Goal: Task Accomplishment & Management: Use online tool/utility

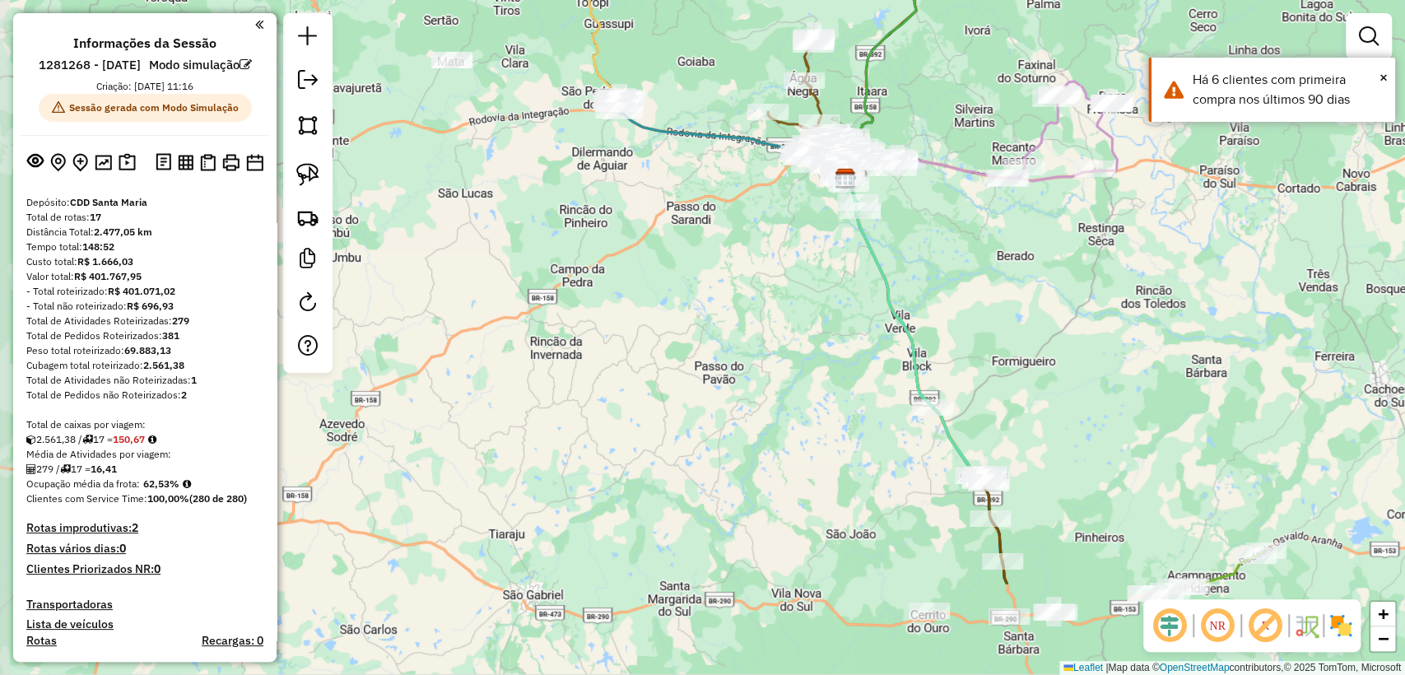
drag, startPoint x: 573, startPoint y: 370, endPoint x: 704, endPoint y: 205, distance: 210.9
click at [704, 205] on div "Janela de atendimento Grade de atendimento Capacidade Transportadoras Veículos …" at bounding box center [702, 337] width 1405 height 675
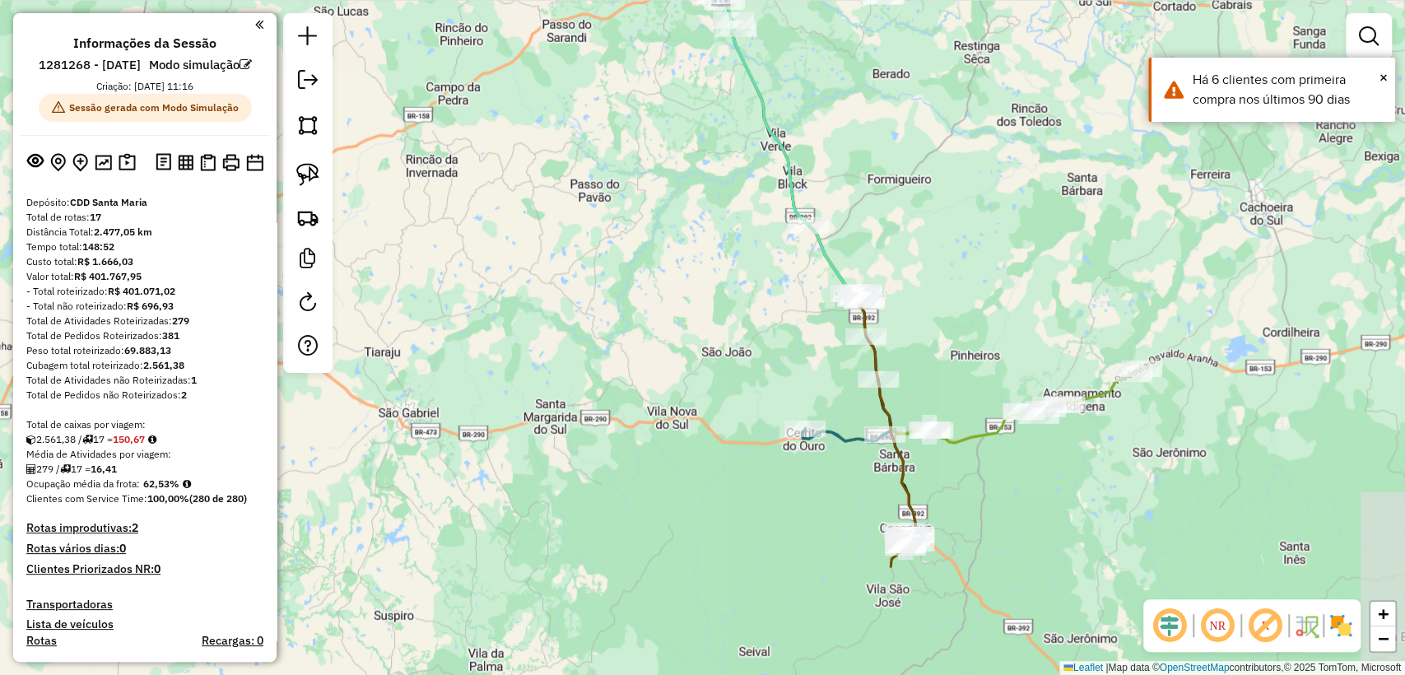
drag, startPoint x: 789, startPoint y: 383, endPoint x: 669, endPoint y: 213, distance: 208.4
click at [669, 213] on div "Janela de atendimento Grade de atendimento Capacidade Transportadoras Veículos …" at bounding box center [702, 337] width 1405 height 675
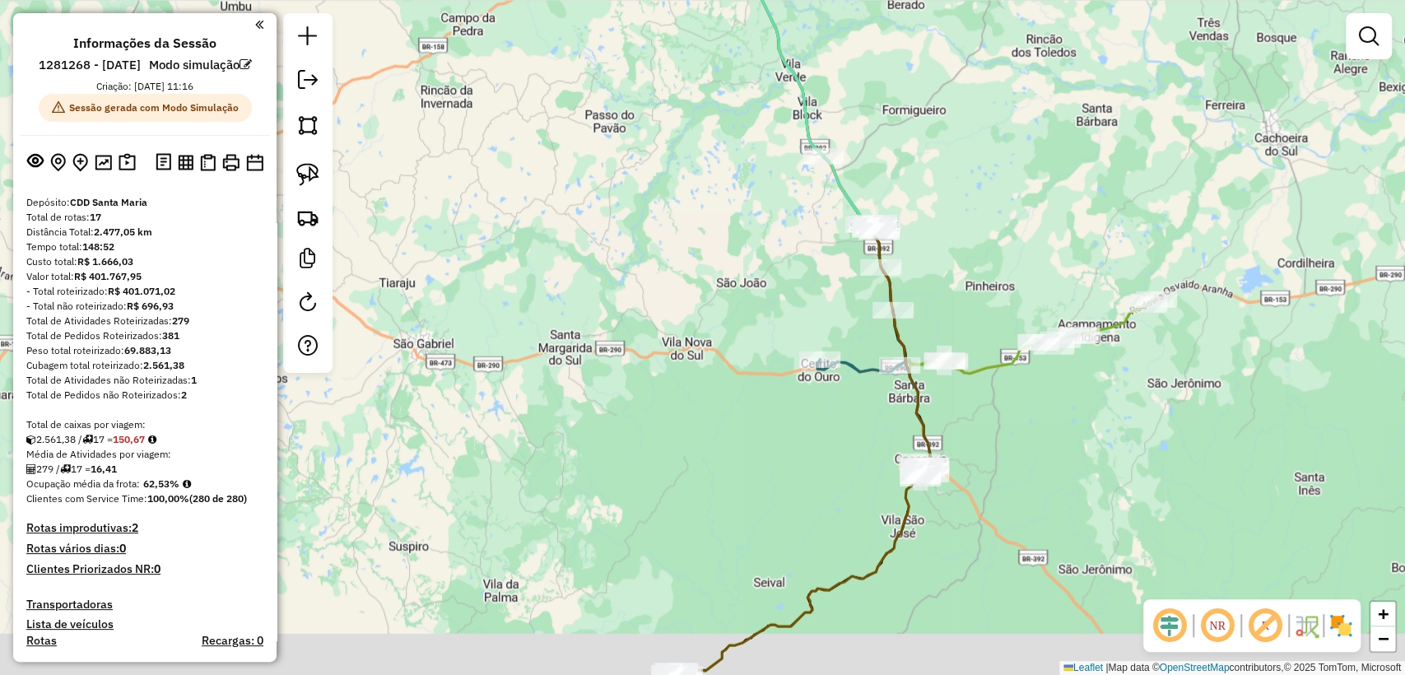
drag, startPoint x: 652, startPoint y: 215, endPoint x: 639, endPoint y: 107, distance: 108.6
click at [639, 107] on div "Janela de atendimento Grade de atendimento Capacidade Transportadoras Veículos …" at bounding box center [702, 337] width 1405 height 675
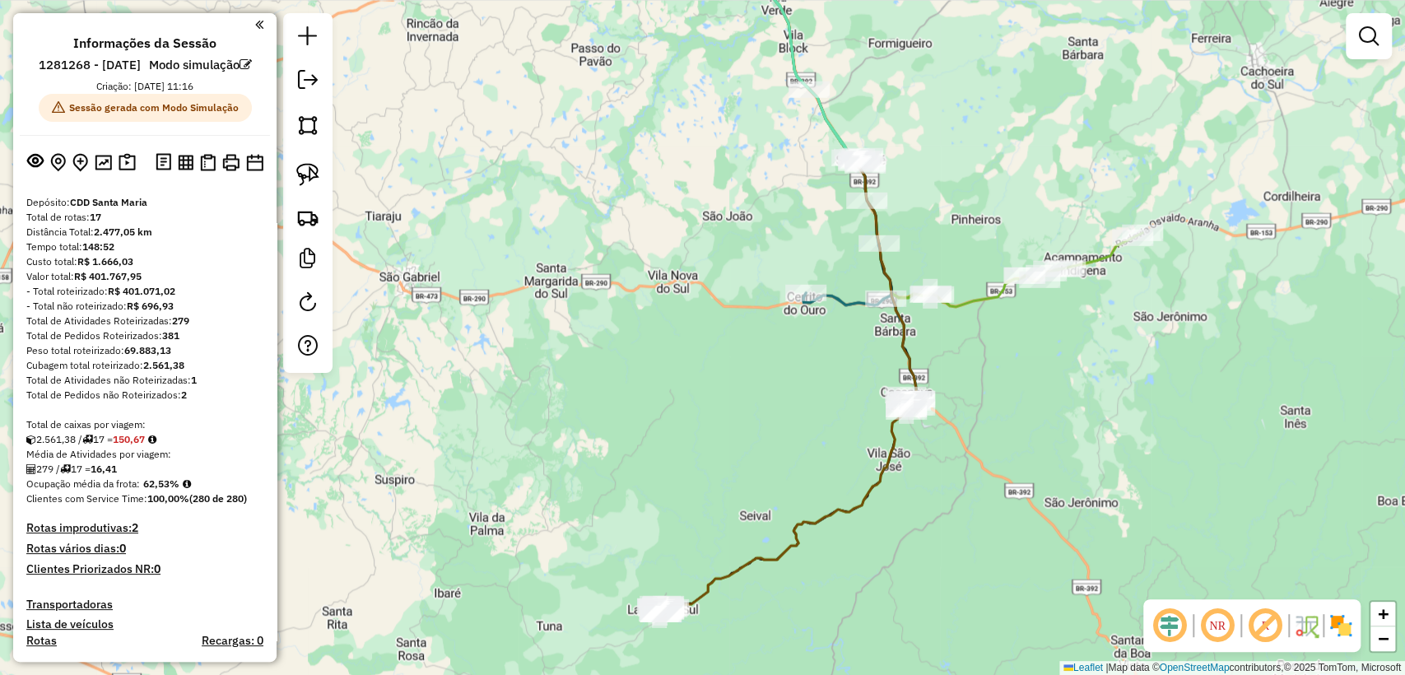
click at [775, 312] on div "Janela de atendimento Grade de atendimento Capacidade Transportadoras Veículos …" at bounding box center [702, 337] width 1405 height 675
click at [783, 331] on div "Janela de atendimento Grade de atendimento Capacidade Transportadoras Veículos …" at bounding box center [702, 337] width 1405 height 675
click at [843, 289] on div "Janela de atendimento Grade de atendimento Capacidade Transportadoras Veículos …" at bounding box center [702, 337] width 1405 height 675
click at [838, 293] on icon at bounding box center [859, 283] width 113 height 255
select select "**********"
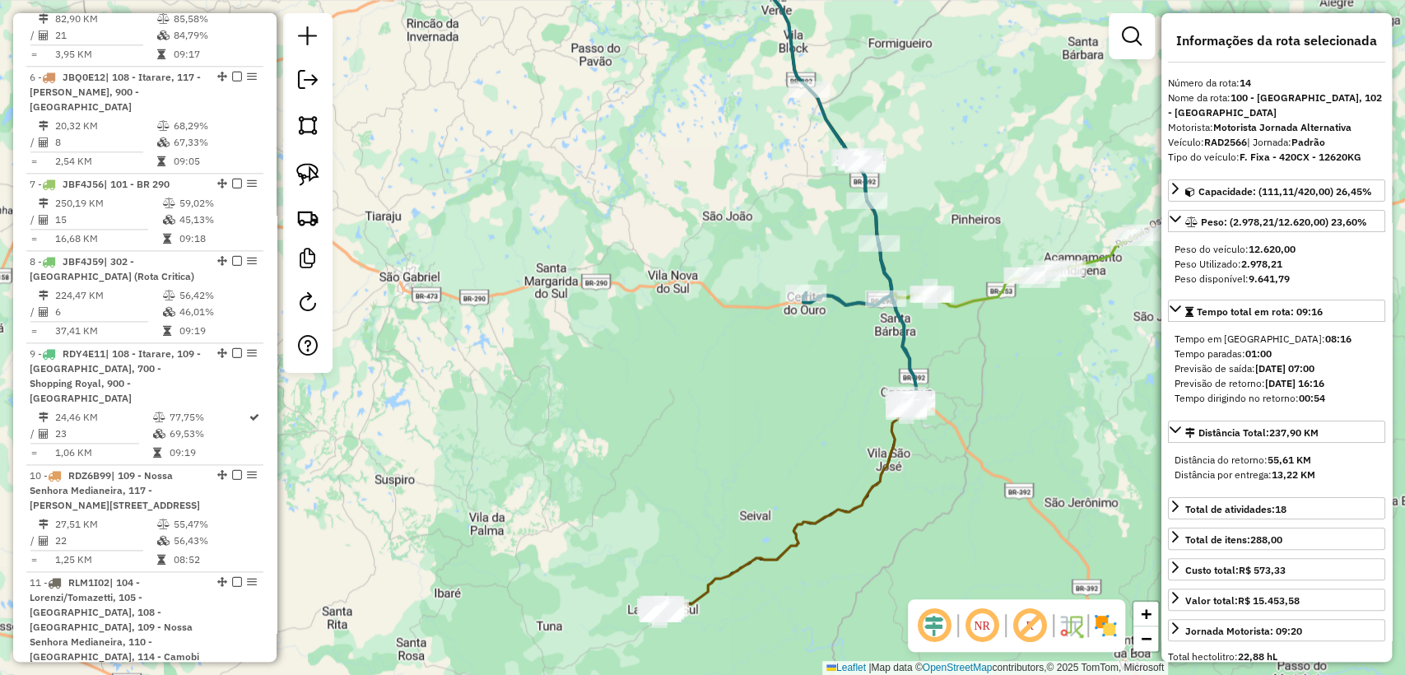
scroll to position [2101, 0]
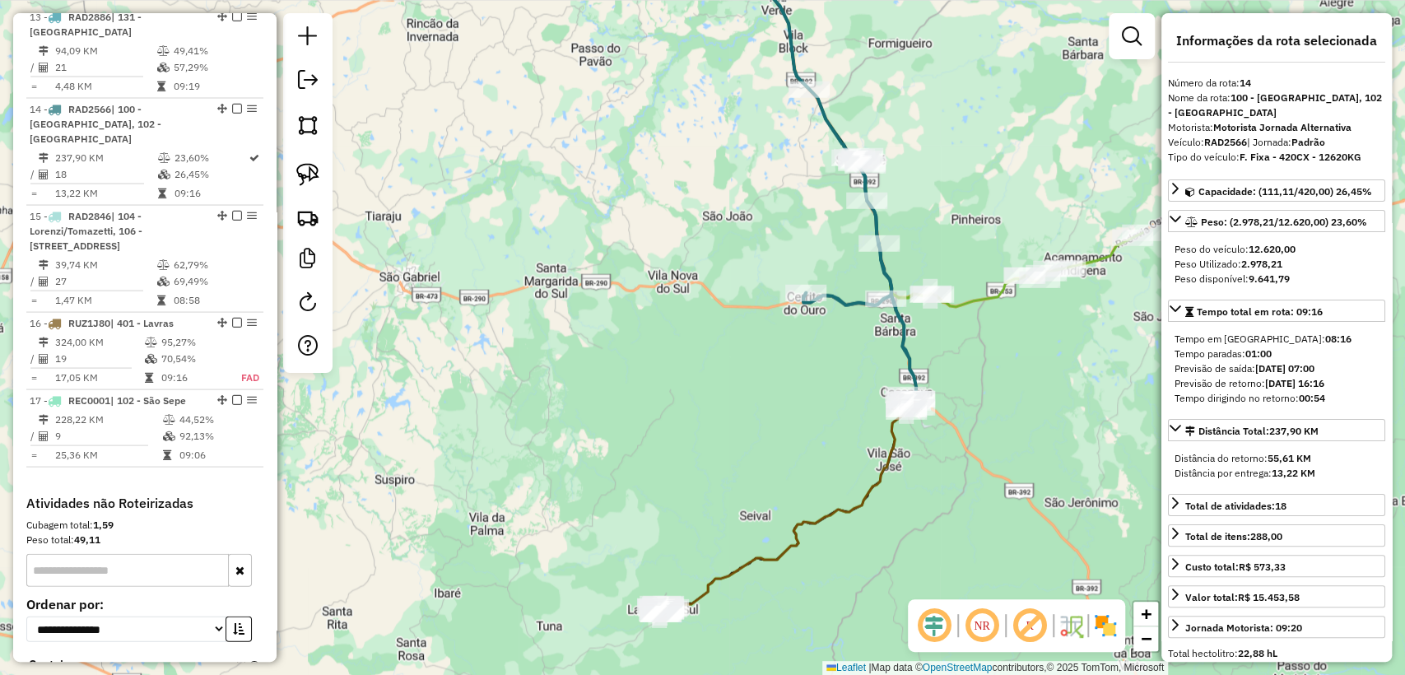
click at [839, 267] on div "Janela de atendimento Grade de atendimento Capacidade Transportadoras Veículos …" at bounding box center [702, 337] width 1405 height 675
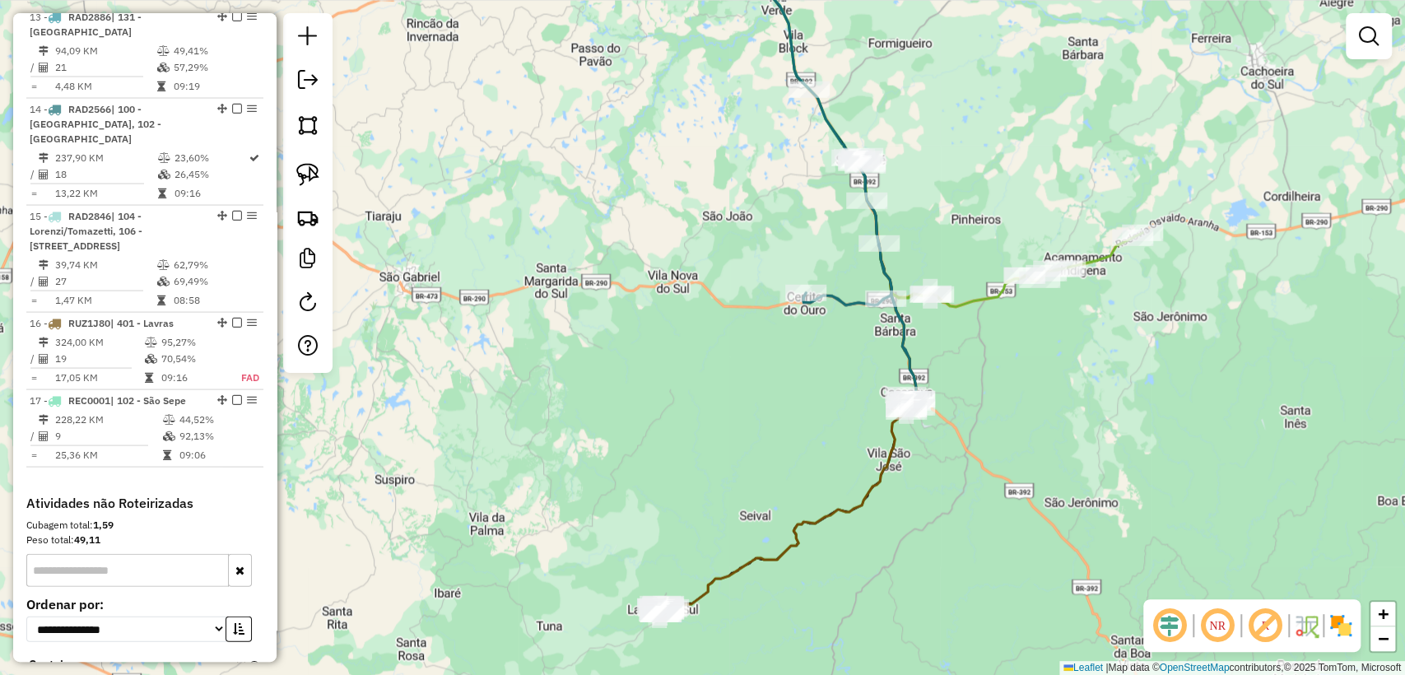
click at [864, 490] on icon at bounding box center [789, 274] width 253 height 682
select select "**********"
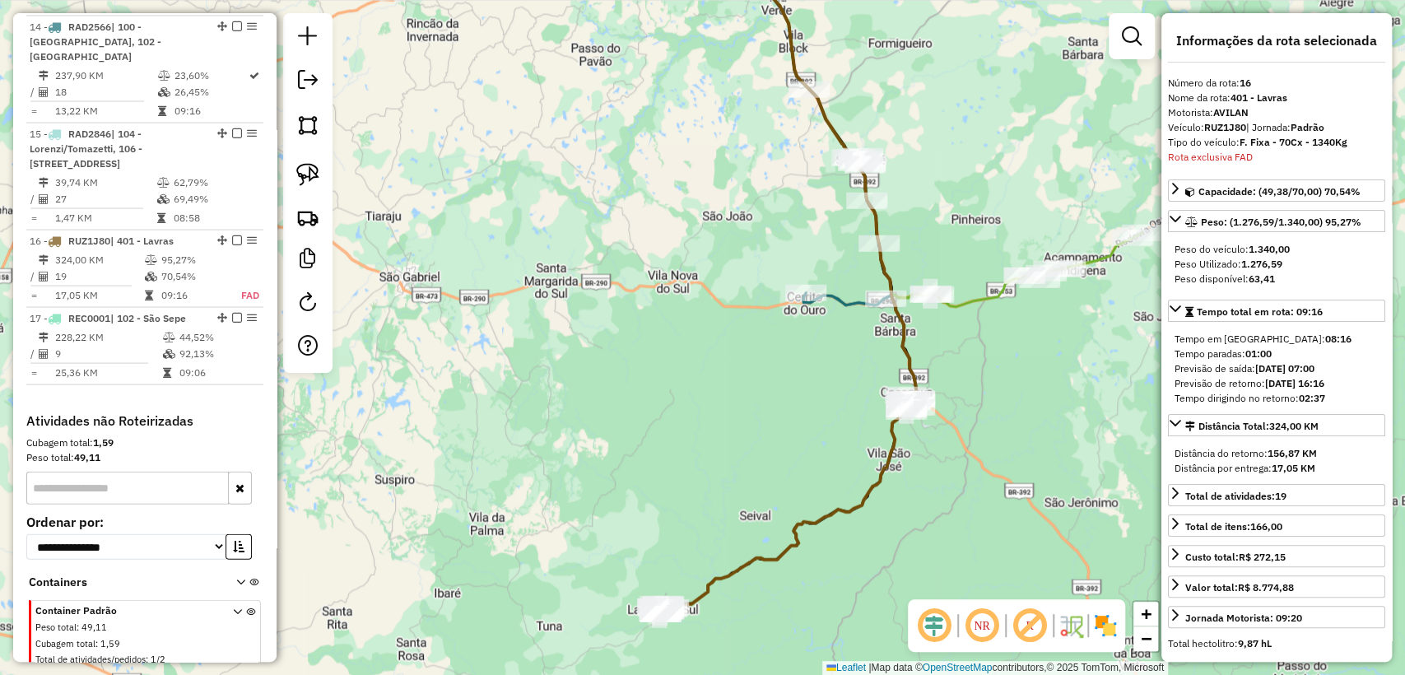
scroll to position [2190, 0]
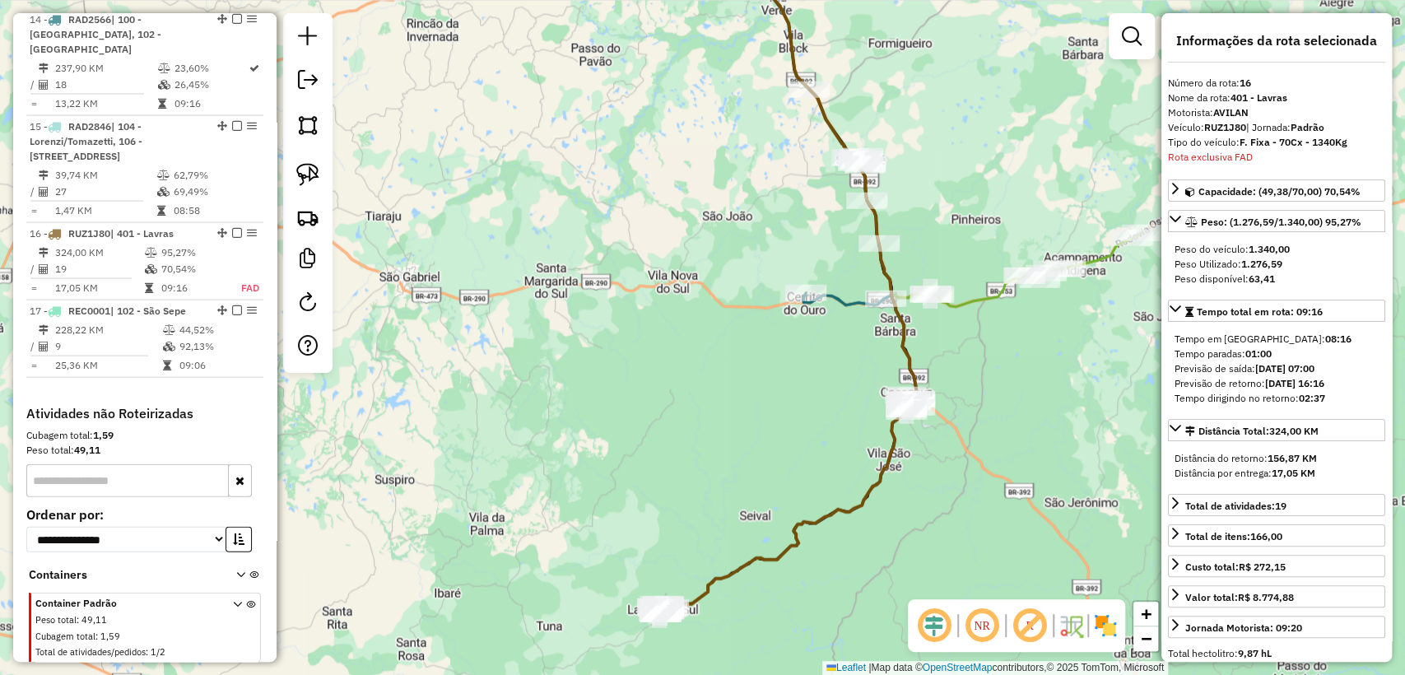
click at [829, 440] on div "Janela de atendimento Grade de atendimento Capacidade Transportadoras Veículos …" at bounding box center [702, 337] width 1405 height 675
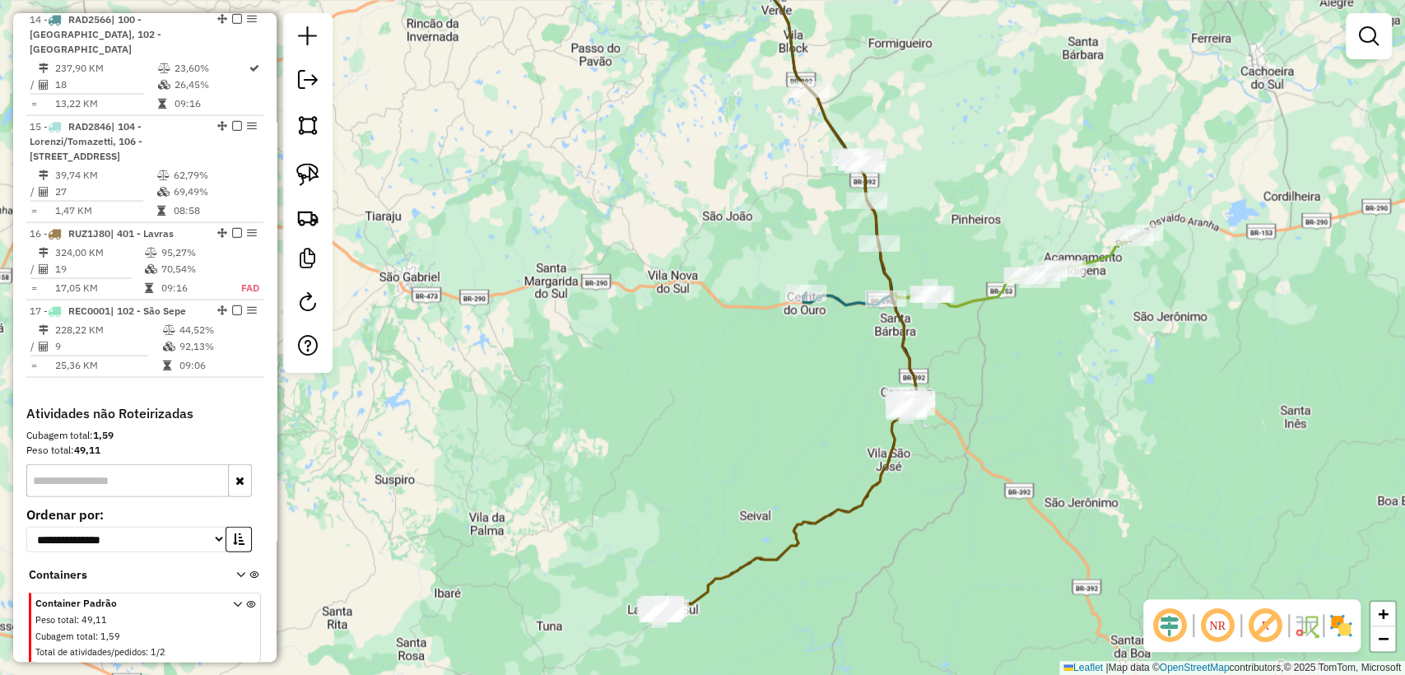
click at [853, 346] on div "Janela de atendimento Grade de atendimento Capacidade Transportadoras Veículos …" at bounding box center [702, 337] width 1405 height 675
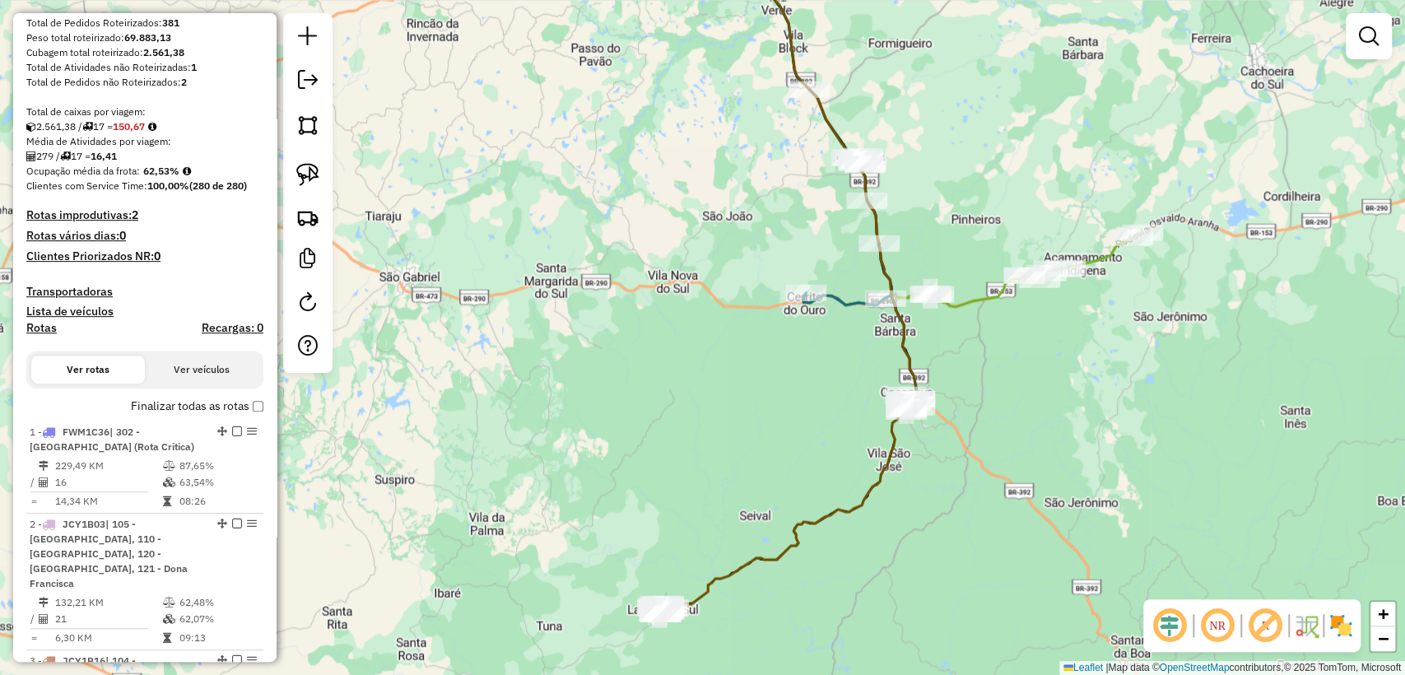
scroll to position [0, 0]
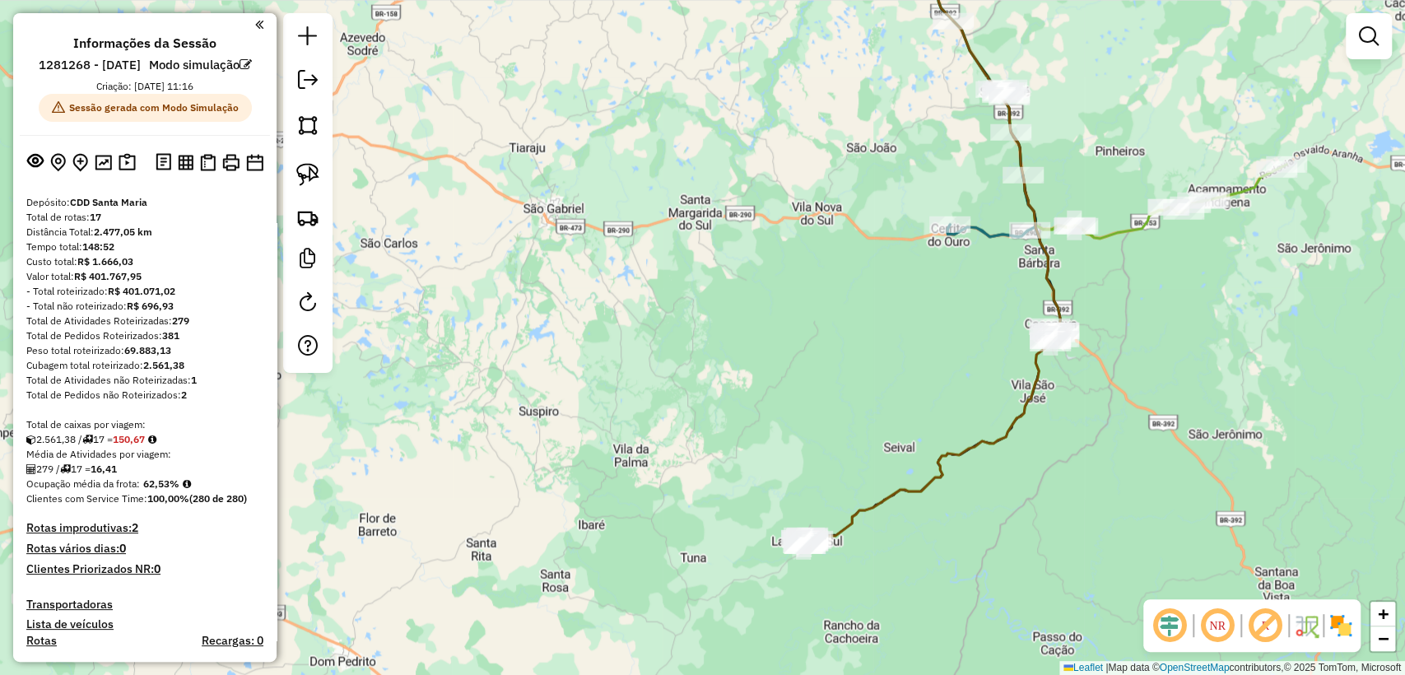
drag, startPoint x: 950, startPoint y: 372, endPoint x: 936, endPoint y: 421, distance: 51.3
click at [936, 421] on div "Janela de atendimento Grade de atendimento Capacidade Transportadoras Veículos …" at bounding box center [702, 337] width 1405 height 675
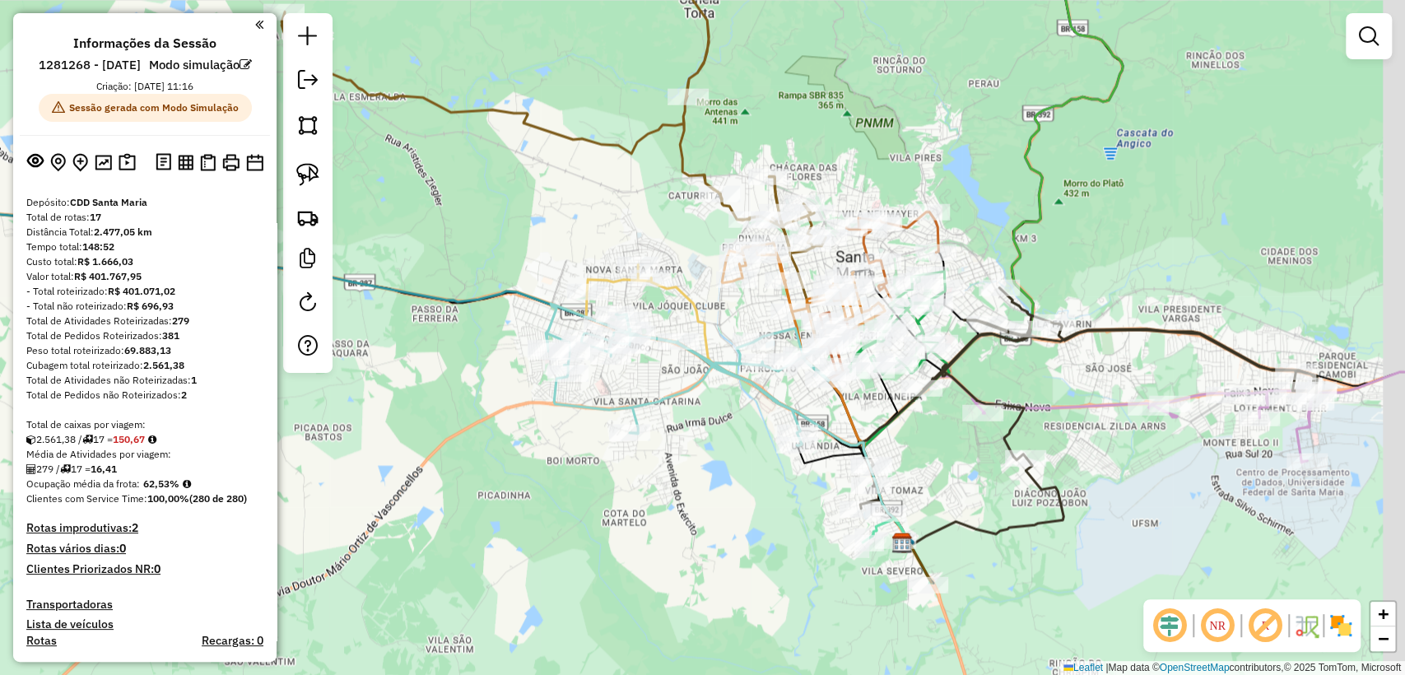
drag, startPoint x: 860, startPoint y: 249, endPoint x: 803, endPoint y: 119, distance: 141.1
click at [803, 119] on div "Janela de atendimento Grade de atendimento Capacidade Transportadoras Veículos …" at bounding box center [702, 337] width 1405 height 675
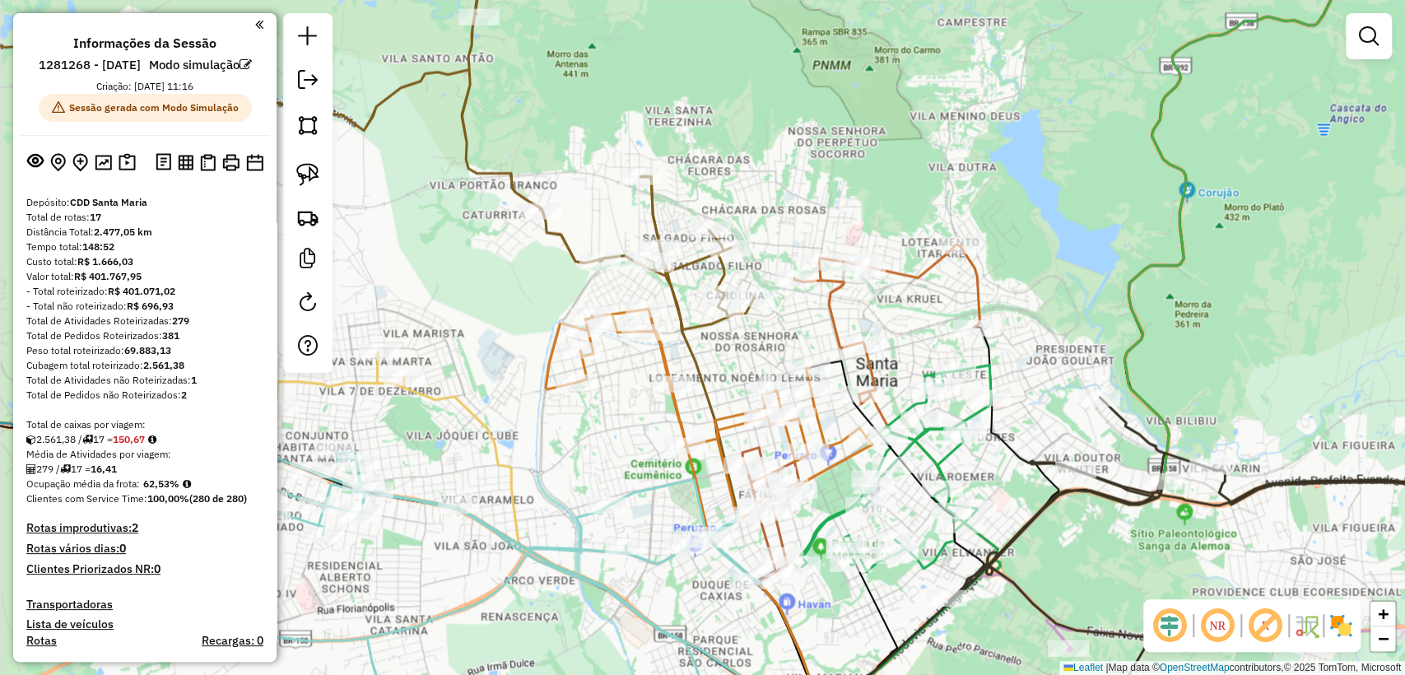
click at [906, 273] on icon at bounding box center [886, 324] width 185 height 160
select select "**********"
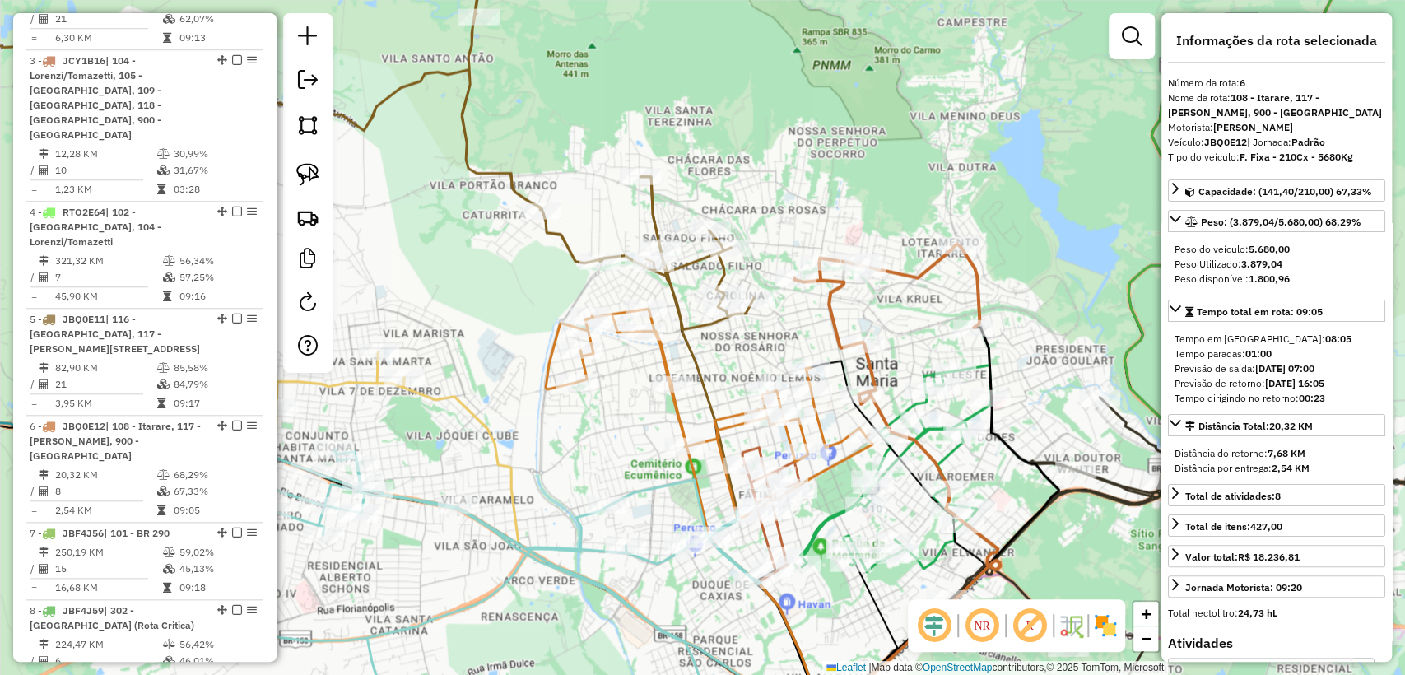
scroll to position [1305, 0]
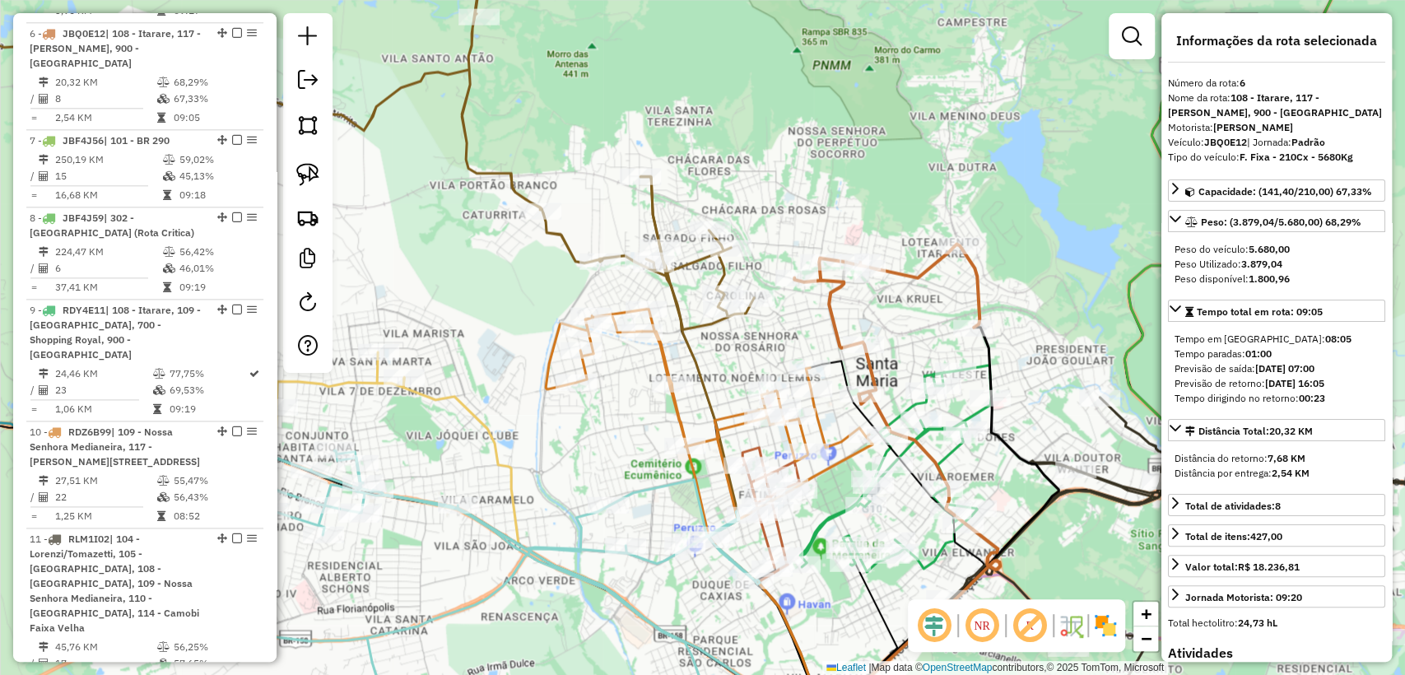
click at [658, 351] on icon at bounding box center [709, 414] width 327 height 211
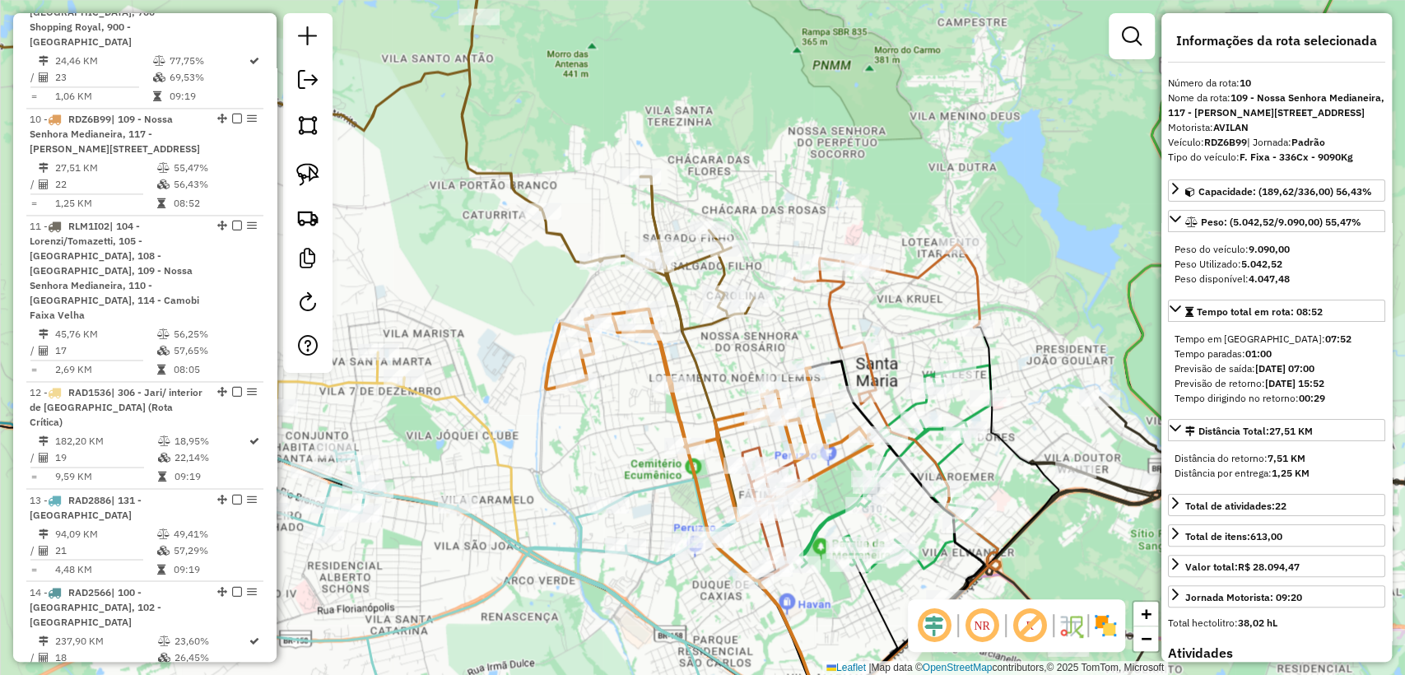
scroll to position [1673, 0]
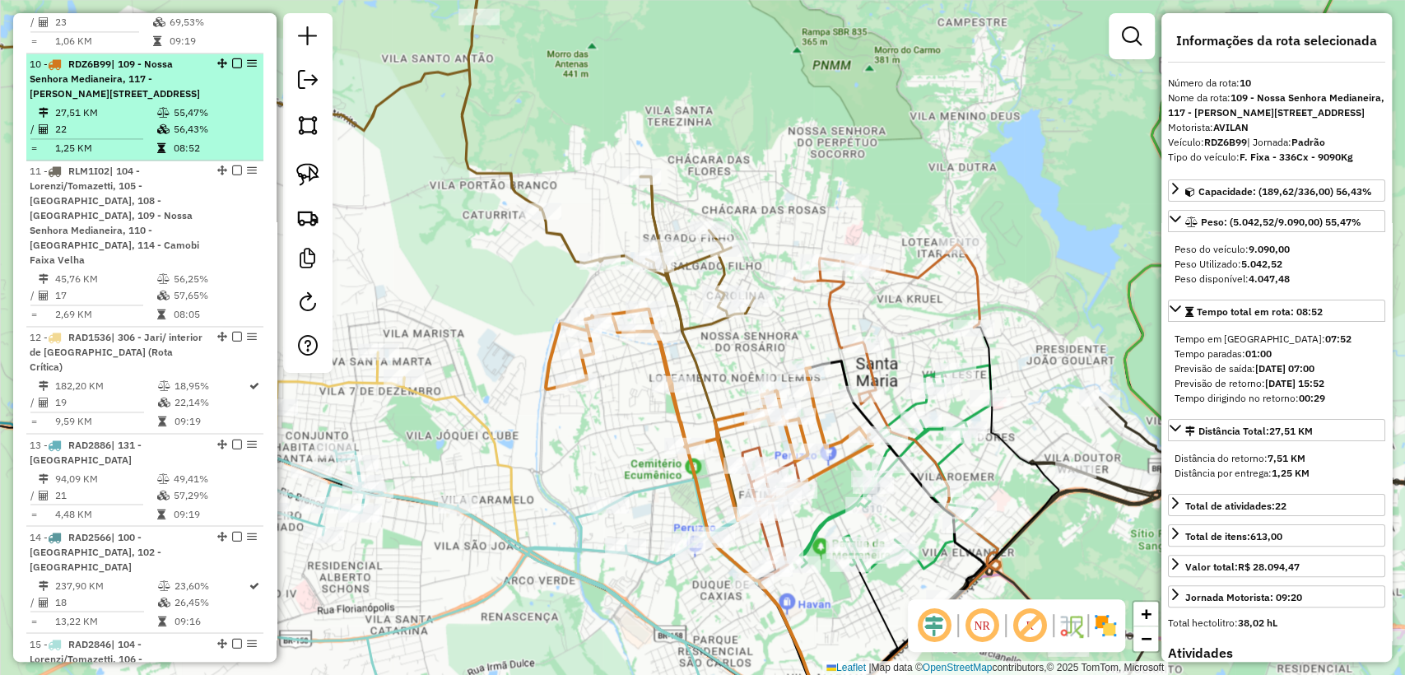
click at [235, 58] on em at bounding box center [237, 63] width 10 height 10
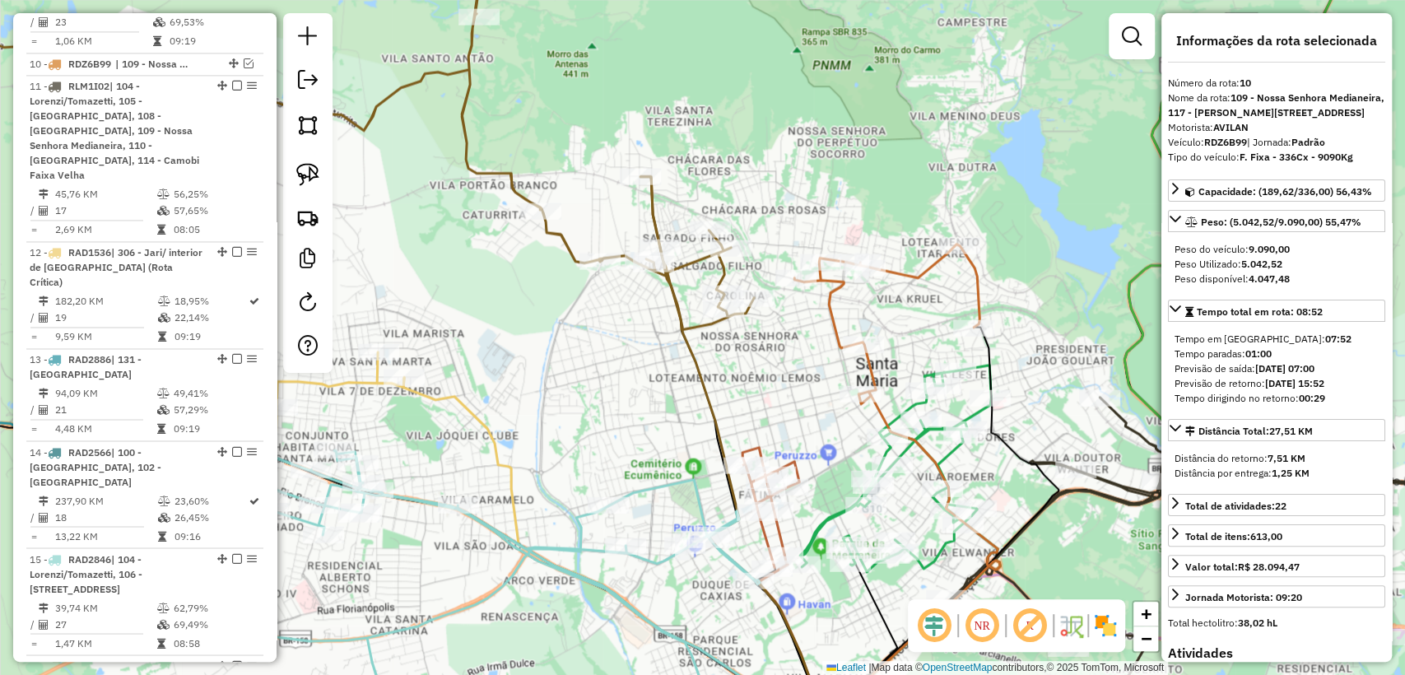
click at [832, 306] on icon at bounding box center [886, 324] width 185 height 160
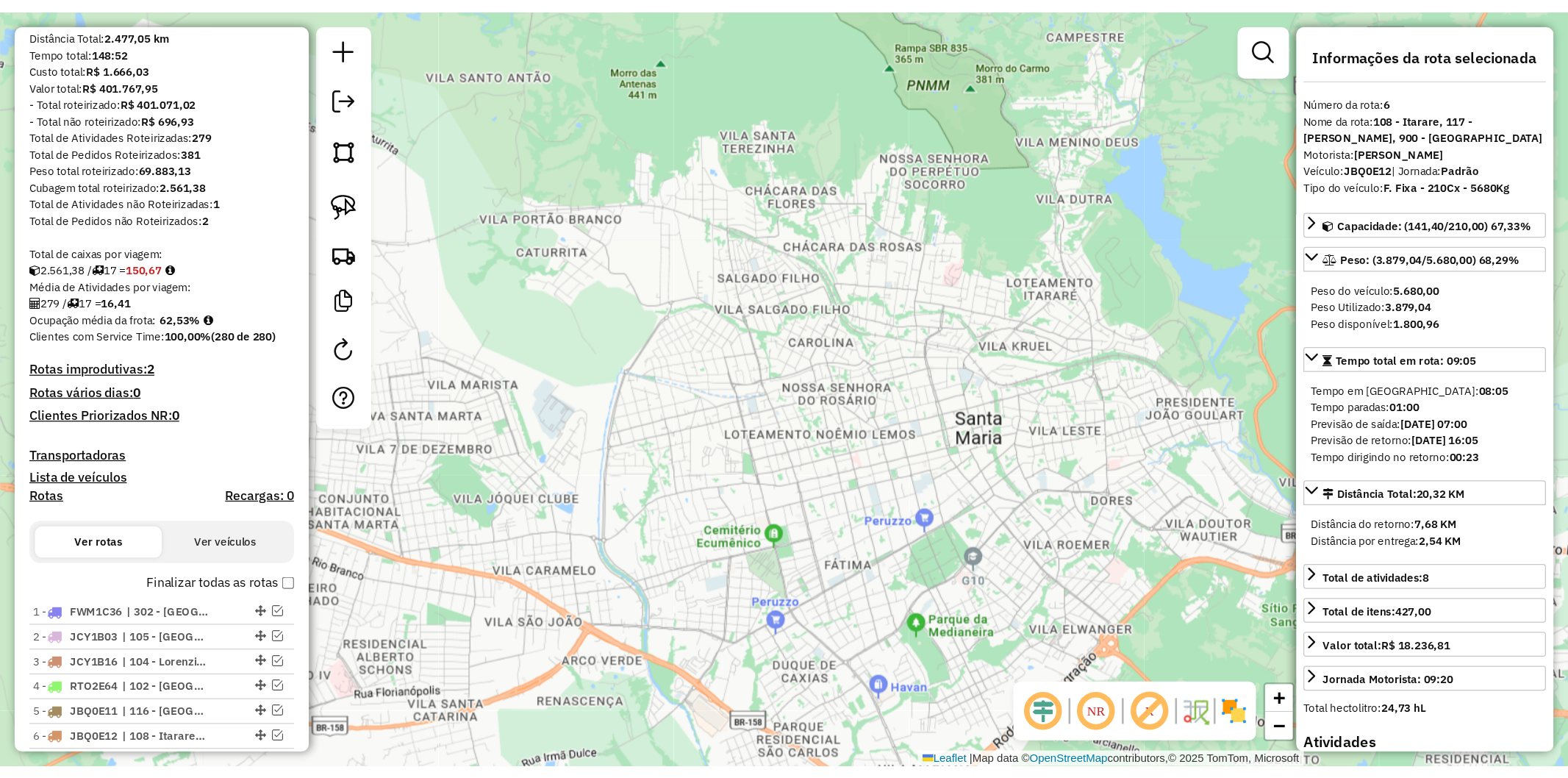
scroll to position [186, 0]
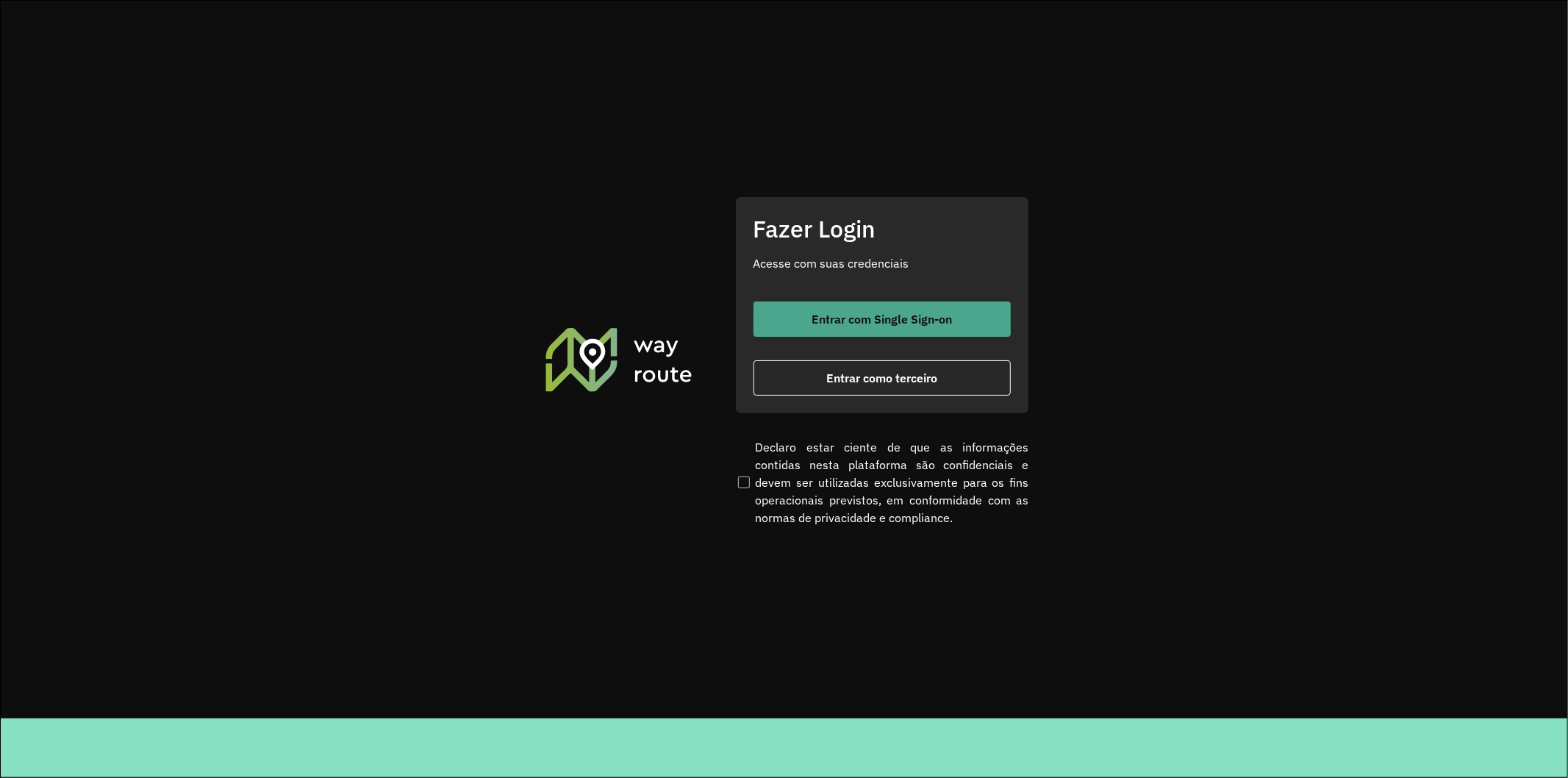
click at [785, 323] on button "Entrar com Single Sign-on" at bounding box center [882, 318] width 257 height 35
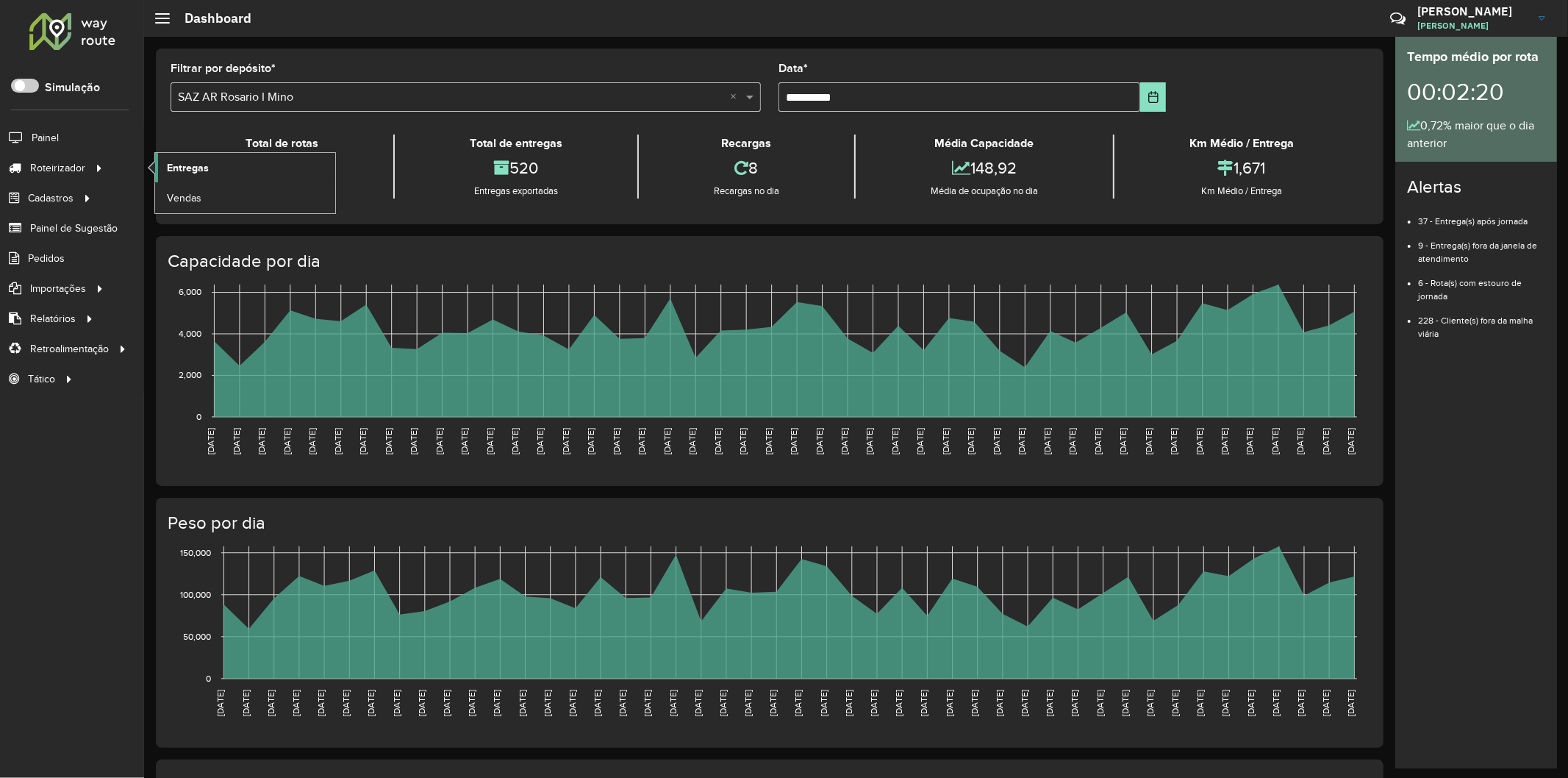
click at [189, 172] on span "Entregas" at bounding box center [188, 167] width 42 height 15
click at [29, 85] on span at bounding box center [24, 86] width 28 height 14
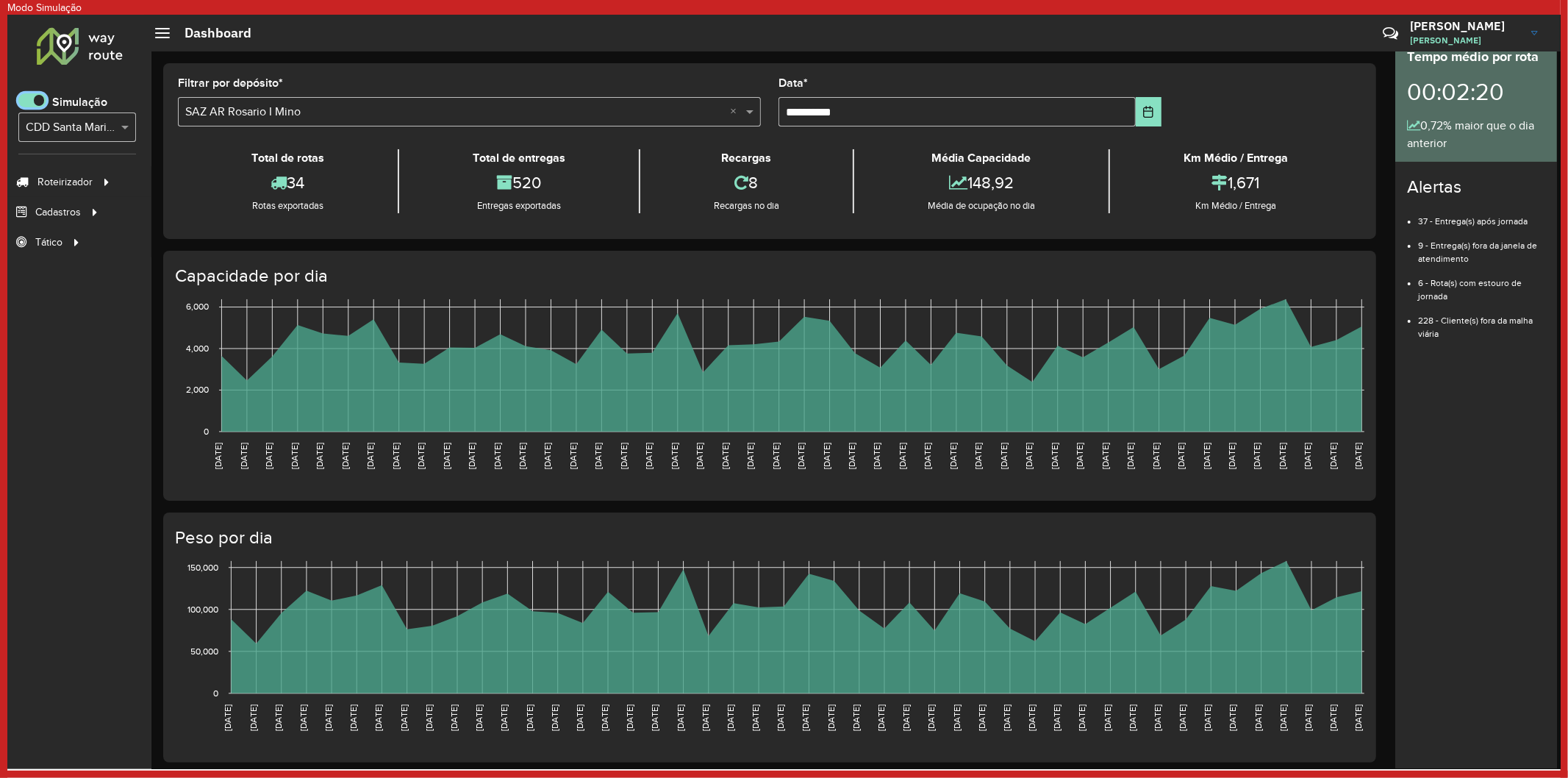
scroll to position [8, 4]
click at [214, 182] on span "Entregas" at bounding box center [195, 181] width 42 height 15
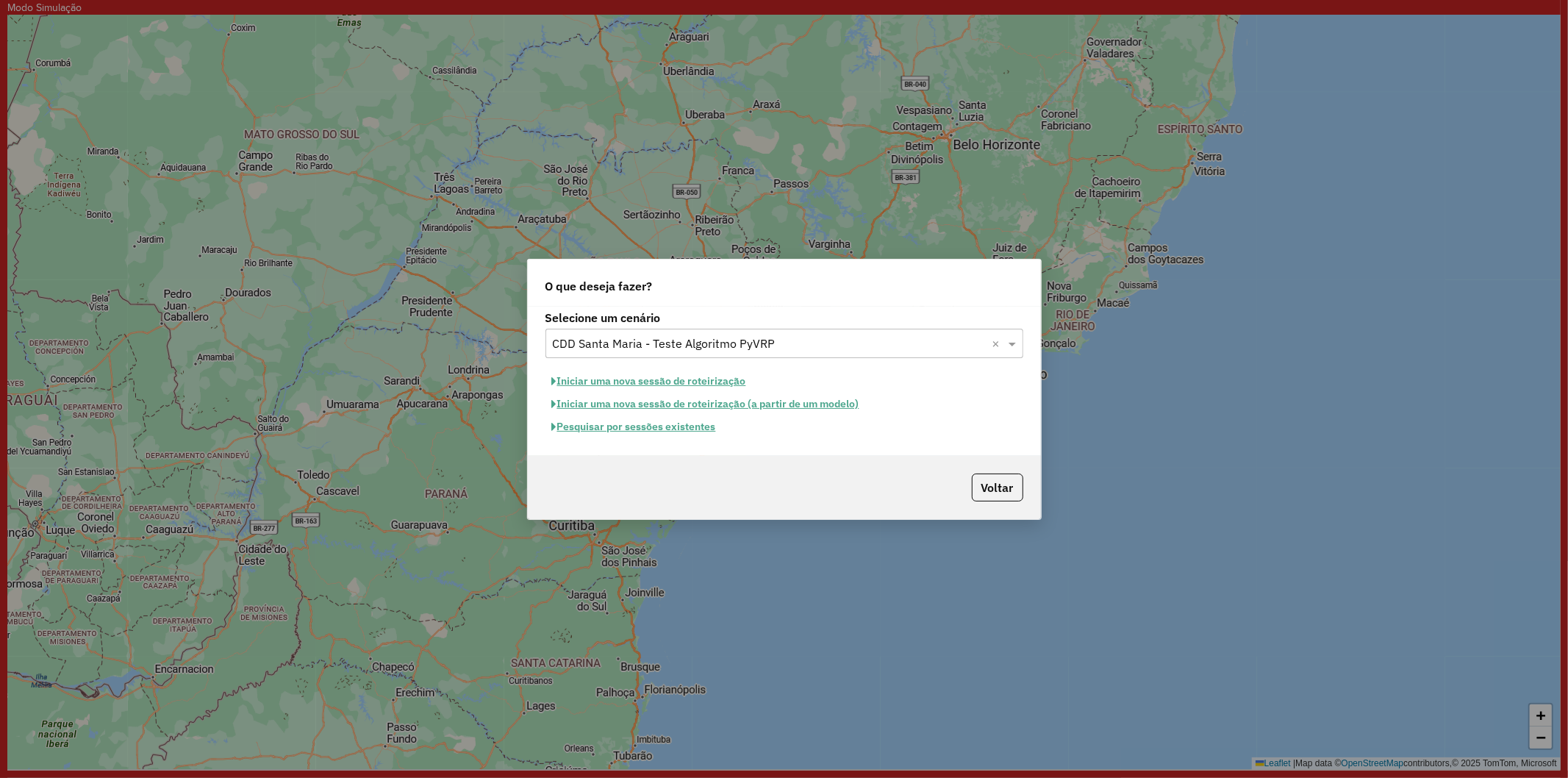
click at [689, 380] on button "Iniciar uma nova sessão de roteirização" at bounding box center [650, 381] width 207 height 23
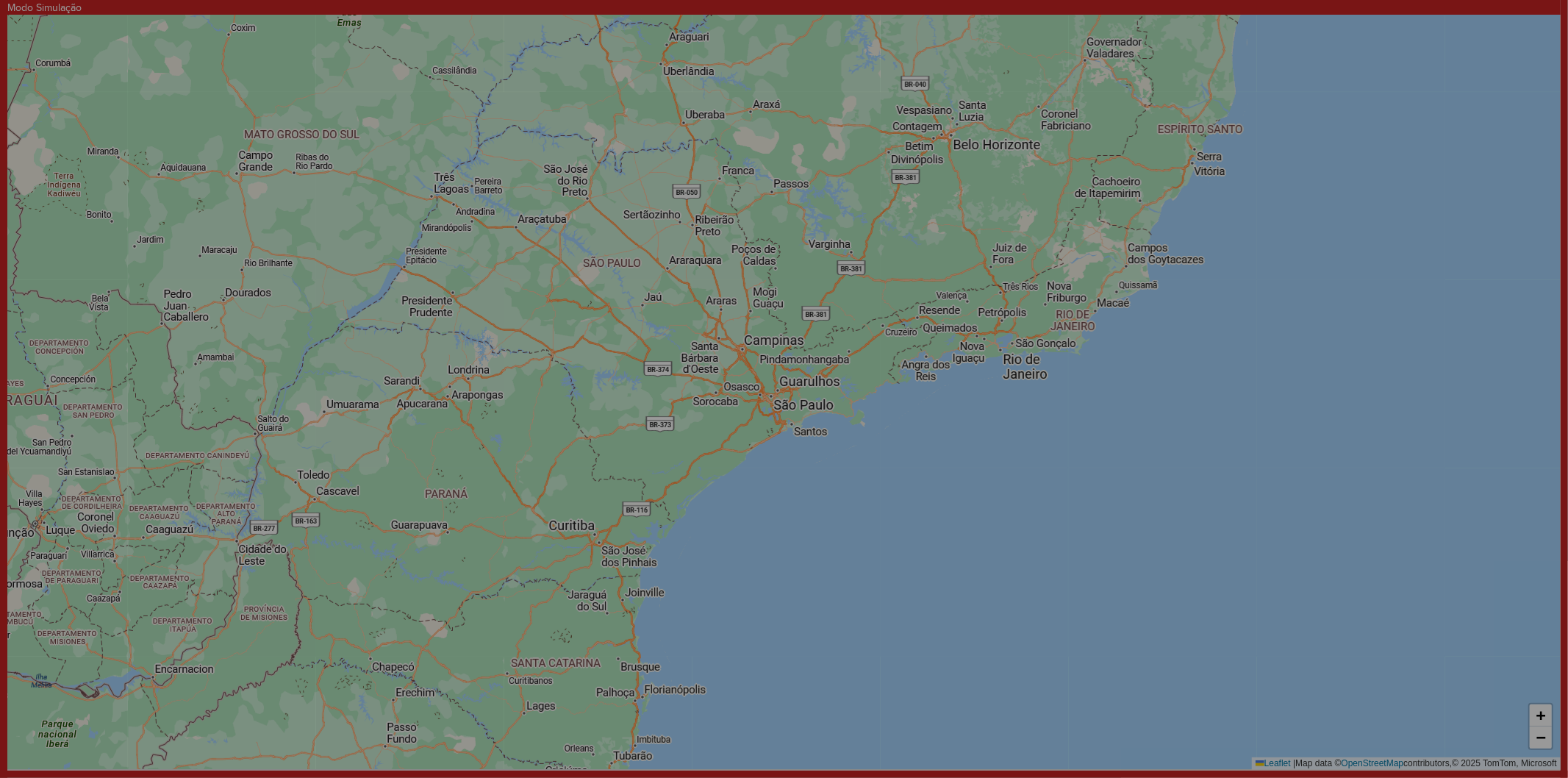
select select "*"
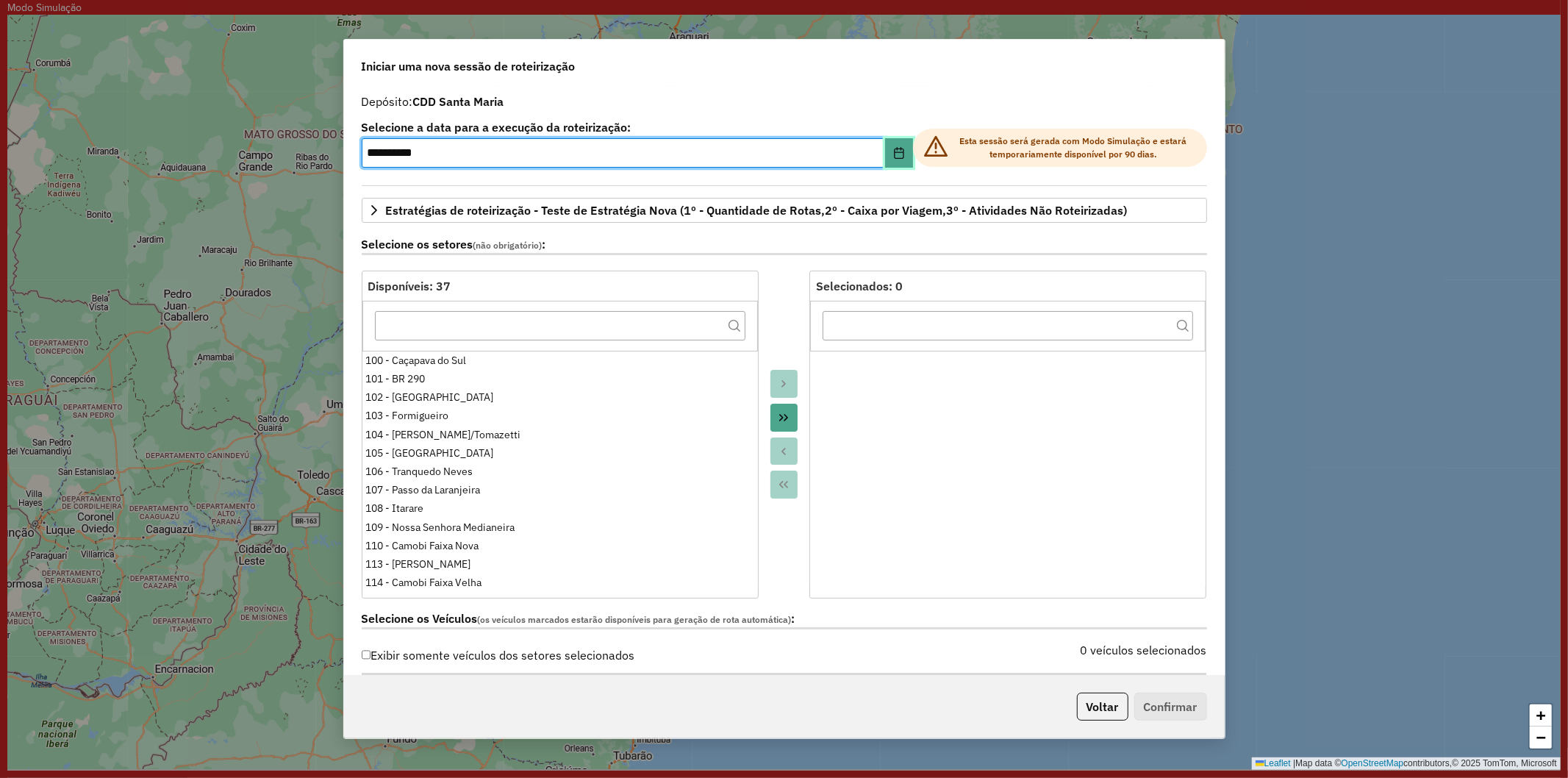
click at [893, 160] on button "Choose Date" at bounding box center [899, 153] width 28 height 29
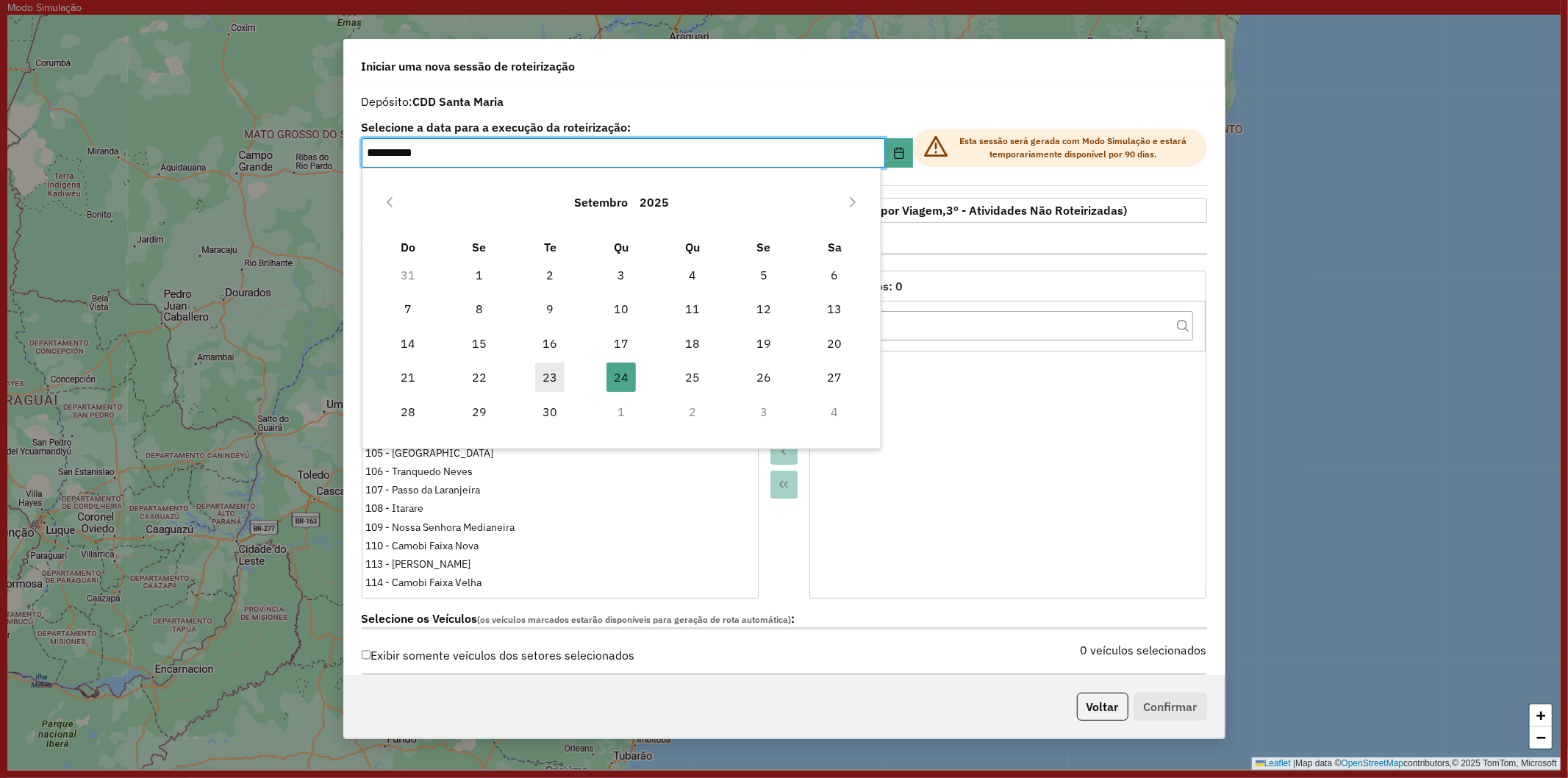
click at [559, 372] on span "23" at bounding box center [549, 377] width 29 height 29
type input "**********"
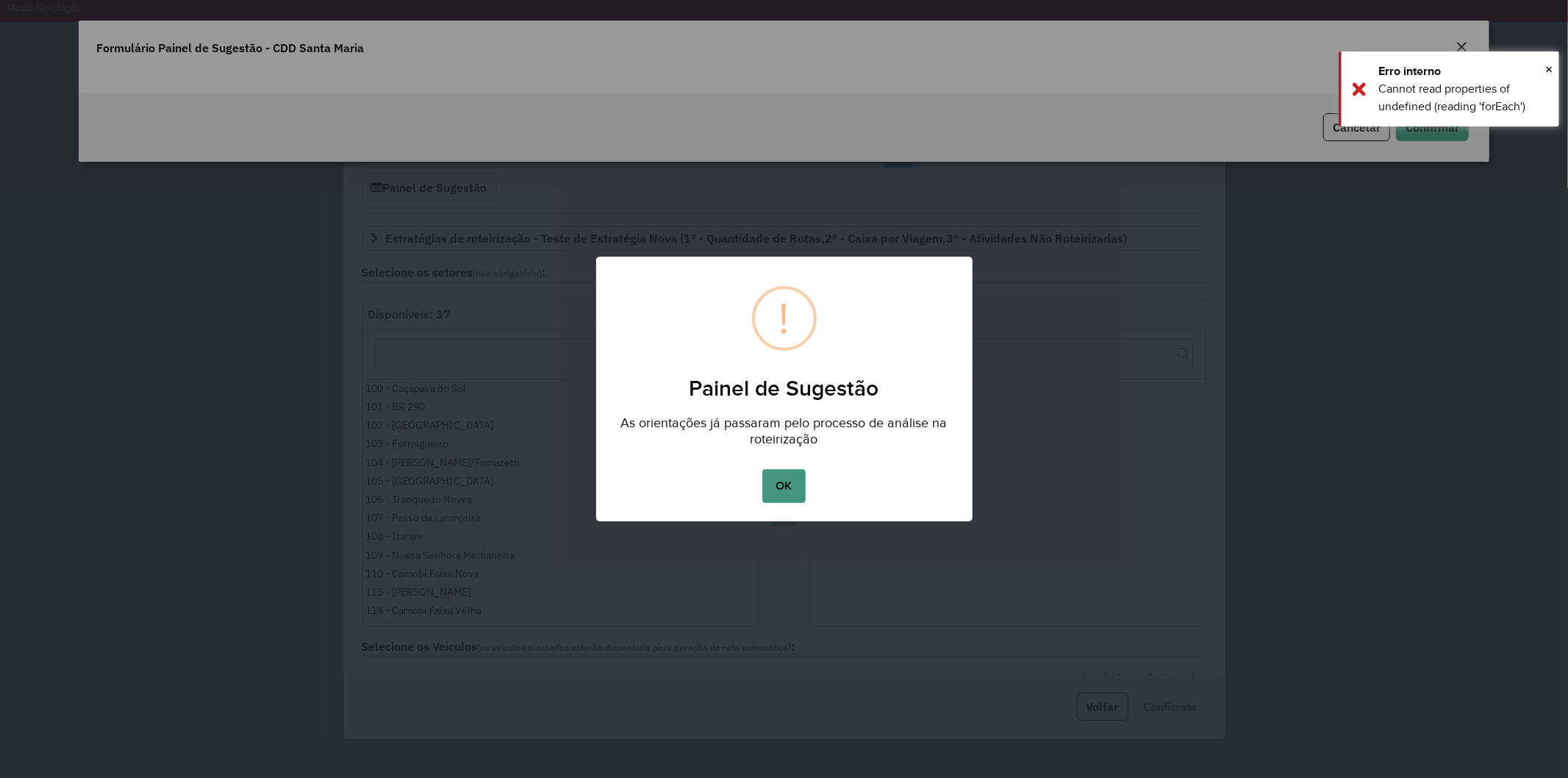
click at [784, 490] on button "OK" at bounding box center [784, 486] width 44 height 34
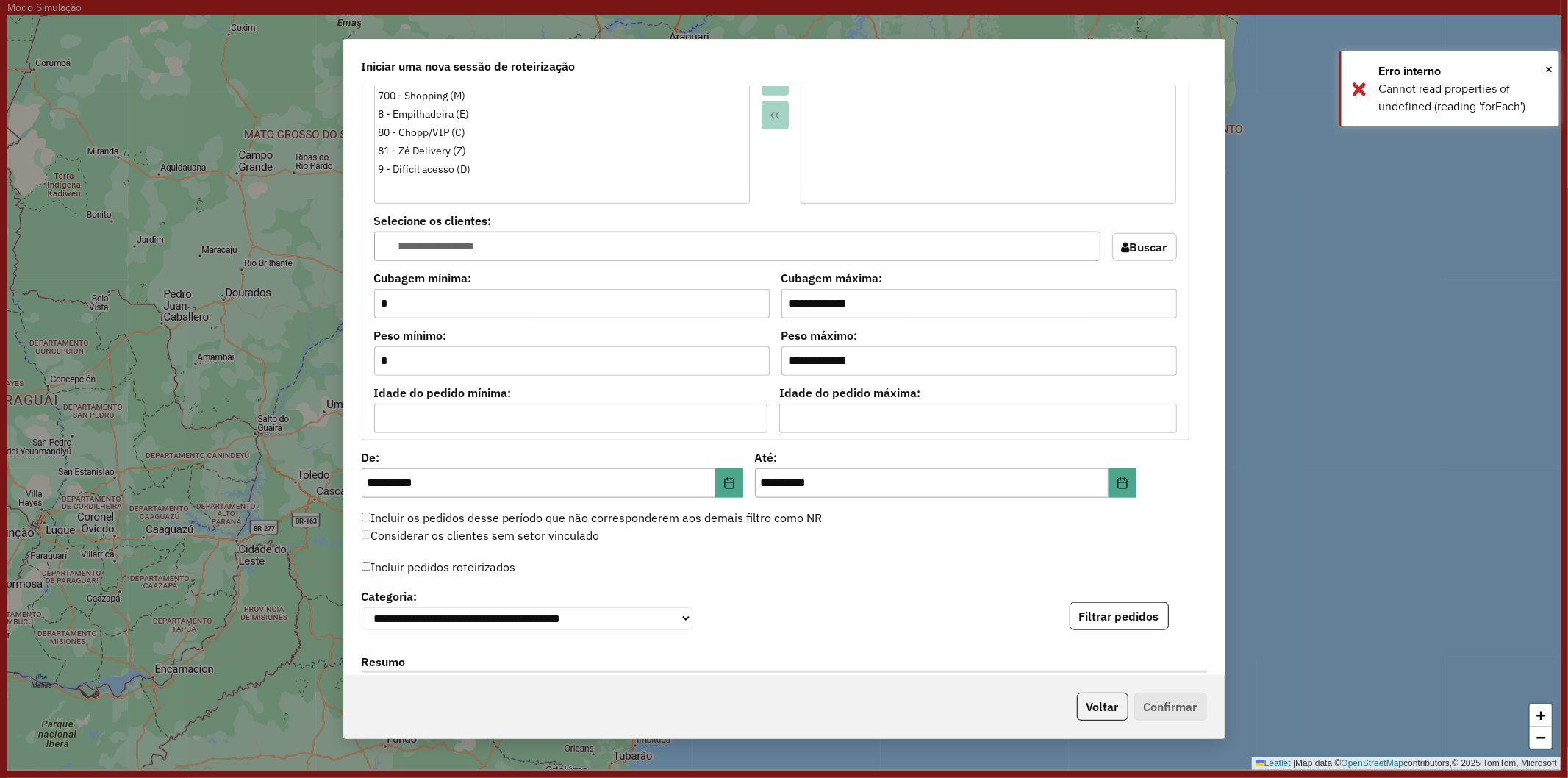
scroll to position [1143, 0]
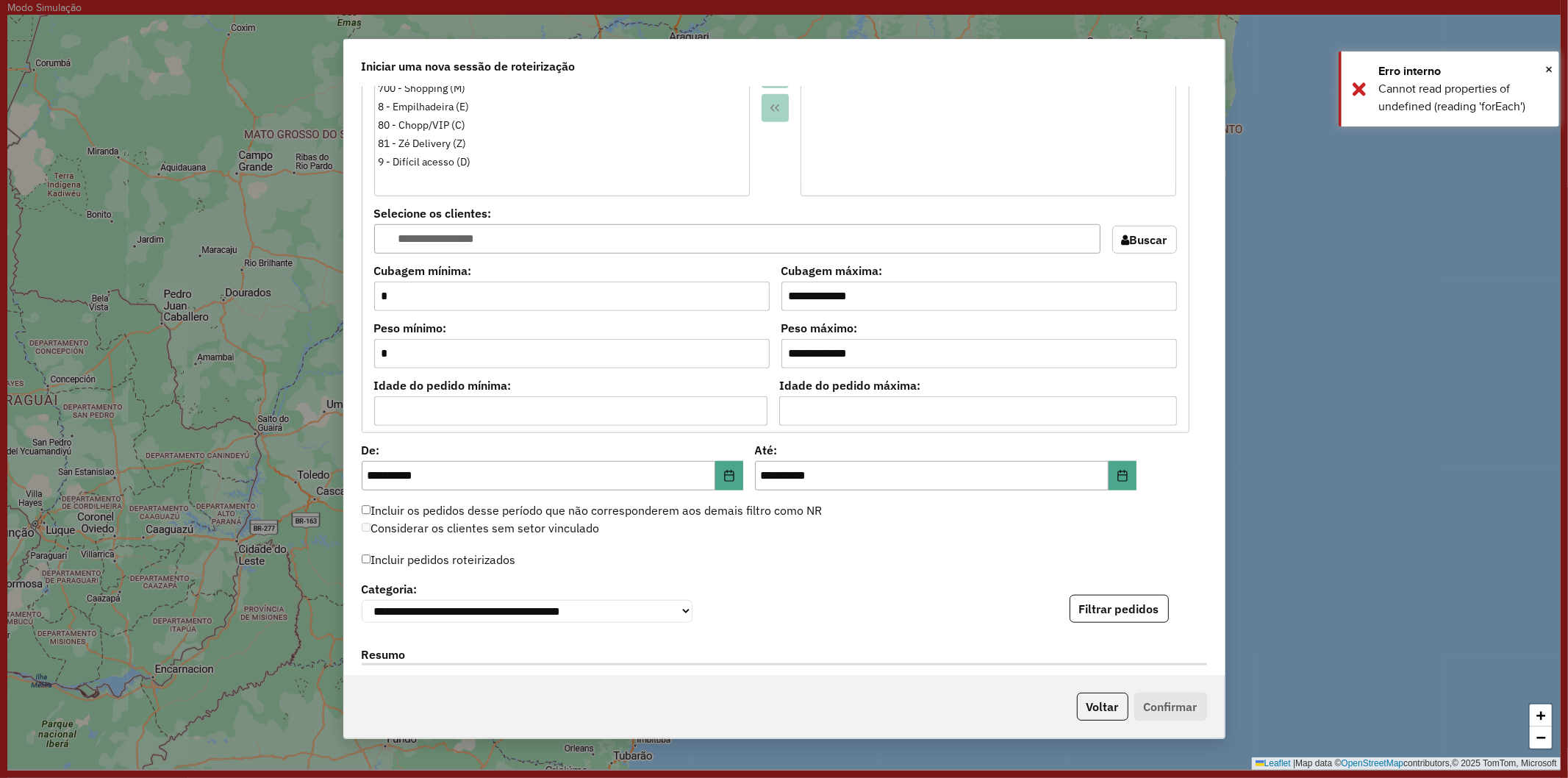
click at [1133, 472] on div "**********" at bounding box center [784, 381] width 881 height 588
click at [1109, 485] on button "Choose Date" at bounding box center [1122, 475] width 28 height 29
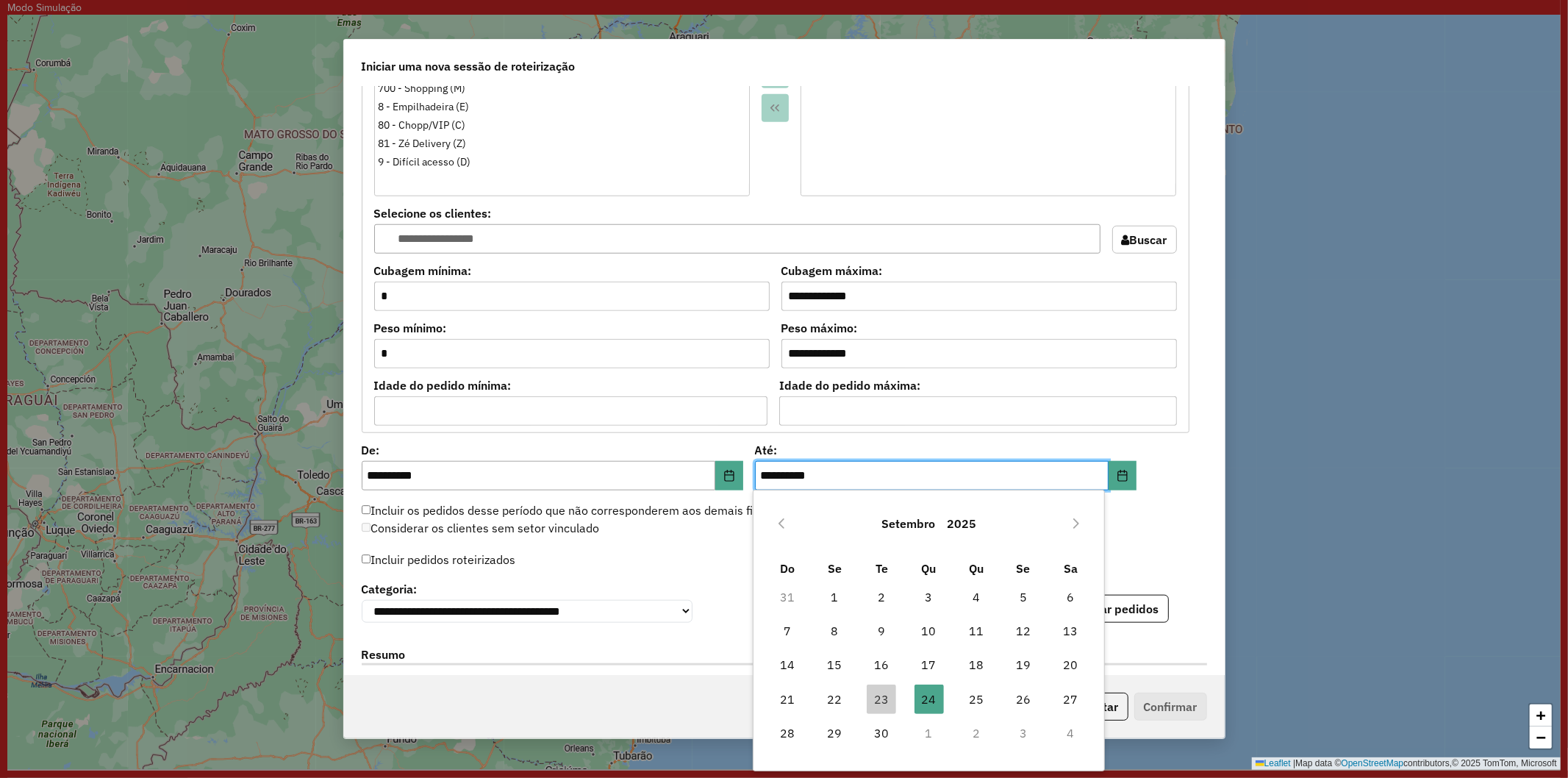
drag, startPoint x: 888, startPoint y: 695, endPoint x: 743, endPoint y: 593, distance: 177.3
click at [887, 695] on span "23" at bounding box center [881, 699] width 29 height 29
type input "**********"
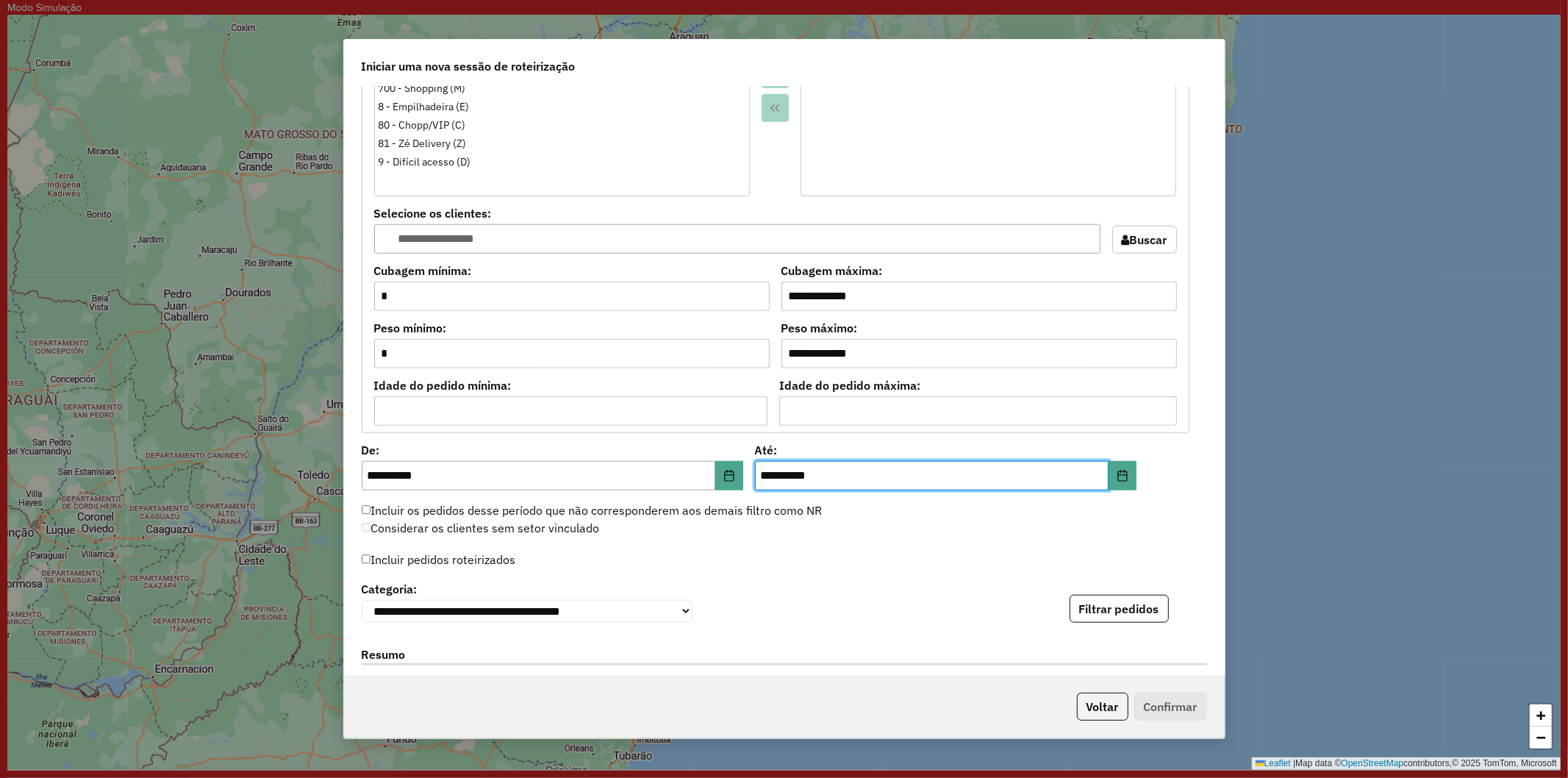
click at [441, 564] on label "Incluir pedidos roteirizados" at bounding box center [439, 559] width 155 height 28
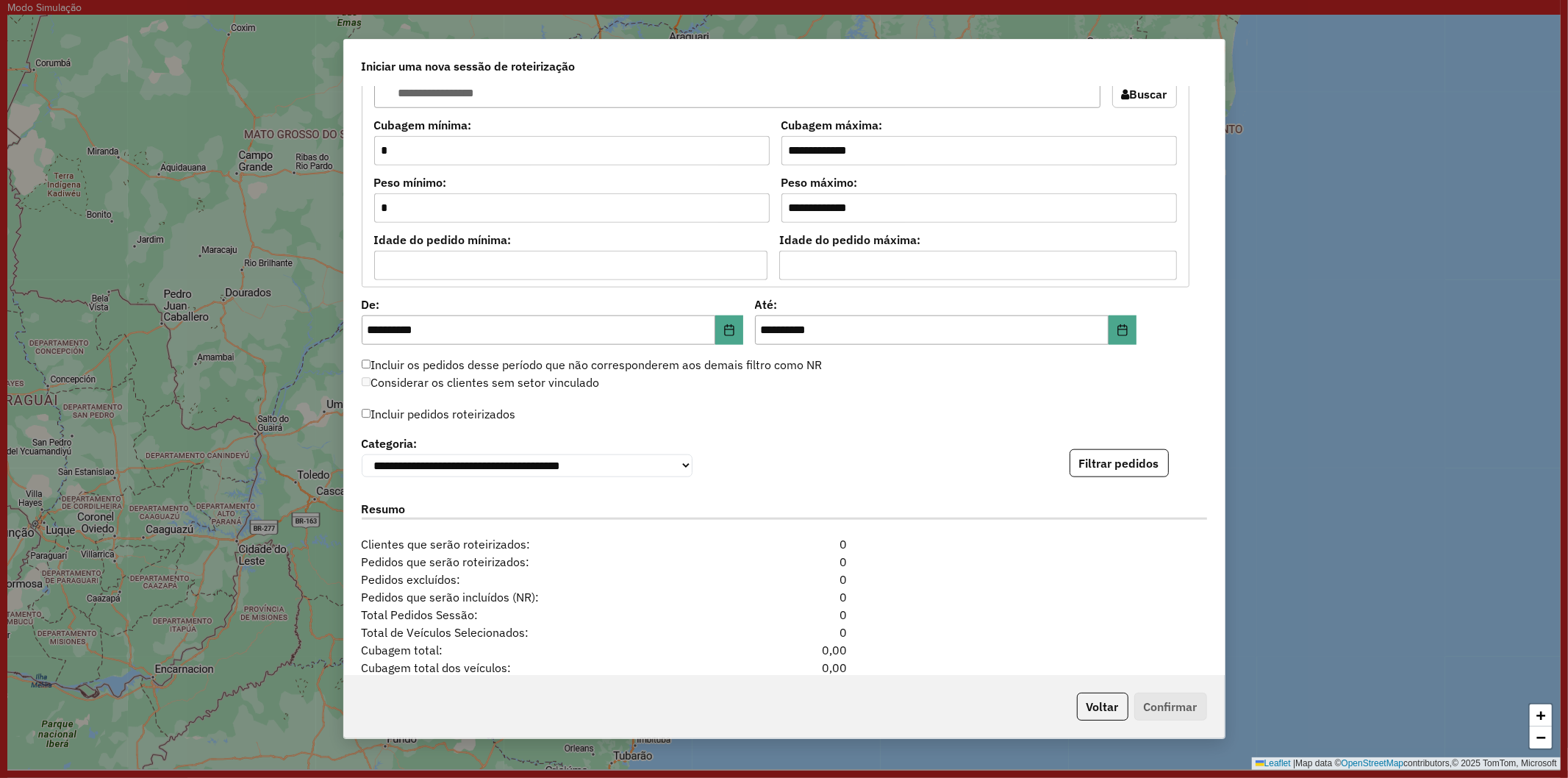
scroll to position [1393, 0]
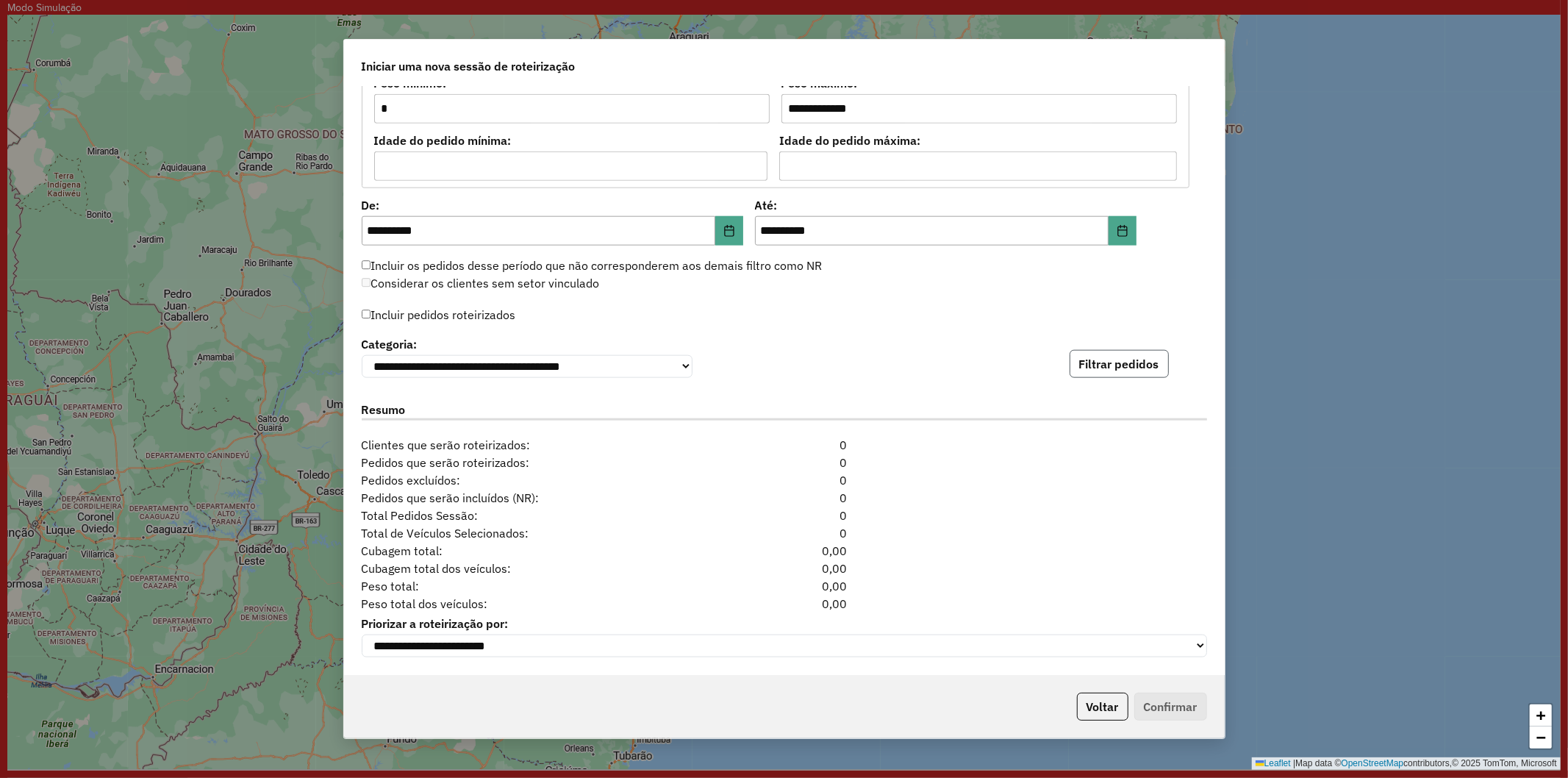
click at [1086, 350] on button "Filtrar pedidos" at bounding box center [1119, 364] width 99 height 28
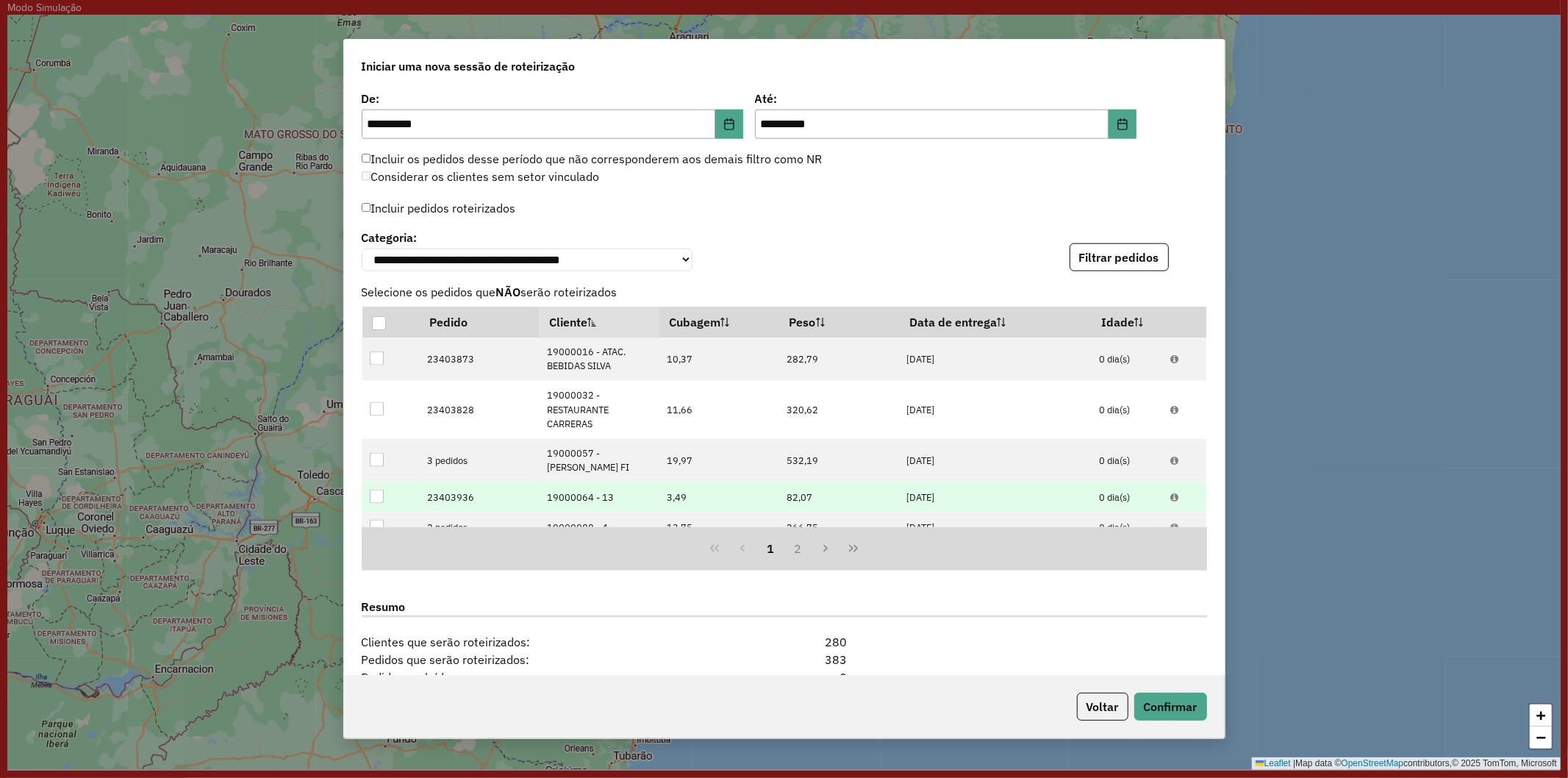
scroll to position [1713, 0]
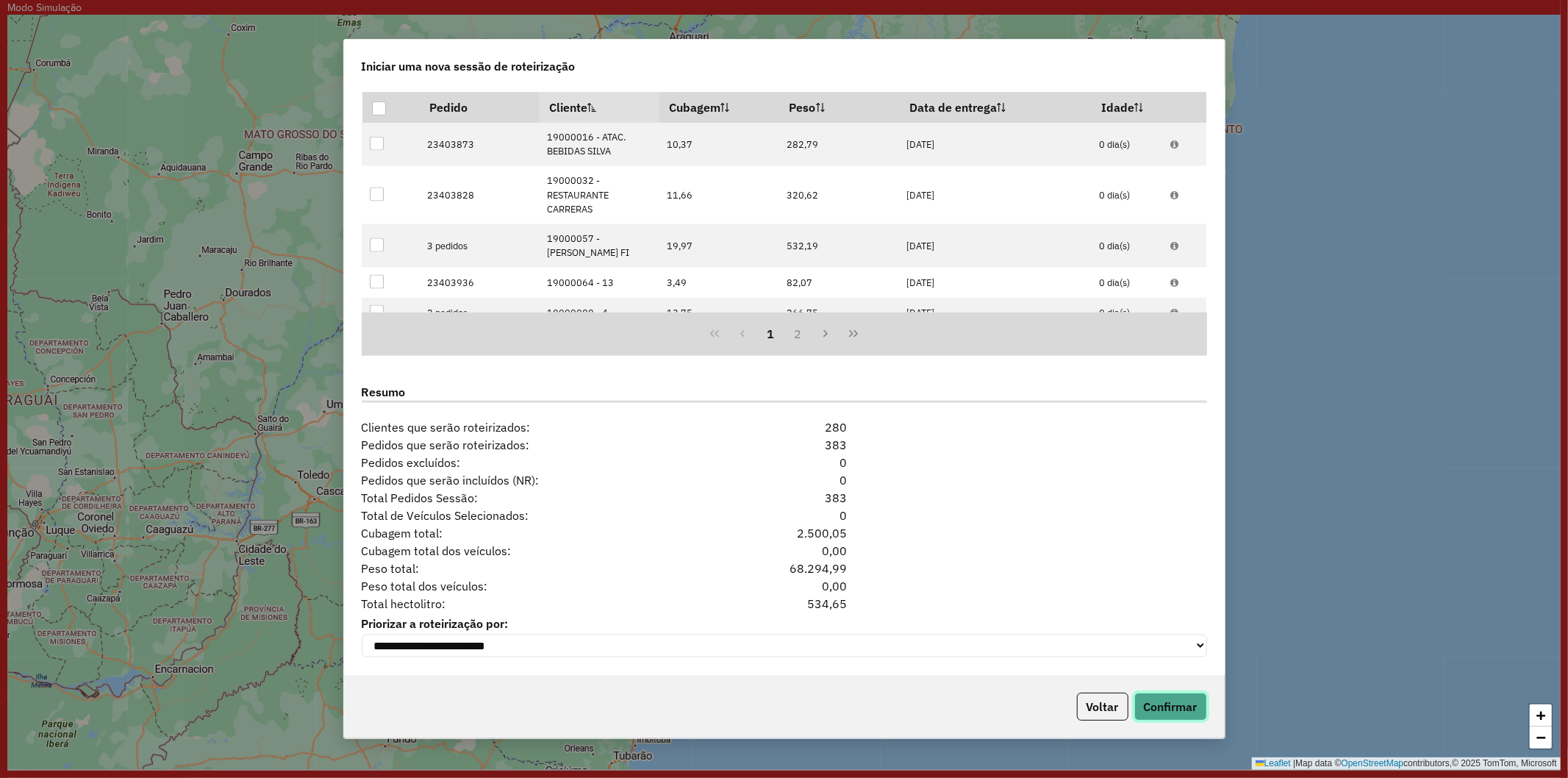
click at [1169, 707] on button "Confirmar" at bounding box center [1170, 706] width 72 height 28
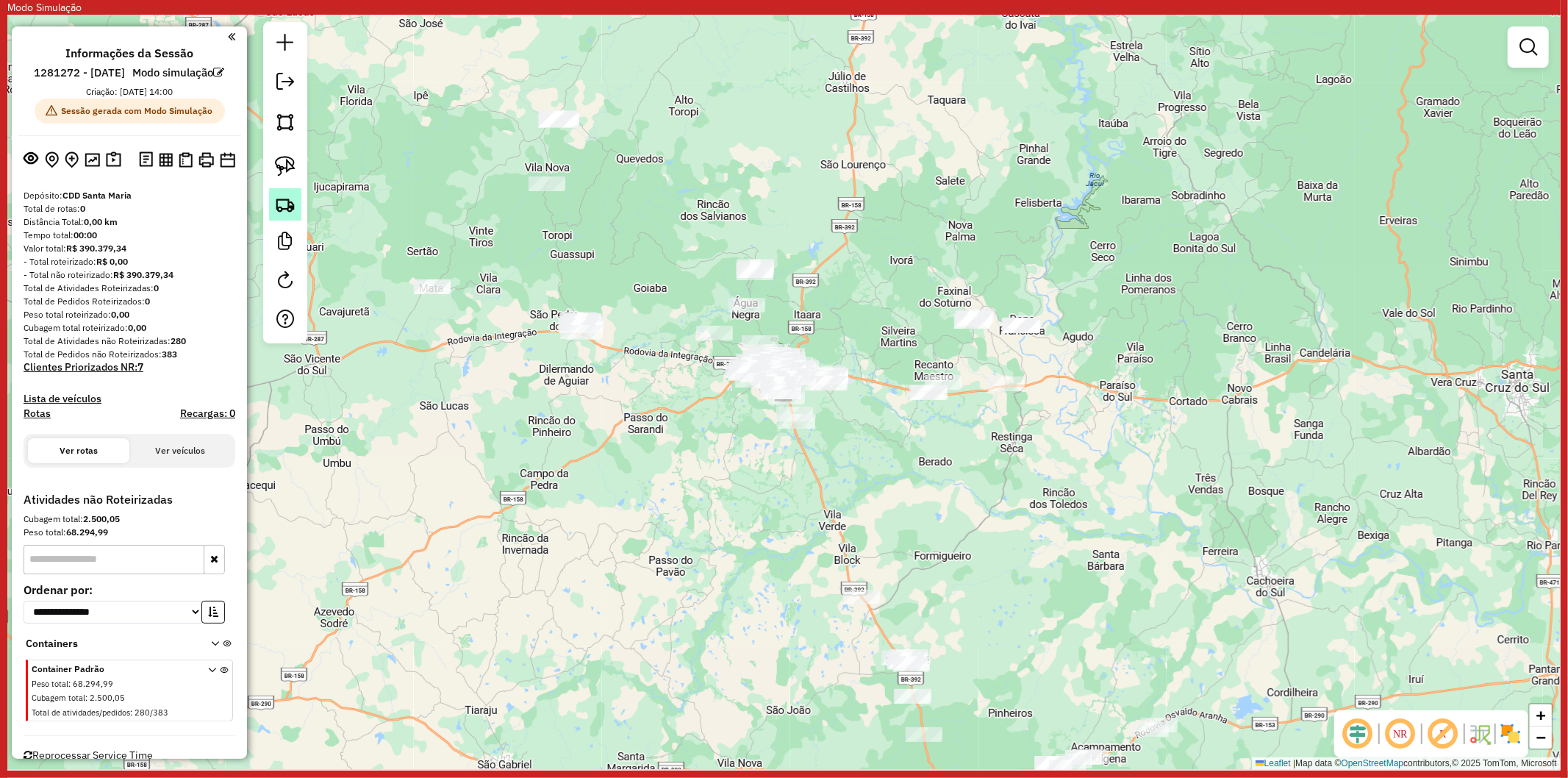
click at [289, 215] on link at bounding box center [285, 205] width 32 height 32
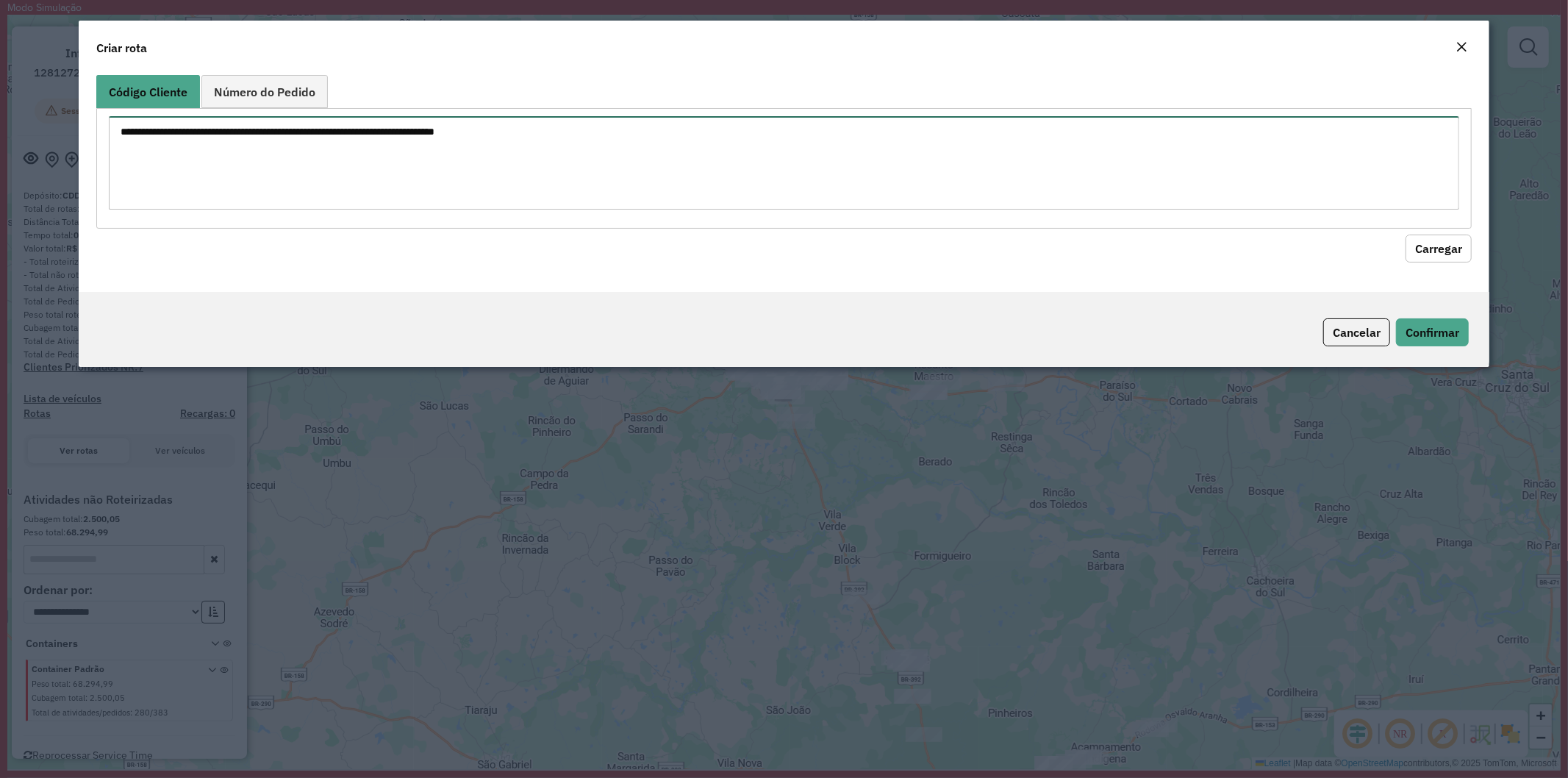
click at [392, 155] on textarea at bounding box center [784, 163] width 1352 height 94
paste textarea "******** ******** ******** ******** ******** ******** ******** ******** ********"
type textarea "******** ******** ******** ******** ******** ******** ******** ******** ********"
click at [1439, 241] on button "Carregar" at bounding box center [1438, 248] width 66 height 28
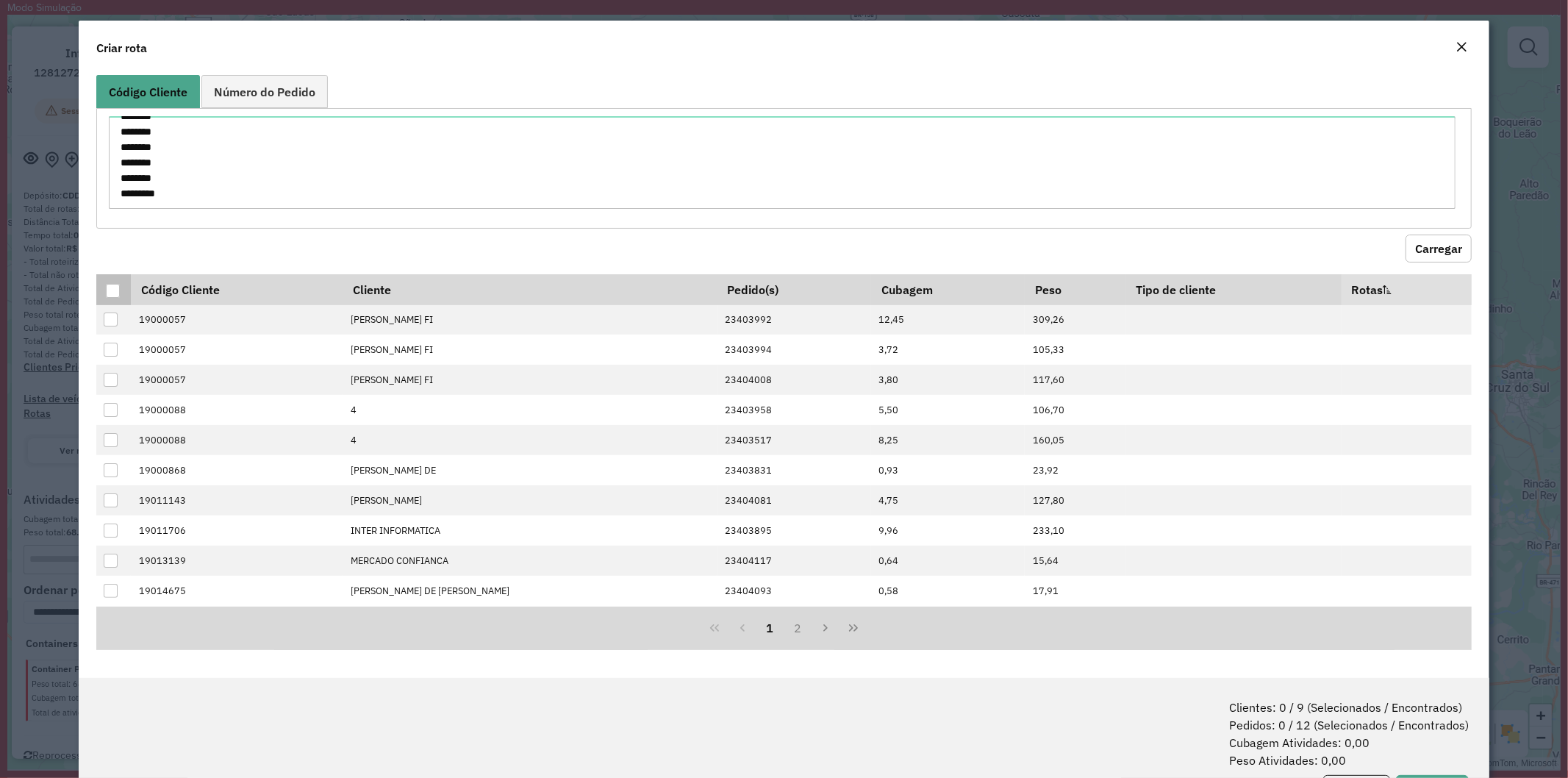
click at [113, 297] on div at bounding box center [113, 291] width 14 height 14
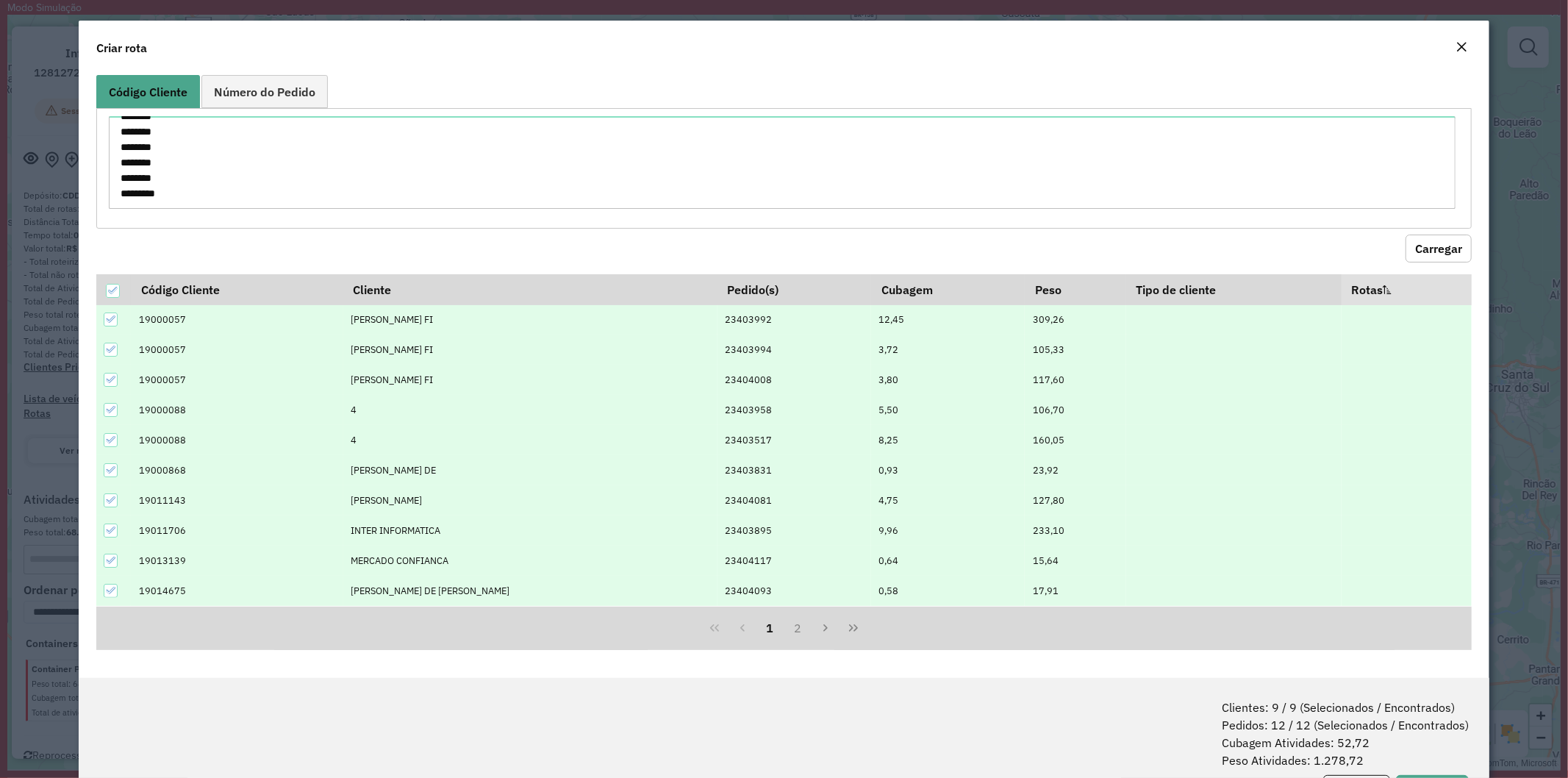
scroll to position [66, 0]
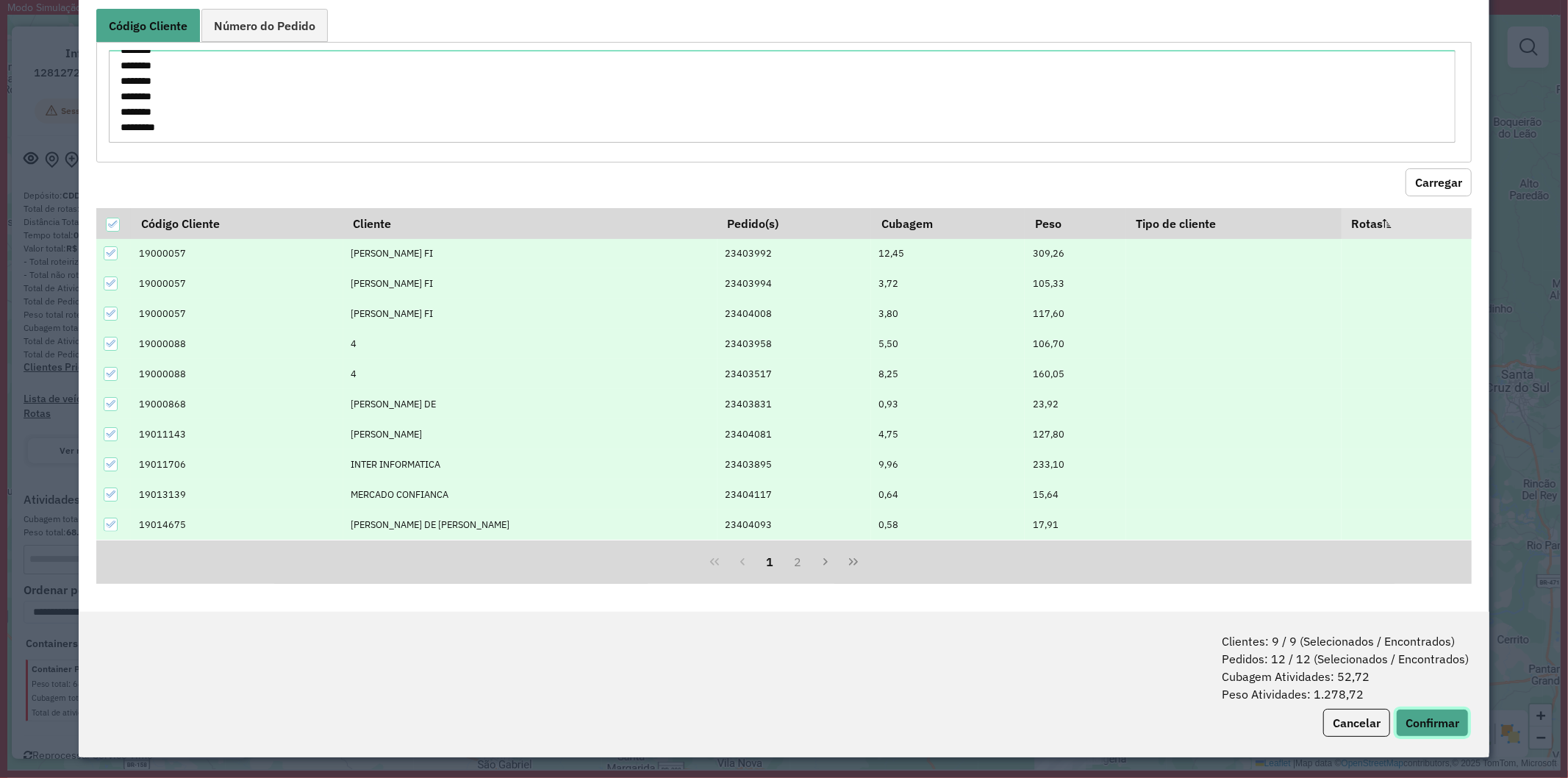
click at [1431, 714] on button "Confirmar" at bounding box center [1432, 722] width 72 height 28
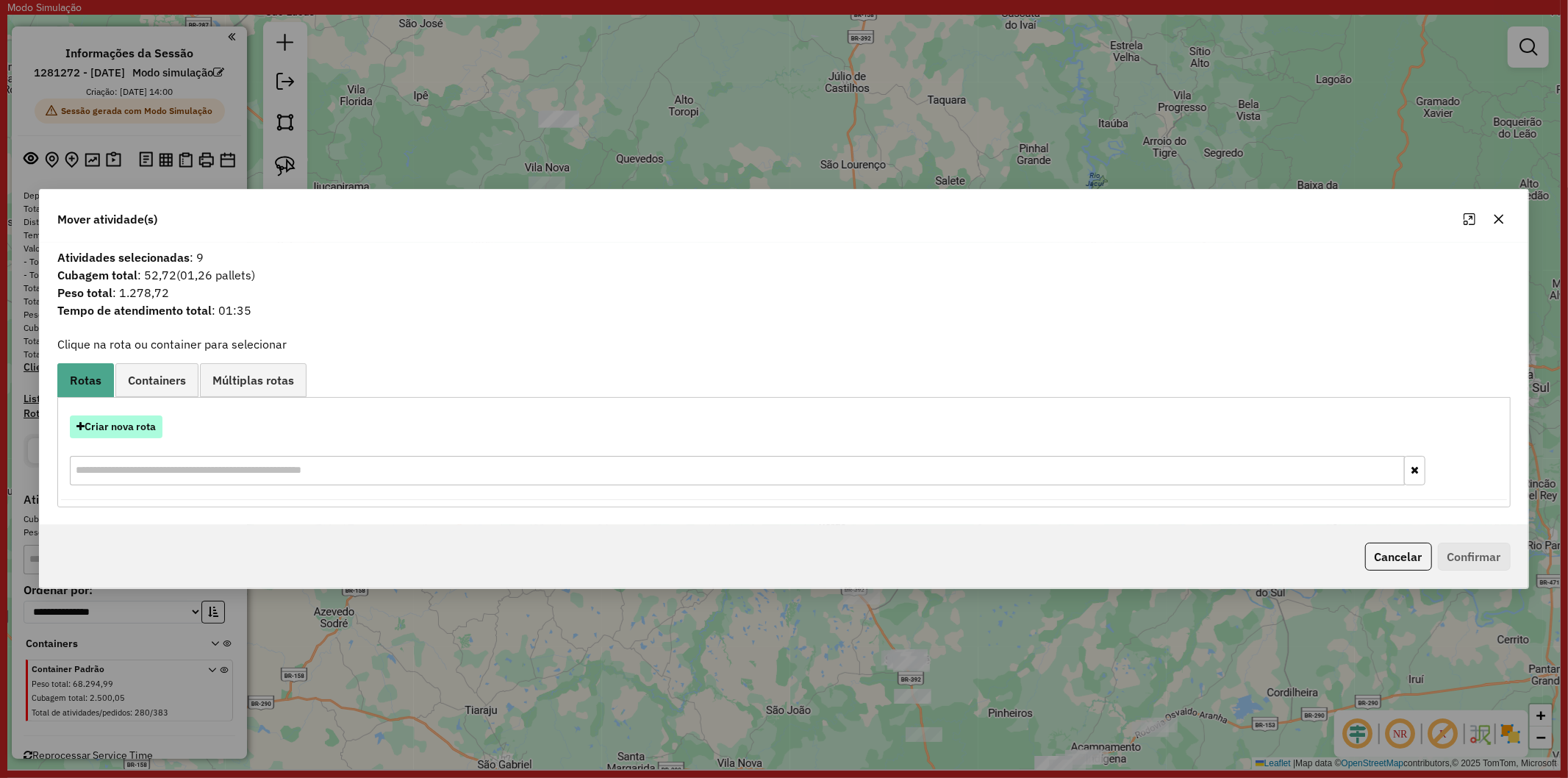
click at [136, 429] on button "Criar nova rota" at bounding box center [116, 427] width 93 height 23
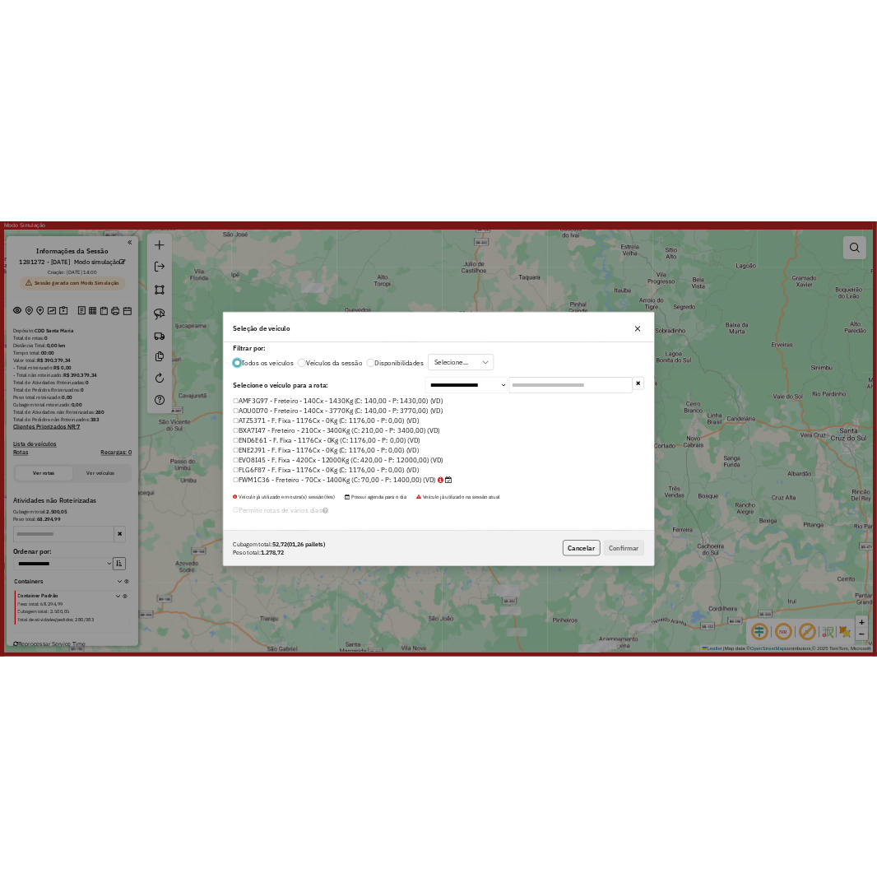
scroll to position [9, 4]
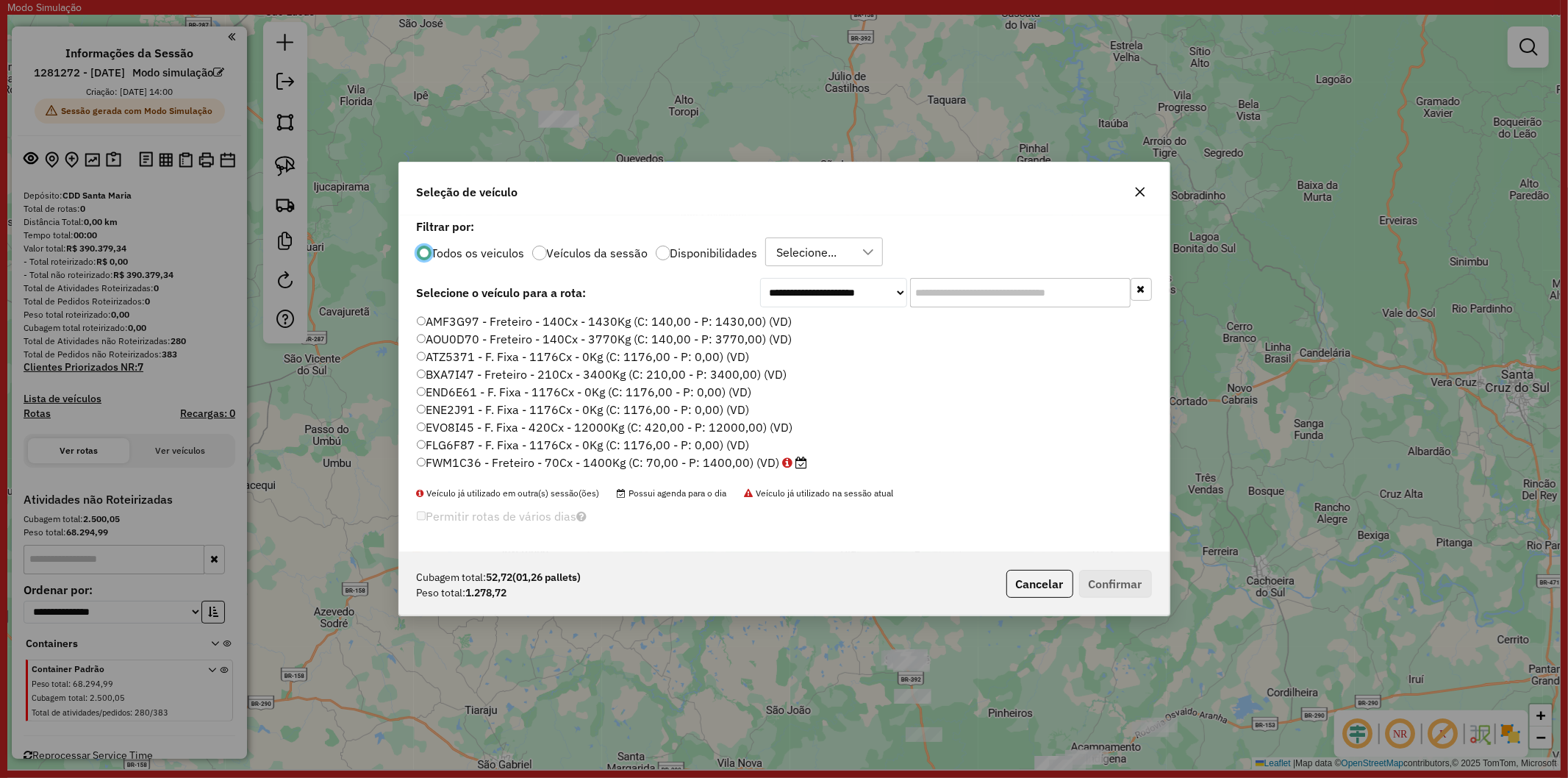
click at [1019, 278] on input "text" at bounding box center [1020, 292] width 221 height 29
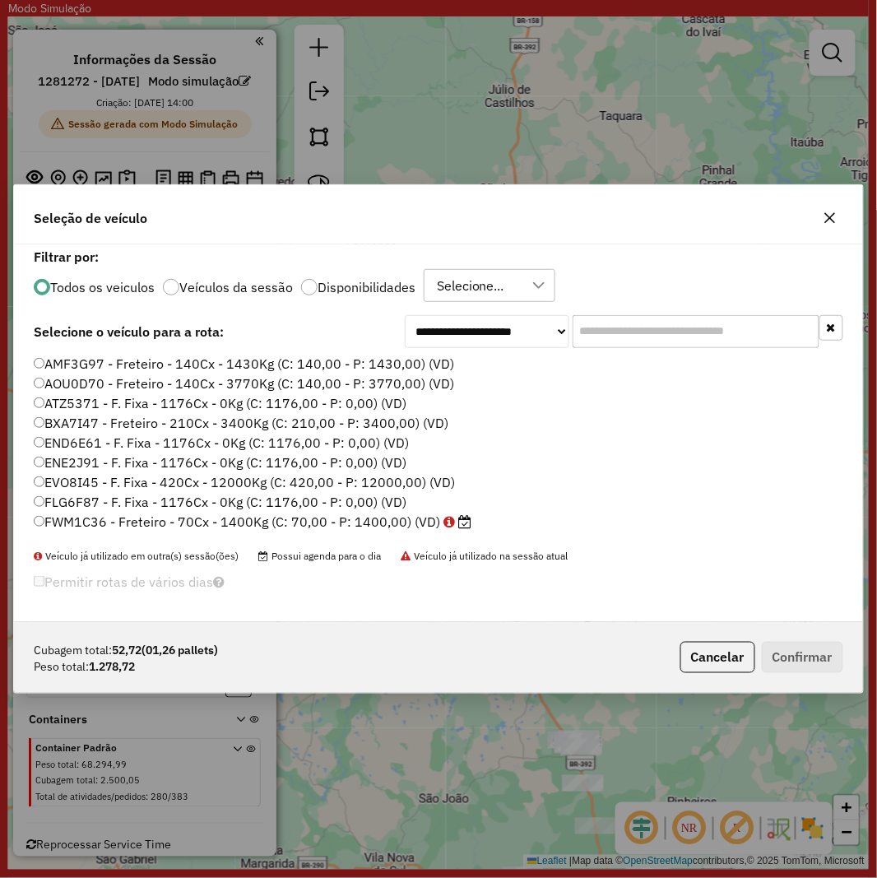
click at [630, 324] on input "text" at bounding box center [696, 331] width 247 height 33
paste input "*******"
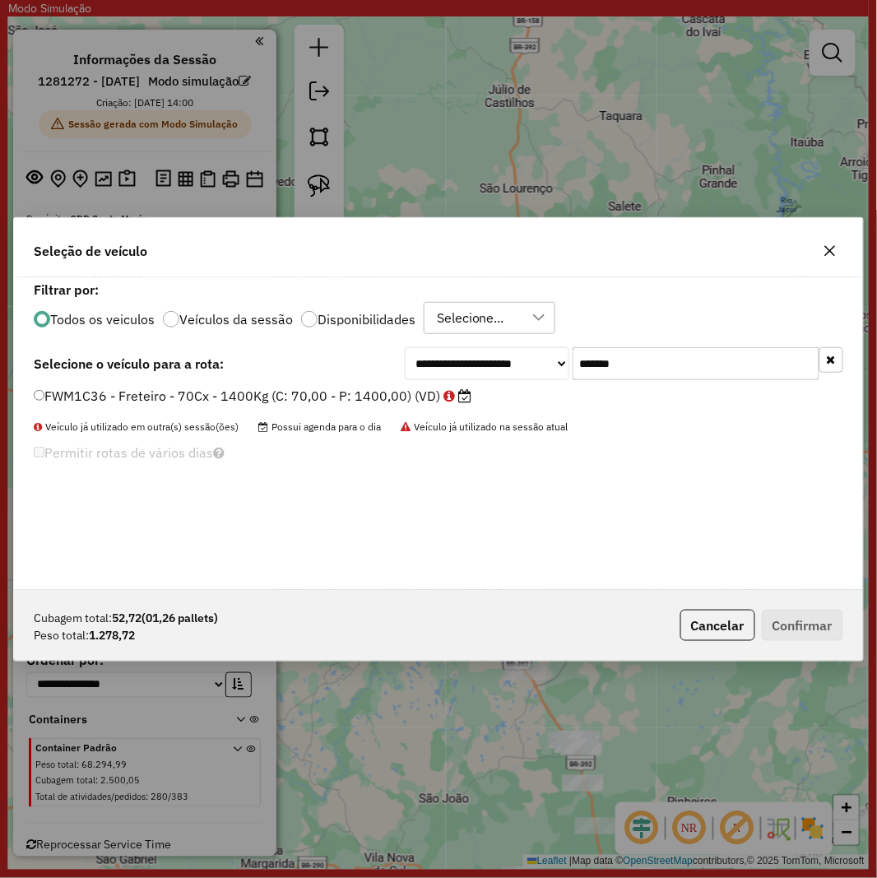
type input "*******"
click at [258, 402] on label "FWM1C36 - Freteiro - 70Cx - 1400Kg (C: 70,00 - P: 1400,00) (VD)" at bounding box center [253, 396] width 438 height 20
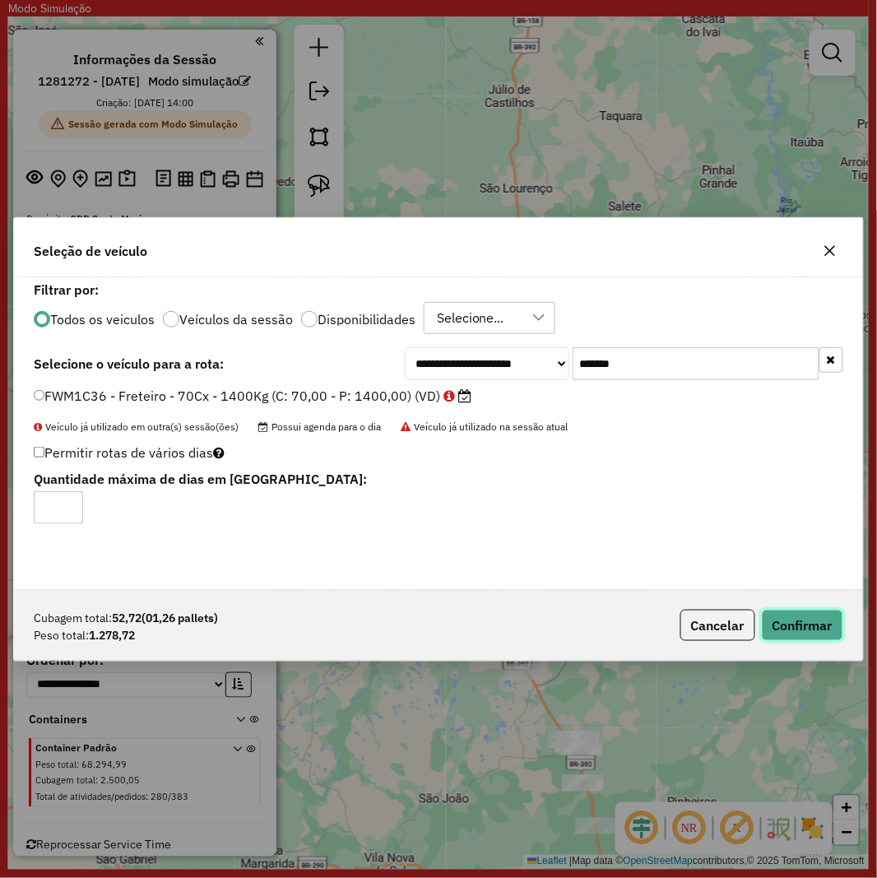
click at [801, 619] on button "Confirmar" at bounding box center [802, 625] width 81 height 31
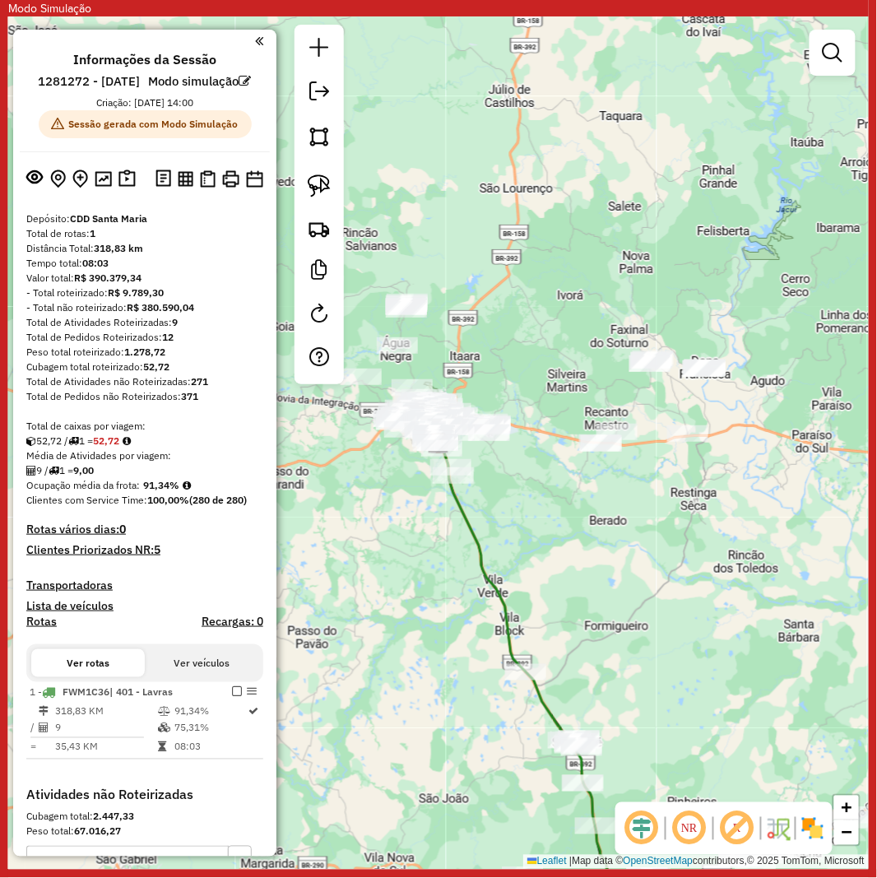
click at [319, 249] on div at bounding box center [319, 205] width 49 height 360
click at [317, 236] on img at bounding box center [319, 228] width 23 height 23
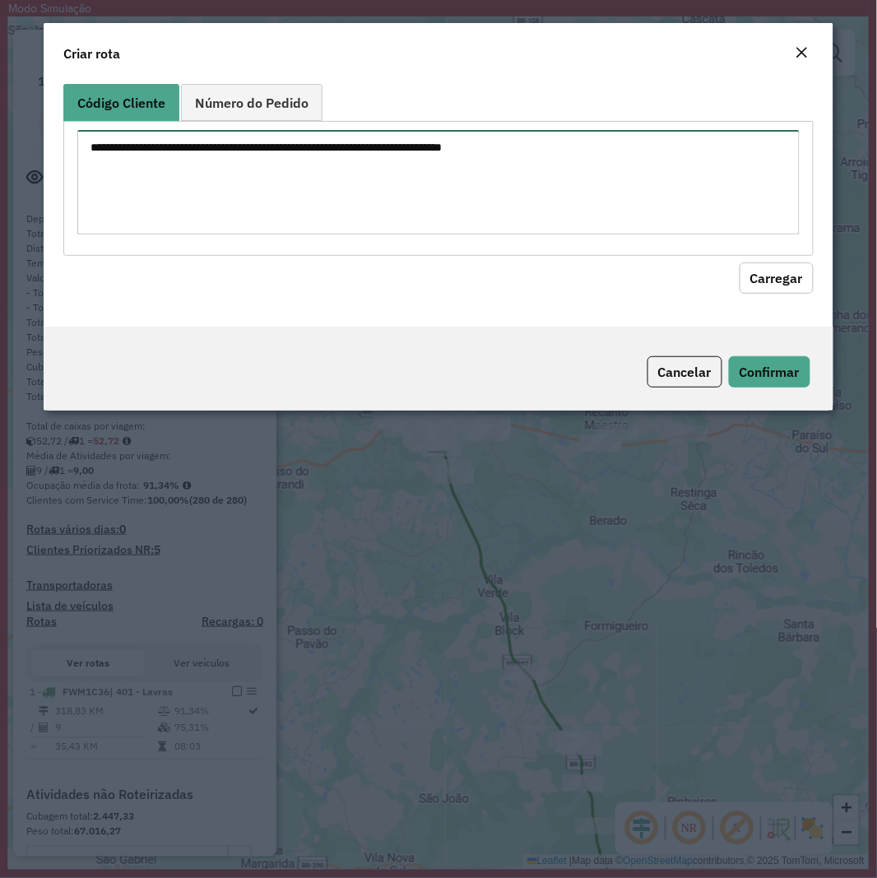
click at [472, 163] on textarea at bounding box center [438, 182] width 722 height 105
paste textarea "******** ******** ******** ******** ******** ******** ******** ******** *******…"
type textarea "******** ******** ******** ******** ******** ******** ******** ******** *******…"
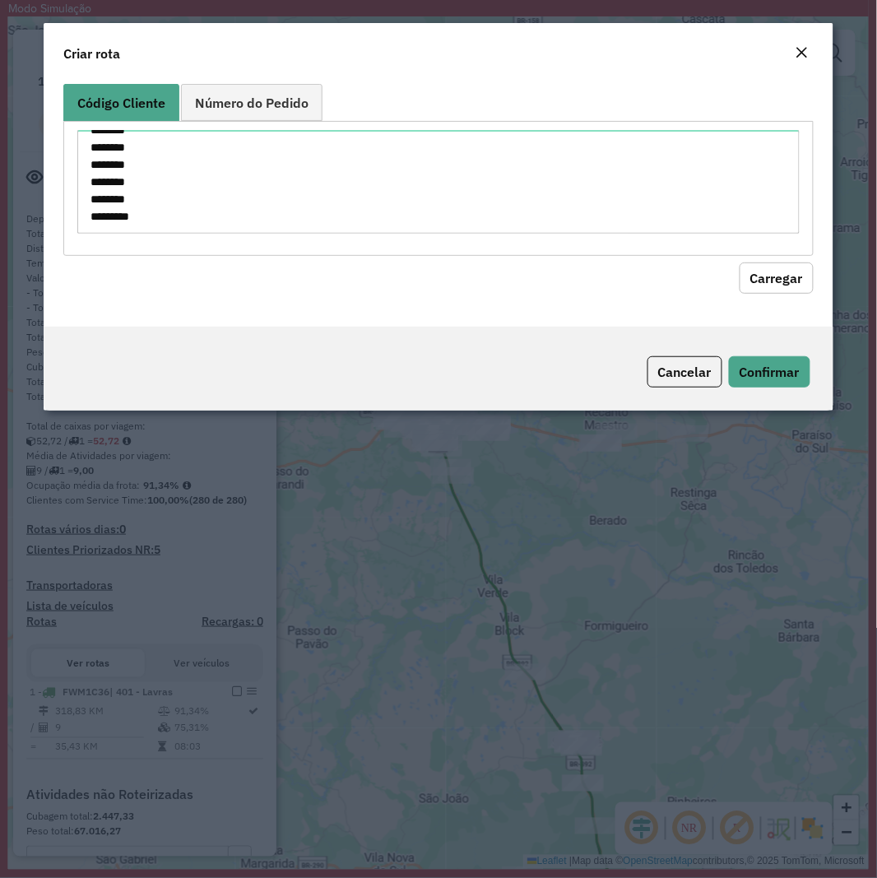
click at [782, 284] on button "Carregar" at bounding box center [777, 278] width 74 height 31
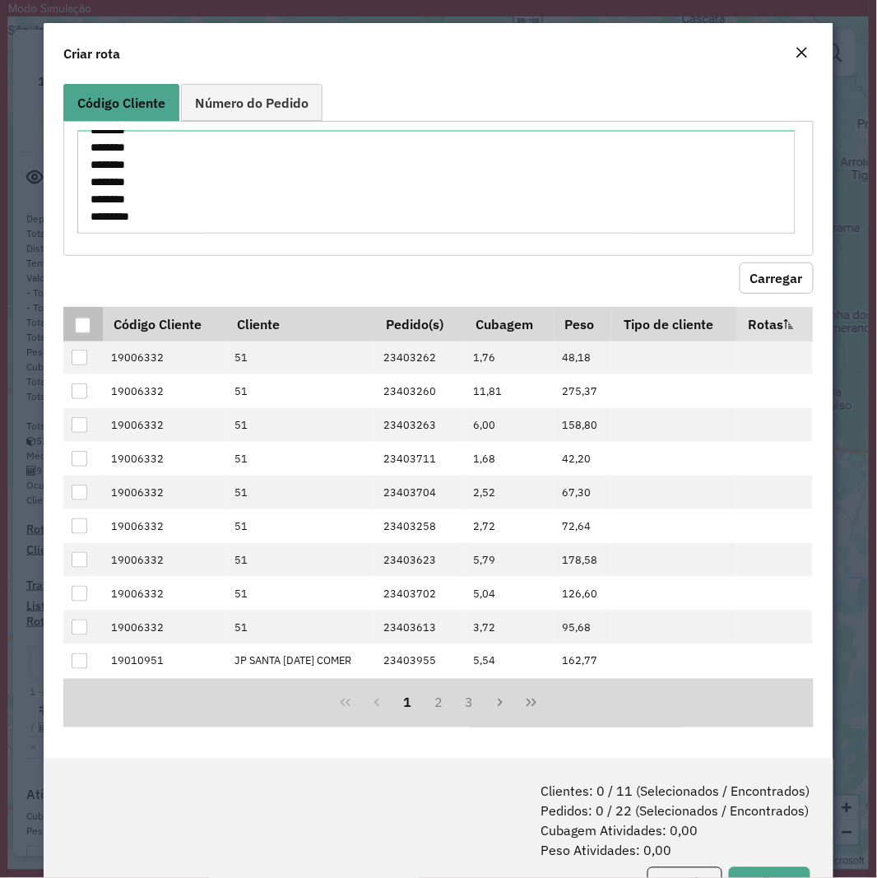
click at [86, 325] on div at bounding box center [83, 326] width 16 height 16
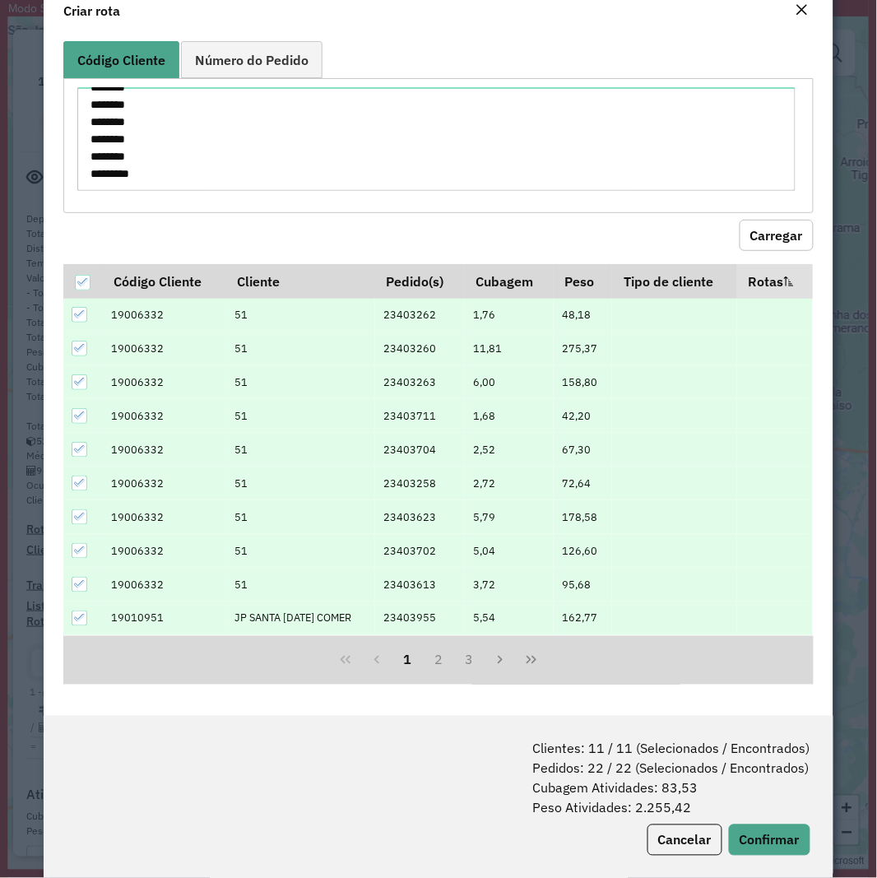
scroll to position [67, 0]
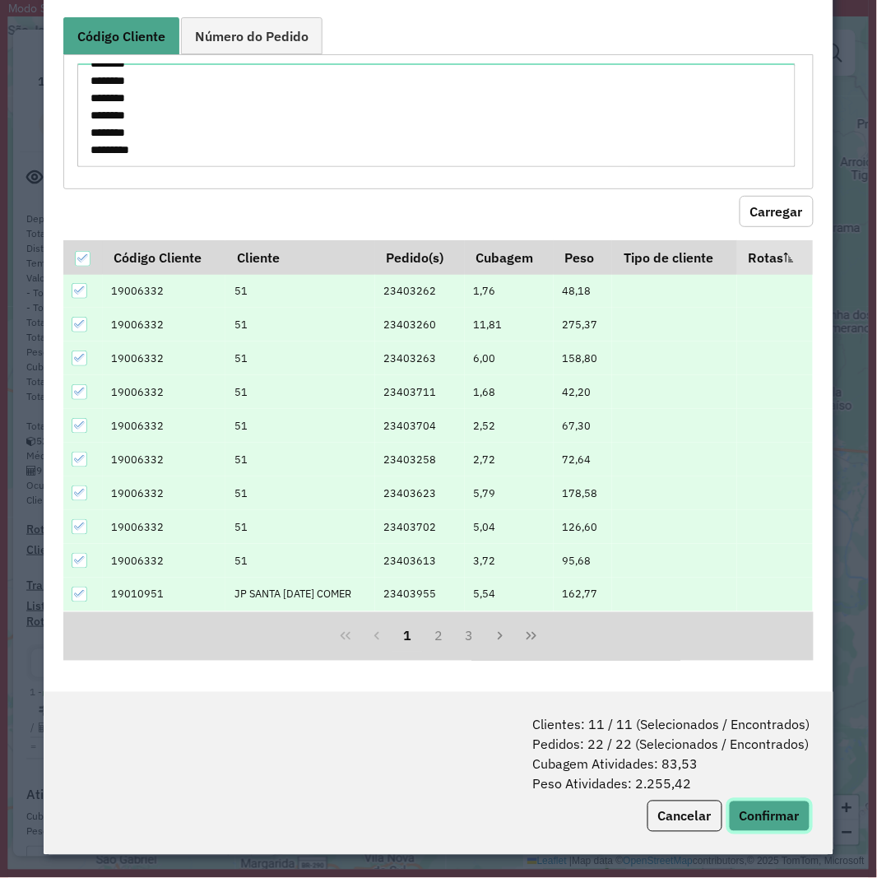
click at [758, 810] on button "Confirmar" at bounding box center [769, 816] width 81 height 31
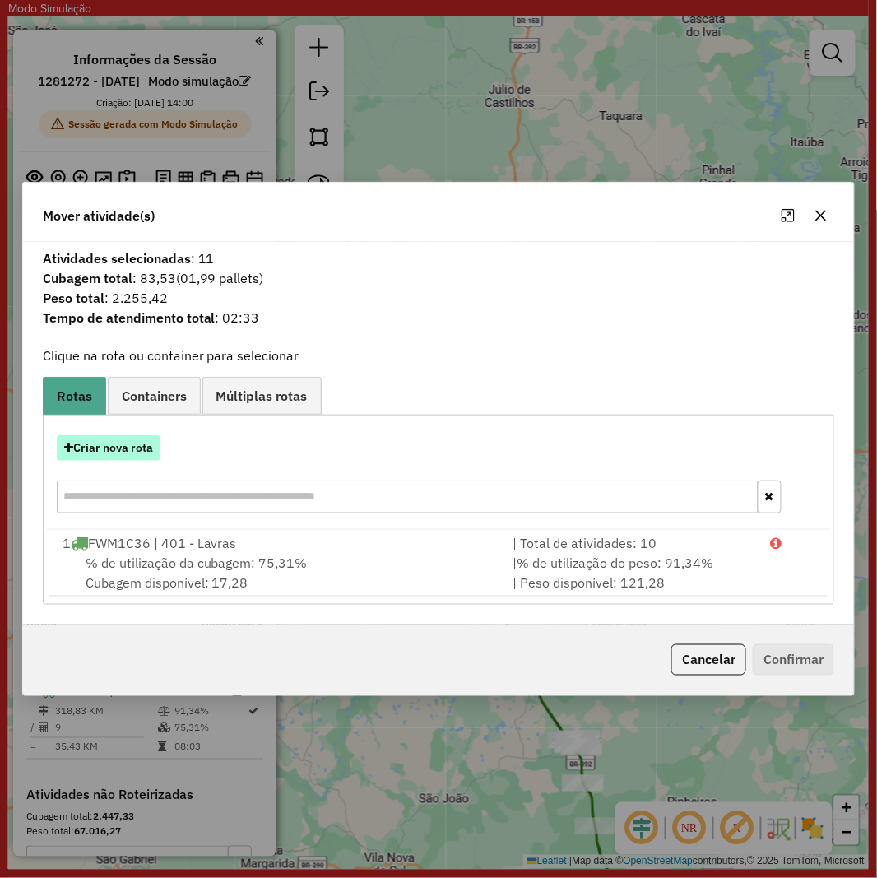
click at [95, 439] on button "Criar nova rota" at bounding box center [109, 448] width 104 height 26
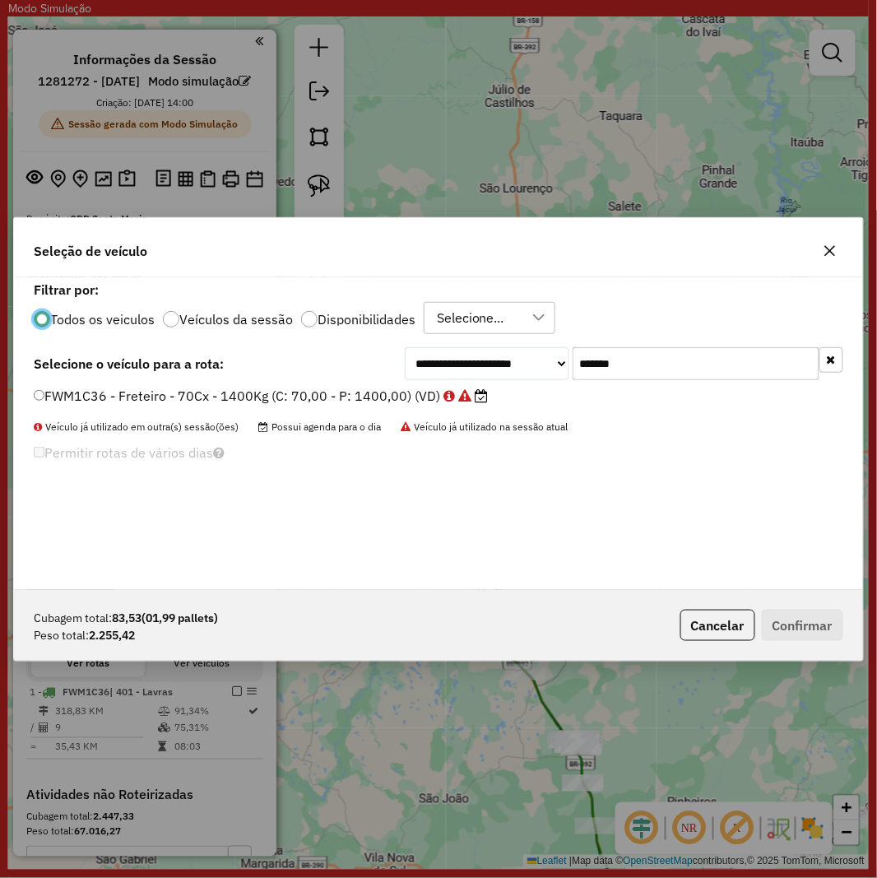
scroll to position [9, 4]
click at [614, 371] on input "*******" at bounding box center [696, 363] width 247 height 33
paste input "text"
type input "*******"
click at [327, 396] on label "JCY1B03 - F. Fixa - 210Cx - 5680Kg (C: 210,00 - P: 5680,00) (VD)" at bounding box center [252, 396] width 437 height 20
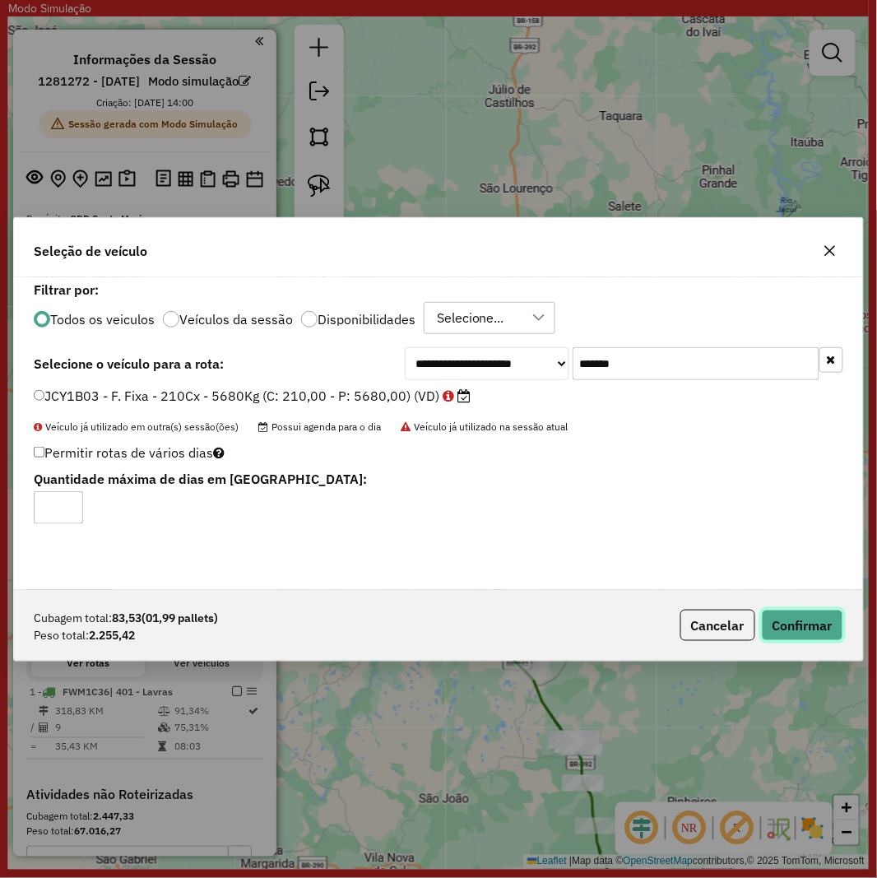
click at [811, 636] on button "Confirmar" at bounding box center [802, 625] width 81 height 31
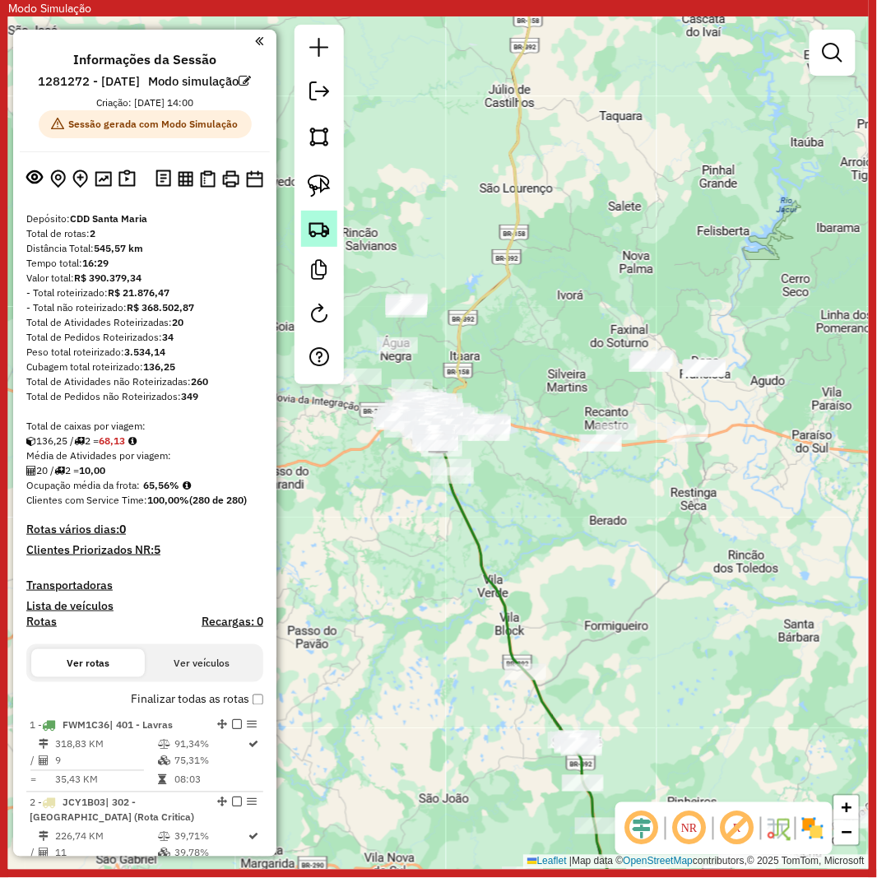
click at [314, 236] on img at bounding box center [319, 228] width 23 height 23
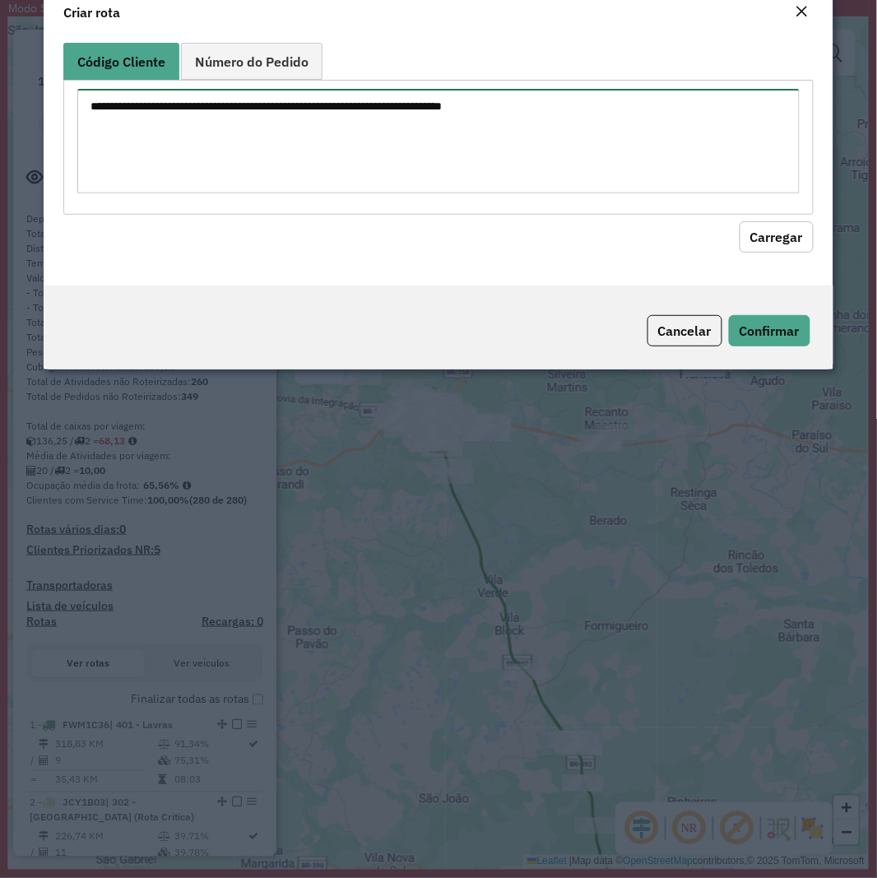
click at [552, 184] on textarea at bounding box center [438, 141] width 722 height 105
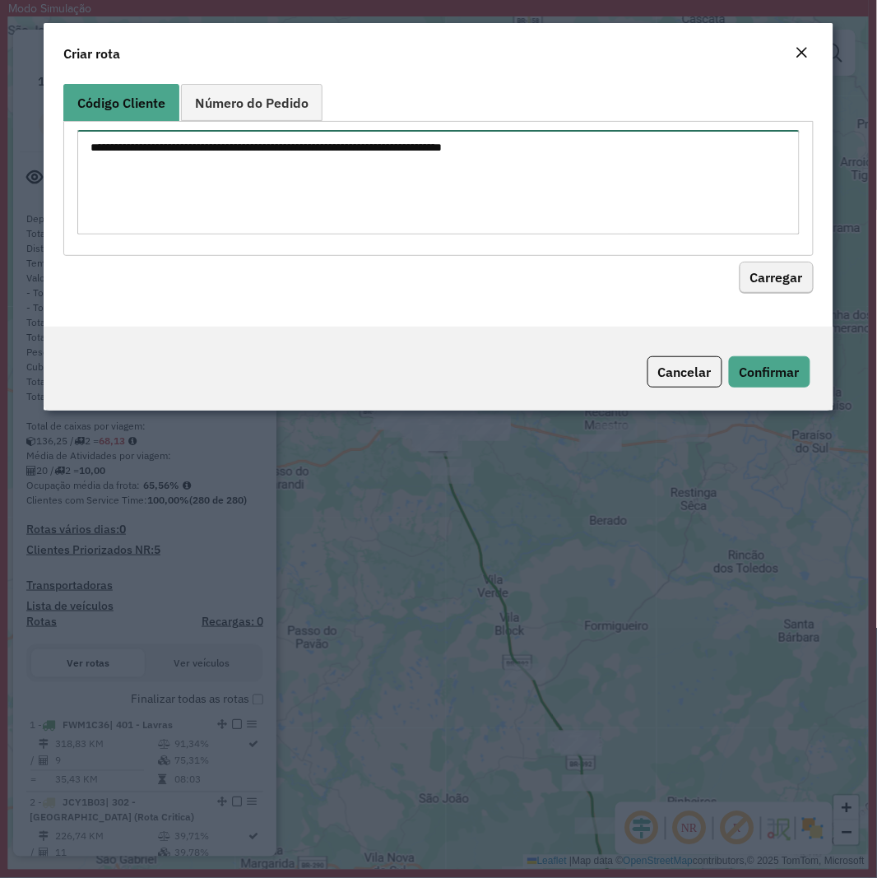
paste textarea "******** ******** ******** ******** ******** ******** ******** ******** *******…"
type textarea "******** ******** ******** ******** ******** ******** ******** ******** *******…"
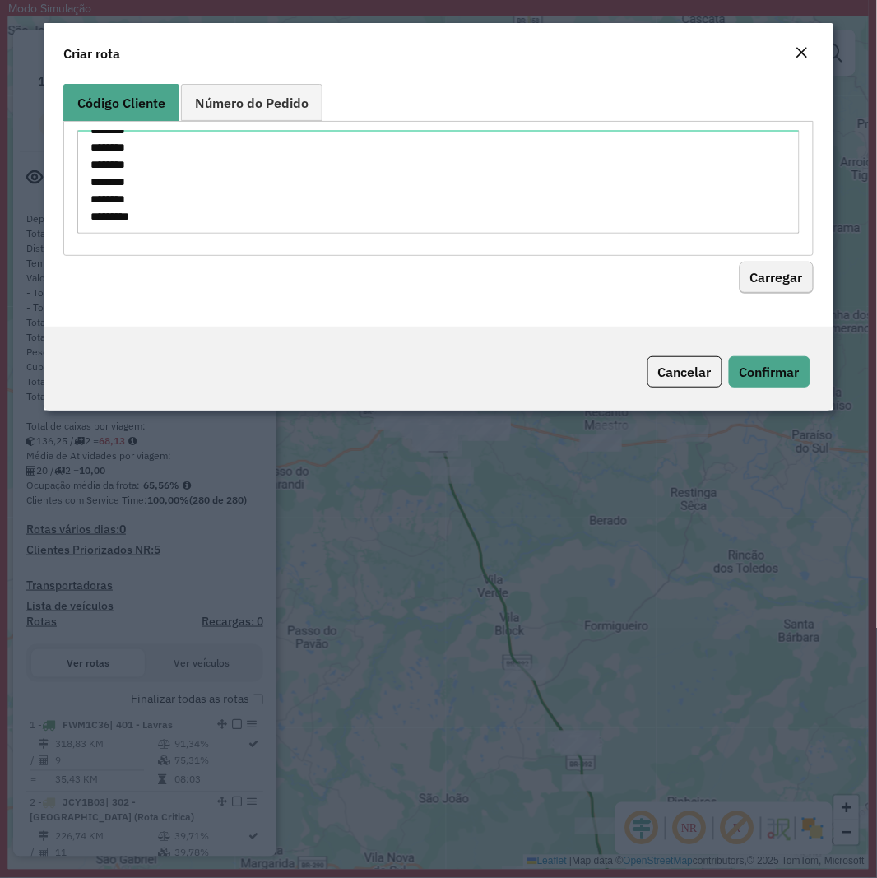
click at [782, 293] on div "Código Cliente Número do Pedido ******** ******** ******** ******** ******** **…" at bounding box center [438, 201] width 789 height 249
click at [778, 288] on button "Carregar" at bounding box center [777, 278] width 74 height 31
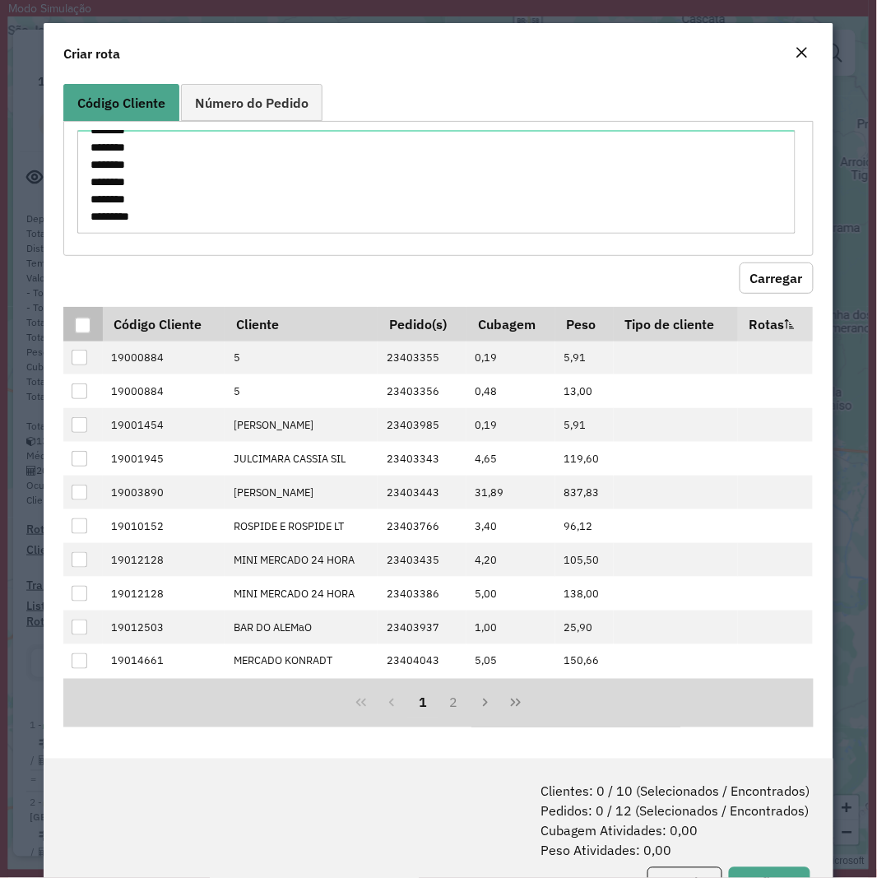
click at [80, 323] on div at bounding box center [83, 326] width 16 height 16
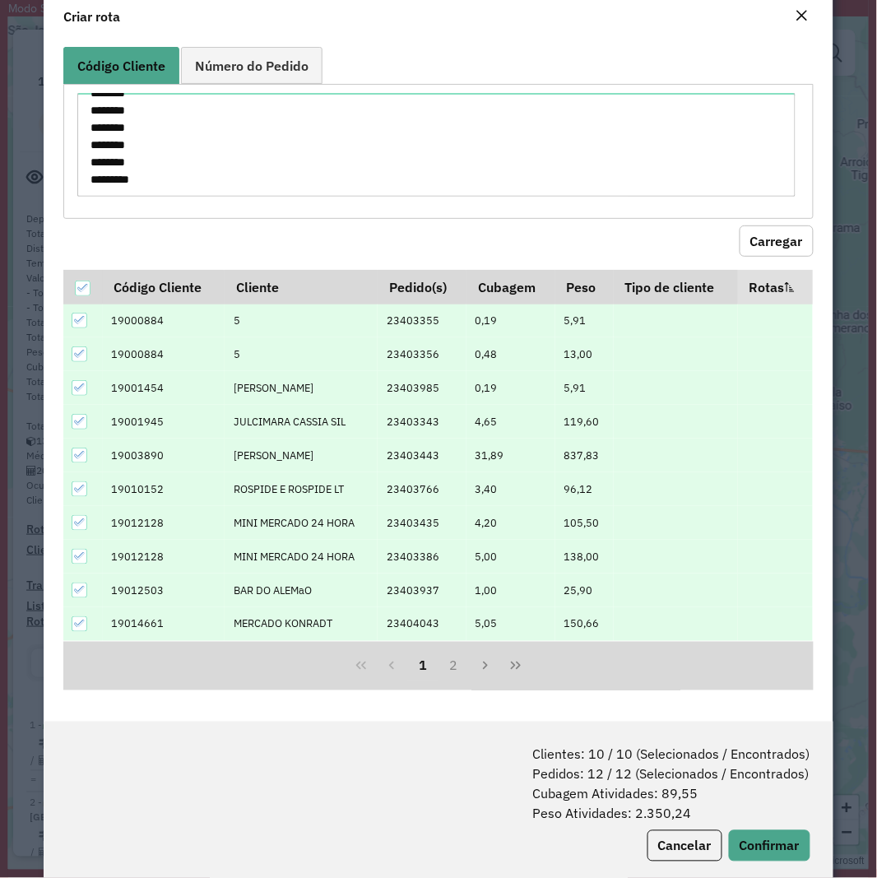
scroll to position [67, 0]
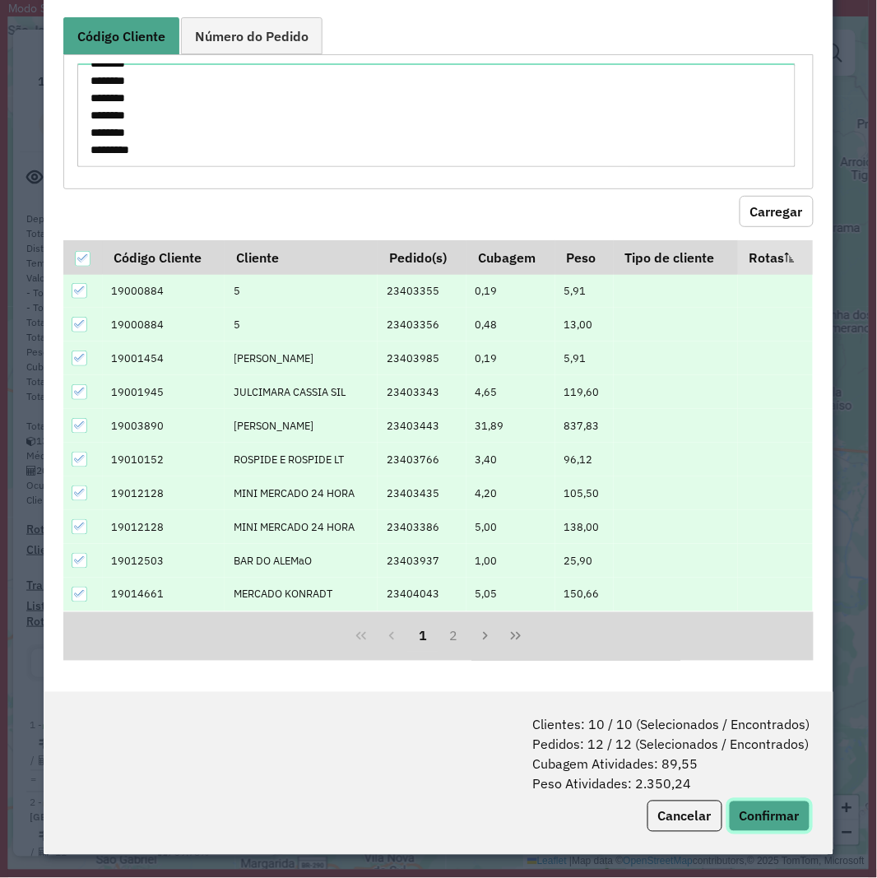
click at [751, 807] on button "Confirmar" at bounding box center [769, 816] width 81 height 31
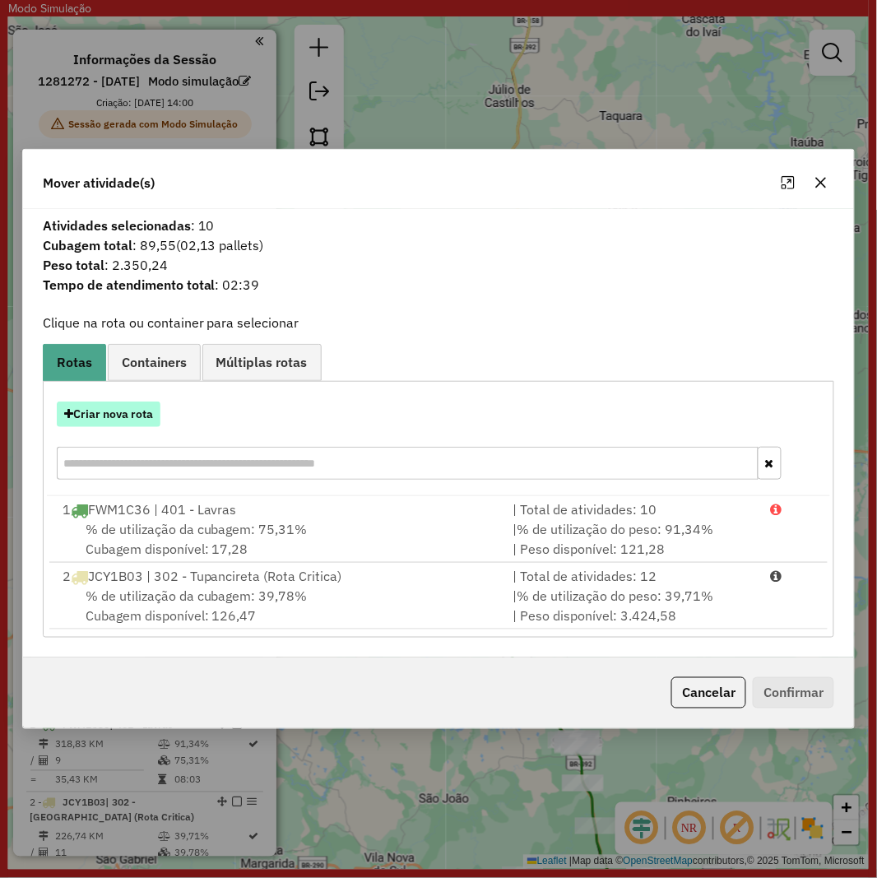
click at [111, 405] on button "Criar nova rota" at bounding box center [109, 415] width 104 height 26
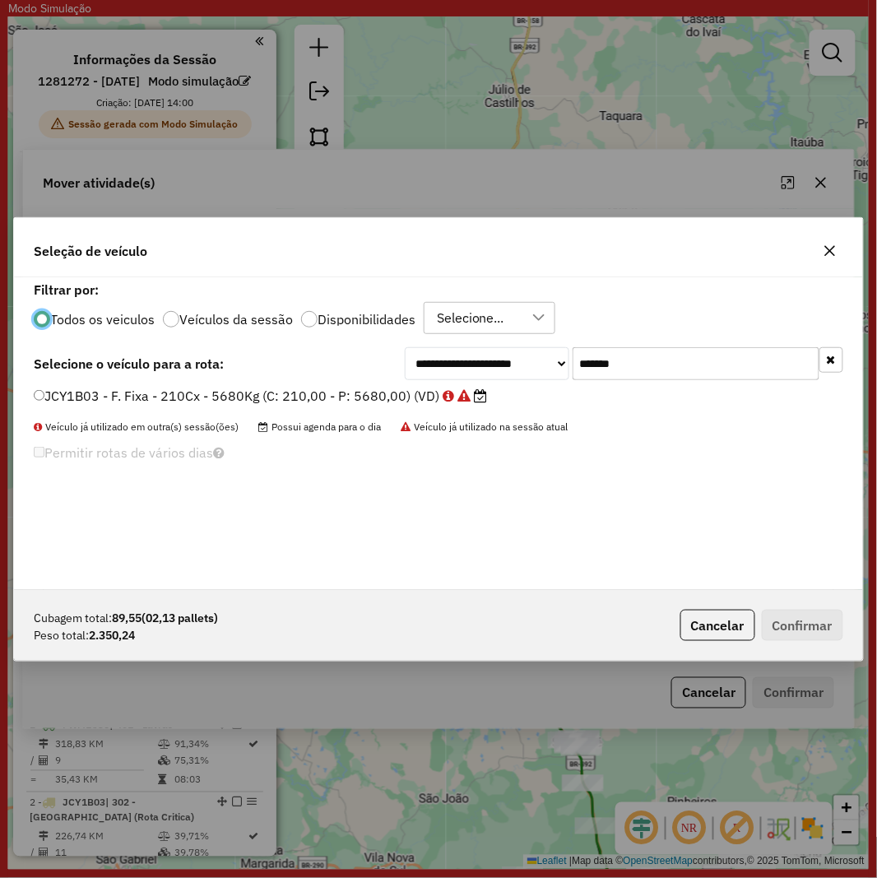
scroll to position [9, 4]
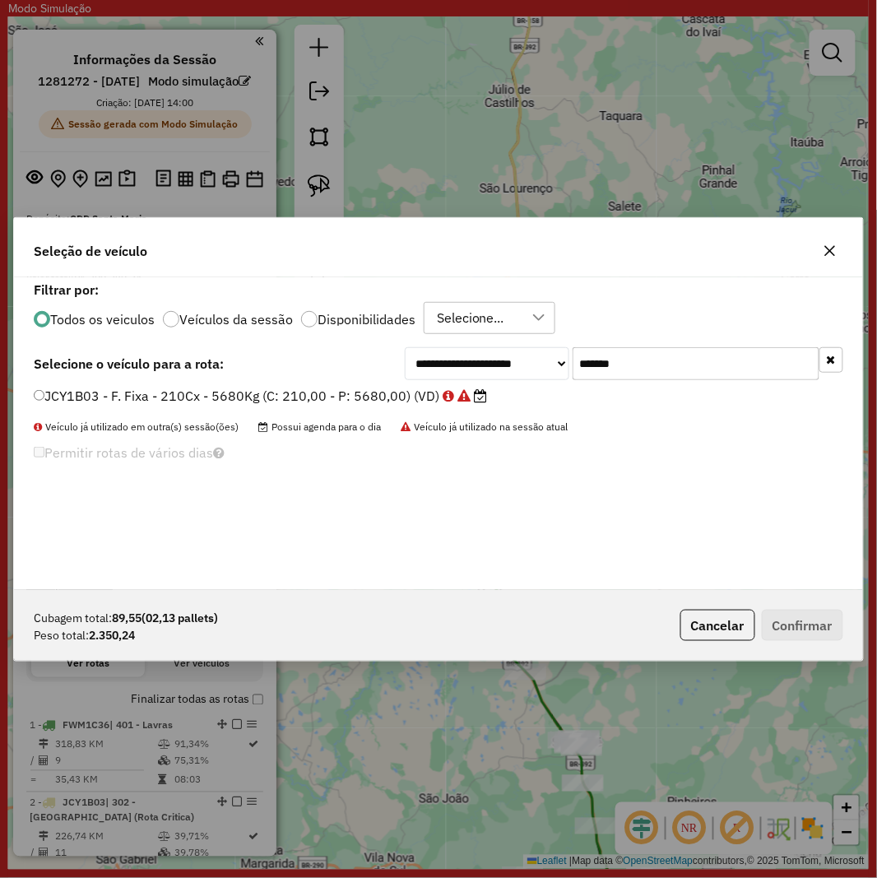
click at [660, 379] on input "*******" at bounding box center [696, 363] width 247 height 33
paste input "text"
type input "*******"
click at [273, 396] on label "JCY1B16 - F. Fixa - 210Cx - 5680Kg (C: 210,00 - P: 5680,00) (VD)" at bounding box center [252, 396] width 437 height 20
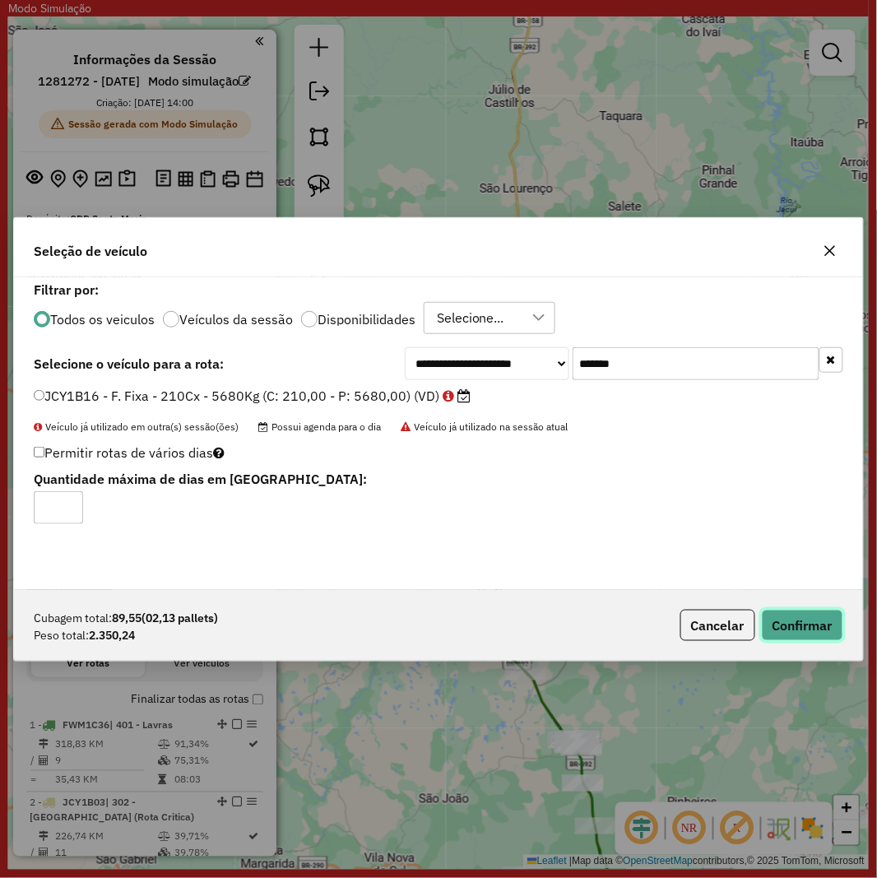
click at [783, 634] on button "Confirmar" at bounding box center [802, 625] width 81 height 31
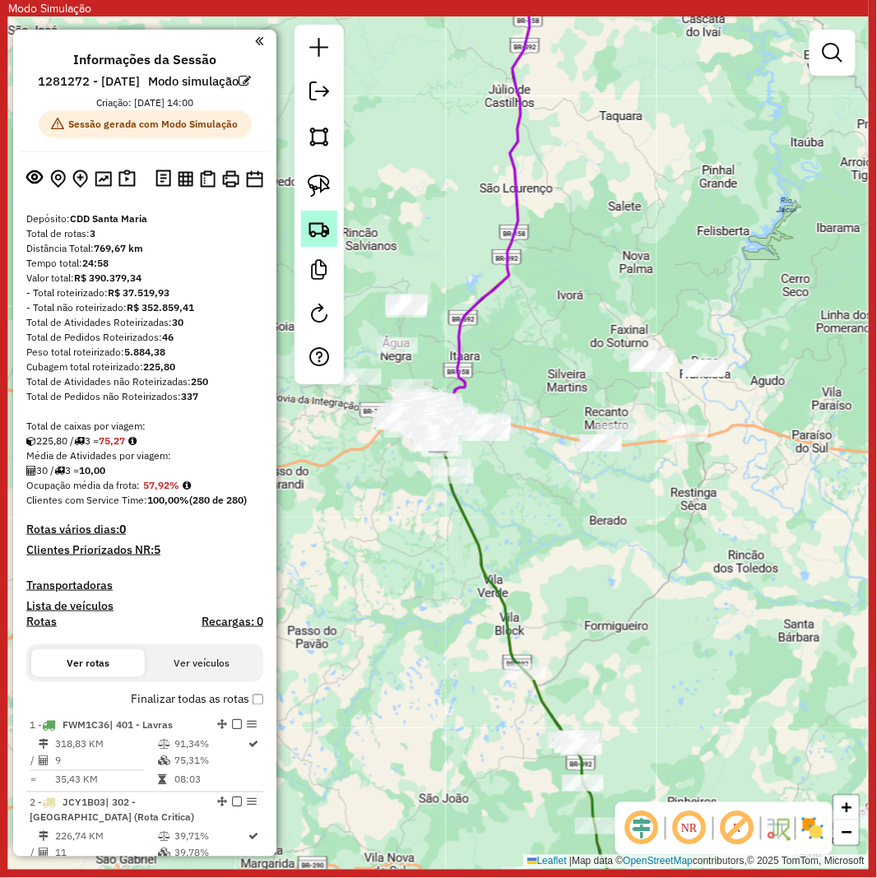
click at [308, 227] on img at bounding box center [319, 228] width 23 height 23
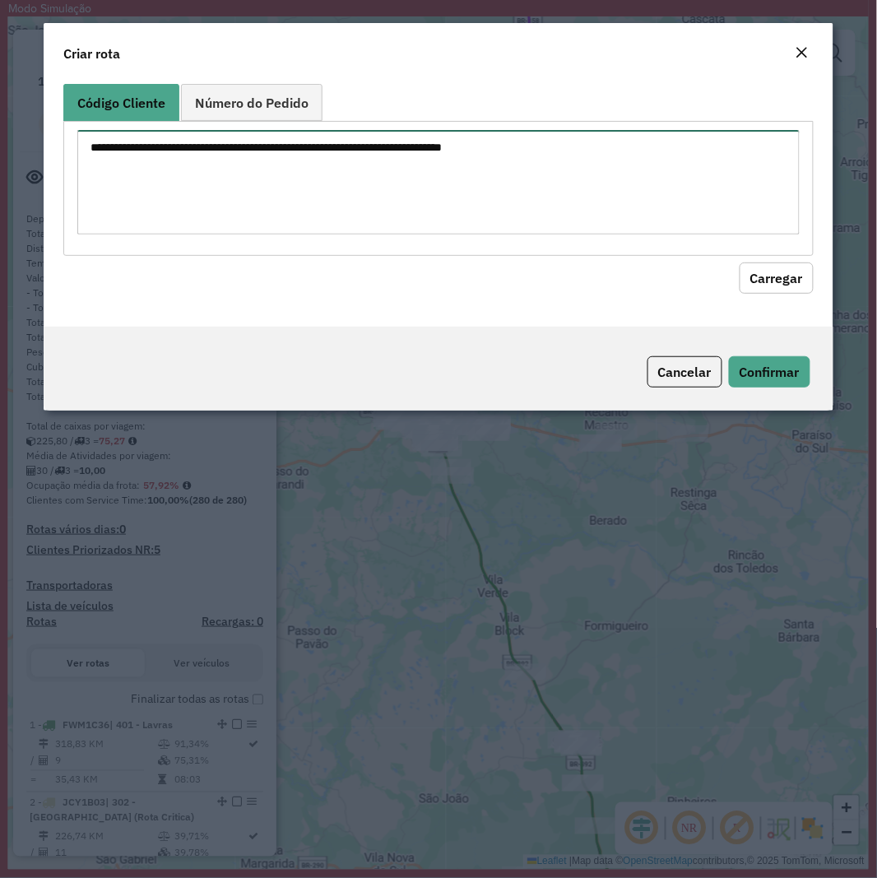
click at [380, 171] on textarea at bounding box center [438, 182] width 722 height 105
paste textarea "******** ******** ******** ******** ******** ******** ******** ******** *******…"
type textarea "******** ******** ******** ******** ******** ******** ******** ******** *******…"
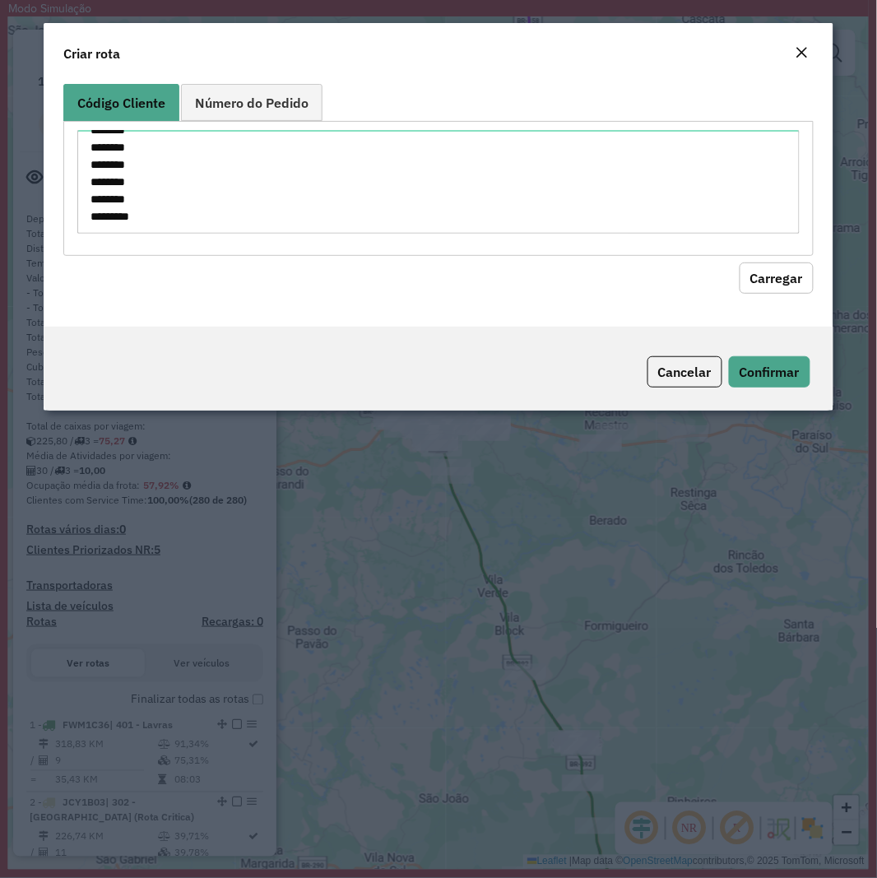
click at [772, 280] on button "Carregar" at bounding box center [777, 278] width 74 height 31
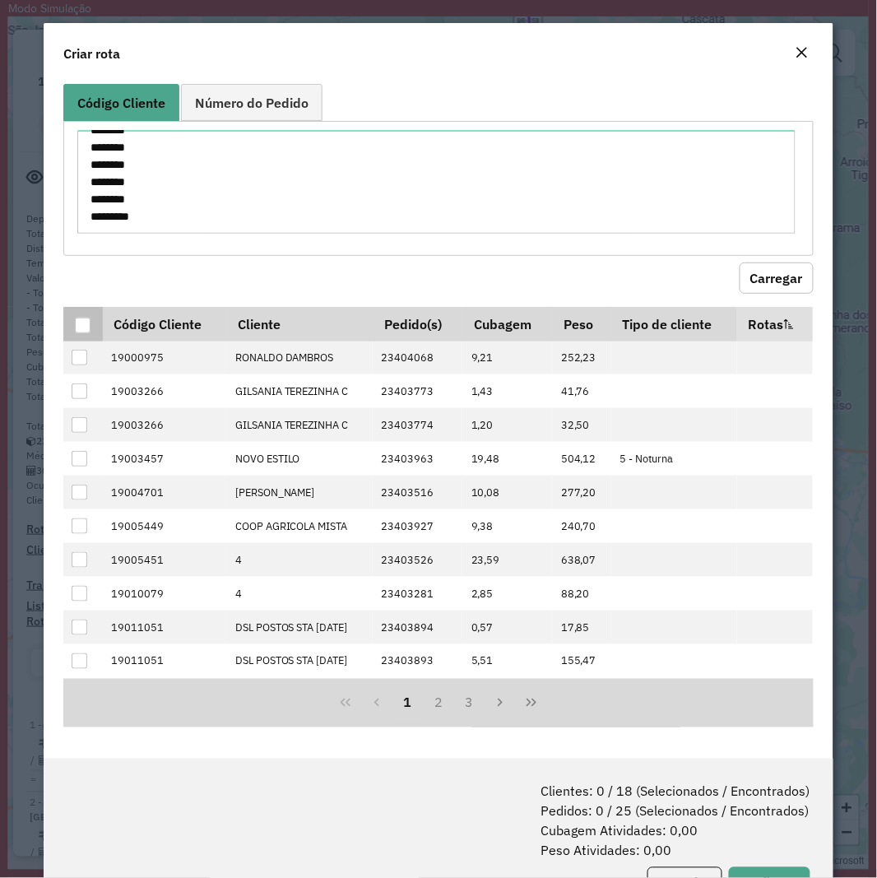
click at [81, 316] on p-tableheadercheckbox at bounding box center [83, 324] width 16 height 16
click at [80, 319] on div at bounding box center [83, 326] width 16 height 16
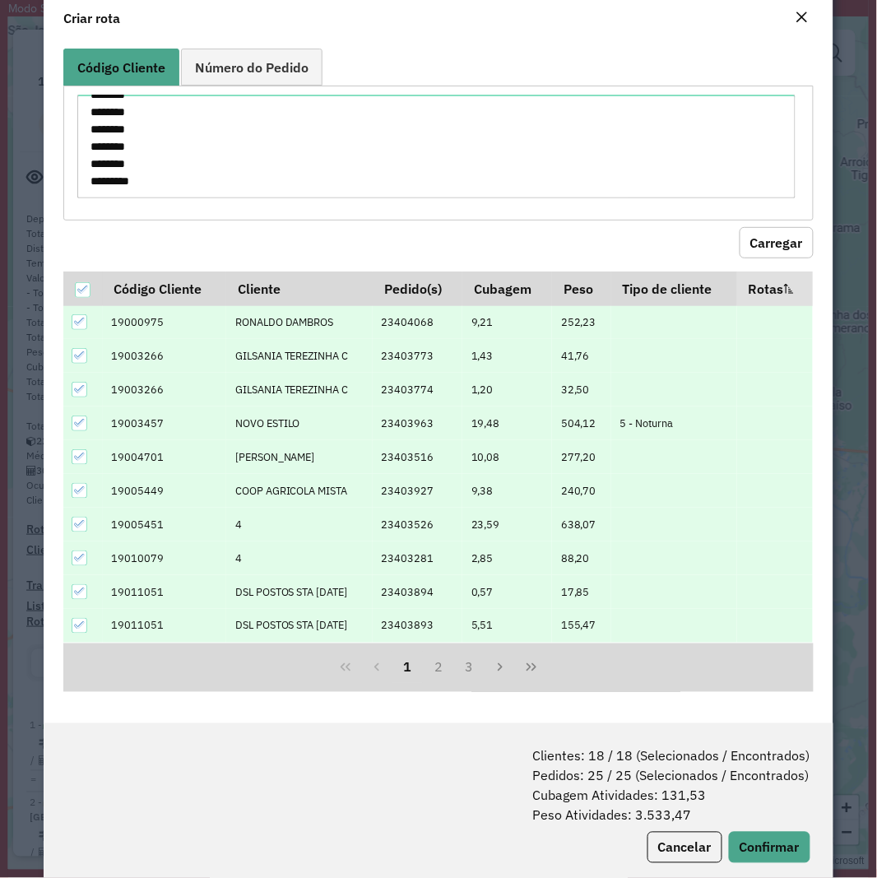
scroll to position [67, 0]
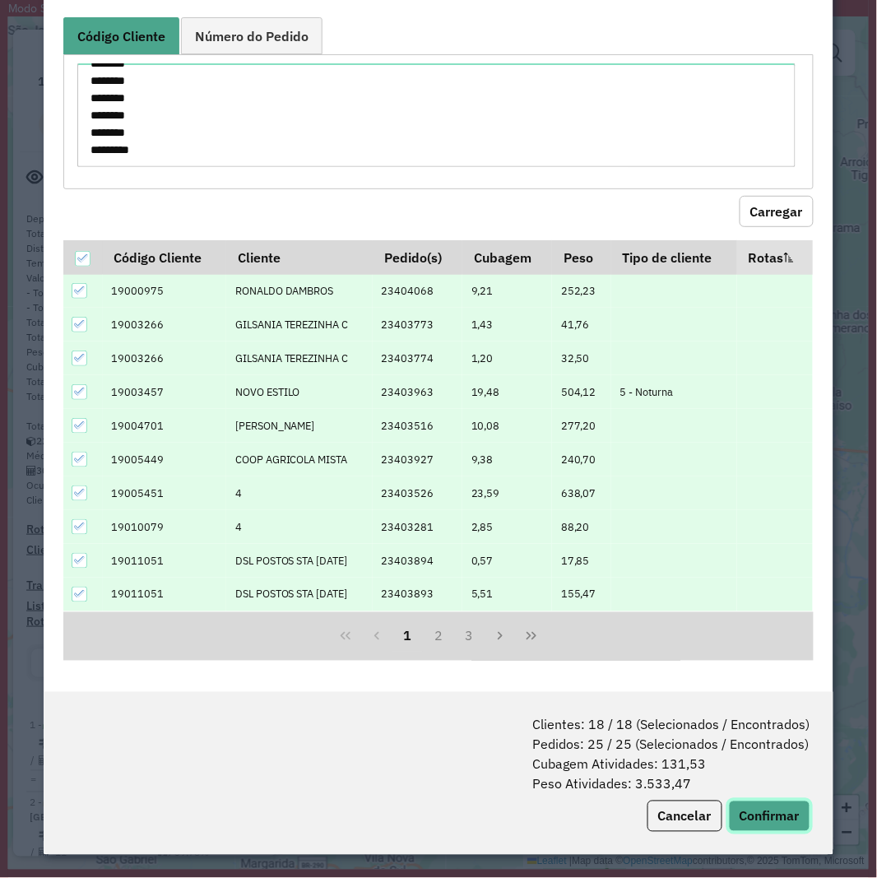
click at [764, 825] on button "Confirmar" at bounding box center [769, 816] width 81 height 31
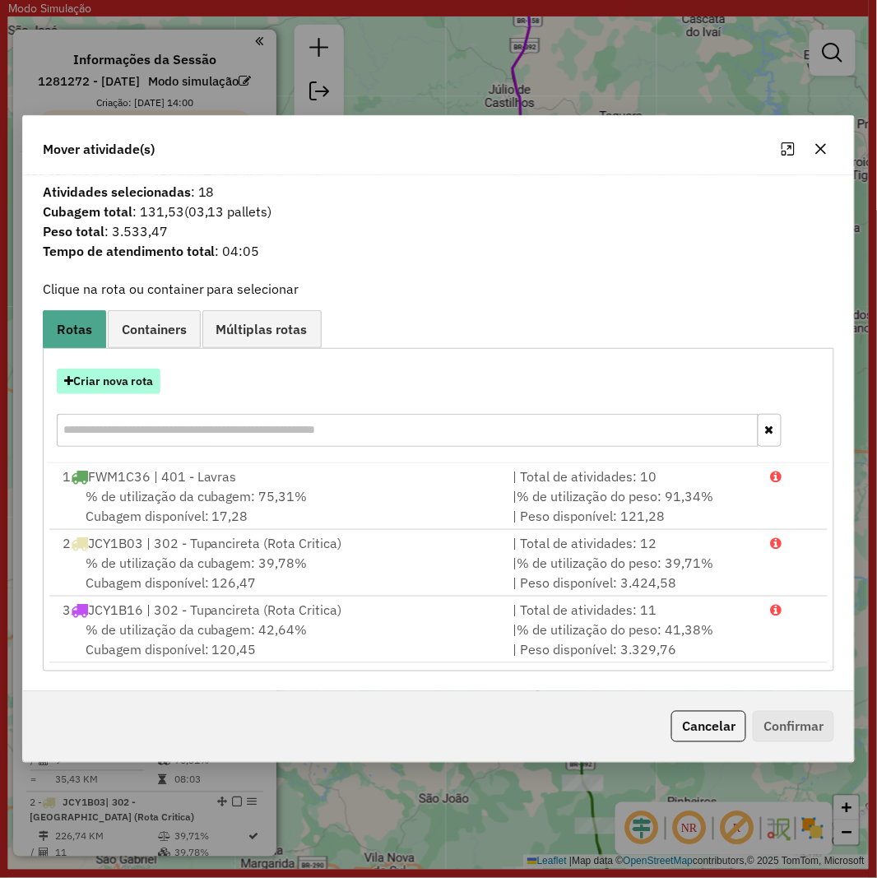
click at [93, 390] on button "Criar nova rota" at bounding box center [109, 382] width 104 height 26
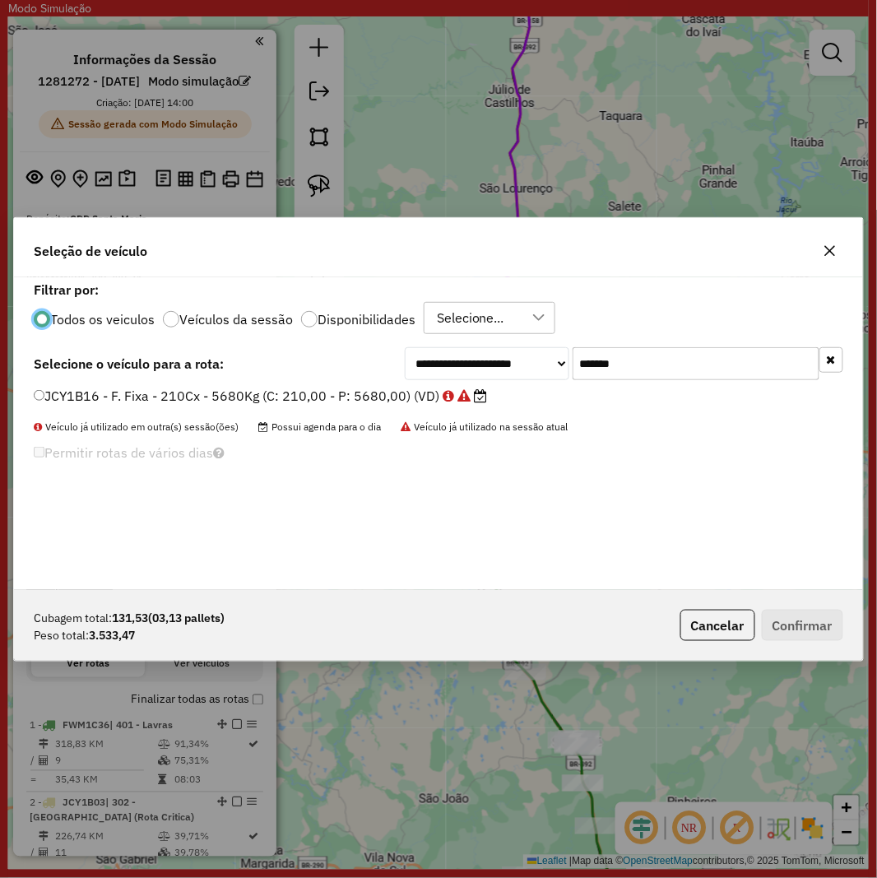
scroll to position [9, 4]
click at [648, 379] on input "*******" at bounding box center [696, 363] width 247 height 33
paste input "text"
type input "*******"
click at [289, 405] on label "RTO2E64 - F. Fixa - 210Cx - 5680Kg (C: 210,00 - P: 5680,00) (VD)" at bounding box center [253, 396] width 439 height 20
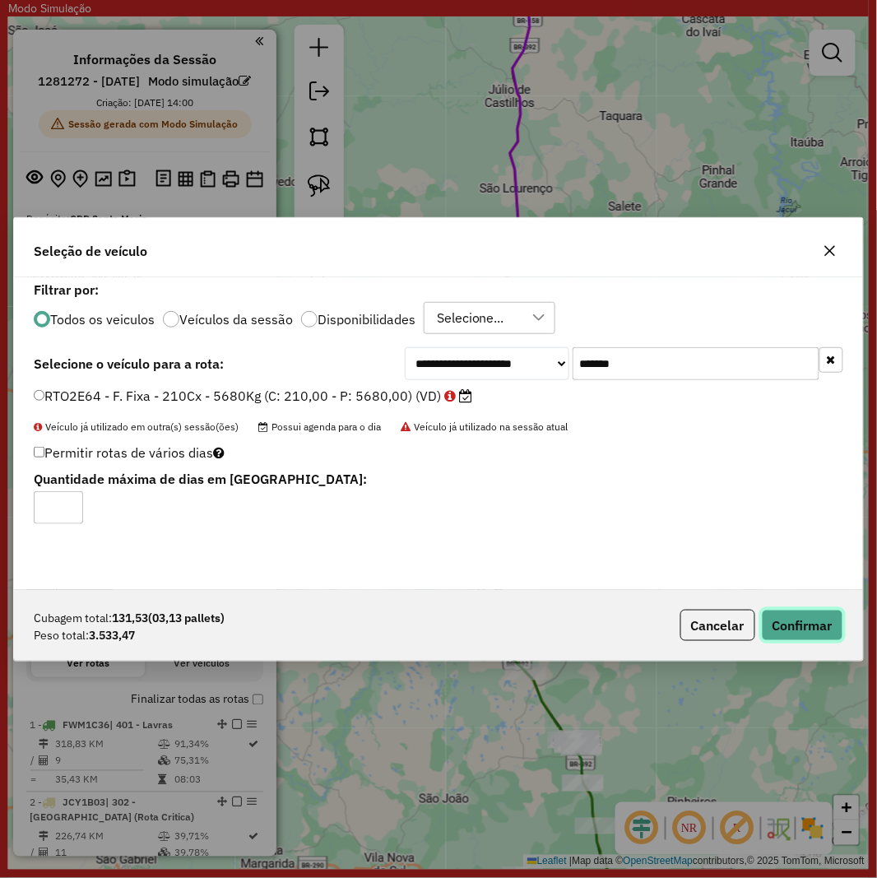
click at [792, 631] on button "Confirmar" at bounding box center [802, 625] width 81 height 31
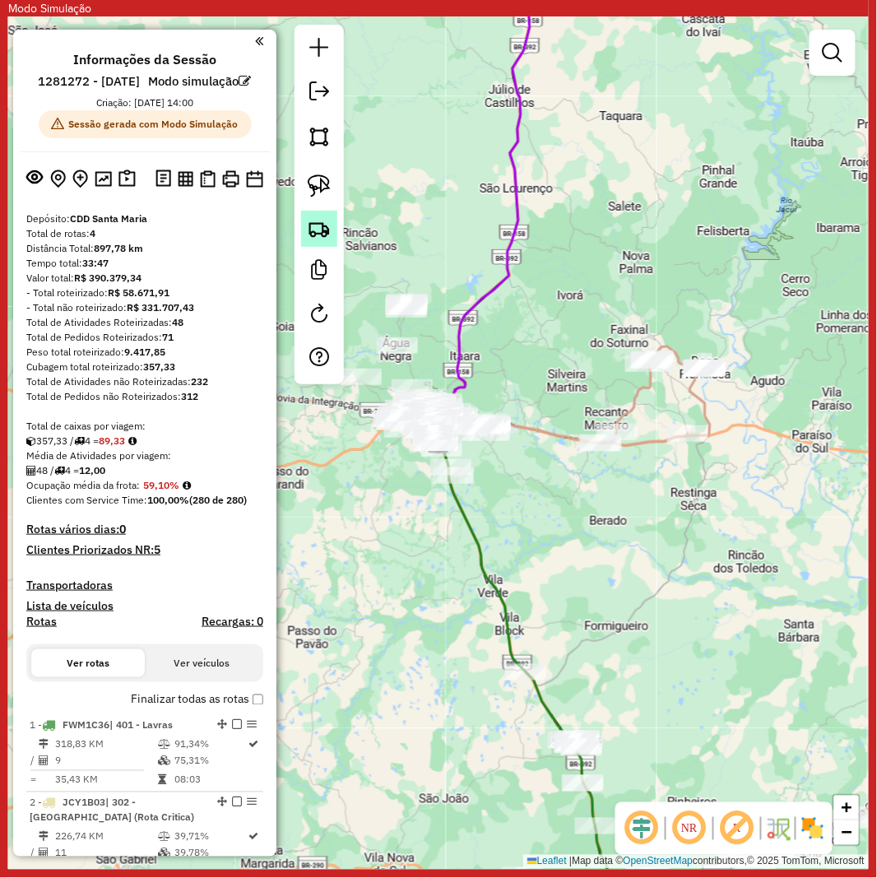
click at [313, 216] on link at bounding box center [319, 229] width 36 height 36
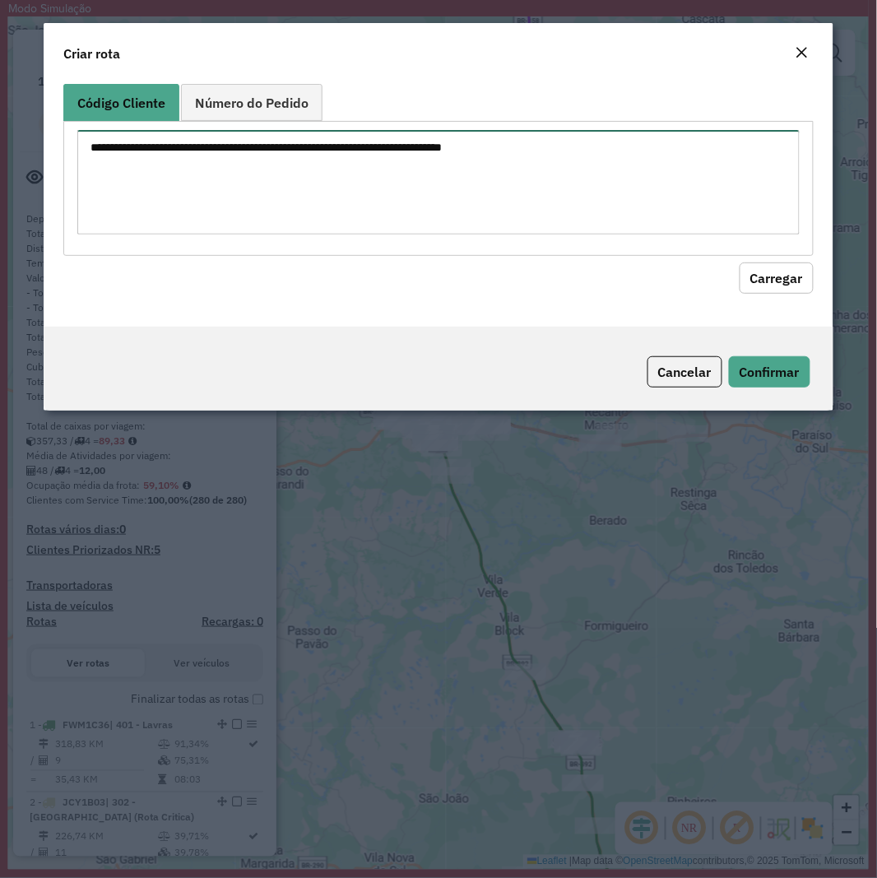
click at [405, 125] on div at bounding box center [438, 188] width 750 height 134
paste textarea "******** ******** ******** ******** ******** ******** ******** ******** *******…"
type textarea "******** ******** ******** ******** ******** ******** ******** ******** *******…"
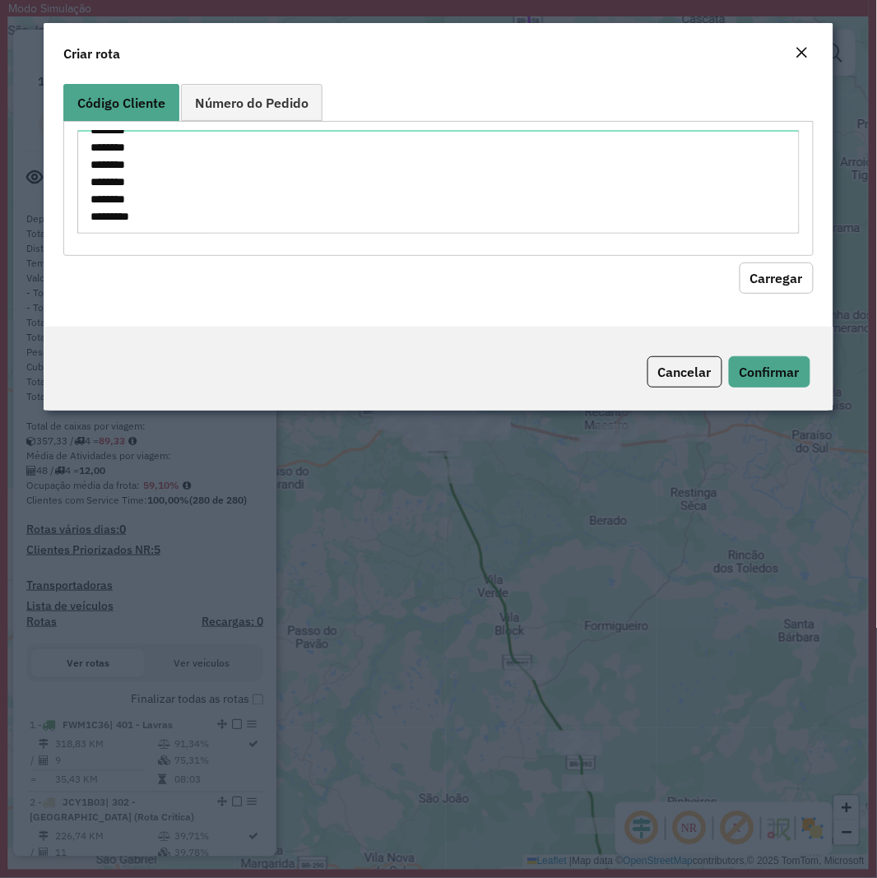
click at [796, 268] on button "Carregar" at bounding box center [777, 278] width 74 height 31
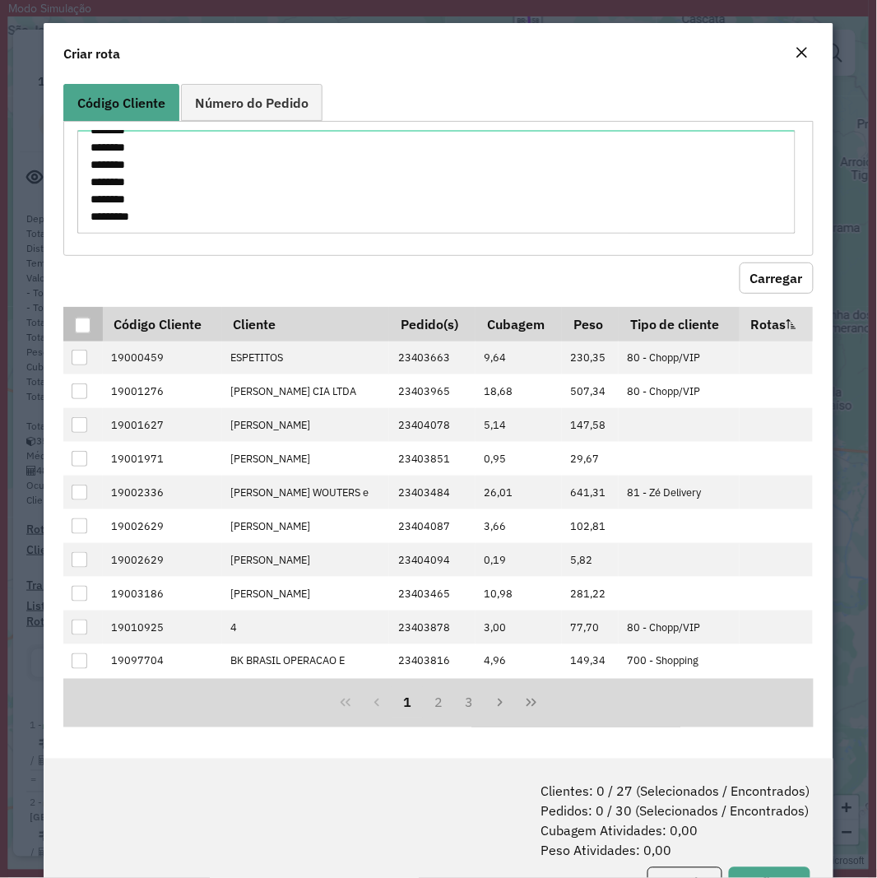
click at [88, 330] on div at bounding box center [83, 326] width 16 height 16
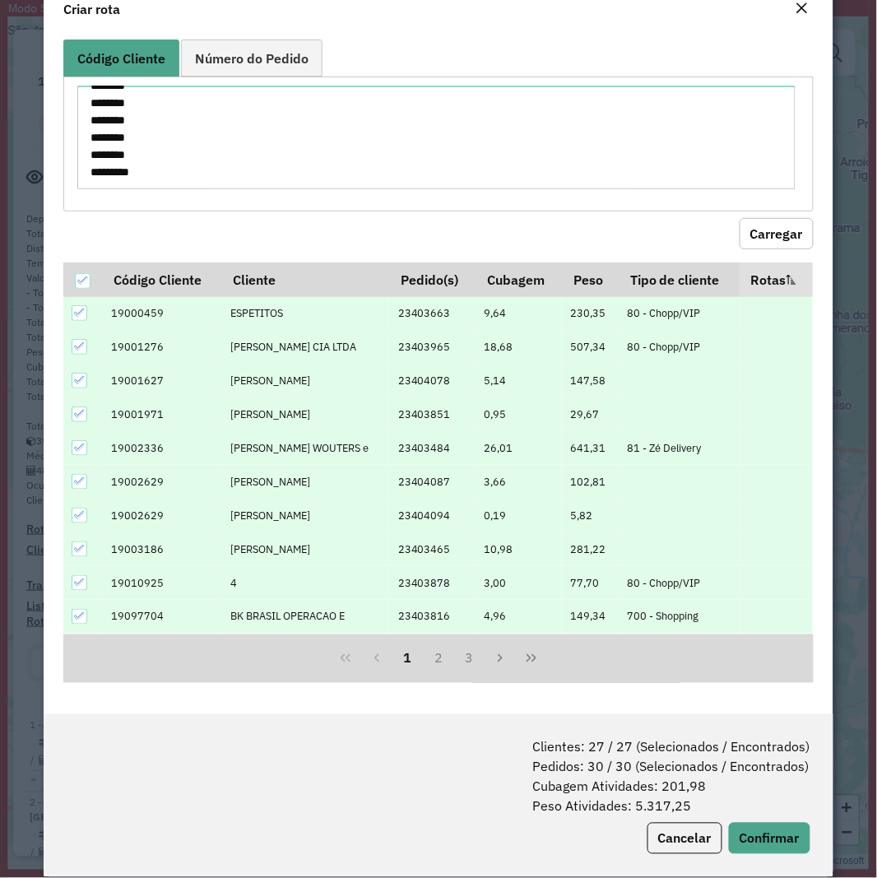
scroll to position [67, 0]
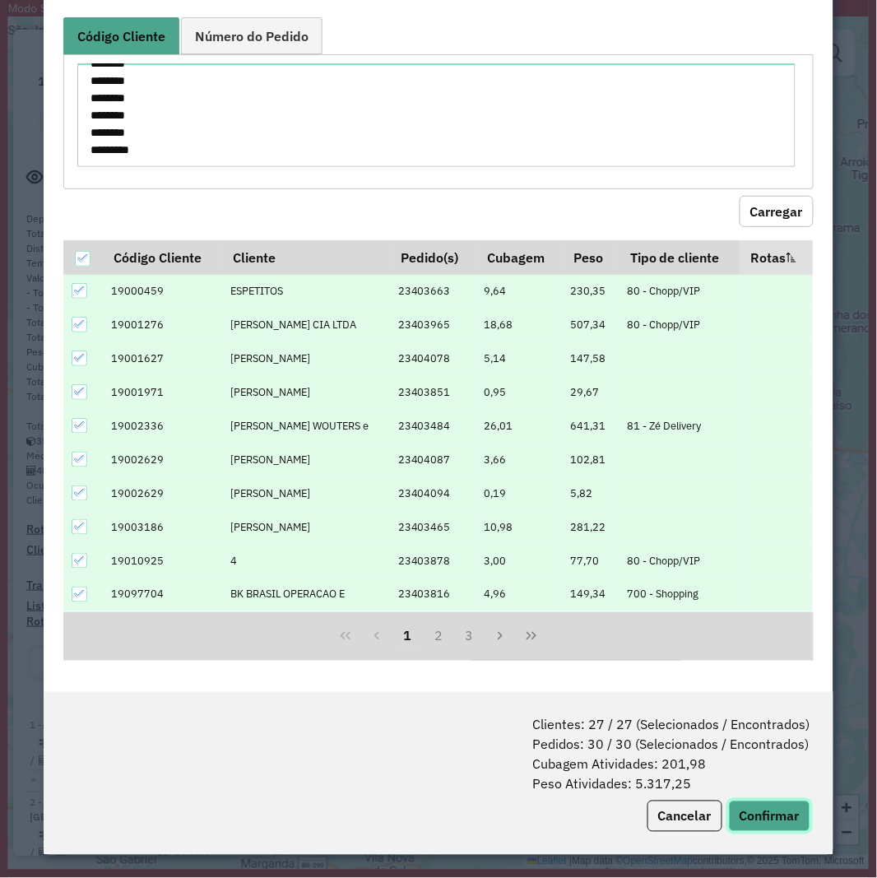
drag, startPoint x: 750, startPoint y: 812, endPoint x: 760, endPoint y: 823, distance: 15.1
click at [749, 812] on button "Confirmar" at bounding box center [769, 816] width 81 height 31
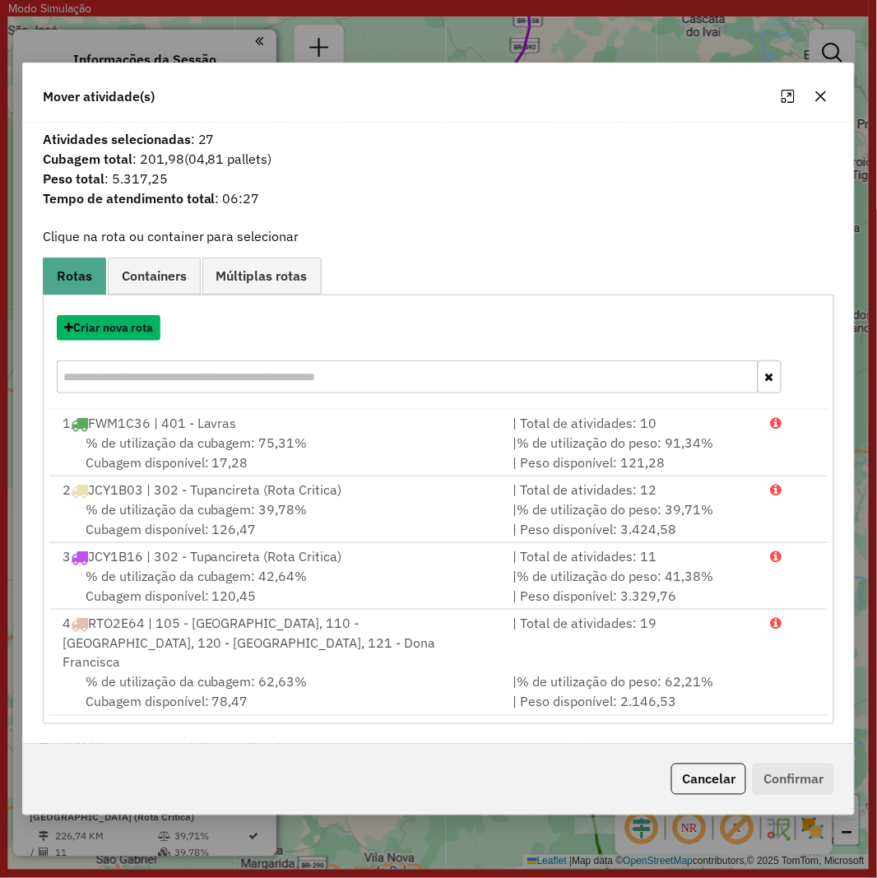
click at [100, 332] on button "Criar nova rota" at bounding box center [109, 328] width 104 height 26
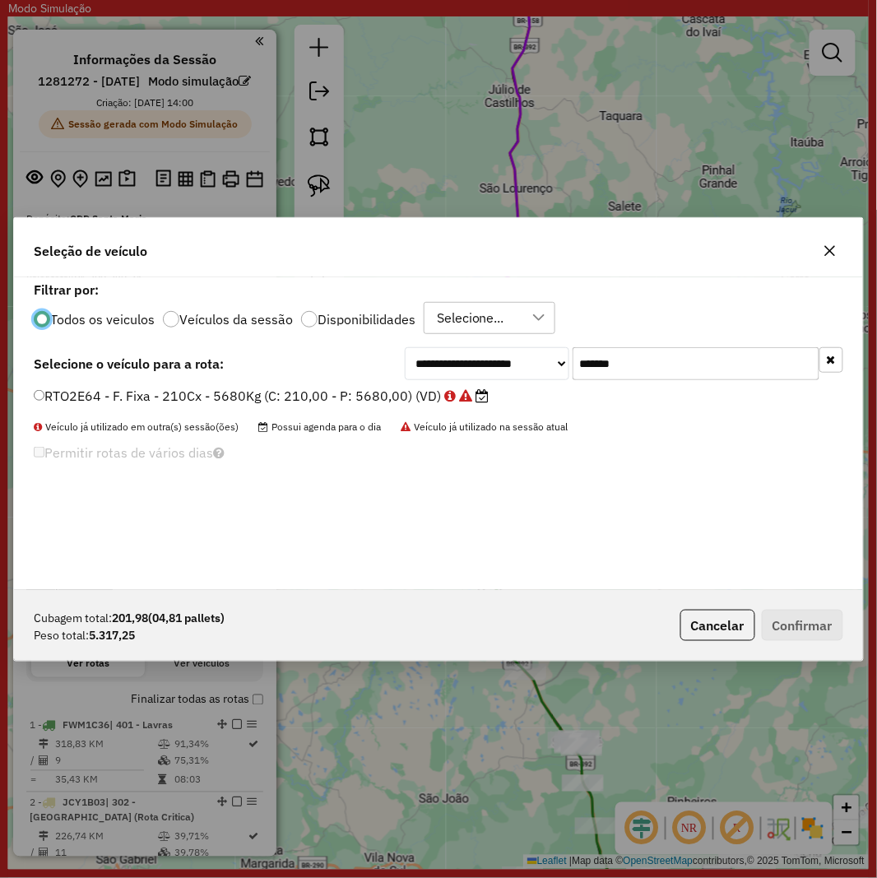
scroll to position [9, 4]
click at [639, 365] on input "*******" at bounding box center [696, 363] width 247 height 33
paste input "text"
type input "*******"
click at [348, 389] on label "JBQ0E11 - F. Fixa - 210Cx - 5680Kg (C: 210,00 - P: 5680,00) (VD)" at bounding box center [253, 396] width 438 height 20
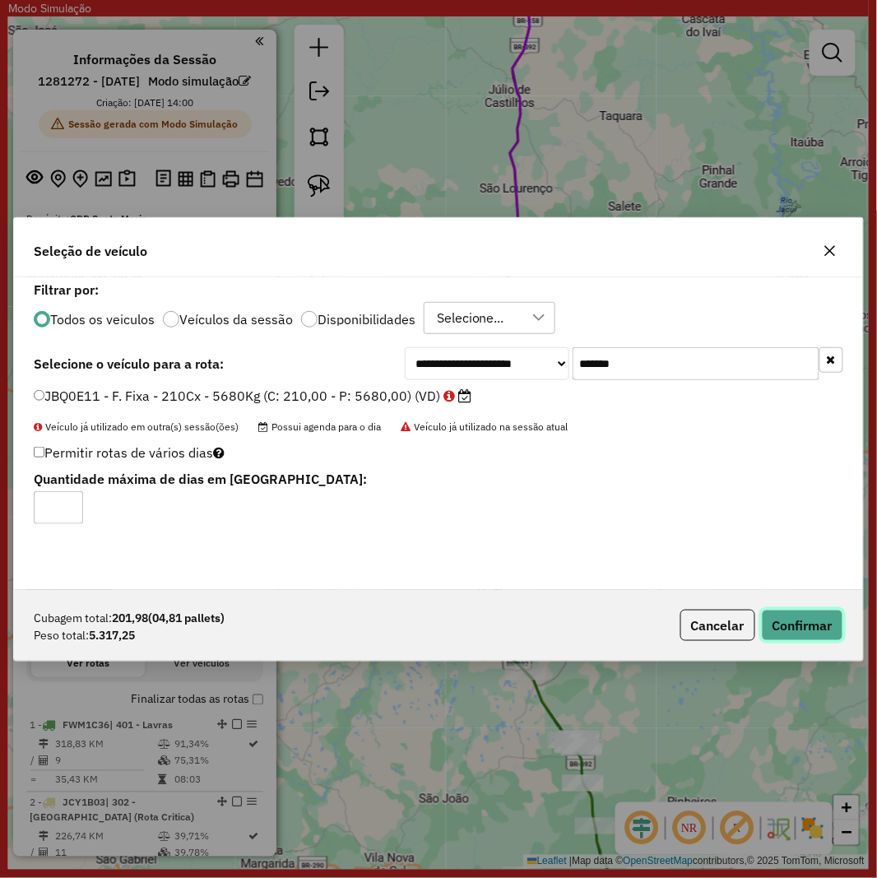
click at [797, 627] on button "Confirmar" at bounding box center [802, 625] width 81 height 31
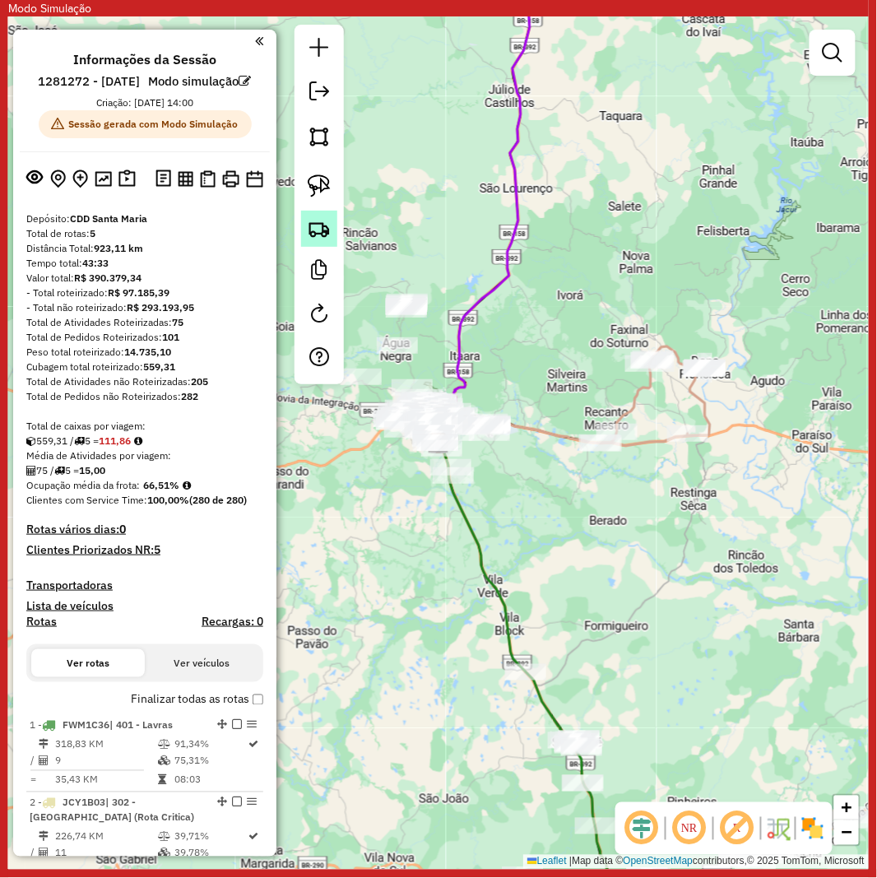
click at [309, 222] on img at bounding box center [319, 228] width 23 height 23
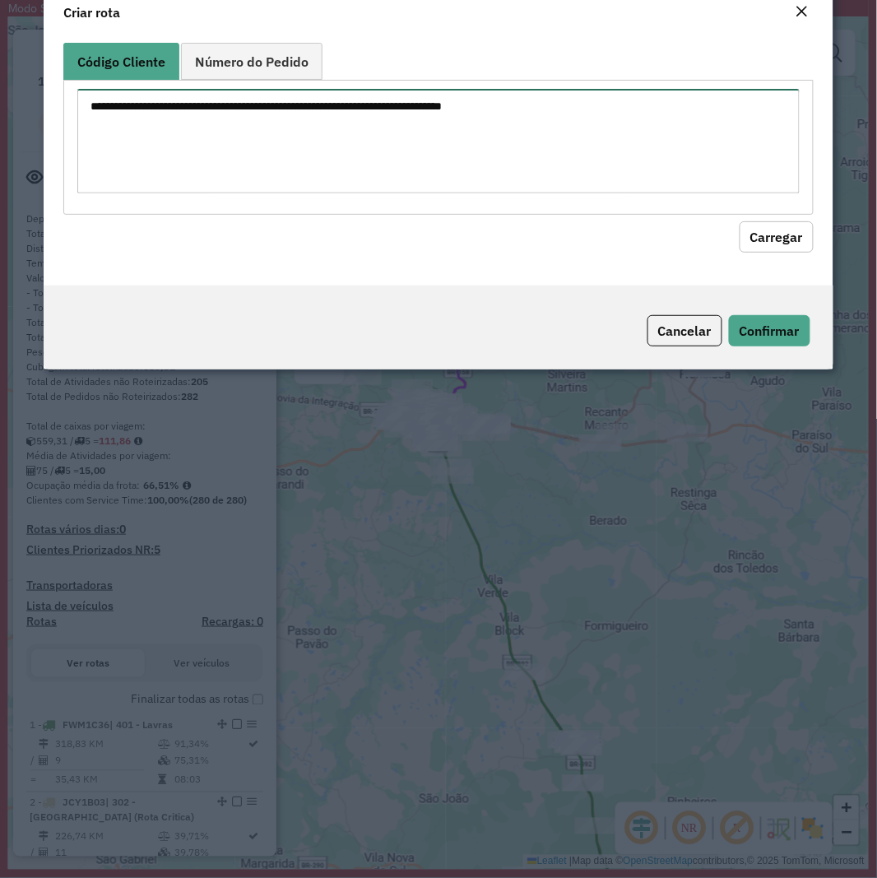
click at [369, 179] on textarea at bounding box center [438, 141] width 722 height 105
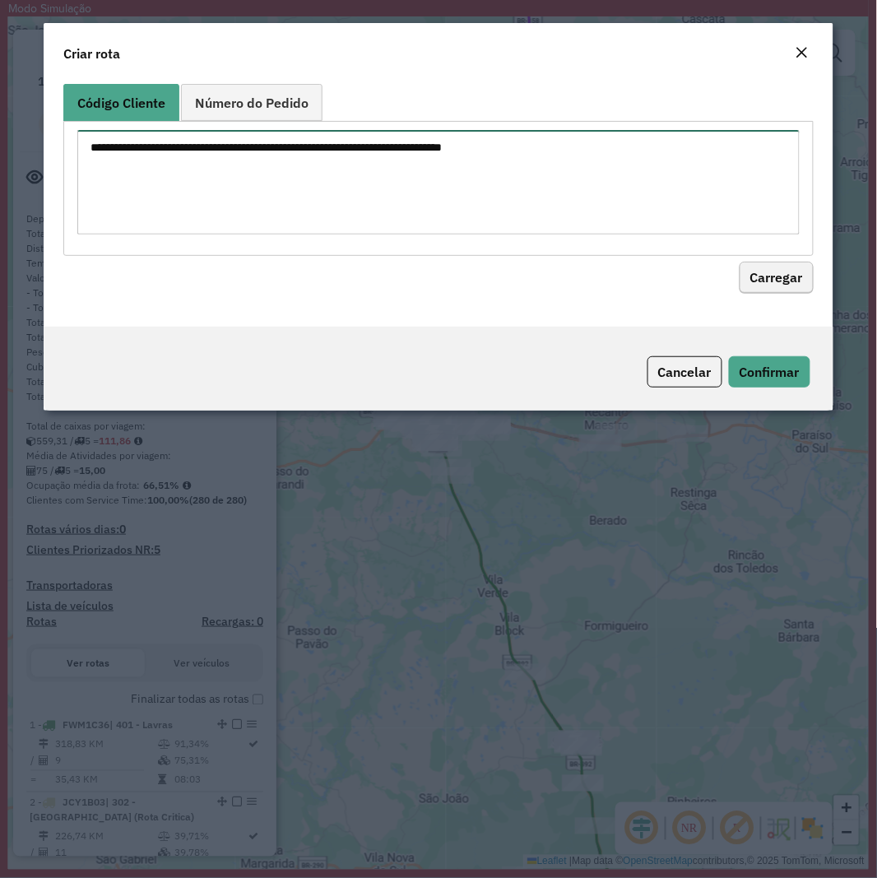
paste textarea "******** ******** ******** ******** ******** ******** ******** ********"
type textarea "******** ******** ******** ******** ******** ******** ******** ********"
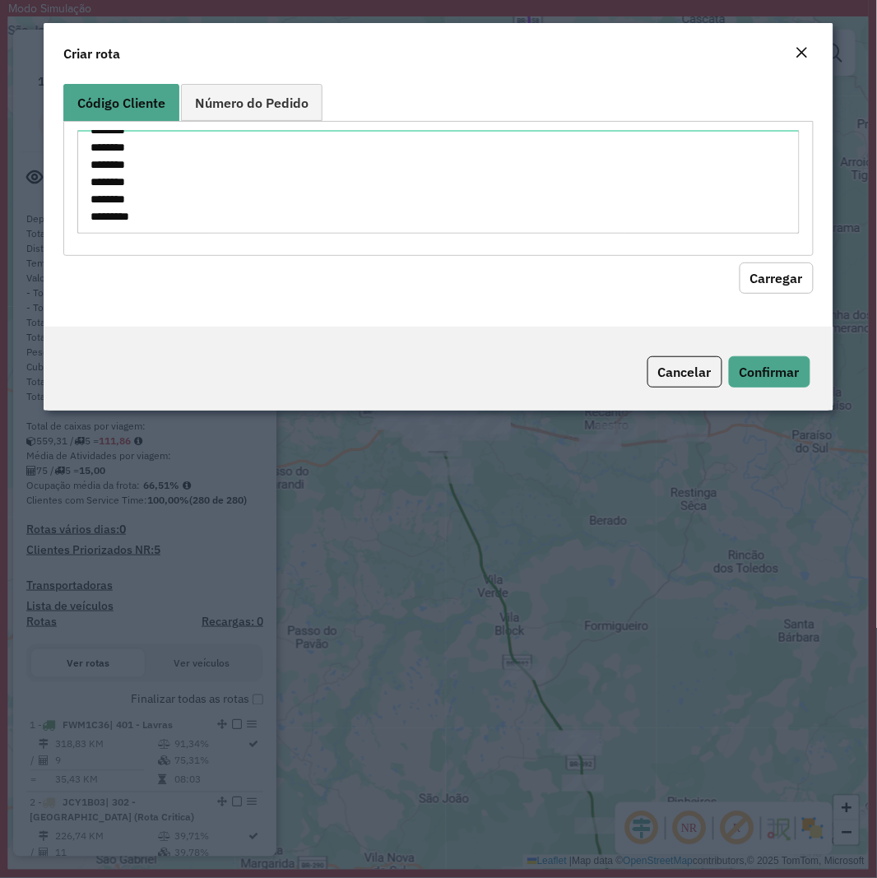
click at [784, 275] on button "Carregar" at bounding box center [777, 278] width 74 height 31
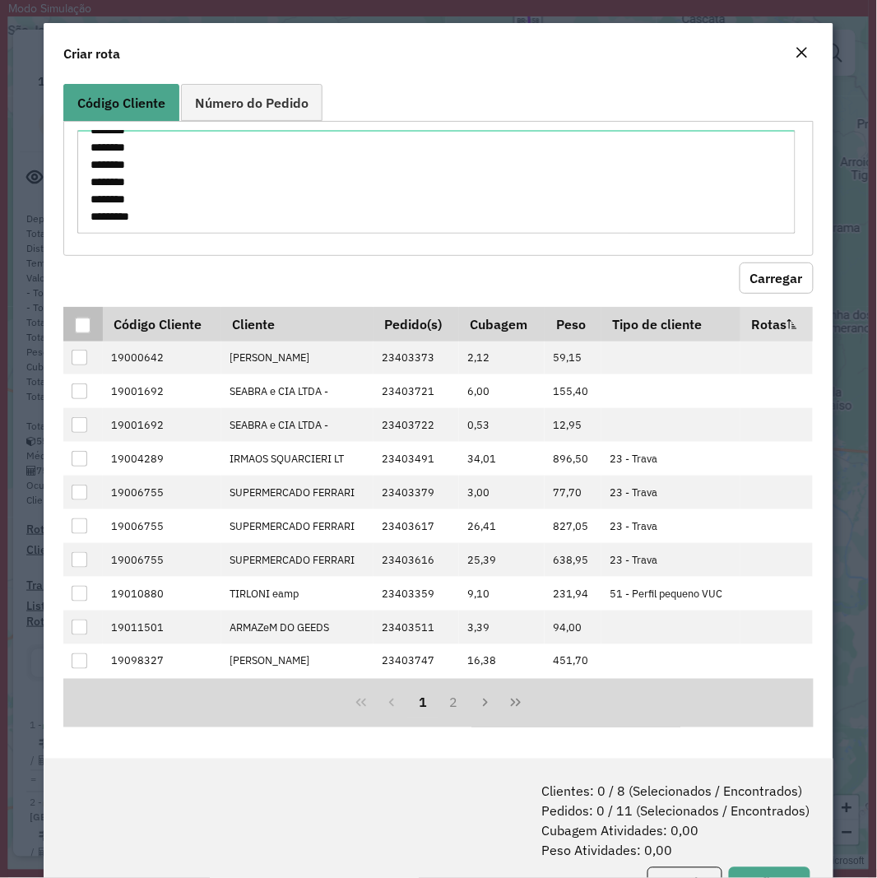
click at [80, 334] on th at bounding box center [82, 324] width 39 height 35
click at [80, 330] on div at bounding box center [83, 326] width 16 height 16
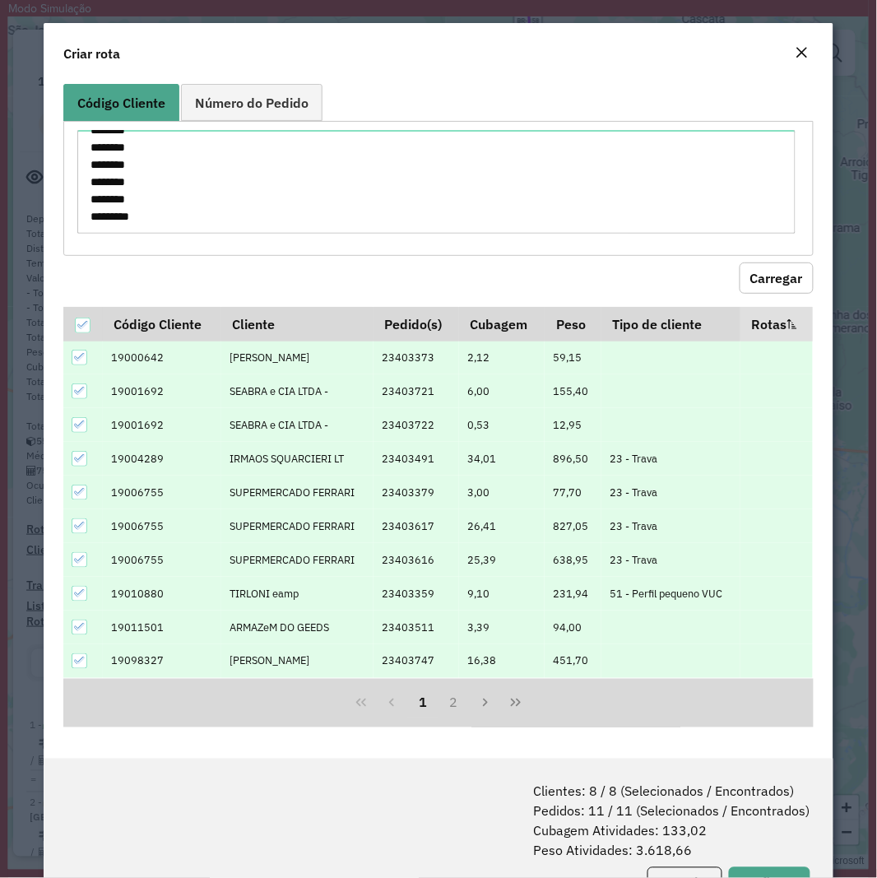
scroll to position [67, 0]
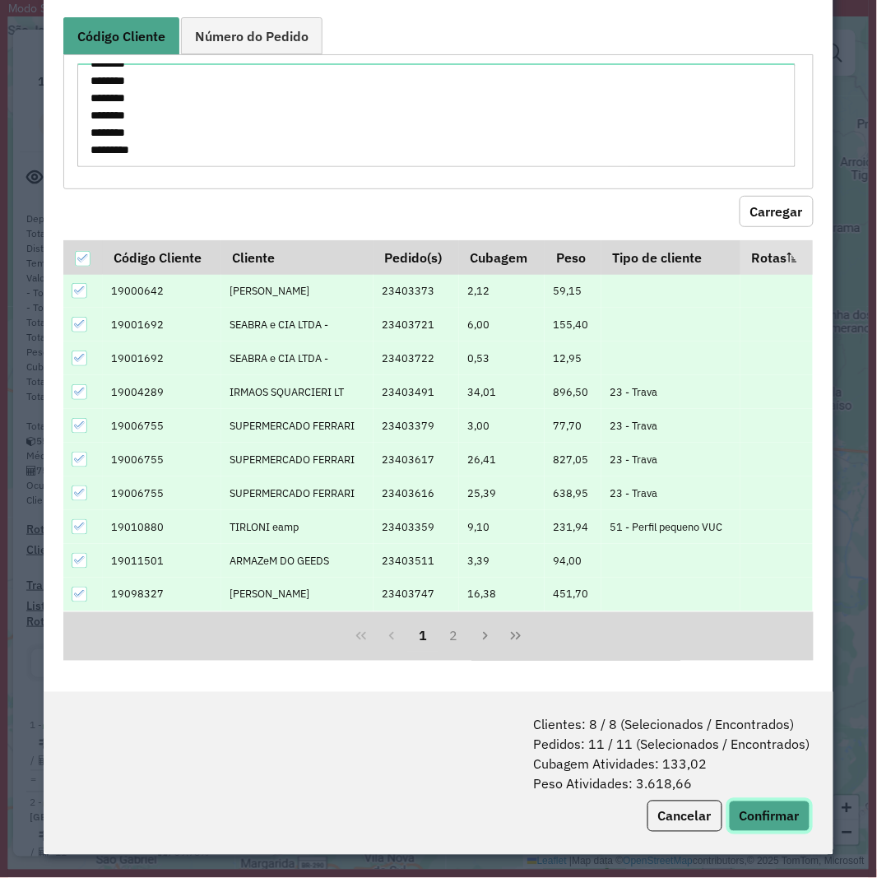
click at [783, 802] on button "Confirmar" at bounding box center [769, 816] width 81 height 31
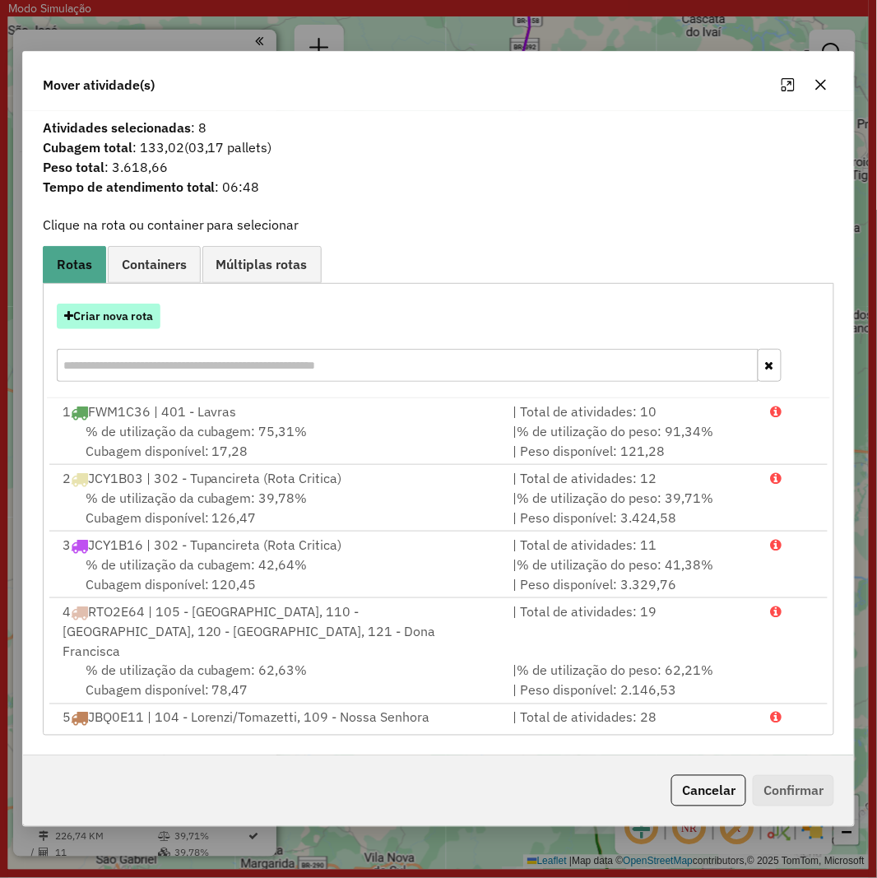
click at [133, 306] on button "Criar nova rota" at bounding box center [109, 317] width 104 height 26
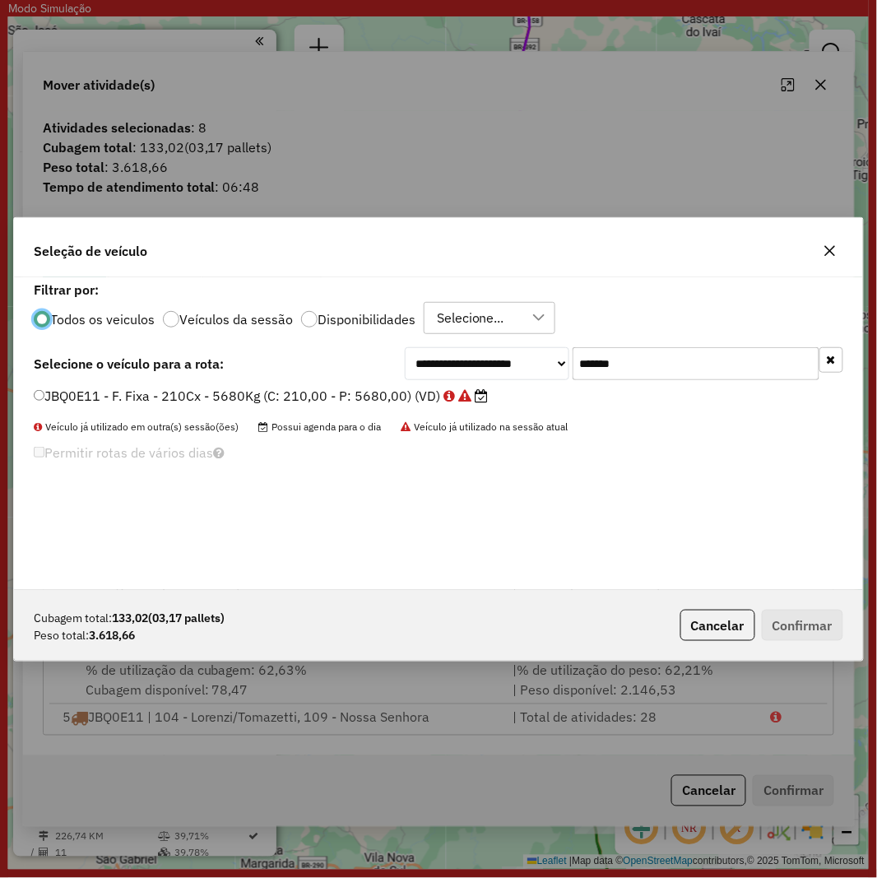
scroll to position [9, 4]
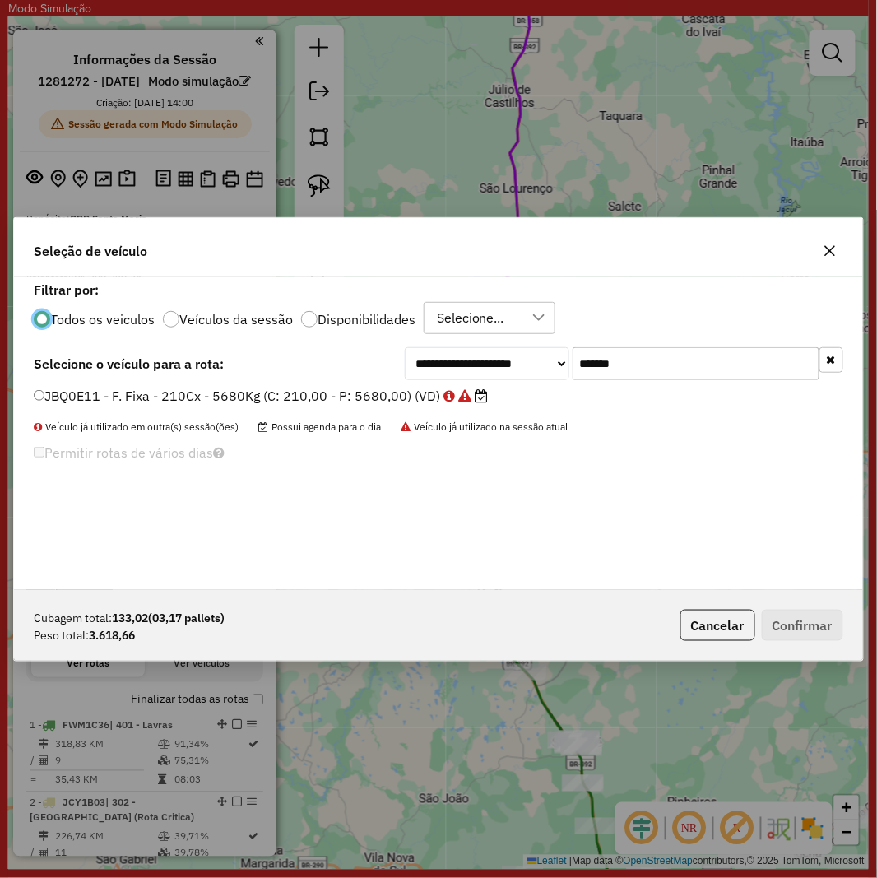
click at [701, 362] on input "*******" at bounding box center [696, 363] width 247 height 33
paste input "text"
type input "*******"
click at [304, 391] on label "JBQ0E12 - F. Fixa - 210Cx - 5680Kg (C: 210,00 - P: 5680,00) (VD)" at bounding box center [253, 396] width 438 height 20
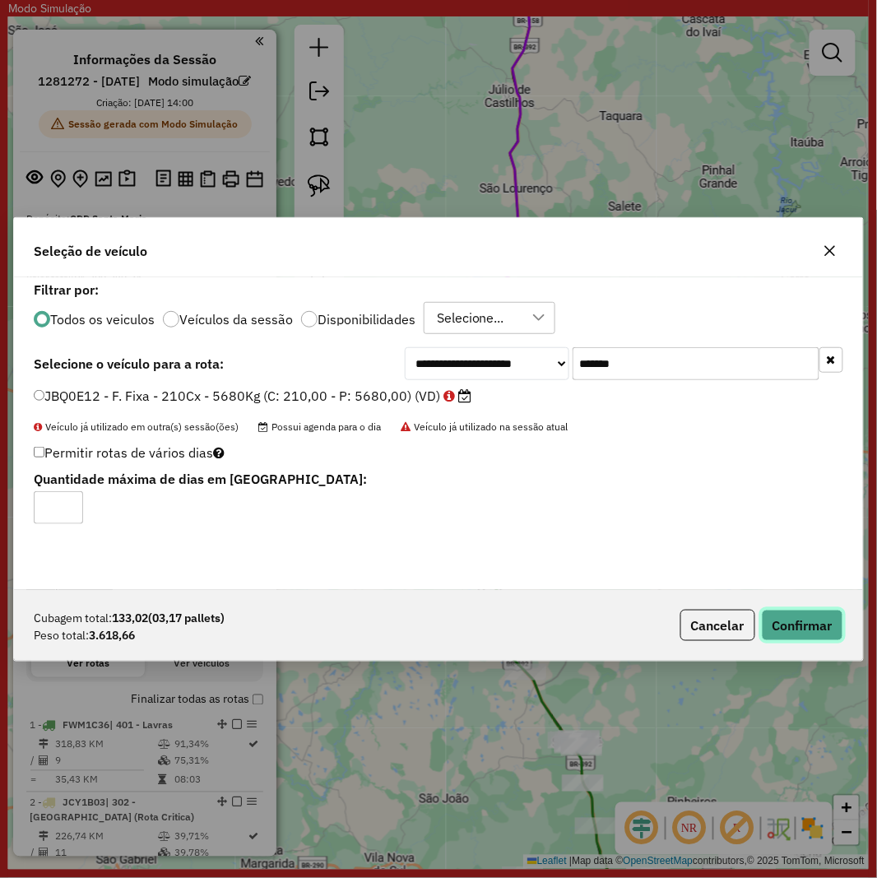
click at [776, 625] on button "Confirmar" at bounding box center [802, 625] width 81 height 31
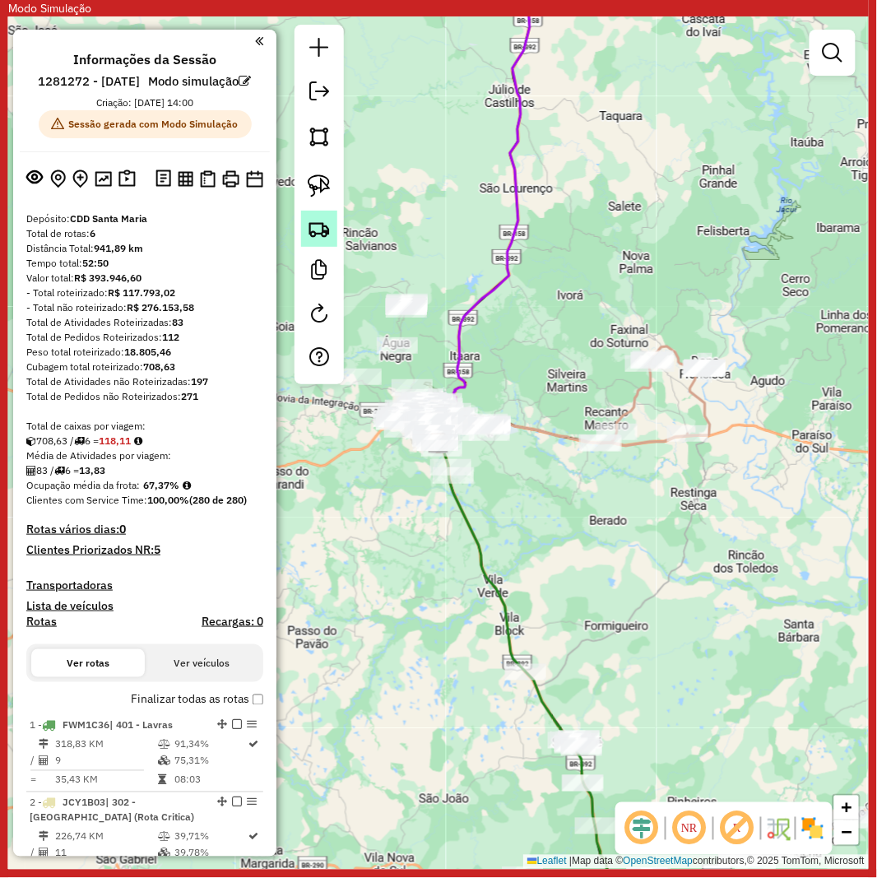
click at [327, 234] on img at bounding box center [319, 228] width 23 height 23
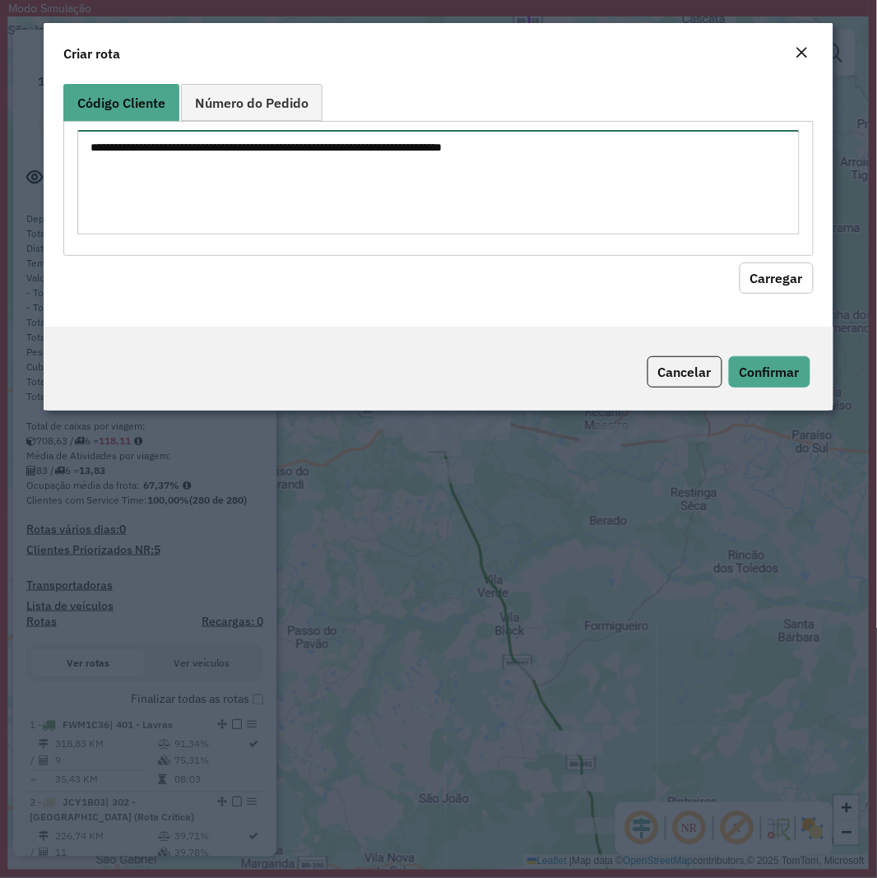
click at [451, 170] on textarea at bounding box center [438, 182] width 722 height 105
paste textarea "******** ******** ******** ******** ******** ******** ******** ******** *******…"
type textarea "******** ******** ******** ******** ******** ******** ******** ******** *******…"
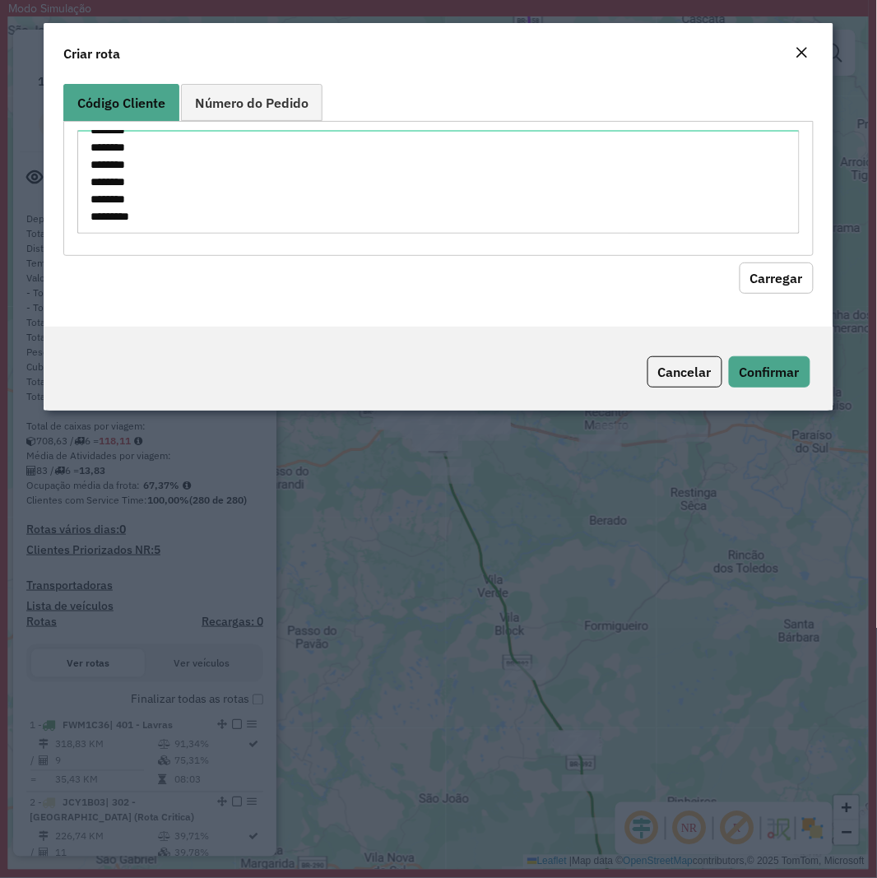
drag, startPoint x: 808, startPoint y: 281, endPoint x: 307, endPoint y: 302, distance: 501.6
click at [805, 277] on button "Carregar" at bounding box center [777, 278] width 74 height 31
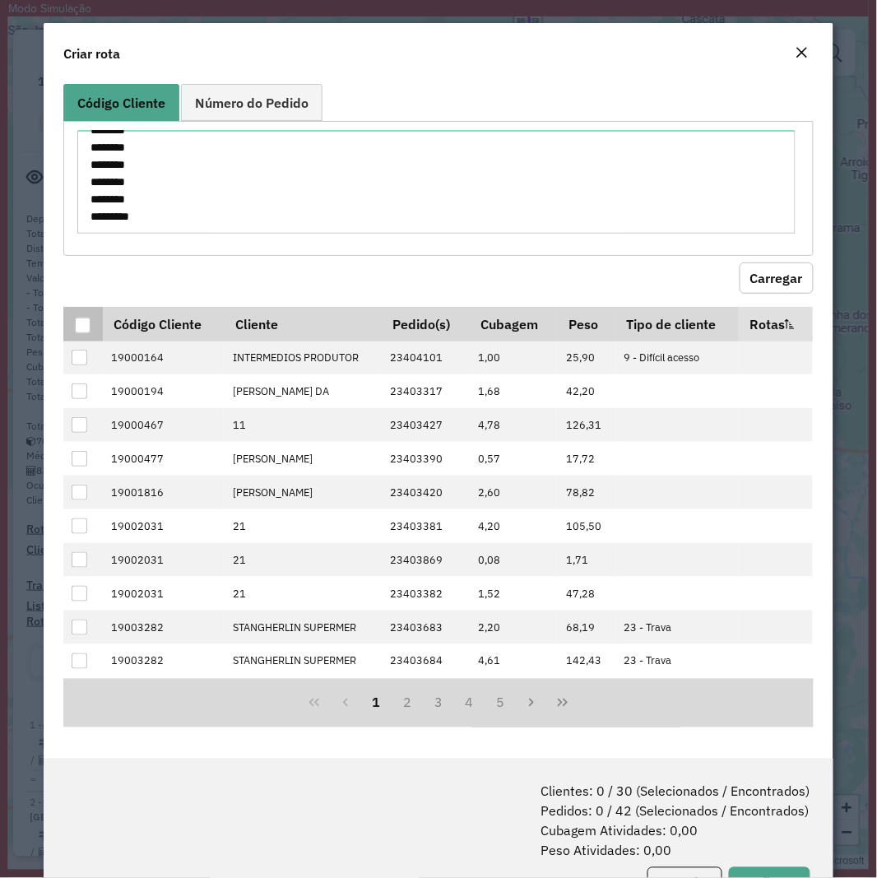
click at [82, 323] on div at bounding box center [83, 326] width 16 height 16
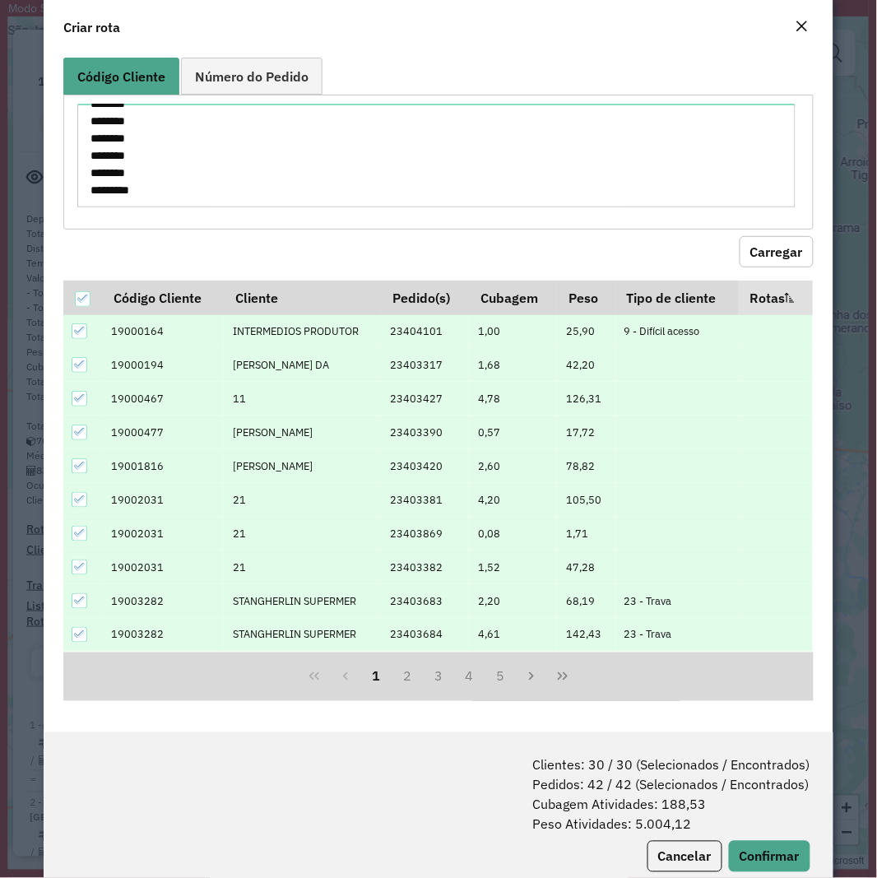
scroll to position [67, 0]
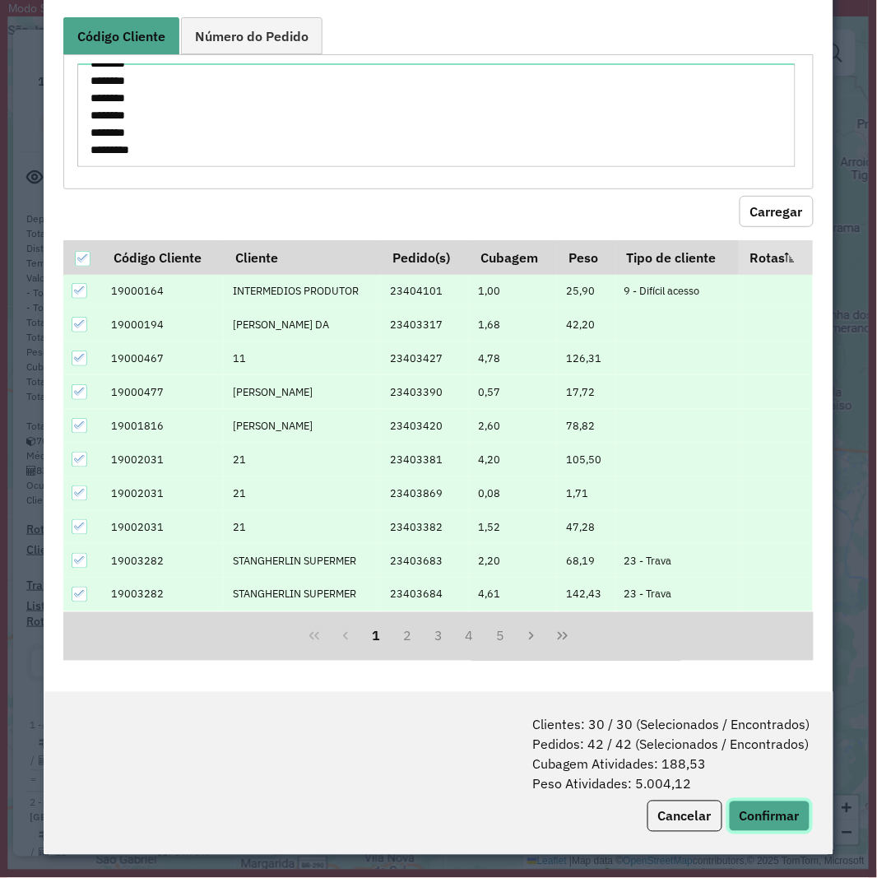
click at [766, 813] on button "Confirmar" at bounding box center [769, 816] width 81 height 31
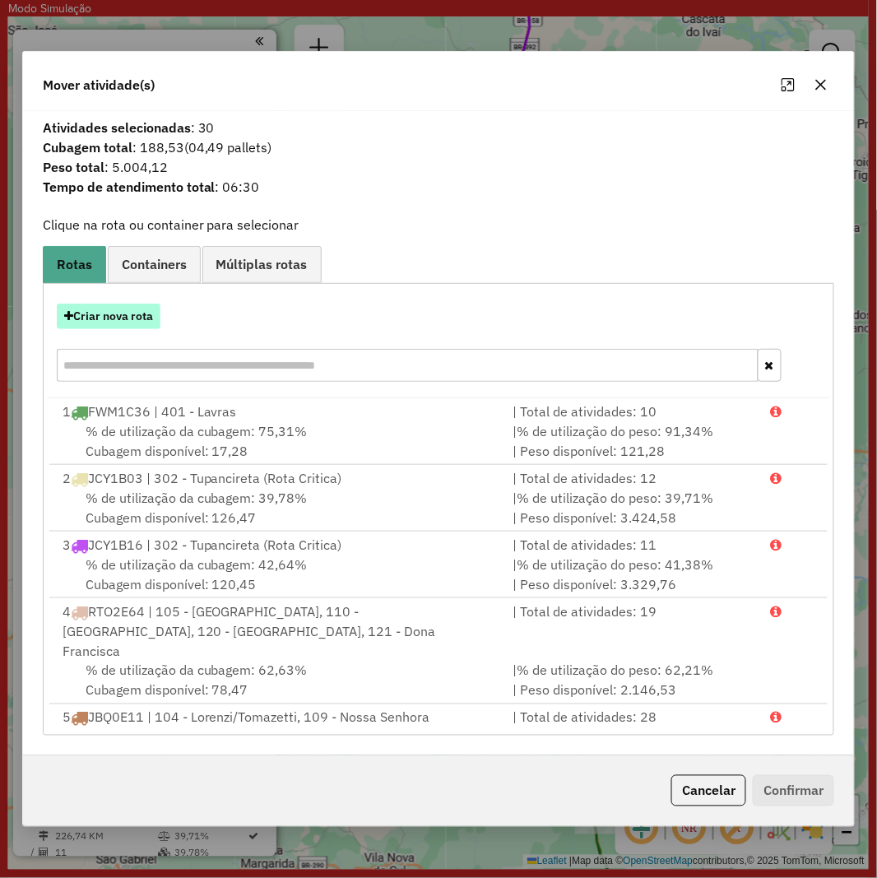
click at [136, 319] on button "Criar nova rota" at bounding box center [109, 317] width 104 height 26
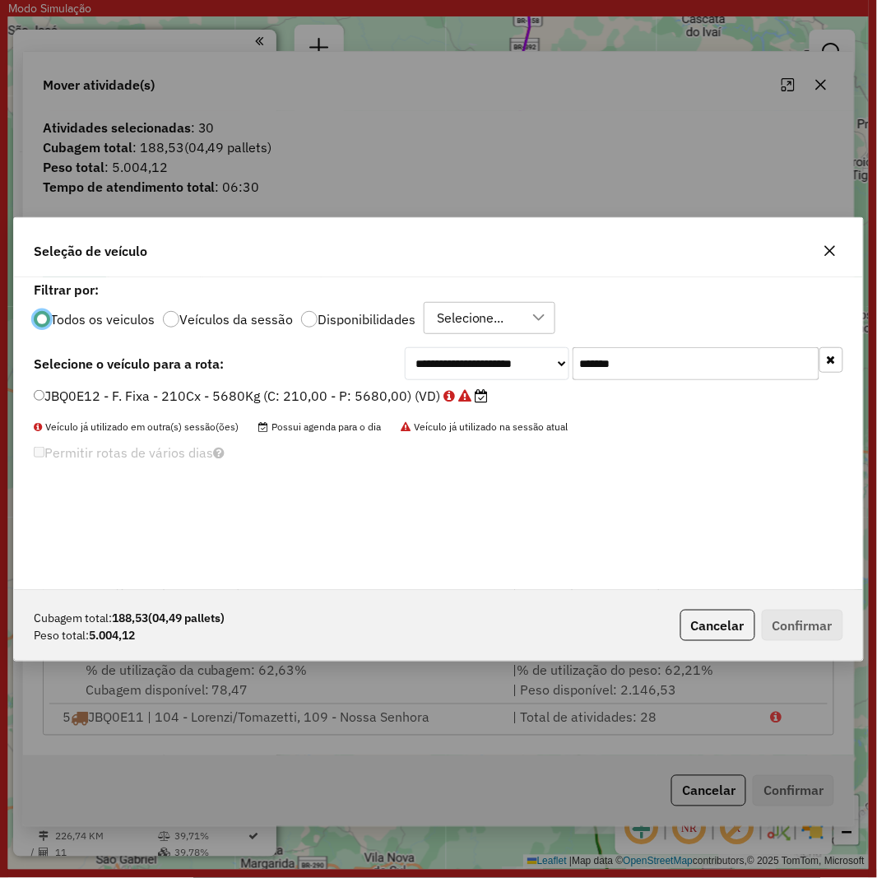
scroll to position [9, 4]
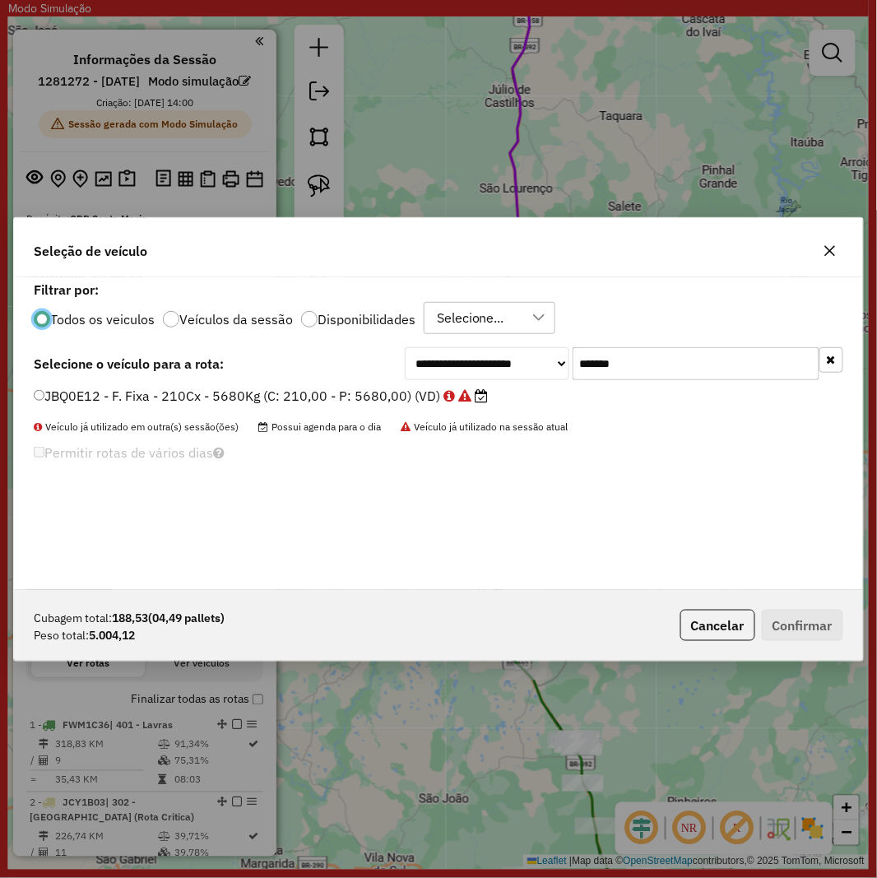
click at [651, 364] on input "*******" at bounding box center [696, 363] width 247 height 33
paste input "text"
type input "*******"
click at [236, 393] on label "JBF4J56 - F. Fixa - 336Cx - 7220Kg (C: 336,00 - P: 7220,00) (VD)" at bounding box center [251, 396] width 435 height 20
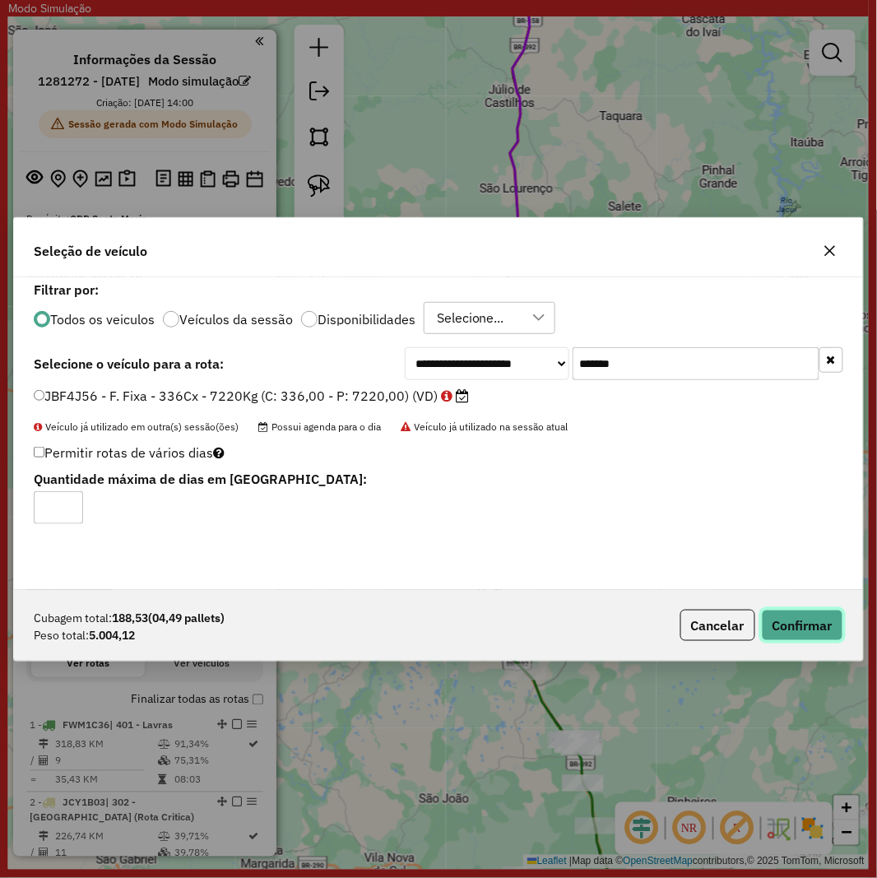
click at [811, 639] on button "Confirmar" at bounding box center [802, 625] width 81 height 31
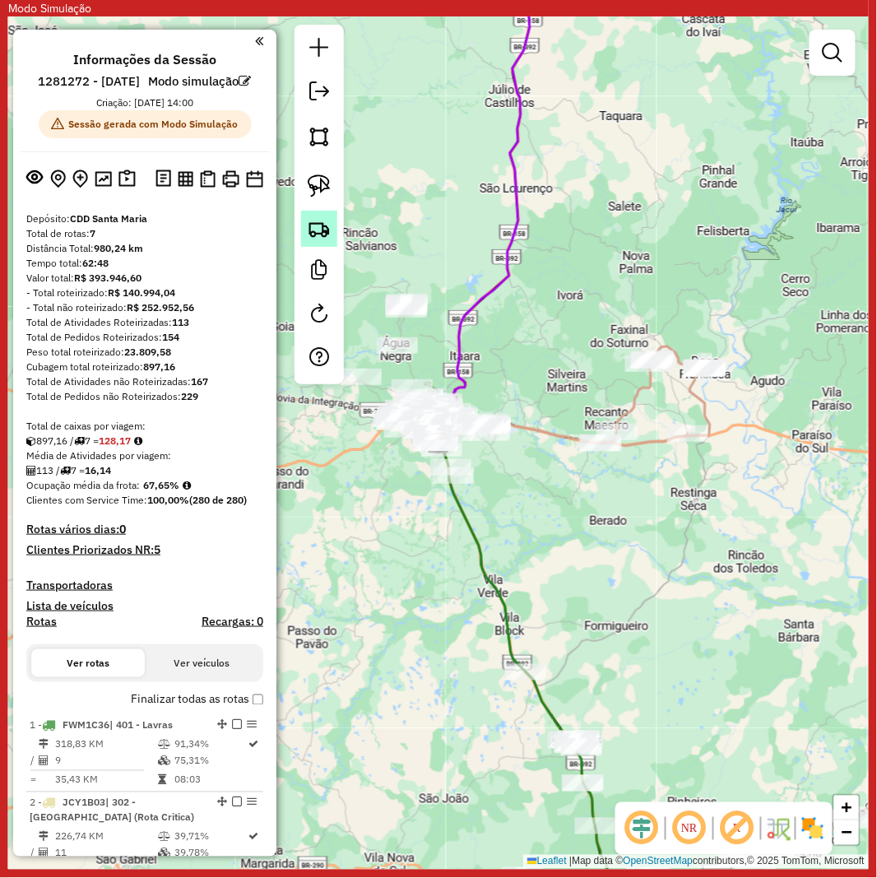
click at [324, 236] on img at bounding box center [319, 228] width 23 height 23
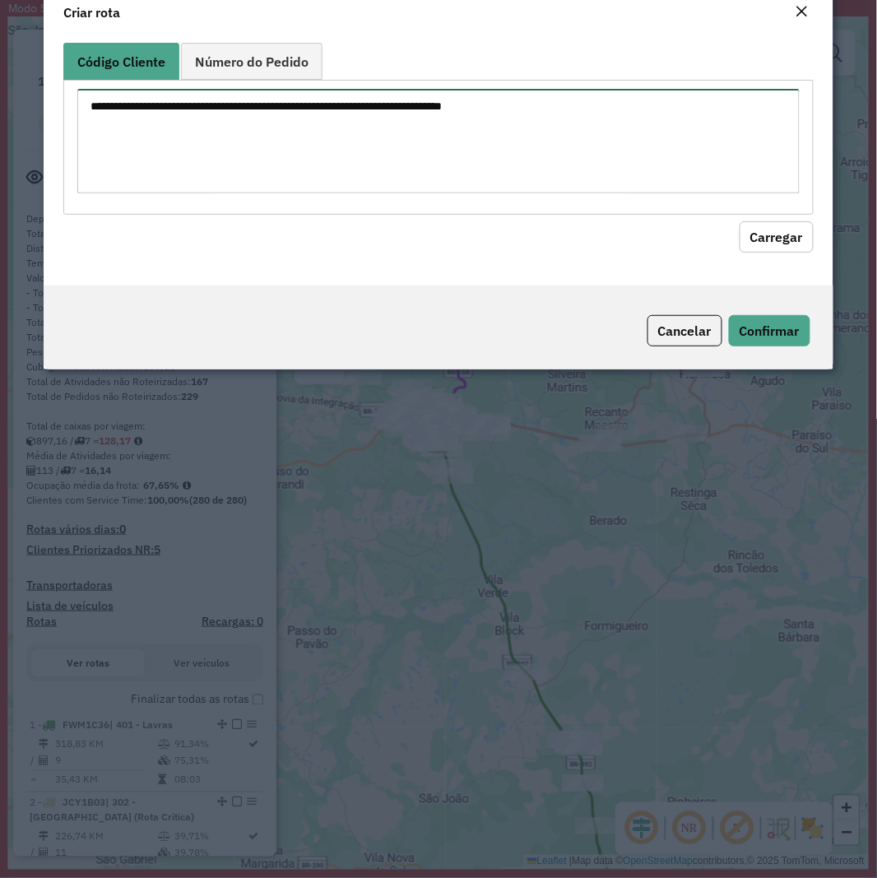
click at [451, 177] on textarea at bounding box center [438, 141] width 722 height 105
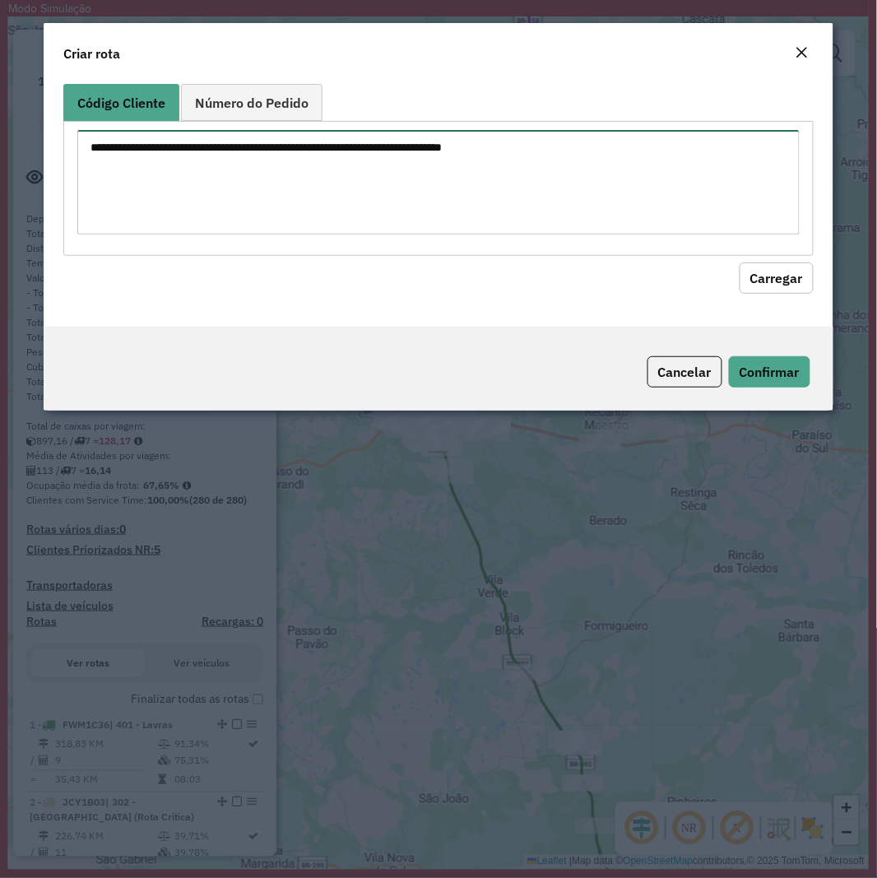
paste textarea "******** ******** ******** ******** ******** ******** ******** ******** *******…"
type textarea "******** ******** ******** ******** ******** ******** ******** ******** *******…"
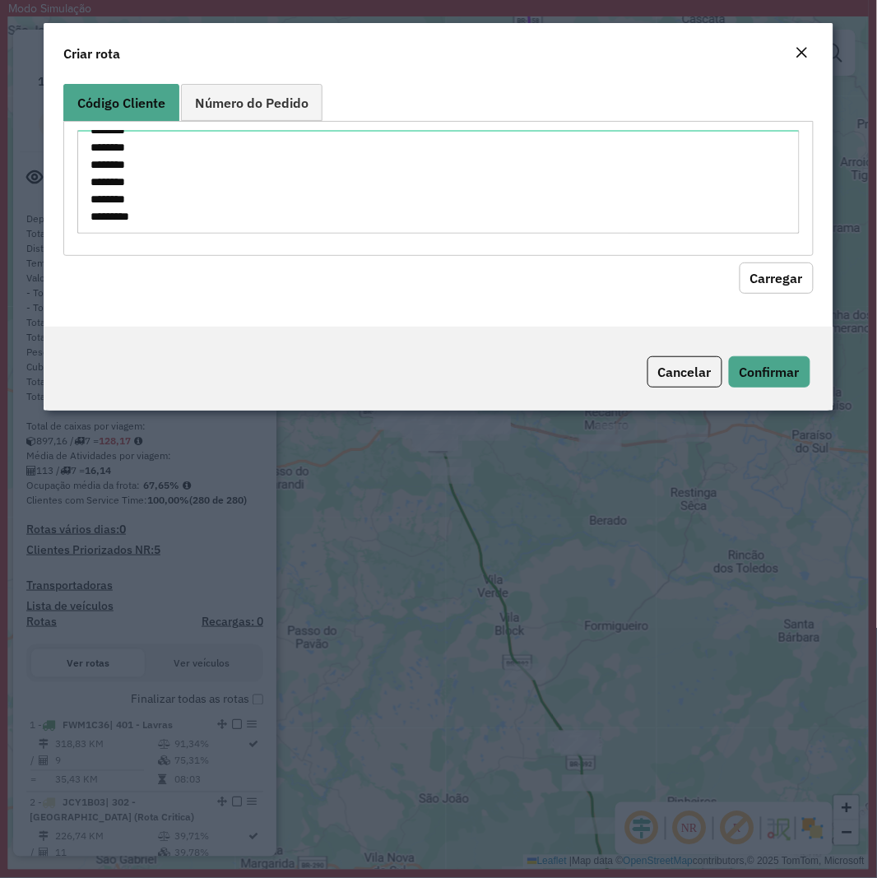
drag, startPoint x: 791, startPoint y: 281, endPoint x: 554, endPoint y: 290, distance: 237.2
click at [783, 275] on button "Carregar" at bounding box center [777, 278] width 74 height 31
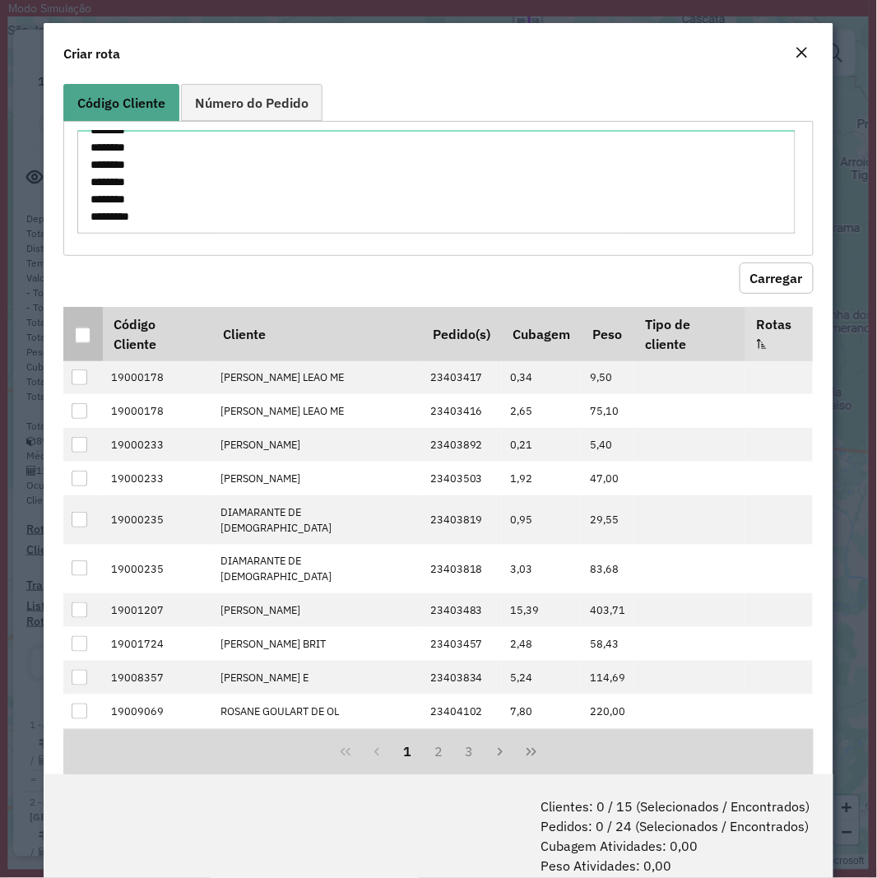
click at [78, 332] on div at bounding box center [83, 336] width 16 height 16
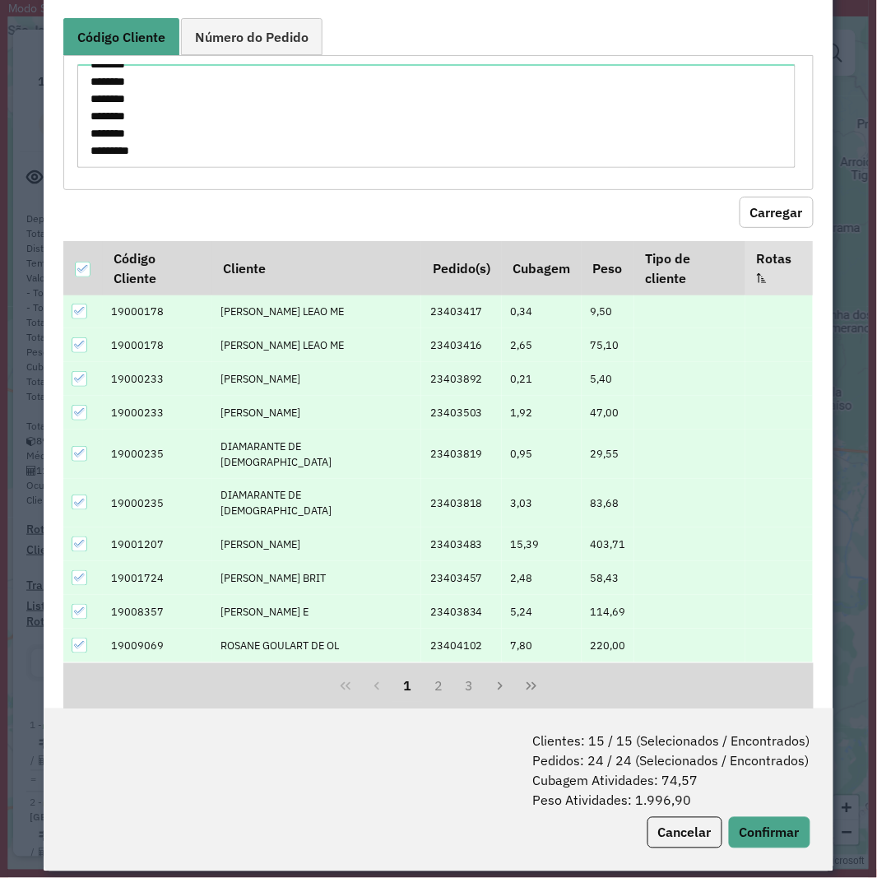
scroll to position [67, 0]
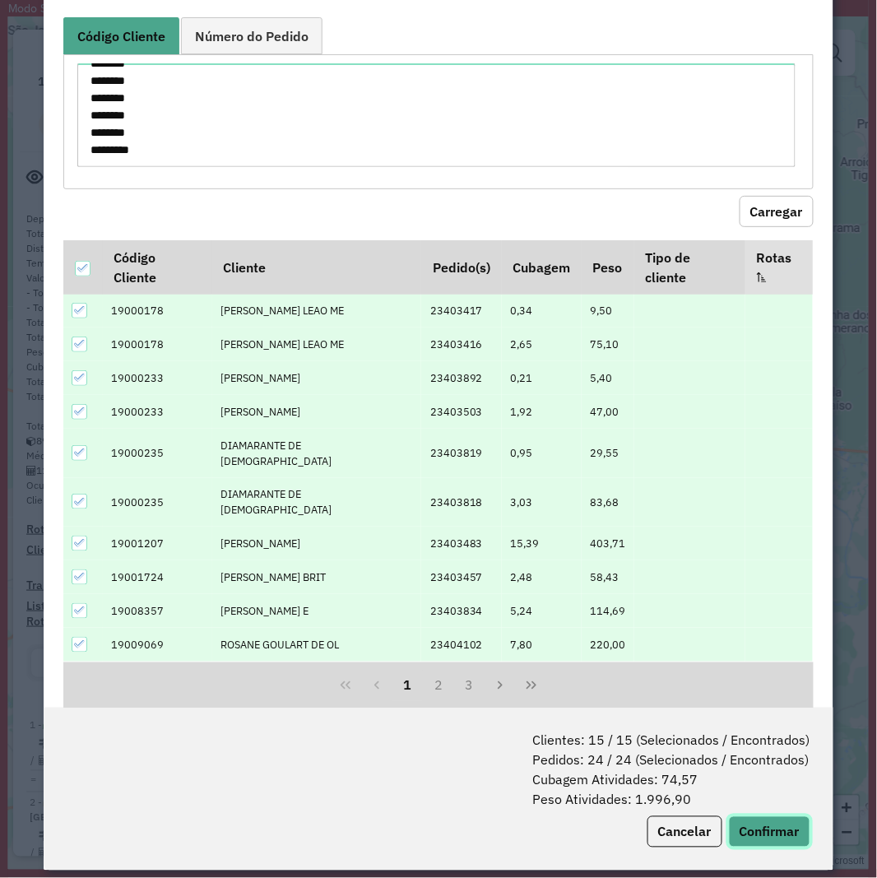
click at [786, 816] on button "Confirmar" at bounding box center [769, 831] width 81 height 31
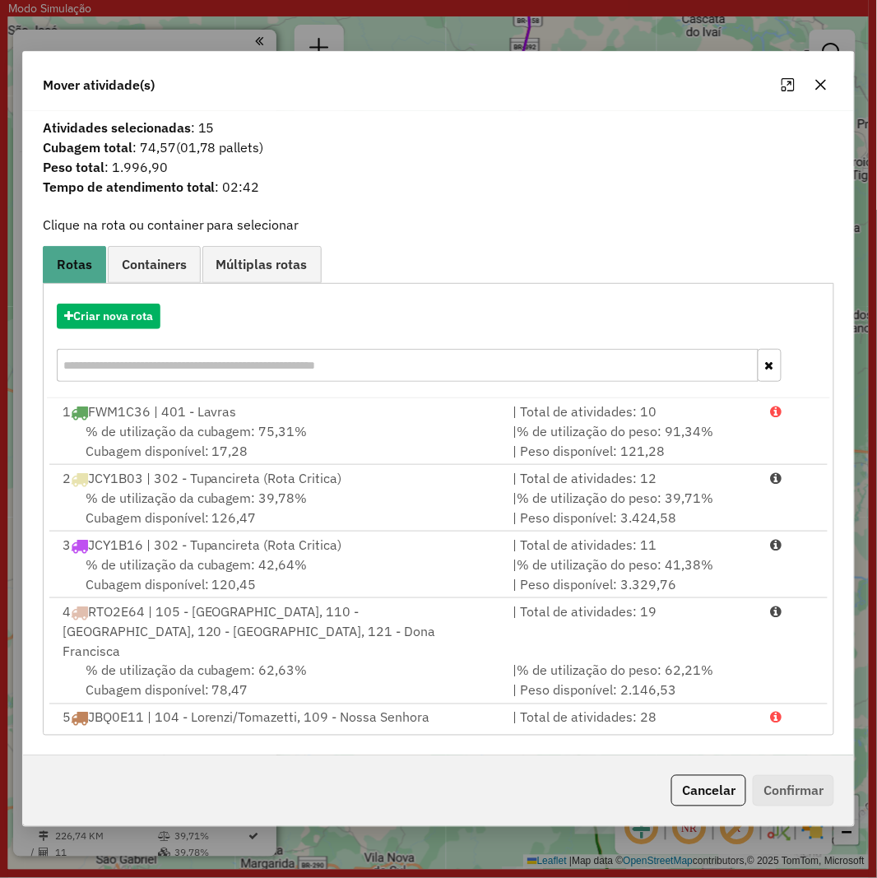
click at [94, 302] on div "Criar nova rota" at bounding box center [439, 344] width 784 height 107
click at [112, 313] on button "Criar nova rota" at bounding box center [109, 317] width 104 height 26
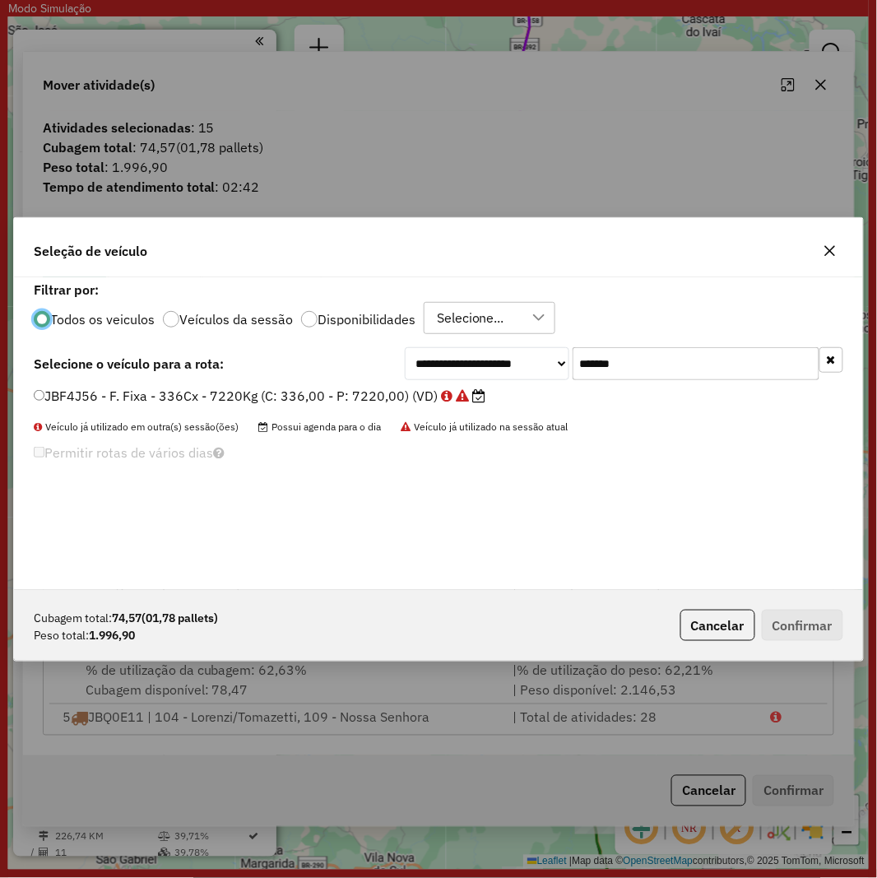
scroll to position [9, 4]
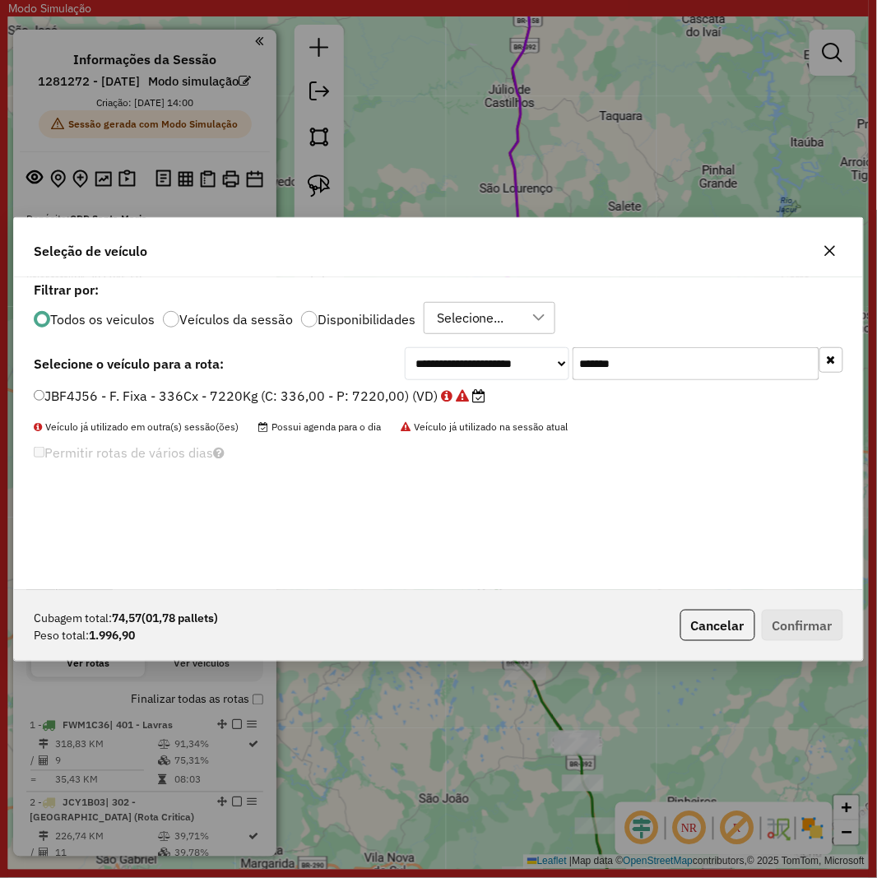
click at [719, 375] on input "*******" at bounding box center [696, 363] width 247 height 33
paste input "text"
type input "*******"
click at [227, 392] on label "JBF4J59 - F. Fixa - 336Cx - 7220Kg (C: 336,00 - P: 7220,00) (VD)" at bounding box center [251, 396] width 435 height 20
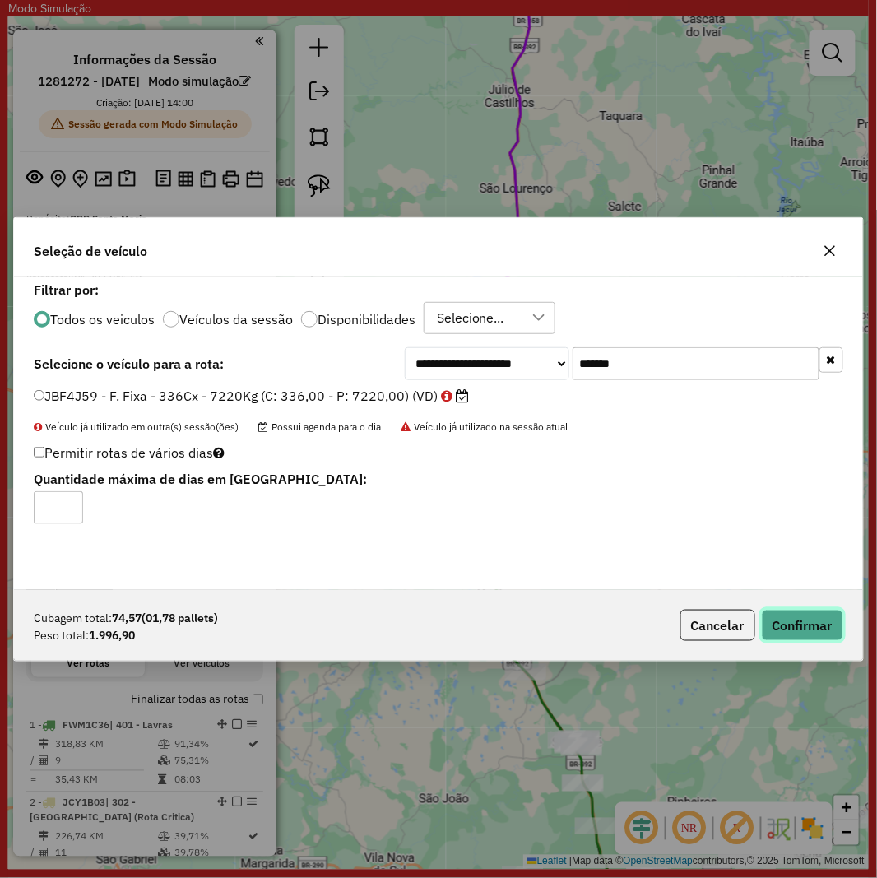
click at [787, 620] on button "Confirmar" at bounding box center [802, 625] width 81 height 31
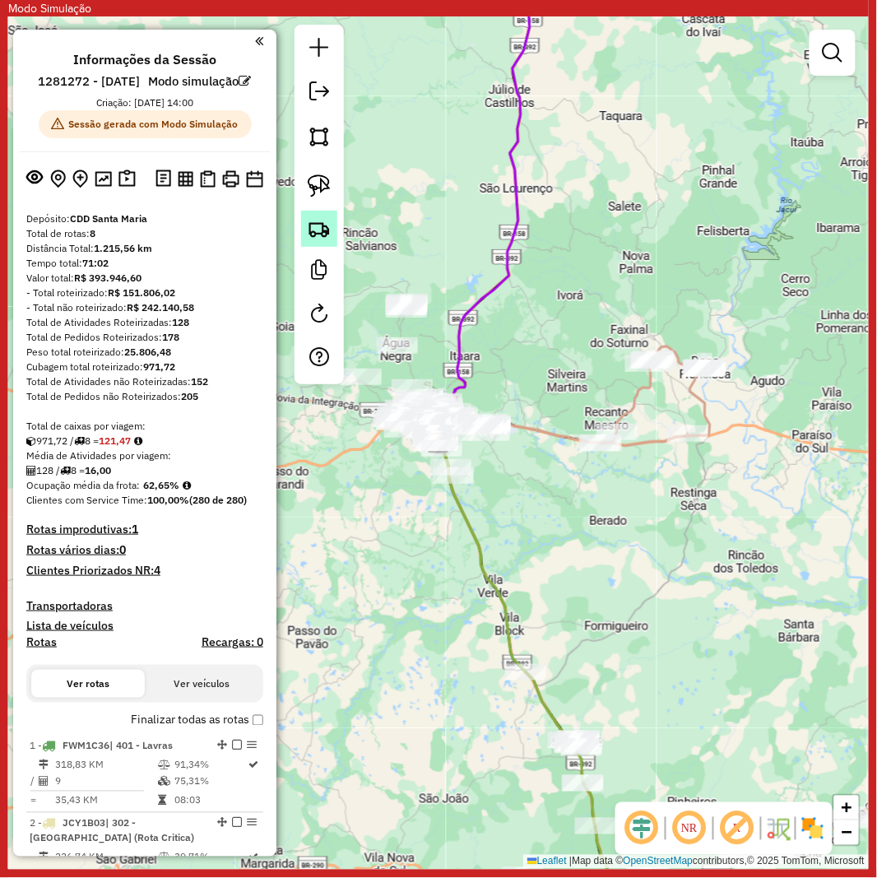
click at [328, 226] on img at bounding box center [319, 228] width 23 height 23
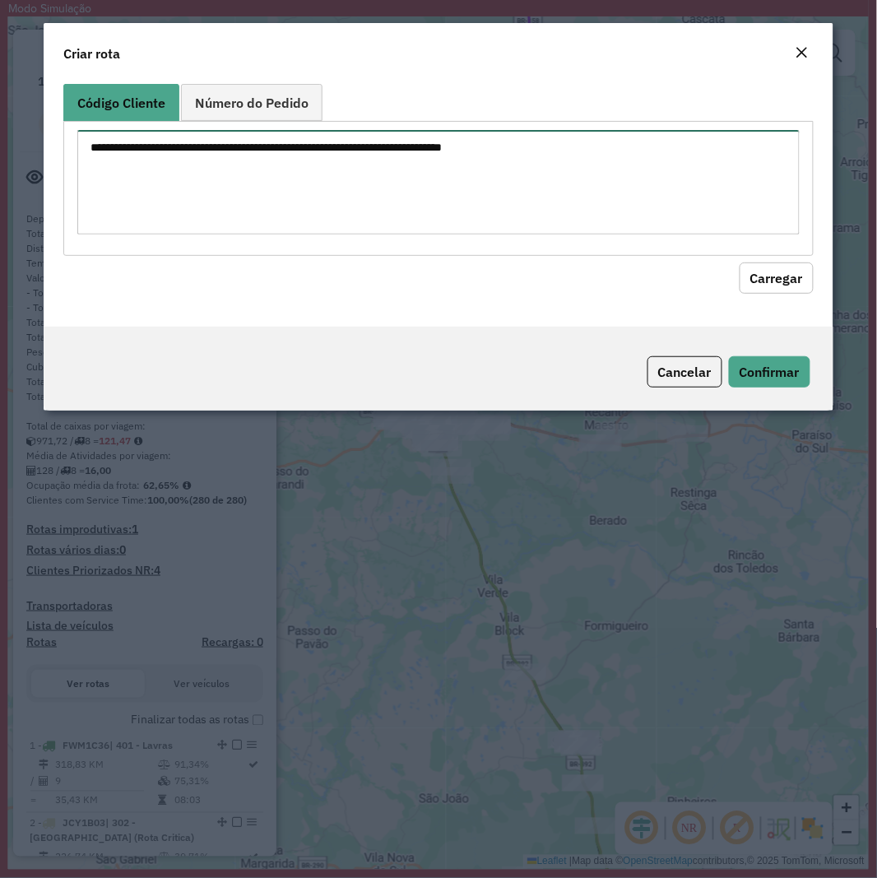
click at [446, 189] on textarea at bounding box center [438, 182] width 722 height 105
paste textarea "******** ******** ******** ******** ******** ******** ******** ******** *******…"
type textarea "******** ******** ******** ******** ******** ******** ******** ******** *******…"
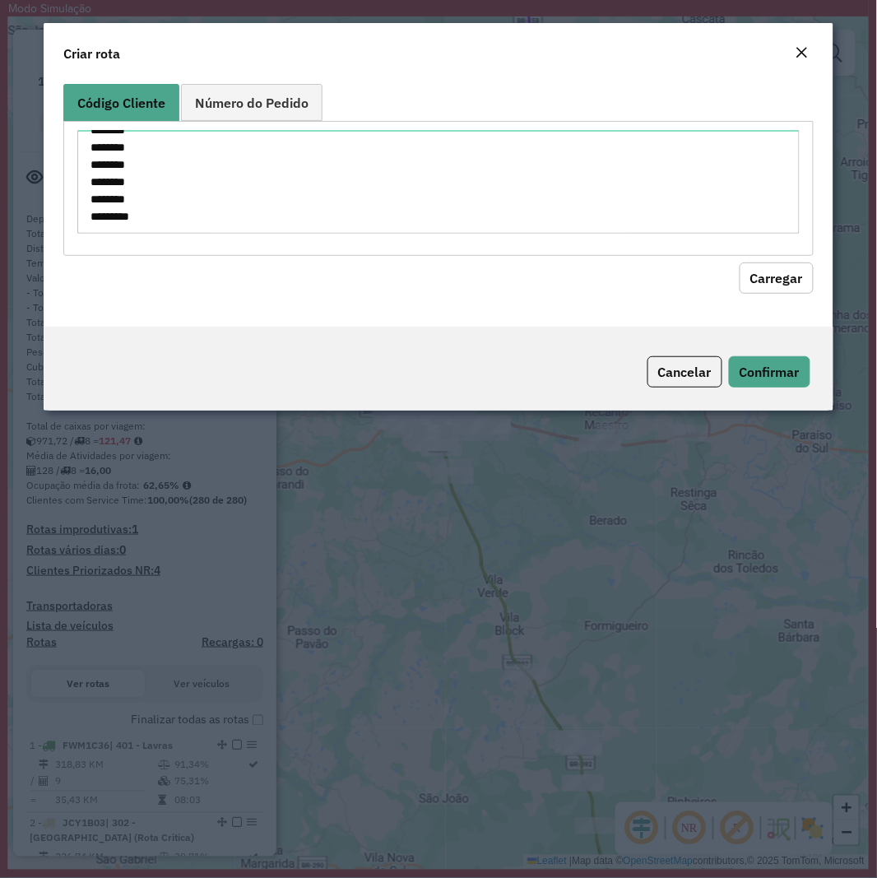
click at [785, 267] on button "Carregar" at bounding box center [777, 278] width 74 height 31
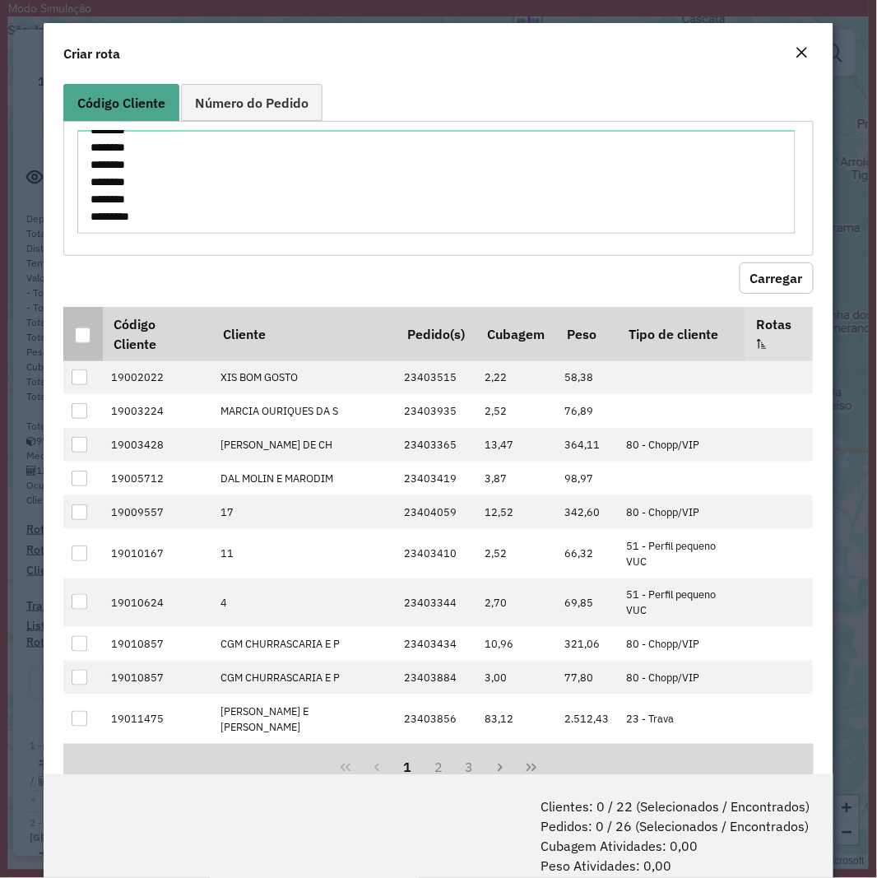
click at [79, 332] on div at bounding box center [83, 336] width 16 height 16
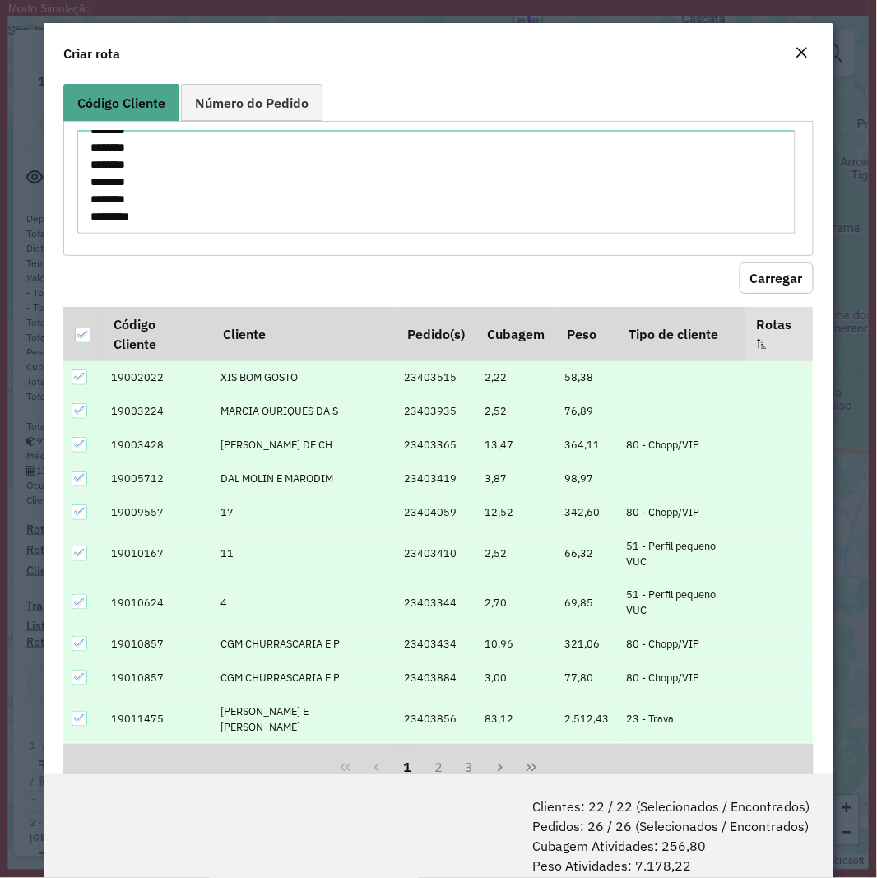
scroll to position [67, 0]
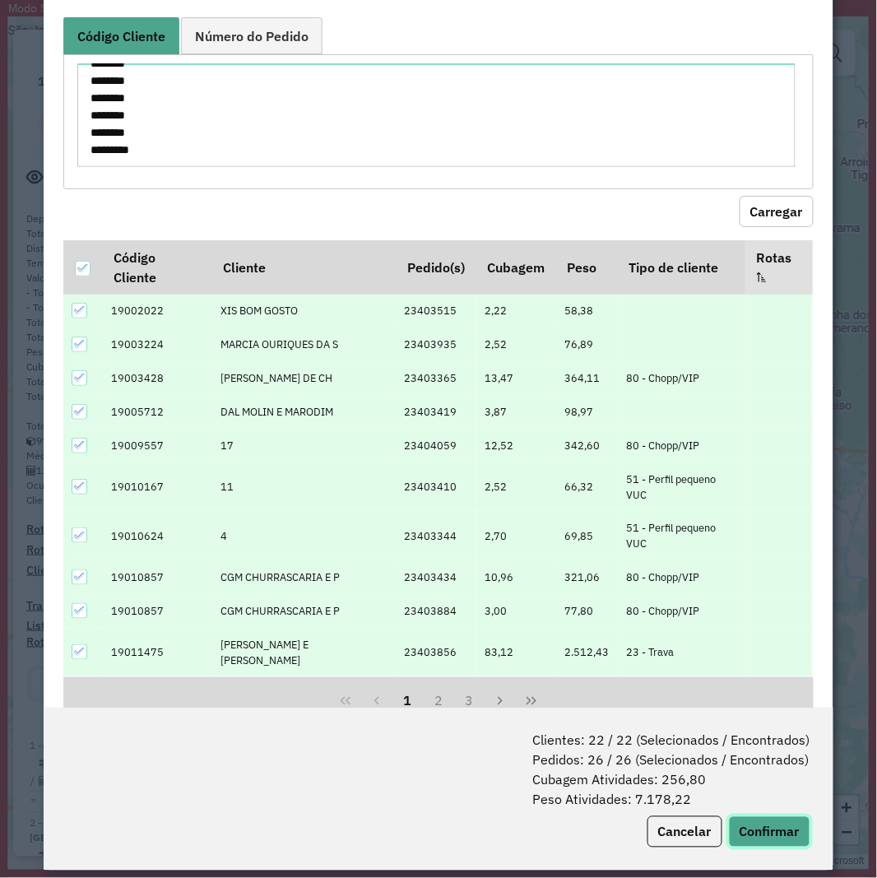
click at [778, 820] on button "Confirmar" at bounding box center [769, 831] width 81 height 31
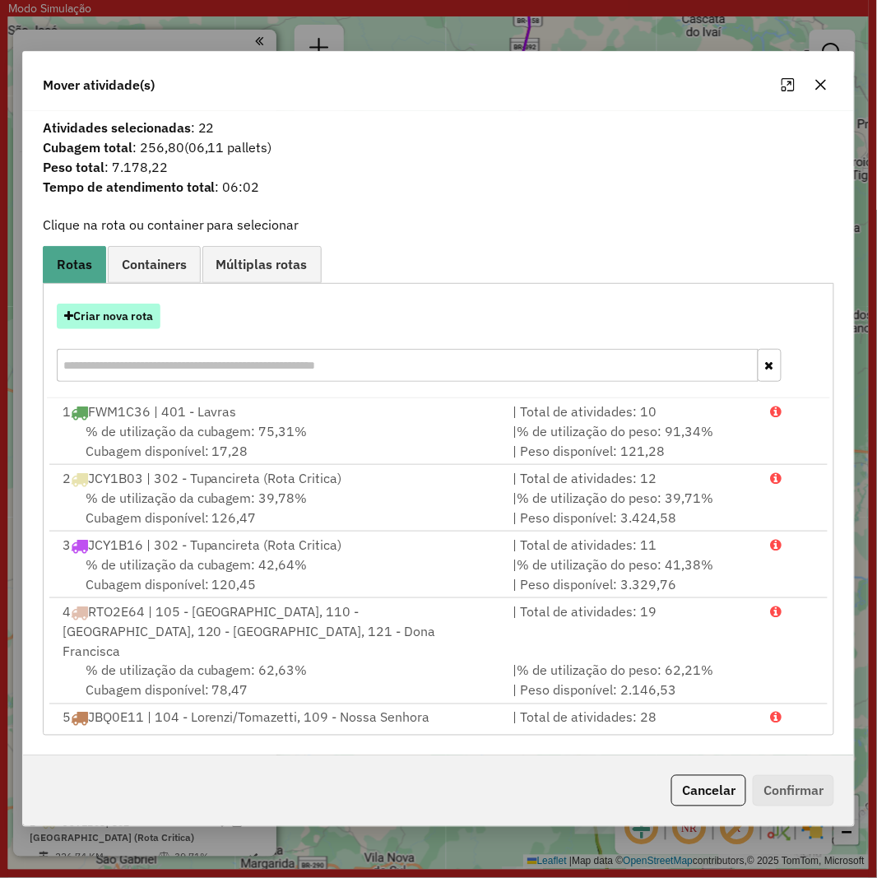
click at [130, 314] on button "Criar nova rota" at bounding box center [109, 317] width 104 height 26
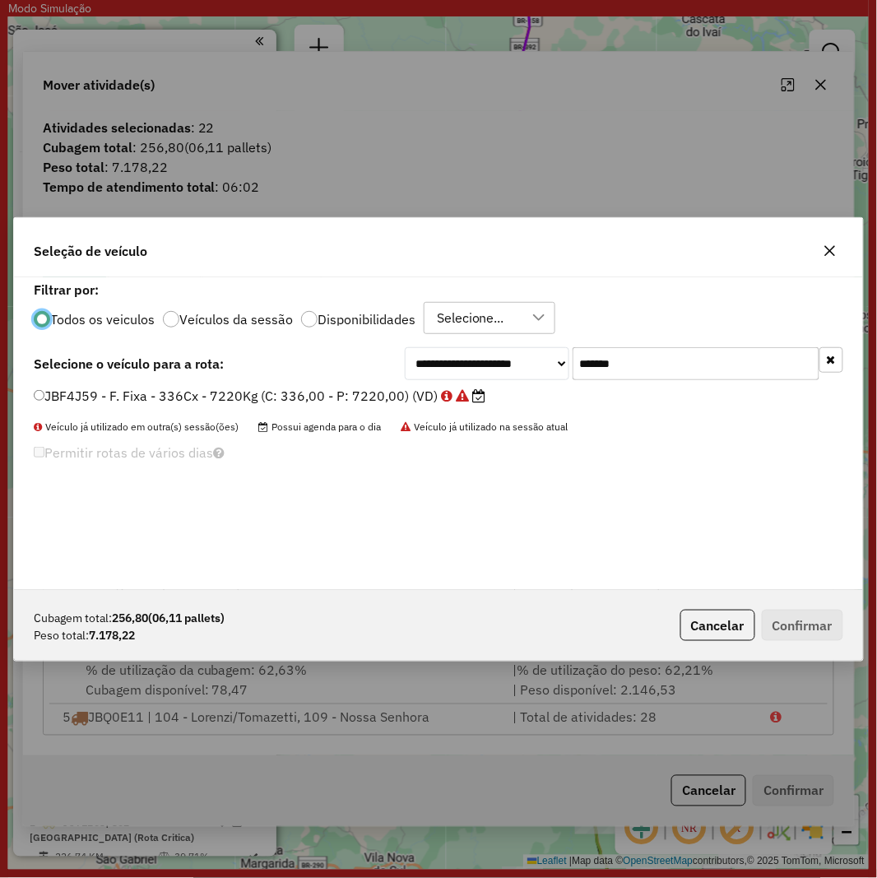
scroll to position [9, 4]
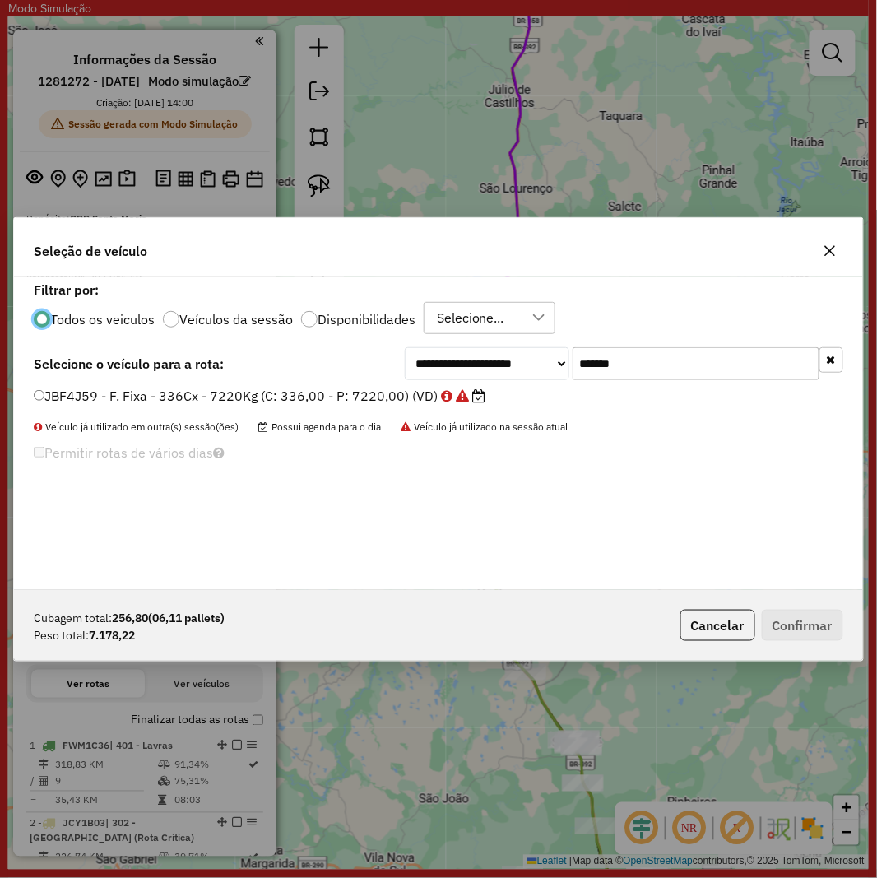
click at [664, 367] on input "*******" at bounding box center [696, 363] width 247 height 33
paste input "text"
type input "*******"
click at [249, 397] on label "RDY4E11 - F. Fixa - 336Cx - 8335Kg (C: 336,00 - P: 8335,00) (VD)" at bounding box center [253, 396] width 439 height 20
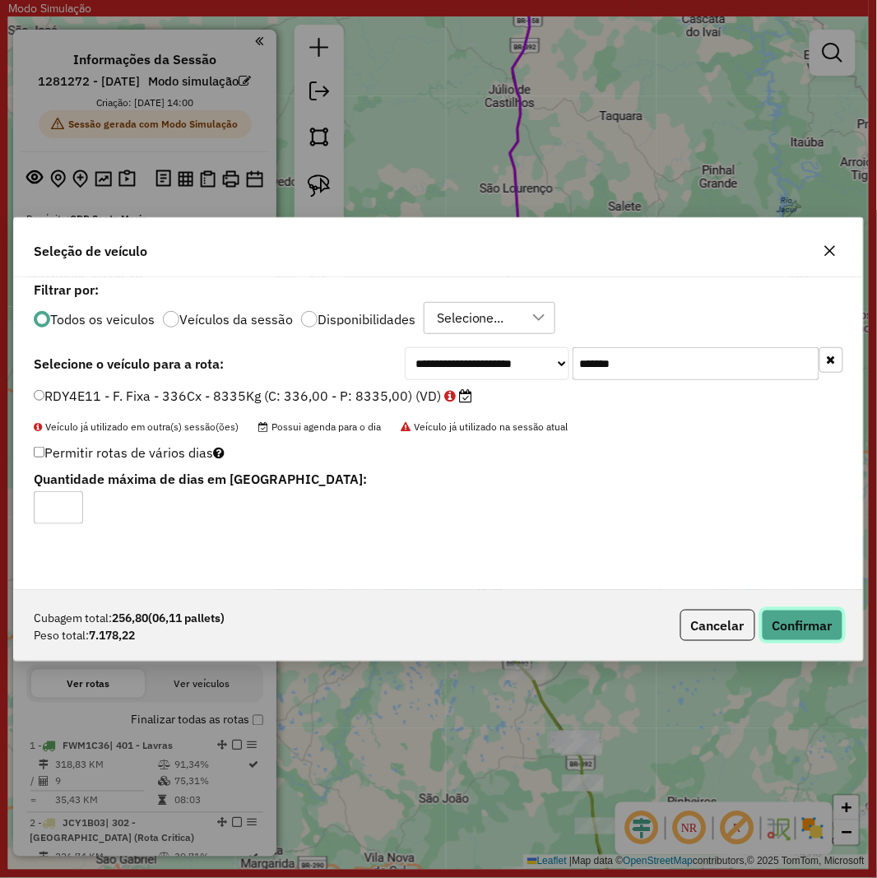
drag, startPoint x: 816, startPoint y: 621, endPoint x: 851, endPoint y: 626, distance: 35.7
click at [816, 621] on button "Confirmar" at bounding box center [802, 625] width 81 height 31
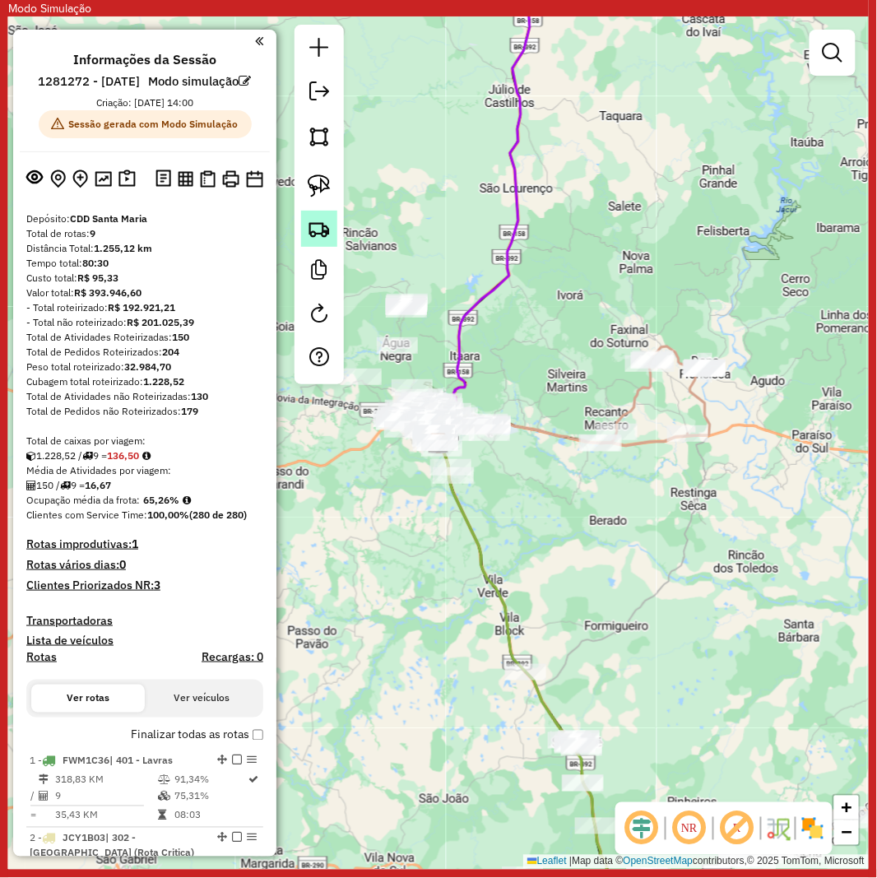
click at [315, 236] on img at bounding box center [319, 228] width 23 height 23
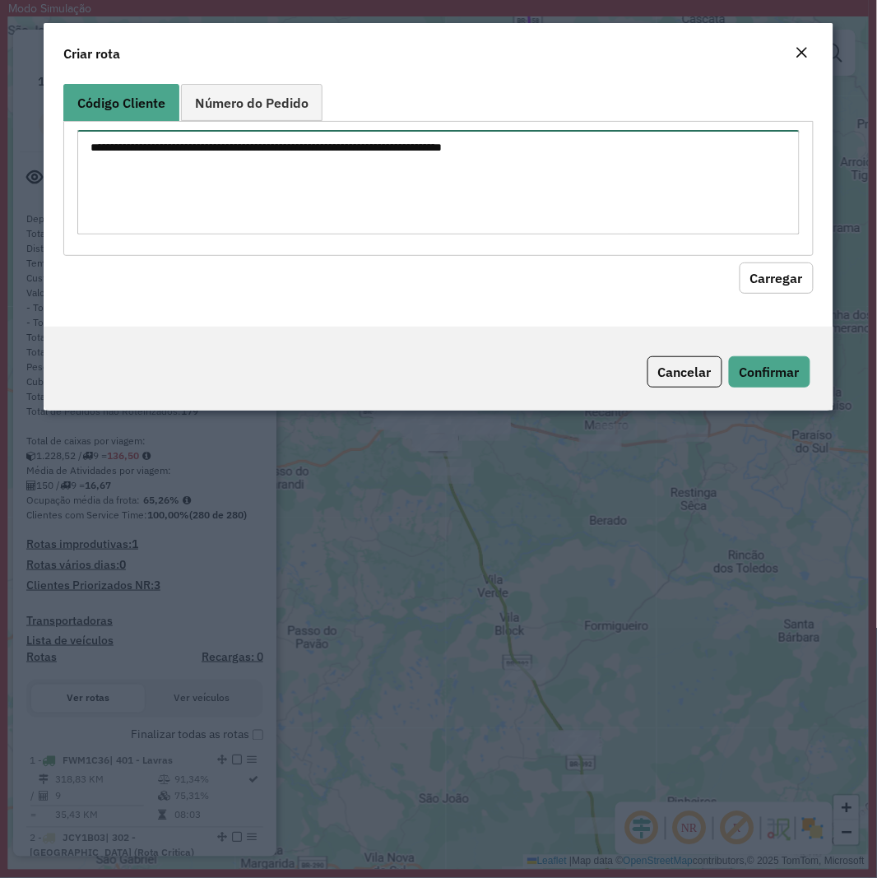
drag, startPoint x: 426, startPoint y: 179, endPoint x: 533, endPoint y: 212, distance: 112.2
click at [428, 179] on textarea at bounding box center [438, 182] width 722 height 105
paste textarea "******** ******** ******** ******** ******** ******** ******** ******** *******…"
type textarea "******** ******** ******** ******** ******** ******** ******** ******** *******…"
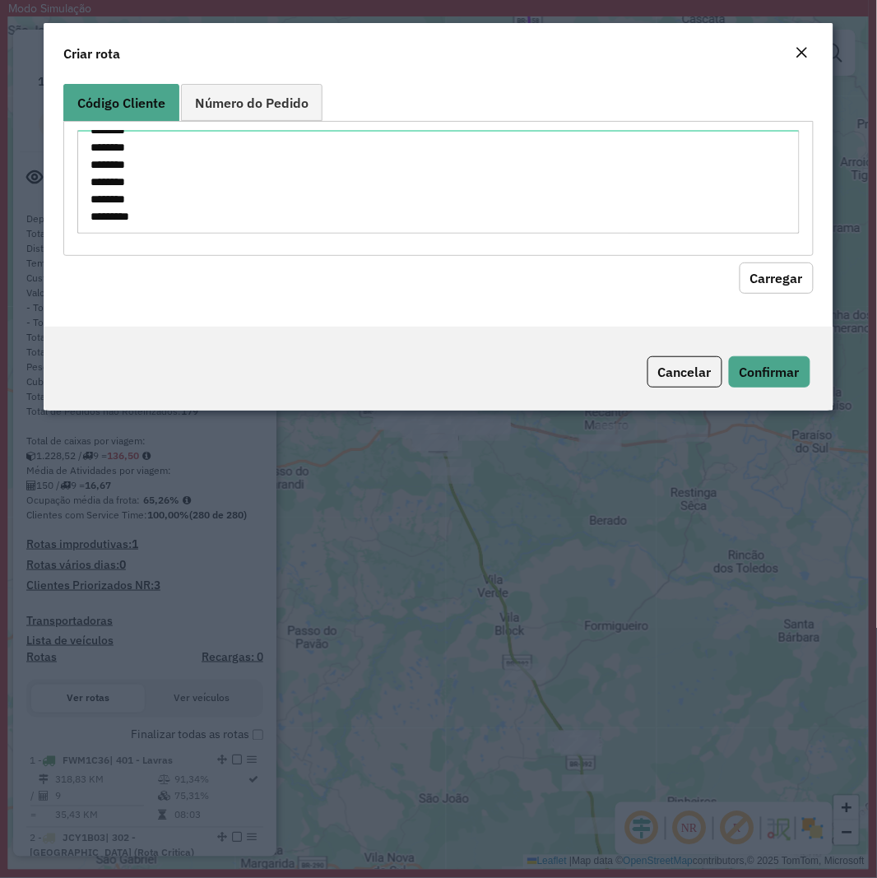
click at [792, 286] on button "Carregar" at bounding box center [777, 278] width 74 height 31
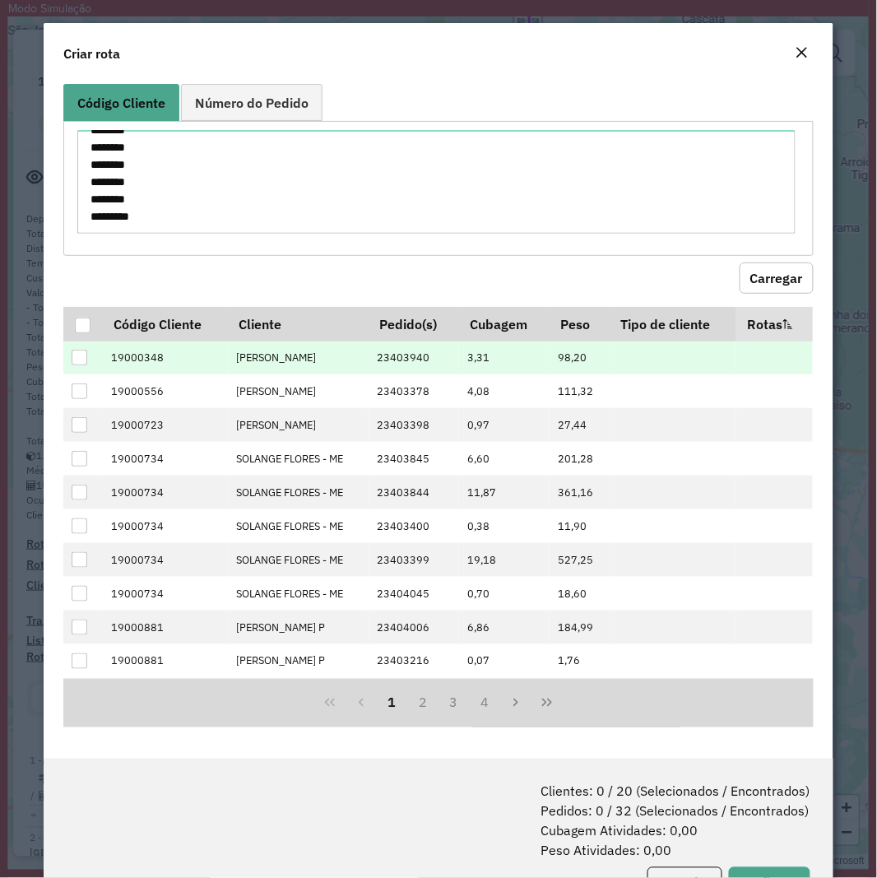
drag, startPoint x: 85, startPoint y: 325, endPoint x: 165, endPoint y: 365, distance: 89.8
click at [83, 325] on div at bounding box center [83, 326] width 16 height 16
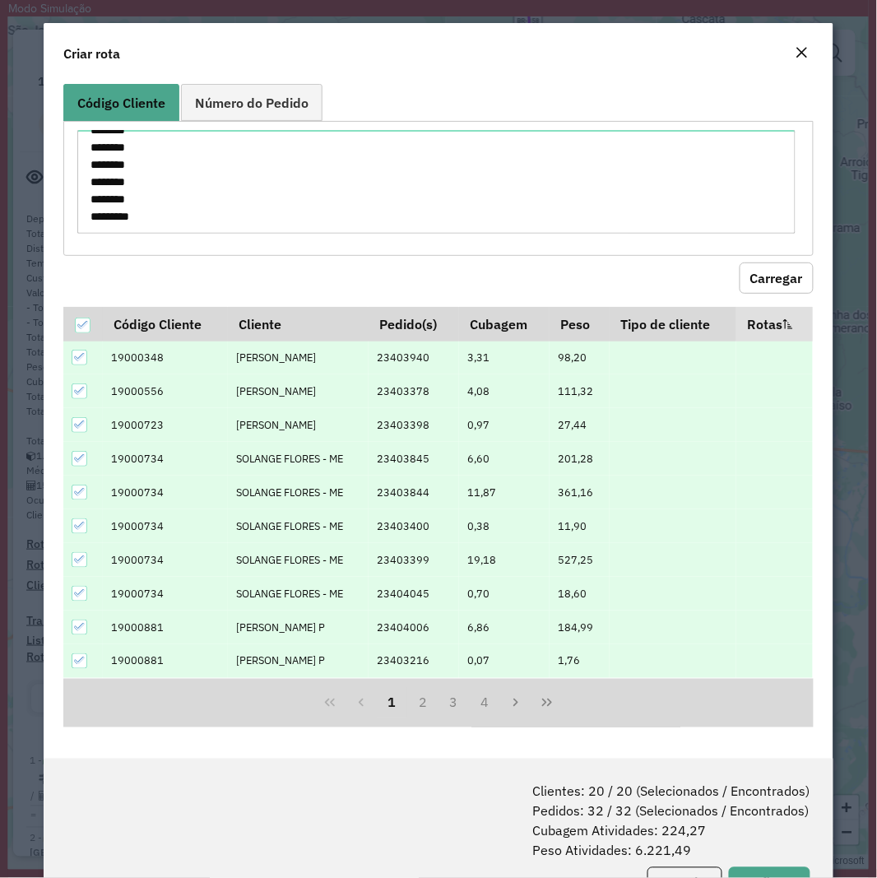
scroll to position [67, 0]
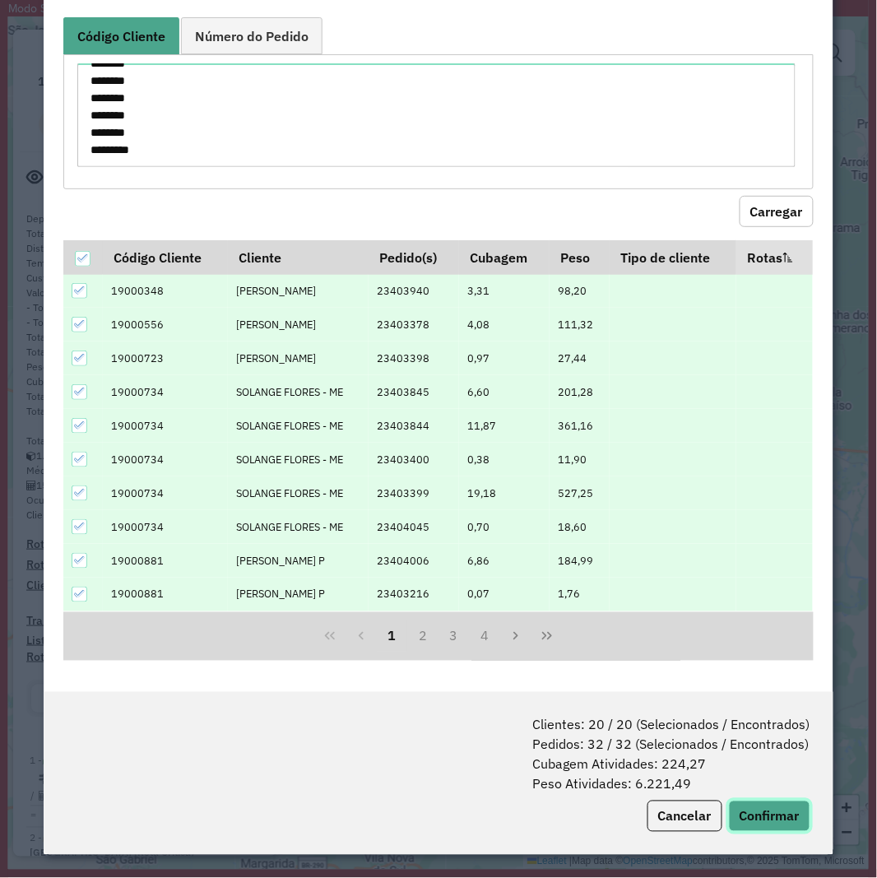
click at [759, 815] on button "Confirmar" at bounding box center [769, 816] width 81 height 31
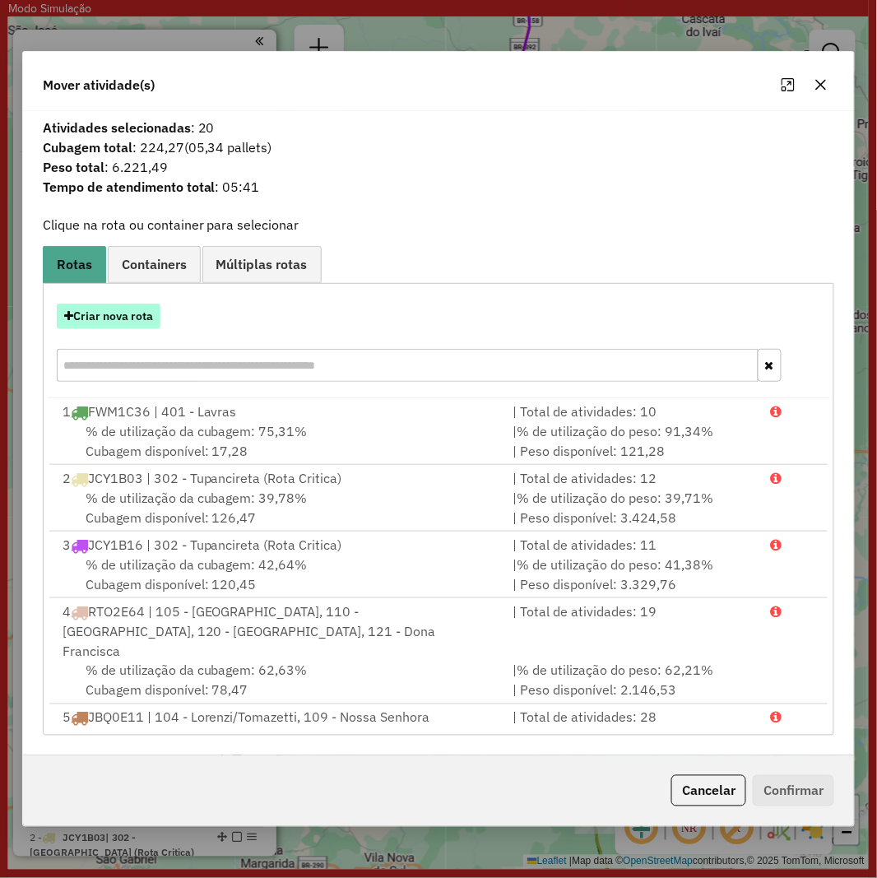
click at [128, 328] on button "Criar nova rota" at bounding box center [109, 317] width 104 height 26
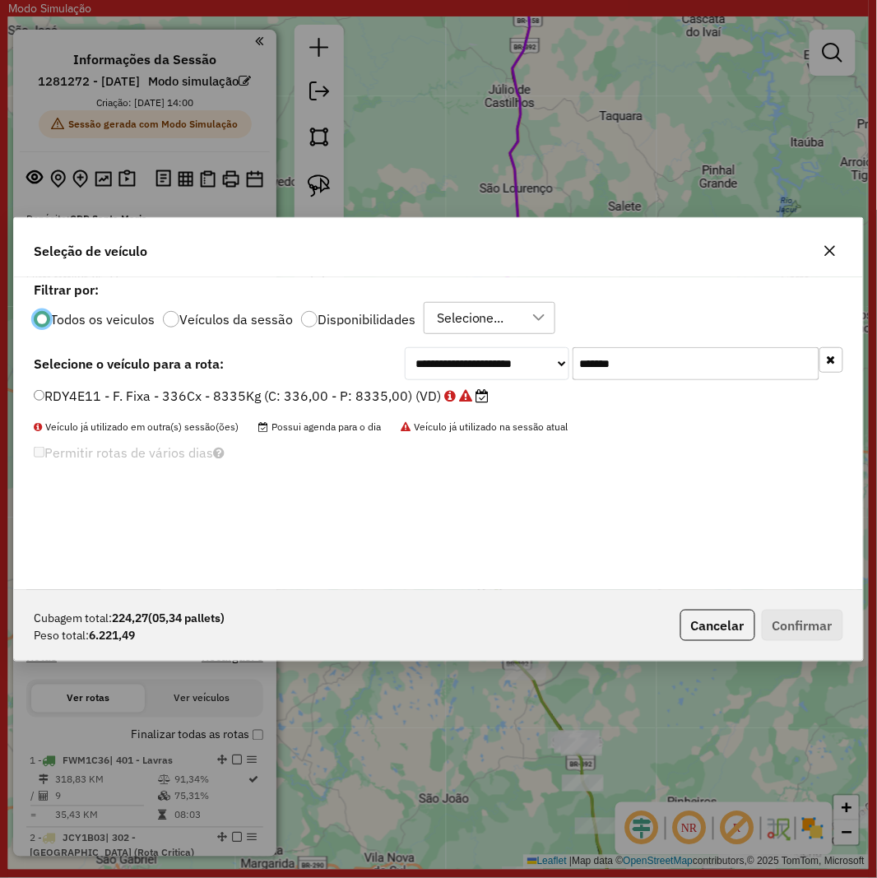
scroll to position [9, 4]
click at [634, 358] on input "*******" at bounding box center [696, 363] width 247 height 33
paste input "text"
type input "*******"
click at [331, 406] on label "RDZ6B99 - F. Fixa - 336Cx - 9090Kg (C: 336,00 - P: 9090,00) (VD)" at bounding box center [253, 396] width 439 height 20
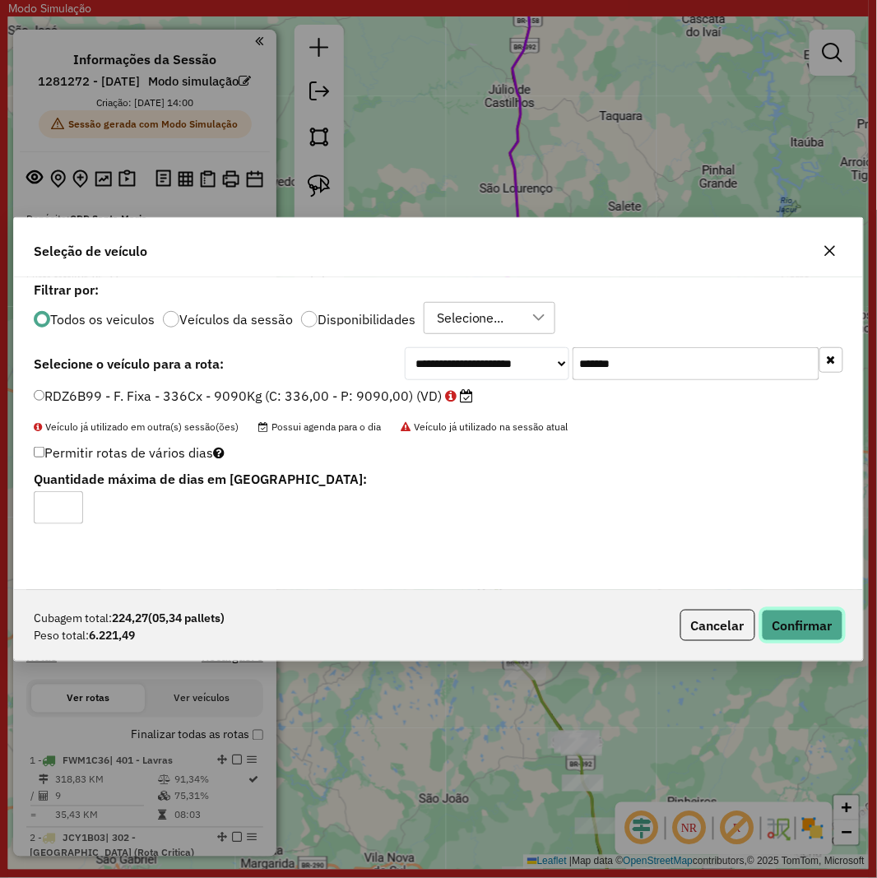
drag, startPoint x: 788, startPoint y: 627, endPoint x: 857, endPoint y: 622, distance: 68.5
click at [788, 626] on button "Confirmar" at bounding box center [802, 625] width 81 height 31
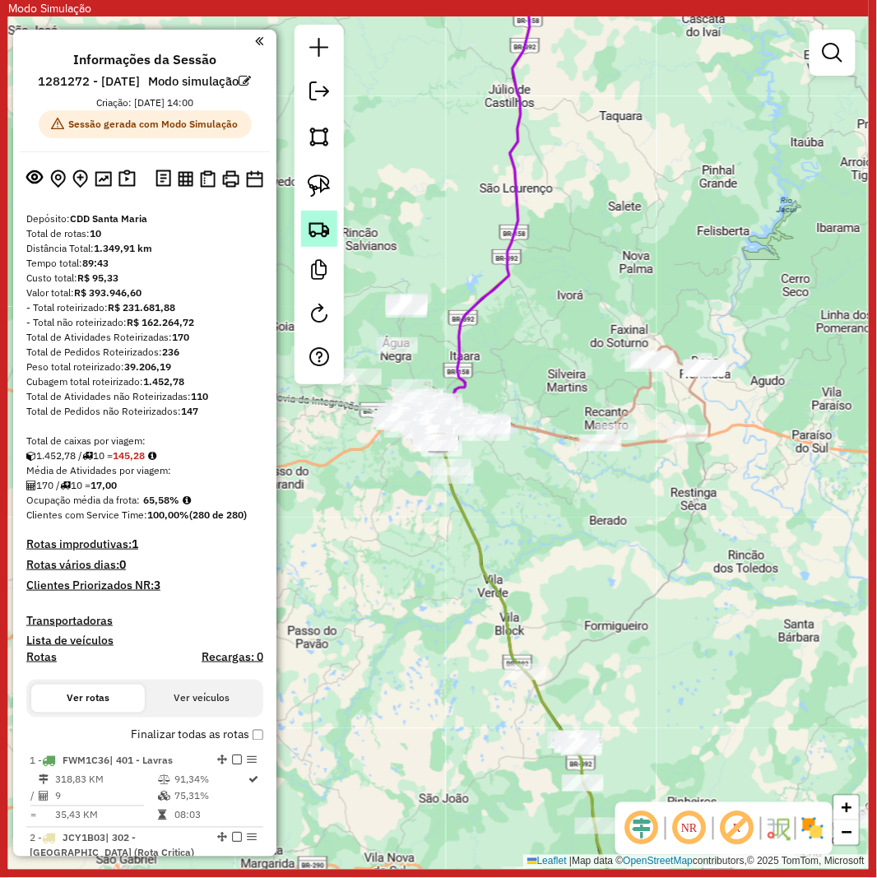
click at [303, 235] on link at bounding box center [319, 229] width 36 height 36
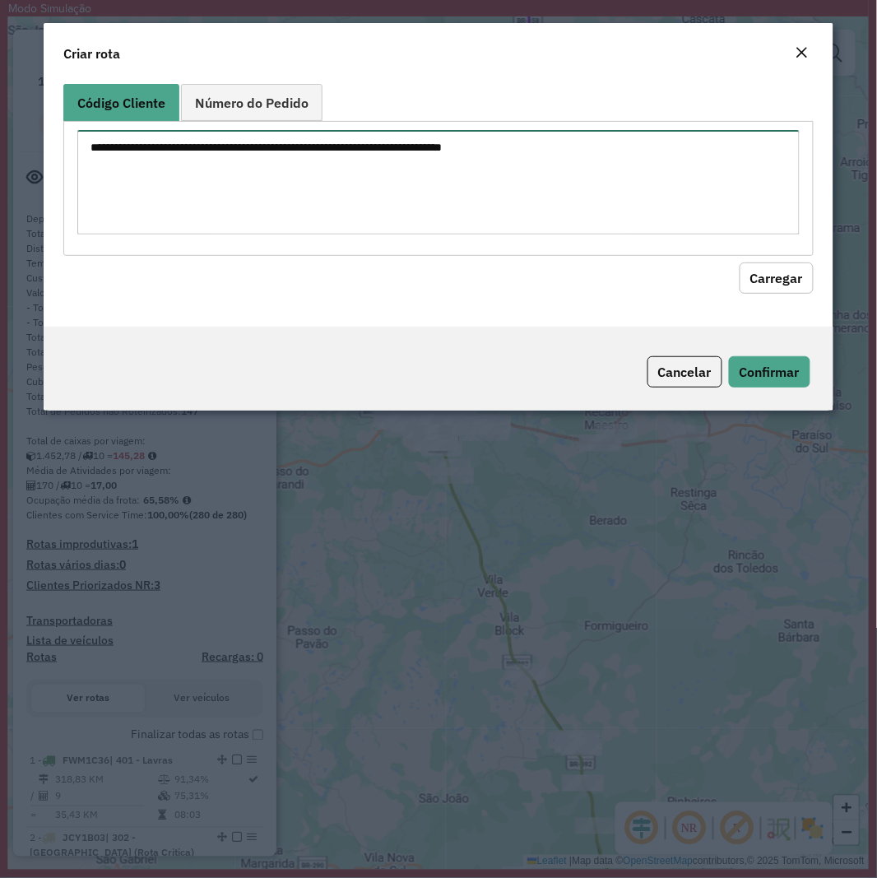
click at [374, 208] on textarea at bounding box center [438, 182] width 722 height 105
paste textarea "******** ******** ******** ******** ******** ******** ******** ******** *******…"
type textarea "******** ******** ******** ******** ******** ******** ******** ******** *******…"
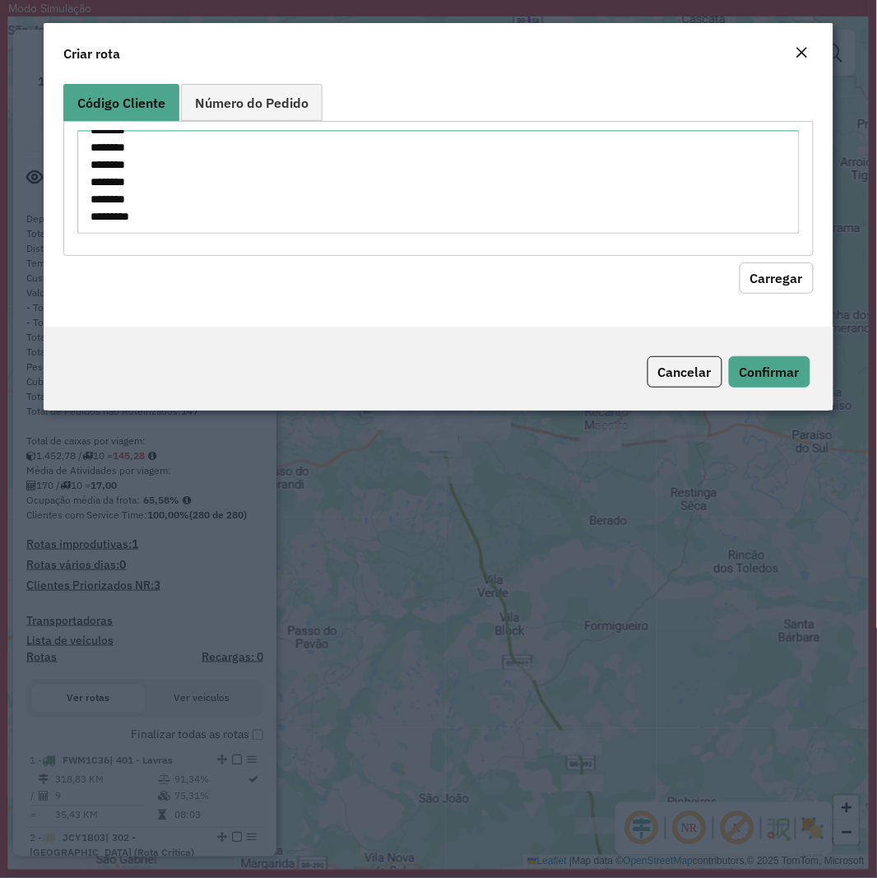
click at [785, 275] on button "Carregar" at bounding box center [777, 278] width 74 height 31
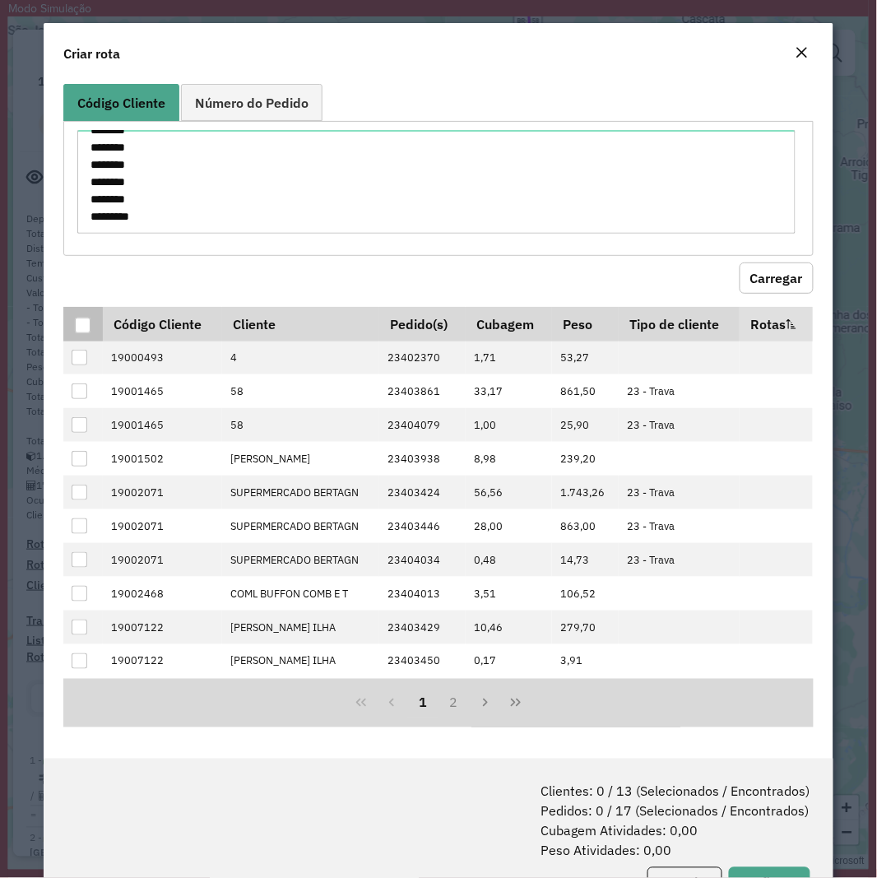
click at [84, 321] on div at bounding box center [83, 326] width 16 height 16
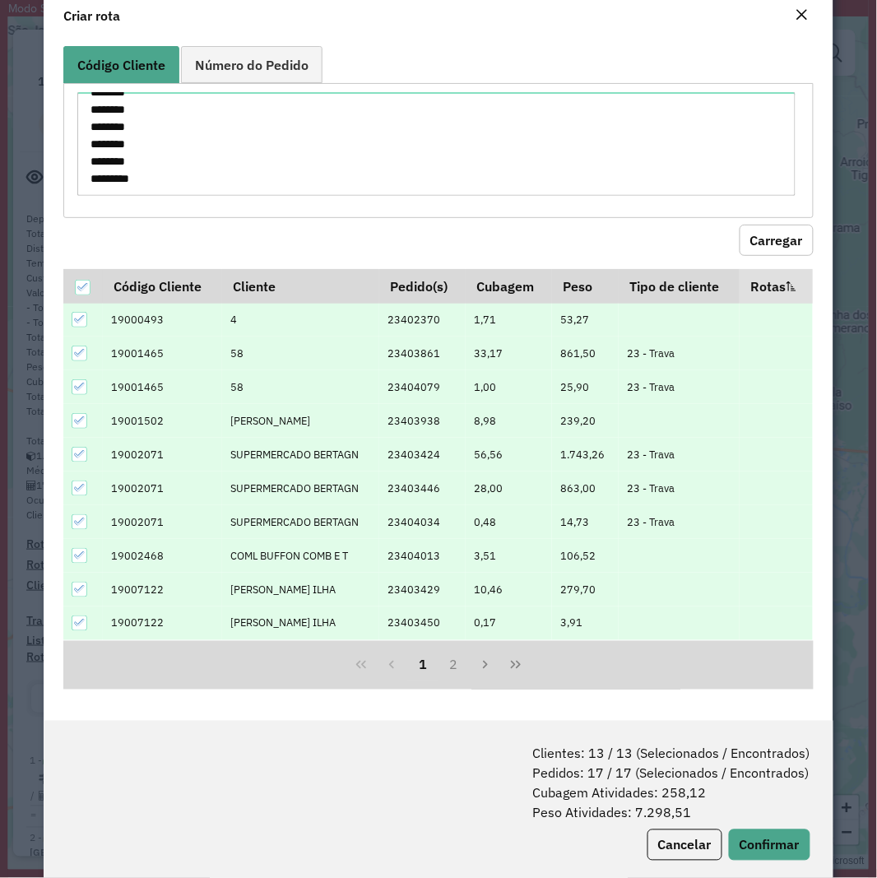
scroll to position [67, 0]
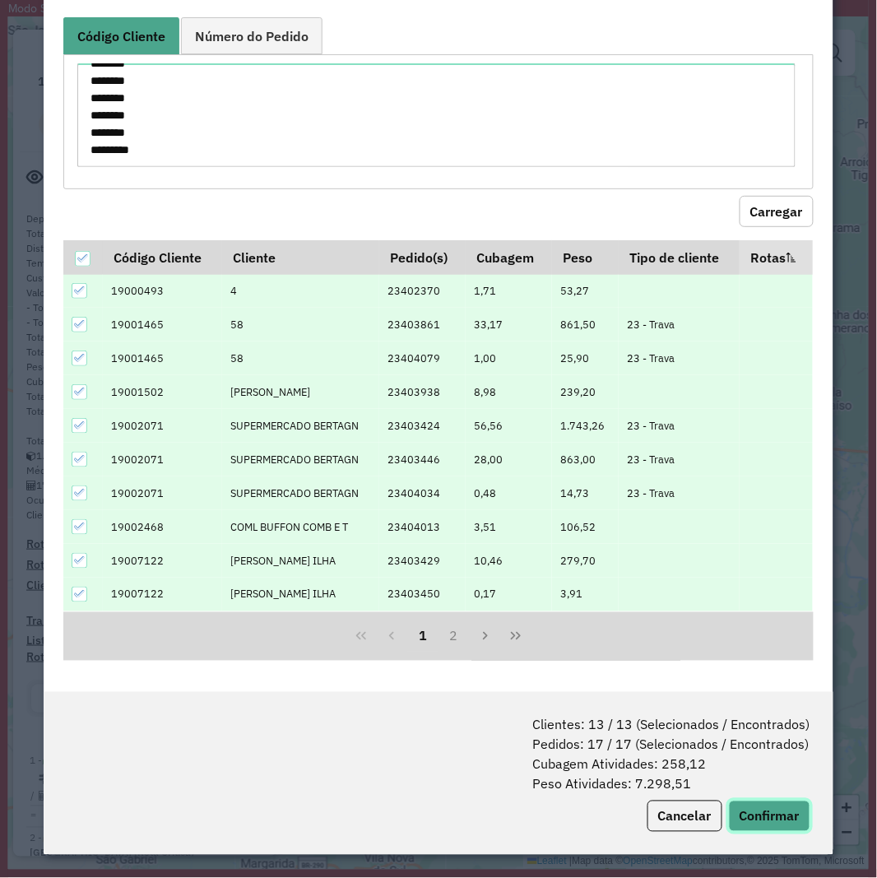
click at [757, 816] on button "Confirmar" at bounding box center [769, 816] width 81 height 31
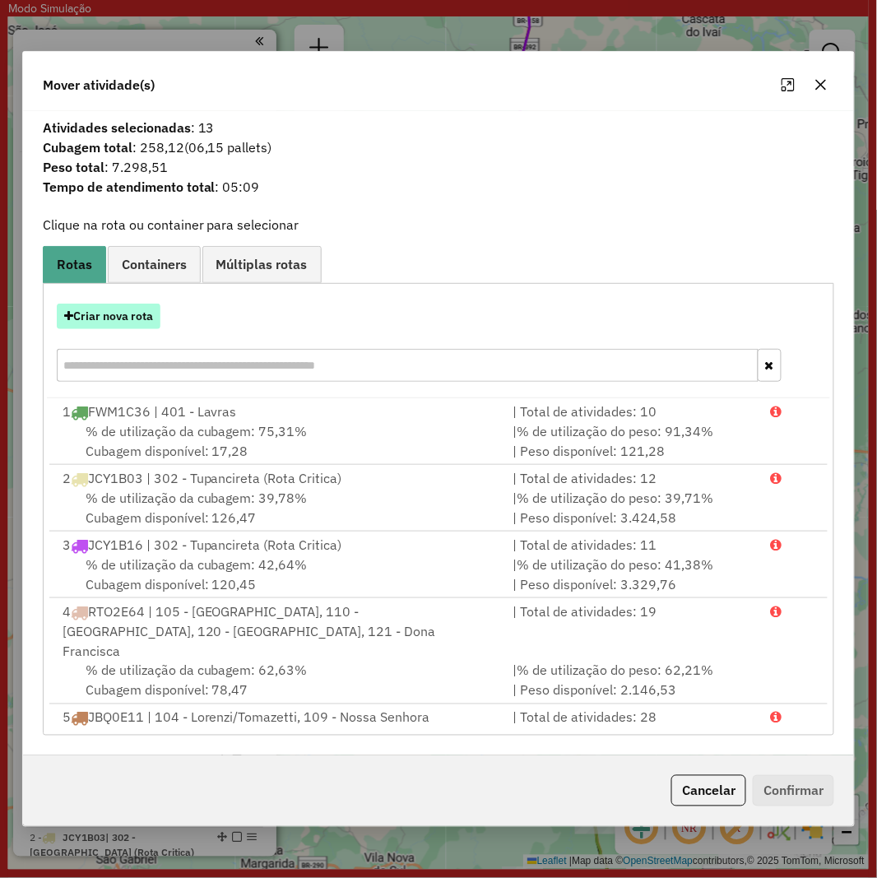
click at [96, 324] on button "Criar nova rota" at bounding box center [109, 317] width 104 height 26
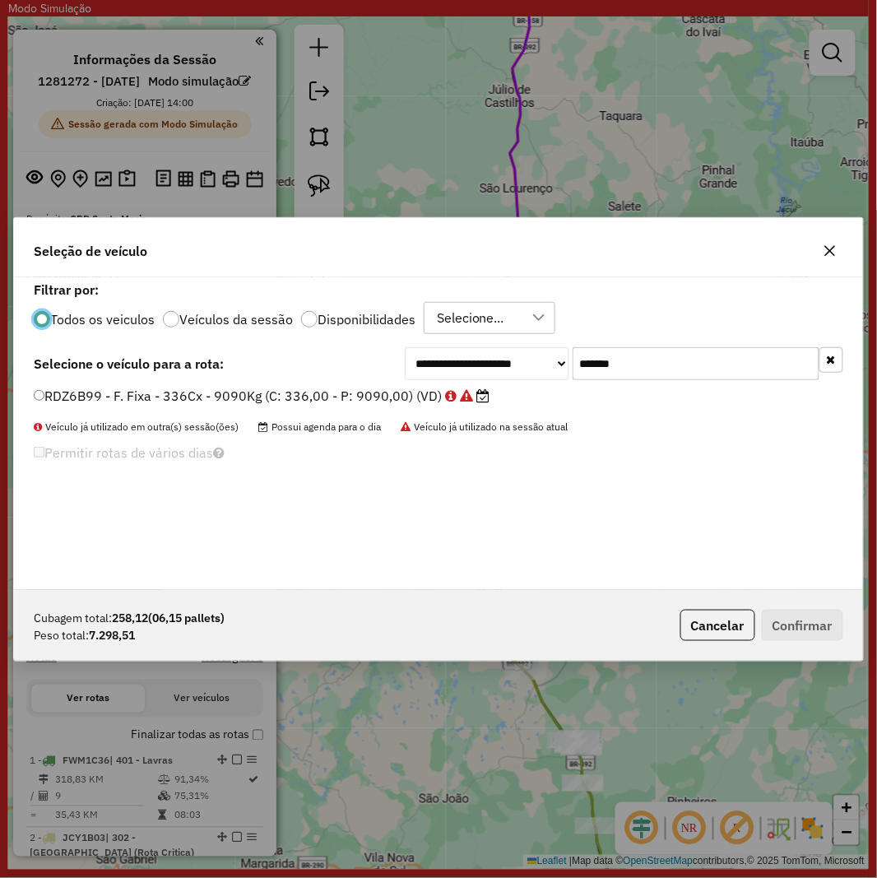
scroll to position [9, 4]
click at [695, 355] on input "*******" at bounding box center [696, 363] width 247 height 33
paste input "text"
type input "*******"
drag, startPoint x: 229, startPoint y: 401, endPoint x: 281, endPoint y: 420, distance: 55.2
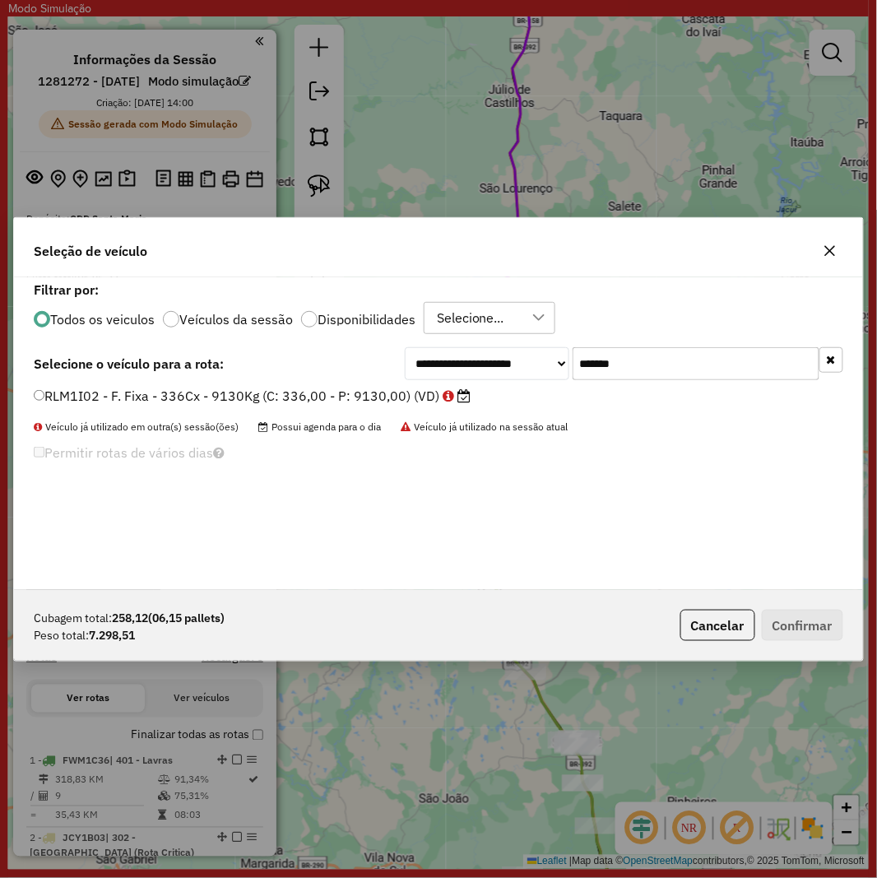
click at [230, 401] on label "RLM1I02 - F. Fixa - 336Cx - 9130Kg (C: 336,00 - P: 9130,00) (VD)" at bounding box center [252, 396] width 437 height 20
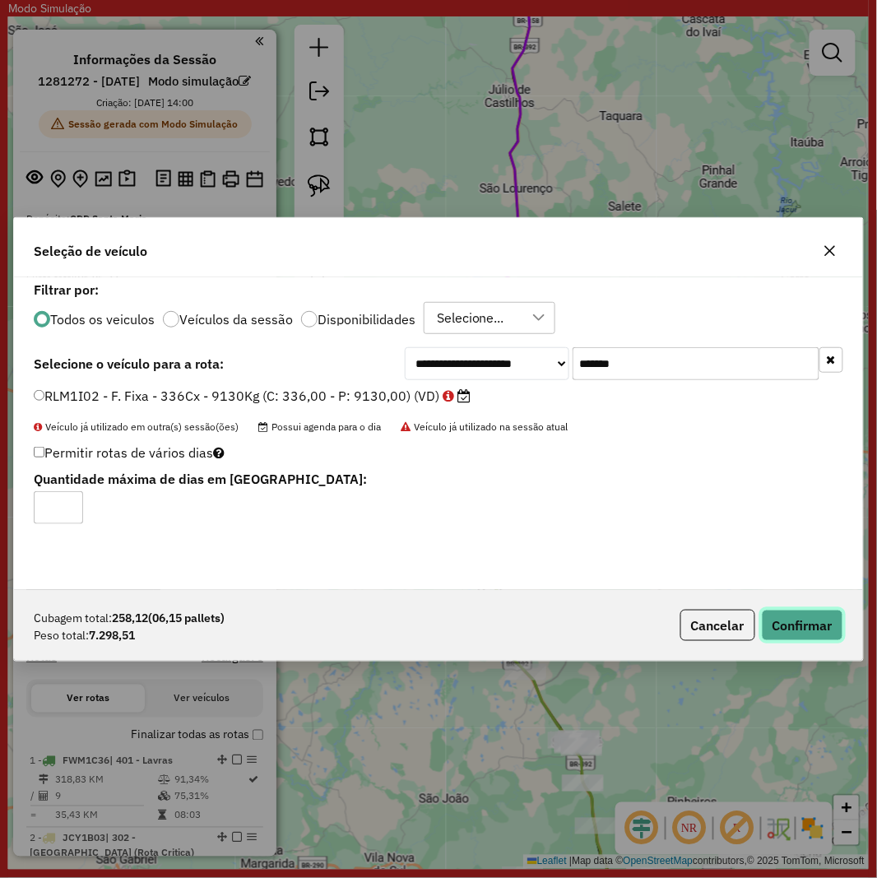
click at [783, 613] on button "Confirmar" at bounding box center [802, 625] width 81 height 31
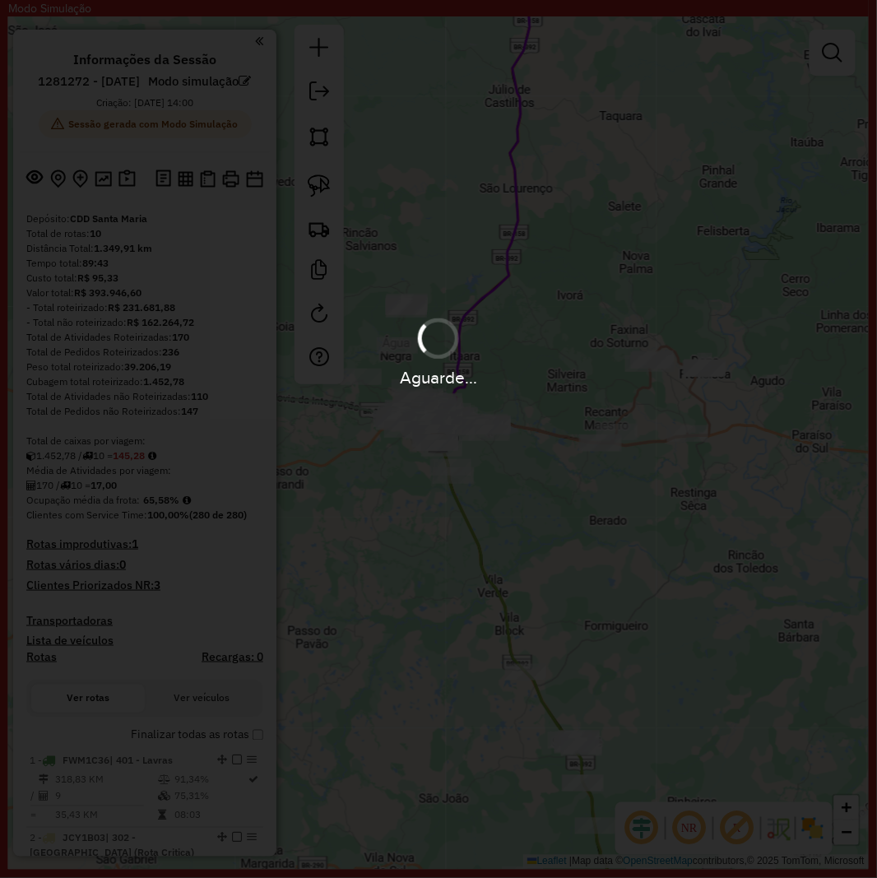
click at [224, 712] on hb-app "Modo Simulação Aguarde... Pop-up bloqueado! Seu navegador bloqueou automáticame…" at bounding box center [438, 434] width 861 height 869
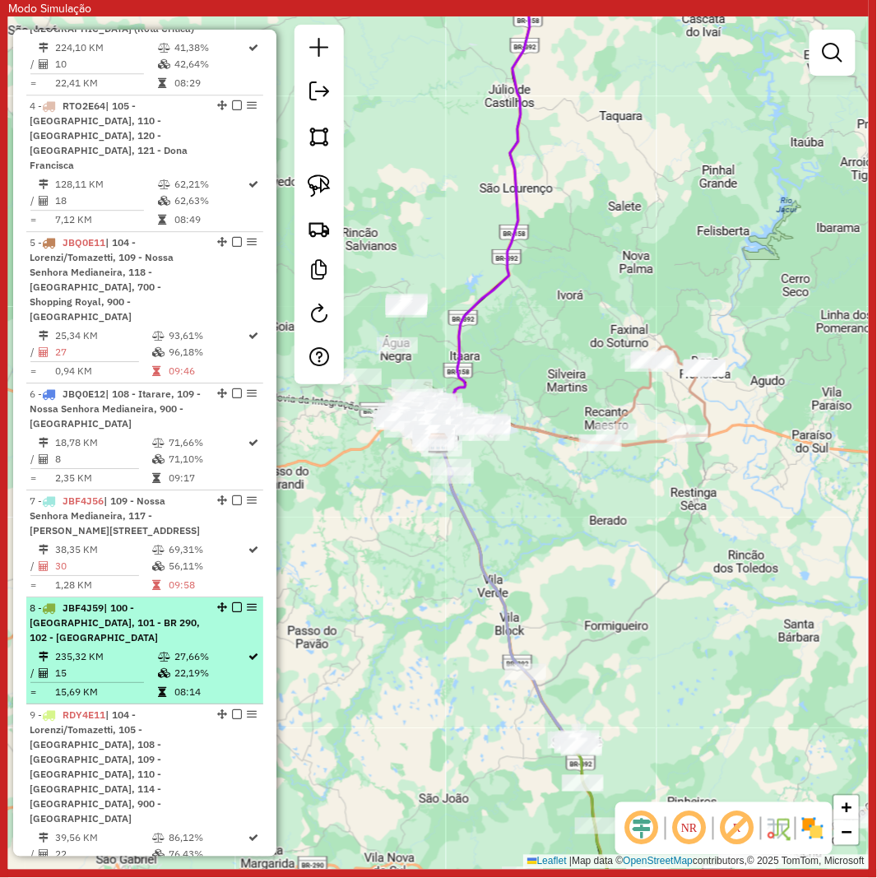
scroll to position [914, 0]
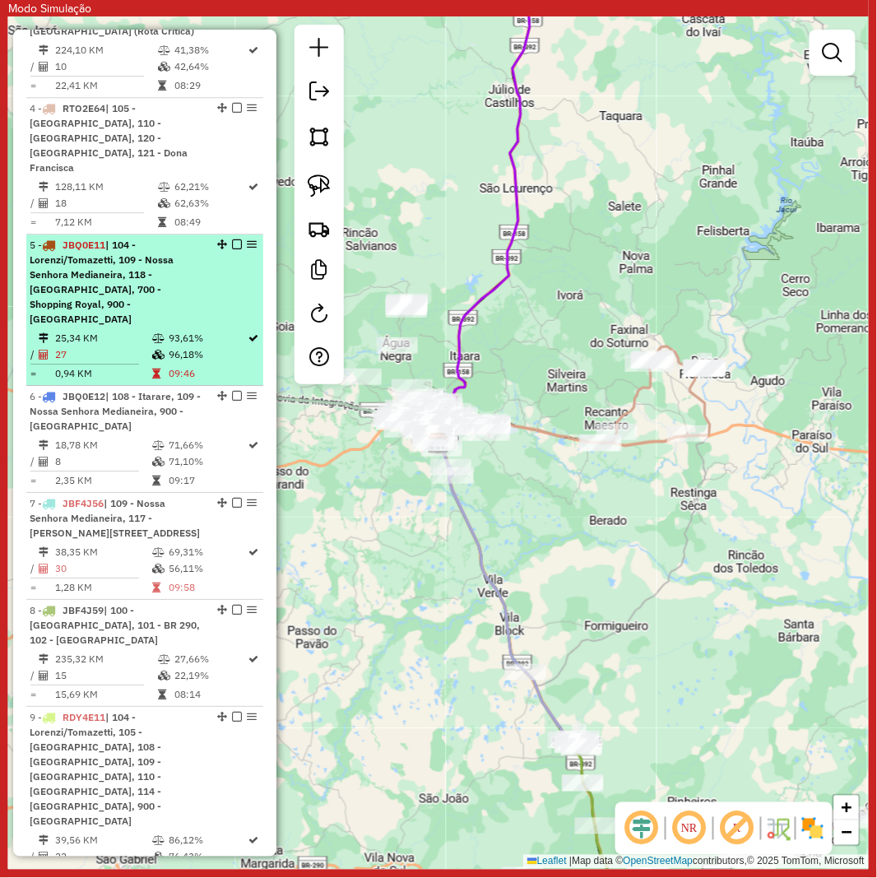
click at [179, 365] on td "09:46" at bounding box center [208, 373] width 80 height 16
select select "**********"
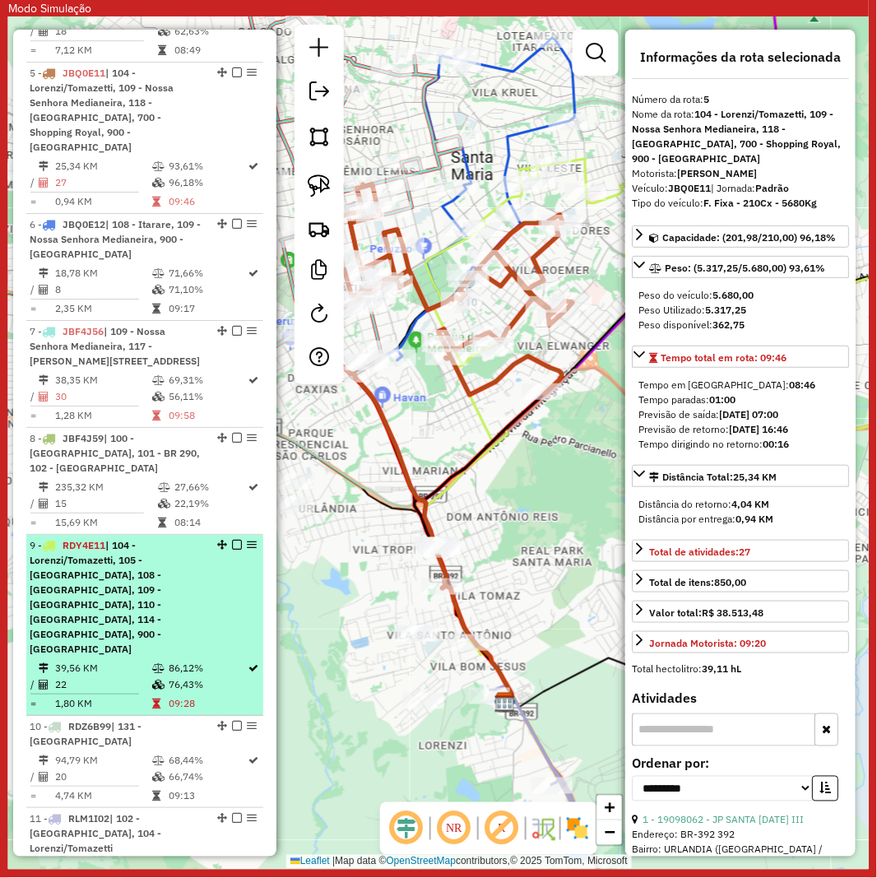
scroll to position [1371, 0]
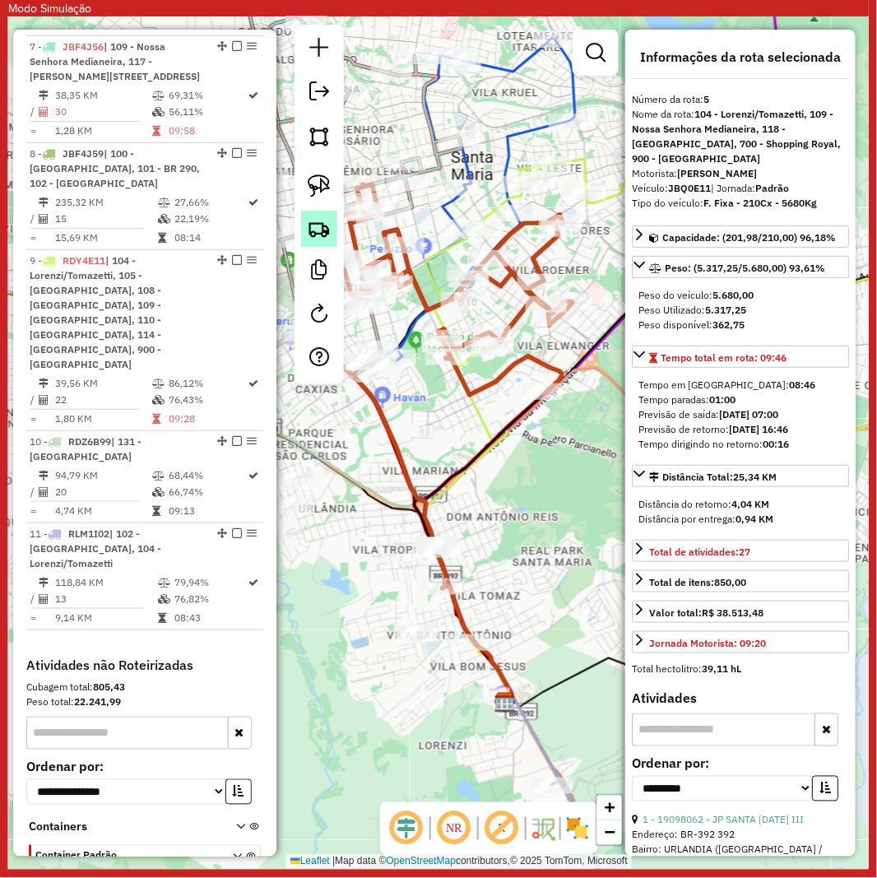
click at [323, 229] on img at bounding box center [319, 228] width 23 height 23
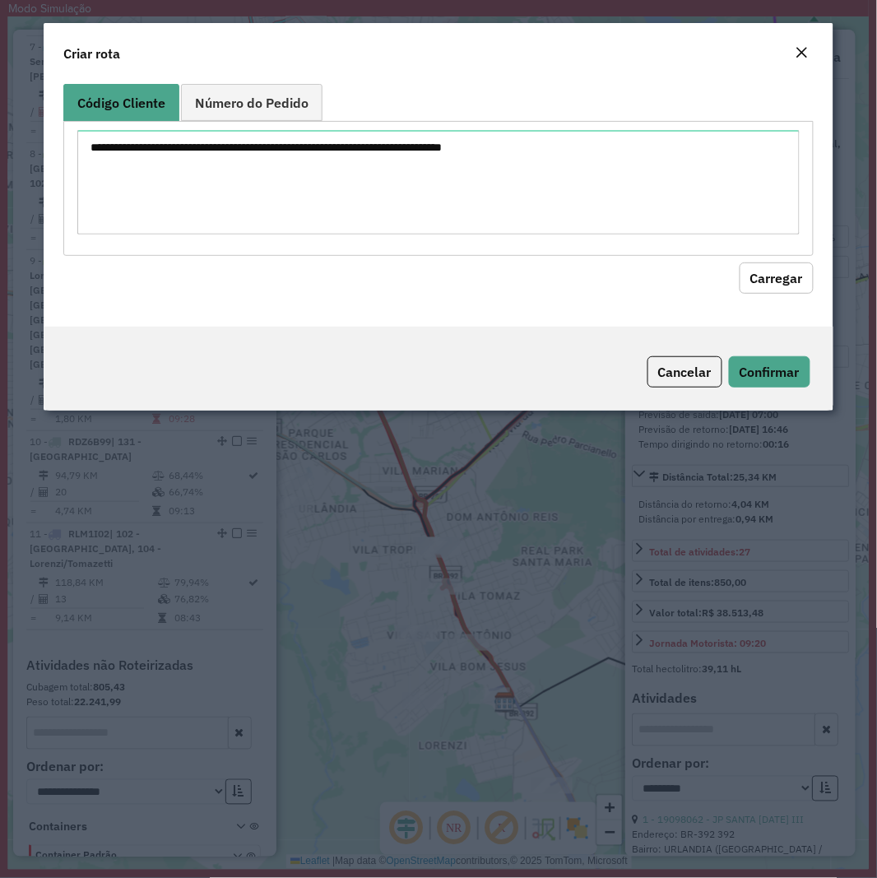
click at [342, 170] on textarea at bounding box center [438, 182] width 722 height 105
type textarea "******** ******** ******** ******** ******** ******** ******** ******** *******…"
click at [757, 268] on button "Carregar" at bounding box center [777, 278] width 74 height 31
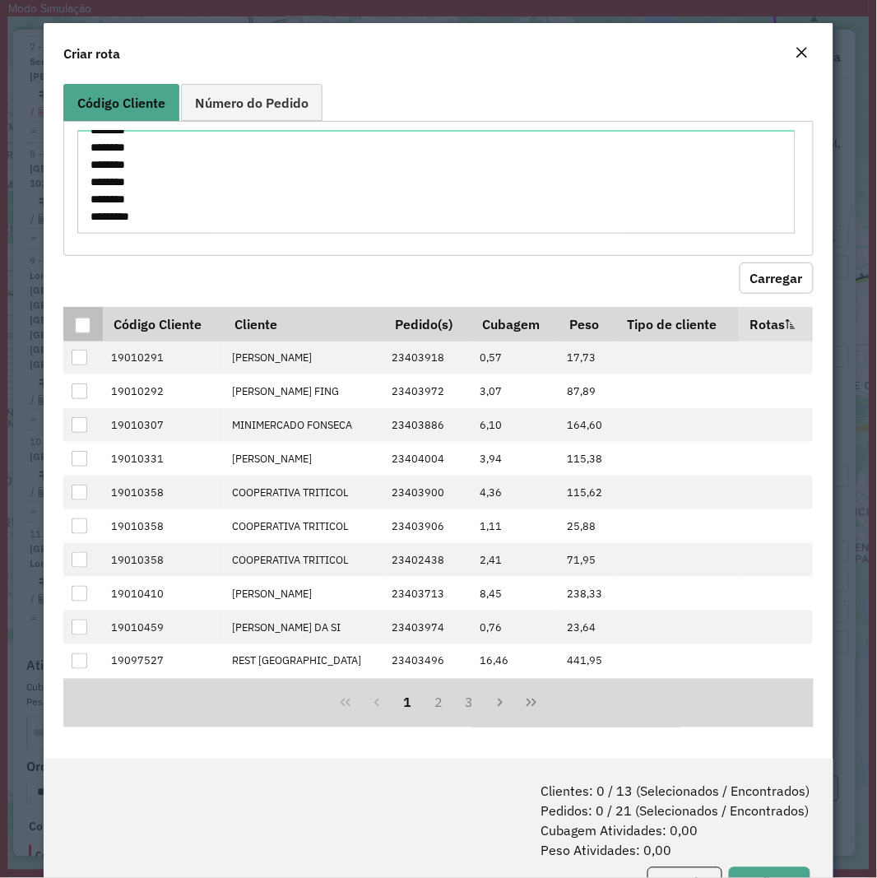
click at [70, 316] on th at bounding box center [82, 324] width 39 height 35
click at [79, 323] on div at bounding box center [83, 326] width 16 height 16
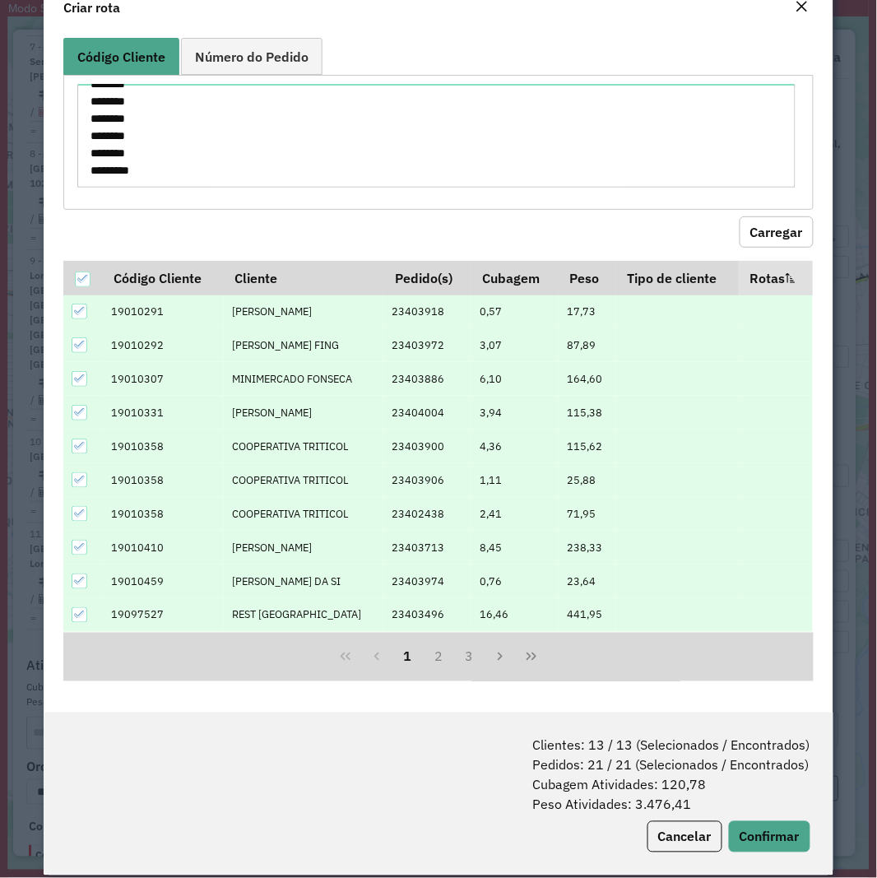
scroll to position [67, 0]
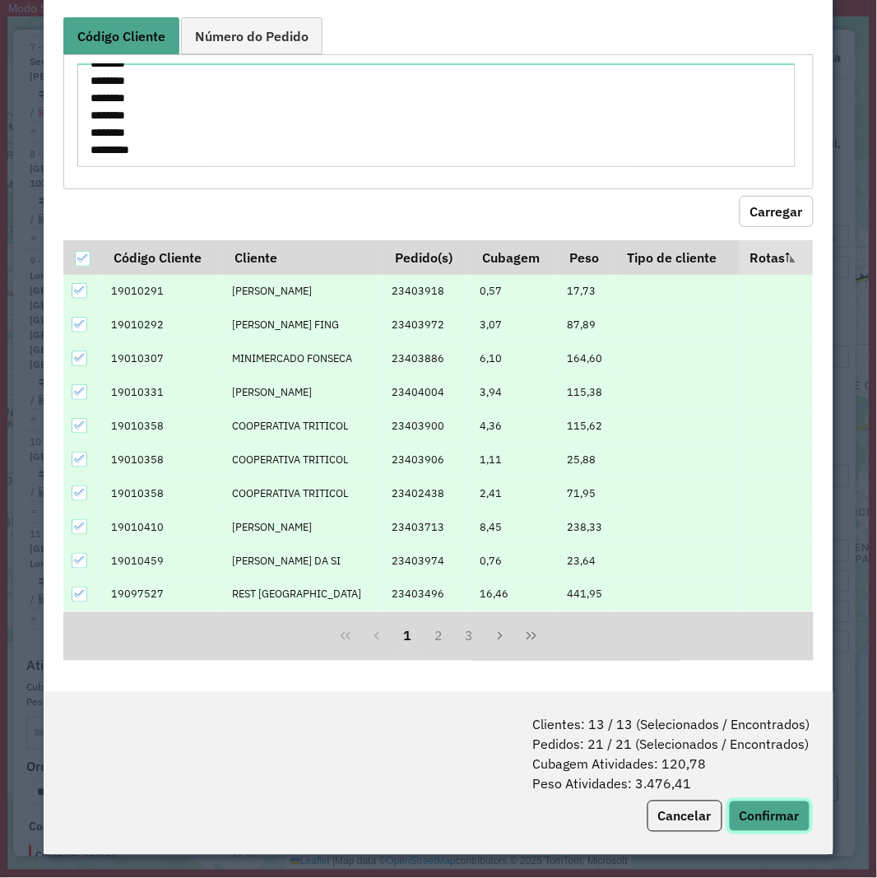
click at [783, 808] on button "Confirmar" at bounding box center [769, 816] width 81 height 31
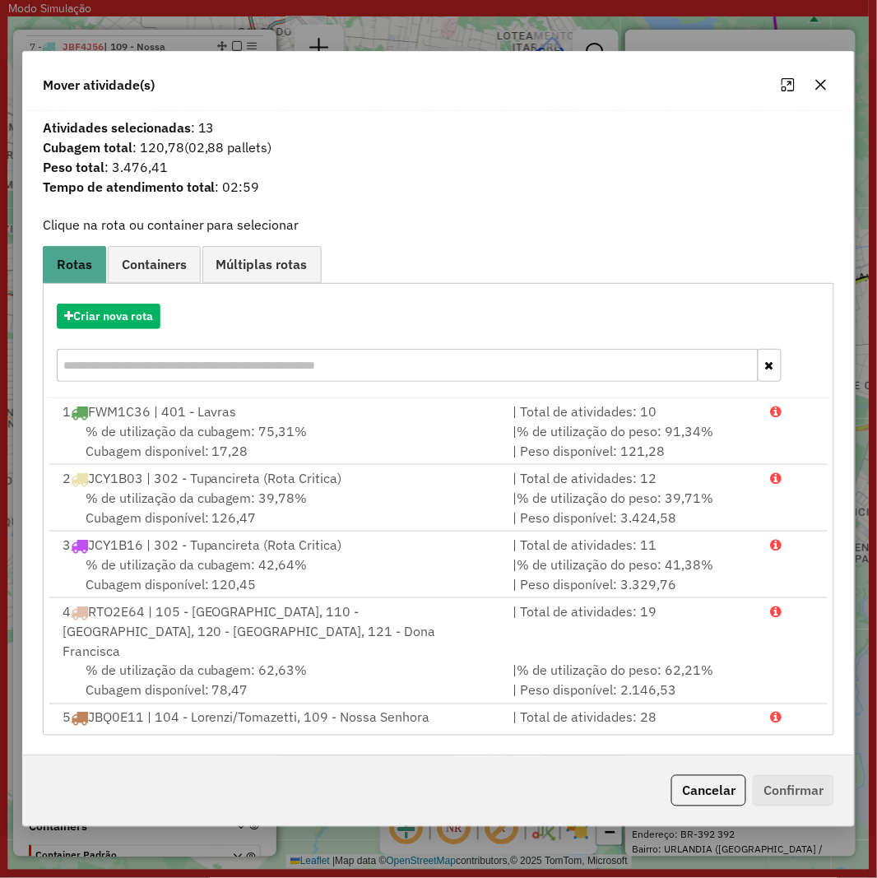
click at [78, 295] on div "Criar nova rota" at bounding box center [439, 344] width 784 height 107
click at [83, 304] on button "Criar nova rota" at bounding box center [109, 317] width 104 height 26
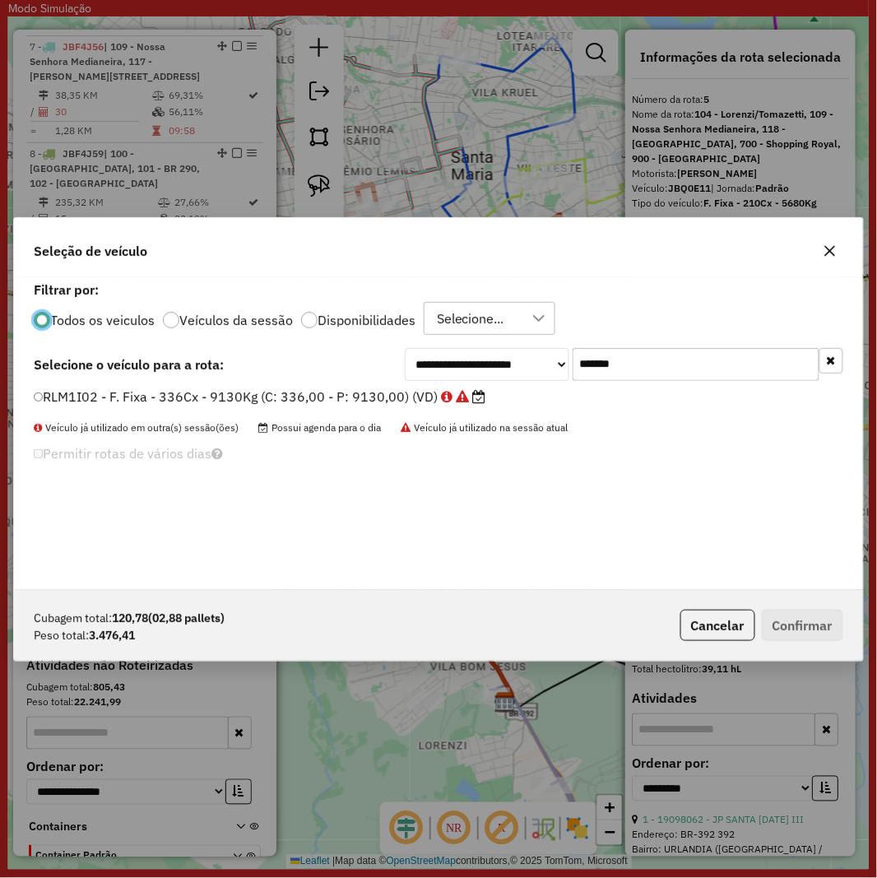
scroll to position [9, 4]
click at [718, 358] on input "*******" at bounding box center [696, 363] width 247 height 33
paste input "text"
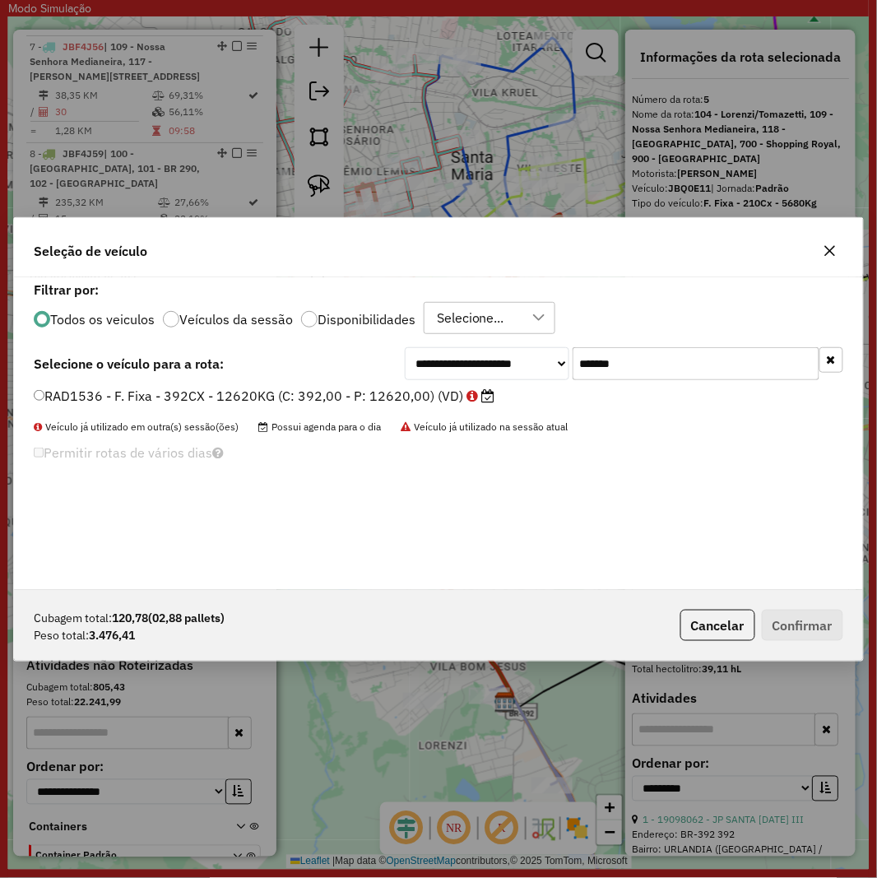
type input "*******"
click at [313, 401] on label "RAD1536 - F. Fixa - 392CX - 12620KG (C: 392,00 - P: 12620,00) (VD)" at bounding box center [264, 396] width 461 height 20
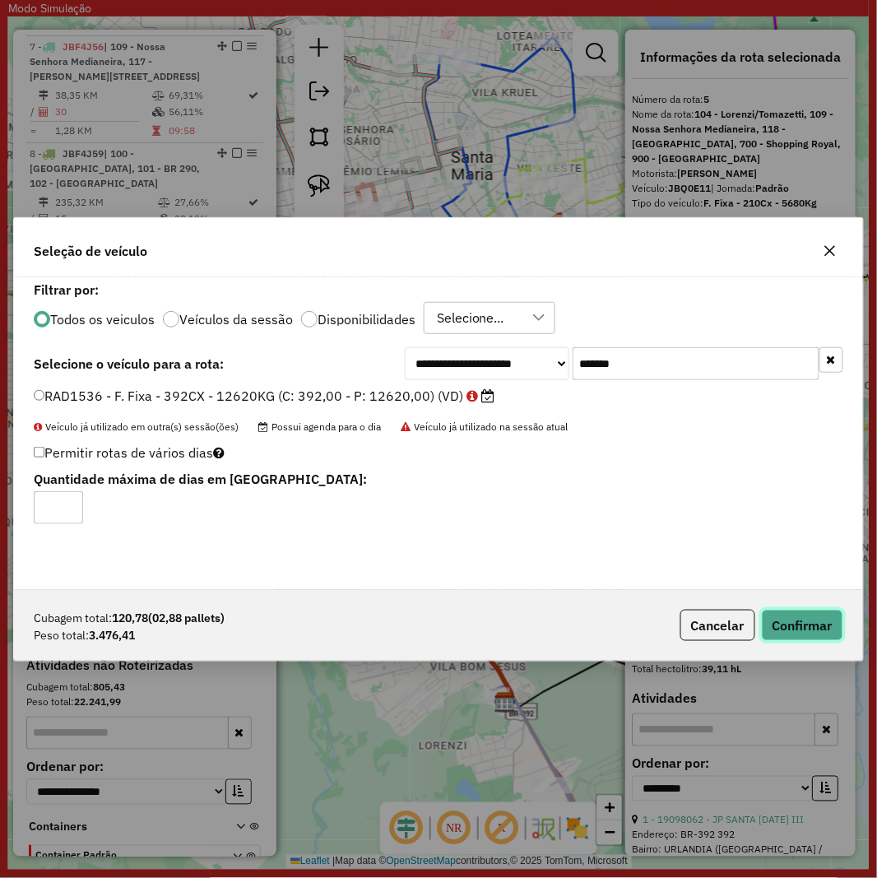
click at [803, 631] on button "Confirmar" at bounding box center [802, 625] width 81 height 31
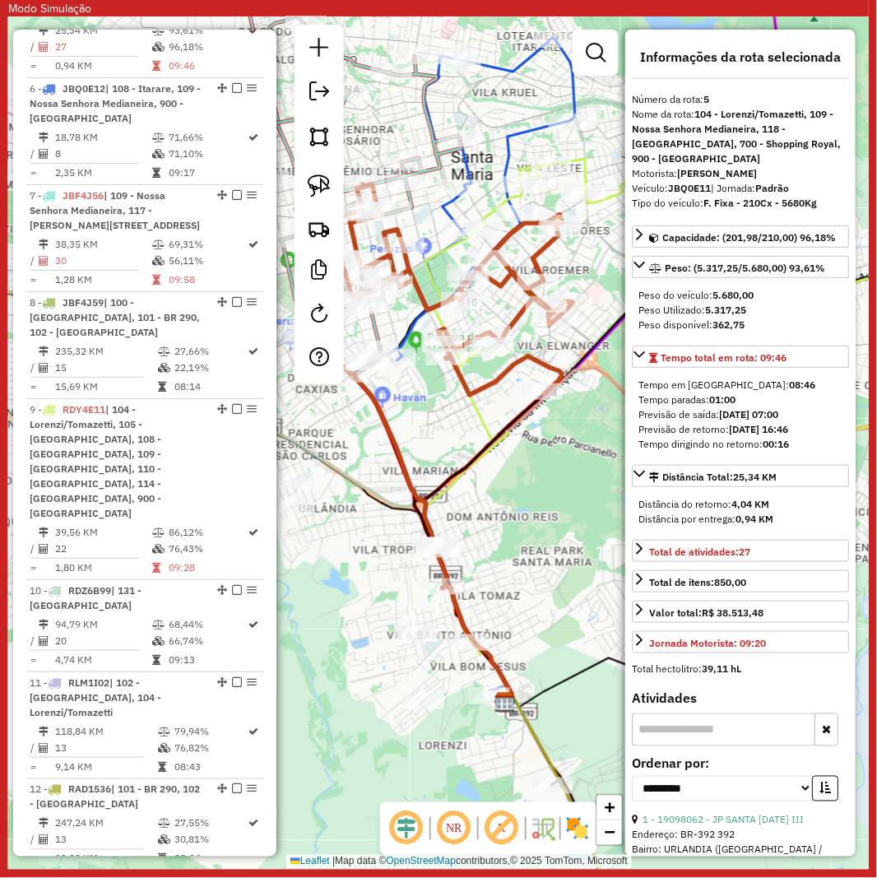
scroll to position [1123, 0]
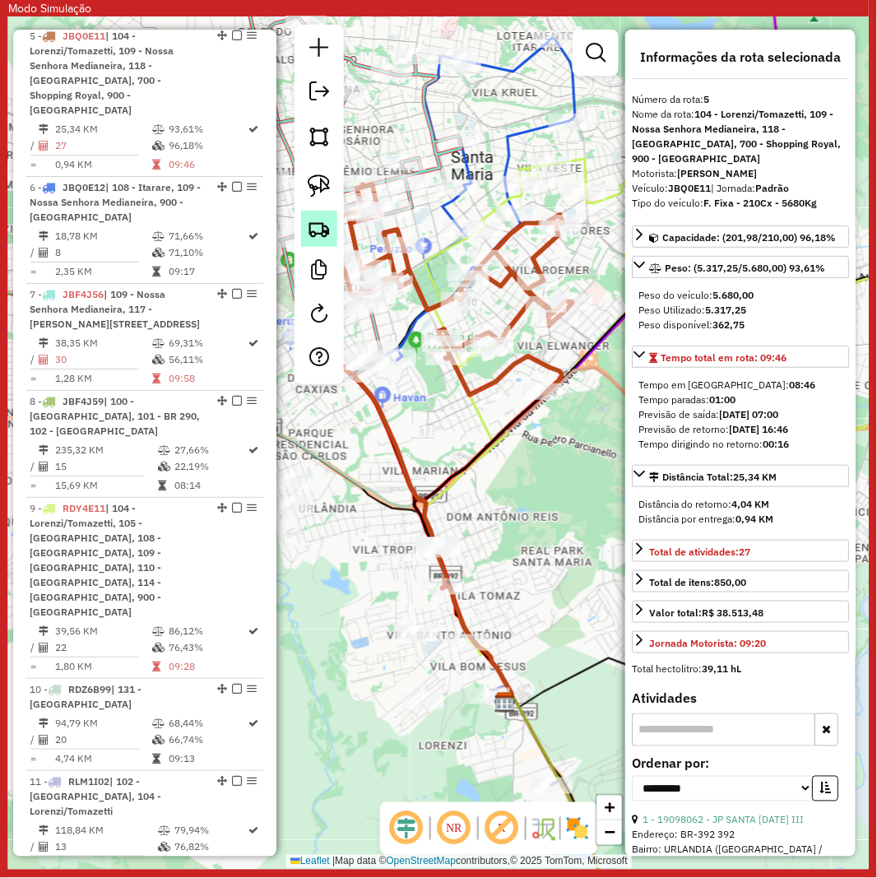
click at [302, 222] on link at bounding box center [319, 229] width 36 height 36
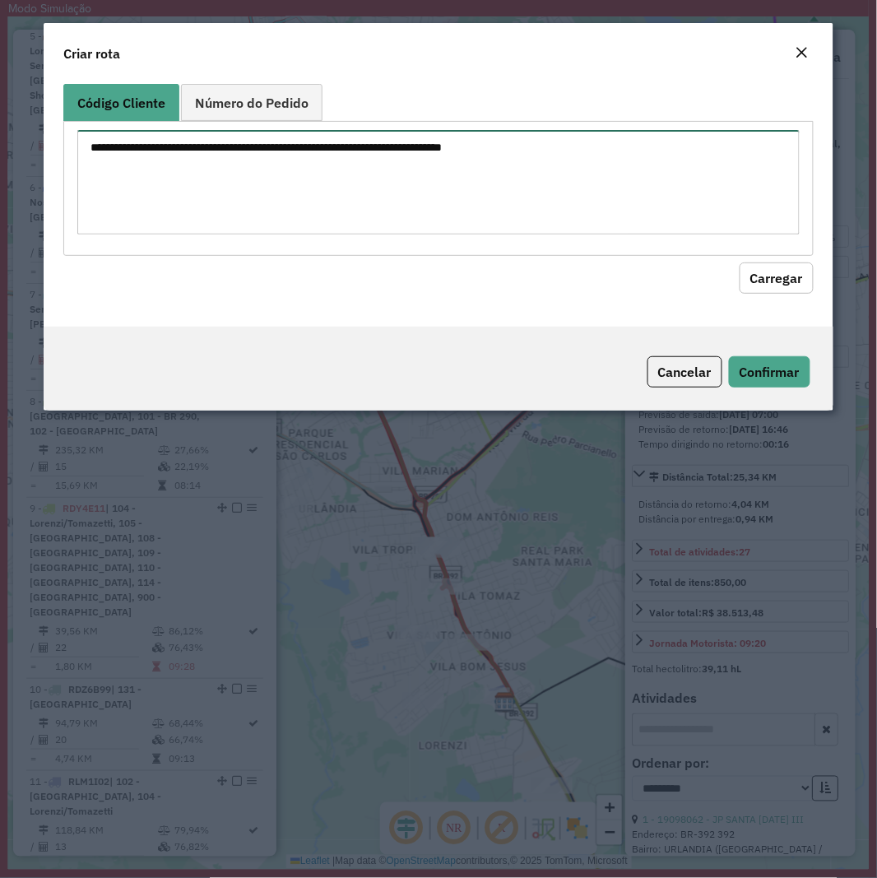
drag, startPoint x: 302, startPoint y: 222, endPoint x: 398, endPoint y: 207, distance: 97.4
click at [398, 207] on textarea at bounding box center [438, 182] width 722 height 105
paste textarea "******** ******** ******** ******** ******** ******** ******** ******** *******…"
type textarea "******** ******** ******** ******** ******** ******** ******** ******** *******…"
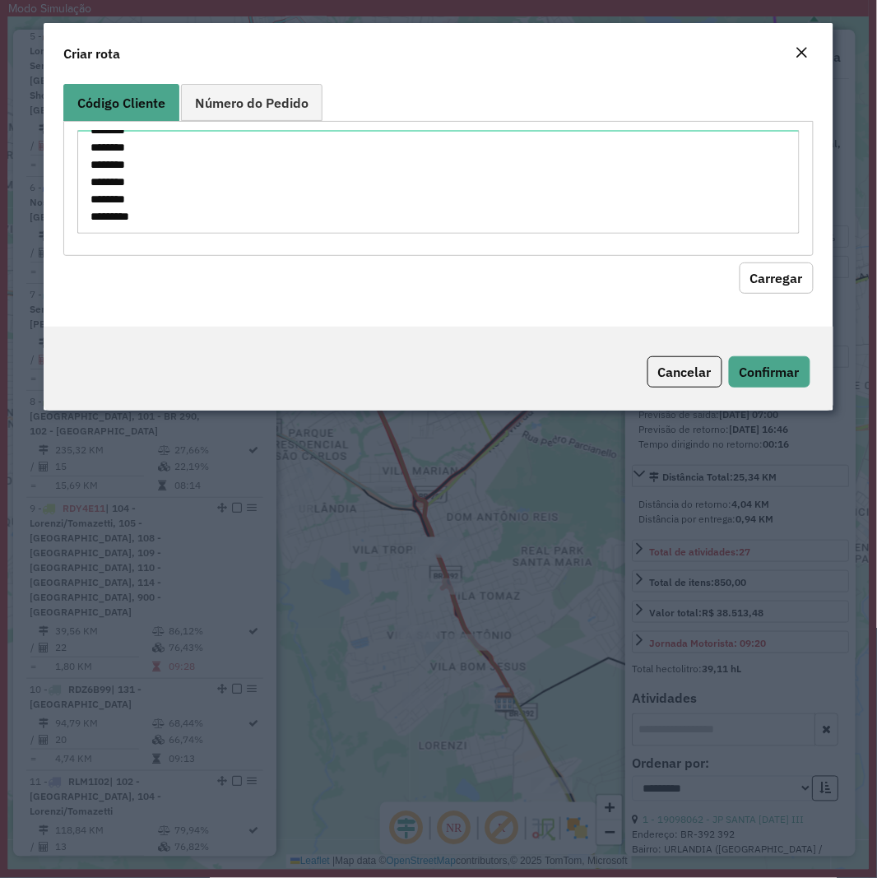
click at [763, 277] on button "Carregar" at bounding box center [777, 278] width 74 height 31
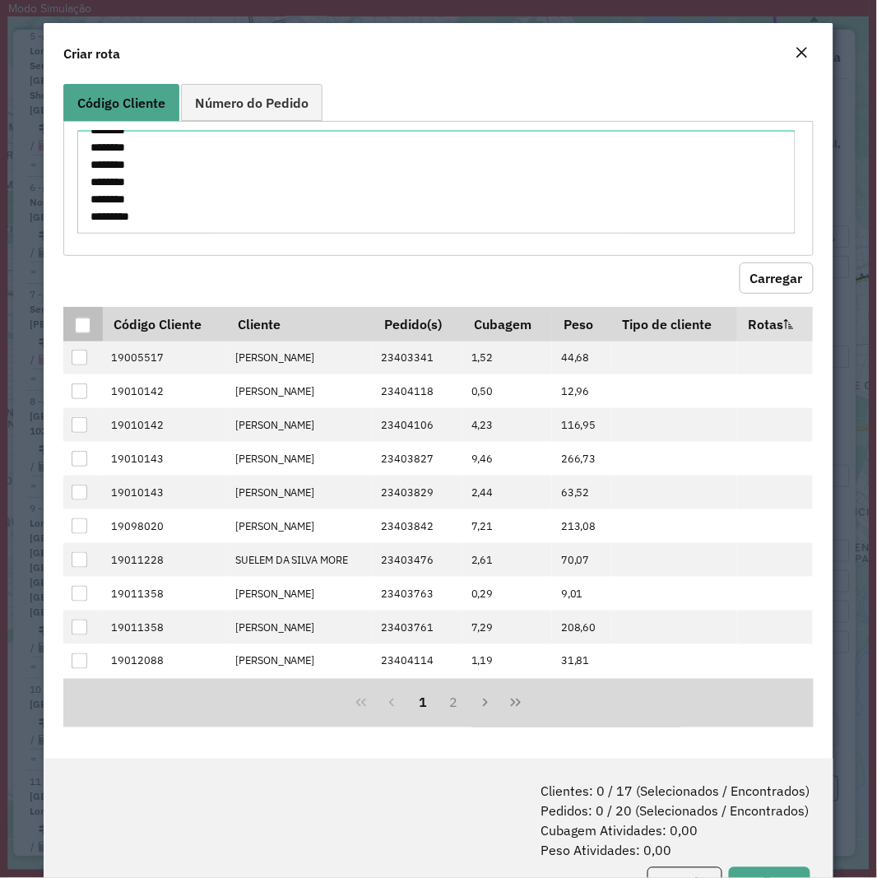
click at [82, 319] on div at bounding box center [83, 326] width 16 height 16
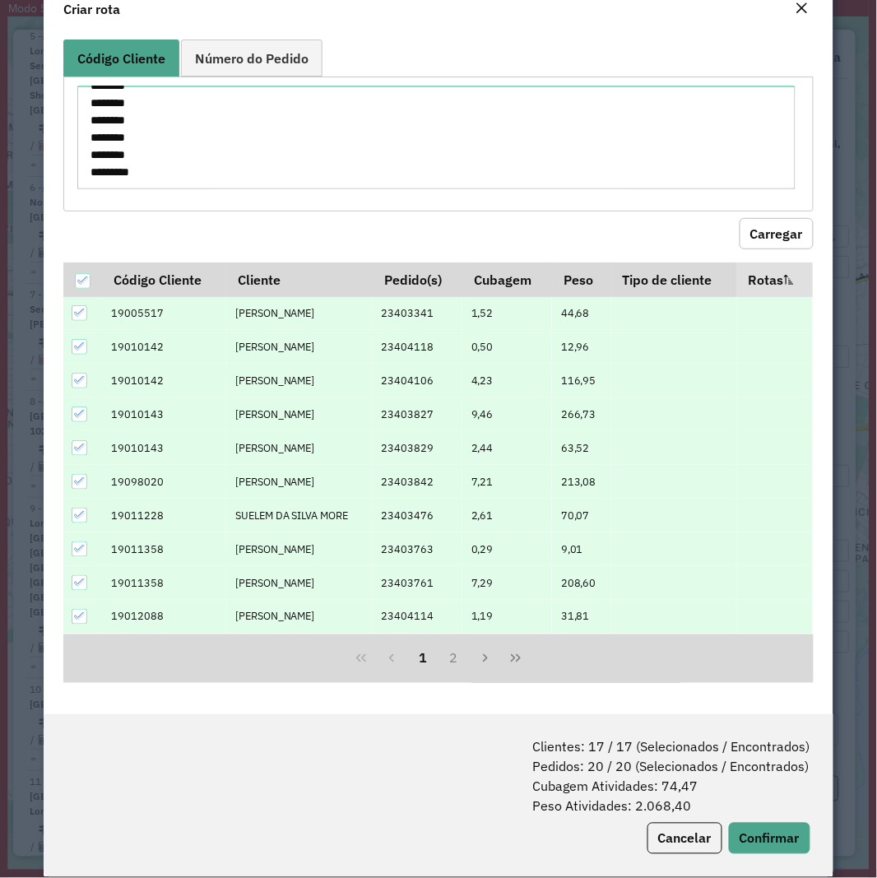
scroll to position [67, 0]
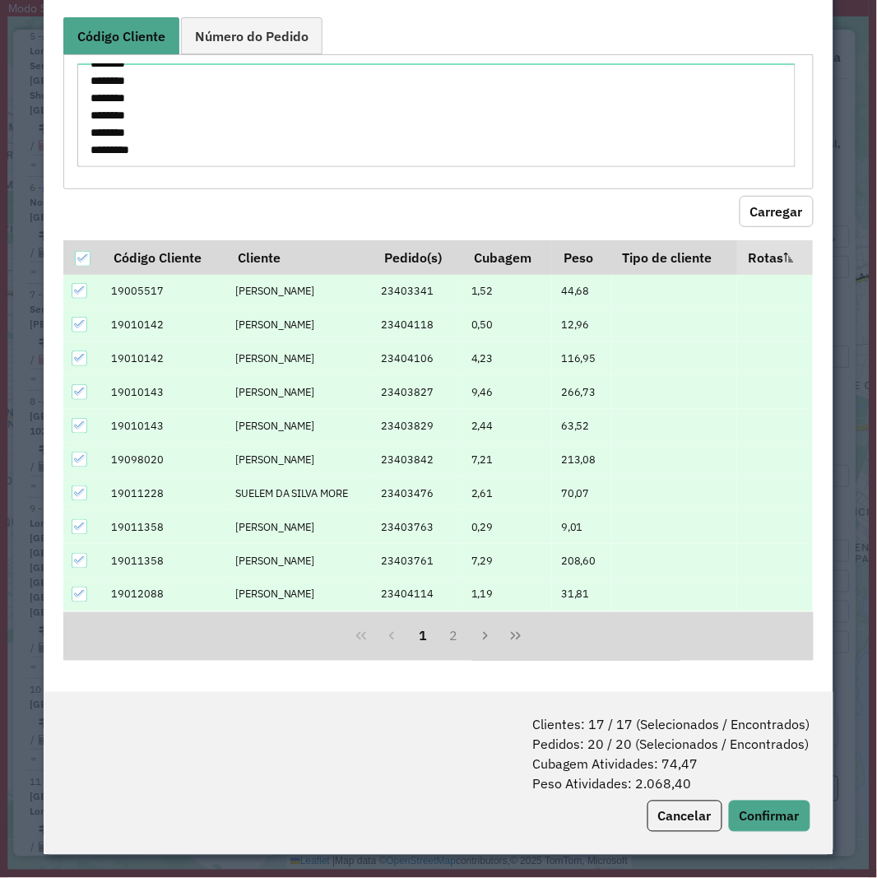
click at [755, 795] on div "Clientes: 17 / 17 (Selecionados / Encontrados) Pedidos: 20 / 20 (Selecionados /…" at bounding box center [438, 773] width 789 height 163
click at [758, 804] on button "Confirmar" at bounding box center [769, 816] width 81 height 31
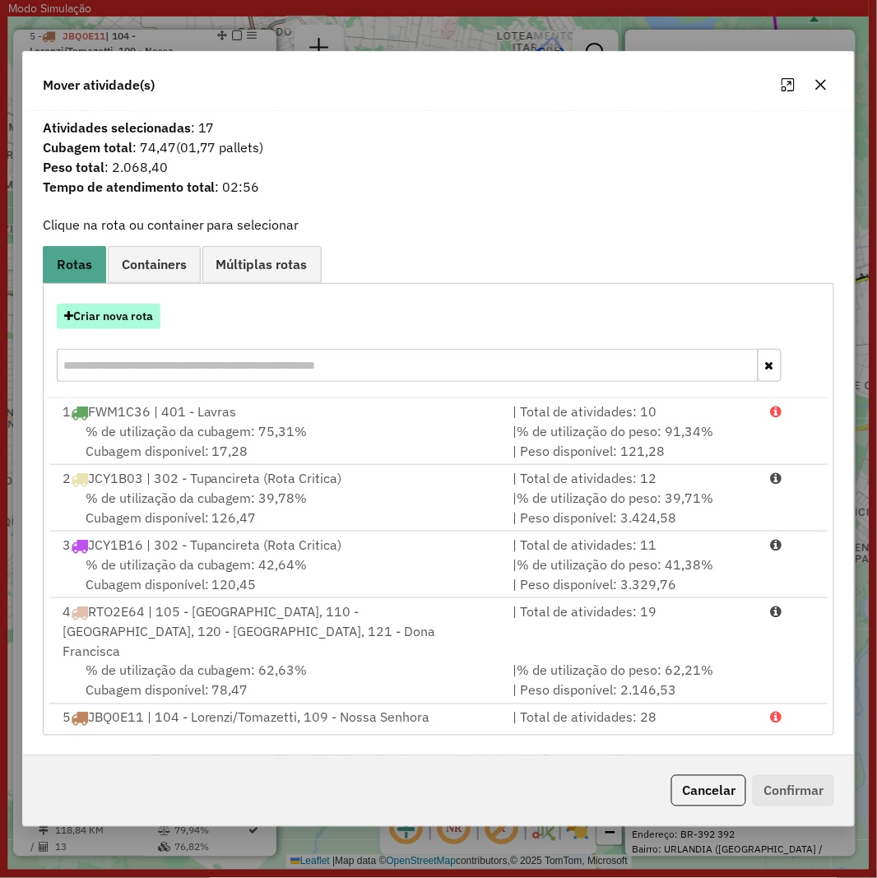
click at [108, 314] on button "Criar nova rota" at bounding box center [109, 317] width 104 height 26
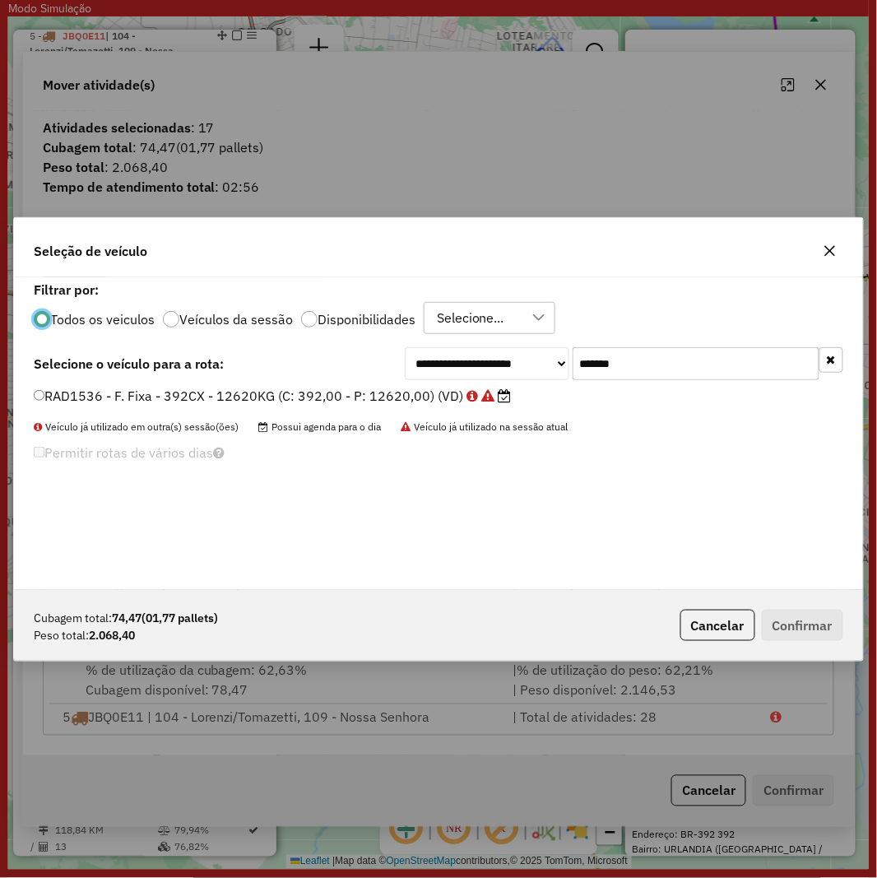
scroll to position [9, 4]
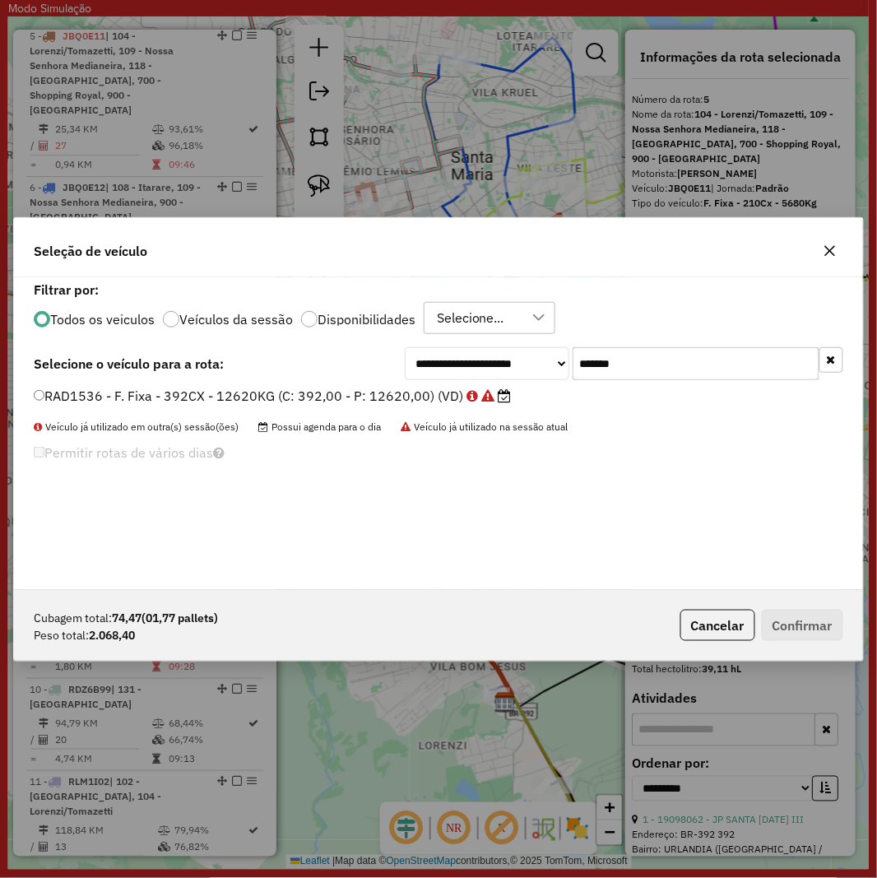
click at [631, 347] on input "*******" at bounding box center [696, 363] width 247 height 33
paste input "text"
type input "*******"
click at [351, 395] on label "RAD2886 - F. Fixa - 392CX - 12620KG (C: 392,00 - P: 12620,00) (VD)" at bounding box center [264, 396] width 461 height 20
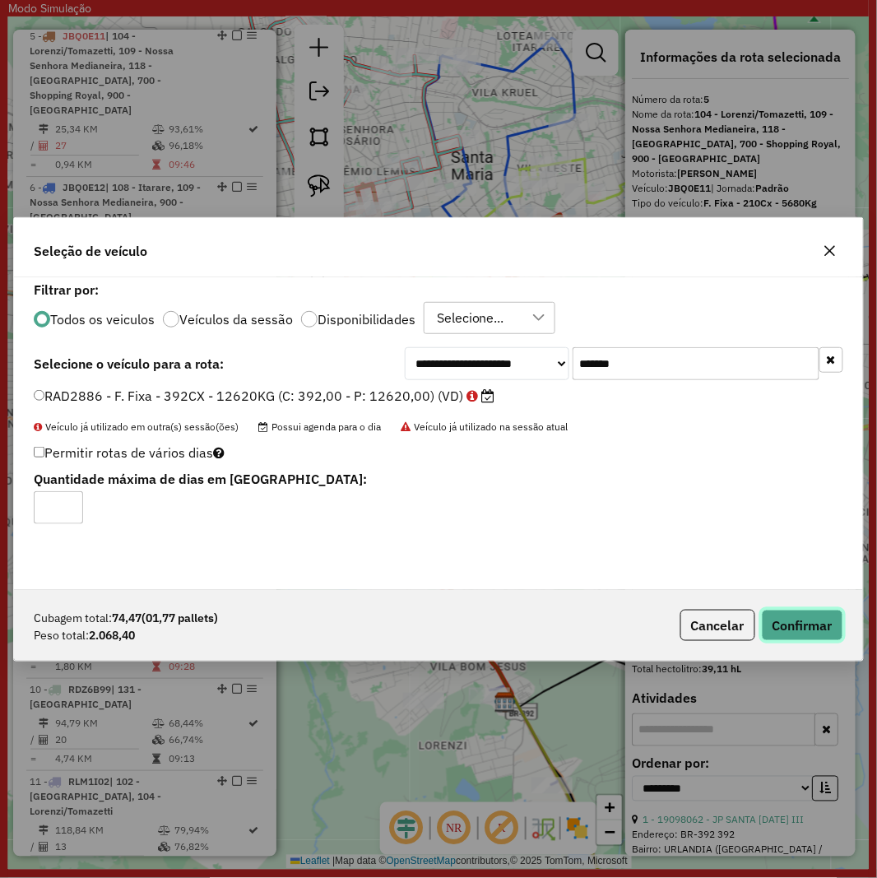
click at [777, 619] on button "Confirmar" at bounding box center [802, 625] width 81 height 31
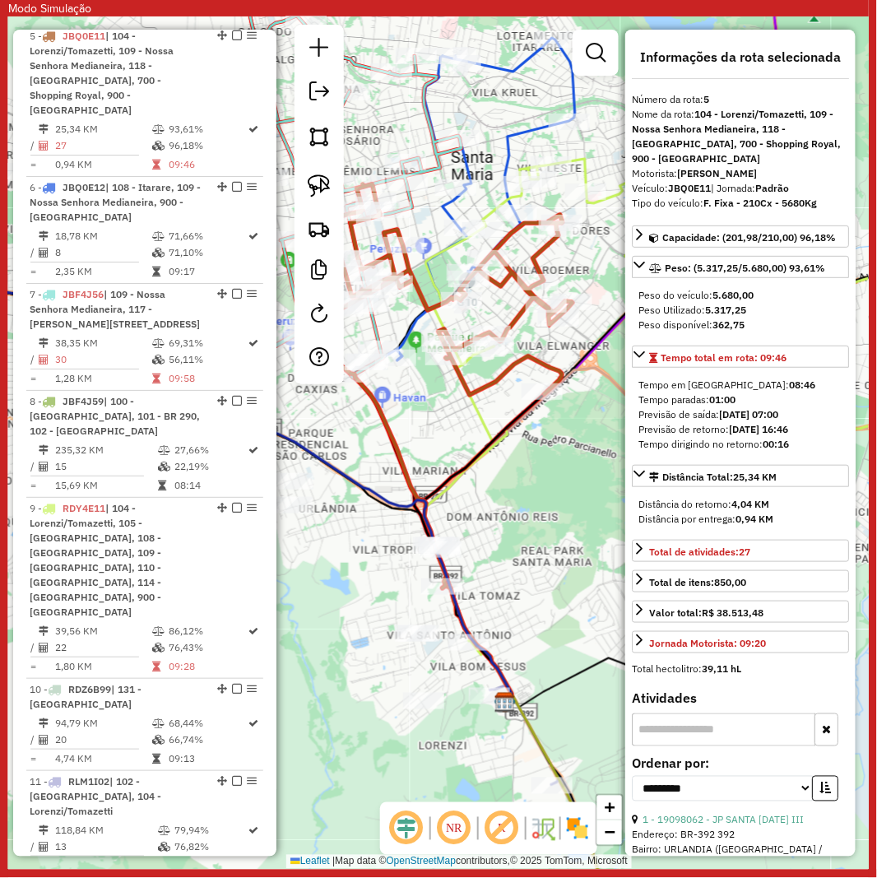
click at [323, 208] on div at bounding box center [319, 205] width 49 height 360
click at [323, 214] on link at bounding box center [319, 229] width 36 height 36
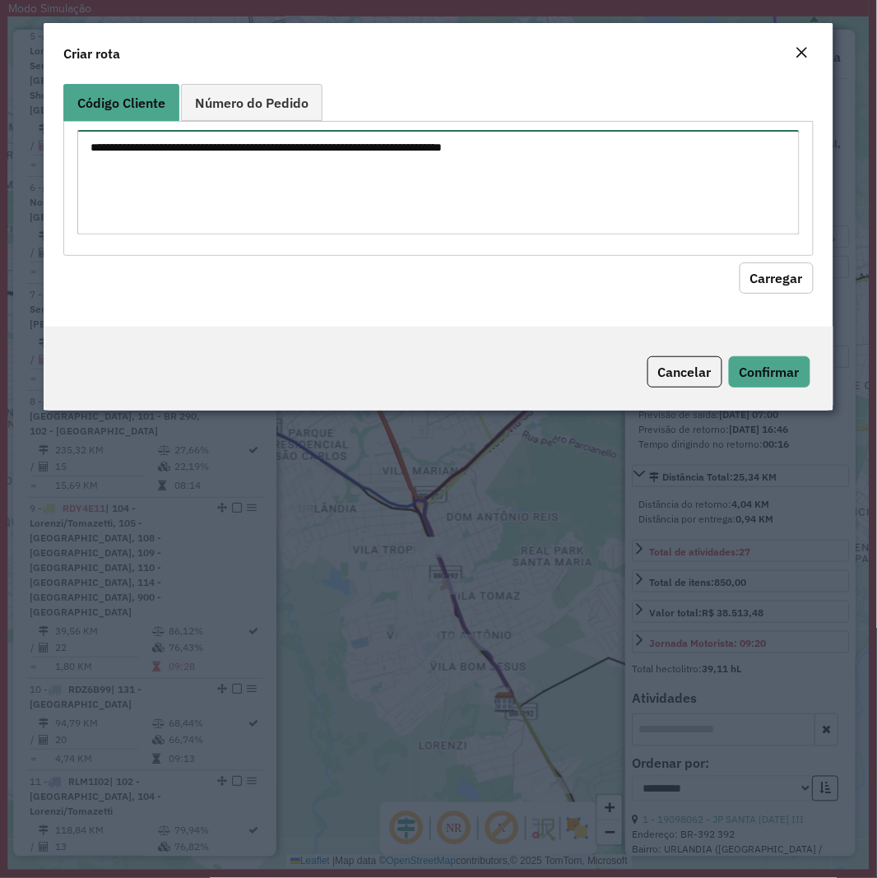
click at [429, 160] on textarea at bounding box center [438, 182] width 722 height 105
paste textarea "******** ******** ******** ******** ******** ******** ******** ******** *******…"
type textarea "******** ******** ******** ******** ******** ******** ******** ******** *******…"
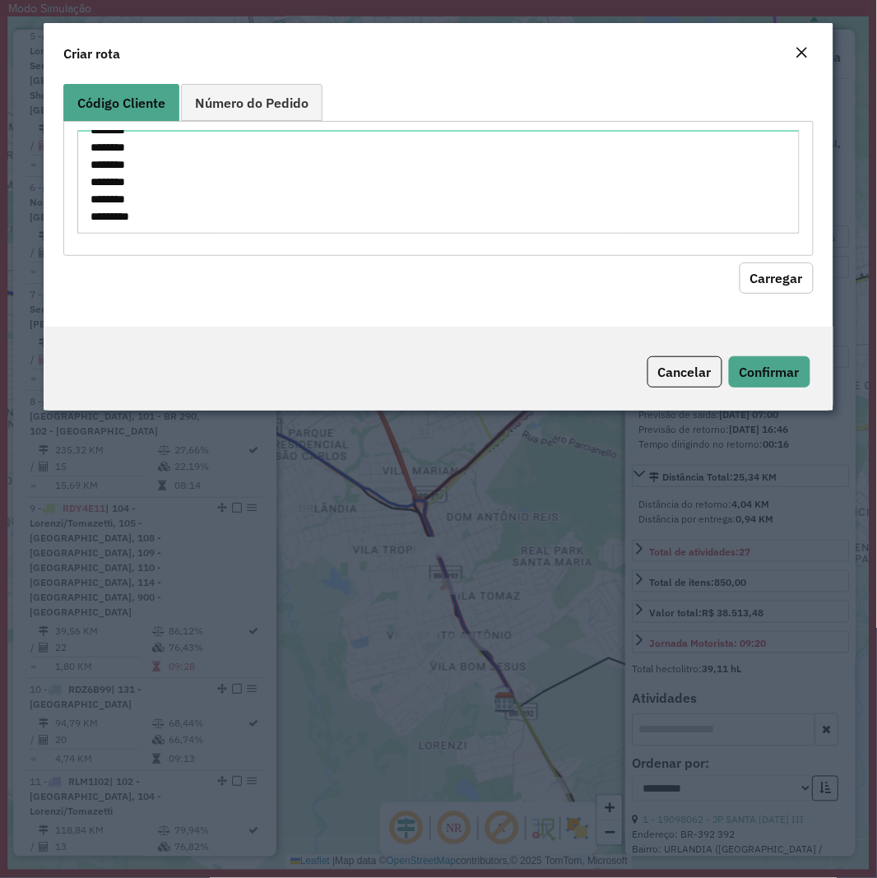
click at [764, 282] on button "Carregar" at bounding box center [777, 278] width 74 height 31
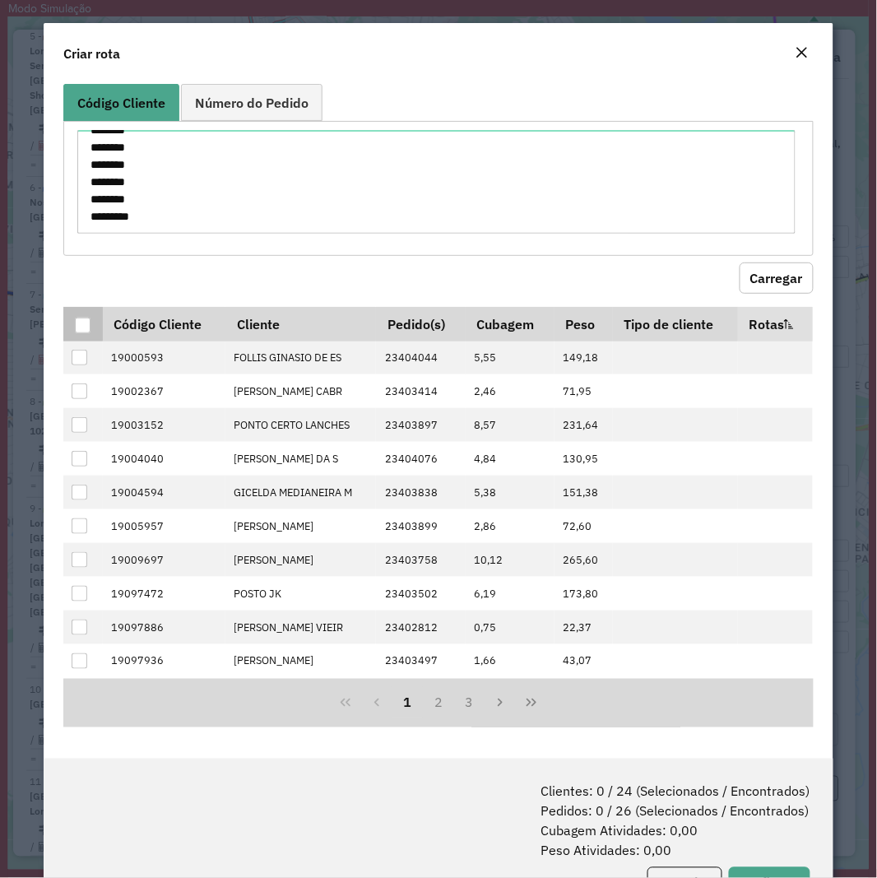
click at [85, 327] on div at bounding box center [83, 326] width 16 height 16
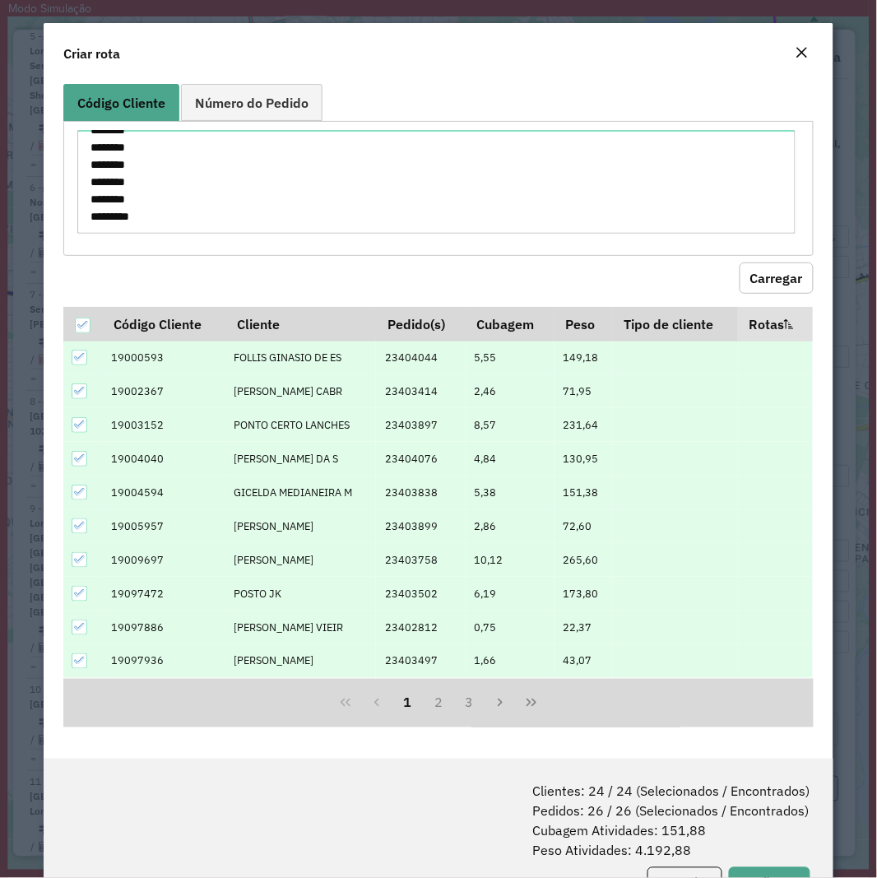
scroll to position [67, 0]
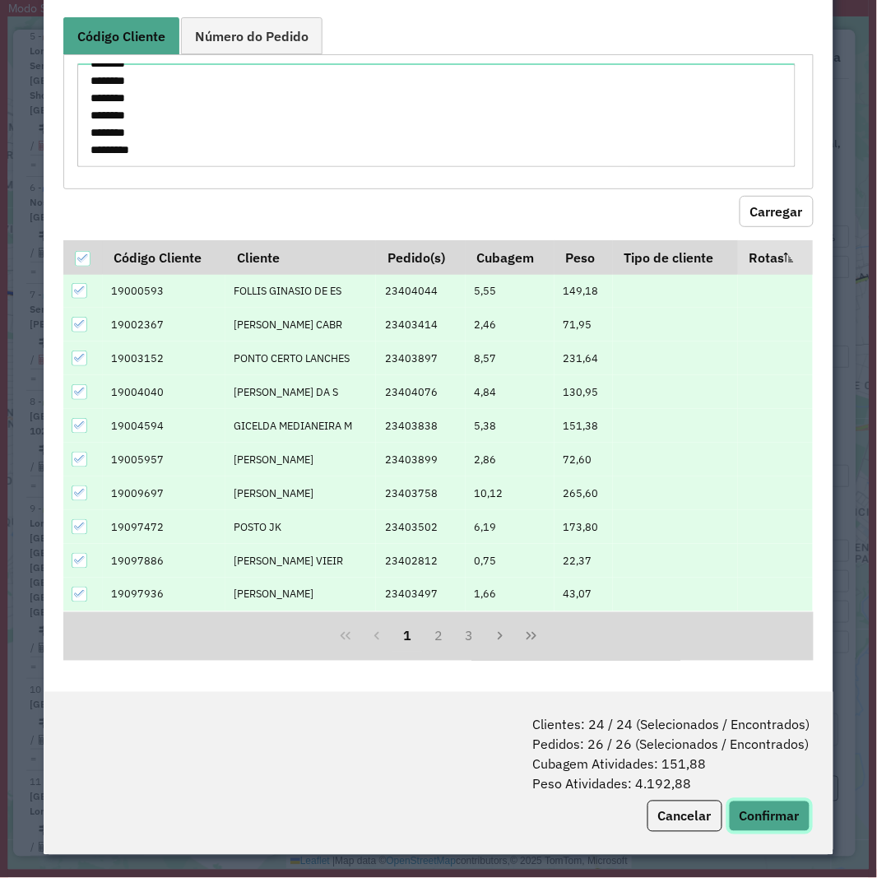
click at [739, 811] on button "Confirmar" at bounding box center [769, 816] width 81 height 31
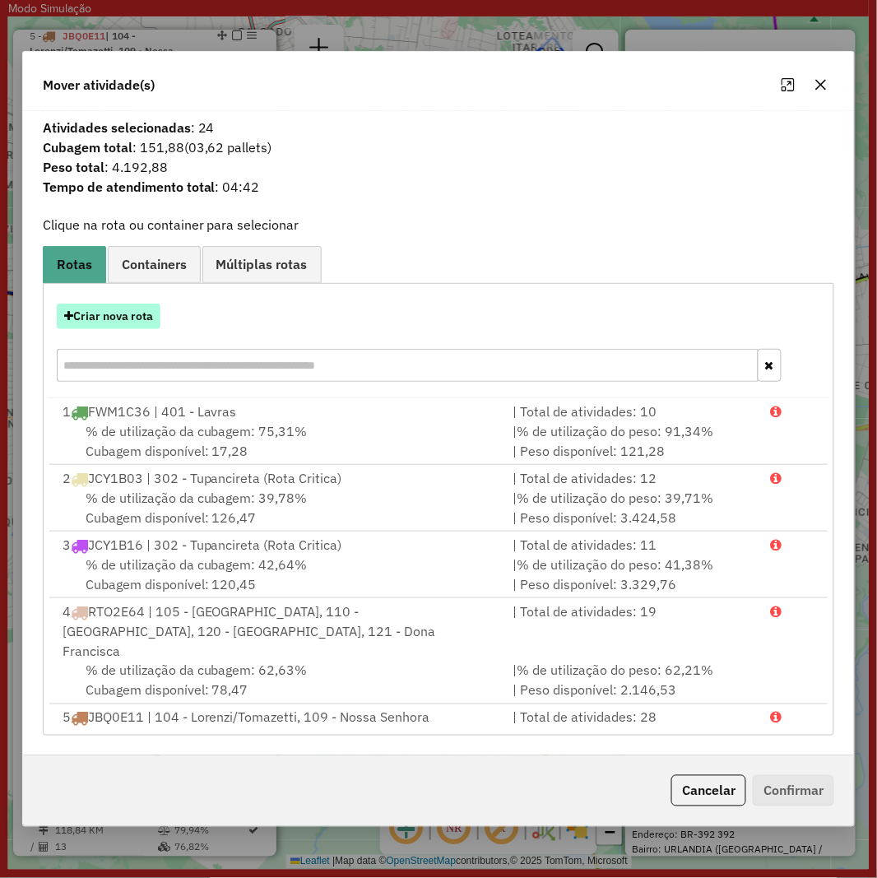
click at [128, 316] on button "Criar nova rota" at bounding box center [109, 317] width 104 height 26
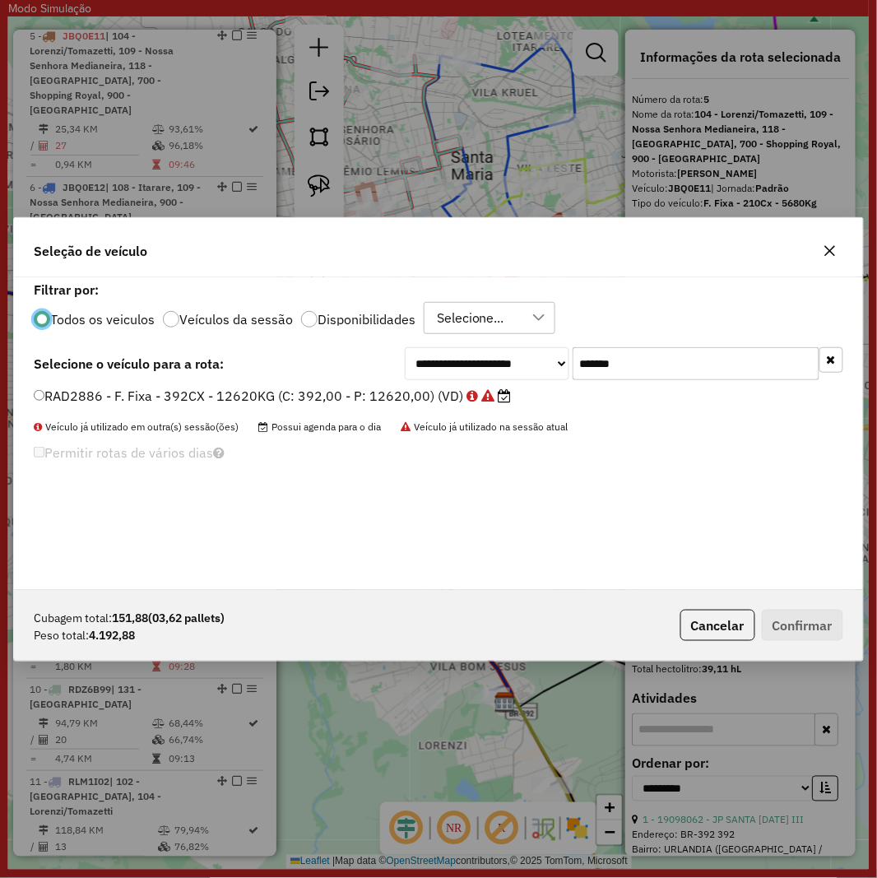
scroll to position [9, 4]
click at [643, 363] on input "*******" at bounding box center [696, 363] width 247 height 33
paste input "text"
type input "*******"
click at [326, 393] on label "RAD2566 - F. Fixa - 420CX - 12620KG (C: 420,00 - P: 12620,00) (VD)" at bounding box center [264, 396] width 461 height 20
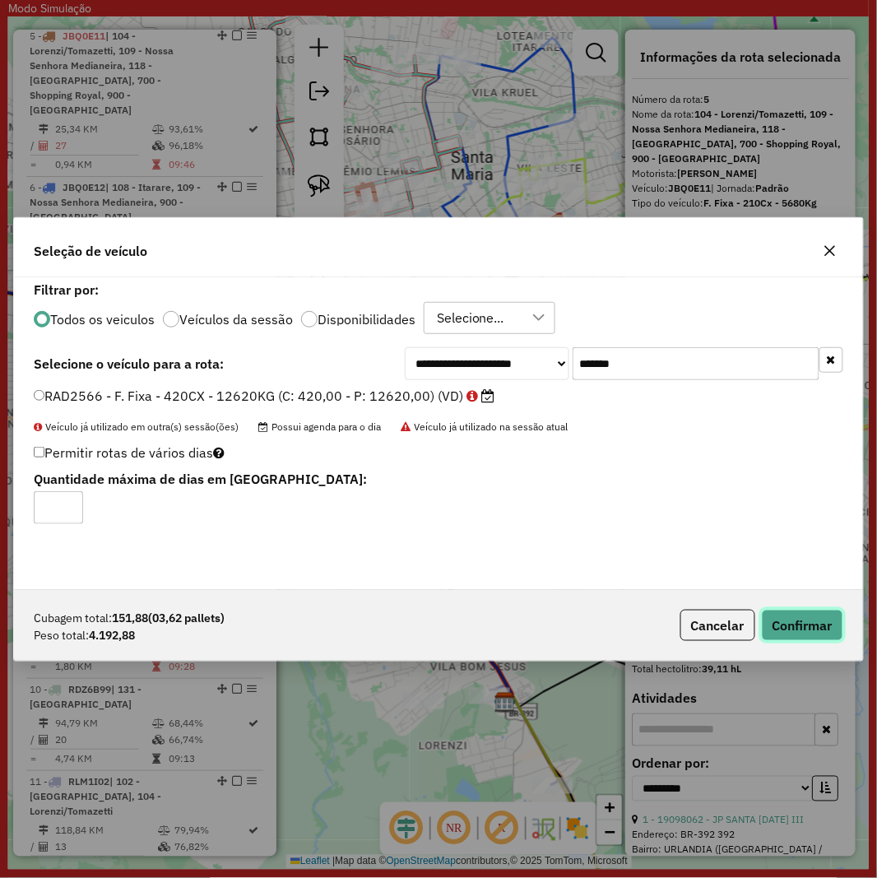
click at [801, 634] on button "Confirmar" at bounding box center [802, 625] width 81 height 31
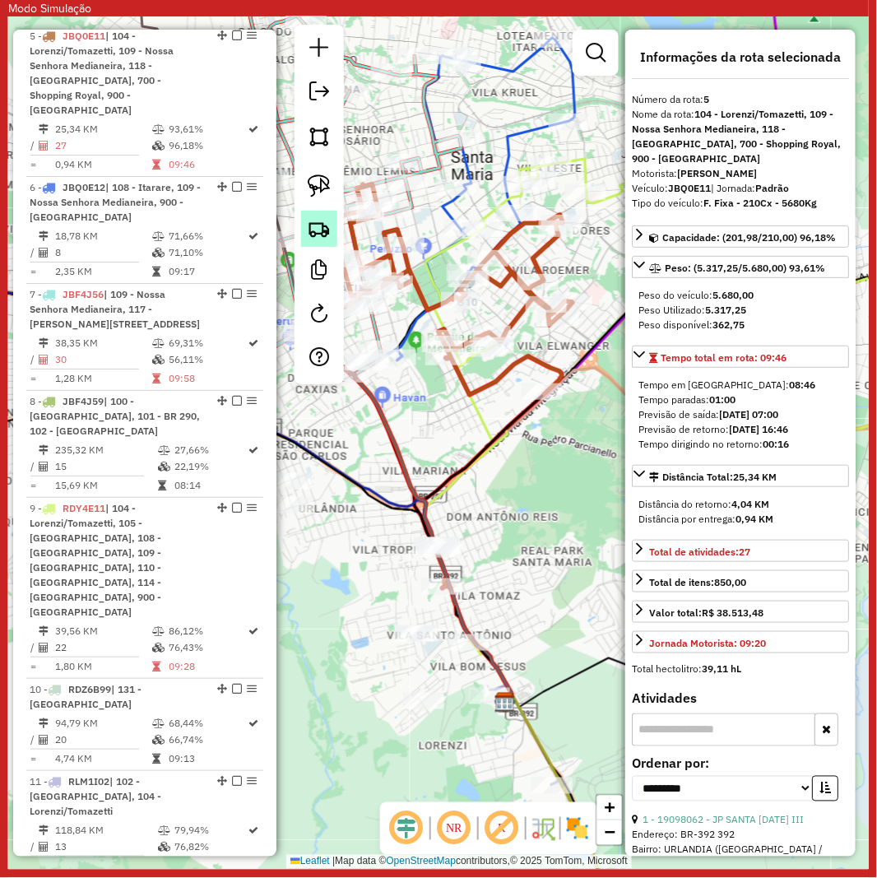
click at [315, 222] on img at bounding box center [319, 228] width 23 height 23
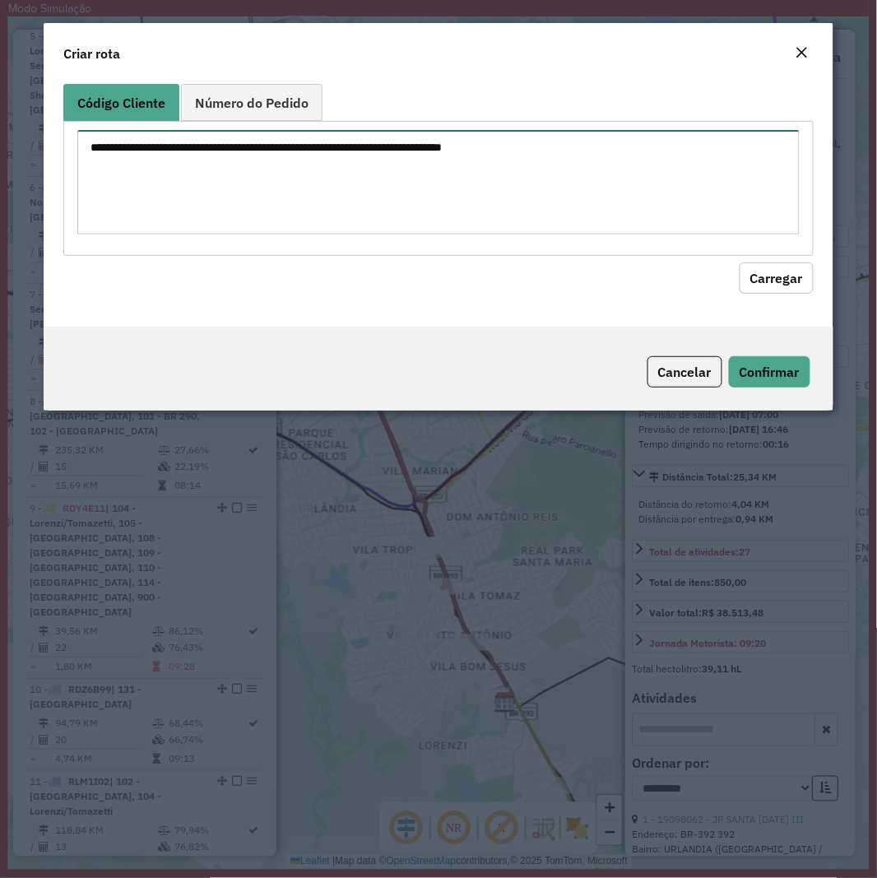
click at [398, 192] on textarea at bounding box center [438, 182] width 722 height 105
paste textarea "******** ******** ******** ******** ******** ******** ******** ******** *******…"
type textarea "******** ******** ******** ******** ******** ******** ******** ******** *******…"
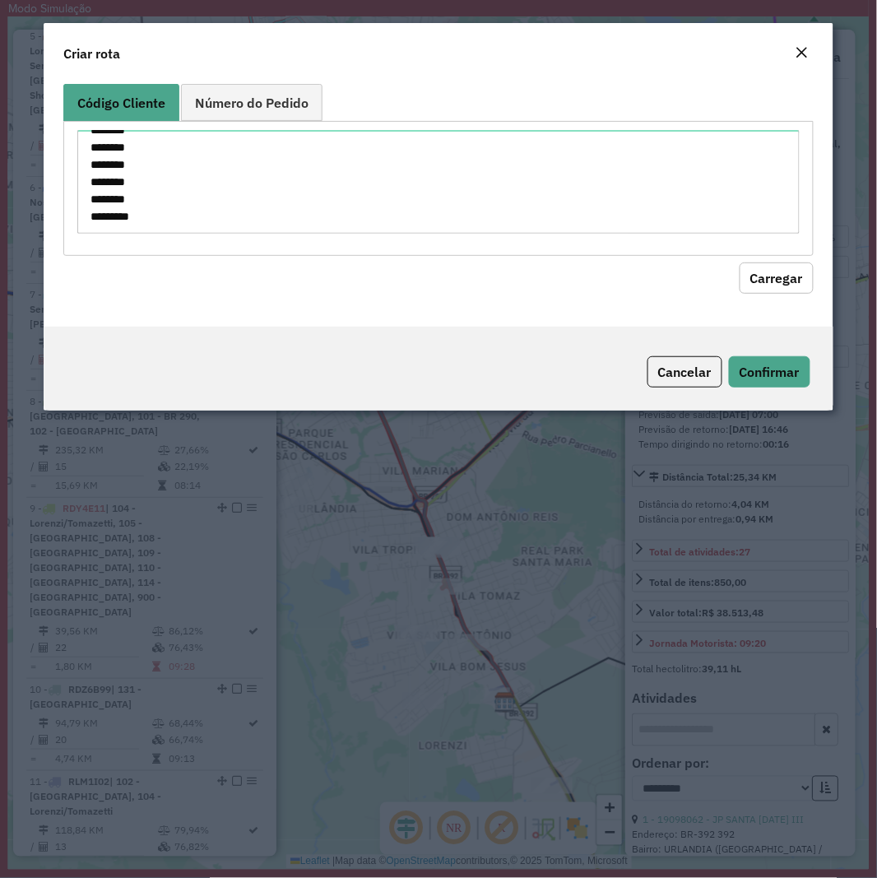
click at [778, 281] on button "Carregar" at bounding box center [777, 278] width 74 height 31
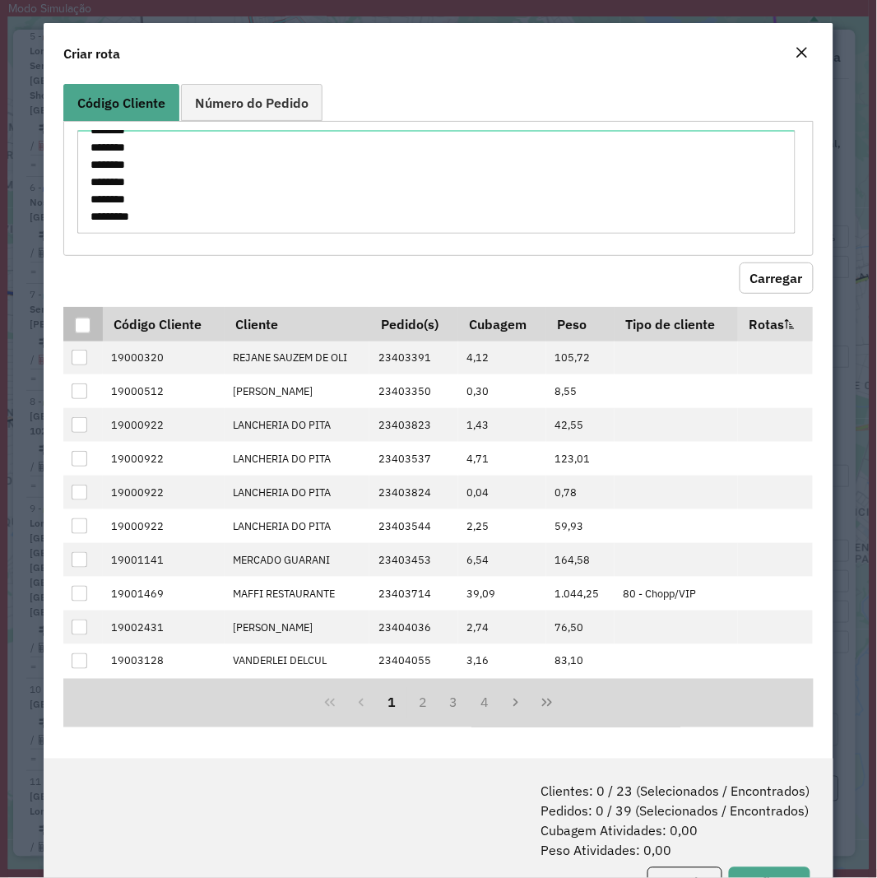
click at [84, 324] on div at bounding box center [83, 326] width 16 height 16
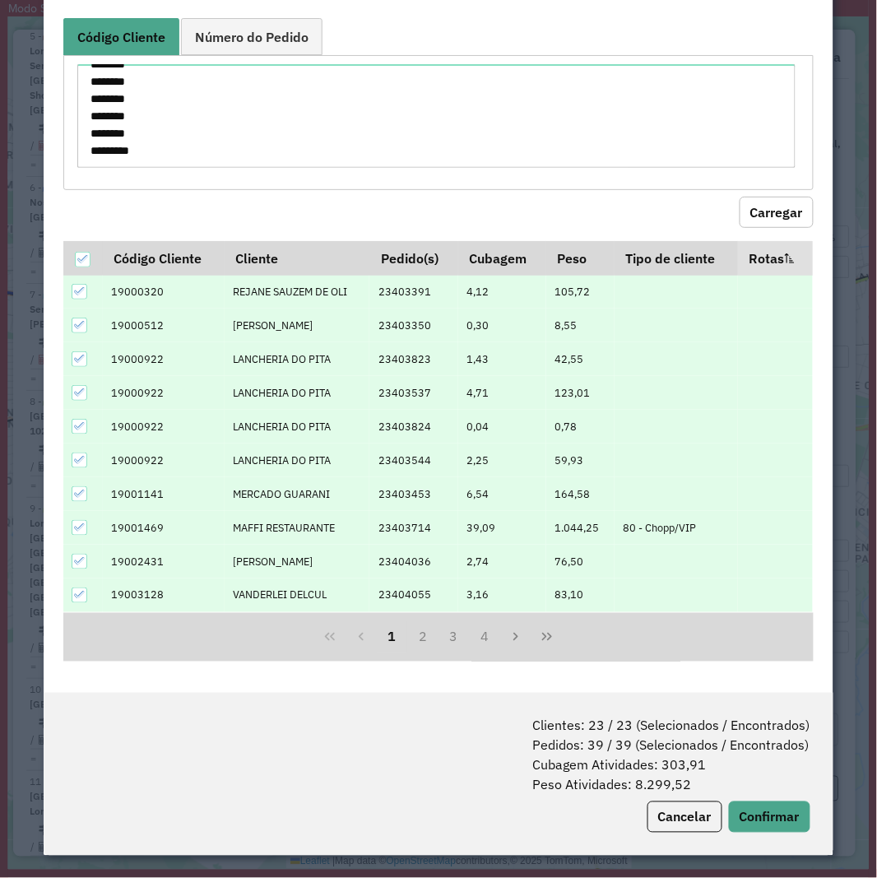
scroll to position [67, 0]
click at [783, 805] on button "Confirmar" at bounding box center [769, 816] width 81 height 31
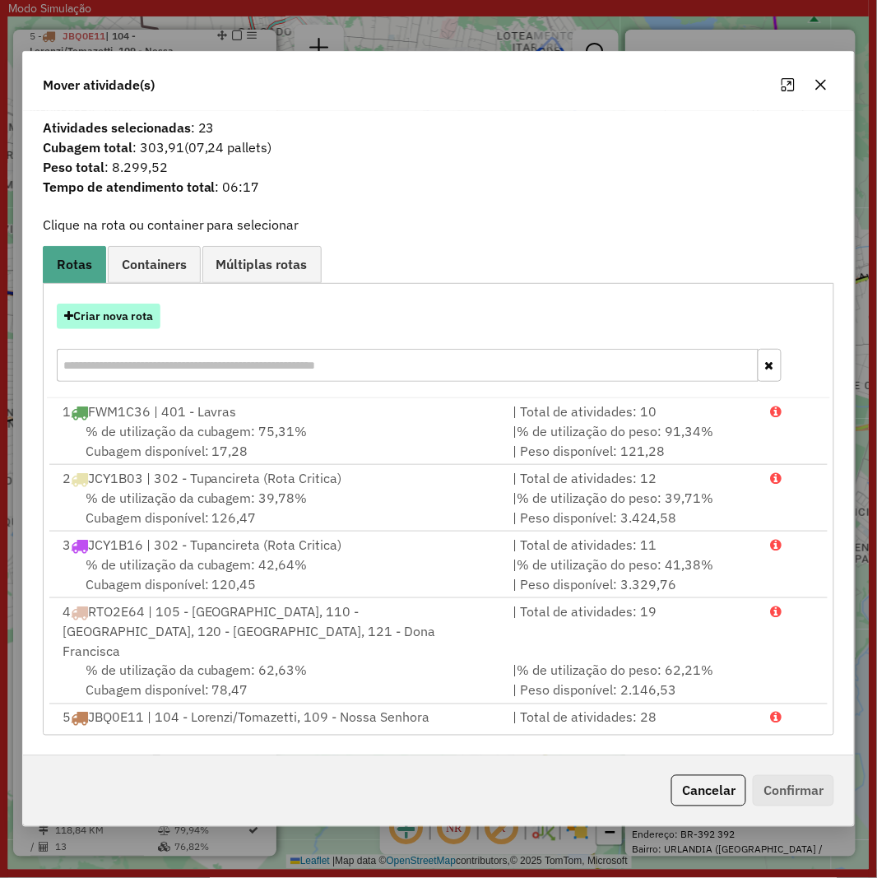
click at [118, 319] on button "Criar nova rota" at bounding box center [109, 317] width 104 height 26
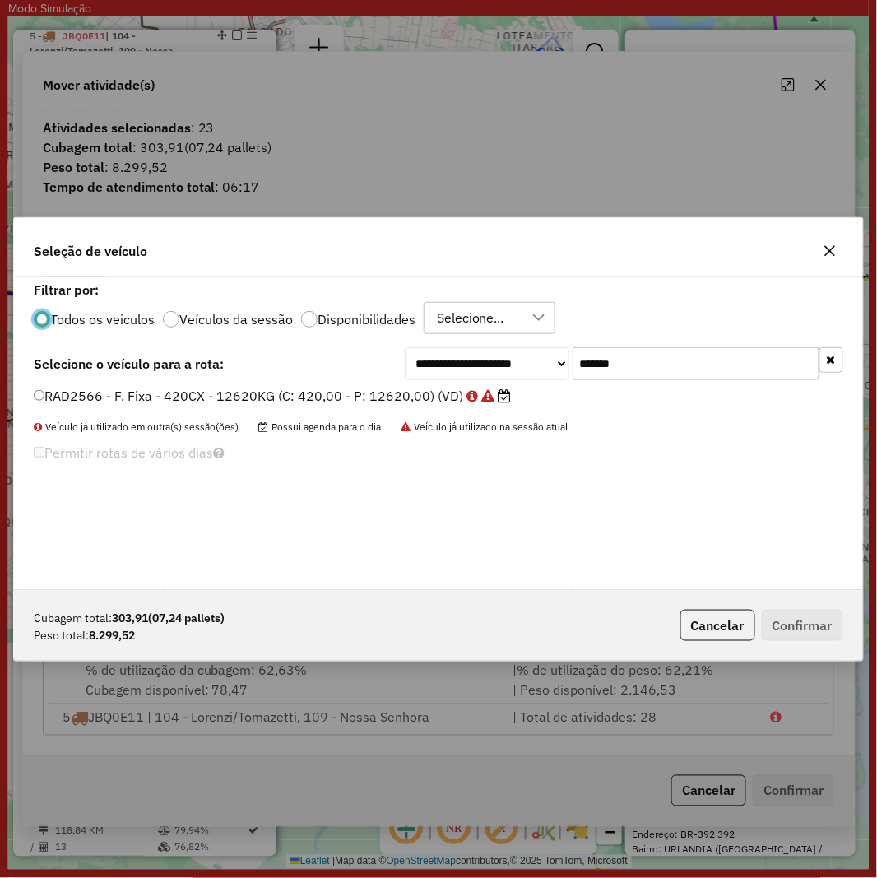
scroll to position [9, 4]
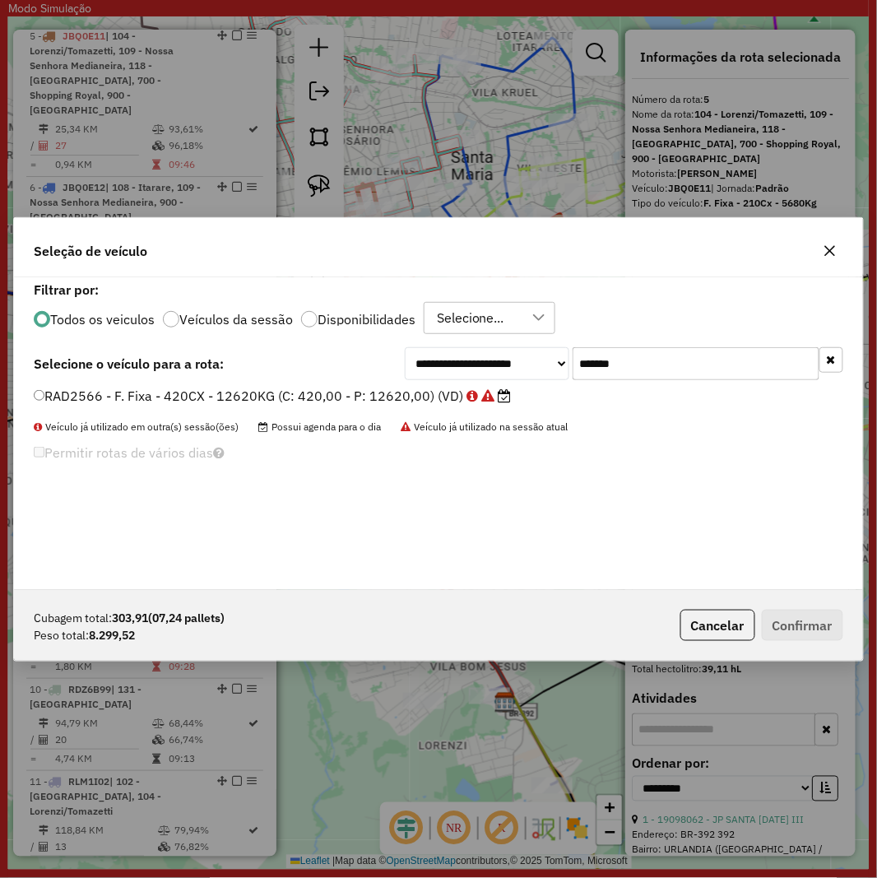
click at [730, 381] on div "**********" at bounding box center [438, 433] width 849 height 313
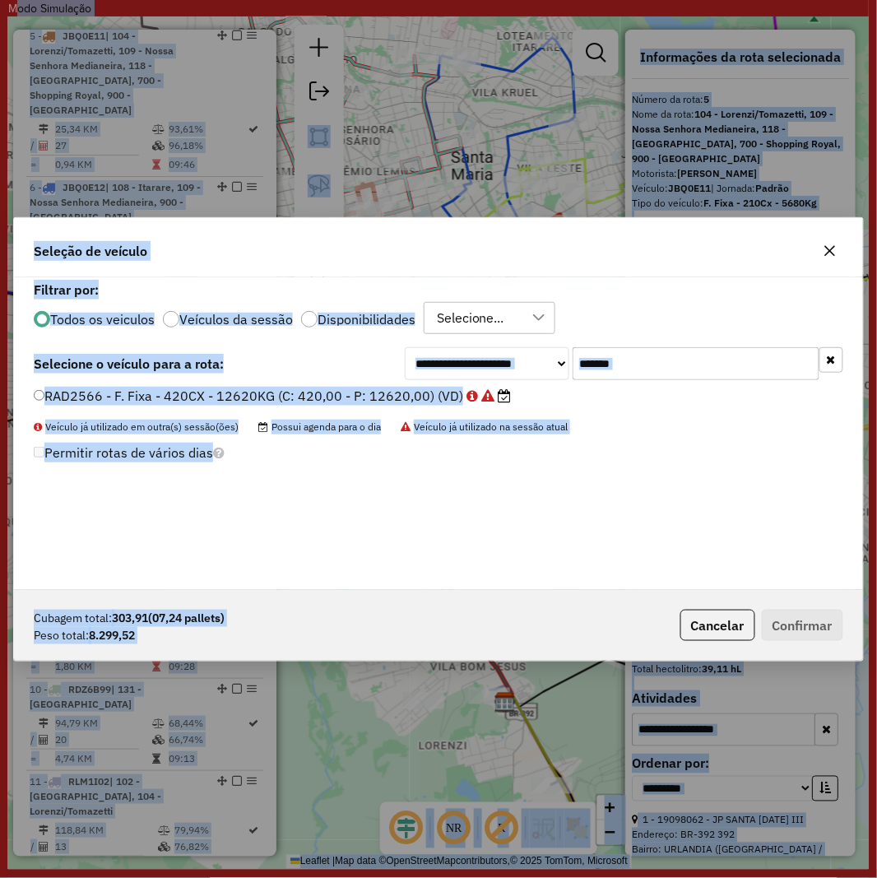
click at [717, 367] on input "*******" at bounding box center [696, 363] width 247 height 33
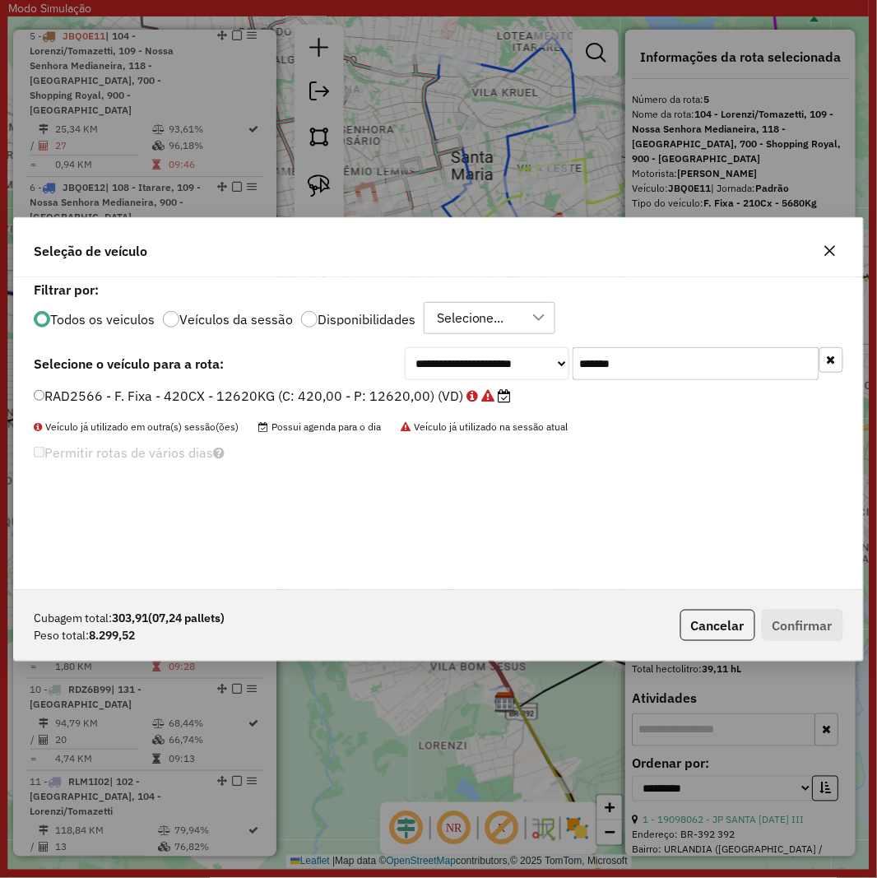
paste input "text"
type input "*******"
click at [329, 402] on label "RAD2846 - F. Fixa - 420CX - 12620KG (C: 420,00 - P: 12620,00) (VD)" at bounding box center [264, 396] width 461 height 20
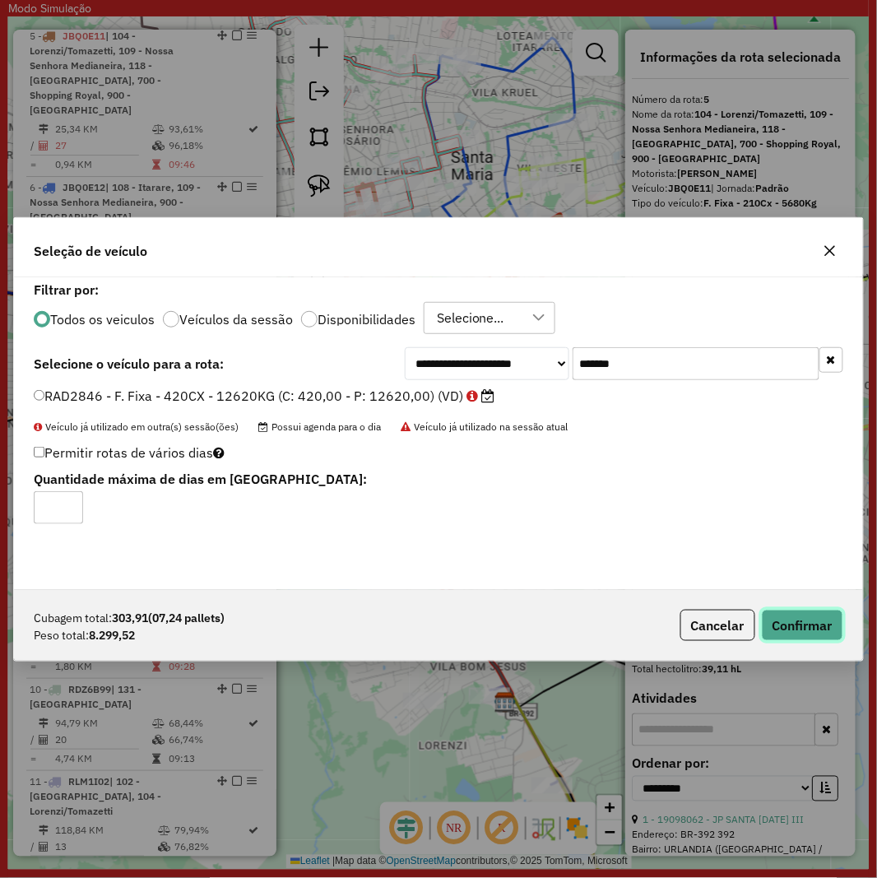
click at [823, 611] on button "Confirmar" at bounding box center [802, 625] width 81 height 31
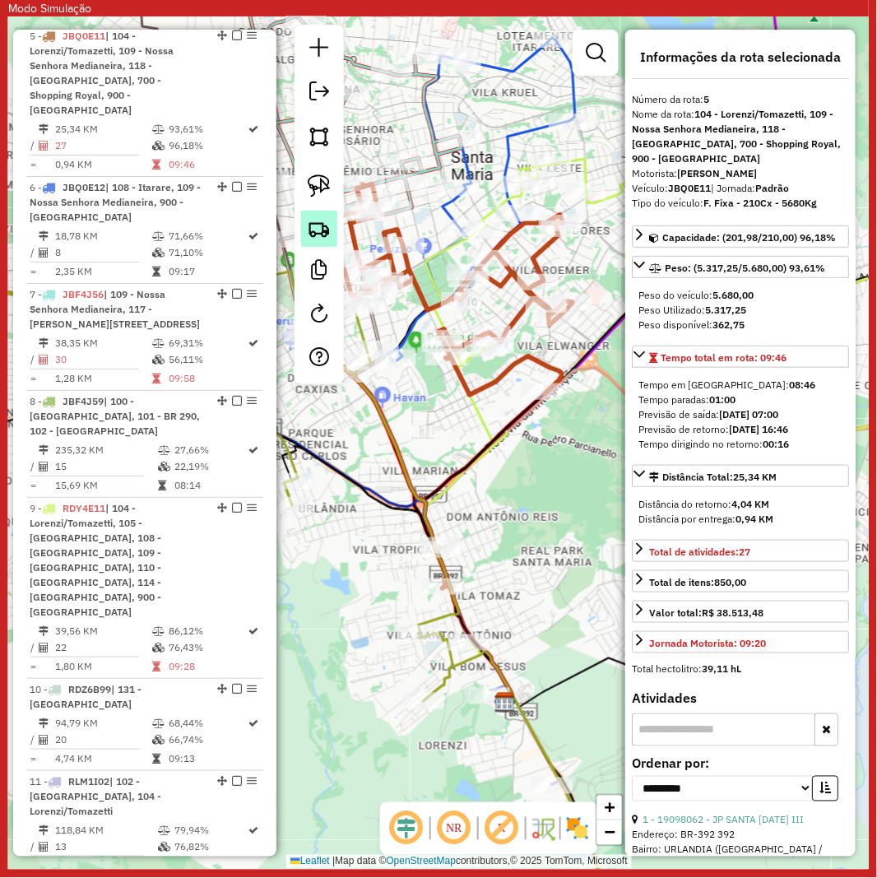
click at [317, 225] on img at bounding box center [319, 228] width 23 height 23
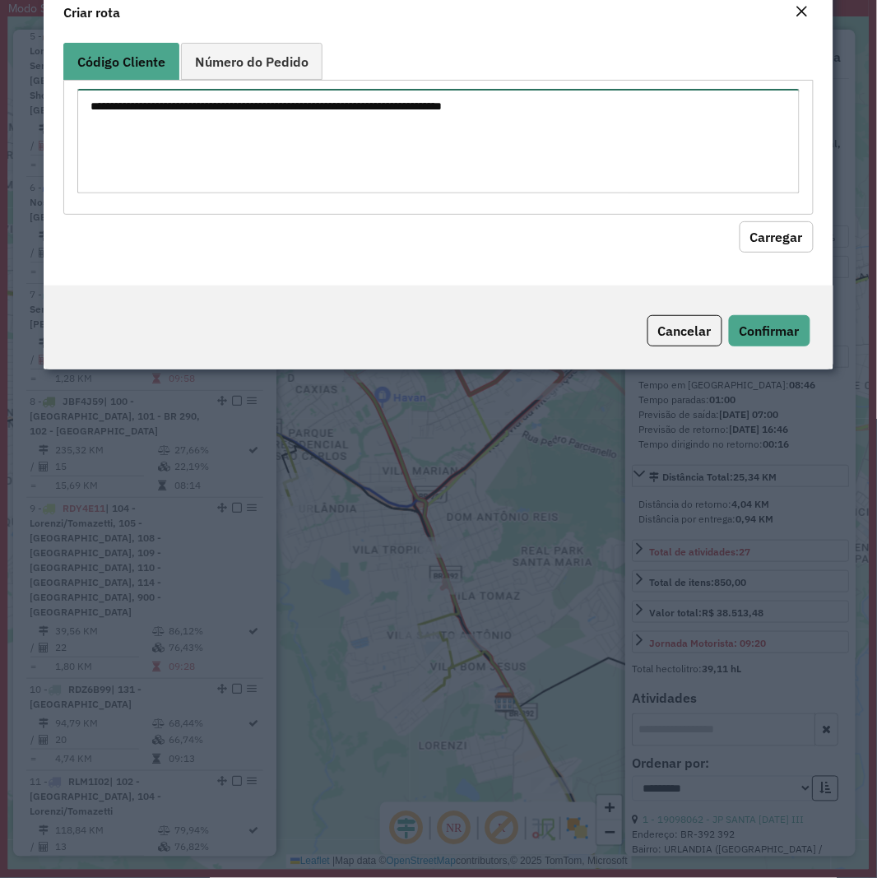
drag, startPoint x: 317, startPoint y: 225, endPoint x: 374, endPoint y: 177, distance: 75.3
click at [369, 174] on textarea at bounding box center [438, 141] width 722 height 105
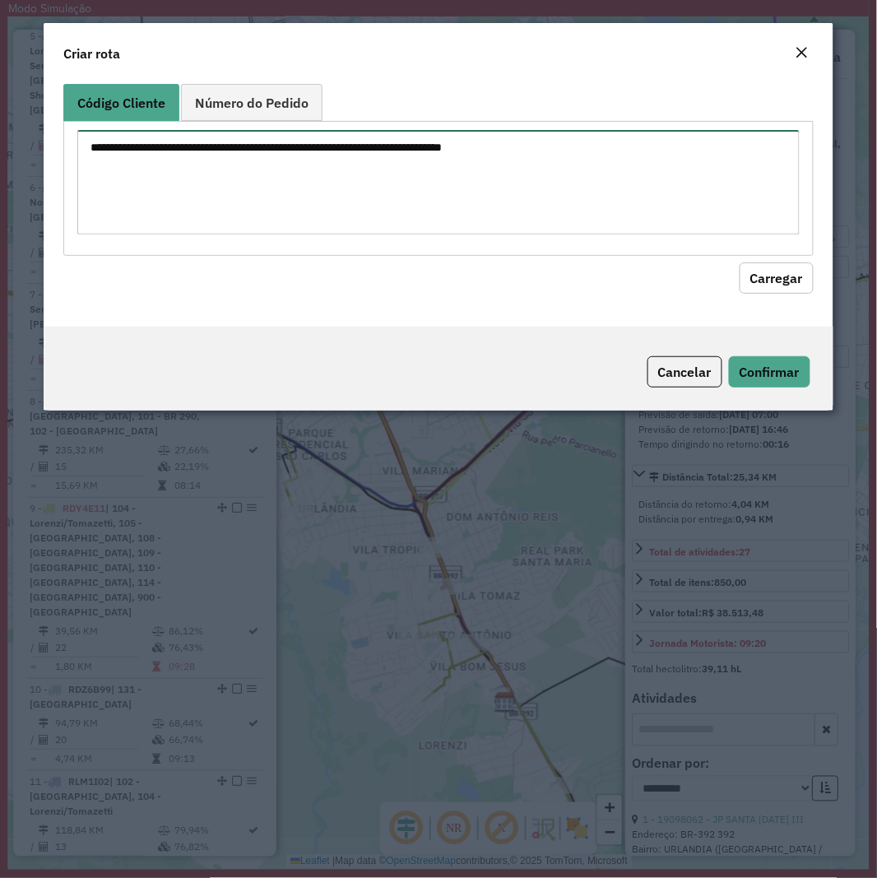
paste textarea "******** ******** ******** ******** ******** ******** ******** ******** *******…"
type textarea "******** ******** ******** ******** ******** ******** ******** ******** *******…"
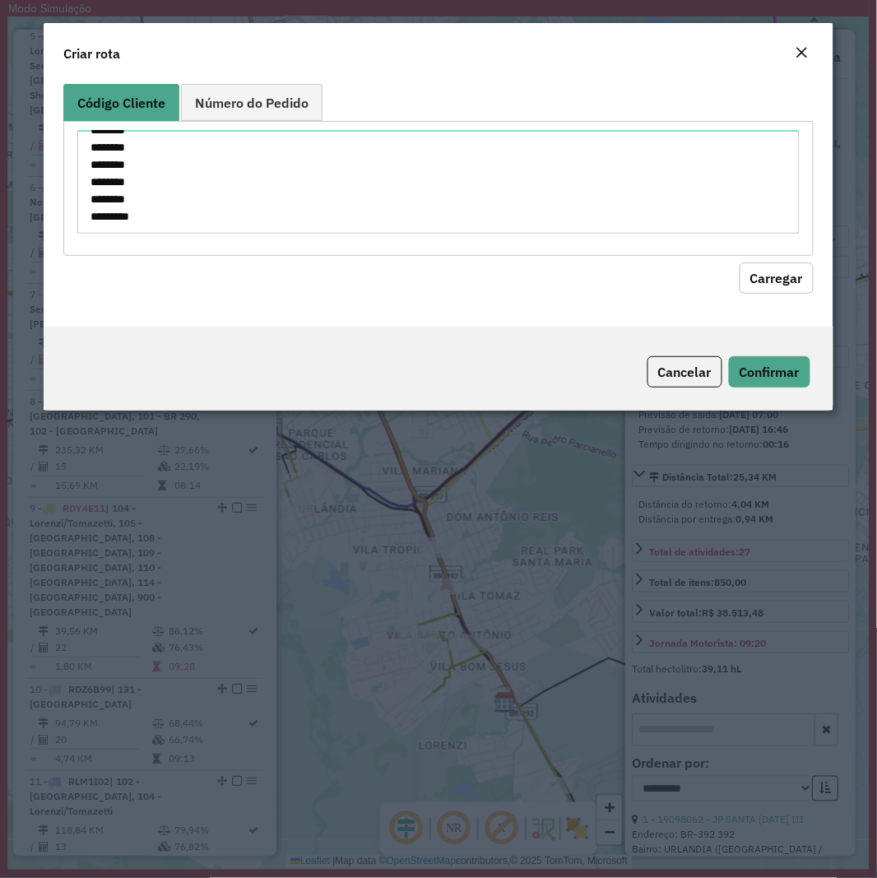
click at [788, 270] on button "Carregar" at bounding box center [777, 278] width 74 height 31
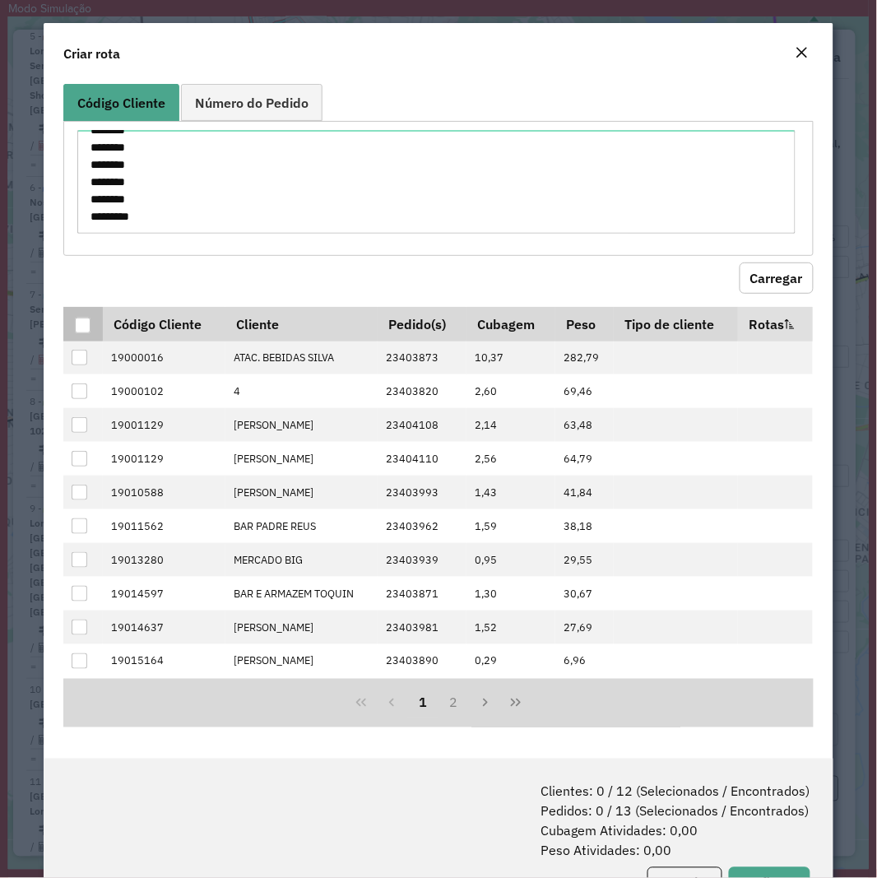
click at [77, 323] on div at bounding box center [83, 326] width 16 height 16
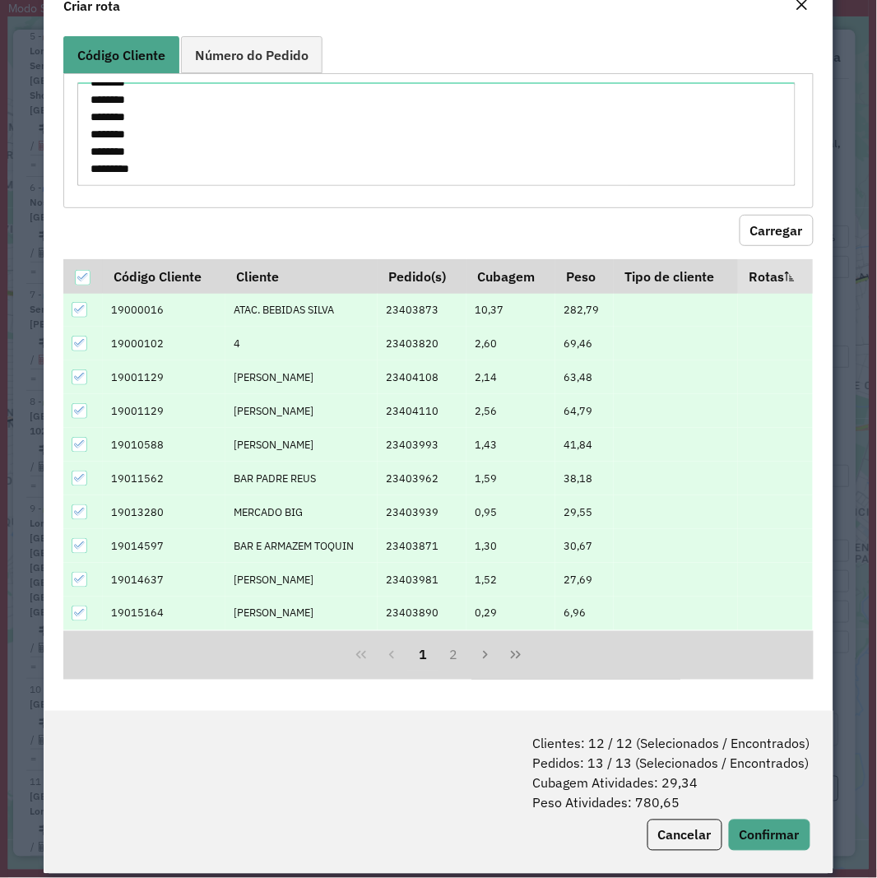
scroll to position [67, 0]
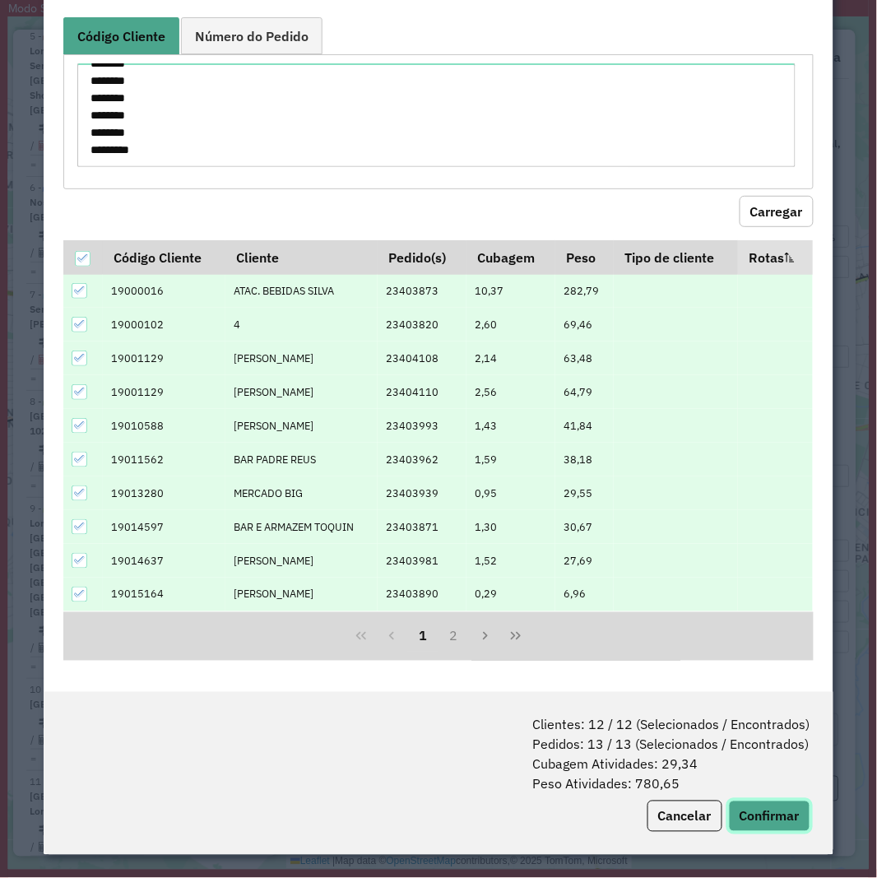
click at [747, 812] on button "Confirmar" at bounding box center [769, 816] width 81 height 31
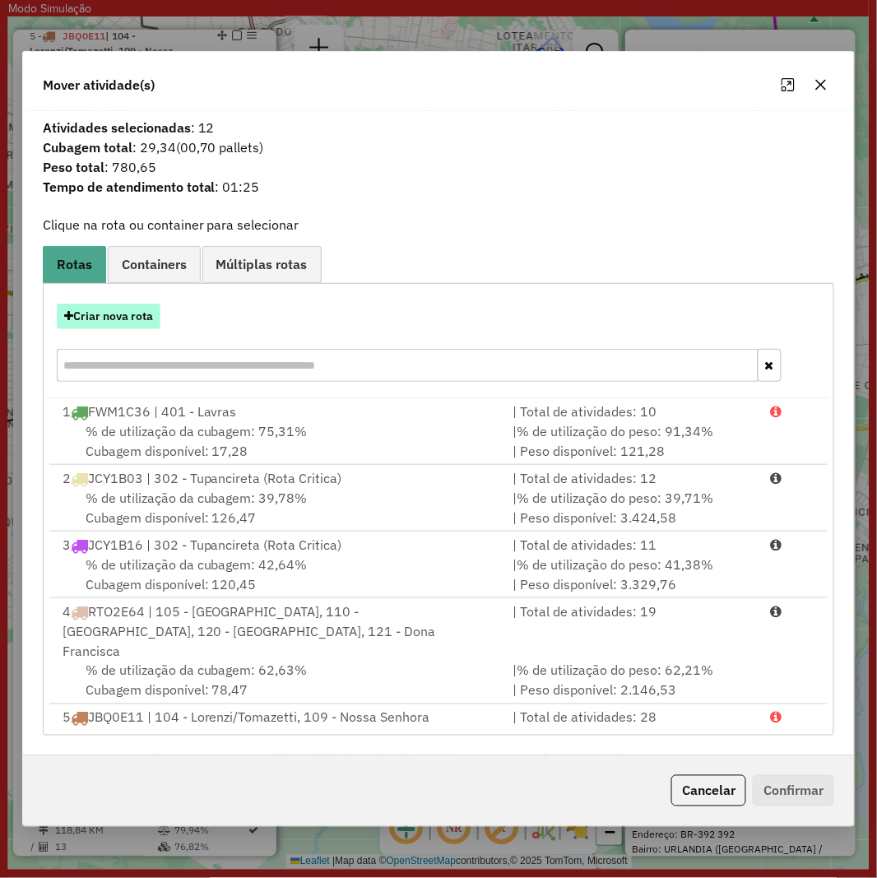
click at [126, 316] on button "Criar nova rota" at bounding box center [109, 317] width 104 height 26
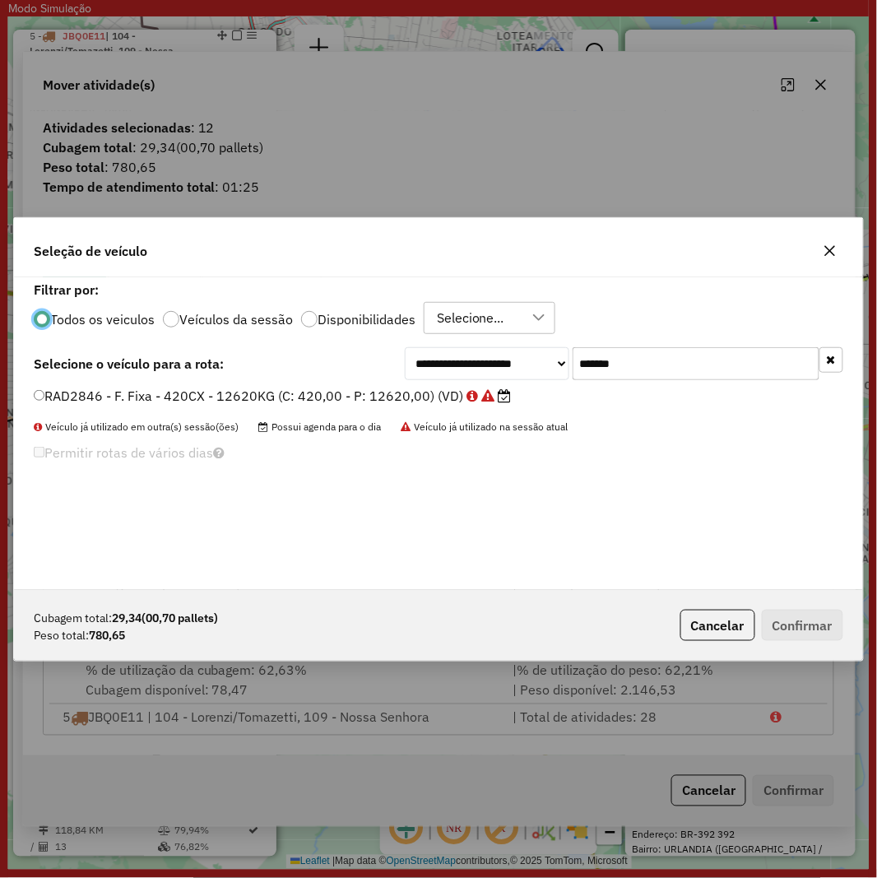
scroll to position [9, 4]
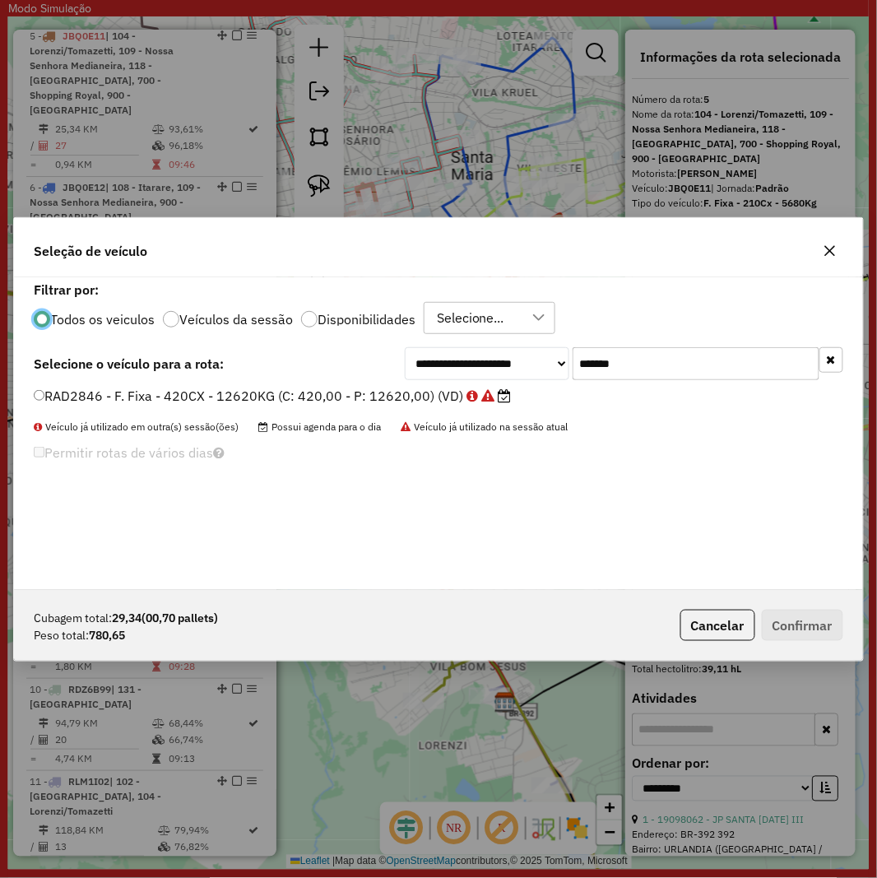
click at [678, 368] on input "*******" at bounding box center [696, 363] width 247 height 33
paste input "text"
type input "*******"
click at [190, 400] on label "RUZ1J80 - F. Fixa - 70Cx - 1340Kg (C: 70,00 - P: 1340,00) (VD)" at bounding box center [244, 396] width 421 height 20
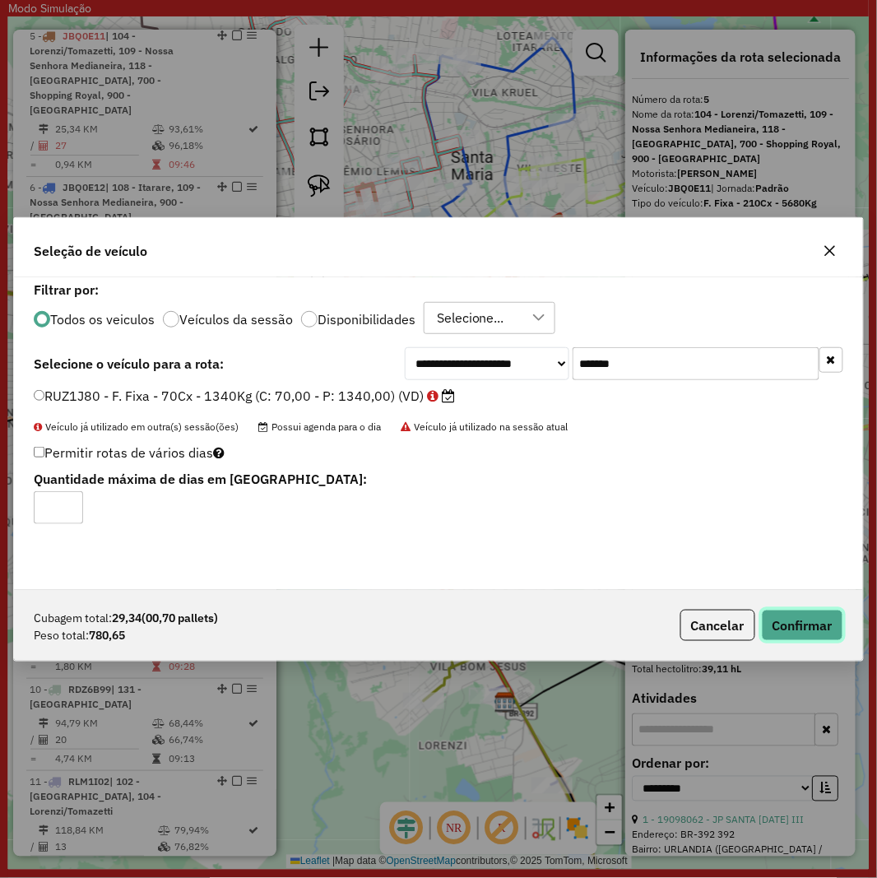
click at [800, 620] on button "Confirmar" at bounding box center [802, 625] width 81 height 31
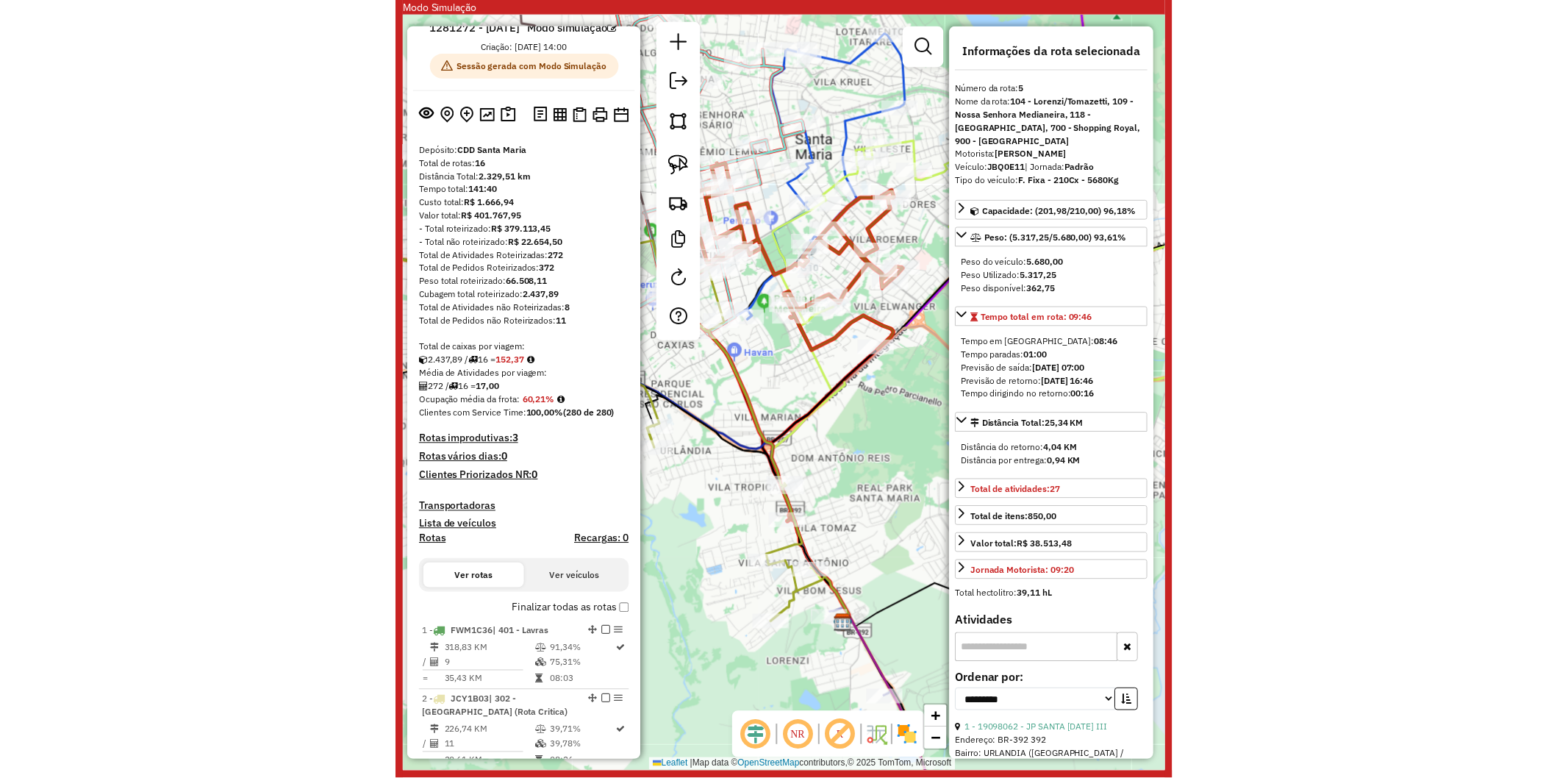
scroll to position [0, 0]
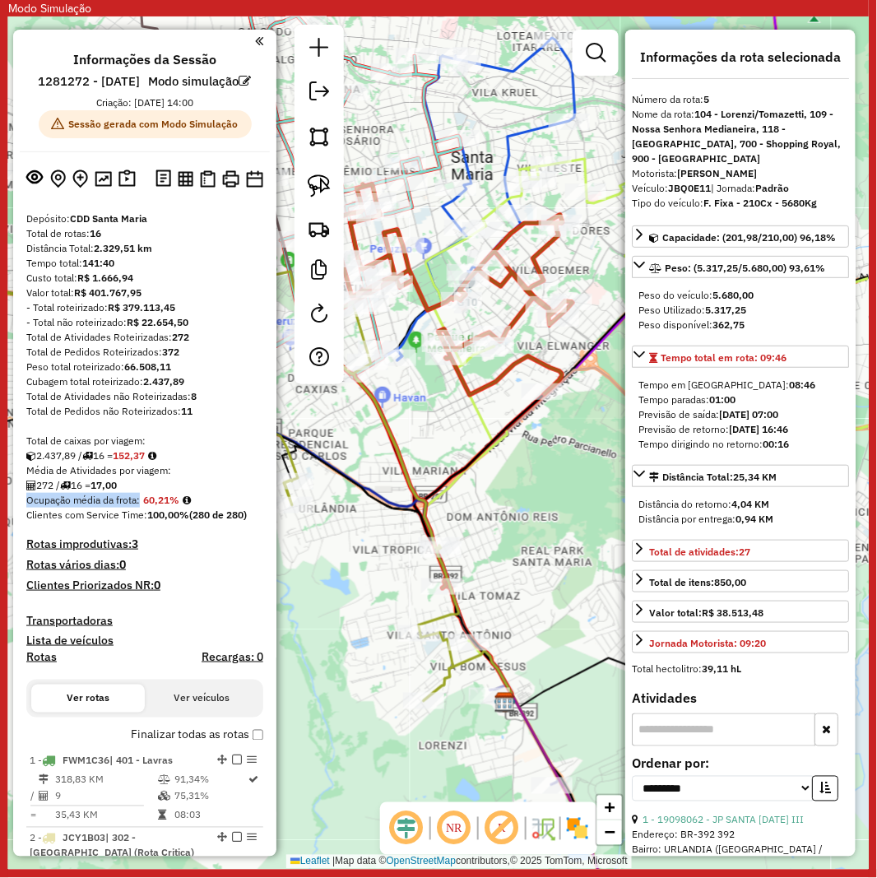
drag, startPoint x: 143, startPoint y: 506, endPoint x: 152, endPoint y: 521, distance: 17.4
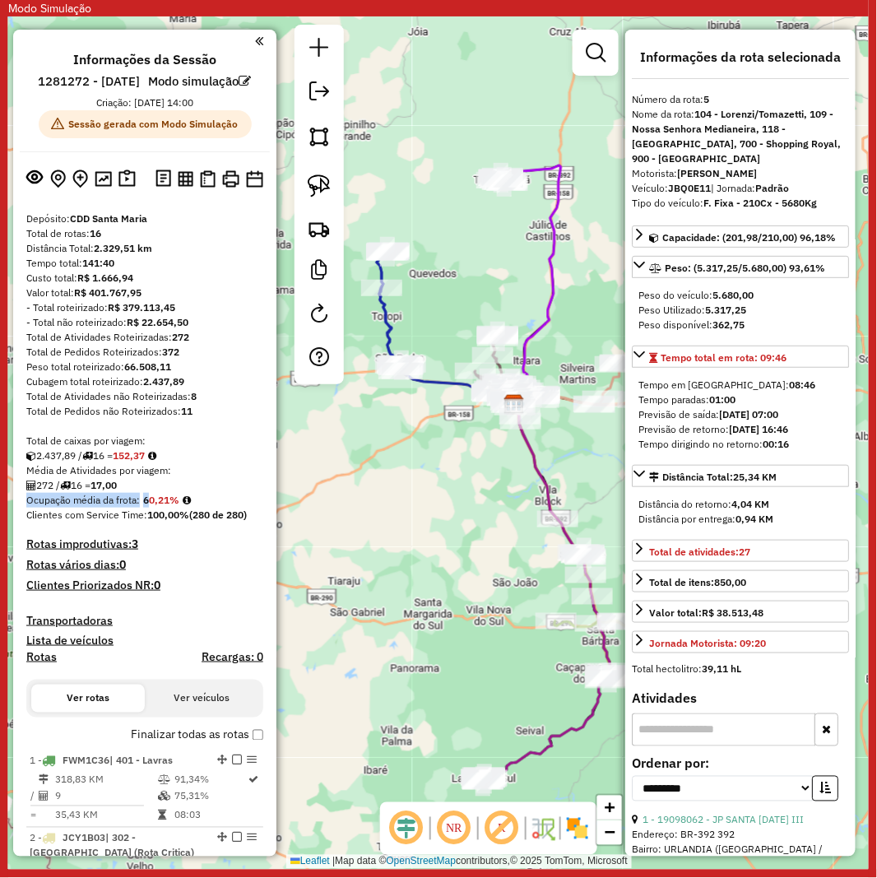
drag, startPoint x: 374, startPoint y: 647, endPoint x: 473, endPoint y: 482, distance: 191.9
click at [473, 482] on div "Janela de atendimento Grade de atendimento Capacidade Transportadoras Veículos …" at bounding box center [438, 442] width 861 height 853
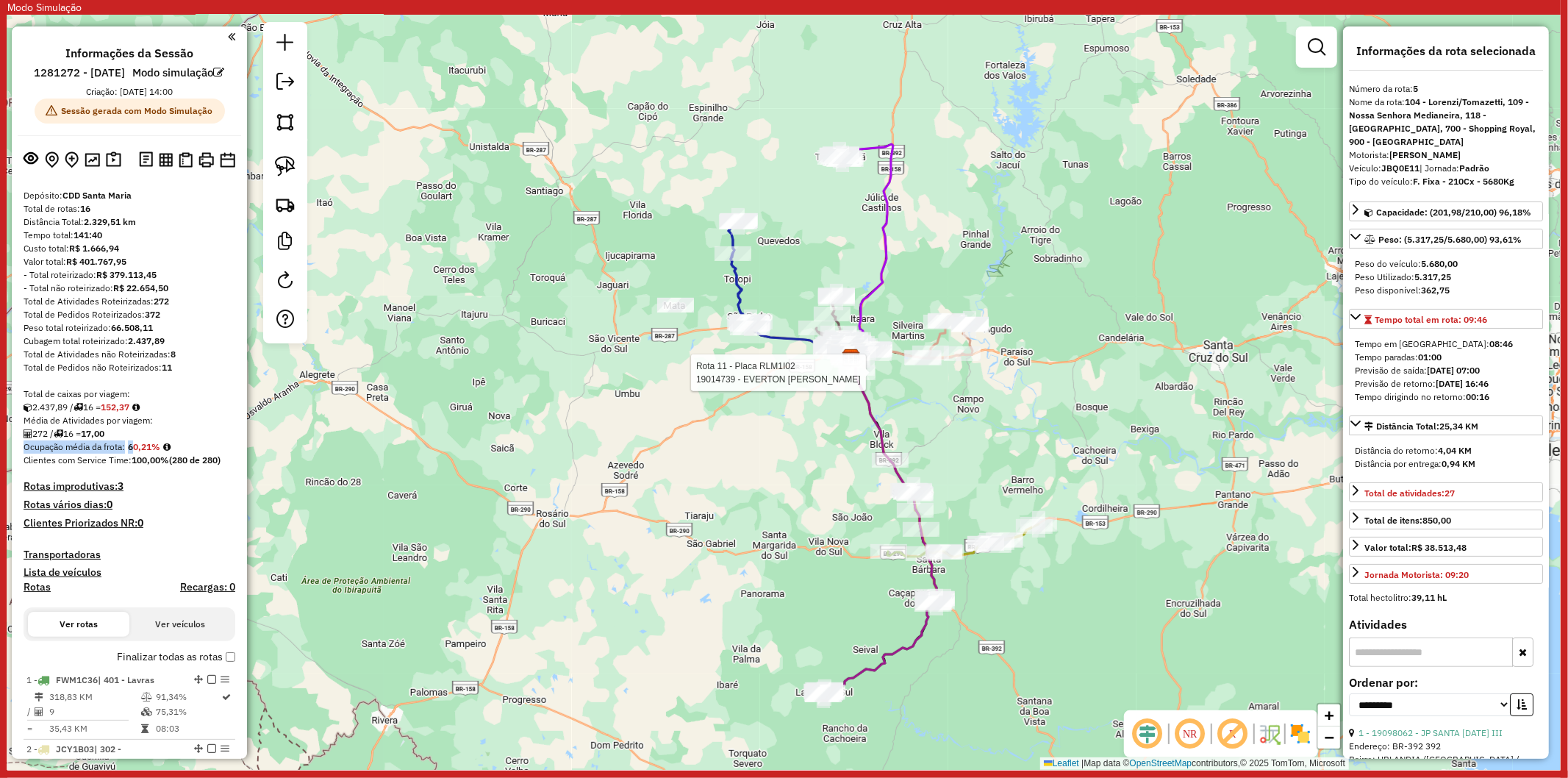
click at [791, 500] on div "Rota 11 - Placa RLM1I02 19014739 - EVERTON ALBERI MACH Janela de atendimento Gr…" at bounding box center [784, 391] width 1554 height 755
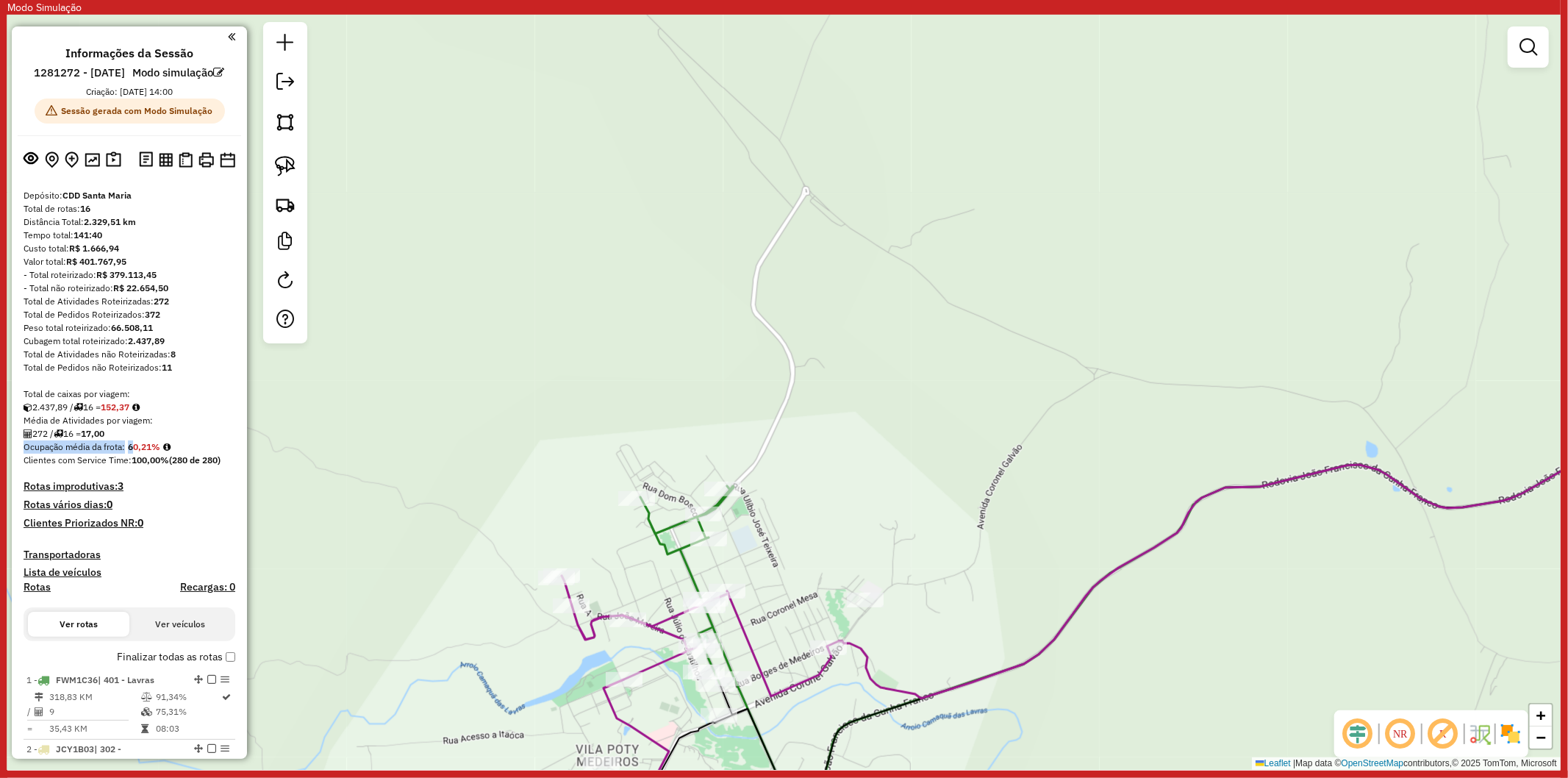
click at [663, 538] on icon at bounding box center [687, 584] width 94 height 197
select select "**********"
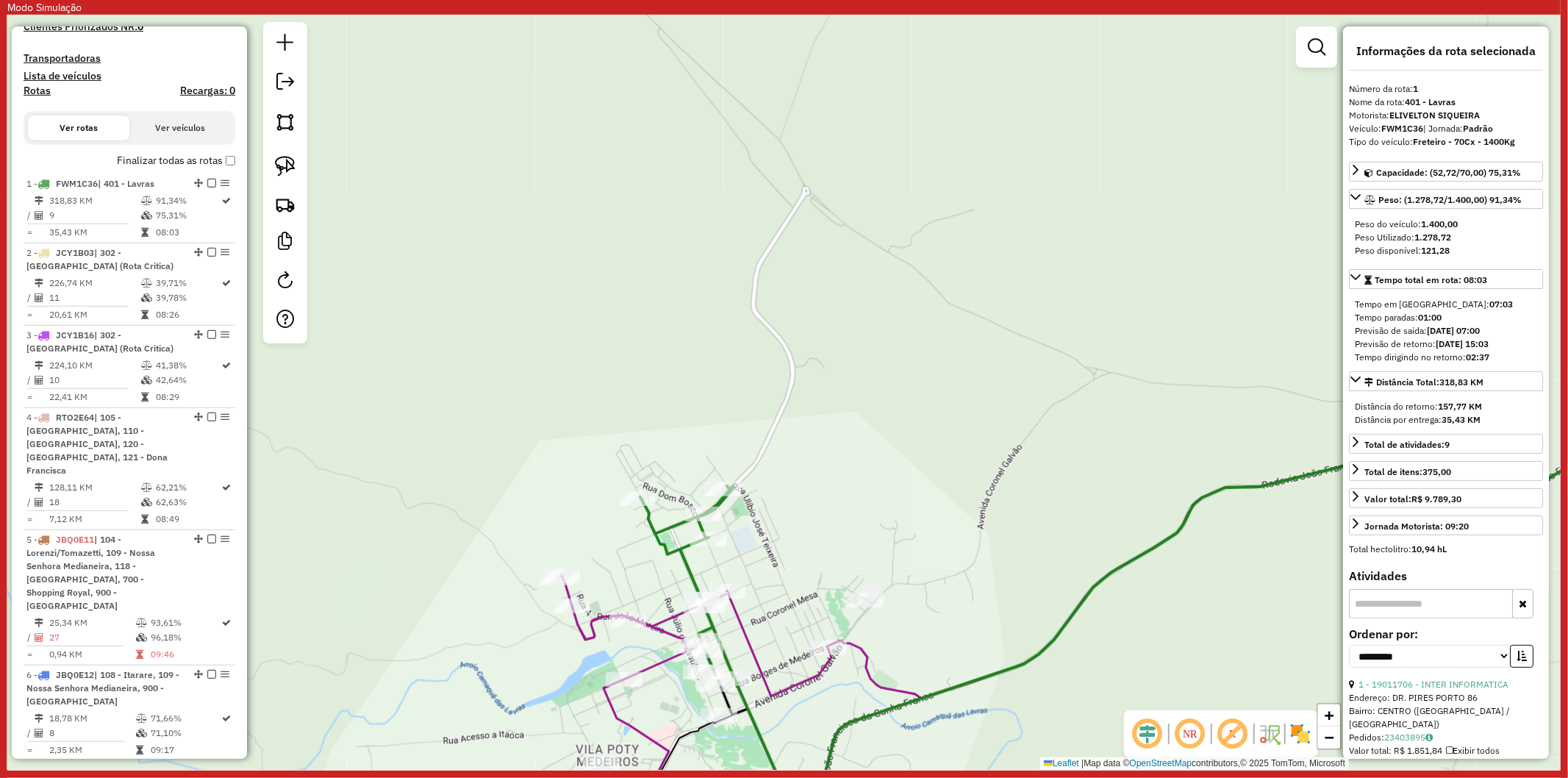
scroll to position [662, 0]
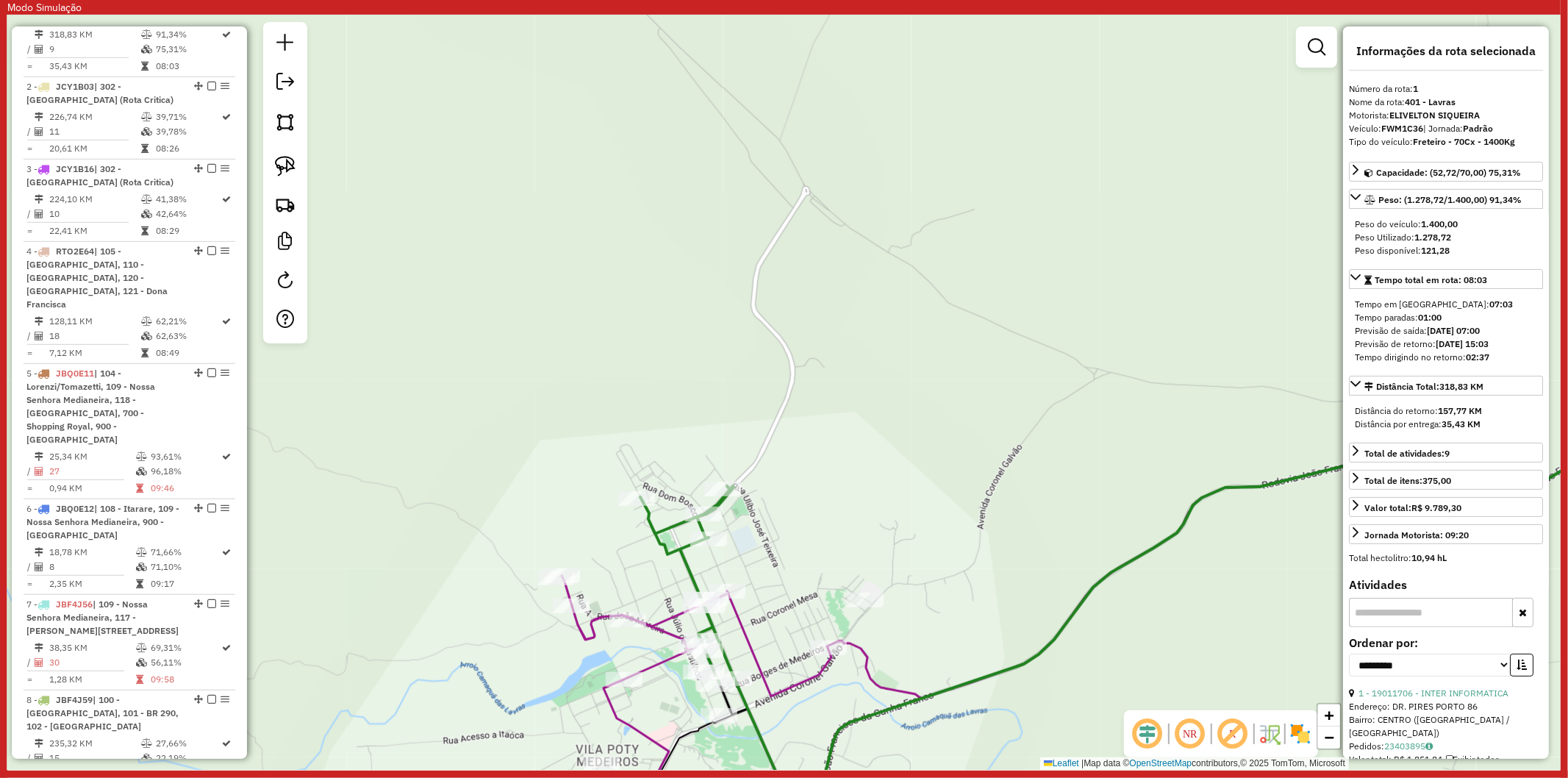
click at [662, 633] on icon at bounding box center [697, 689] width 270 height 228
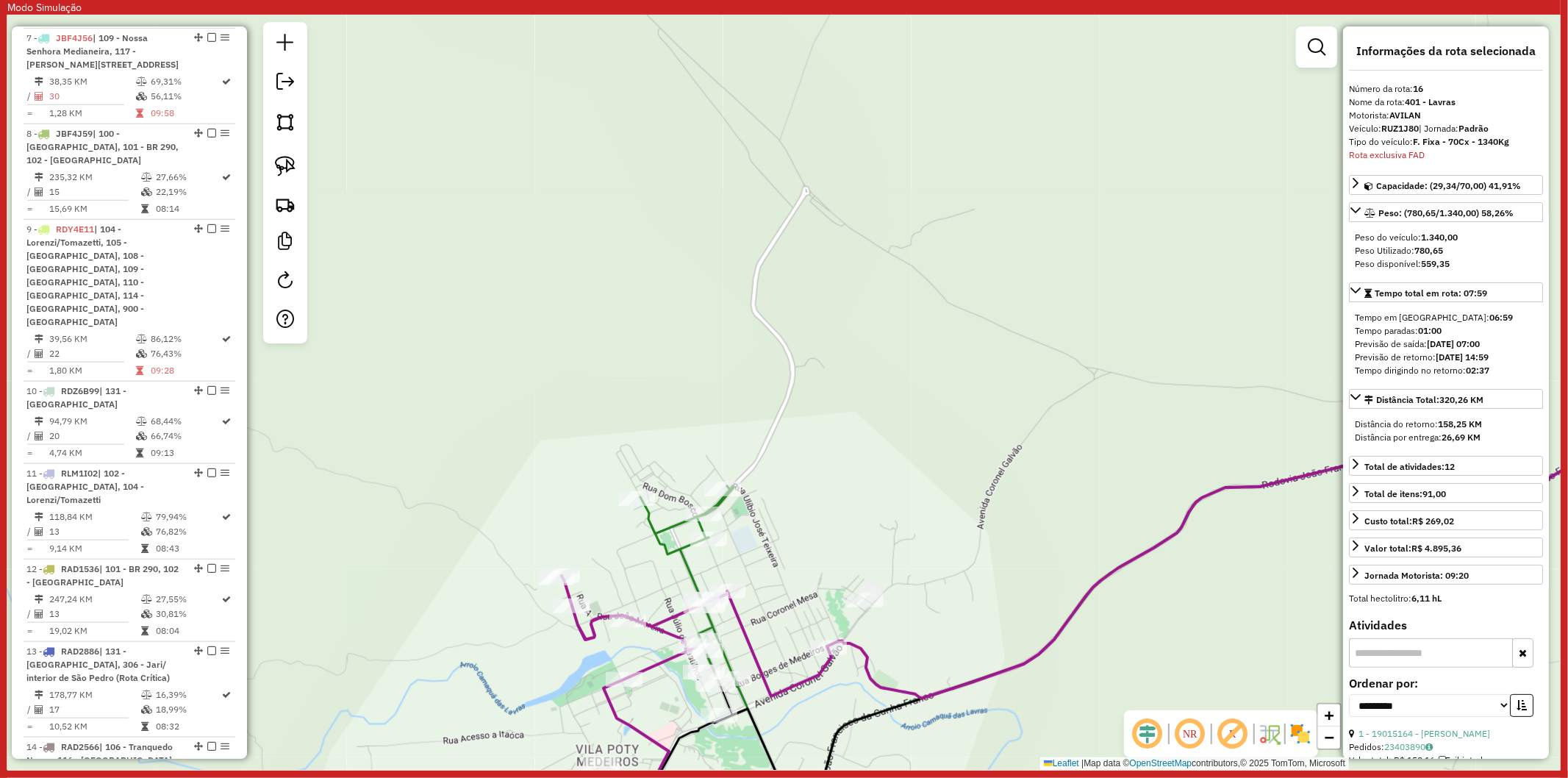
scroll to position [1799, 0]
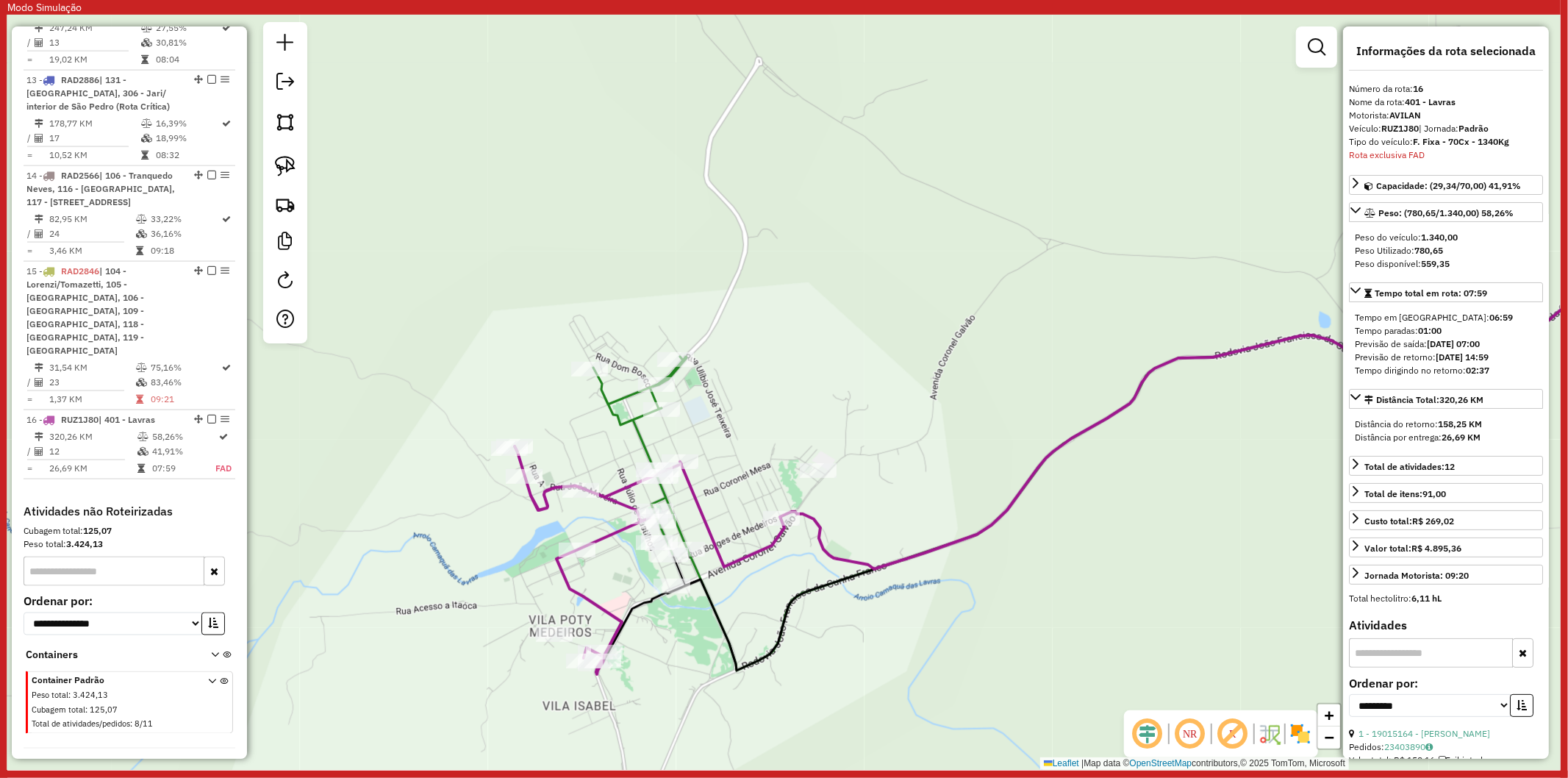
drag, startPoint x: 654, startPoint y: 597, endPoint x: 608, endPoint y: 467, distance: 137.9
click at [608, 467] on div "Janela de atendimento Grade de atendimento Capacidade Transportadoras Veículos …" at bounding box center [784, 391] width 1554 height 755
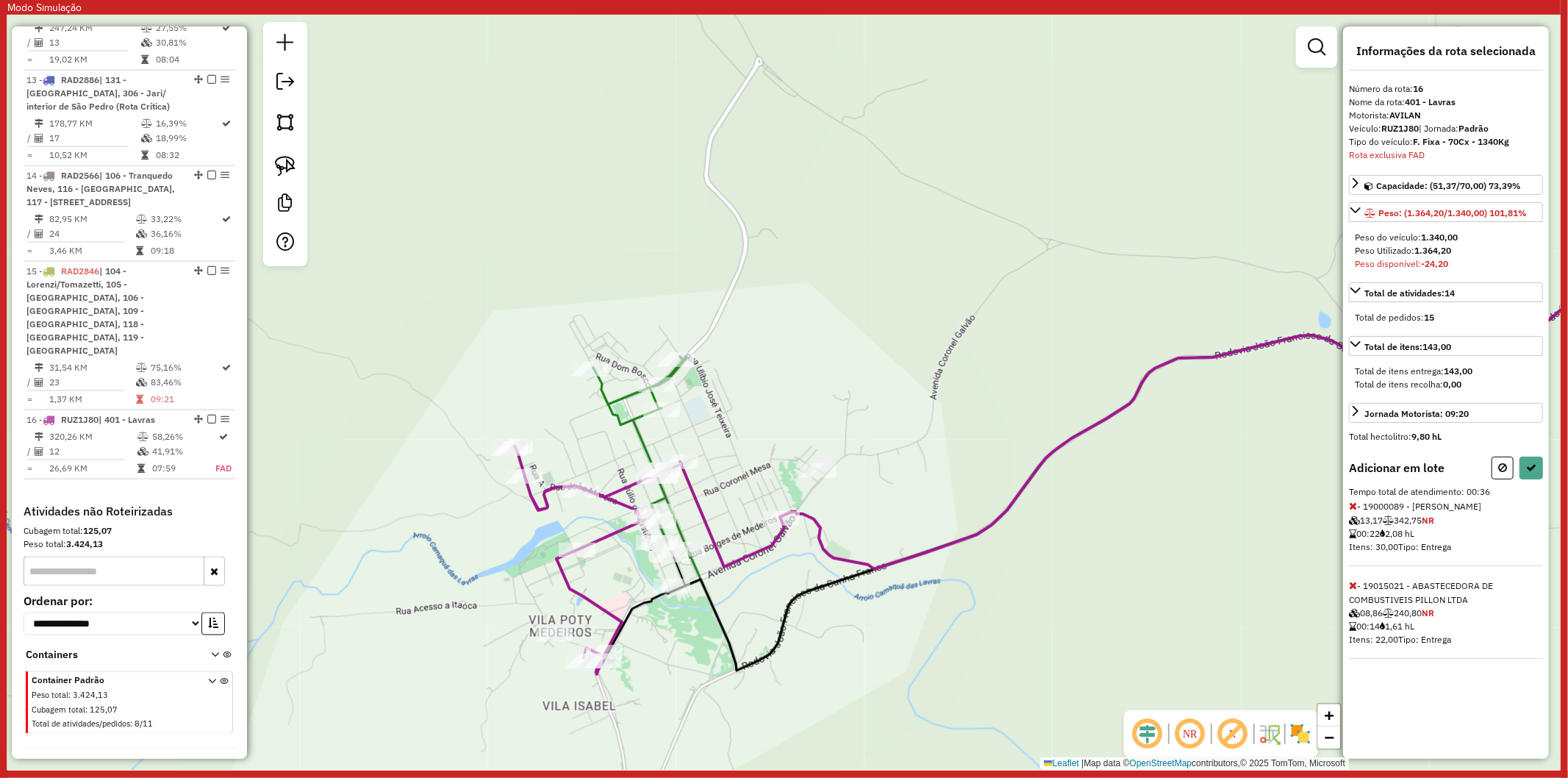
click at [1350, 501] on icon at bounding box center [1353, 506] width 8 height 11
click at [1354, 500] on icon at bounding box center [1353, 506] width 8 height 11
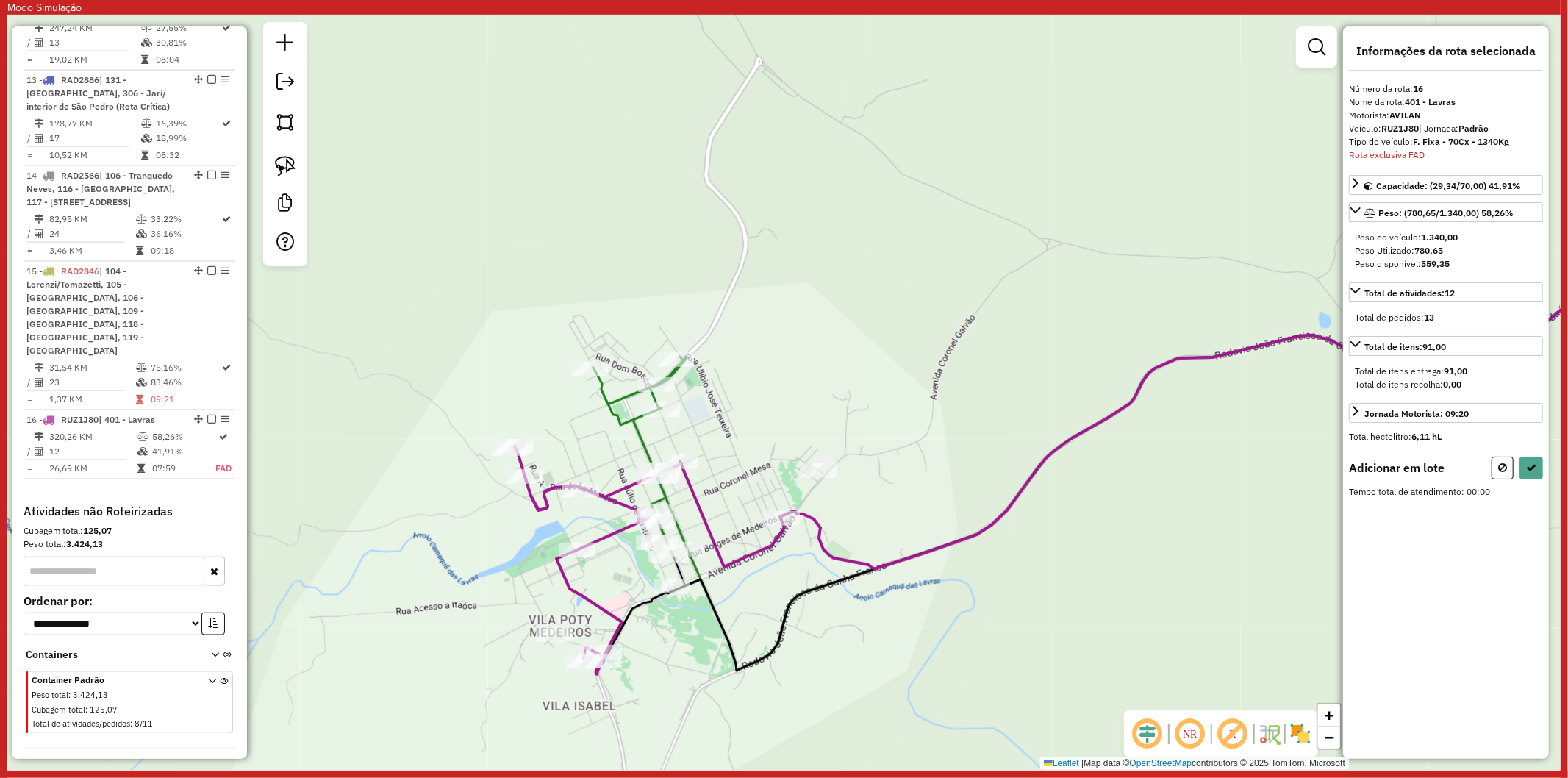
click at [820, 478] on div at bounding box center [818, 470] width 37 height 14
click at [1353, 583] on icon at bounding box center [1353, 585] width 8 height 11
click at [1505, 475] on button at bounding box center [1503, 468] width 22 height 23
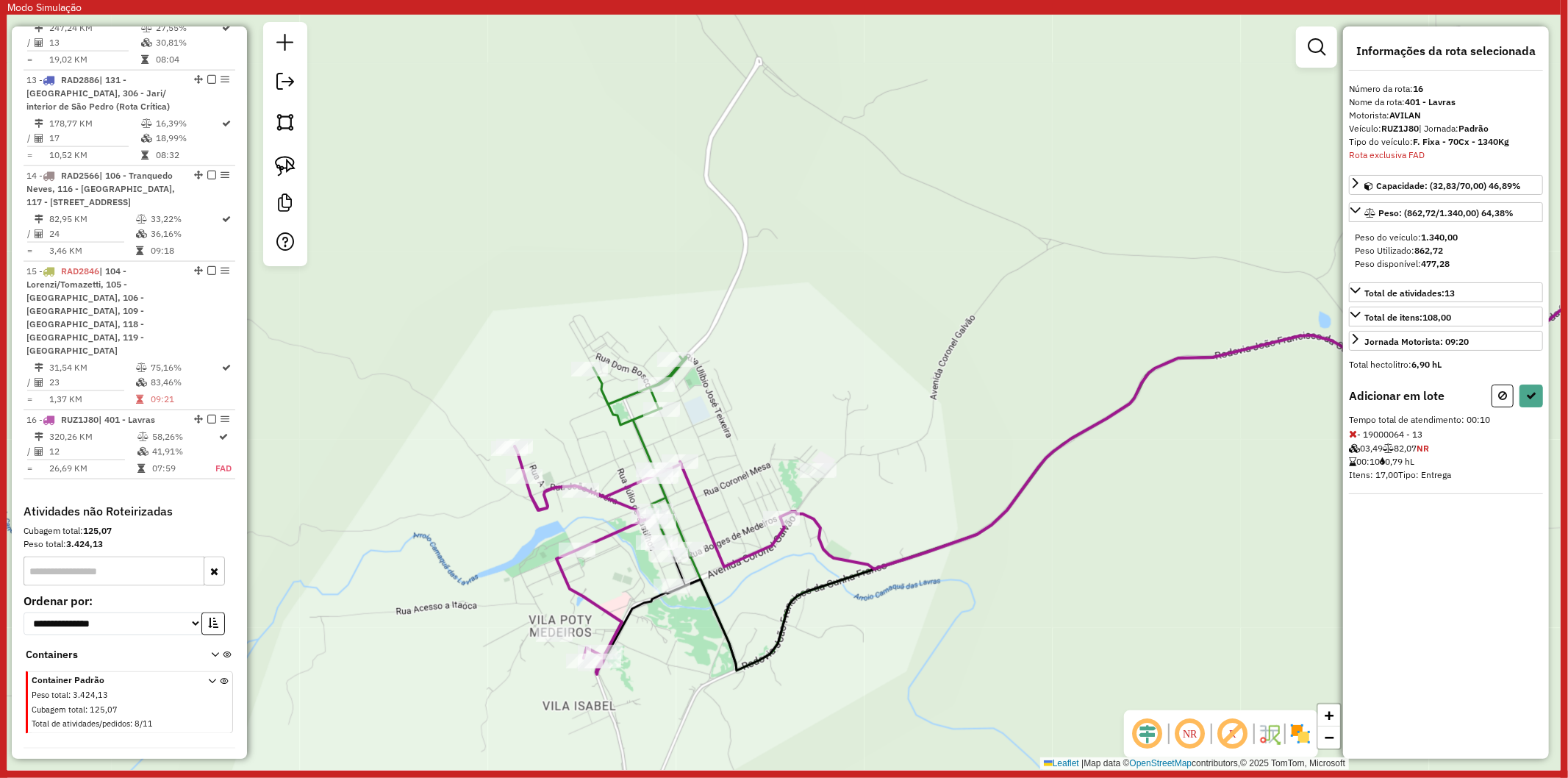
select select "**********"
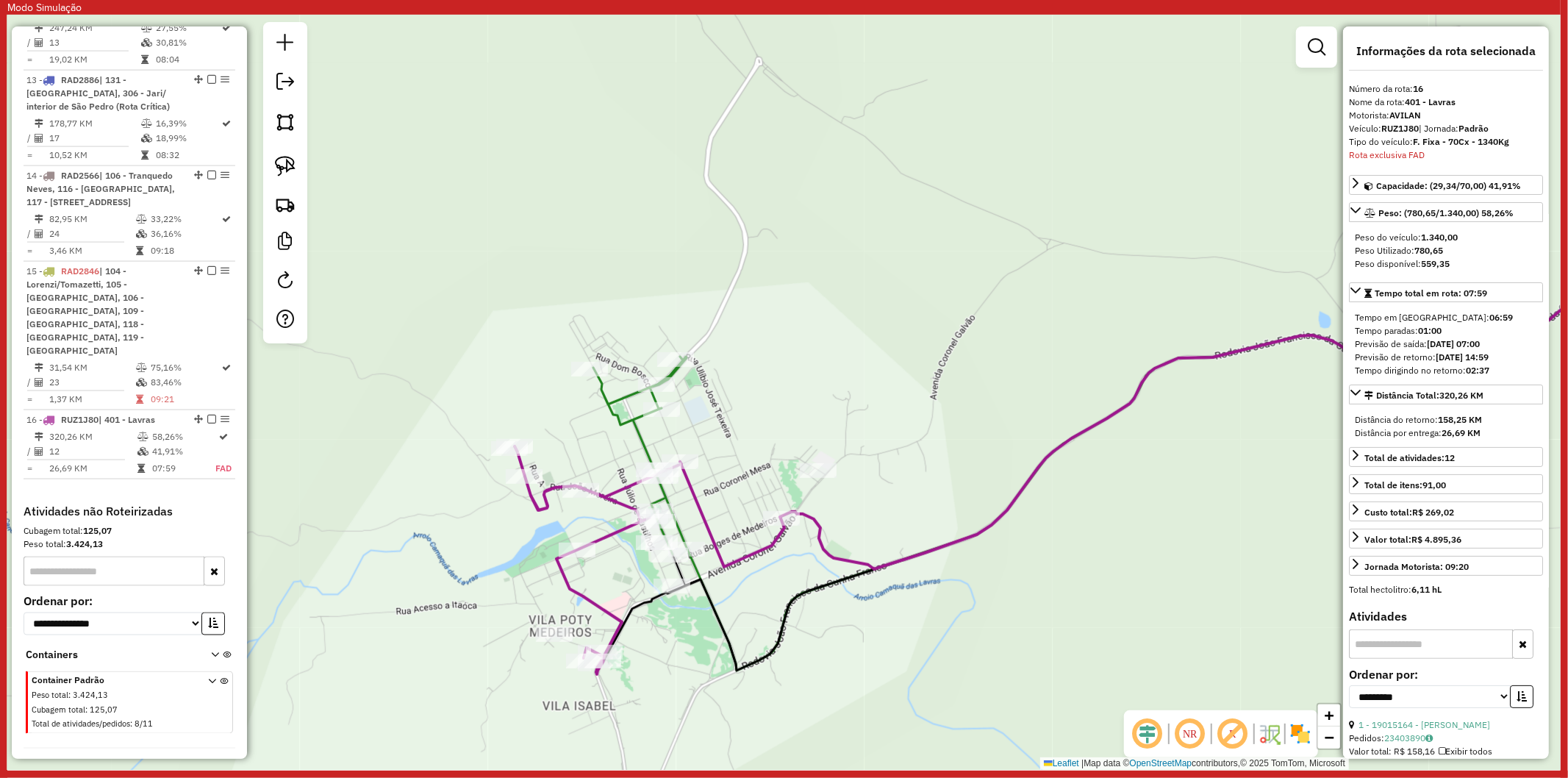
click at [968, 467] on div "Janela de atendimento Grade de atendimento Capacidade Transportadoras Veículos …" at bounding box center [784, 391] width 1554 height 755
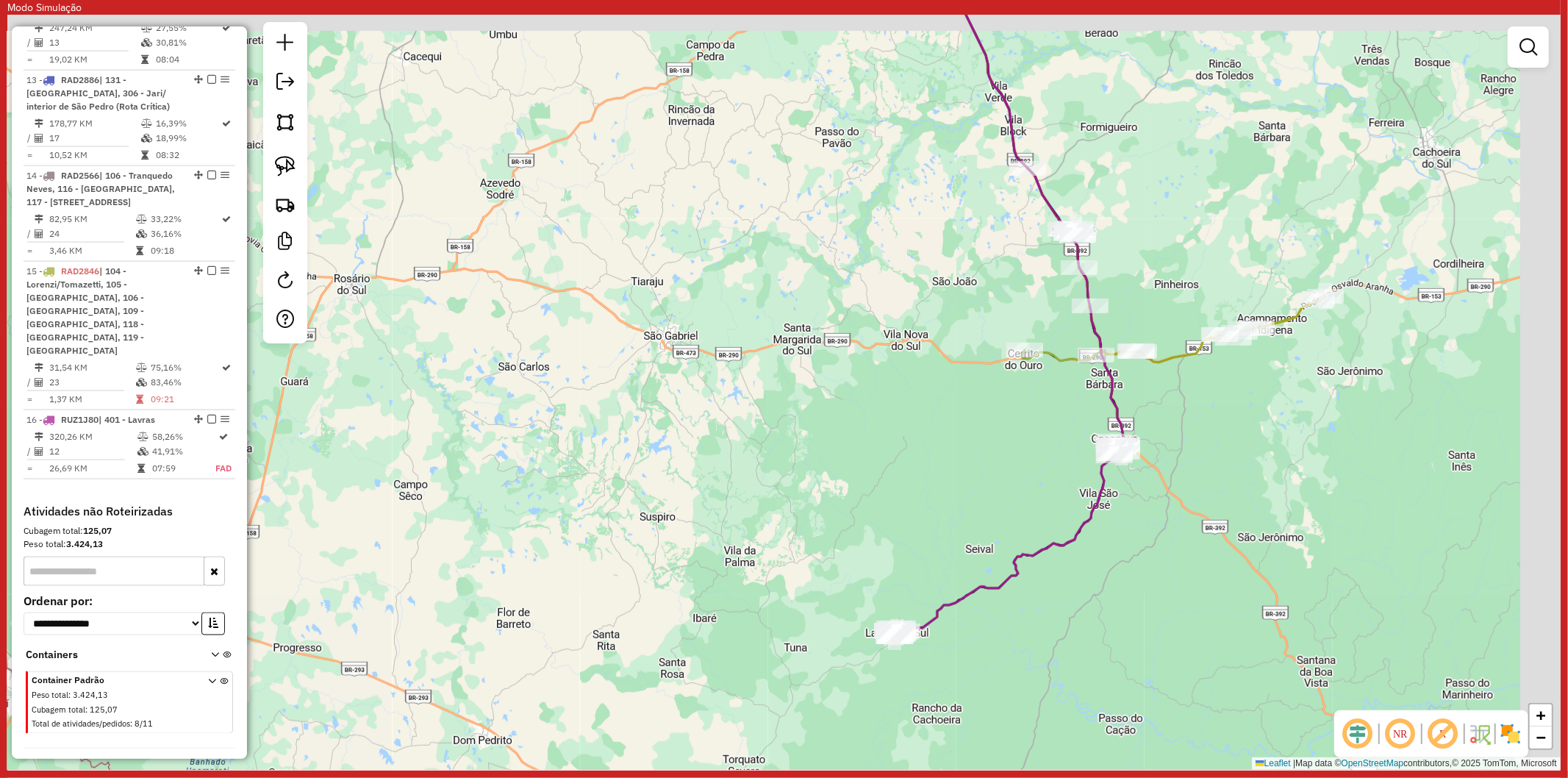
drag, startPoint x: 972, startPoint y: 397, endPoint x: 790, endPoint y: 539, distance: 230.8
click at [858, 546] on div "Janela de atendimento Grade de atendimento Capacidade Transportadoras Veículos …" at bounding box center [784, 391] width 1554 height 755
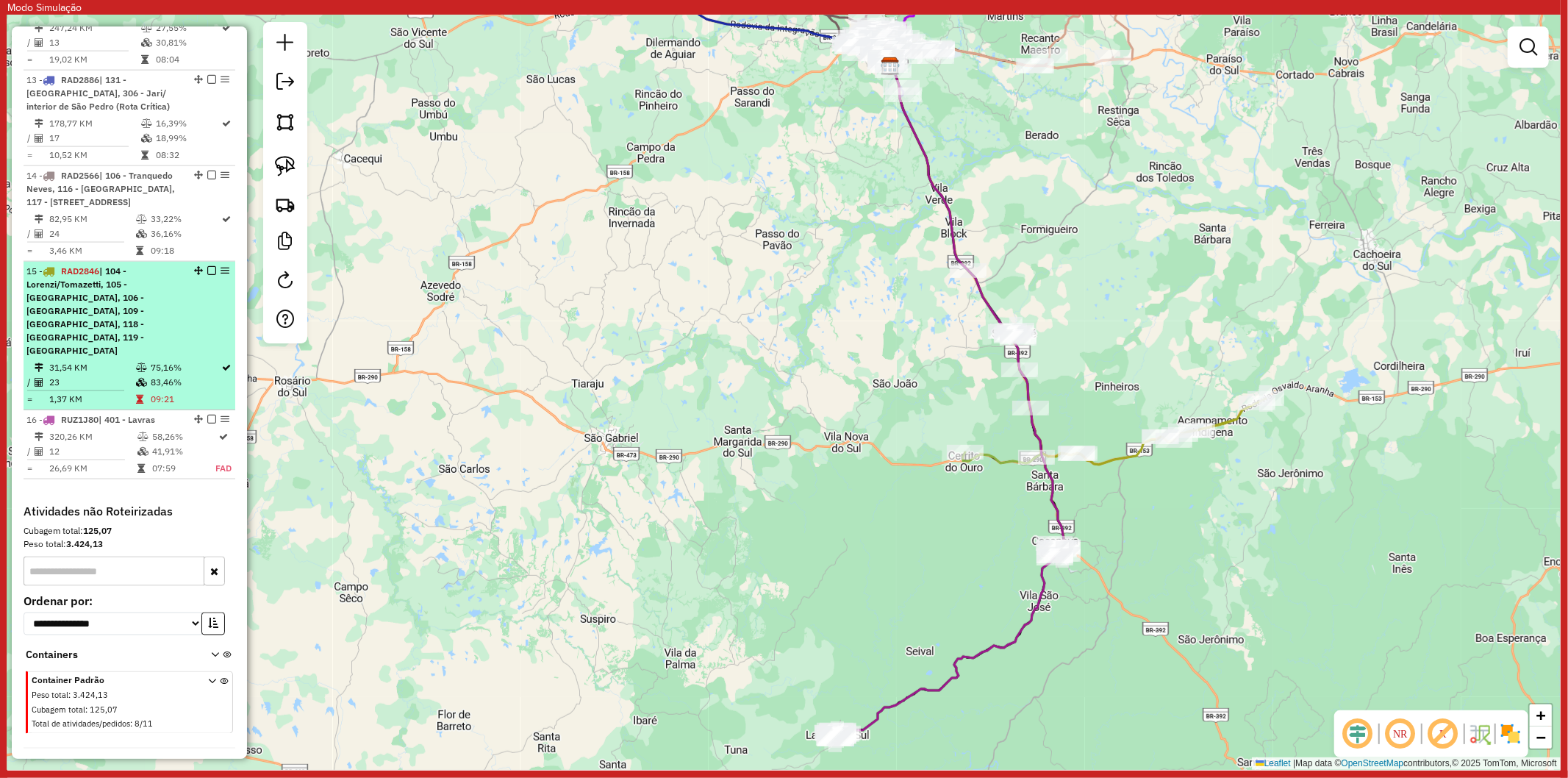
click at [167, 360] on td "75,16%" at bounding box center [186, 367] width 71 height 14
select select "**********"
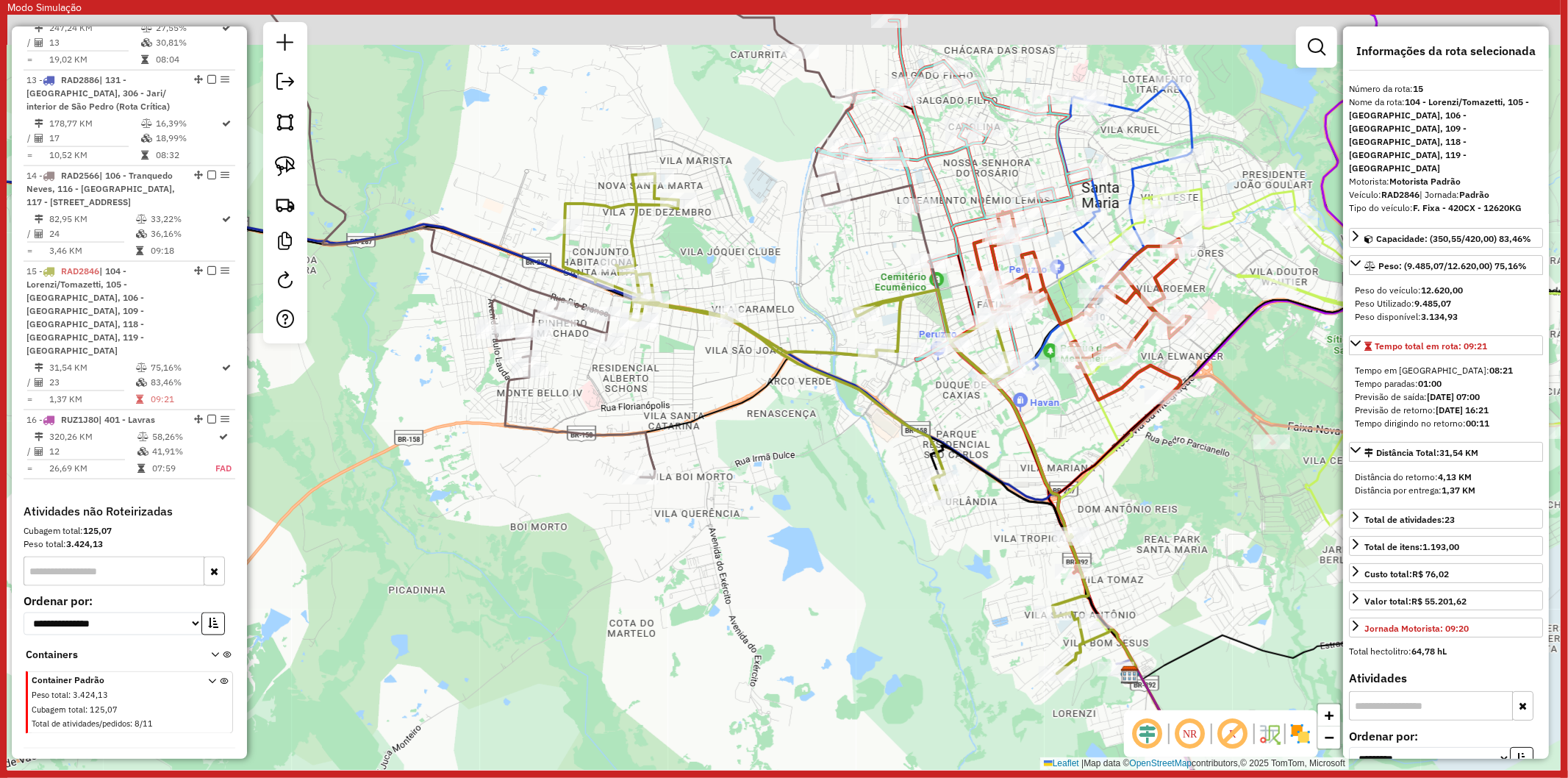
drag, startPoint x: 503, startPoint y: 515, endPoint x: 800, endPoint y: 632, distance: 319.2
click at [802, 633] on div "Janela de atendimento Grade de atendimento Capacidade Transportadoras Veículos …" at bounding box center [784, 391] width 1554 height 755
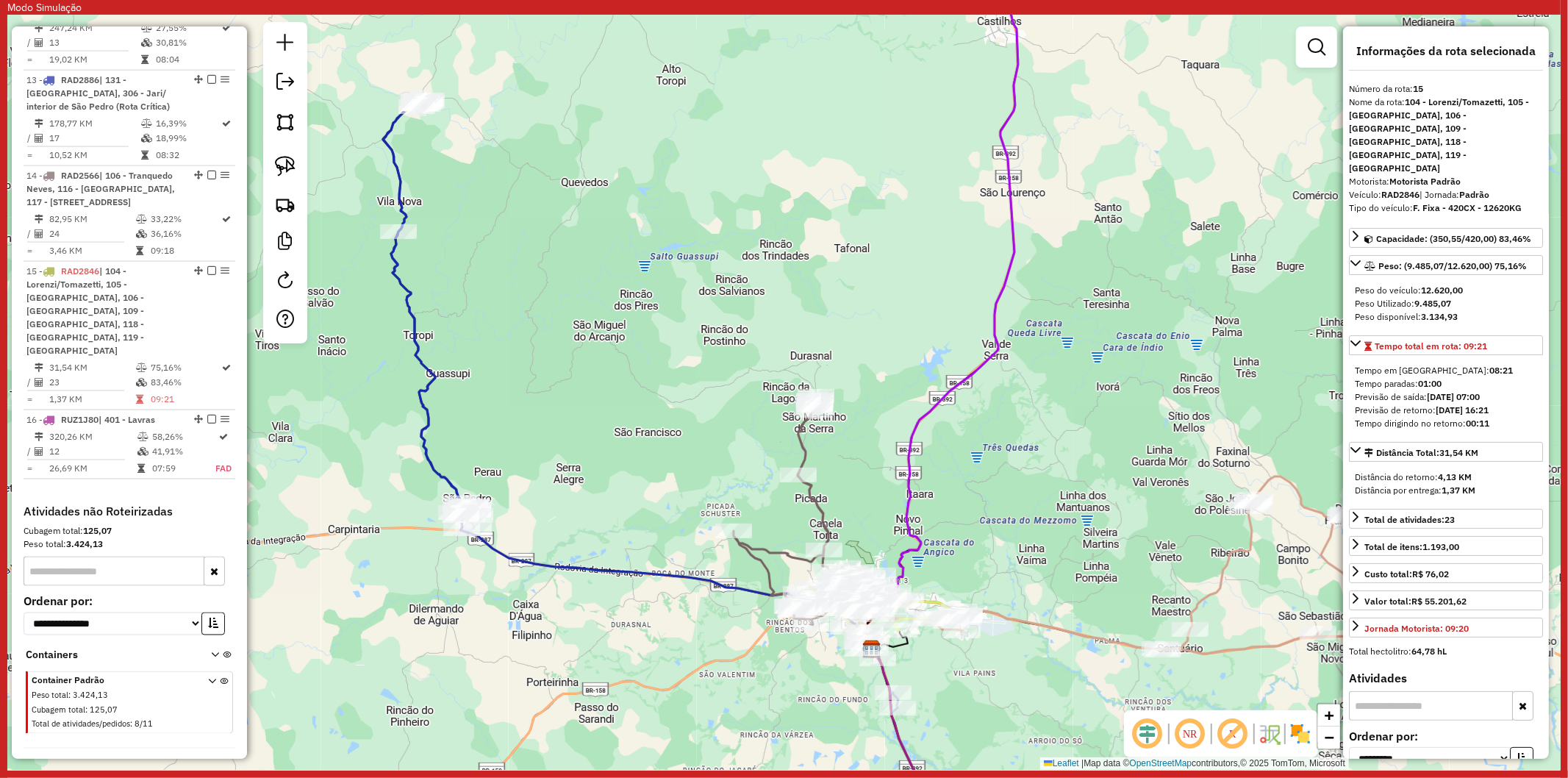
click at [422, 378] on div "Janela de atendimento Grade de atendimento Capacidade Transportadoras Veículos …" at bounding box center [784, 391] width 1554 height 755
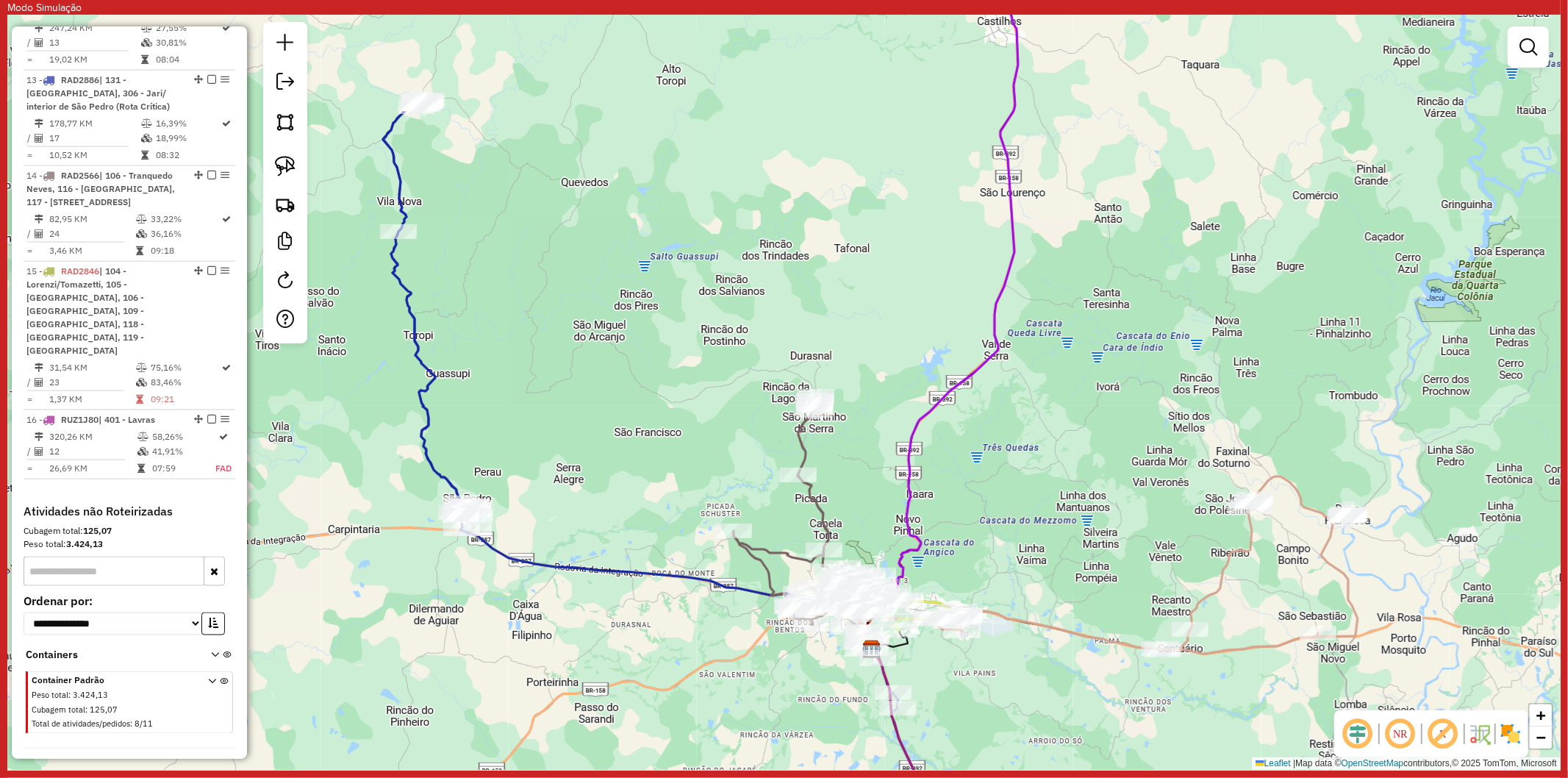
click at [429, 379] on icon at bounding box center [423, 302] width 80 height 406
select select "**********"
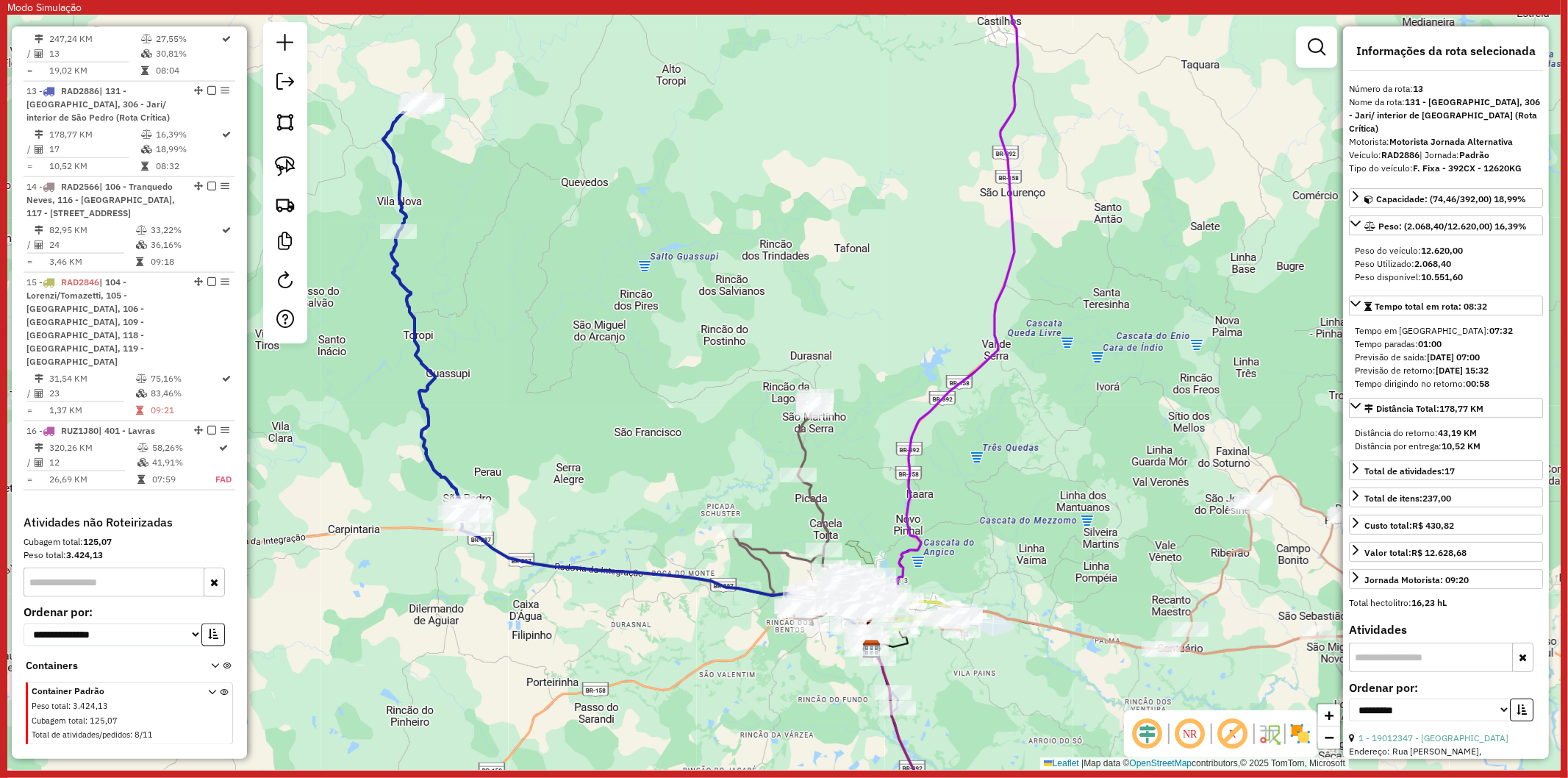
scroll to position [1782, 0]
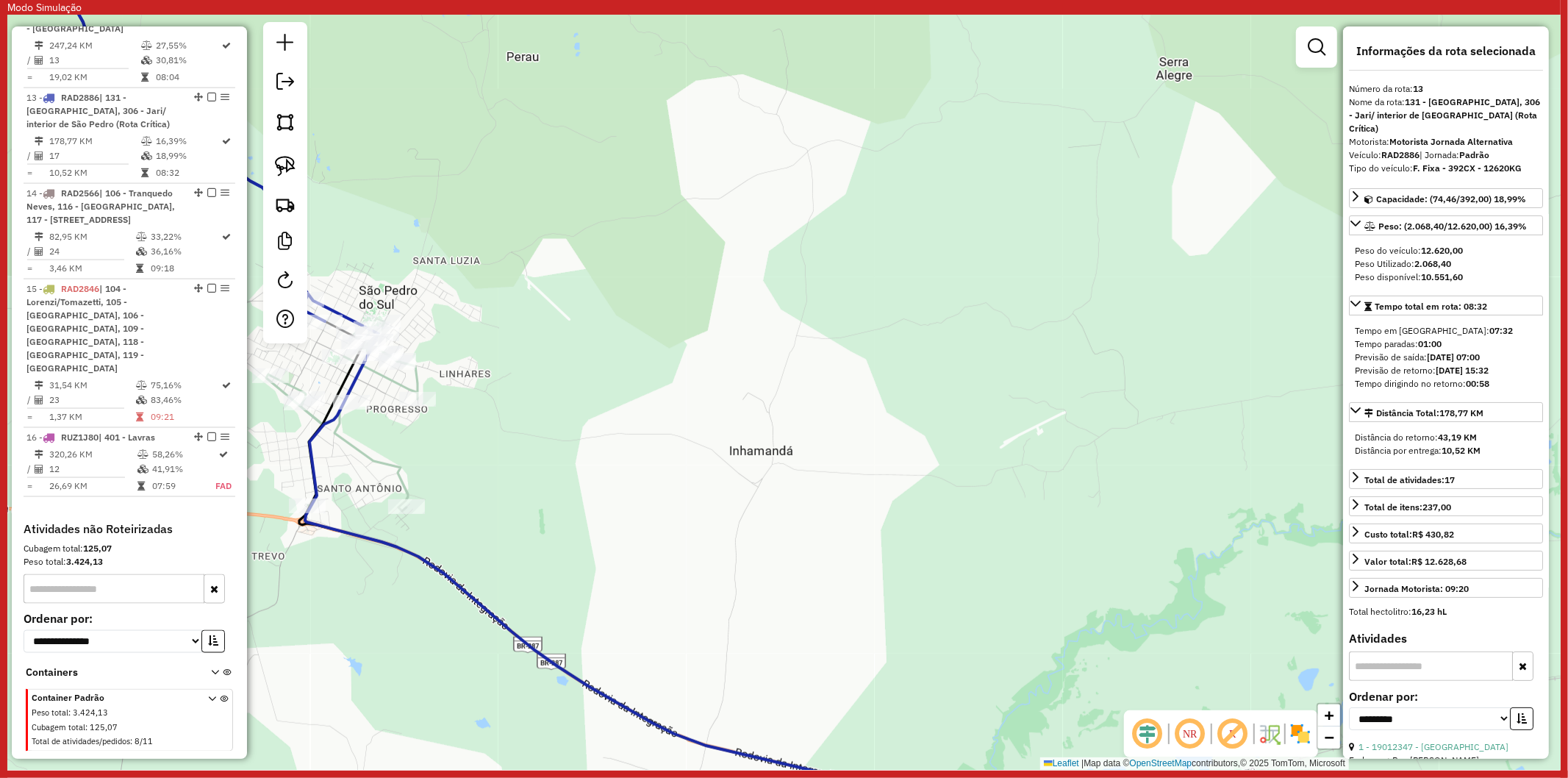
click at [367, 451] on icon at bounding box center [342, 414] width 152 height 193
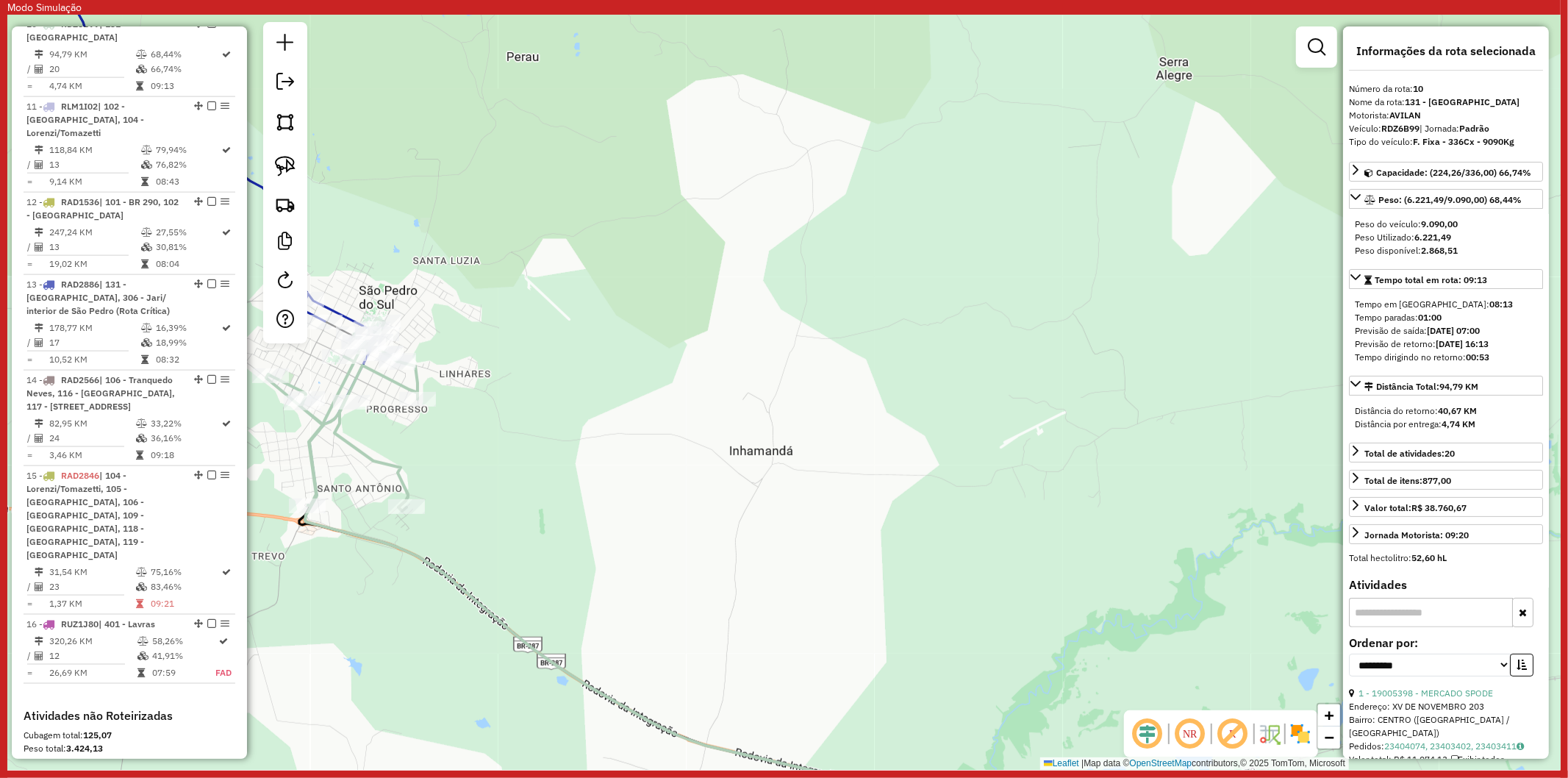
scroll to position [1547, 0]
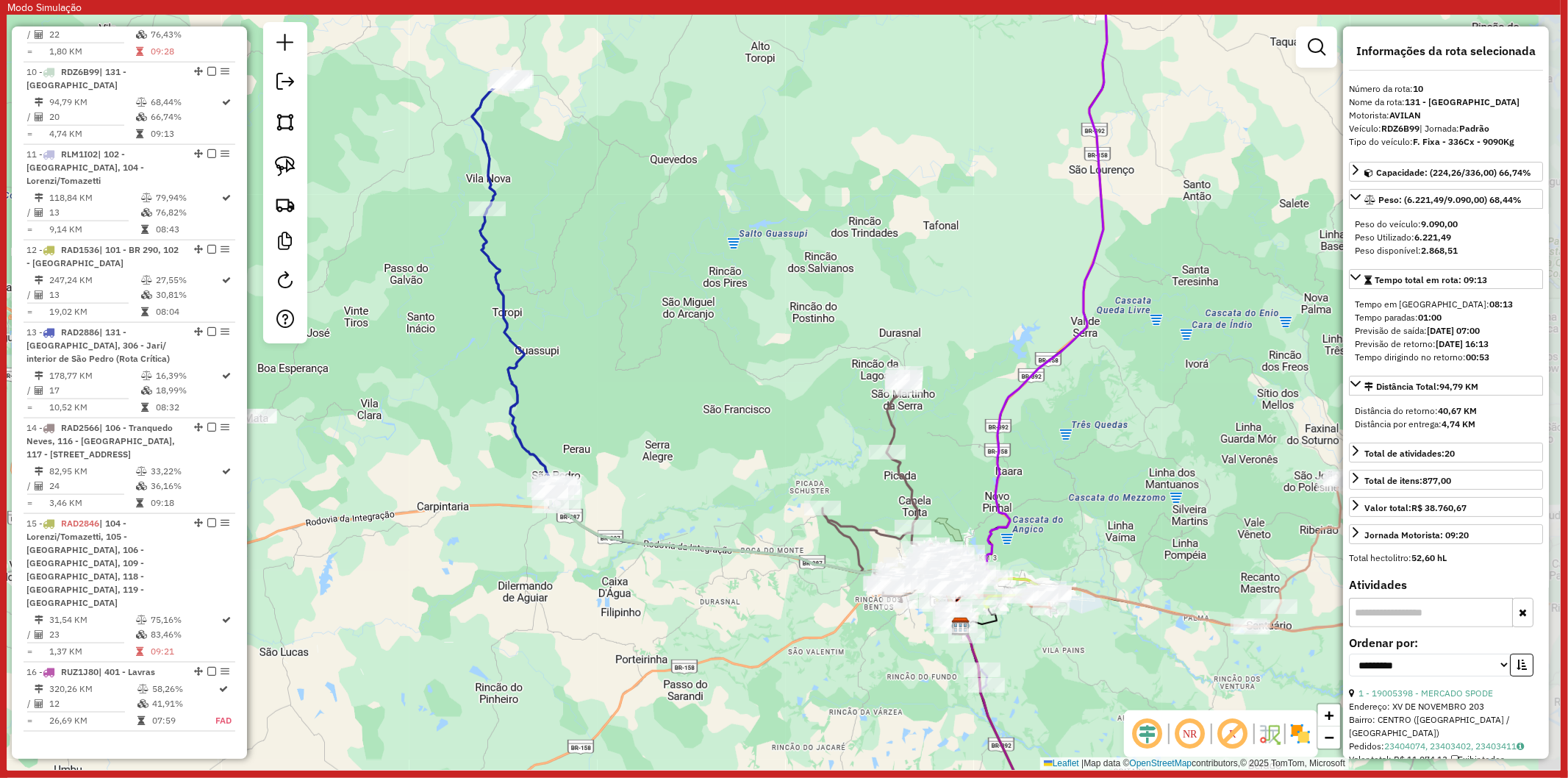
drag, startPoint x: 807, startPoint y: 441, endPoint x: 638, endPoint y: 513, distance: 183.7
click at [638, 513] on div "Janela de atendimento Grade de atendimento Capacidade Transportadoras Veículos …" at bounding box center [784, 391] width 1554 height 755
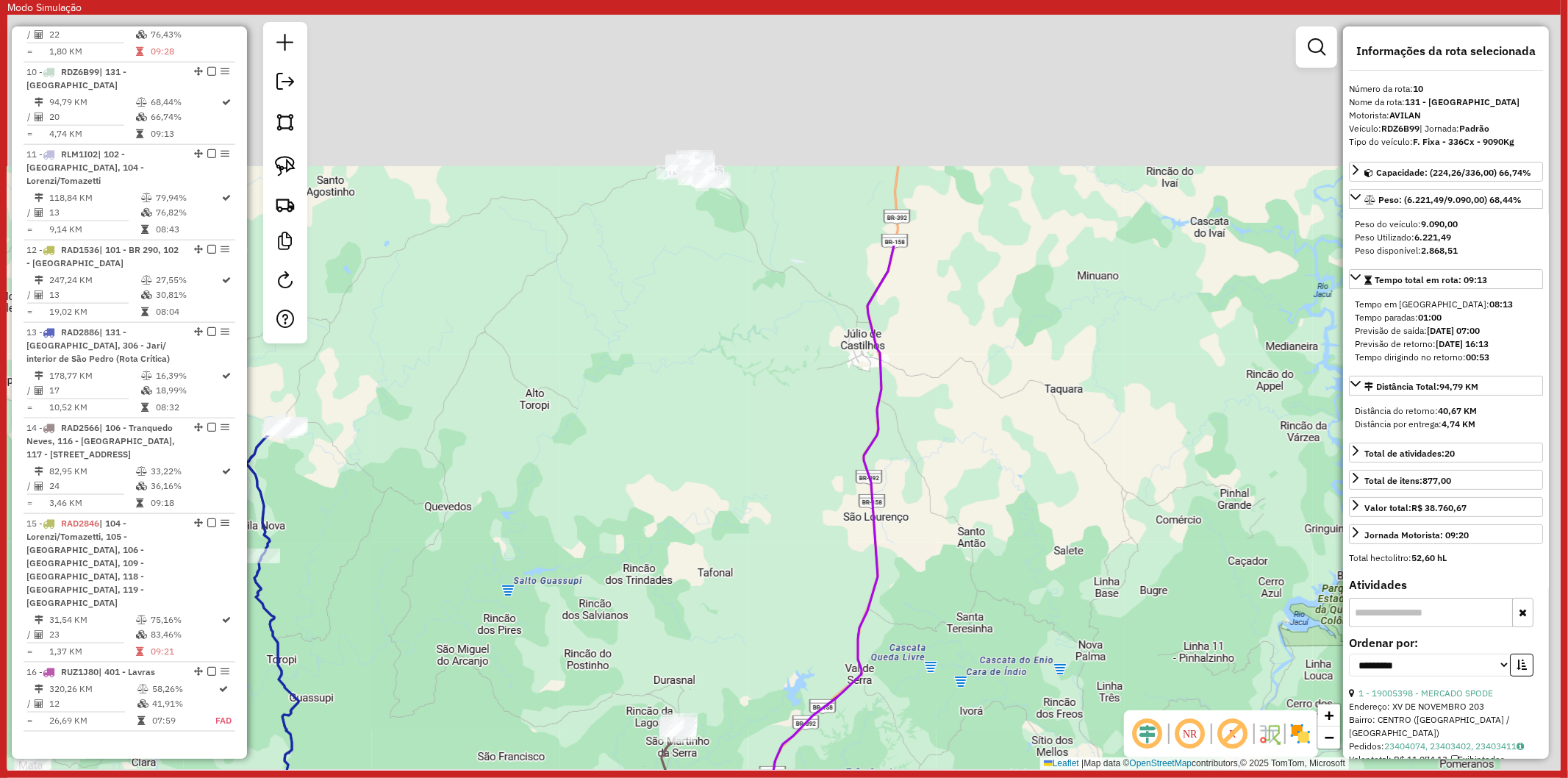
drag, startPoint x: 950, startPoint y: 277, endPoint x: 873, endPoint y: 570, distance: 302.9
click at [873, 570] on icon at bounding box center [810, 609] width 168 height 728
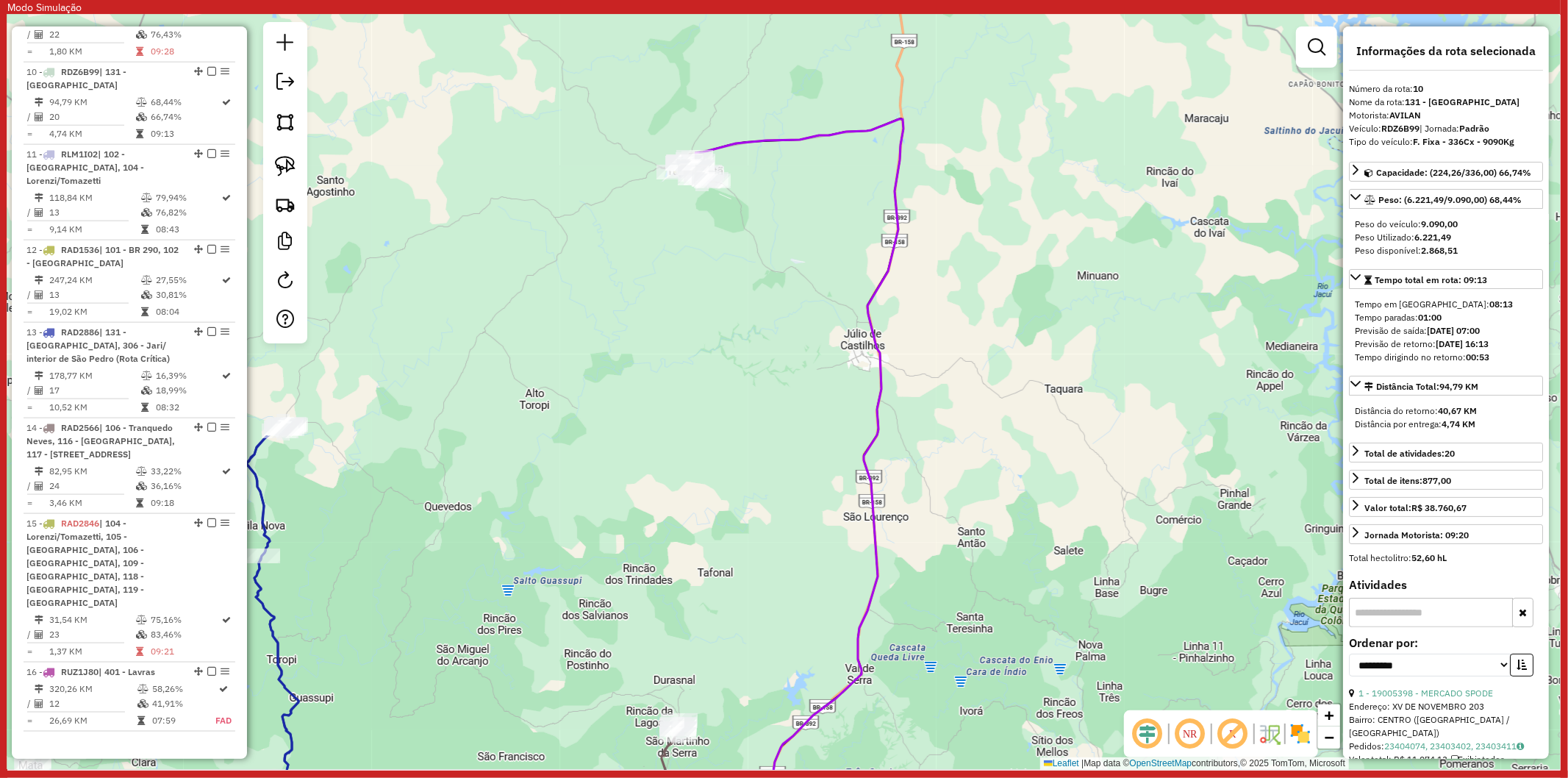
drag, startPoint x: 851, startPoint y: 647, endPoint x: 827, endPoint y: 583, distance: 68.4
click at [851, 643] on div "Janela de atendimento Grade de atendimento Capacidade Transportadoras Veículos …" at bounding box center [784, 391] width 1554 height 755
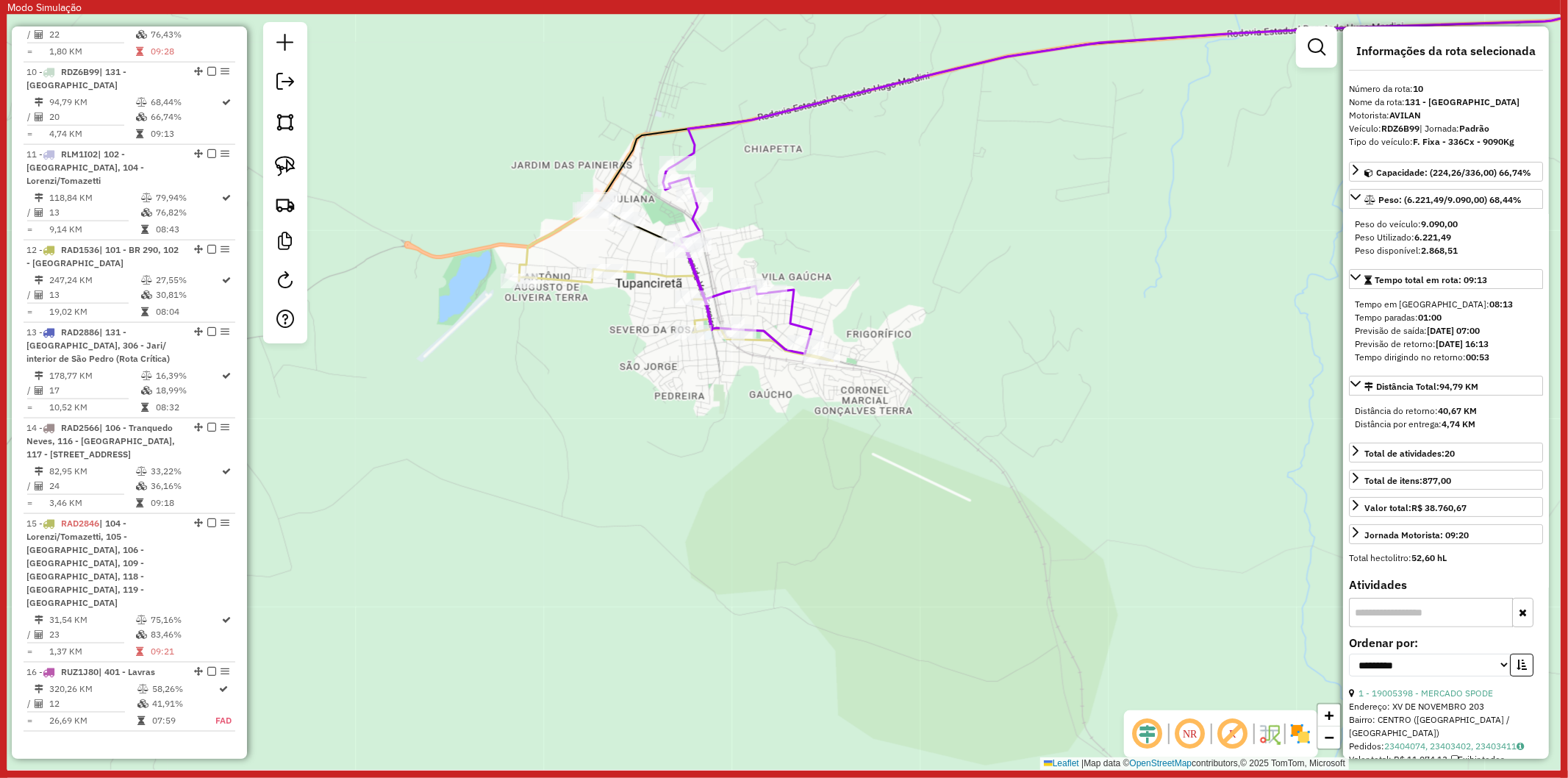
click at [645, 281] on icon at bounding box center [675, 280] width 314 height 162
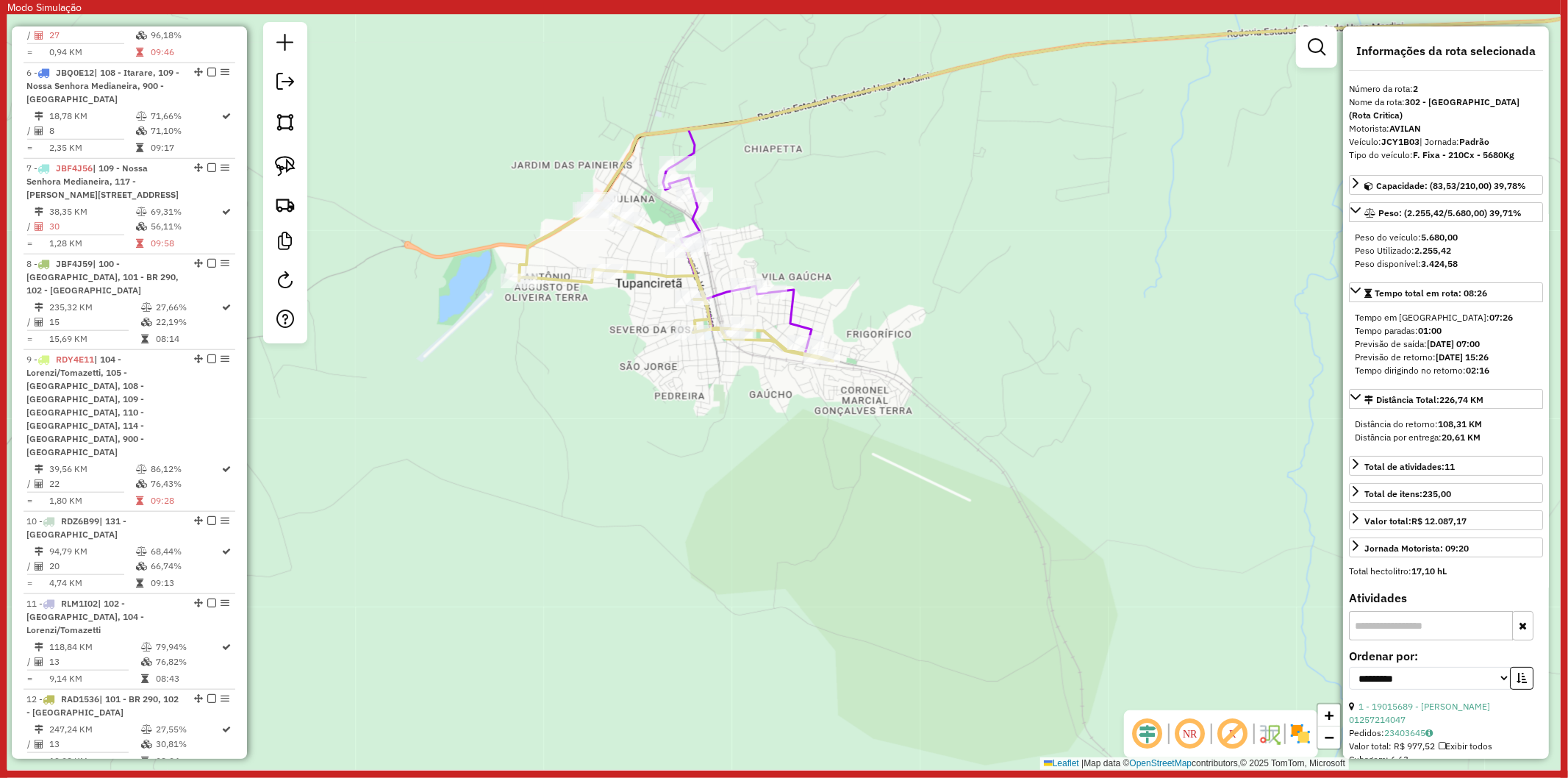
scroll to position [732, 0]
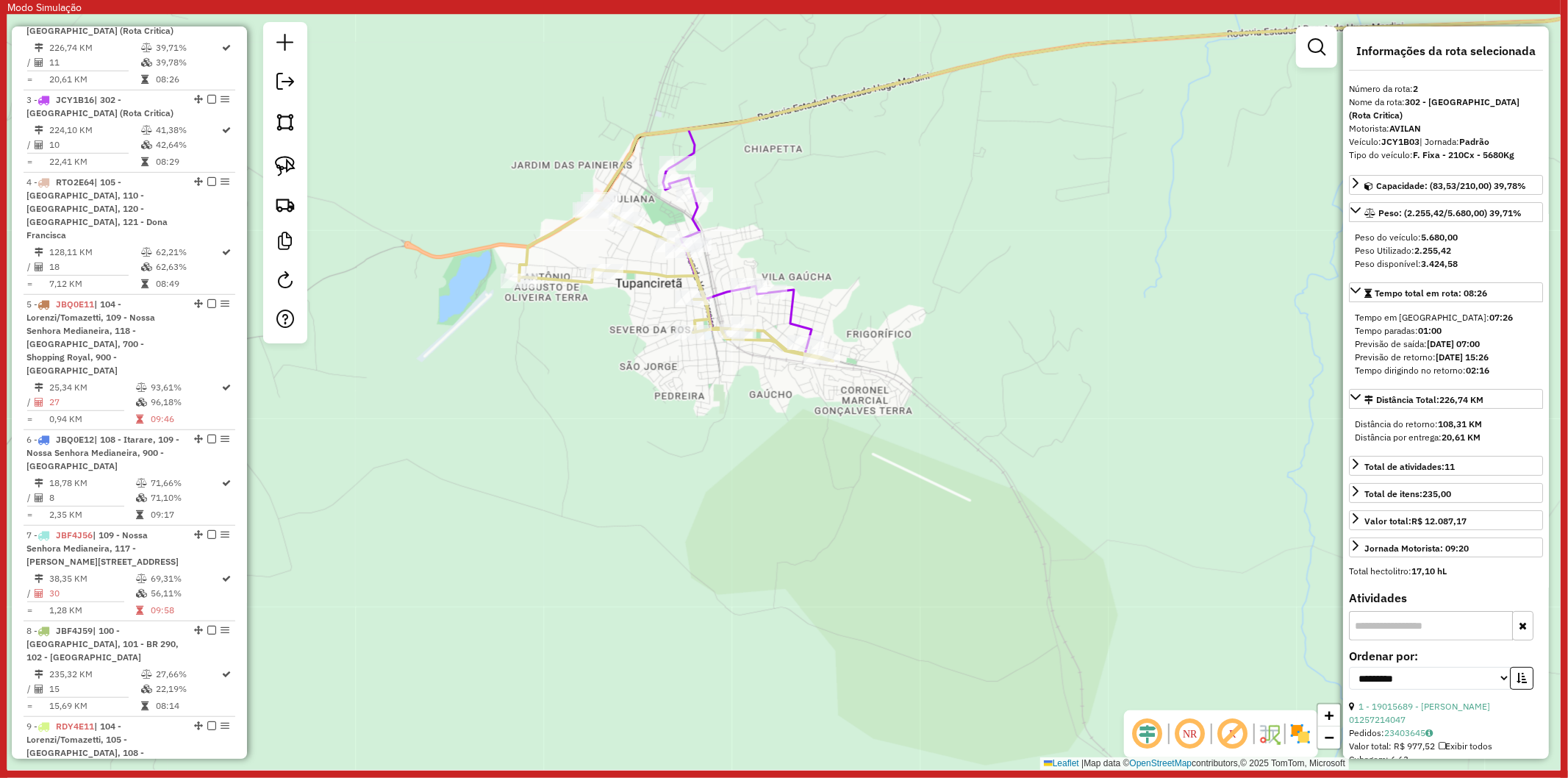
click at [700, 209] on icon at bounding box center [737, 258] width 148 height 190
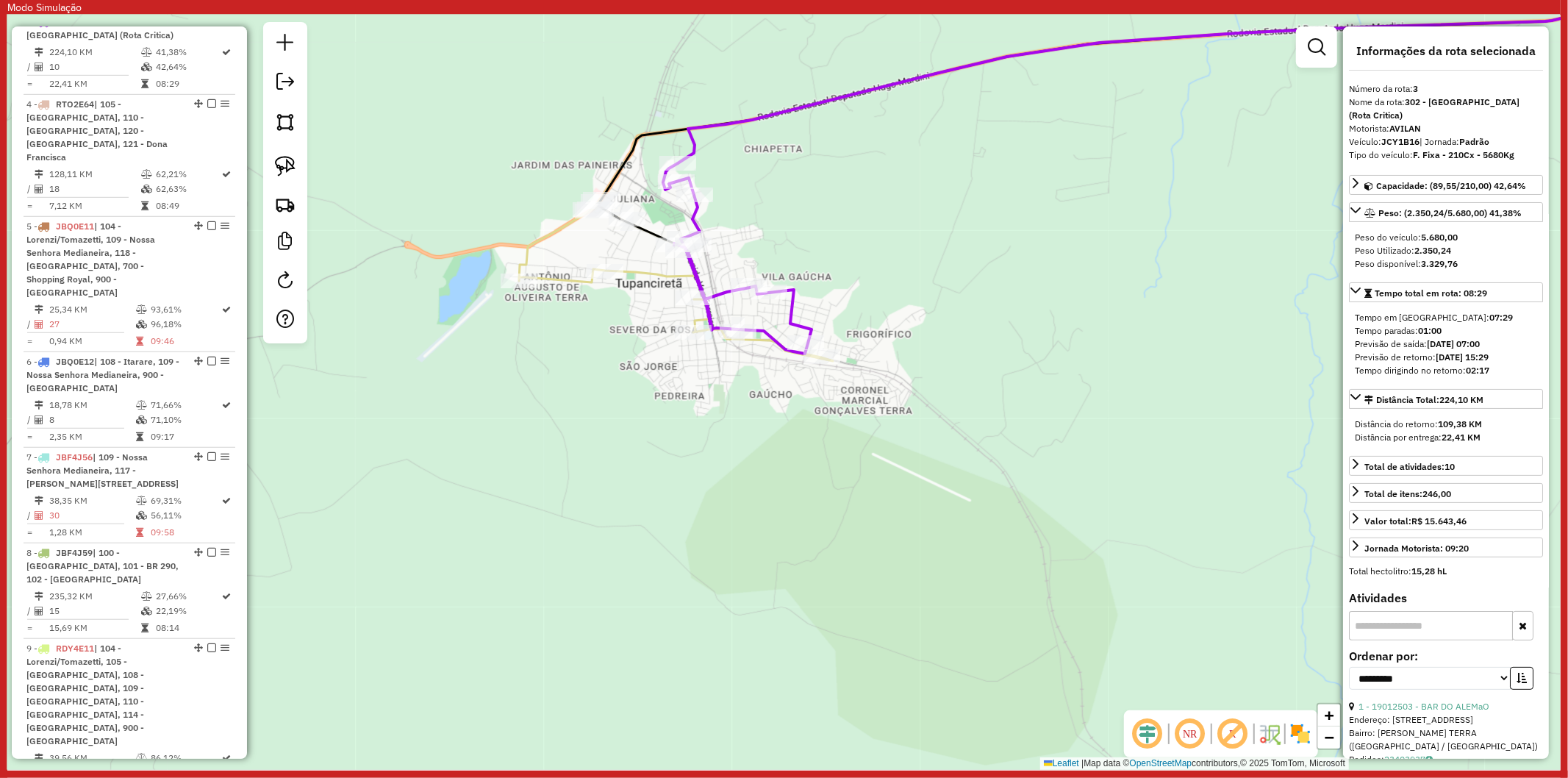
scroll to position [813, 0]
click at [649, 276] on icon at bounding box center [675, 280] width 314 height 162
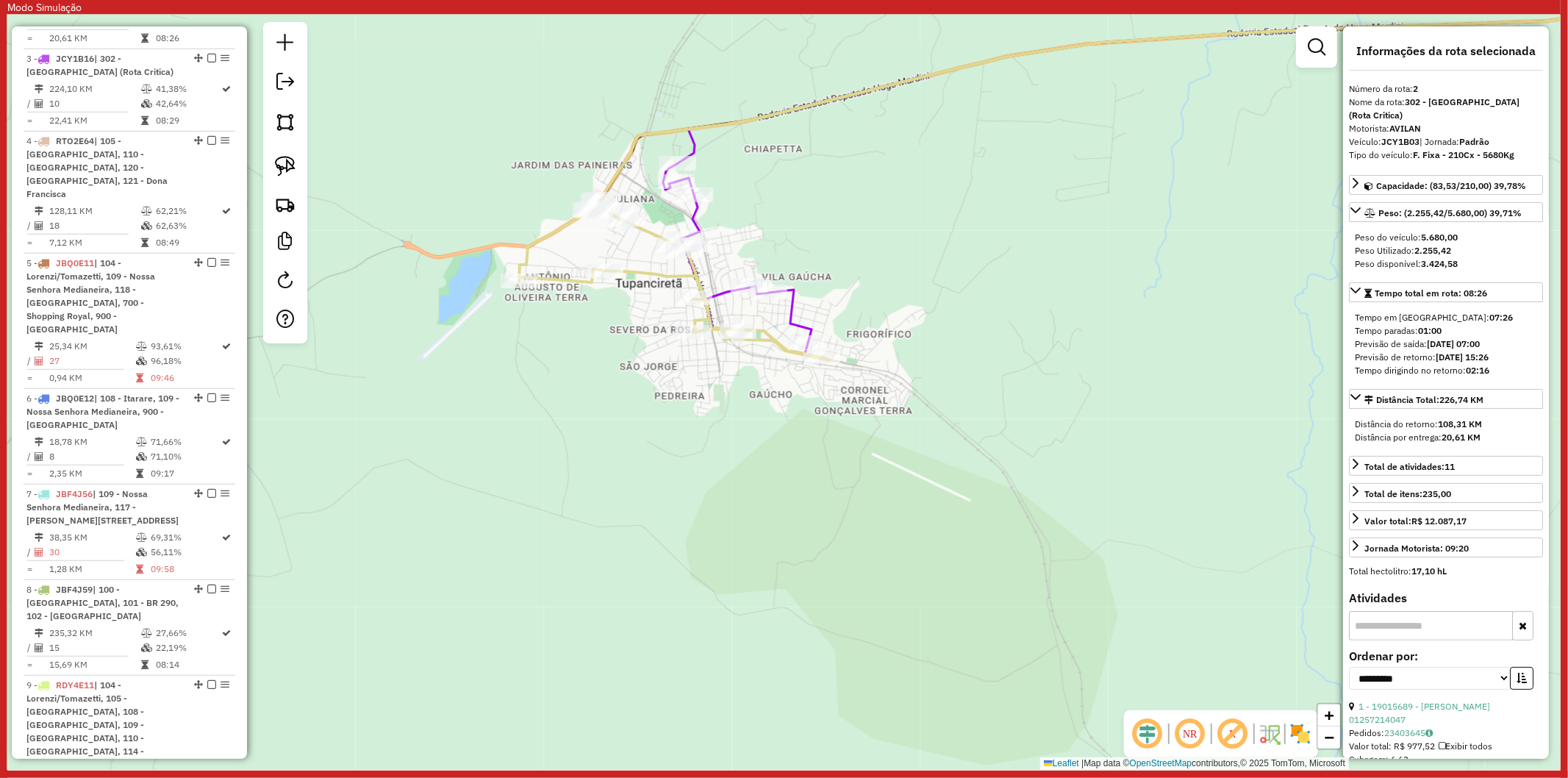
scroll to position [732, 0]
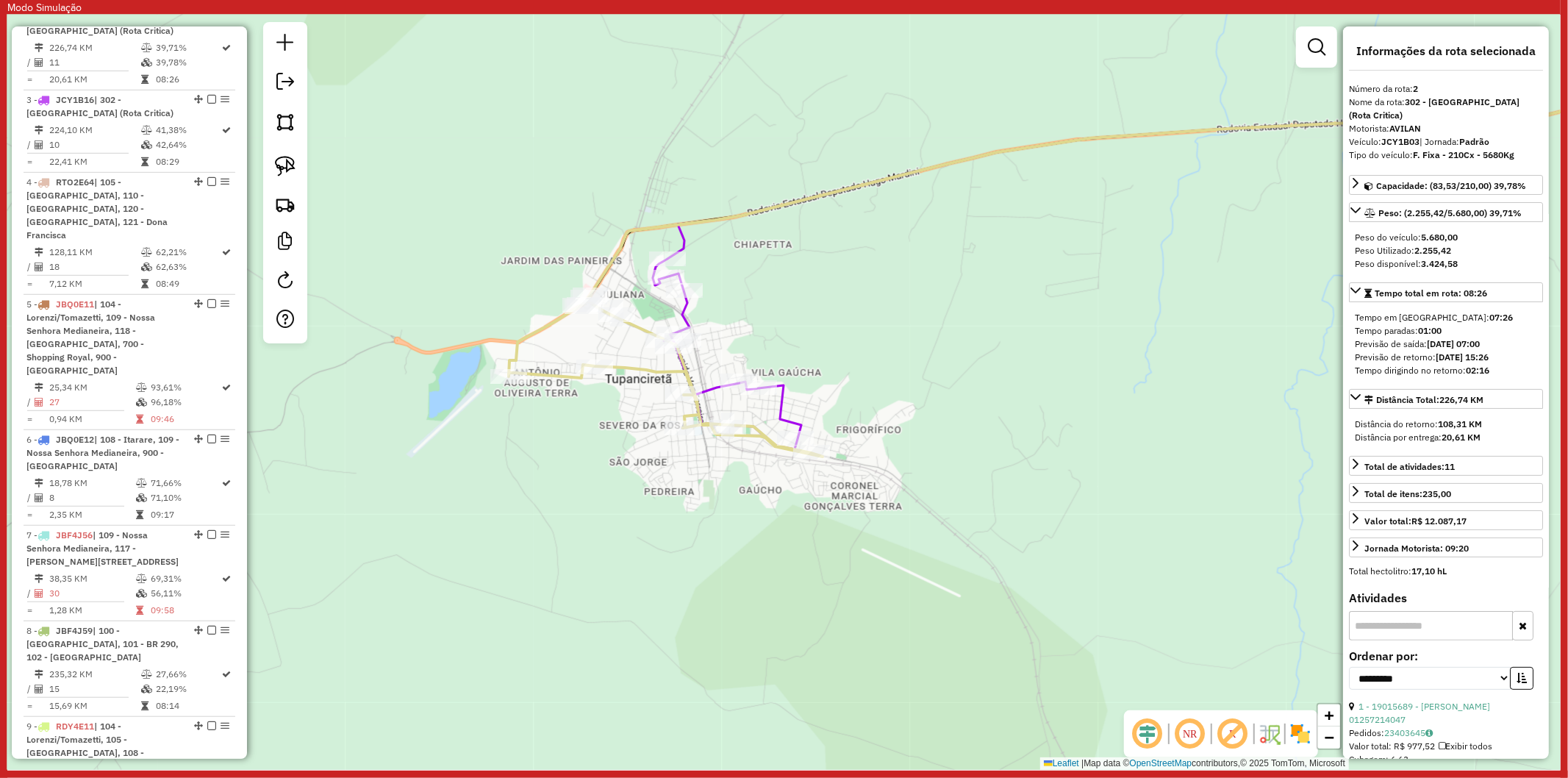
drag, startPoint x: 872, startPoint y: 204, endPoint x: 861, endPoint y: 299, distance: 95.6
click at [861, 299] on div "Janela de atendimento Grade de atendimento Capacidade Transportadoras Veículos …" at bounding box center [784, 391] width 1554 height 755
click at [686, 306] on icon at bounding box center [727, 354] width 148 height 190
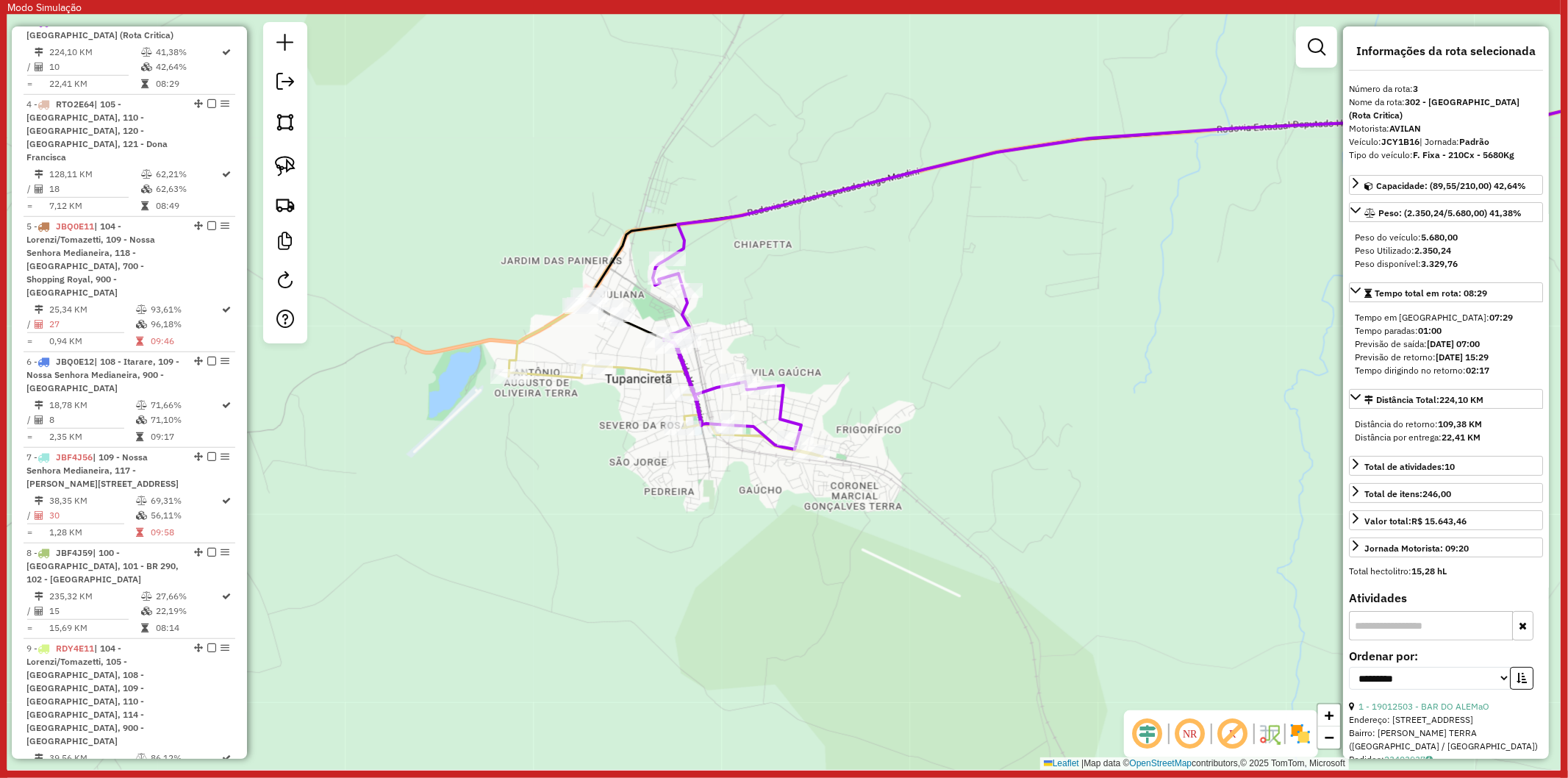
scroll to position [813, 0]
drag, startPoint x: 717, startPoint y: 314, endPoint x: 682, endPoint y: 321, distance: 35.7
click at [716, 312] on div "Janela de atendimento Grade de atendimento Capacidade Transportadoras Veículos …" at bounding box center [784, 391] width 1554 height 755
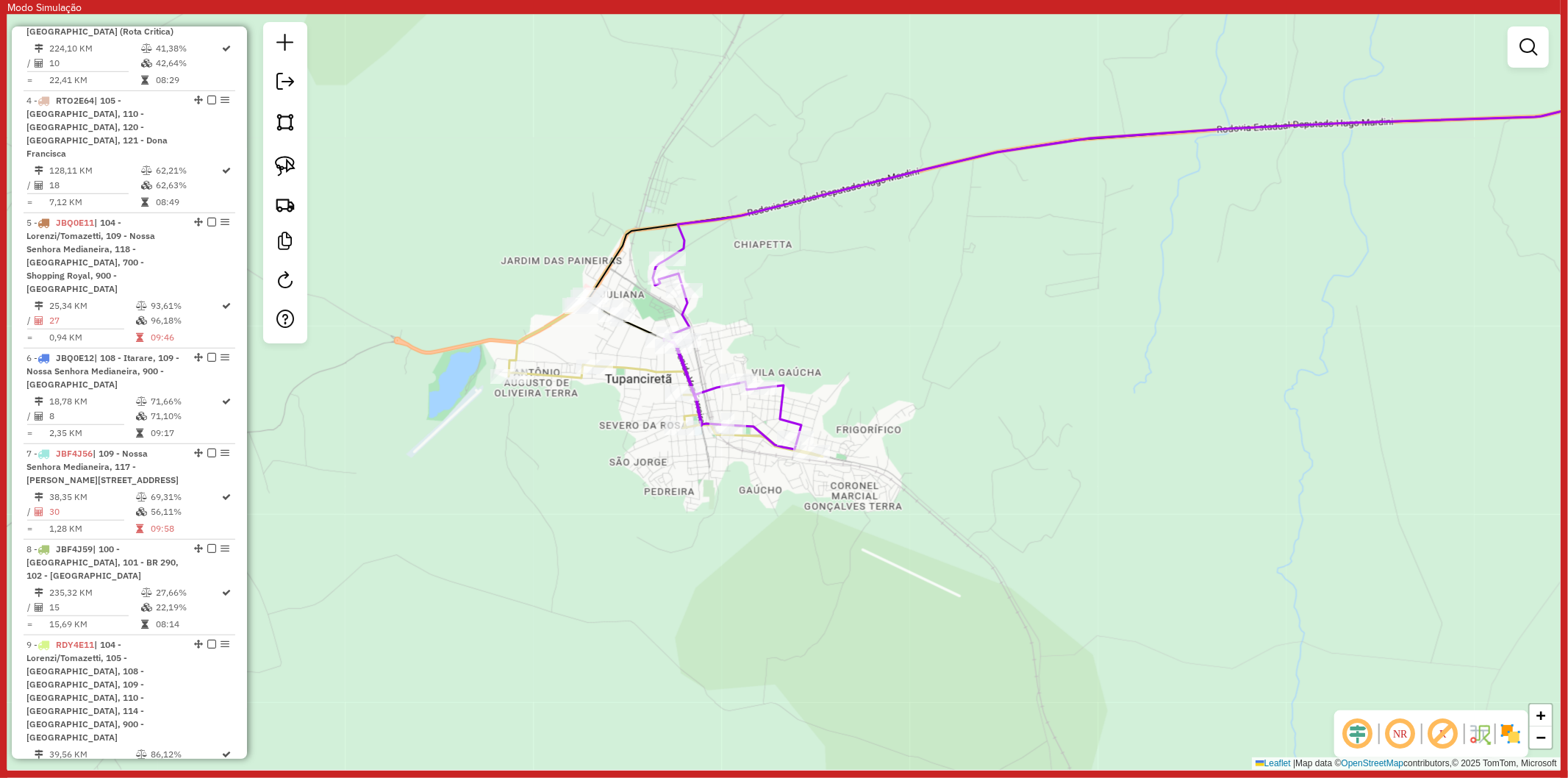
click at [631, 356] on div "Janela de atendimento Grade de atendimento Capacidade Transportadoras Veículos …" at bounding box center [784, 391] width 1554 height 755
click at [631, 364] on icon at bounding box center [665, 375] width 314 height 162
select select "**********"
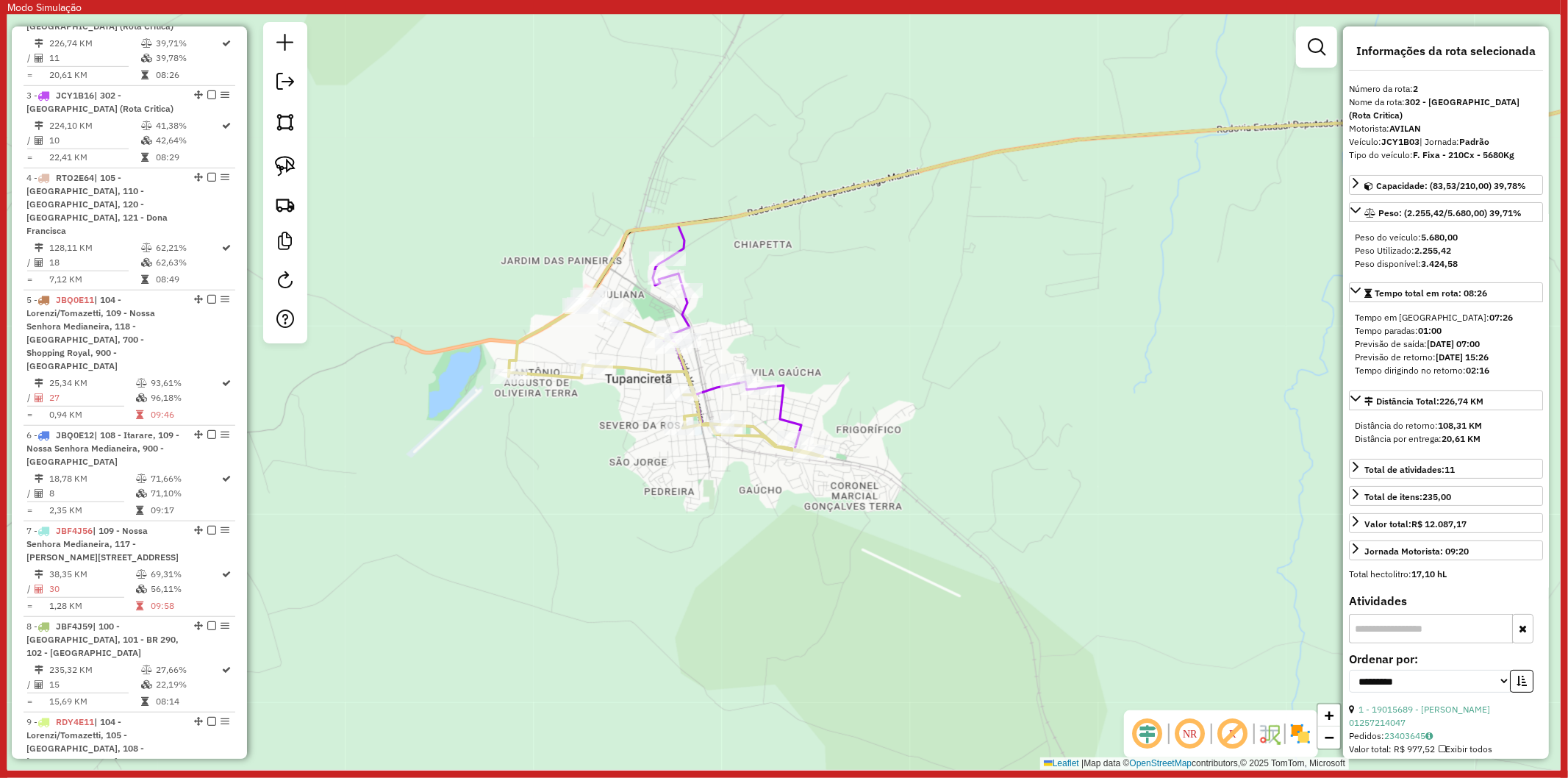
scroll to position [732, 0]
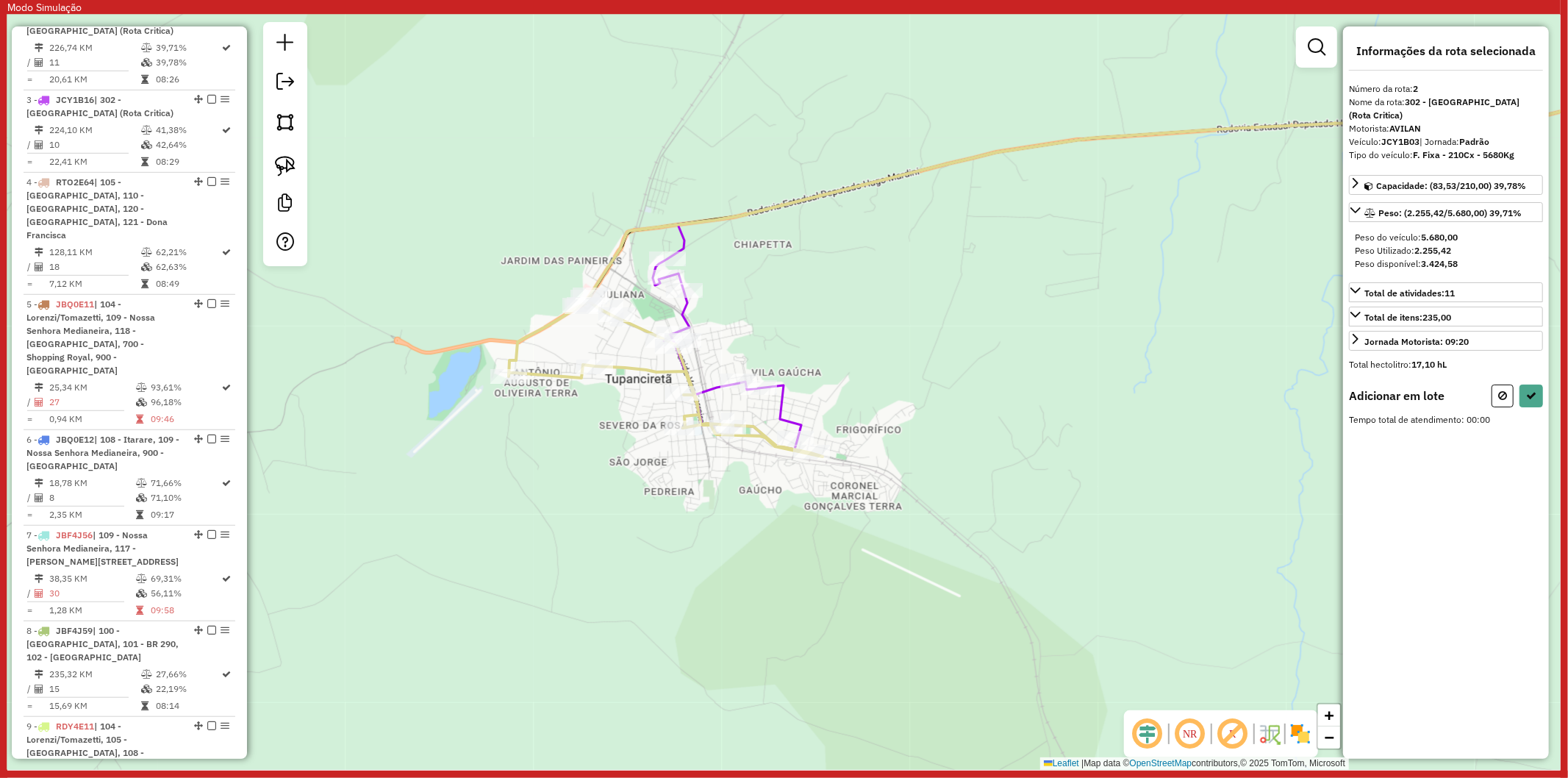
select select "**********"
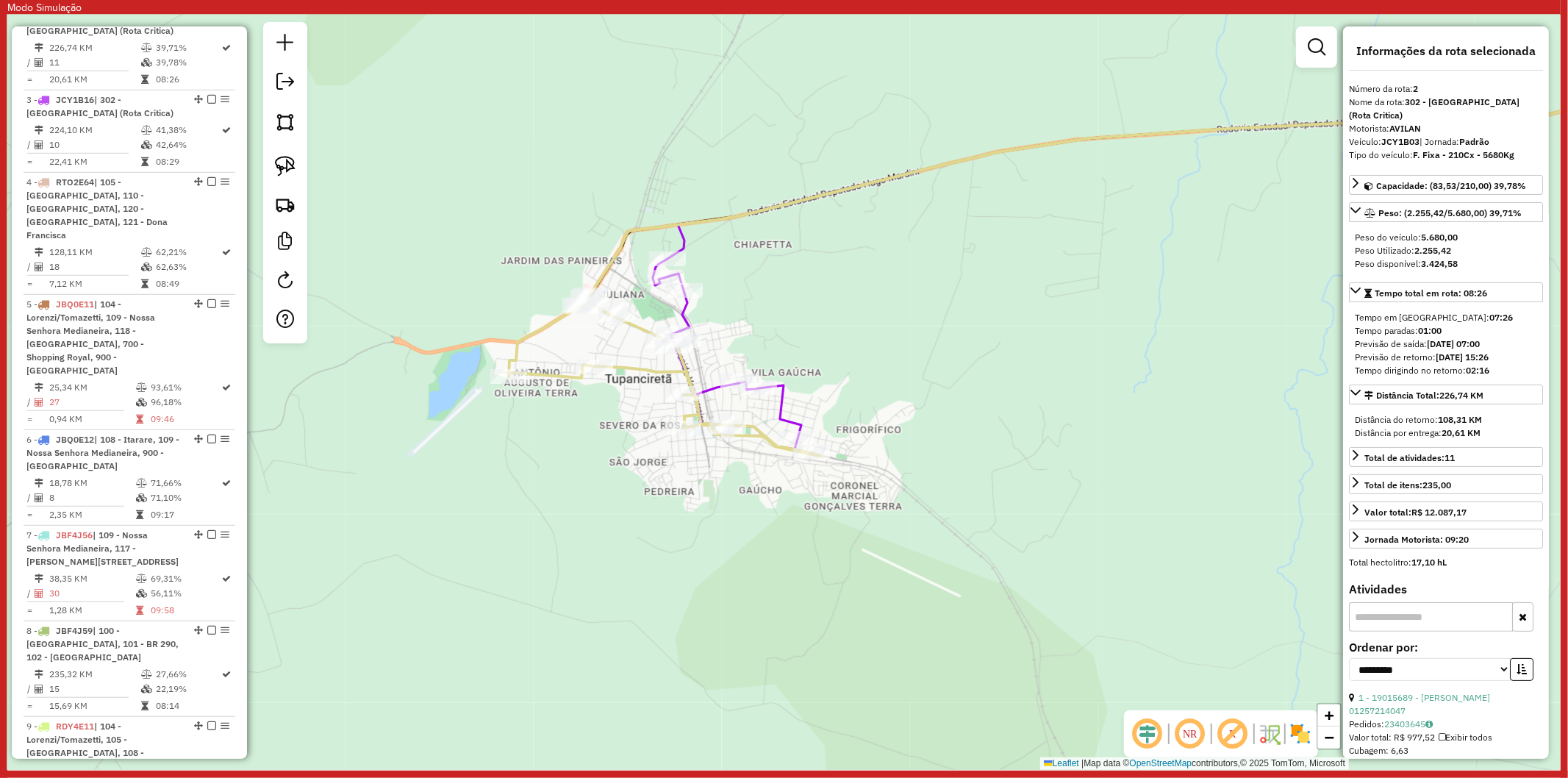
click at [947, 355] on div "Janela de atendimento Grade de atendimento Capacidade Transportadoras Veículos …" at bounding box center [784, 391] width 1554 height 755
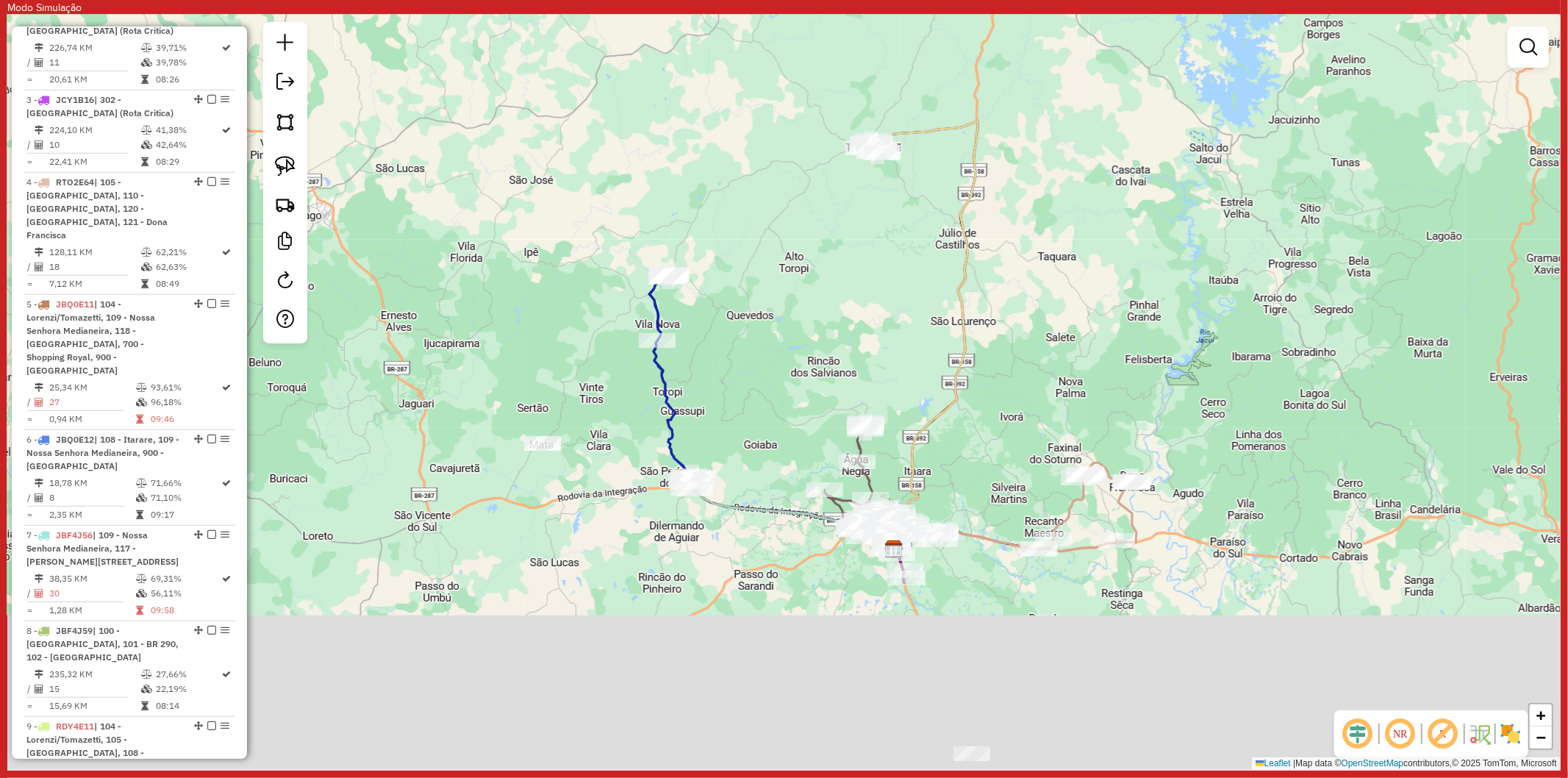
drag, startPoint x: 917, startPoint y: 336, endPoint x: 883, endPoint y: 222, distance: 119.0
click at [883, 222] on div "Janela de atendimento Grade de atendimento Capacidade Transportadoras Veículos …" at bounding box center [784, 391] width 1554 height 755
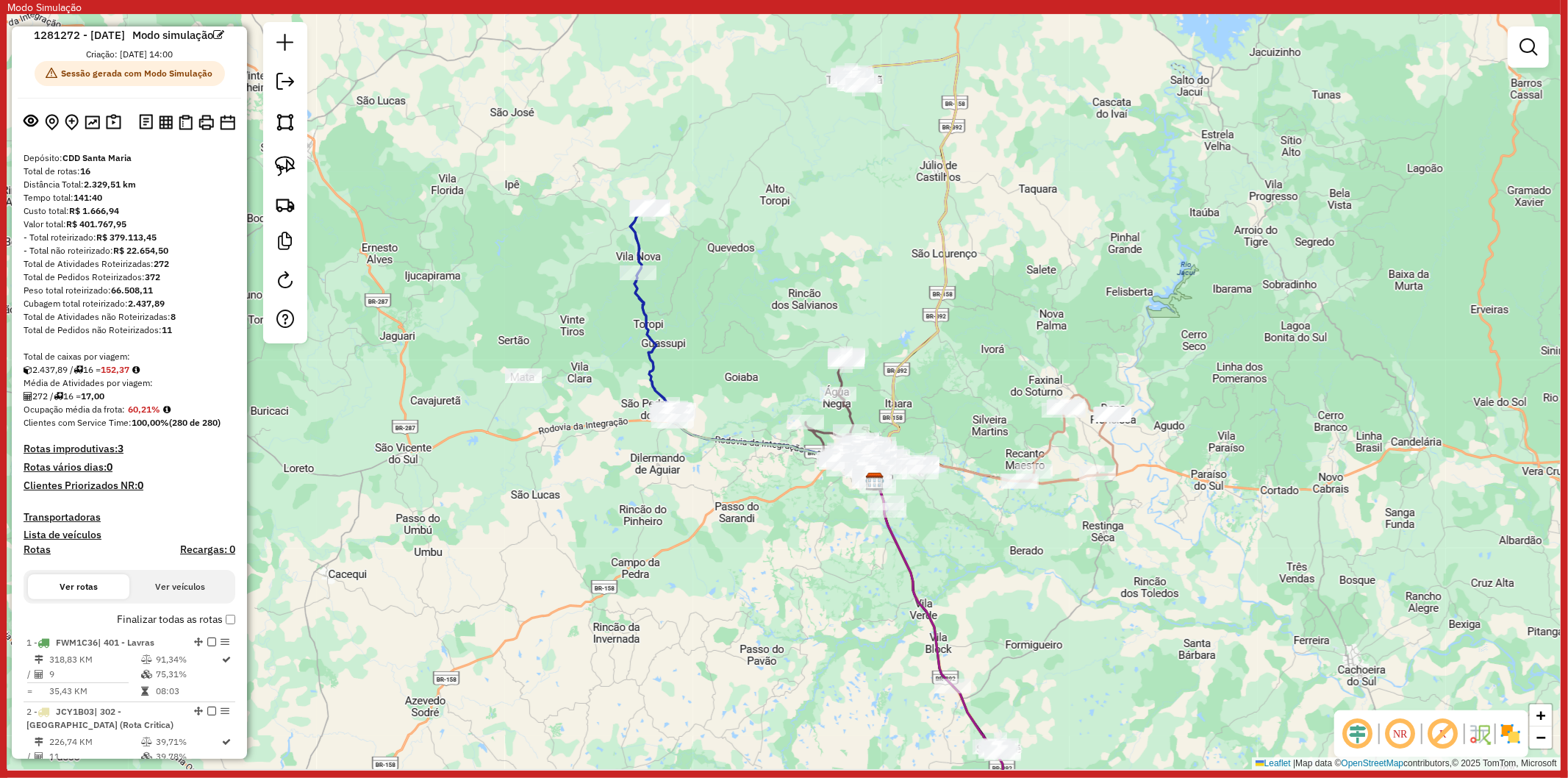
scroll to position [0, 0]
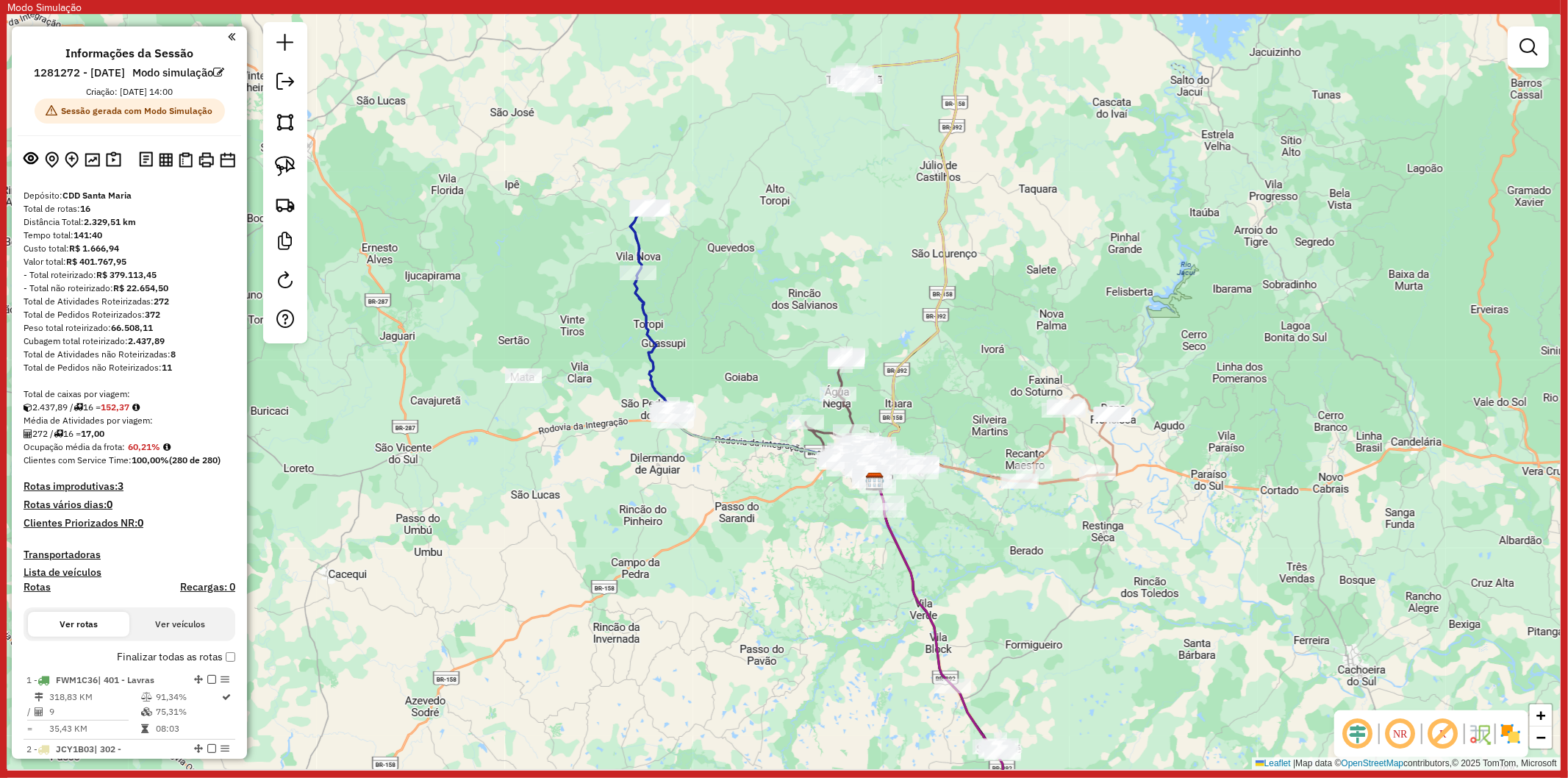
click at [960, 467] on icon at bounding box center [1000, 439] width 235 height 89
select select "**********"
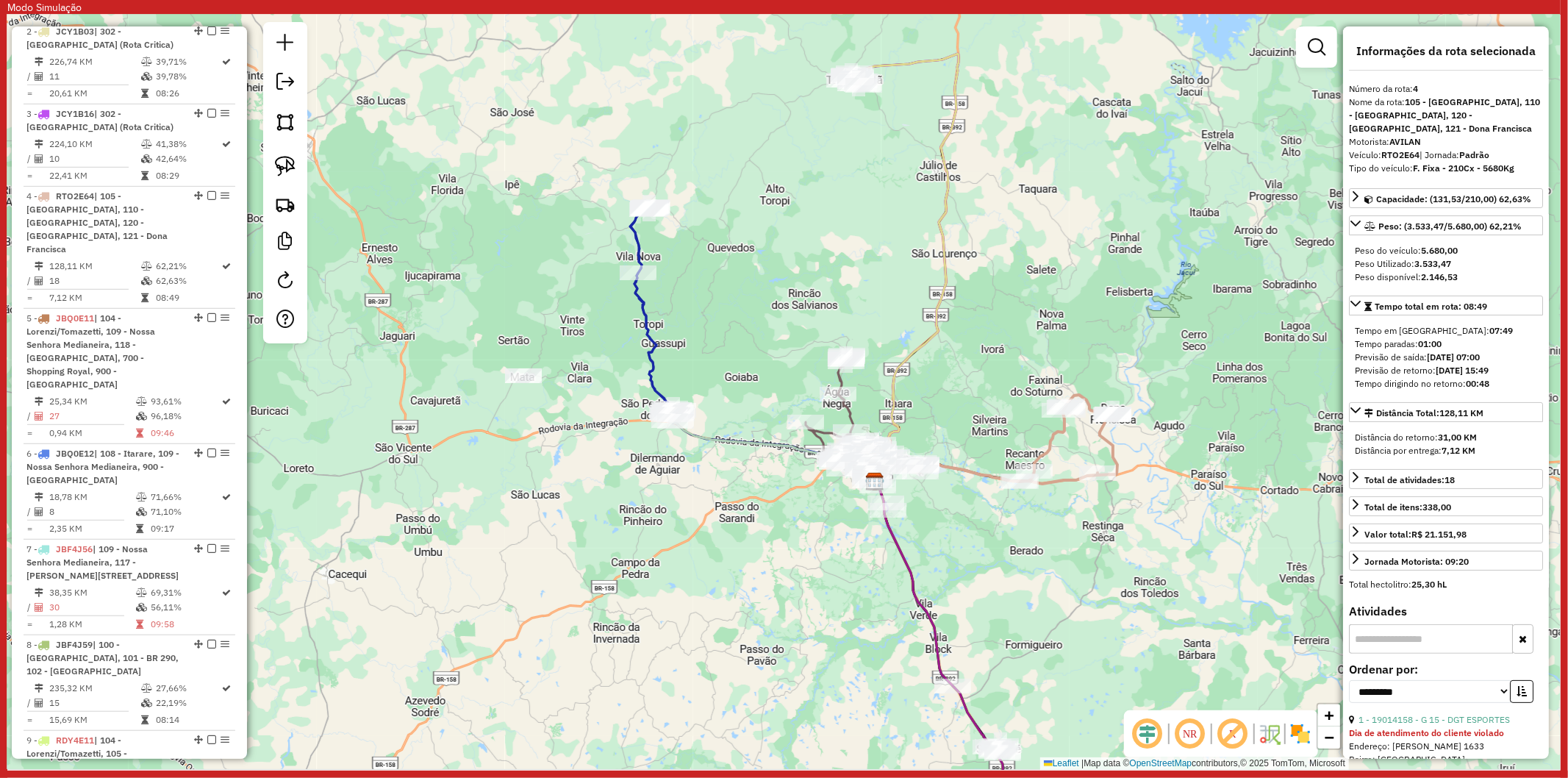
scroll to position [895, 0]
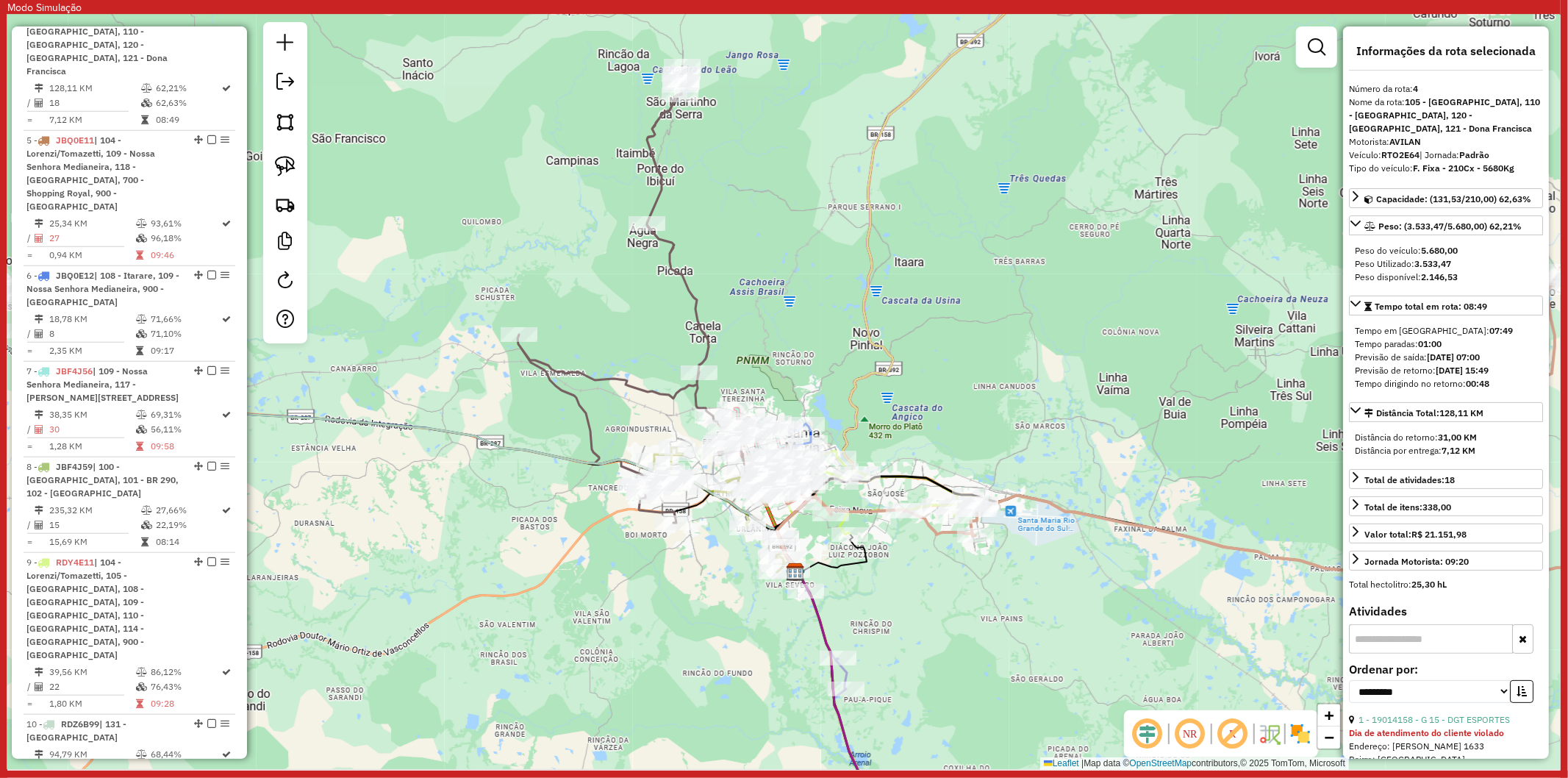
click at [1005, 541] on div "Rota 4 - Placa RTO2E64 19011438 - RESTAURANTE E LANCHE Janela de atendimento Gr…" at bounding box center [784, 391] width 1554 height 755
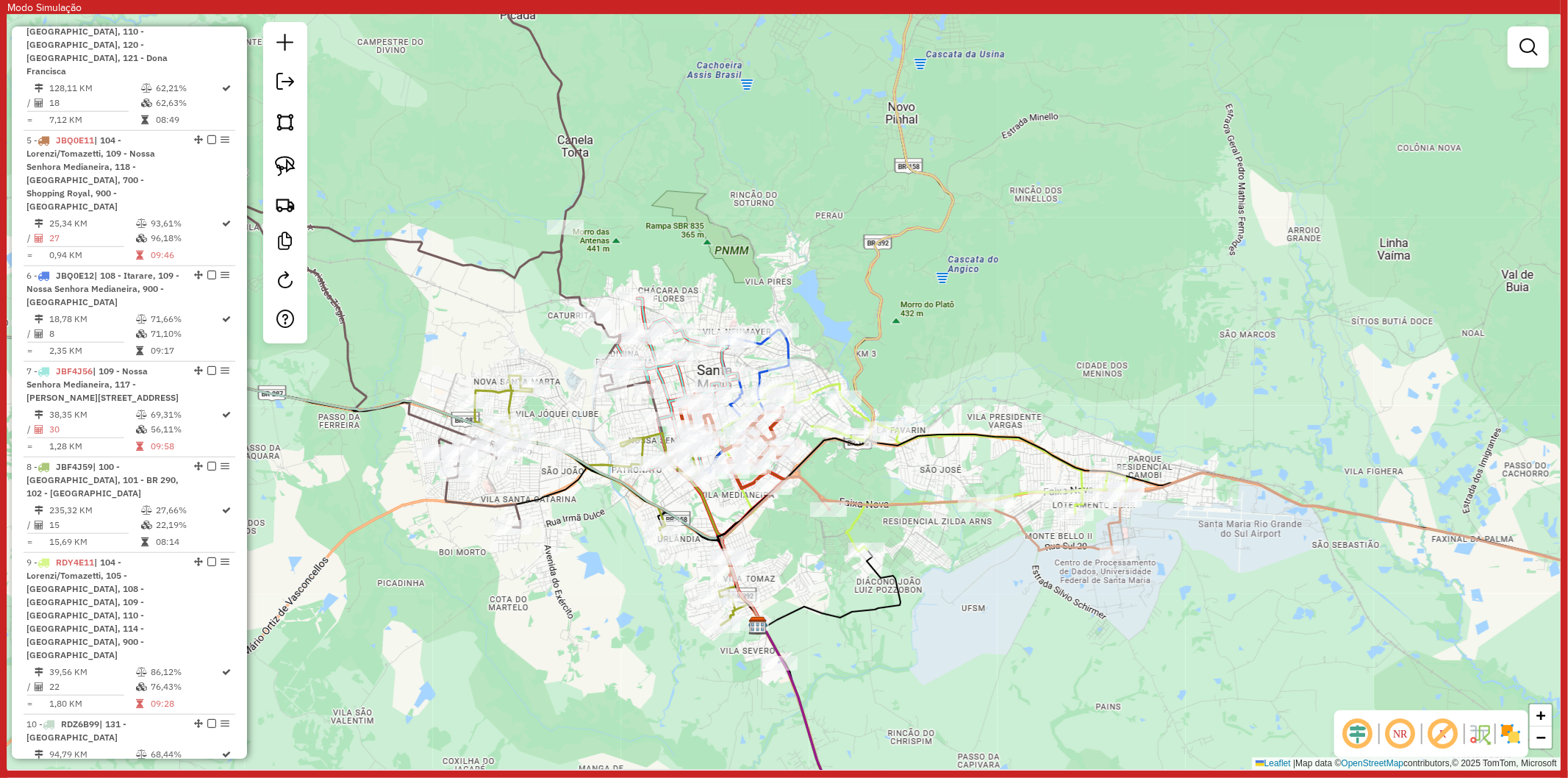
drag, startPoint x: 848, startPoint y: 502, endPoint x: 857, endPoint y: 502, distance: 9.0
click at [851, 502] on icon at bounding box center [1268, 534] width 892 height 123
click at [857, 502] on icon at bounding box center [1270, 534] width 894 height 124
select select "**********"
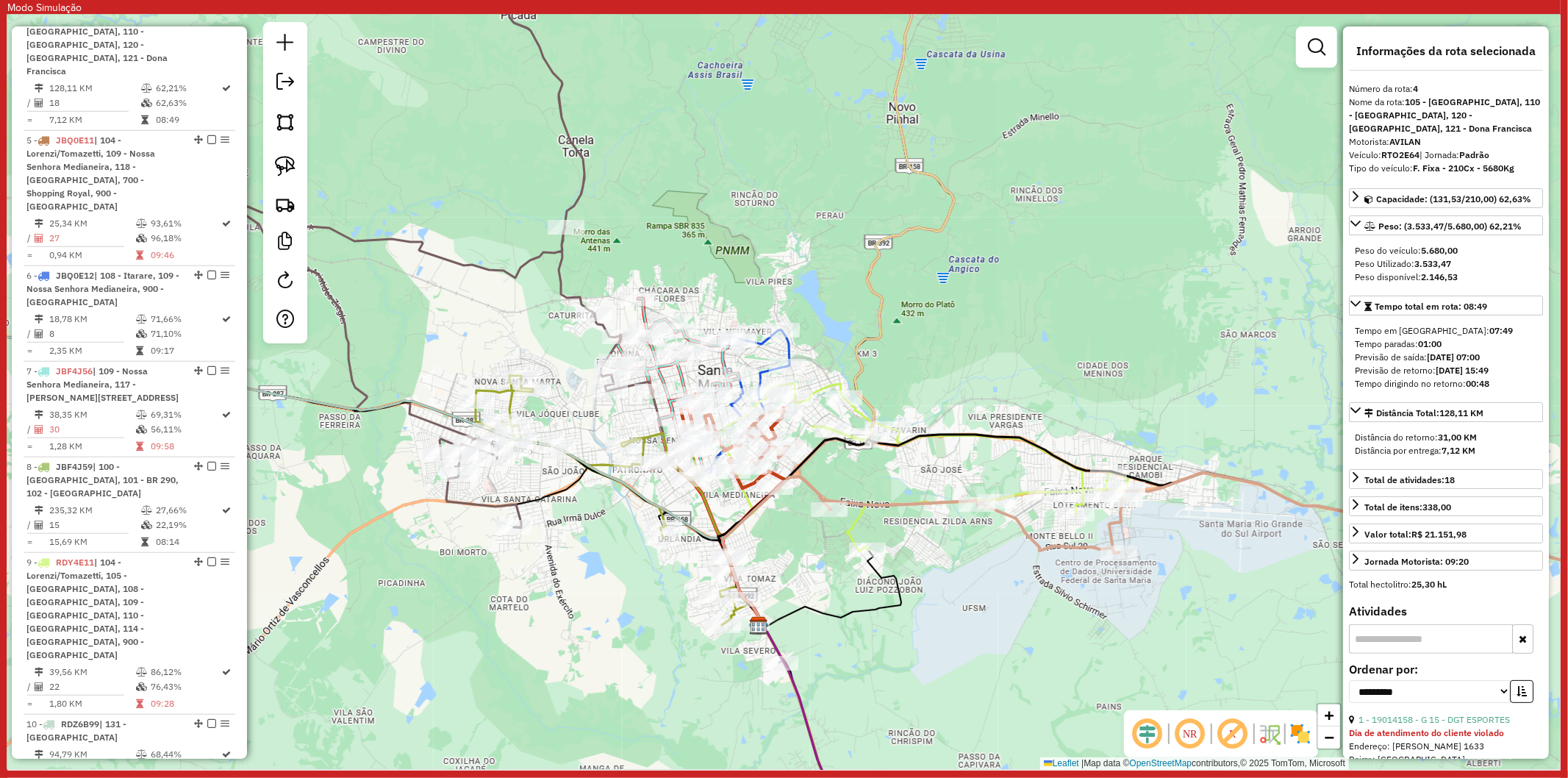
click at [945, 541] on div "Janela de atendimento Grade de atendimento Capacidade Transportadoras Veículos …" at bounding box center [784, 391] width 1554 height 755
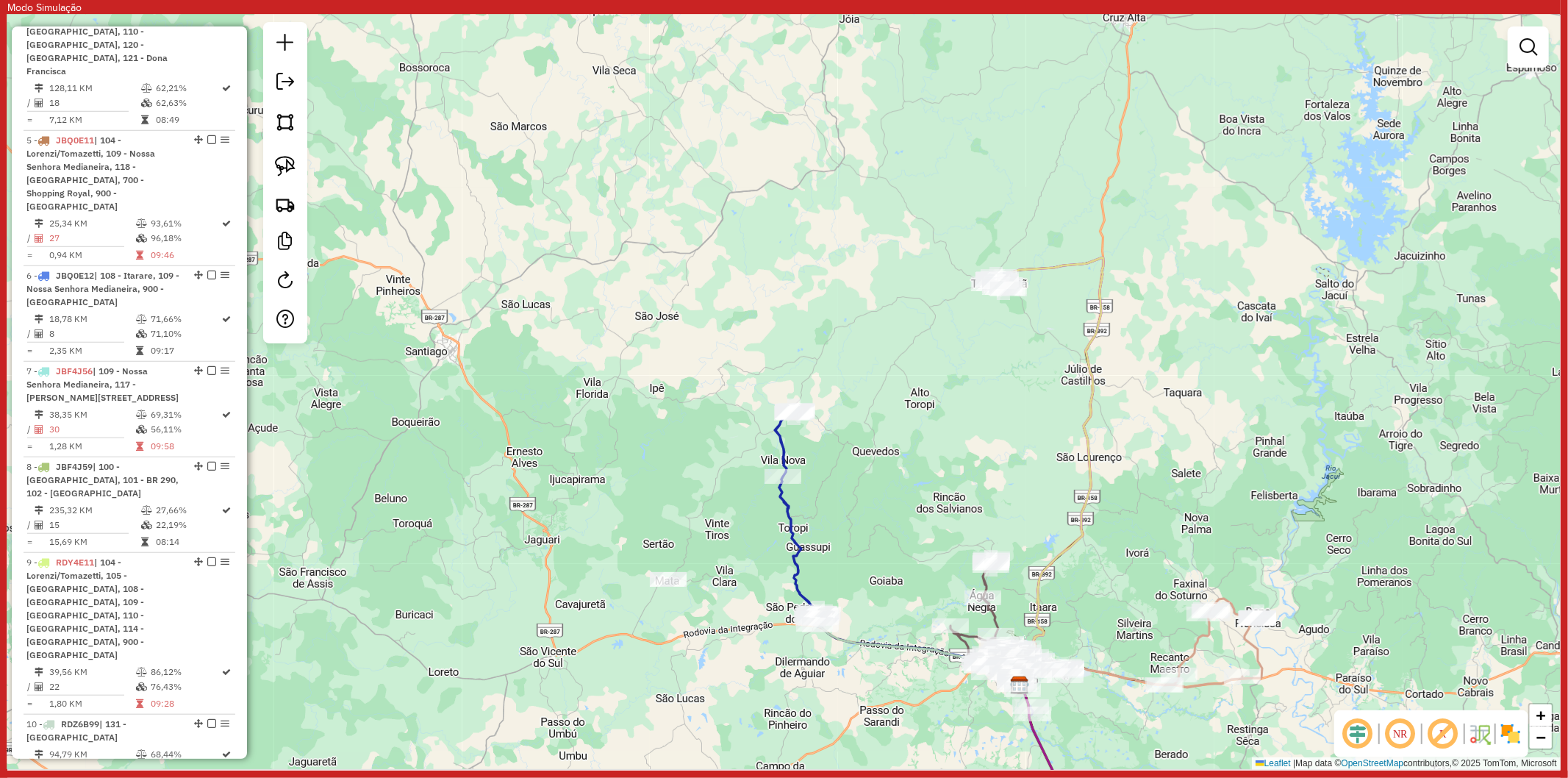
click at [866, 495] on div "Rota 13 - Placa RAD2886 19012645 - MINI MERCADO AOS Janela de atendimento Grade…" at bounding box center [784, 391] width 1554 height 755
click at [787, 504] on icon at bounding box center [794, 511] width 40 height 203
select select "**********"
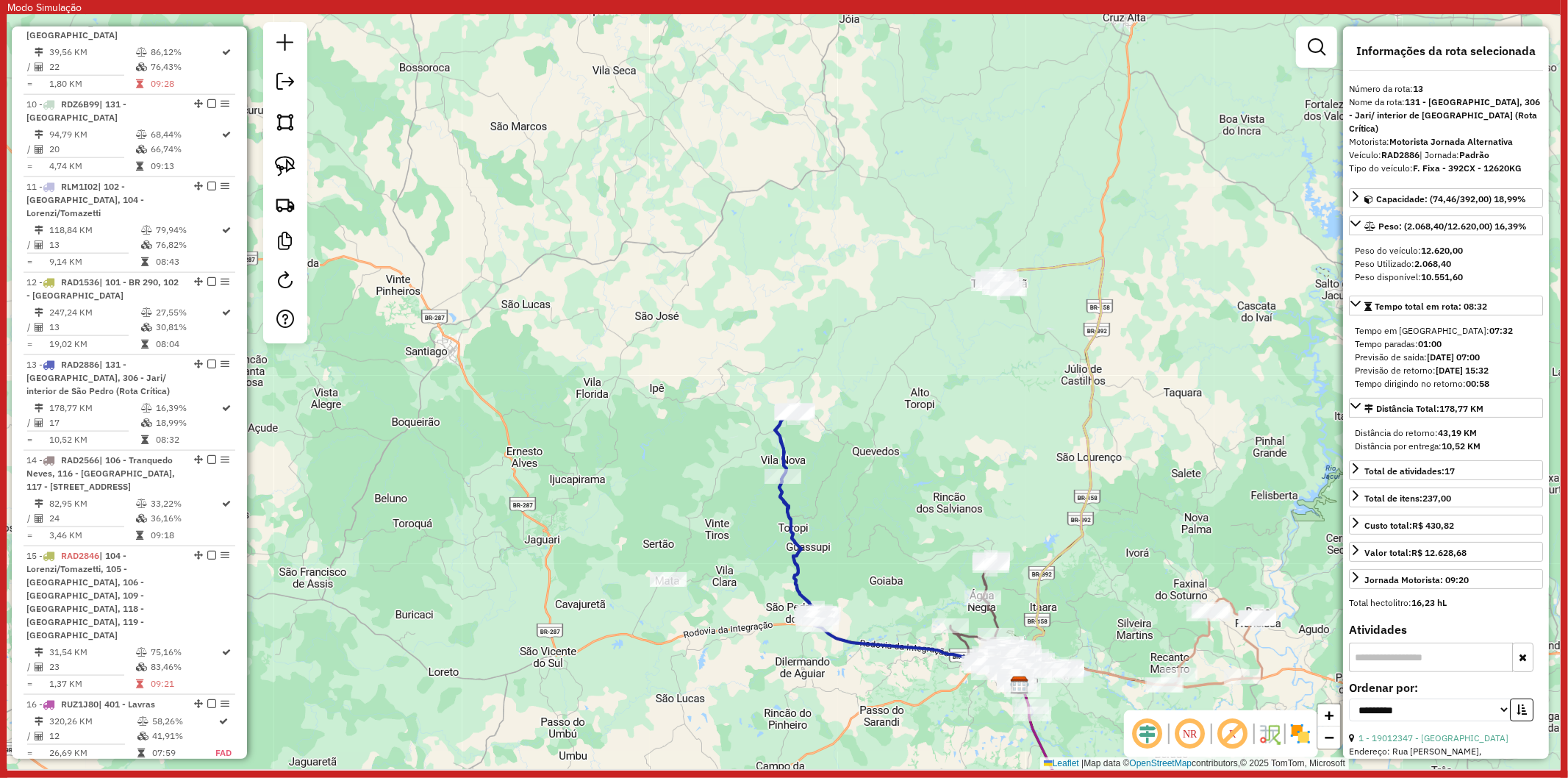
scroll to position [1782, 0]
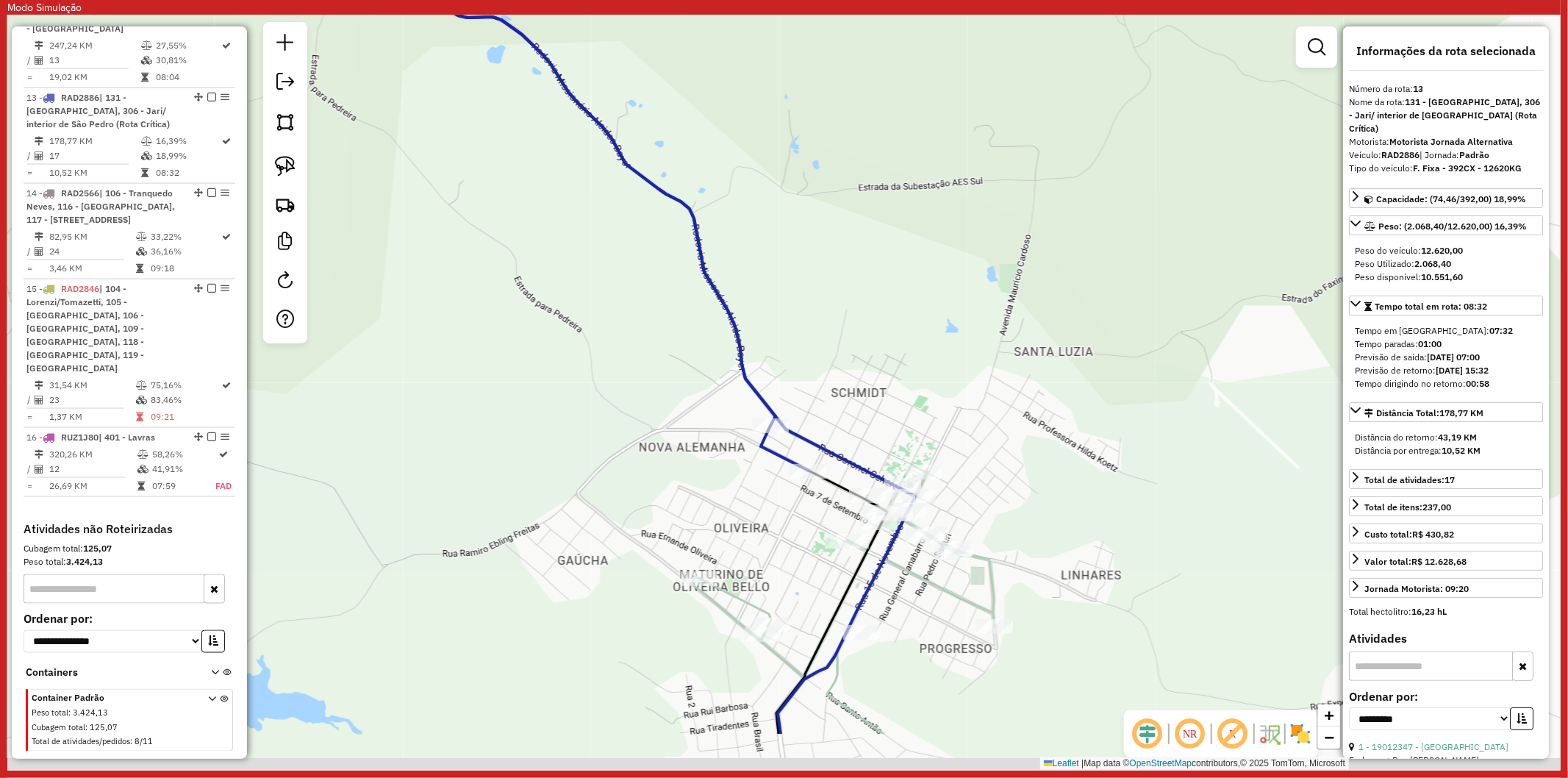
drag, startPoint x: 803, startPoint y: 670, endPoint x: 799, endPoint y: 527, distance: 143.1
click at [799, 527] on div "Janela de atendimento Grade de atendimento Capacidade Transportadoras Veículos …" at bounding box center [784, 391] width 1554 height 755
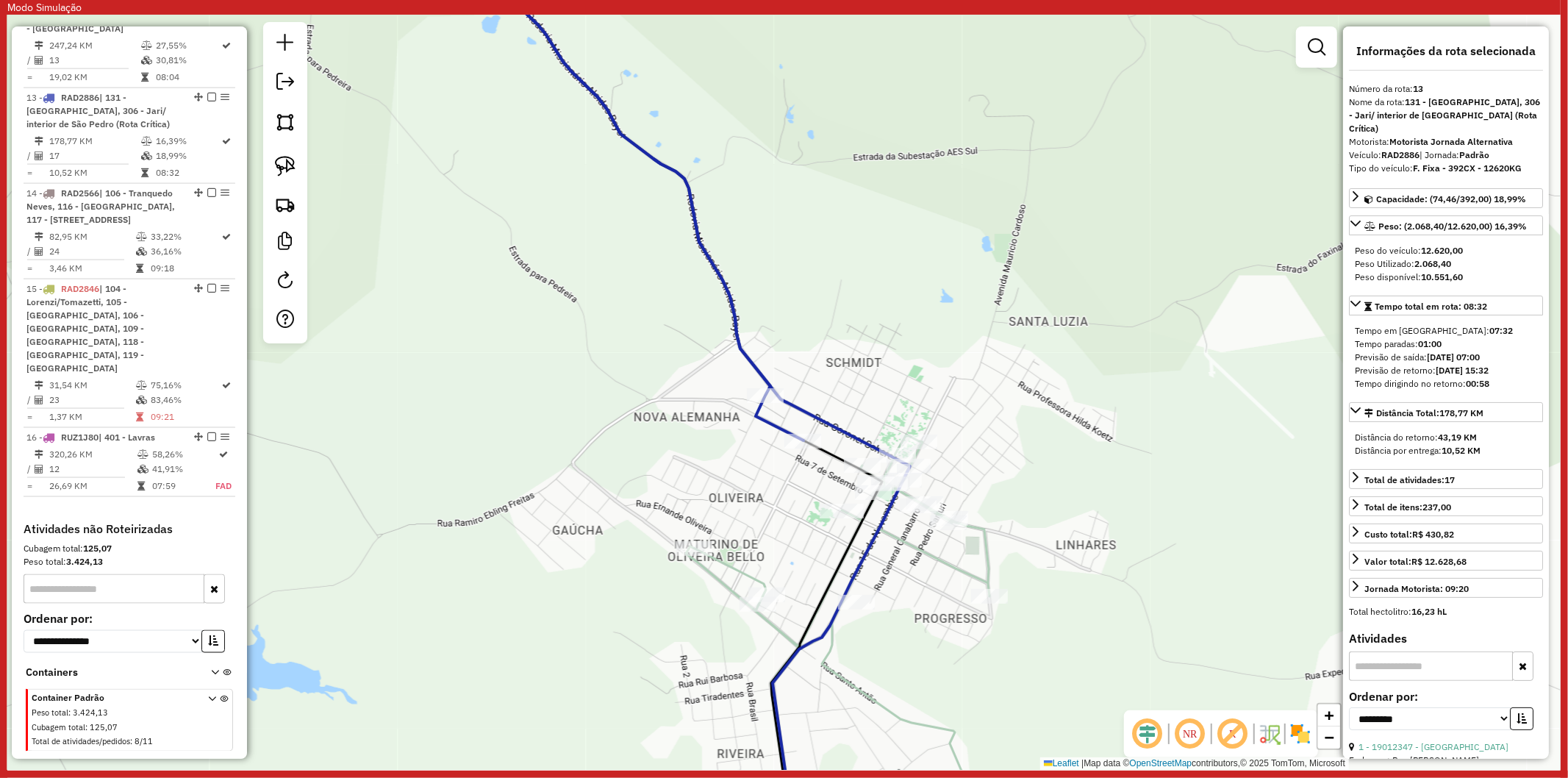
click at [734, 572] on icon at bounding box center [838, 626] width 304 height 385
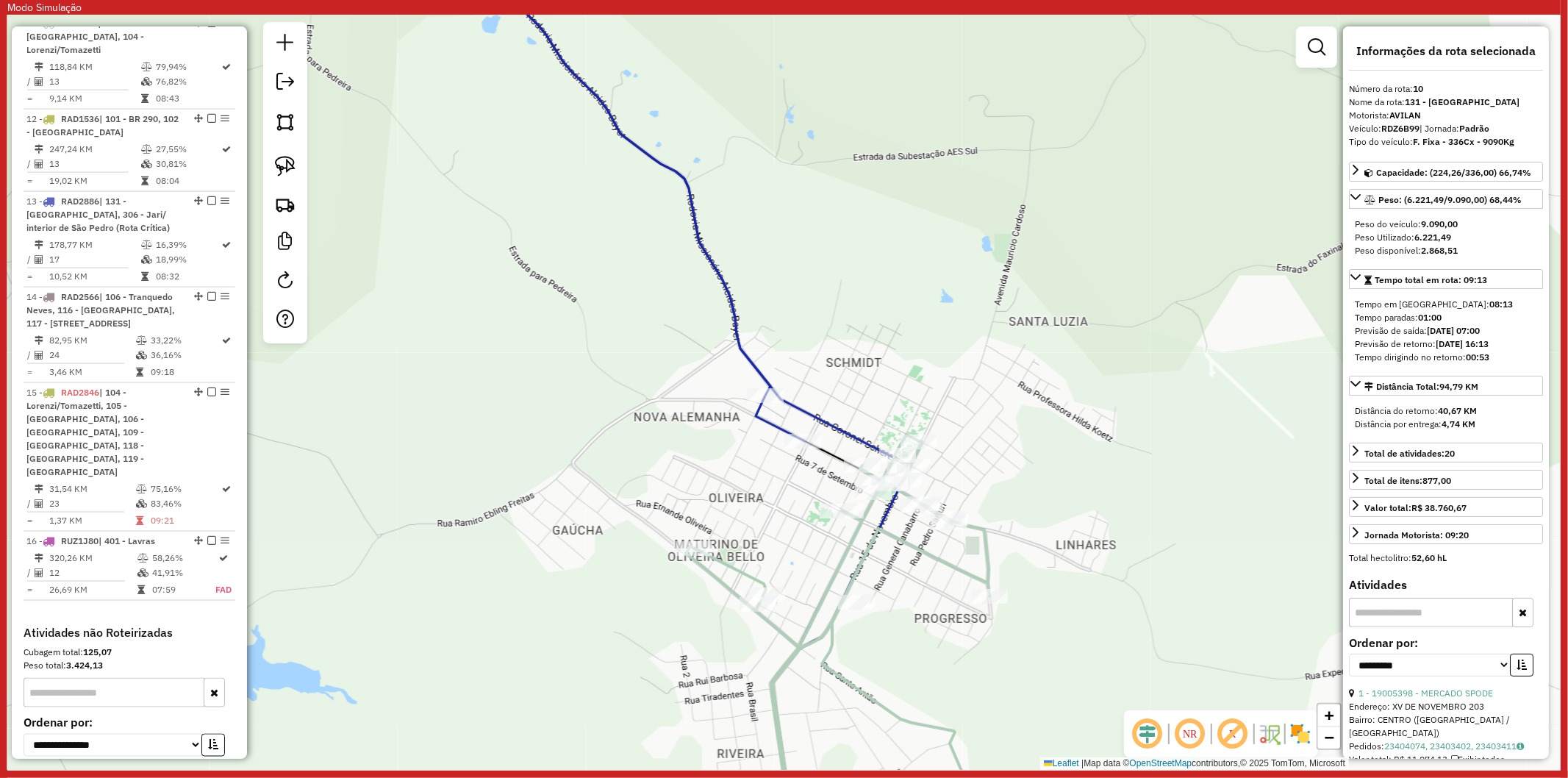
scroll to position [1547, 0]
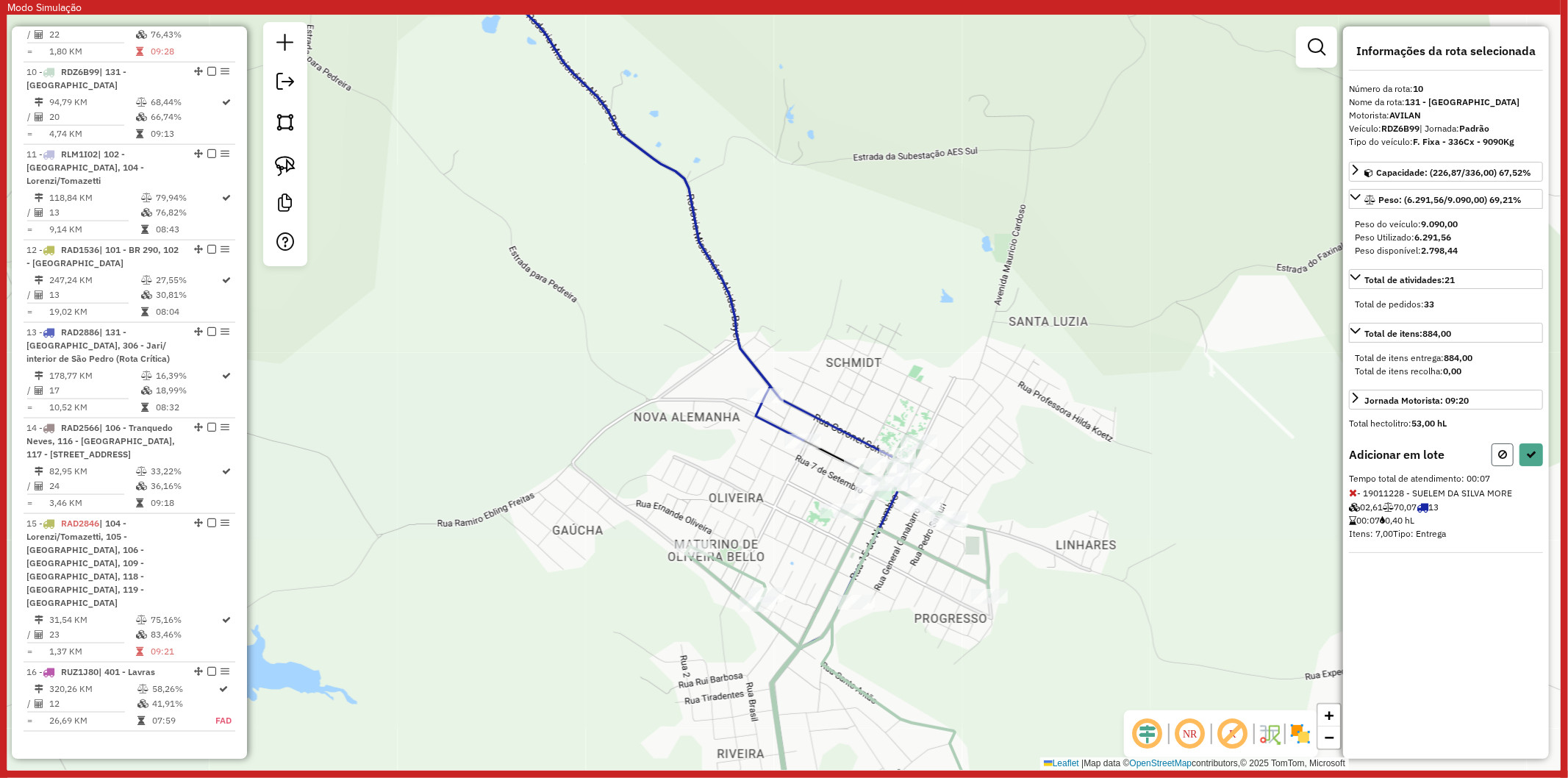
click at [1505, 453] on icon at bounding box center [1503, 455] width 9 height 11
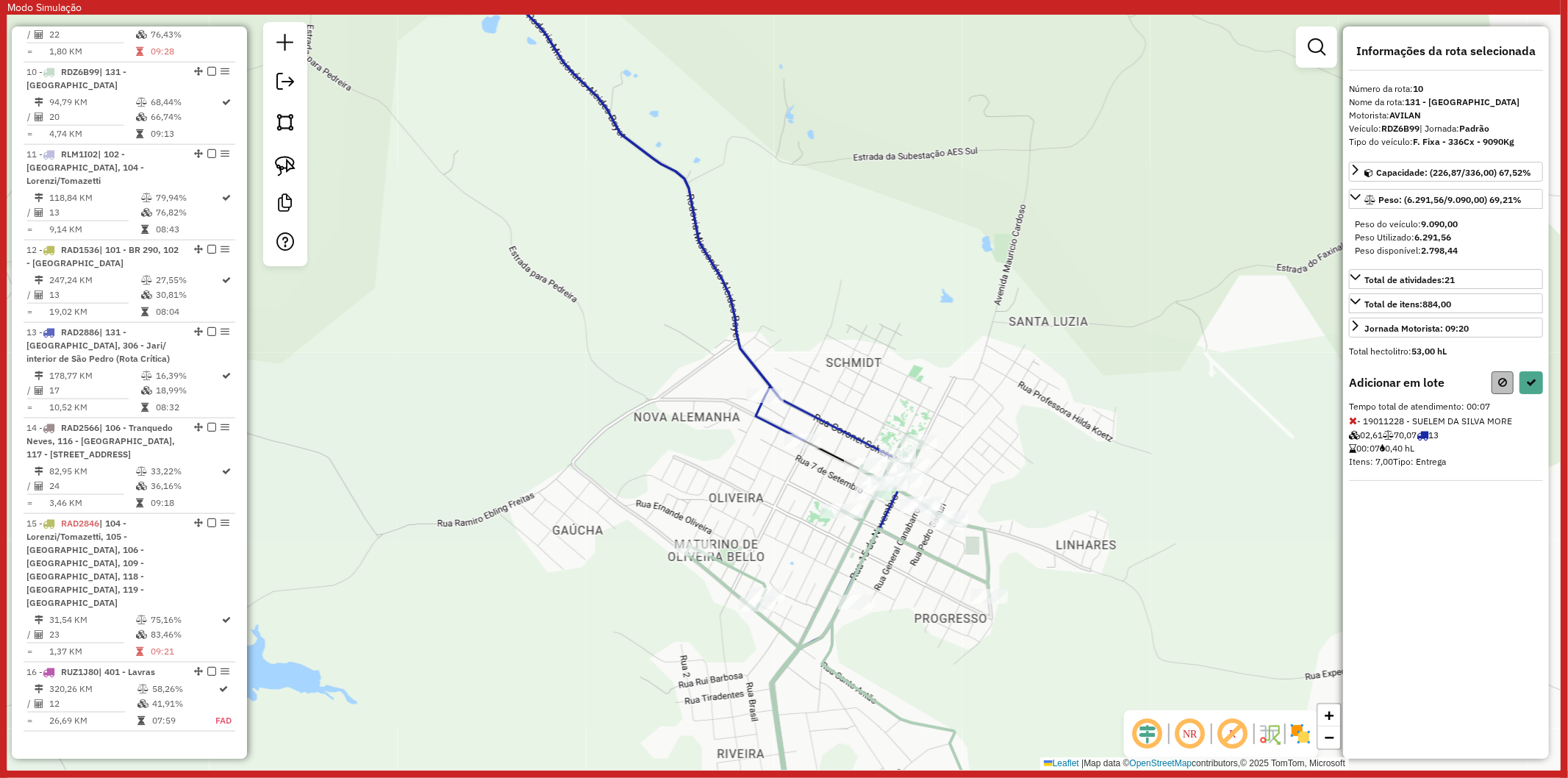
select select "**********"
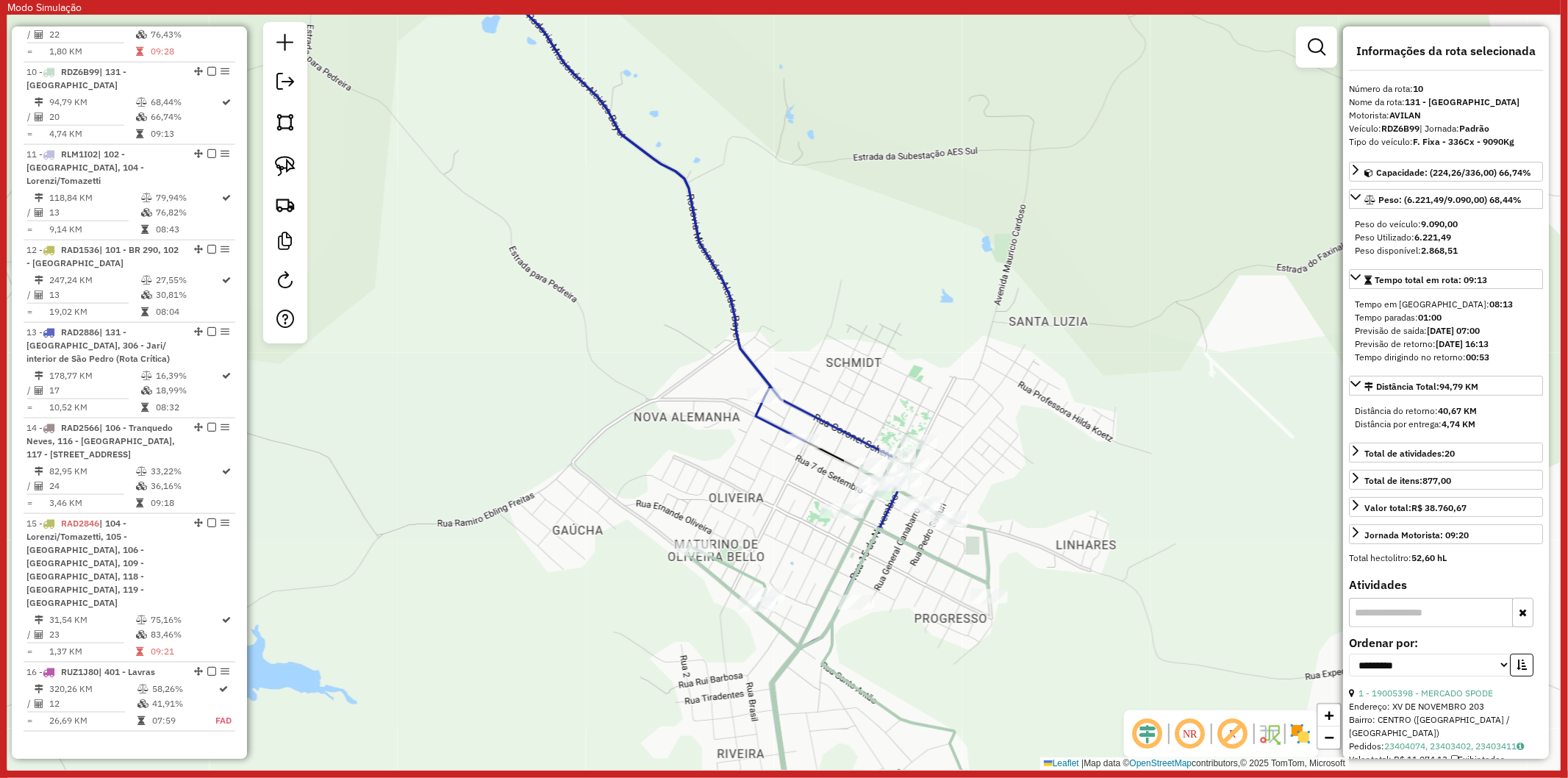
click at [734, 573] on icon at bounding box center [838, 626] width 304 height 385
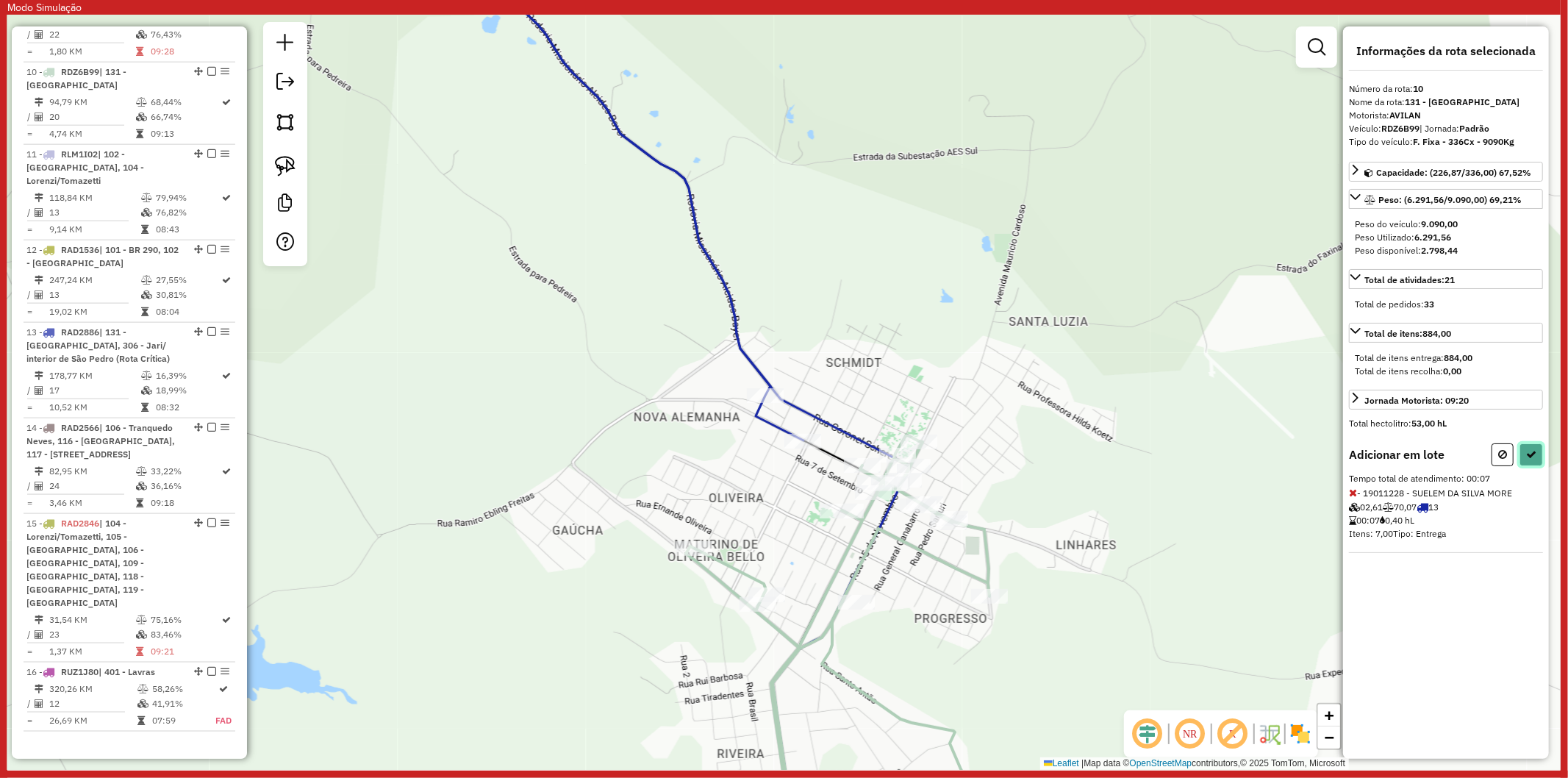
click at [1534, 447] on button at bounding box center [1531, 455] width 23 height 23
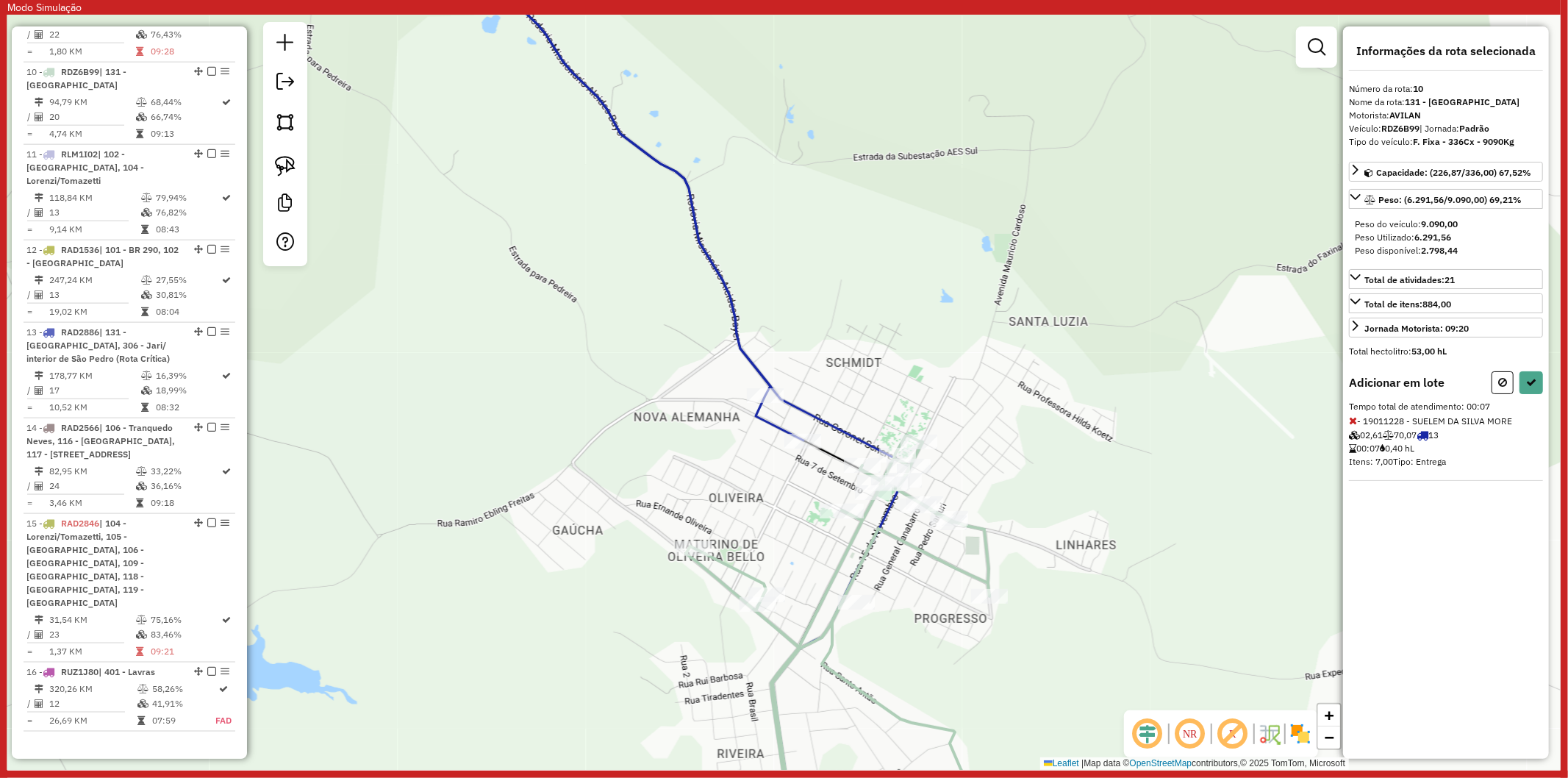
select select "**********"
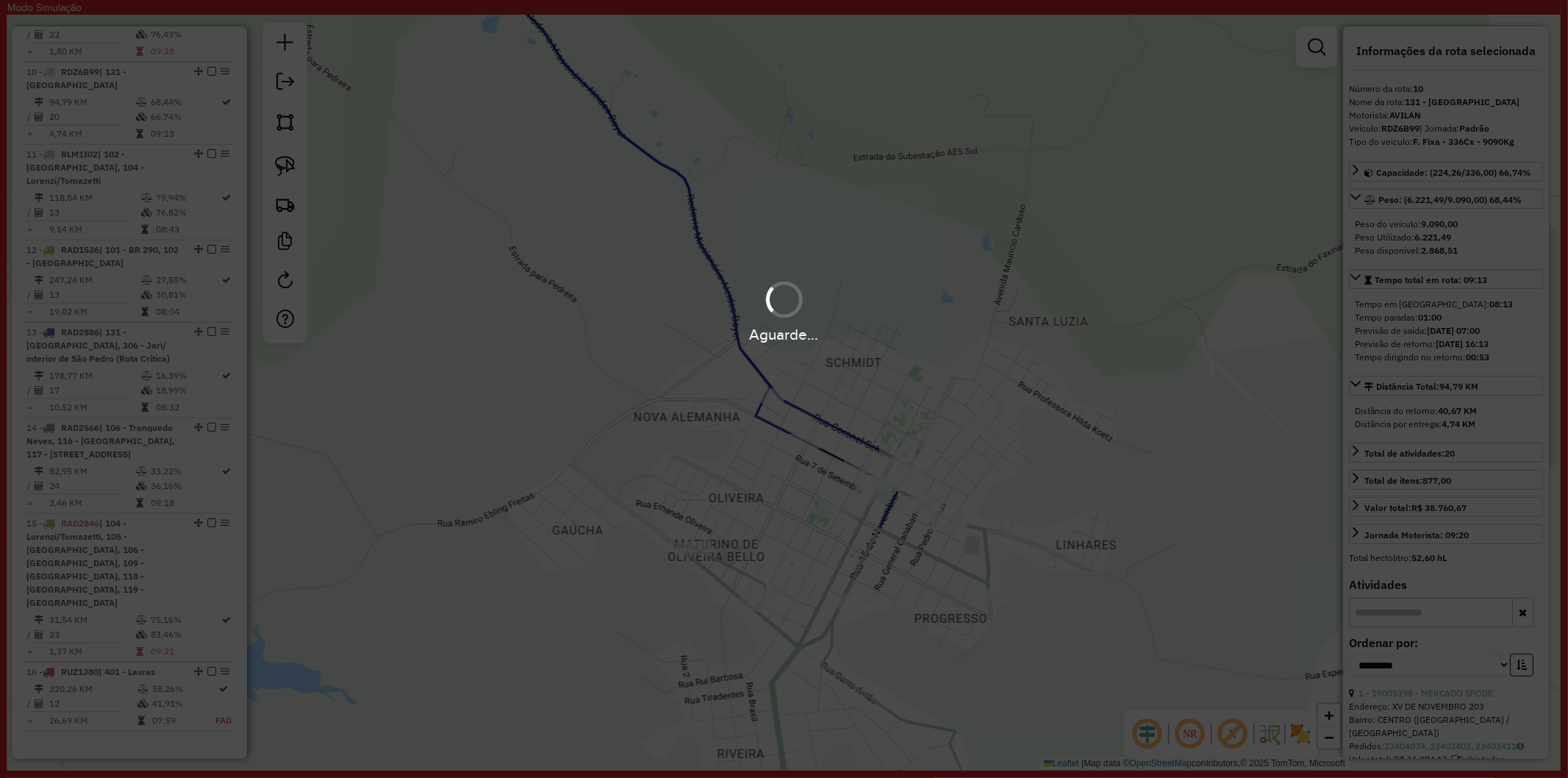
click at [848, 556] on div "Aguarde..." at bounding box center [784, 389] width 1568 height 778
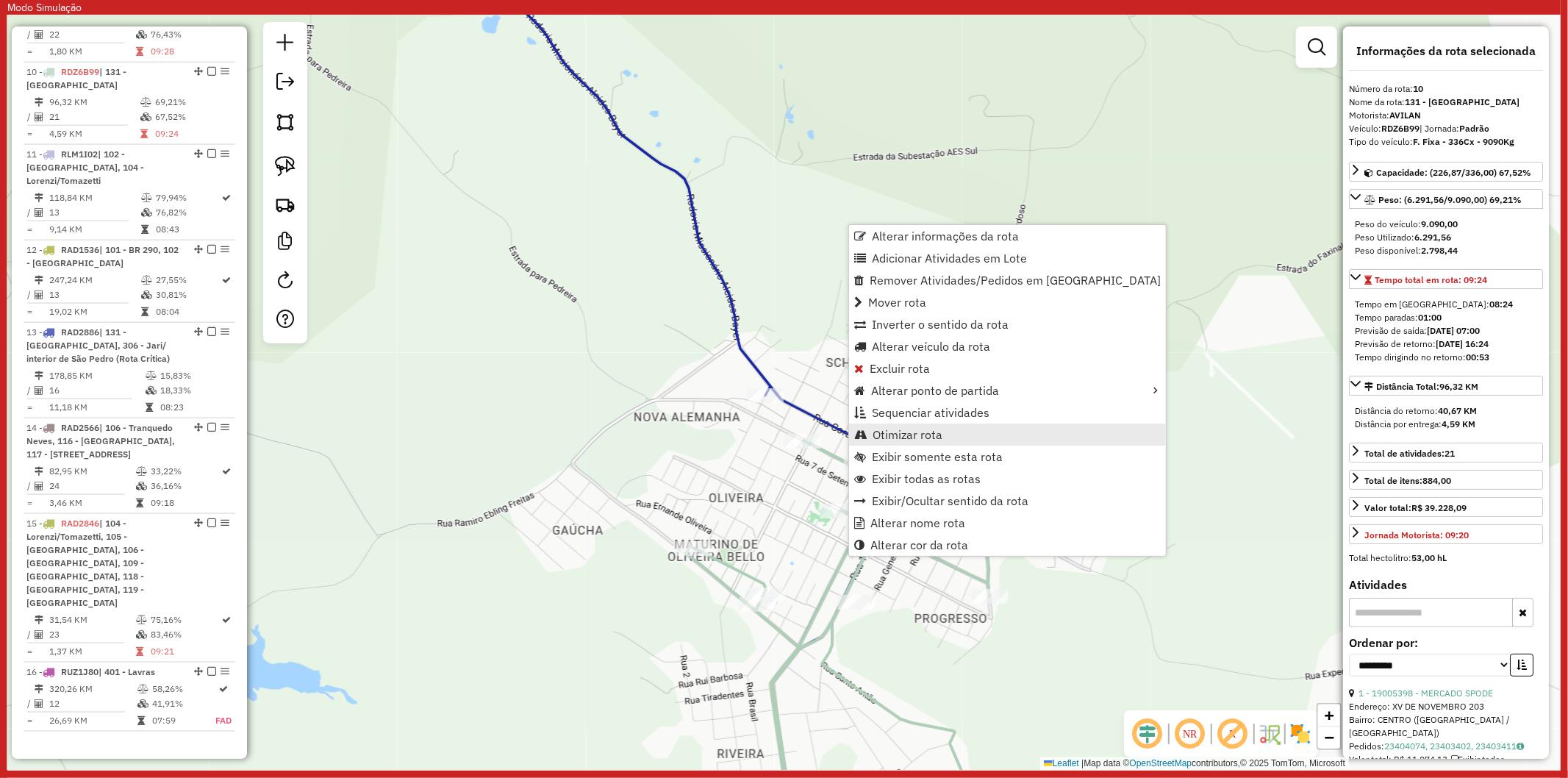
click at [897, 430] on span "Otimizar rota" at bounding box center [908, 434] width 70 height 12
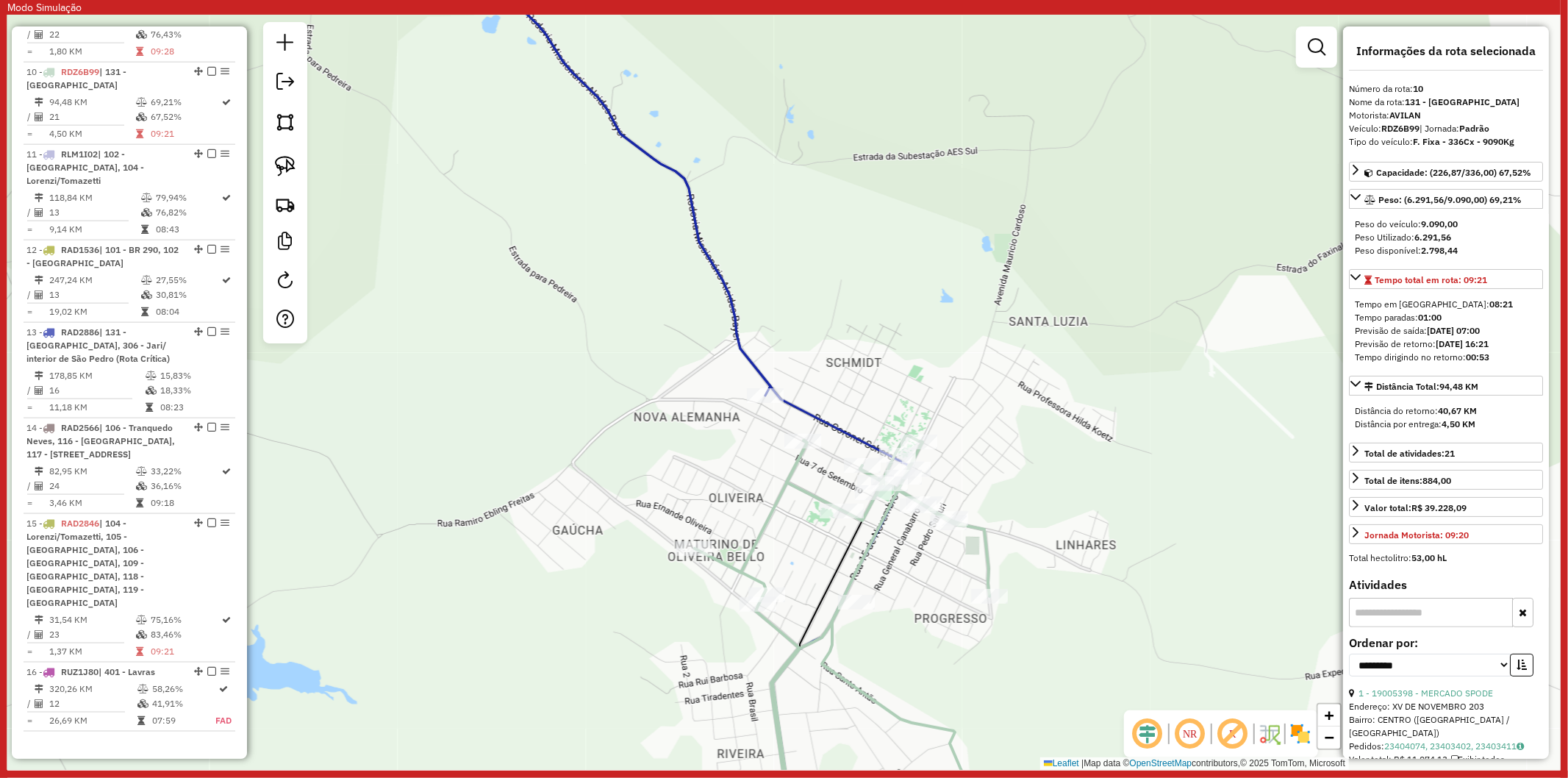
click at [836, 422] on icon at bounding box center [657, 392] width 507 height 907
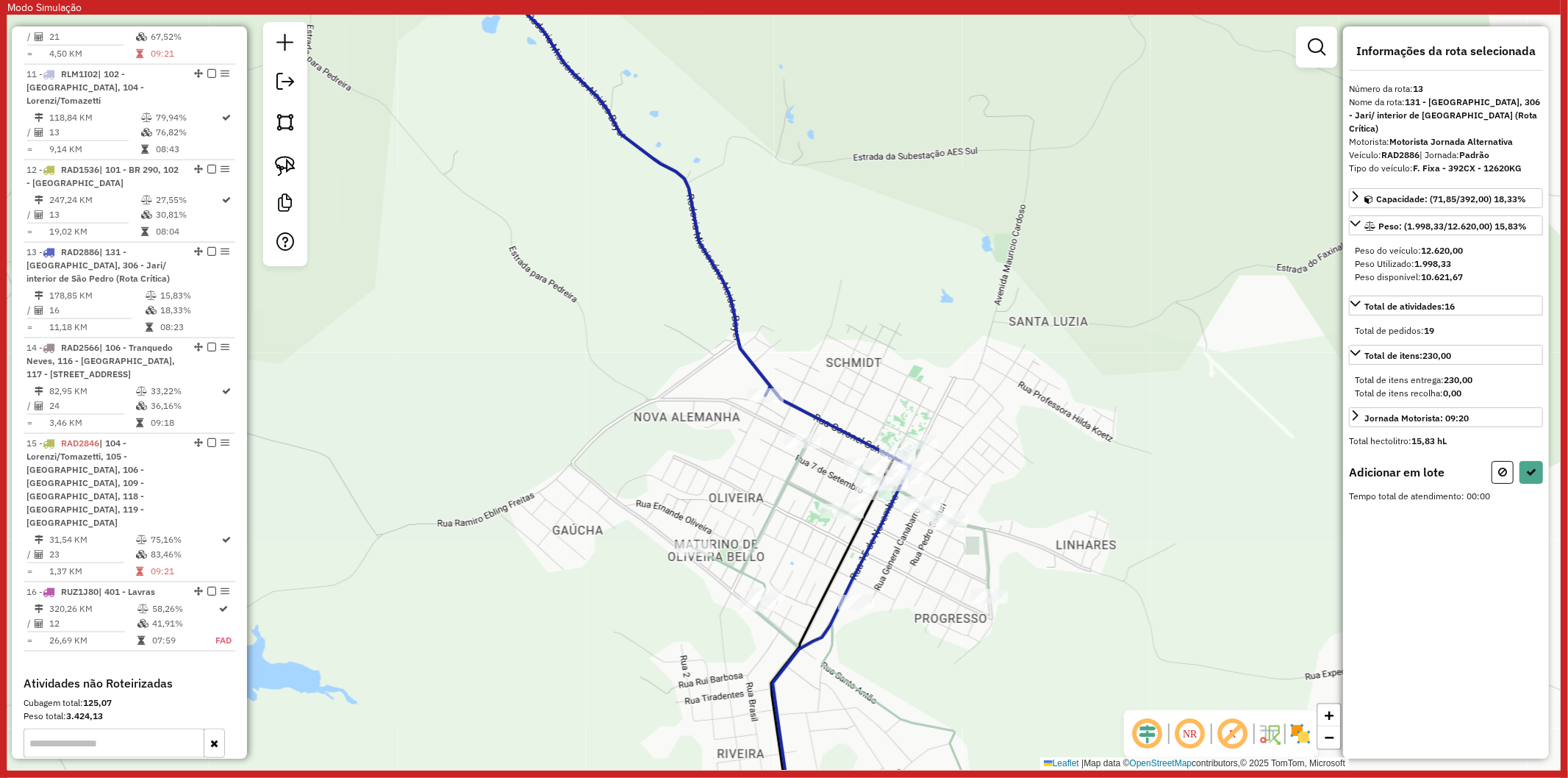
scroll to position [1782, 0]
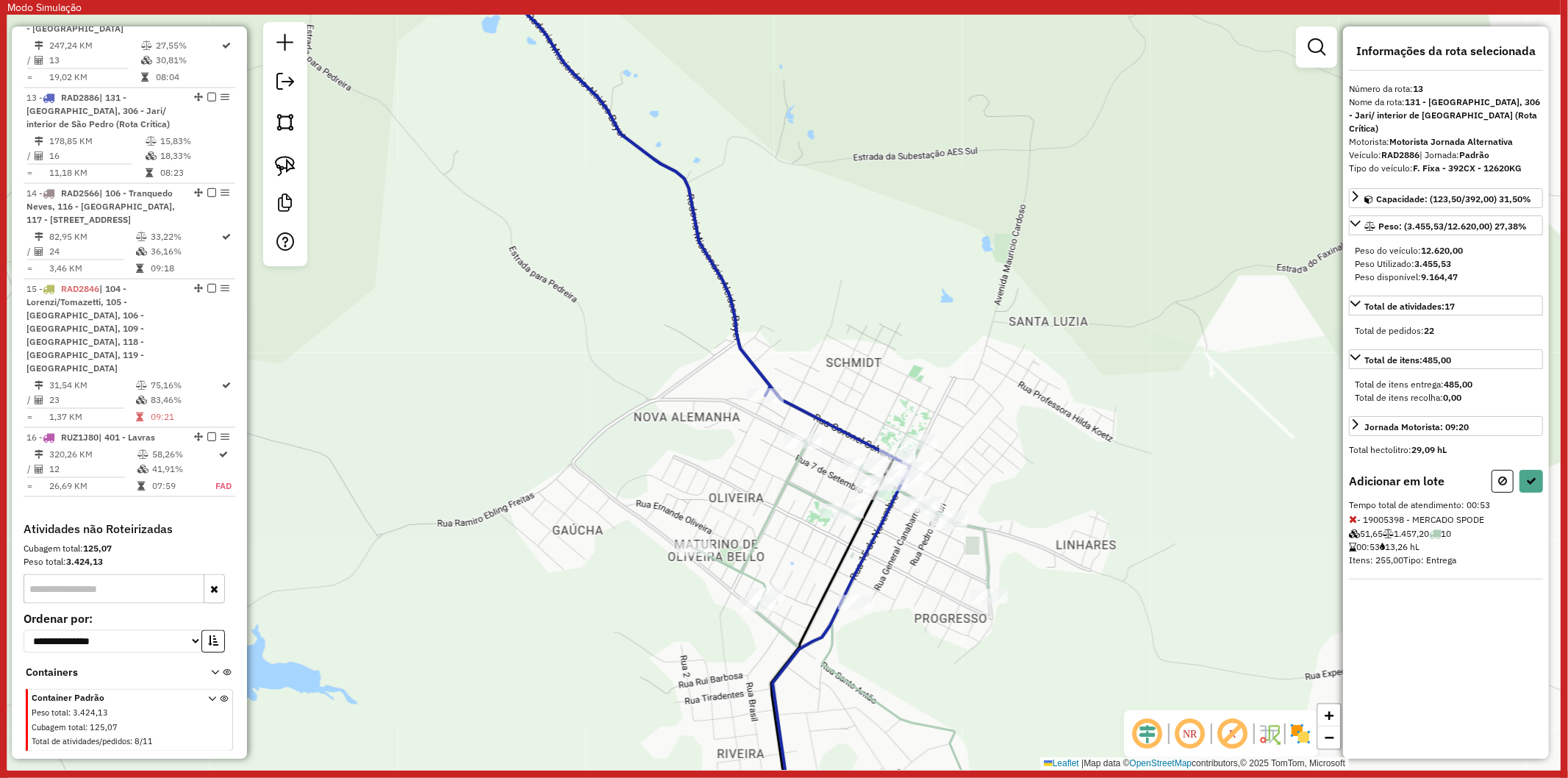
drag, startPoint x: 1509, startPoint y: 460, endPoint x: 1102, endPoint y: 530, distance: 413.0
click at [1509, 470] on button at bounding box center [1503, 481] width 22 height 23
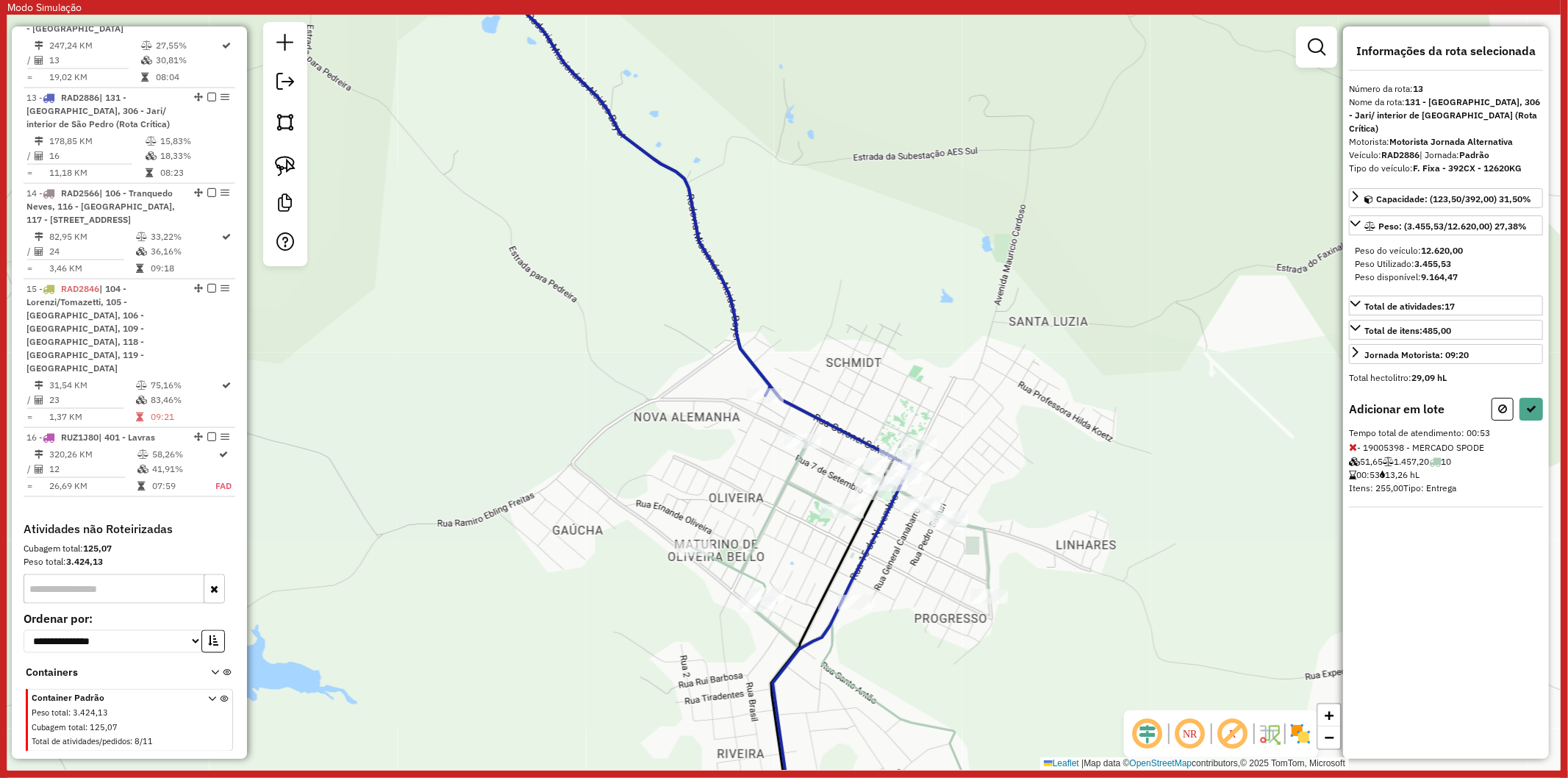
select select "**********"
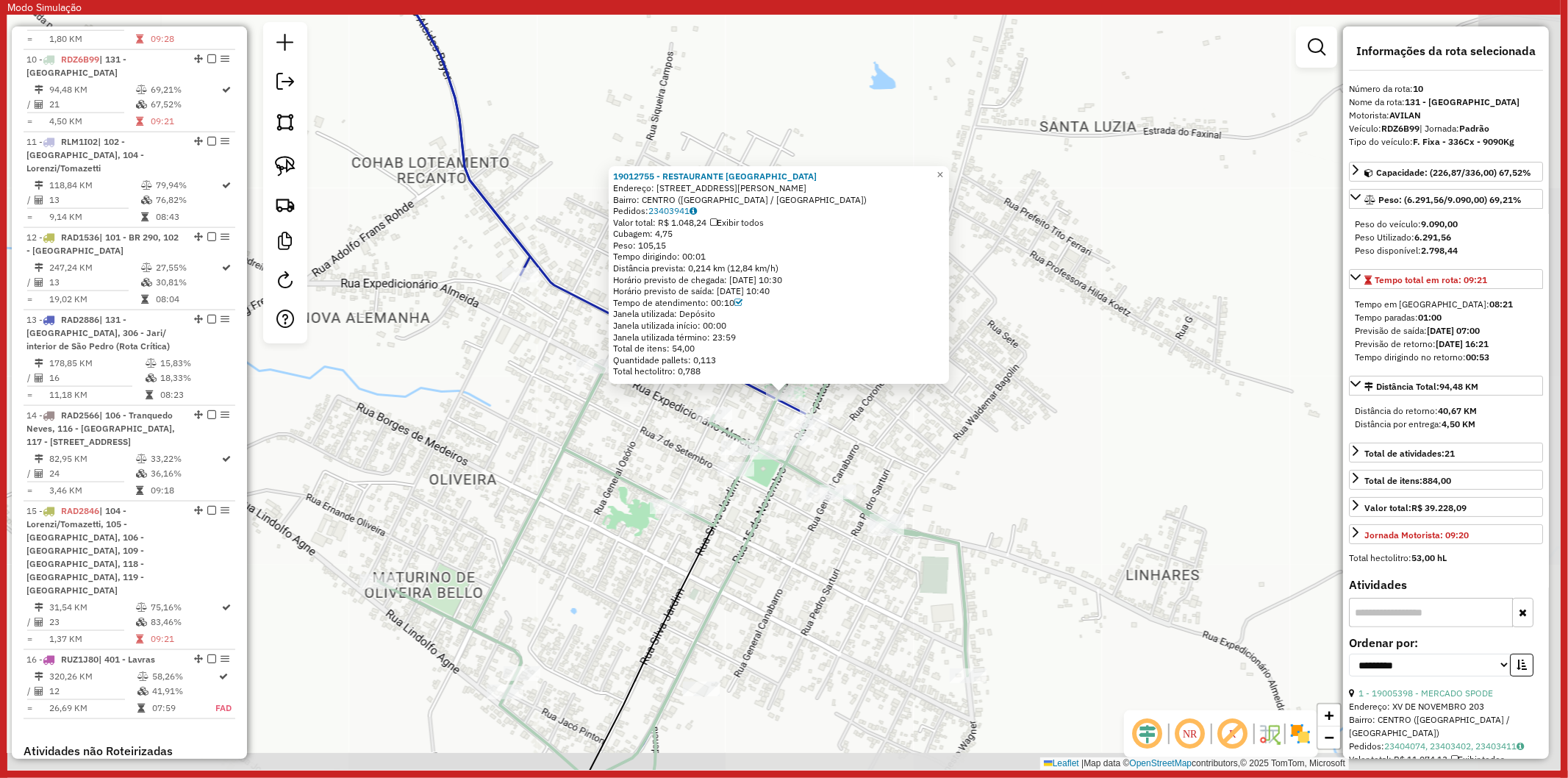
scroll to position [1547, 0]
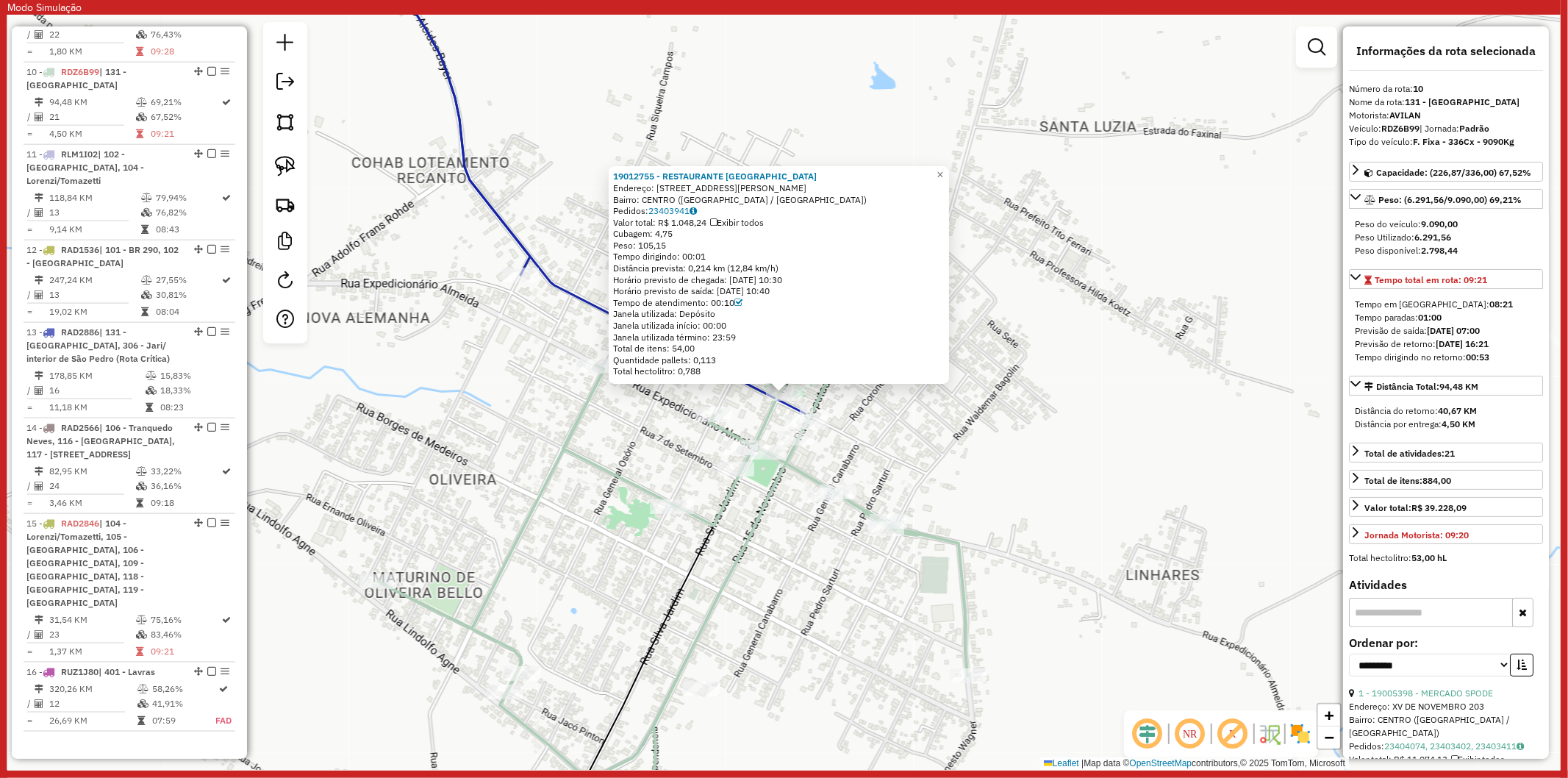
click at [574, 284] on div "19012755 - RESTAURANTE SANTA CL Endereço: RUA CORONEL SCHERER 255 Bairro: CENTR…" at bounding box center [784, 391] width 1554 height 755
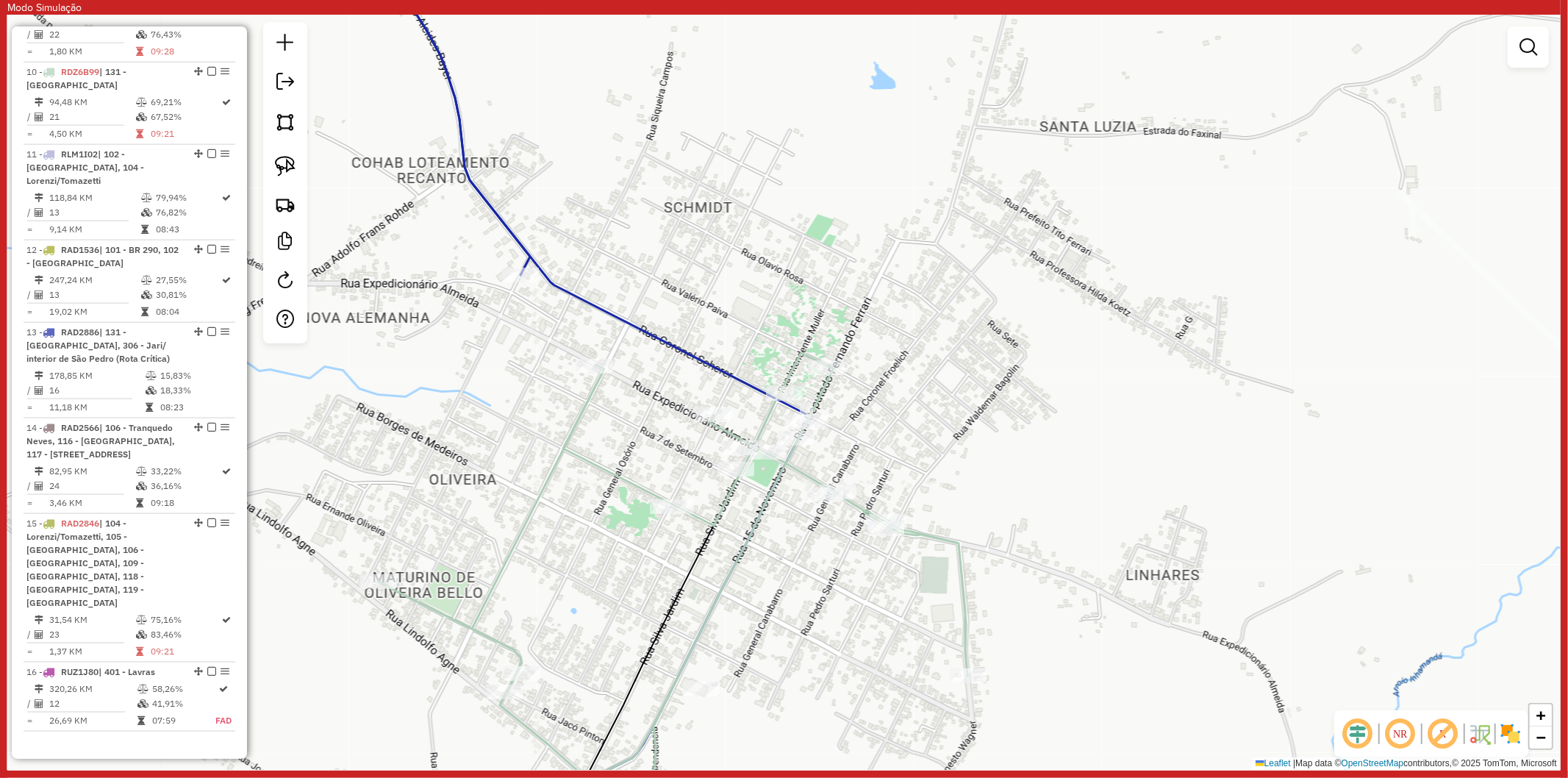
drag, startPoint x: 572, startPoint y: 297, endPoint x: 583, endPoint y: 300, distance: 11.4
click at [571, 297] on icon at bounding box center [595, 392] width 430 height 907
select select "**********"
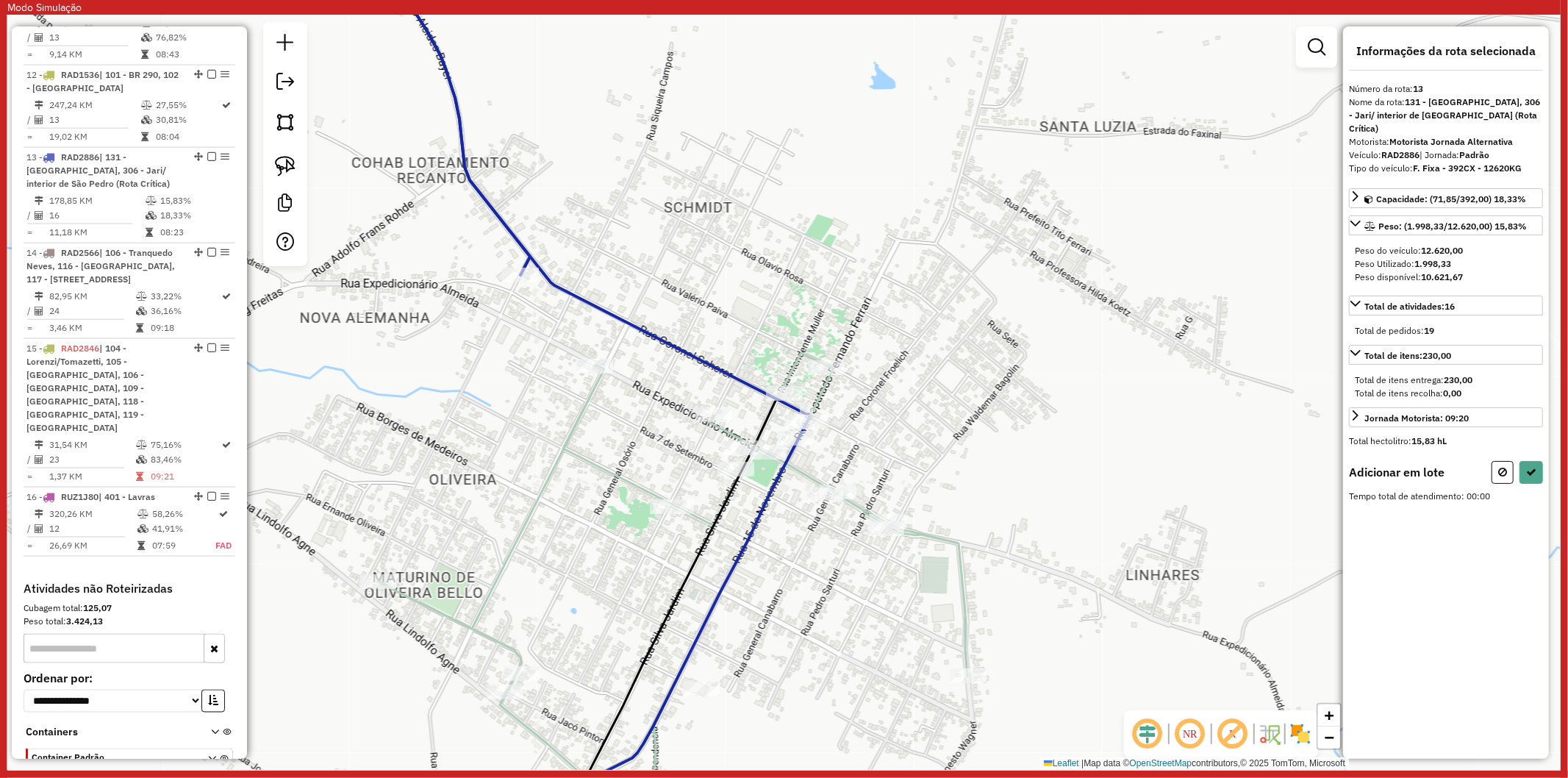
scroll to position [1782, 0]
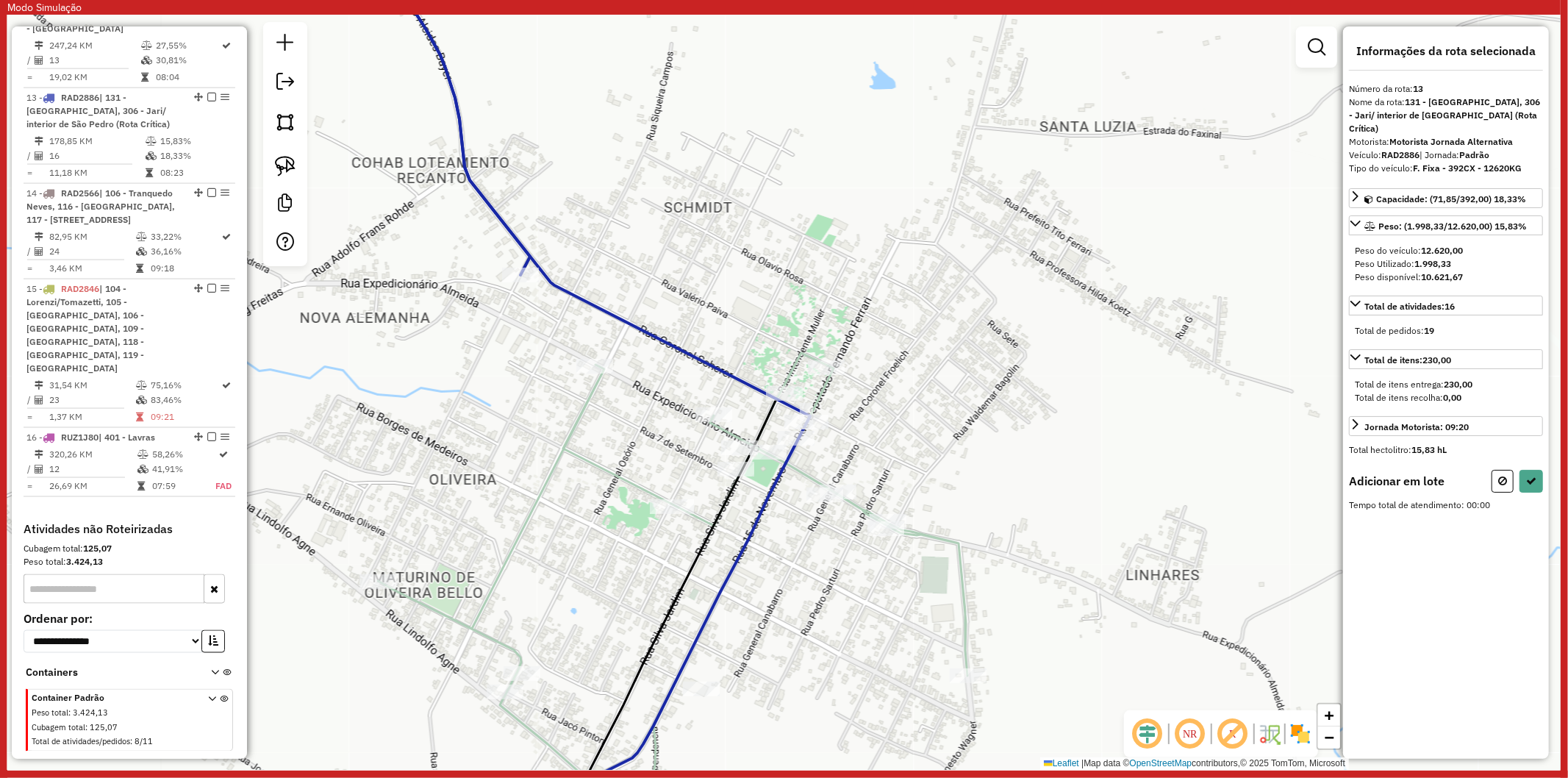
click at [781, 380] on icon at bounding box center [673, 599] width 590 height 493
click at [780, 383] on icon at bounding box center [673, 599] width 590 height 493
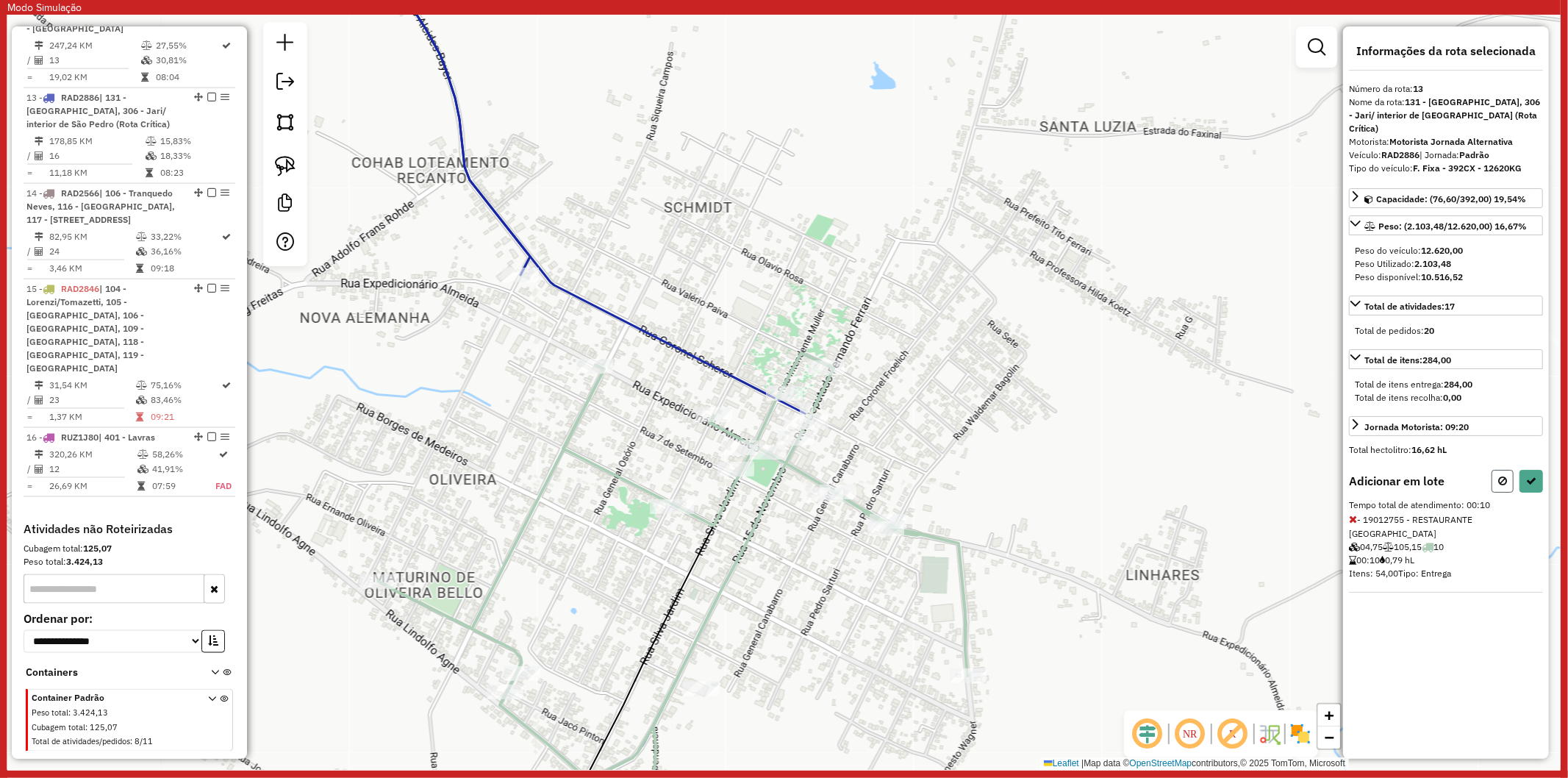
click at [1493, 470] on button at bounding box center [1503, 481] width 22 height 23
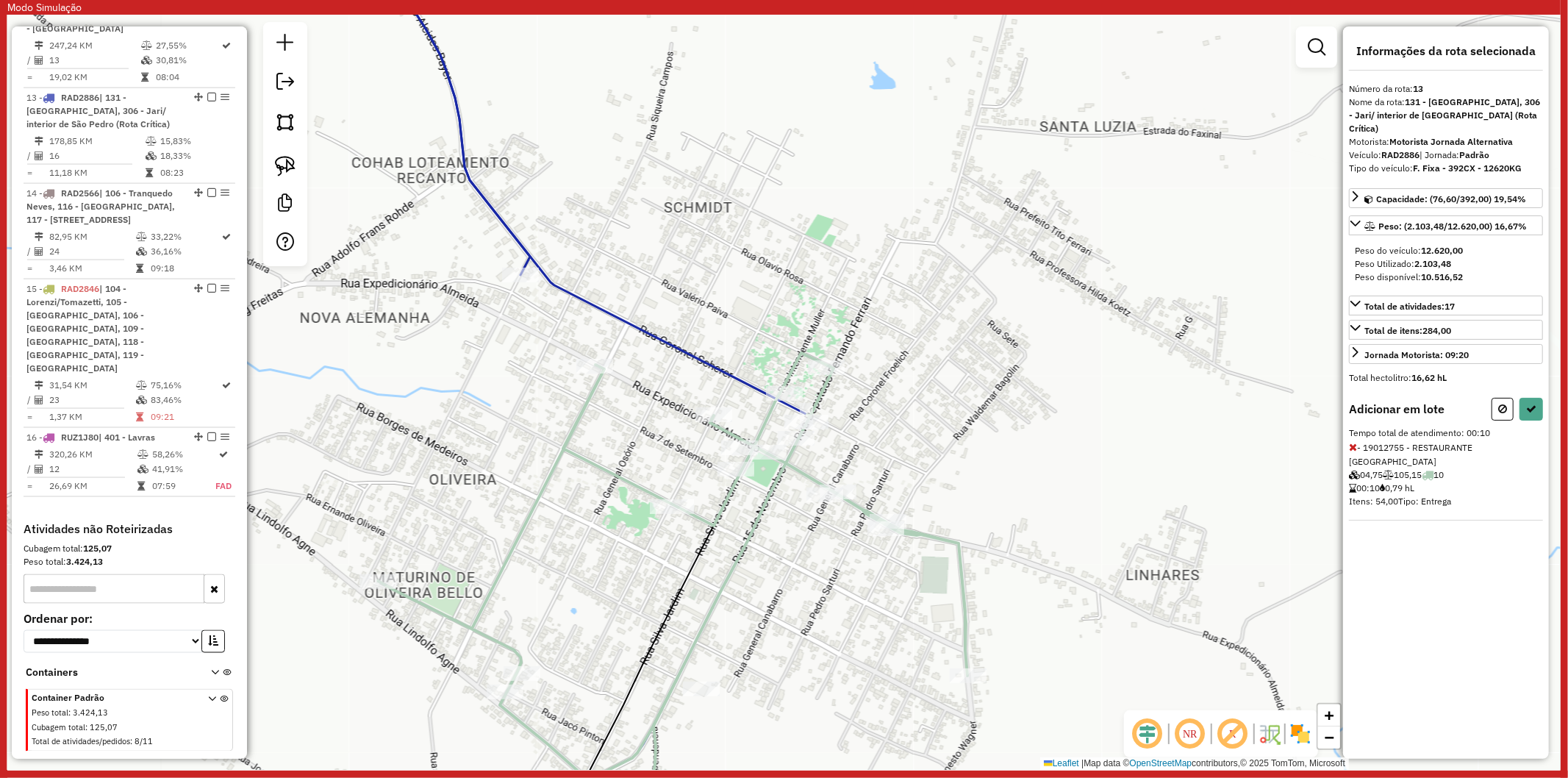
select select "**********"
click at [587, 378] on div "Janela de atendimento Grade de atendimento Capacidade Transportadoras Veículos …" at bounding box center [784, 391] width 1554 height 755
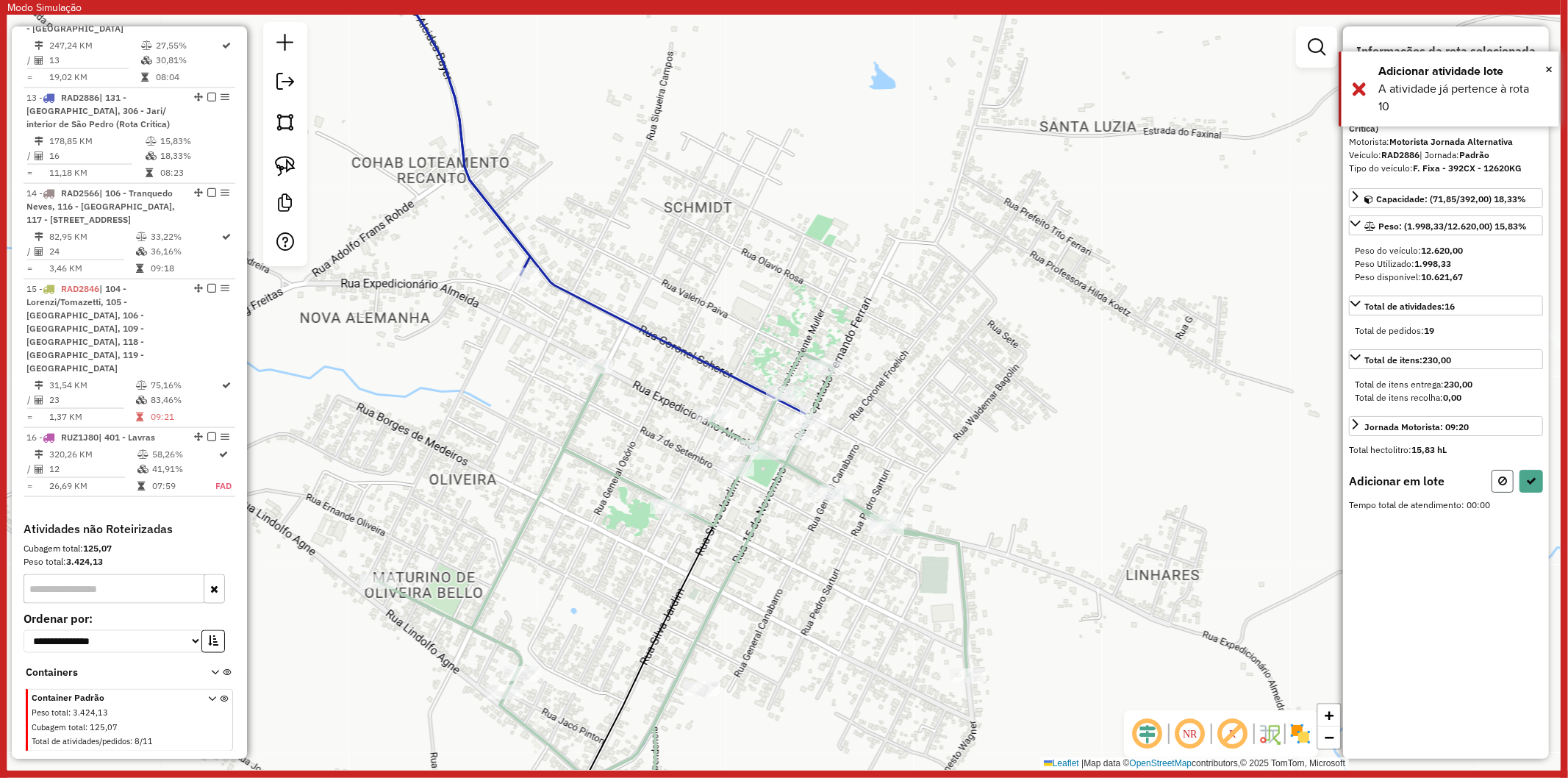
click at [1503, 475] on icon at bounding box center [1503, 481] width 9 height 11
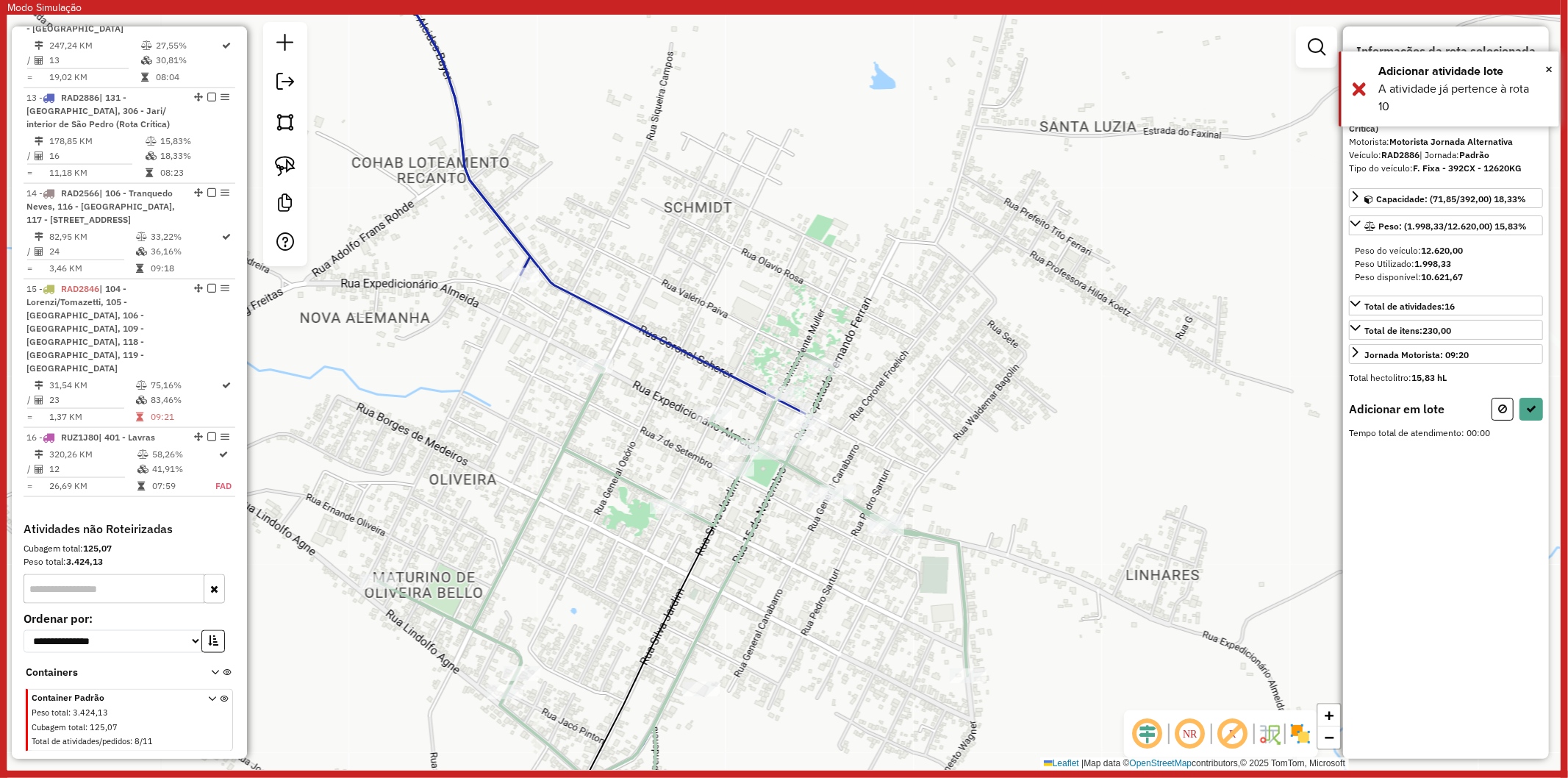
select select "**********"
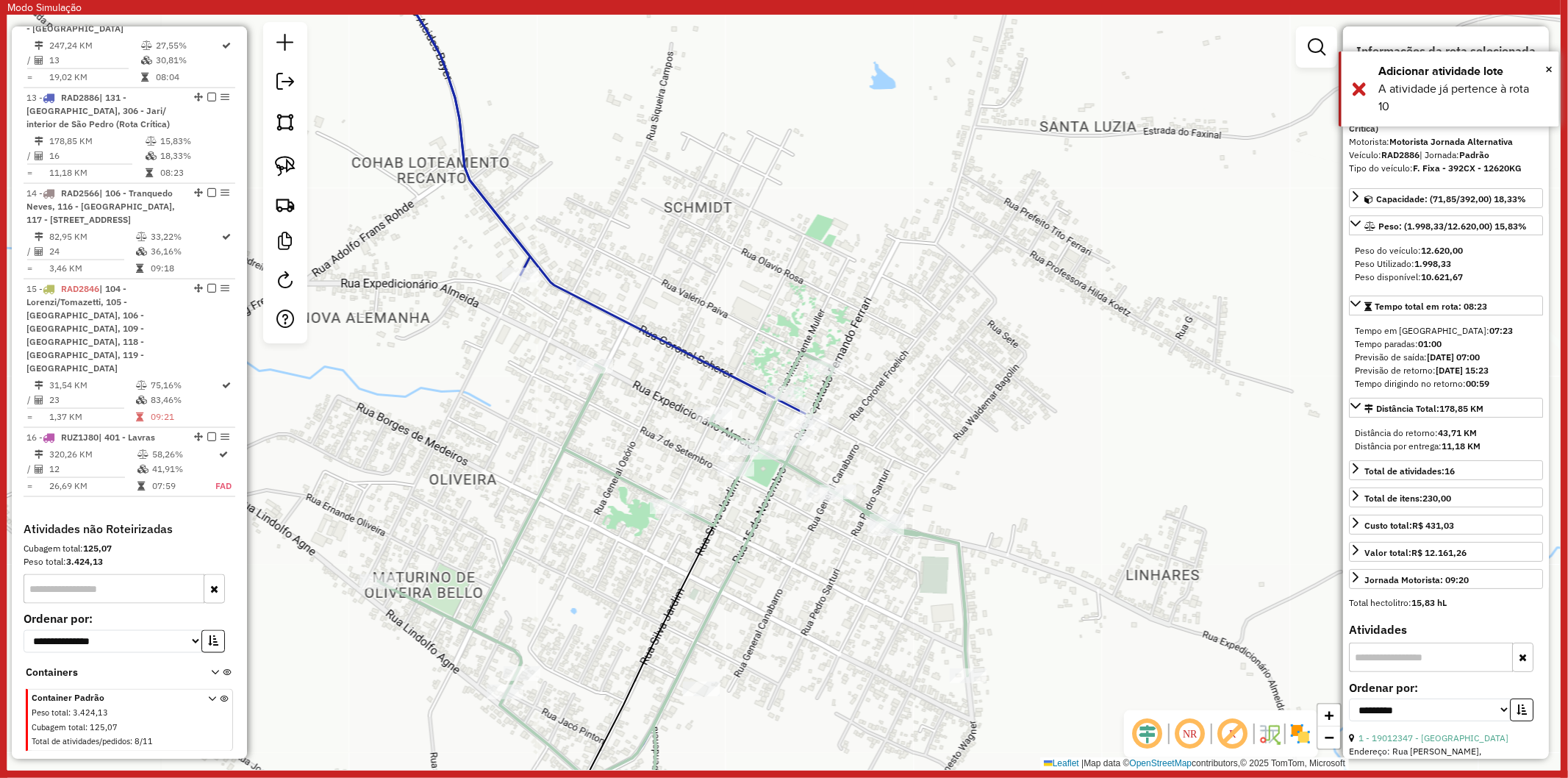
click at [670, 355] on div "Janela de atendimento Grade de atendimento Capacidade Transportadoras Veículos …" at bounding box center [784, 391] width 1554 height 755
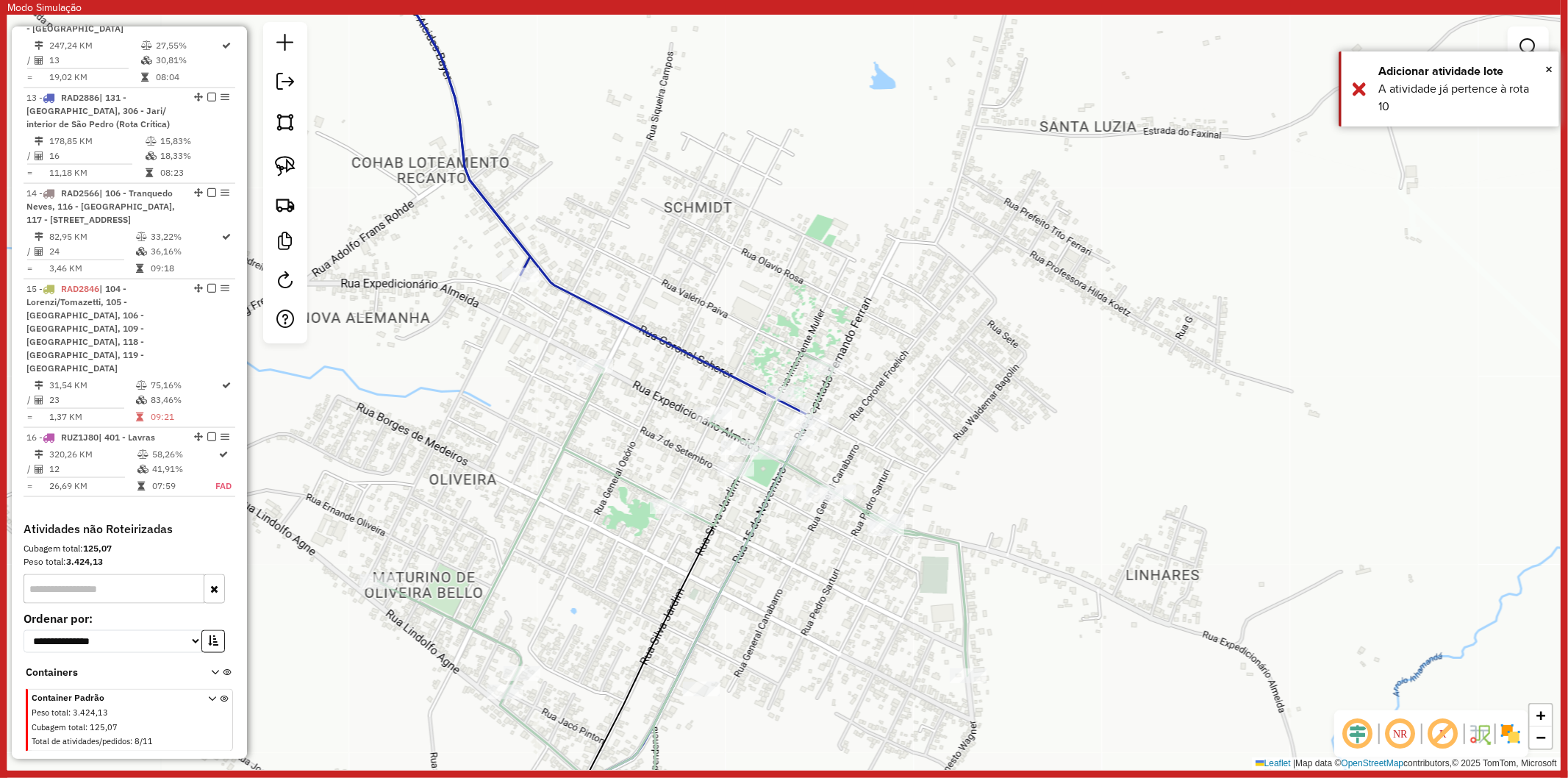
click at [616, 322] on icon at bounding box center [595, 392] width 430 height 907
select select "**********"
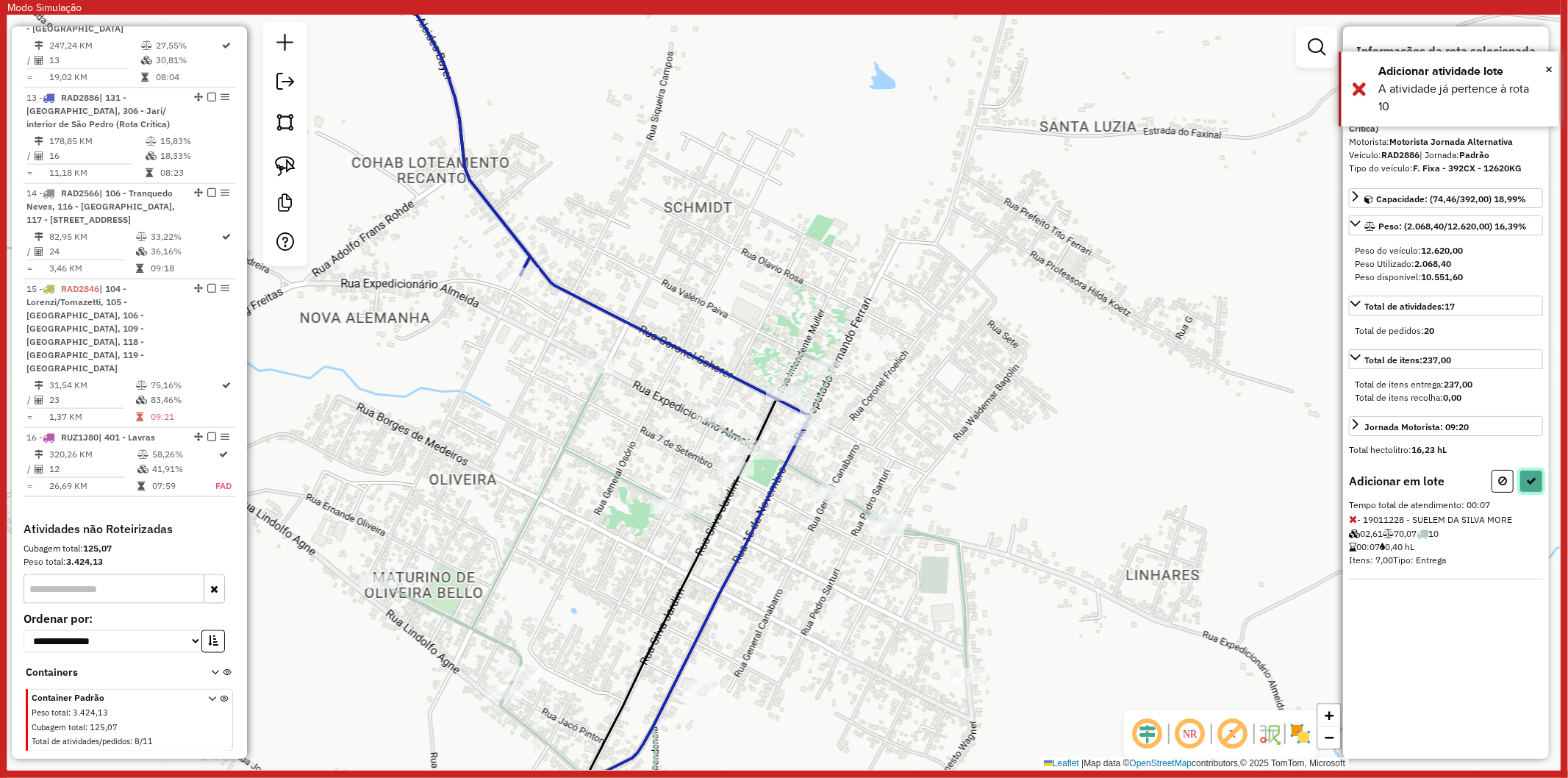
click at [1535, 470] on button at bounding box center [1531, 481] width 23 height 23
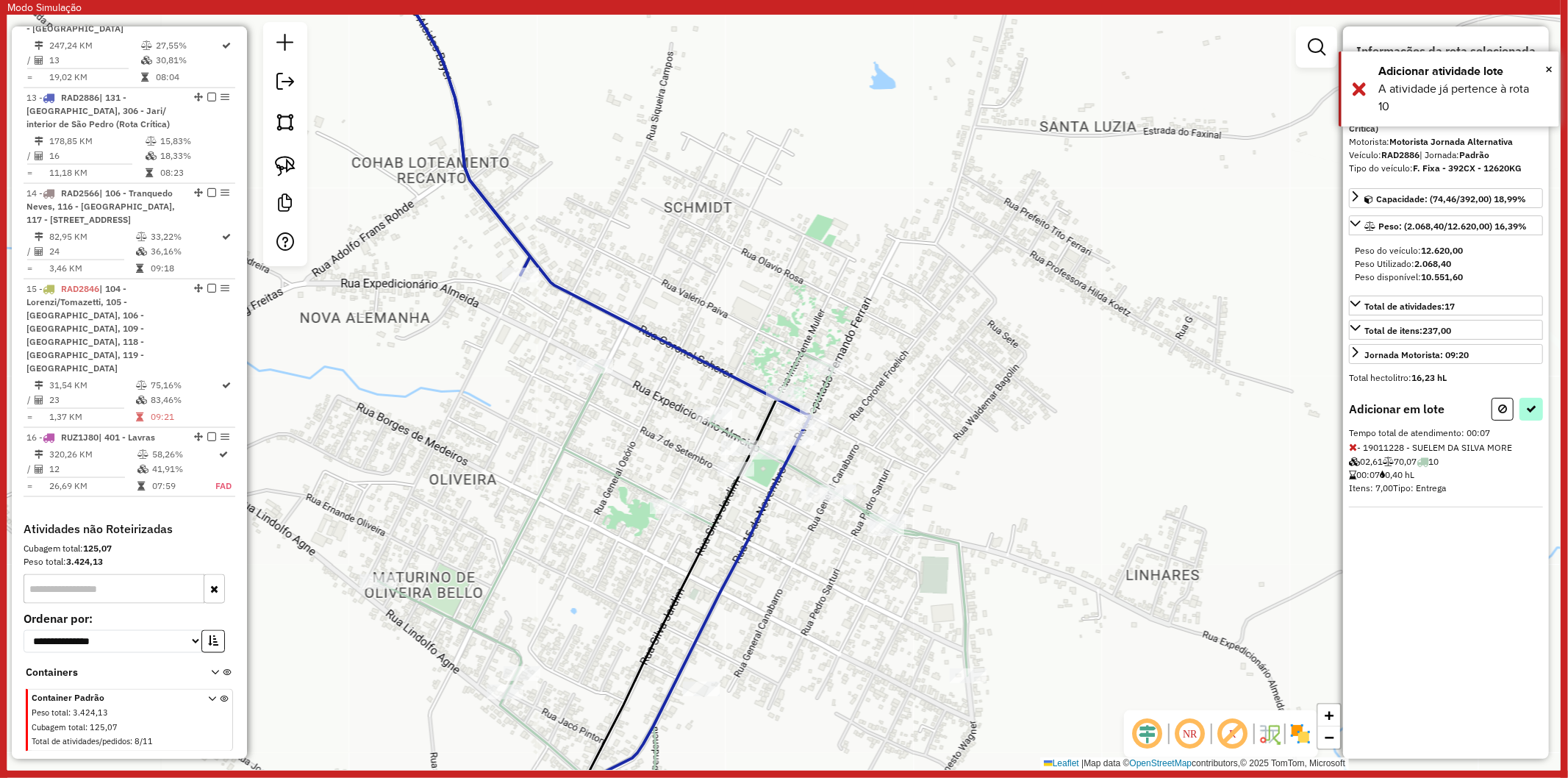
select select "**********"
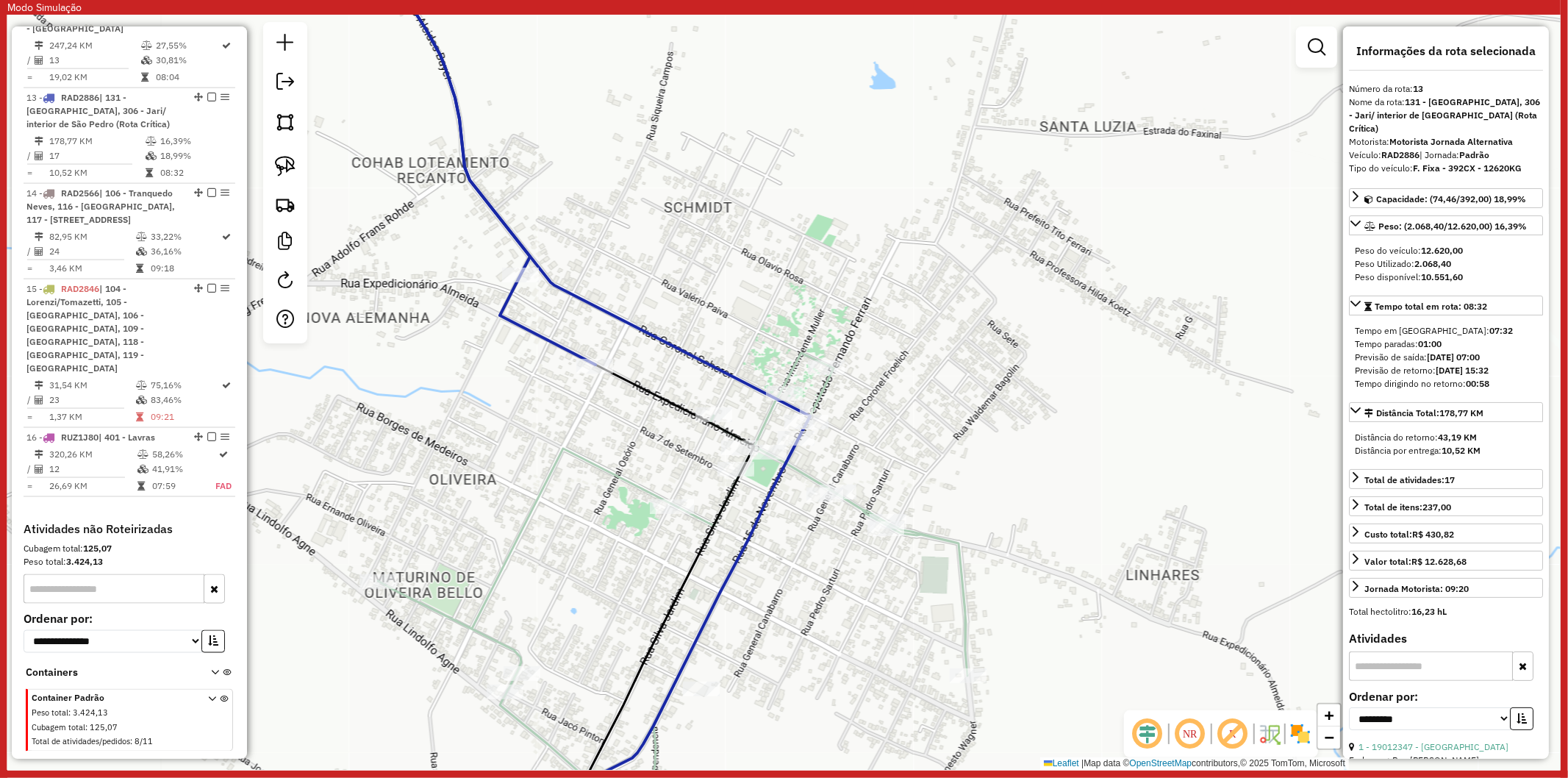
click at [488, 630] on icon at bounding box center [673, 599] width 590 height 493
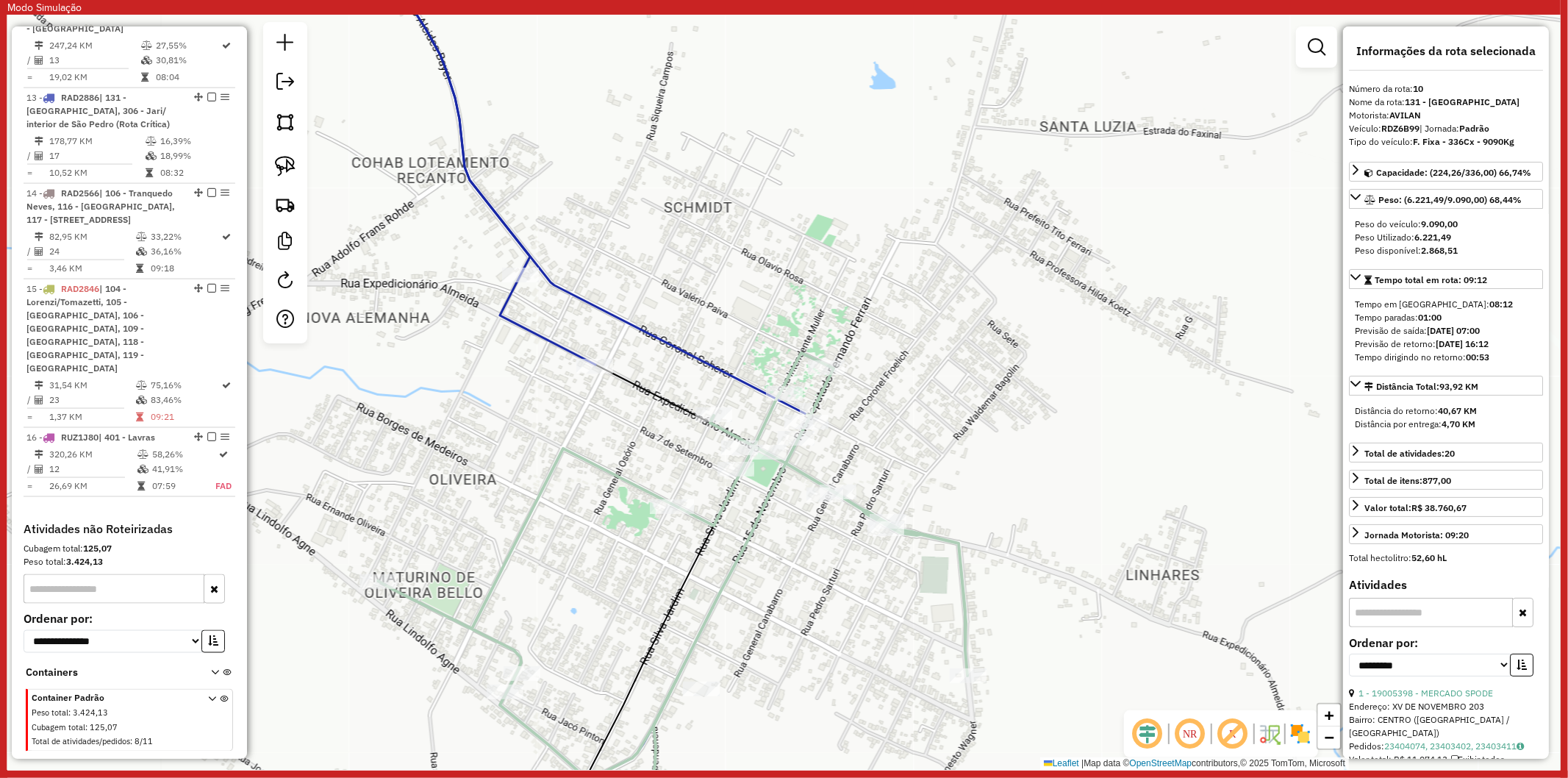
scroll to position [1547, 0]
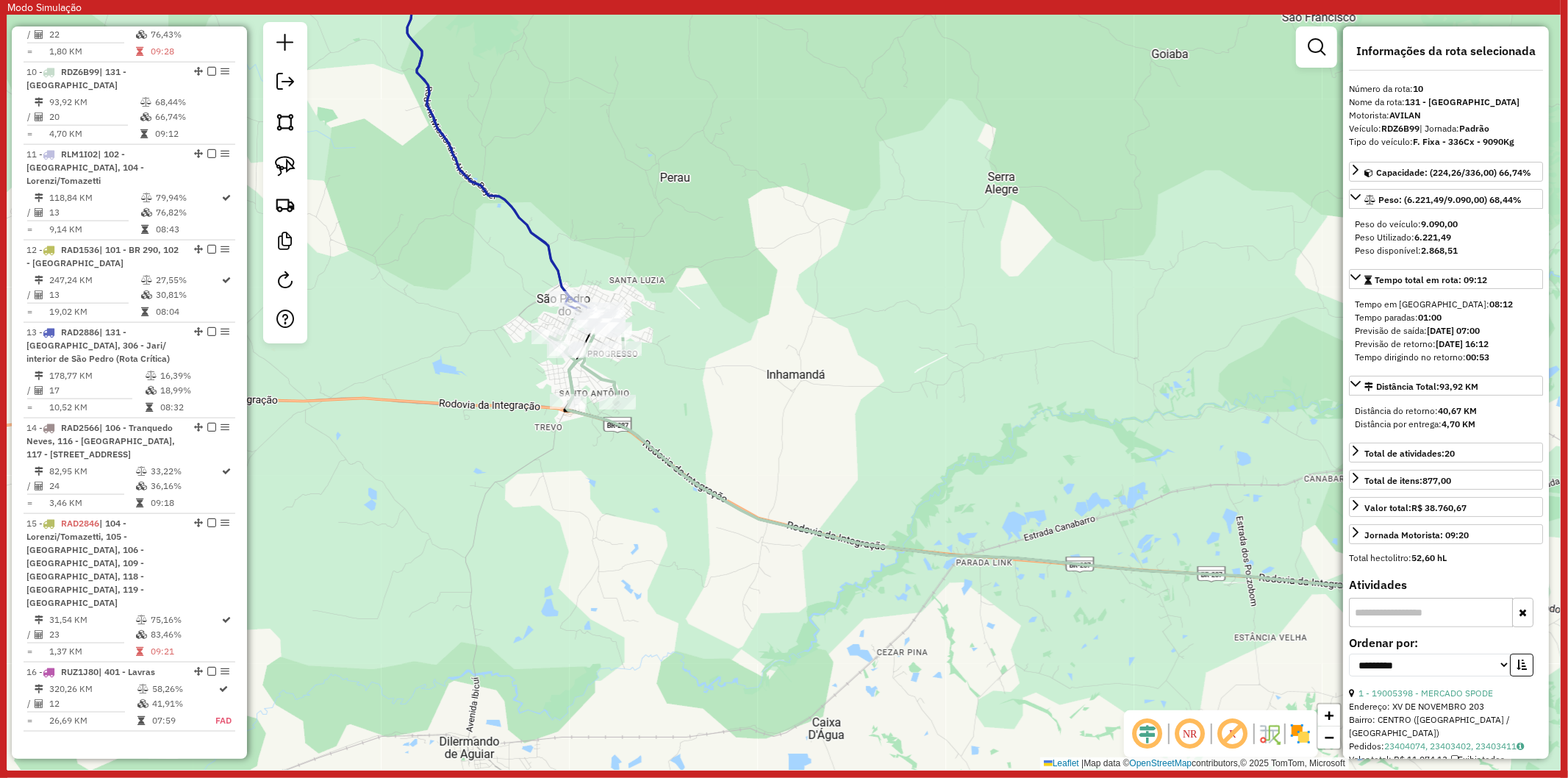
drag, startPoint x: 671, startPoint y: 548, endPoint x: 658, endPoint y: 341, distance: 207.4
click at [708, 366] on div "Janela de atendimento Grade de atendimento Capacidade Transportadoras Veículos …" at bounding box center [784, 391] width 1554 height 755
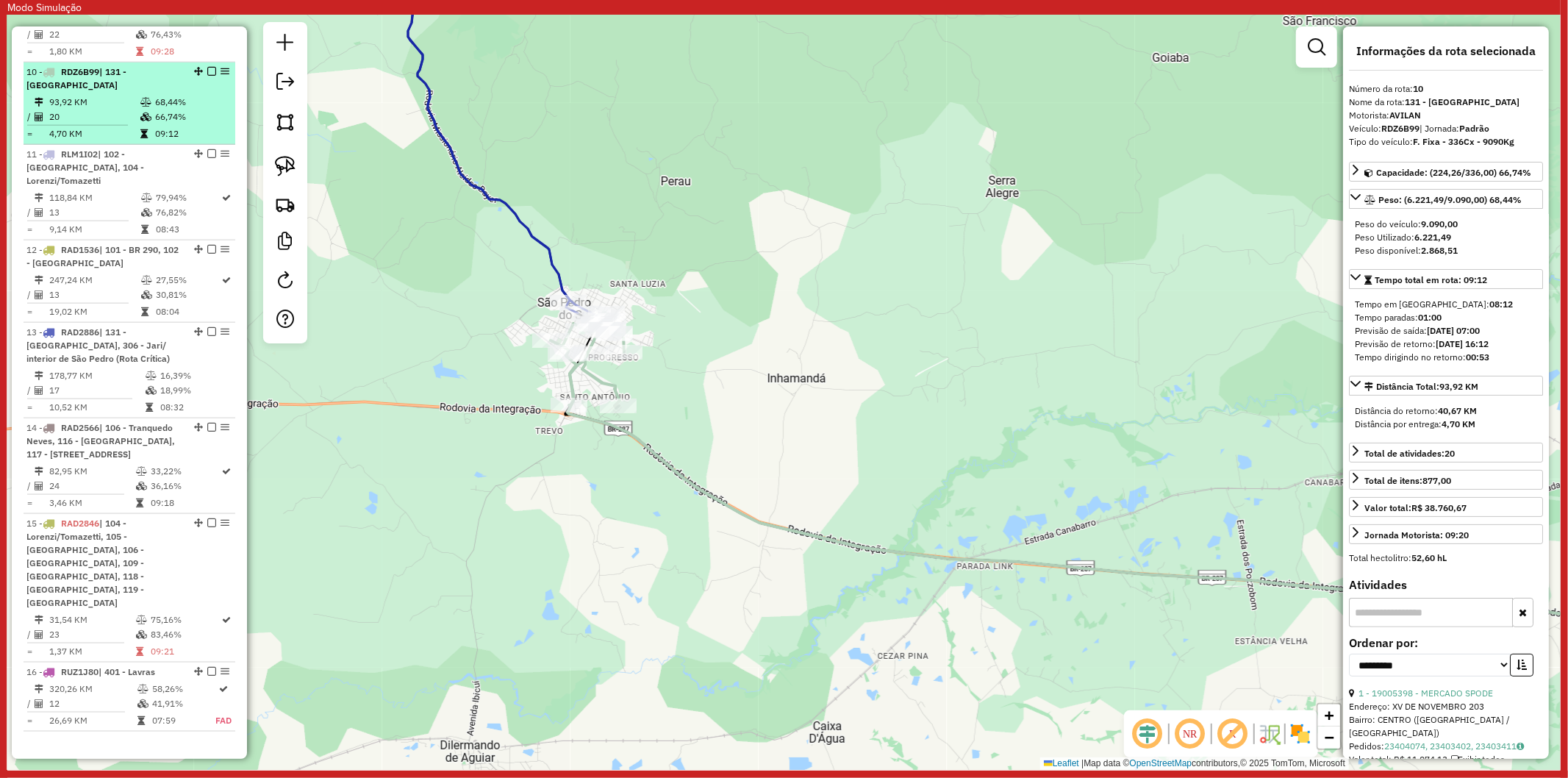
click at [214, 67] on div at bounding box center [206, 71] width 44 height 9
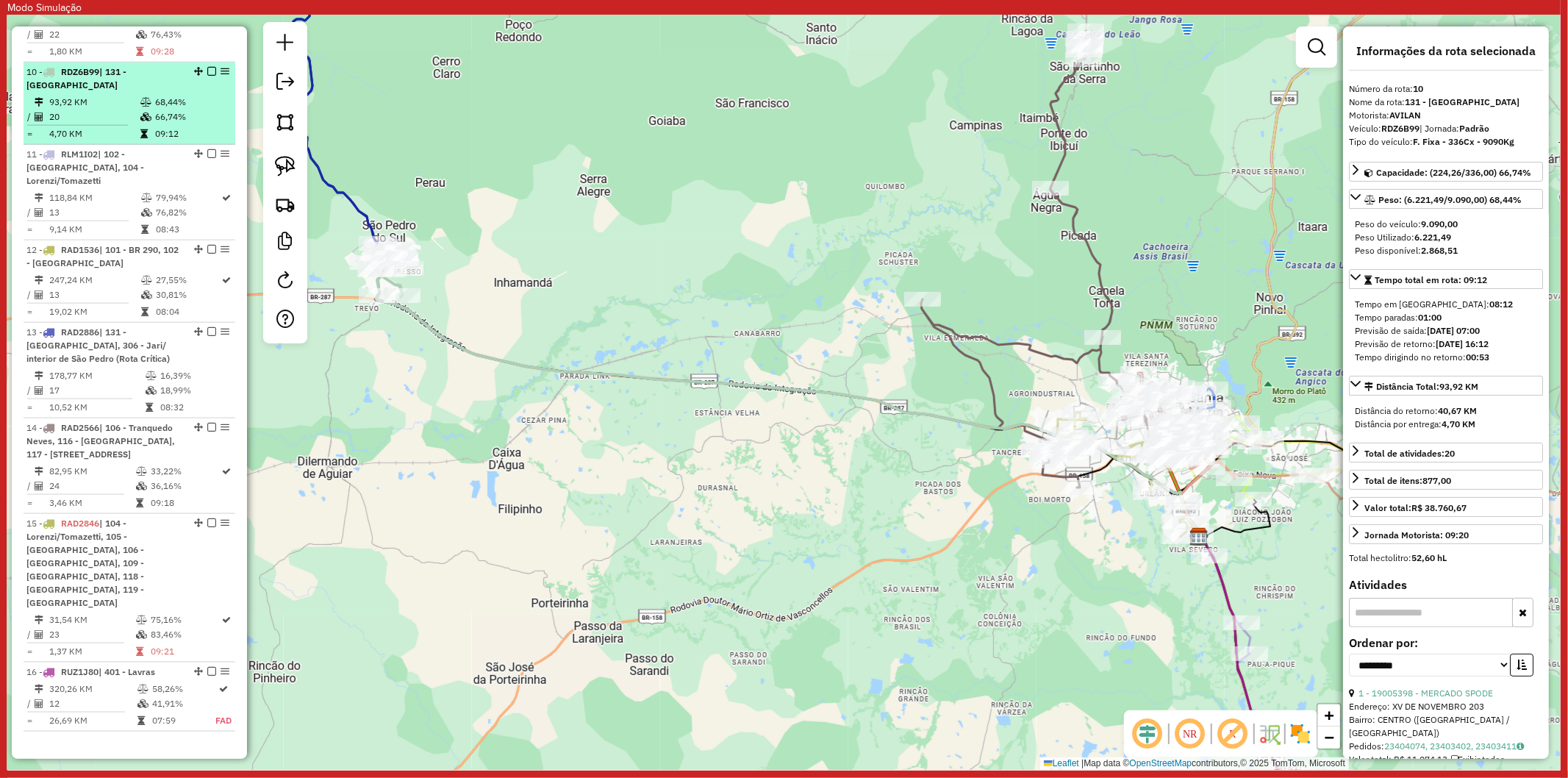
click at [207, 67] on em at bounding box center [212, 71] width 9 height 9
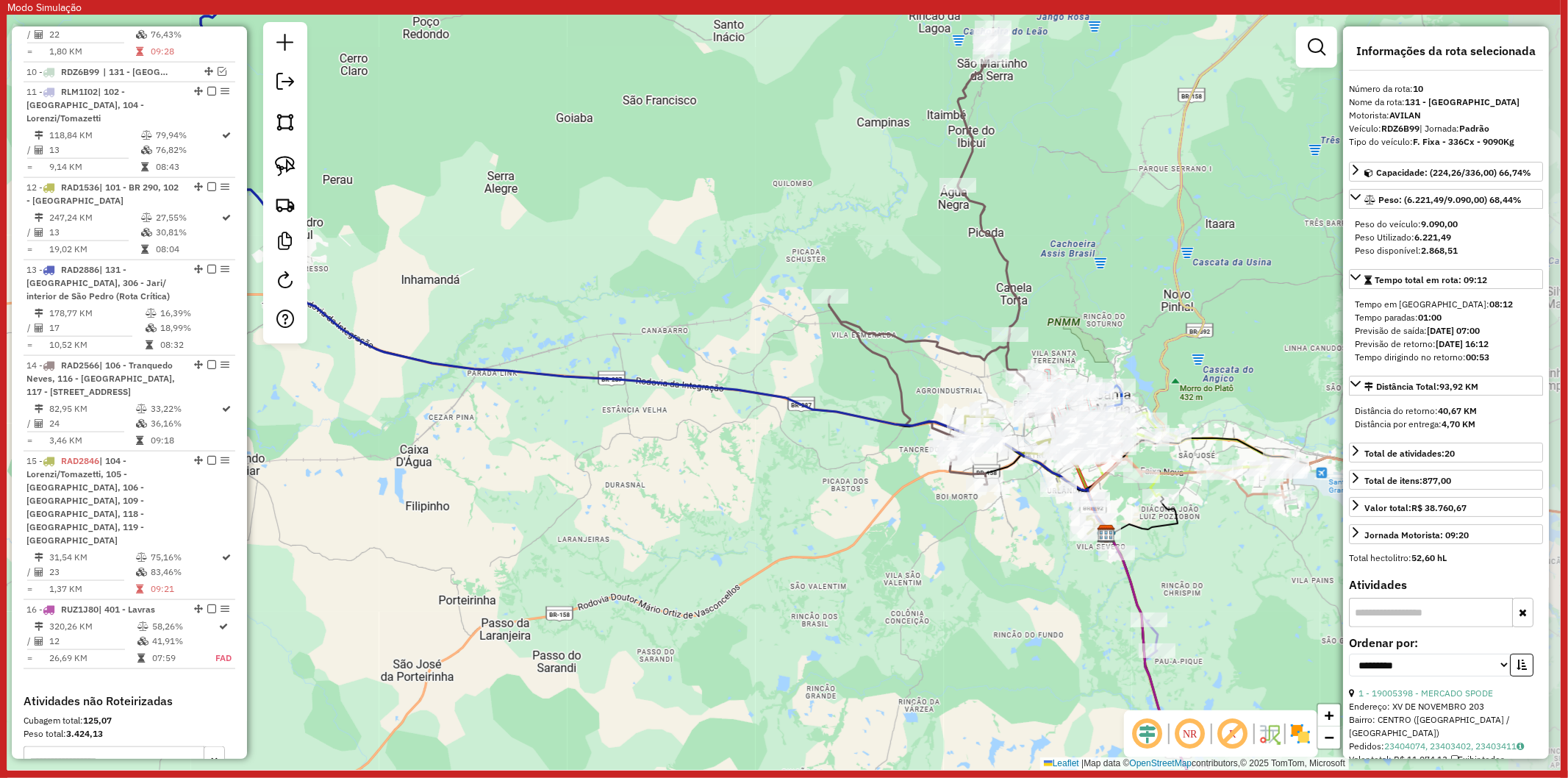
drag, startPoint x: 860, startPoint y: 431, endPoint x: 849, endPoint y: 429, distance: 11.2
click at [849, 429] on div "Janela de atendimento Grade de atendimento Capacidade Transportadoras Veículos …" at bounding box center [784, 391] width 1554 height 755
click at [884, 414] on icon at bounding box center [650, 237] width 914 height 595
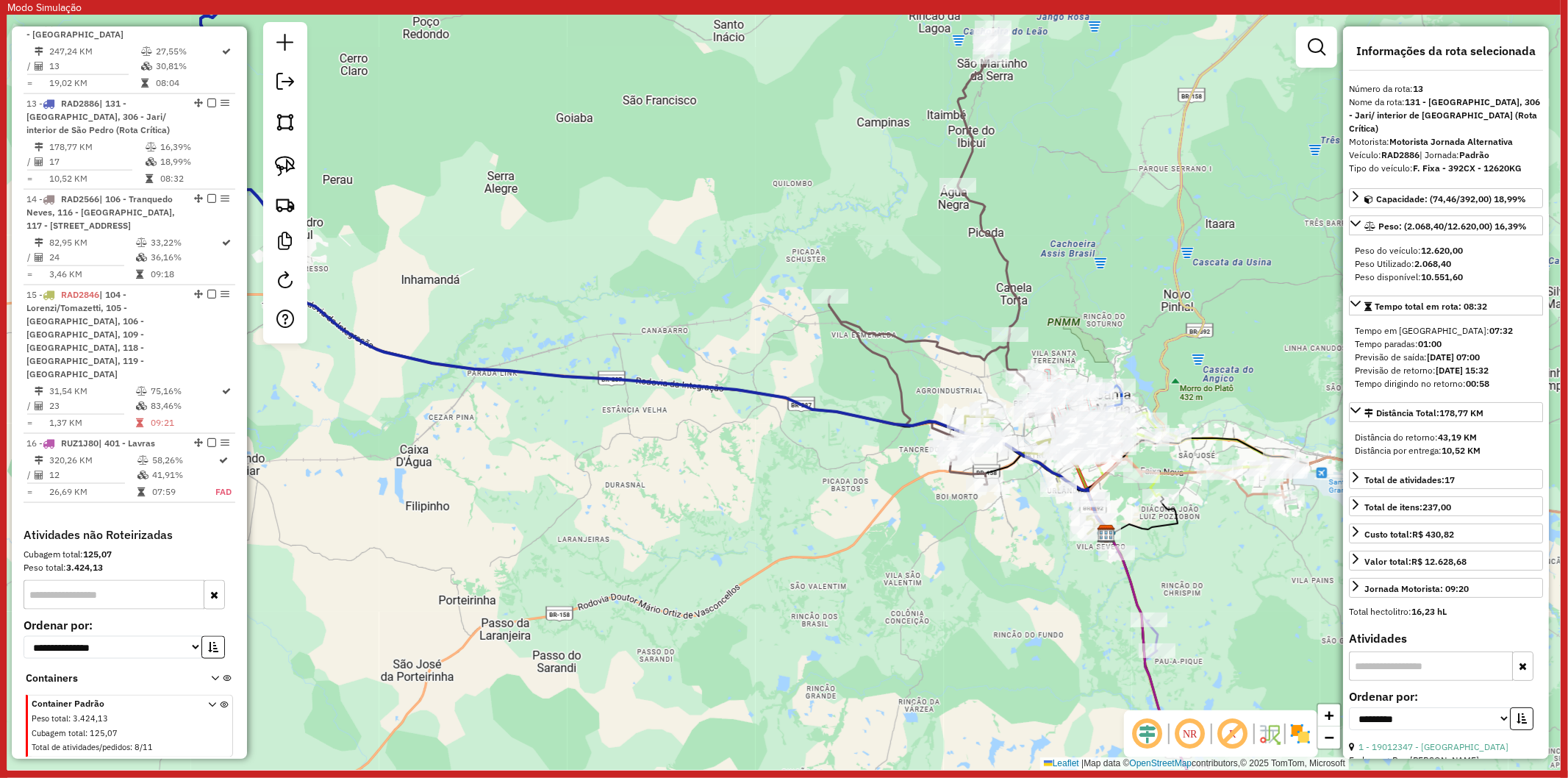
scroll to position [1732, 0]
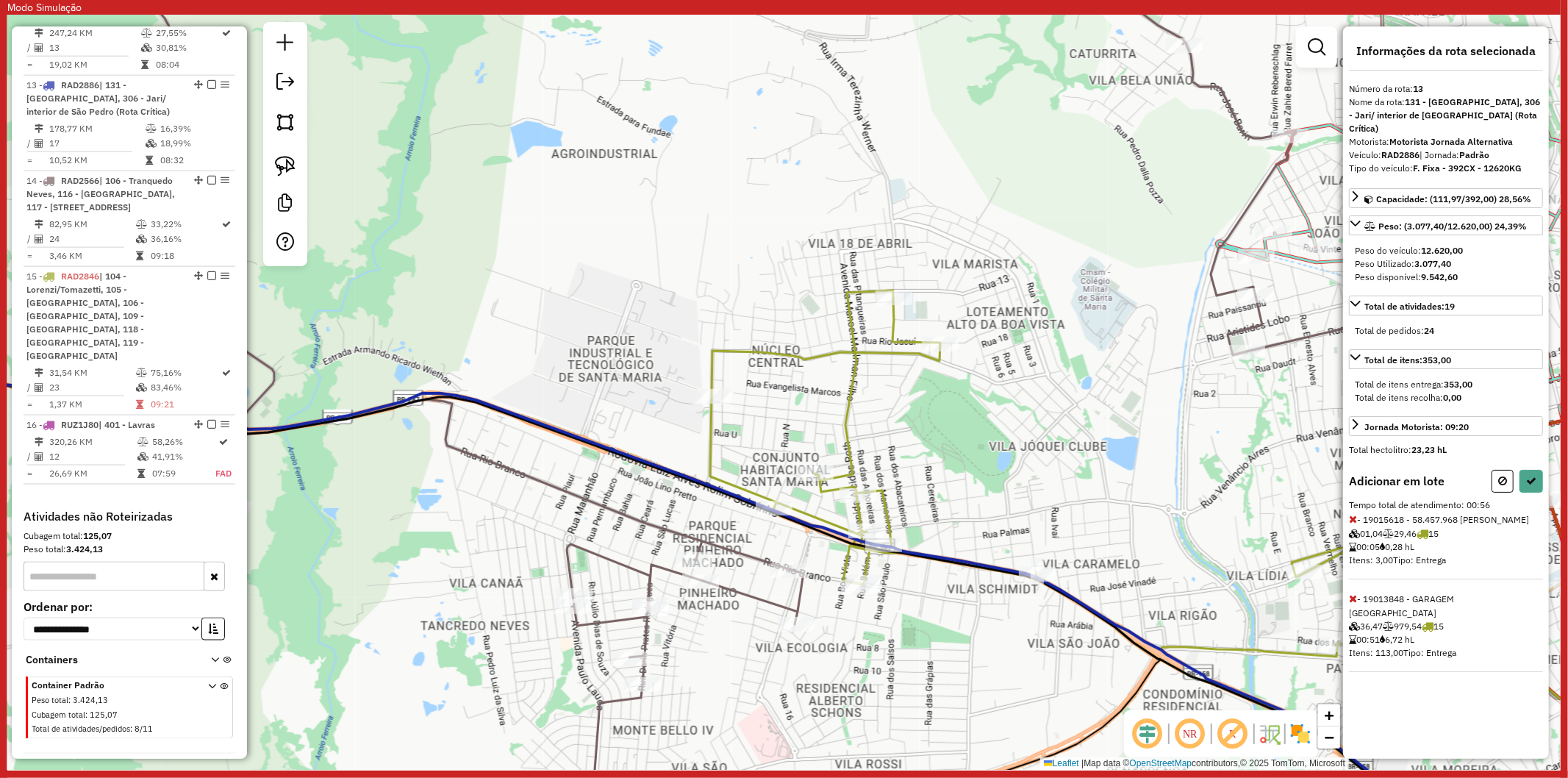
click at [1350, 514] on icon at bounding box center [1353, 519] width 8 height 11
click at [1505, 475] on icon at bounding box center [1503, 481] width 9 height 11
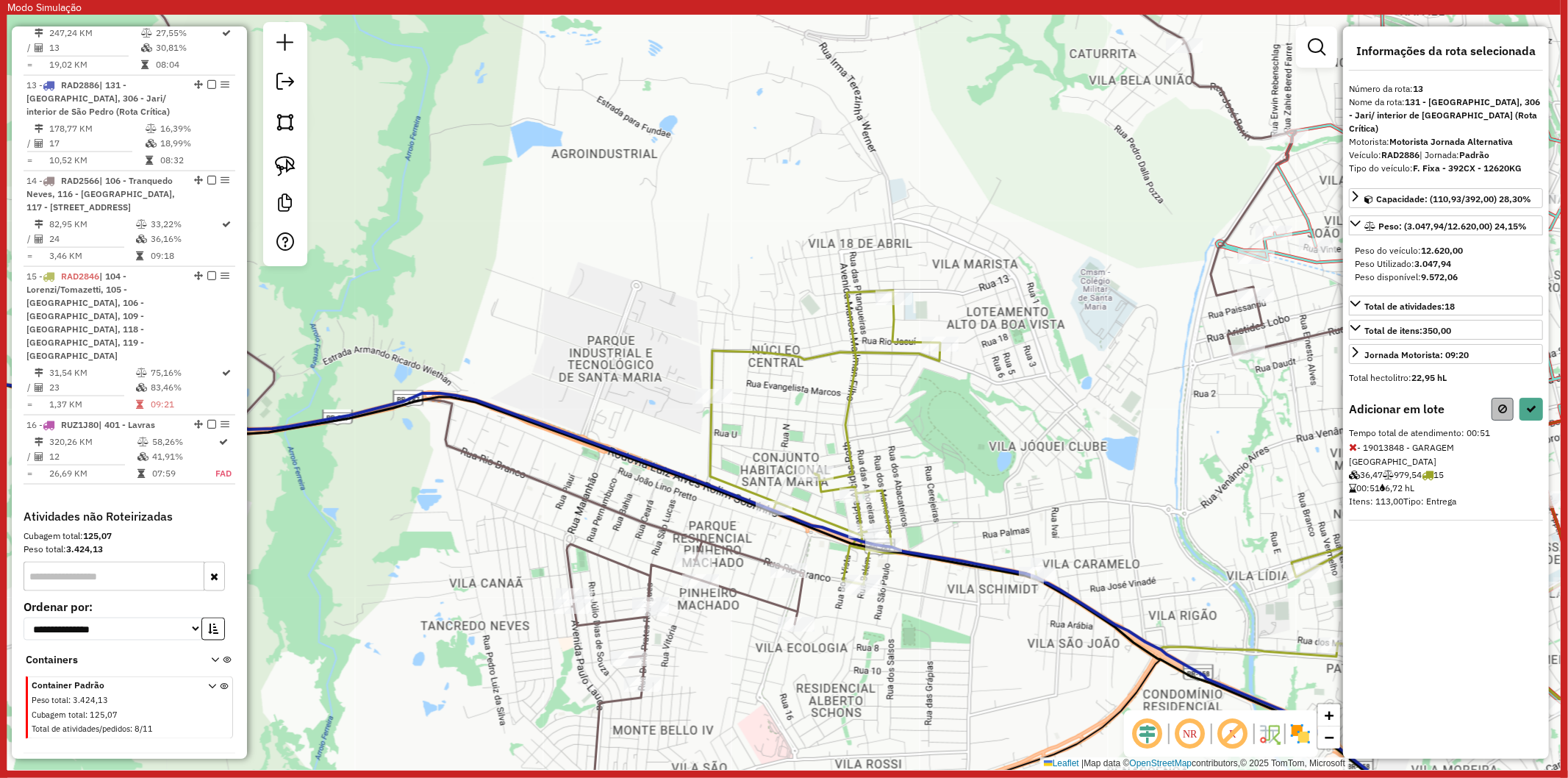
select select "**********"
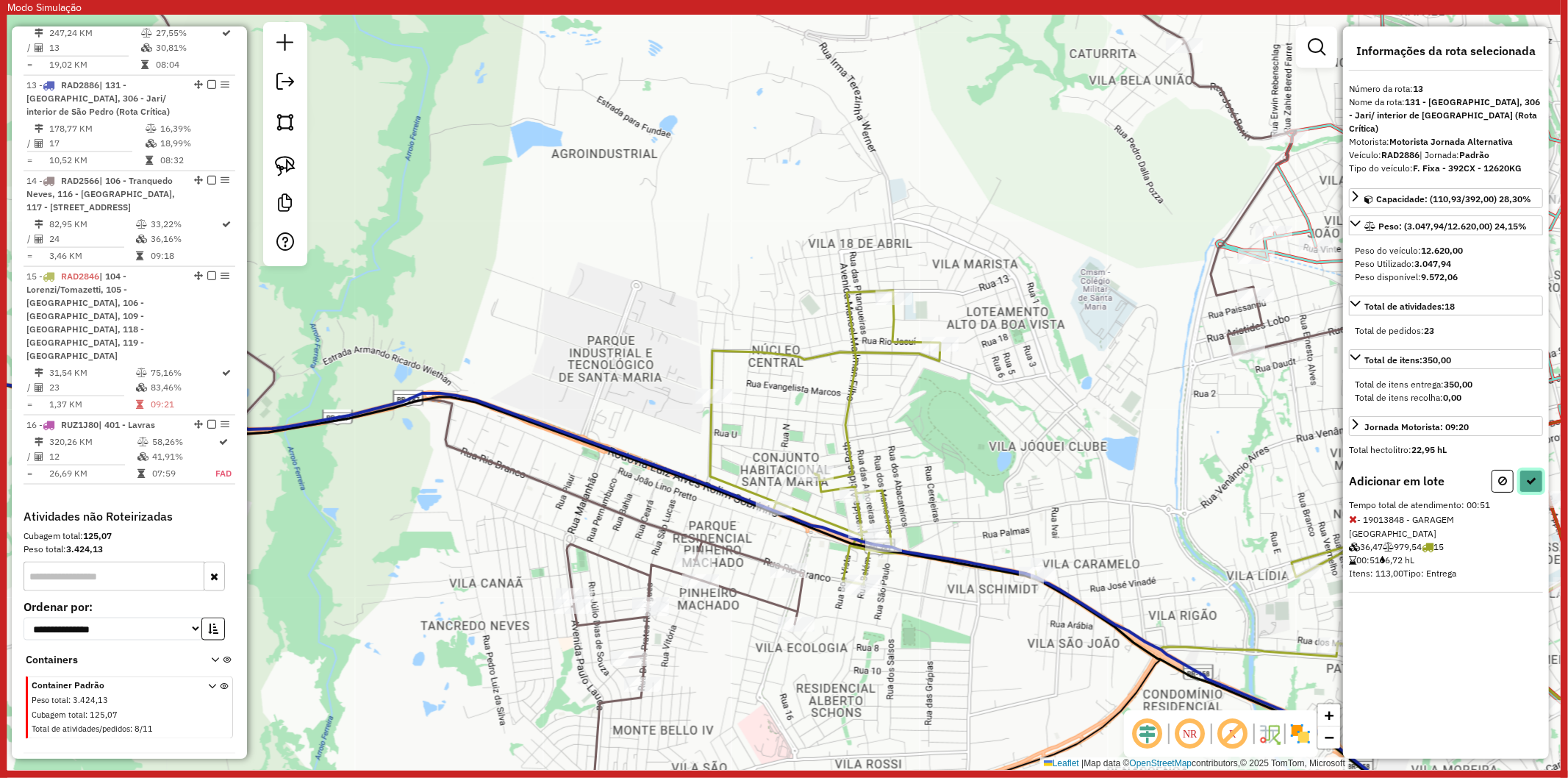
click at [1530, 470] on button at bounding box center [1531, 481] width 23 height 23
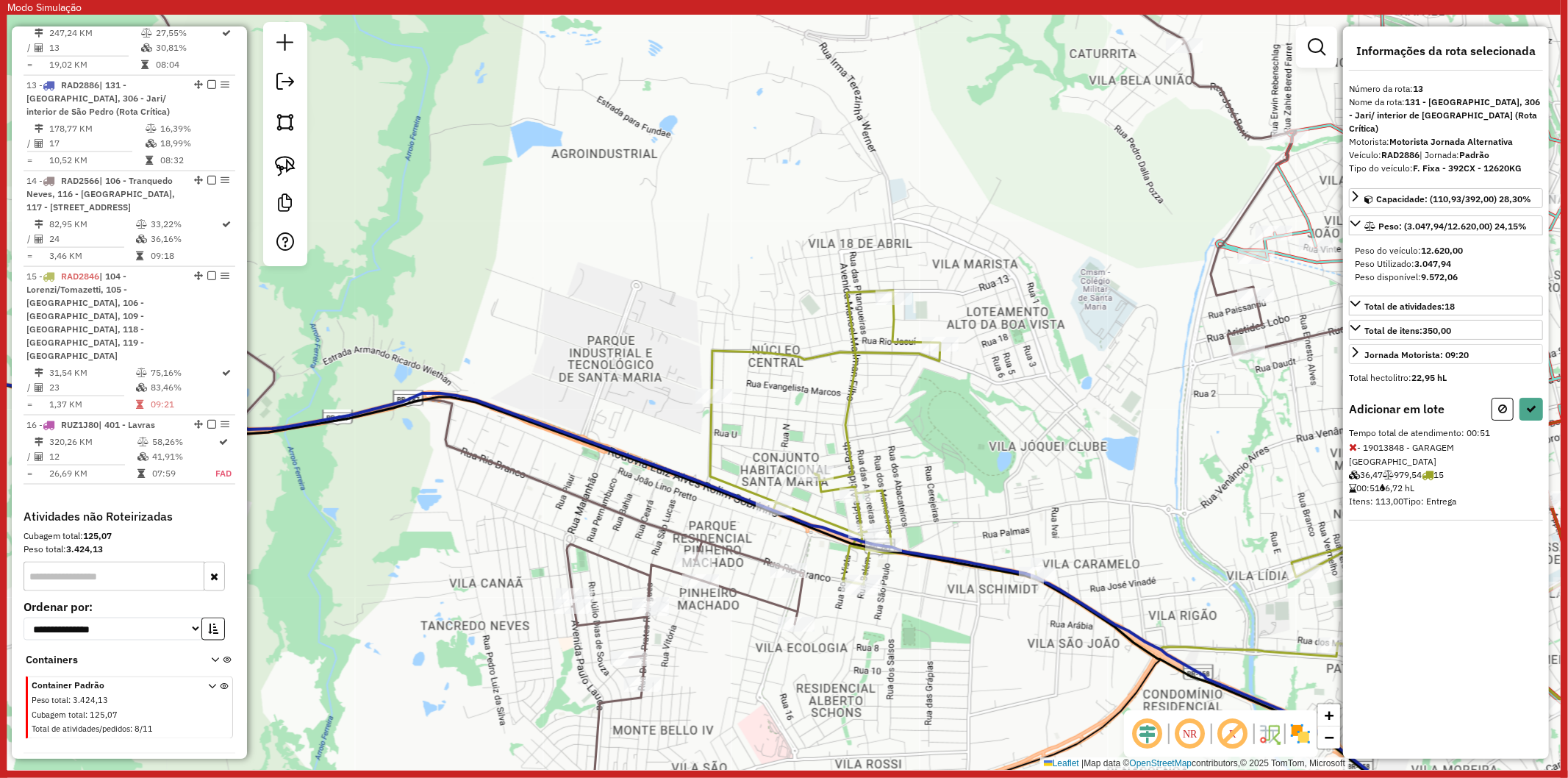
select select "**********"
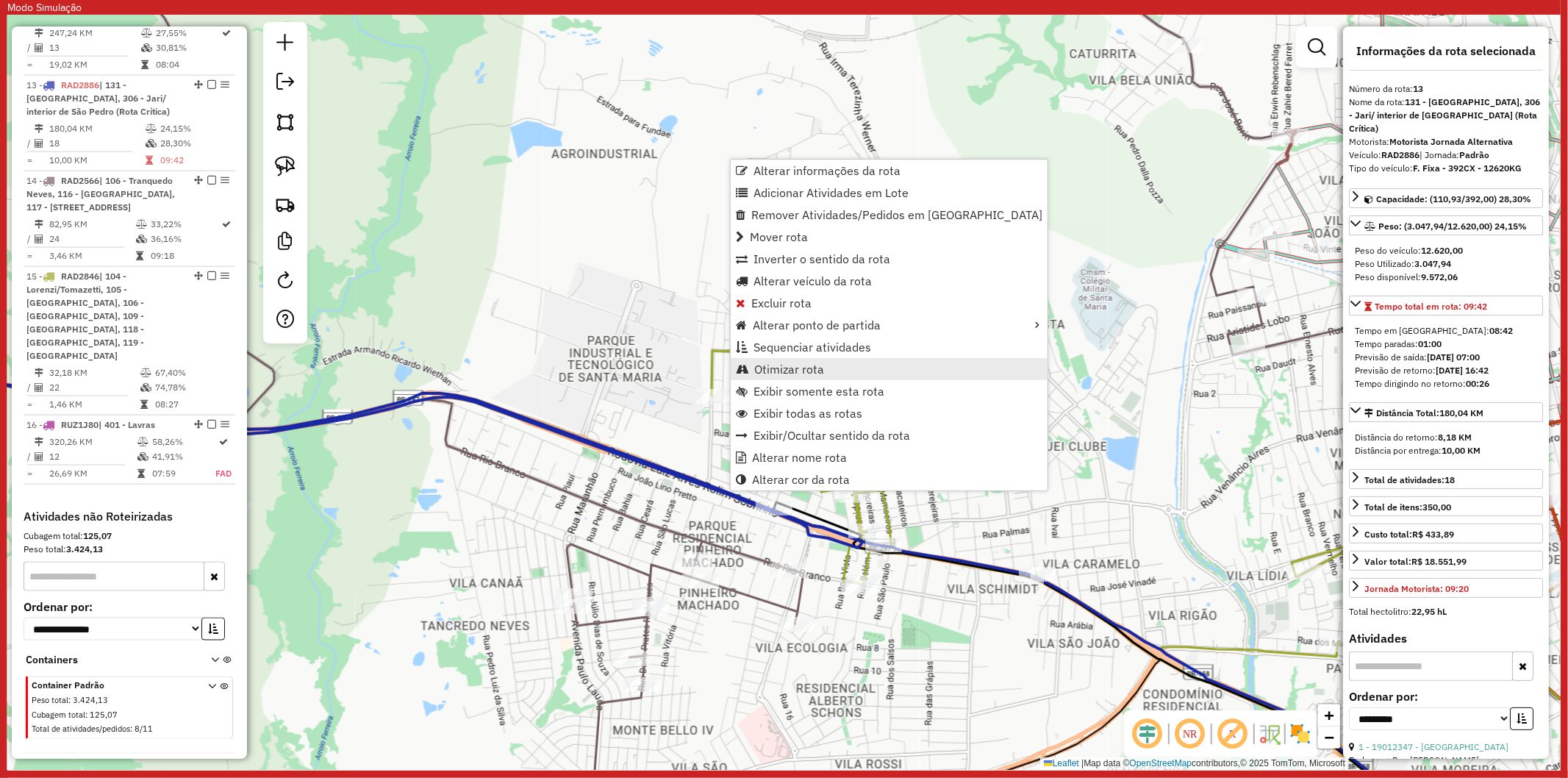
click at [824, 358] on link "Otimizar rota" at bounding box center [889, 369] width 317 height 22
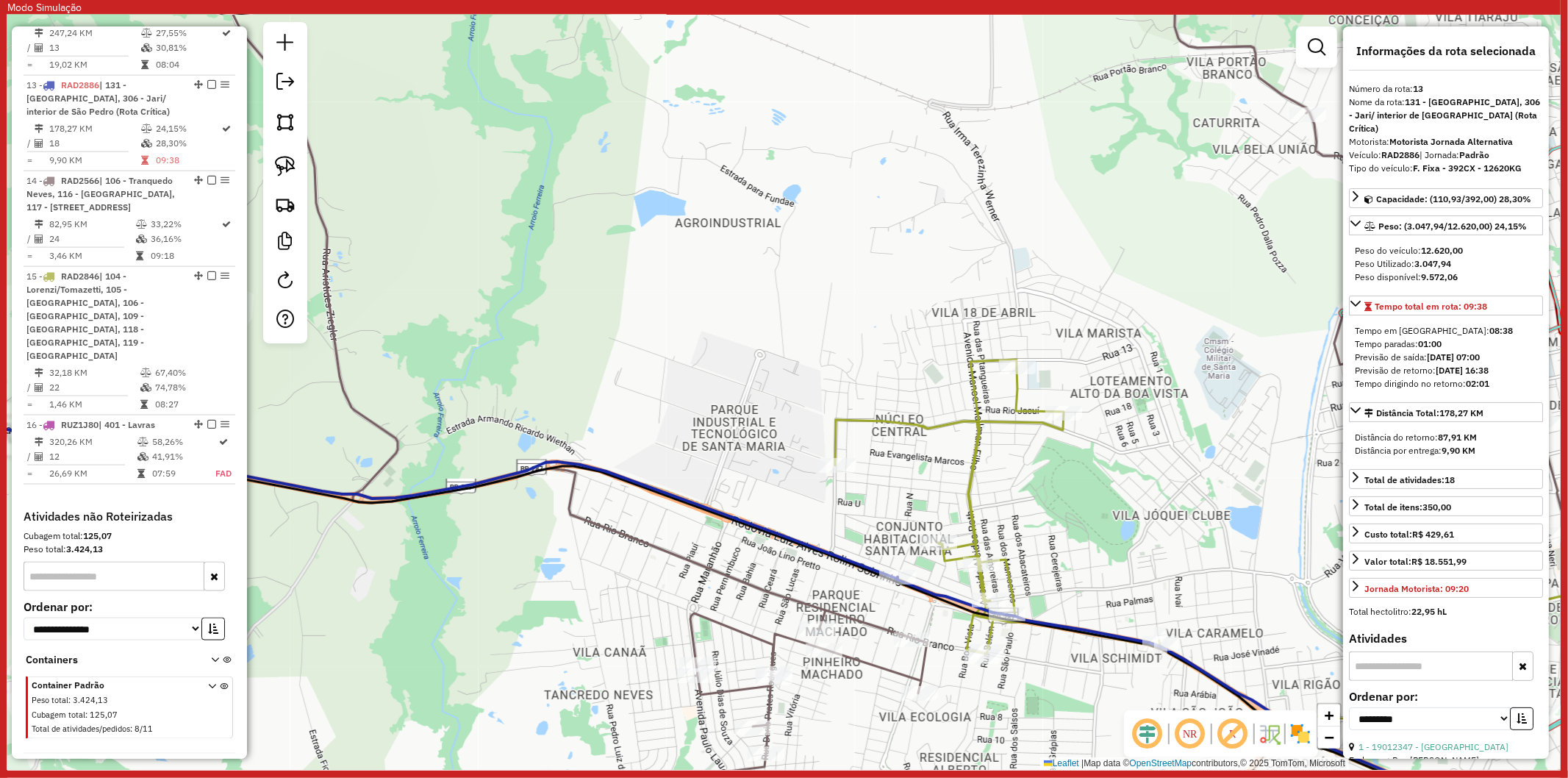
click at [839, 441] on icon at bounding box center [1276, 602] width 882 height 487
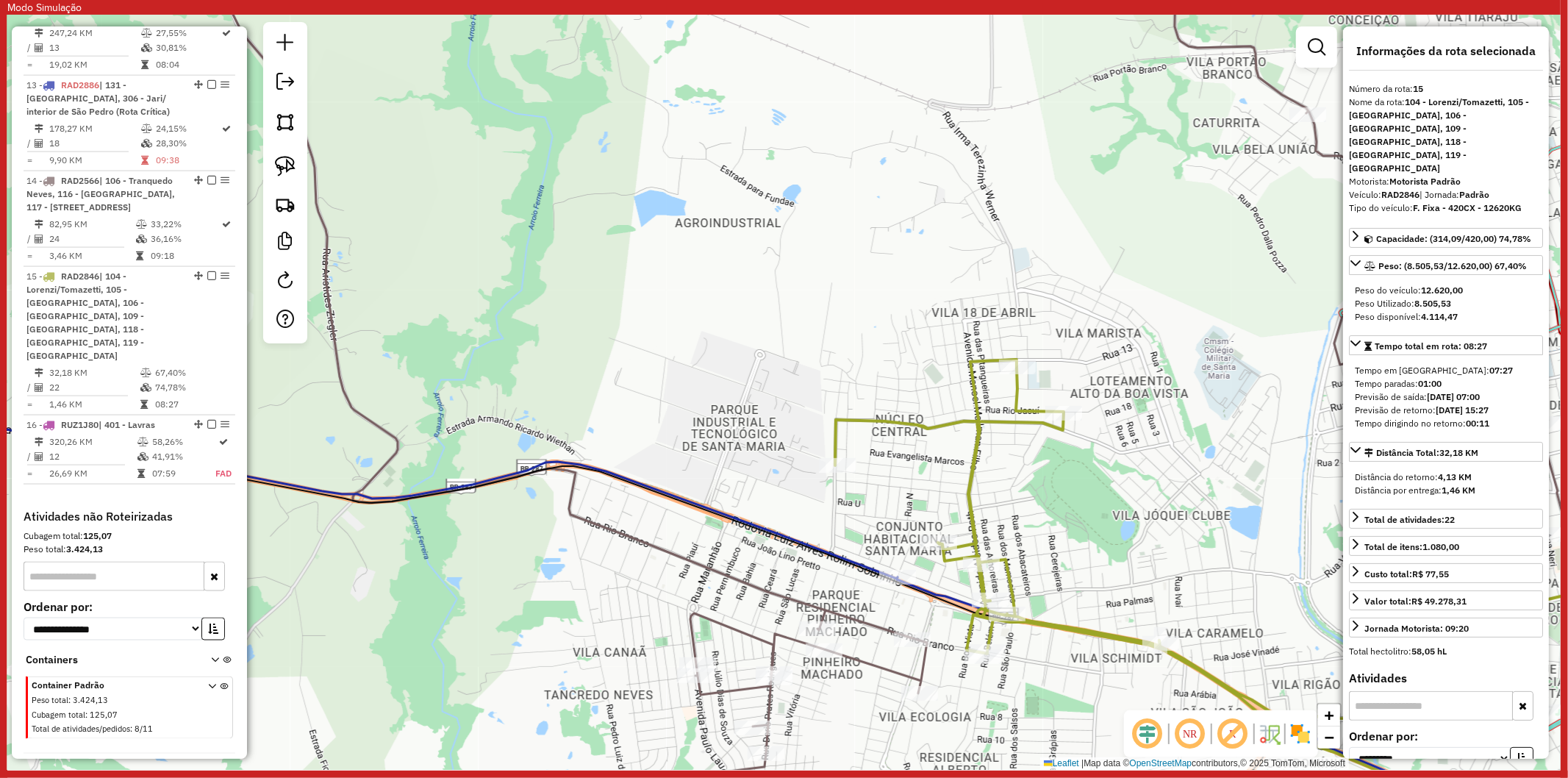
scroll to position [1751, 0]
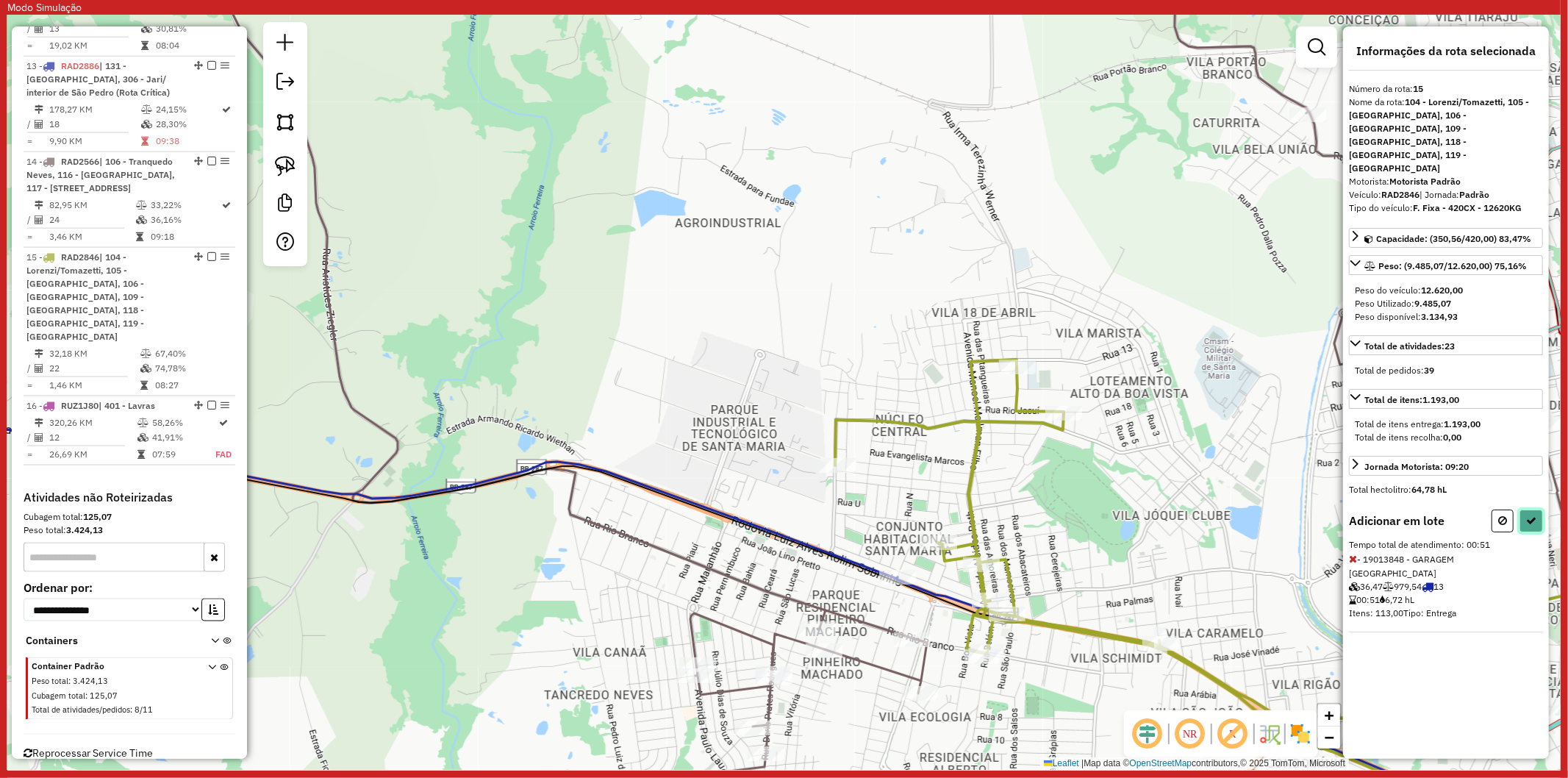
click at [1539, 509] on button at bounding box center [1531, 521] width 23 height 23
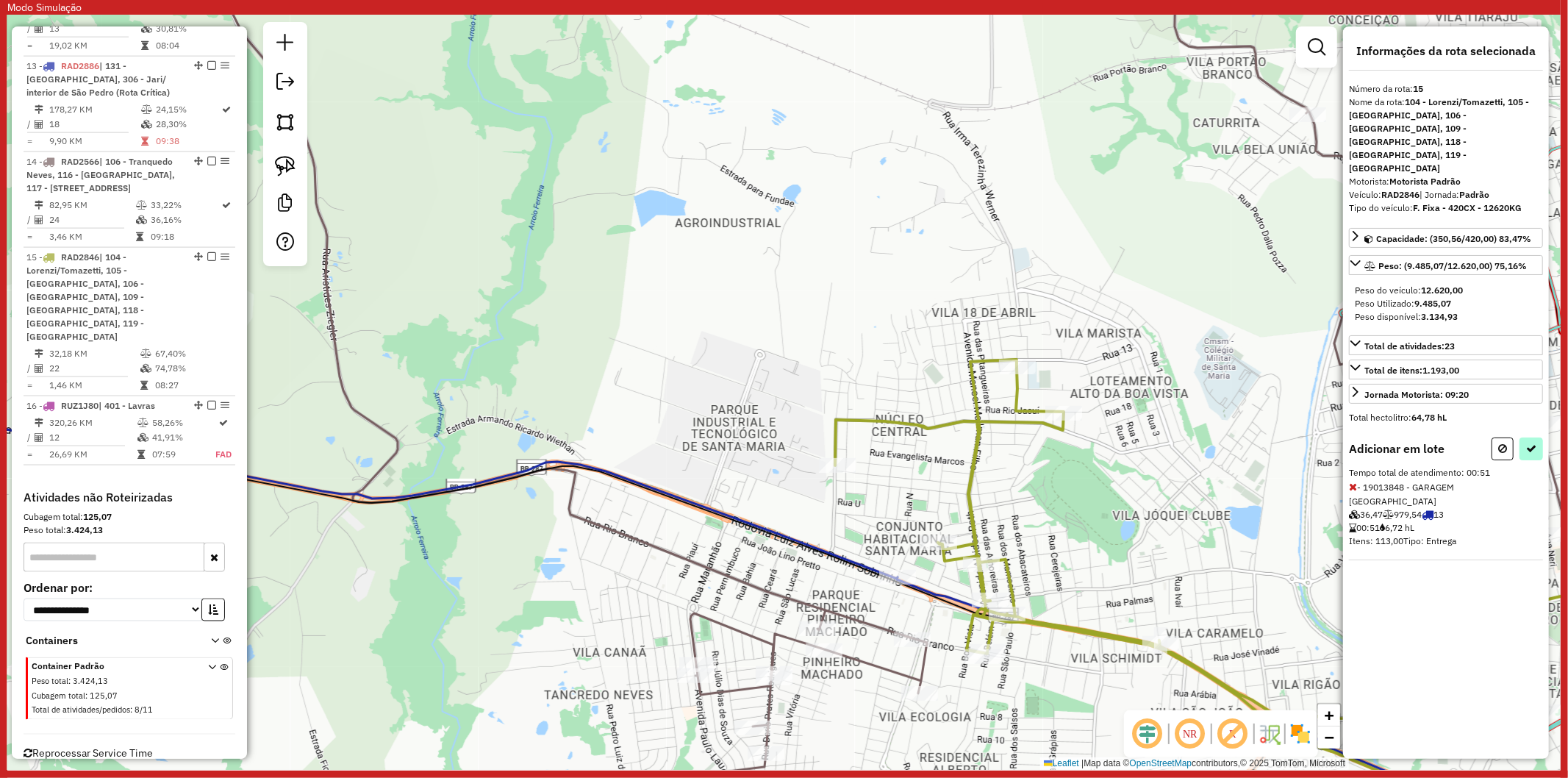
select select "**********"
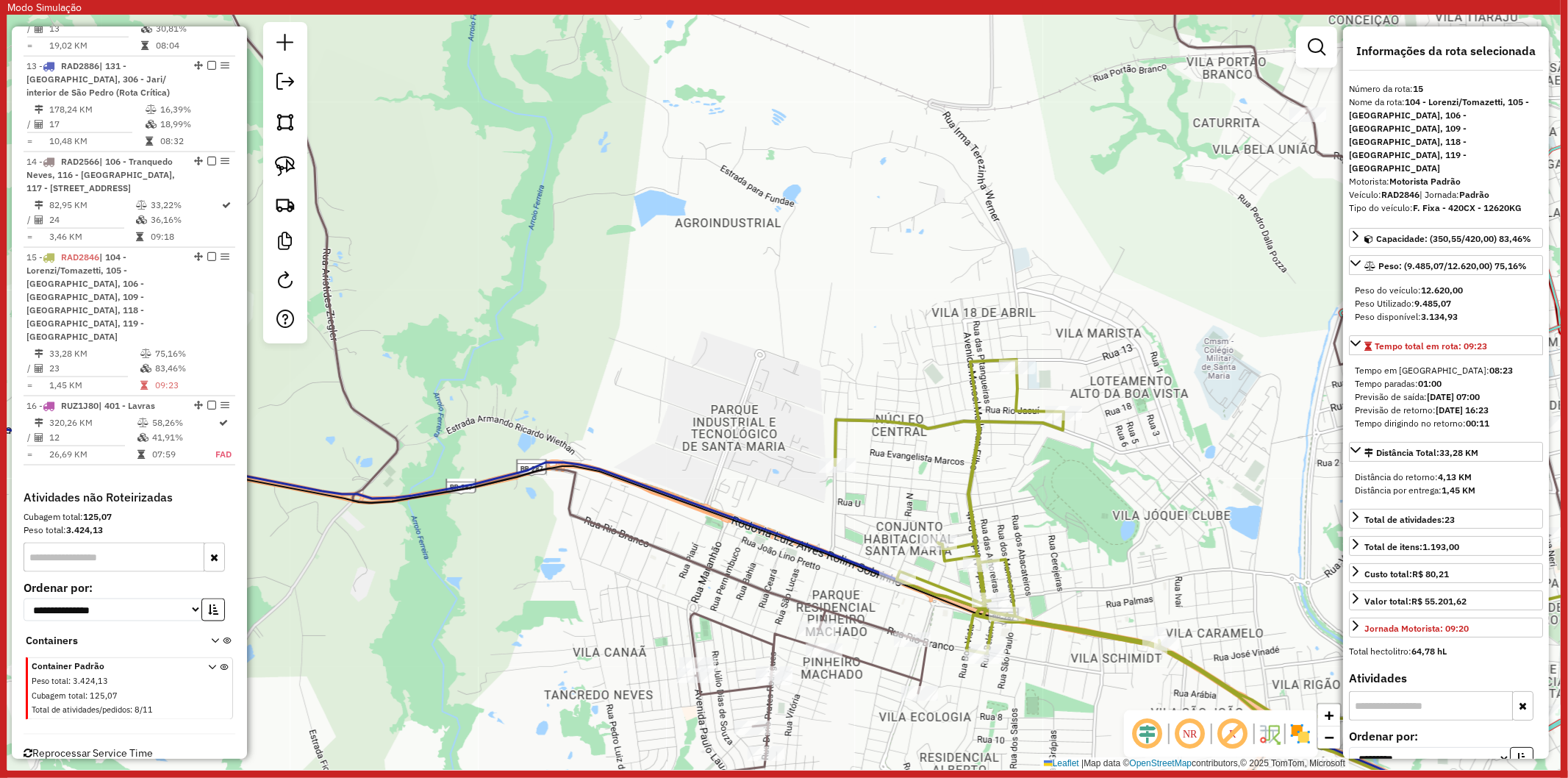
click at [673, 492] on icon at bounding box center [676, 622] width 1648 height 450
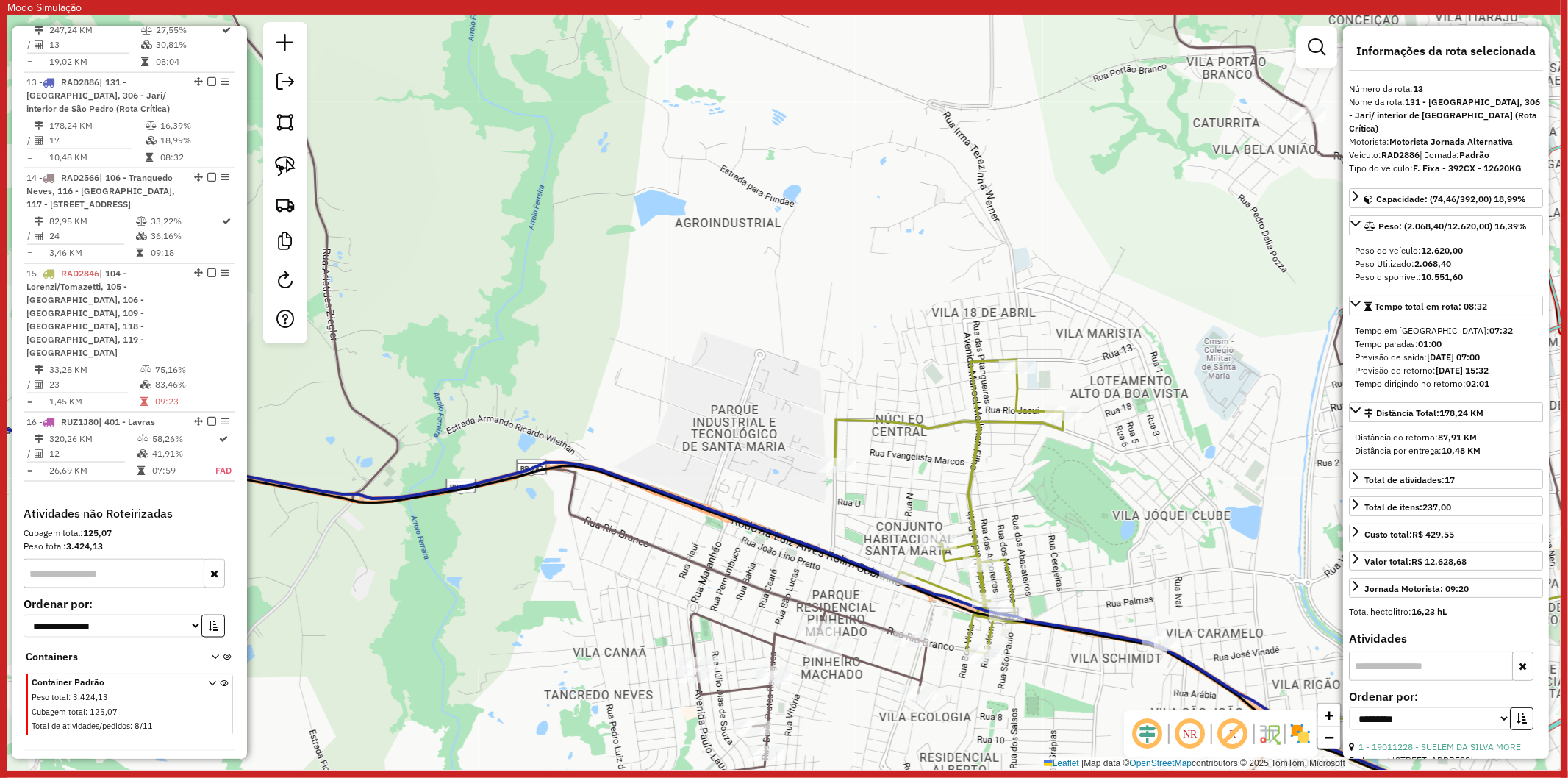
scroll to position [1732, 0]
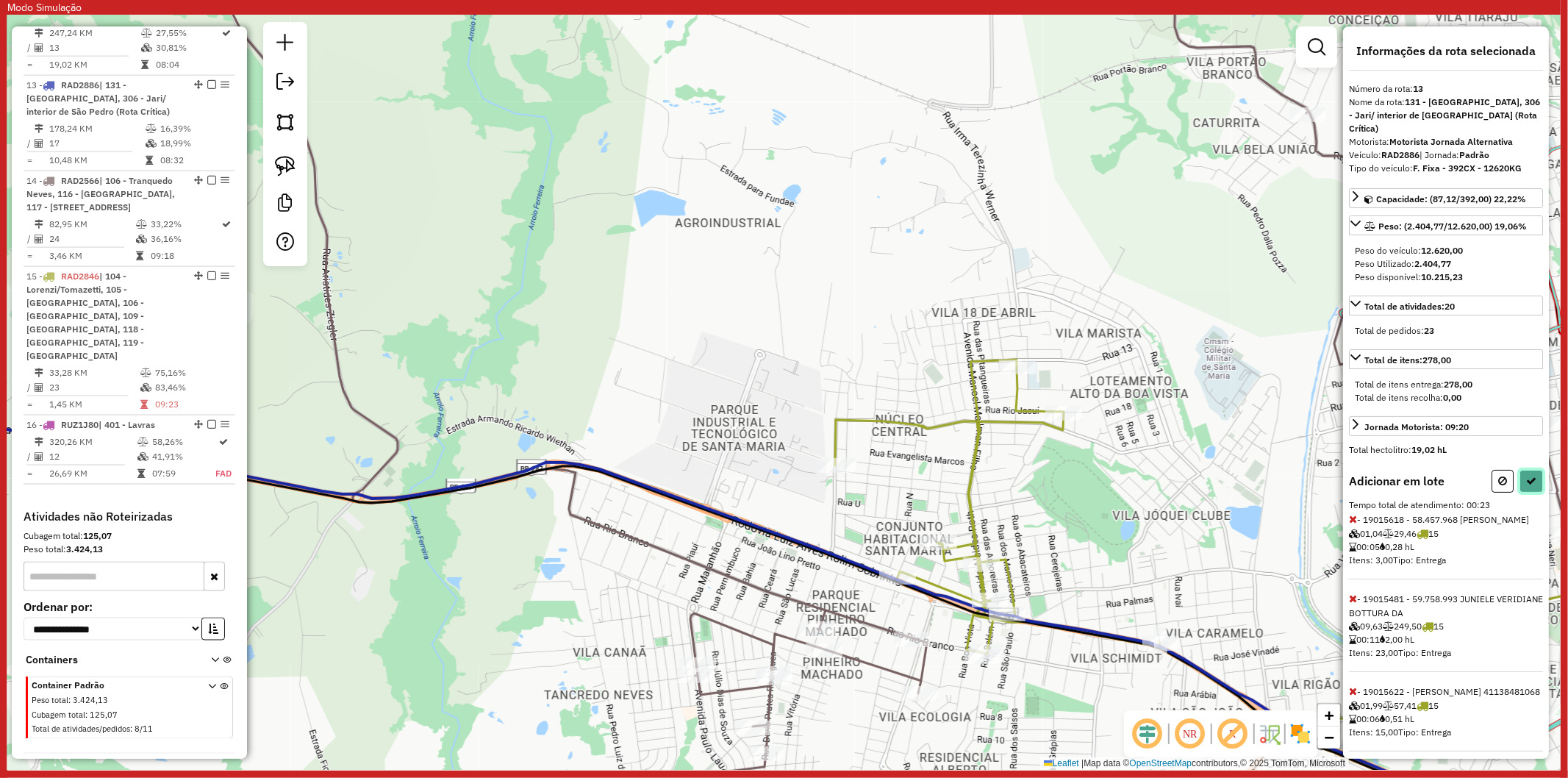
click at [1534, 470] on button at bounding box center [1531, 481] width 23 height 23
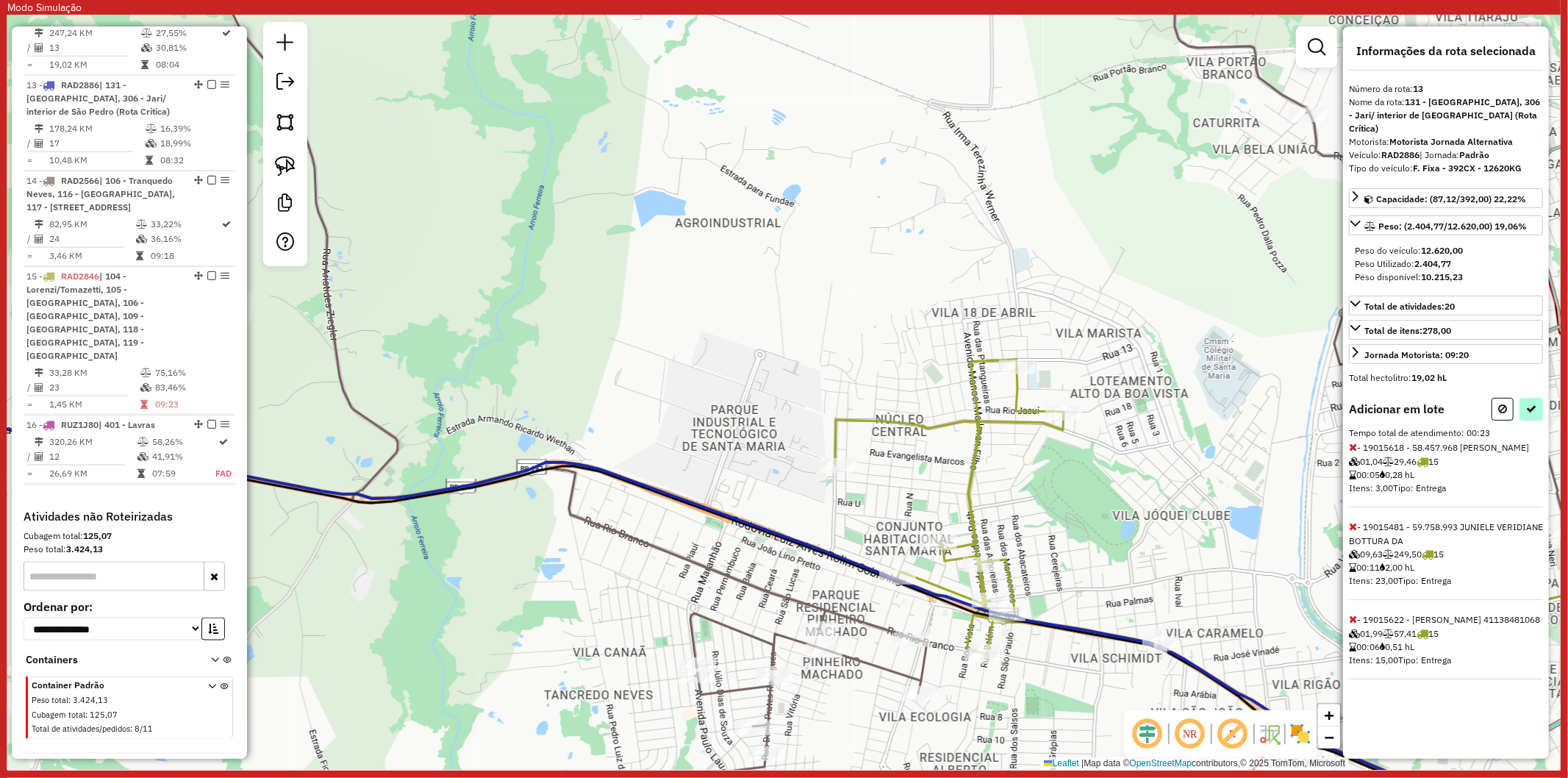
select select "**********"
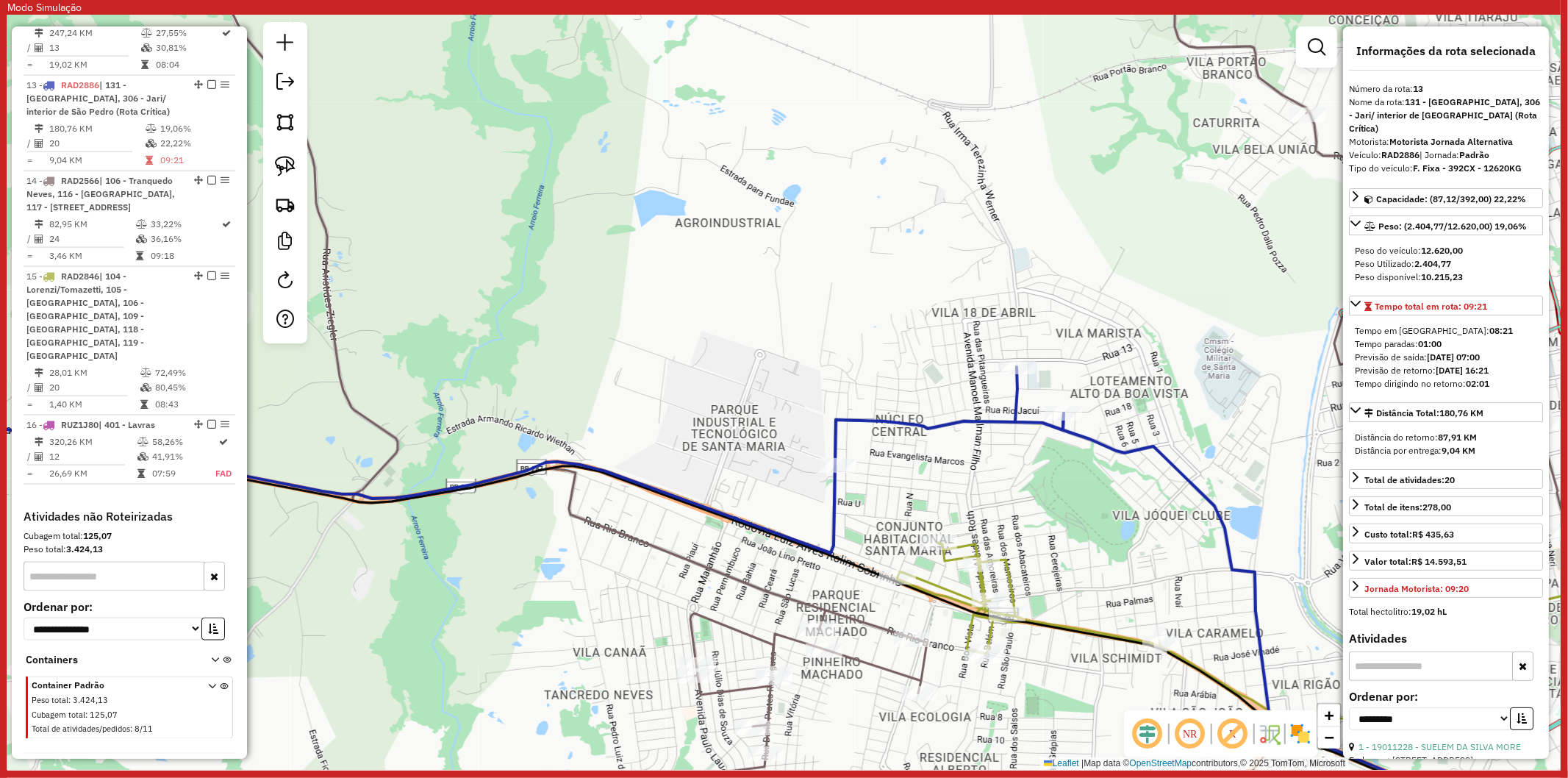
drag, startPoint x: 968, startPoint y: 407, endPoint x: 971, endPoint y: 419, distance: 12.4
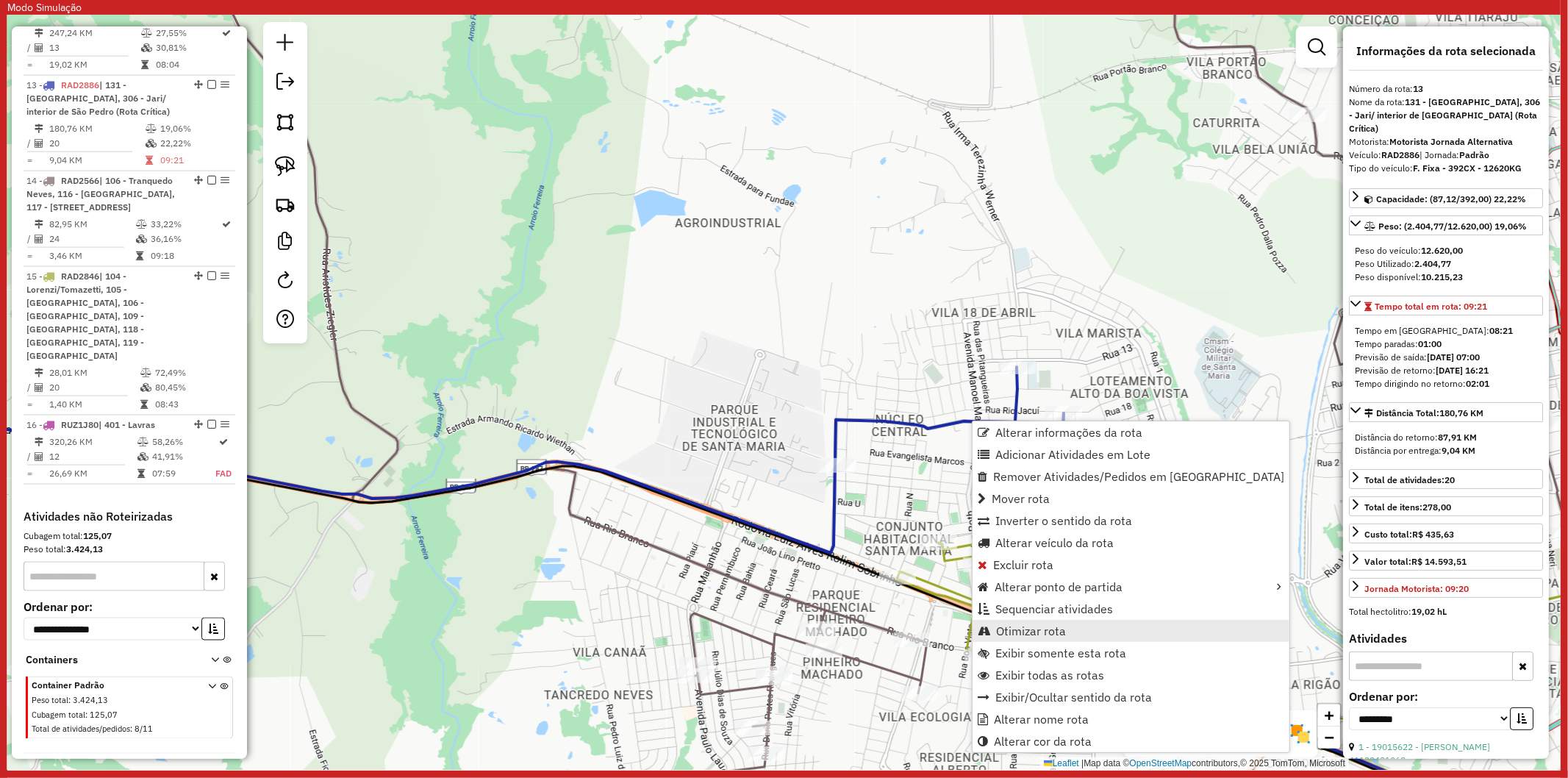
click at [1047, 627] on span "Otimizar rota" at bounding box center [1031, 630] width 70 height 12
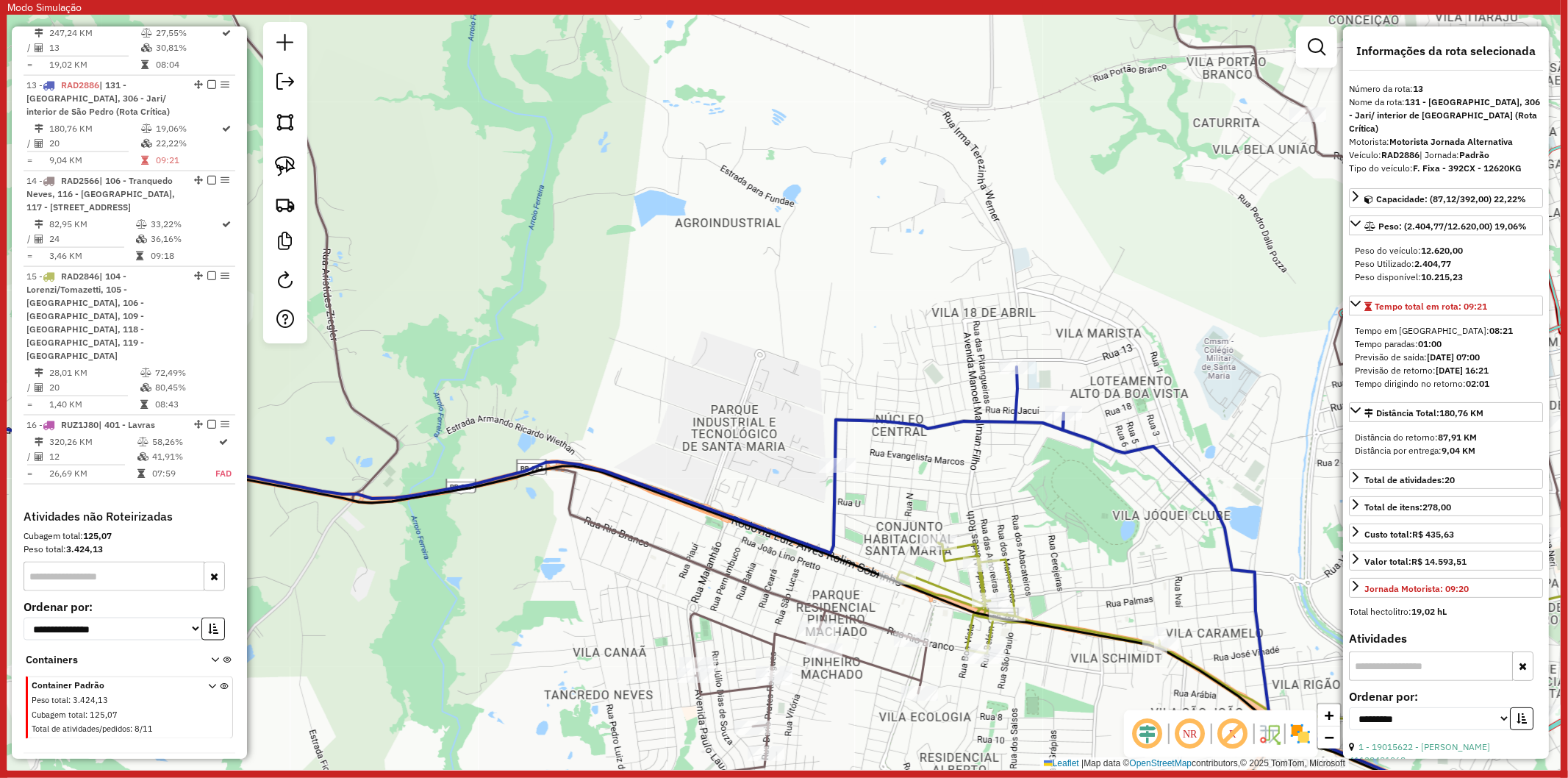
click at [957, 436] on div "Janela de atendimento Grade de atendimento Capacidade Transportadoras Veículos …" at bounding box center [784, 391] width 1554 height 755
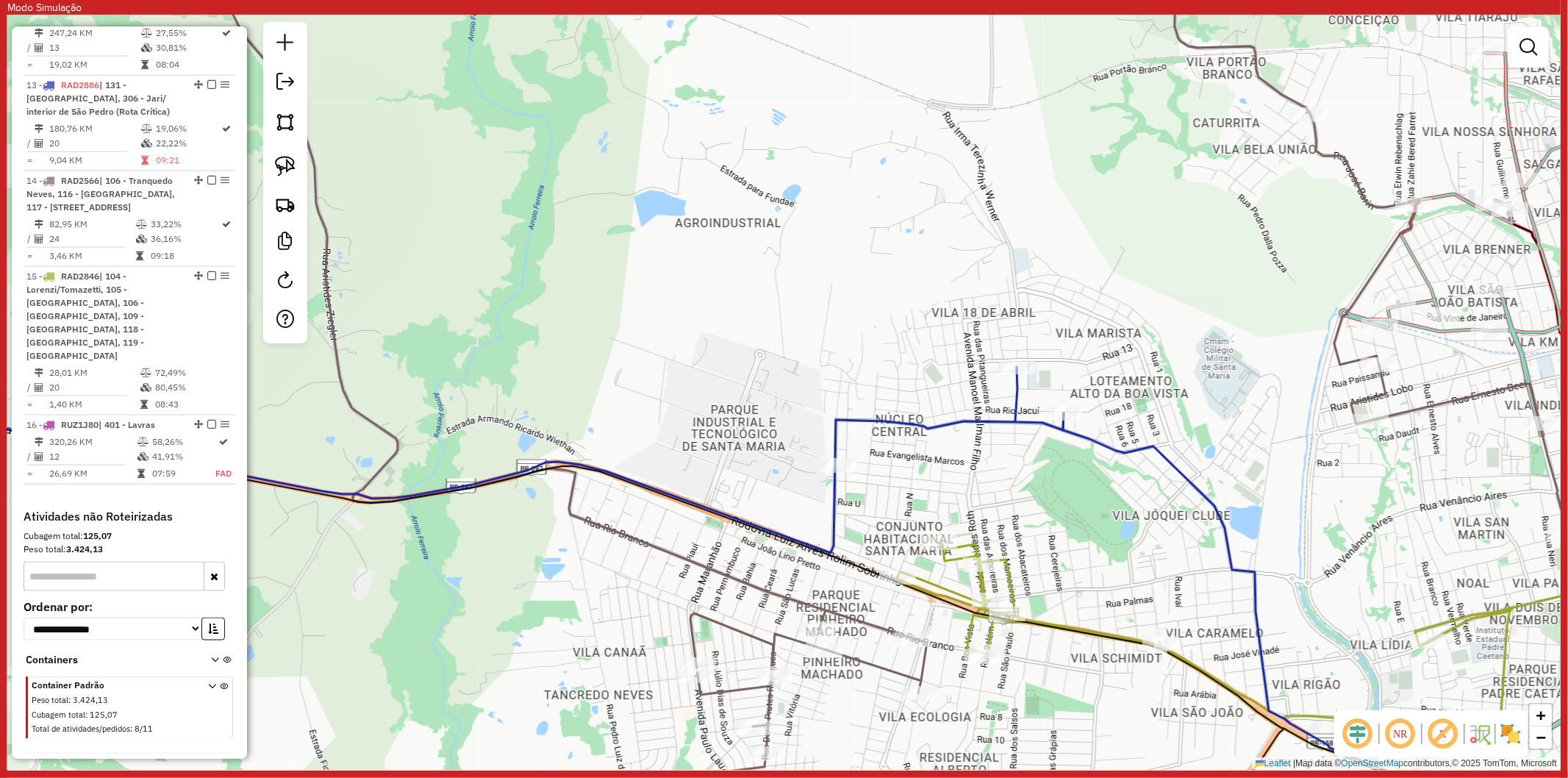
click at [952, 426] on icon at bounding box center [458, 460] width 1212 height 186
select select "**********"
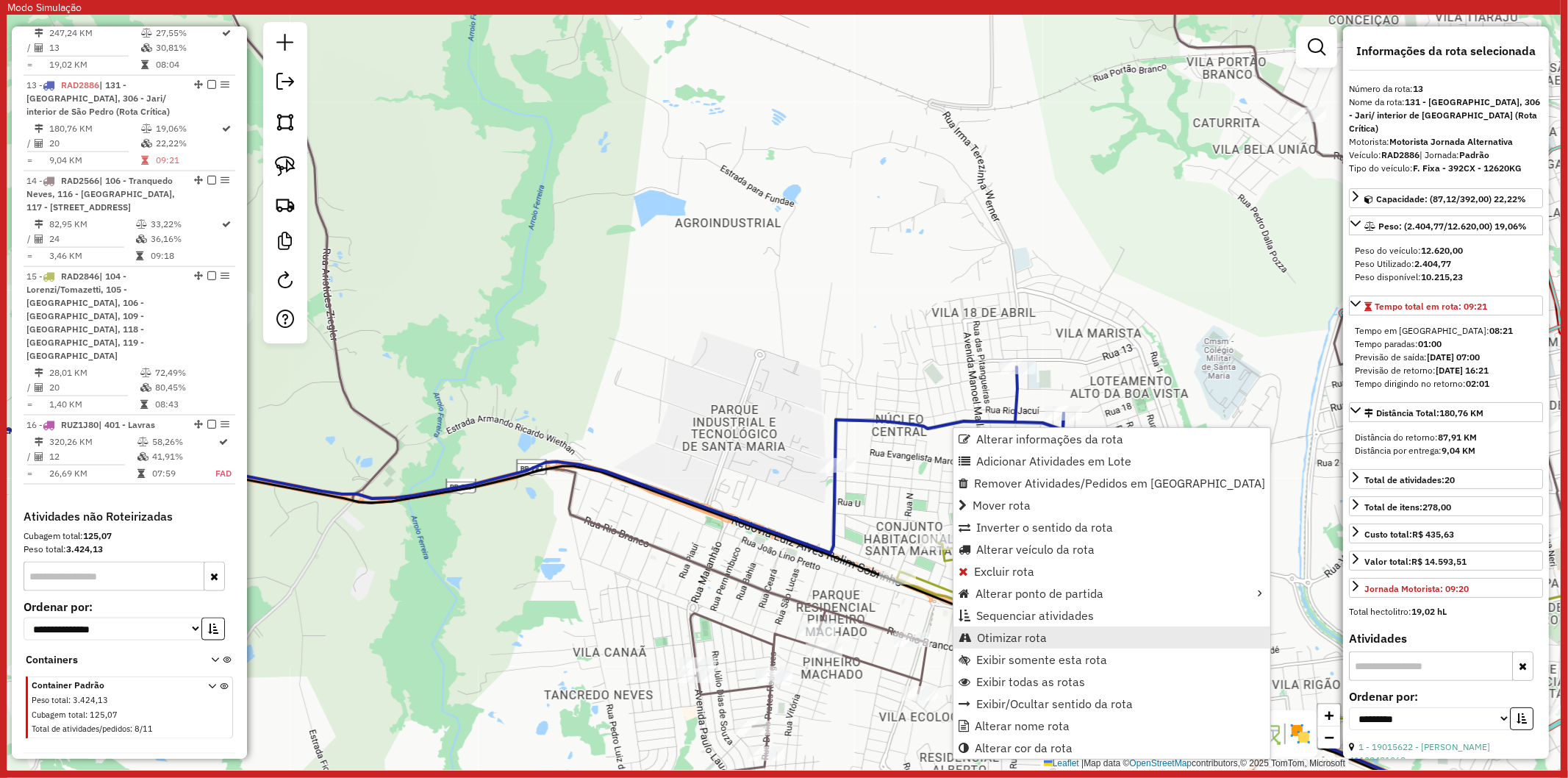
click at [1052, 640] on link "Otimizar rota" at bounding box center [1111, 637] width 317 height 22
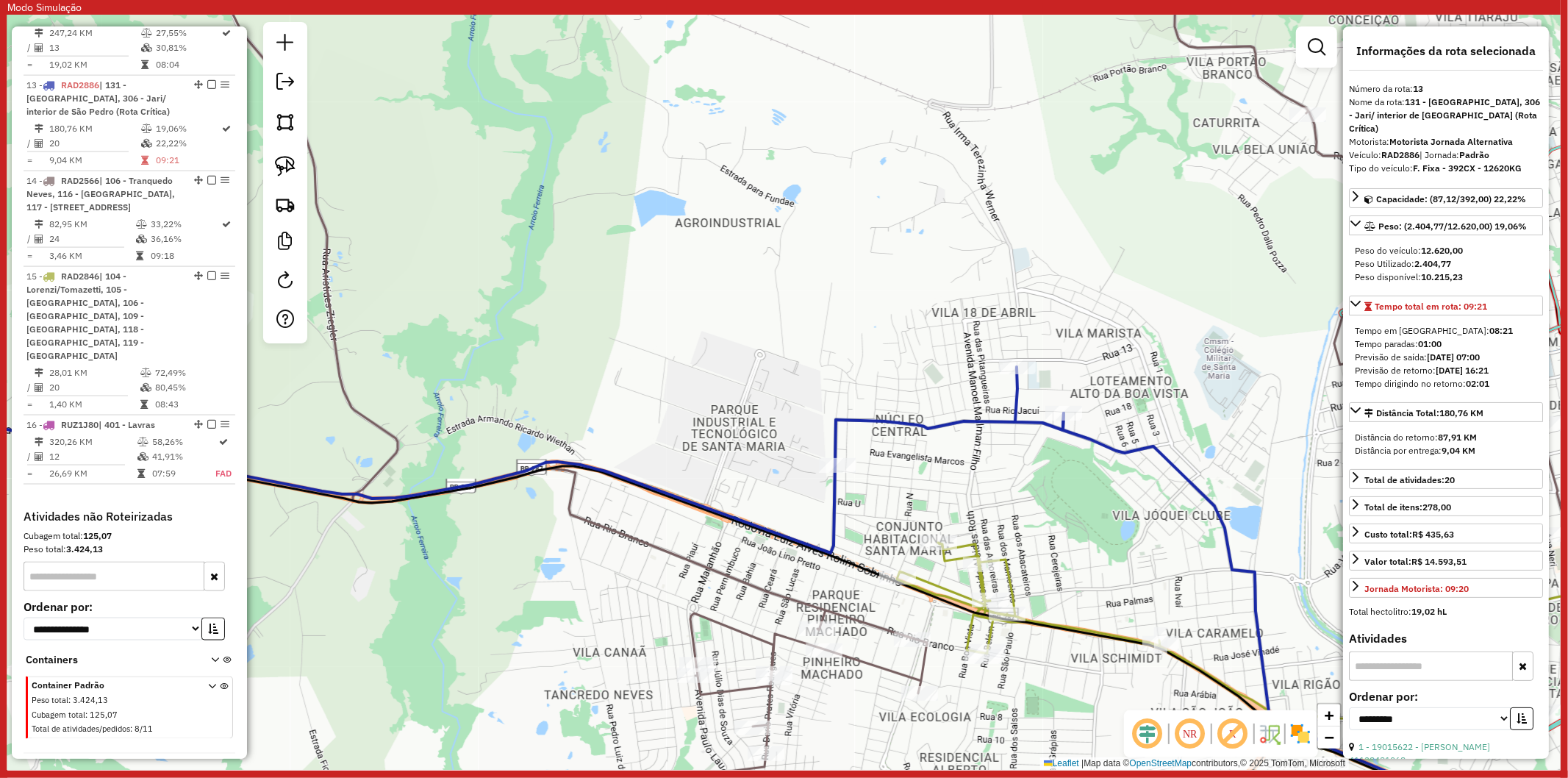
click at [952, 566] on icon at bounding box center [1307, 694] width 820 height 304
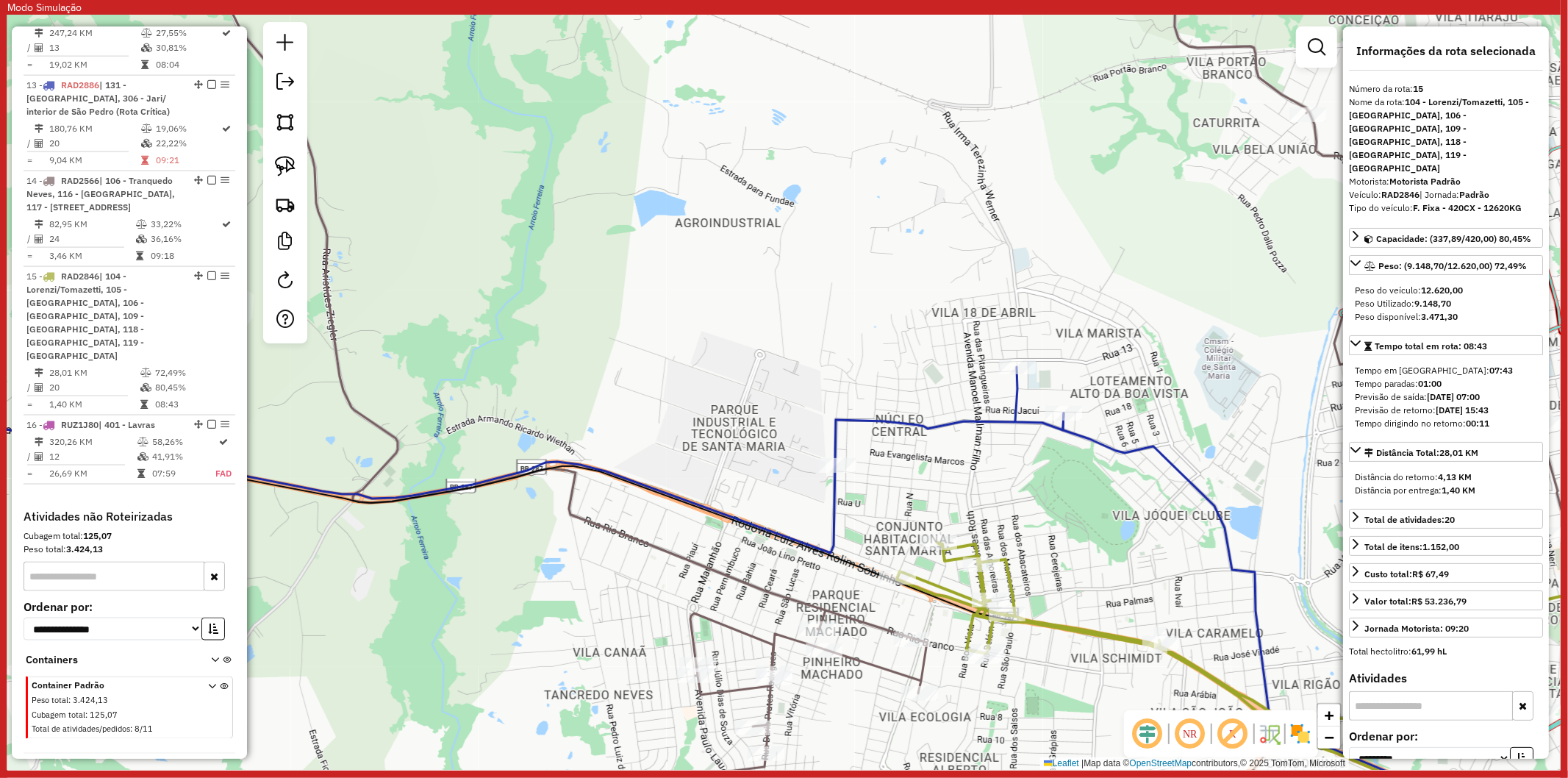
scroll to position [1751, 0]
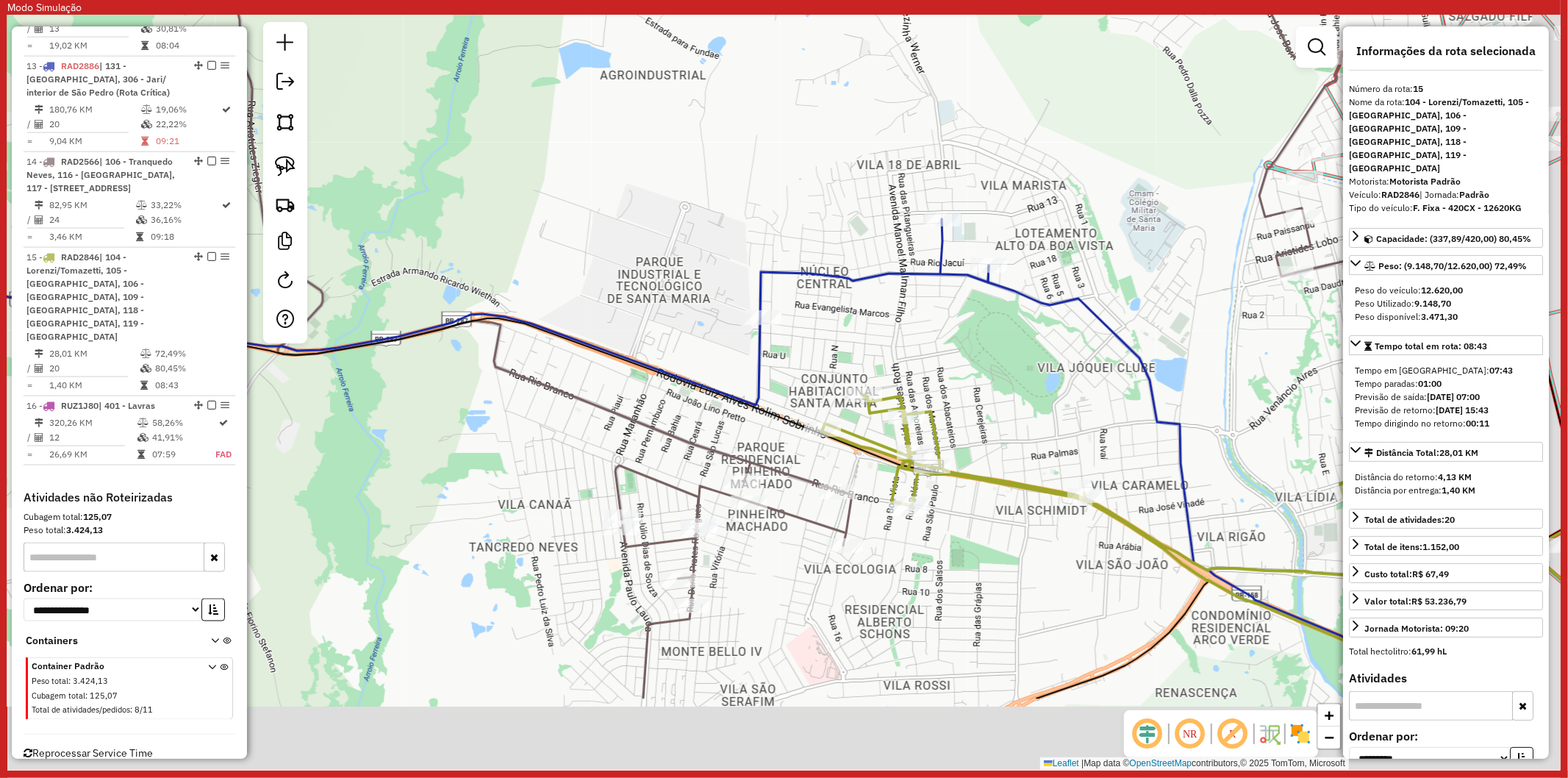
drag, startPoint x: 941, startPoint y: 626, endPoint x: 866, endPoint y: 479, distance: 165.0
click at [866, 479] on div "Janela de atendimento Grade de atendimento Capacidade Transportadoras Veículos …" at bounding box center [784, 391] width 1554 height 755
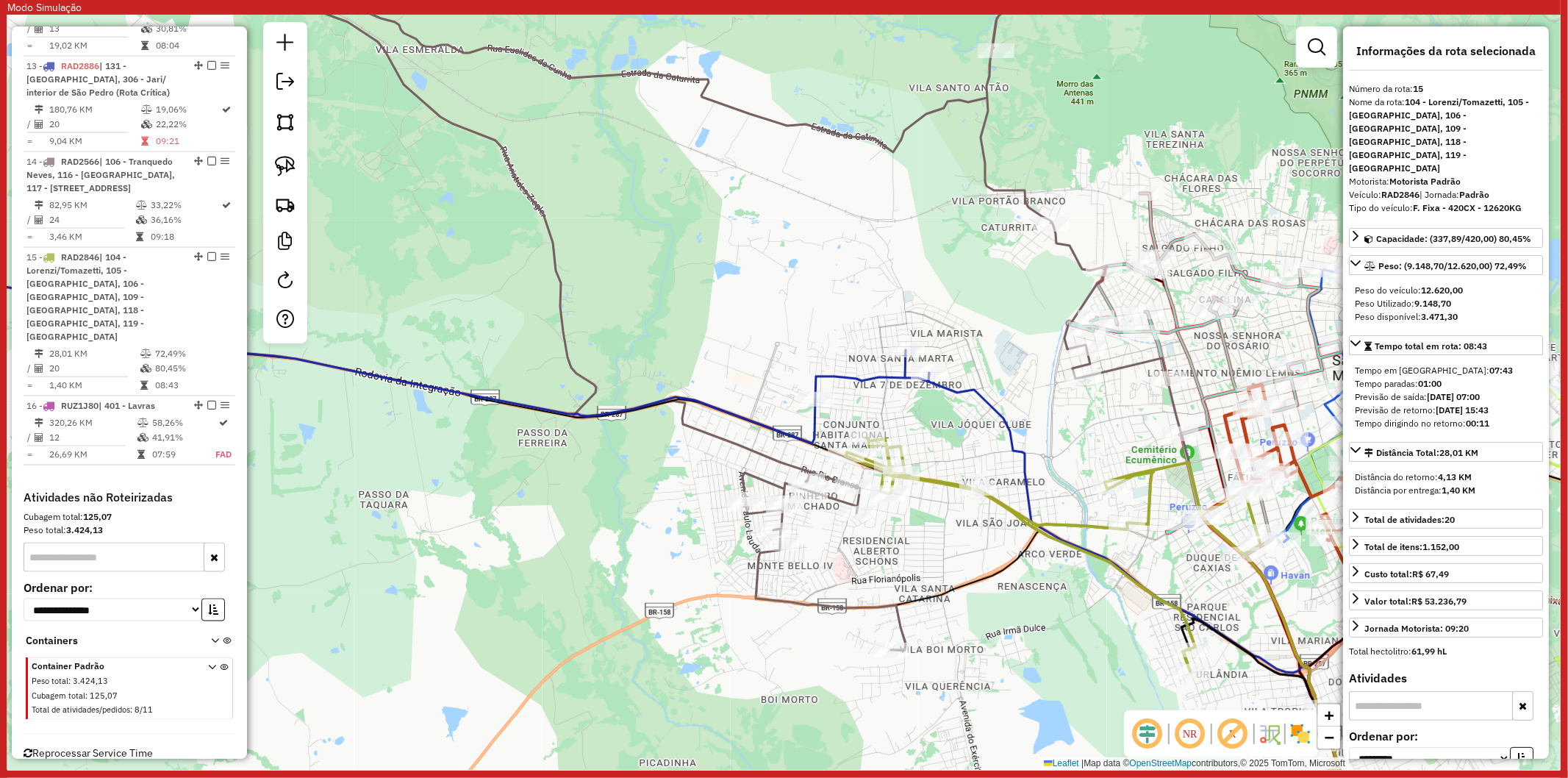
drag, startPoint x: 961, startPoint y: 490, endPoint x: 930, endPoint y: 494, distance: 31.3
click at [960, 481] on div "Janela de atendimento Grade de atendimento Capacidade Transportadoras Veículos …" at bounding box center [784, 391] width 1554 height 755
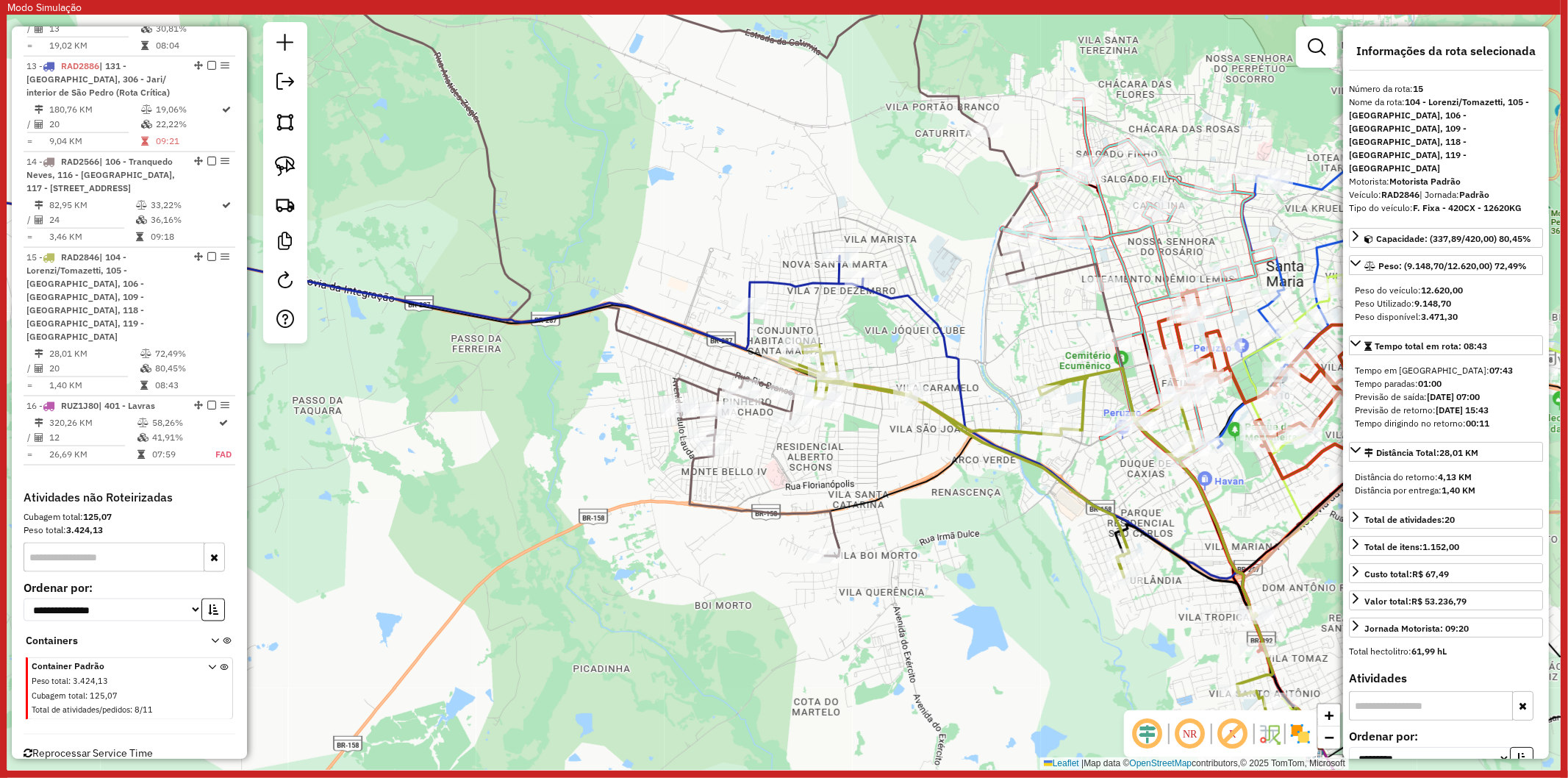
click at [781, 517] on icon at bounding box center [669, 247] width 742 height 616
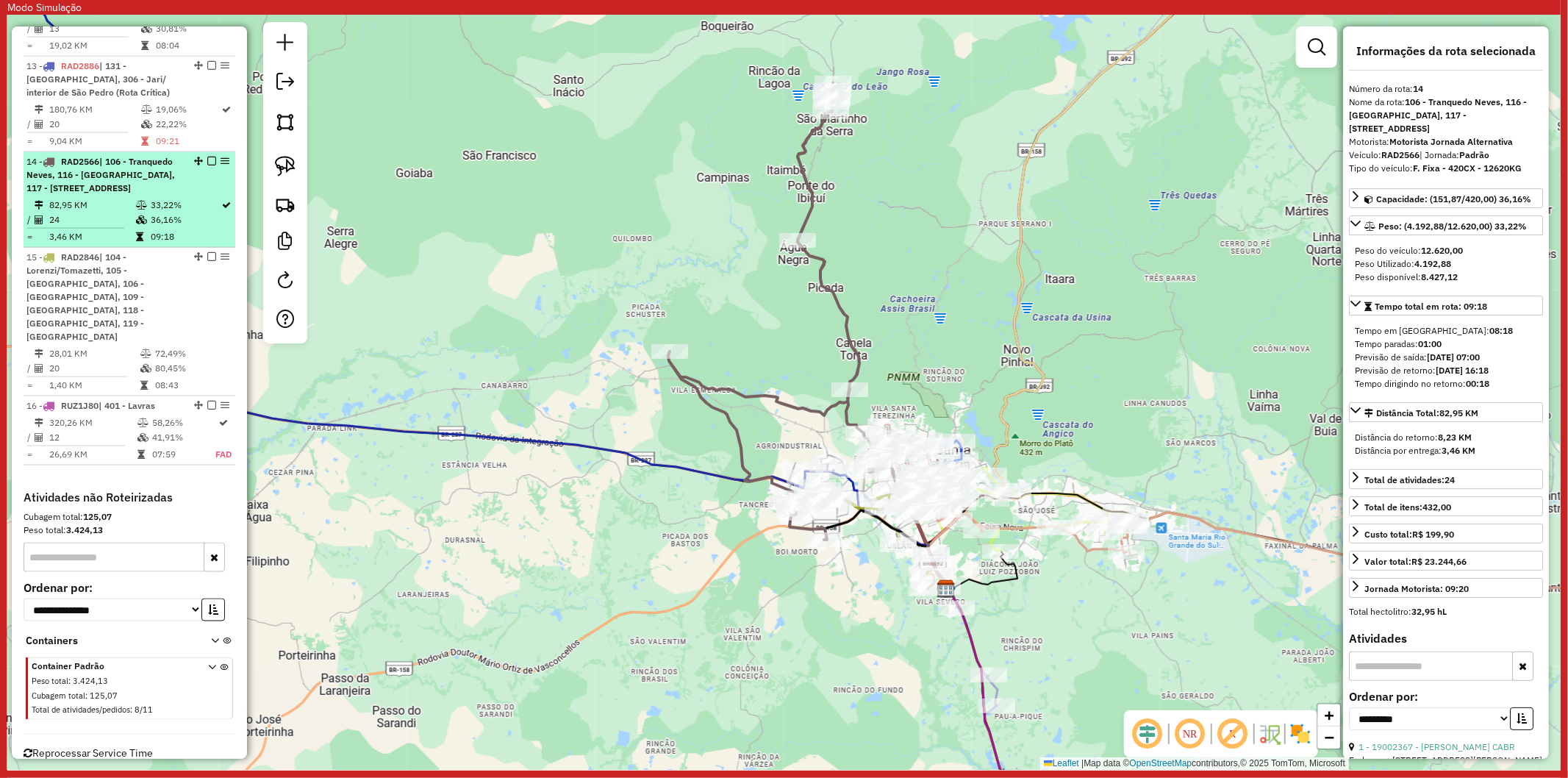
click at [207, 156] on em at bounding box center [212, 161] width 9 height 9
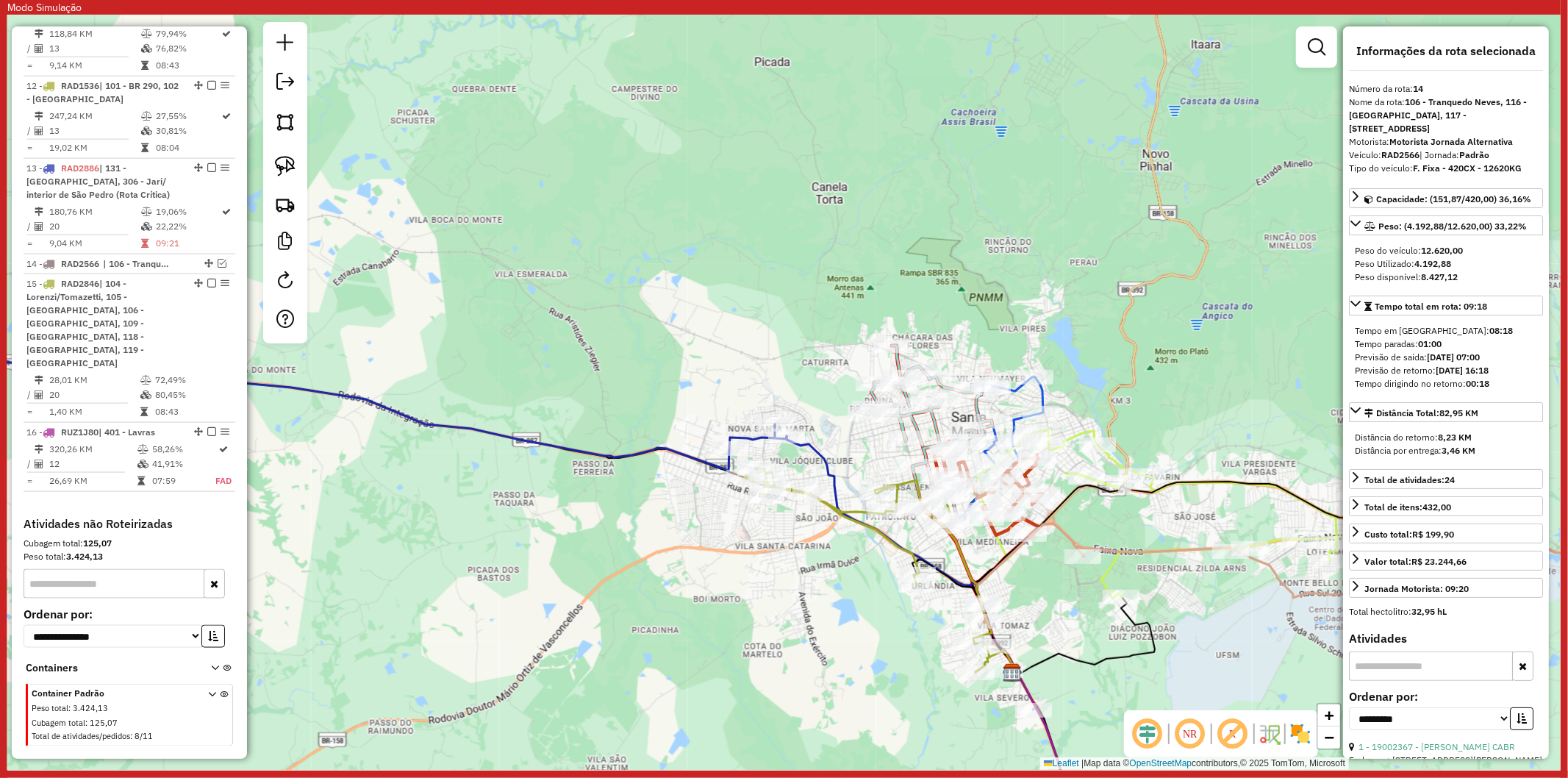
click at [828, 464] on icon at bounding box center [901, 554] width 229 height 237
click at [858, 508] on icon at bounding box center [868, 570] width 247 height 204
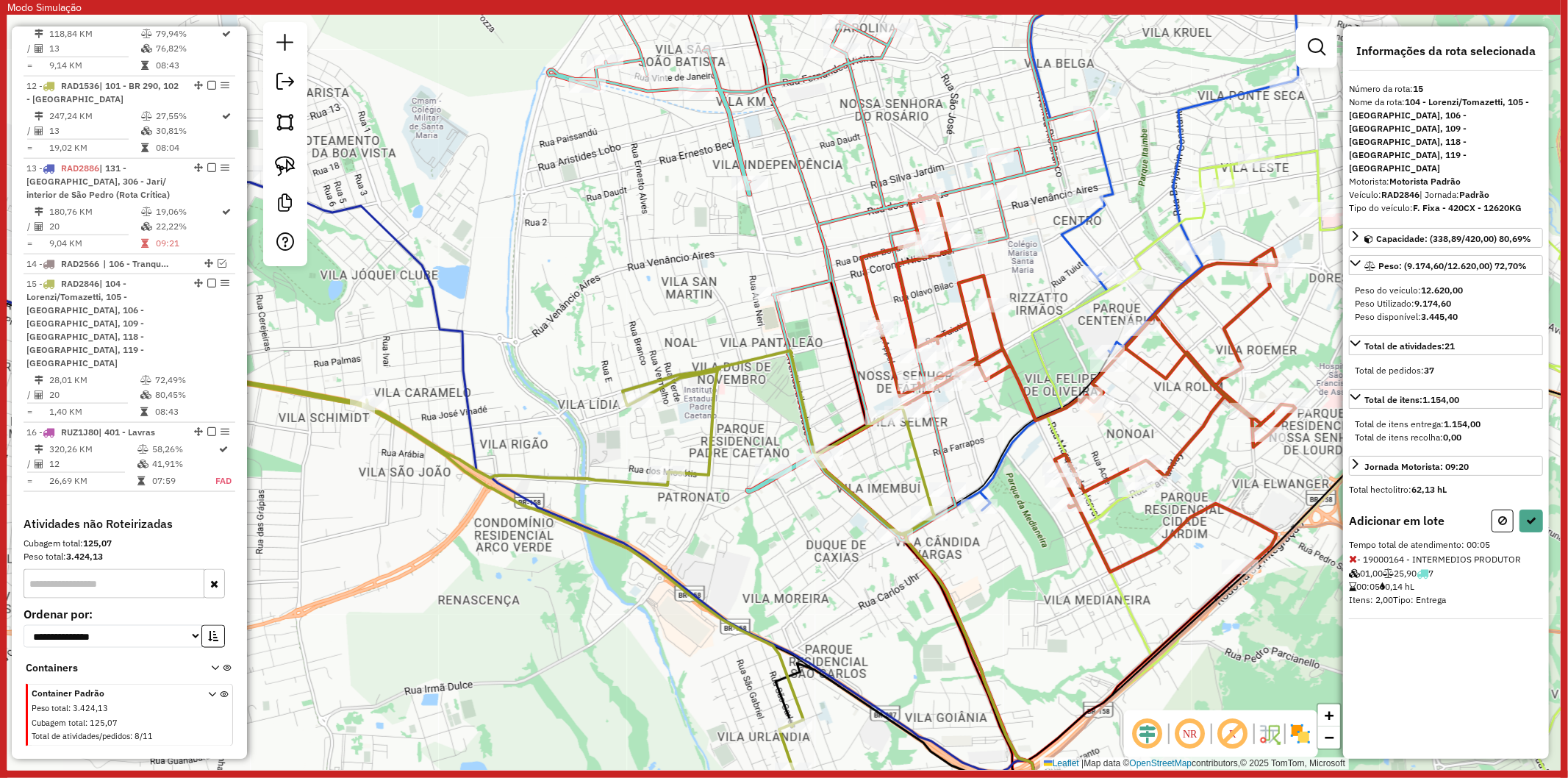
click at [745, 471] on div "Janela de atendimento Grade de atendimento Capacidade Transportadoras Veículos …" at bounding box center [784, 391] width 1554 height 755
click at [887, 523] on icon at bounding box center [582, 573] width 954 height 544
click at [1528, 515] on icon at bounding box center [1531, 521] width 11 height 11
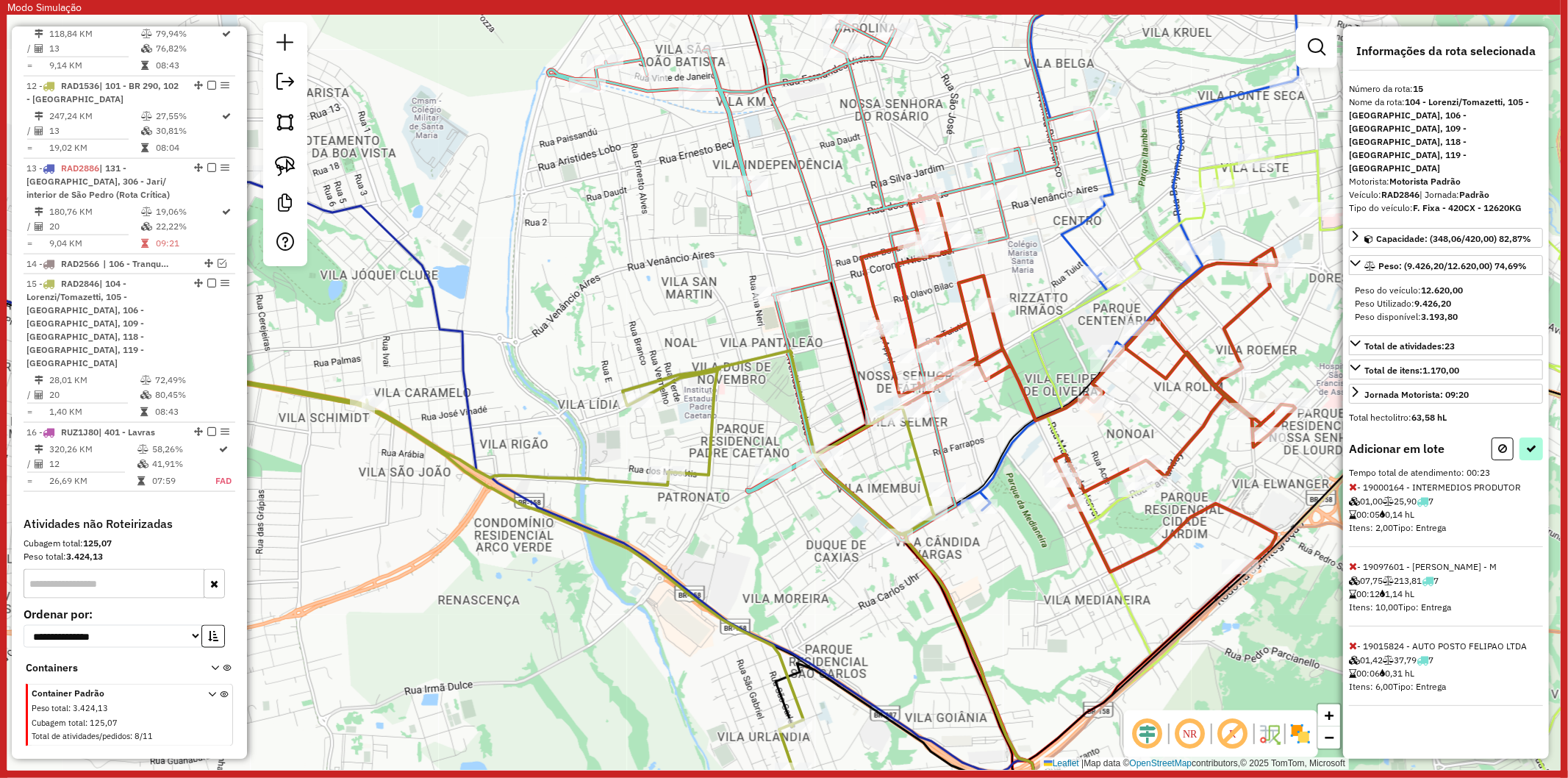
select select "**********"
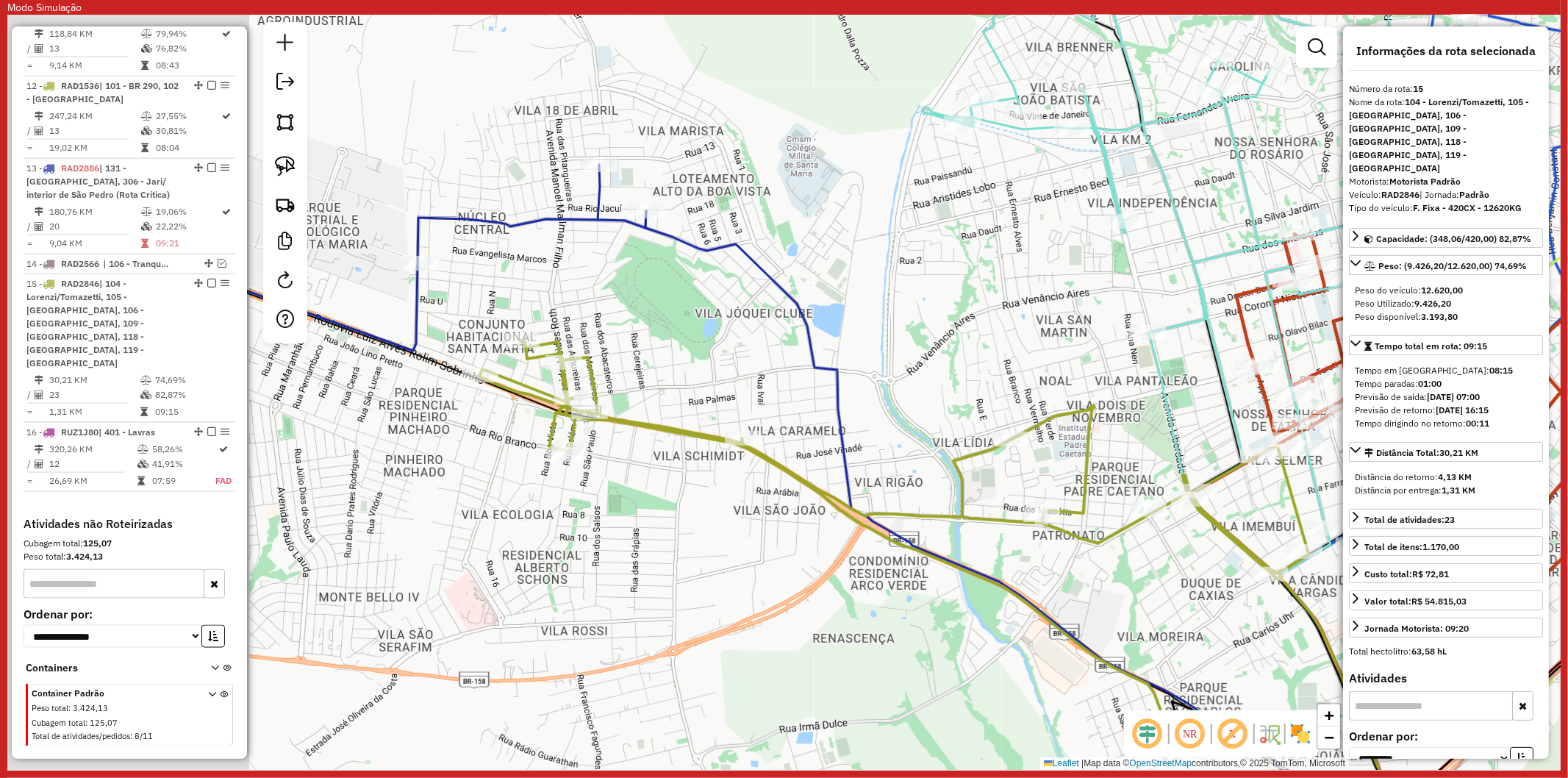
drag, startPoint x: 704, startPoint y: 541, endPoint x: 984, endPoint y: 564, distance: 280.9
click at [984, 564] on div "Janela de atendimento Grade de atendimento Capacidade Transportadoras Veículos …" at bounding box center [784, 391] width 1554 height 755
click at [633, 522] on div "Janela de atendimento Grade de atendimento Capacidade Transportadoras Veículos …" at bounding box center [784, 391] width 1554 height 755
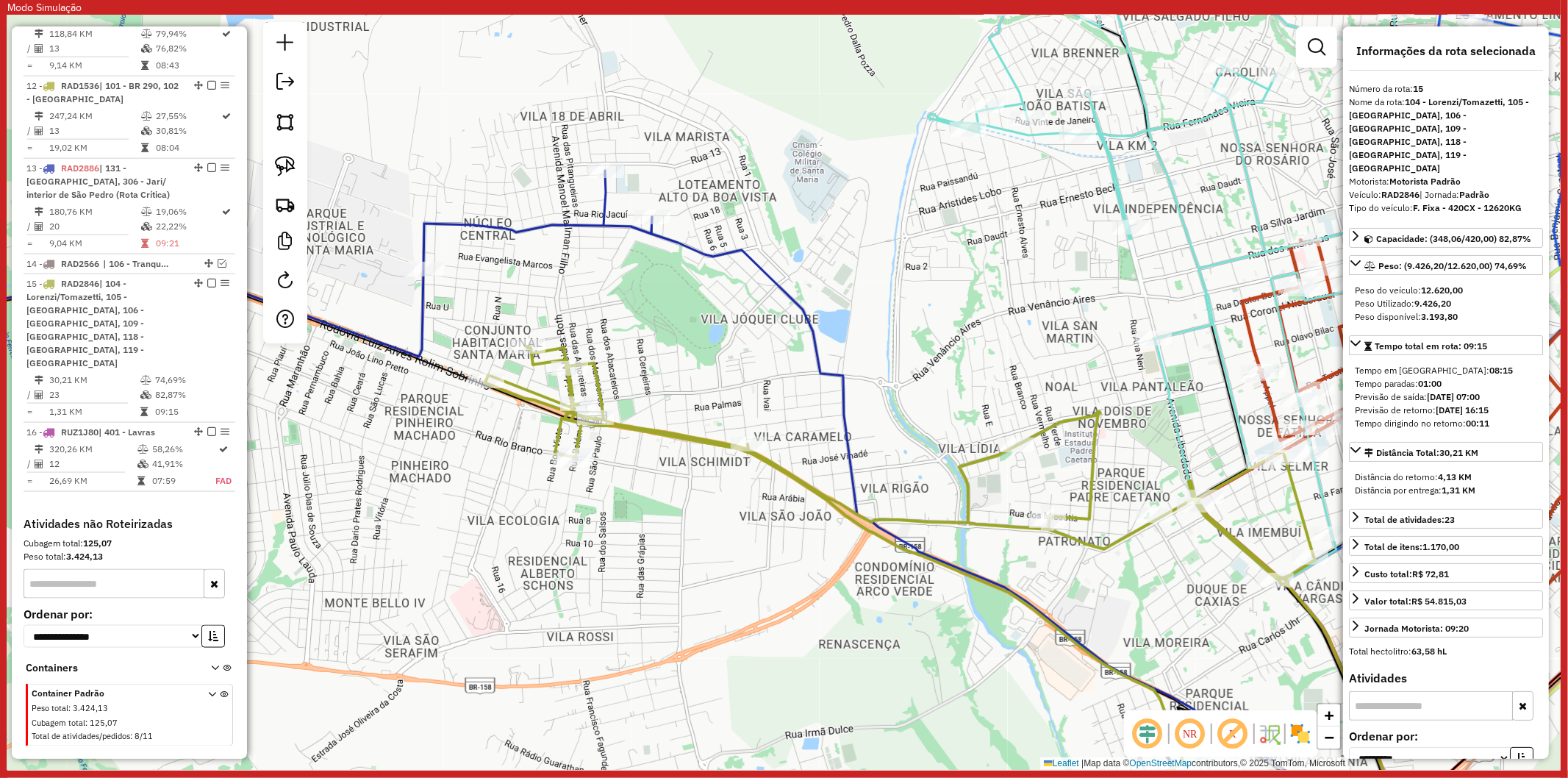
click at [519, 391] on icon at bounding box center [951, 597] width 932 height 500
click at [599, 234] on icon at bounding box center [252, 264] width 800 height 186
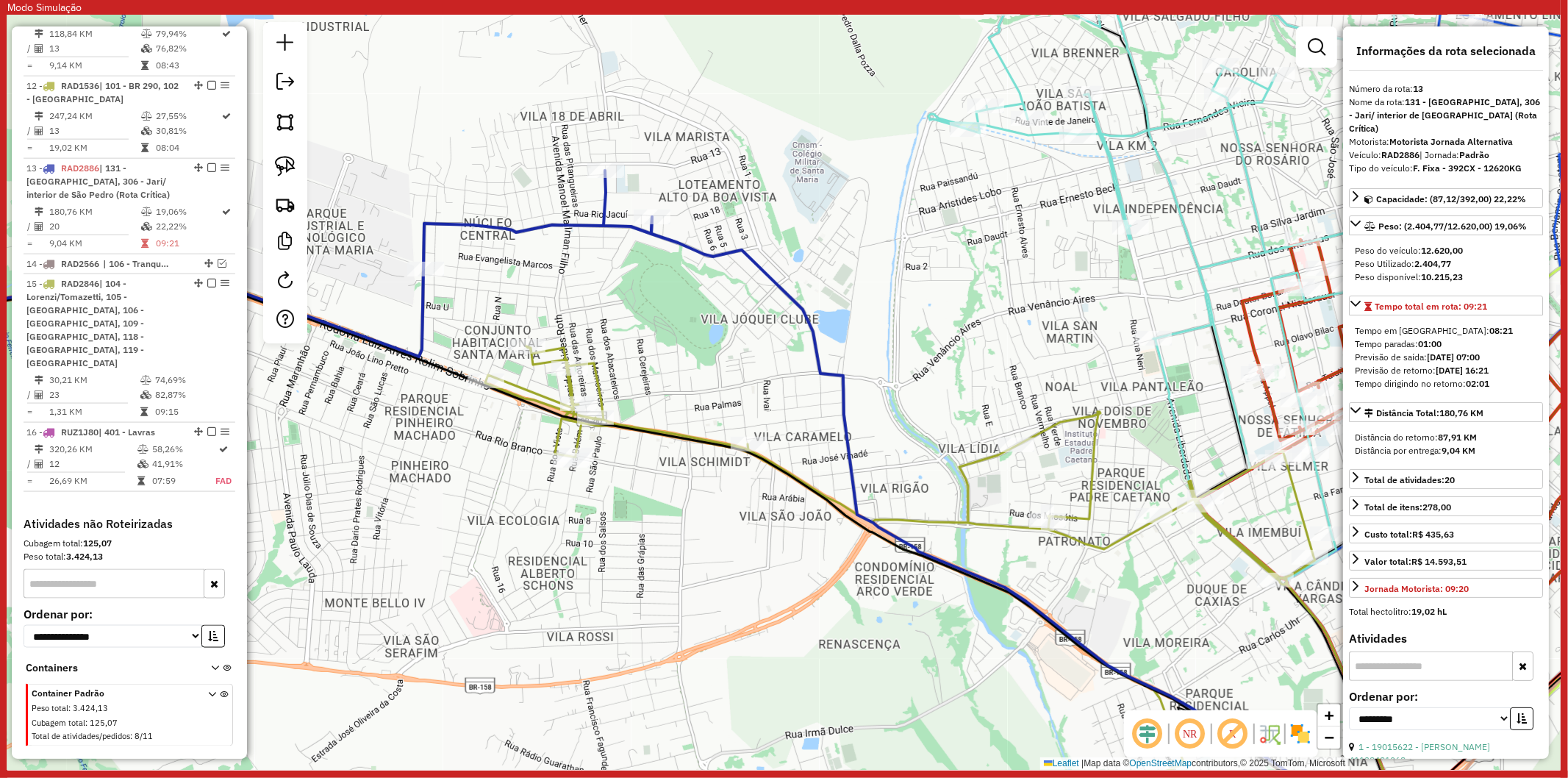
click at [599, 230] on icon at bounding box center [252, 264] width 800 height 186
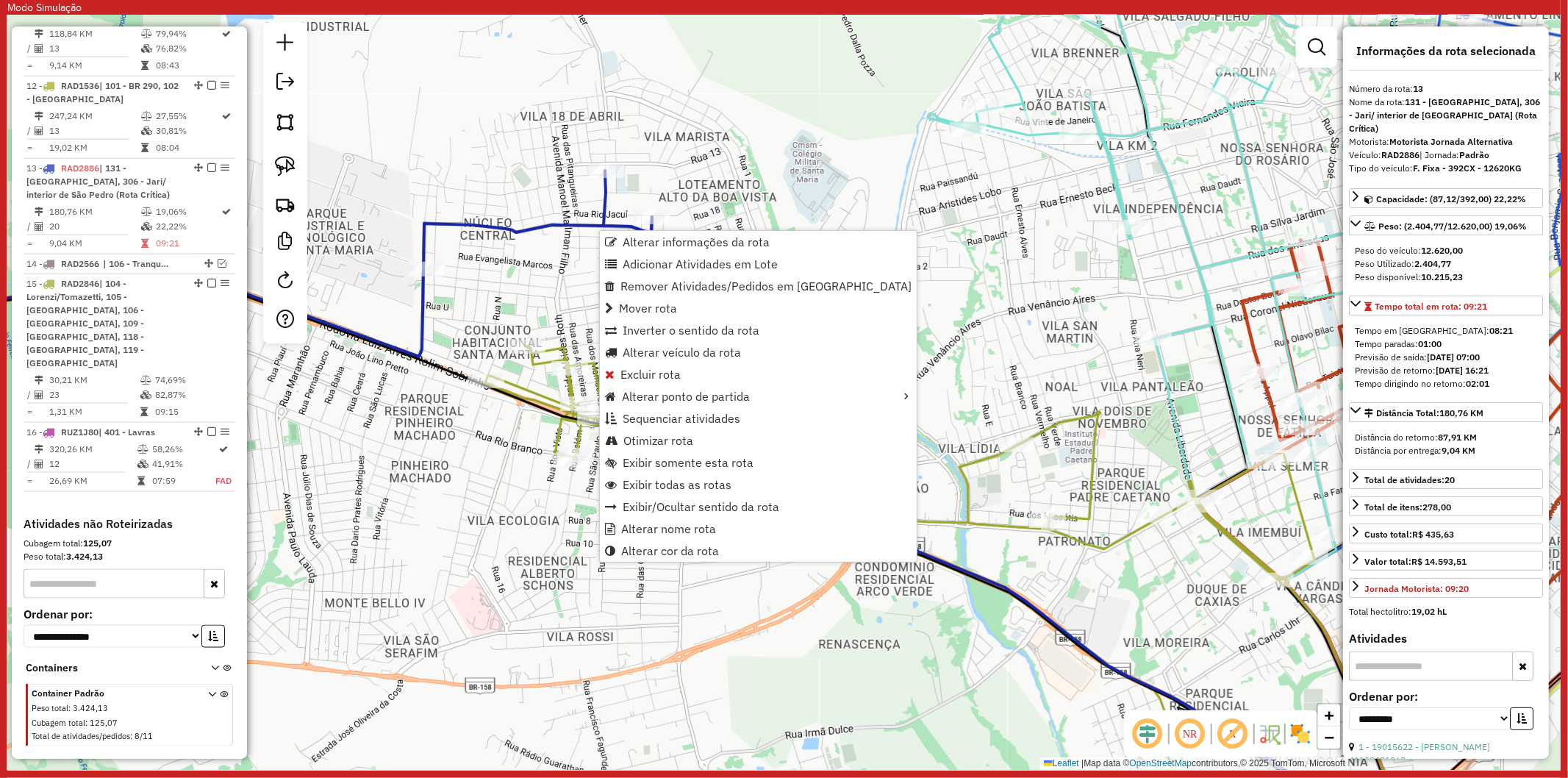
click at [503, 296] on div "Janela de atendimento Grade de atendimento Capacidade Transportadoras Veículos …" at bounding box center [784, 391] width 1554 height 755
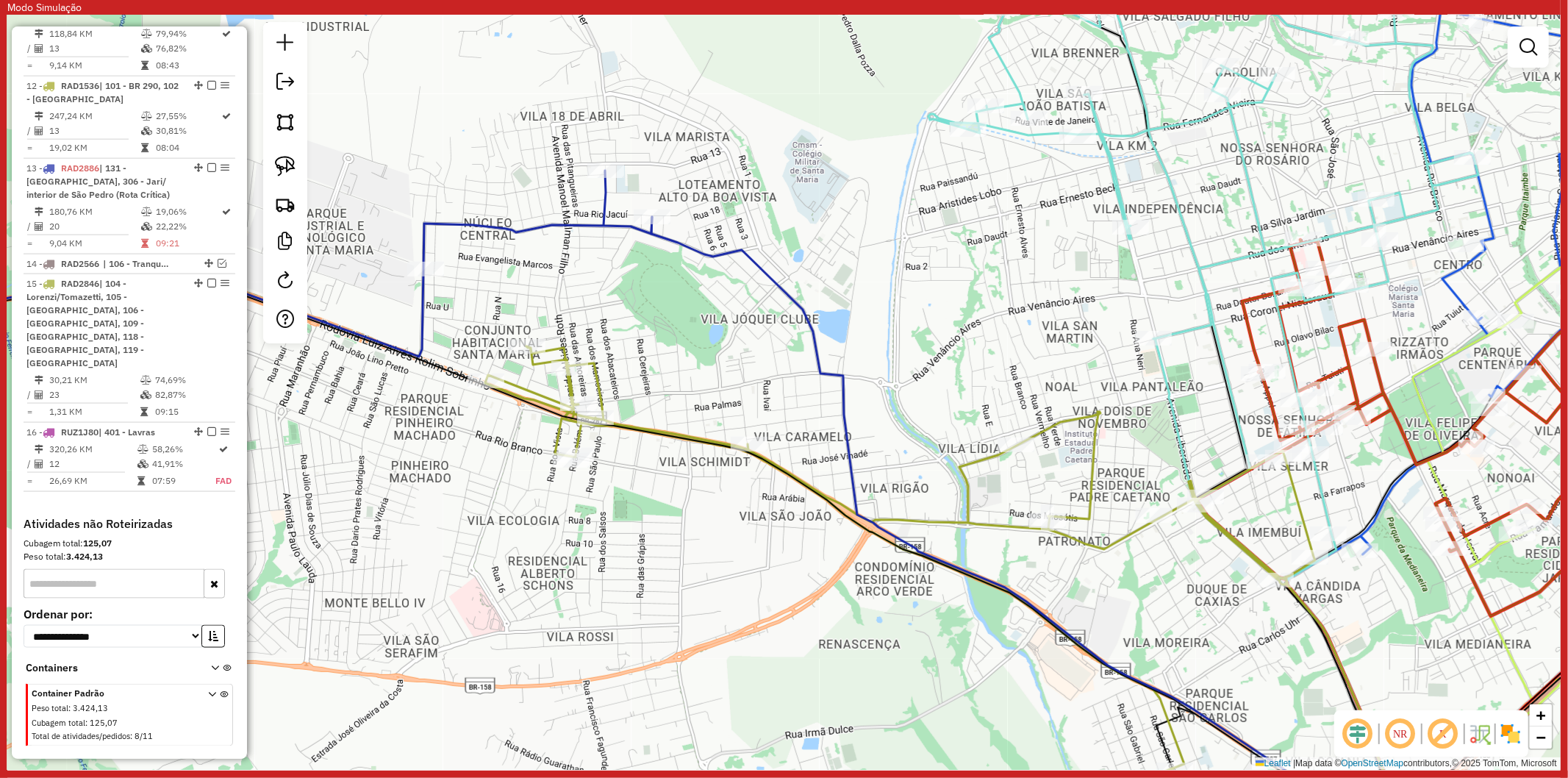
click at [523, 393] on icon at bounding box center [632, 557] width 1558 height 576
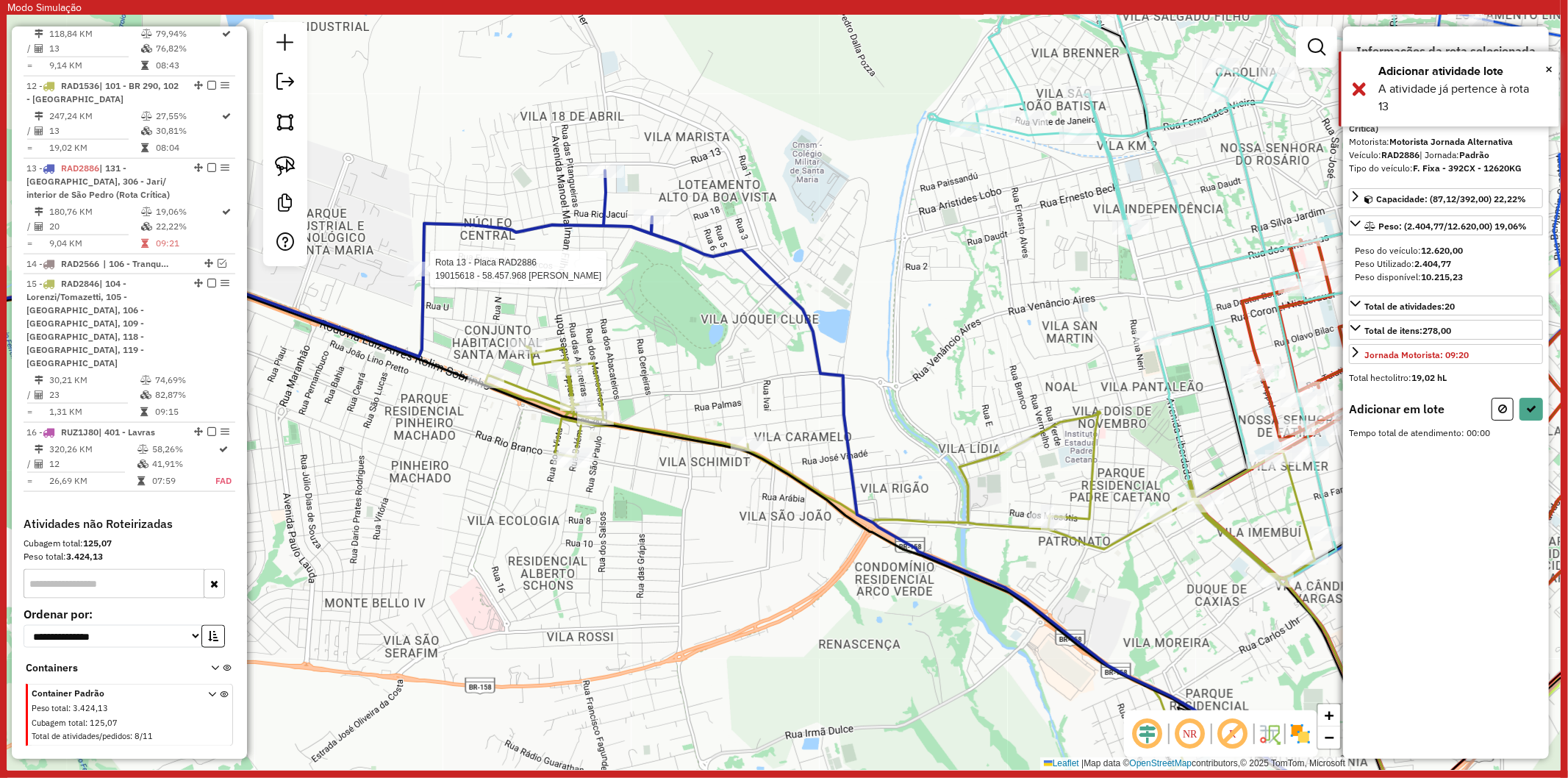
select select "**********"
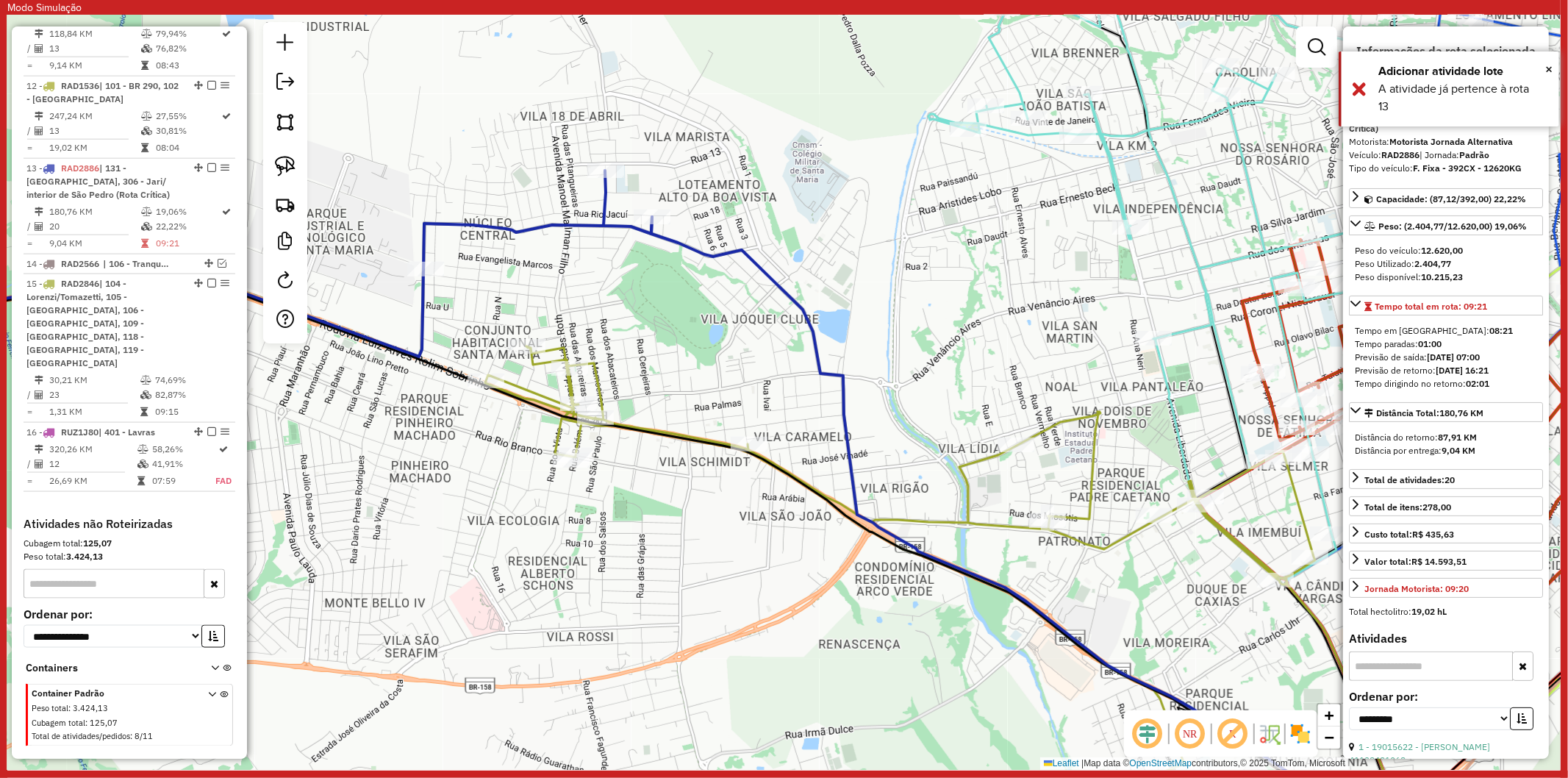
click at [507, 291] on div "Janela de atendimento Grade de atendimento Capacidade Transportadoras Veículos …" at bounding box center [784, 391] width 1554 height 755
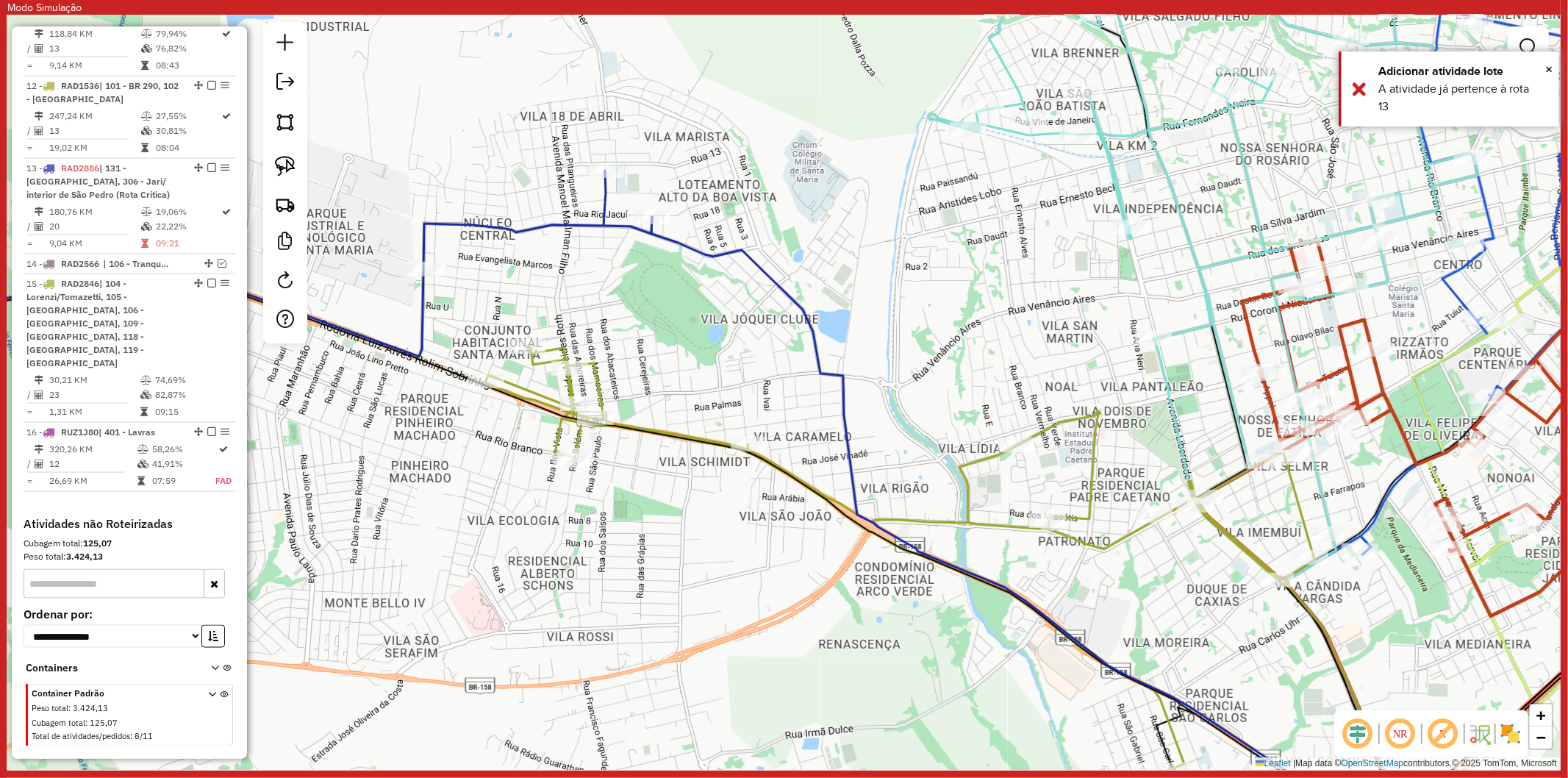
click at [506, 390] on icon at bounding box center [632, 557] width 1558 height 576
select select "**********"
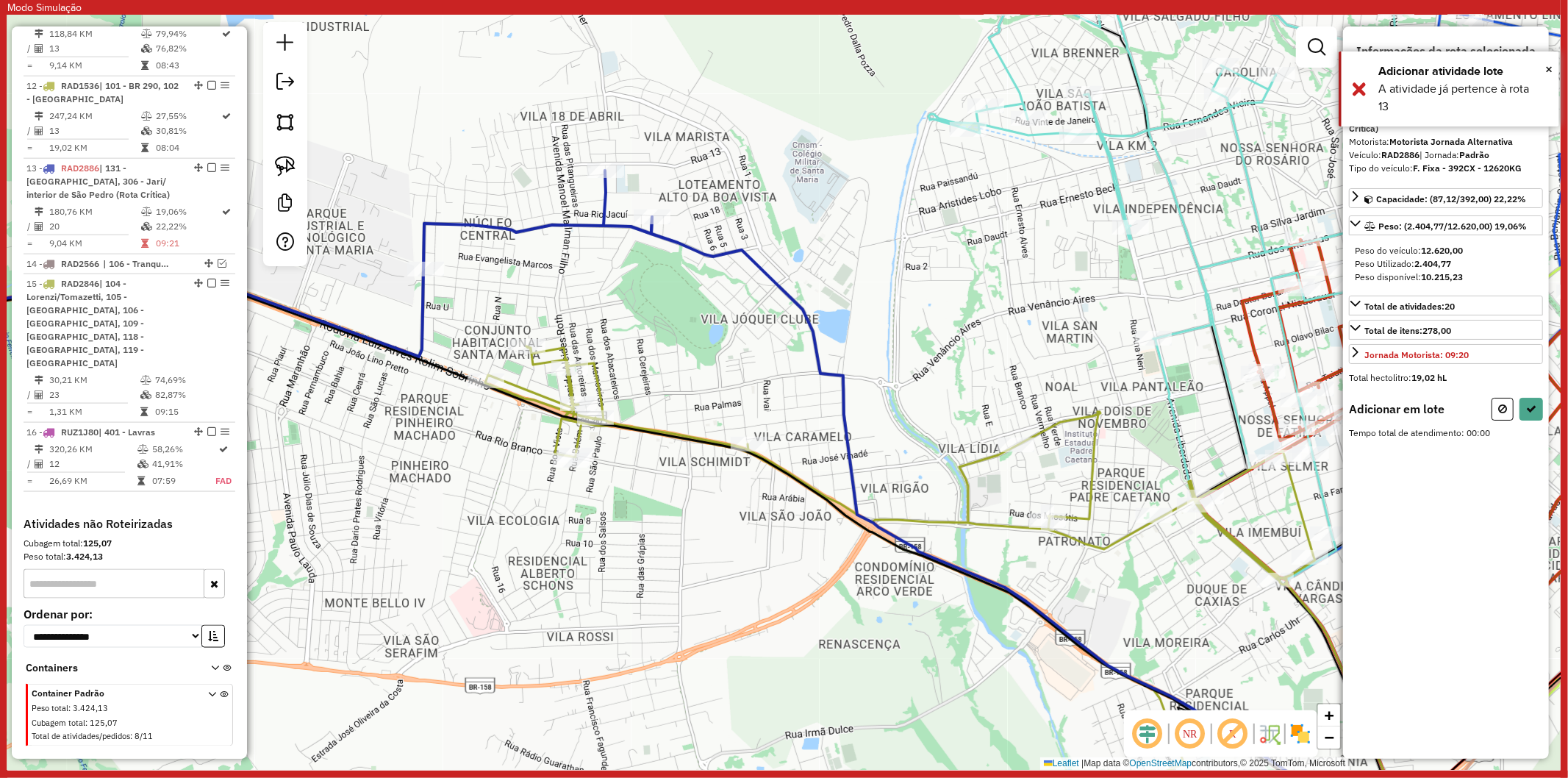
select select "**********"
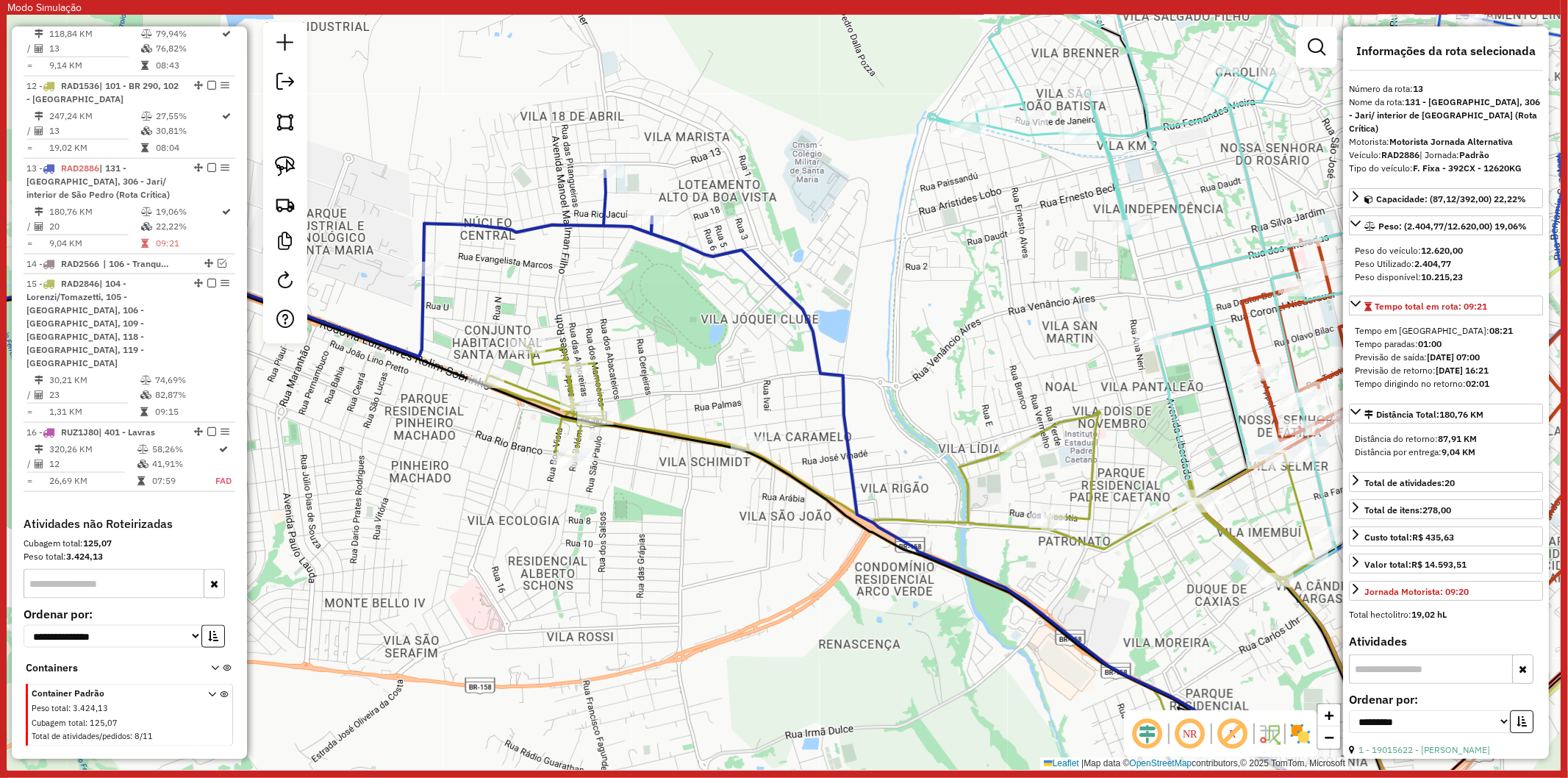
click at [518, 383] on icon at bounding box center [951, 597] width 932 height 500
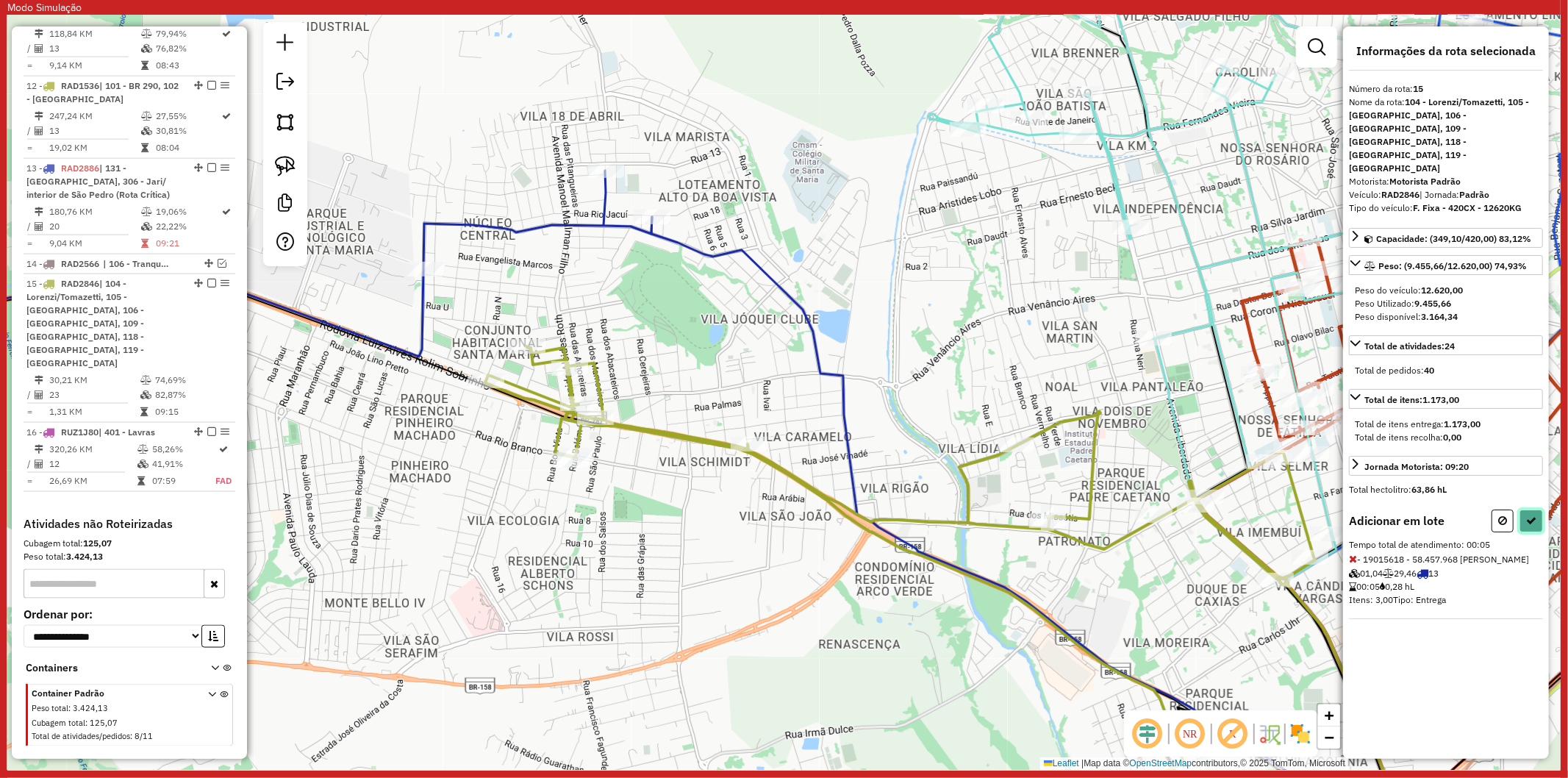
click at [1539, 509] on button at bounding box center [1531, 521] width 23 height 23
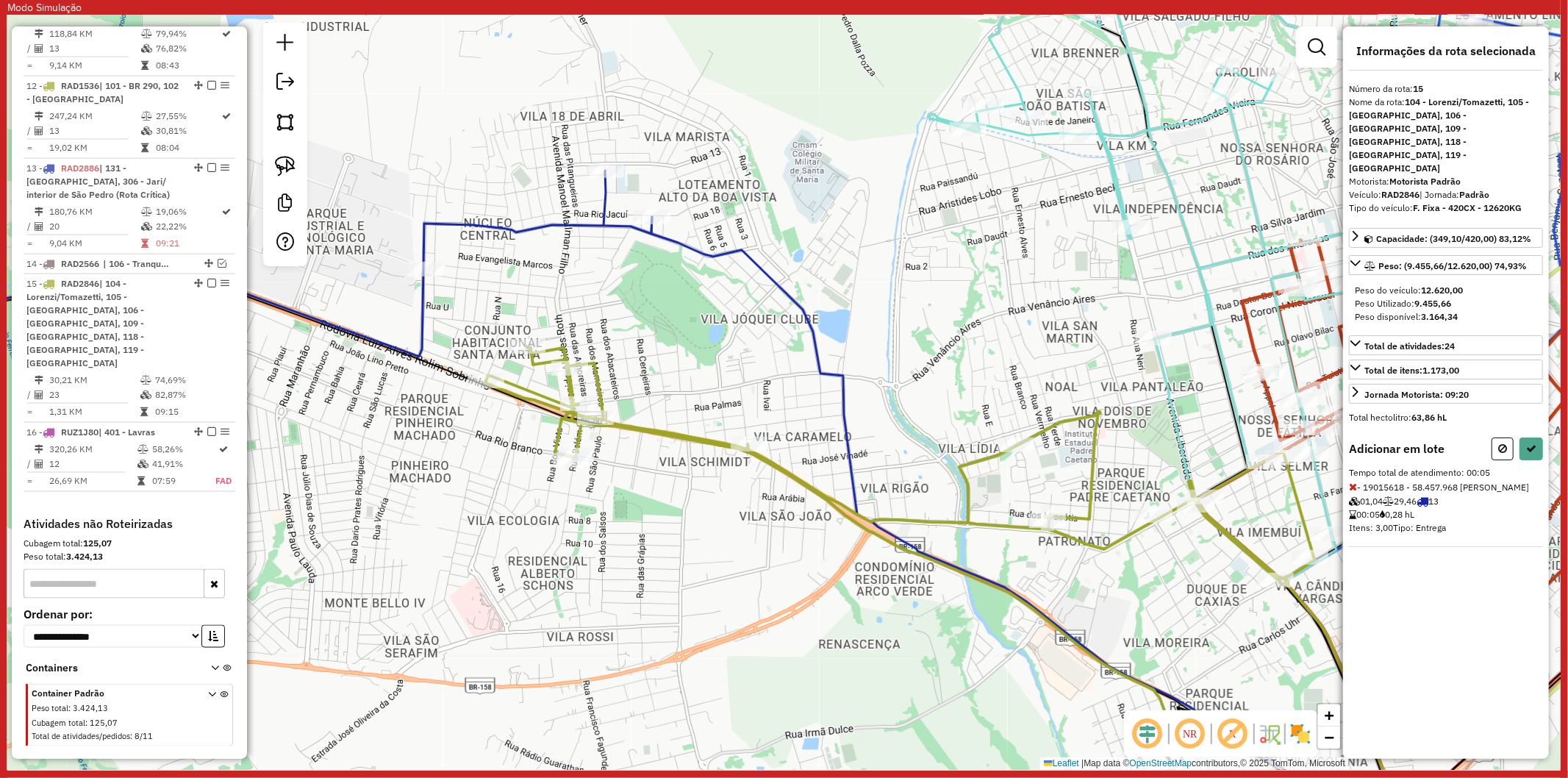
select select "**********"
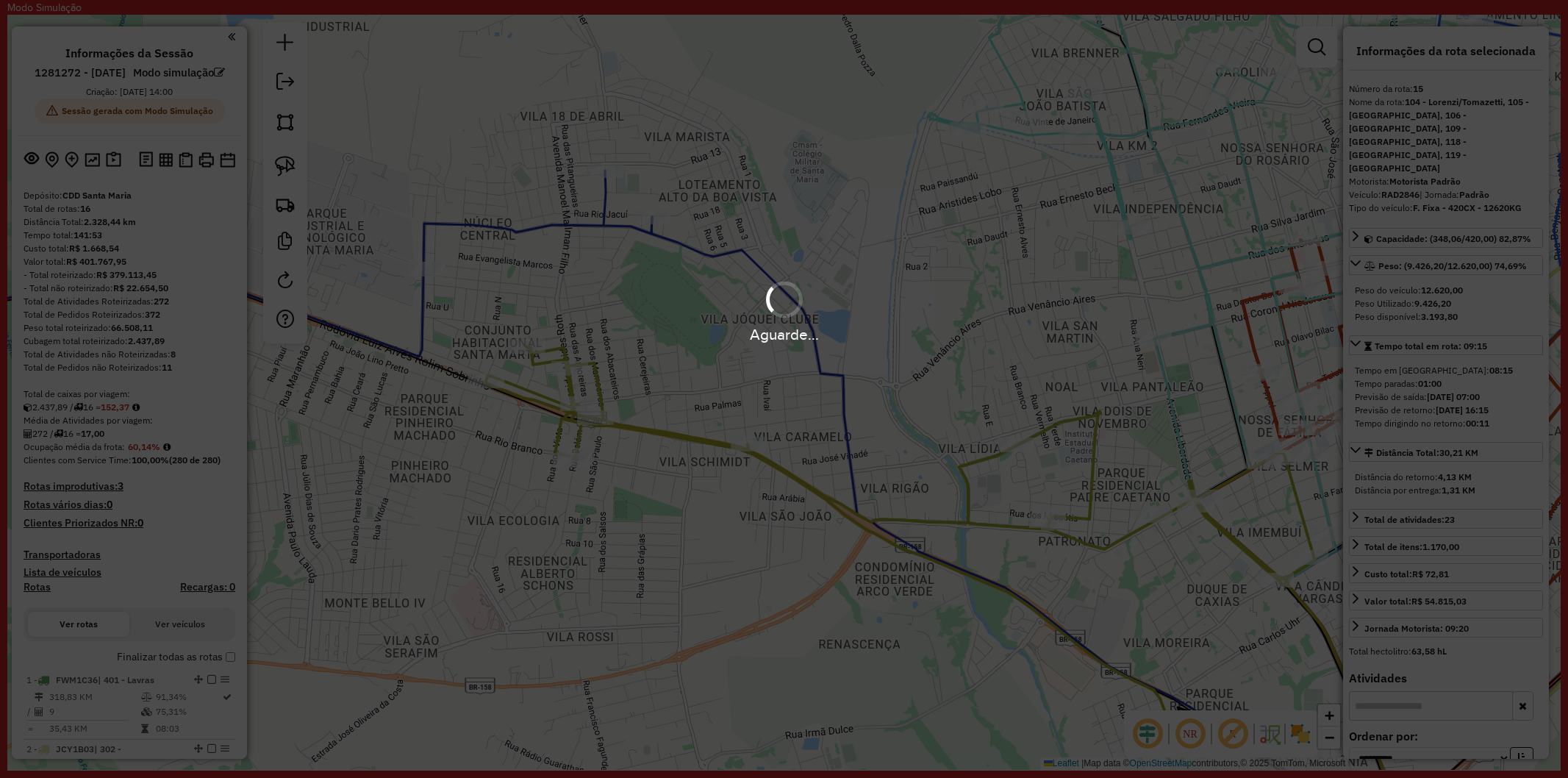
select select "**********"
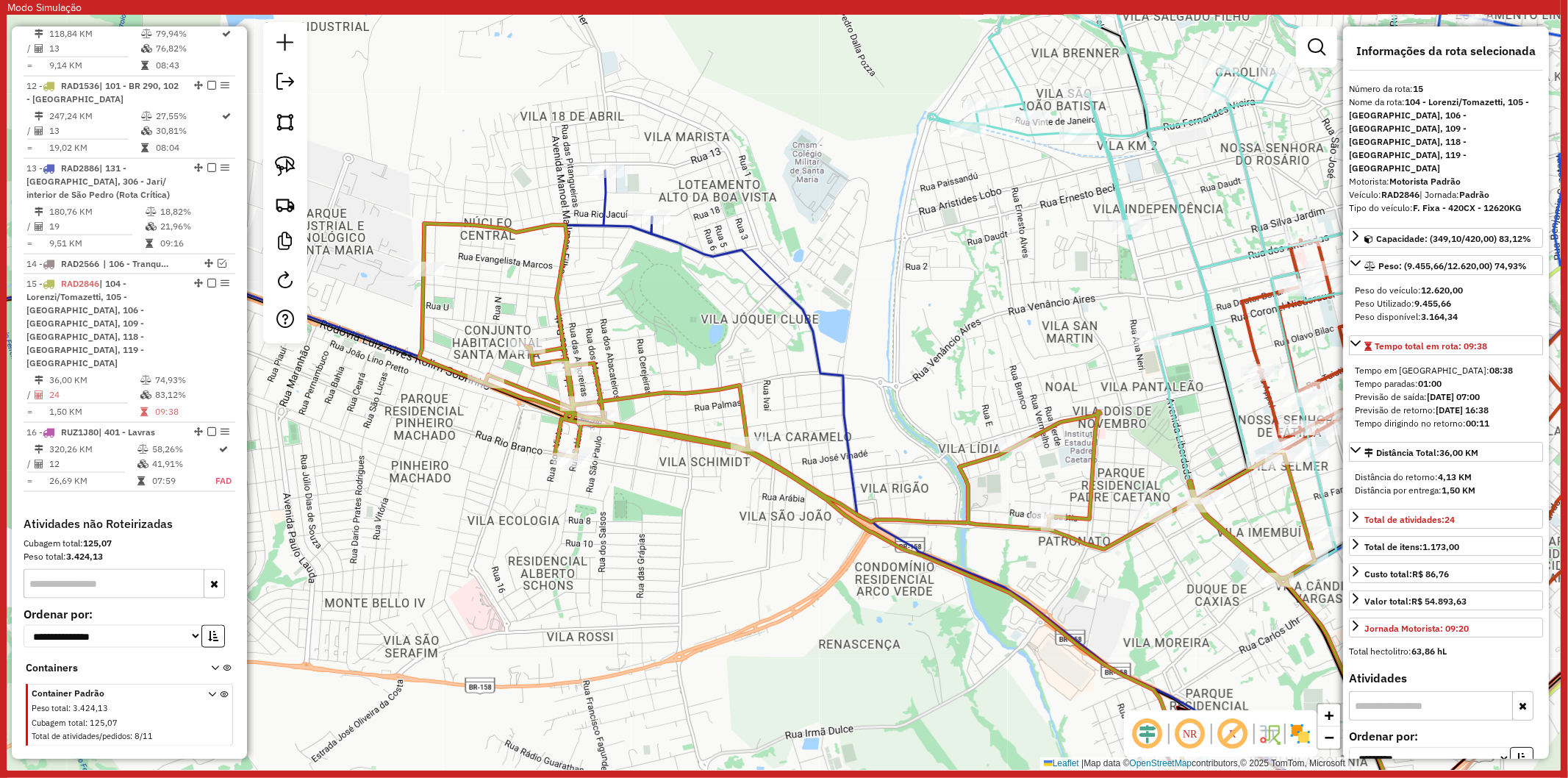
click at [583, 225] on icon at bounding box center [252, 264] width 800 height 186
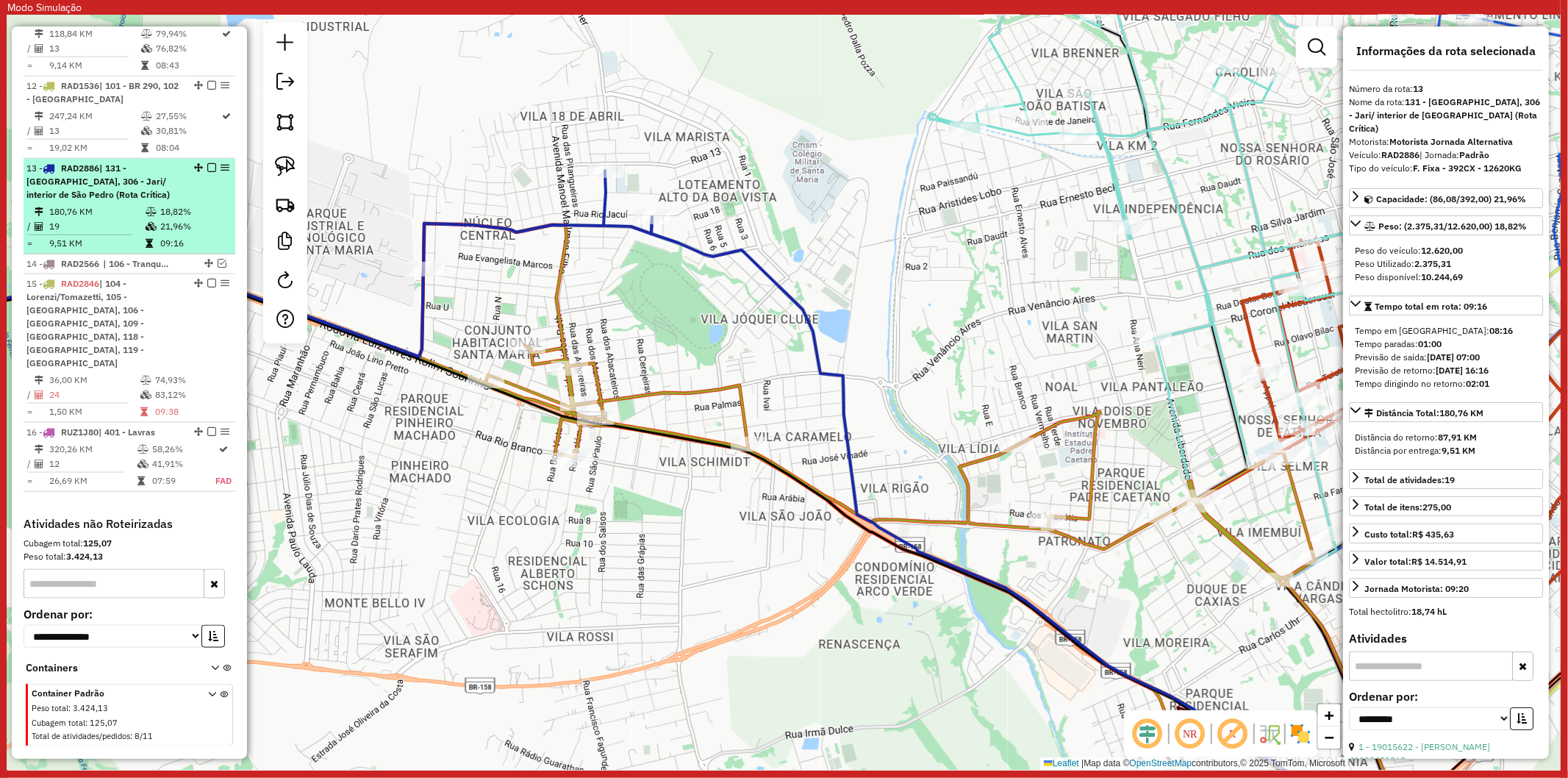
click at [207, 163] on em at bounding box center [212, 168] width 9 height 9
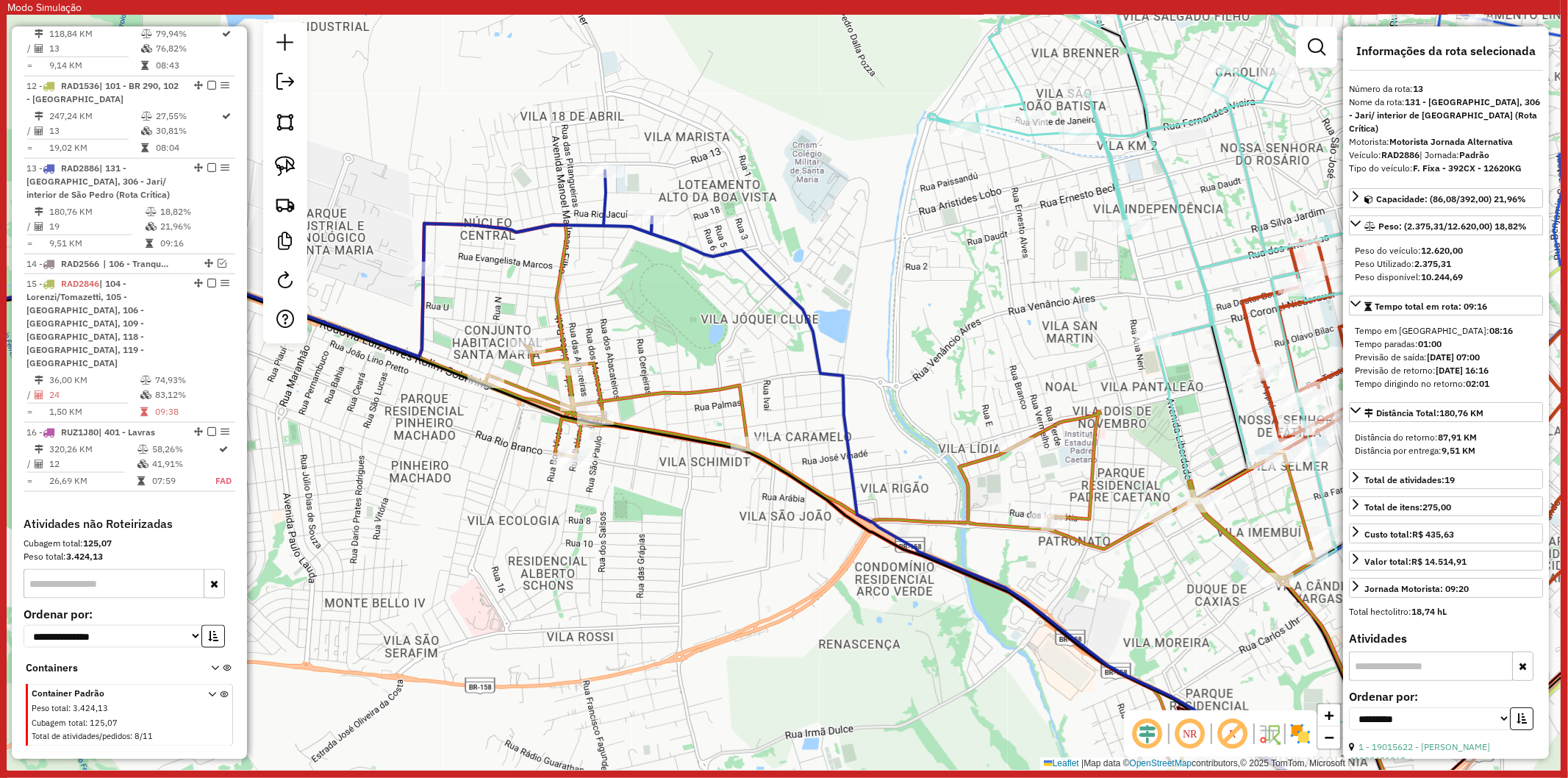
scroll to position [1573, 0]
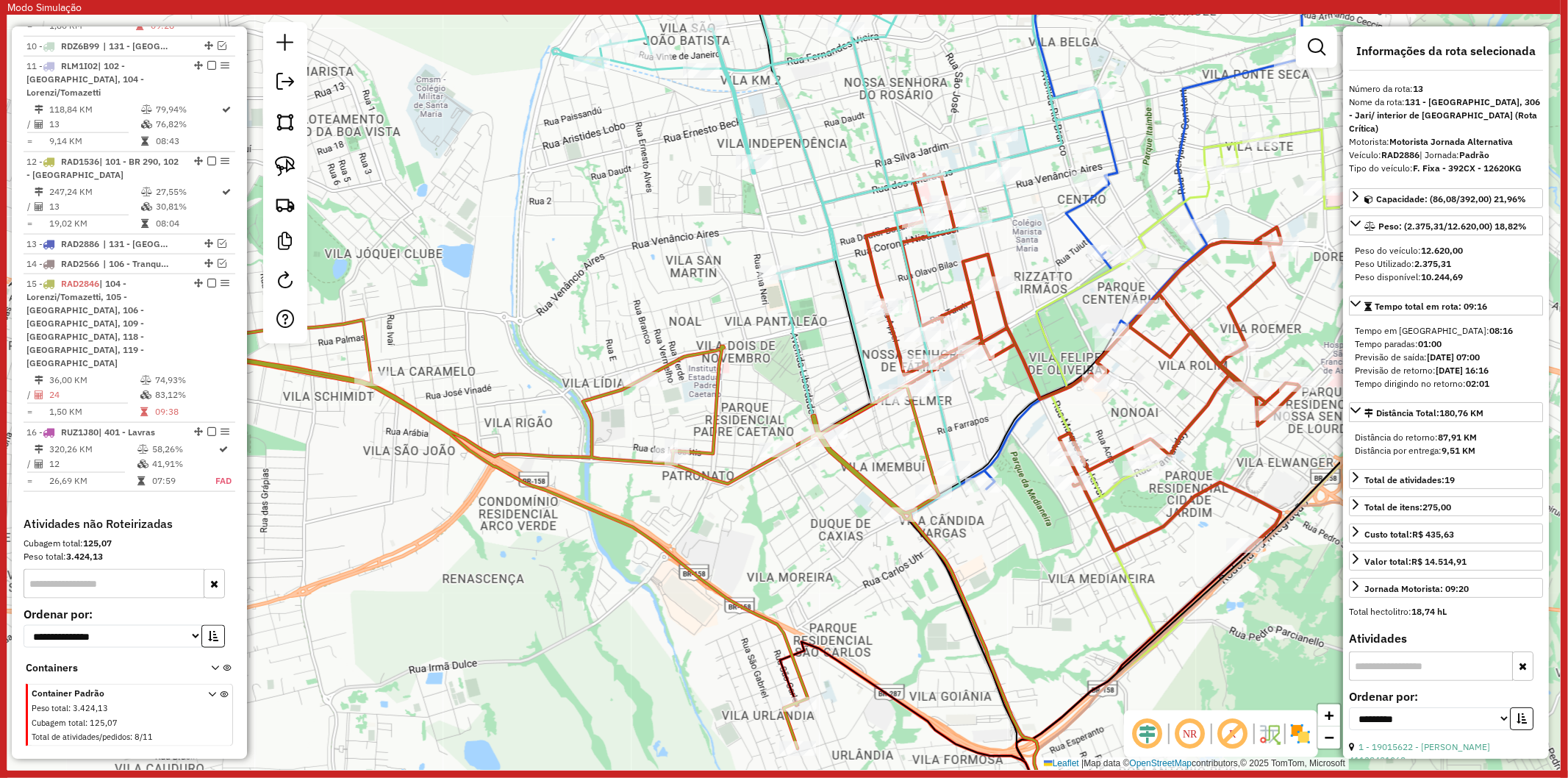
drag, startPoint x: 916, startPoint y: 430, endPoint x: 541, endPoint y: 366, distance: 380.4
click at [541, 366] on div "Janela de atendimento Grade de atendimento Capacidade Transportadoras Veículos …" at bounding box center [784, 391] width 1554 height 755
click at [944, 431] on icon at bounding box center [827, 229] width 550 height 580
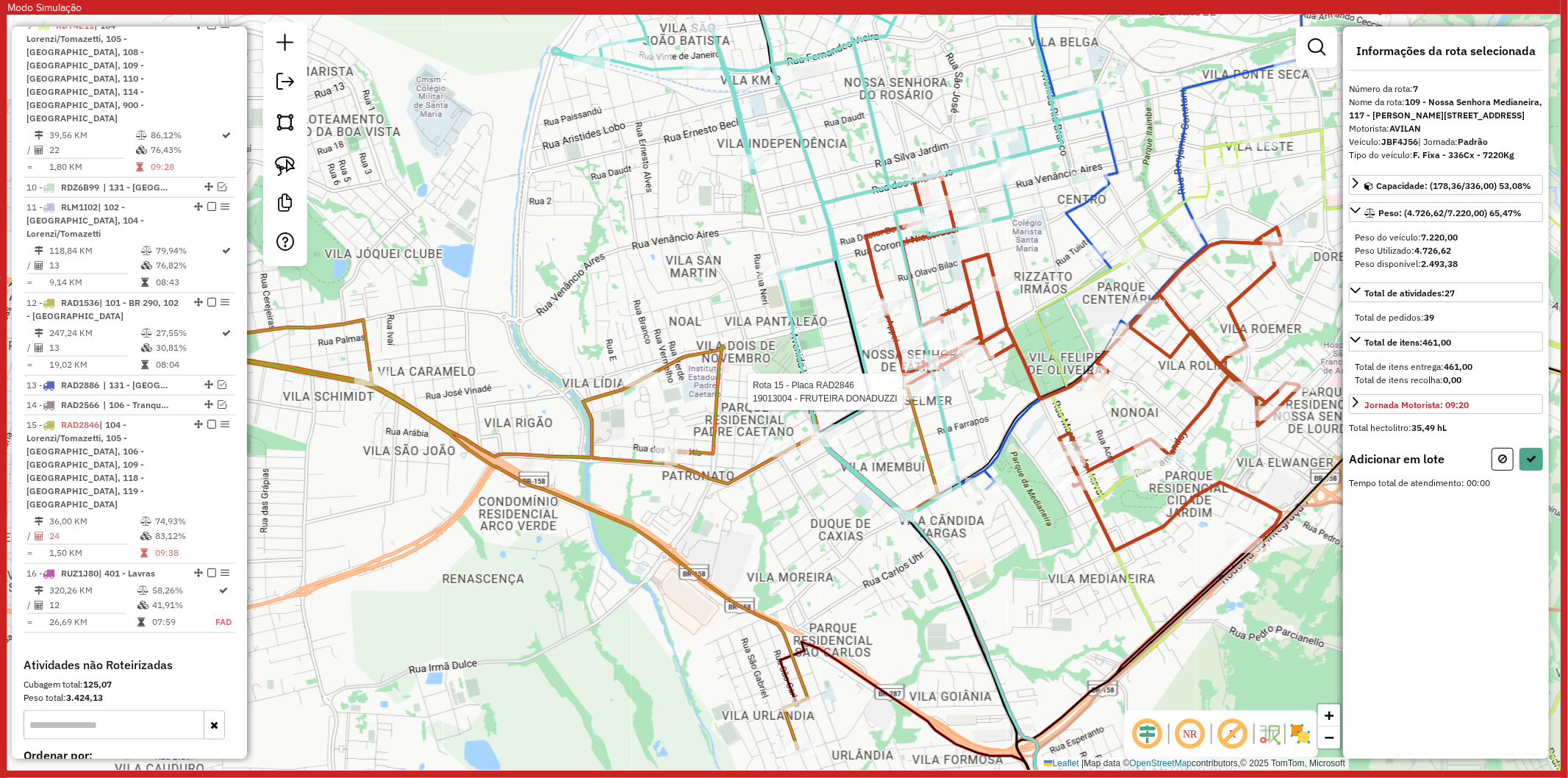
scroll to position [1222, 0]
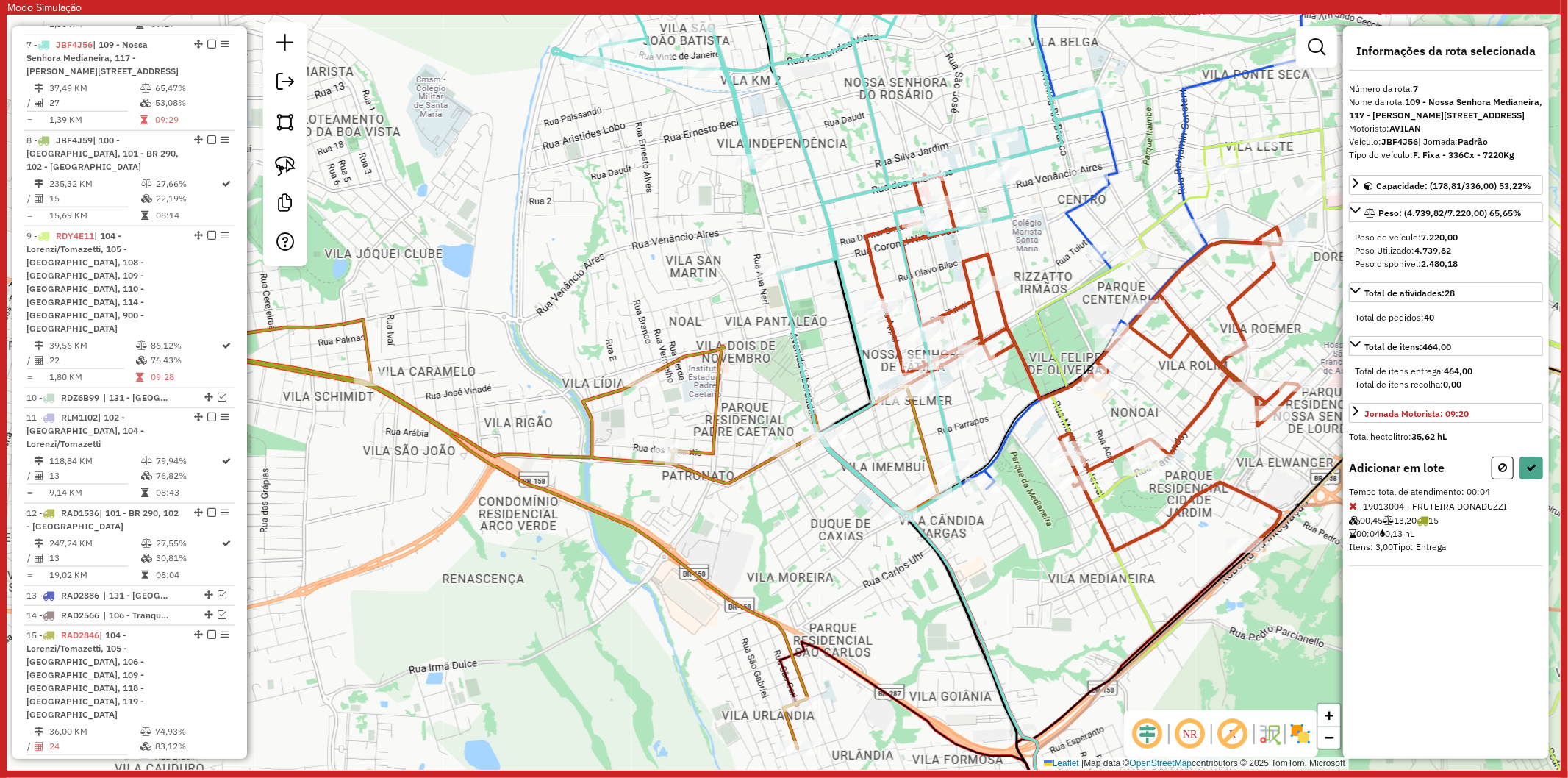
click at [1533, 492] on div "Adicionar em lote Tempo total de atendimento: 00:04 - 19013004 - FRUTEIRA DONAD…" at bounding box center [1446, 511] width 194 height 110
click at [1532, 480] on button at bounding box center [1531, 468] width 23 height 23
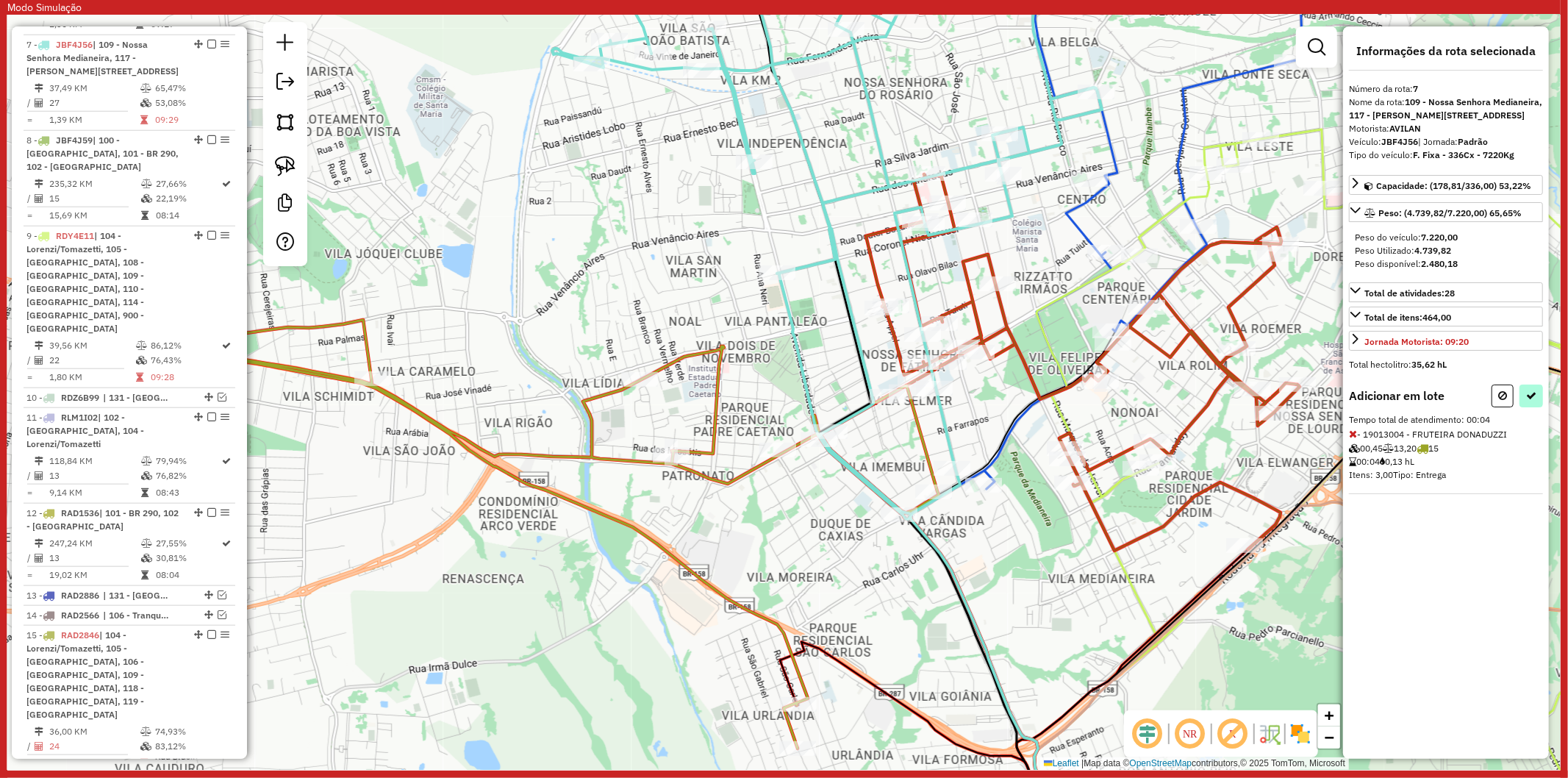
select select "**********"
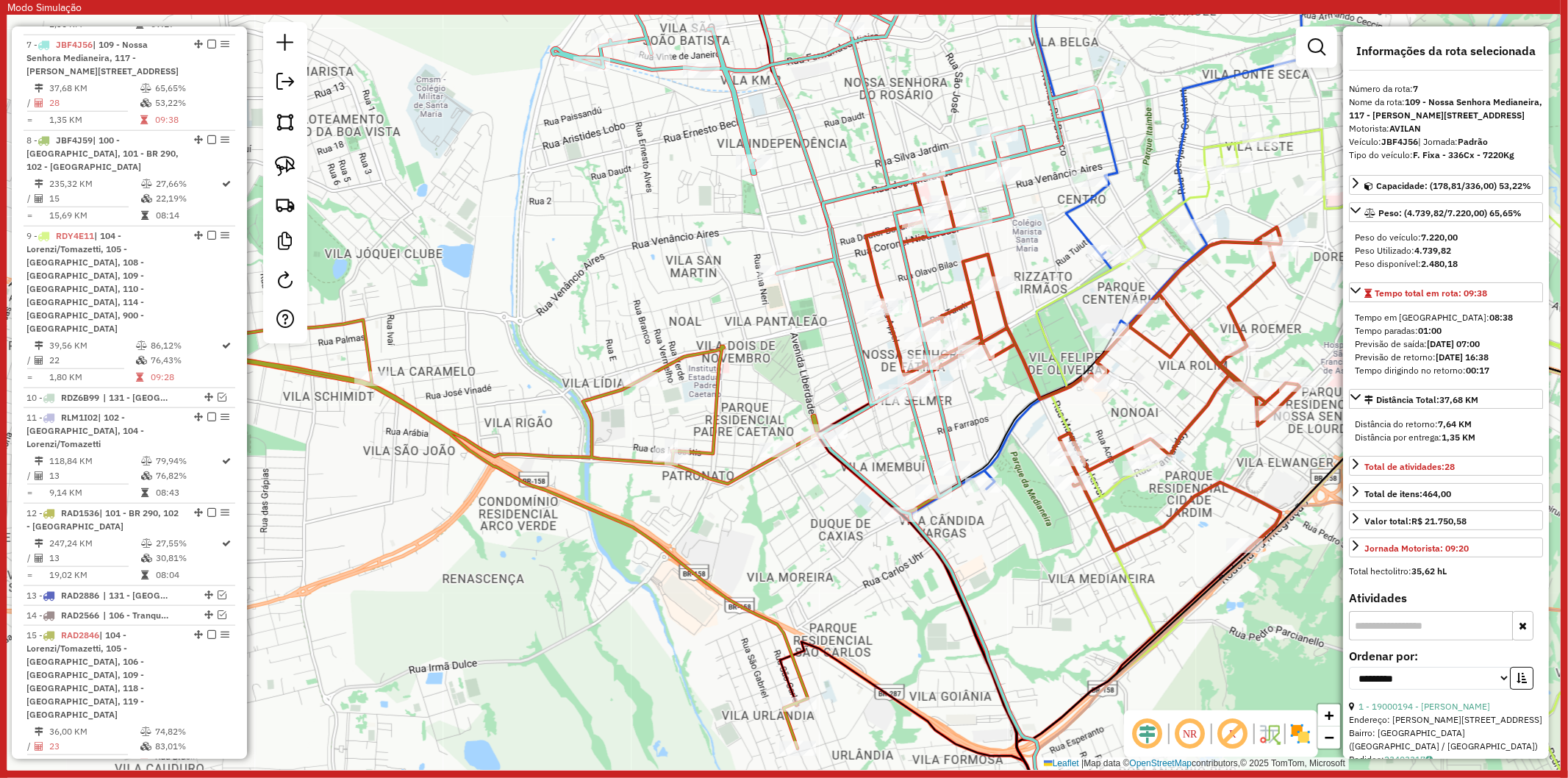
click at [742, 481] on icon at bounding box center [553, 502] width 1020 height 688
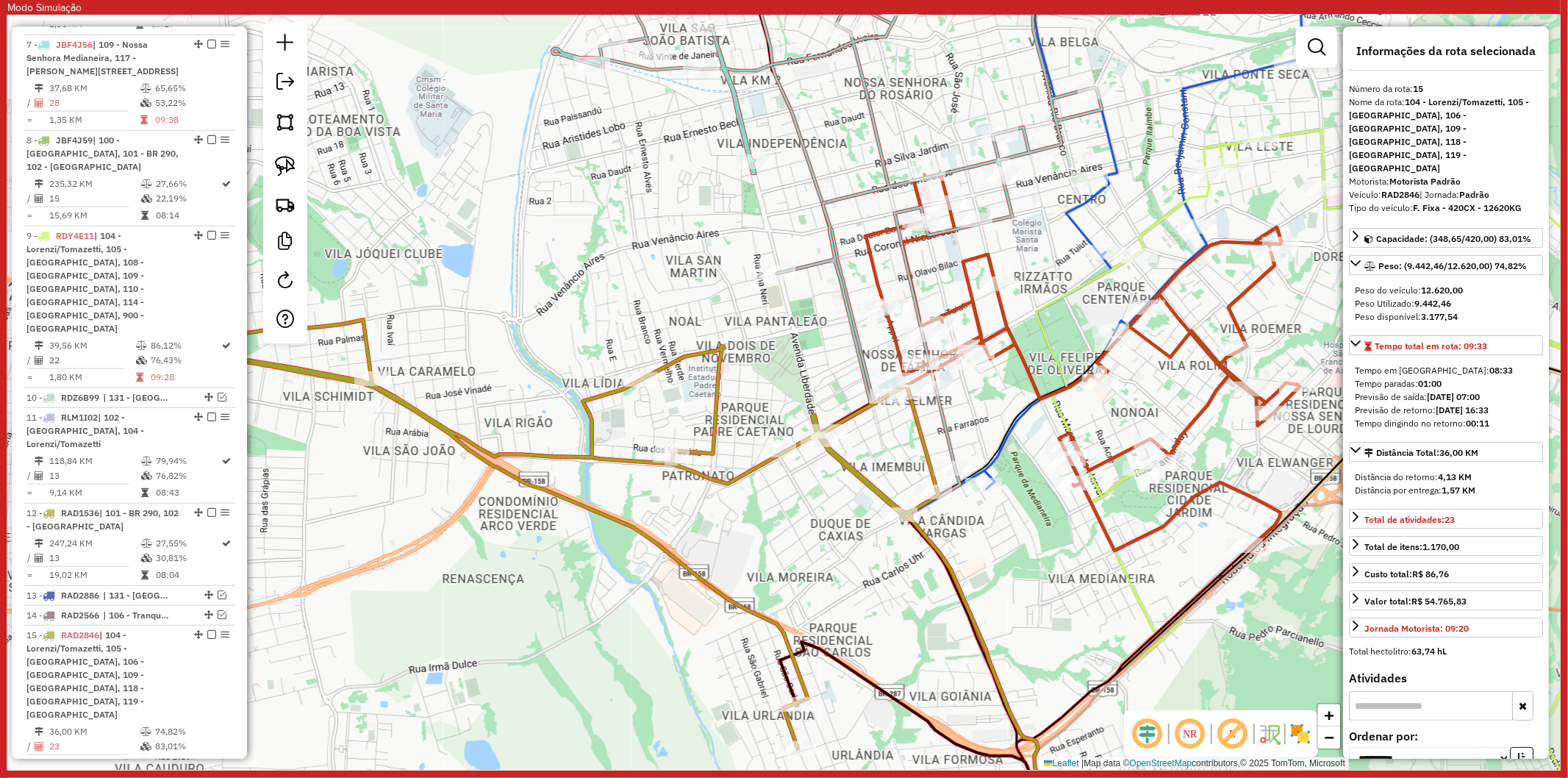
scroll to position [1573, 0]
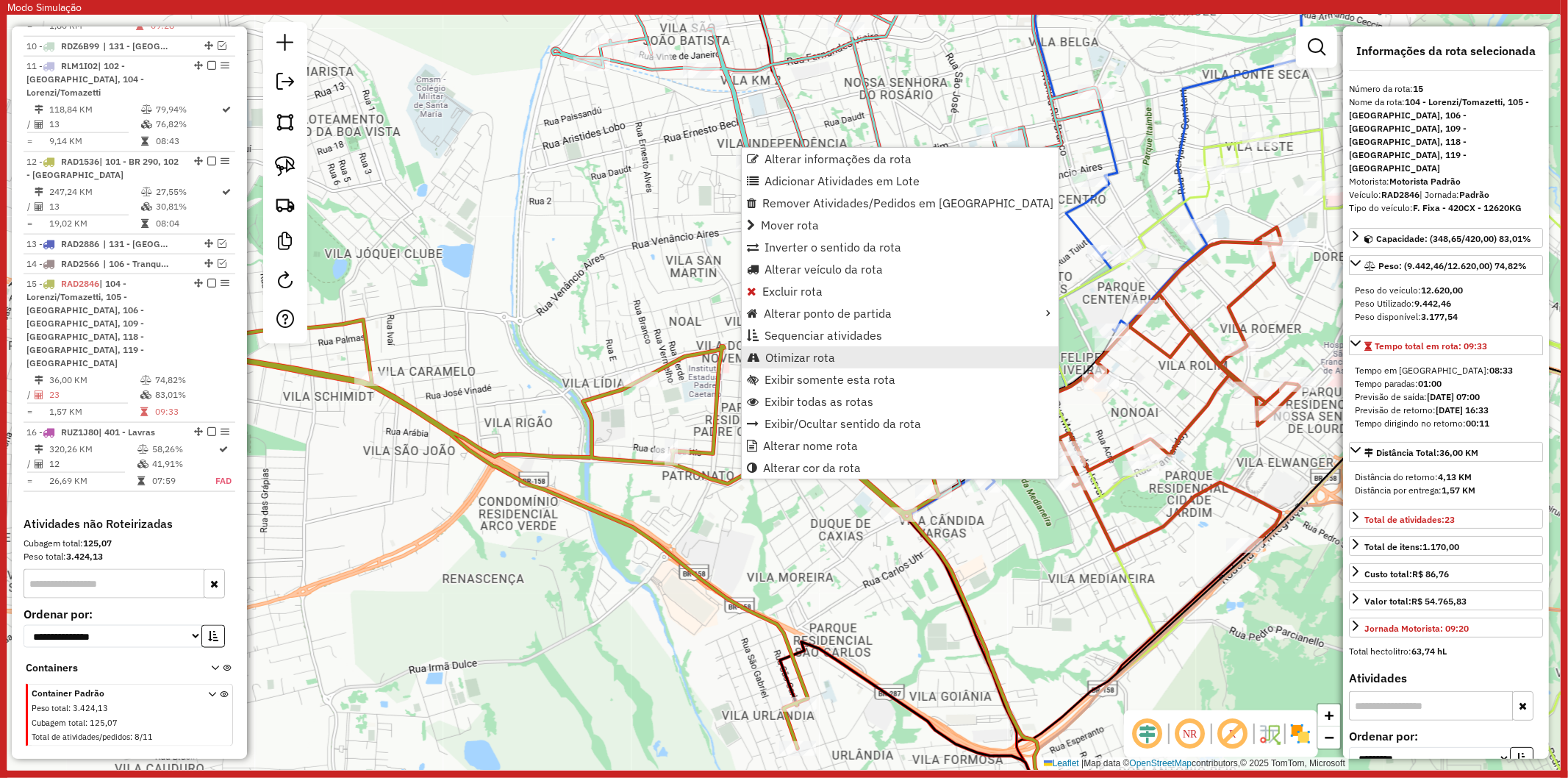
click at [799, 347] on link "Otimizar rota" at bounding box center [900, 357] width 317 height 22
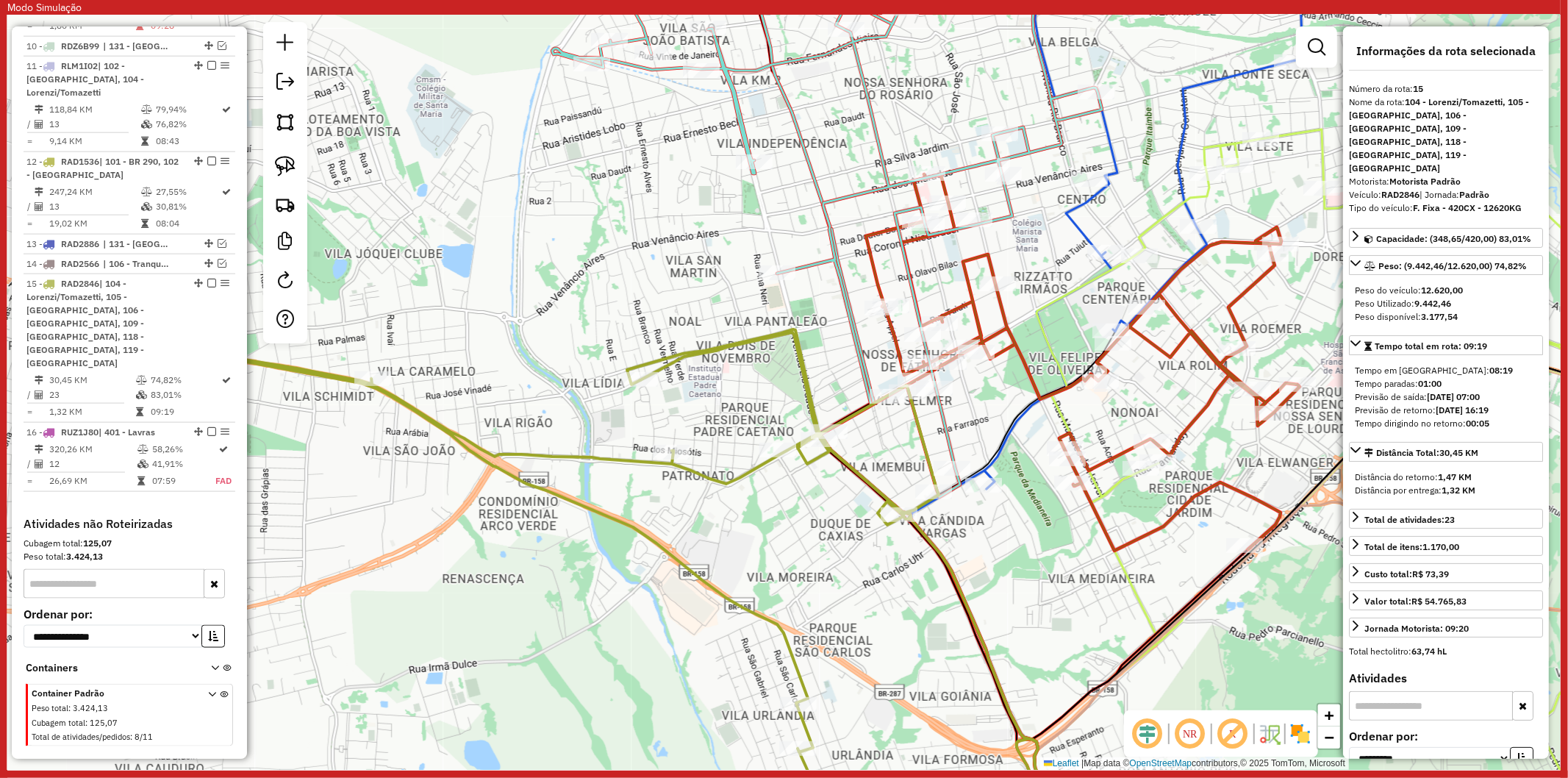
click at [744, 475] on icon at bounding box center [558, 524] width 1025 height 642
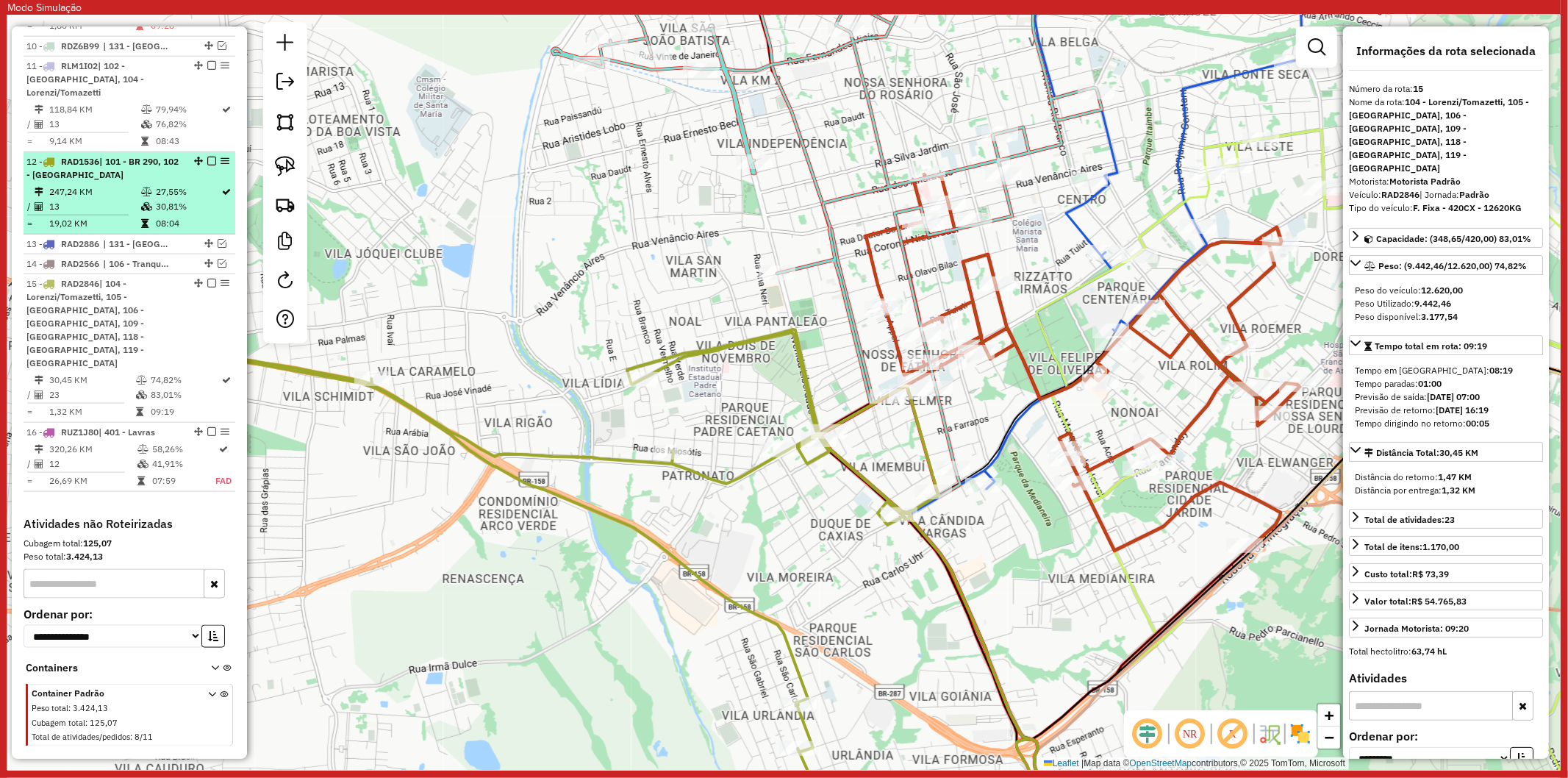
click at [207, 279] on em at bounding box center [212, 283] width 9 height 9
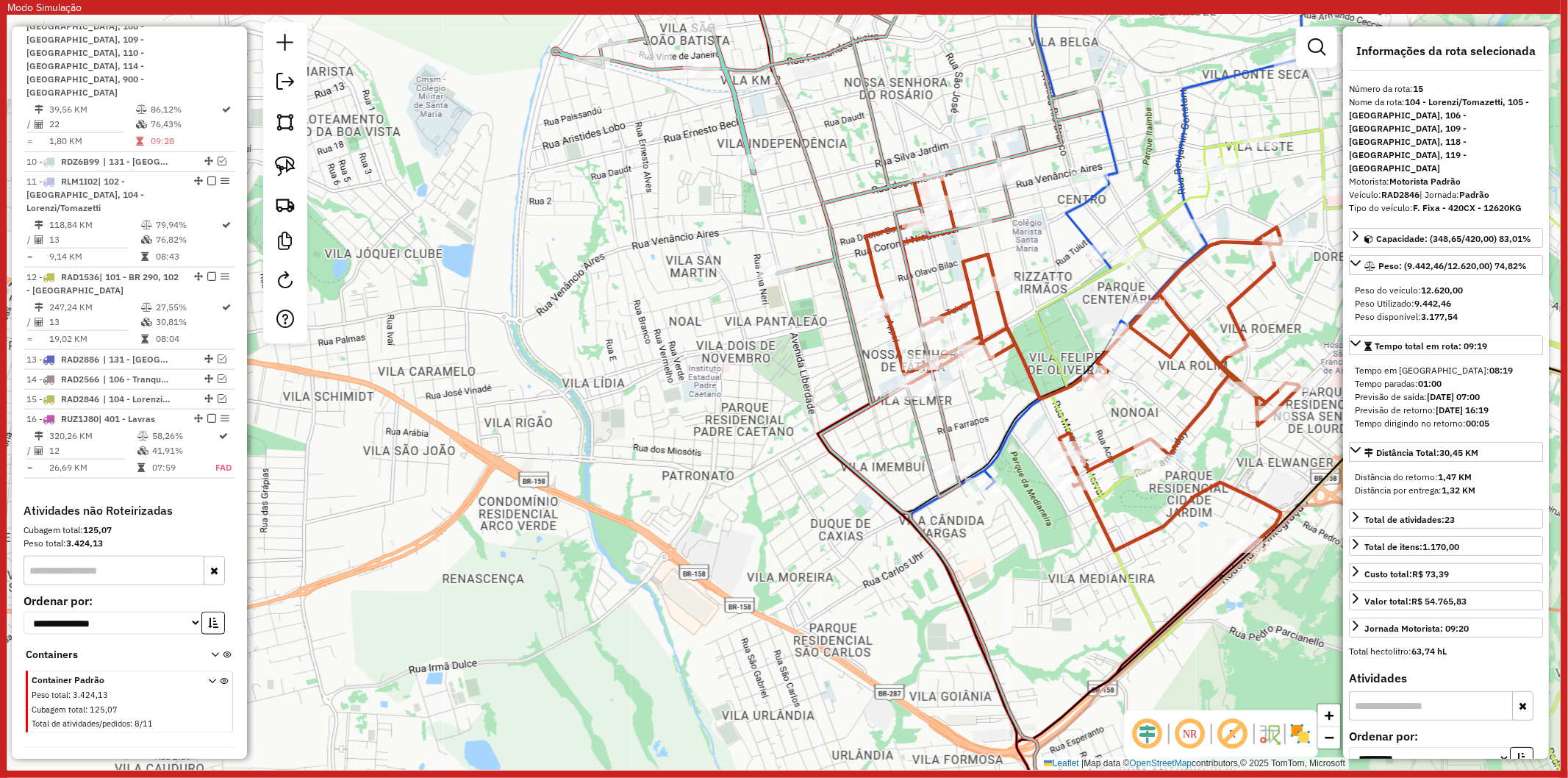
click at [906, 423] on div "Janela de atendimento Grade de atendimento Capacidade Transportadoras Veículos …" at bounding box center [784, 391] width 1554 height 755
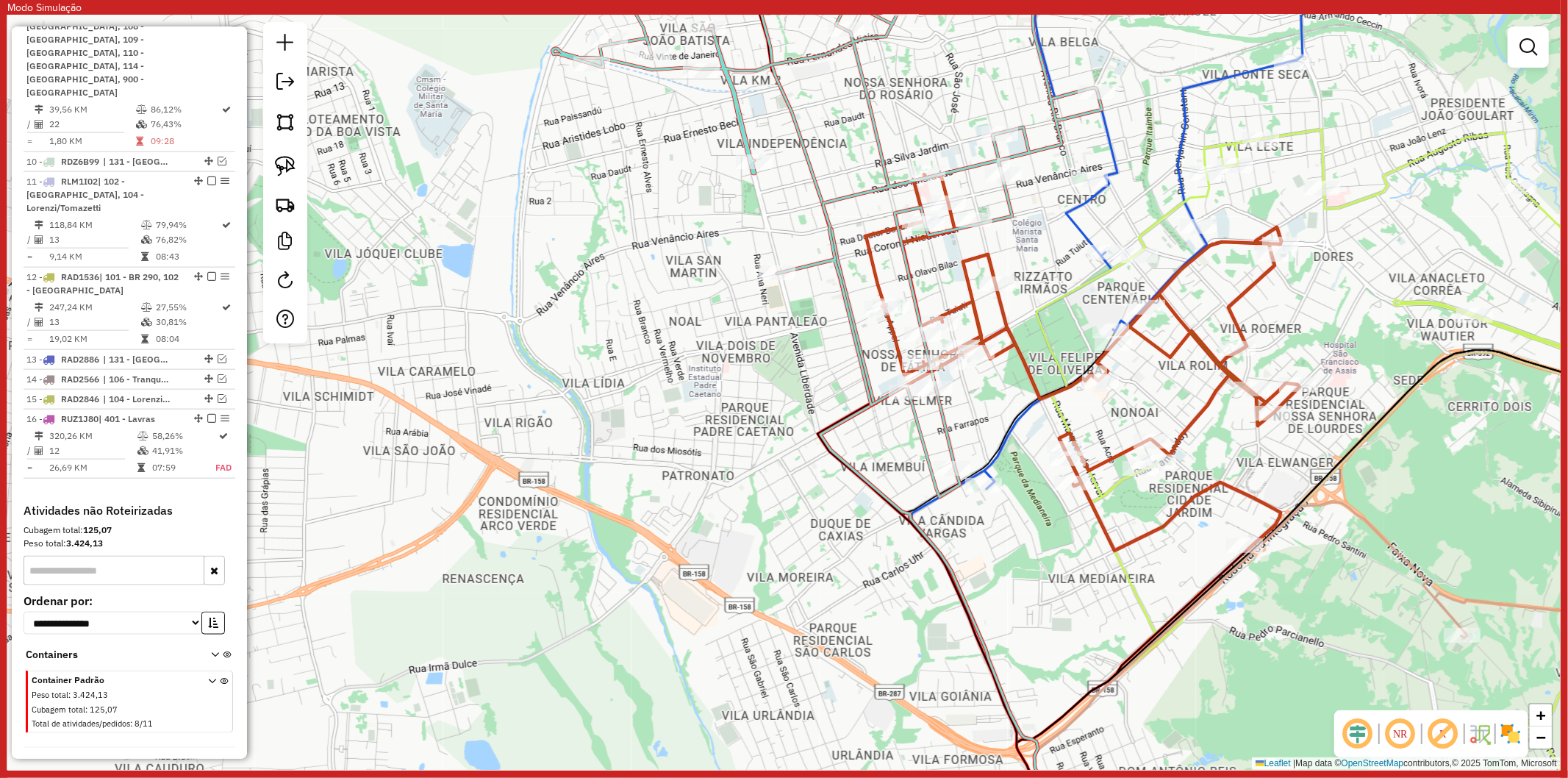
click at [912, 423] on icon at bounding box center [827, 218] width 550 height 558
select select "**********"
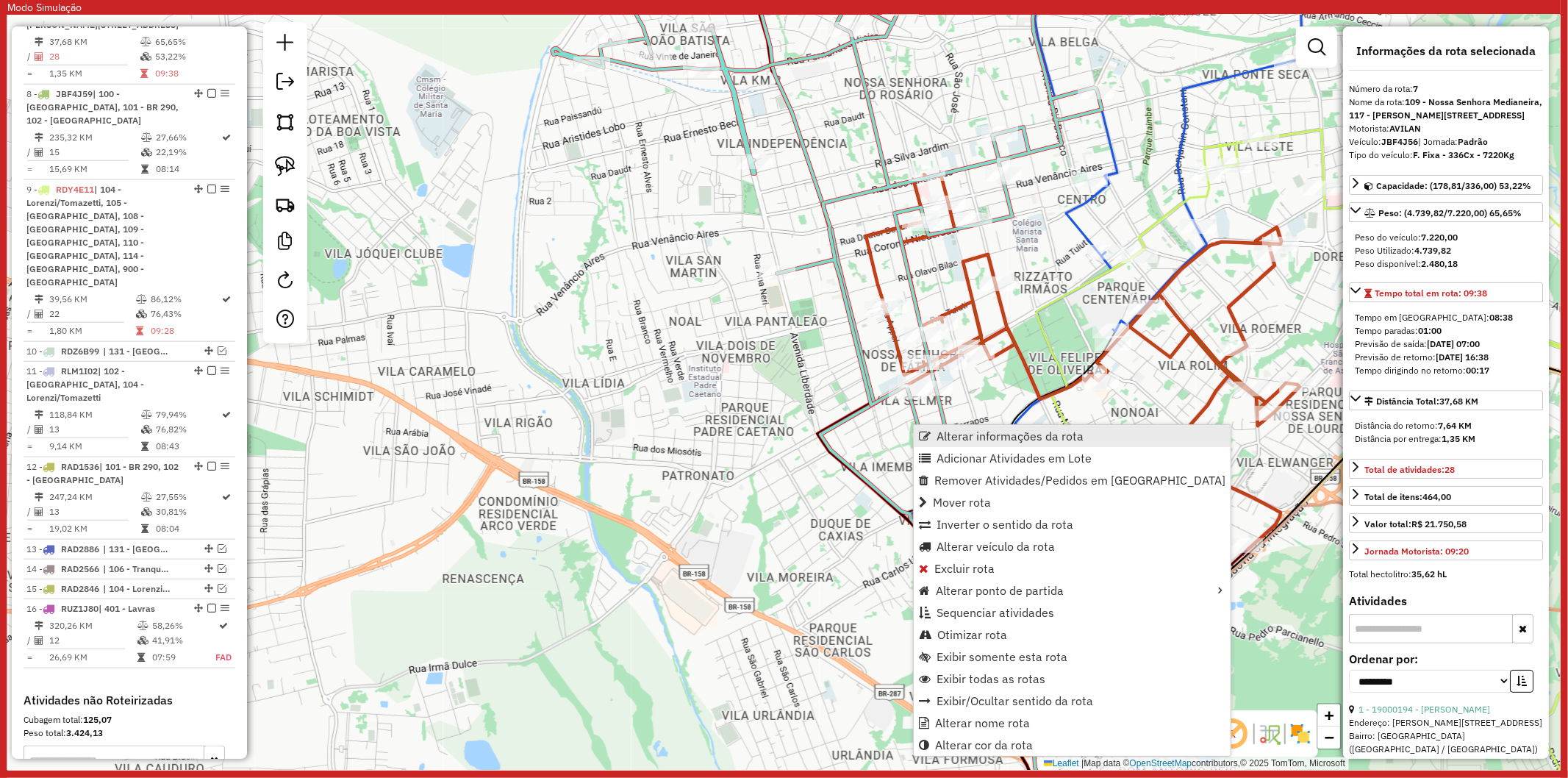
scroll to position [1222, 0]
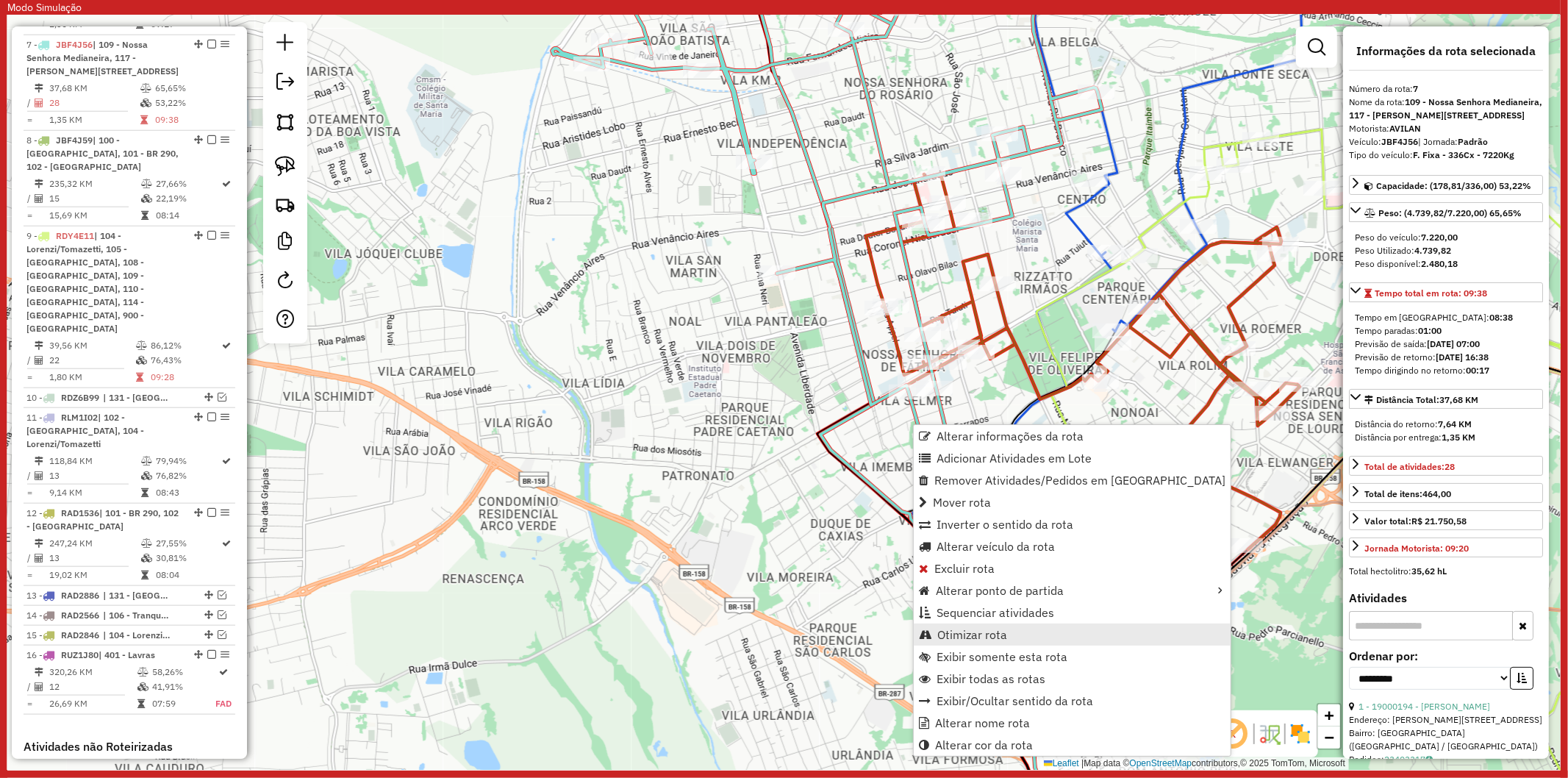
click at [985, 636] on span "Otimizar rota" at bounding box center [972, 634] width 70 height 12
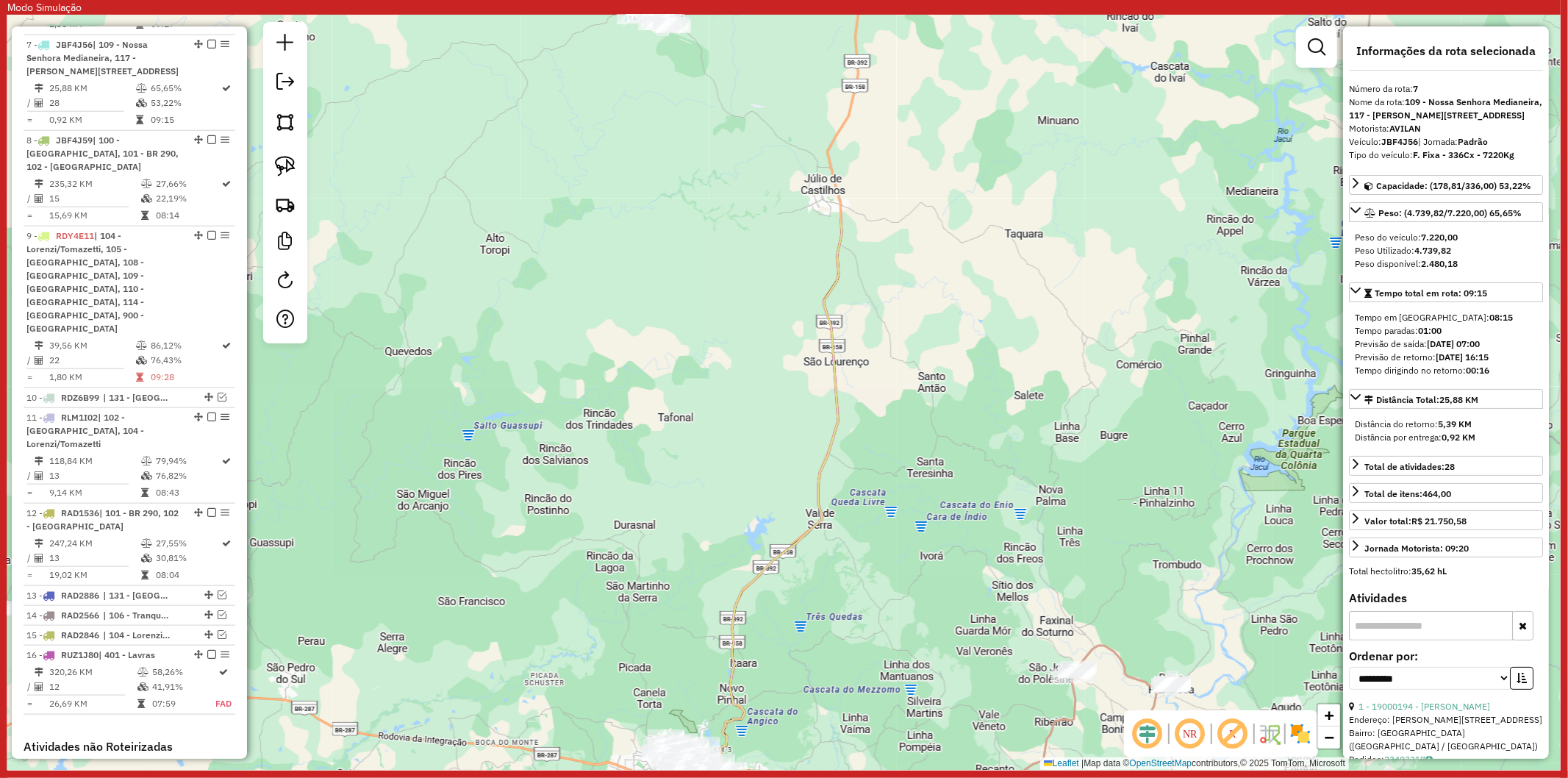
drag, startPoint x: 734, startPoint y: 297, endPoint x: 675, endPoint y: 577, distance: 286.1
click at [675, 583] on div "Janela de atendimento Grade de atendimento Capacidade Transportadoras Veículos …" at bounding box center [784, 391] width 1554 height 755
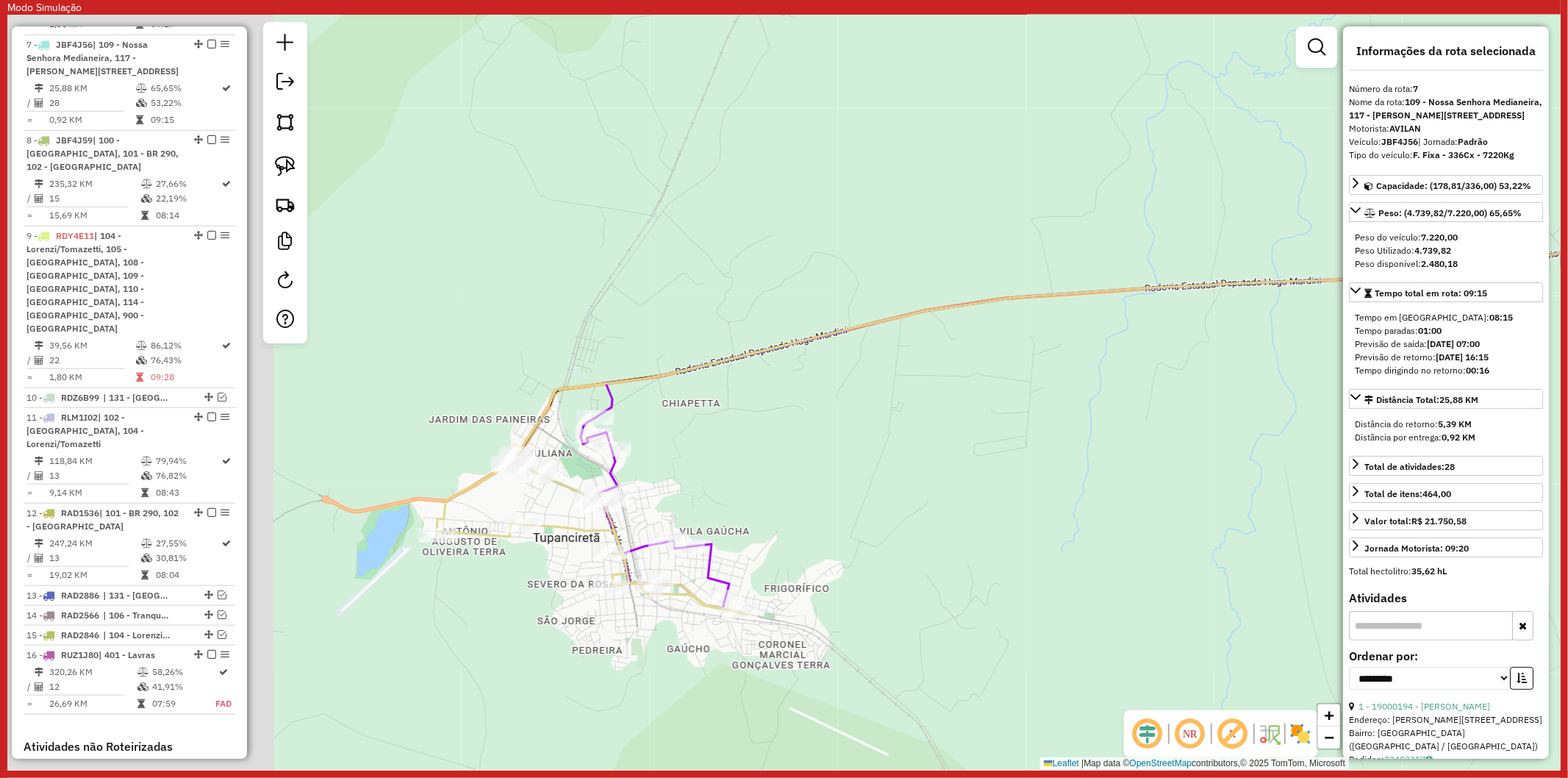
drag, startPoint x: 521, startPoint y: 478, endPoint x: 874, endPoint y: 462, distance: 353.4
click at [893, 467] on div "Janela de atendimento Grade de atendimento Capacidade Transportadoras Veículos …" at bounding box center [784, 391] width 1554 height 755
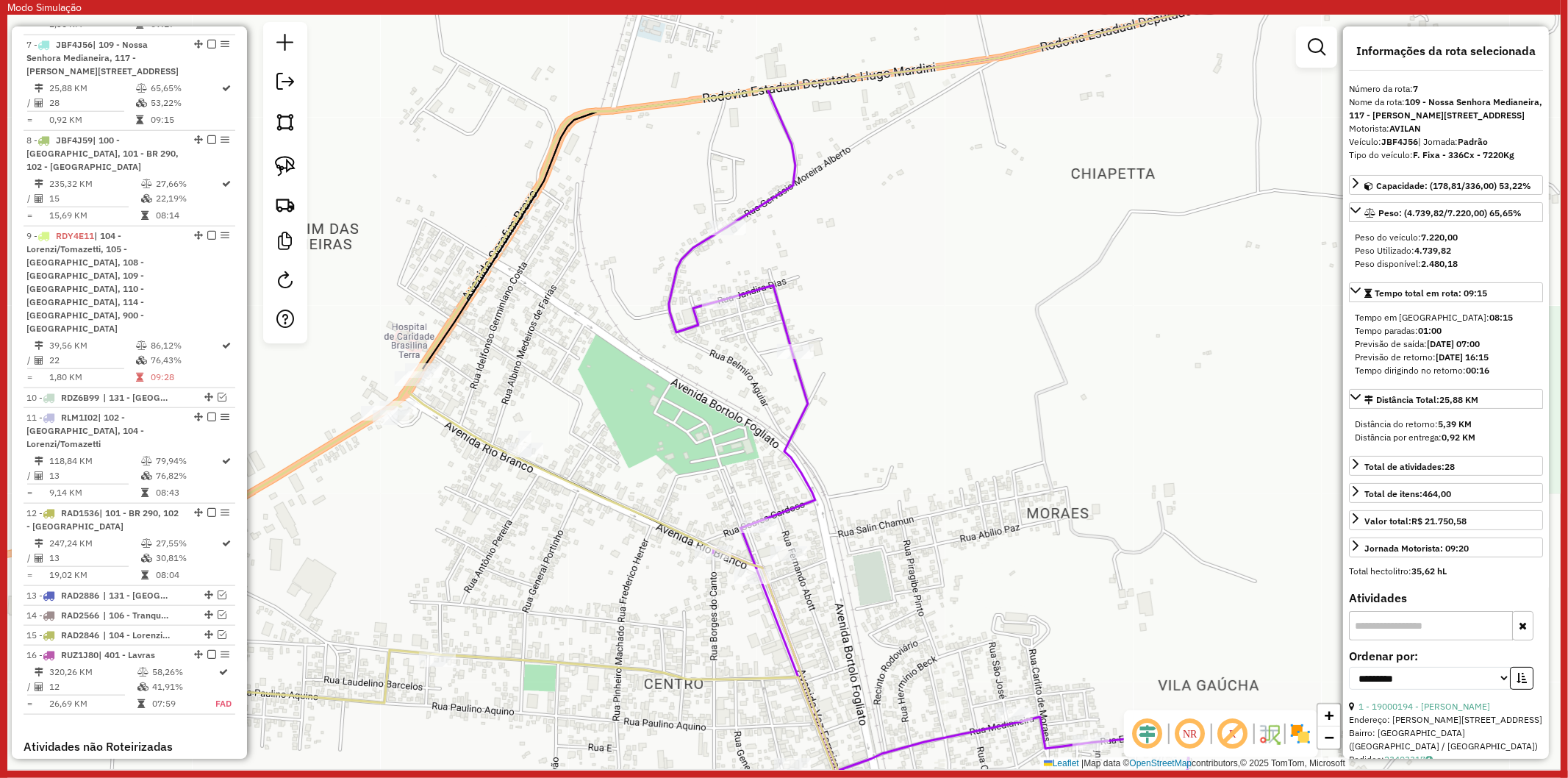
click at [625, 500] on icon at bounding box center [474, 607] width 765 height 476
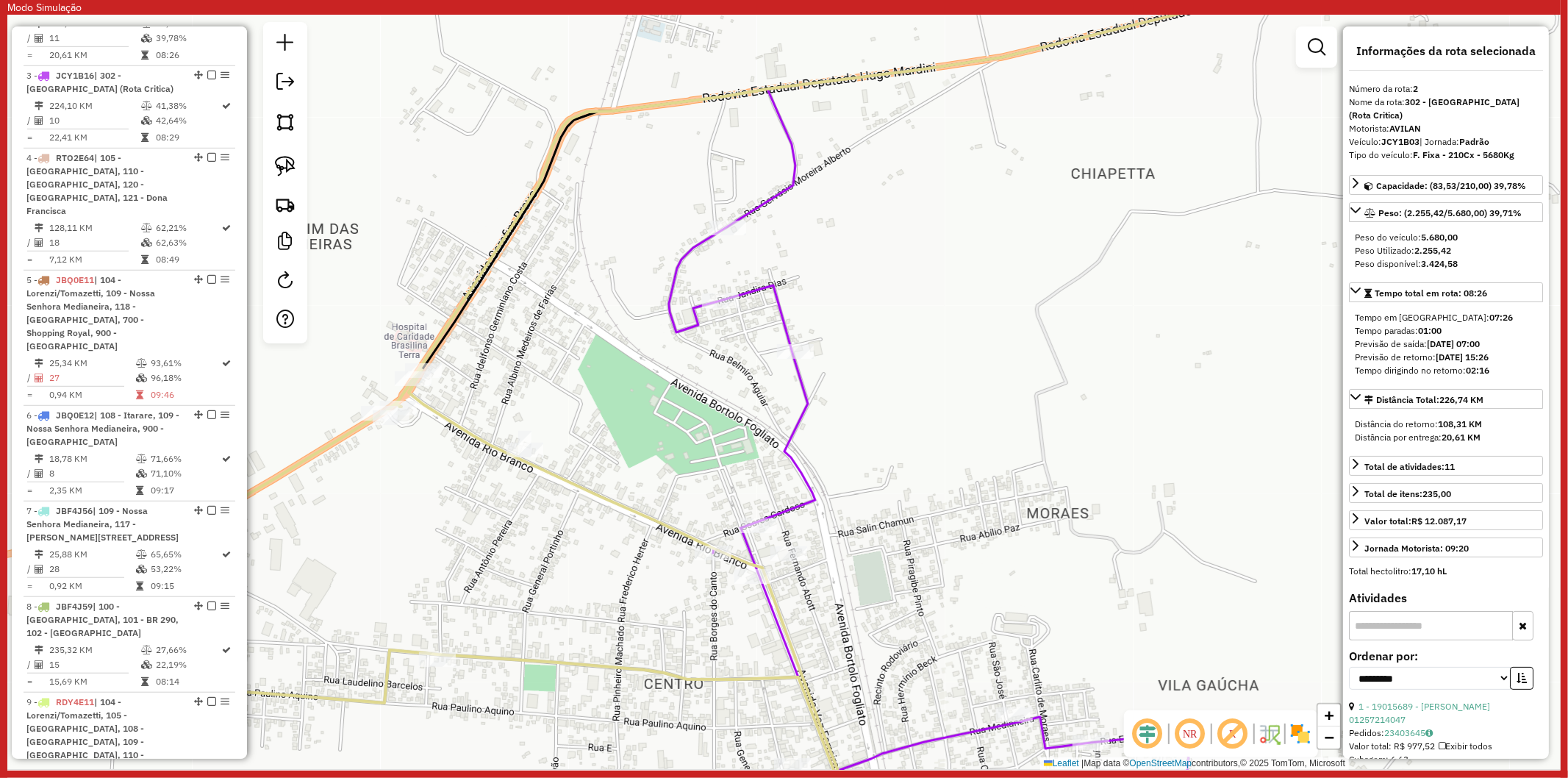
scroll to position [732, 0]
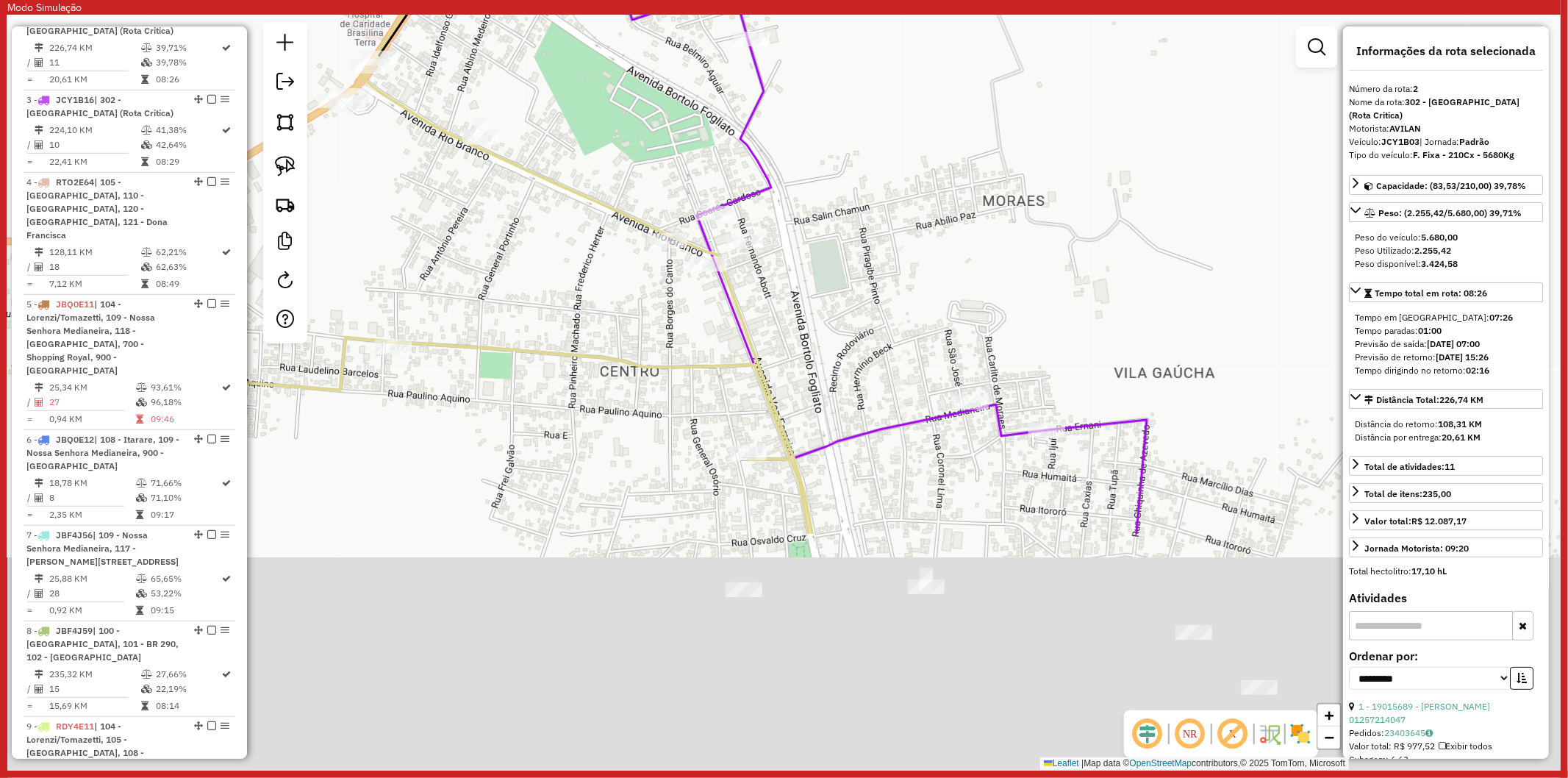
drag, startPoint x: 843, startPoint y: 537, endPoint x: 782, endPoint y: 232, distance: 311.0
click at [800, 225] on div "Janela de atendimento Grade de atendimento Capacidade Transportadoras Veículos …" at bounding box center [784, 391] width 1554 height 755
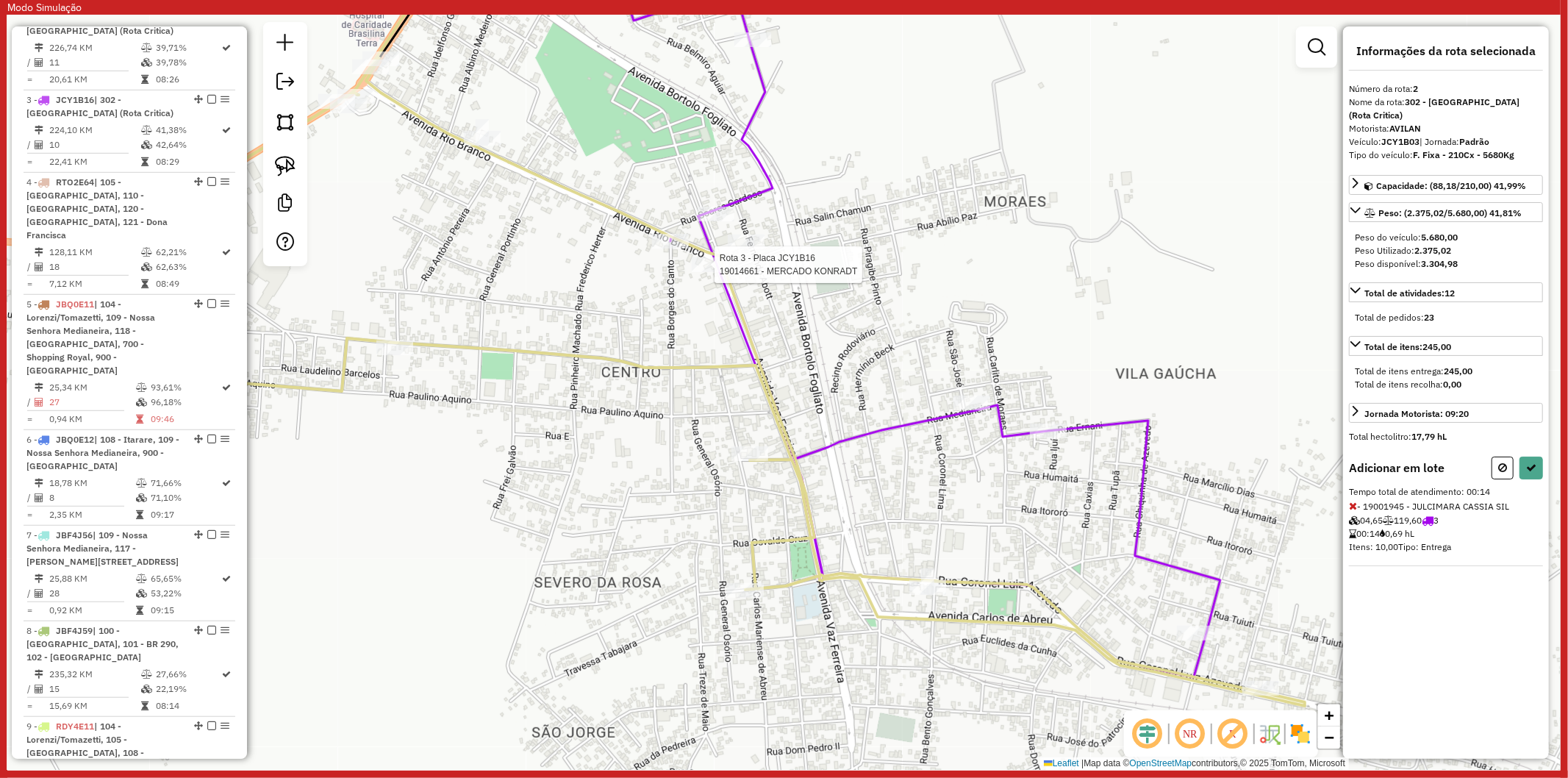
click at [703, 272] on div at bounding box center [709, 264] width 37 height 14
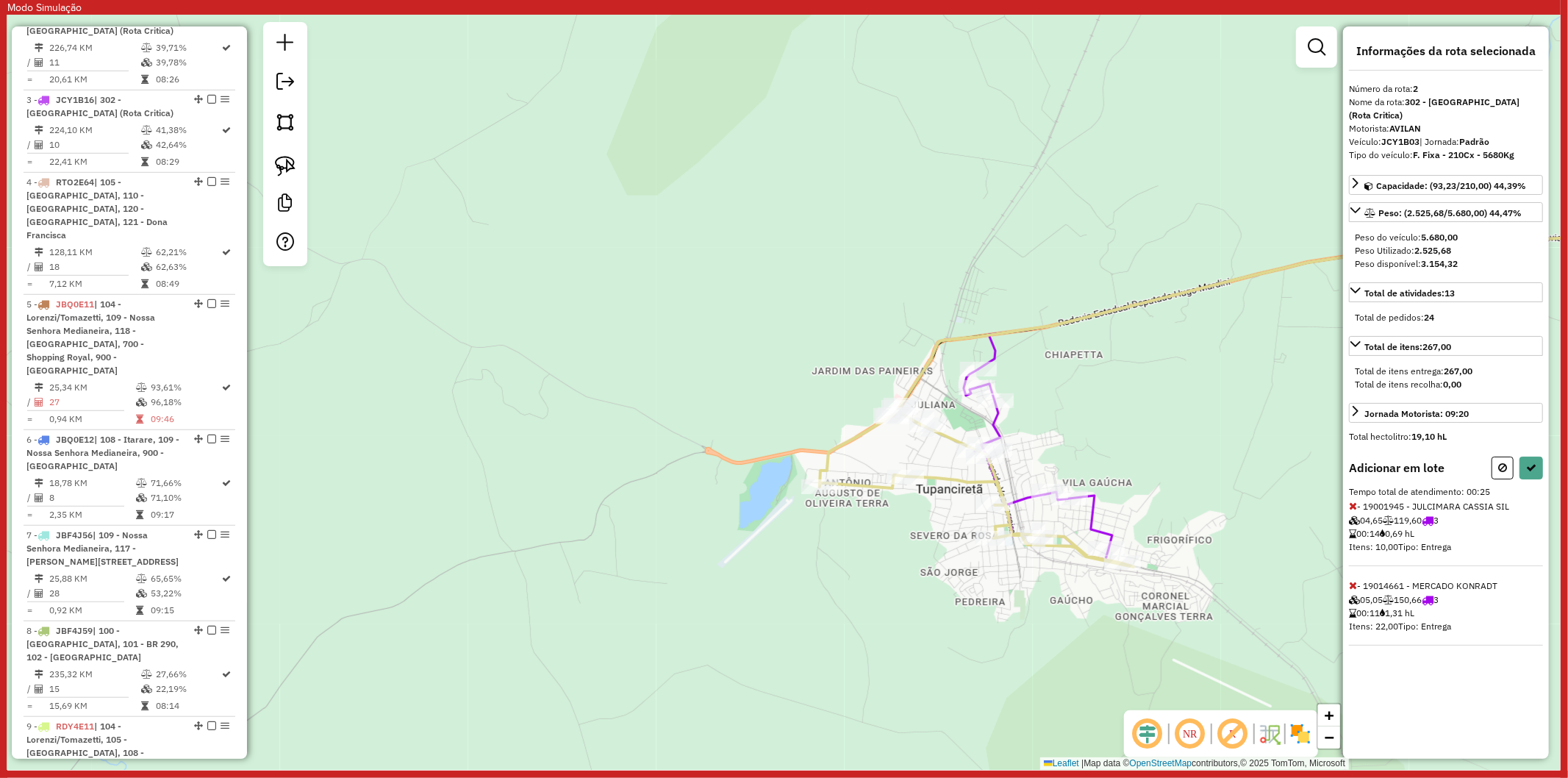
drag, startPoint x: 1151, startPoint y: 481, endPoint x: 1127, endPoint y: 478, distance: 24.2
click at [1127, 478] on div "Janela de atendimento Grade de atendimento Capacidade Transportadoras Veículos …" at bounding box center [784, 391] width 1554 height 755
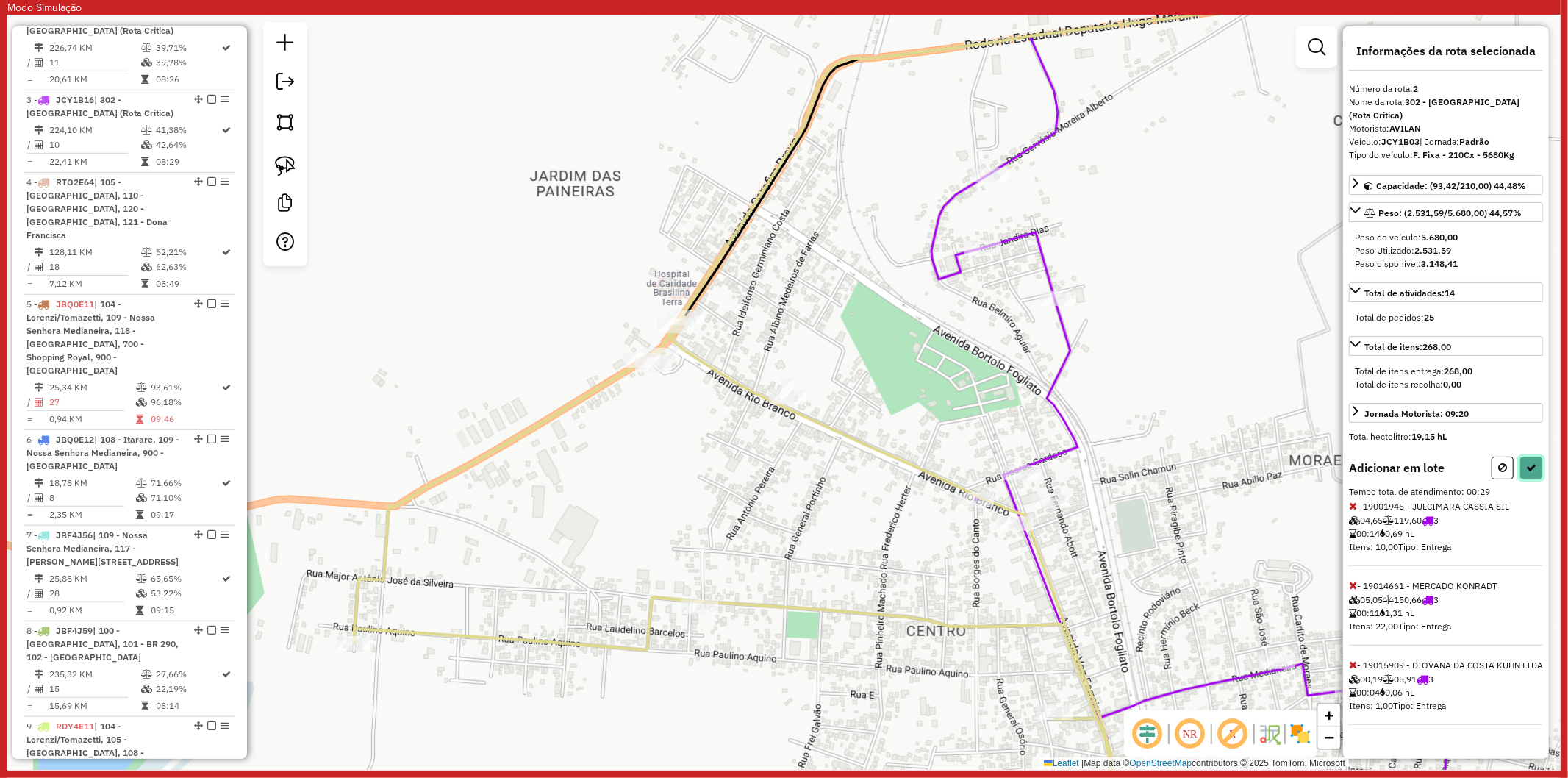
click at [1526, 456] on button at bounding box center [1531, 468] width 23 height 23
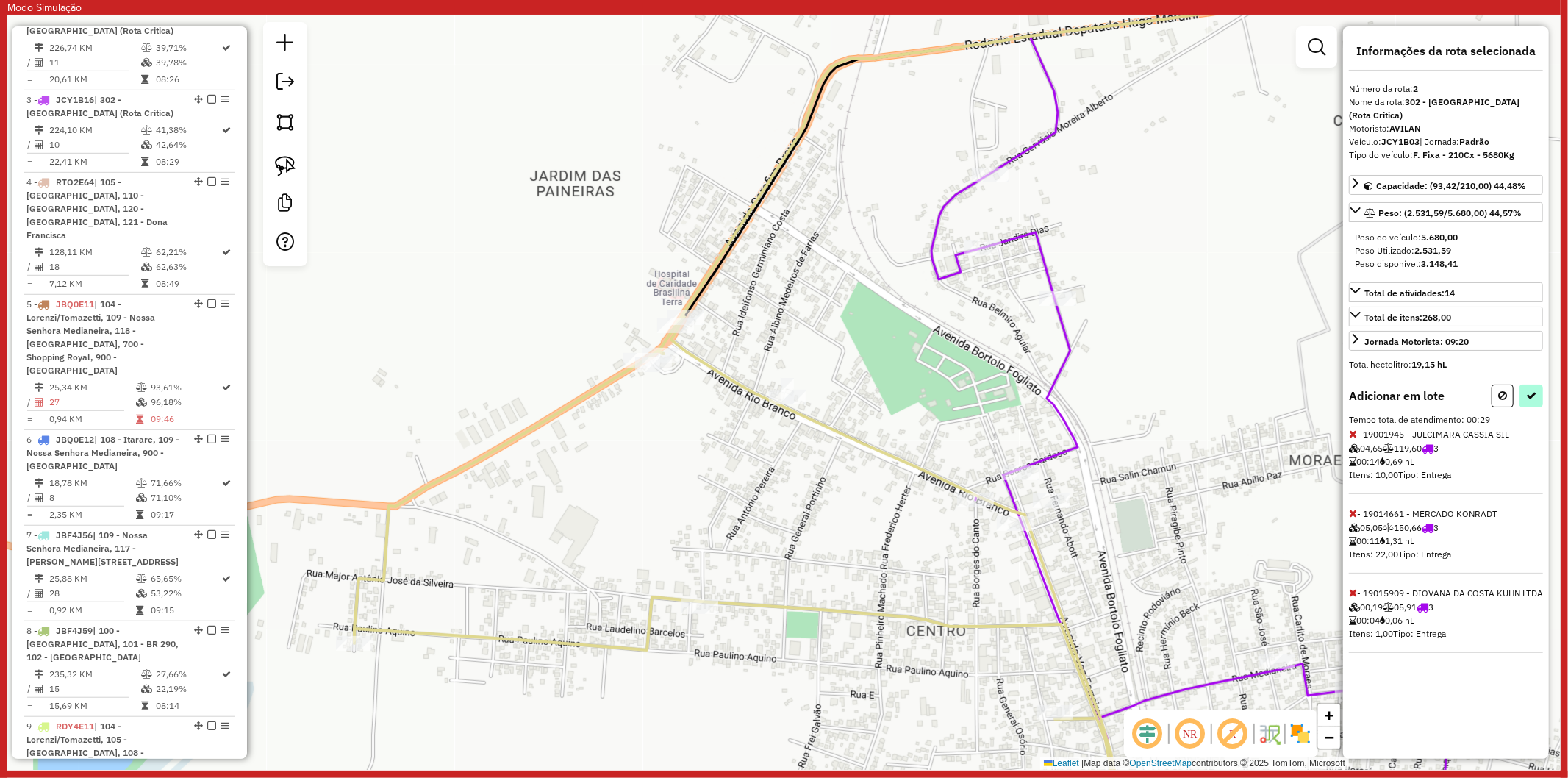
select select "**********"
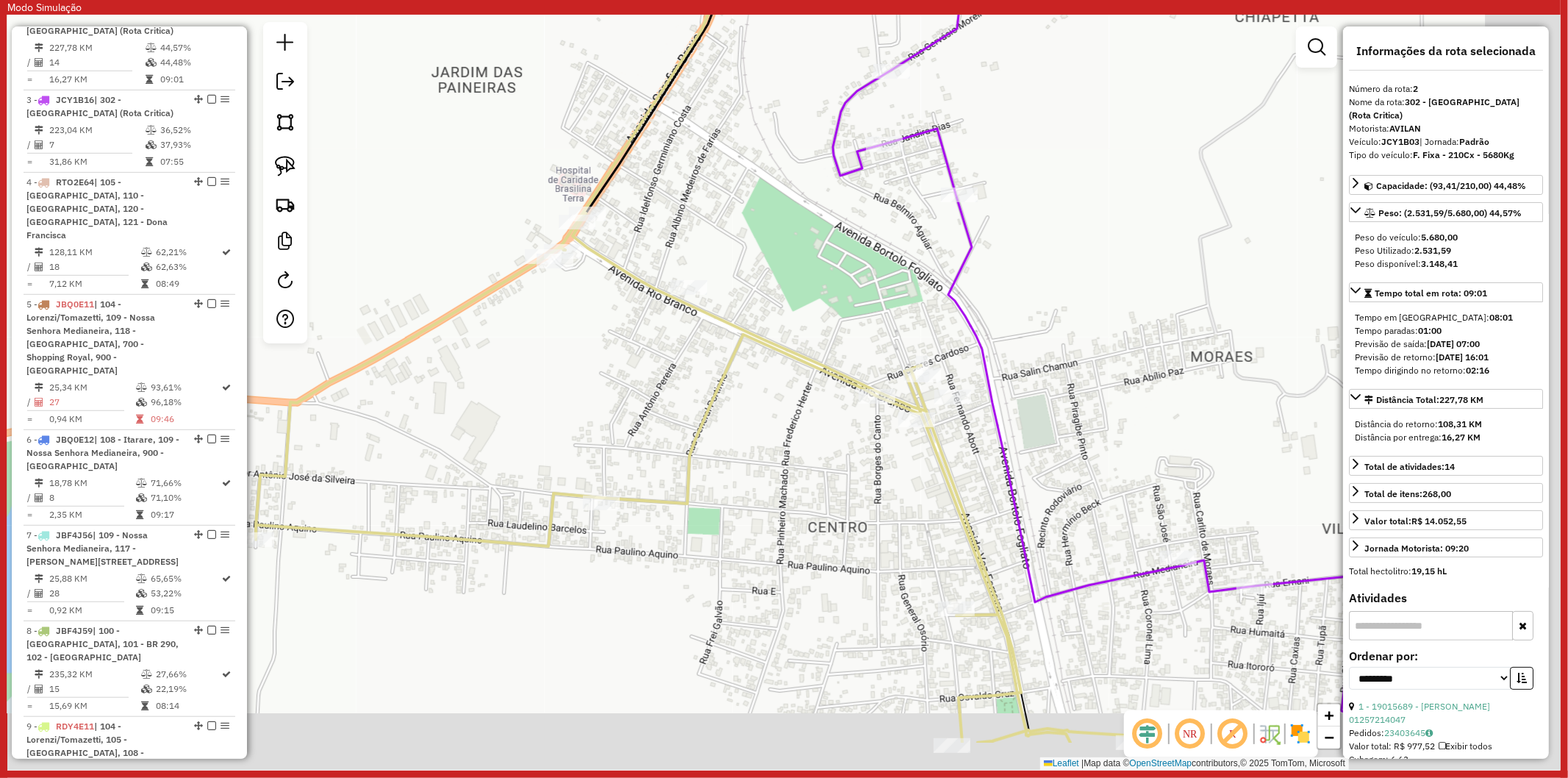
drag, startPoint x: 1144, startPoint y: 522, endPoint x: 1042, endPoint y: 489, distance: 107.2
click at [1043, 438] on div "Janela de atendimento Grade de atendimento Capacidade Transportadoras Veículos …" at bounding box center [784, 391] width 1554 height 755
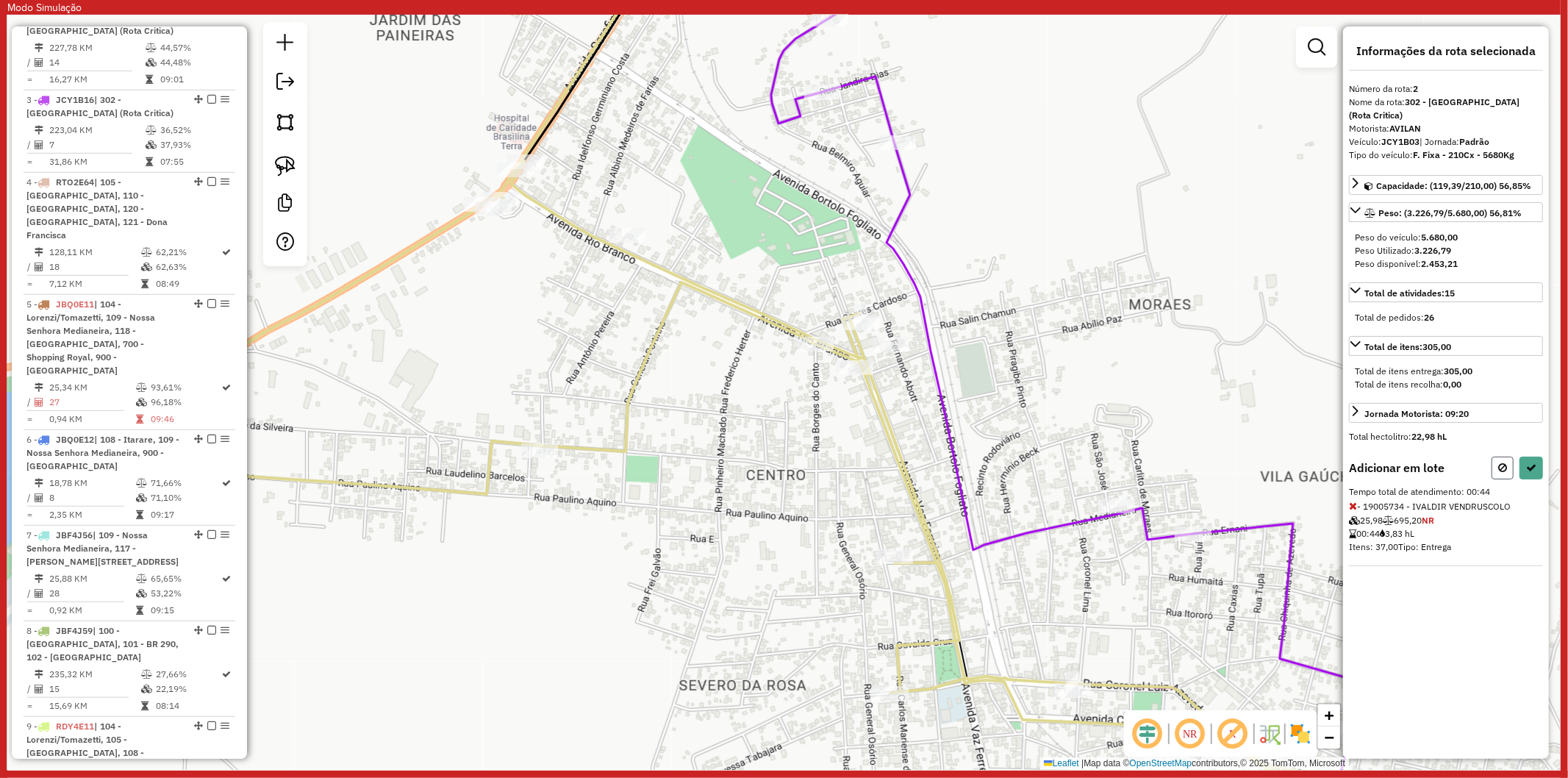
click at [1507, 463] on icon at bounding box center [1503, 468] width 9 height 11
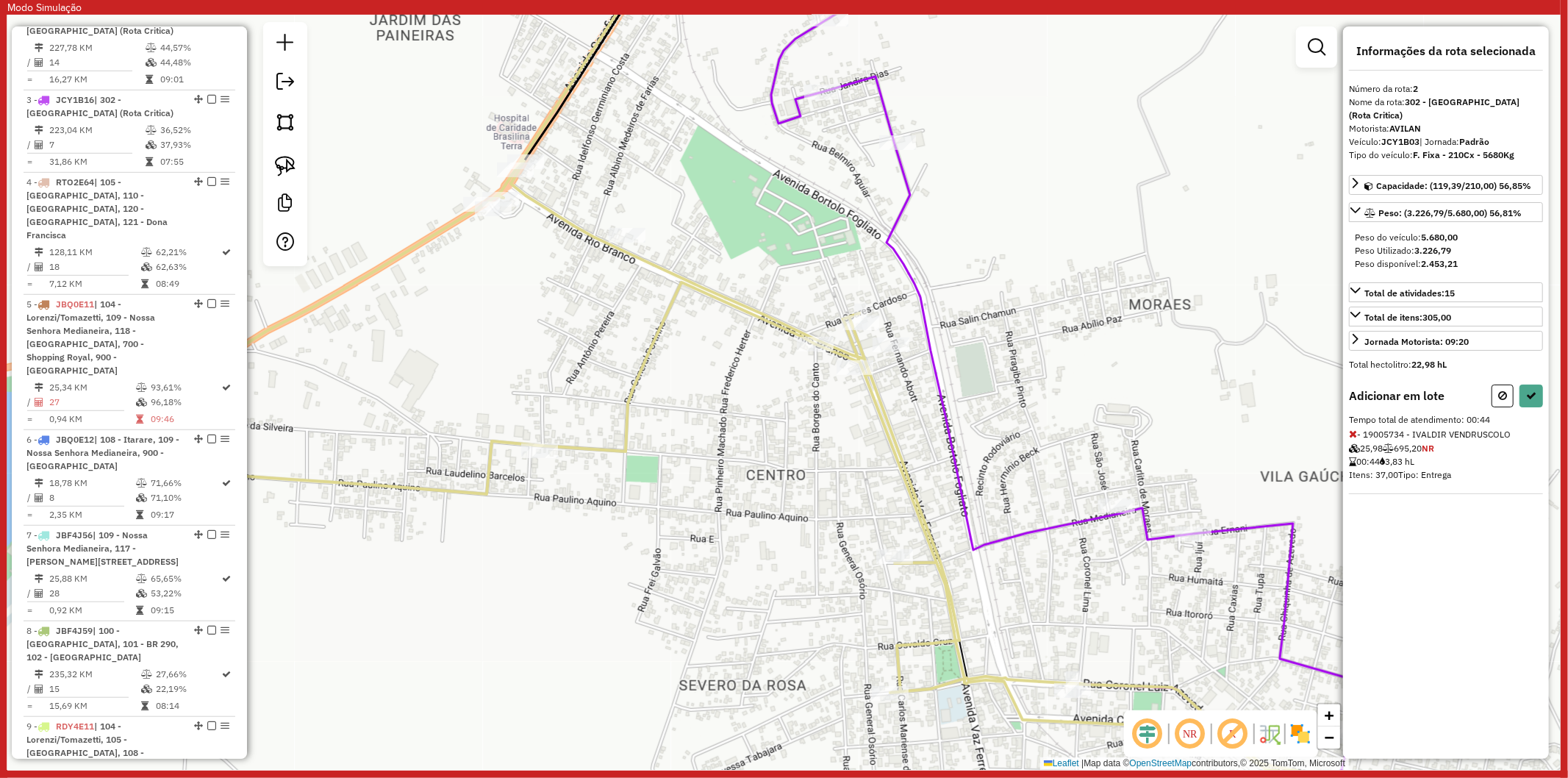
select select "**********"
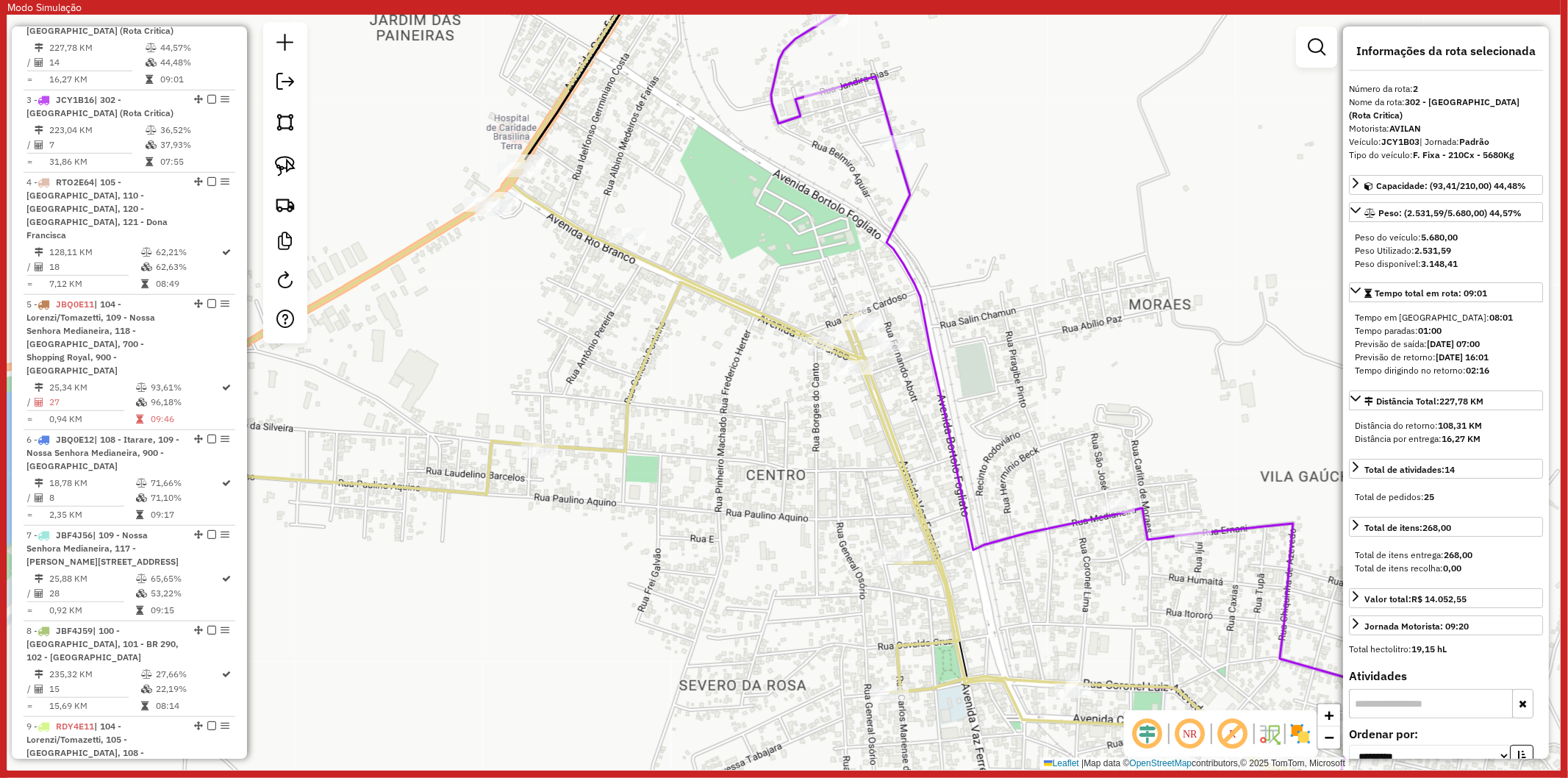
click at [1060, 518] on icon at bounding box center [1068, 398] width 594 height 762
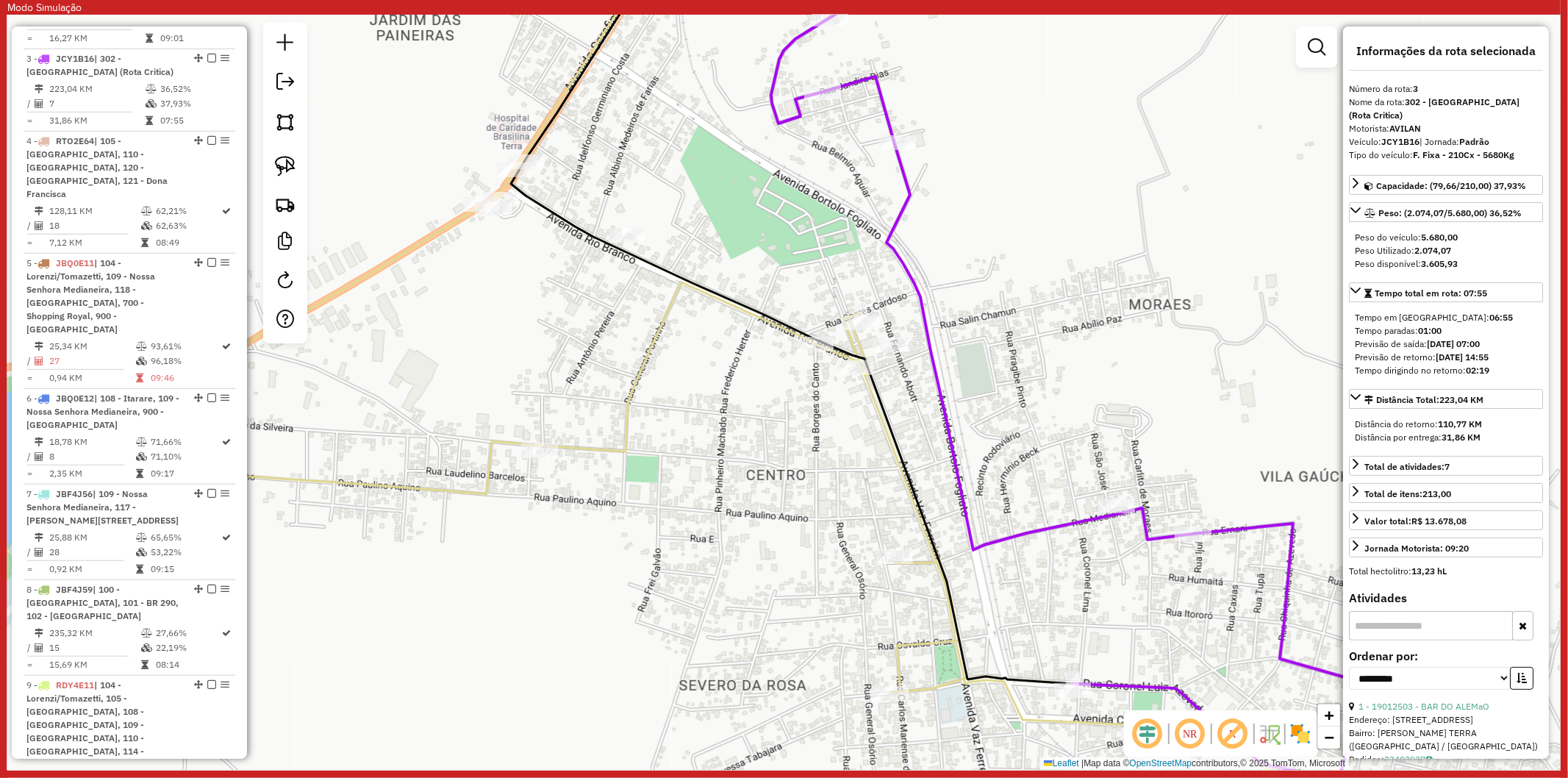
scroll to position [813, 0]
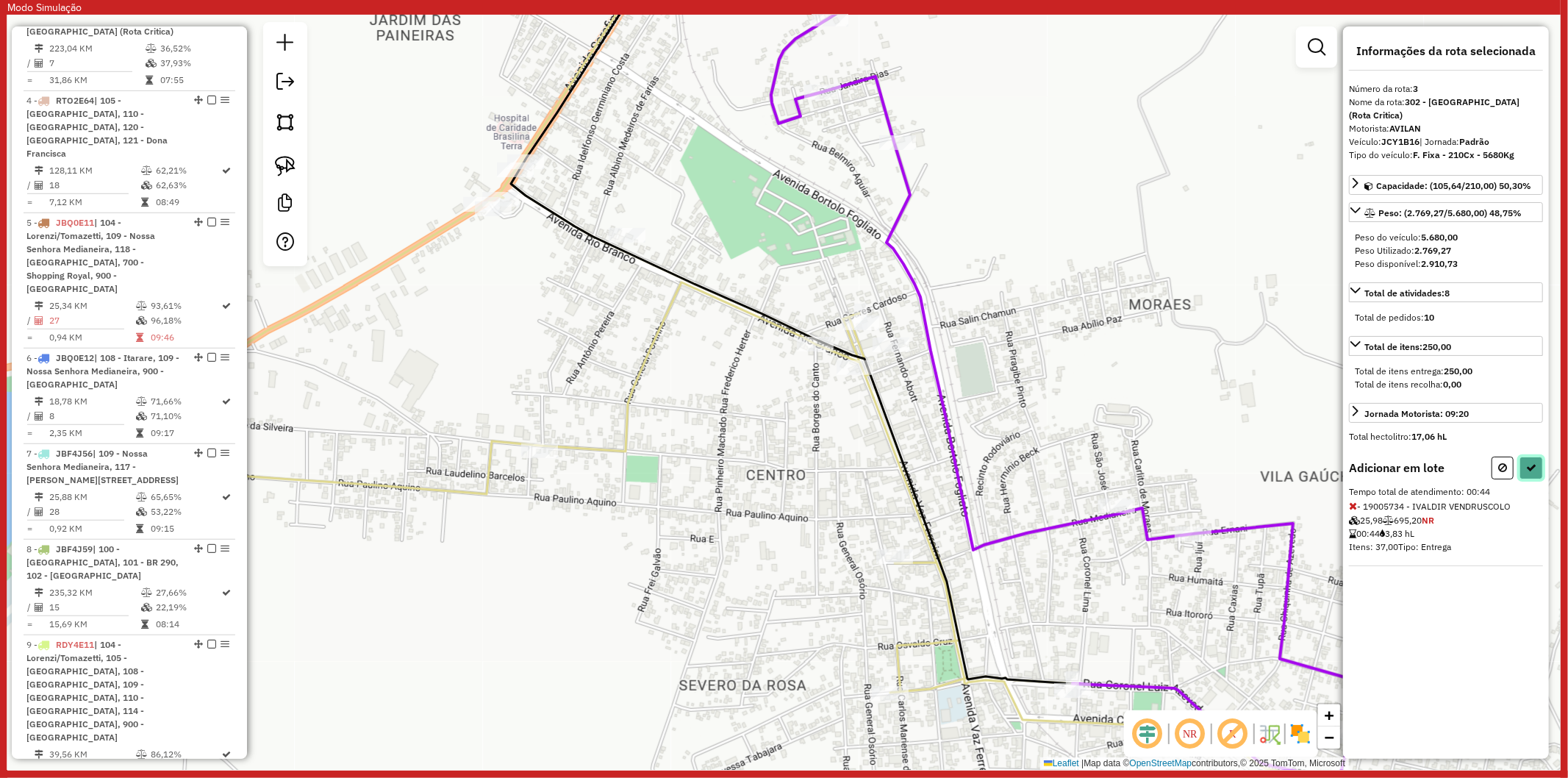
click at [1530, 463] on icon at bounding box center [1531, 468] width 11 height 11
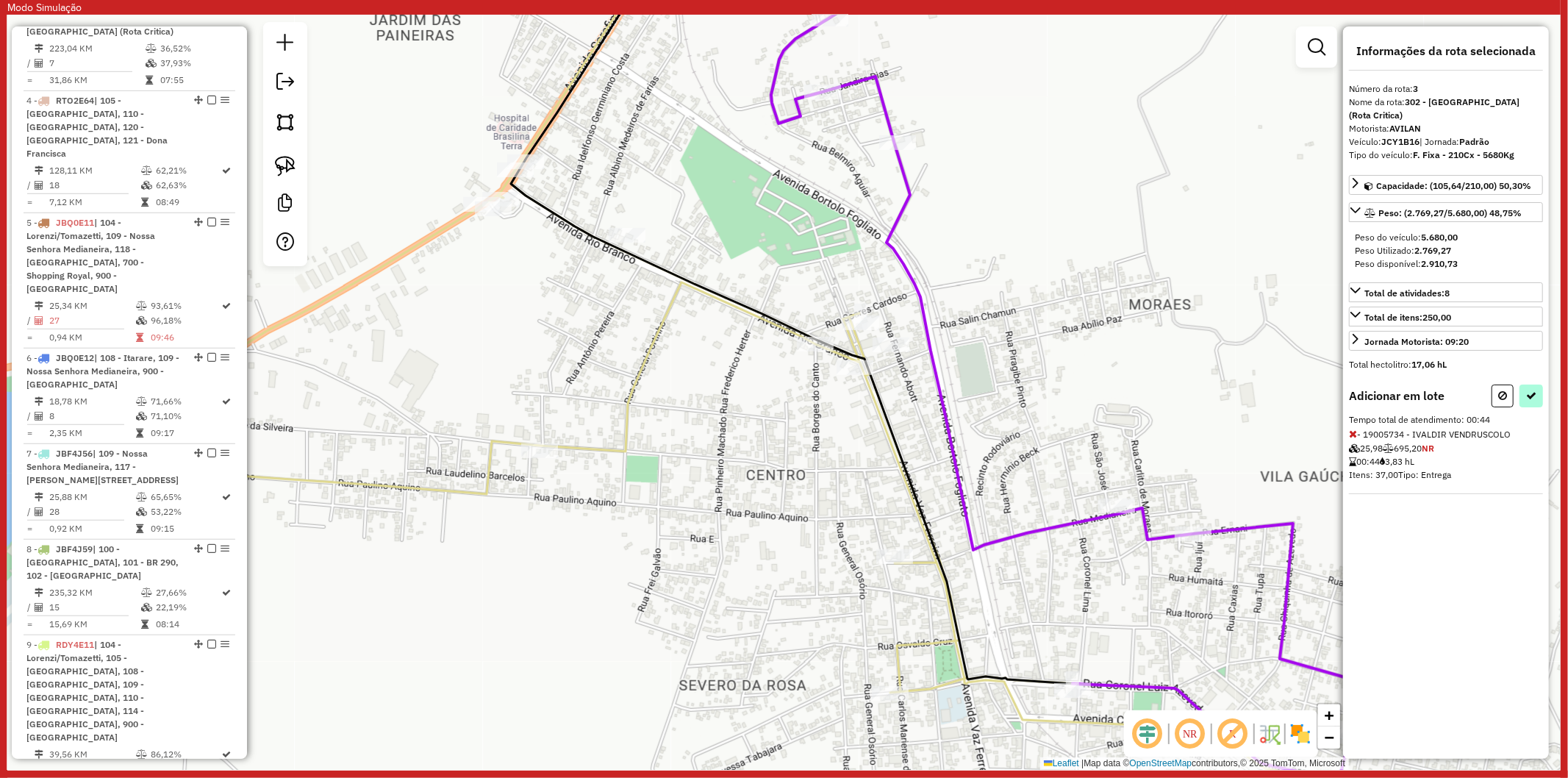
select select "**********"
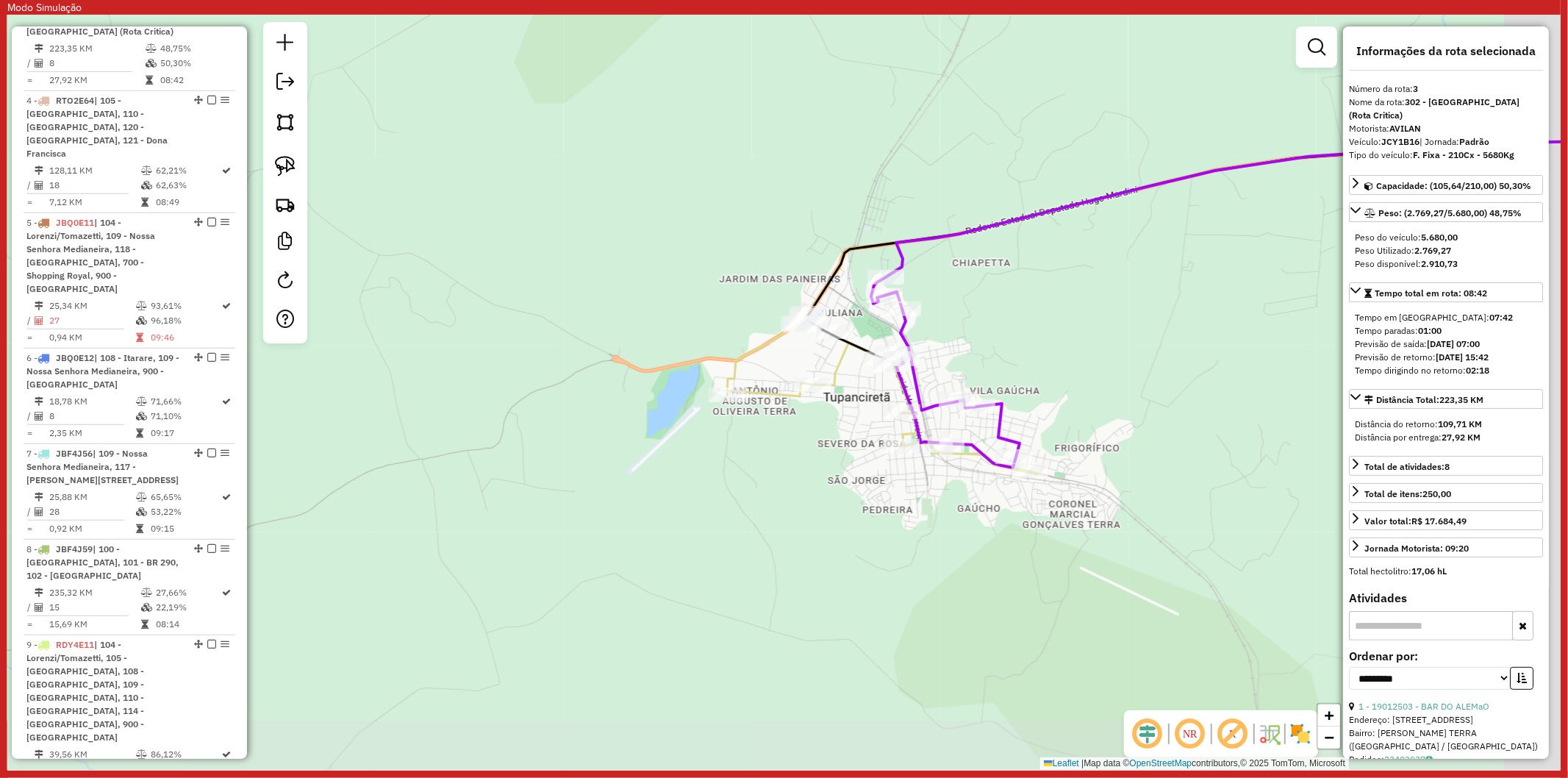
click at [1037, 380] on div "Janela de atendimento Grade de atendimento Capacidade Transportadoras Veículos …" at bounding box center [784, 391] width 1554 height 755
click at [1001, 422] on icon at bounding box center [948, 372] width 148 height 190
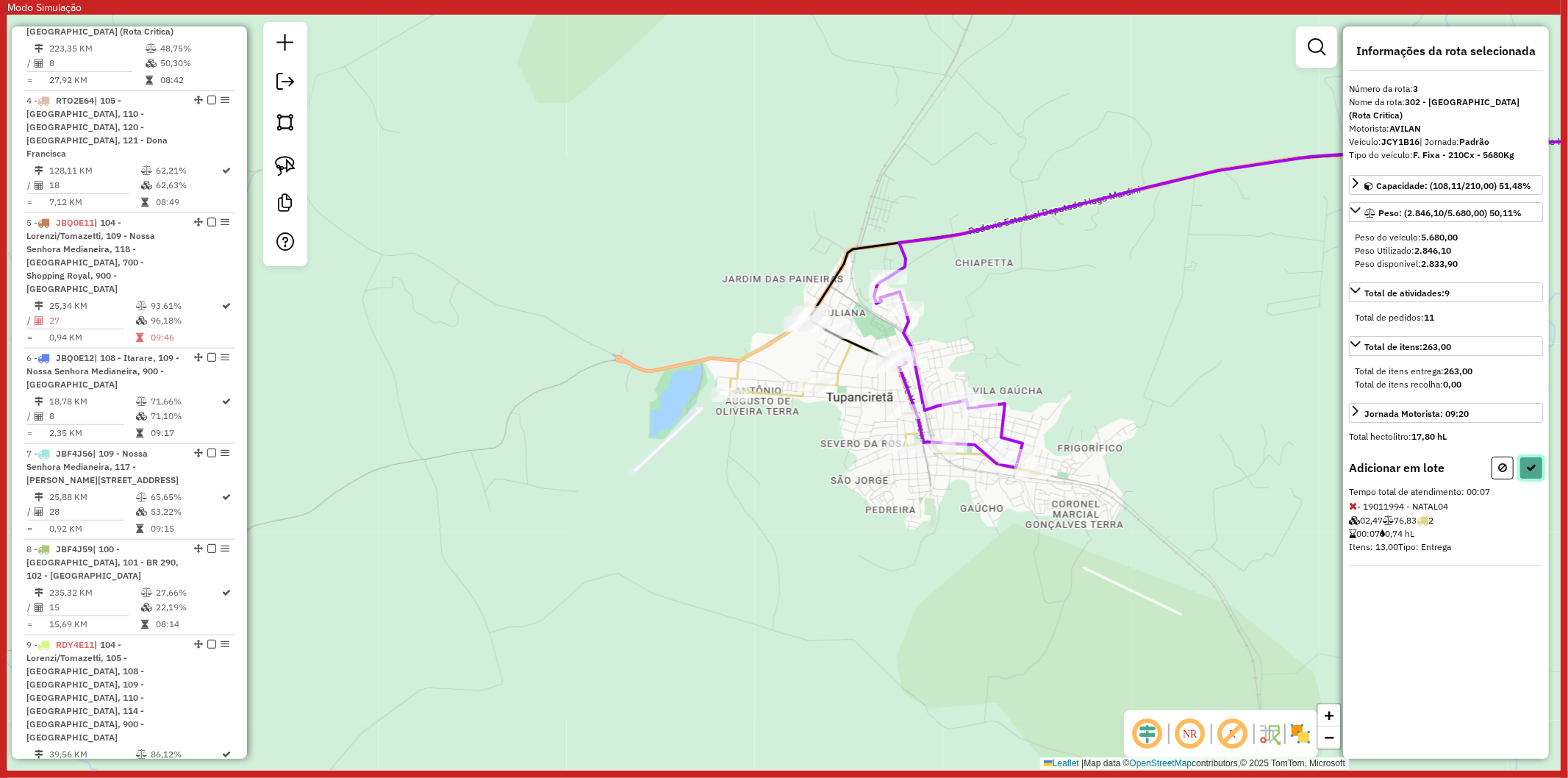
click at [1524, 456] on button at bounding box center [1531, 468] width 23 height 23
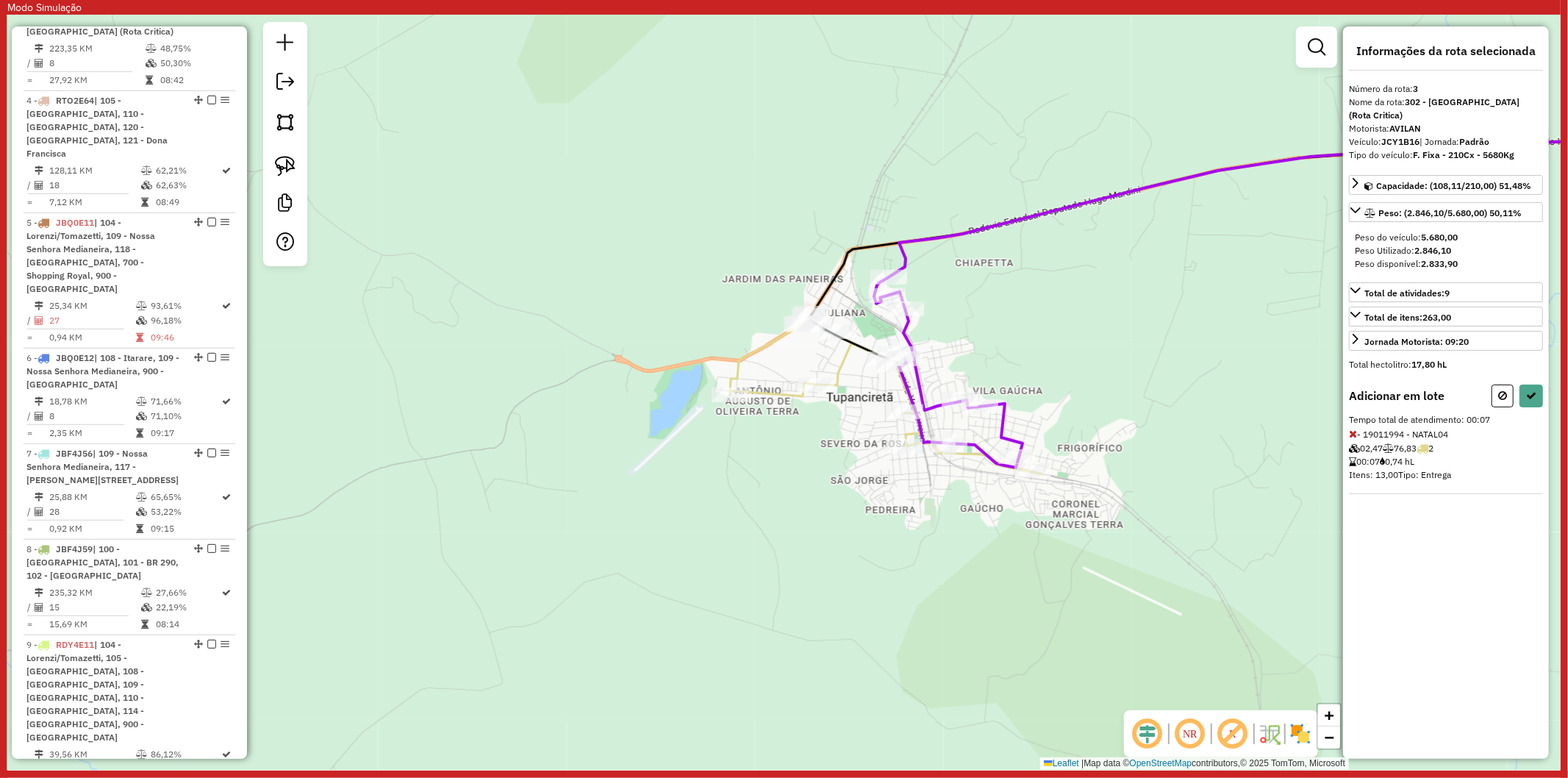
select select "**********"
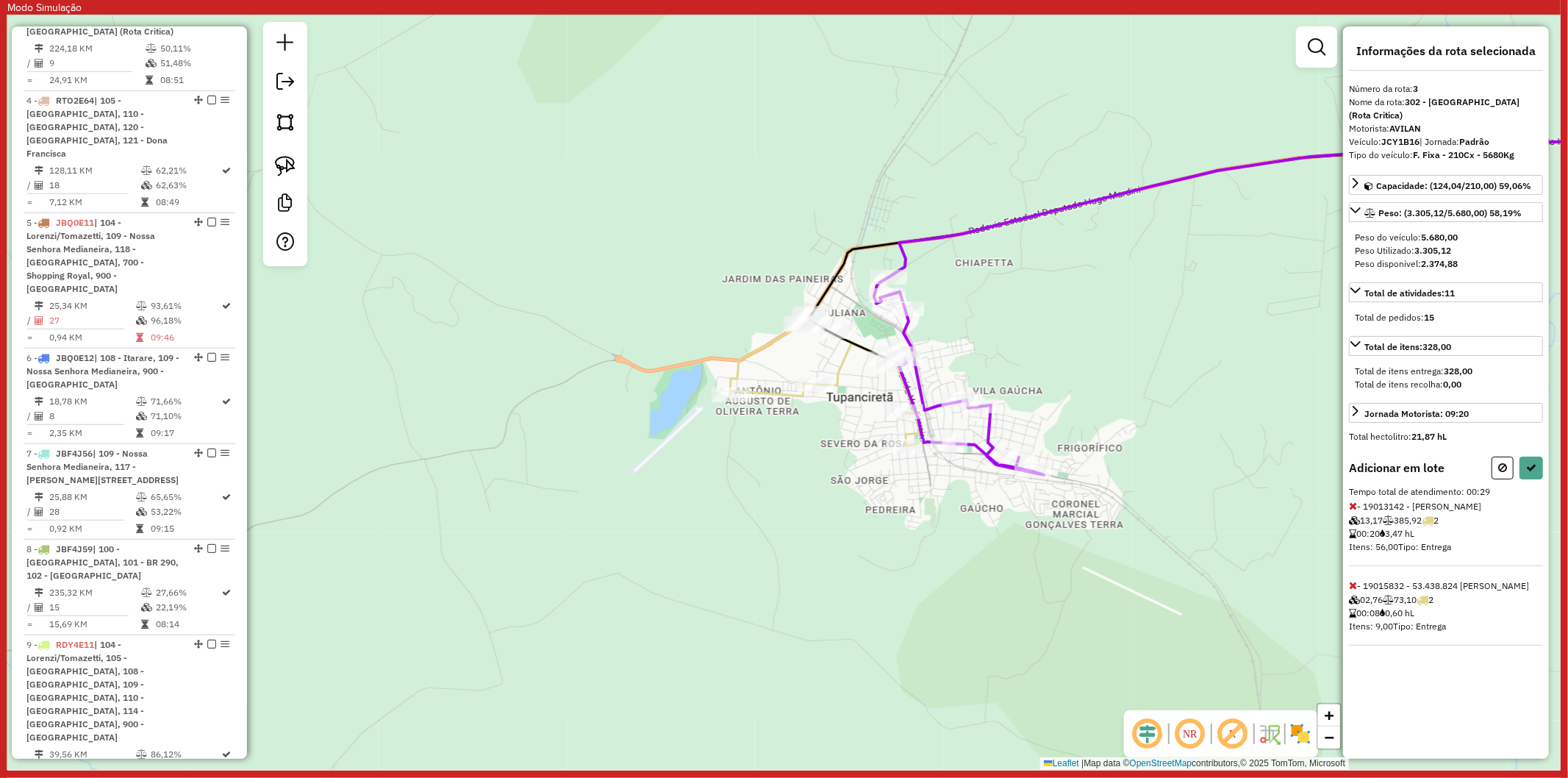
click at [1355, 500] on icon at bounding box center [1353, 506] width 8 height 11
click at [1530, 463] on icon at bounding box center [1531, 468] width 11 height 11
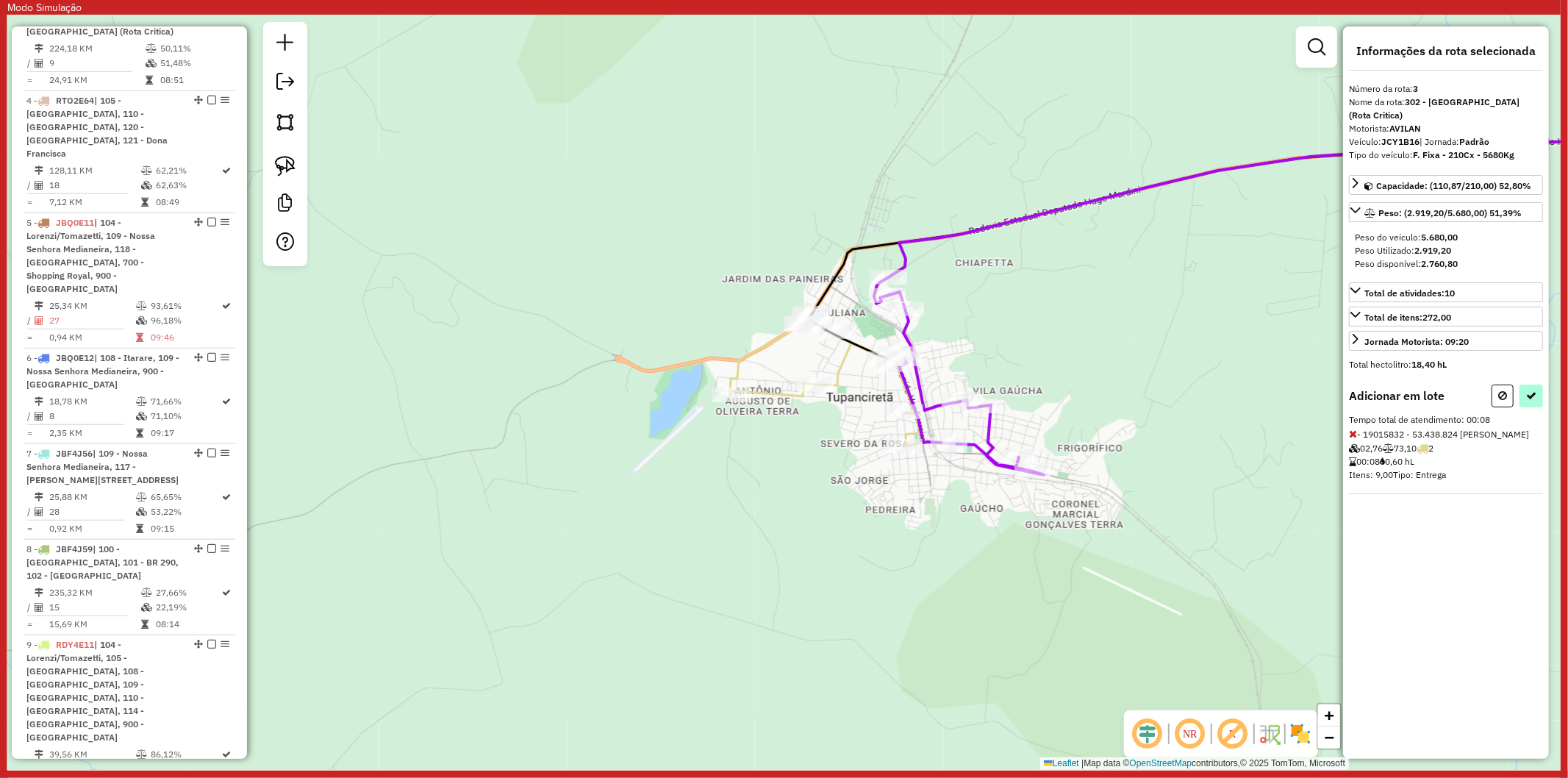
select select "**********"
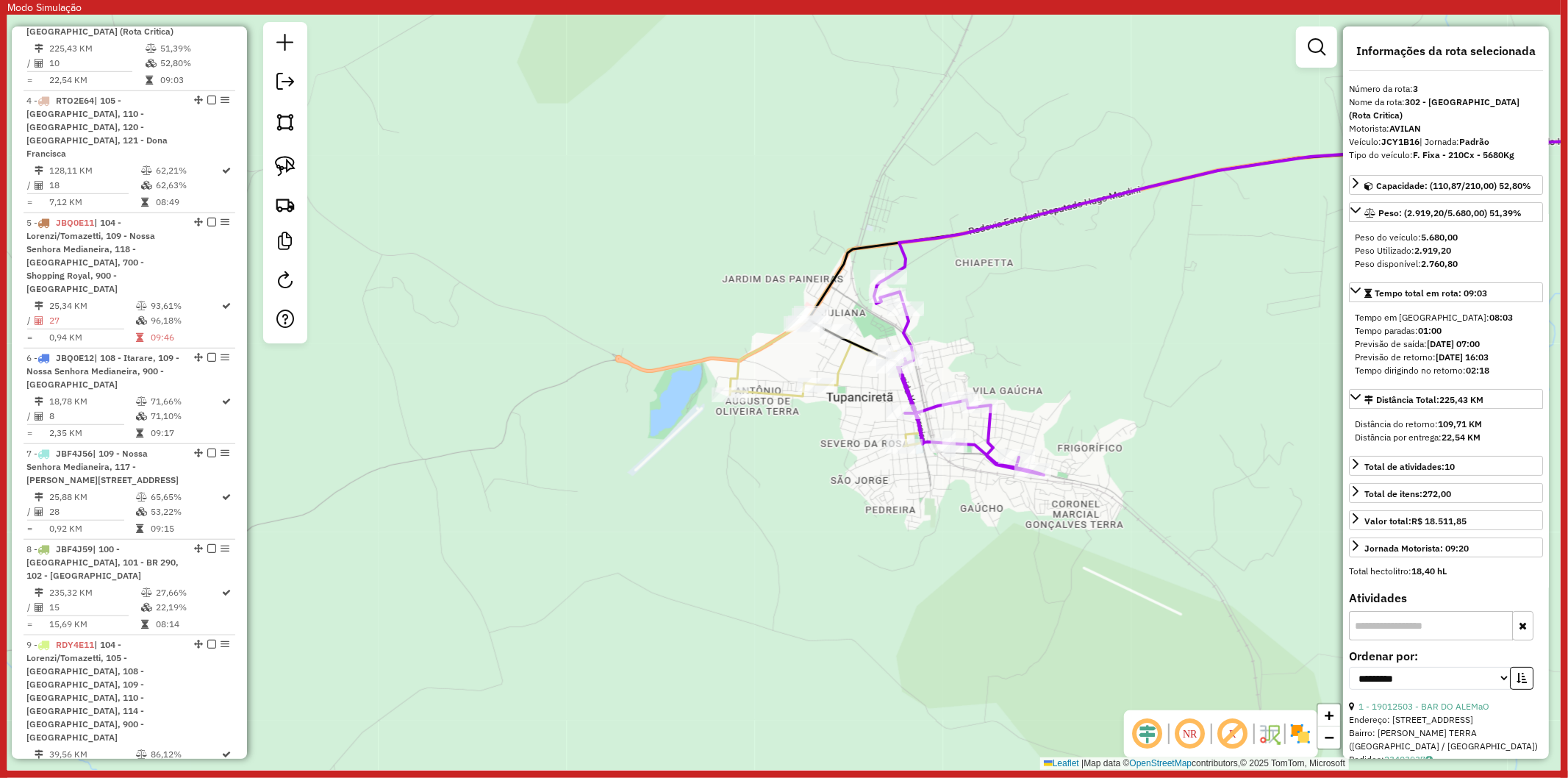
click at [909, 331] on icon at bounding box center [959, 375] width 170 height 197
drag, startPoint x: 203, startPoint y: 35, endPoint x: 271, endPoint y: 71, distance: 76.9
click at [207, 22] on em at bounding box center [212, 18] width 9 height 9
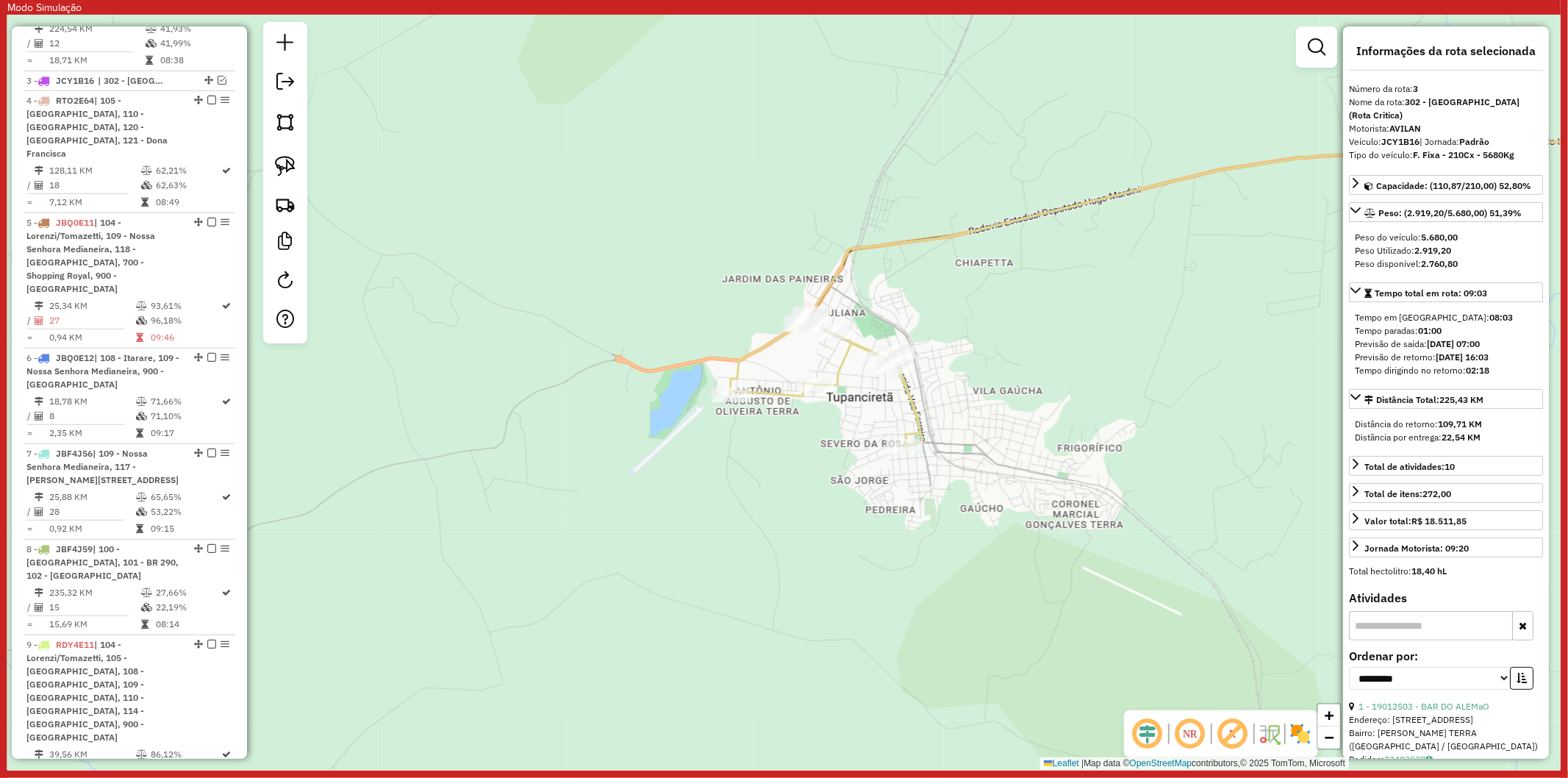
click at [843, 362] on icon at bounding box center [826, 380] width 193 height 133
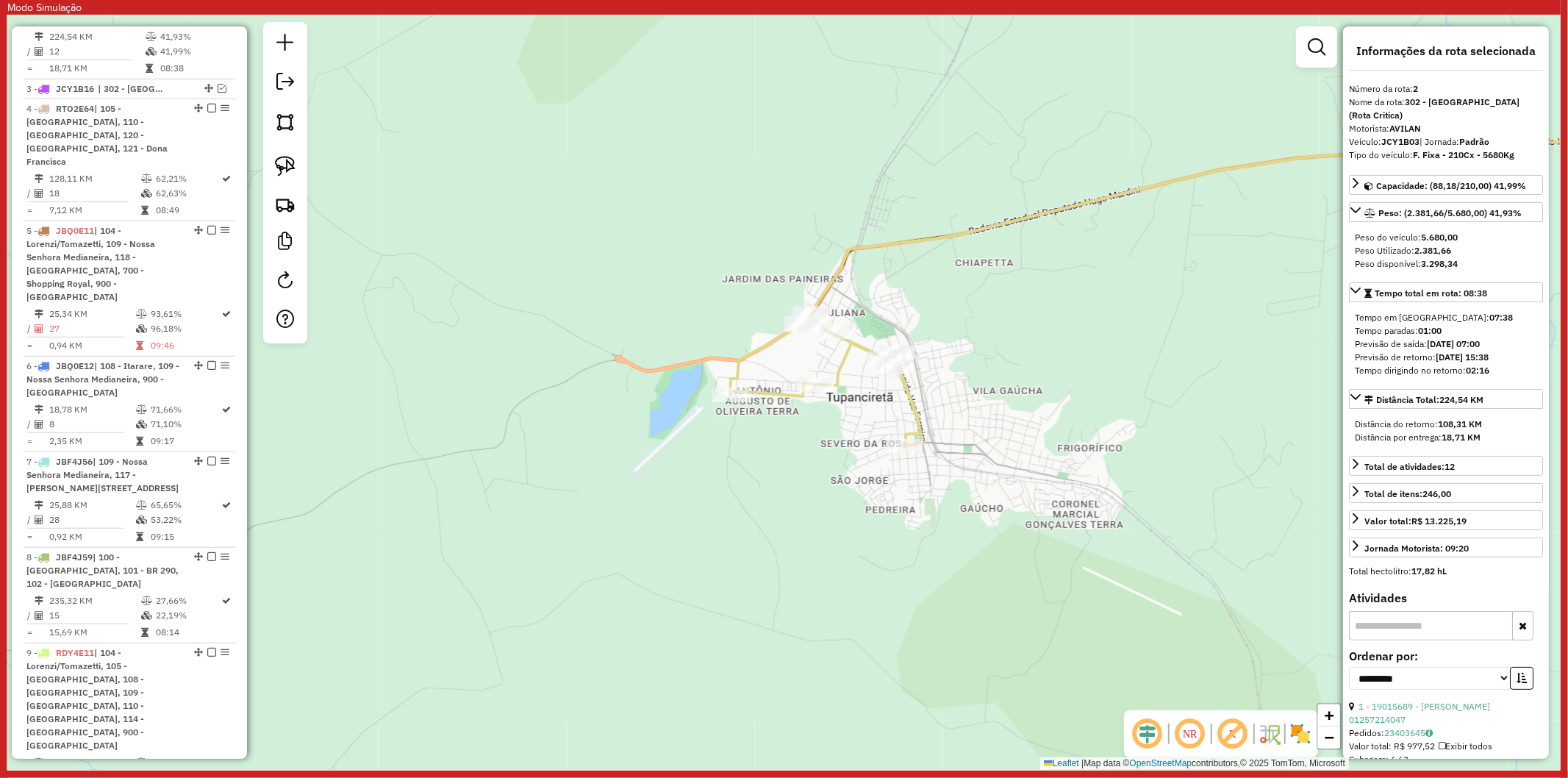
scroll to position [732, 0]
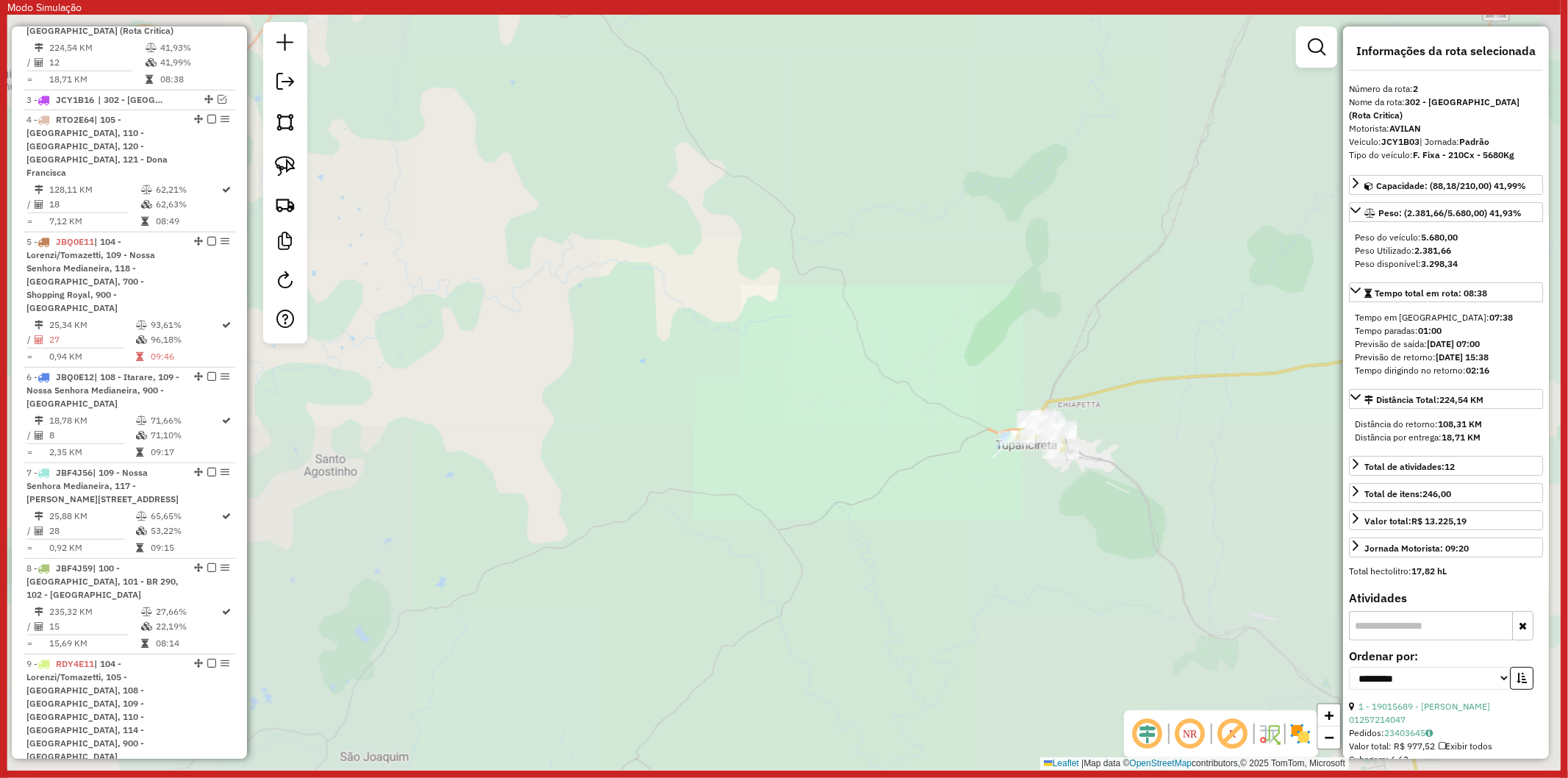
drag, startPoint x: 1152, startPoint y: 515, endPoint x: 613, endPoint y: 130, distance: 662.4
click at [613, 130] on div "Janela de atendimento Grade de atendimento Capacidade Transportadoras Veículos …" at bounding box center [784, 391] width 1554 height 755
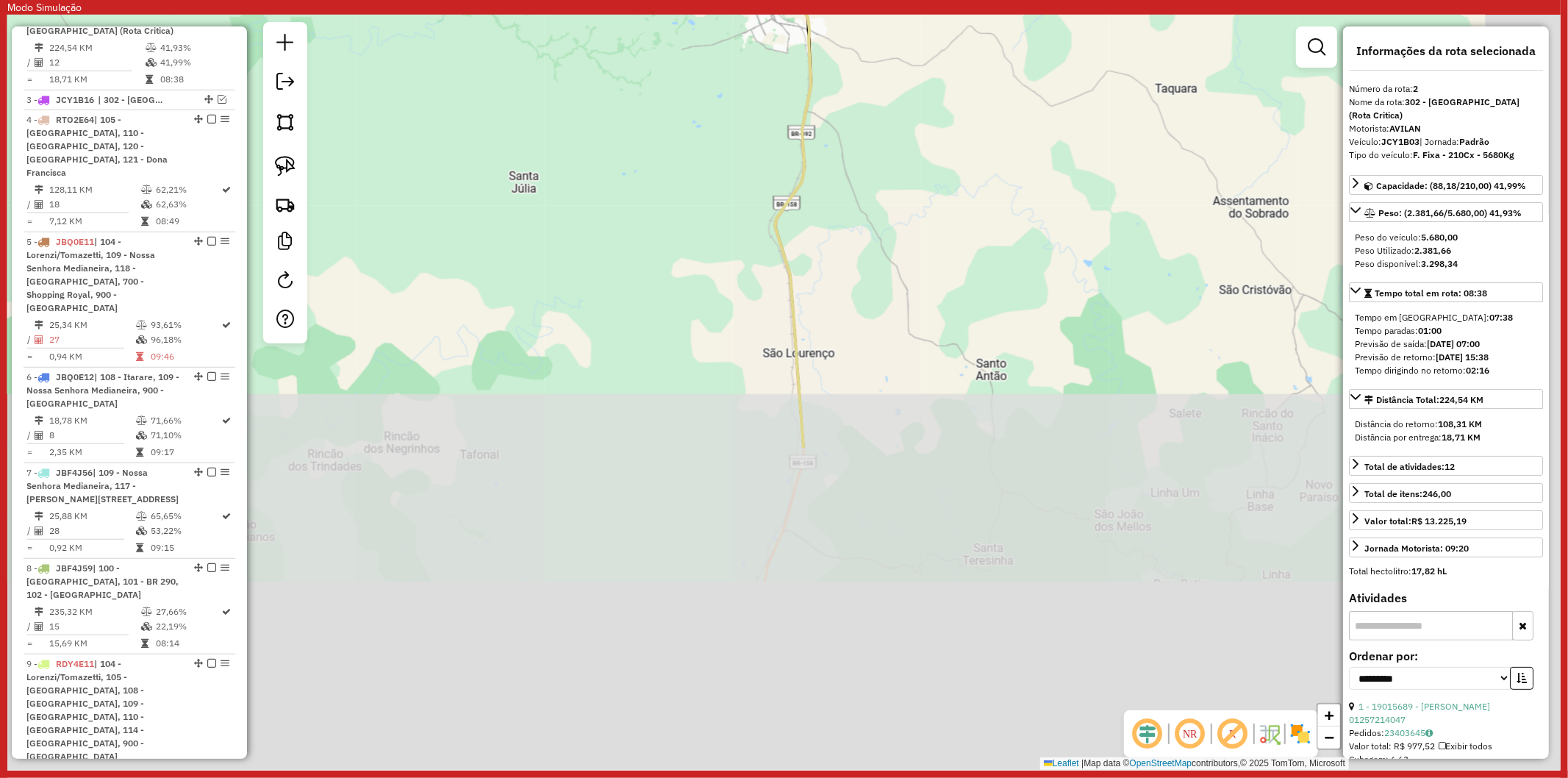
drag, startPoint x: 817, startPoint y: 262, endPoint x: 815, endPoint y: 160, distance: 102.0
click at [815, 160] on div "Rota 2 - Placa JCY1B03 19013142 - MINIMERCADO HENNIG Rota 2 - Placa JCY1B03 190…" at bounding box center [784, 391] width 1554 height 755
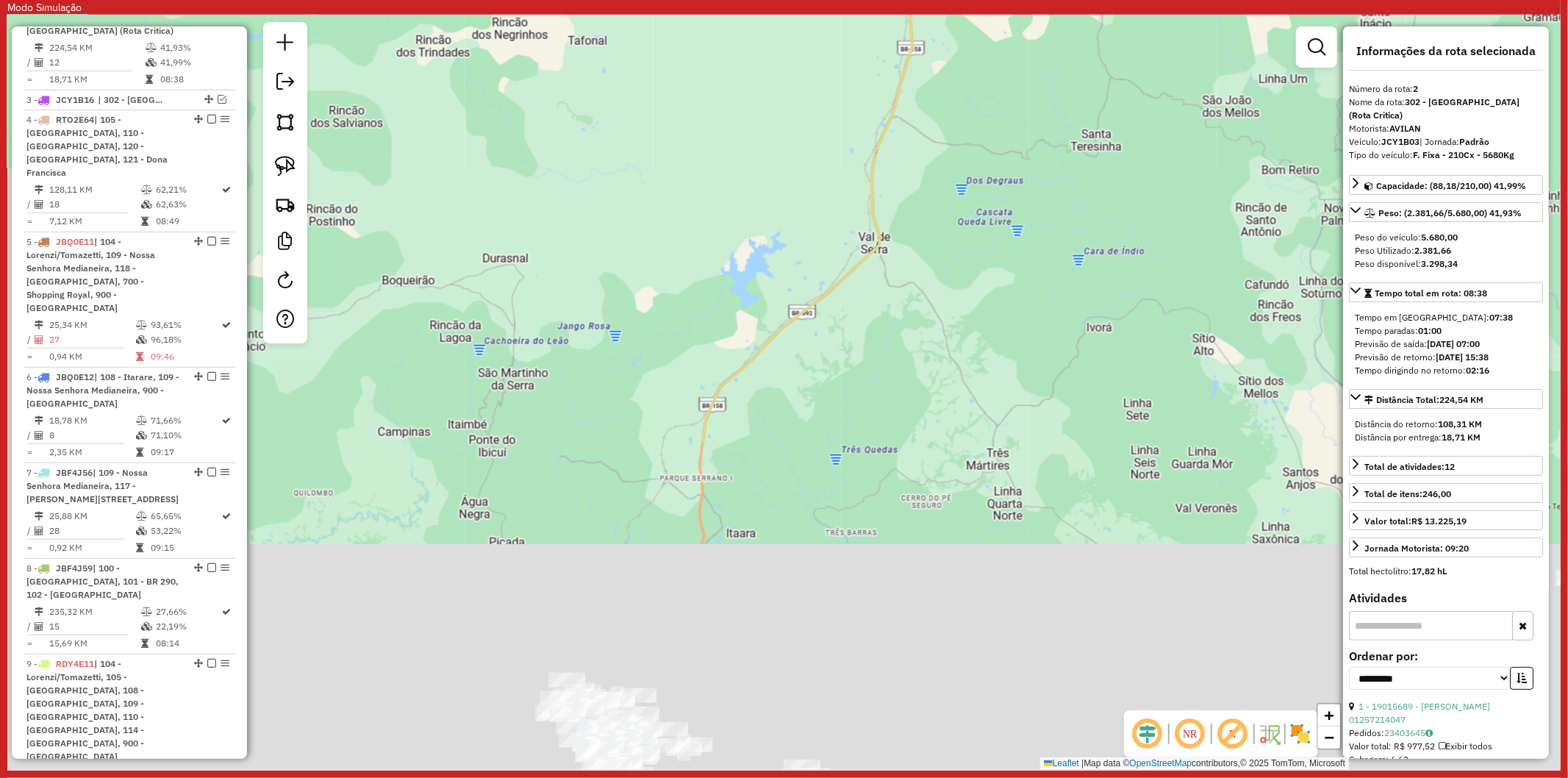
drag, startPoint x: 940, startPoint y: 226, endPoint x: 982, endPoint y: 96, distance: 136.6
click at [982, 96] on div "Rota 2 - Placa JCY1B03 19013142 - MINIMERCADO HENNIG Rota 2 - Placa JCY1B03 190…" at bounding box center [784, 391] width 1554 height 755
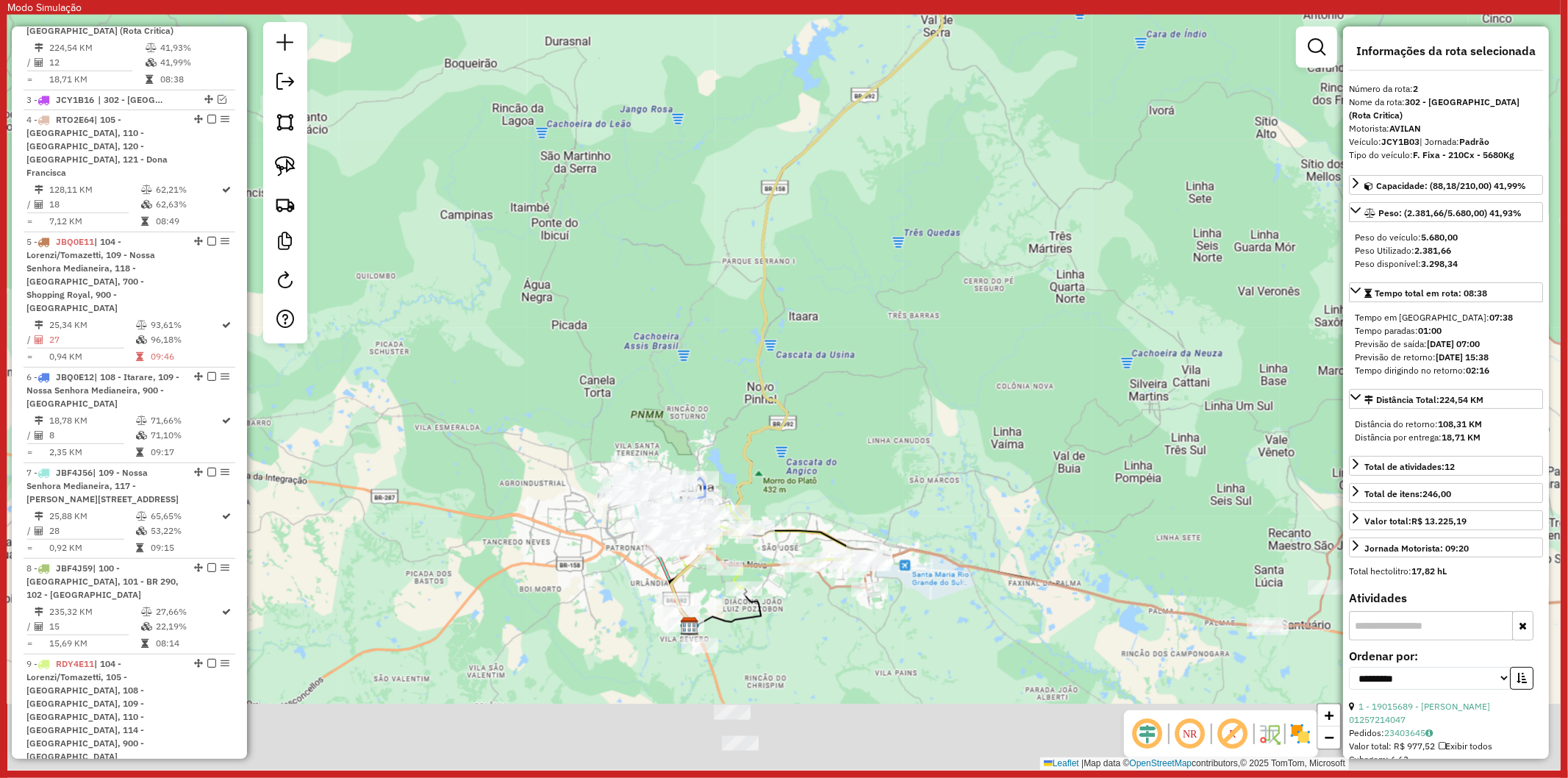
drag, startPoint x: 847, startPoint y: 317, endPoint x: 851, endPoint y: 324, distance: 8.1
click at [856, 304] on div "Rota 2 - Placa JCY1B03 19013142 - MINIMERCADO HENNIG Rota 2 - Placa JCY1B03 190…" at bounding box center [784, 391] width 1554 height 755
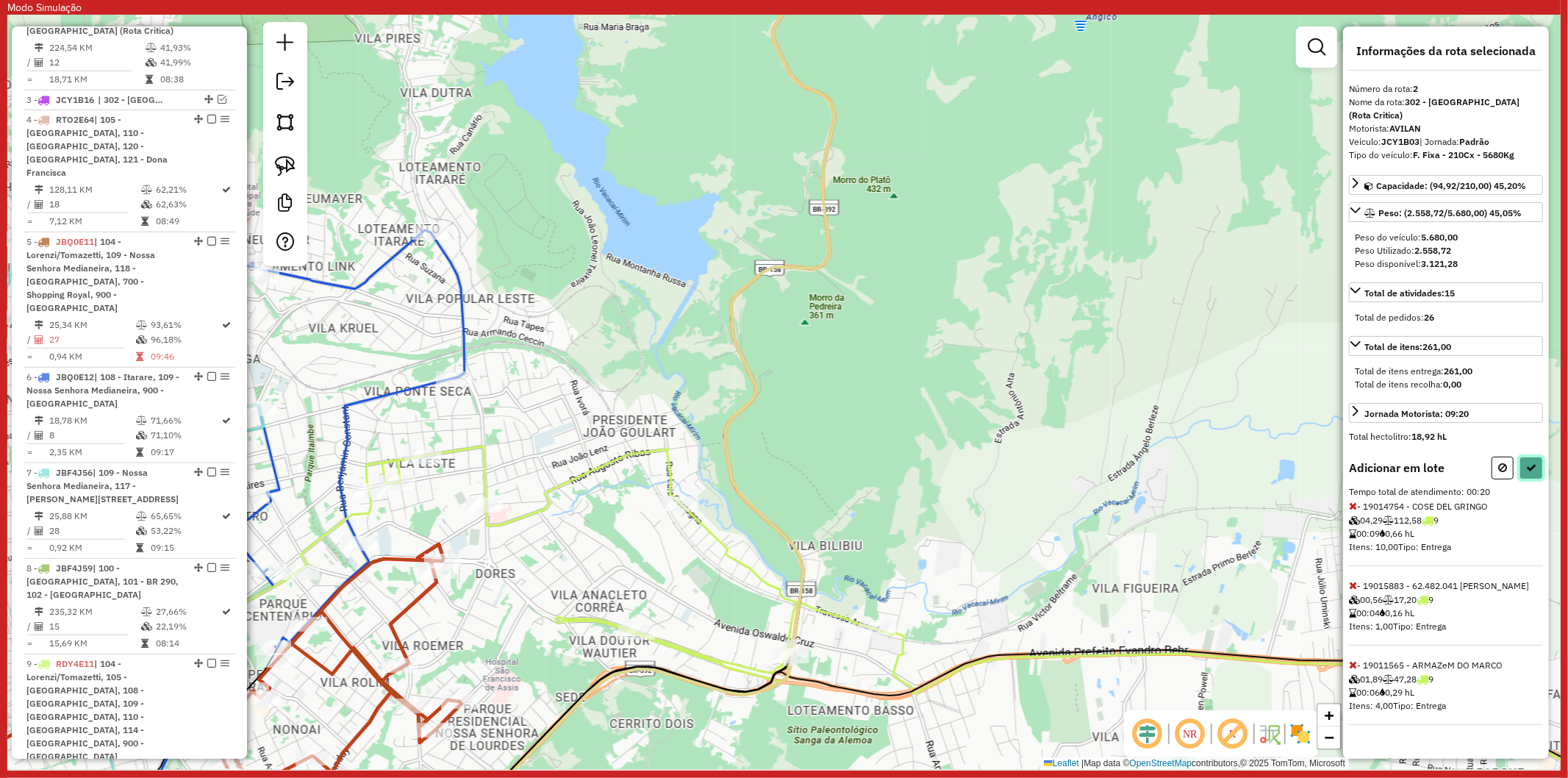
click at [1526, 463] on icon at bounding box center [1531, 468] width 11 height 11
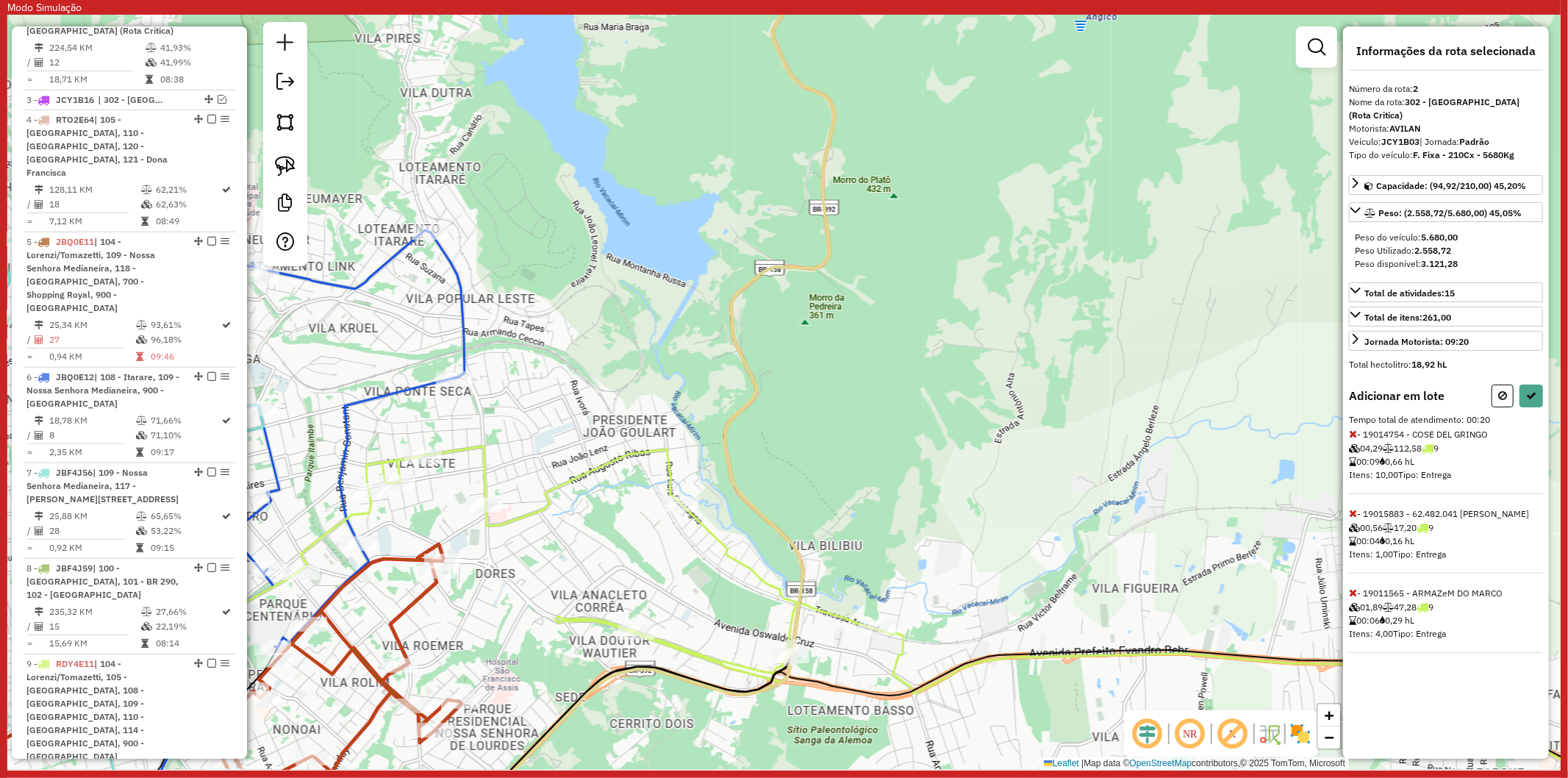
select select "**********"
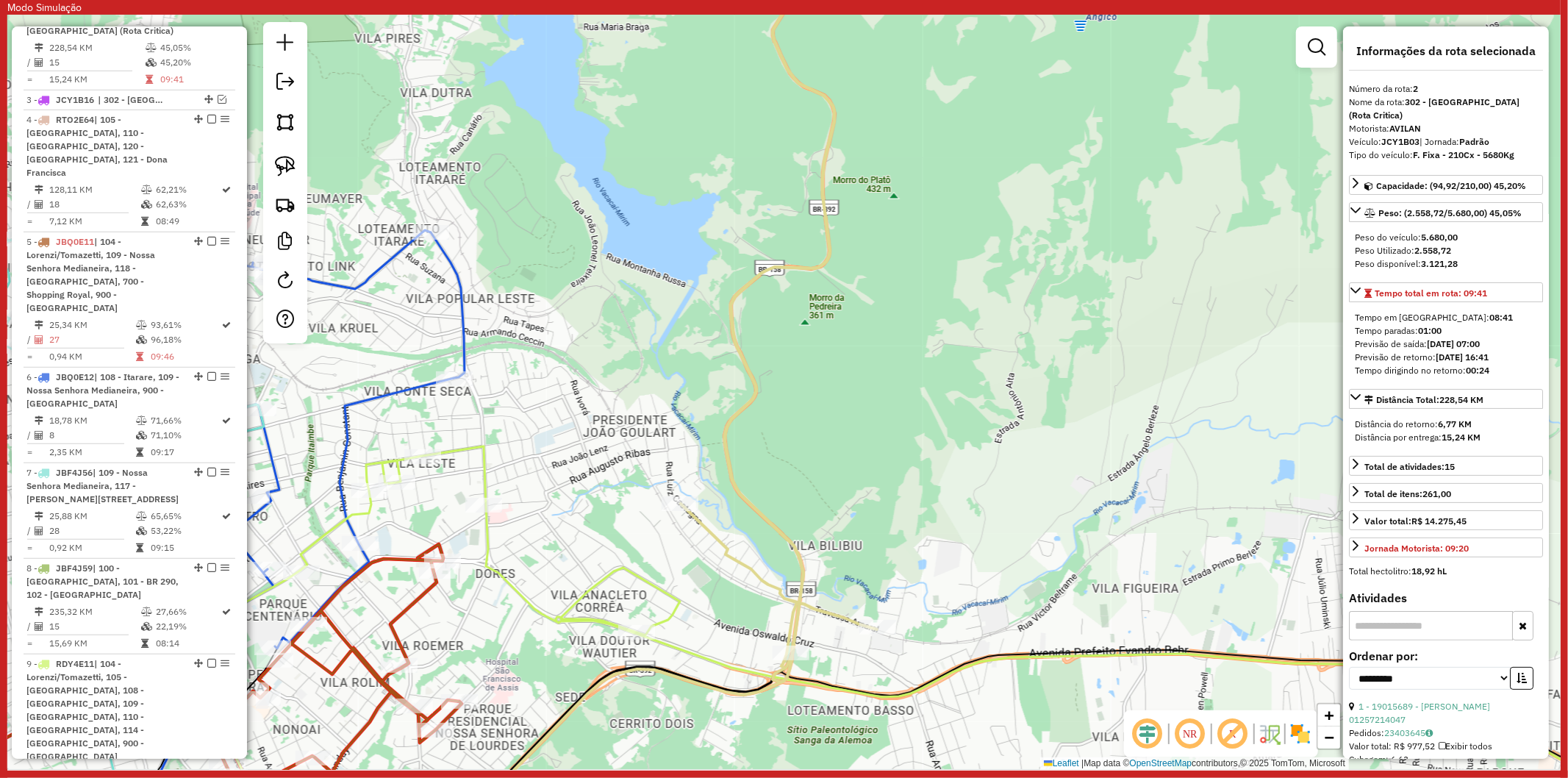
click at [574, 592] on icon at bounding box center [918, 647] width 1438 height 400
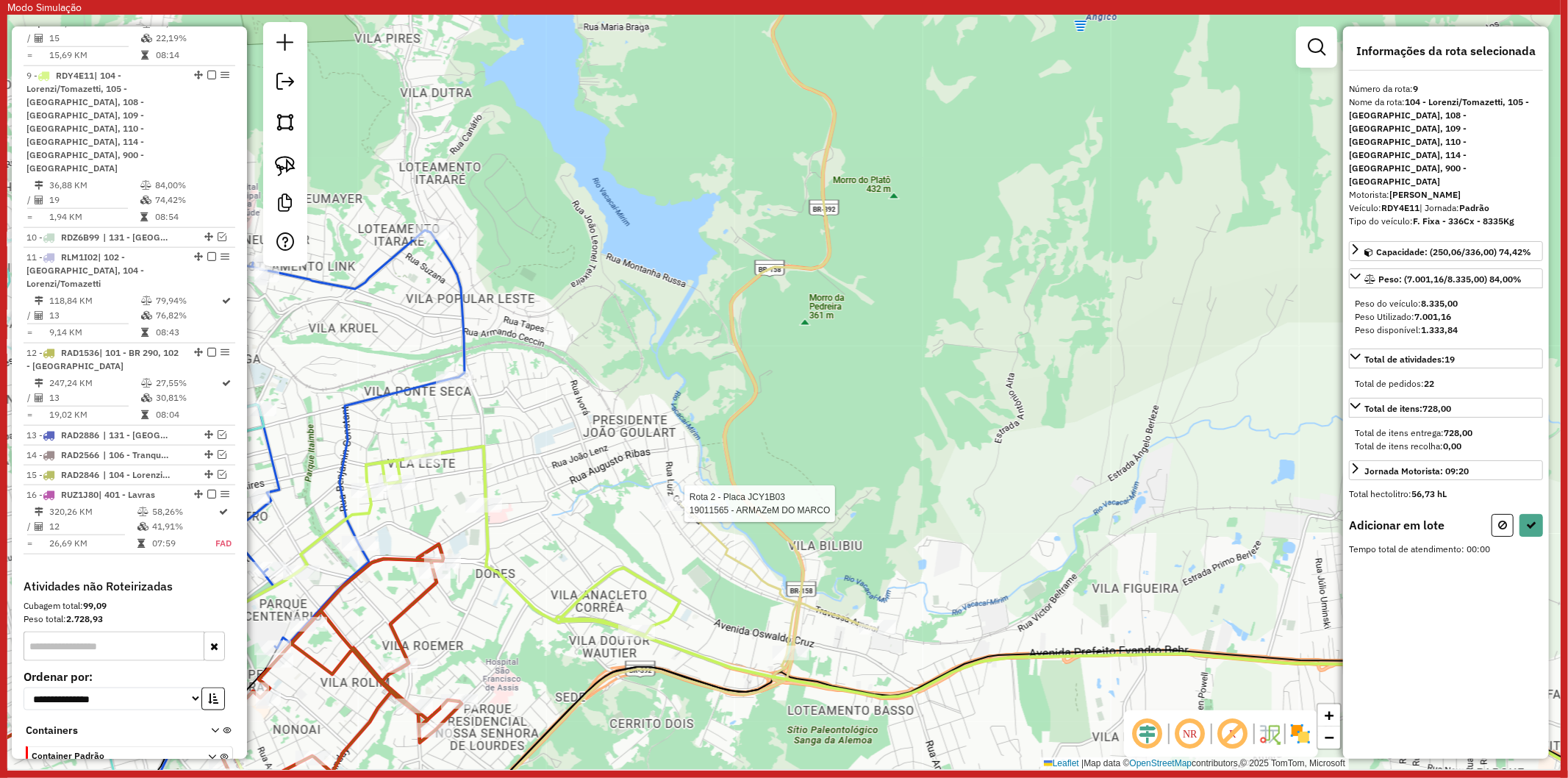
scroll to position [1350, 0]
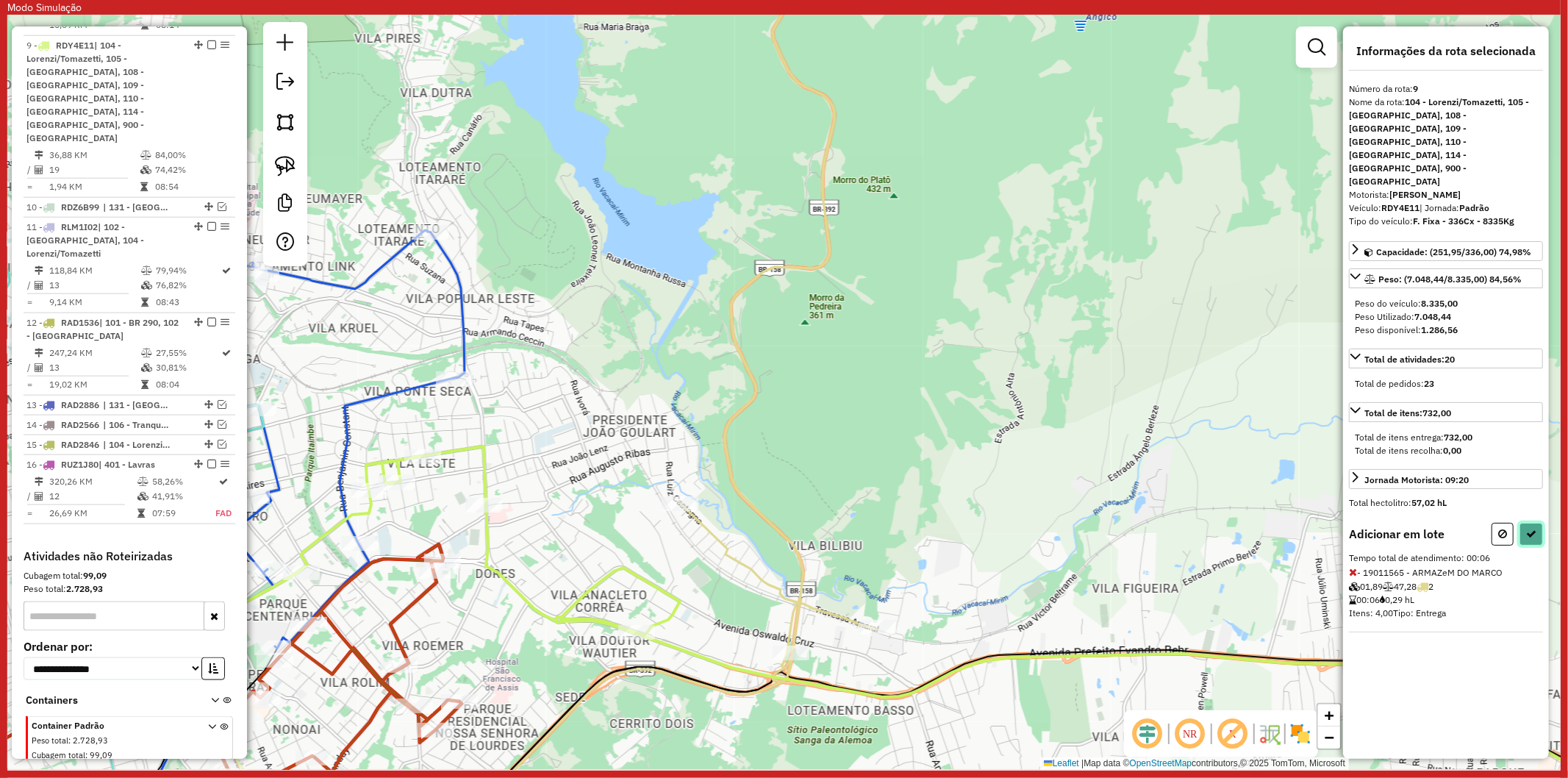
click at [1527, 523] on button at bounding box center [1531, 534] width 23 height 23
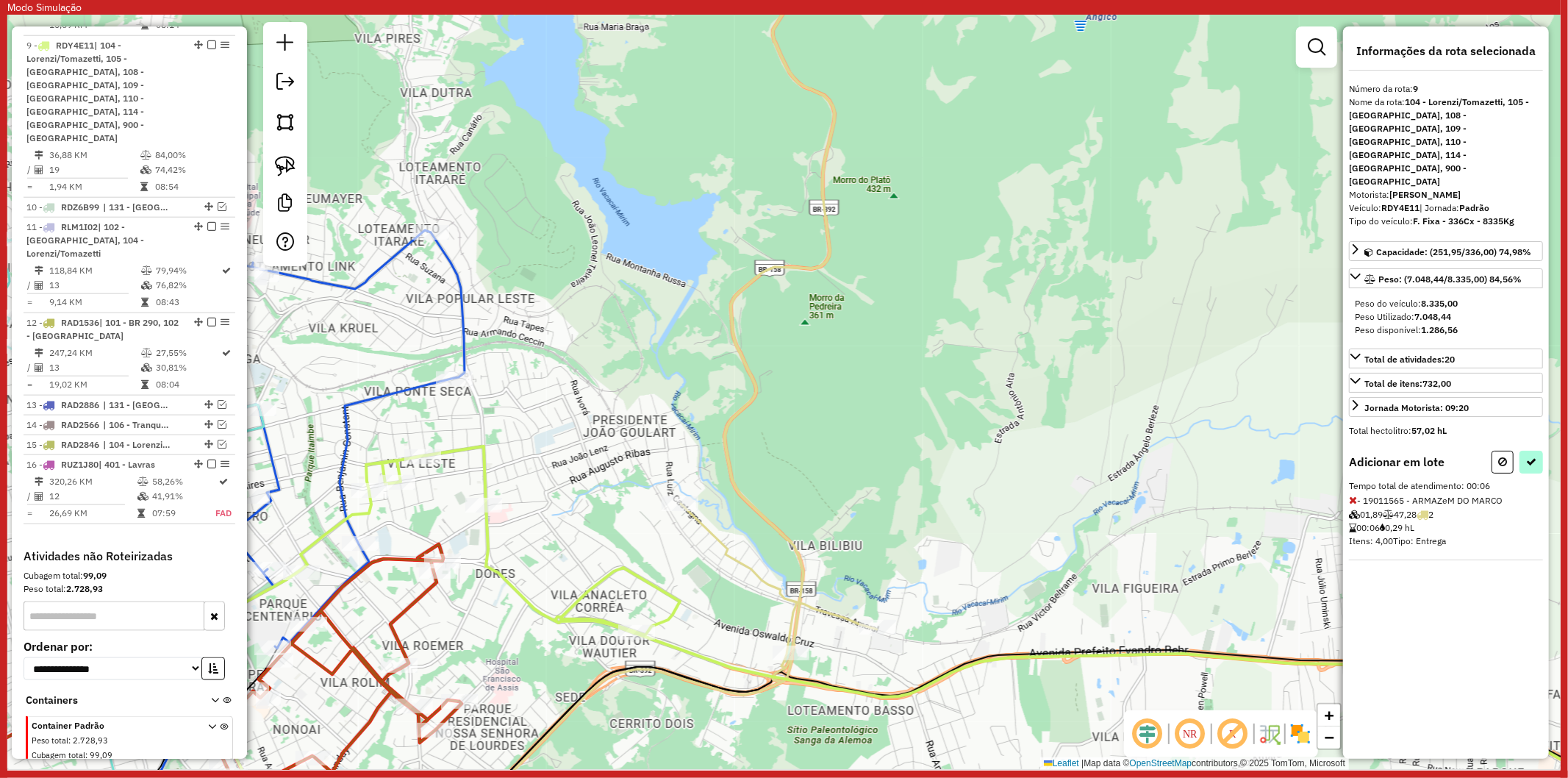
select select "**********"
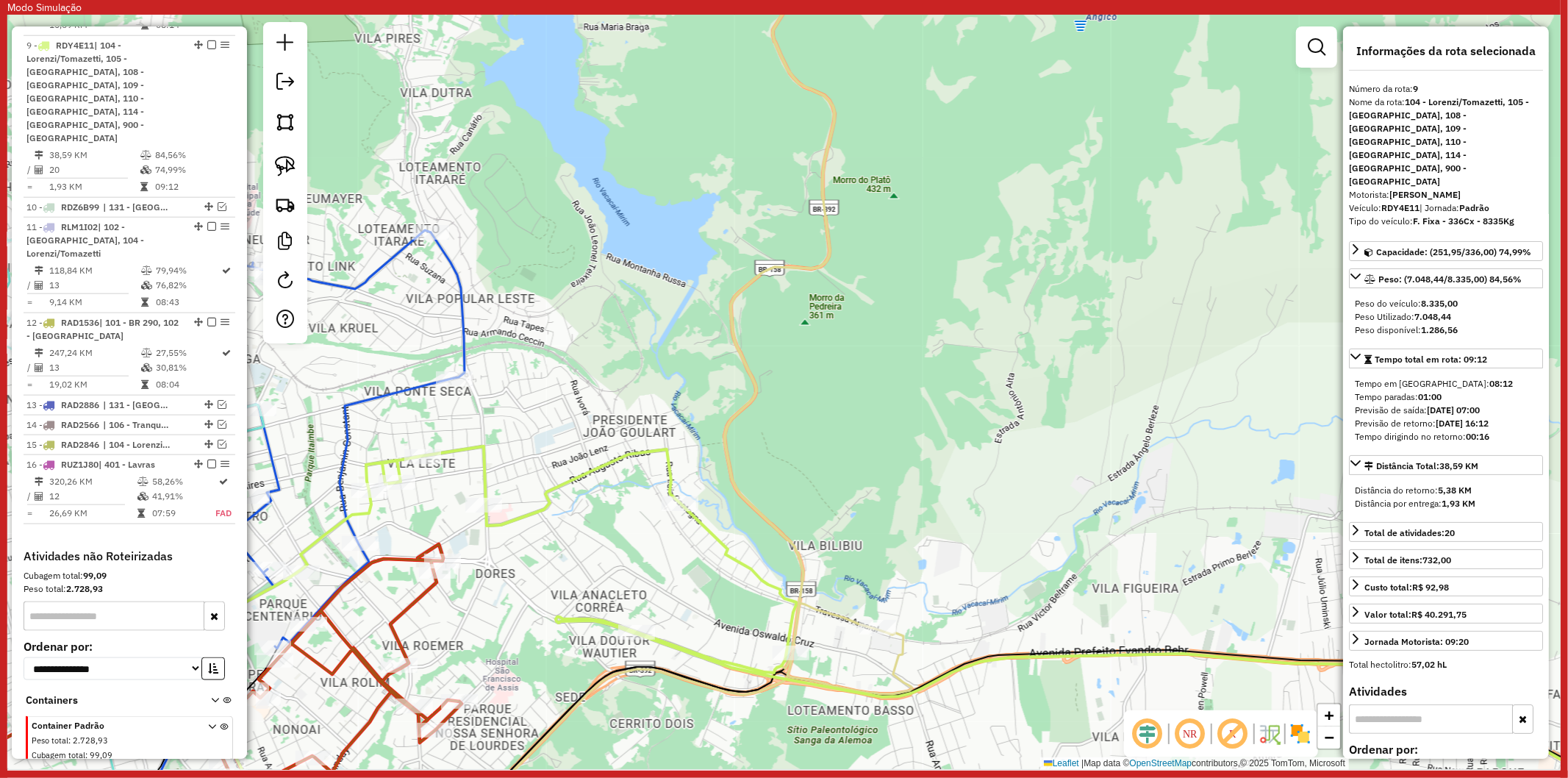
click at [836, 612] on icon at bounding box center [818, 316] width 187 height 755
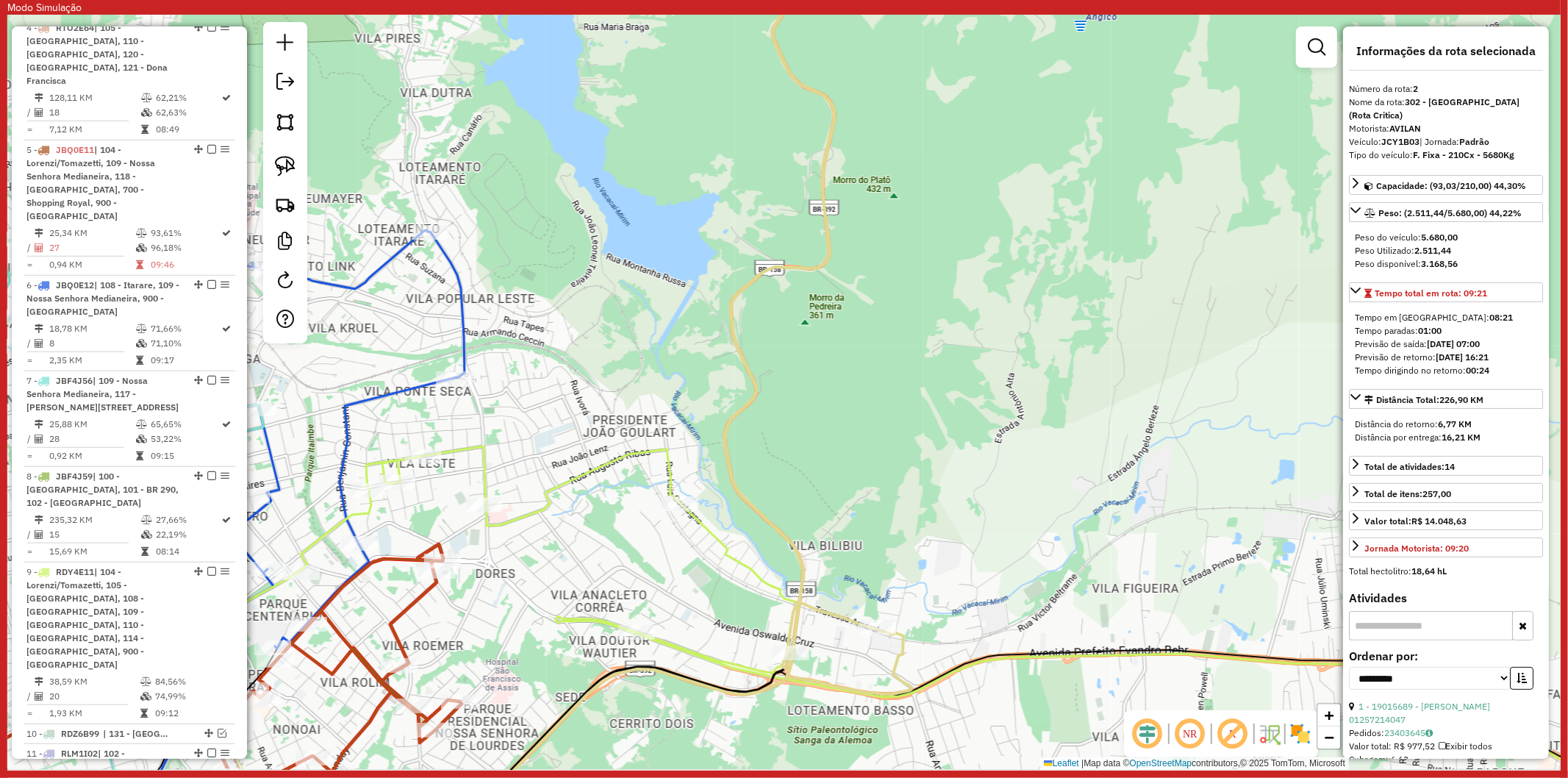
scroll to position [732, 0]
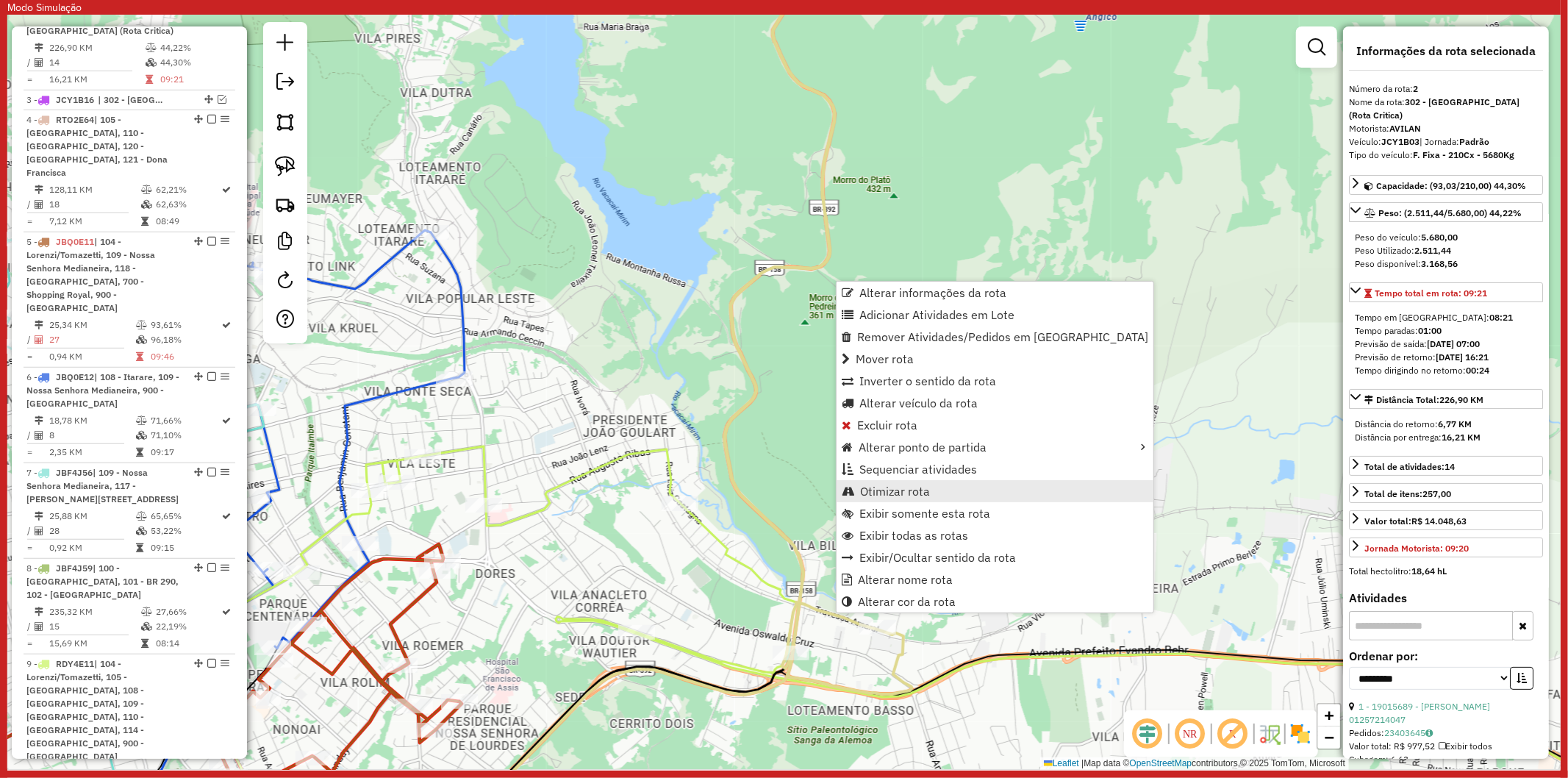
click at [944, 481] on ul "Alterar informações da rota Adicionar Atividades em Lote Remover Atividades/Ped…" at bounding box center [994, 447] width 317 height 330
click at [944, 481] on link "Otimizar rota" at bounding box center [994, 490] width 317 height 22
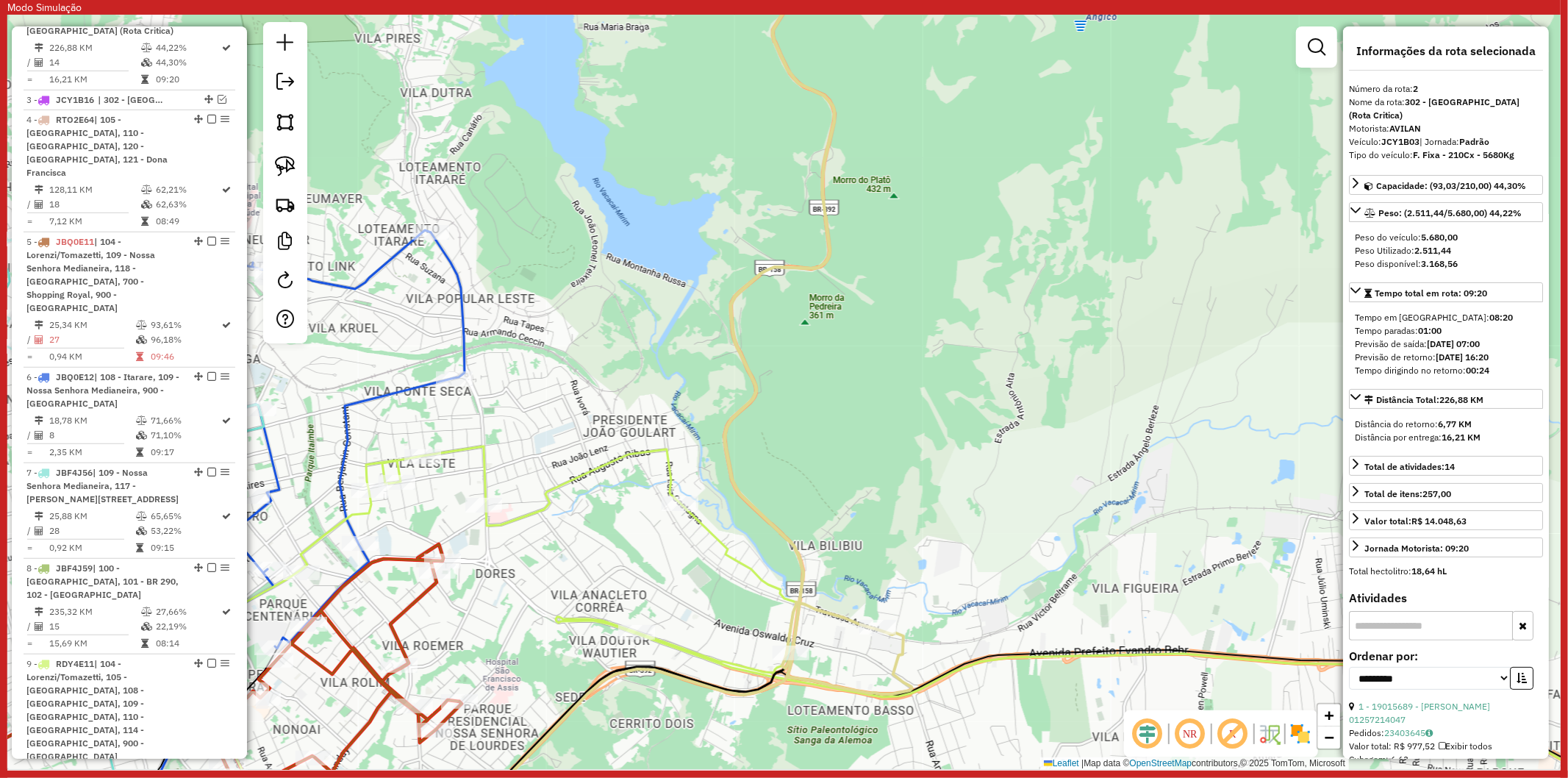
click at [827, 611] on icon at bounding box center [818, 316] width 187 height 755
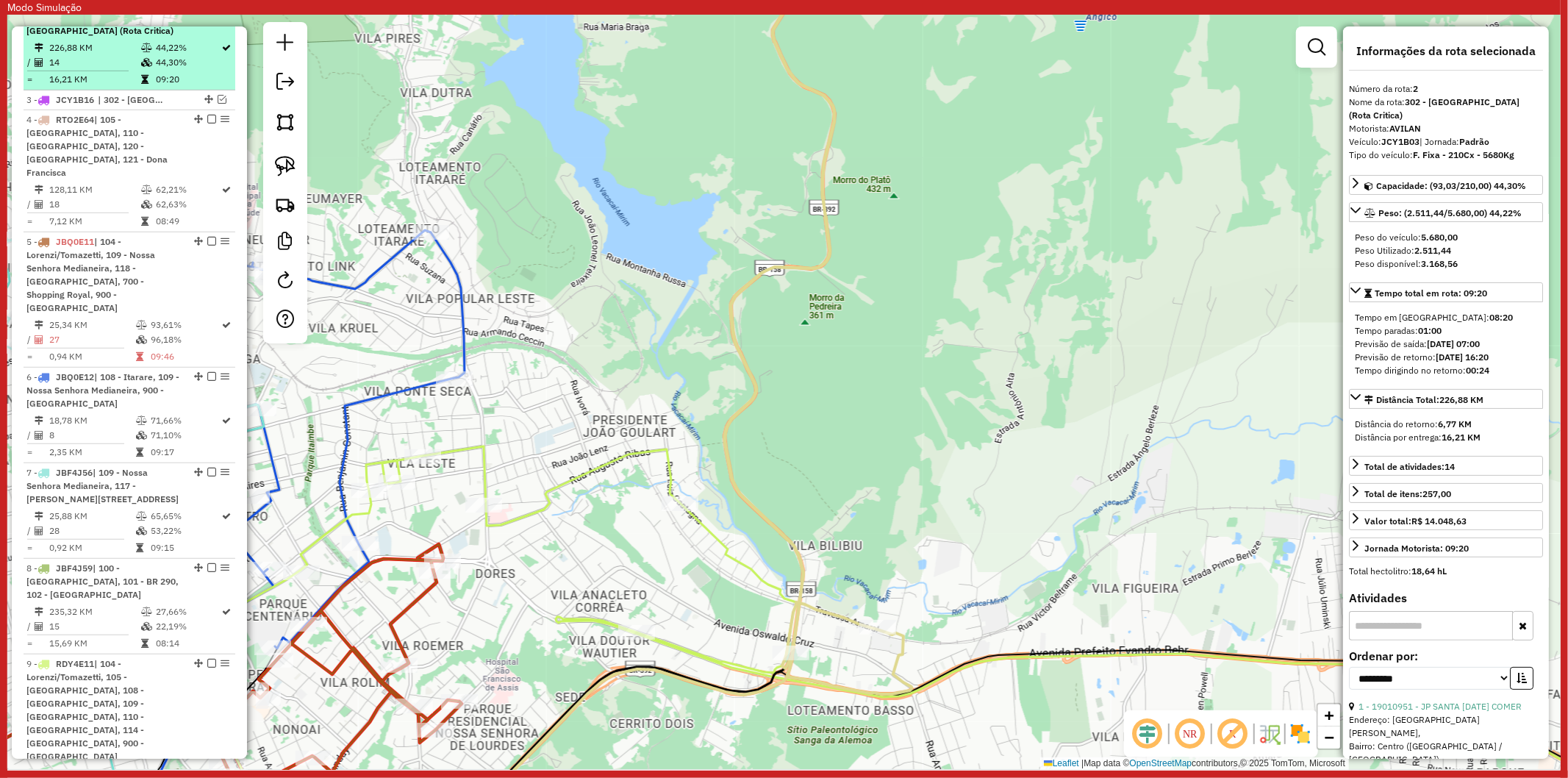
click at [207, 21] on em at bounding box center [212, 17] width 9 height 9
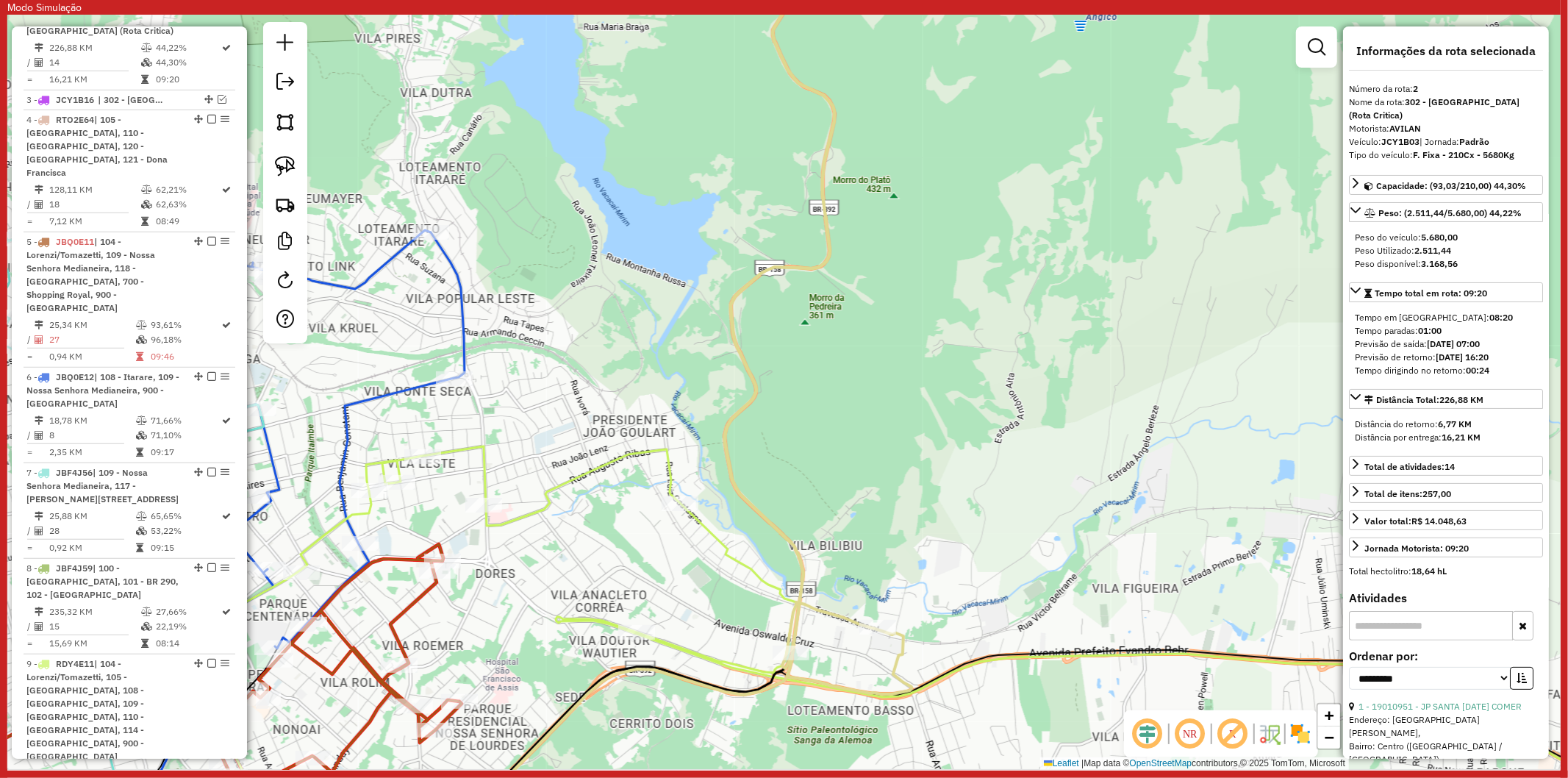
scroll to position [670, 0]
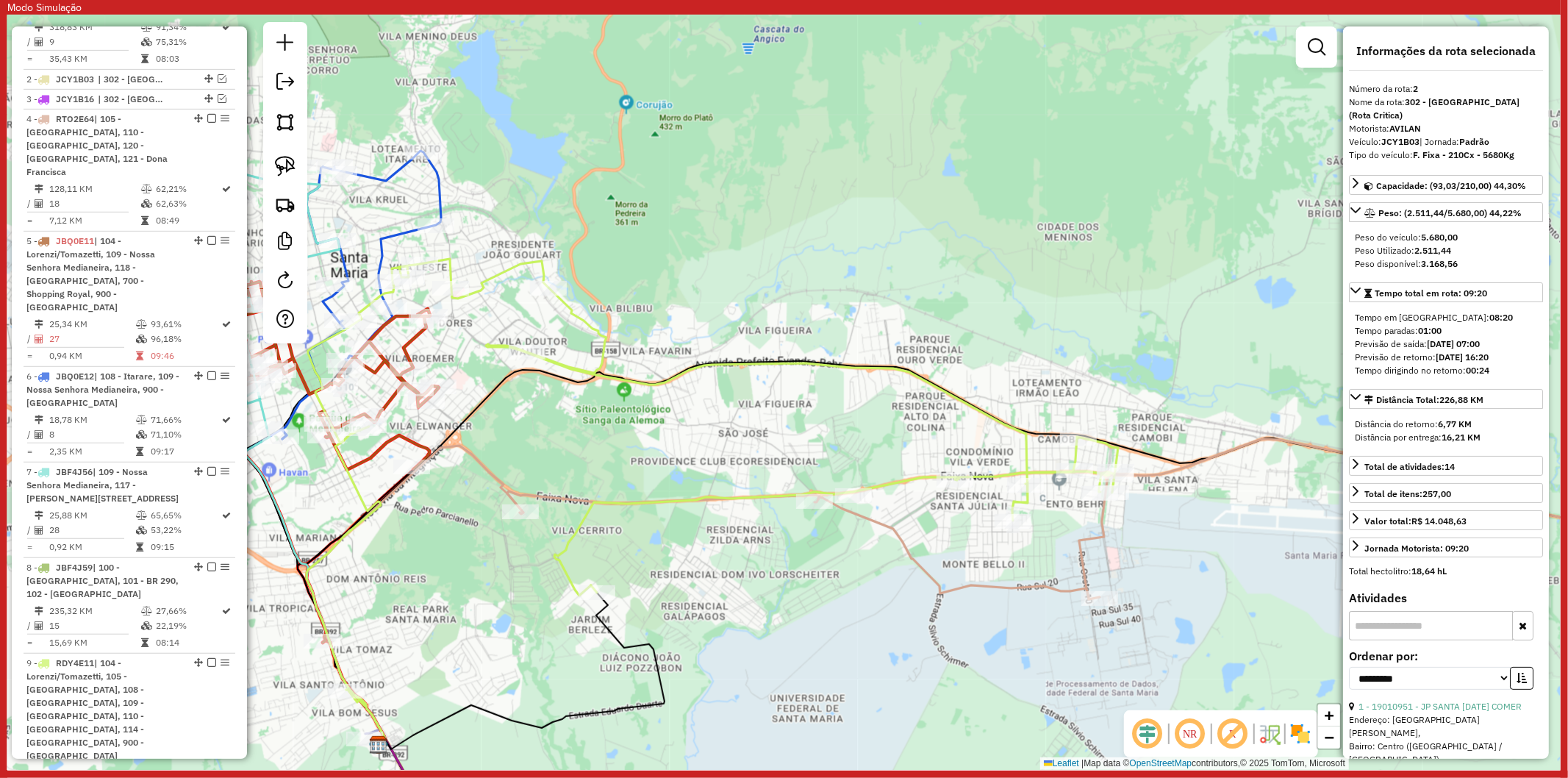
click at [1098, 532] on icon at bounding box center [1112, 518] width 1210 height 160
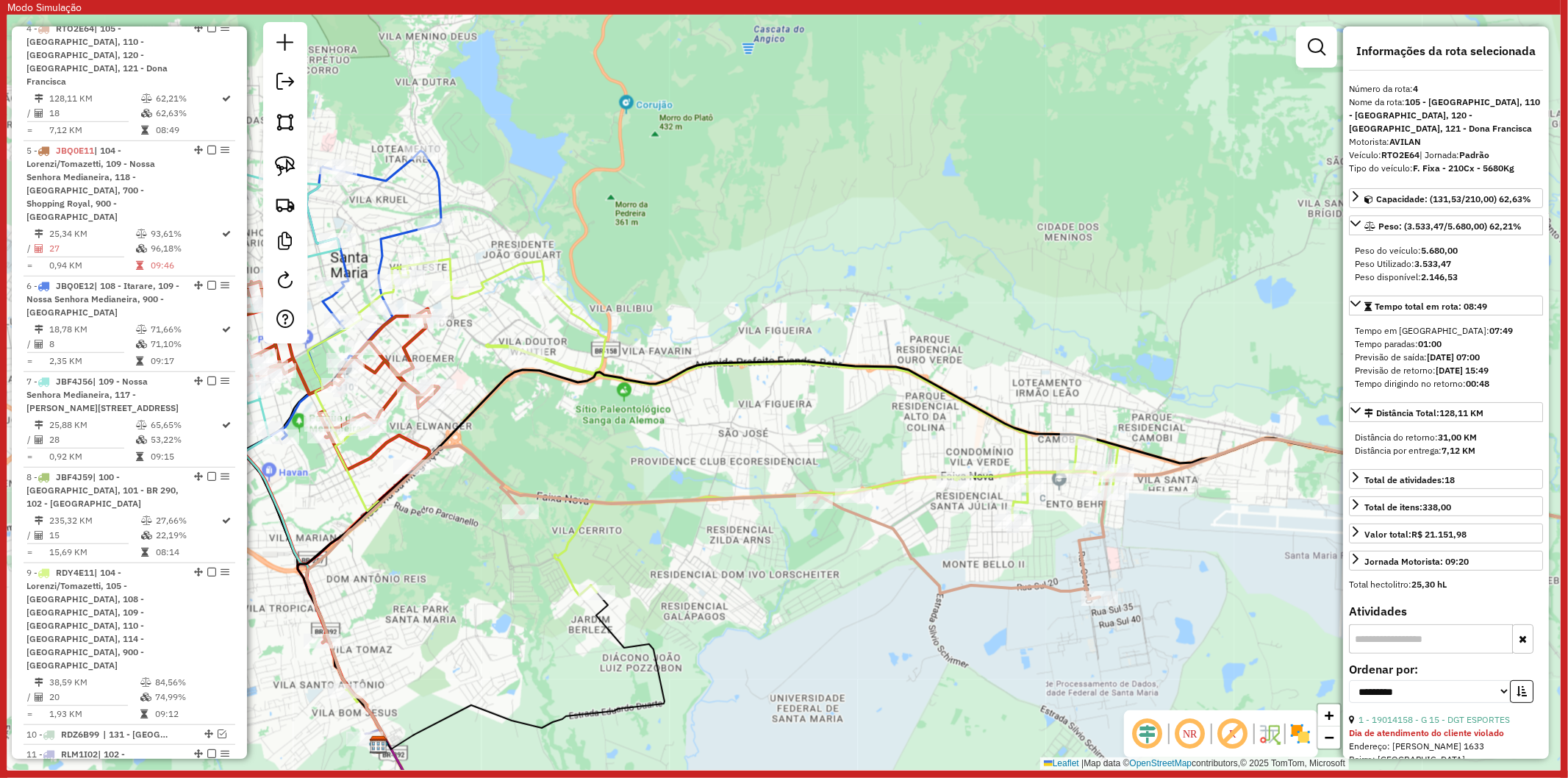
scroll to position [770, 0]
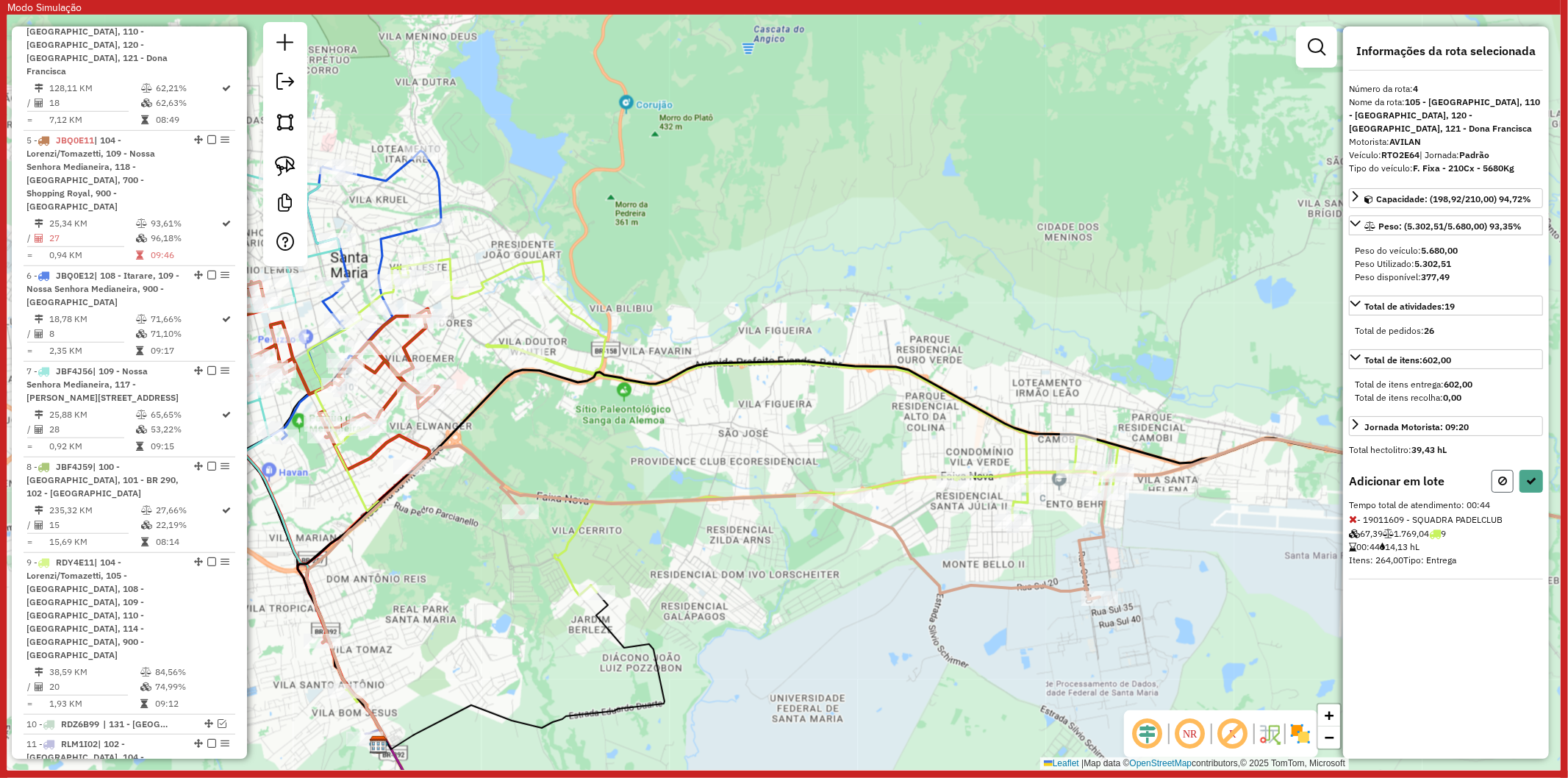
click at [1496, 480] on button at bounding box center [1503, 481] width 22 height 23
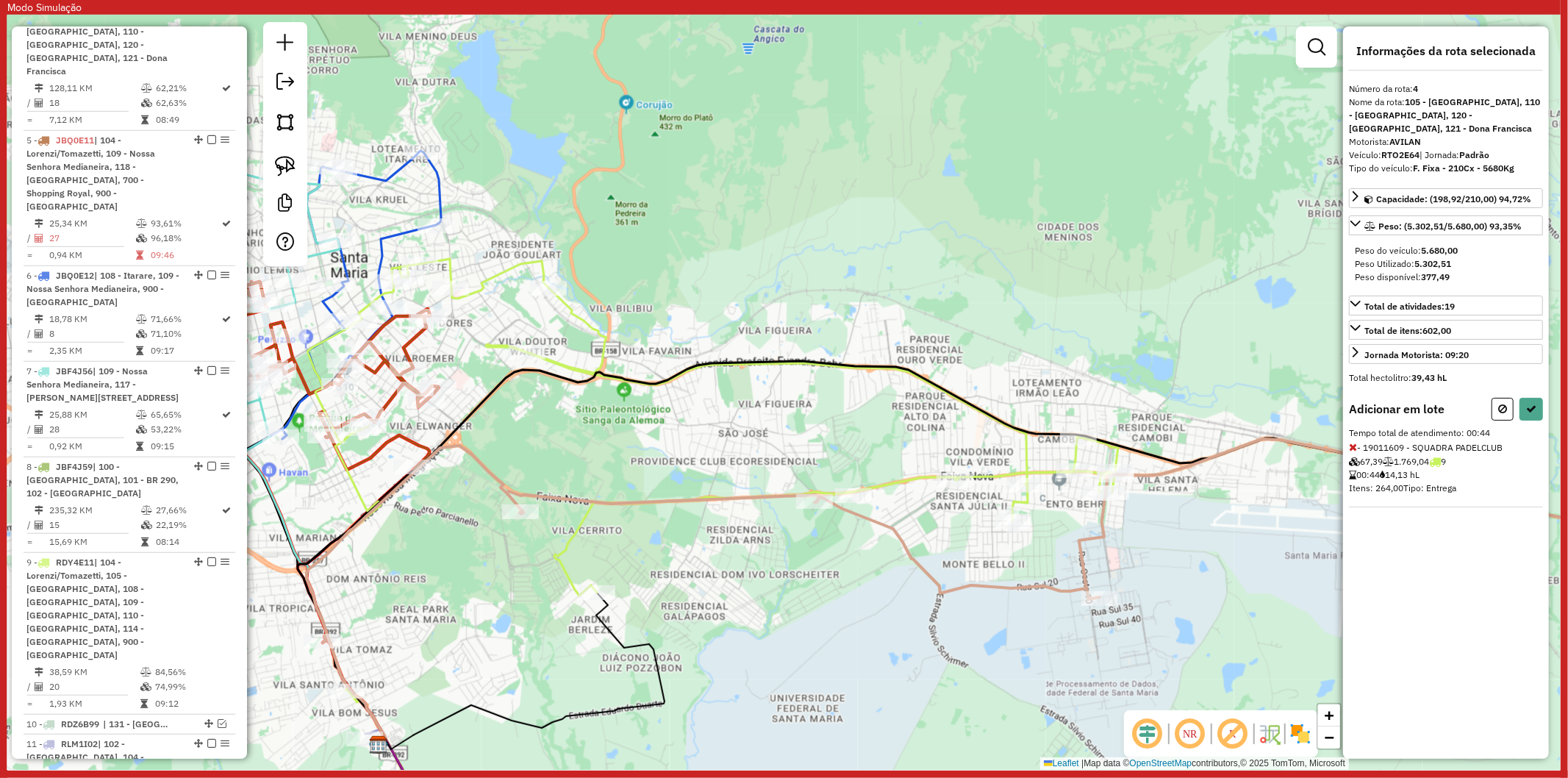
select select "**********"
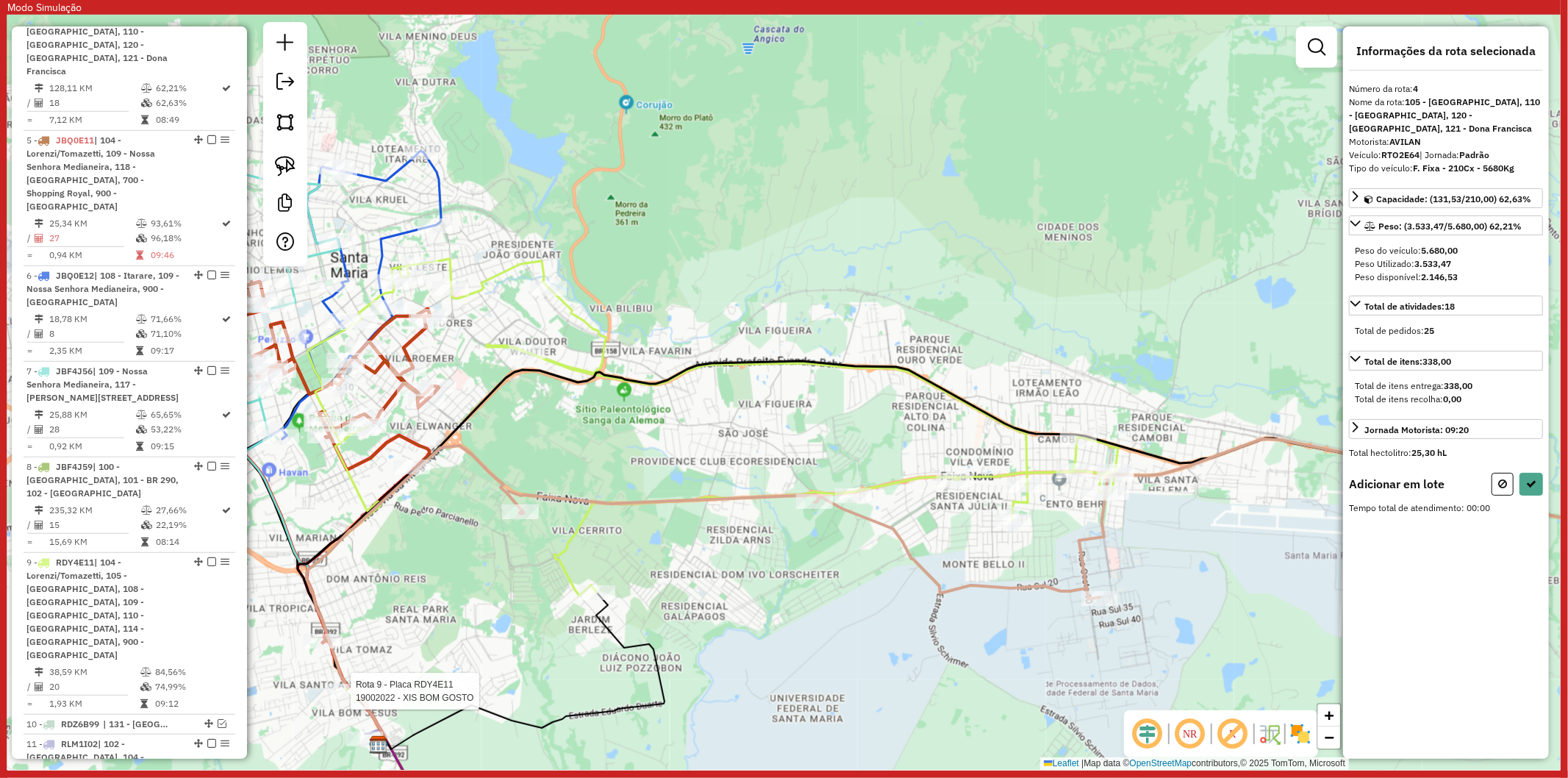
click at [333, 699] on div at bounding box center [346, 690] width 37 height 14
click at [1493, 483] on button at bounding box center [1503, 481] width 22 height 23
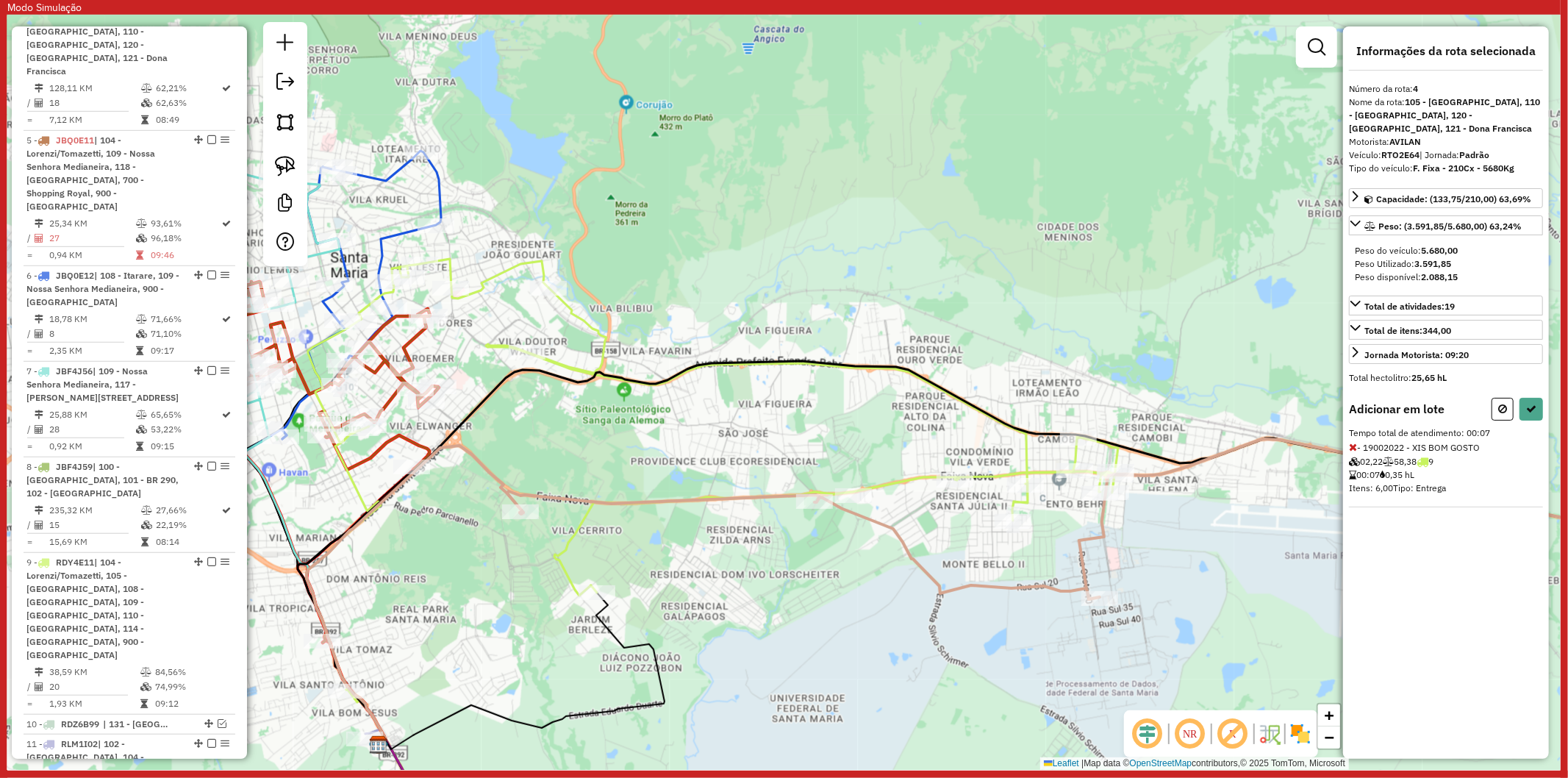
select select "**********"
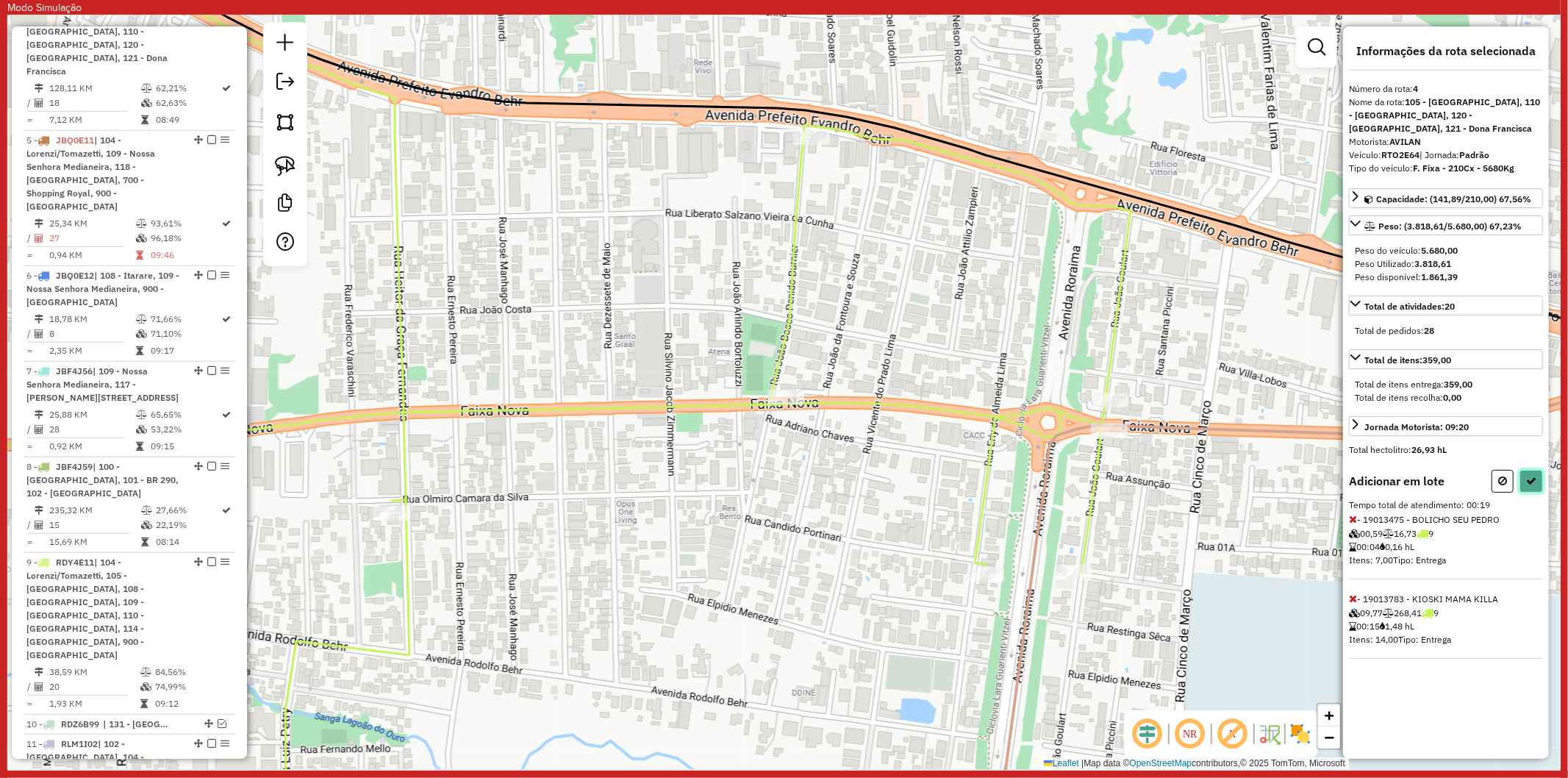
click at [1538, 474] on button at bounding box center [1531, 481] width 23 height 23
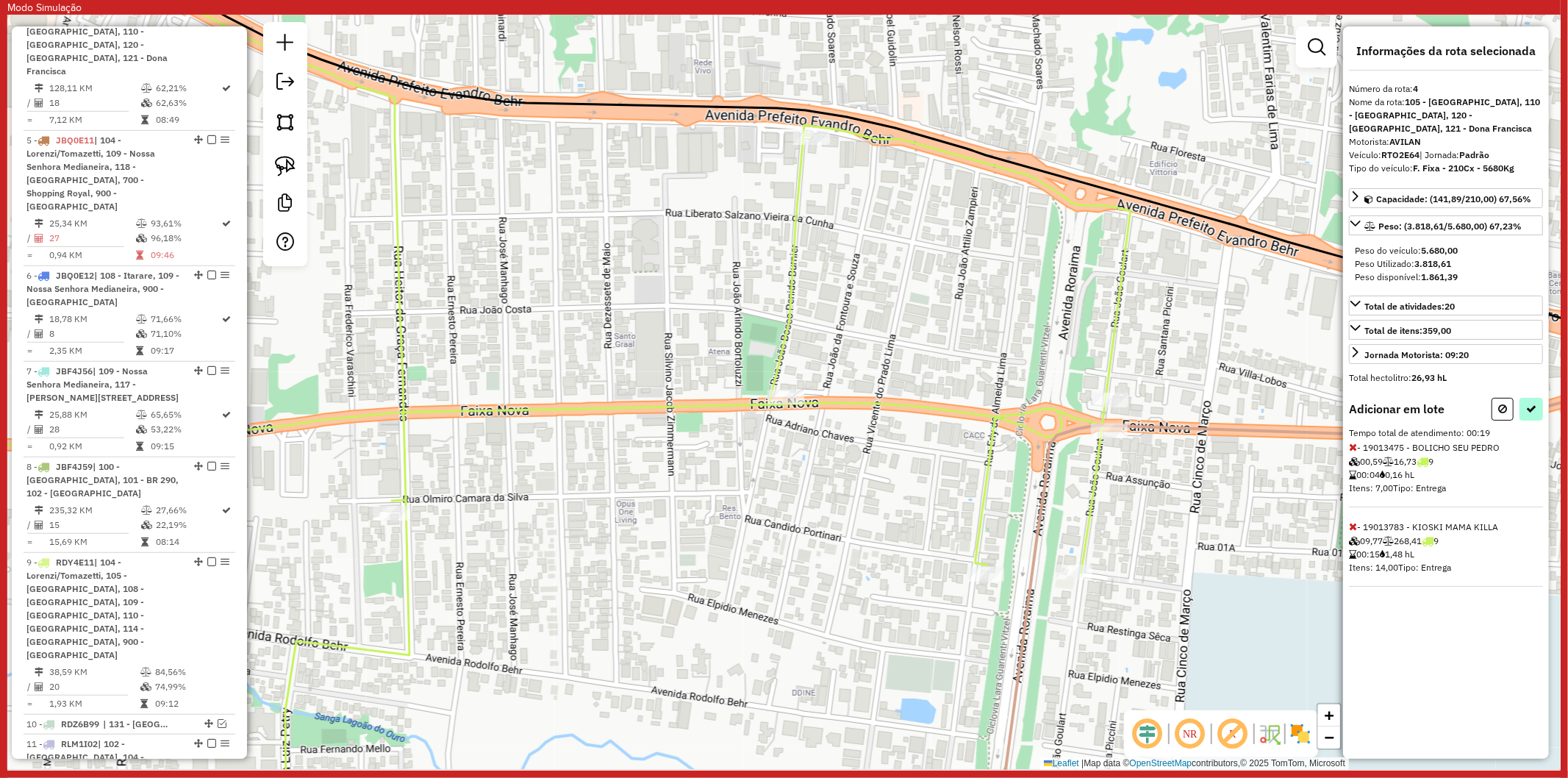
select select "**********"
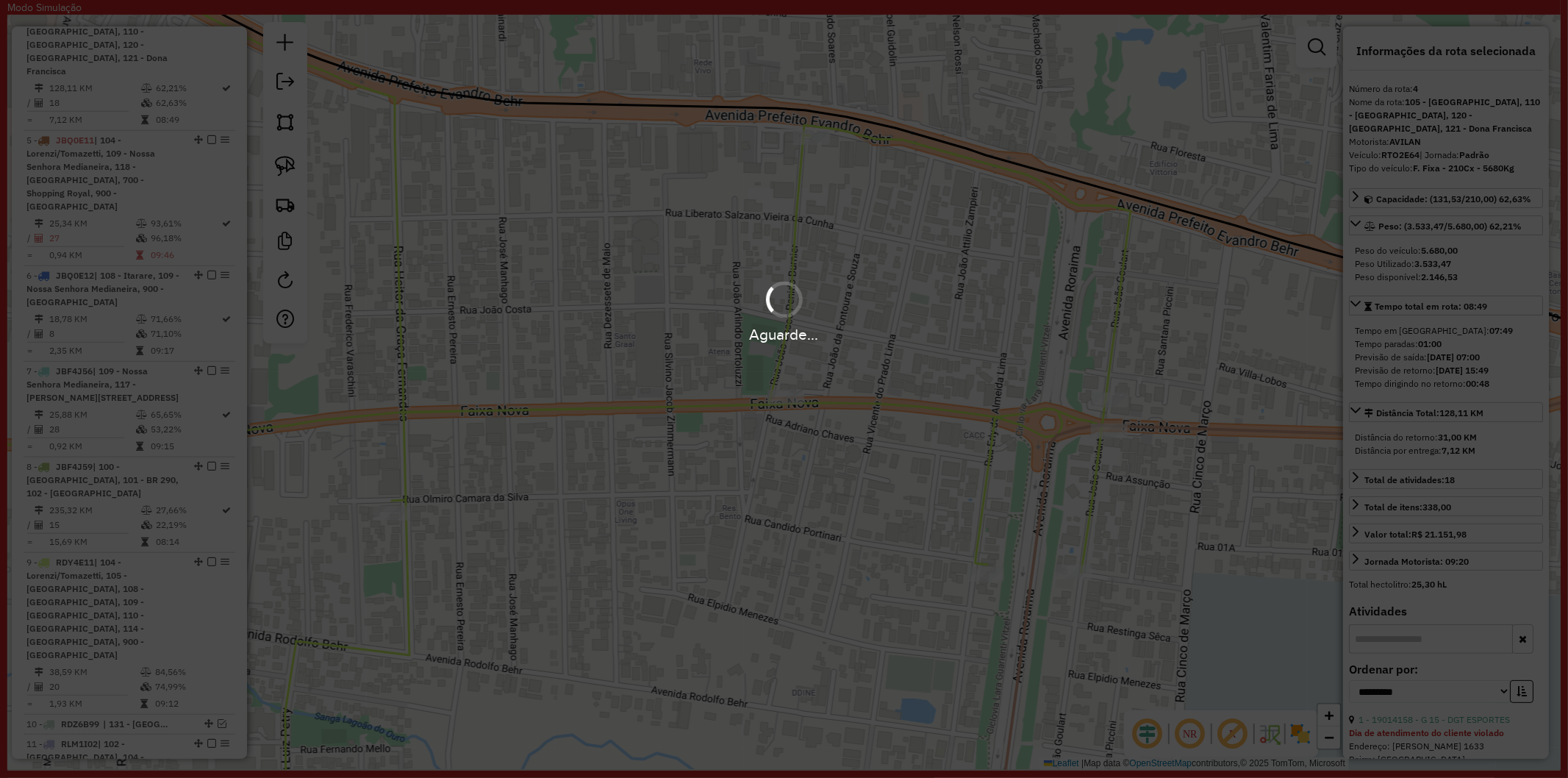
click at [1148, 512] on div "Aguarde..." at bounding box center [784, 389] width 1568 height 778
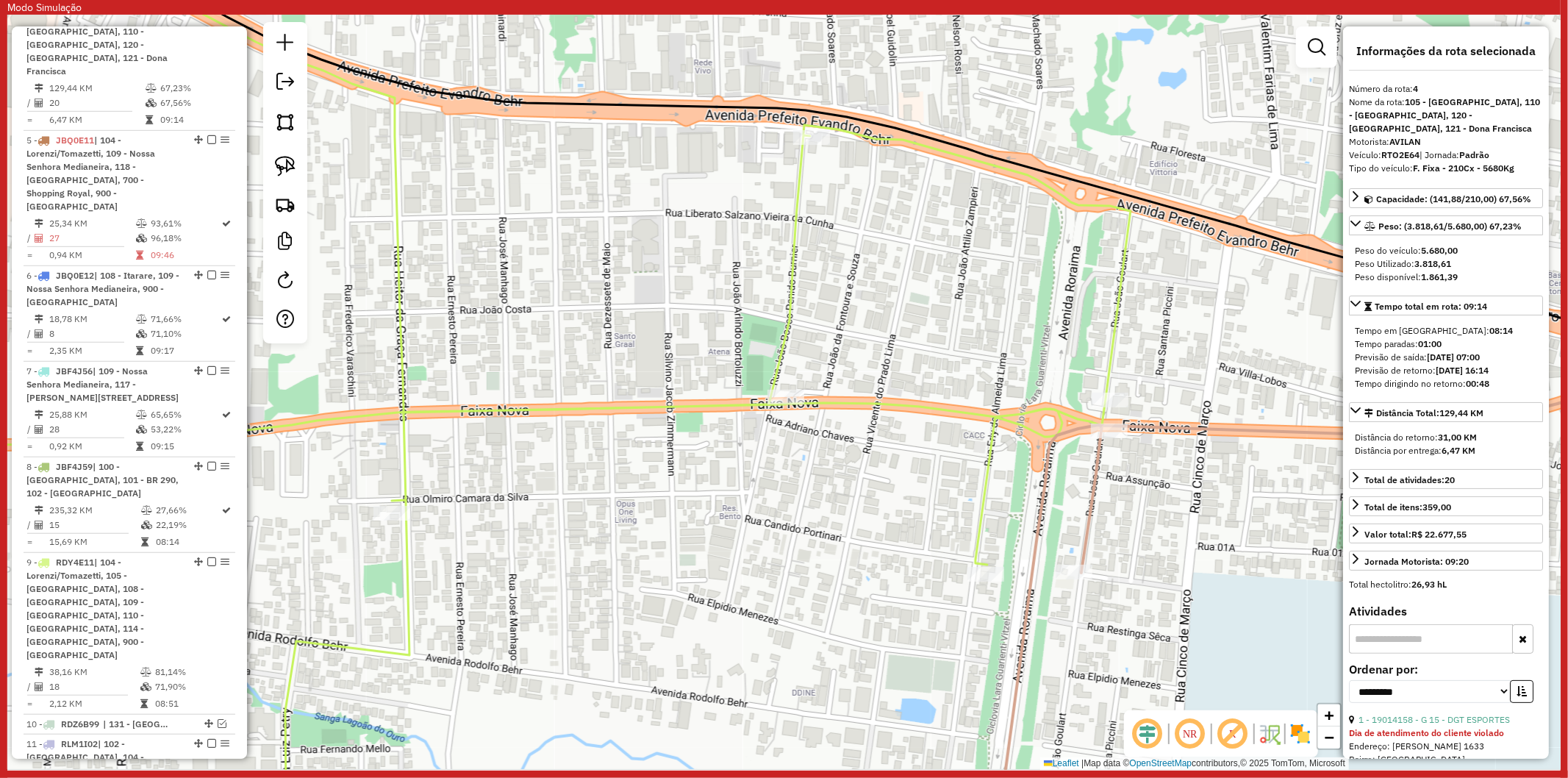
click at [1096, 492] on icon at bounding box center [1360, 598] width 713 height 496
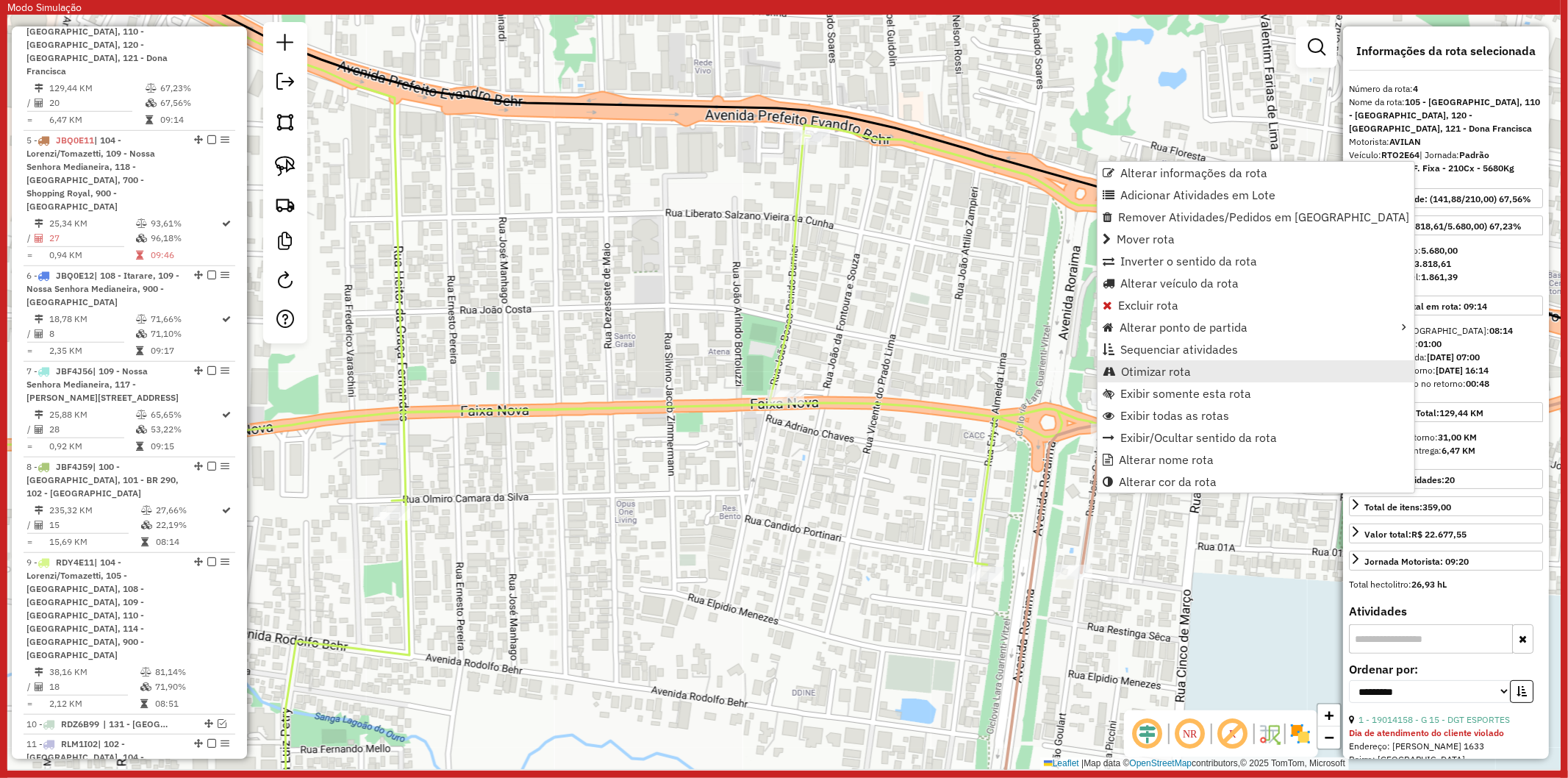
click at [1161, 365] on span "Otimizar rota" at bounding box center [1156, 371] width 70 height 12
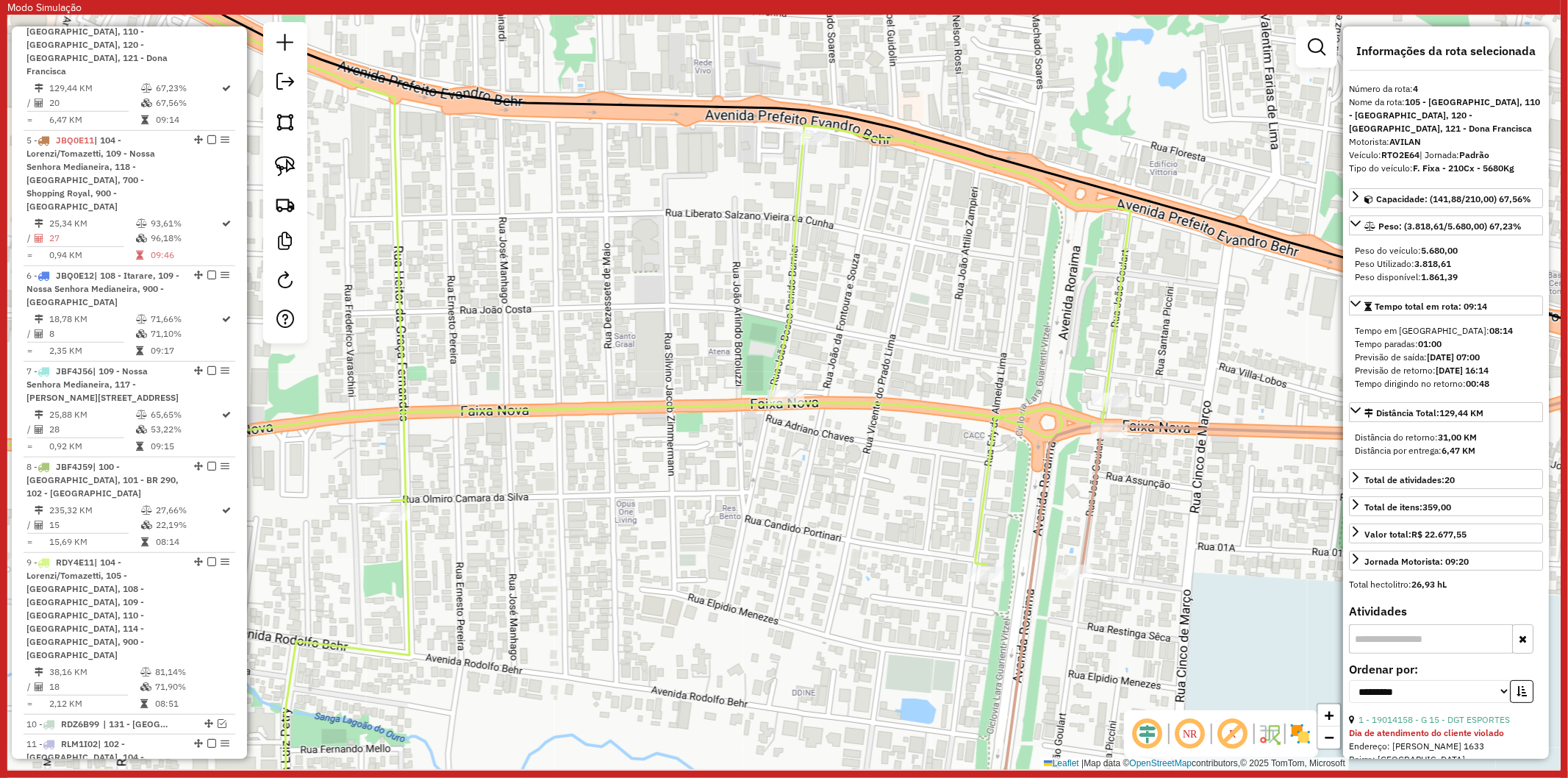
click at [1095, 490] on icon at bounding box center [1360, 598] width 713 height 496
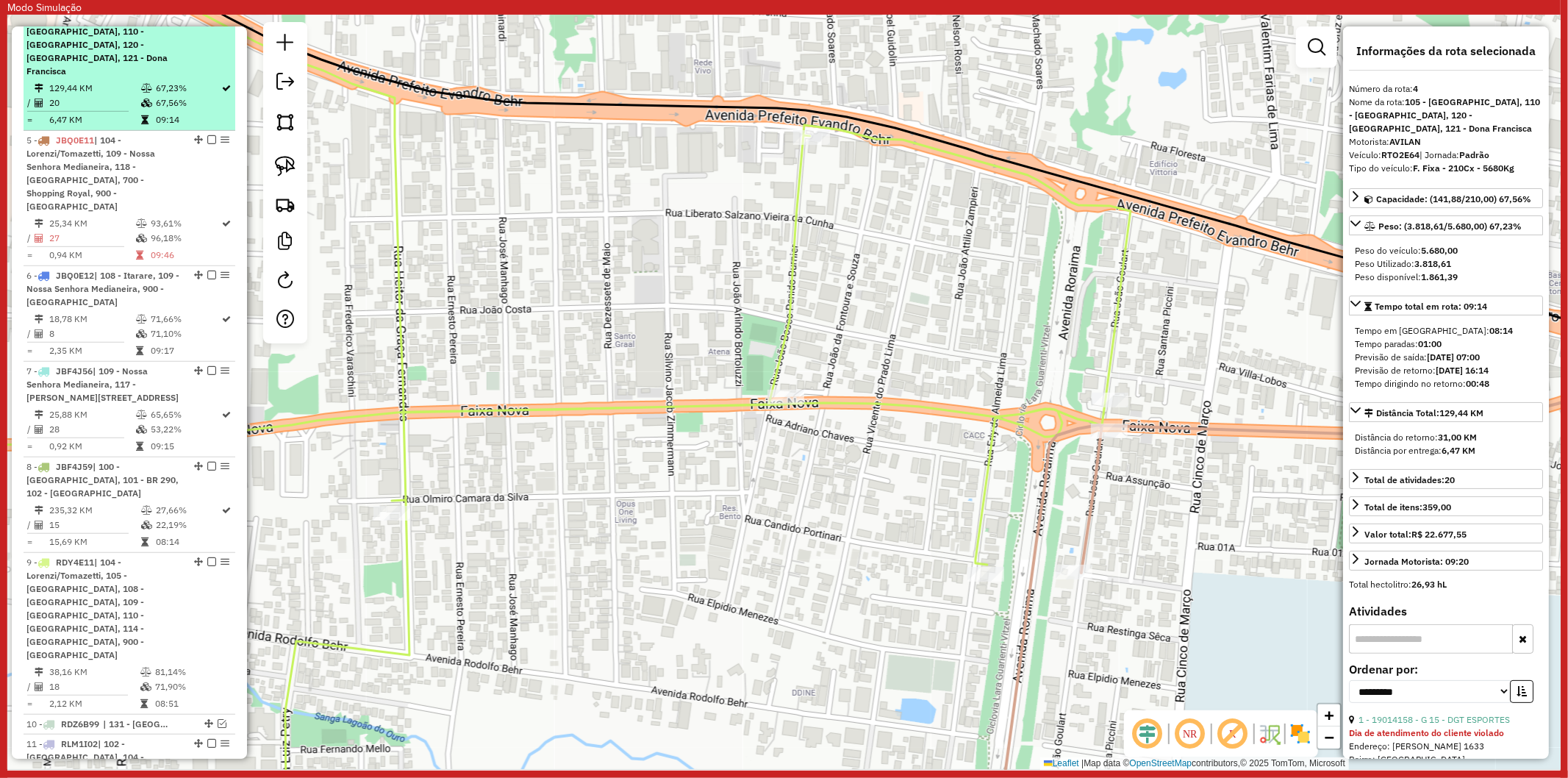
click at [207, 22] on em at bounding box center [212, 18] width 9 height 9
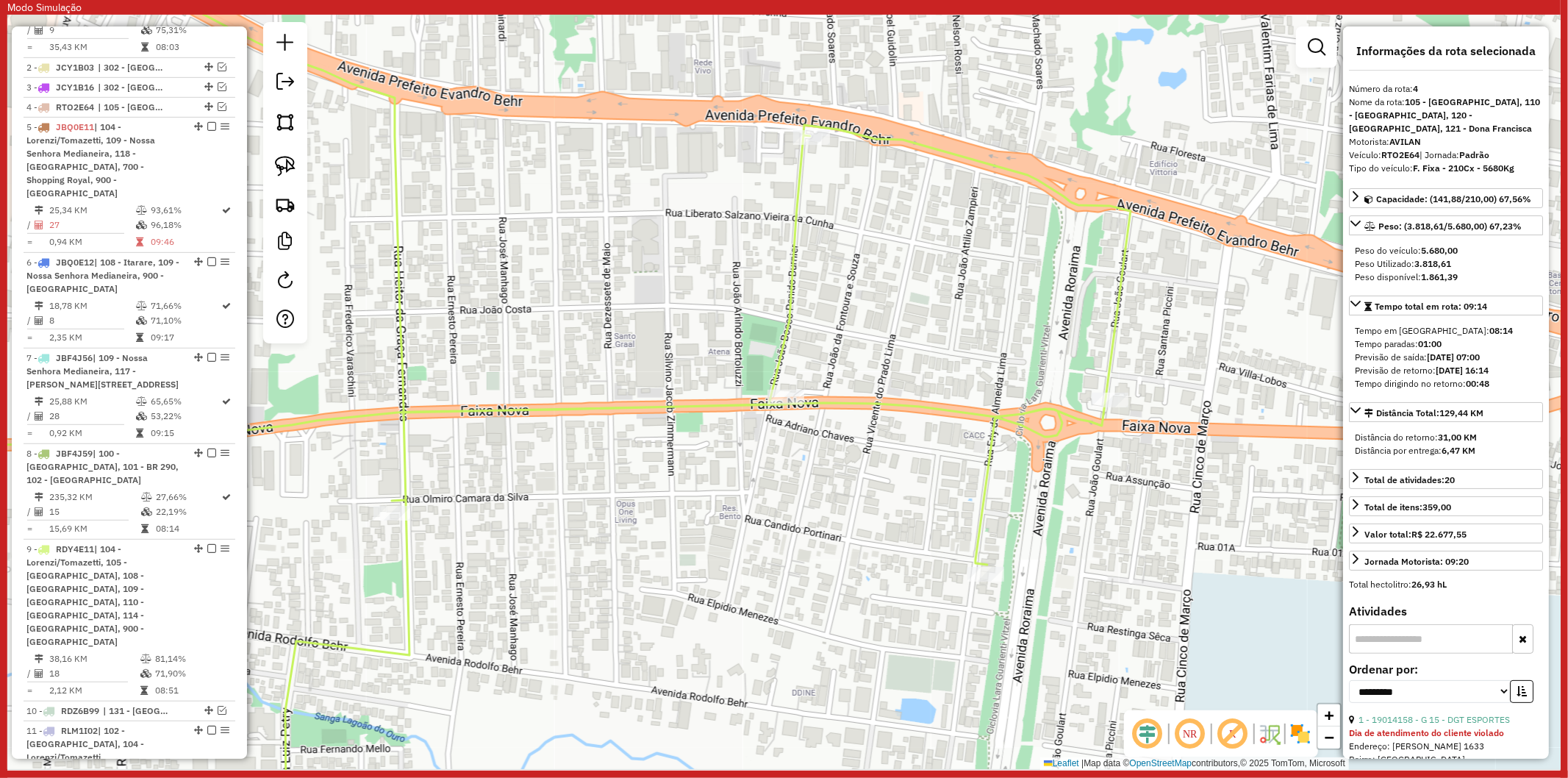
click at [990, 439] on icon at bounding box center [491, 367] width 1279 height 857
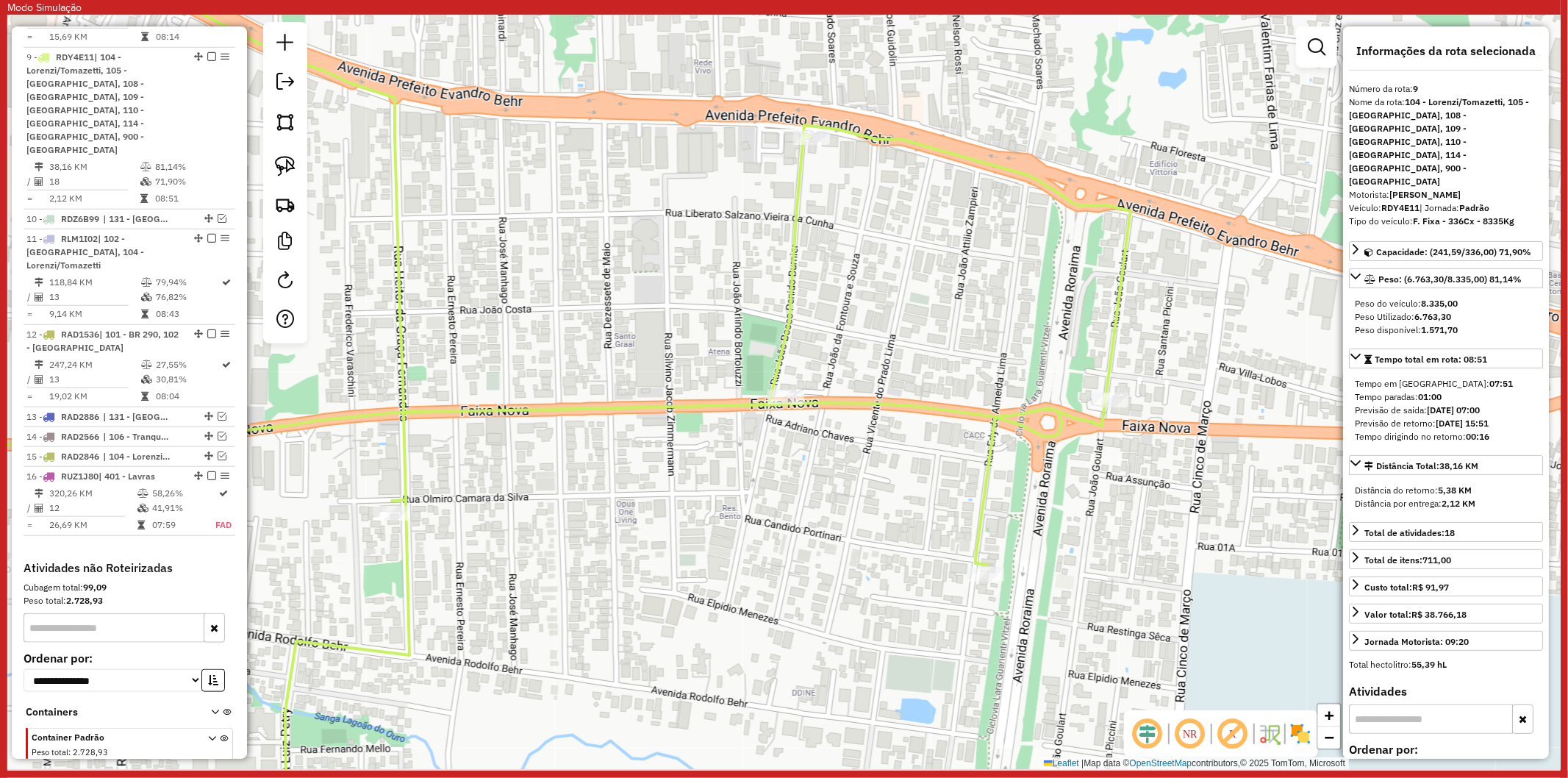
scroll to position [1200, 0]
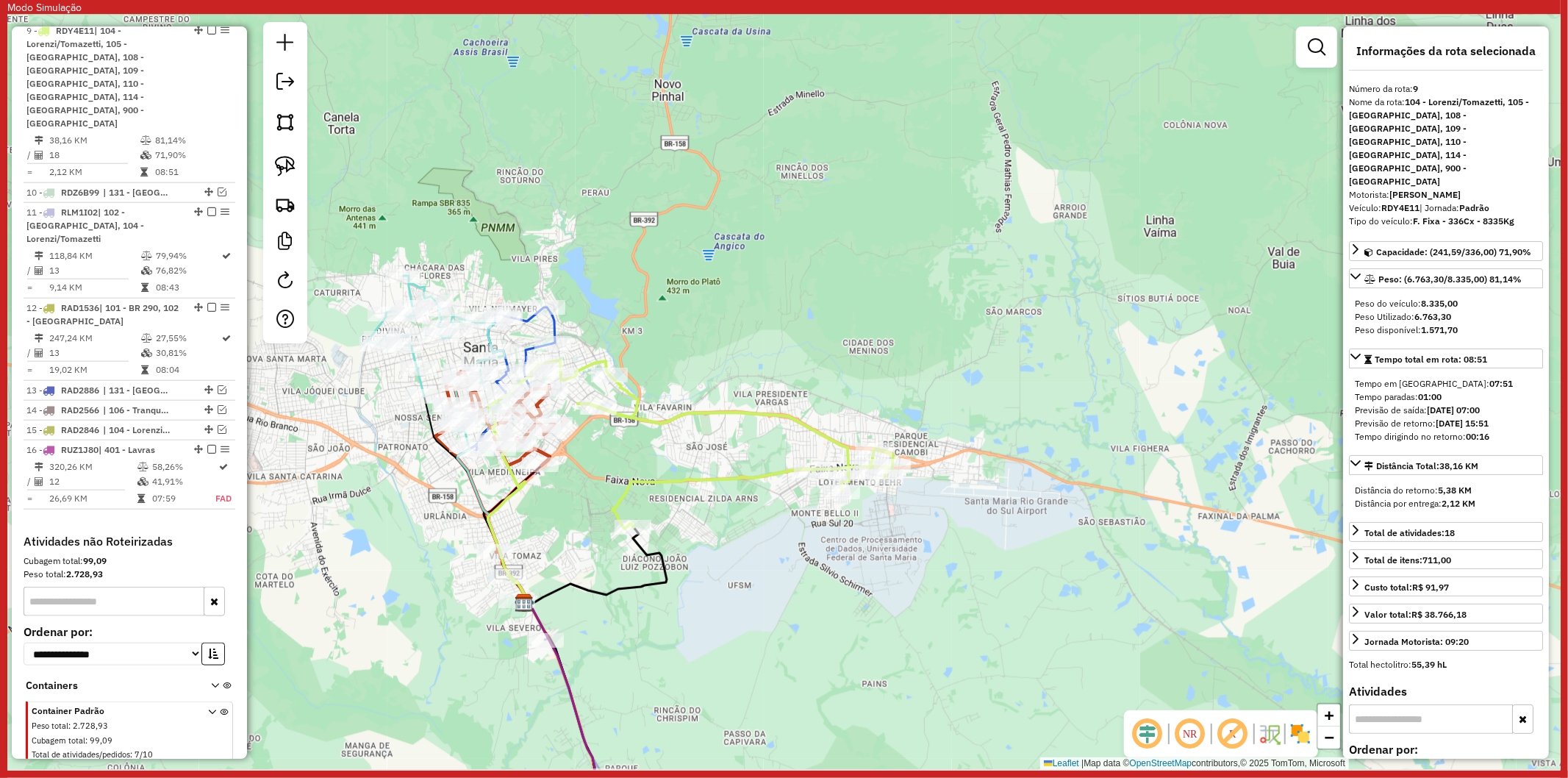
drag, startPoint x: 720, startPoint y: 534, endPoint x: 910, endPoint y: 538, distance: 190.0
click at [910, 538] on div "Janela de atendimento Grade de atendimento Capacidade Transportadoras Veículos …" at bounding box center [784, 391] width 1554 height 755
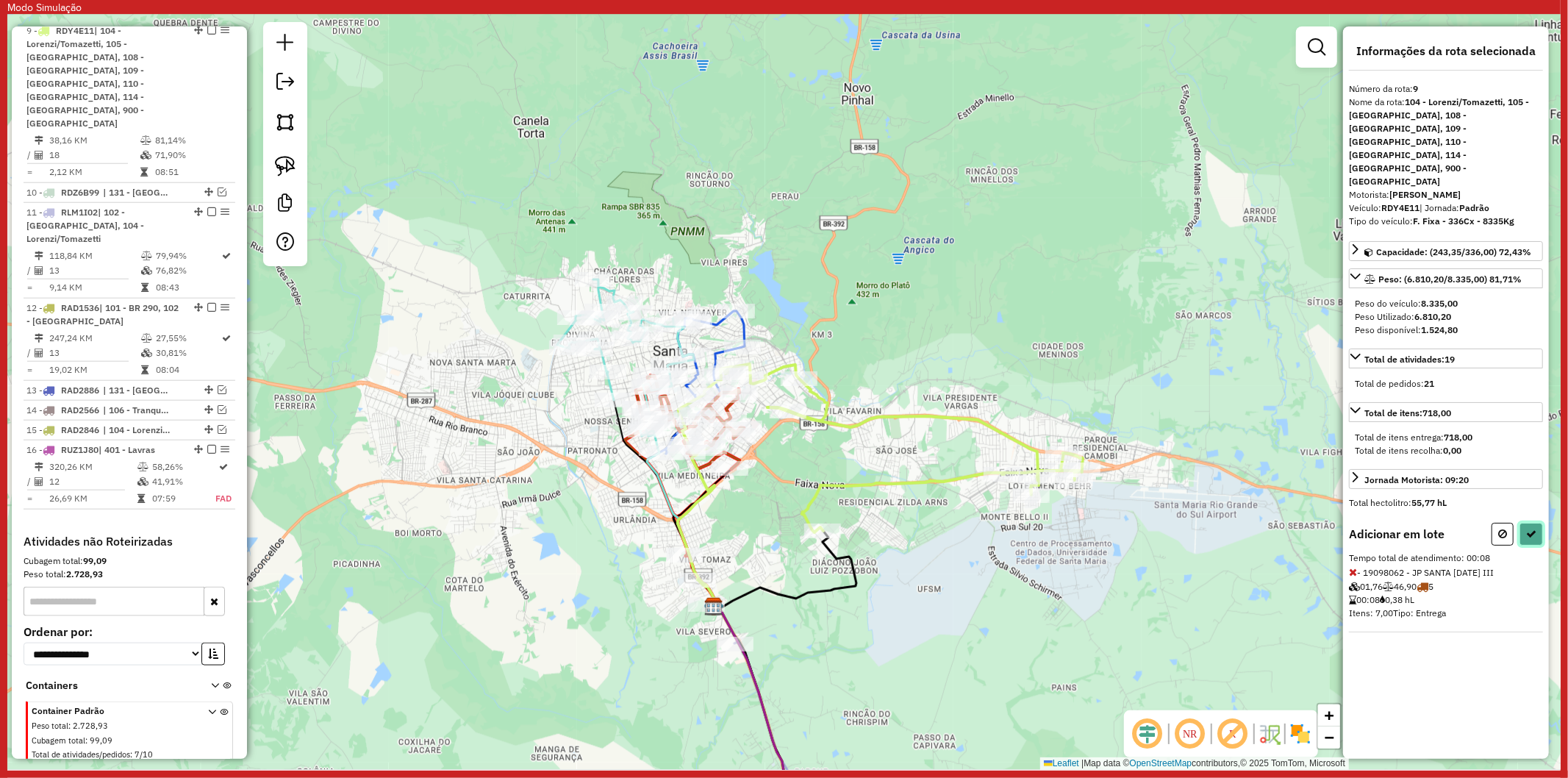
click at [1534, 529] on icon at bounding box center [1531, 534] width 11 height 11
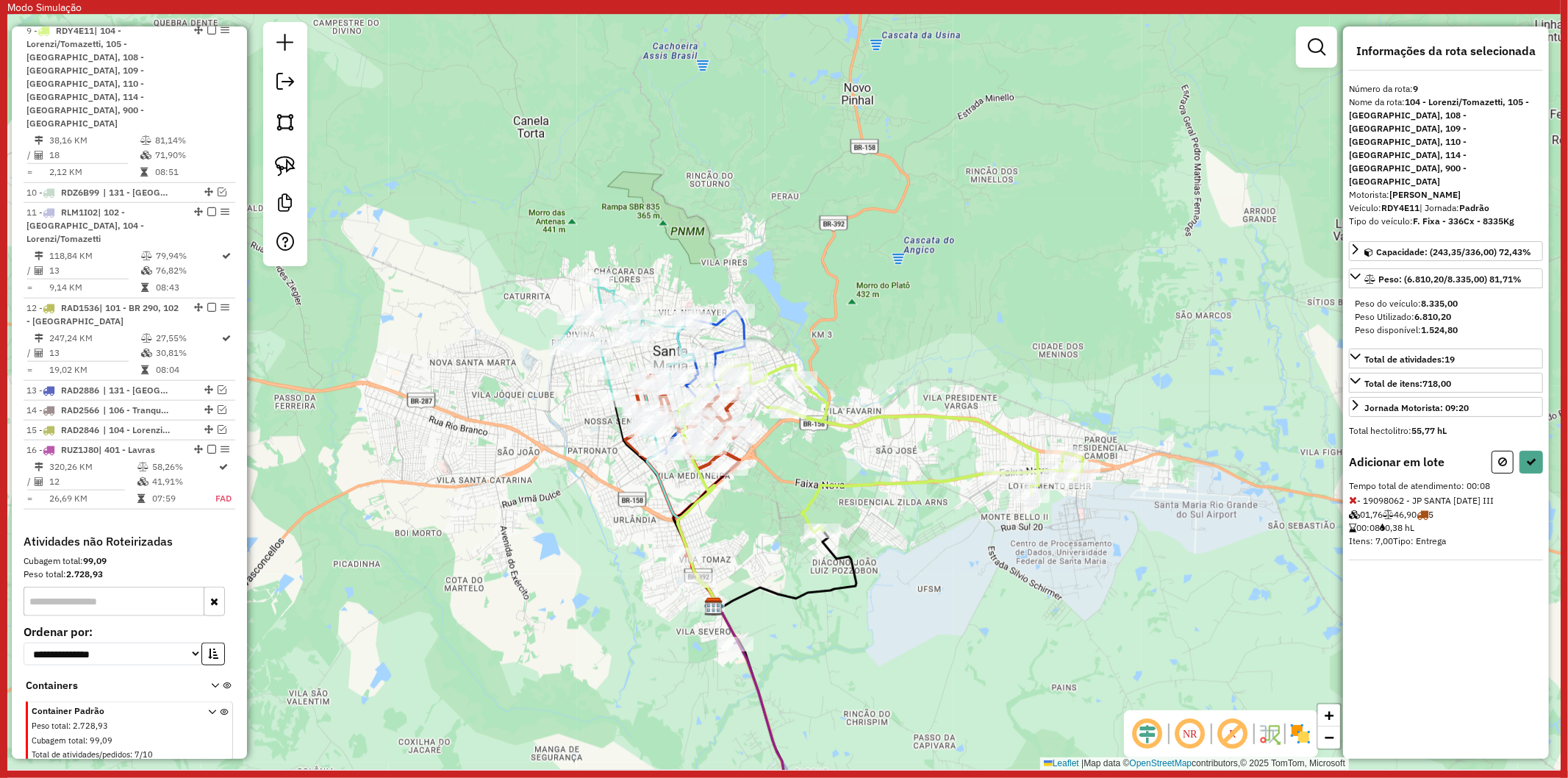
select select "**********"
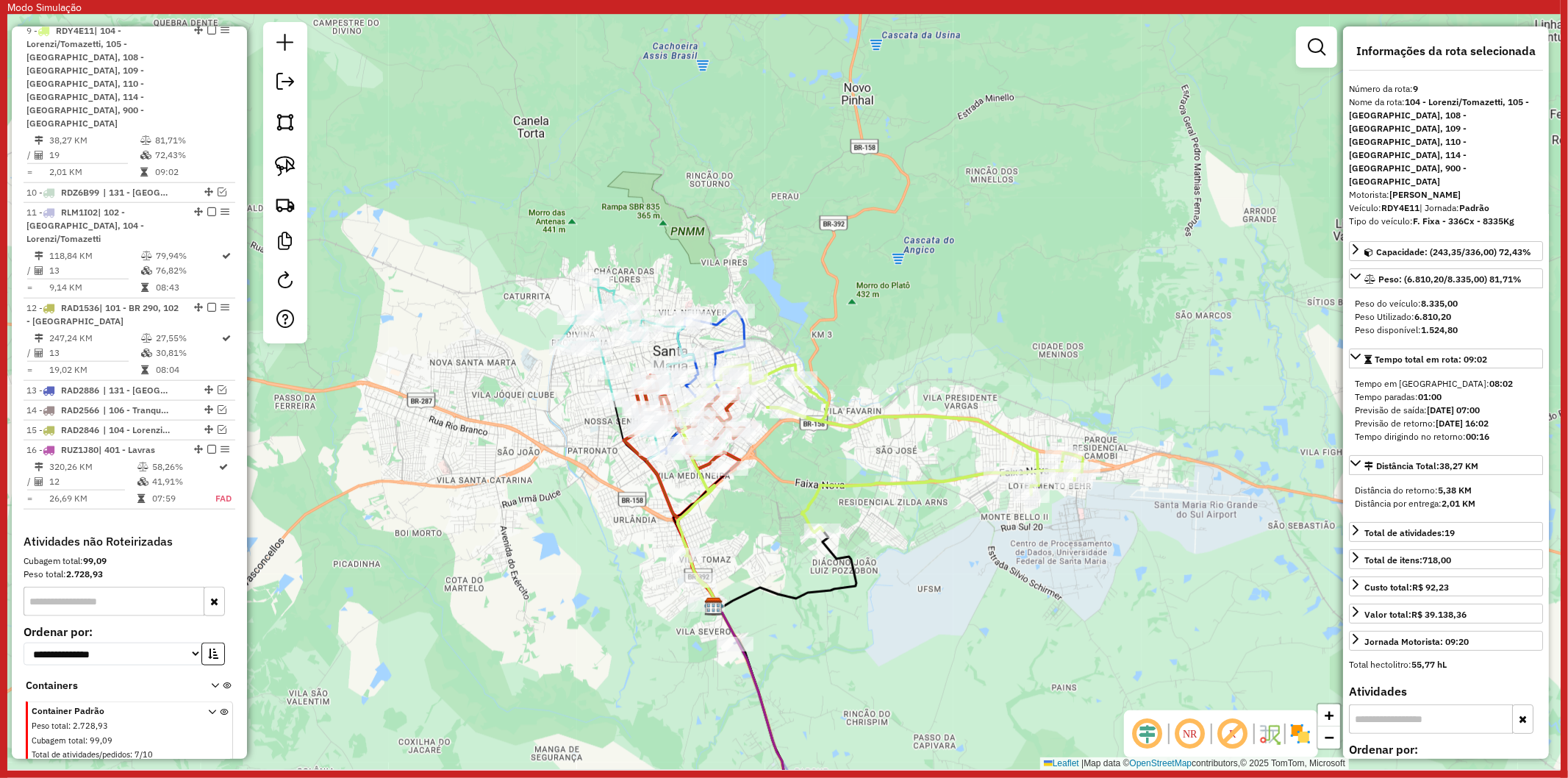
click at [682, 525] on icon at bounding box center [880, 474] width 405 height 222
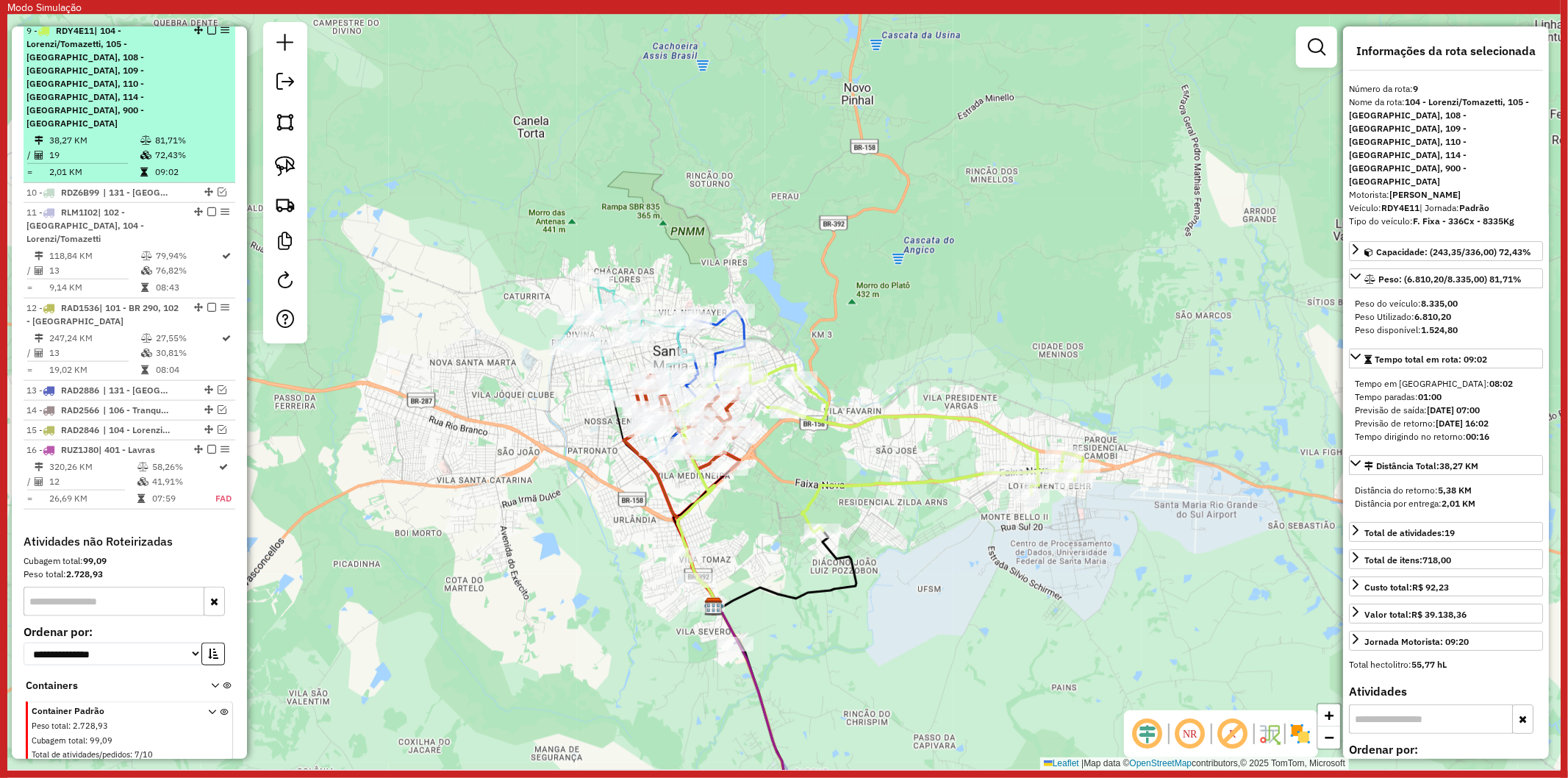
click at [207, 35] on em at bounding box center [212, 30] width 9 height 9
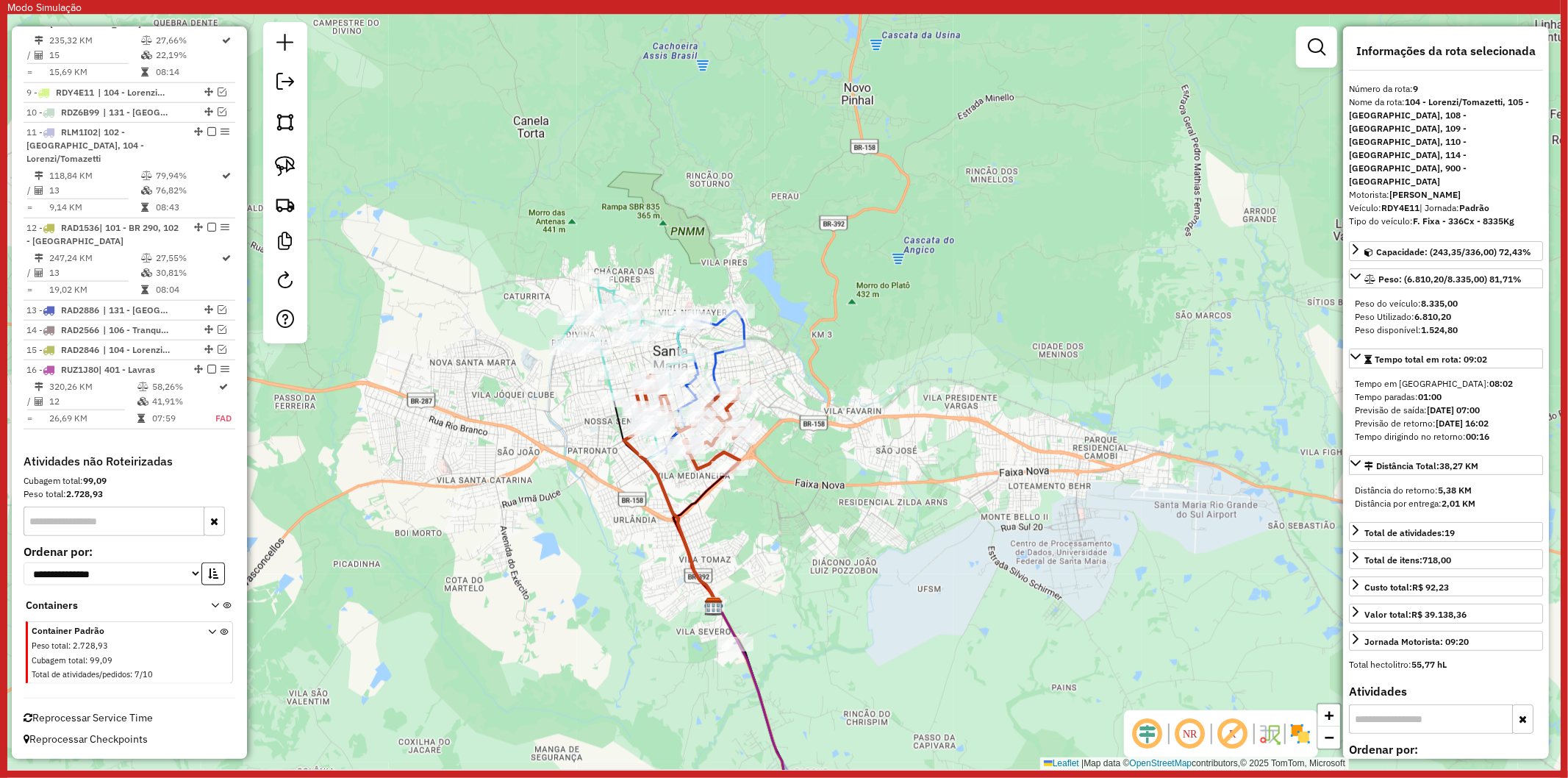
scroll to position [1084, 0]
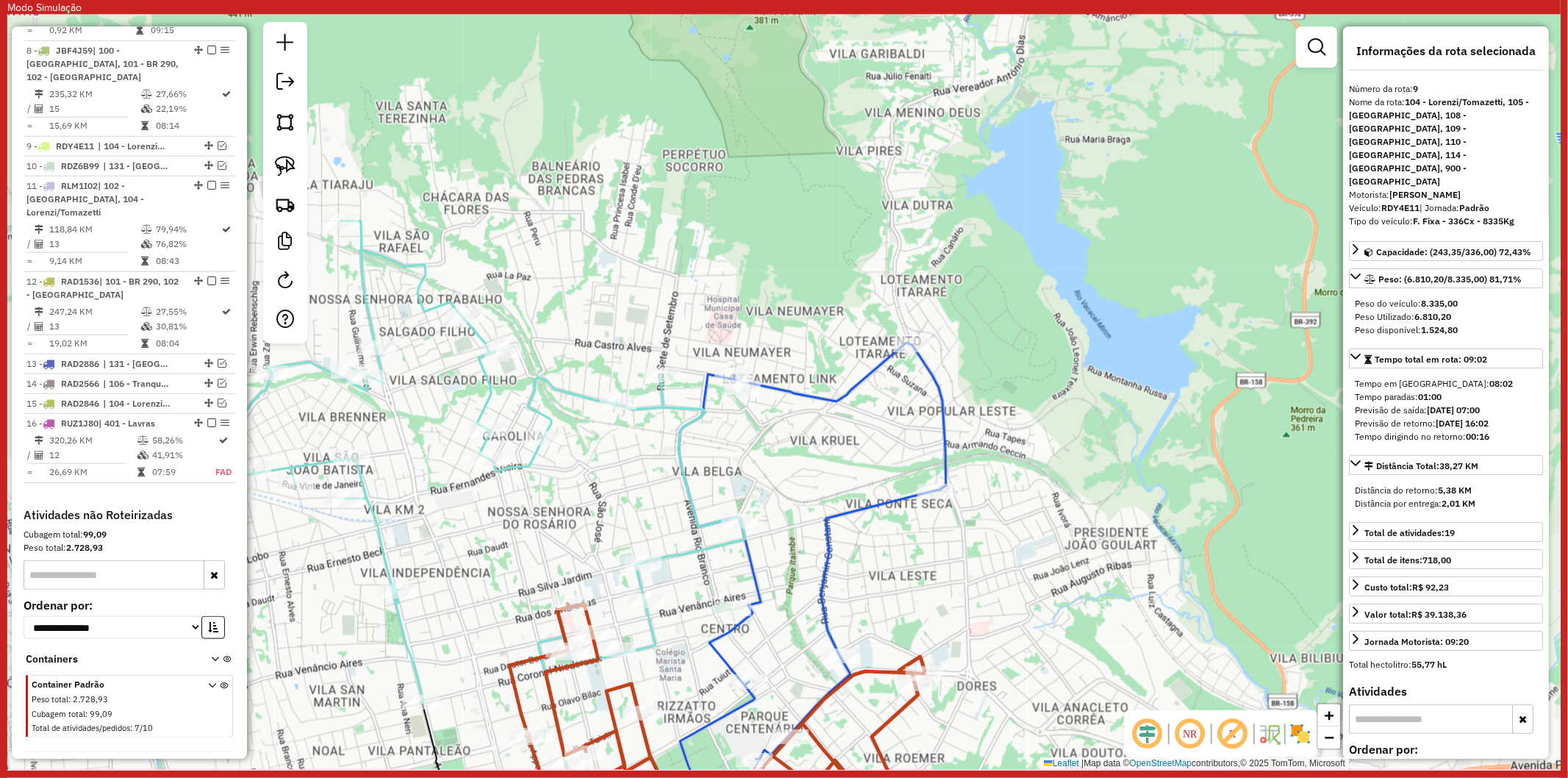
click at [576, 388] on icon at bounding box center [471, 533] width 550 height 625
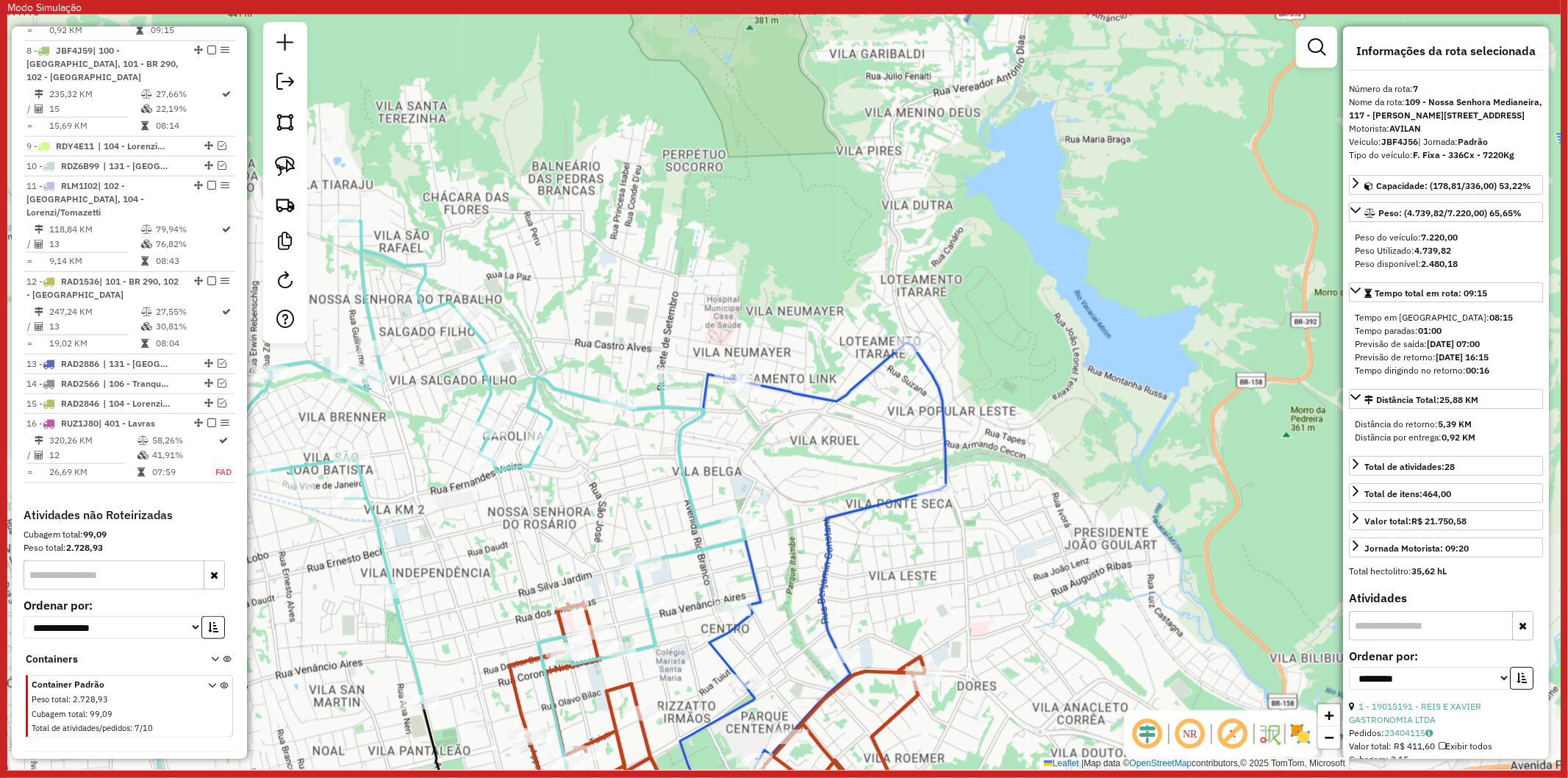
scroll to position [1008, 0]
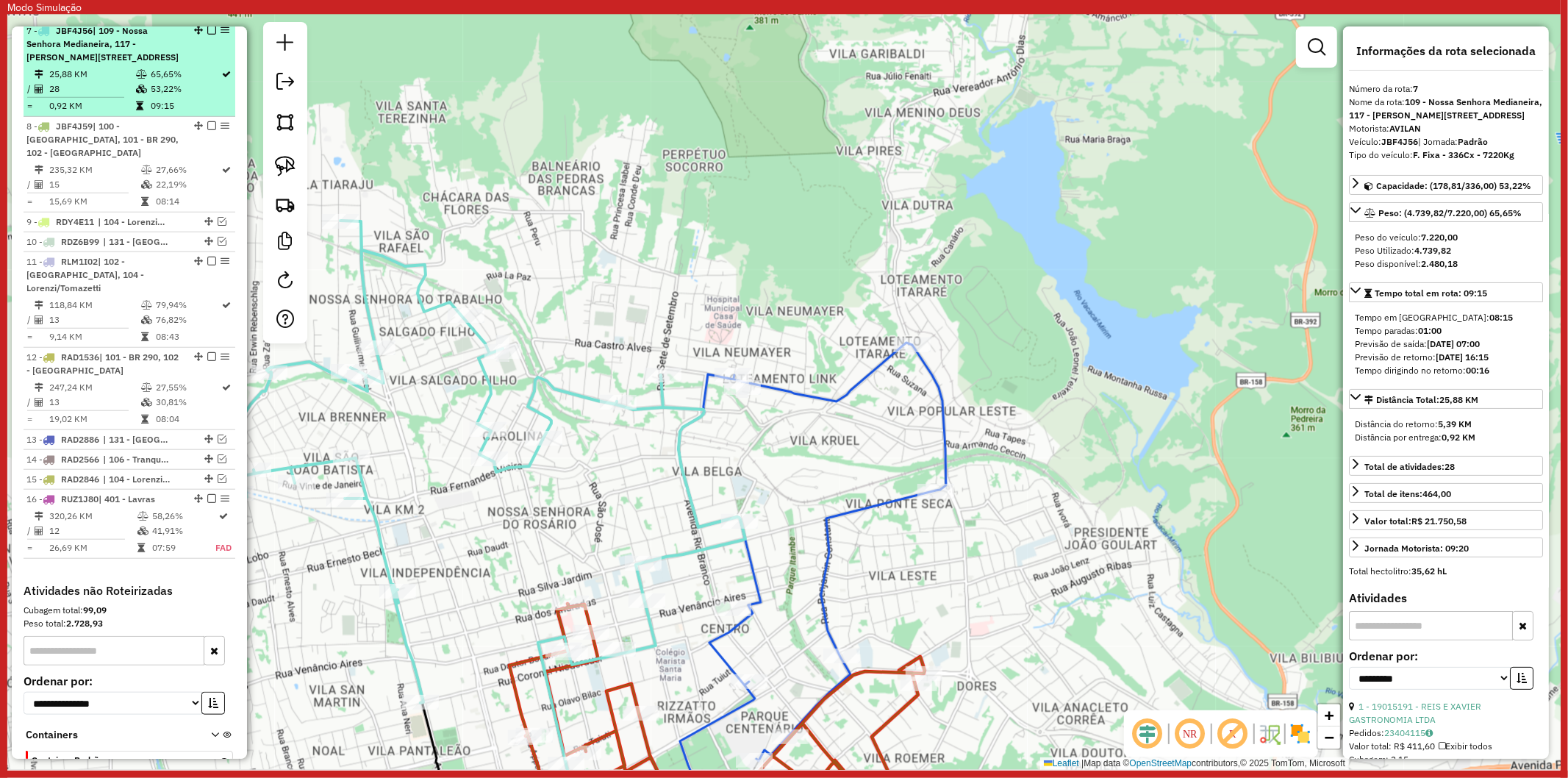
click at [207, 30] on em at bounding box center [212, 30] width 9 height 9
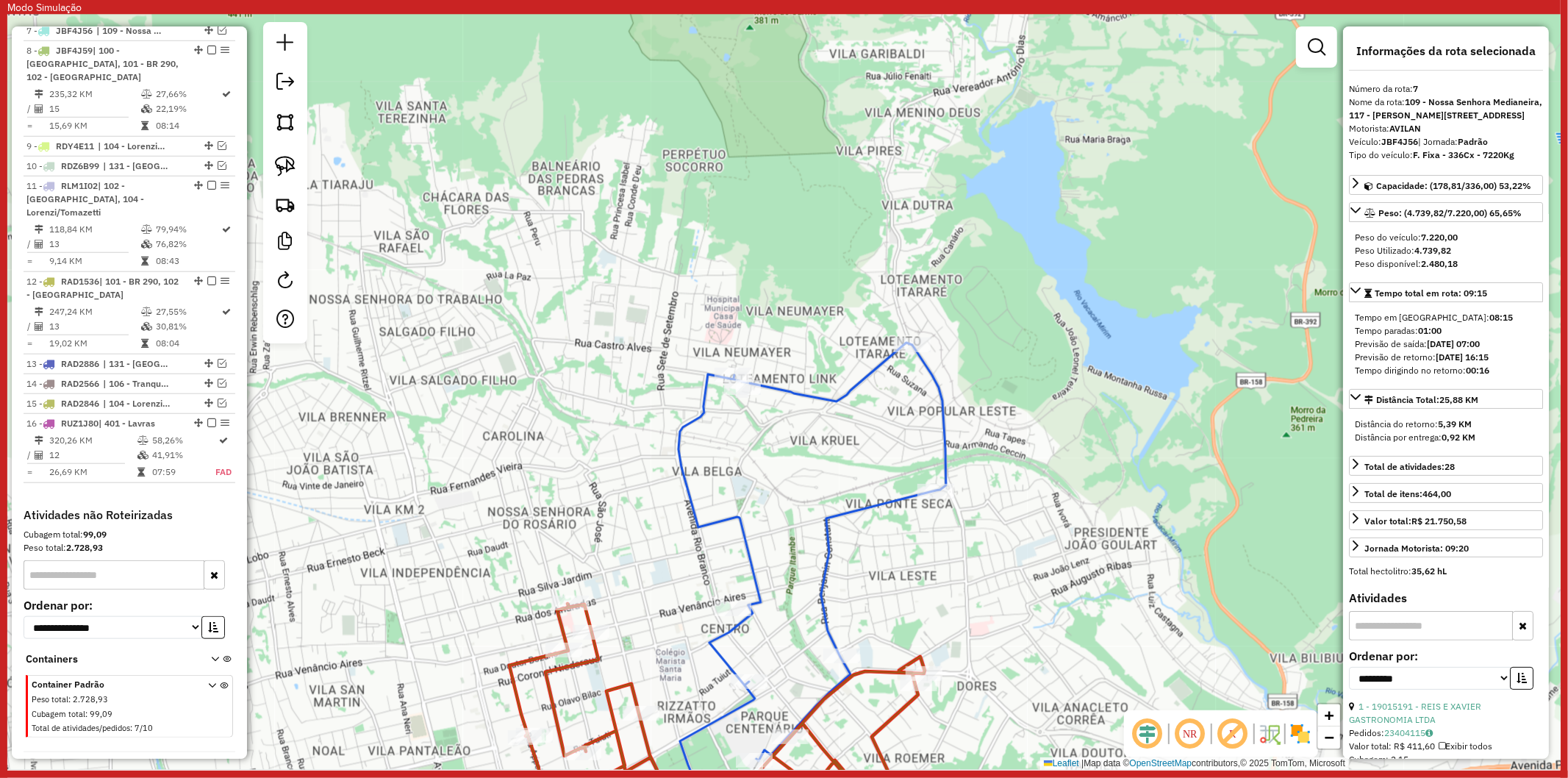
click at [803, 396] on icon at bounding box center [805, 594] width 282 height 504
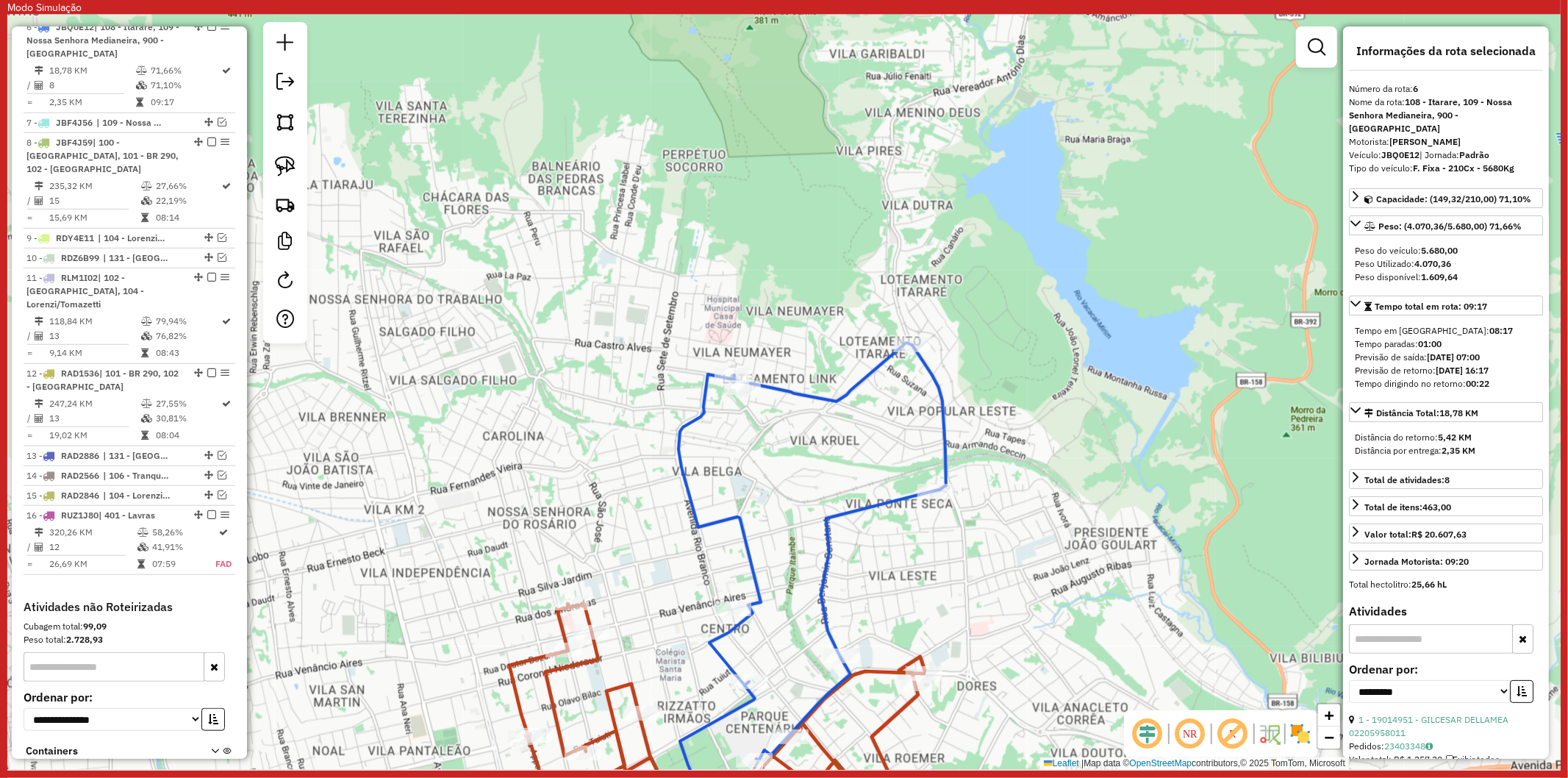
scroll to position [913, 0]
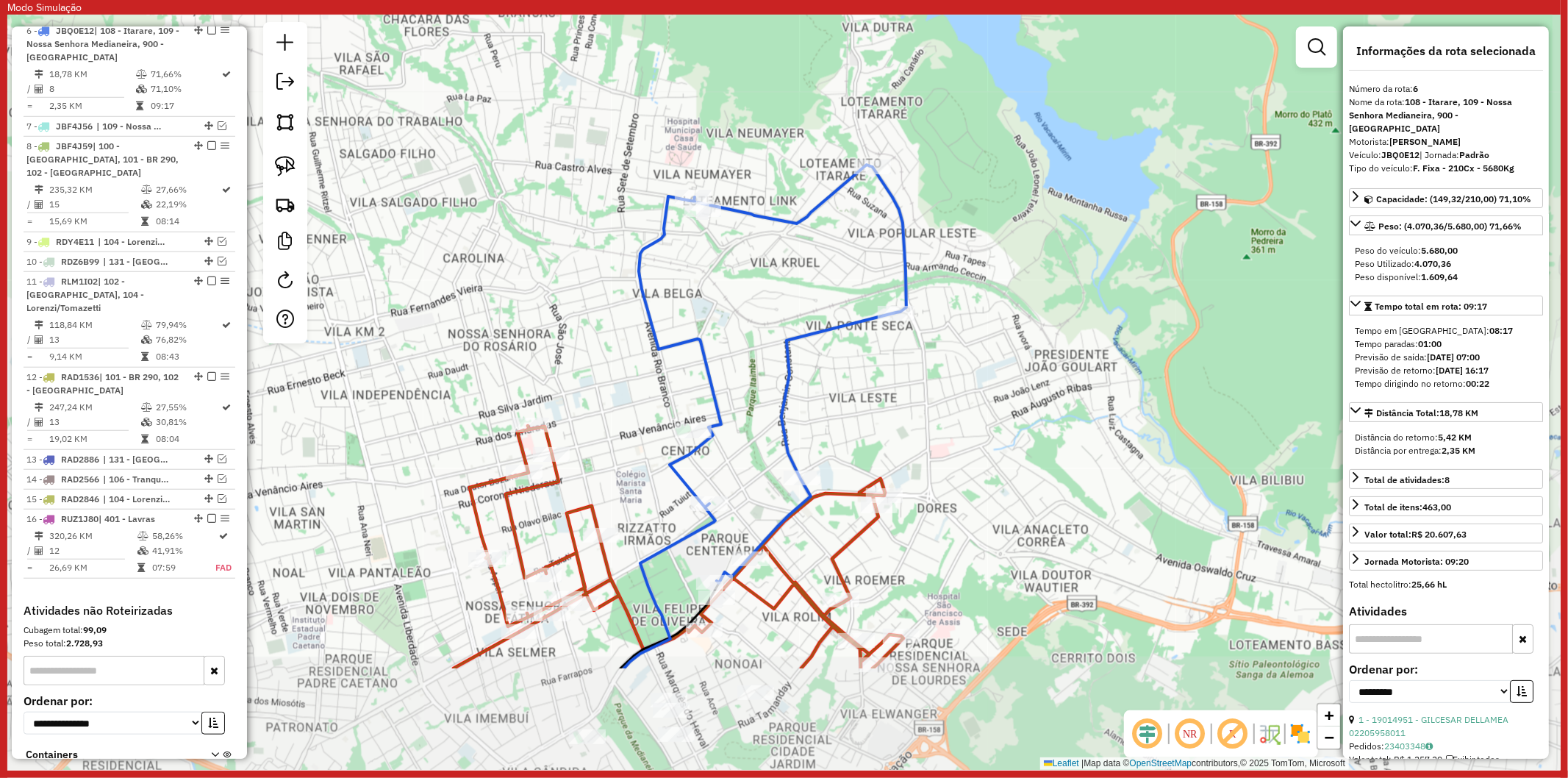
drag, startPoint x: 794, startPoint y: 487, endPoint x: 765, endPoint y: 346, distance: 144.0
click at [765, 346] on div "Janela de atendimento Grade de atendimento Capacidade Transportadoras Veículos …" at bounding box center [784, 391] width 1554 height 755
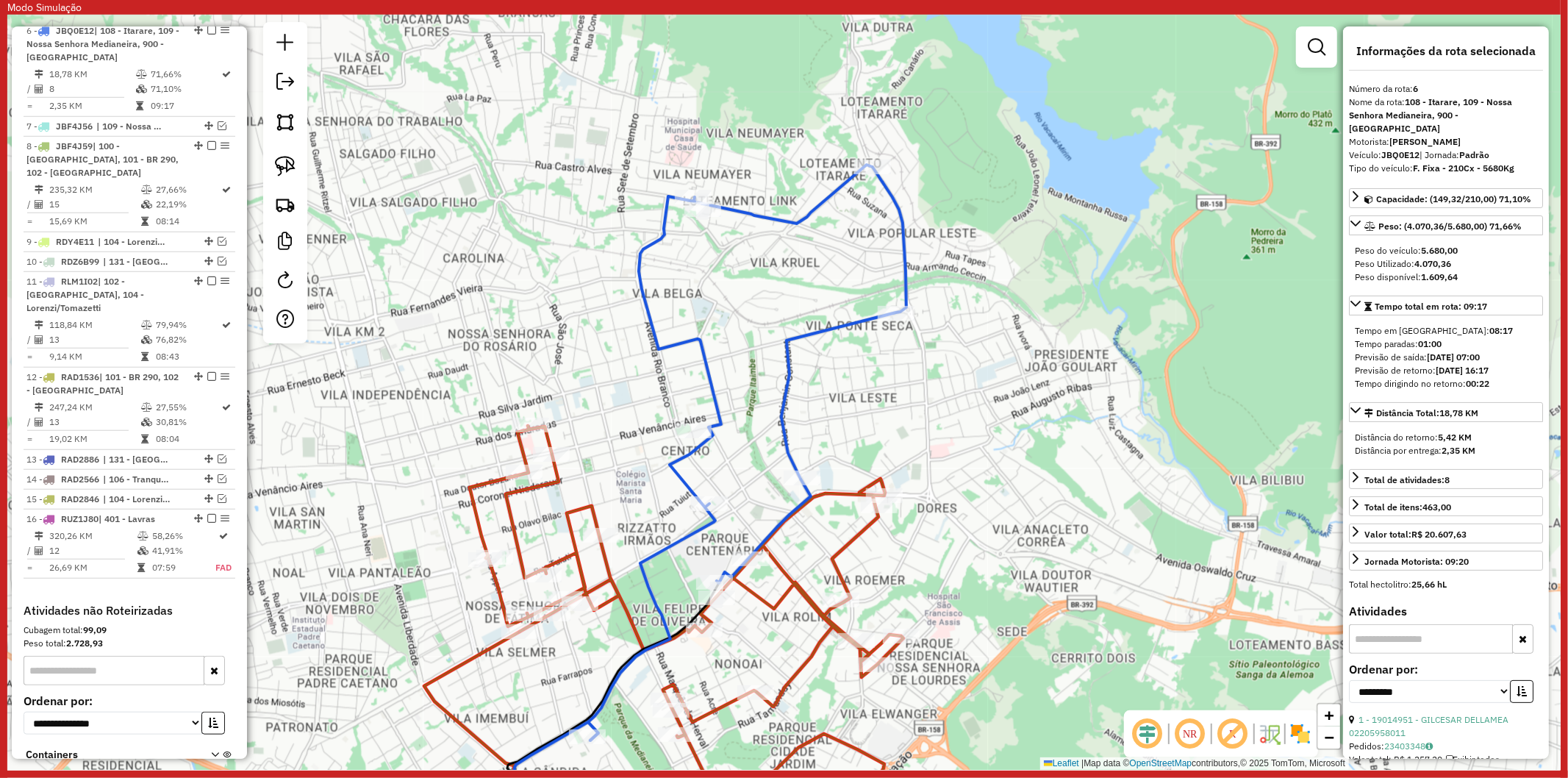
click at [844, 548] on icon at bounding box center [687, 613] width 434 height 376
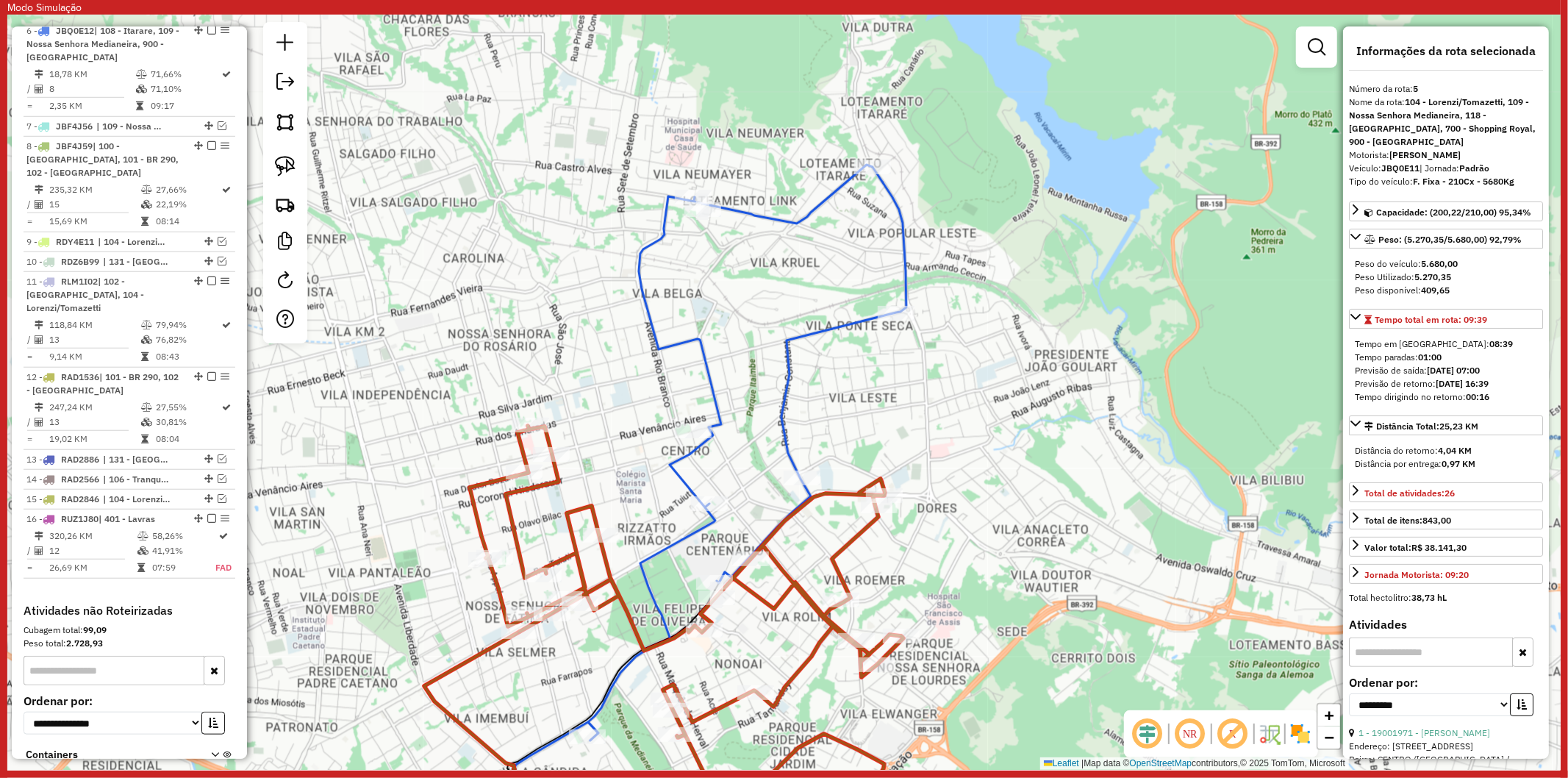
scroll to position [791, 0]
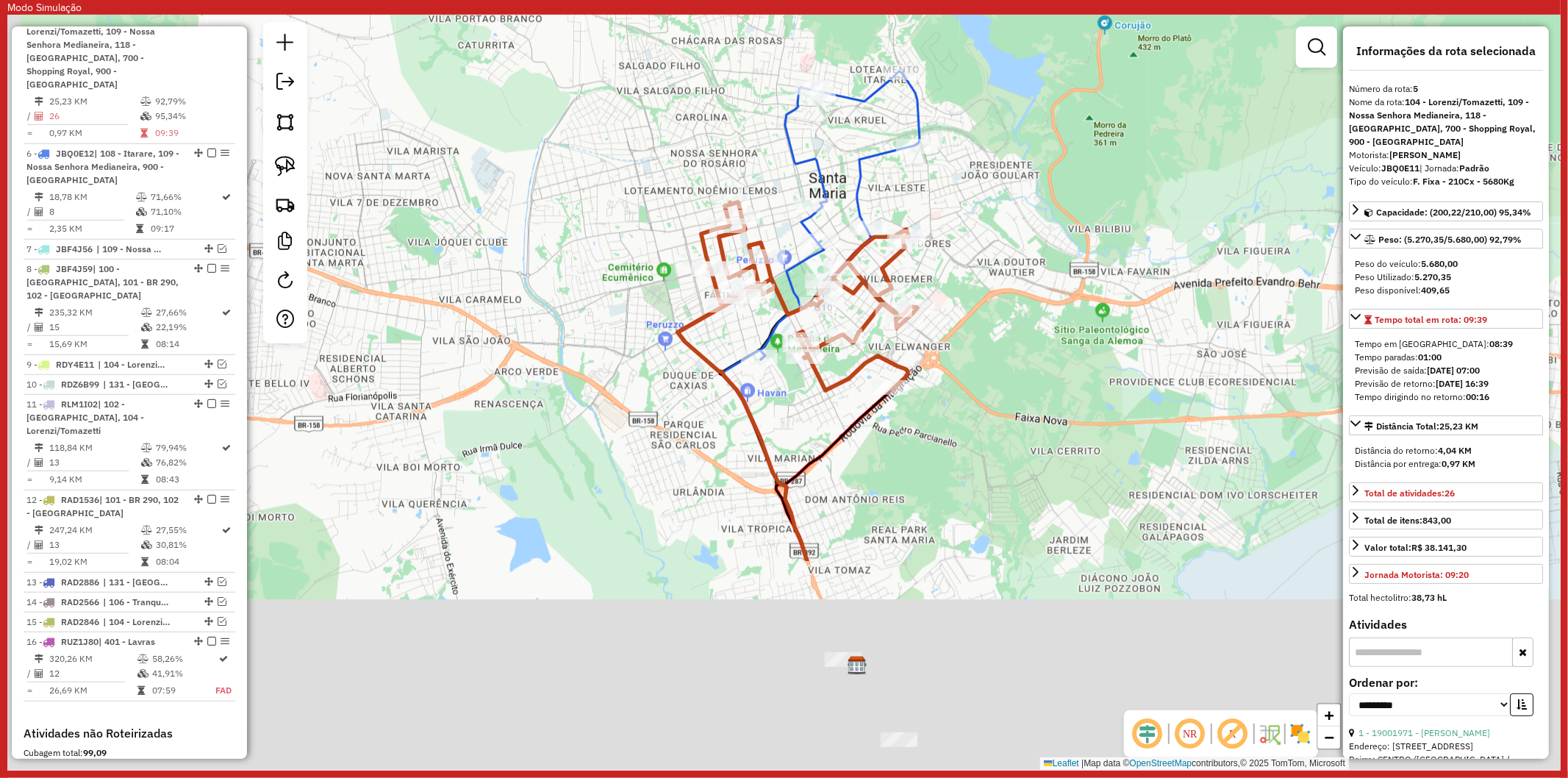
drag, startPoint x: 967, startPoint y: 460, endPoint x: 838, endPoint y: 442, distance: 130.2
click at [977, 297] on div "Janela de atendimento Grade de atendimento Capacidade Transportadoras Veículos …" at bounding box center [784, 391] width 1554 height 755
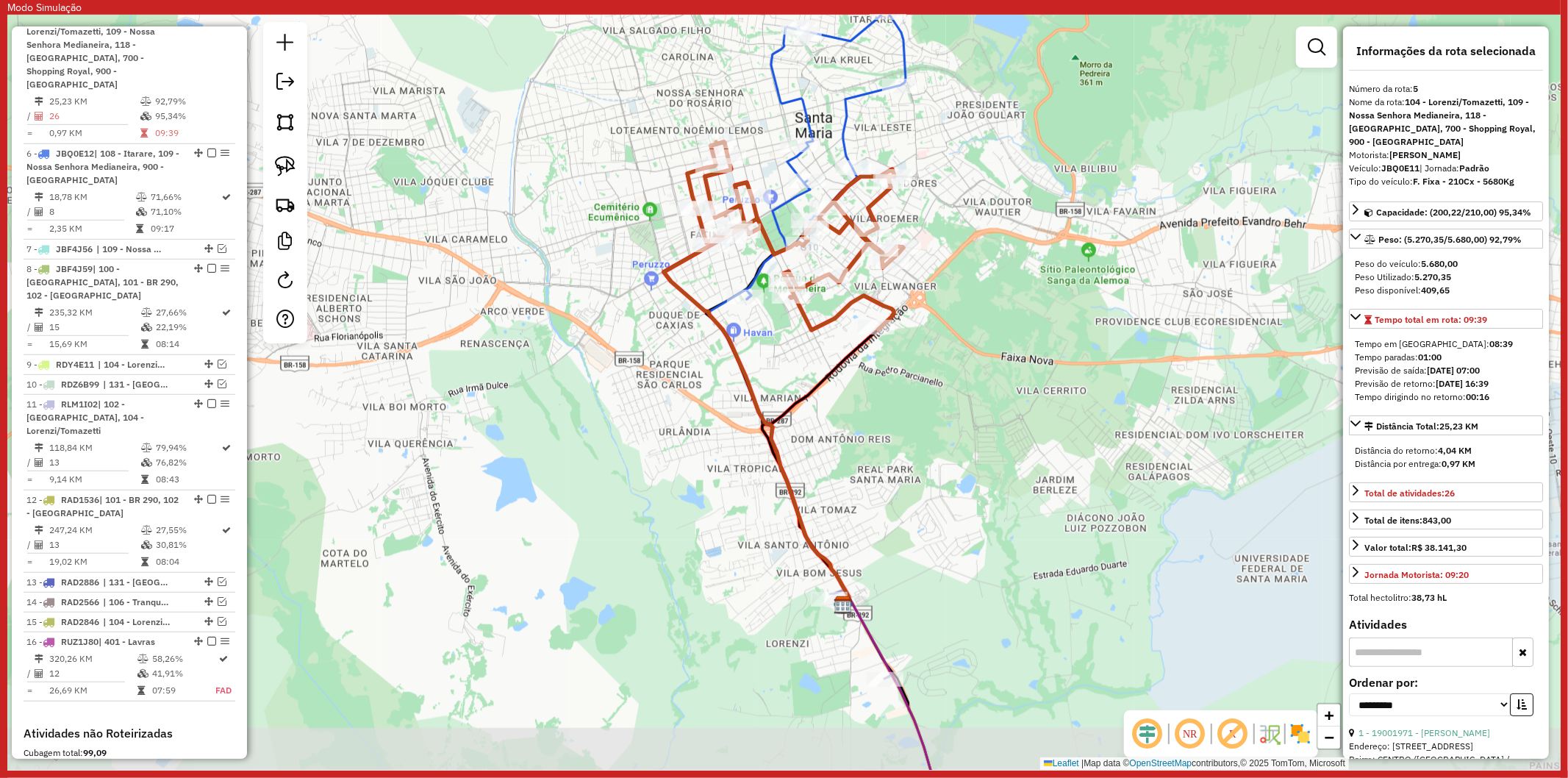
drag, startPoint x: 903, startPoint y: 583, endPoint x: 891, endPoint y: 531, distance: 53.4
click at [891, 531] on div "Janela de atendimento Grade de atendimento Capacidade Transportadoras Veículos …" at bounding box center [784, 391] width 1554 height 755
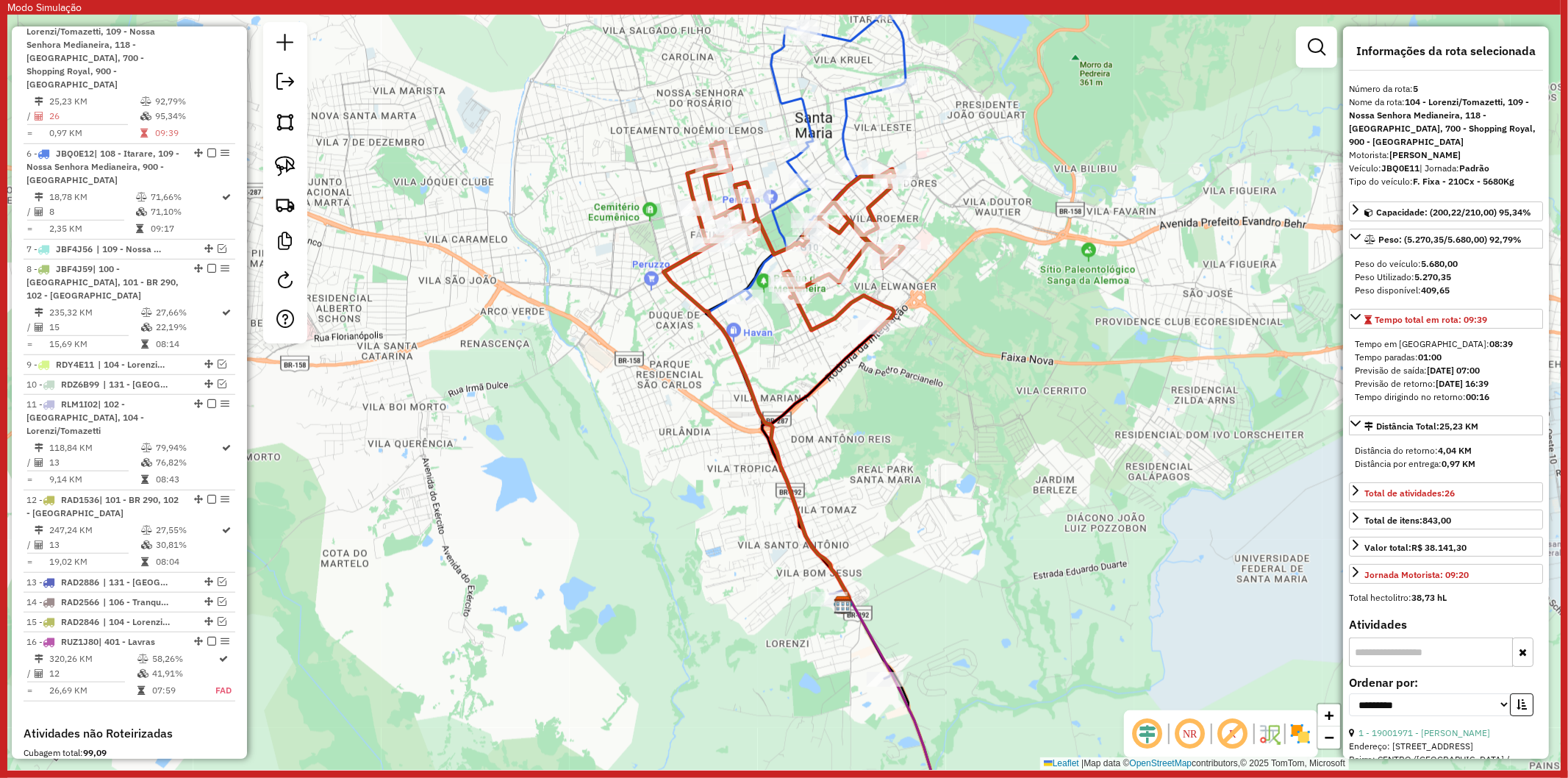
click at [759, 270] on icon at bounding box center [826, 155] width 160 height 289
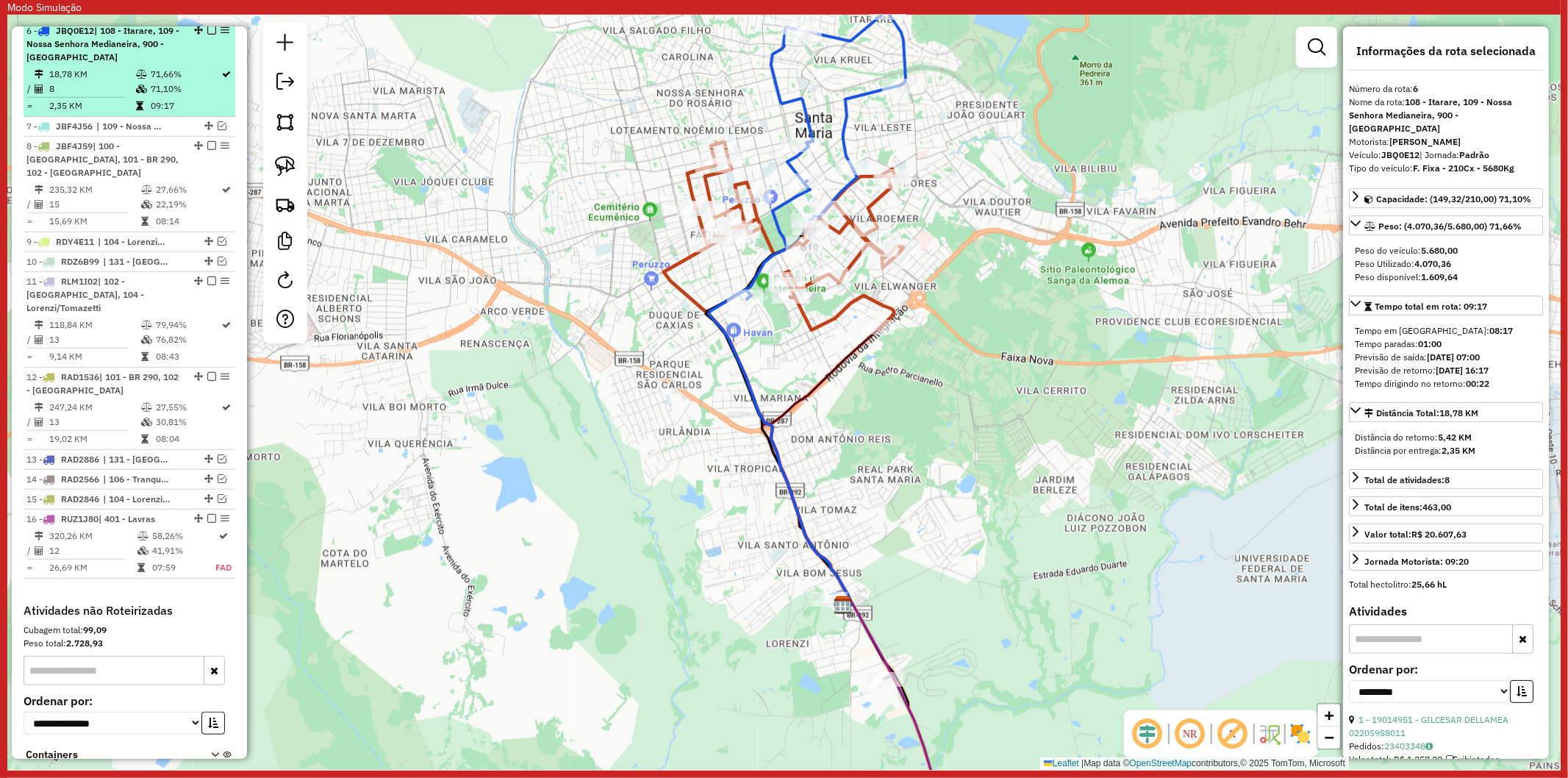
scroll to position [505, 0]
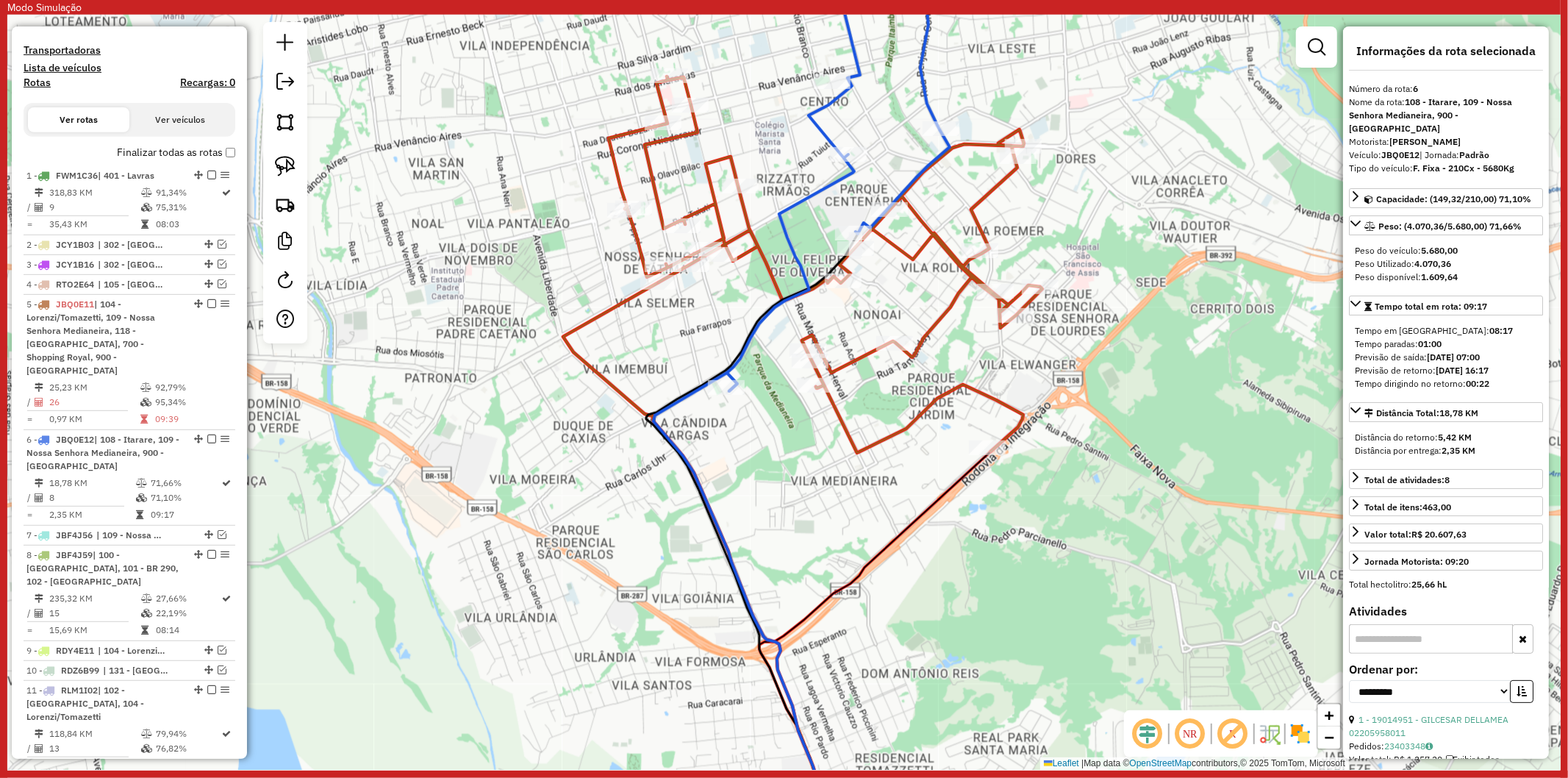
click at [745, 219] on icon at bounding box center [826, 264] width 434 height 376
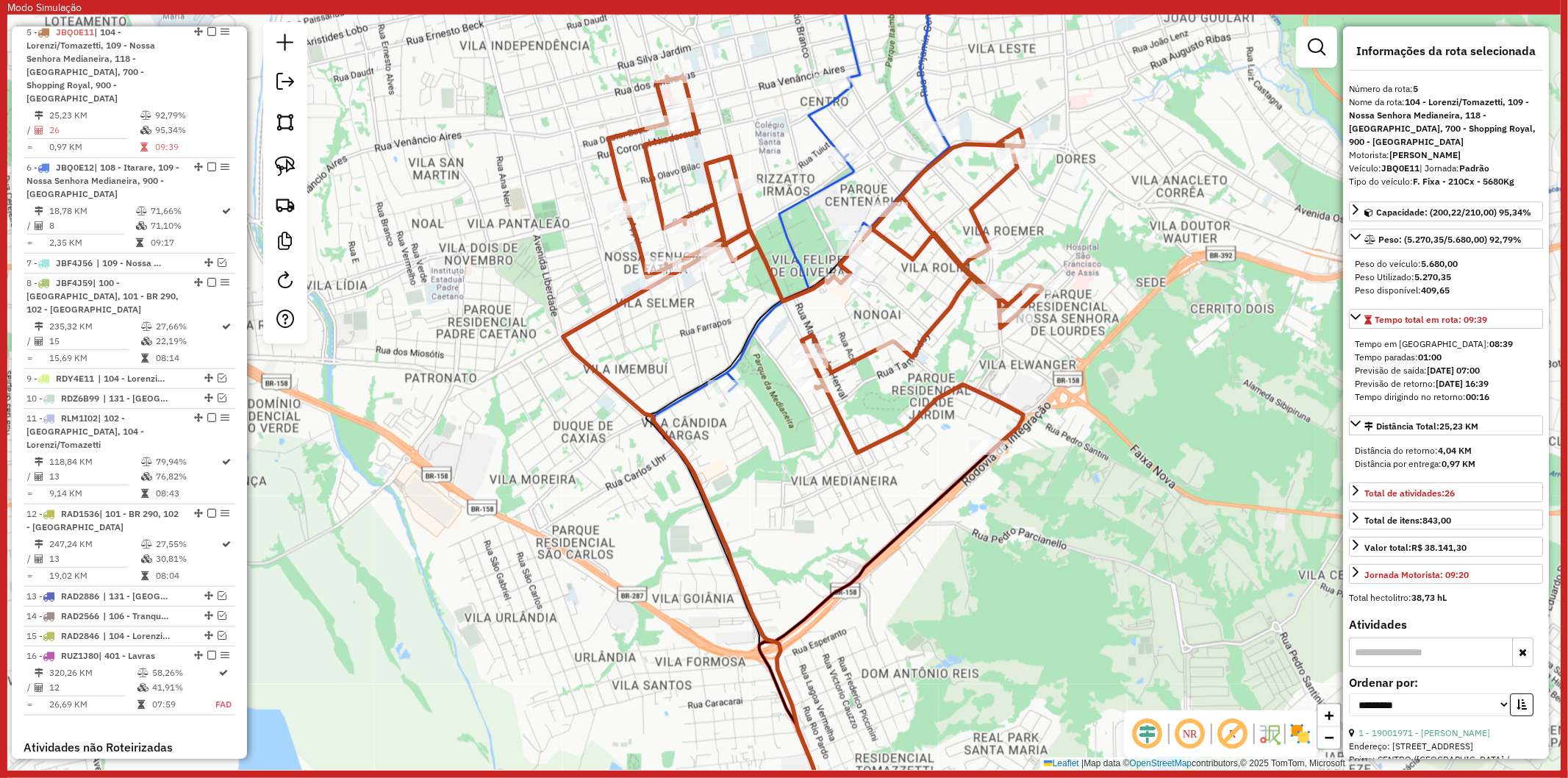
scroll to position [791, 0]
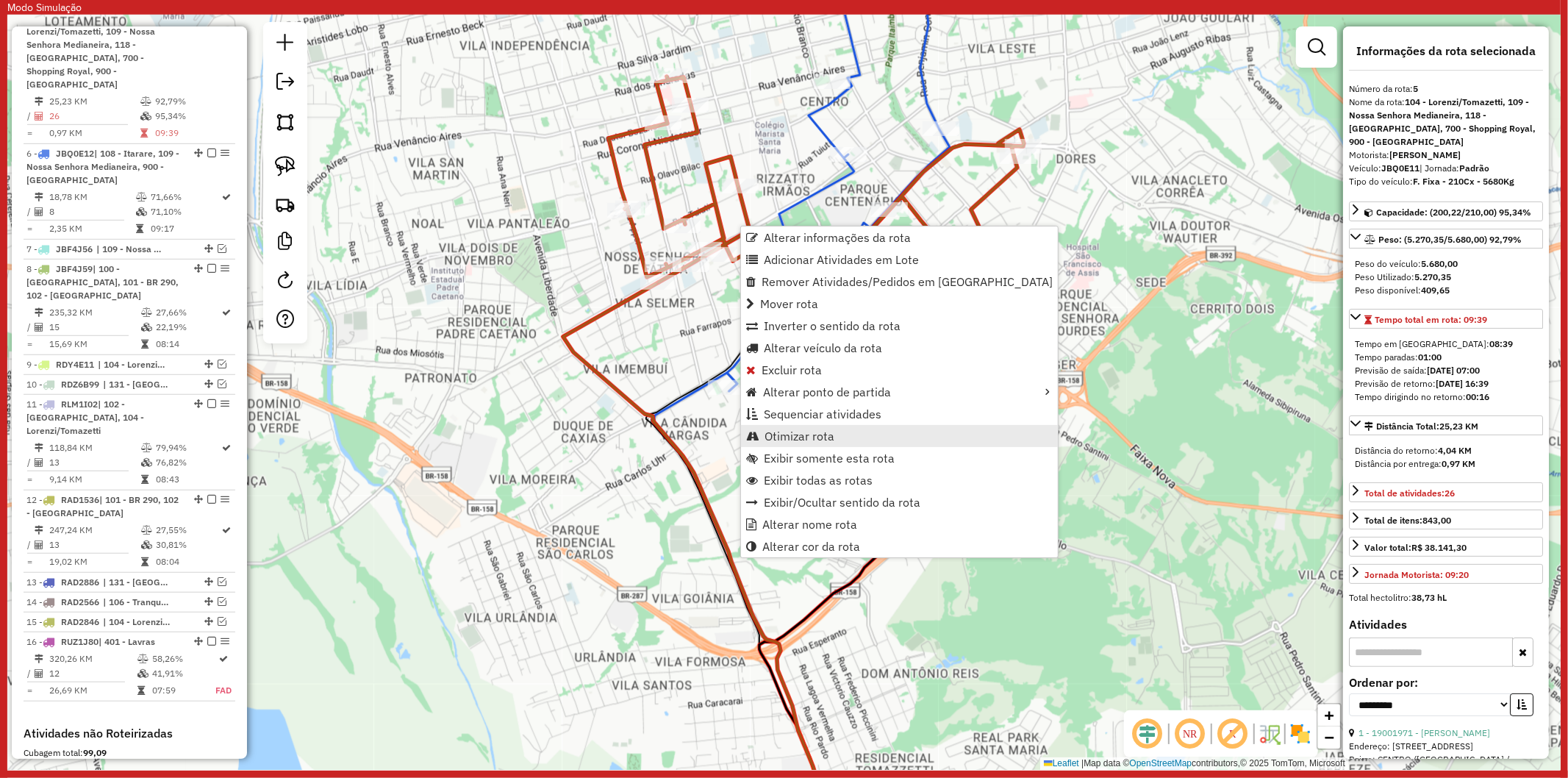
click at [811, 436] on span "Otimizar rota" at bounding box center [800, 435] width 70 height 12
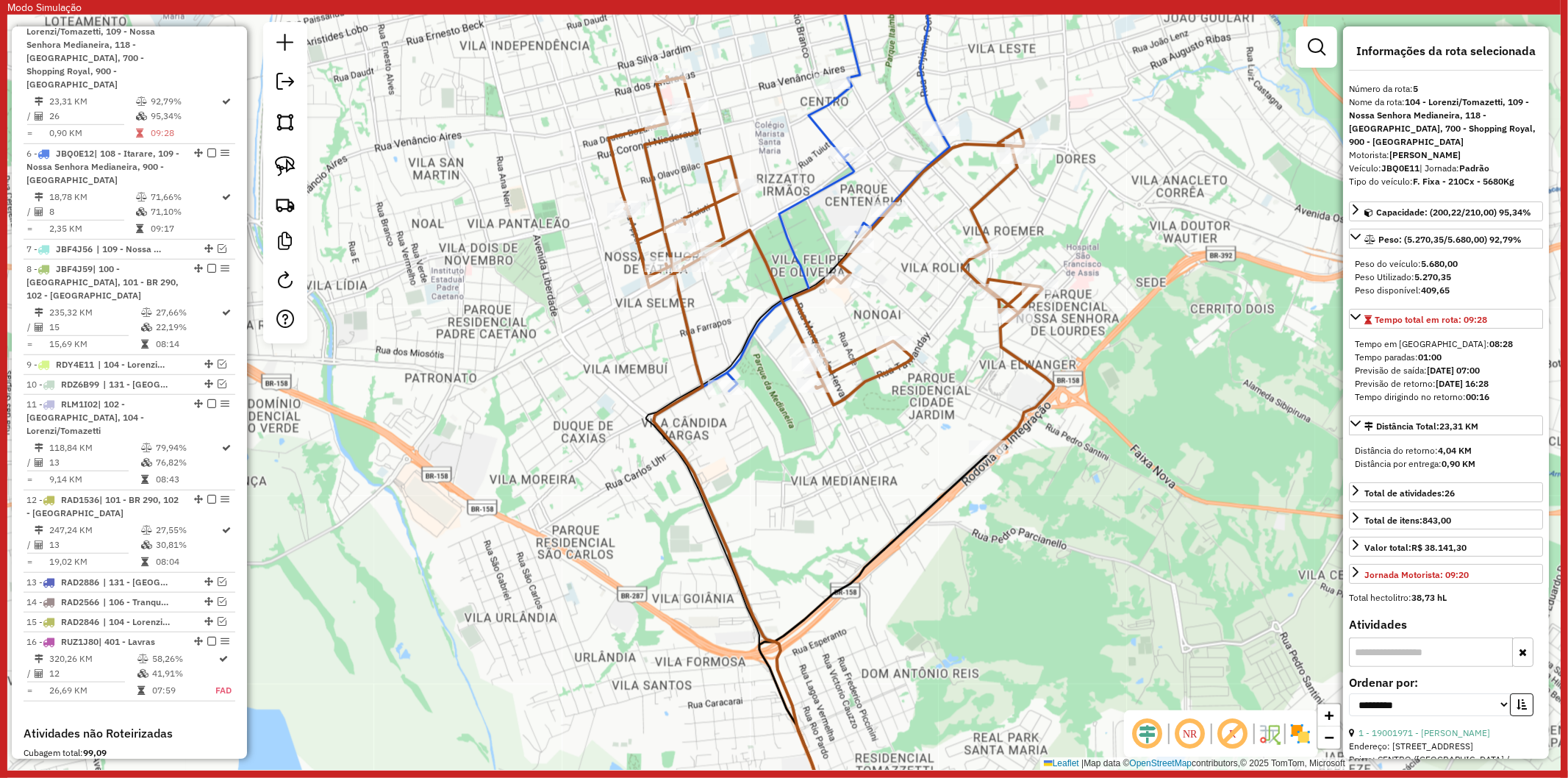
click at [818, 188] on icon at bounding box center [886, 165] width 318 height 452
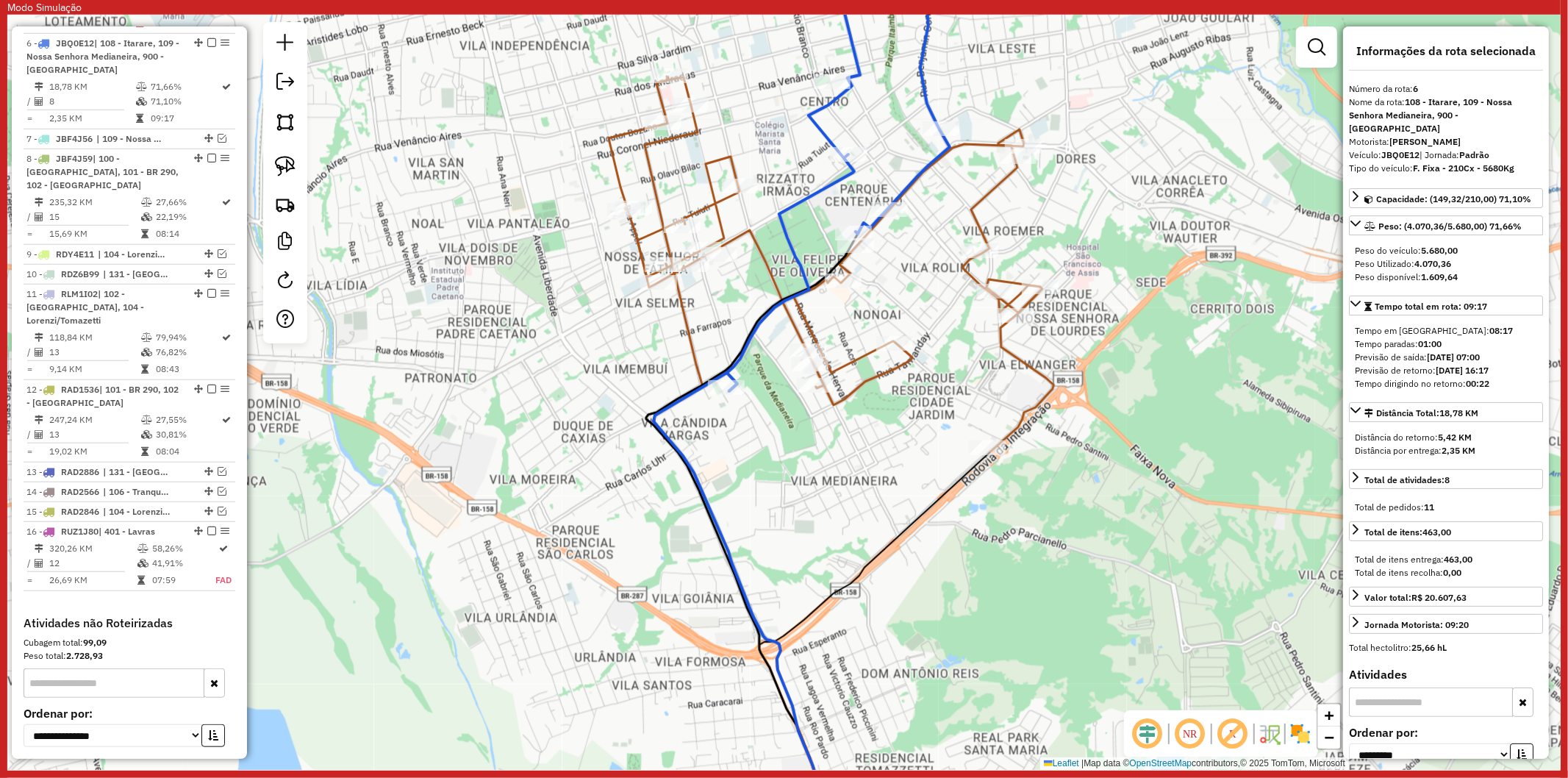
scroll to position [913, 0]
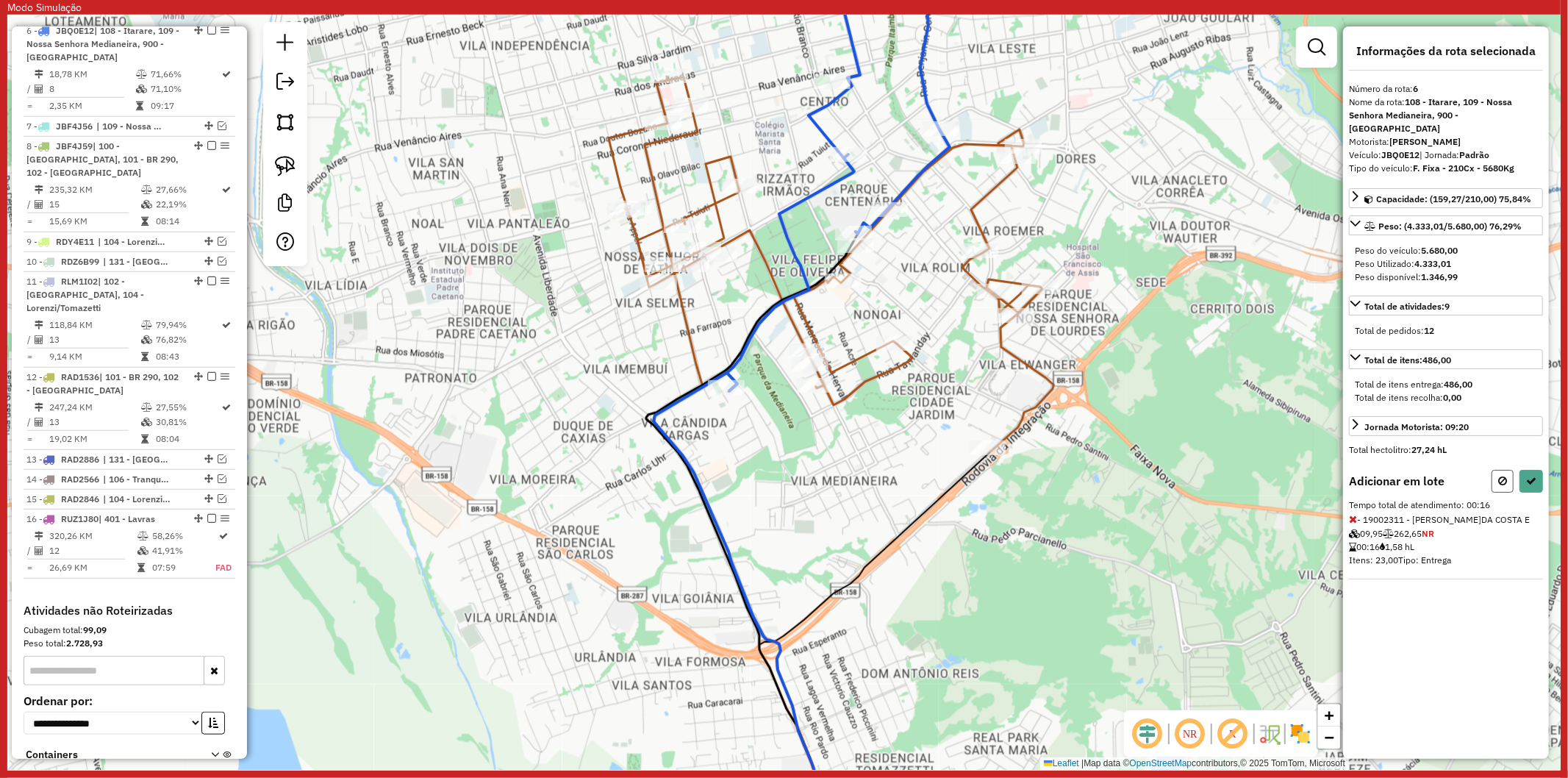
click at [1498, 475] on icon at bounding box center [1503, 481] width 9 height 11
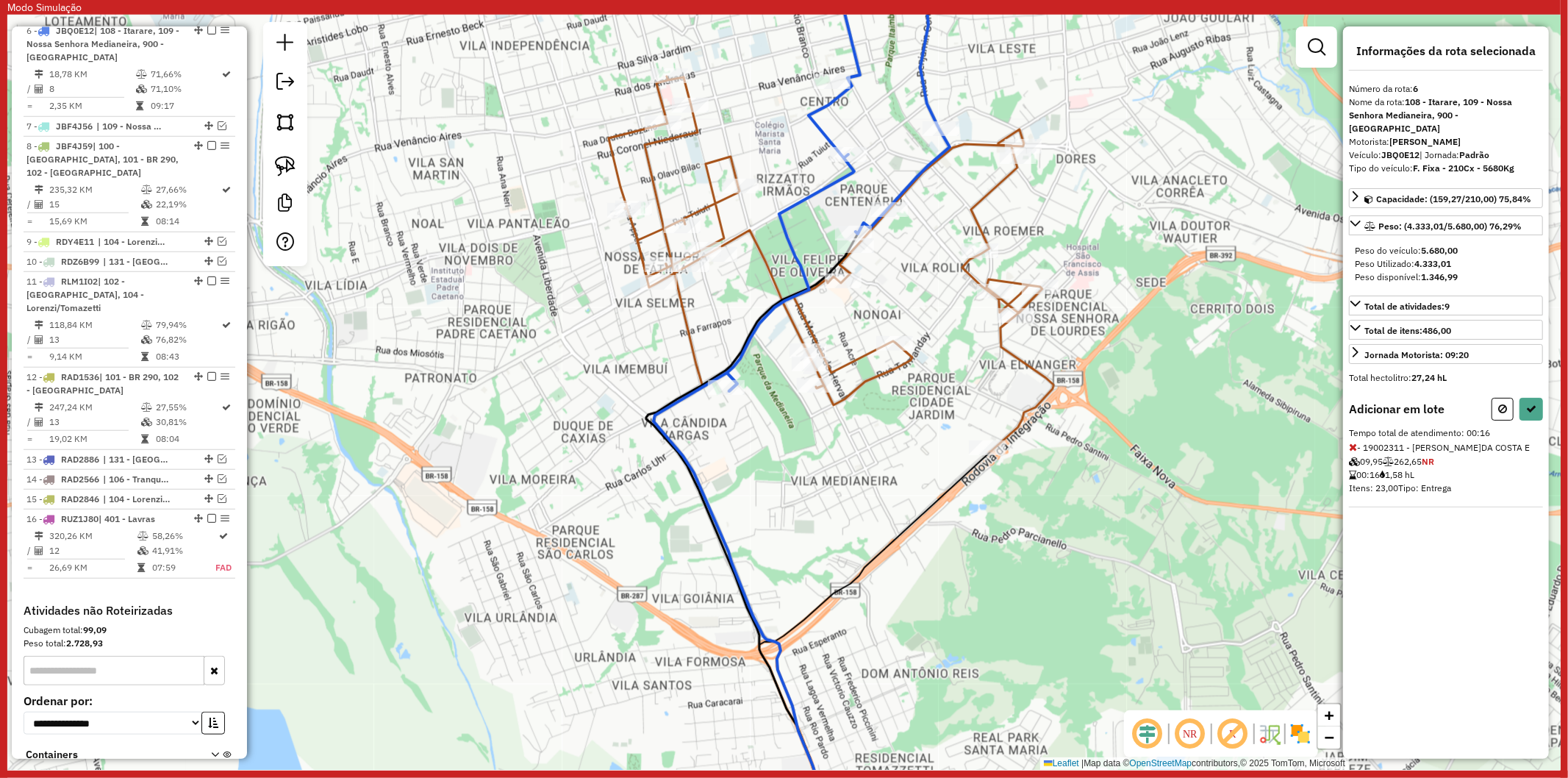
select select "**********"
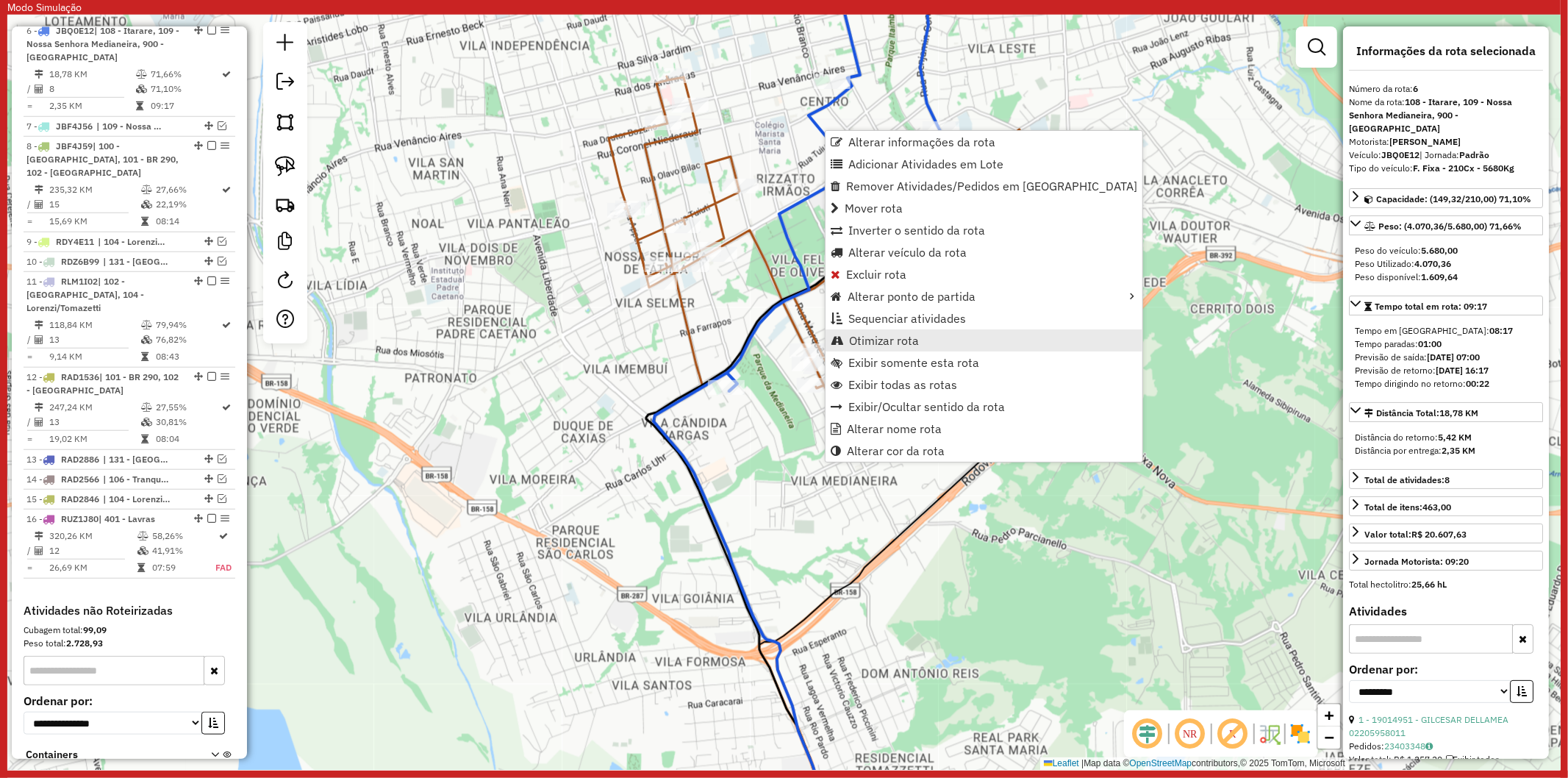
click at [892, 344] on span "Otimizar rota" at bounding box center [884, 339] width 70 height 12
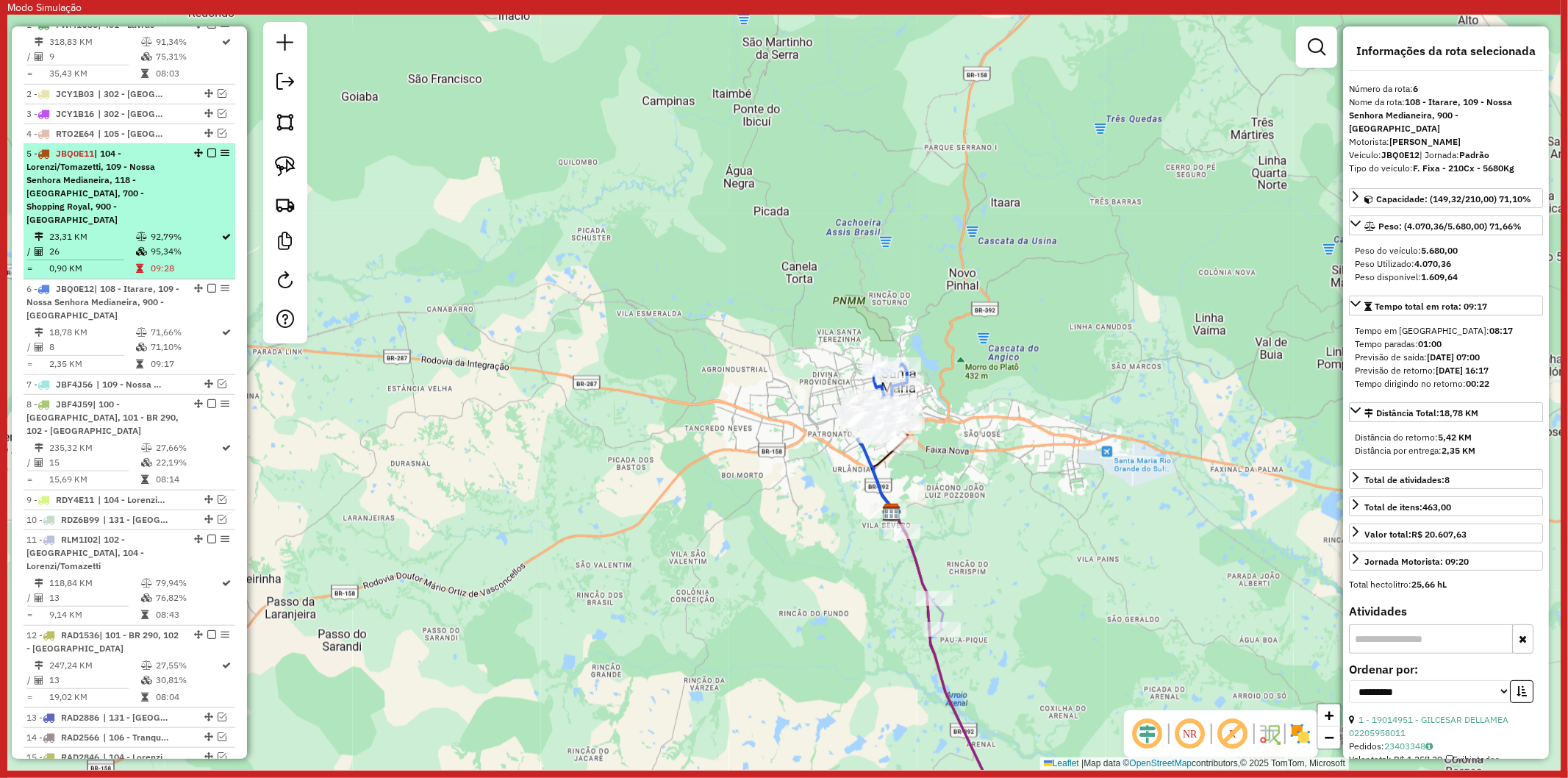
scroll to position [422, 0]
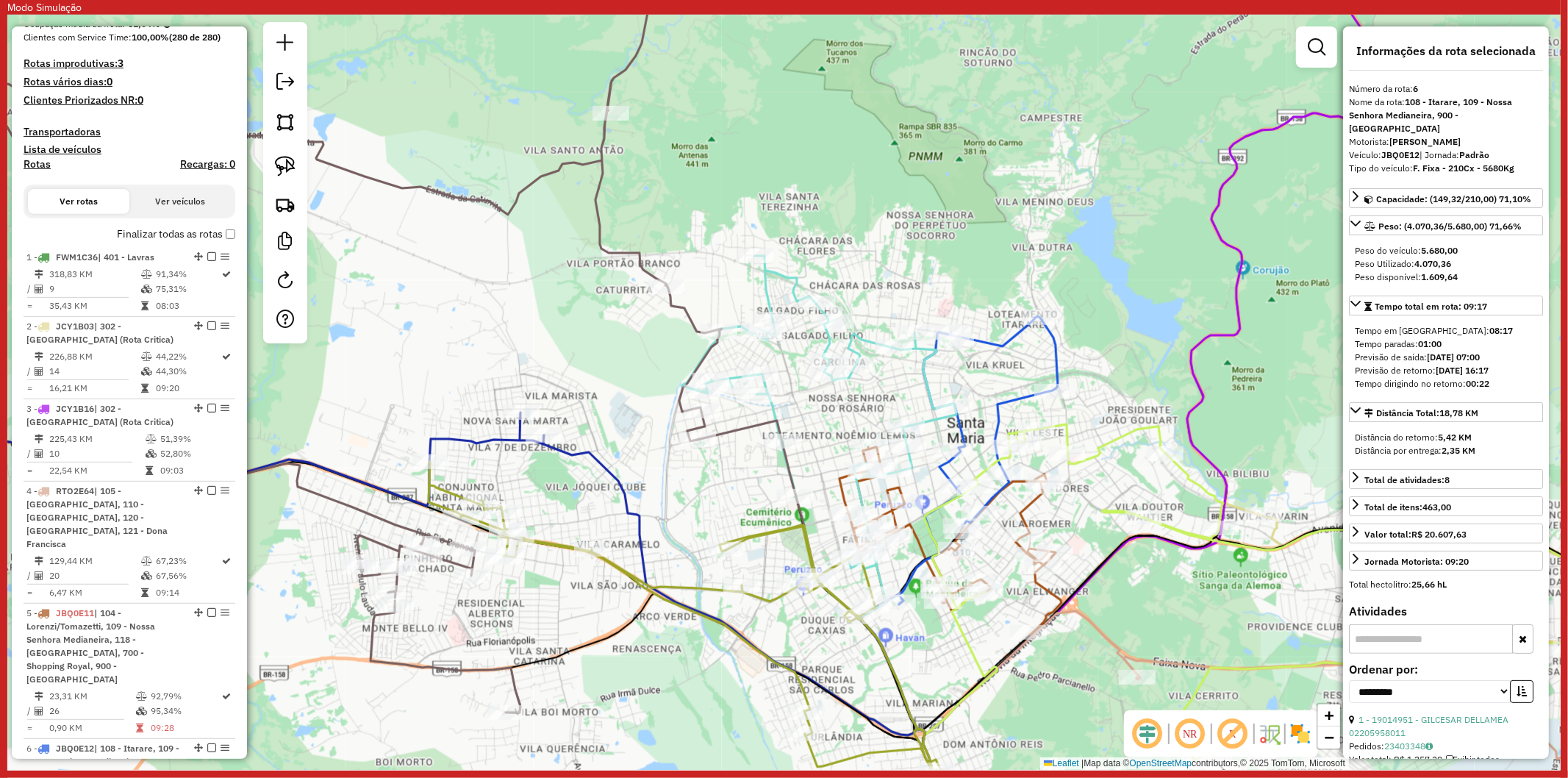
click at [674, 310] on icon at bounding box center [303, 326] width 838 height 774
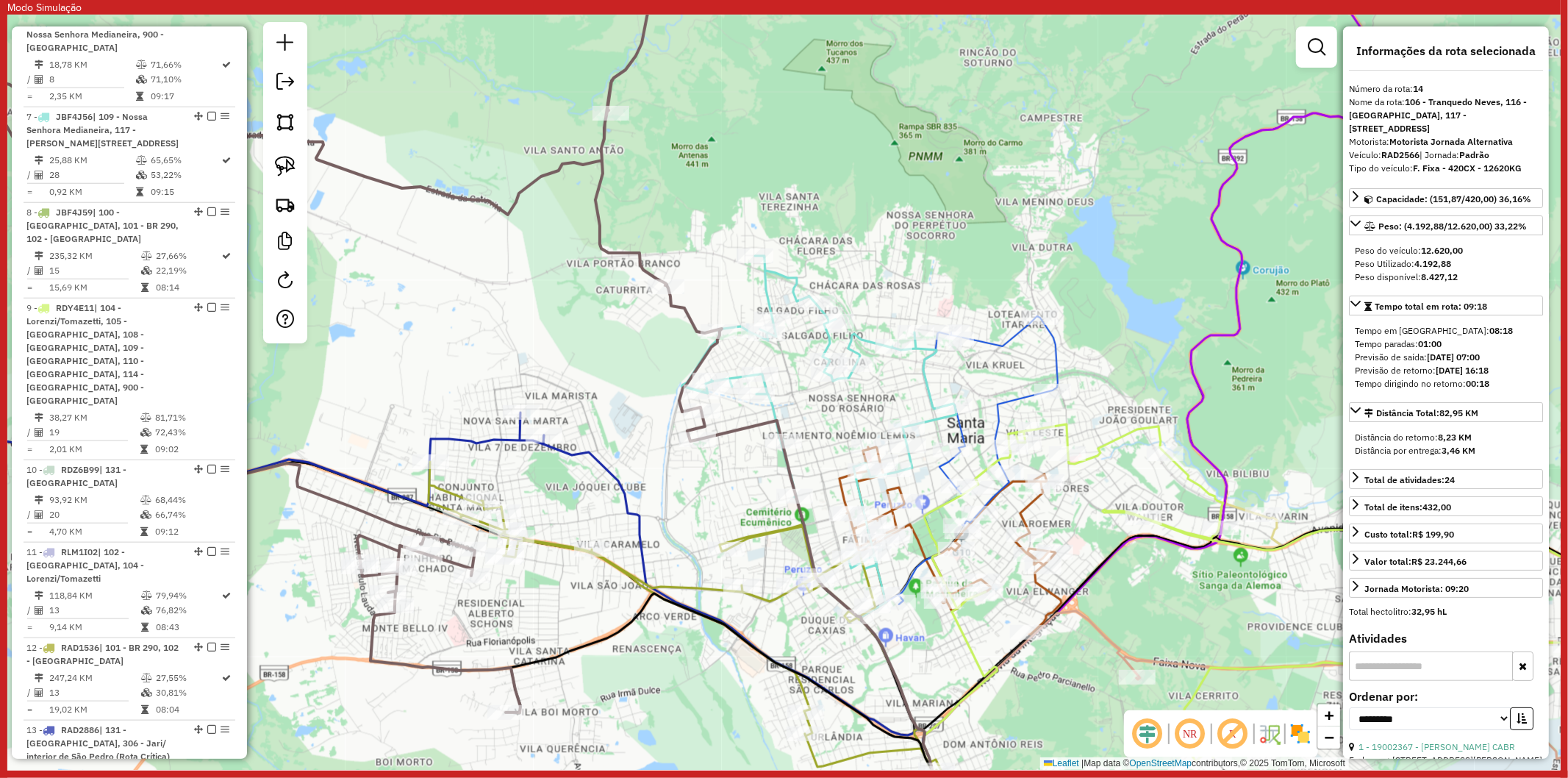
scroll to position [1799, 0]
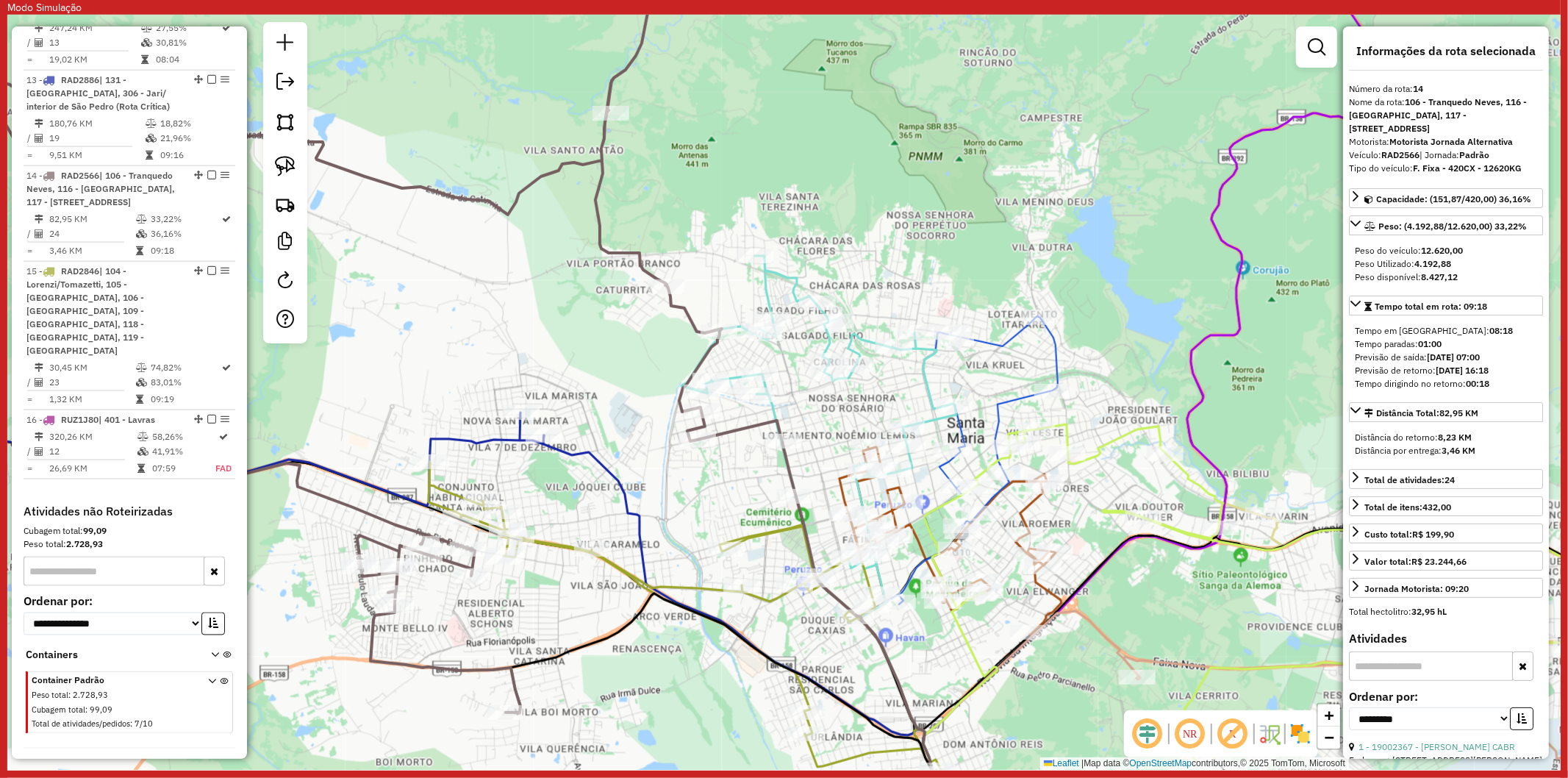
click at [623, 481] on icon at bounding box center [751, 640] width 417 height 411
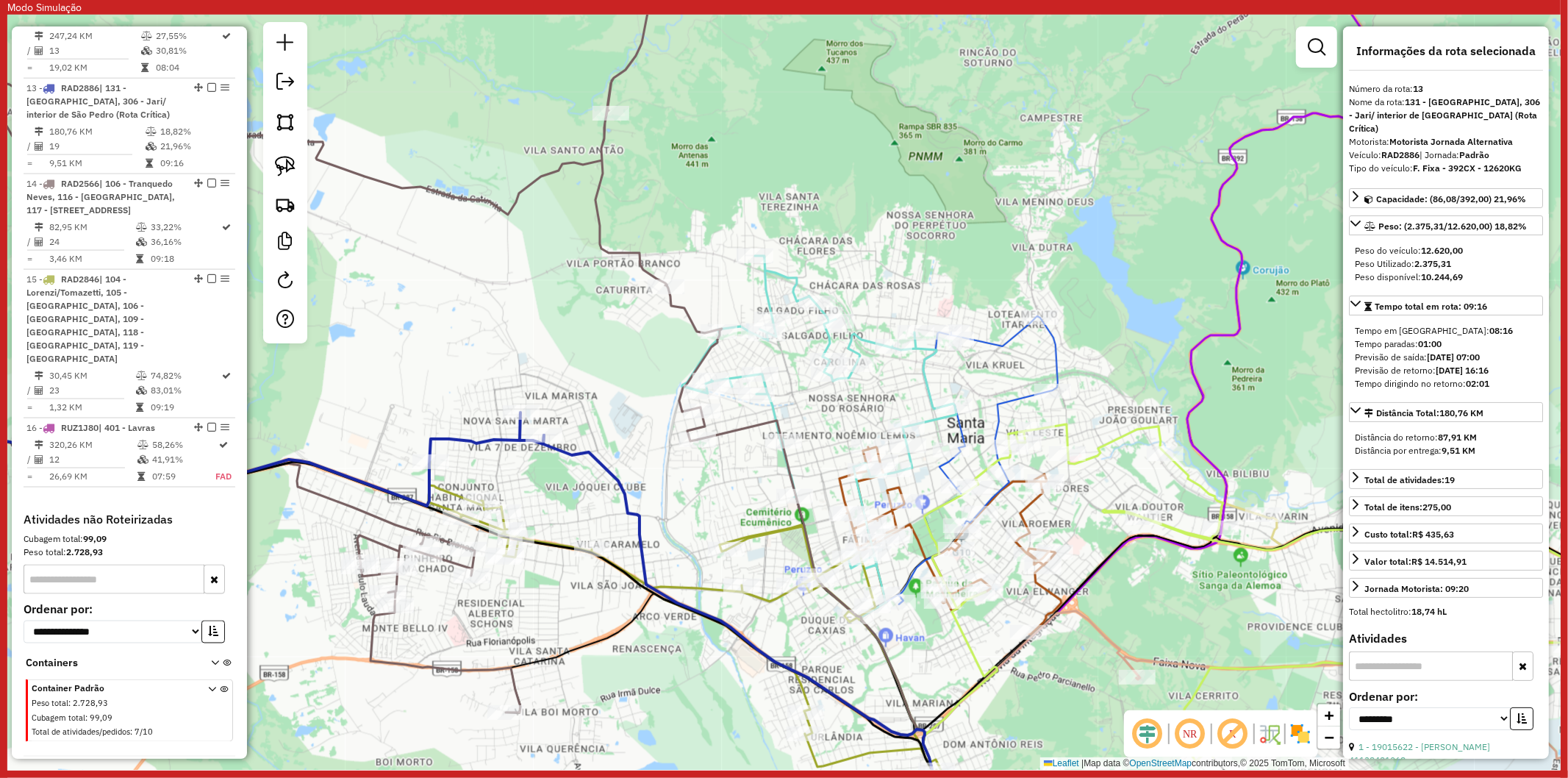
scroll to position [1782, 0]
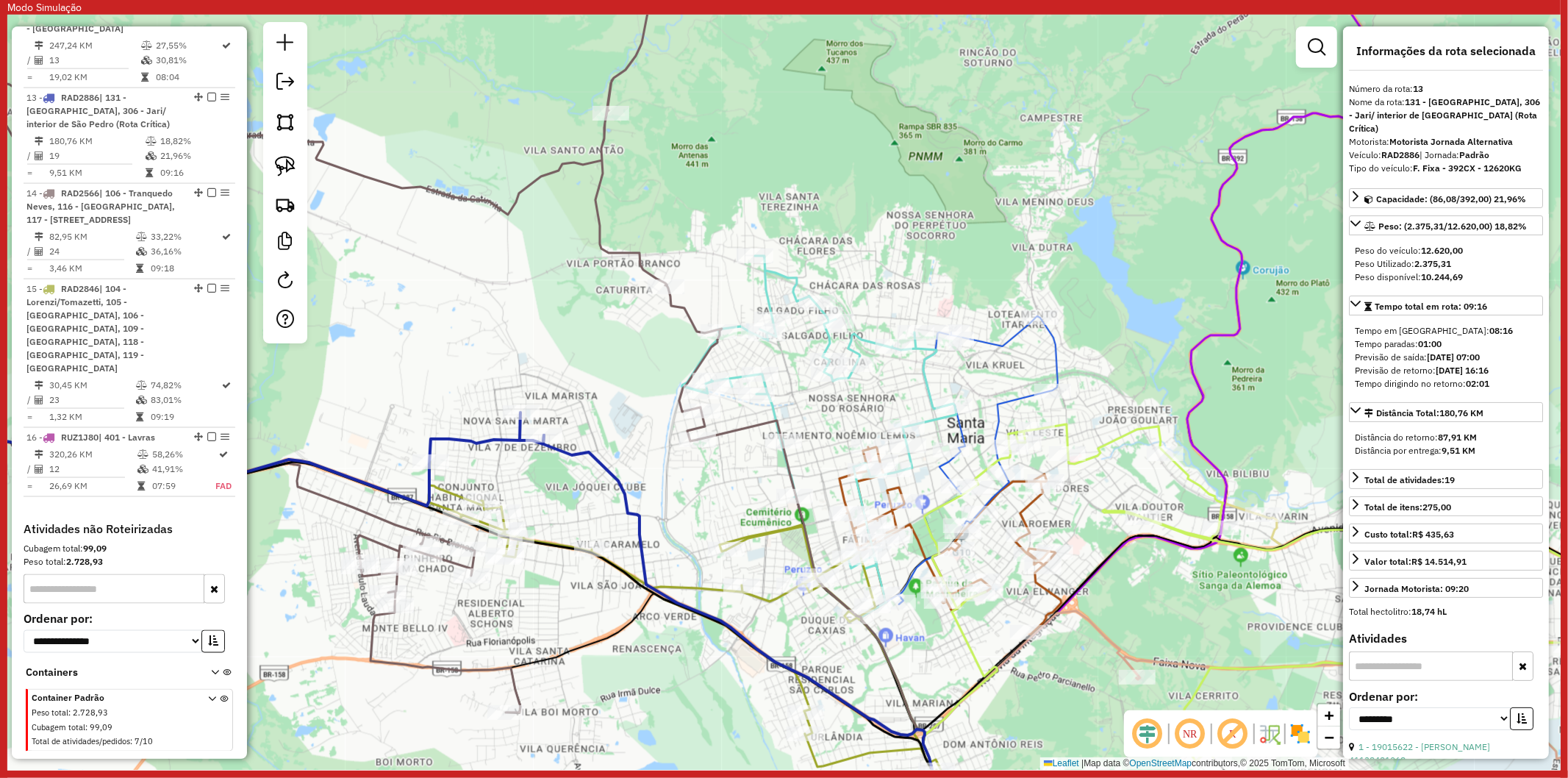
click at [699, 590] on icon at bounding box center [690, 654] width 523 height 384
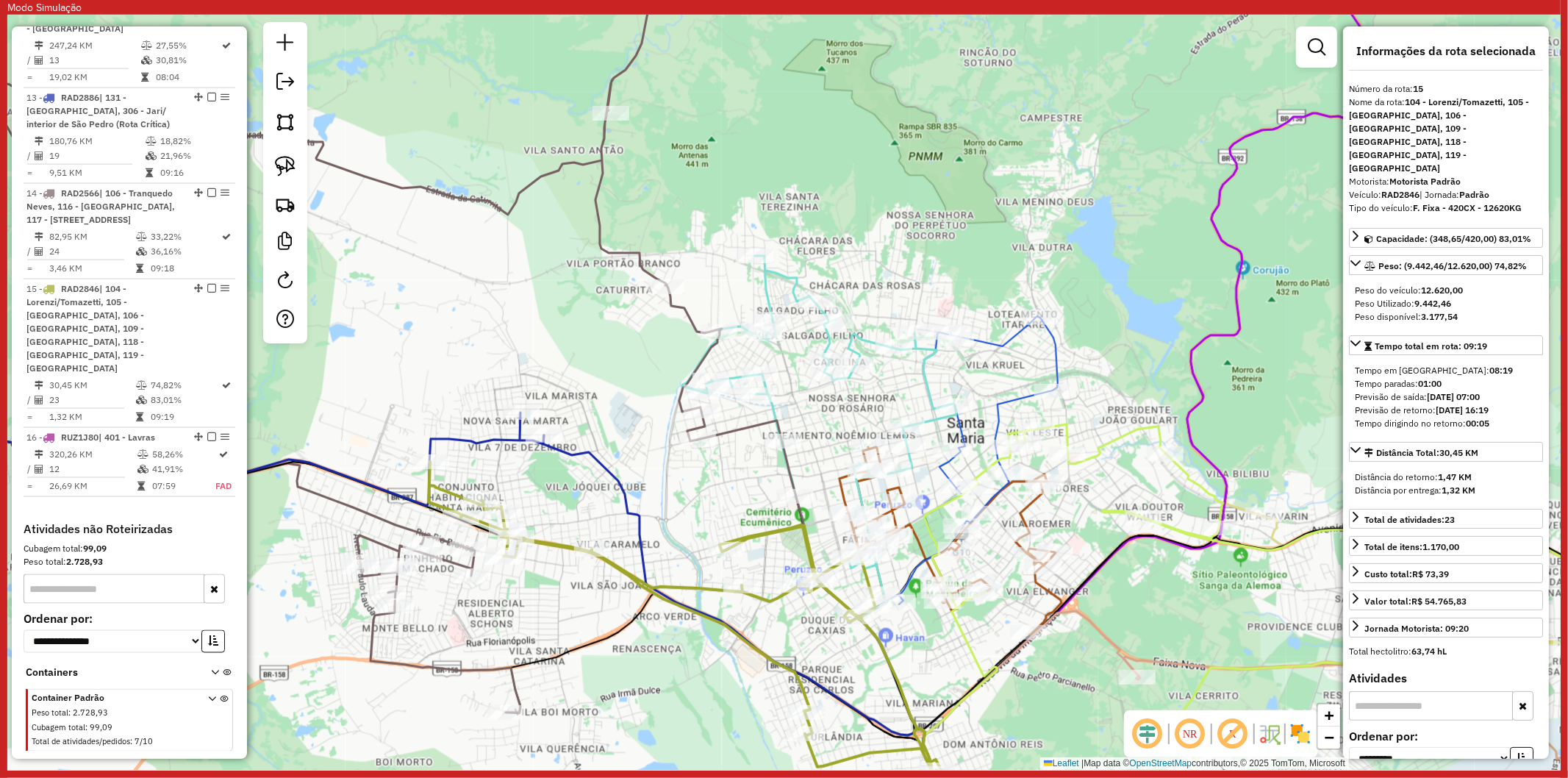
scroll to position [1799, 0]
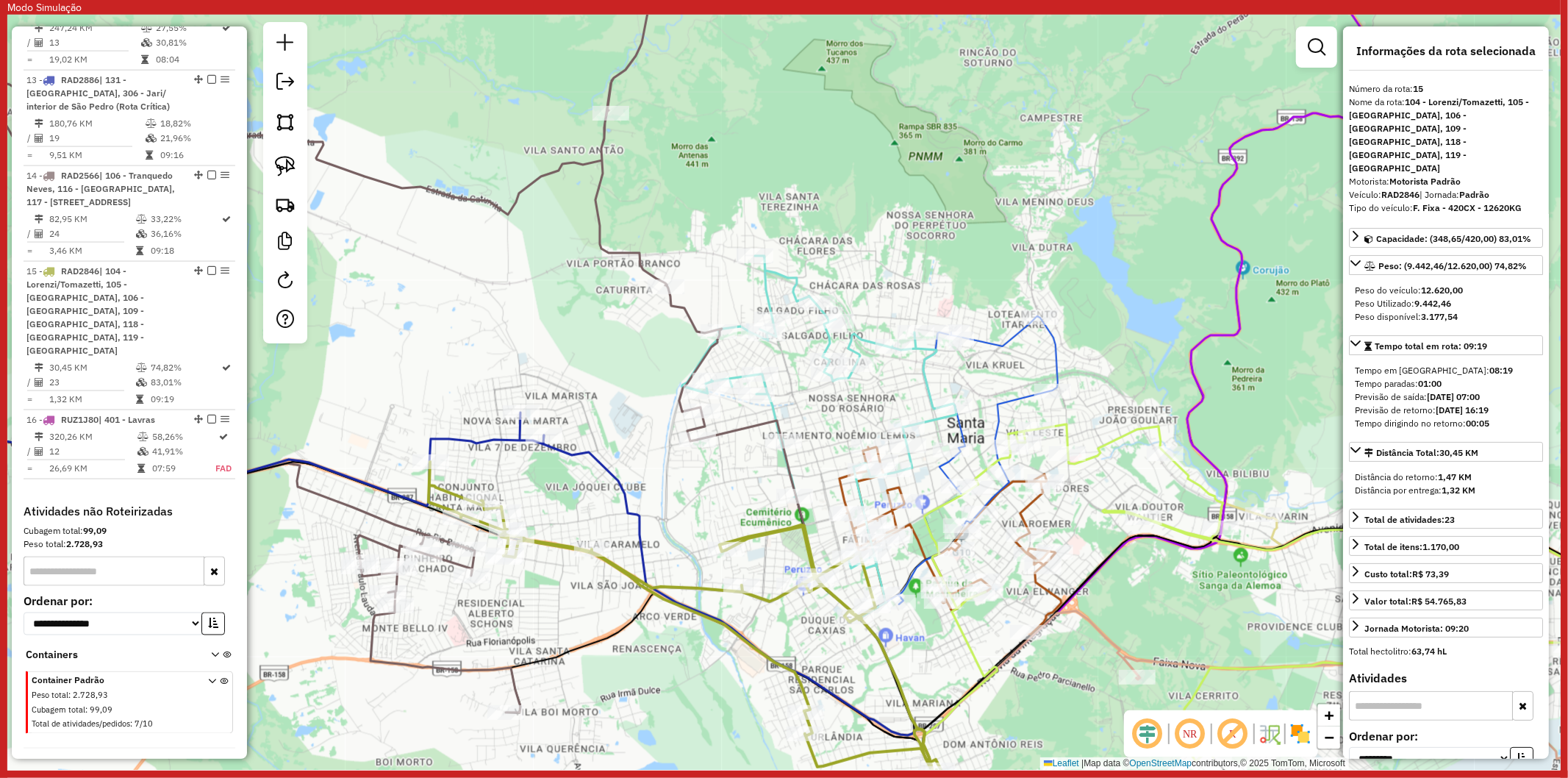
click at [468, 673] on icon at bounding box center [303, 326] width 838 height 774
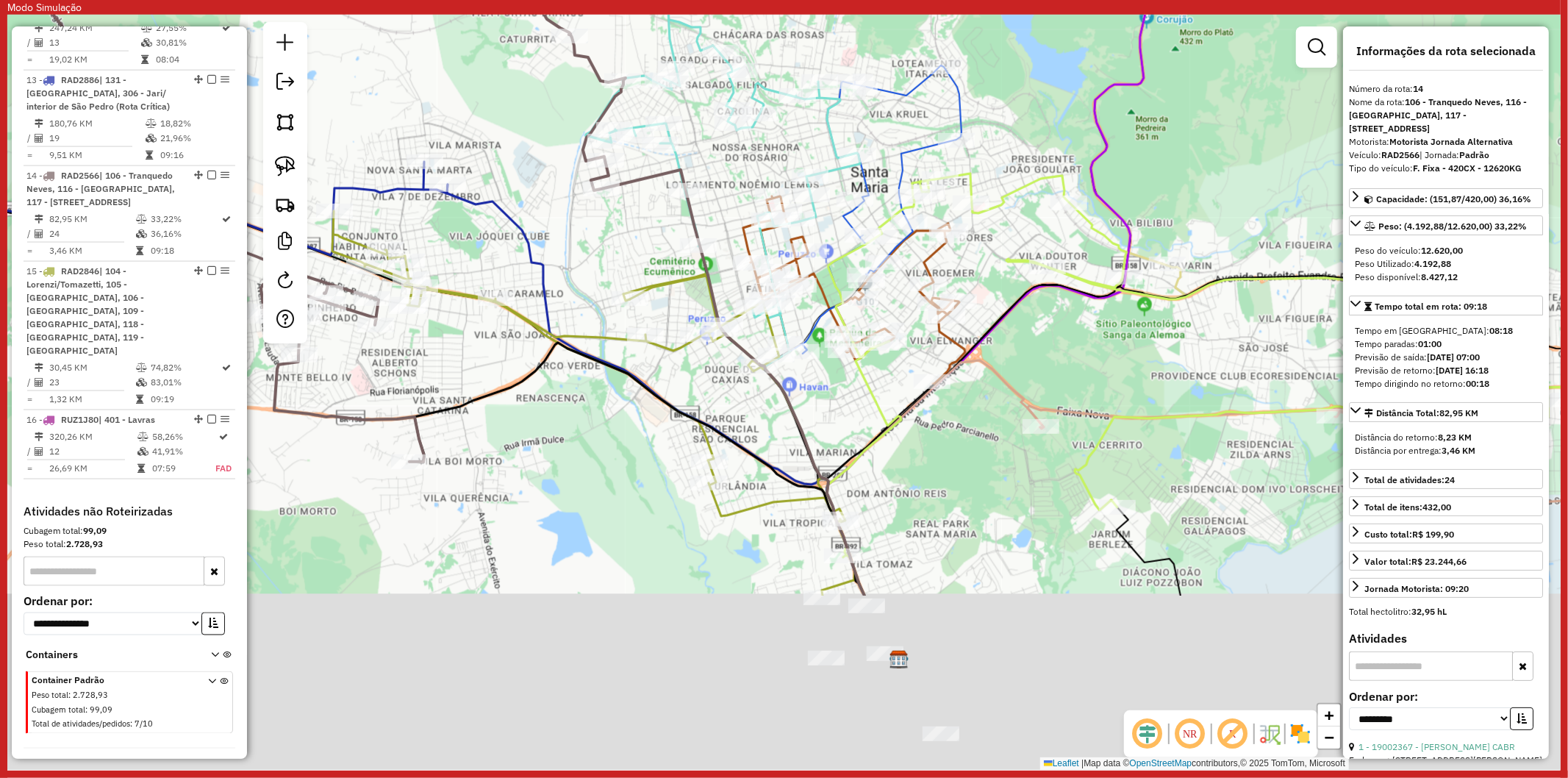
drag, startPoint x: 520, startPoint y: 447, endPoint x: 517, endPoint y: 430, distance: 17.3
click at [517, 430] on div "Janela de atendimento Grade de atendimento Capacidade Transportadoras Veículos …" at bounding box center [784, 391] width 1554 height 755
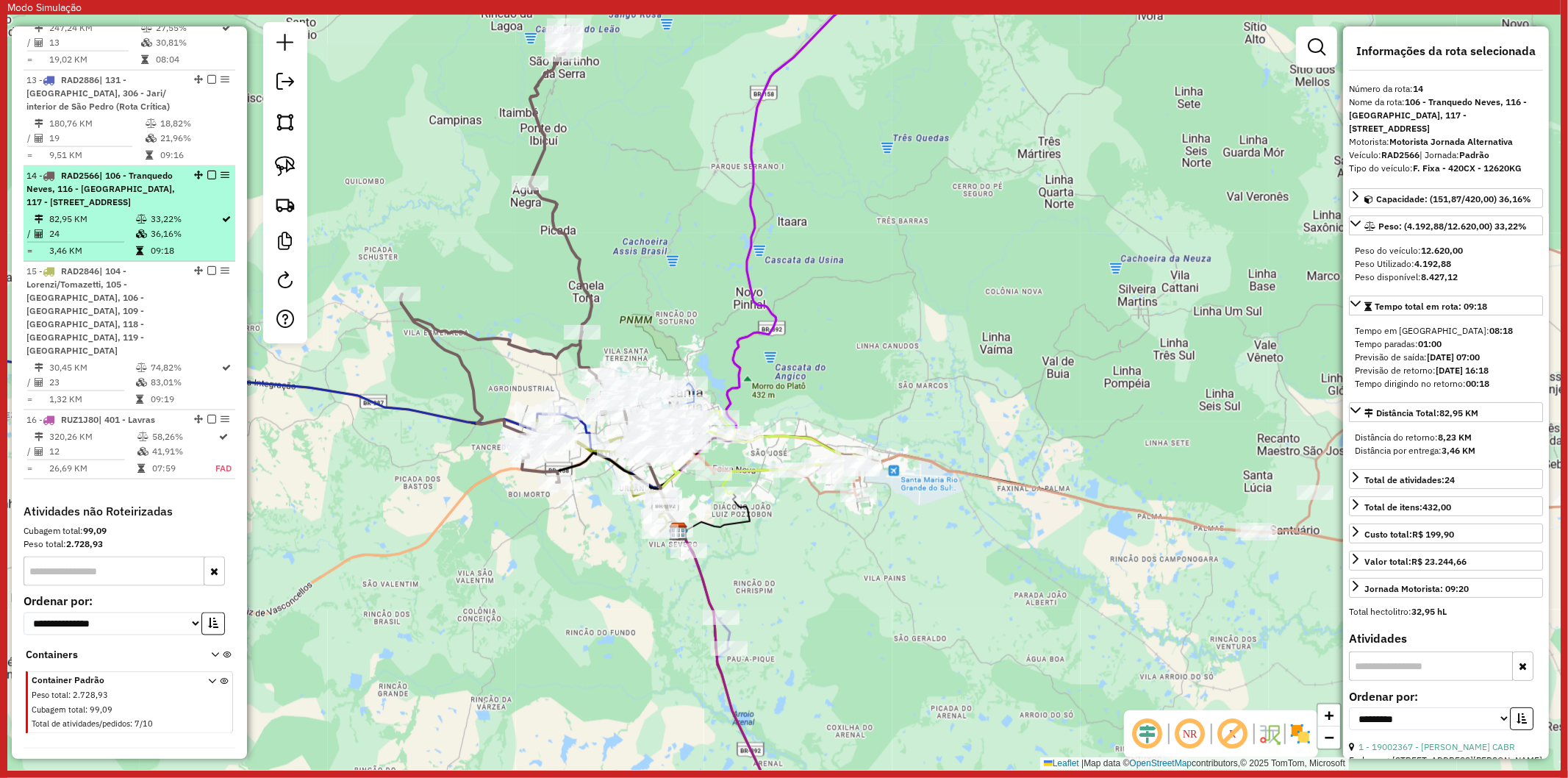
click at [208, 171] on em at bounding box center [212, 175] width 9 height 9
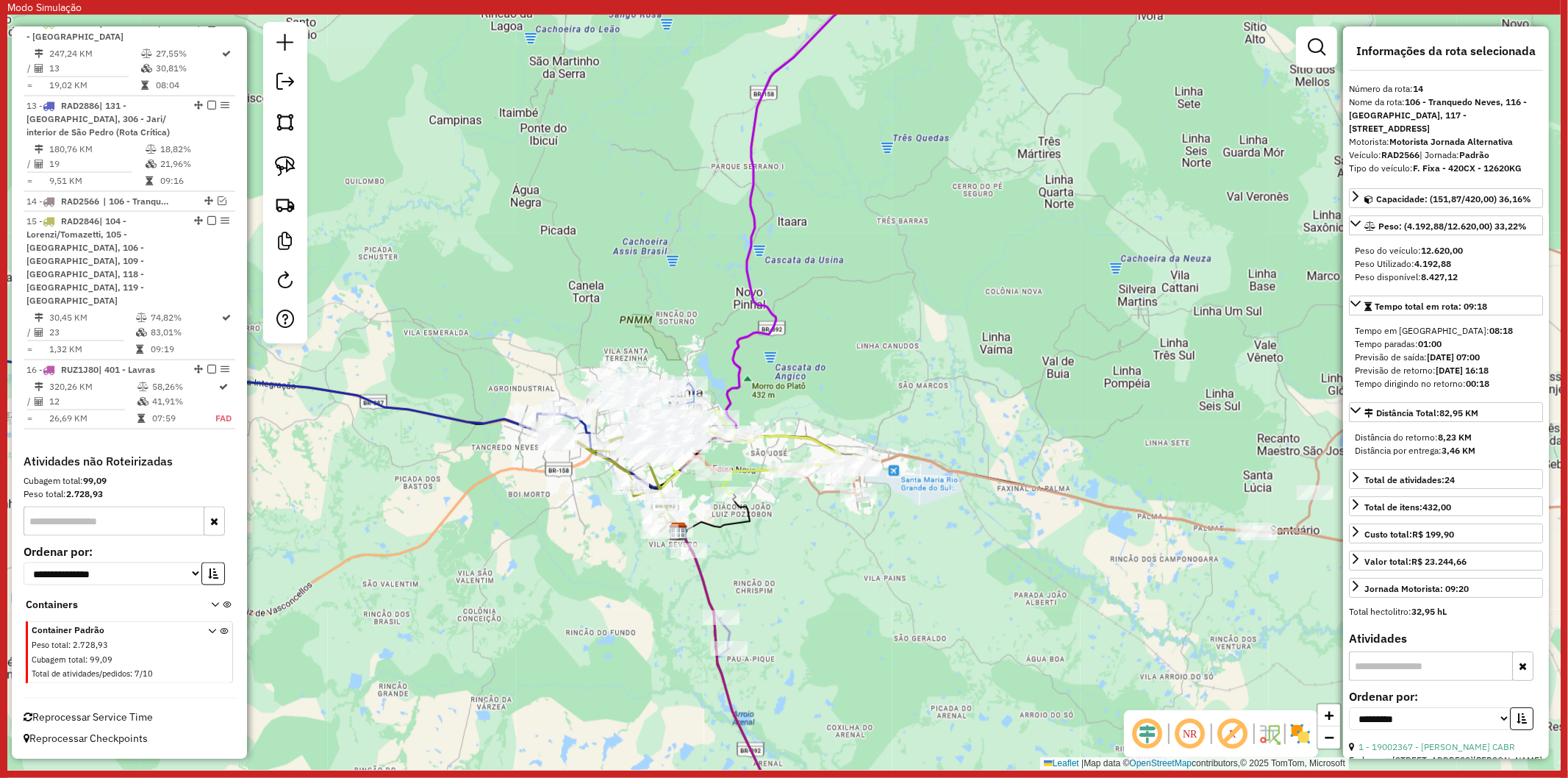
scroll to position [1698, 0]
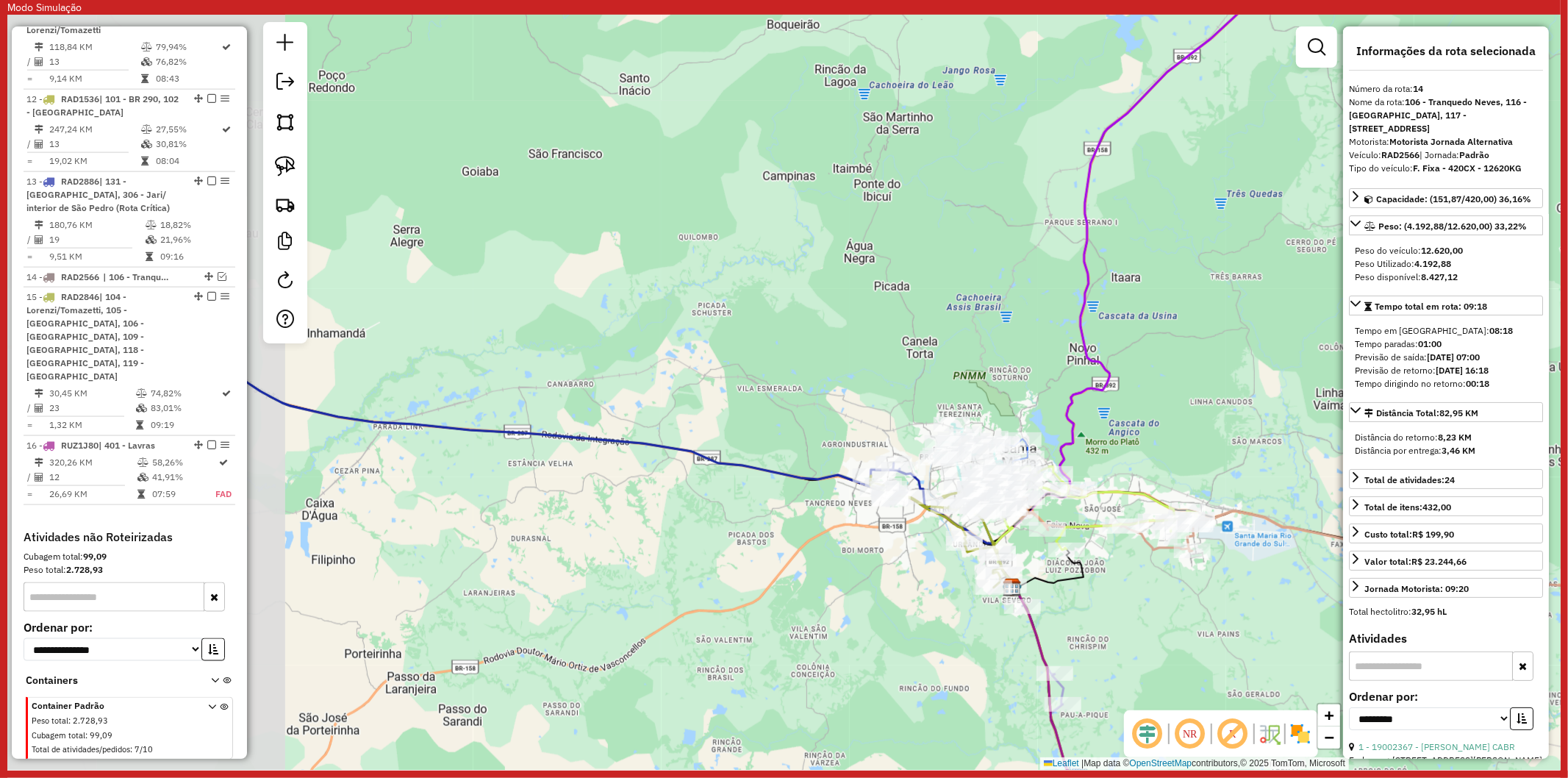
drag, startPoint x: 348, startPoint y: 437, endPoint x: 680, endPoint y: 491, distance: 336.4
click at [681, 491] on div "Rota 15 - Placa RAD2846 19000922 - LANCHERIA DO PITA Janela de atendimento Grad…" at bounding box center [784, 391] width 1554 height 755
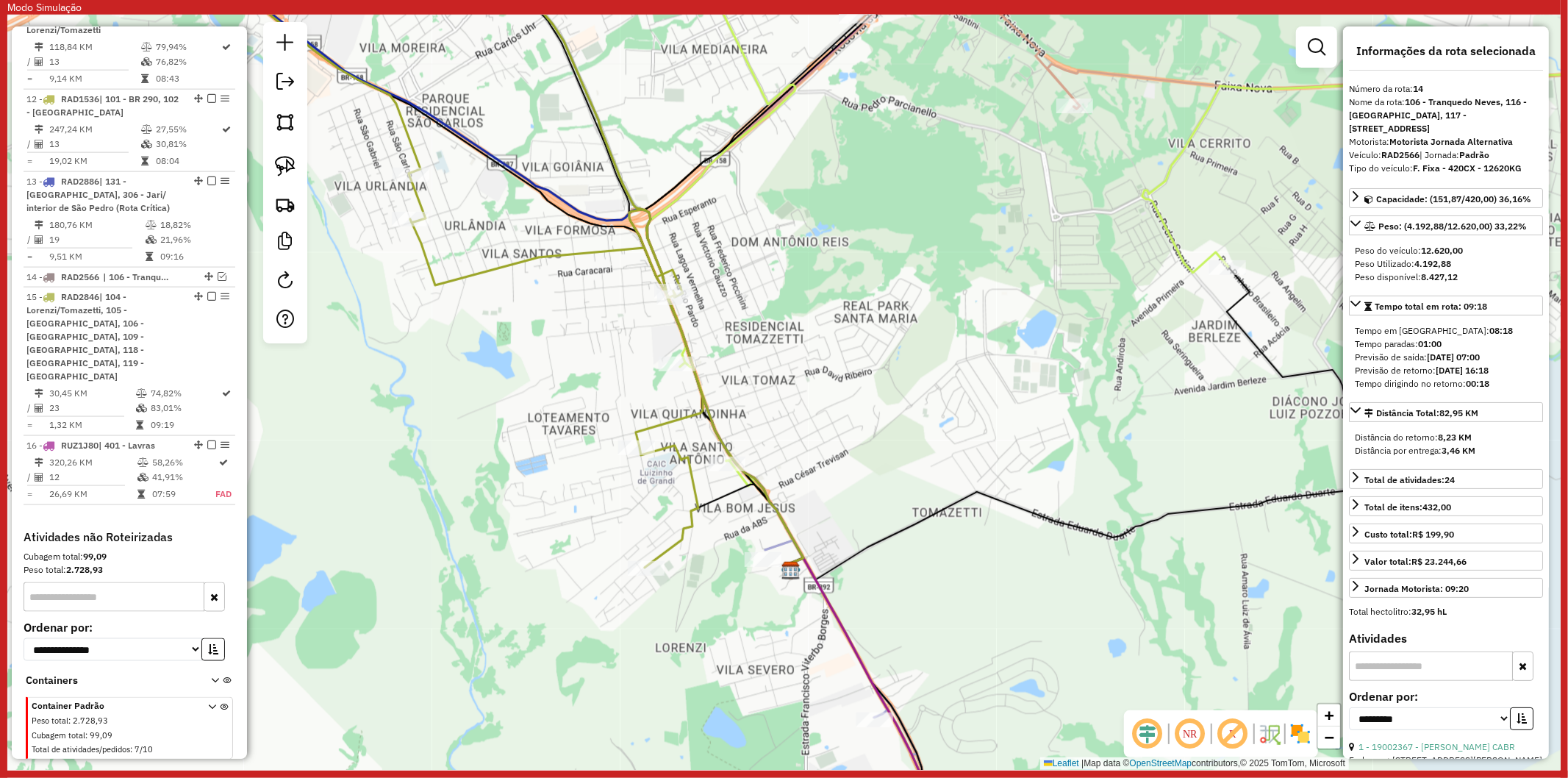
click at [690, 480] on icon at bounding box center [407, 254] width 591 height 629
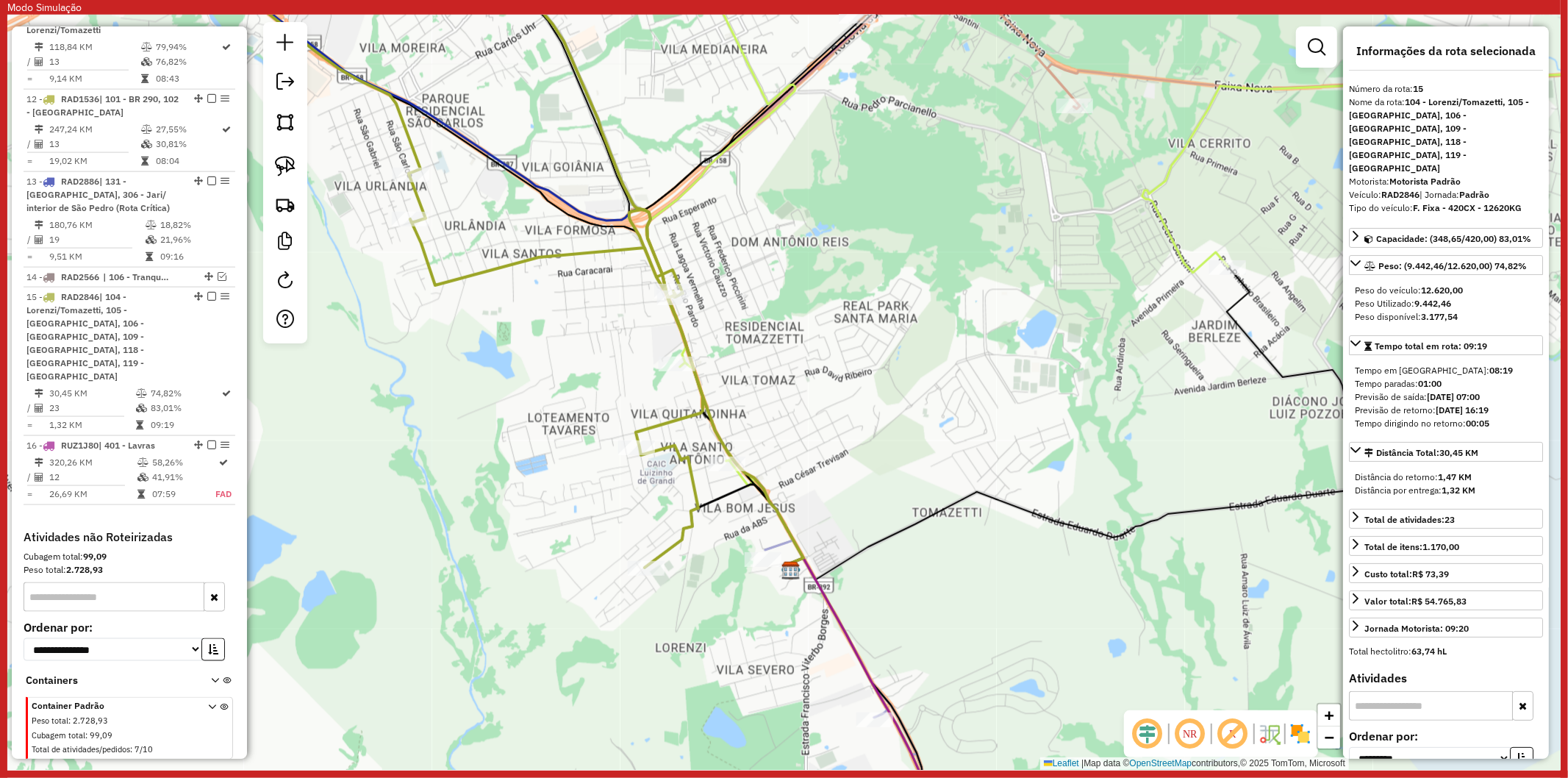
click at [1187, 253] on icon at bounding box center [1182, 216] width 1069 height 555
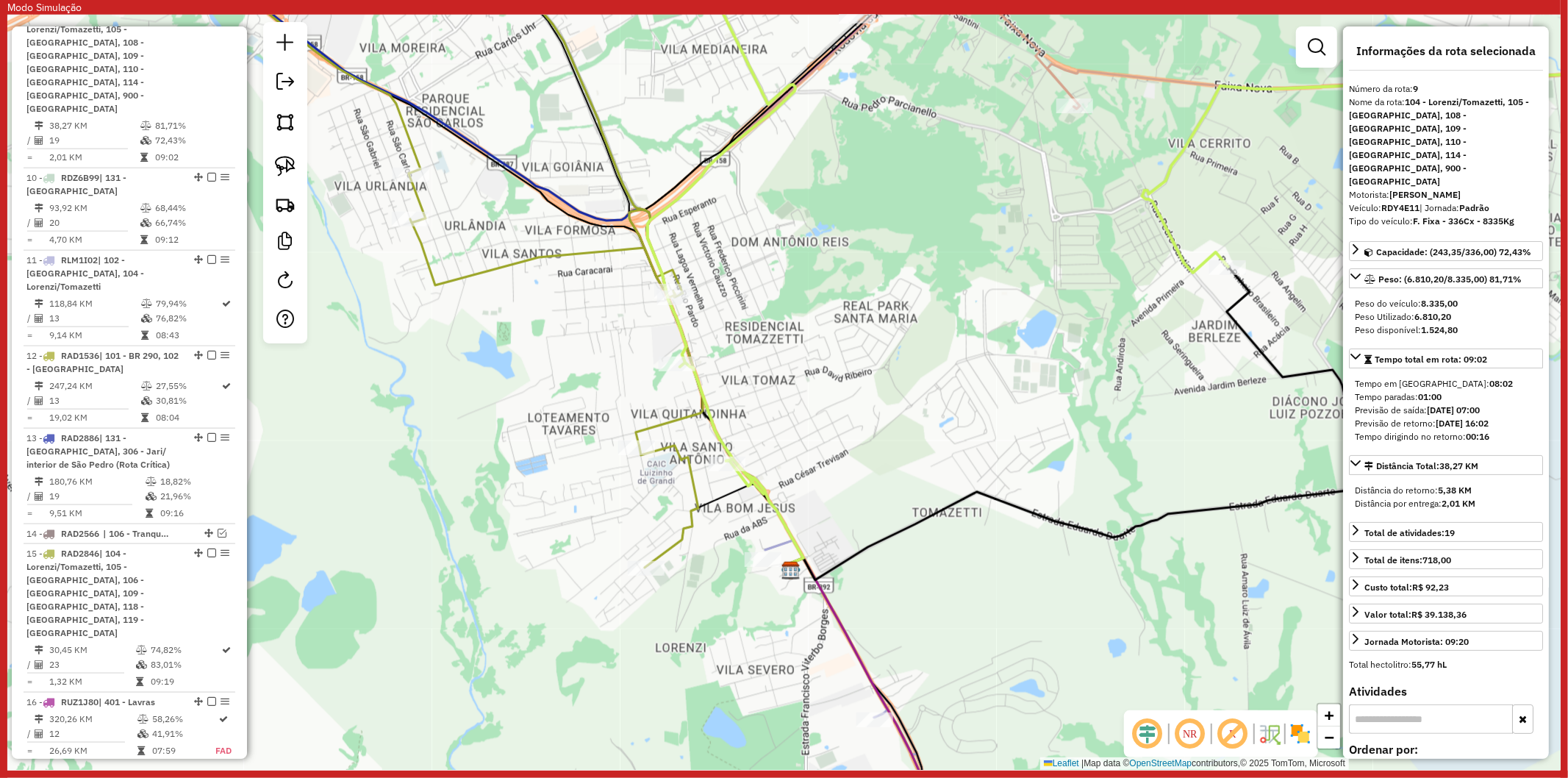
click at [1180, 254] on icon at bounding box center [1182, 216] width 1069 height 555
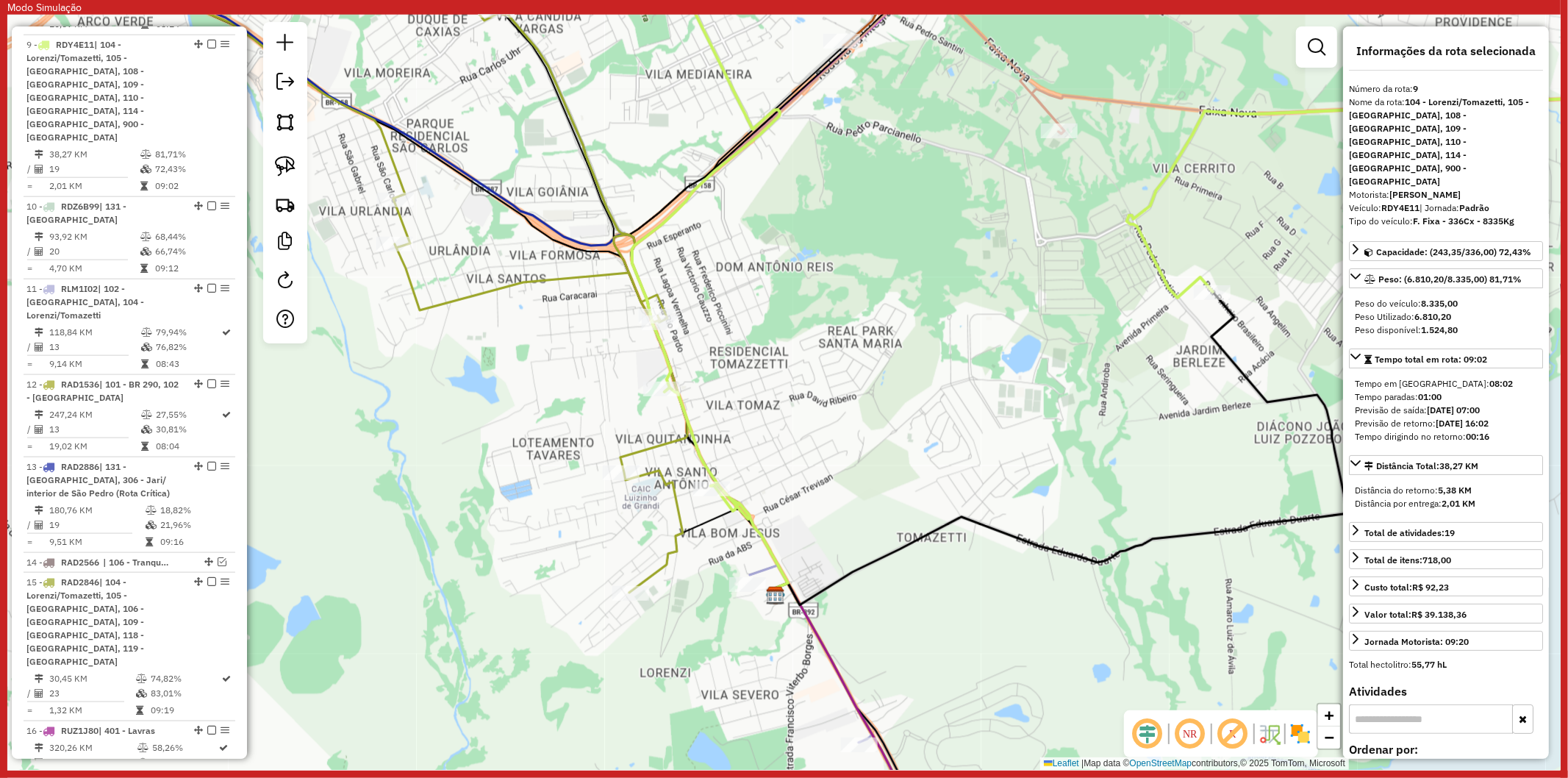
drag, startPoint x: 945, startPoint y: 437, endPoint x: 937, endPoint y: 447, distance: 12.8
click at [937, 447] on div "Janela de atendimento Grade de atendimento Capacidade Transportadoras Veículos …" at bounding box center [784, 391] width 1554 height 755
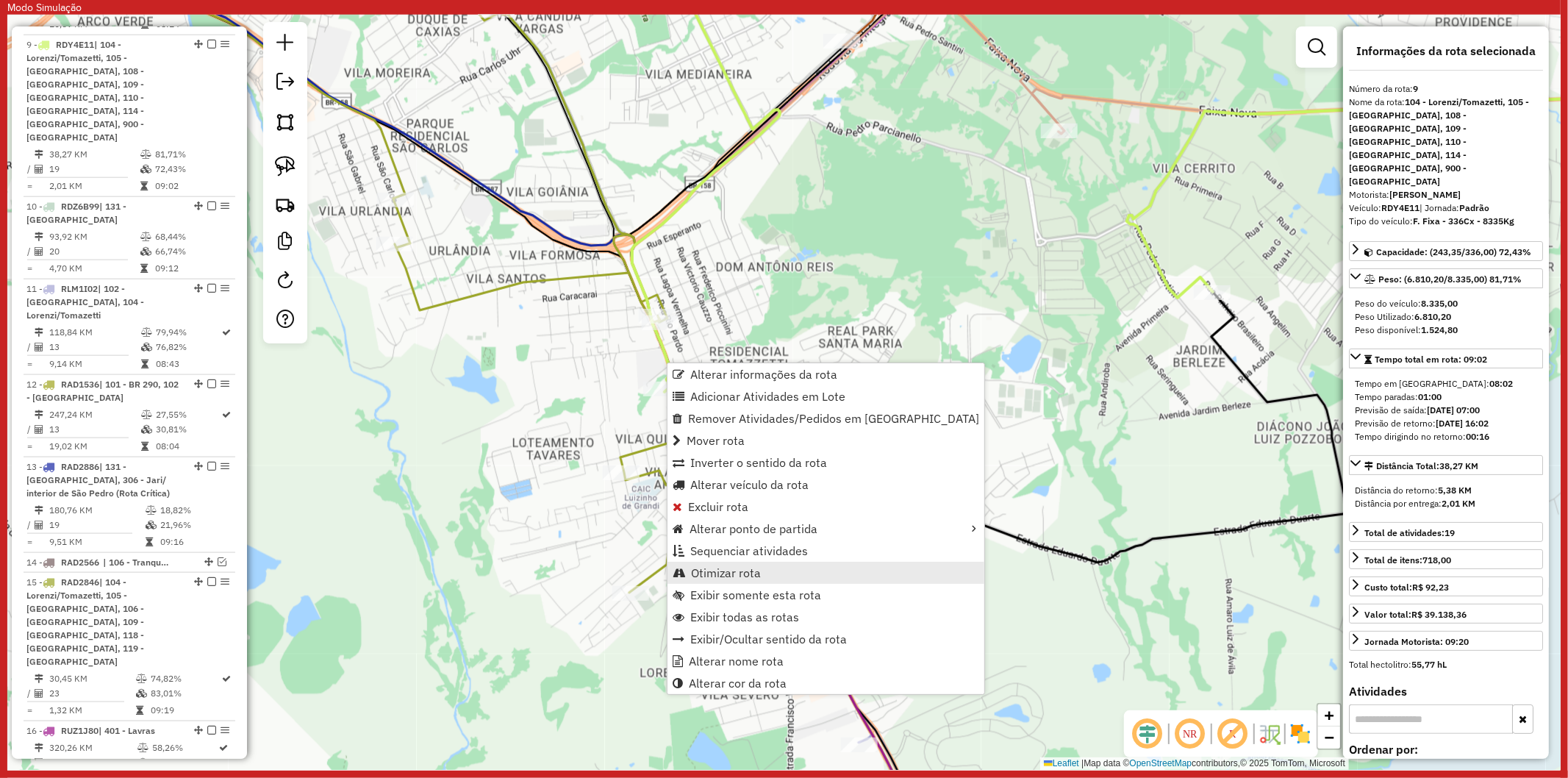
click at [762, 566] on link "Otimizar rota" at bounding box center [826, 573] width 317 height 22
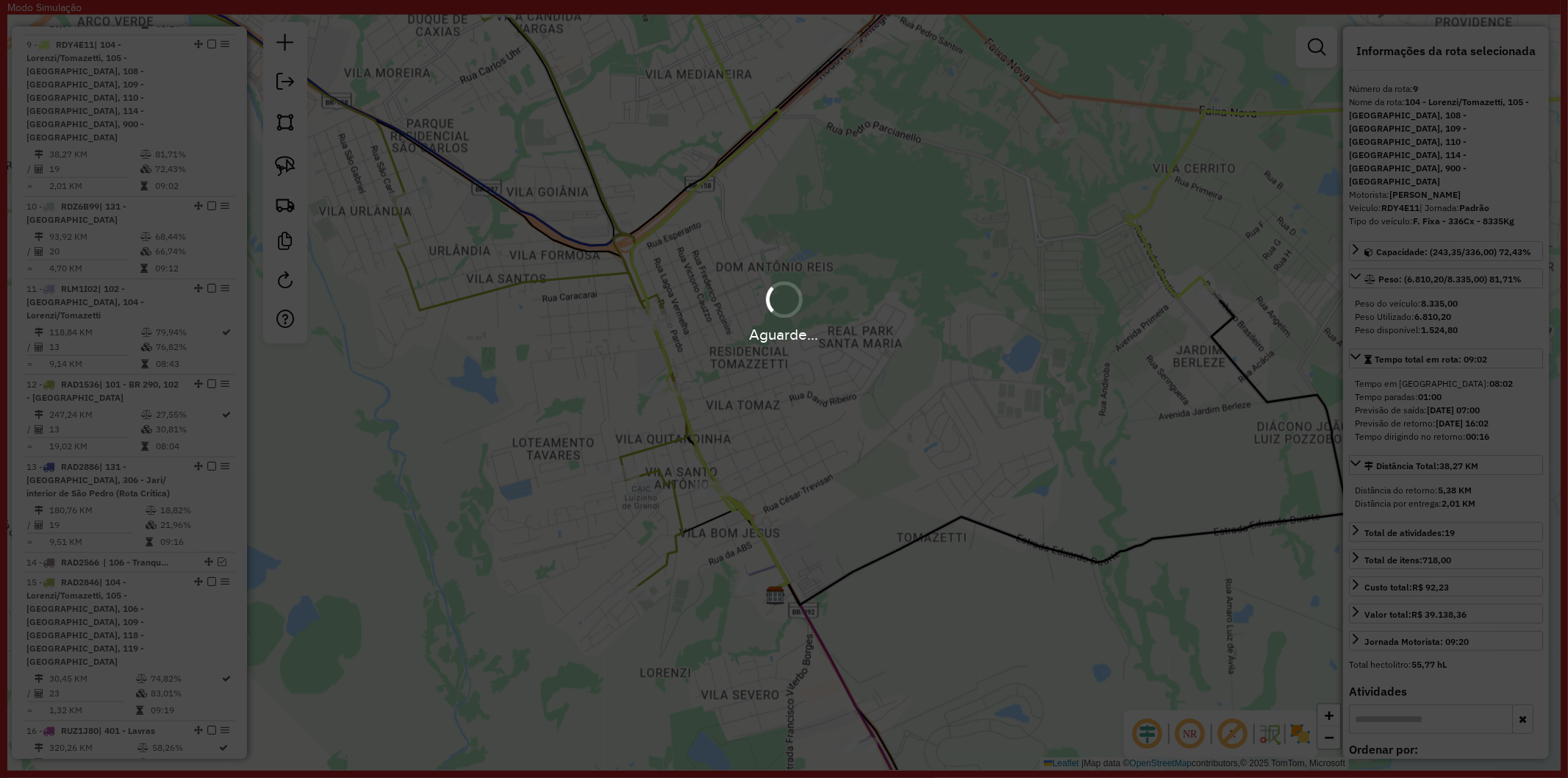
drag, startPoint x: 1094, startPoint y: 239, endPoint x: 1057, endPoint y: 330, distance: 98.2
click at [1057, 330] on div "Aguarde..." at bounding box center [784, 389] width 1568 height 778
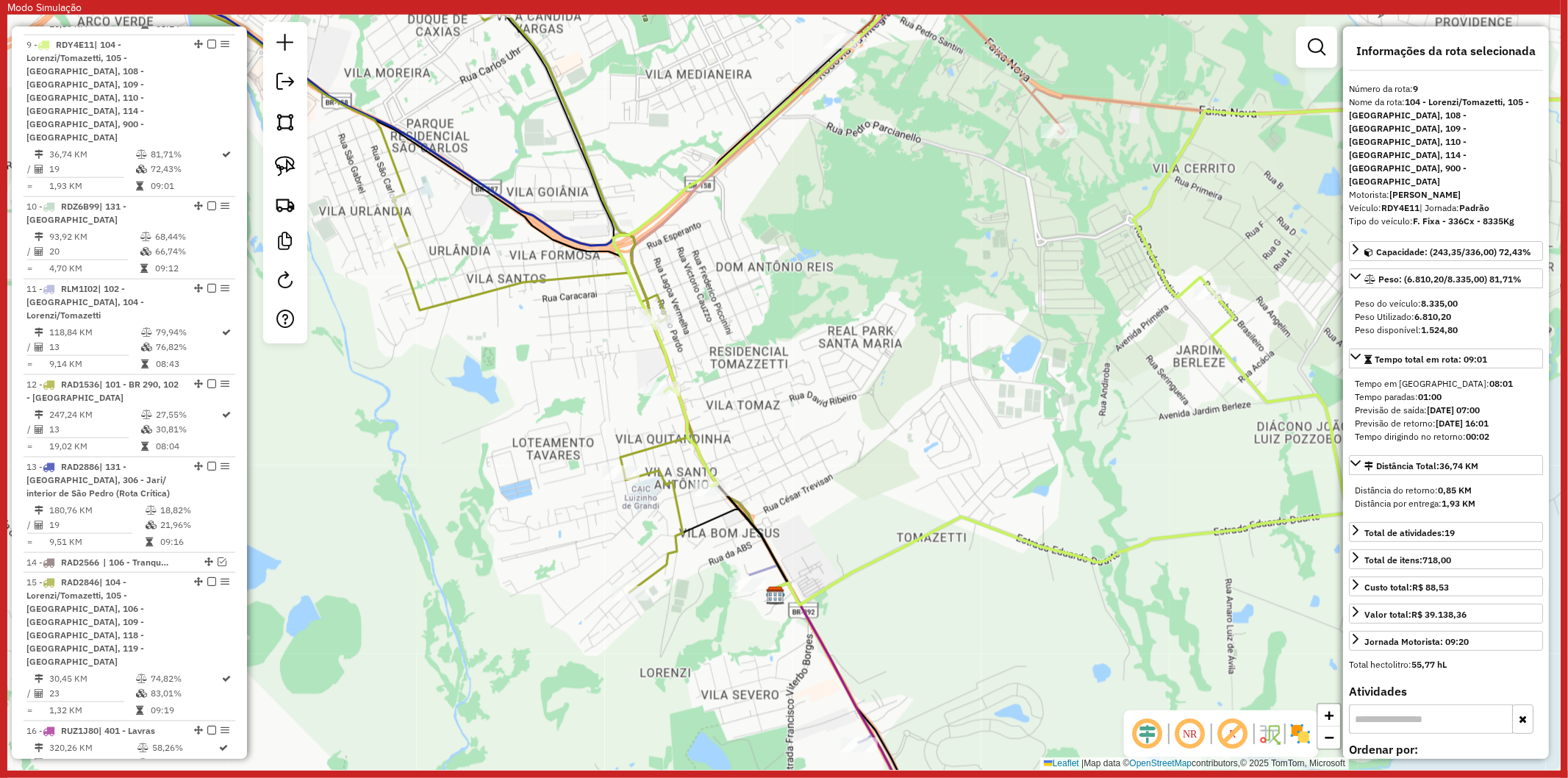
click at [1143, 238] on icon at bounding box center [1165, 213] width 1103 height 547
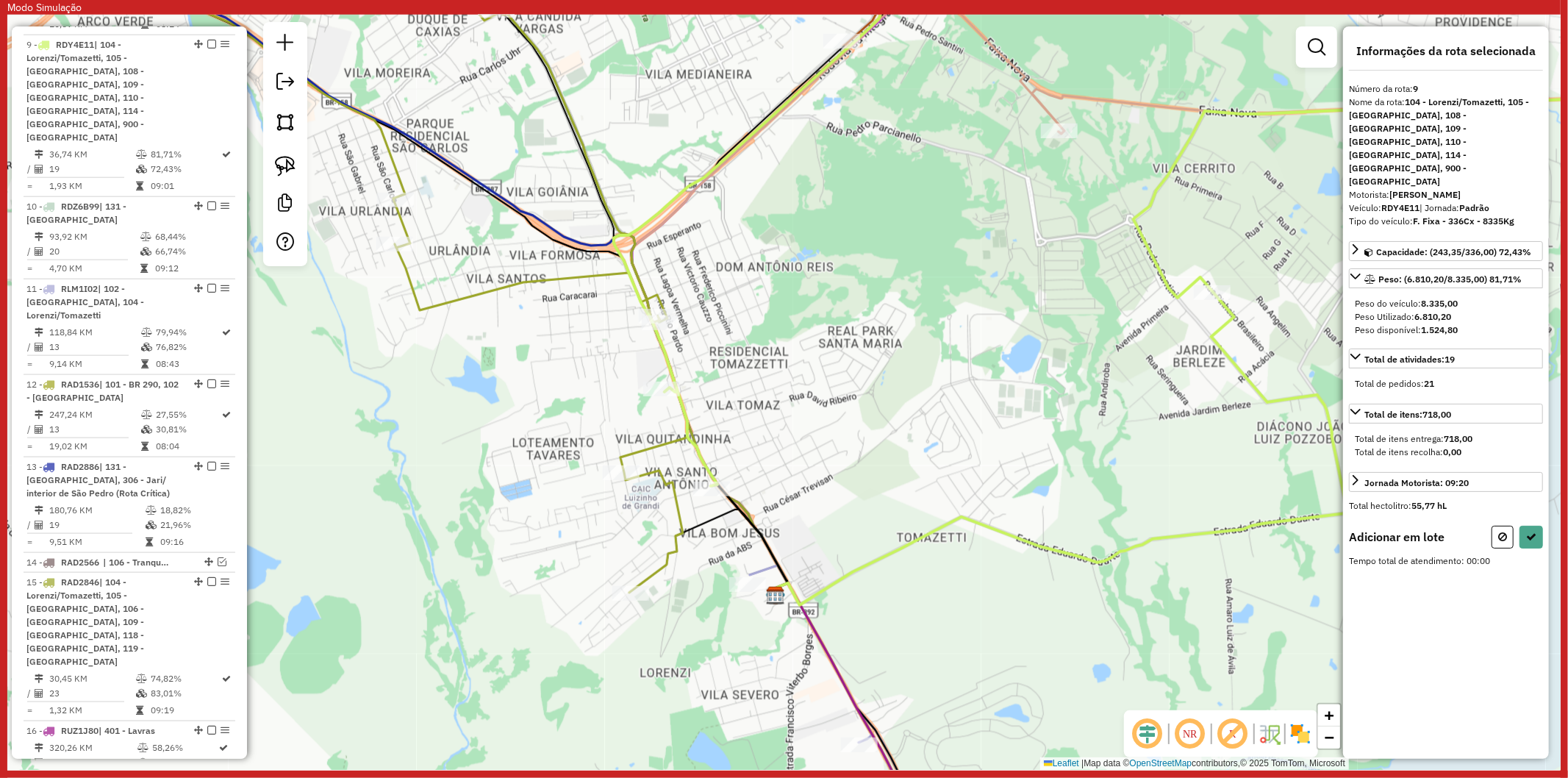
click at [1055, 118] on icon at bounding box center [1374, 112] width 684 height 45
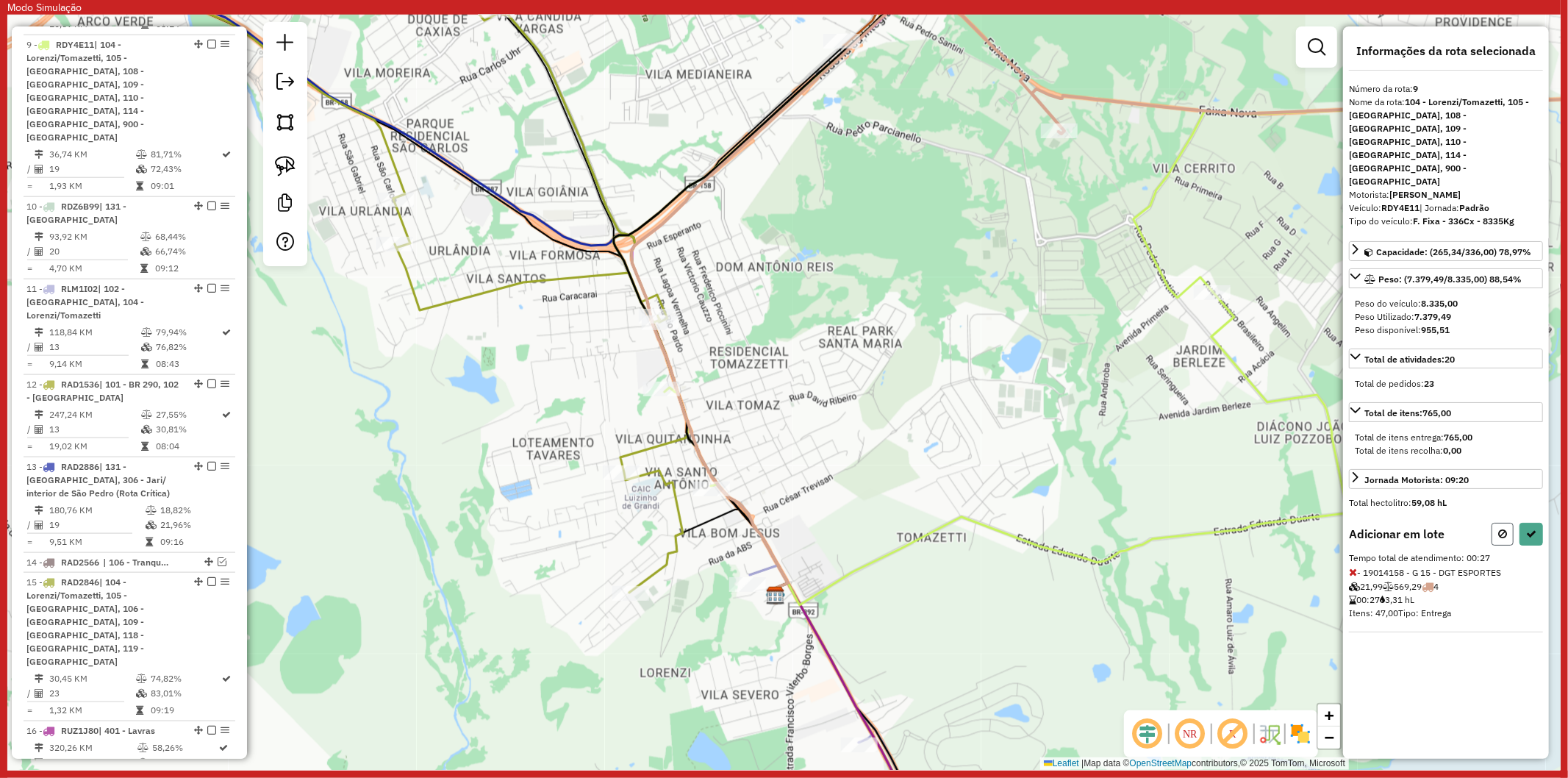
click at [1509, 523] on button at bounding box center [1503, 534] width 22 height 23
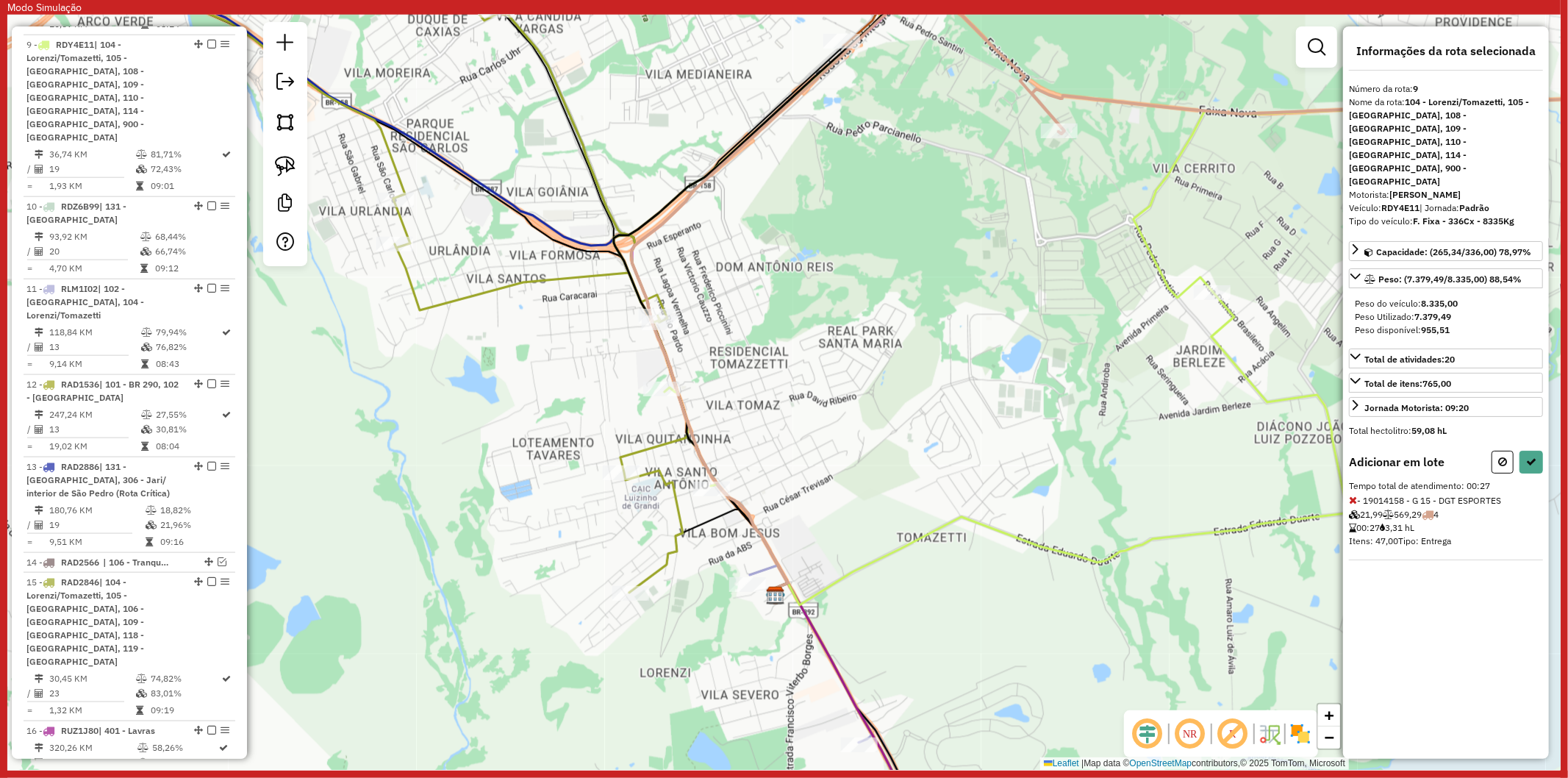
select select "**********"
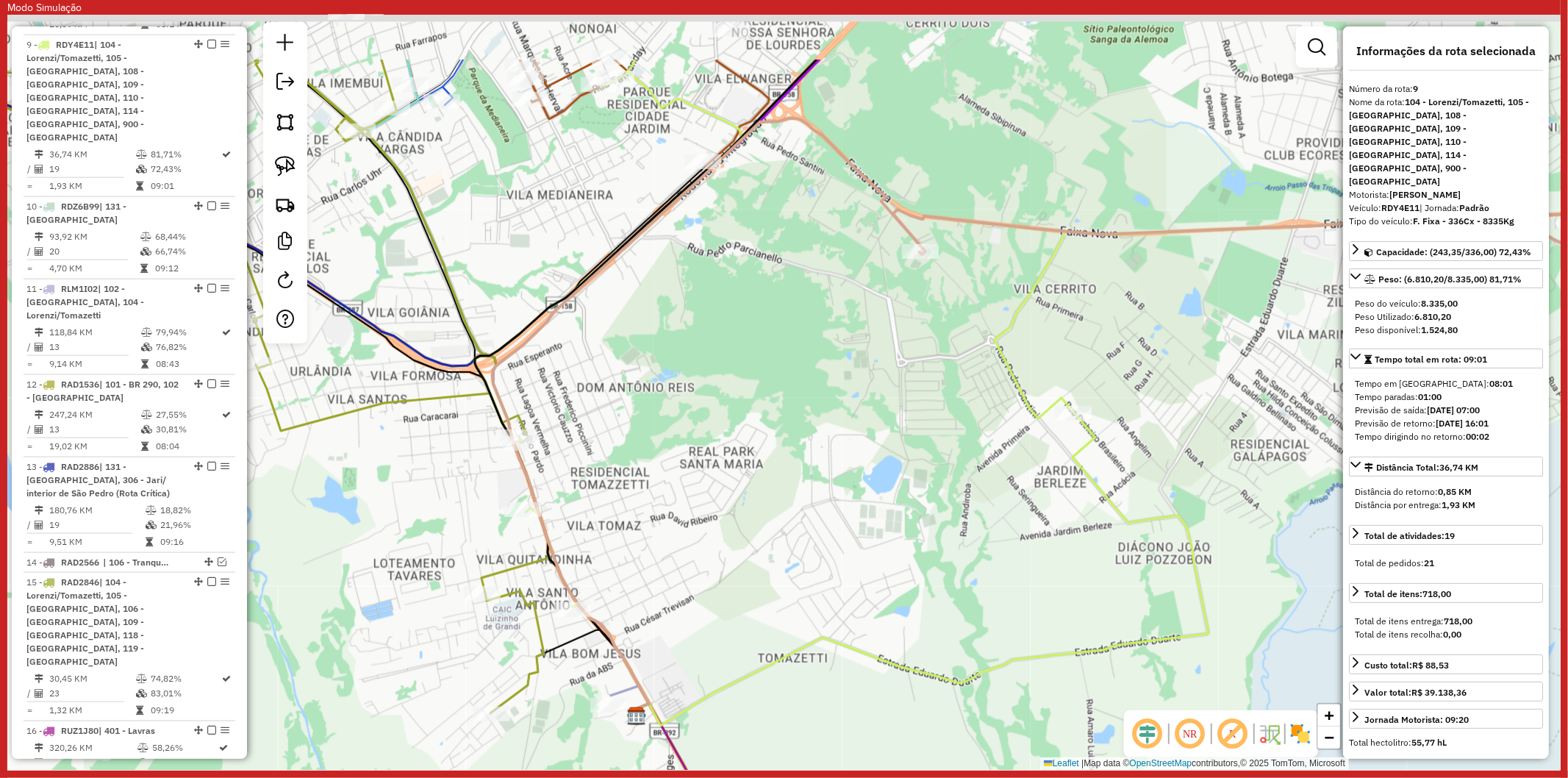
drag, startPoint x: 965, startPoint y: 367, endPoint x: 802, endPoint y: 496, distance: 207.9
click at [802, 496] on div "Janela de atendimento Grade de atendimento Capacidade Transportadoras Veículos …" at bounding box center [784, 391] width 1554 height 755
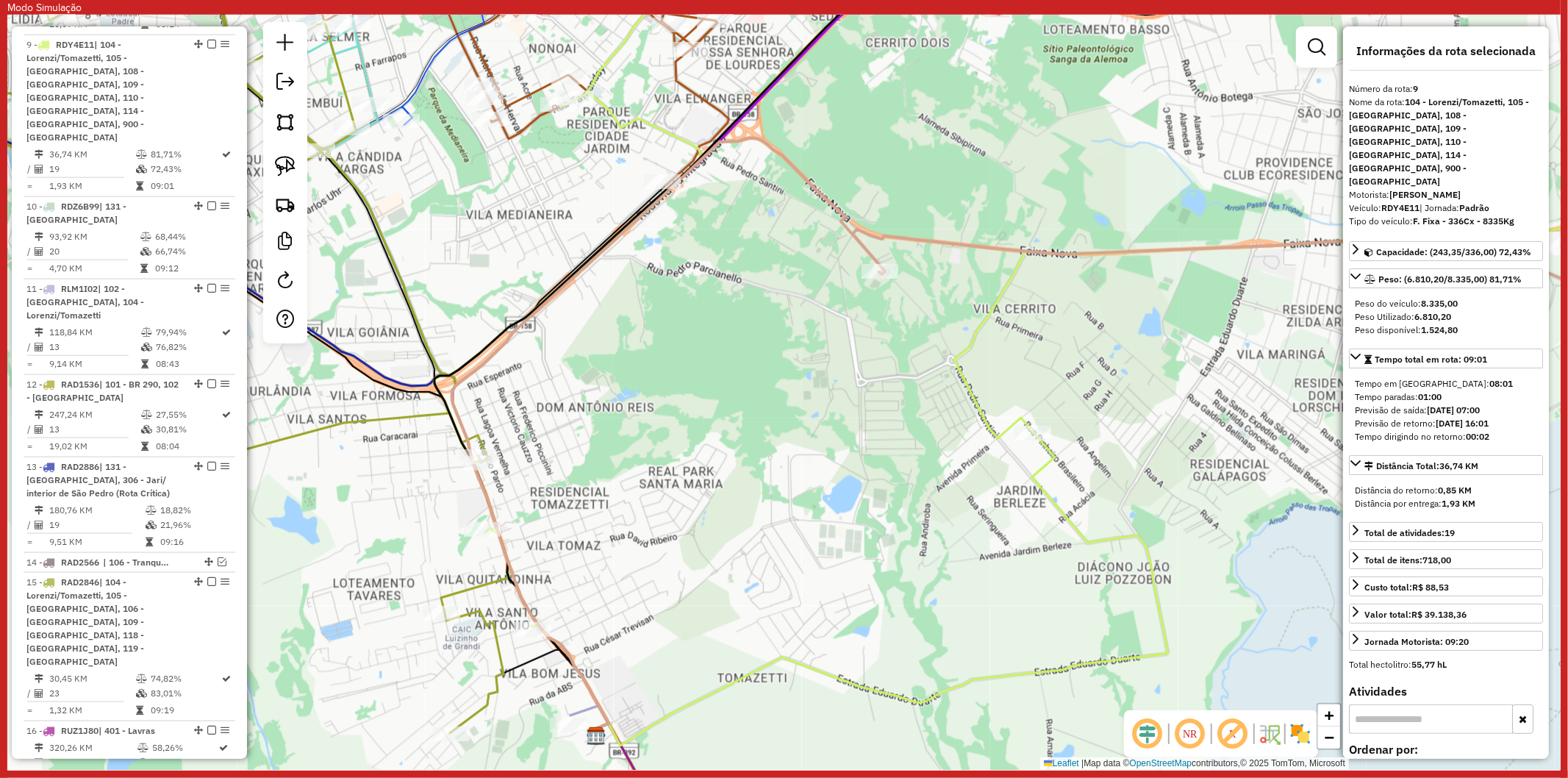
click at [479, 585] on icon at bounding box center [180, 351] width 656 height 765
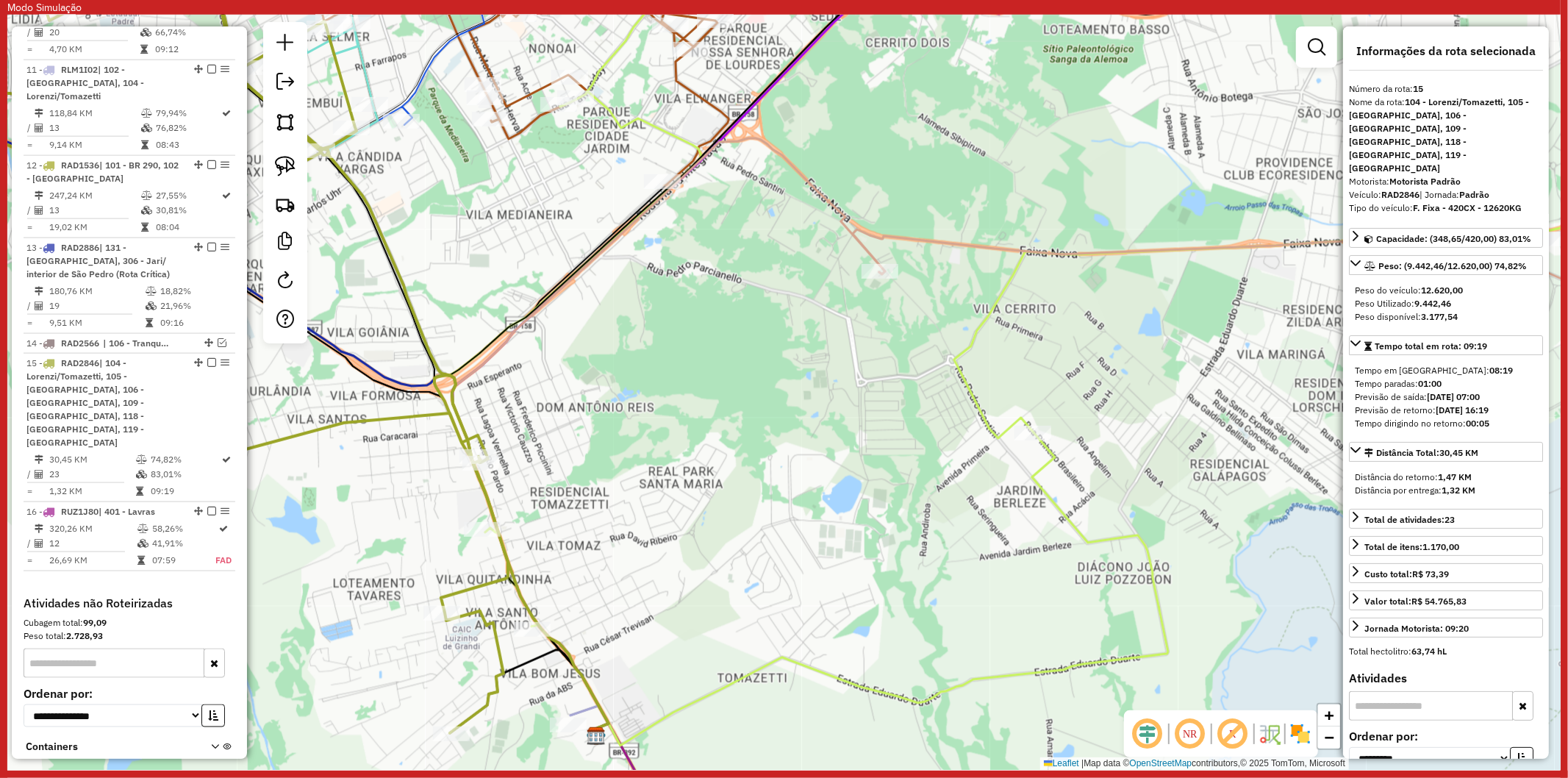
scroll to position [1698, 0]
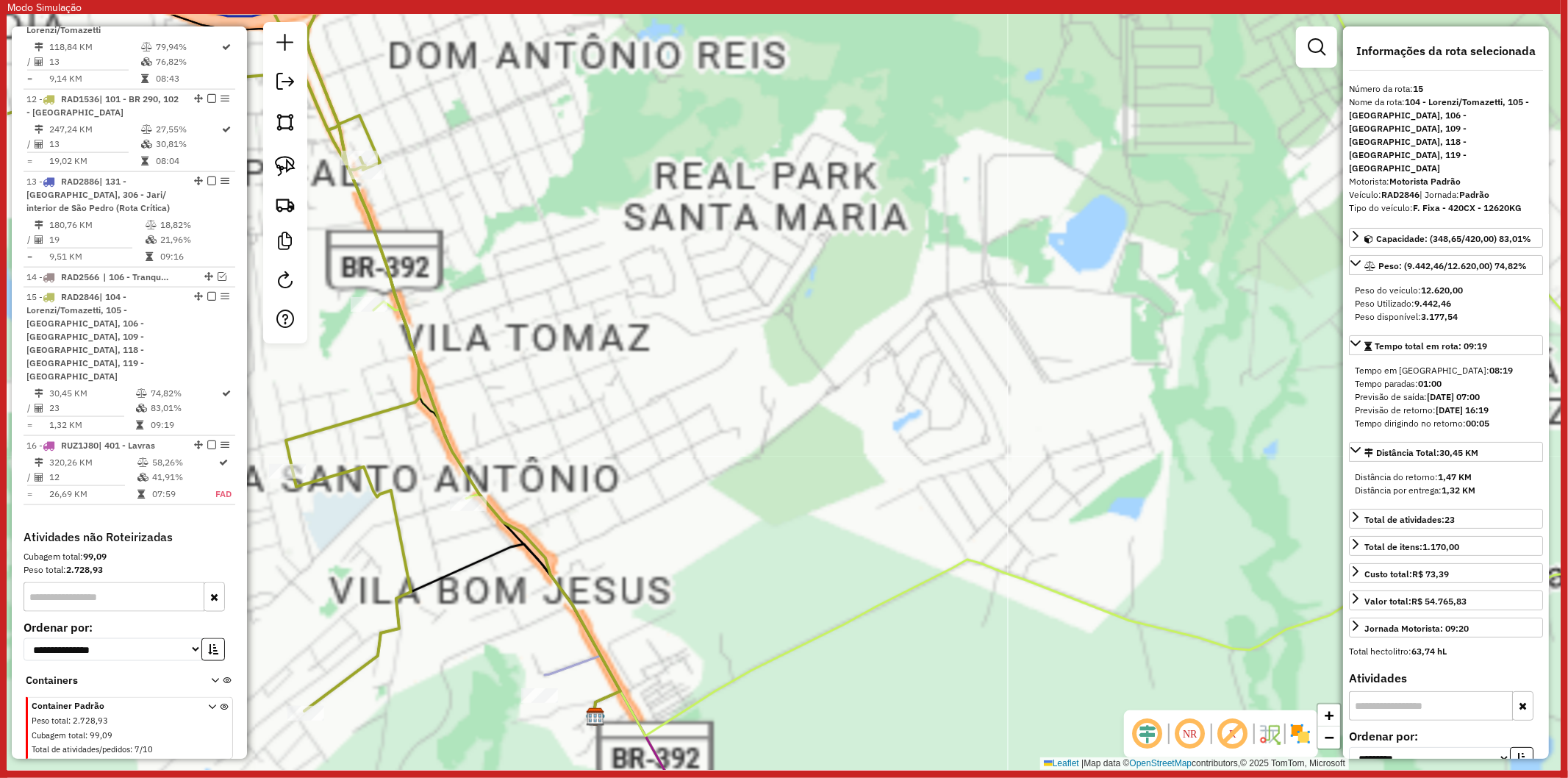
click at [574, 665] on icon at bounding box center [626, 750] width 163 height 190
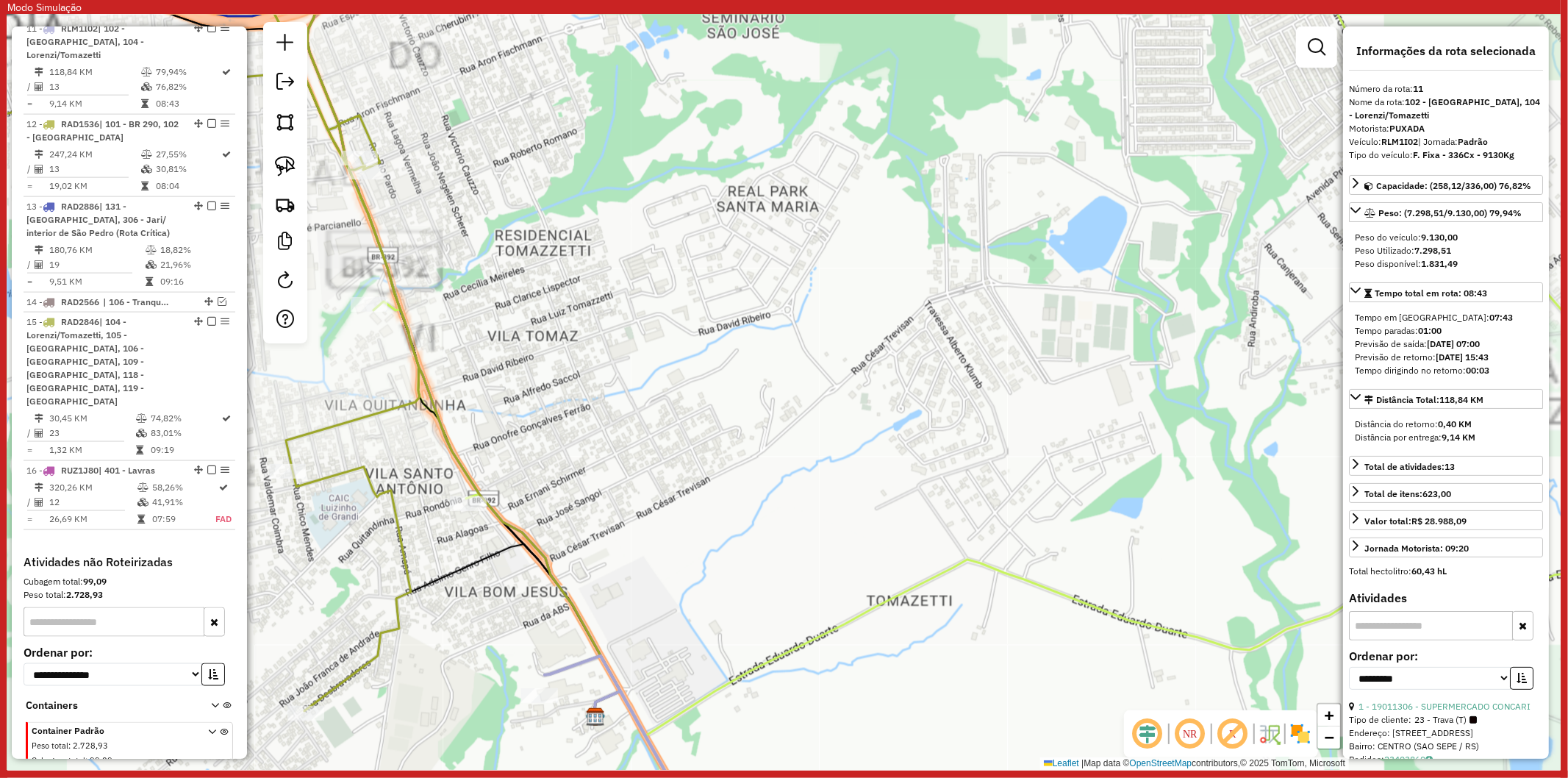
scroll to position [1617, 0]
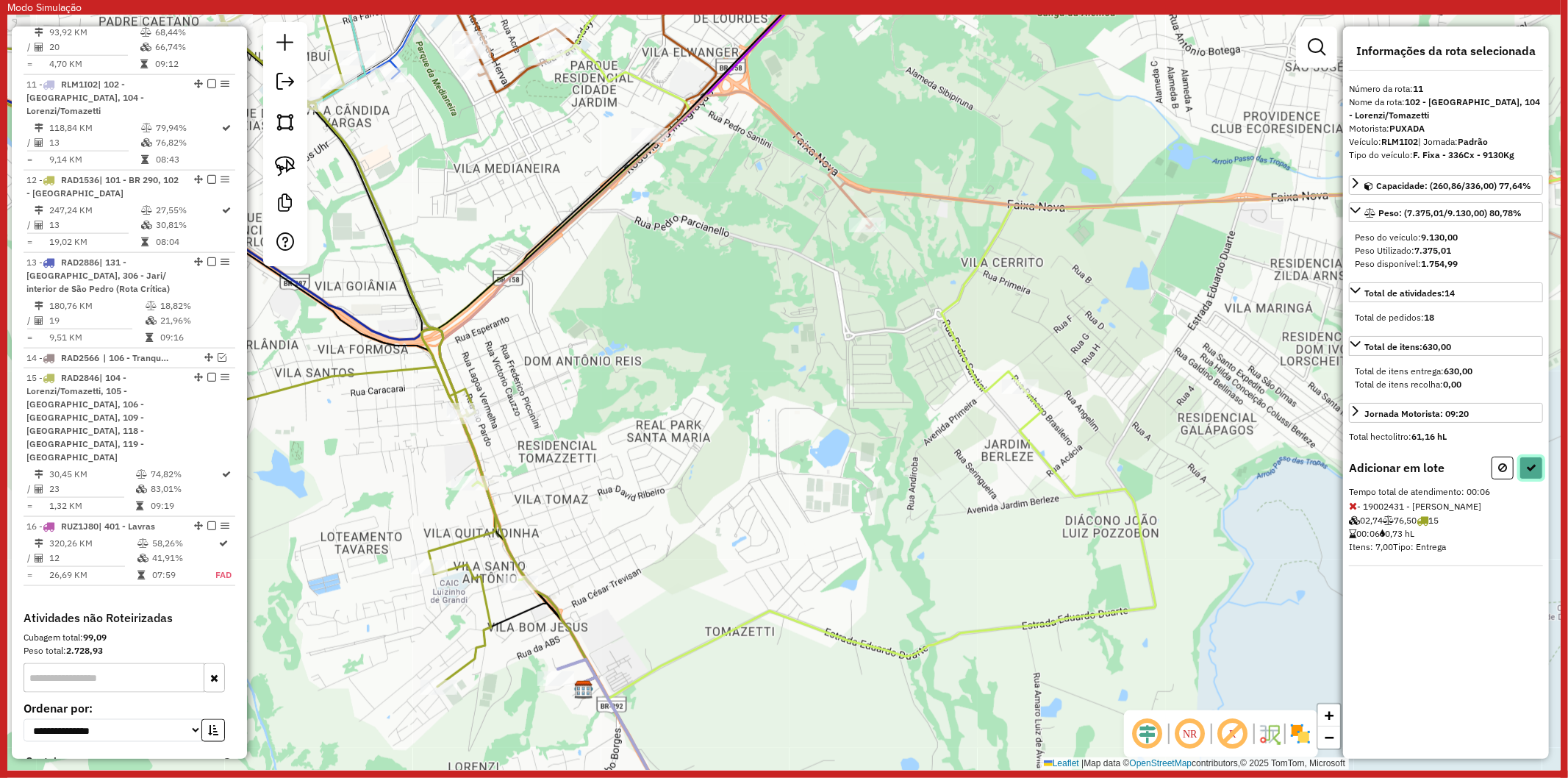
click at [1533, 463] on icon at bounding box center [1531, 468] width 11 height 11
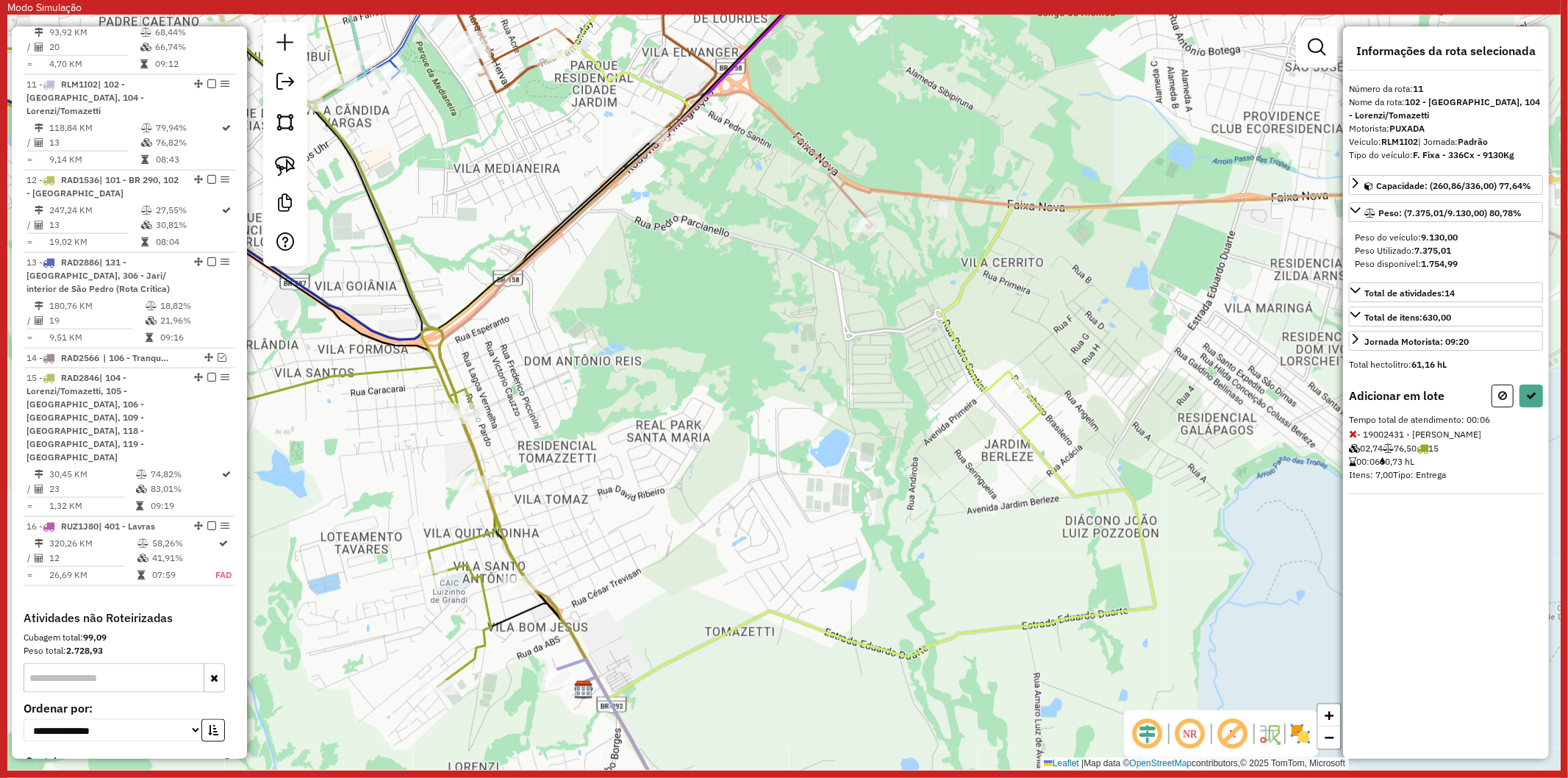
select select "**********"
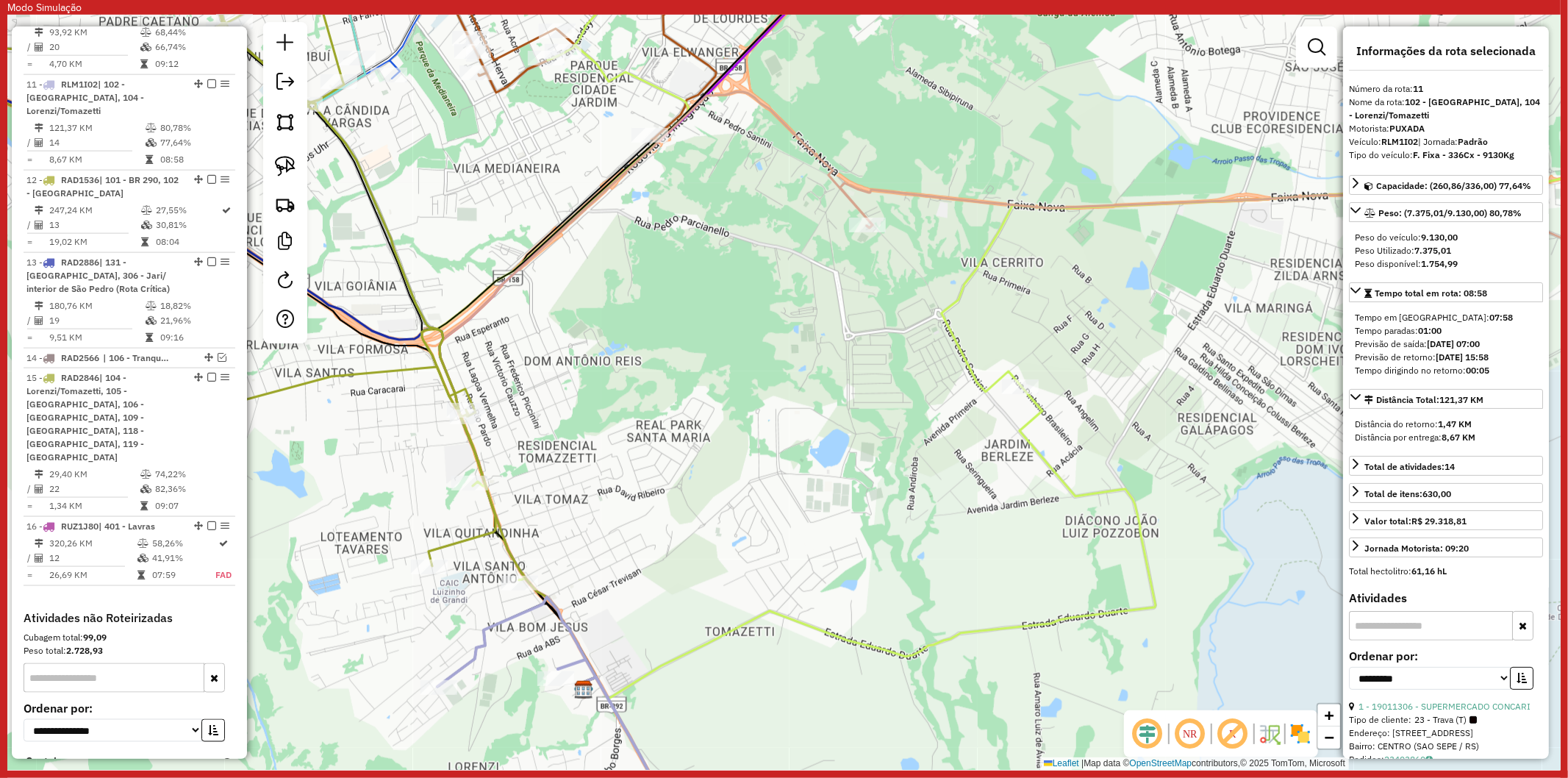
click at [496, 614] on div "Janela de atendimento Grade de atendimento Capacidade Transportadoras Veículos …" at bounding box center [784, 391] width 1554 height 755
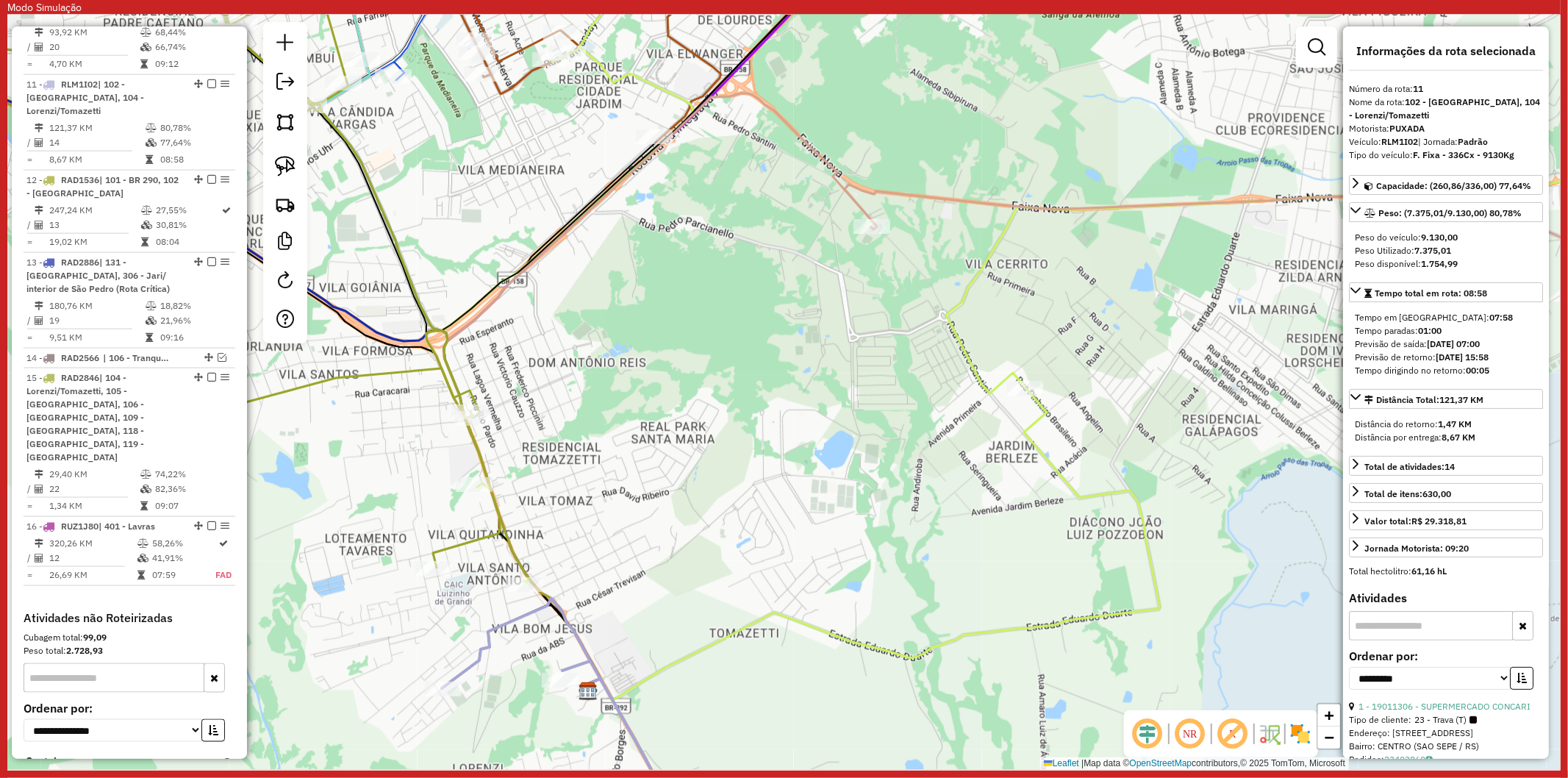
click at [505, 621] on icon at bounding box center [571, 722] width 258 height 247
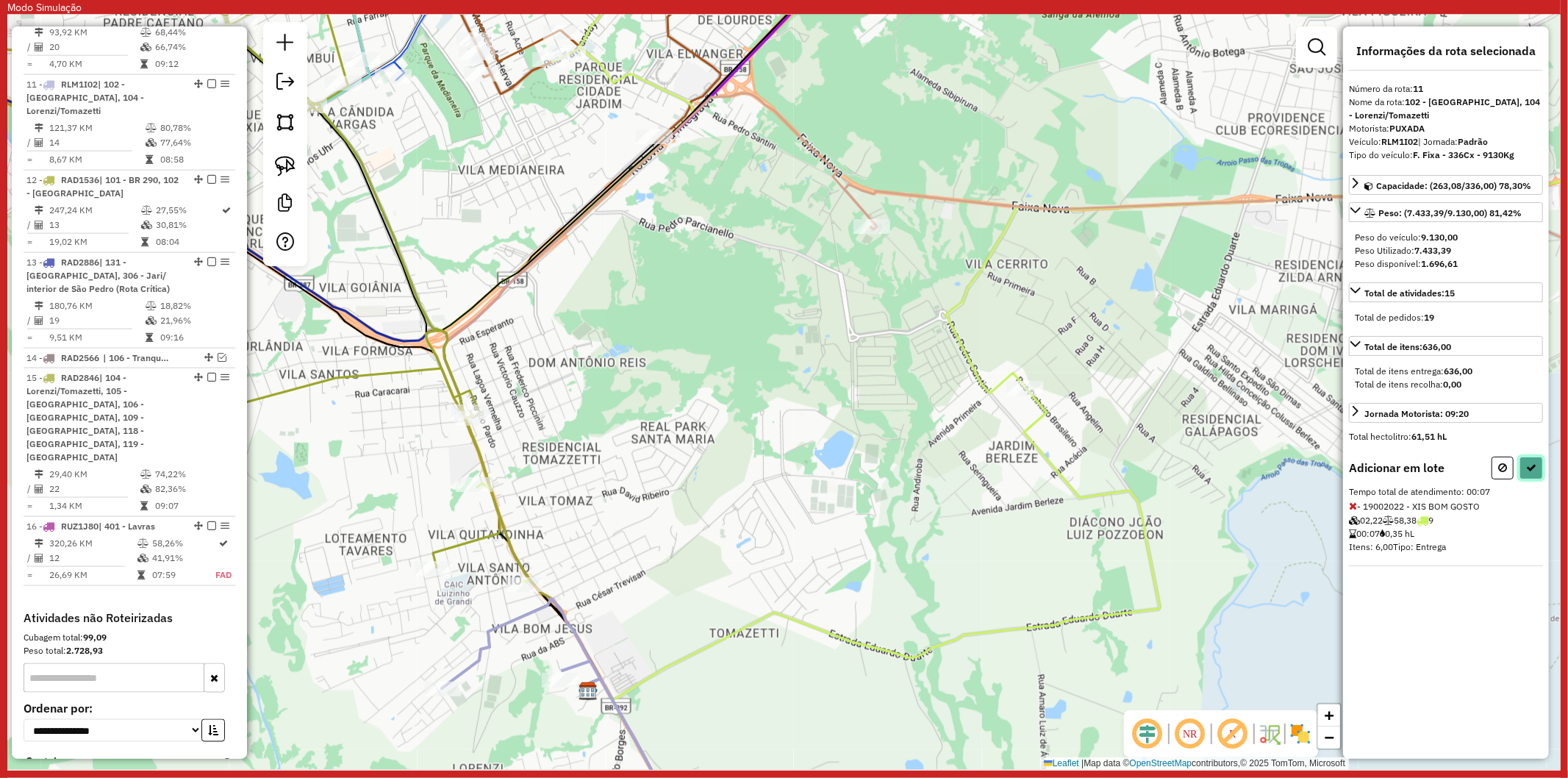
click at [1539, 466] on button at bounding box center [1531, 468] width 23 height 23
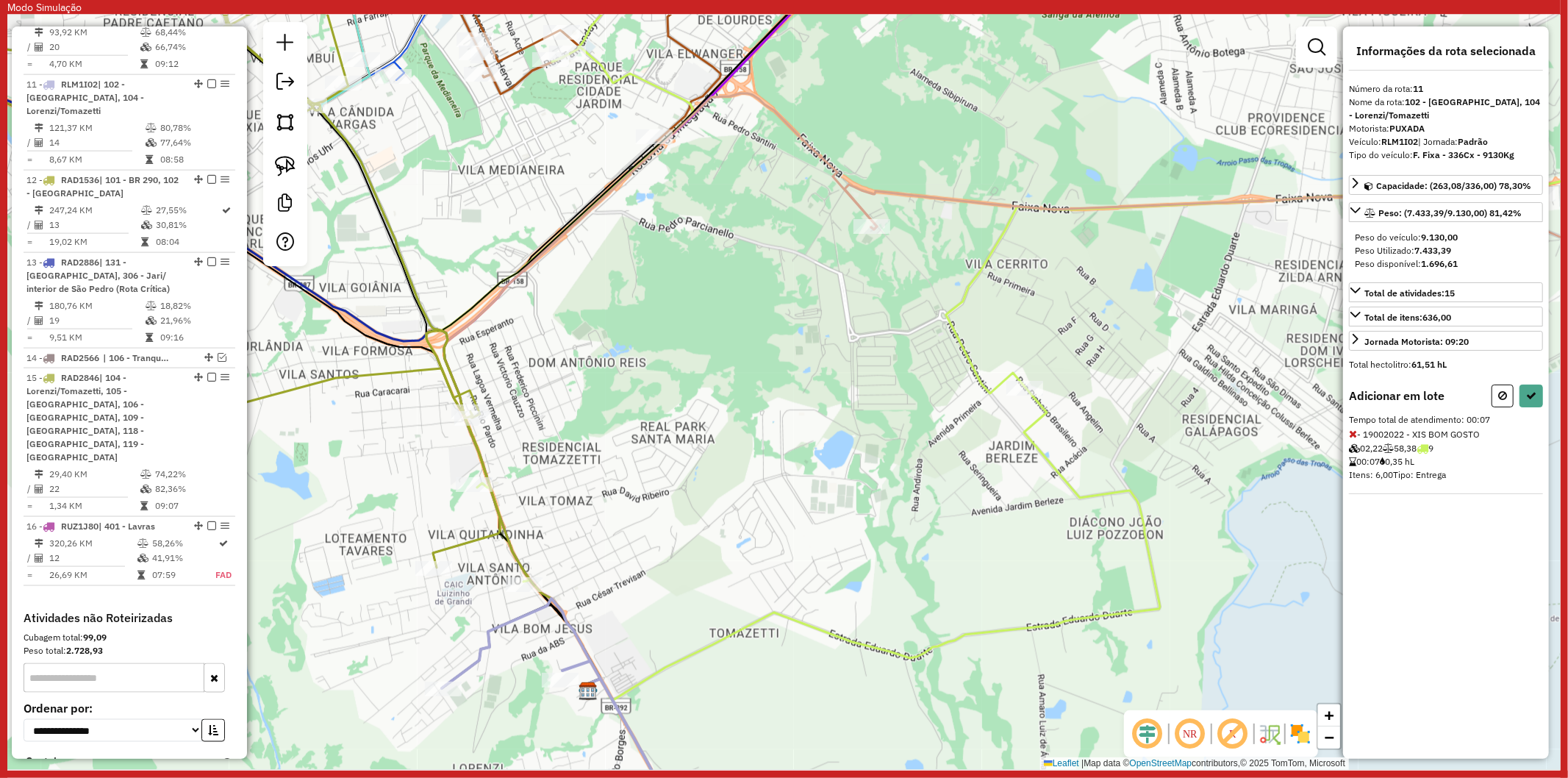
select select "**********"
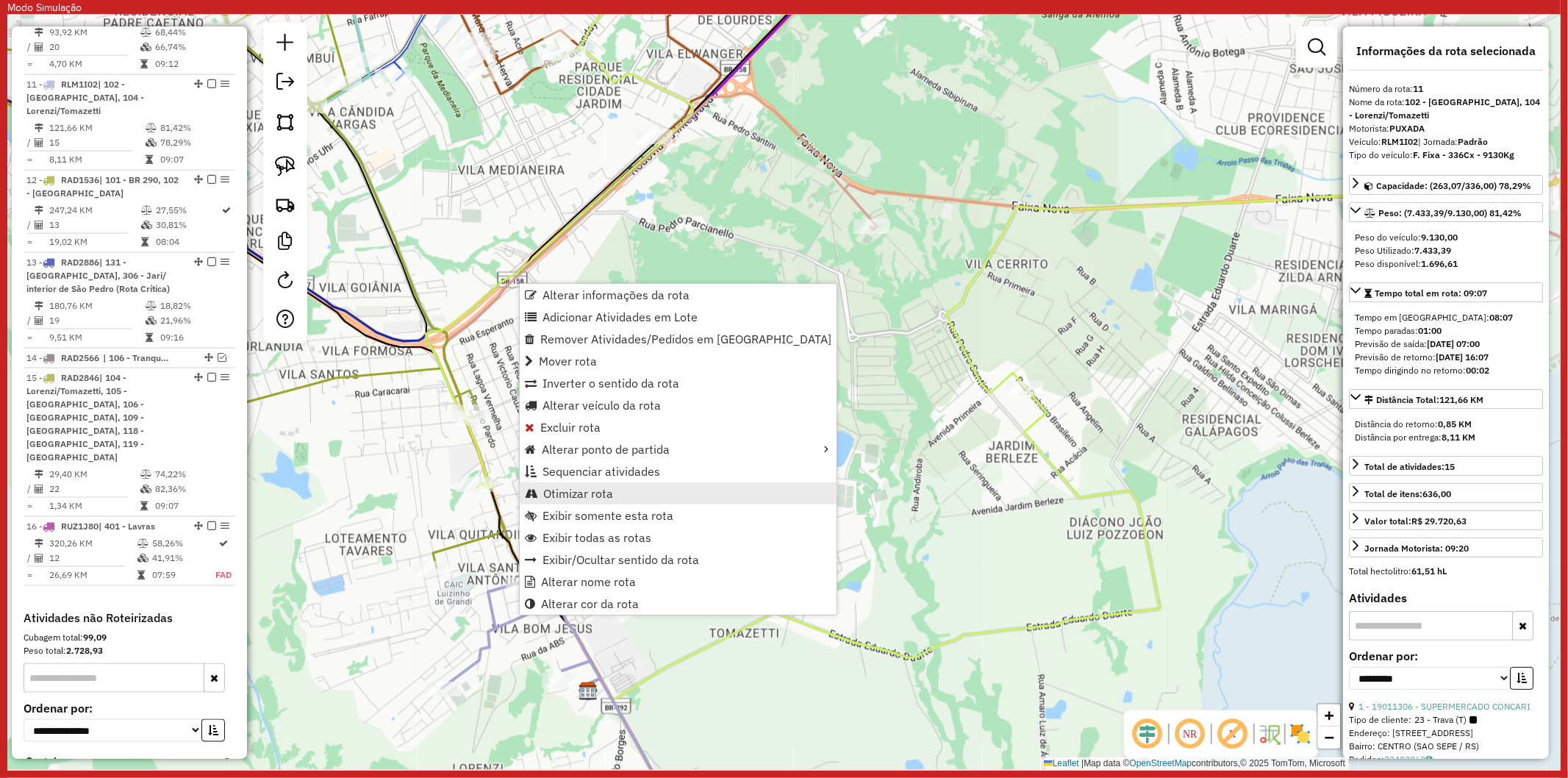
click at [590, 488] on span "Otimizar rota" at bounding box center [578, 493] width 70 height 12
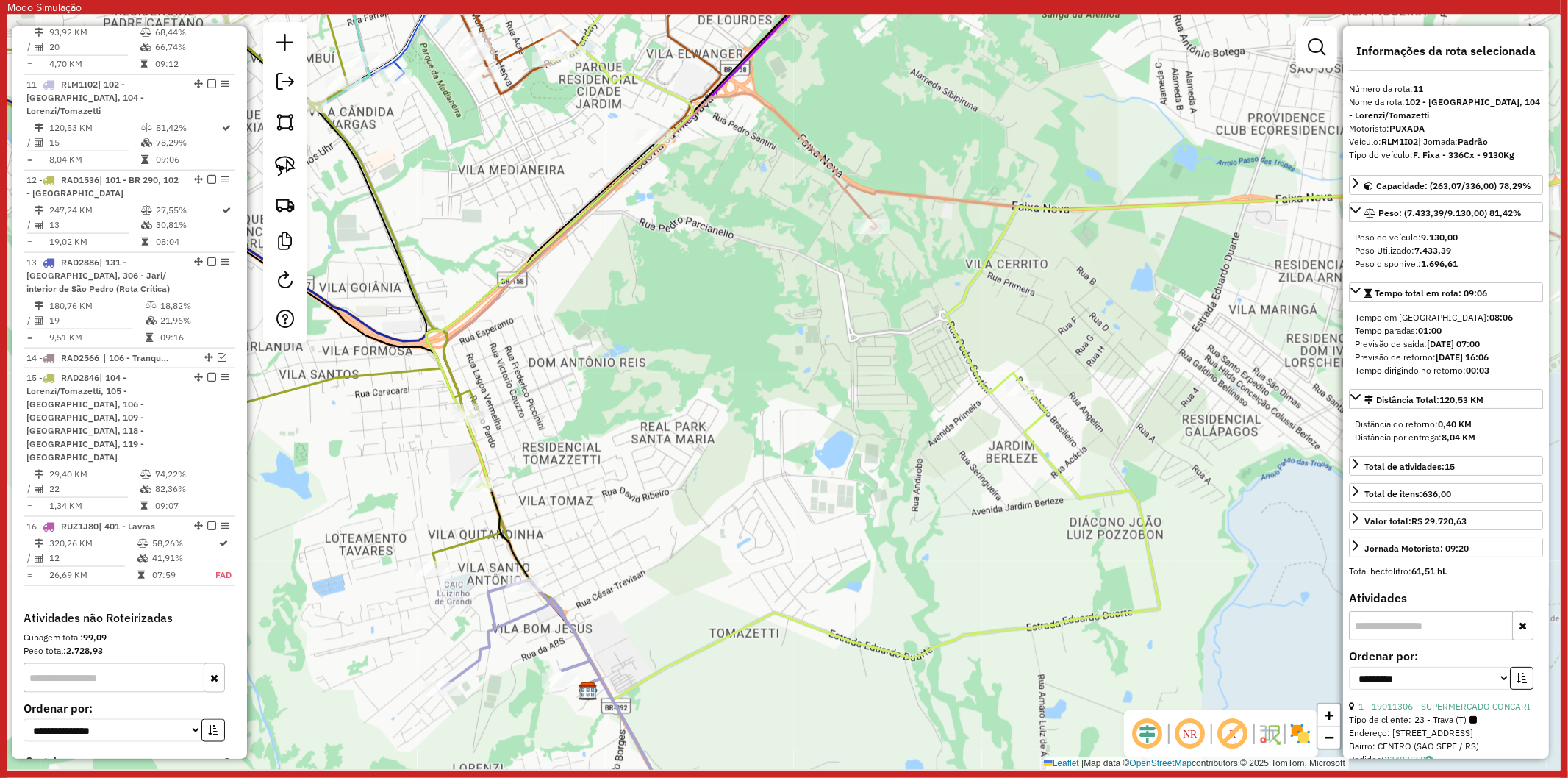
click at [516, 616] on icon at bounding box center [571, 713] width 258 height 266
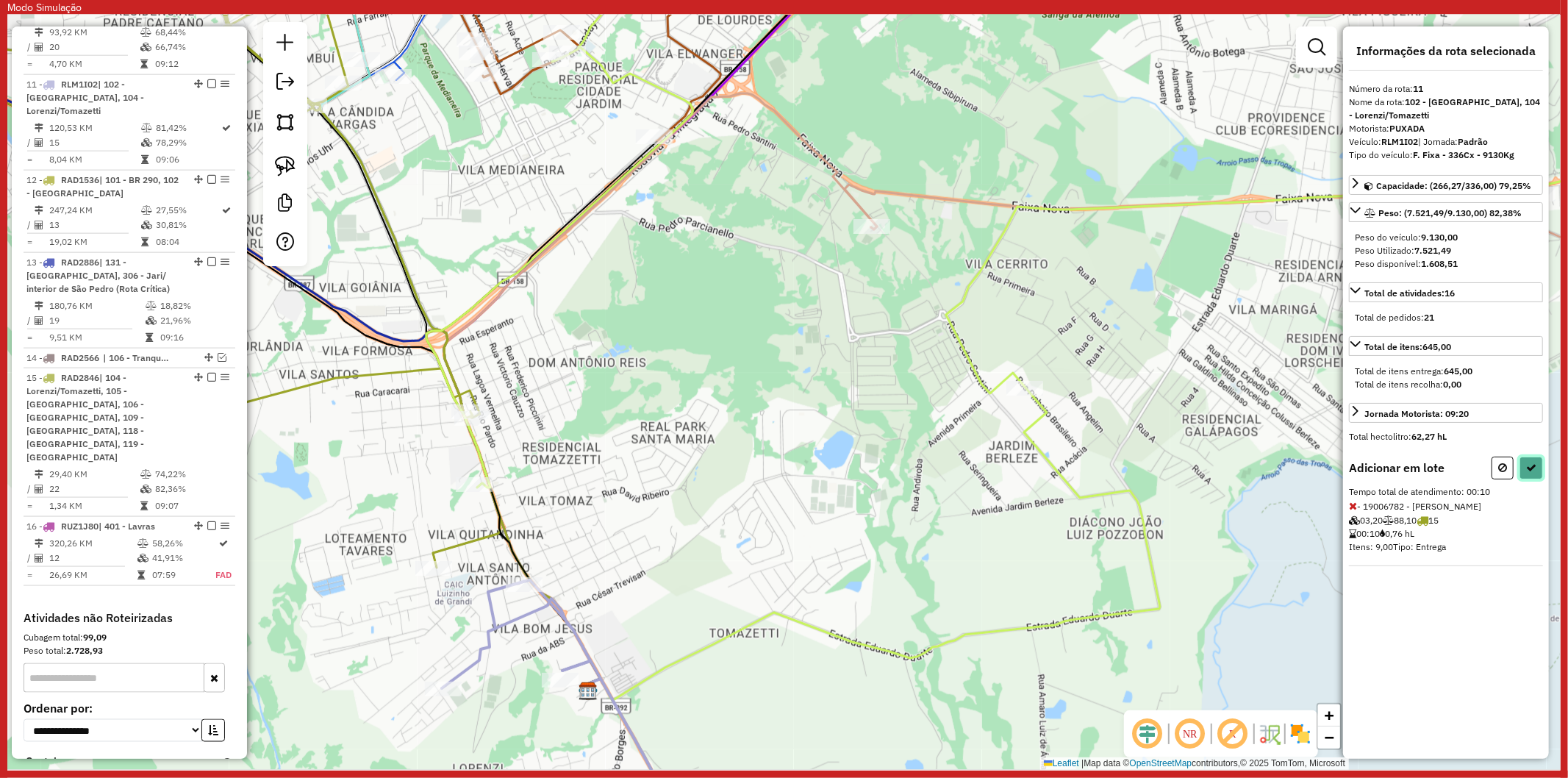
click at [1528, 473] on button at bounding box center [1531, 468] width 23 height 23
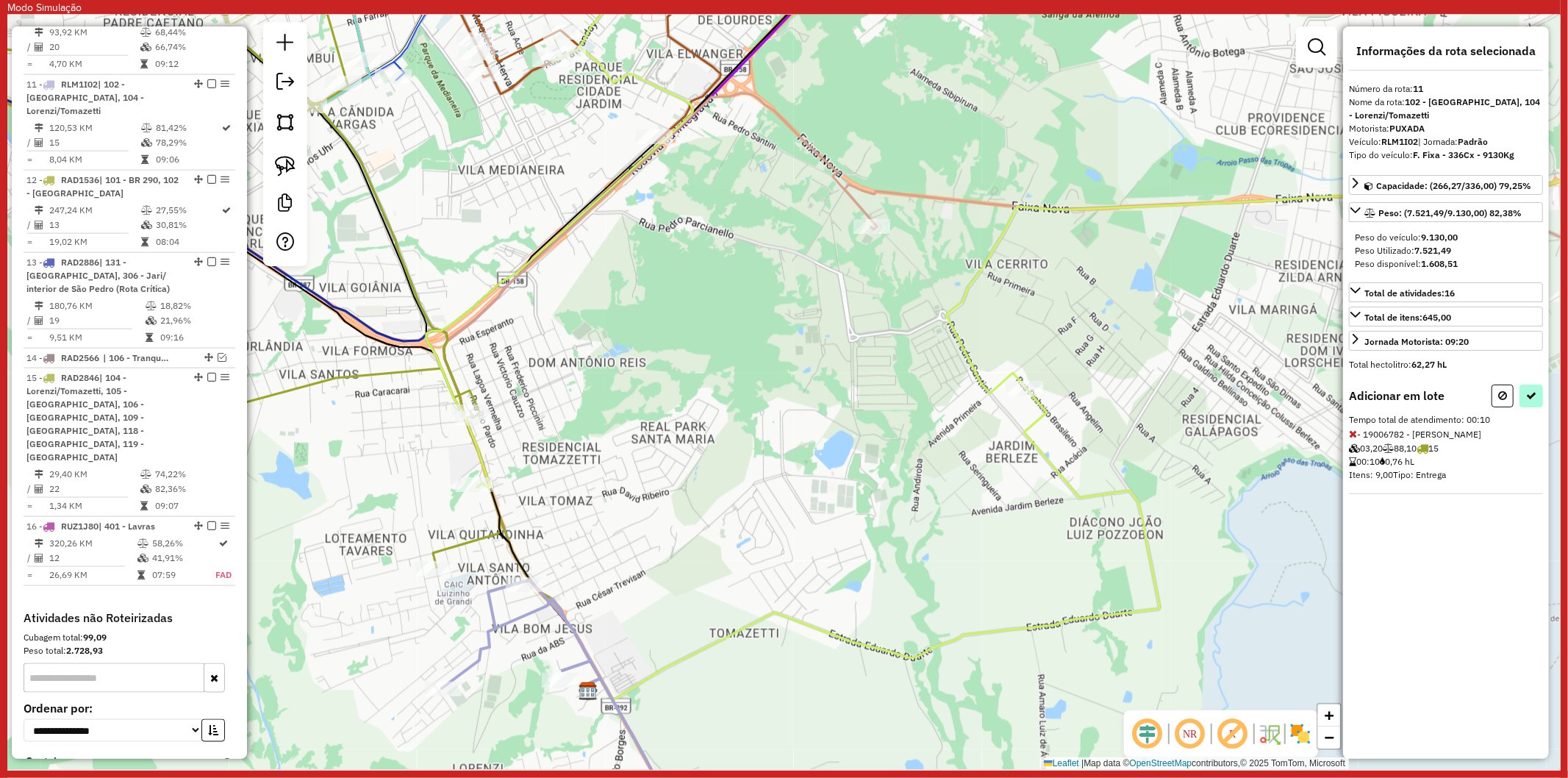
select select "**********"
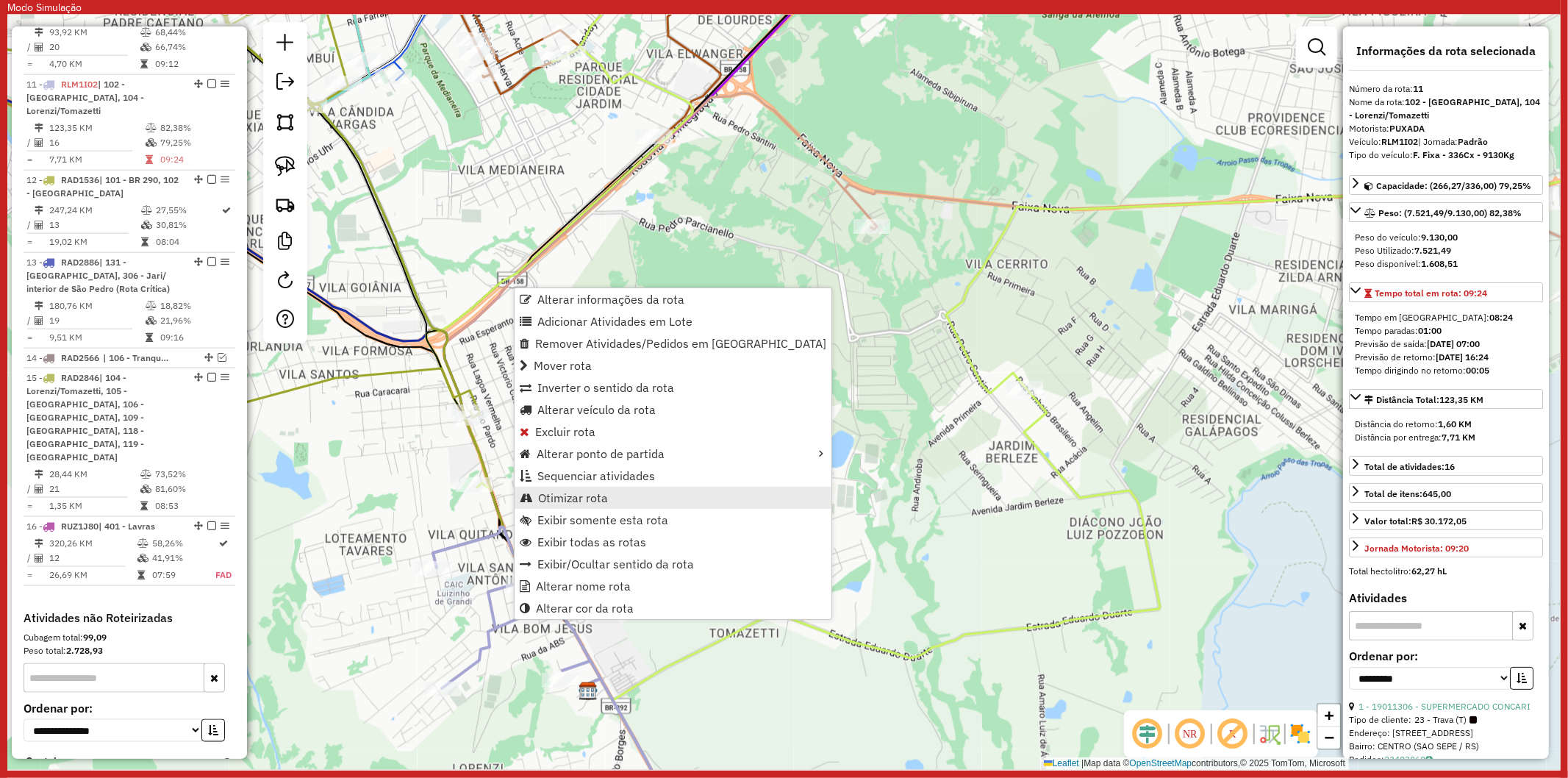
click at [600, 502] on span "Otimizar rota" at bounding box center [573, 498] width 70 height 12
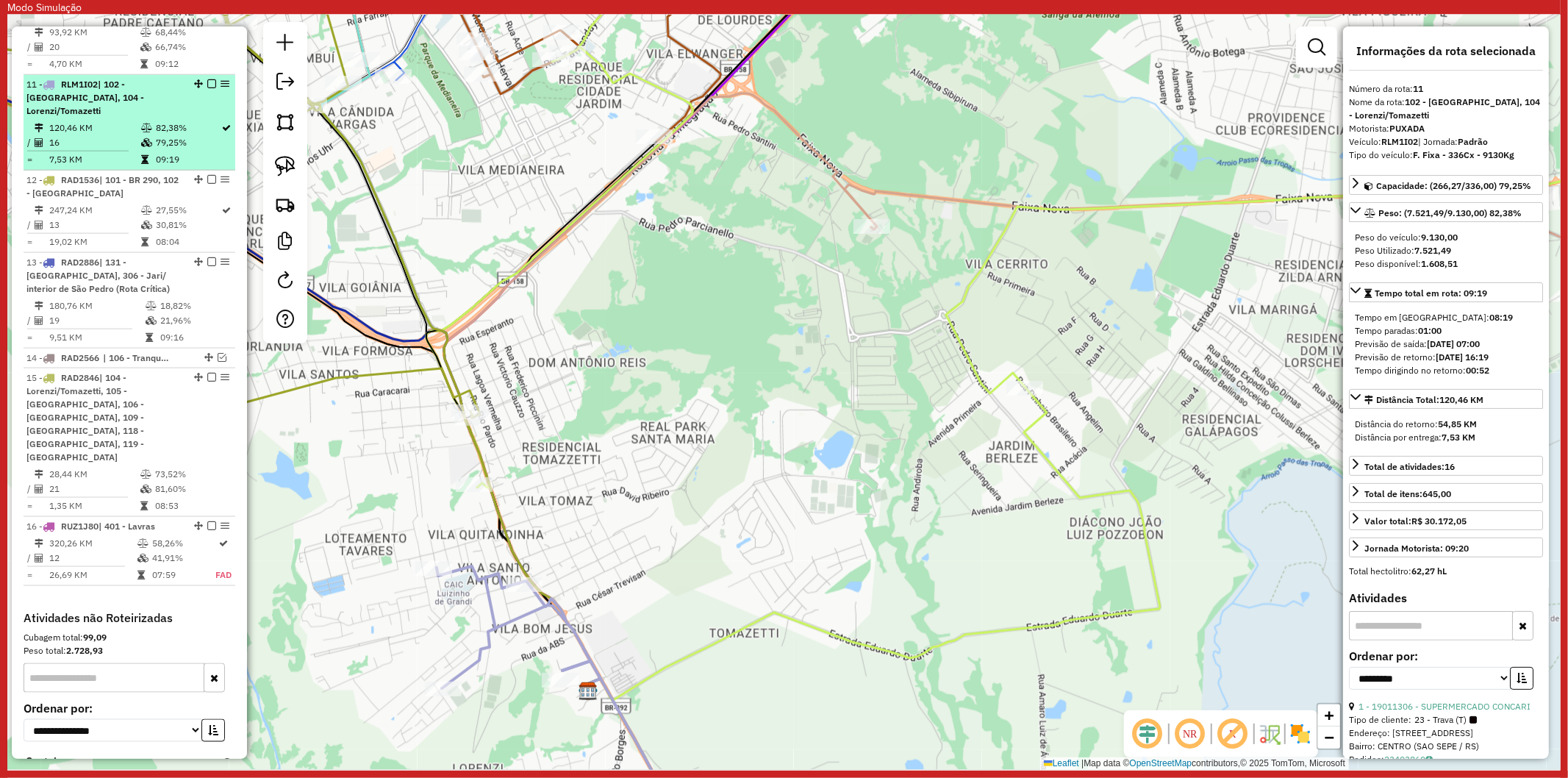
click at [210, 79] on em at bounding box center [212, 84] width 9 height 9
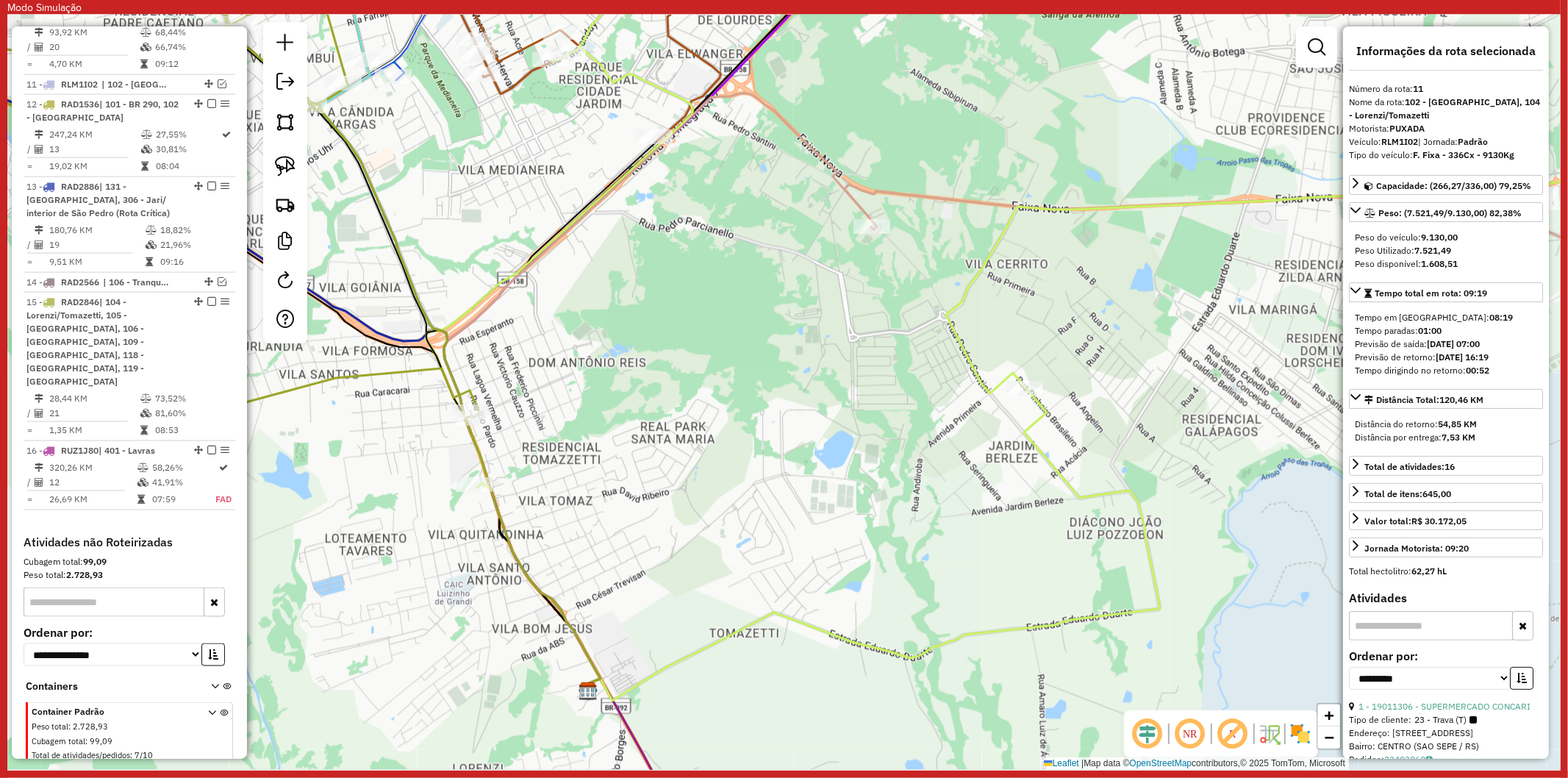
scroll to position [1554, 0]
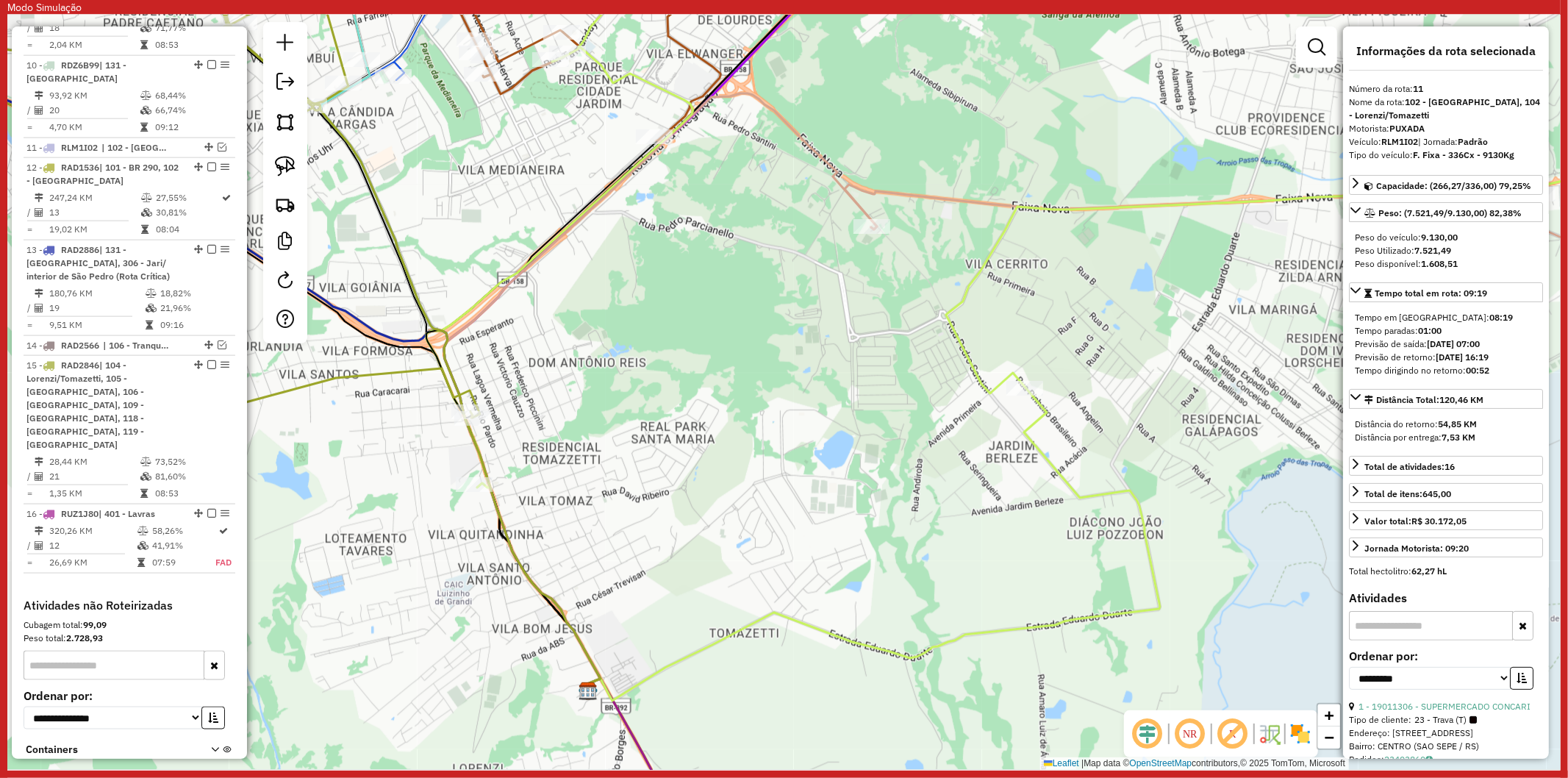
click at [969, 347] on icon at bounding box center [1071, 213] width 1290 height 548
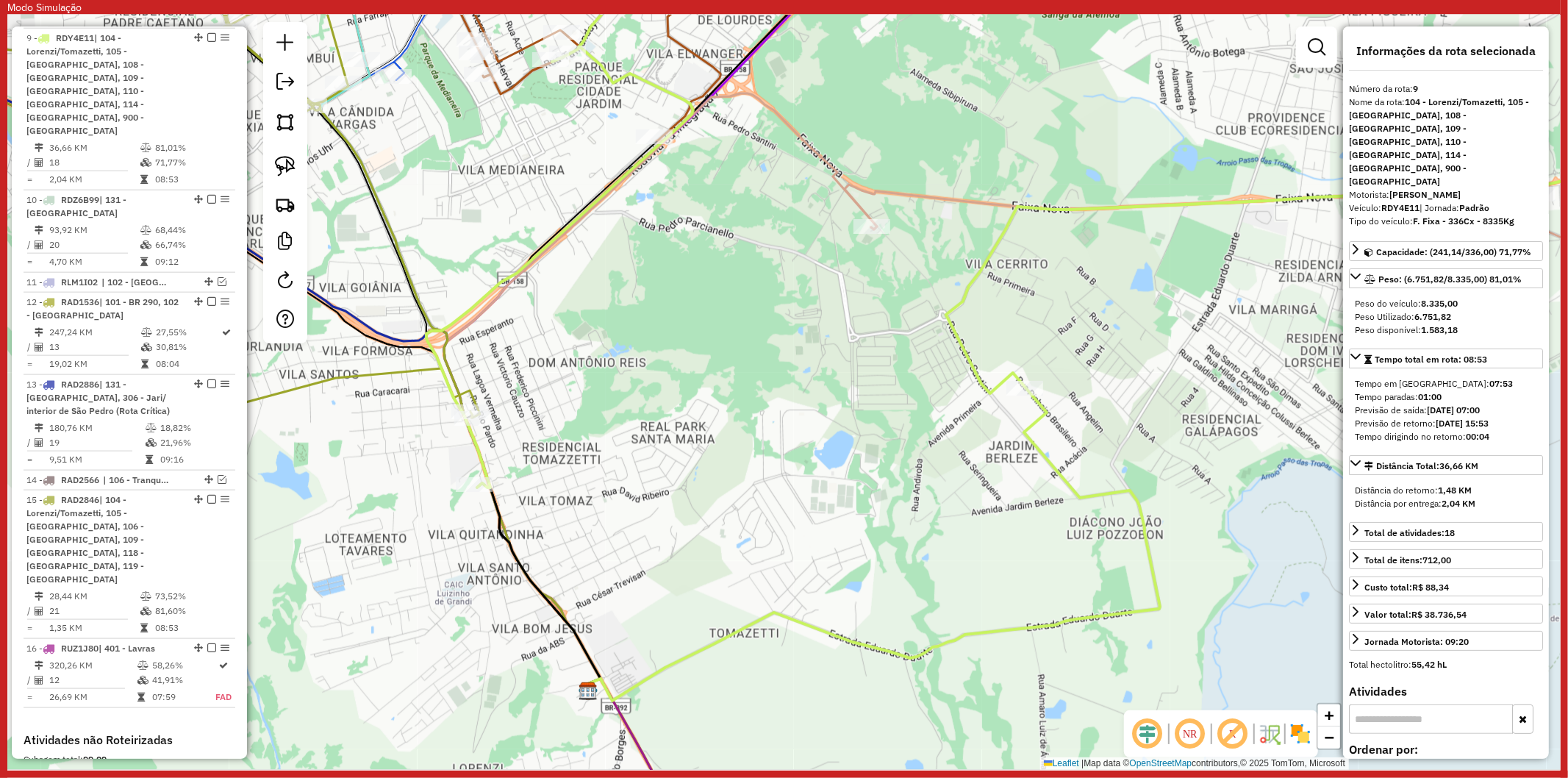
scroll to position [1413, 0]
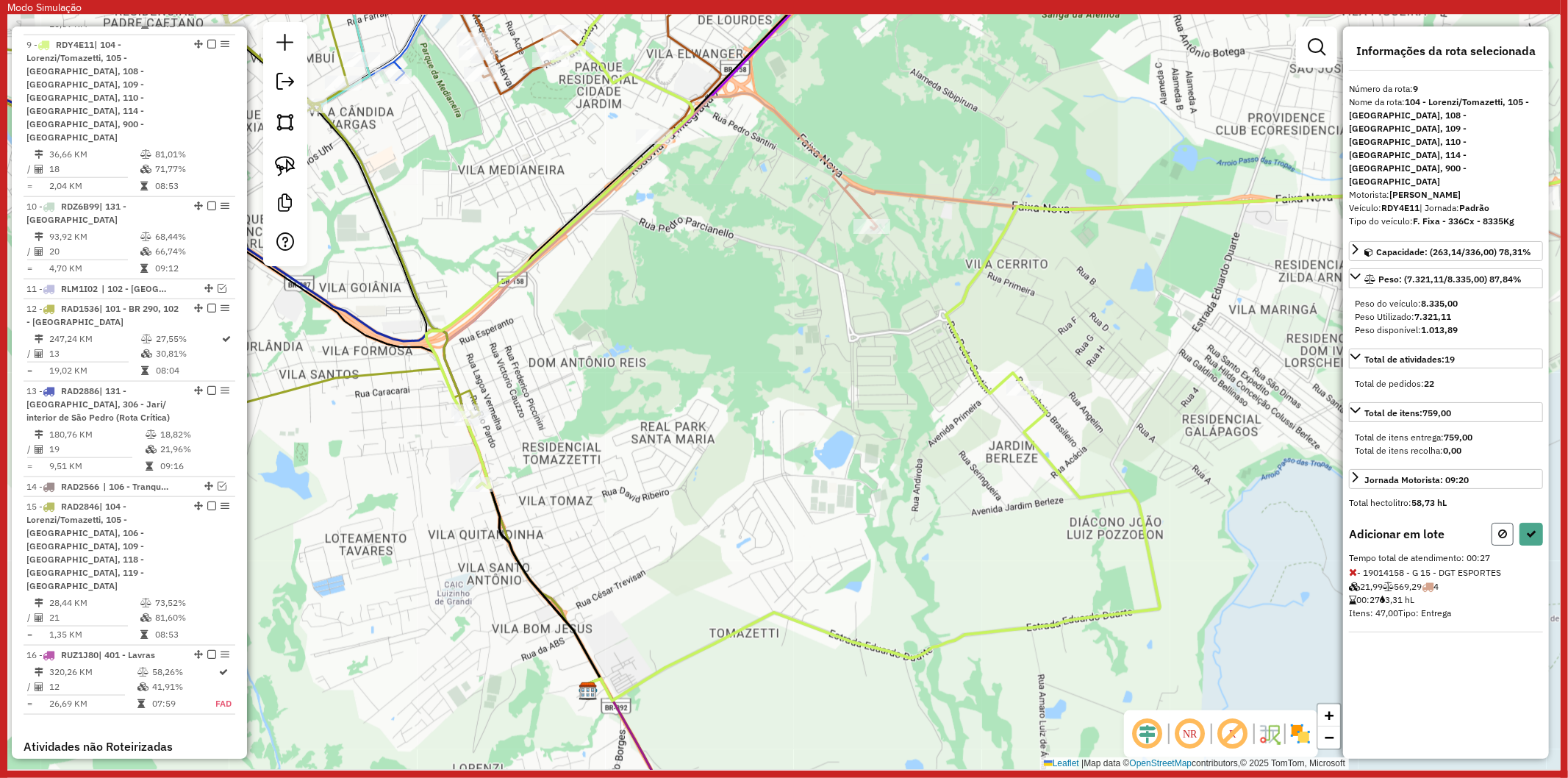
click at [1503, 529] on icon at bounding box center [1503, 534] width 9 height 11
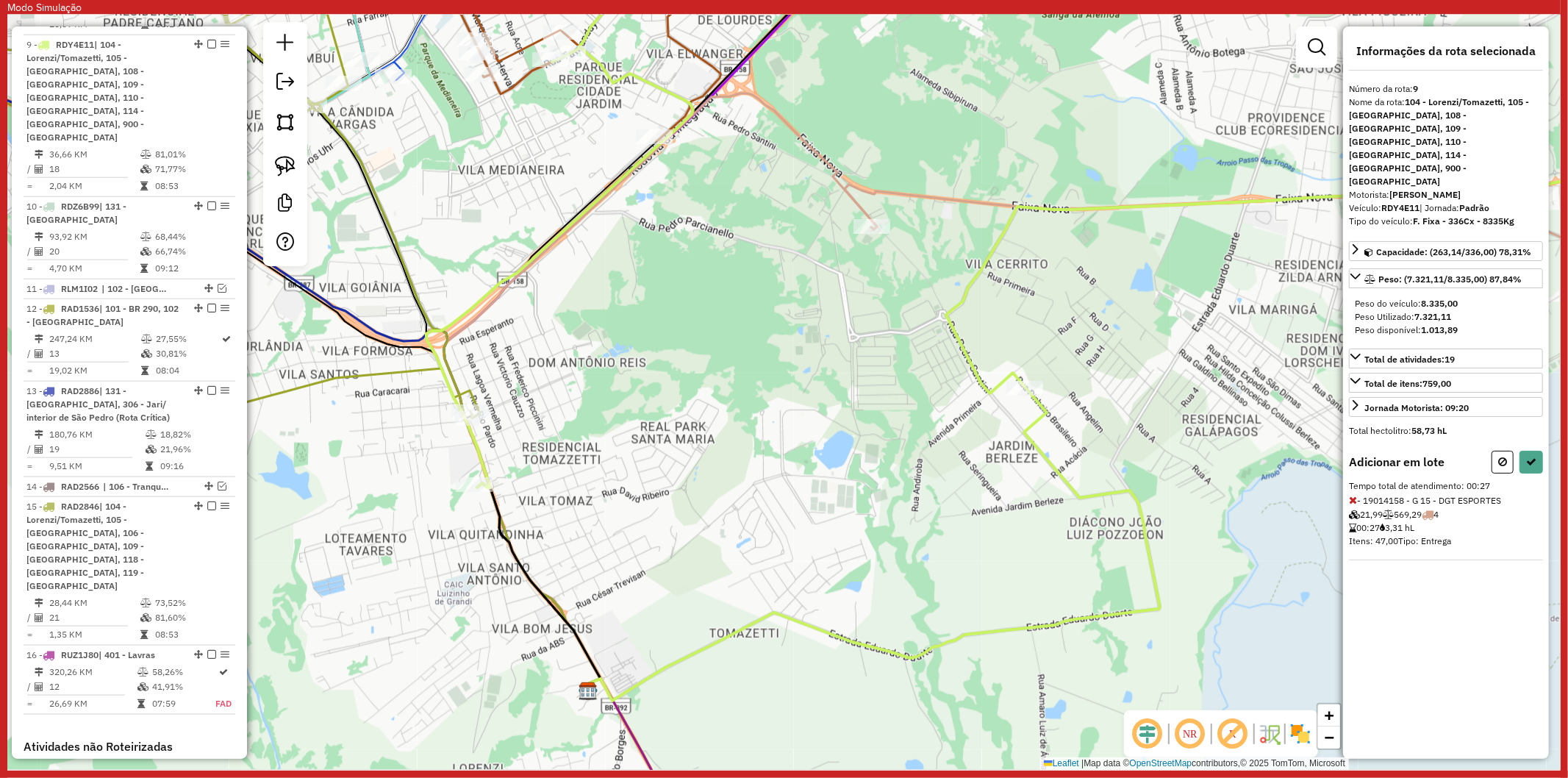
select select "**********"
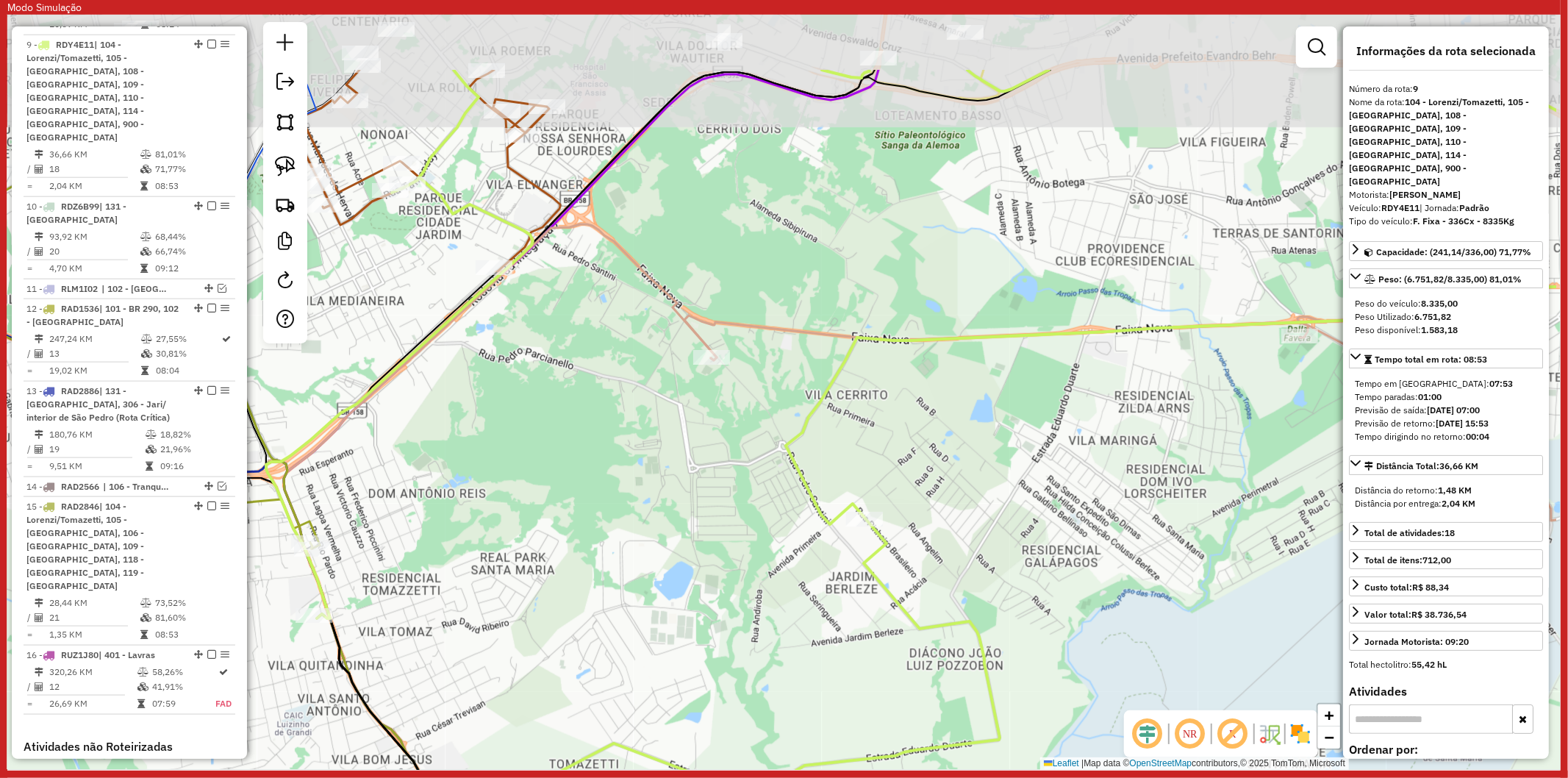
drag, startPoint x: 1033, startPoint y: 392, endPoint x: 927, endPoint y: 489, distance: 143.7
click at [921, 482] on div "Janela de atendimento Grade de atendimento Capacidade Transportadoras Veículos …" at bounding box center [784, 391] width 1554 height 755
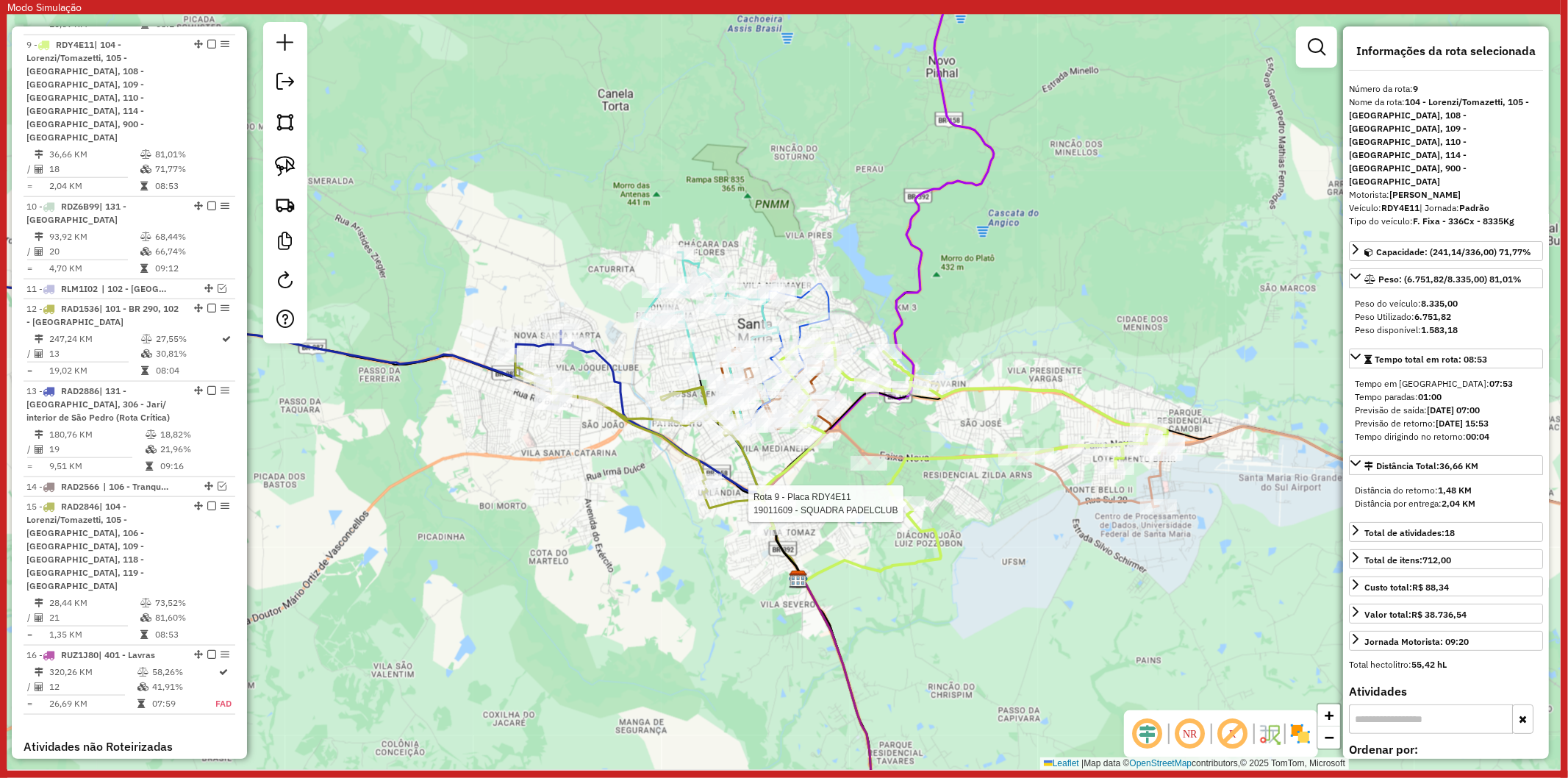
click at [1069, 493] on icon at bounding box center [1289, 481] width 854 height 112
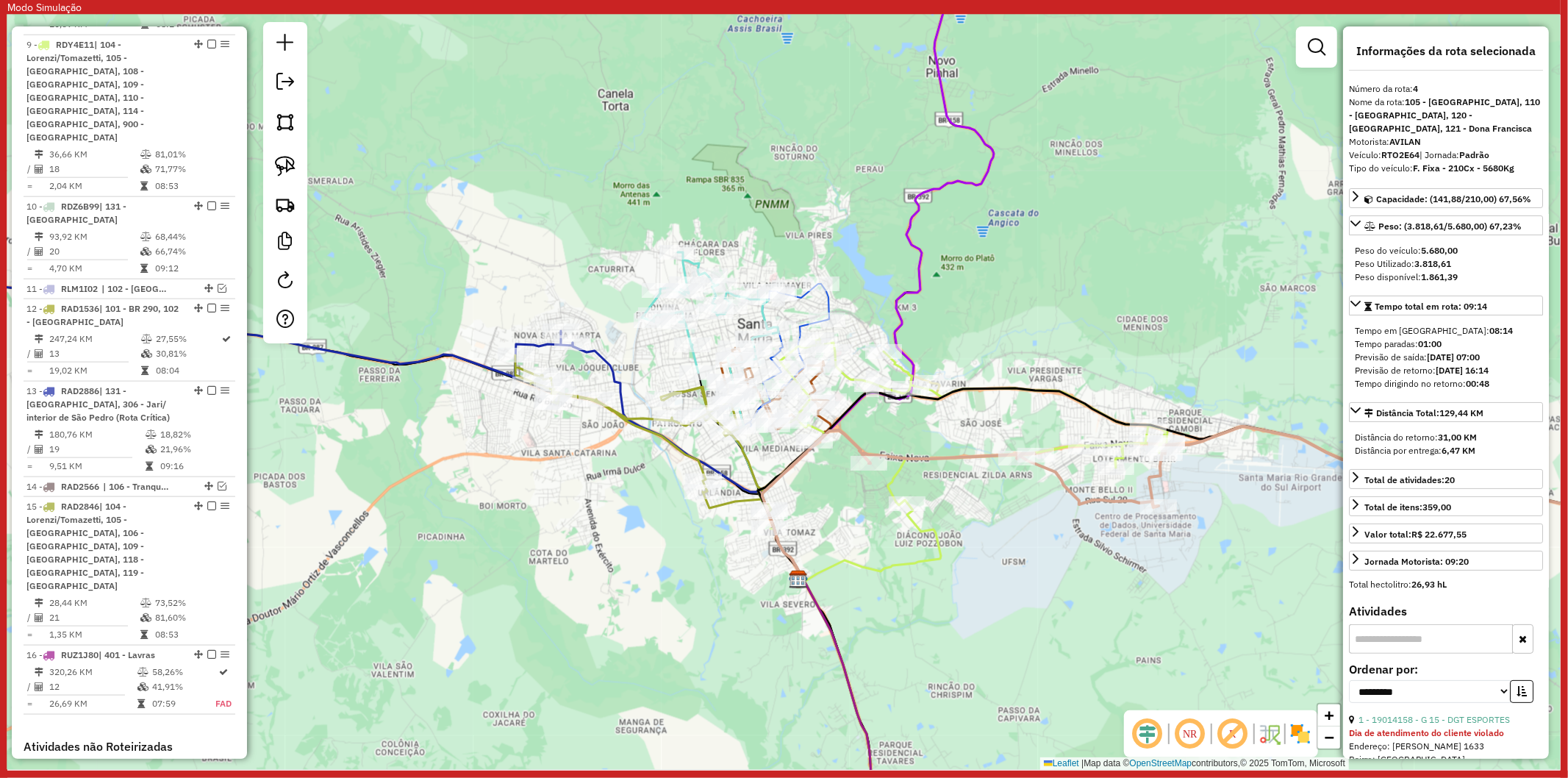
scroll to position [895, 0]
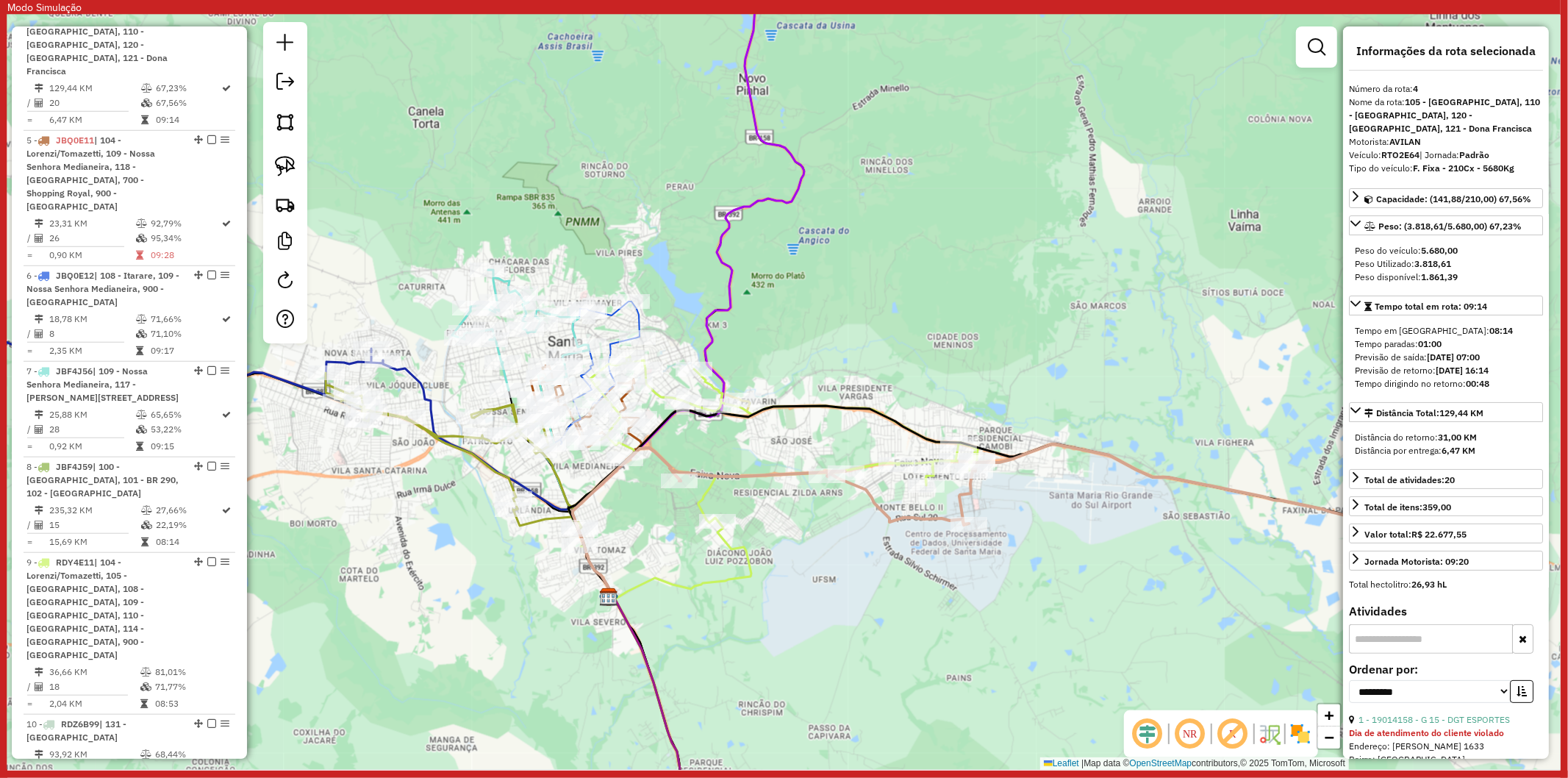
drag, startPoint x: 1007, startPoint y: 539, endPoint x: 831, endPoint y: 556, distance: 176.8
click at [831, 556] on div "Janela de atendimento Grade de atendimento Capacidade Transportadoras Veículos …" at bounding box center [784, 391] width 1554 height 755
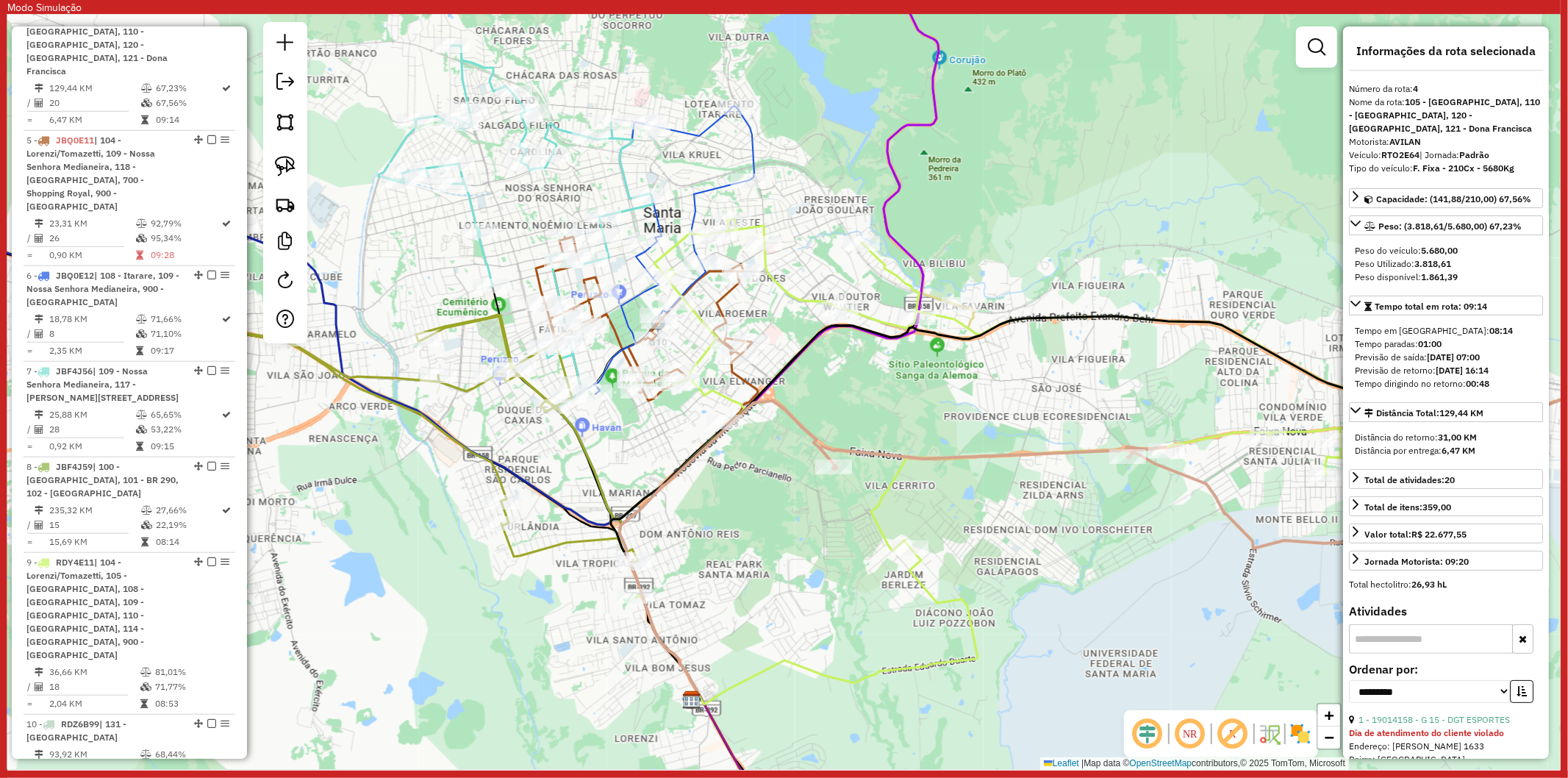
click at [561, 534] on icon at bounding box center [382, 406] width 513 height 311
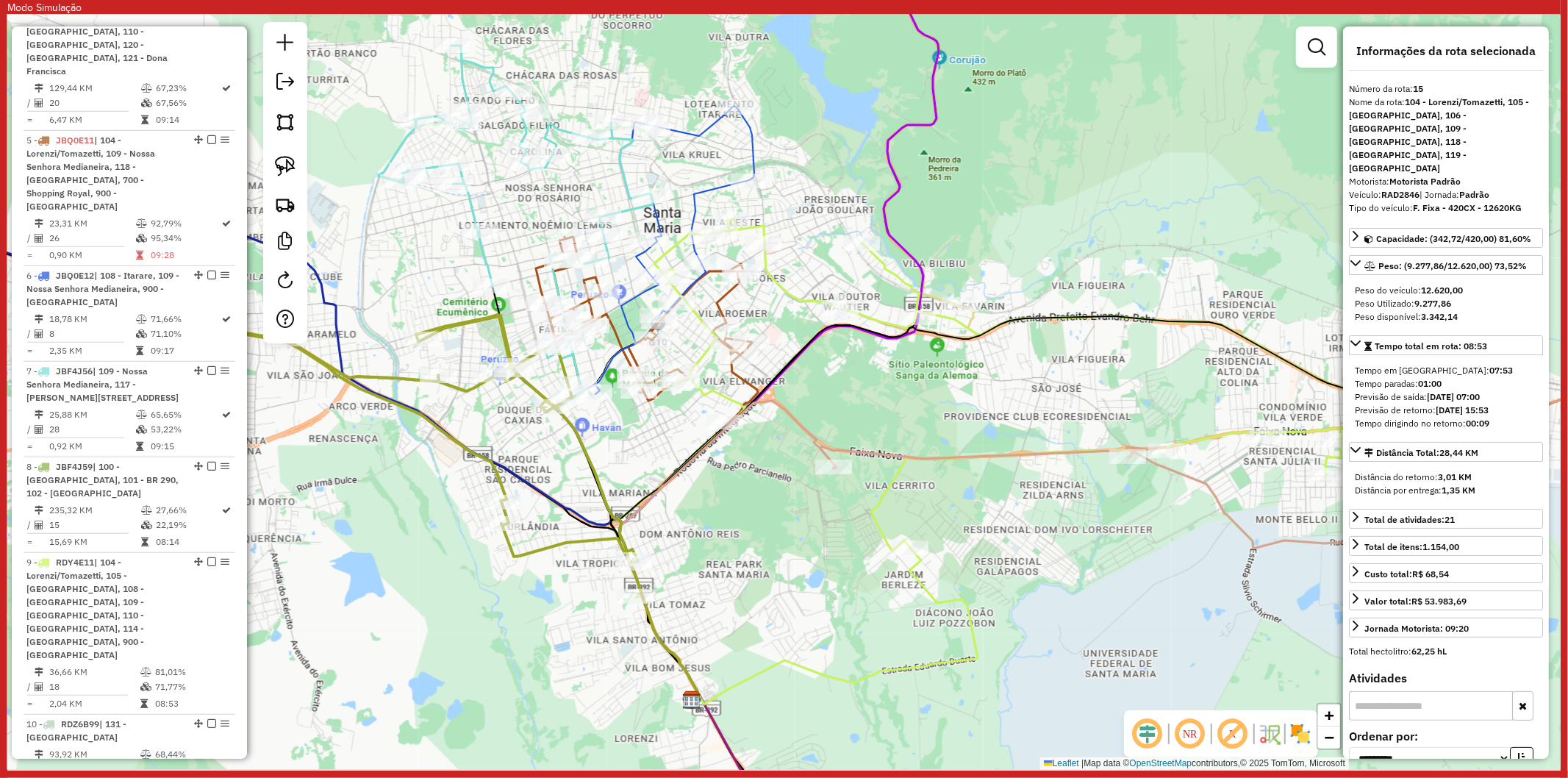
scroll to position [1635, 0]
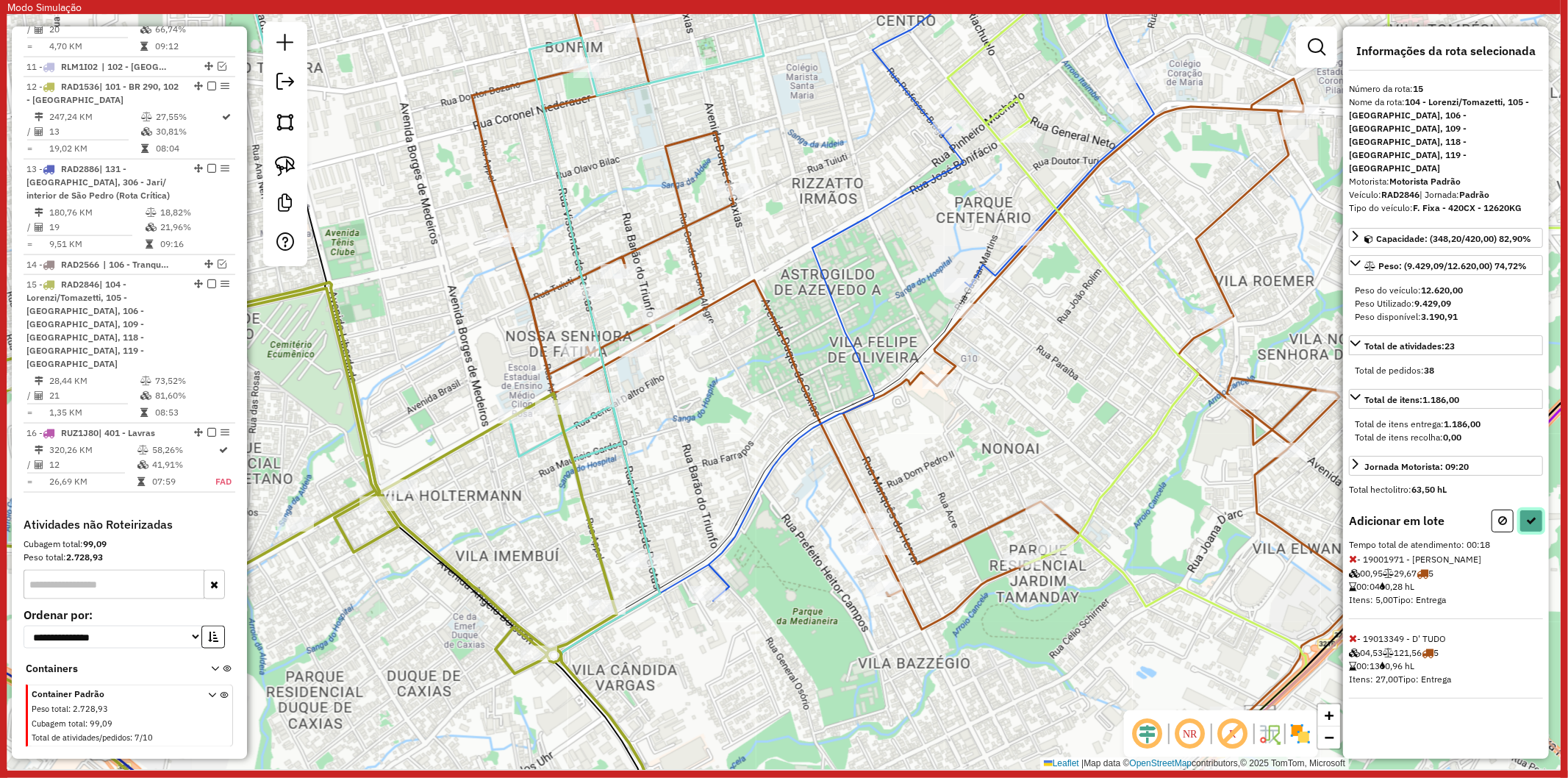
click at [1522, 509] on button at bounding box center [1531, 521] width 23 height 23
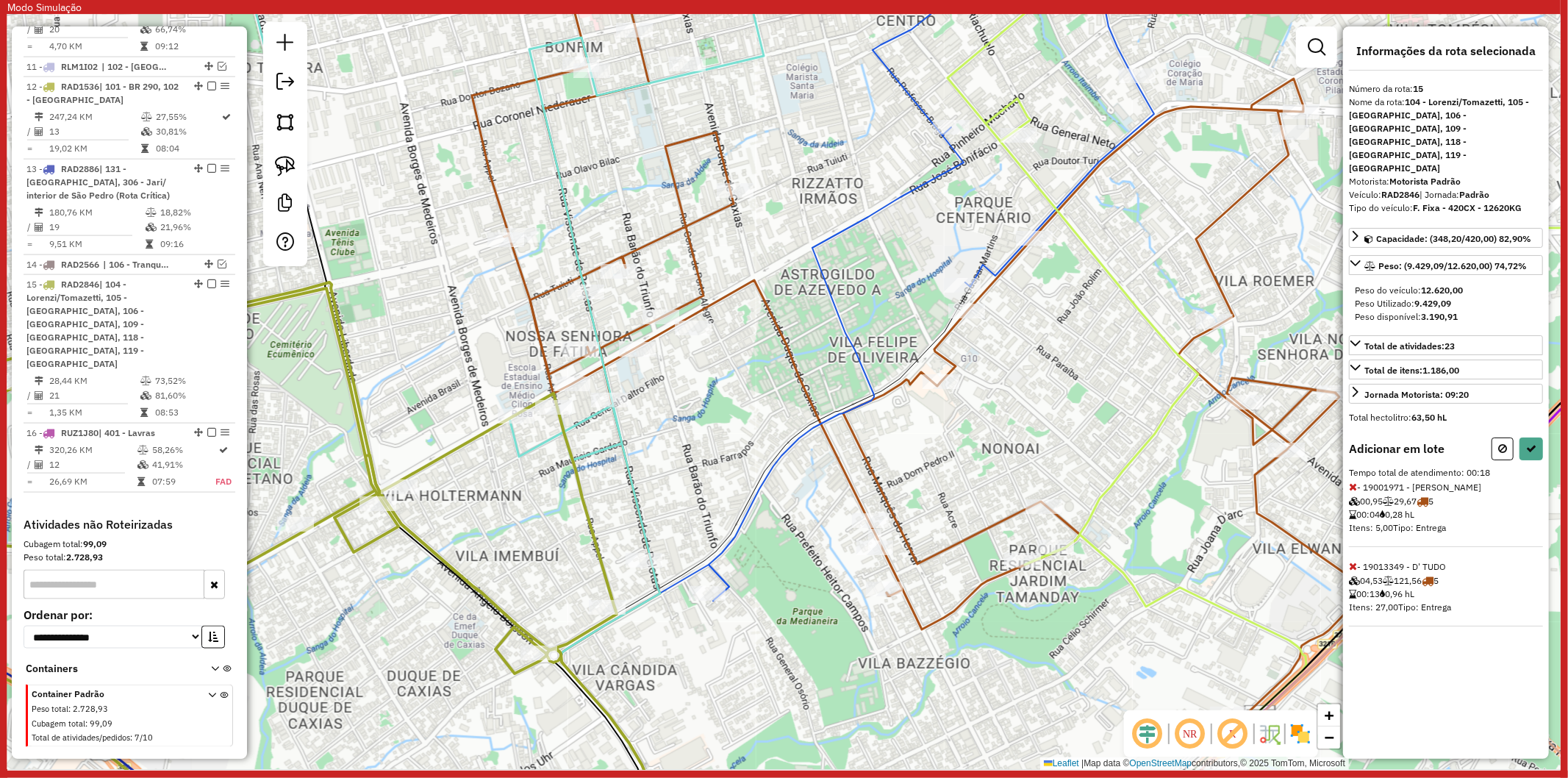
select select "**********"
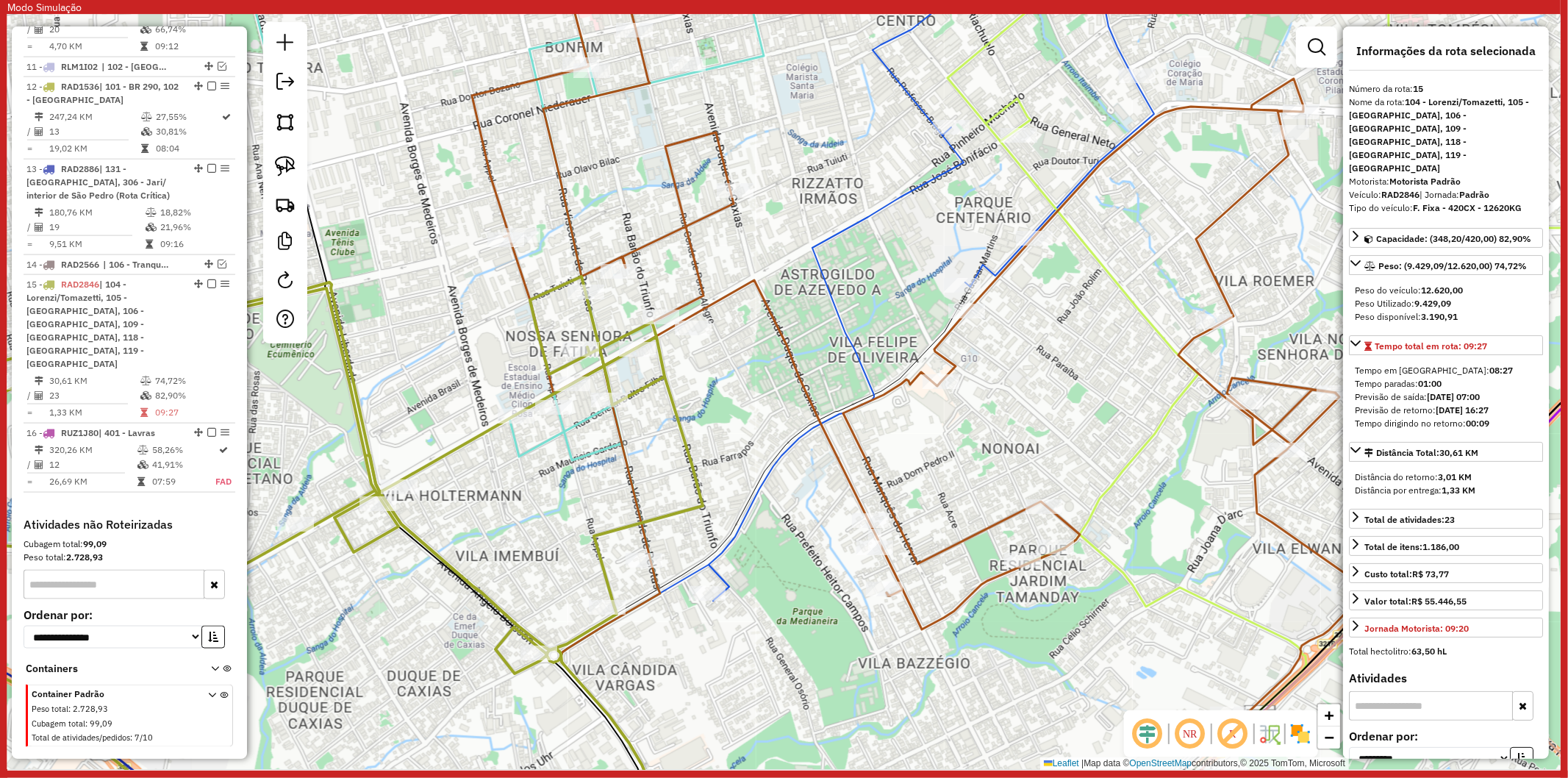
click at [467, 435] on icon at bounding box center [278, 561] width 851 height 570
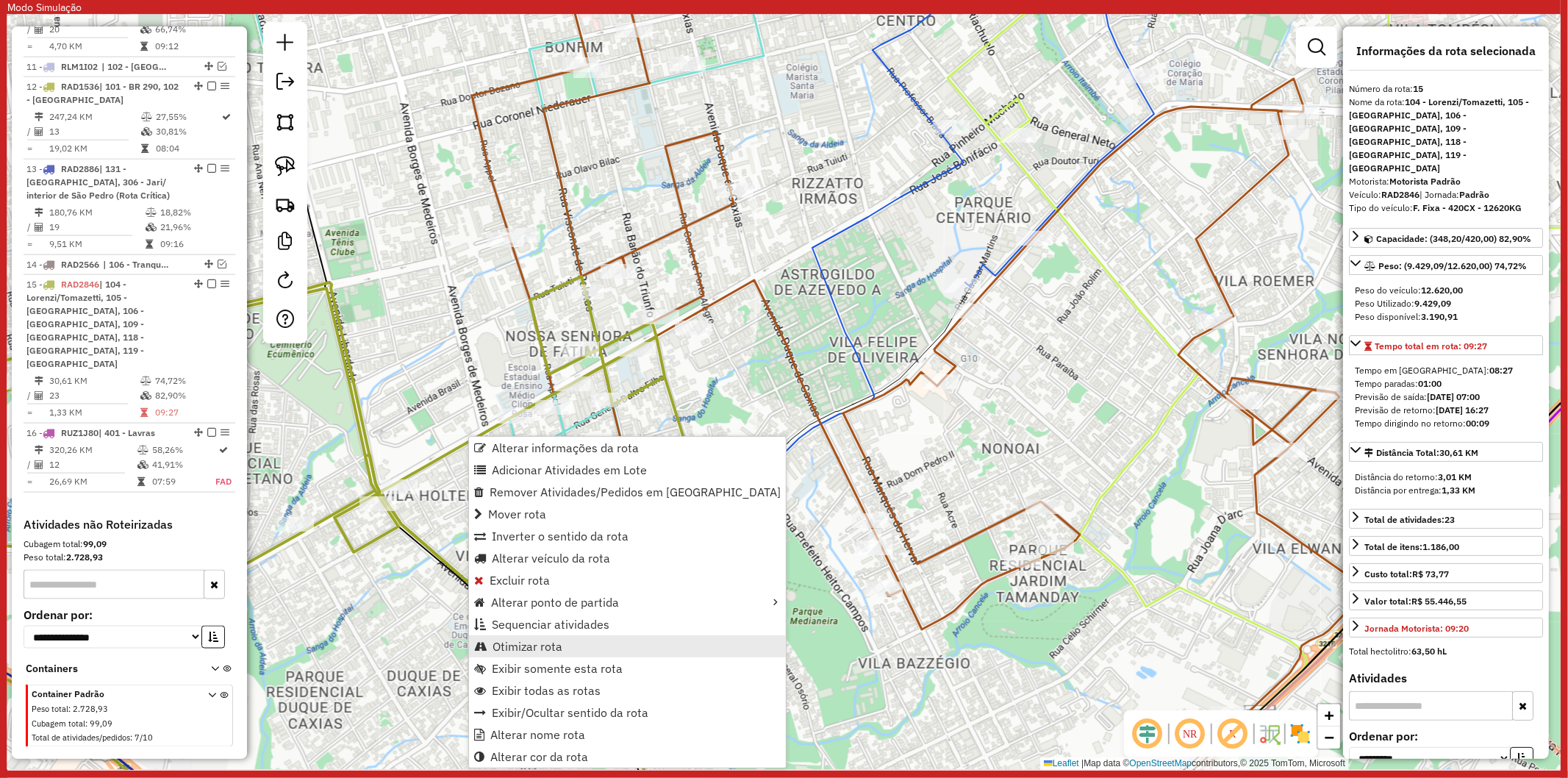
click at [547, 643] on span "Otimizar rota" at bounding box center [527, 646] width 70 height 12
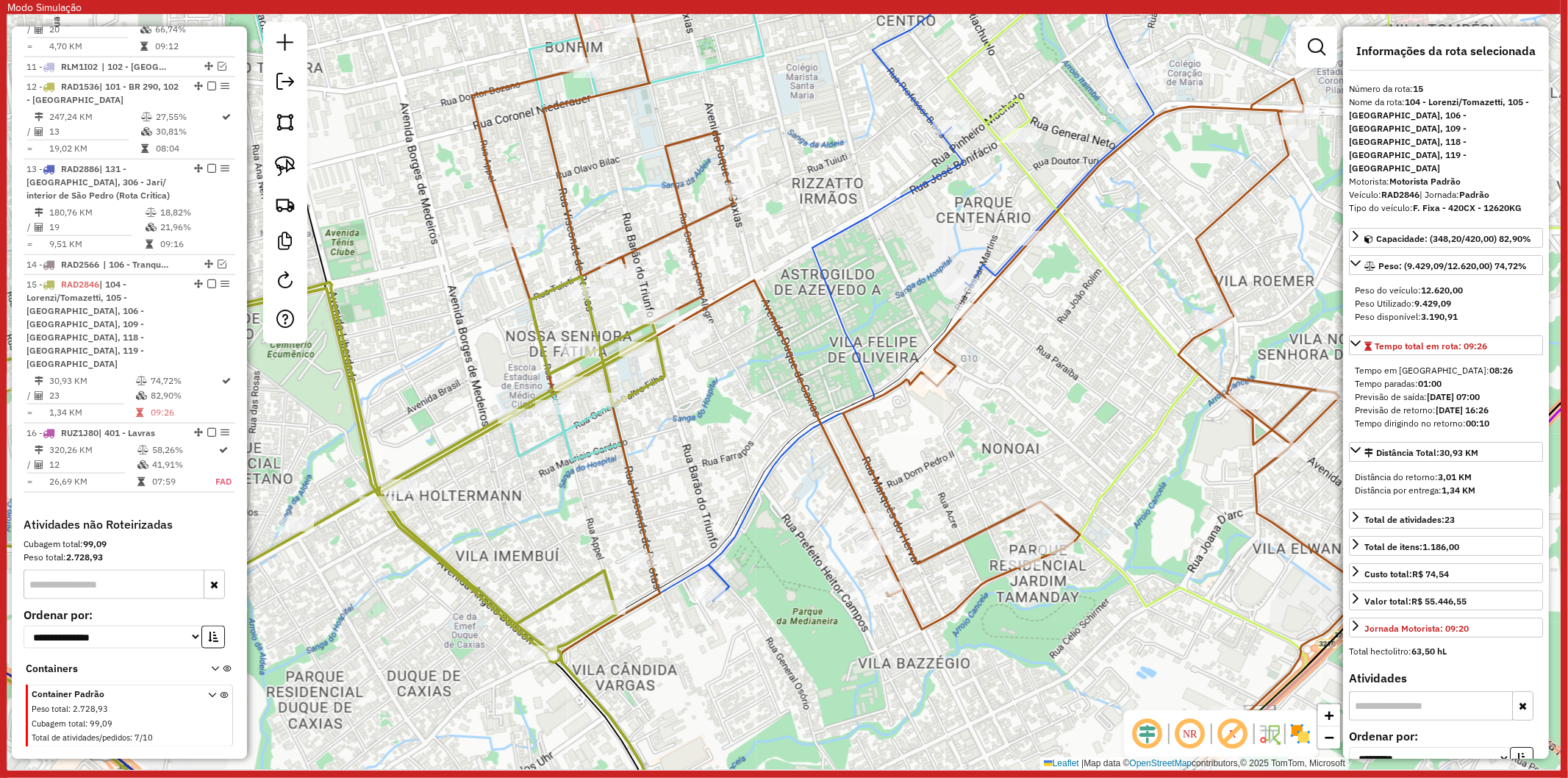
click at [579, 450] on icon at bounding box center [500, 249] width 526 height 620
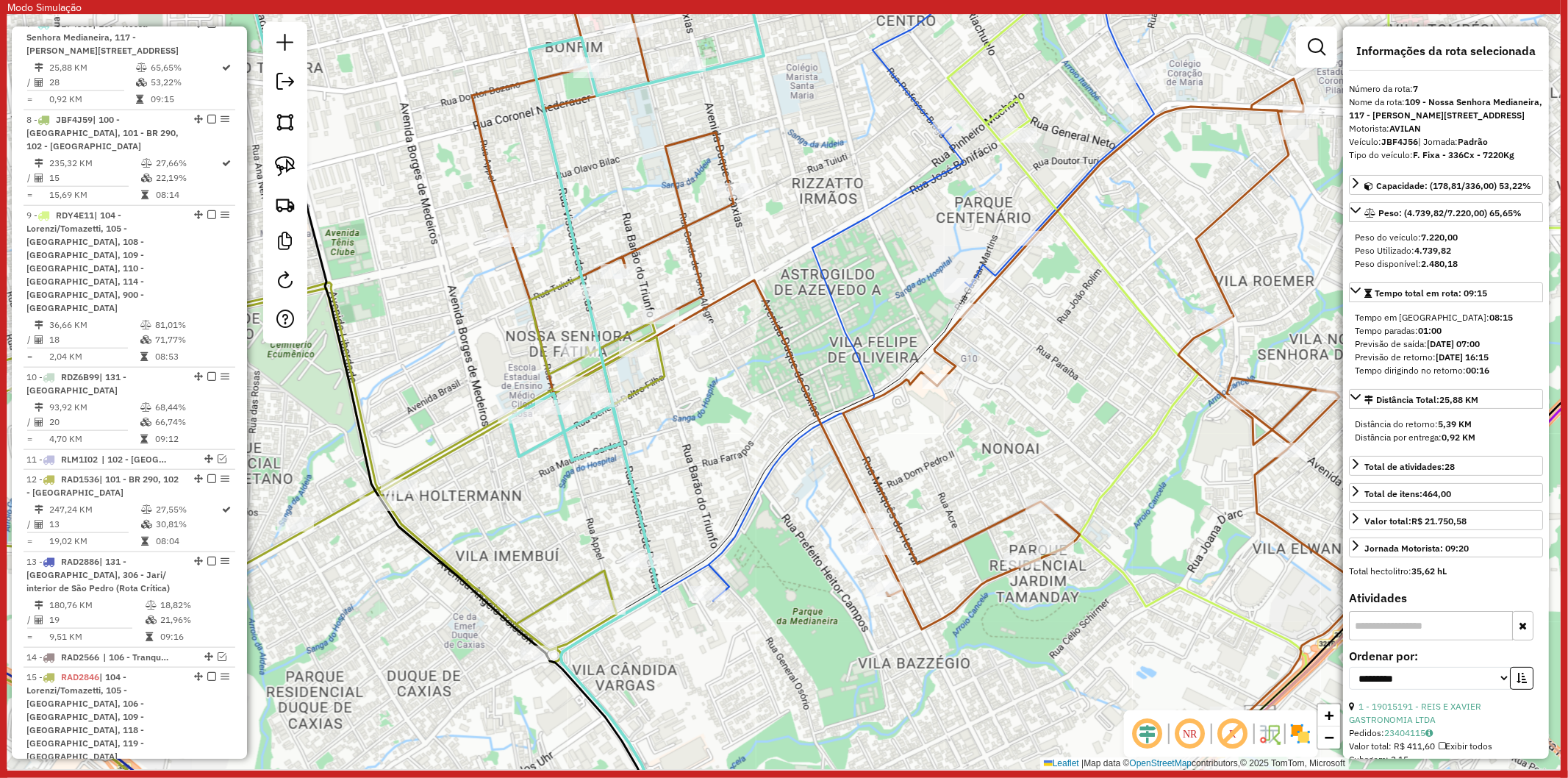
scroll to position [1222, 0]
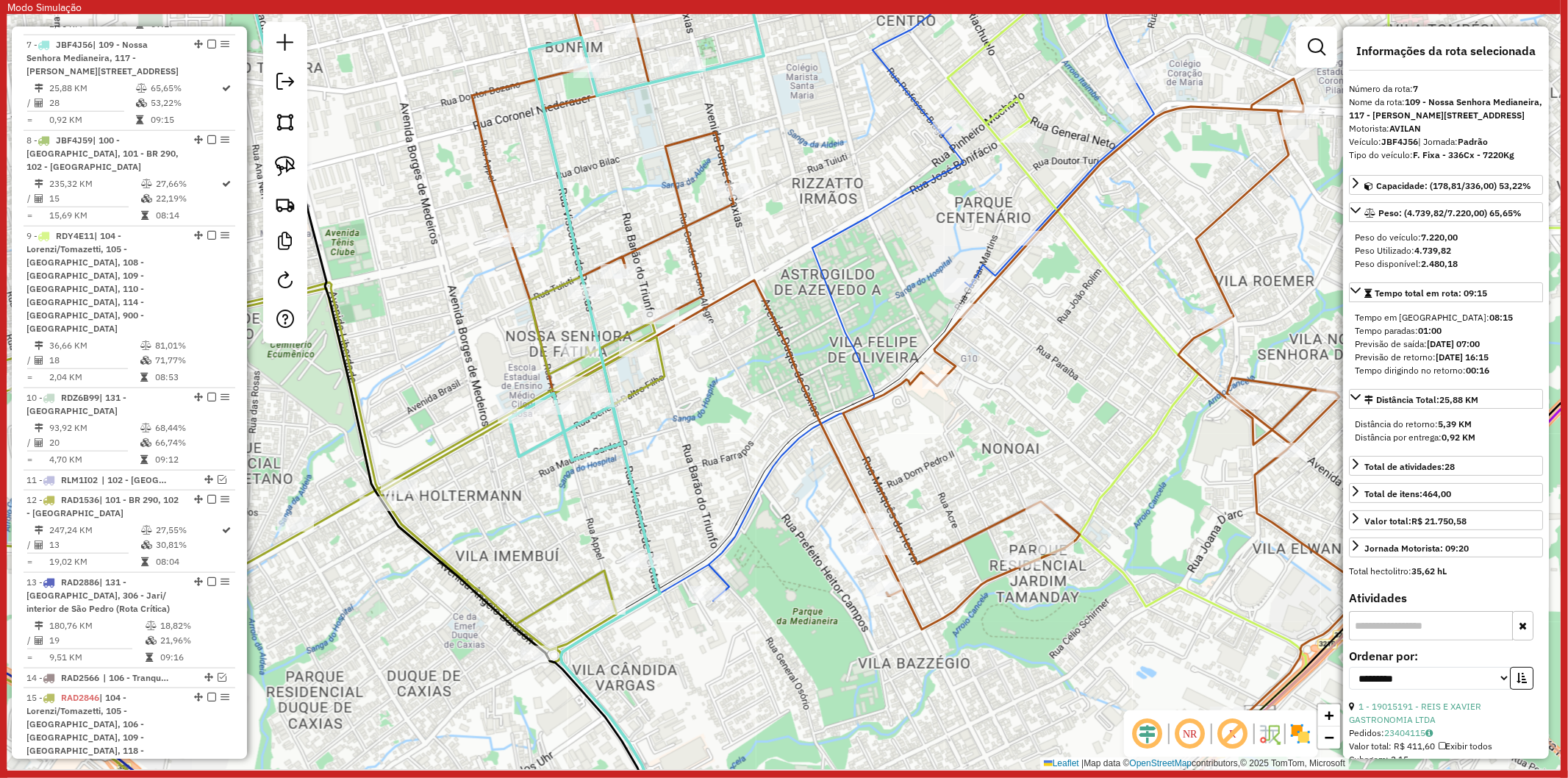
click at [650, 238] on icon at bounding box center [916, 347] width 889 height 751
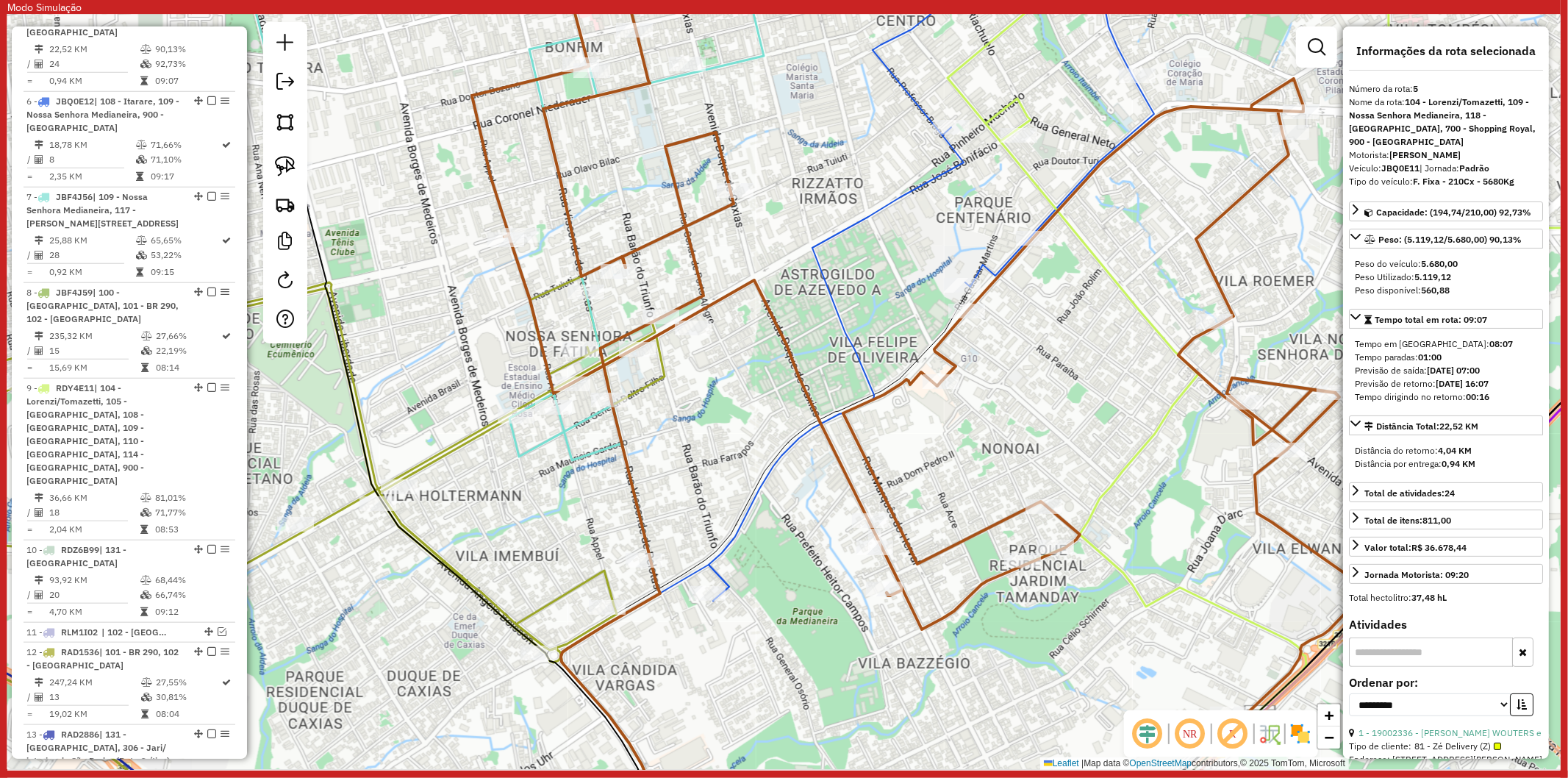
scroll to position [1003, 0]
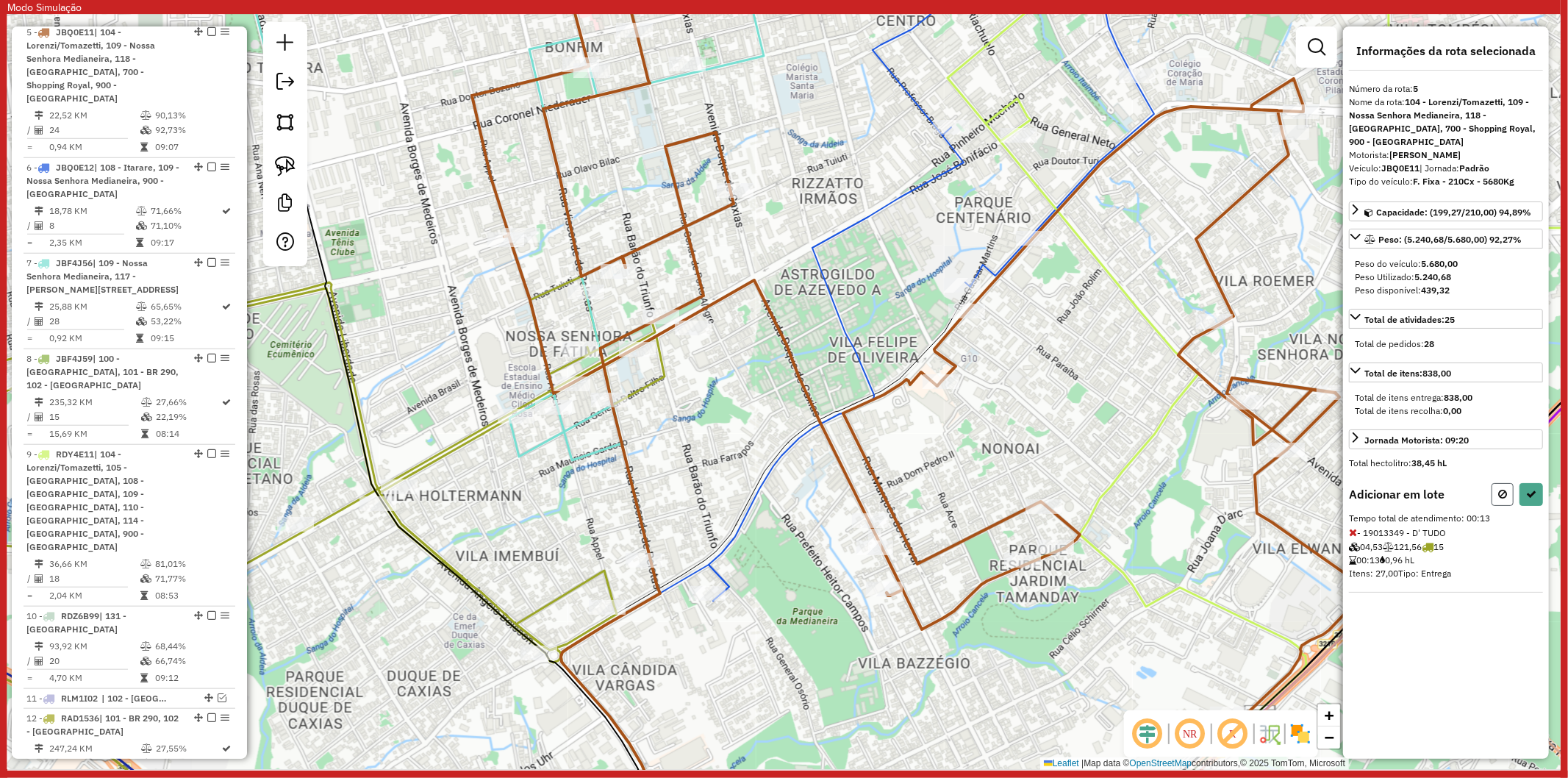
click at [1497, 491] on button at bounding box center [1503, 495] width 22 height 23
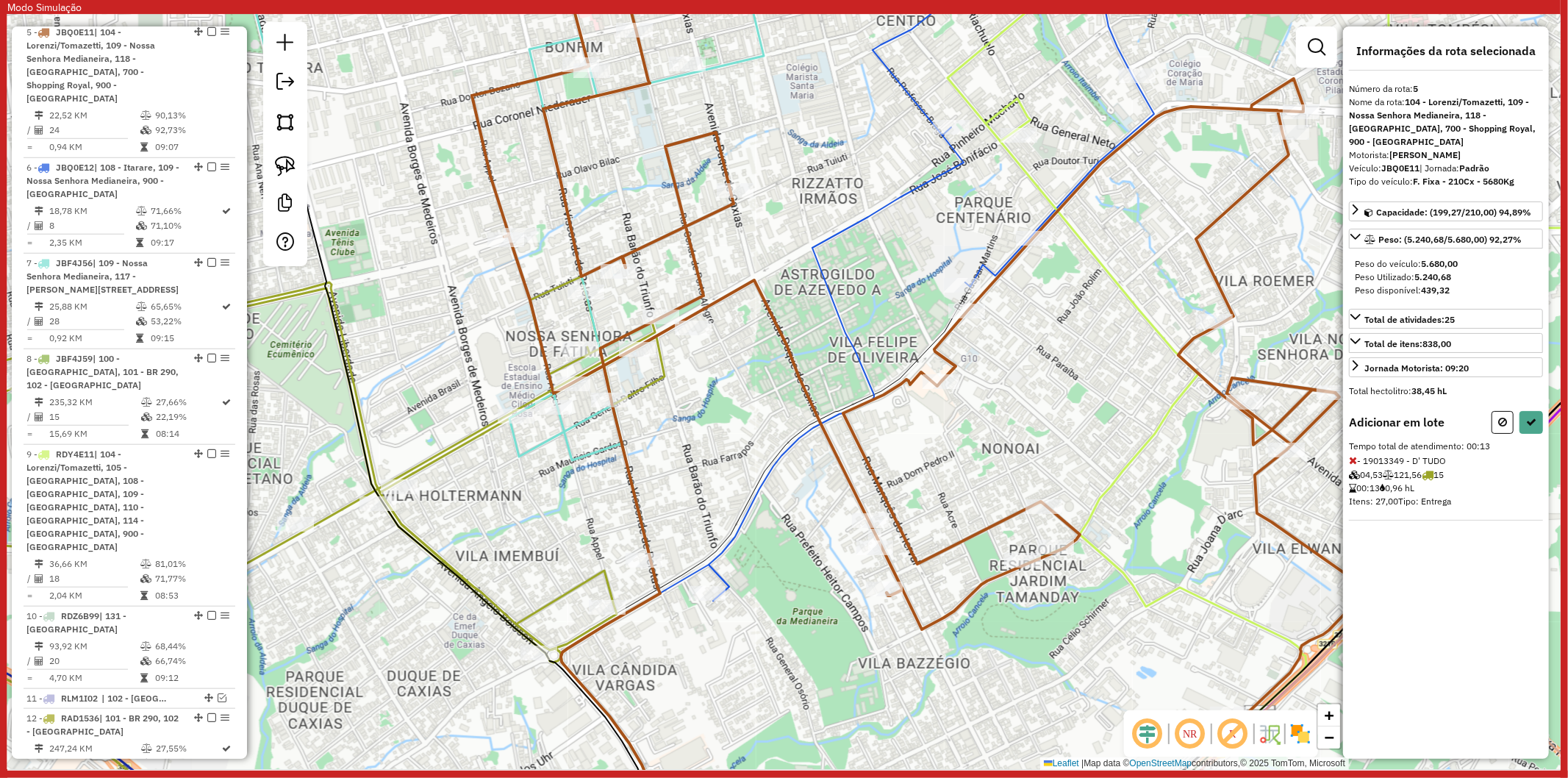
select select "**********"
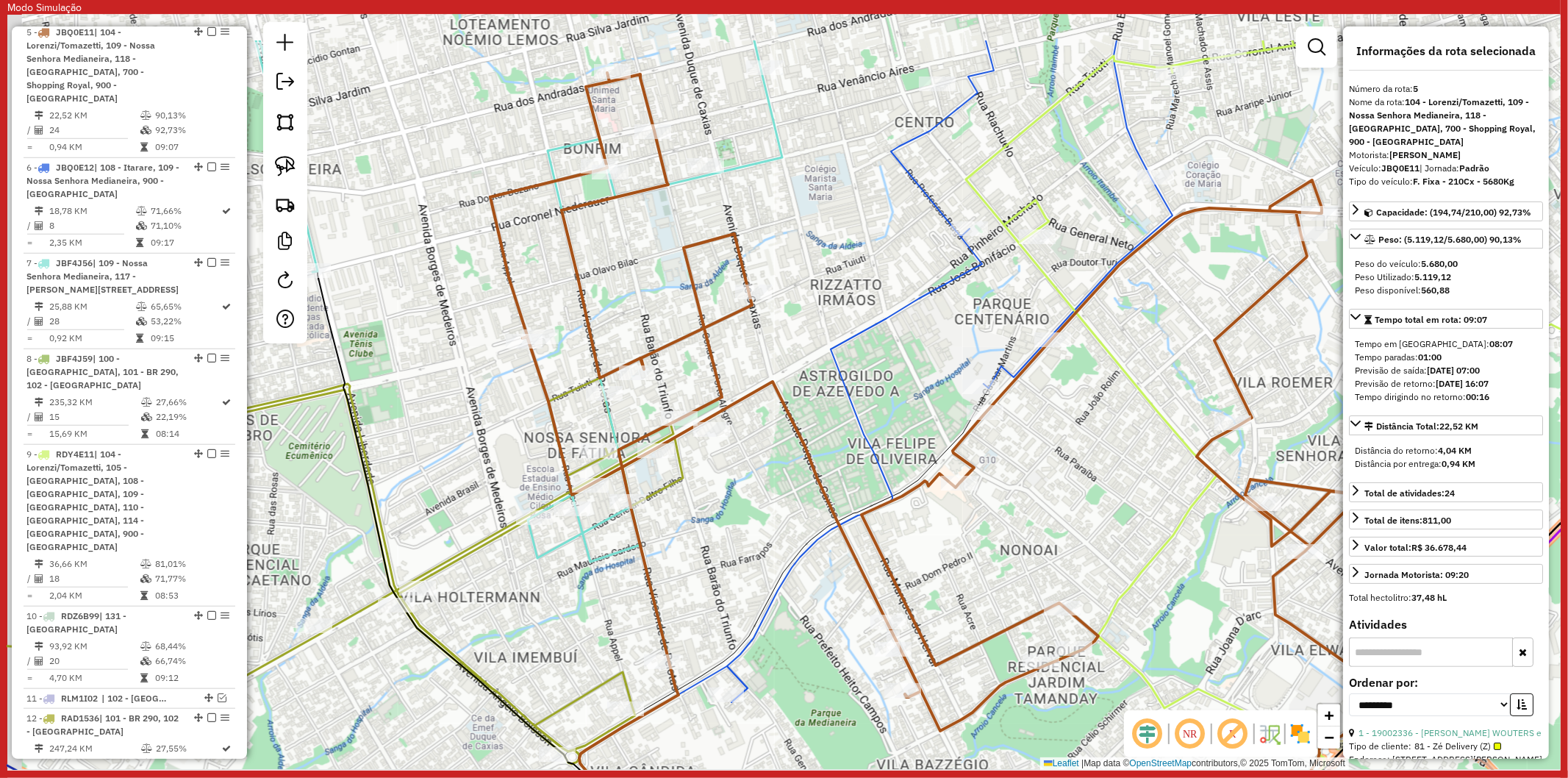
drag, startPoint x: 607, startPoint y: 159, endPoint x: 625, endPoint y: 259, distance: 101.6
click at [625, 259] on div "Janela de atendimento Grade de atendimento Capacidade Transportadoras Veículos …" at bounding box center [784, 391] width 1554 height 755
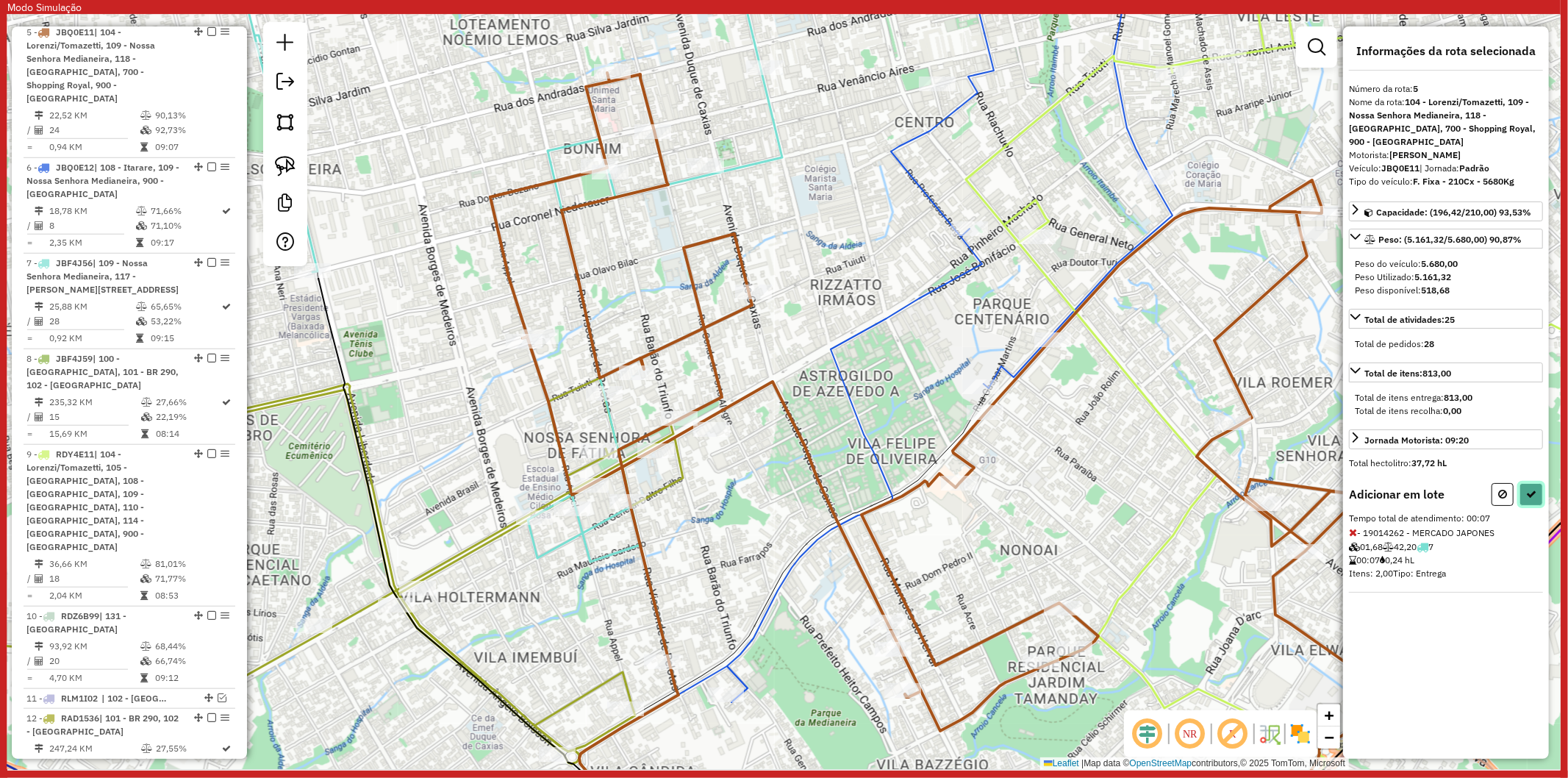
click at [1534, 485] on button at bounding box center [1531, 495] width 23 height 23
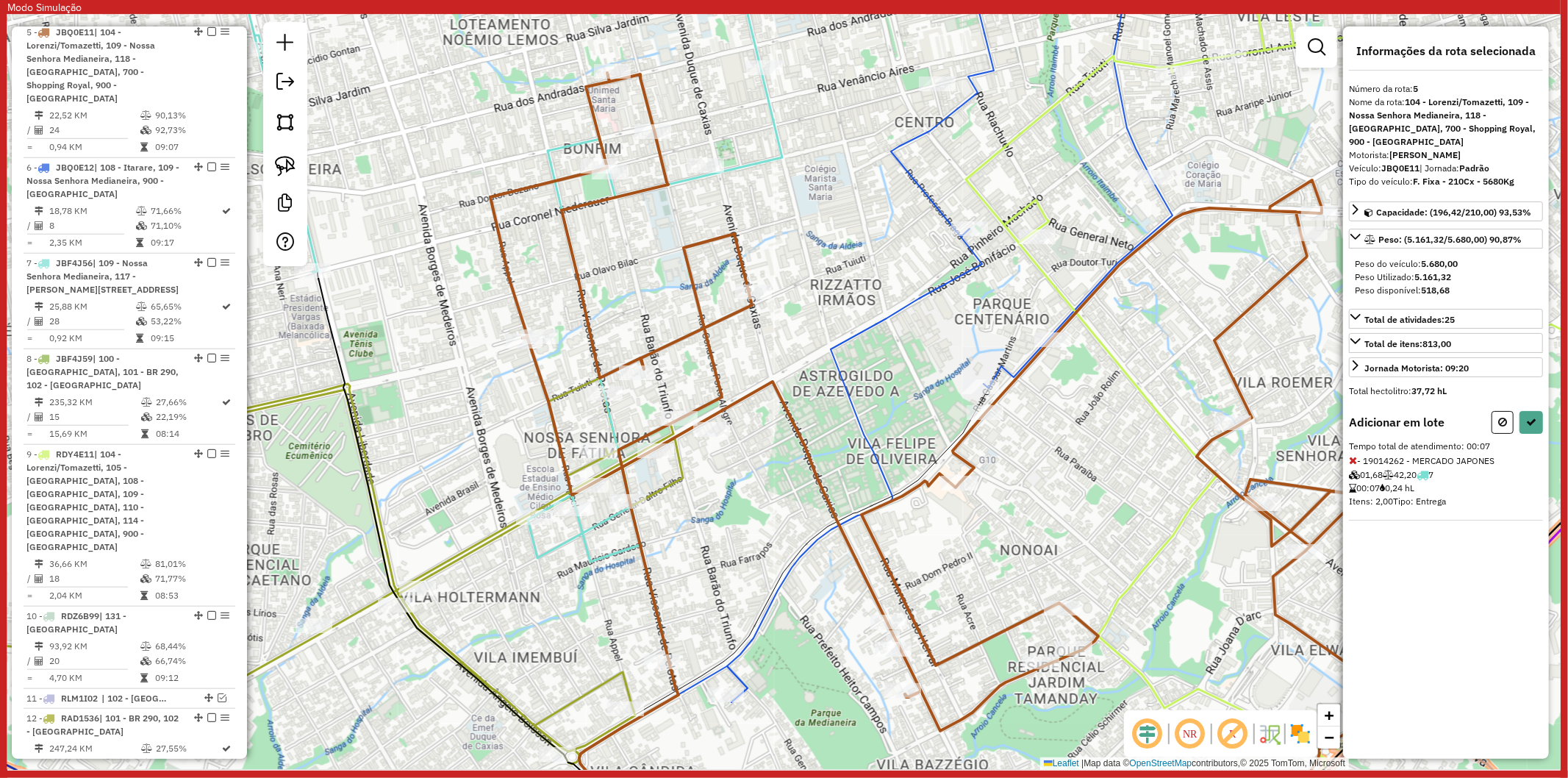
select select "**********"
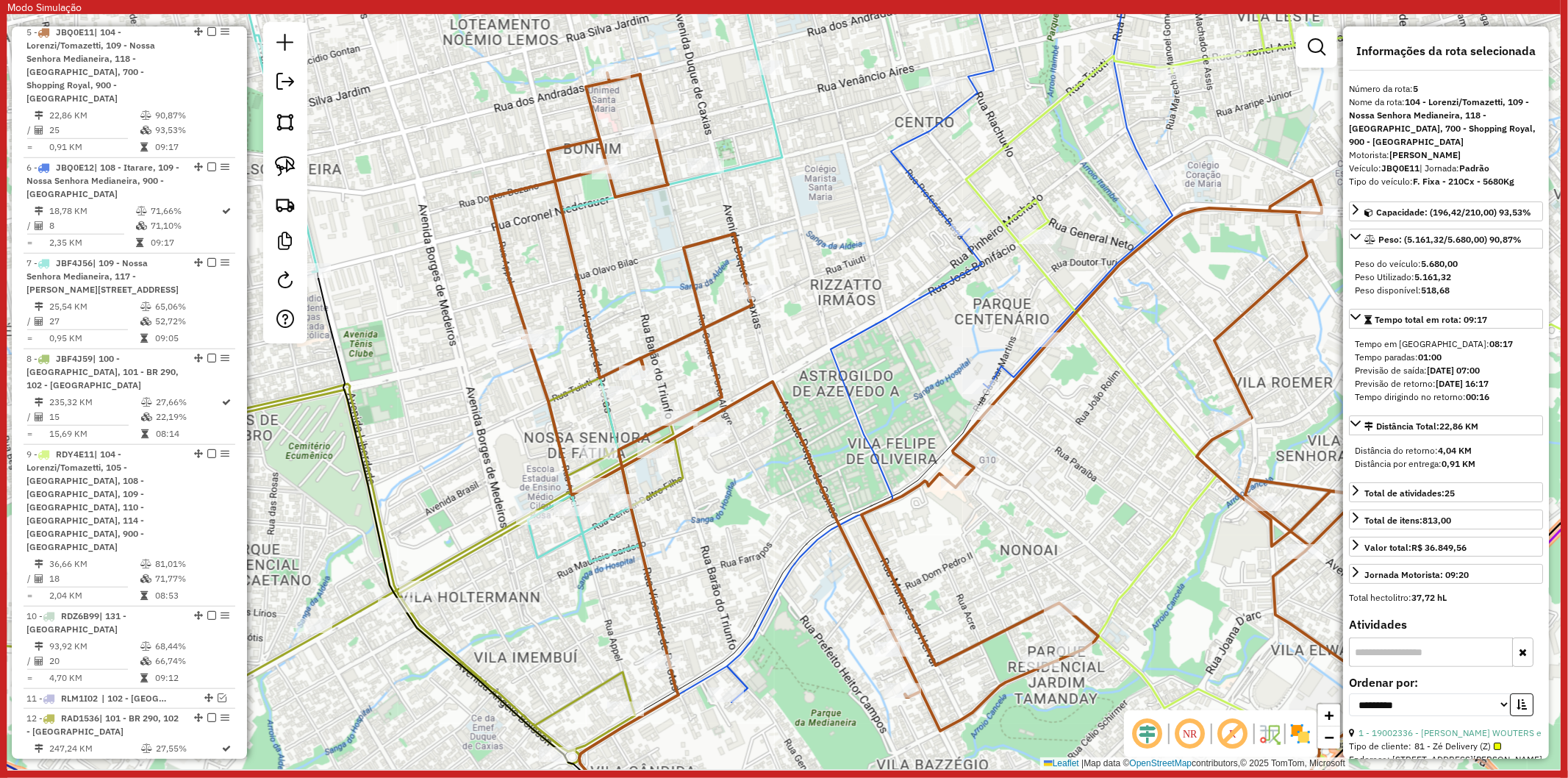
click at [751, 165] on icon at bounding box center [597, 299] width 733 height 721
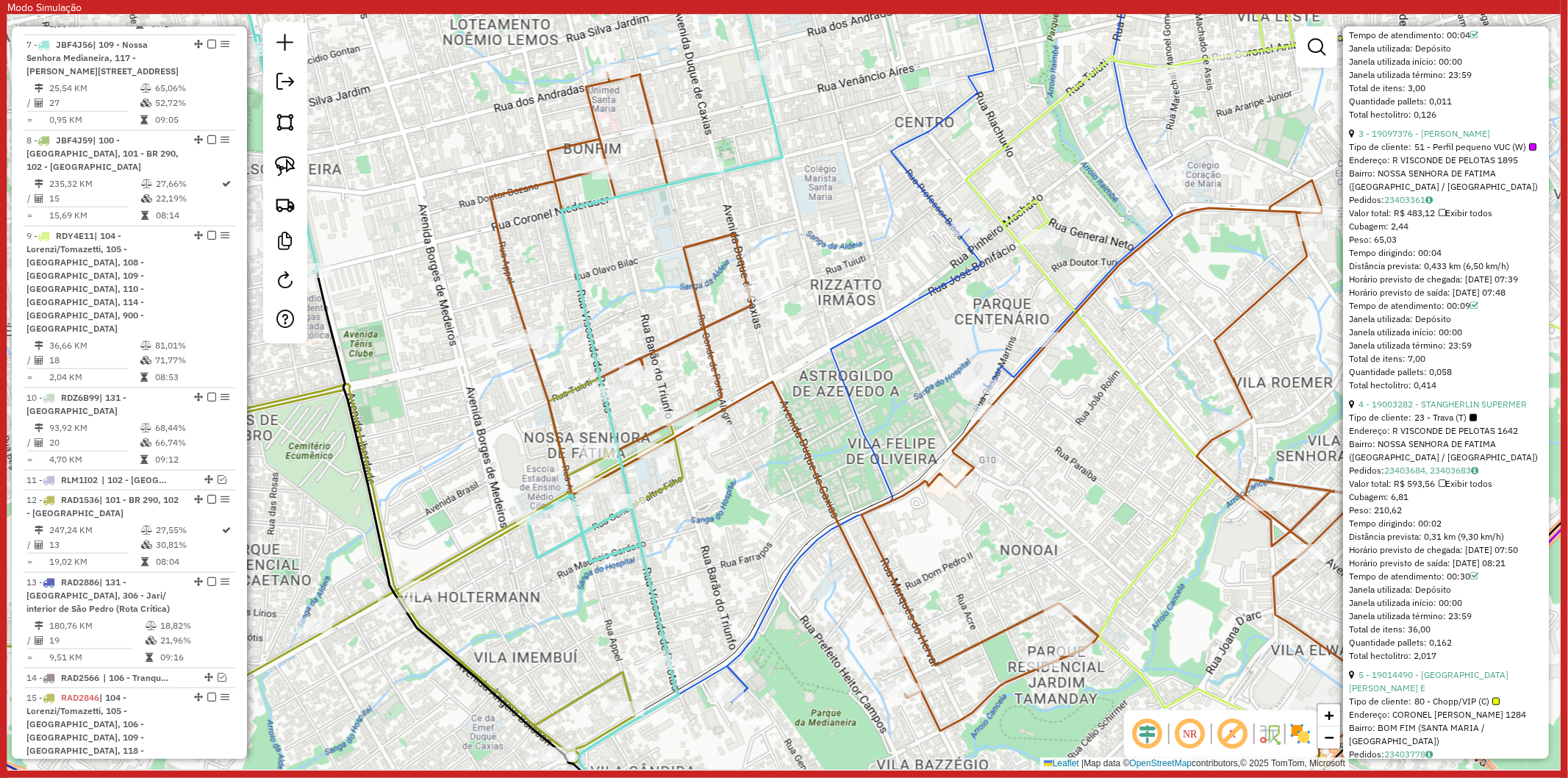
scroll to position [1061, 0]
click at [627, 255] on div "Janela de atendimento Grade de atendimento Capacidade Transportadoras Veículos …" at bounding box center [784, 391] width 1554 height 755
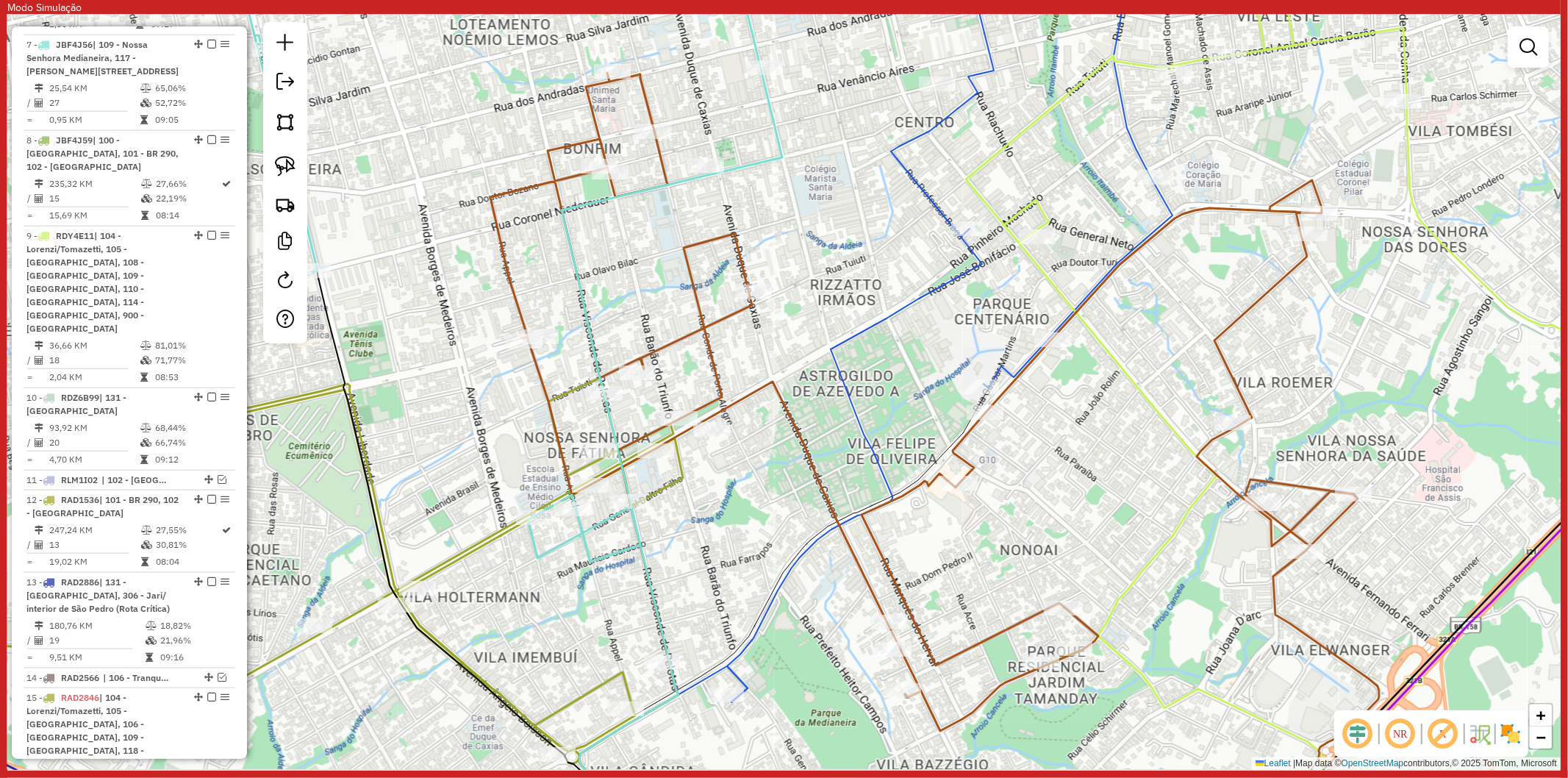
click at [504, 239] on icon at bounding box center [935, 448] width 889 height 751
select select "**********"
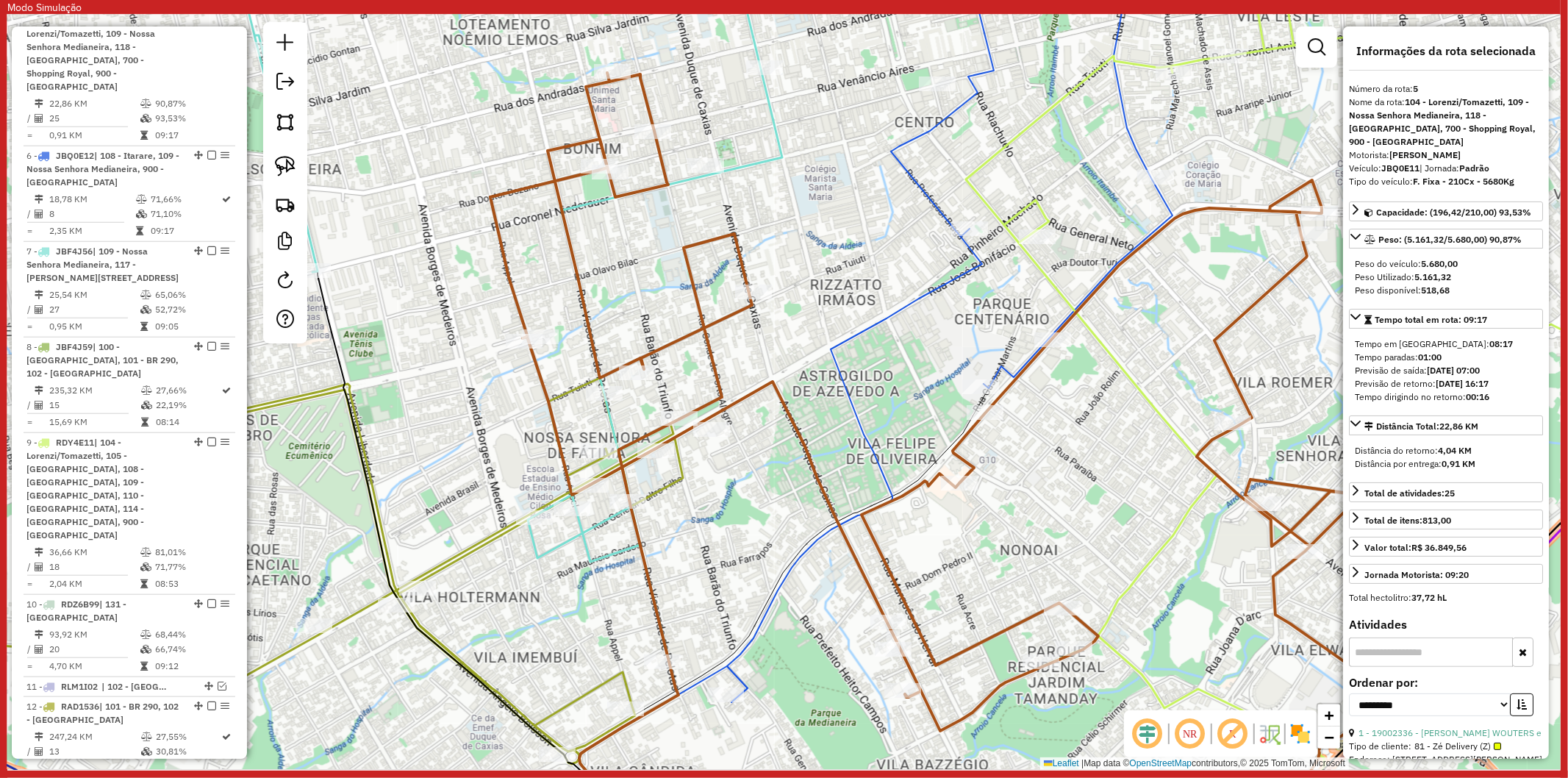
scroll to position [1003, 0]
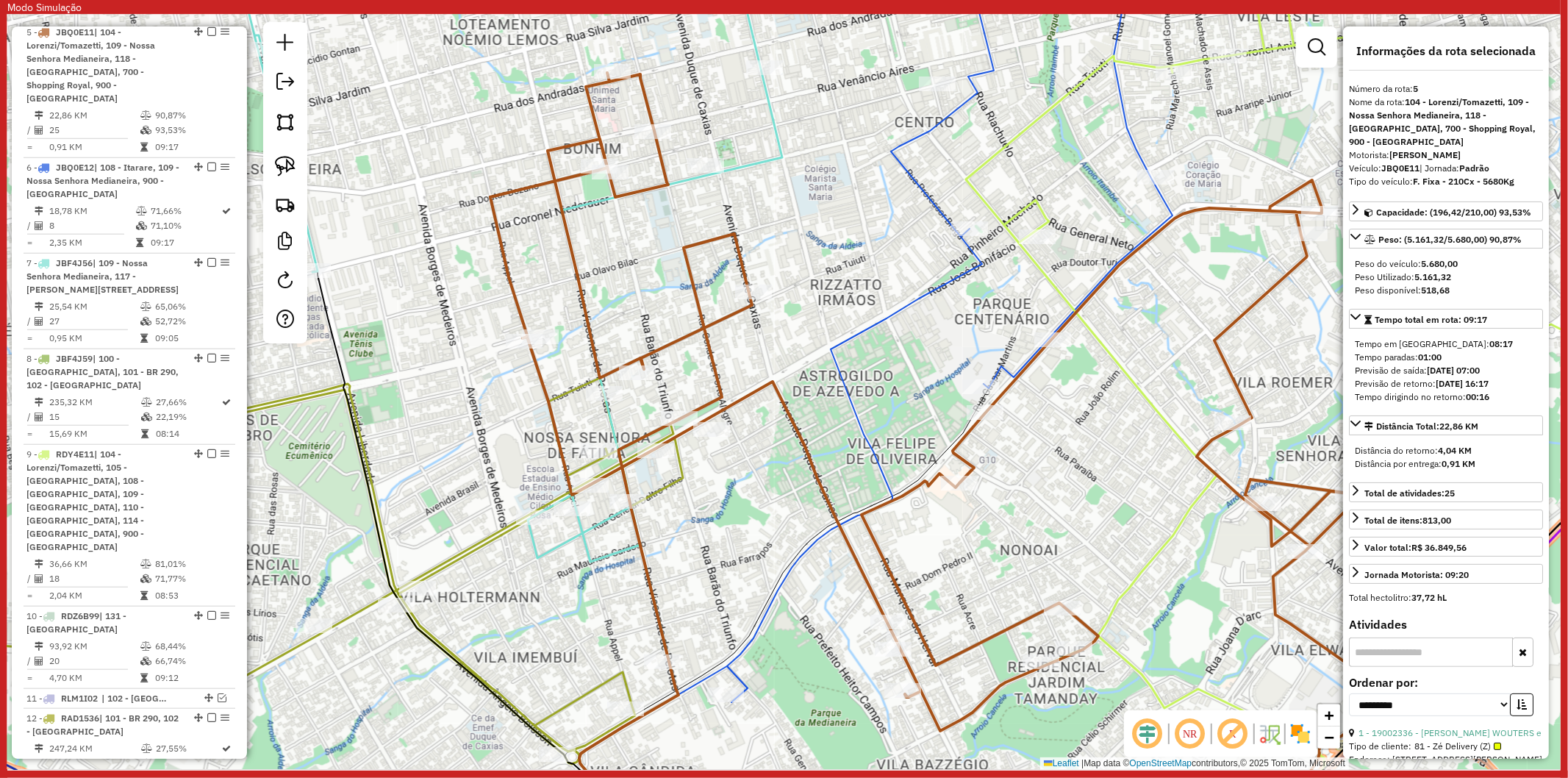
click at [748, 155] on div "Janela de atendimento Grade de atendimento Capacidade Transportadoras Veículos …" at bounding box center [784, 391] width 1554 height 755
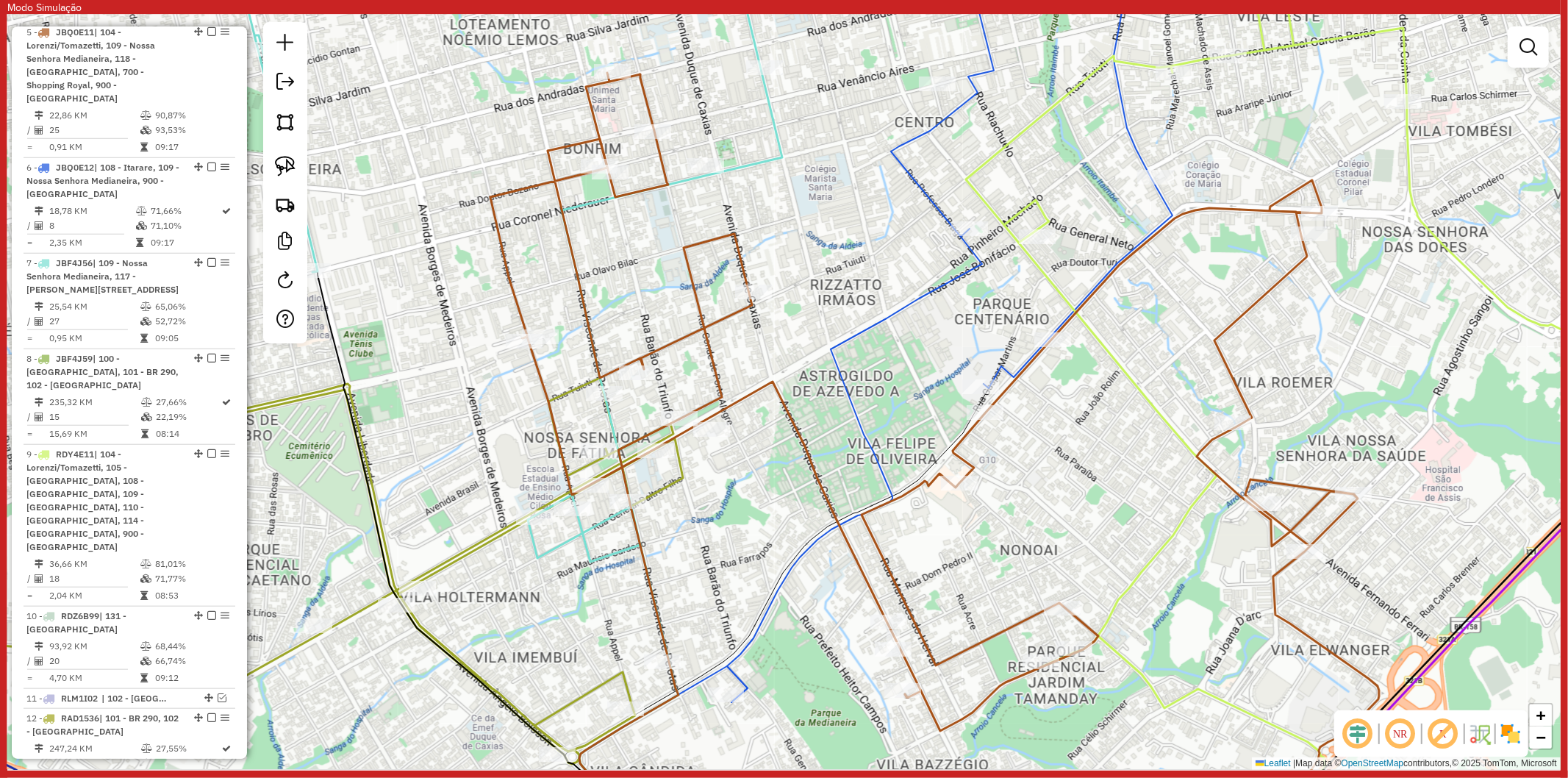
click at [752, 163] on icon at bounding box center [597, 299] width 733 height 721
select select "**********"
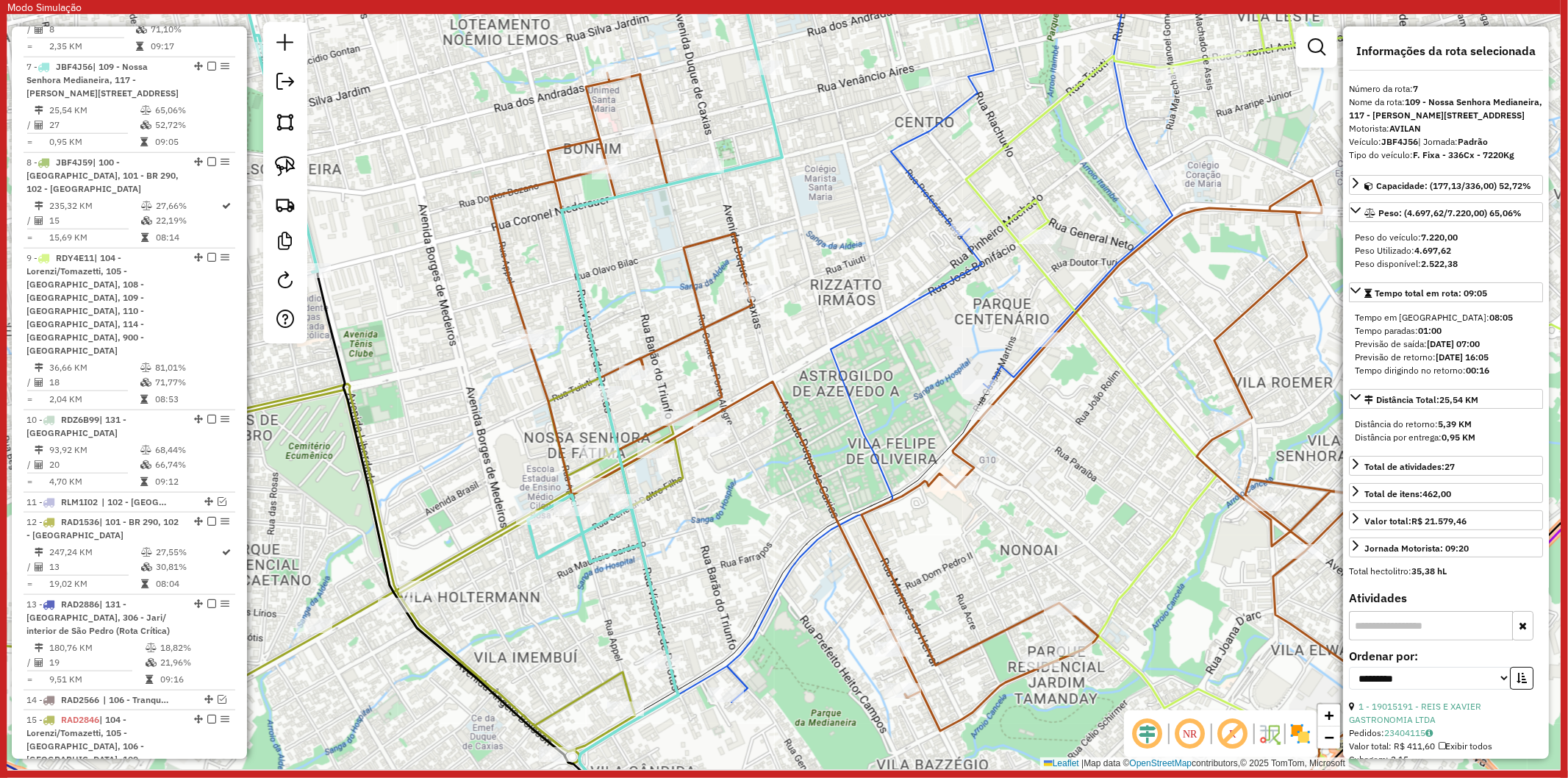
scroll to position [1222, 0]
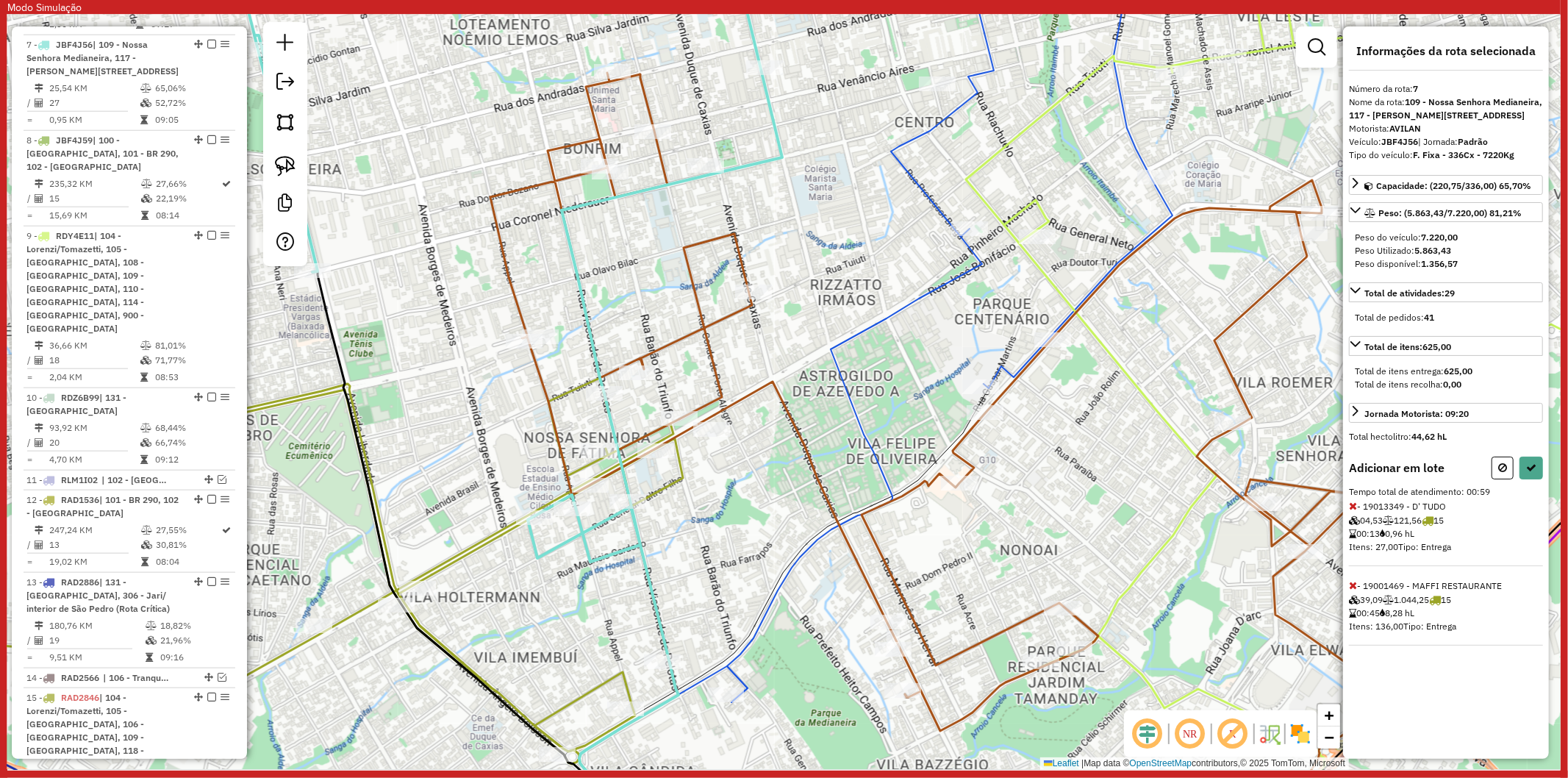
click at [1352, 590] on icon at bounding box center [1353, 585] width 8 height 11
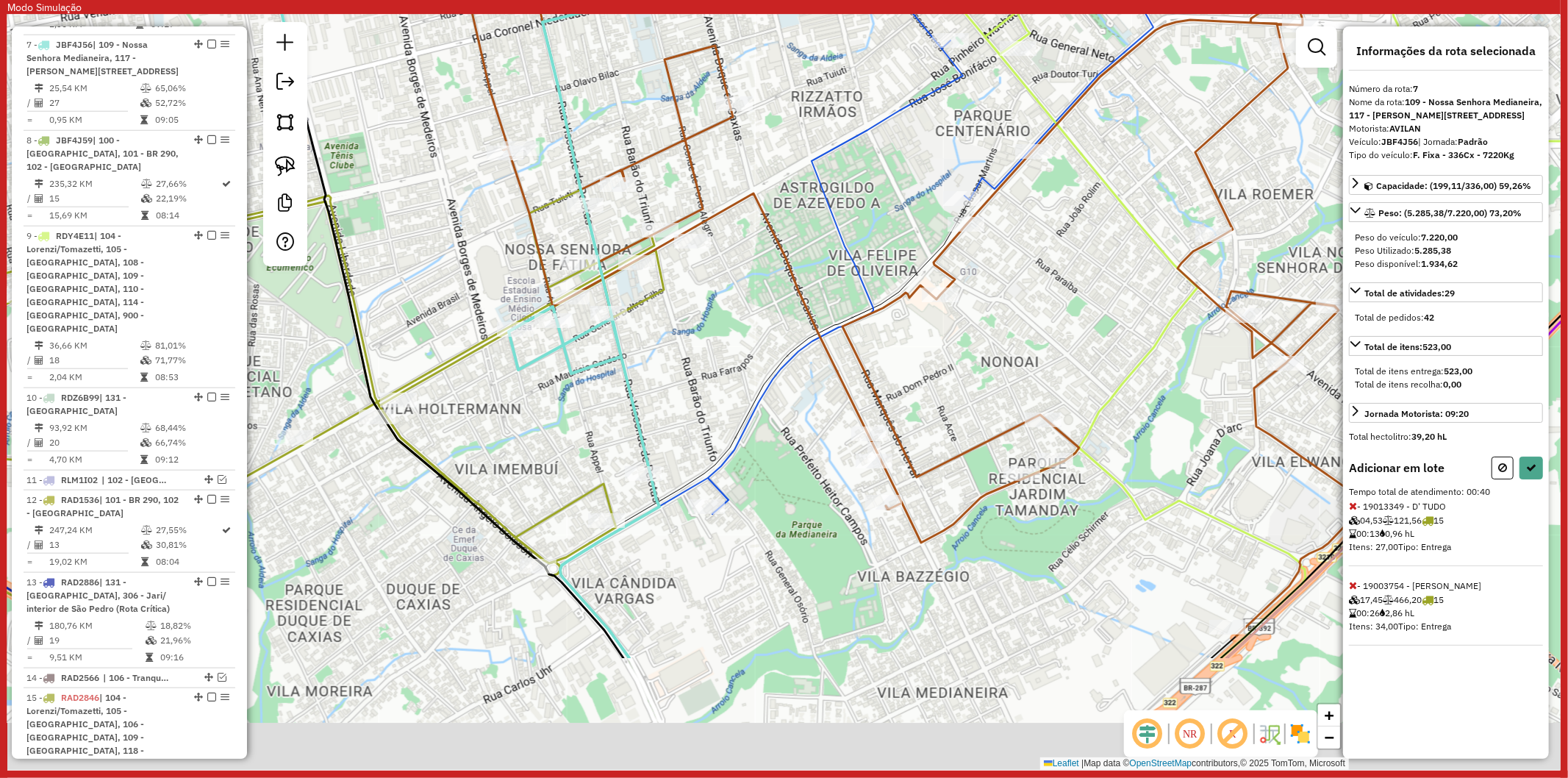
drag, startPoint x: 833, startPoint y: 706, endPoint x: 832, endPoint y: 364, distance: 342.0
click at [832, 364] on div "Janela de atendimento Grade de atendimento Capacidade Transportadoras Veículos …" at bounding box center [784, 391] width 1554 height 755
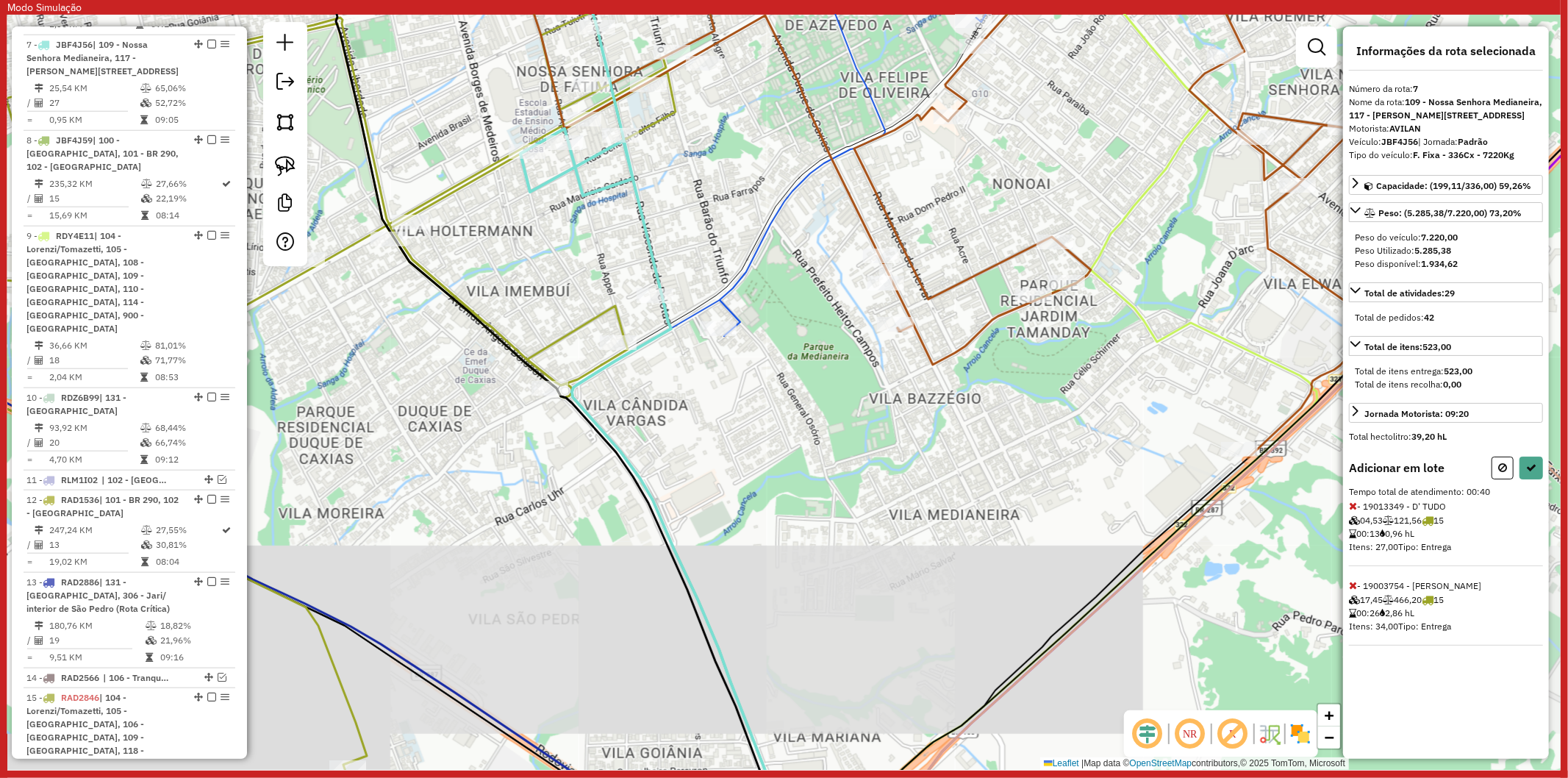
drag, startPoint x: 824, startPoint y: 553, endPoint x: 818, endPoint y: 367, distance: 186.1
click at [792, 269] on div "Janela de atendimento Grade de atendimento Capacidade Transportadoras Veículos …" at bounding box center [784, 391] width 1554 height 755
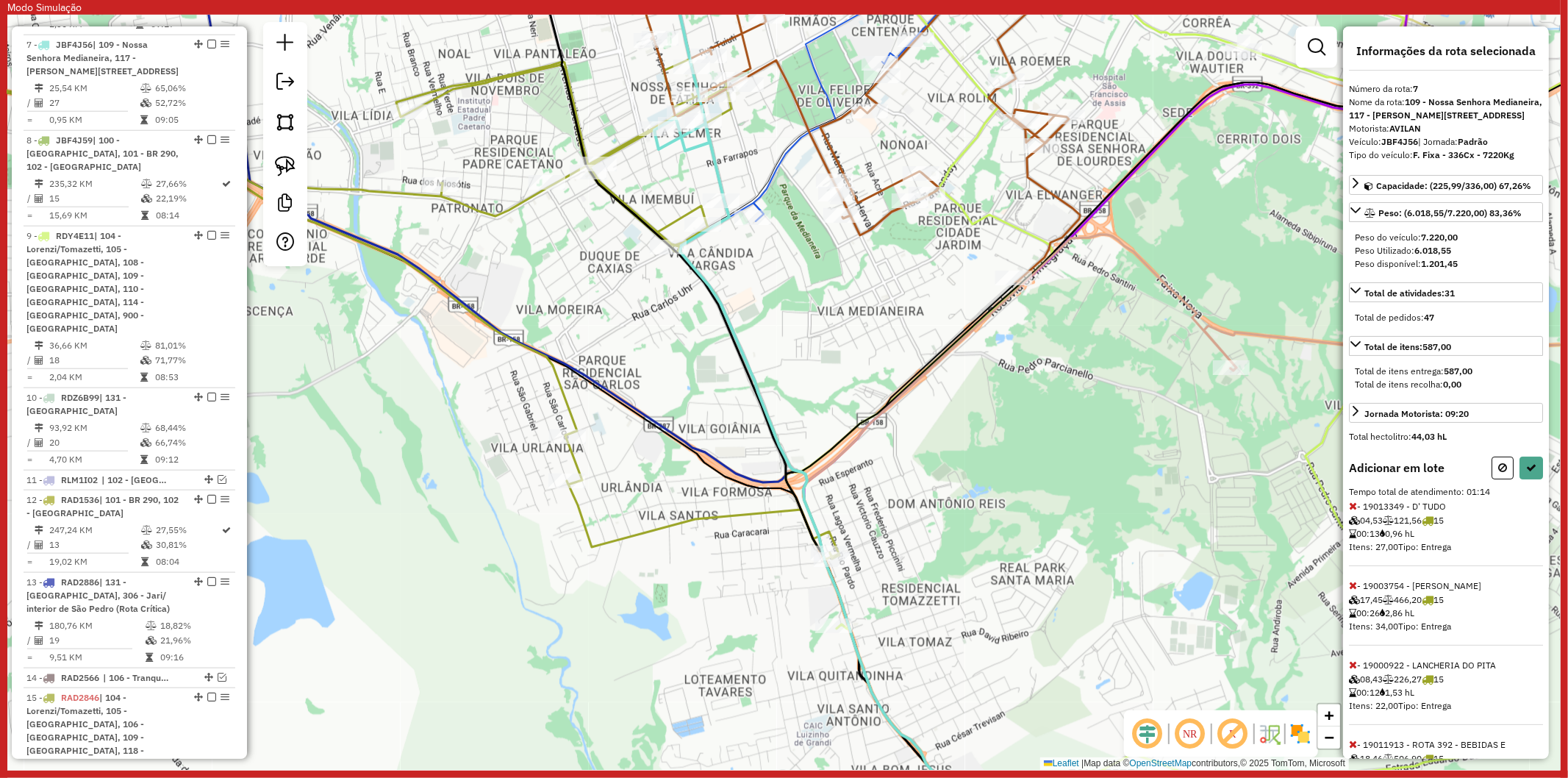
click at [1352, 590] on icon at bounding box center [1353, 585] width 8 height 11
click at [1355, 511] on icon at bounding box center [1353, 506] width 8 height 11
click at [1351, 590] on icon at bounding box center [1353, 585] width 8 height 11
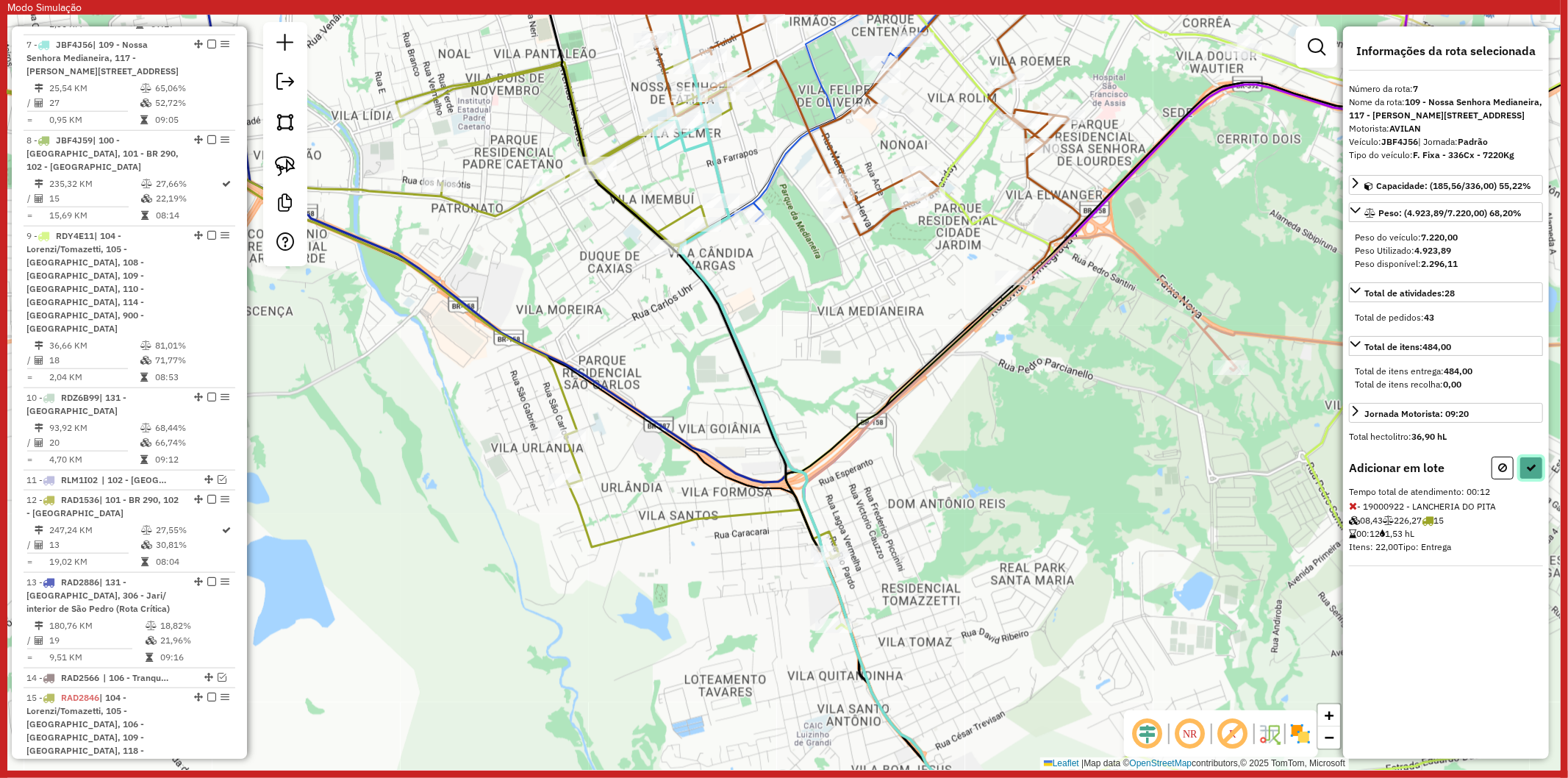
click at [1527, 473] on icon at bounding box center [1531, 468] width 11 height 11
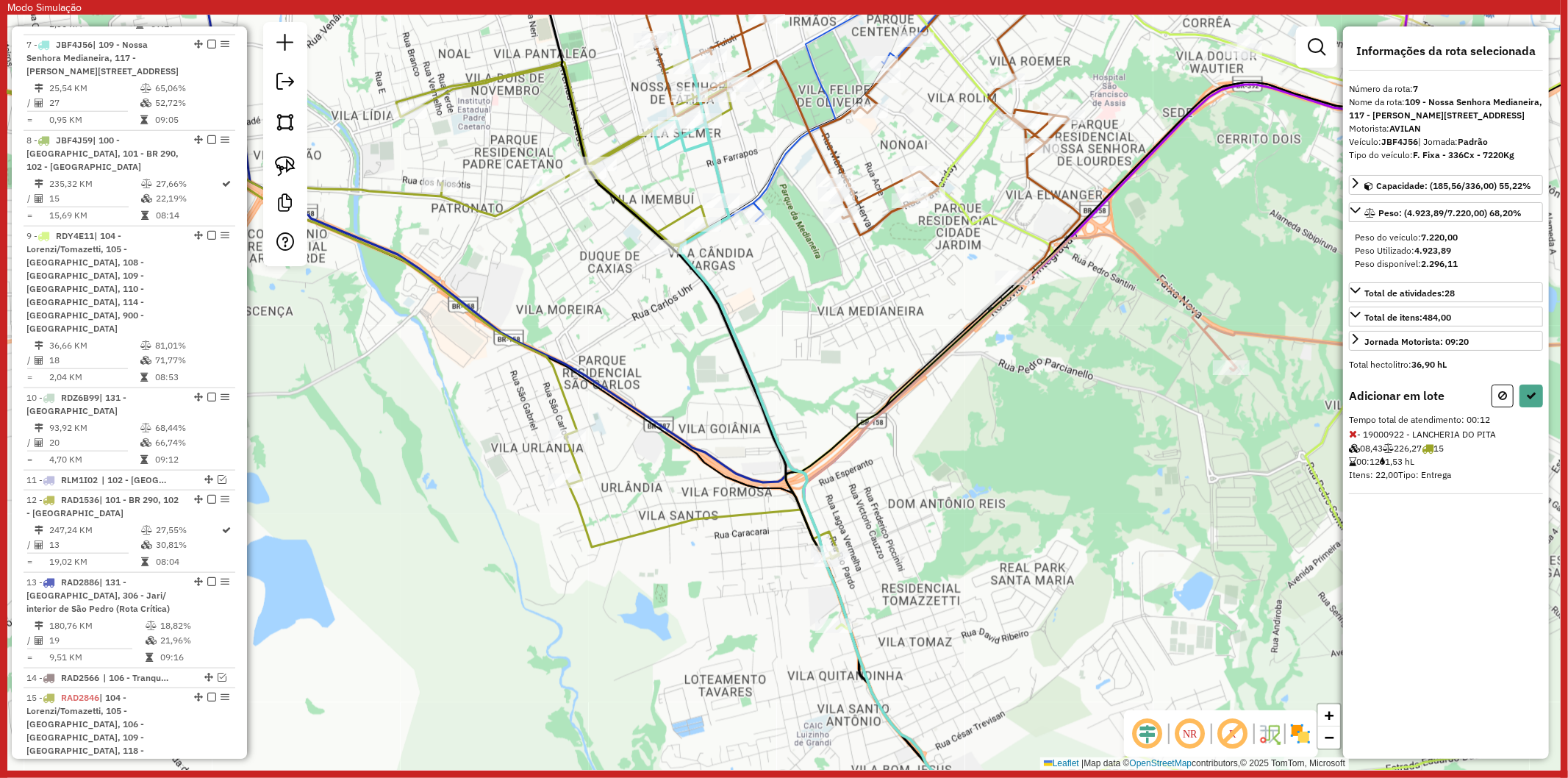
select select "**********"
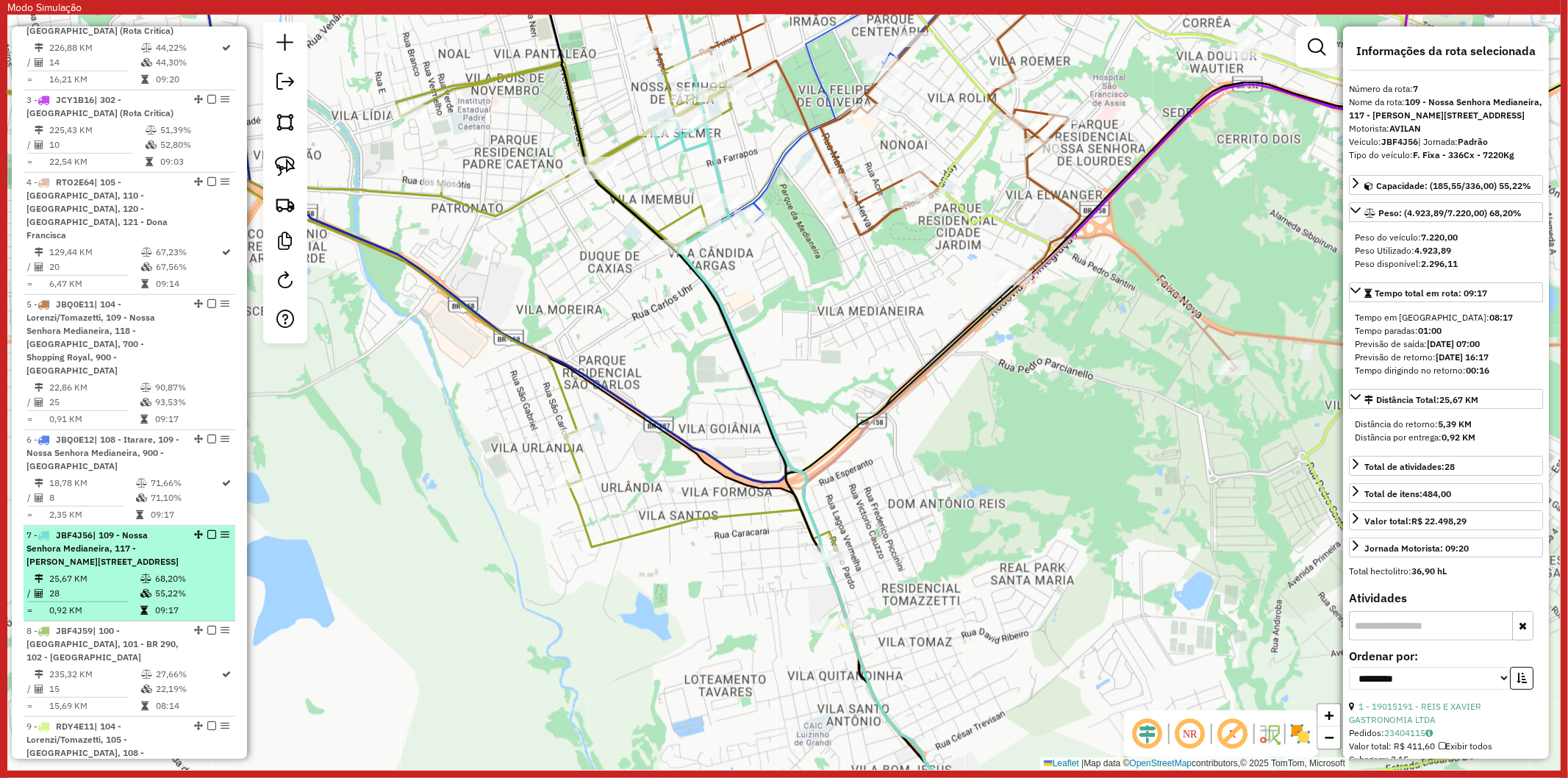
scroll to position [405, 0]
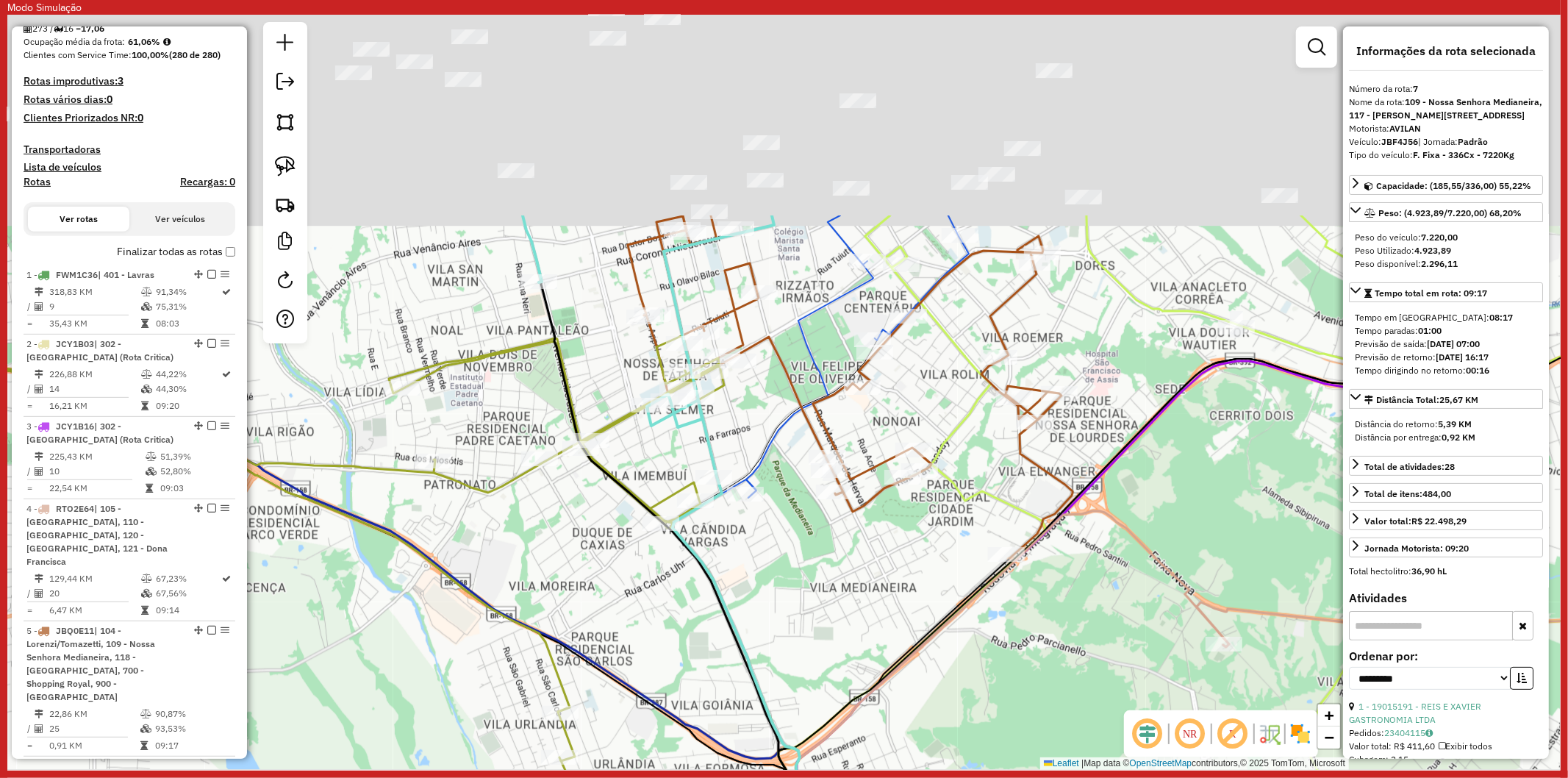
drag, startPoint x: 743, startPoint y: 597, endPoint x: 734, endPoint y: 704, distance: 107.4
click at [734, 704] on div "Janela de atendimento Grade de atendimento Capacidade Transportadoras Veículos …" at bounding box center [784, 391] width 1554 height 755
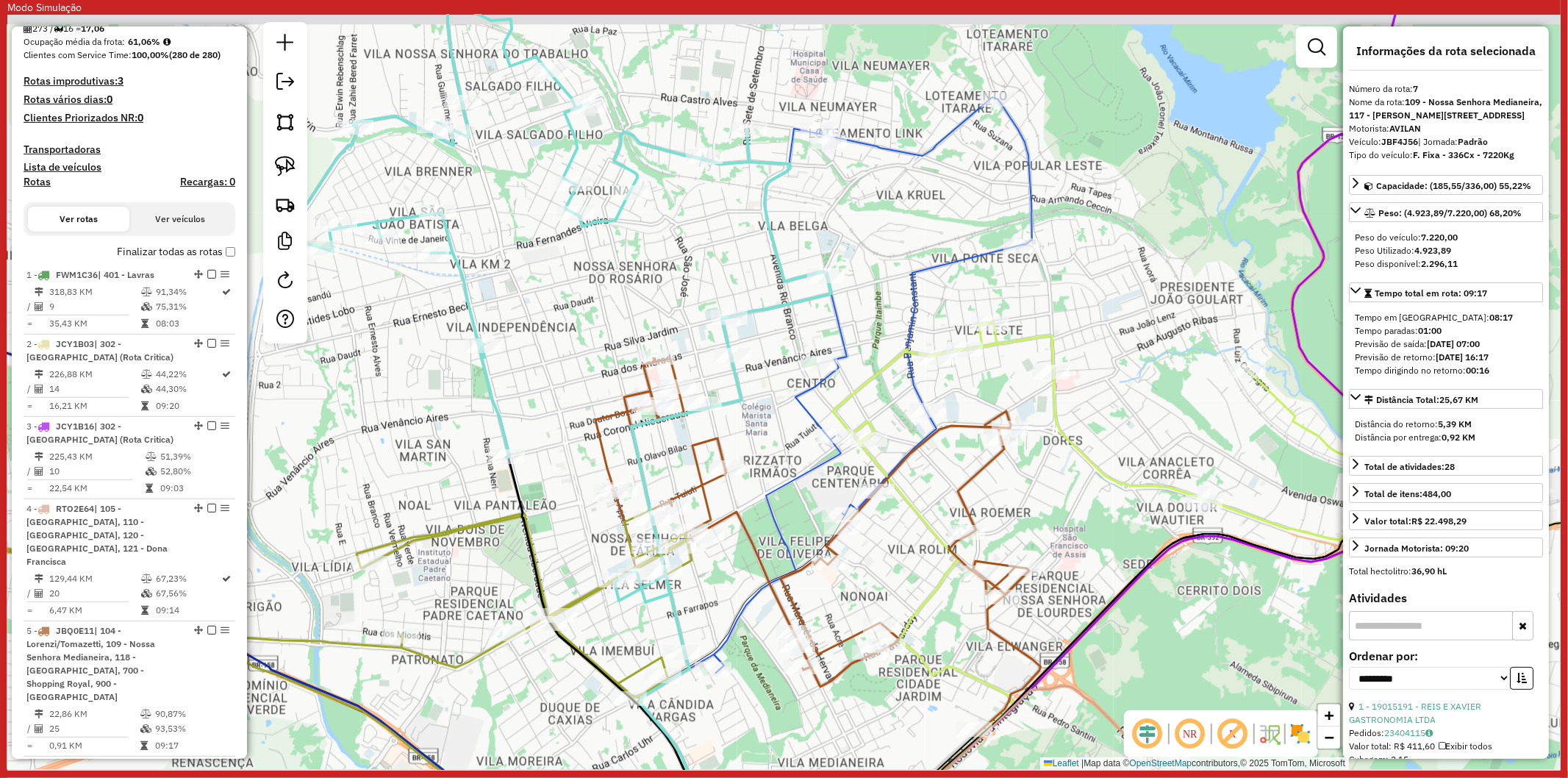
drag, startPoint x: 881, startPoint y: 304, endPoint x: 878, endPoint y: 323, distance: 19.2
click at [878, 323] on div "Janela de atendimento Grade de atendimento Capacidade Transportadoras Veículos …" at bounding box center [784, 391] width 1554 height 755
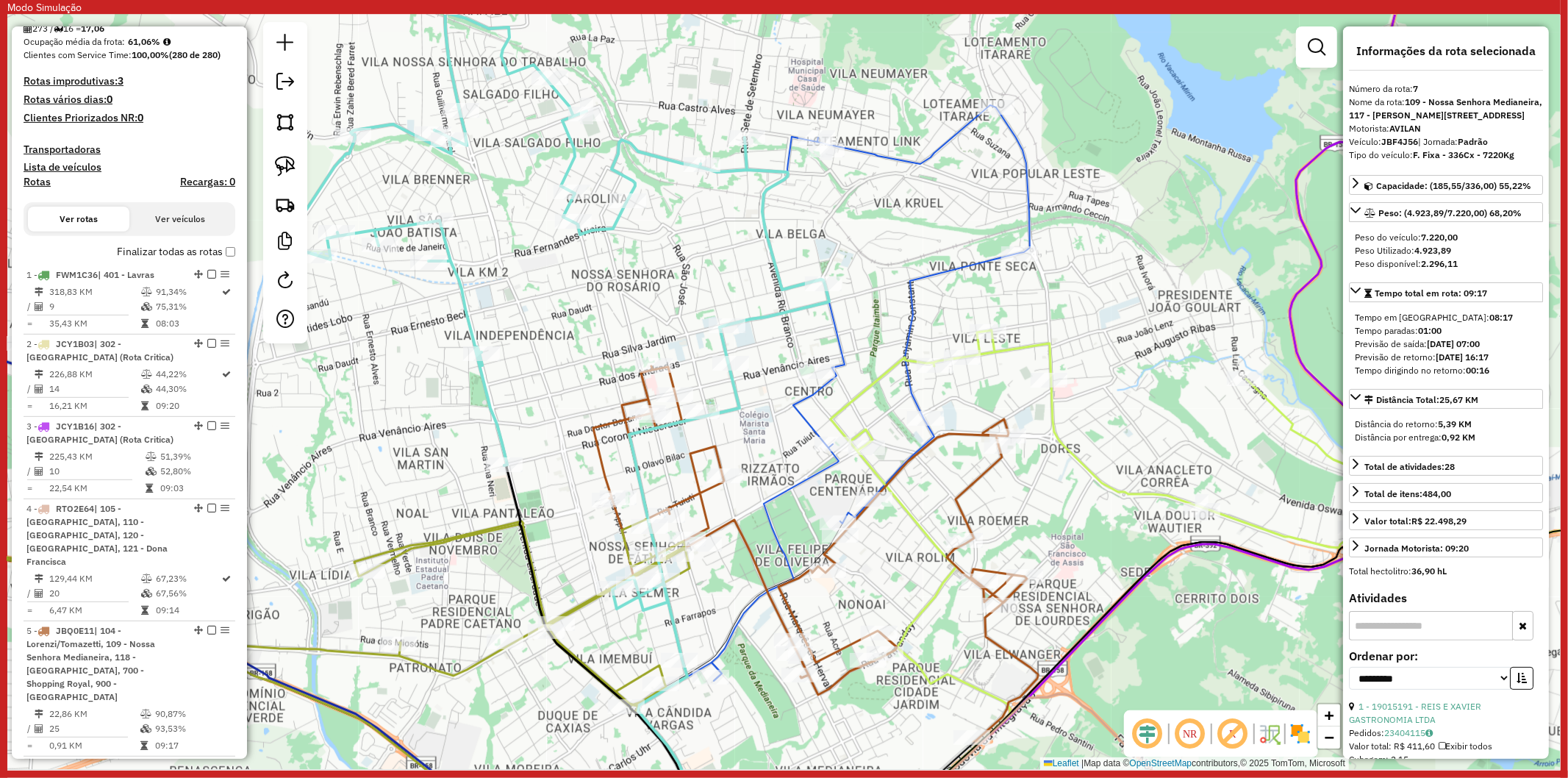
click at [836, 331] on icon at bounding box center [871, 393] width 318 height 575
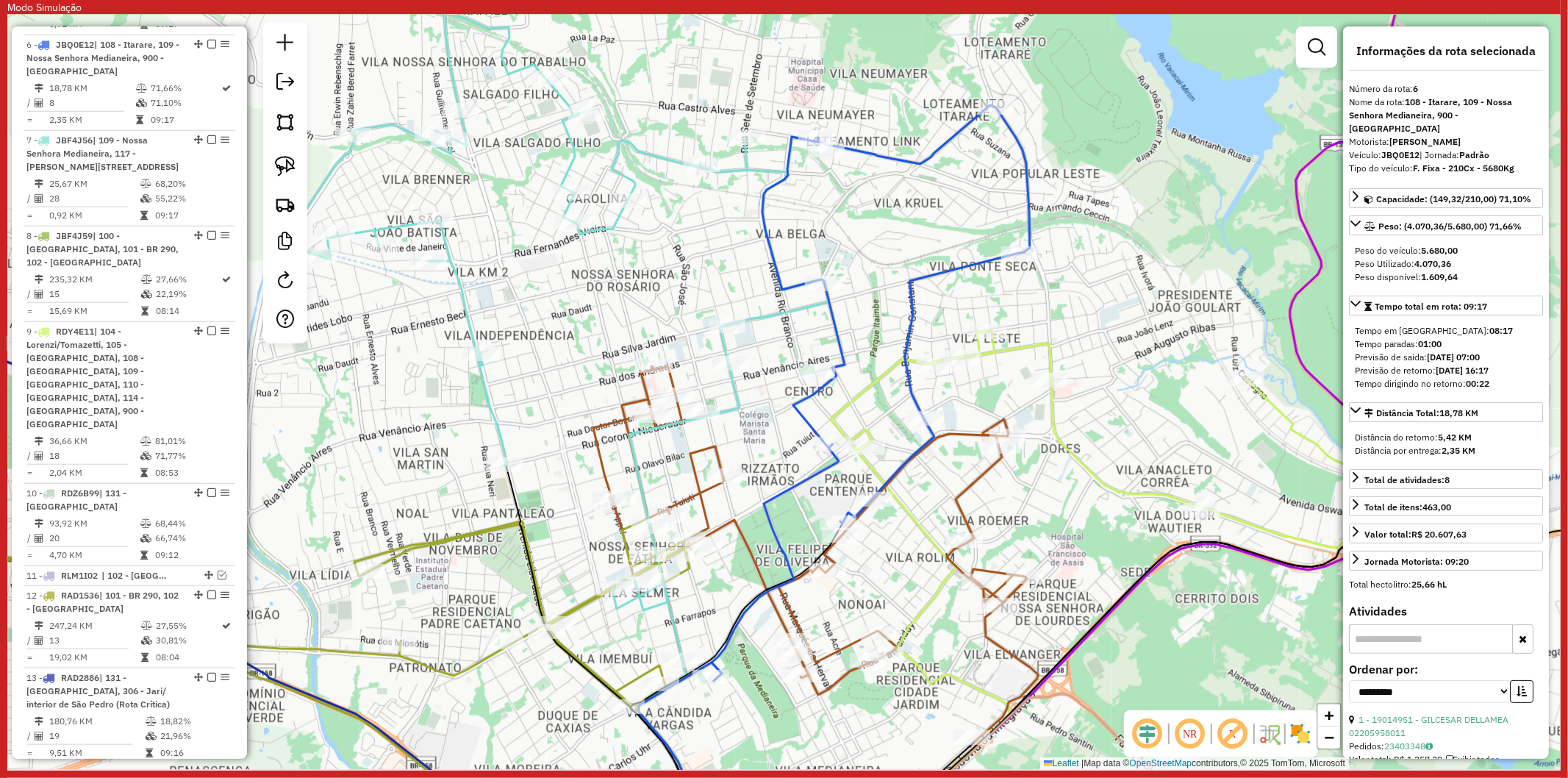
click at [792, 302] on icon at bounding box center [555, 414] width 550 height 863
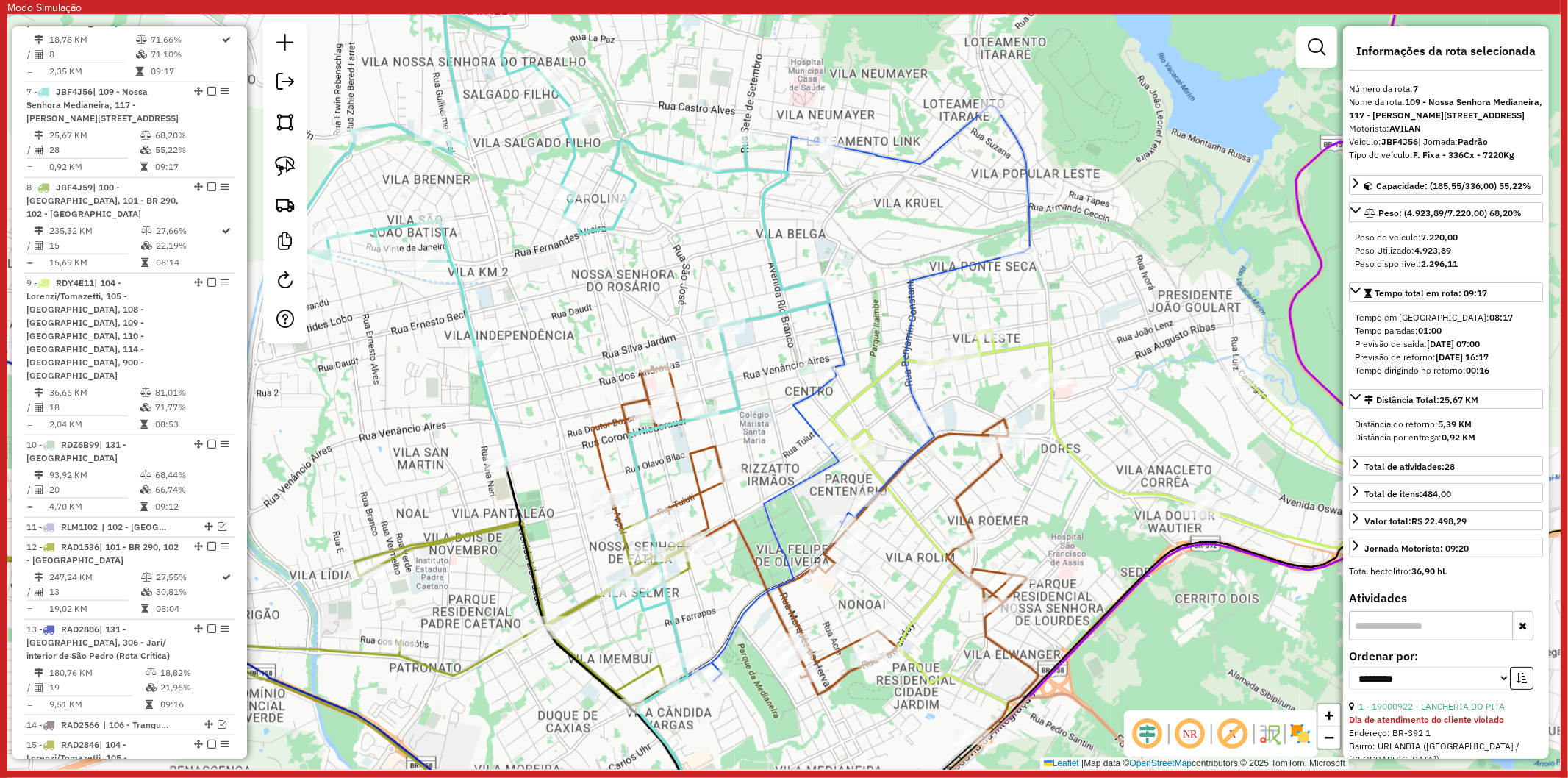
scroll to position [1222, 0]
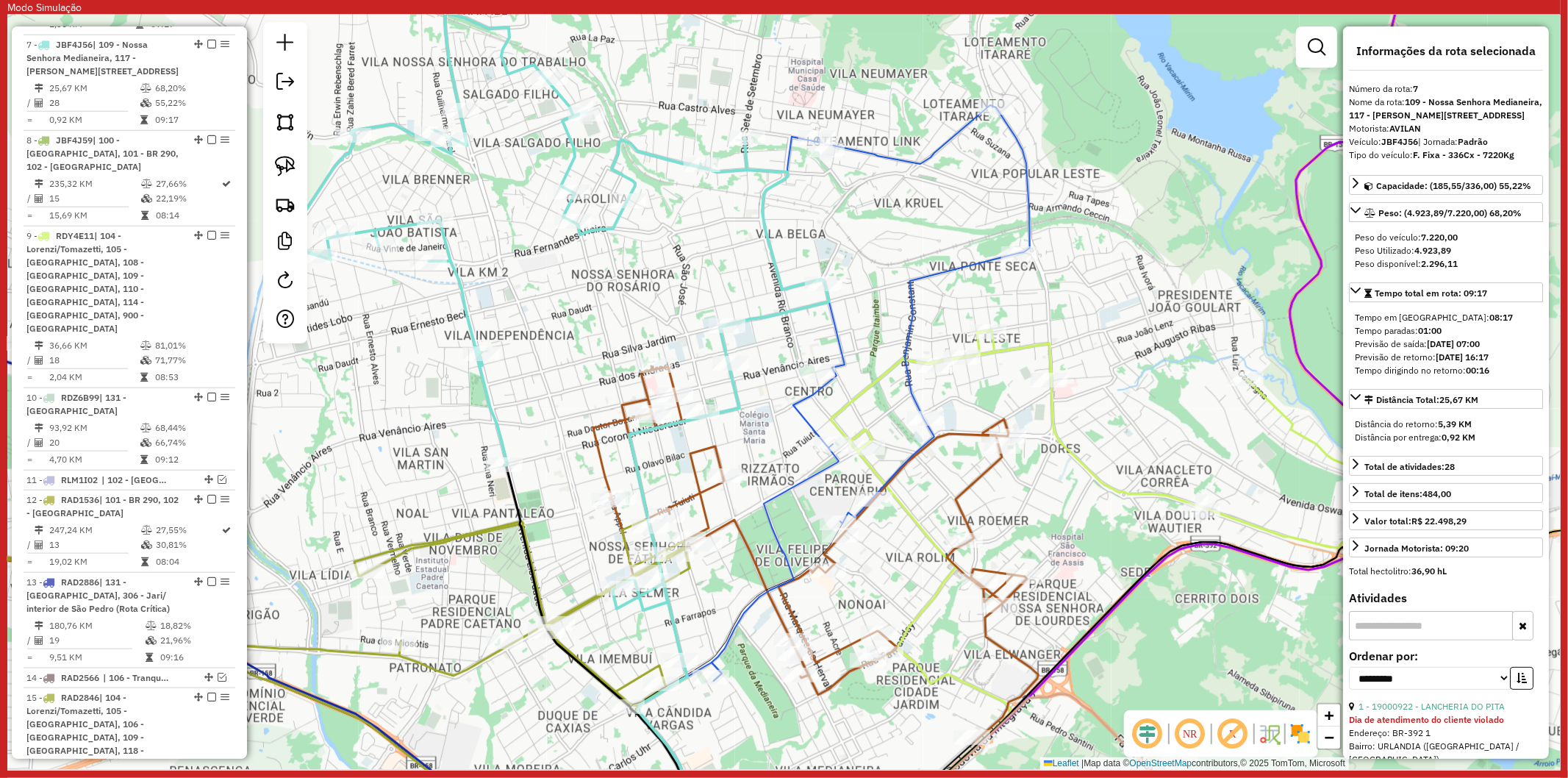
click at [674, 380] on icon at bounding box center [816, 554] width 445 height 375
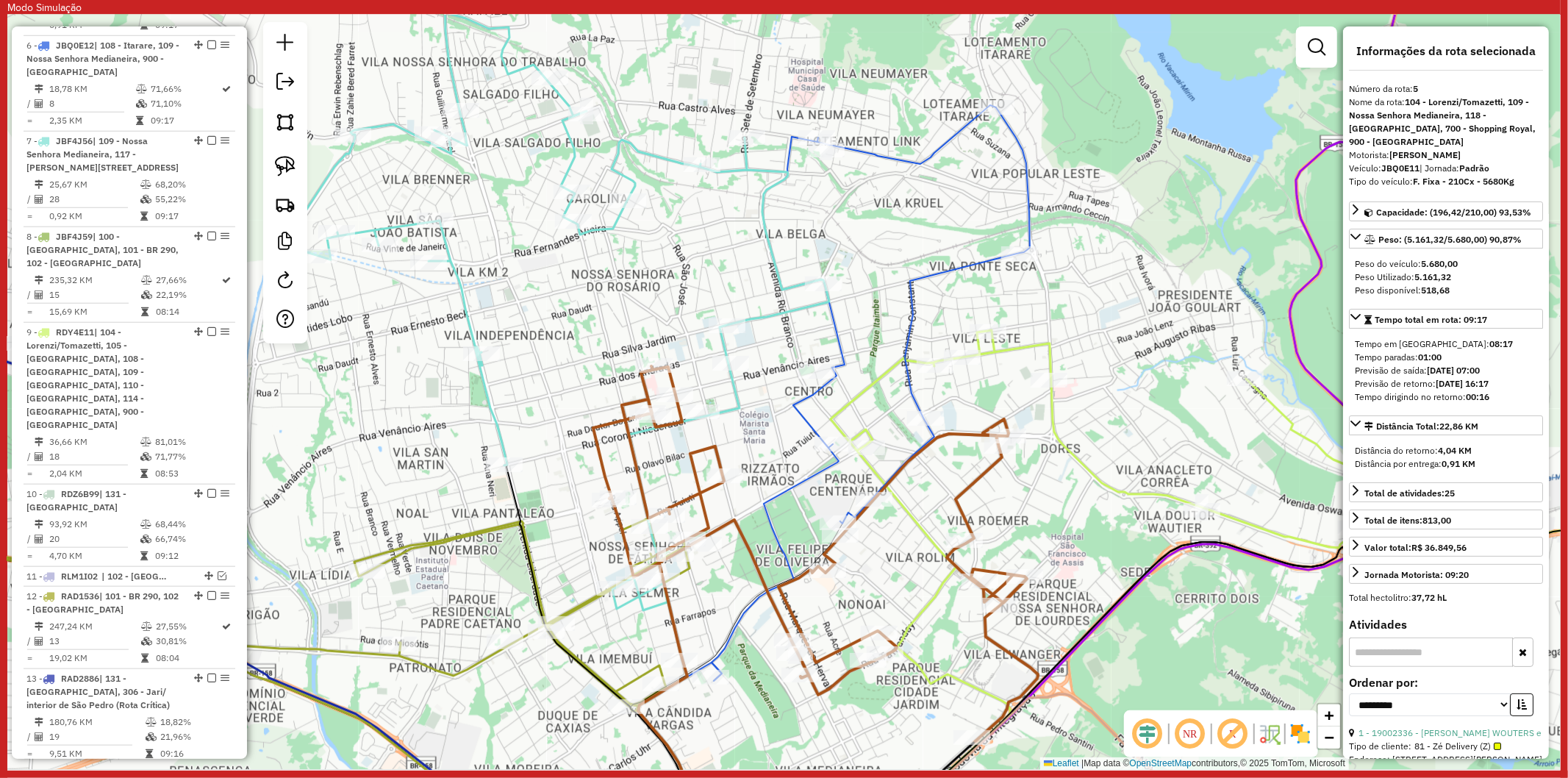
scroll to position [1003, 0]
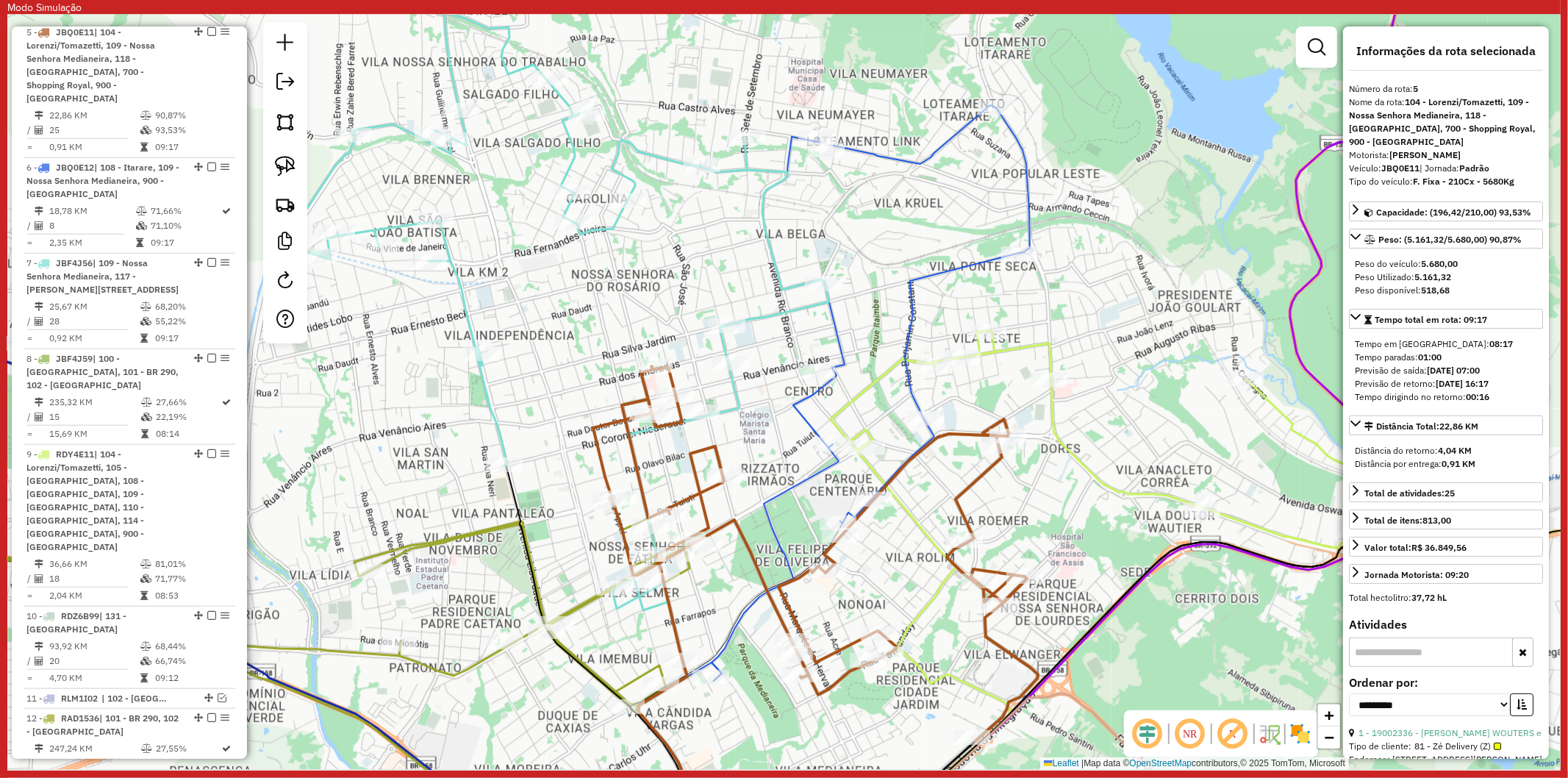
click at [772, 508] on icon at bounding box center [871, 393] width 318 height 575
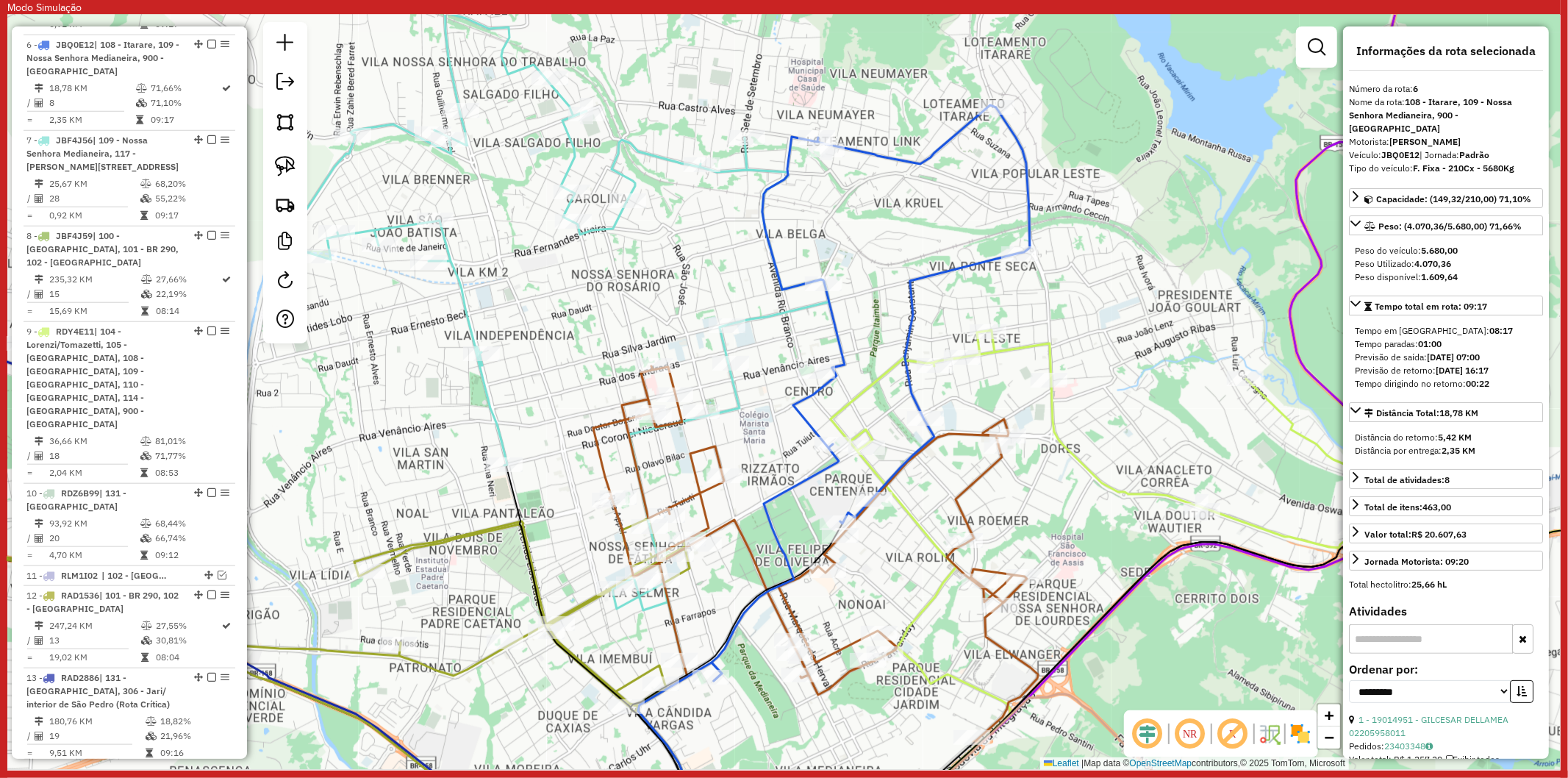
click at [928, 522] on icon at bounding box center [1274, 588] width 886 height 516
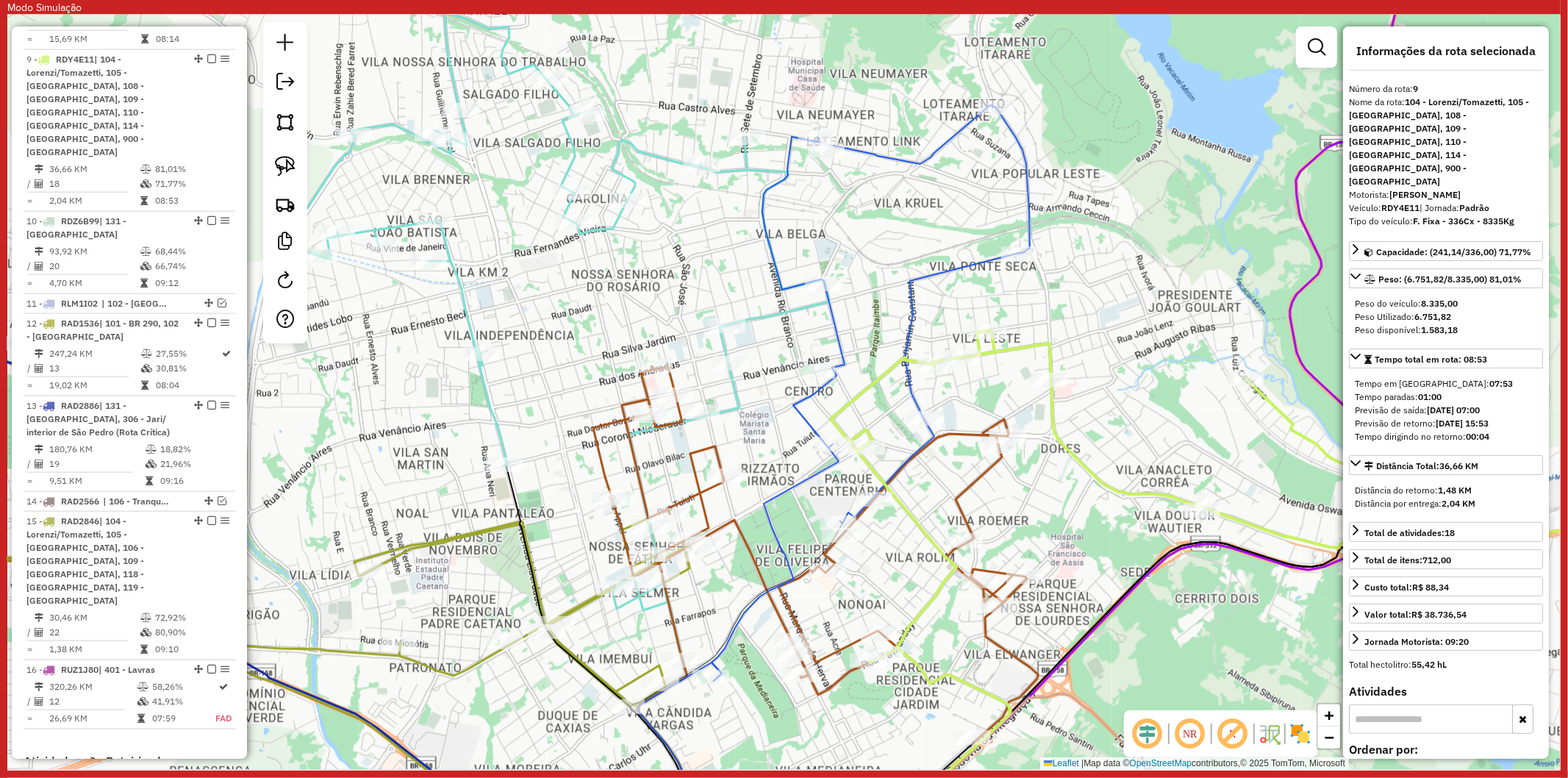
scroll to position [1413, 0]
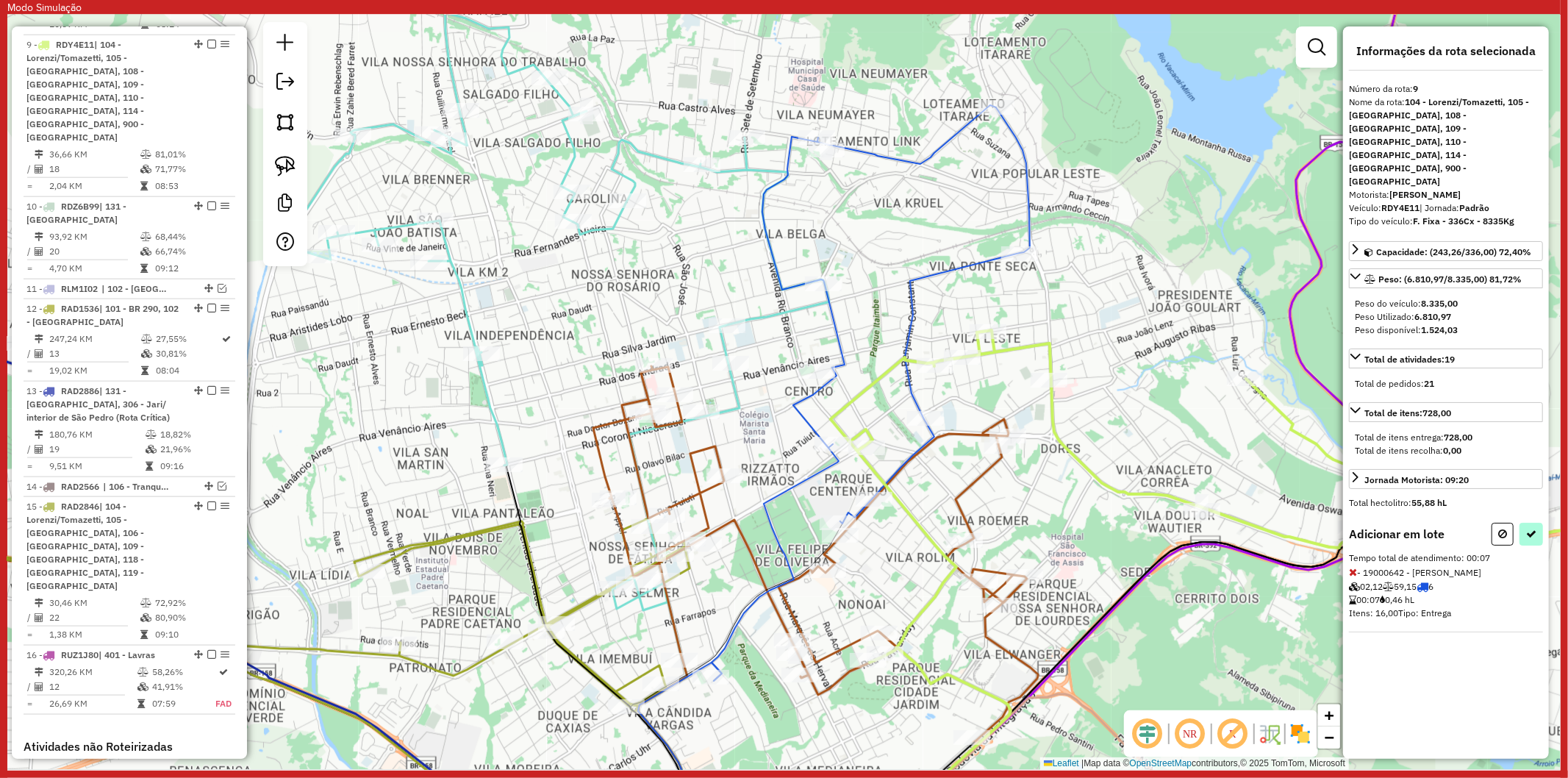
drag, startPoint x: 1505, startPoint y: 492, endPoint x: 1528, endPoint y: 500, distance: 24.4
click at [1528, 523] on div at bounding box center [1518, 534] width 52 height 23
click at [1528, 523] on button at bounding box center [1531, 534] width 23 height 23
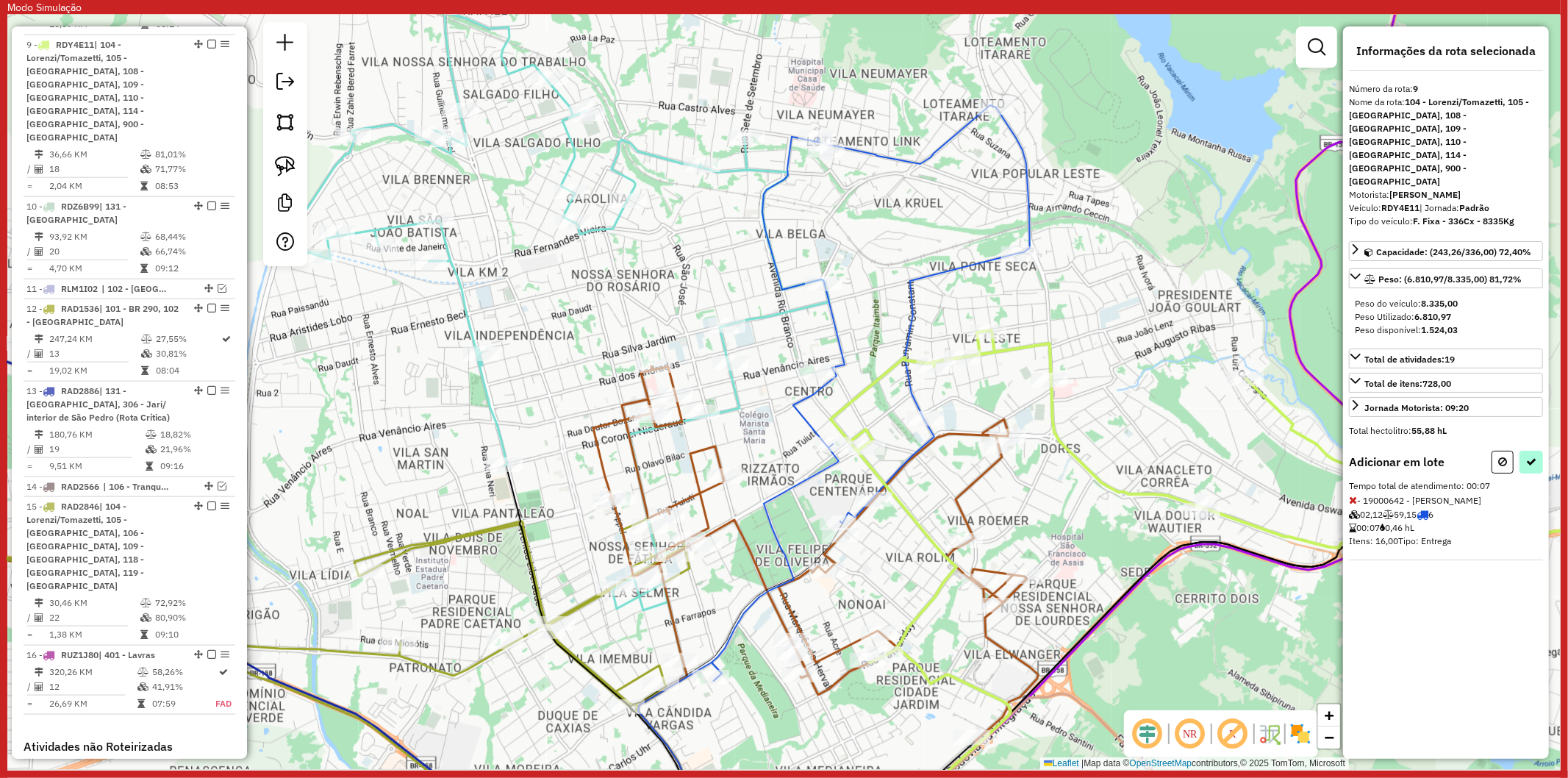
select select "**********"
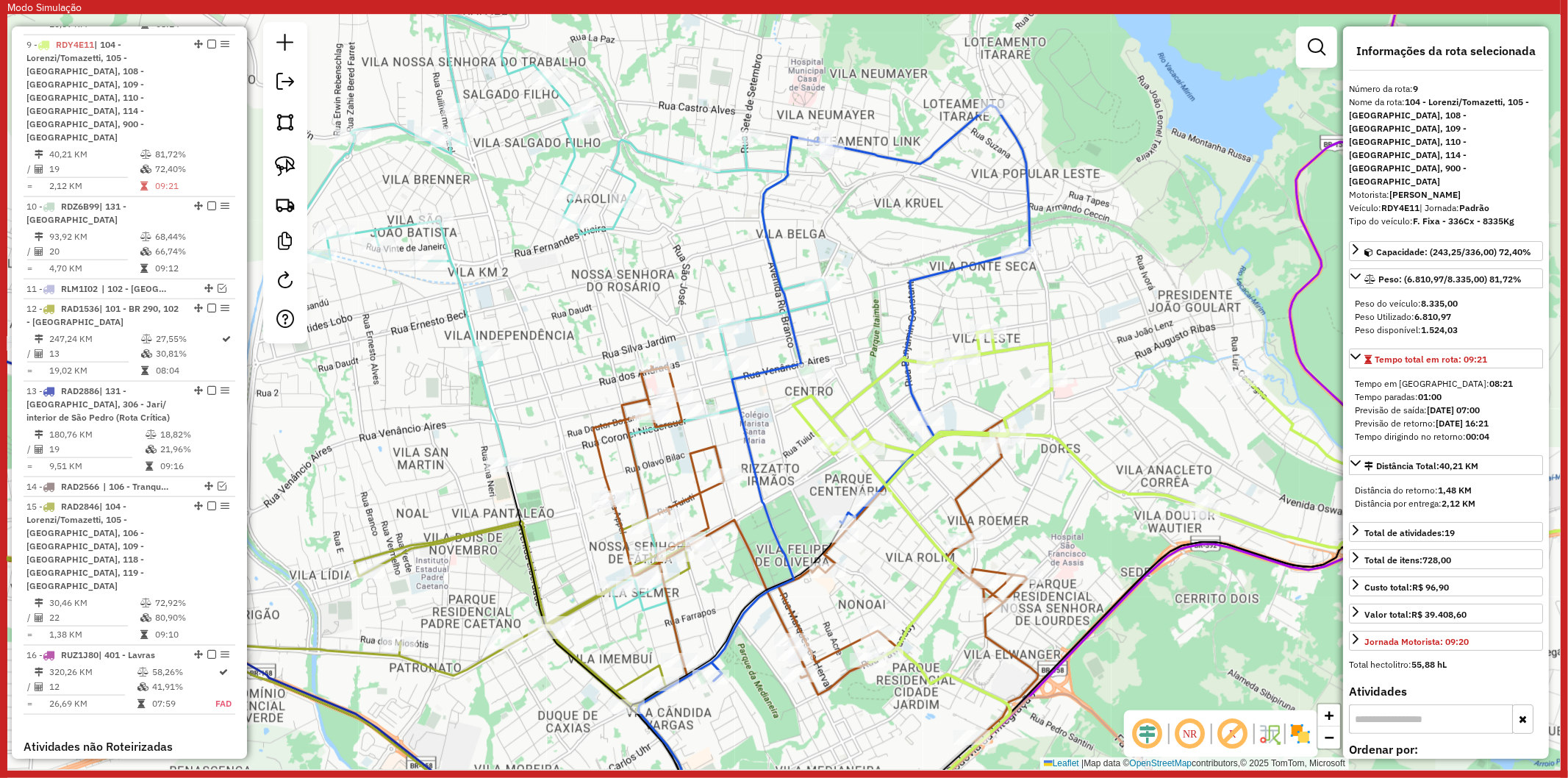
click at [799, 347] on icon at bounding box center [871, 393] width 318 height 575
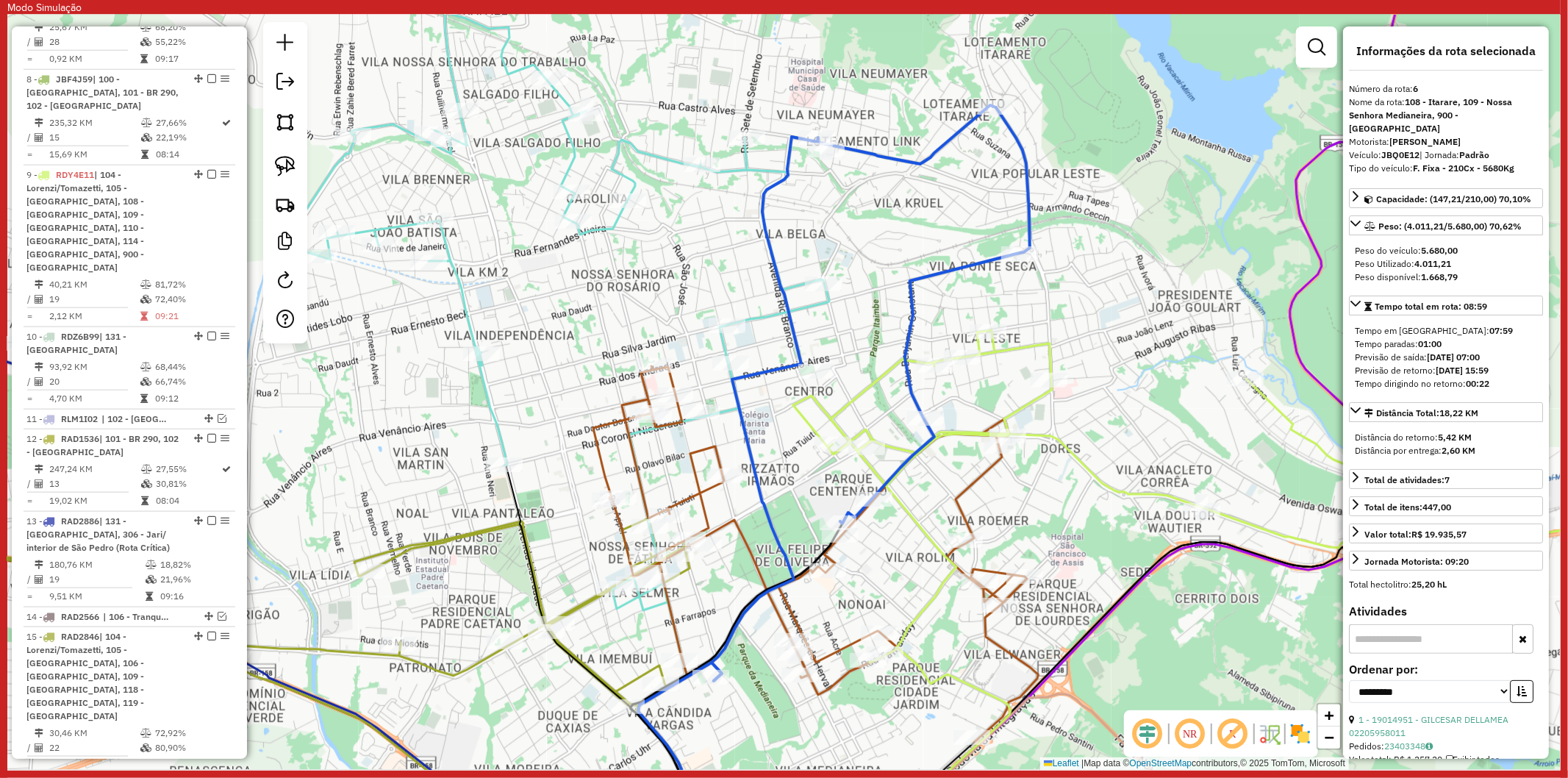
scroll to position [1126, 0]
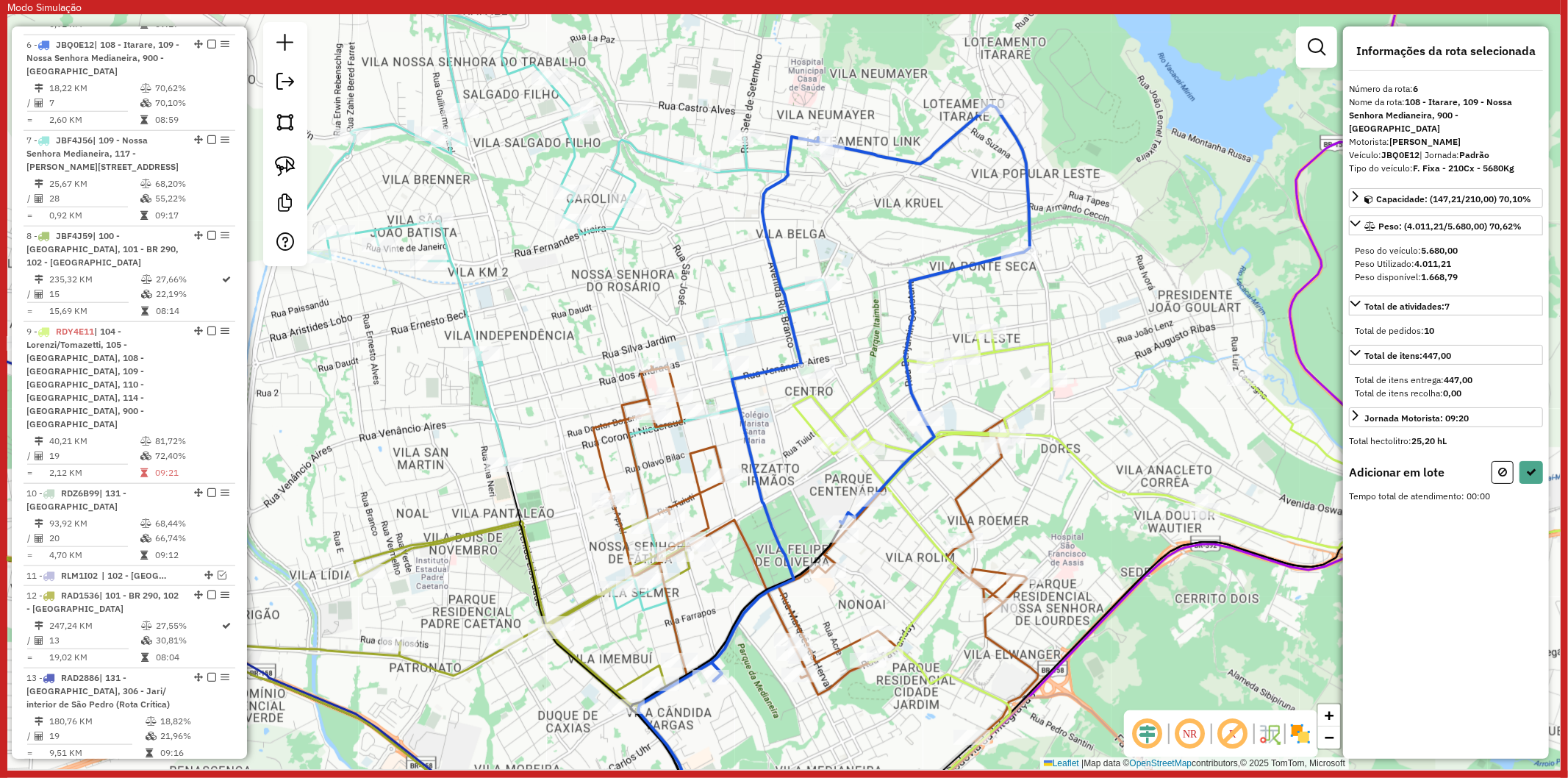
click at [818, 379] on div at bounding box center [817, 371] width 37 height 14
click at [1541, 471] on button at bounding box center [1531, 481] width 23 height 23
select select "**********"
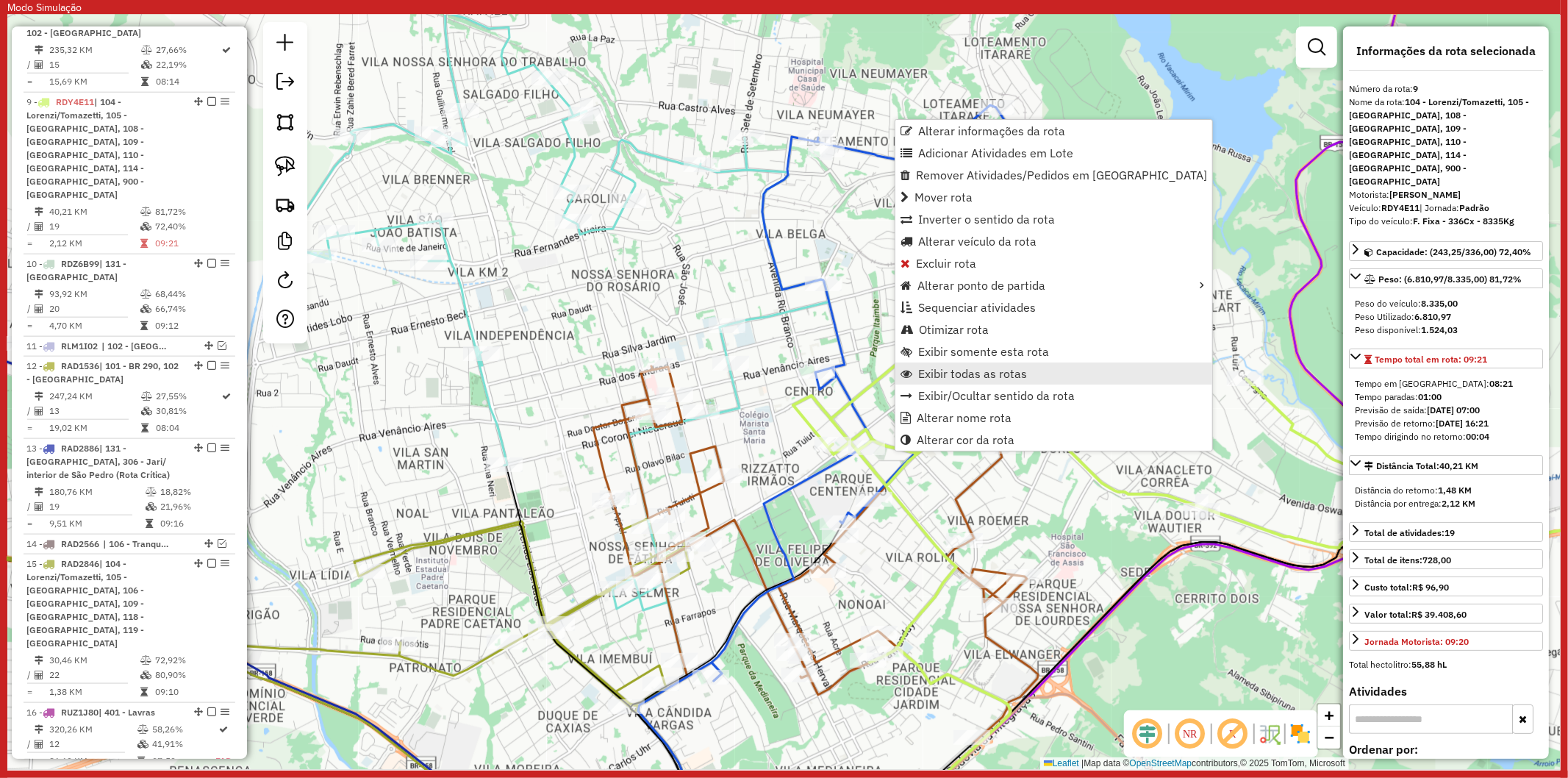
scroll to position [1413, 0]
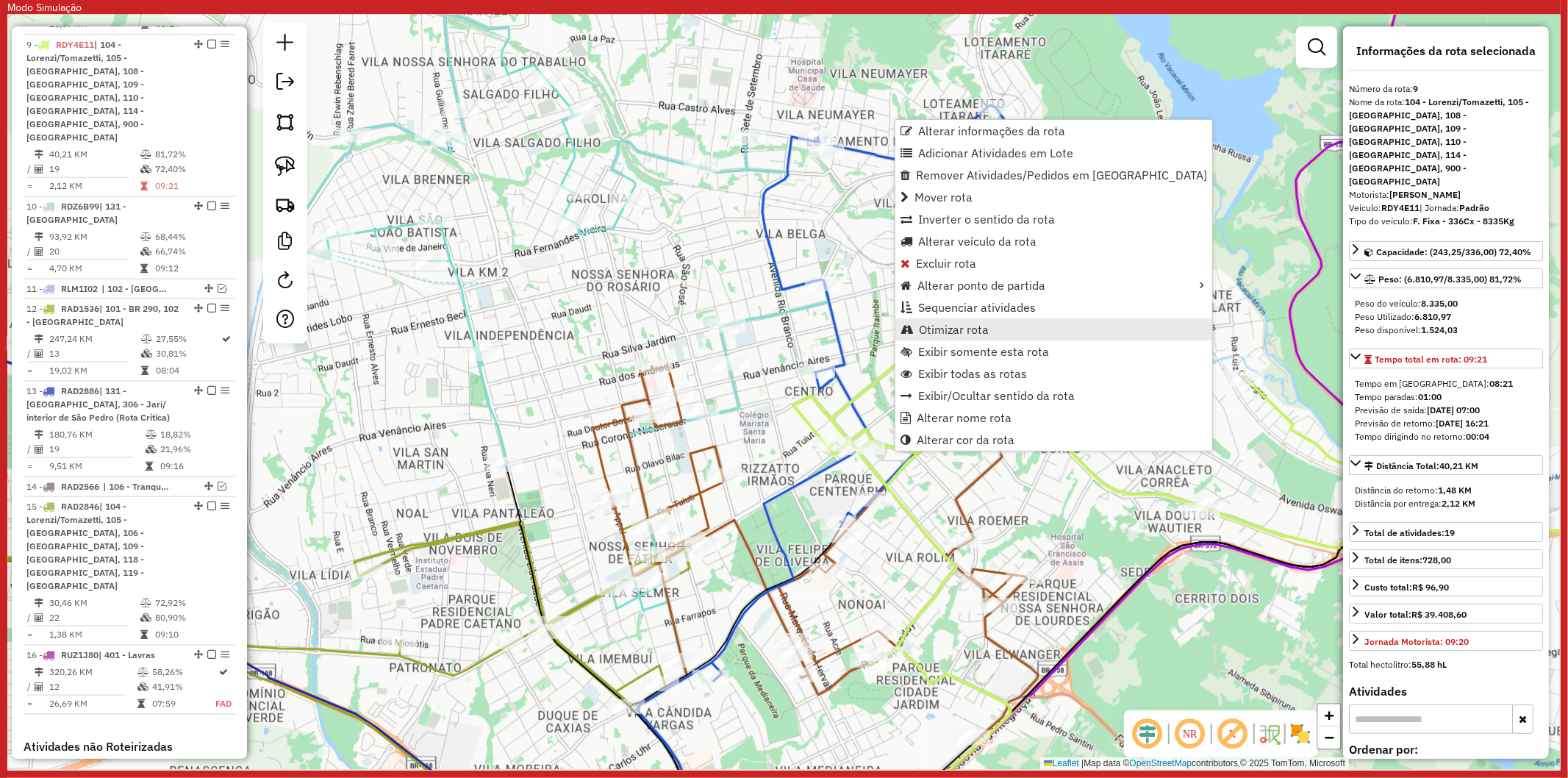
click at [976, 334] on span "Otimizar rota" at bounding box center [954, 329] width 70 height 12
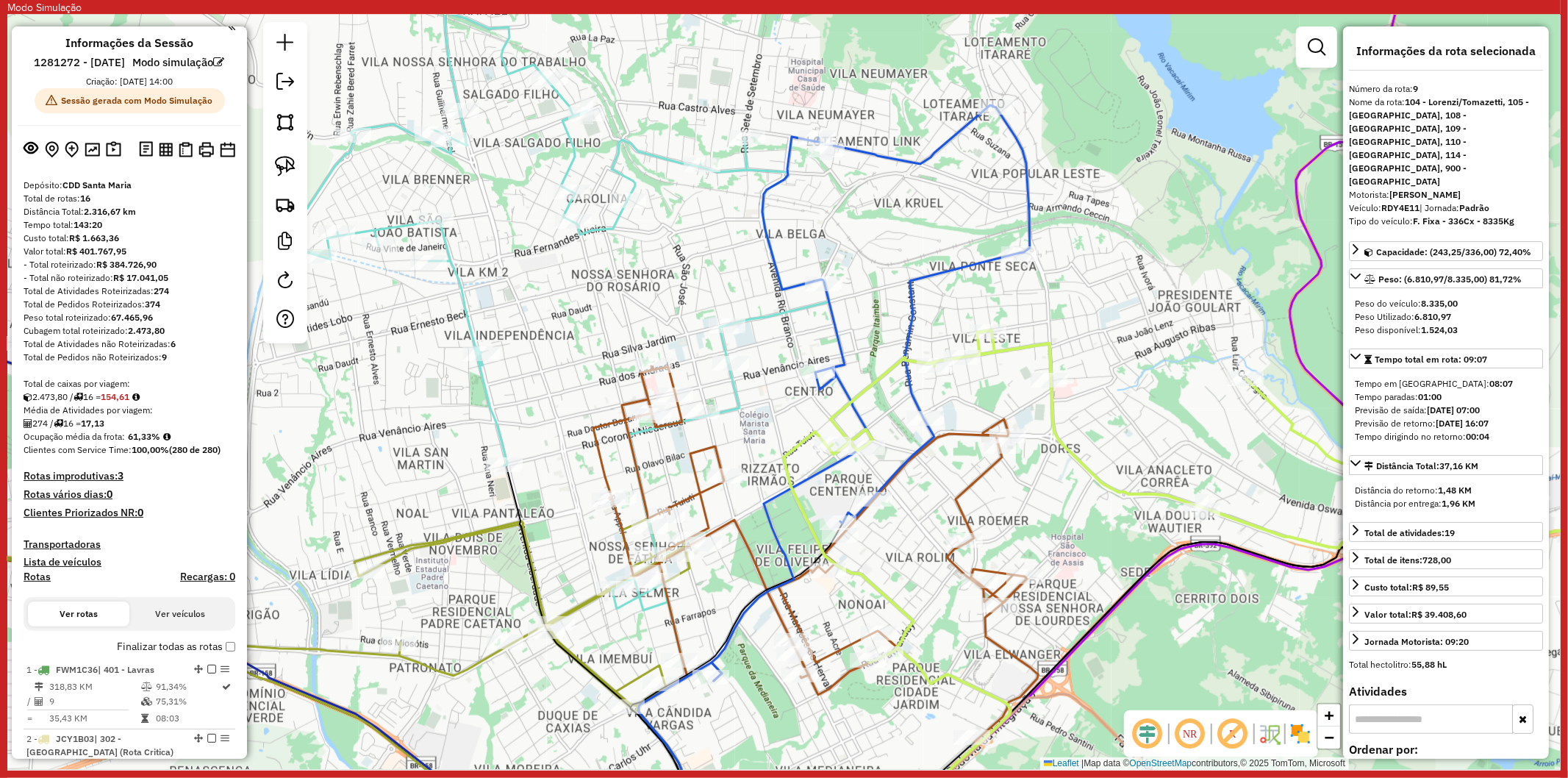
scroll to position [0, 0]
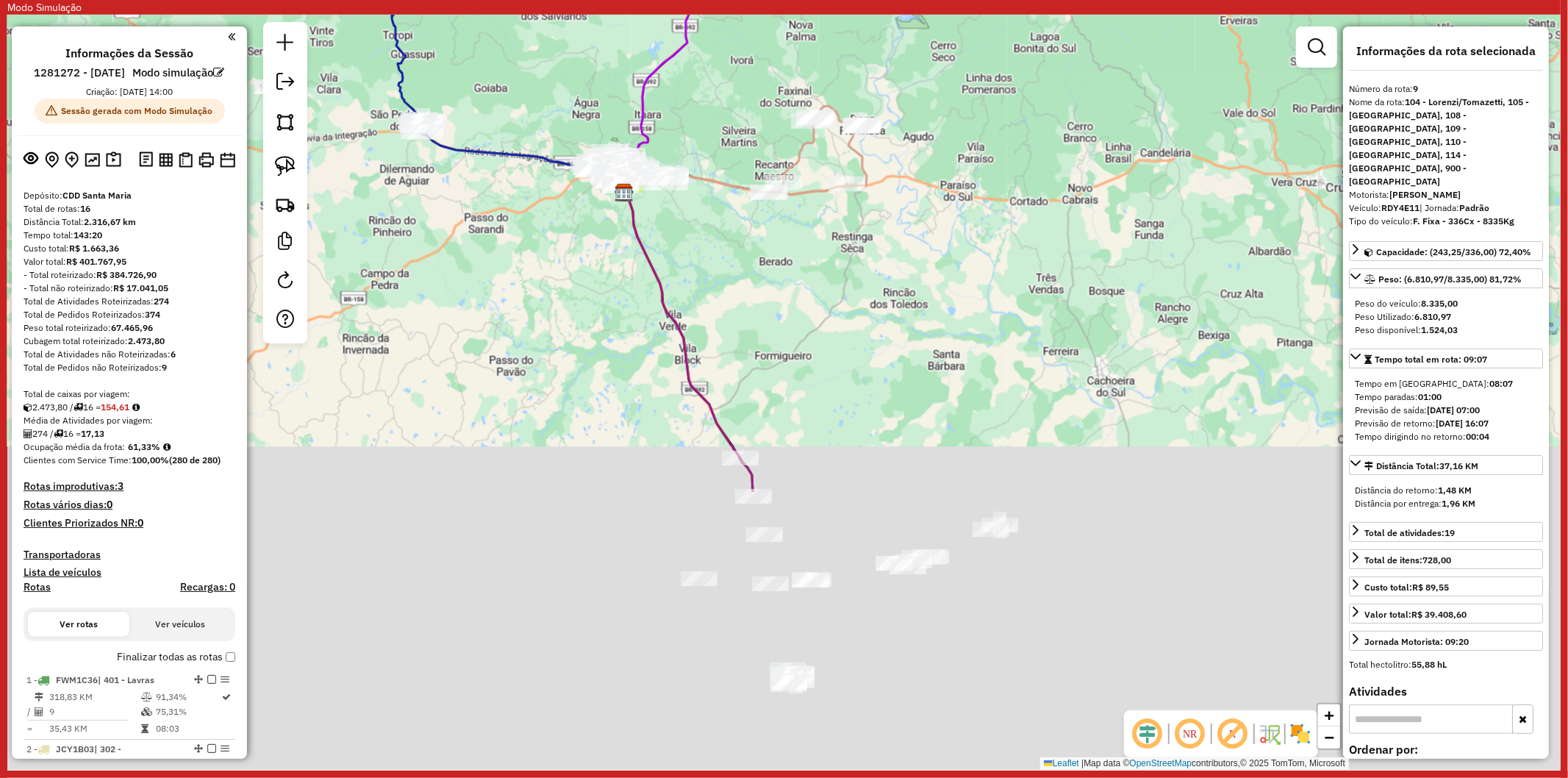
drag, startPoint x: 616, startPoint y: 613, endPoint x: 588, endPoint y: 230, distance: 384.0
click at [582, 210] on div "Janela de atendimento Grade de atendimento Capacidade Transportadoras Veículos …" at bounding box center [784, 391] width 1554 height 755
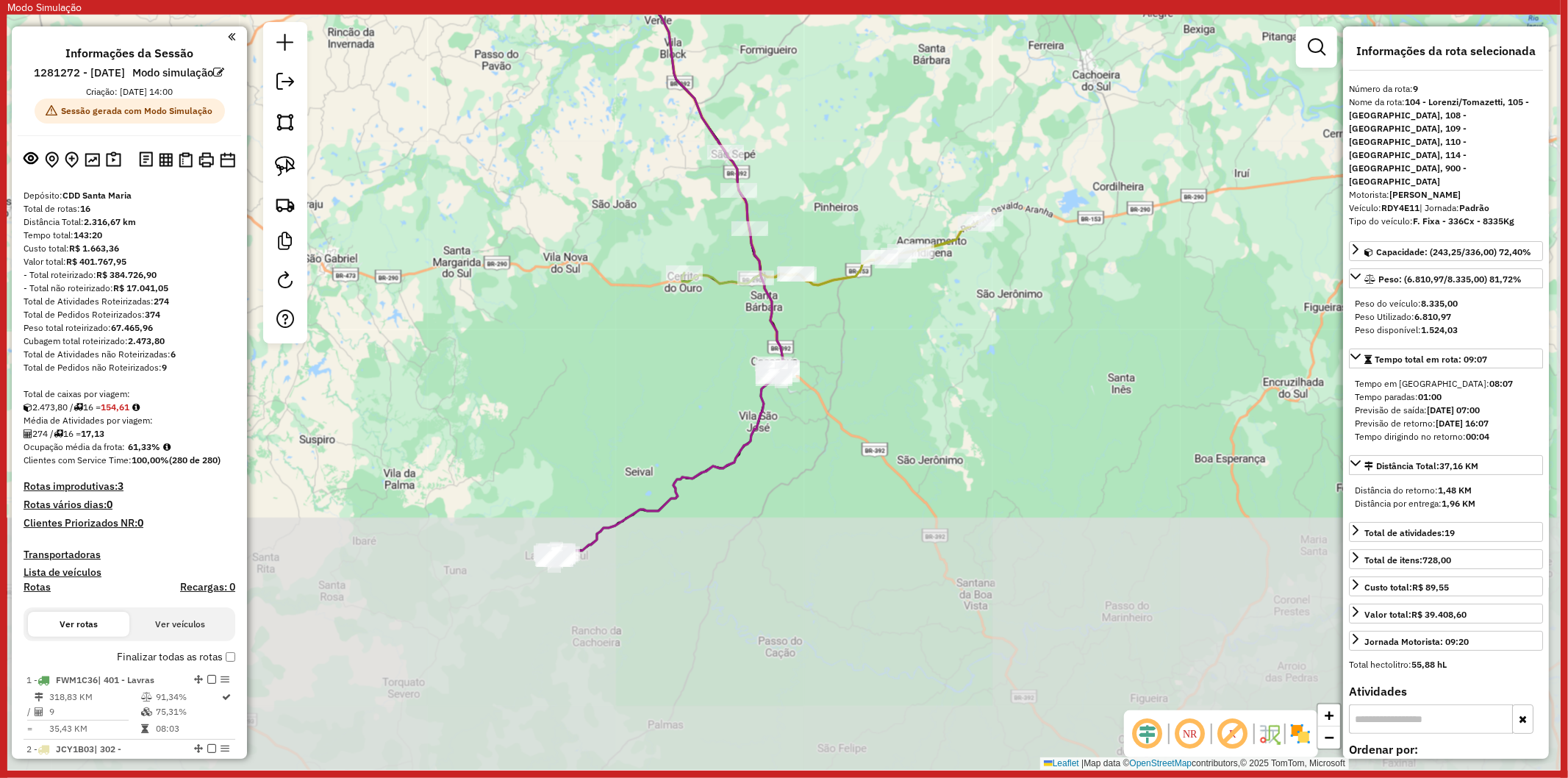
drag, startPoint x: 646, startPoint y: 490, endPoint x: 641, endPoint y: 255, distance: 235.1
click at [641, 255] on div "Rota 15 - Placa RAD2846 41808407 - LIBRAGA BRANDAO CIA LTDA Janela de atendimen…" at bounding box center [784, 391] width 1554 height 755
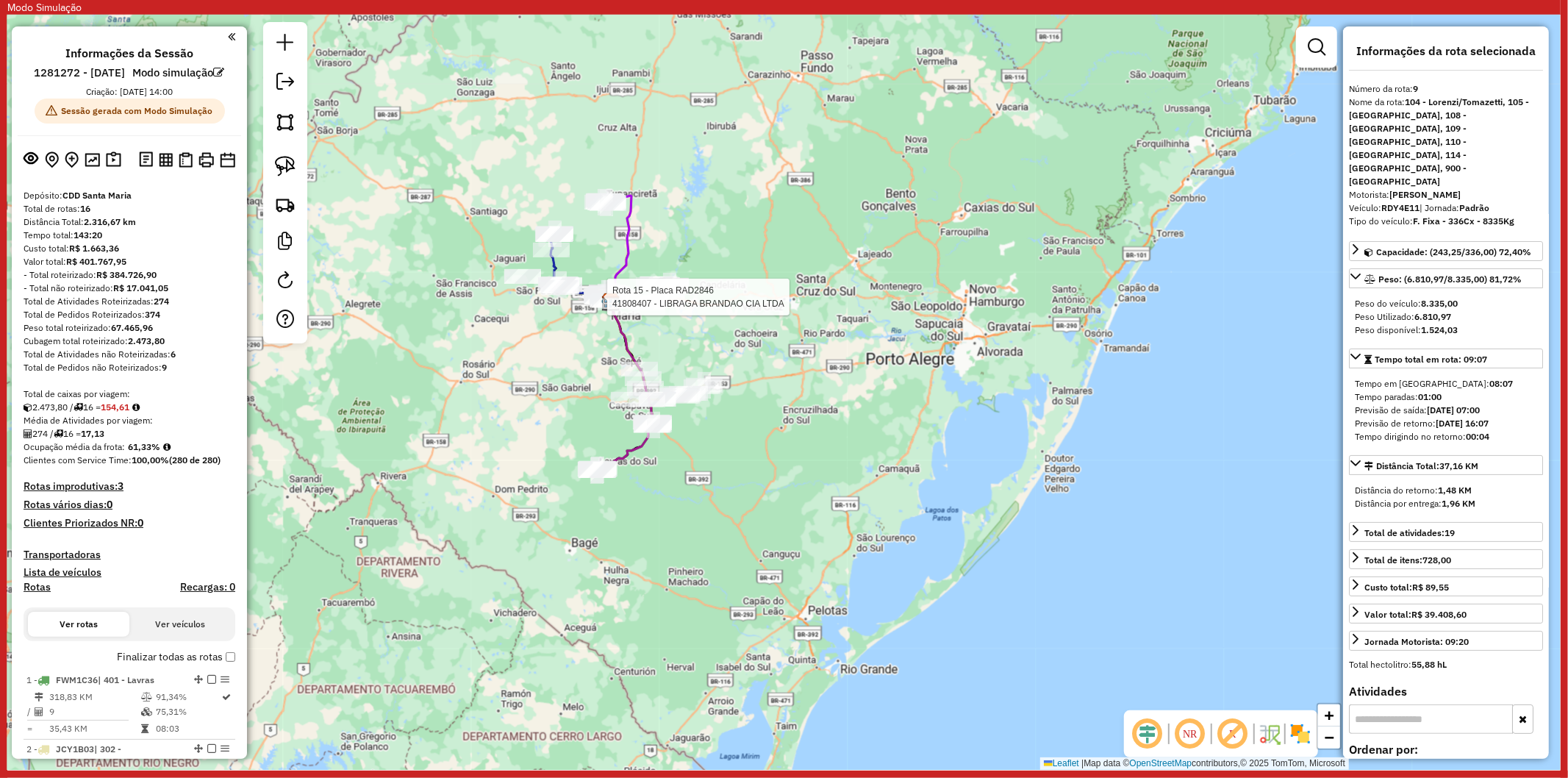
drag, startPoint x: 526, startPoint y: 396, endPoint x: 542, endPoint y: 422, distance: 30.5
click at [542, 422] on div "Rota 15 - Placa RAD2846 41808407 - LIBRAGA BRANDAO CIA LTDA Janela de atendimen…" at bounding box center [784, 391] width 1554 height 755
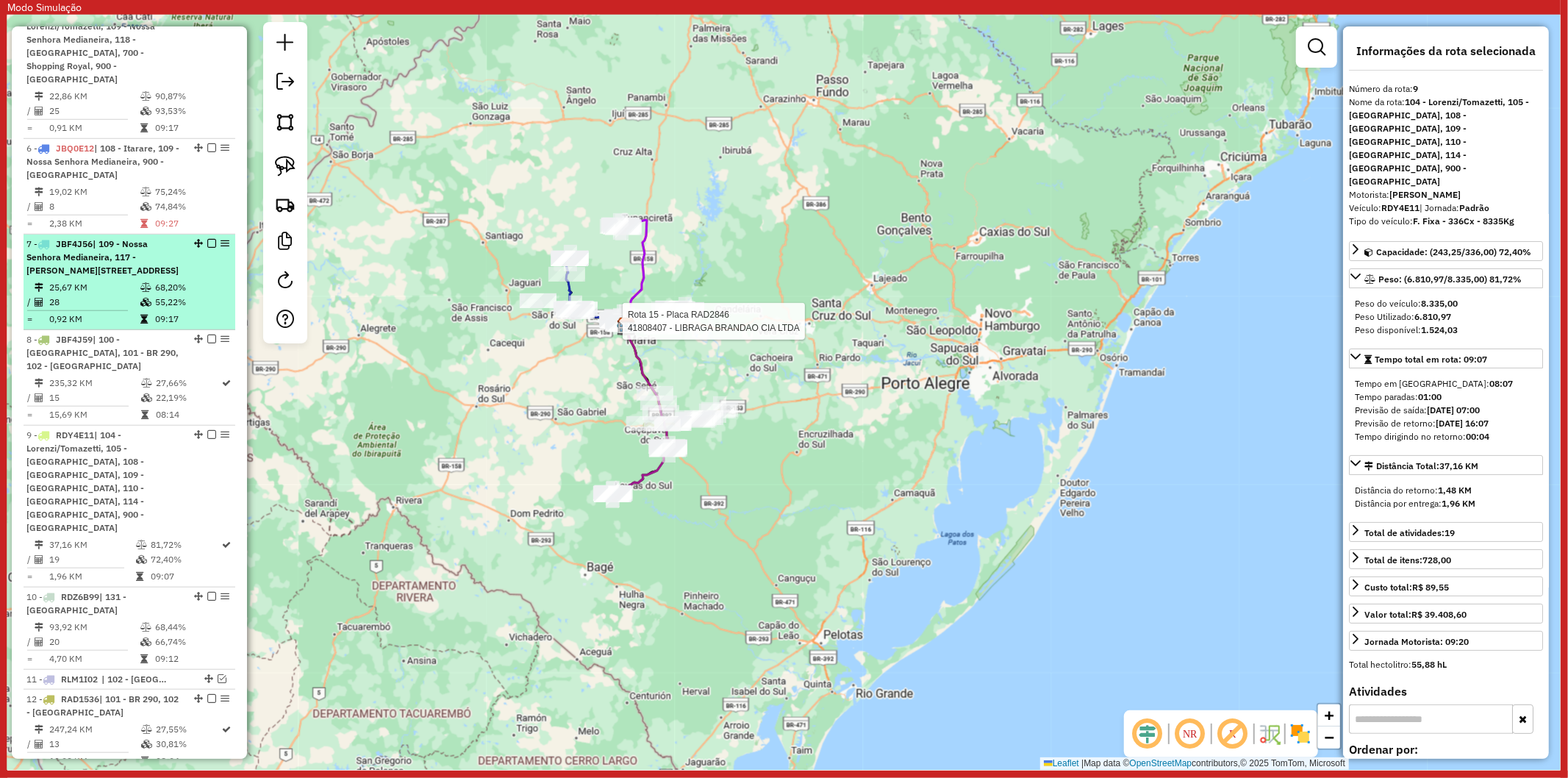
scroll to position [816, 0]
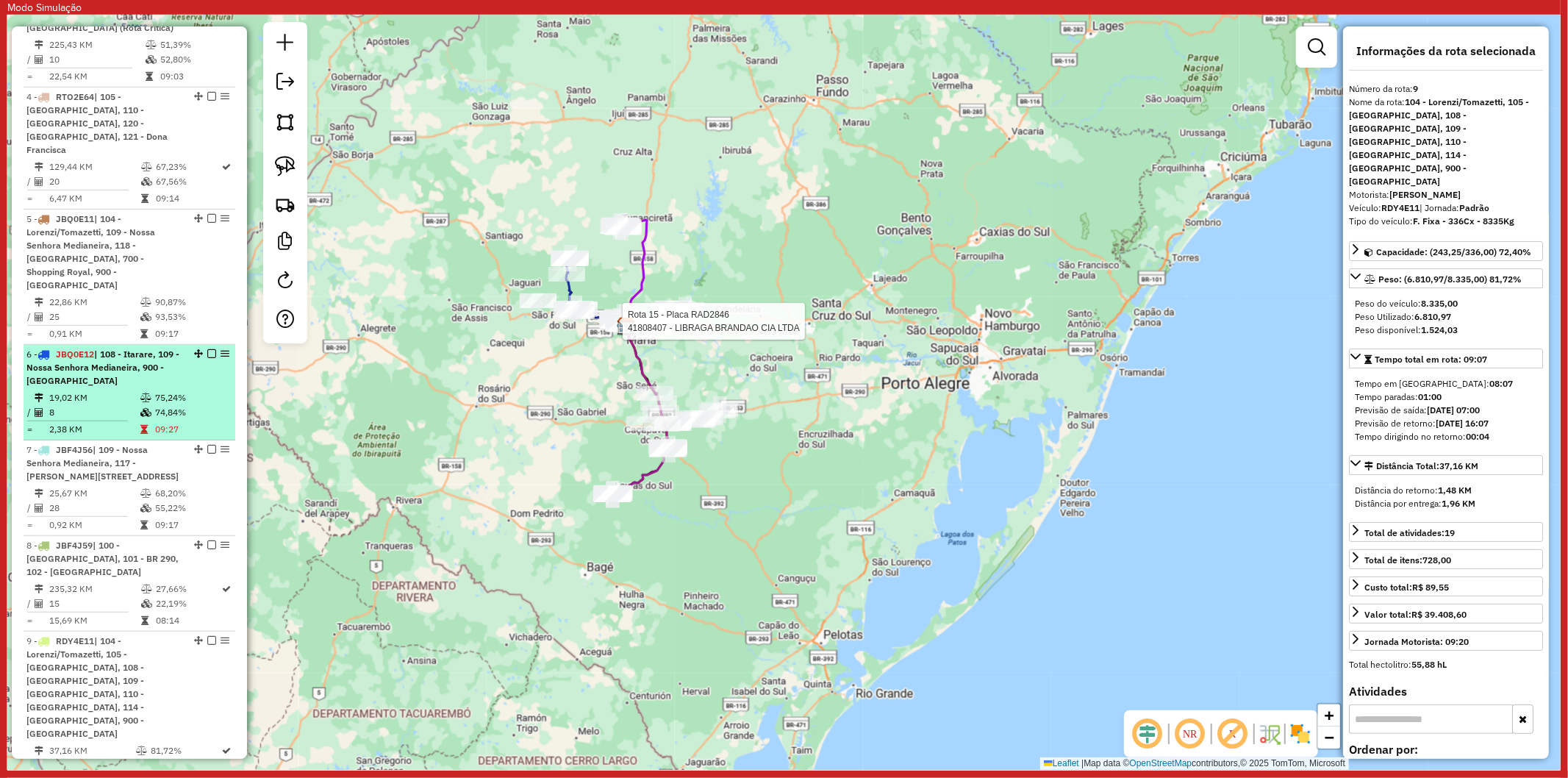
click at [122, 390] on td "19,02 KM" at bounding box center [94, 397] width 91 height 14
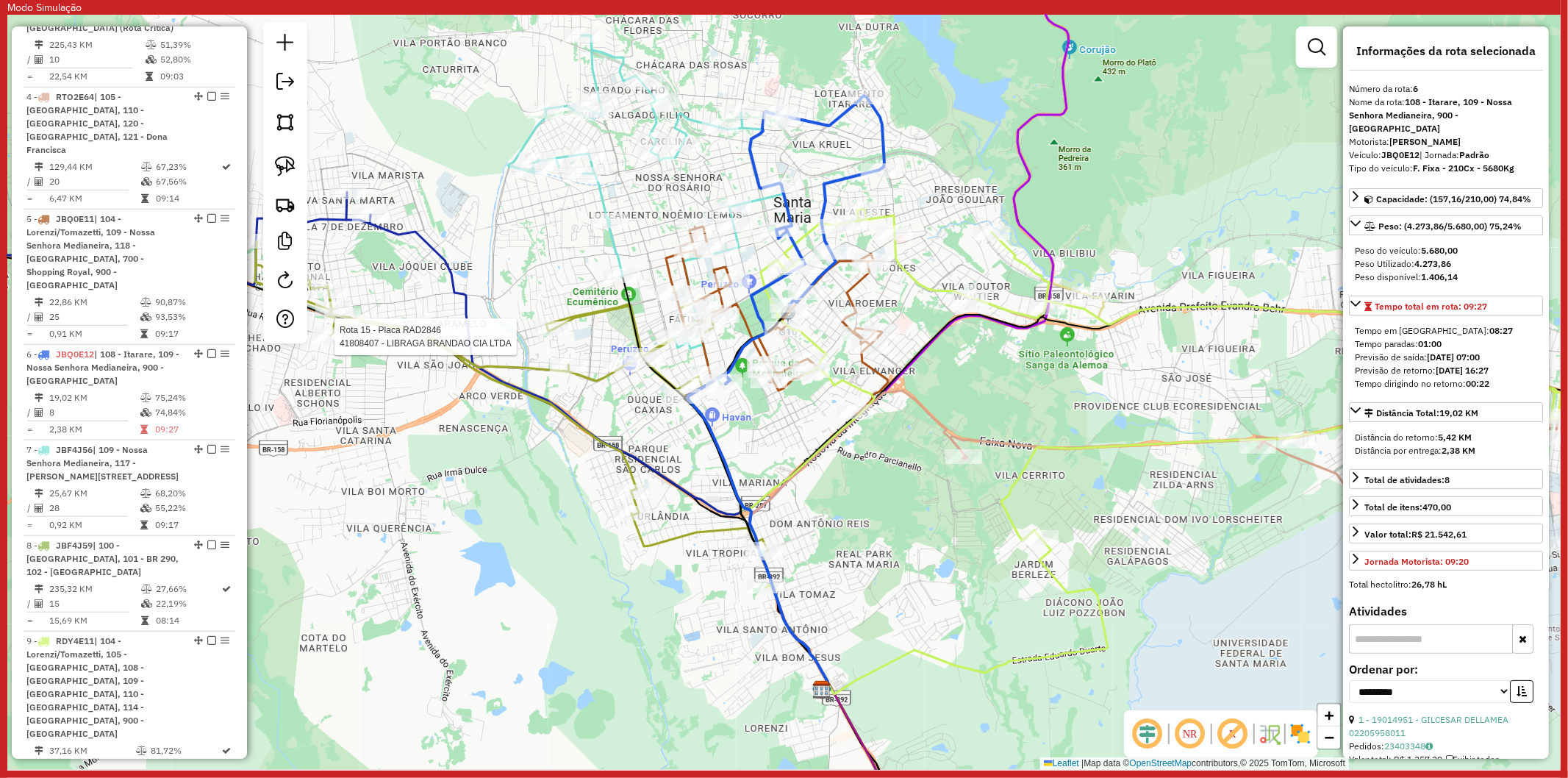
click at [717, 434] on icon at bounding box center [758, 531] width 139 height 315
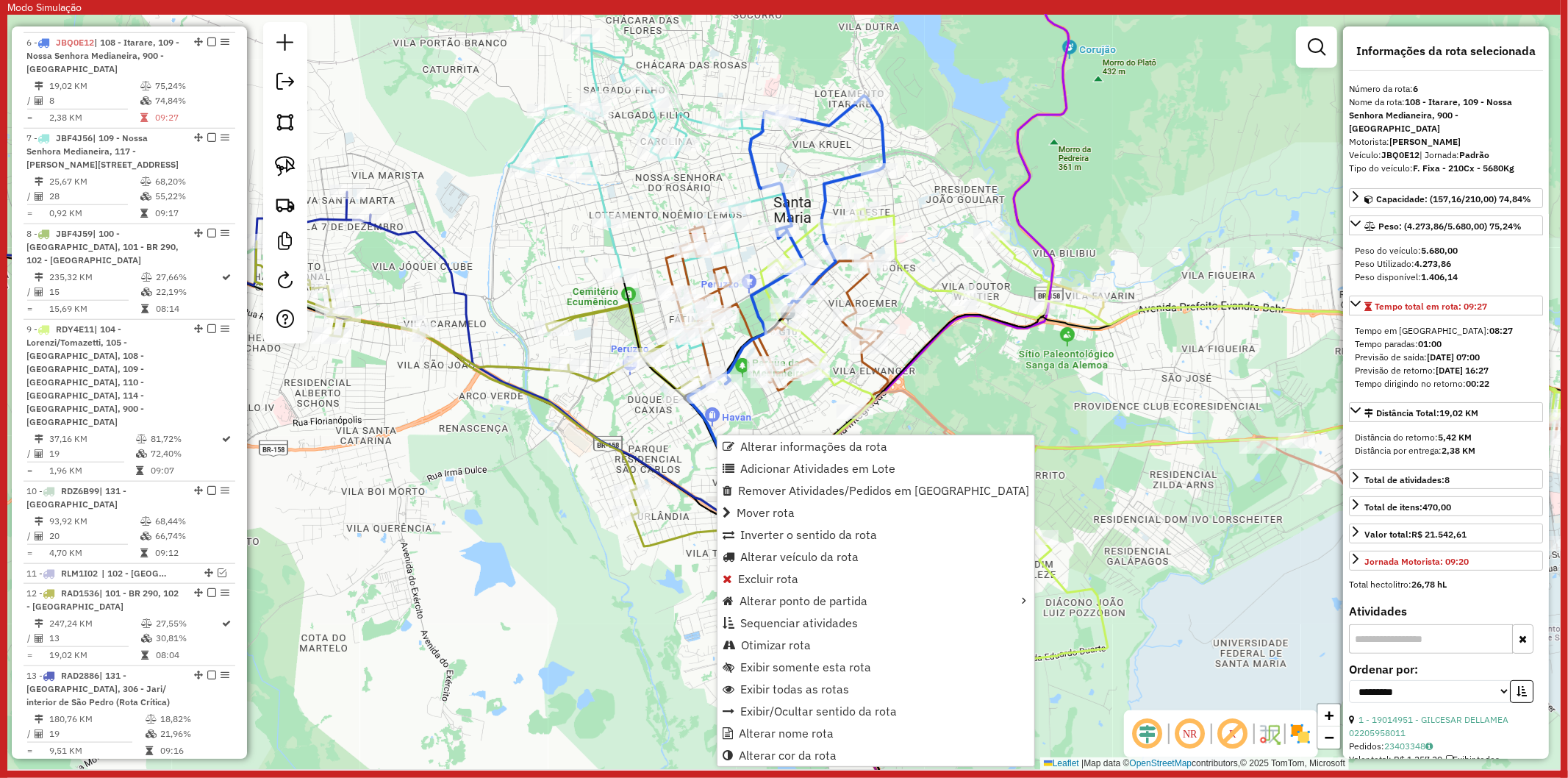
scroll to position [1126, 0]
click at [803, 640] on span "Otimizar rota" at bounding box center [776, 644] width 70 height 12
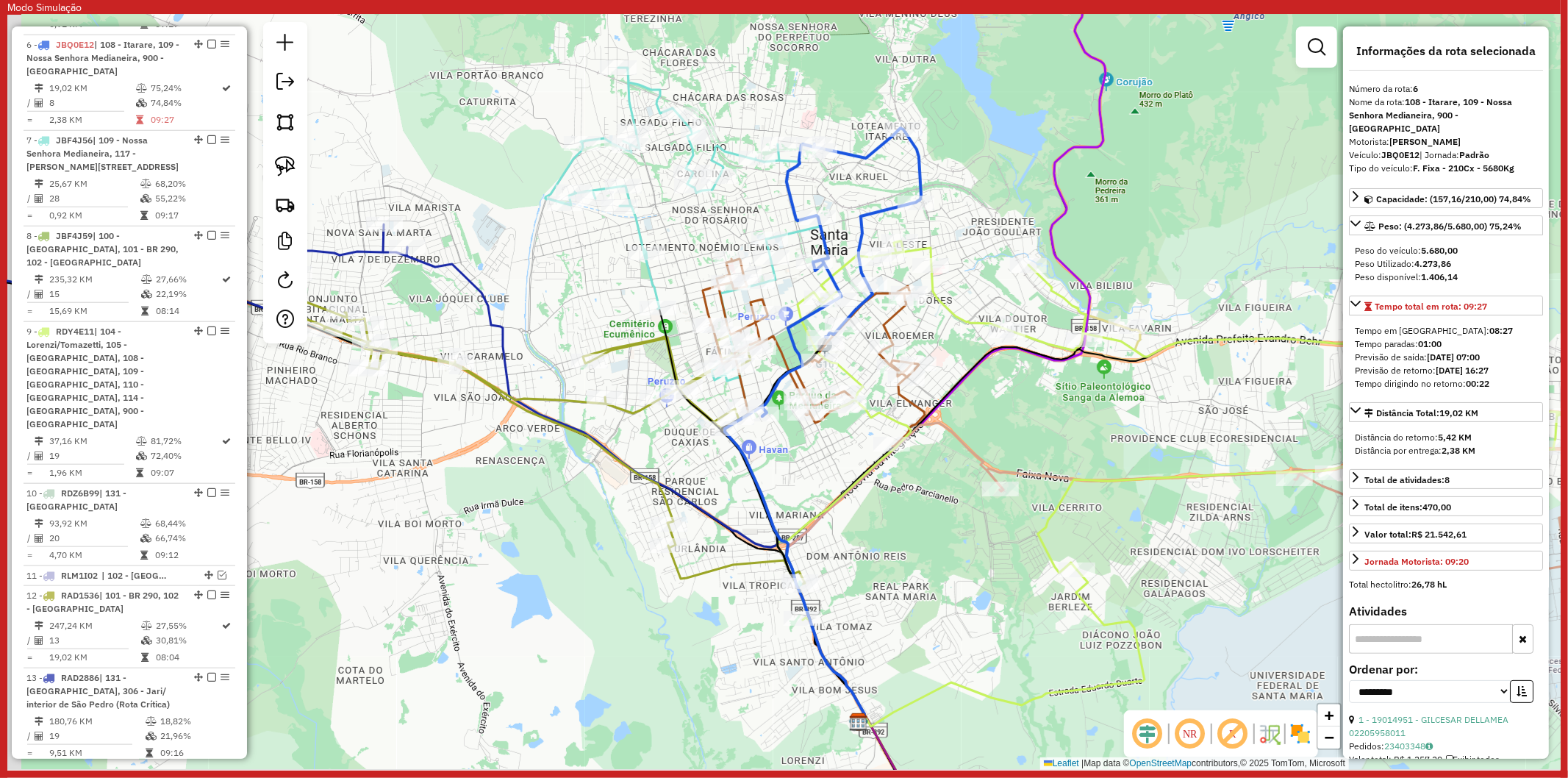
drag, startPoint x: 491, startPoint y: 243, endPoint x: 516, endPoint y: 310, distance: 71.5
click at [516, 310] on div "Janela de atendimento Grade de atendimento Capacidade Transportadoras Veículos …" at bounding box center [784, 391] width 1554 height 755
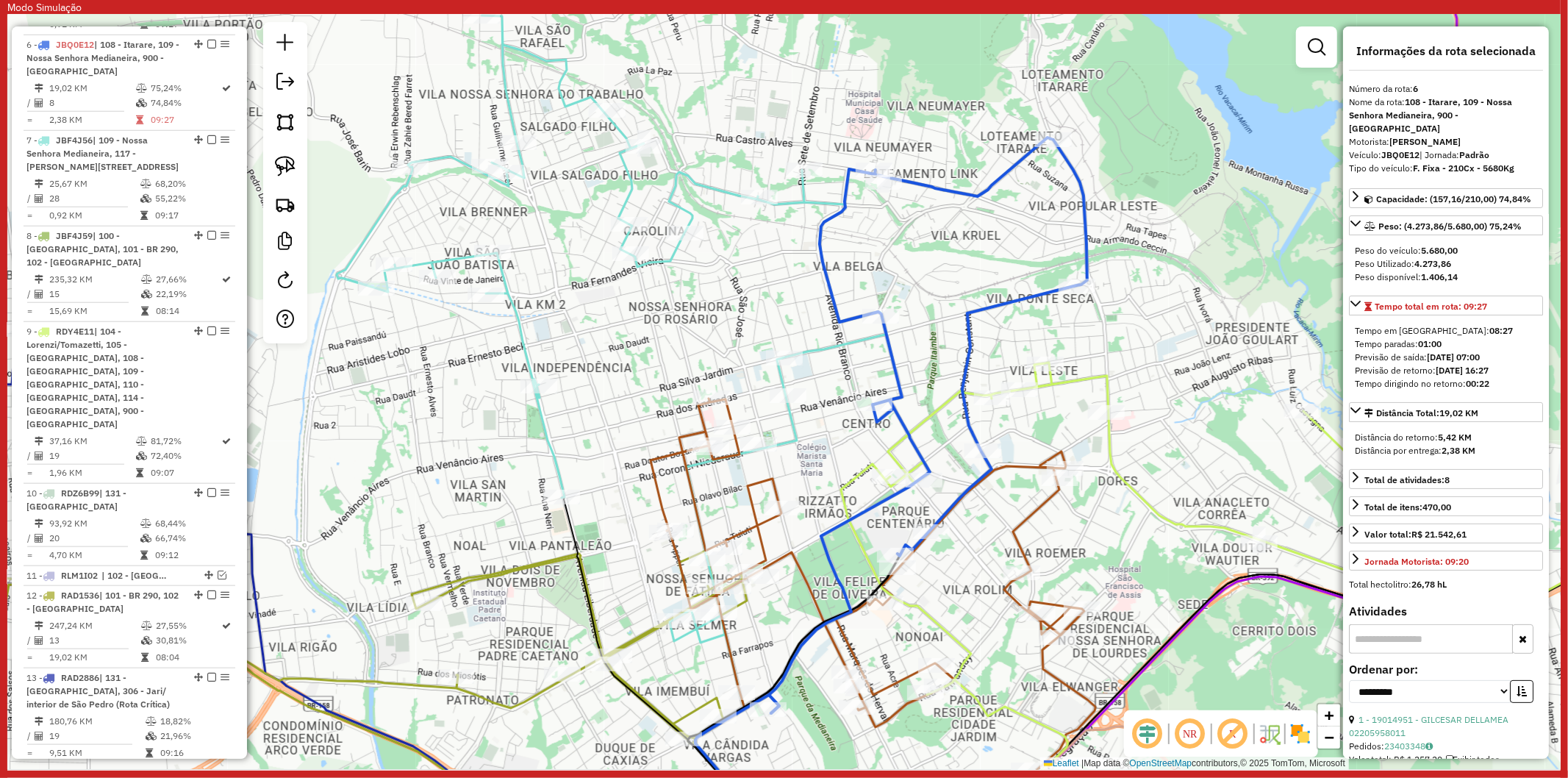
click at [717, 186] on icon at bounding box center [612, 431] width 550 height 831
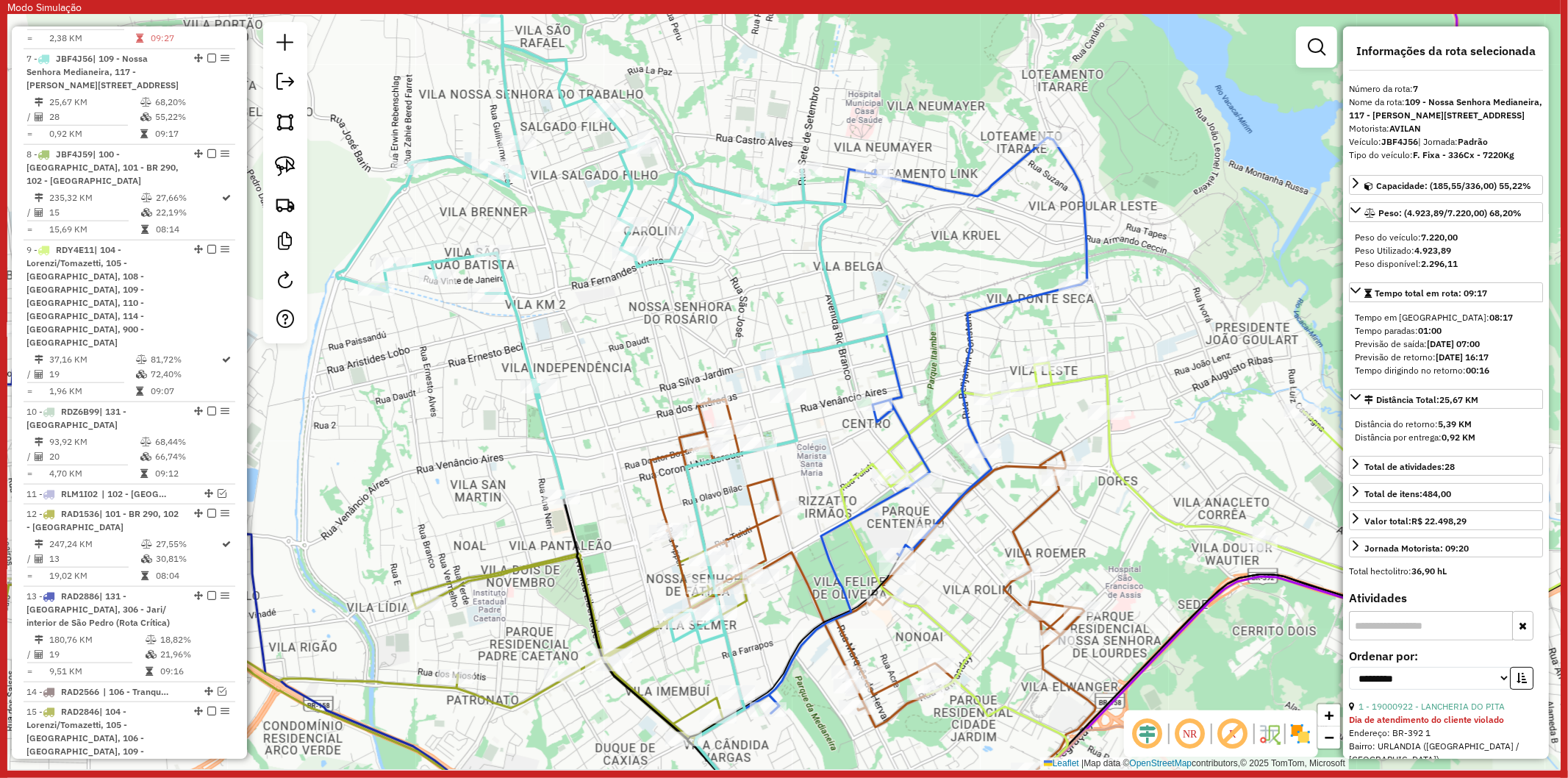
scroll to position [1222, 0]
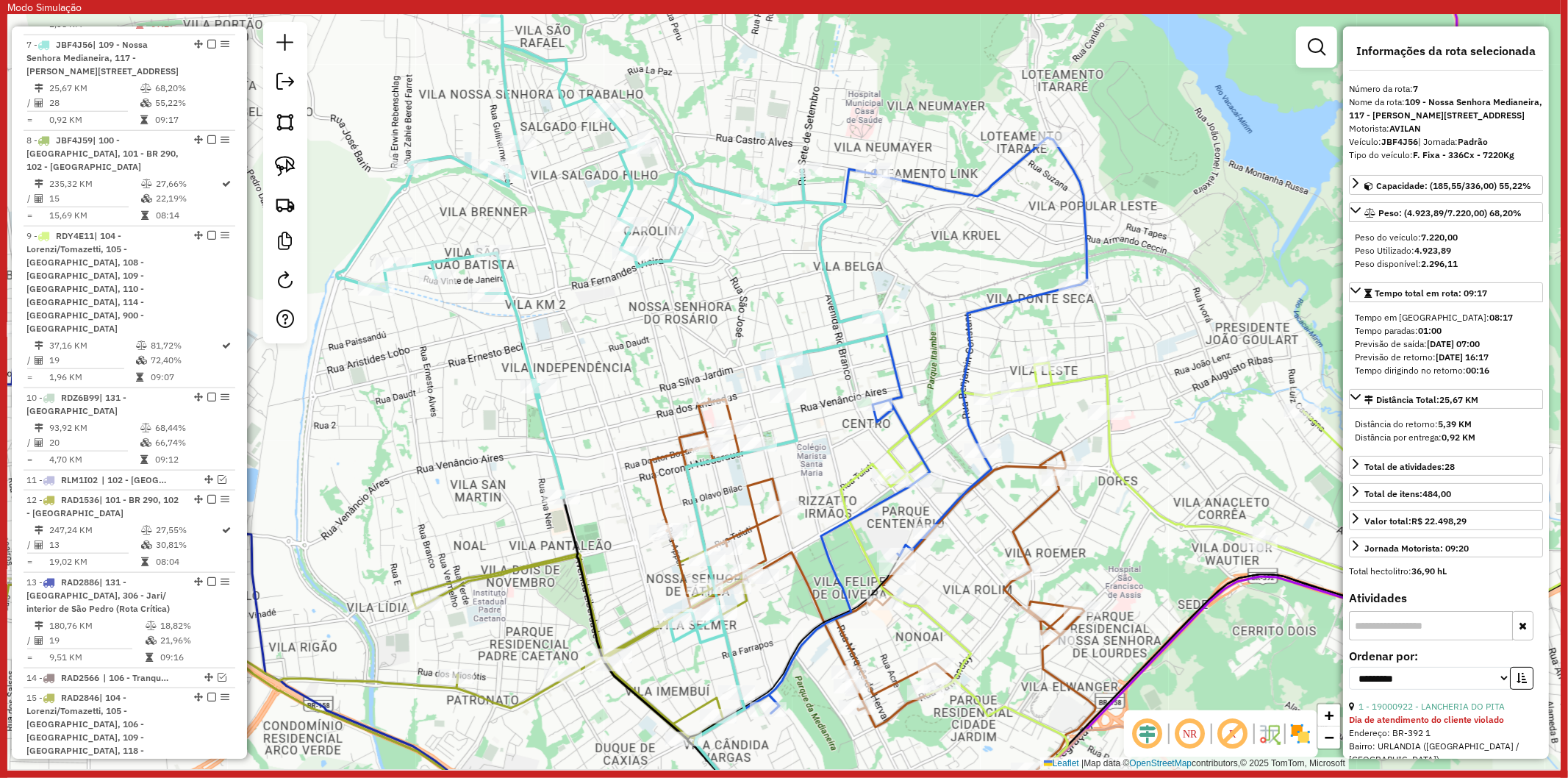
click at [892, 444] on icon at bounding box center [1279, 604] width 876 height 483
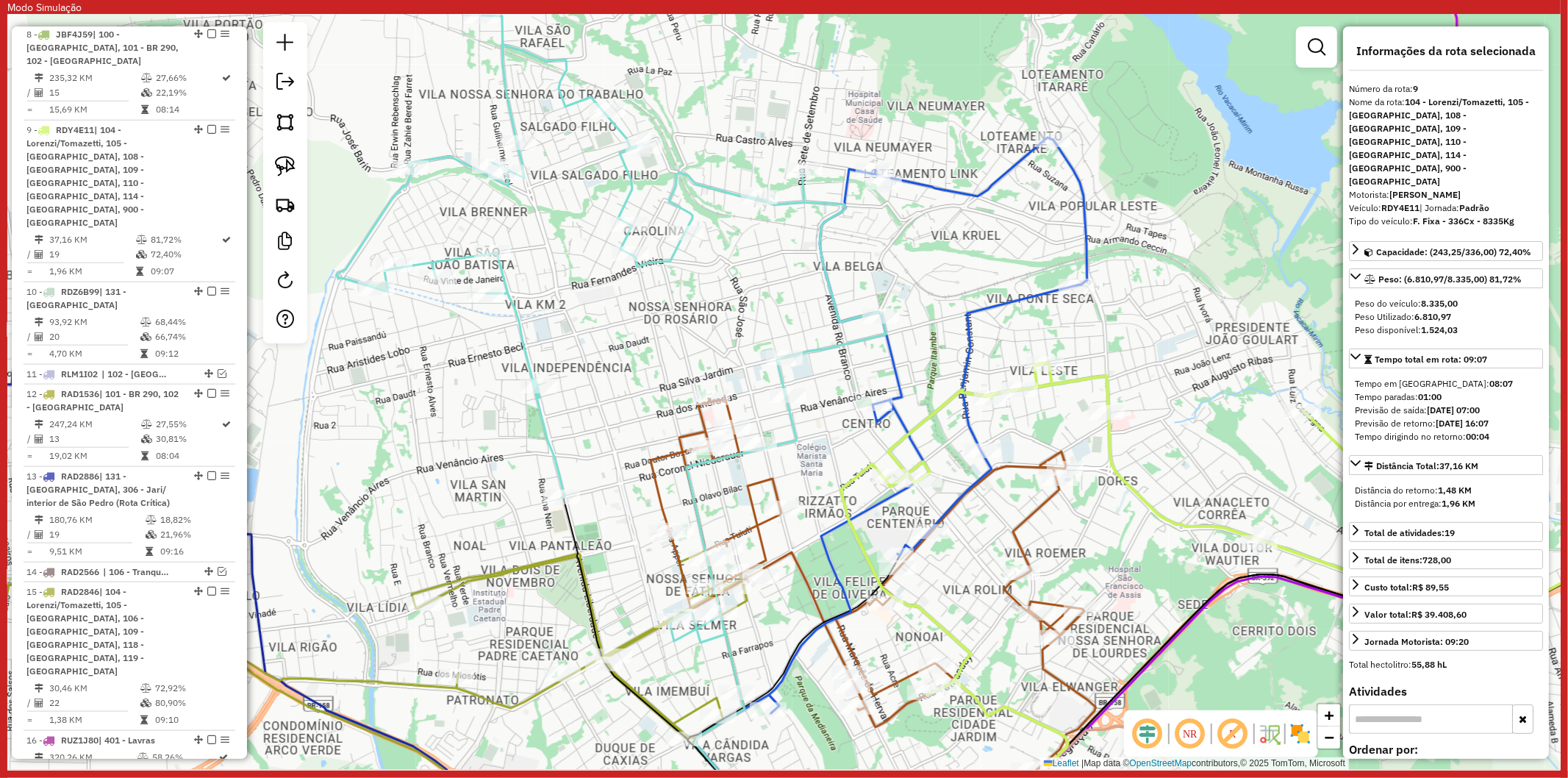
scroll to position [1413, 0]
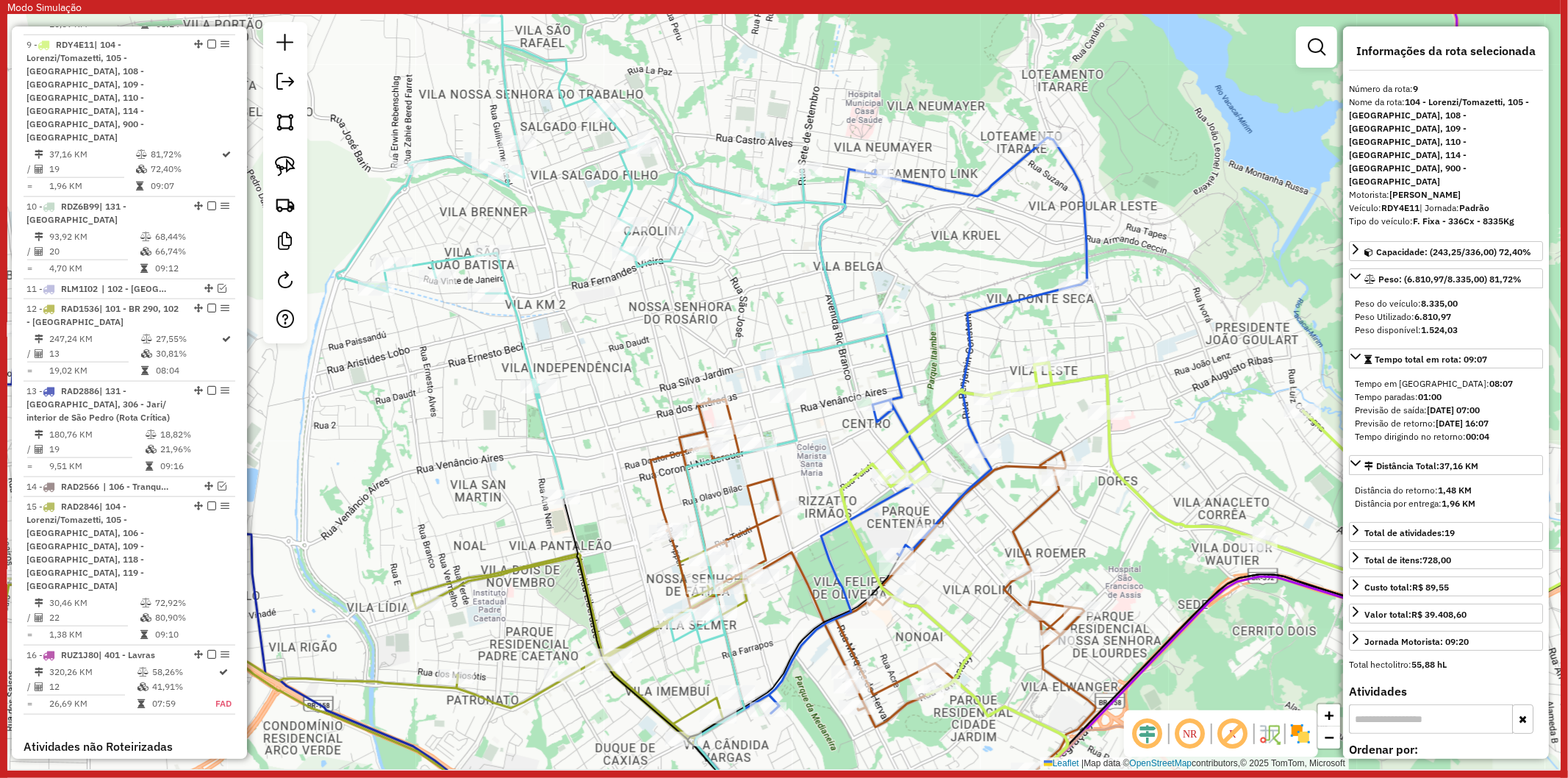
click at [1031, 523] on icon at bounding box center [873, 586] width 445 height 375
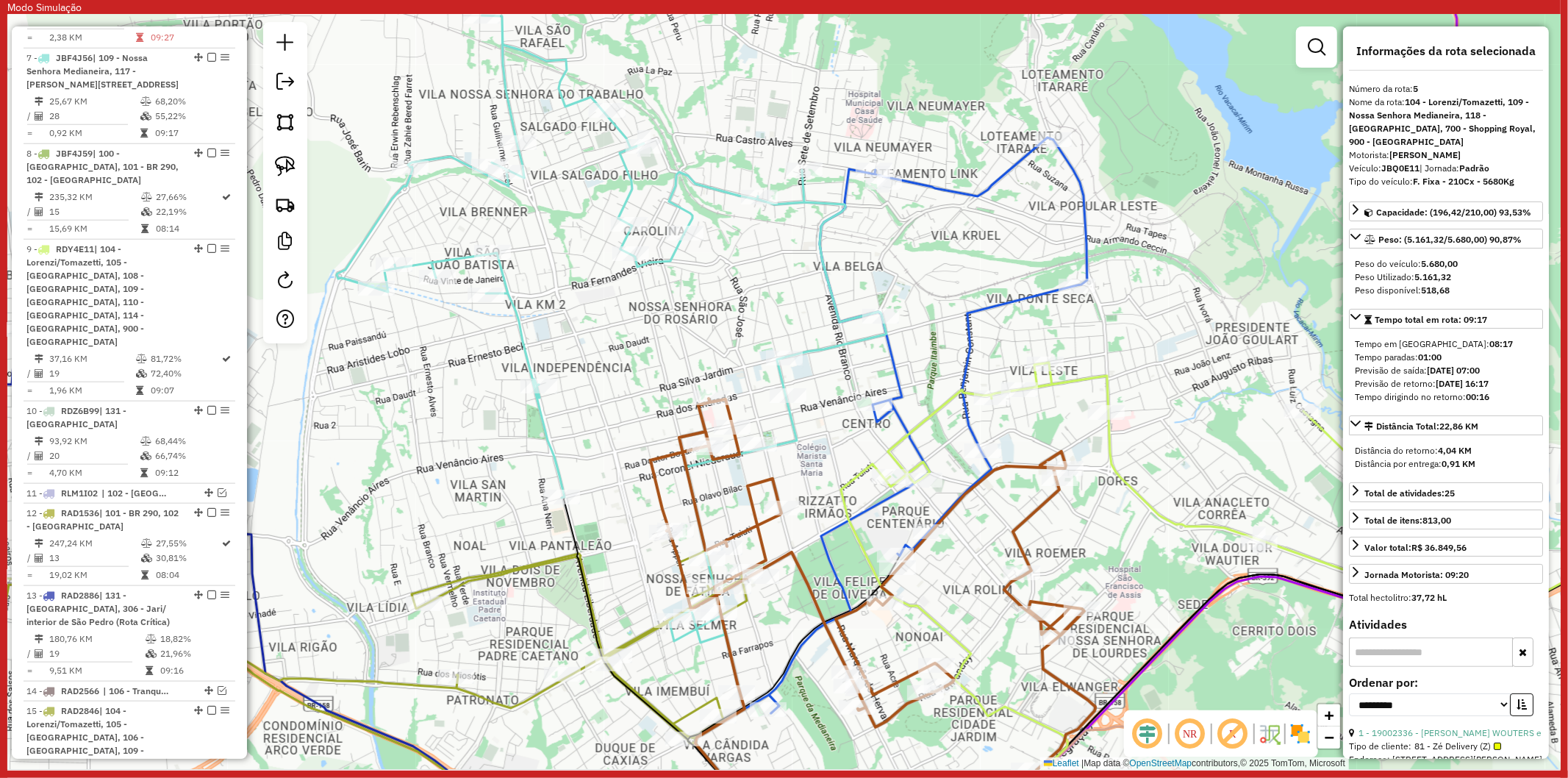
scroll to position [1003, 0]
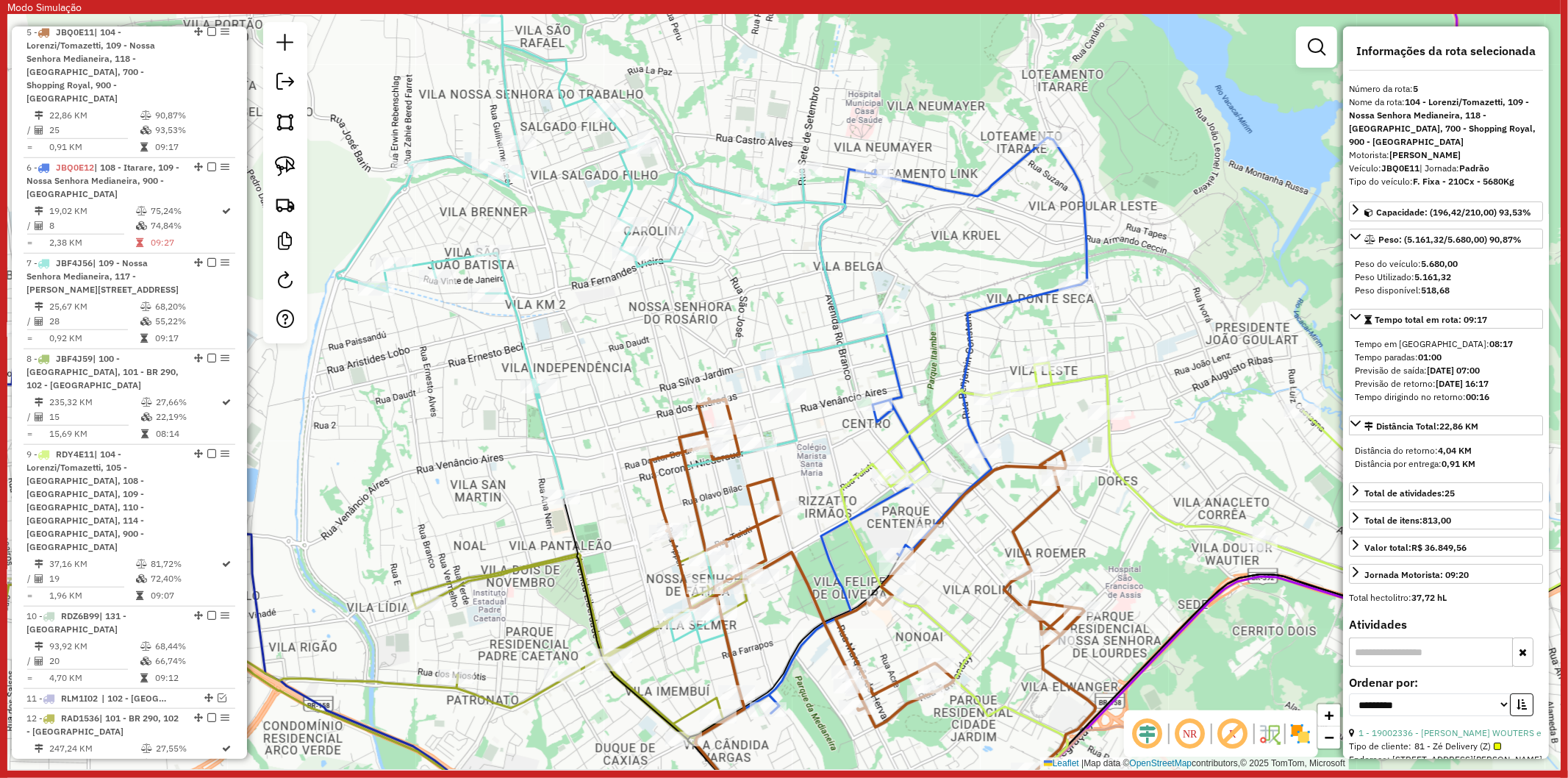
click at [860, 478] on icon at bounding box center [1279, 604] width 876 height 483
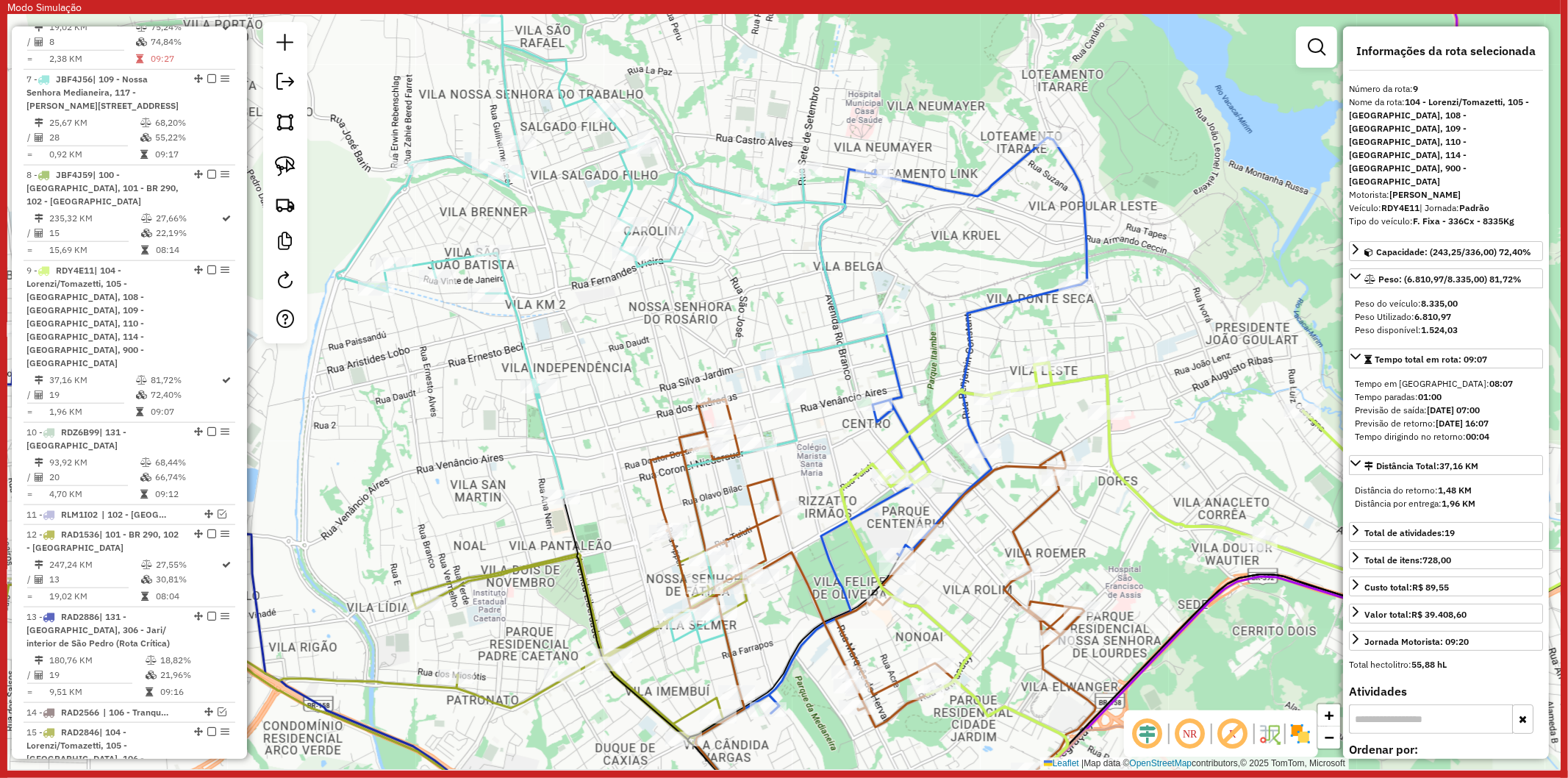
scroll to position [1413, 0]
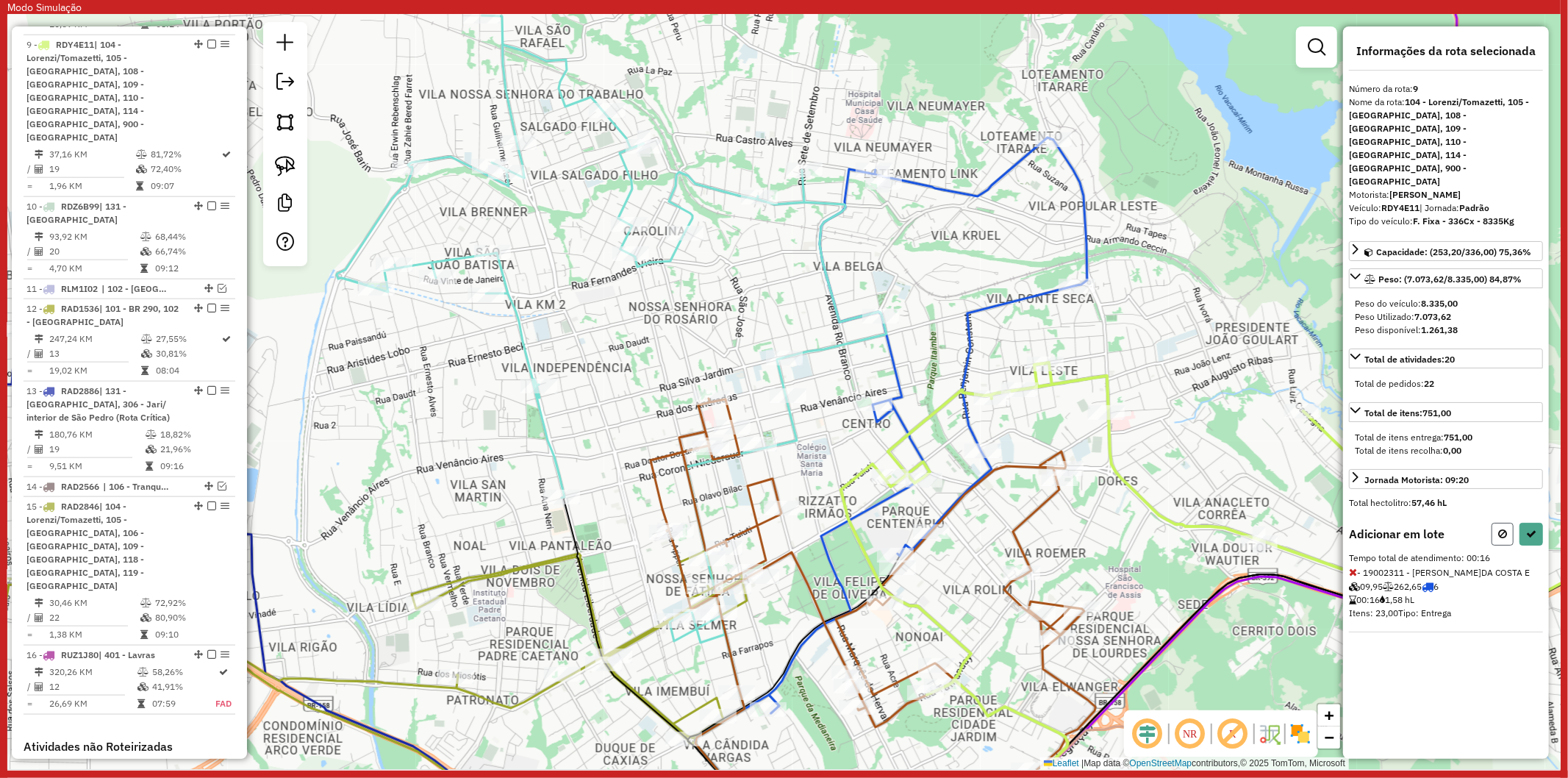
click at [1505, 529] on icon at bounding box center [1503, 534] width 9 height 11
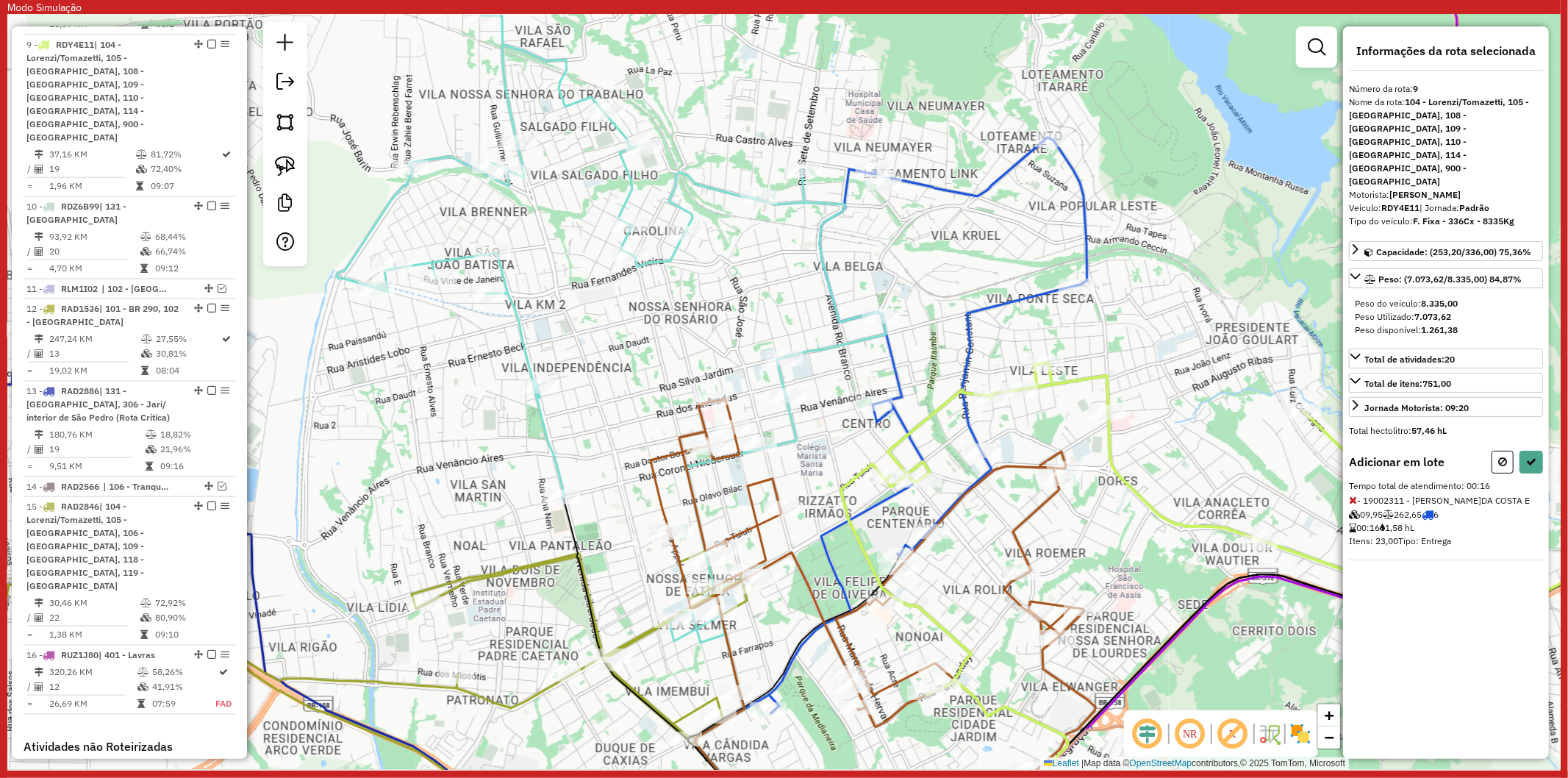
select select "**********"
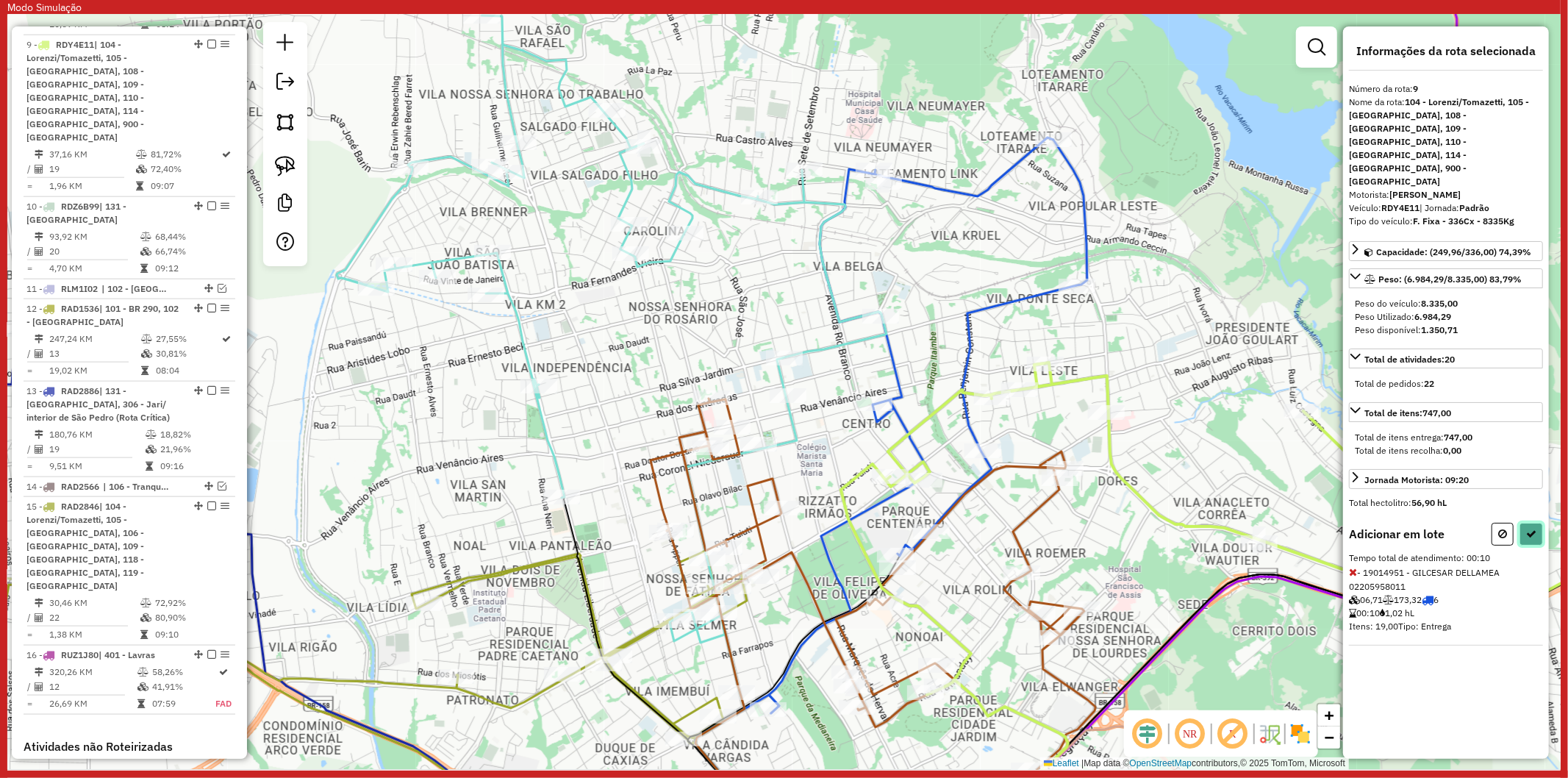
click at [1523, 523] on button at bounding box center [1531, 534] width 23 height 23
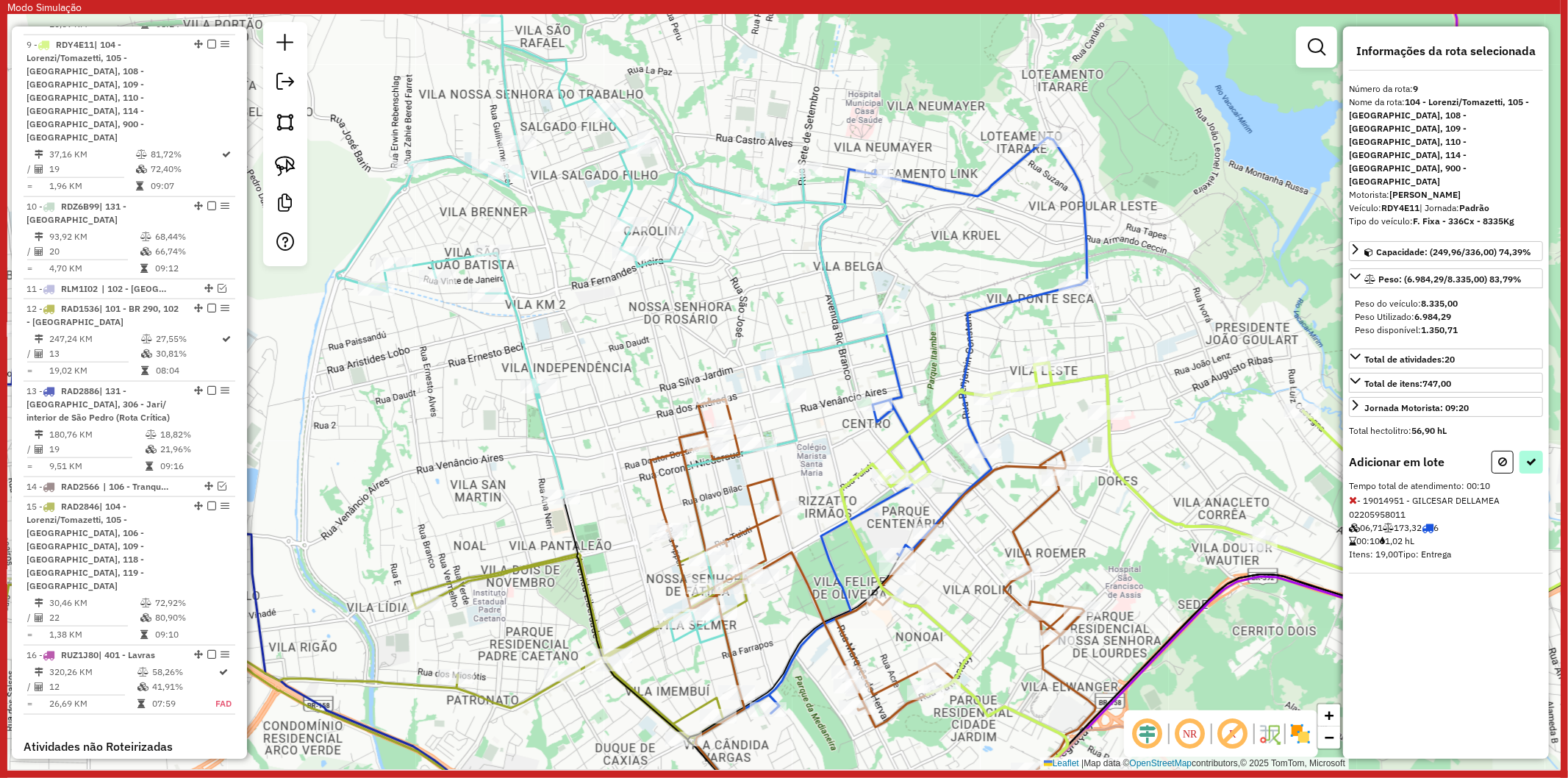
select select "**********"
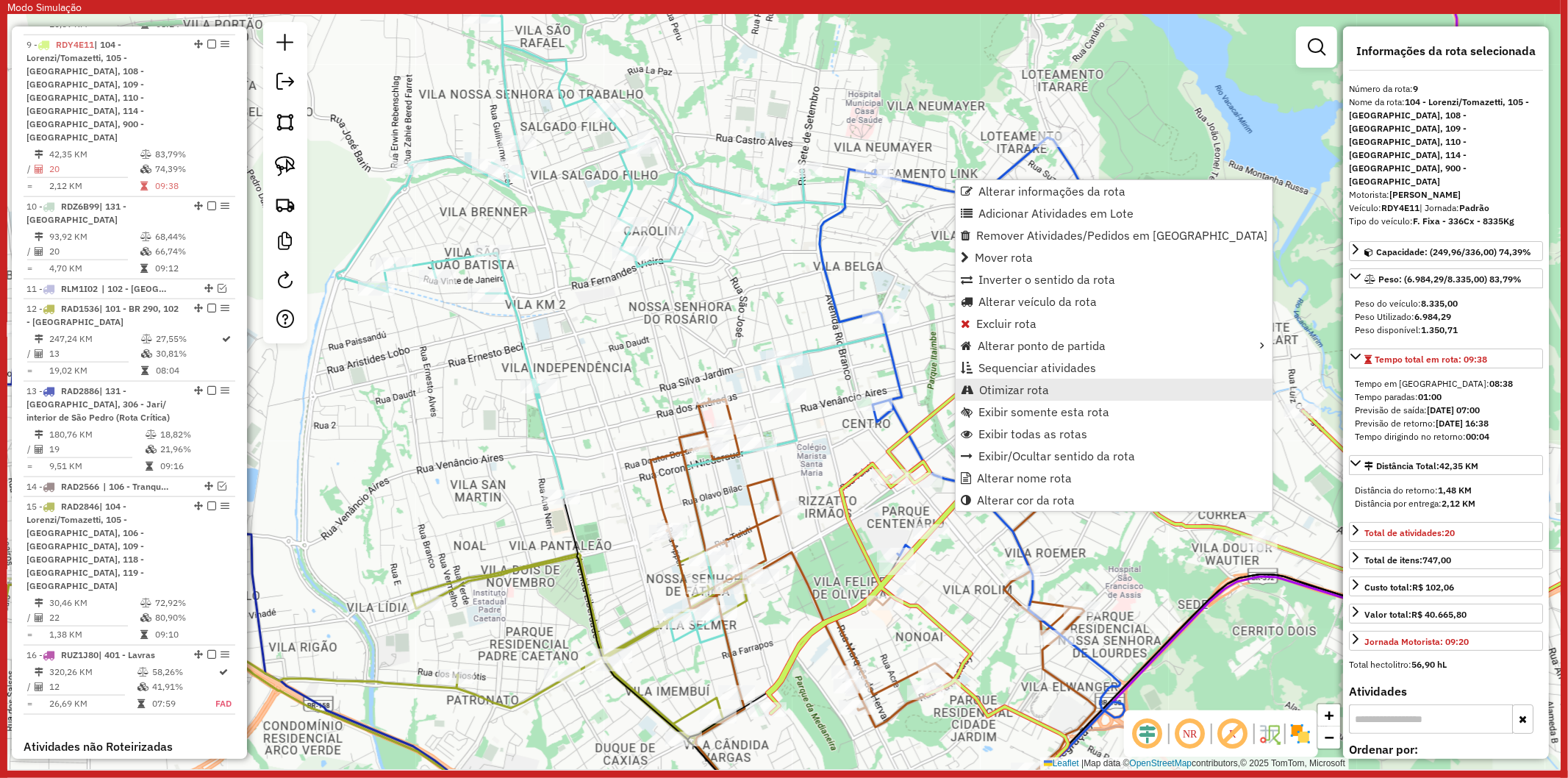
click at [1009, 390] on span "Otimizar rota" at bounding box center [1014, 389] width 70 height 12
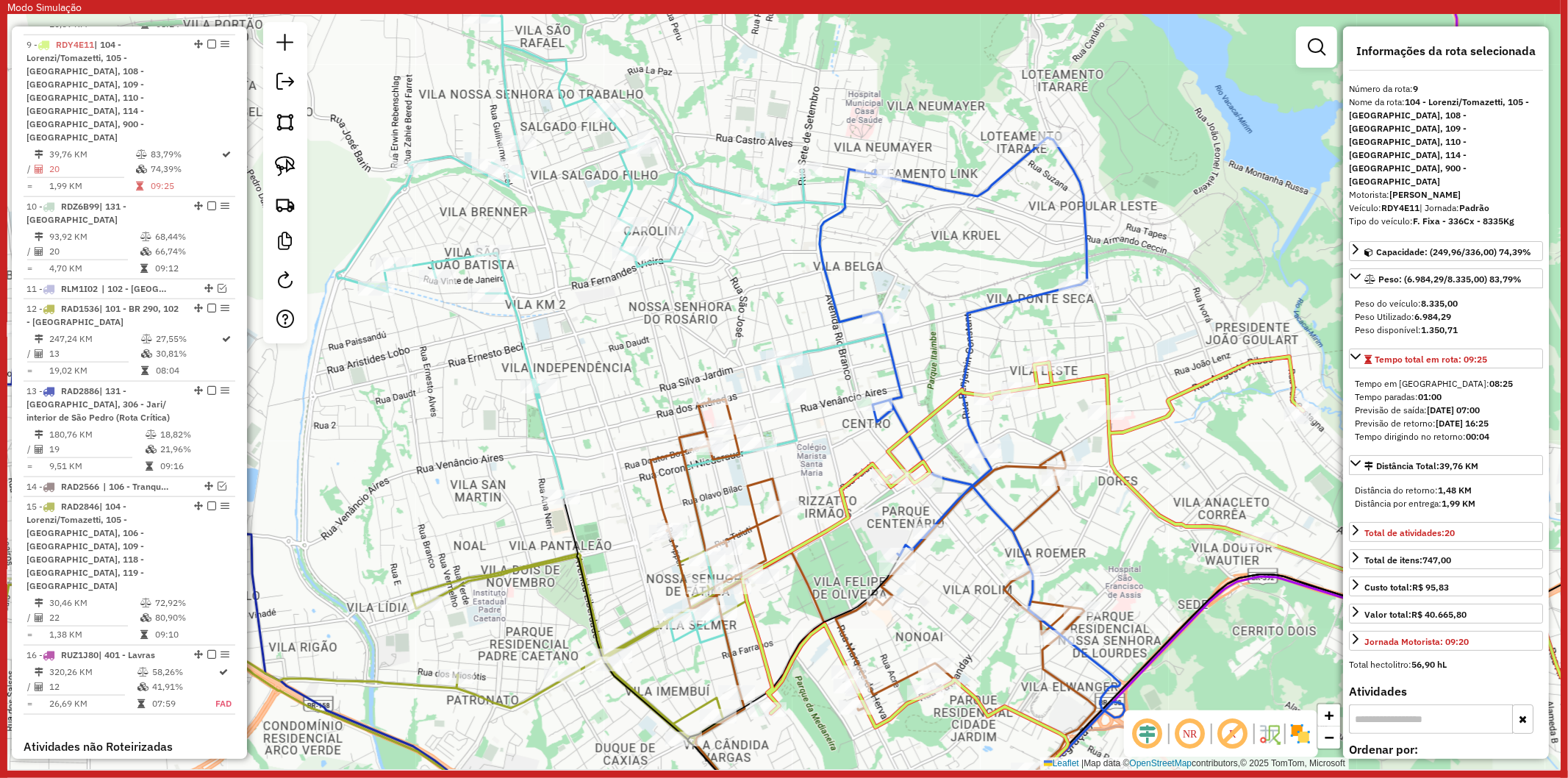
click at [838, 648] on icon at bounding box center [1229, 601] width 974 height 489
click at [848, 642] on icon at bounding box center [873, 586] width 445 height 375
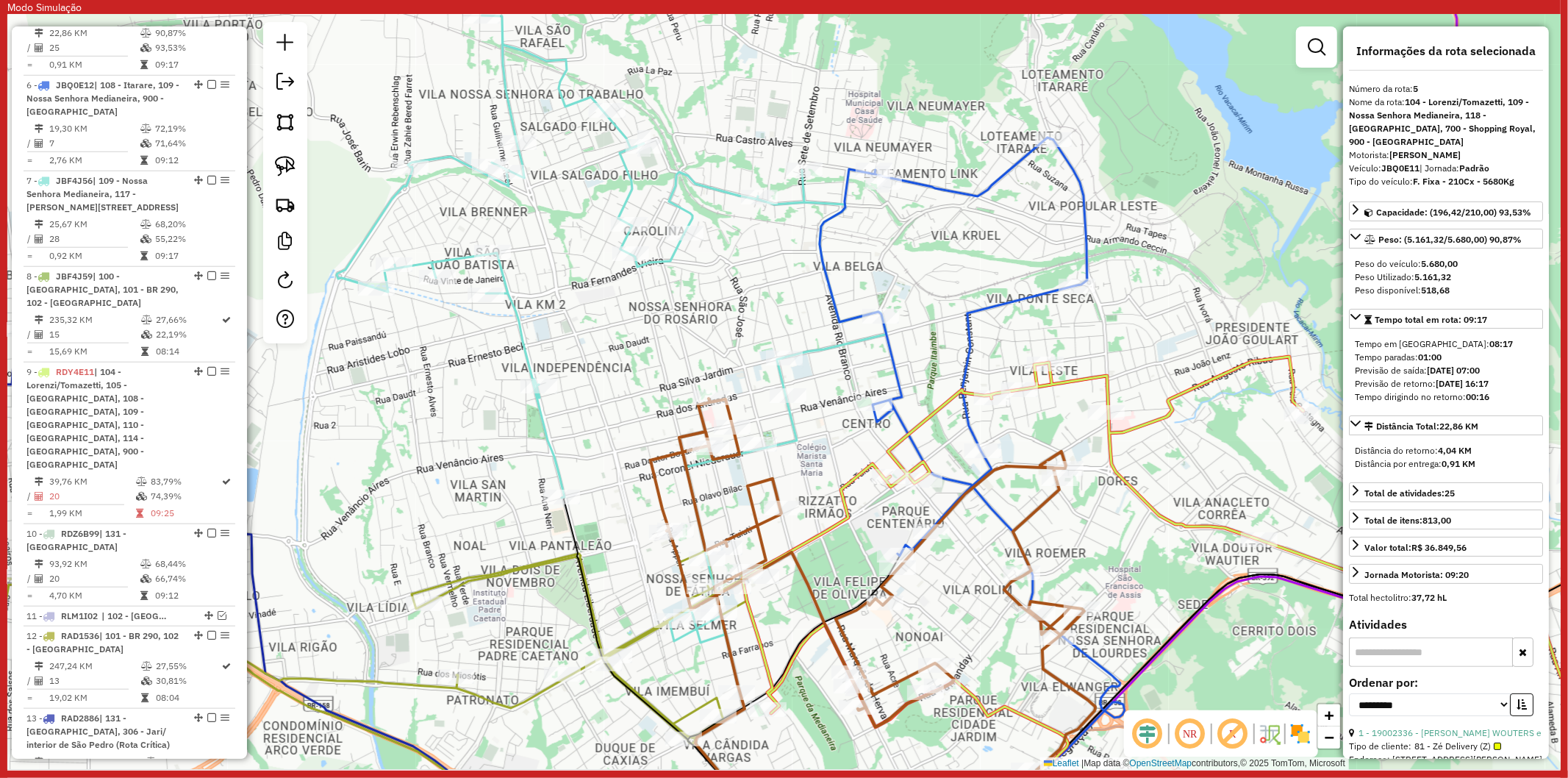
scroll to position [1003, 0]
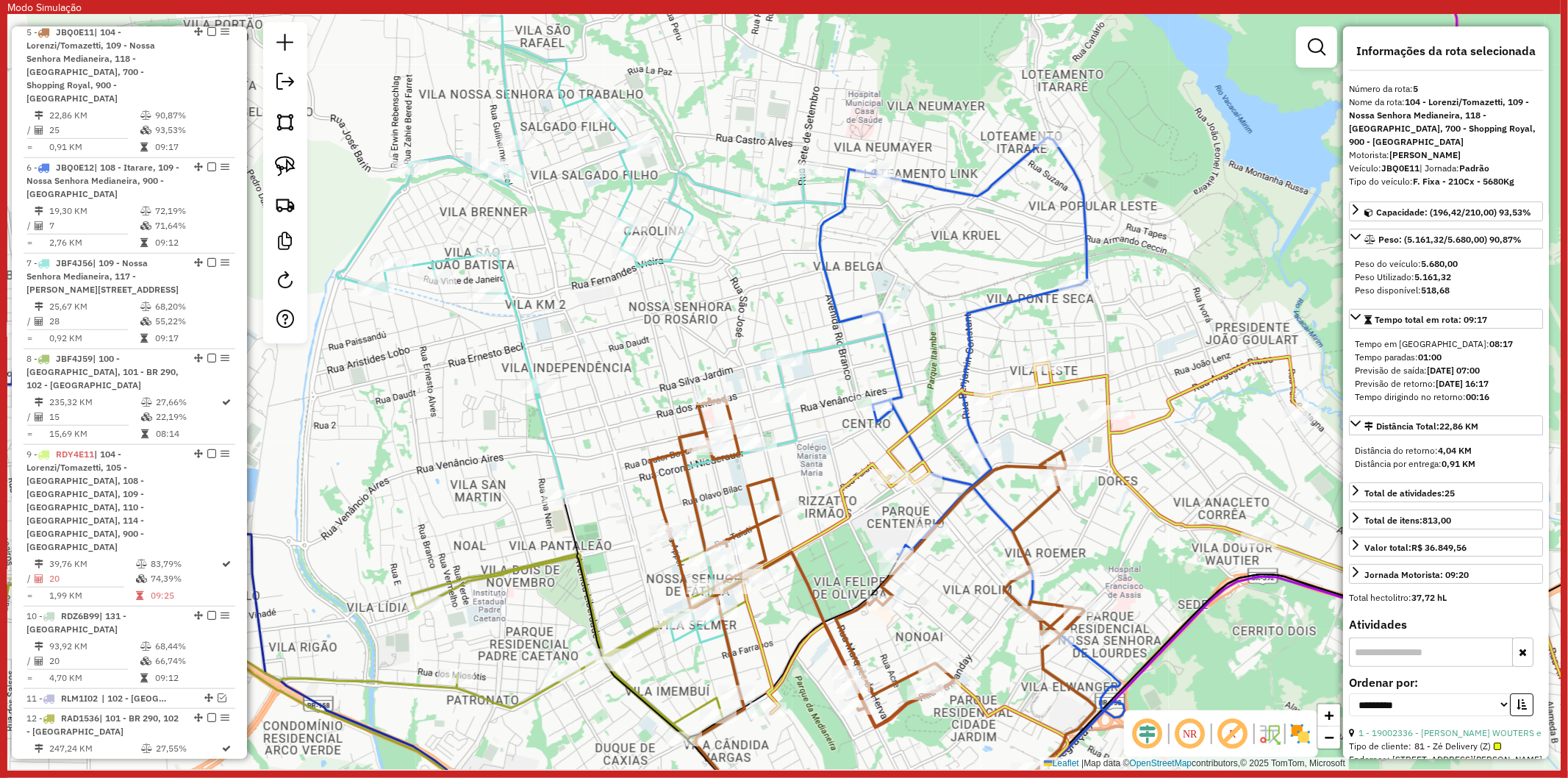
click at [971, 426] on icon at bounding box center [954, 347] width 268 height 418
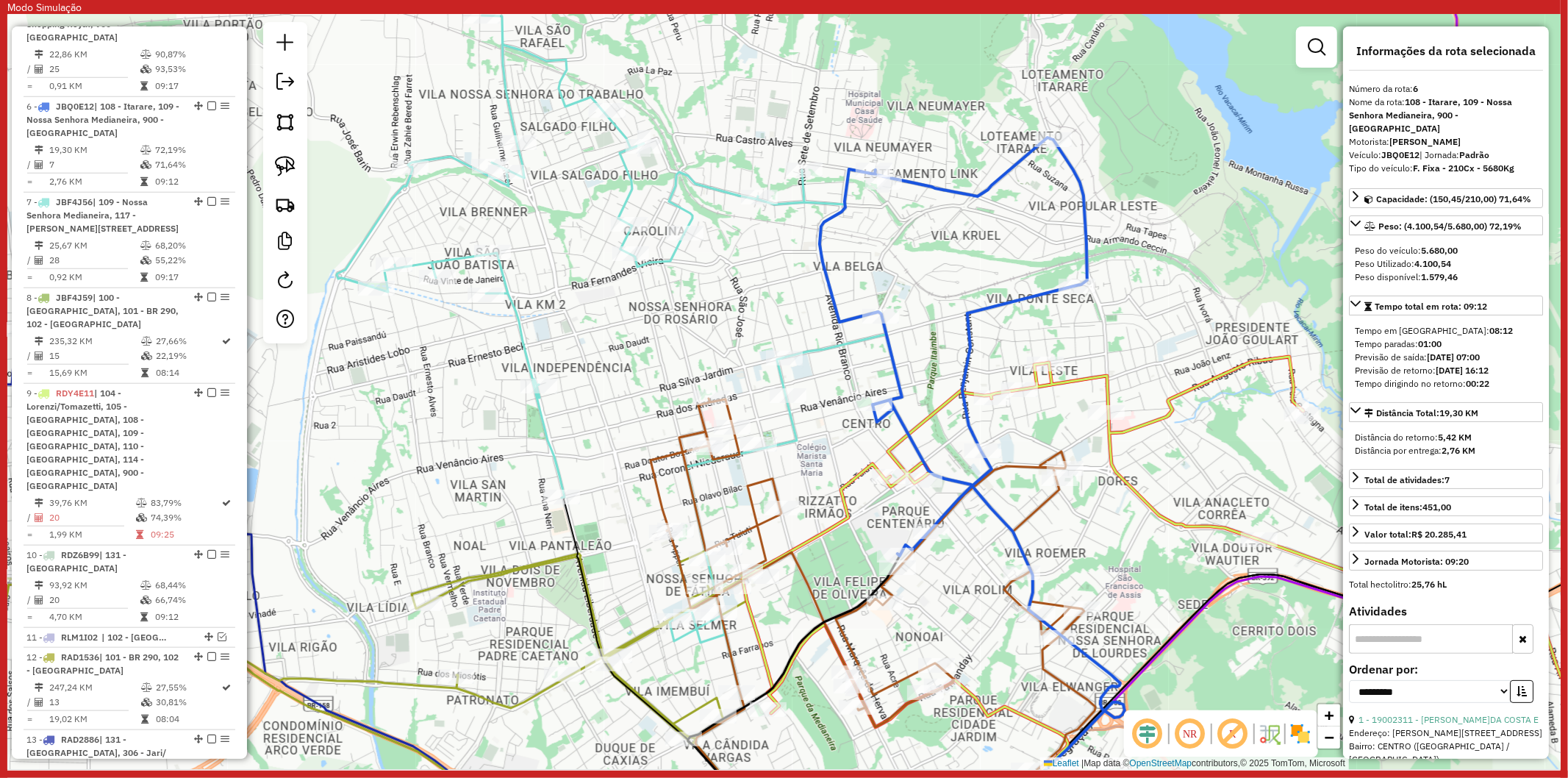
scroll to position [1126, 0]
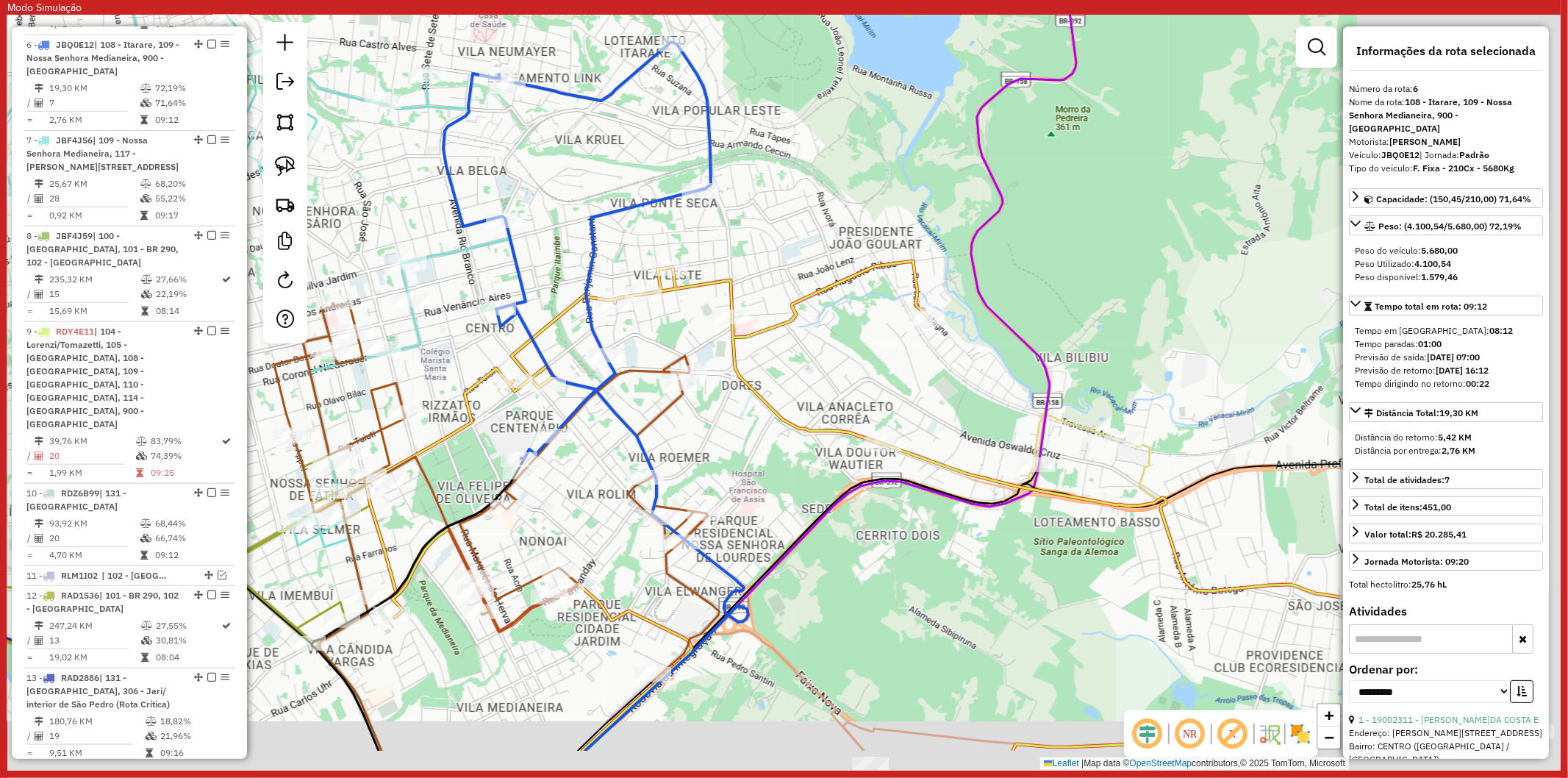
drag, startPoint x: 942, startPoint y: 501, endPoint x: 766, endPoint y: 455, distance: 181.9
click at [766, 455] on div "Janela de atendimento Grade de atendimento Capacidade Transportadoras Veículos …" at bounding box center [784, 391] width 1554 height 755
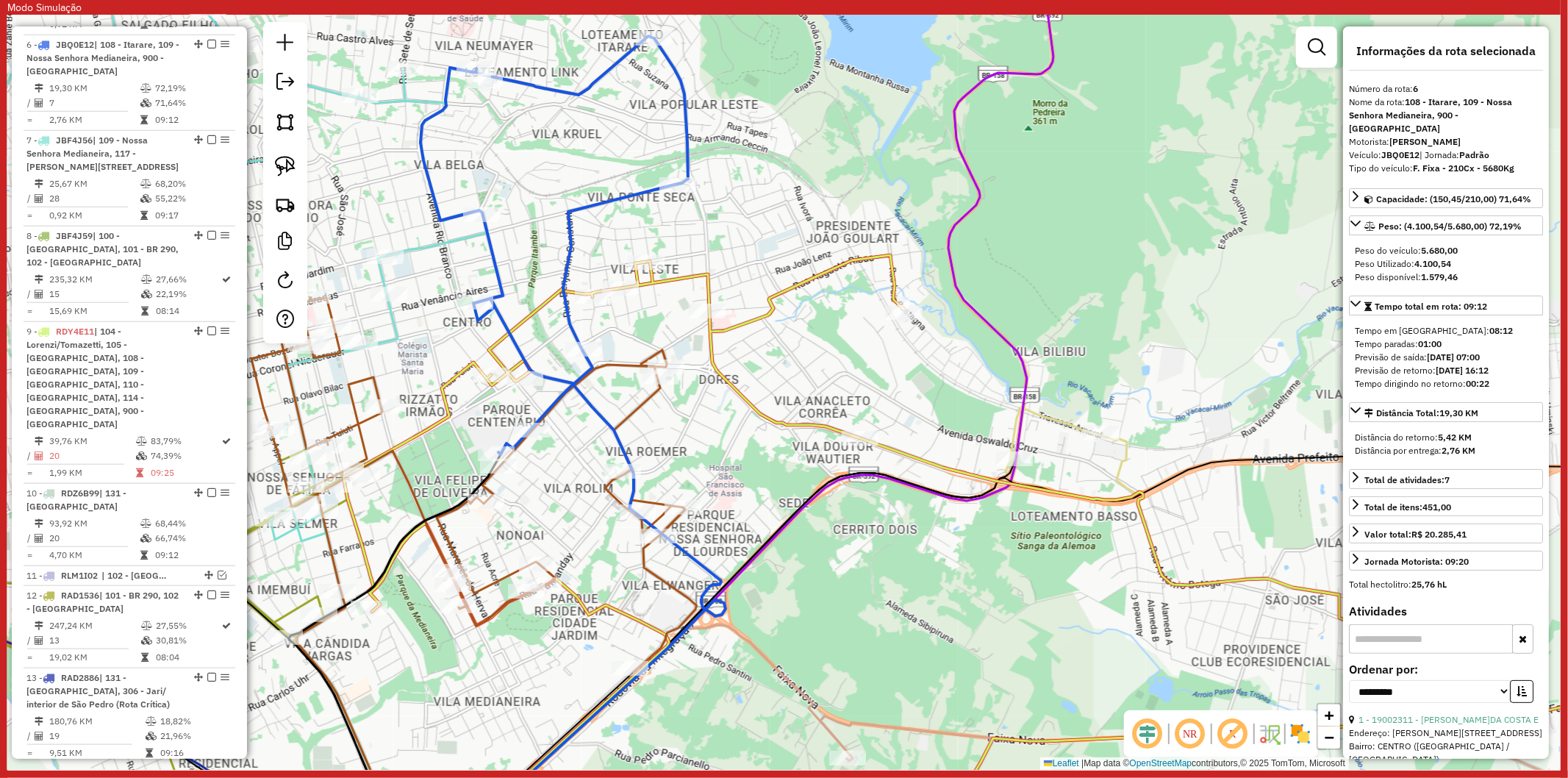
click at [1116, 457] on icon at bounding box center [1042, 220] width 187 height 561
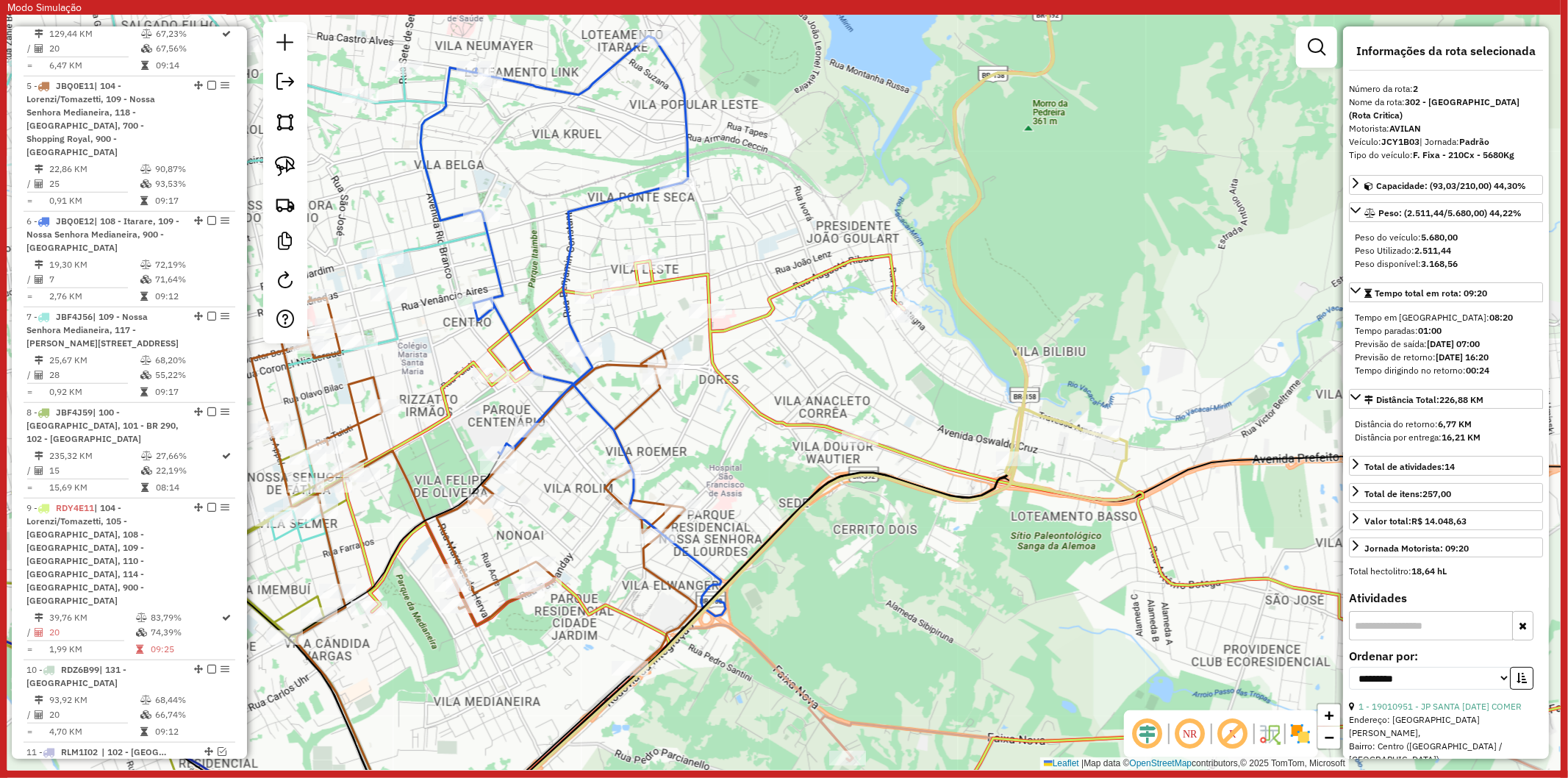
scroll to position [732, 0]
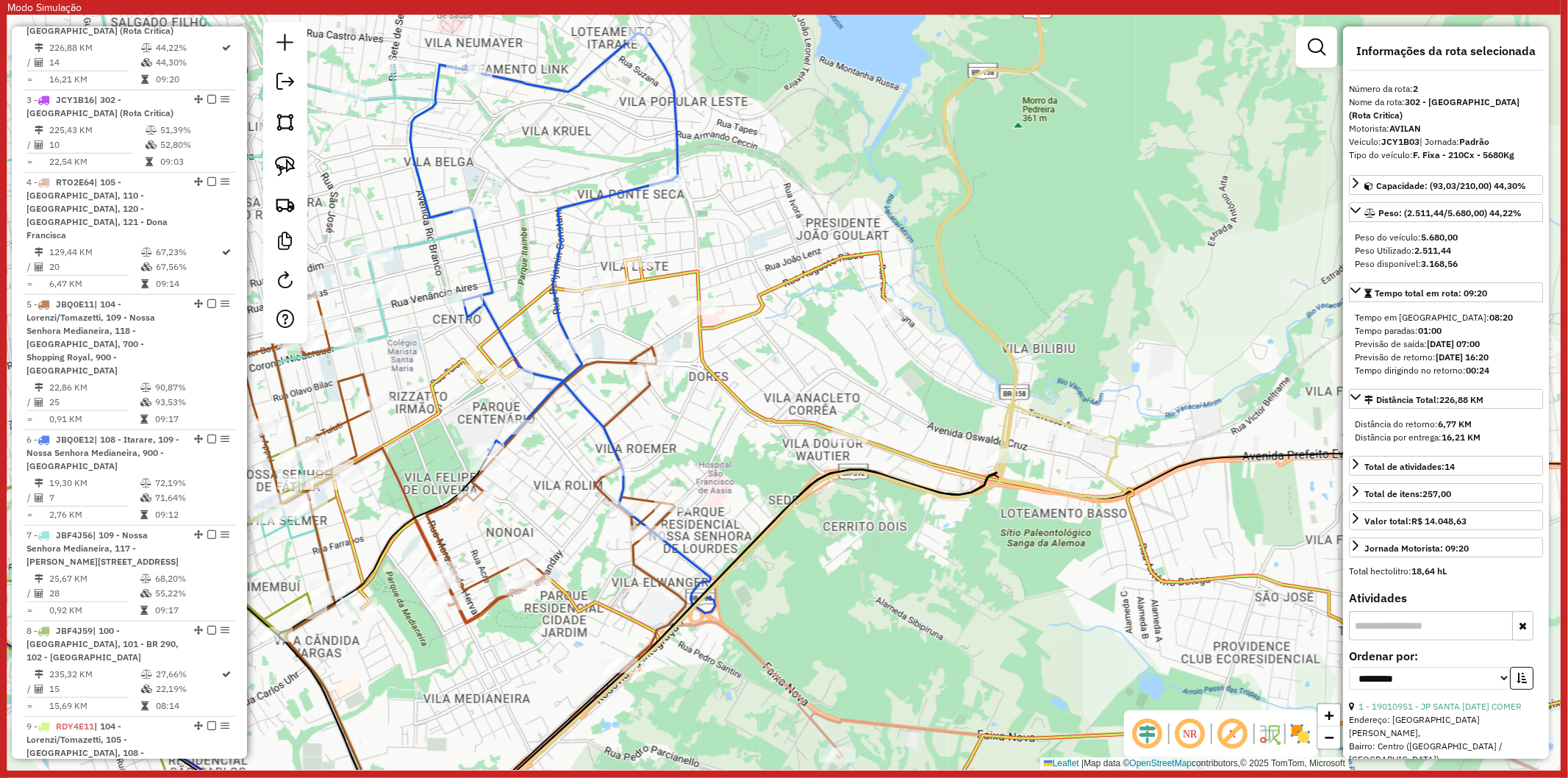
drag, startPoint x: 1119, startPoint y: 592, endPoint x: 826, endPoint y: 475, distance: 315.5
click at [826, 475] on div "Janela de atendimento Grade de atendimento Capacidade Transportadoras Veículos …" at bounding box center [784, 391] width 1554 height 755
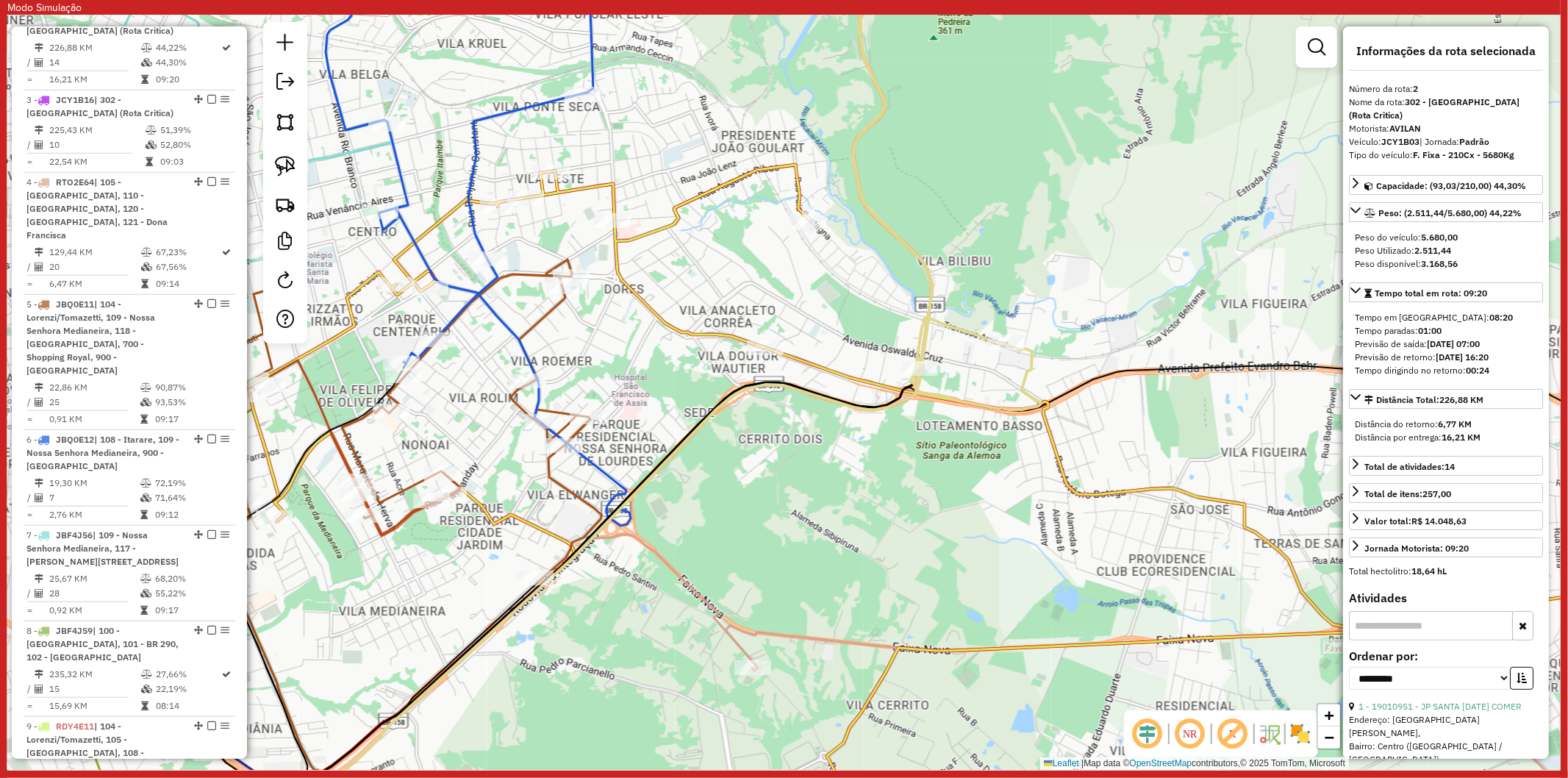
drag, startPoint x: 820, startPoint y: 483, endPoint x: 1029, endPoint y: 513, distance: 211.1
click at [1029, 513] on div "Janela de atendimento Grade de atendimento Capacidade Transportadoras Veículos …" at bounding box center [784, 391] width 1554 height 755
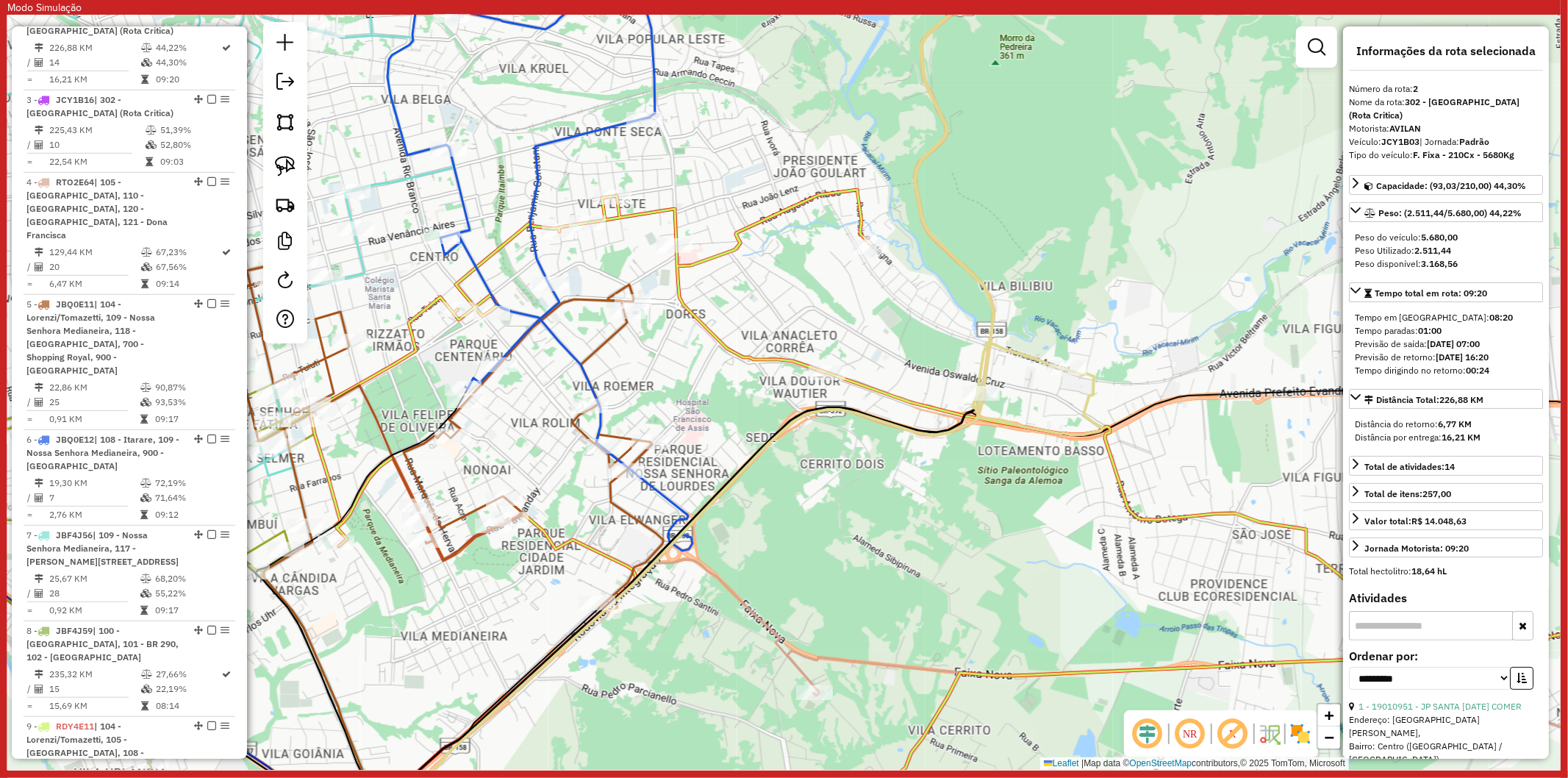
drag, startPoint x: 555, startPoint y: 342, endPoint x: 702, endPoint y: 387, distance: 153.7
click at [735, 397] on div "Janela de atendimento Grade de atendimento Capacidade Transportadoras Veículos …" at bounding box center [784, 391] width 1554 height 755
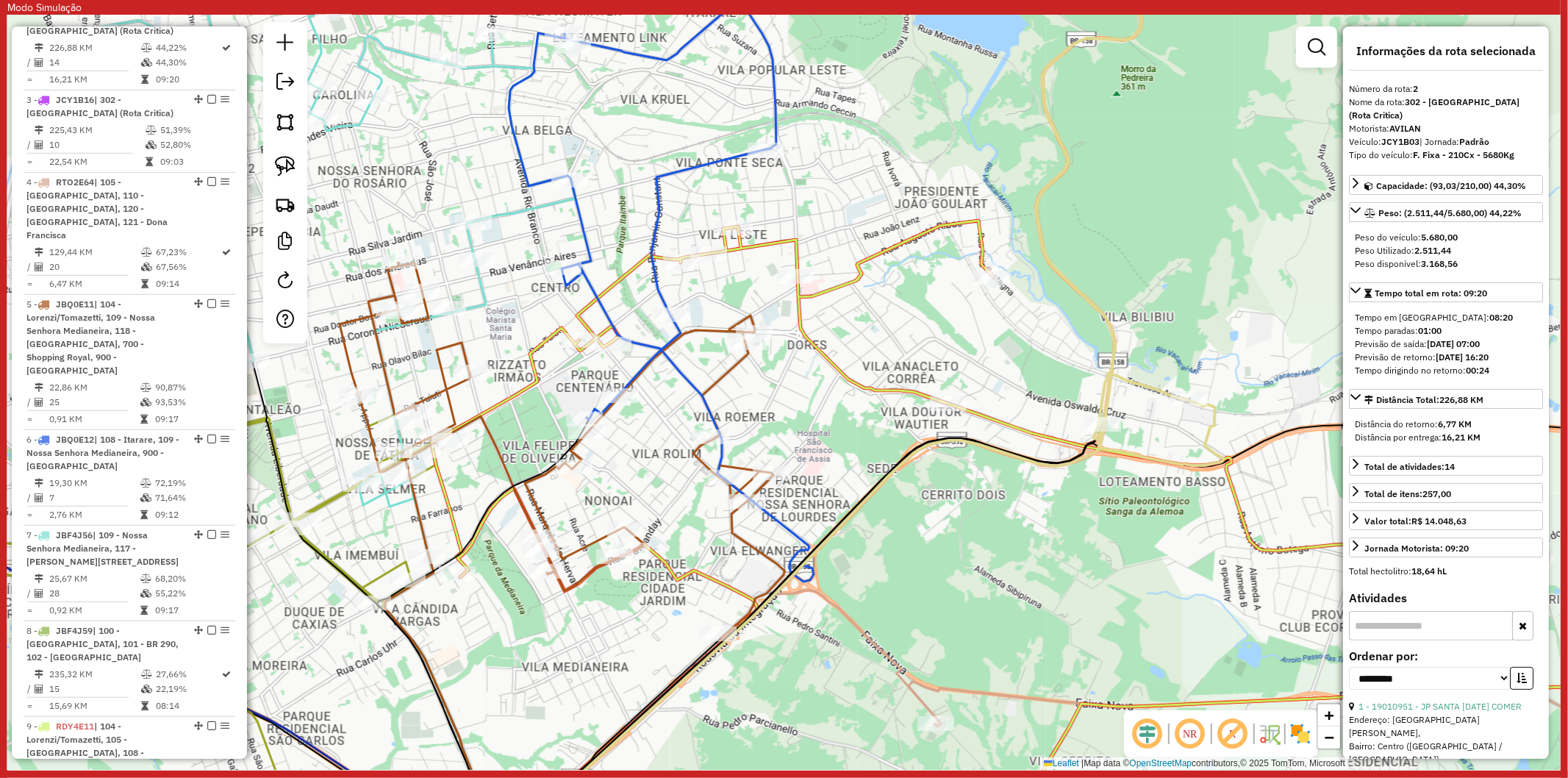
click at [687, 372] on icon at bounding box center [661, 555] width 306 height 582
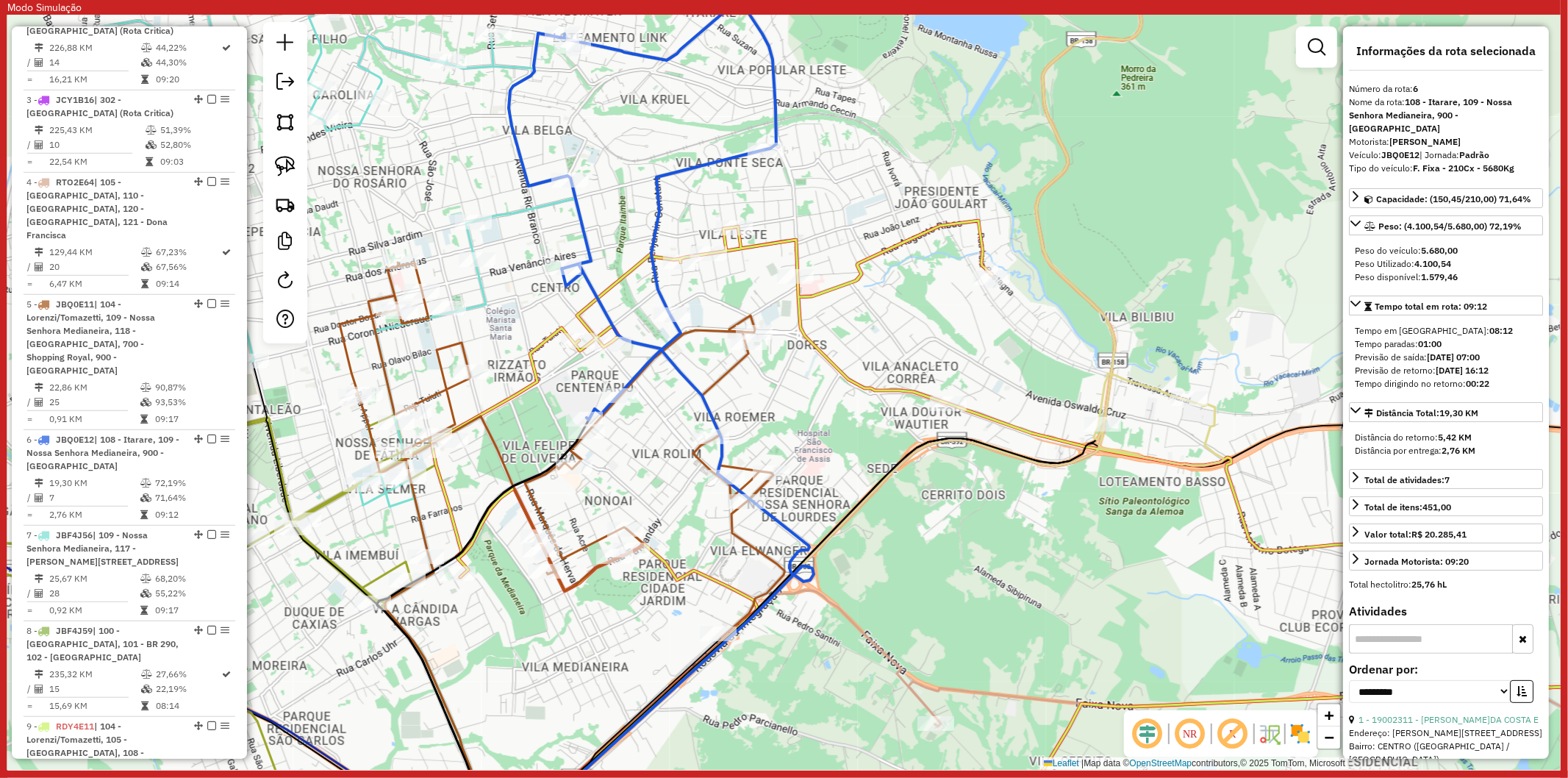
scroll to position [1126, 0]
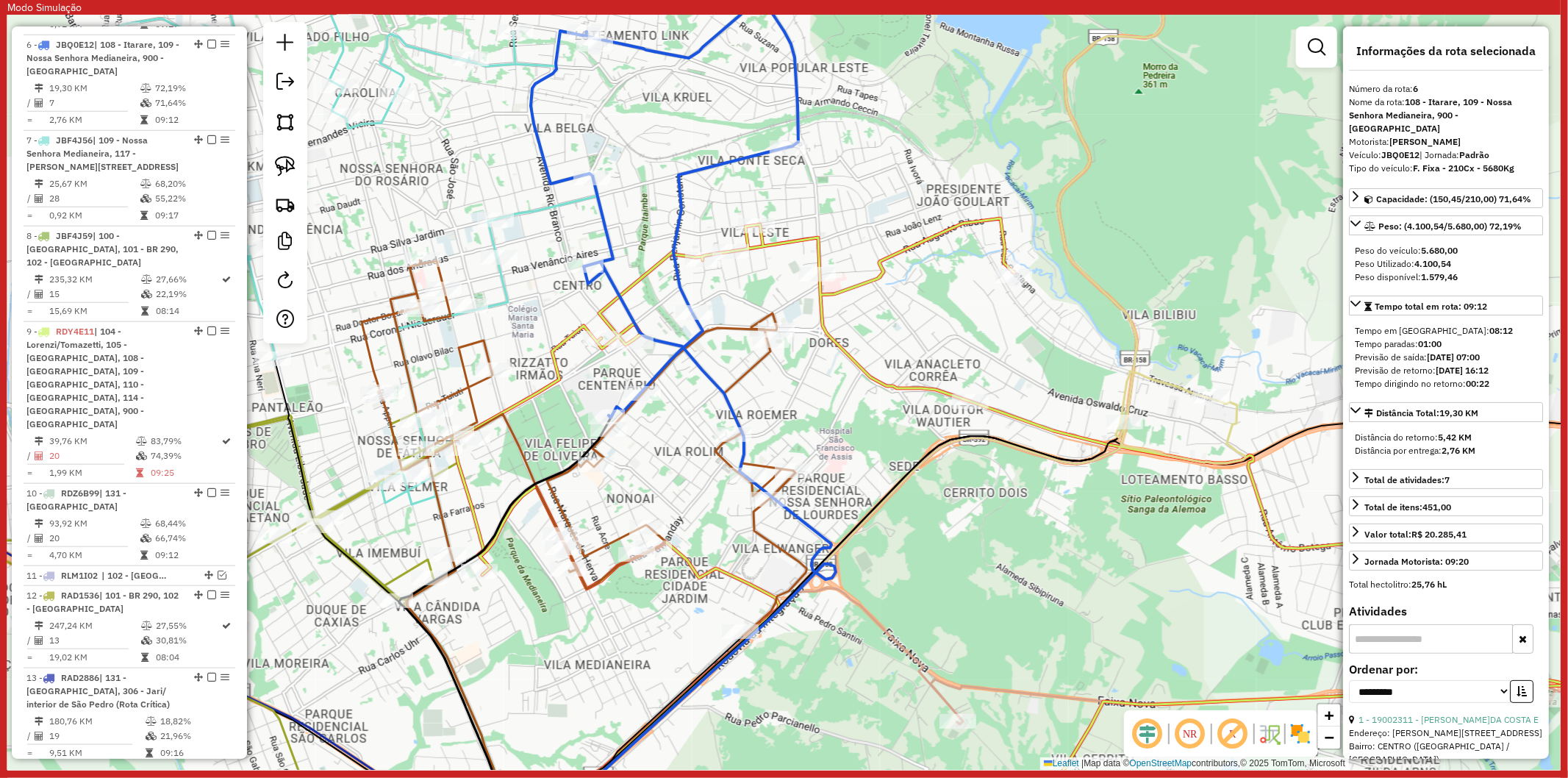
drag, startPoint x: 667, startPoint y: 386, endPoint x: 688, endPoint y: 384, distance: 21.1
click at [688, 384] on div "Janela de atendimento Grade de atendimento Capacidade Transportadoras Veículos …" at bounding box center [784, 391] width 1554 height 755
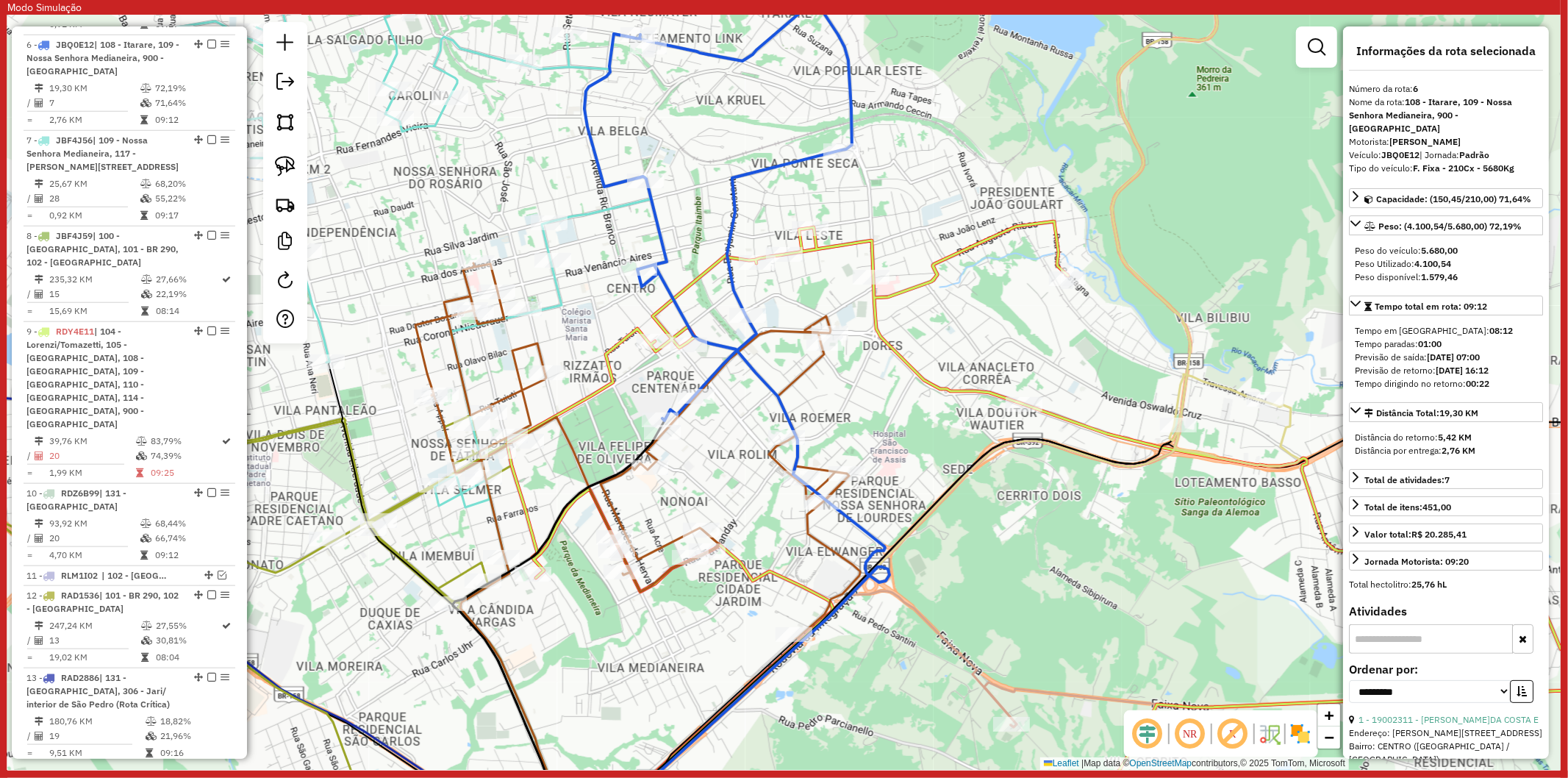
drag, startPoint x: 689, startPoint y: 386, endPoint x: 745, endPoint y: 387, distance: 56.0
click at [753, 395] on div "Janela de atendimento Grade de atendimento Capacidade Transportadoras Veículos …" at bounding box center [784, 391] width 1554 height 755
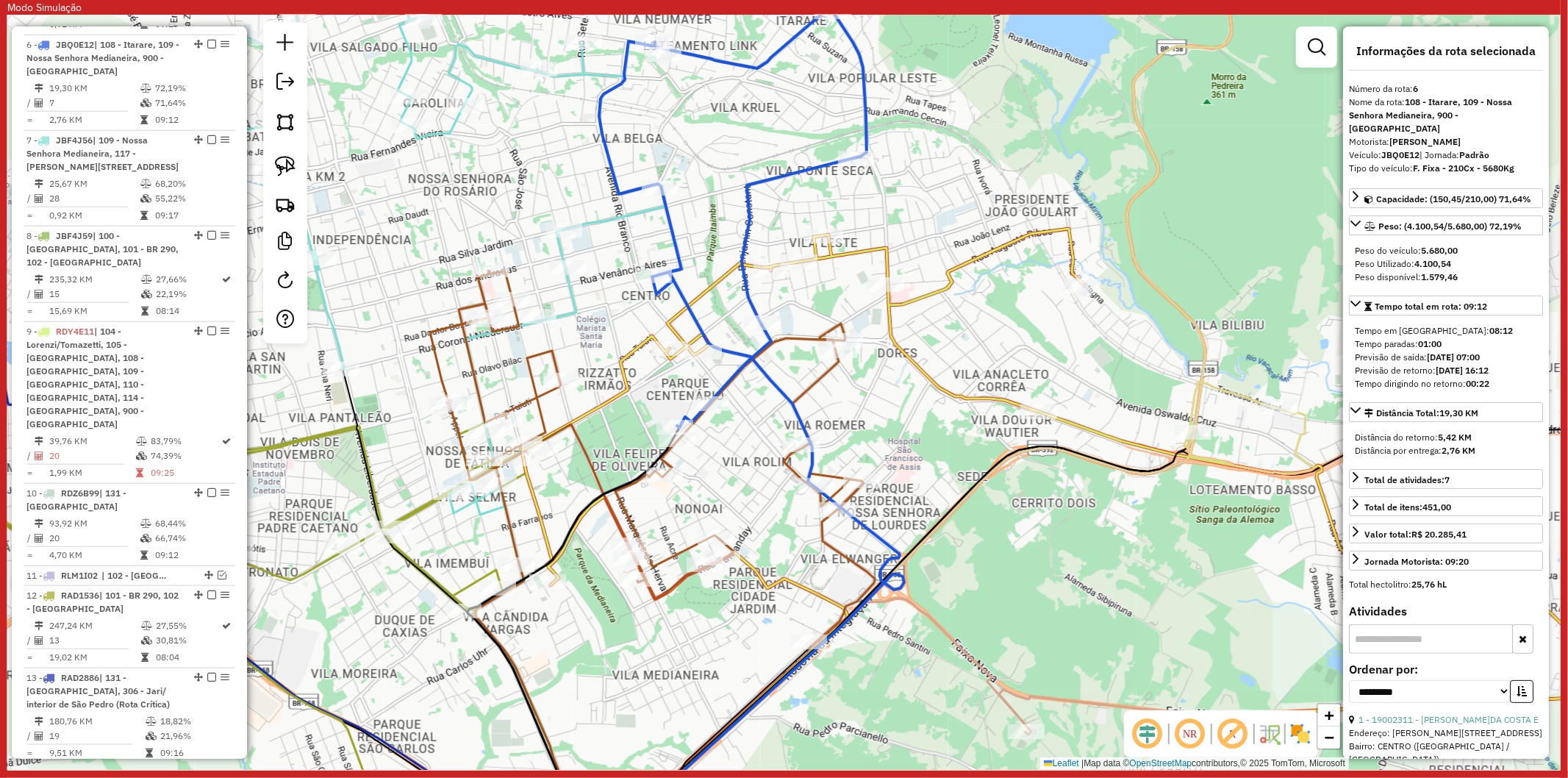
click at [729, 366] on div "Janela de atendimento Grade de atendimento Capacidade Transportadoras Veículos …" at bounding box center [784, 391] width 1554 height 755
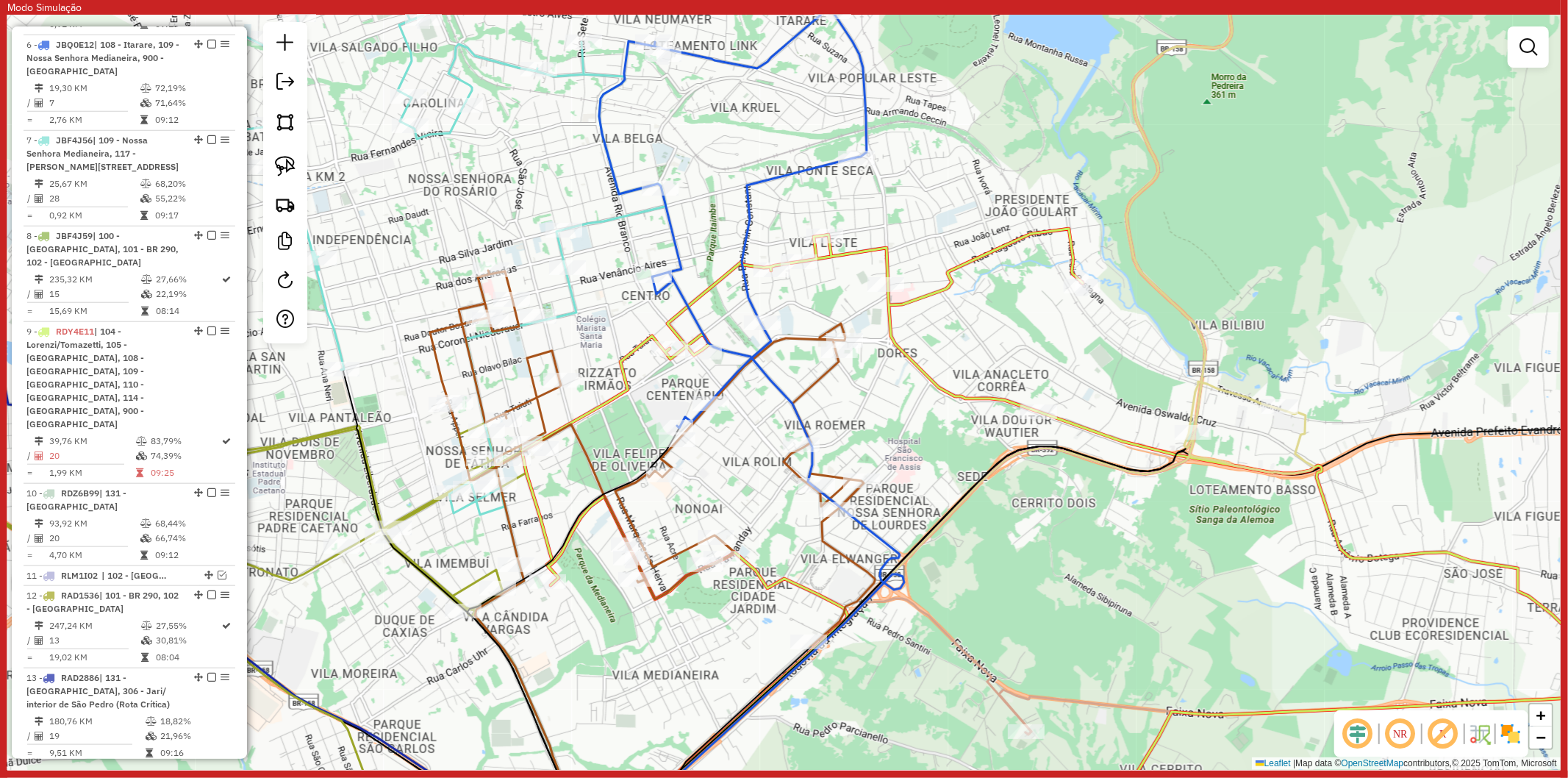
click at [732, 351] on icon at bounding box center [752, 558] width 303 height 574
select select "**********"
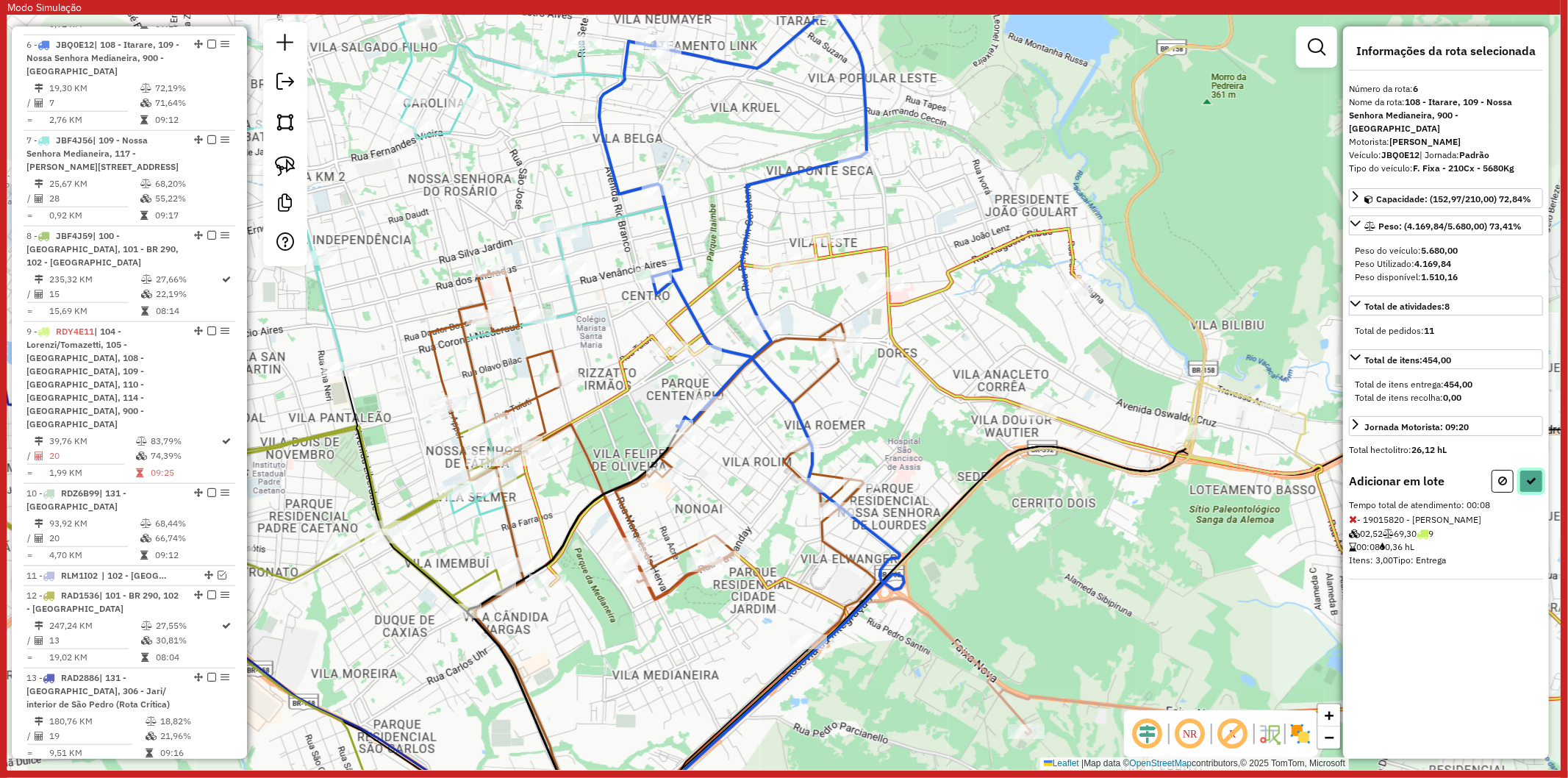
click at [1522, 470] on button at bounding box center [1531, 481] width 23 height 23
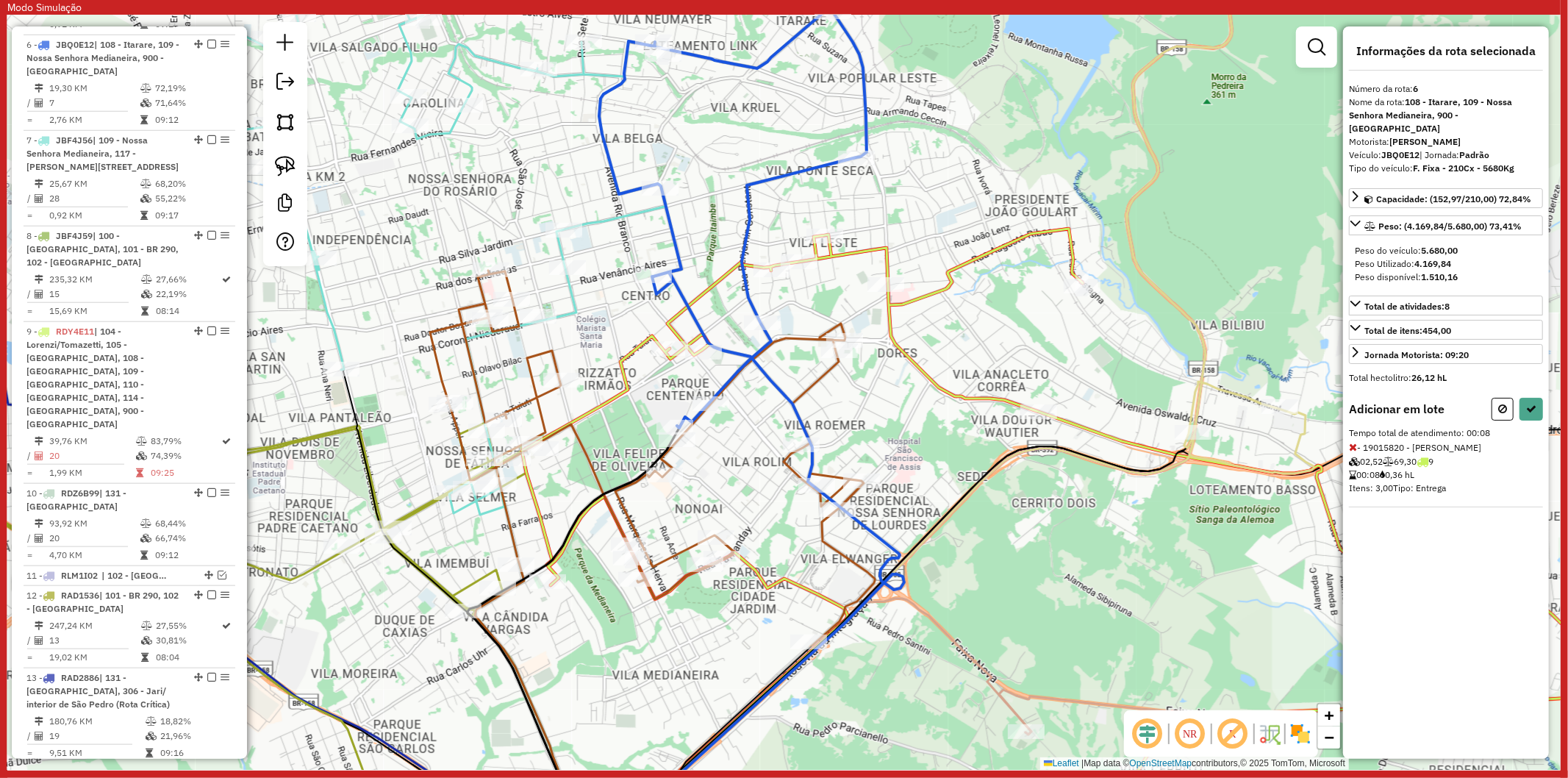
select select "**********"
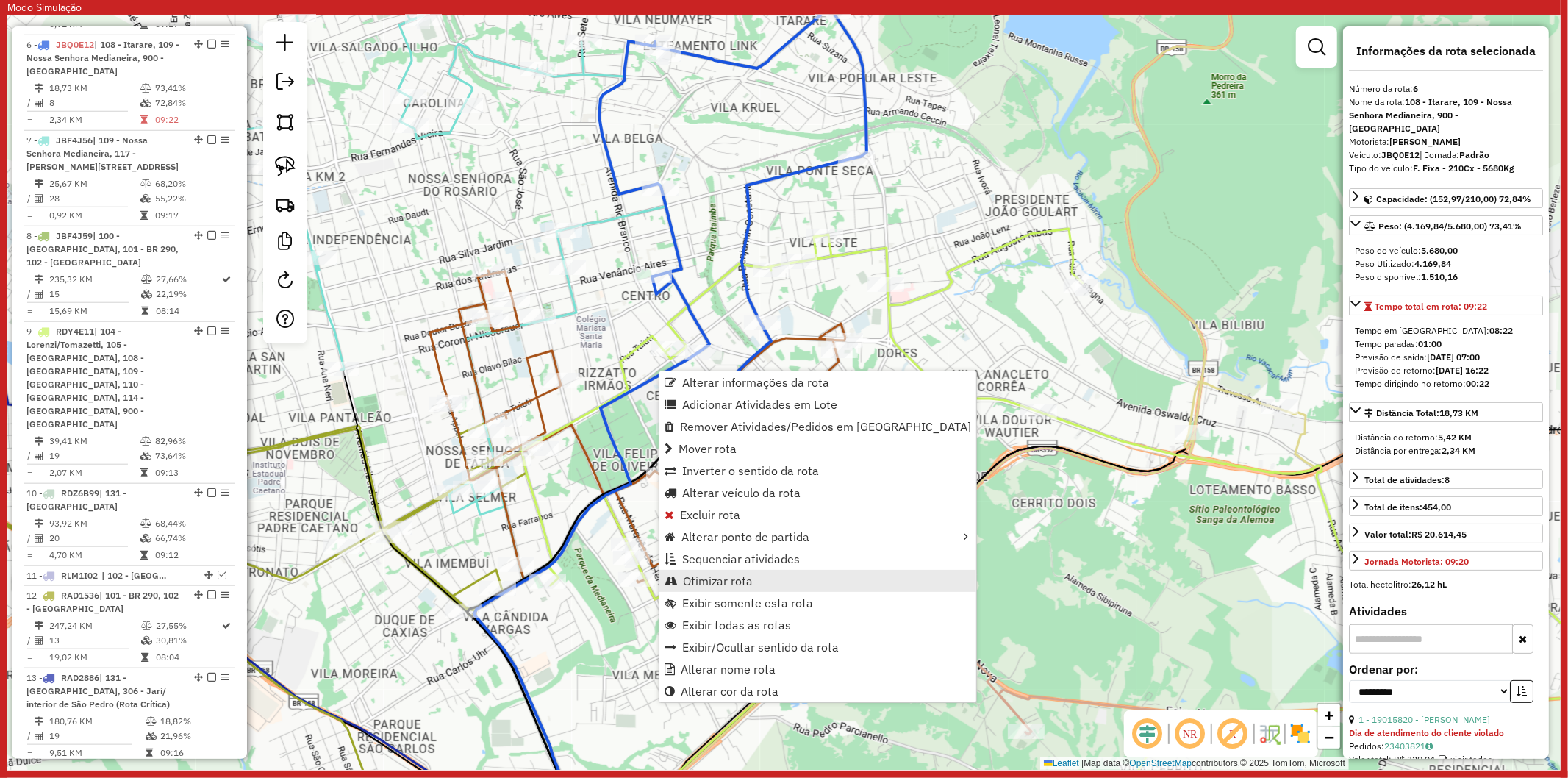
click at [761, 579] on link "Otimizar rota" at bounding box center [818, 581] width 317 height 22
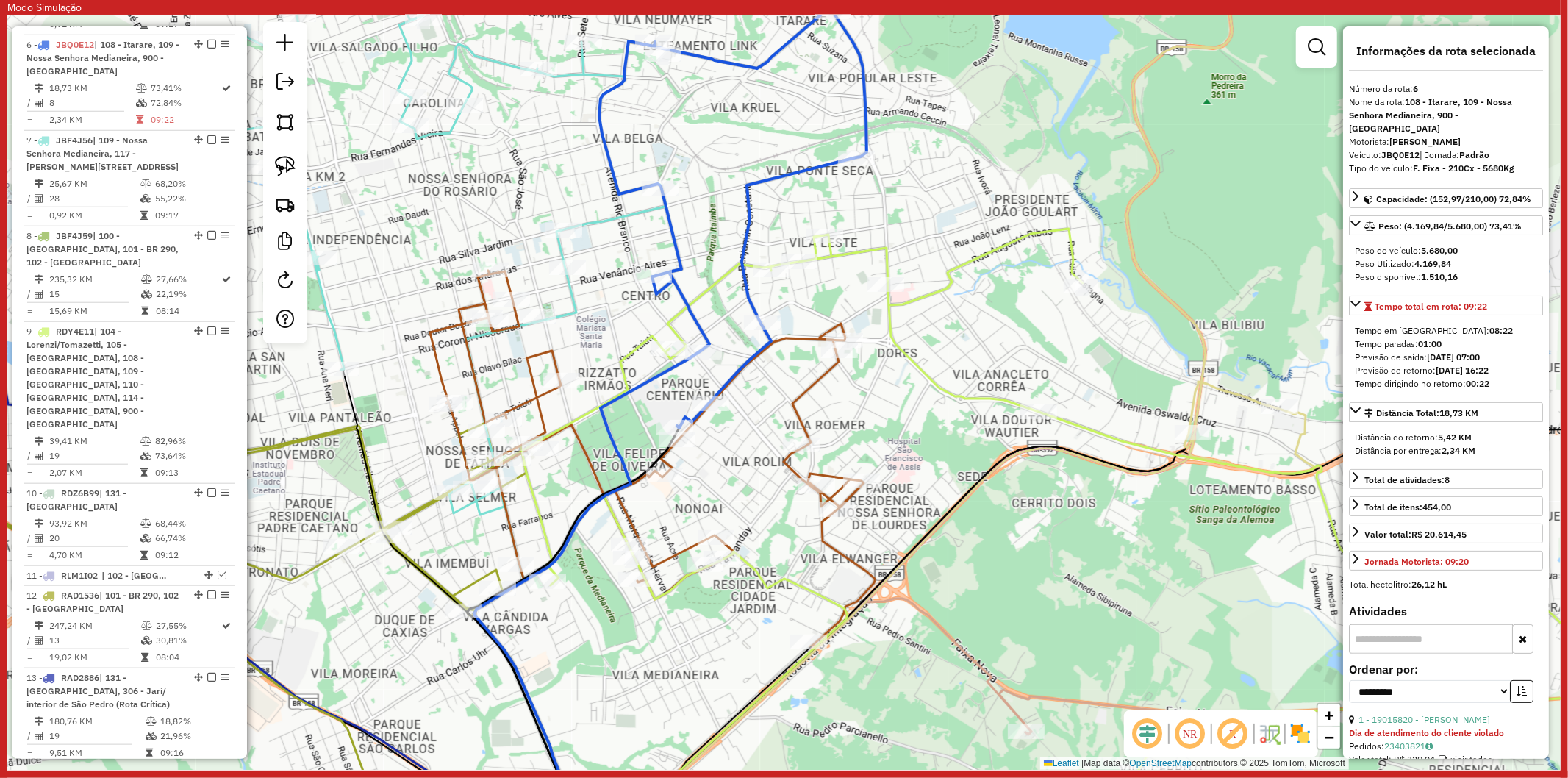
click at [633, 344] on icon at bounding box center [1119, 537] width 1195 height 617
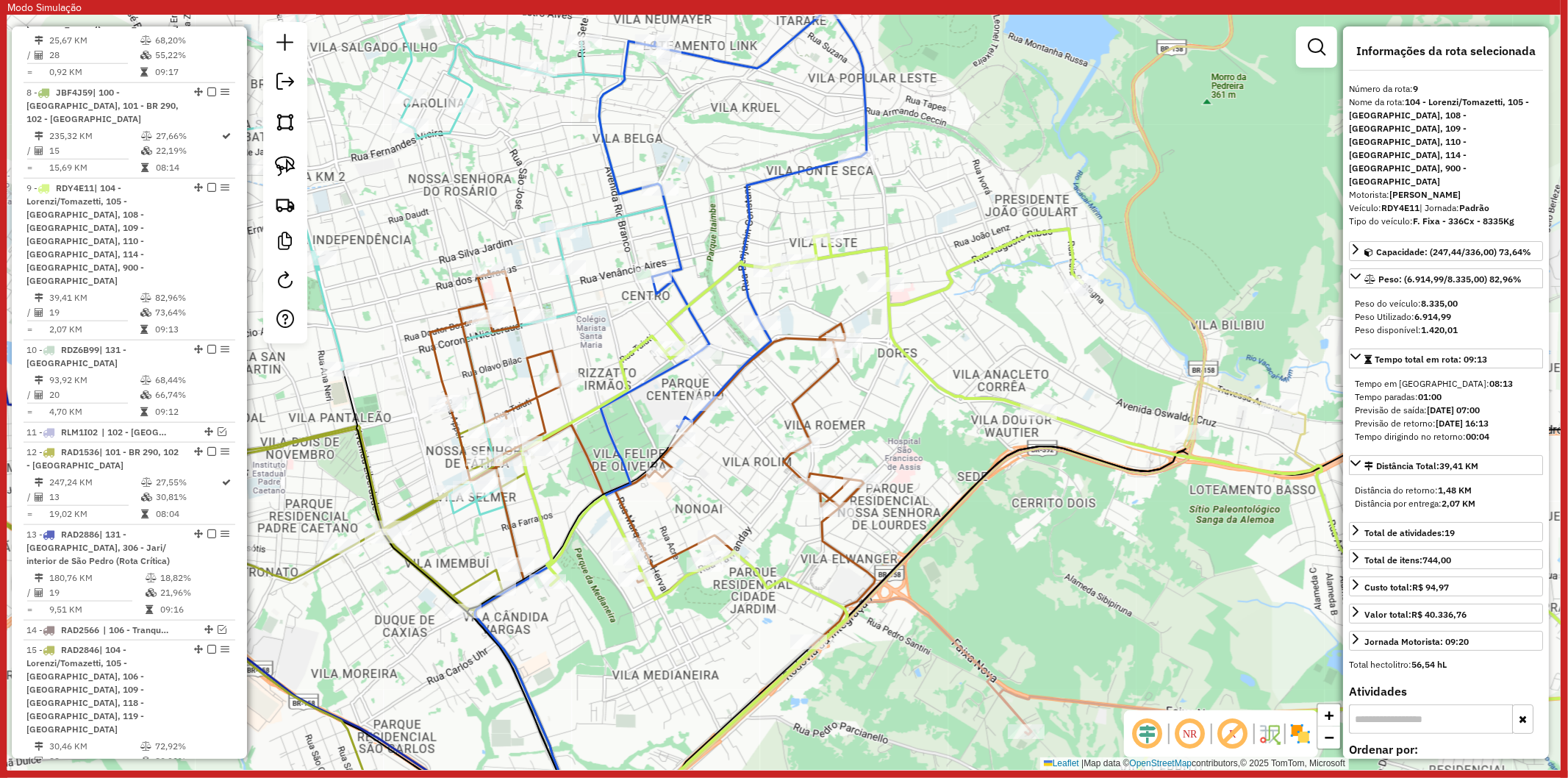
scroll to position [1413, 0]
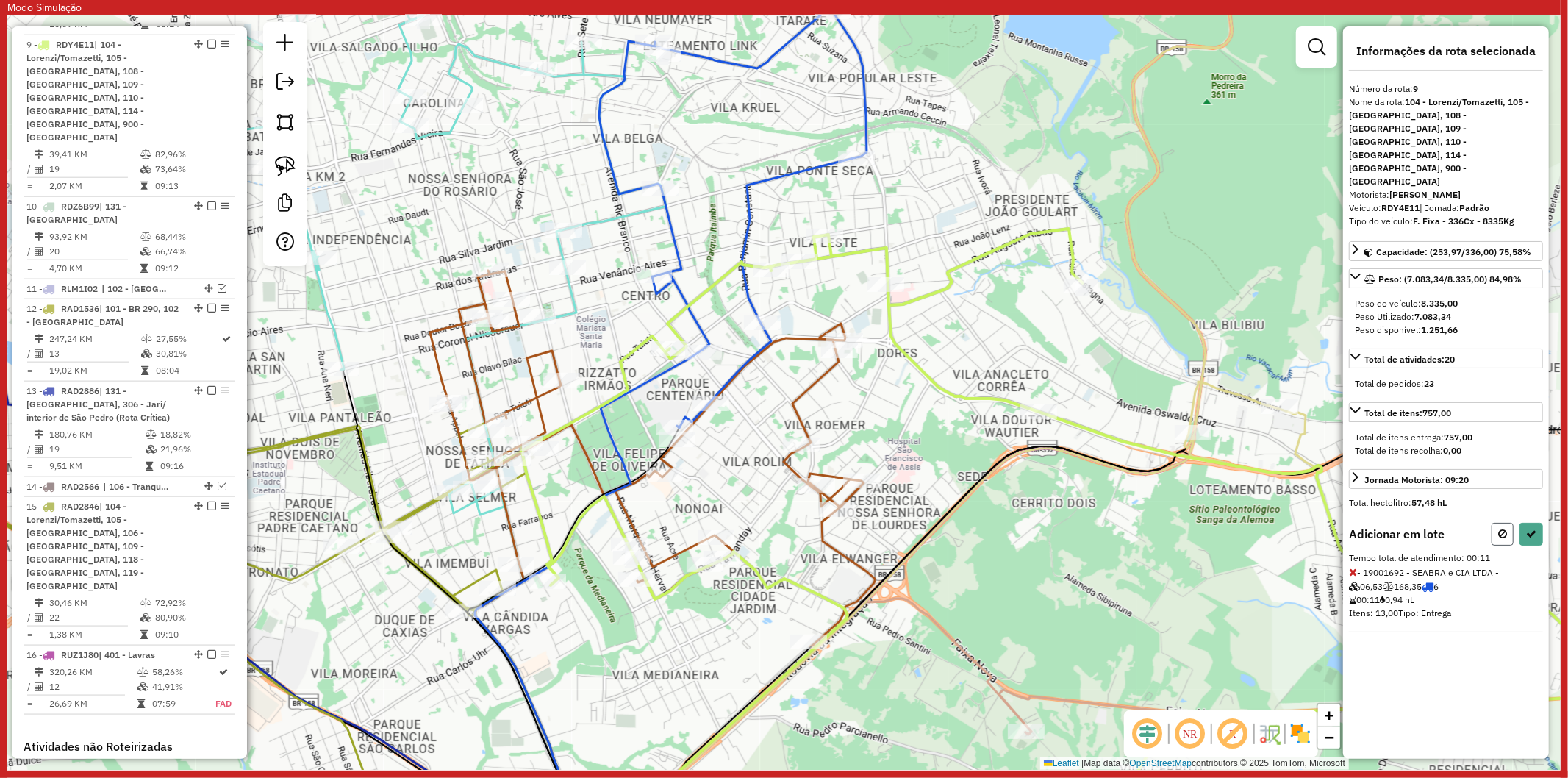
click at [1503, 529] on icon at bounding box center [1503, 534] width 9 height 11
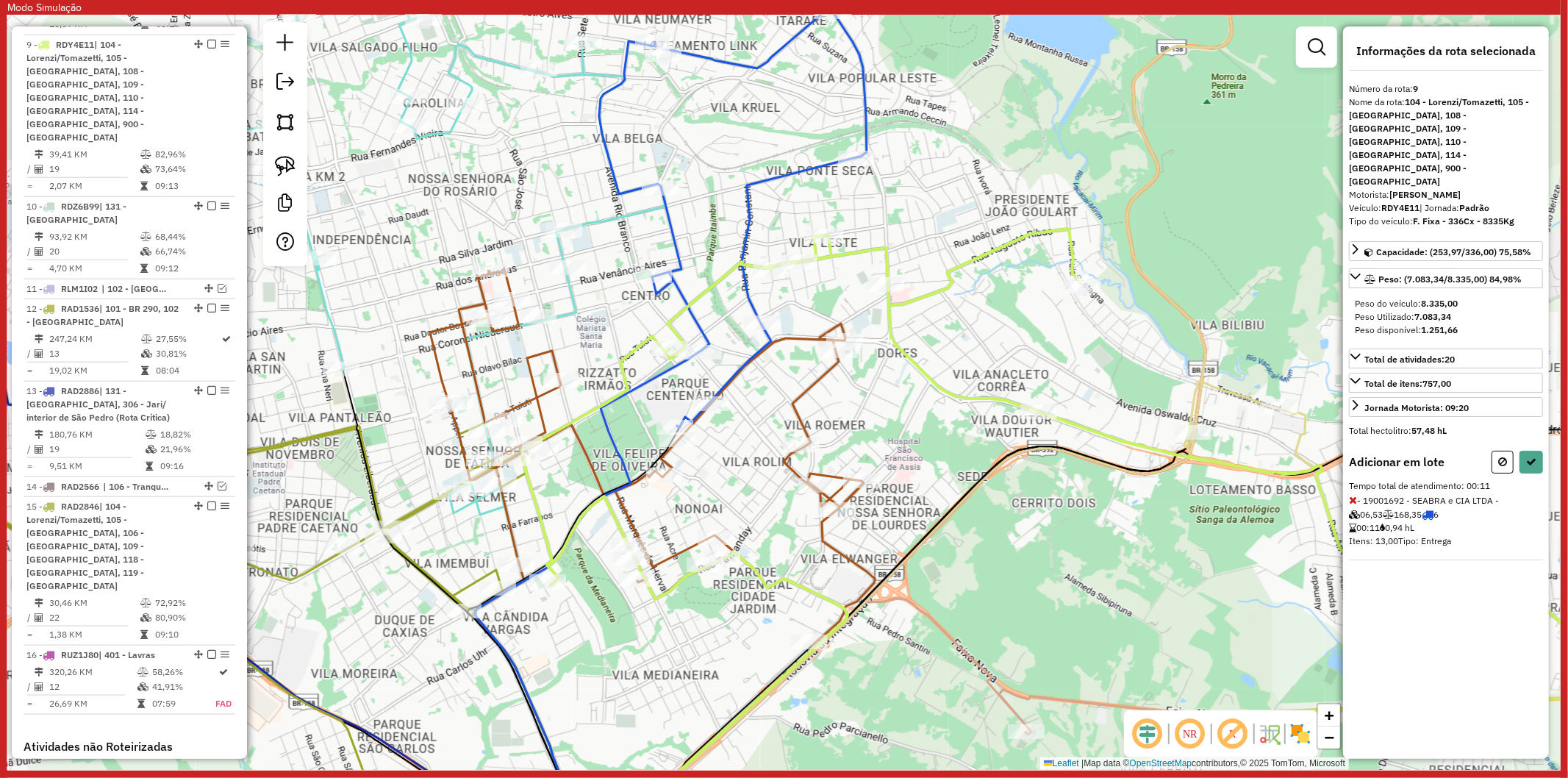
select select "**********"
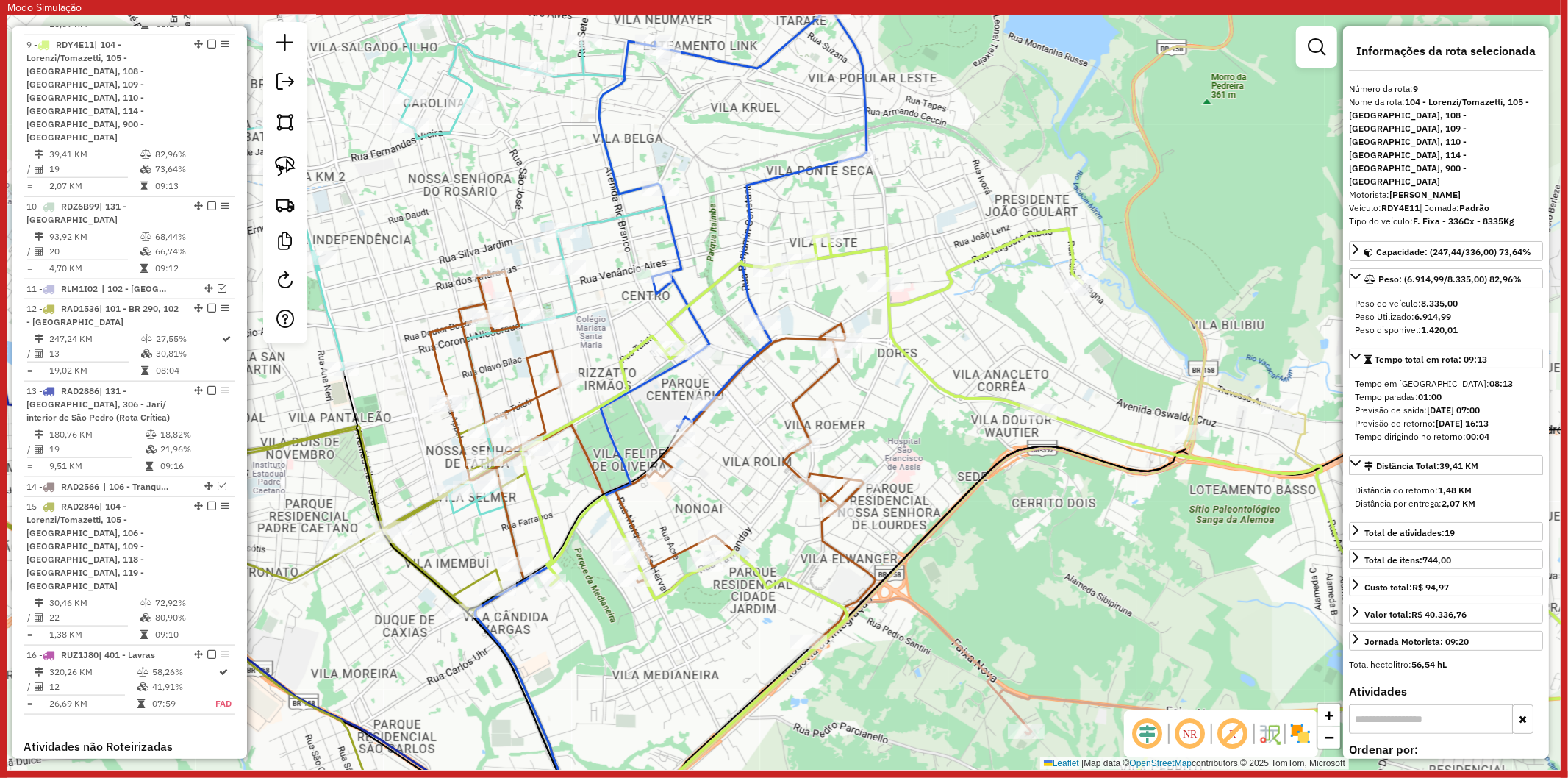
click at [813, 400] on div "Janela de atendimento Grade de atendimento Capacidade Transportadoras Veículos …" at bounding box center [784, 391] width 1554 height 755
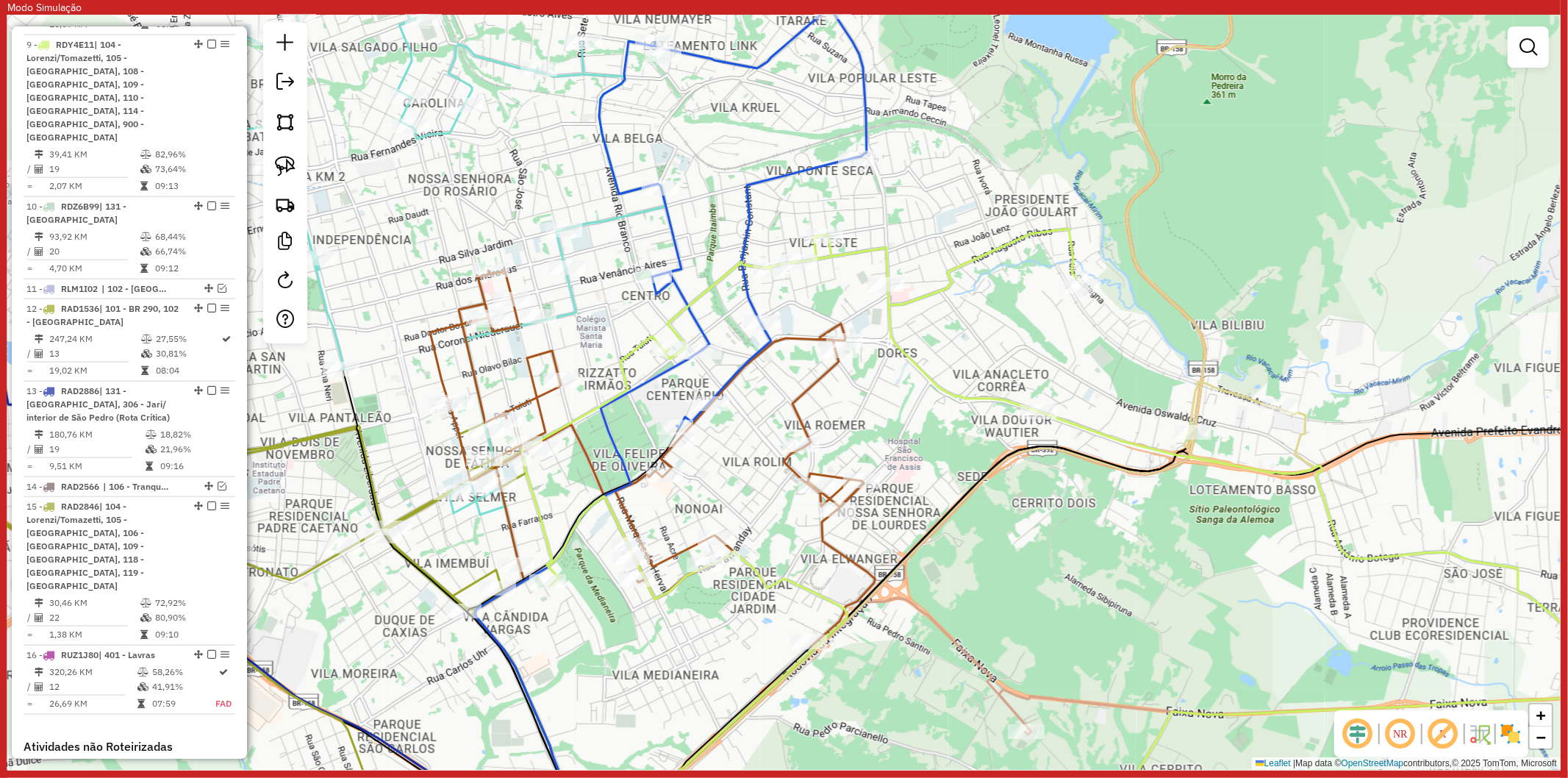
click at [807, 395] on icon at bounding box center [652, 458] width 445 height 375
select select "**********"
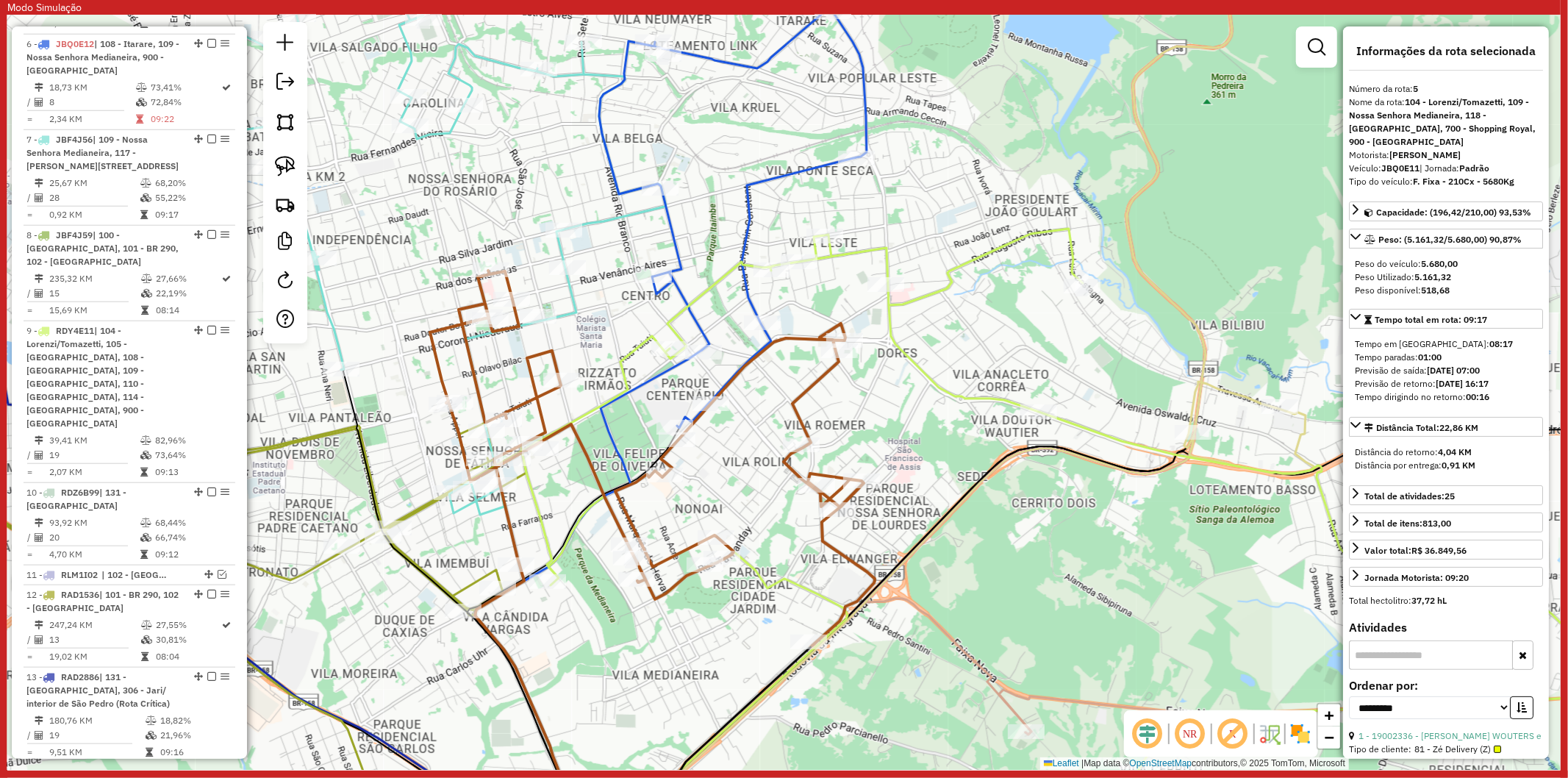
scroll to position [1003, 0]
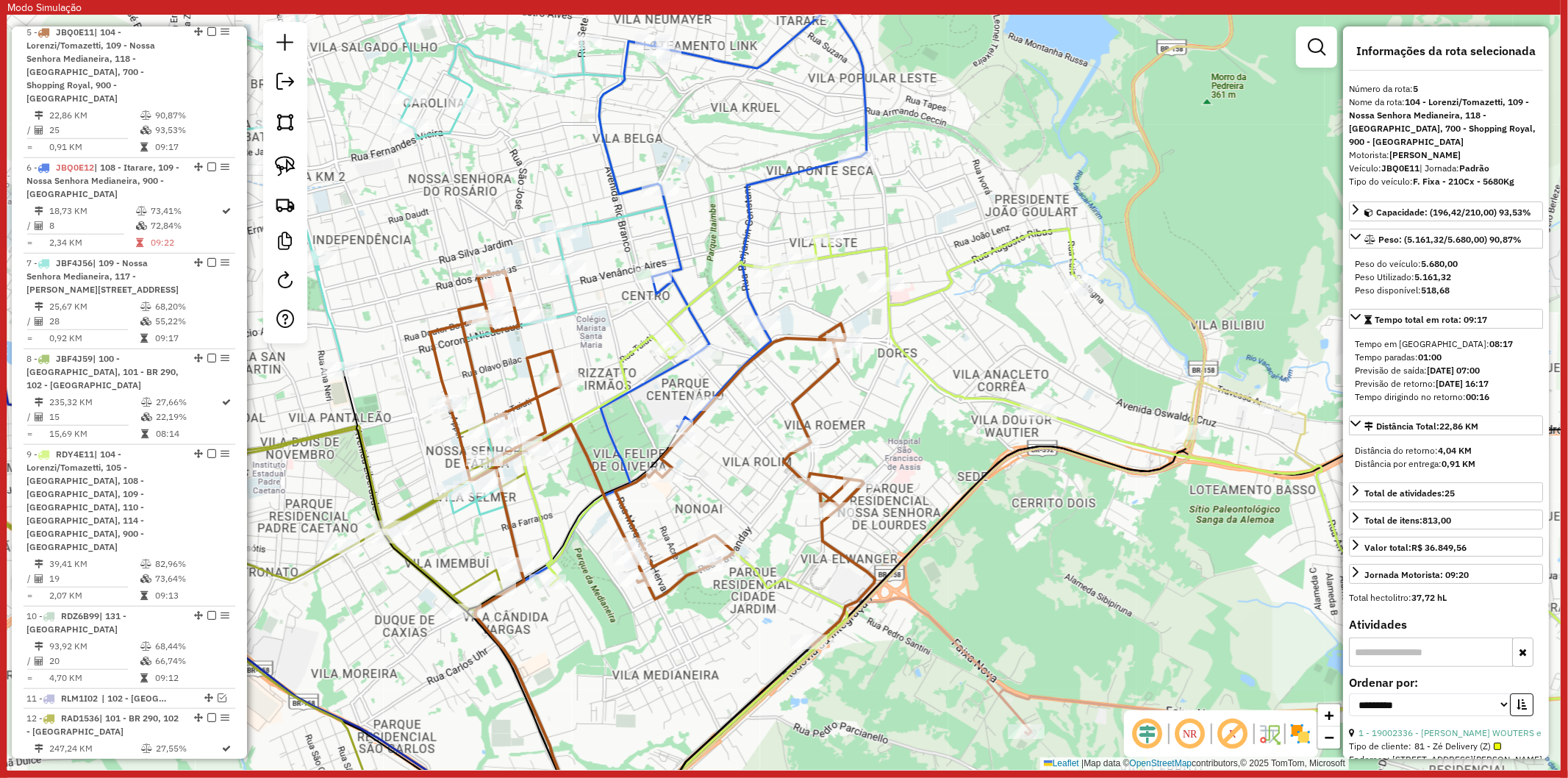
click at [630, 357] on icon at bounding box center [1119, 537] width 1195 height 617
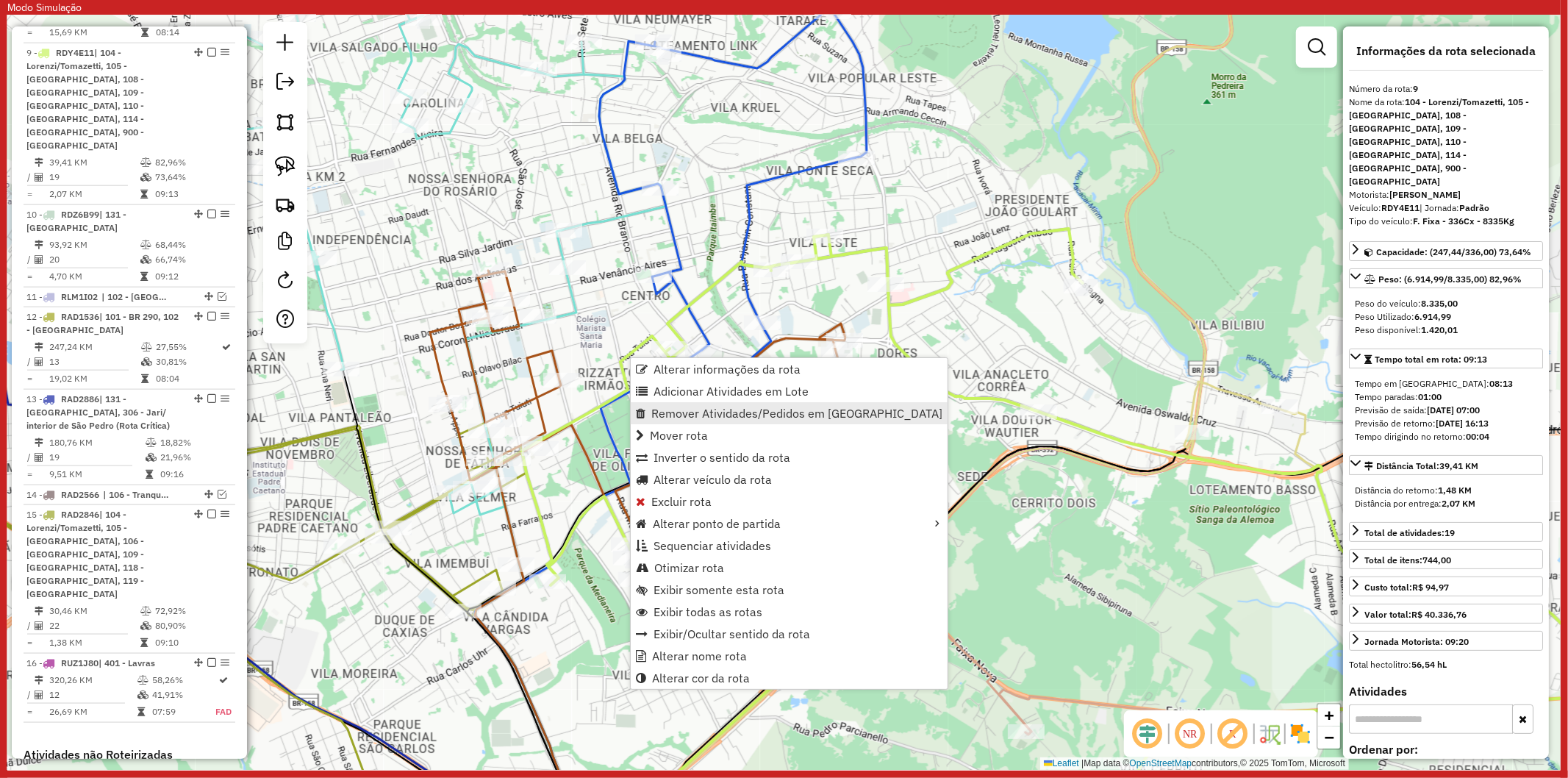
scroll to position [1413, 0]
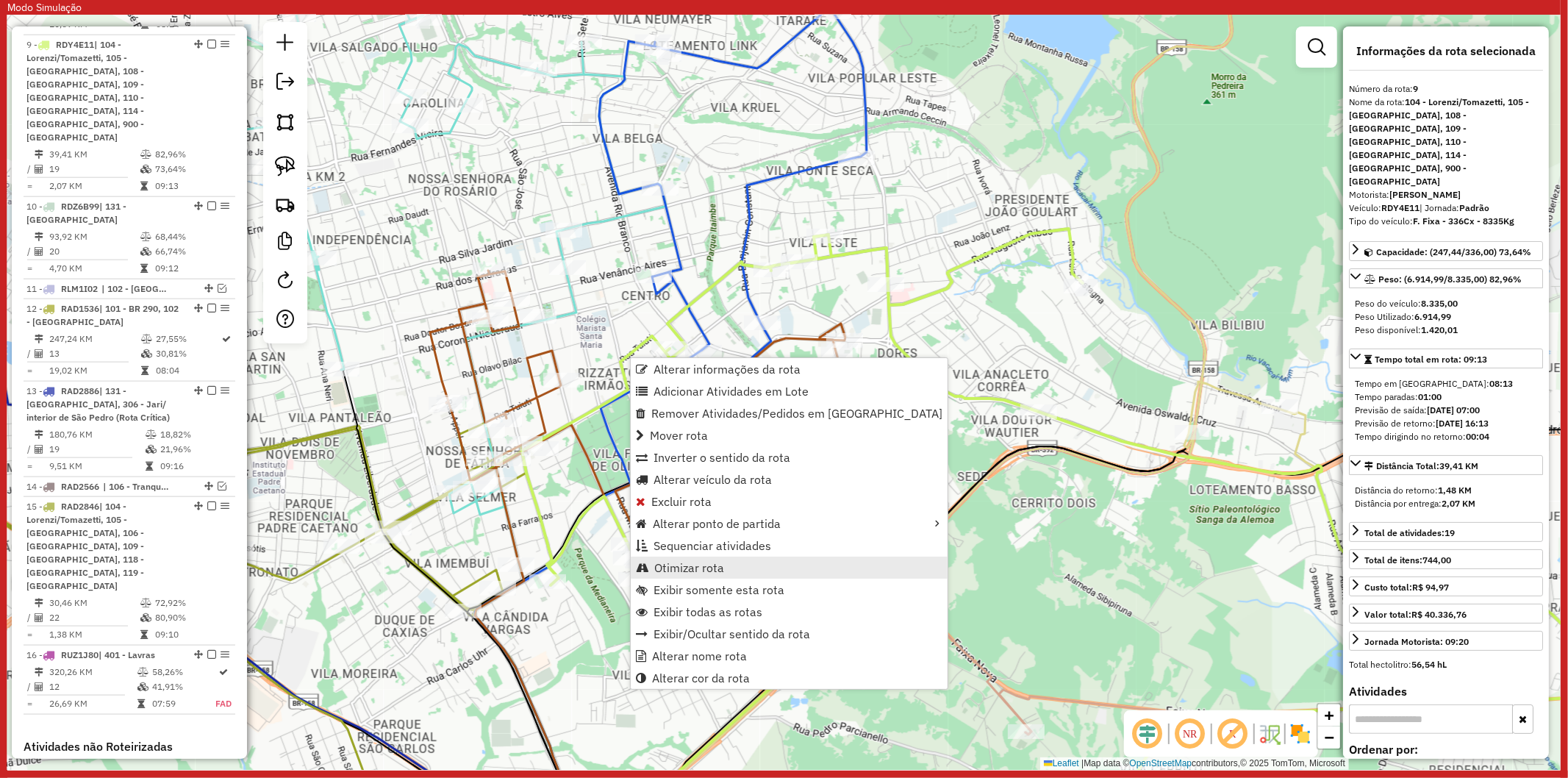
click at [694, 563] on span "Otimizar rota" at bounding box center [689, 567] width 70 height 12
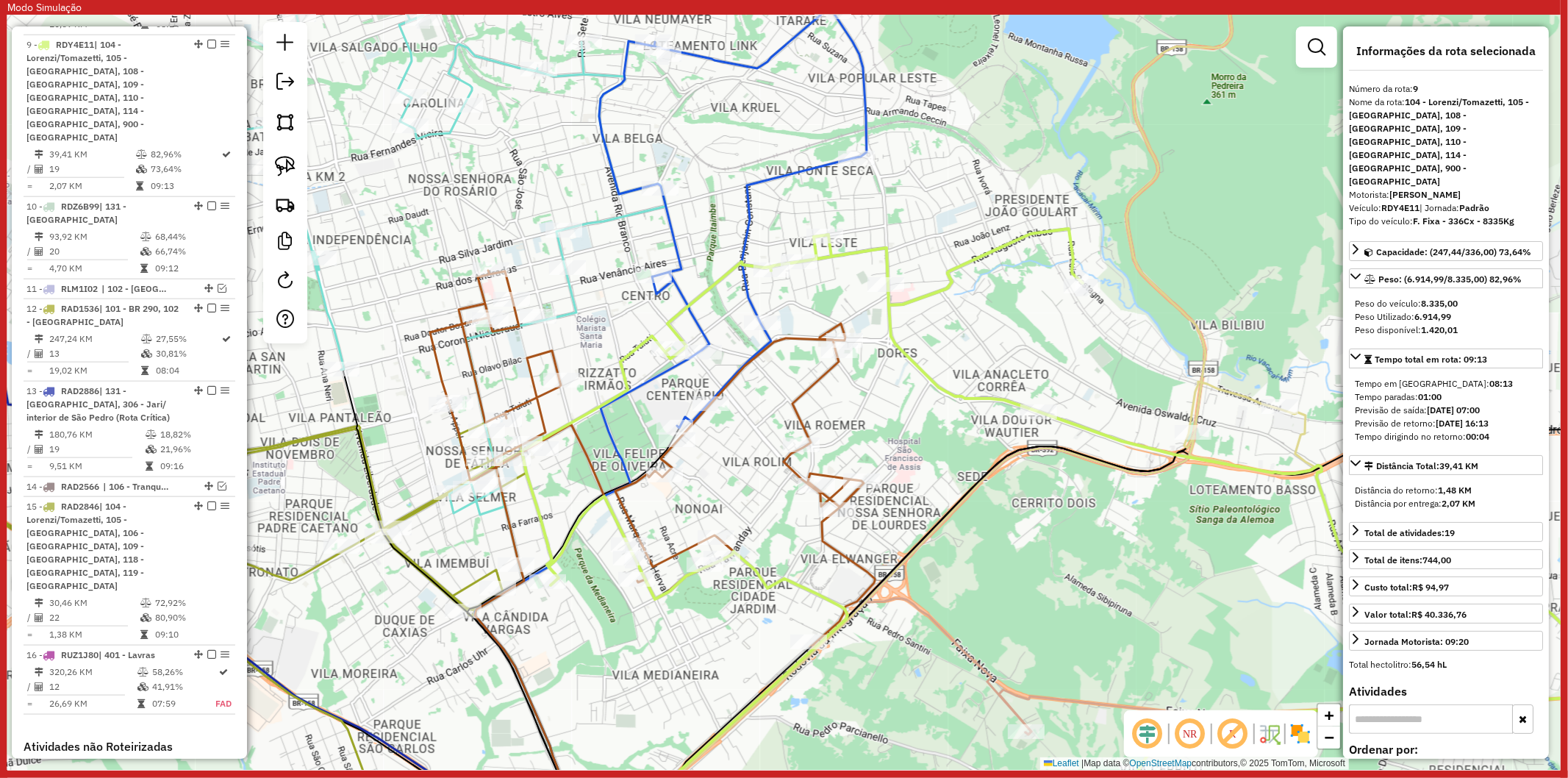
click at [558, 356] on icon at bounding box center [652, 458] width 445 height 375
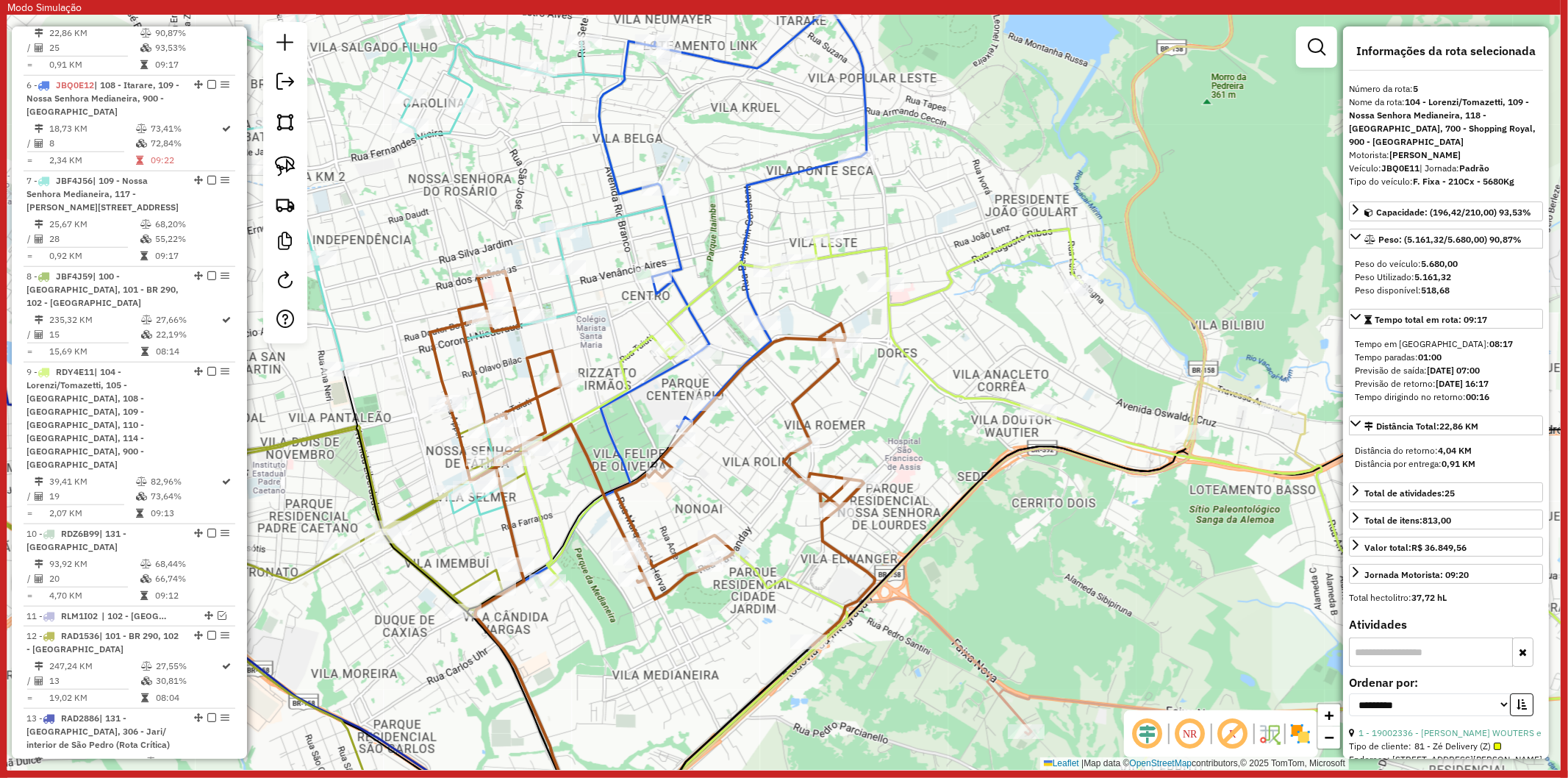
scroll to position [1003, 0]
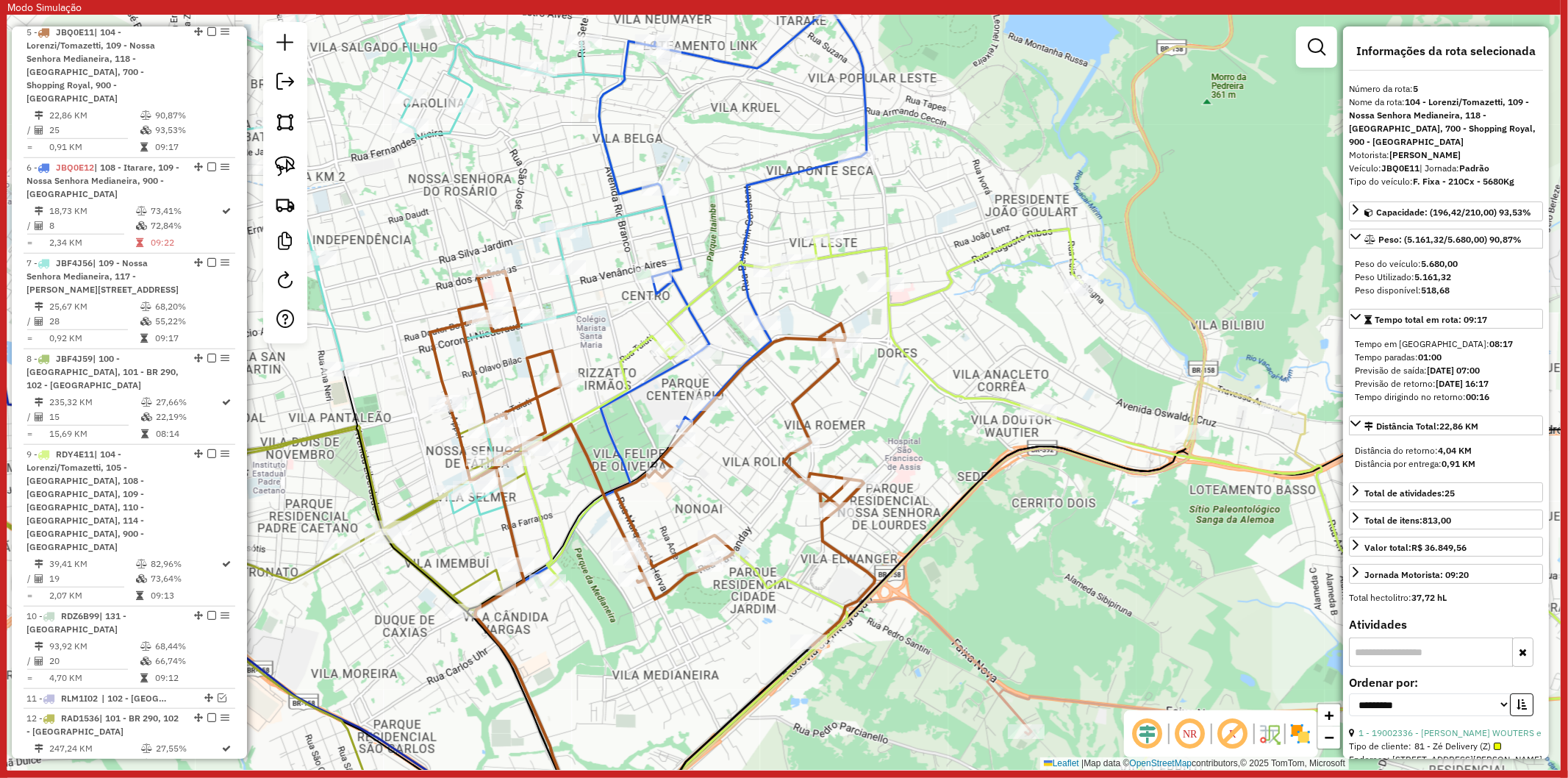
click at [653, 385] on icon at bounding box center [589, 598] width 227 height 496
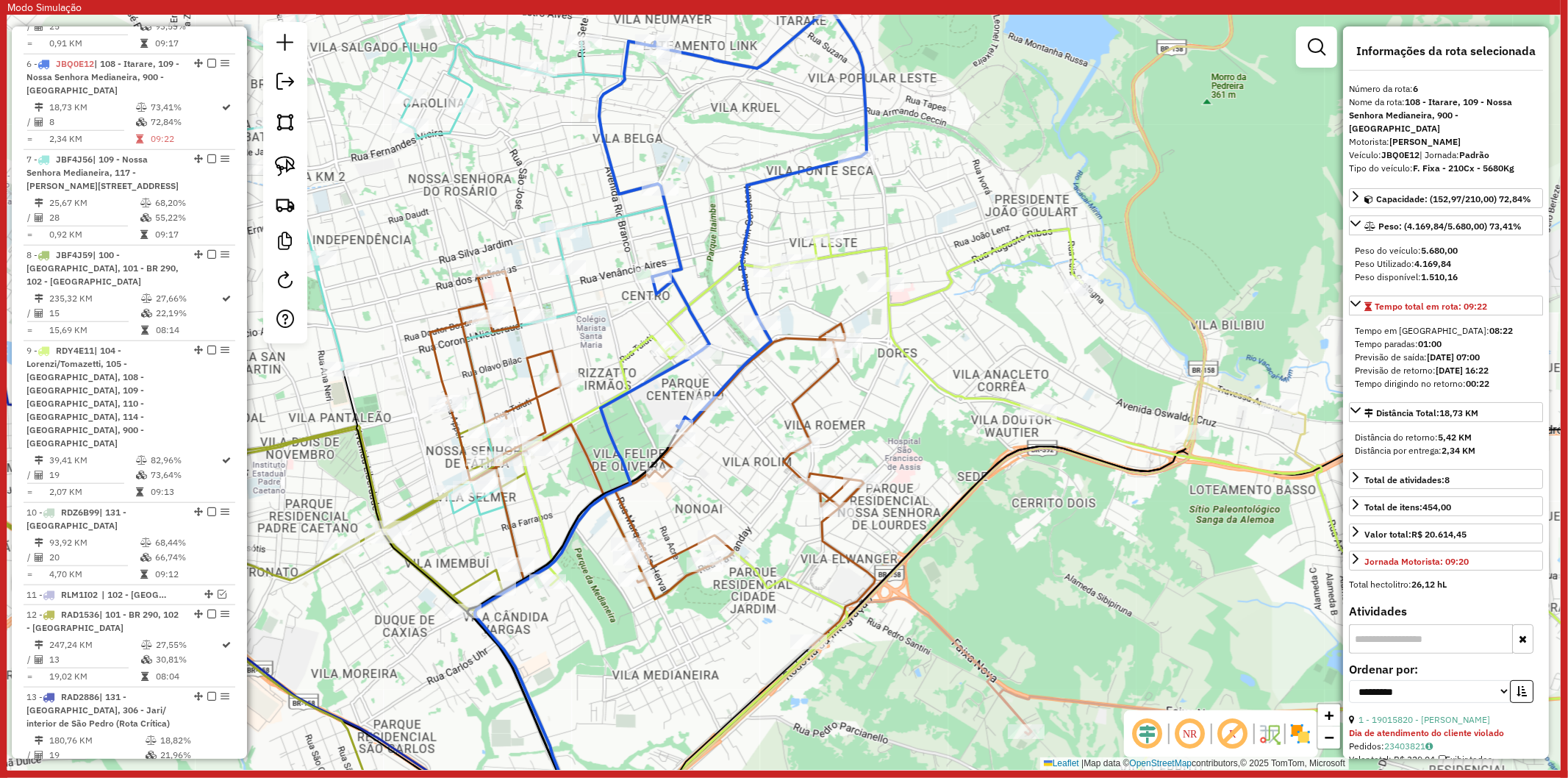
scroll to position [1126, 0]
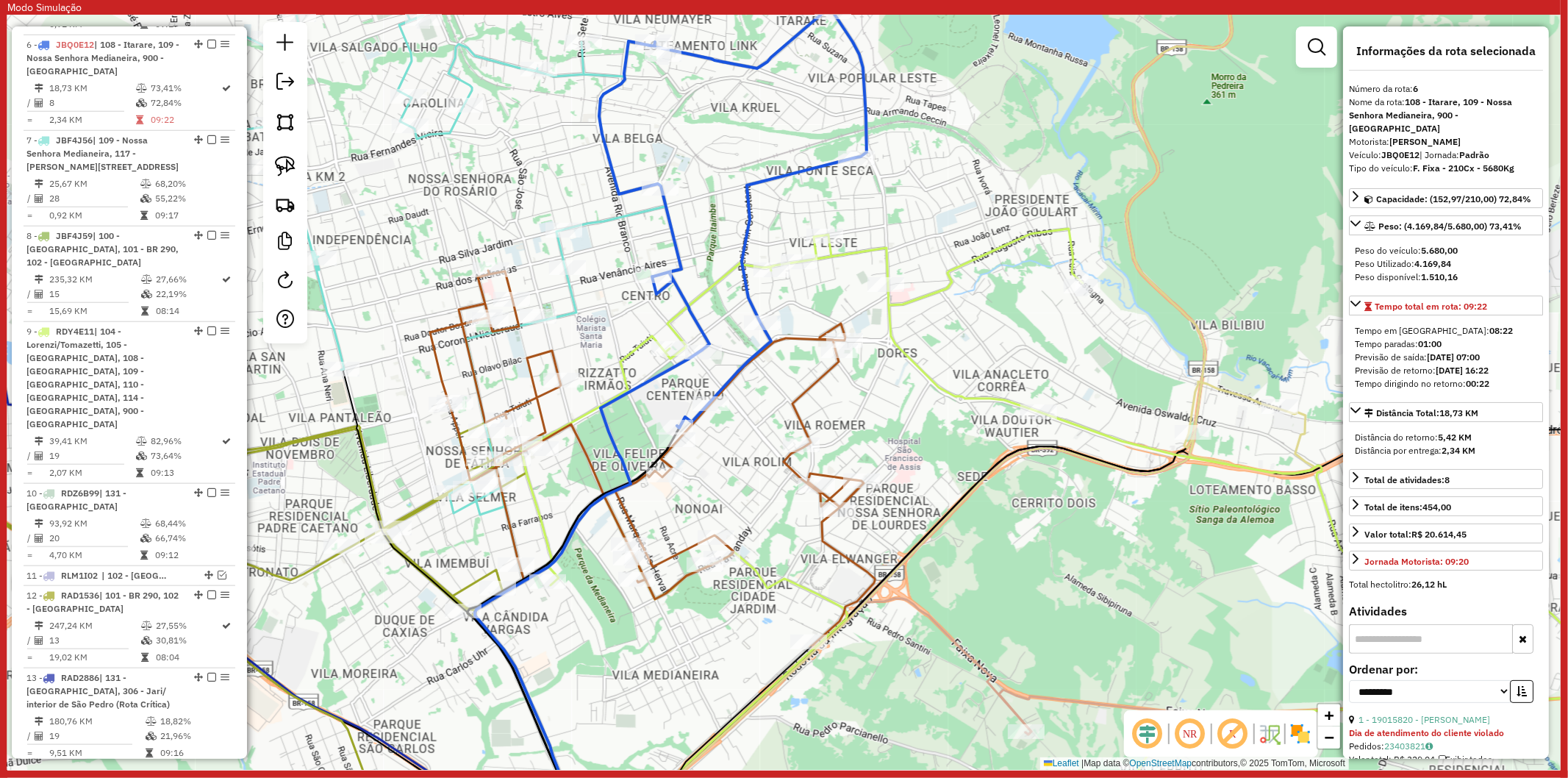
click at [628, 354] on icon at bounding box center [1119, 537] width 1195 height 617
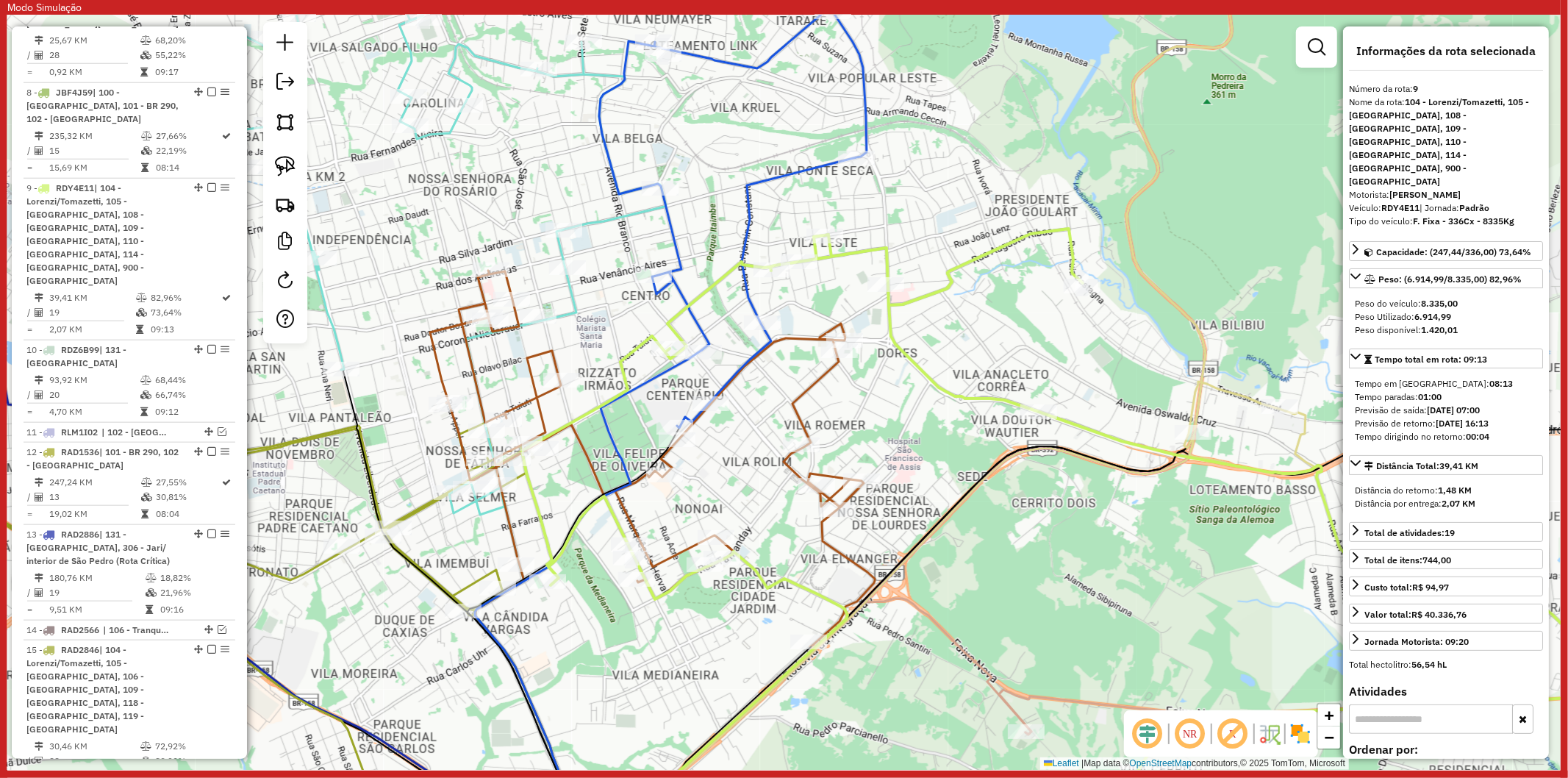
scroll to position [1413, 0]
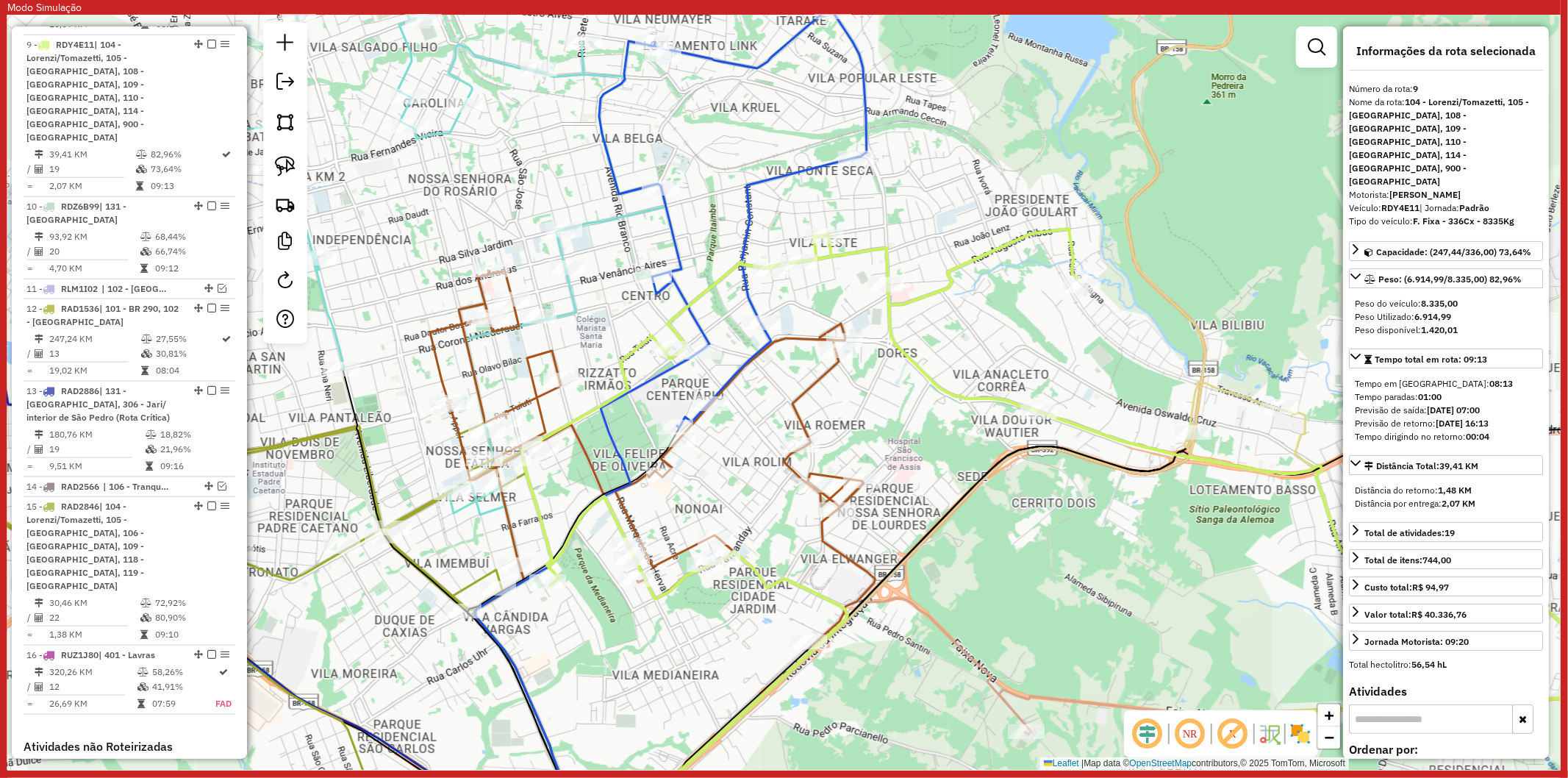
click at [483, 508] on icon at bounding box center [391, 392] width 550 height 907
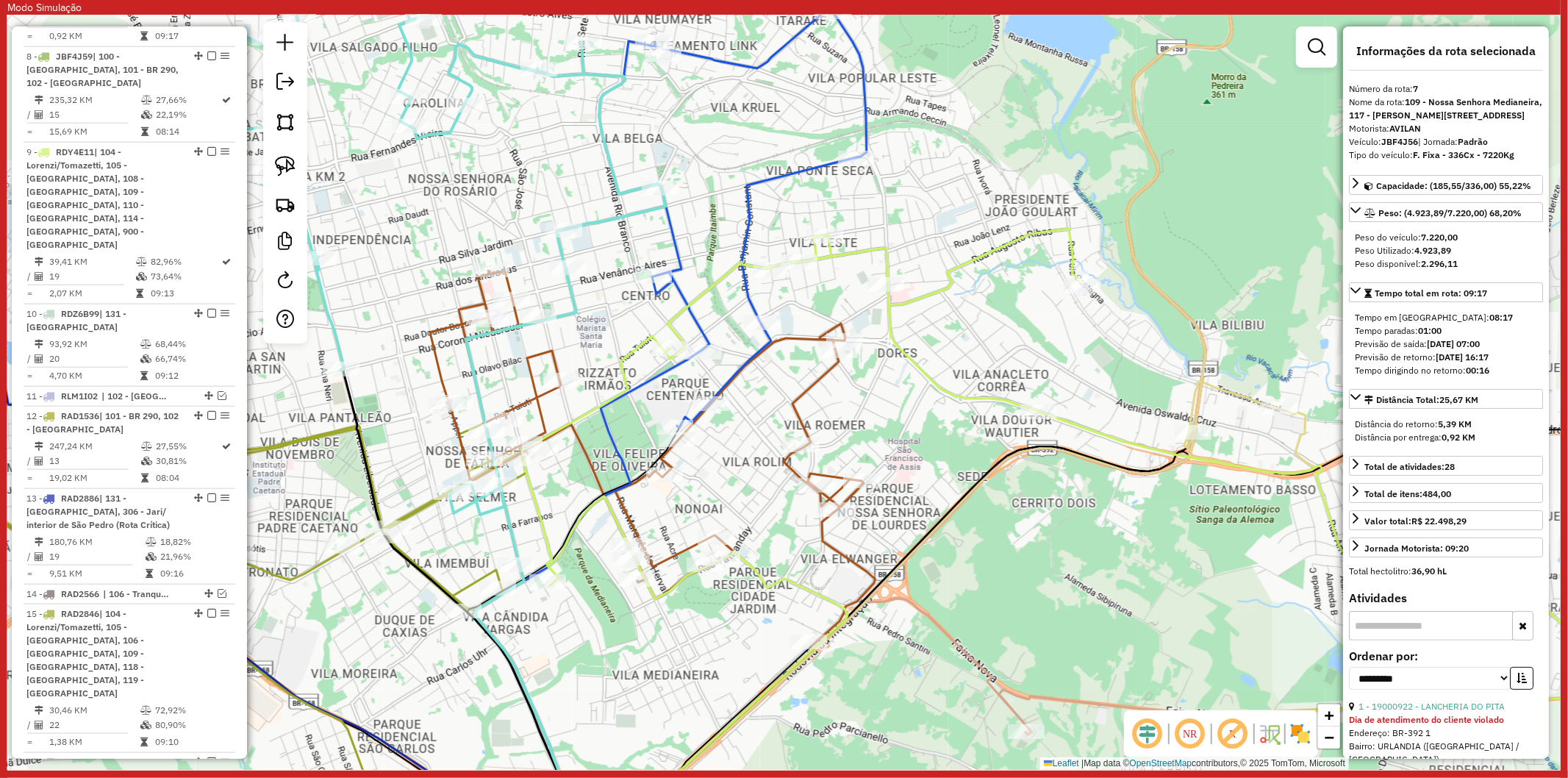
scroll to position [1222, 0]
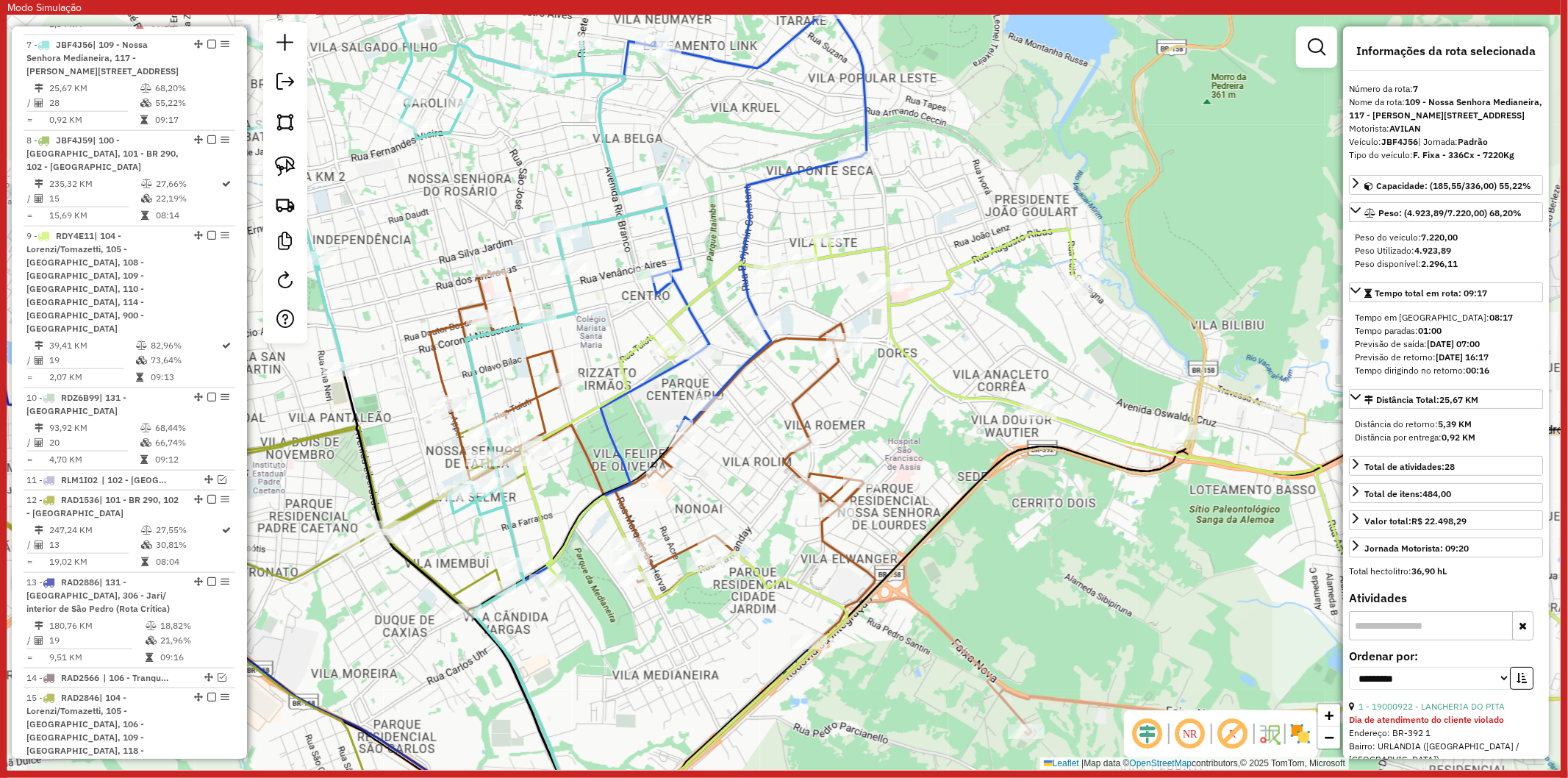
click at [700, 219] on div "Janela de atendimento Grade de atendimento Capacidade Transportadoras Veículos …" at bounding box center [784, 391] width 1554 height 755
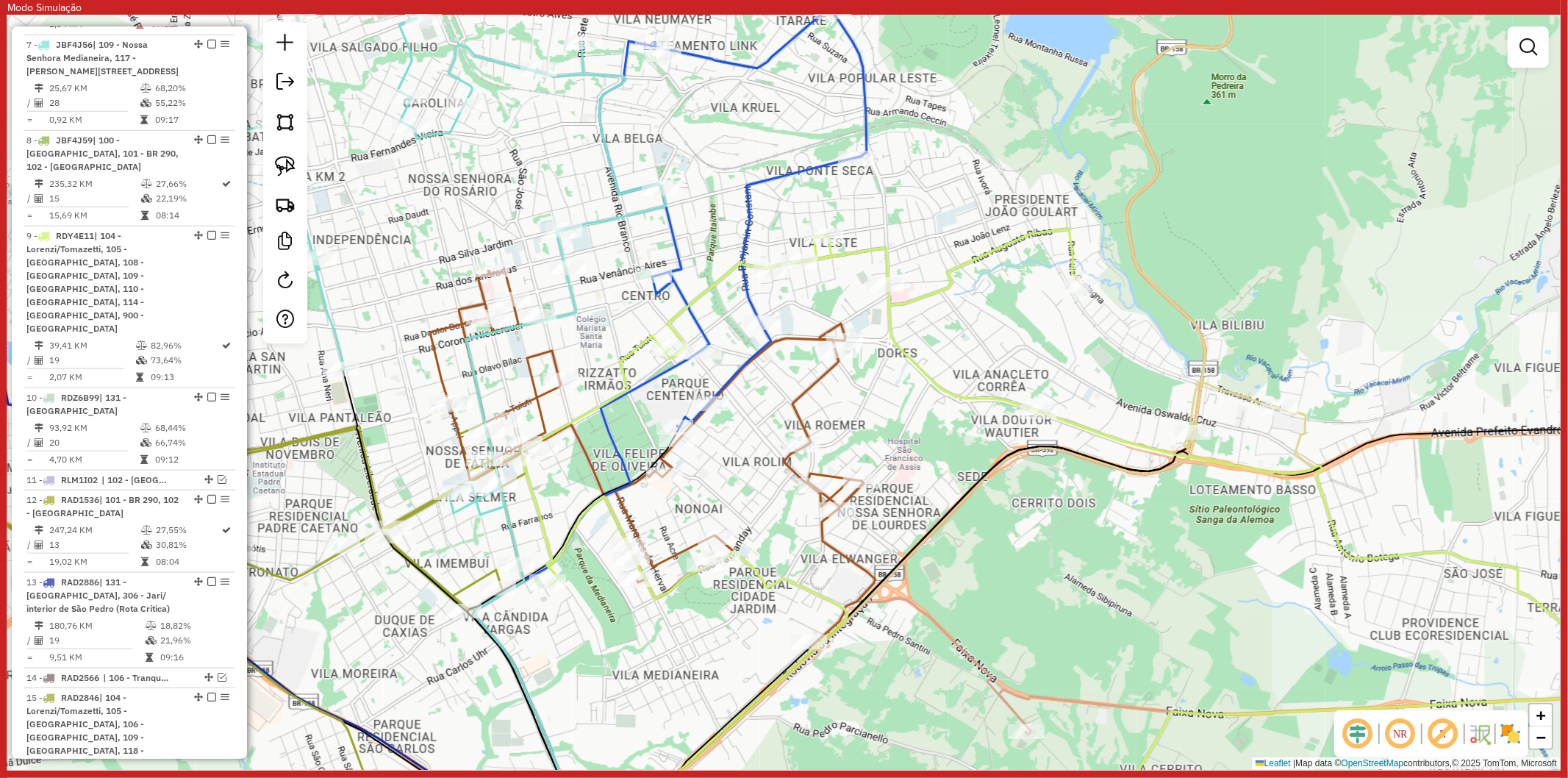
click at [637, 218] on icon at bounding box center [391, 392] width 550 height 907
select select "**********"
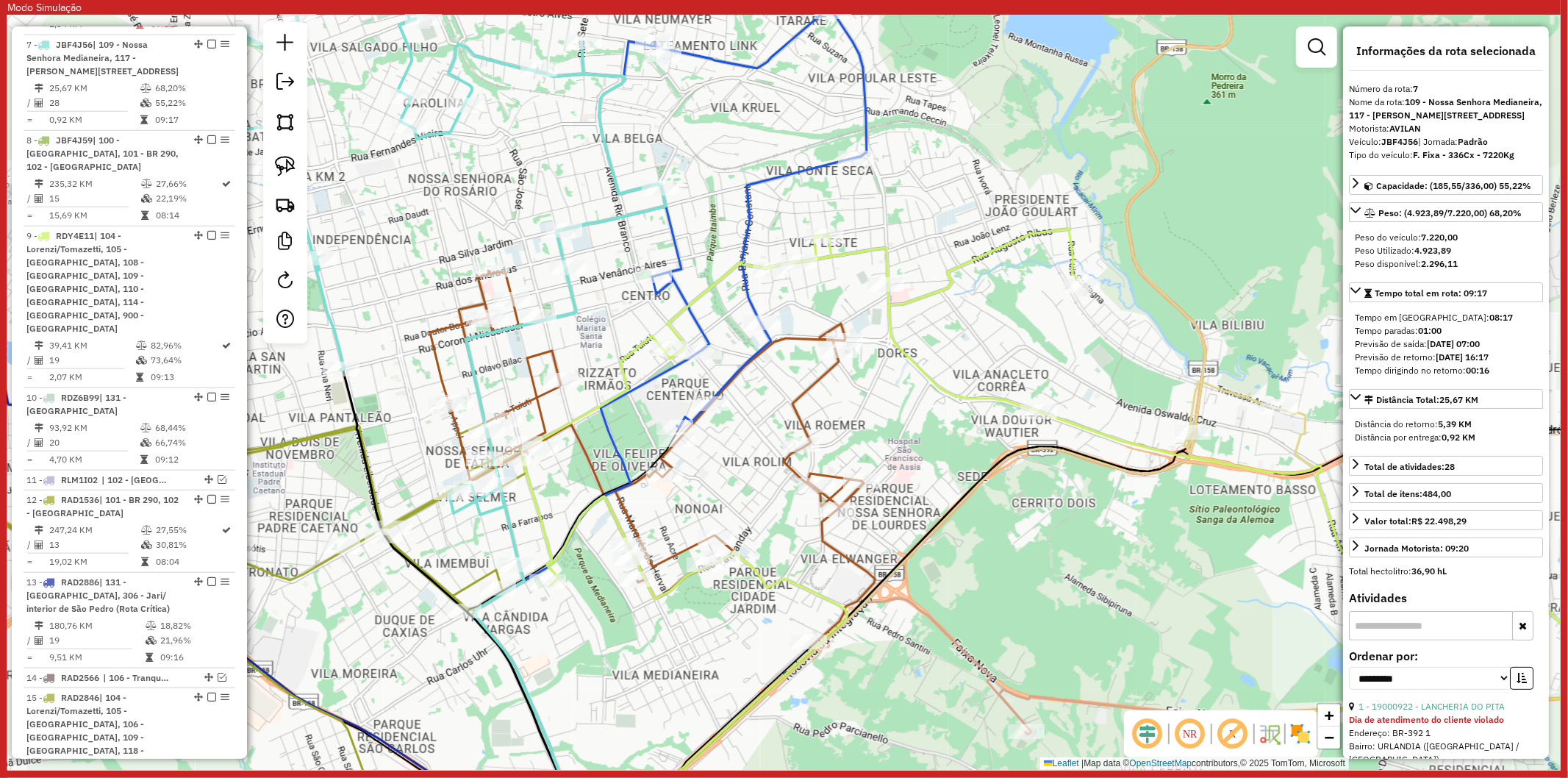
click at [675, 222] on icon at bounding box center [734, 219] width 268 height 418
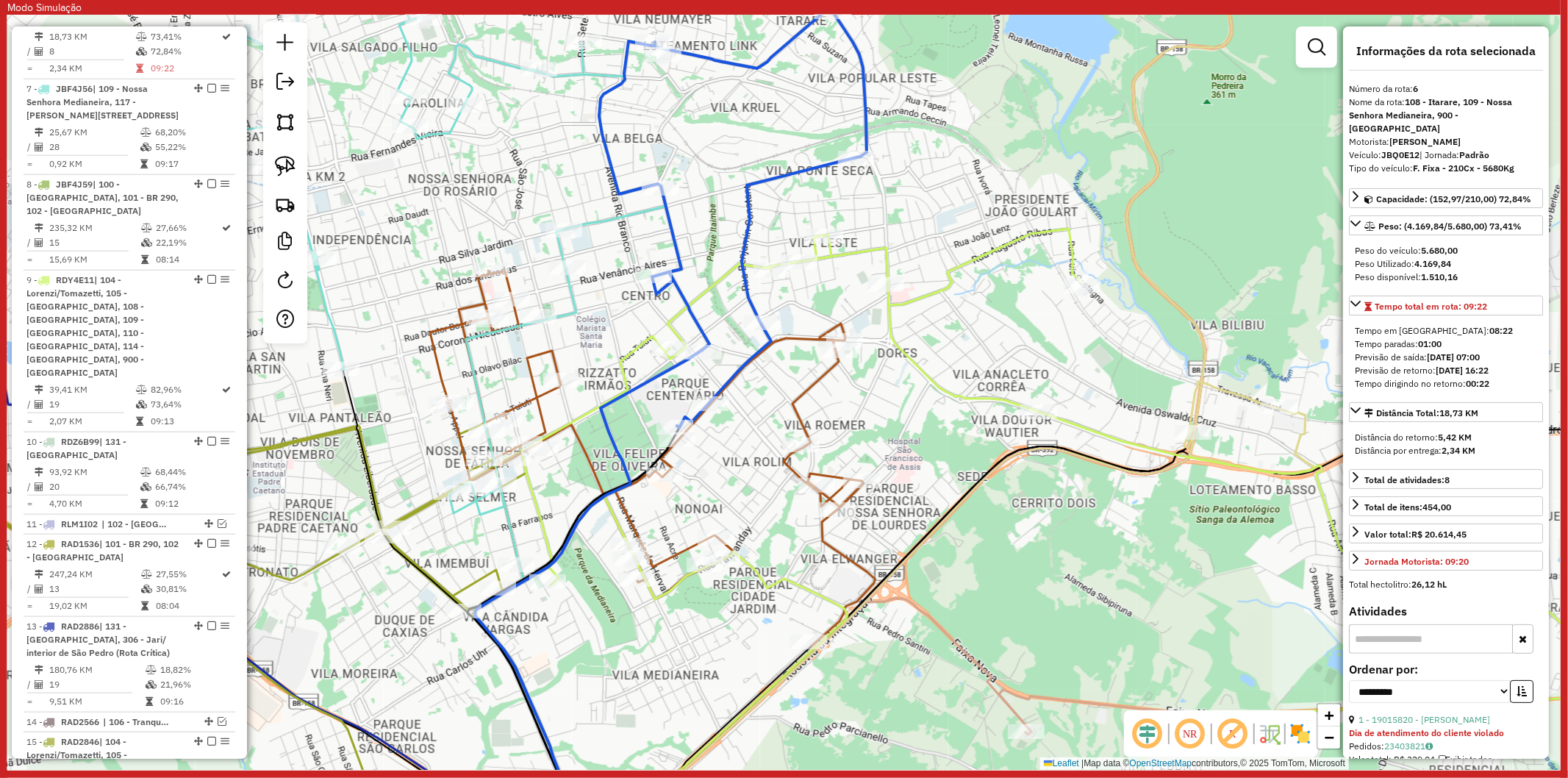
scroll to position [1126, 0]
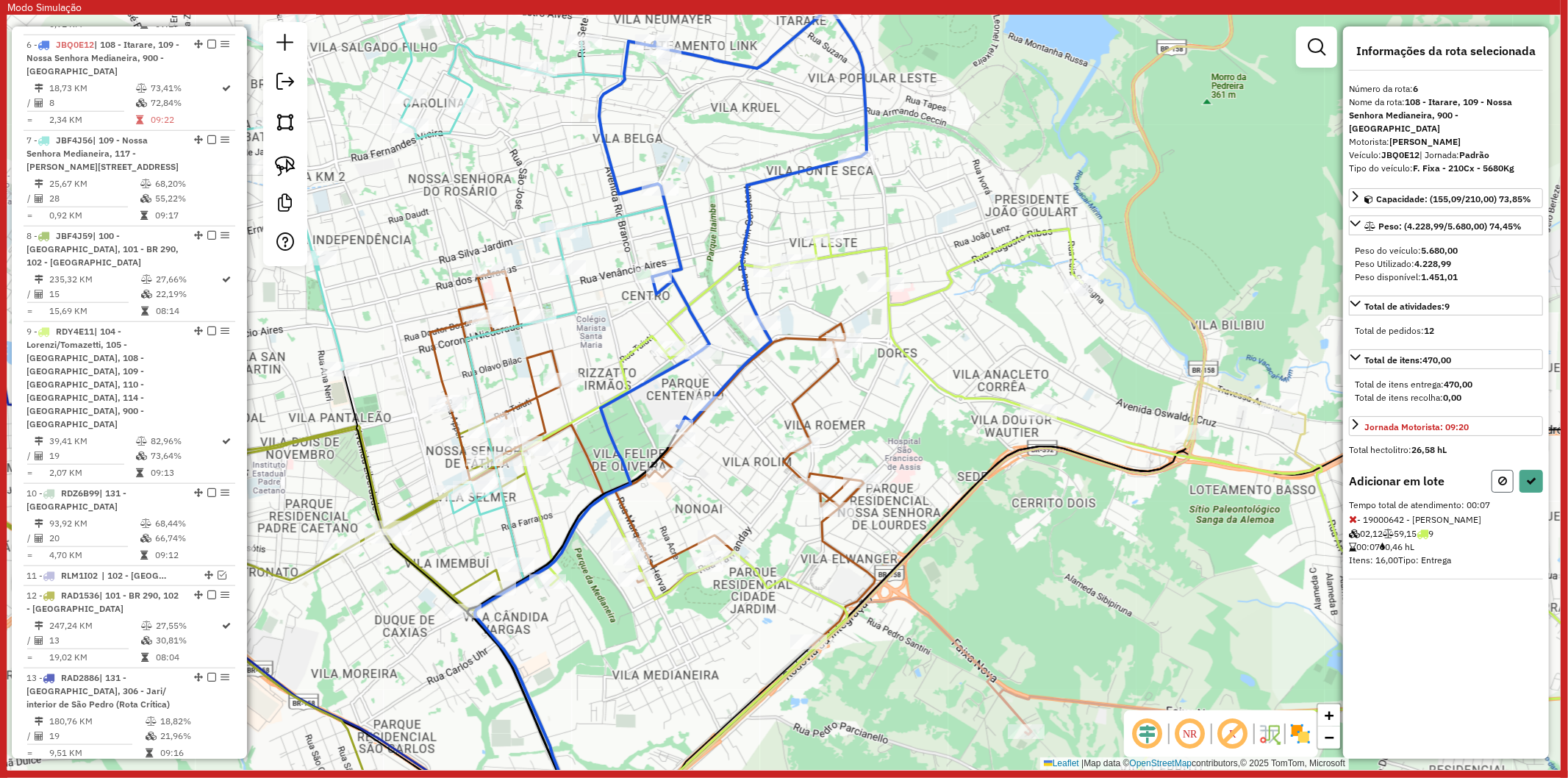
click at [1498, 475] on icon at bounding box center [1503, 481] width 9 height 11
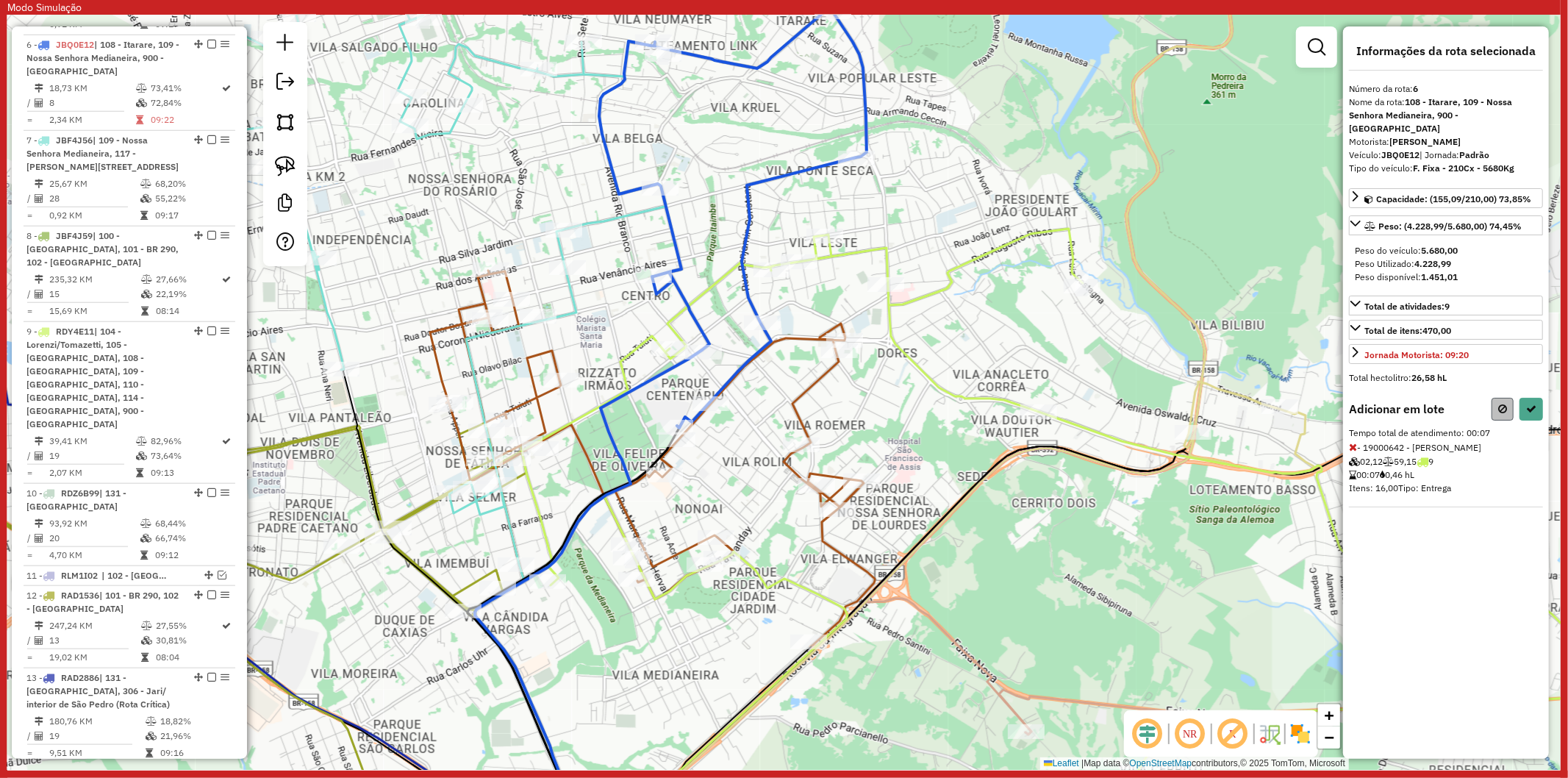
select select "**********"
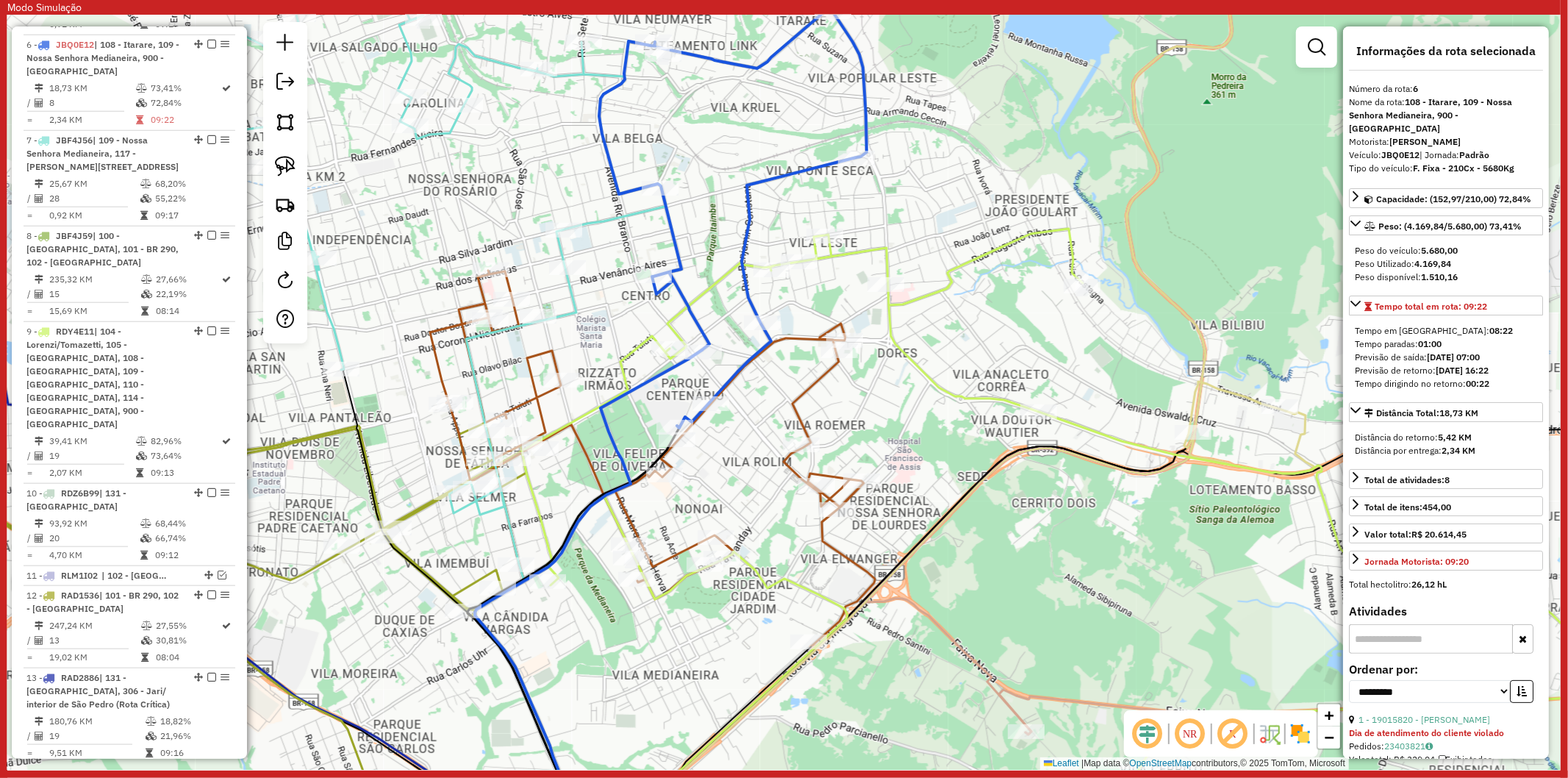
click at [808, 397] on icon at bounding box center [652, 458] width 445 height 375
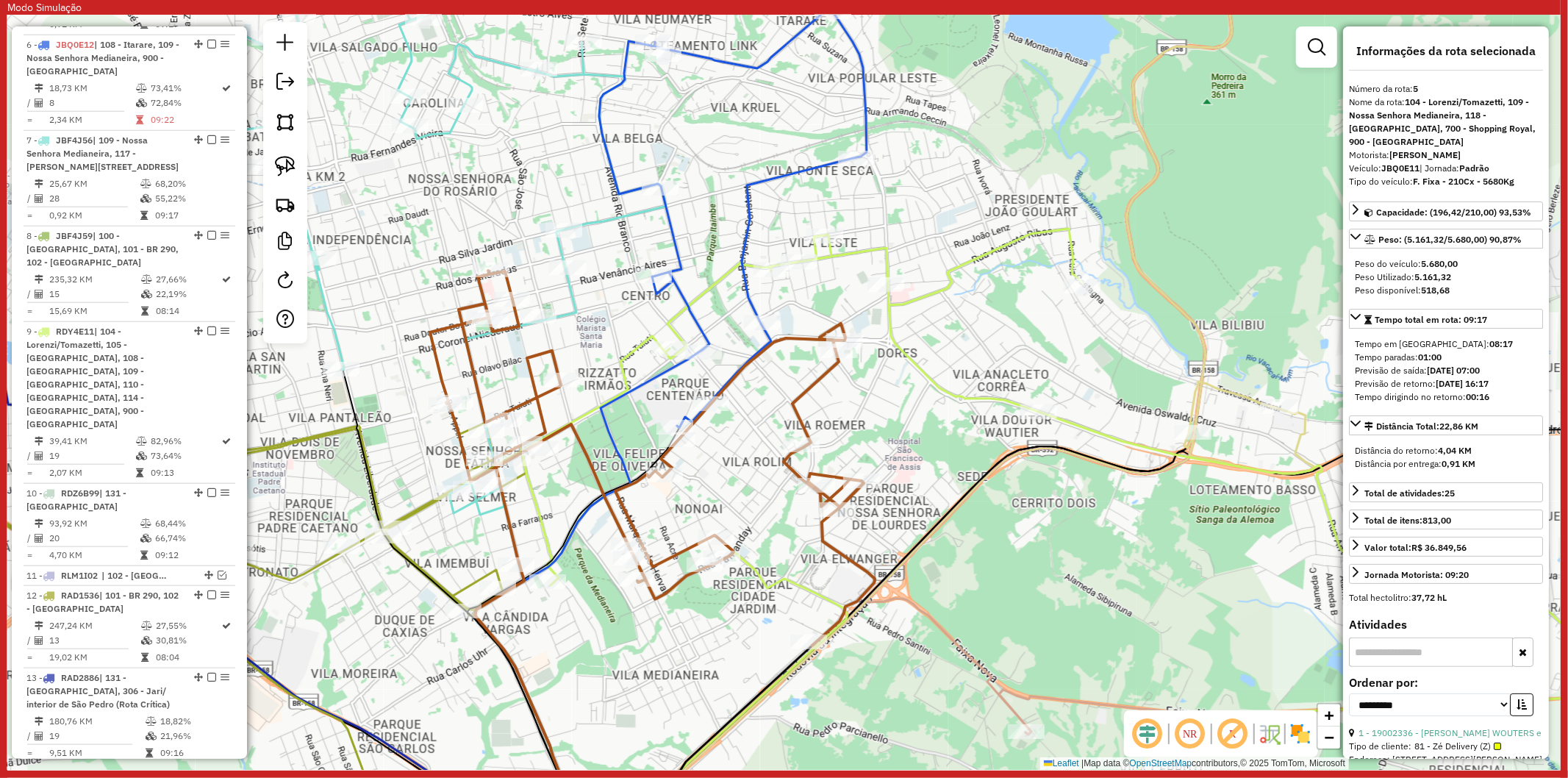
scroll to position [1003, 0]
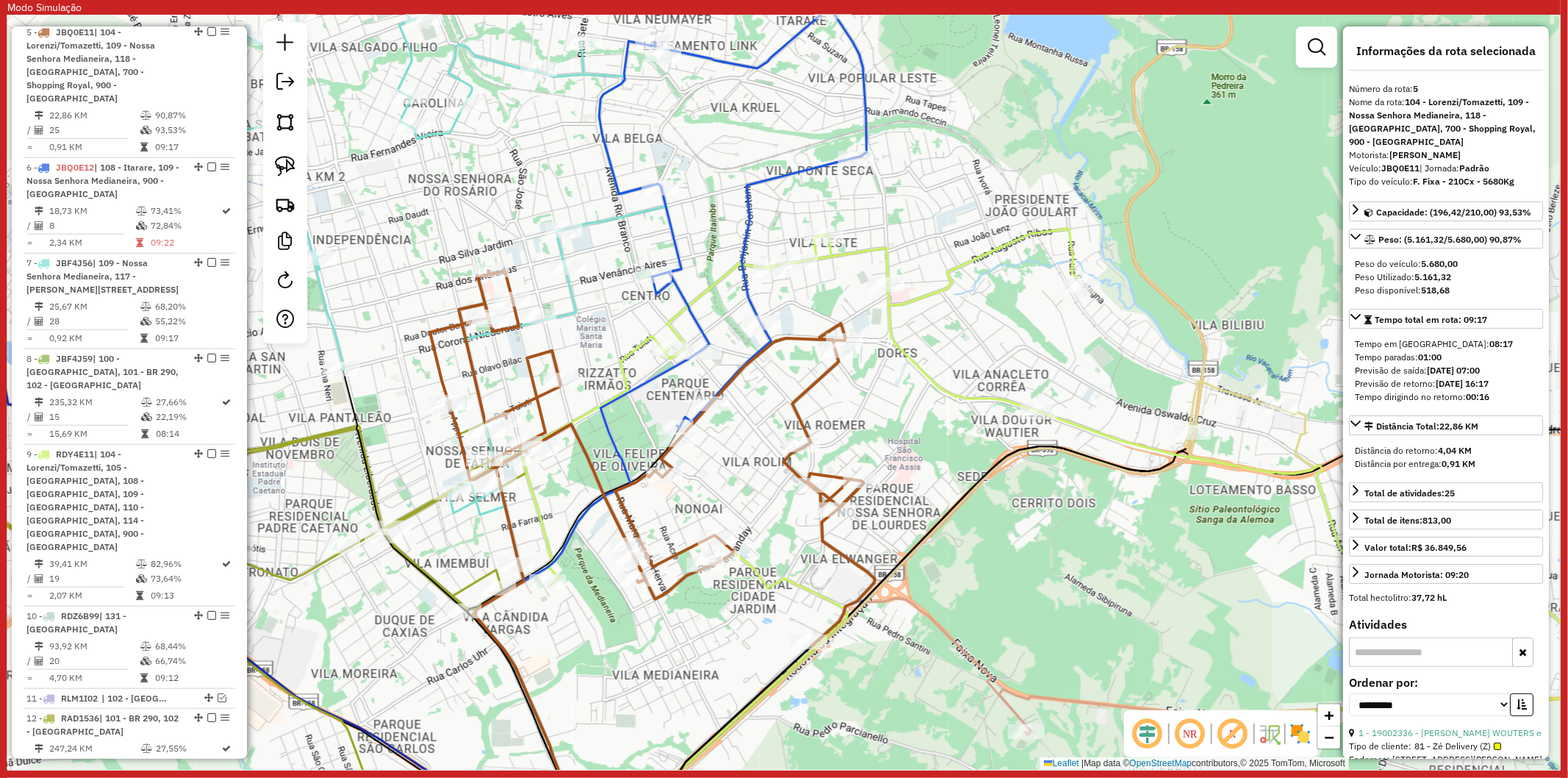
click at [897, 317] on icon at bounding box center [1119, 537] width 1195 height 617
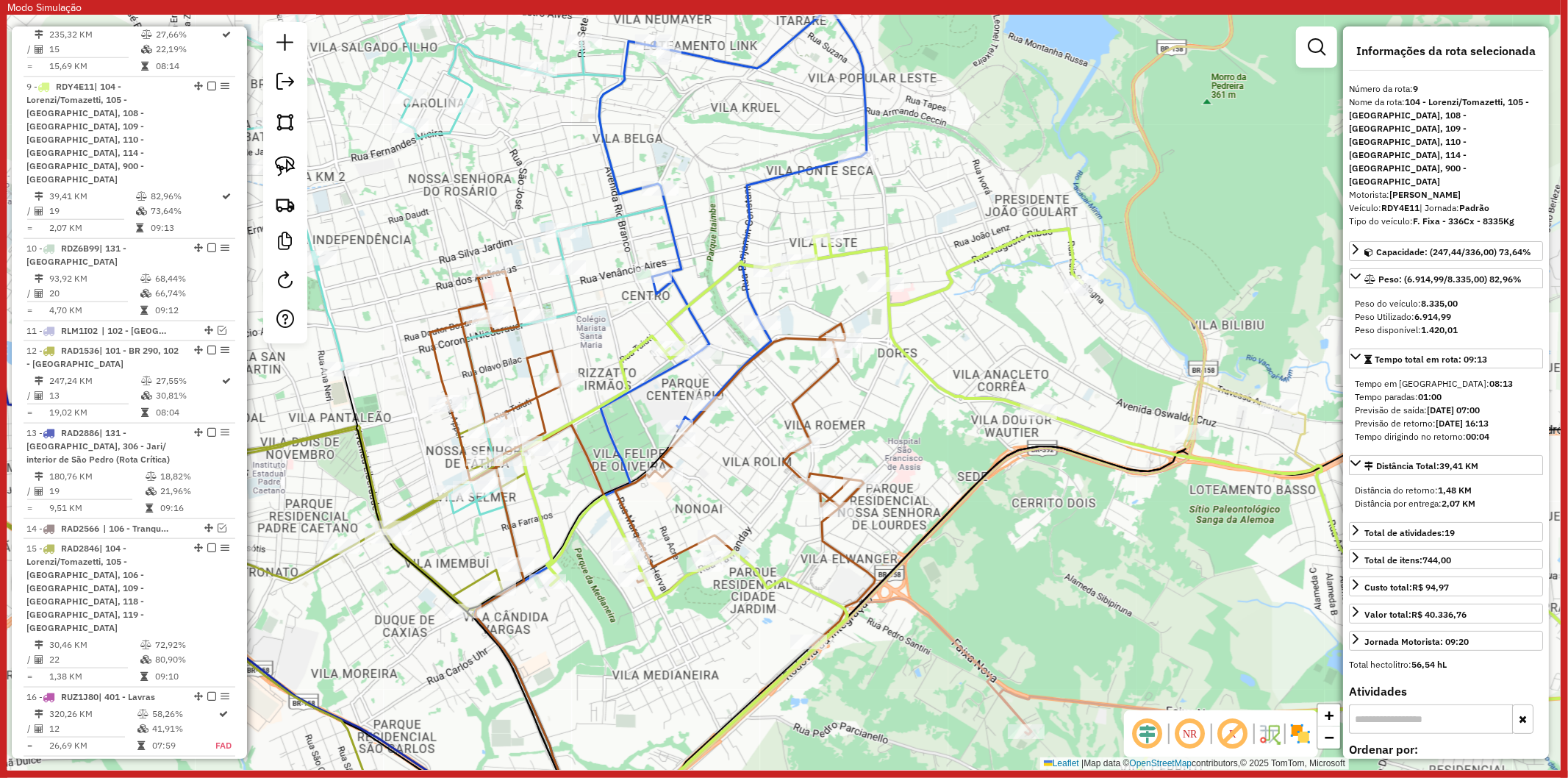
scroll to position [1413, 0]
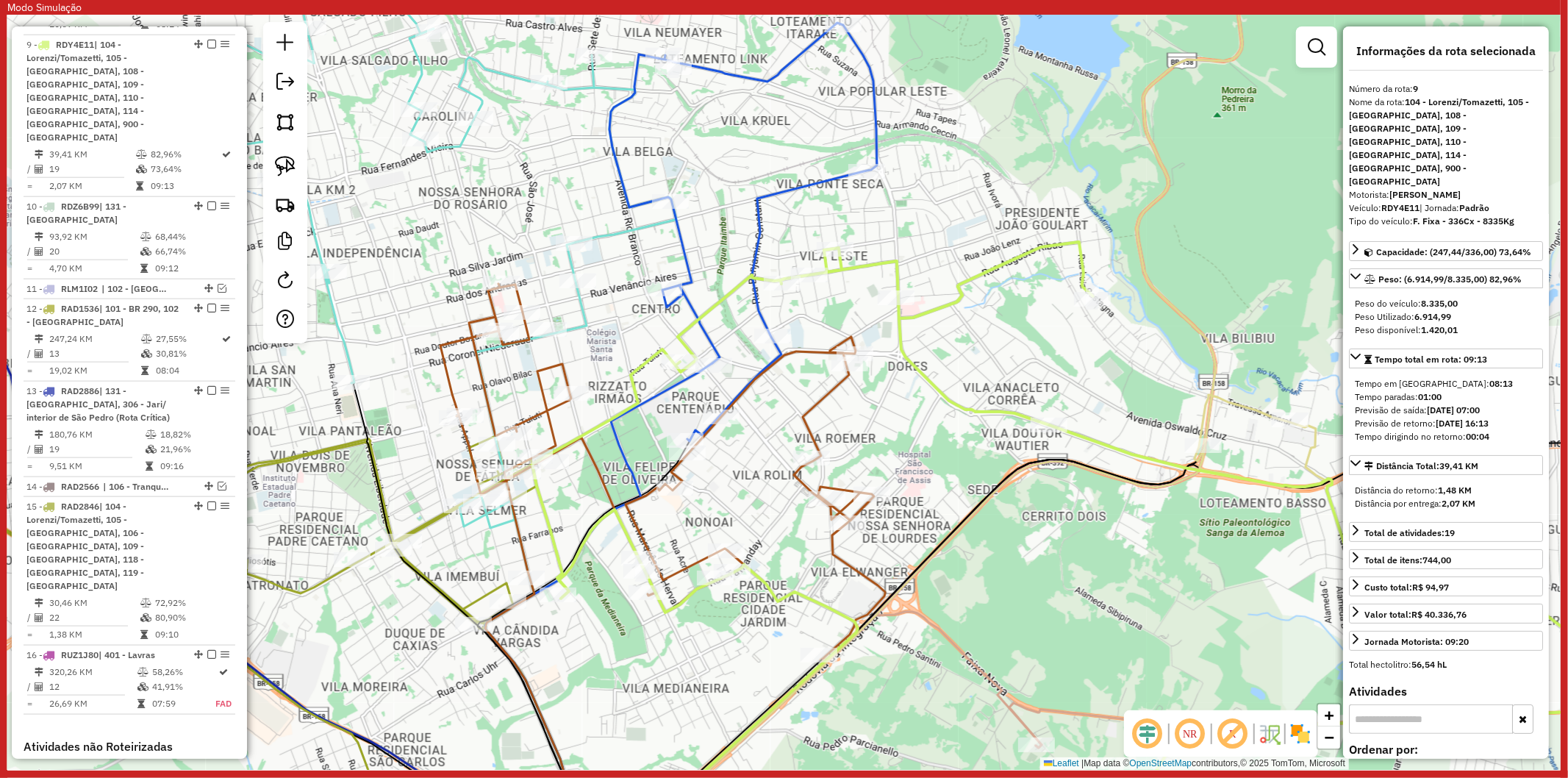
drag, startPoint x: 690, startPoint y: 205, endPoint x: 700, endPoint y: 218, distance: 16.4
click at [700, 218] on div "Janela de atendimento Grade de atendimento Capacidade Transportadoras Veículos …" at bounding box center [784, 391] width 1554 height 755
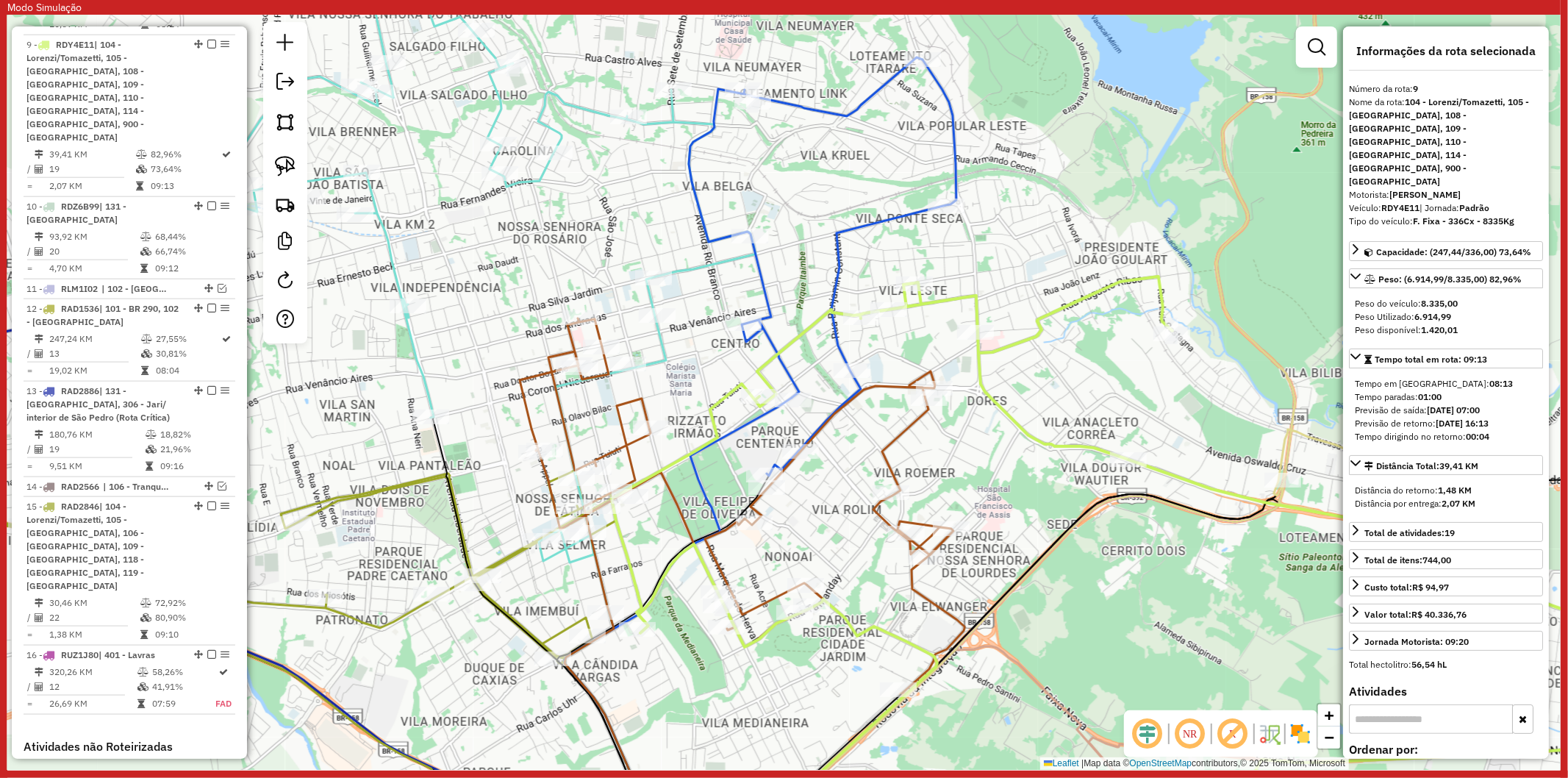
drag, startPoint x: 701, startPoint y: 230, endPoint x: 780, endPoint y: 264, distance: 86.0
click at [780, 264] on div "Janela de atendimento Grade de atendimento Capacidade Transportadoras Veículos …" at bounding box center [784, 391] width 1554 height 755
click at [762, 271] on icon at bounding box center [823, 266] width 268 height 418
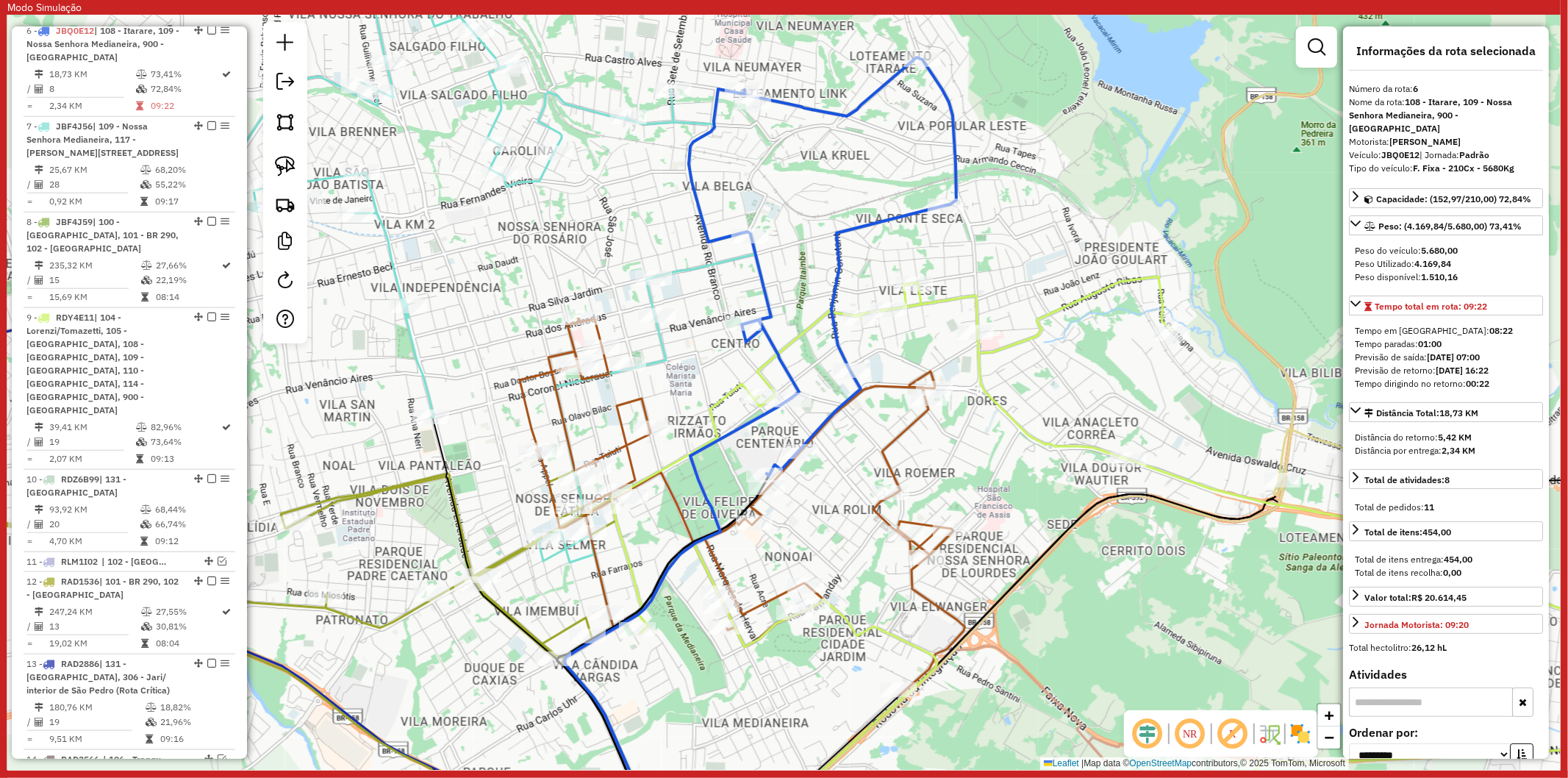
scroll to position [1126, 0]
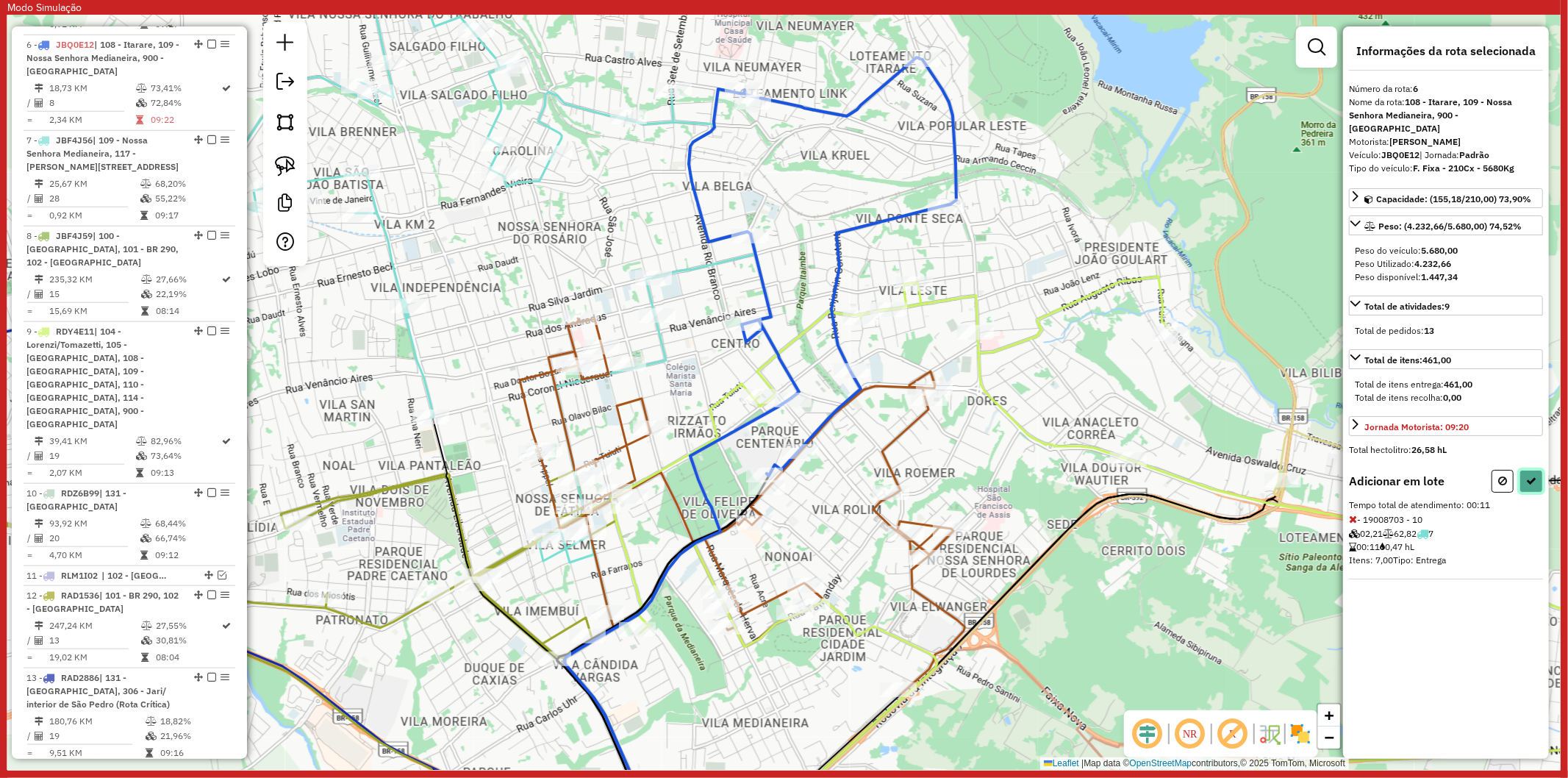
click at [1522, 470] on button at bounding box center [1531, 481] width 23 height 23
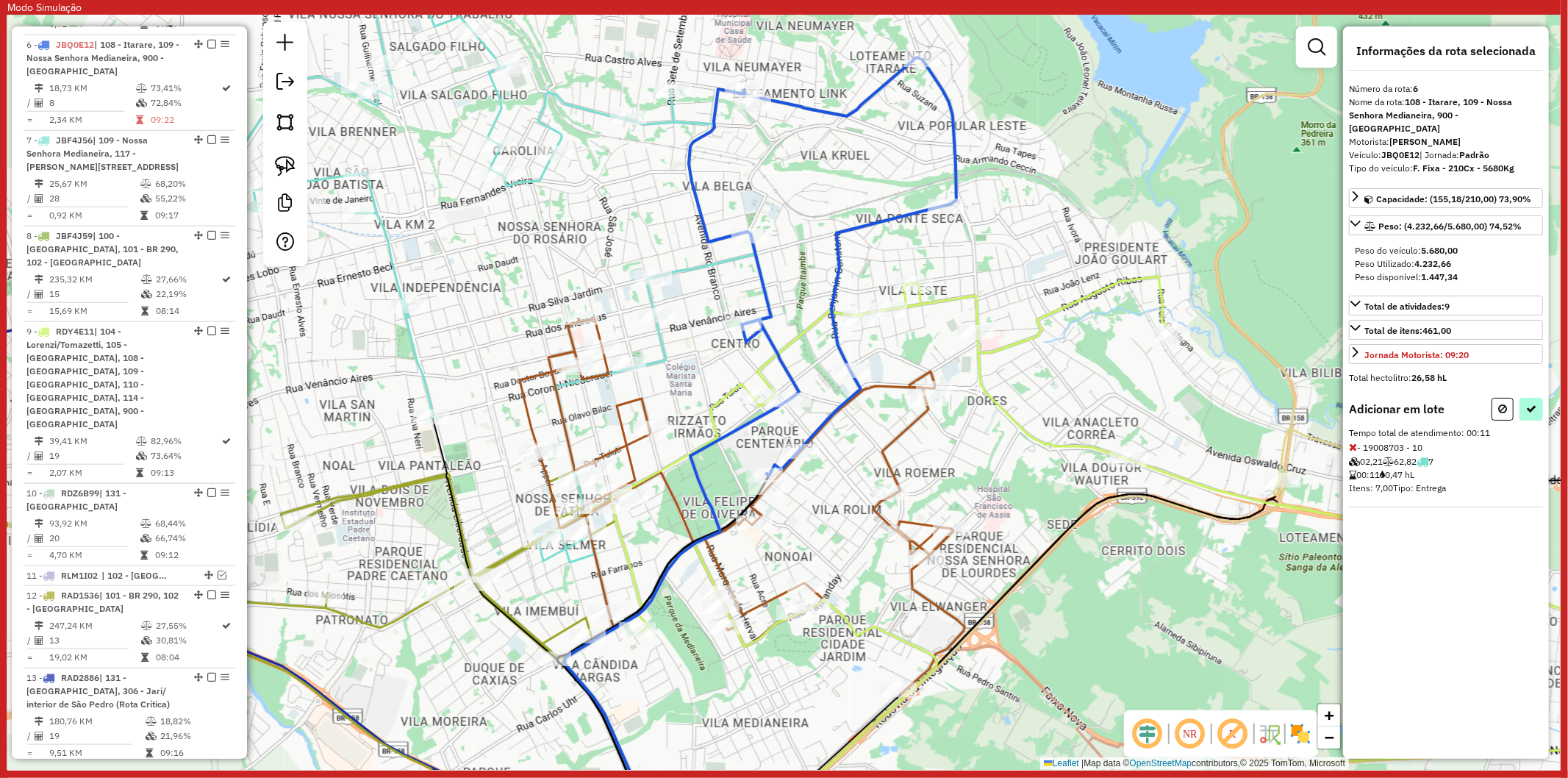
select select "**********"
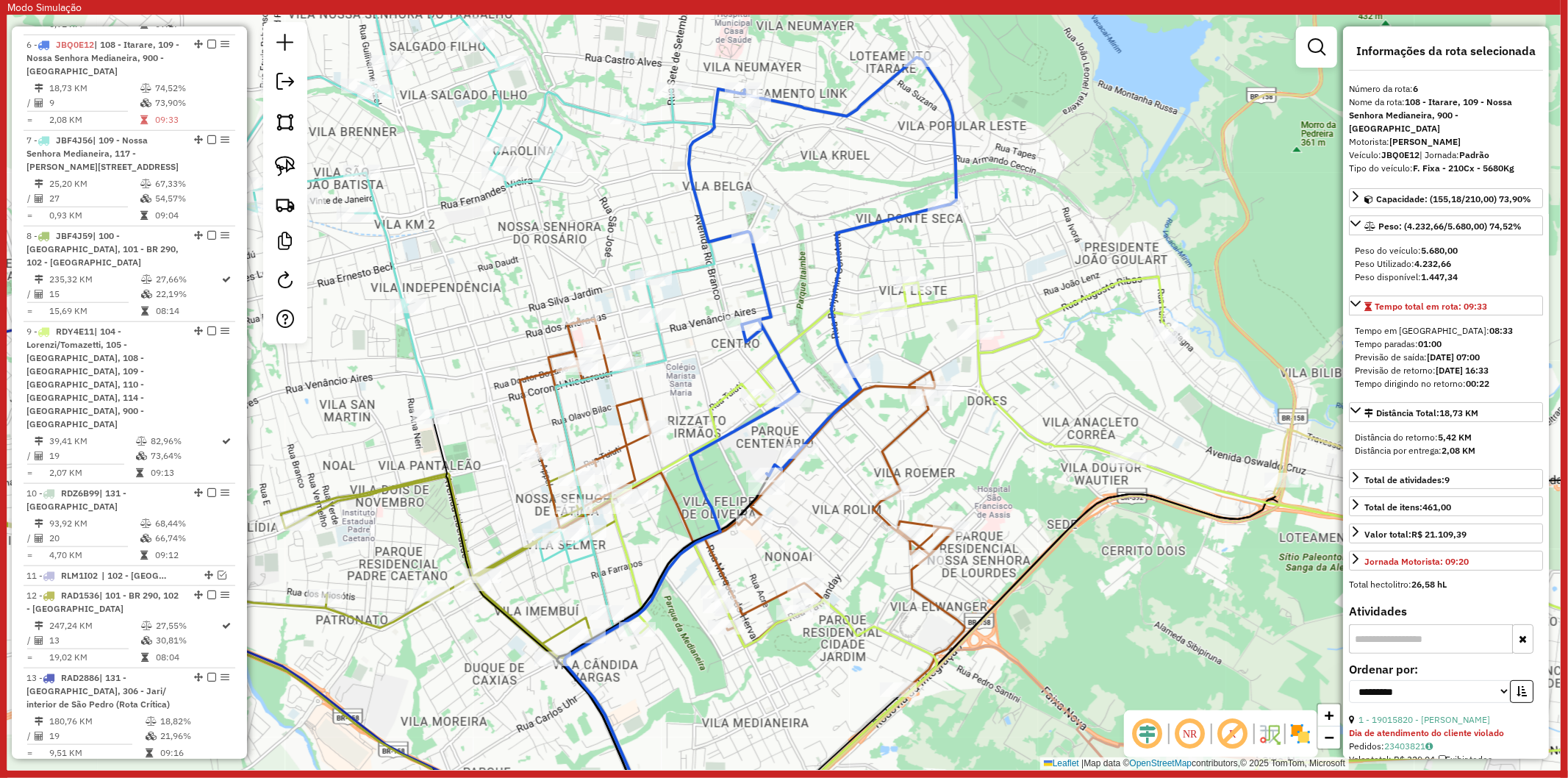
click at [662, 351] on icon at bounding box center [459, 392] width 508 height 907
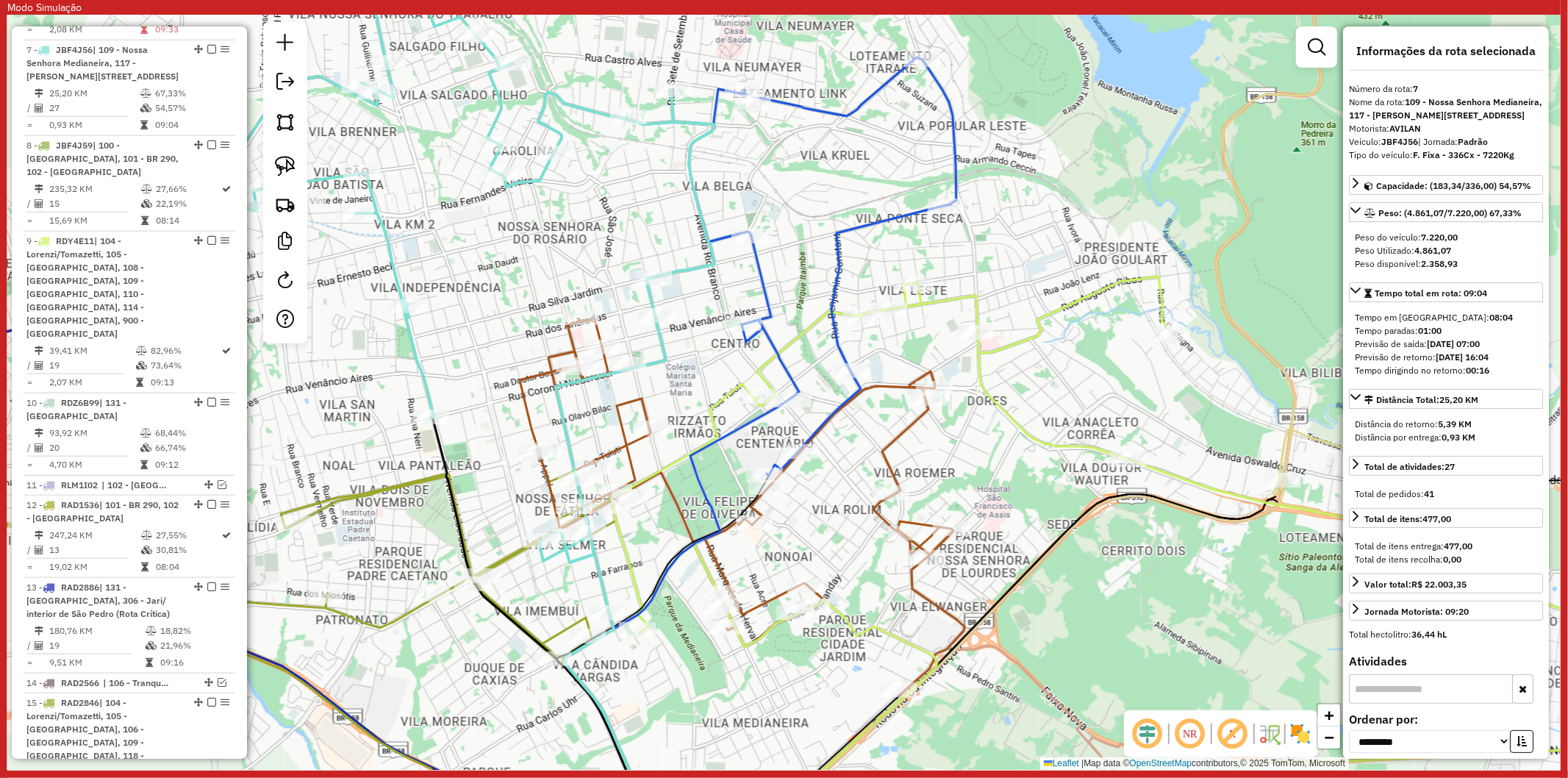
scroll to position [1222, 0]
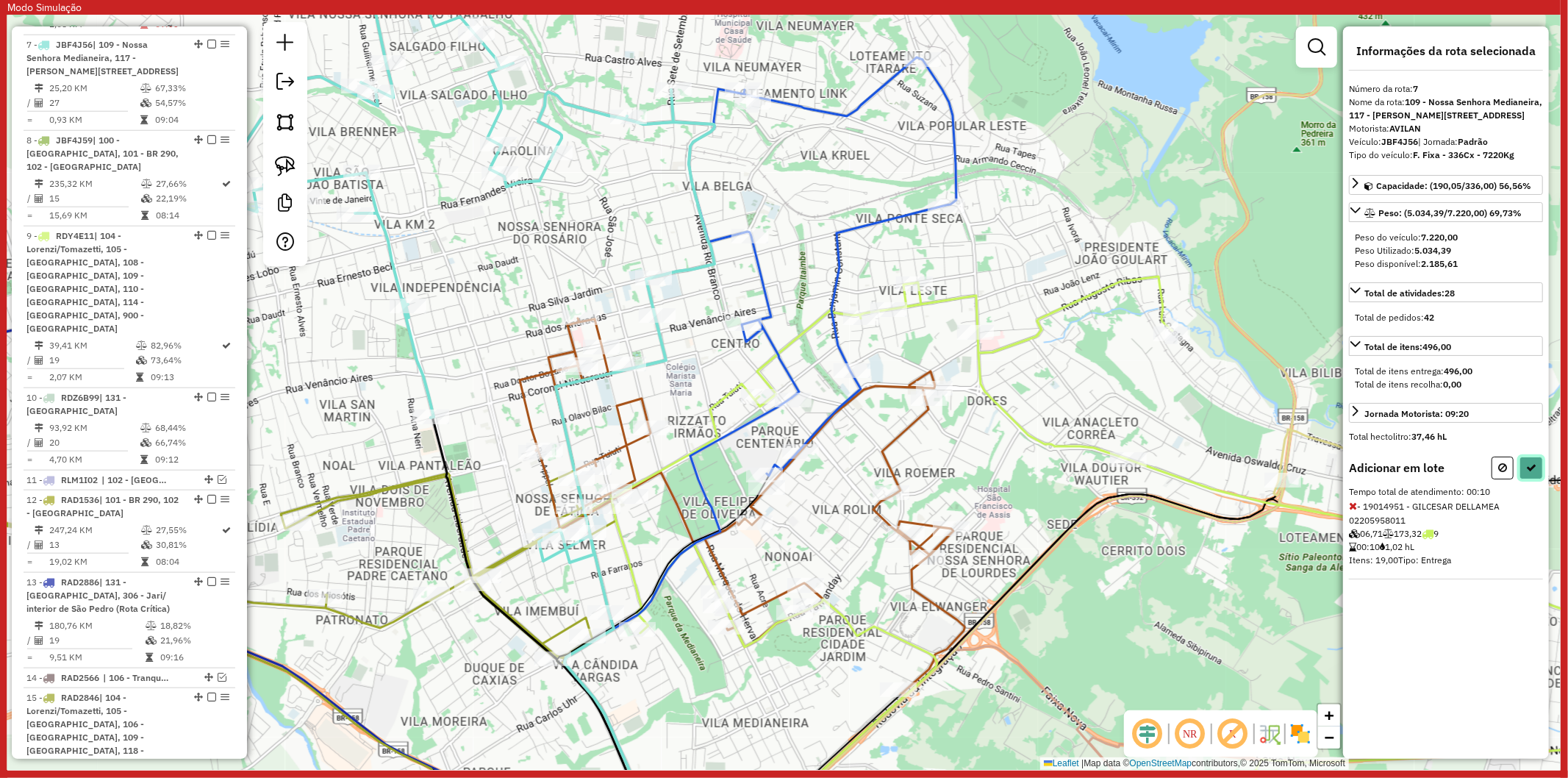
click at [1530, 473] on icon at bounding box center [1531, 468] width 11 height 11
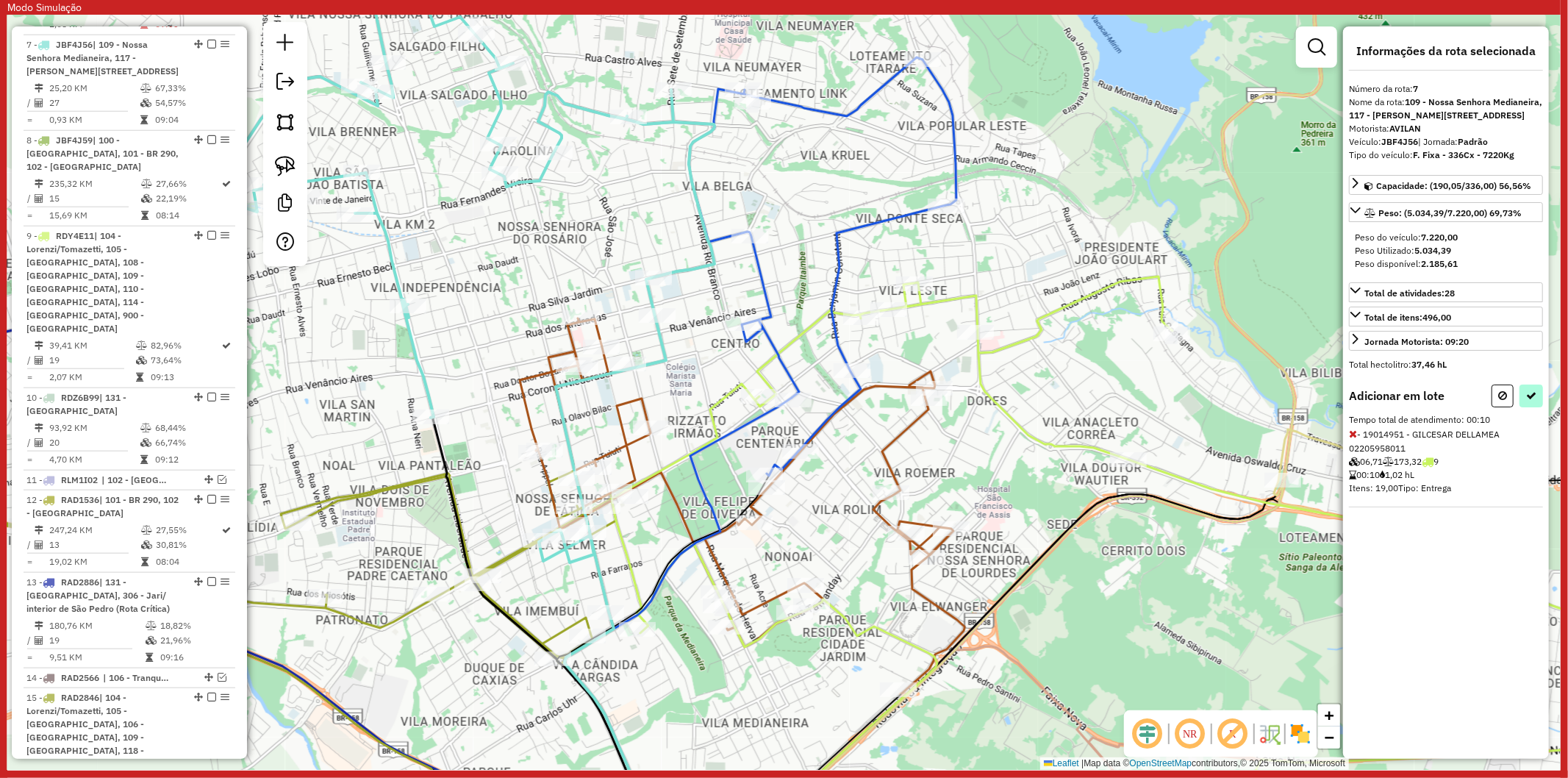
select select "**********"
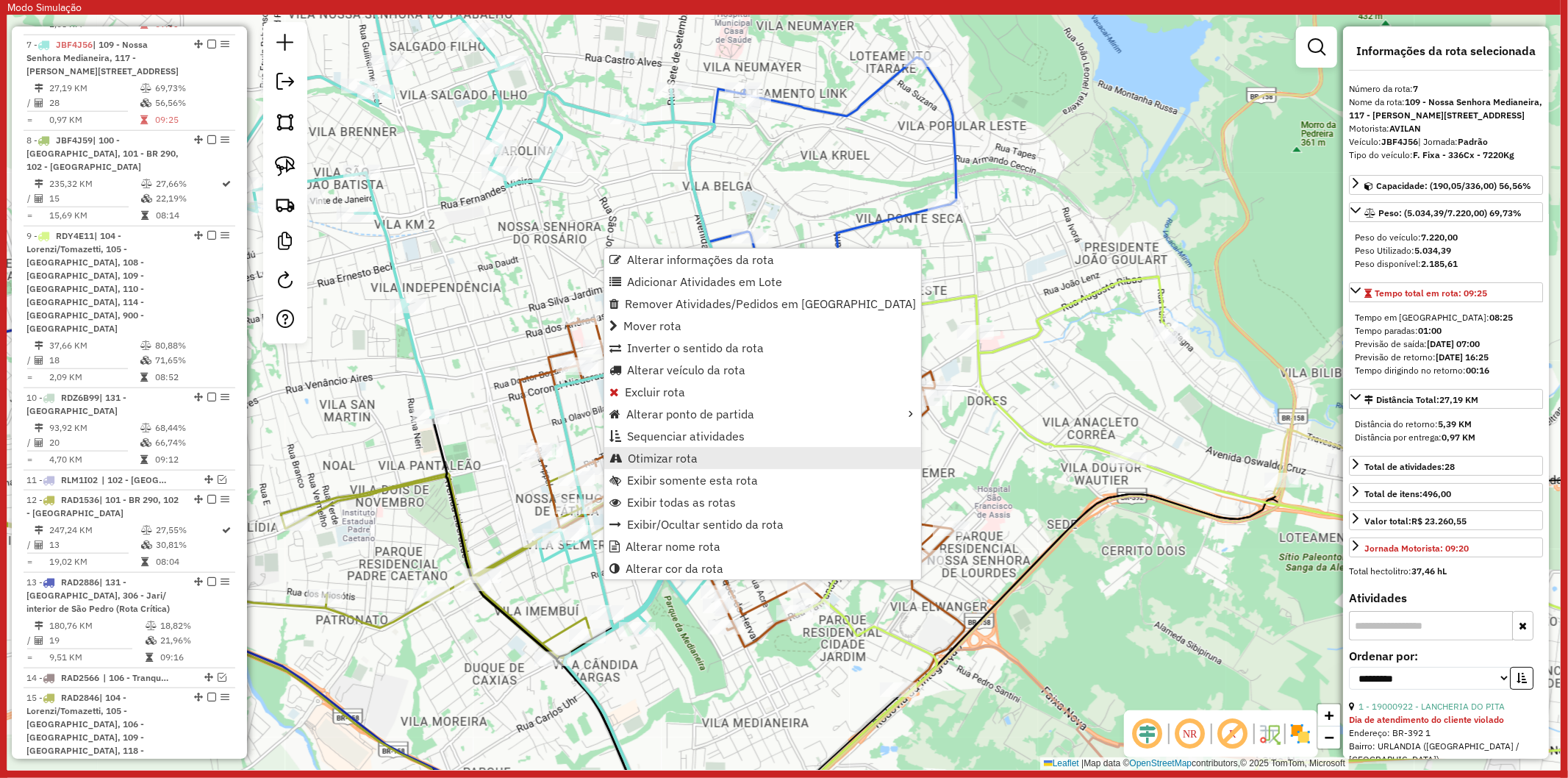
click at [658, 454] on span "Otimizar rota" at bounding box center [663, 457] width 70 height 12
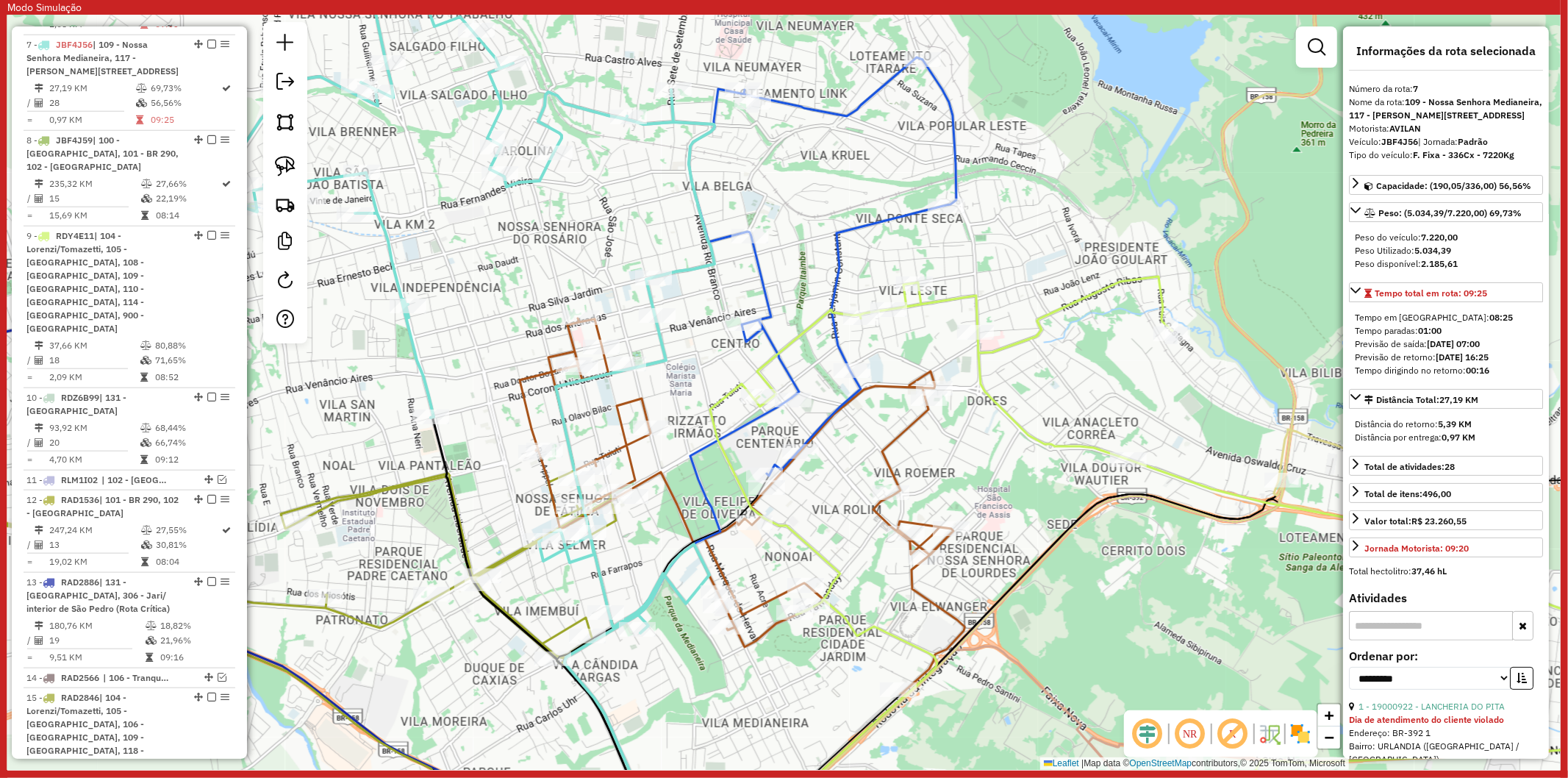
click at [557, 627] on icon at bounding box center [234, 658] width 764 height 376
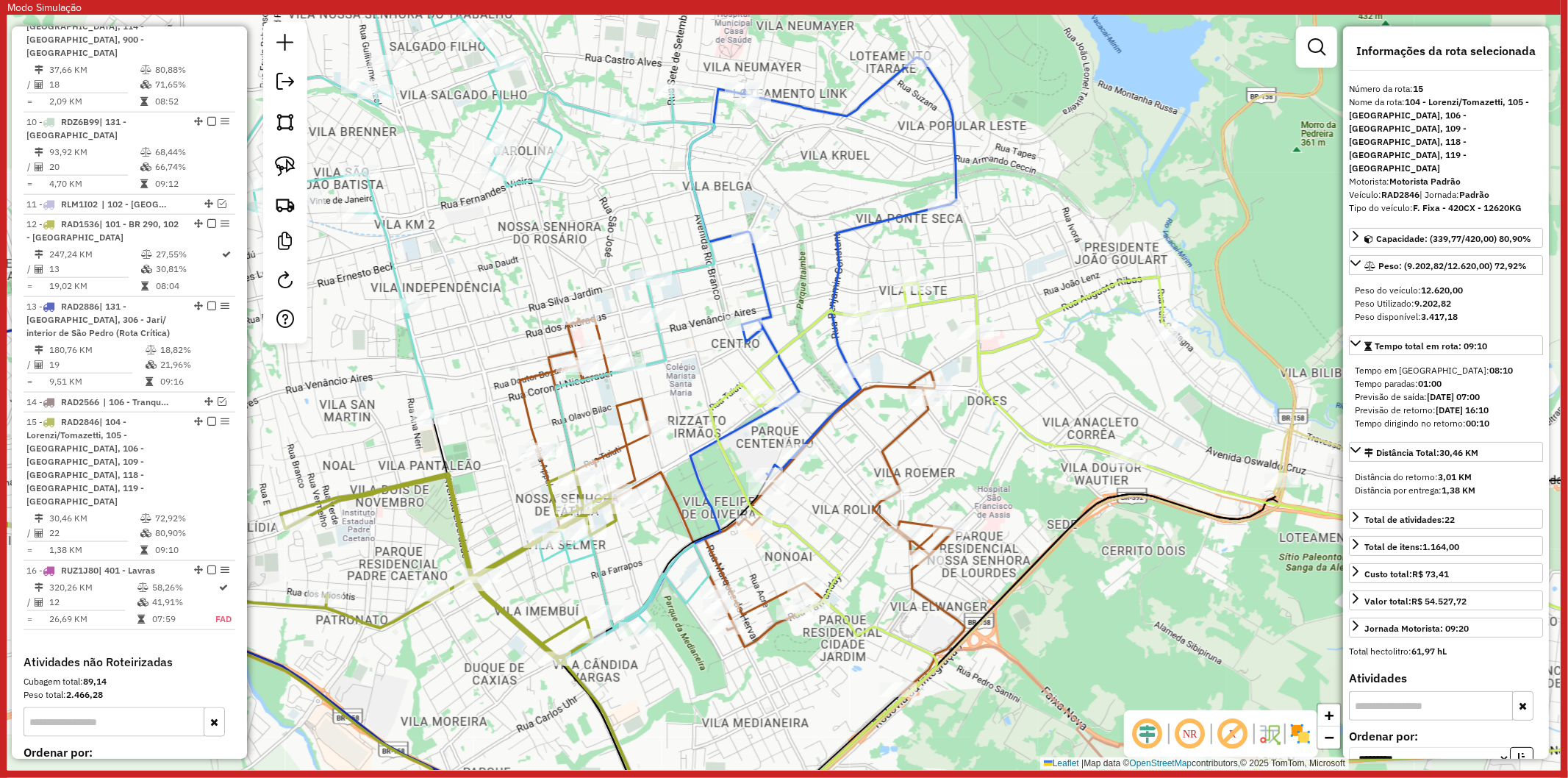
scroll to position [1635, 0]
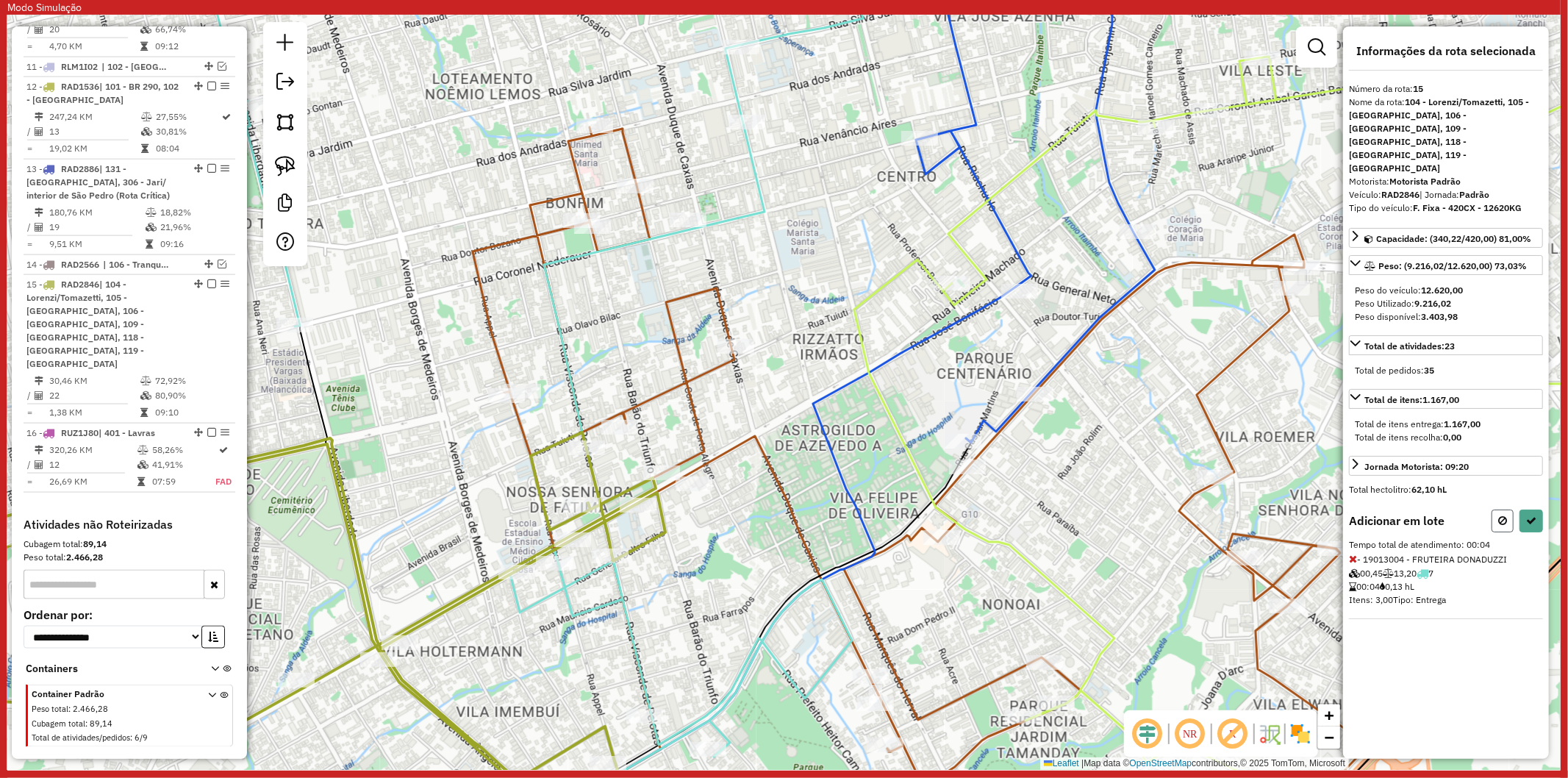
click at [1501, 515] on icon at bounding box center [1503, 521] width 9 height 11
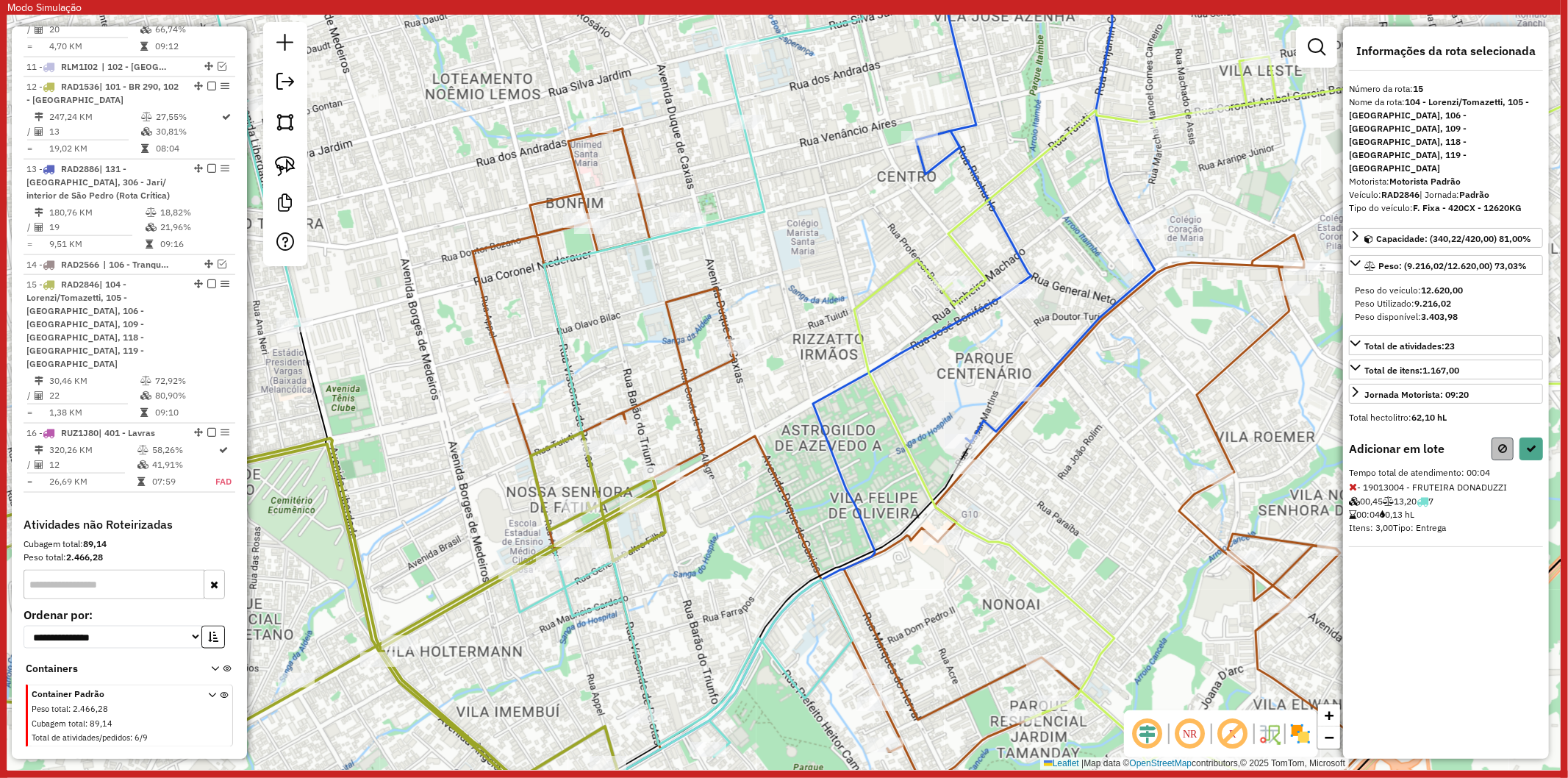
select select "**********"
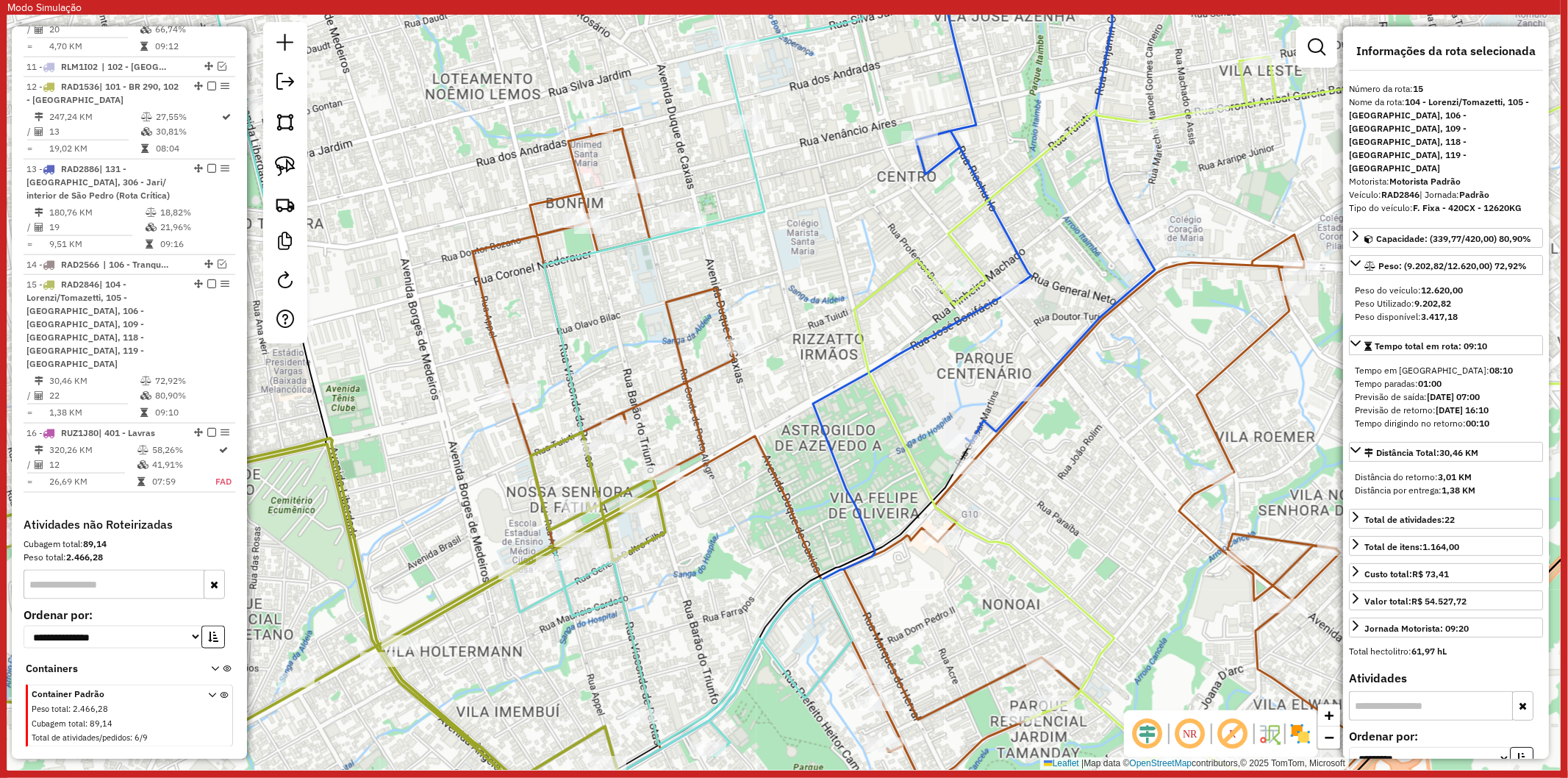
click at [478, 604] on div "Janela de atendimento Grade de atendimento Capacidade Transportadoras Veículos …" at bounding box center [784, 391] width 1554 height 755
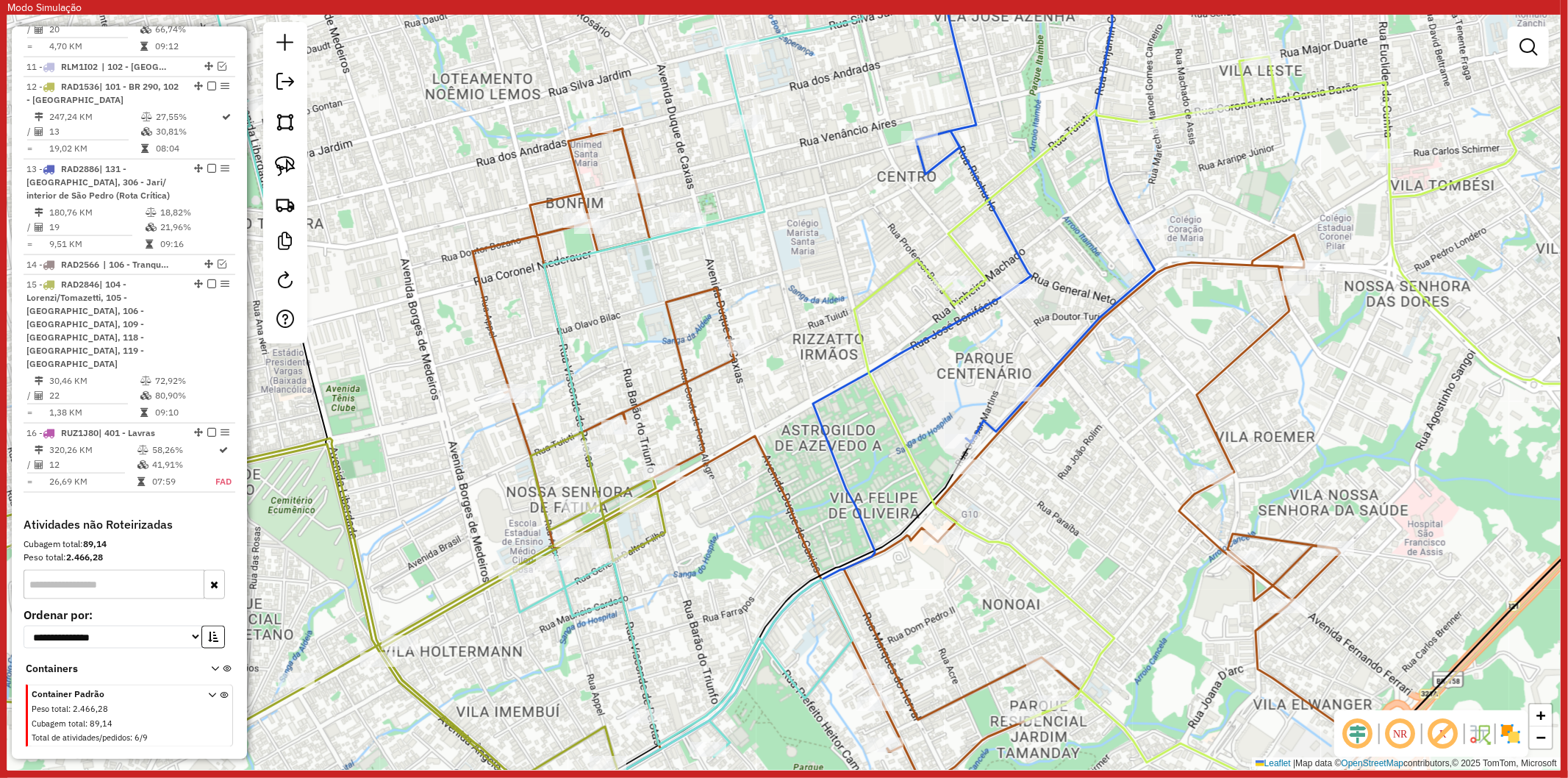
click at [467, 593] on icon at bounding box center [259, 639] width 813 height 414
select select "**********"
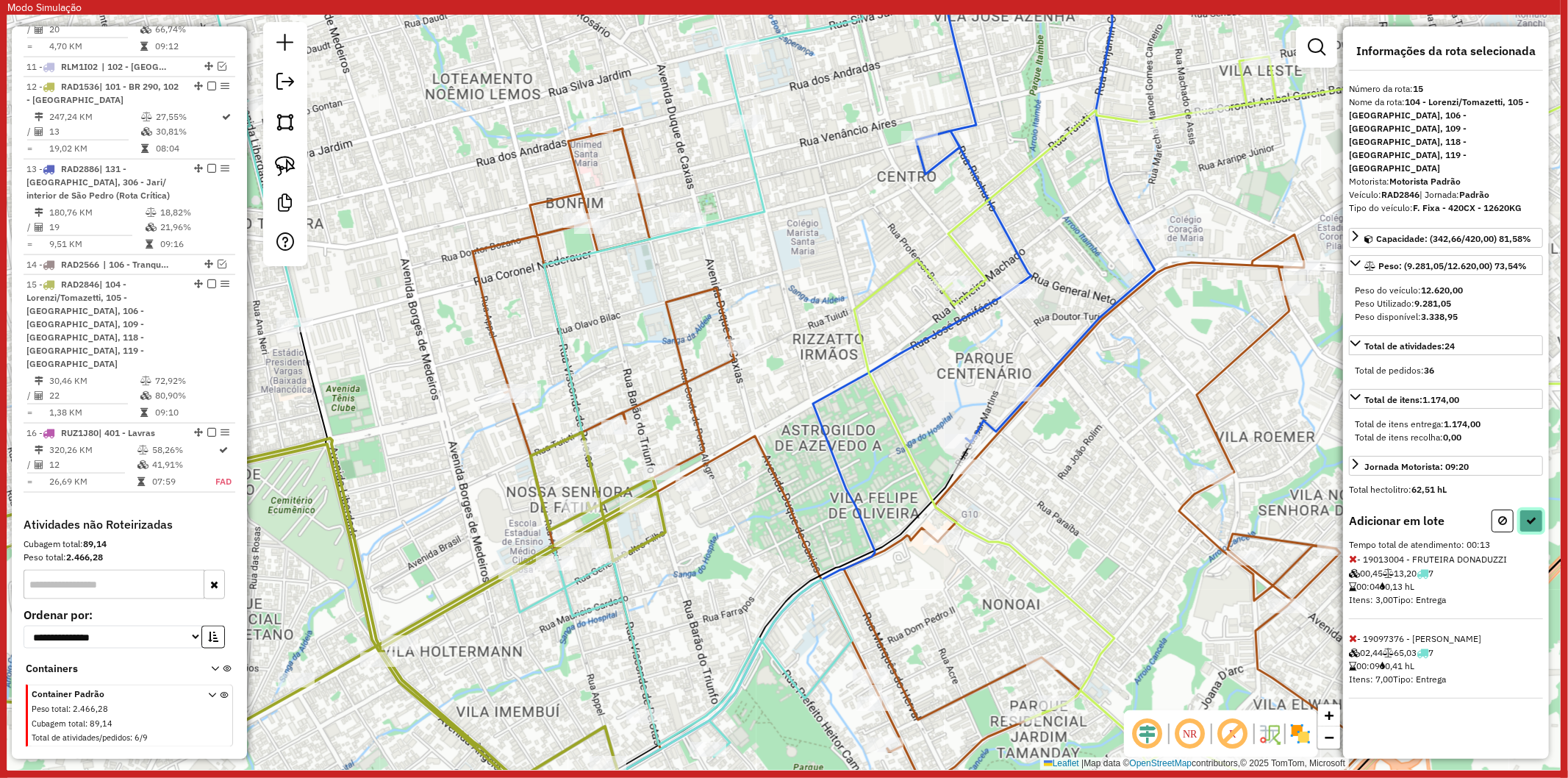
click at [1534, 515] on icon at bounding box center [1531, 521] width 11 height 11
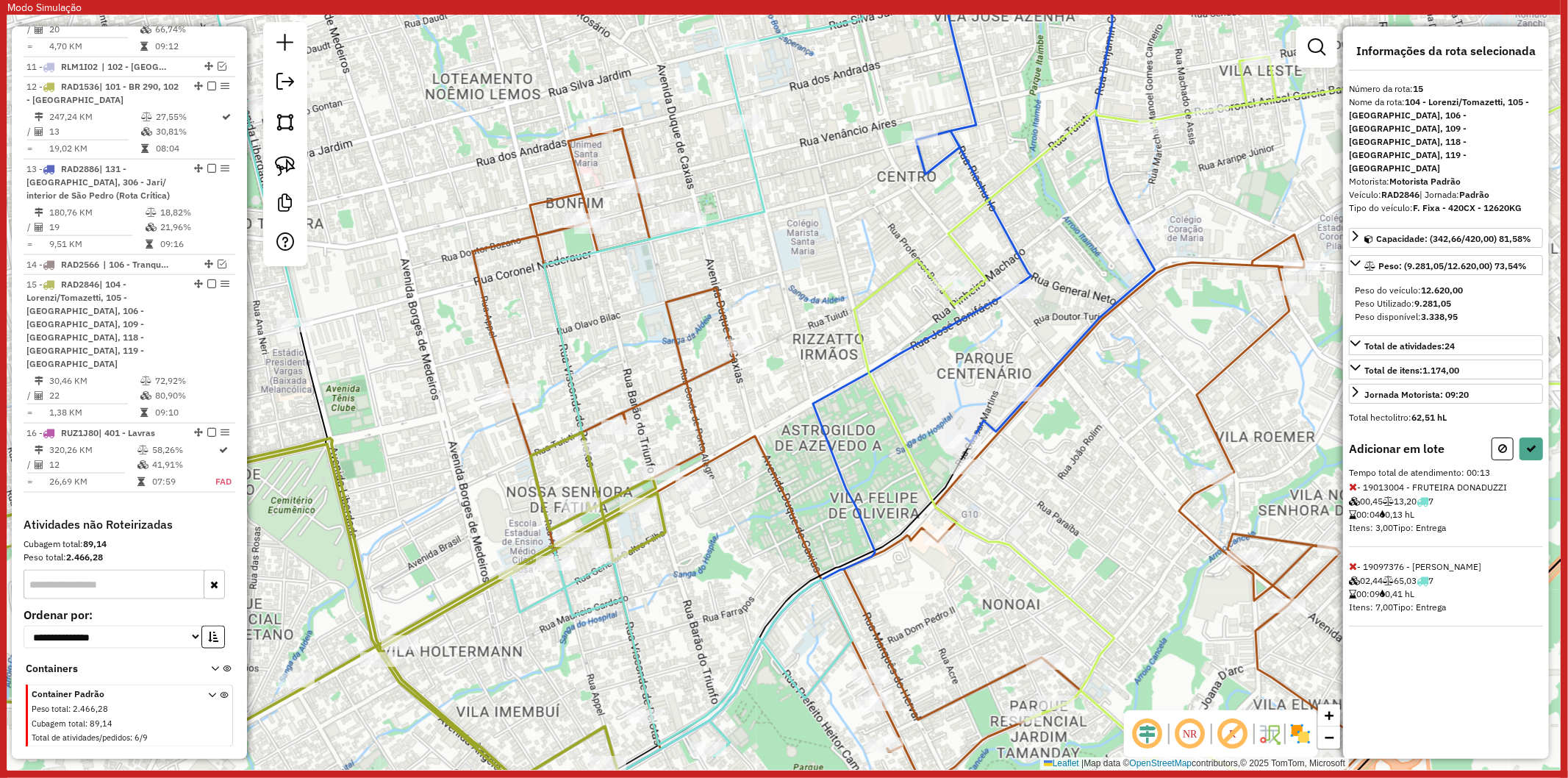
select select "**********"
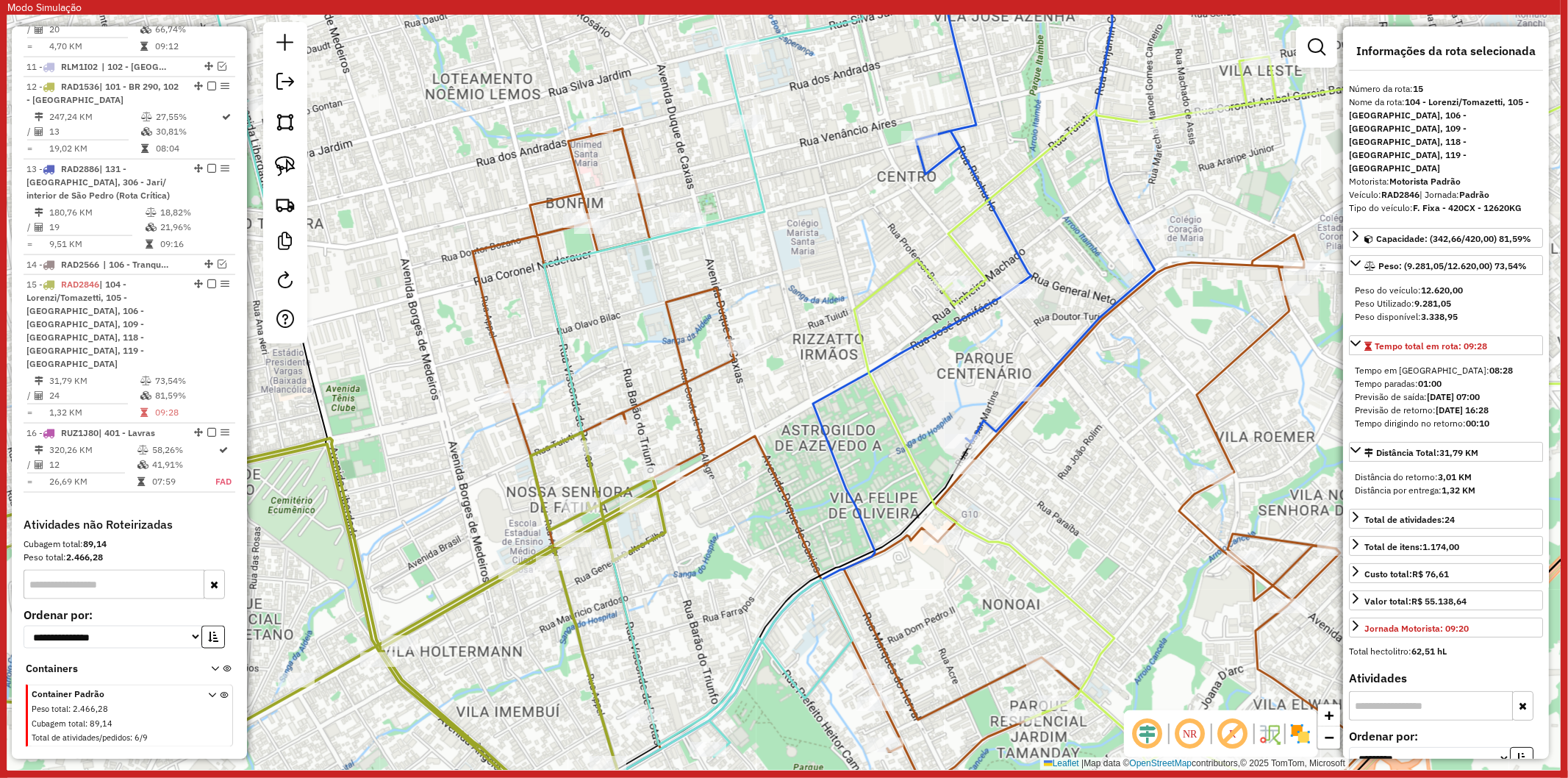
click at [624, 607] on icon at bounding box center [530, 392] width 666 height 907
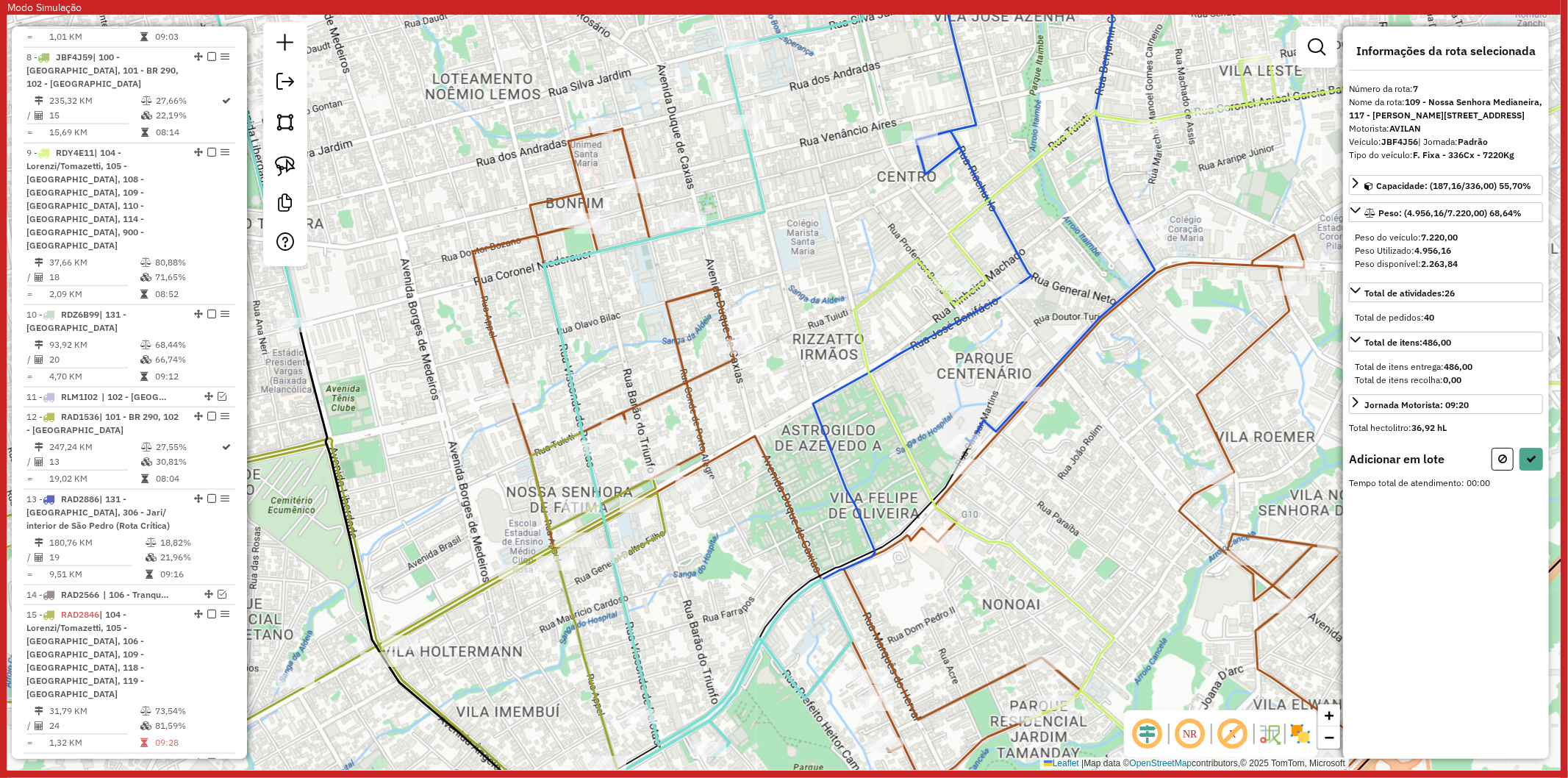
scroll to position [1222, 0]
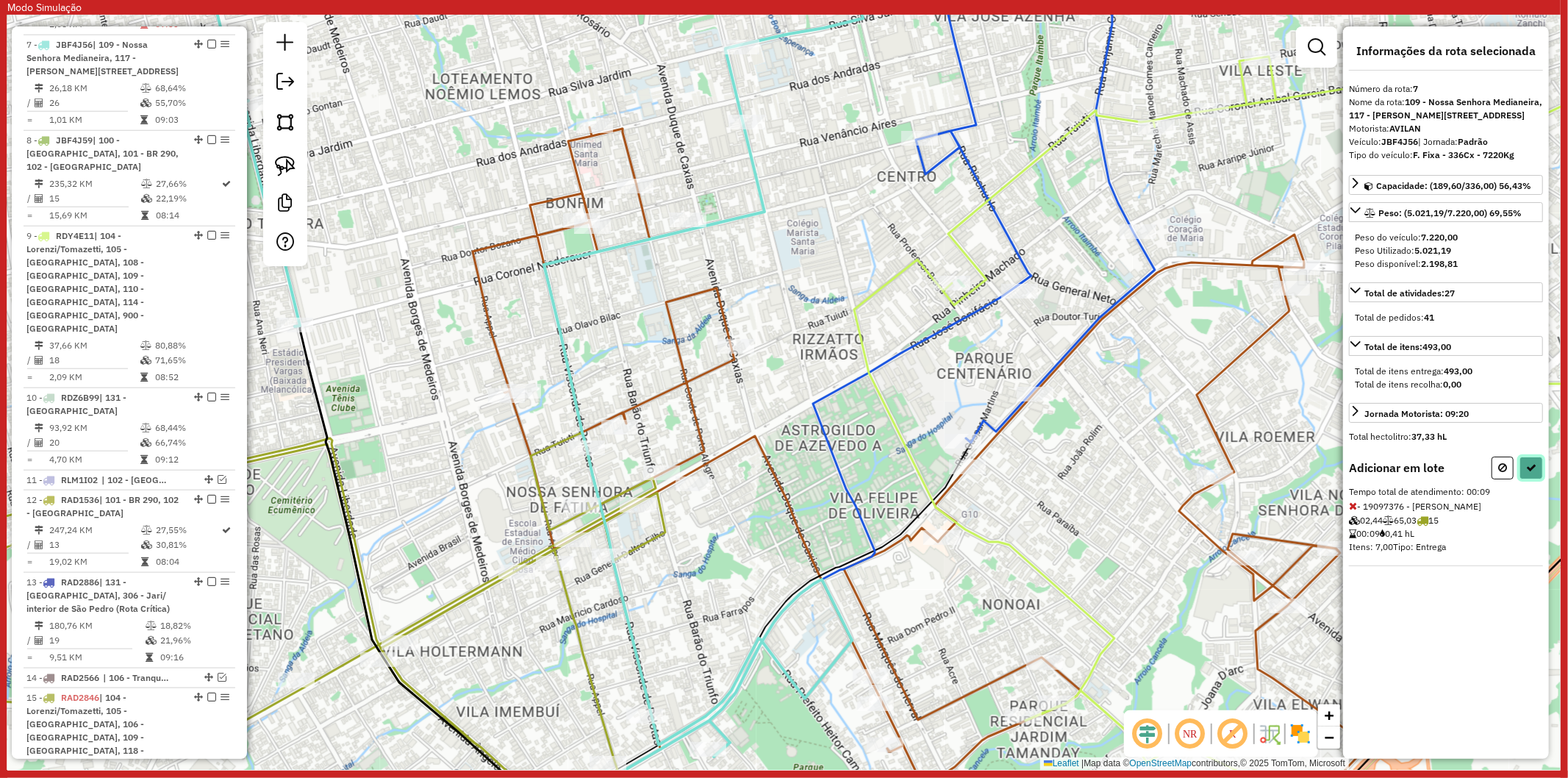
click at [1534, 473] on icon at bounding box center [1531, 468] width 11 height 11
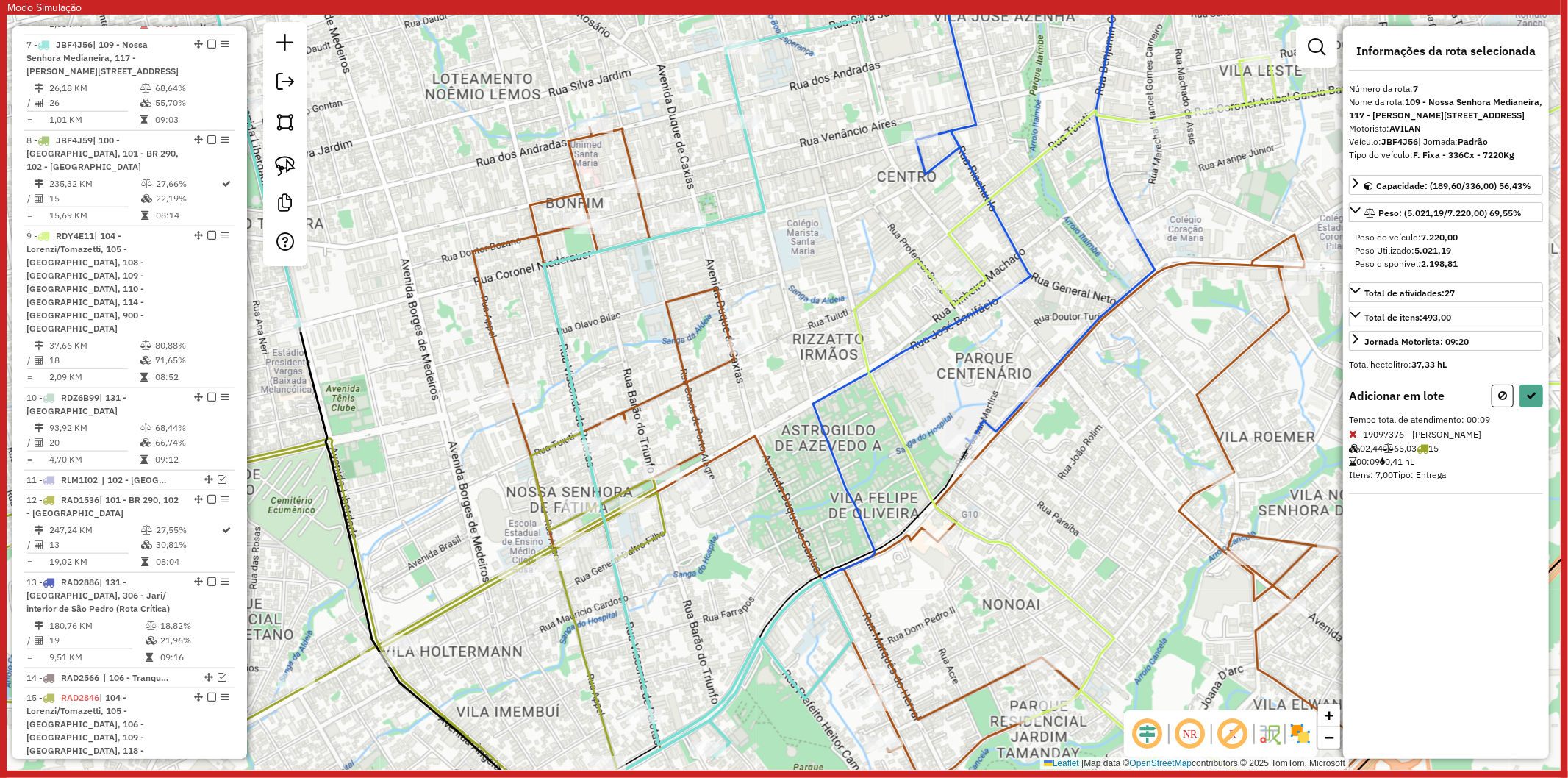
select select "**********"
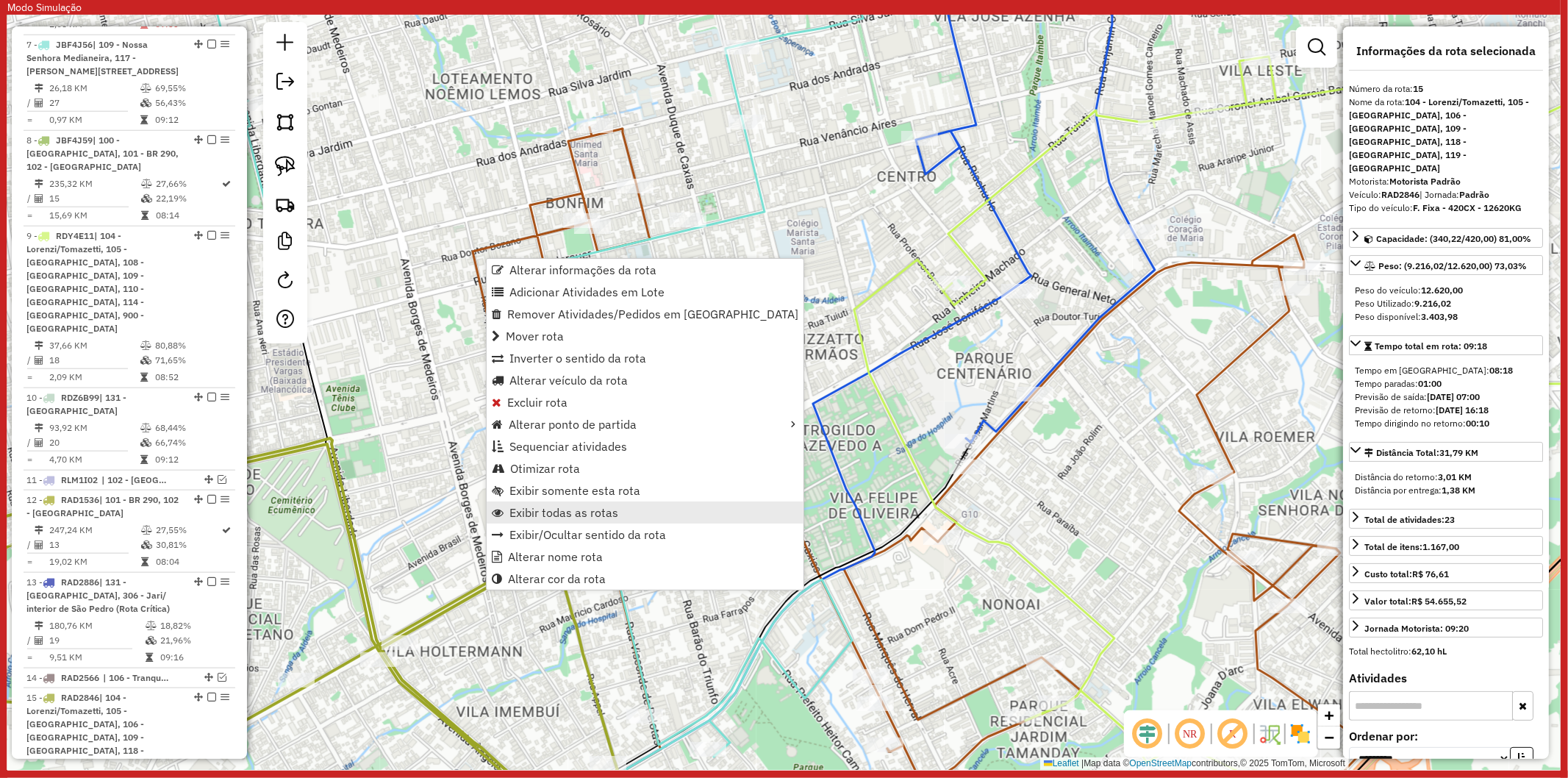
scroll to position [1635, 0]
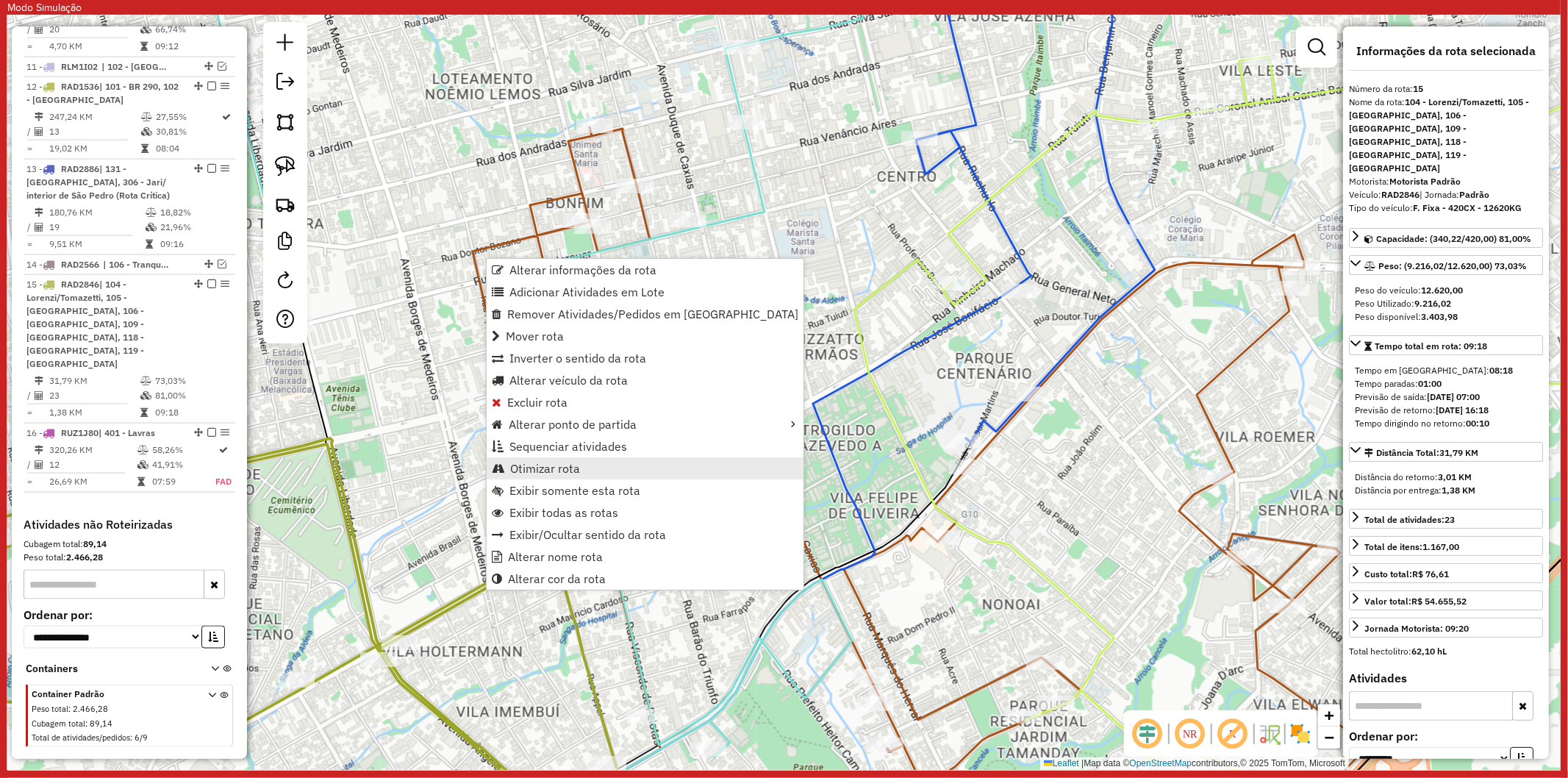
click at [532, 466] on span "Otimizar rota" at bounding box center [545, 468] width 70 height 12
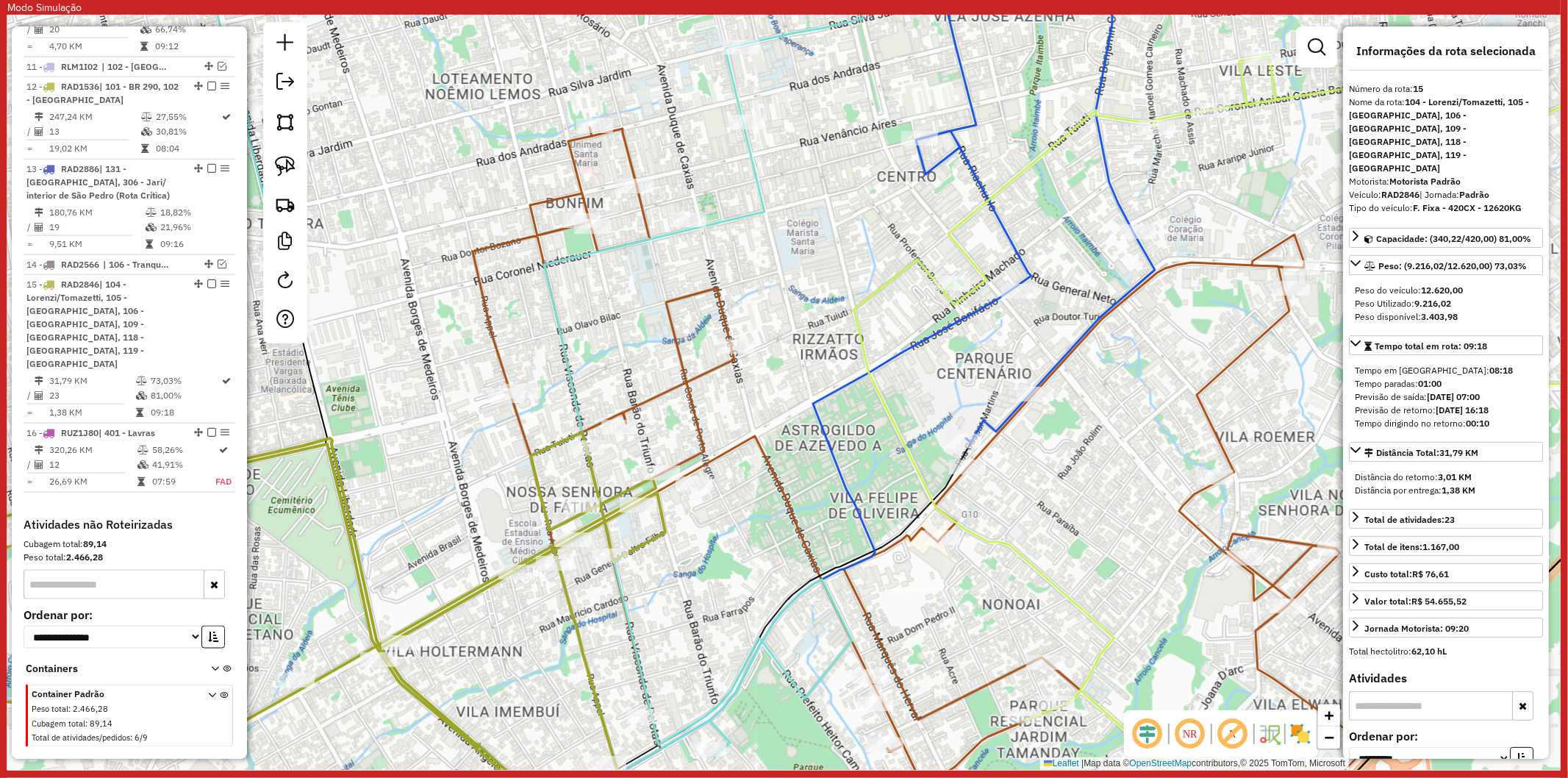
click at [621, 598] on icon at bounding box center [530, 392] width 666 height 907
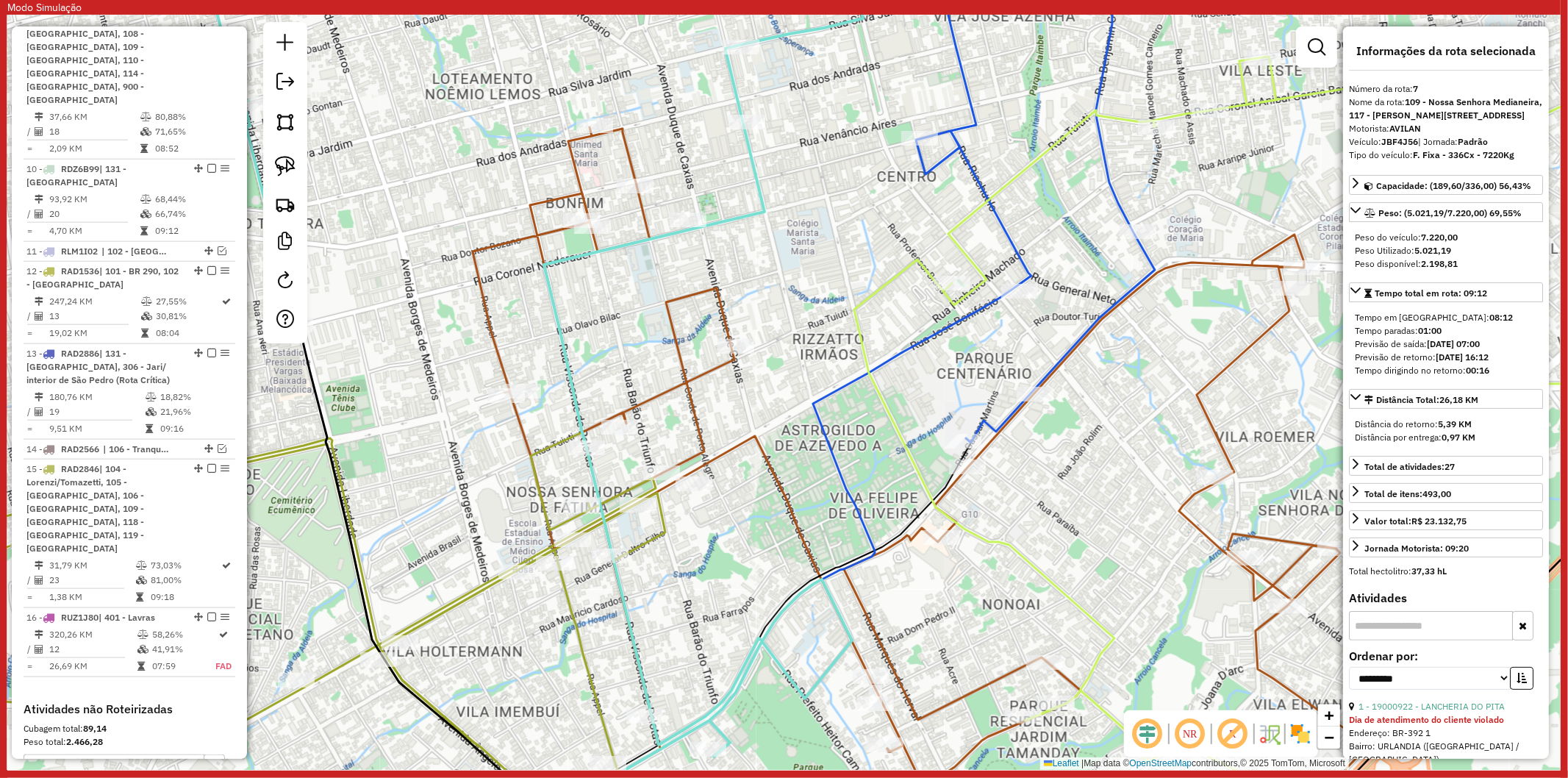
scroll to position [1222, 0]
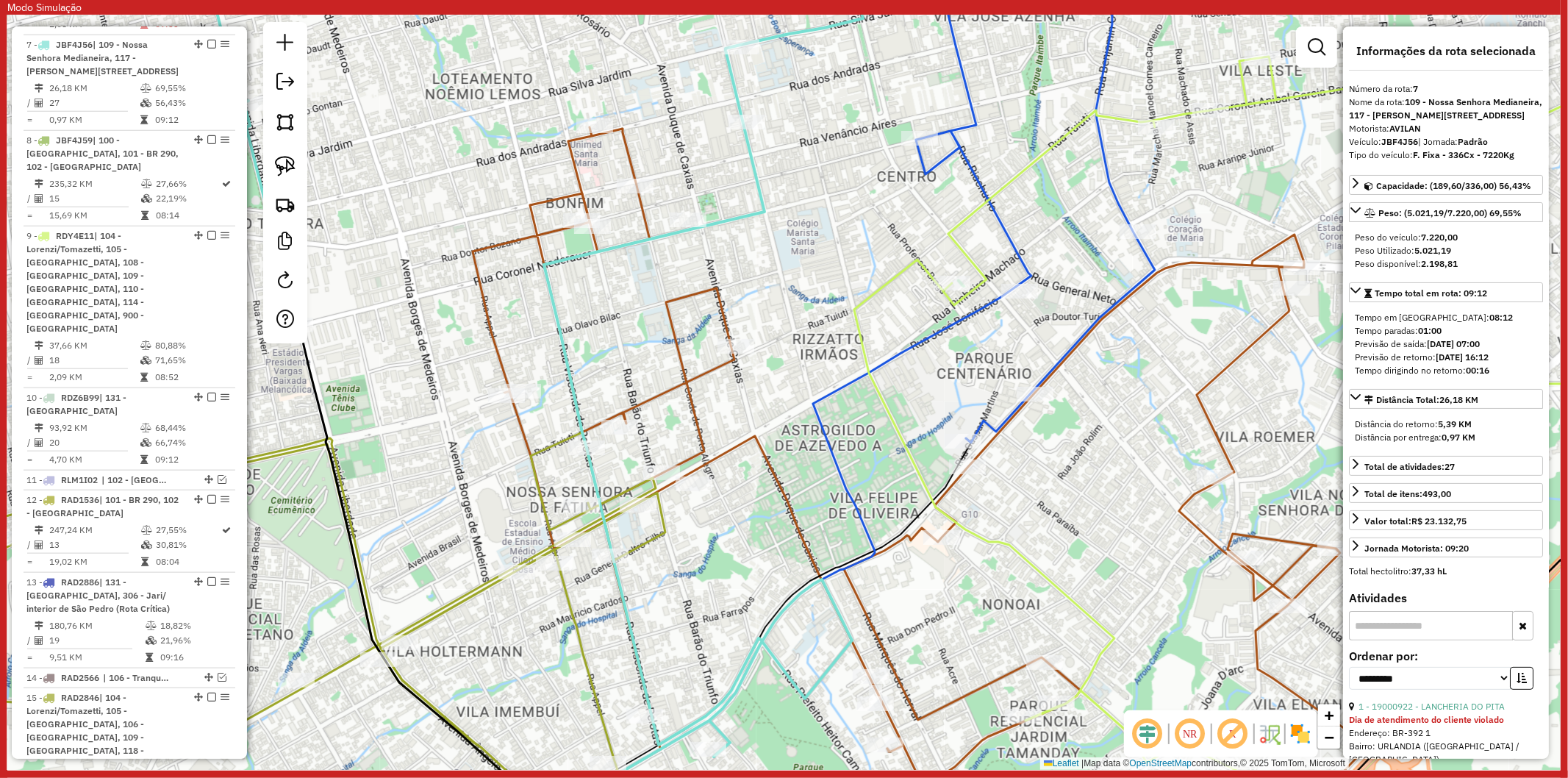
click at [981, 420] on icon at bounding box center [1010, 191] width 340 height 504
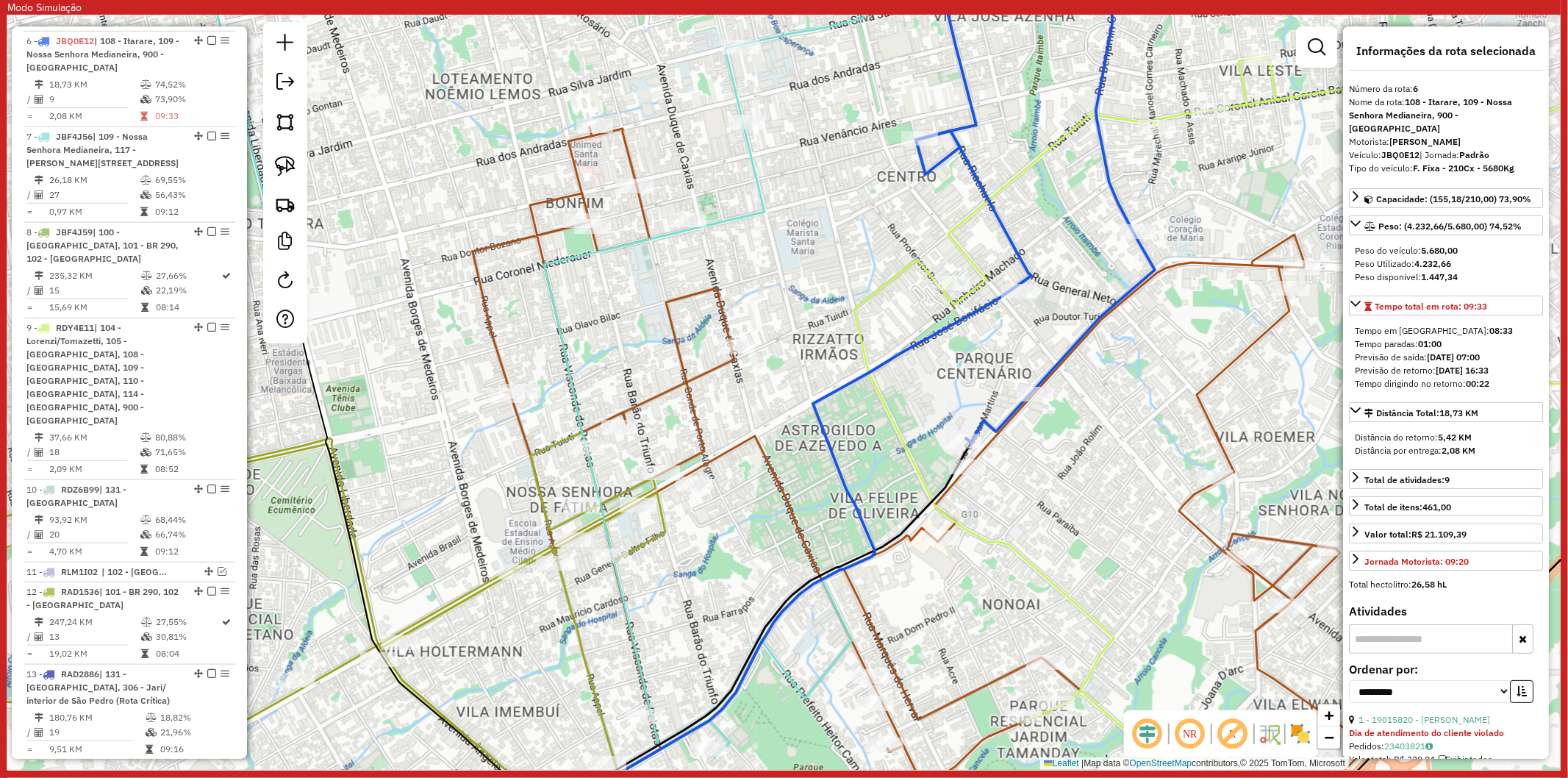
scroll to position [1126, 0]
click at [624, 611] on icon at bounding box center [530, 392] width 666 height 907
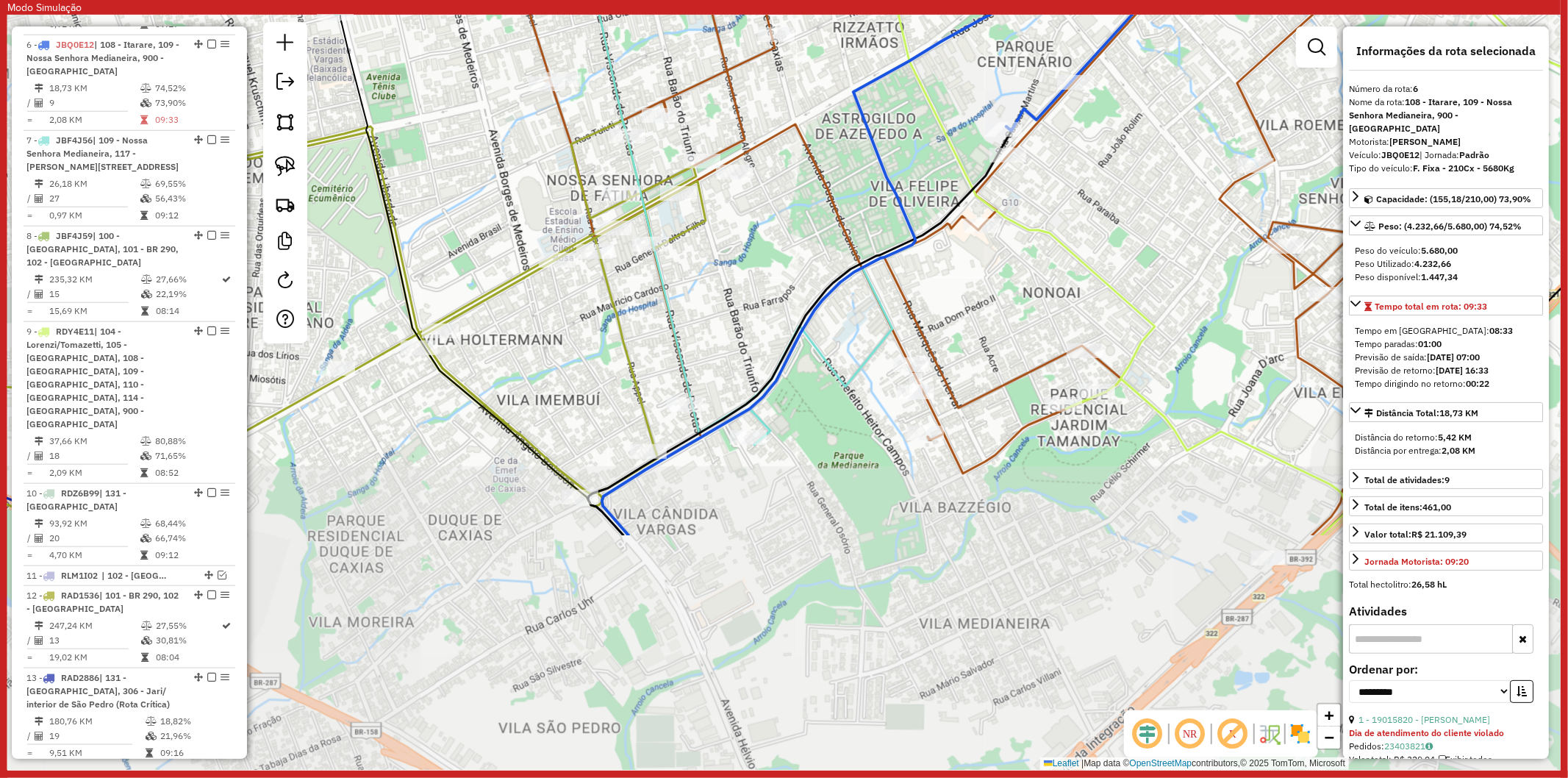
drag, startPoint x: 695, startPoint y: 628, endPoint x: 737, endPoint y: 317, distance: 313.8
click at [737, 317] on div "Janela de atendimento Grade de atendimento Capacidade Transportadoras Veículos …" at bounding box center [784, 391] width 1554 height 755
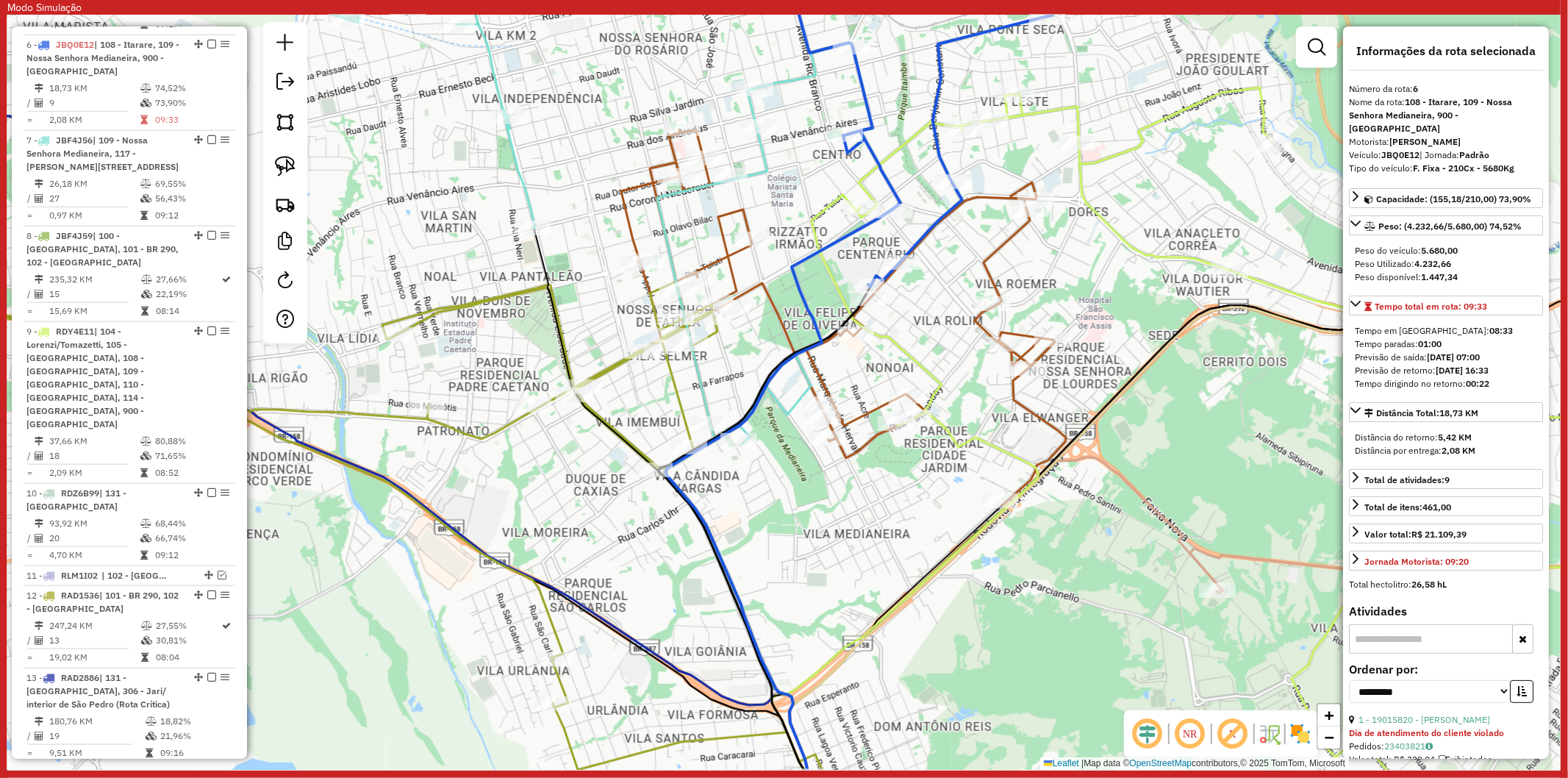
click at [741, 369] on div "Janela de atendimento Grade de atendimento Capacidade Transportadoras Veículos …" at bounding box center [784, 391] width 1554 height 755
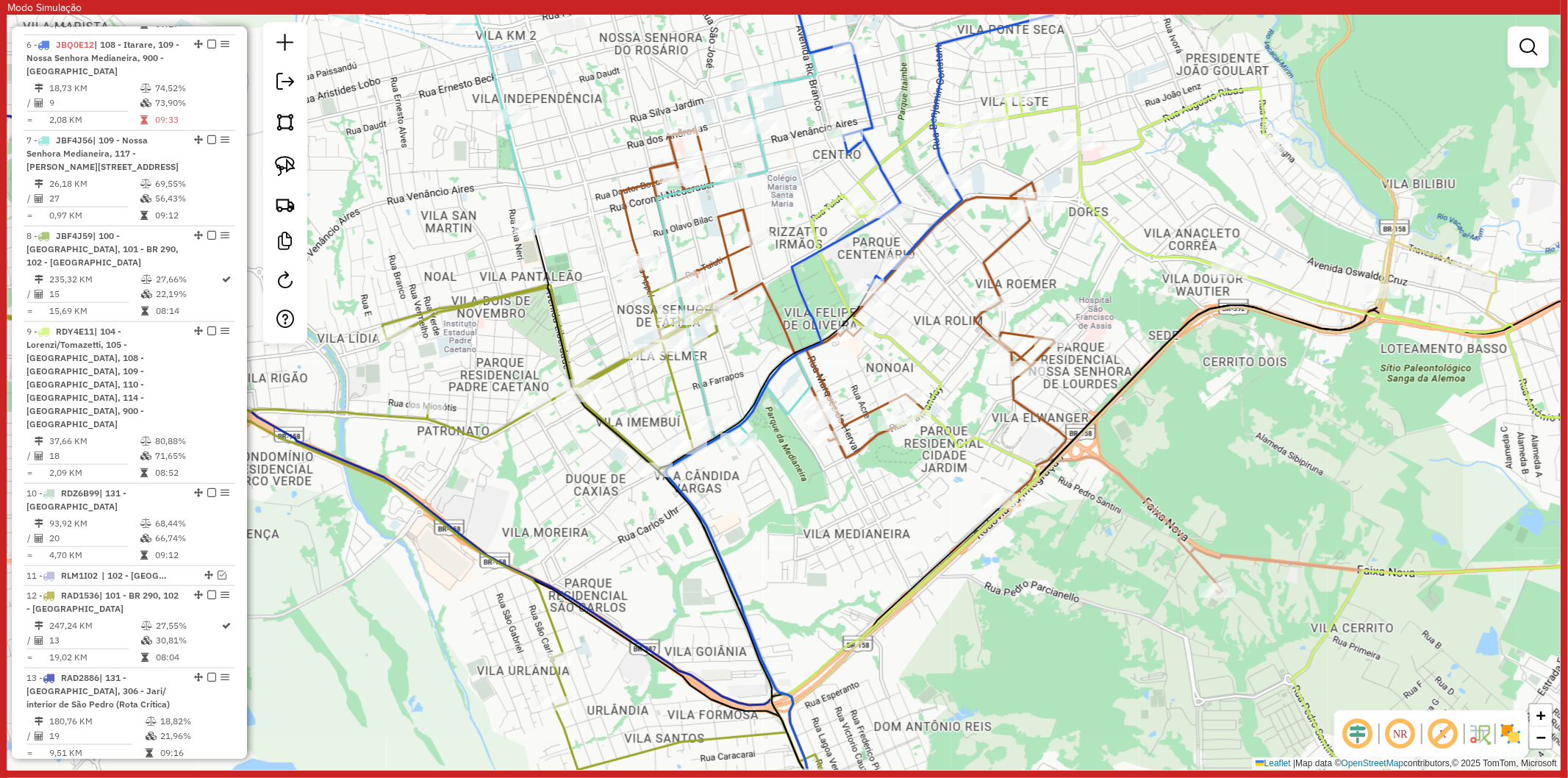
click at [674, 387] on icon at bounding box center [340, 503] width 974 height 557
select select "**********"
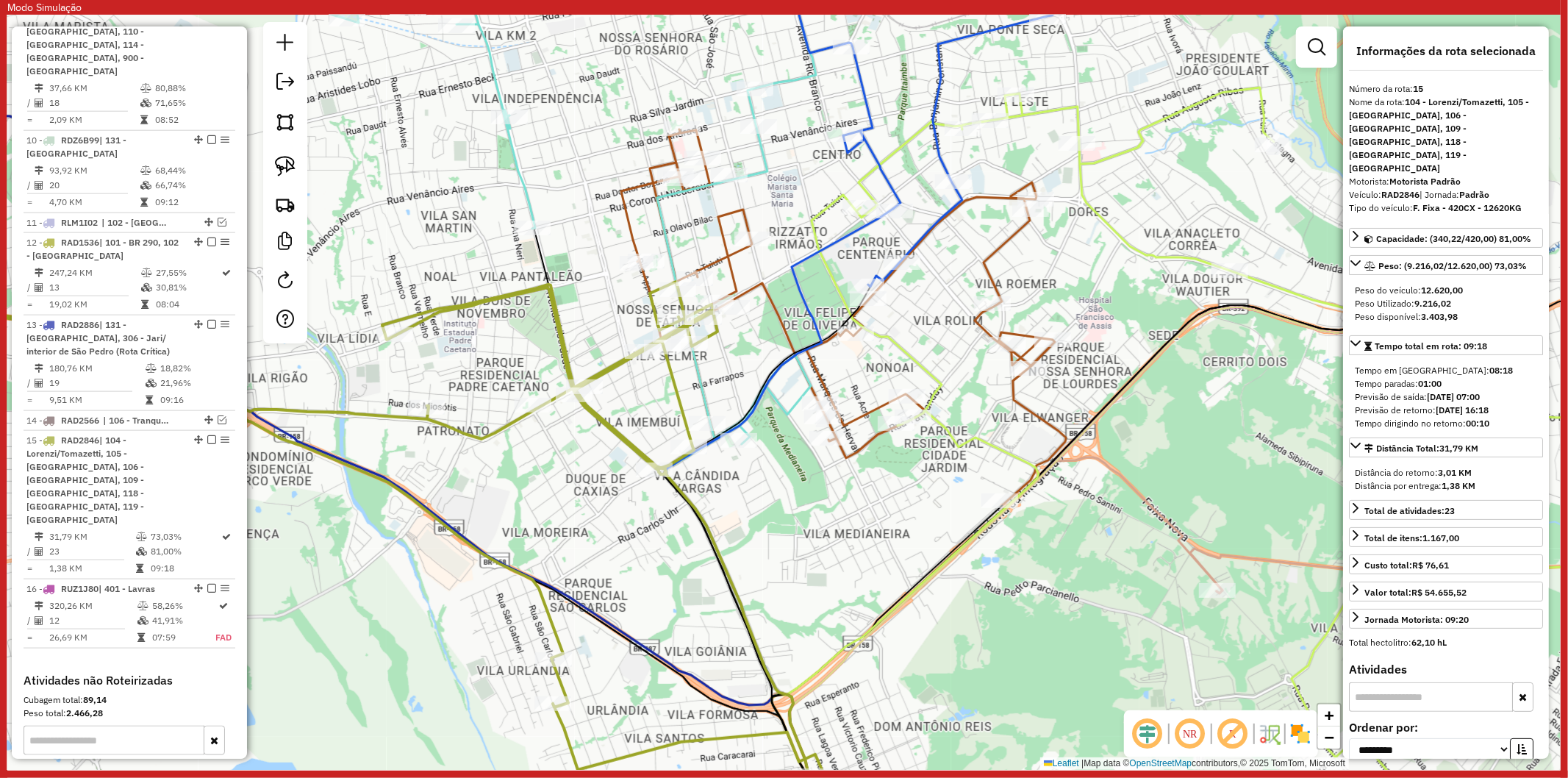
scroll to position [1635, 0]
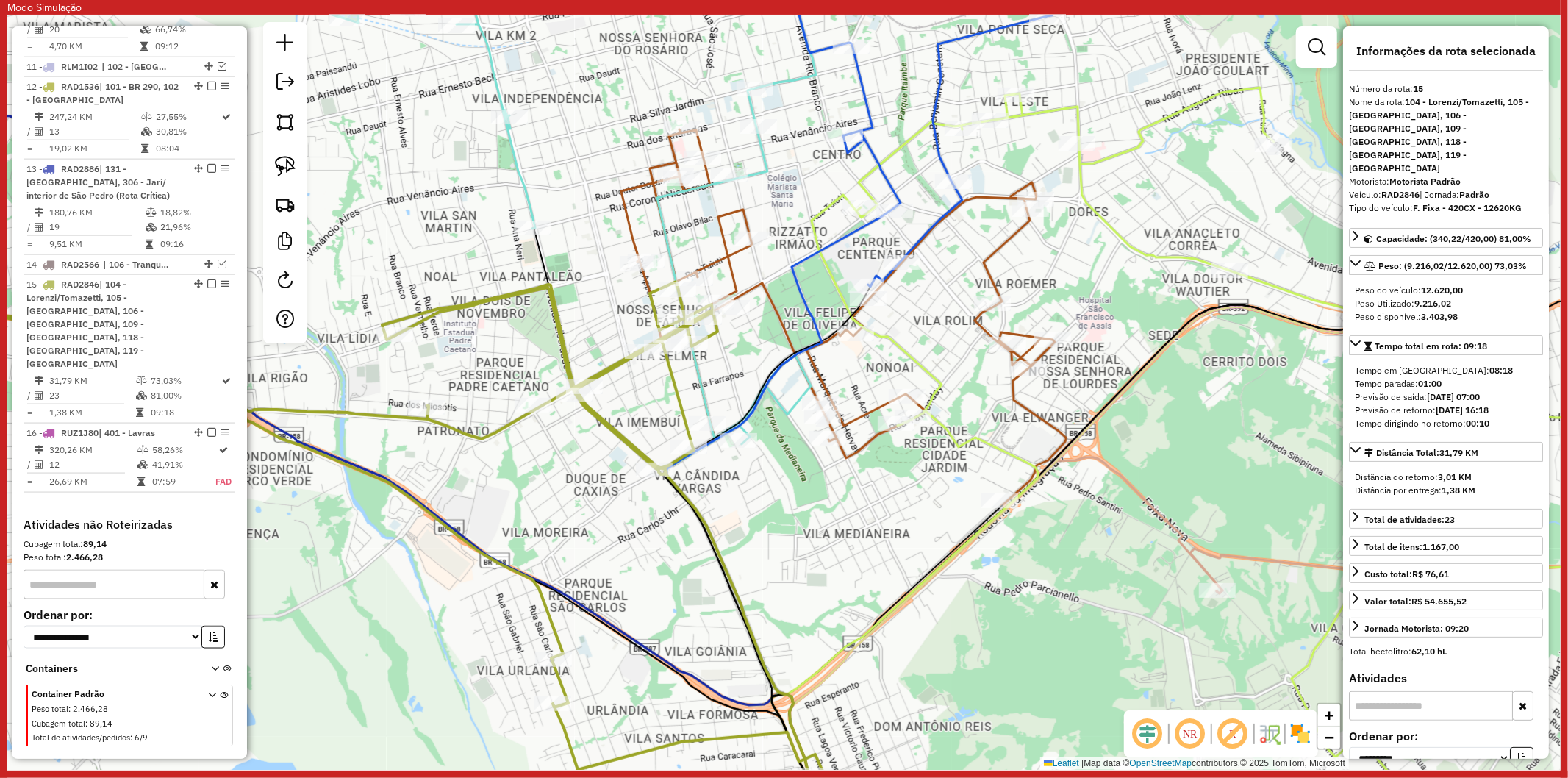
click at [866, 372] on div "Janela de atendimento Grade de atendimento Capacidade Transportadoras Veículos …" at bounding box center [784, 391] width 1554 height 755
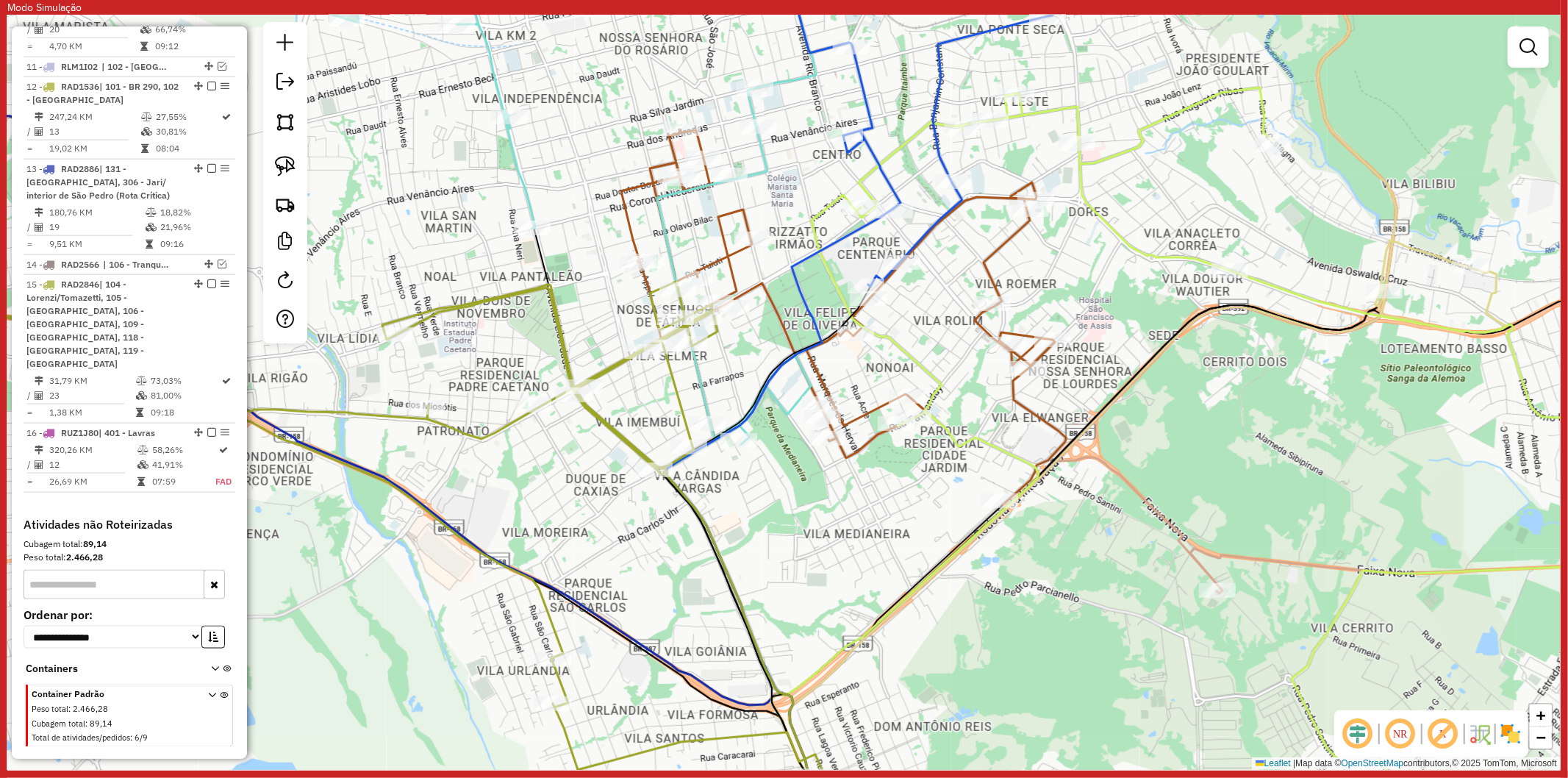
click at [820, 379] on icon at bounding box center [843, 317] width 445 height 375
select select "**********"
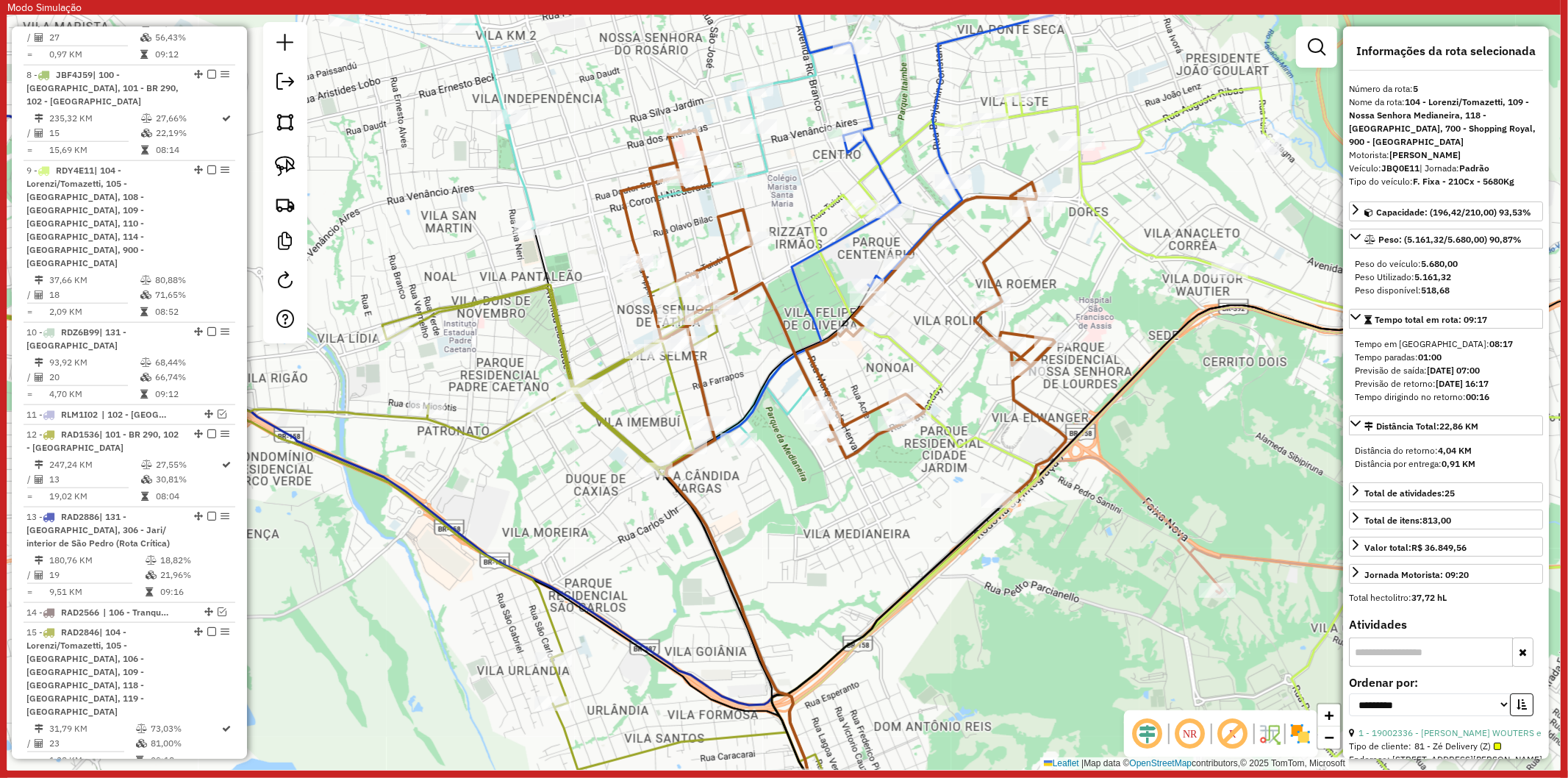
scroll to position [1003, 0]
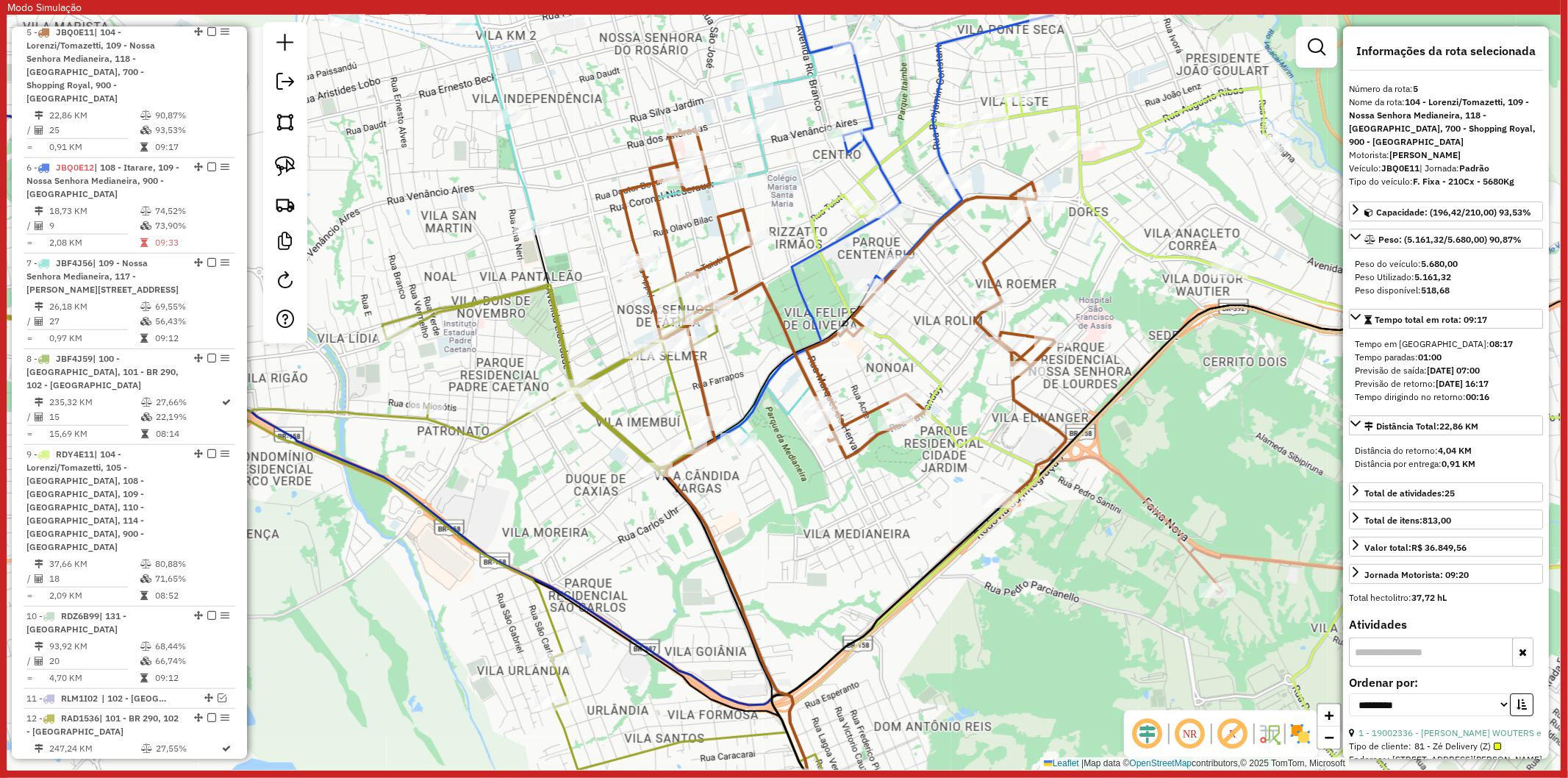
click at [675, 386] on icon at bounding box center [340, 503] width 974 height 557
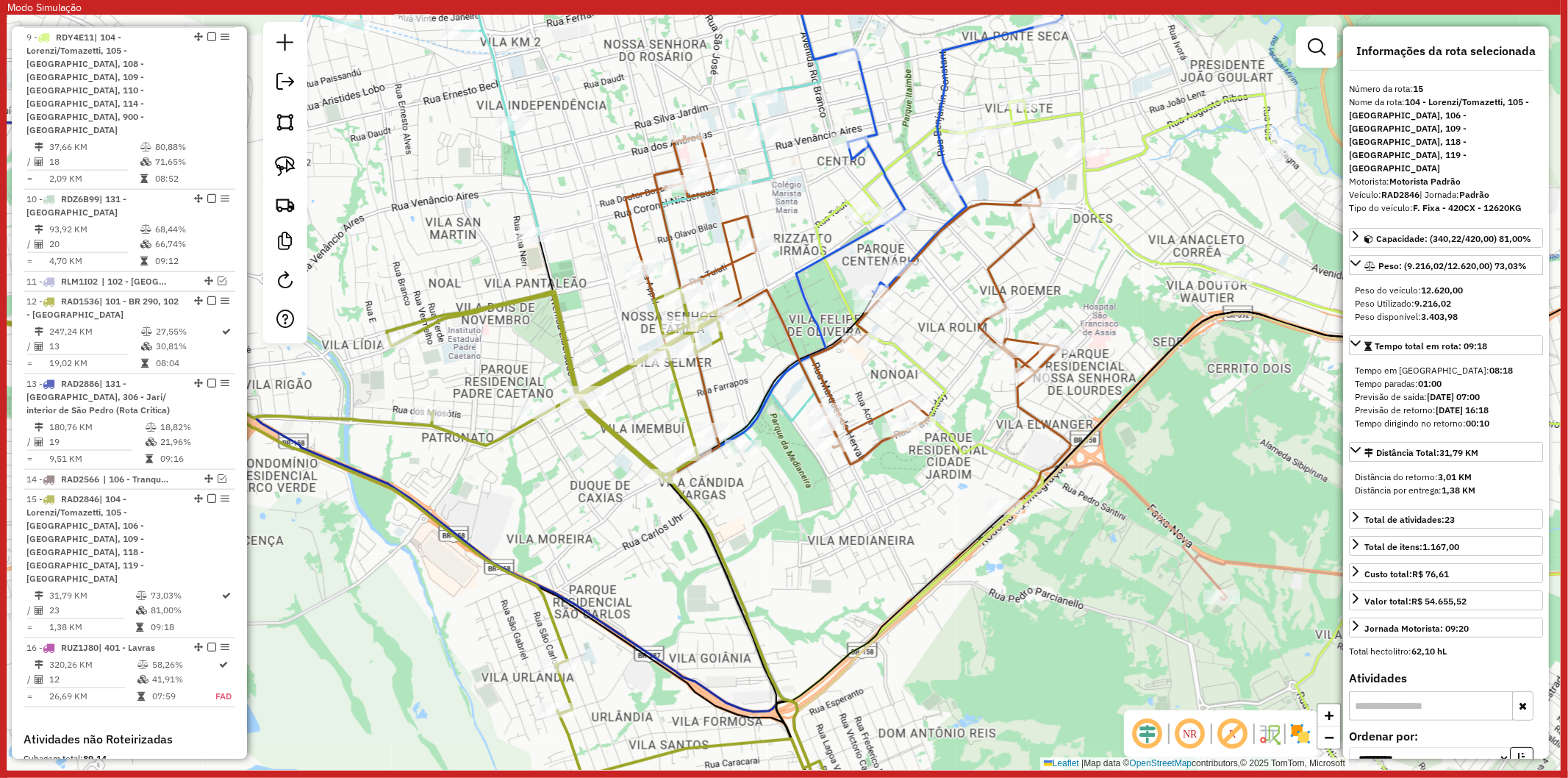
scroll to position [1635, 0]
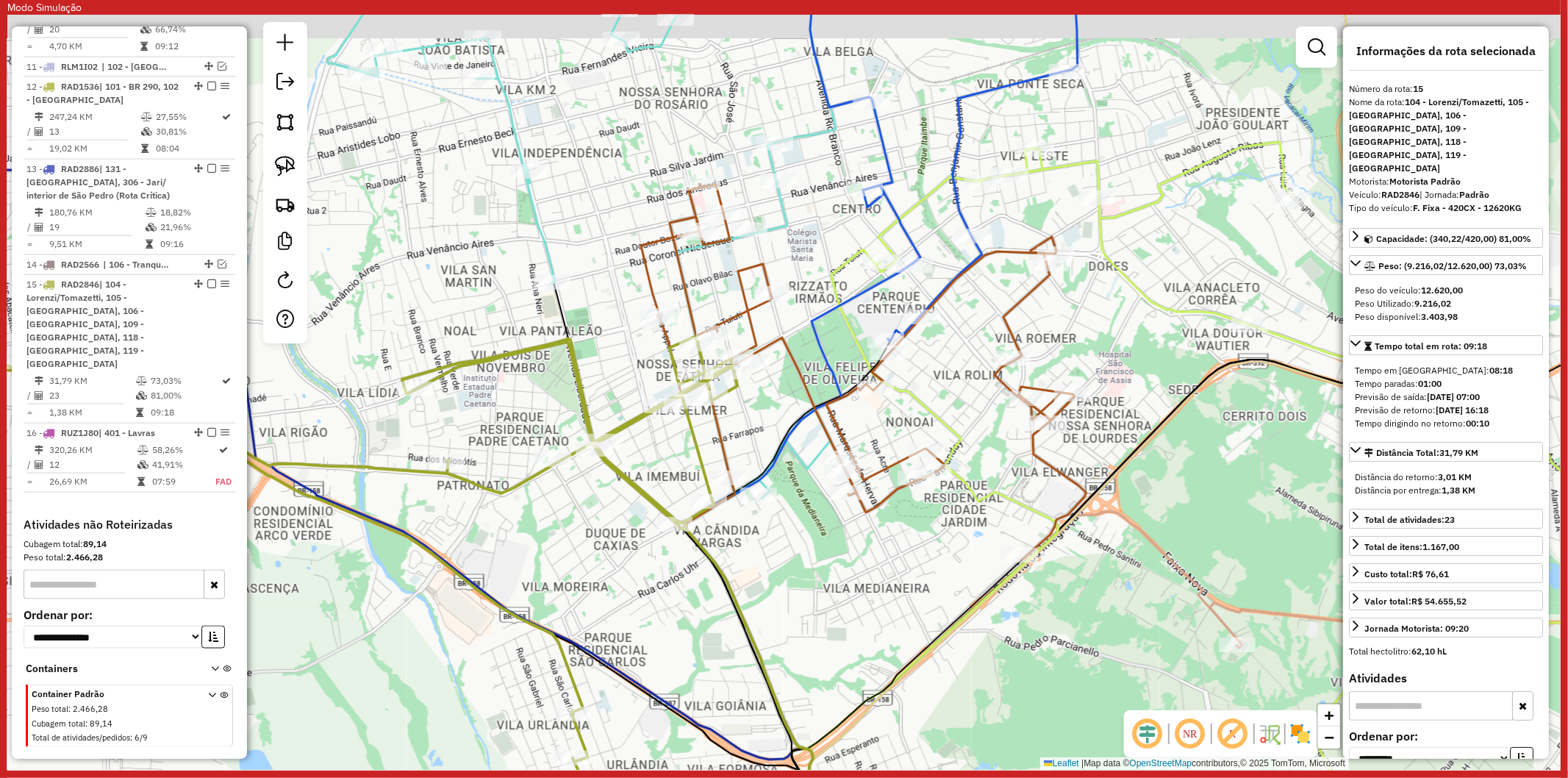
drag, startPoint x: 750, startPoint y: 367, endPoint x: 766, endPoint y: 415, distance: 50.6
click at [766, 415] on div "Janela de atendimento Grade de atendimento Capacidade Transportadoras Veículos …" at bounding box center [784, 391] width 1554 height 755
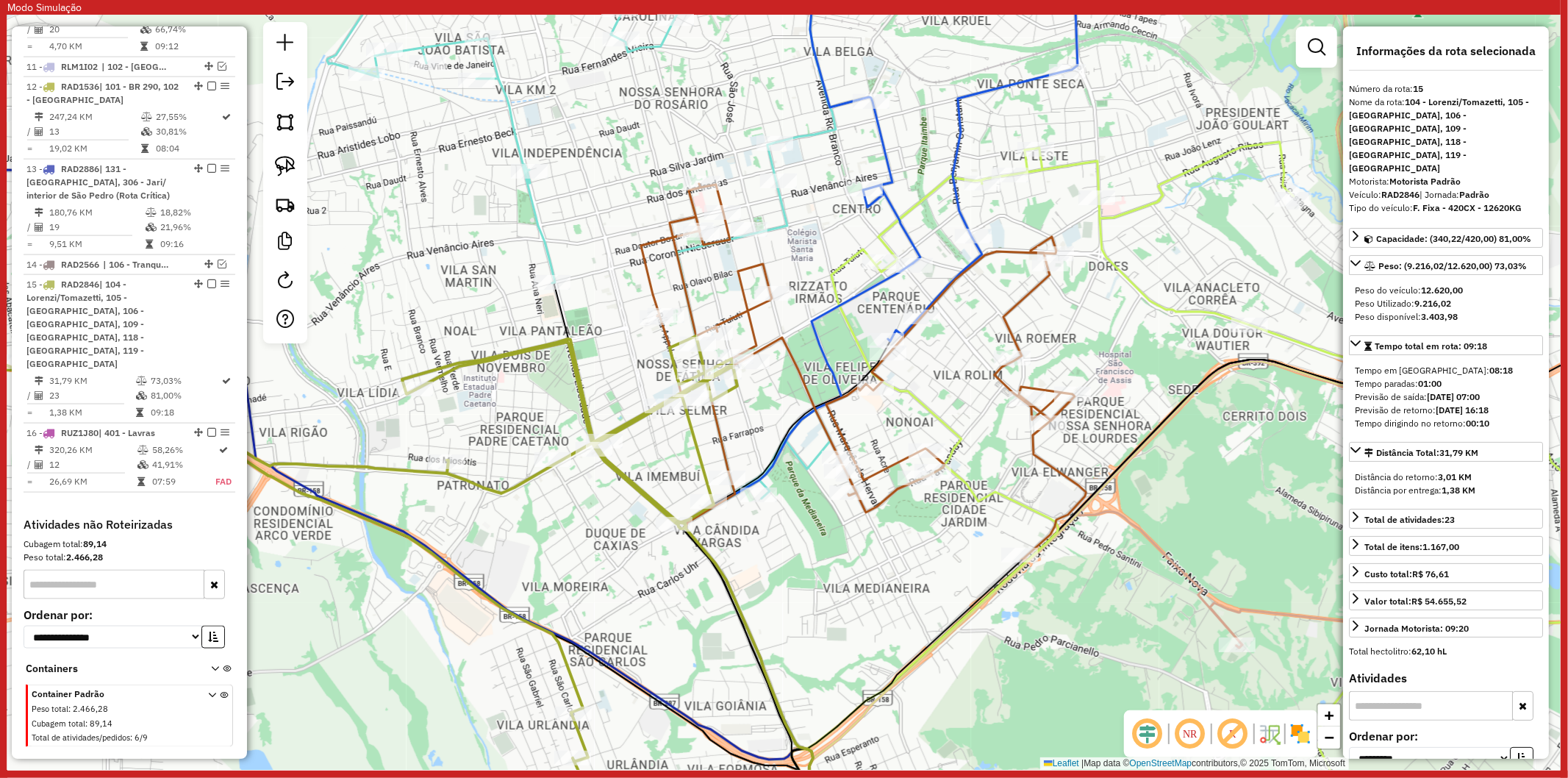
click at [541, 246] on icon at bounding box center [582, 388] width 510 height 897
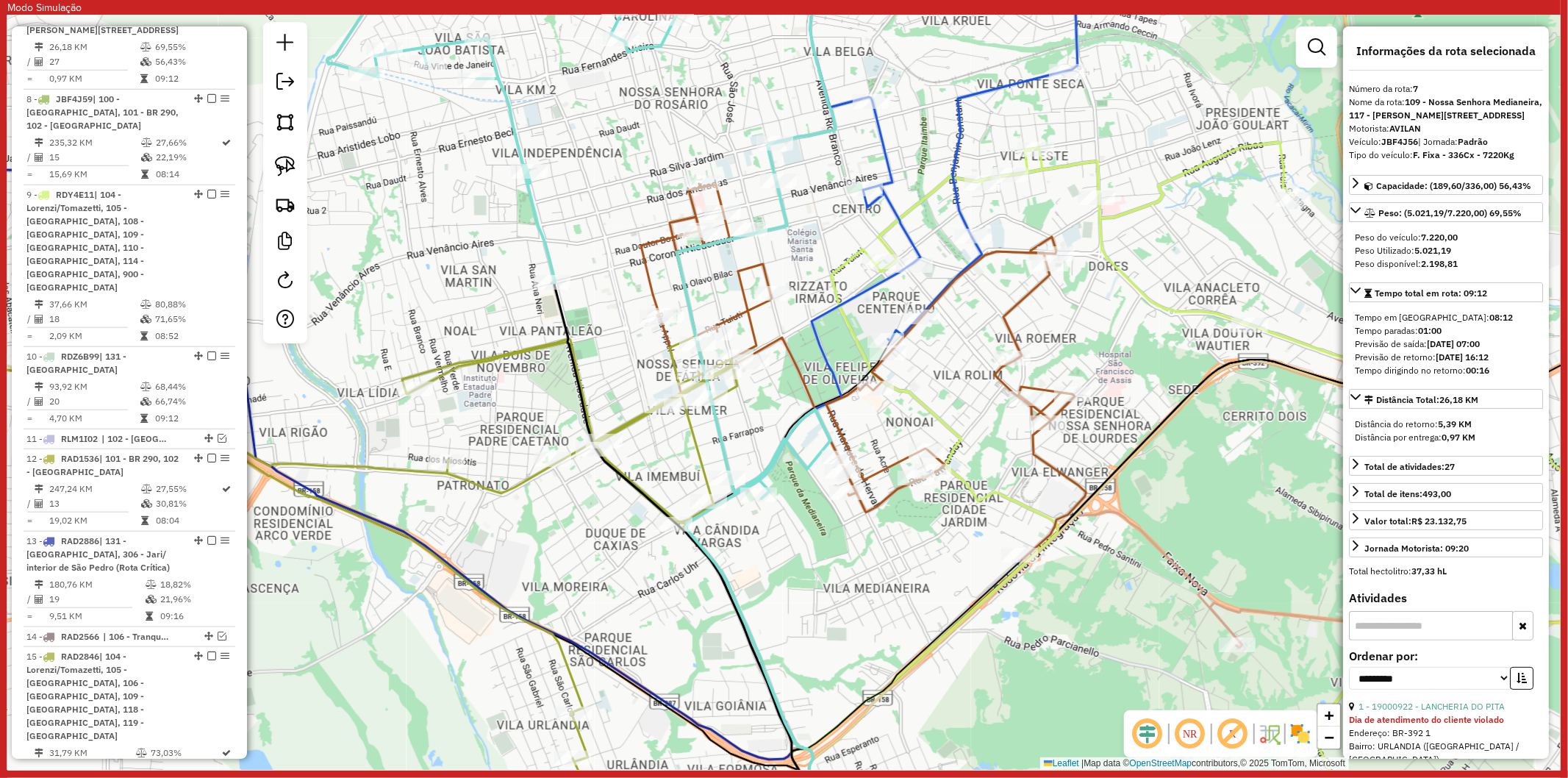
scroll to position [1222, 0]
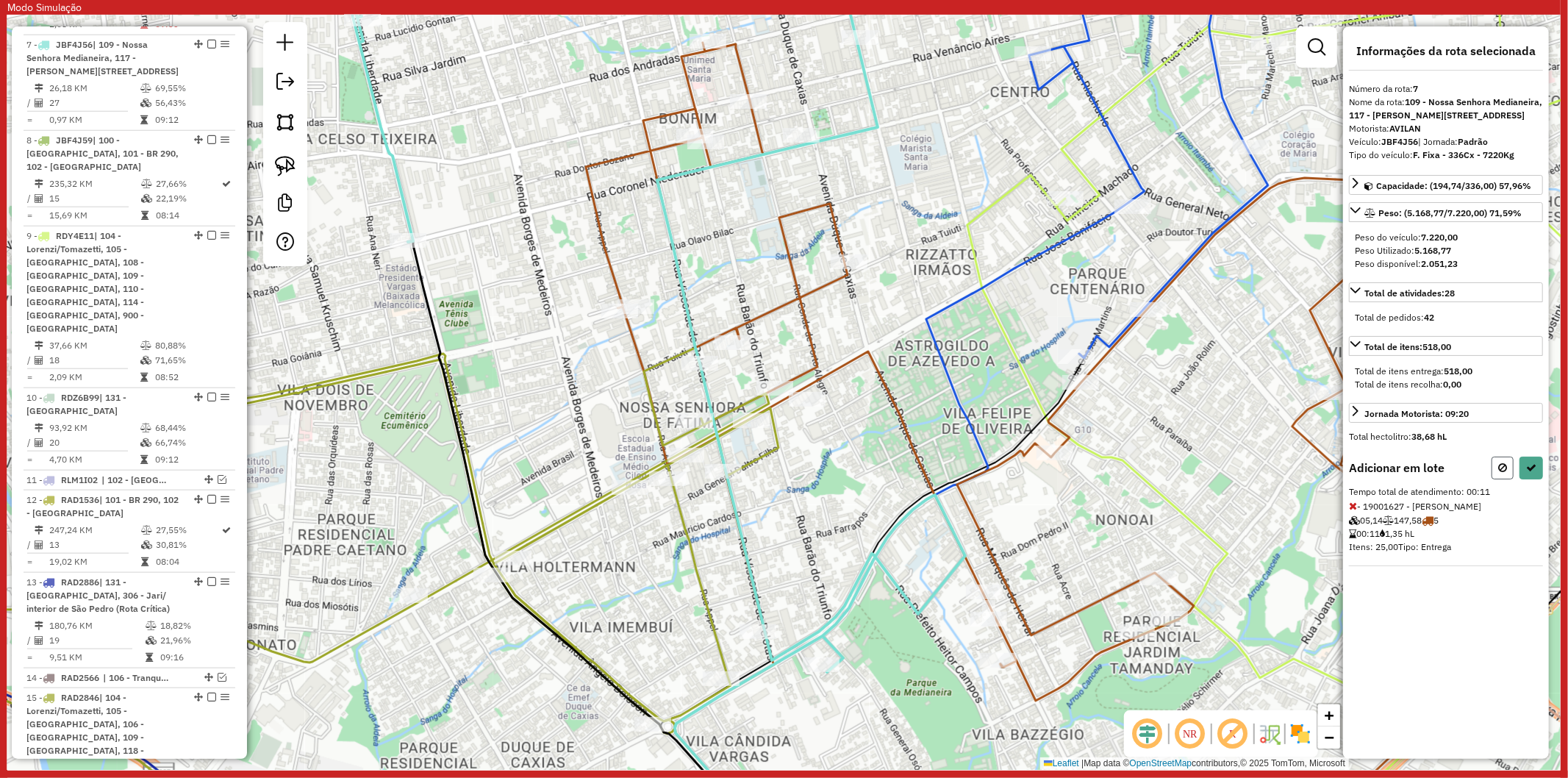
click at [1504, 474] on button at bounding box center [1503, 468] width 22 height 23
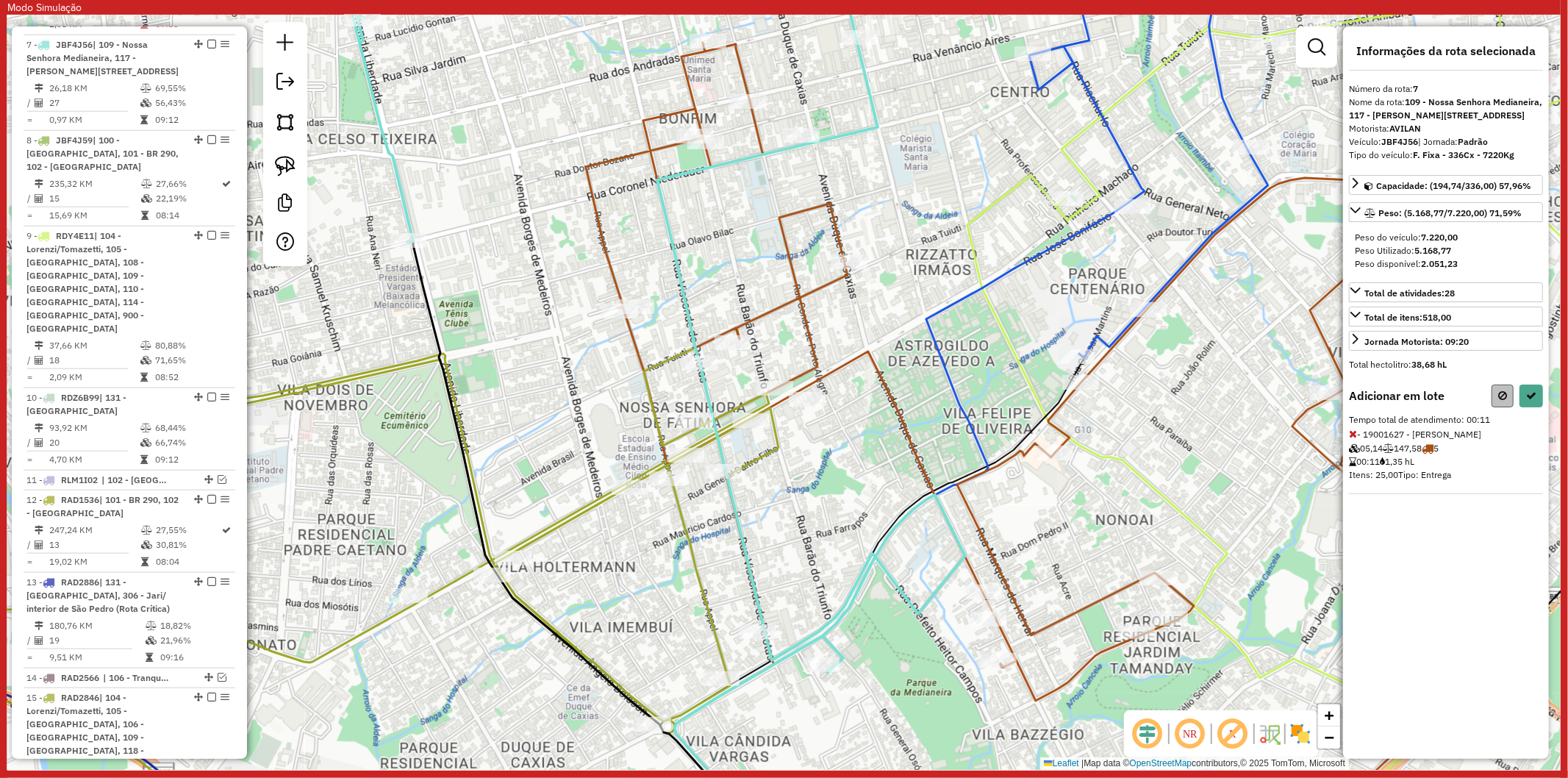
select select "**********"
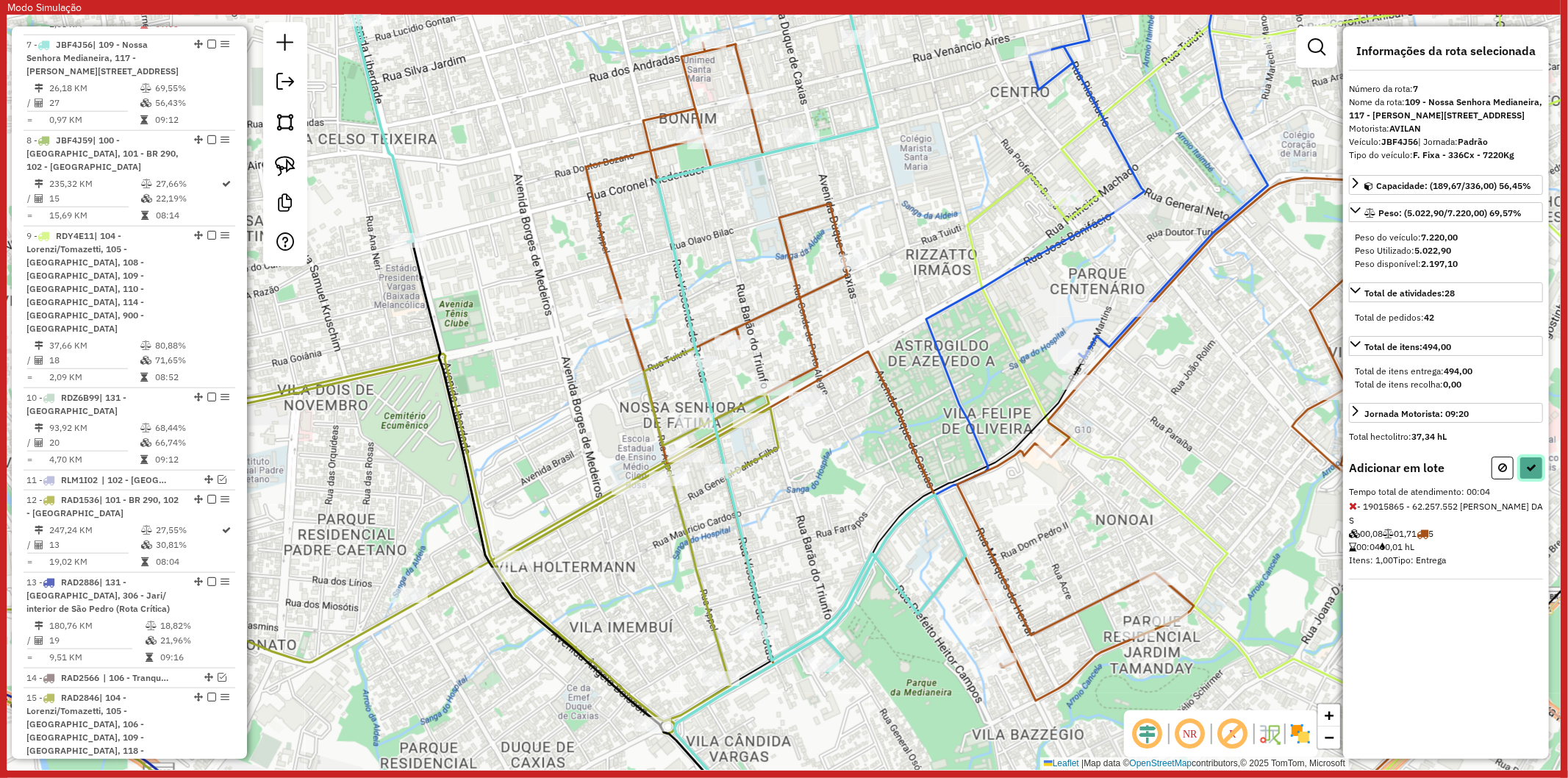
click at [1527, 473] on icon at bounding box center [1531, 468] width 11 height 11
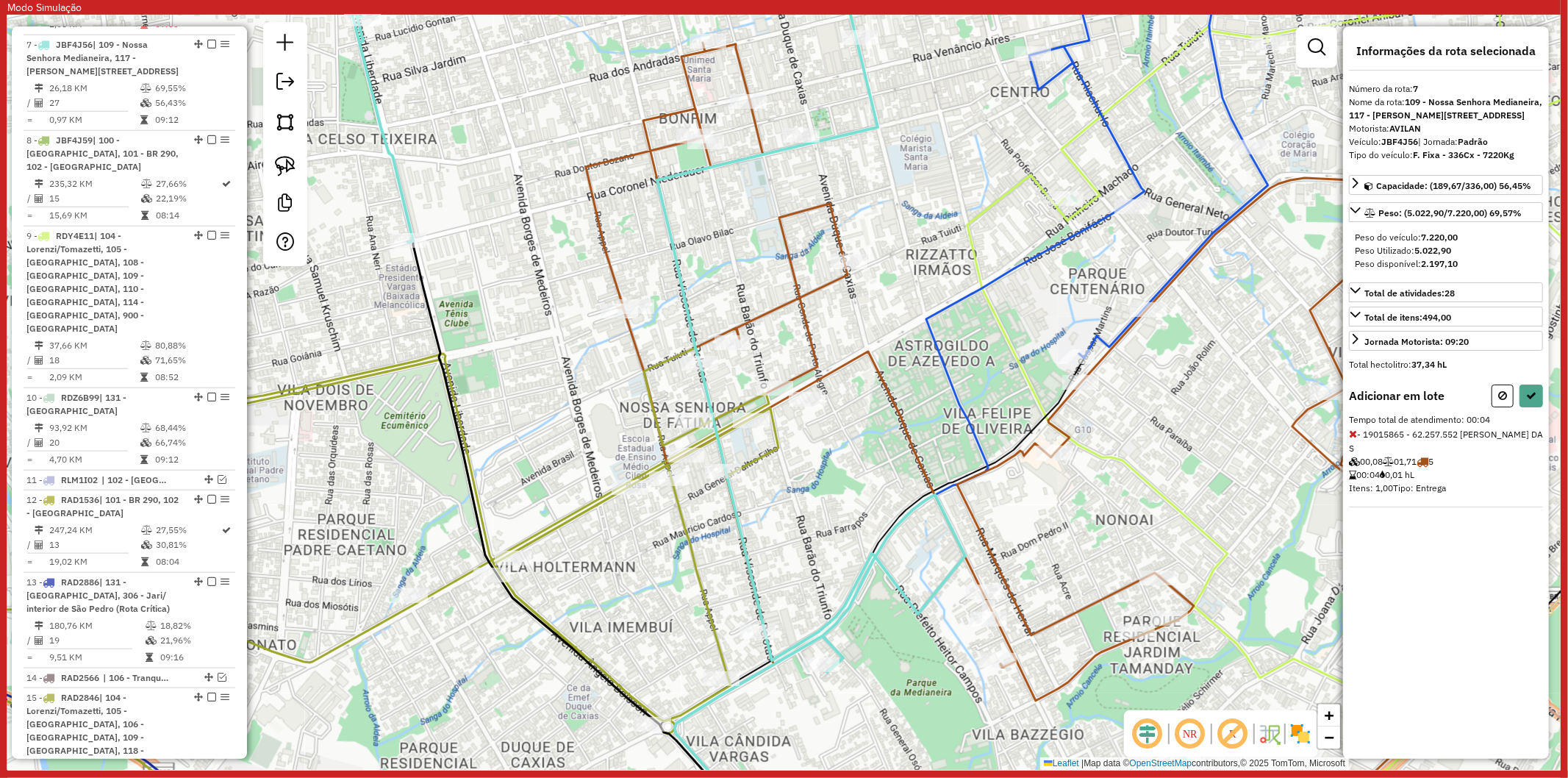
select select "**********"
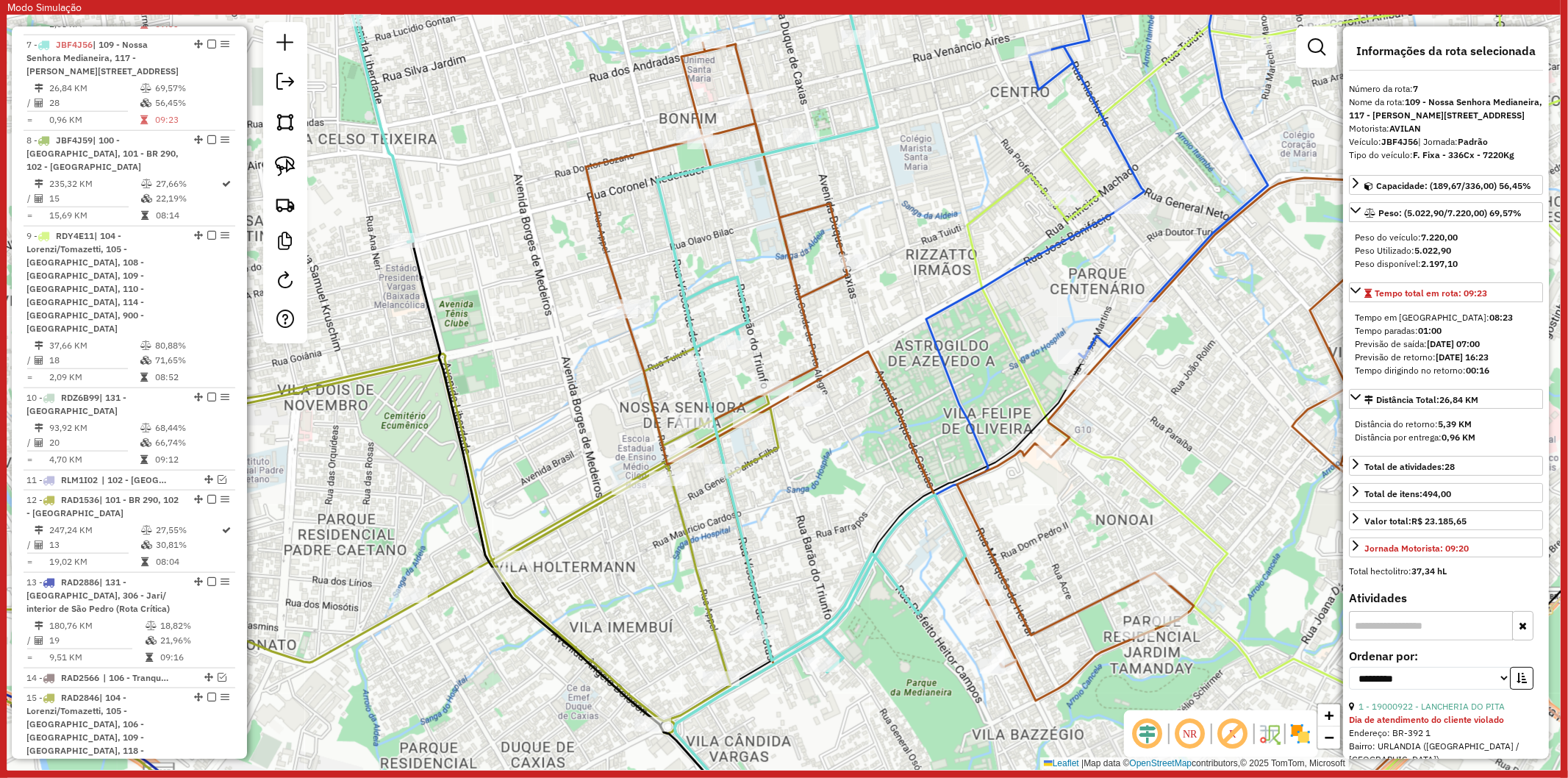
click at [800, 307] on icon at bounding box center [1030, 418] width 889 height 751
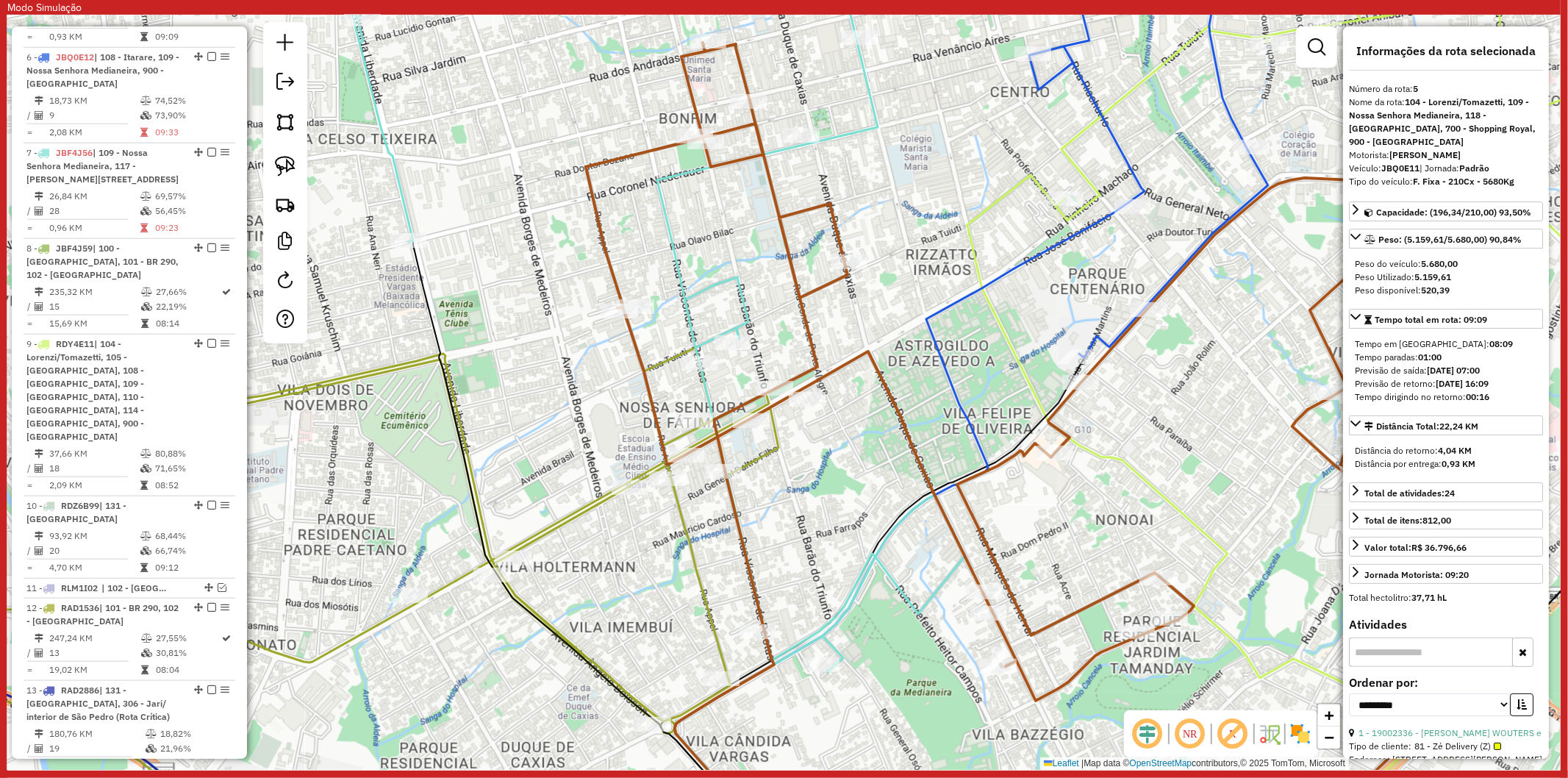
scroll to position [1003, 0]
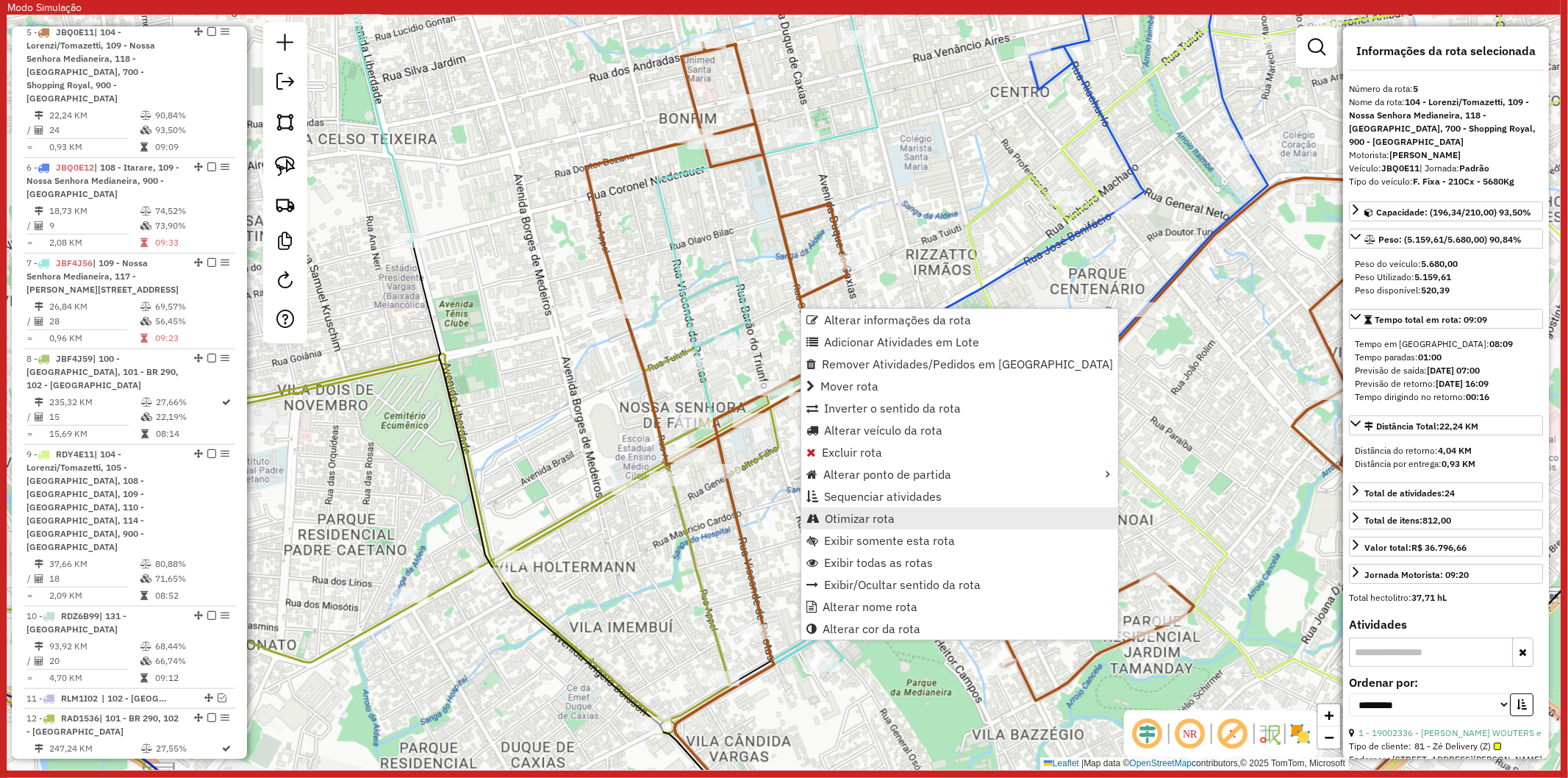
click at [861, 517] on span "Otimizar rota" at bounding box center [859, 518] width 70 height 12
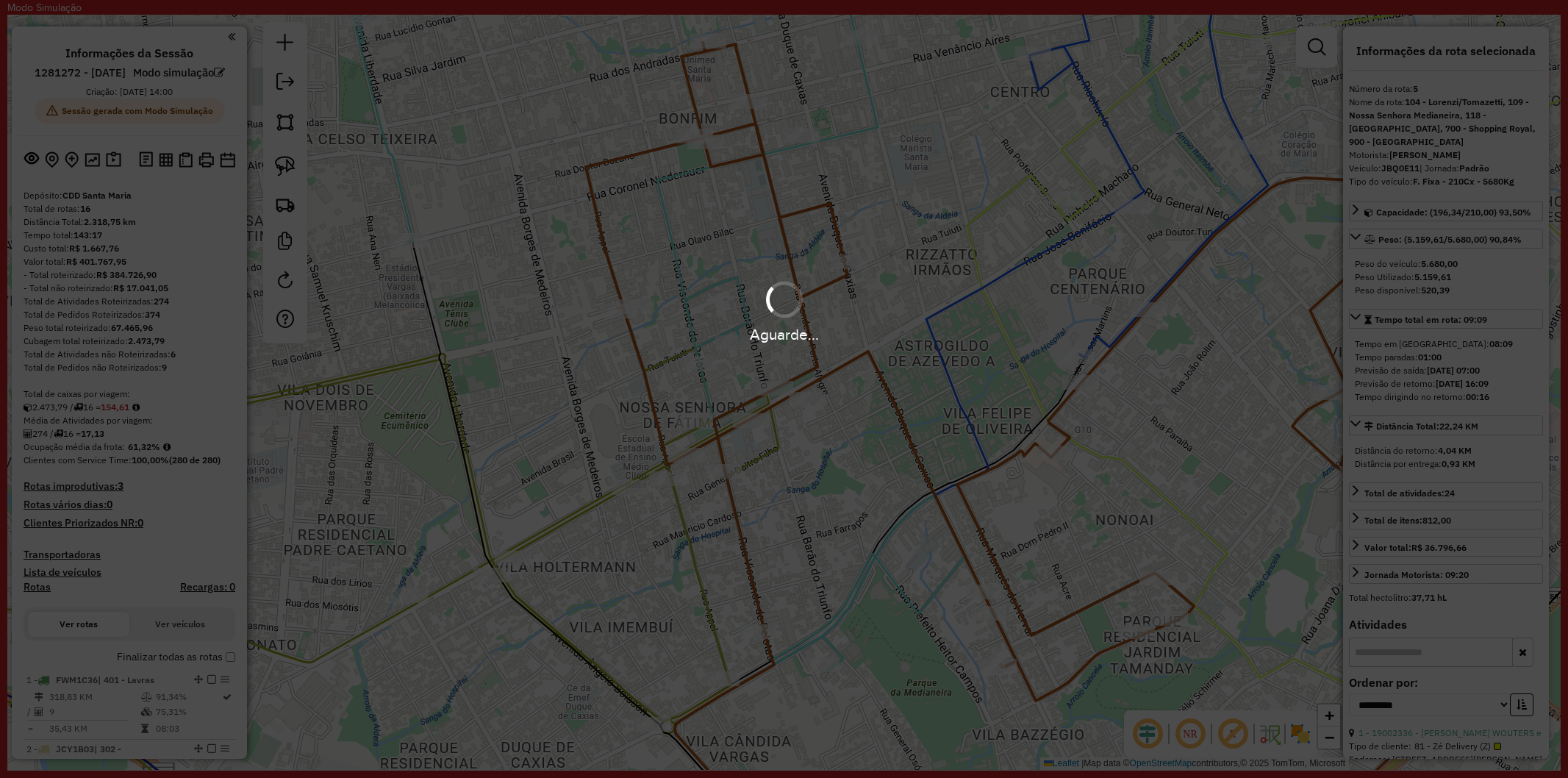
select select "**********"
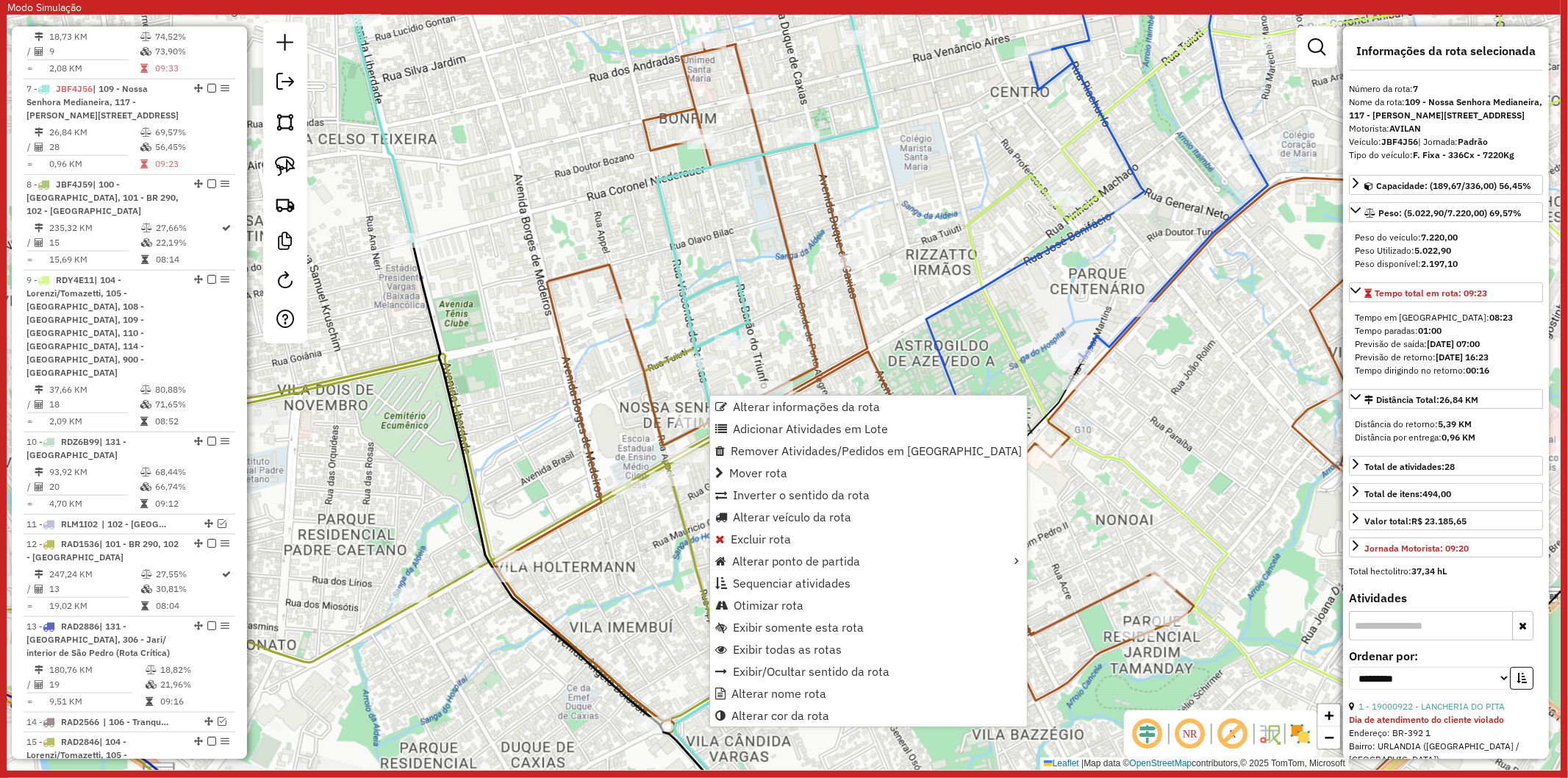
scroll to position [1222, 0]
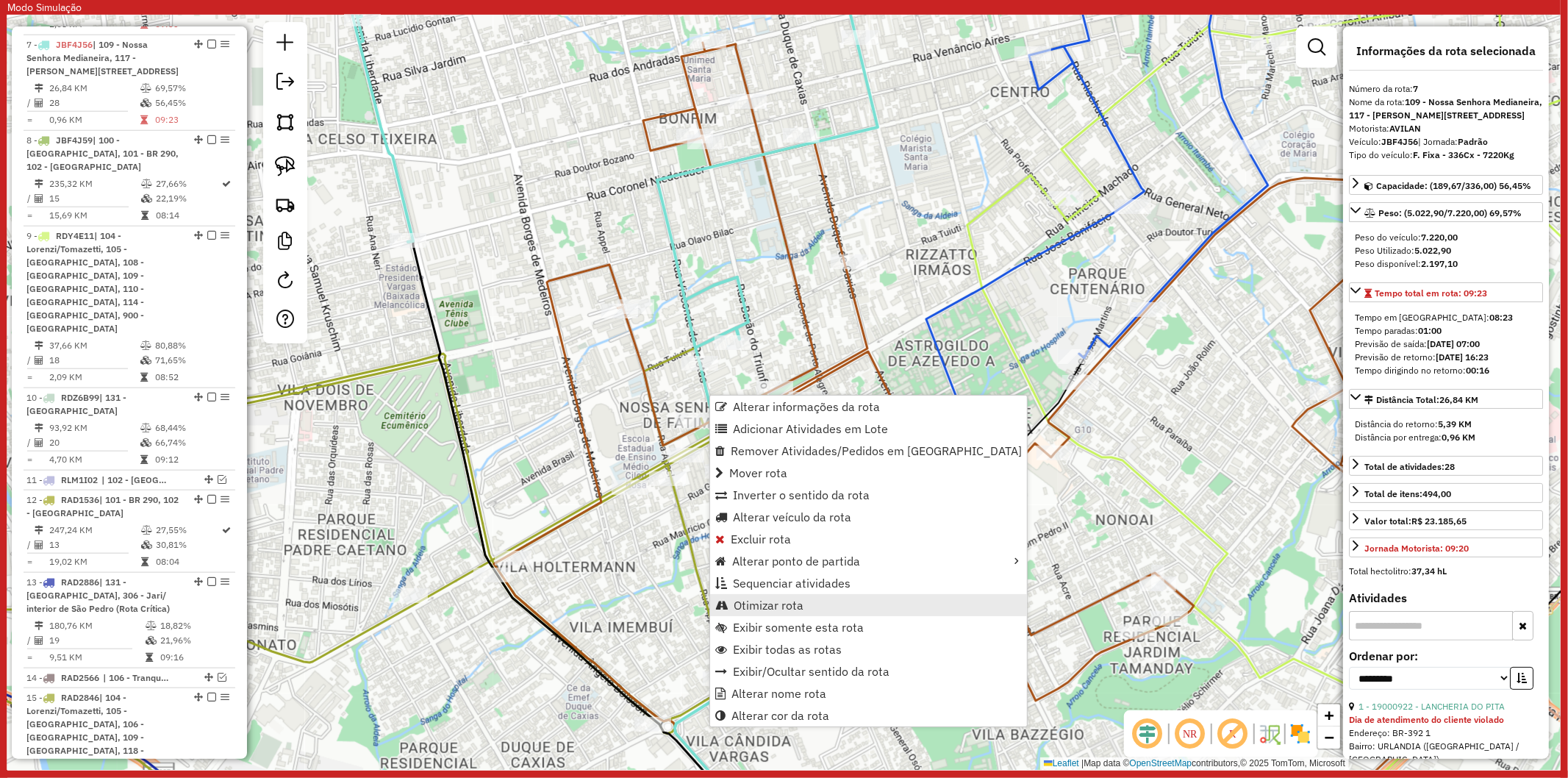
click at [804, 607] on link "Otimizar rota" at bounding box center [868, 605] width 317 height 22
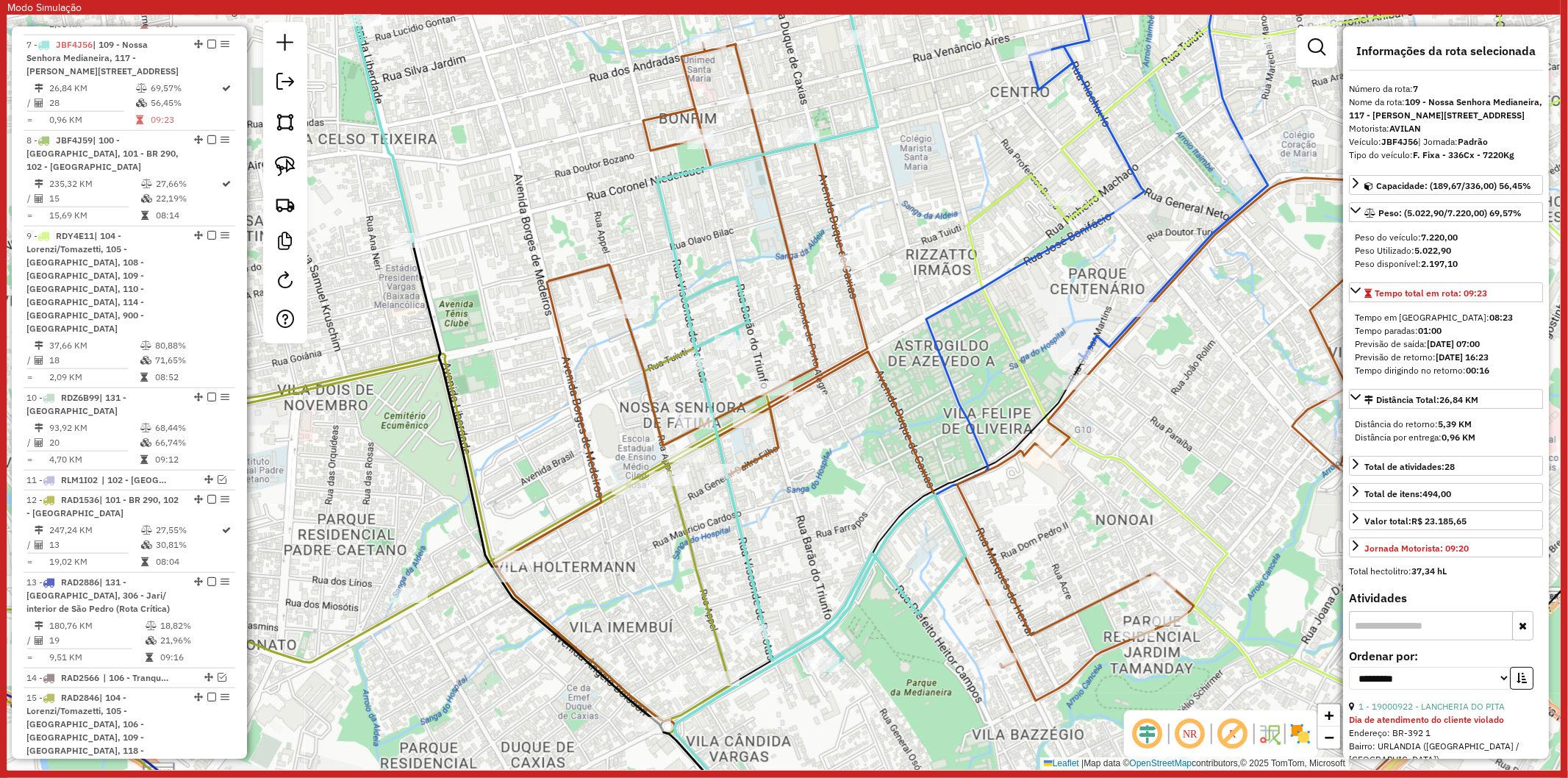
click at [735, 372] on div "Janela de atendimento Grade de atendimento Capacidade Transportadoras Veículos …" at bounding box center [784, 391] width 1554 height 755
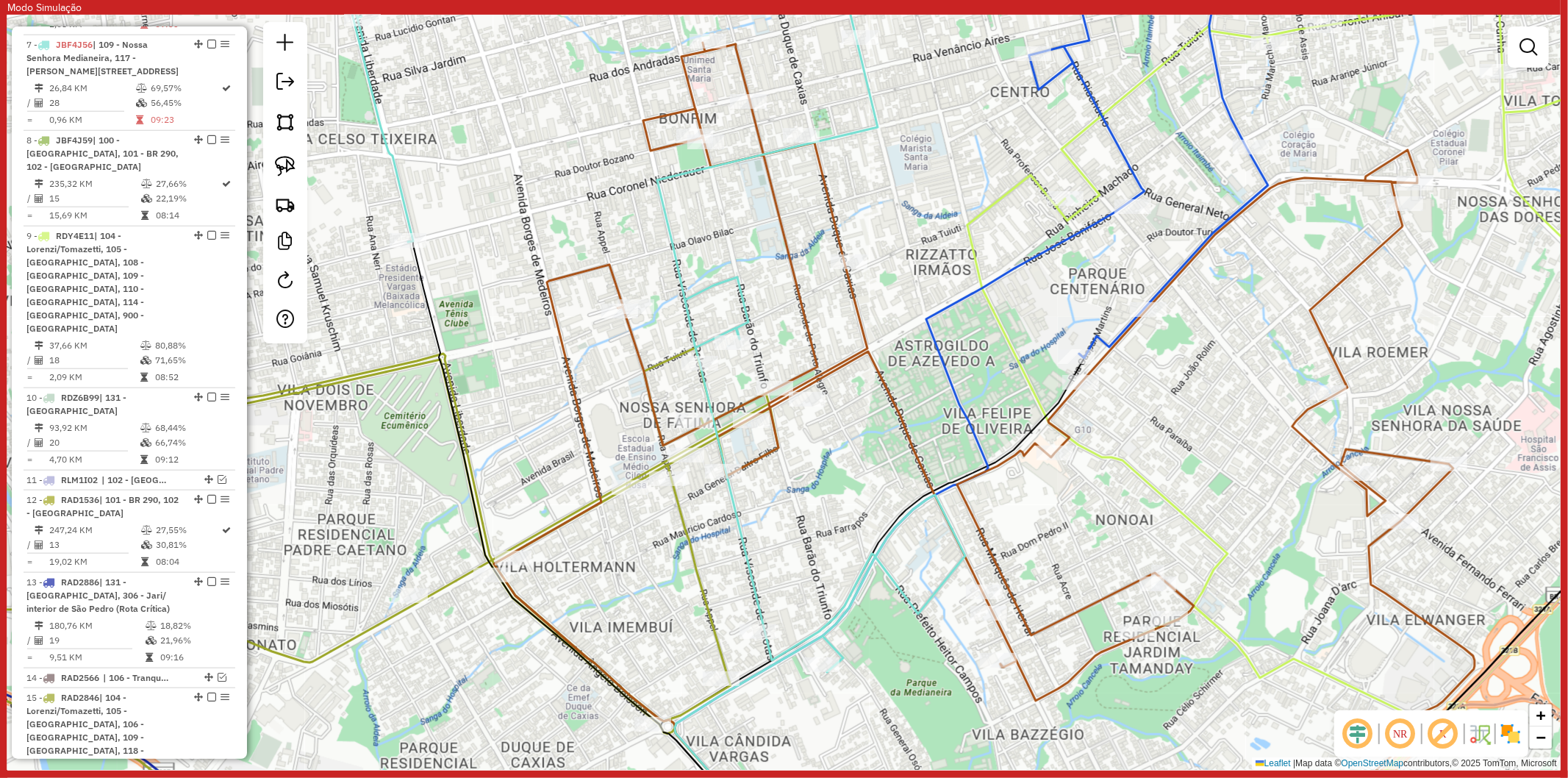
click at [772, 456] on icon at bounding box center [1046, 418] width 857 height 751
select select "**********"
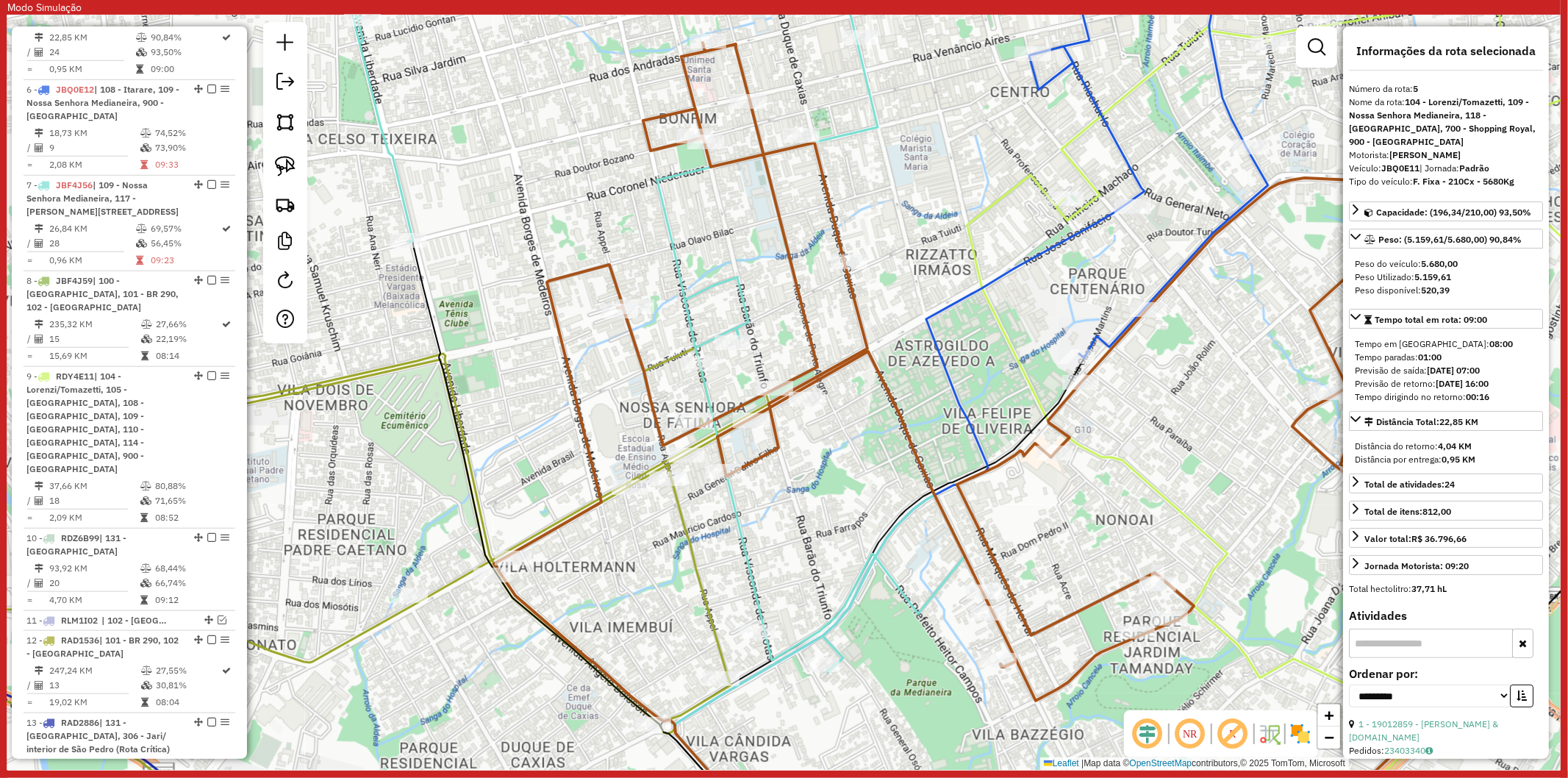
click at [766, 450] on icon at bounding box center [1046, 418] width 857 height 751
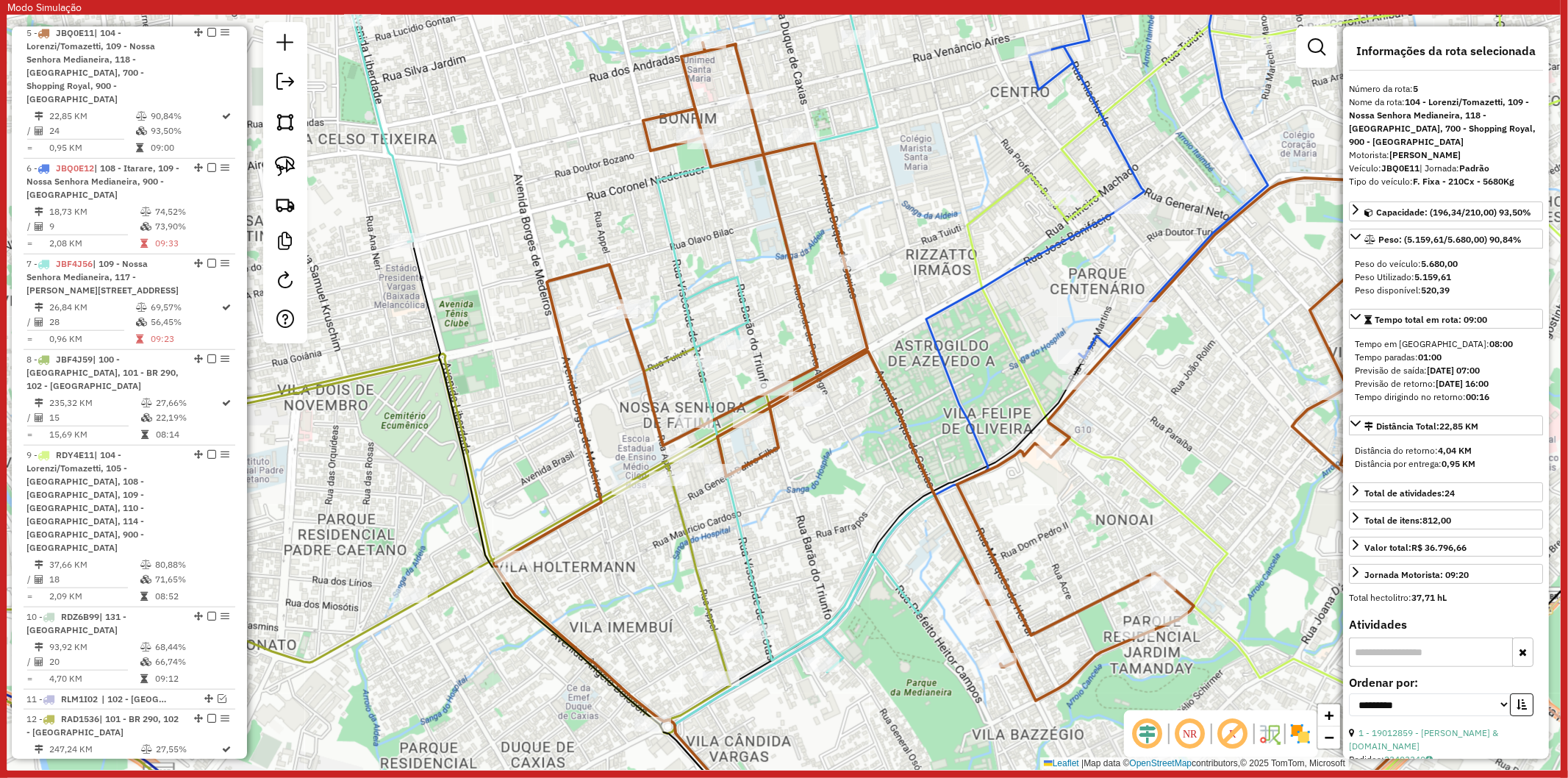
scroll to position [1003, 0]
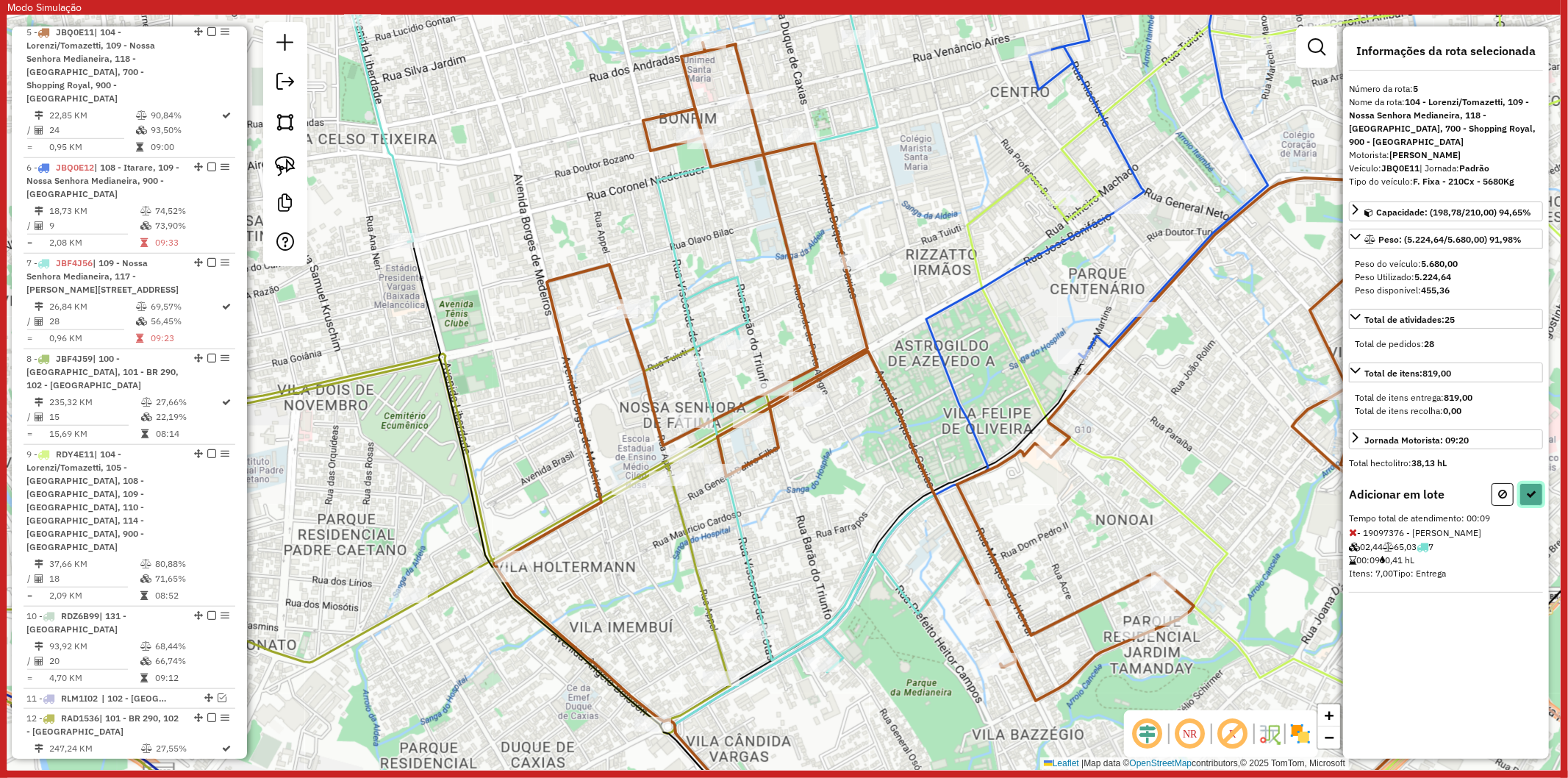
click at [1534, 501] on button at bounding box center [1531, 495] width 23 height 23
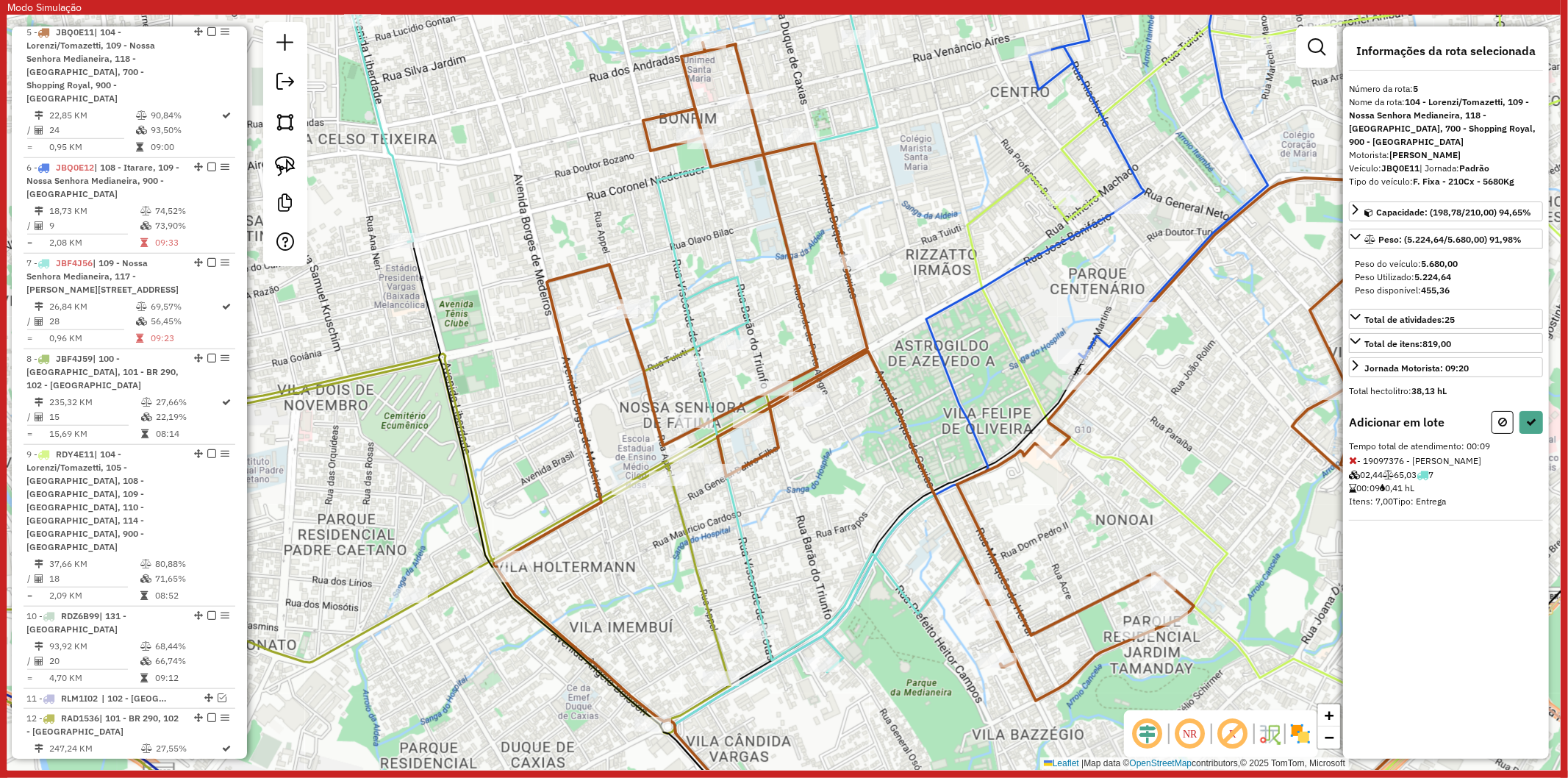
select select "**********"
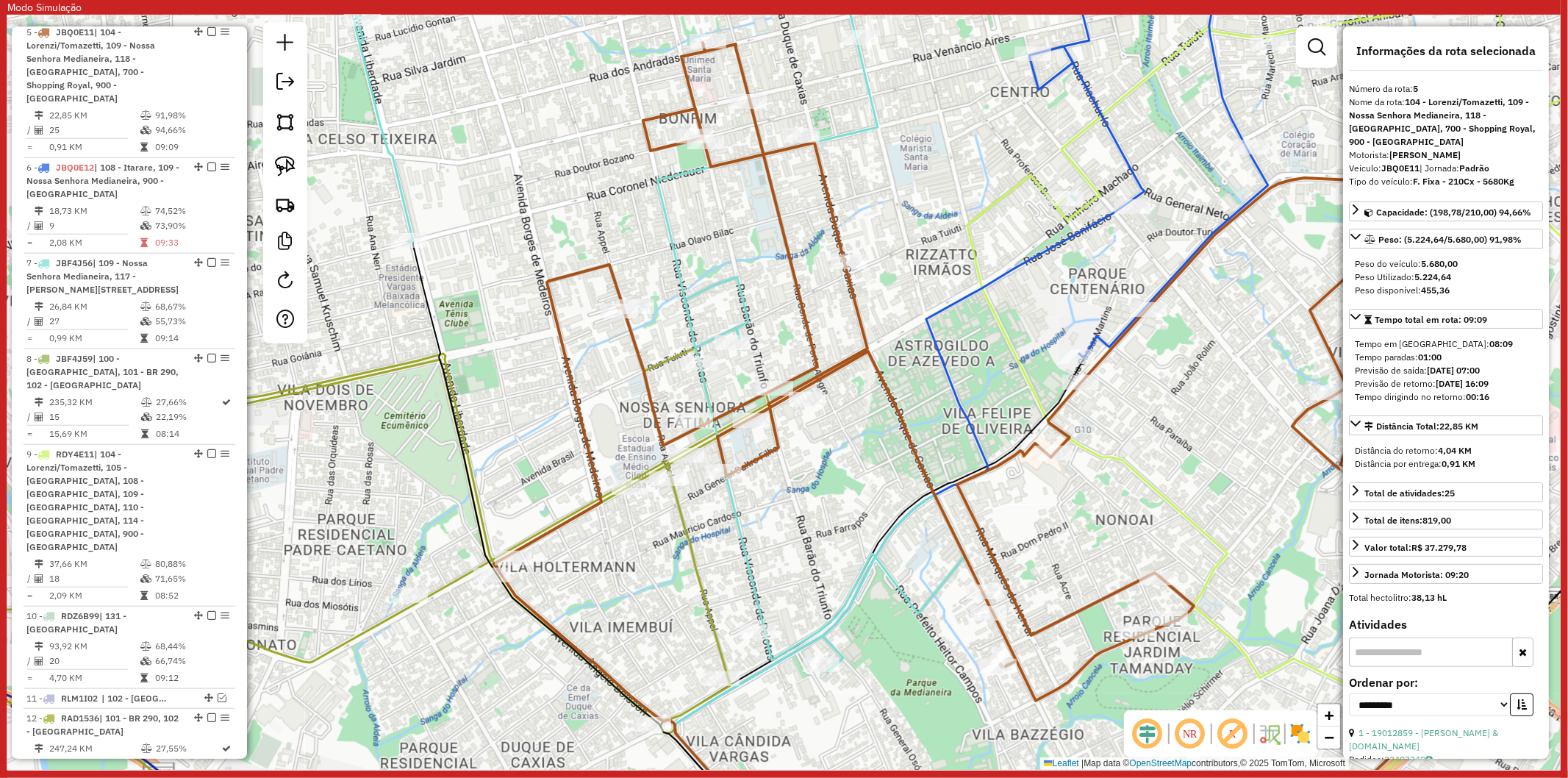
click at [692, 326] on icon at bounding box center [650, 392] width 633 height 907
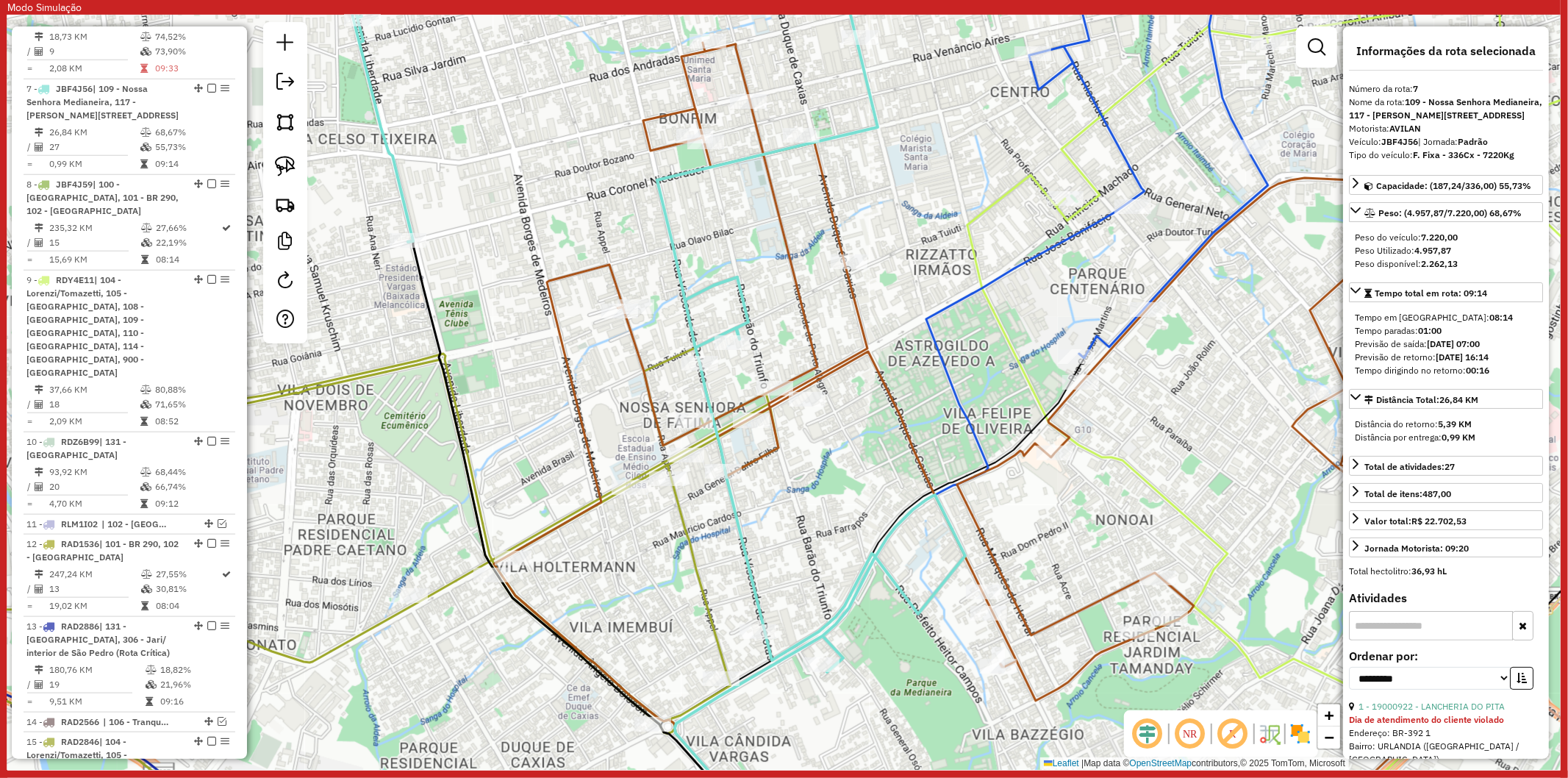
scroll to position [1222, 0]
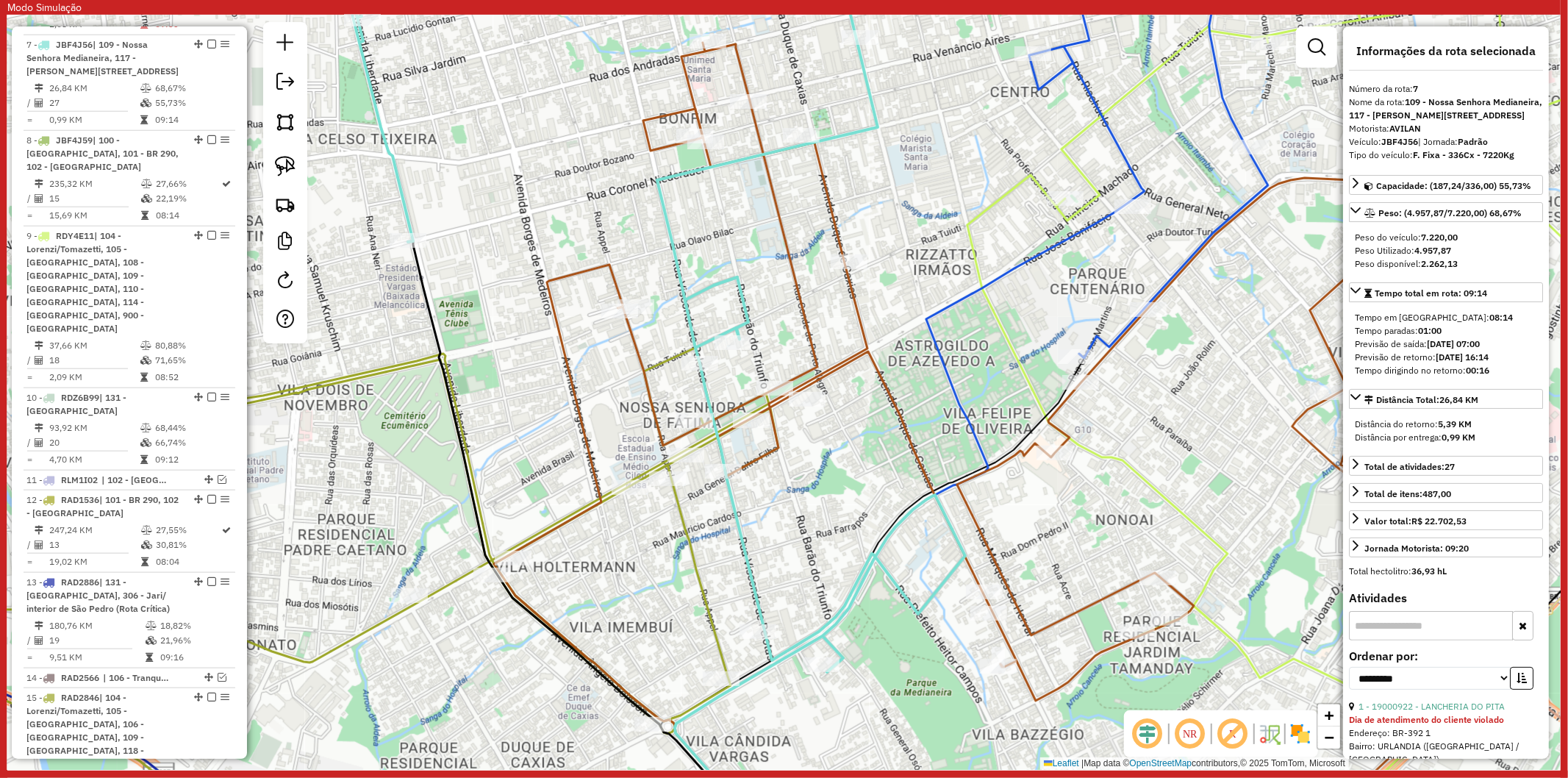
click at [758, 126] on icon at bounding box center [1046, 418] width 857 height 751
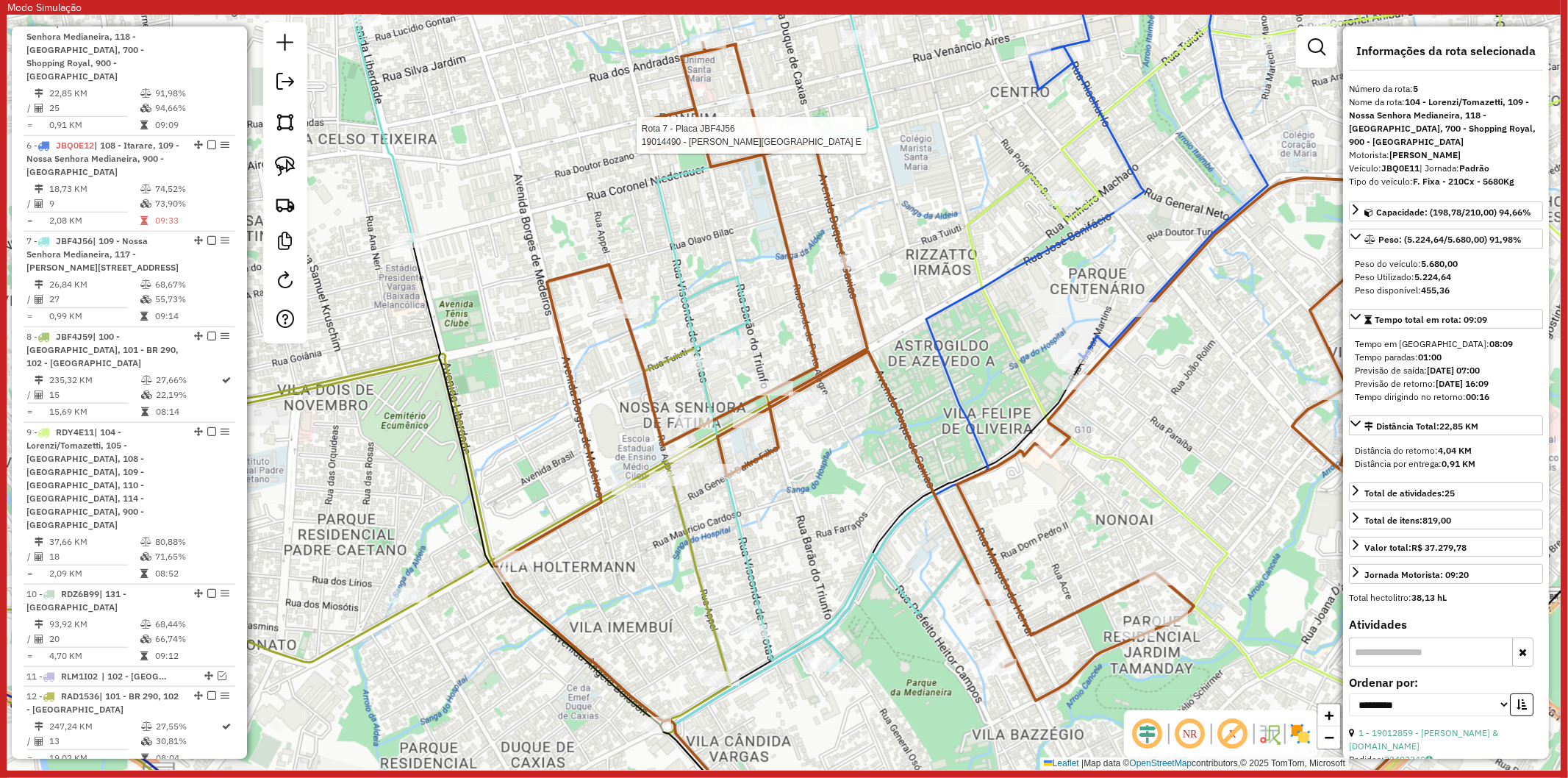
scroll to position [1003, 0]
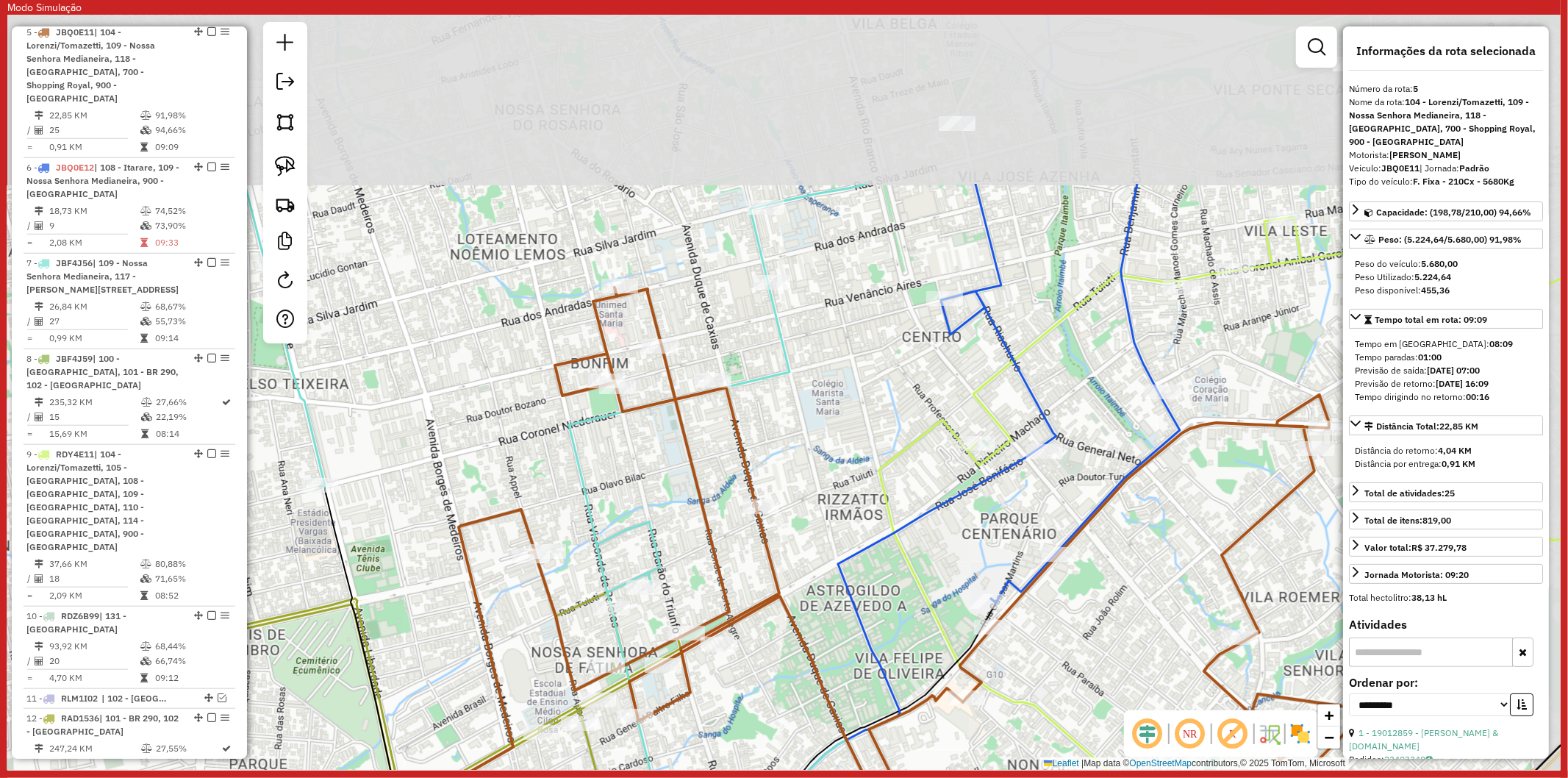
drag, startPoint x: 912, startPoint y: 218, endPoint x: 834, endPoint y: 396, distance: 194.3
click at [834, 396] on div "Janela de atendimento Grade de atendimento Capacidade Transportadoras Veículos …" at bounding box center [784, 391] width 1554 height 755
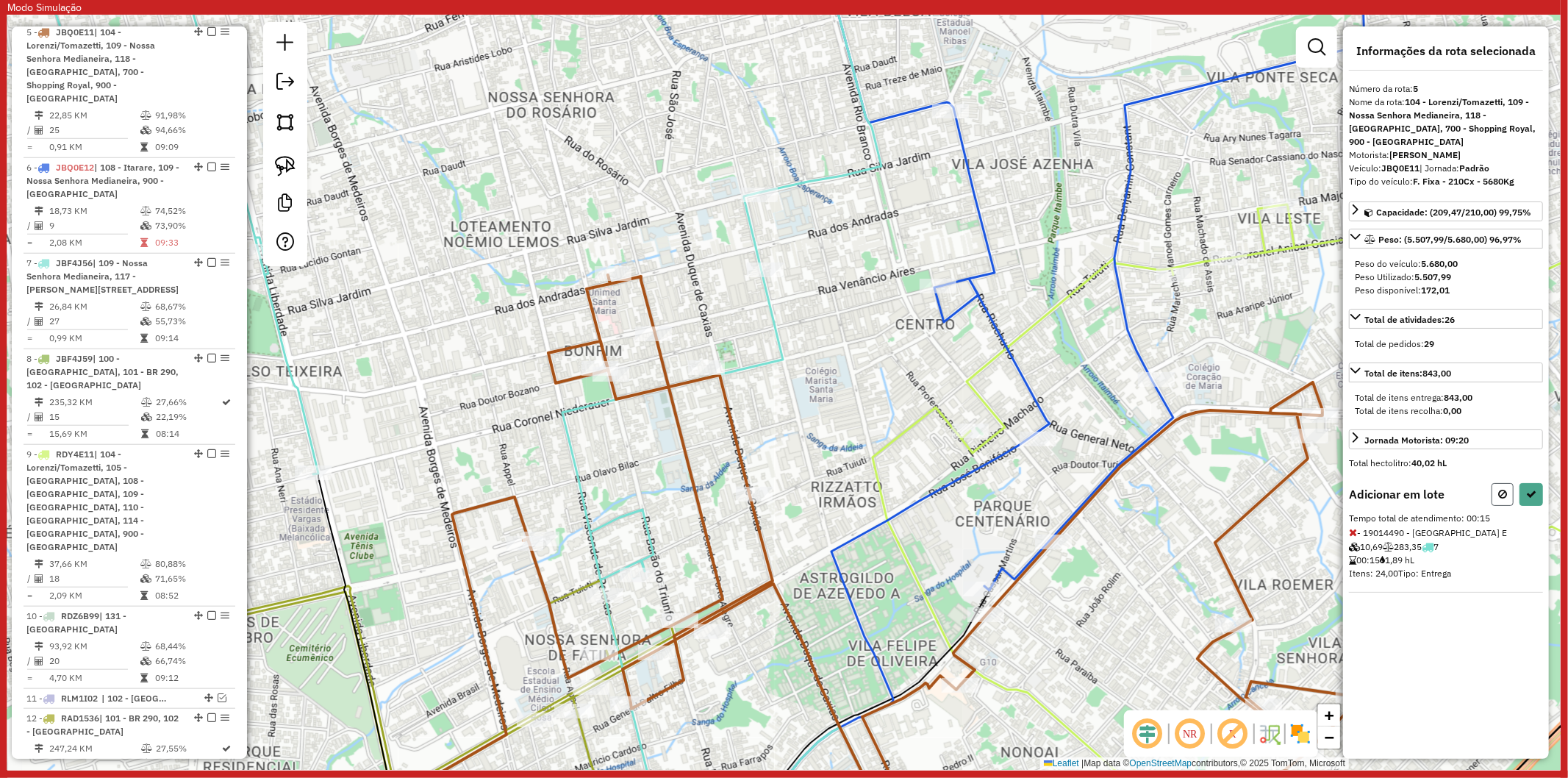
click at [1498, 498] on icon at bounding box center [1503, 494] width 9 height 11
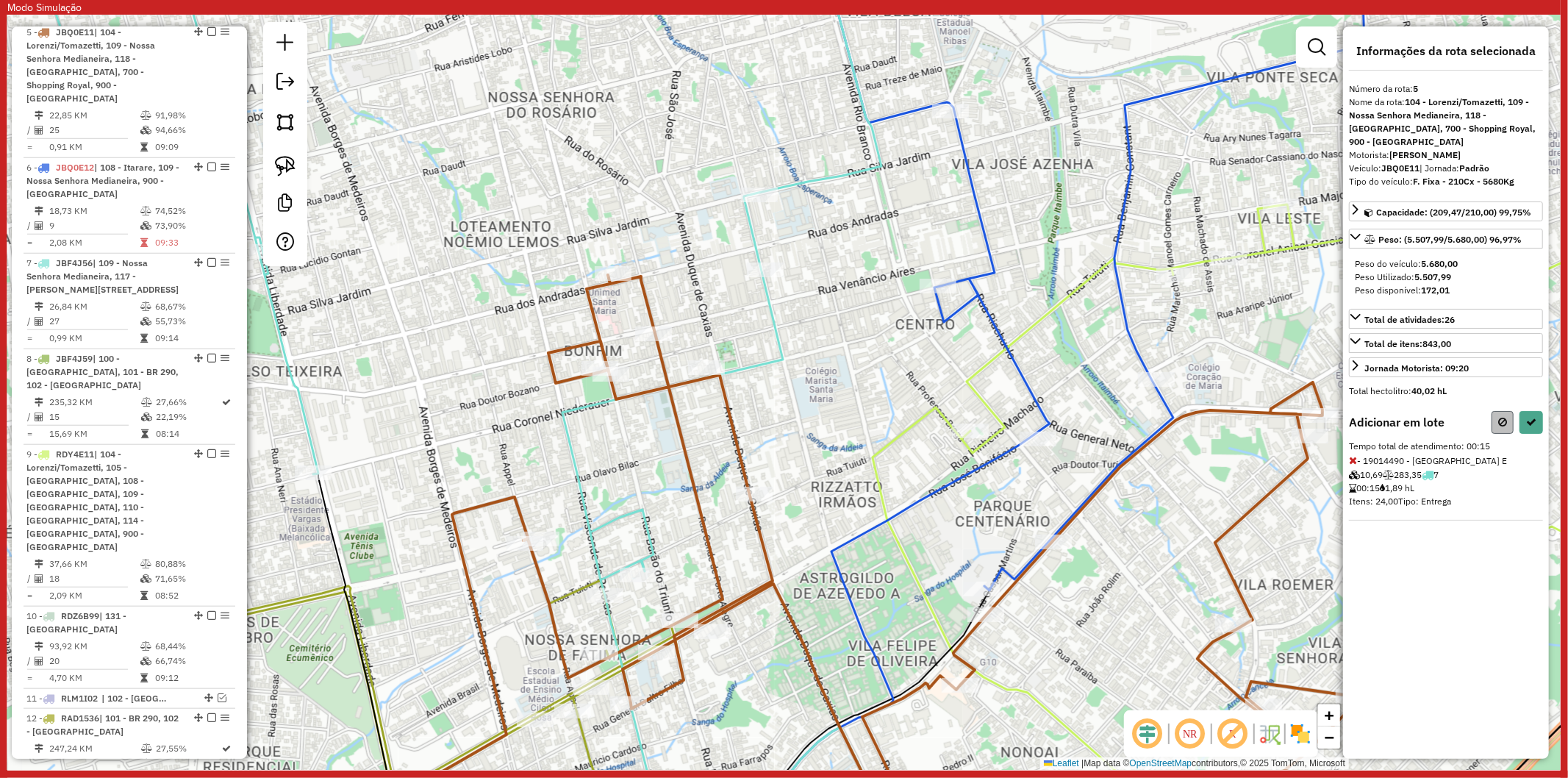
select select "**********"
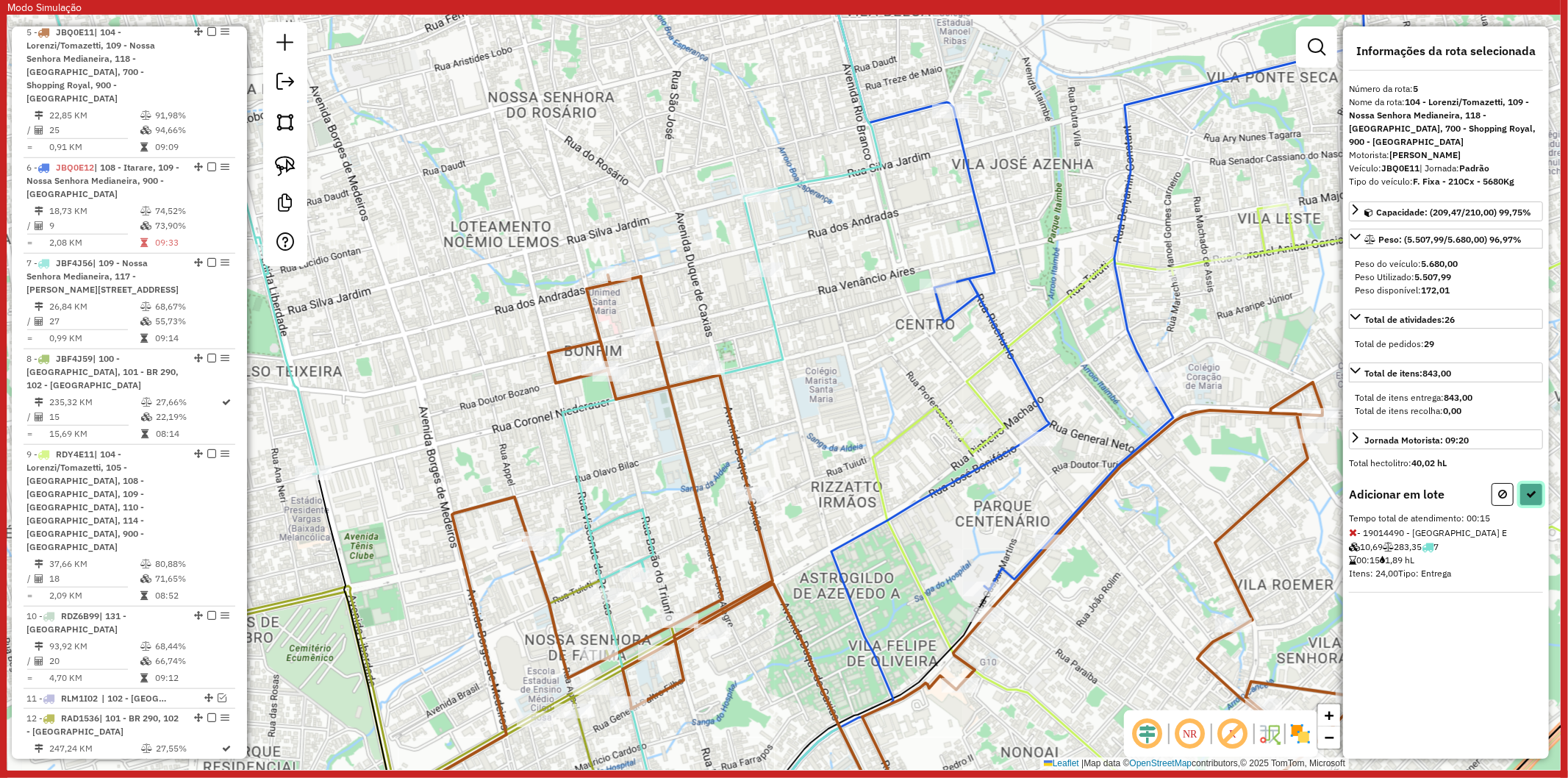
click at [1537, 496] on icon at bounding box center [1531, 494] width 11 height 11
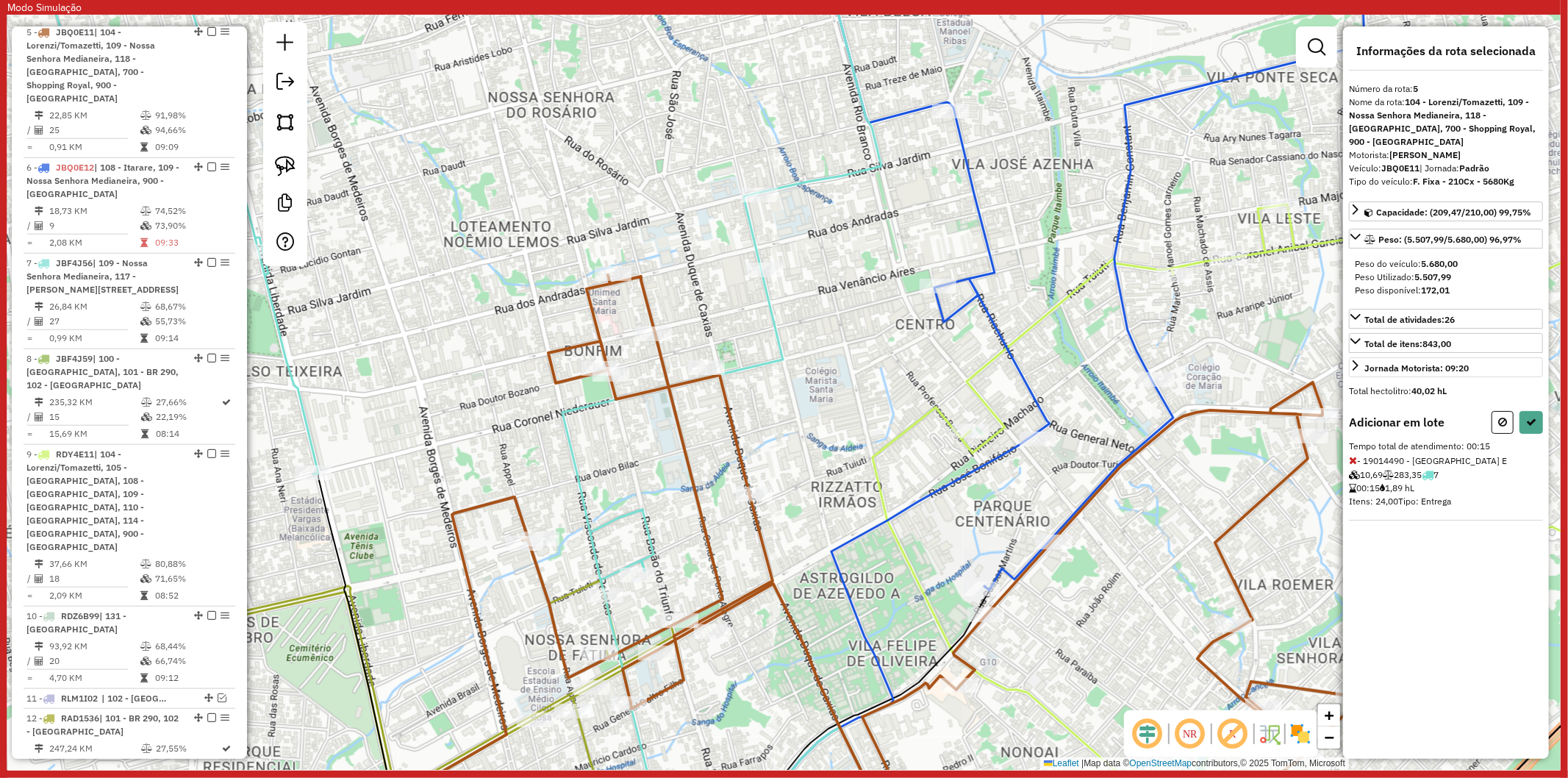
select select "**********"
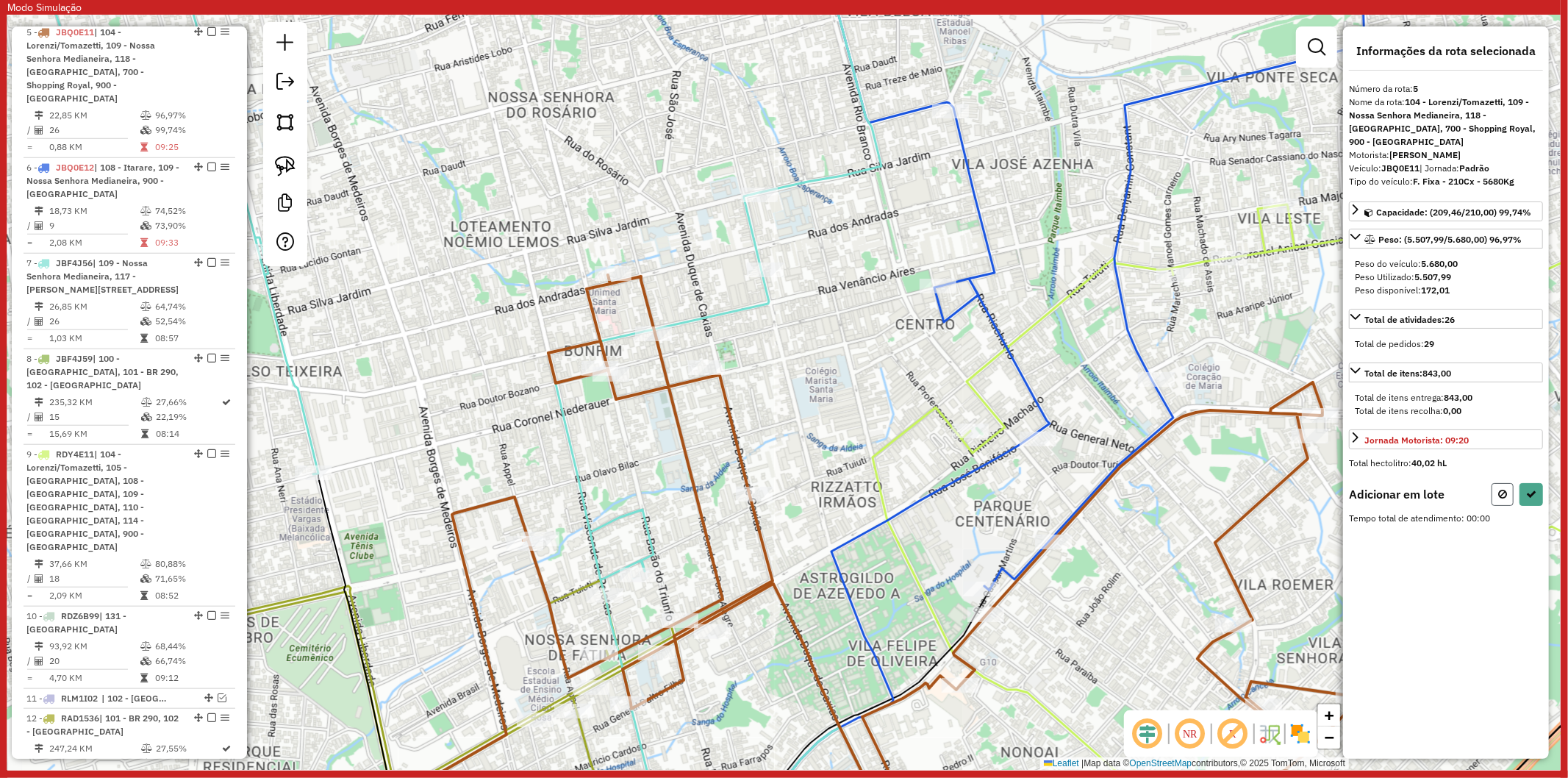
click at [1505, 485] on button at bounding box center [1503, 495] width 22 height 23
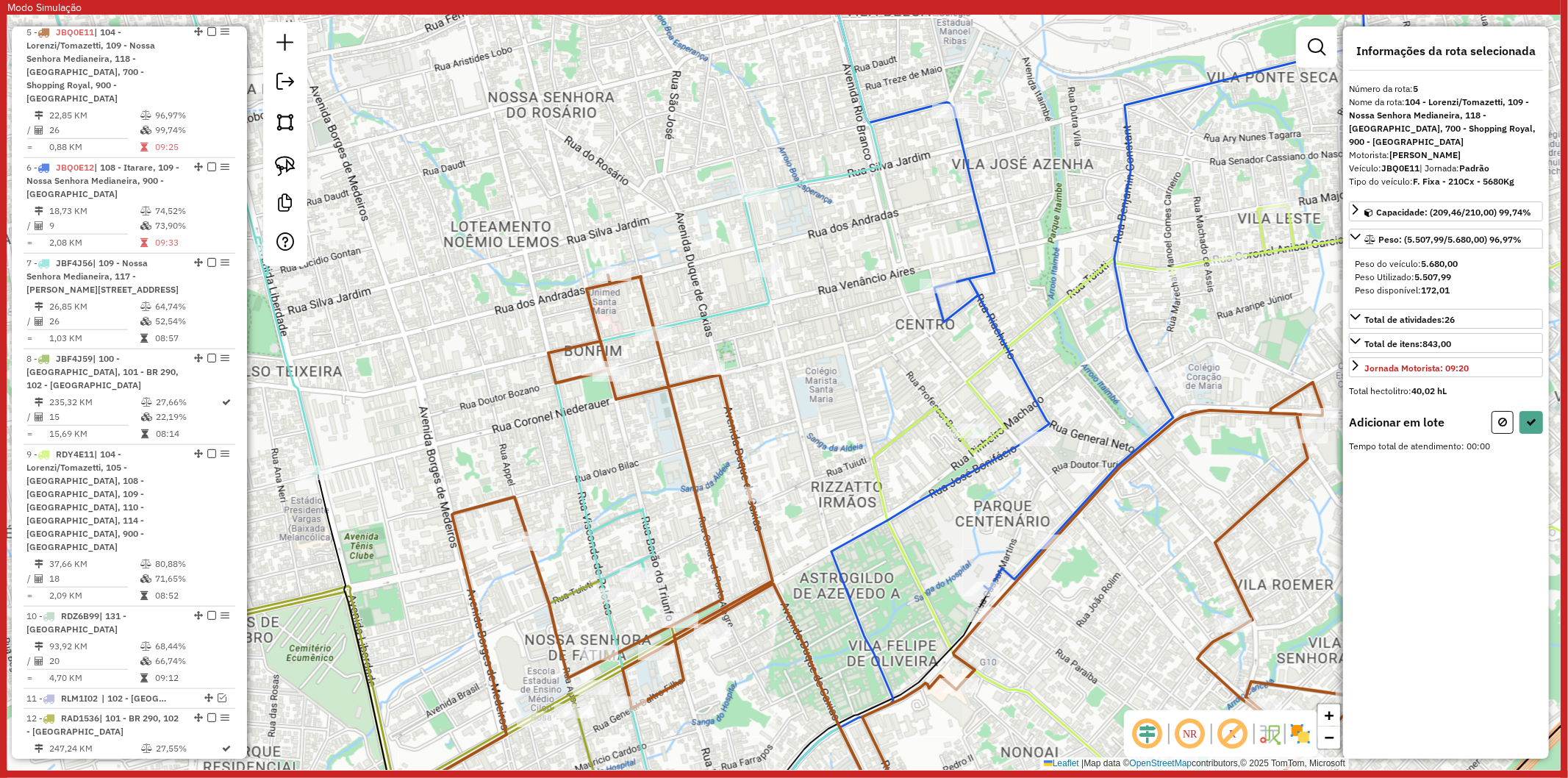
select select "**********"
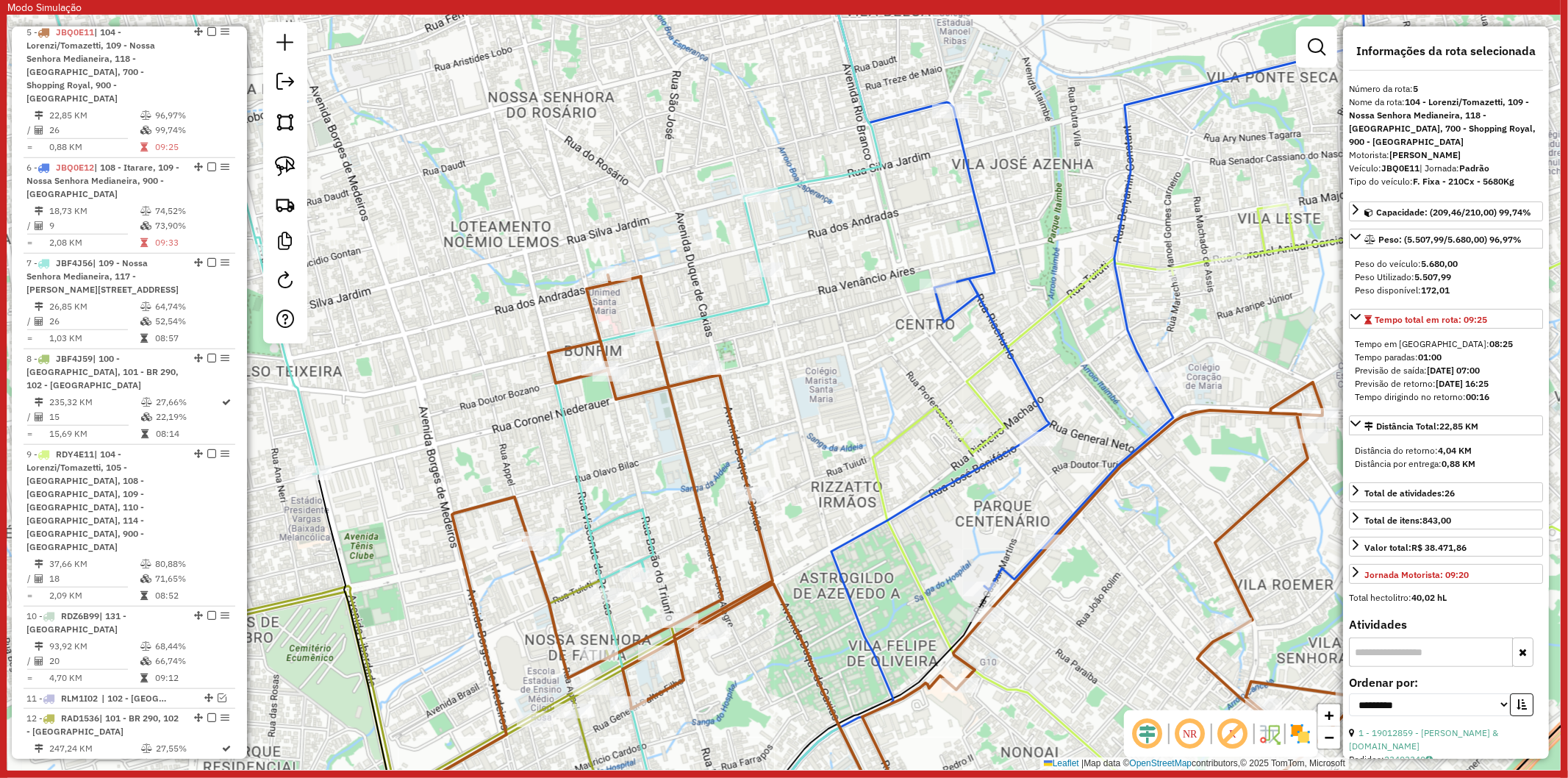
click at [594, 548] on icon at bounding box center [373, 392] width 1018 height 907
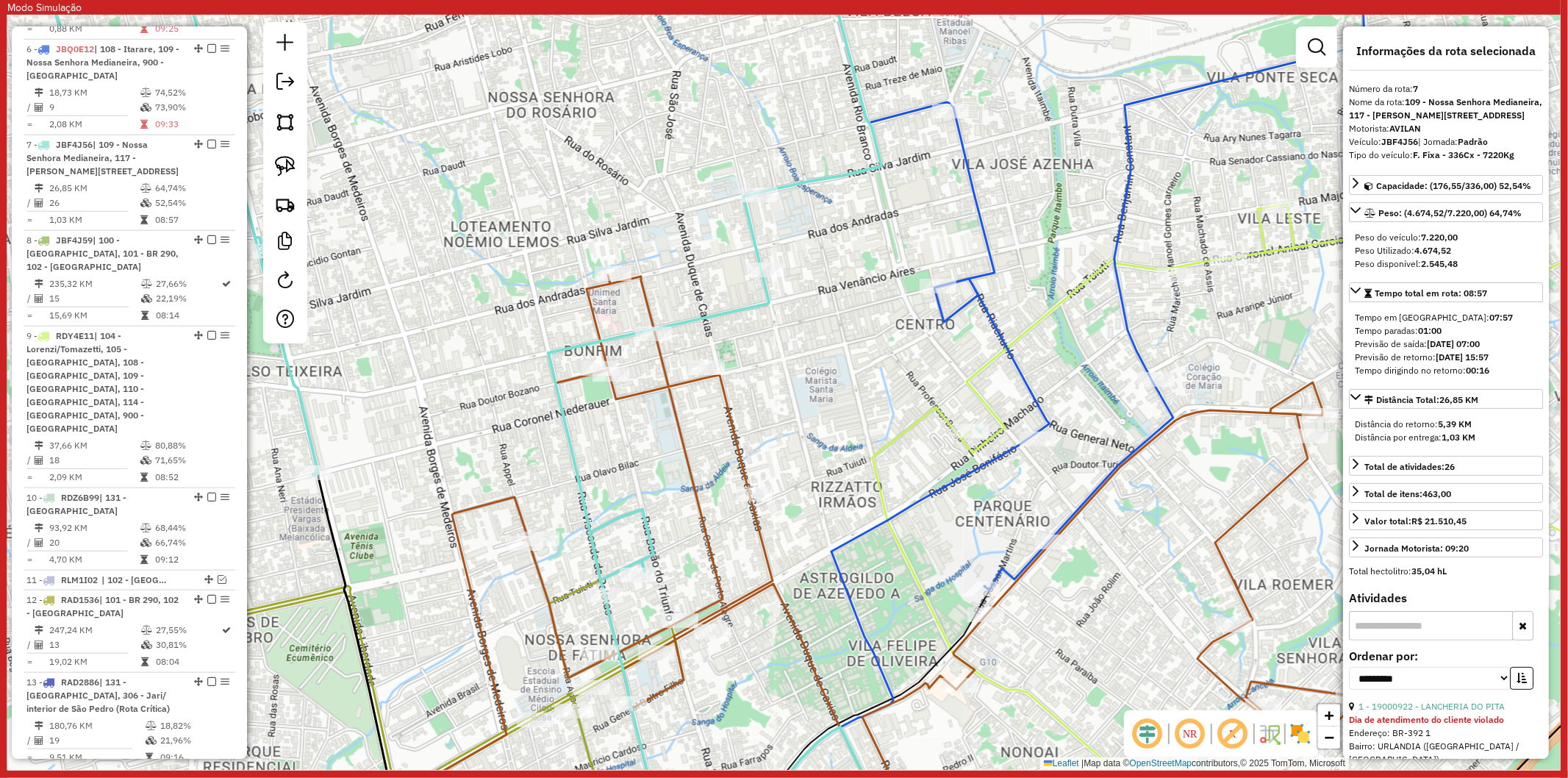
scroll to position [1222, 0]
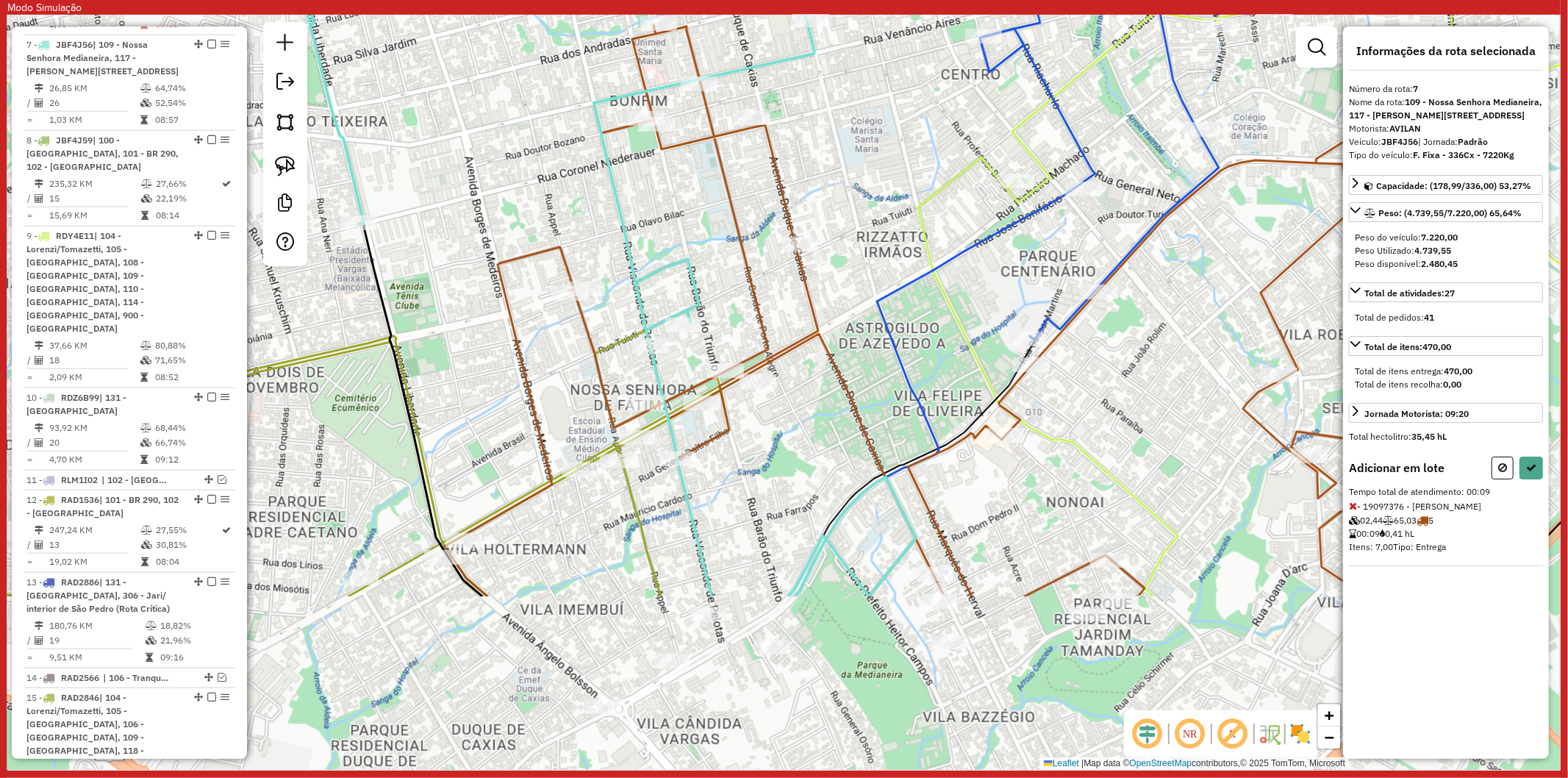
drag, startPoint x: 752, startPoint y: 626, endPoint x: 790, endPoint y: 437, distance: 192.8
click at [790, 437] on div "Janela de atendimento Grade de atendimento Capacidade Transportadoras Veículos …" at bounding box center [784, 391] width 1554 height 755
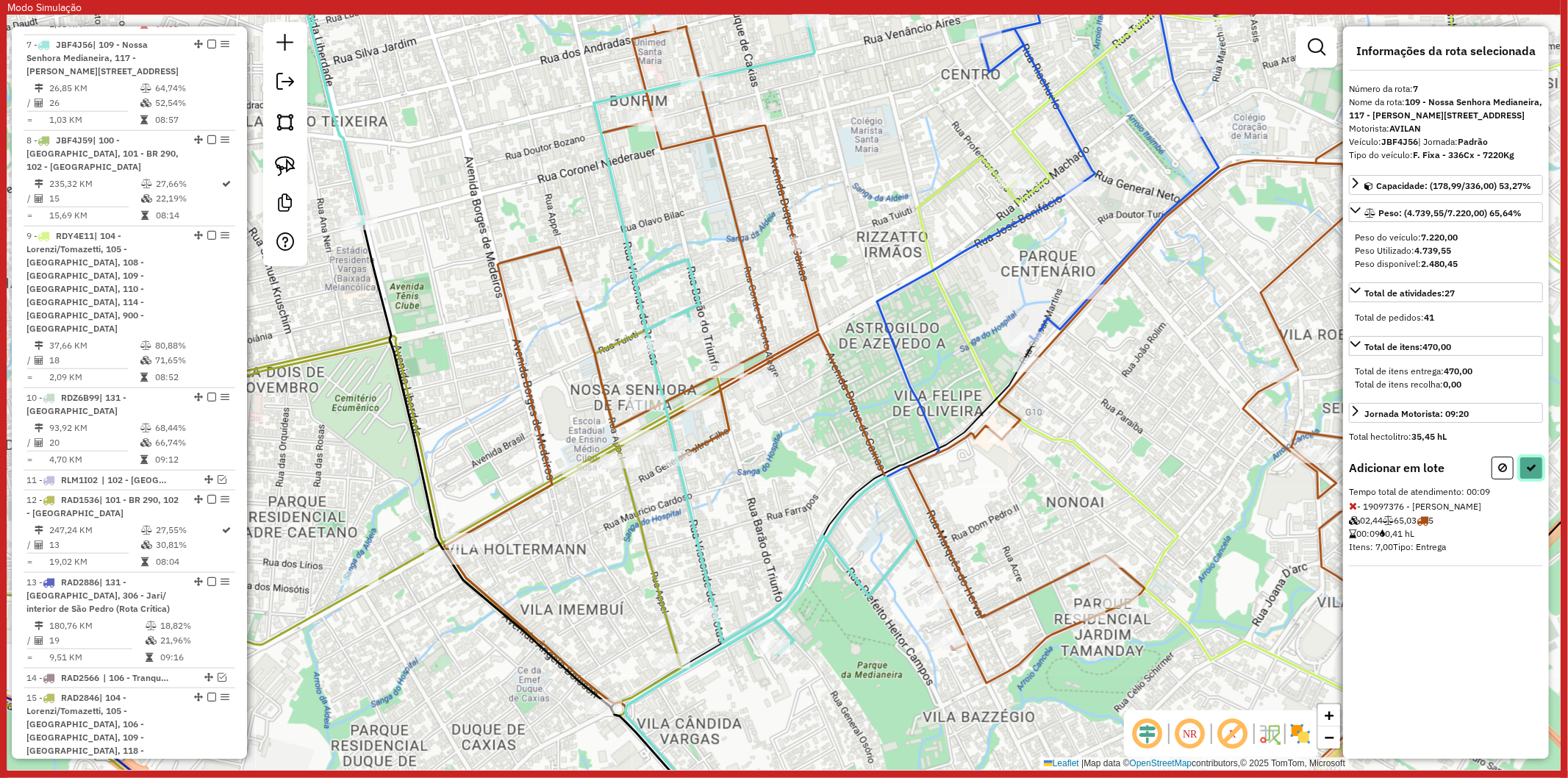
click at [1533, 473] on icon at bounding box center [1531, 468] width 11 height 11
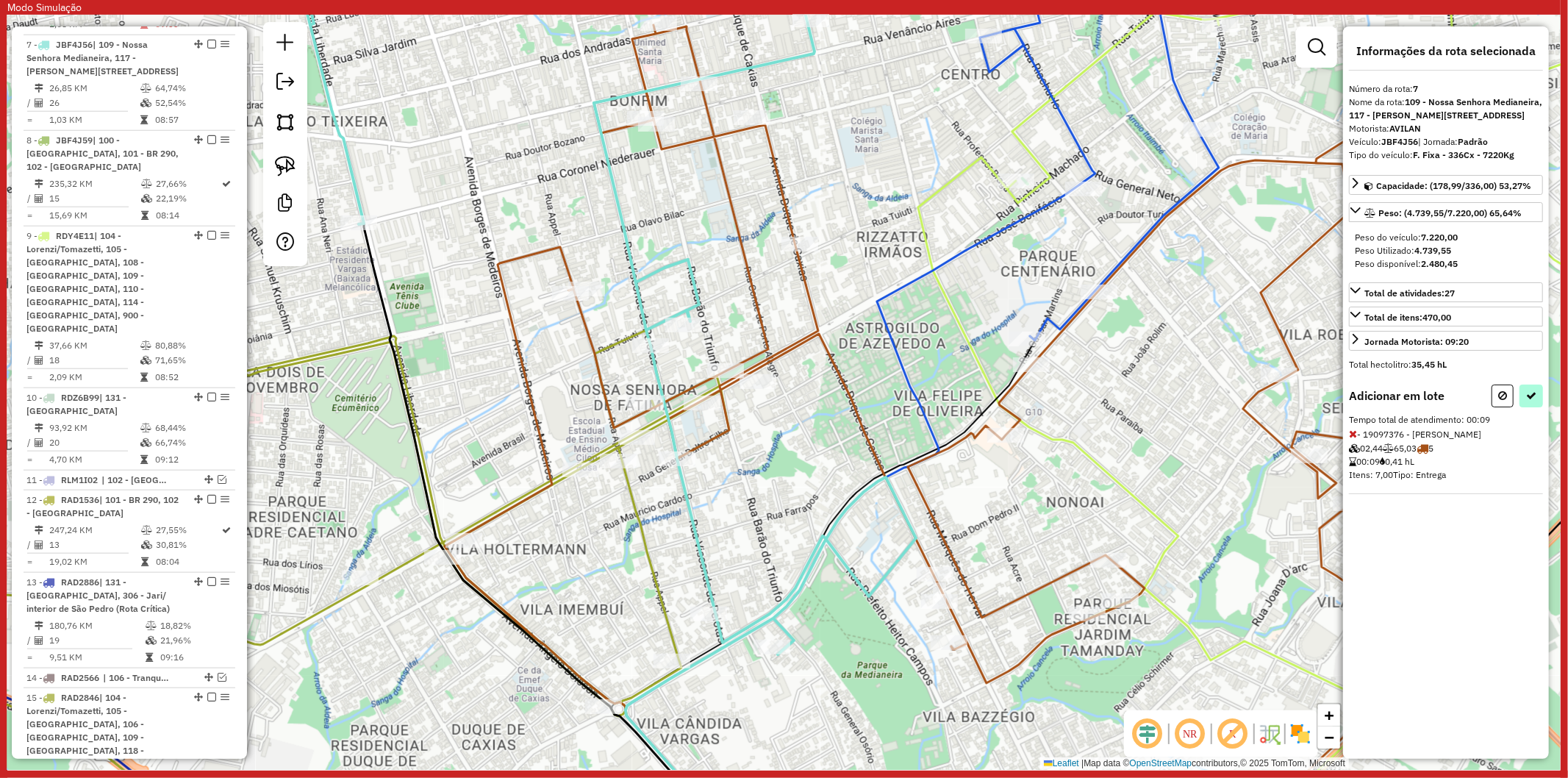
select select "**********"
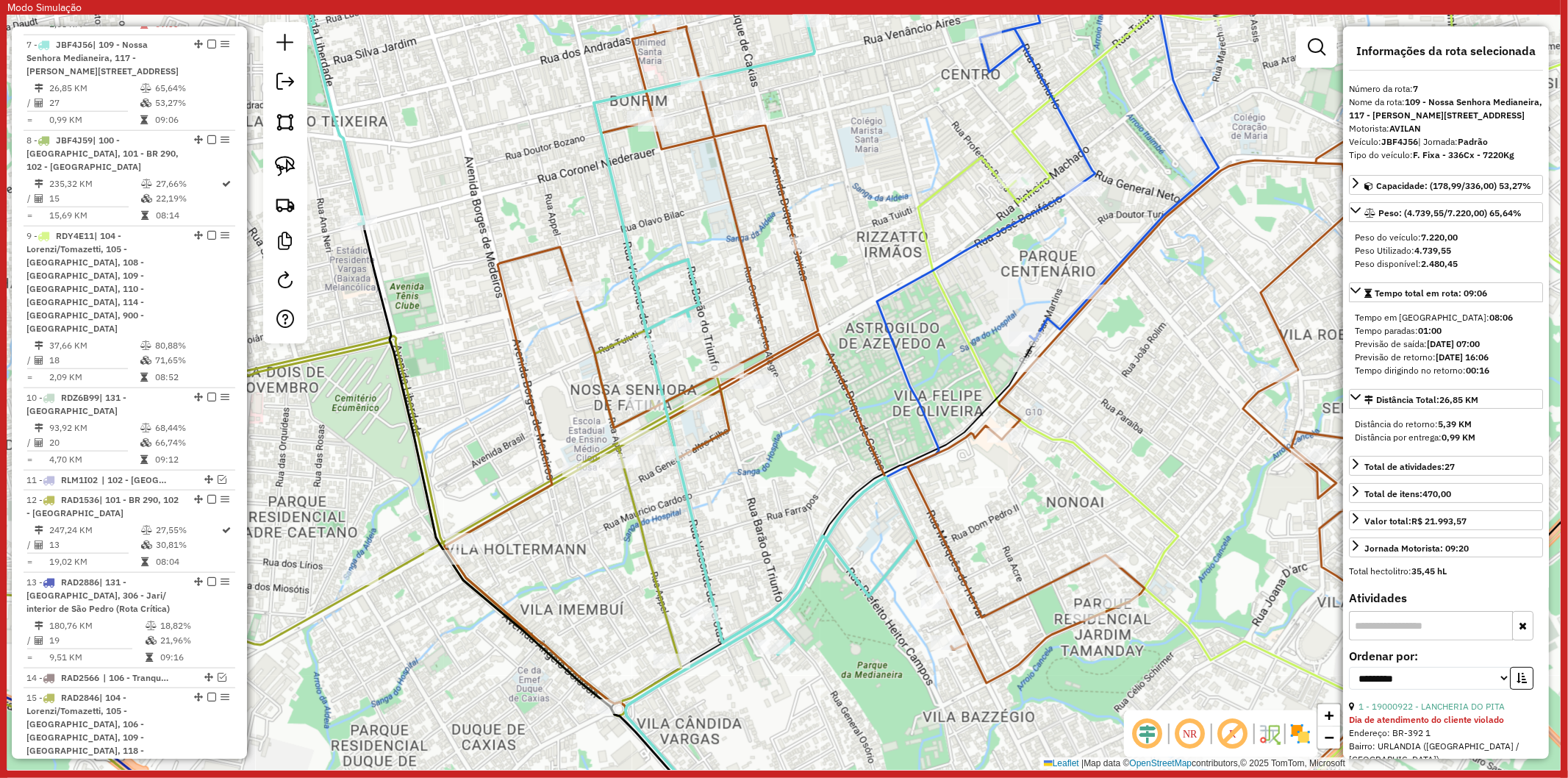
click at [684, 481] on icon at bounding box center [602, 392] width 628 height 907
click at [778, 197] on icon at bounding box center [997, 400] width 857 height 751
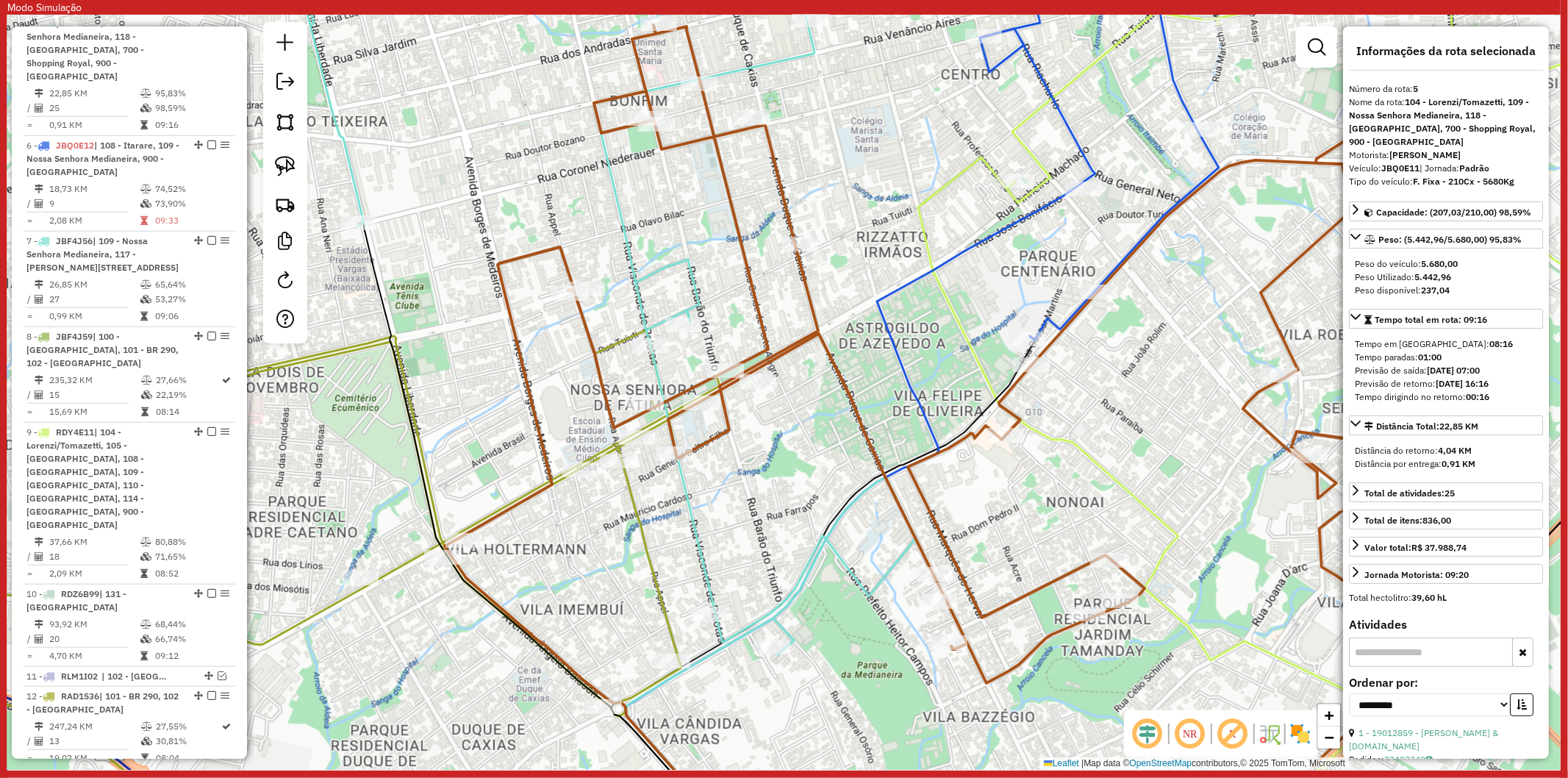
scroll to position [1003, 0]
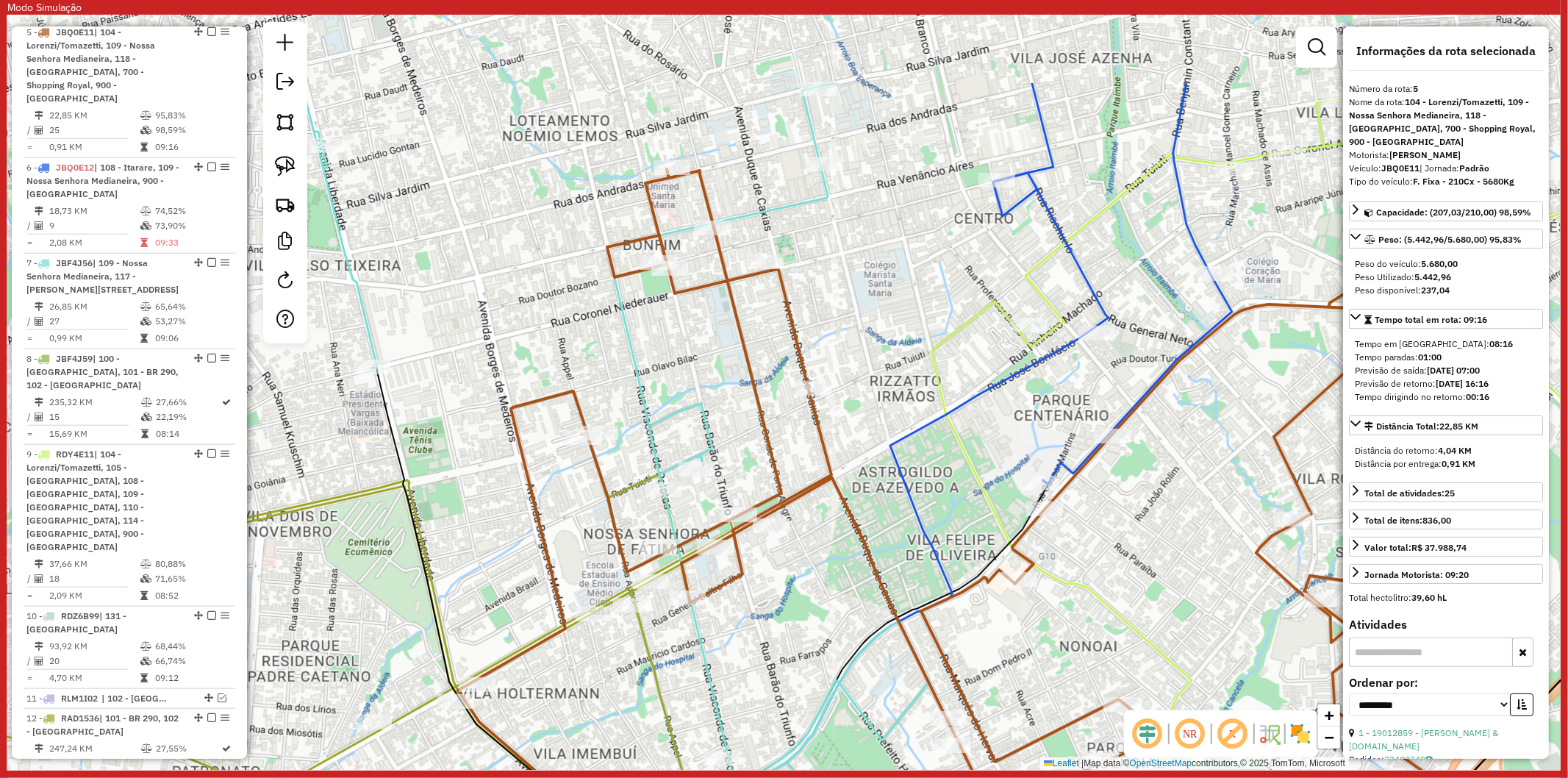
drag, startPoint x: 859, startPoint y: 169, endPoint x: 871, endPoint y: 314, distance: 145.5
click at [871, 314] on div "Janela de atendimento Grade de atendimento Capacidade Transportadoras Veículos …" at bounding box center [784, 391] width 1554 height 755
click at [702, 417] on icon at bounding box center [453, 392] width 976 height 907
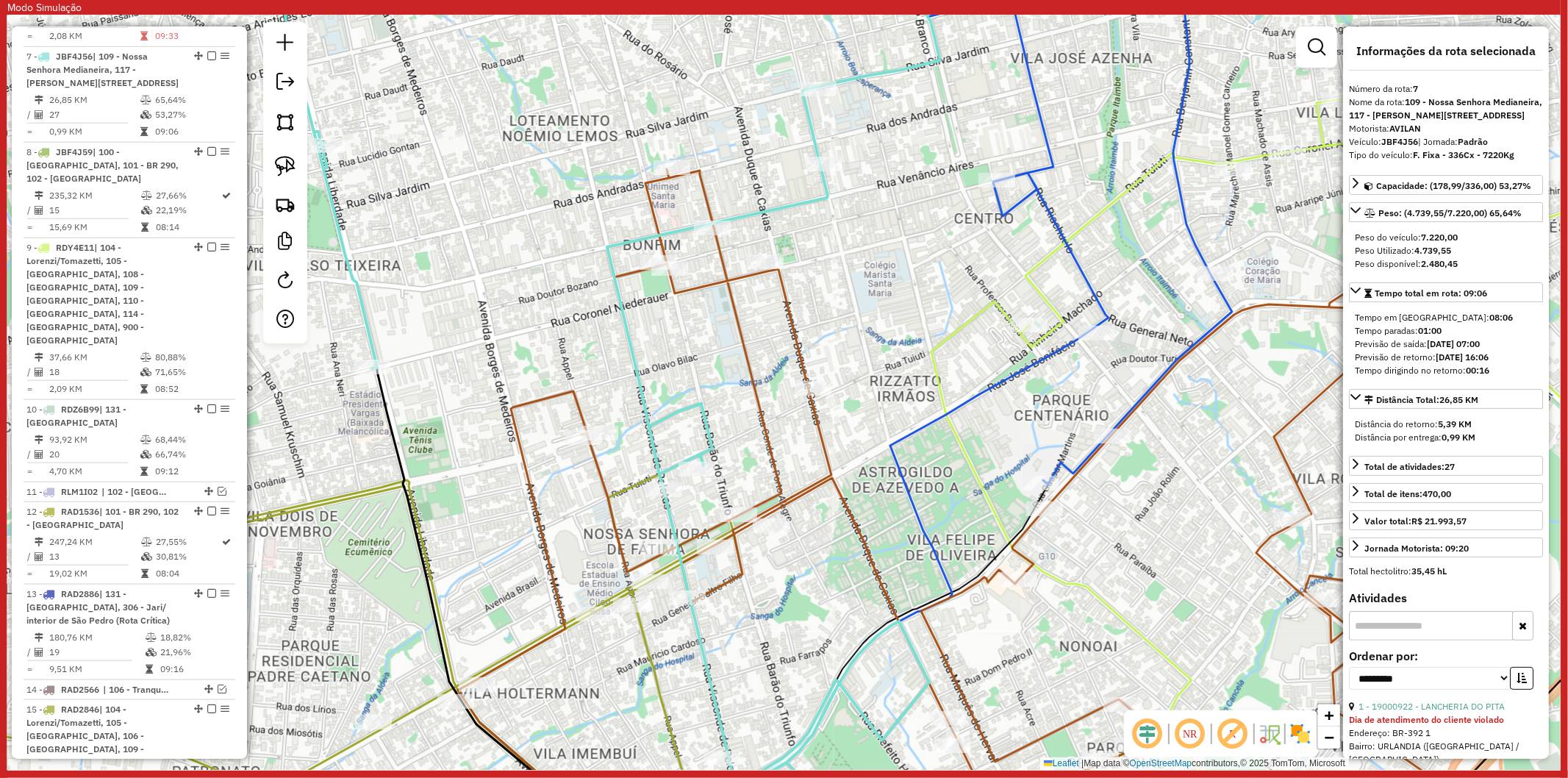
scroll to position [1222, 0]
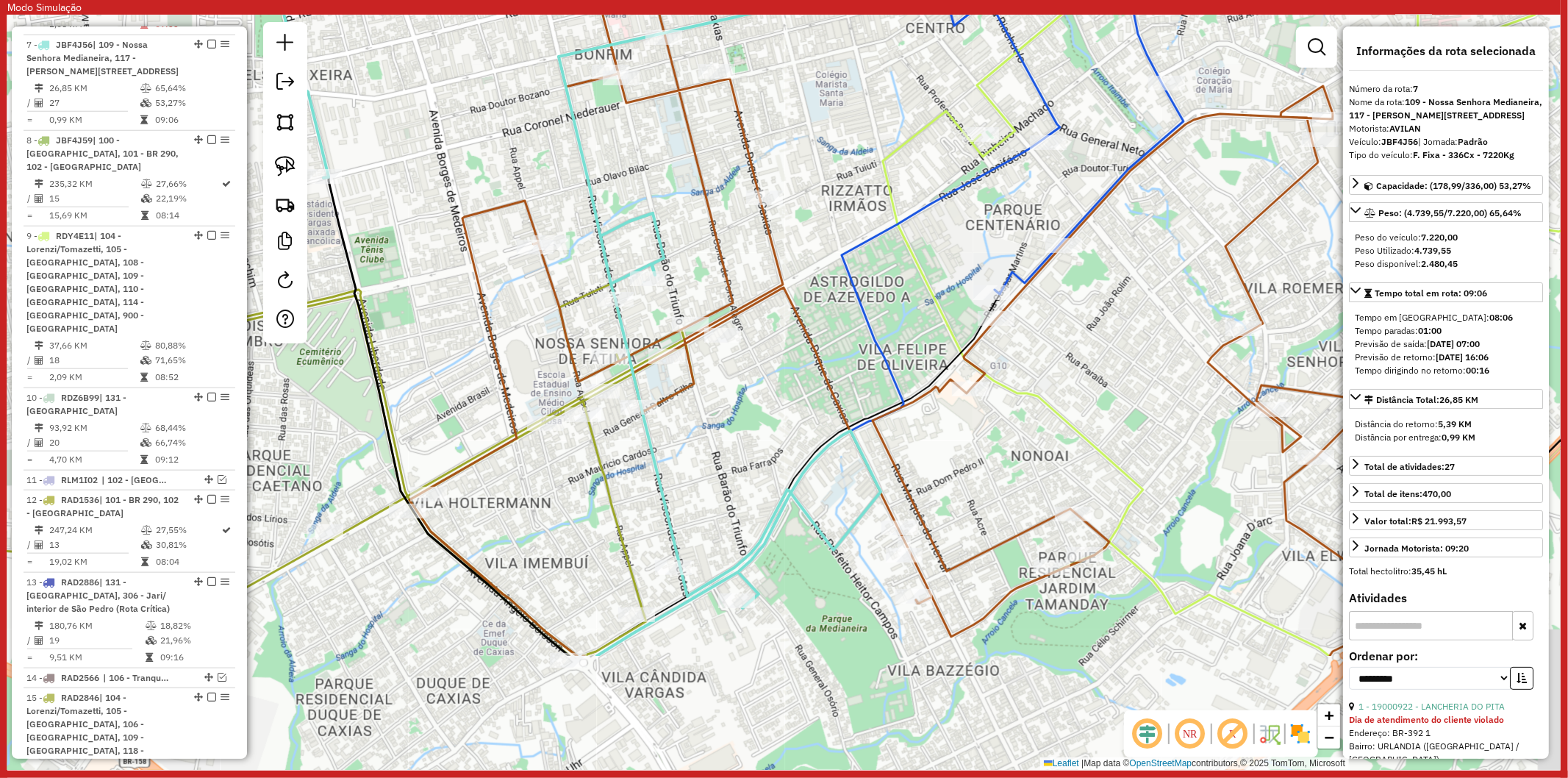
drag, startPoint x: 687, startPoint y: 446, endPoint x: 683, endPoint y: 401, distance: 45.2
click at [675, 382] on div "Janela de atendimento Grade de atendimento Capacidade Transportadoras Veículos …" at bounding box center [784, 391] width 1554 height 755
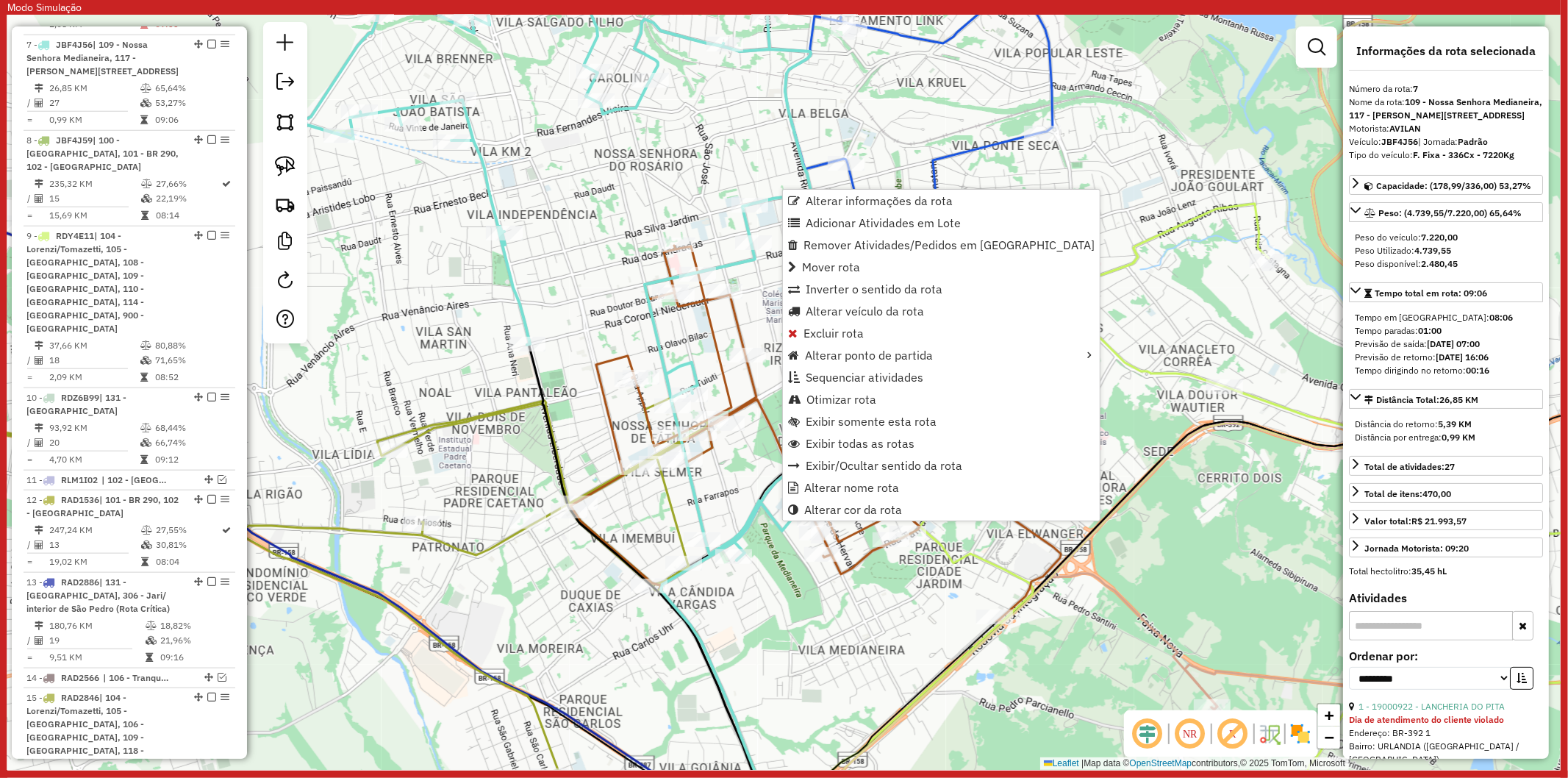
click at [767, 598] on div "Janela de atendimento Grade de atendimento Capacidade Transportadoras Veículos …" at bounding box center [784, 391] width 1554 height 755
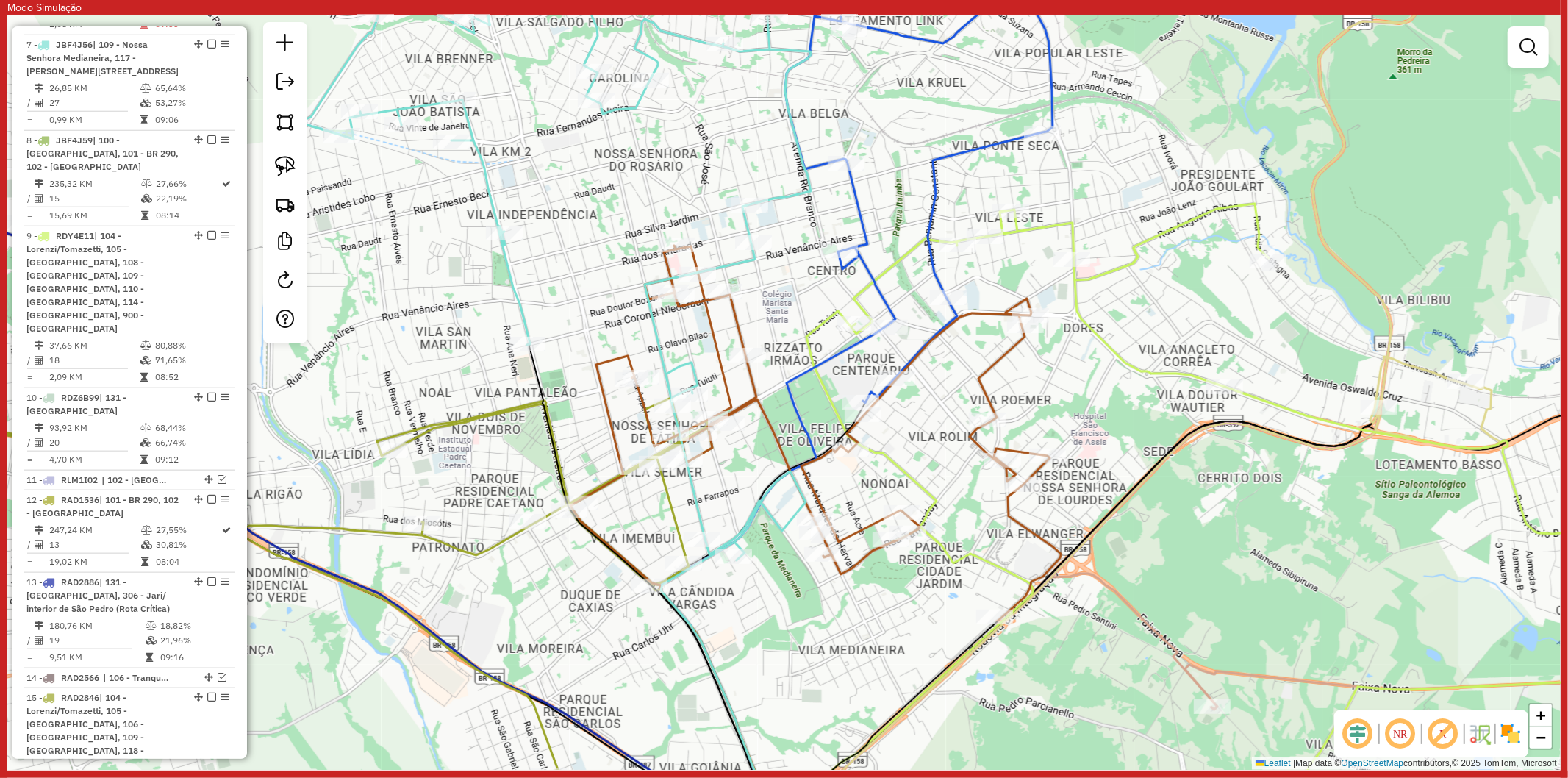
click at [841, 566] on icon at bounding box center [847, 433] width 429 height 375
select select "**********"
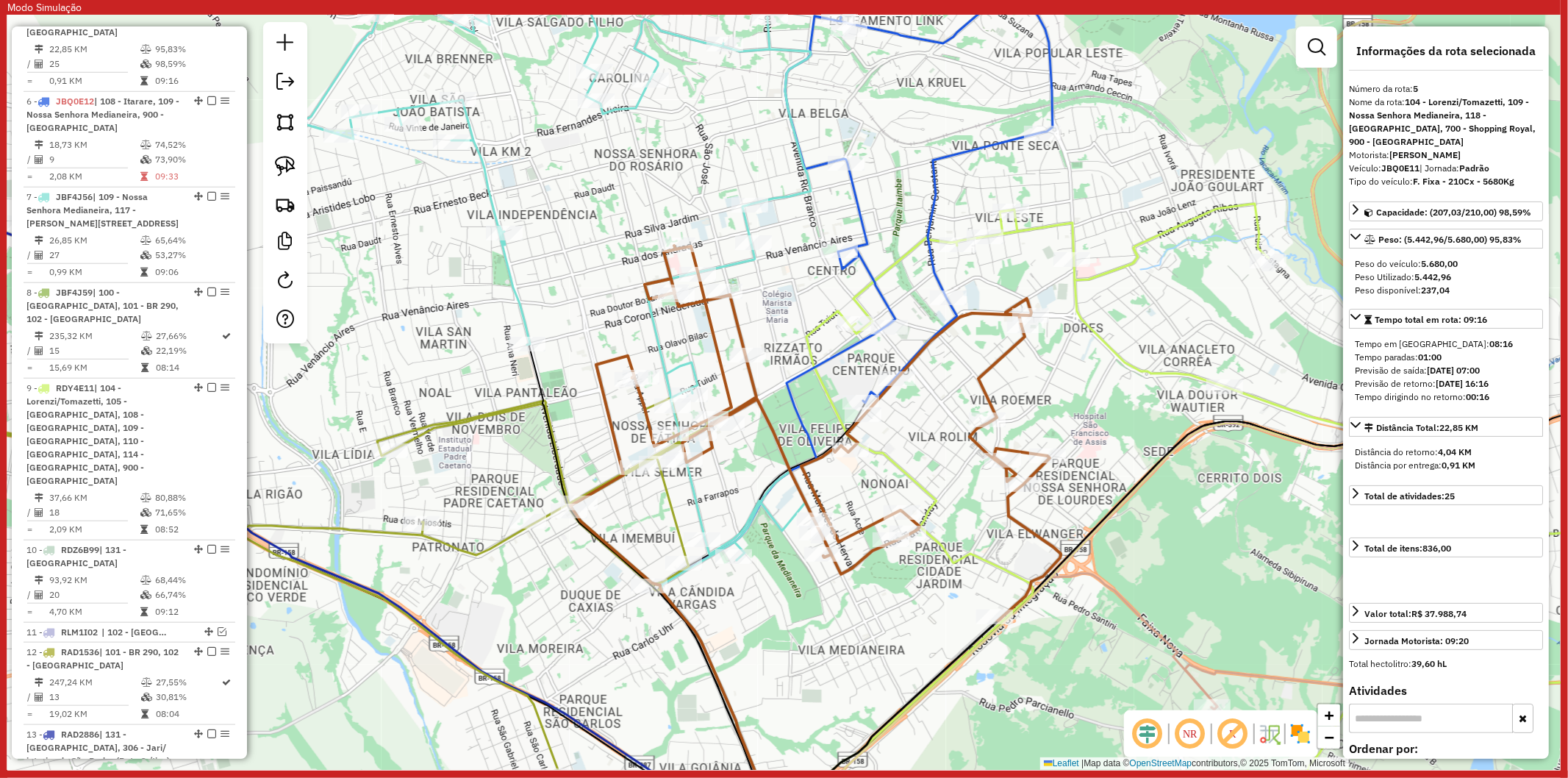
scroll to position [1003, 0]
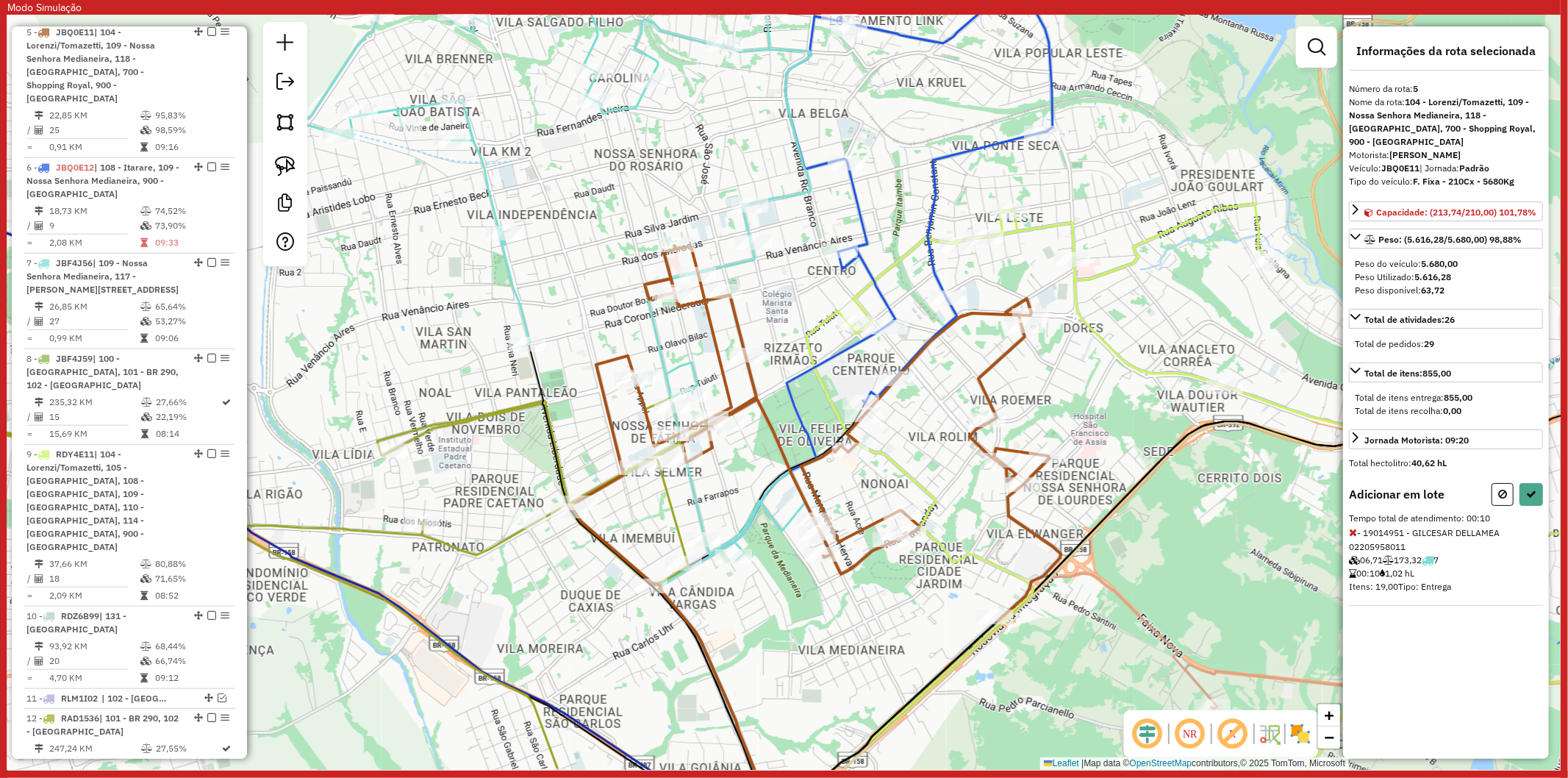
click at [1534, 506] on div "Adicionar em lote Tempo total de atendimento: 00:10 - 19014951 - GILCESAR DELLA…" at bounding box center [1446, 544] width 194 height 122
click at [1532, 500] on button at bounding box center [1531, 495] width 23 height 23
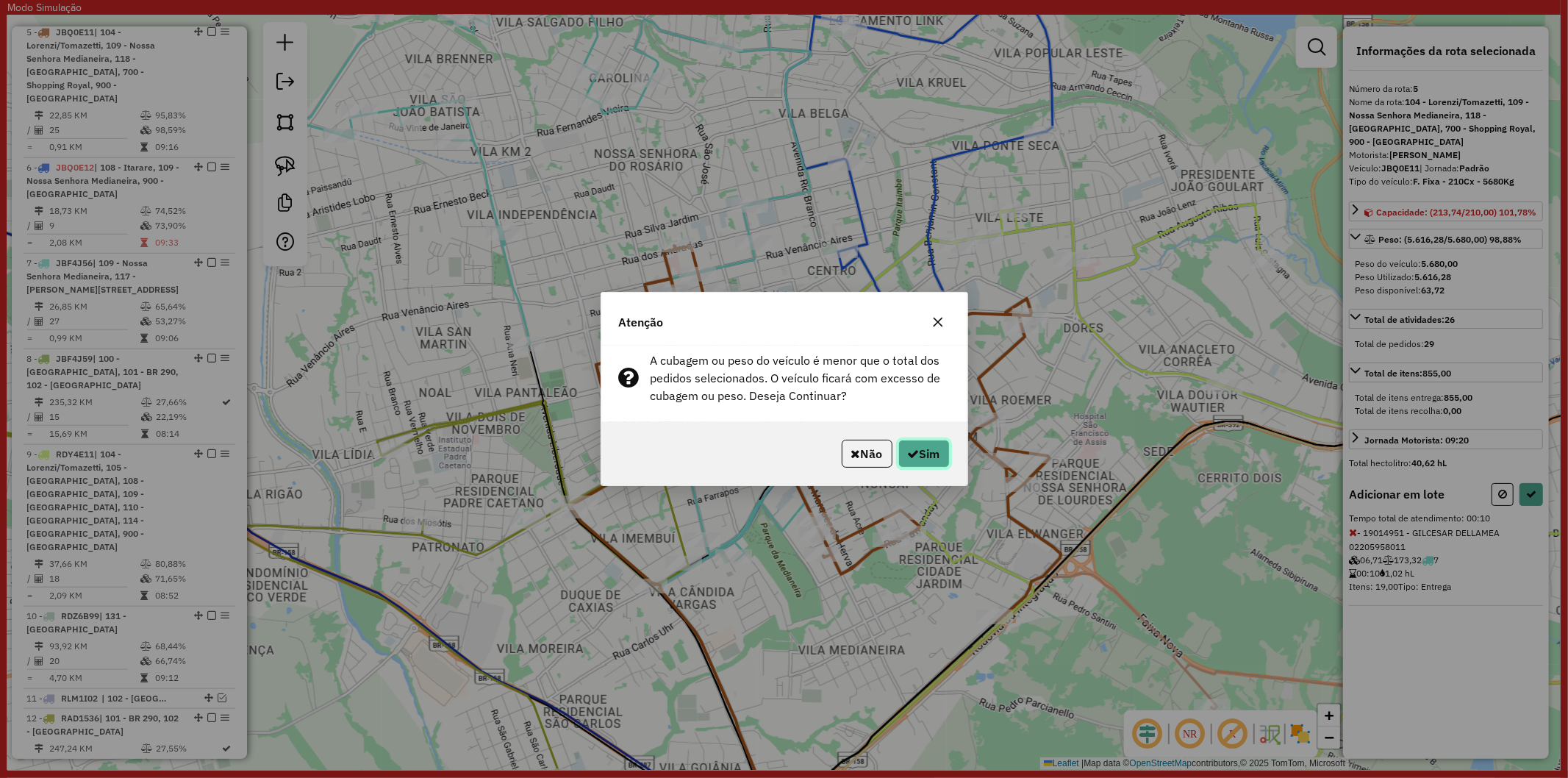
click at [908, 459] on icon "button" at bounding box center [913, 453] width 12 height 12
select select "**********"
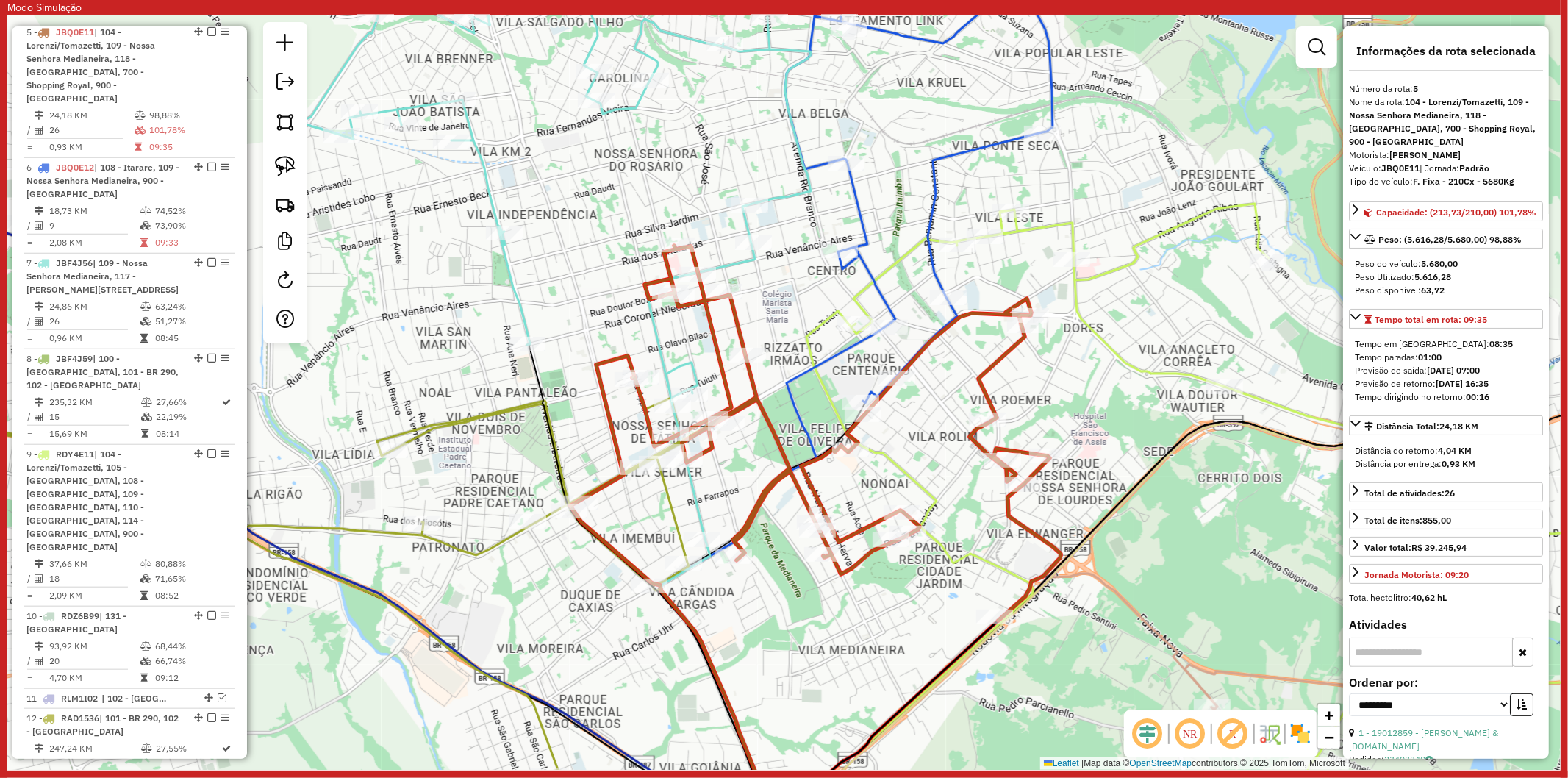
click at [669, 495] on icon at bounding box center [282, 594] width 860 height 504
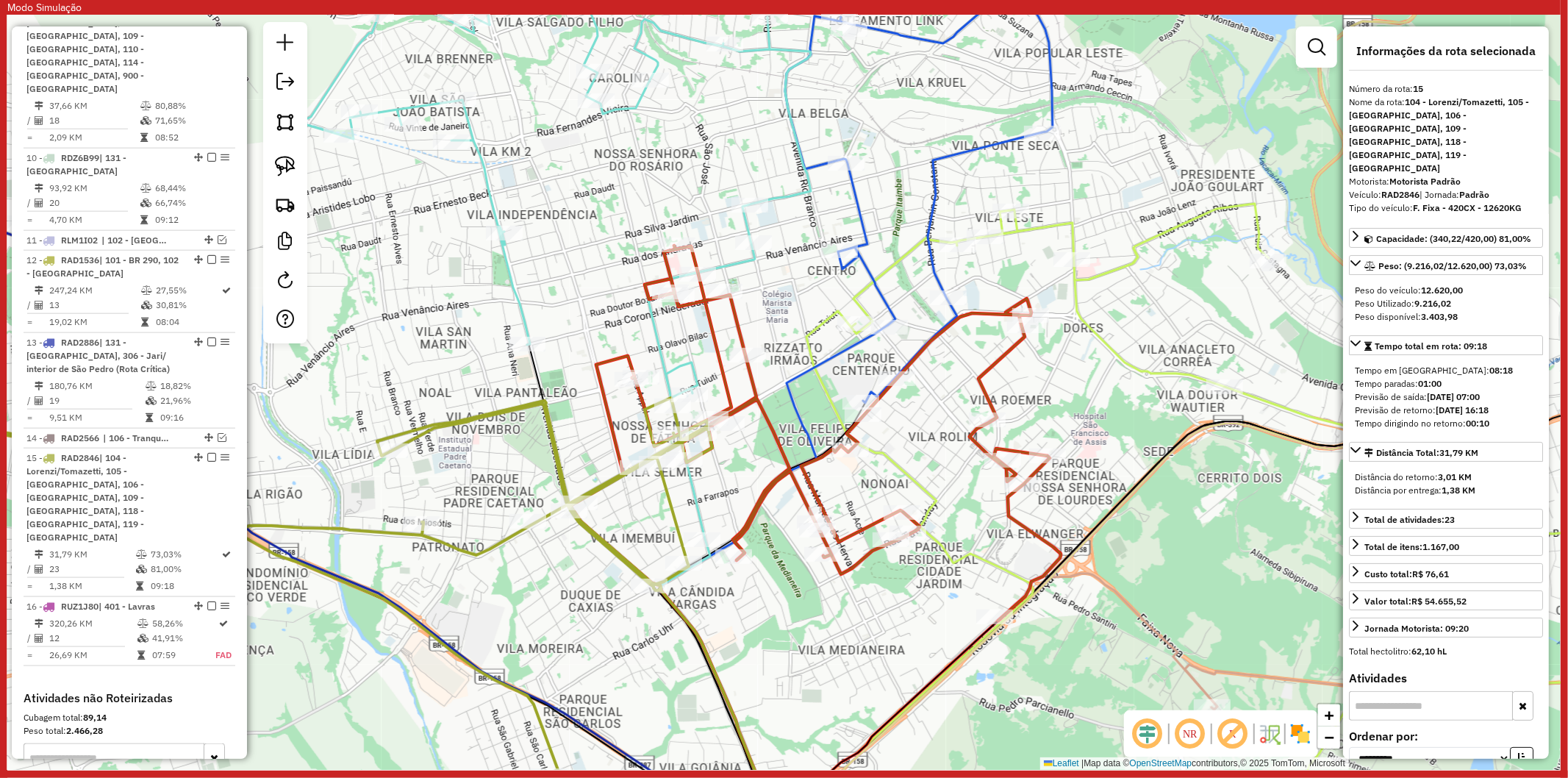
scroll to position [1635, 0]
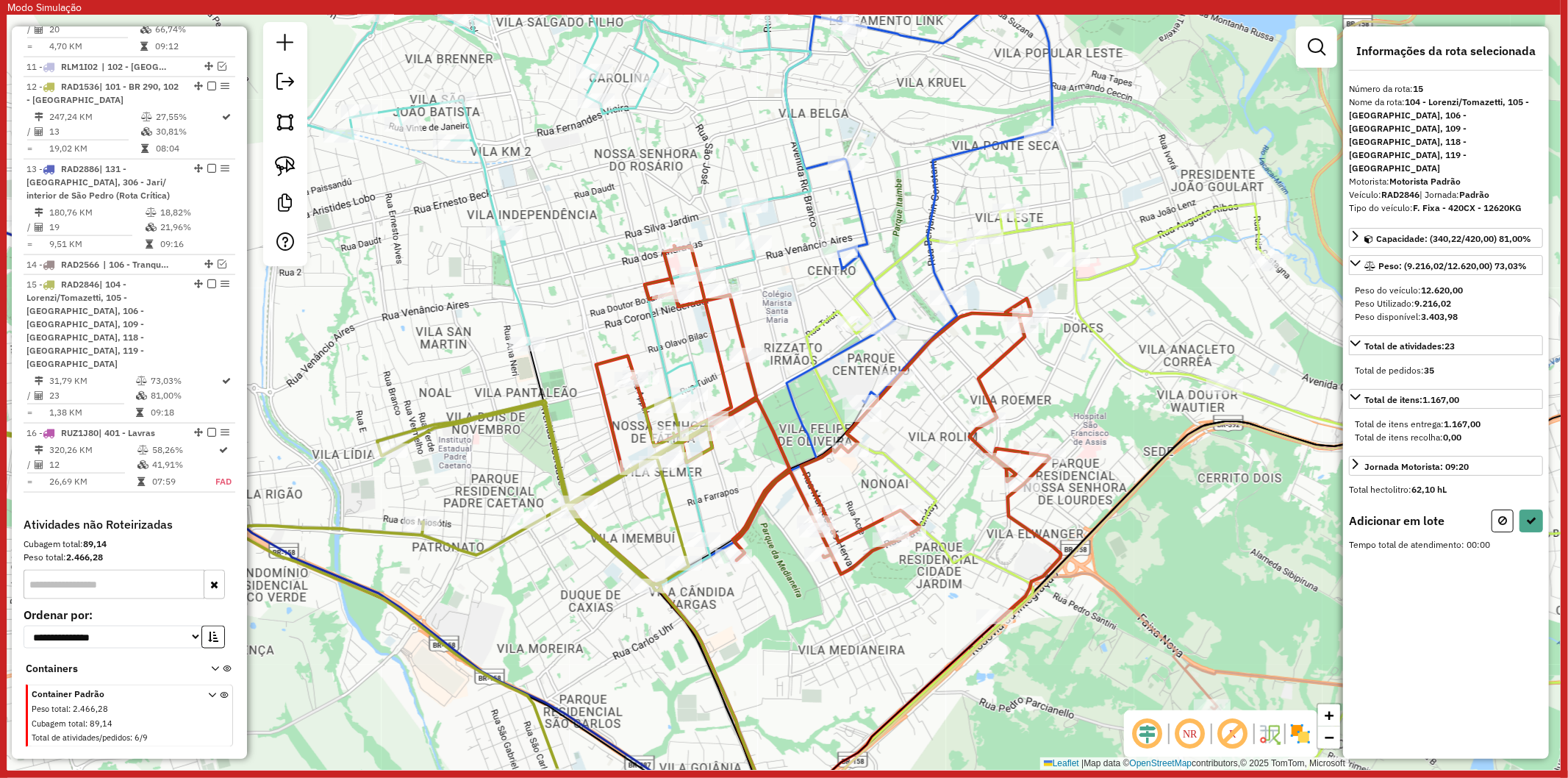
select select "**********"
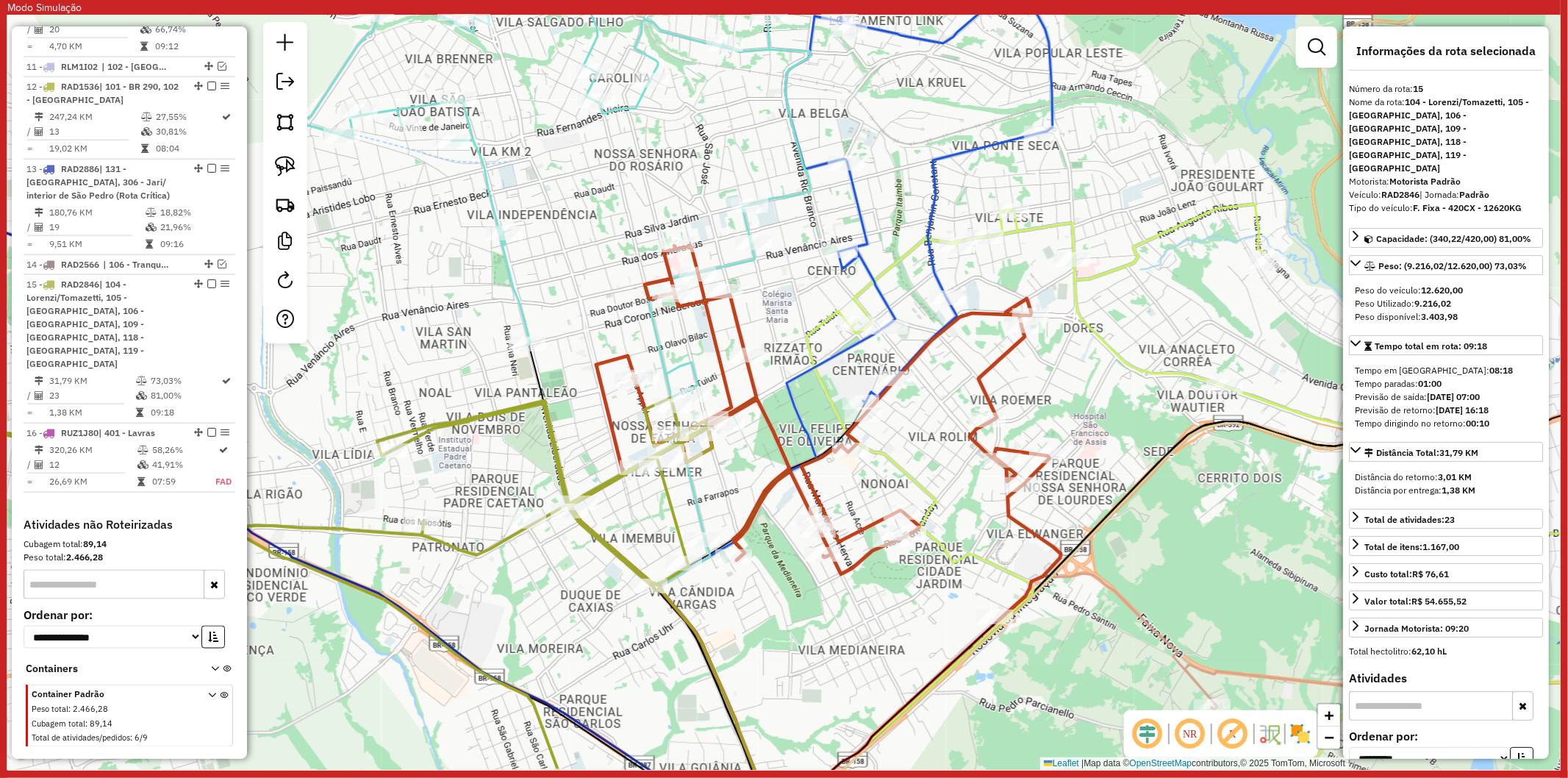
click at [693, 491] on icon at bounding box center [556, 392] width 508 height 907
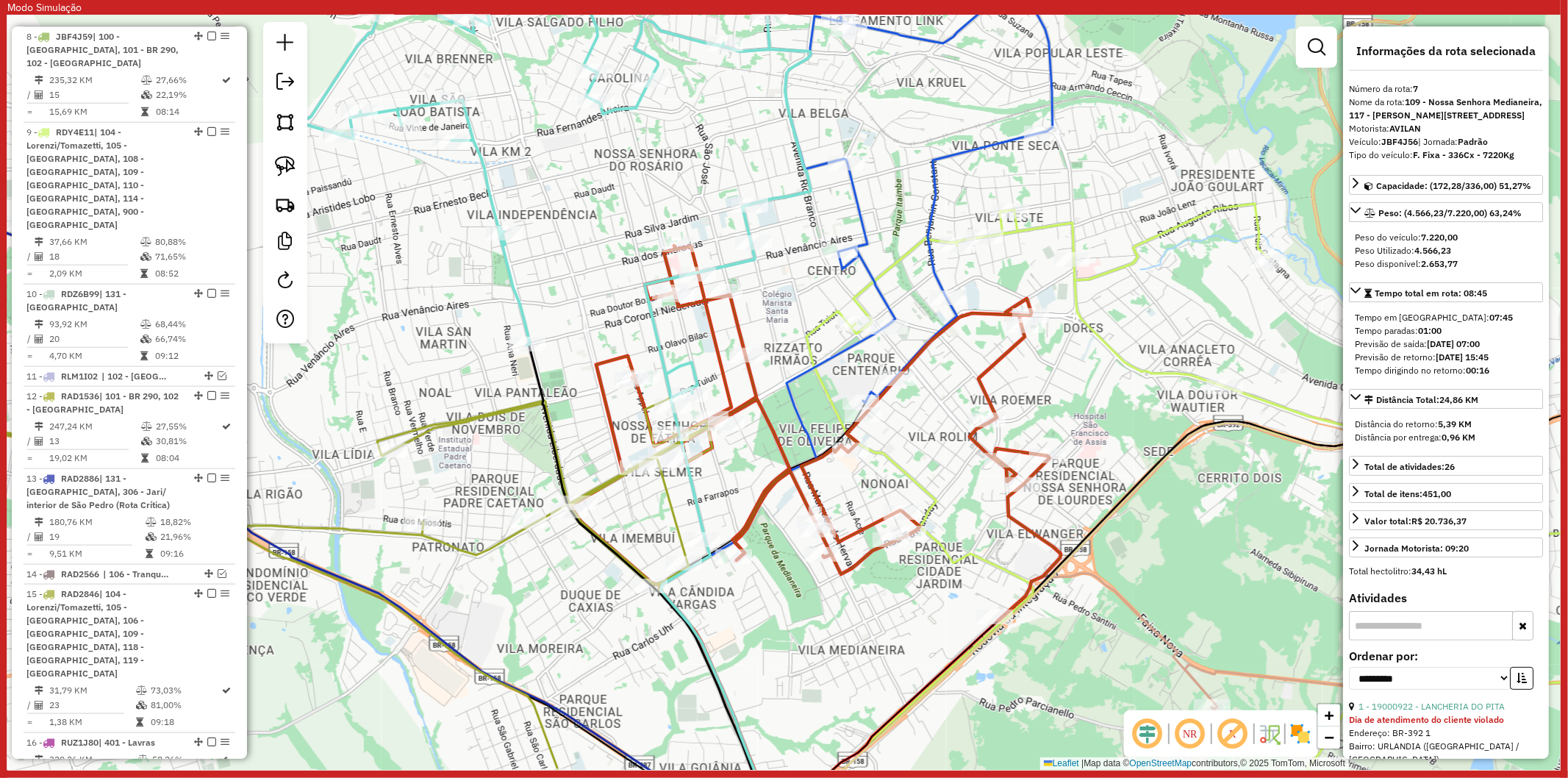
scroll to position [1222, 0]
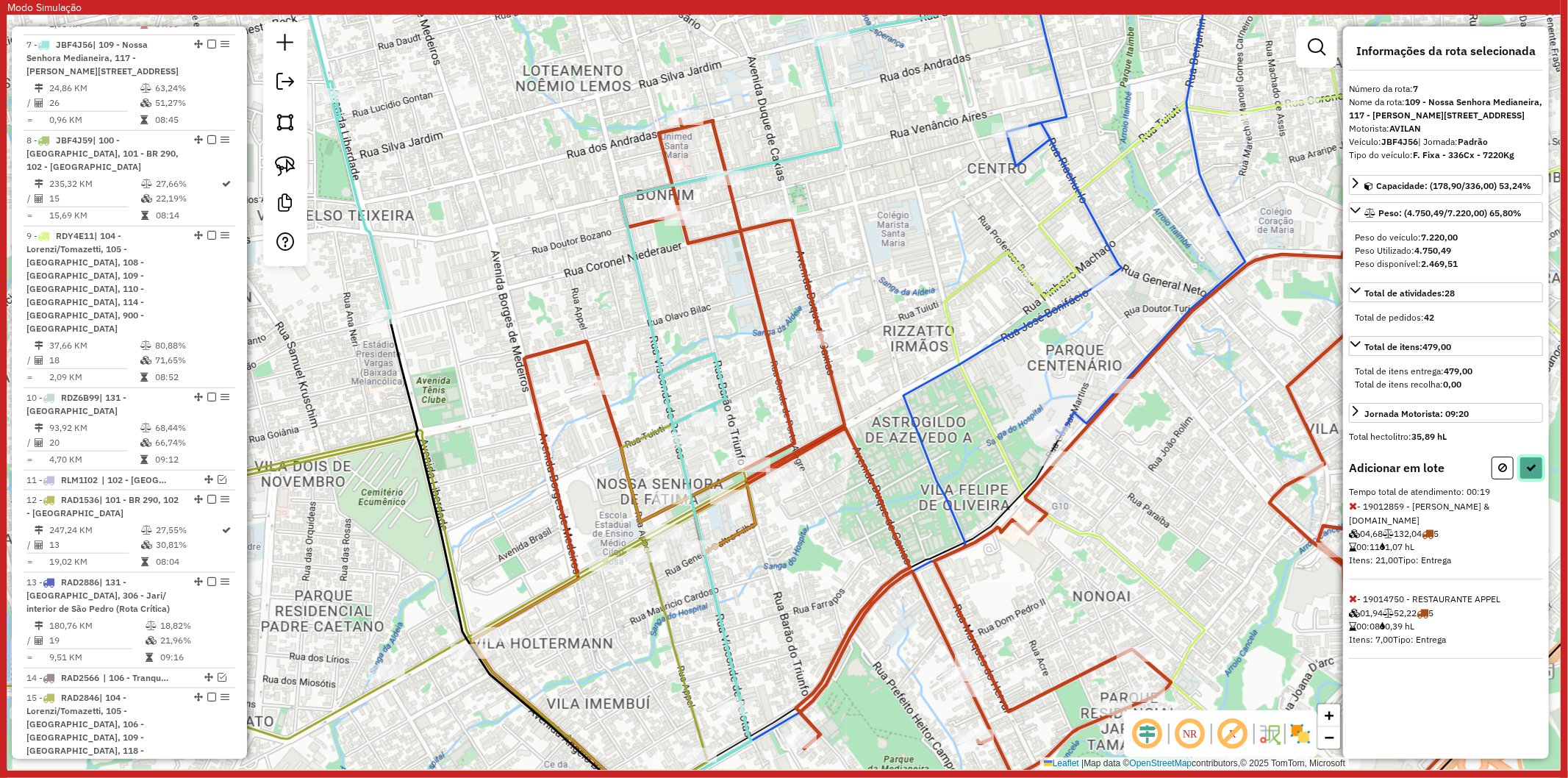
click at [1530, 473] on button at bounding box center [1531, 468] width 23 height 23
select select "**********"
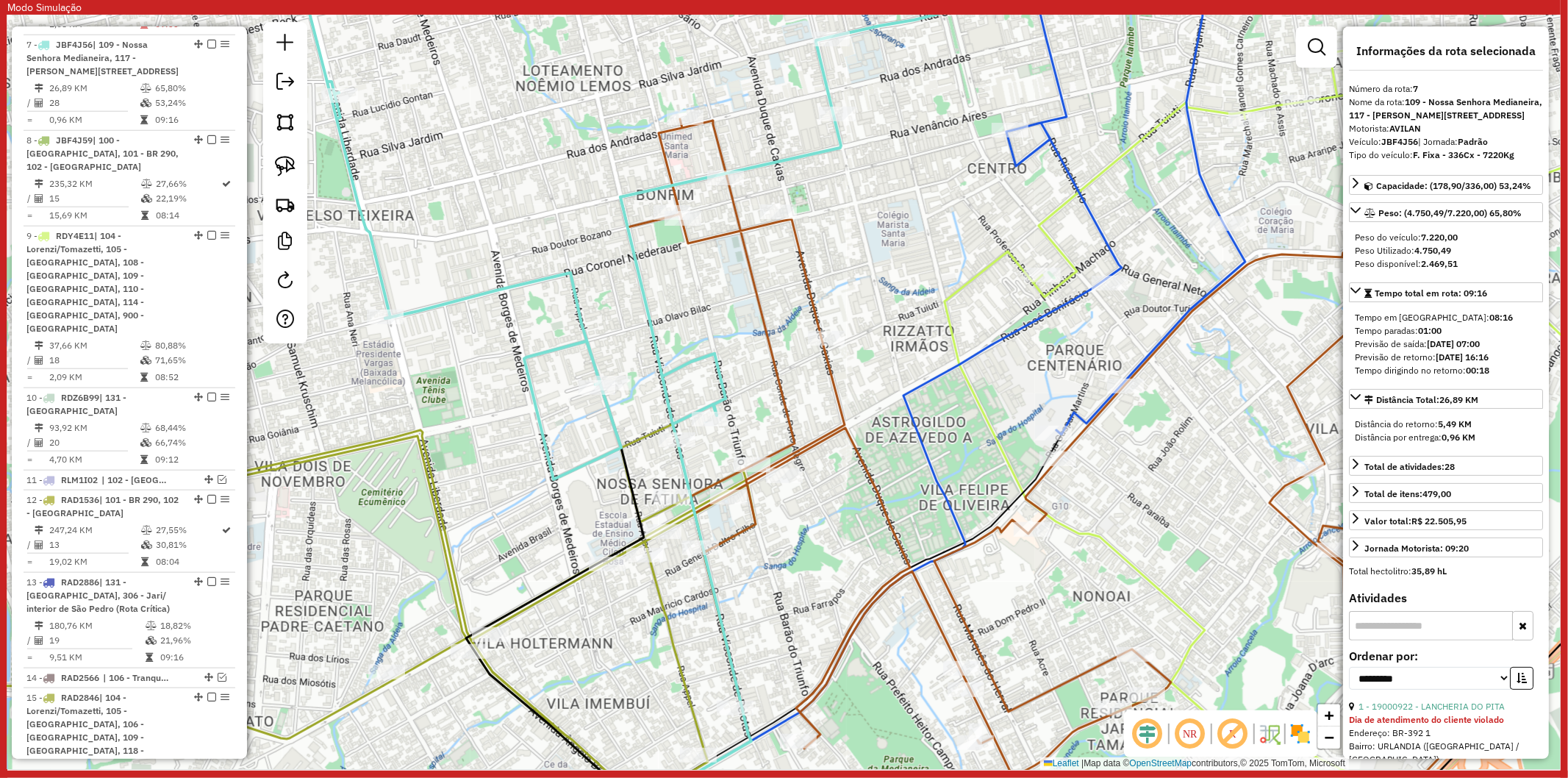
click at [715, 603] on icon at bounding box center [622, 392] width 662 height 907
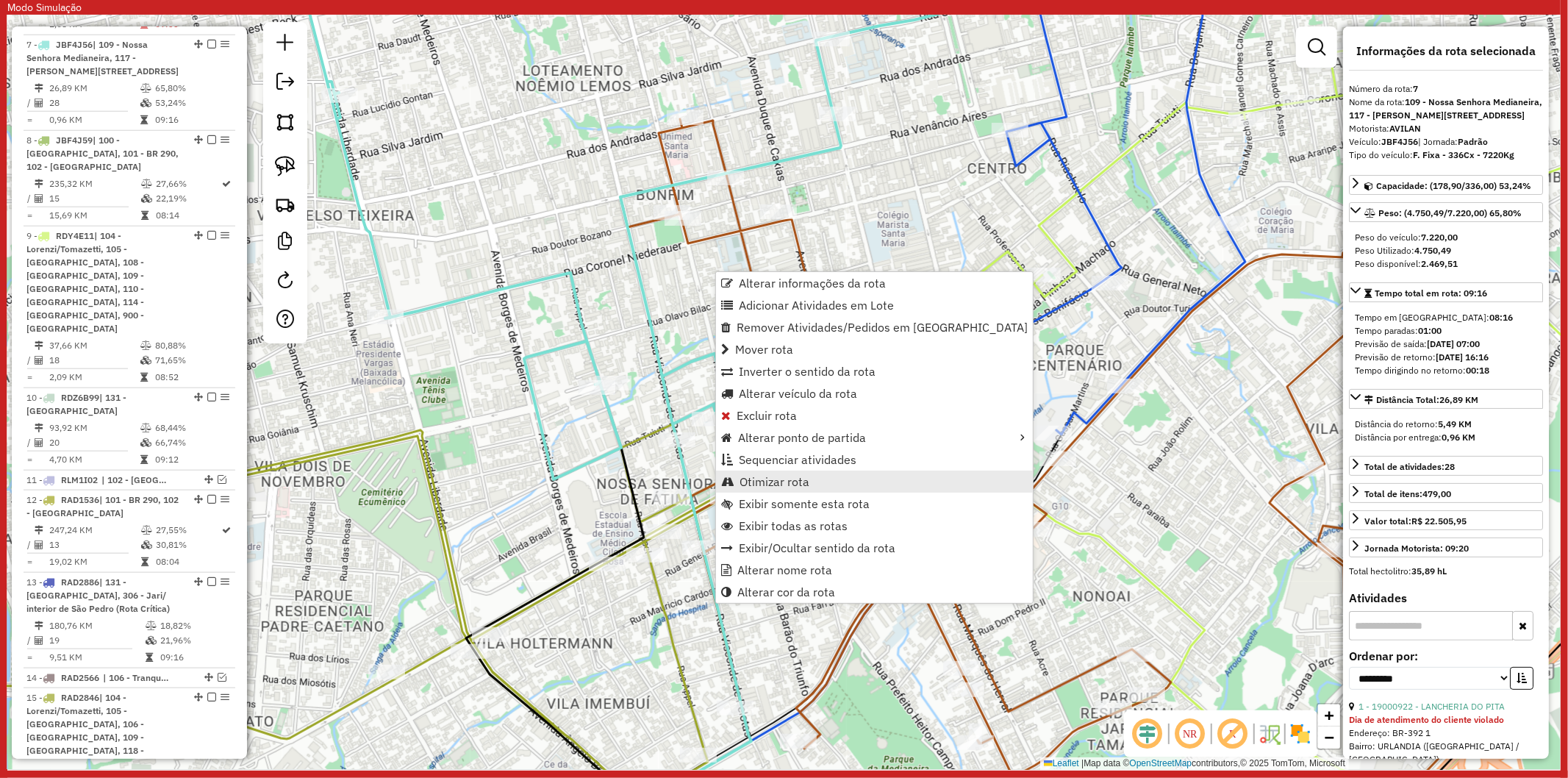
click at [808, 487] on span "Otimizar rota" at bounding box center [775, 481] width 70 height 12
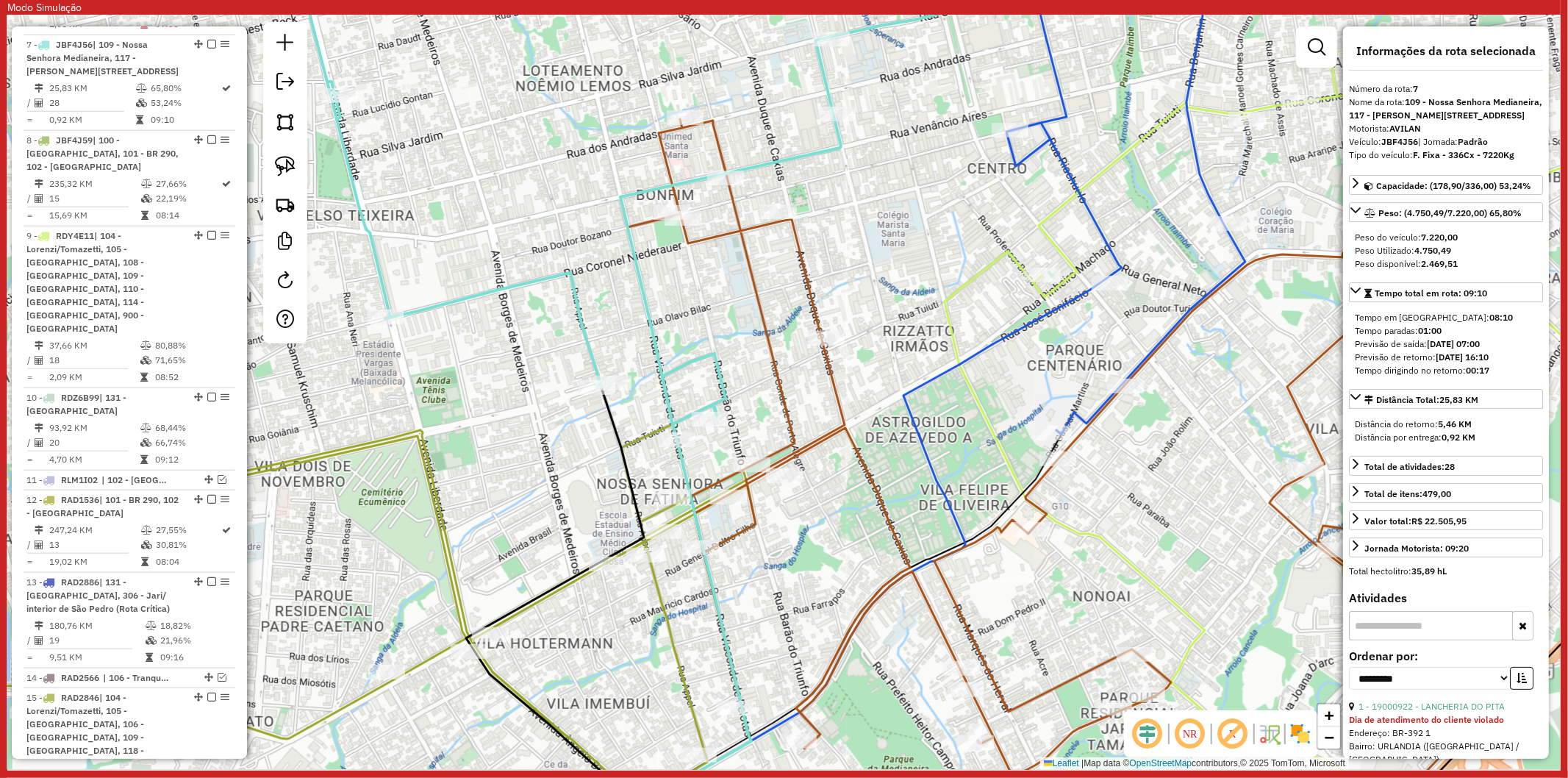
click at [865, 467] on icon at bounding box center [1036, 482] width 832 height 727
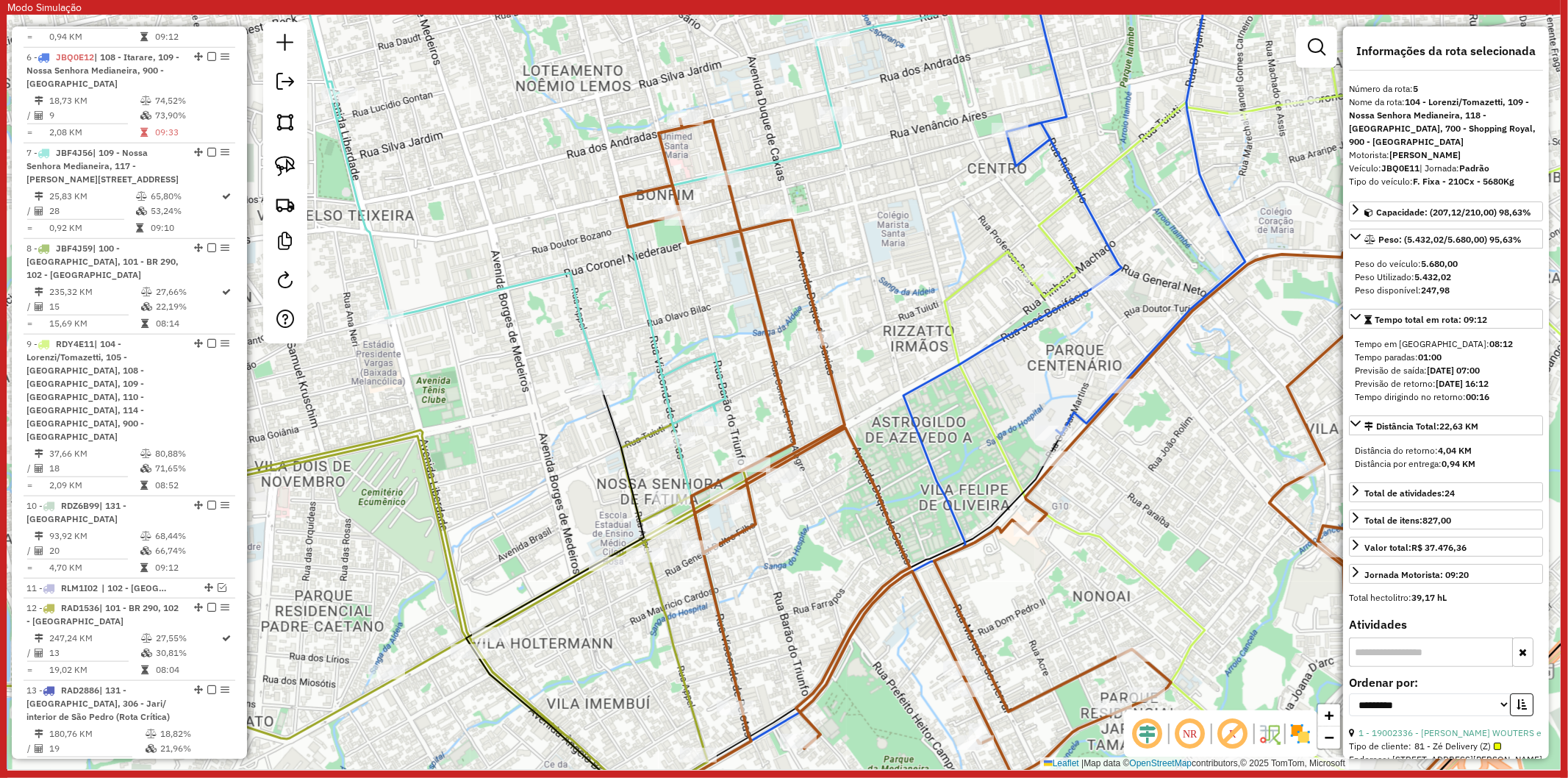
scroll to position [1003, 0]
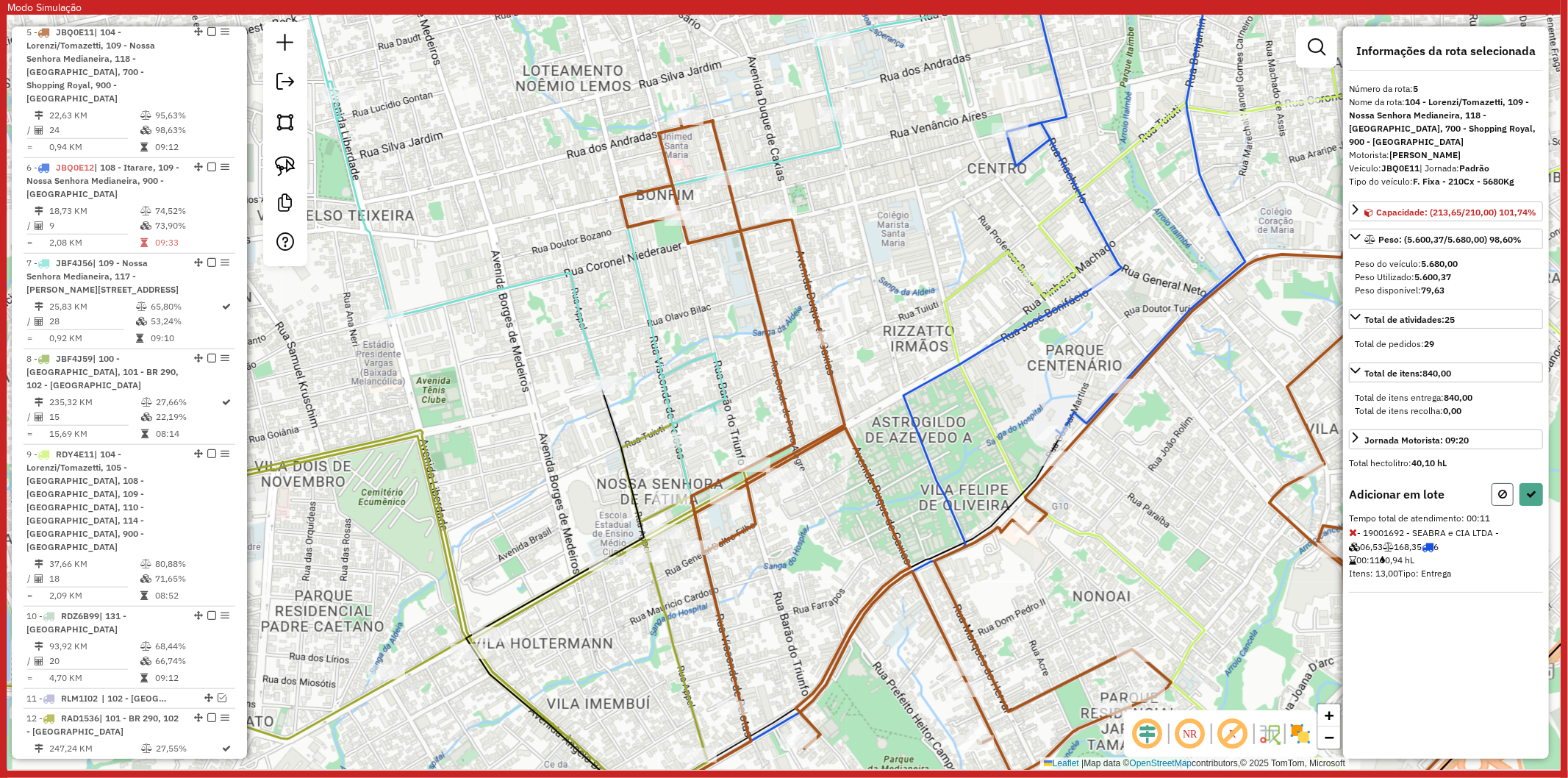
click at [1505, 498] on icon at bounding box center [1503, 494] width 9 height 11
select select "**********"
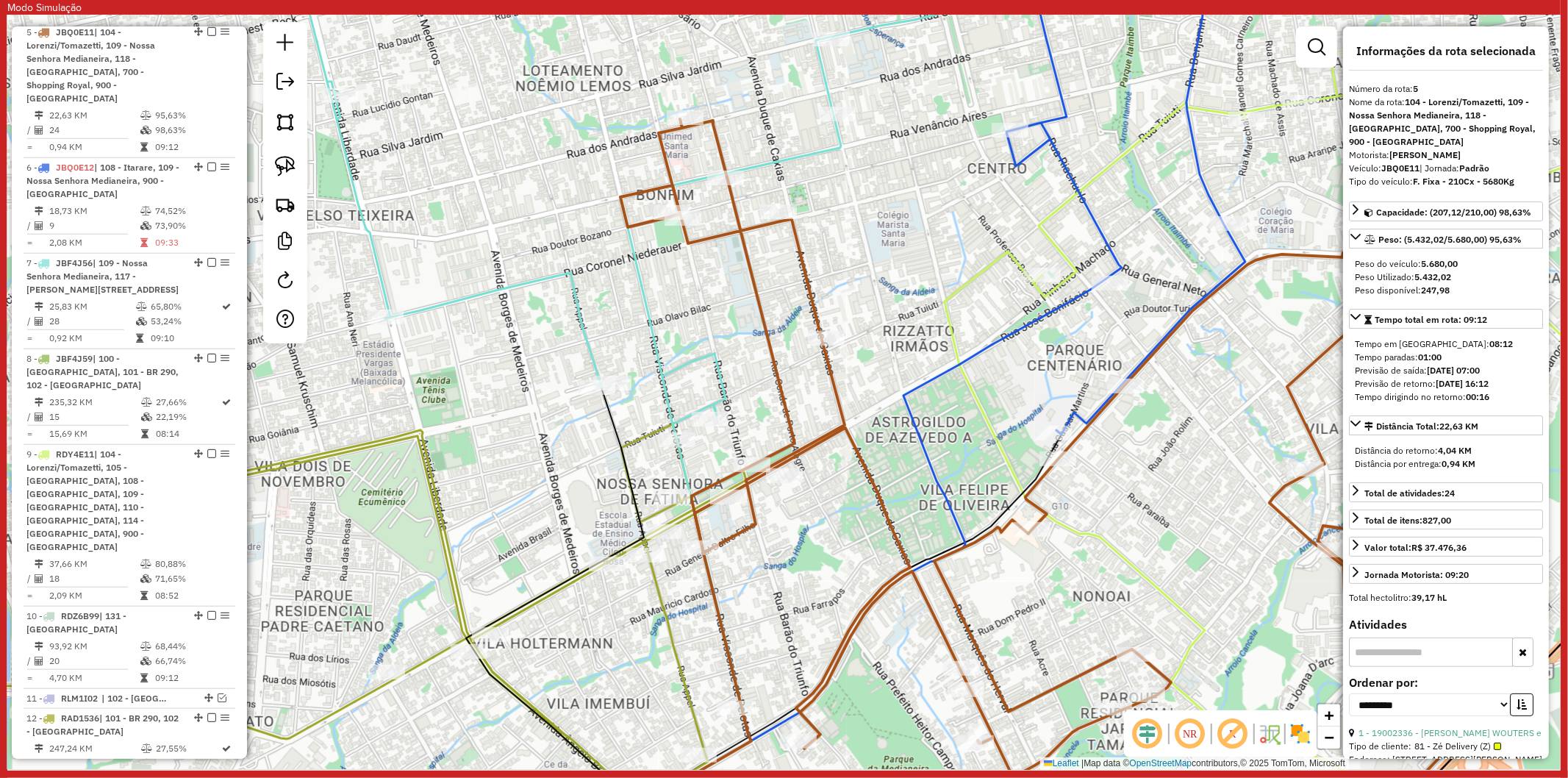
click at [1217, 523] on div "Janela de atendimento Grade de atendimento Capacidade Transportadoras Veículos …" at bounding box center [784, 391] width 1554 height 755
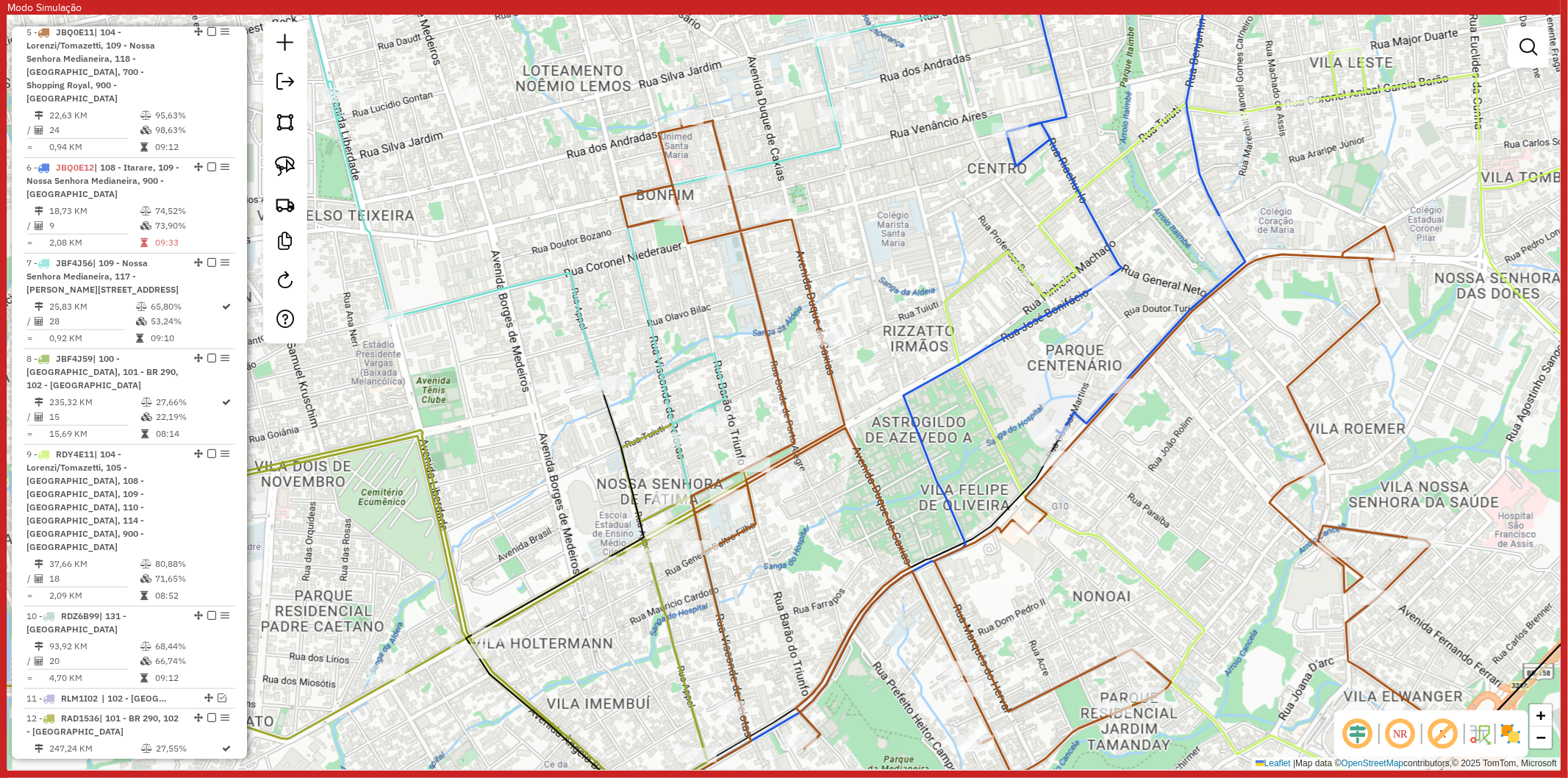
click at [1036, 506] on icon at bounding box center [1036, 482] width 832 height 727
select select "**********"
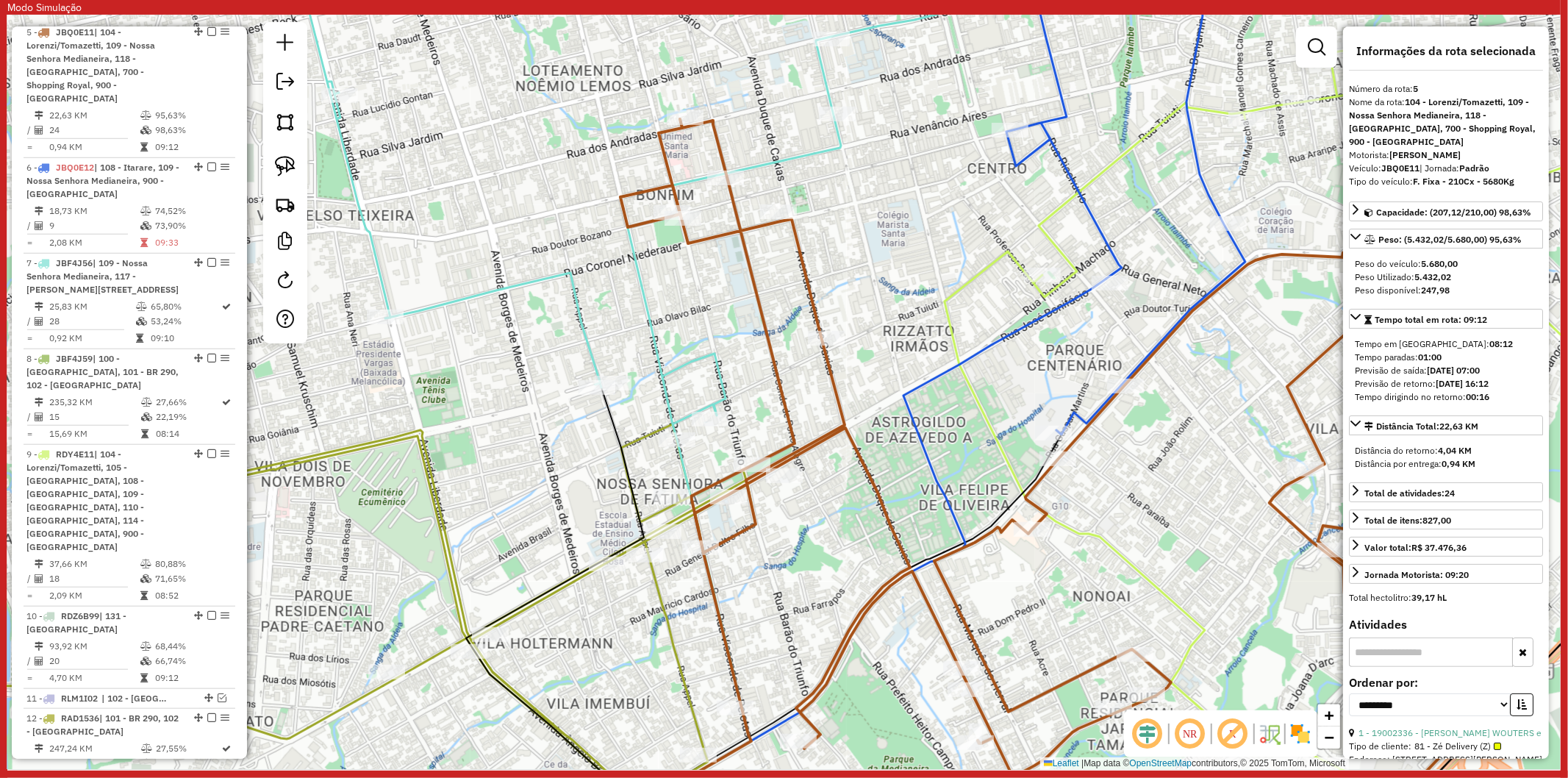
click at [1081, 414] on icon at bounding box center [1088, 187] width 314 height 496
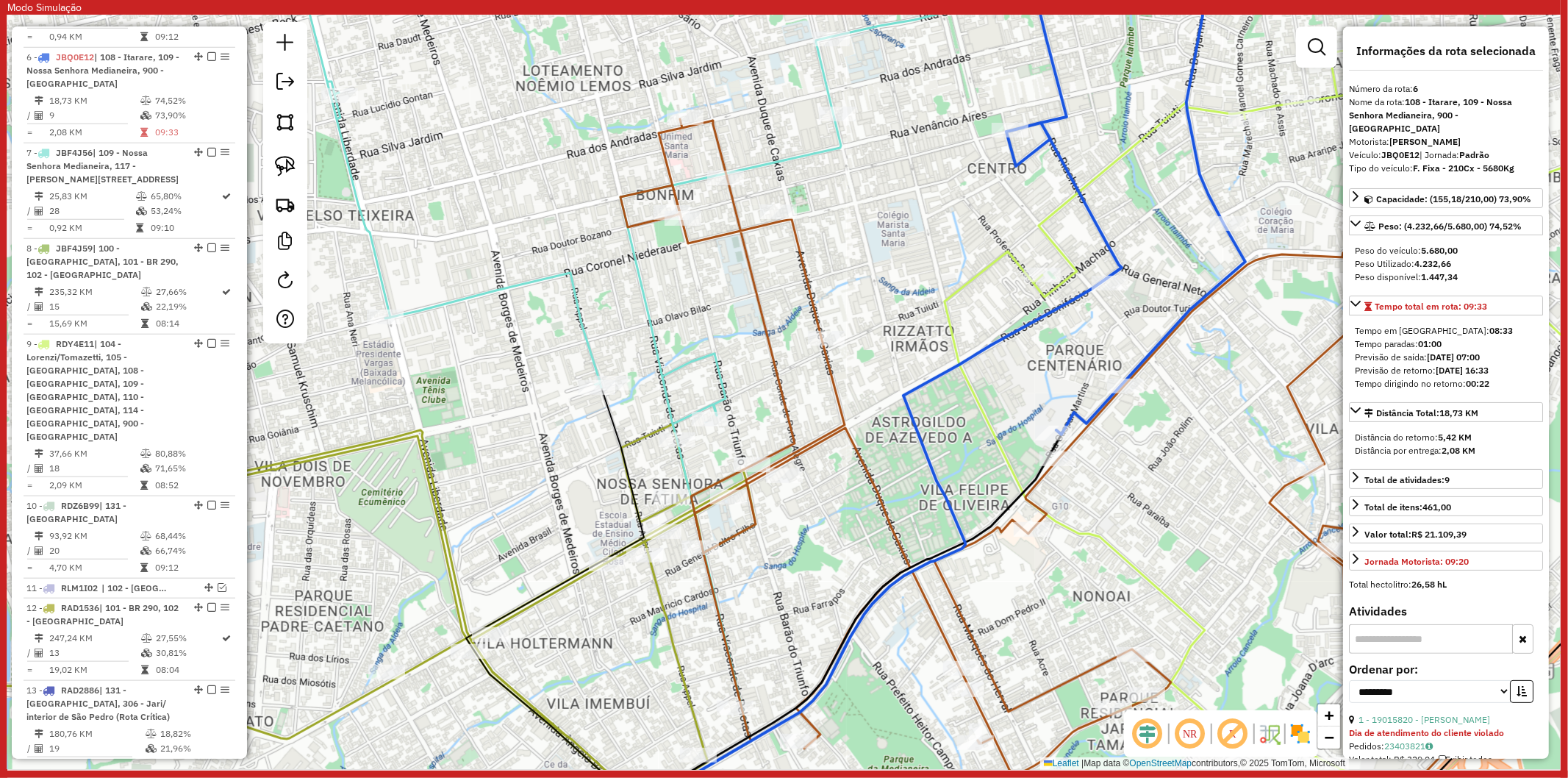
scroll to position [1126, 0]
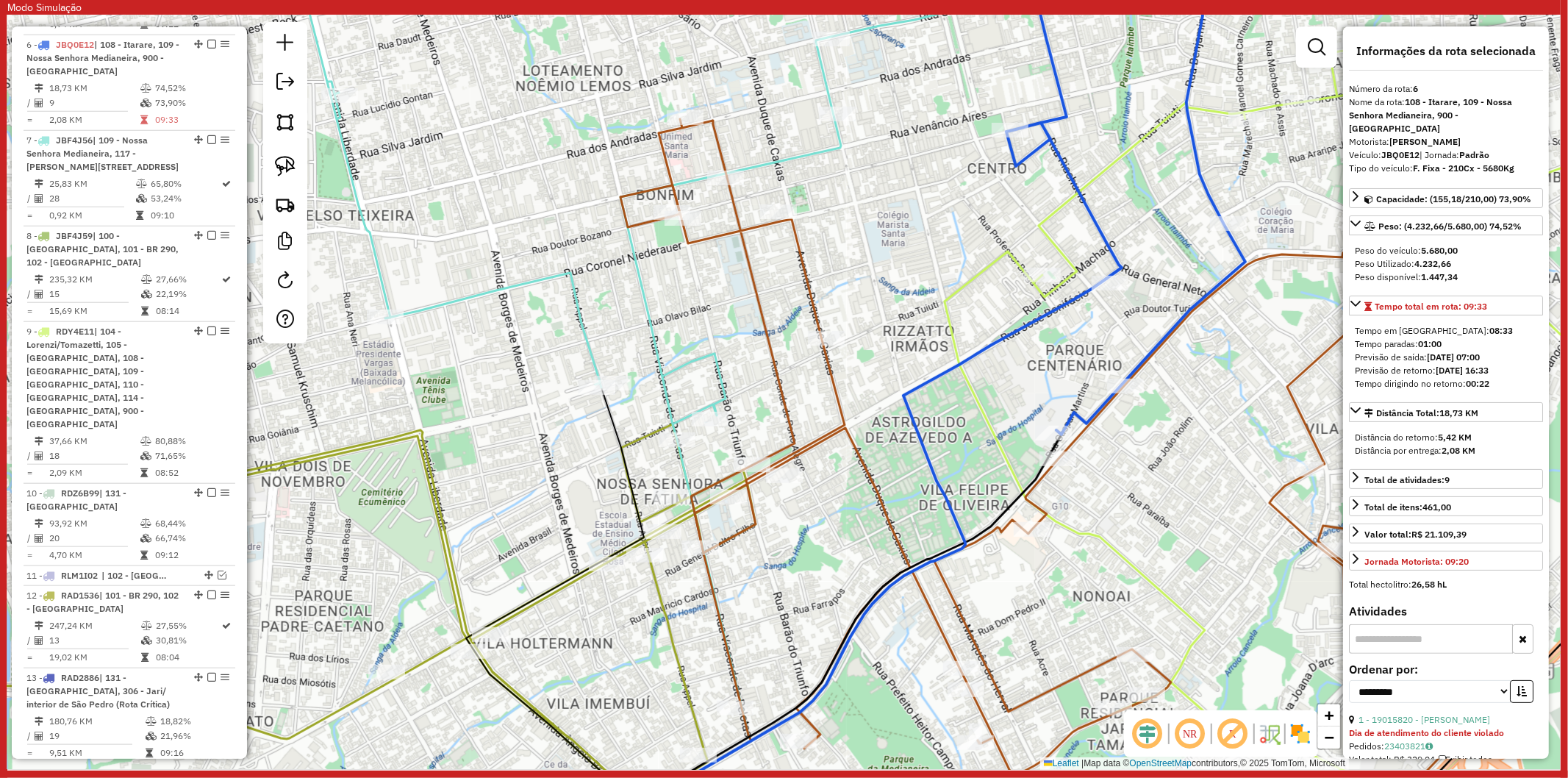
click at [1032, 512] on icon at bounding box center [1036, 482] width 832 height 727
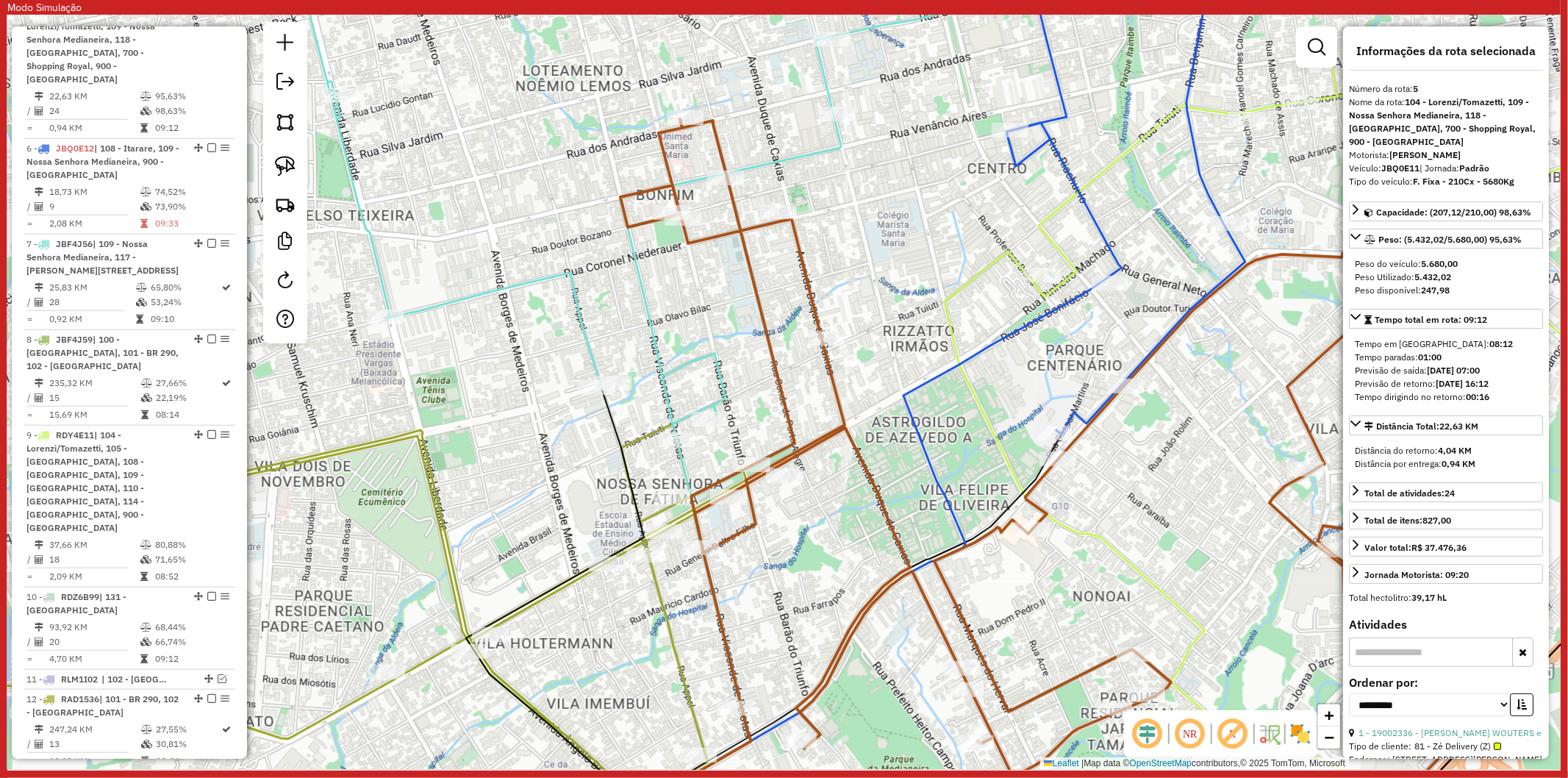
scroll to position [1003, 0]
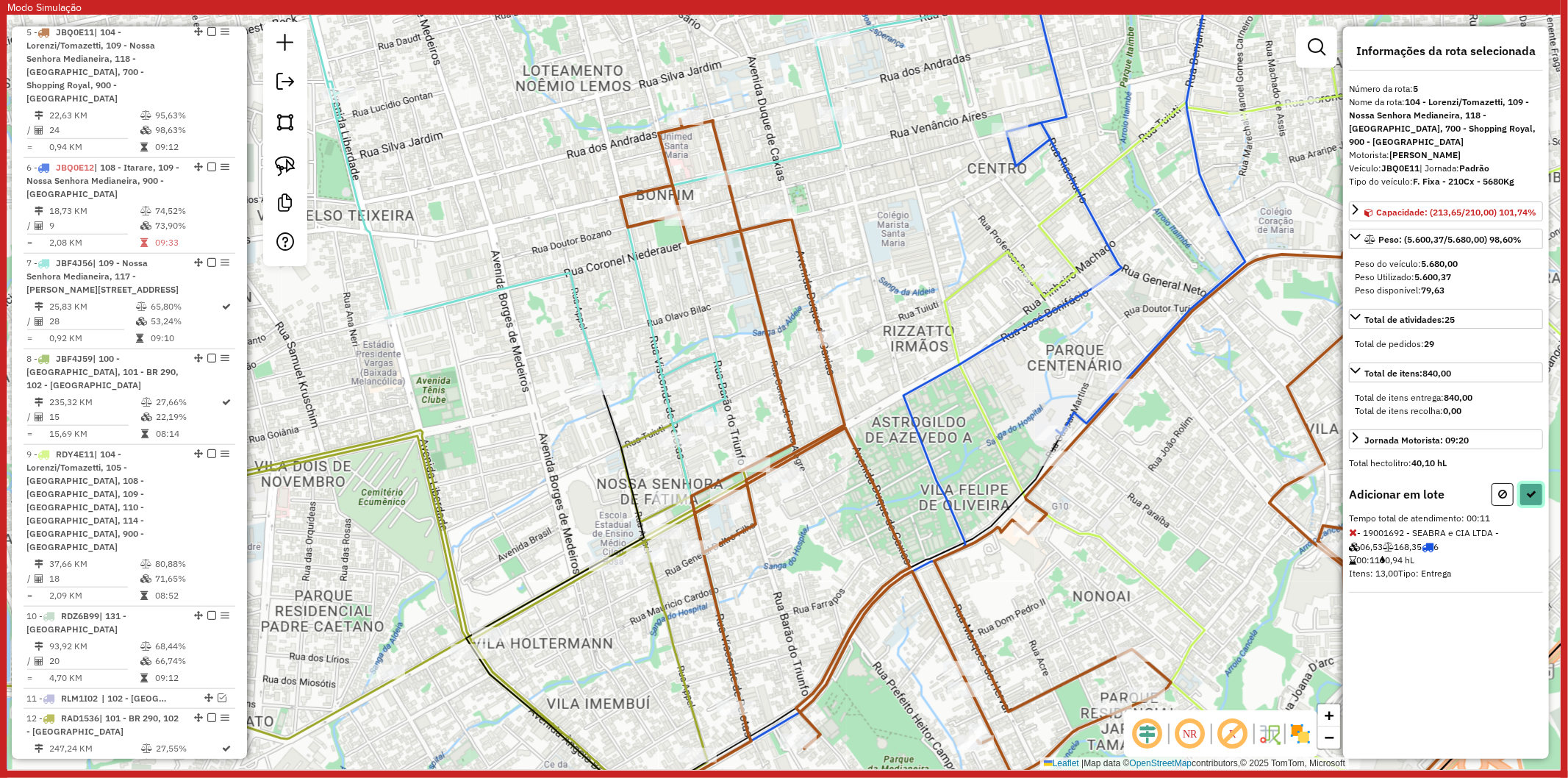
click at [1530, 494] on icon at bounding box center [1531, 494] width 11 height 11
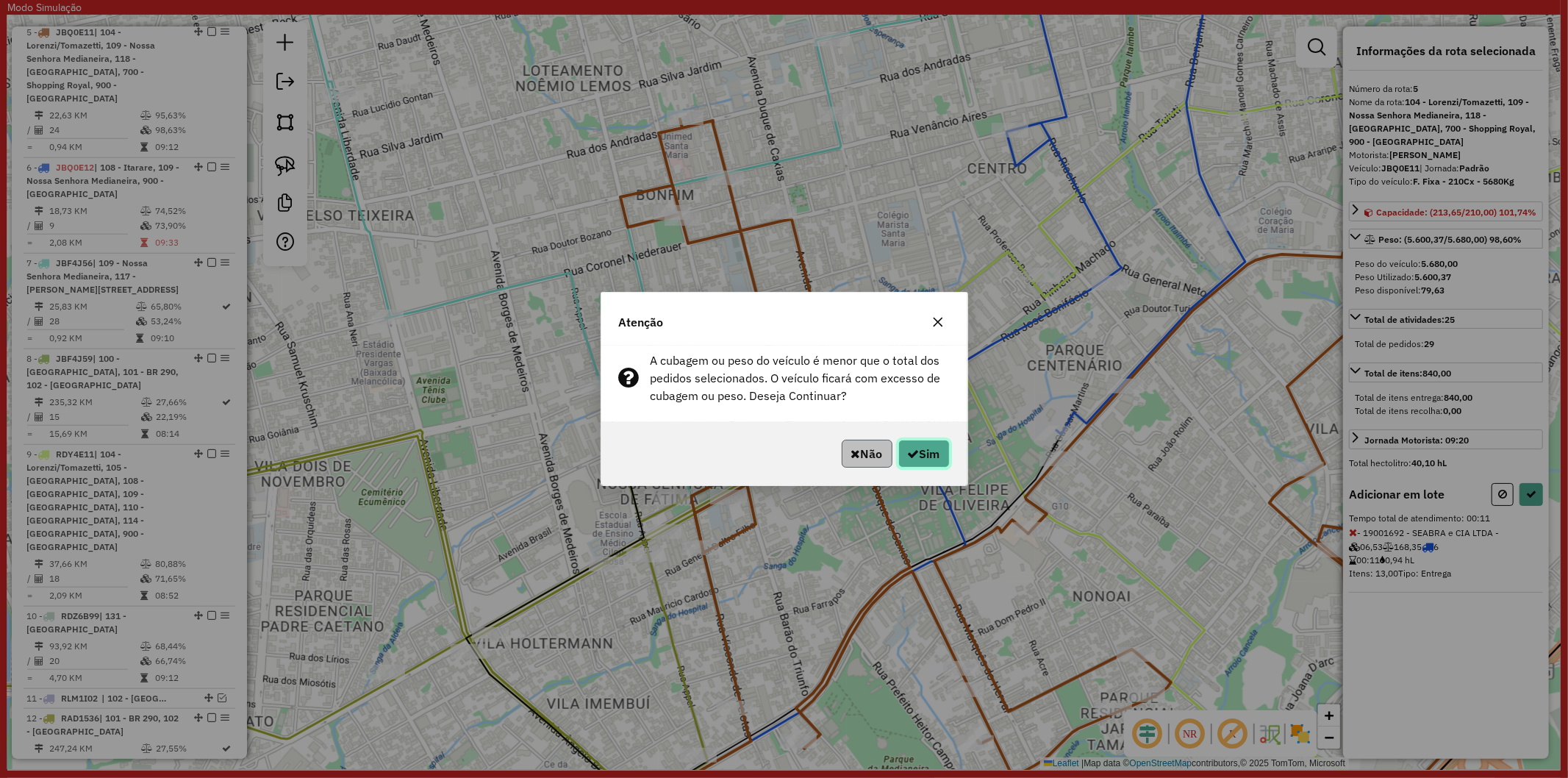
drag, startPoint x: 921, startPoint y: 458, endPoint x: 856, endPoint y: 464, distance: 65.3
click at [856, 464] on p-footer "Não Sim" at bounding box center [893, 453] width 114 height 28
click at [856, 464] on button "Não" at bounding box center [867, 453] width 51 height 28
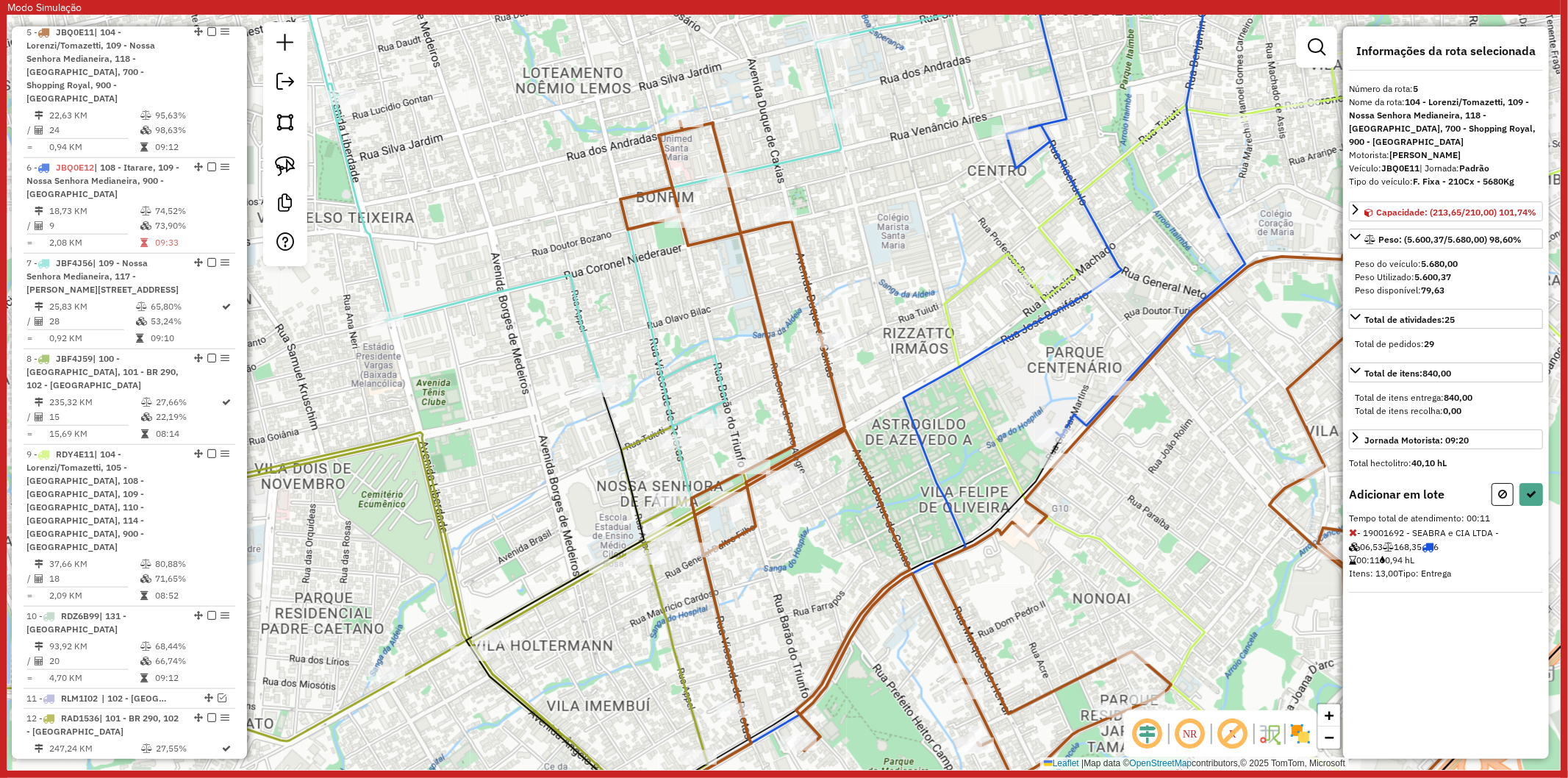
click at [952, 297] on icon at bounding box center [1330, 449] width 772 height 798
click at [956, 299] on icon at bounding box center [1330, 448] width 772 height 795
select select "**********"
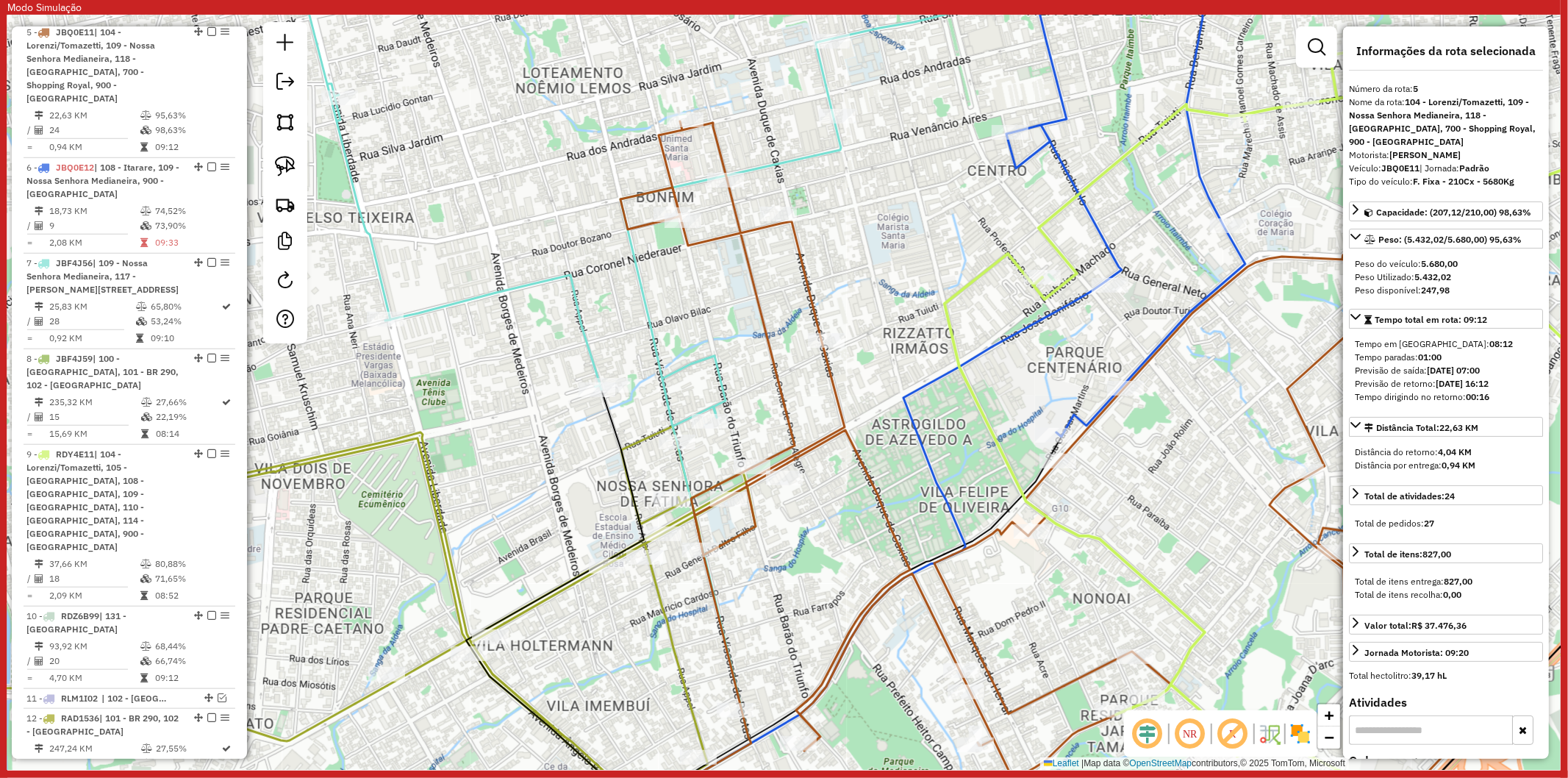
click at [957, 294] on icon at bounding box center [1330, 448] width 772 height 795
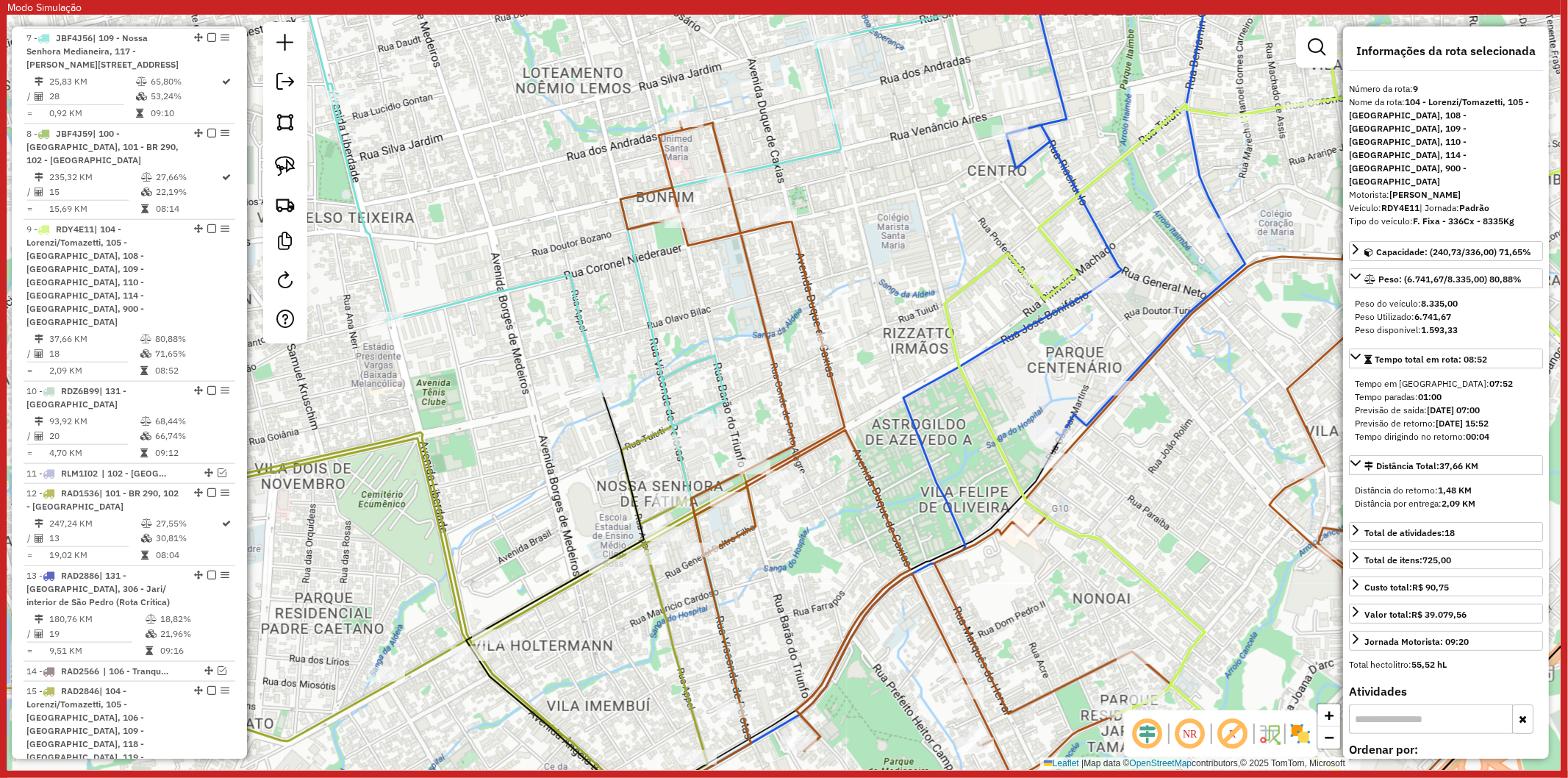
scroll to position [1413, 0]
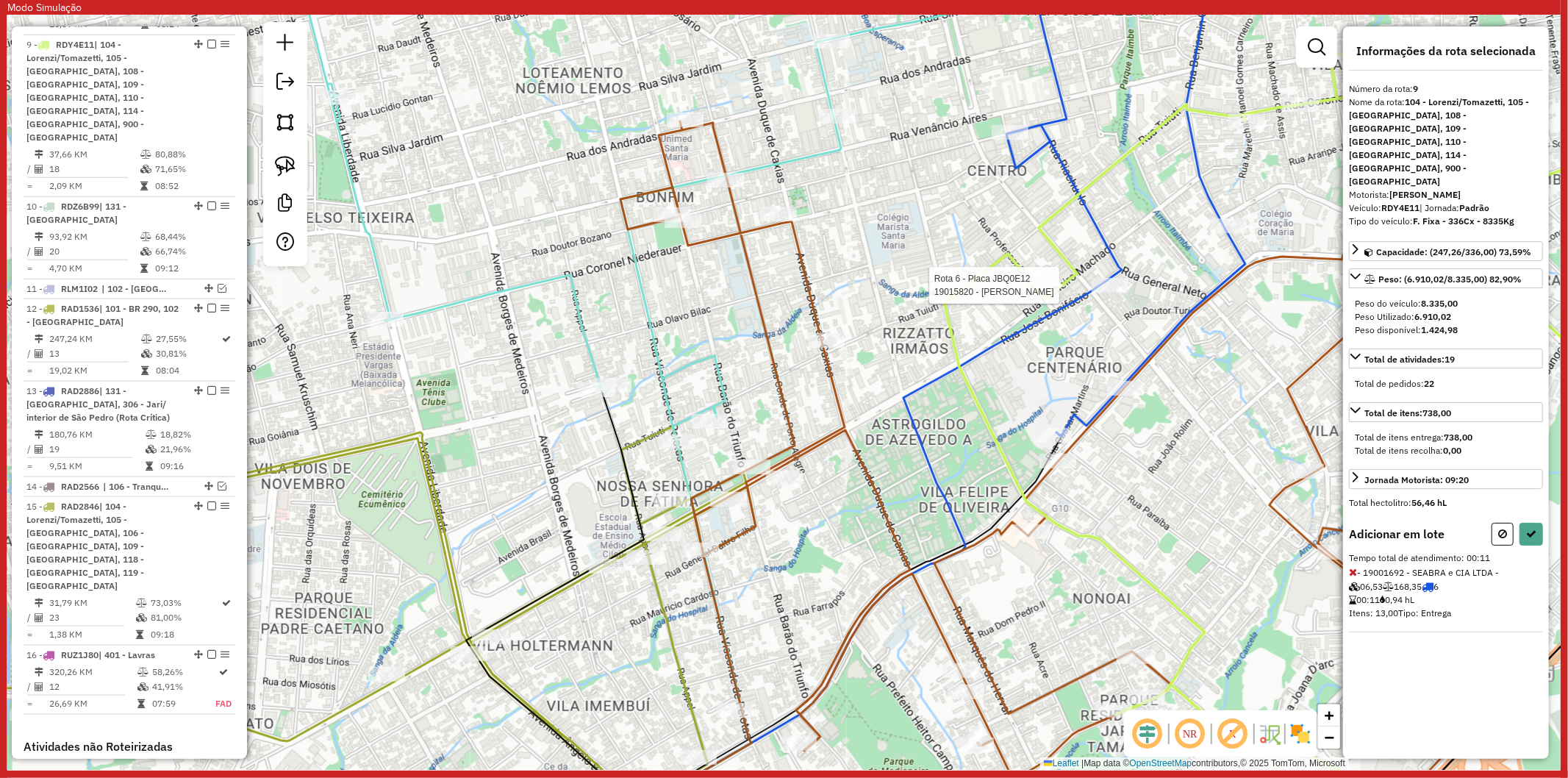
click at [1119, 293] on div at bounding box center [1110, 285] width 37 height 14
click at [1356, 566] on span "- 19001692 - SEABRA e CIA LTDA - 06,53 168,35 6 00:11 0,94 hL Itens: 13,00 Tipo…" at bounding box center [1446, 598] width 194 height 65
click at [1533, 529] on icon at bounding box center [1531, 534] width 11 height 11
select select "**********"
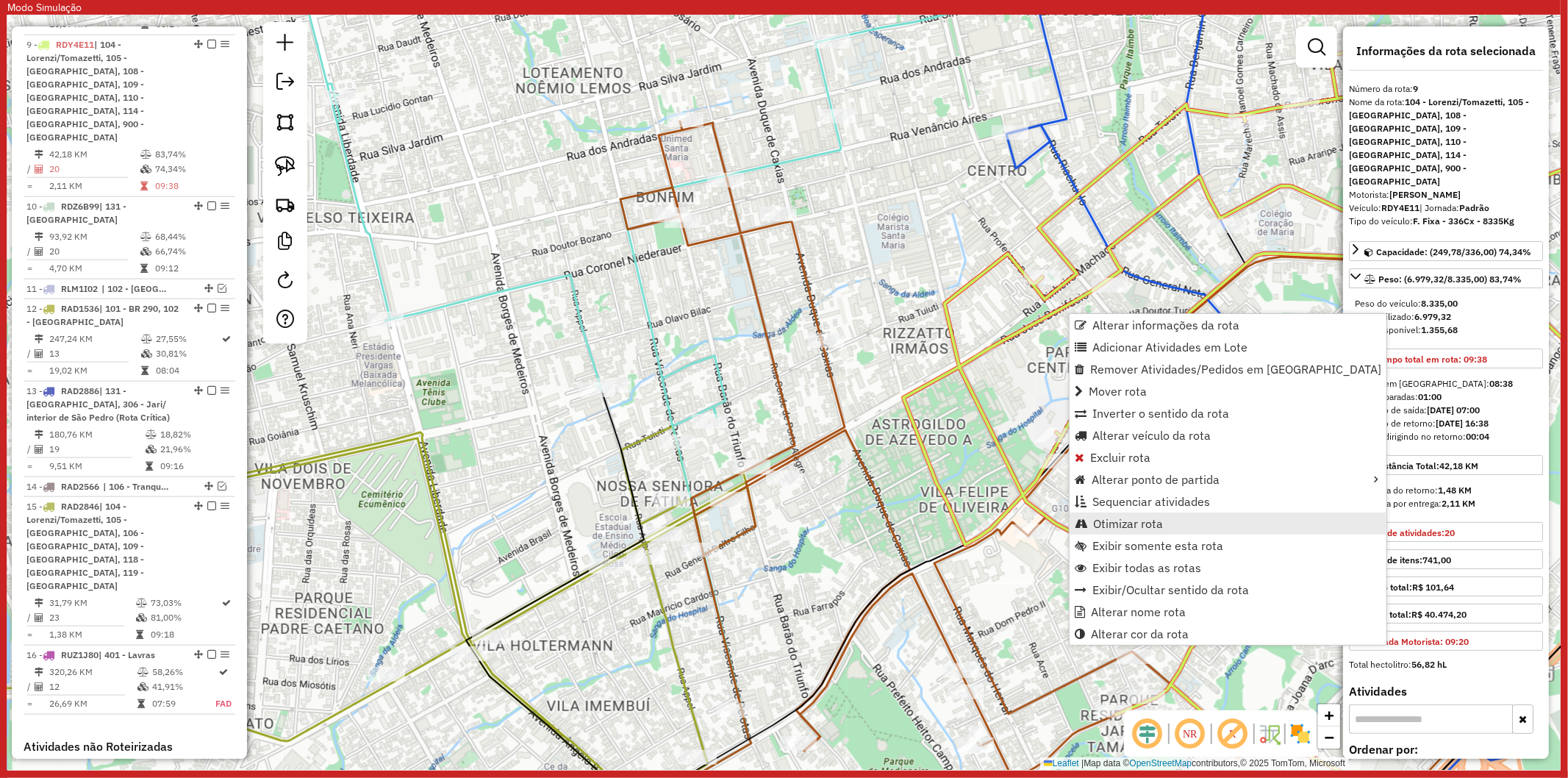
click at [1119, 517] on span "Otimizar rota" at bounding box center [1128, 523] width 70 height 12
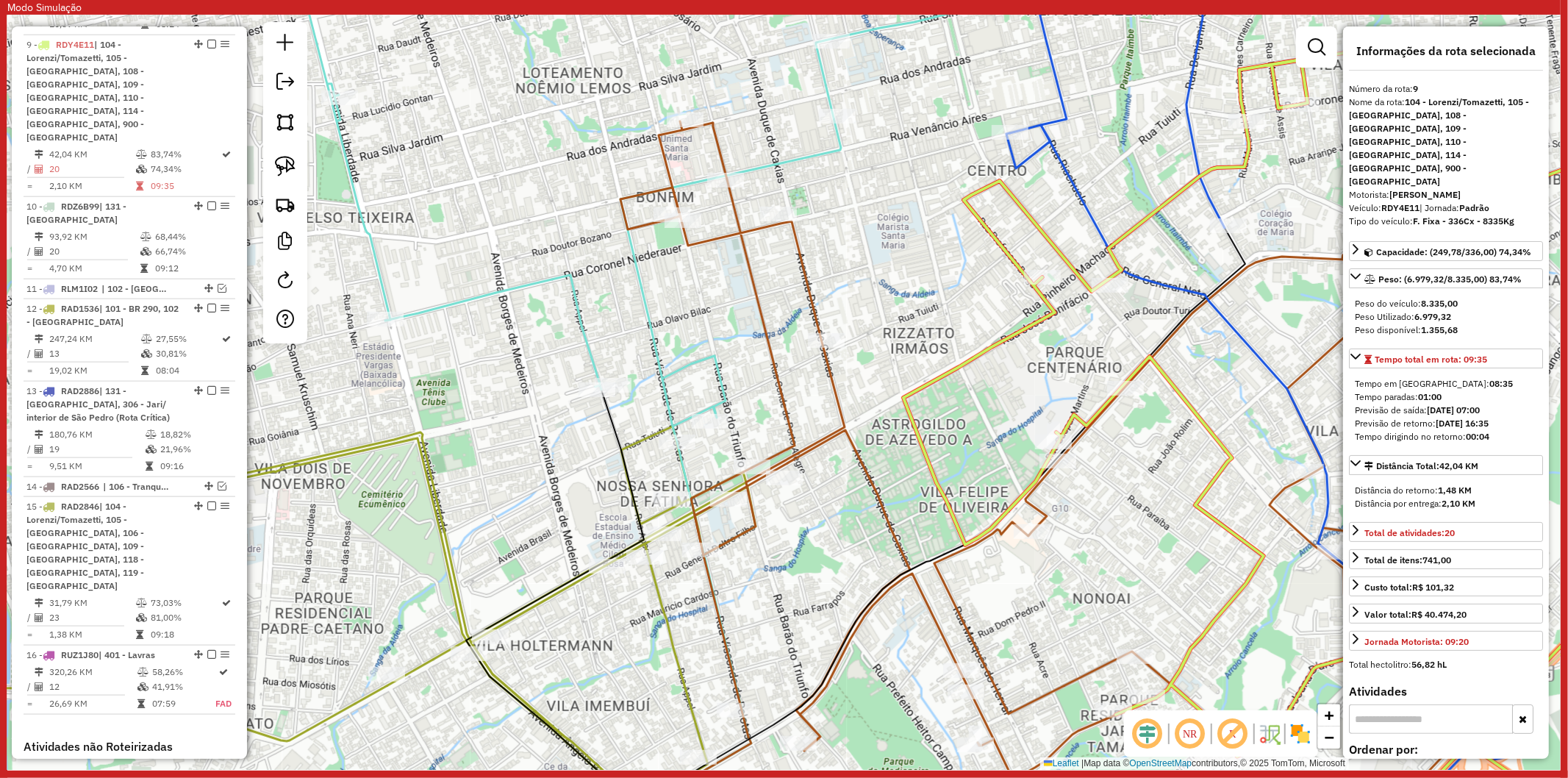
click at [1027, 333] on icon at bounding box center [1310, 439] width 813 height 814
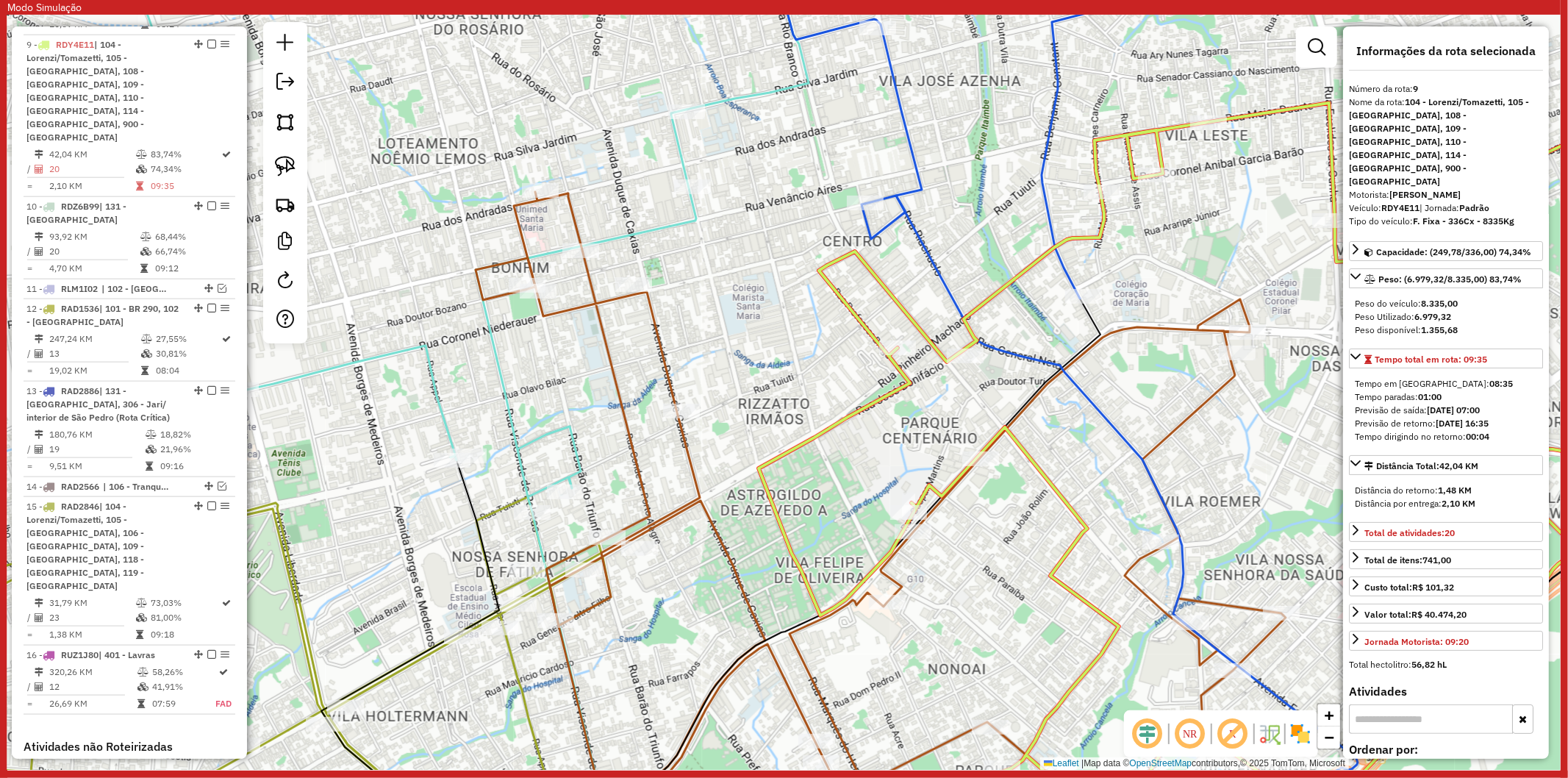
drag, startPoint x: 1059, startPoint y: 371, endPoint x: 914, endPoint y: 441, distance: 161.0
click at [914, 441] on div "Janela de atendimento Grade de atendimento Capacidade Transportadoras Veículos …" at bounding box center [784, 391] width 1554 height 755
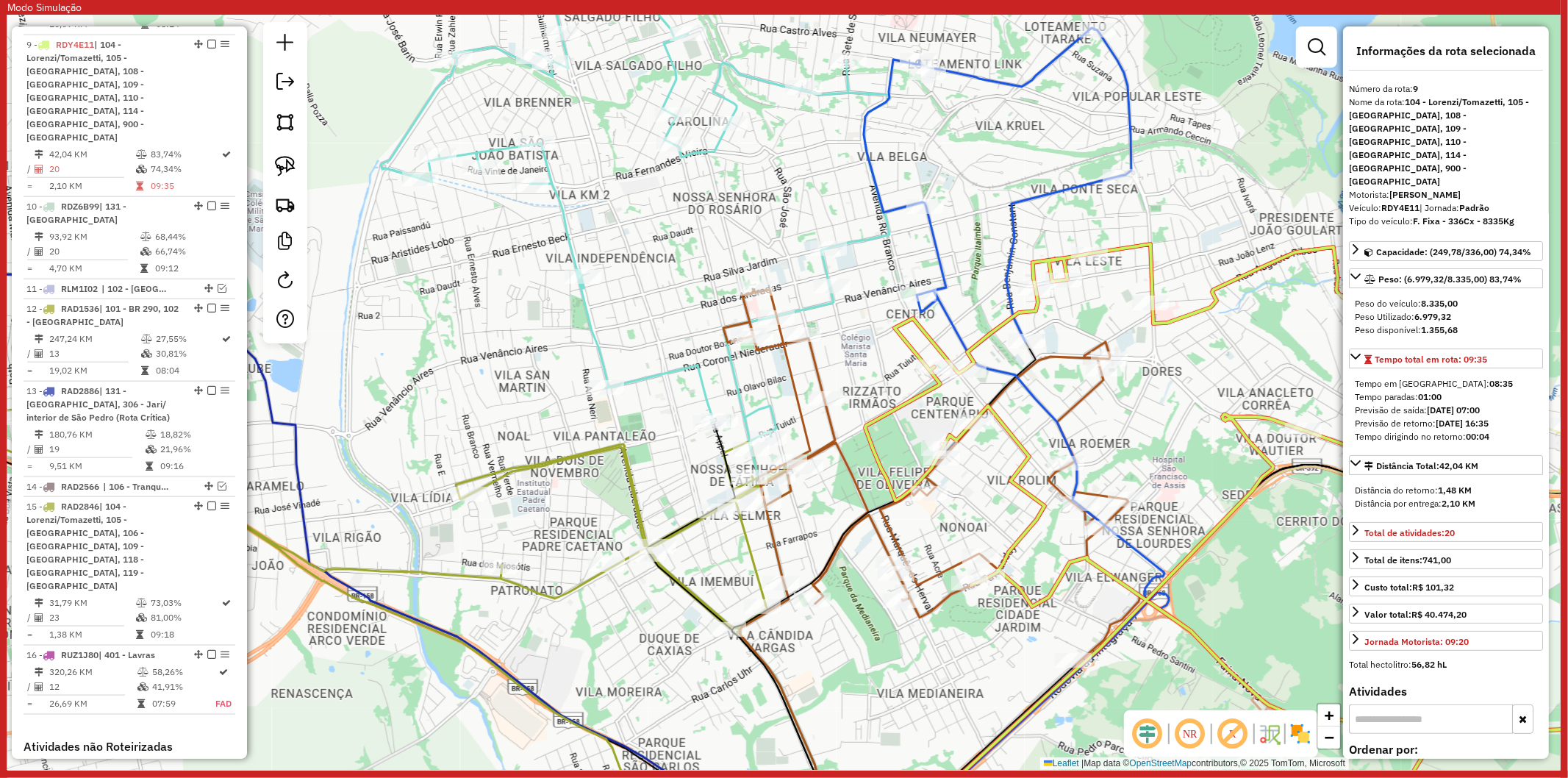
drag, startPoint x: 994, startPoint y: 478, endPoint x: 986, endPoint y: 463, distance: 17.0
click at [986, 462] on div "Janela de atendimento Grade de atendimento Capacidade Transportadoras Veículos …" at bounding box center [784, 391] width 1554 height 755
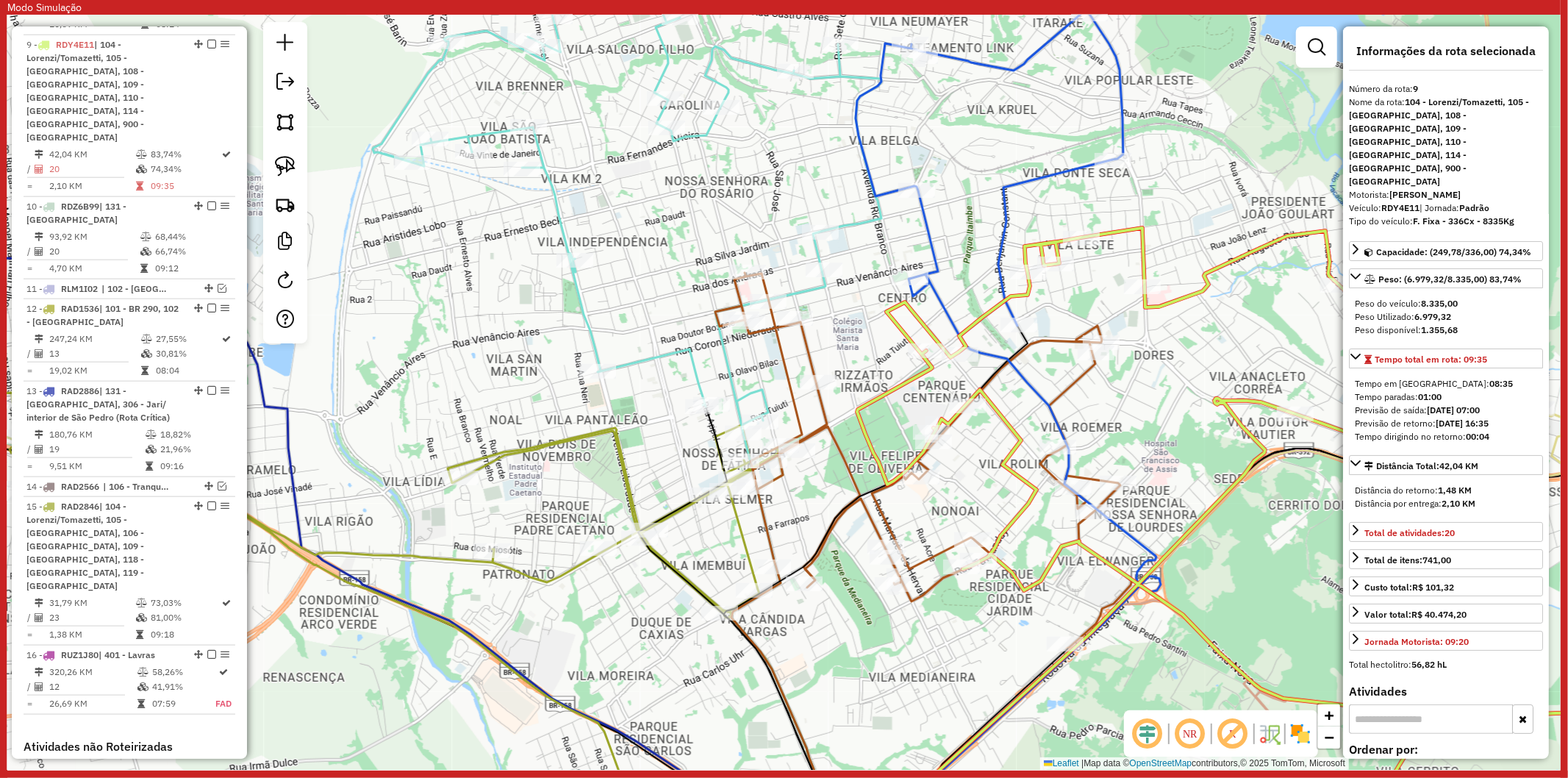
click at [936, 549] on icon at bounding box center [924, 460] width 416 height 375
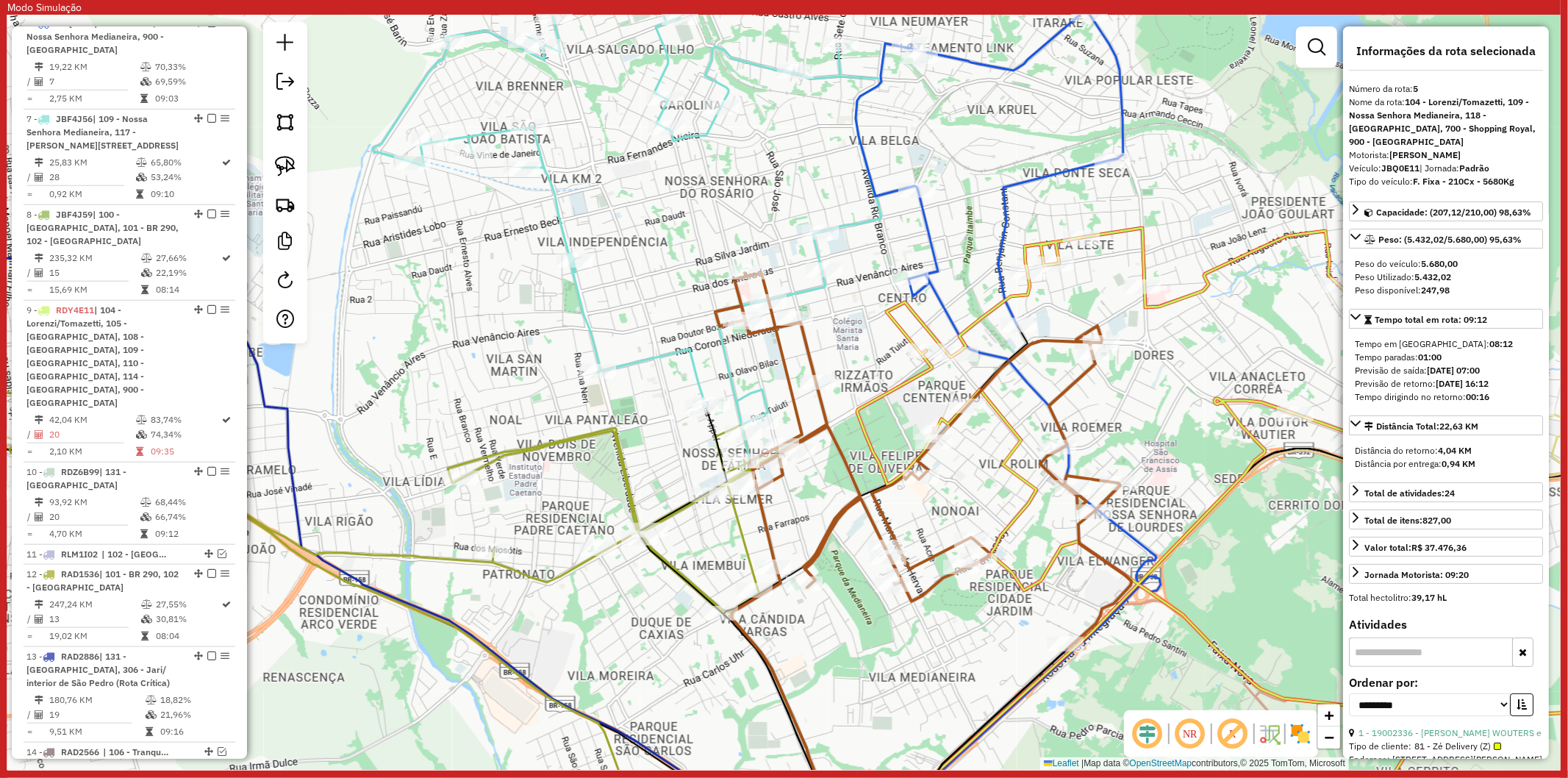
scroll to position [1003, 0]
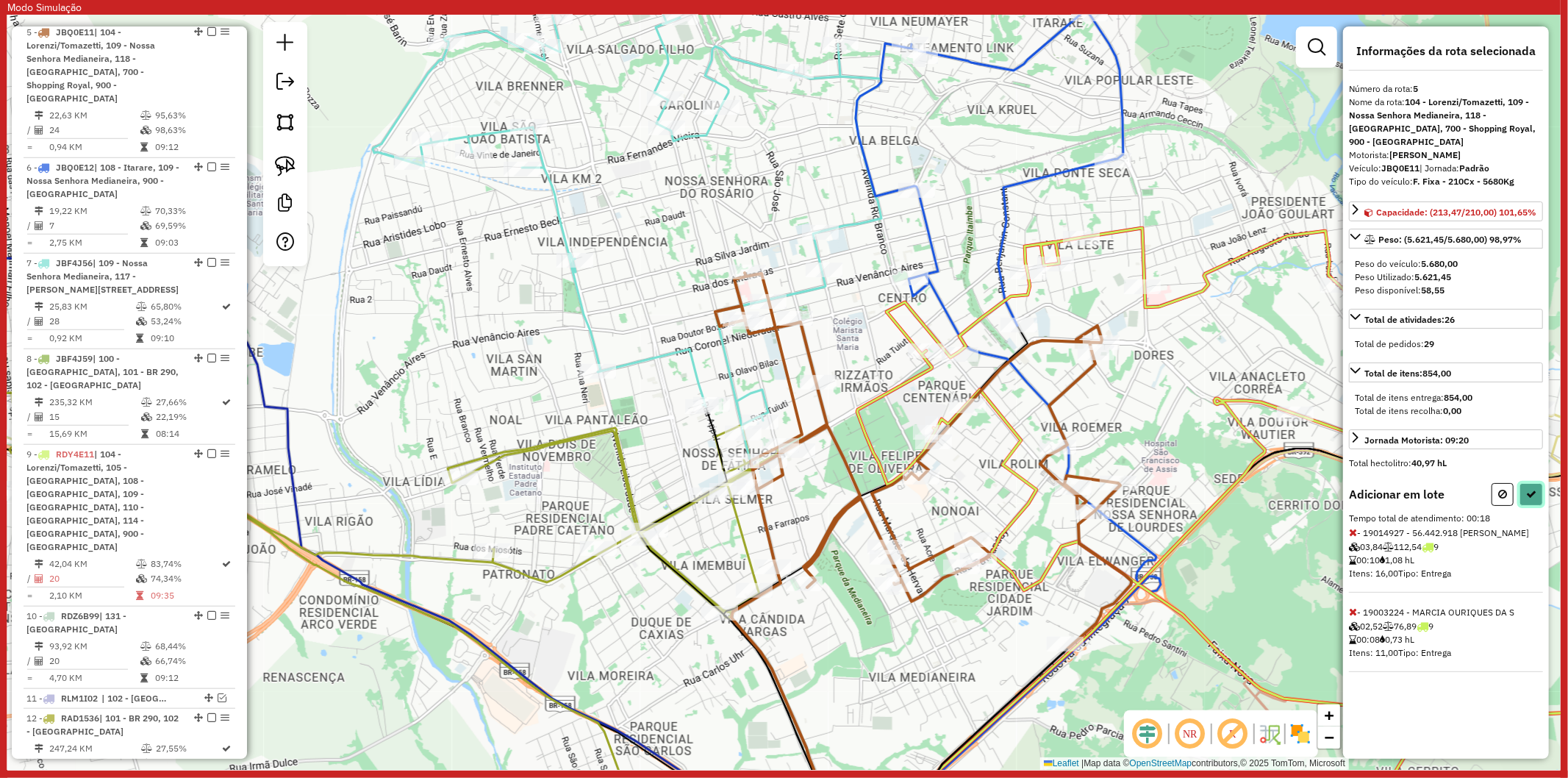
click at [1530, 491] on icon at bounding box center [1531, 494] width 11 height 11
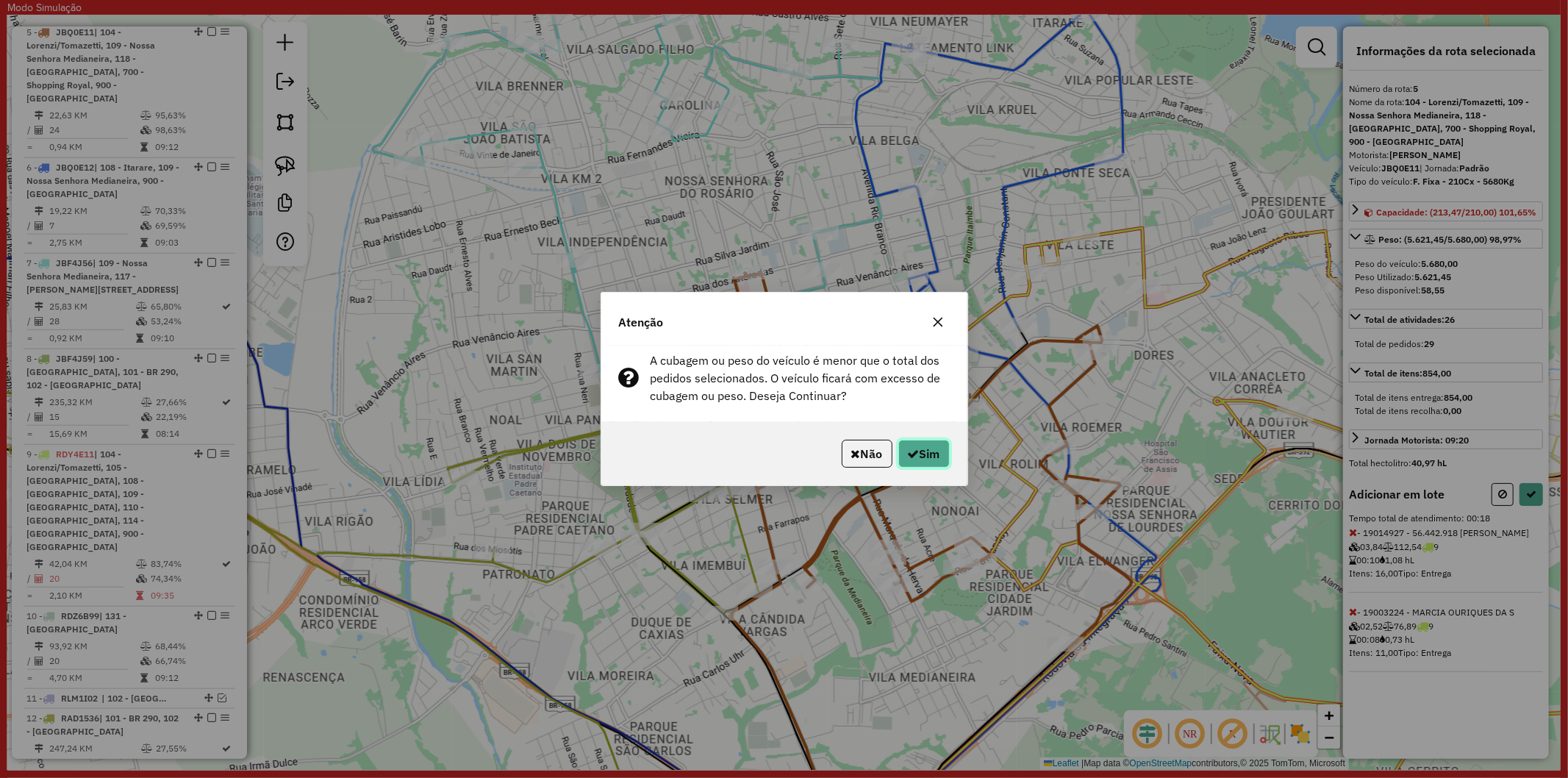
click at [908, 450] on icon "button" at bounding box center [913, 453] width 12 height 12
select select "**********"
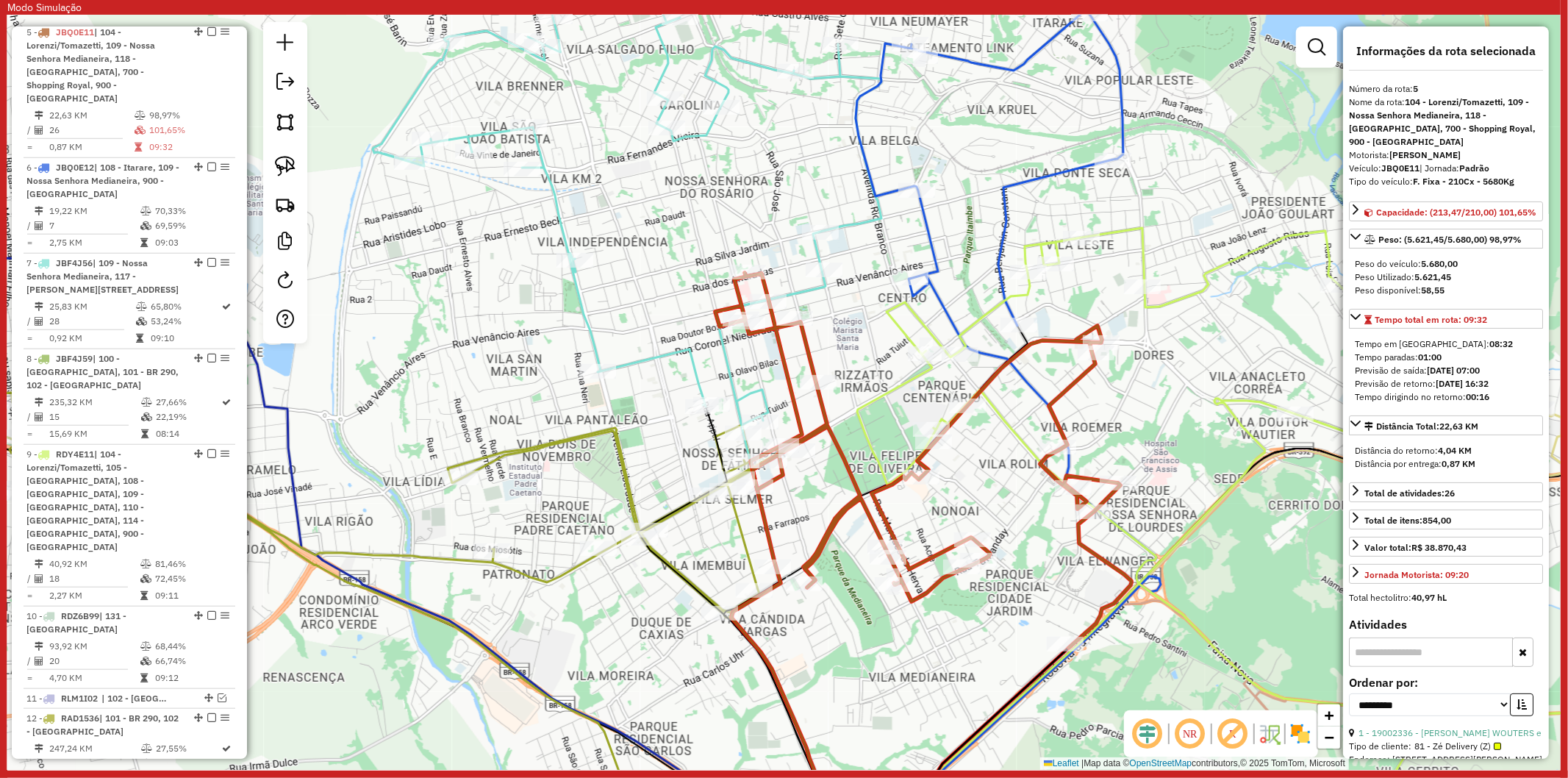
click at [902, 385] on icon at bounding box center [1277, 537] width 879 height 618
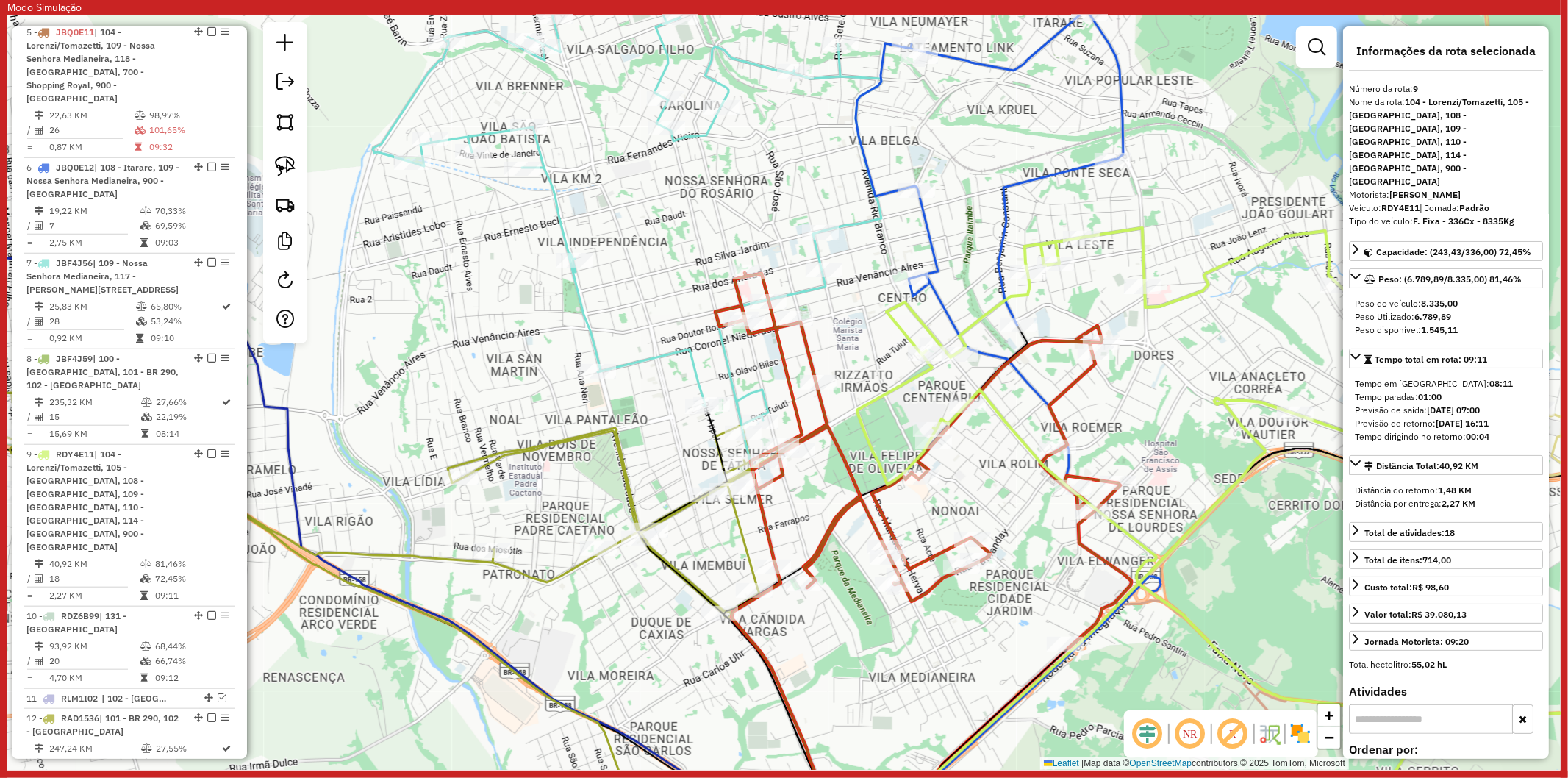
scroll to position [1413, 0]
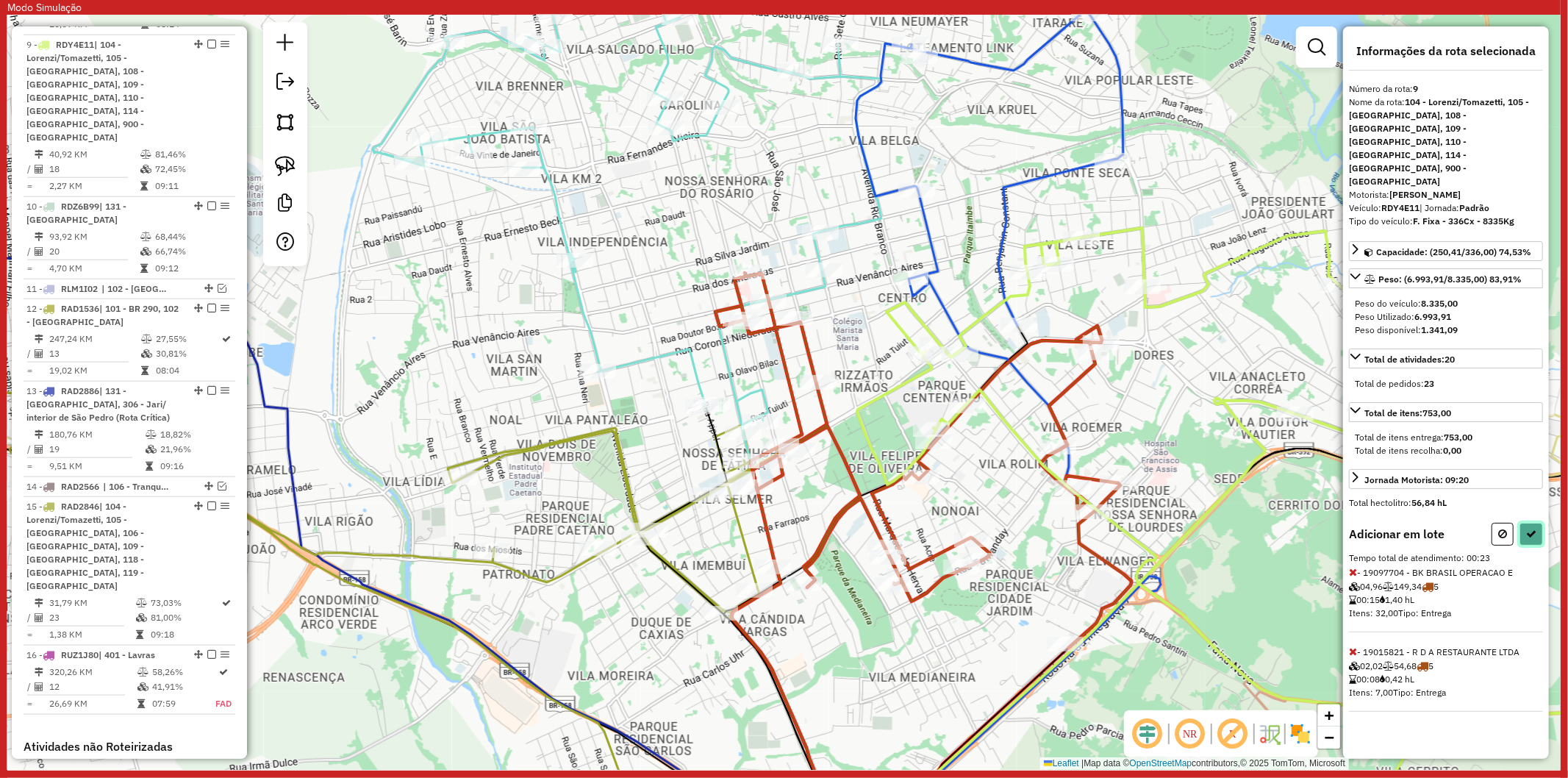
click at [1539, 523] on button at bounding box center [1531, 534] width 23 height 23
select select "**********"
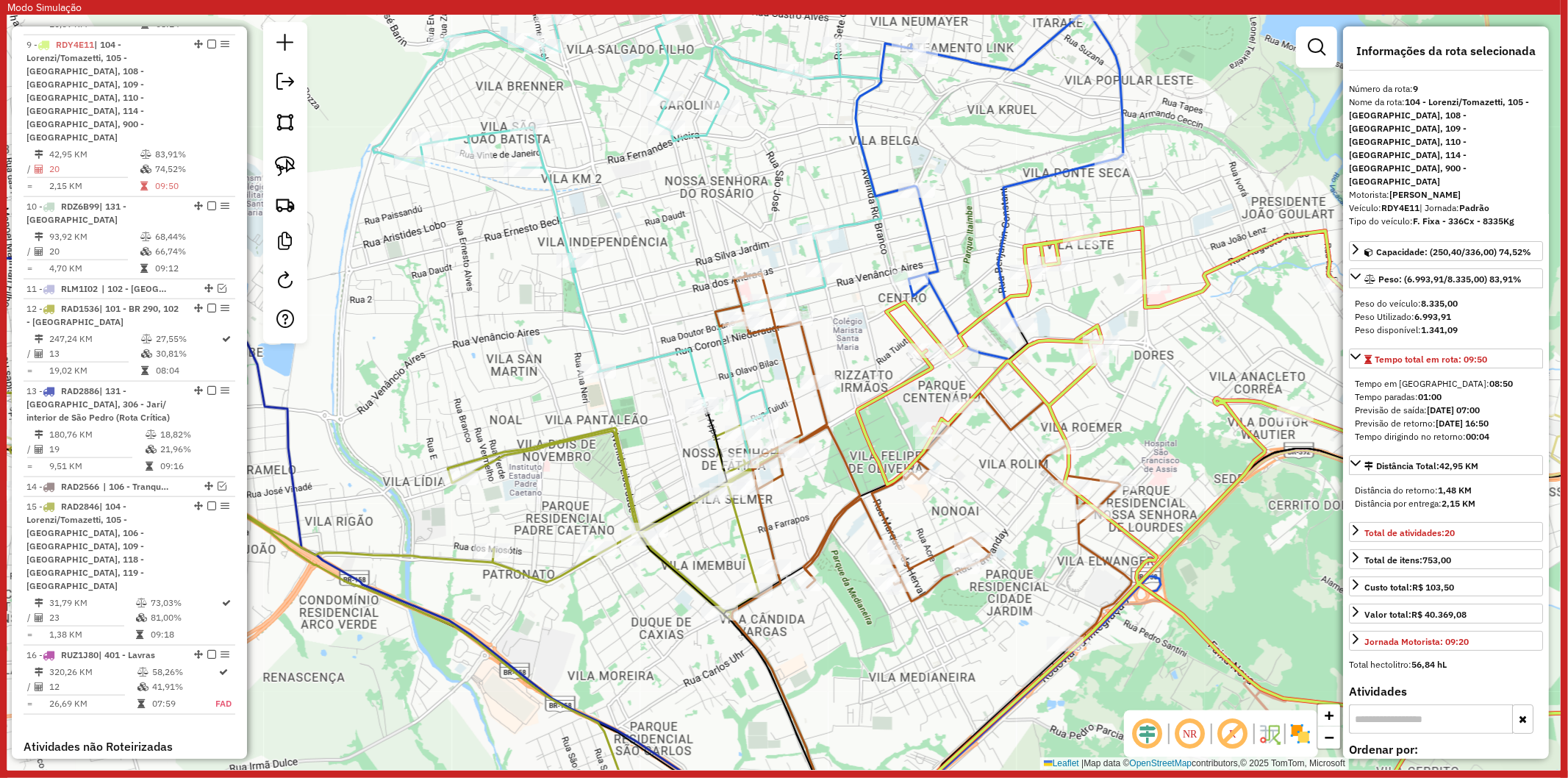
click at [935, 551] on icon at bounding box center [924, 460] width 416 height 375
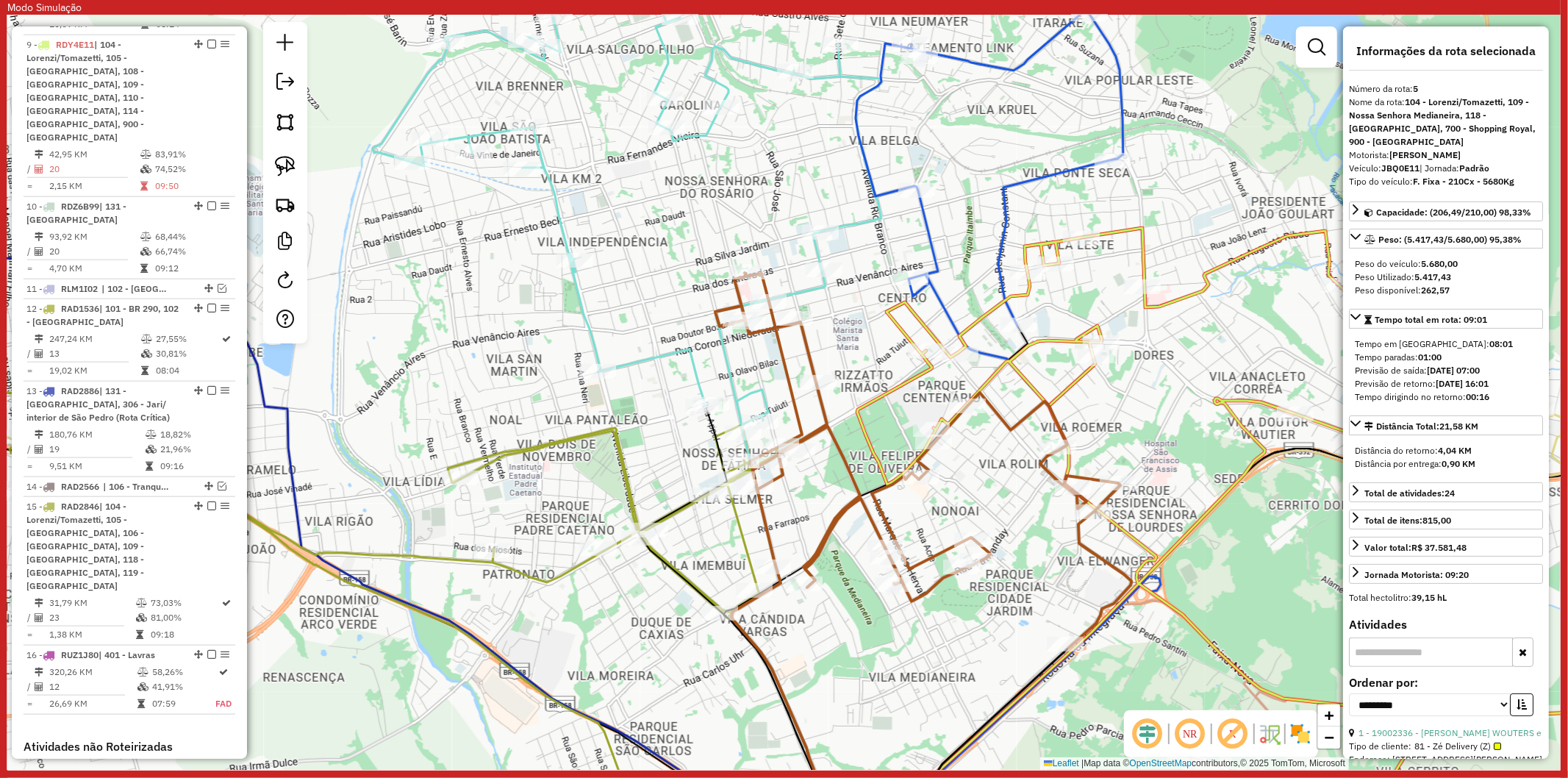
scroll to position [1003, 0]
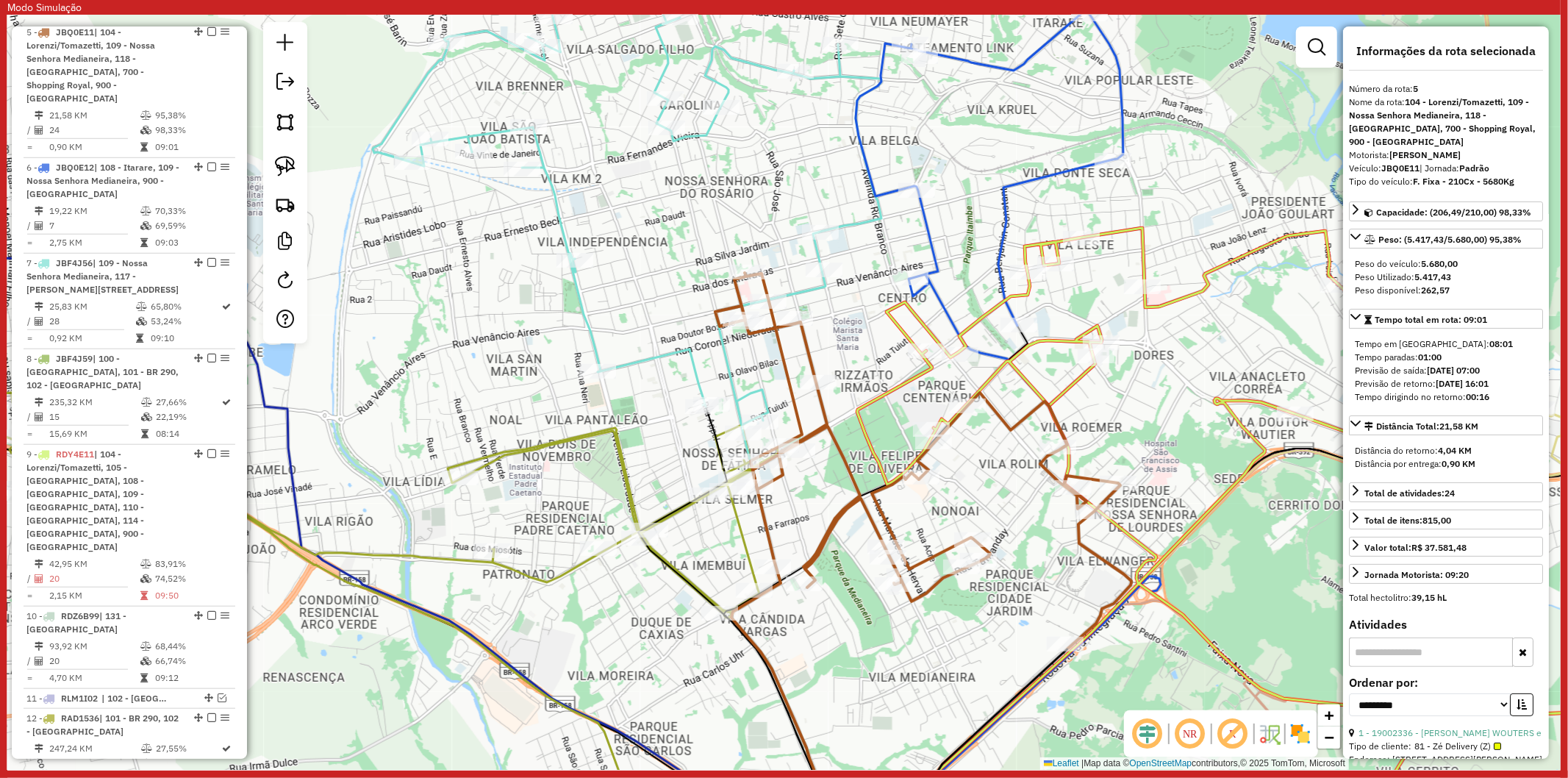
click at [1000, 381] on icon at bounding box center [1277, 537] width 879 height 618
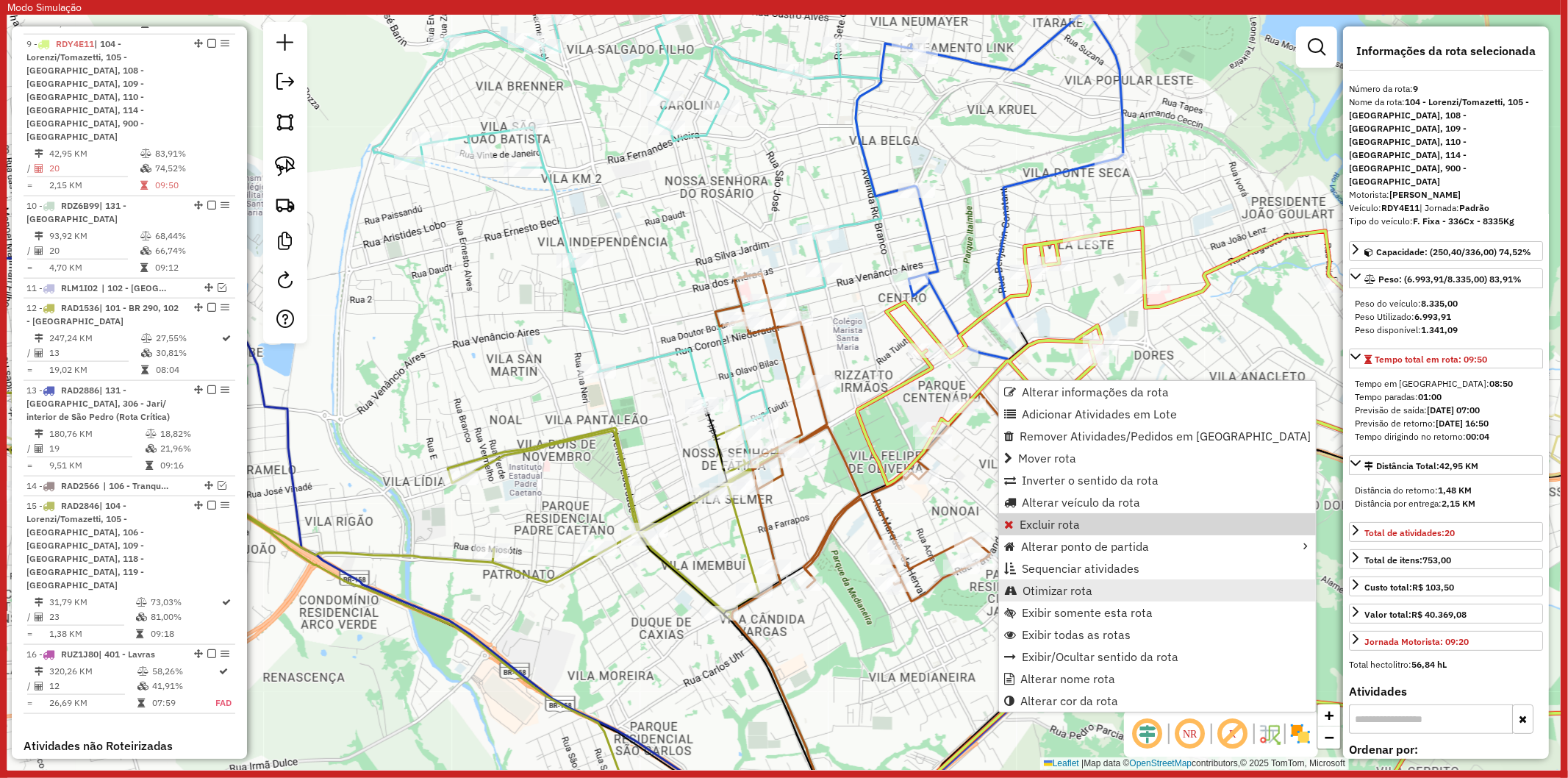
scroll to position [1413, 0]
click at [1088, 589] on span "Otimizar rota" at bounding box center [1058, 590] width 70 height 12
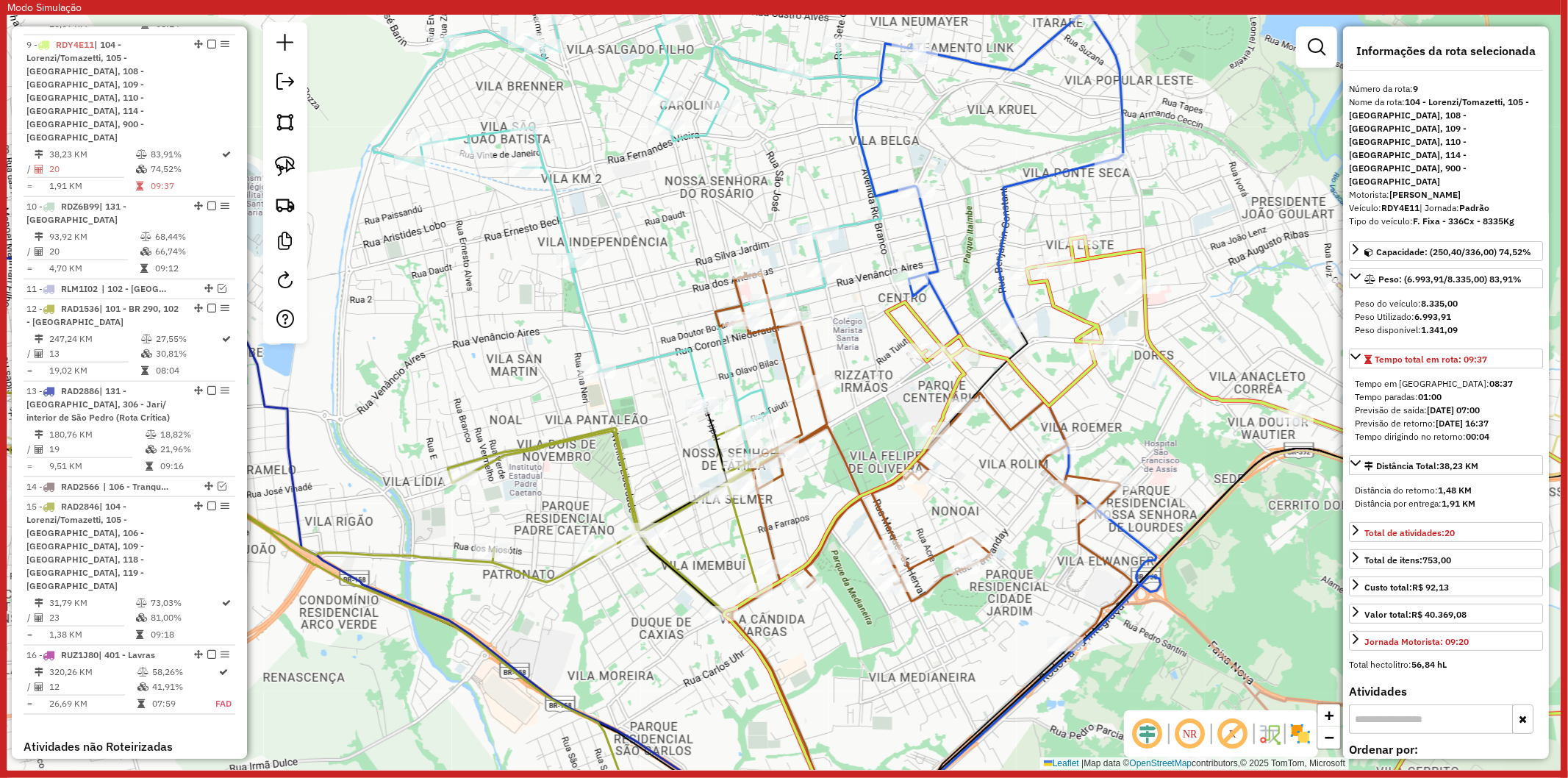
click at [999, 441] on div "Janela de atendimento Grade de atendimento Capacidade Transportadoras Veículos …" at bounding box center [784, 391] width 1554 height 755
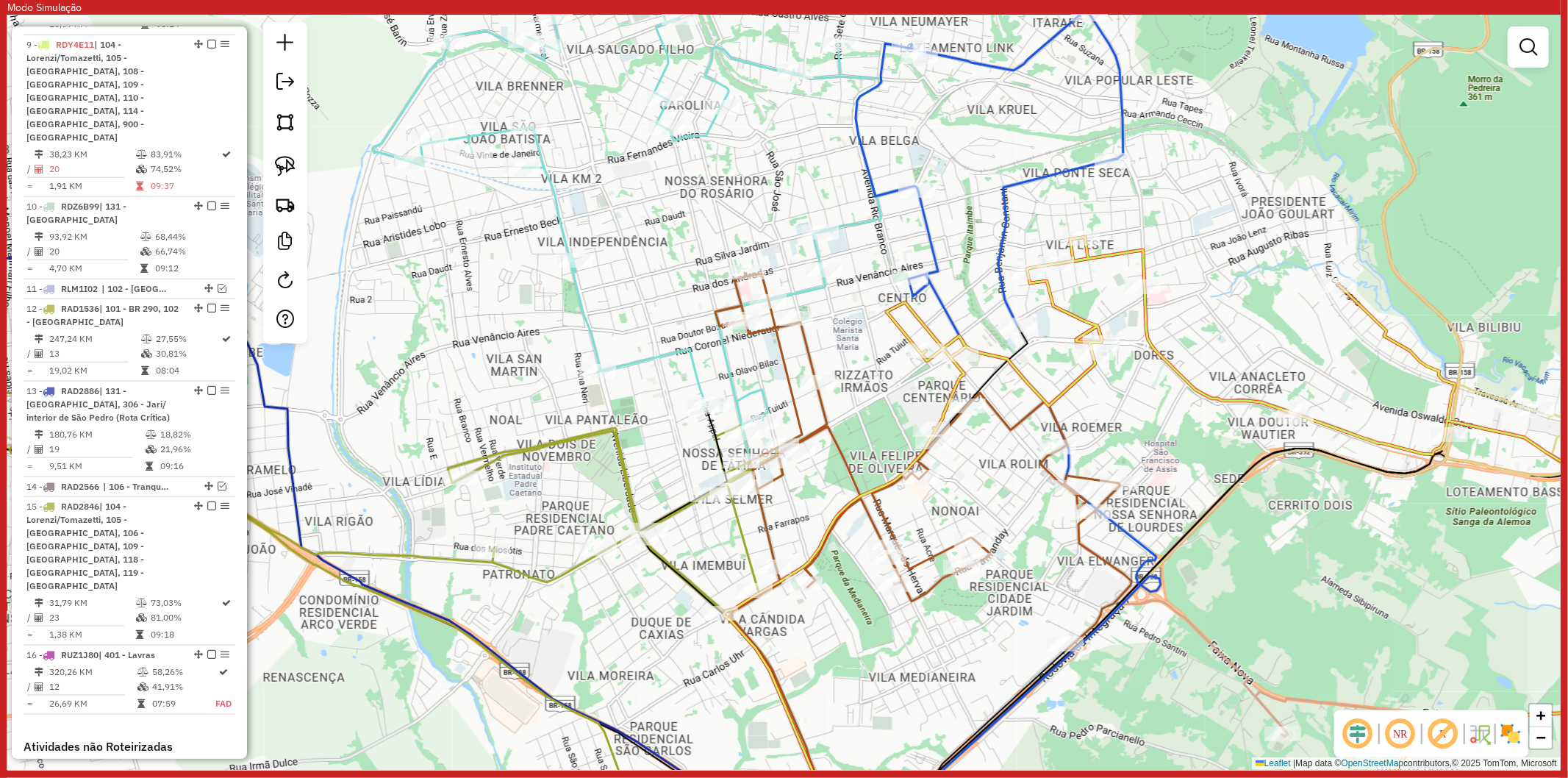
click at [996, 414] on icon at bounding box center [924, 460] width 416 height 375
select select "**********"
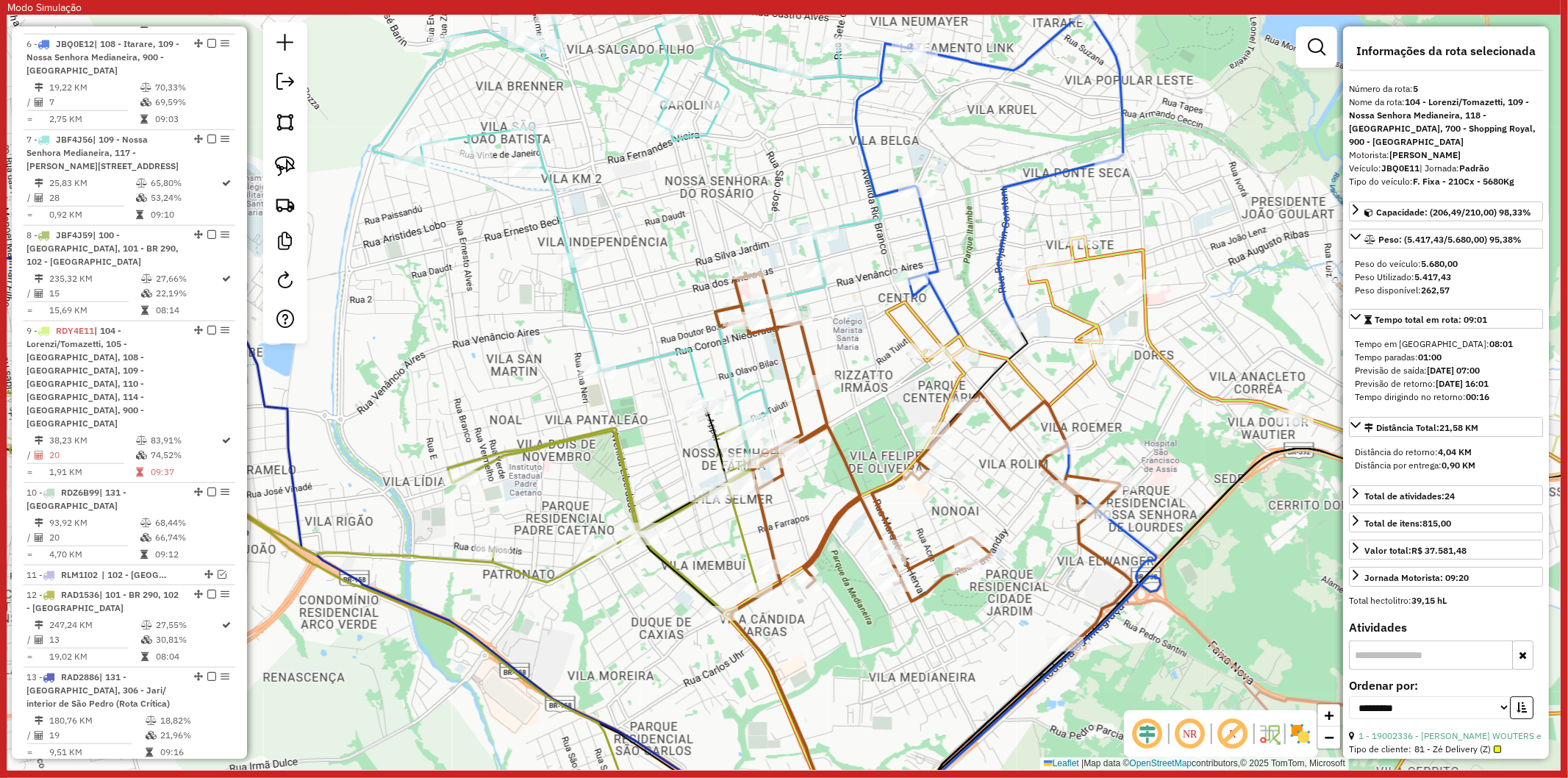
scroll to position [1003, 0]
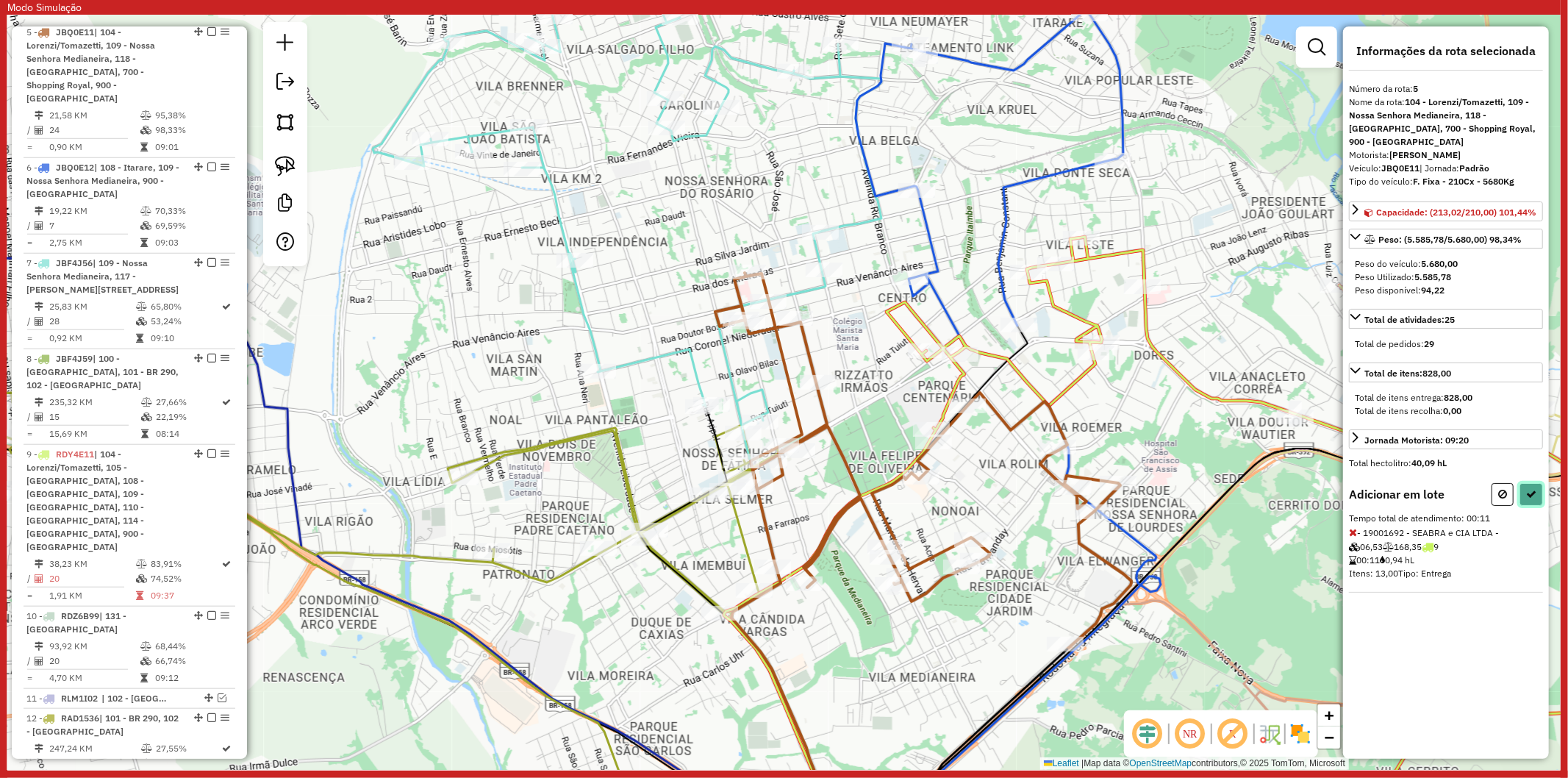
click at [1530, 490] on icon at bounding box center [1531, 494] width 11 height 11
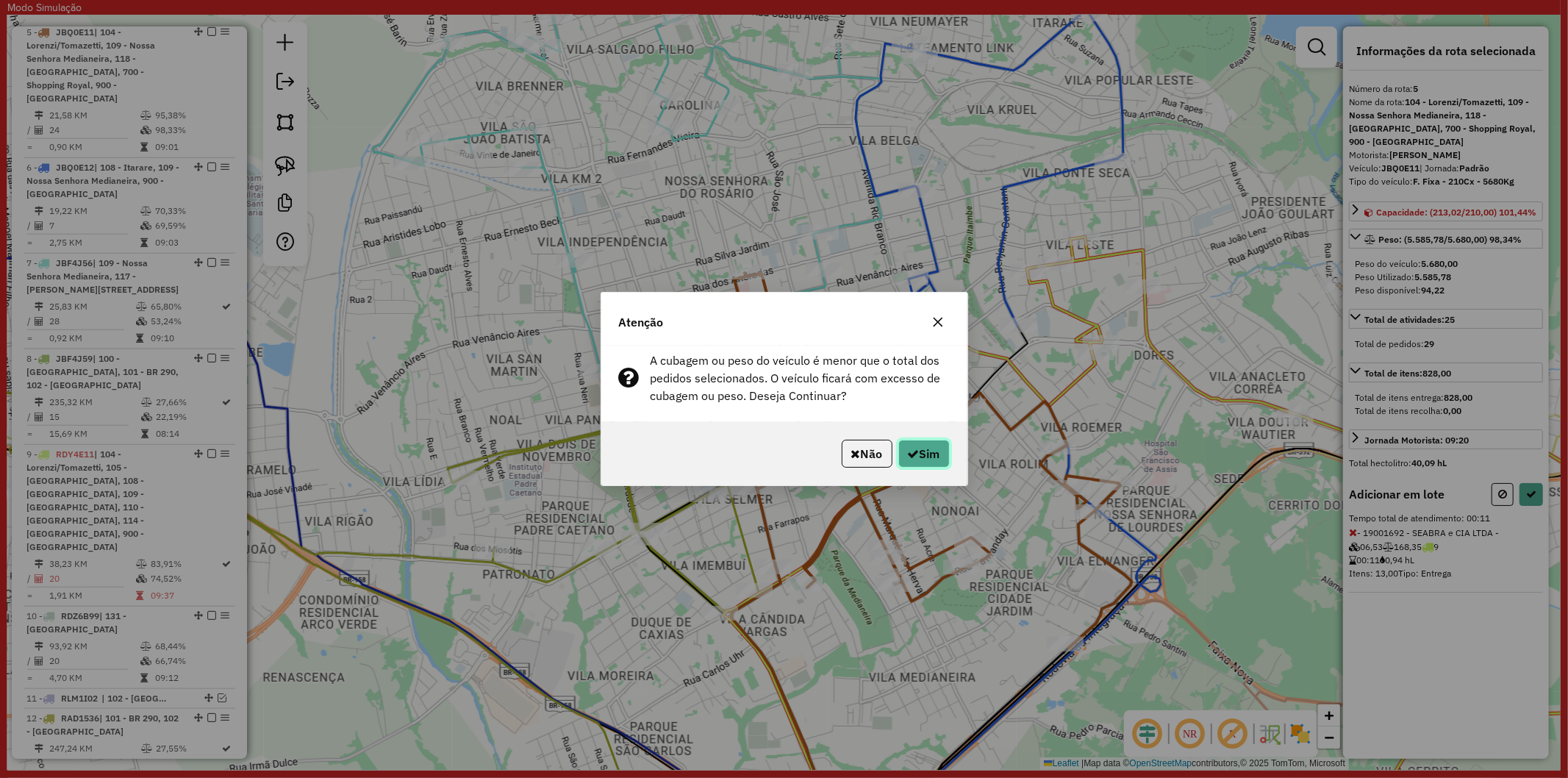
click at [917, 447] on button "Sim" at bounding box center [925, 453] width 52 height 28
select select "**********"
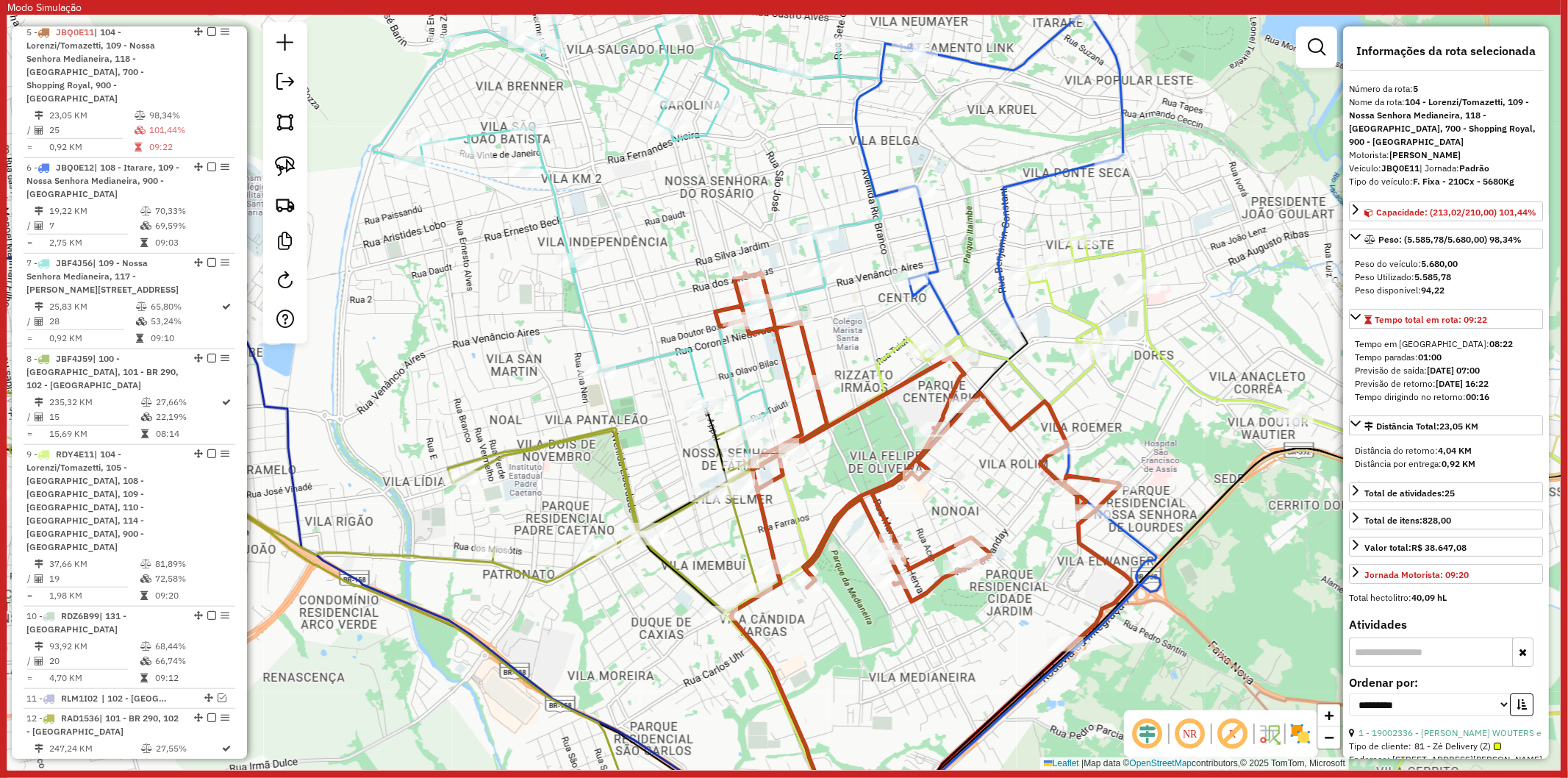
click at [1006, 297] on icon at bounding box center [990, 168] width 268 height 314
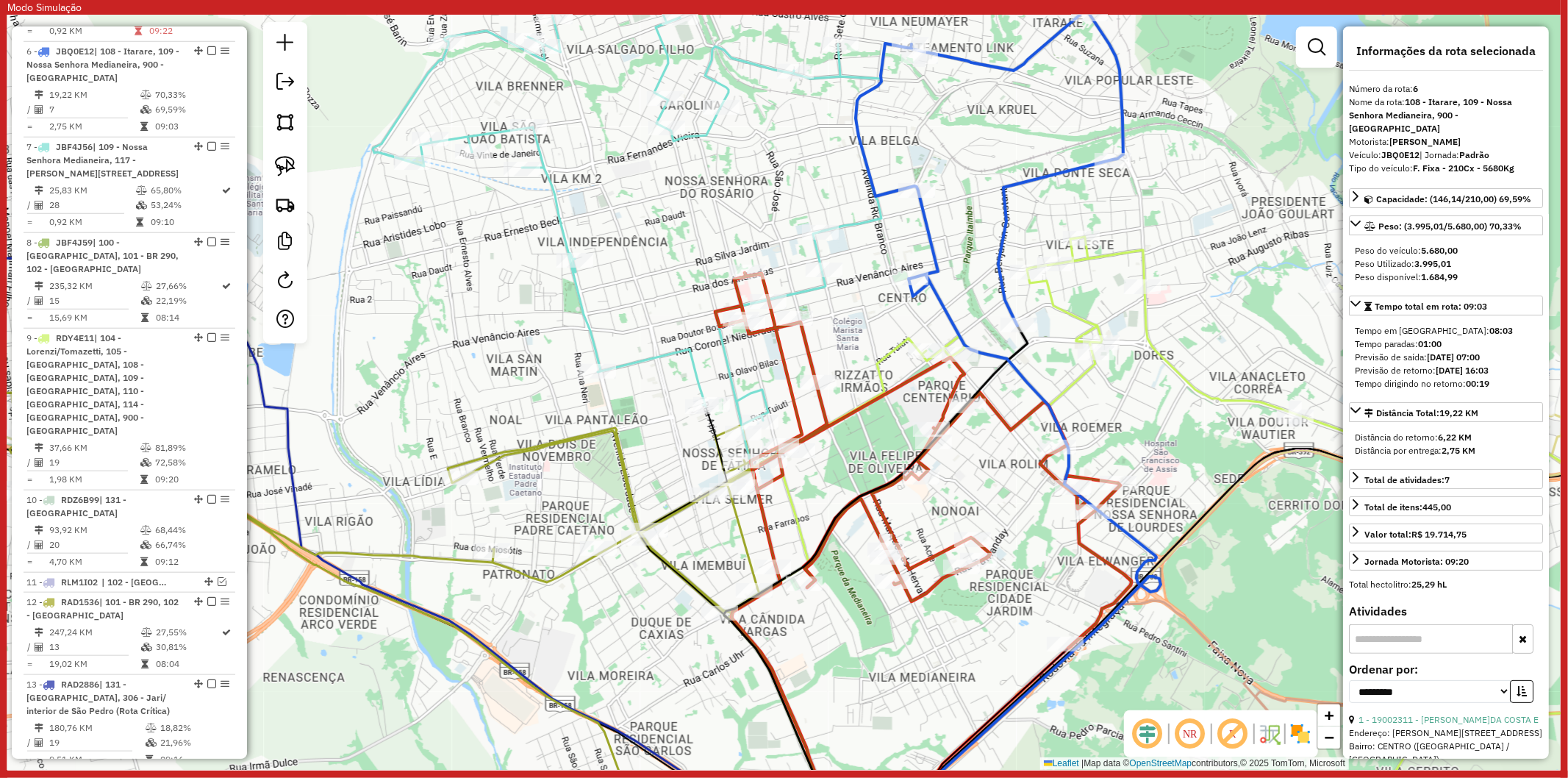
scroll to position [1126, 0]
click at [1395, 152] on strong "JBQ0E12" at bounding box center [1400, 155] width 38 height 11
copy div "JBQ0E12"
click at [1052, 471] on icon at bounding box center [924, 460] width 416 height 375
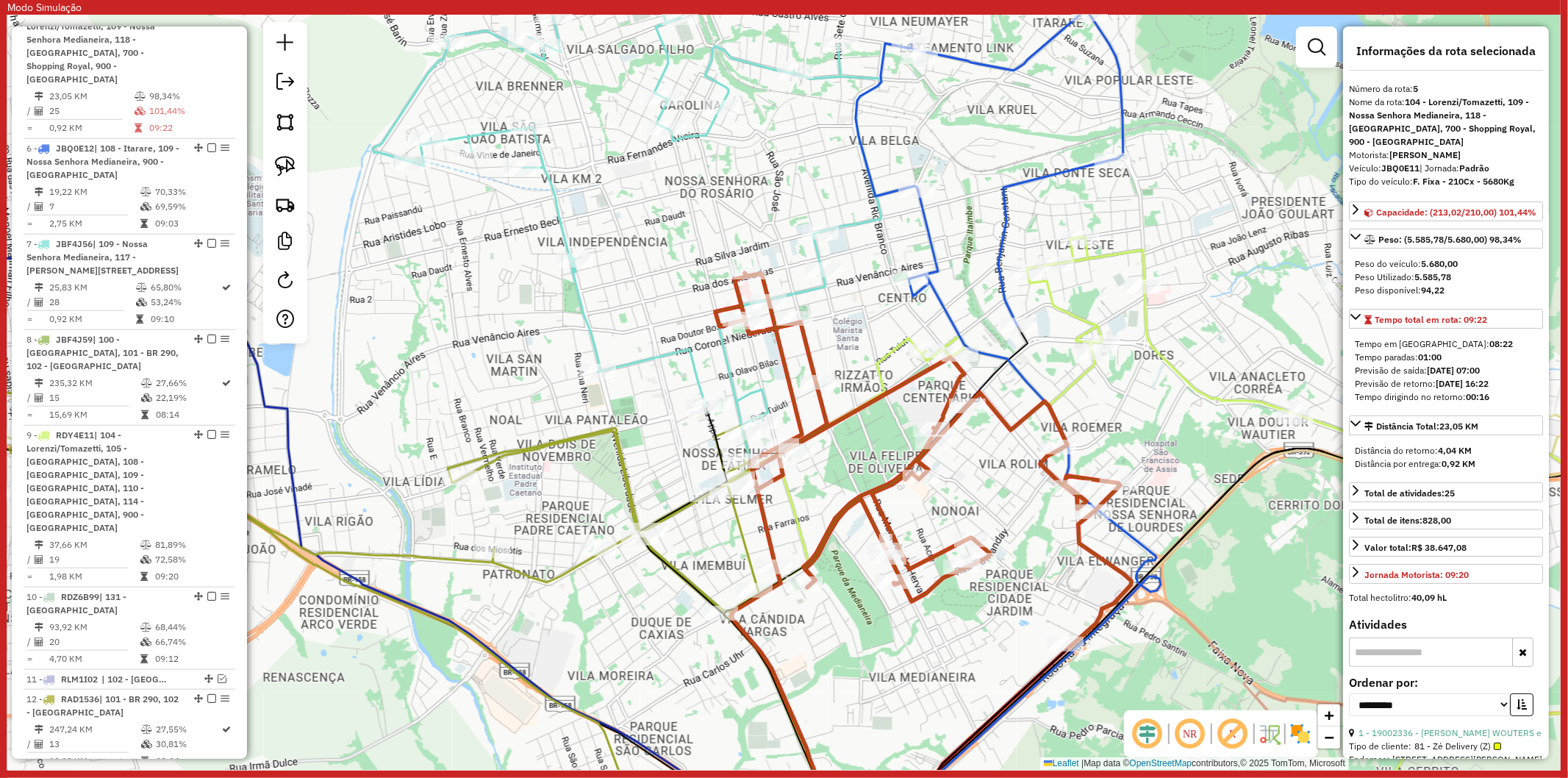
scroll to position [1003, 0]
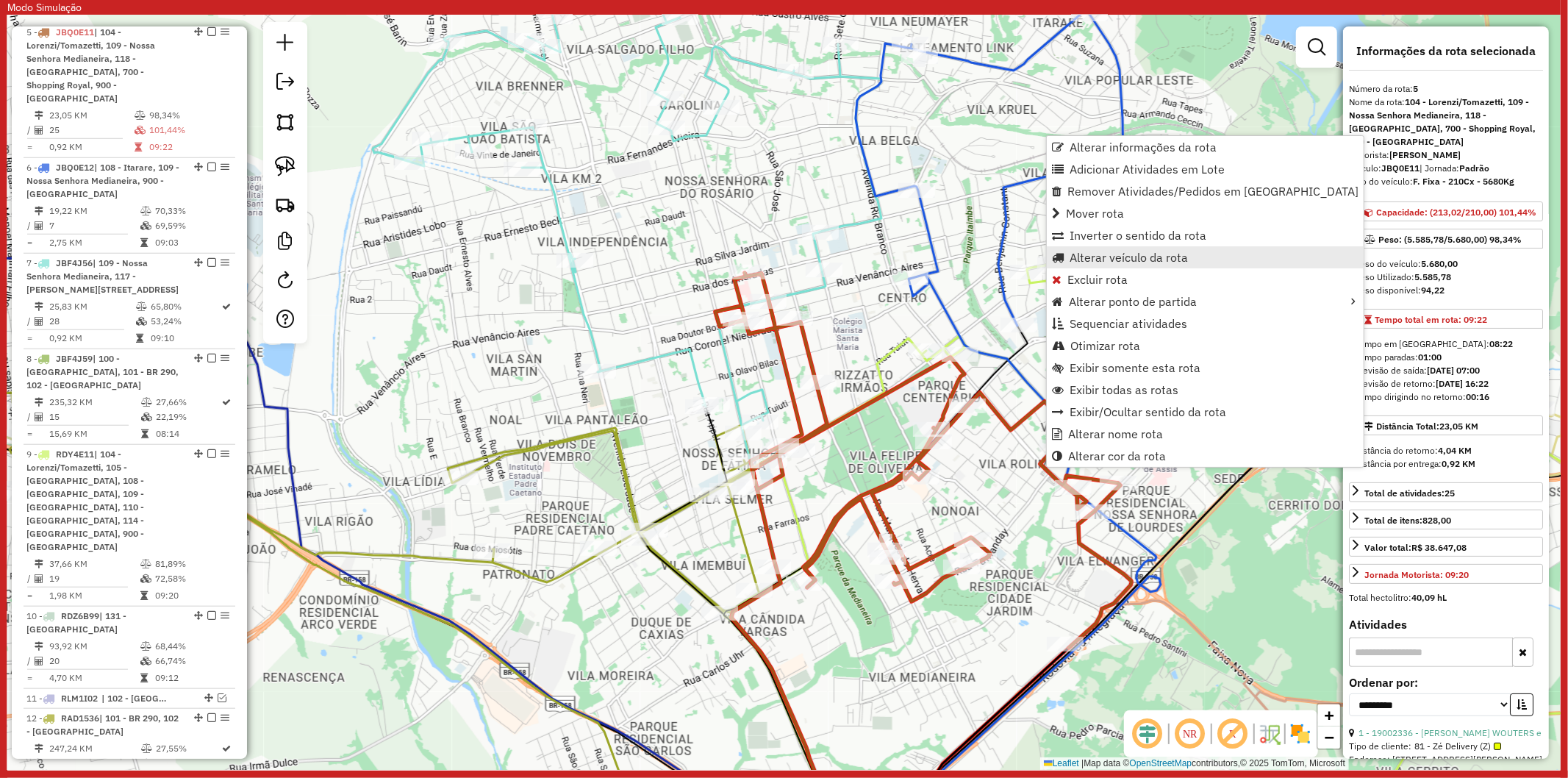
click at [1129, 260] on span "Alterar veículo da rota" at bounding box center [1128, 256] width 118 height 12
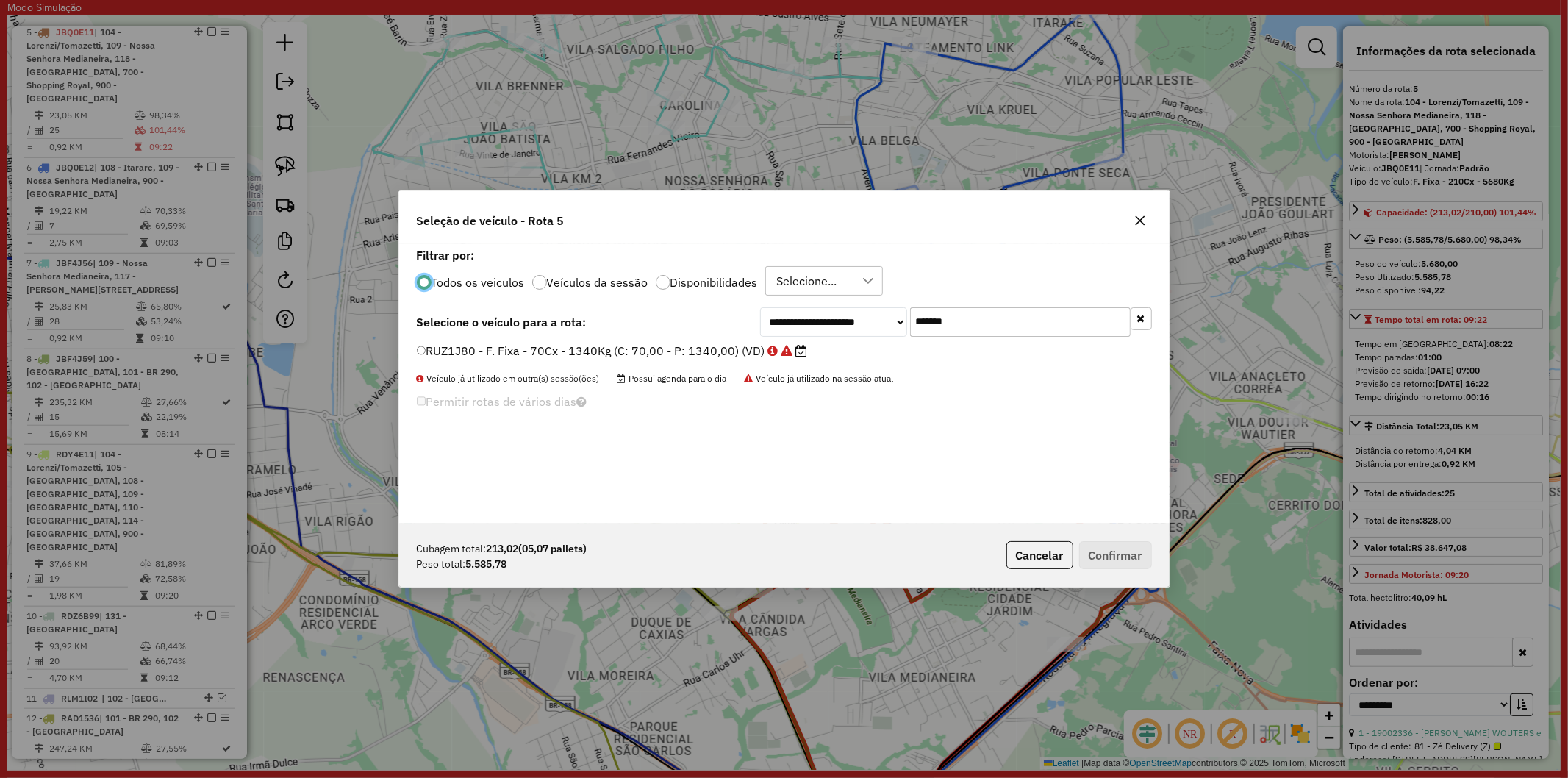
scroll to position [8, 4]
click at [957, 322] on input "*******" at bounding box center [1020, 322] width 221 height 29
paste input "text"
type input "*******"
click at [697, 357] on label "JBQ0E12 - F. Fixa - 210Cx - 5680Kg (C: 210,00 - P: 5680,00) (VD)" at bounding box center [620, 351] width 406 height 18
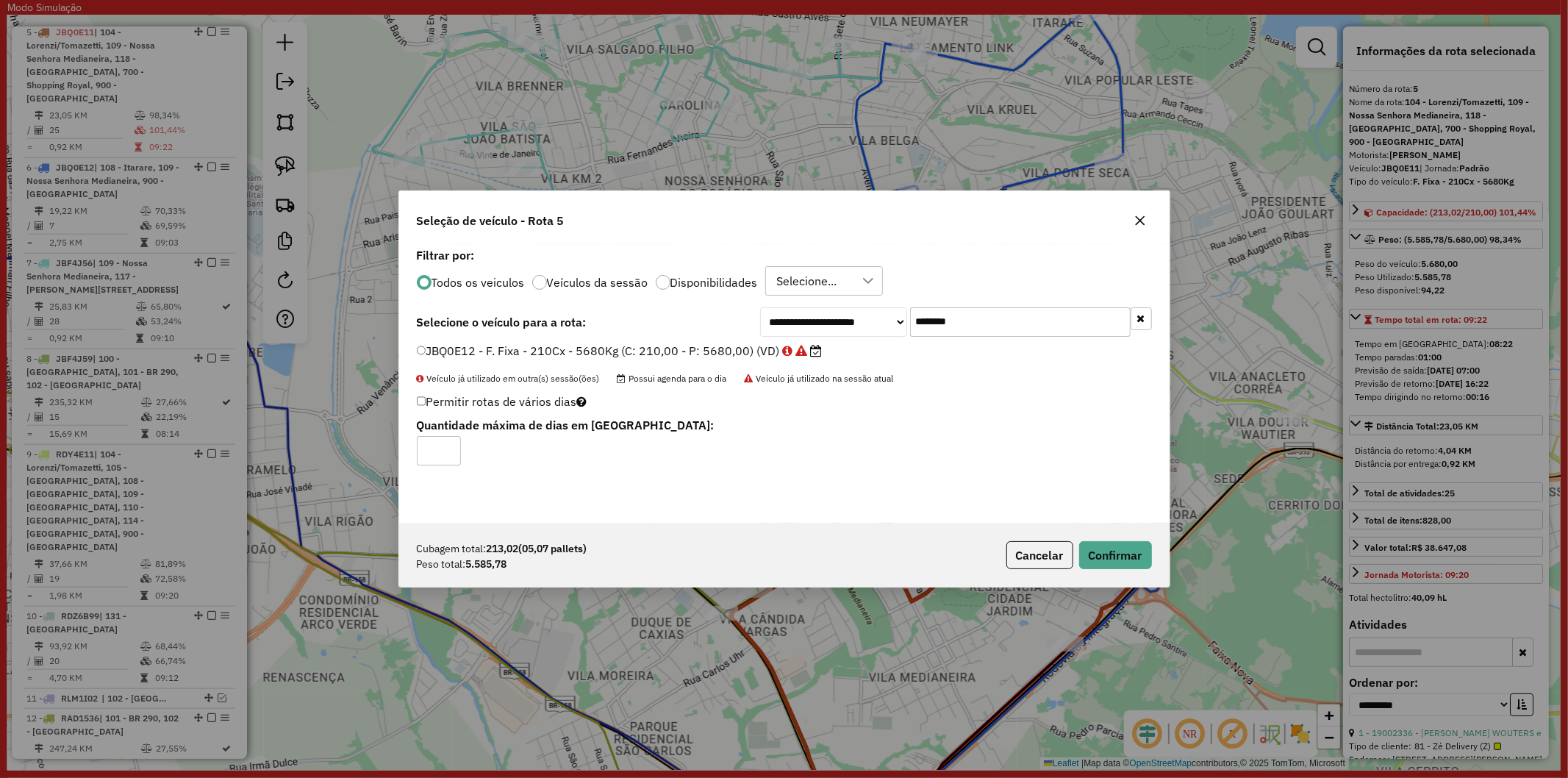
click at [1130, 571] on div "Cubagem total: 213,02 (05,07 pallets) Peso total: 5.585,78 Cancelar Confirmar" at bounding box center [784, 555] width 770 height 63
click at [1128, 561] on button "Confirmar" at bounding box center [1115, 555] width 72 height 28
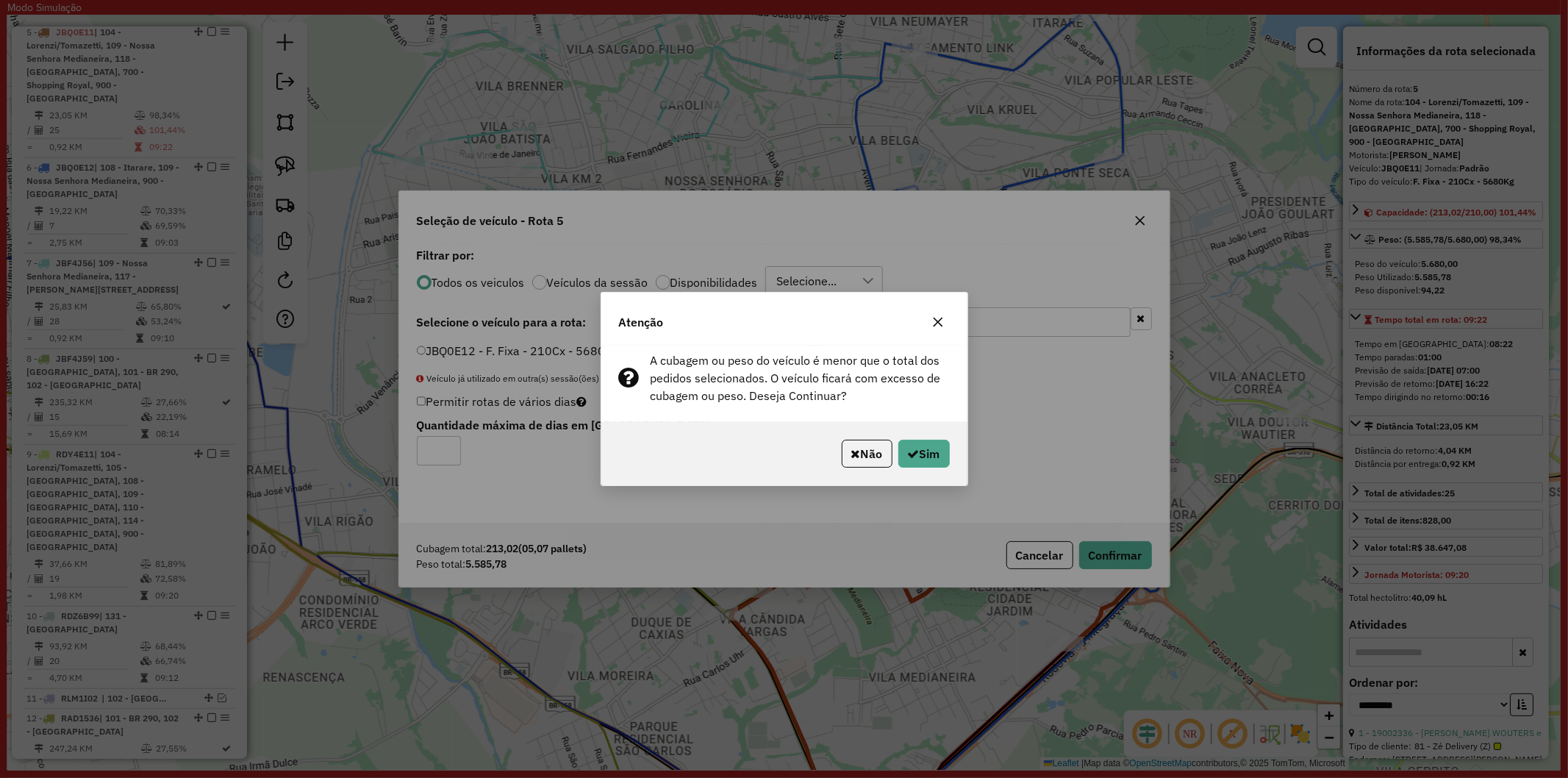
click at [828, 461] on div "Não Sim" at bounding box center [784, 453] width 366 height 63
click at [843, 461] on button "Não" at bounding box center [867, 453] width 51 height 28
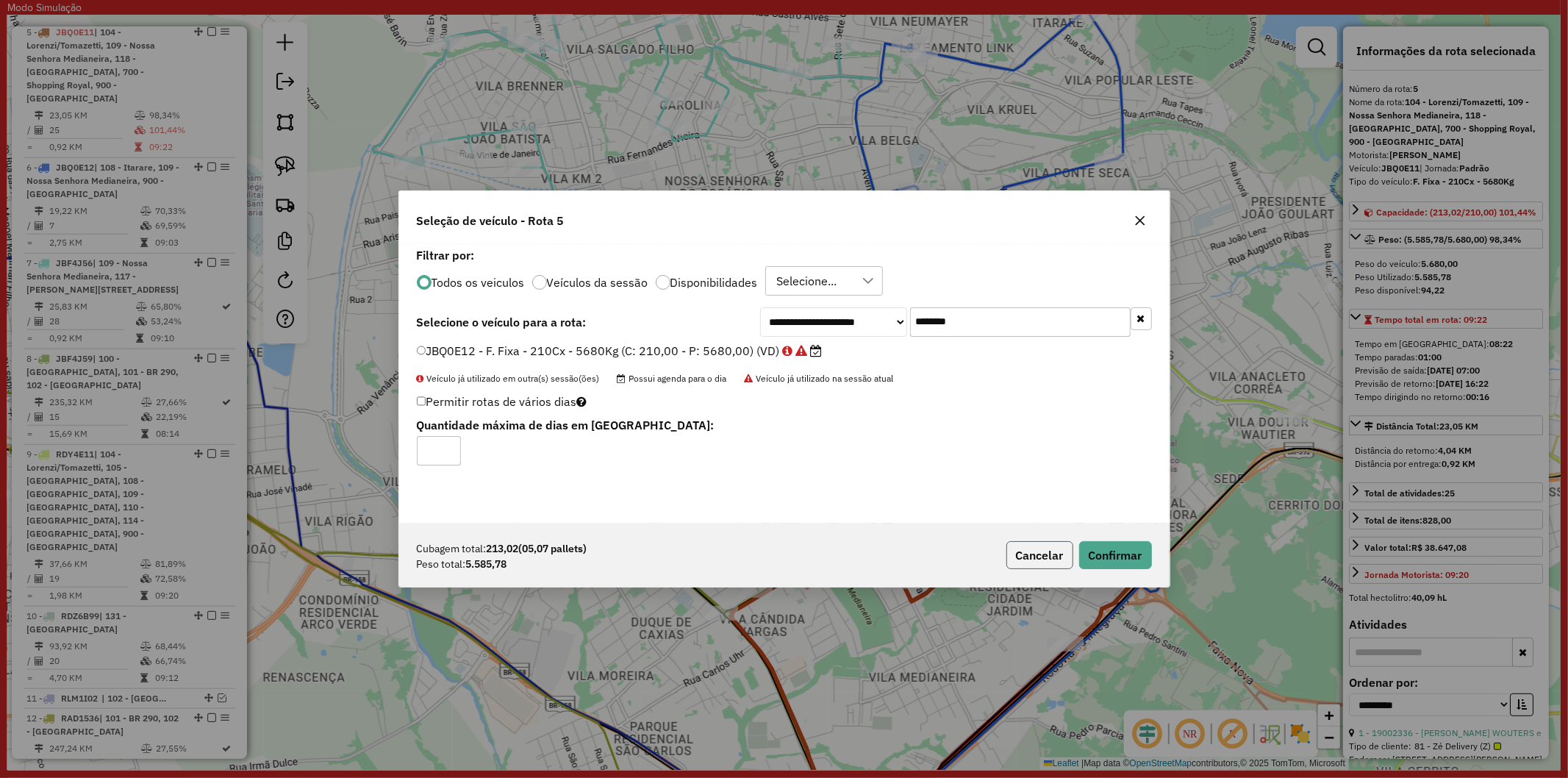
click at [1052, 550] on button "Cancelar" at bounding box center [1040, 555] width 67 height 28
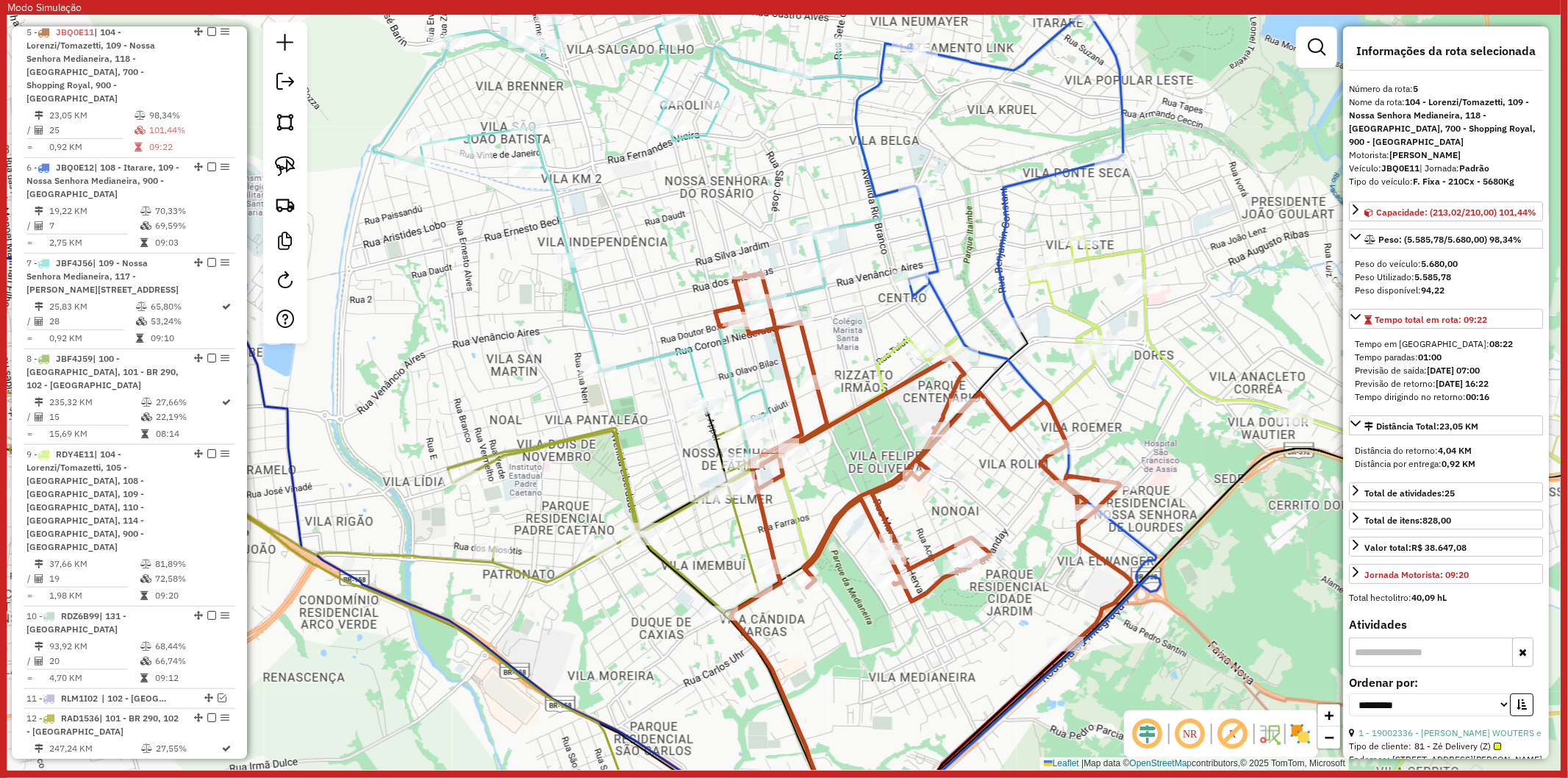
click at [731, 364] on icon at bounding box center [626, 392] width 508 height 907
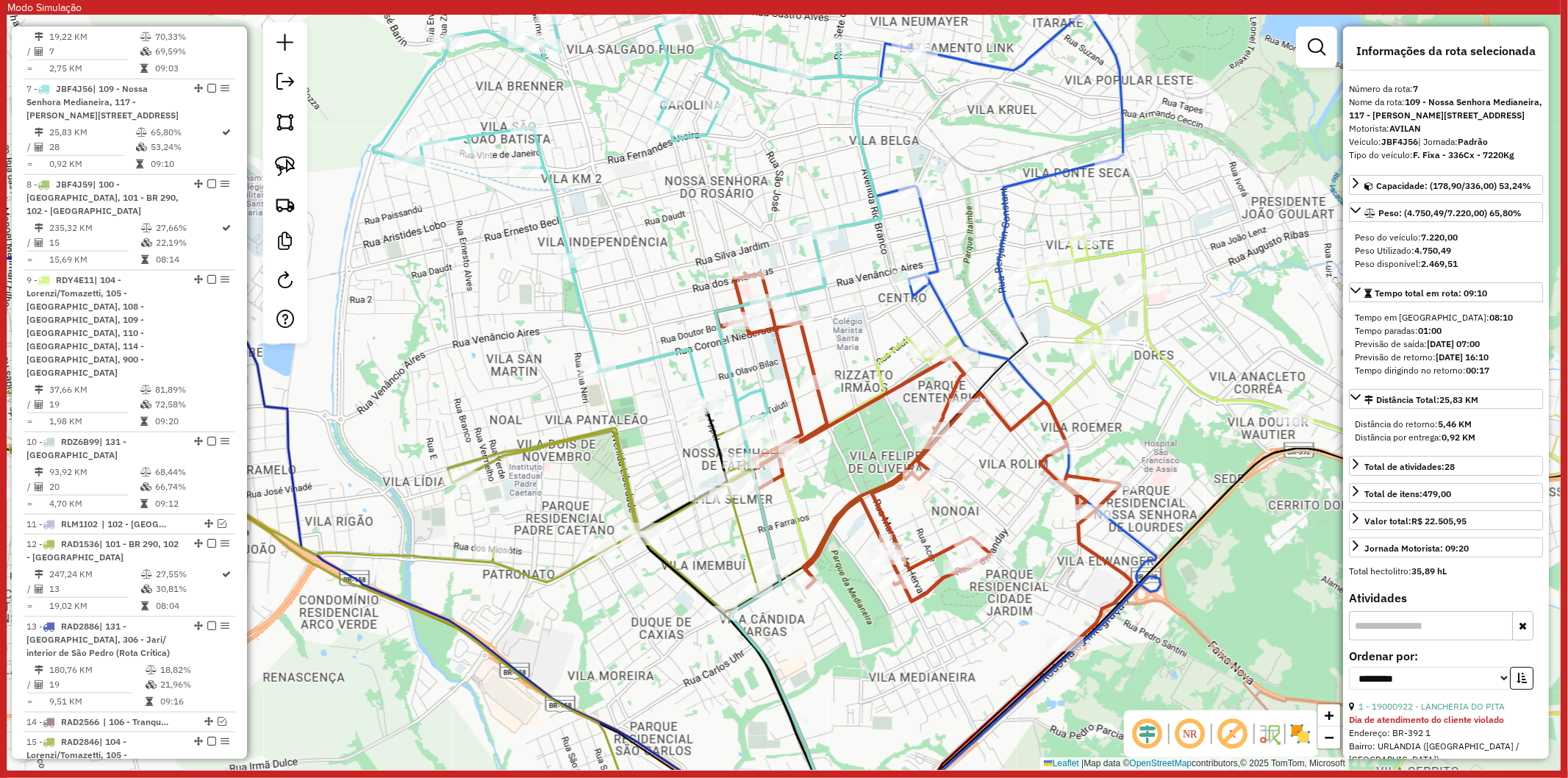
scroll to position [1222, 0]
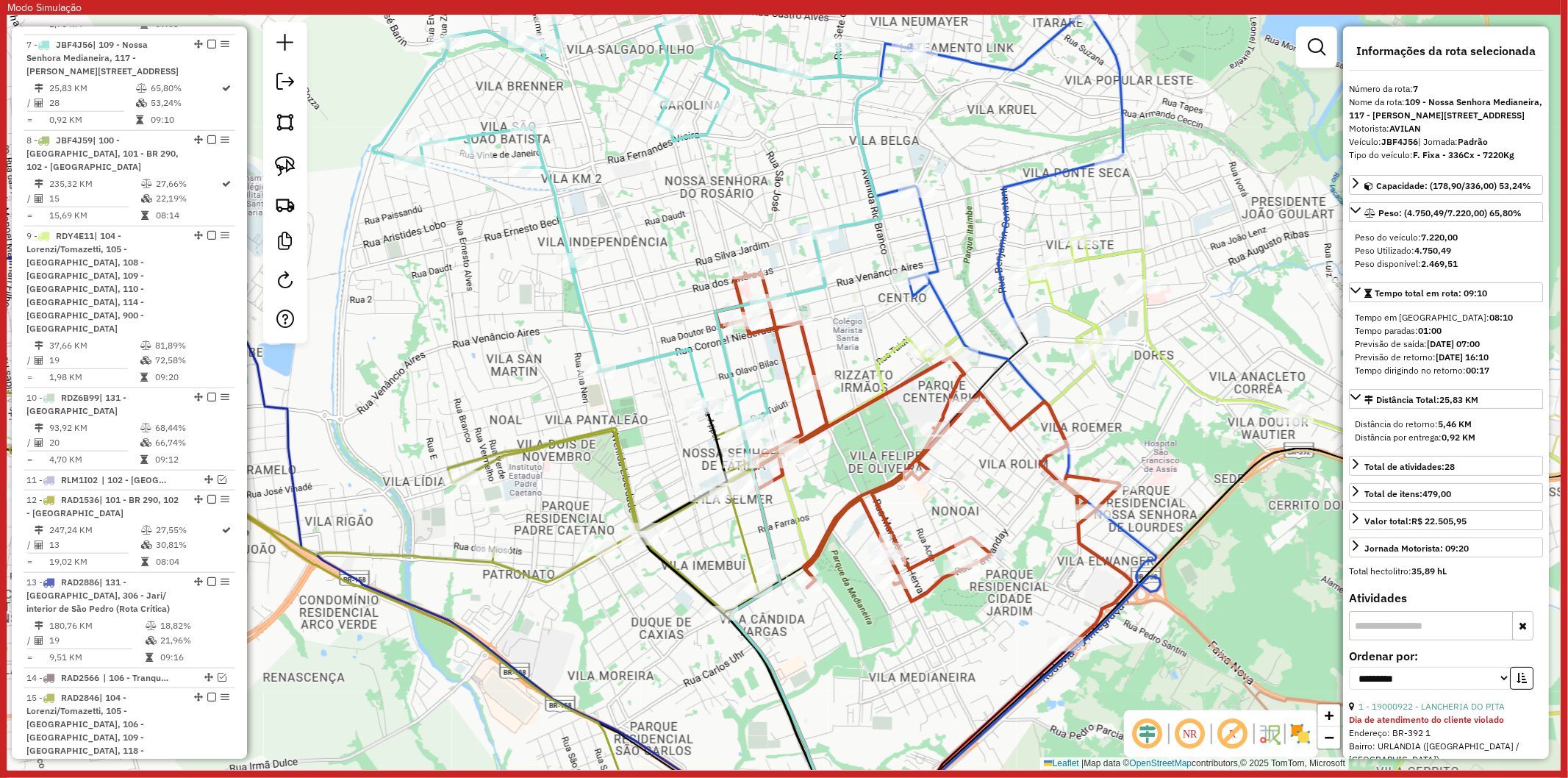
click at [1397, 147] on strong "JBF4J56" at bounding box center [1399, 141] width 37 height 11
copy div "JBF4J56"
click at [939, 555] on icon at bounding box center [924, 460] width 416 height 375
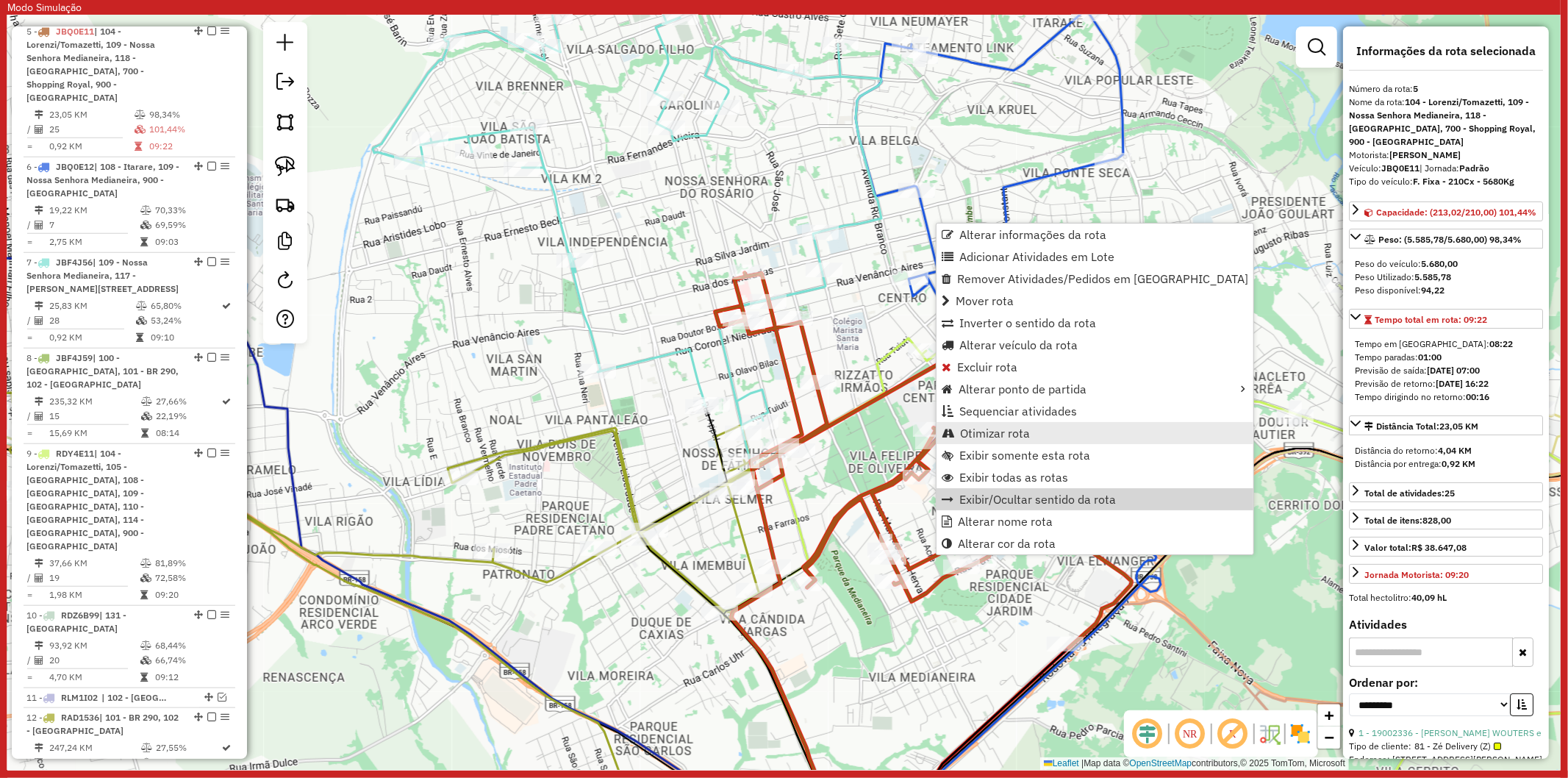
scroll to position [1003, 0]
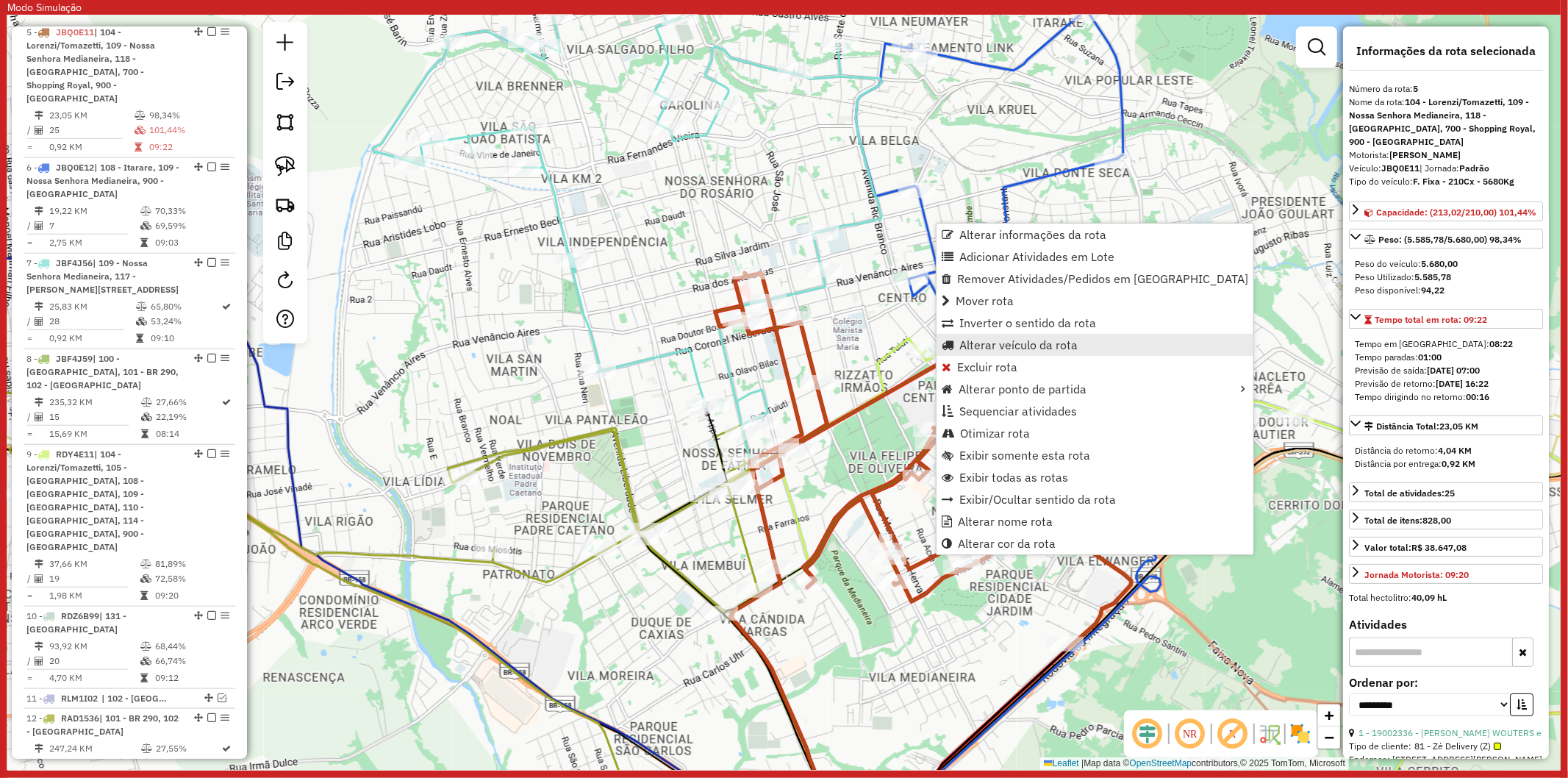
click at [1037, 339] on span "Alterar veículo da rota" at bounding box center [1019, 344] width 118 height 12
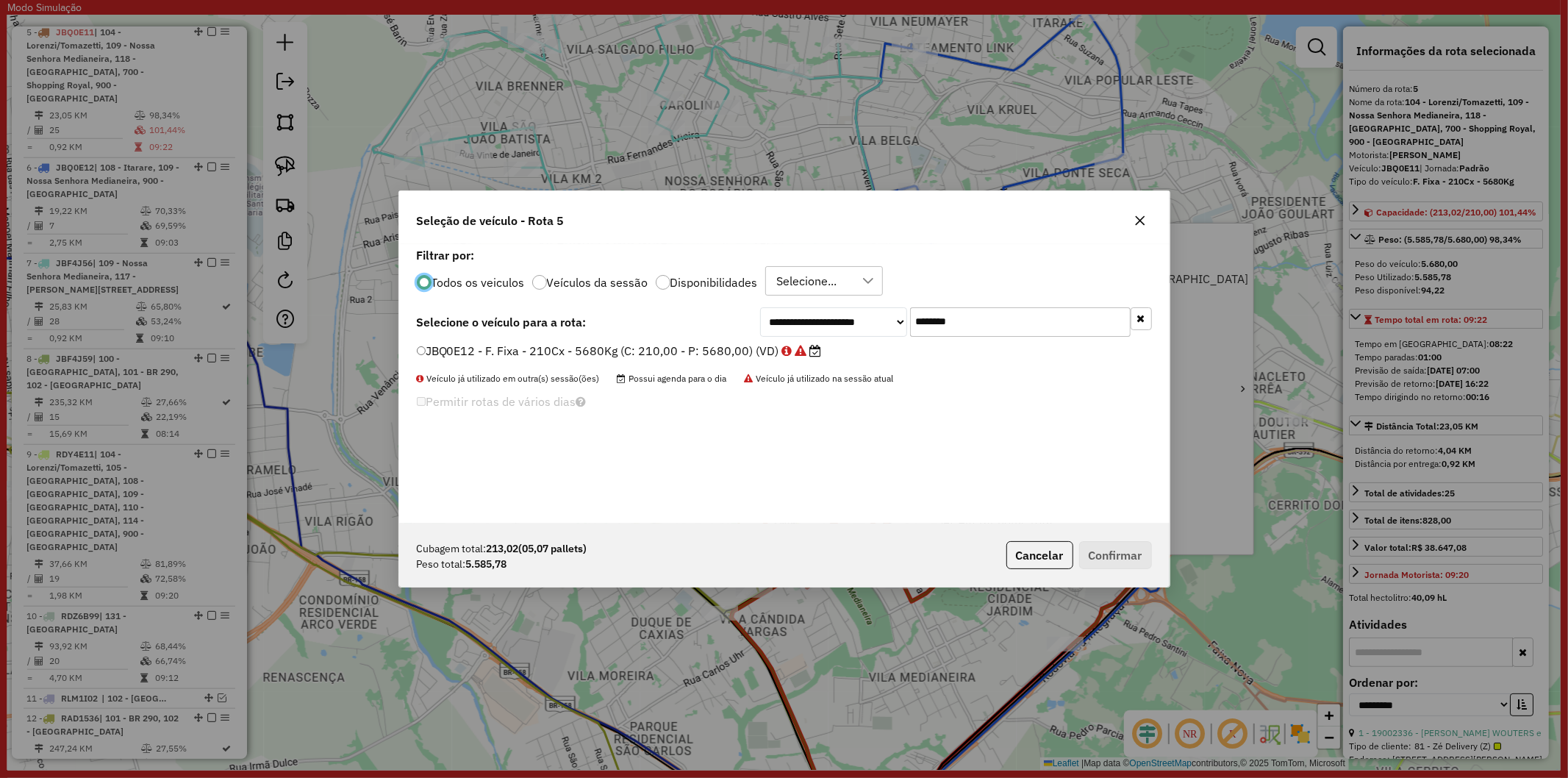
scroll to position [8, 4]
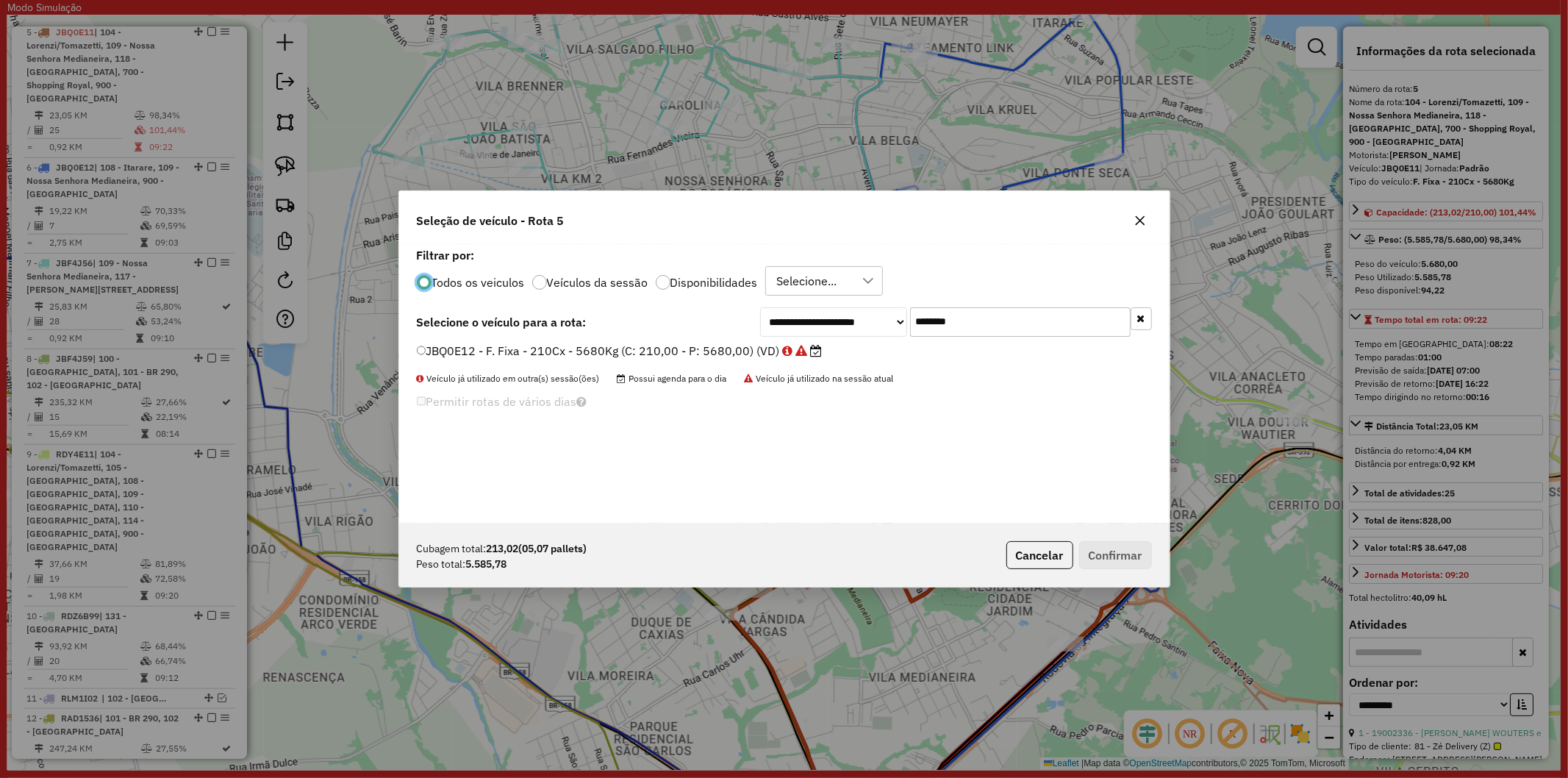
click at [1035, 337] on div "**********" at bounding box center [784, 383] width 770 height 280
click at [1032, 330] on input "*******" at bounding box center [1020, 322] width 221 height 29
paste input "text"
type input "*******"
click at [722, 351] on label "JBF4J56 - F. Fixa - 336Cx - 7220Kg (C: 336,00 - P: 7220,00) (VD)" at bounding box center [619, 351] width 404 height 18
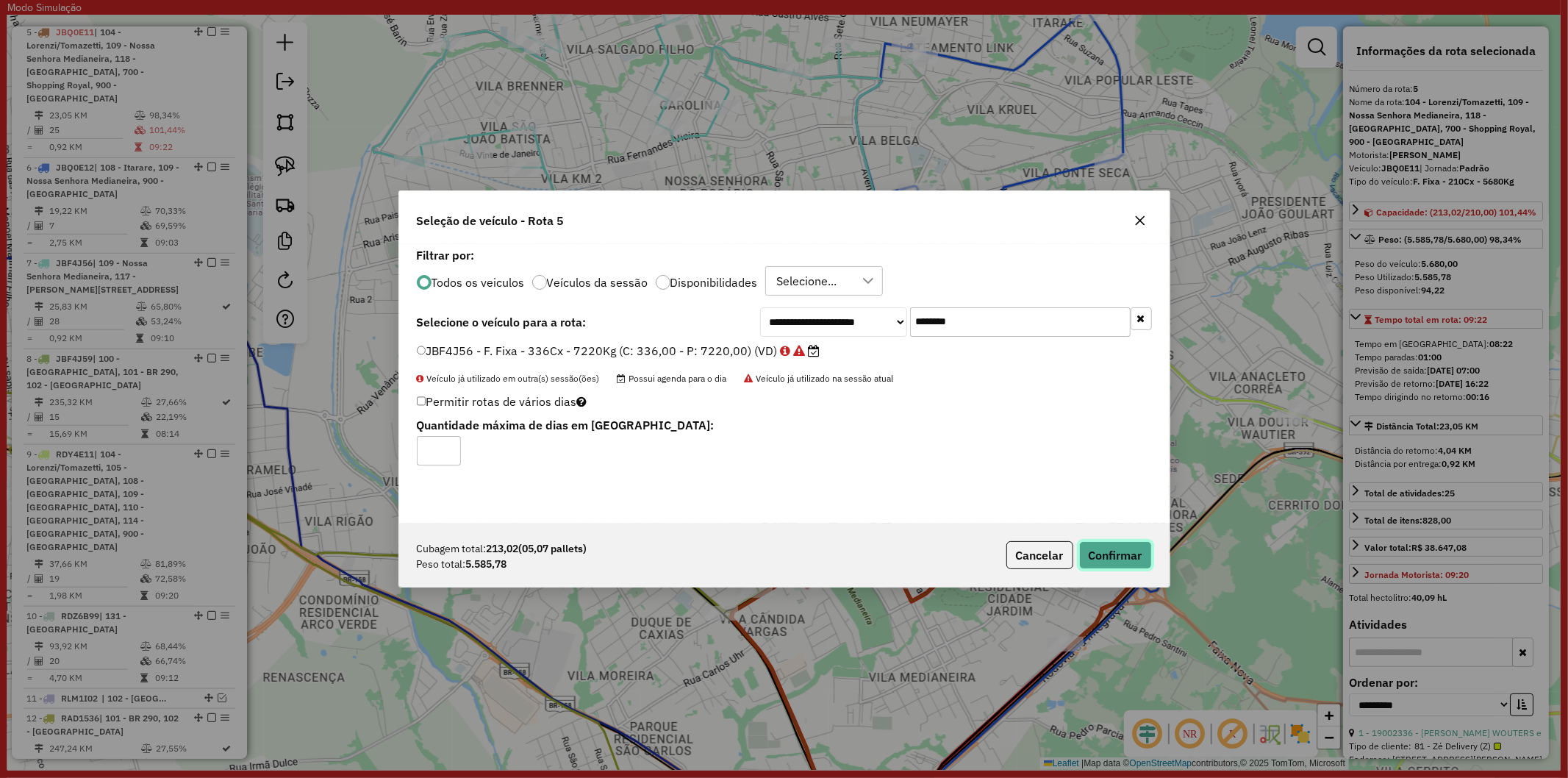
click at [1119, 558] on button "Confirmar" at bounding box center [1115, 555] width 72 height 28
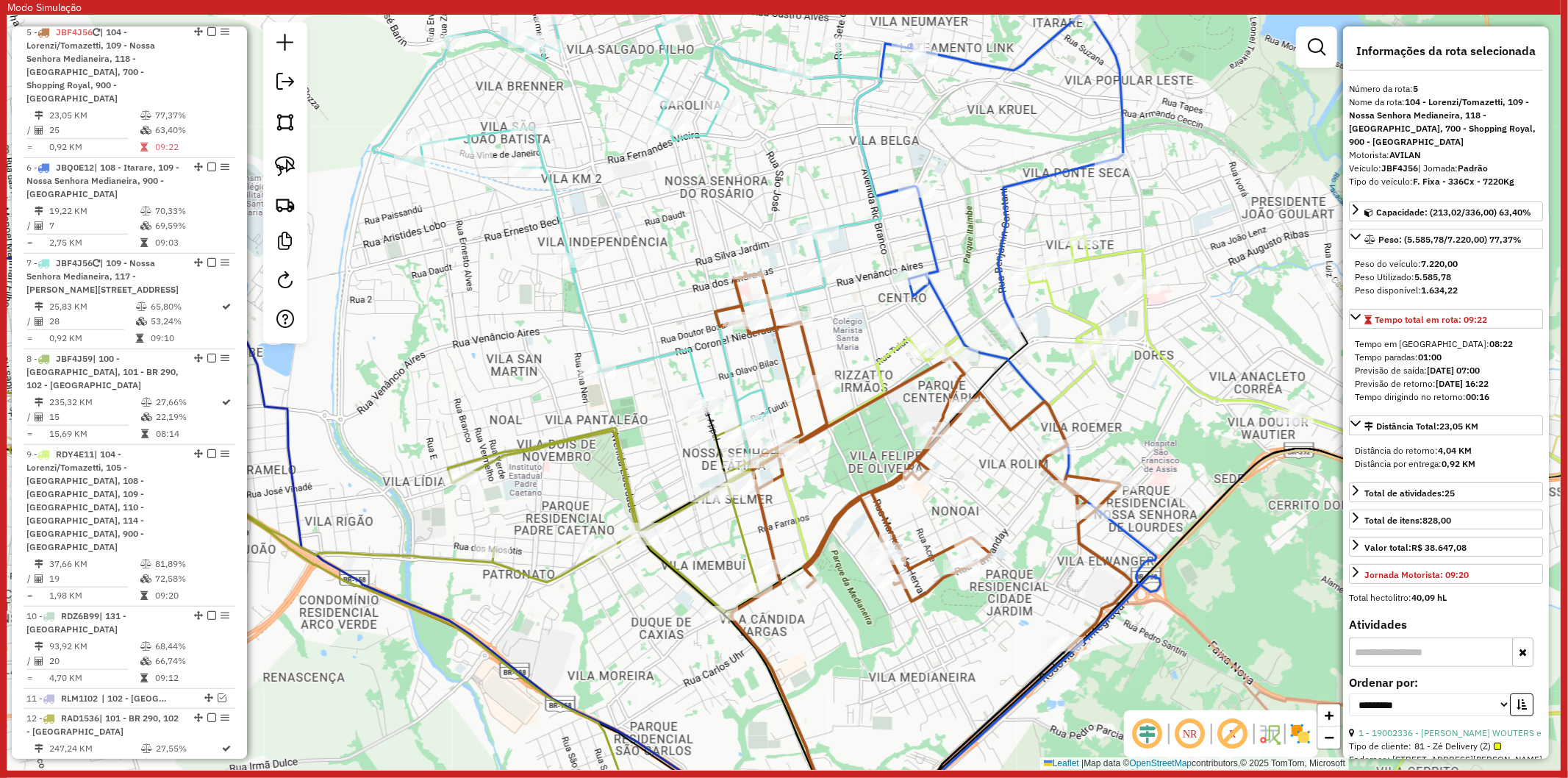
click at [732, 372] on icon at bounding box center [626, 392] width 508 height 907
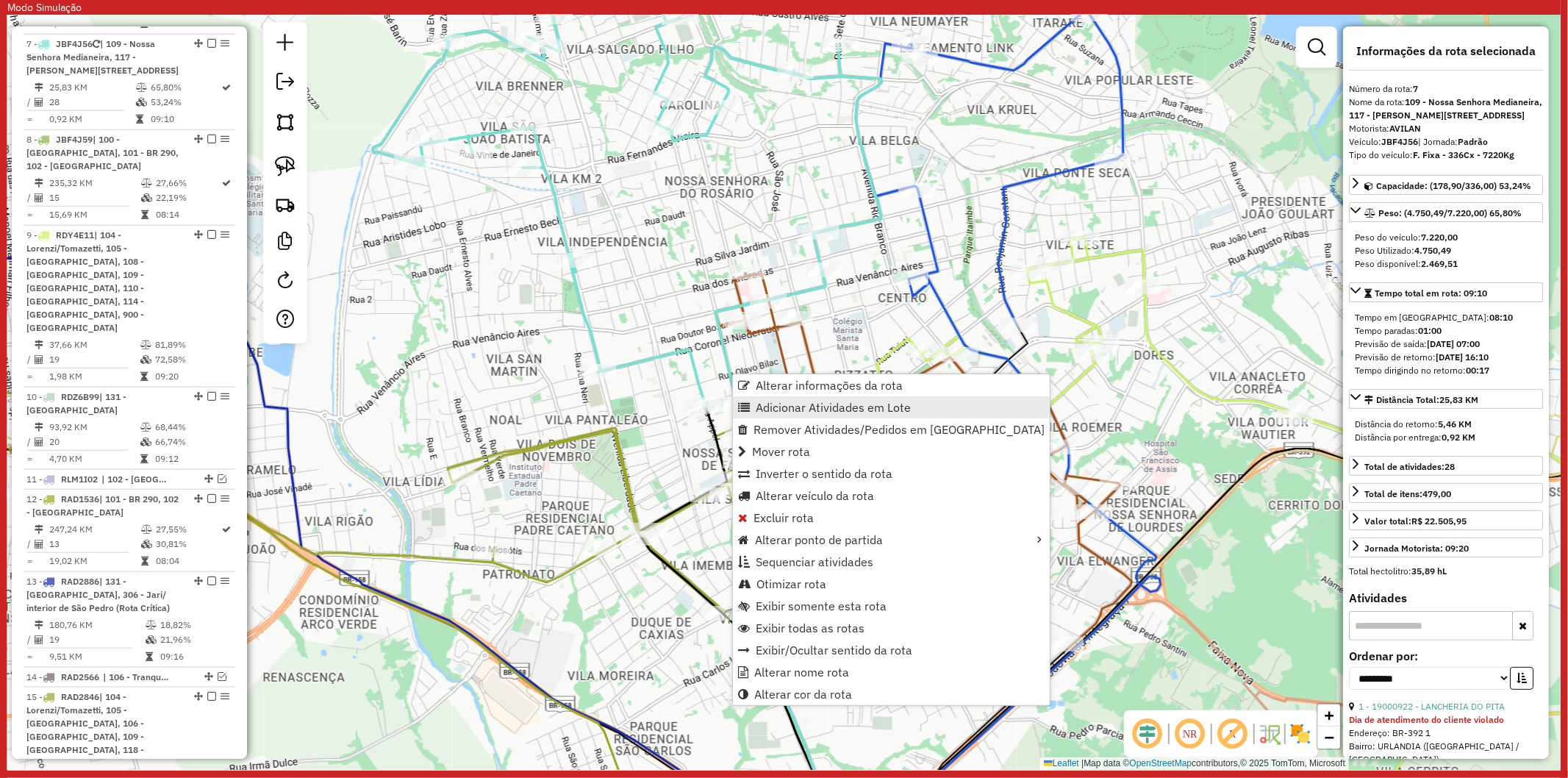
scroll to position [1222, 0]
click at [841, 494] on span "Alterar veículo da rota" at bounding box center [815, 495] width 118 height 12
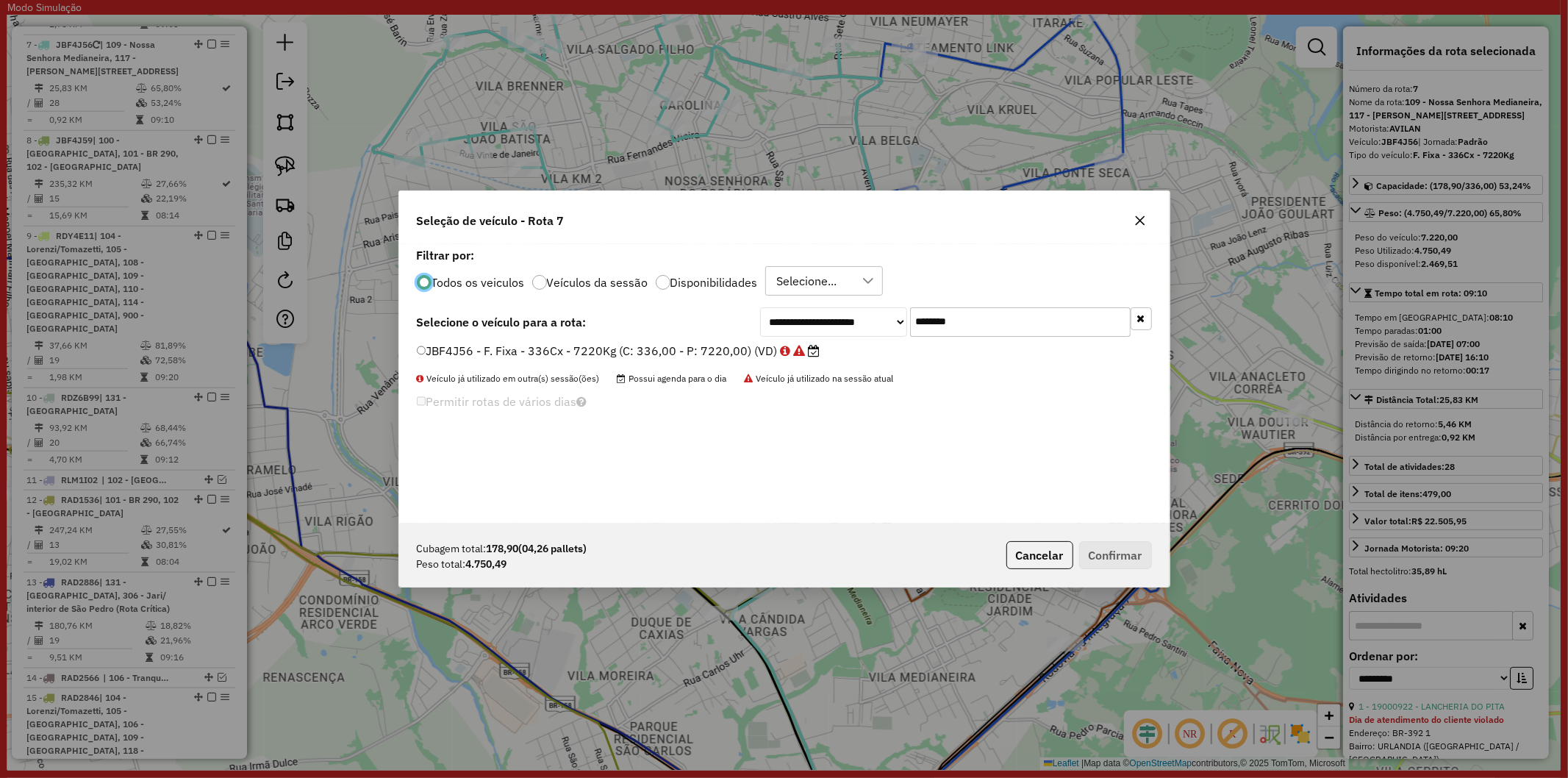
scroll to position [8, 4]
click at [1136, 323] on button "button" at bounding box center [1142, 319] width 21 height 23
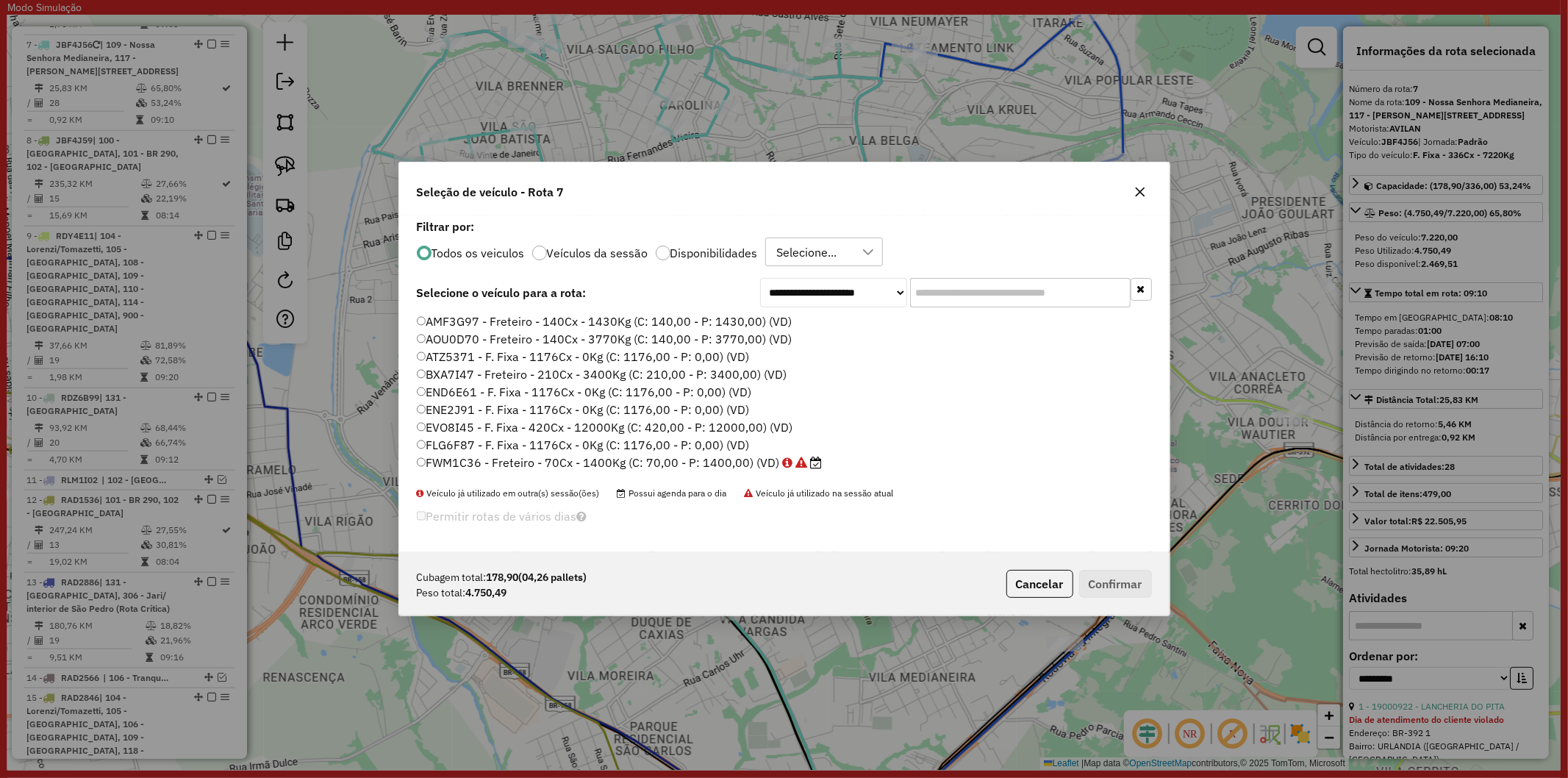
click at [683, 247] on label "Disponibilidades" at bounding box center [714, 252] width 88 height 12
click at [683, 376] on label "JBQ0E11 - F. Fixa - 210Cx - 5680Kg (C: 210,00 - P: 5680,00) (VD)" at bounding box center [613, 374] width 391 height 18
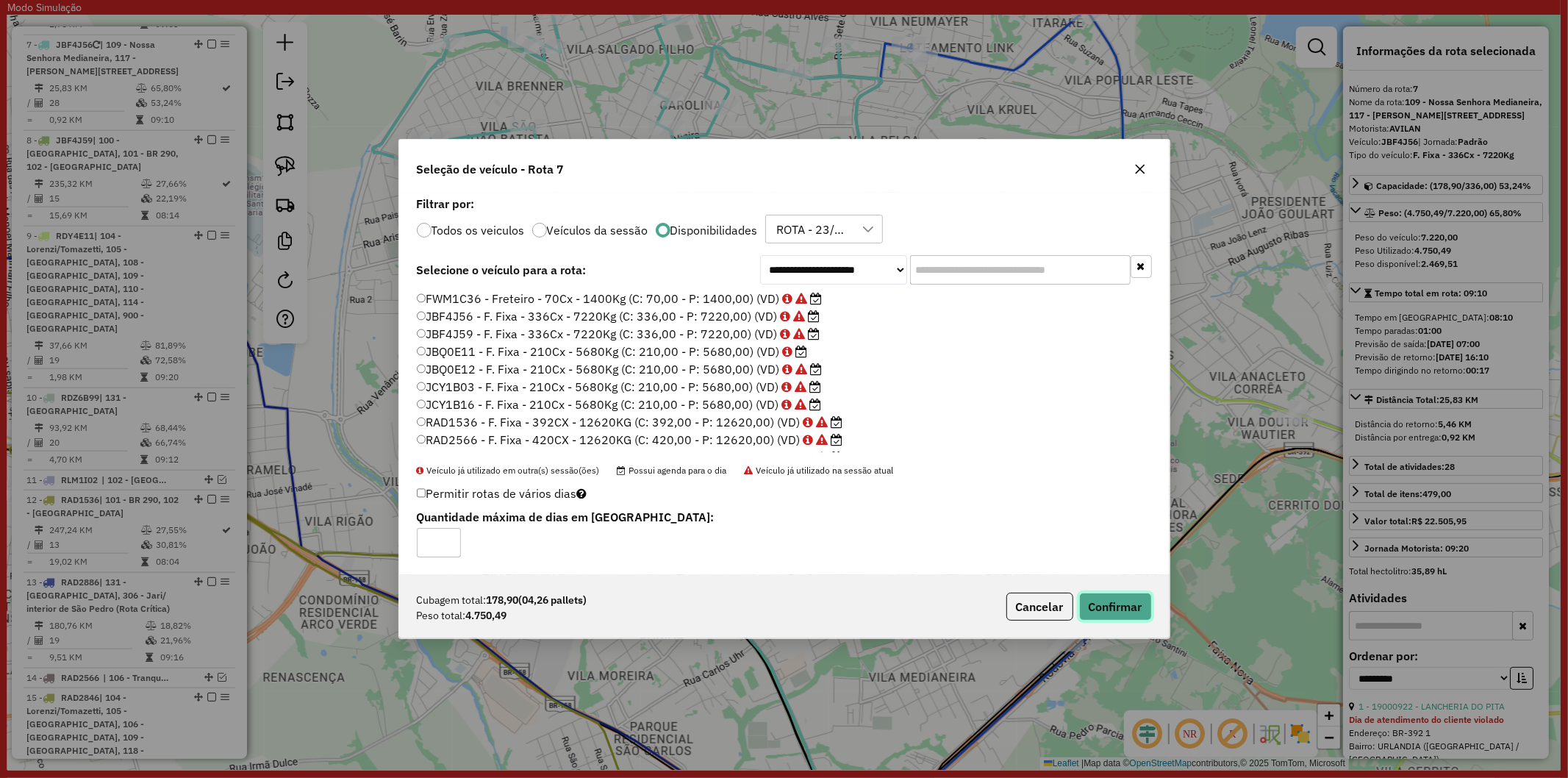
click at [1105, 599] on button "Confirmar" at bounding box center [1115, 606] width 72 height 28
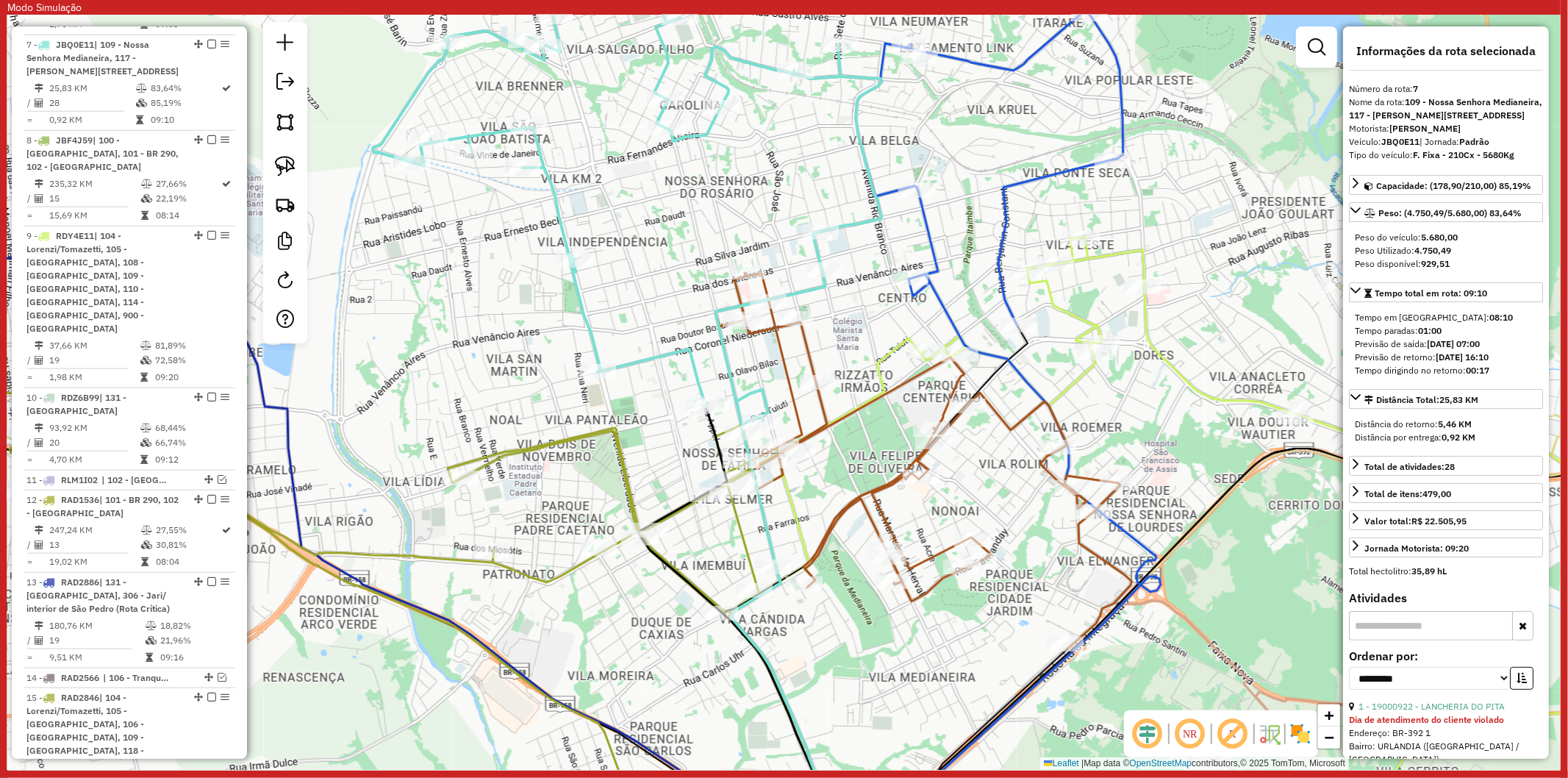
click at [878, 508] on icon at bounding box center [924, 460] width 416 height 375
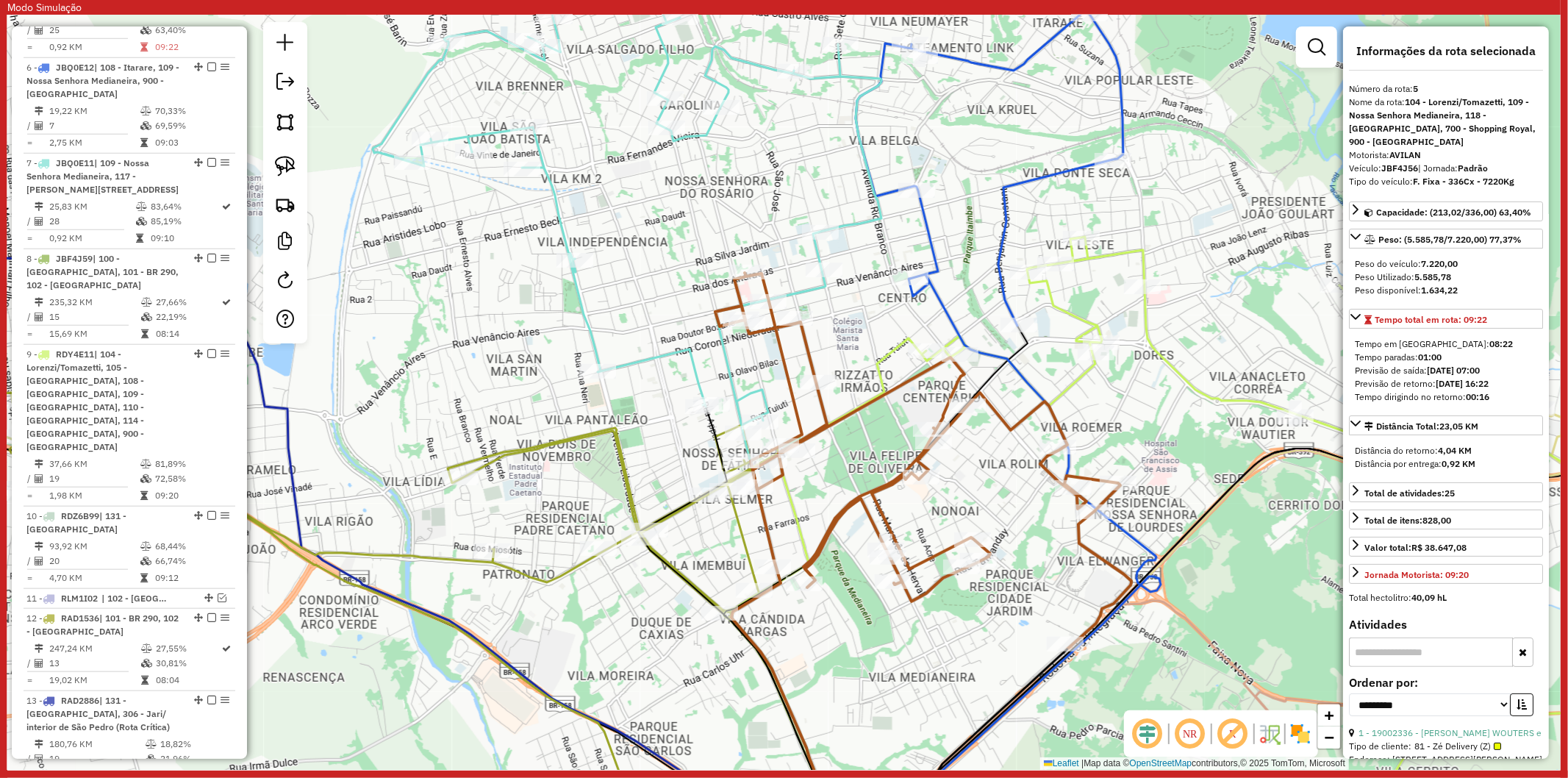
scroll to position [1003, 0]
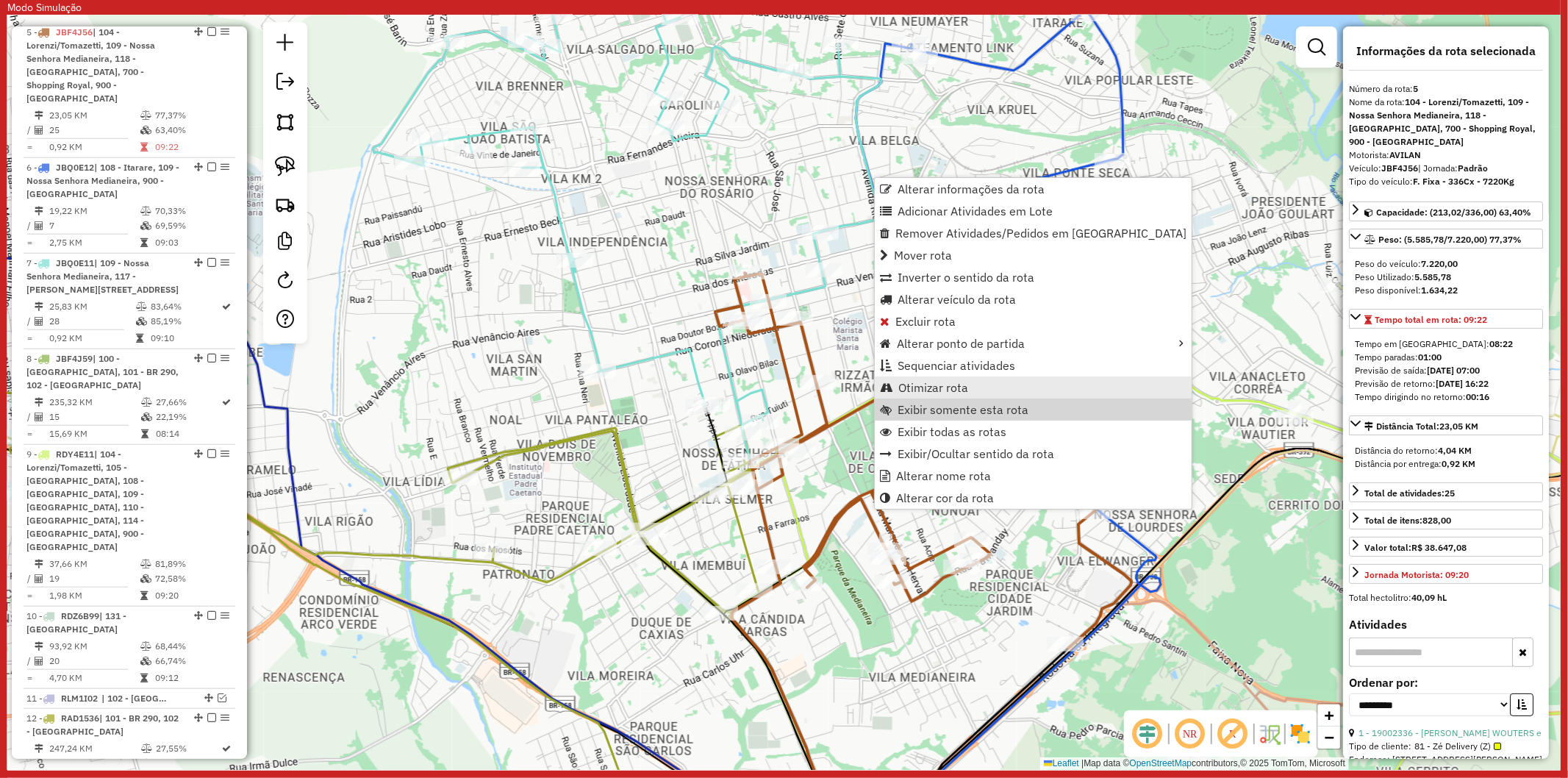
click at [928, 389] on span "Otimizar rota" at bounding box center [934, 387] width 70 height 12
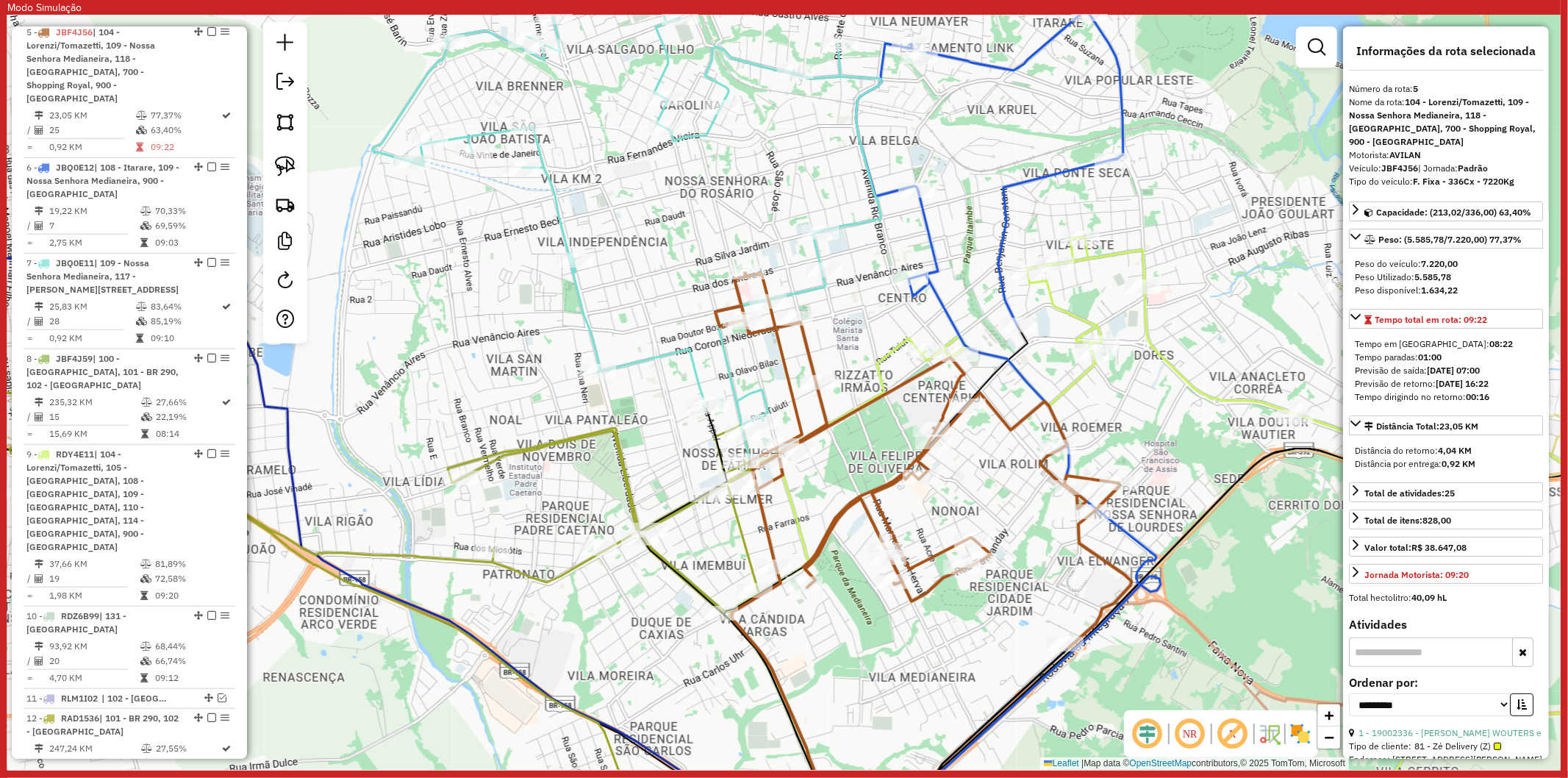
click at [733, 383] on icon at bounding box center [626, 392] width 508 height 907
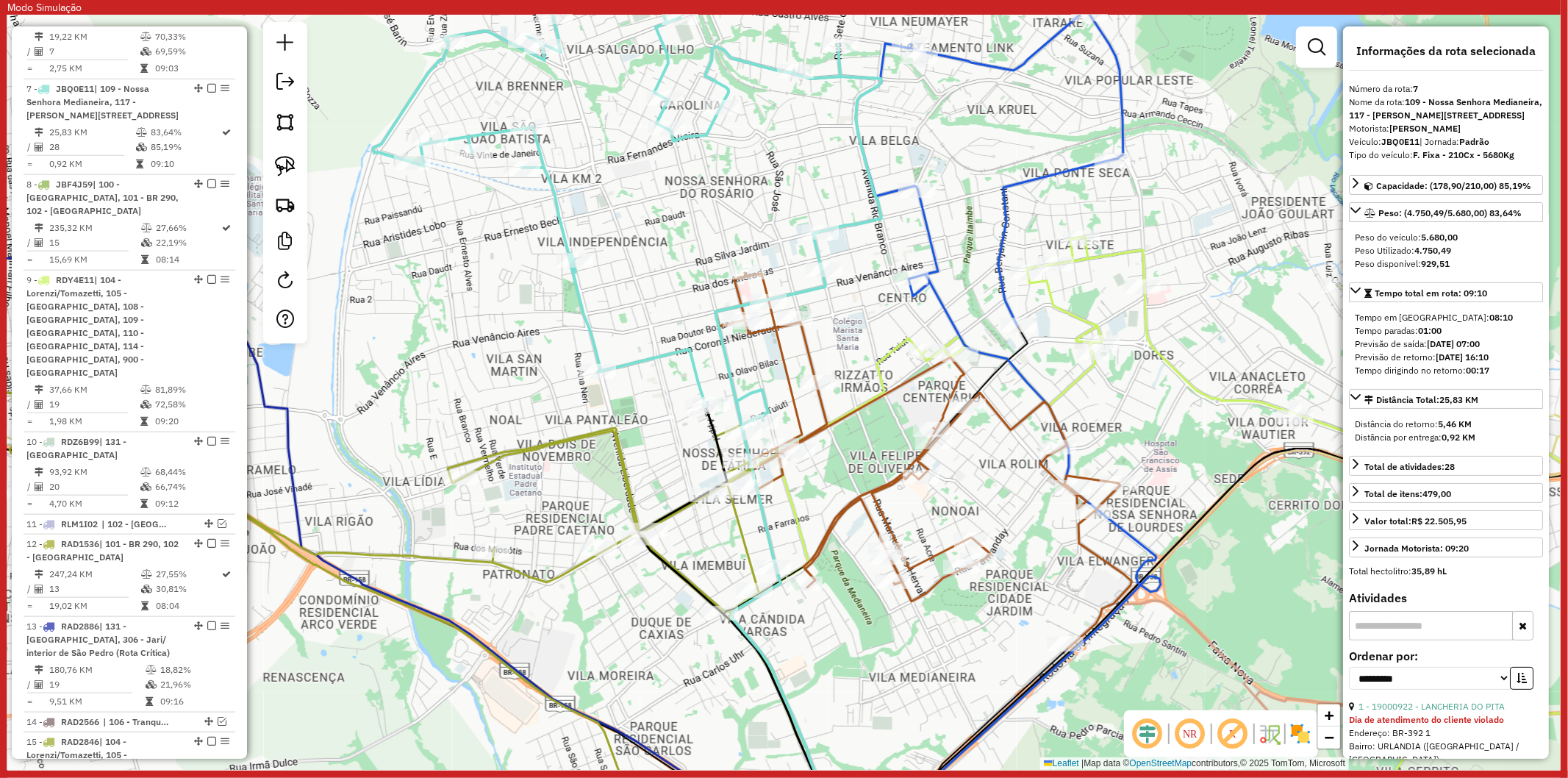
scroll to position [1222, 0]
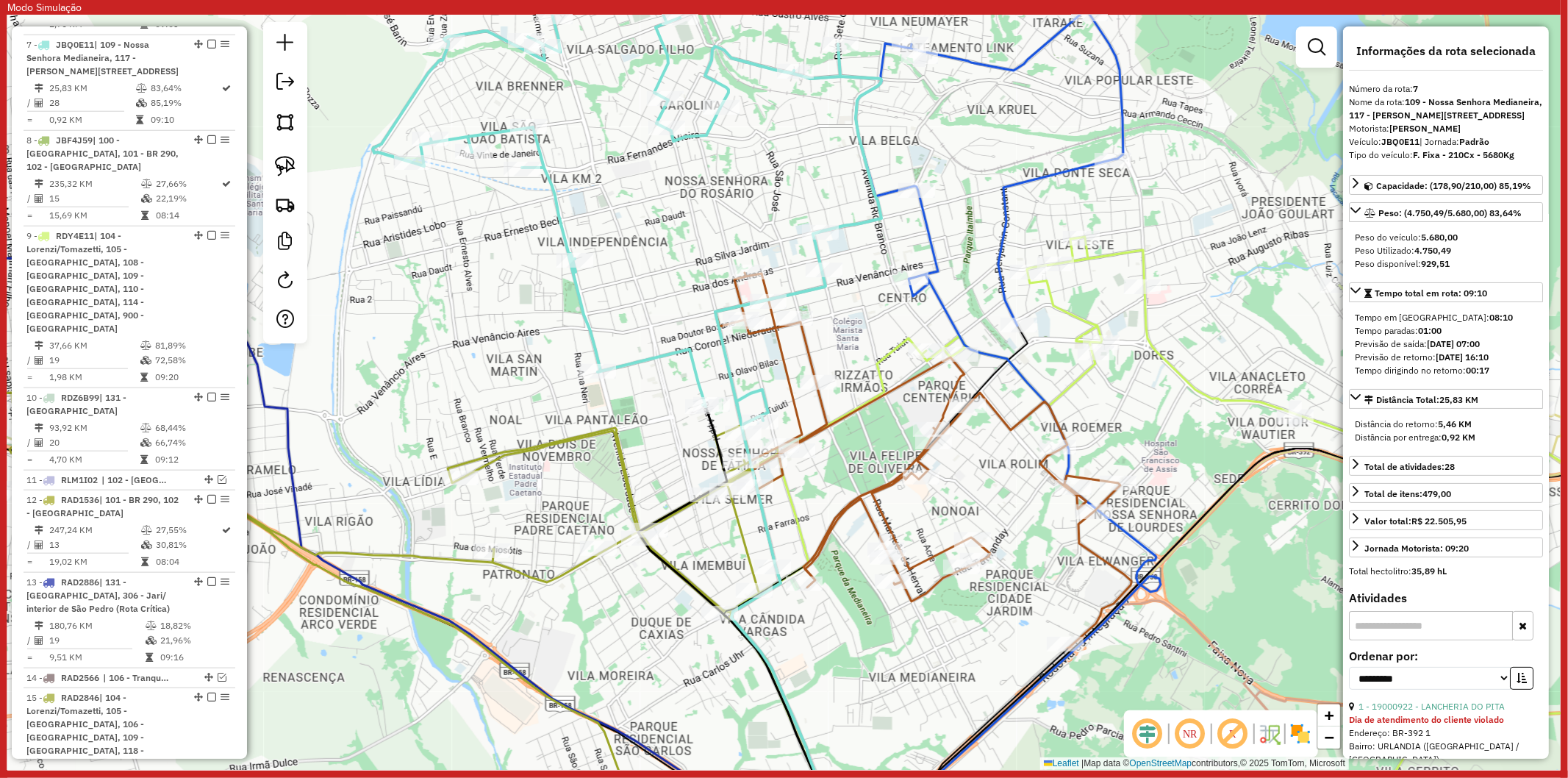
click at [1077, 380] on icon at bounding box center [1220, 541] width 993 height 609
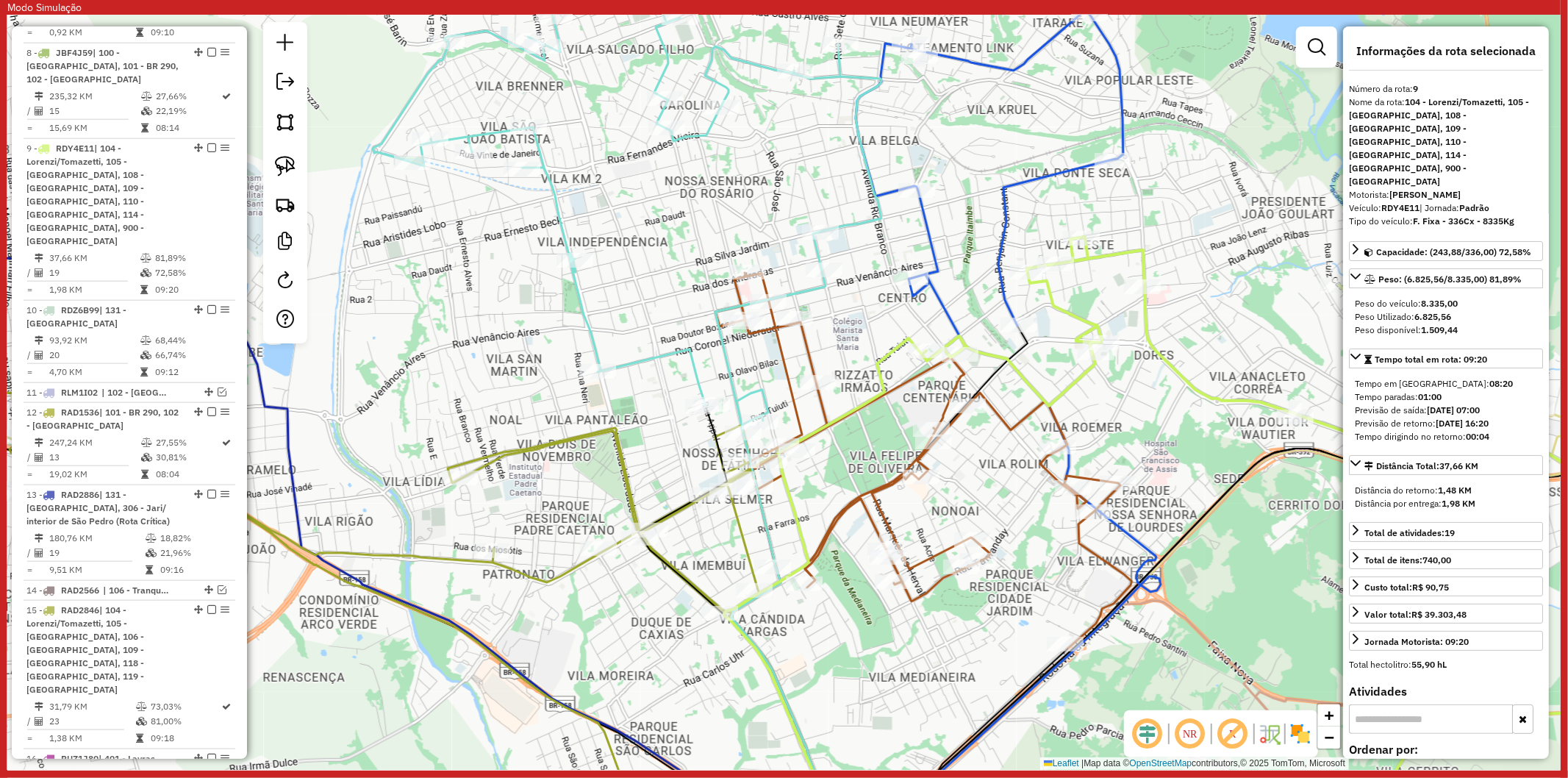
scroll to position [1413, 0]
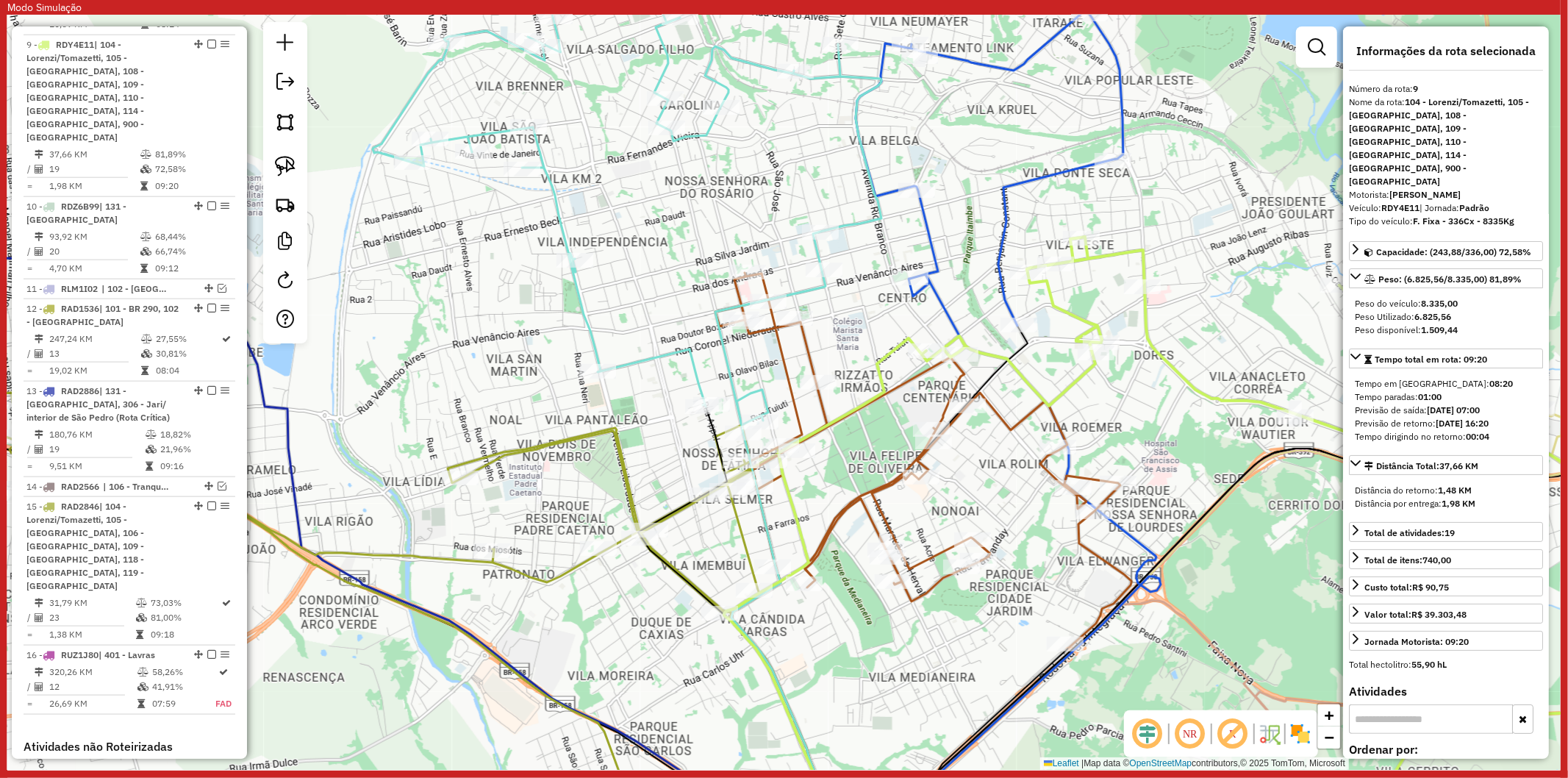
click at [939, 310] on icon at bounding box center [1011, 560] width 300 height 572
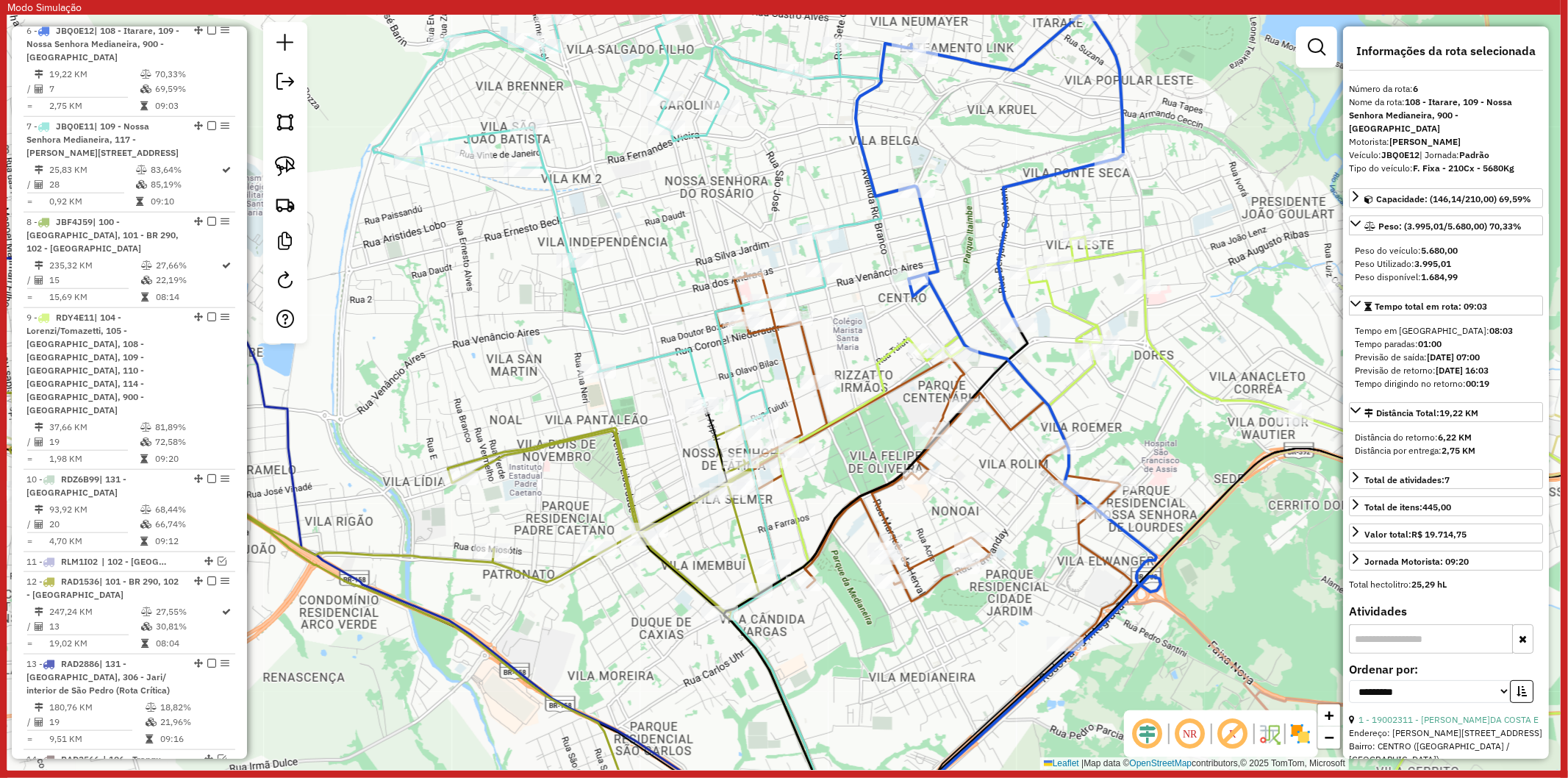
scroll to position [1126, 0]
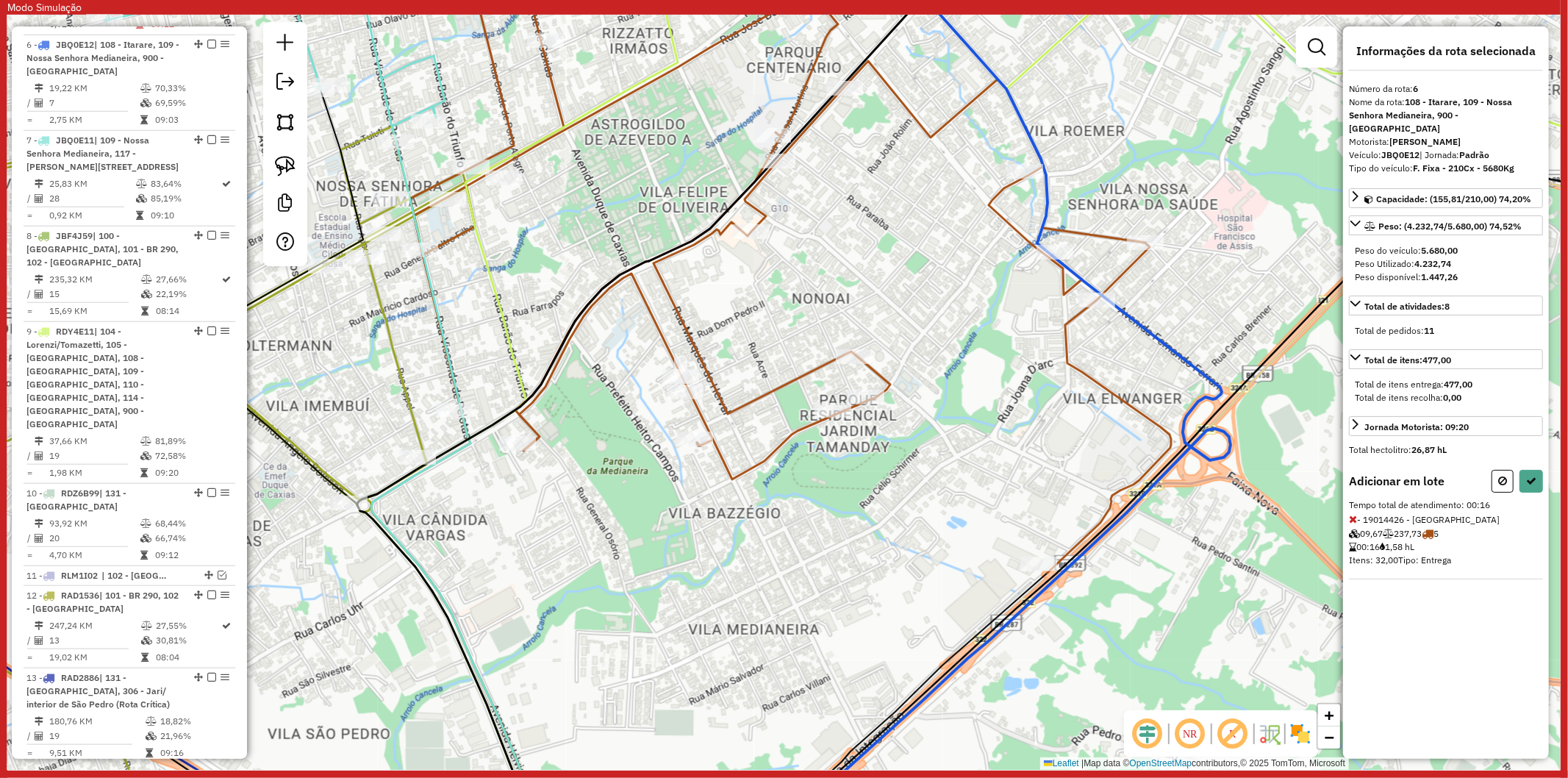
click at [1488, 471] on div "Adicionar em lote" at bounding box center [1446, 481] width 194 height 23
click at [1353, 514] on icon at bounding box center [1353, 519] width 8 height 11
click at [1504, 478] on button at bounding box center [1503, 481] width 22 height 23
select select "**********"
click at [1524, 470] on button at bounding box center [1531, 481] width 23 height 23
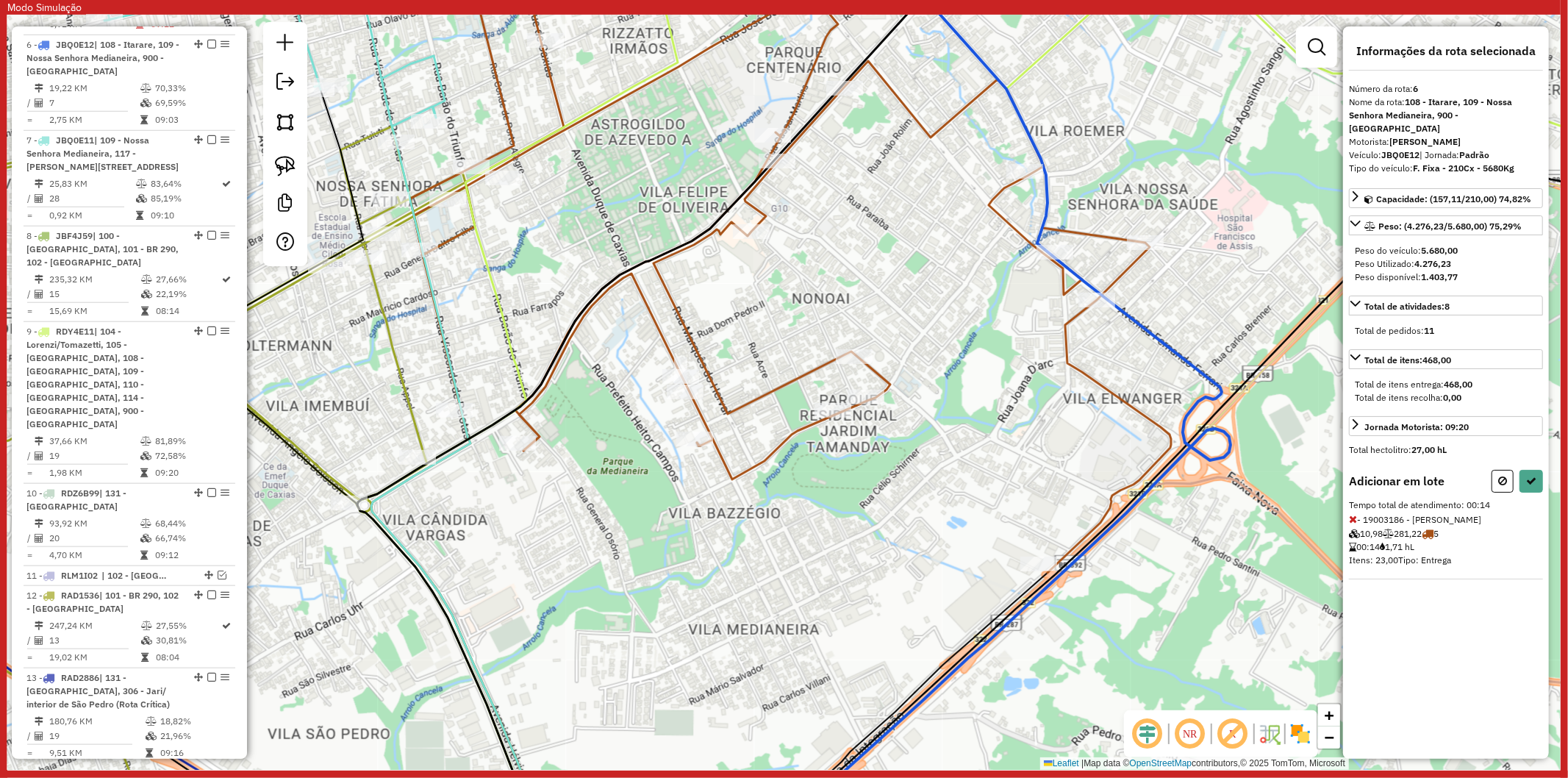
select select "**********"
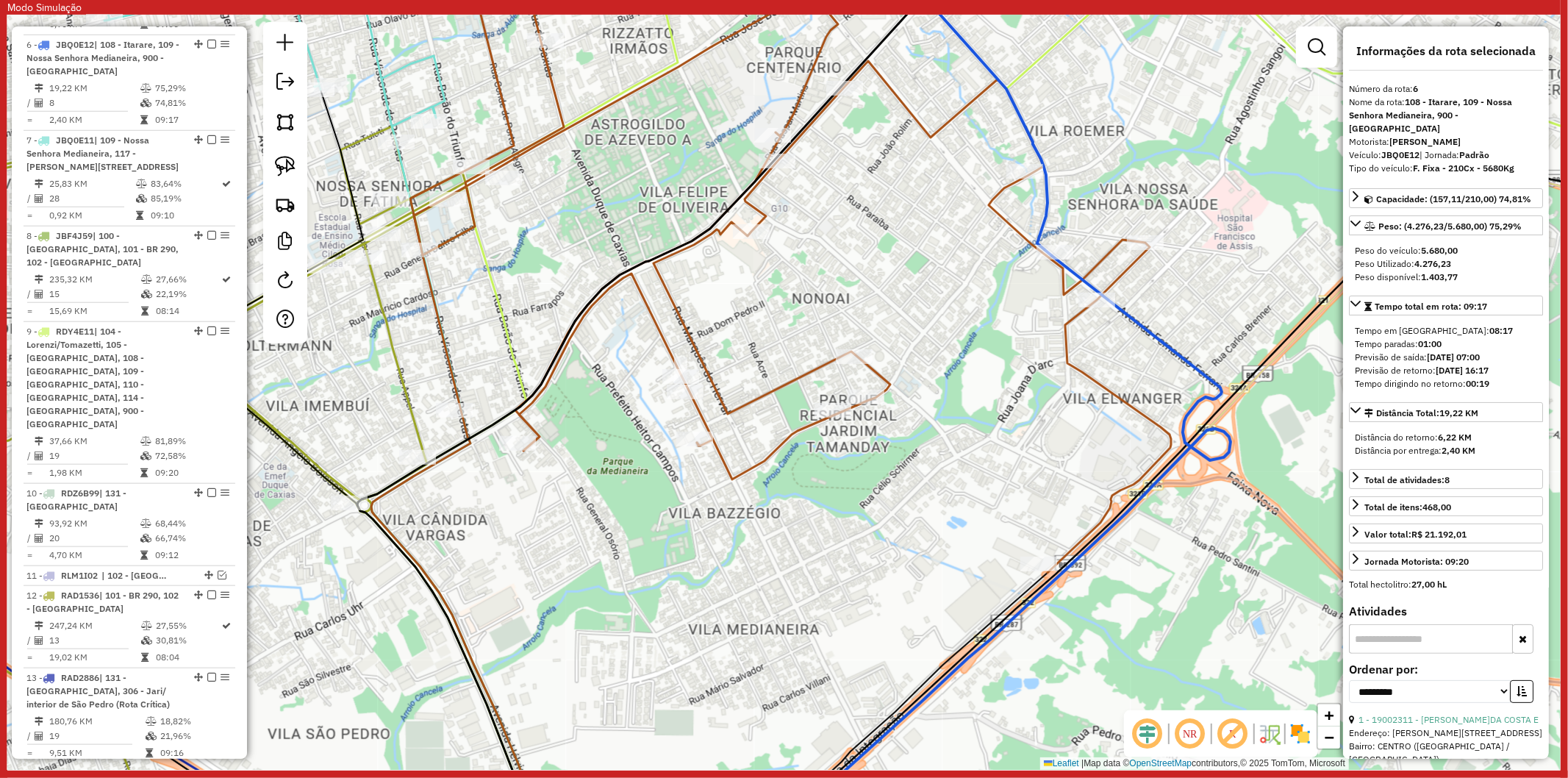
click at [1068, 325] on icon at bounding box center [787, 255] width 766 height 633
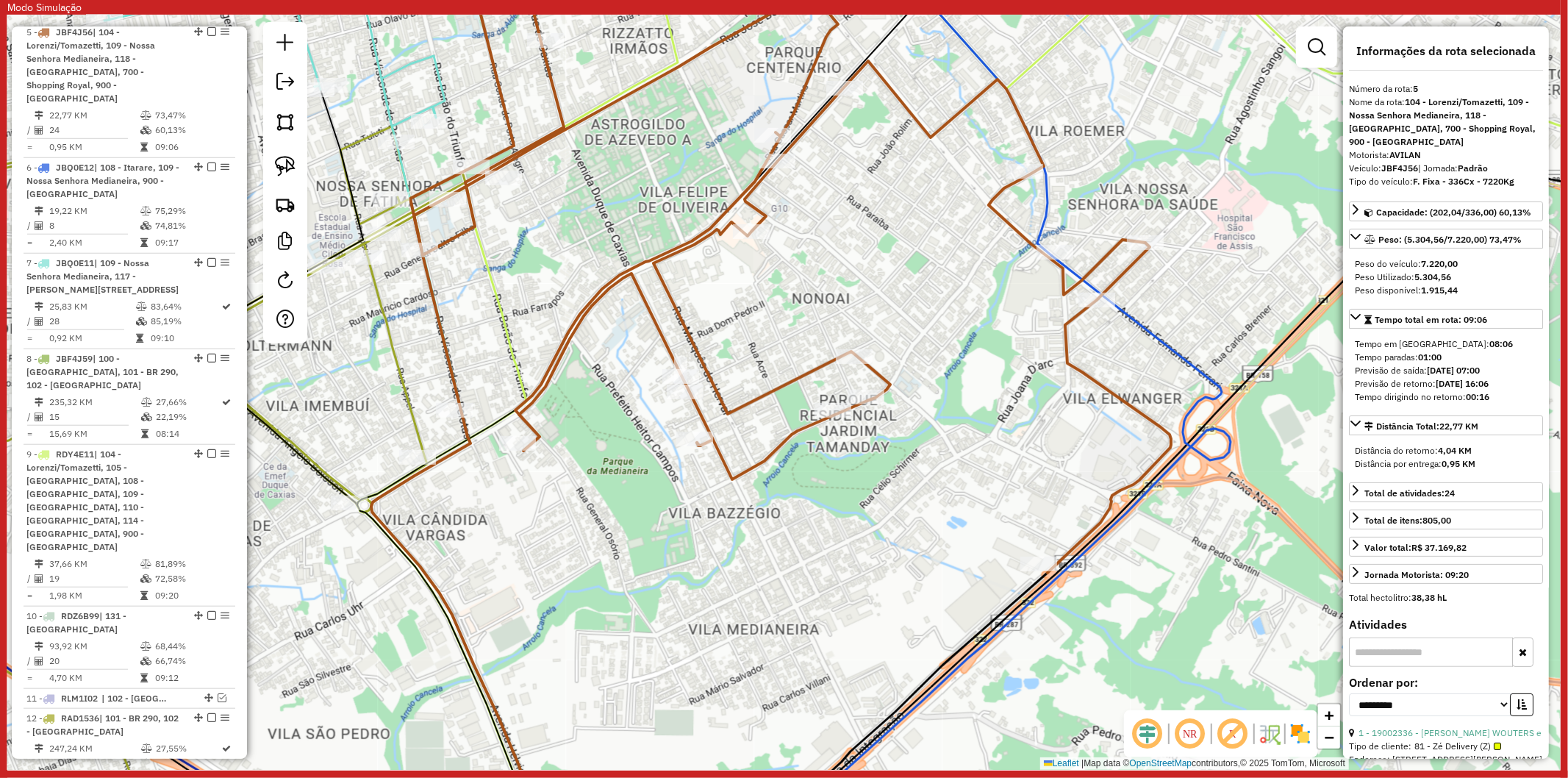
click at [1143, 325] on icon at bounding box center [996, 550] width 468 height 590
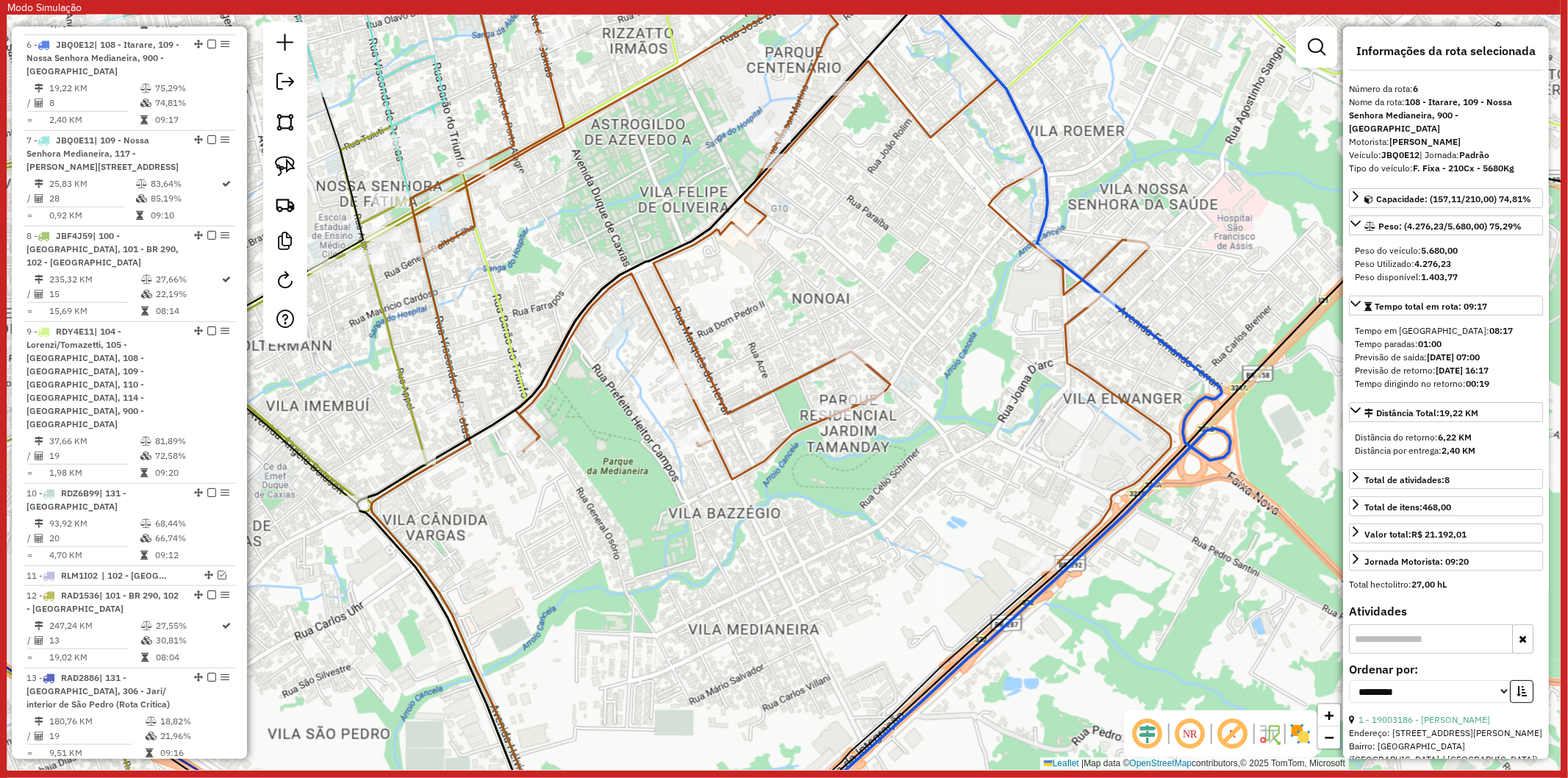
click at [1063, 343] on icon at bounding box center [787, 255] width 766 height 633
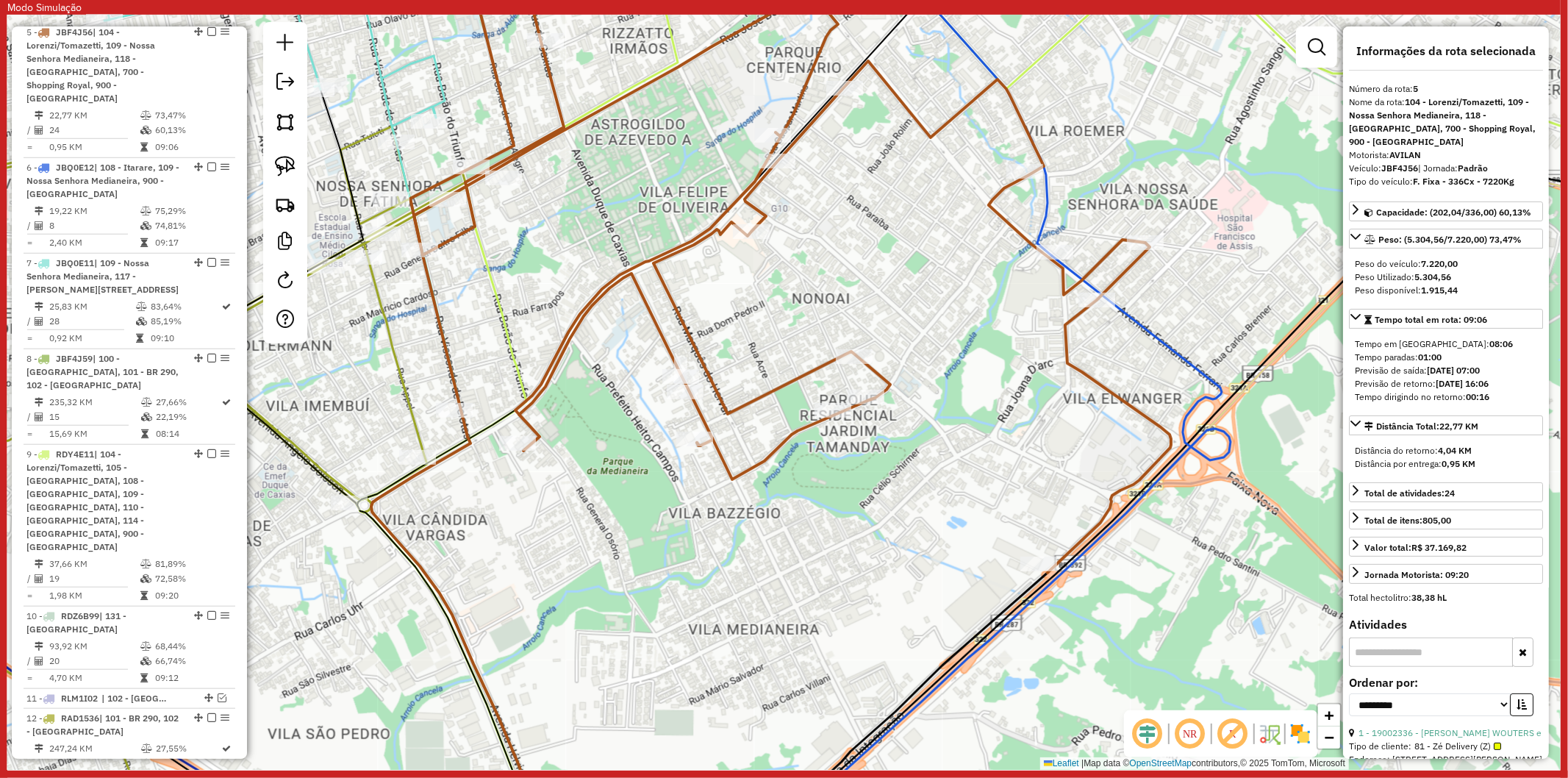
click at [1106, 350] on div "Janela de atendimento Grade de atendimento Capacidade Transportadoras Veículos …" at bounding box center [784, 391] width 1554 height 755
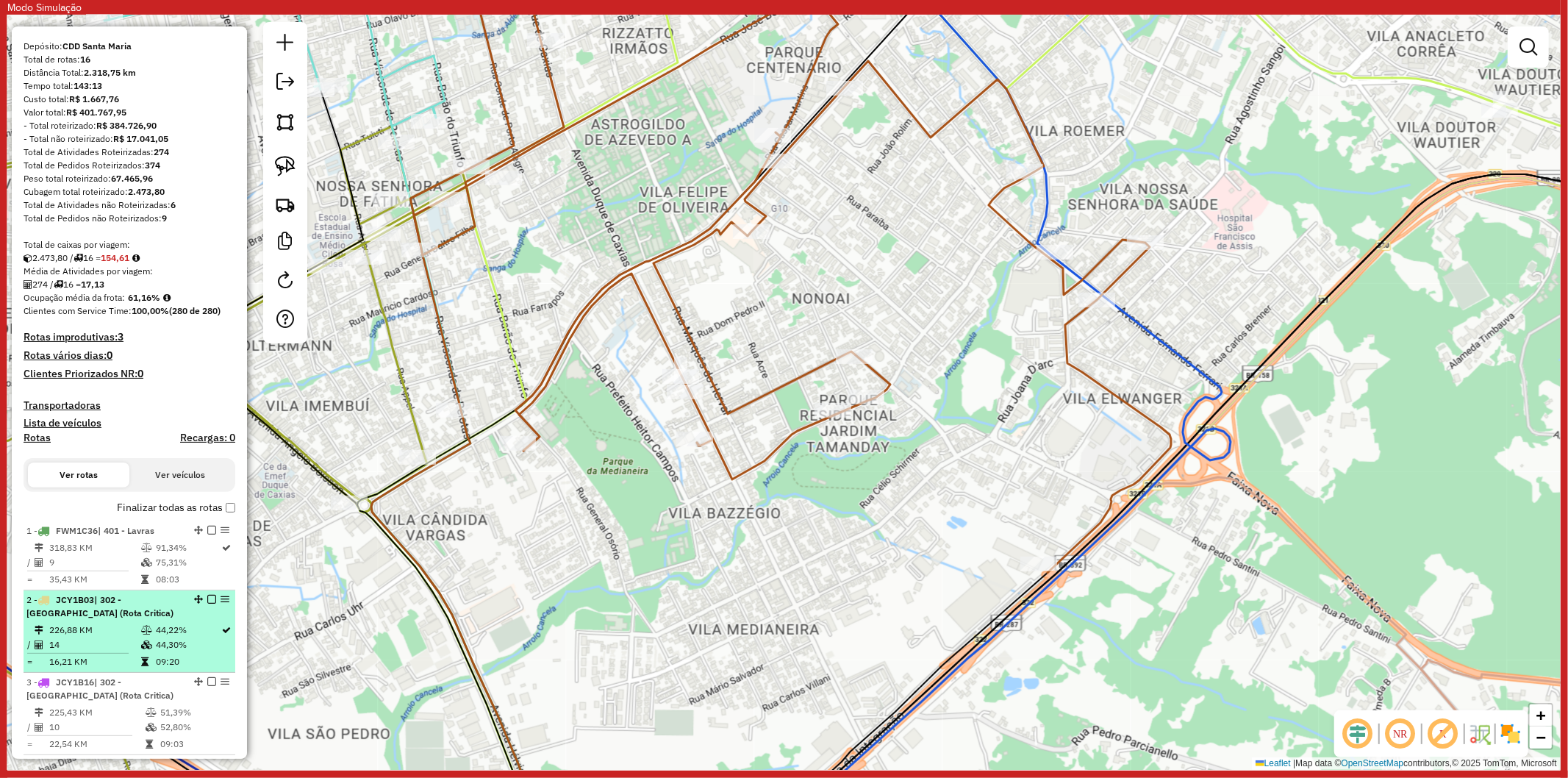
scroll to position [245, 0]
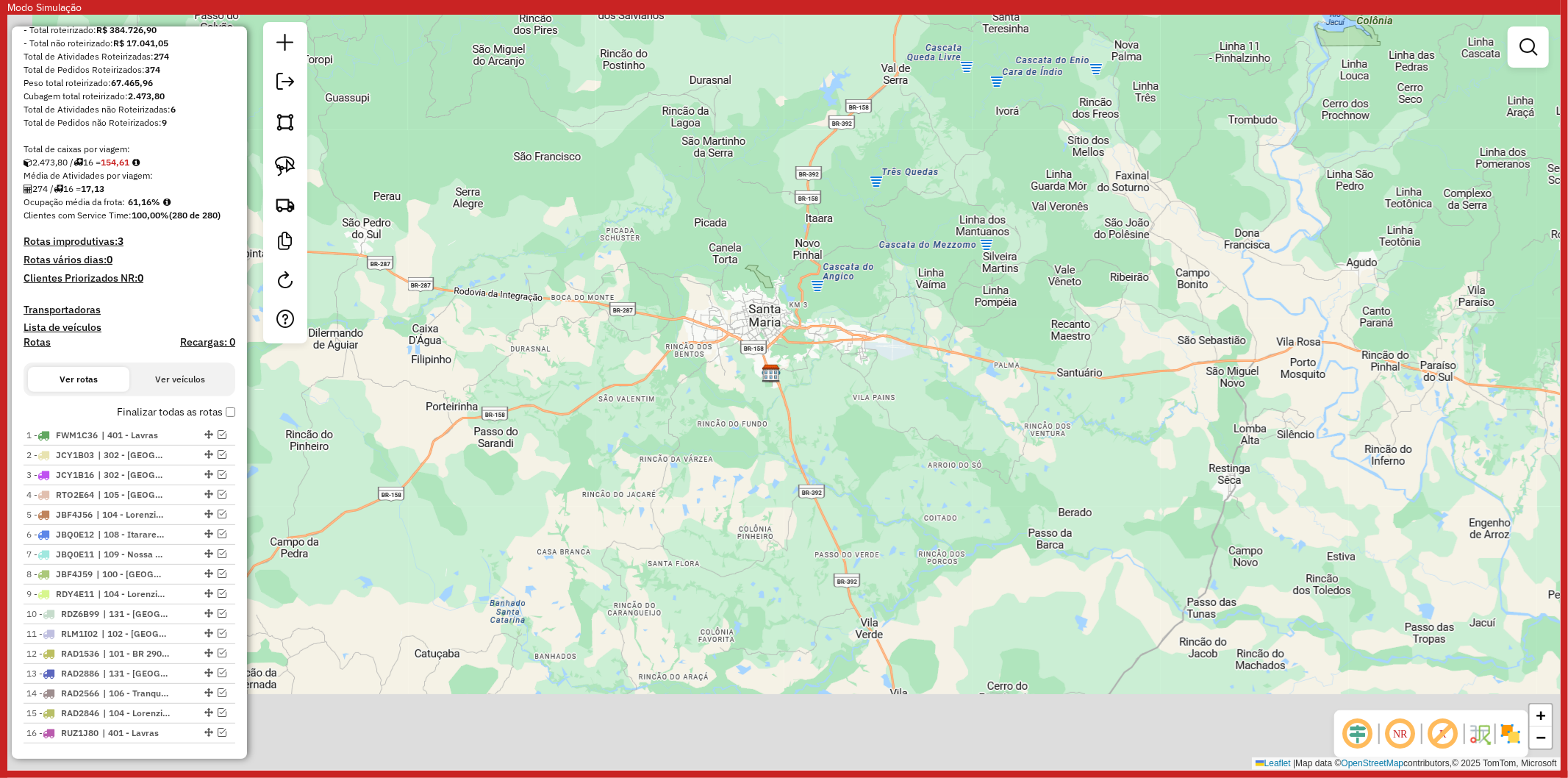
drag, startPoint x: 785, startPoint y: 427, endPoint x: 834, endPoint y: 232, distance: 201.1
click at [833, 234] on div "Janela de atendimento Grade de atendimento Capacidade Transportadoras Veículos …" at bounding box center [784, 391] width 1554 height 755
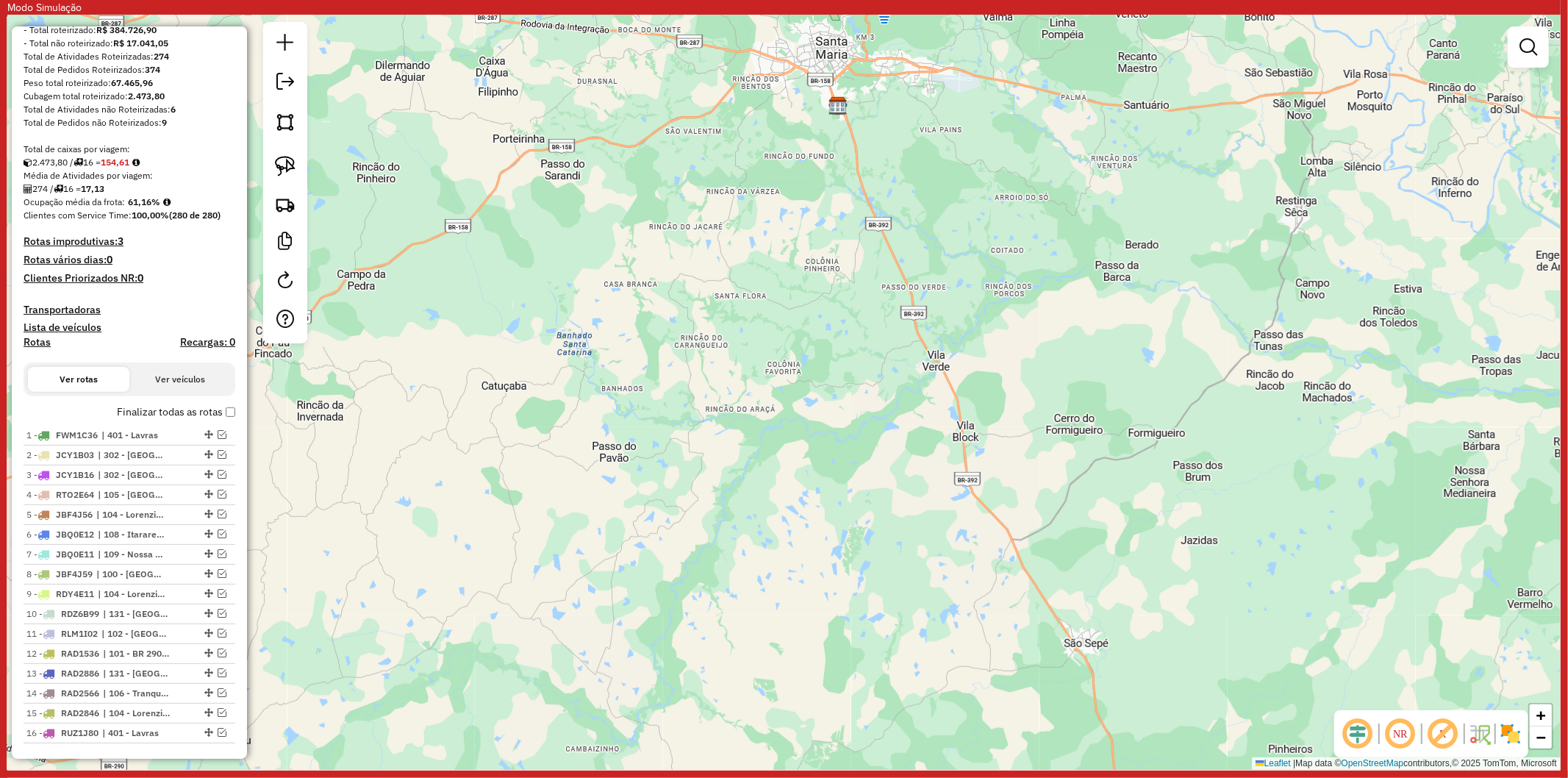
drag, startPoint x: 861, startPoint y: 414, endPoint x: 876, endPoint y: 193, distance: 221.5
click at [874, 185] on div "Janela de atendimento Grade de atendimento Capacidade Transportadoras Veículos …" at bounding box center [784, 391] width 1554 height 755
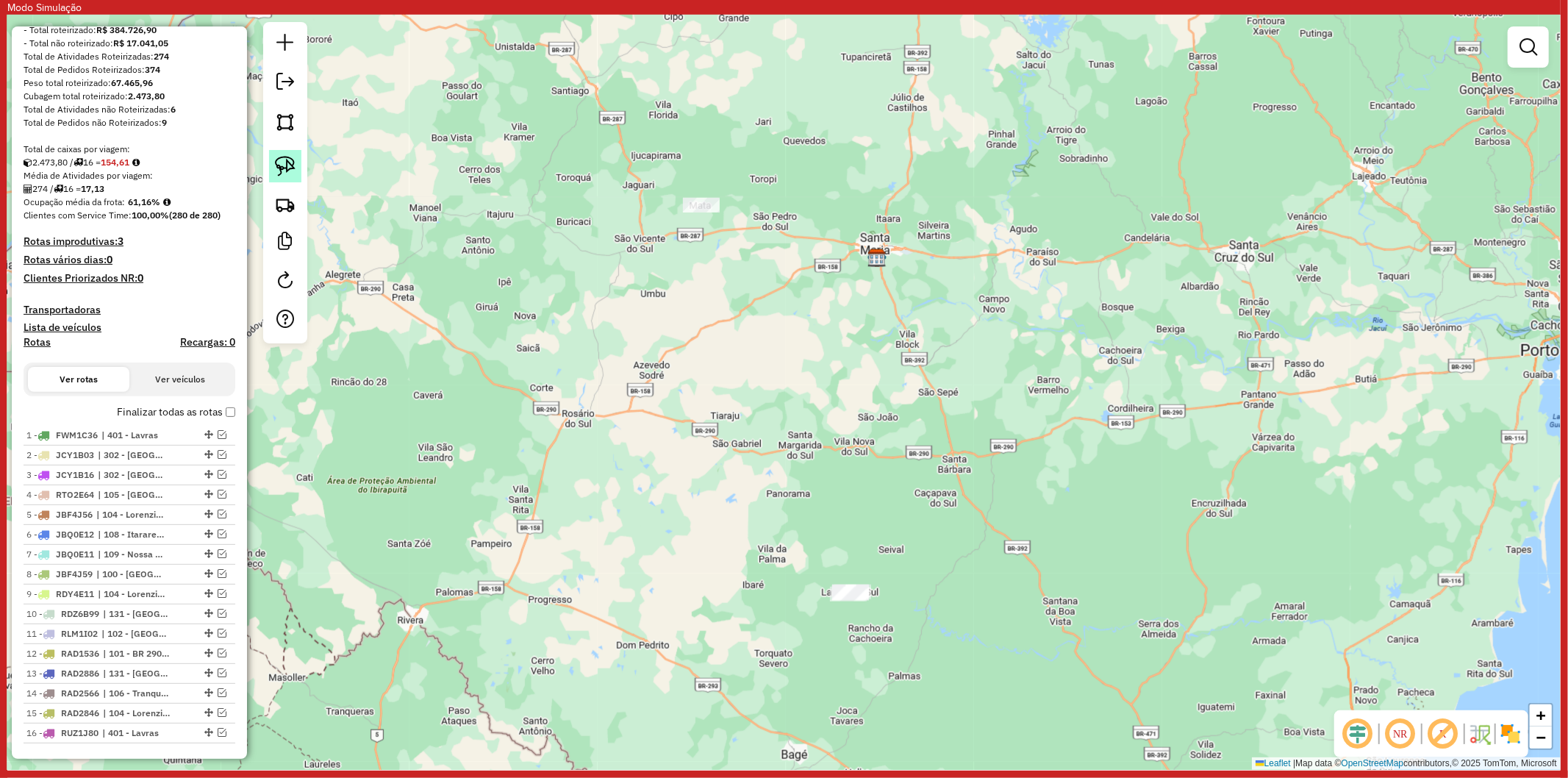
click at [290, 180] on link at bounding box center [285, 166] width 32 height 32
drag, startPoint x: 809, startPoint y: 557, endPoint x: 885, endPoint y: 672, distance: 137.8
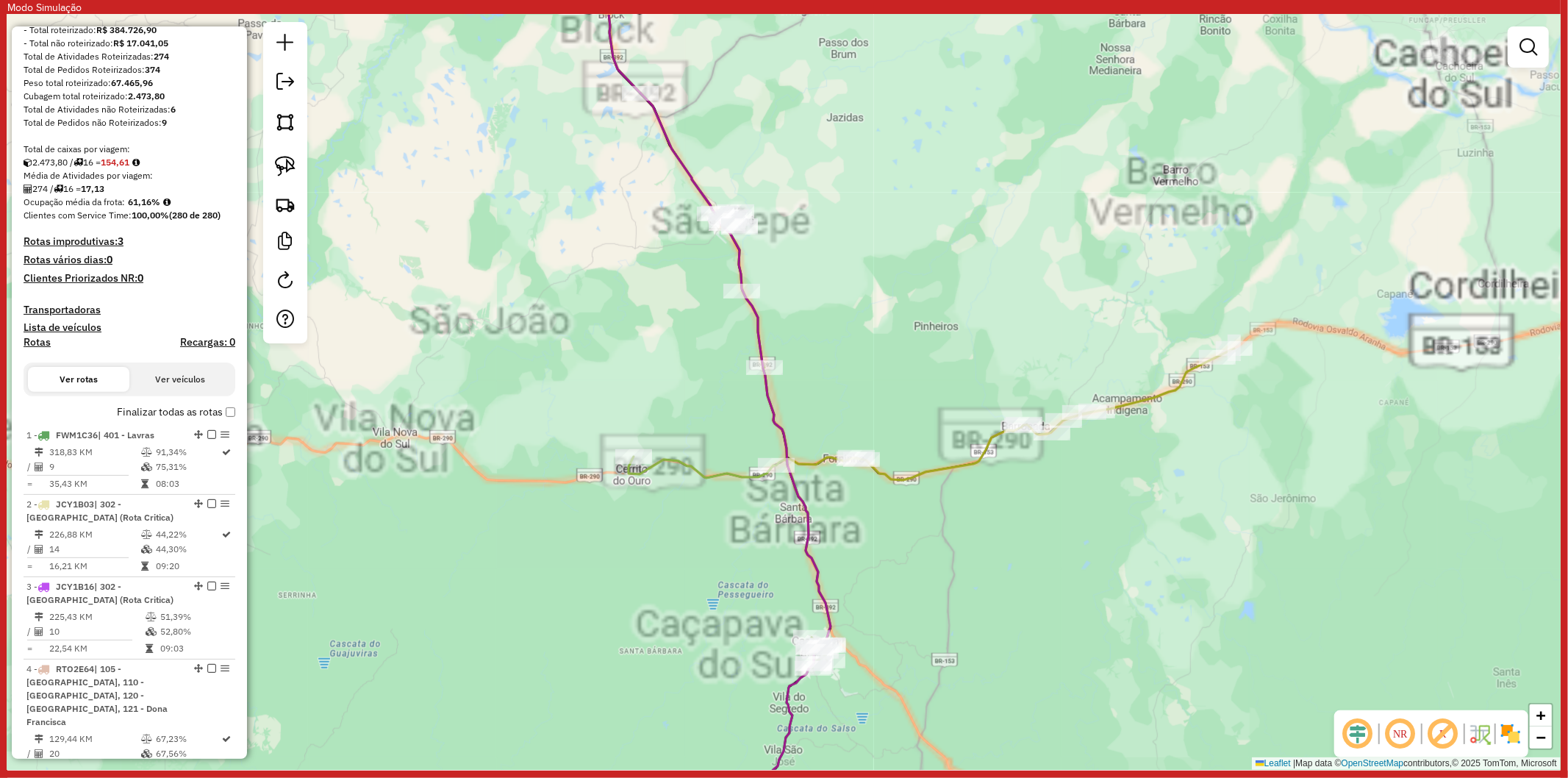
click at [932, 469] on icon at bounding box center [988, 385] width 492 height 188
select select "**********"
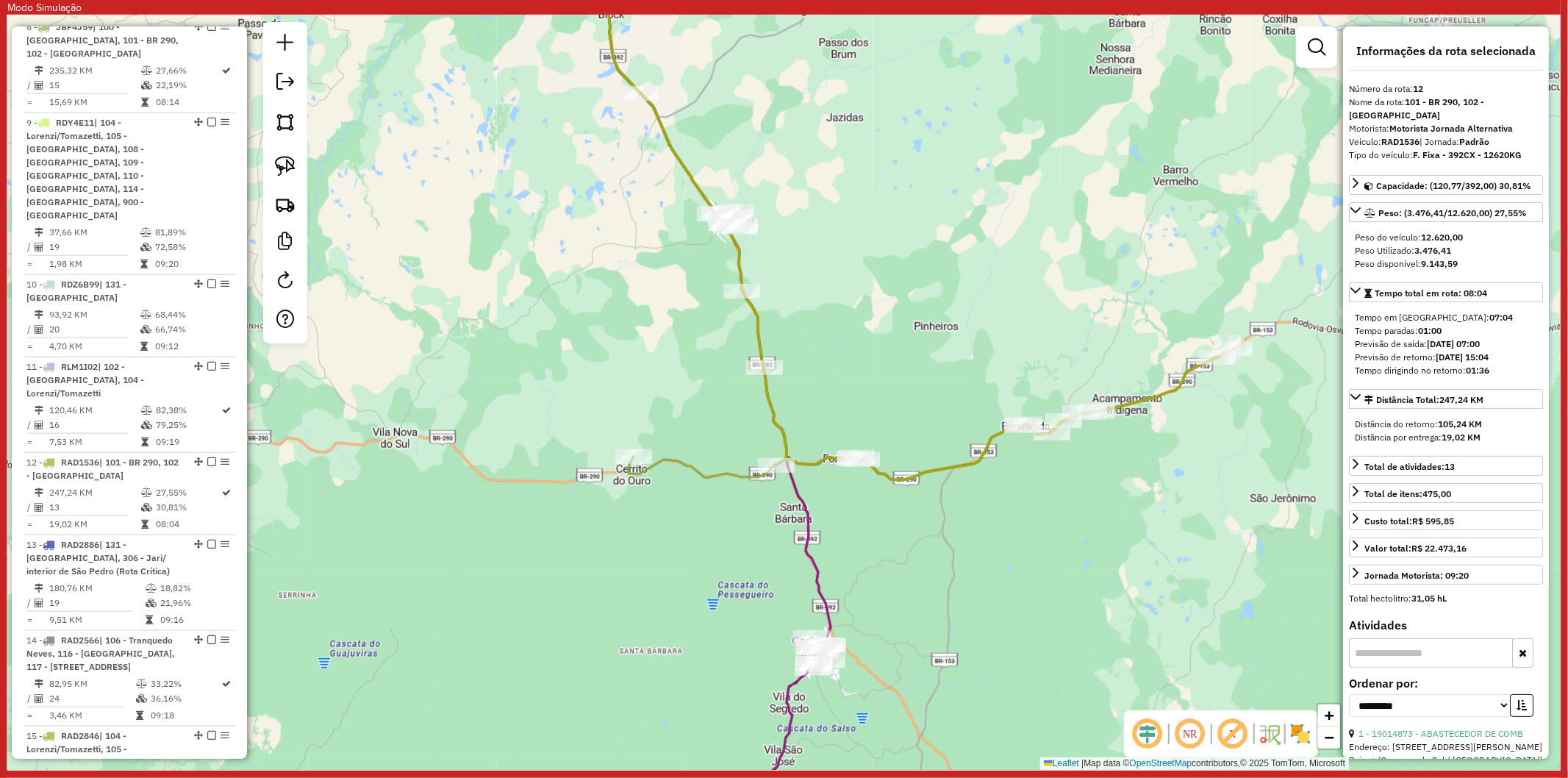
scroll to position [1700, 0]
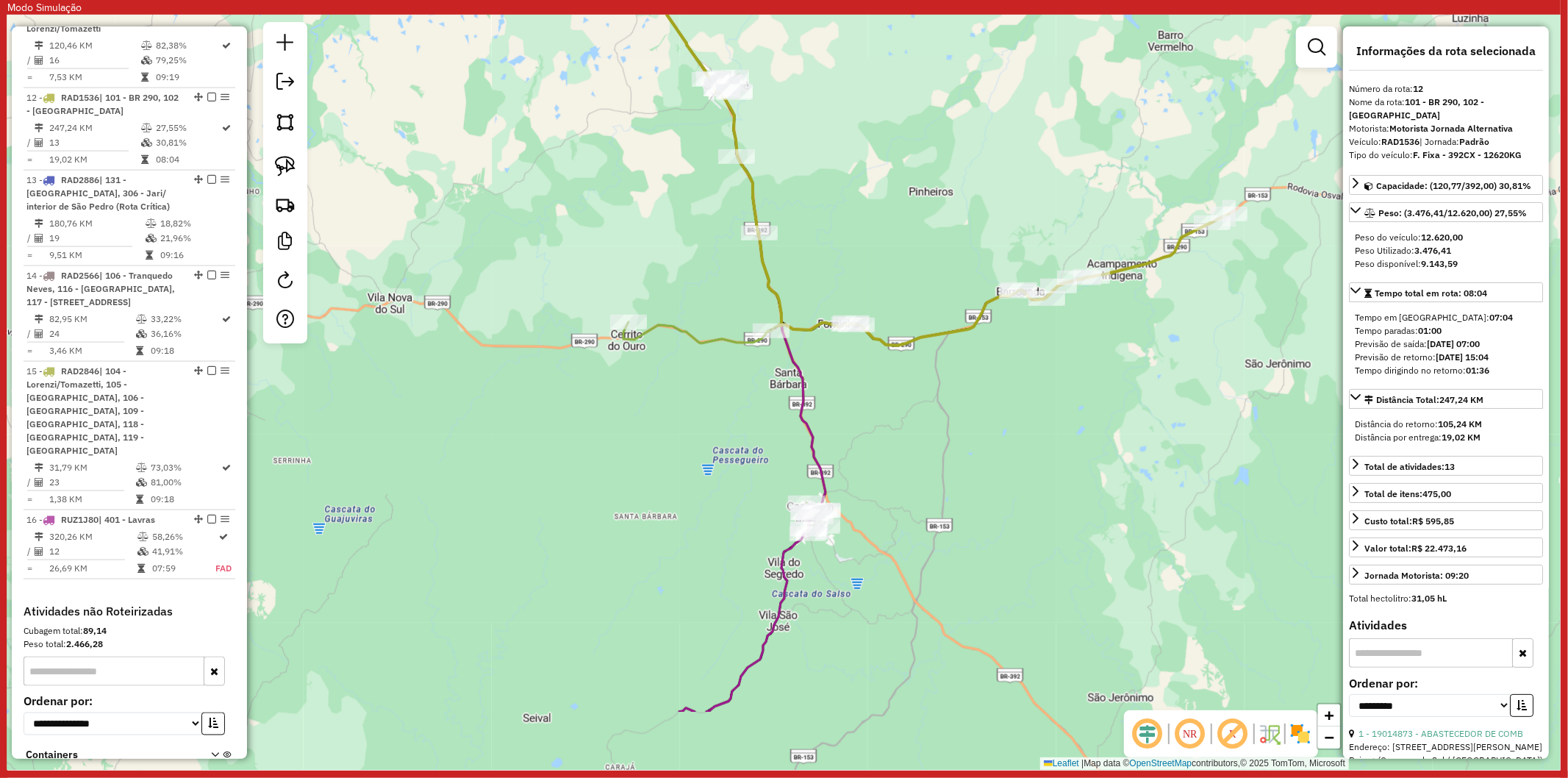
drag, startPoint x: 915, startPoint y: 641, endPoint x: 910, endPoint y: 508, distance: 133.1
click at [910, 508] on div "Janela de atendimento Grade de atendimento Capacidade Transportadoras Veículos …" at bounding box center [784, 391] width 1554 height 755
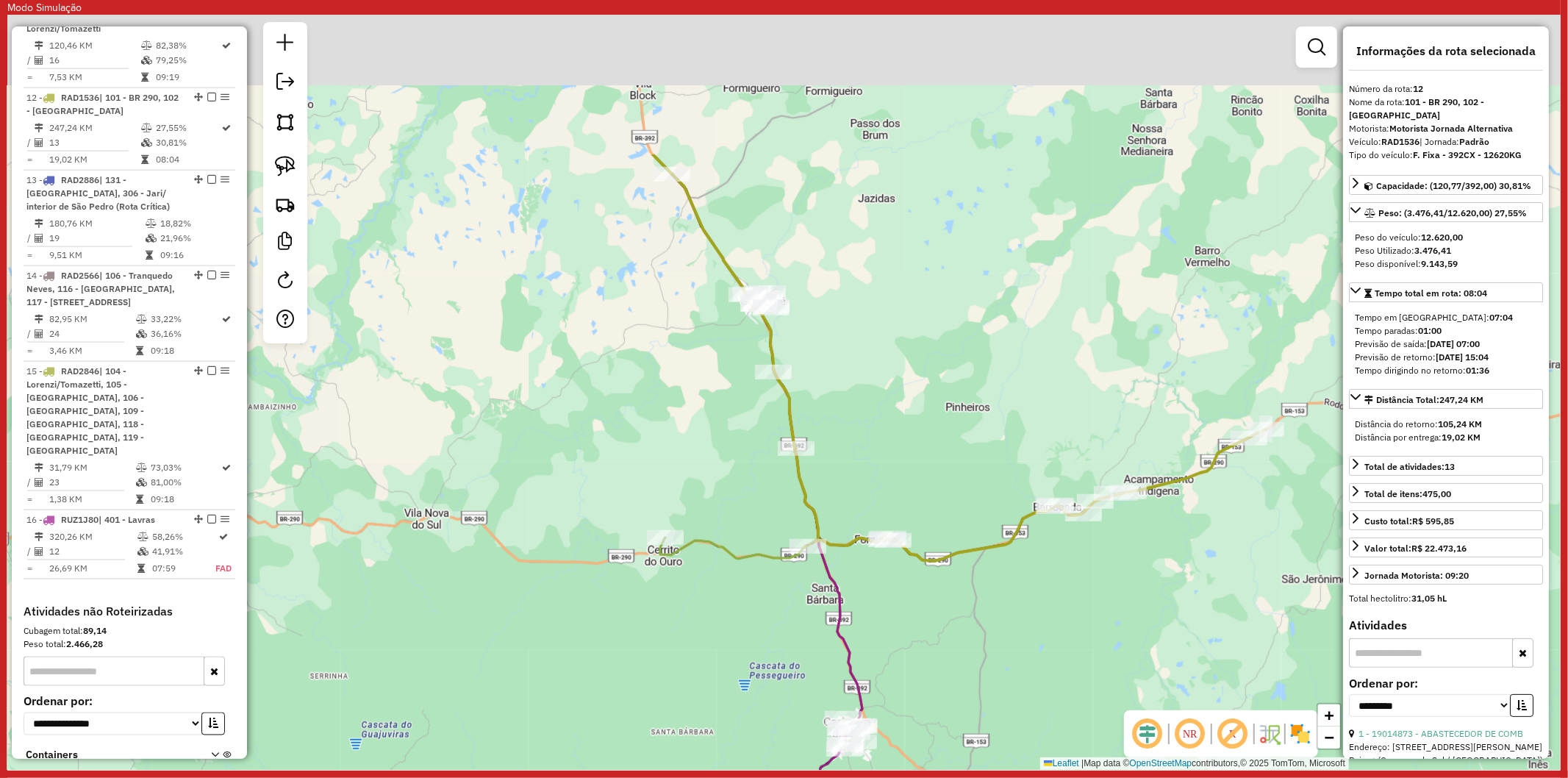
drag, startPoint x: 814, startPoint y: 189, endPoint x: 855, endPoint y: 415, distance: 229.7
click at [855, 415] on div "Janela de atendimento Grade de atendimento Capacidade Transportadoras Veículos …" at bounding box center [784, 391] width 1554 height 755
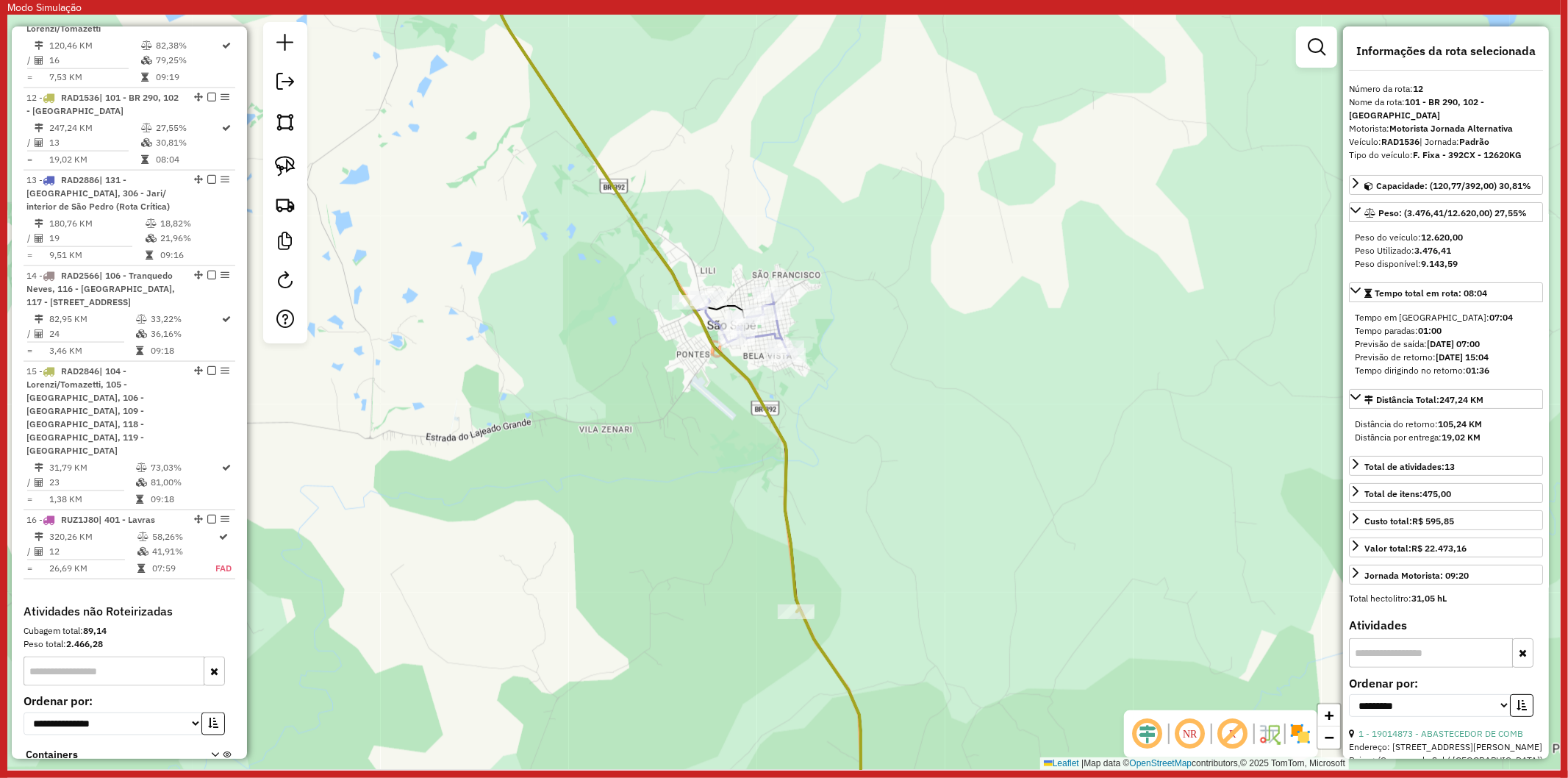
click at [778, 326] on icon at bounding box center [629, 147] width 319 height 416
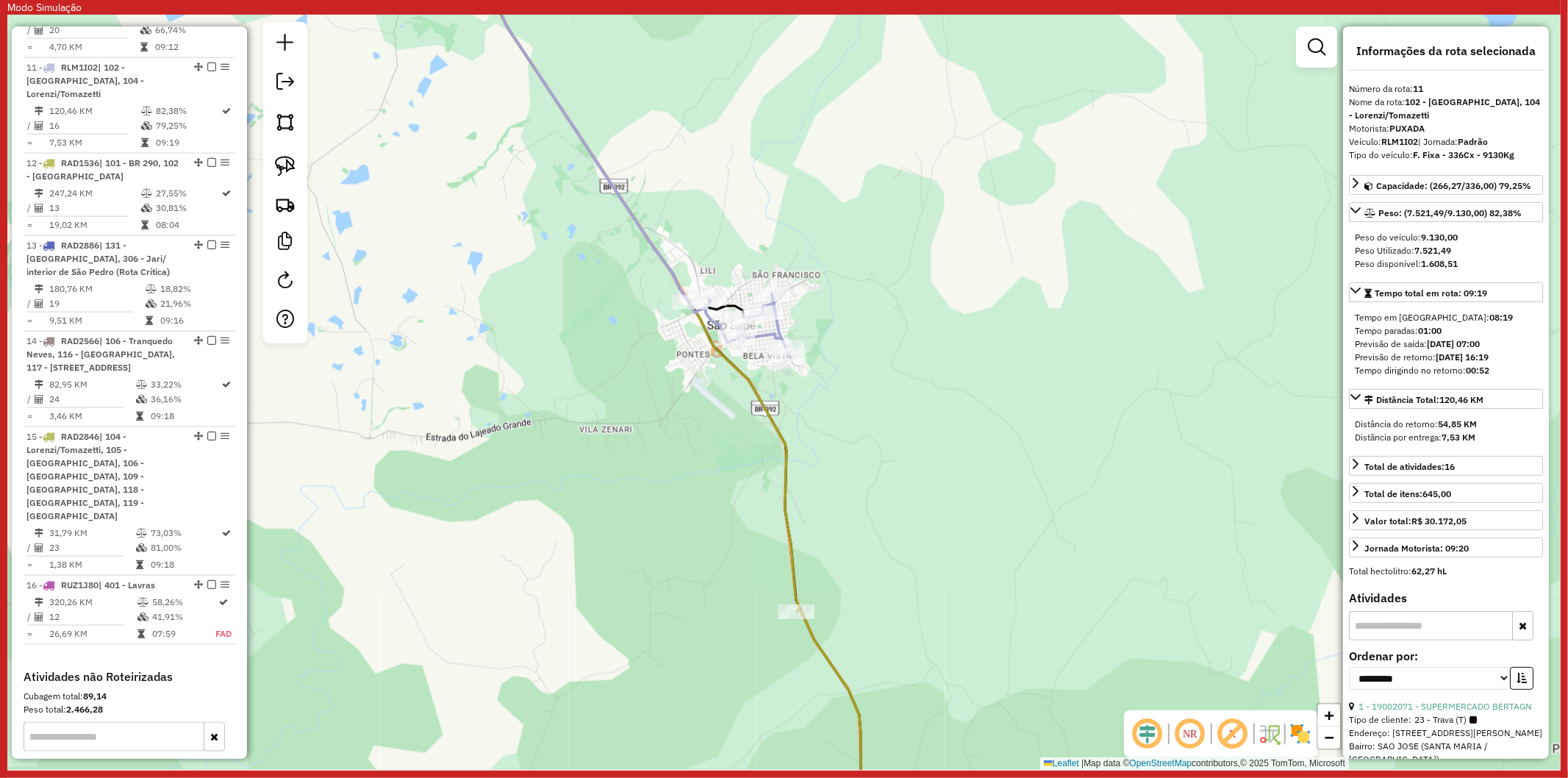
scroll to position [1617, 0]
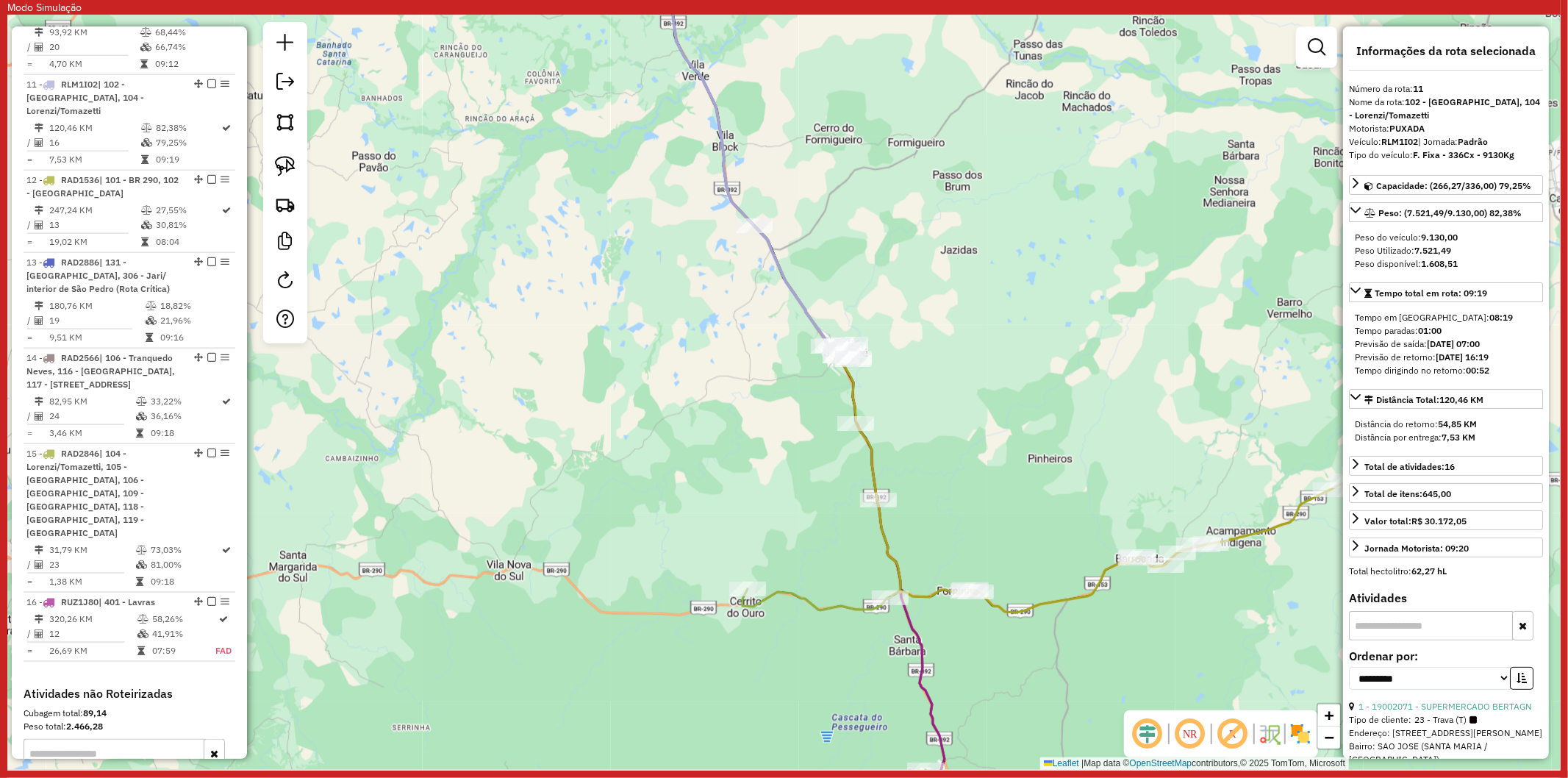
click at [1032, 608] on icon at bounding box center [1103, 517] width 492 height 188
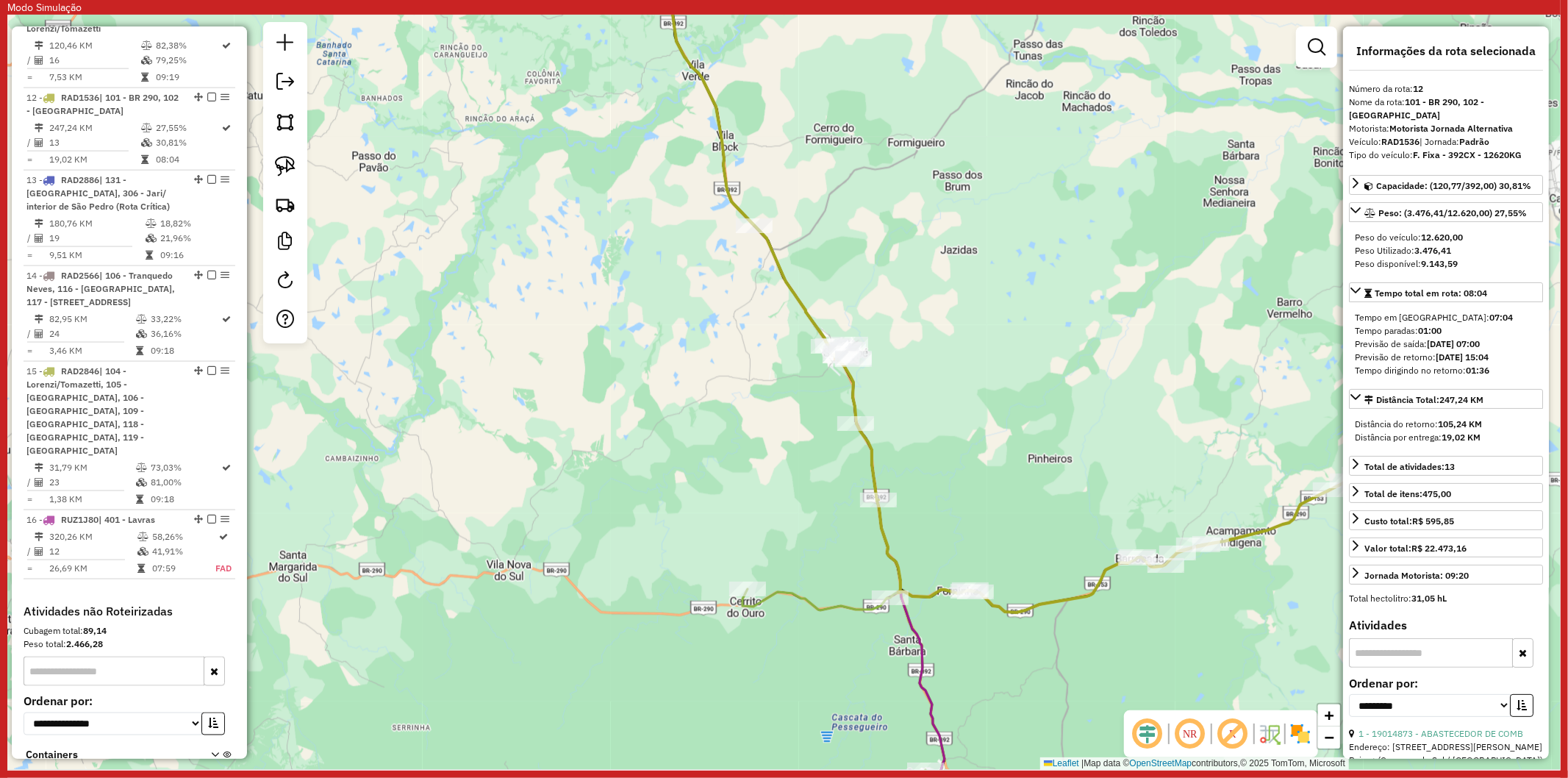
click at [821, 604] on icon at bounding box center [843, 573] width 202 height 455
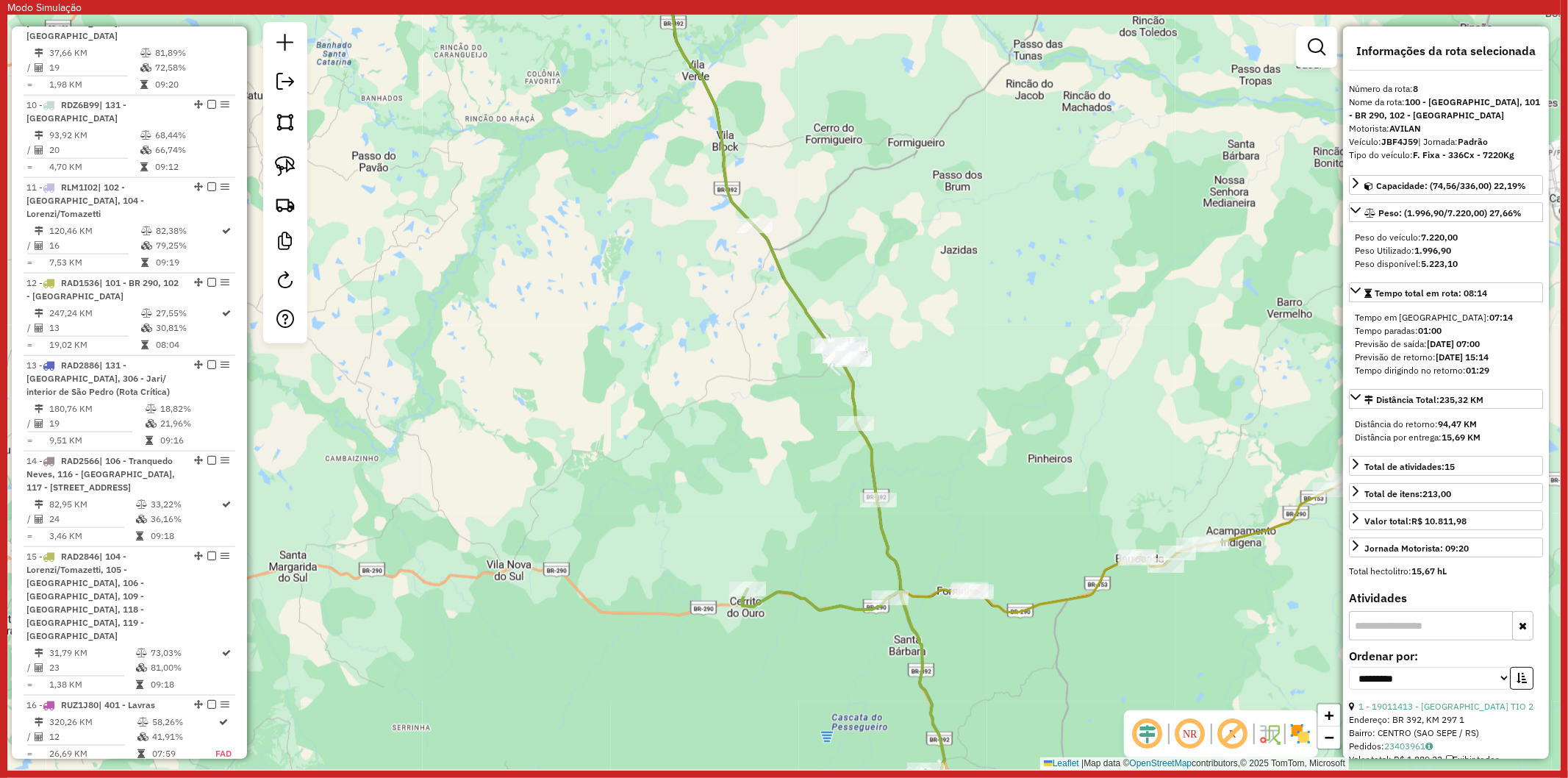
scroll to position [1330, 0]
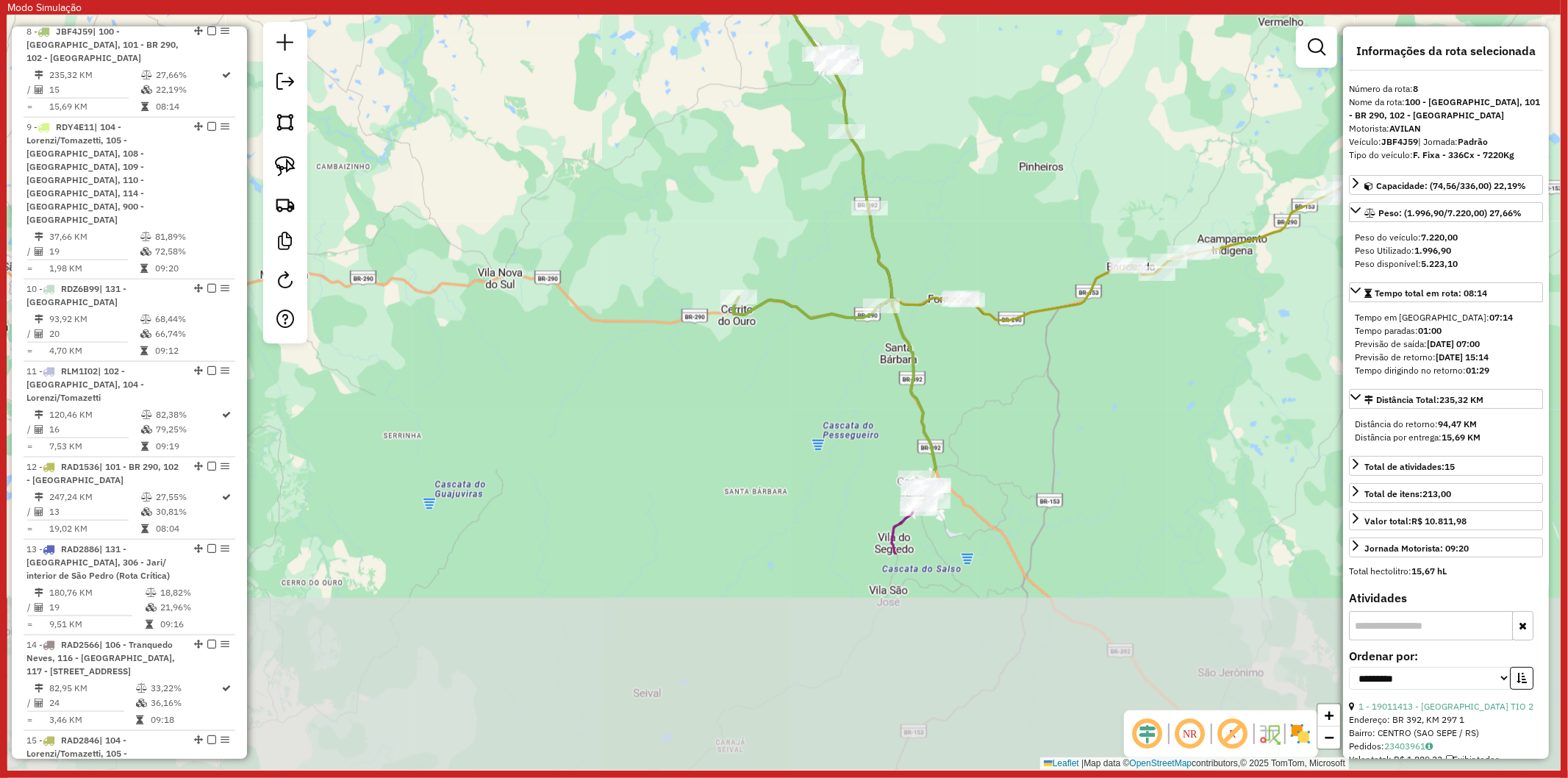
drag, startPoint x: 804, startPoint y: 685, endPoint x: 795, endPoint y: 393, distance: 292.1
click at [795, 393] on div "Janela de atendimento Grade de atendimento Capacidade Transportadoras Veículos …" at bounding box center [784, 391] width 1554 height 755
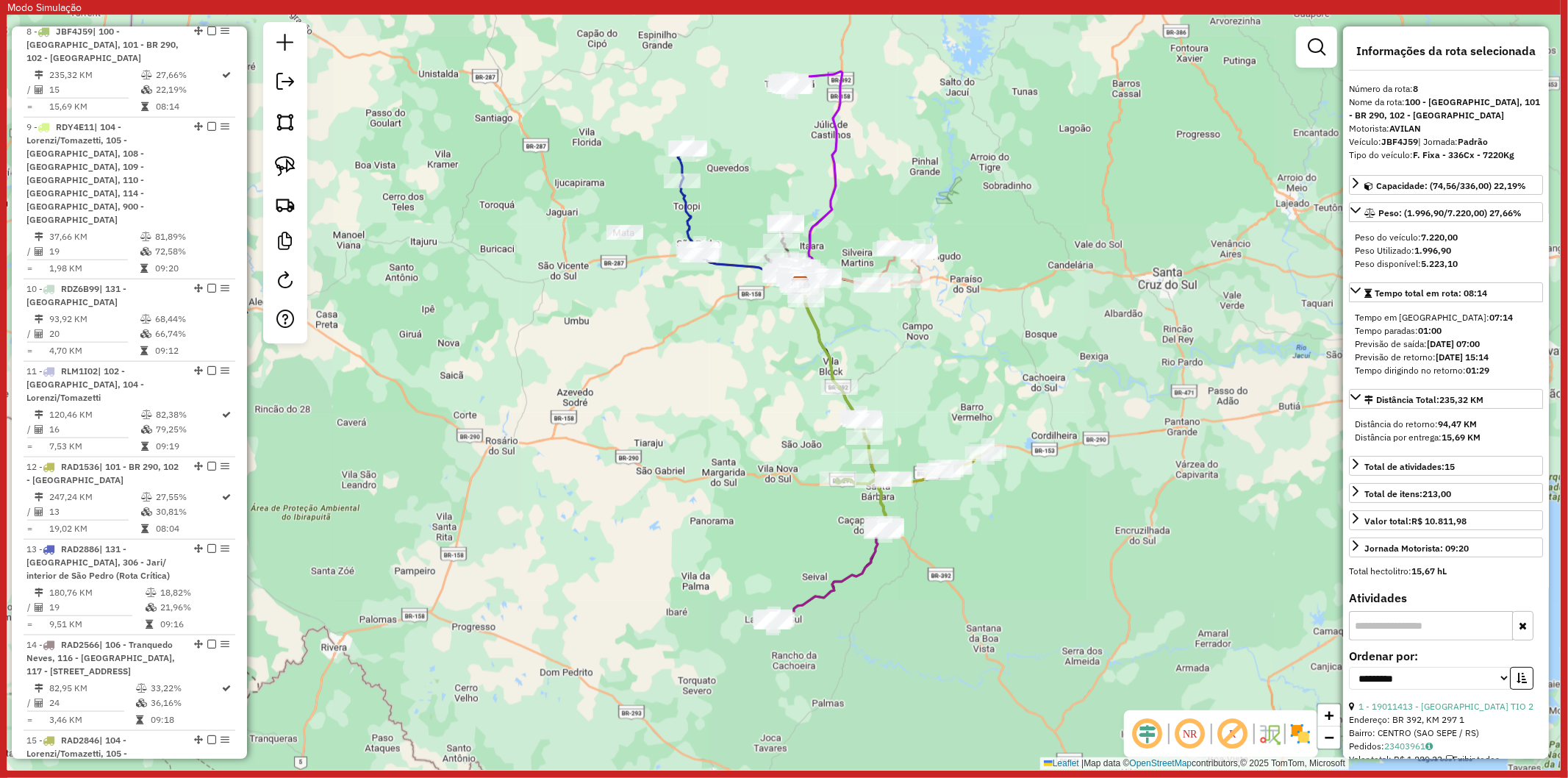
drag, startPoint x: 758, startPoint y: 581, endPoint x: 783, endPoint y: 533, distance: 54.1
click at [775, 511] on div "Janela de atendimento Grade de atendimento Capacidade Transportadoras Veículos …" at bounding box center [784, 391] width 1554 height 755
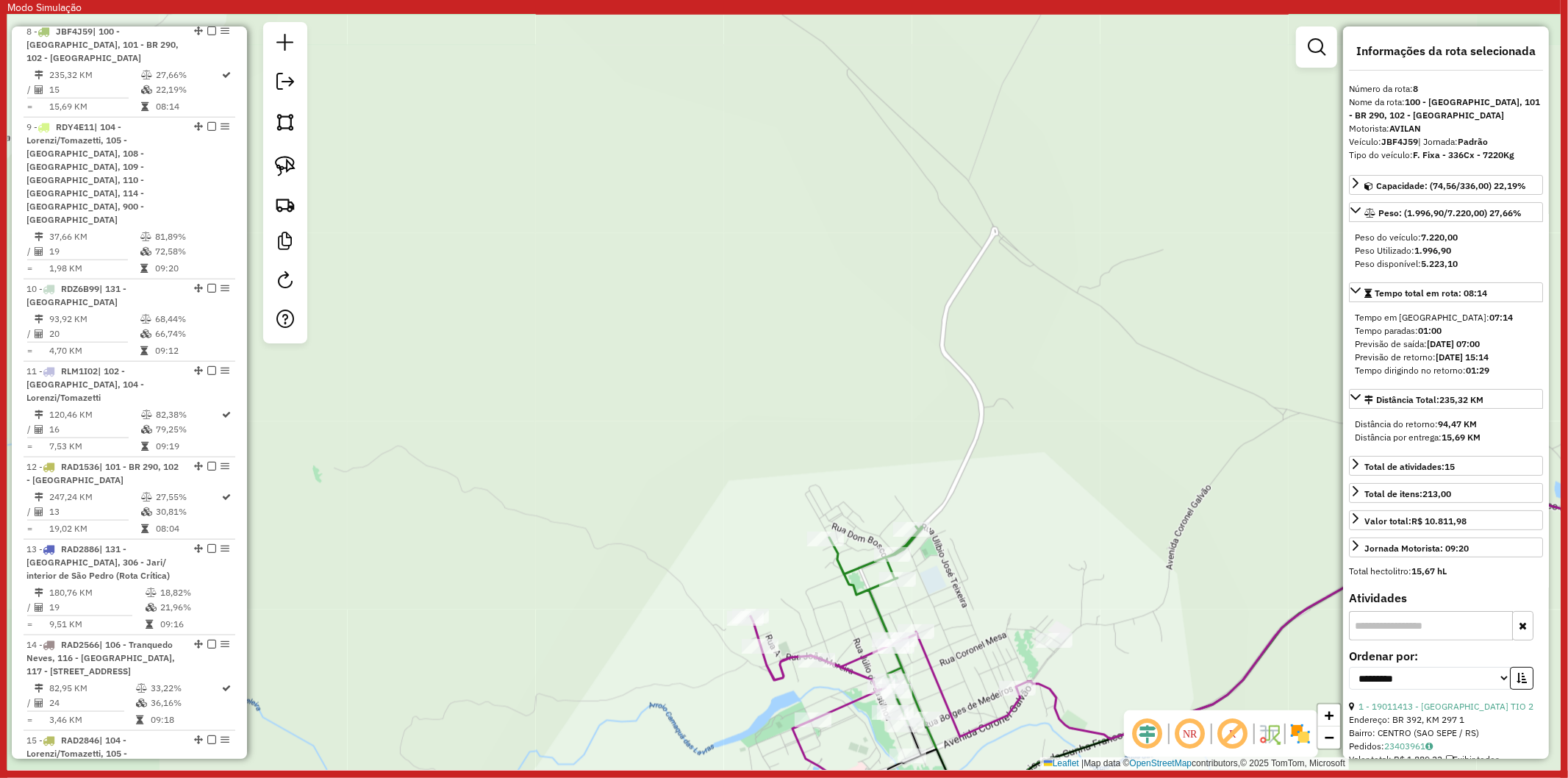
click at [871, 604] on icon at bounding box center [876, 624] width 94 height 197
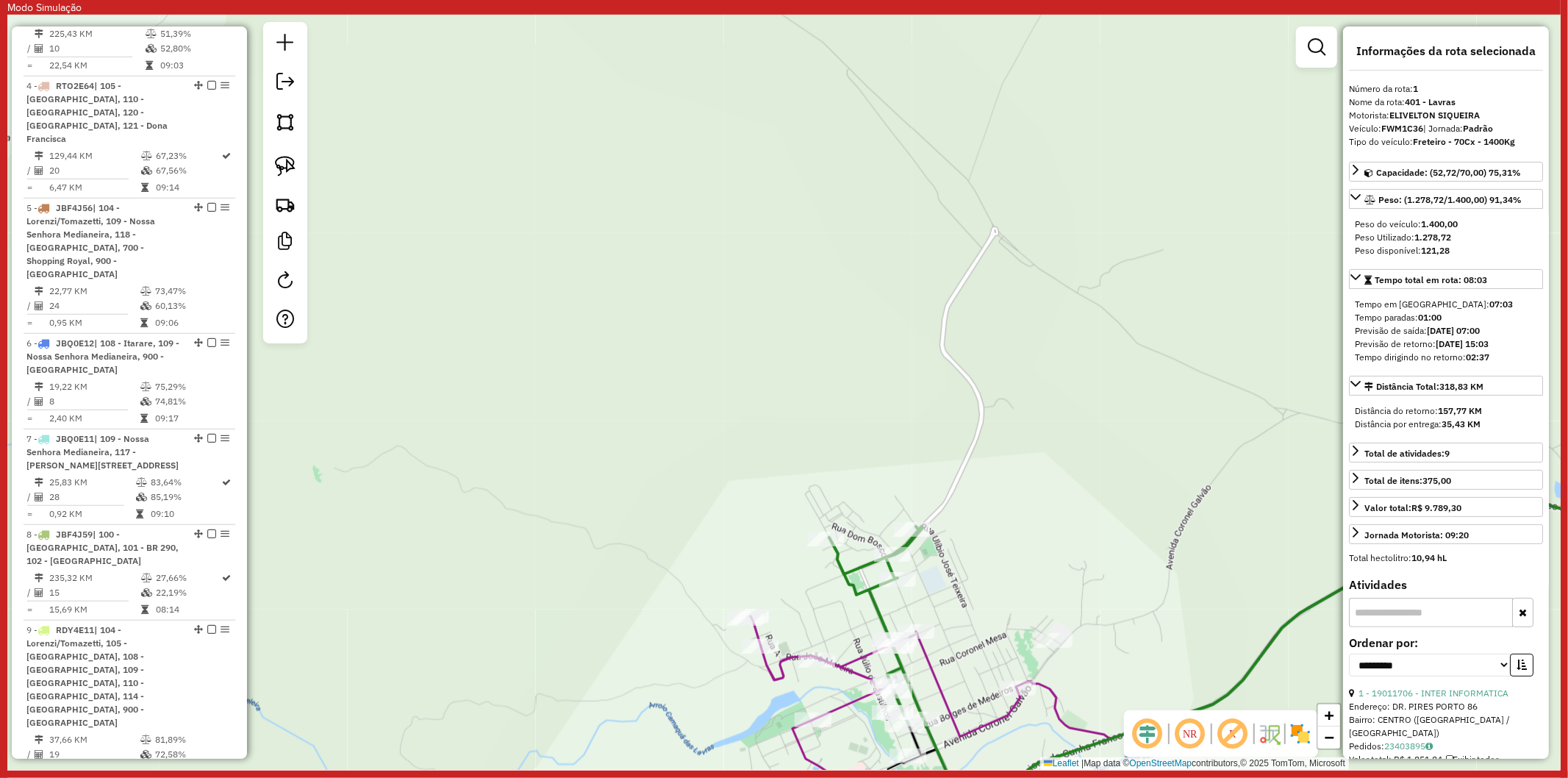
scroll to position [662, 0]
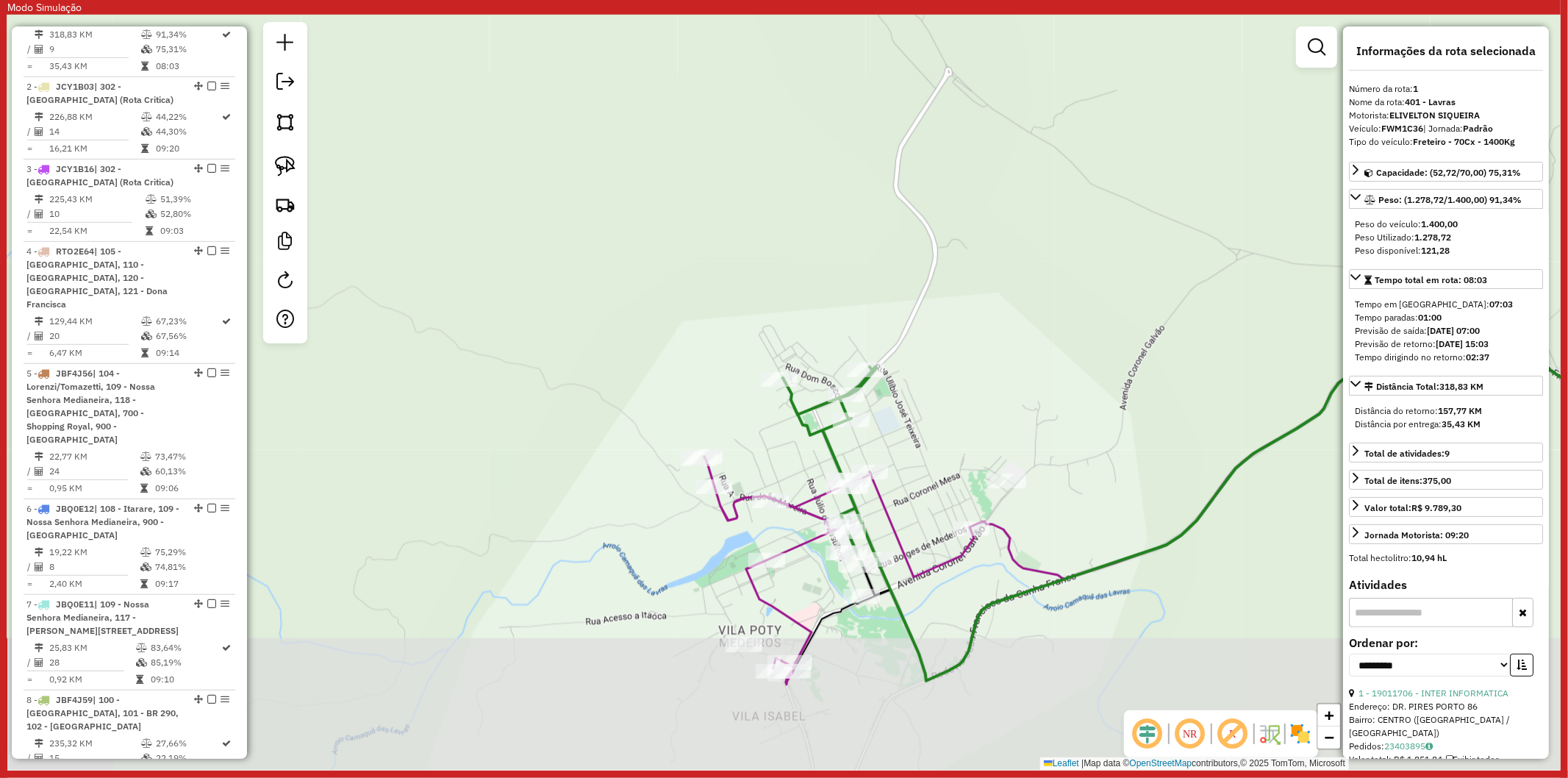
drag, startPoint x: 833, startPoint y: 619, endPoint x: 790, endPoint y: 464, distance: 160.9
click at [790, 464] on div "Janela de atendimento Grade de atendimento Capacidade Transportadoras Veículos …" at bounding box center [784, 391] width 1554 height 755
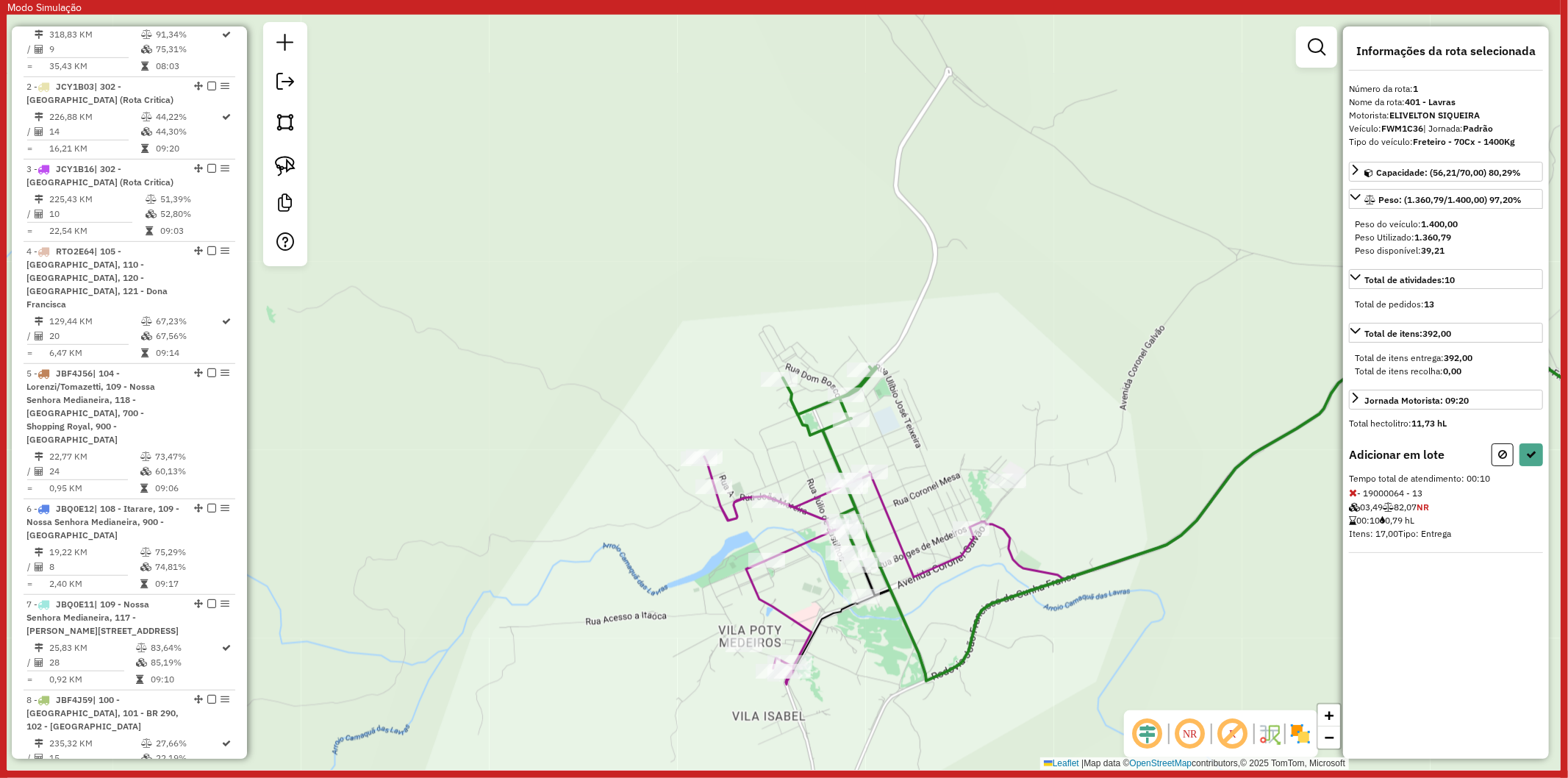
click at [825, 491] on icon at bounding box center [839, 570] width 270 height 228
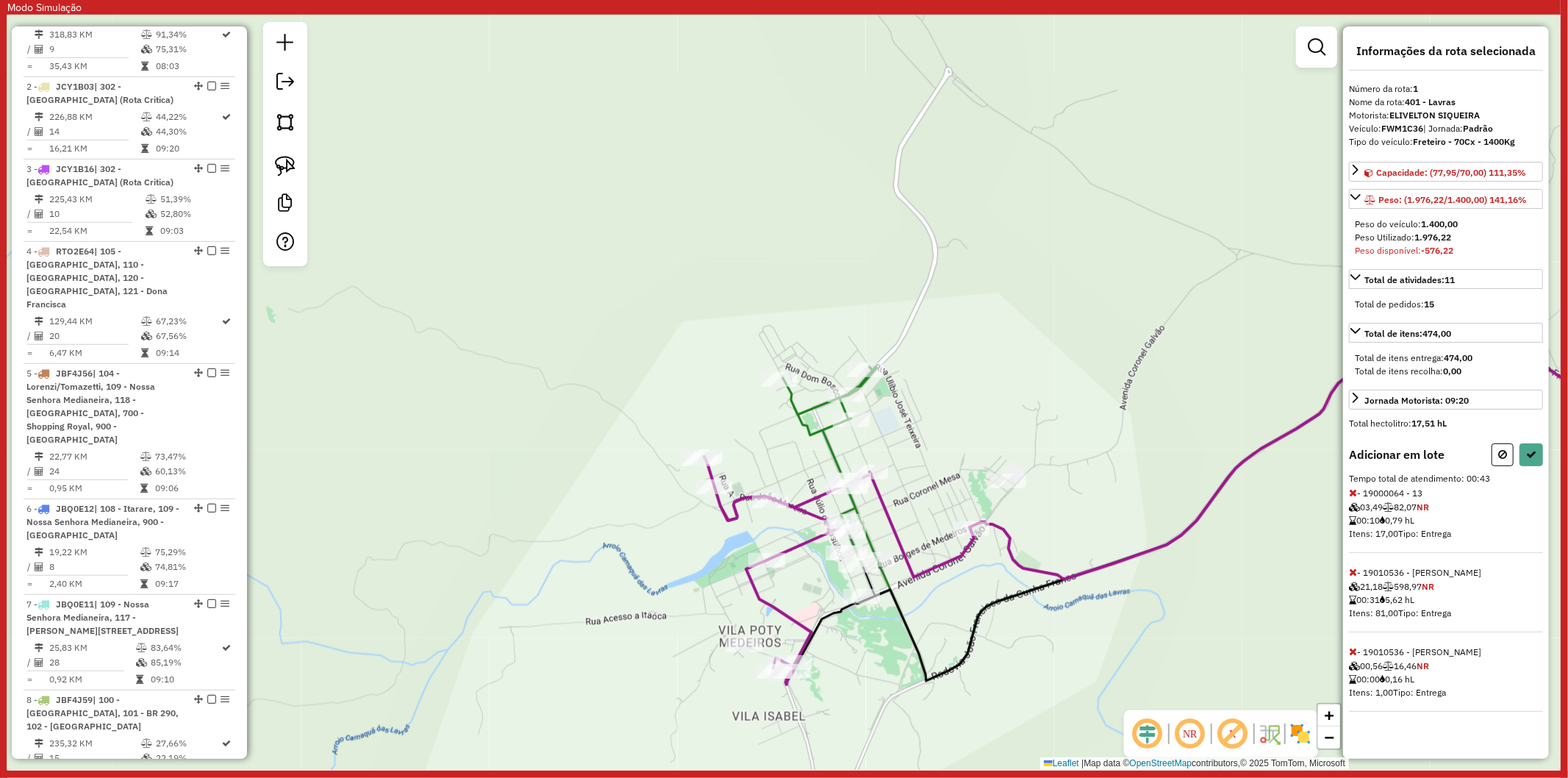
click at [1354, 572] on icon at bounding box center [1353, 572] width 8 height 11
click at [1508, 448] on button at bounding box center [1503, 455] width 22 height 23
select select "**********"
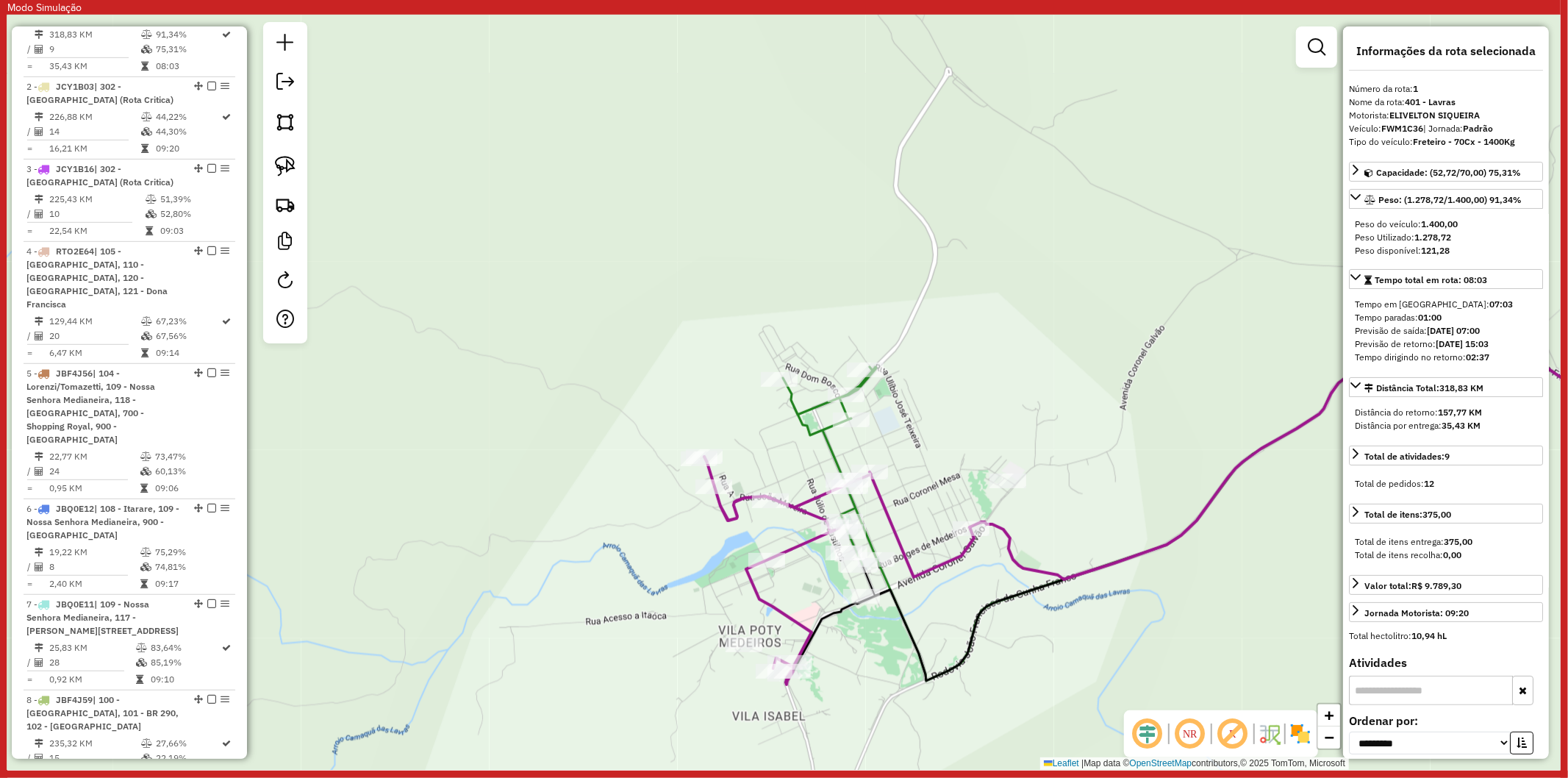
click at [1140, 326] on div "Janela de atendimento Grade de atendimento Capacidade Transportadoras Veículos …" at bounding box center [784, 391] width 1554 height 755
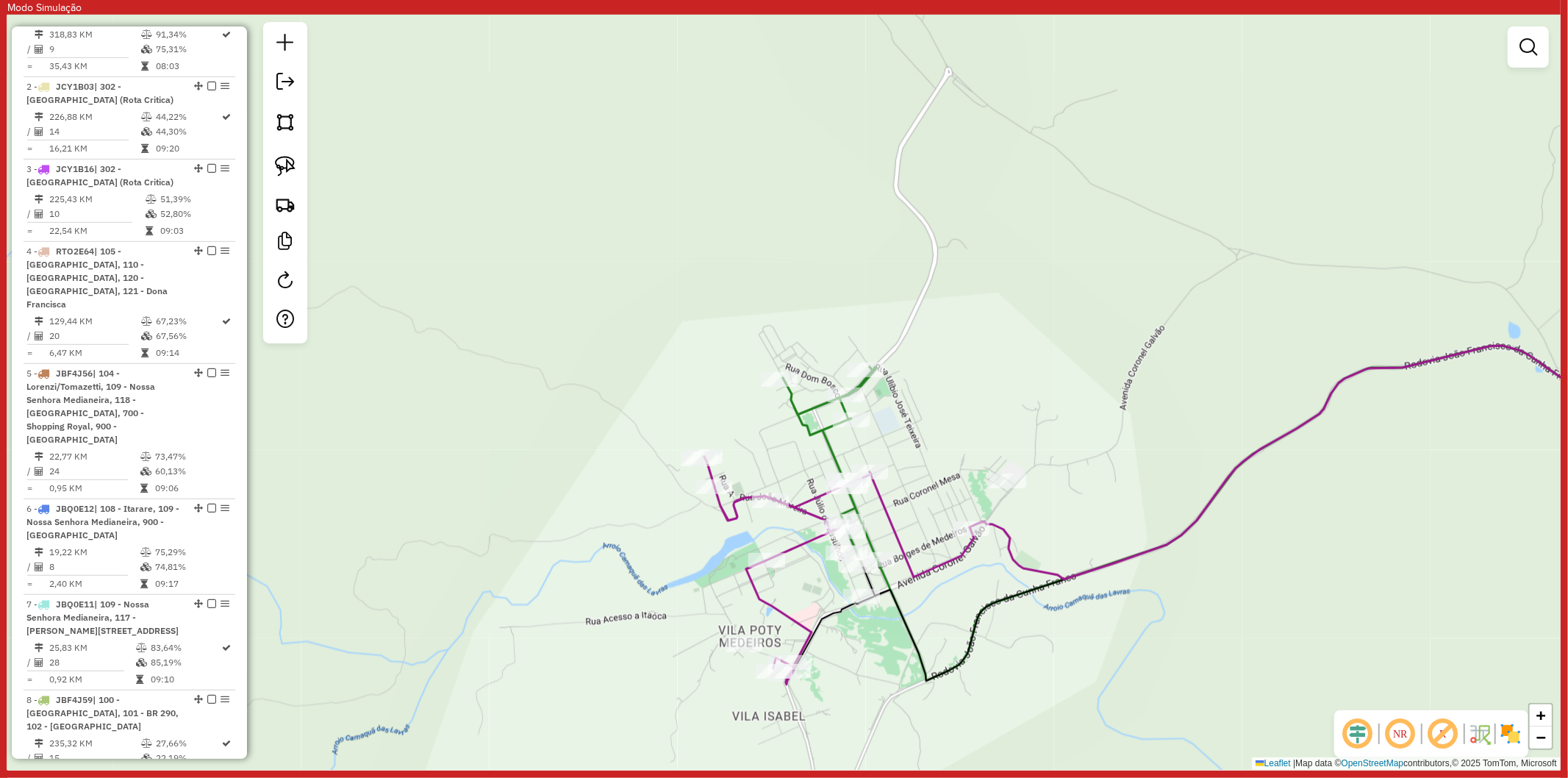
click at [818, 431] on icon at bounding box center [829, 465] width 94 height 197
select select "**********"
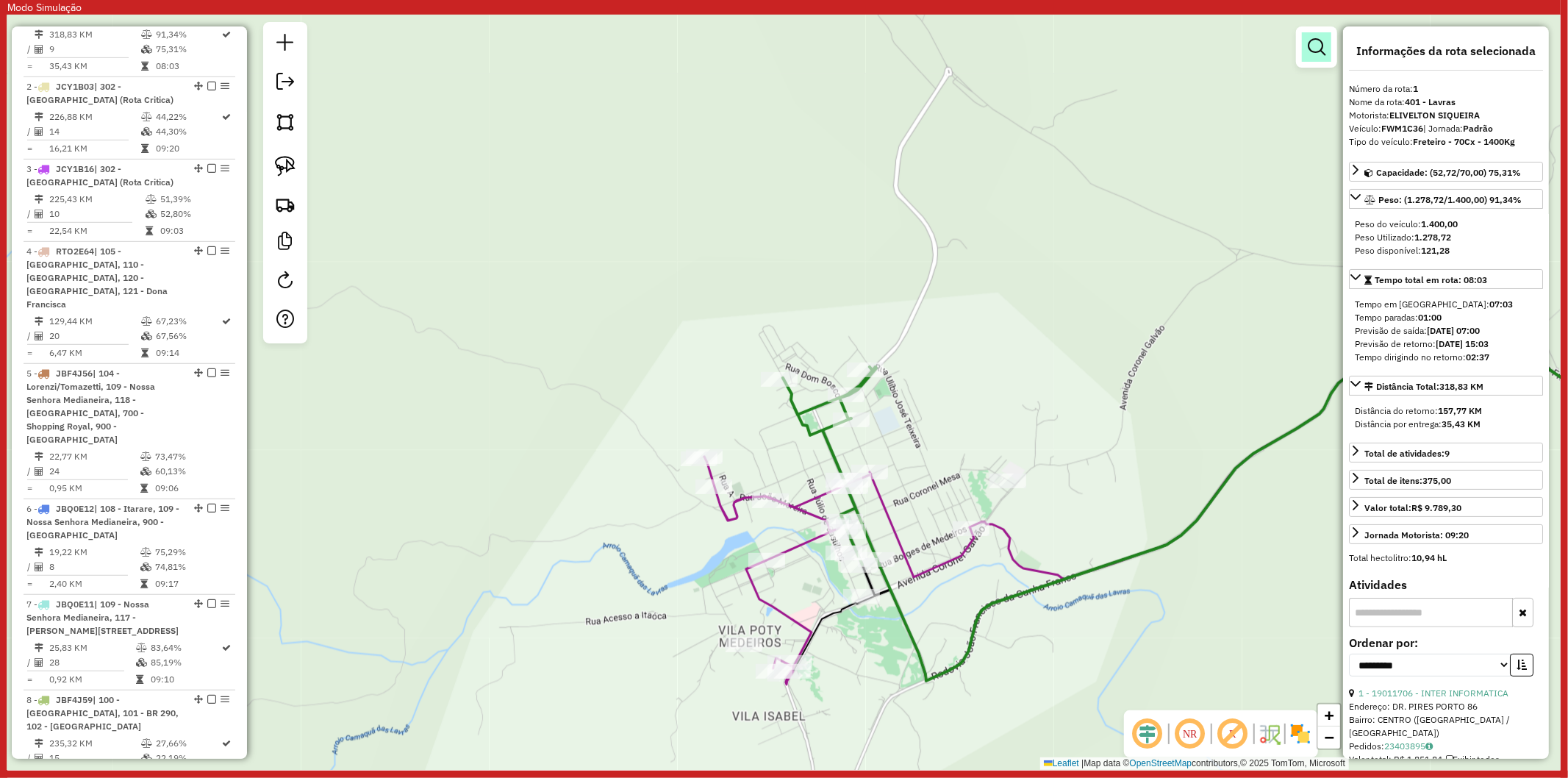
click at [1305, 46] on link at bounding box center [1316, 46] width 29 height 29
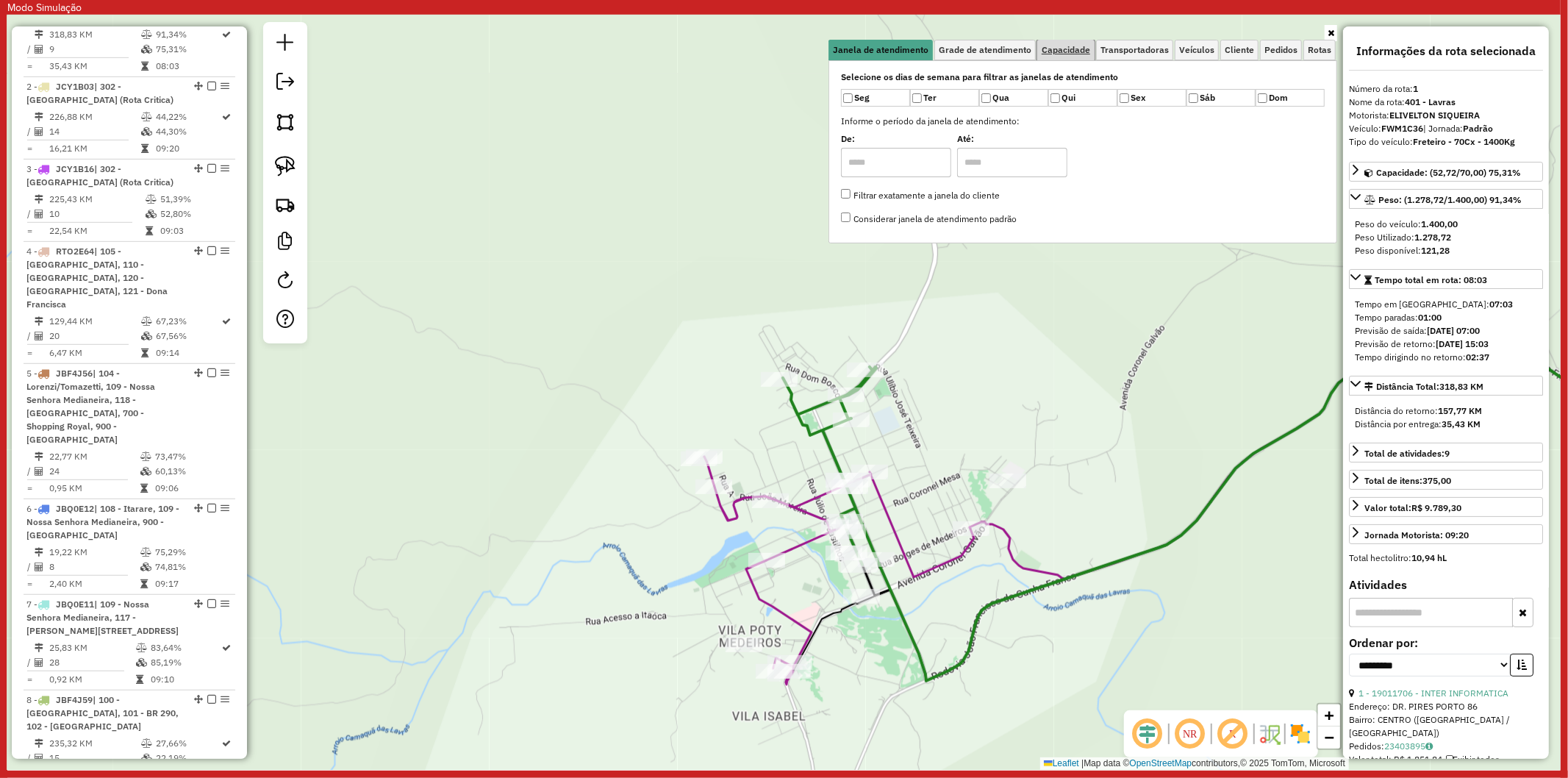
click at [1074, 52] on span "Capacidade" at bounding box center [1066, 50] width 48 height 9
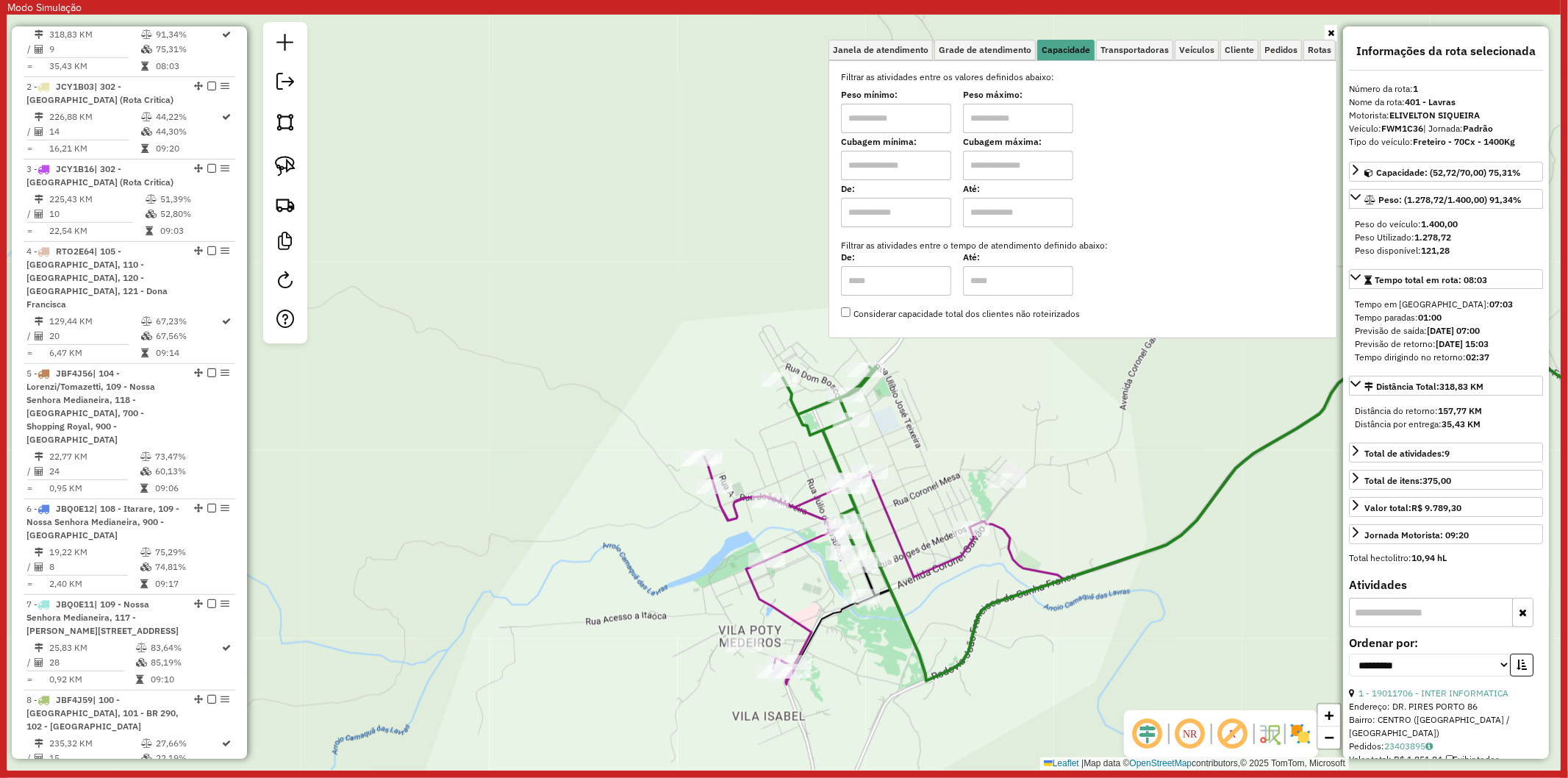
click at [901, 155] on input "text" at bounding box center [895, 165] width 110 height 29
type input "****"
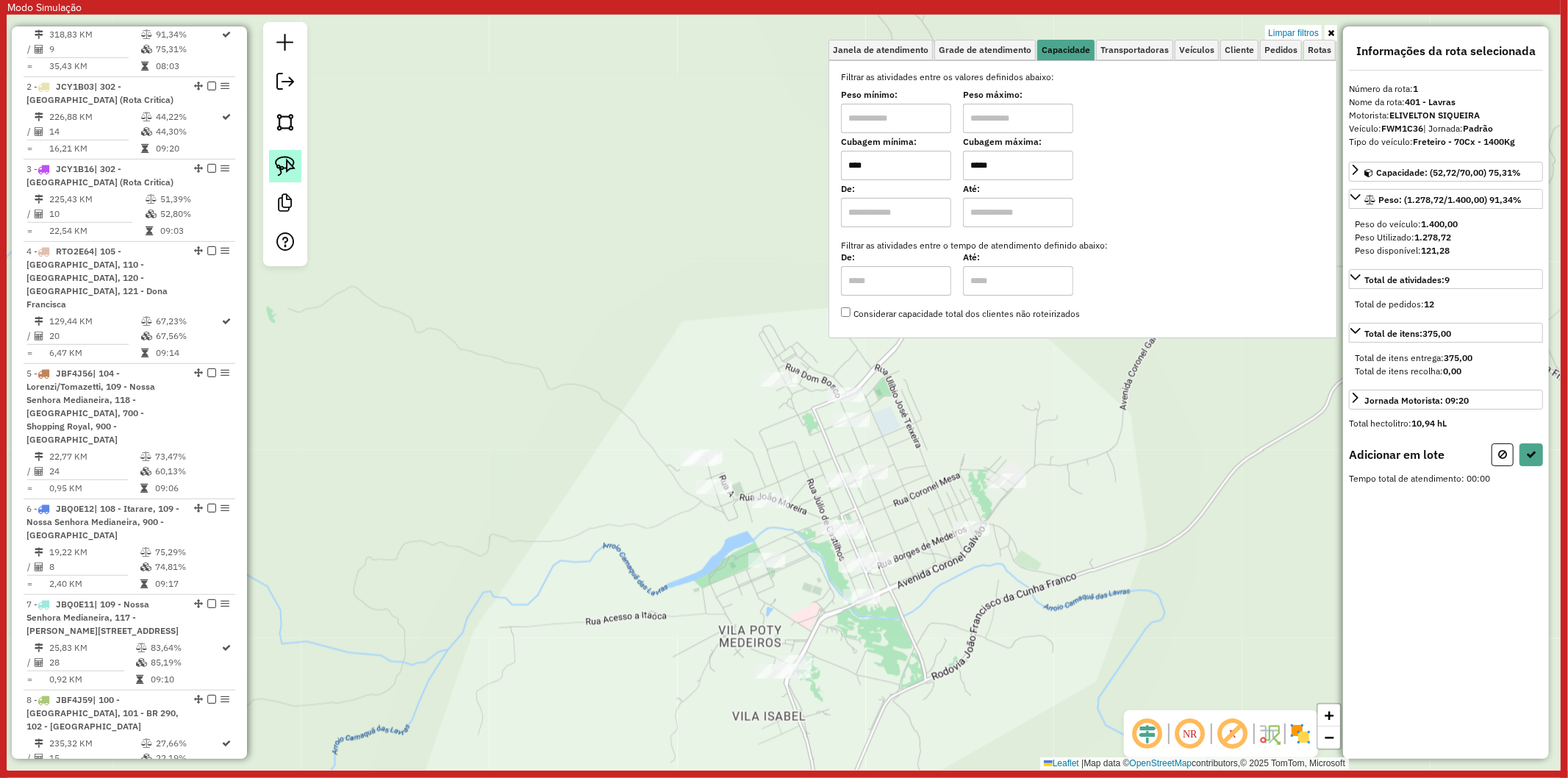
type input "*****"
drag, startPoint x: 278, startPoint y: 167, endPoint x: 537, endPoint y: 392, distance: 343.1
click at [278, 168] on img at bounding box center [285, 165] width 21 height 21
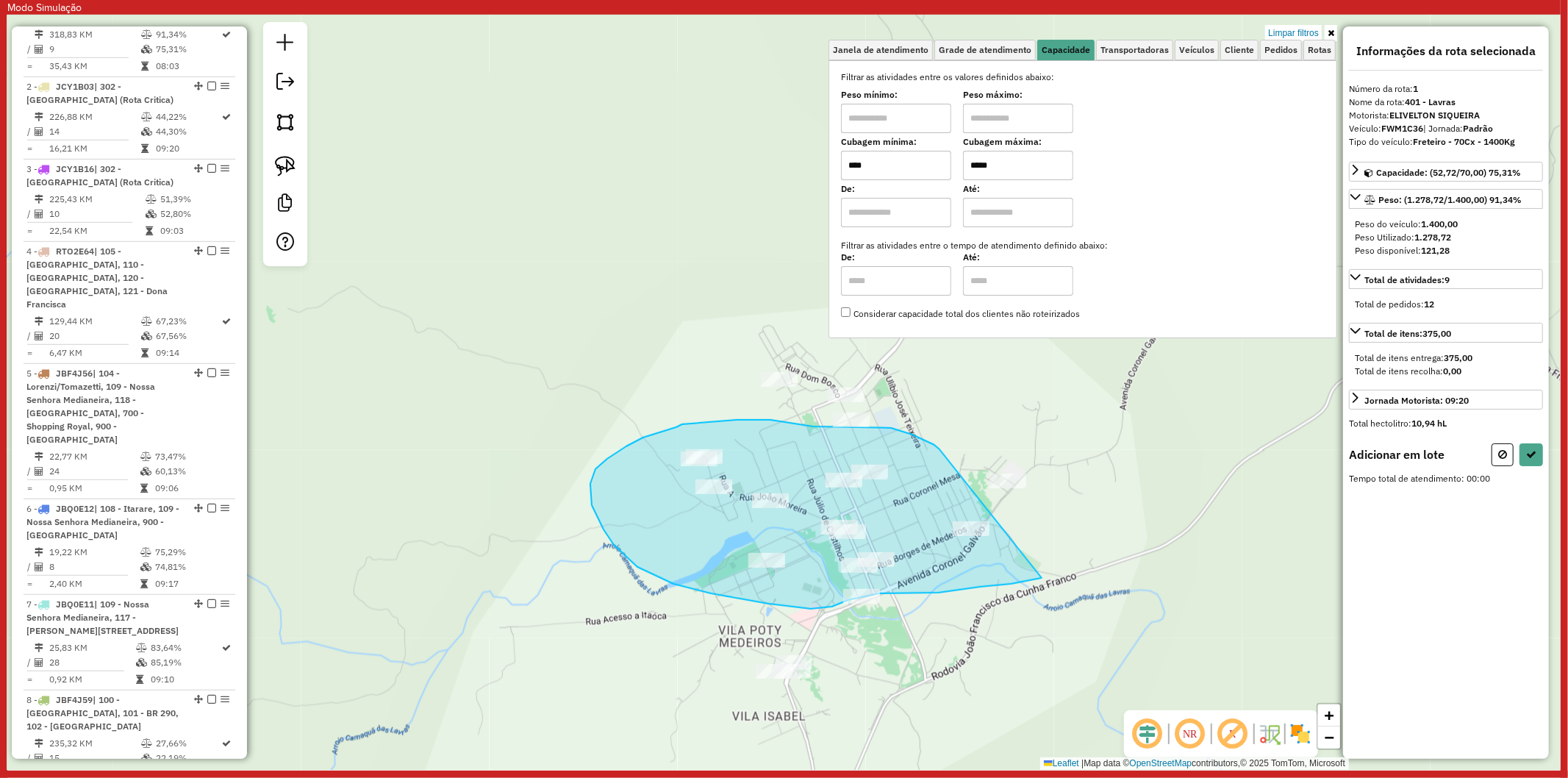
drag, startPoint x: 858, startPoint y: 427, endPoint x: 1094, endPoint y: 426, distance: 236.0
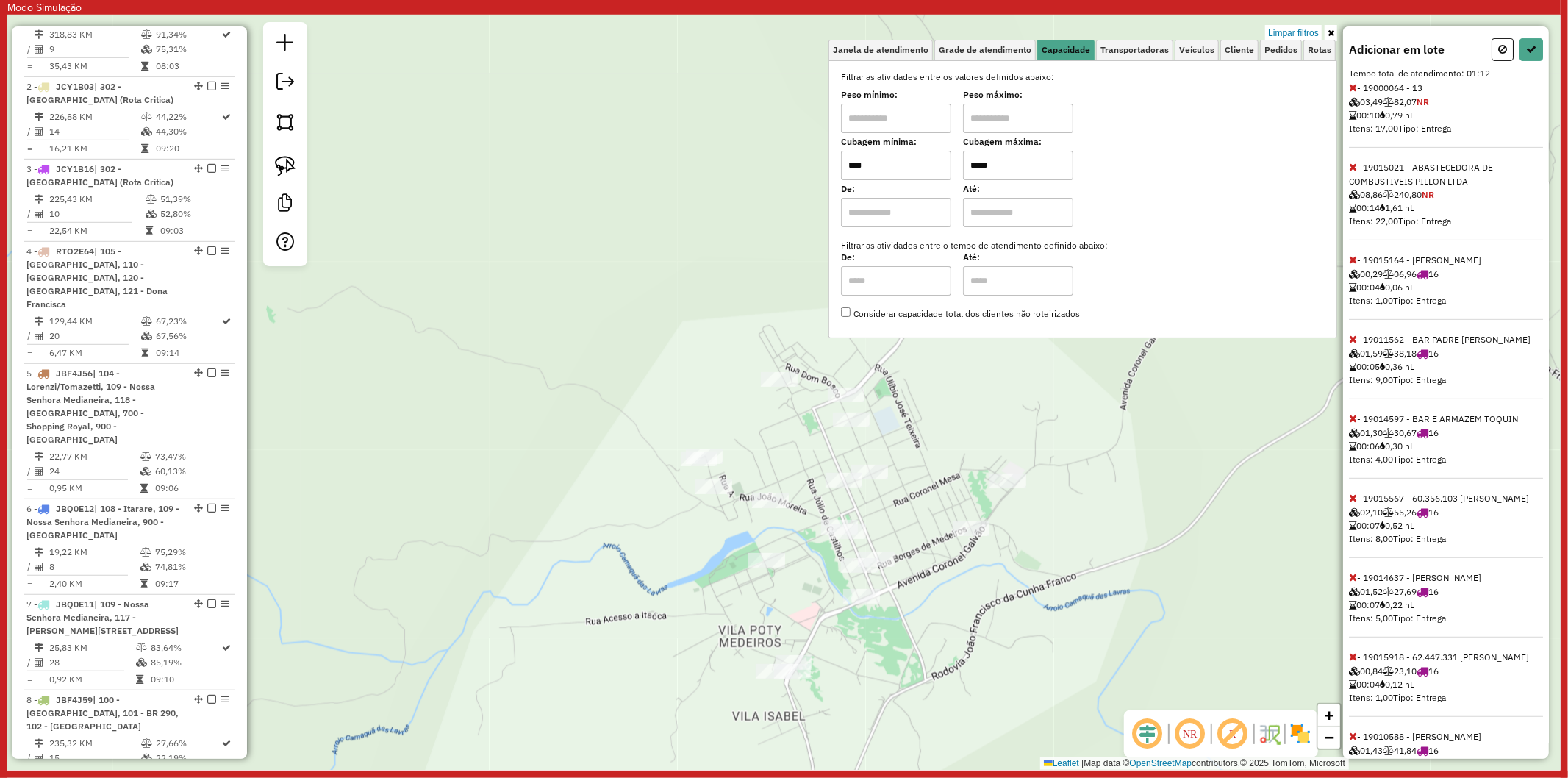
scroll to position [401, 0]
click at [1352, 170] on icon at bounding box center [1353, 171] width 8 height 11
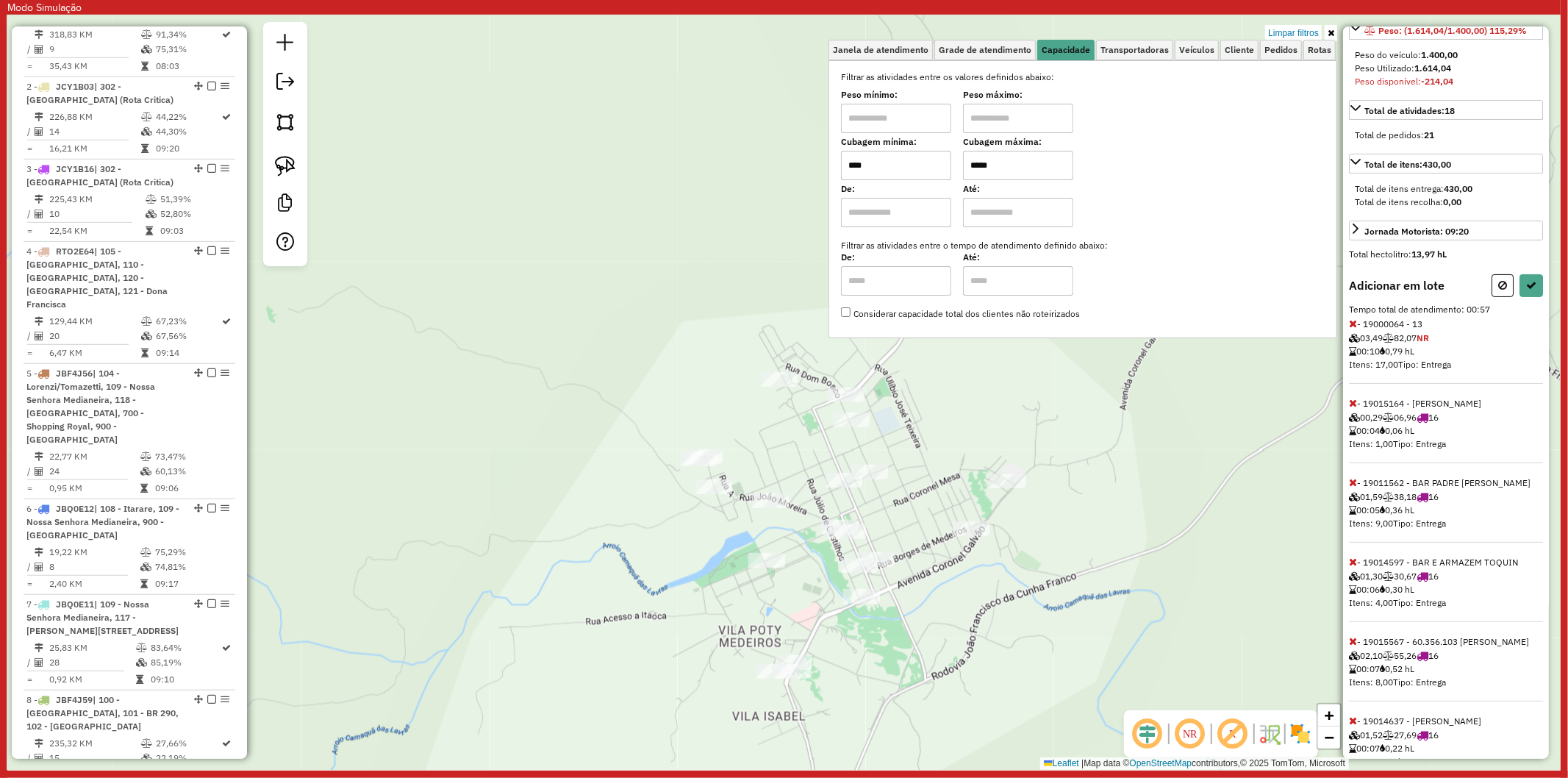
scroll to position [0, 0]
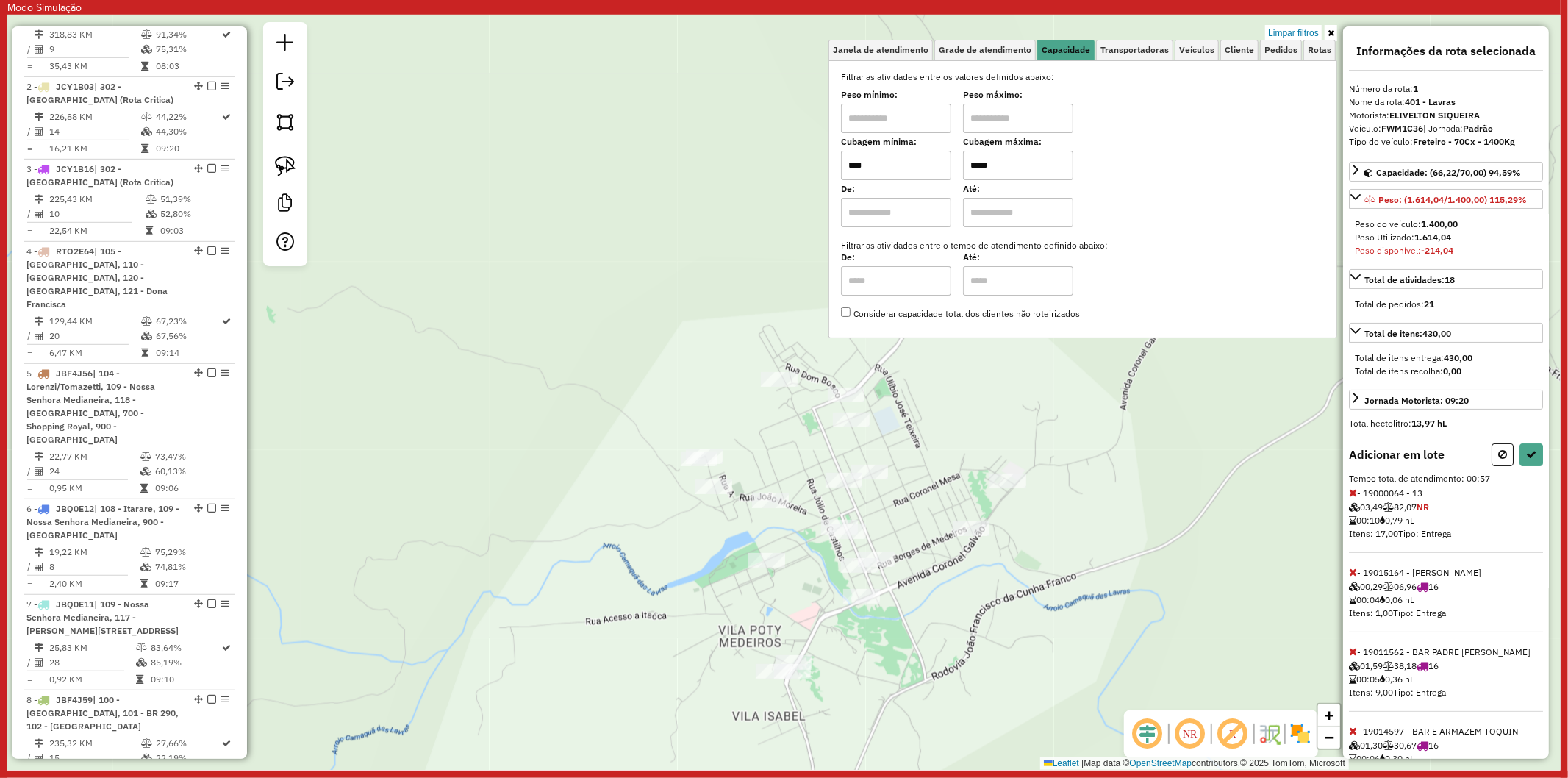
click at [1351, 494] on icon at bounding box center [1353, 493] width 8 height 11
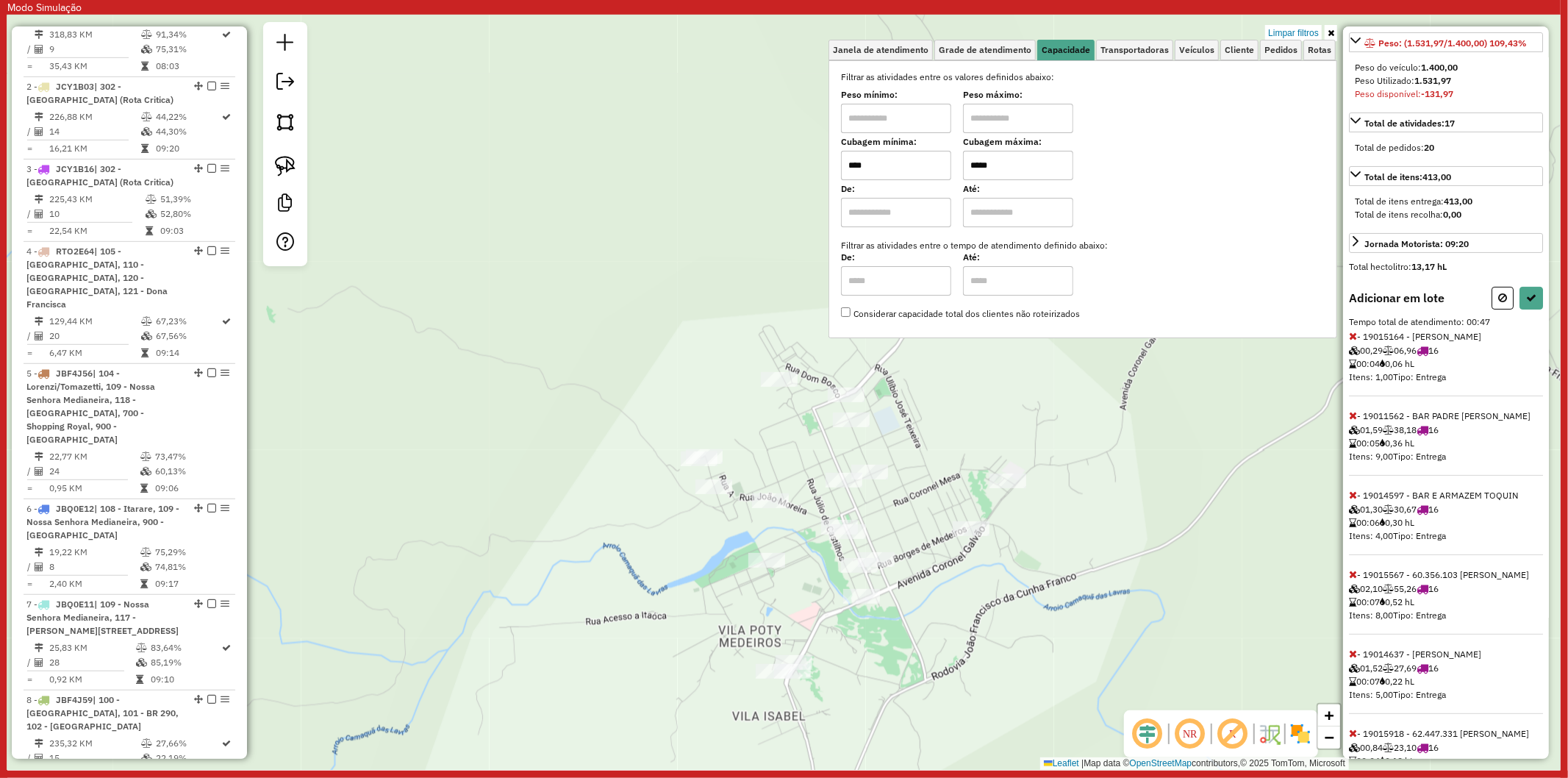
scroll to position [163, 0]
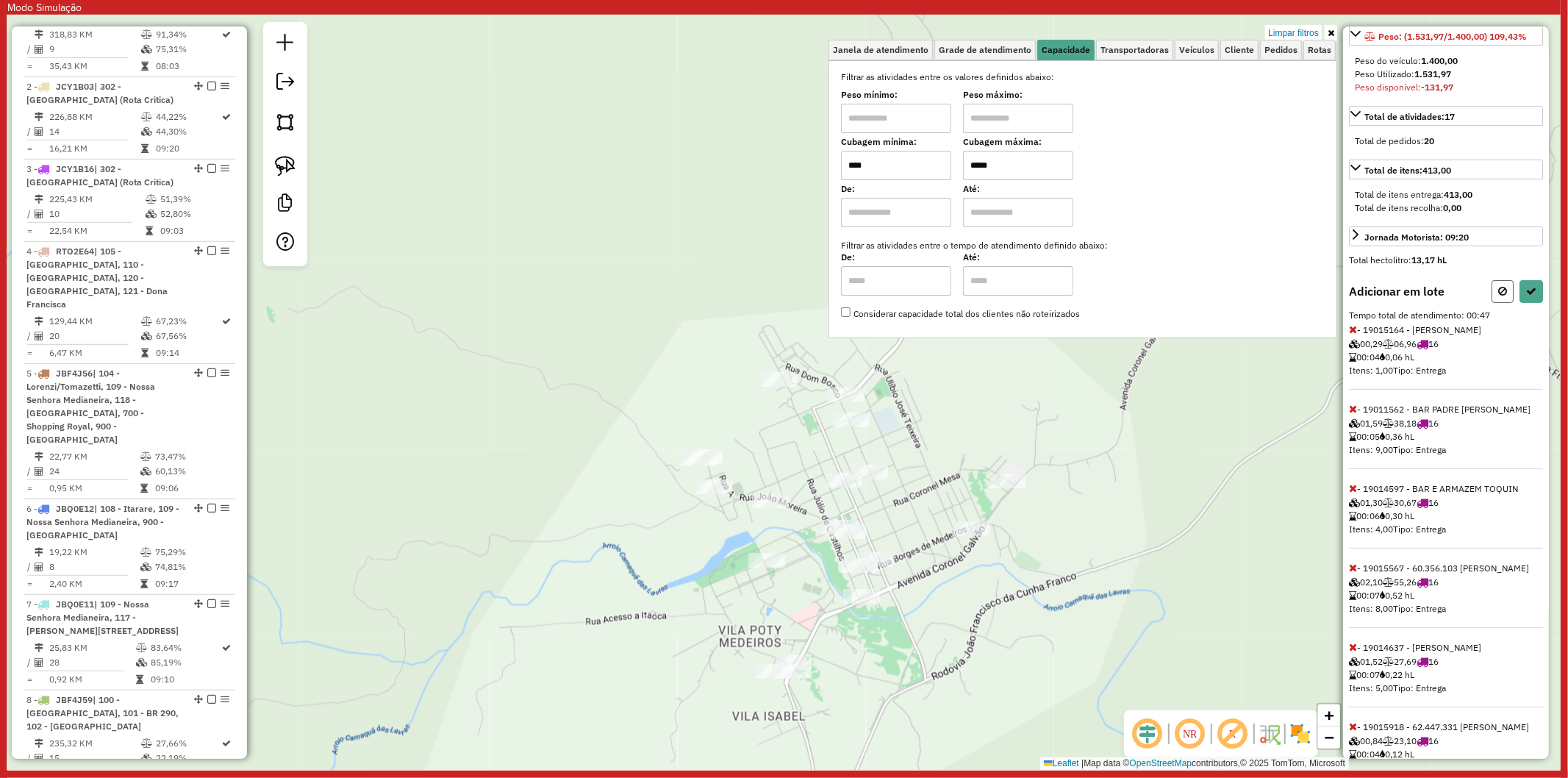
click at [1493, 287] on button at bounding box center [1503, 292] width 22 height 23
select select "**********"
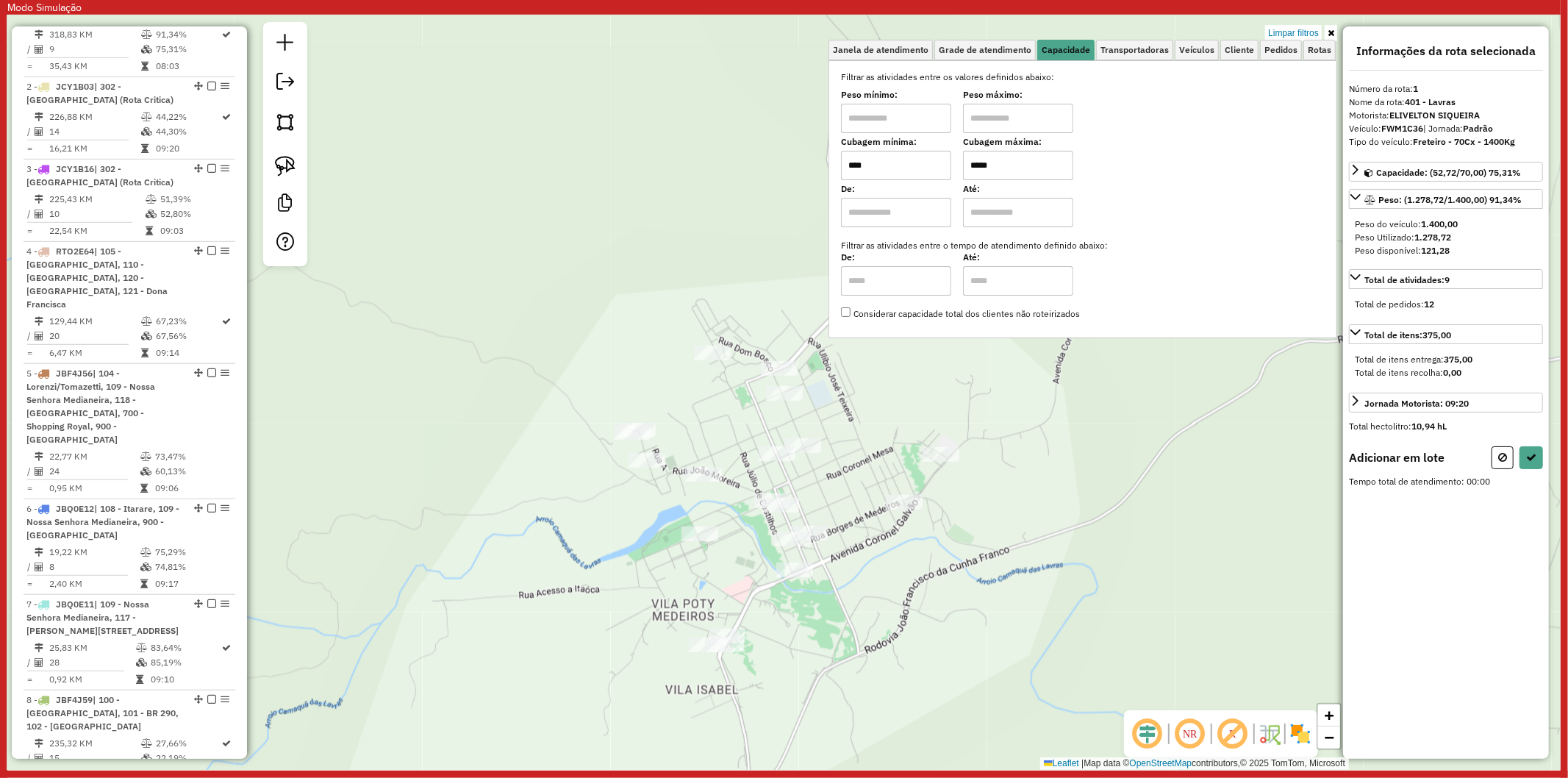
scroll to position [0, 0]
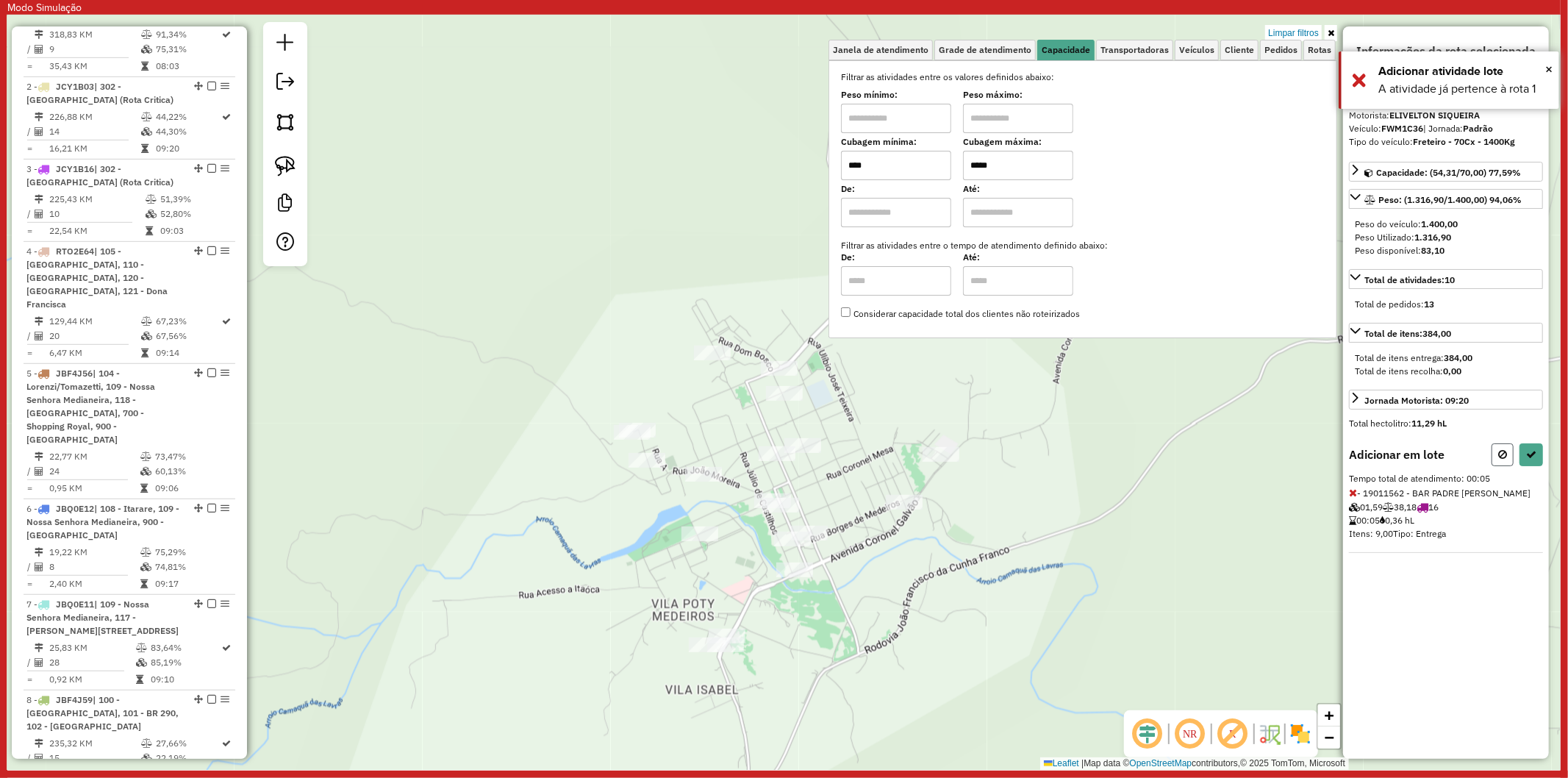
click at [1507, 443] on button at bounding box center [1503, 455] width 22 height 23
select select "**********"
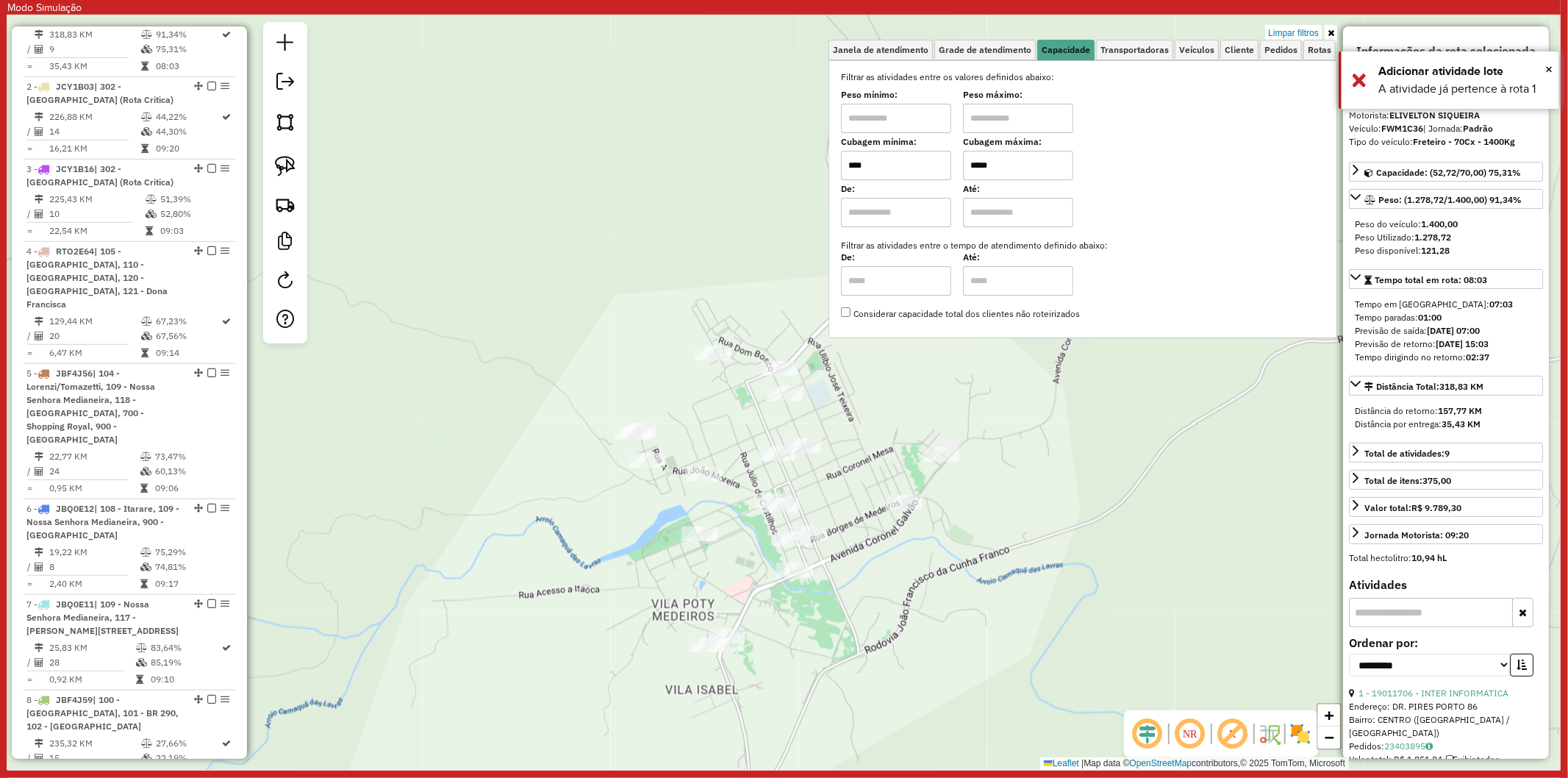
click at [828, 414] on div "Rota 1 - Placa FWM1C36 19014711 - VERA TEREZINHA Limpar filtros Janela de atend…" at bounding box center [784, 391] width 1554 height 755
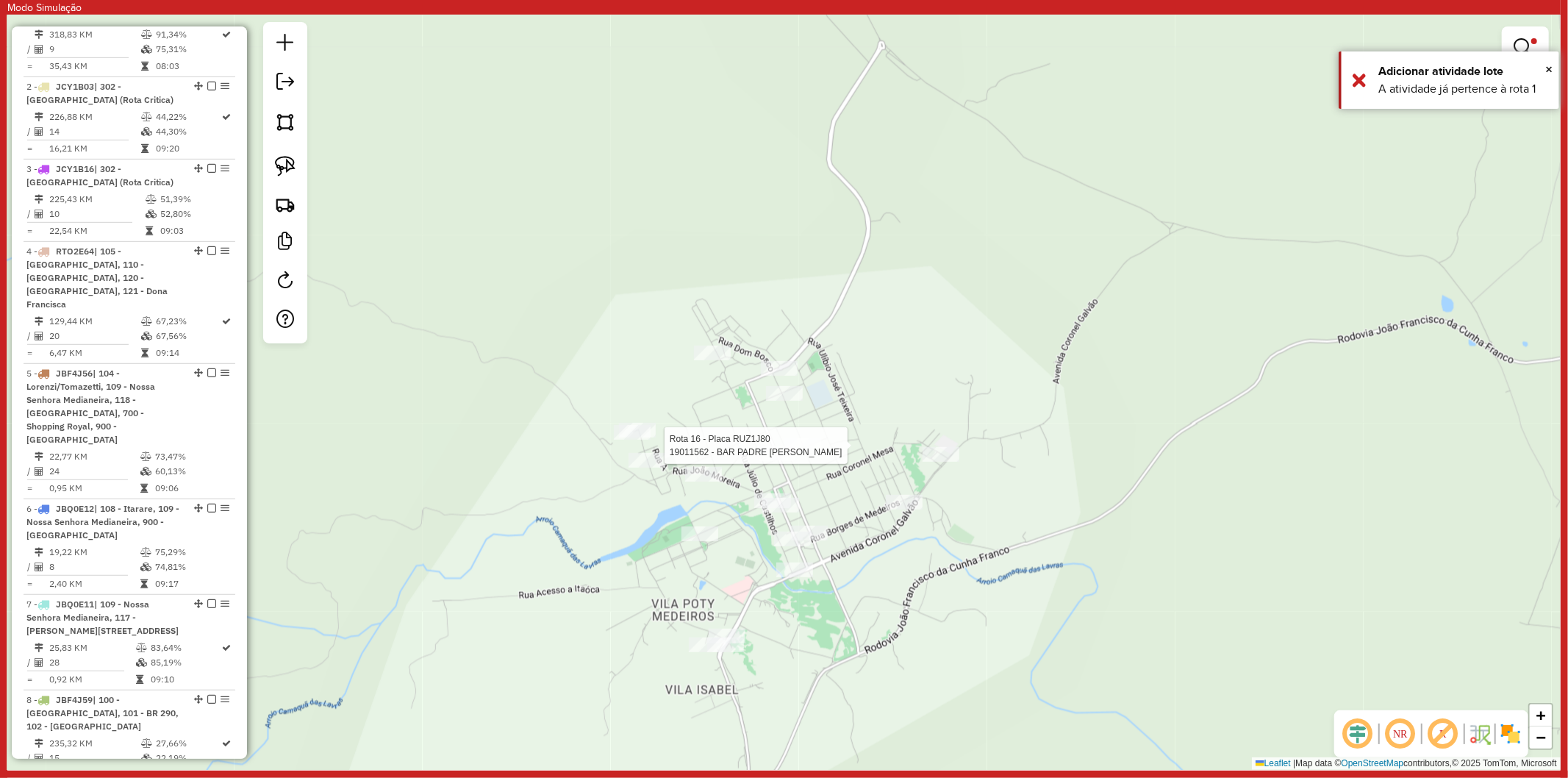
select select "**********"
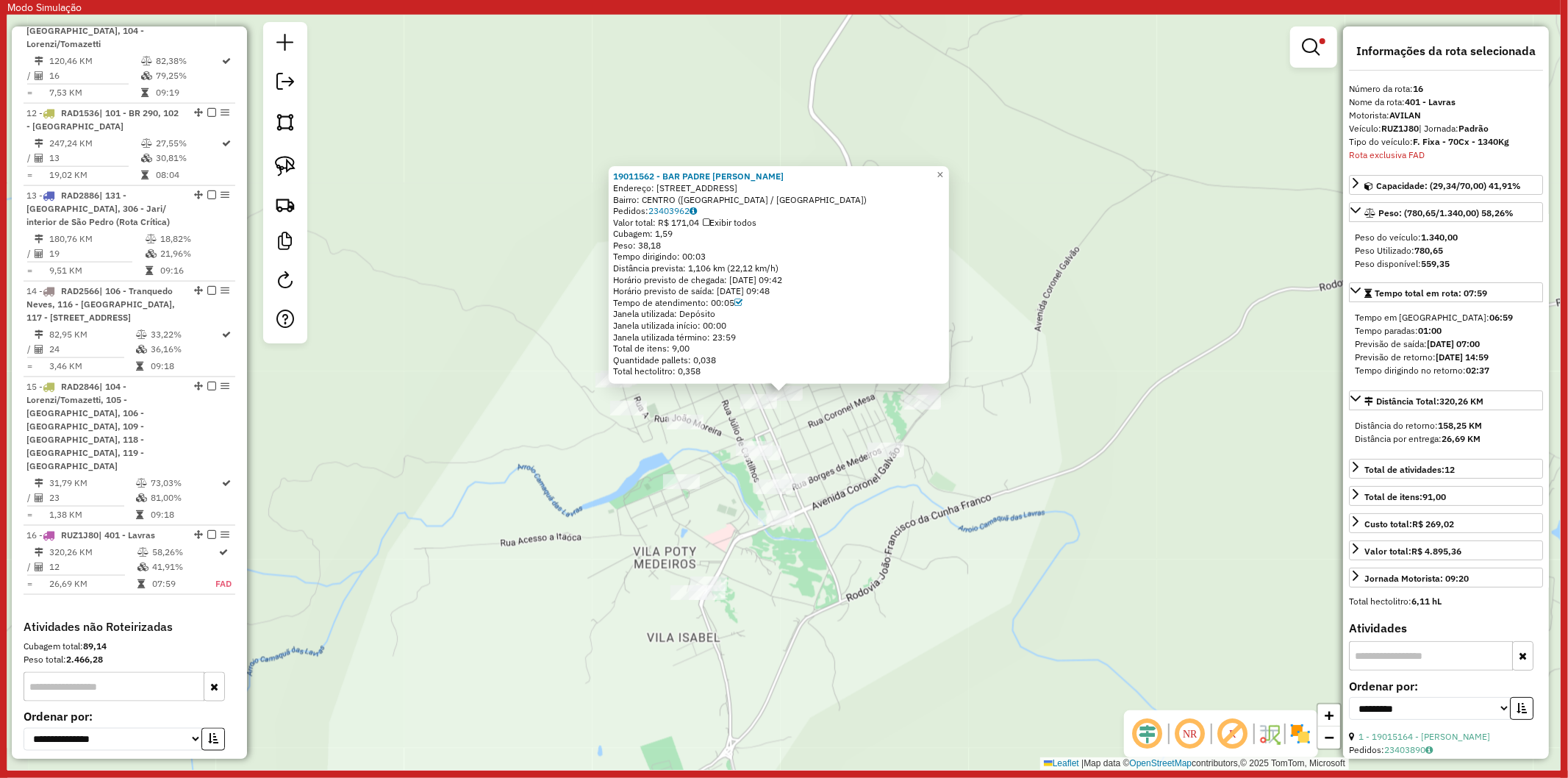
scroll to position [1799, 0]
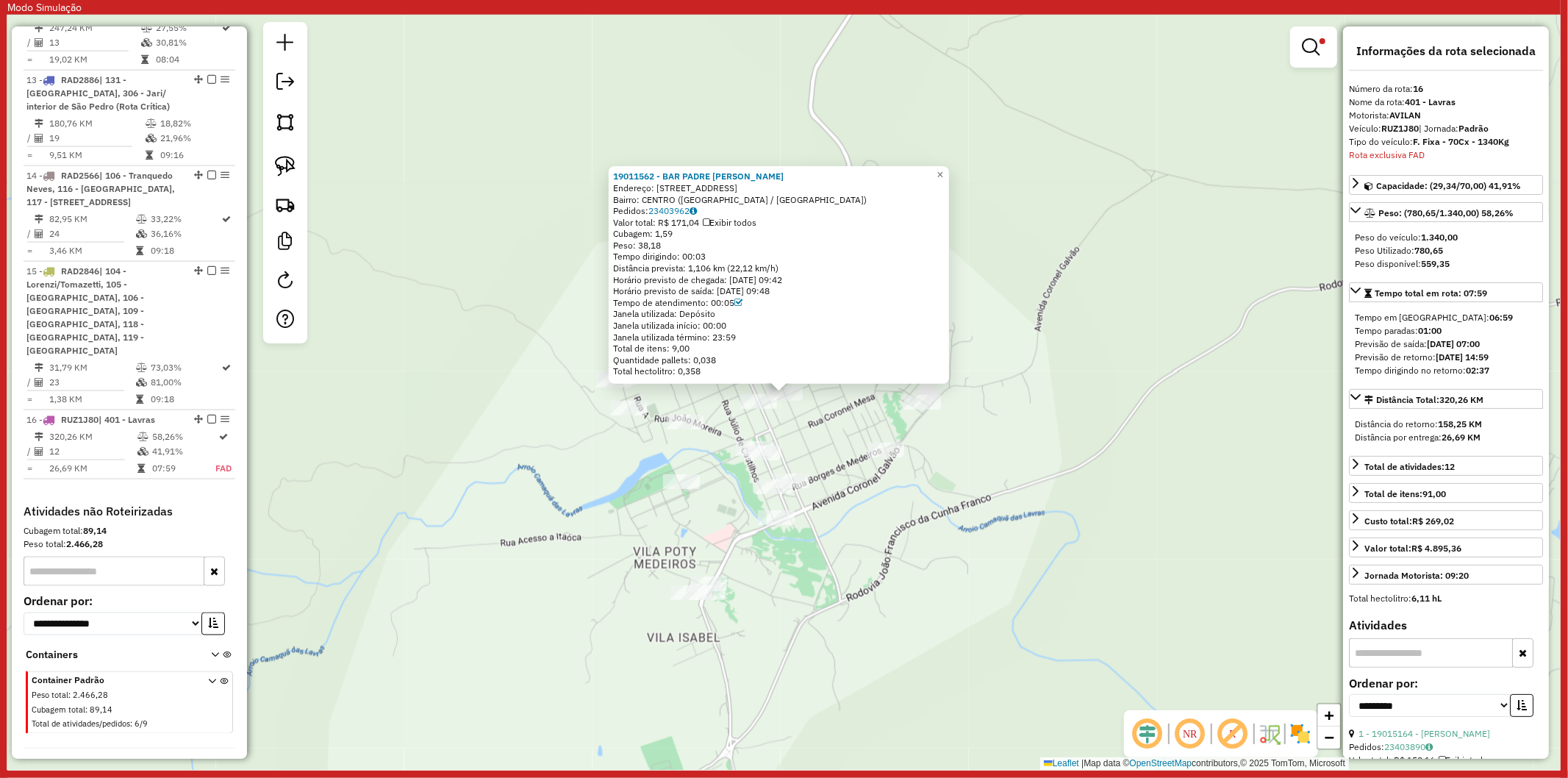
click at [838, 508] on div "19011562 - BAR PADRE REUS Endereço: [STREET_ADDRESS] Pedidos: 23403962 Valor to…" at bounding box center [784, 391] width 1554 height 755
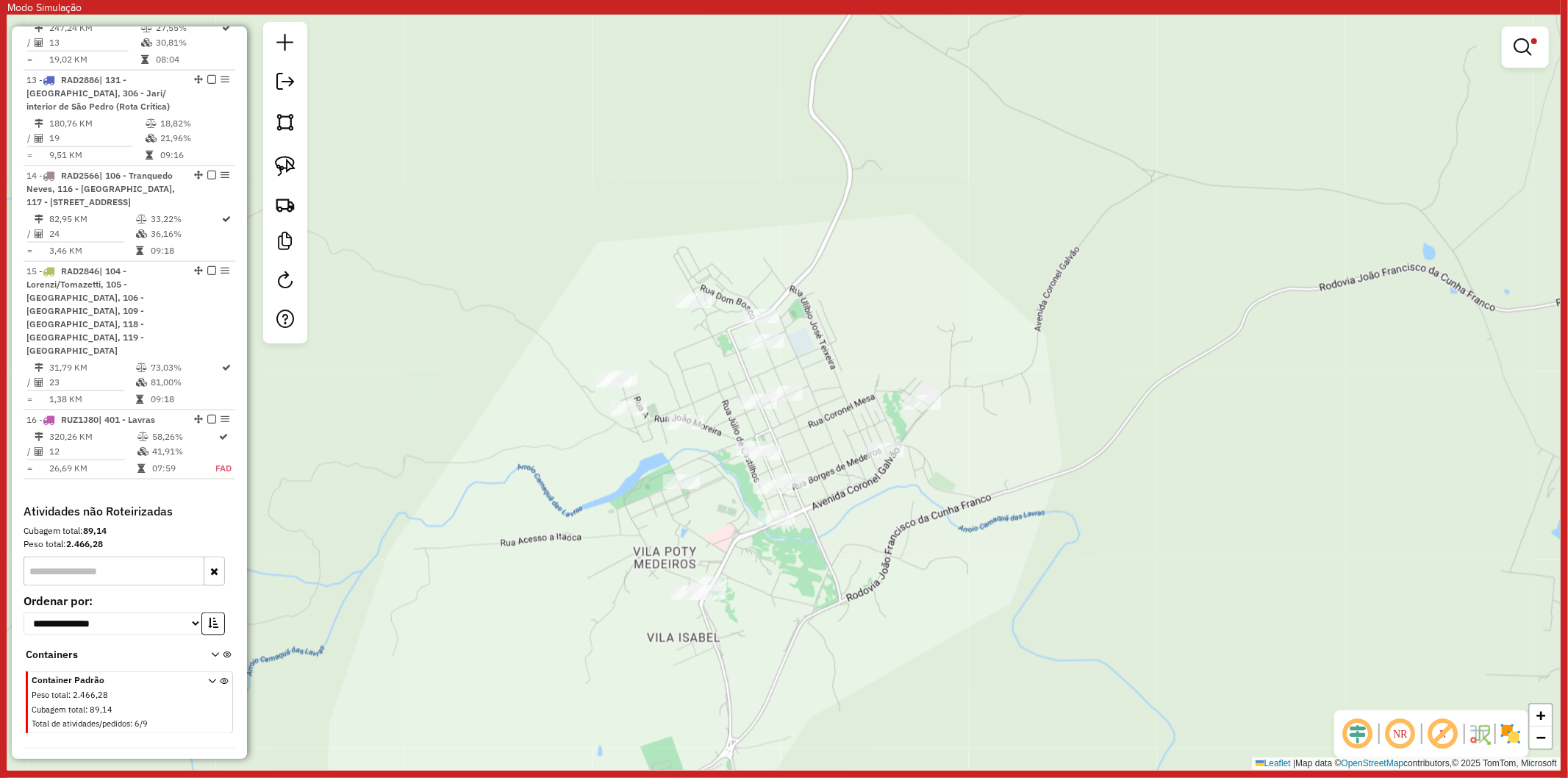
click at [795, 380] on div "Rota 16 - Placa RUZ1J80 19011562 - BAR PADRE REUS Limpar filtros Janela de aten…" at bounding box center [784, 391] width 1554 height 755
click at [792, 383] on div "Limpar filtros Janela de atendimento Grade de atendimento Capacidade Transporta…" at bounding box center [784, 391] width 1554 height 755
select select "**********"
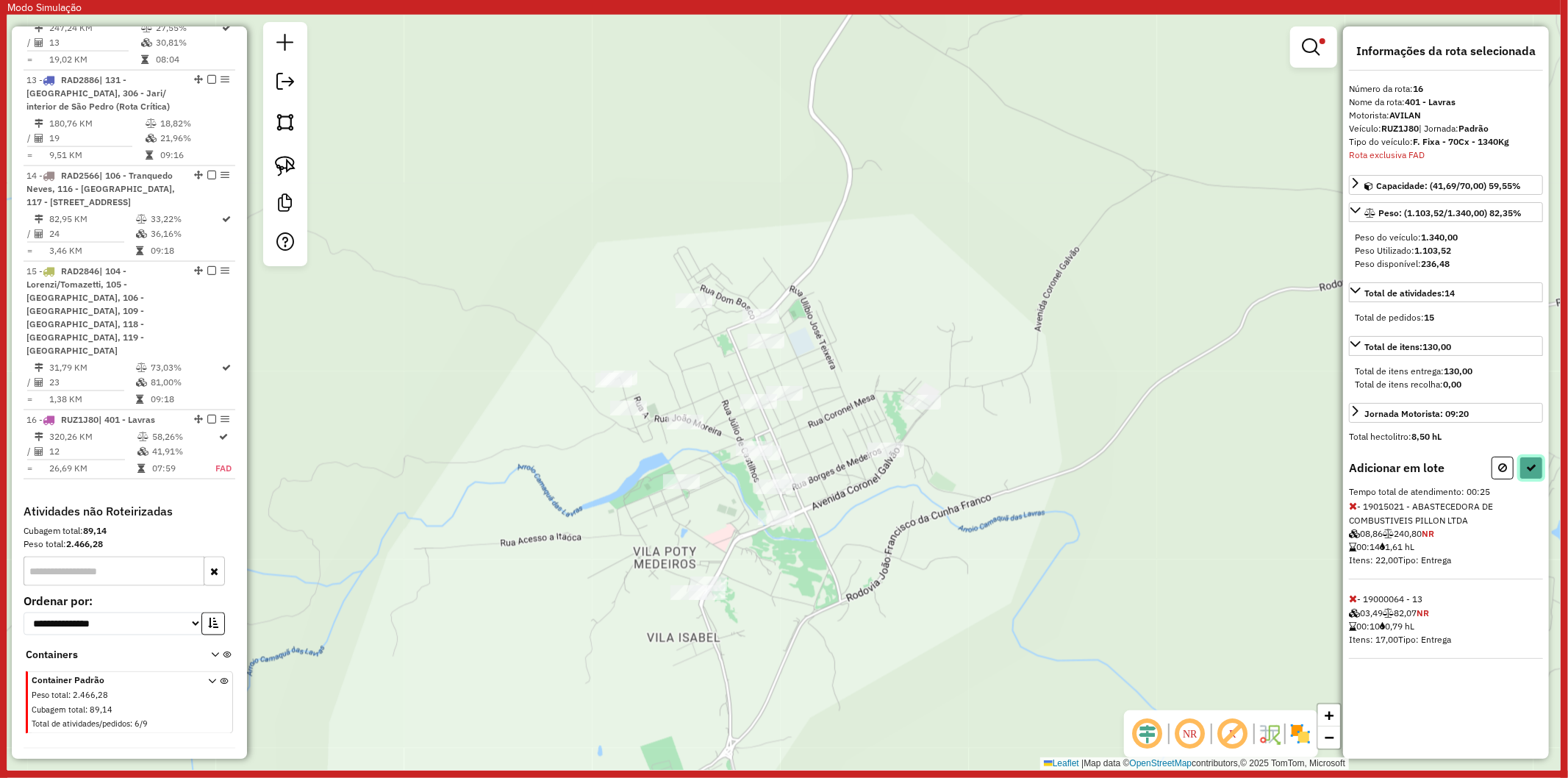
click at [1534, 464] on icon at bounding box center [1531, 468] width 11 height 11
select select "**********"
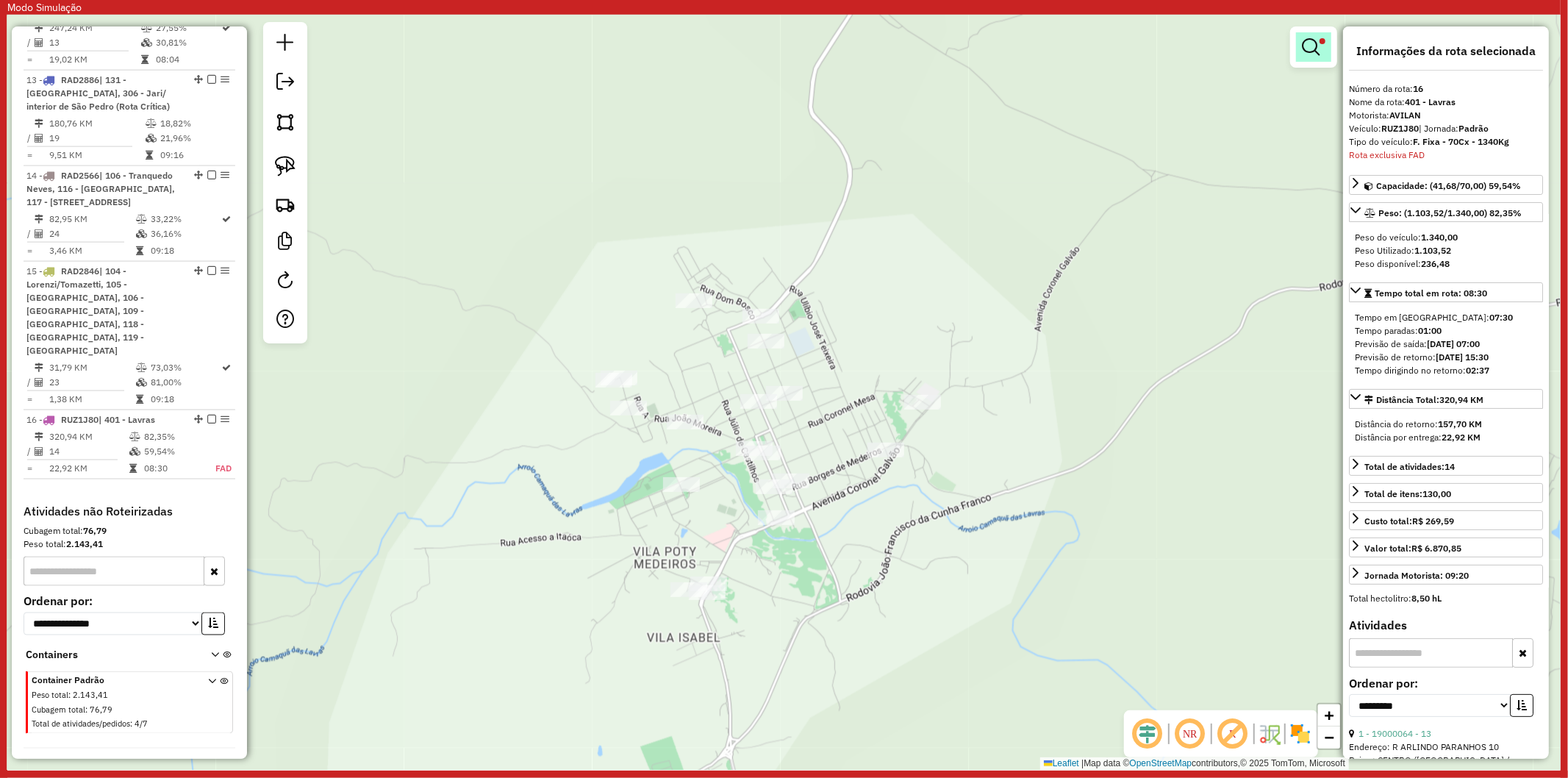
click at [1320, 38] on link at bounding box center [1313, 46] width 35 height 29
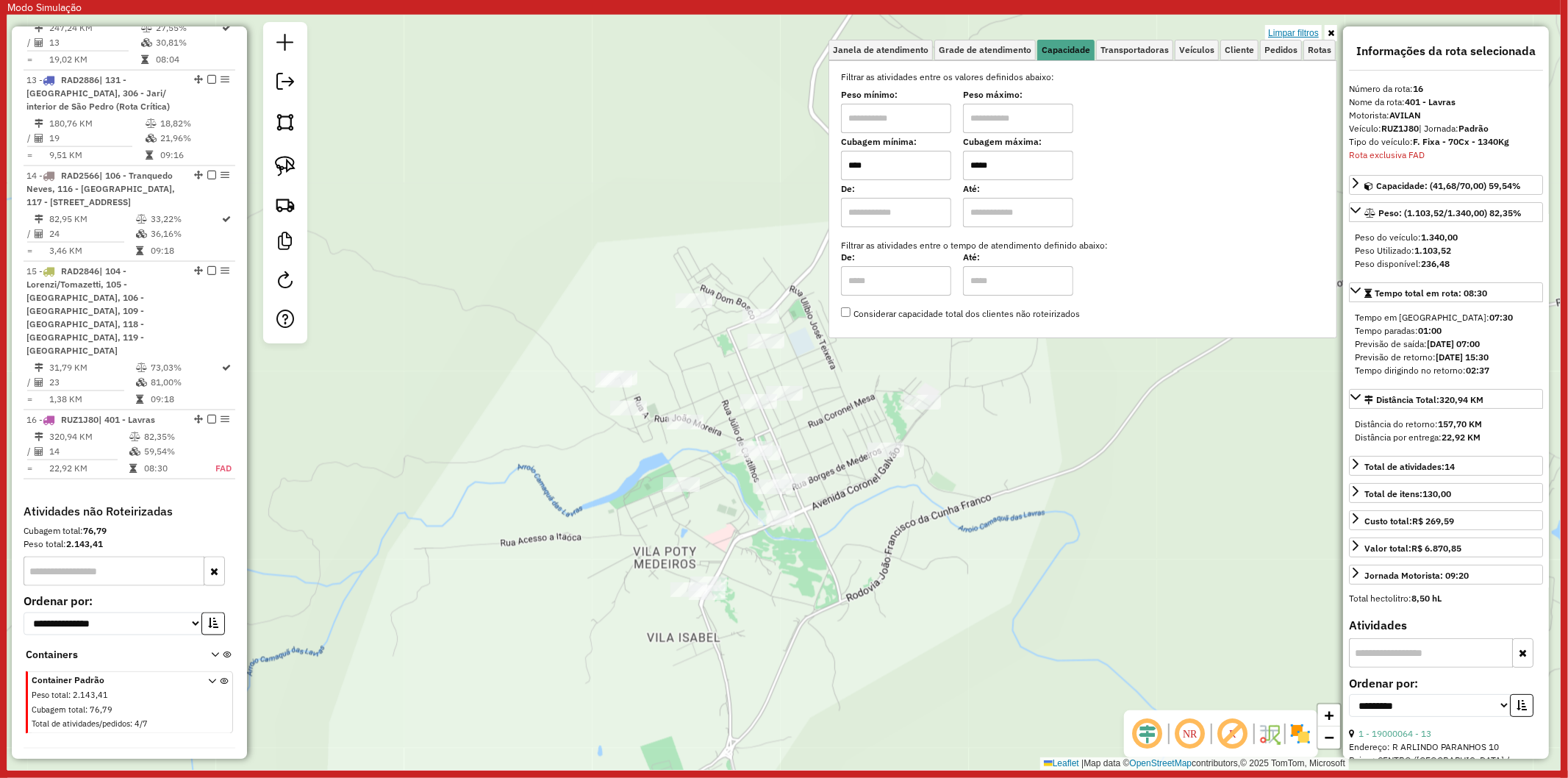
click at [1295, 37] on link "Limpar filtros" at bounding box center [1293, 33] width 56 height 16
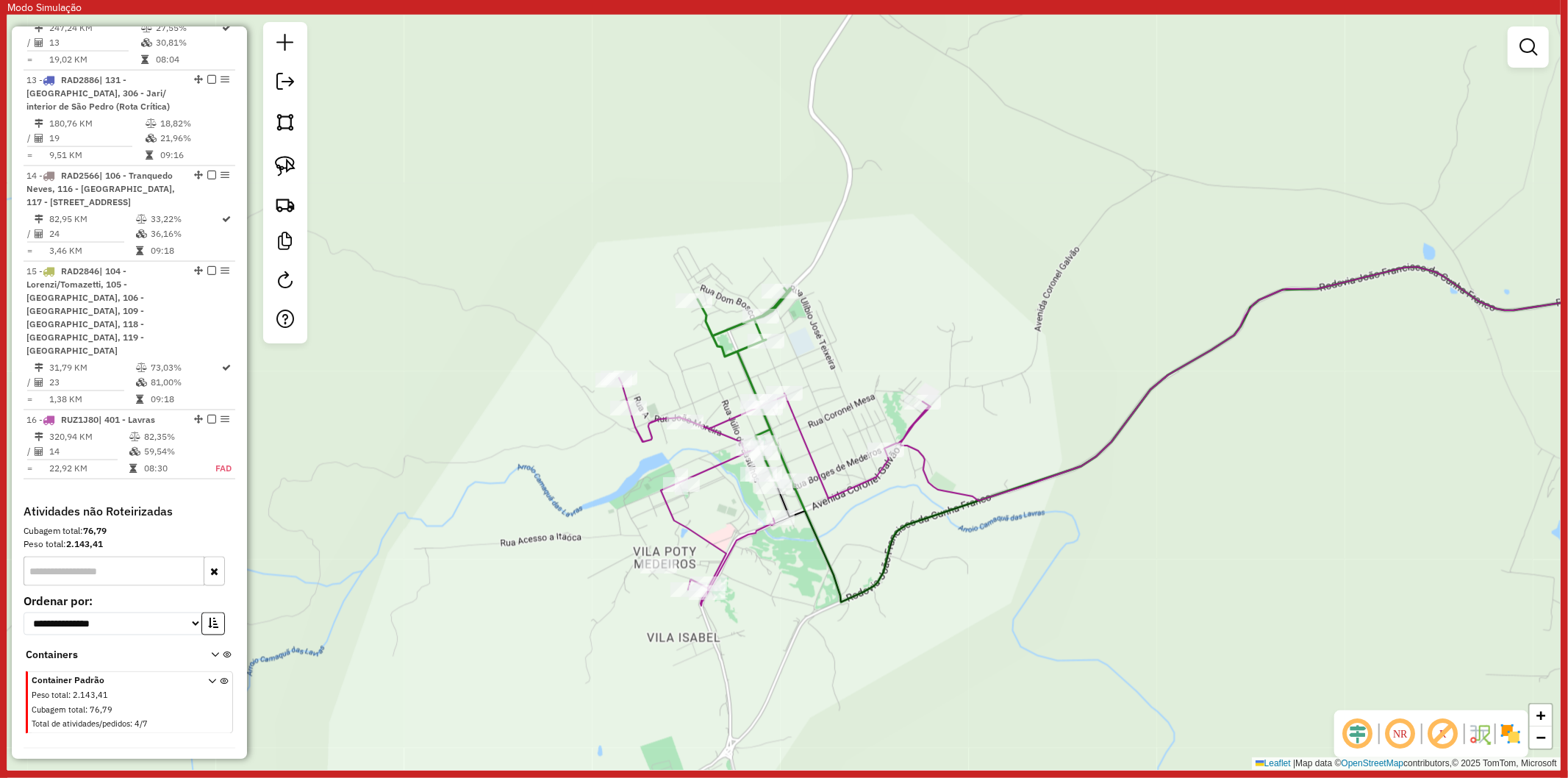
click at [802, 435] on icon at bounding box center [774, 491] width 310 height 228
select select "**********"
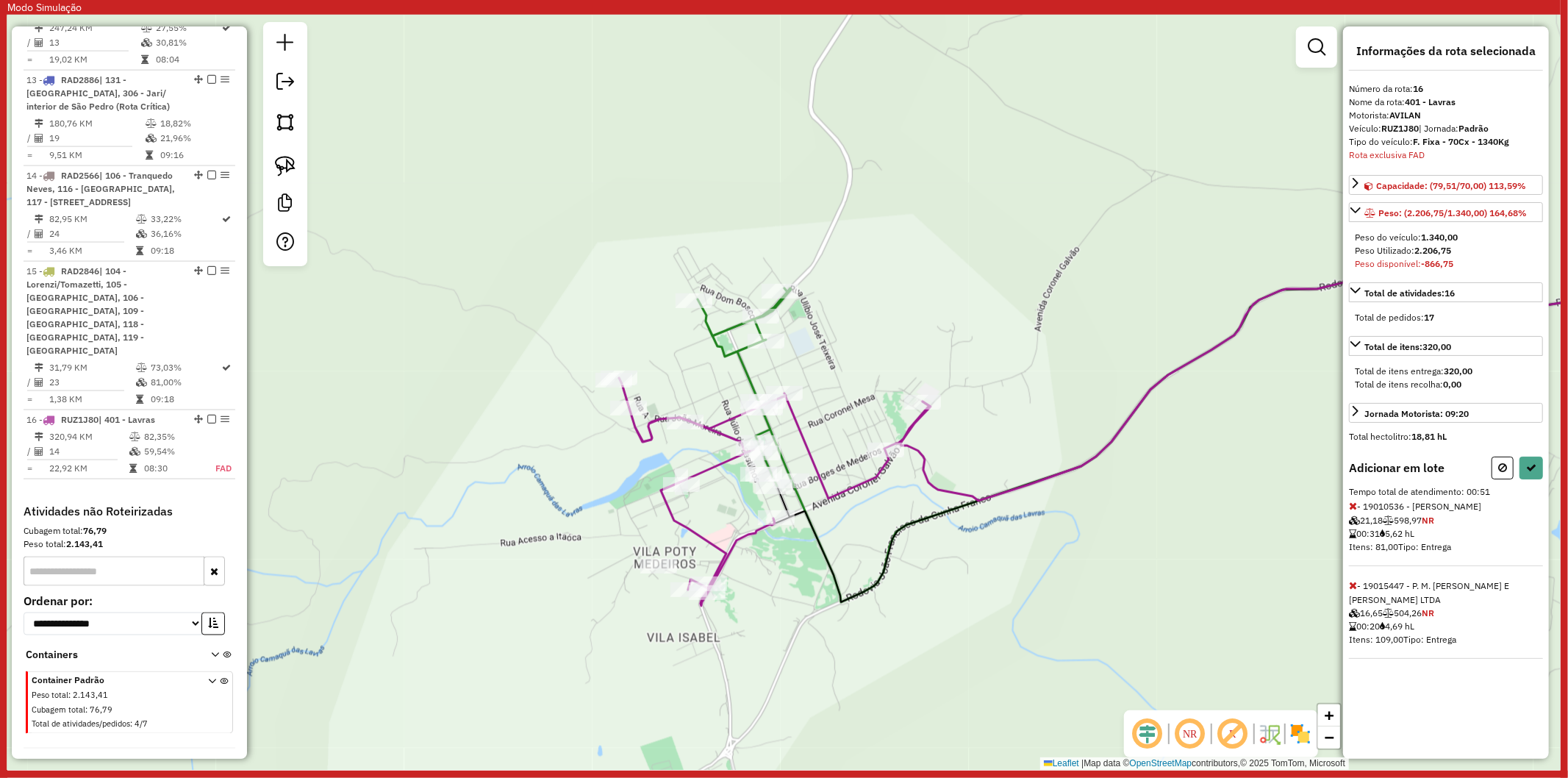
click at [777, 464] on icon at bounding box center [744, 387] width 94 height 197
click at [1504, 467] on icon at bounding box center [1503, 468] width 9 height 11
select select "**********"
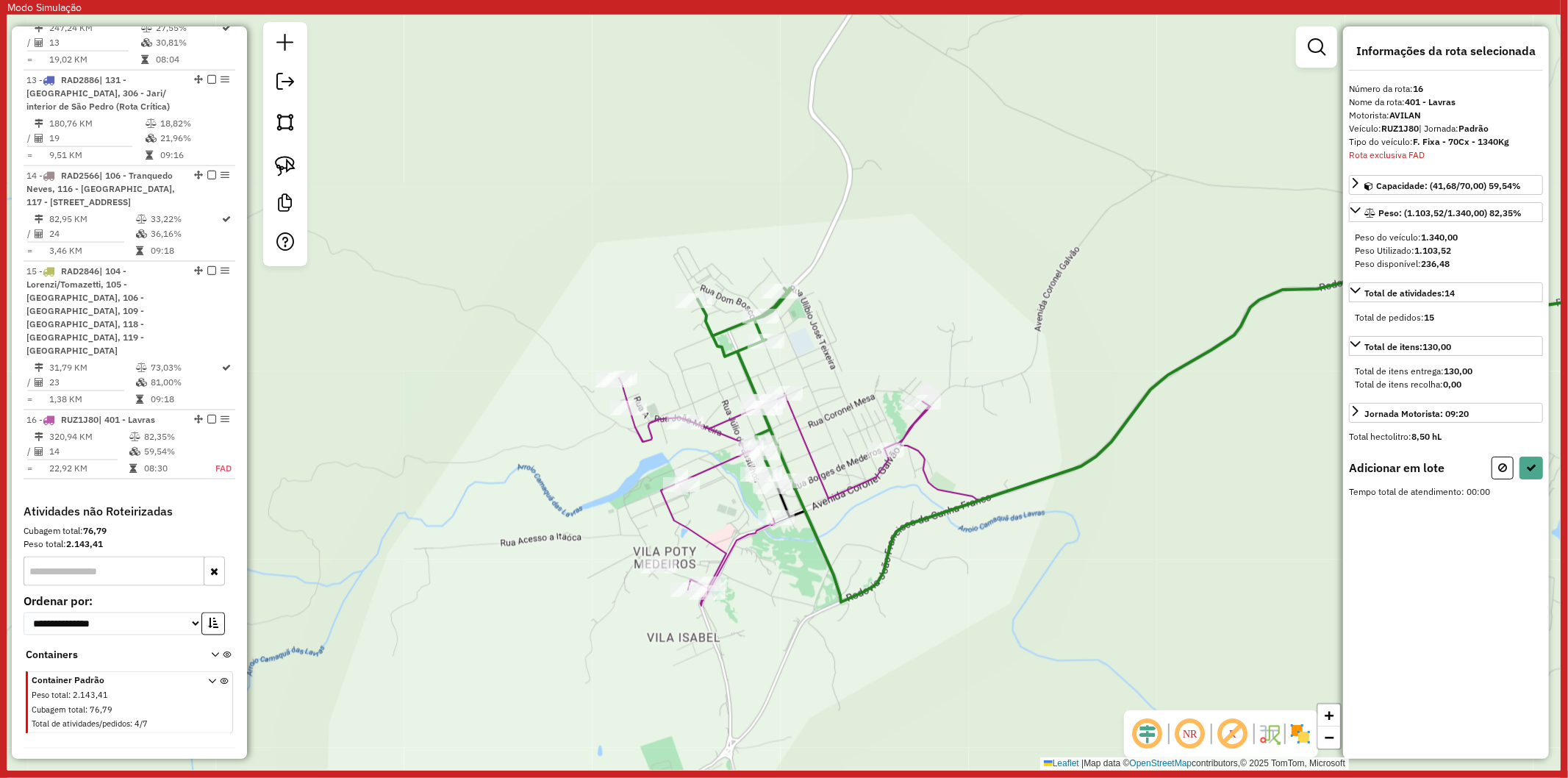
select select "**********"
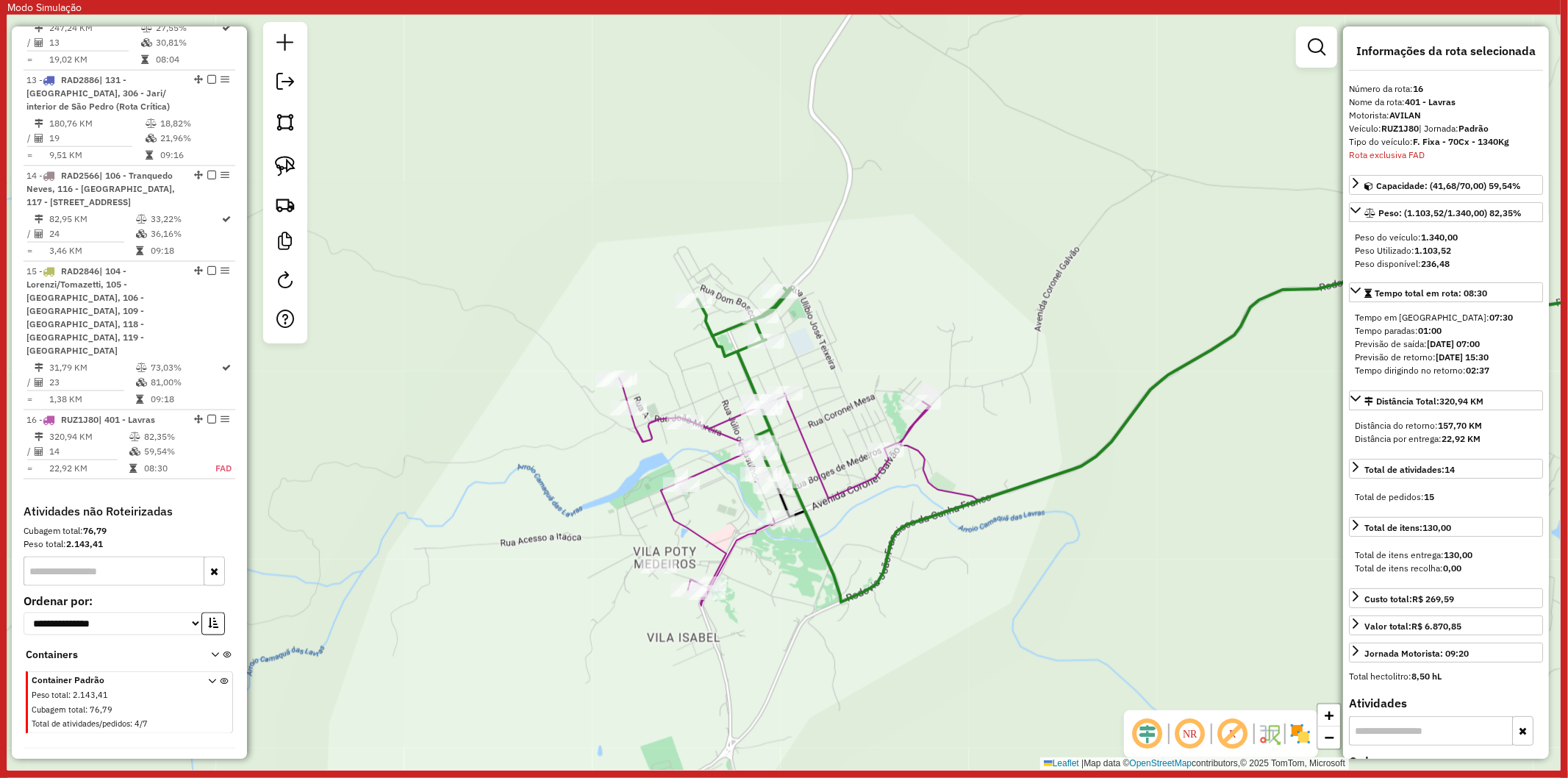
click at [702, 539] on icon at bounding box center [774, 491] width 310 height 228
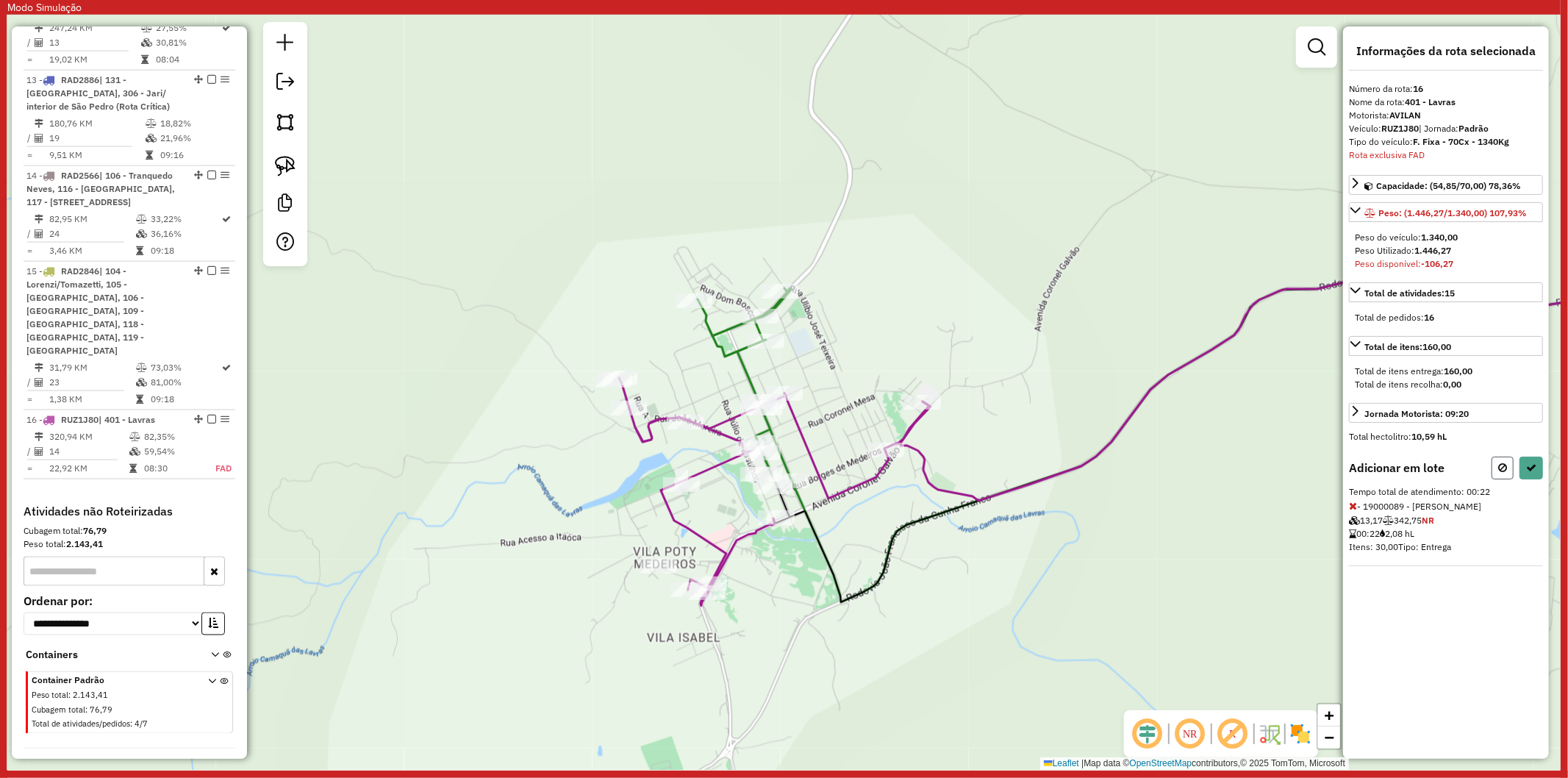
click at [1501, 471] on icon at bounding box center [1503, 468] width 9 height 11
select select "**********"
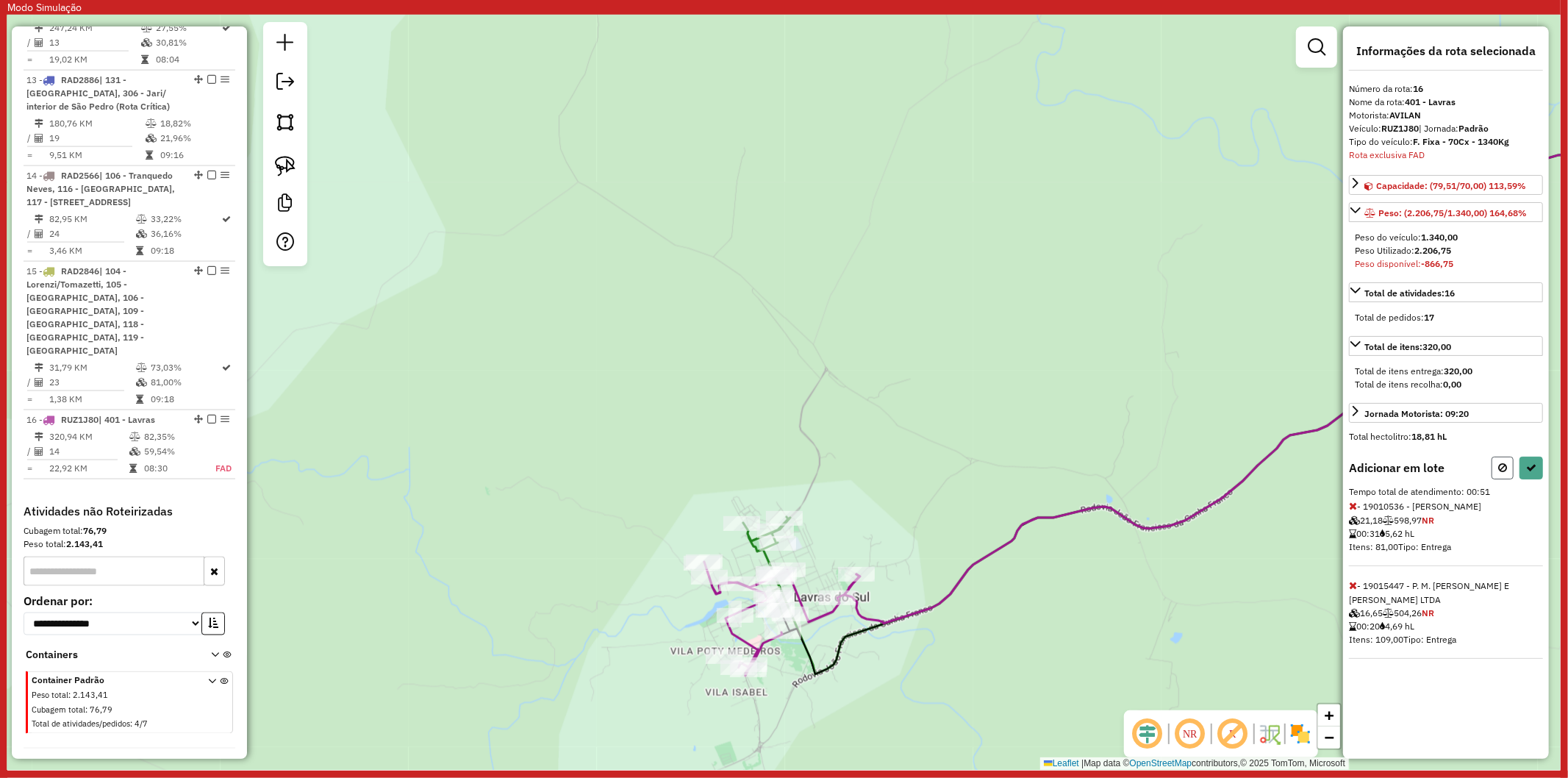
click at [1502, 465] on icon at bounding box center [1503, 468] width 9 height 11
select select "**********"
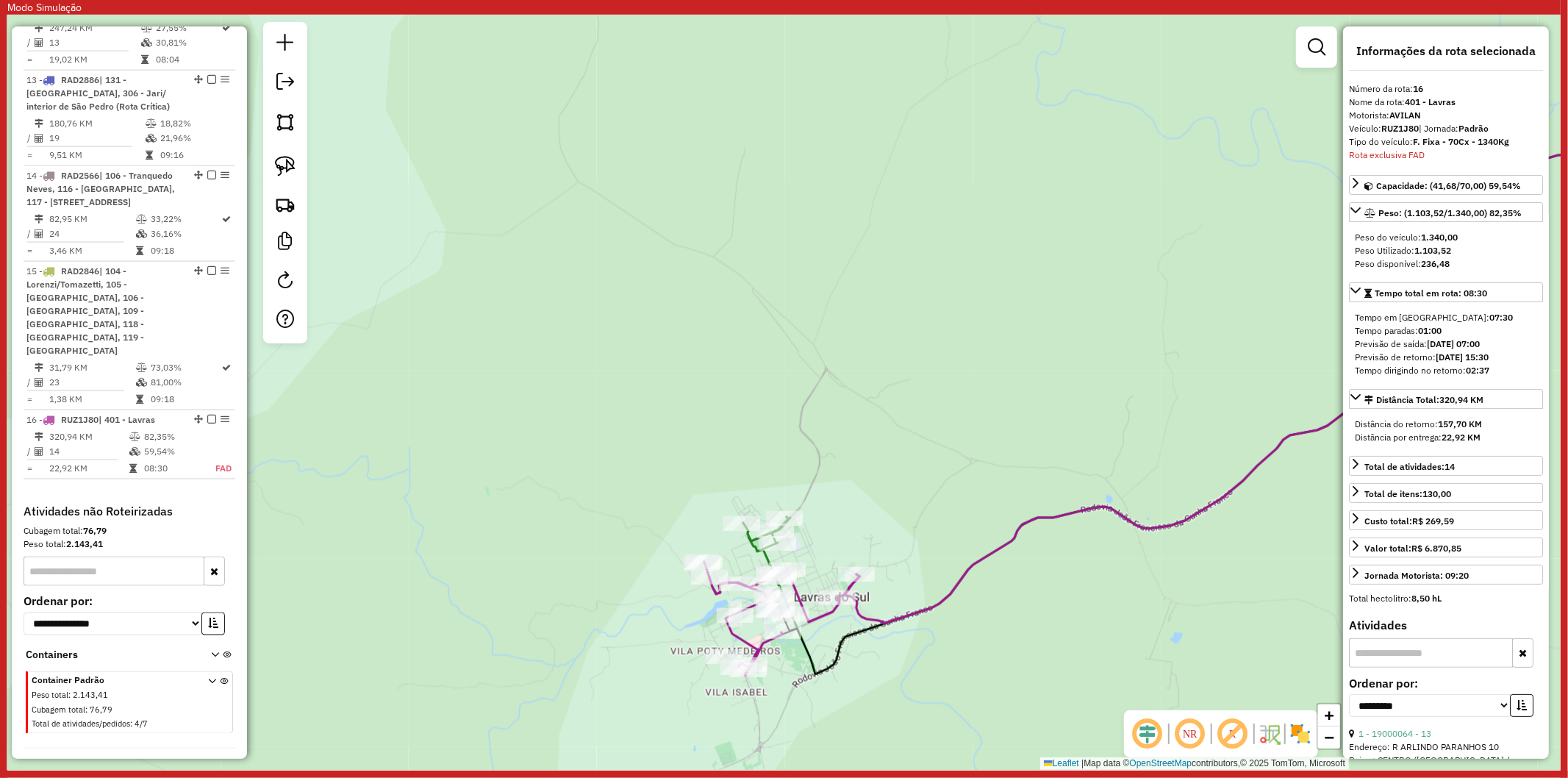
click at [753, 547] on icon at bounding box center [767, 566] width 47 height 99
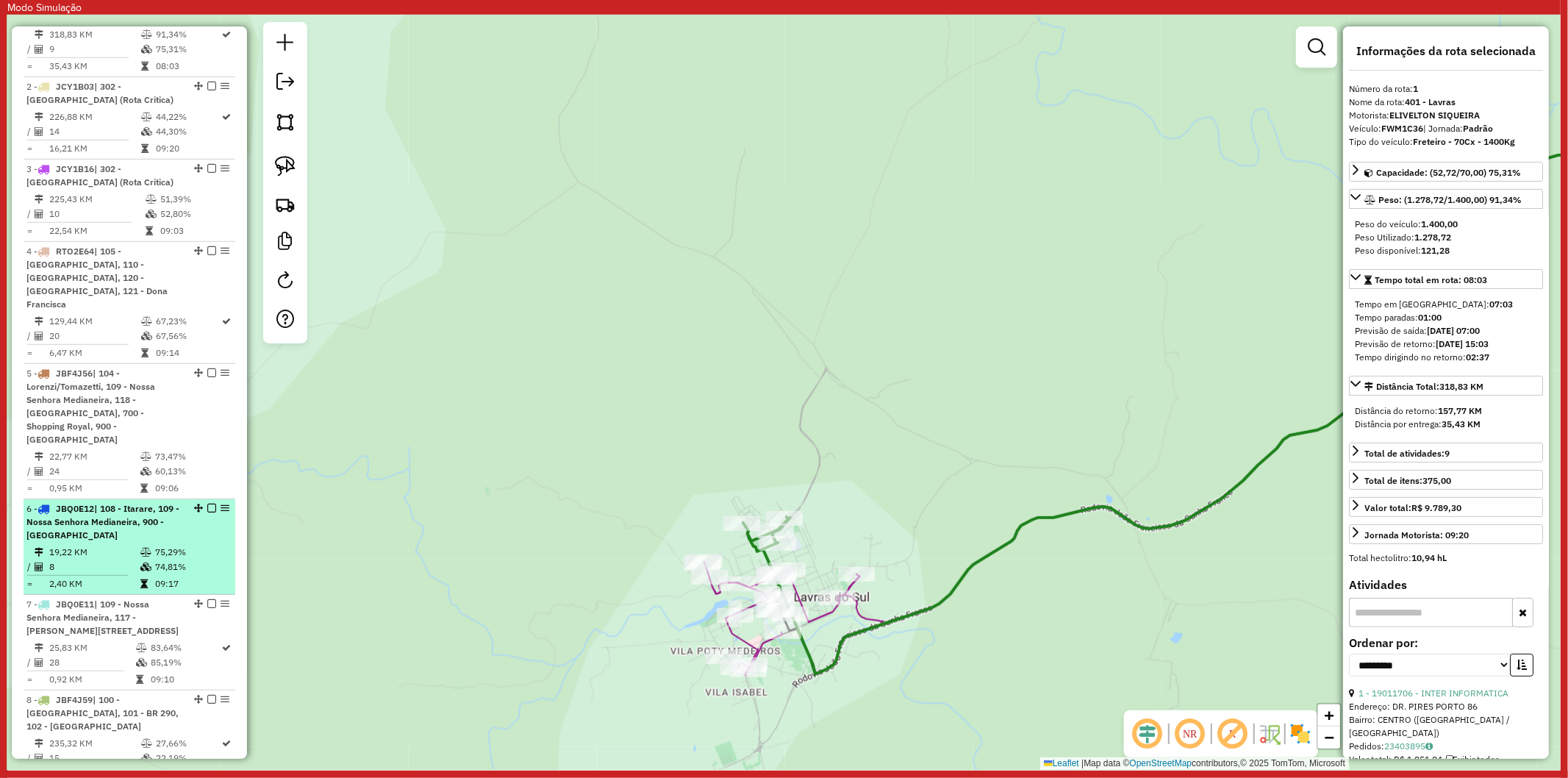
scroll to position [498, 0]
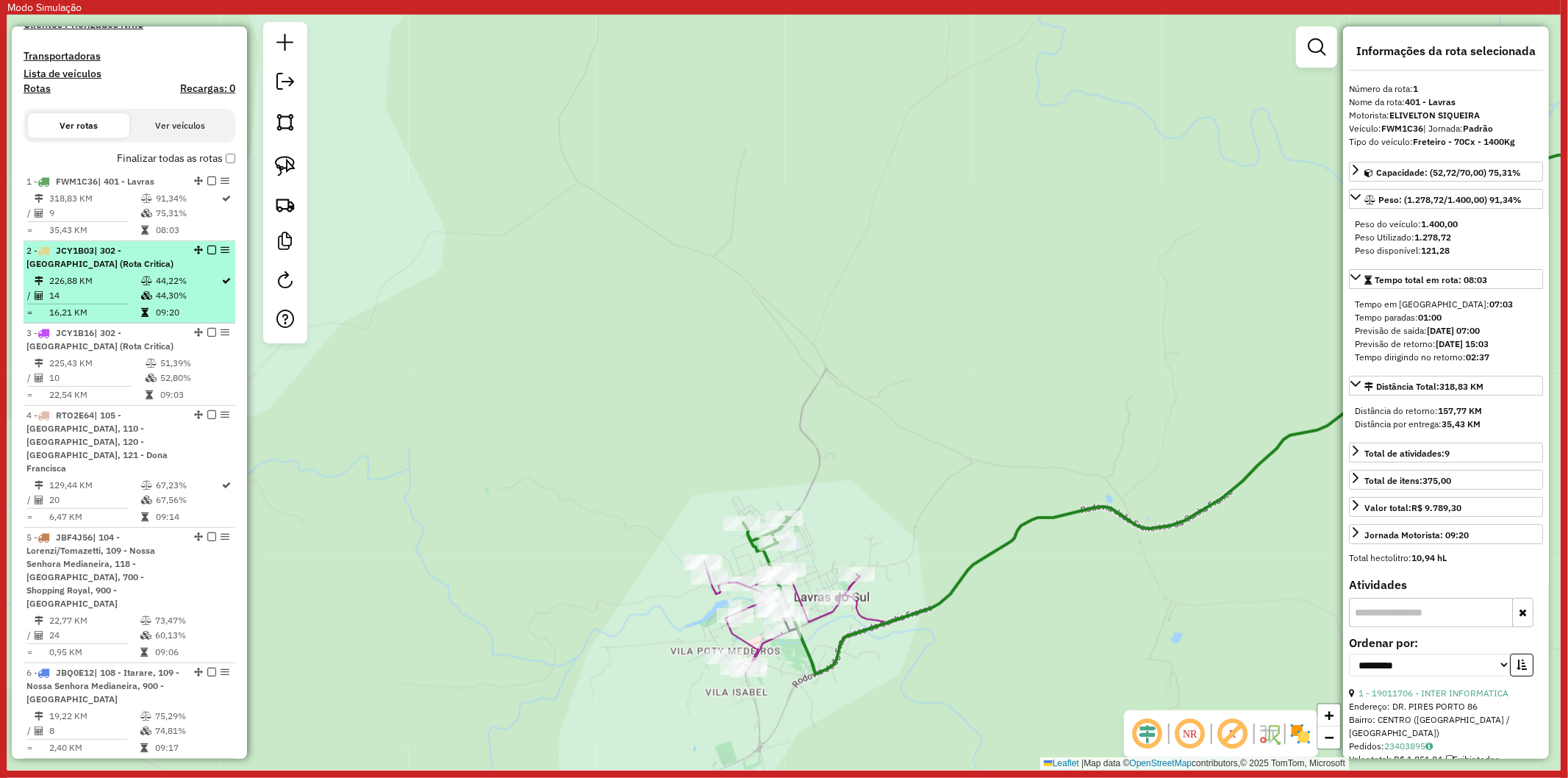
click at [140, 289] on td at bounding box center [147, 280] width 14 height 14
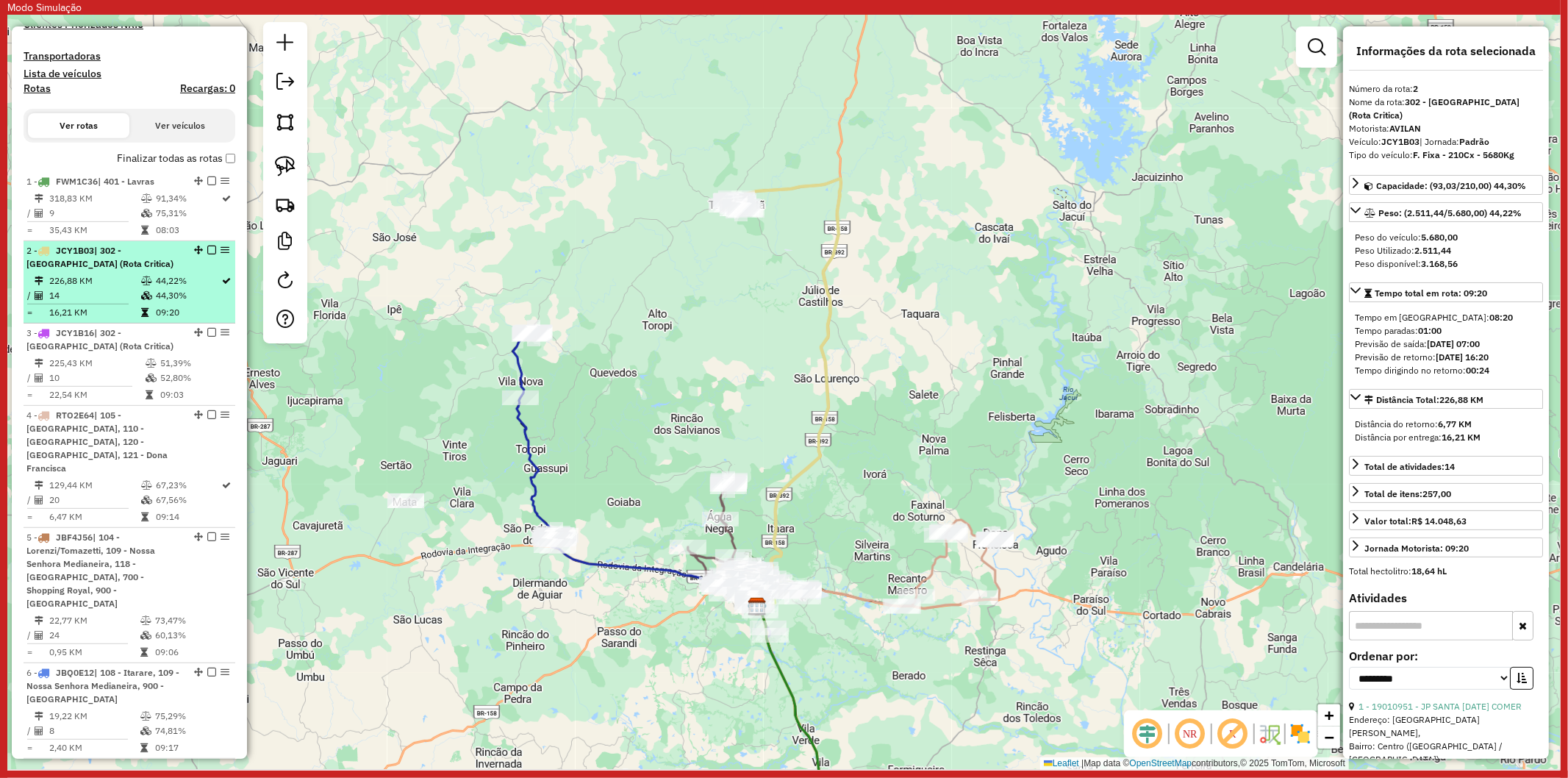
click at [141, 285] on icon at bounding box center [147, 280] width 11 height 9
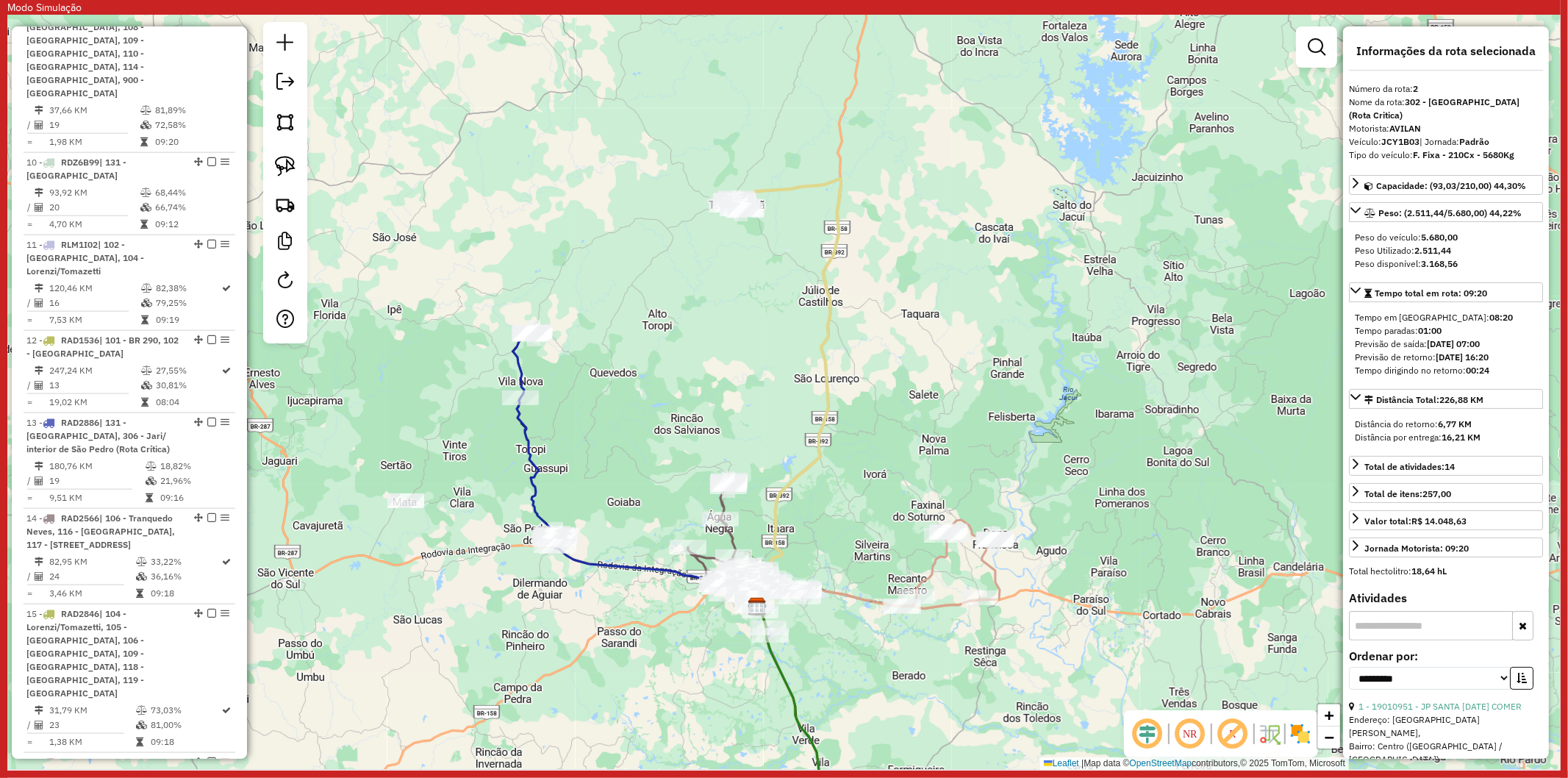
scroll to position [1799, 0]
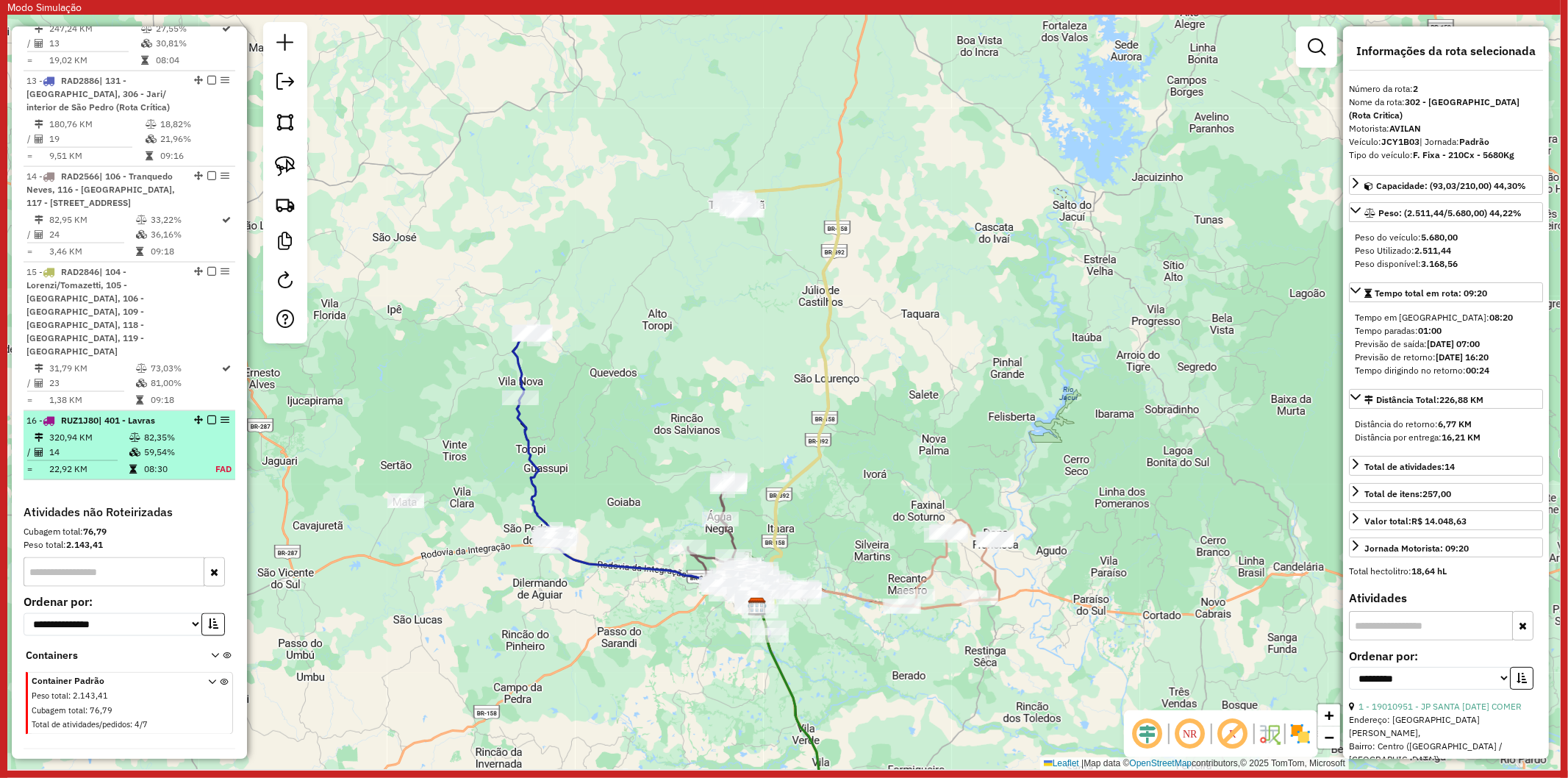
click at [143, 411] on li "16 - RUZ1J80 | 401 - Lavras 320,94 KM 82,35% / 14 59,54% = 22,92 KM 08:30 FAD" at bounding box center [129, 445] width 212 height 69
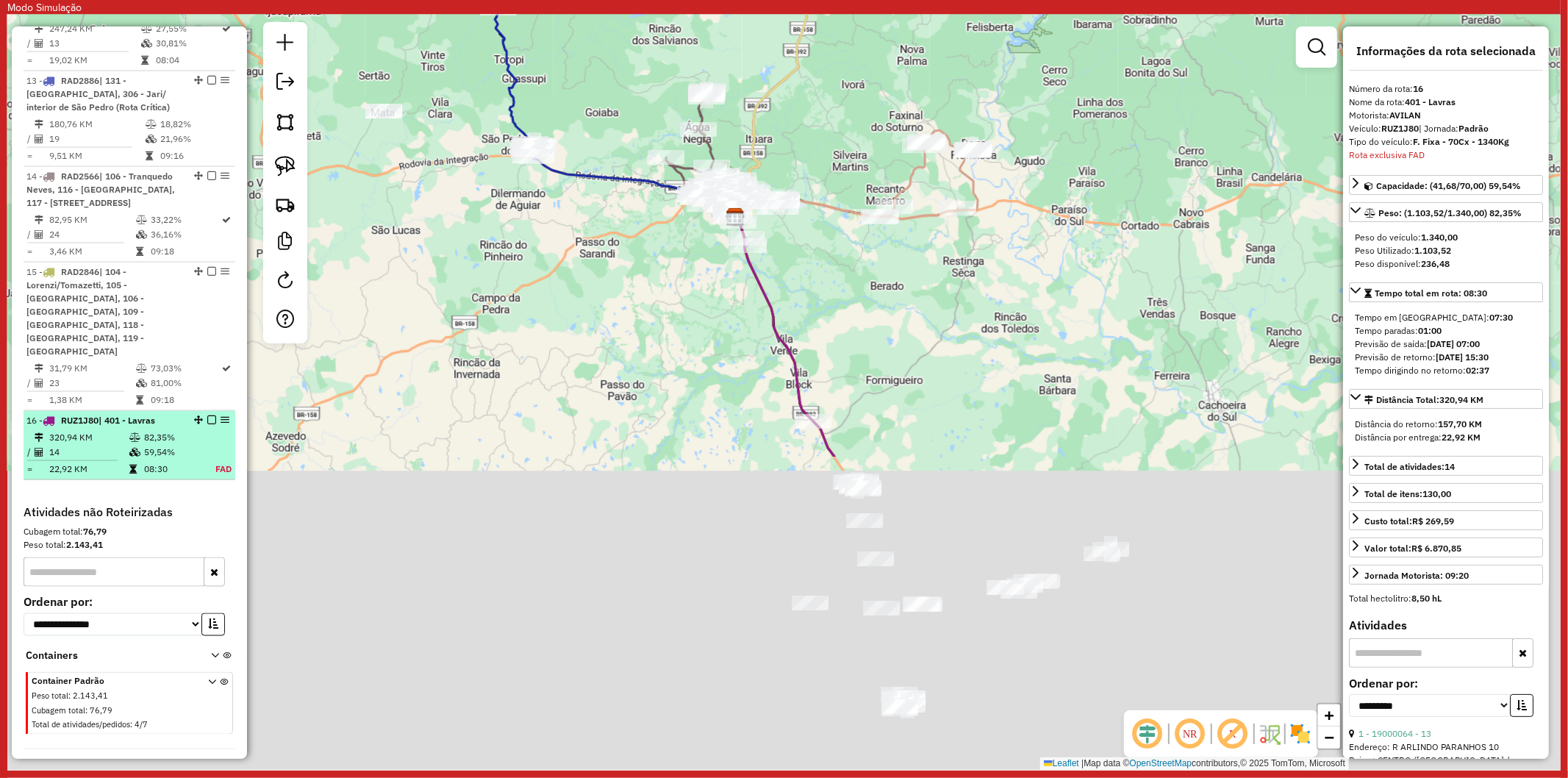
scroll to position [1799, 0]
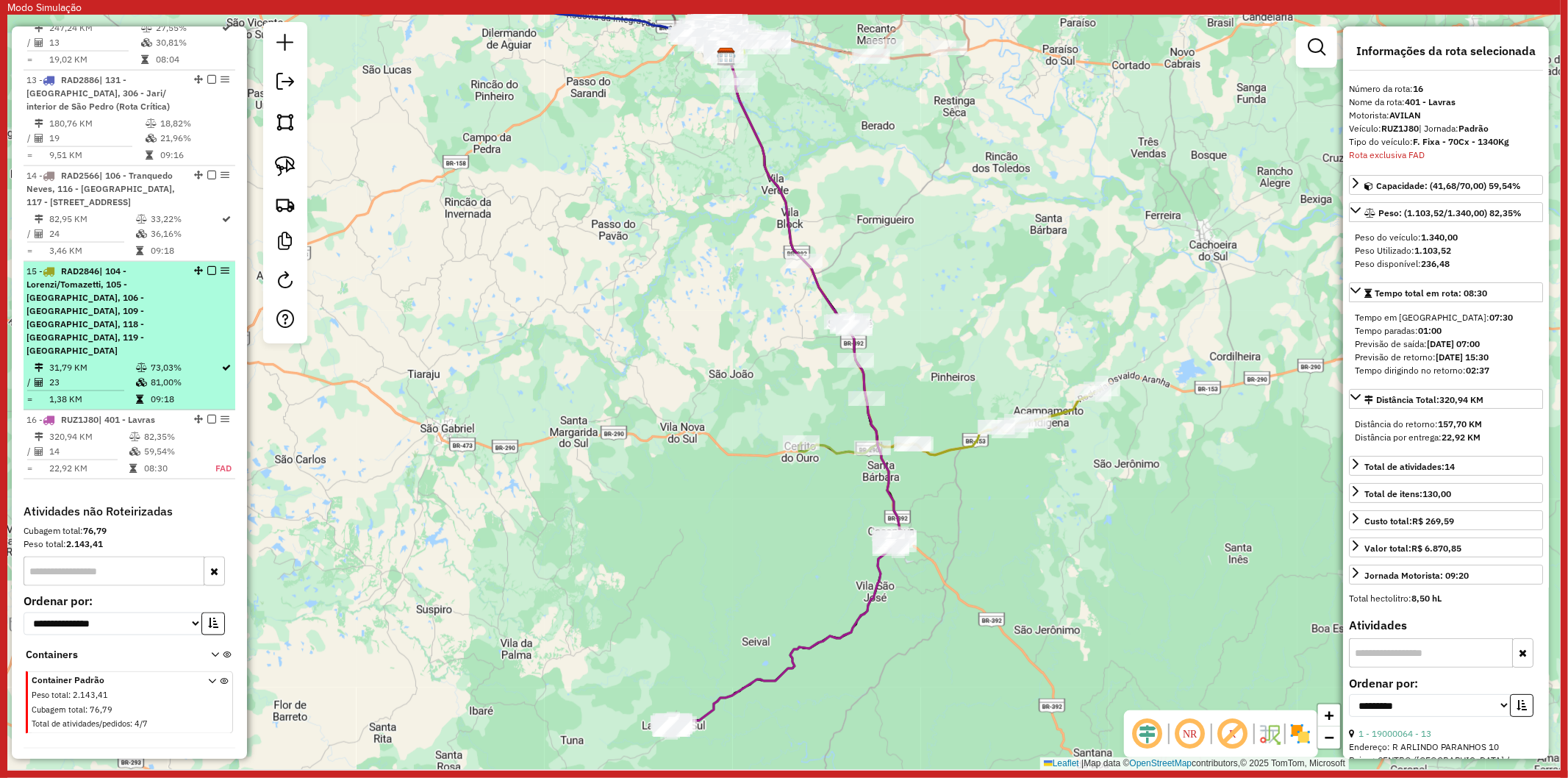
click at [127, 288] on span "| 104 - Lorenzi/Tomazetti, 105 - [GEOGRAPHIC_DATA], 106 - [GEOGRAPHIC_DATA], 10…" at bounding box center [86, 310] width 118 height 90
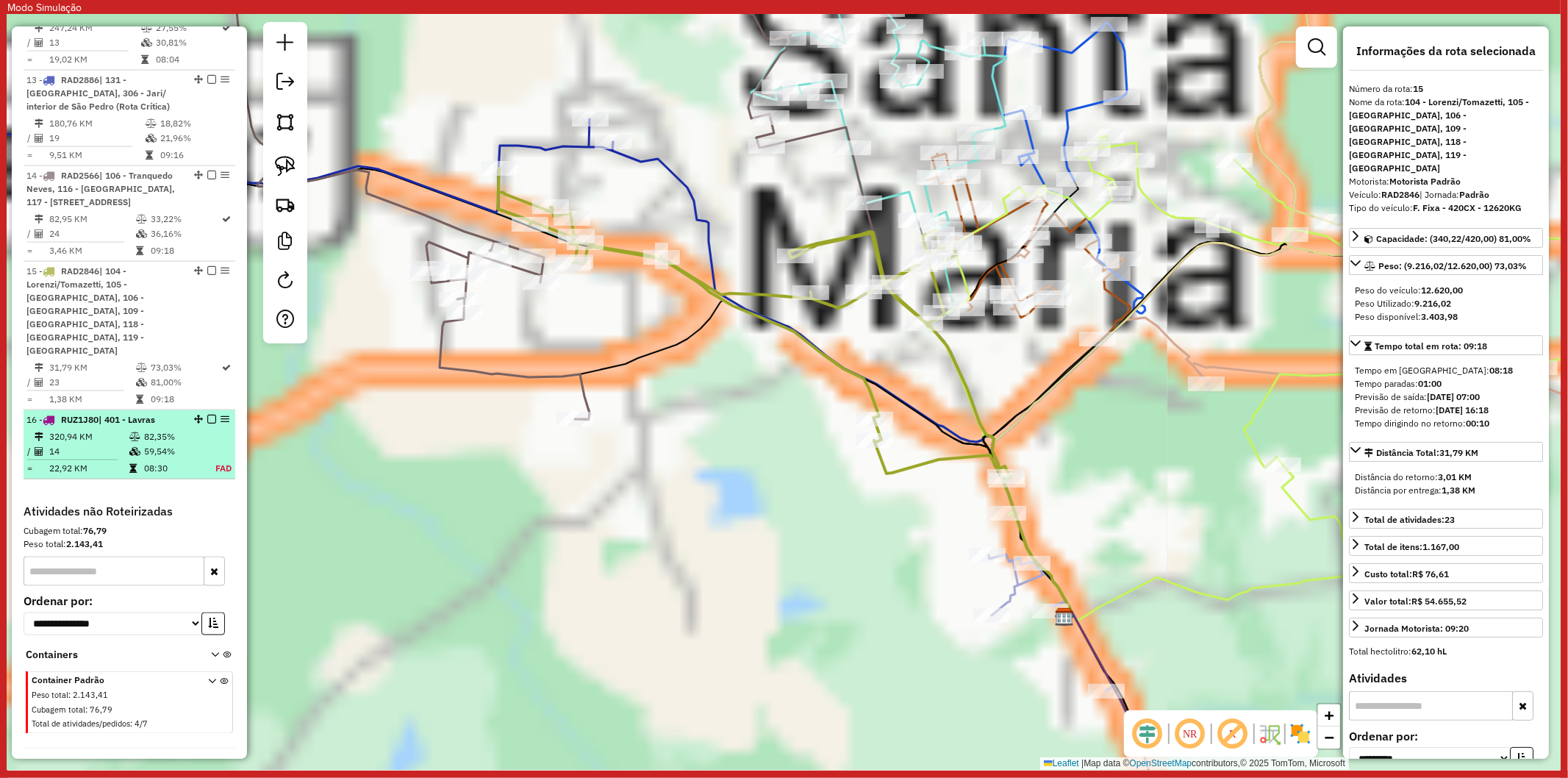
click at [135, 447] on icon at bounding box center [135, 451] width 11 height 9
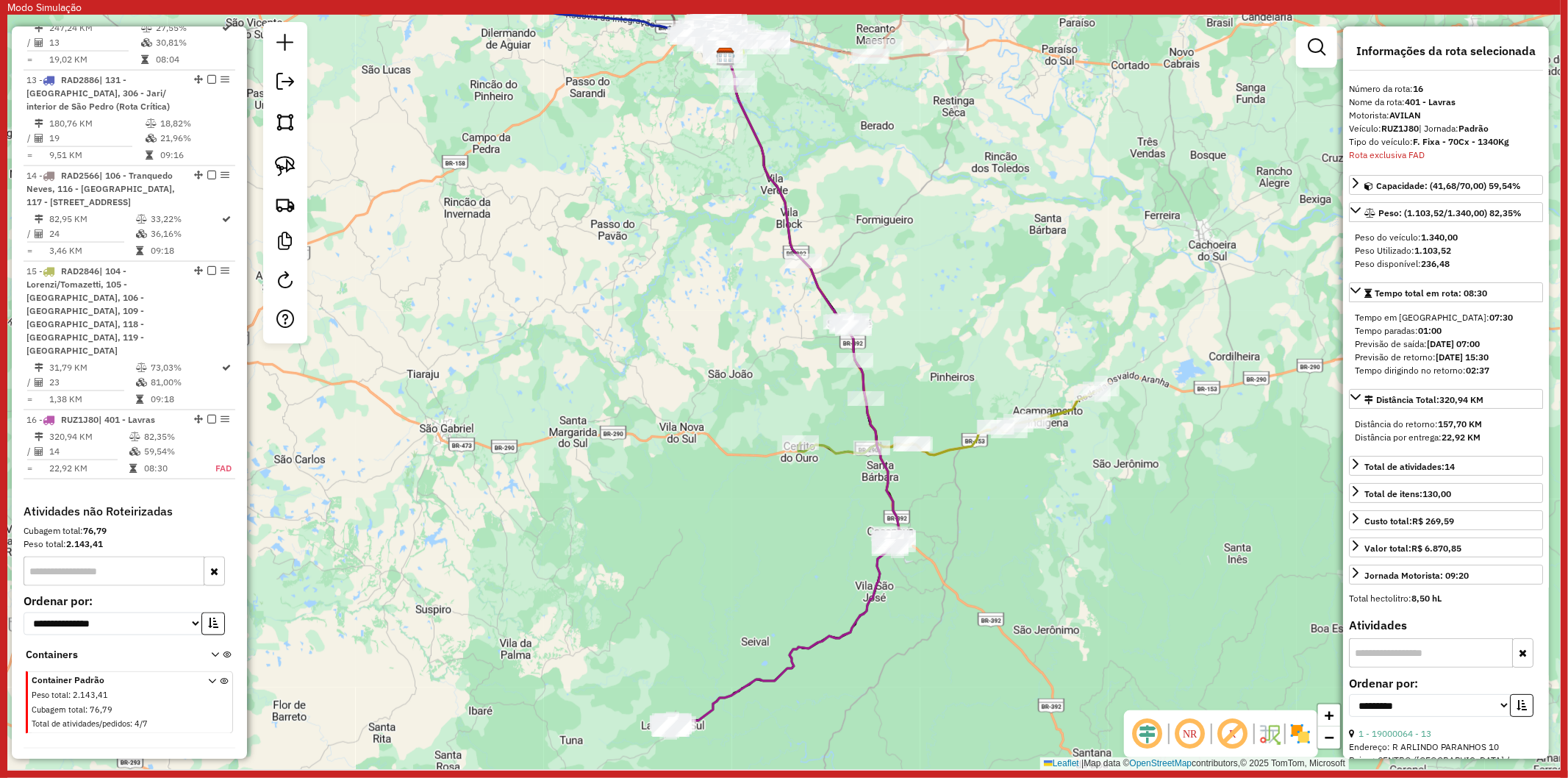
drag, startPoint x: 524, startPoint y: 599, endPoint x: 579, endPoint y: 438, distance: 170.1
click at [579, 438] on div "Janela de atendimento Grade de atendimento Capacidade Transportadoras Veículos …" at bounding box center [784, 391] width 1554 height 755
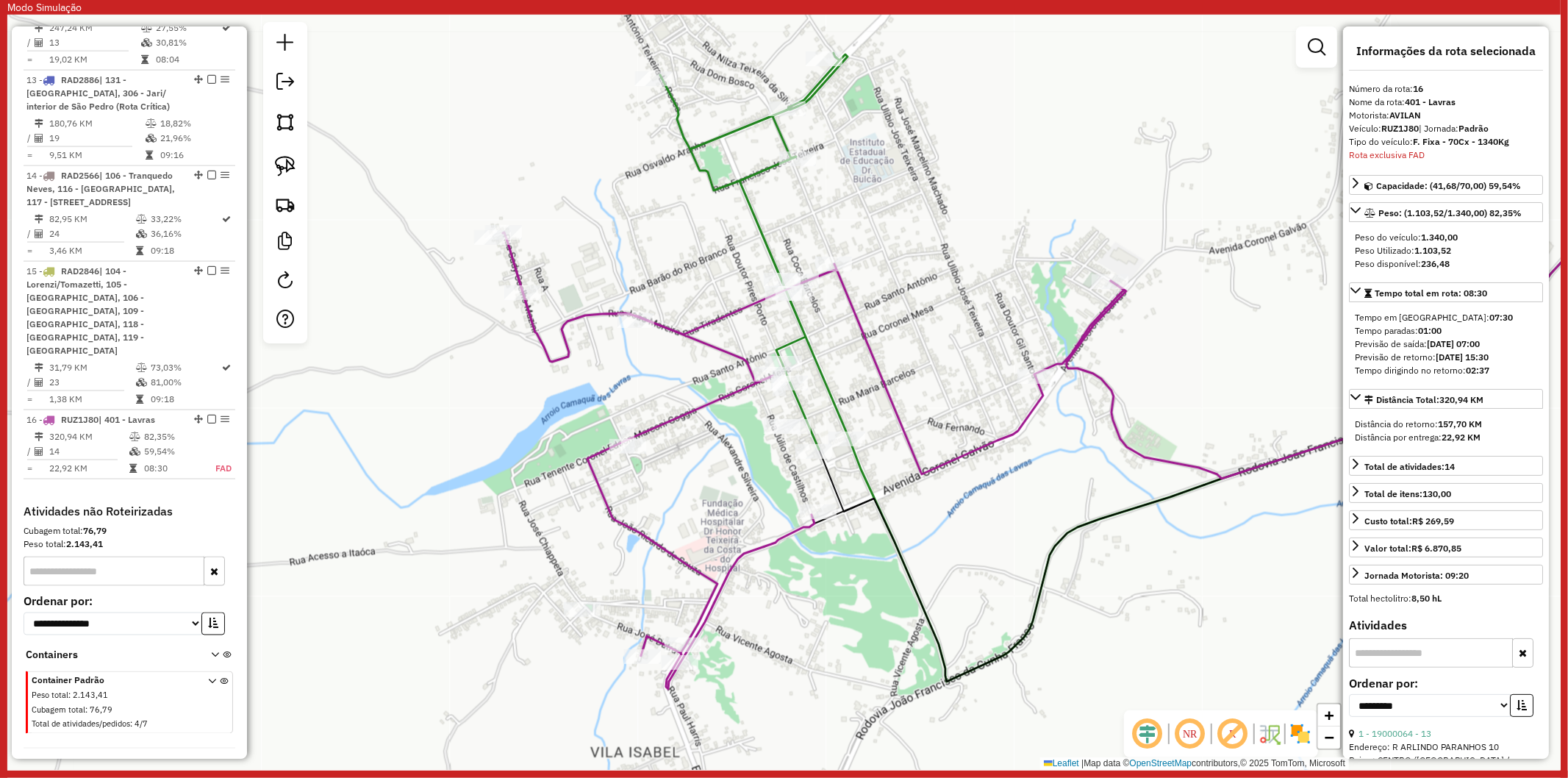
drag, startPoint x: 784, startPoint y: 642, endPoint x: 731, endPoint y: 497, distance: 154.4
click at [731, 497] on div "Janela de atendimento Grade de atendimento Capacidade Transportadoras Veículos …" at bounding box center [784, 391] width 1554 height 755
click at [716, 523] on div "Janela de atendimento Grade de atendimento Capacidade Transportadoras Veículos …" at bounding box center [784, 391] width 1554 height 755
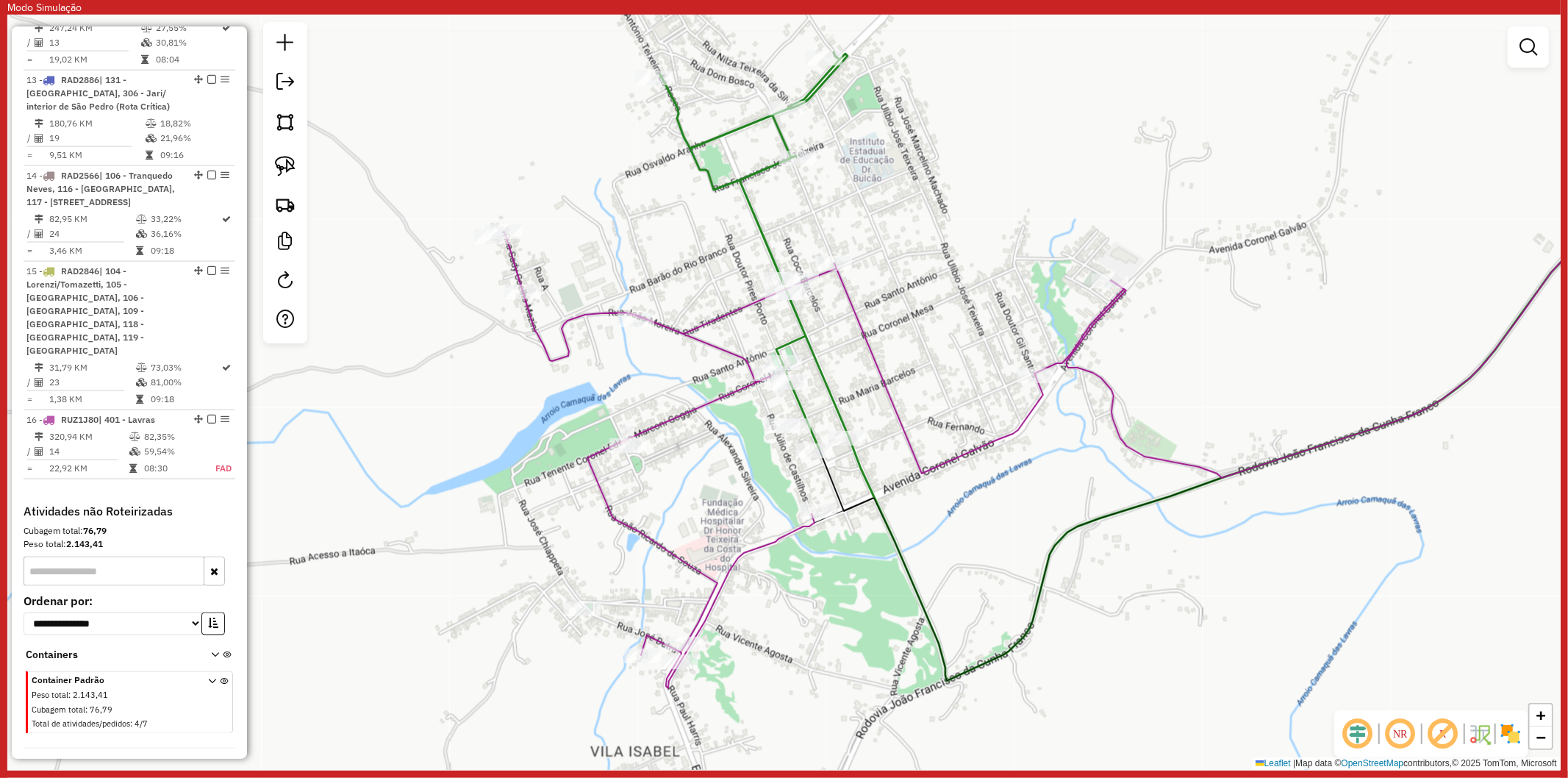
click at [671, 554] on icon at bounding box center [813, 459] width 621 height 456
select select "**********"
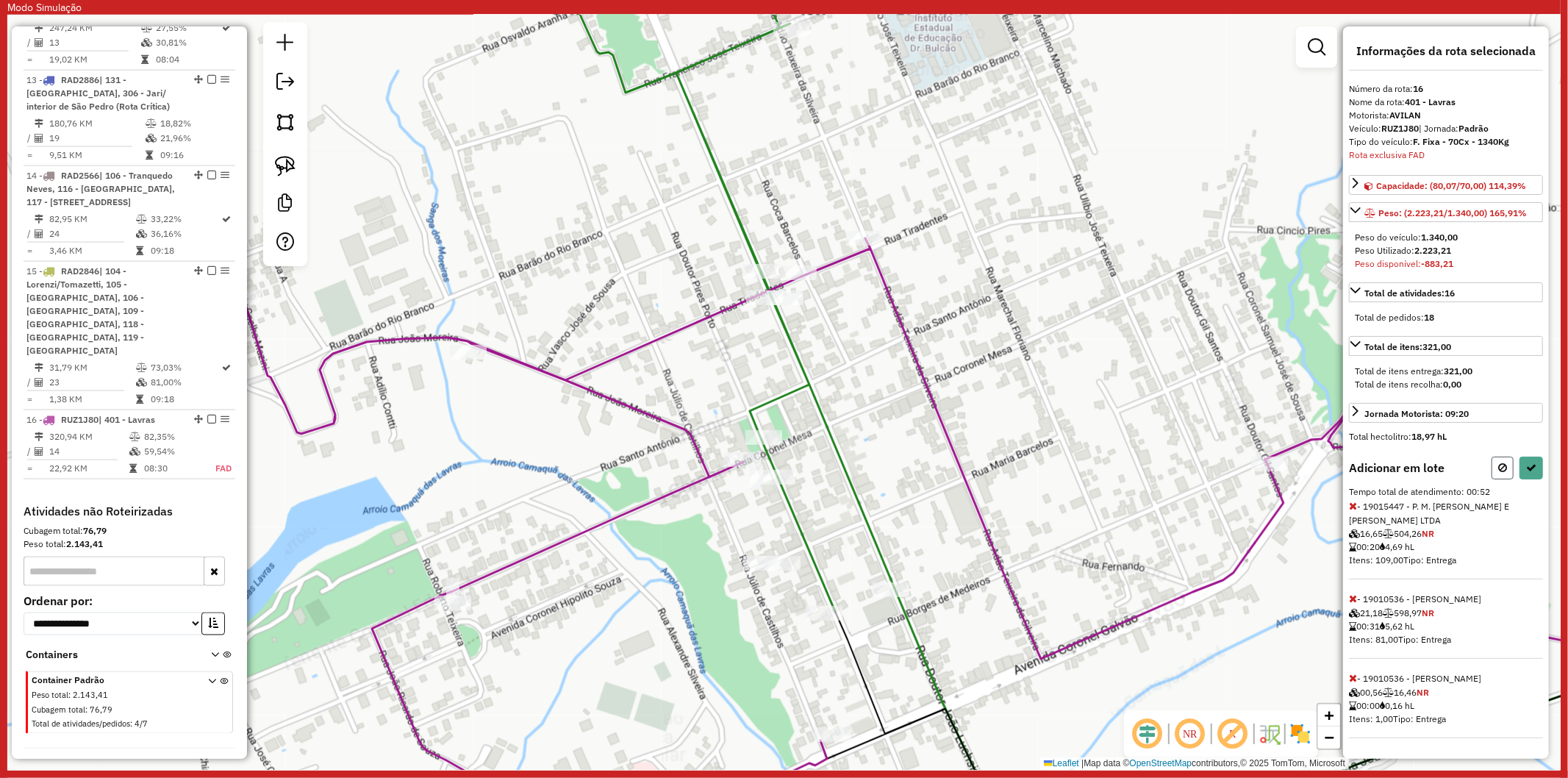
click at [1503, 461] on button at bounding box center [1503, 468] width 22 height 23
select select "**********"
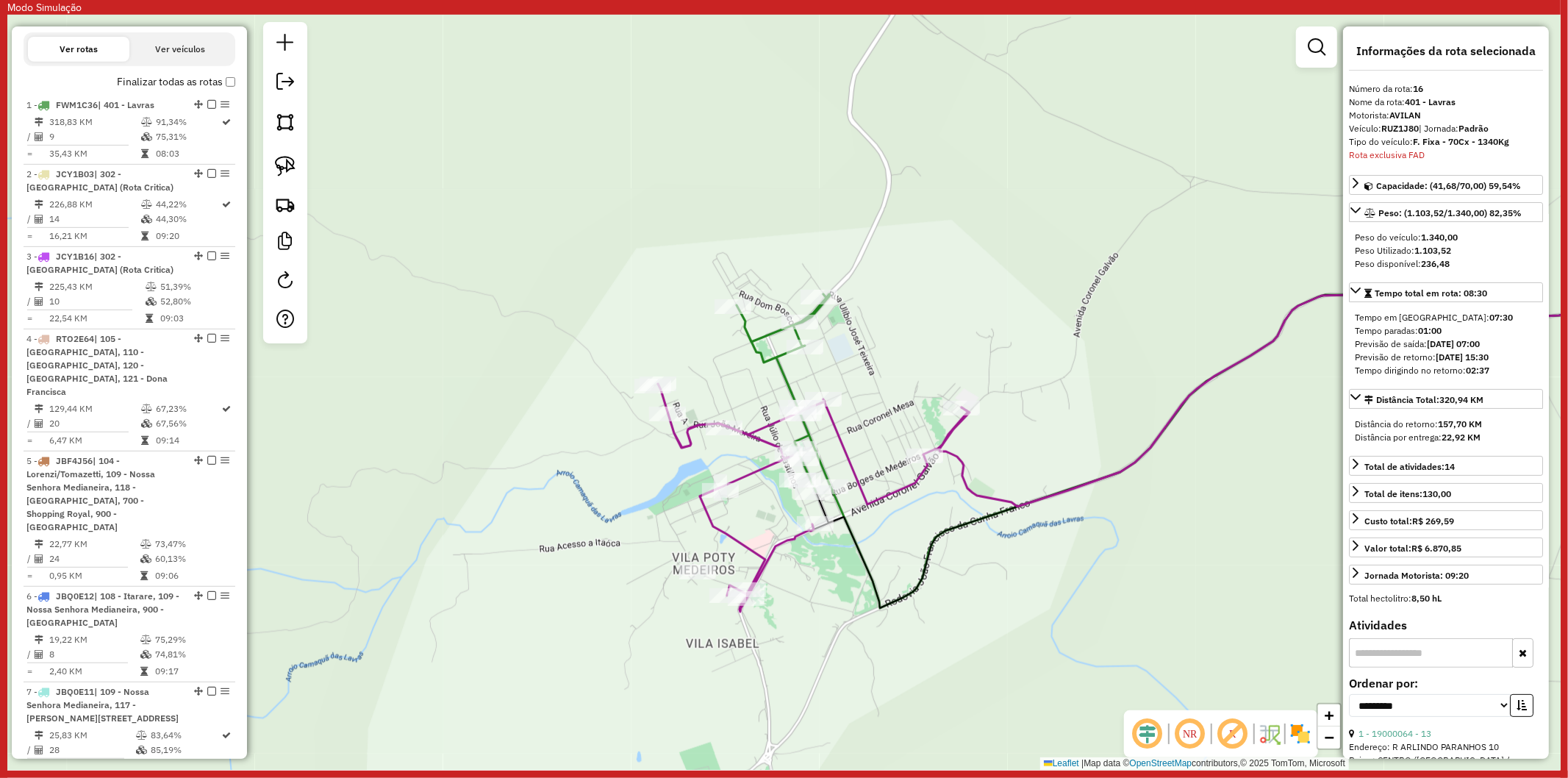
scroll to position [85, 0]
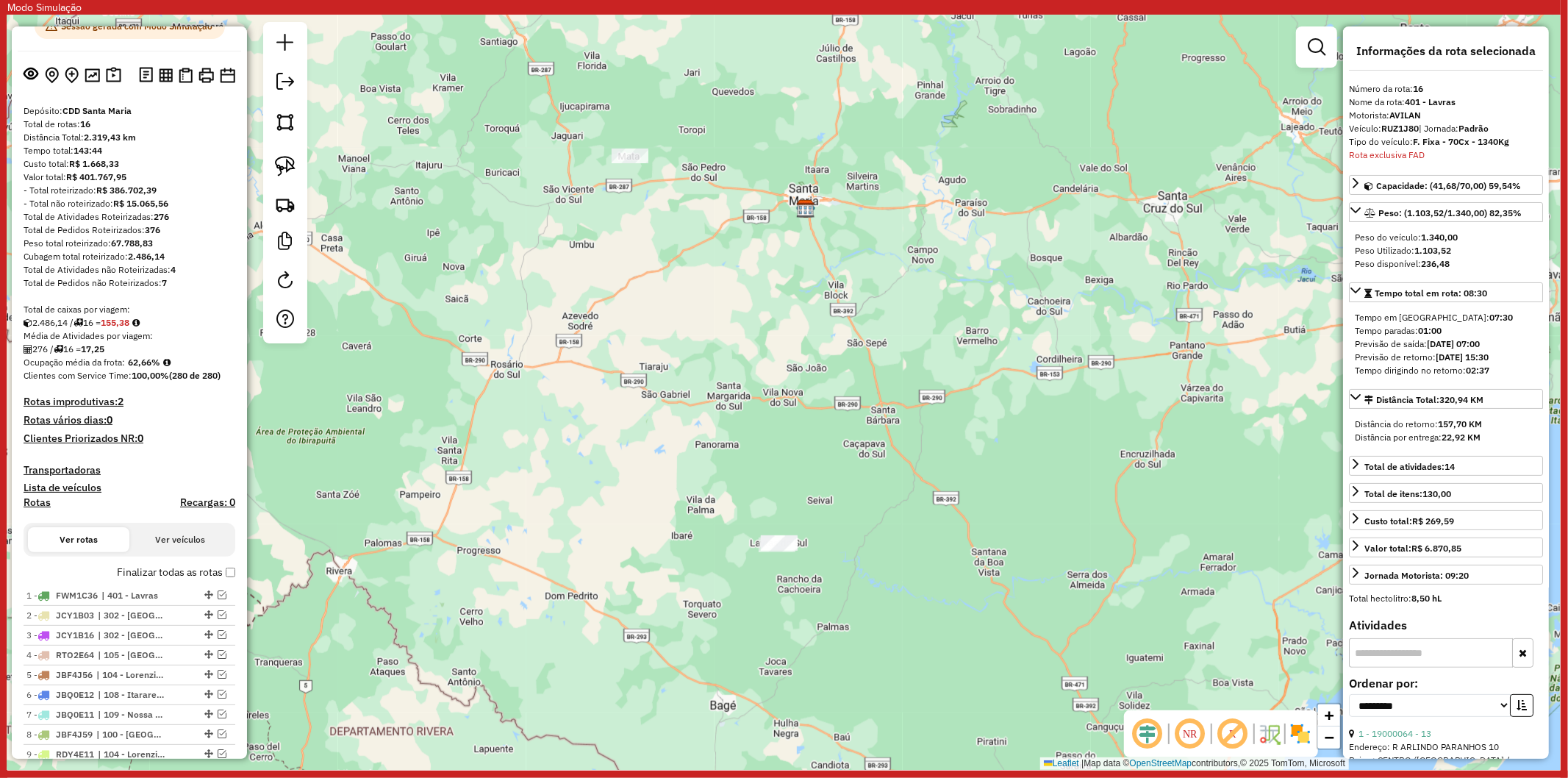
drag, startPoint x: 952, startPoint y: 371, endPoint x: 873, endPoint y: 471, distance: 127.4
click at [873, 471] on div "Janela de atendimento Grade de atendimento Capacidade Transportadoras Veículos …" at bounding box center [784, 391] width 1554 height 755
click at [292, 180] on link at bounding box center [285, 166] width 32 height 32
drag, startPoint x: 842, startPoint y: 533, endPoint x: 790, endPoint y: 581, distance: 70.8
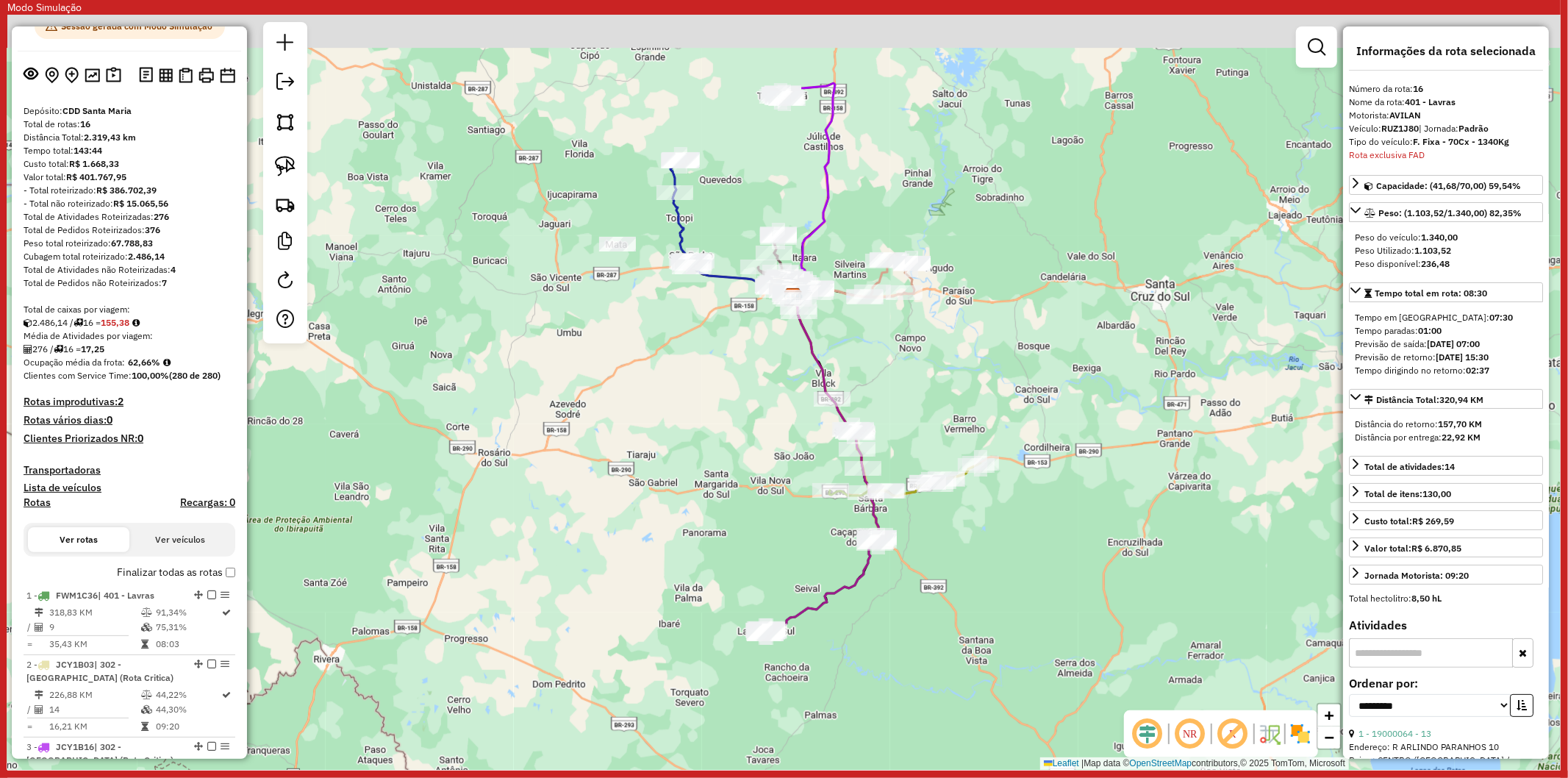
drag, startPoint x: 596, startPoint y: 385, endPoint x: 561, endPoint y: 589, distance: 207.0
click at [561, 589] on div "Janela de atendimento Grade de atendimento Capacidade Transportadoras Veículos …" at bounding box center [784, 391] width 1554 height 755
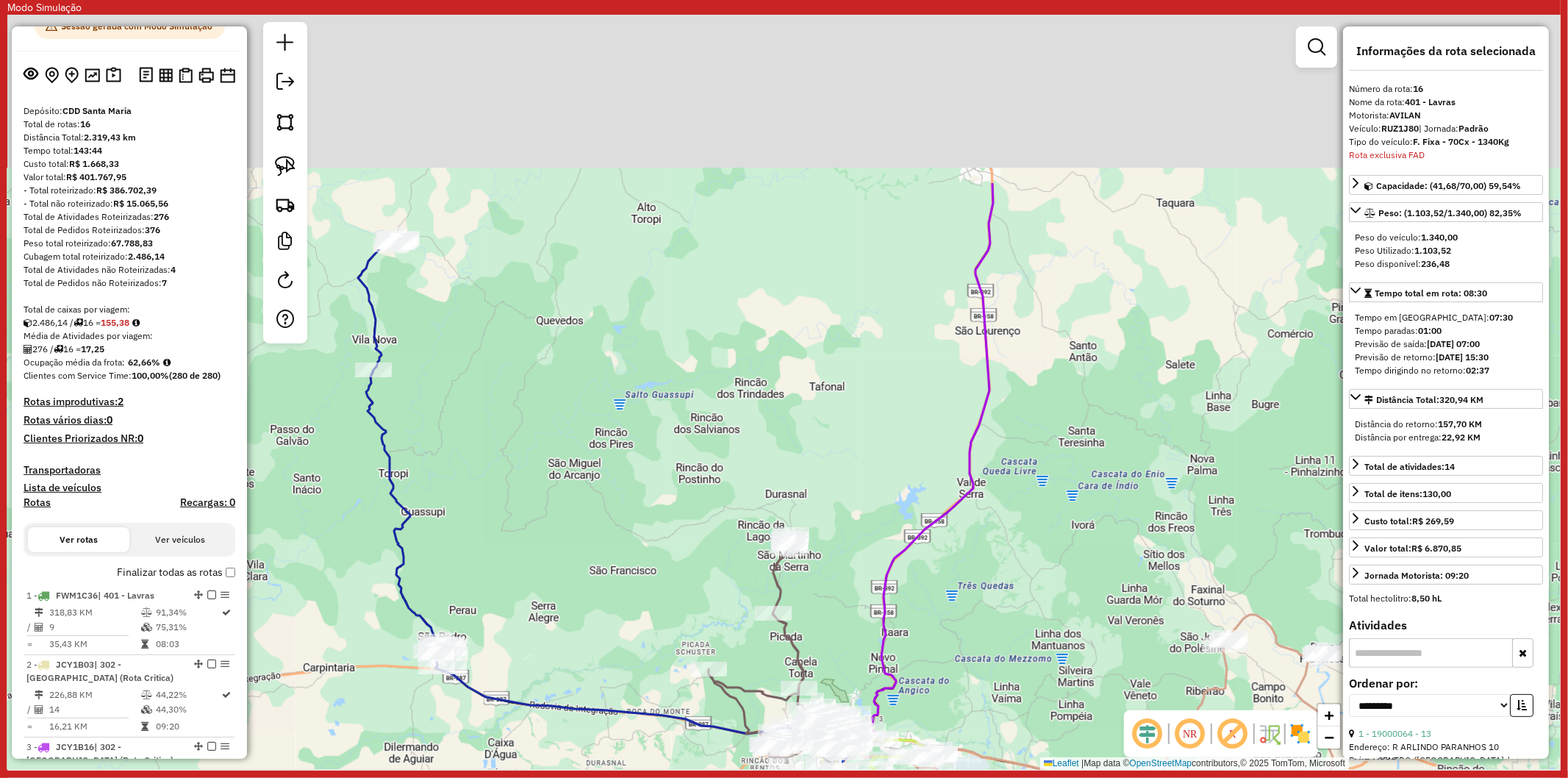
drag, startPoint x: 872, startPoint y: 271, endPoint x: 834, endPoint y: 523, distance: 254.8
click at [818, 551] on div "Janela de atendimento Grade de atendimento Capacidade Transportadoras Veículos …" at bounding box center [784, 391] width 1554 height 755
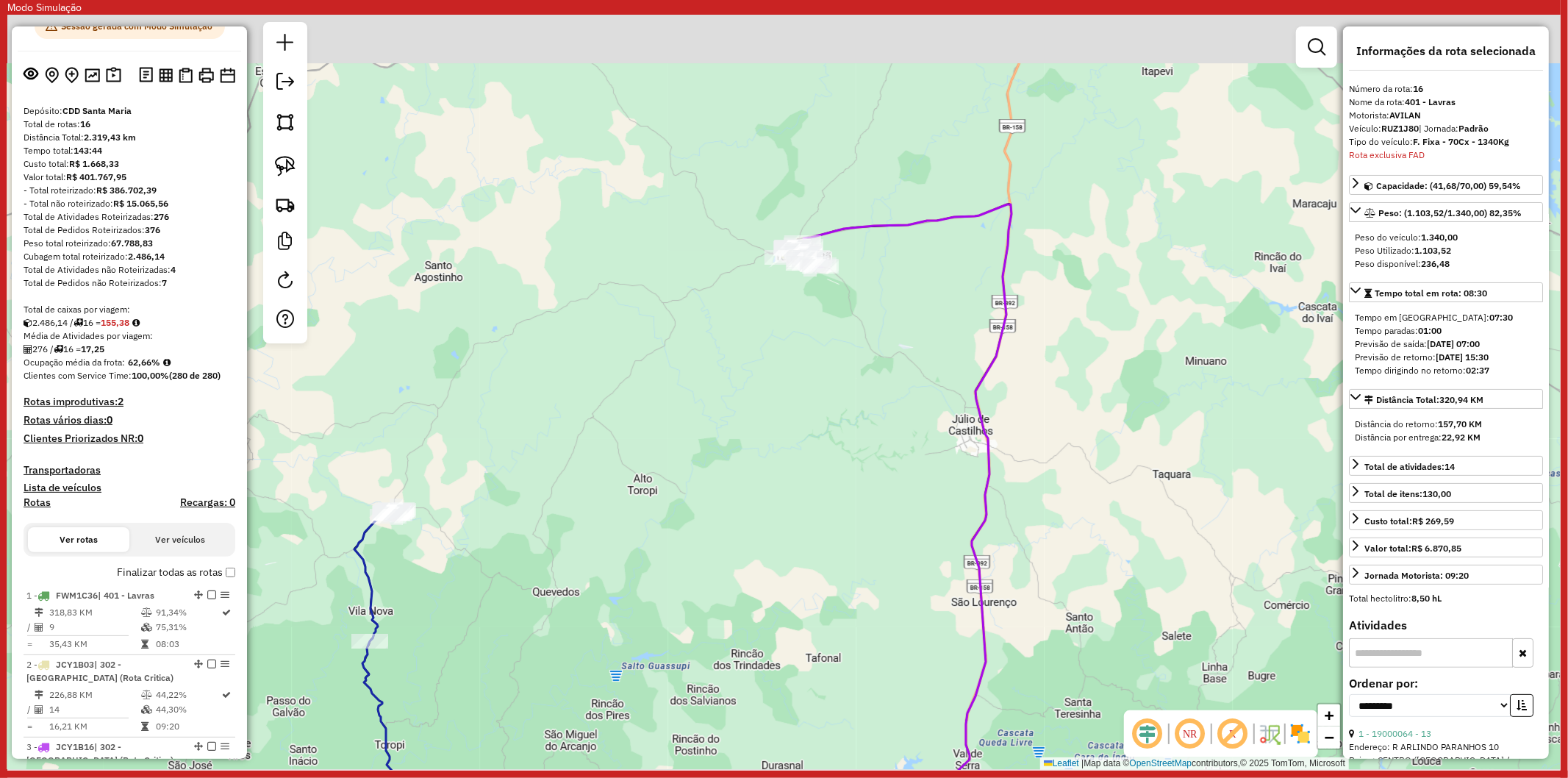
drag, startPoint x: 905, startPoint y: 236, endPoint x: 910, endPoint y: 471, distance: 235.1
click at [910, 471] on div "Janela de atendimento Grade de atendimento Capacidade Transportadoras Veículos …" at bounding box center [784, 391] width 1554 height 755
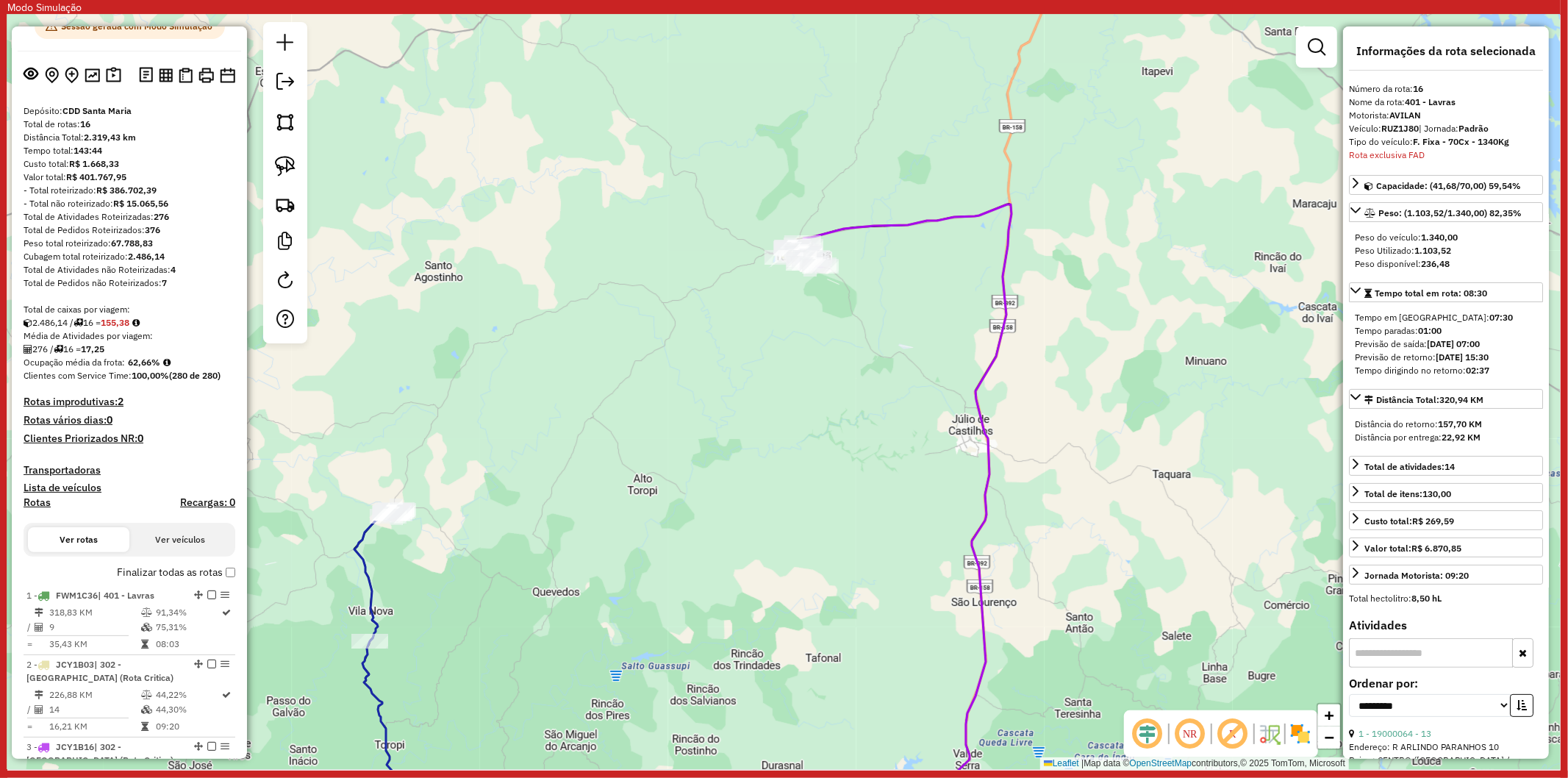
click at [871, 233] on icon at bounding box center [908, 525] width 209 height 641
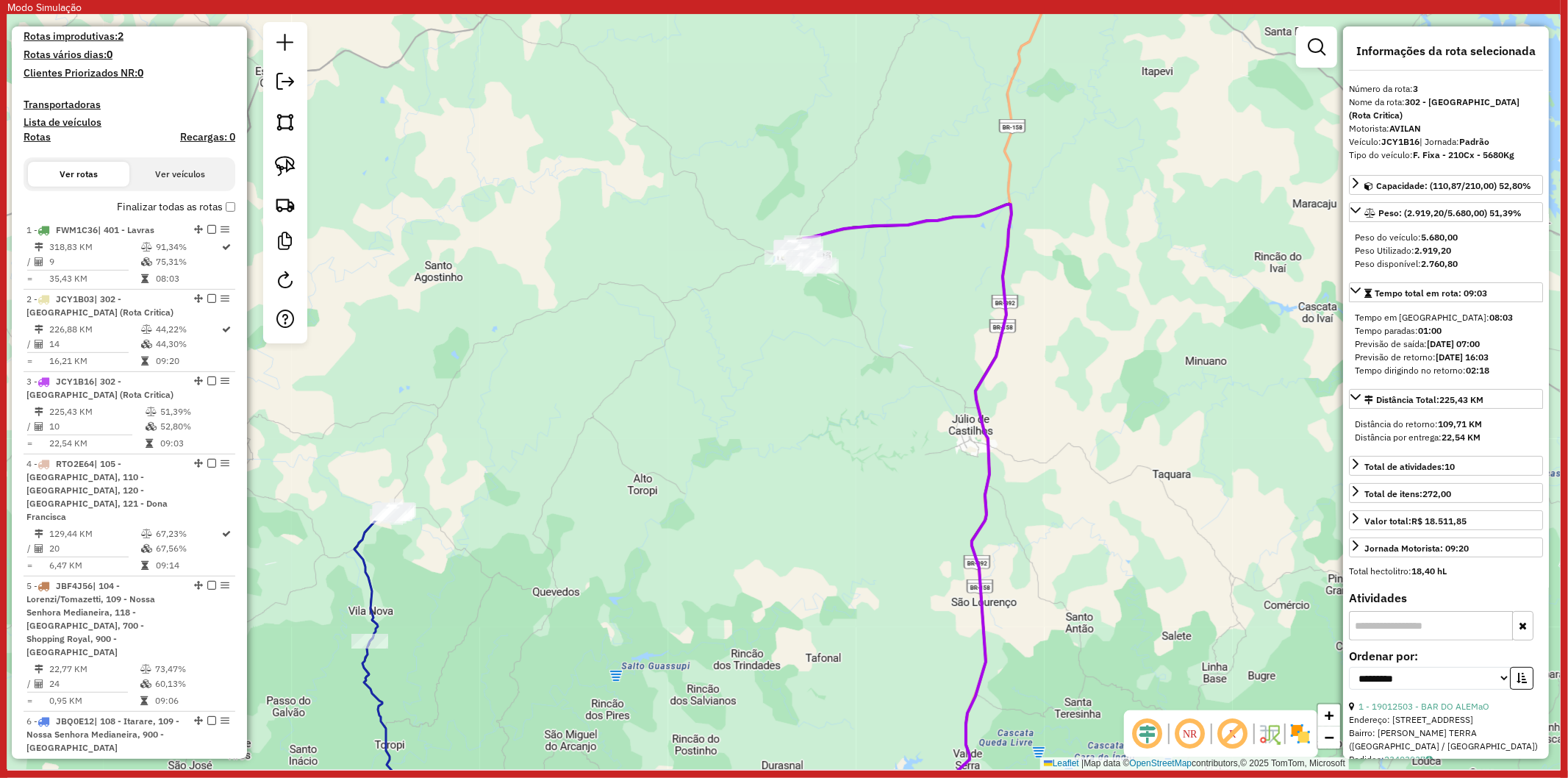
scroll to position [813, 0]
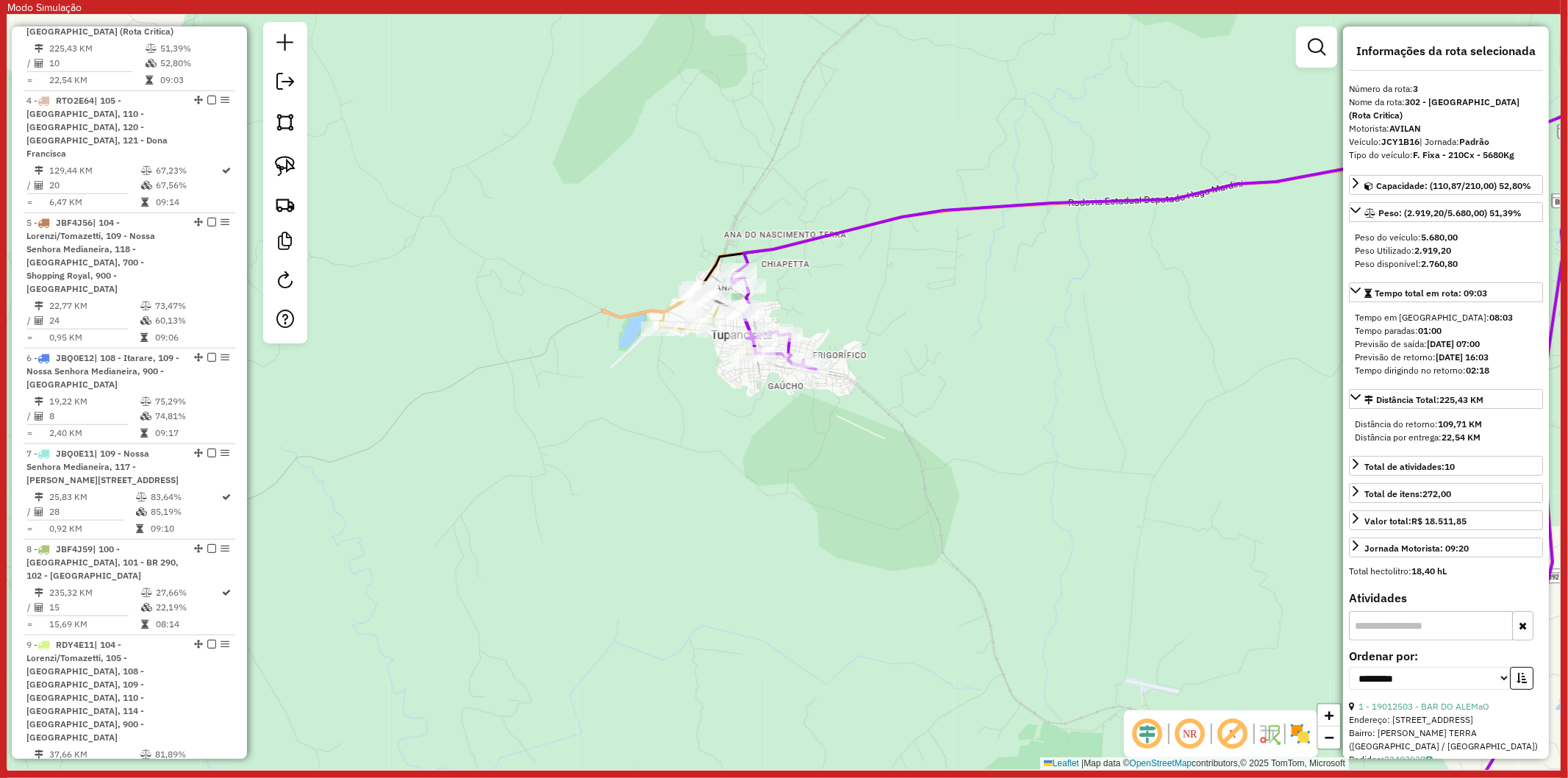
click at [677, 309] on icon at bounding box center [1117, 480] width 916 height 732
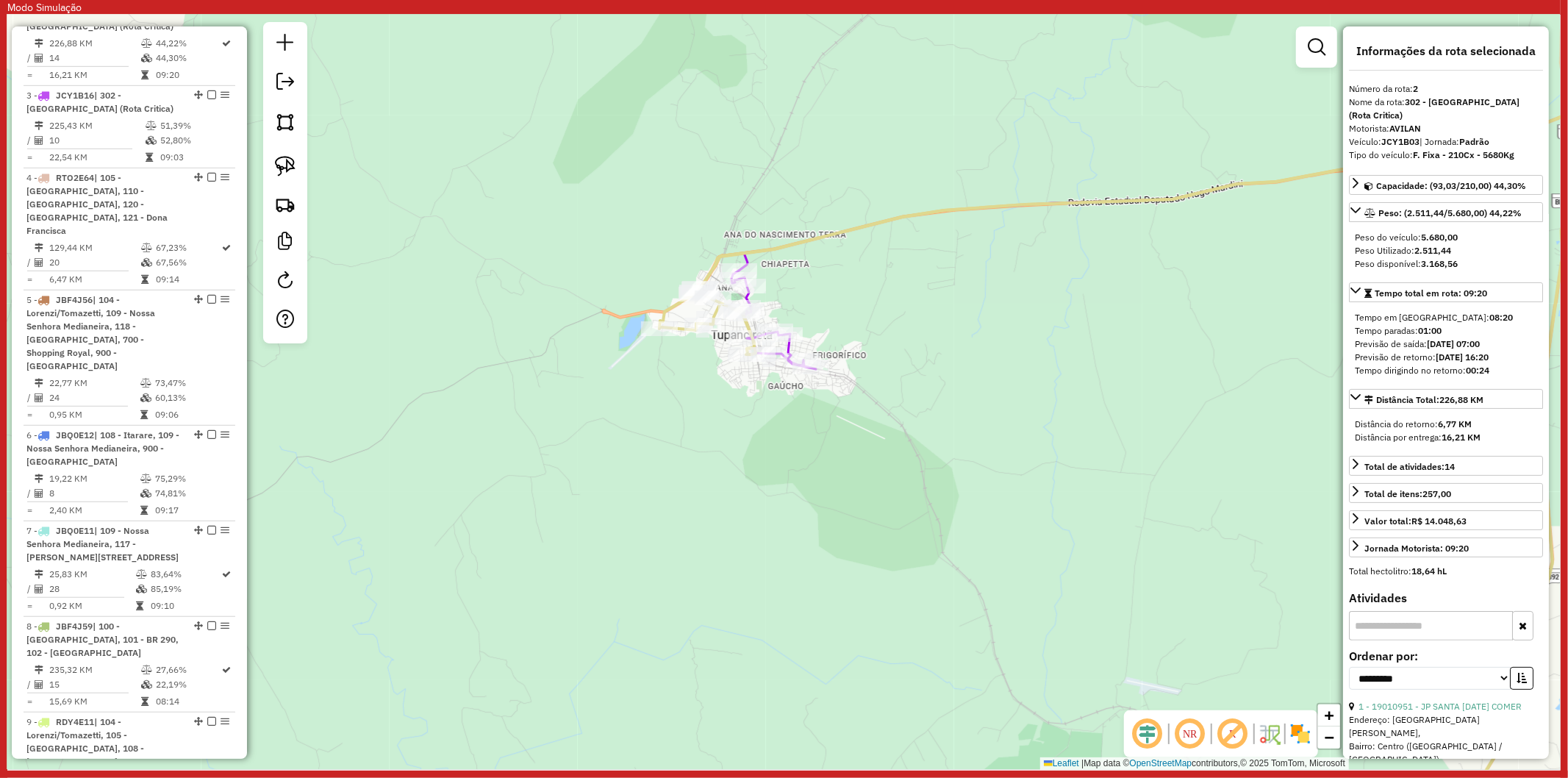
scroll to position [732, 0]
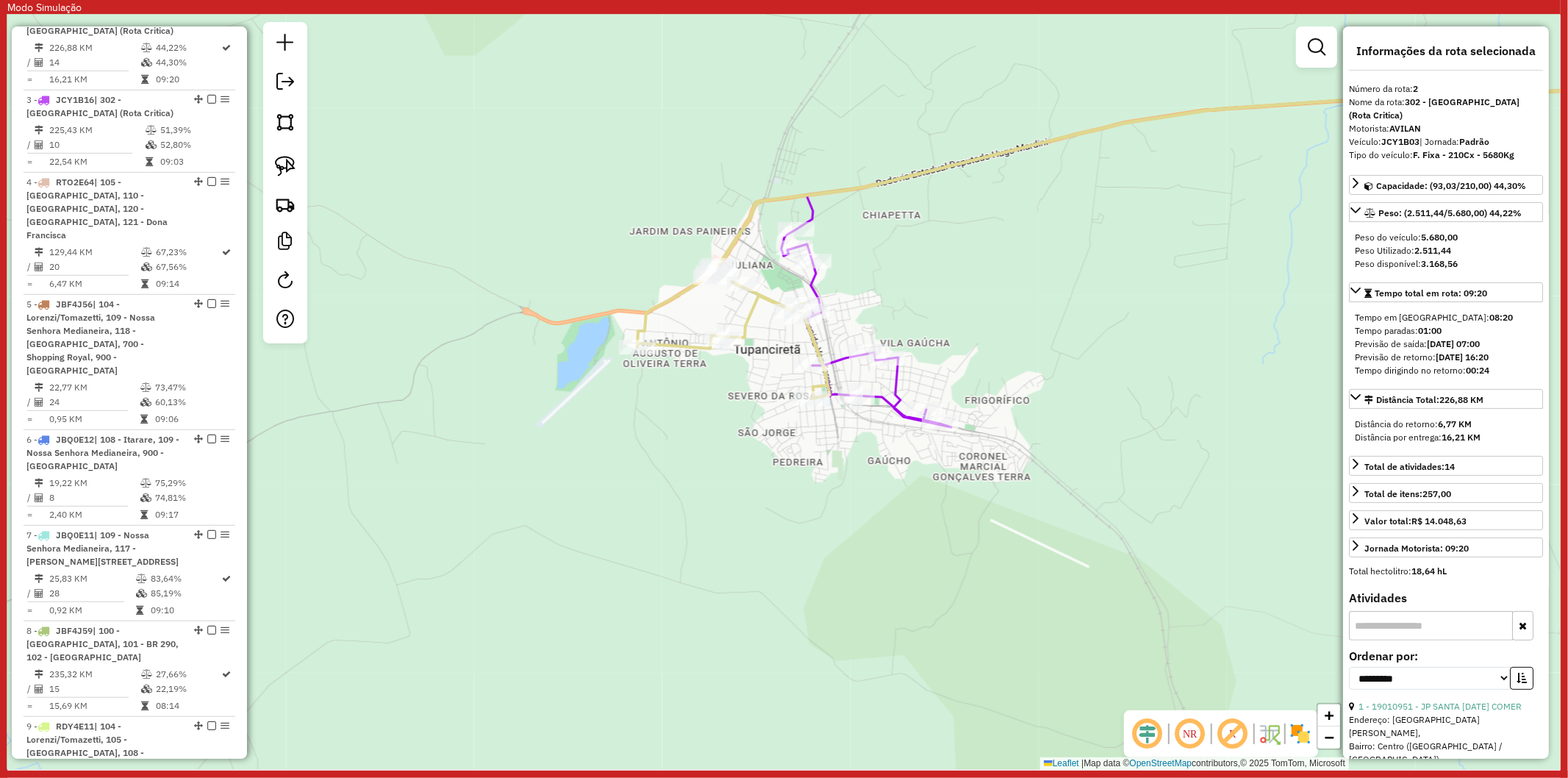
click at [813, 284] on icon at bounding box center [867, 328] width 170 height 197
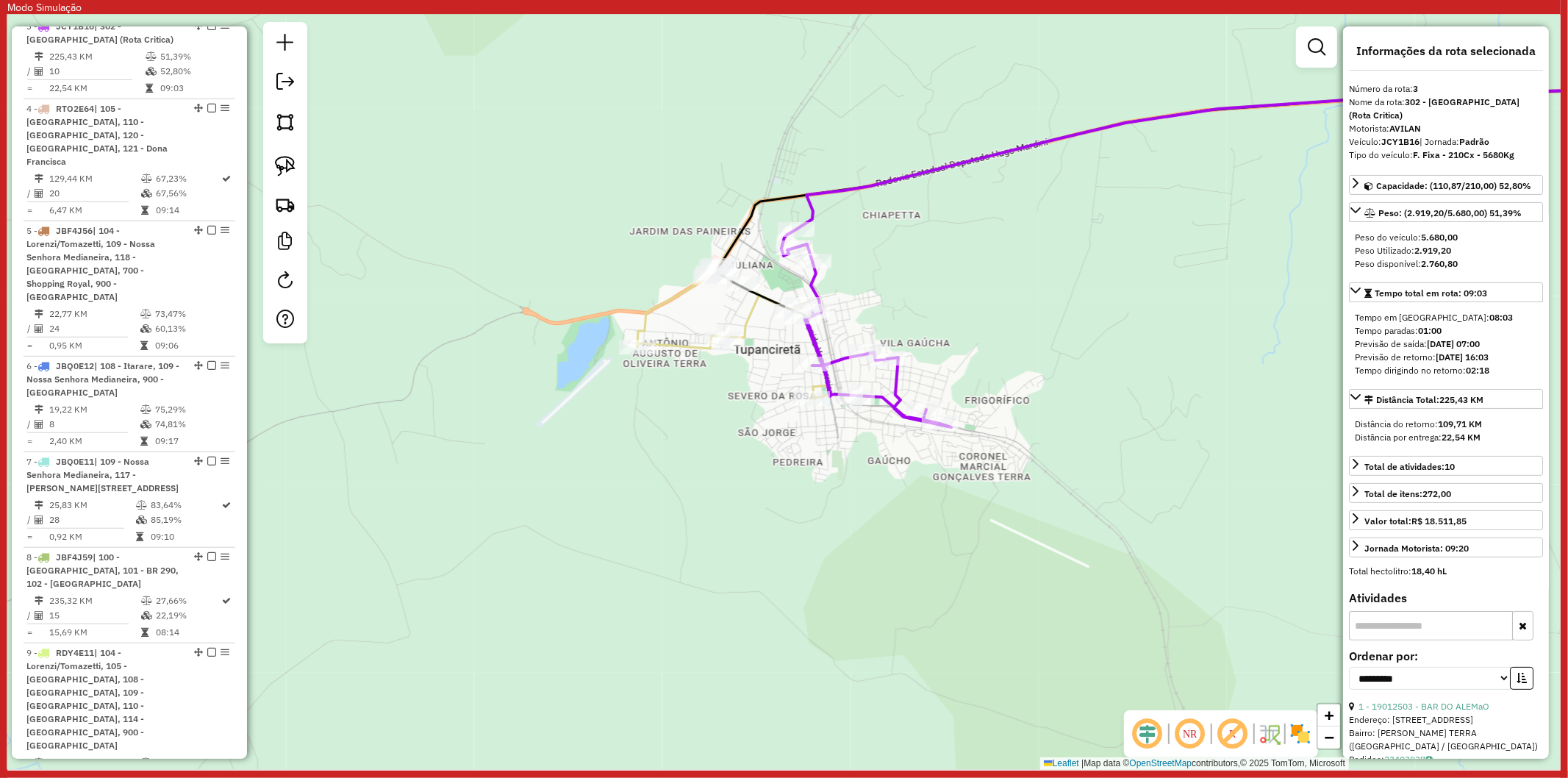
scroll to position [813, 0]
click at [289, 162] on img at bounding box center [285, 165] width 21 height 21
click at [1306, 55] on link at bounding box center [1316, 46] width 29 height 29
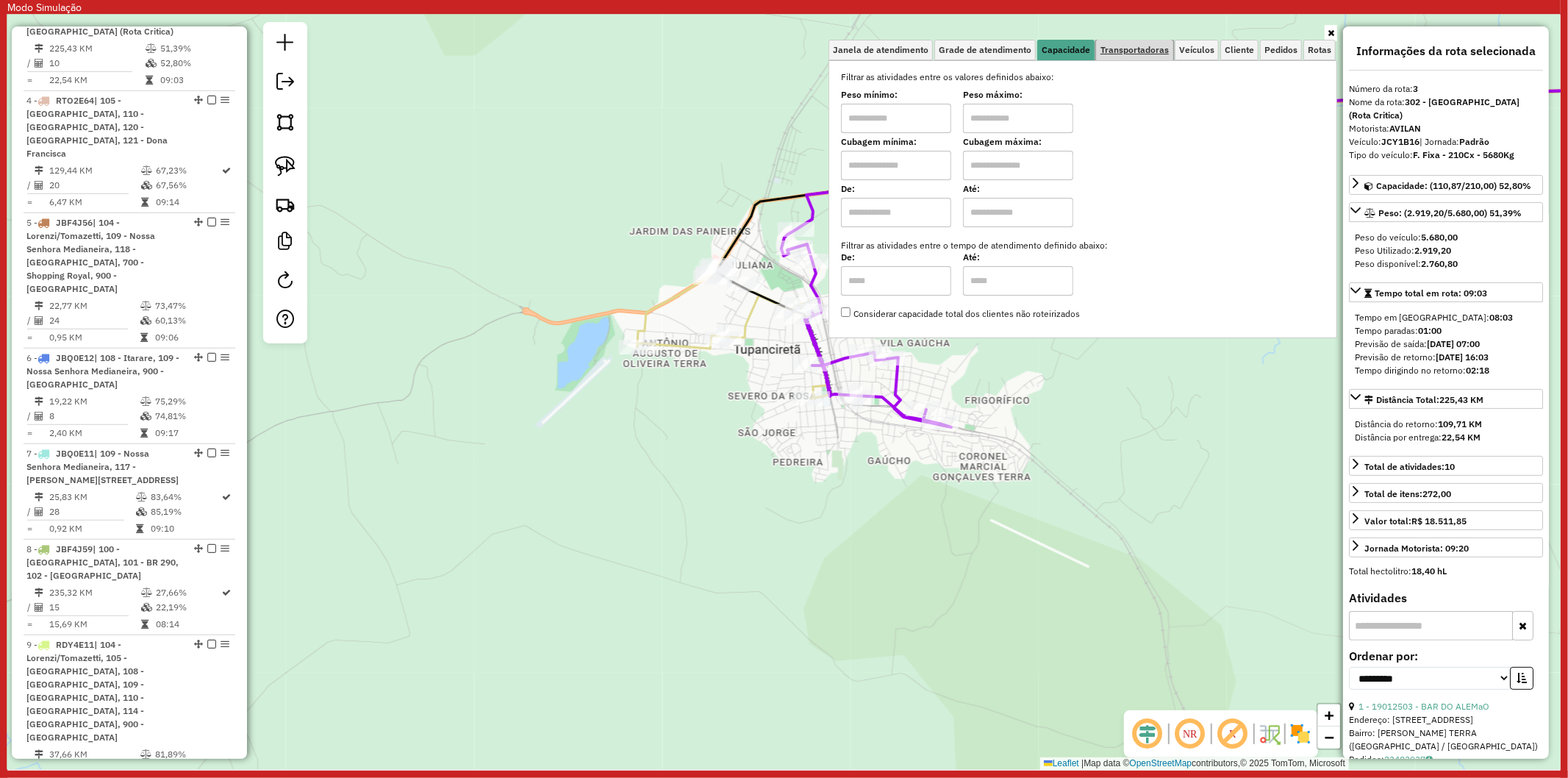
click at [1134, 46] on span "Transportadoras" at bounding box center [1135, 50] width 69 height 9
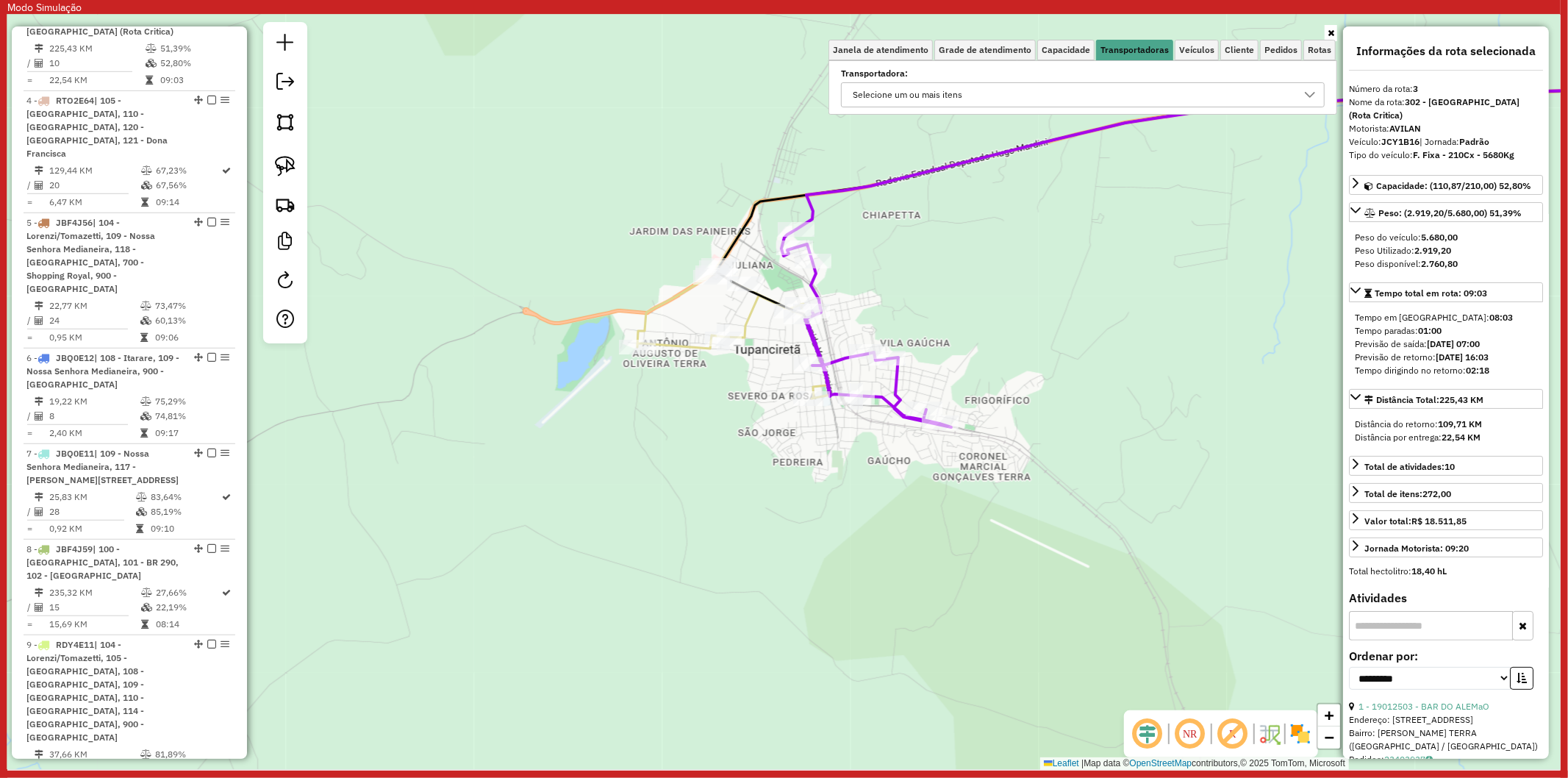
click at [1328, 30] on icon at bounding box center [1330, 33] width 6 height 9
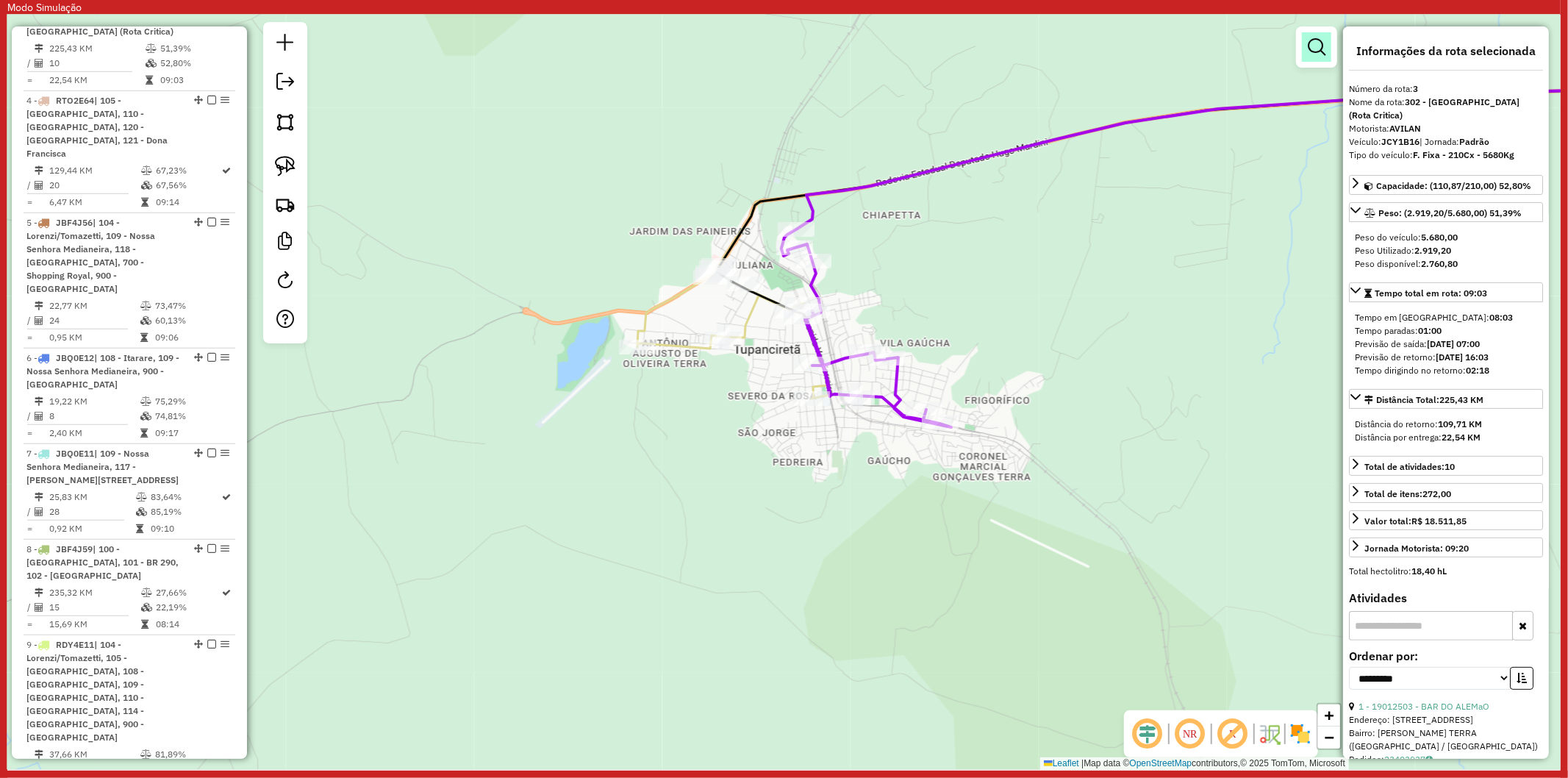
click at [1327, 42] on link at bounding box center [1316, 46] width 29 height 29
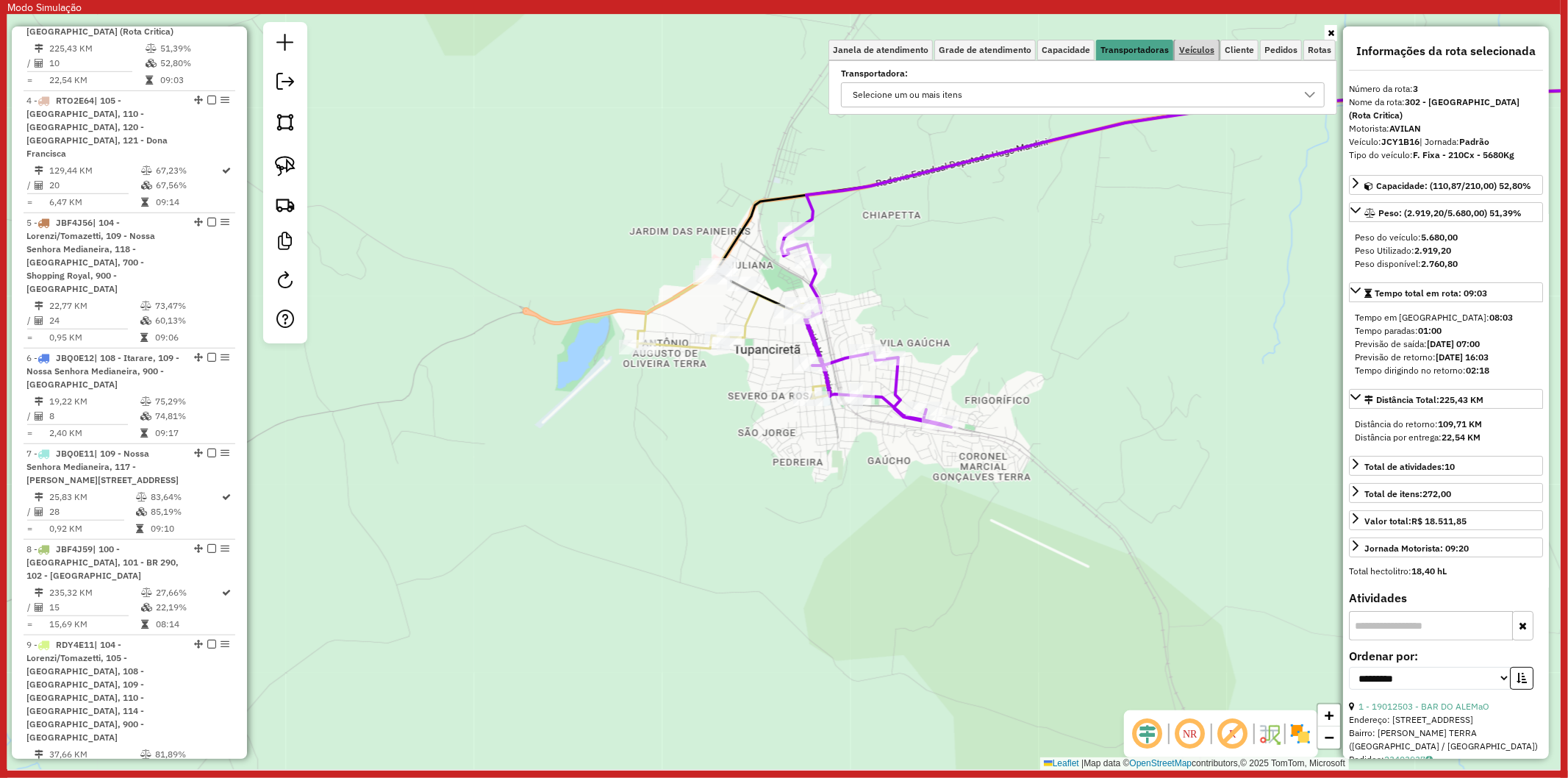
click at [1209, 54] on span "Veículos" at bounding box center [1196, 50] width 35 height 9
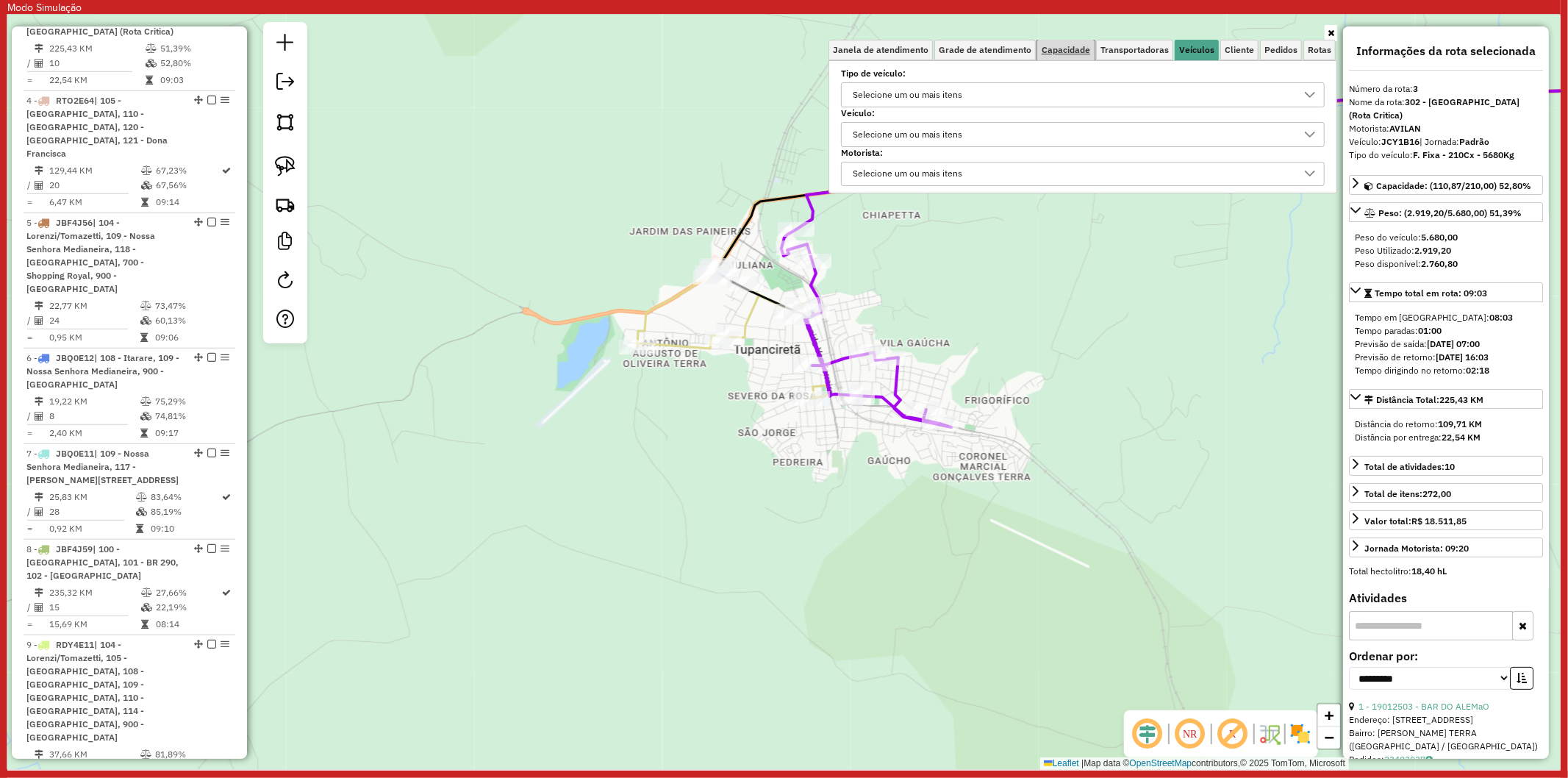
click at [1086, 47] on span "Capacidade" at bounding box center [1066, 50] width 48 height 9
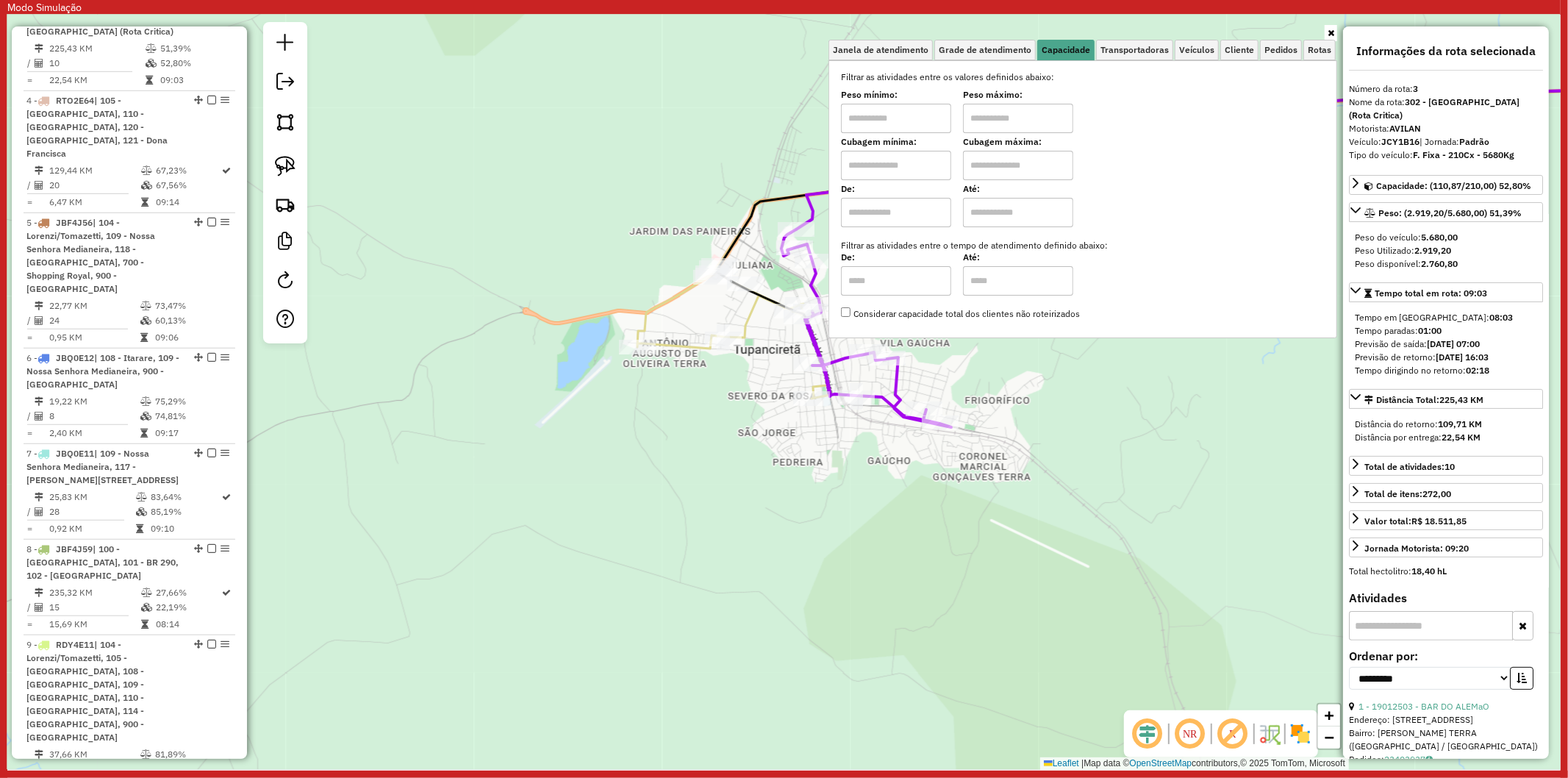
click at [891, 169] on input "text" at bounding box center [895, 165] width 110 height 29
type input "****"
click at [1010, 156] on input "text" at bounding box center [1018, 165] width 110 height 29
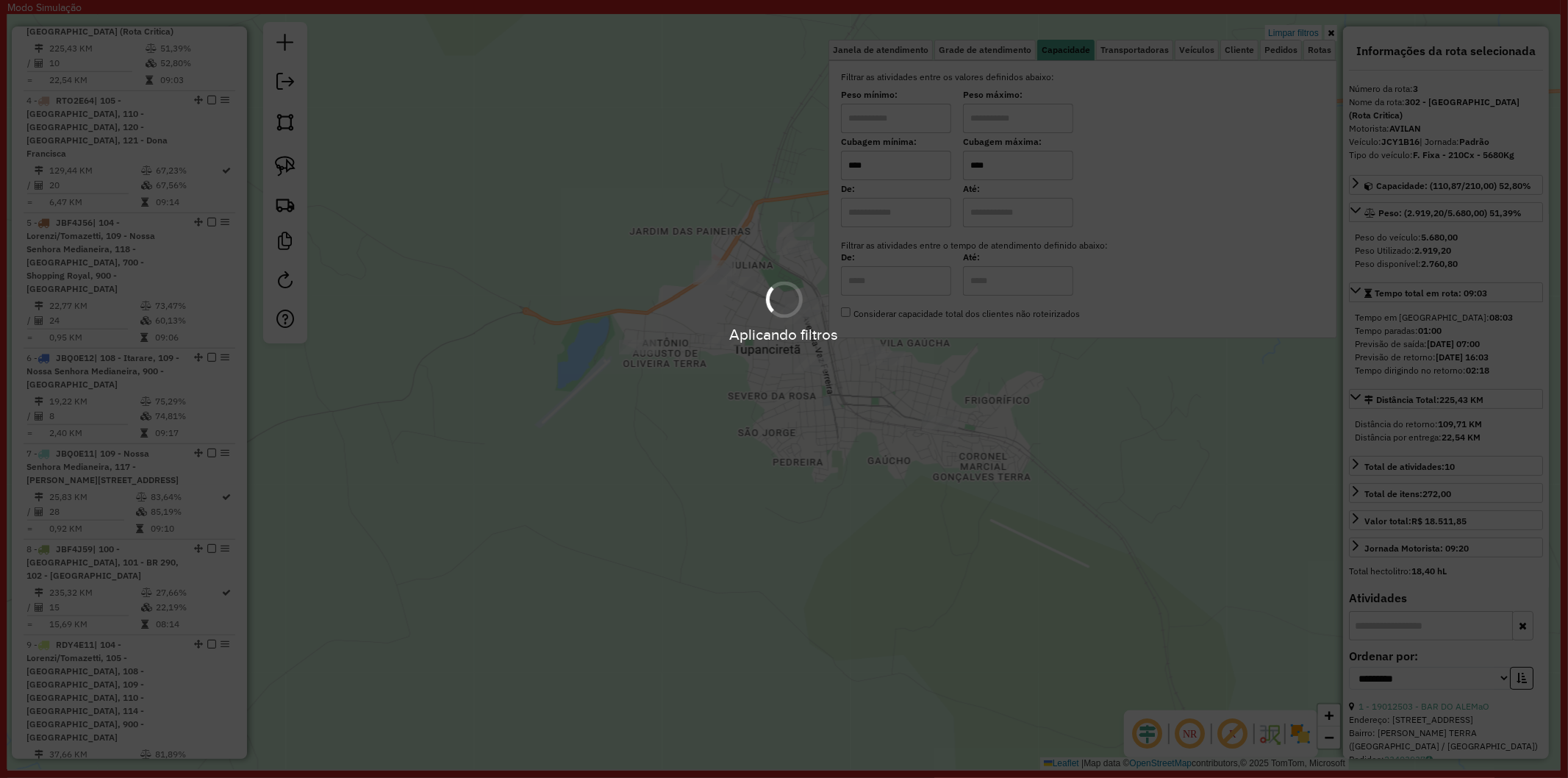
type input "****"
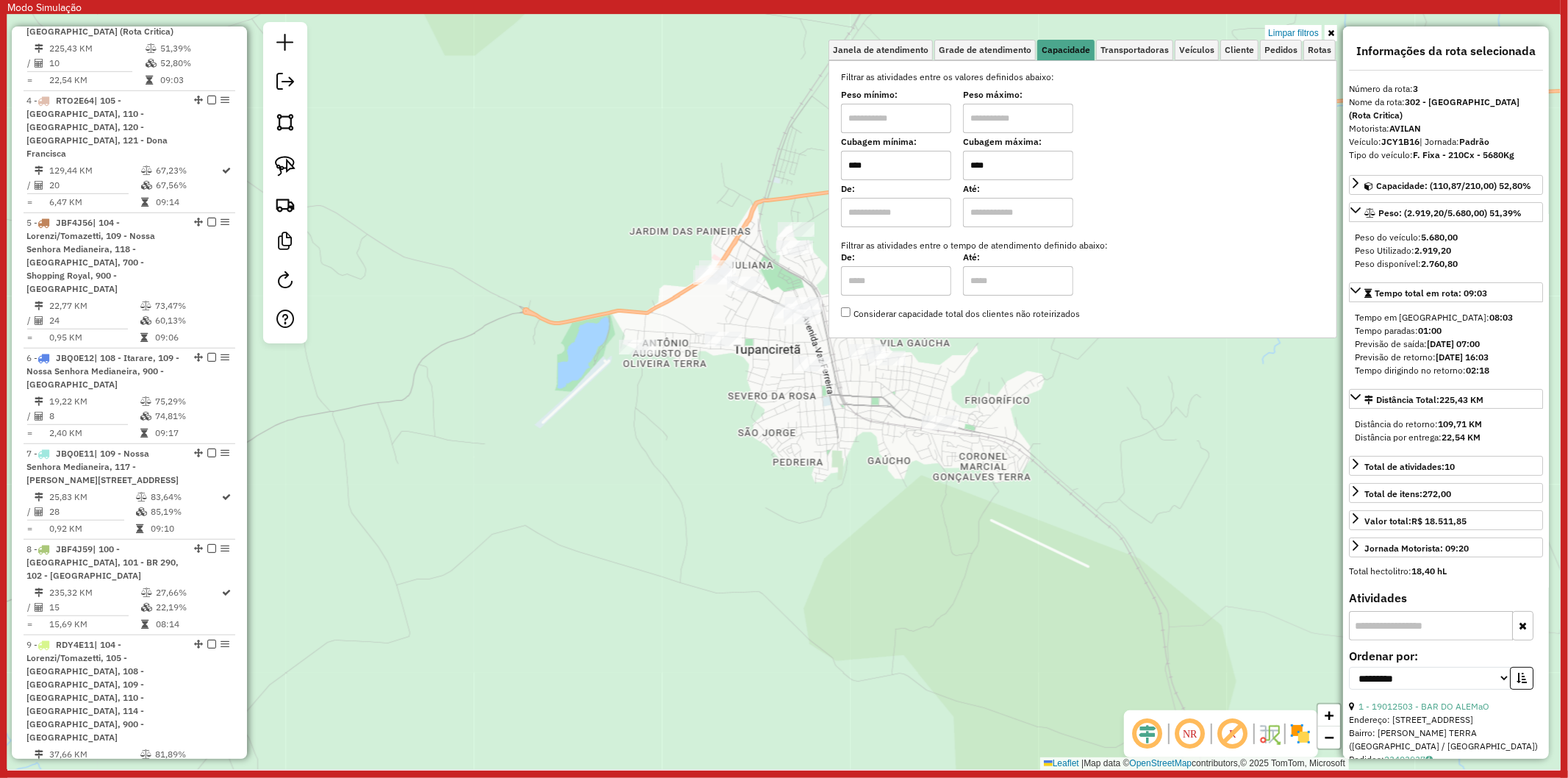
drag, startPoint x: 700, startPoint y: 442, endPoint x: 356, endPoint y: 130, distance: 464.4
click at [700, 442] on div "Limpar filtros Janela de atendimento Grade de atendimento Capacidade Transporta…" at bounding box center [784, 391] width 1554 height 755
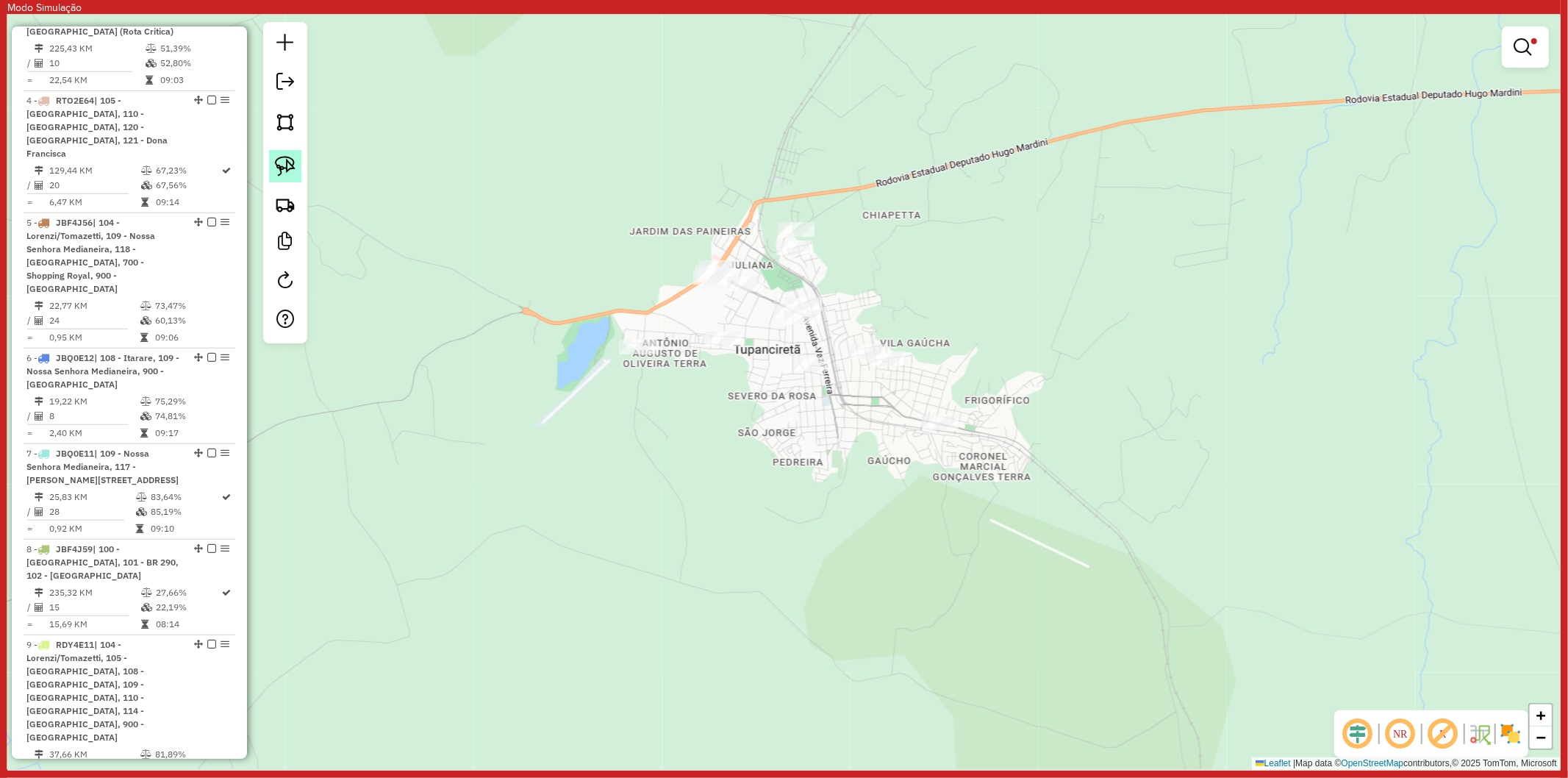
click at [289, 155] on img at bounding box center [285, 165] width 21 height 21
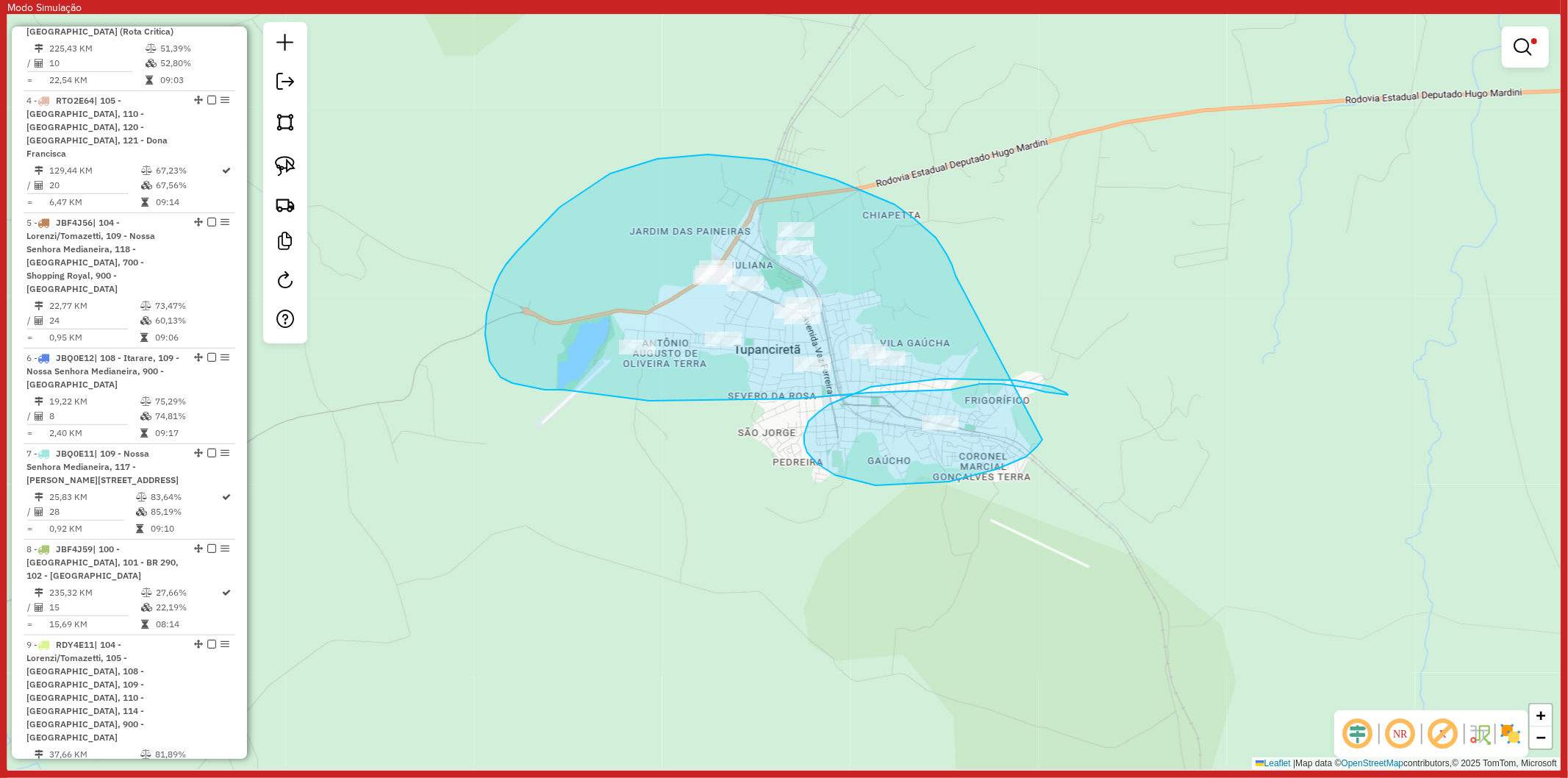
drag, startPoint x: 947, startPoint y: 255, endPoint x: 1048, endPoint y: 423, distance: 196.0
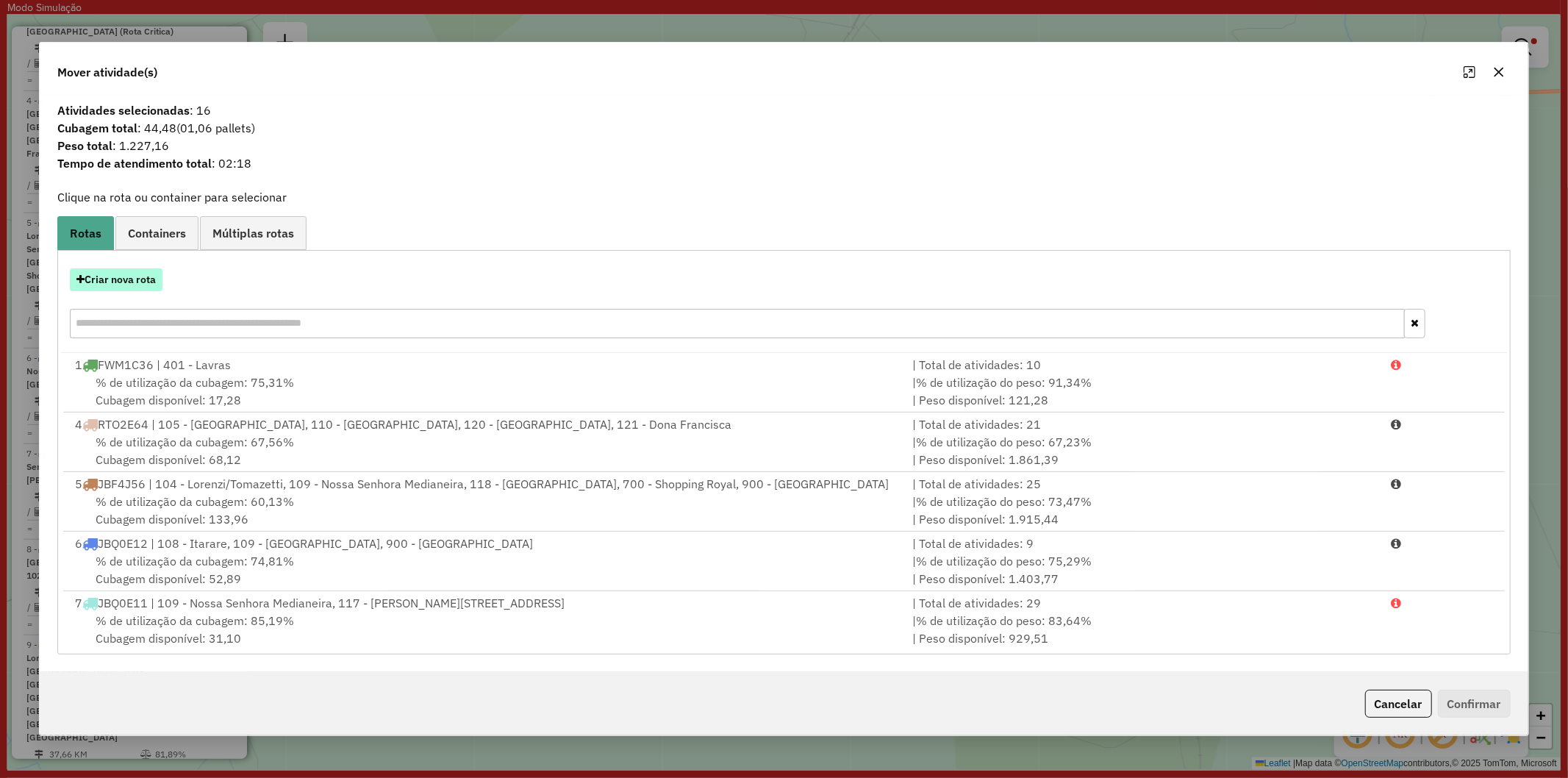
click at [151, 289] on div "Criar nova rota" at bounding box center [784, 305] width 1446 height 96
click at [144, 284] on button "Criar nova rota" at bounding box center [116, 280] width 93 height 23
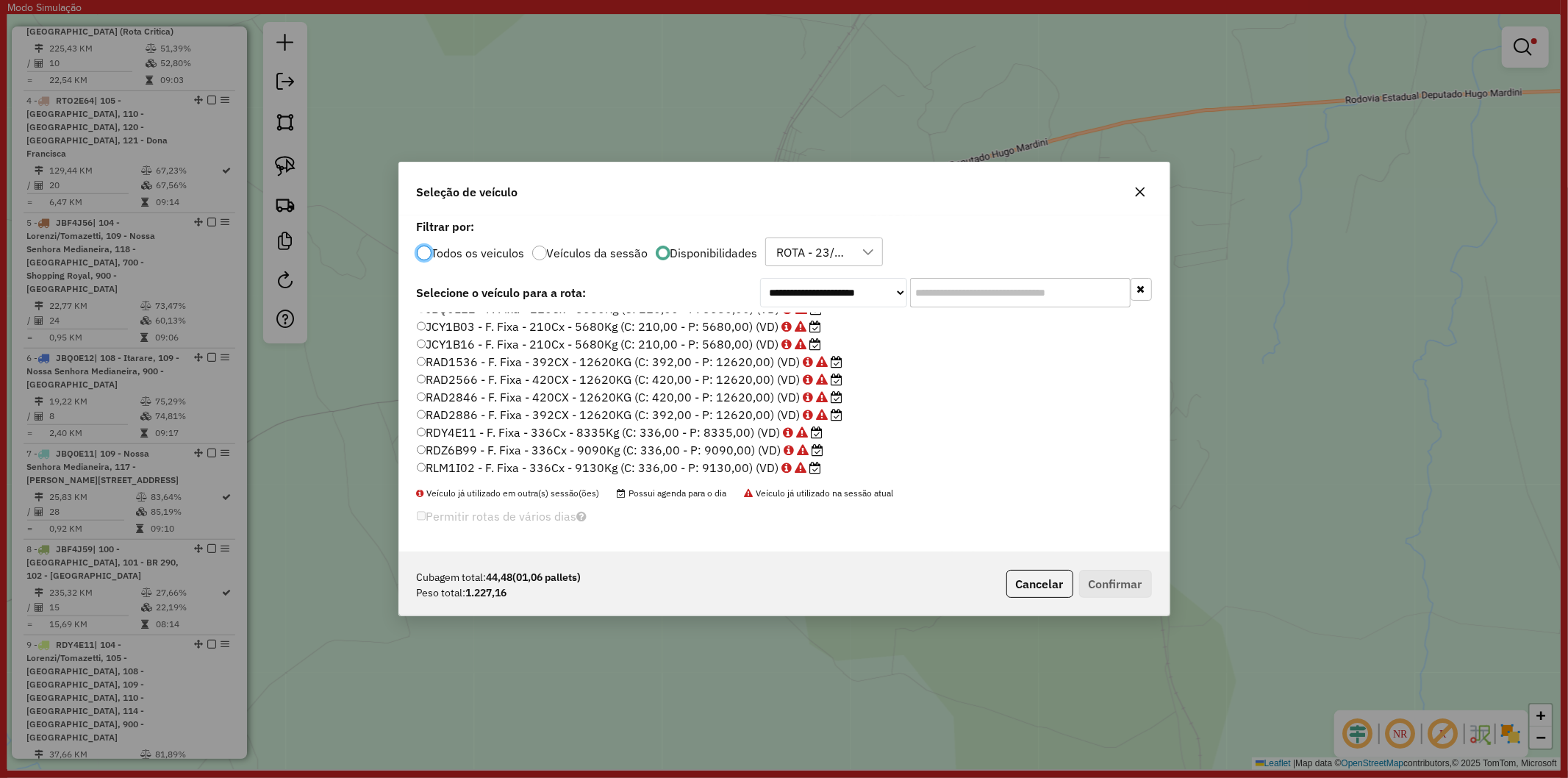
scroll to position [121, 0]
click at [1038, 579] on button "Cancelar" at bounding box center [1040, 583] width 67 height 28
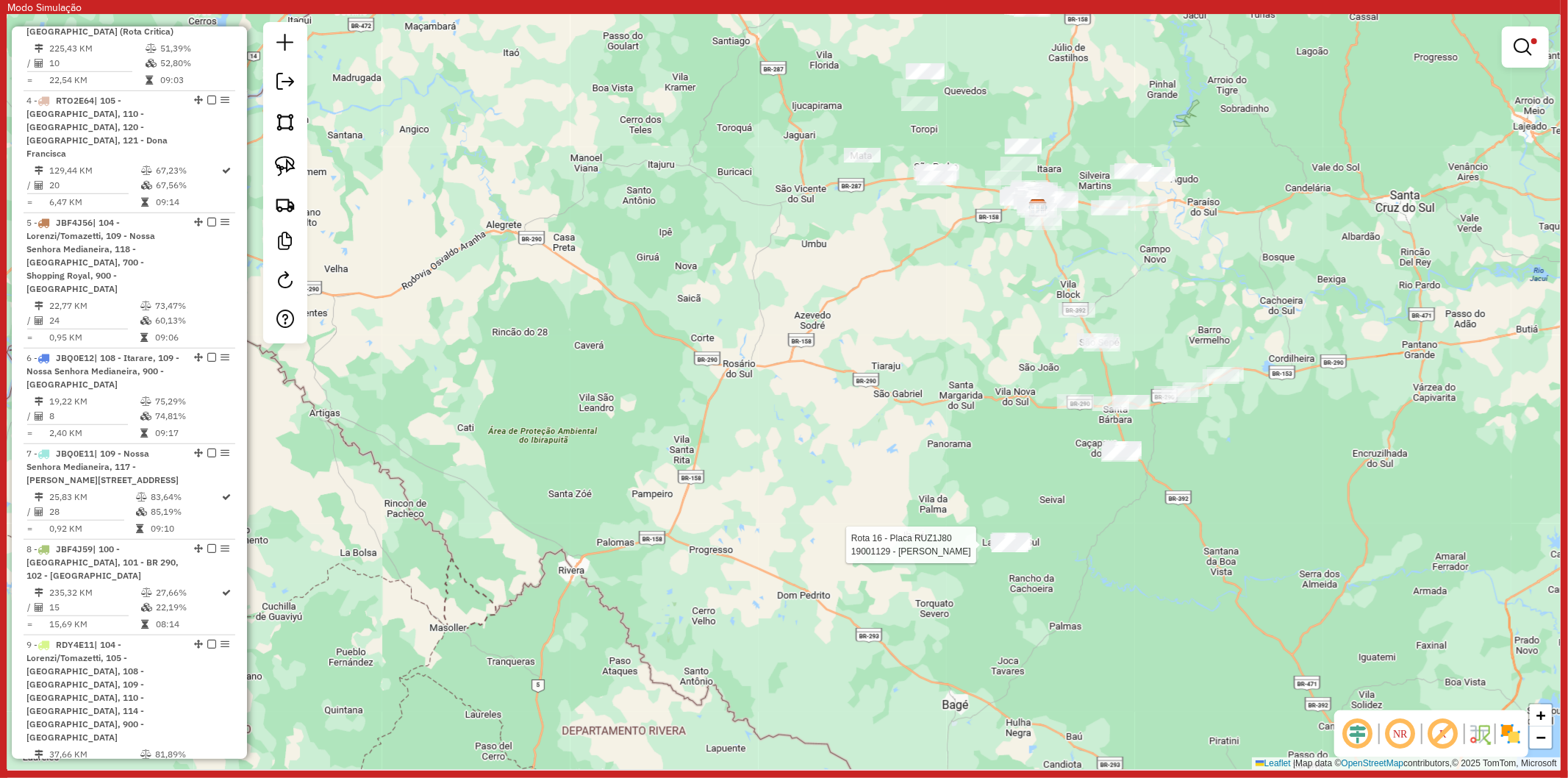
select select "**********"
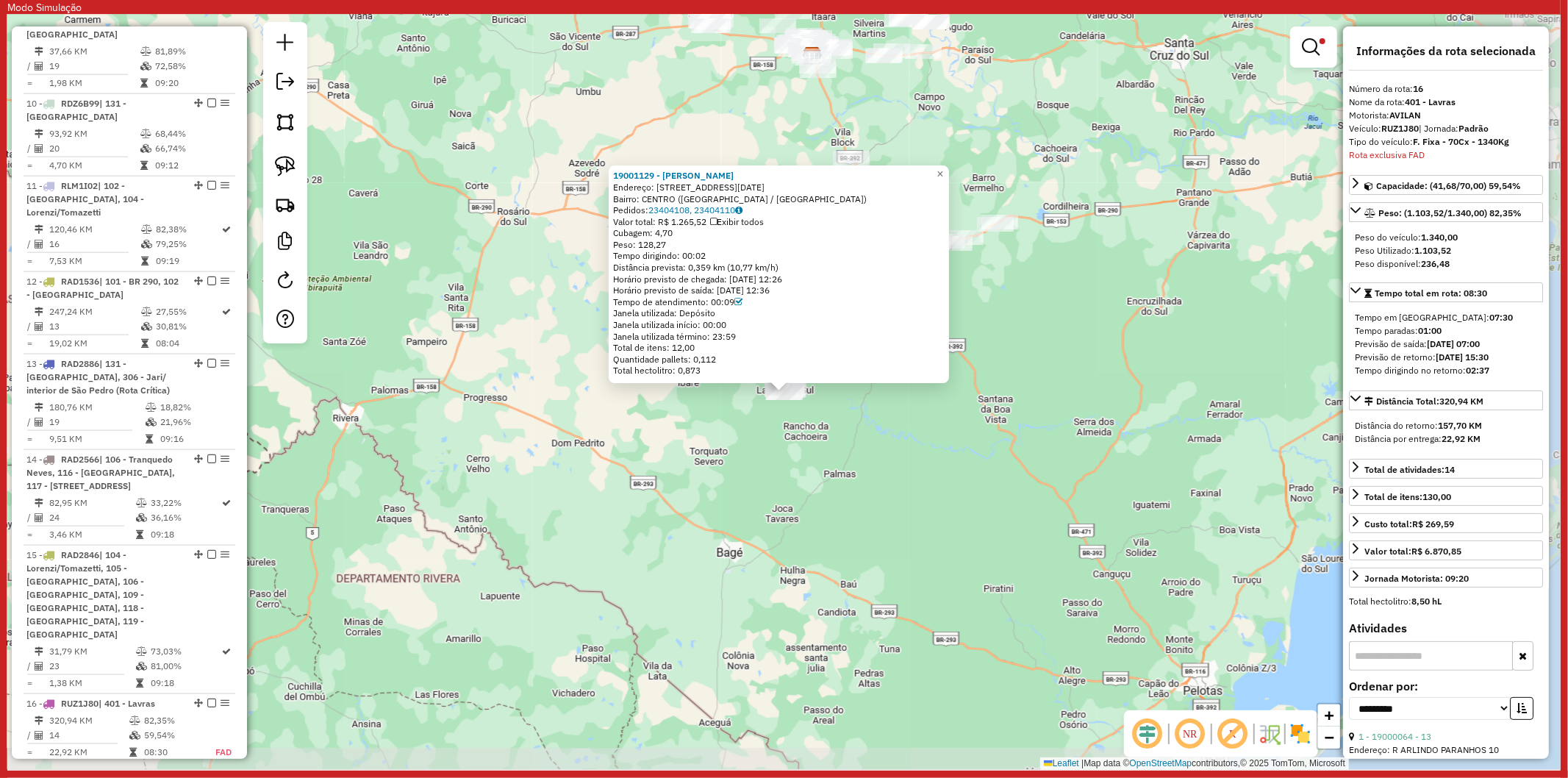
scroll to position [1799, 0]
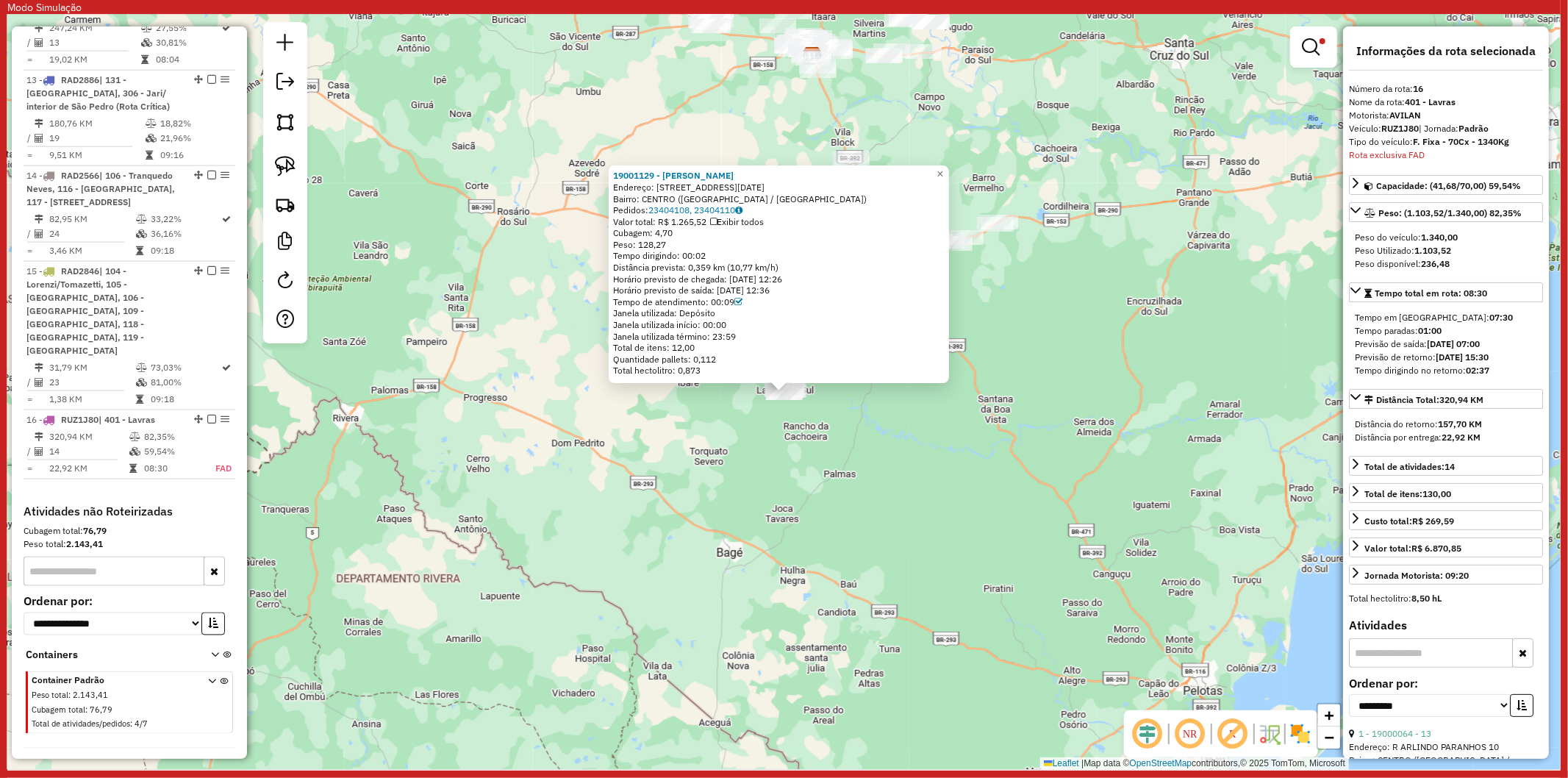
click at [1405, 126] on strong "RUZ1J80" at bounding box center [1400, 128] width 38 height 11
copy div "RUZ1J80"
click at [1140, 329] on div "19001129 - [GEOGRAPHIC_DATA][PERSON_NAME]: AV [DATE] Bairro: [GEOGRAPHIC_DATA] …" at bounding box center [784, 391] width 1554 height 755
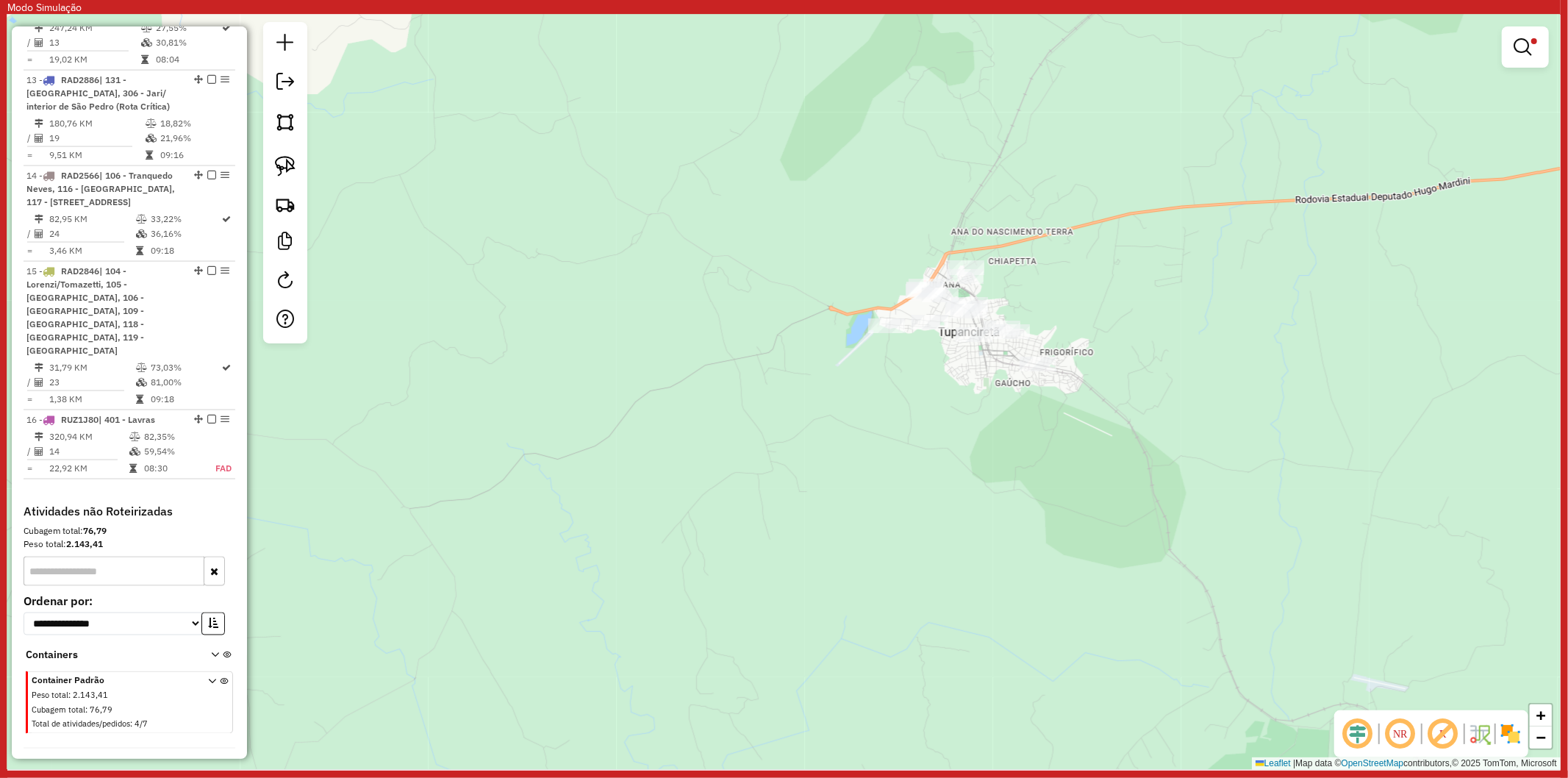
drag, startPoint x: 289, startPoint y: 155, endPoint x: 342, endPoint y: 170, distance: 55.1
click at [289, 155] on link at bounding box center [285, 166] width 32 height 32
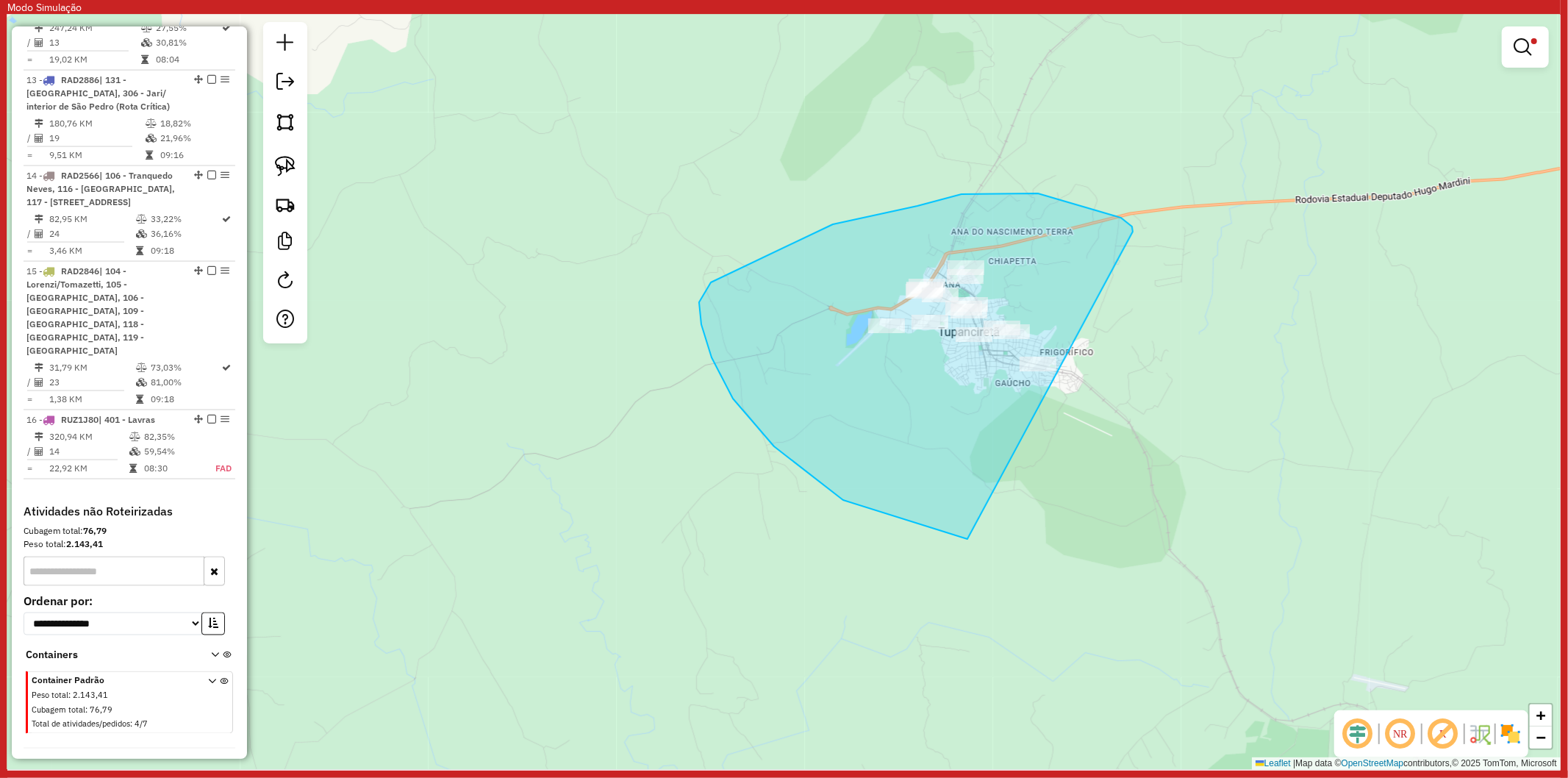
drag, startPoint x: 1132, startPoint y: 226, endPoint x: 1231, endPoint y: 460, distance: 254.1
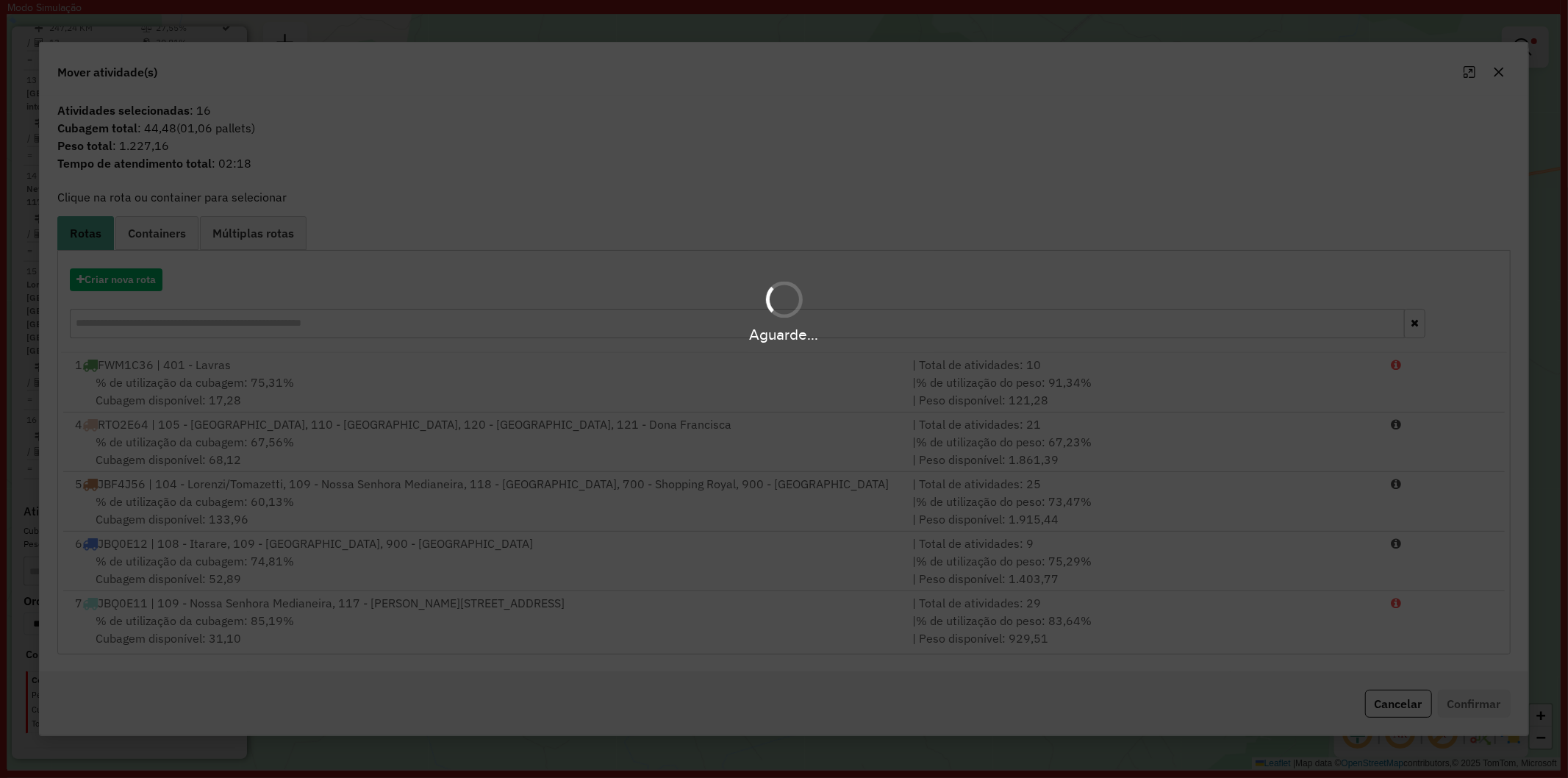
click at [143, 272] on div "Aguarde..." at bounding box center [784, 389] width 1568 height 778
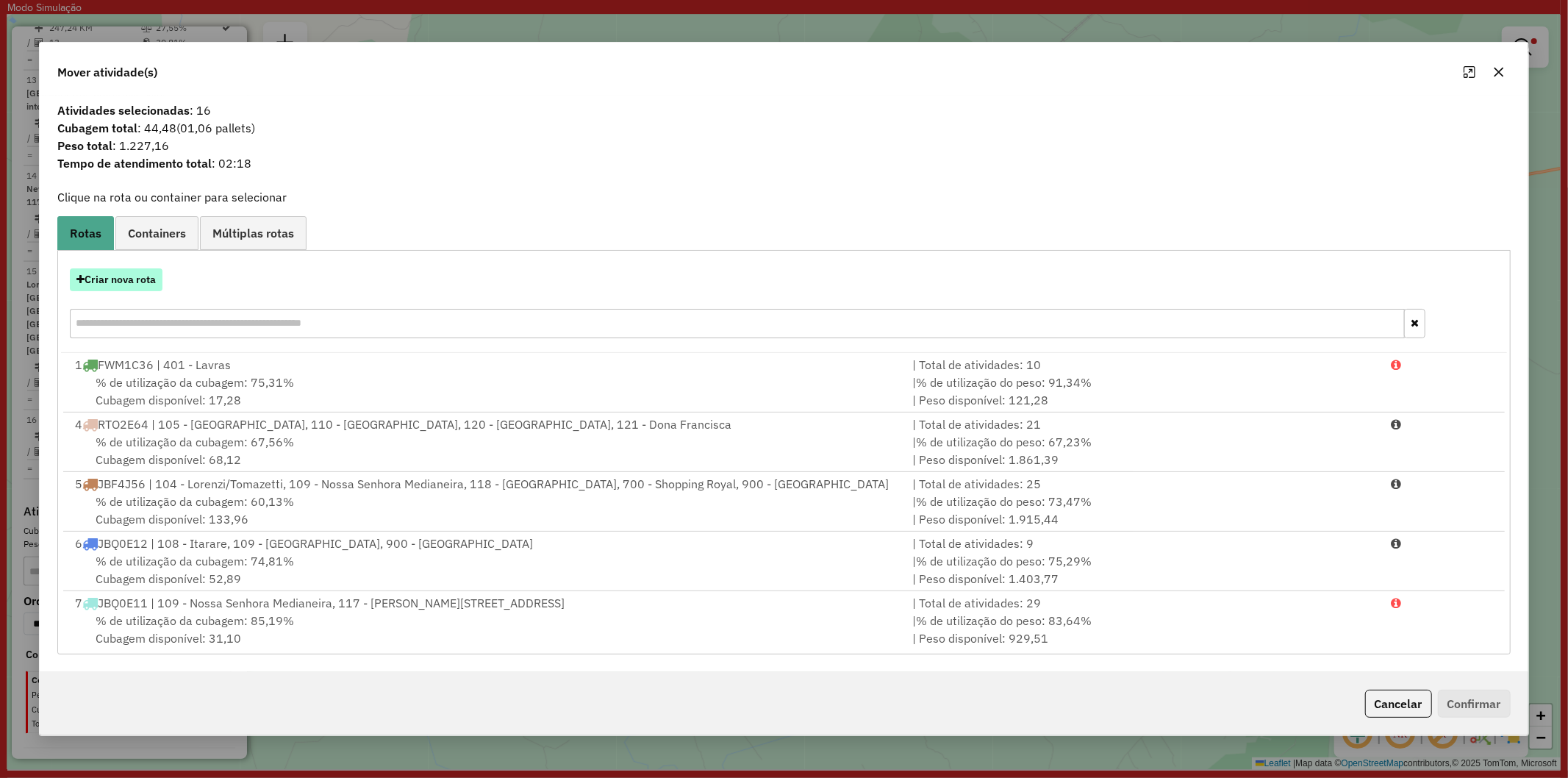
click at [128, 277] on button "Criar nova rota" at bounding box center [116, 280] width 93 height 23
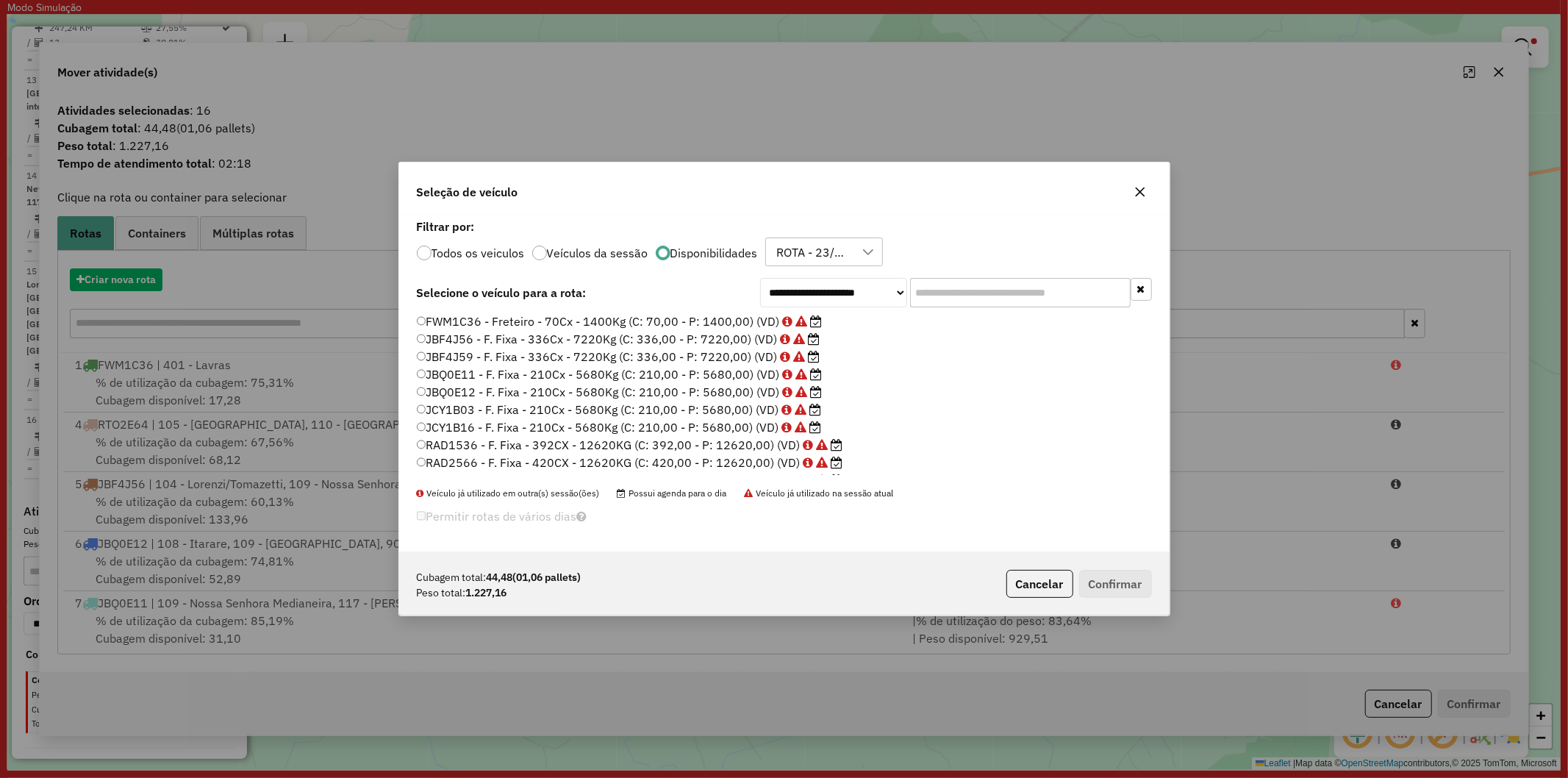
scroll to position [8, 4]
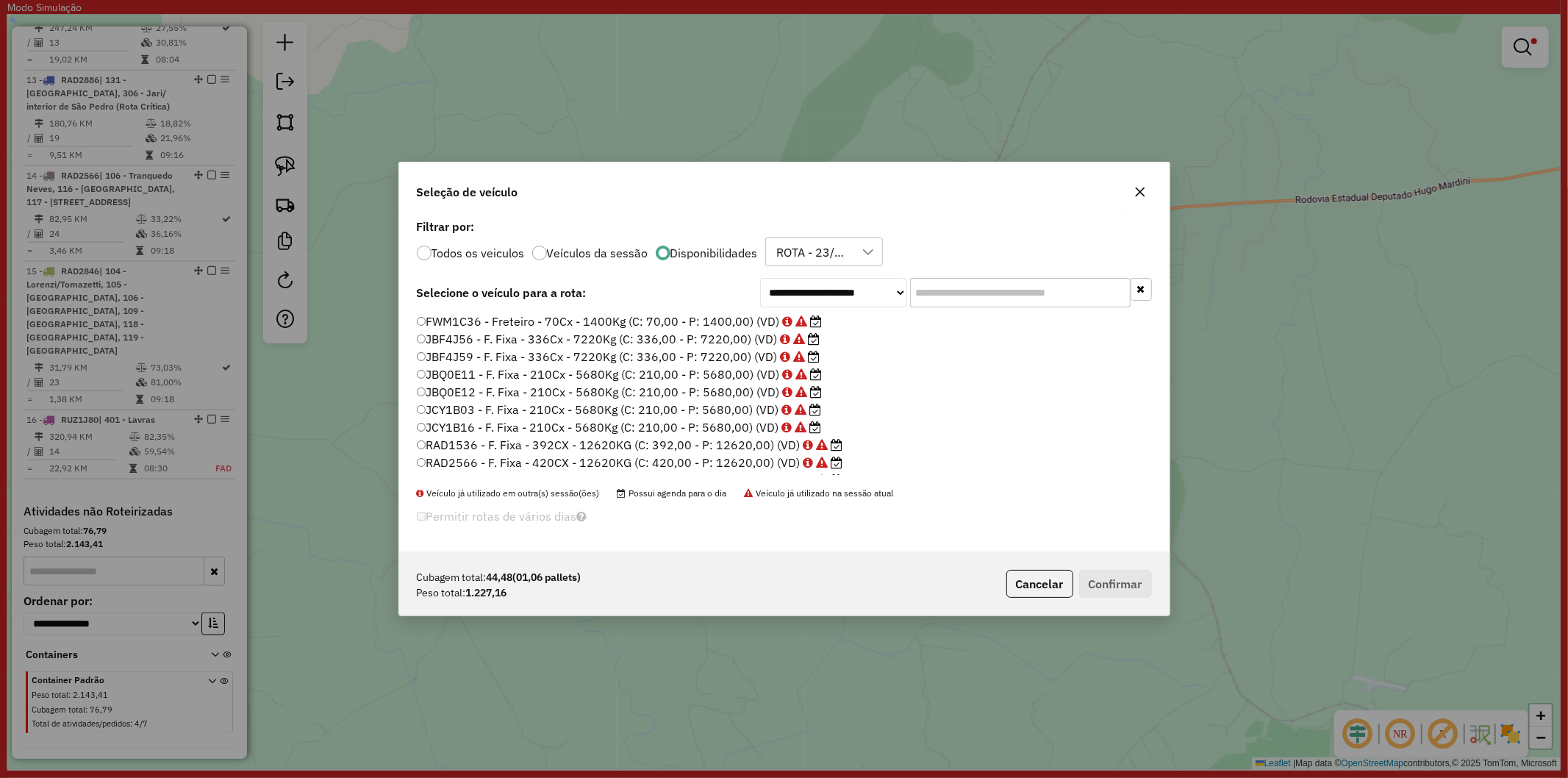
click at [974, 297] on input "text" at bounding box center [1020, 292] width 221 height 29
paste input "*******"
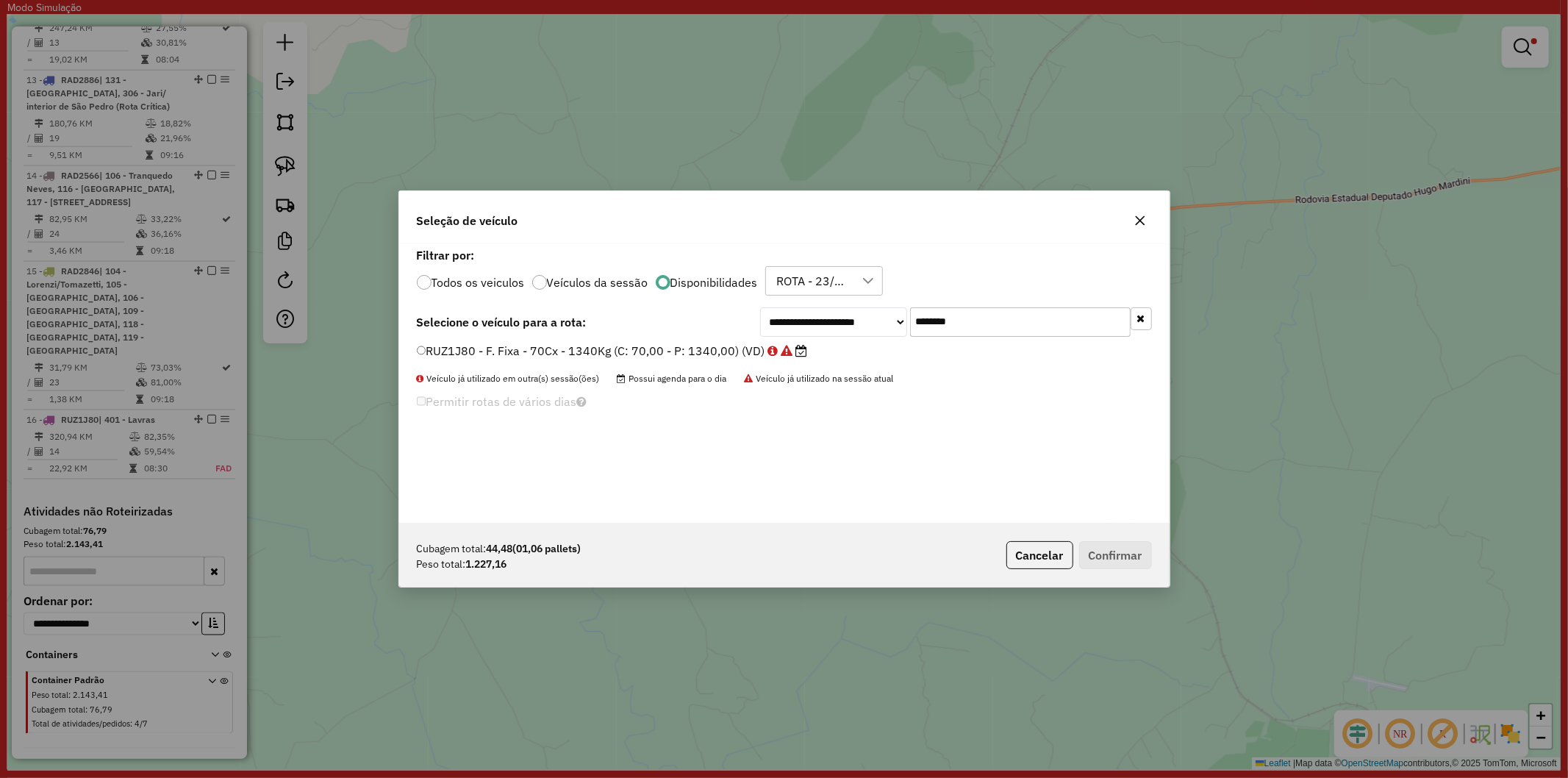
type input "*******"
click at [600, 351] on label "RUZ1J80 - F. Fixa - 70Cx - 1340Kg (C: 70,00 - P: 1340,00) (VD)" at bounding box center [613, 351] width 391 height 18
click at [1129, 556] on button "Confirmar" at bounding box center [1115, 555] width 72 height 28
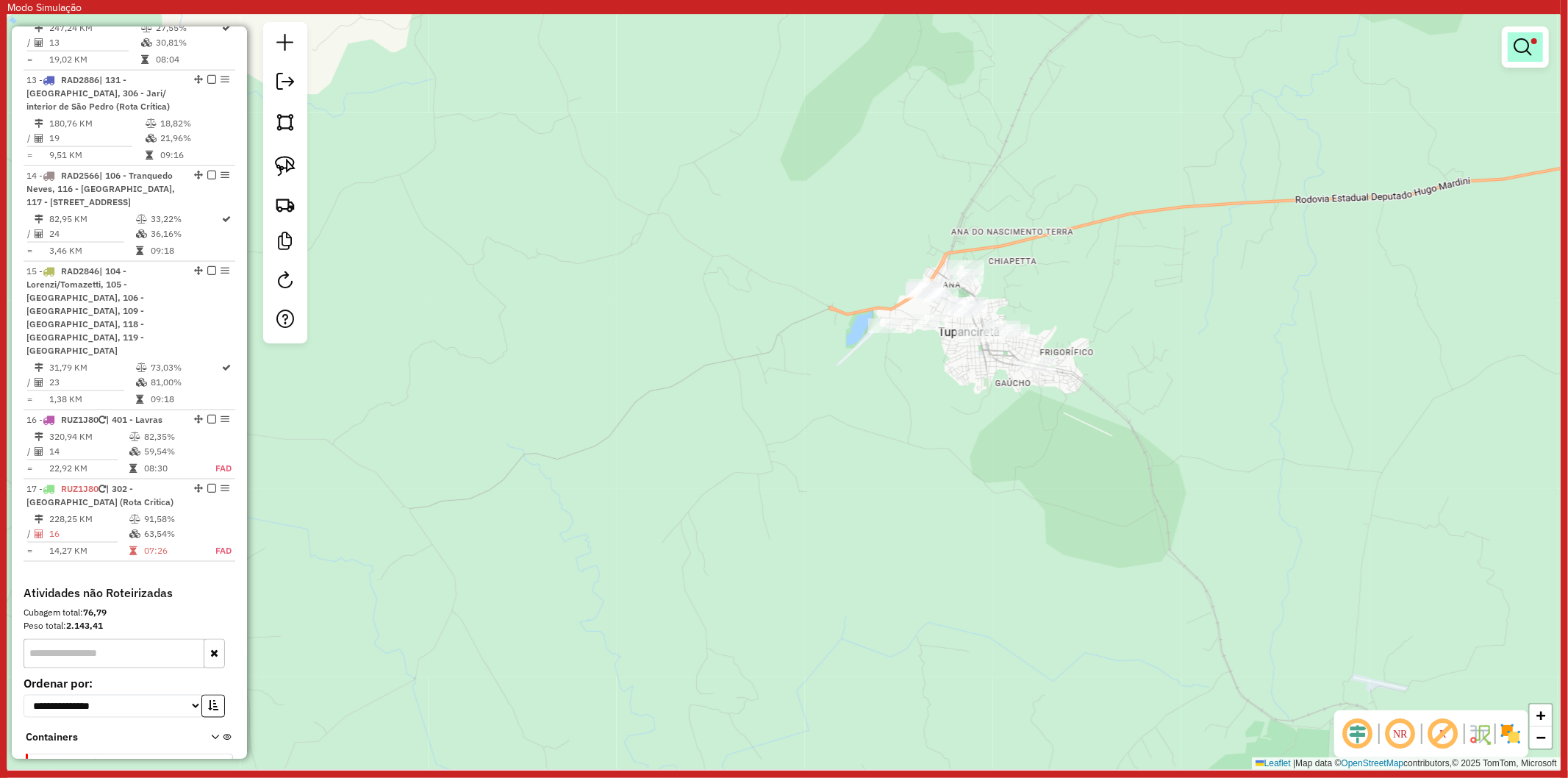
click at [1522, 50] on em at bounding box center [1522, 47] width 18 height 18
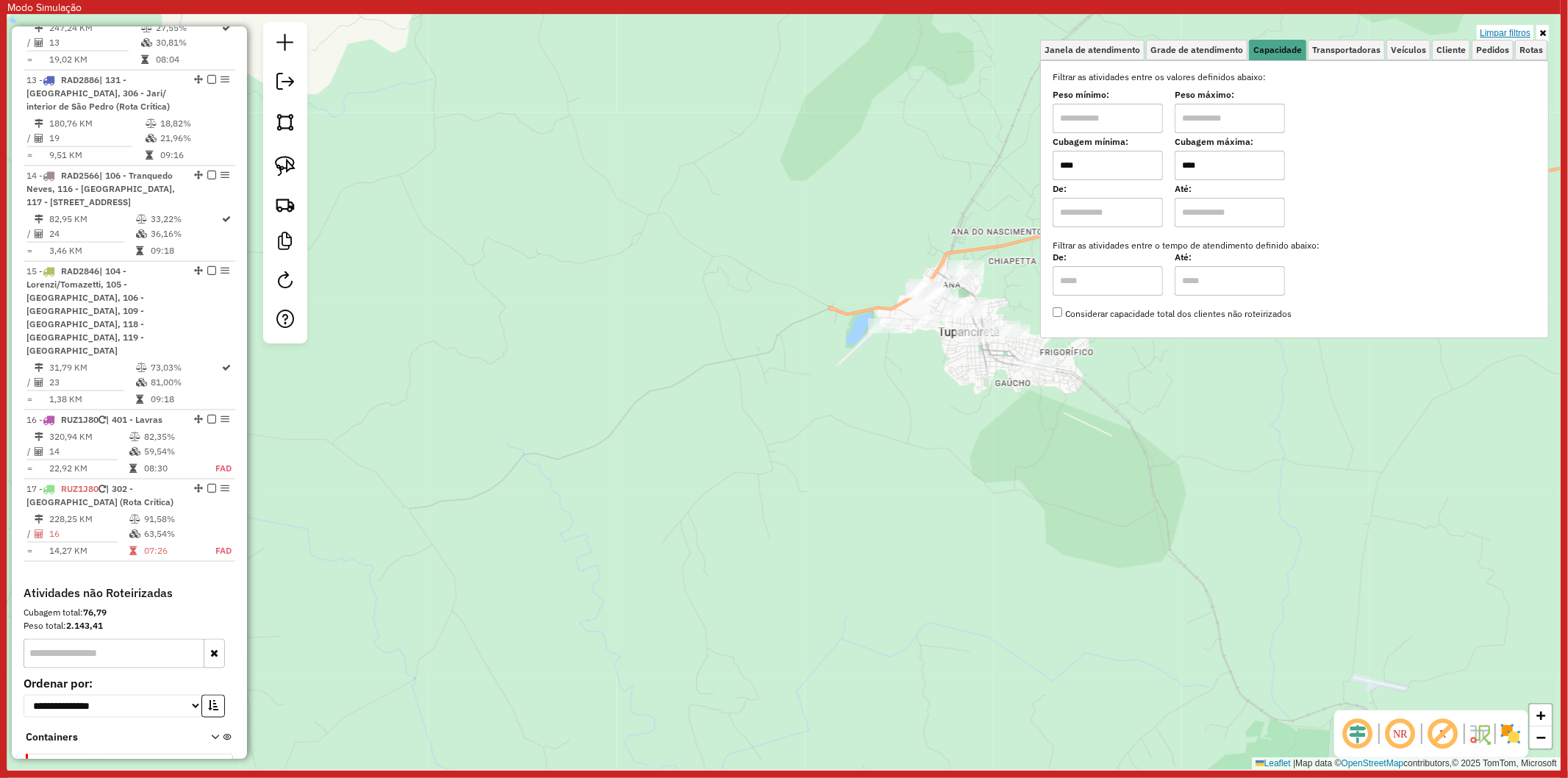
click at [1491, 35] on link "Limpar filtros" at bounding box center [1505, 33] width 56 height 16
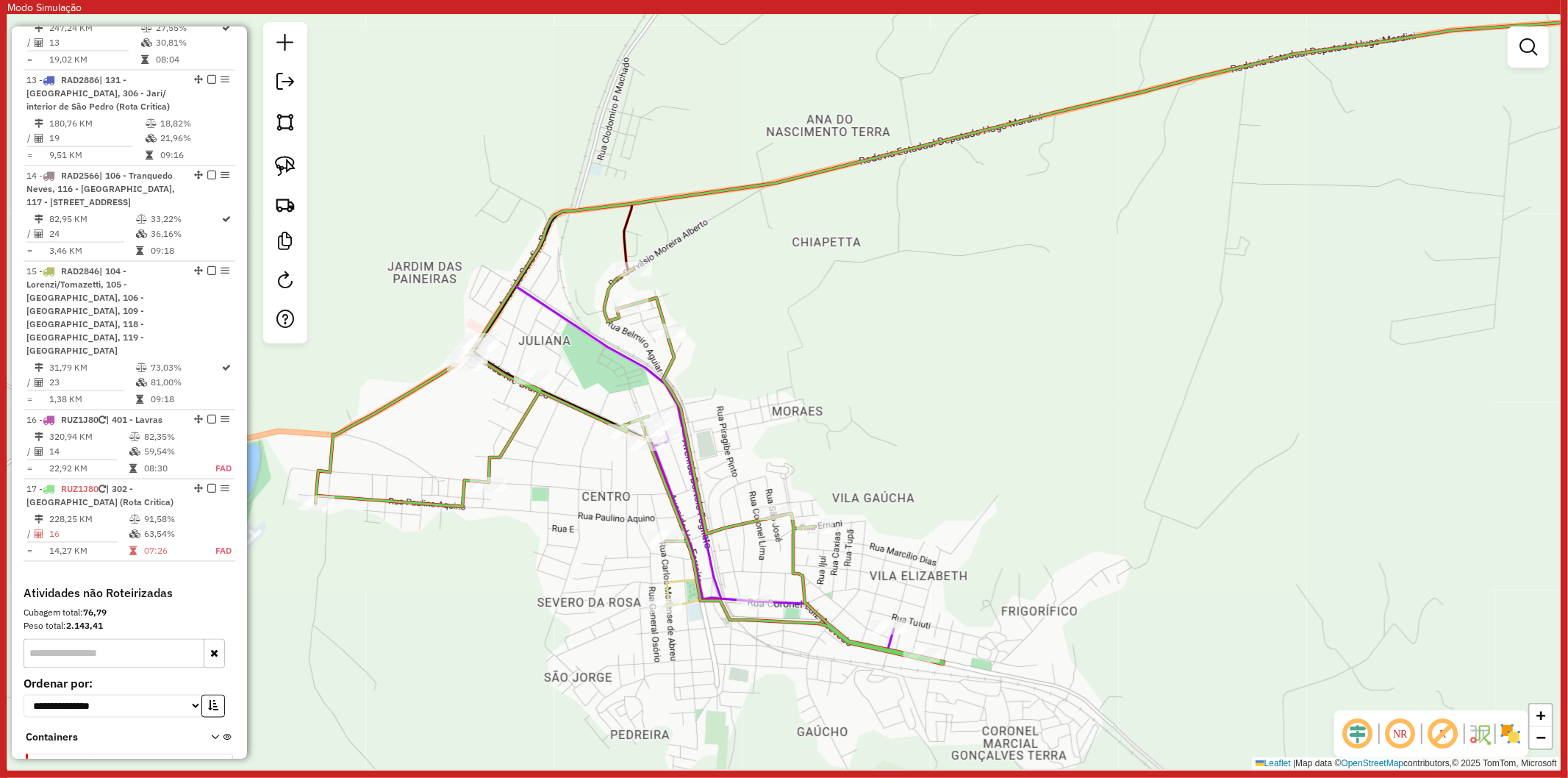
click at [570, 409] on icon at bounding box center [630, 465] width 629 height 396
select select "**********"
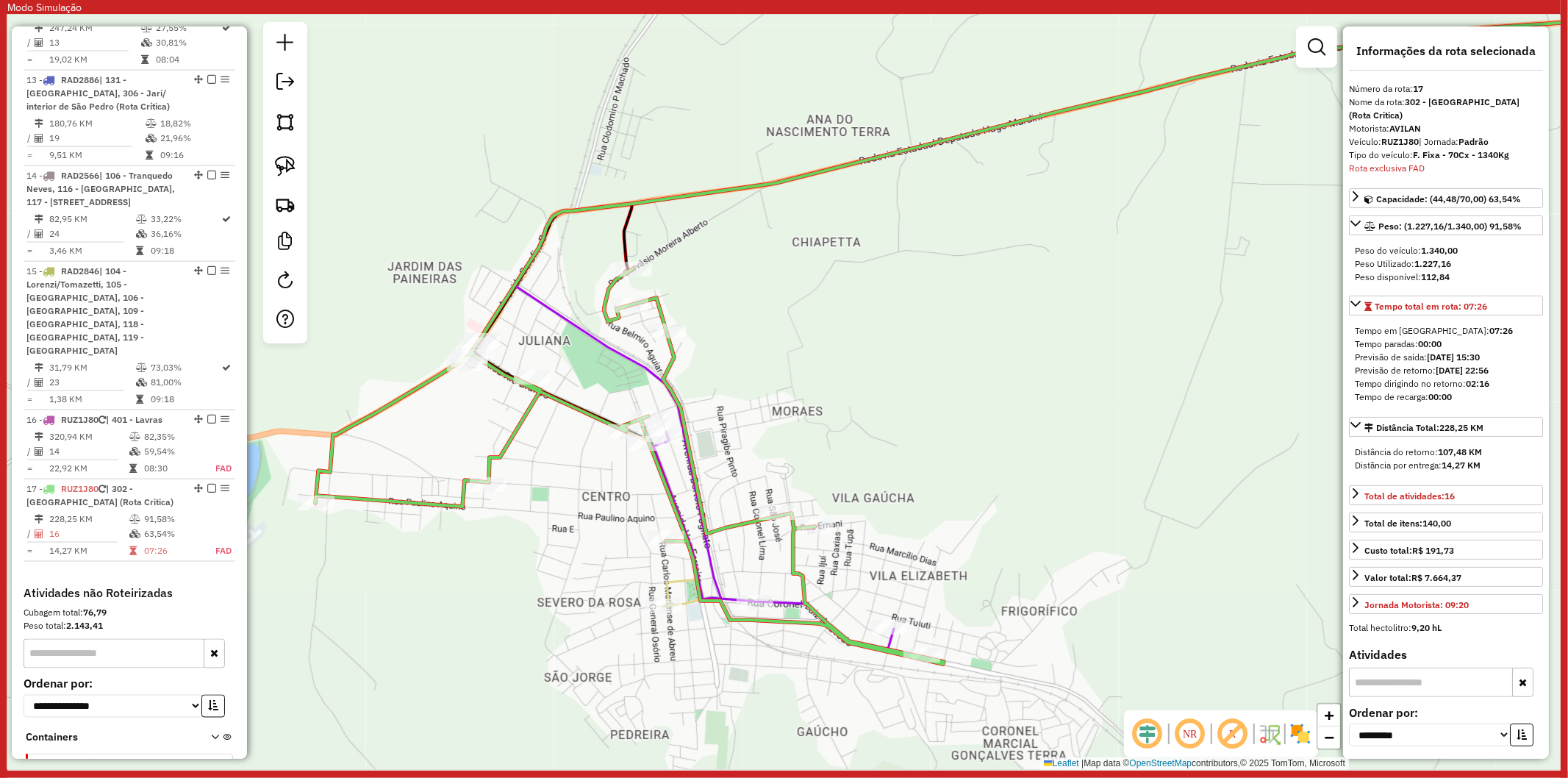
scroll to position [1882, 0]
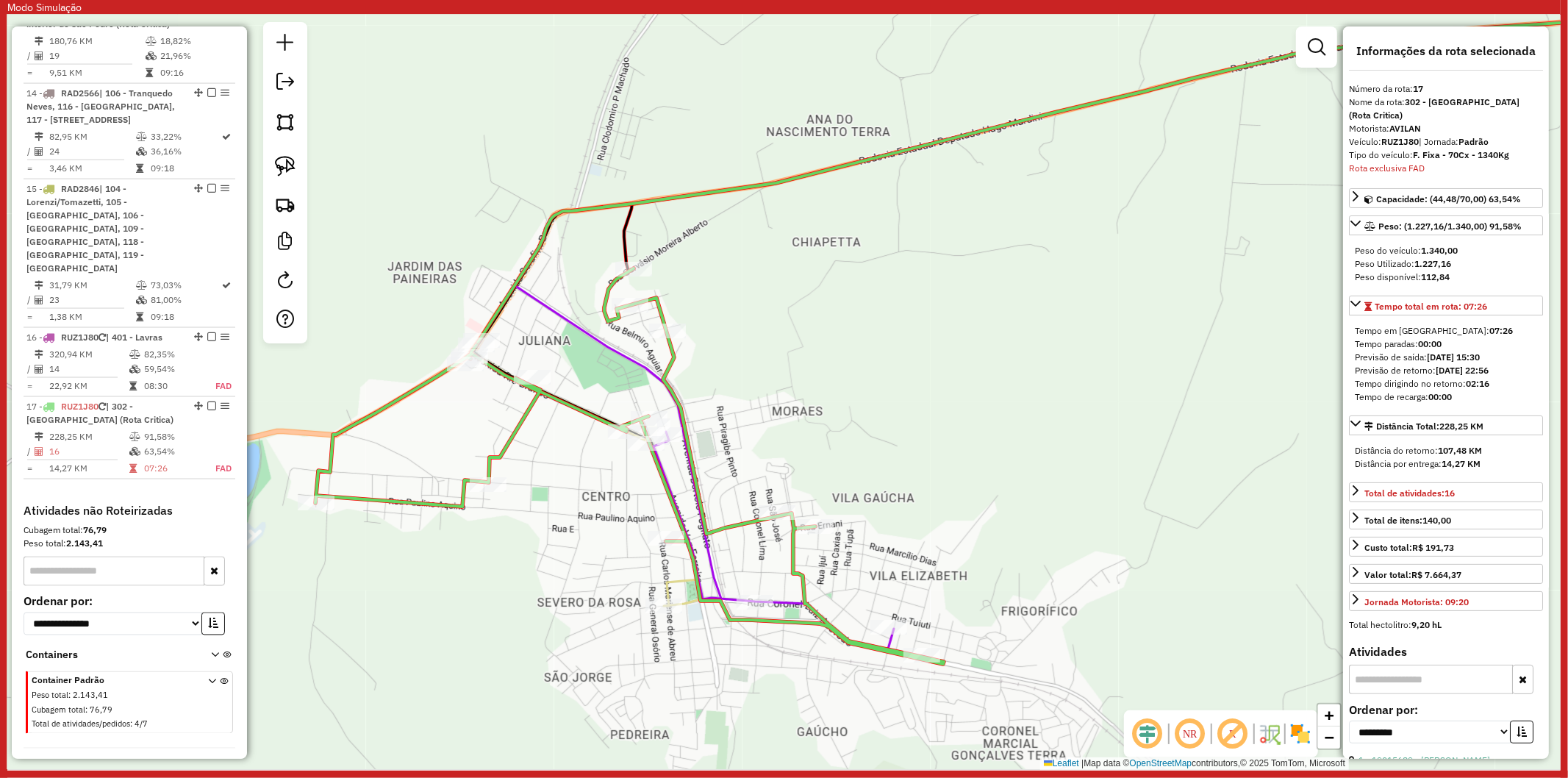
click at [520, 422] on icon at bounding box center [630, 465] width 629 height 396
click at [1356, 301] on icon at bounding box center [1356, 304] width 11 height 6
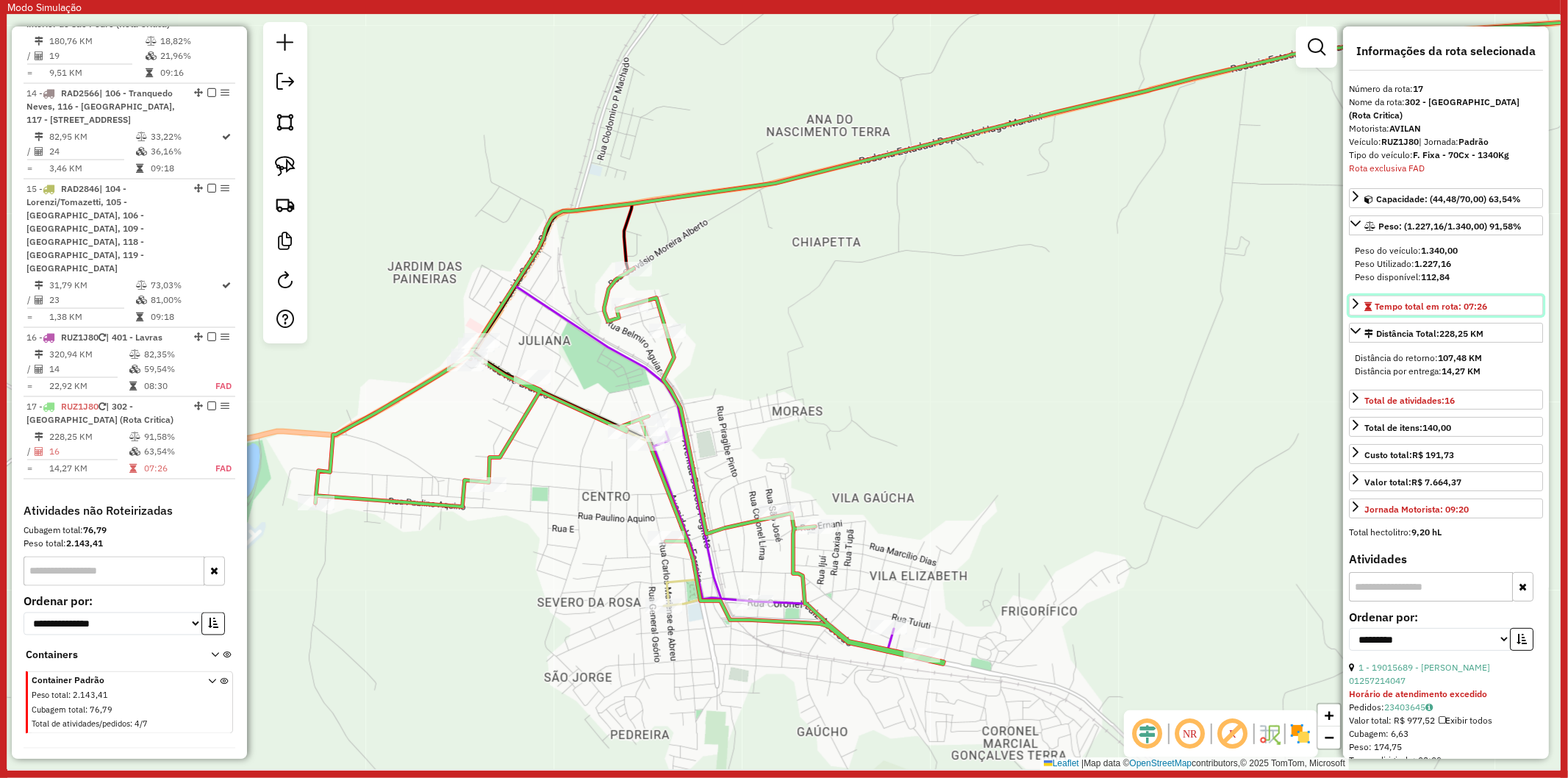
click at [1355, 297] on icon at bounding box center [1355, 303] width 12 height 12
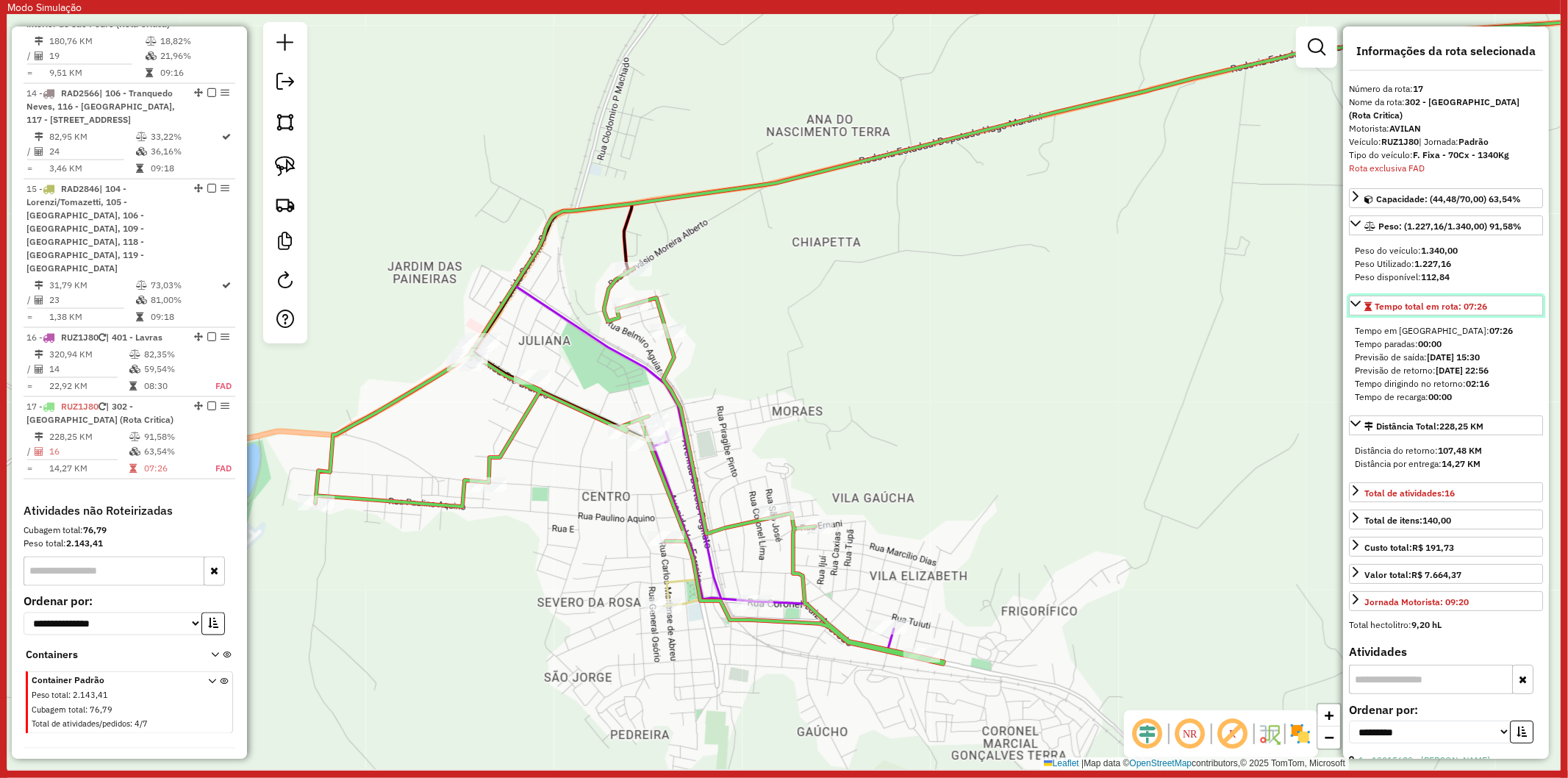
click at [1355, 297] on icon at bounding box center [1355, 303] width 12 height 12
click at [1359, 301] on icon at bounding box center [1356, 304] width 11 height 6
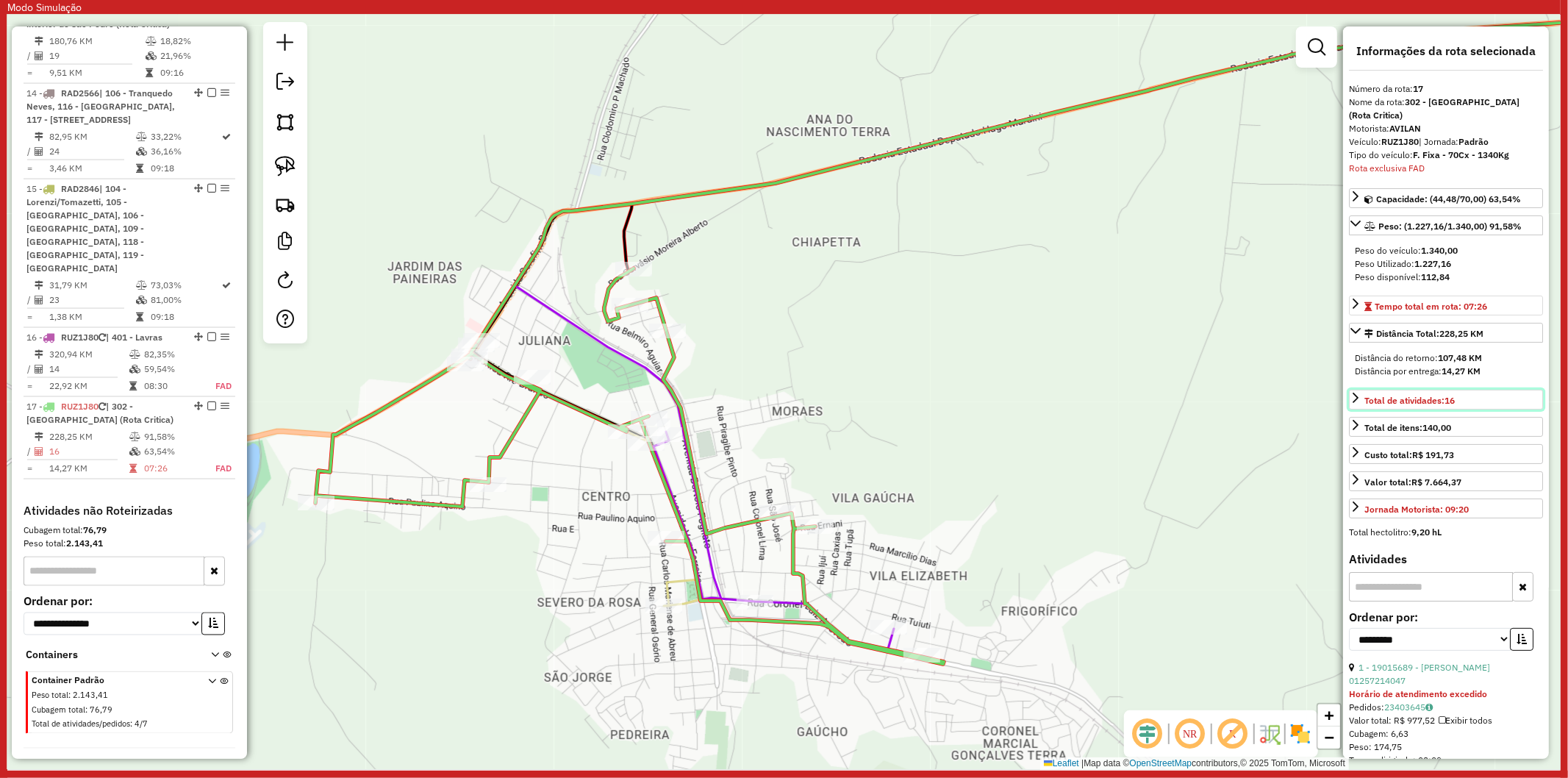
click at [1354, 392] on icon at bounding box center [1355, 397] width 12 height 12
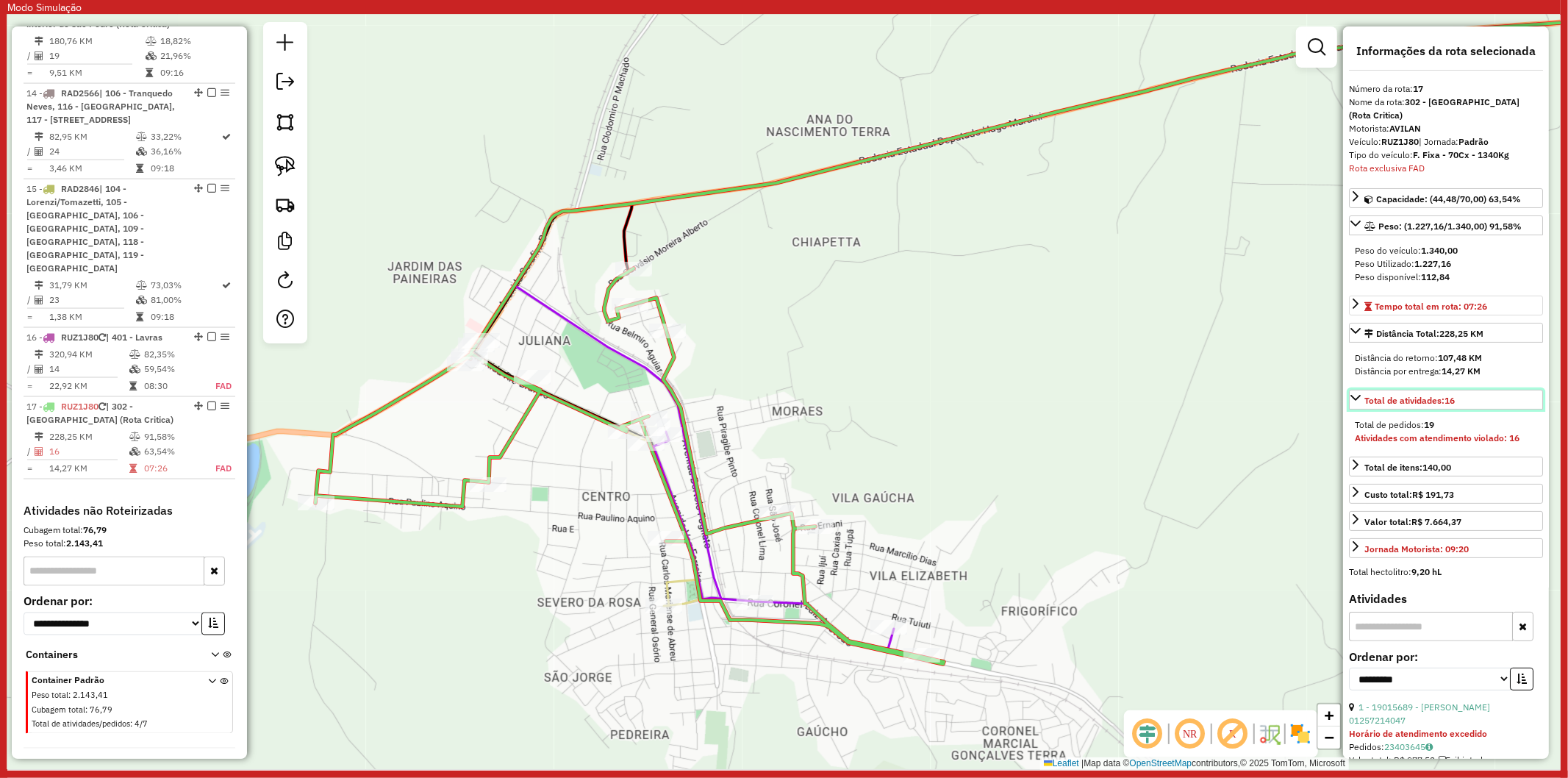
click at [1355, 395] on icon at bounding box center [1356, 397] width 11 height 6
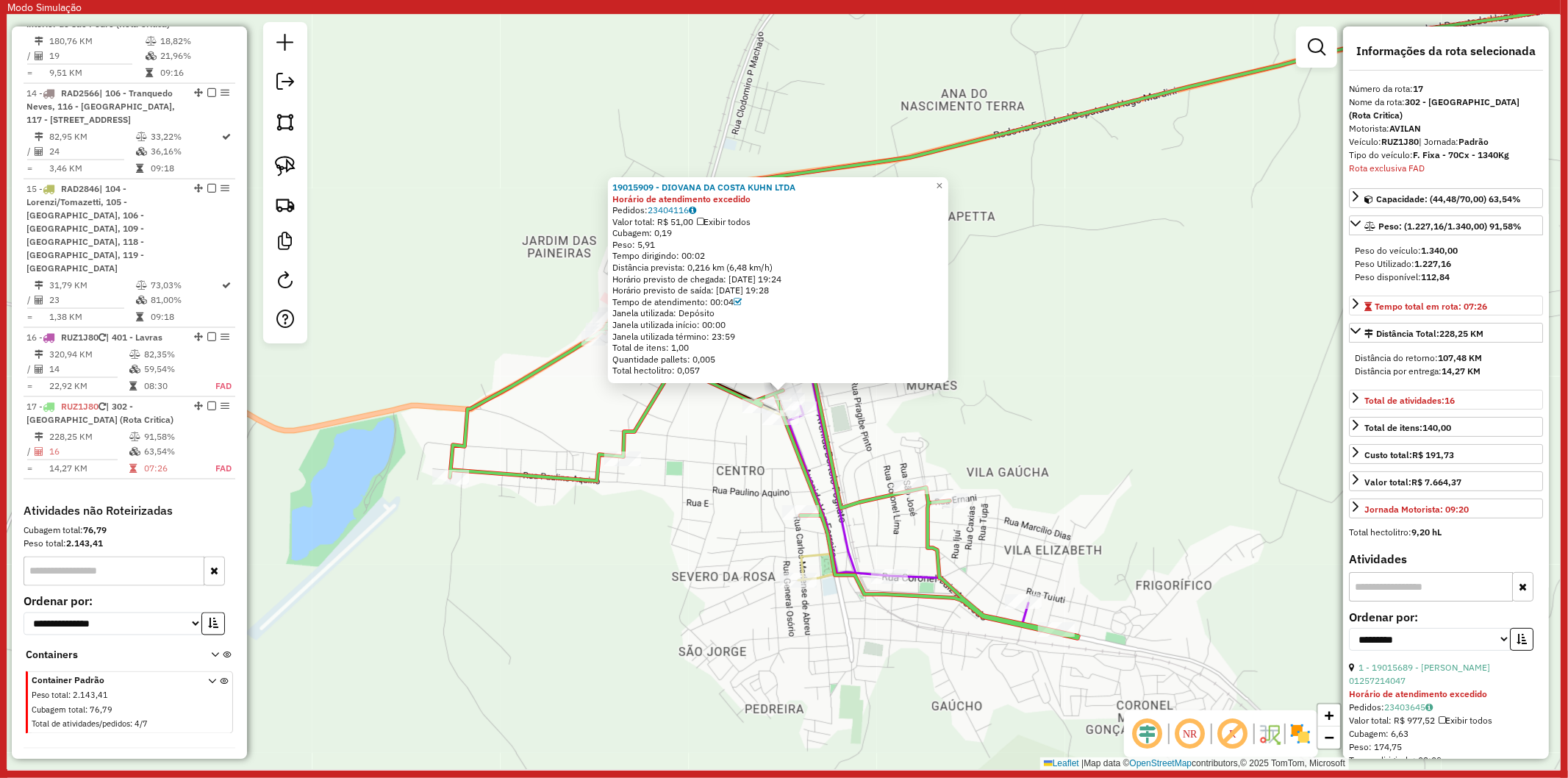
click at [681, 193] on strong "Horário de atendimento excedido" at bounding box center [681, 198] width 138 height 11
click at [1186, 445] on div "19015909 - [PERSON_NAME] LTDA Horário de atendimento excedido Pedidos: 23404116…" at bounding box center [784, 391] width 1554 height 755
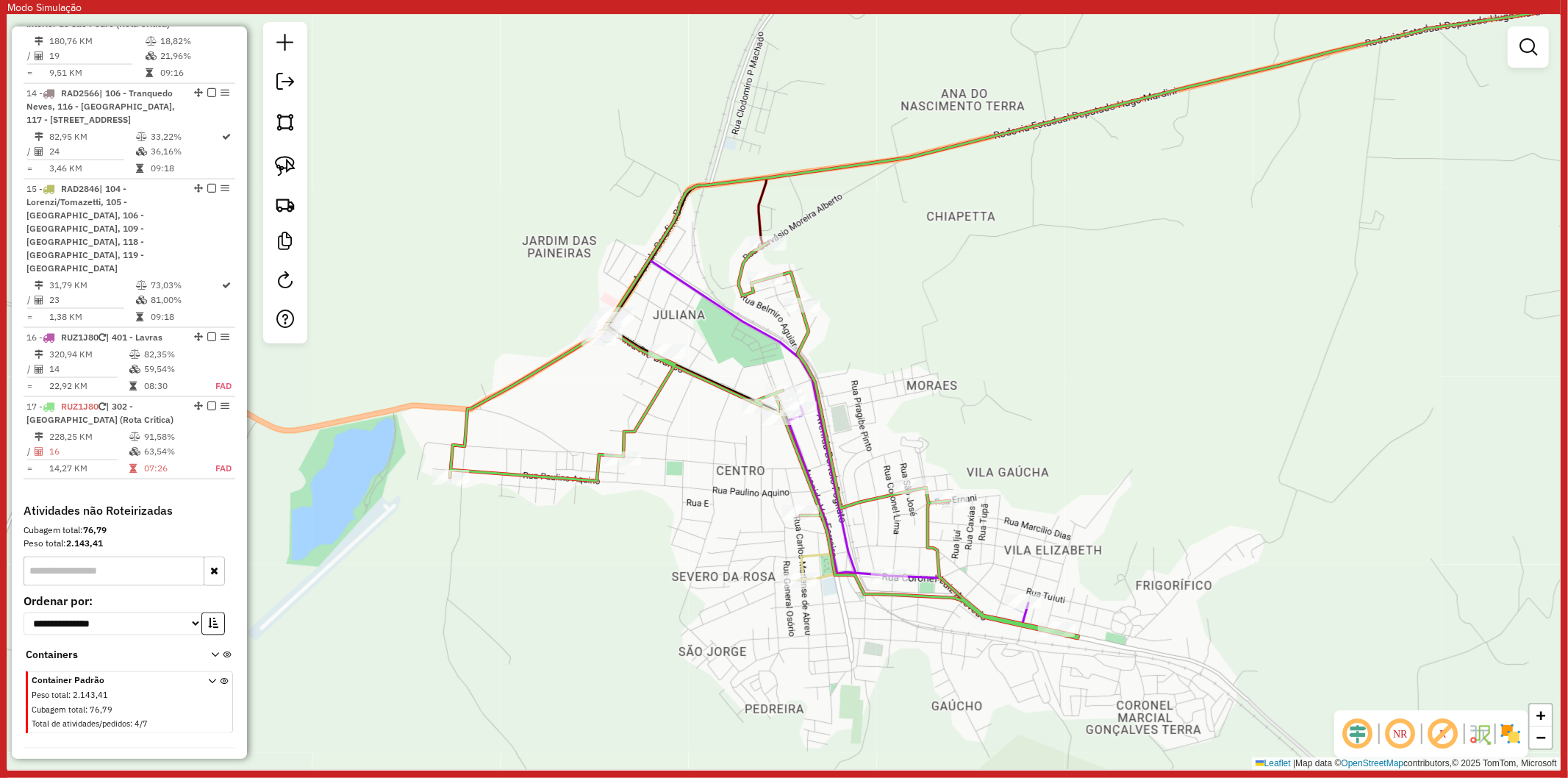
click at [650, 408] on icon at bounding box center [765, 440] width 629 height 396
select select "**********"
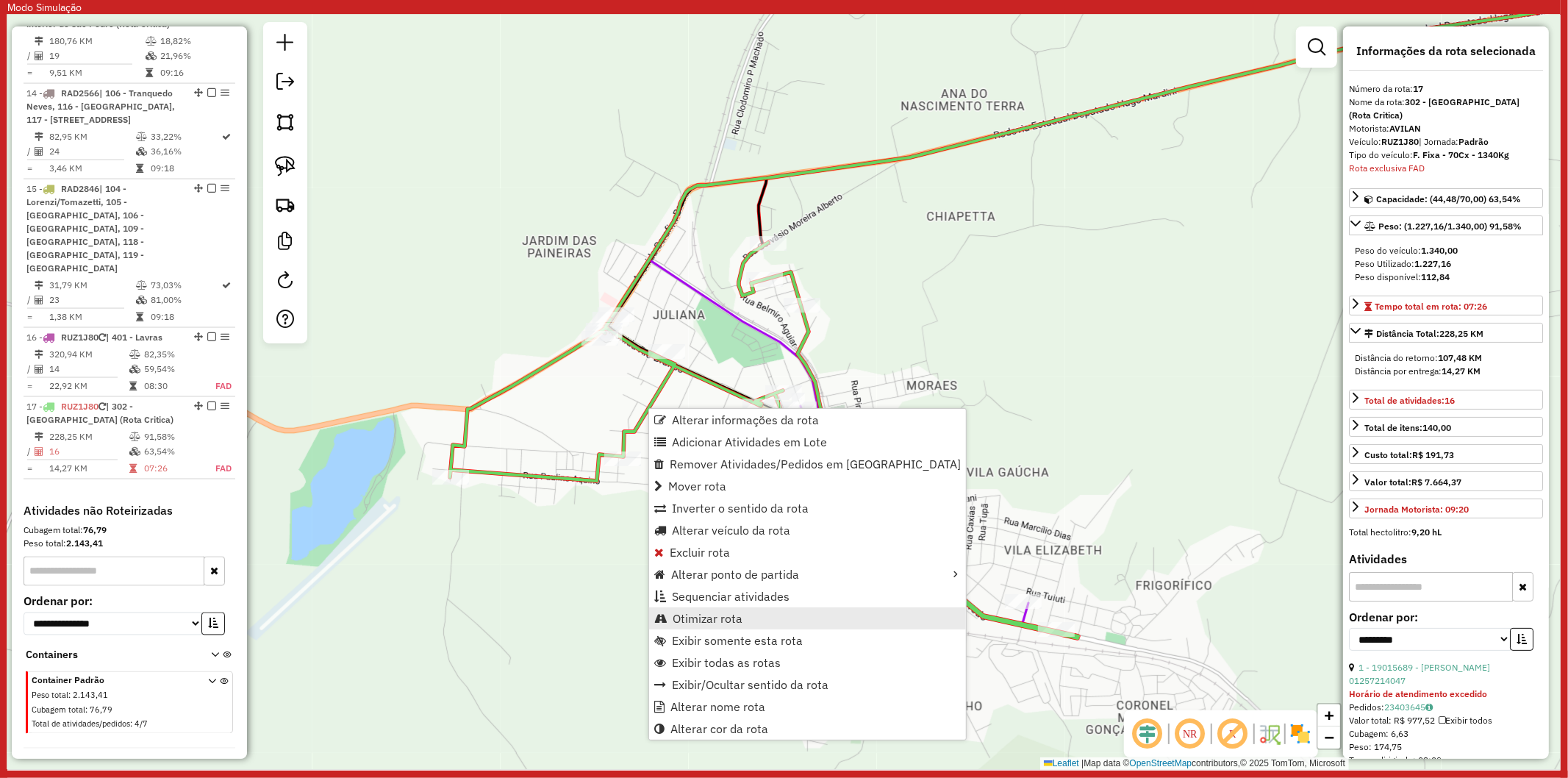
click at [760, 610] on link "Otimizar rota" at bounding box center [808, 618] width 317 height 22
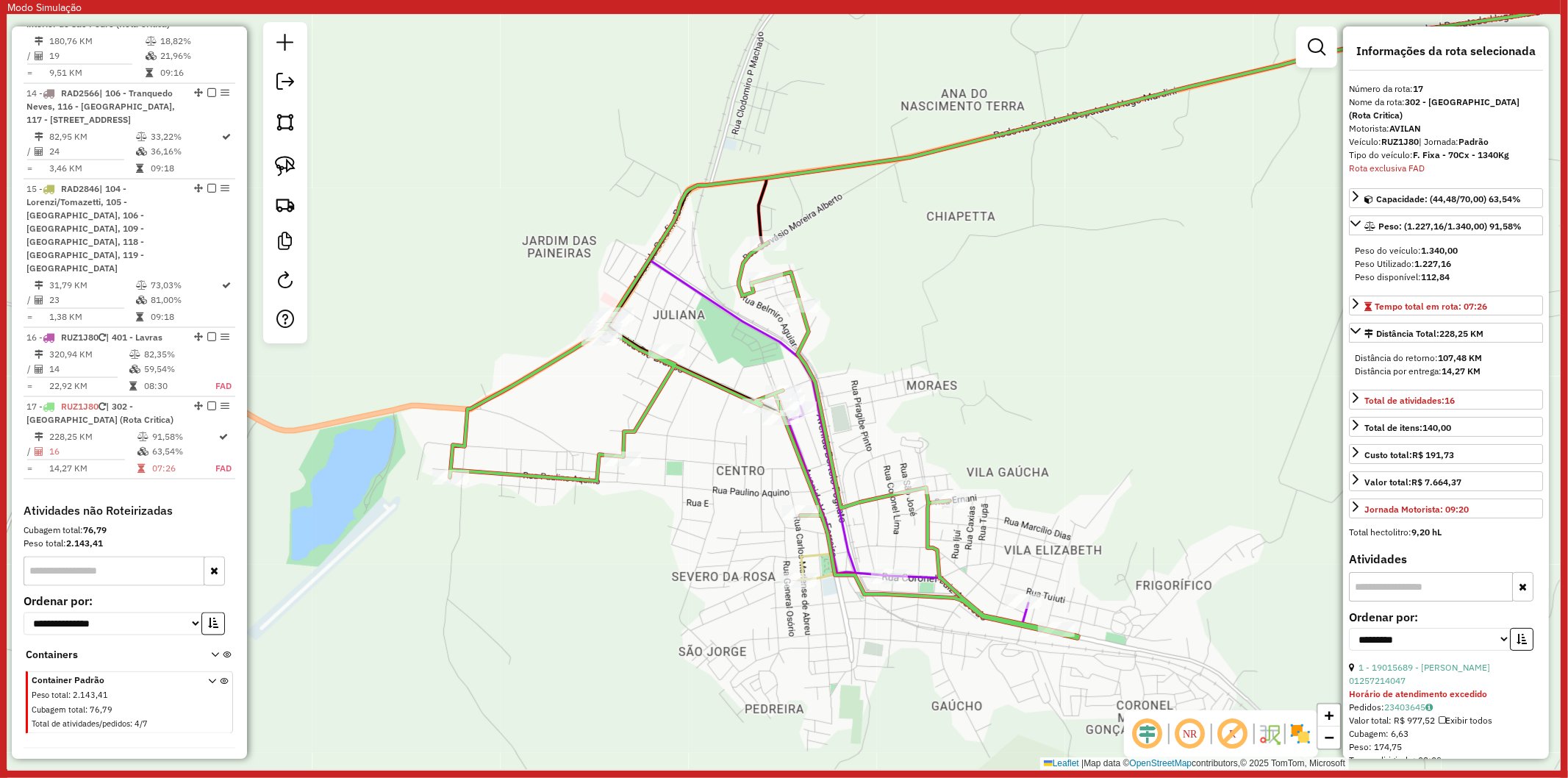
click at [642, 392] on div "Janela de atendimento Grade de atendimento Capacidade Transportadoras Veículos …" at bounding box center [784, 391] width 1554 height 755
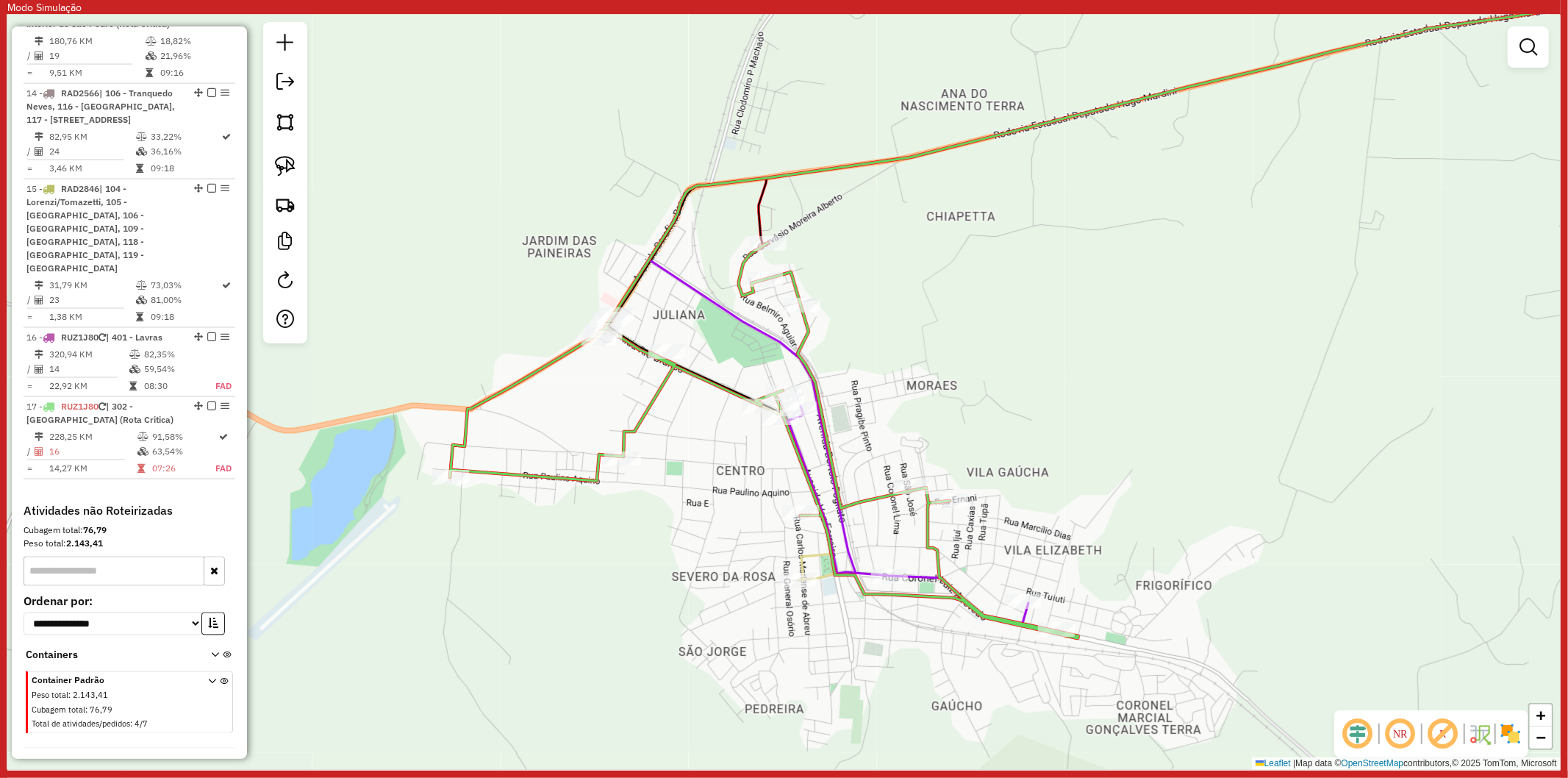
click at [652, 397] on icon at bounding box center [765, 440] width 629 height 396
select select "**********"
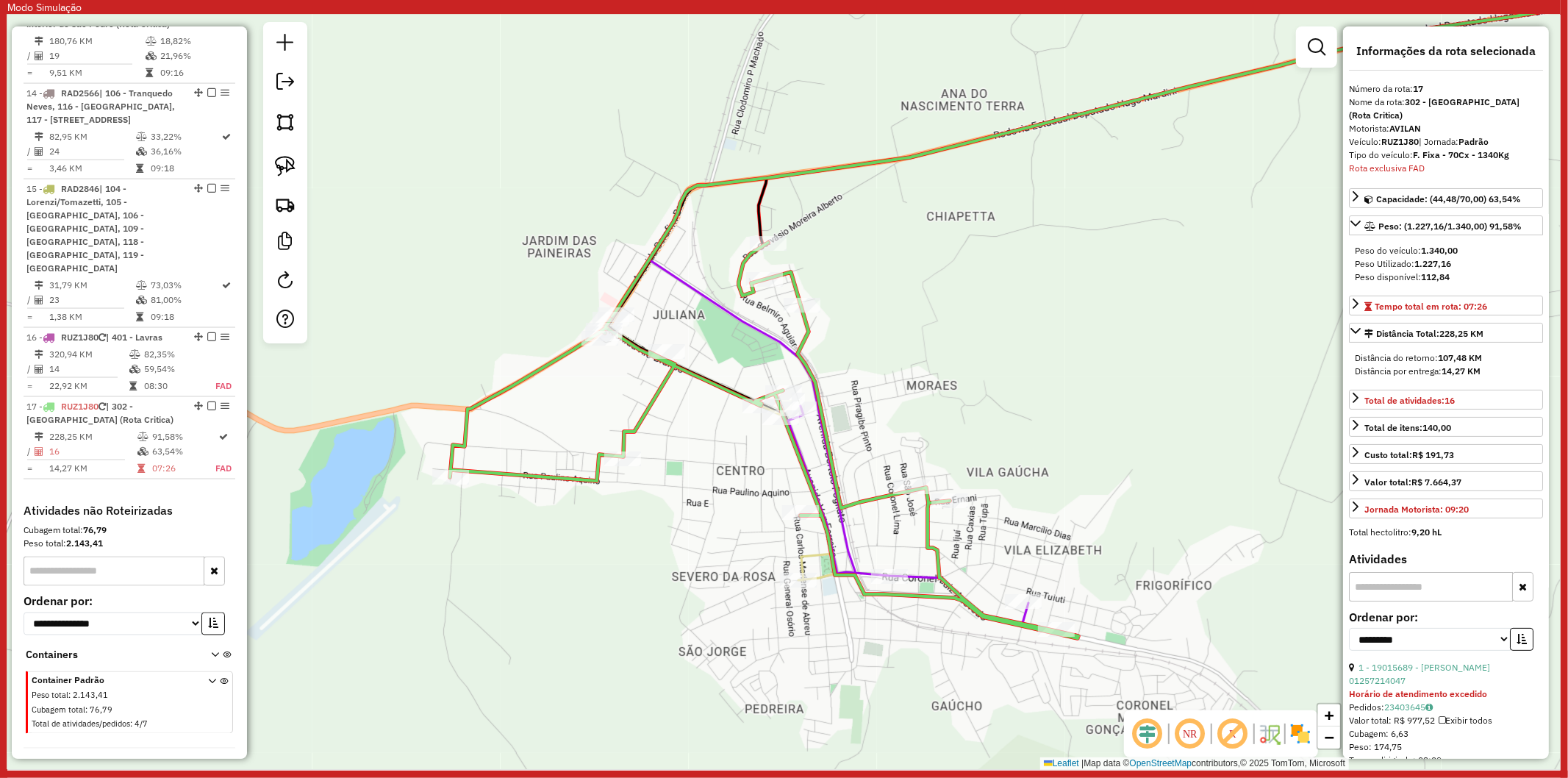
click at [762, 331] on icon at bounding box center [1183, 174] width 1068 height 360
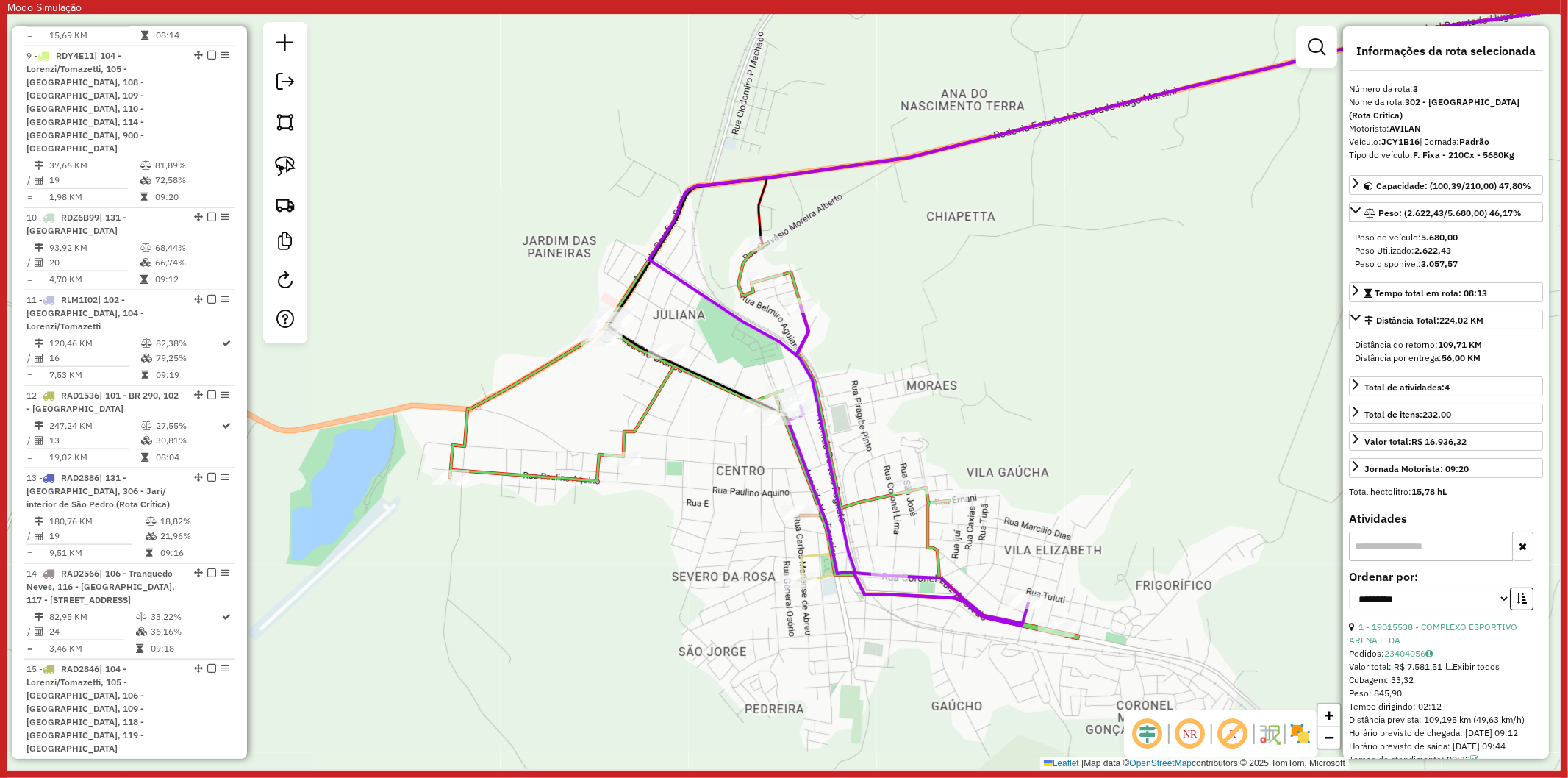
scroll to position [813, 0]
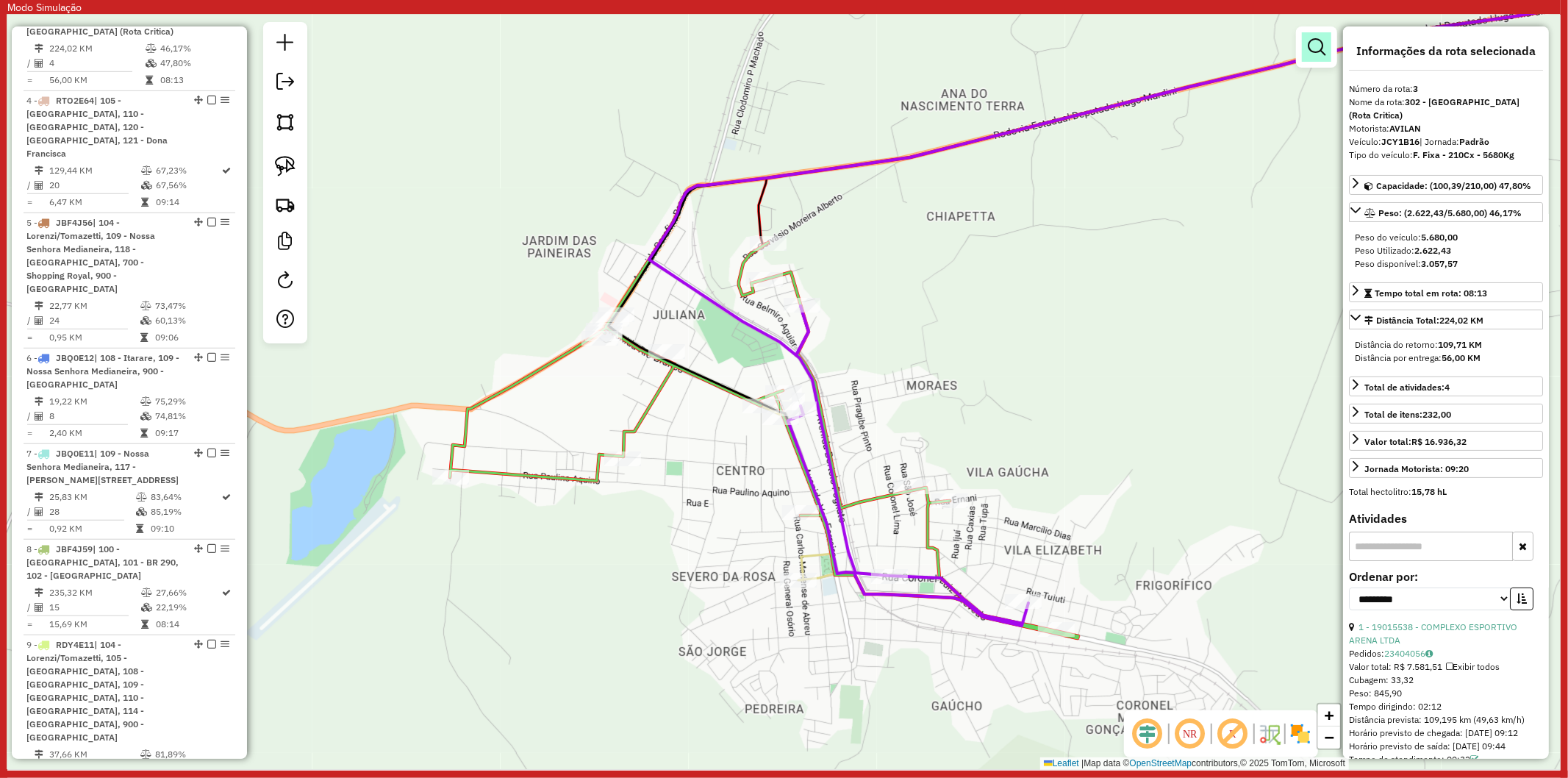
click at [1318, 33] on link at bounding box center [1316, 46] width 29 height 29
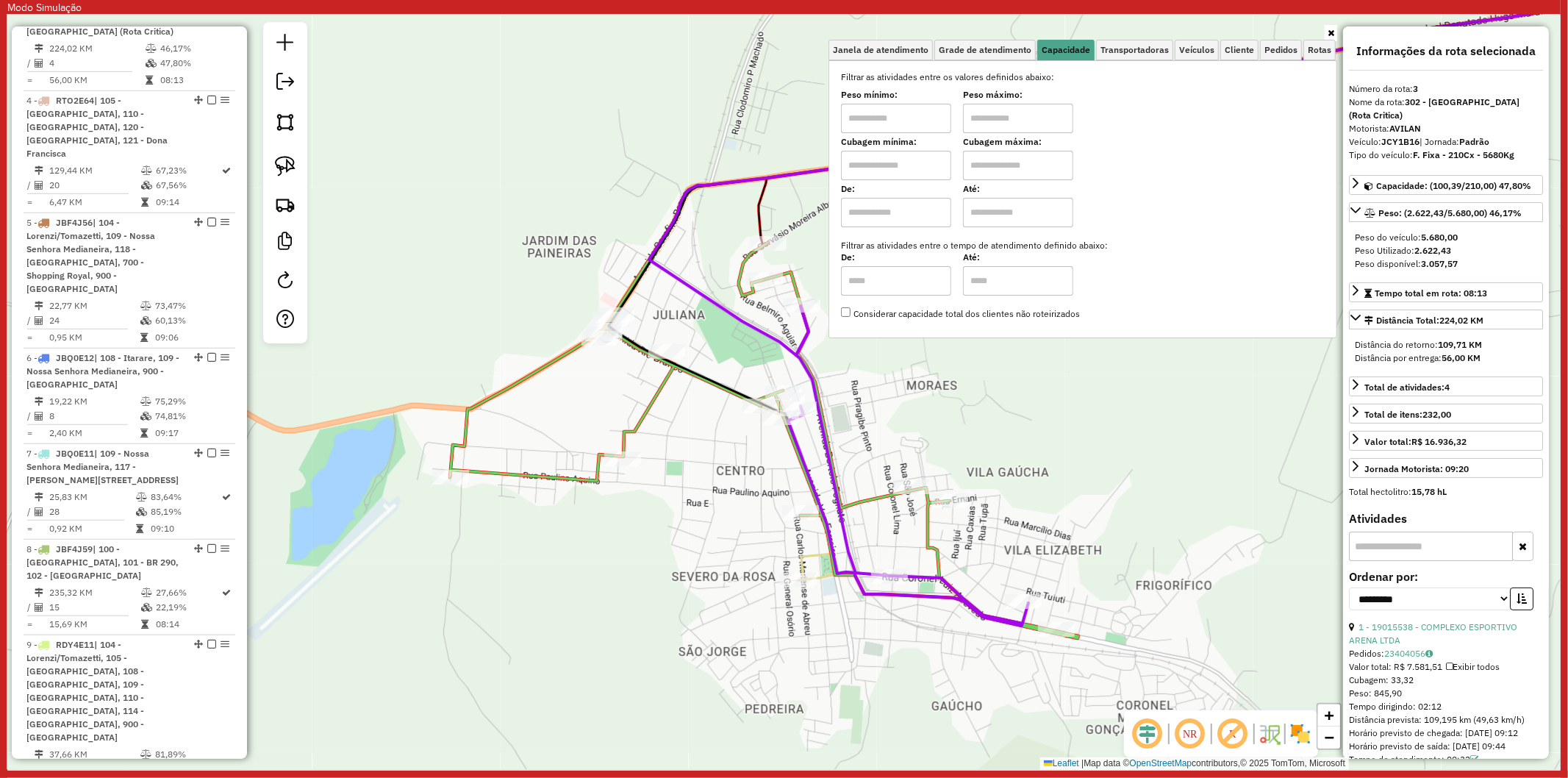
click at [658, 400] on icon at bounding box center [765, 440] width 629 height 396
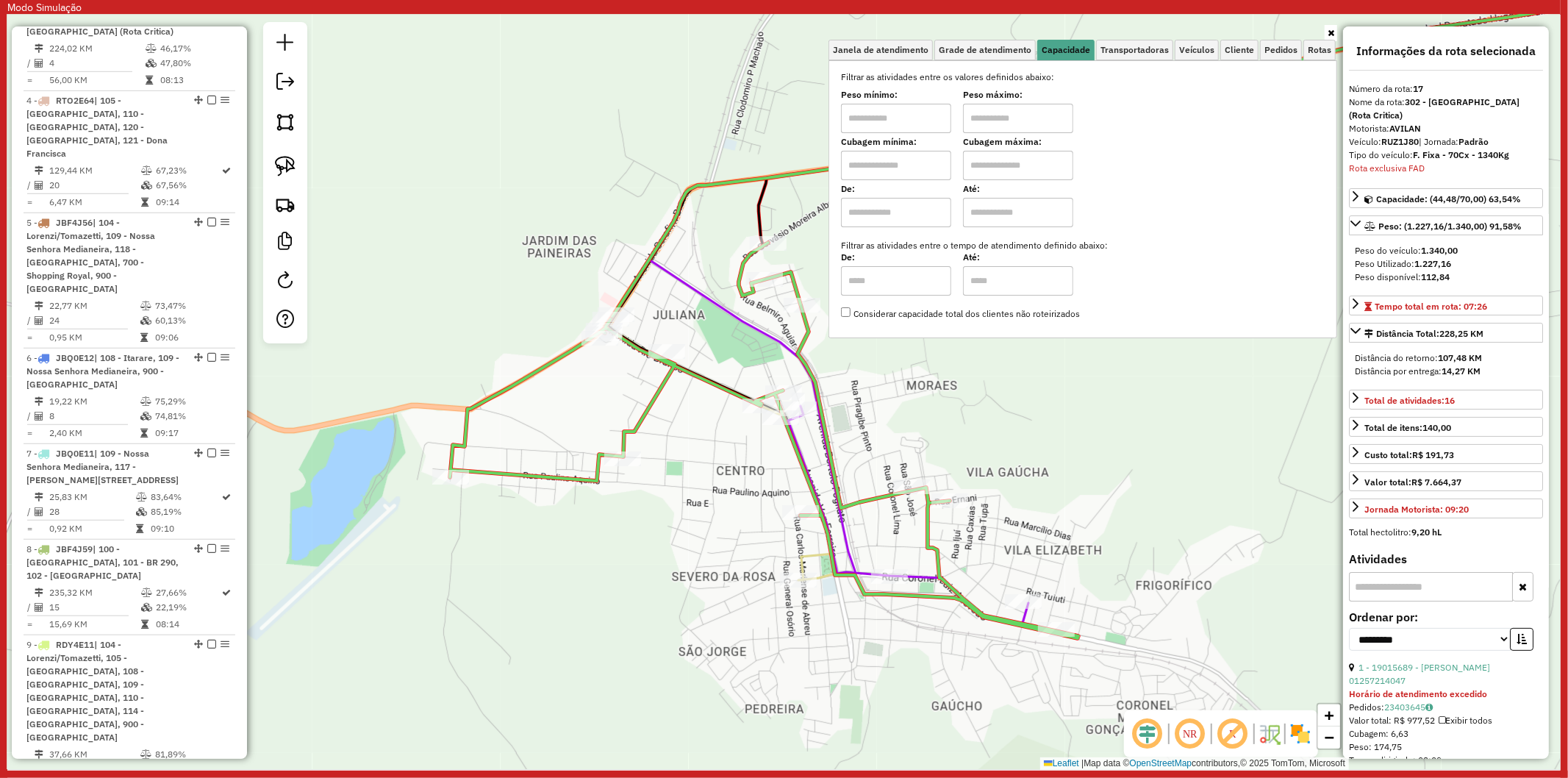
scroll to position [1882, 0]
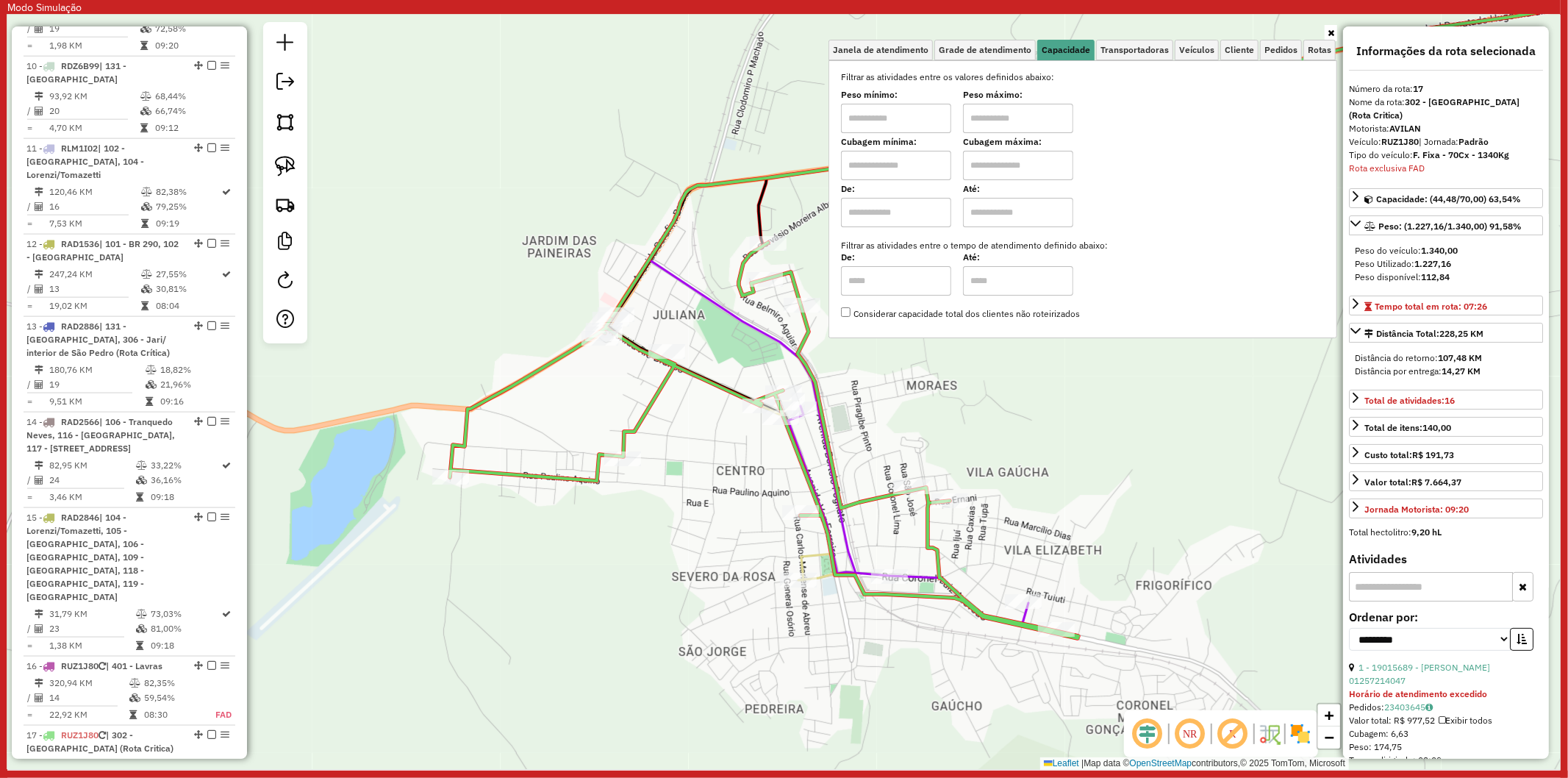
click at [651, 394] on icon at bounding box center [765, 440] width 629 height 396
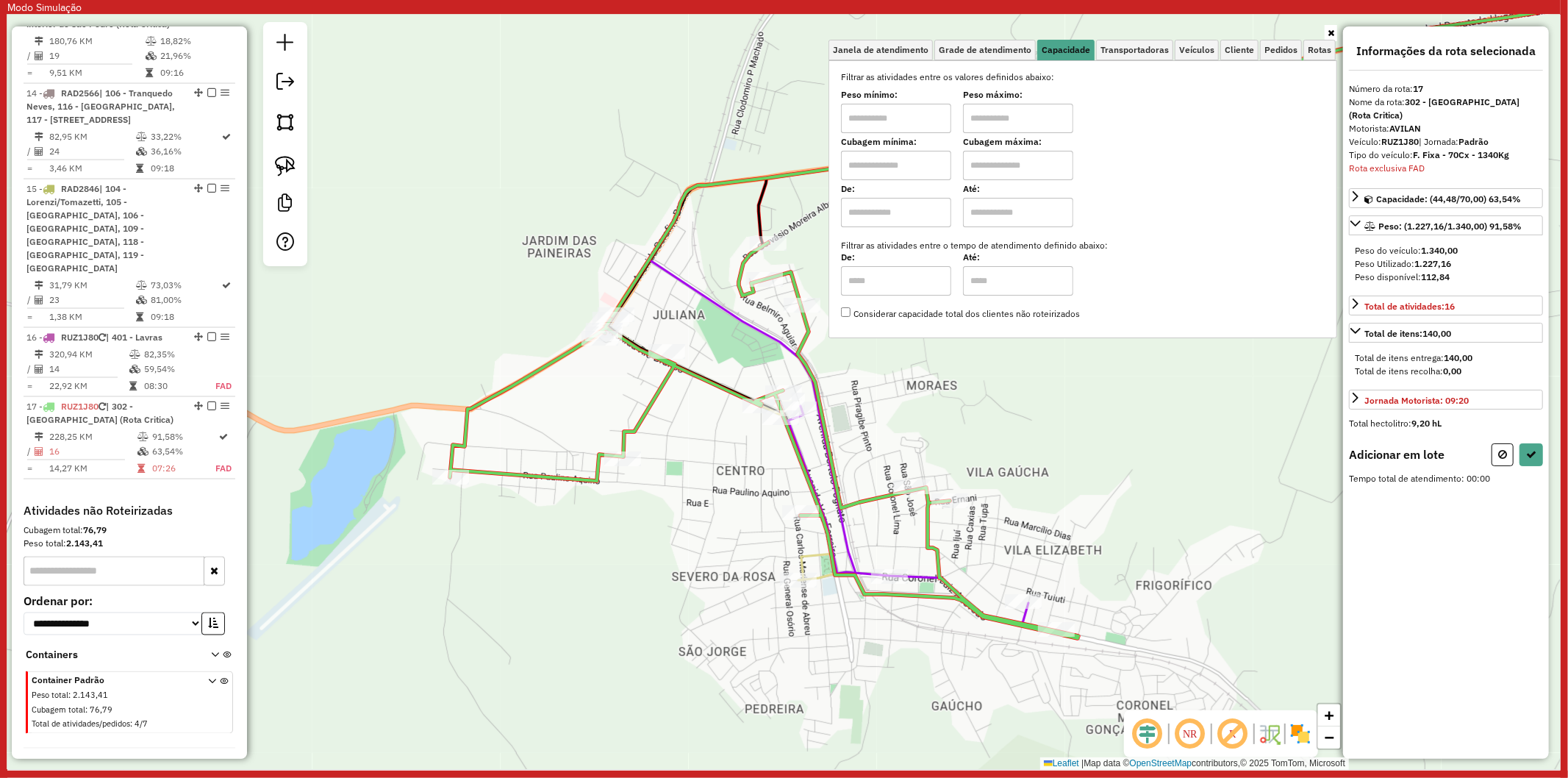
click at [800, 297] on icon at bounding box center [765, 440] width 629 height 396
click at [1329, 33] on icon at bounding box center [1330, 33] width 6 height 9
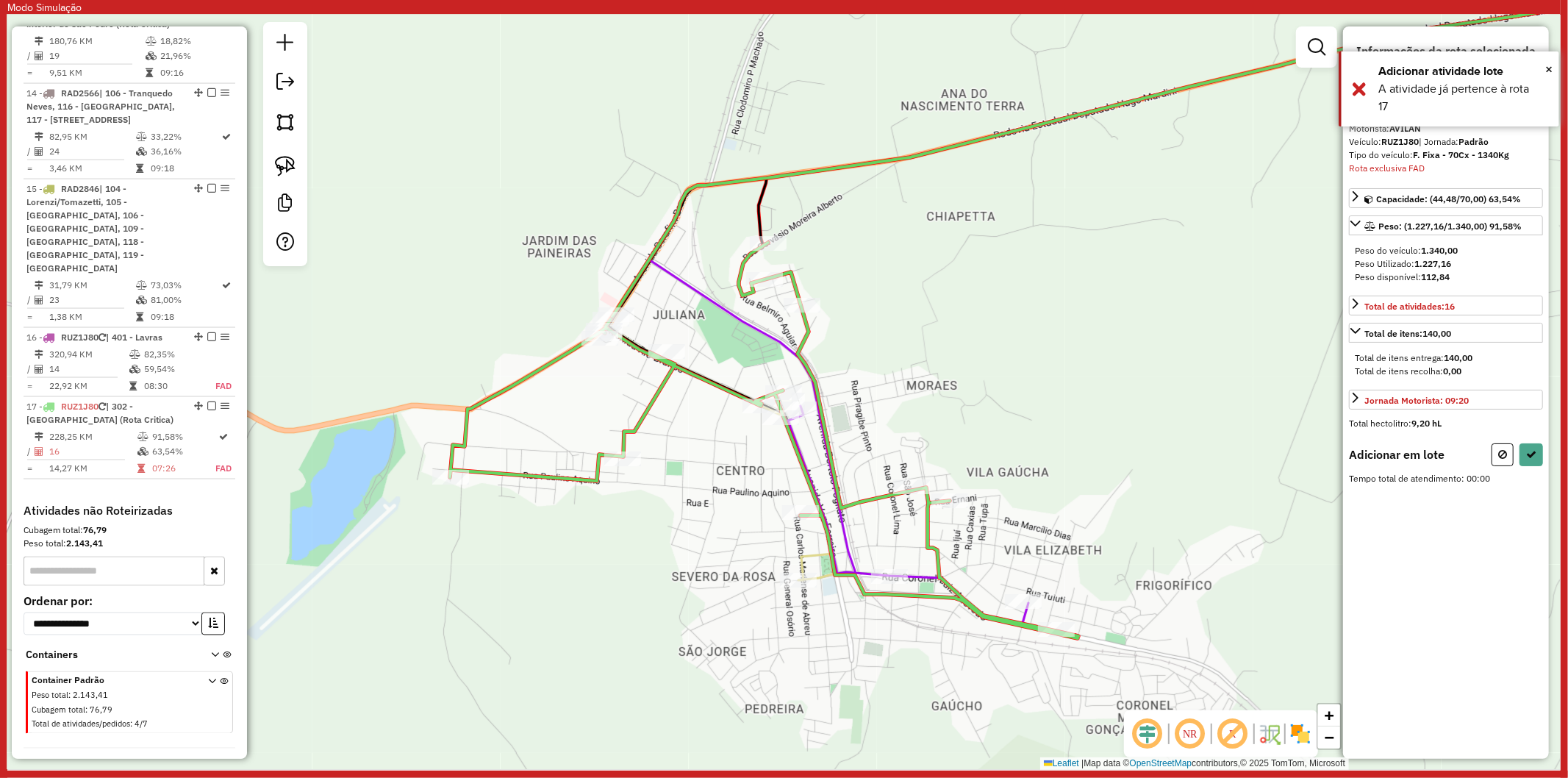
click at [1032, 346] on div "Janela de atendimento Grade de atendimento Capacidade Transportadoras Veículos …" at bounding box center [784, 391] width 1554 height 755
select select "**********"
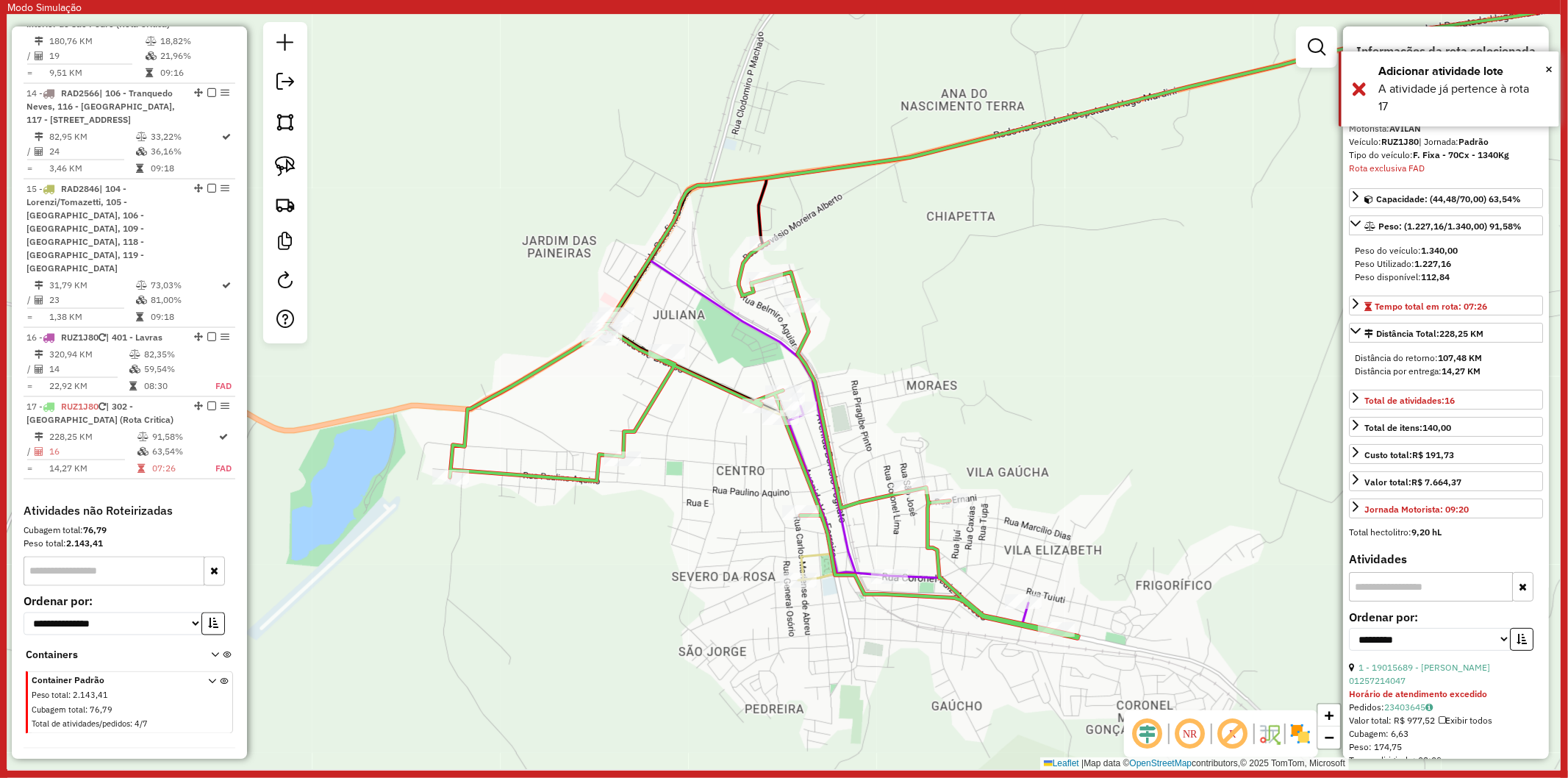
click at [666, 396] on icon at bounding box center [765, 440] width 629 height 396
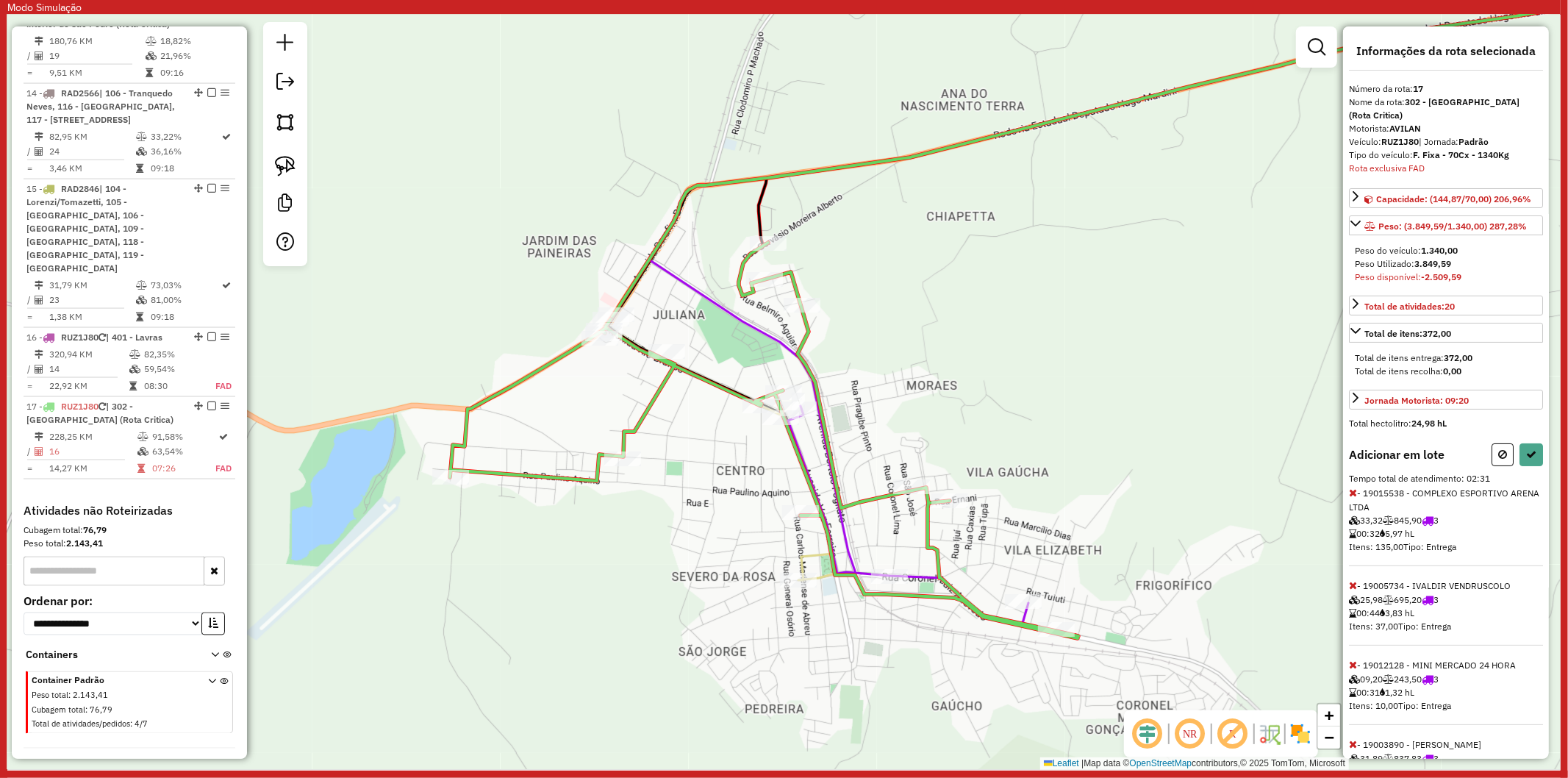
drag, startPoint x: 1497, startPoint y: 438, endPoint x: 1458, endPoint y: 237, distance: 204.7
click at [1498, 449] on icon at bounding box center [1503, 455] width 9 height 11
select select "**********"
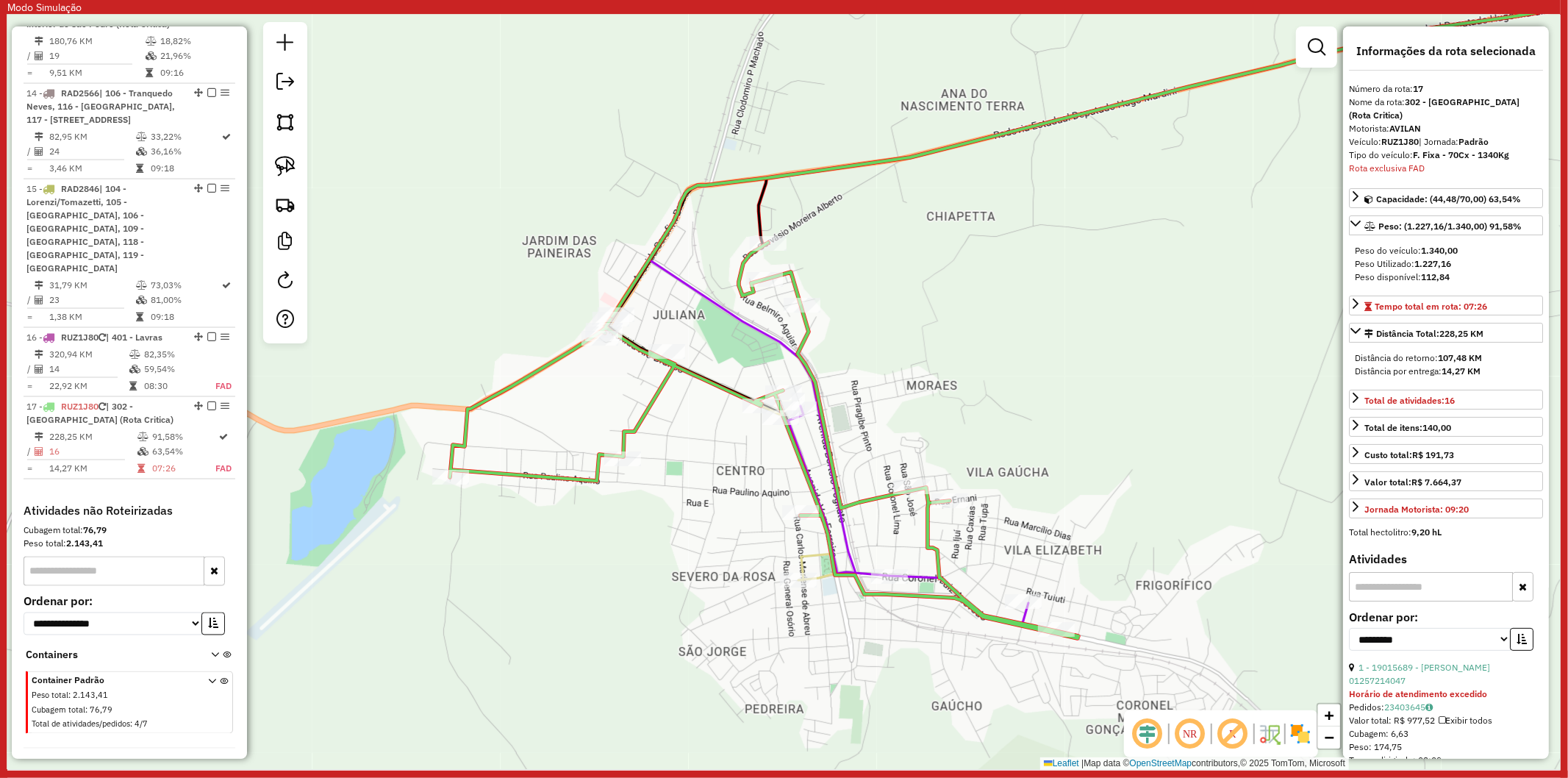
click at [1285, 230] on div "Janela de atendimento Grade de atendimento Capacidade Transportadoras Veículos …" at bounding box center [784, 391] width 1554 height 755
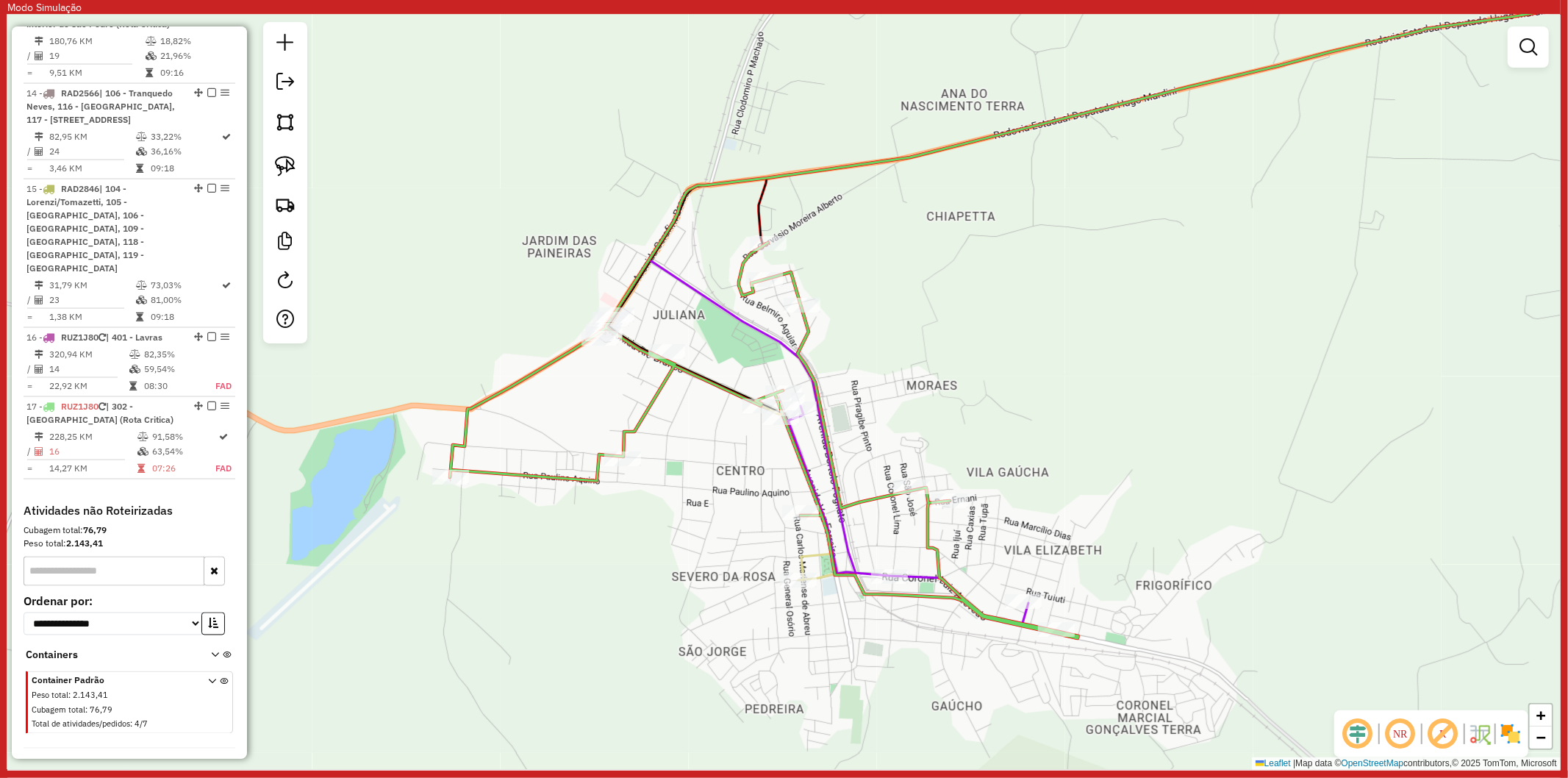
click at [641, 401] on div "Janela de atendimento Grade de atendimento Capacidade Transportadoras Veículos …" at bounding box center [784, 391] width 1554 height 755
click at [755, 330] on icon at bounding box center [1183, 174] width 1068 height 360
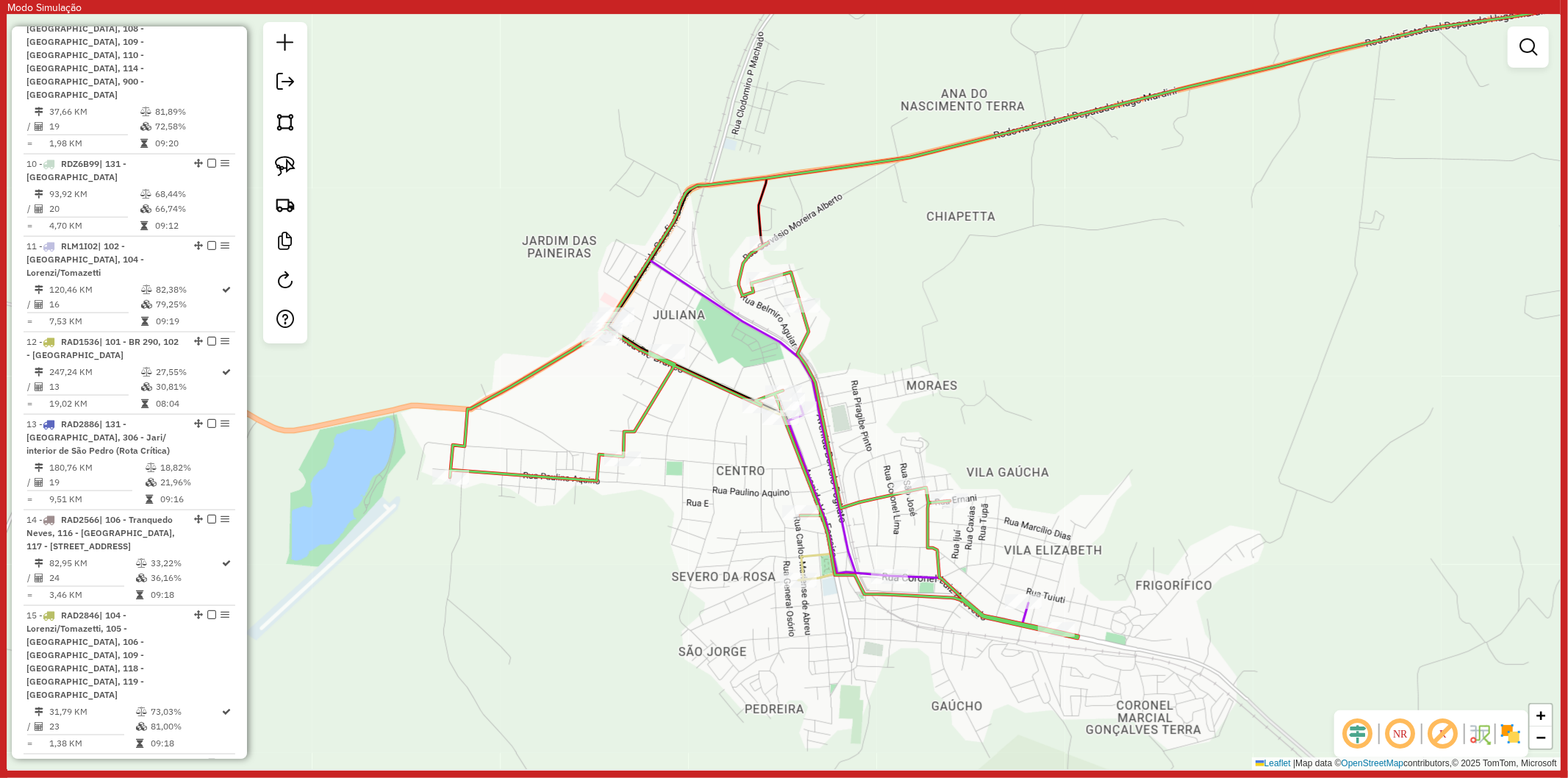
select select "**********"
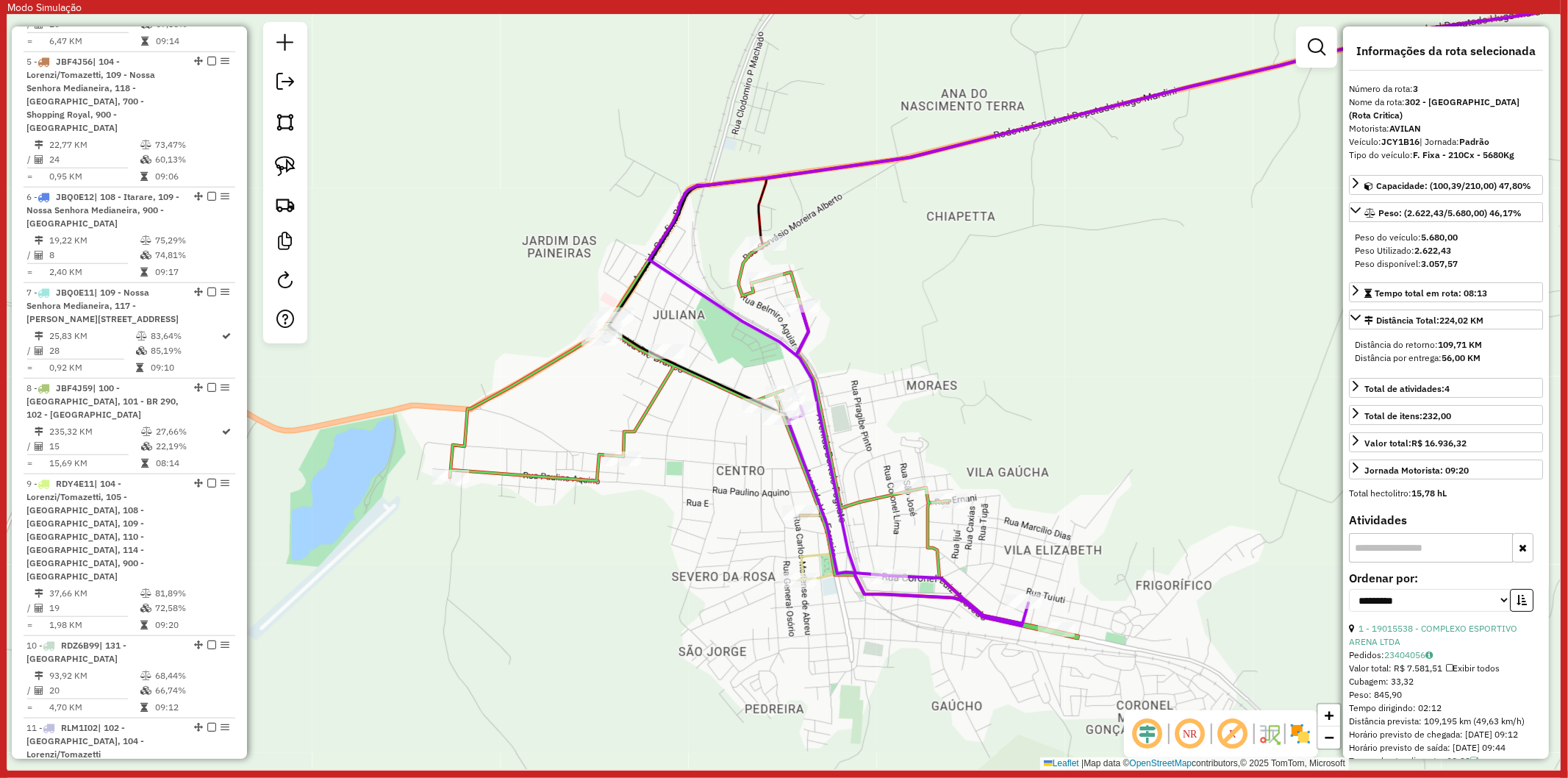
scroll to position [813, 0]
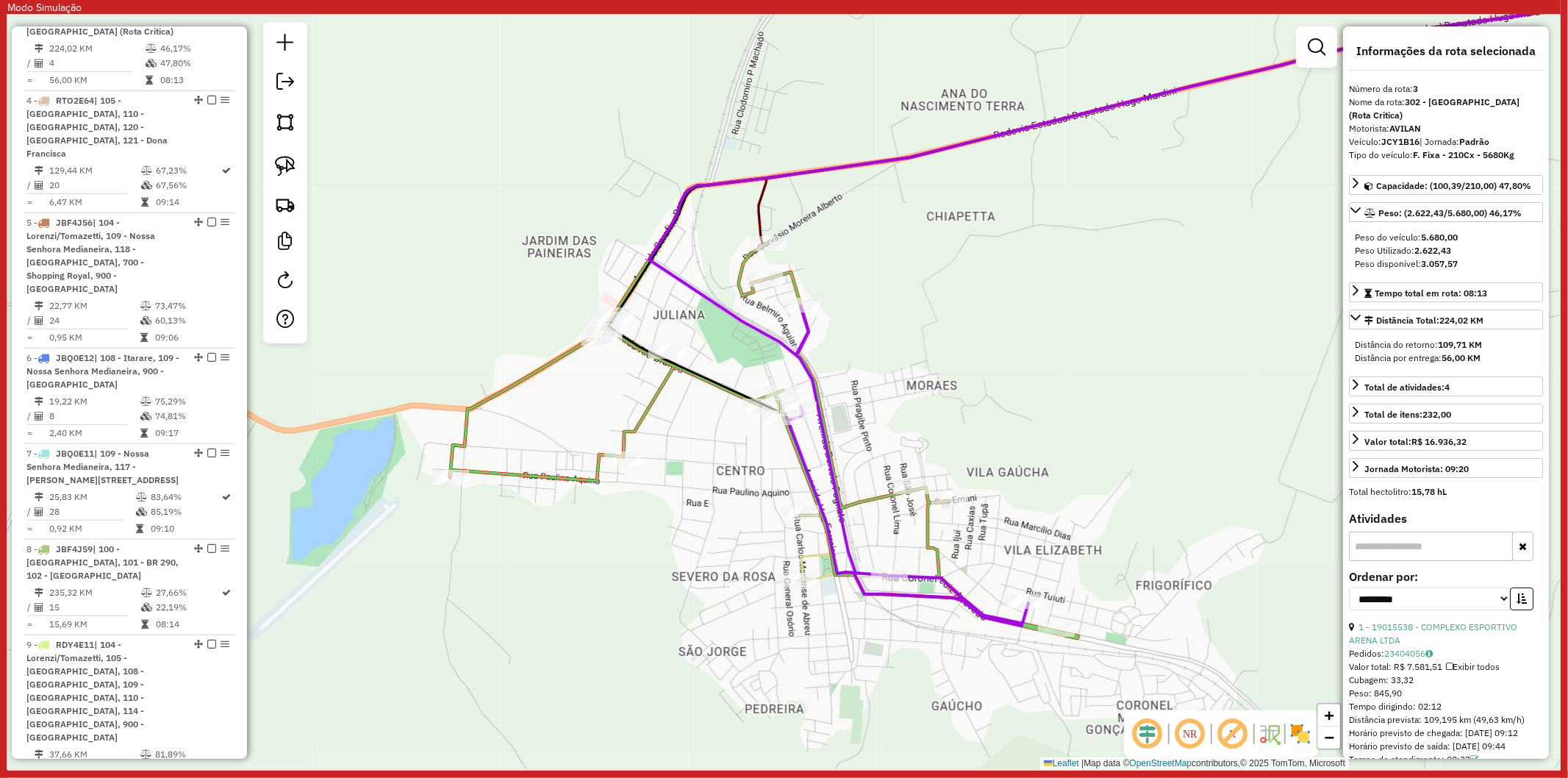
click at [649, 419] on icon at bounding box center [765, 440] width 629 height 396
click at [660, 397] on icon at bounding box center [763, 439] width 629 height 396
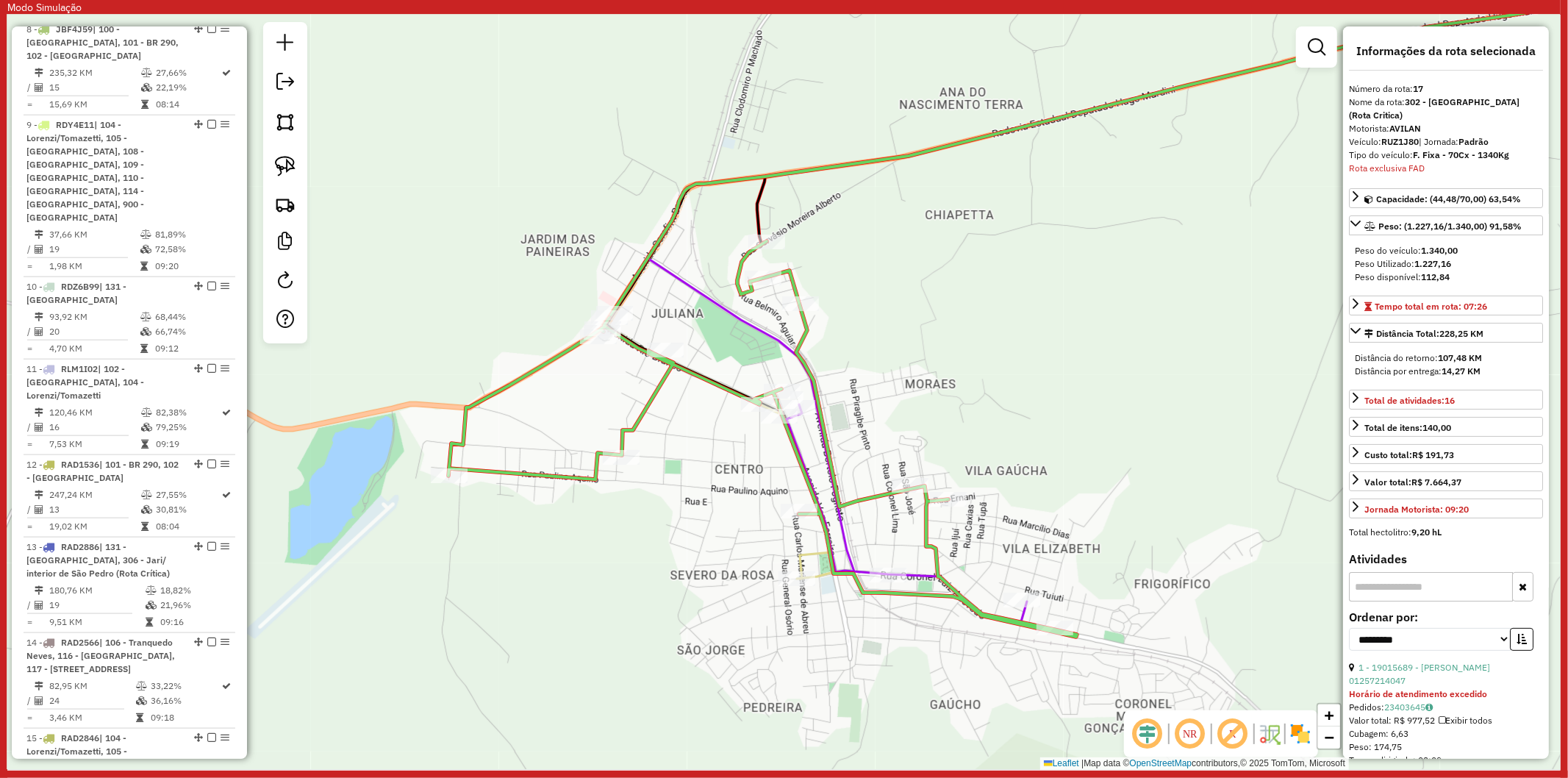
scroll to position [1882, 0]
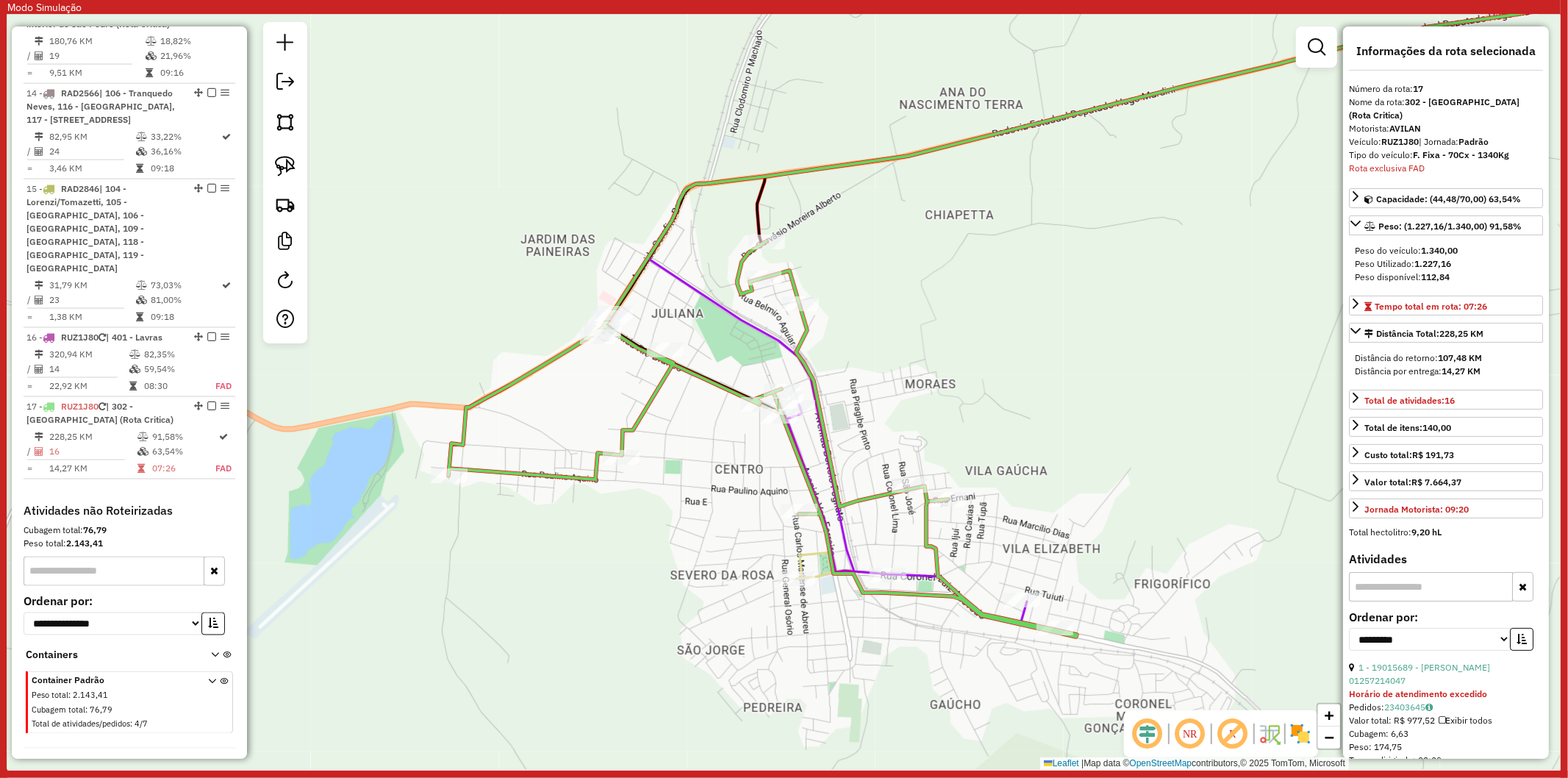
click at [690, 509] on div "Janela de atendimento Grade de atendimento Capacidade Transportadoras Veículos …" at bounding box center [784, 391] width 1554 height 755
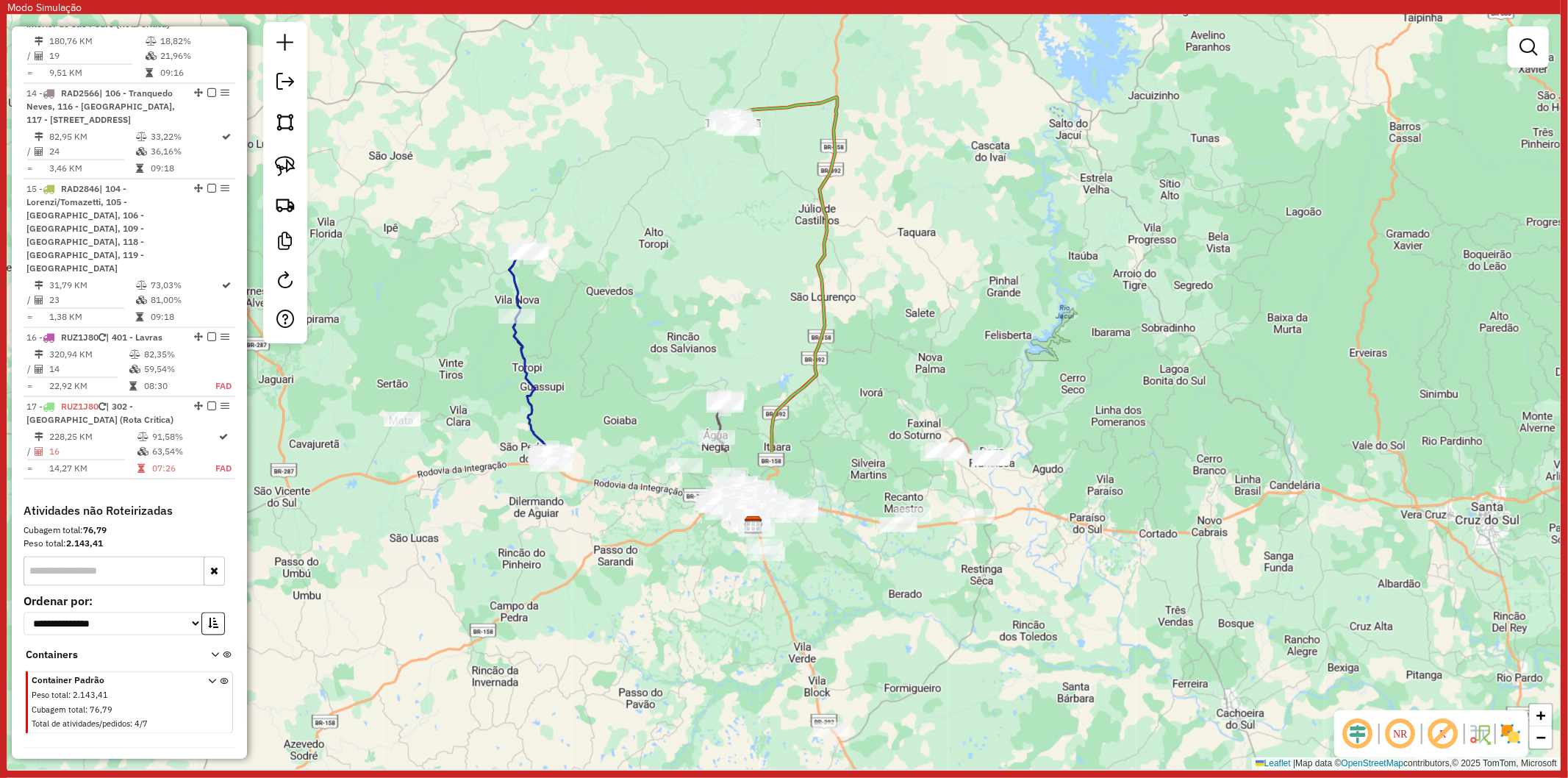
drag, startPoint x: 704, startPoint y: 531, endPoint x: 745, endPoint y: 278, distance: 256.3
click at [745, 278] on div "Janela de atendimento Grade de atendimento Capacidade Transportadoras Veículos …" at bounding box center [784, 391] width 1554 height 755
drag, startPoint x: 772, startPoint y: 204, endPoint x: 775, endPoint y: 349, distance: 145.0
click at [778, 361] on div "Janela de atendimento Grade de atendimento Capacidade Transportadoras Veículos …" at bounding box center [784, 391] width 1554 height 755
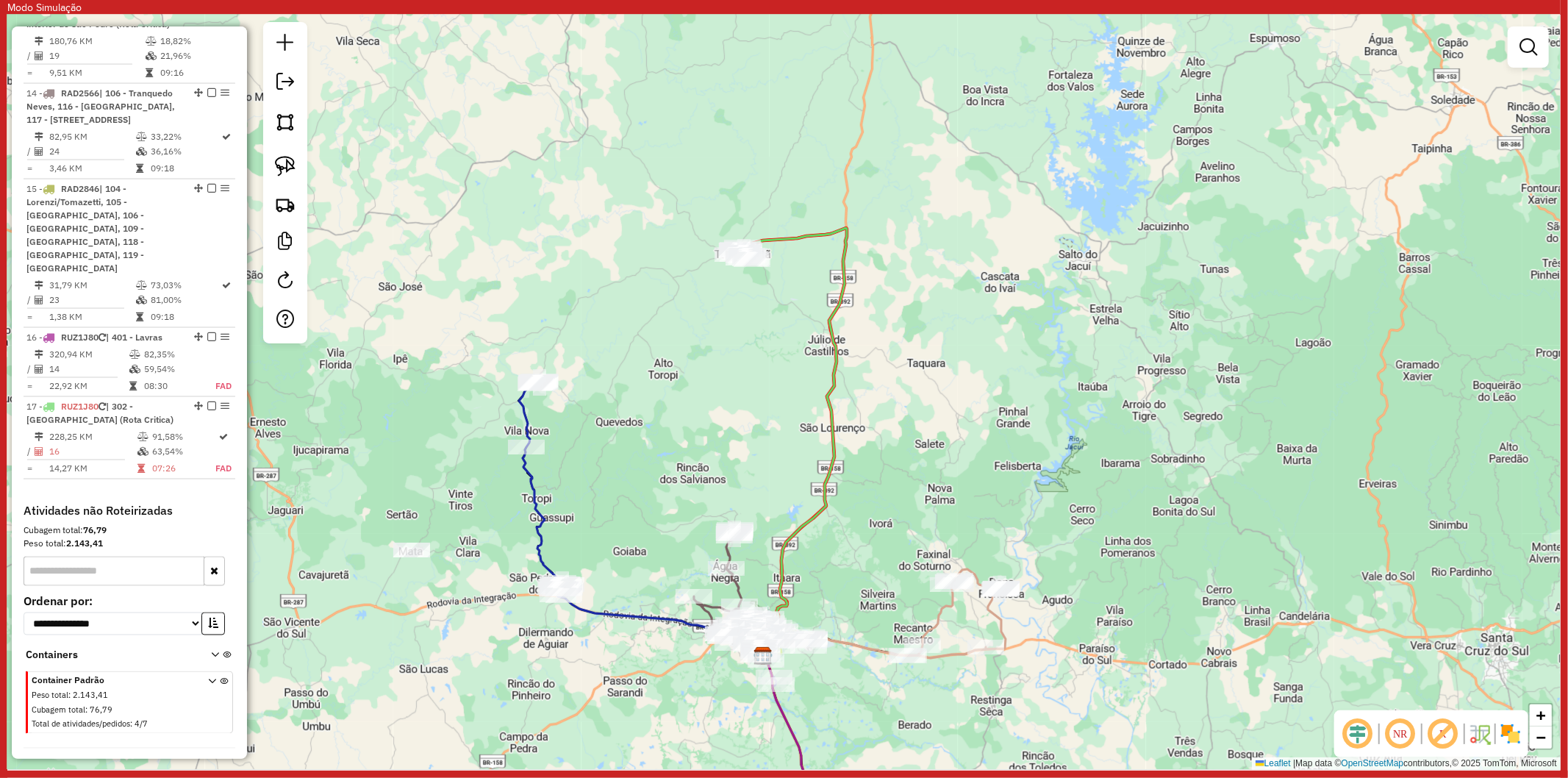
drag, startPoint x: 765, startPoint y: 489, endPoint x: 784, endPoint y: 118, distance: 371.5
click at [784, 118] on div "Janela de atendimento Grade de atendimento Capacidade Transportadoras Veículos …" at bounding box center [784, 391] width 1554 height 755
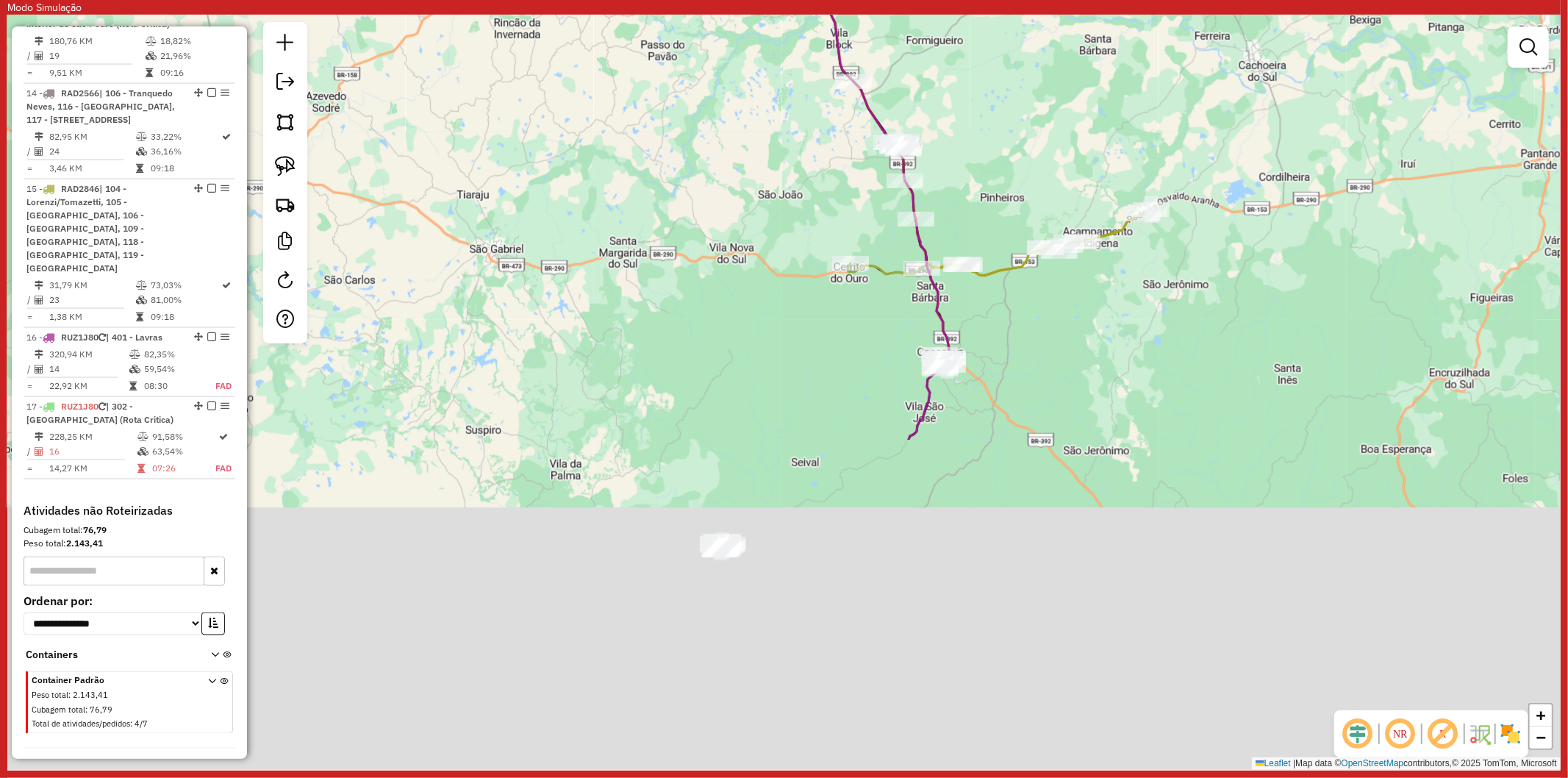
drag, startPoint x: 781, startPoint y: 531, endPoint x: 776, endPoint y: 178, distance: 353.0
click at [776, 178] on div "Janela de atendimento Grade de atendimento Capacidade Transportadoras Veículos …" at bounding box center [784, 391] width 1554 height 755
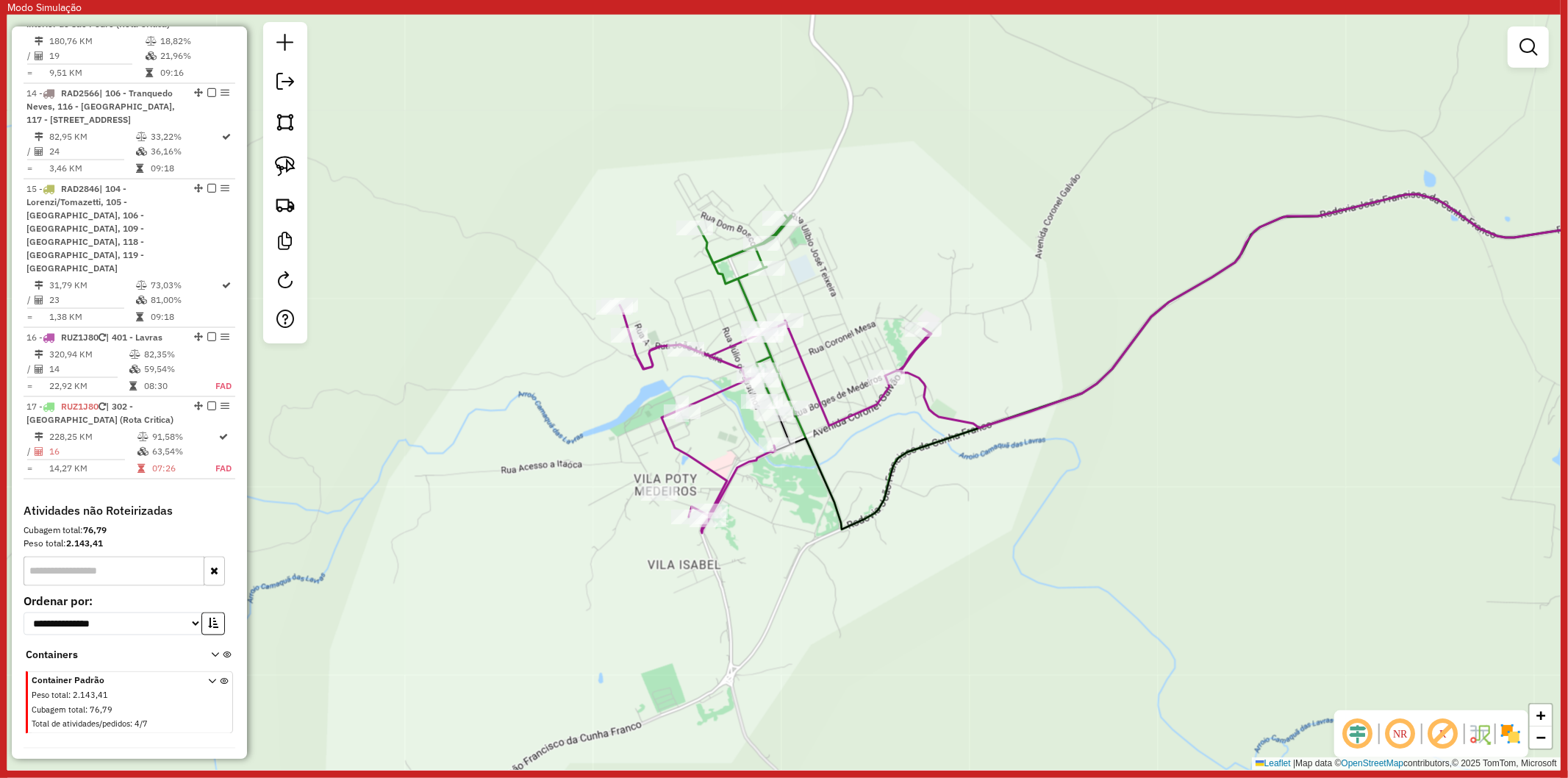
click at [731, 467] on icon at bounding box center [775, 419] width 310 height 228
select select "**********"
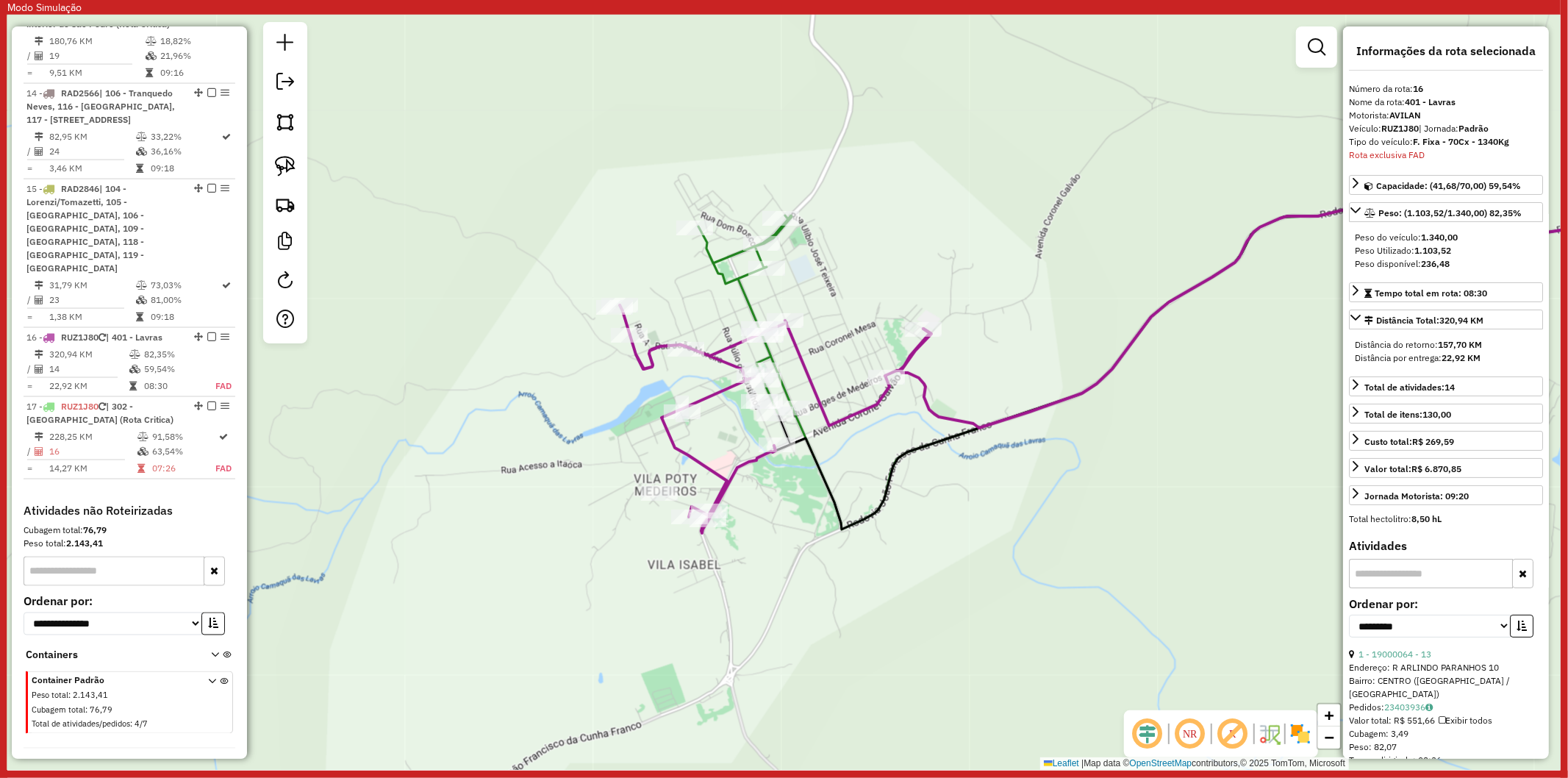
click at [750, 295] on icon at bounding box center [745, 314] width 94 height 197
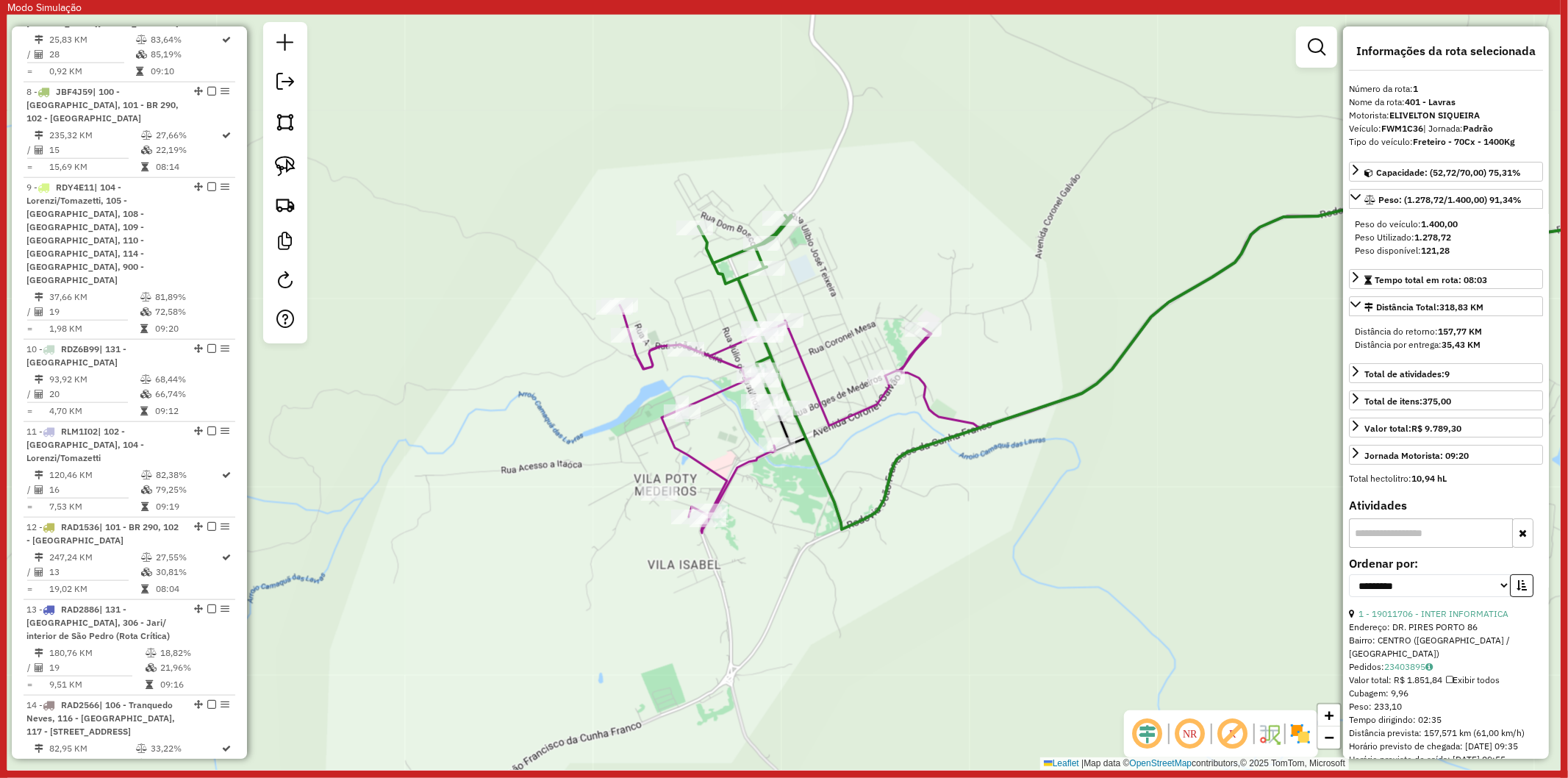
scroll to position [662, 0]
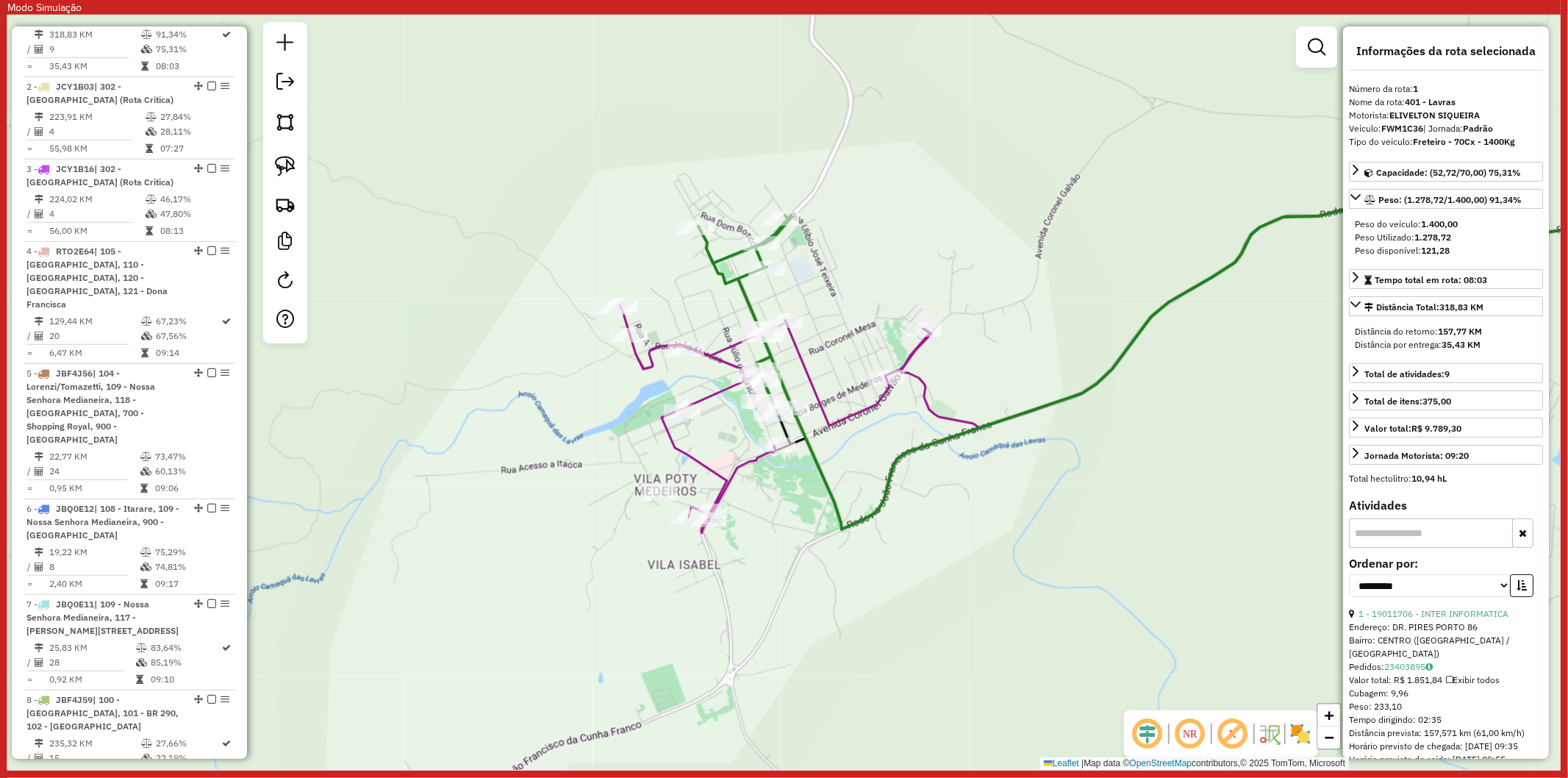
click at [717, 389] on icon at bounding box center [775, 419] width 310 height 228
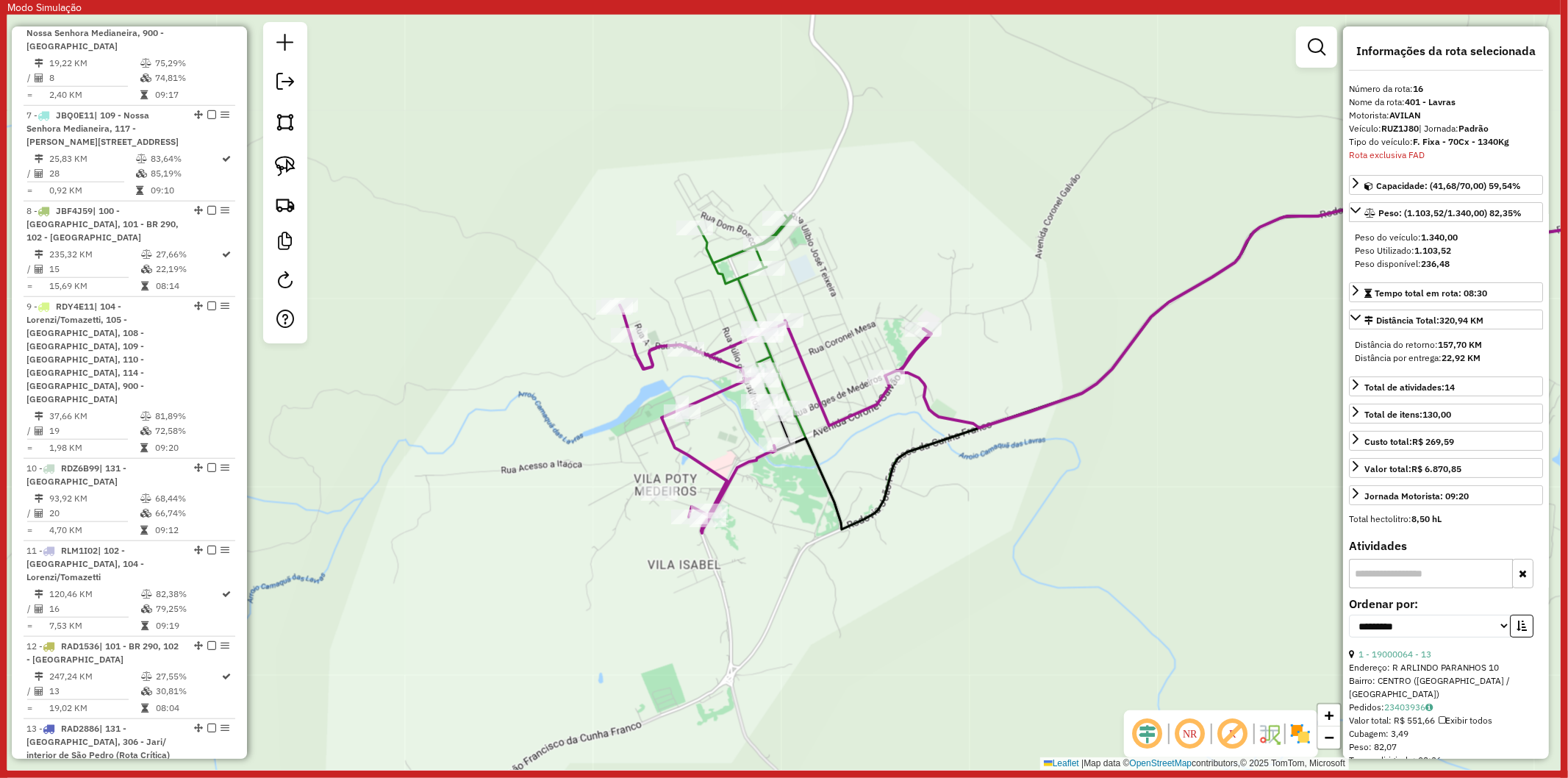
scroll to position [1882, 0]
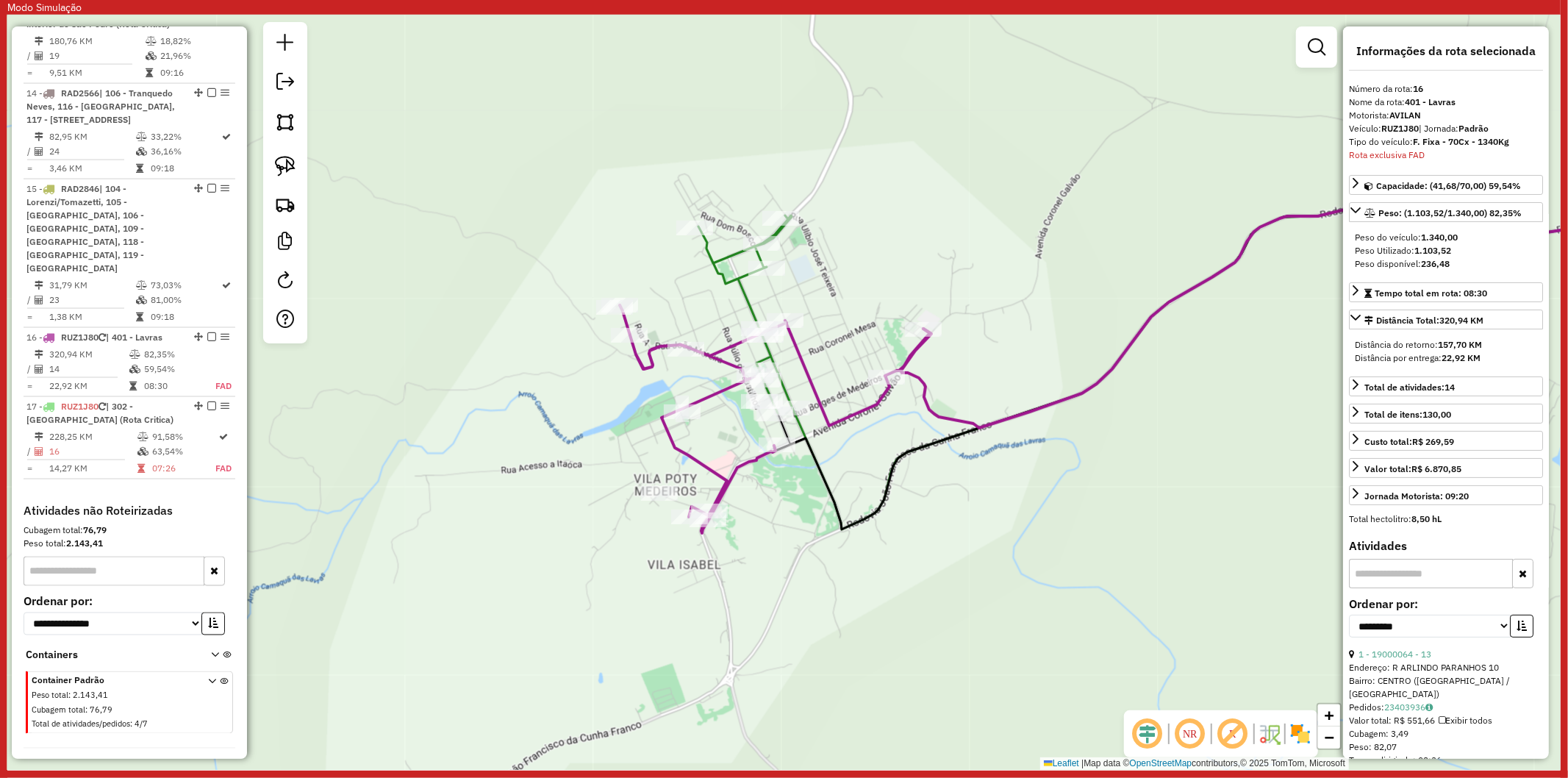
click at [745, 295] on icon at bounding box center [745, 314] width 94 height 197
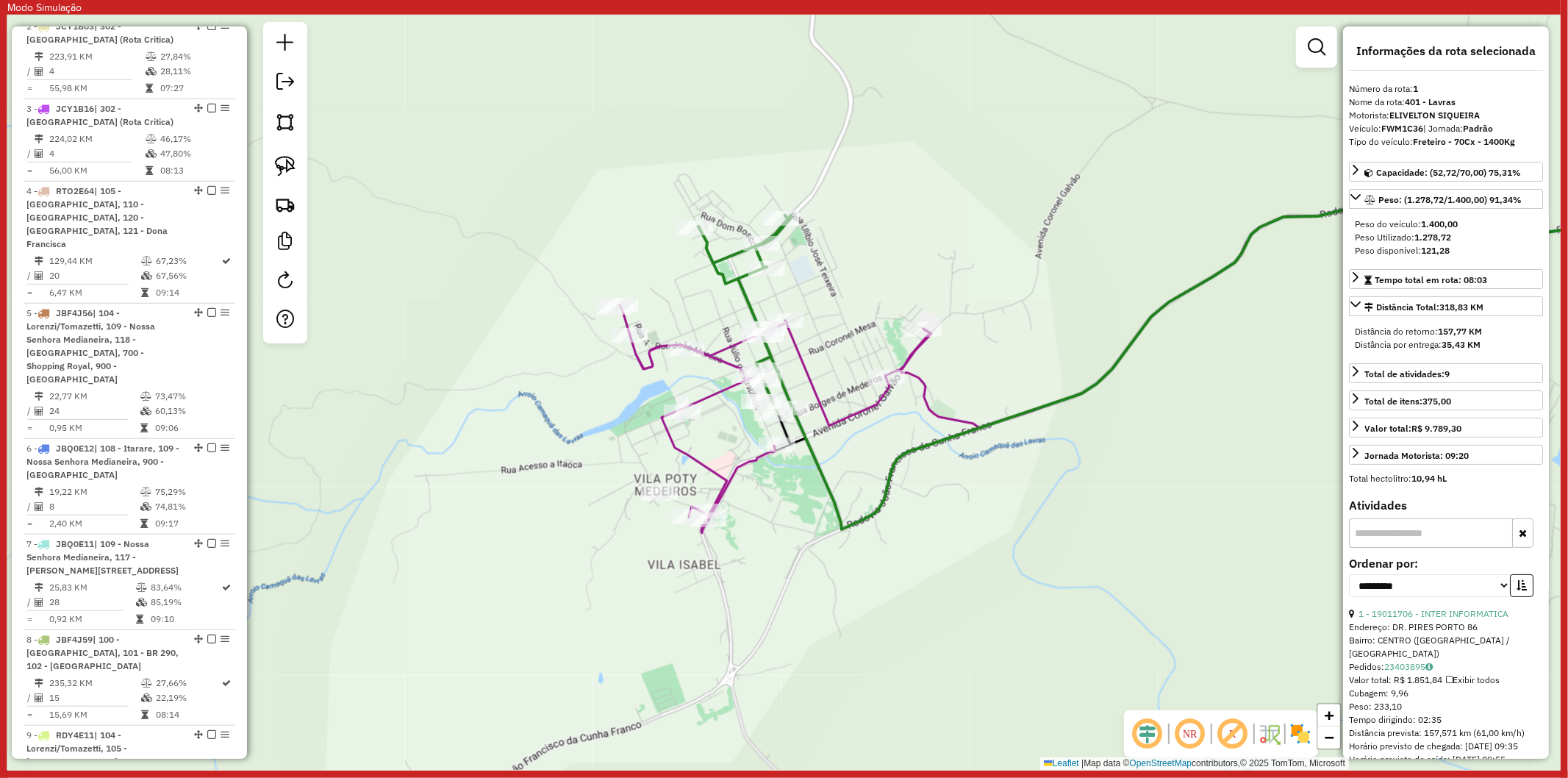
scroll to position [662, 0]
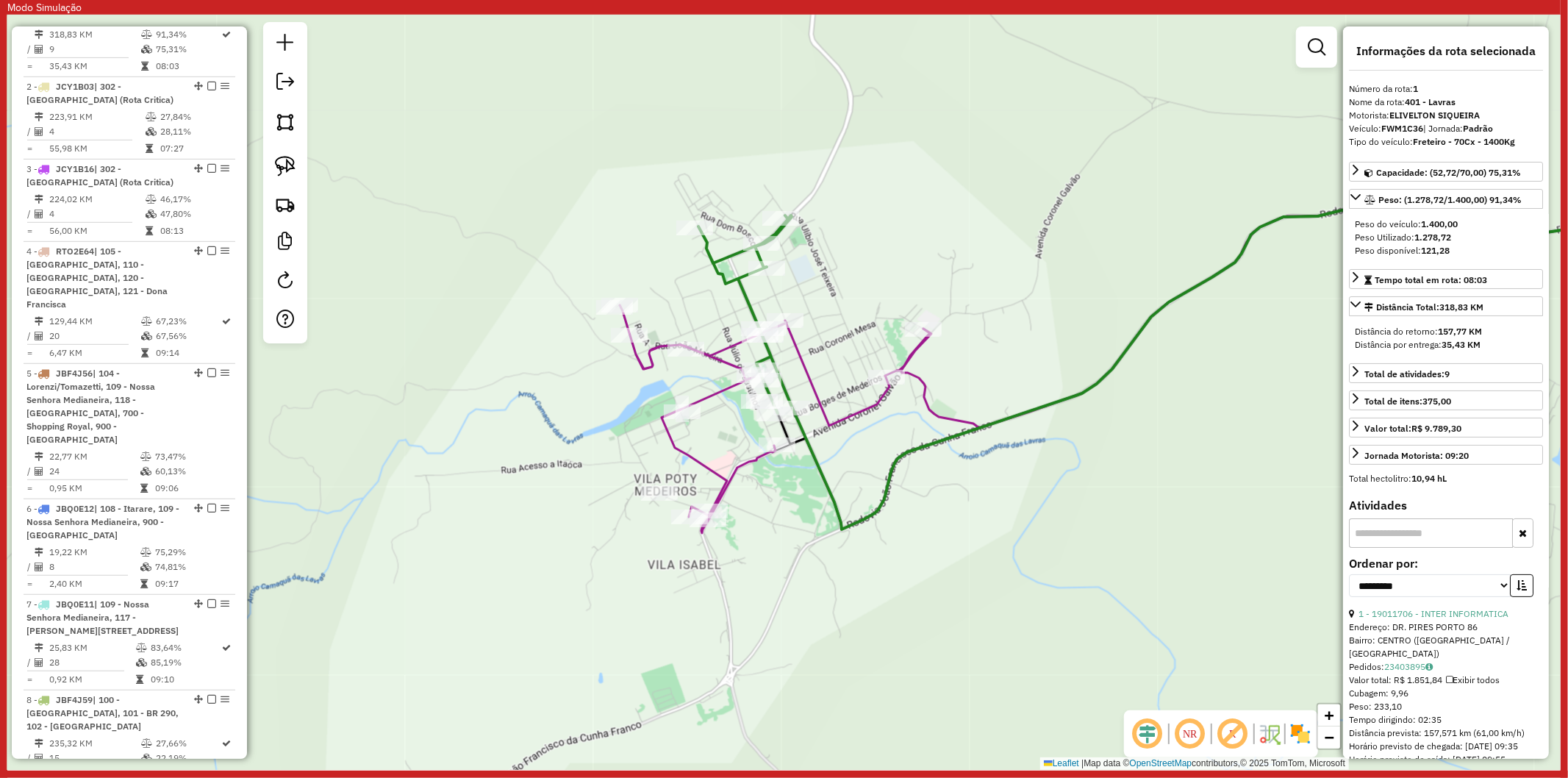
click at [711, 388] on icon at bounding box center [775, 419] width 310 height 228
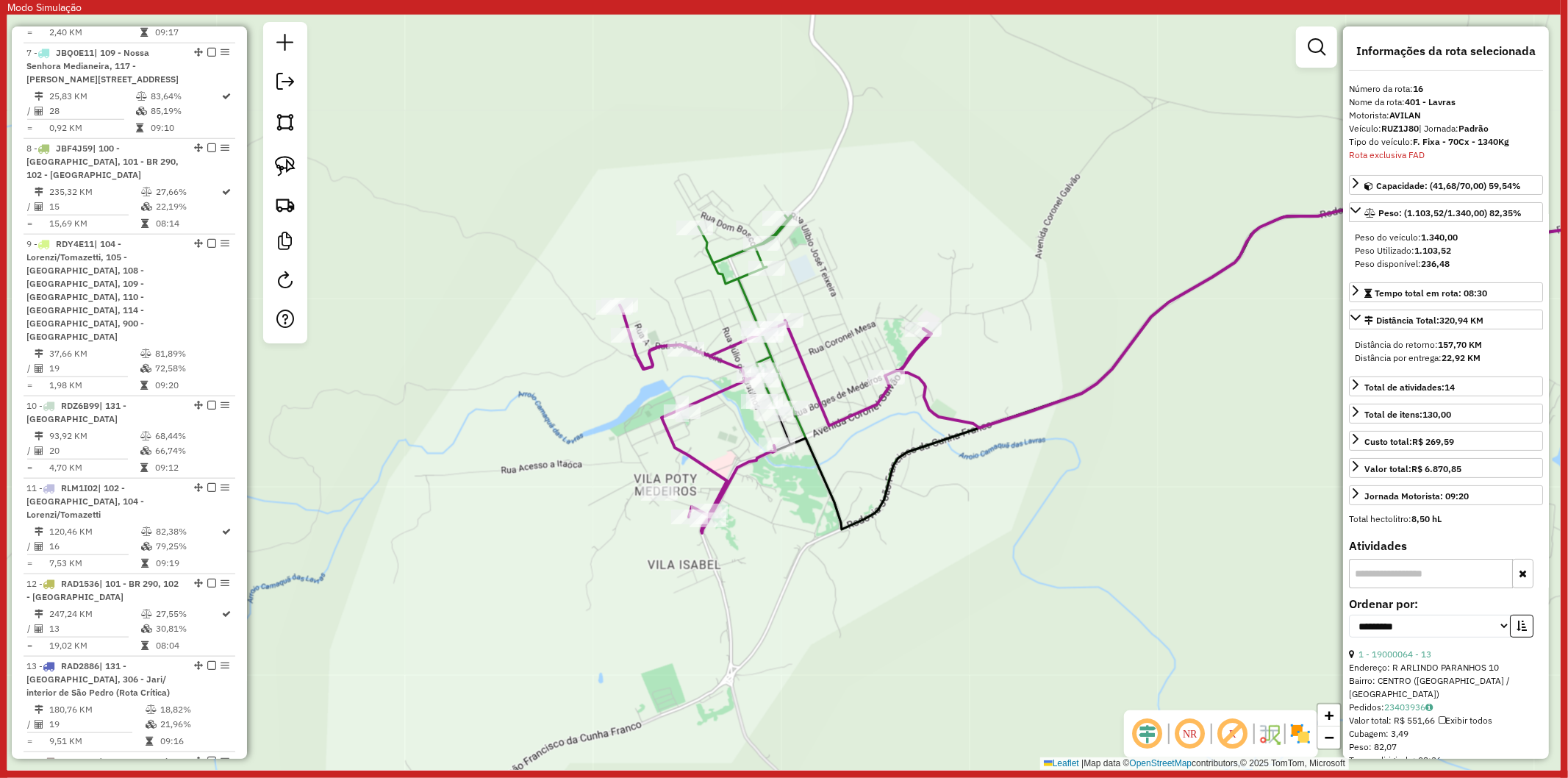
scroll to position [1882, 0]
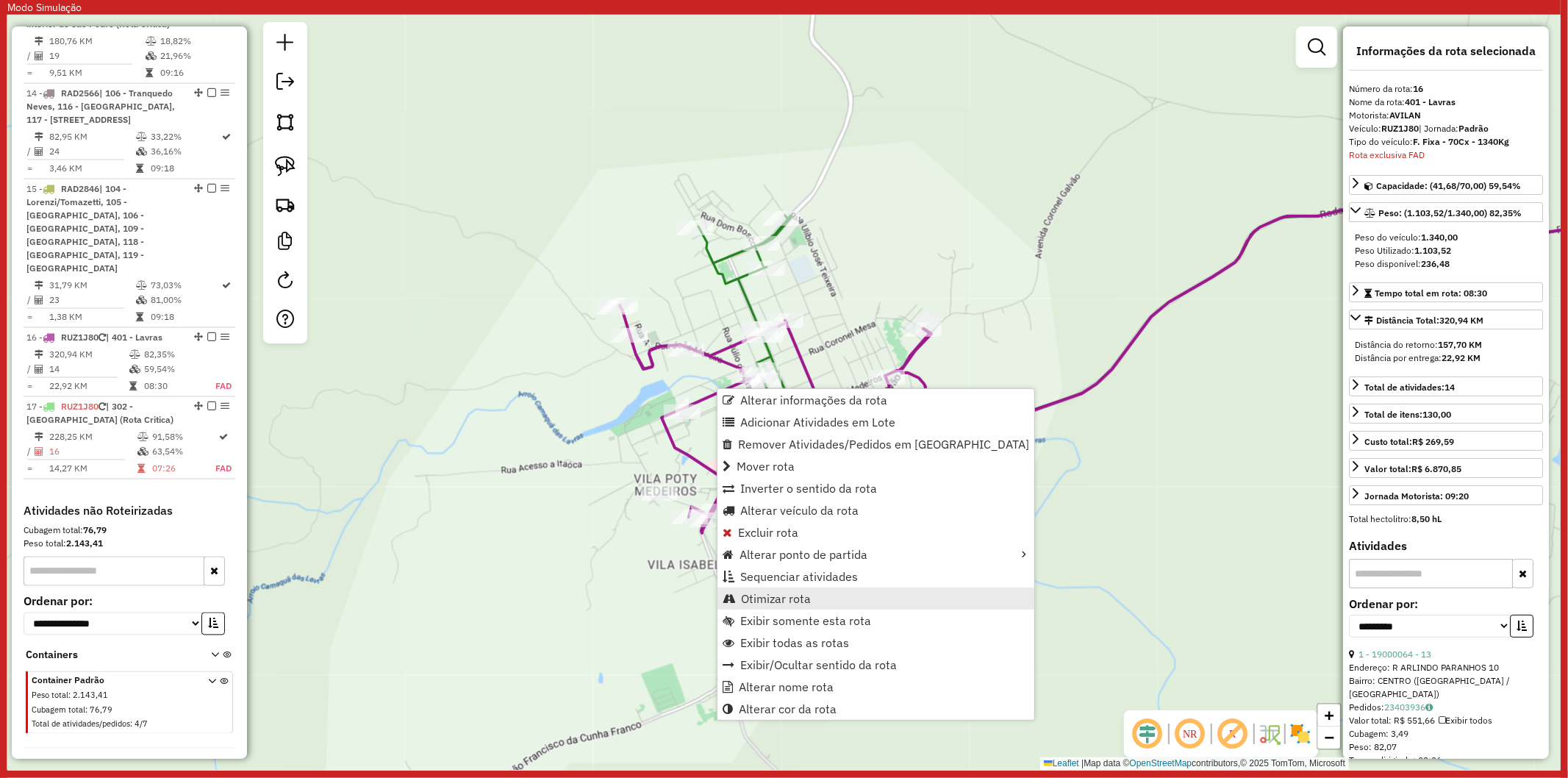
click at [802, 601] on span "Otimizar rota" at bounding box center [776, 598] width 70 height 12
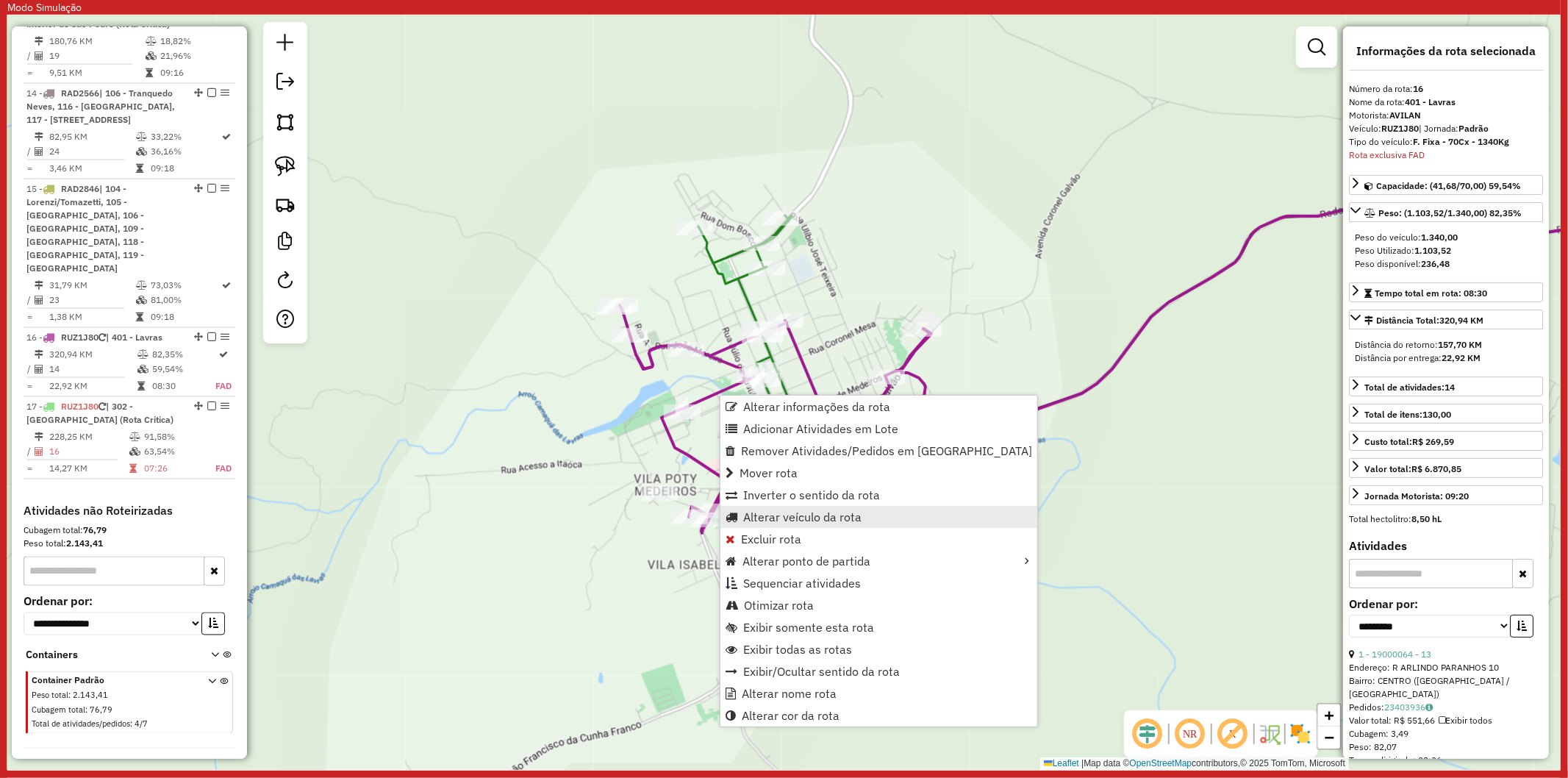
click at [811, 515] on span "Alterar veículo da rota" at bounding box center [802, 516] width 118 height 12
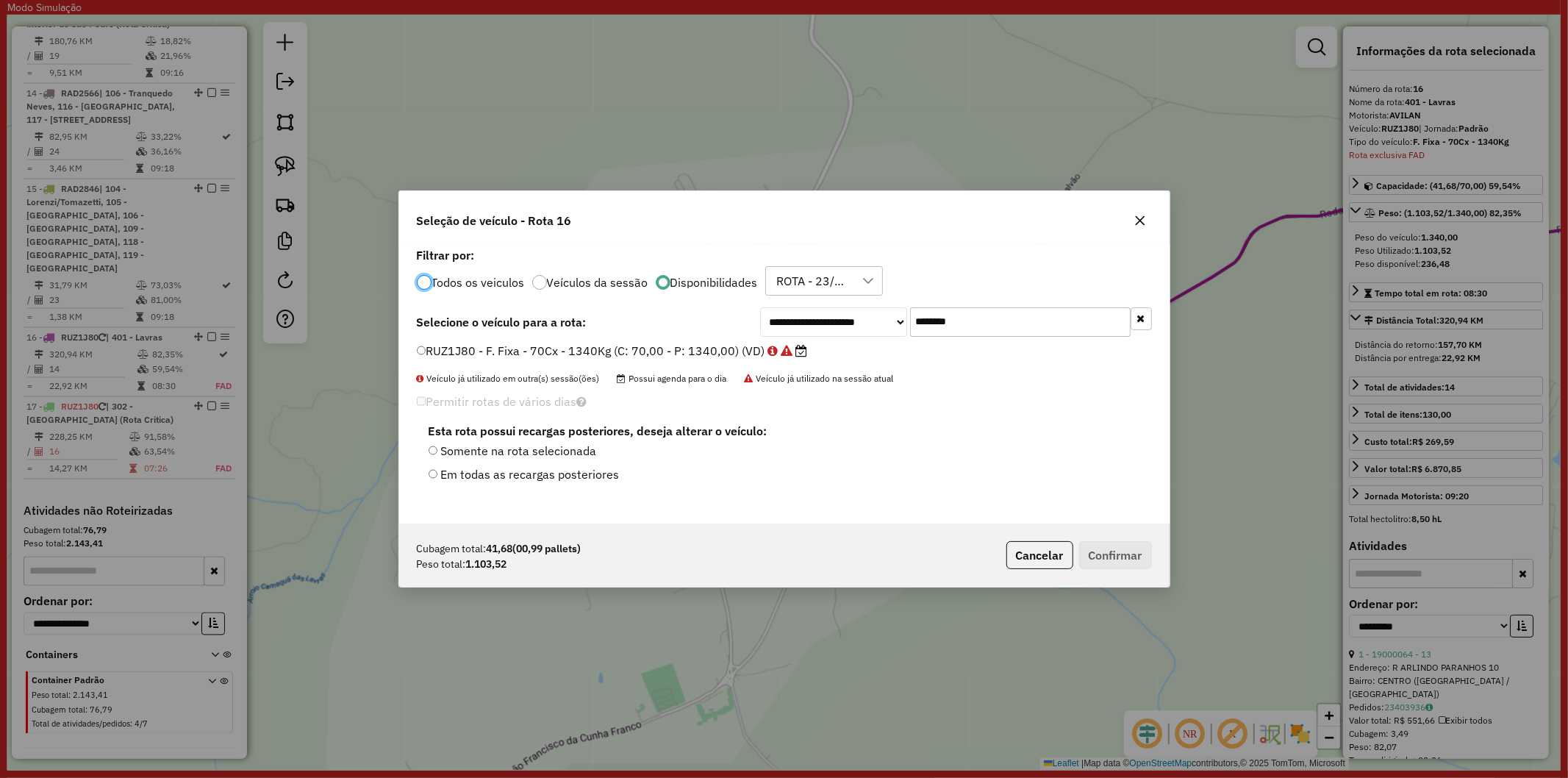
scroll to position [8, 4]
click at [1138, 303] on div "**********" at bounding box center [784, 383] width 770 height 280
click at [1144, 312] on button "button" at bounding box center [1142, 319] width 21 height 23
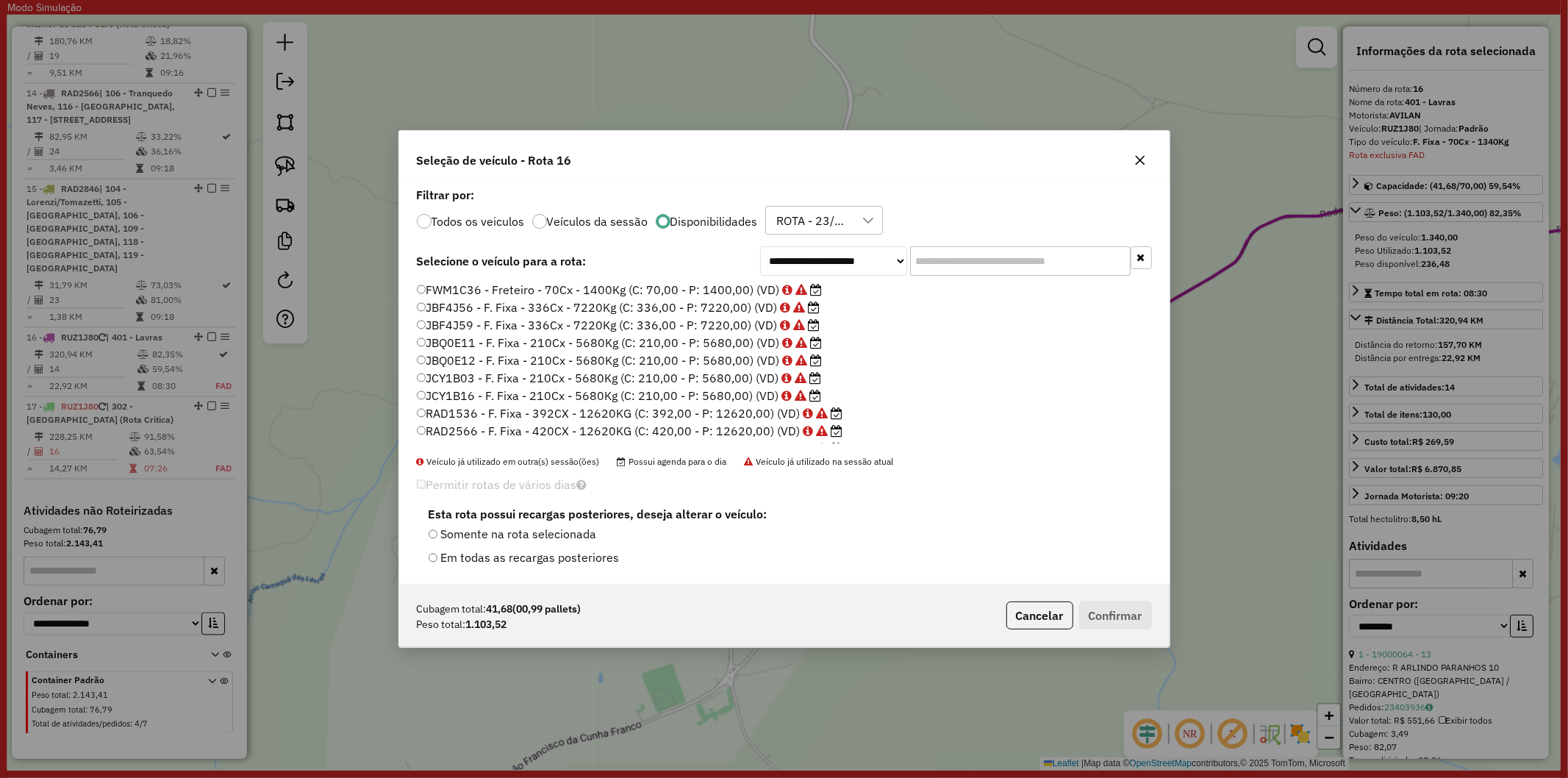
scroll to position [121, 0]
click at [1034, 615] on button "Cancelar" at bounding box center [1040, 615] width 67 height 28
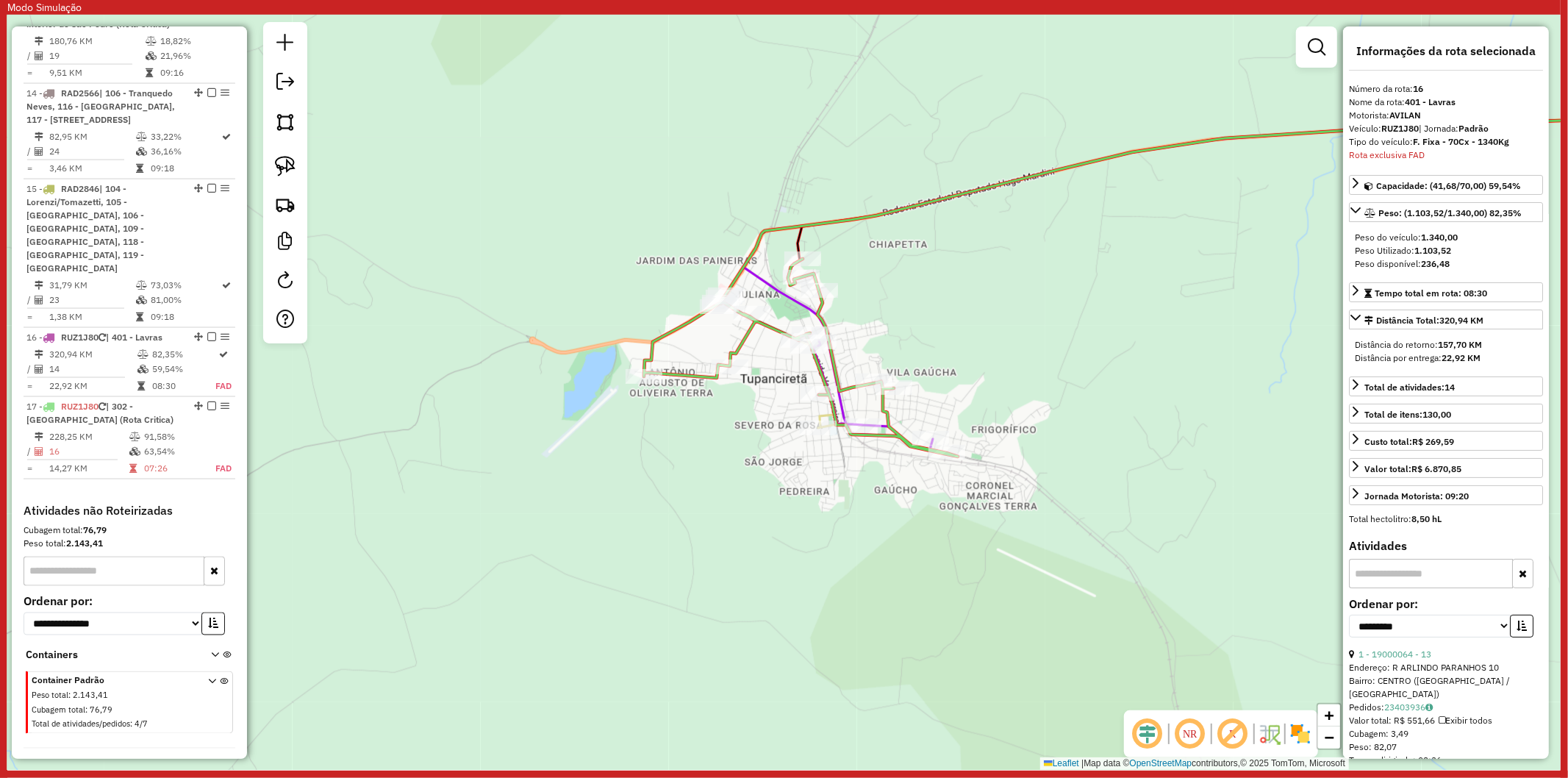
click at [802, 307] on icon at bounding box center [1230, 210] width 974 height 208
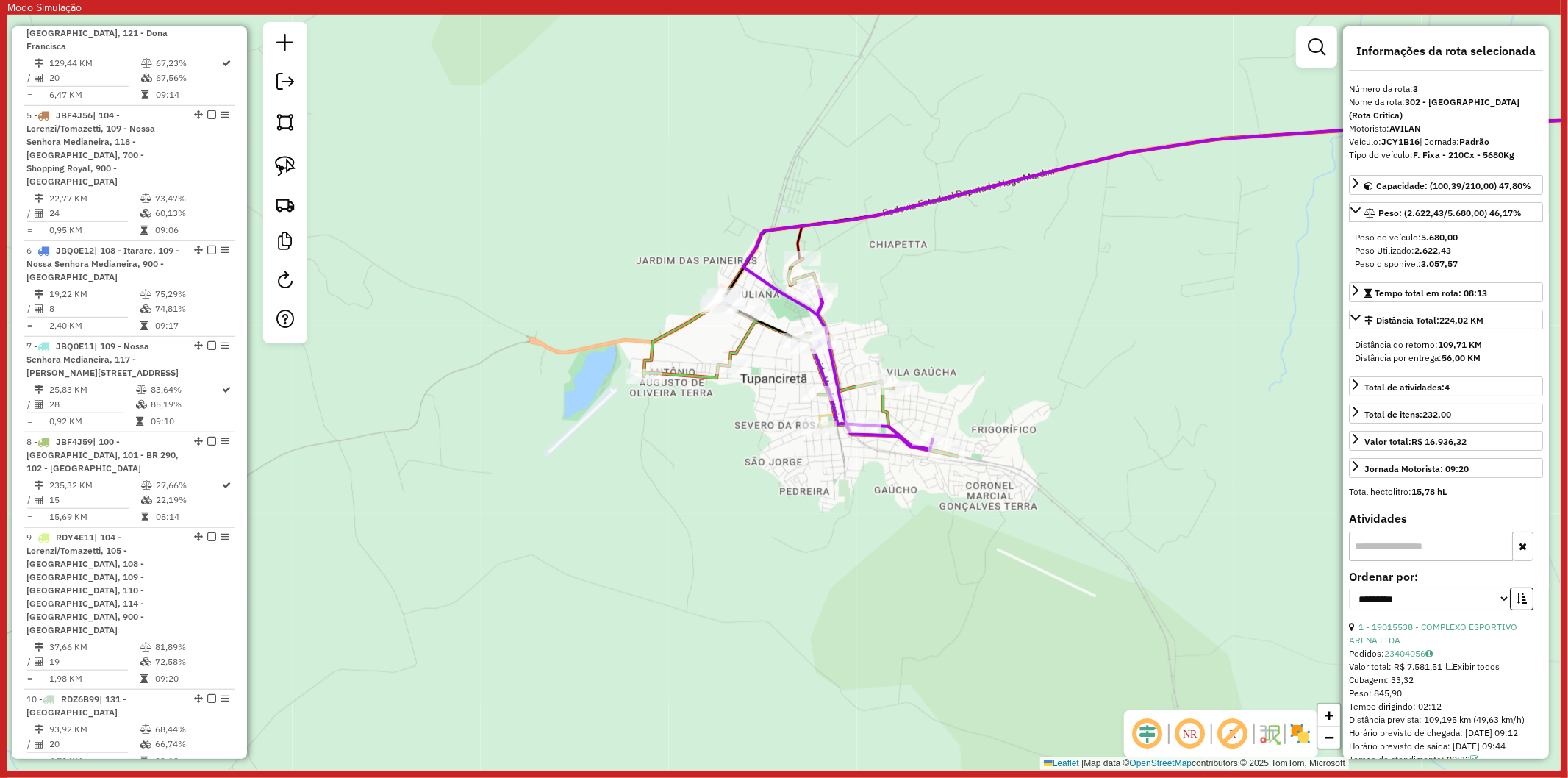
scroll to position [813, 0]
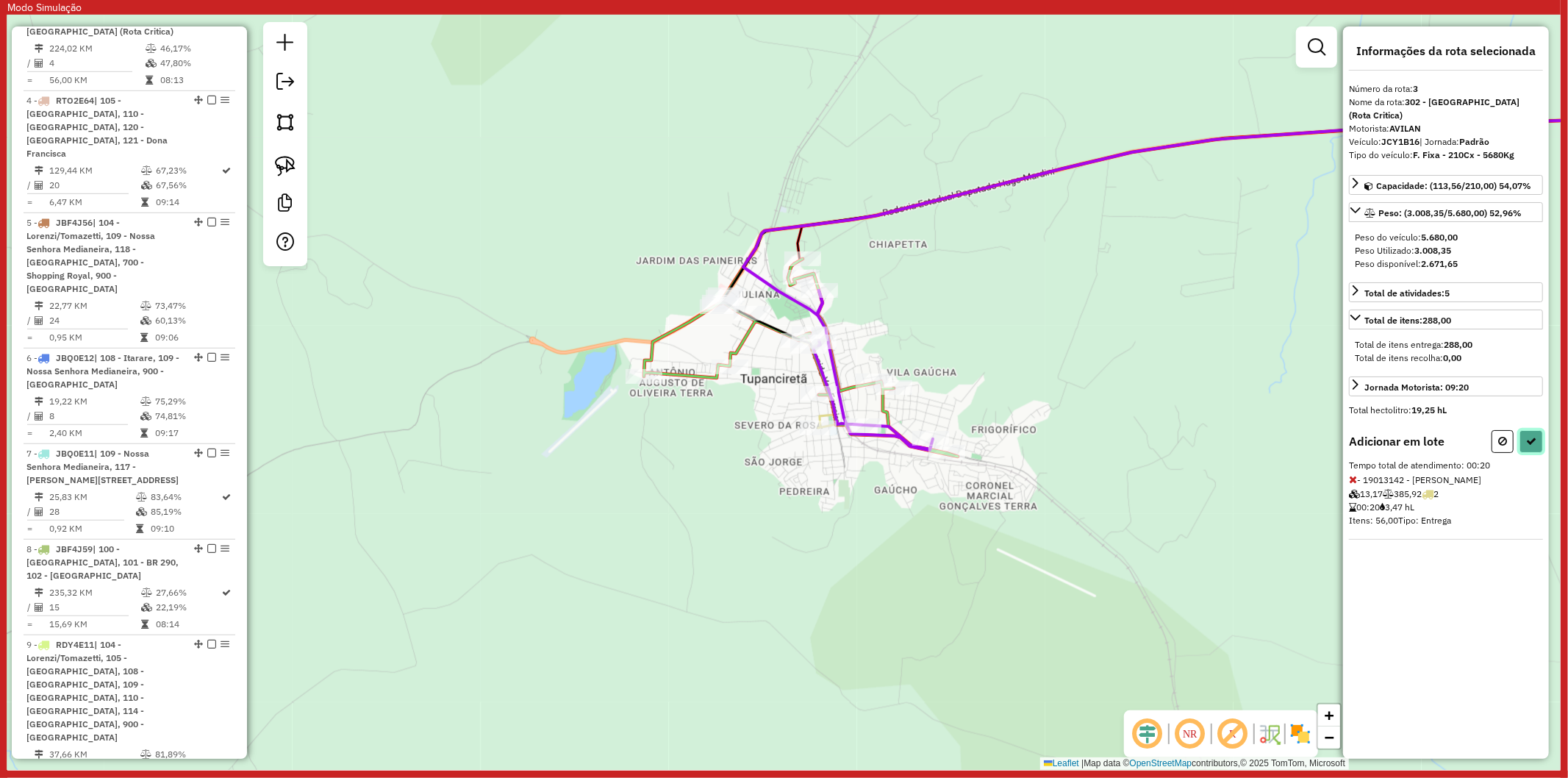
click at [1525, 430] on button at bounding box center [1531, 441] width 23 height 23
select select "**********"
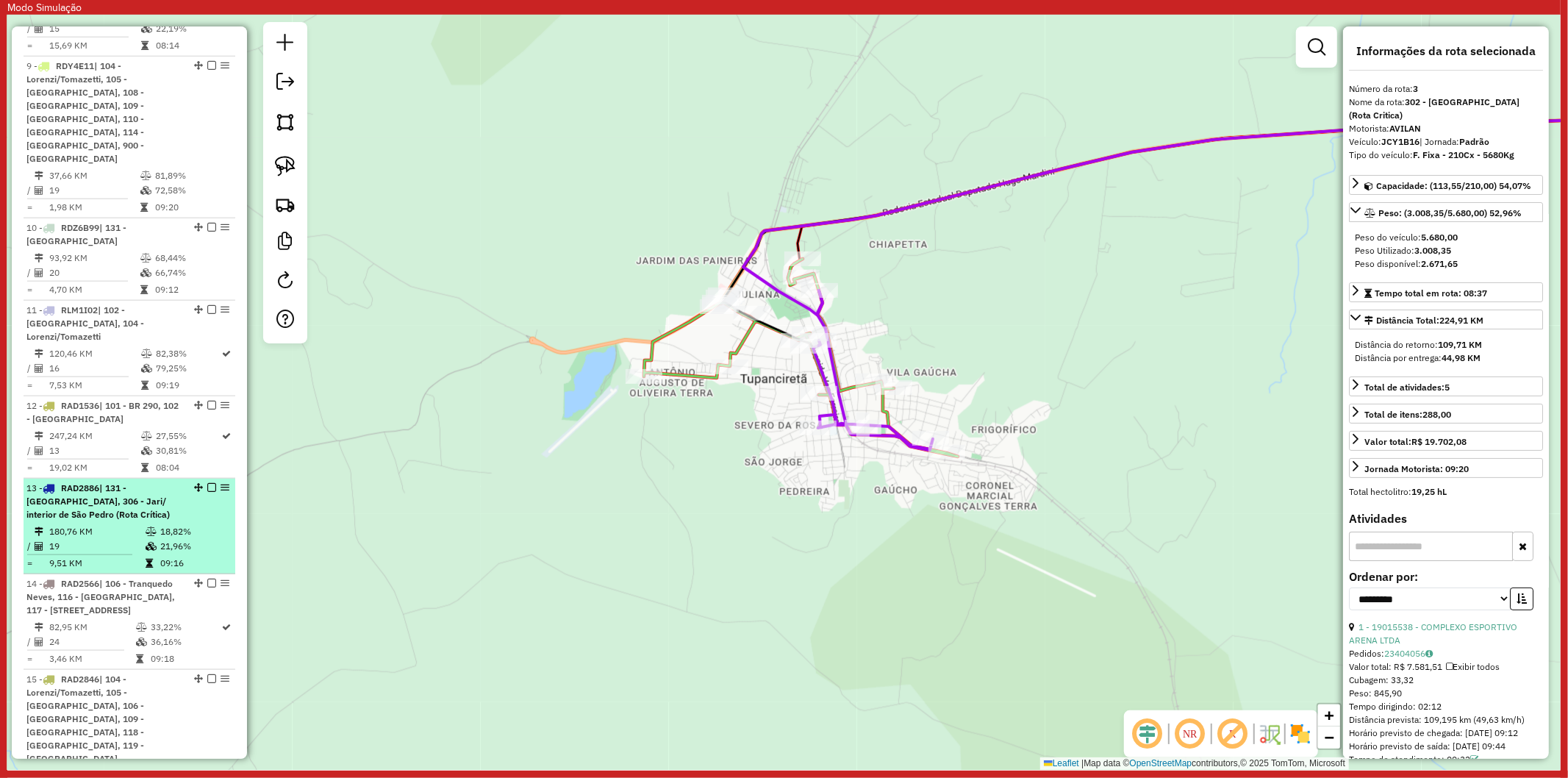
scroll to position [1147, 0]
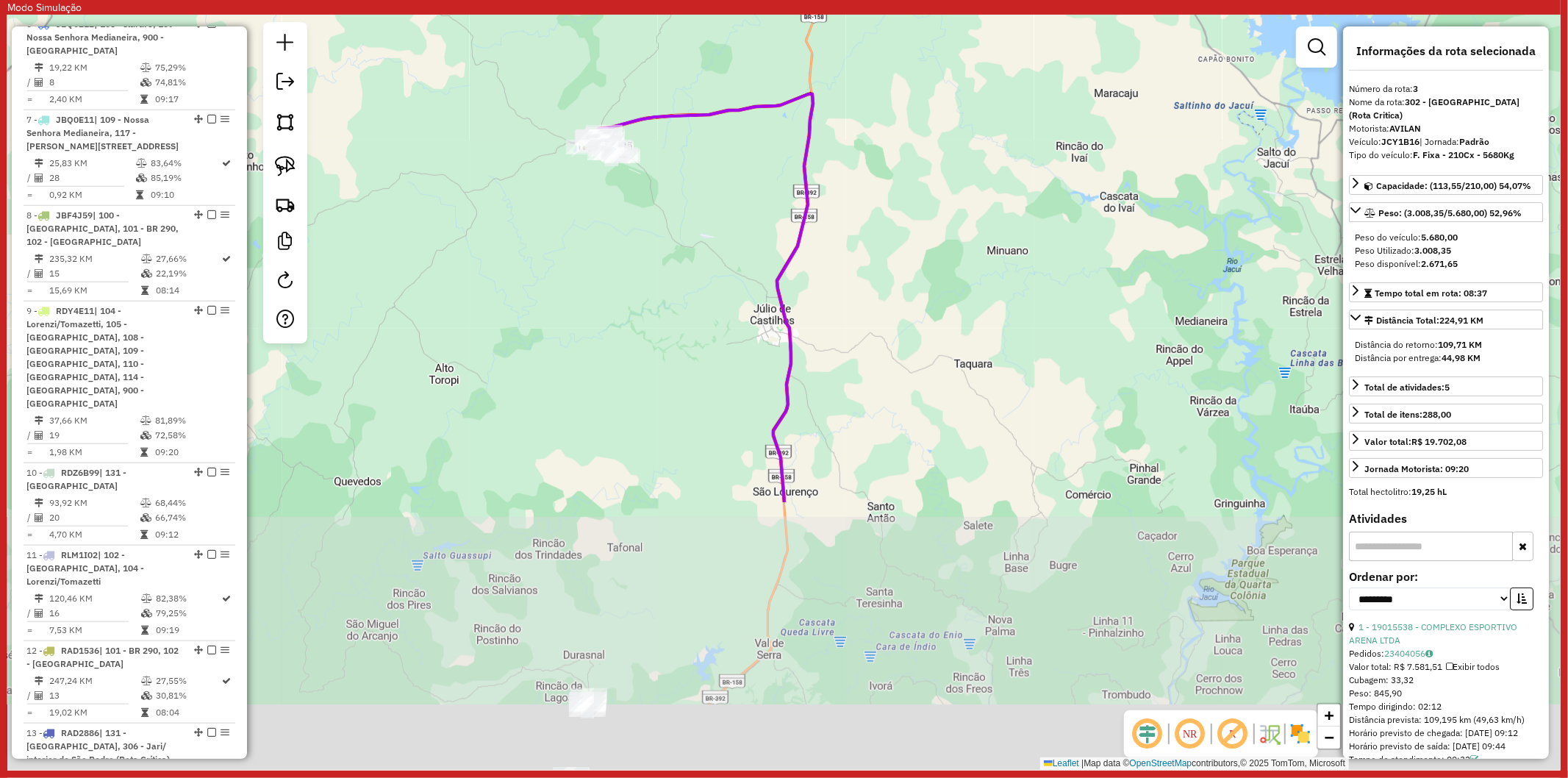
drag, startPoint x: 651, startPoint y: 415, endPoint x: 651, endPoint y: 297, distance: 118.0
click at [651, 297] on div "Janela de atendimento Grade de atendimento Capacidade Transportadoras Veículos …" at bounding box center [784, 391] width 1554 height 755
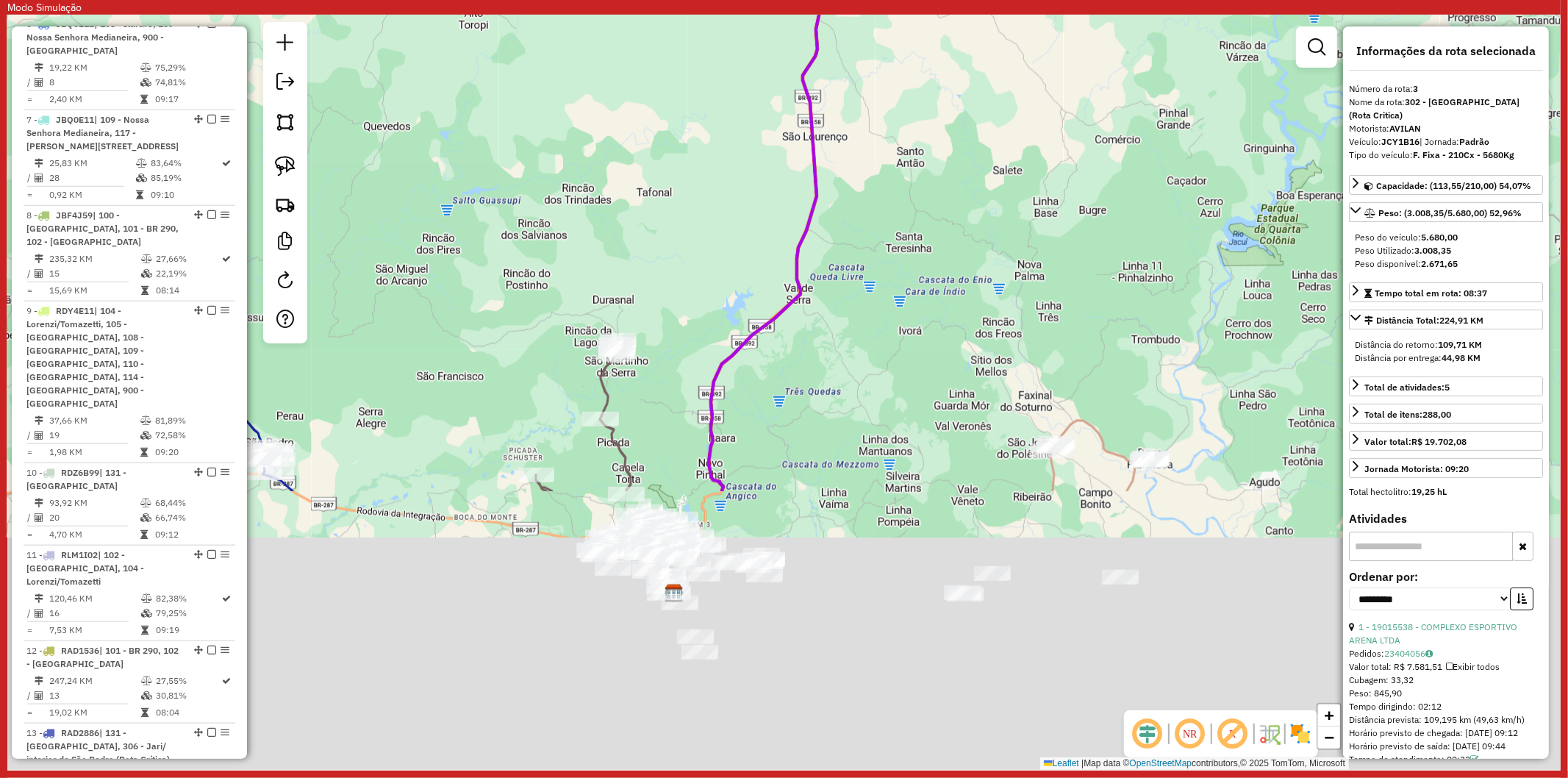
click at [899, 251] on div "Janela de atendimento Grade de atendimento Capacidade Transportadoras Veículos …" at bounding box center [784, 391] width 1554 height 755
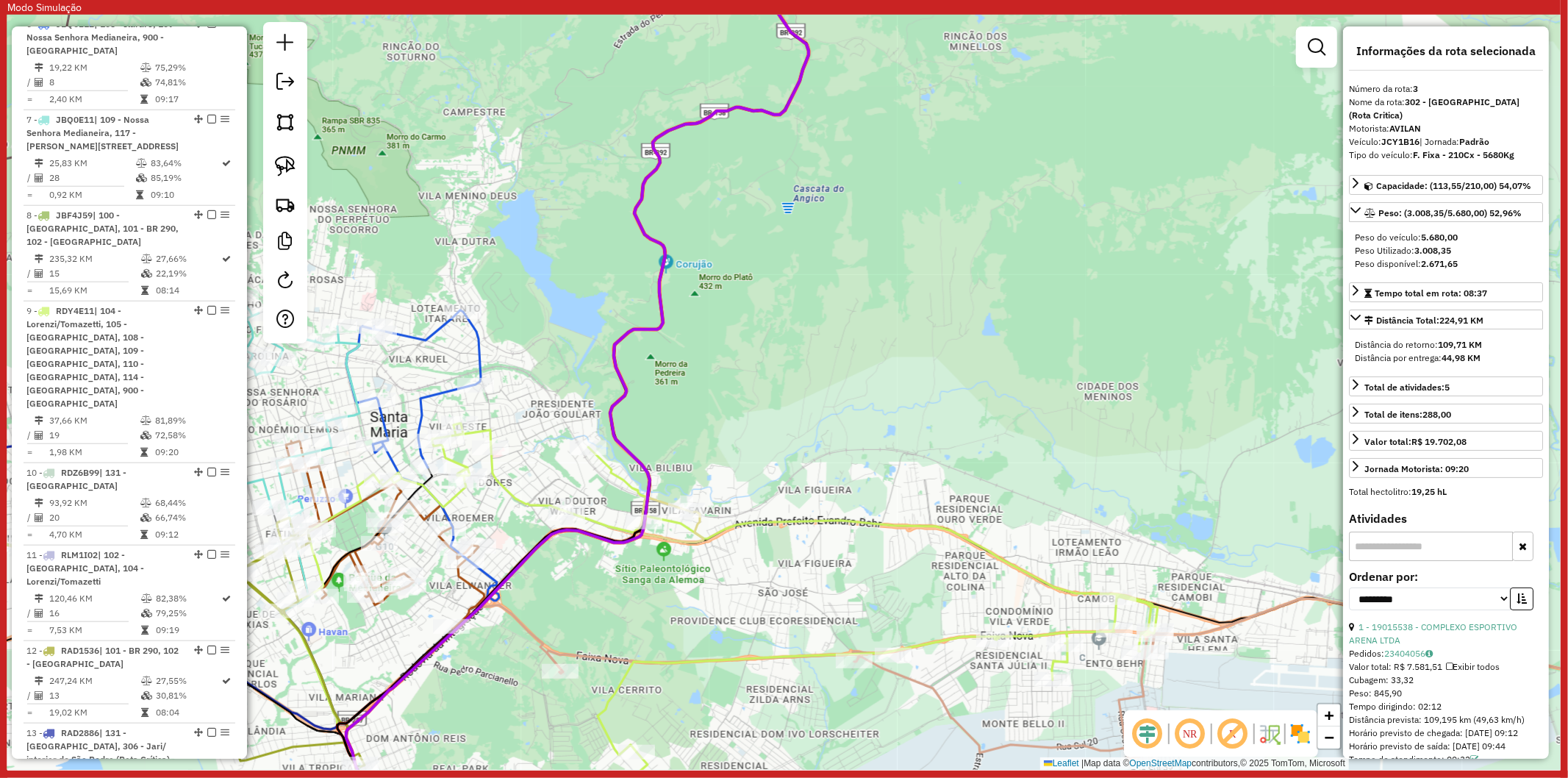
click at [626, 489] on icon at bounding box center [719, 613] width 877 height 379
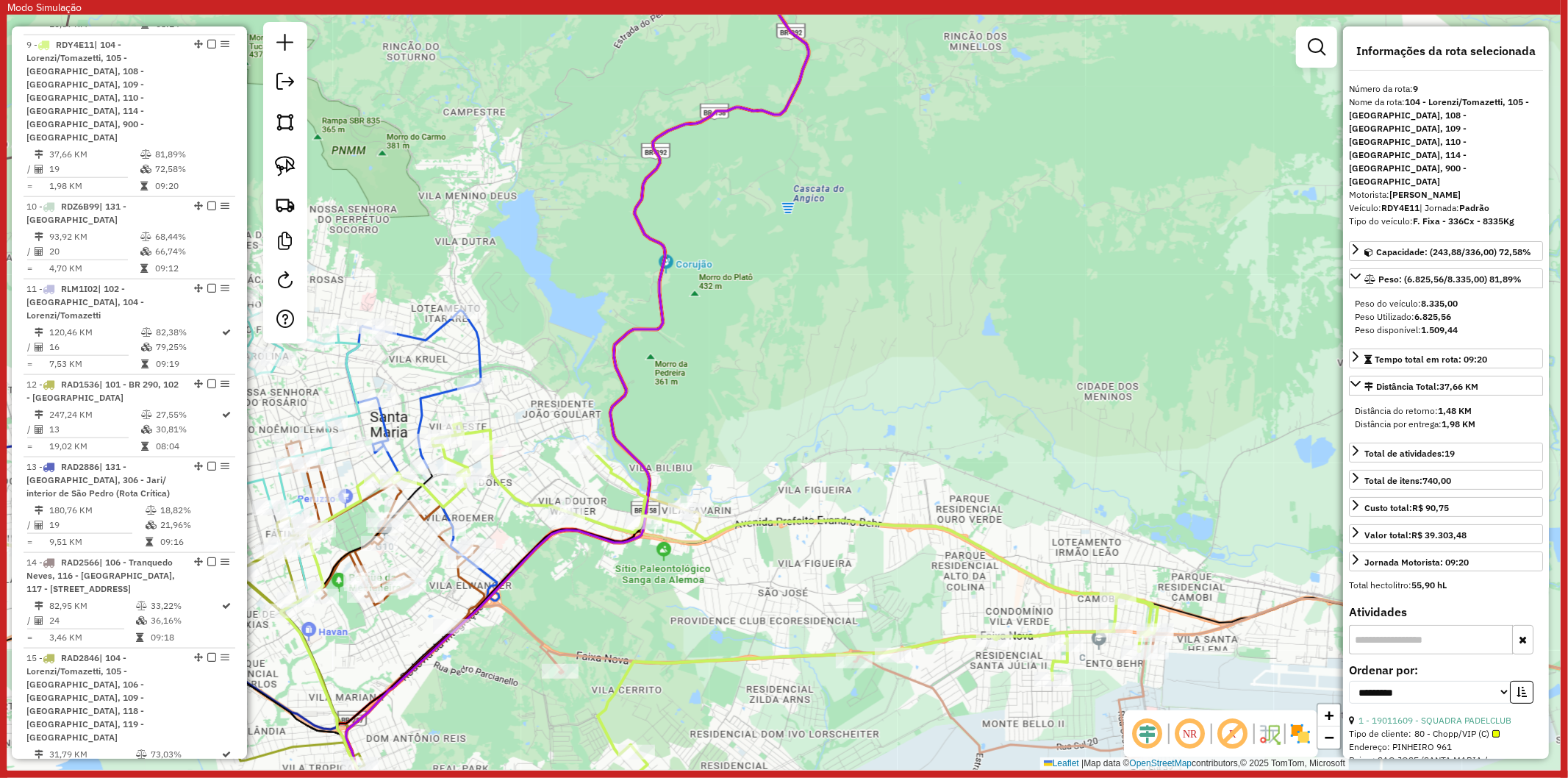
click at [637, 454] on icon at bounding box center [578, 392] width 463 height 907
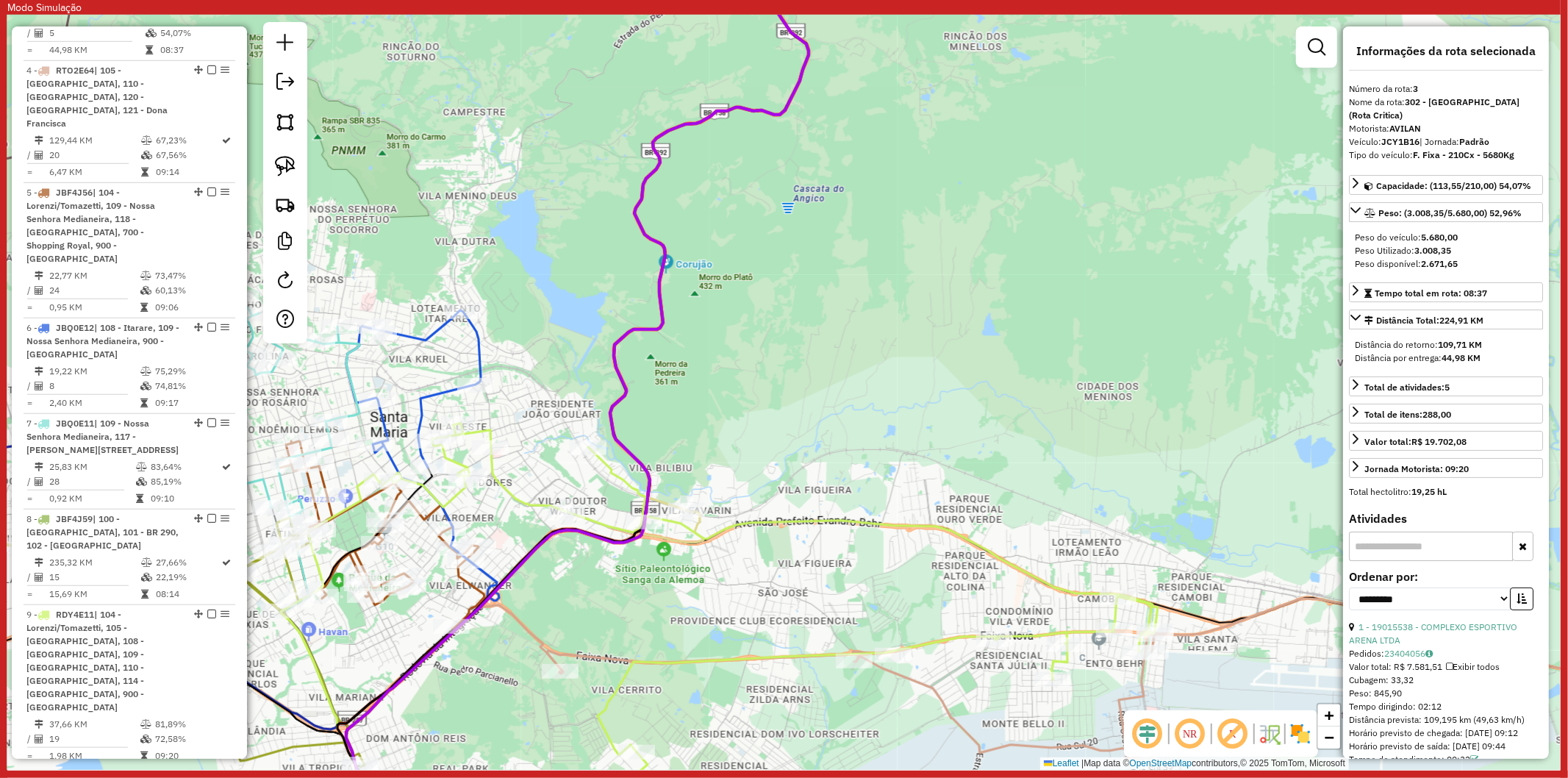
scroll to position [813, 0]
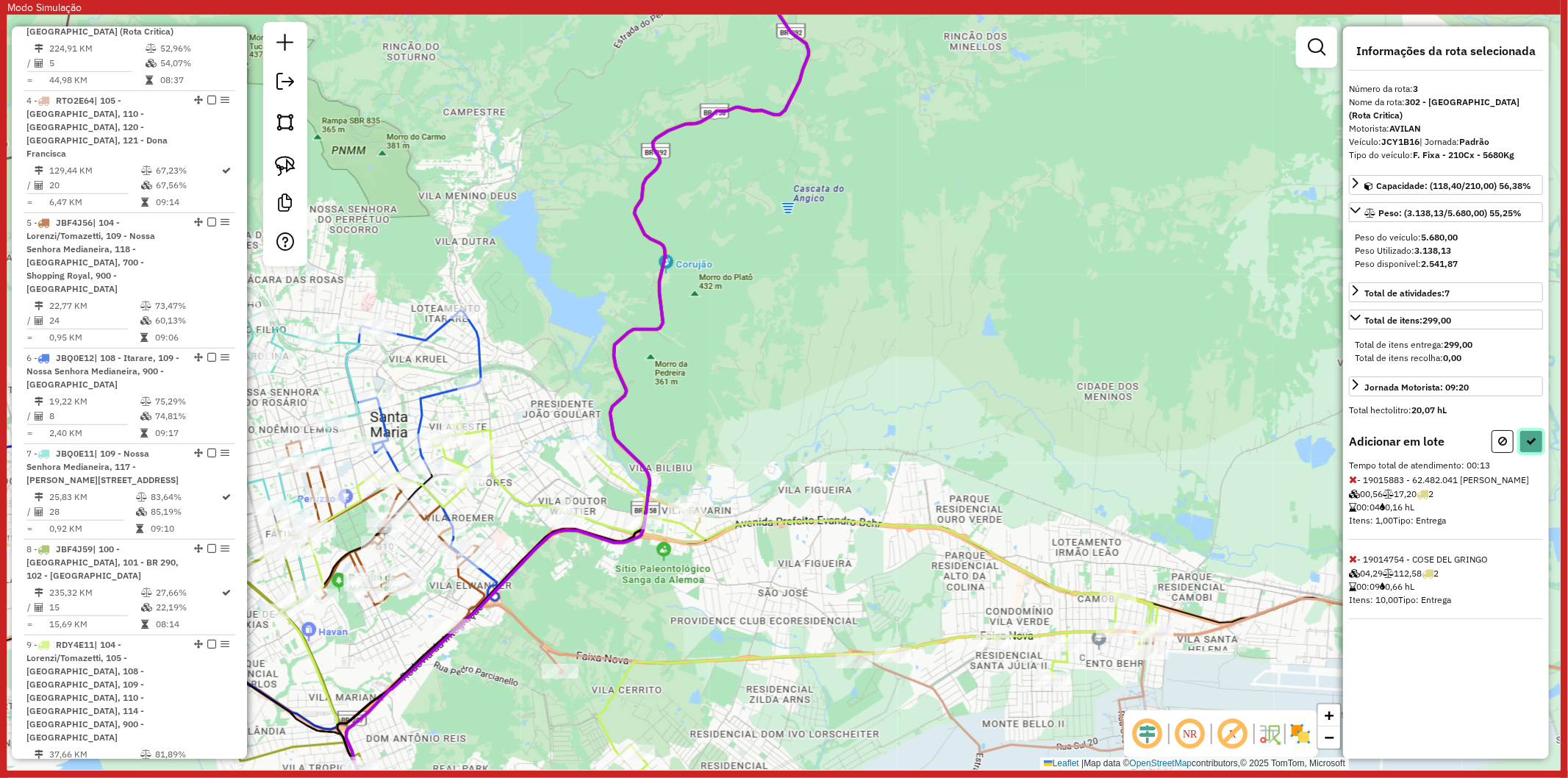
drag, startPoint x: 1532, startPoint y: 422, endPoint x: 1446, endPoint y: 443, distance: 88.5
click at [1533, 430] on button at bounding box center [1531, 441] width 23 height 23
select select "**********"
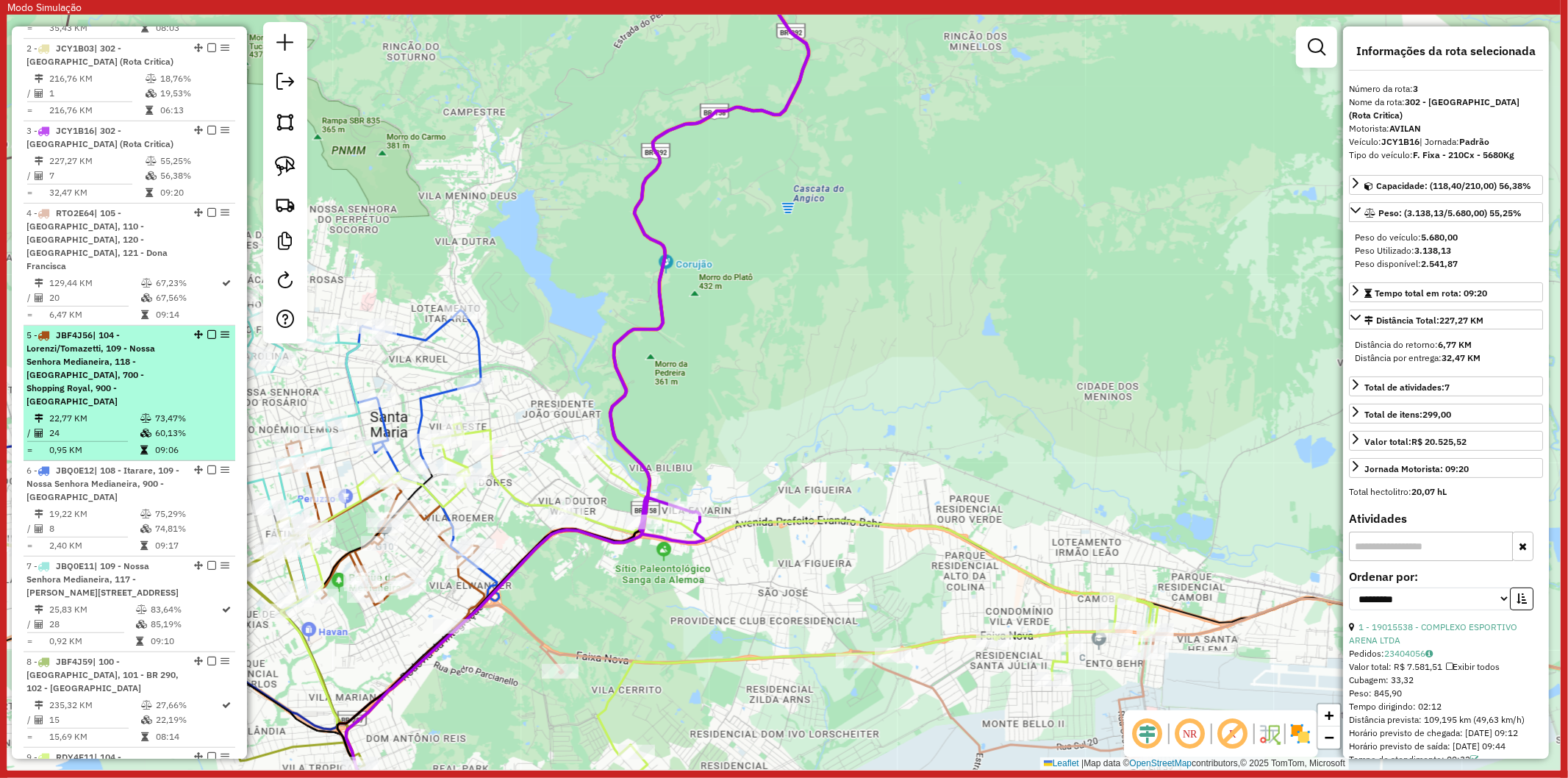
scroll to position [575, 0]
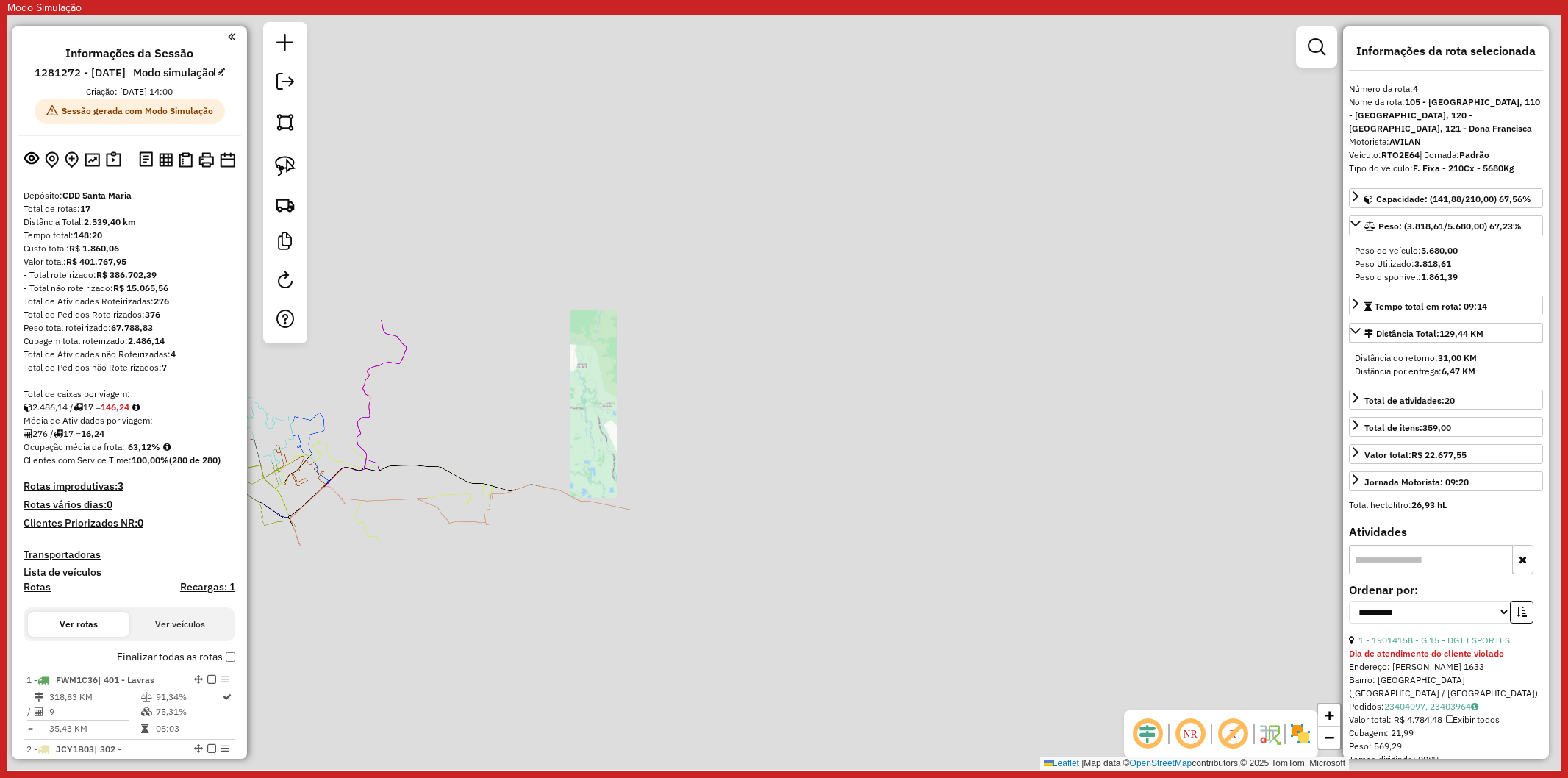
select select "**********"
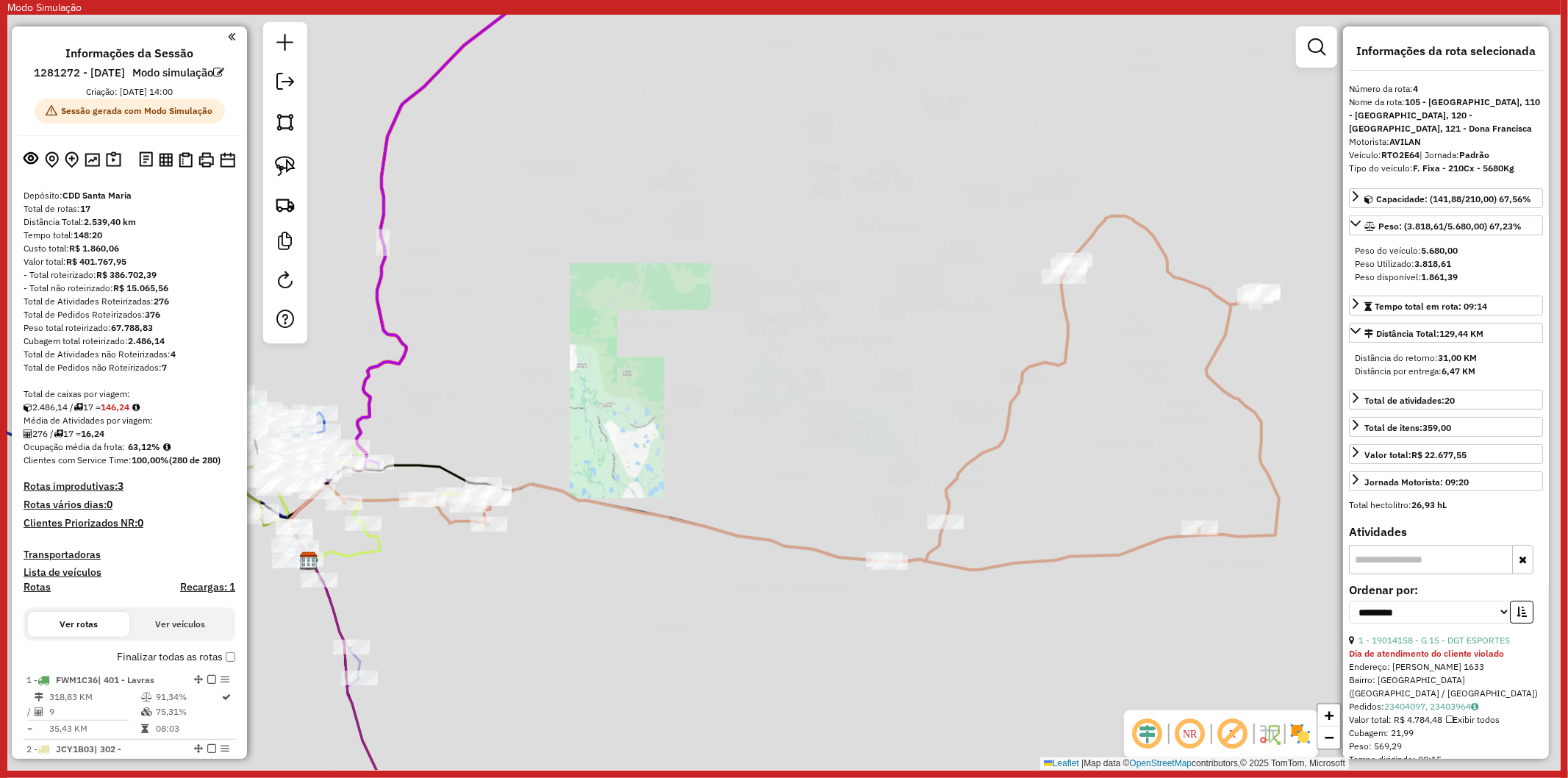
scroll to position [575, 0]
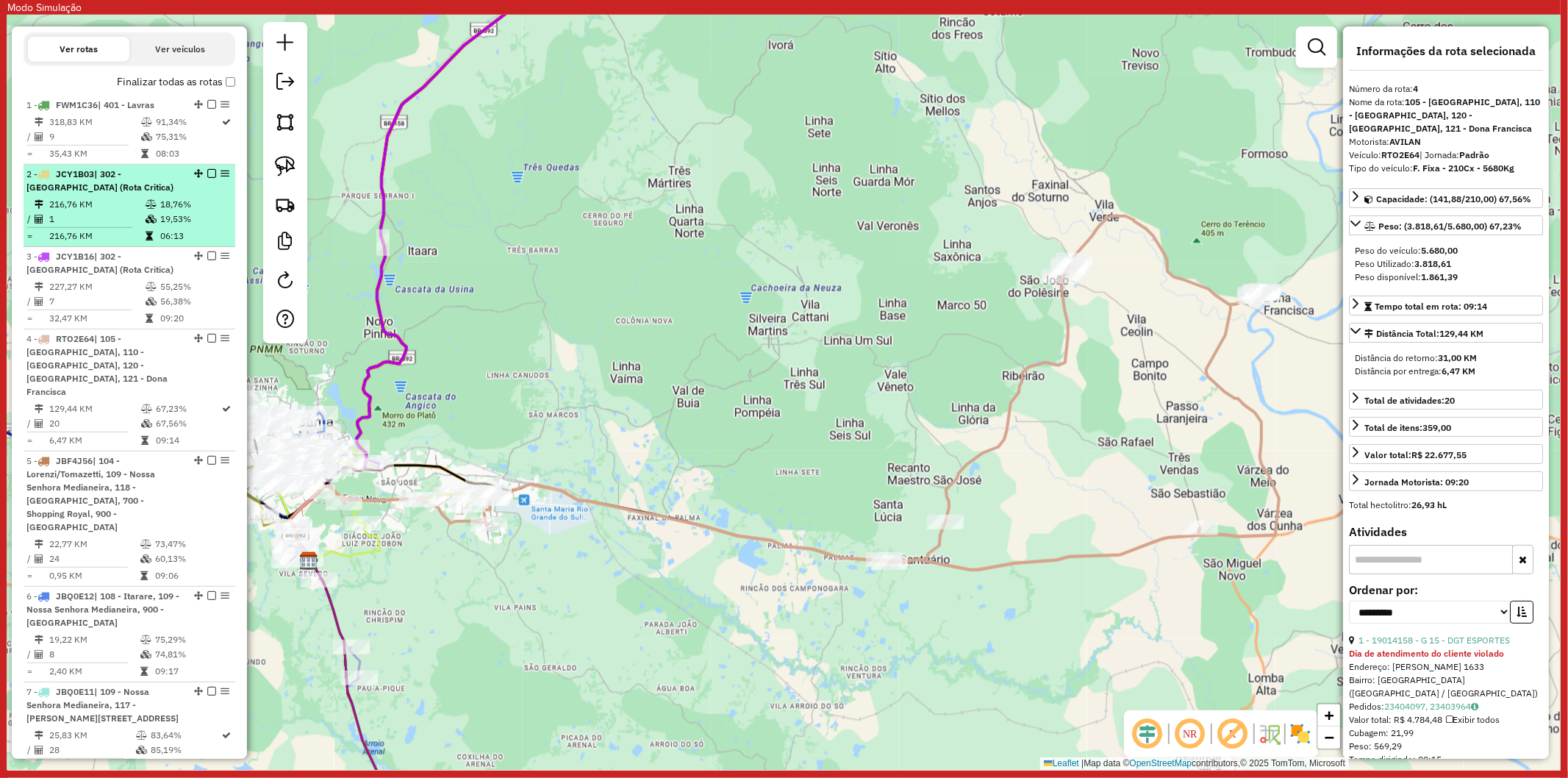
click at [146, 223] on icon at bounding box center [151, 219] width 11 height 9
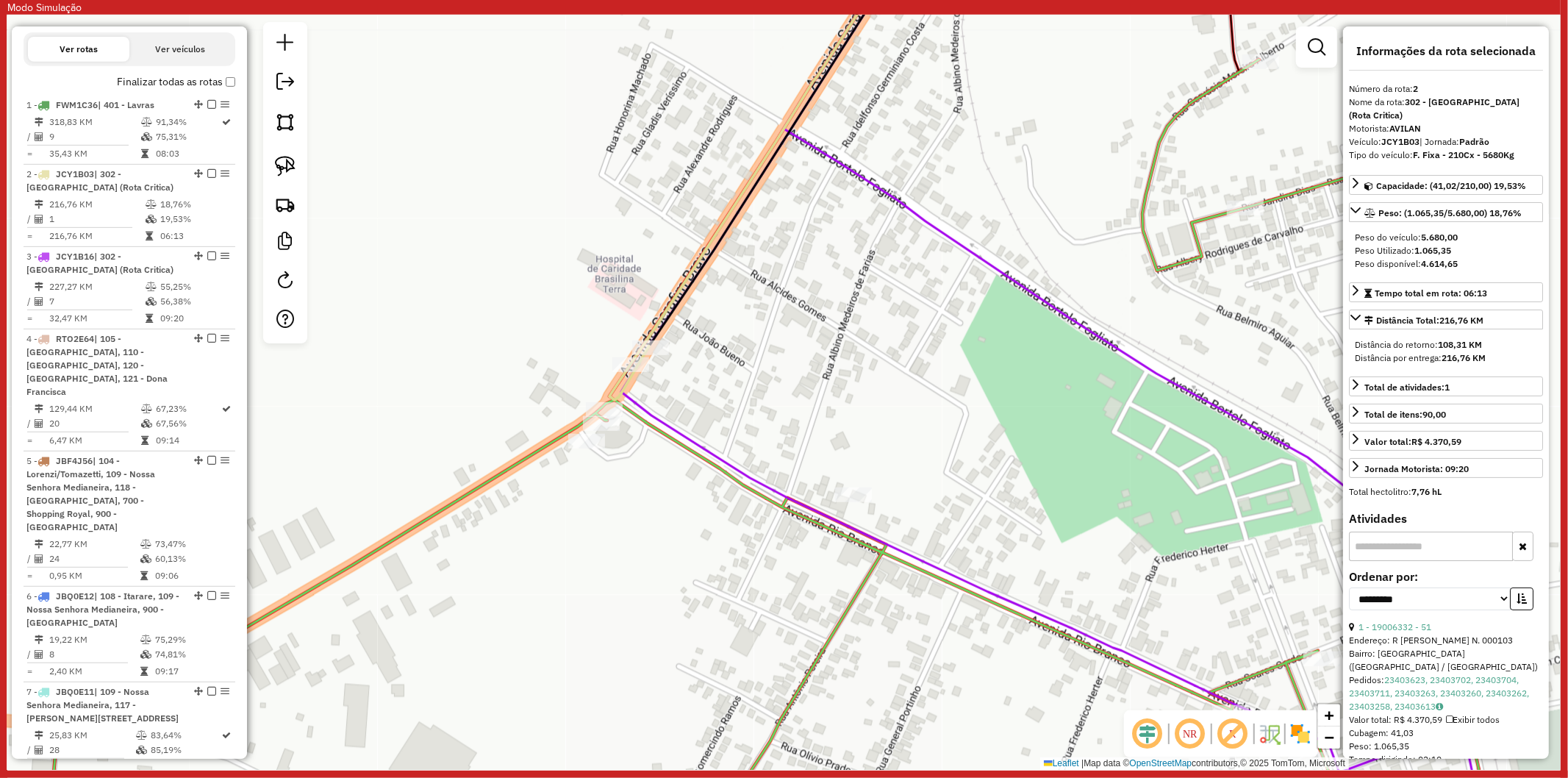
click at [660, 416] on icon at bounding box center [1054, 392] width 867 height 907
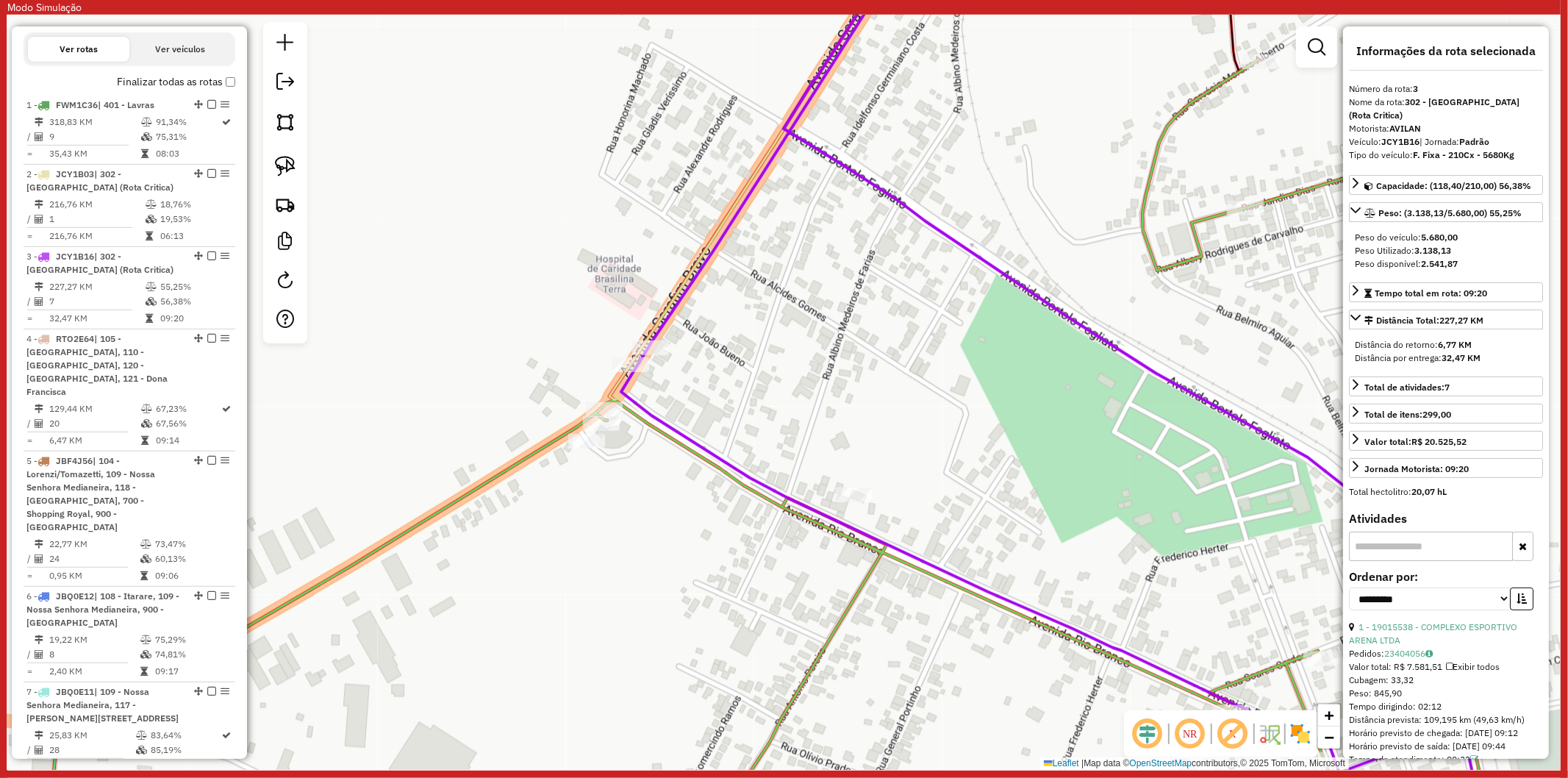
scroll to position [813, 0]
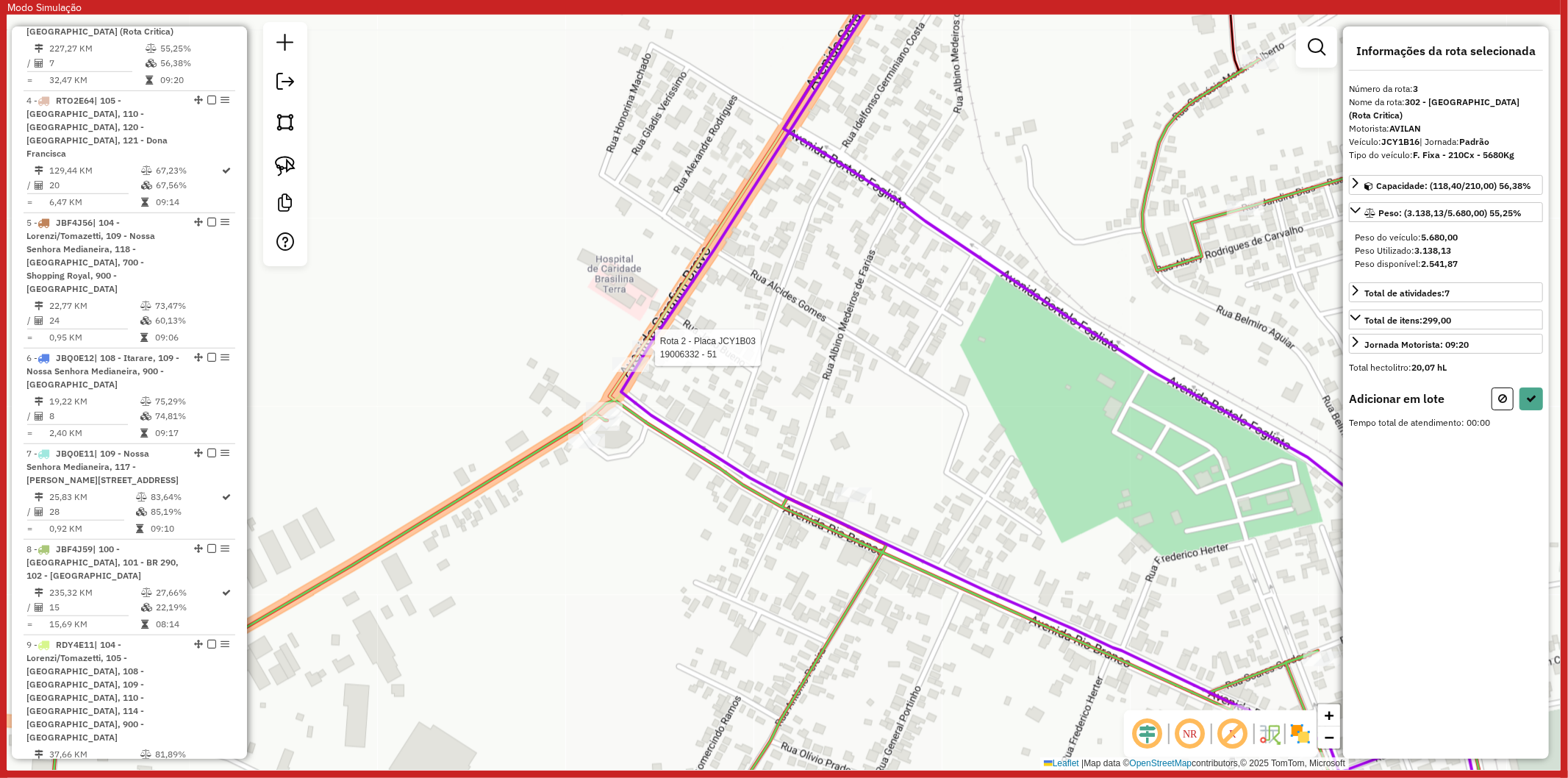
select select "**********"
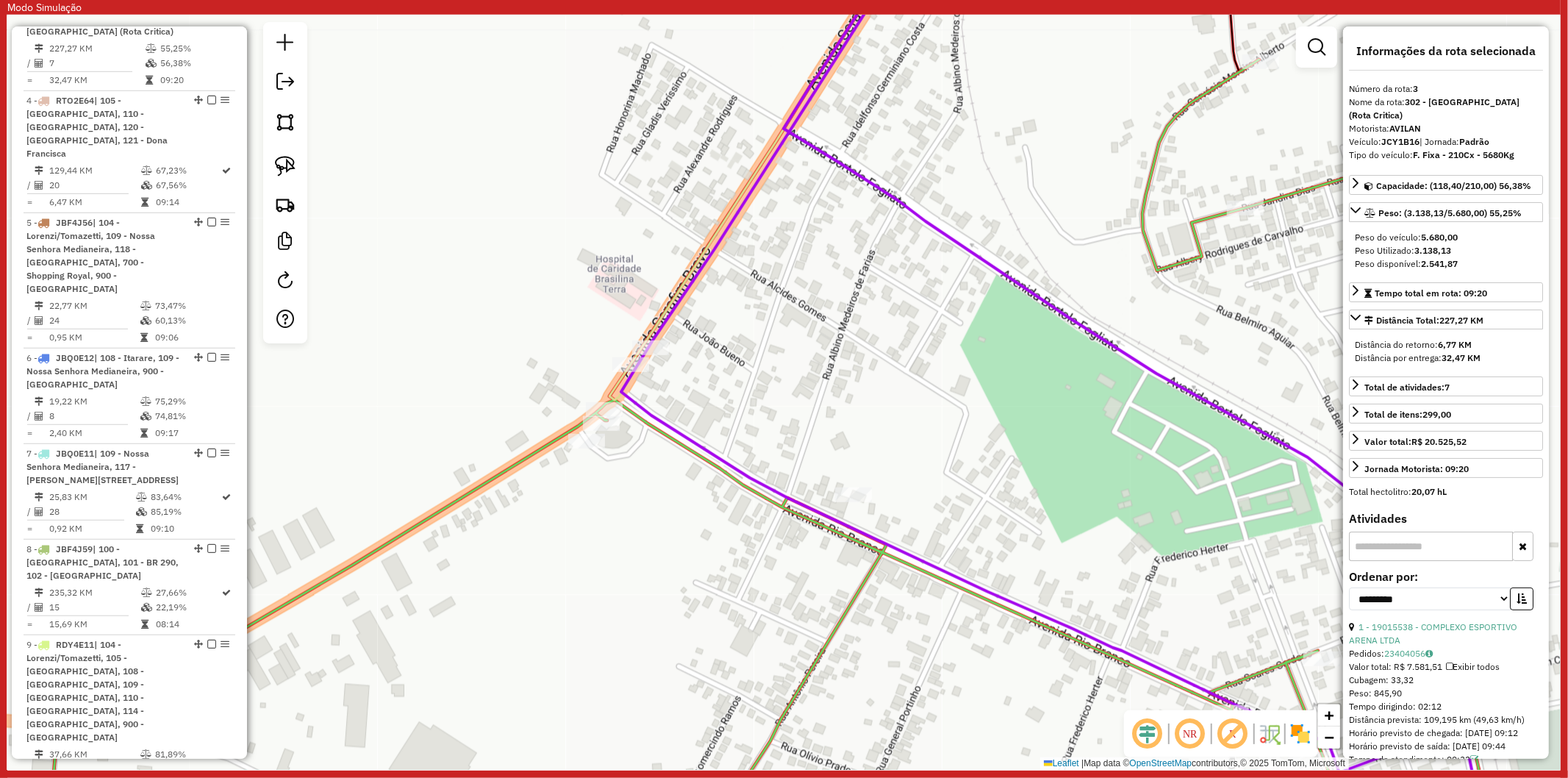
click at [649, 408] on icon at bounding box center [1054, 392] width 867 height 907
click at [614, 384] on icon at bounding box center [753, 170] width 289 height 461
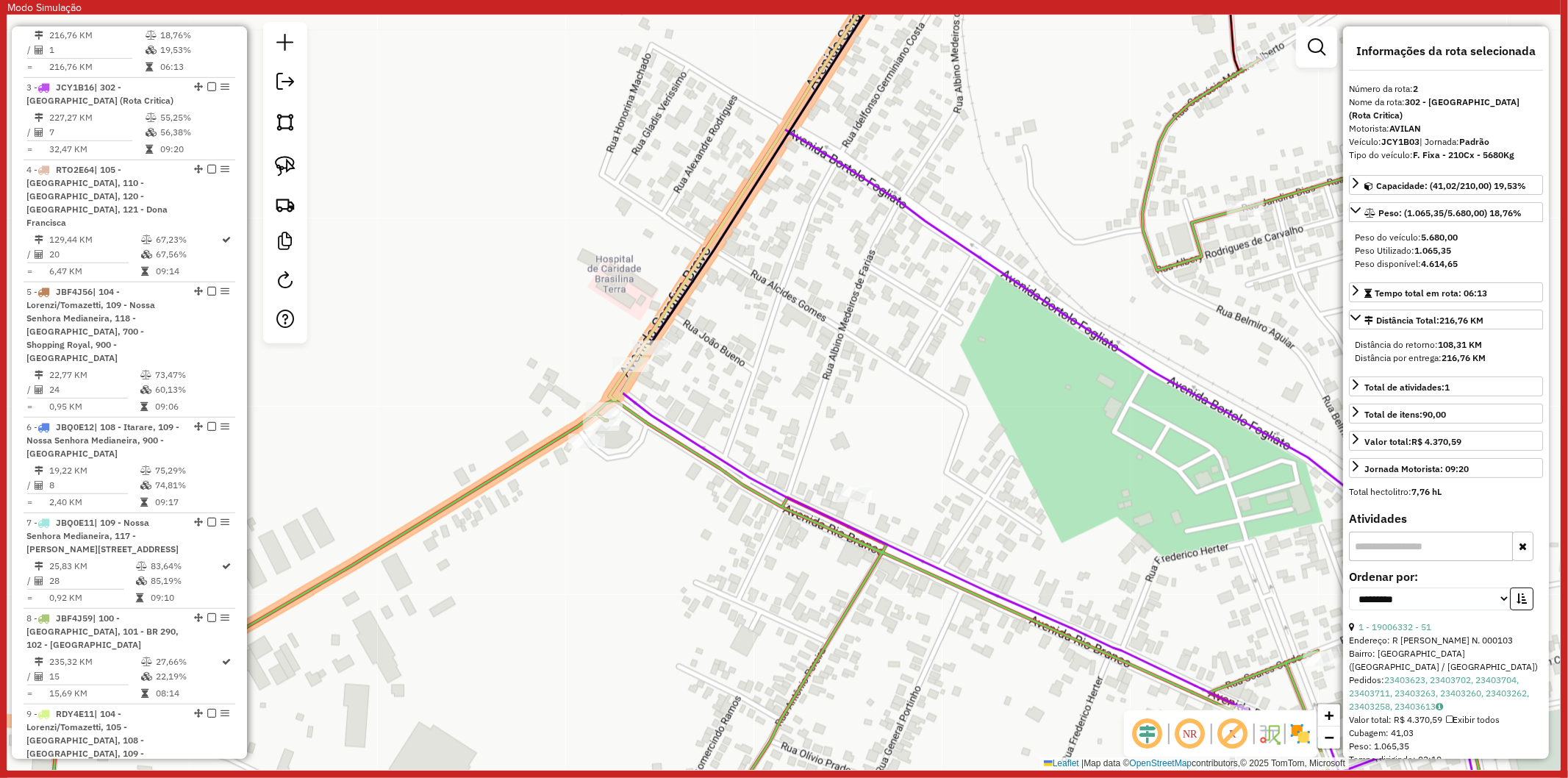
scroll to position [732, 0]
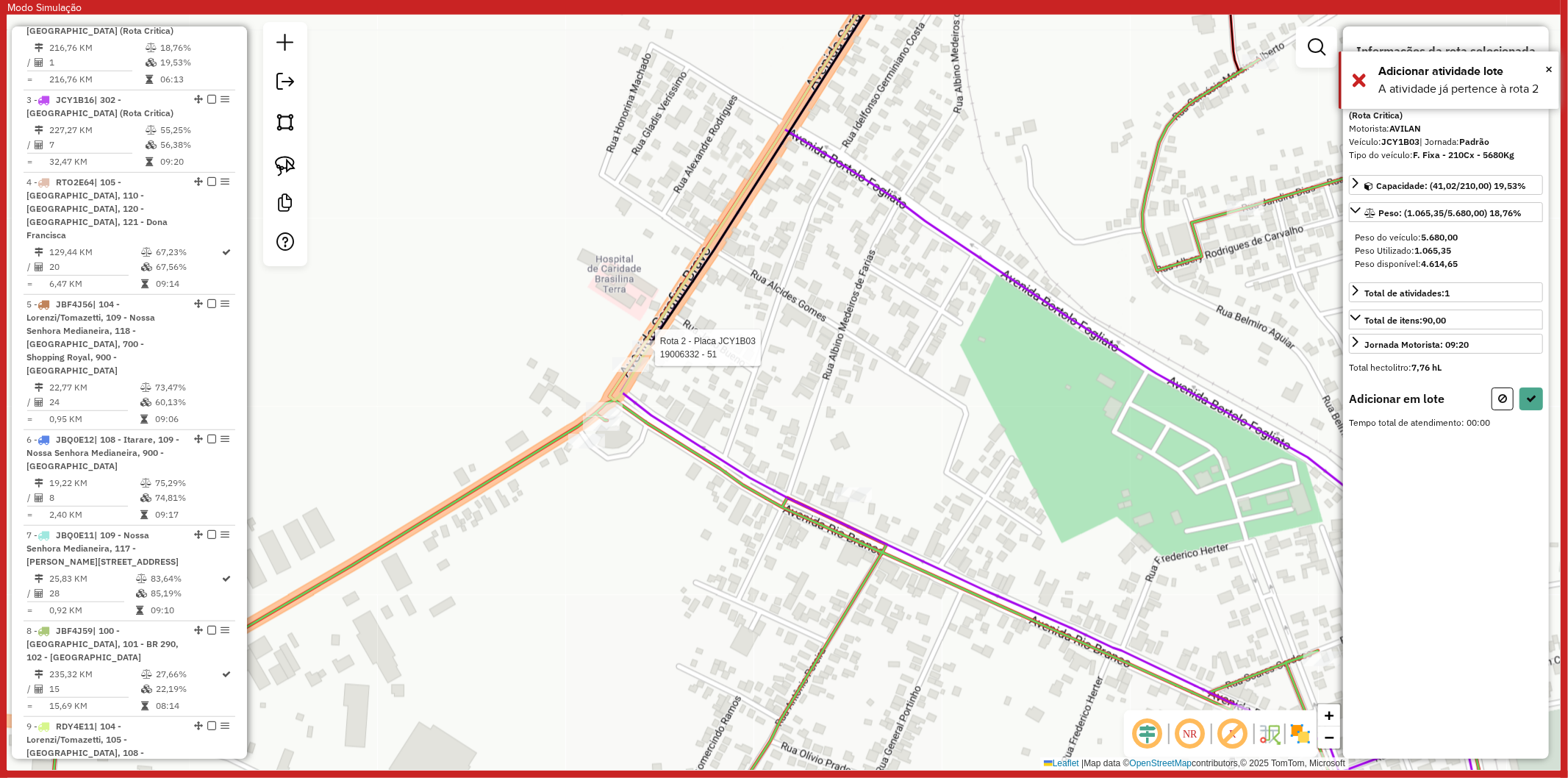
select select "**********"
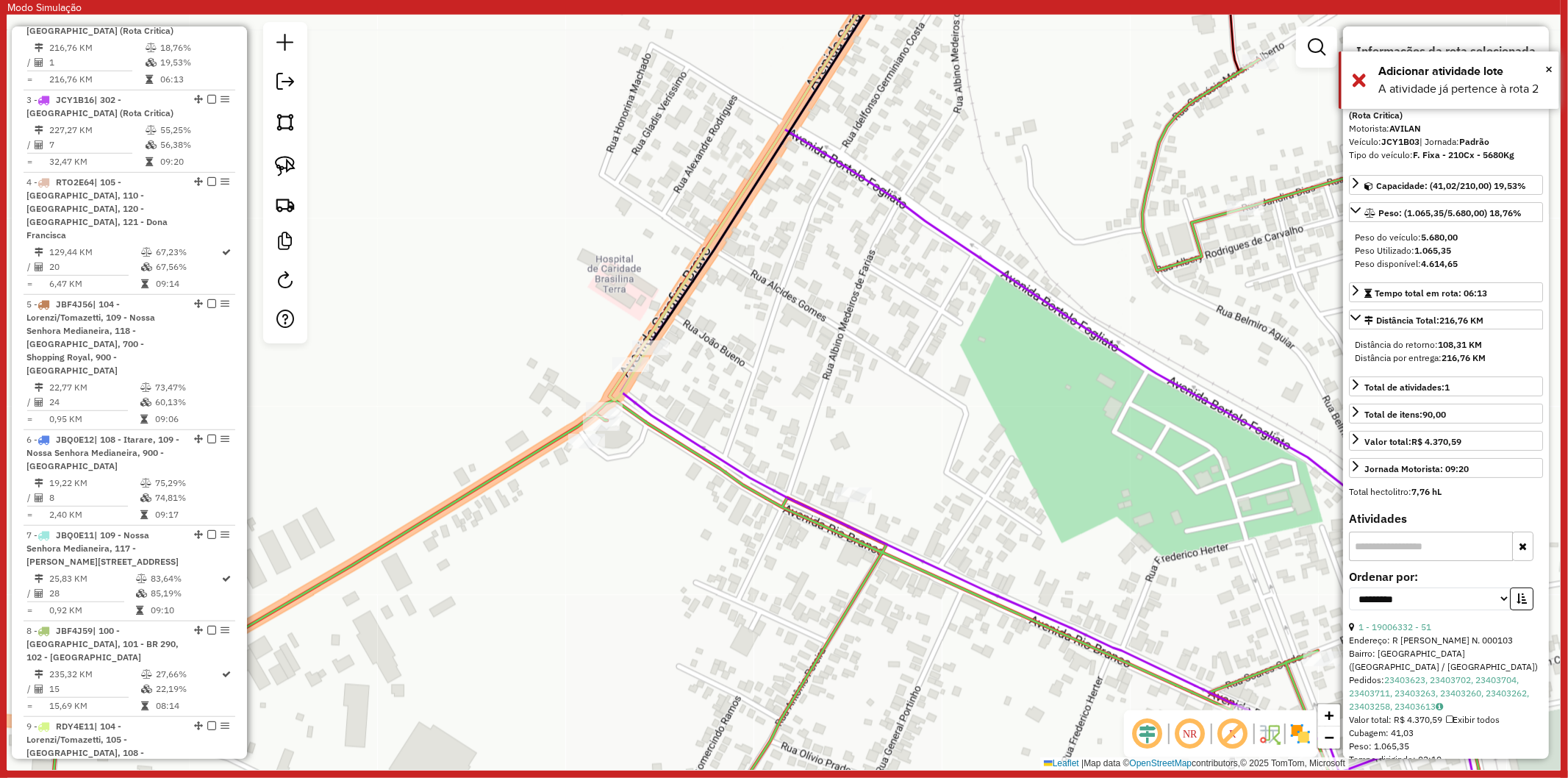
click at [531, 454] on icon at bounding box center [771, 453] width 1446 height 787
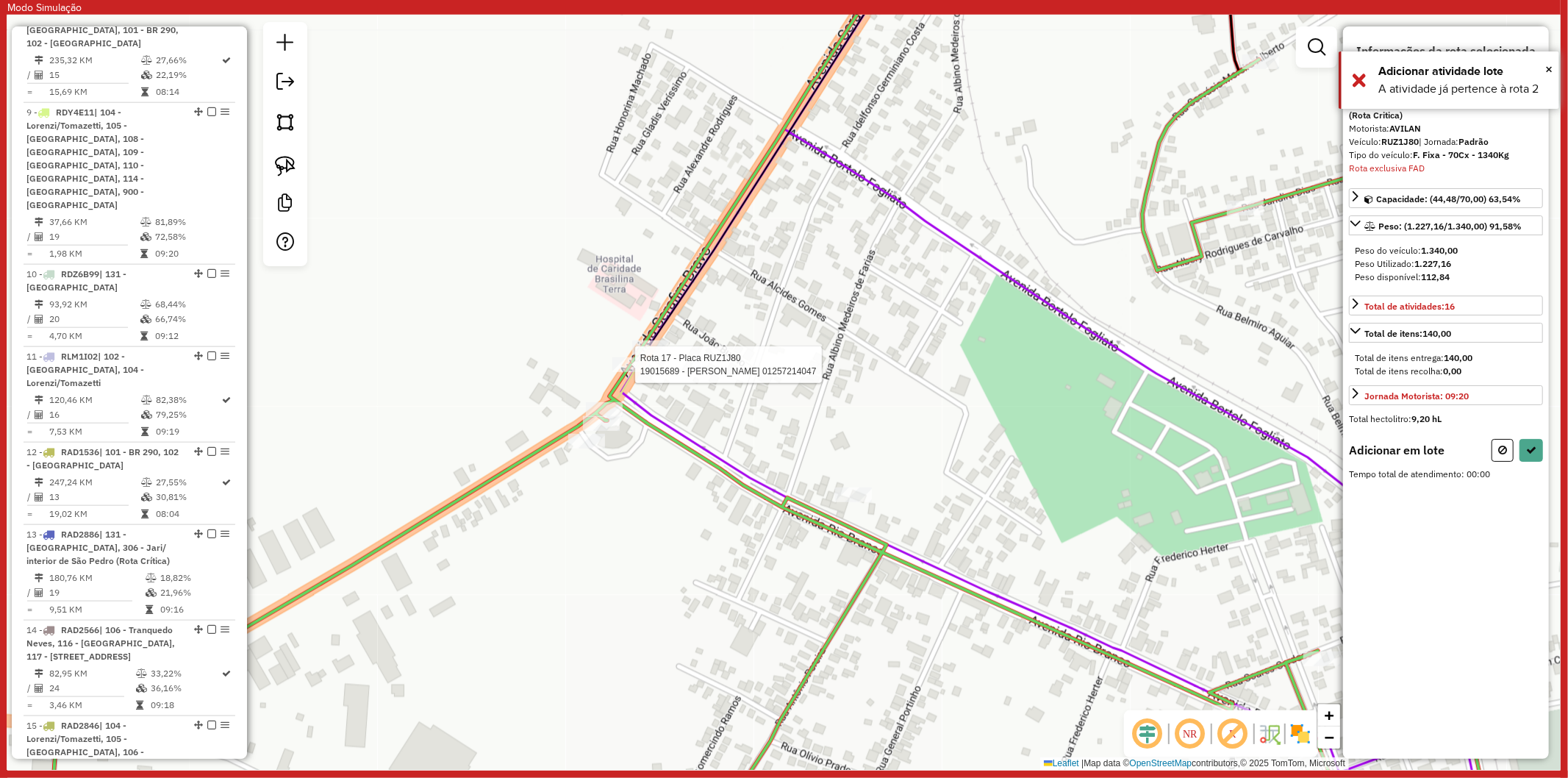
scroll to position [1882, 0]
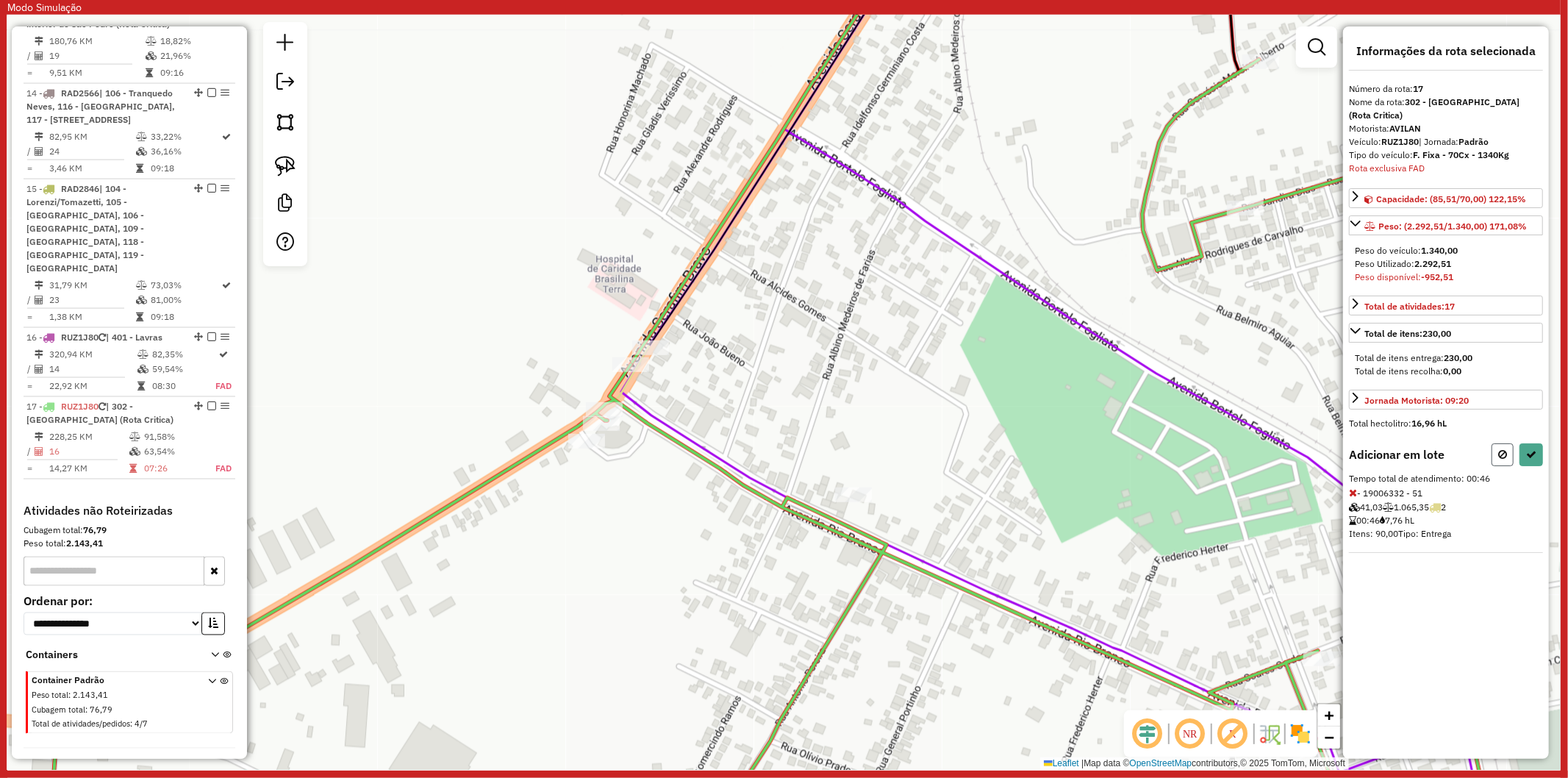
click at [1505, 449] on icon at bounding box center [1503, 455] width 9 height 11
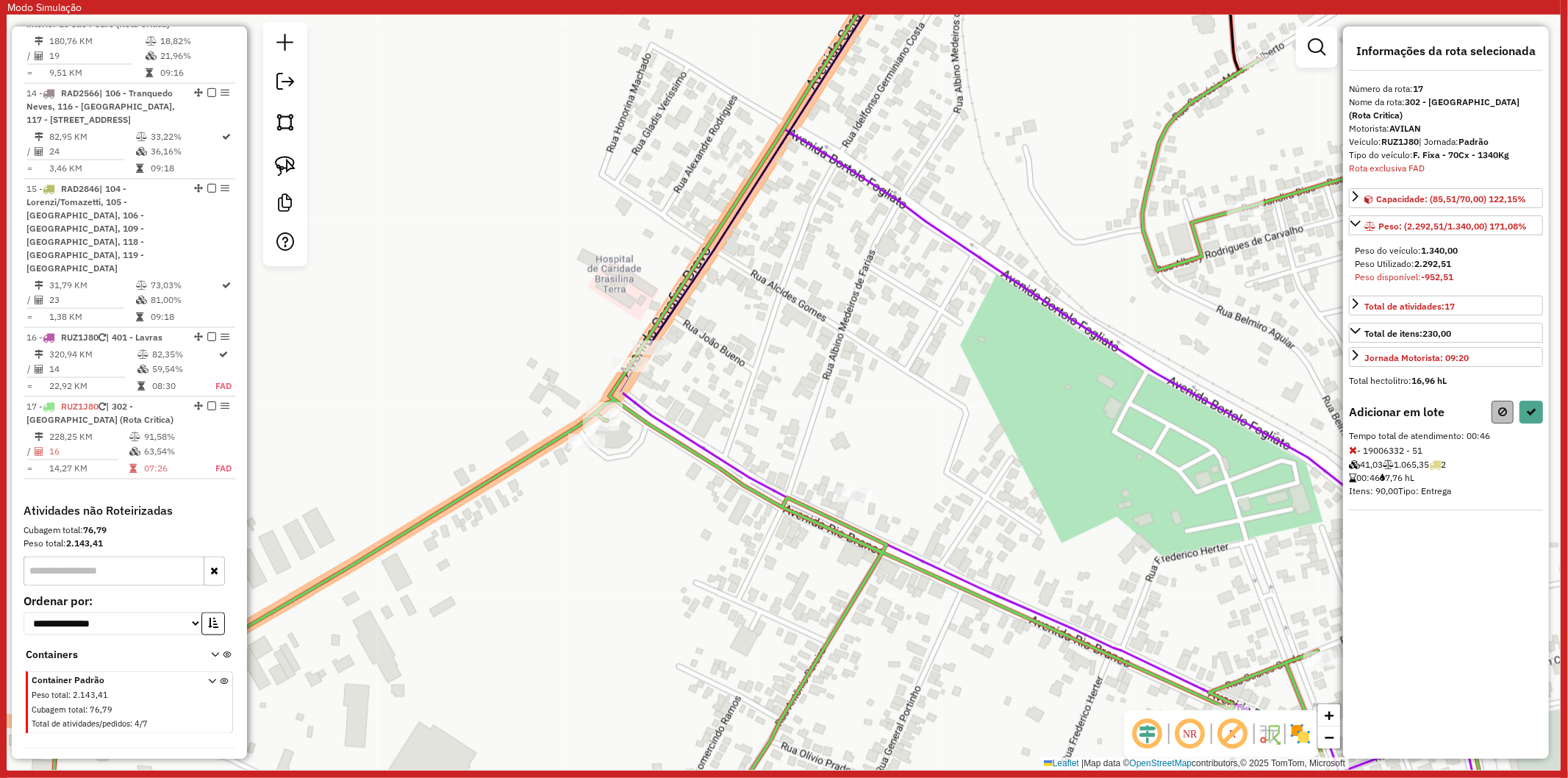
select select "**********"
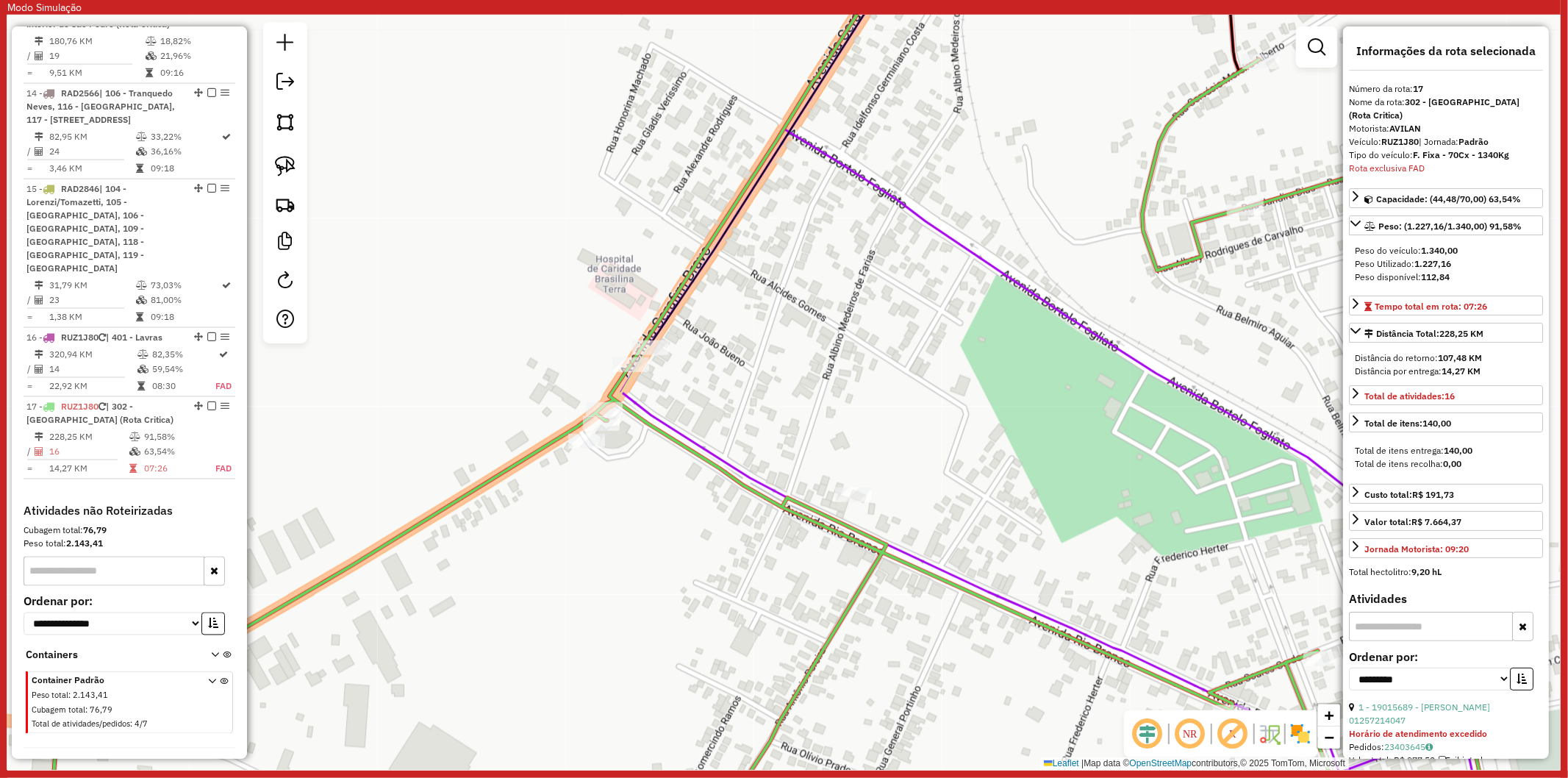
drag, startPoint x: 848, startPoint y: 351, endPoint x: 846, endPoint y: 360, distance: 9.2
click at [844, 354] on div "Janela de atendimento Grade de atendimento Capacidade Transportadoras Veículos …" at bounding box center [784, 391] width 1554 height 755
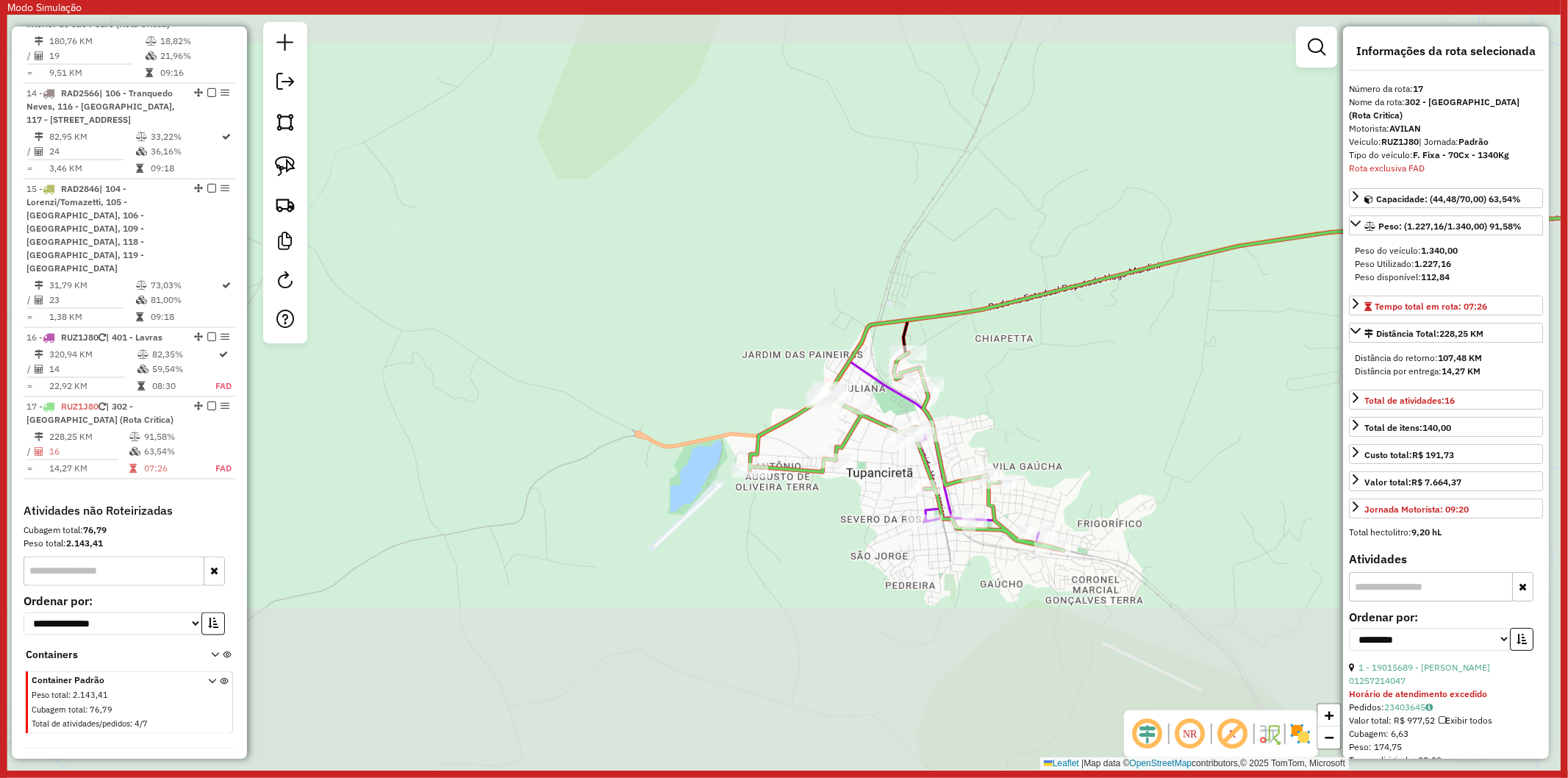
drag, startPoint x: 1048, startPoint y: 421, endPoint x: 957, endPoint y: 432, distance: 91.7
click at [957, 432] on div "Janela de atendimento Grade de atendimento Capacidade Transportadoras Veículos …" at bounding box center [784, 391] width 1554 height 755
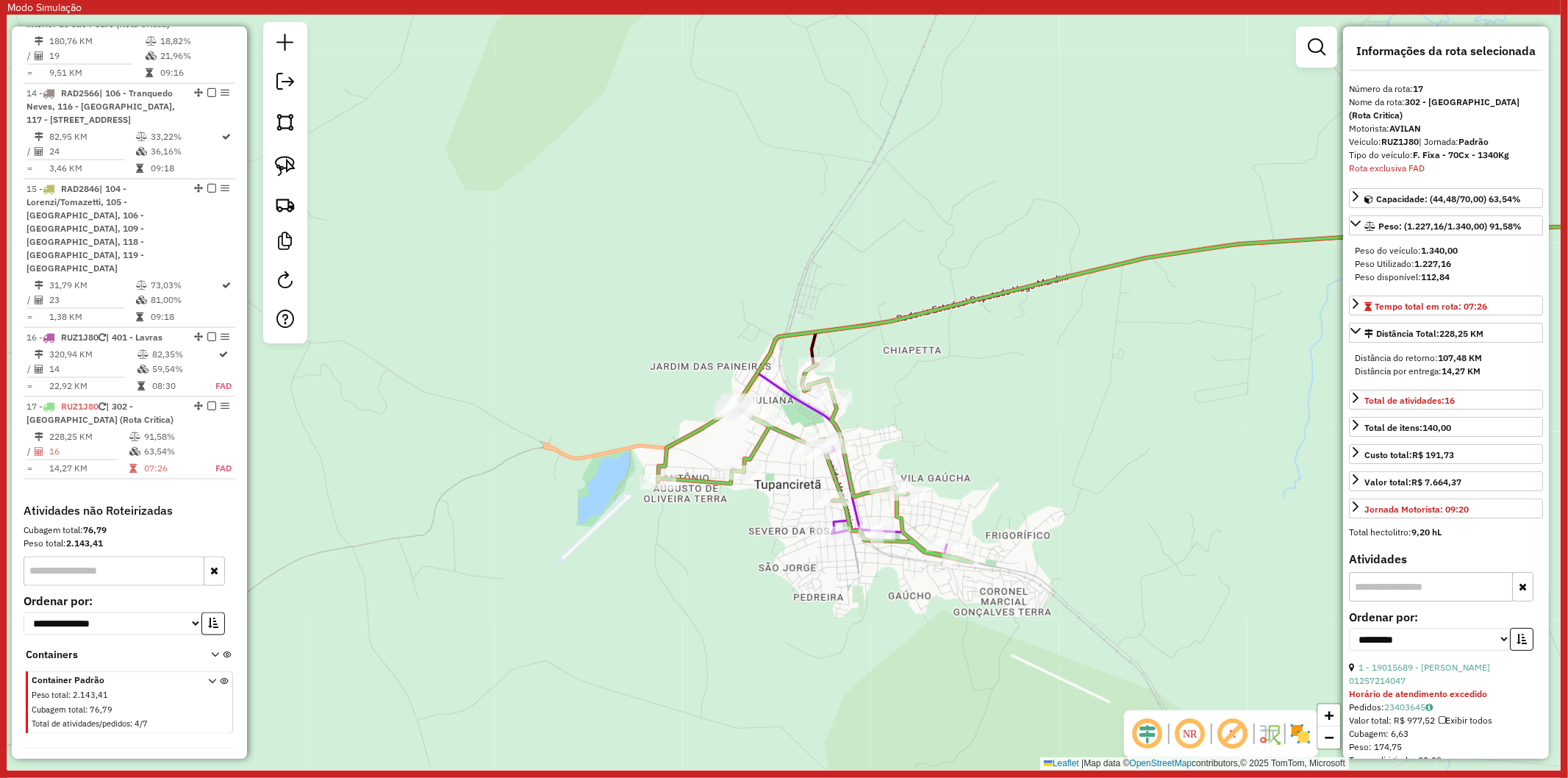
click at [1312, 28] on div at bounding box center [1317, 47] width 41 height 41
click at [755, 447] on icon at bounding box center [815, 463] width 314 height 197
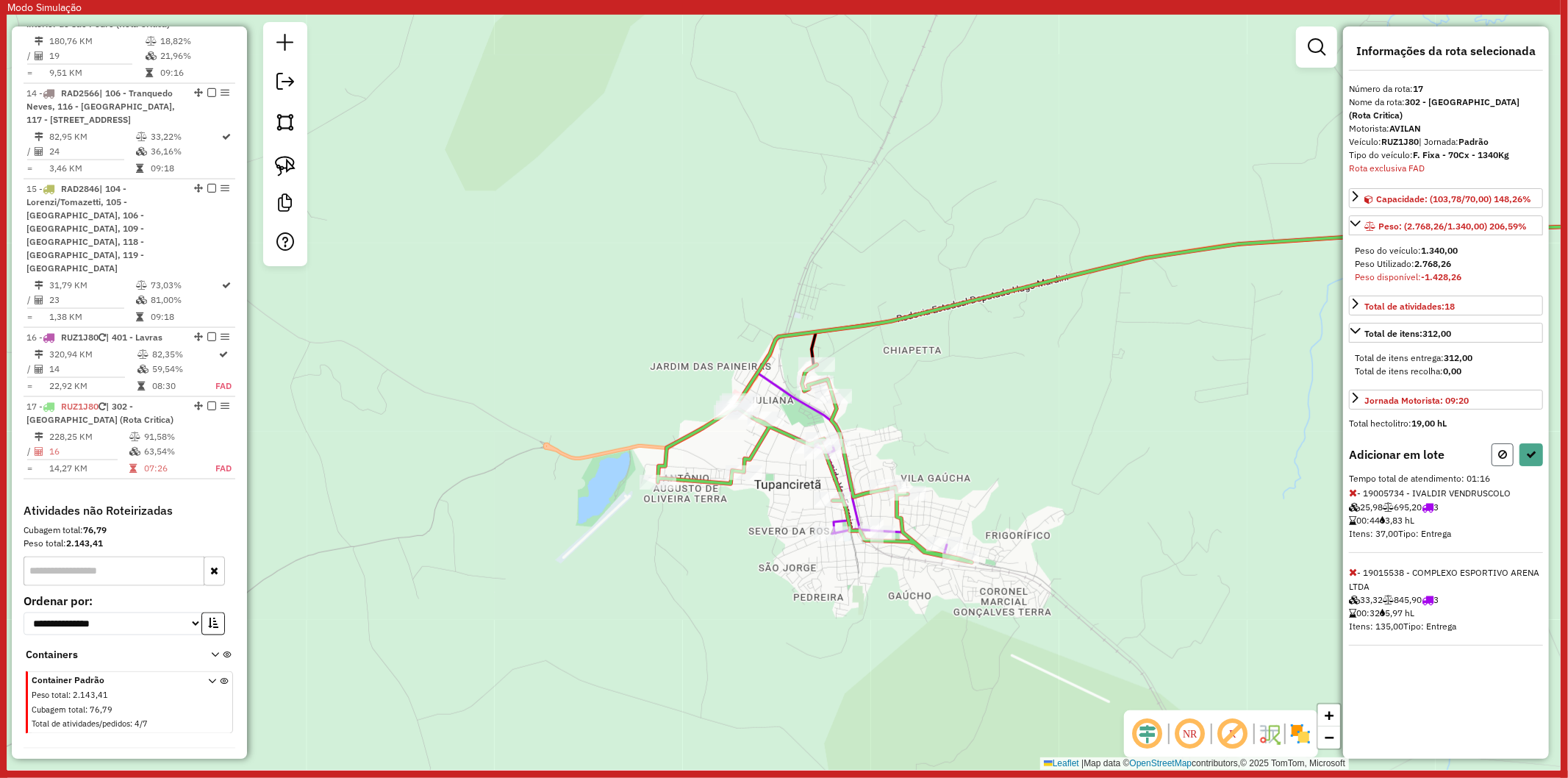
click at [1503, 449] on icon at bounding box center [1503, 455] width 9 height 11
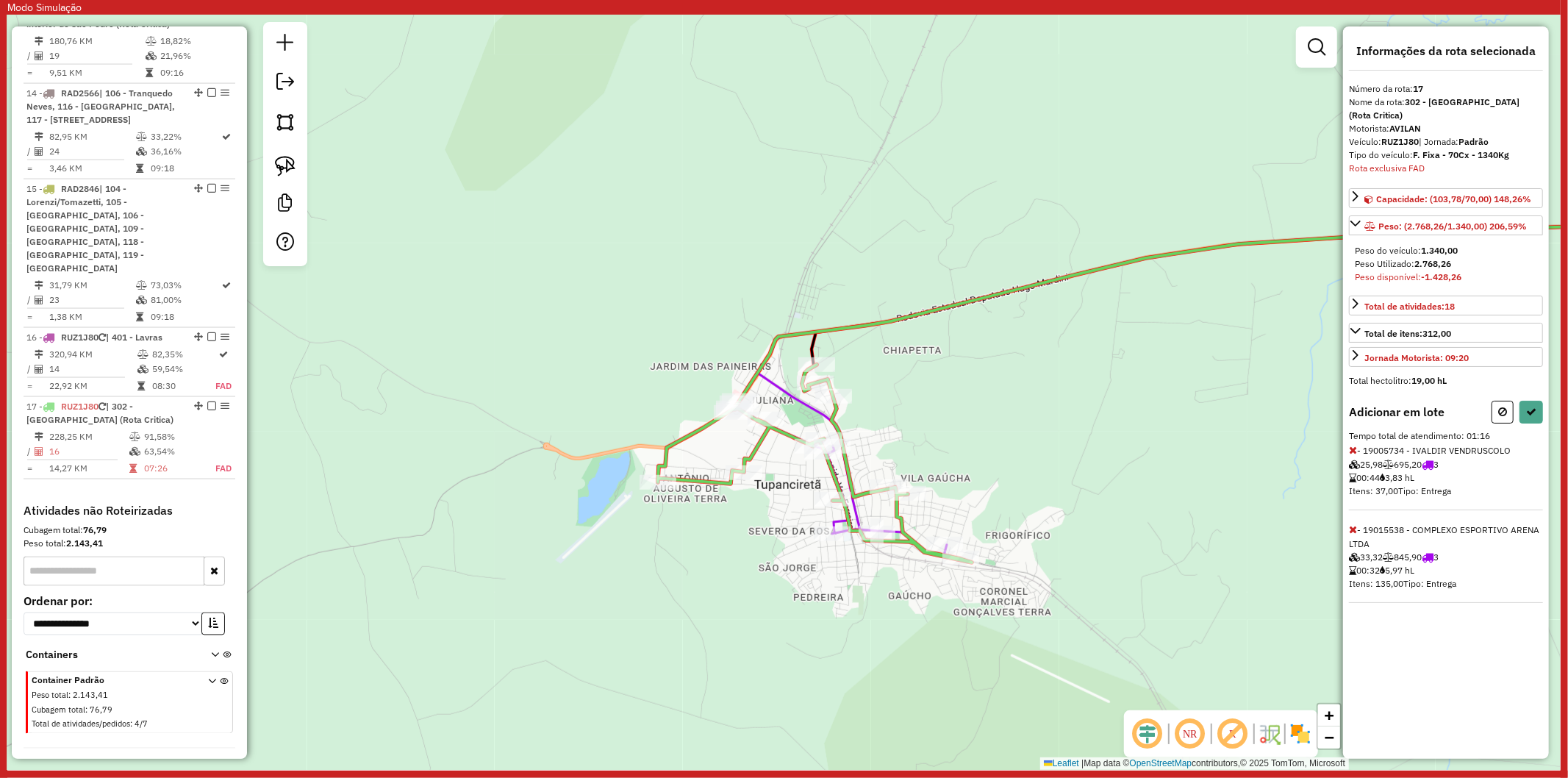
select select "**********"
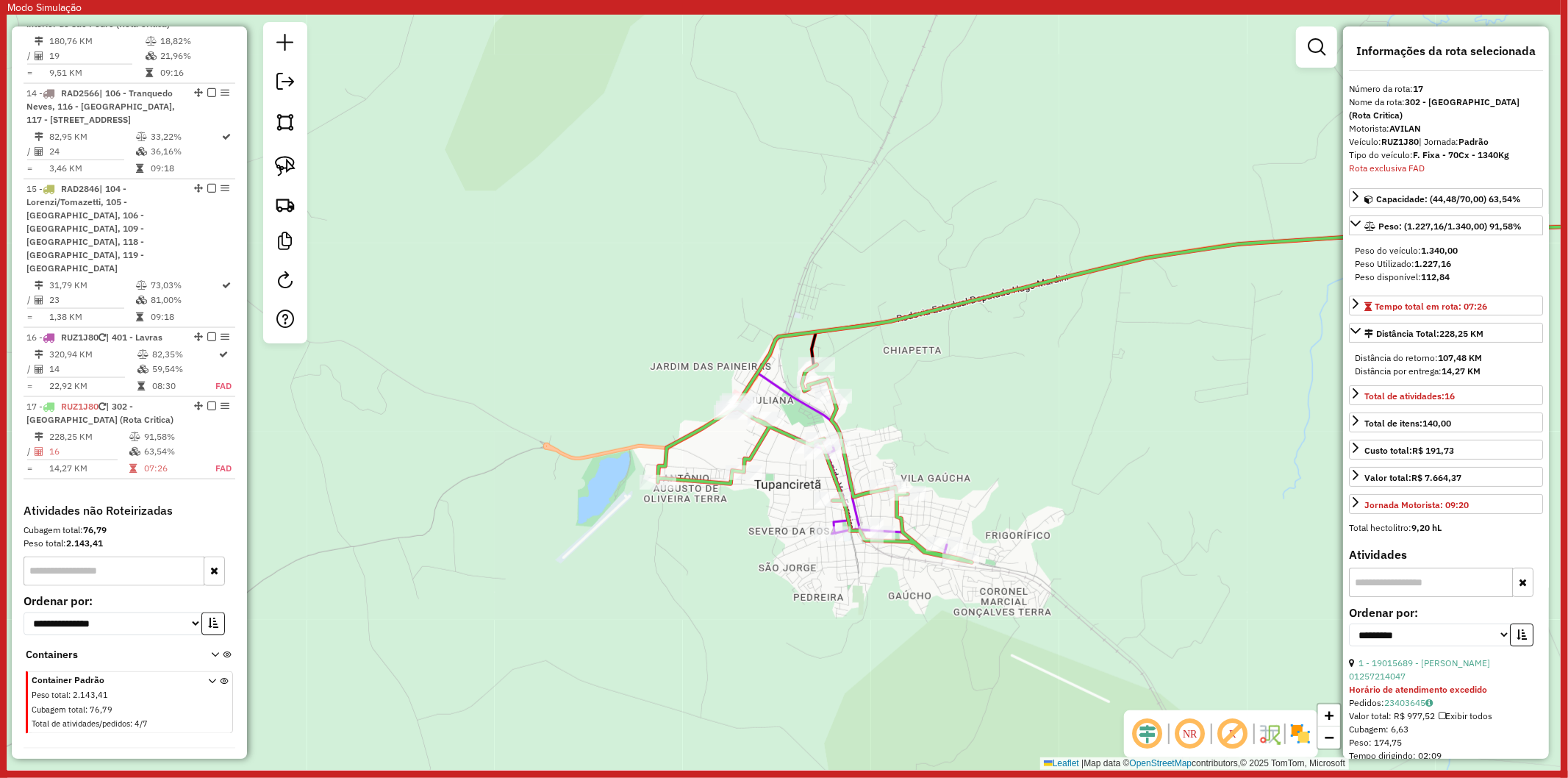
click at [944, 417] on div "Janela de atendimento Grade de atendimento Capacidade Transportadoras Veículos …" at bounding box center [784, 391] width 1554 height 755
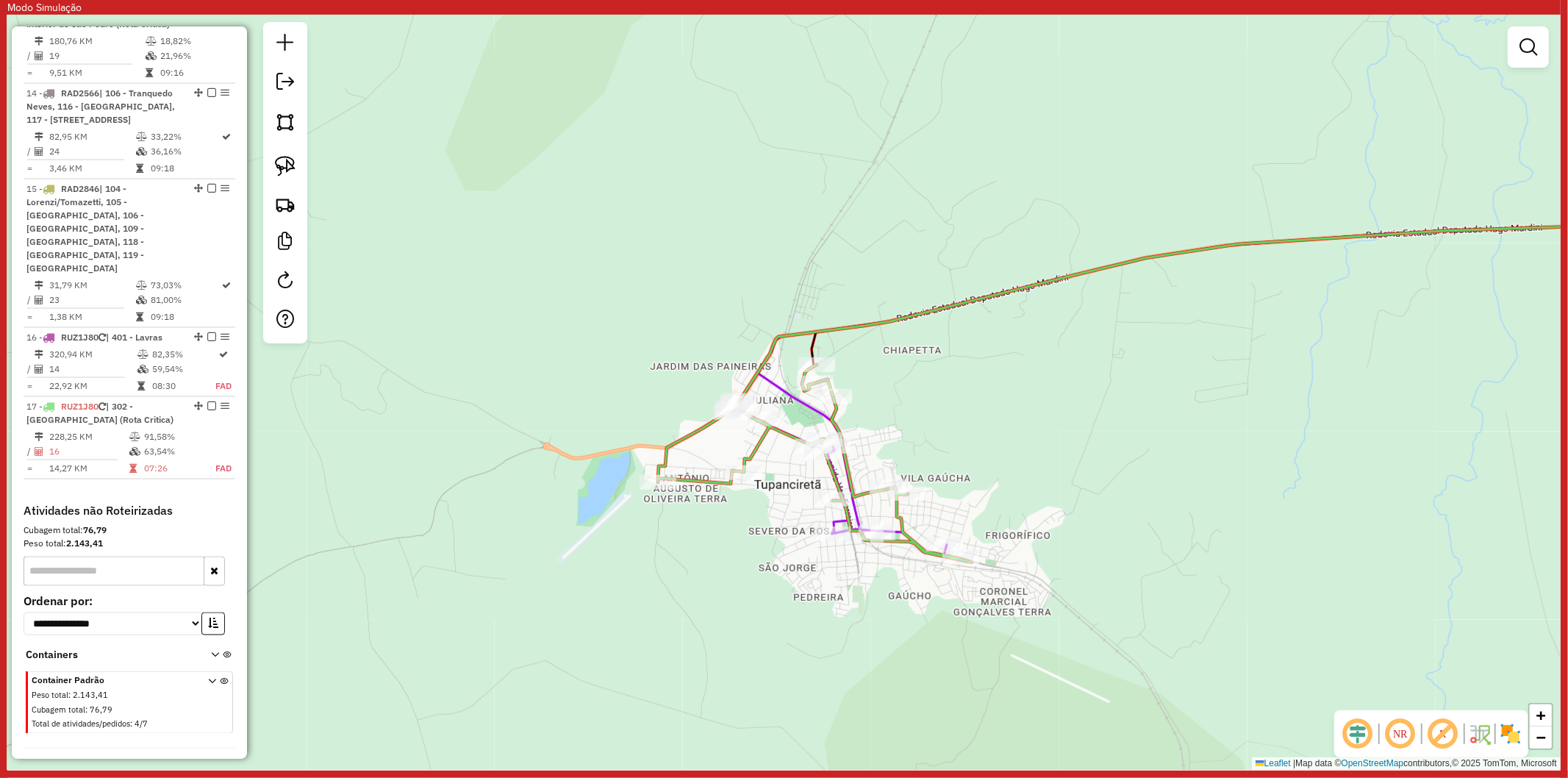
click at [753, 443] on icon at bounding box center [815, 463] width 314 height 197
select select "**********"
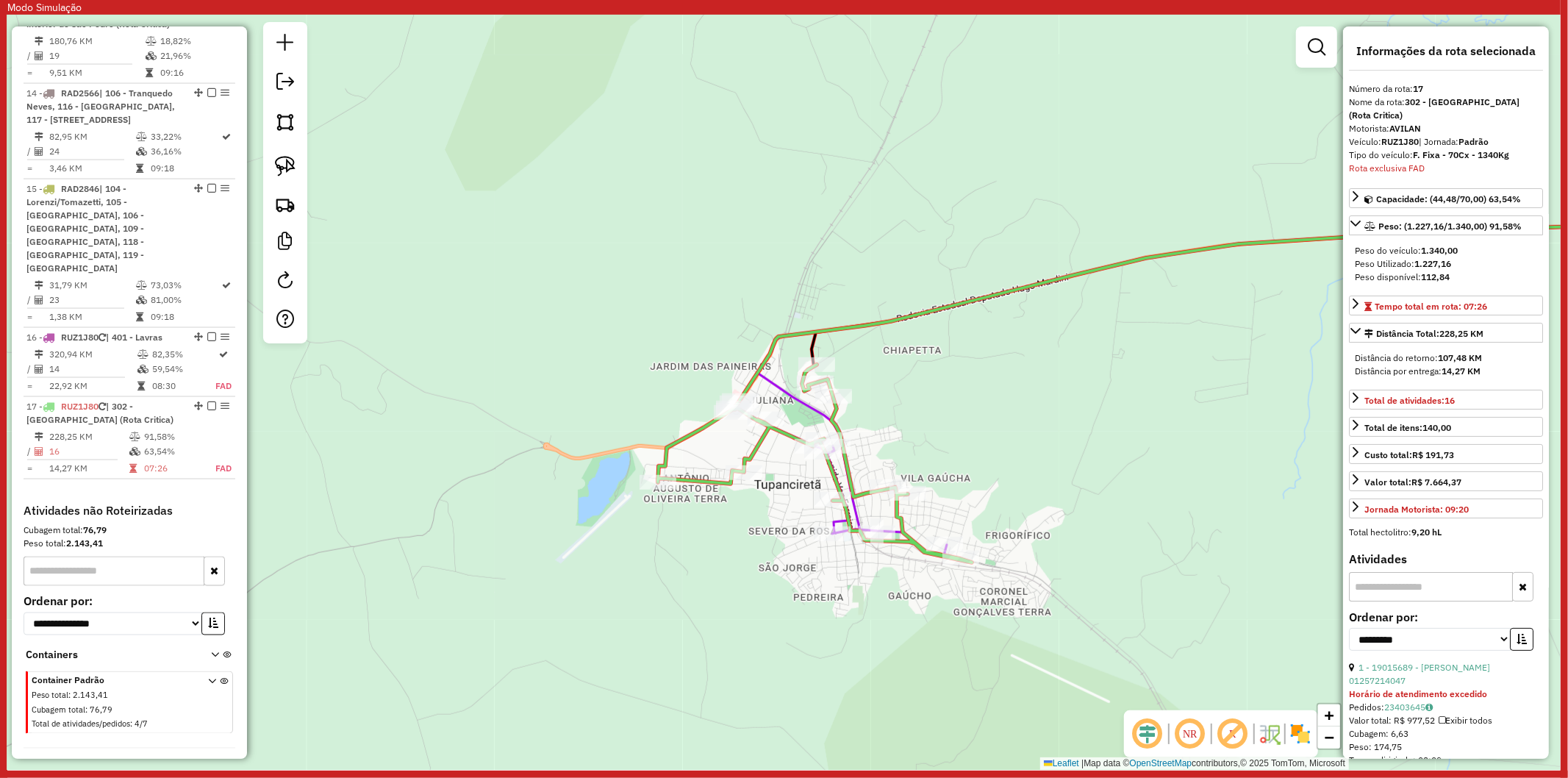
click at [807, 405] on icon at bounding box center [1237, 318] width 960 height 205
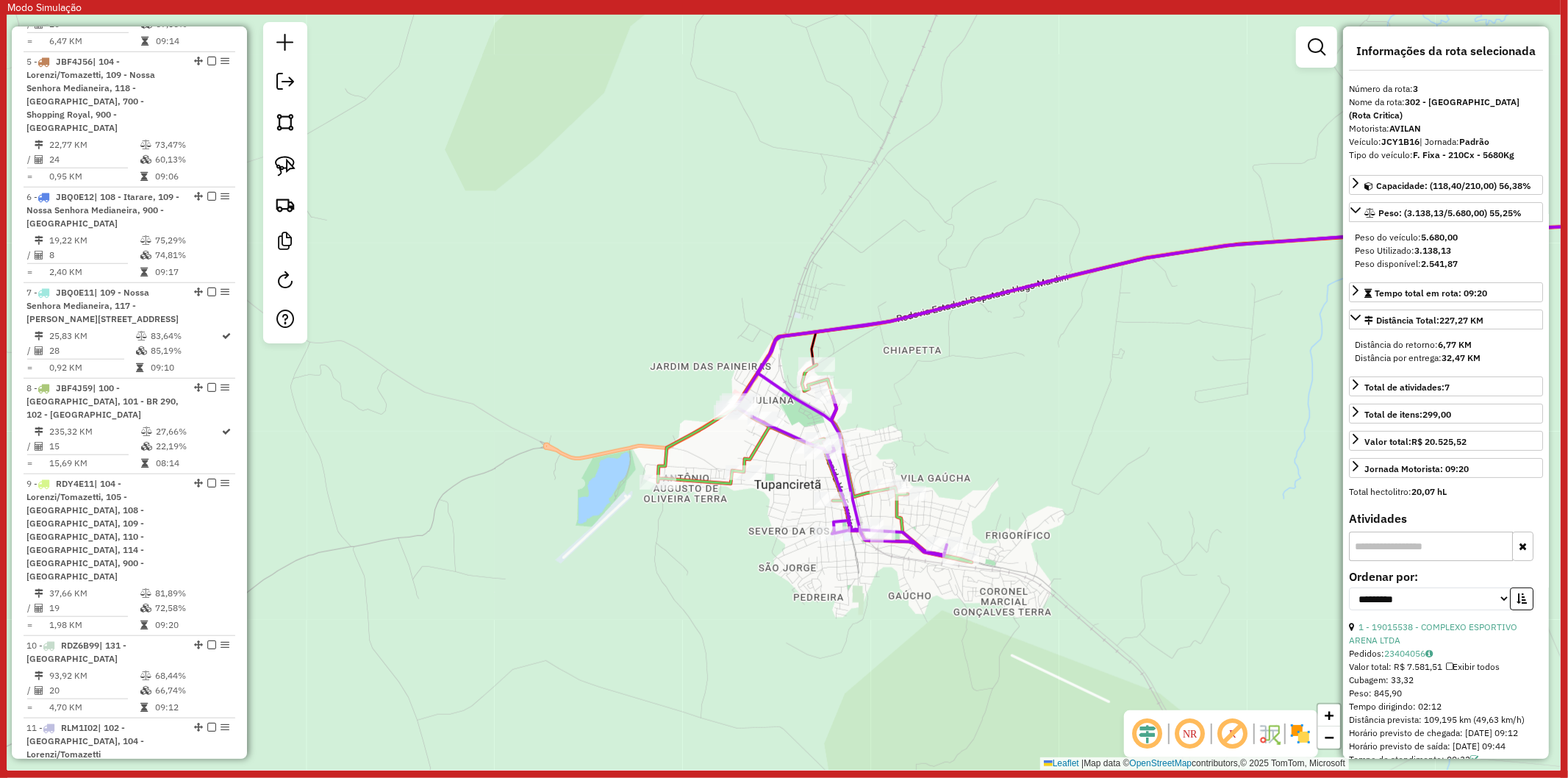
scroll to position [813, 0]
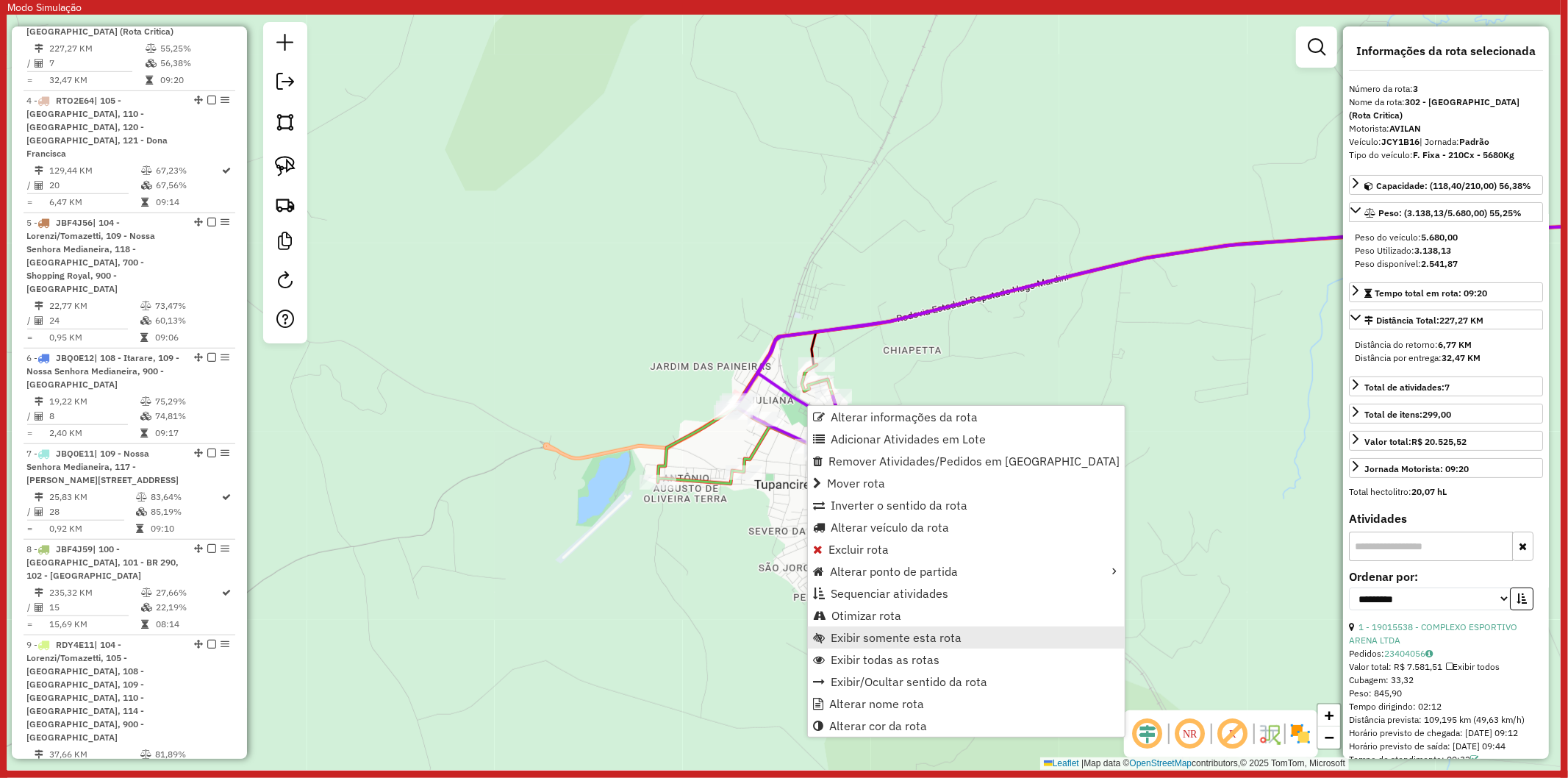
click at [936, 641] on span "Exibir somente esta rota" at bounding box center [896, 637] width 130 height 12
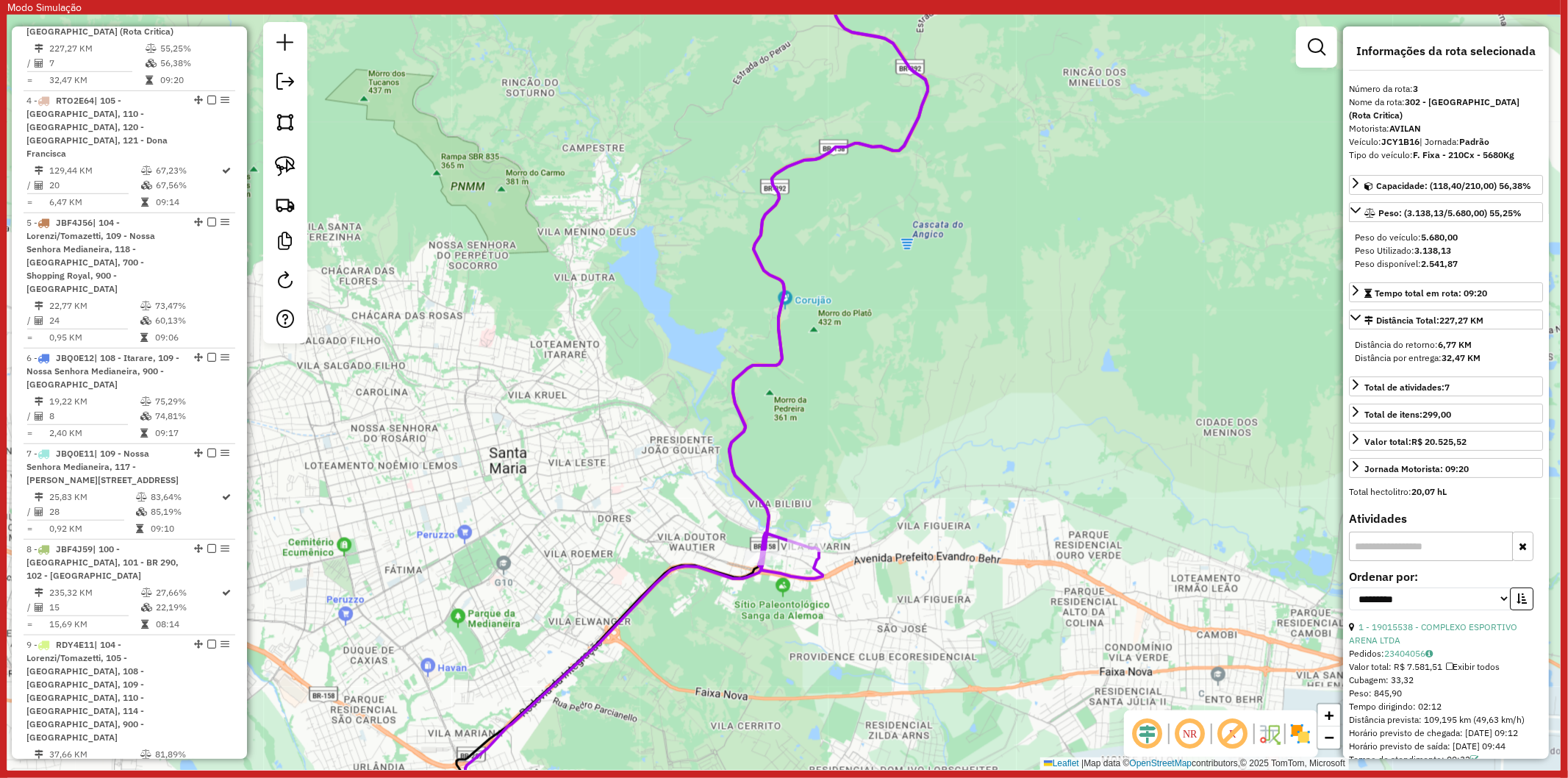
click at [1524, 531] on button "button" at bounding box center [1523, 546] width 21 height 29
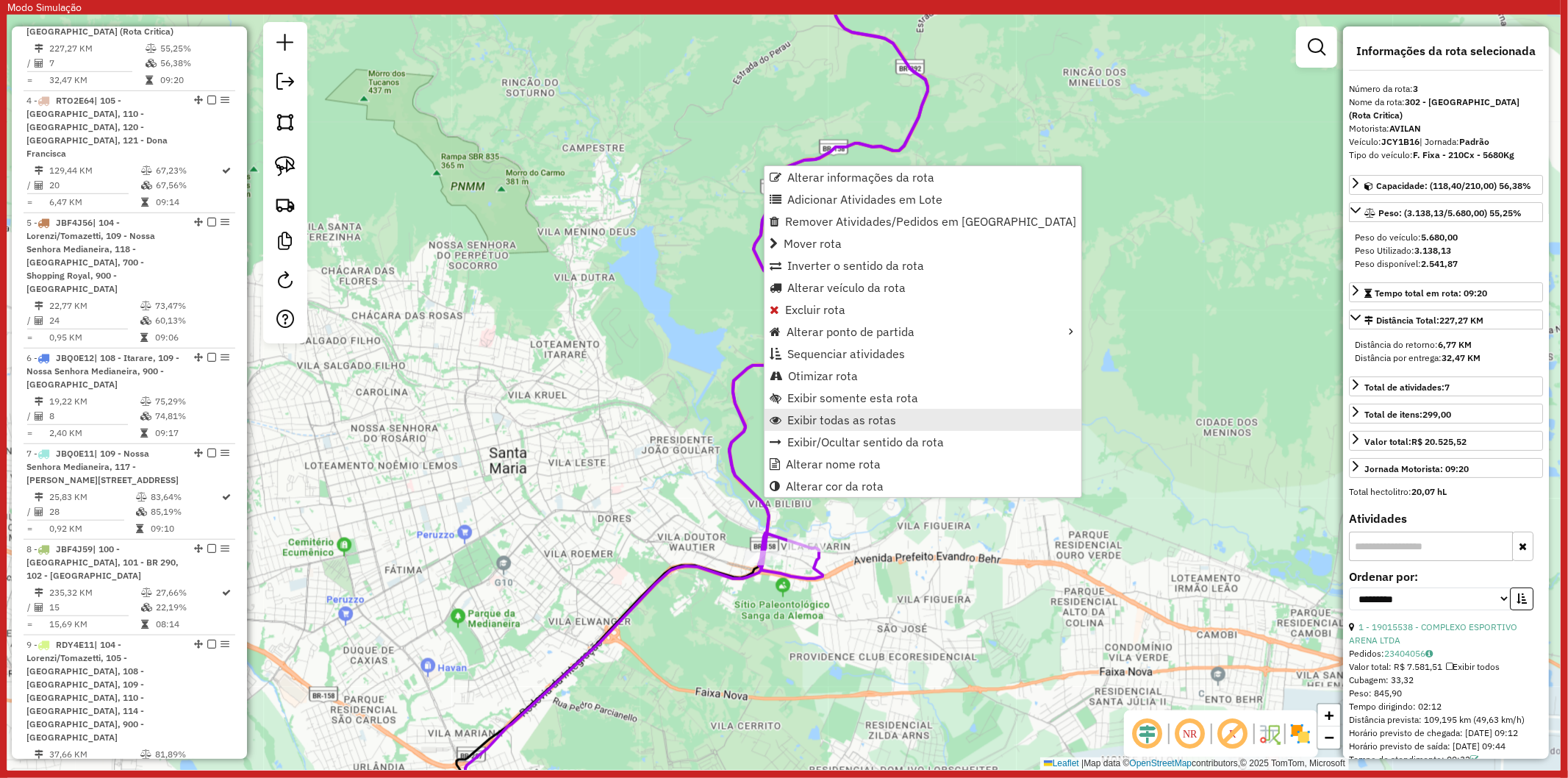
click at [861, 425] on span "Exibir todas as rotas" at bounding box center [842, 419] width 109 height 12
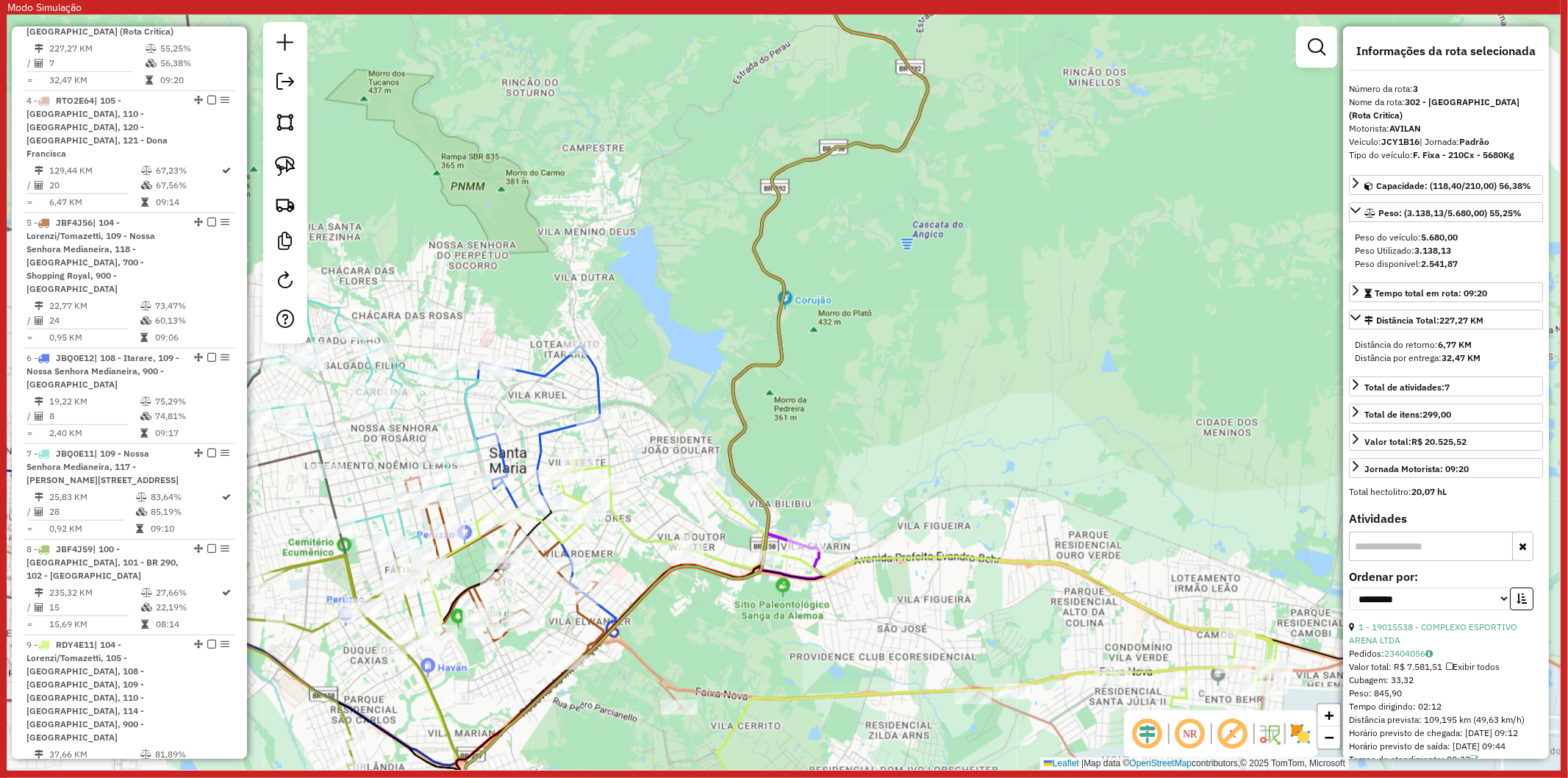
click at [865, 559] on icon at bounding box center [839, 648] width 877 height 379
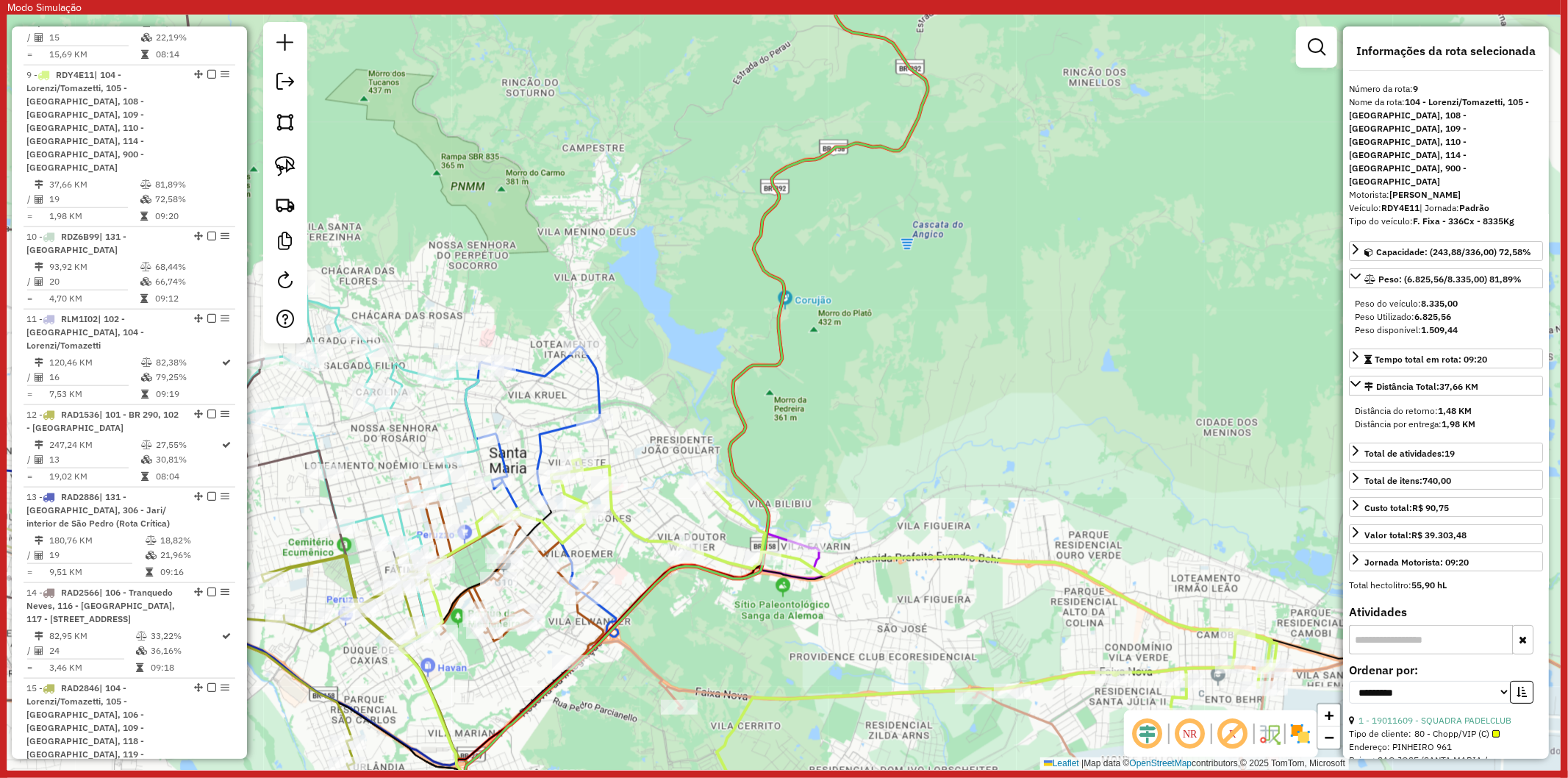
scroll to position [1413, 0]
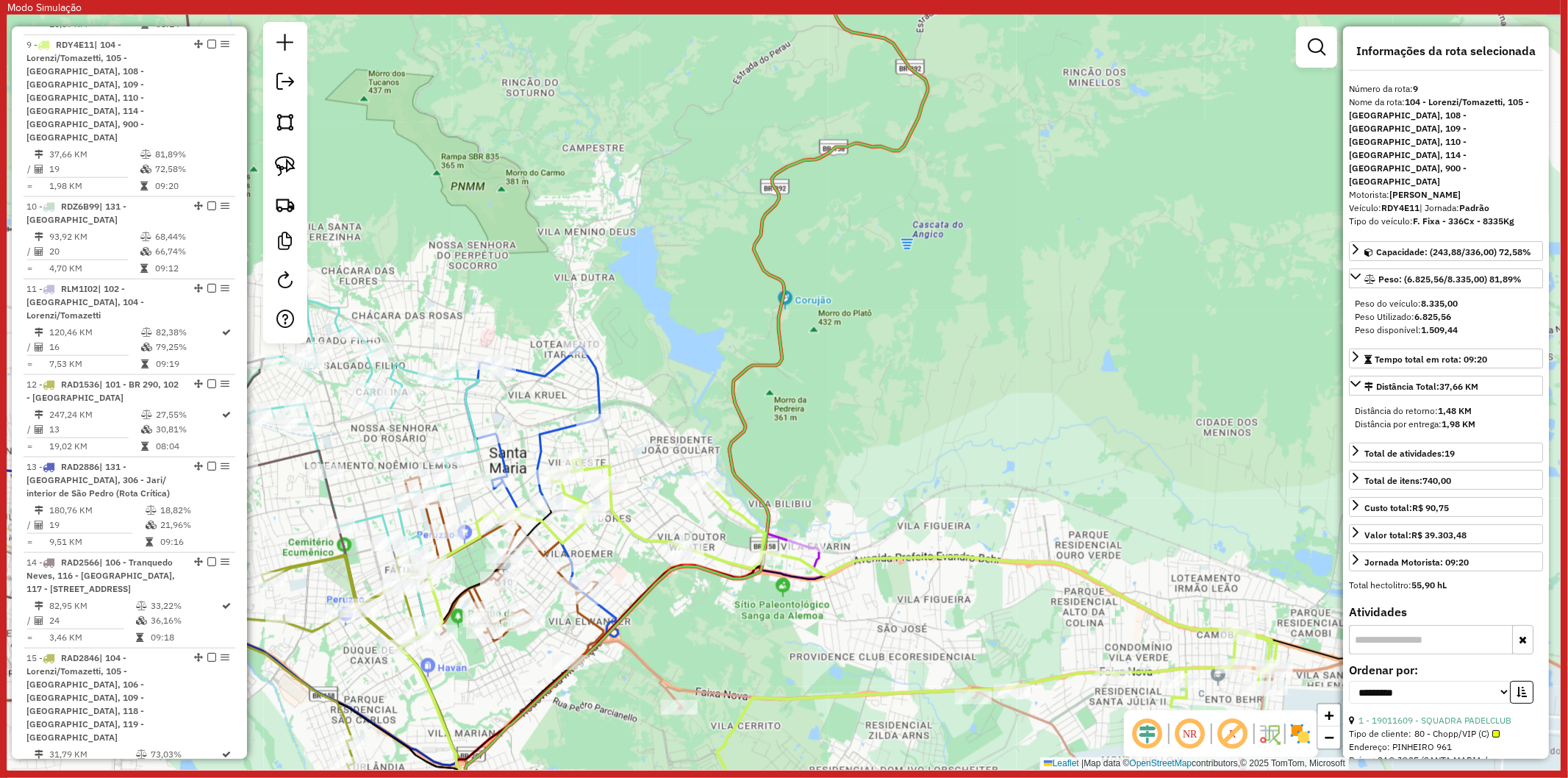
click at [1035, 711] on icon at bounding box center [1192, 714] width 1051 height 160
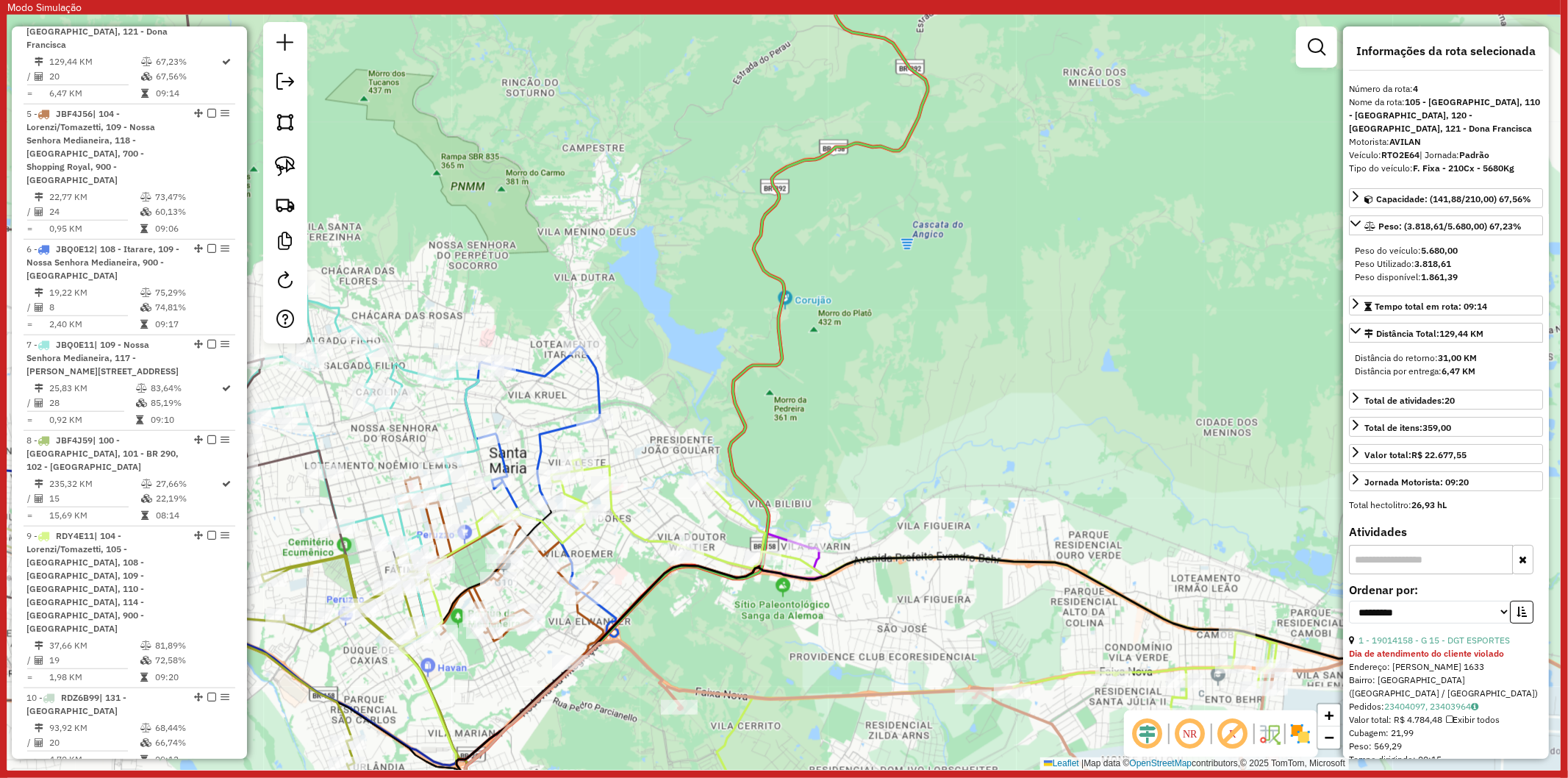
scroll to position [895, 0]
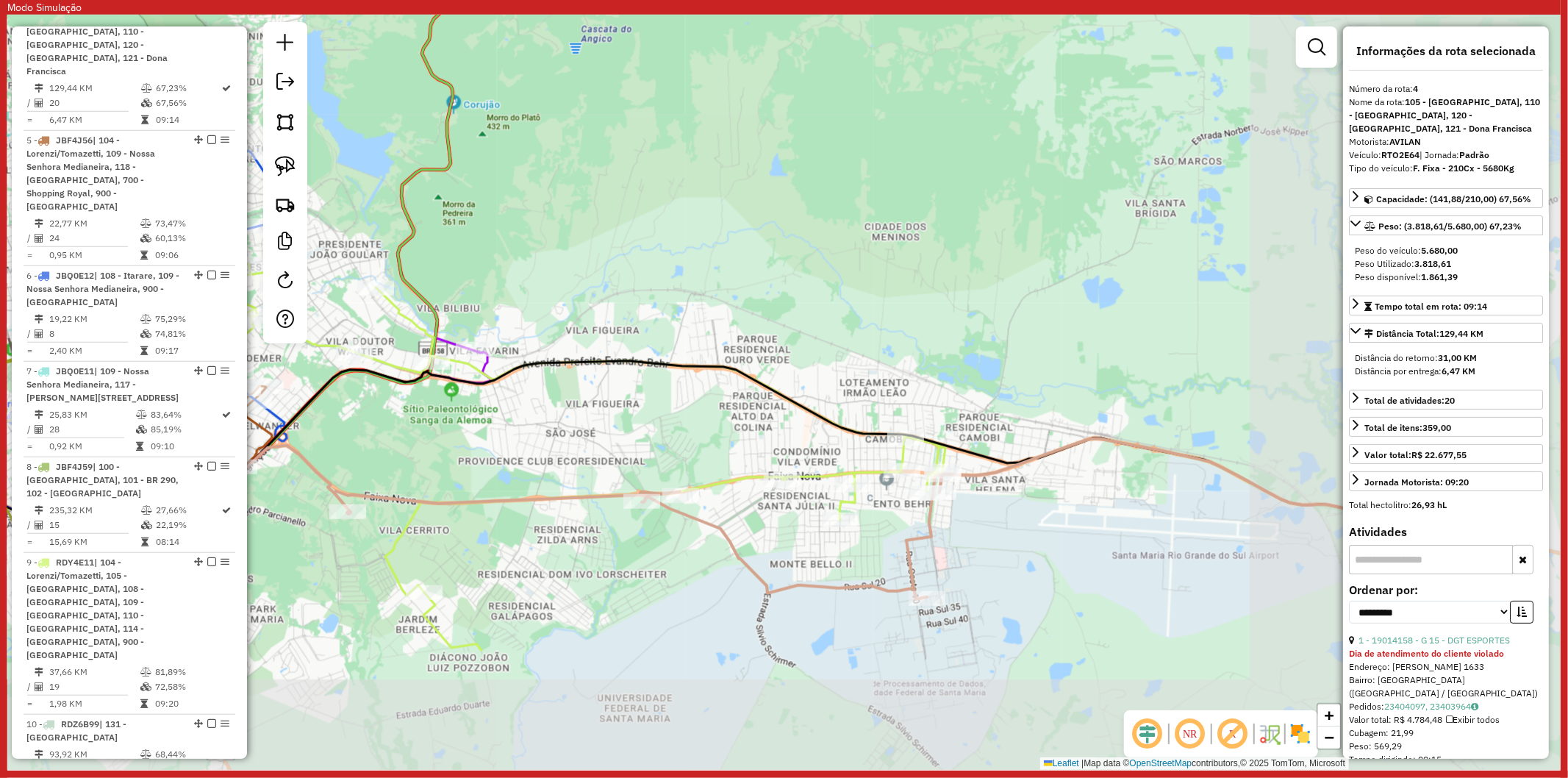
drag, startPoint x: 1100, startPoint y: 724, endPoint x: 768, endPoint y: 529, distance: 385.0
click at [768, 529] on div "Janela de atendimento Grade de atendimento Capacidade Transportadoras Veículos …" at bounding box center [784, 391] width 1554 height 755
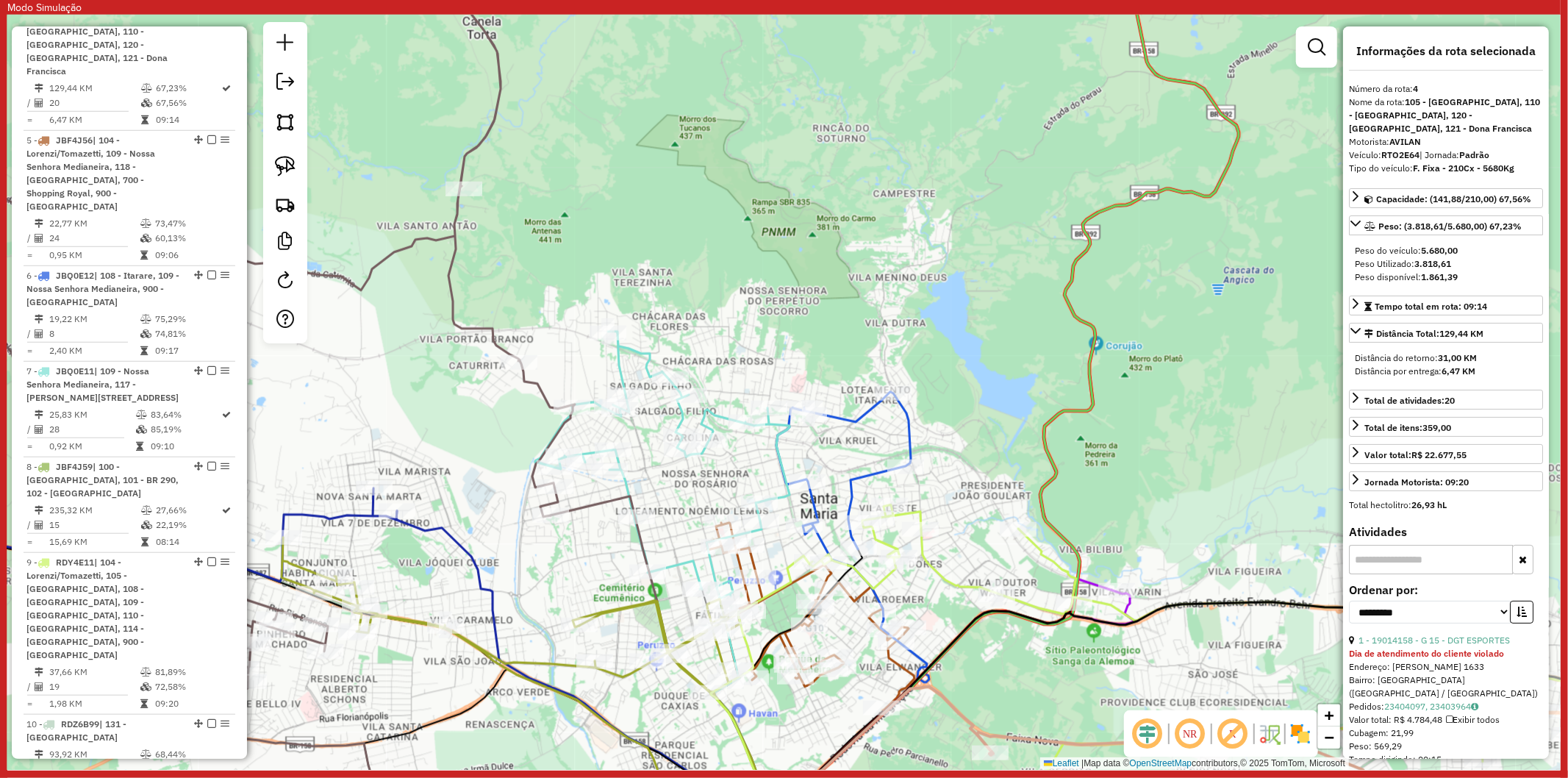
click at [938, 576] on icon at bounding box center [1150, 675] width 877 height 341
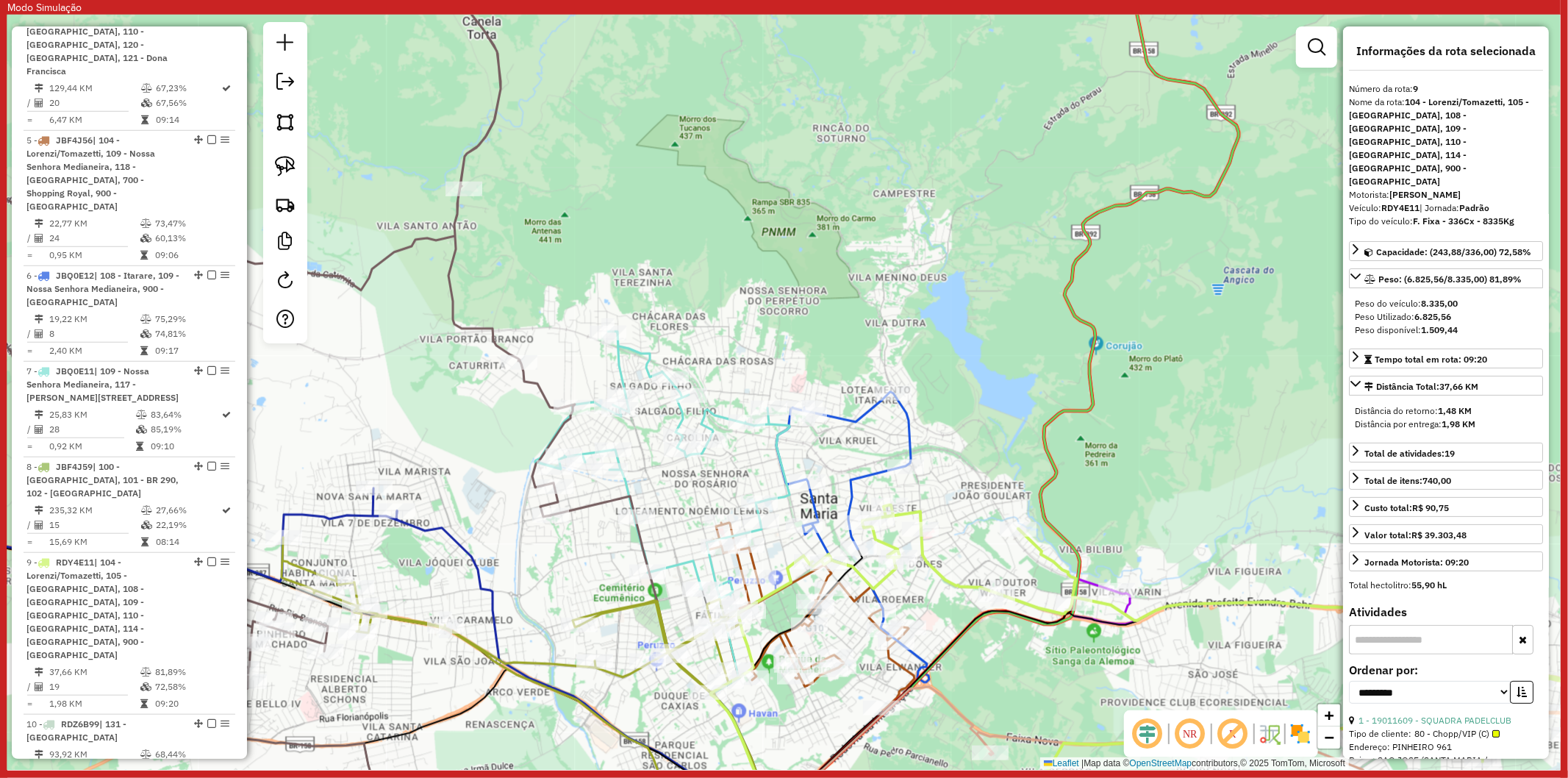
scroll to position [1413, 0]
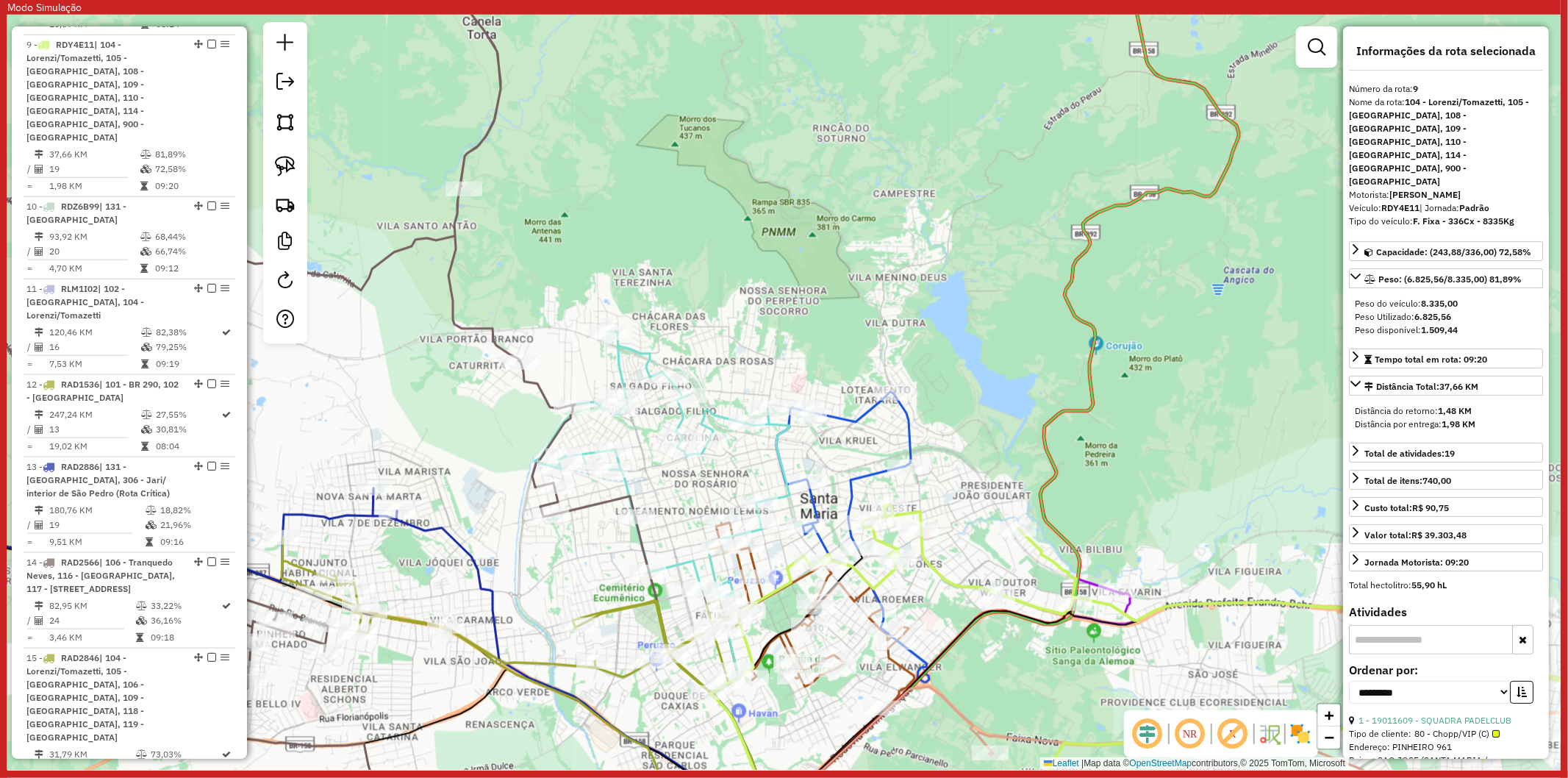
click at [862, 471] on icon at bounding box center [843, 511] width 135 height 238
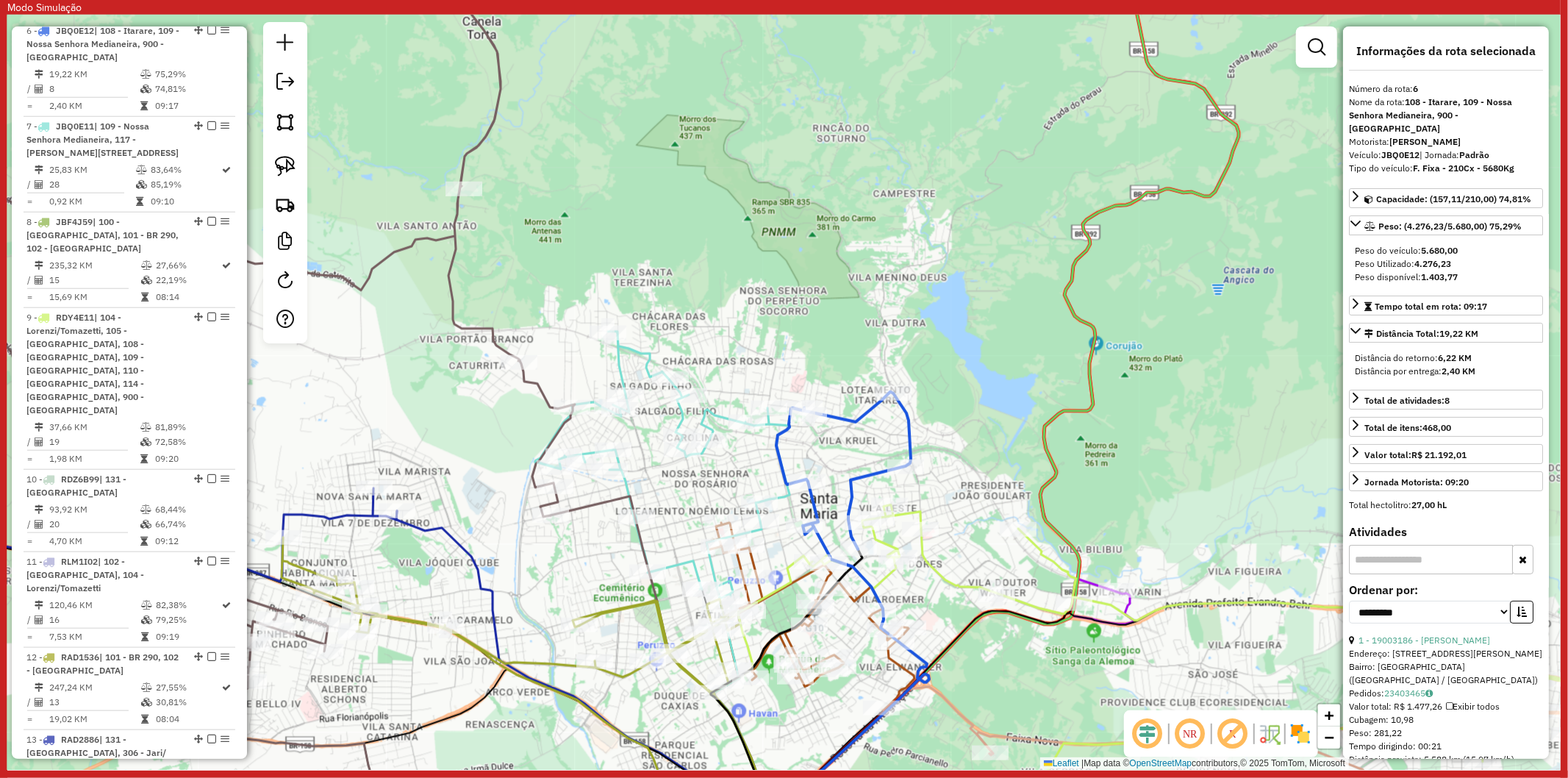
scroll to position [1126, 0]
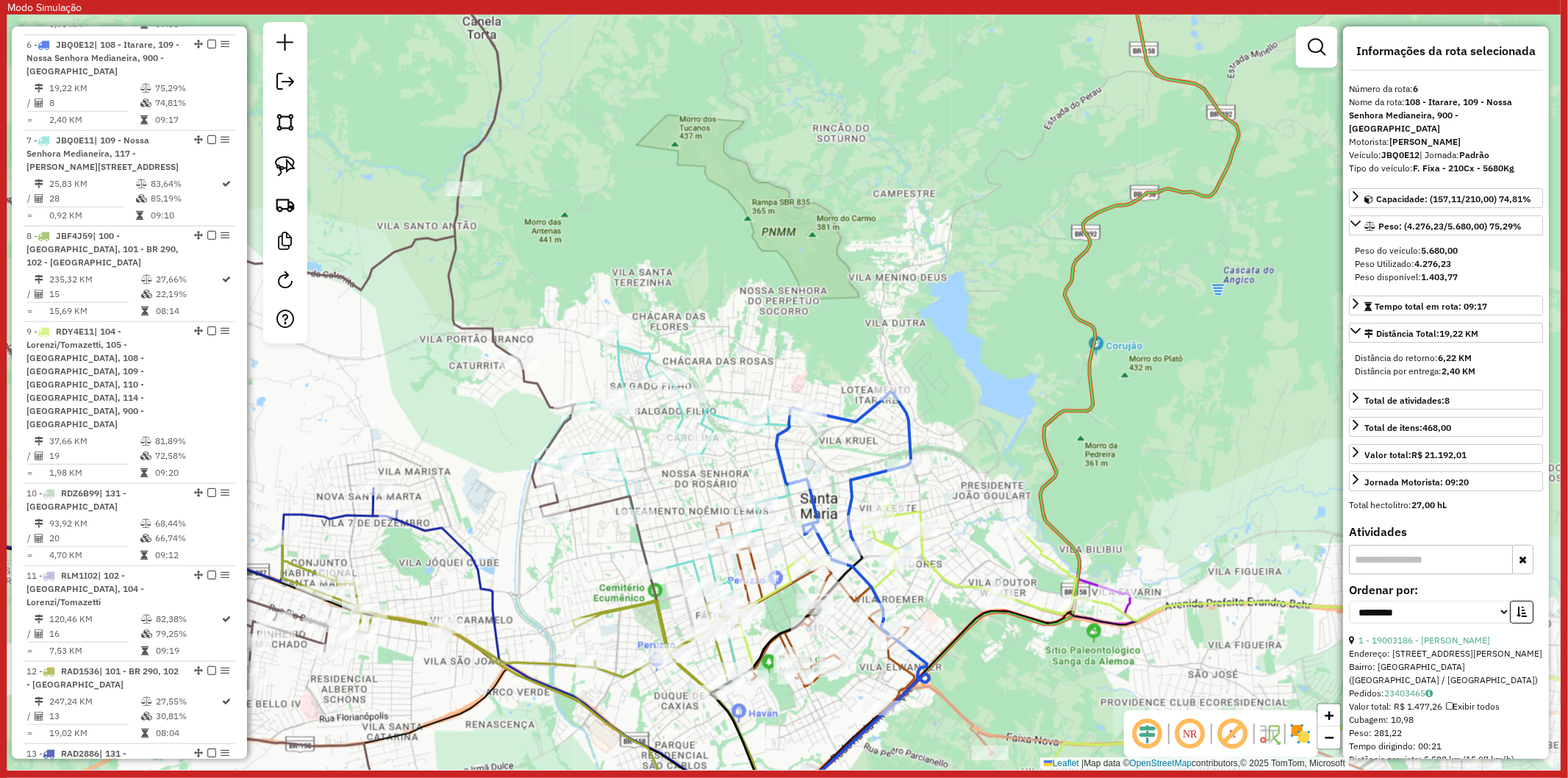
click at [711, 410] on icon at bounding box center [662, 589] width 255 height 514
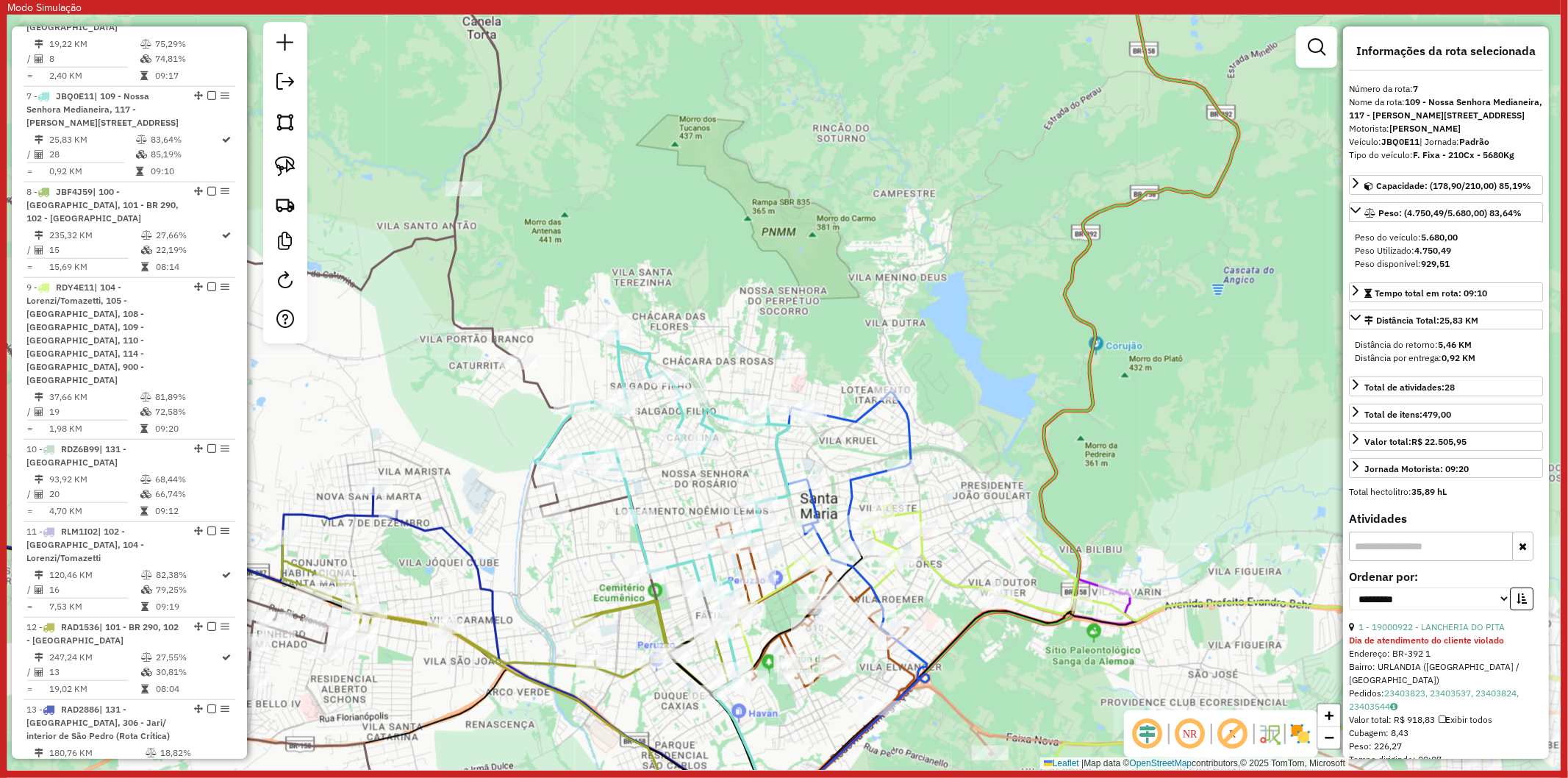
scroll to position [1222, 0]
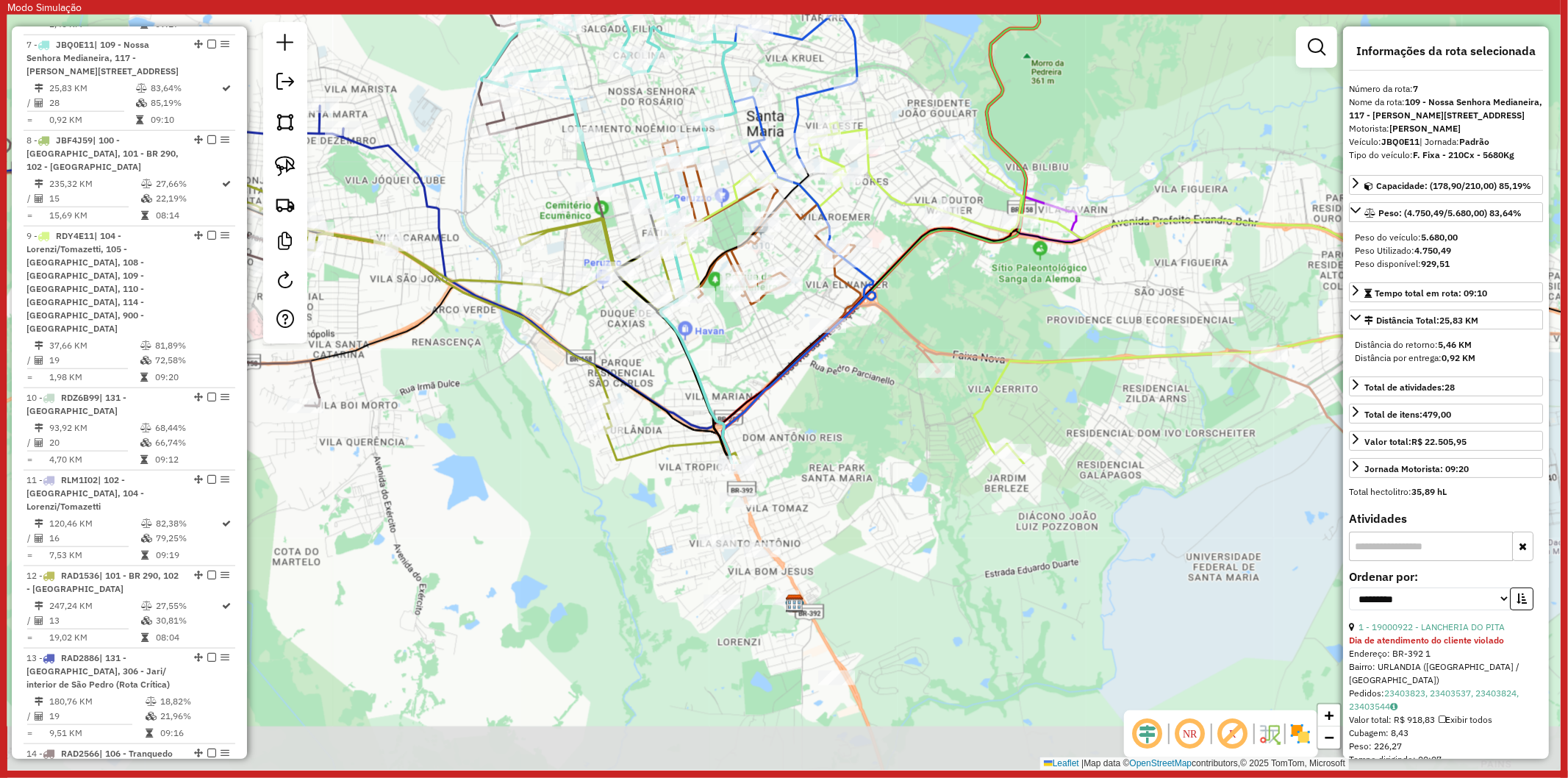
drag, startPoint x: 787, startPoint y: 707, endPoint x: 734, endPoint y: 325, distance: 385.7
click at [734, 325] on div "Janela de atendimento Grade de atendimento Capacidade Transportadoras Veículos …" at bounding box center [784, 391] width 1554 height 755
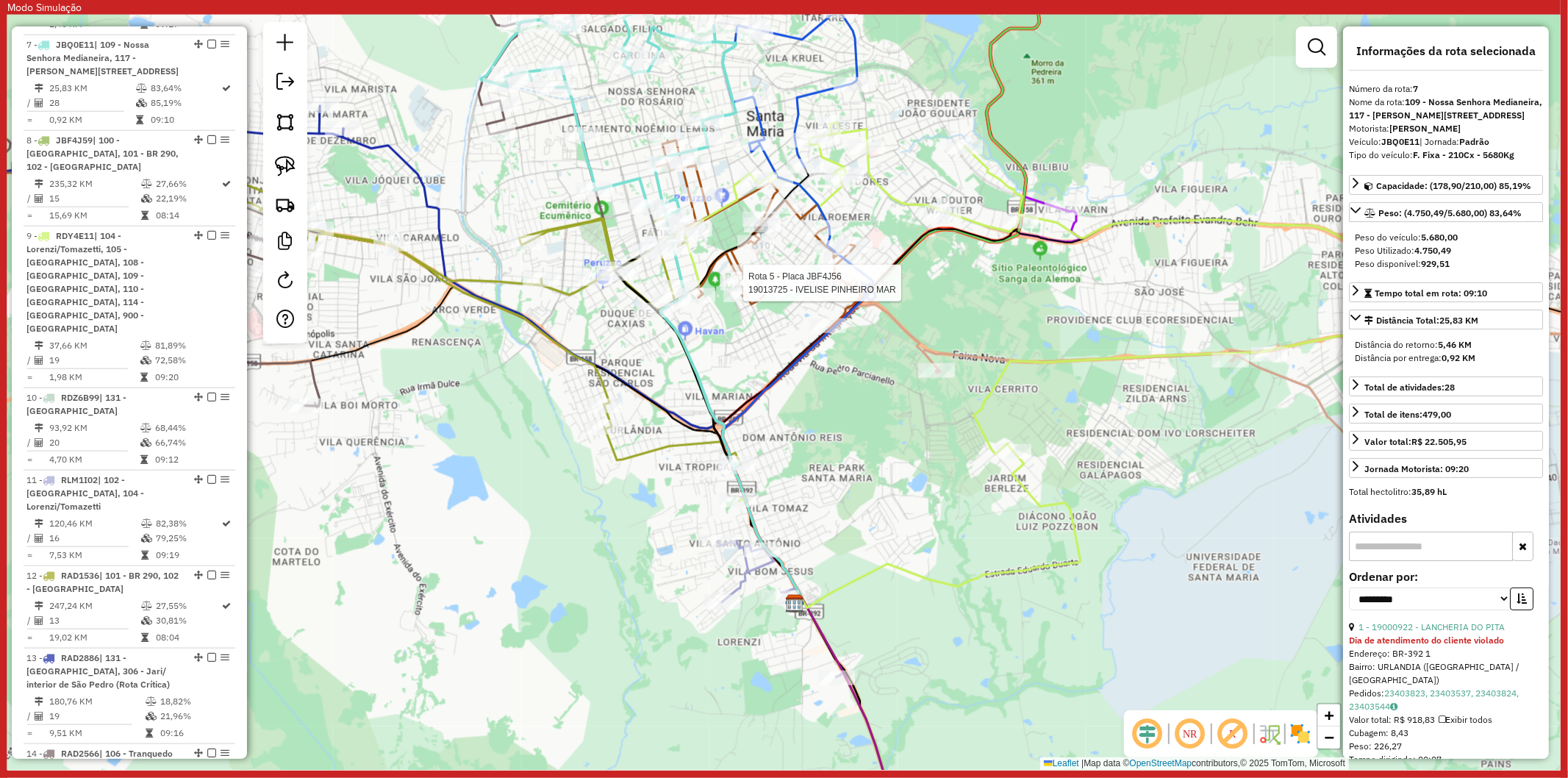
click at [744, 579] on icon at bounding box center [812, 694] width 187 height 305
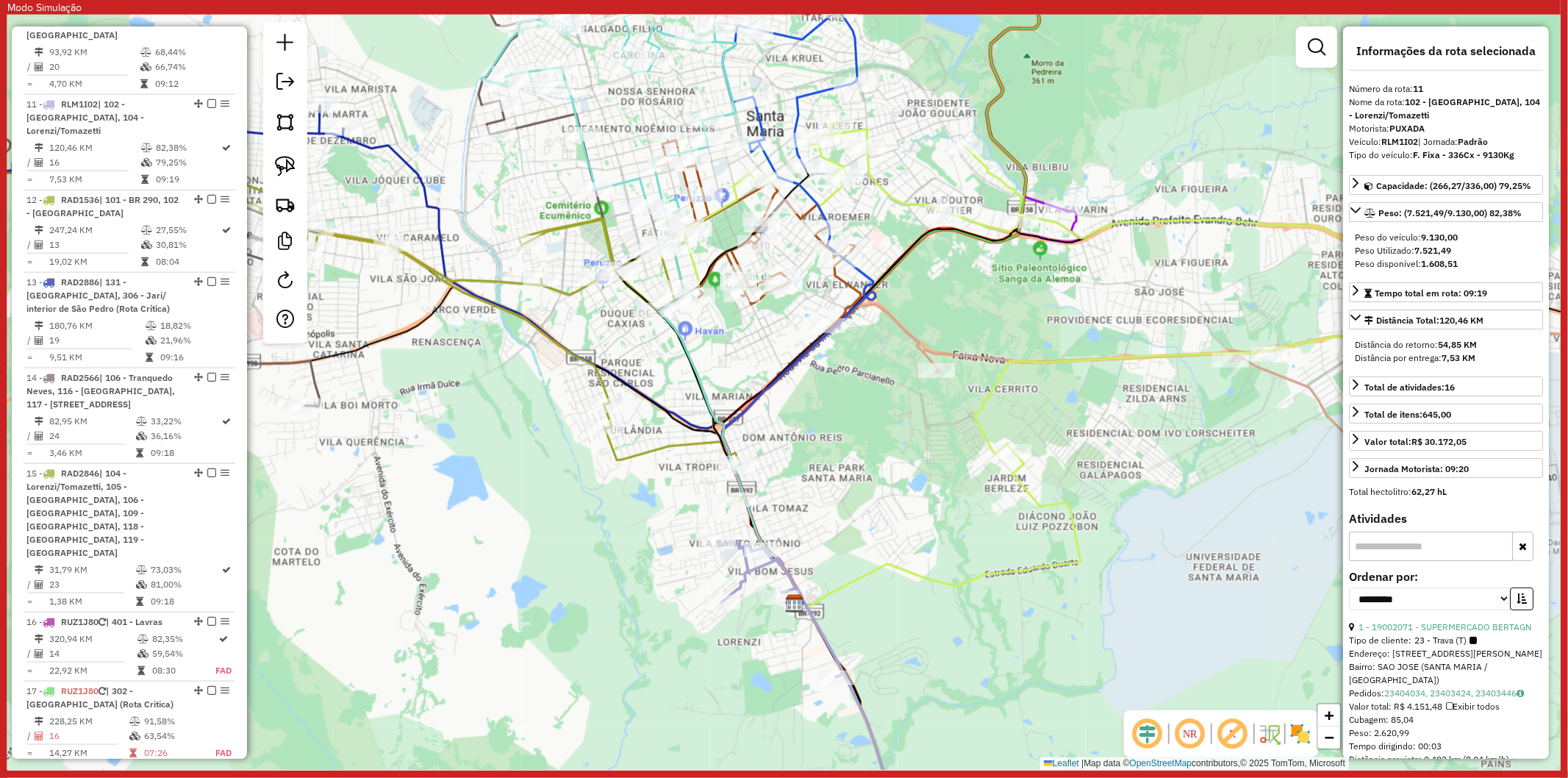
scroll to position [1617, 0]
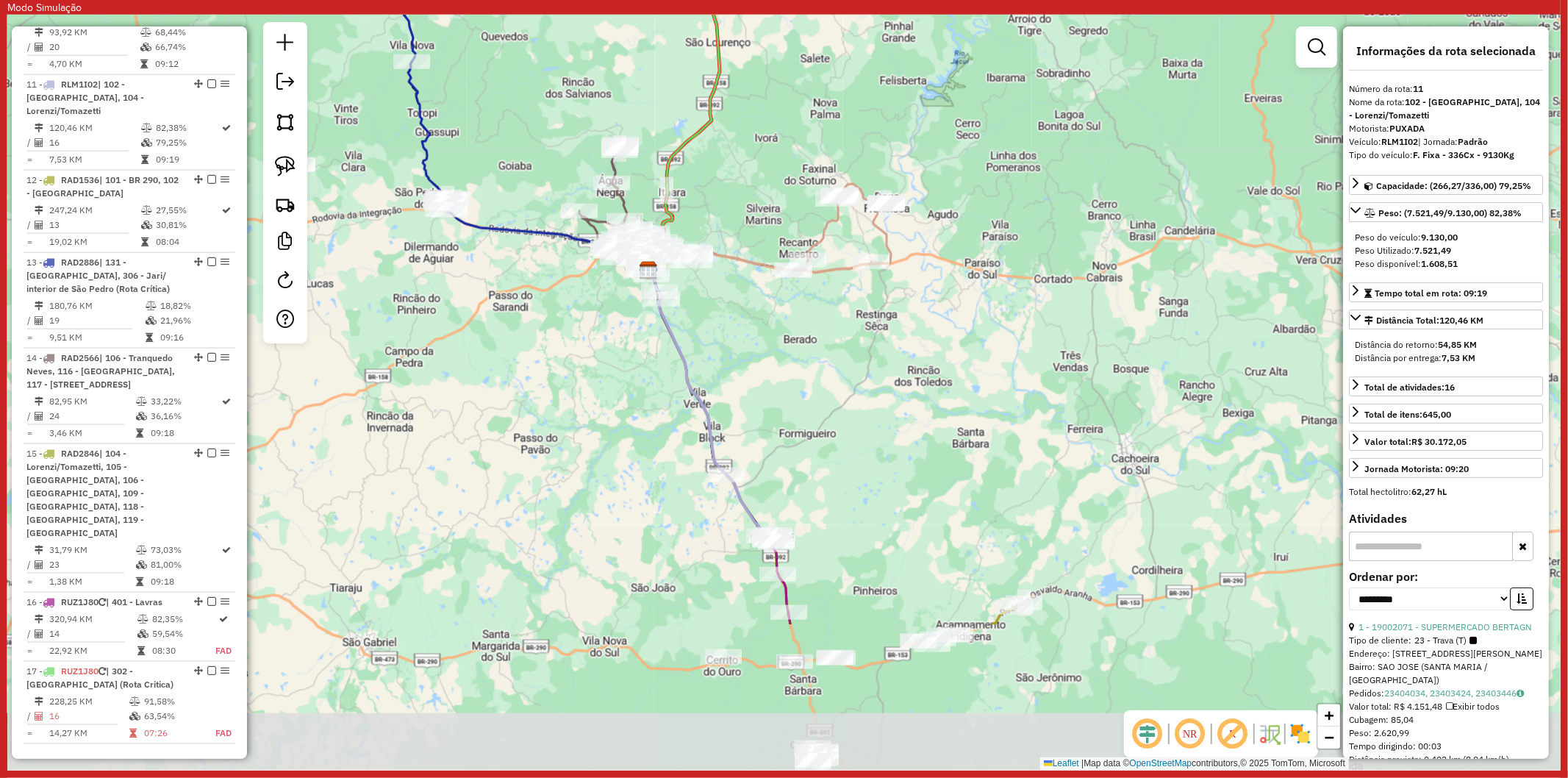
drag, startPoint x: 838, startPoint y: 598, endPoint x: 761, endPoint y: 376, distance: 235.0
click at [761, 376] on div "Janela de atendimento Grade de atendimento Capacidade Transportadoras Veículos …" at bounding box center [784, 391] width 1554 height 755
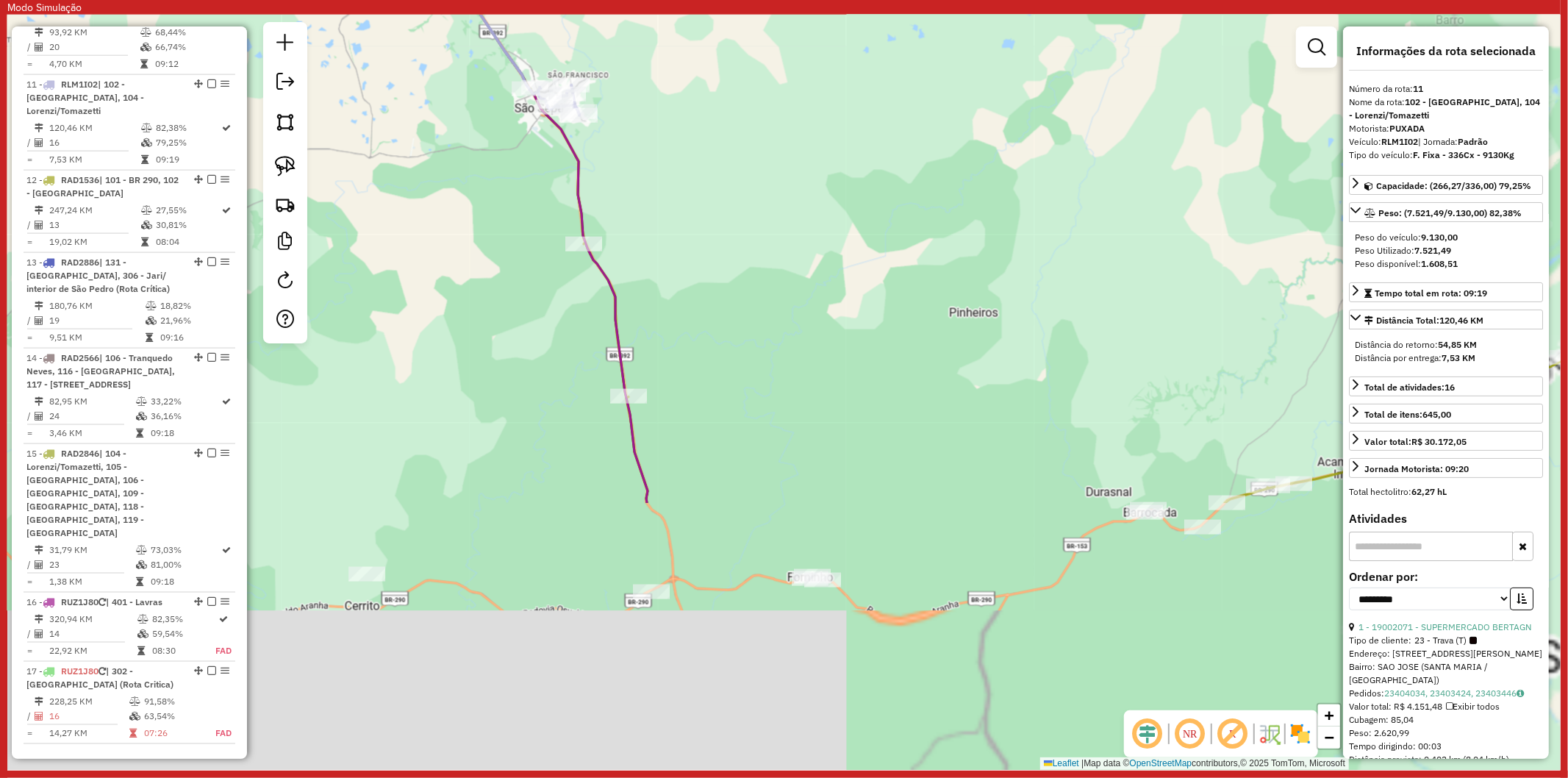
drag, startPoint x: 799, startPoint y: 546, endPoint x: 692, endPoint y: 280, distance: 286.7
click at [692, 280] on div "Janela de atendimento Grade de atendimento Capacidade Transportadoras Veículos …" at bounding box center [784, 391] width 1554 height 755
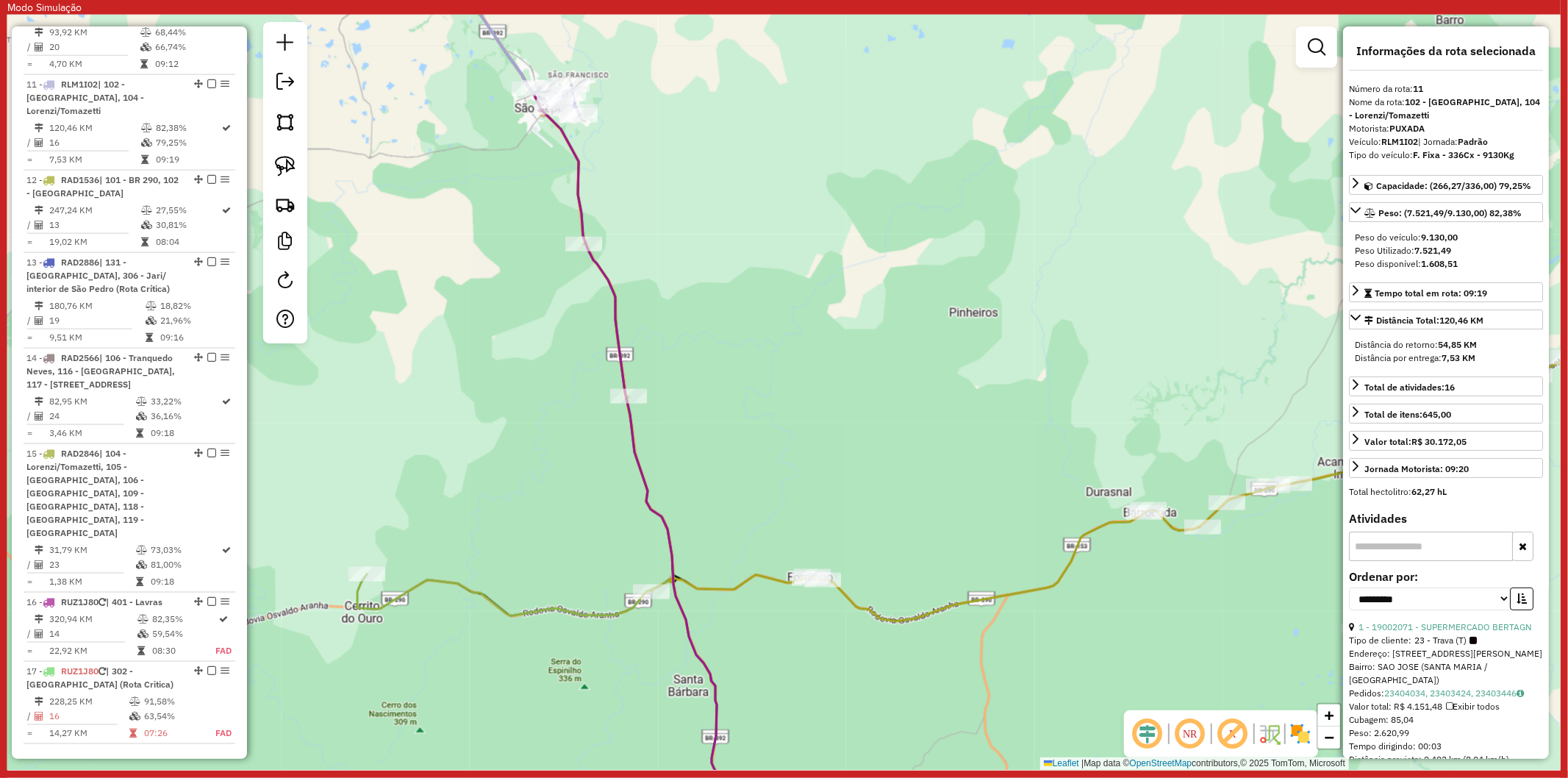
click at [866, 607] on icon at bounding box center [1076, 432] width 985 height 379
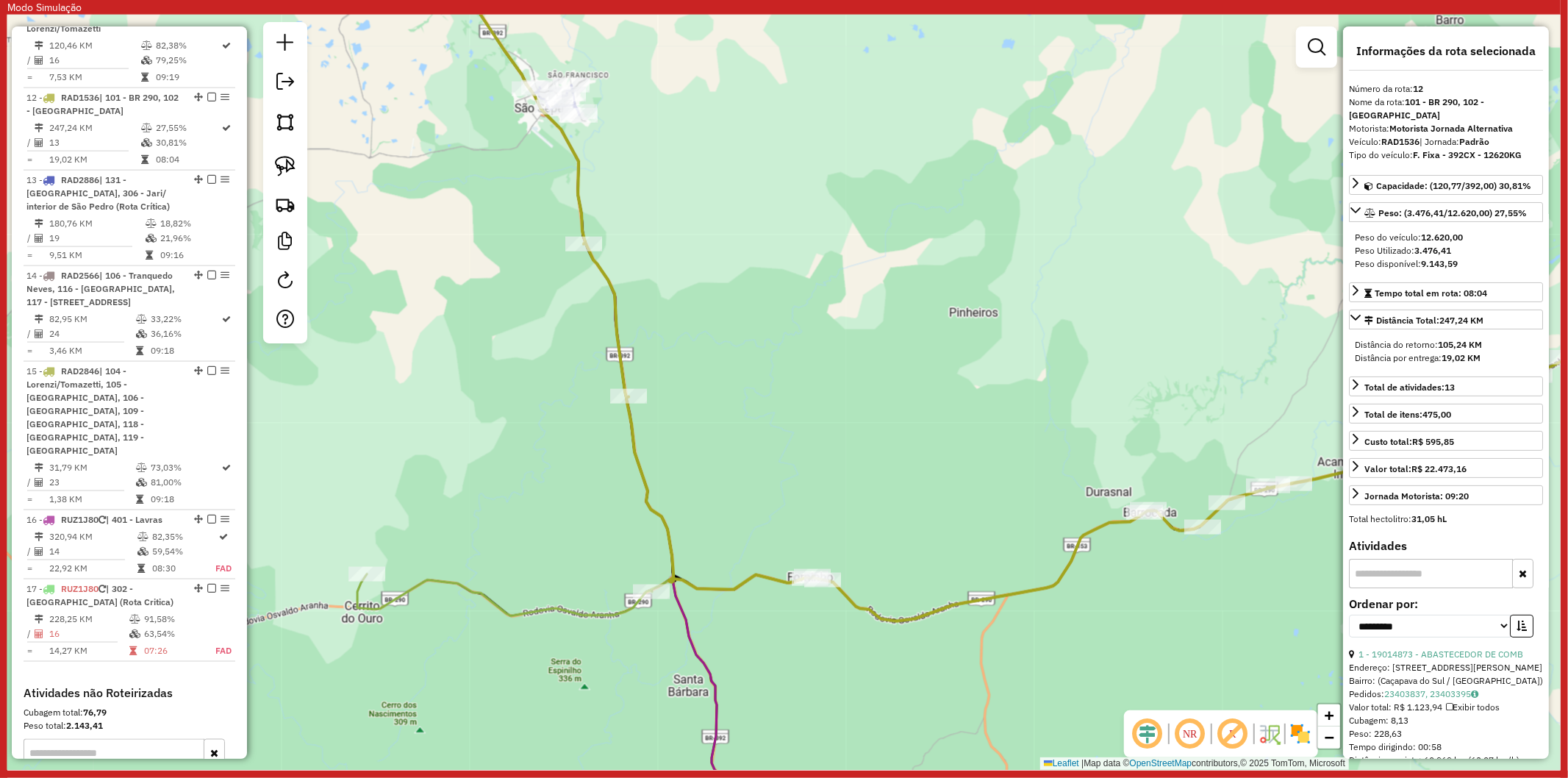
scroll to position [1700, 0]
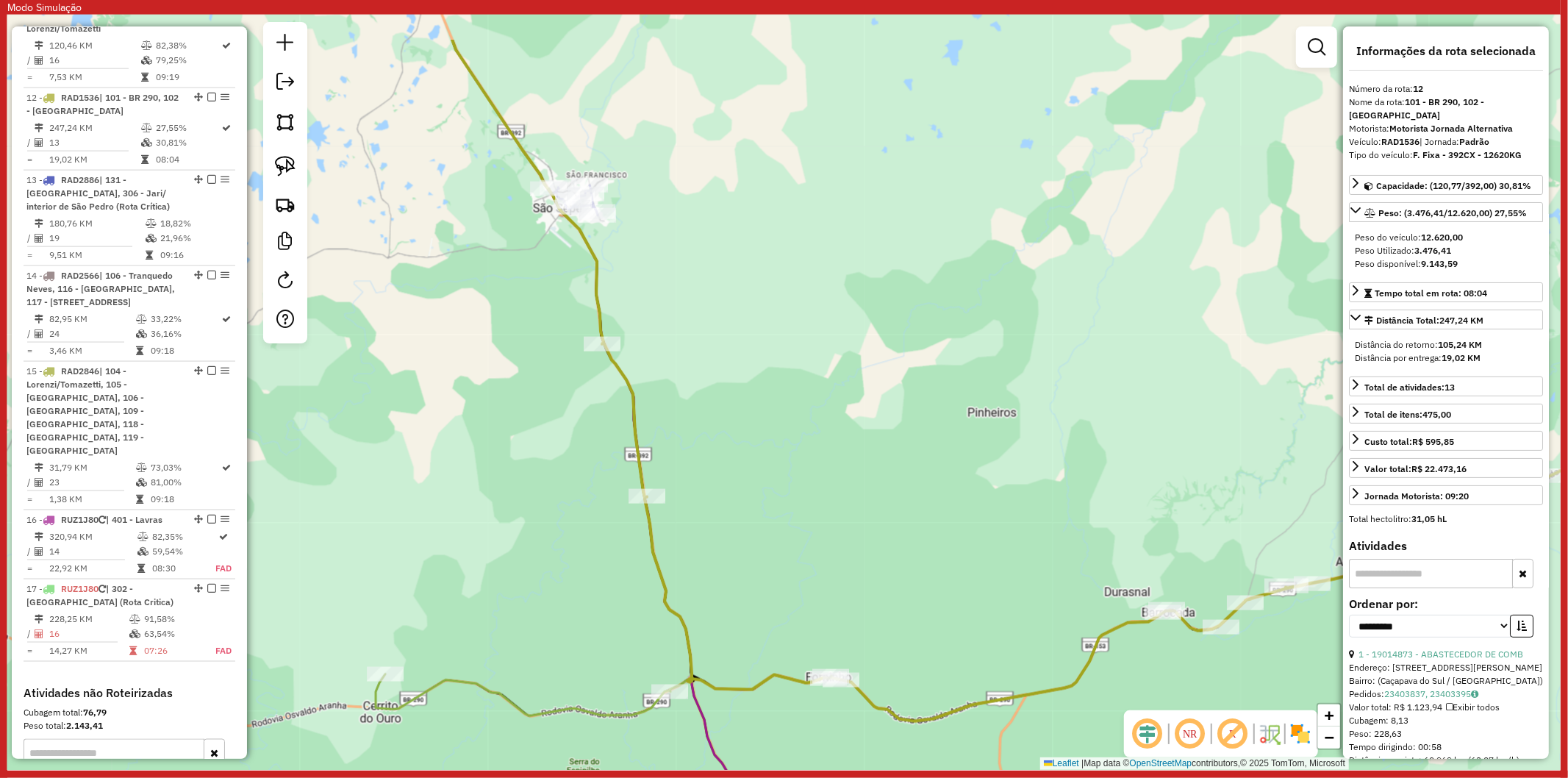
drag, startPoint x: 709, startPoint y: 334, endPoint x: 729, endPoint y: 459, distance: 126.6
click at [802, 577] on div "Janela de atendimento Grade de atendimento Capacidade Transportadoras Veículos …" at bounding box center [784, 391] width 1554 height 755
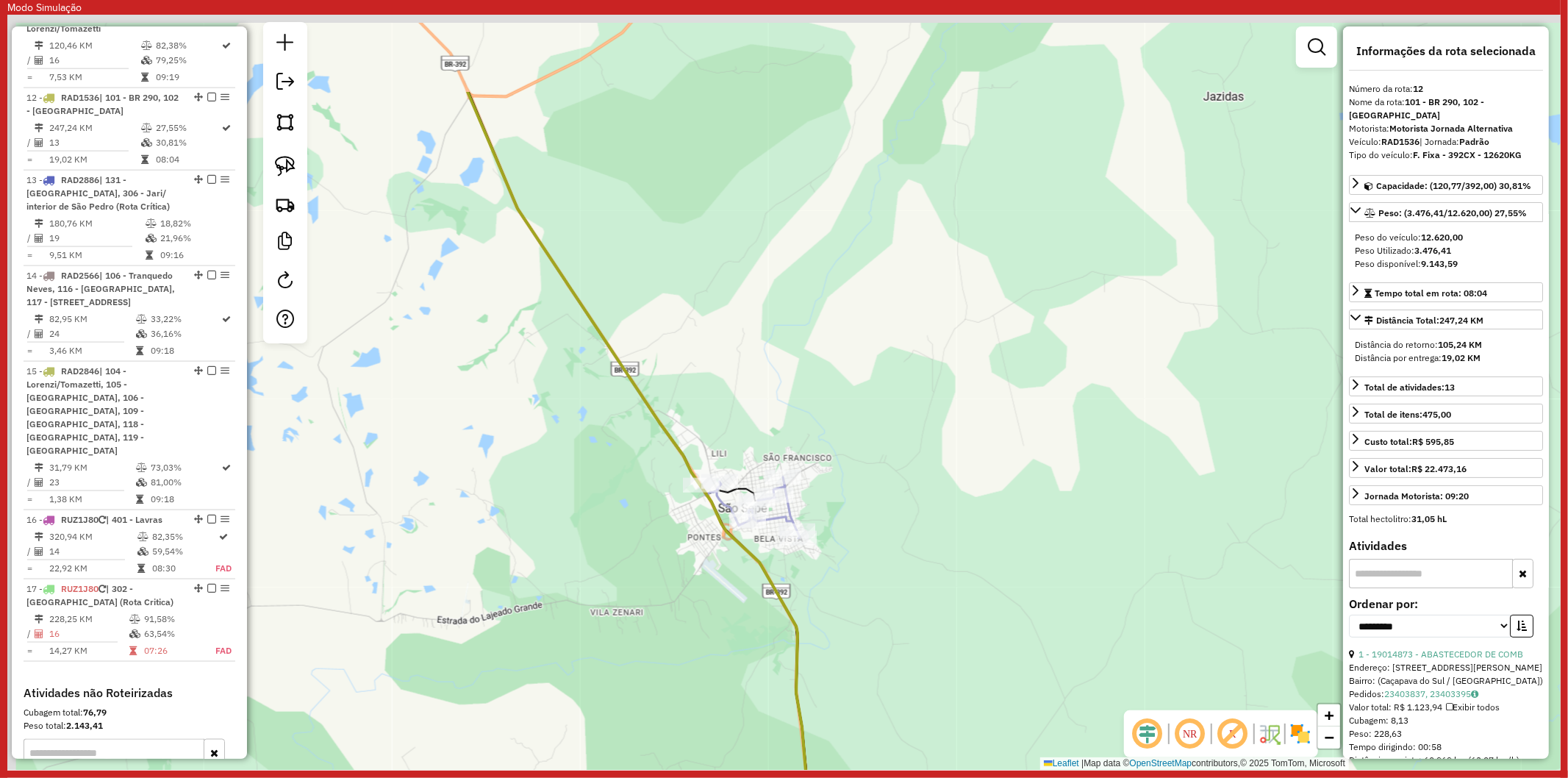
drag, startPoint x: 565, startPoint y: 230, endPoint x: 641, endPoint y: 382, distance: 169.9
click at [641, 382] on icon at bounding box center [639, 443] width 343 height 703
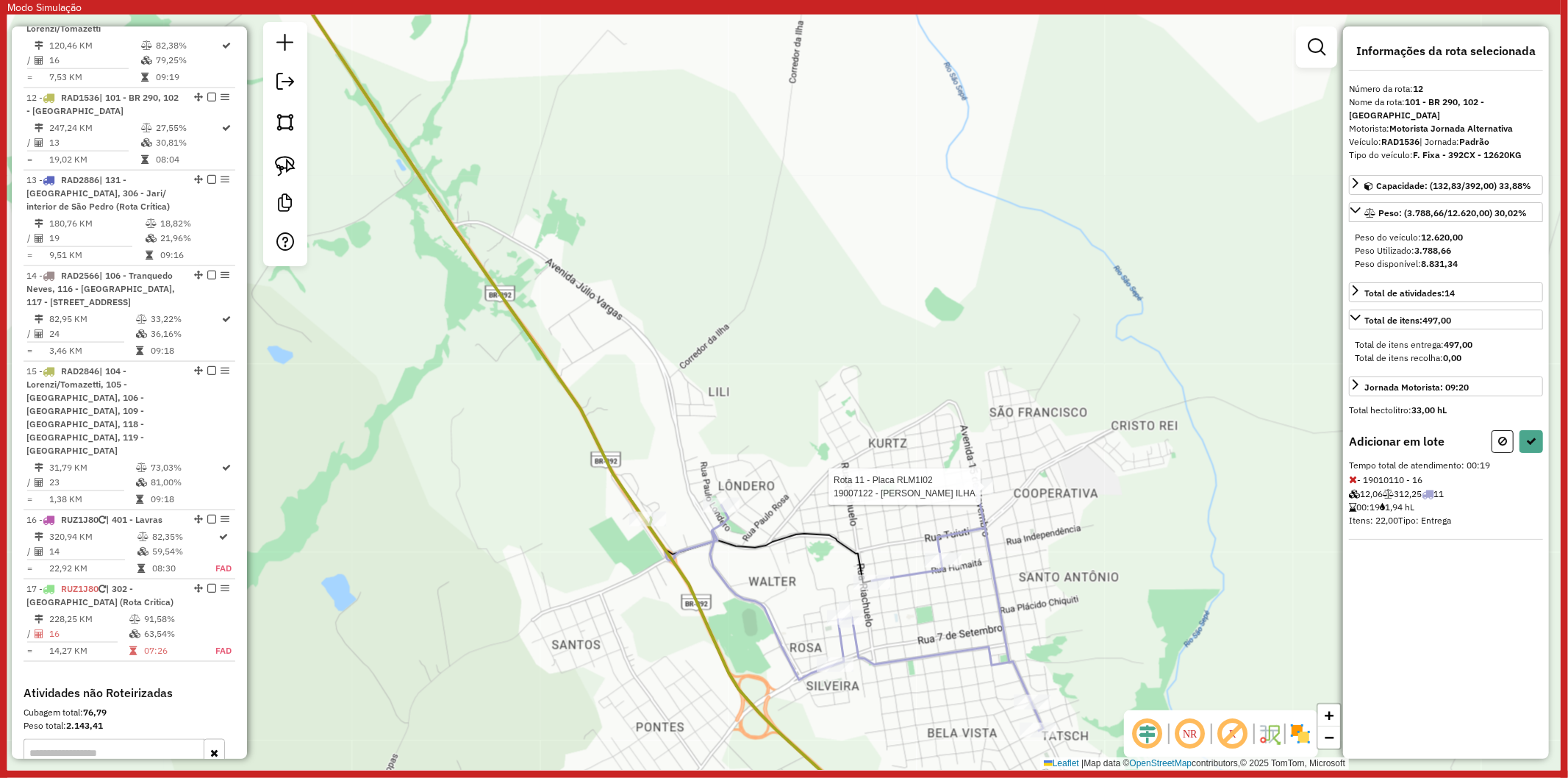
click at [977, 494] on div at bounding box center [975, 487] width 37 height 14
click at [1539, 432] on button at bounding box center [1531, 441] width 23 height 23
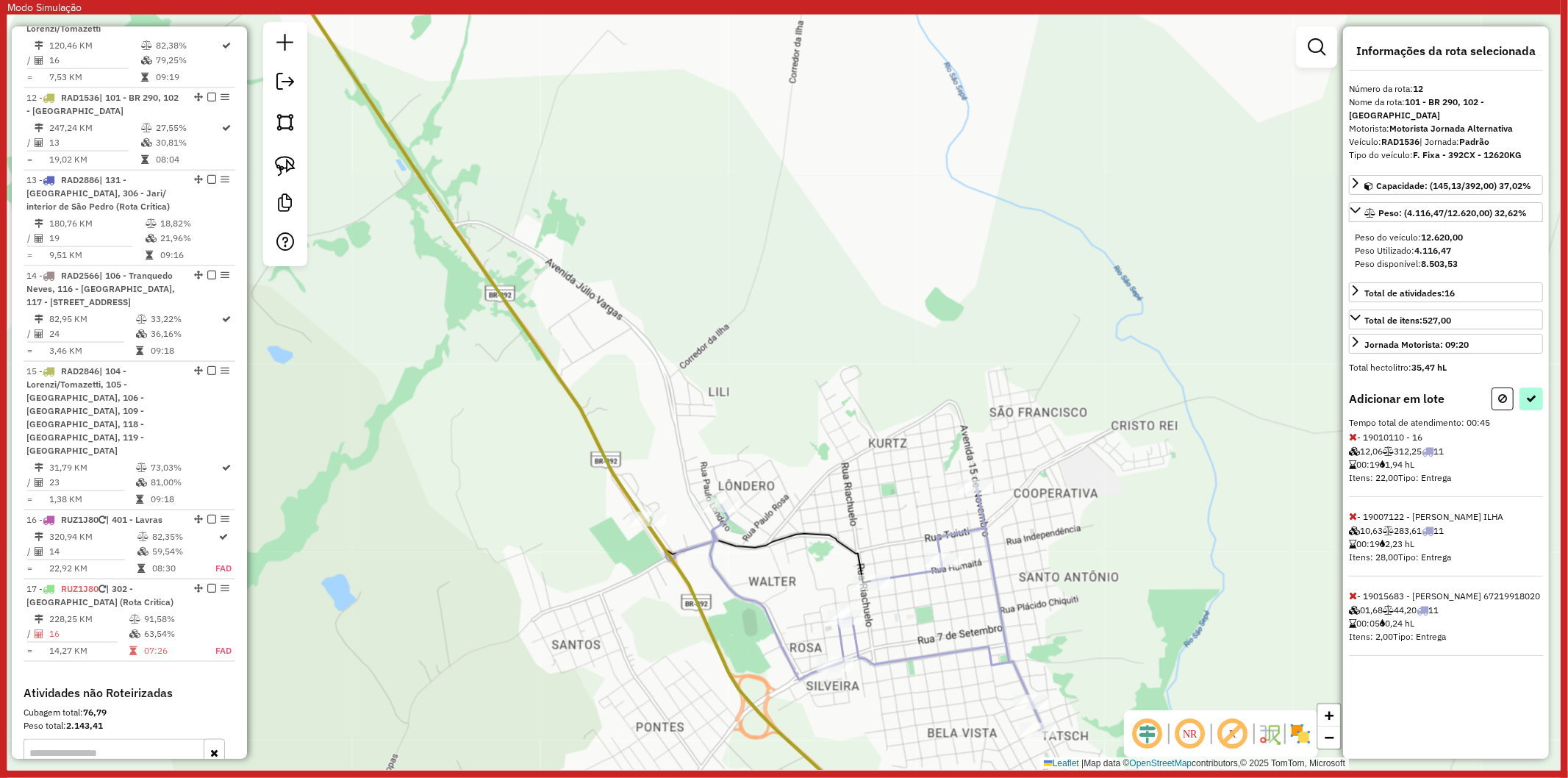
select select "**********"
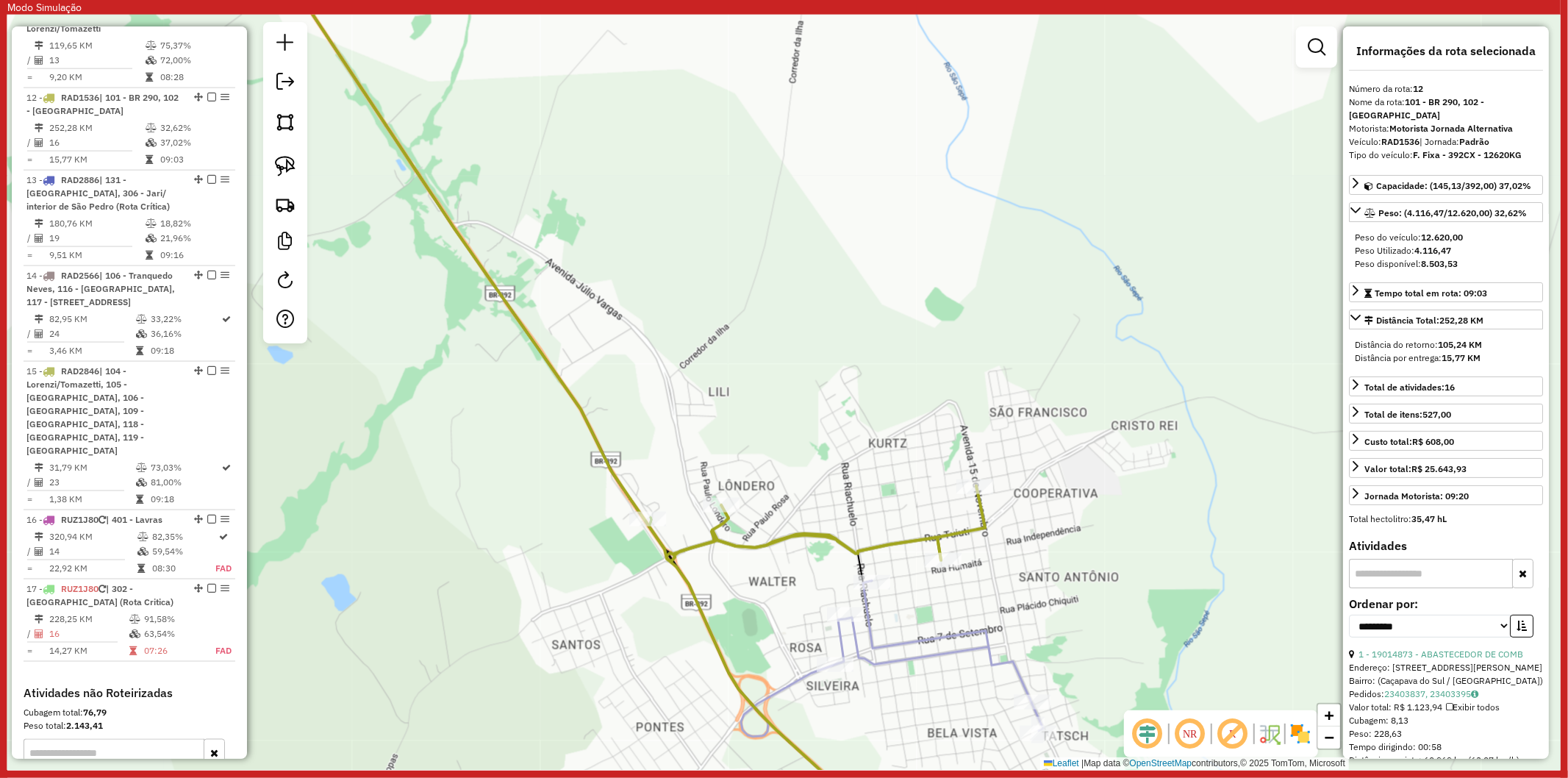
click at [739, 594] on div "Janela de atendimento Grade de atendimento Capacidade Transportadoras Veículos …" at bounding box center [784, 391] width 1554 height 755
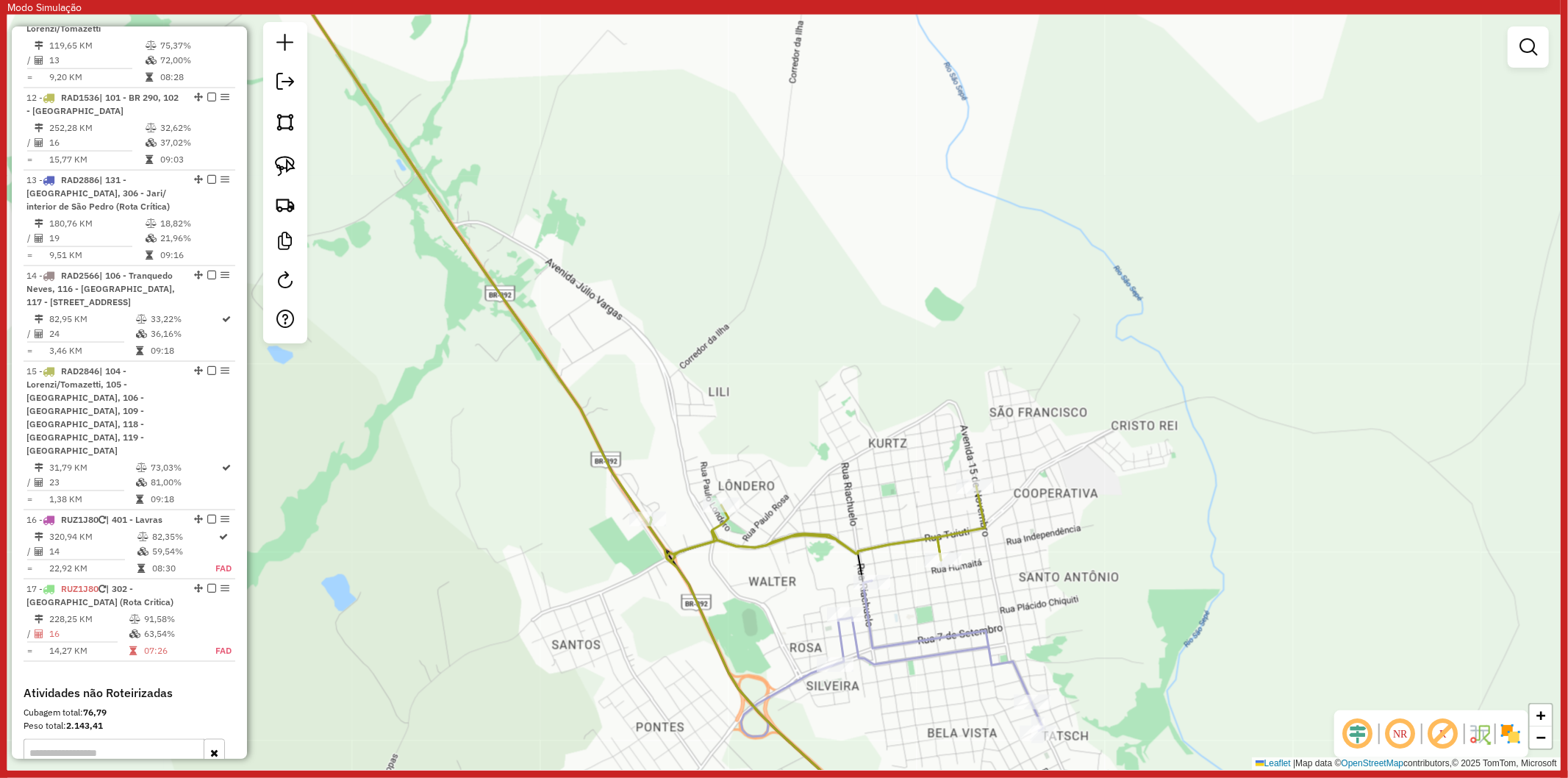
click at [866, 640] on icon at bounding box center [653, 338] width 781 height 798
select select "**********"
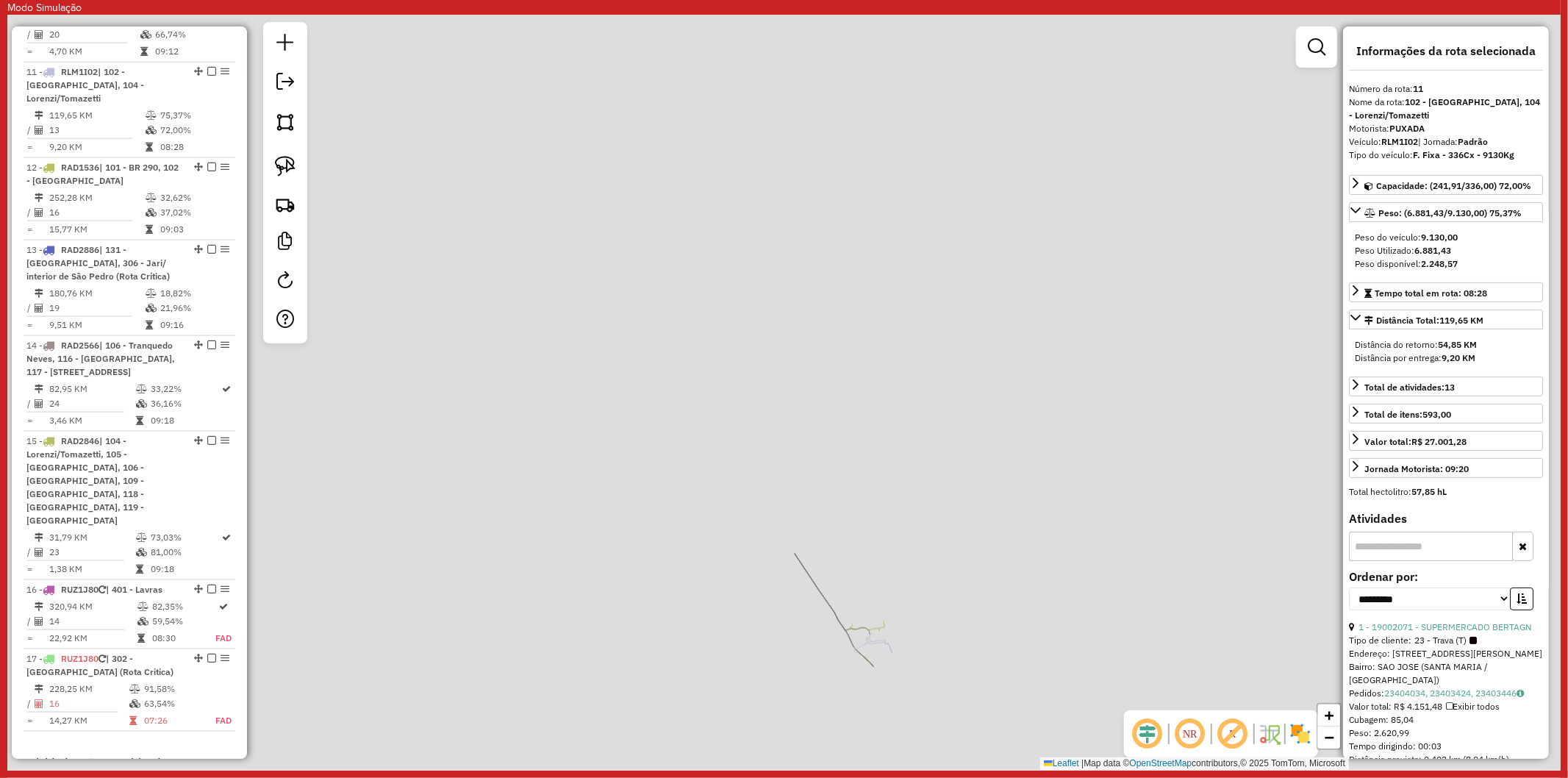
scroll to position [1617, 0]
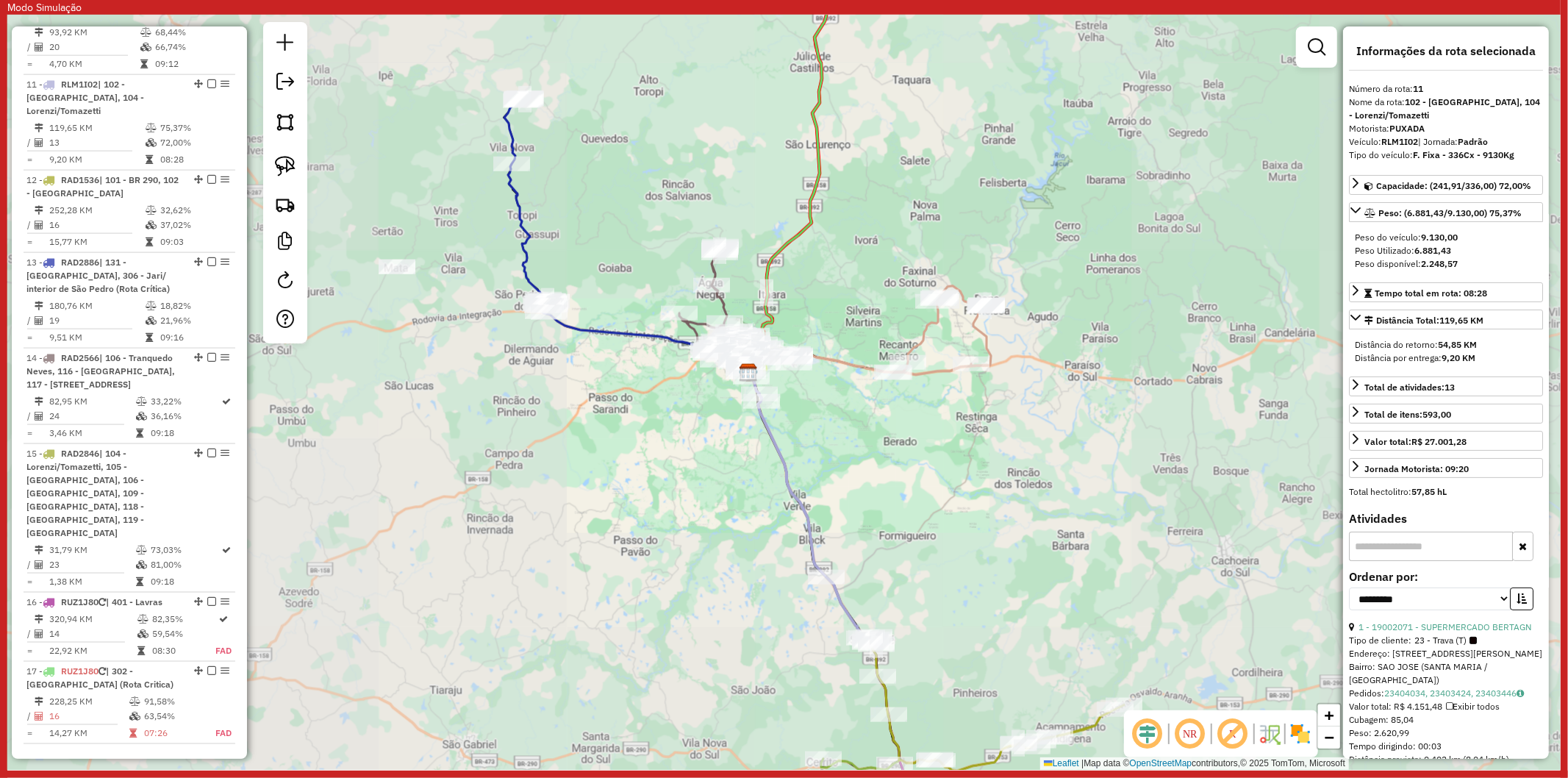
drag, startPoint x: 650, startPoint y: 429, endPoint x: 719, endPoint y: 636, distance: 218.2
click at [717, 636] on div "Janela de atendimento Grade de atendimento Capacidade Transportadoras Veículos …" at bounding box center [784, 391] width 1554 height 755
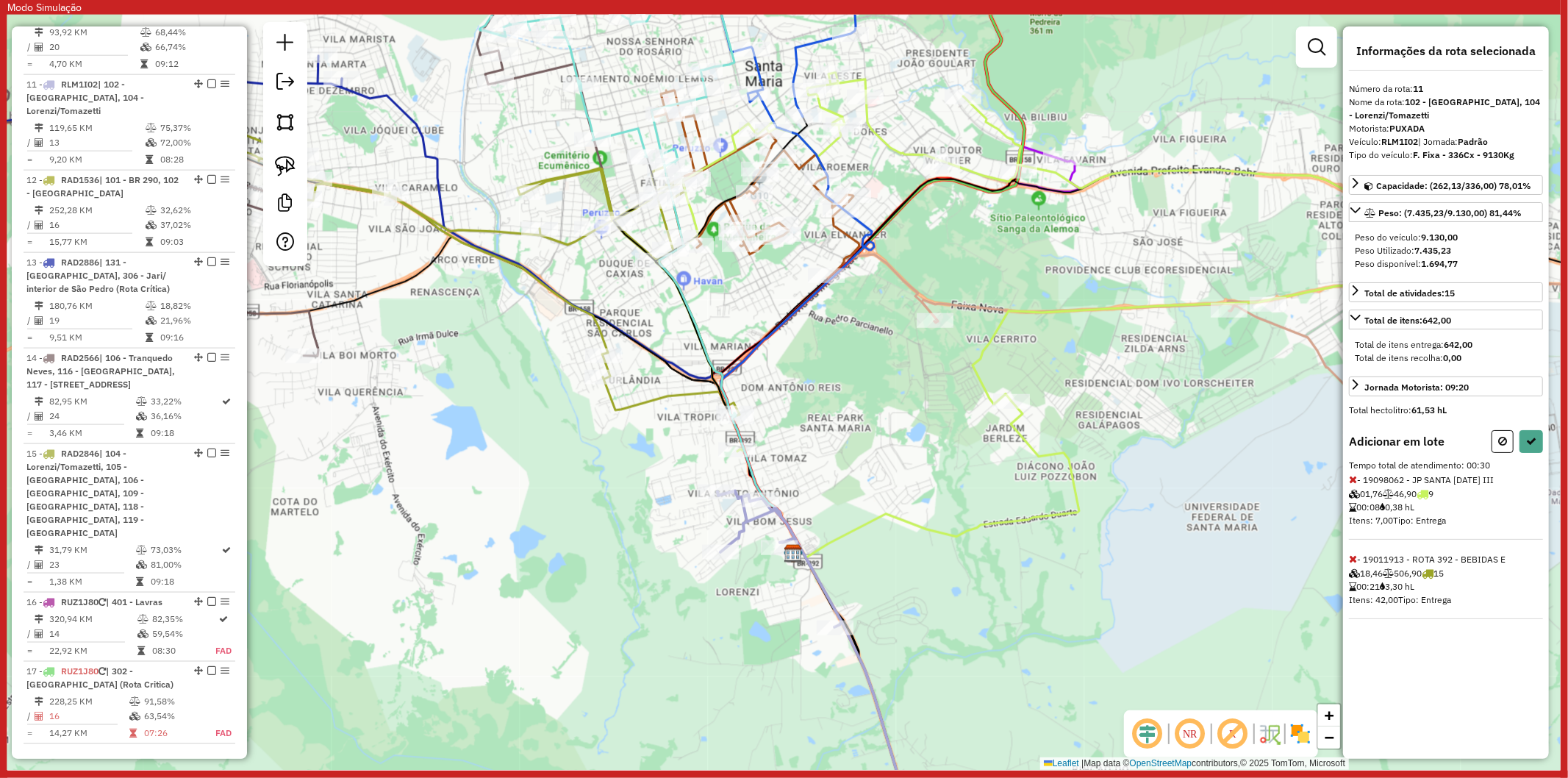
click at [725, 400] on icon at bounding box center [608, 177] width 256 height 476
click at [1527, 443] on icon at bounding box center [1531, 441] width 11 height 11
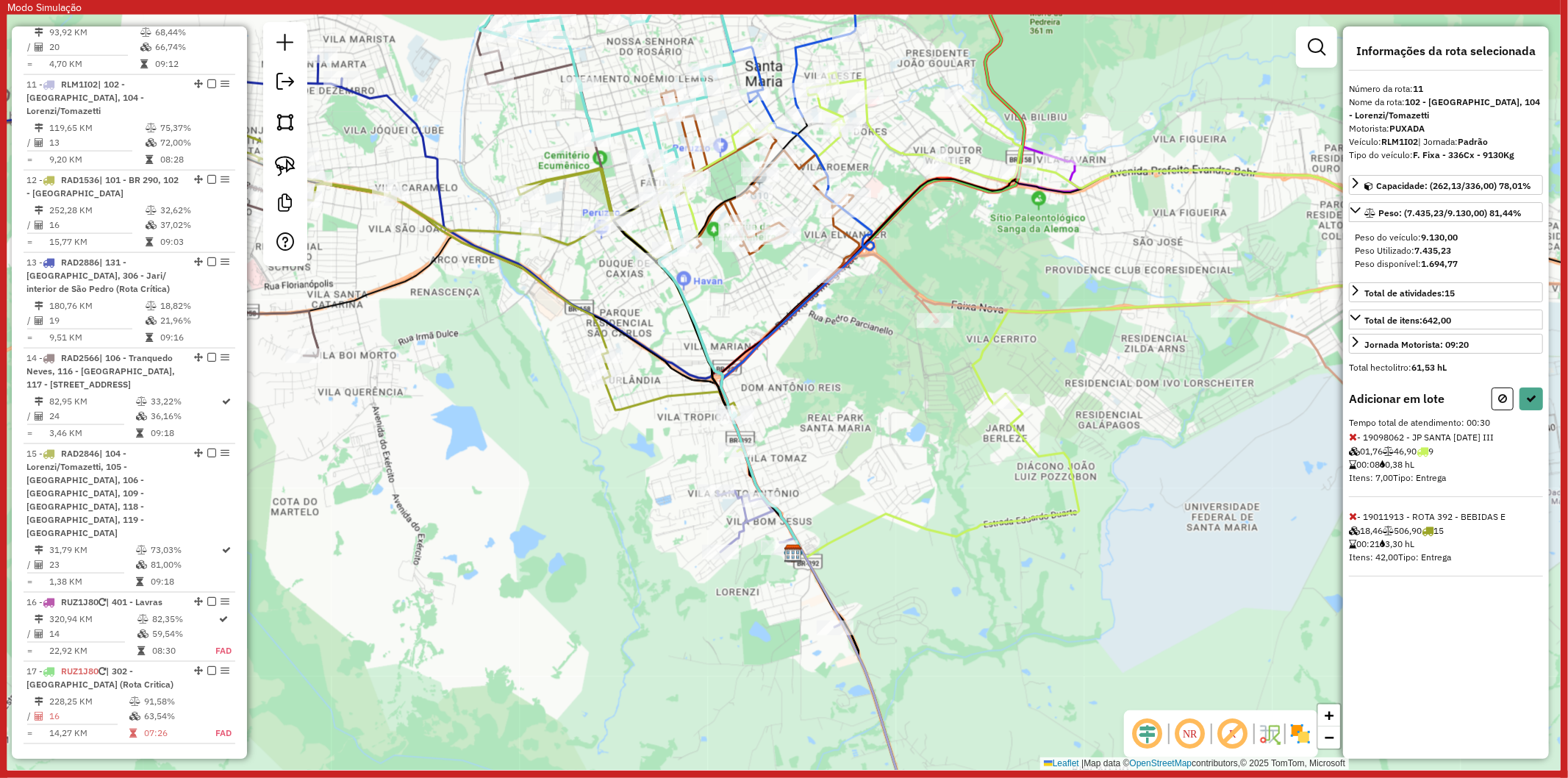
select select "**********"
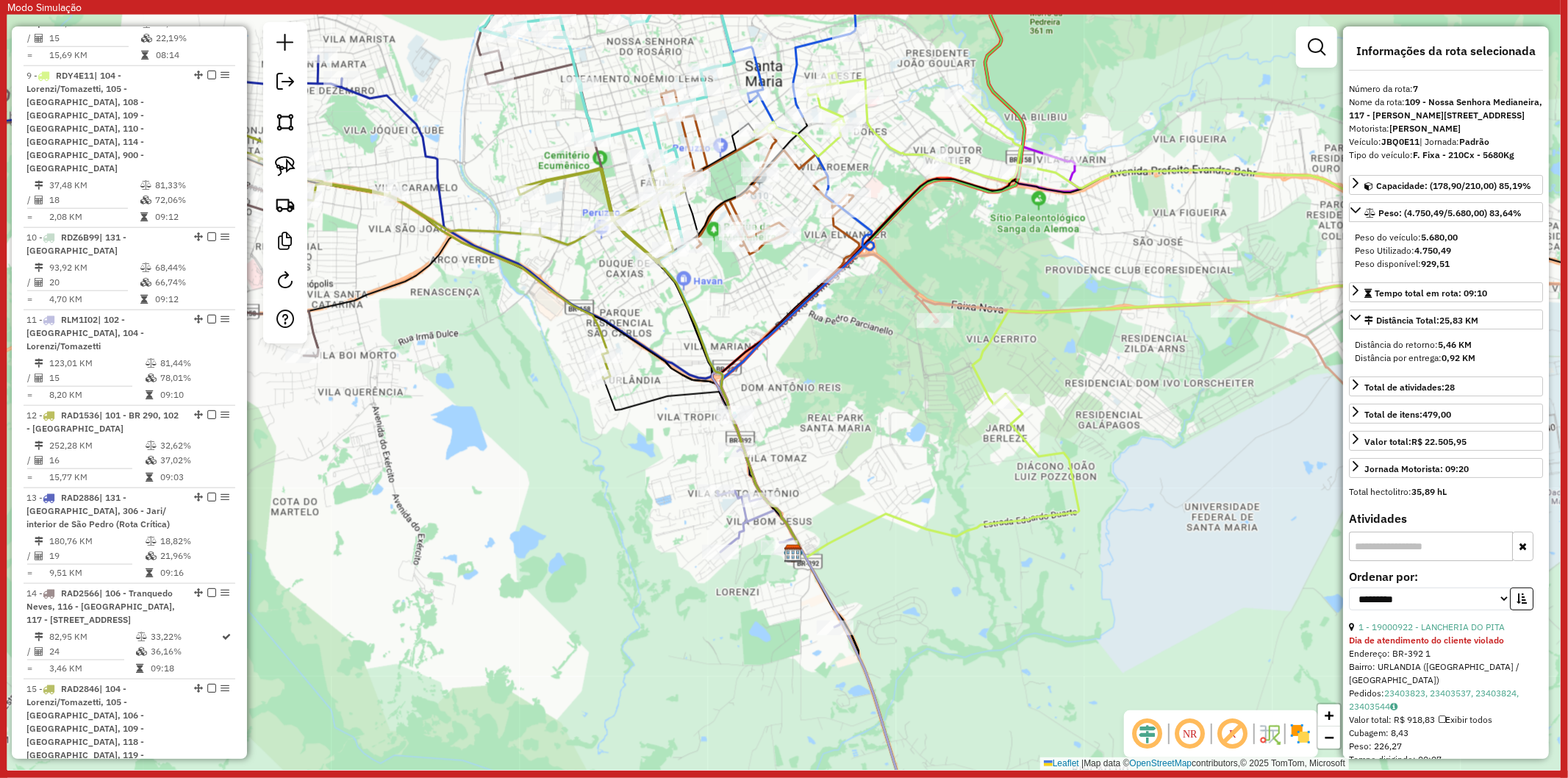
scroll to position [1222, 0]
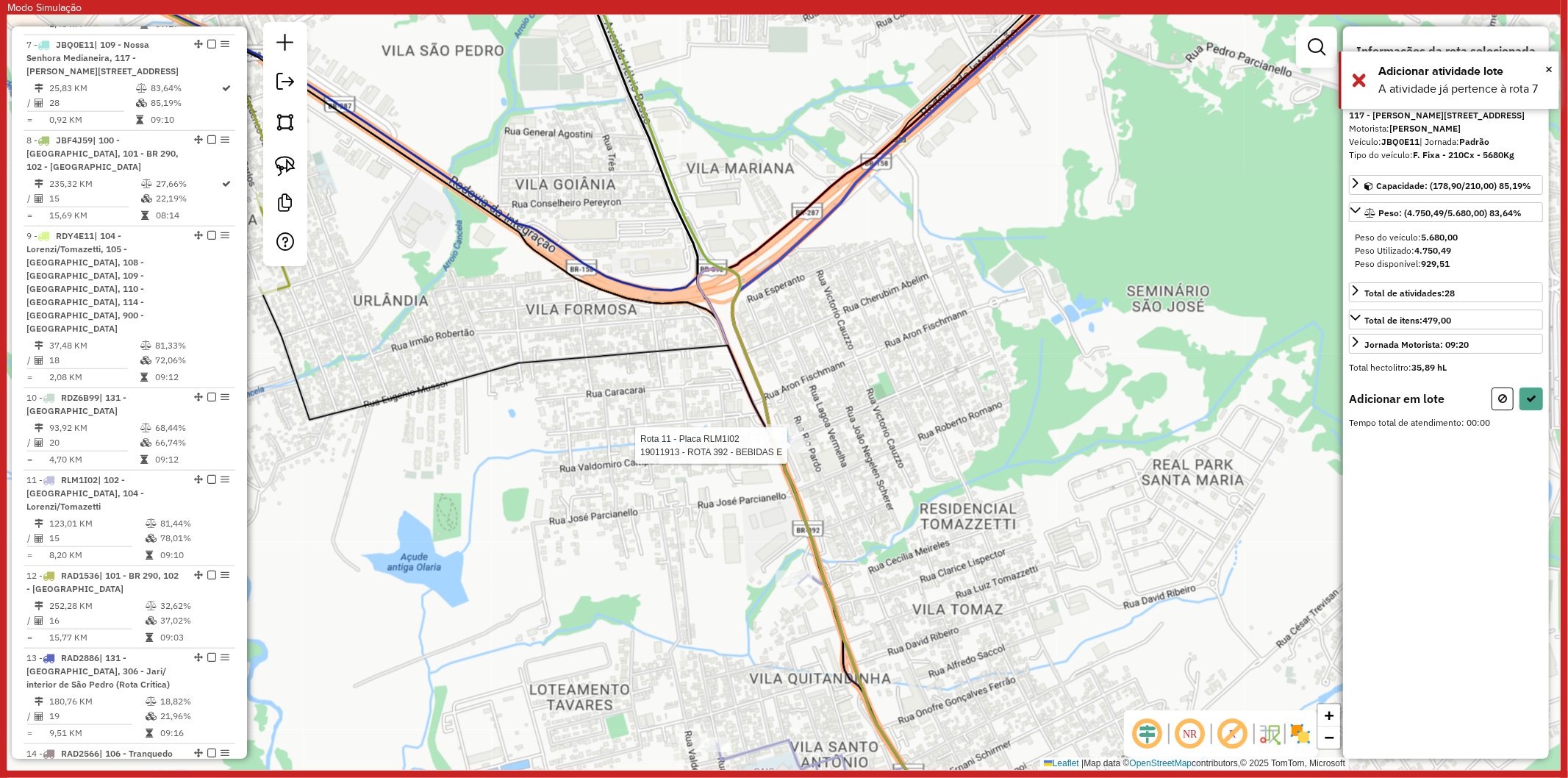
select select "**********"
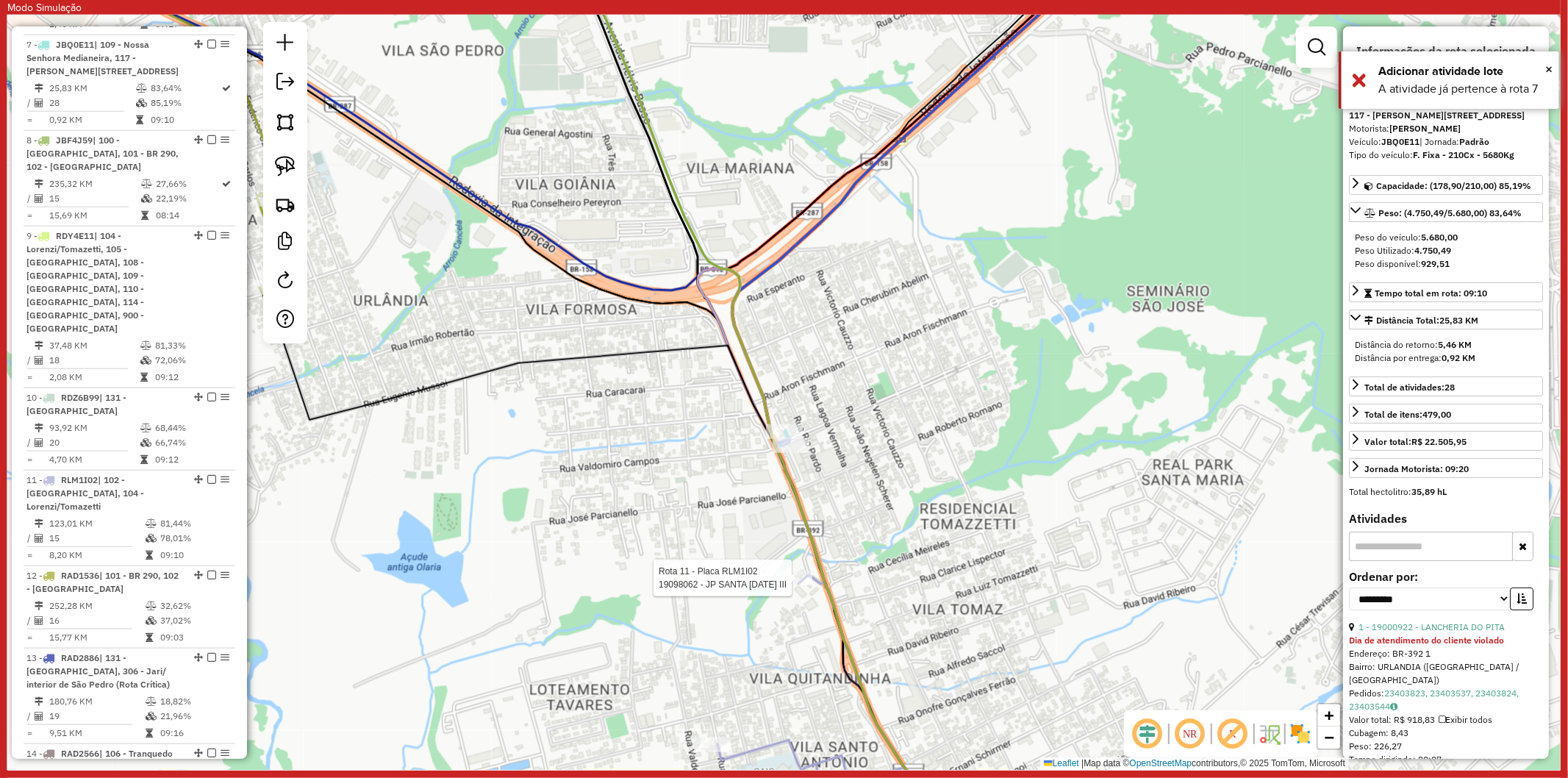
click at [811, 585] on div at bounding box center [793, 578] width 37 height 14
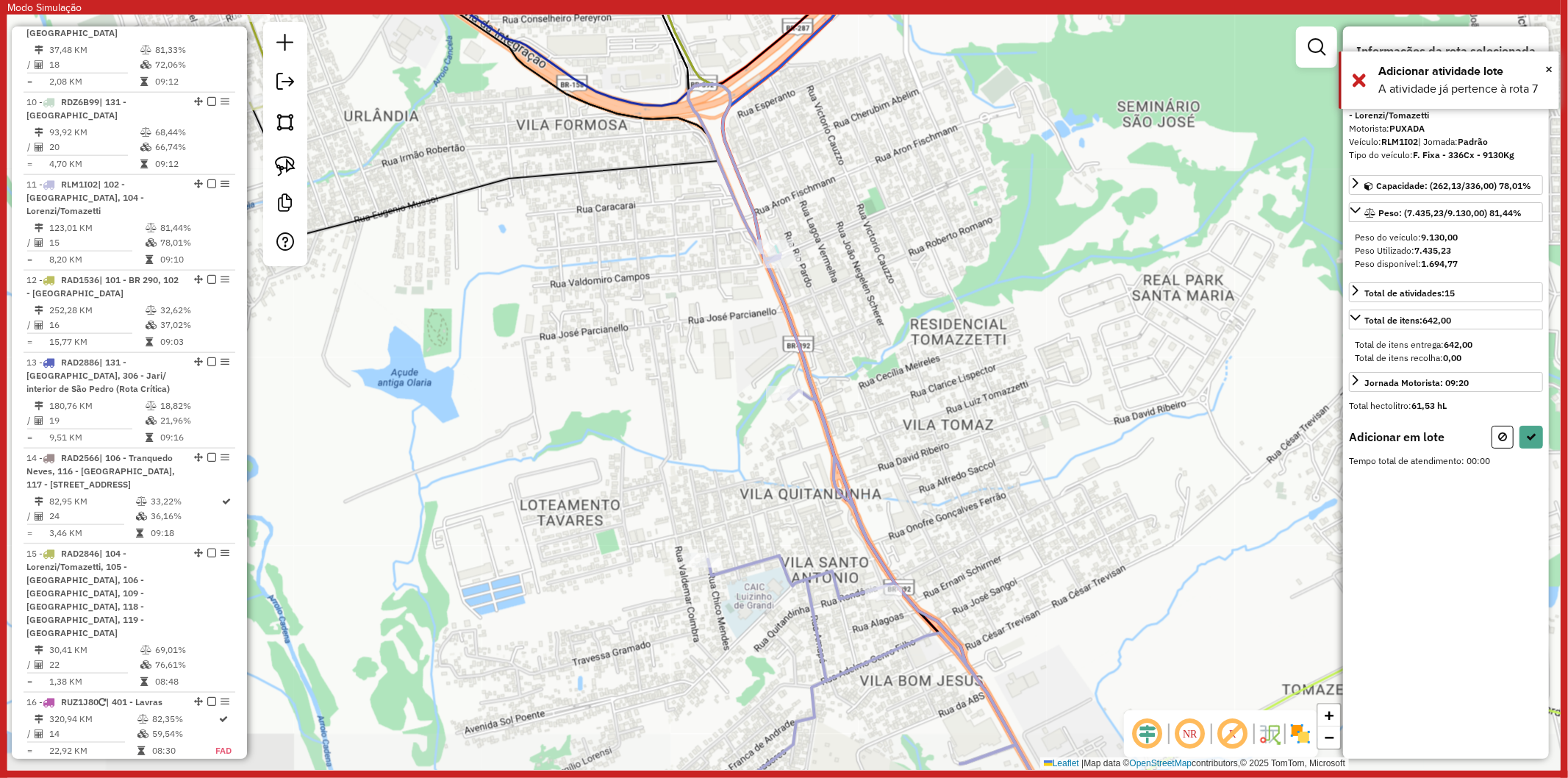
scroll to position [1617, 0]
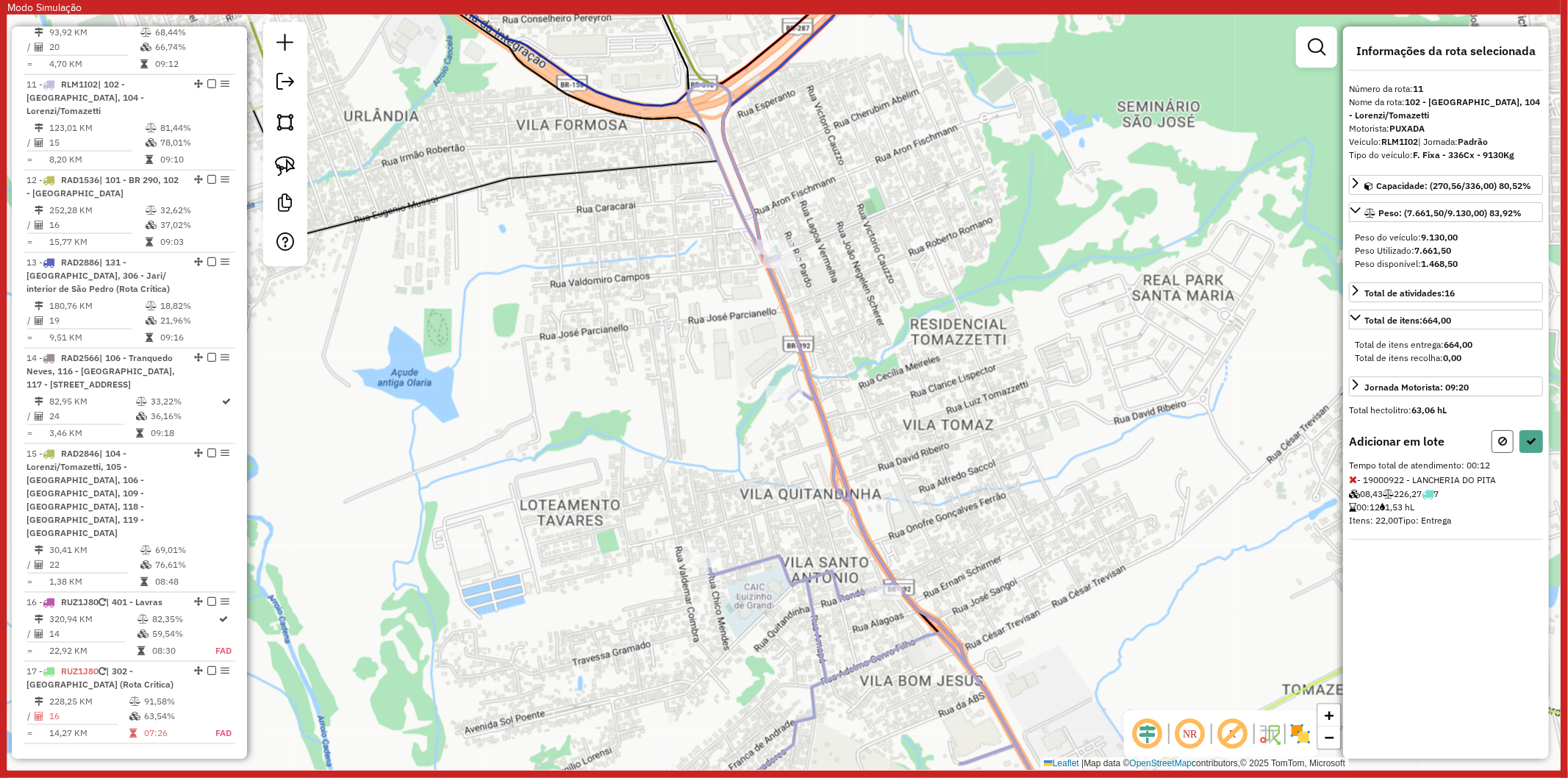
click at [1501, 442] on icon at bounding box center [1503, 441] width 9 height 11
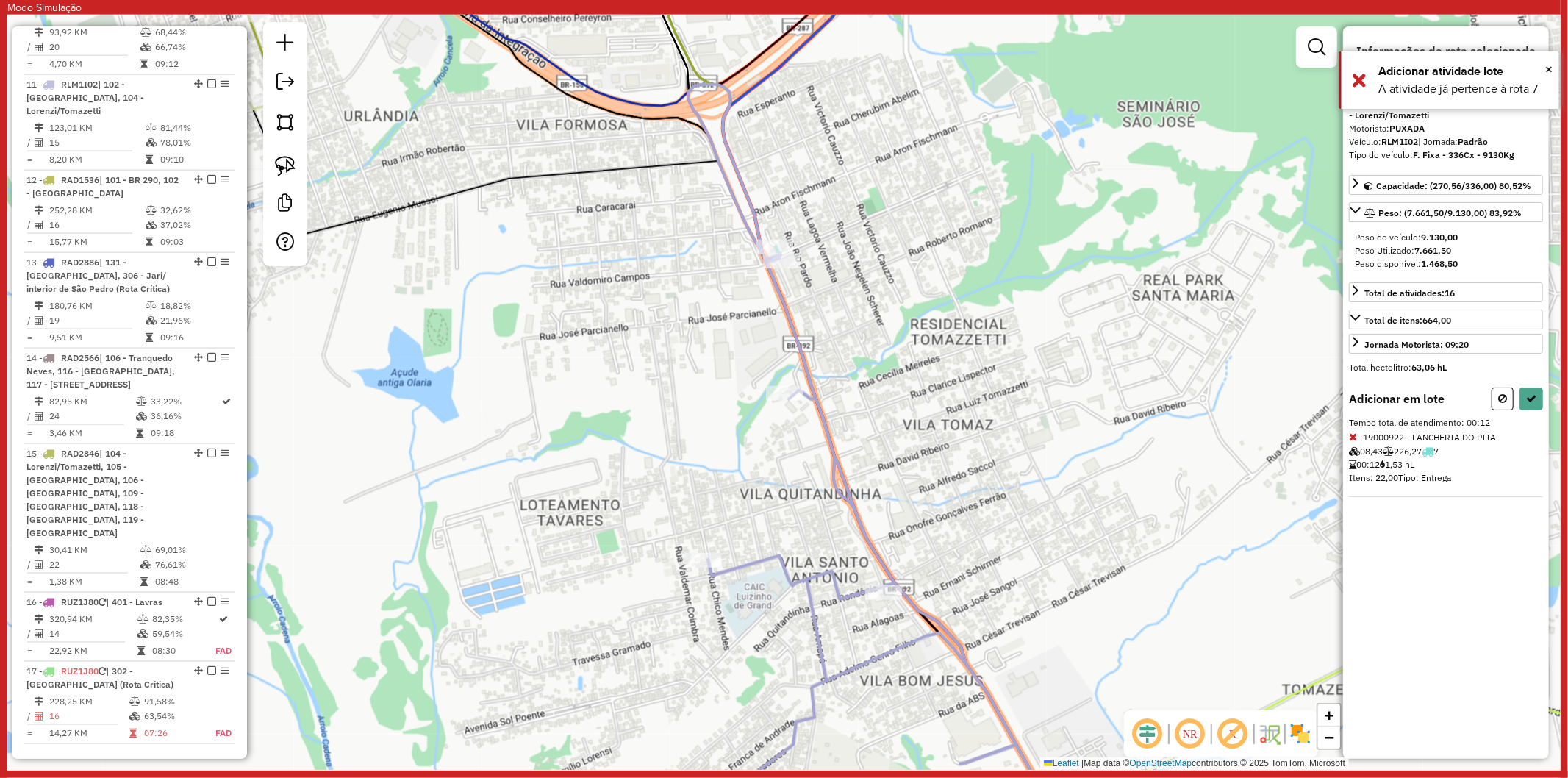
select select "**********"
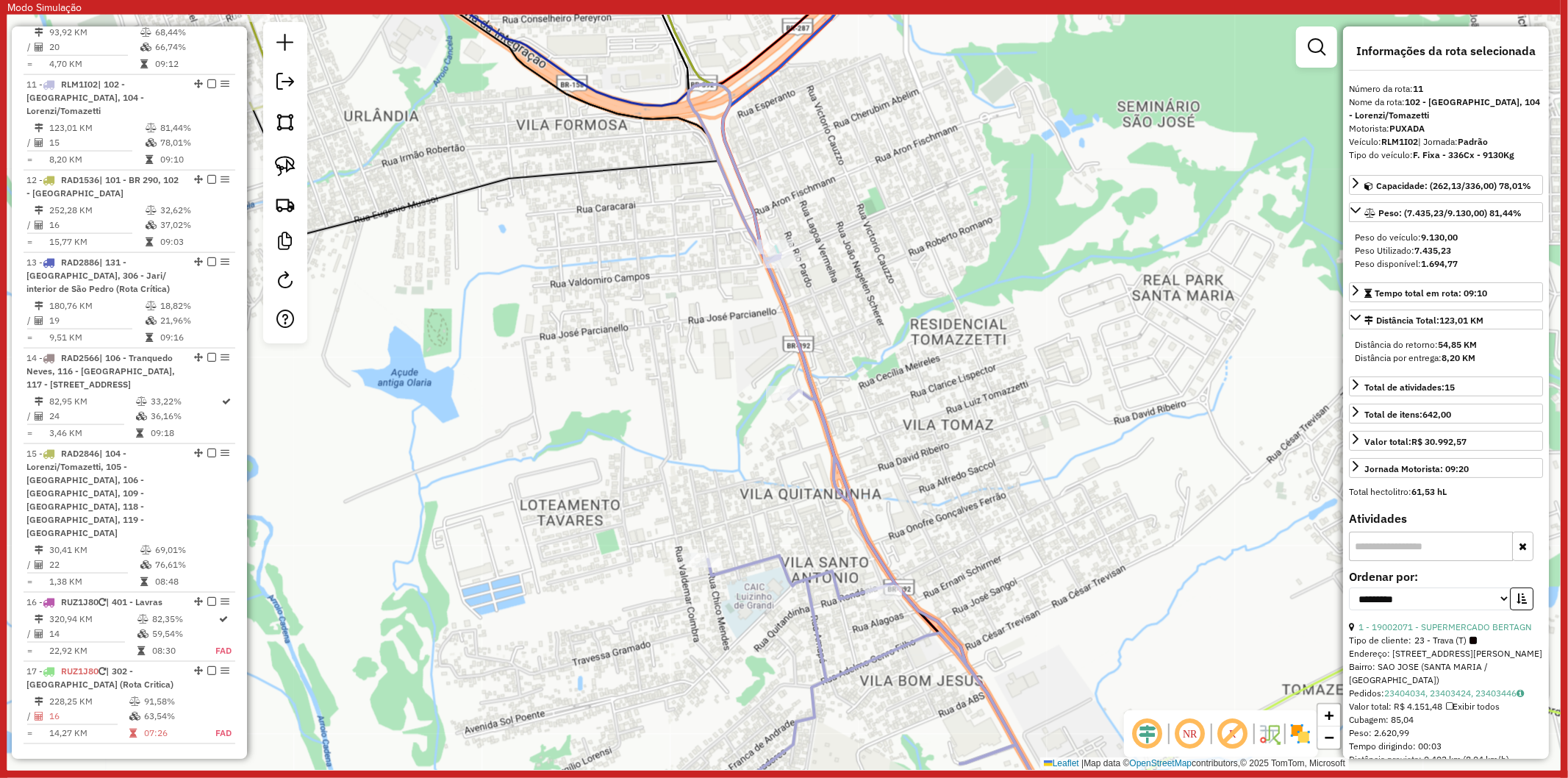
click at [765, 564] on icon at bounding box center [880, 465] width 384 height 762
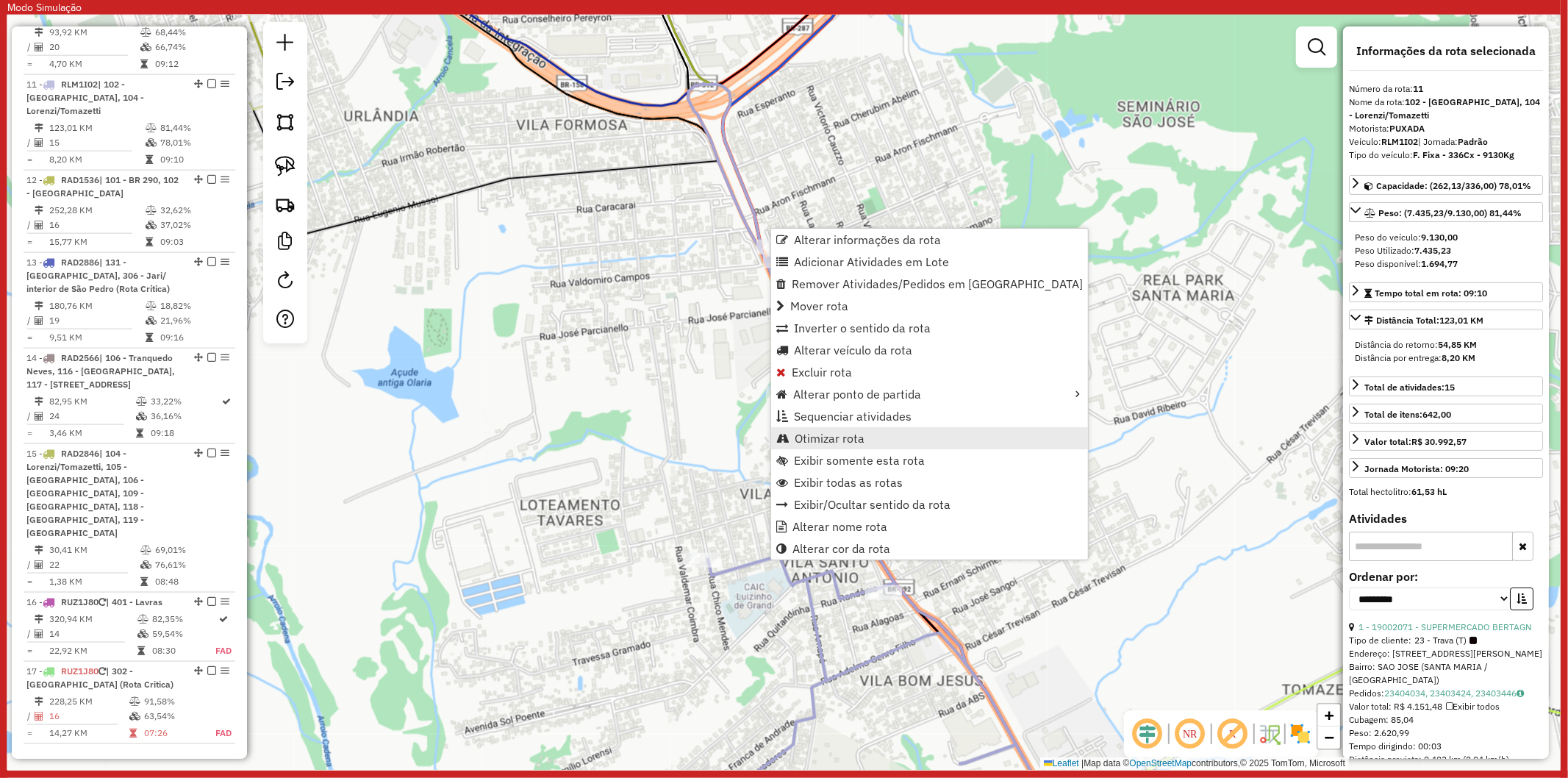
click at [853, 446] on link "Otimizar rota" at bounding box center [929, 438] width 317 height 22
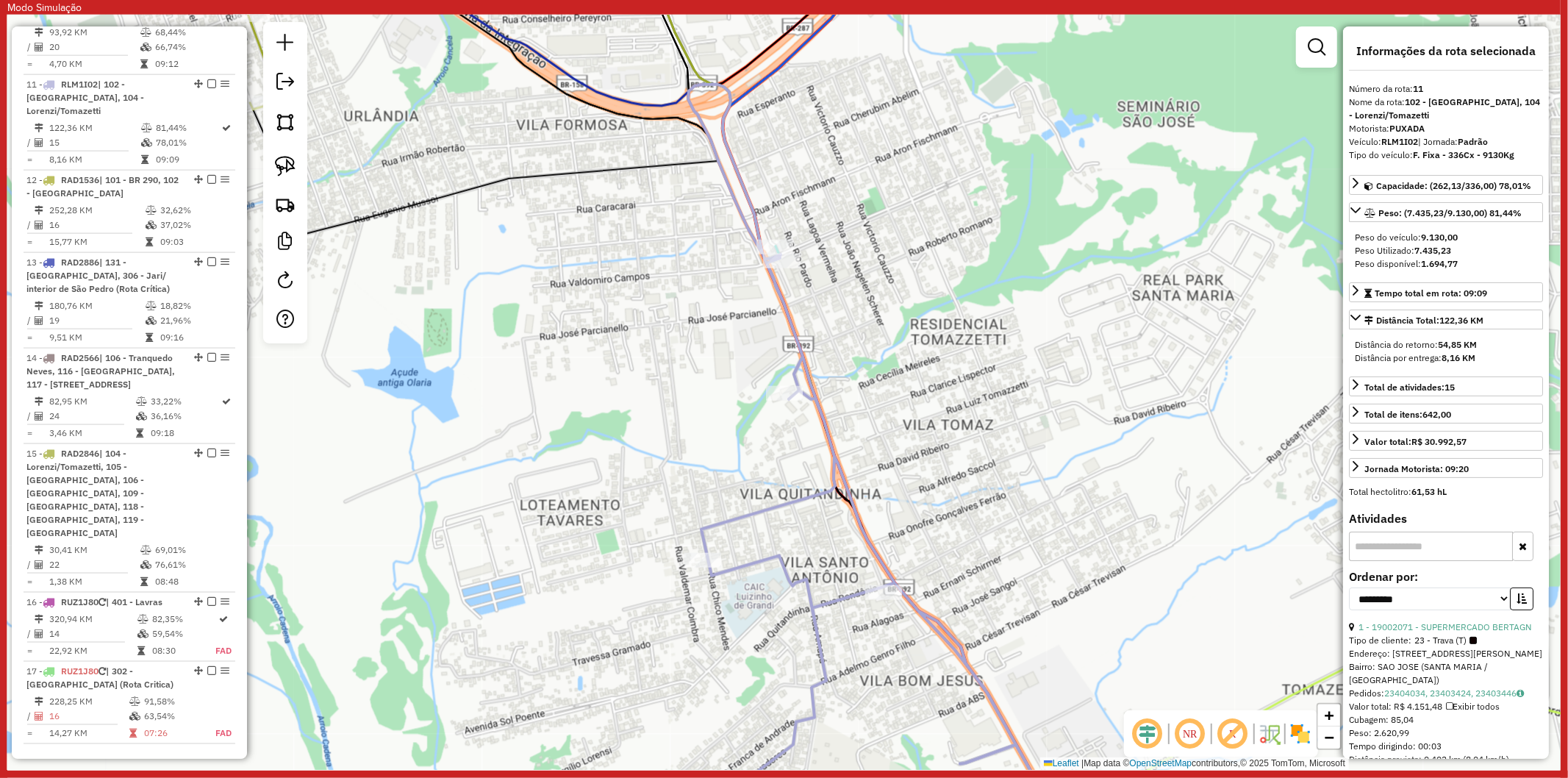
click at [783, 566] on icon at bounding box center [880, 465] width 384 height 762
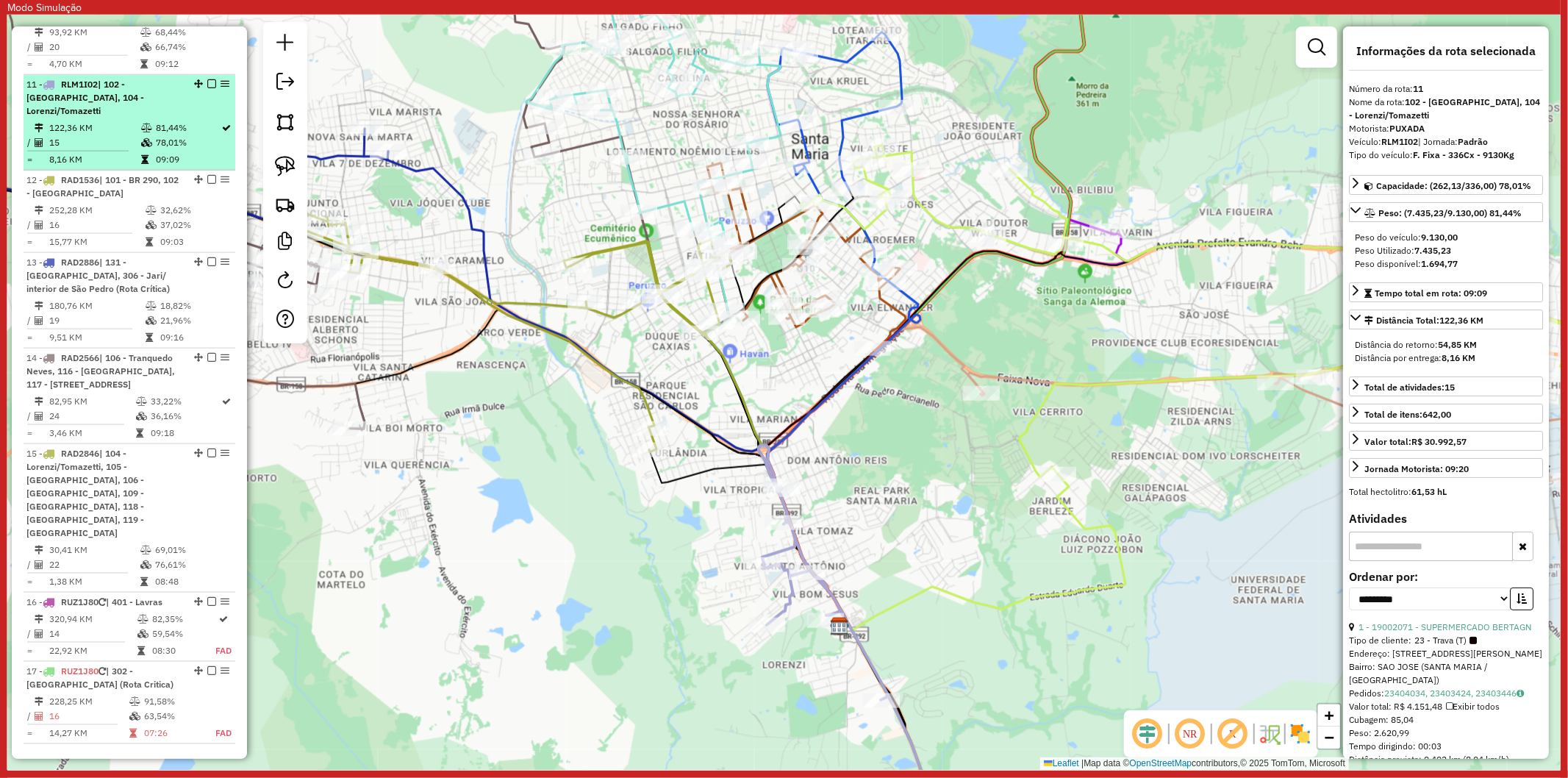
click at [207, 79] on em at bounding box center [212, 84] width 9 height 9
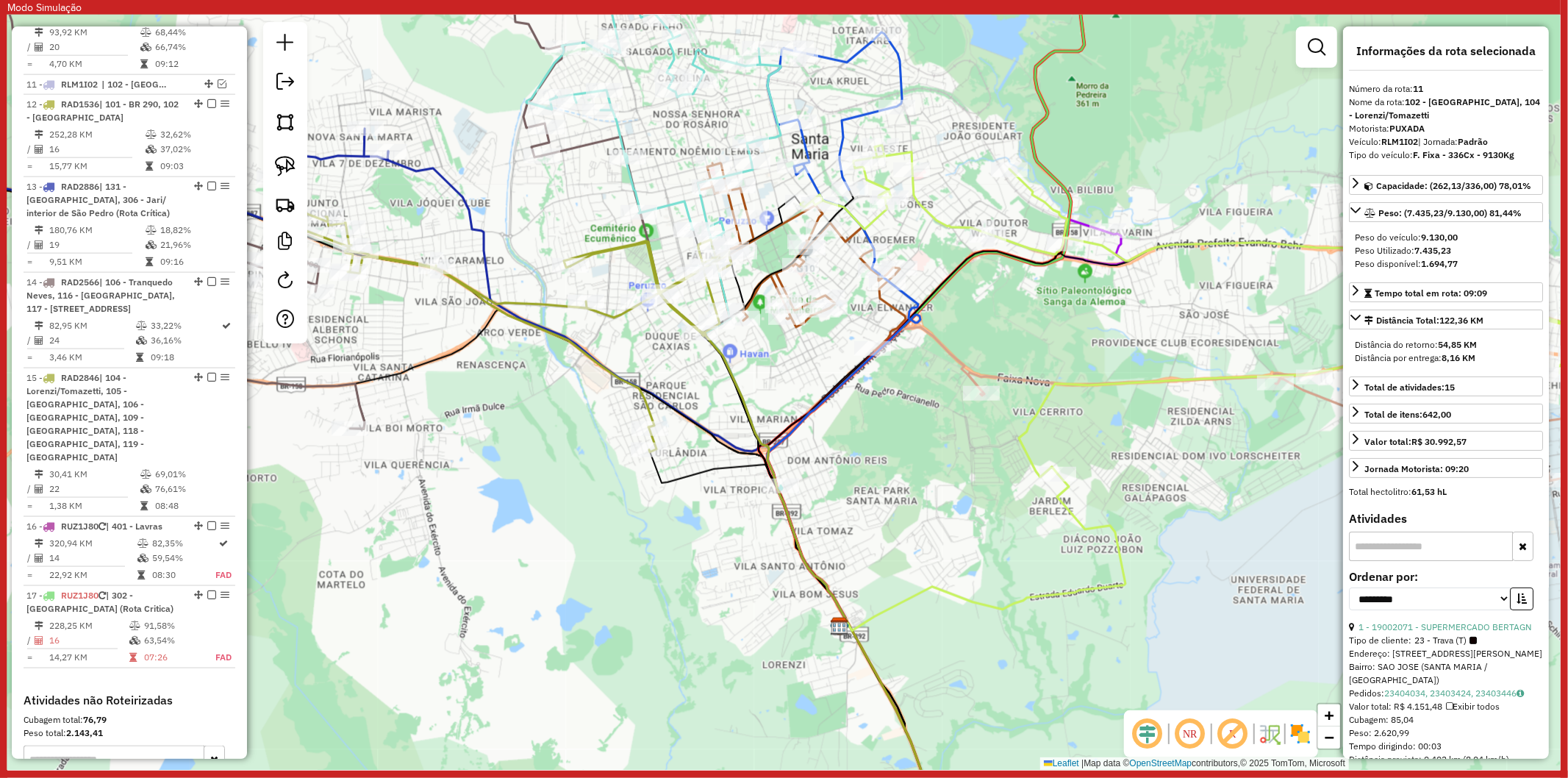
scroll to position [1554, 0]
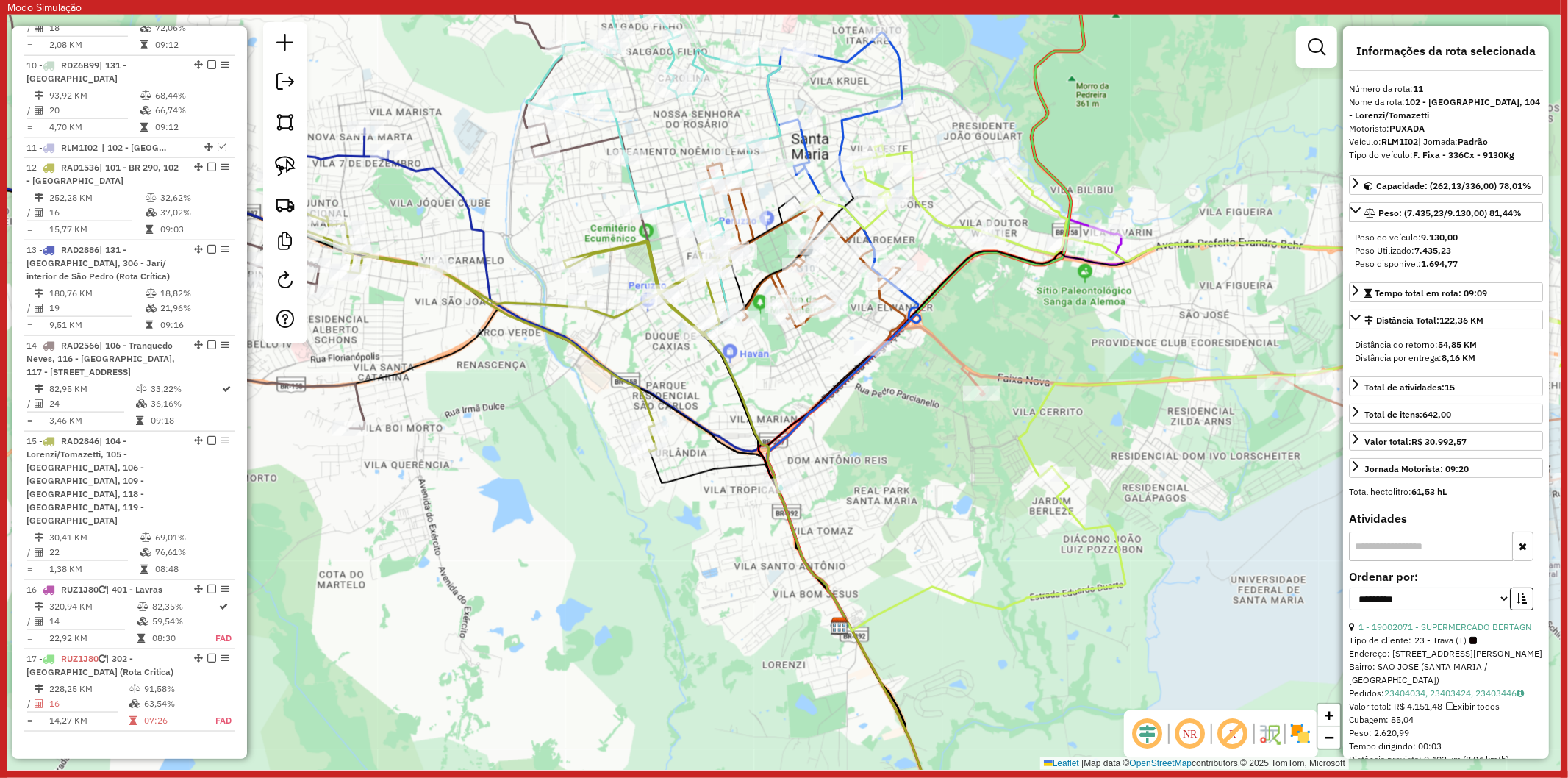
click at [640, 405] on icon at bounding box center [501, 314] width 458 height 274
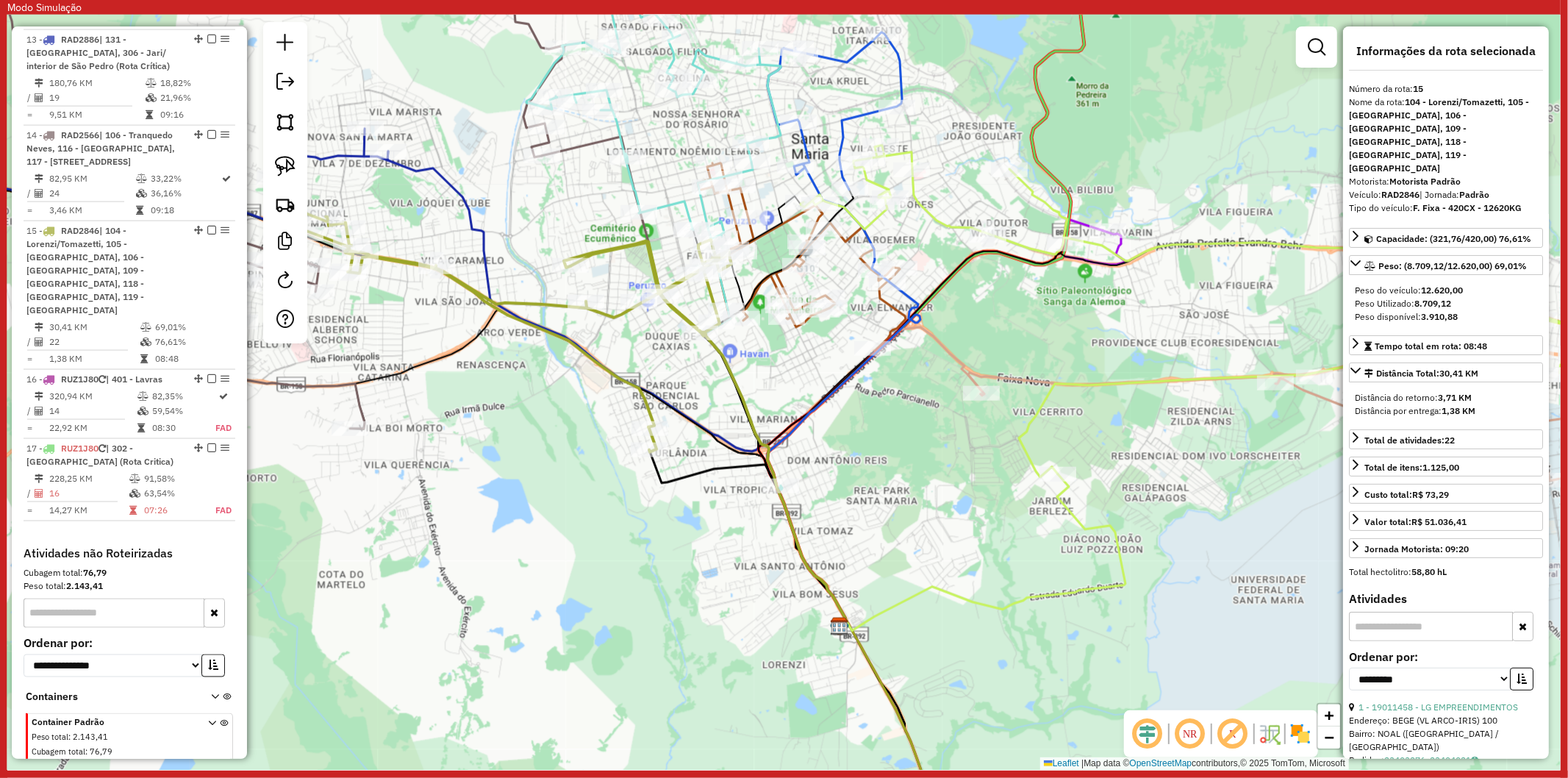
scroll to position [1820, 0]
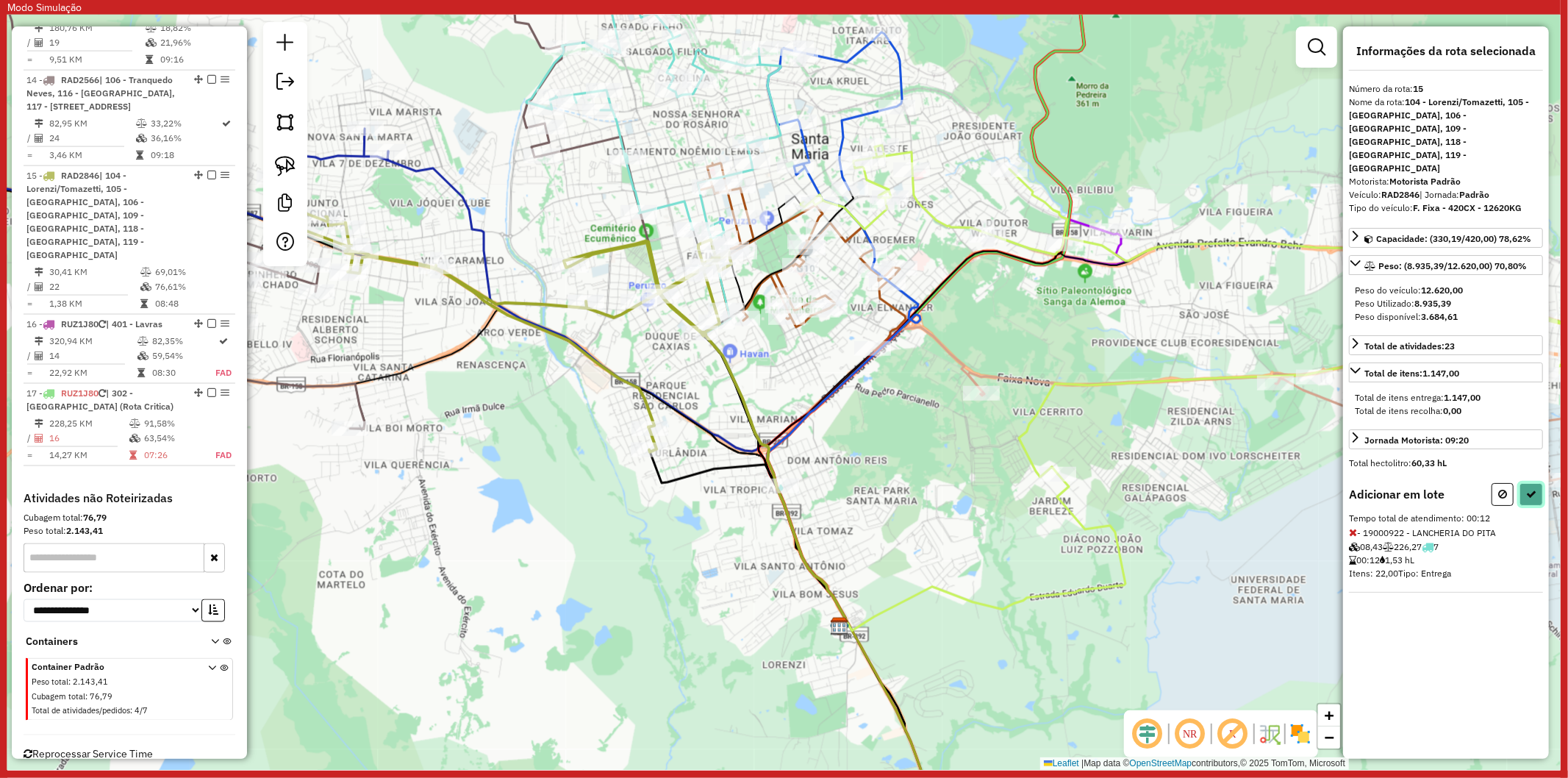
click at [1537, 489] on icon at bounding box center [1531, 494] width 11 height 11
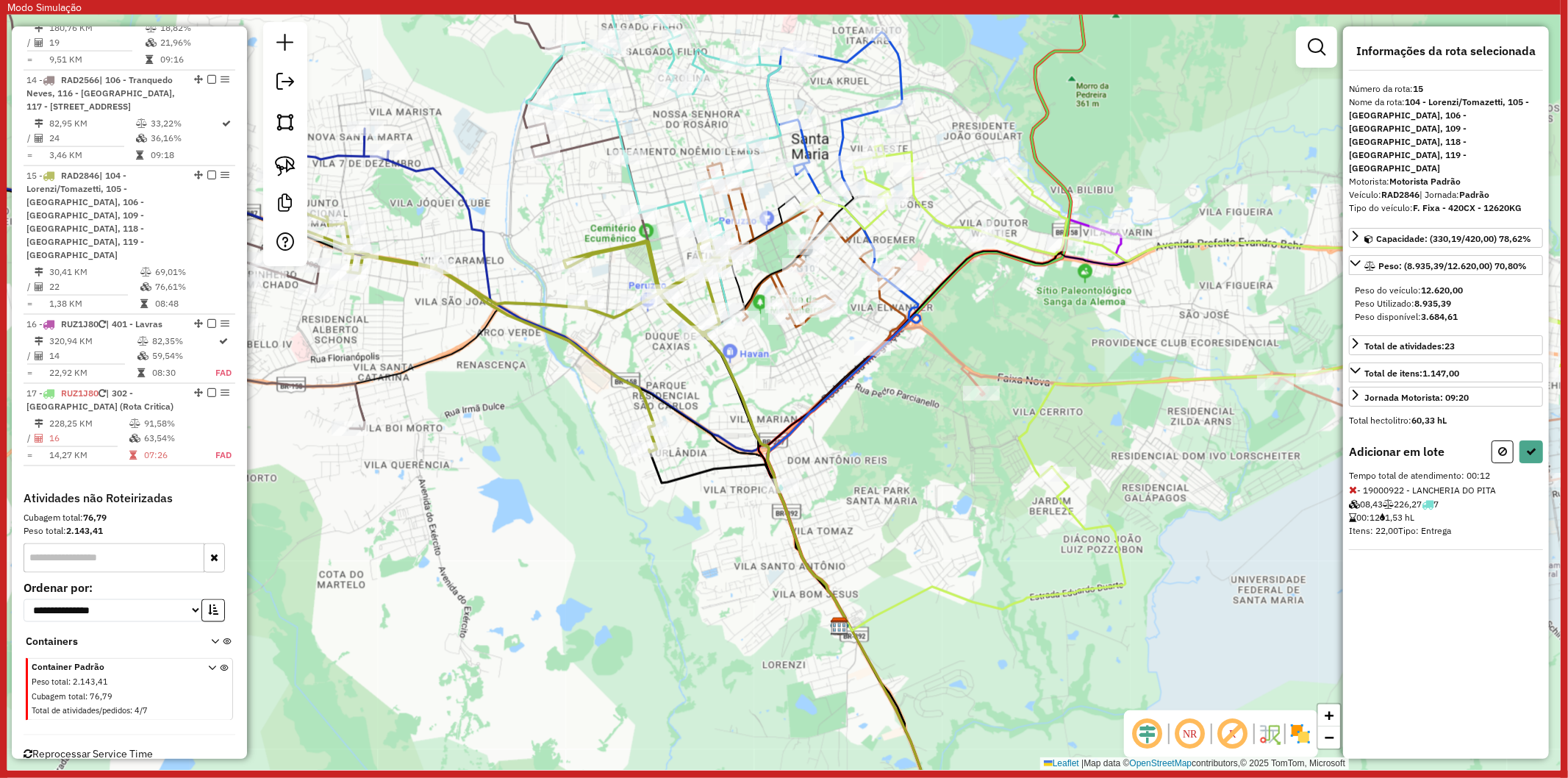
select select "**********"
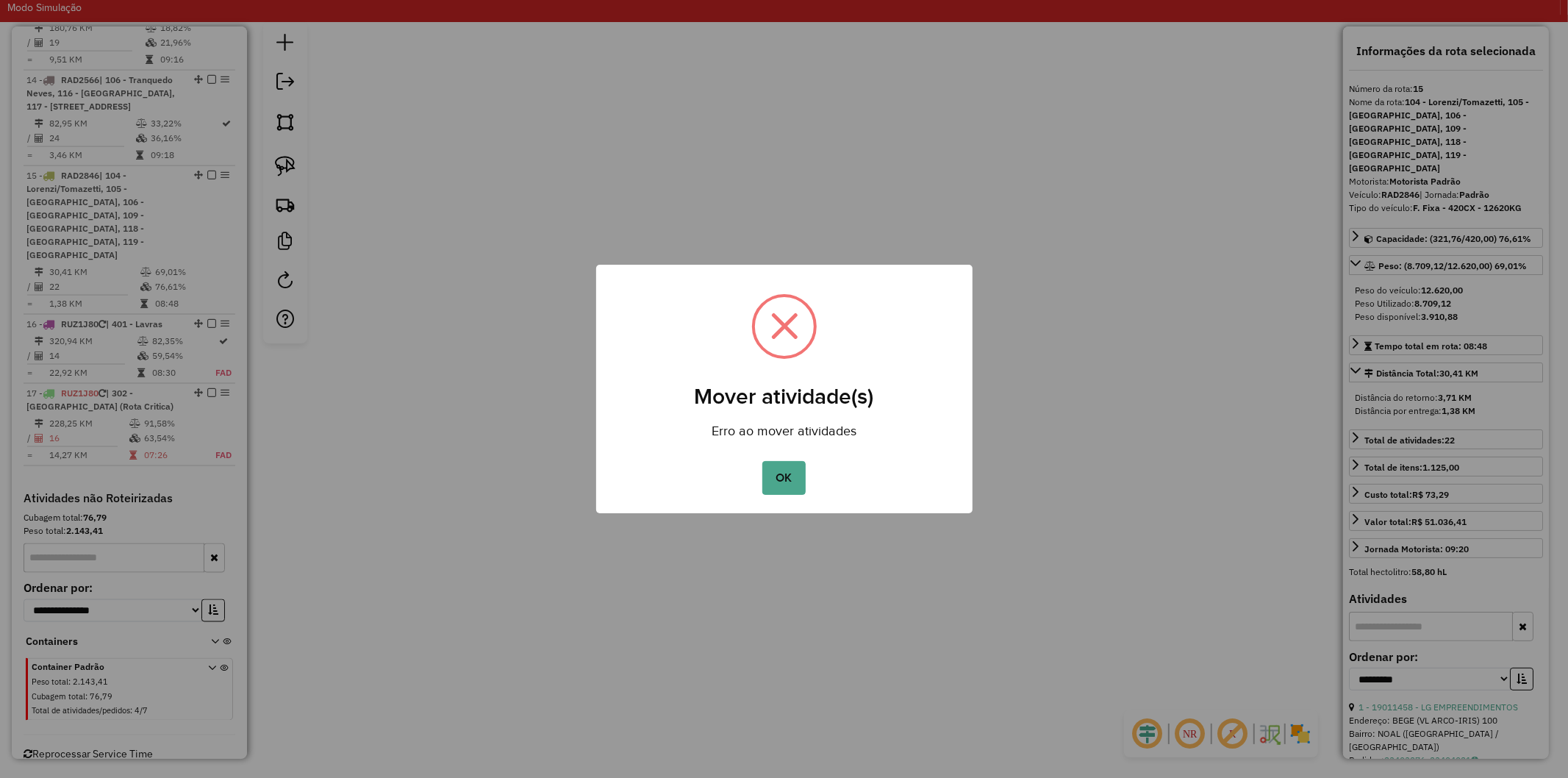
drag, startPoint x: 770, startPoint y: 475, endPoint x: 816, endPoint y: 537, distance: 77.2
click at [773, 476] on button "OK" at bounding box center [784, 478] width 44 height 34
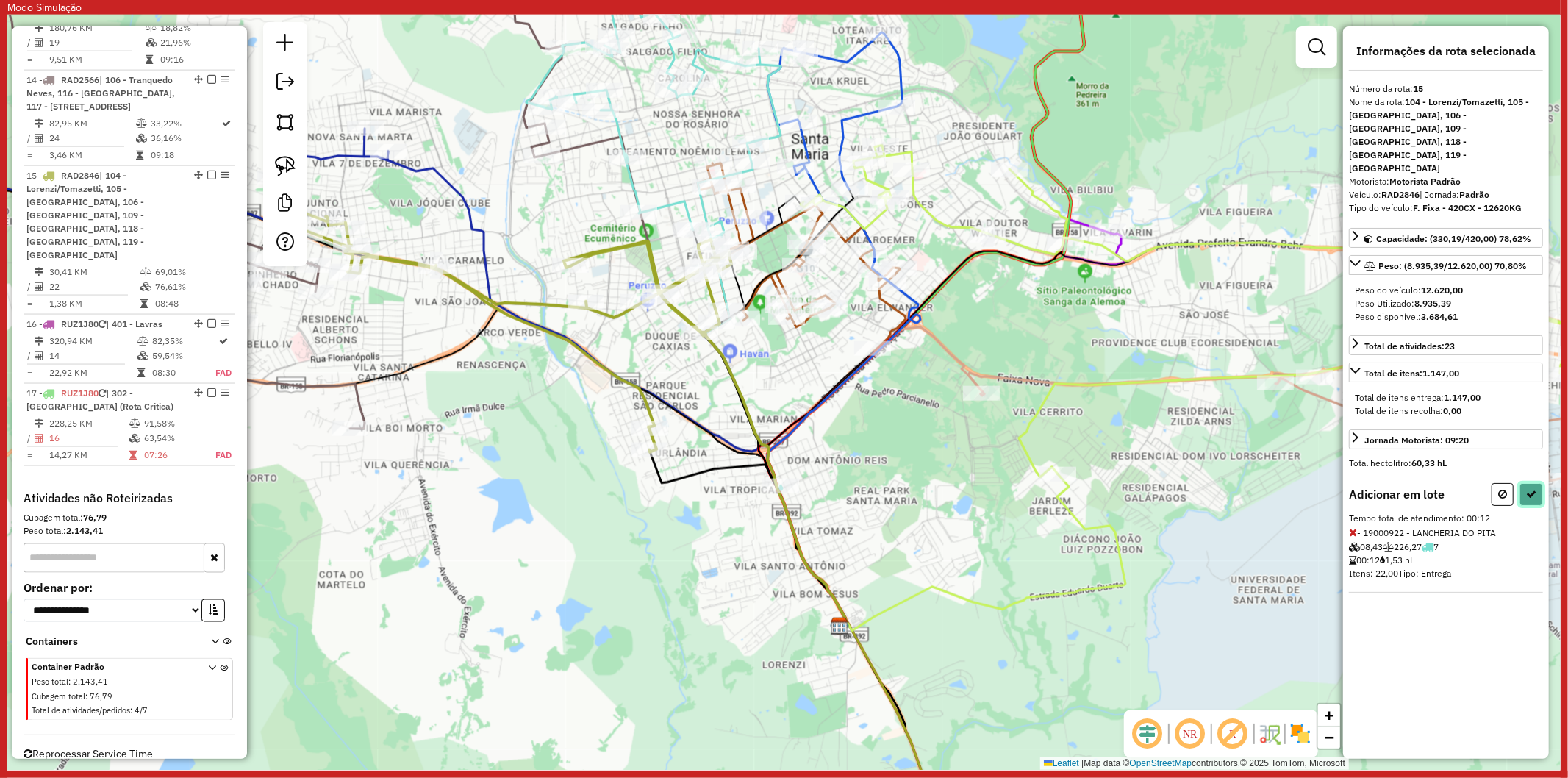
click at [1533, 483] on button at bounding box center [1531, 495] width 23 height 23
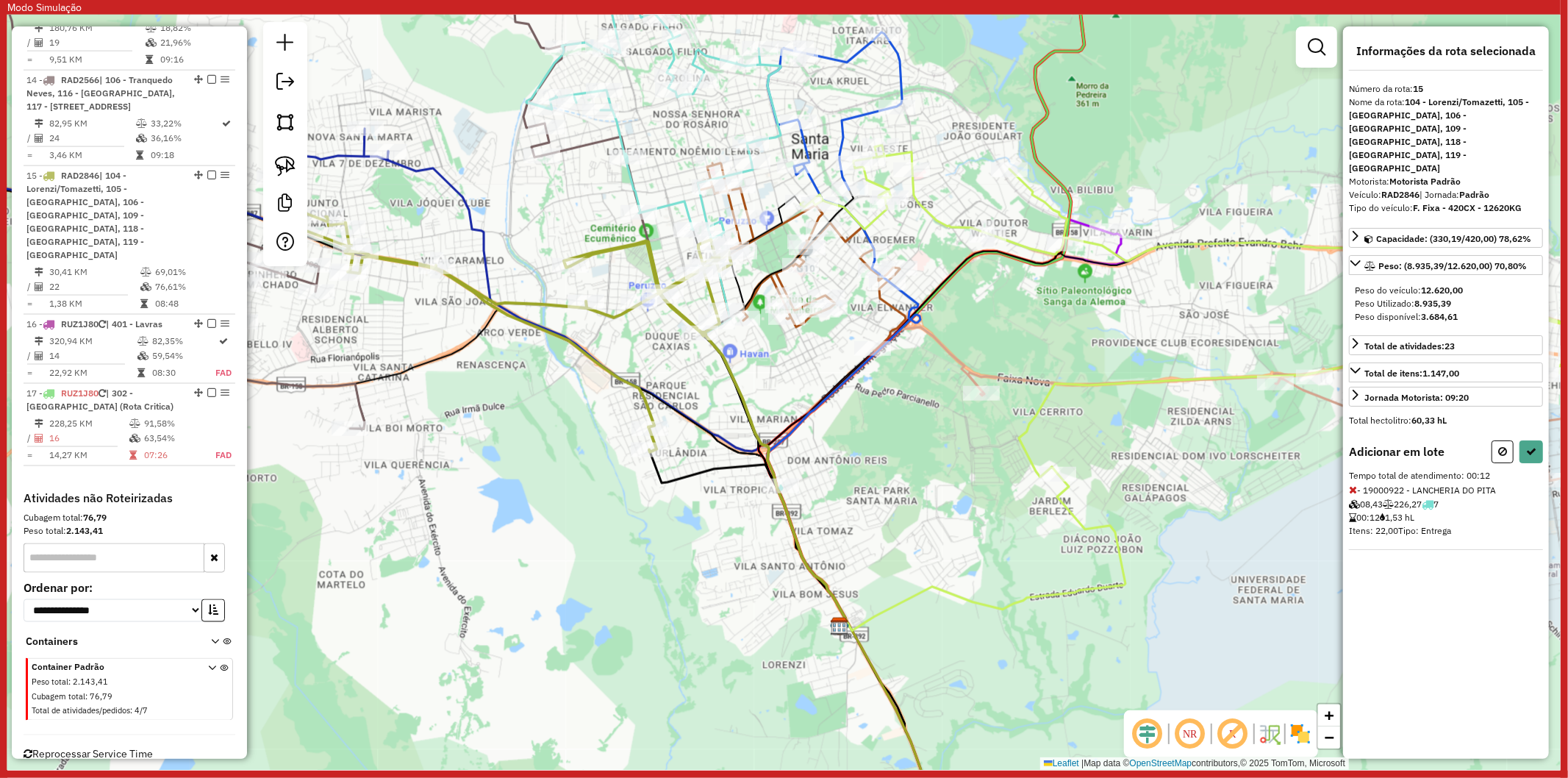
select select "**********"
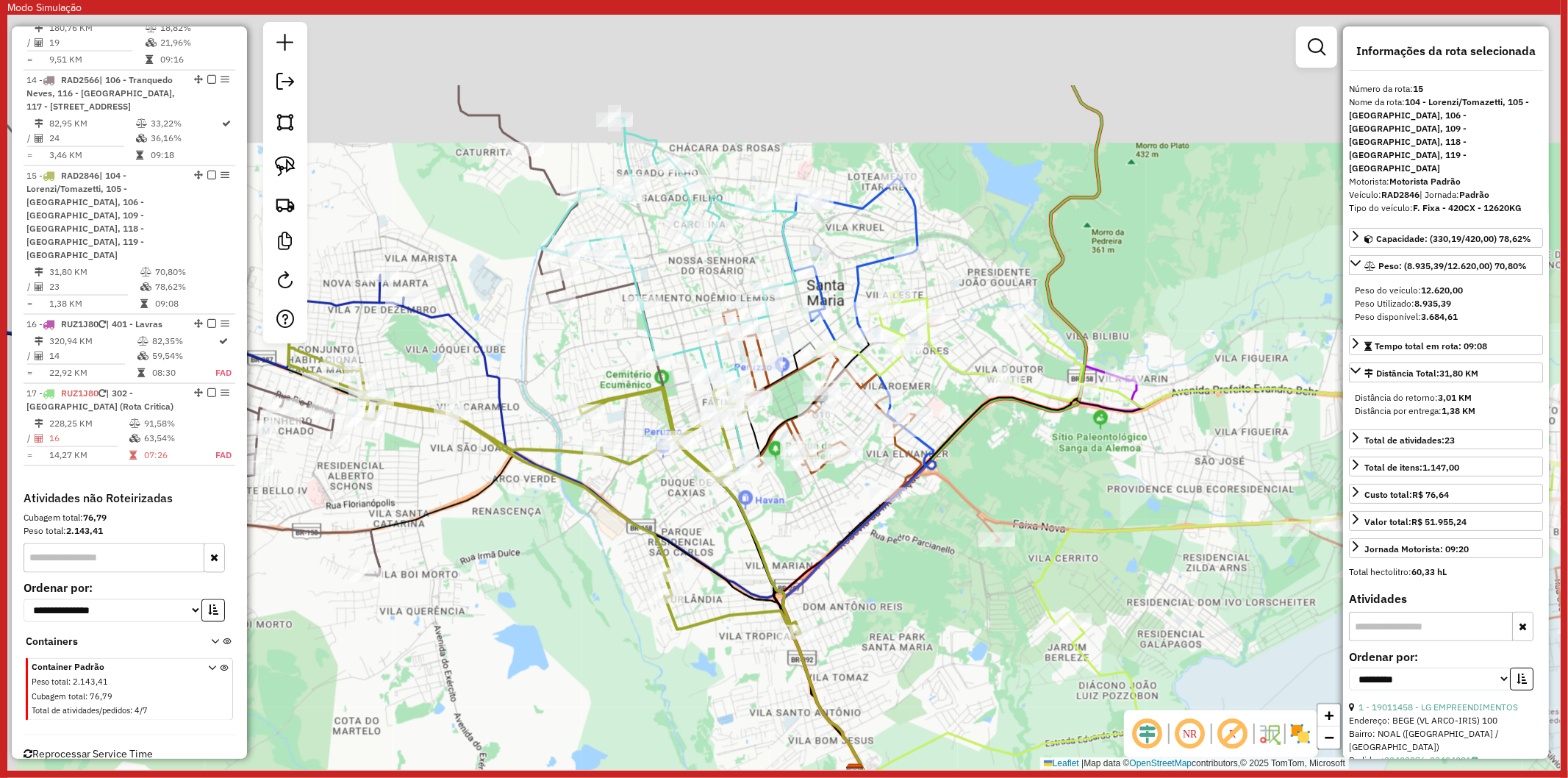
drag, startPoint x: 778, startPoint y: 443, endPoint x: 783, endPoint y: 554, distance: 111.1
click at [783, 554] on div "Janela de atendimento Grade de atendimento Capacidade Transportadoras Veículos …" at bounding box center [784, 391] width 1554 height 755
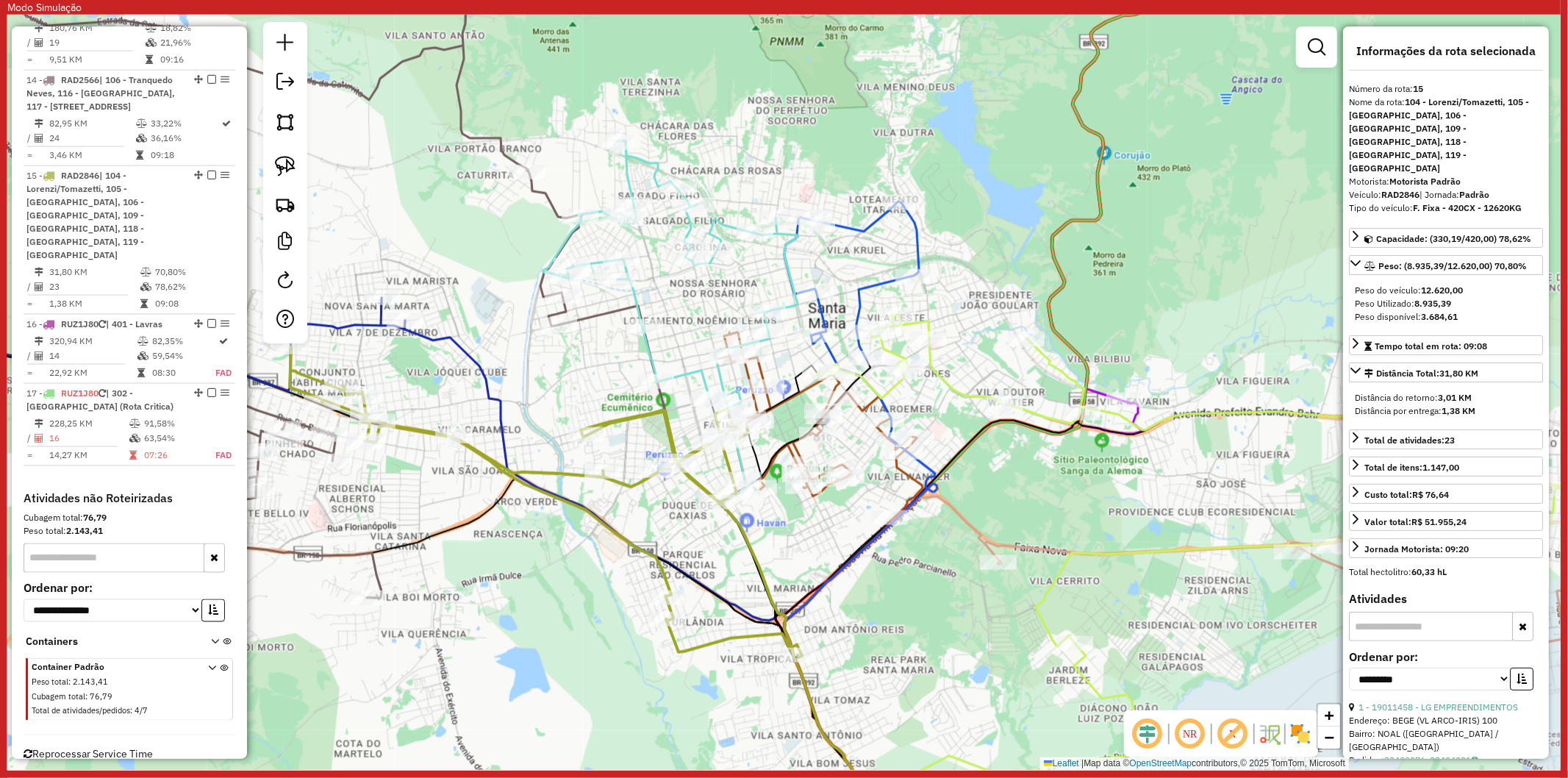
click at [583, 321] on icon at bounding box center [710, 550] width 304 height 489
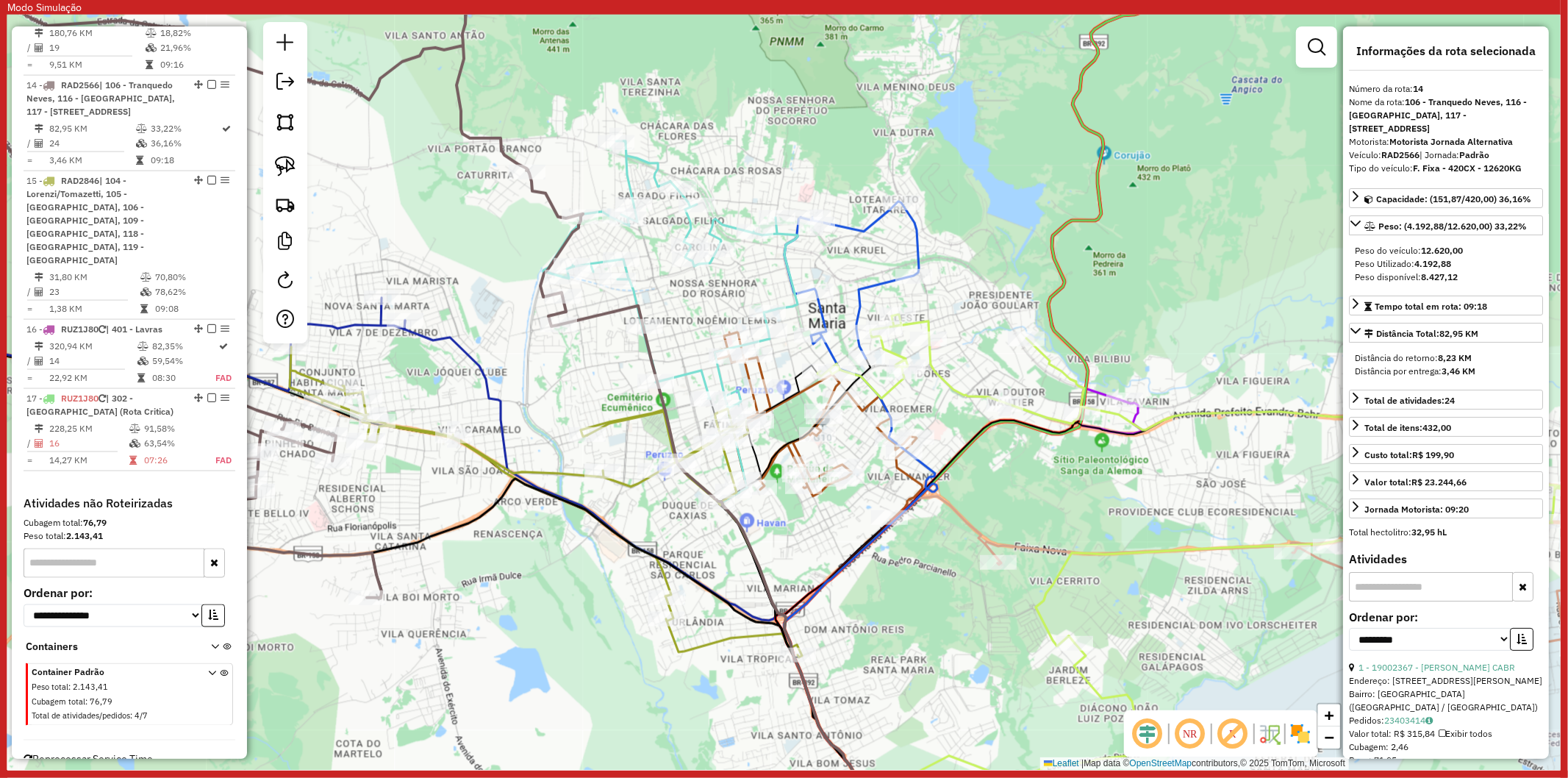
click at [630, 297] on icon at bounding box center [670, 310] width 255 height 338
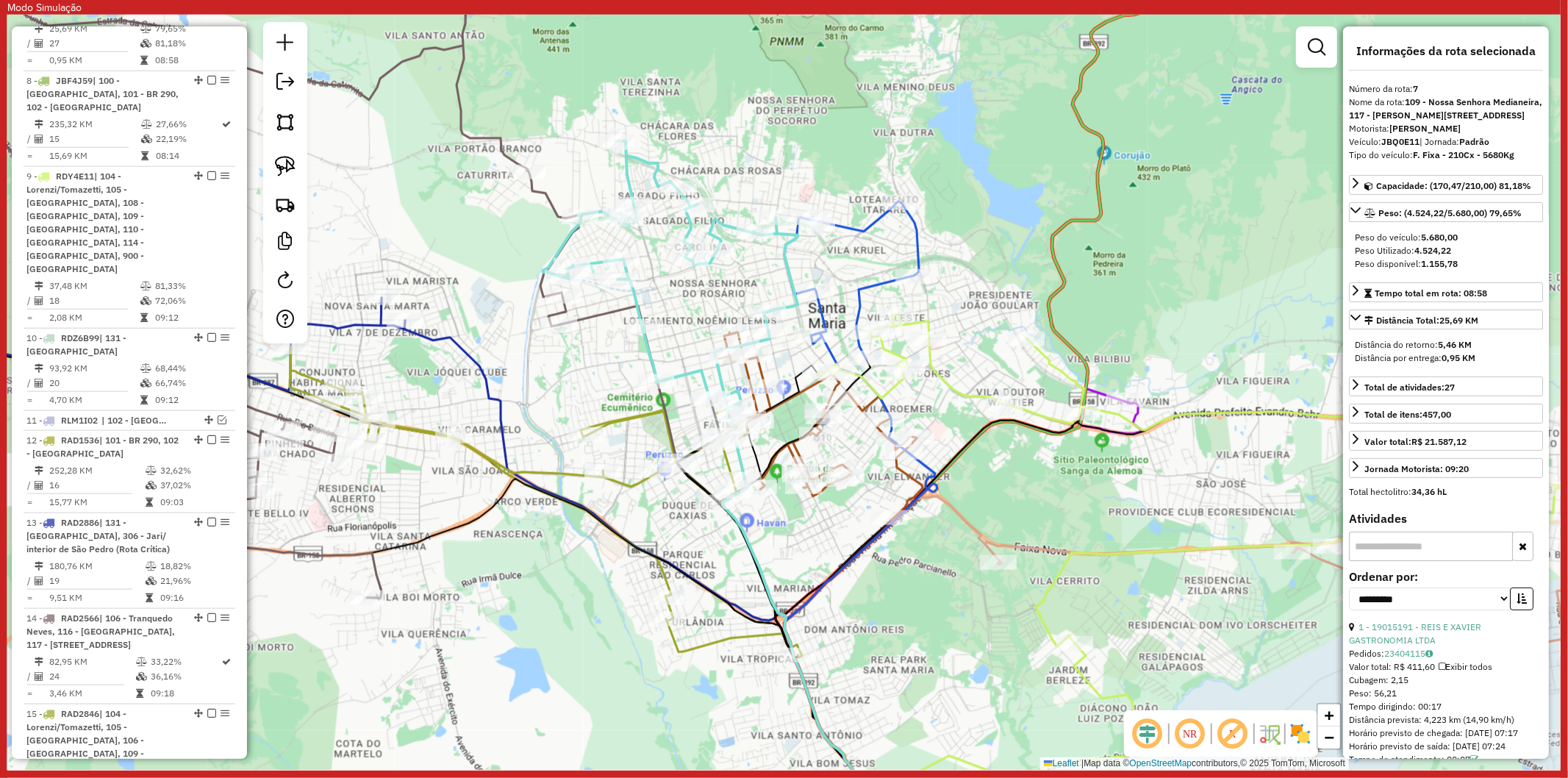
scroll to position [1222, 0]
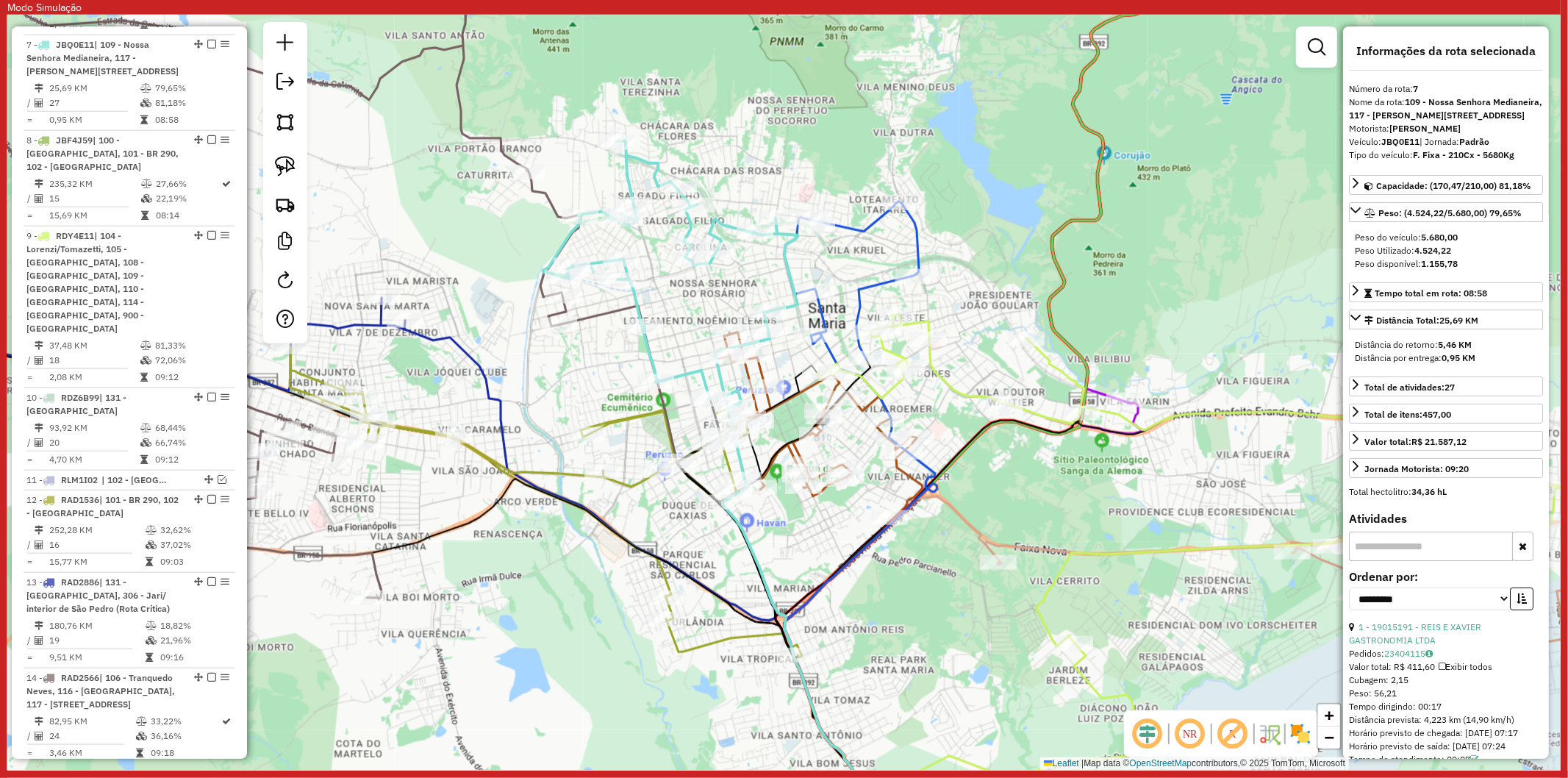
click at [637, 291] on icon at bounding box center [670, 310] width 255 height 338
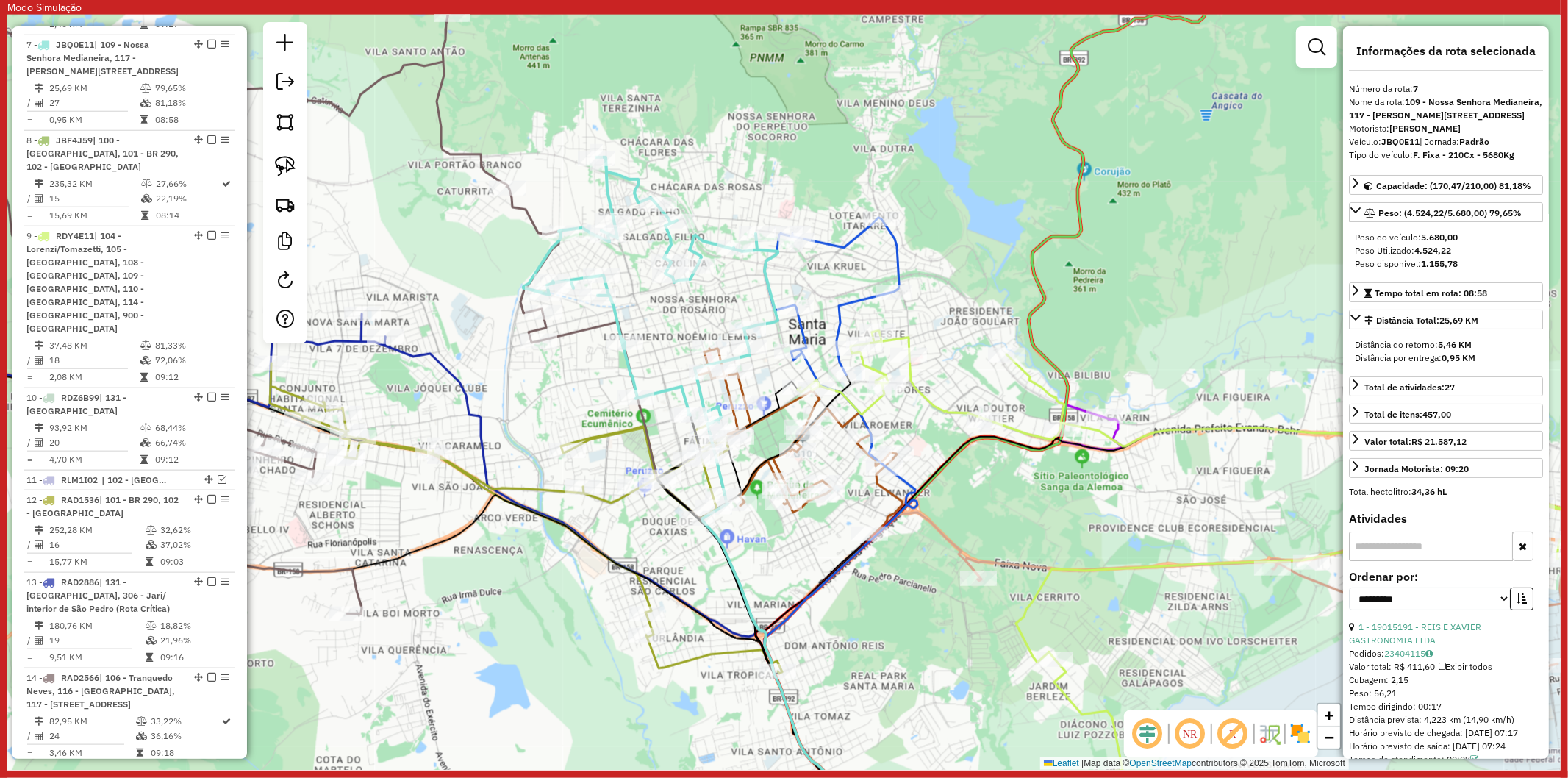
drag, startPoint x: 702, startPoint y: 284, endPoint x: 683, endPoint y: 300, distance: 24.8
click at [683, 300] on div "Janela de atendimento Grade de atendimento Capacidade Transportadoras Veículos …" at bounding box center [784, 391] width 1554 height 755
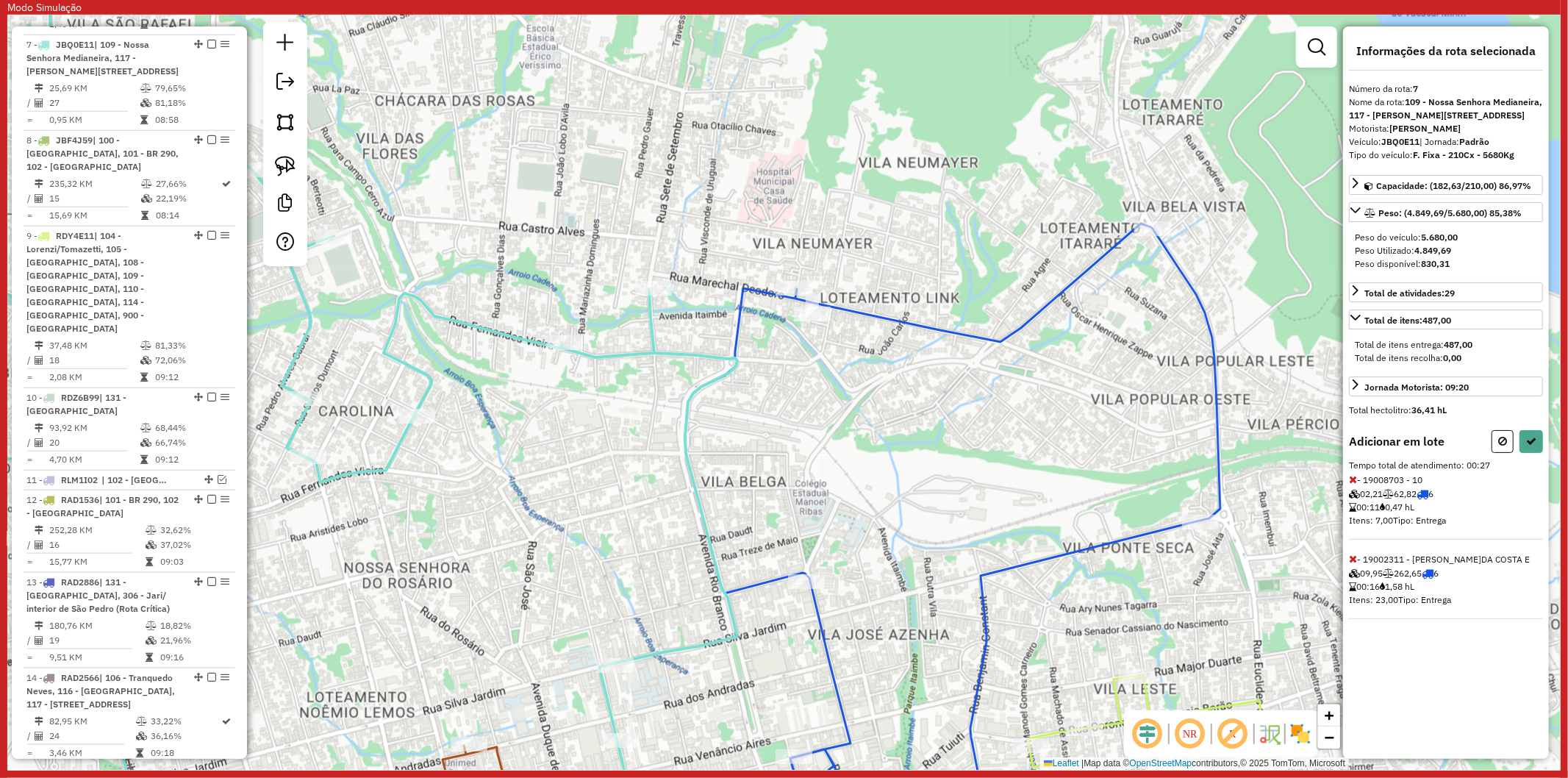
click at [1352, 484] on icon at bounding box center [1353, 480] width 8 height 11
click at [1530, 446] on button at bounding box center [1531, 441] width 23 height 23
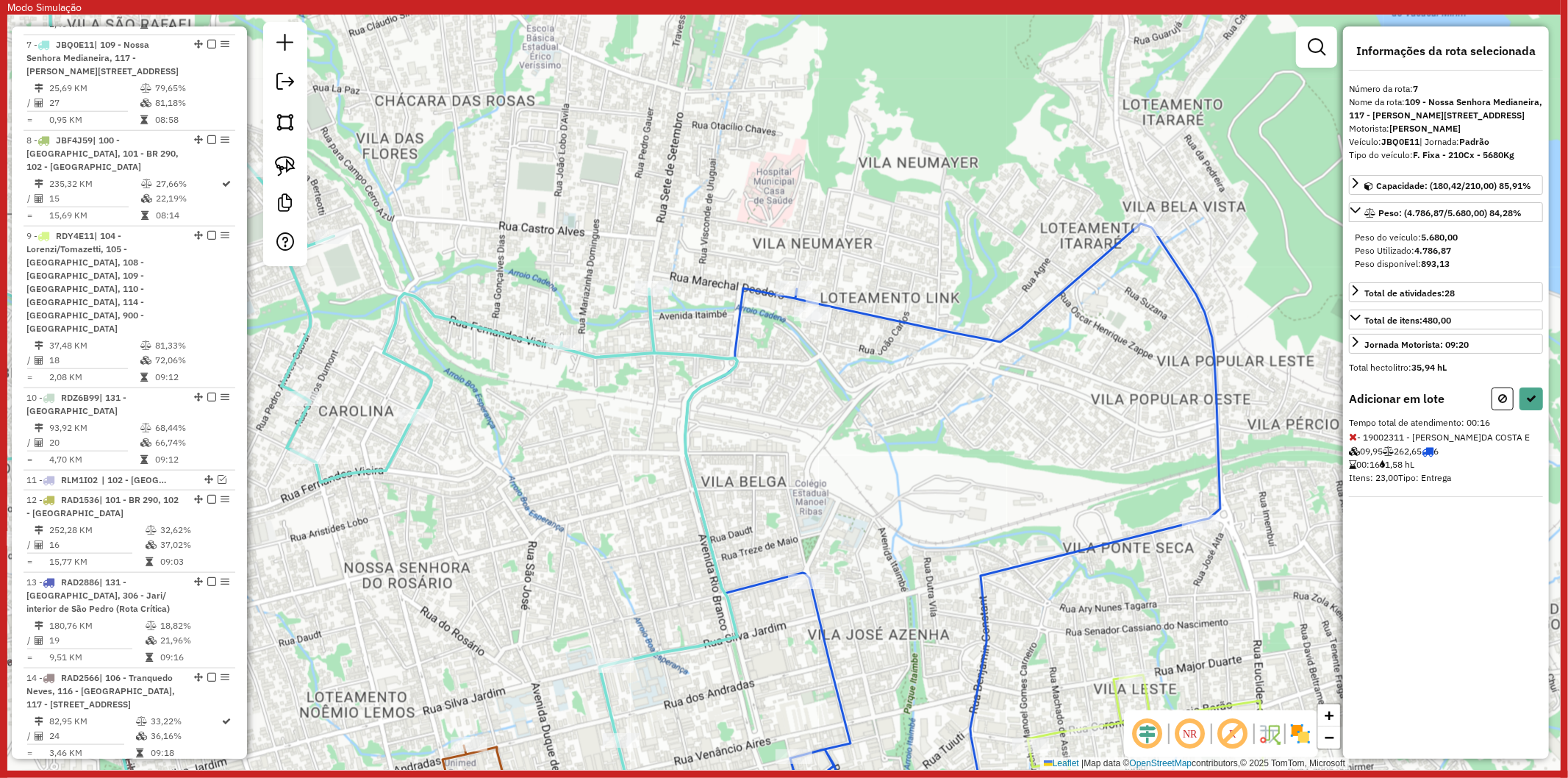
select select "**********"
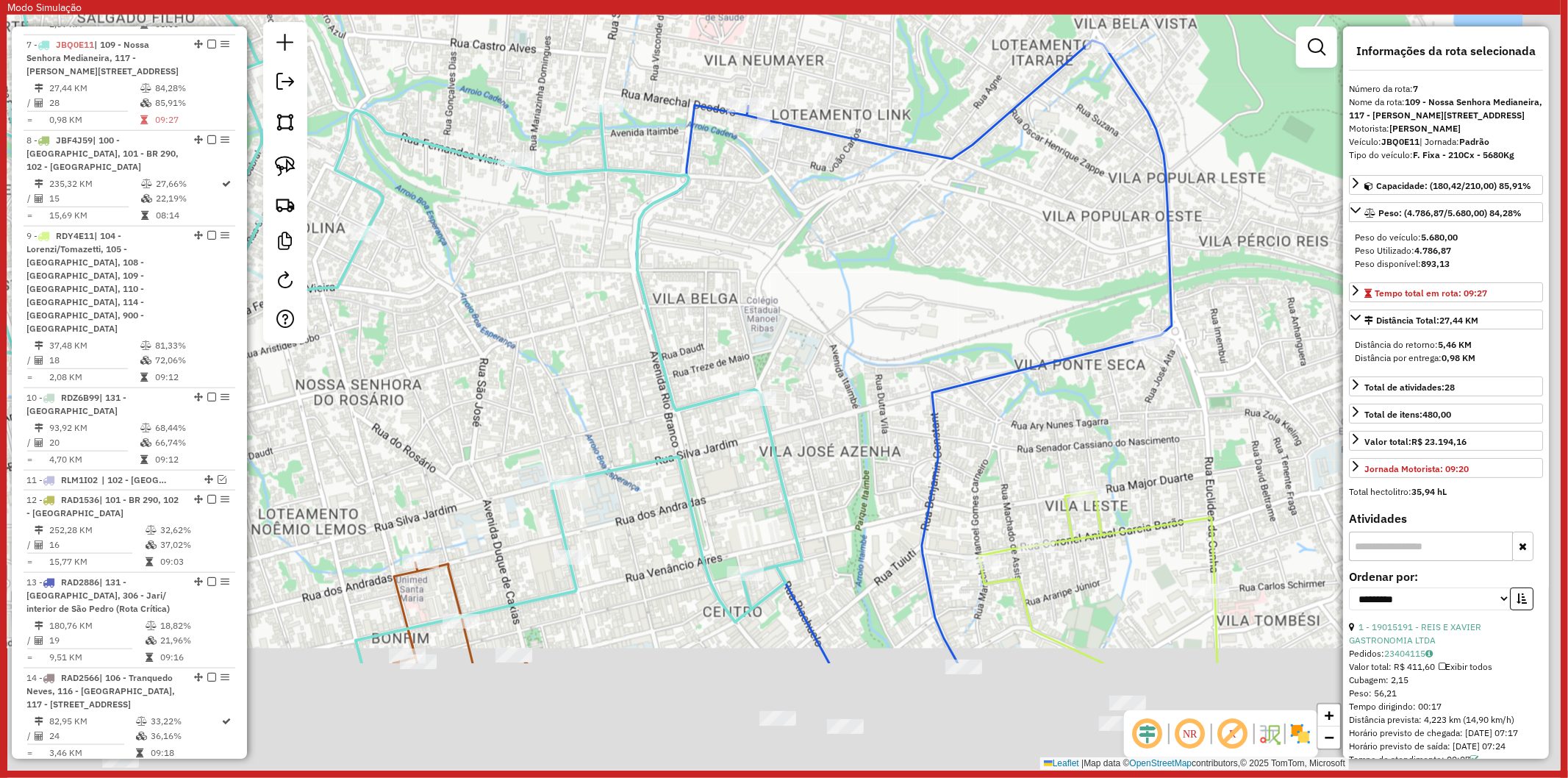
drag, startPoint x: 887, startPoint y: 644, endPoint x: 839, endPoint y: 461, distance: 189.2
click at [839, 461] on div "Janela de atendimento Grade de atendimento Capacidade Transportadoras Veículos …" at bounding box center [784, 391] width 1554 height 755
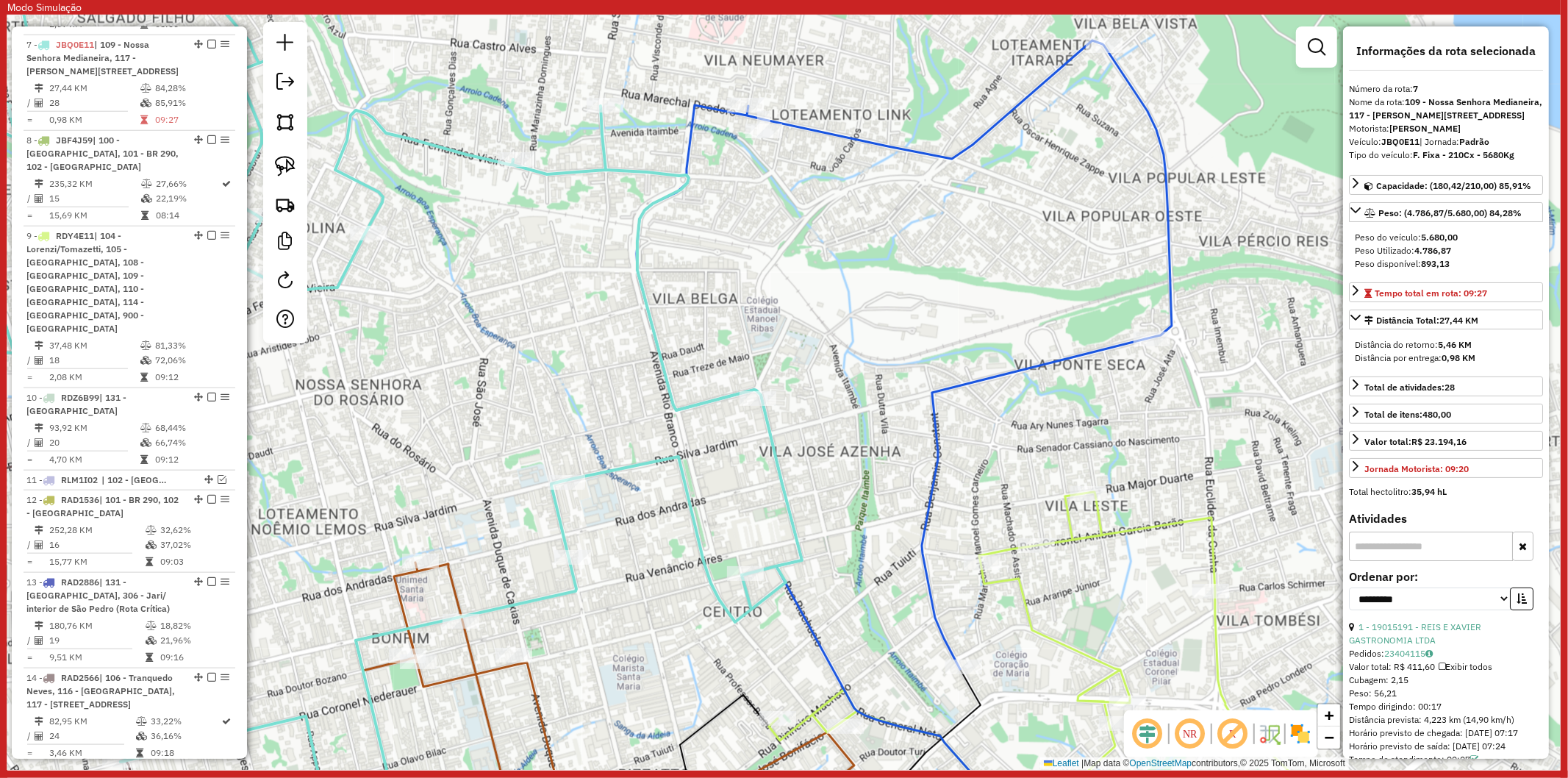
click at [694, 553] on icon at bounding box center [327, 392] width 950 height 907
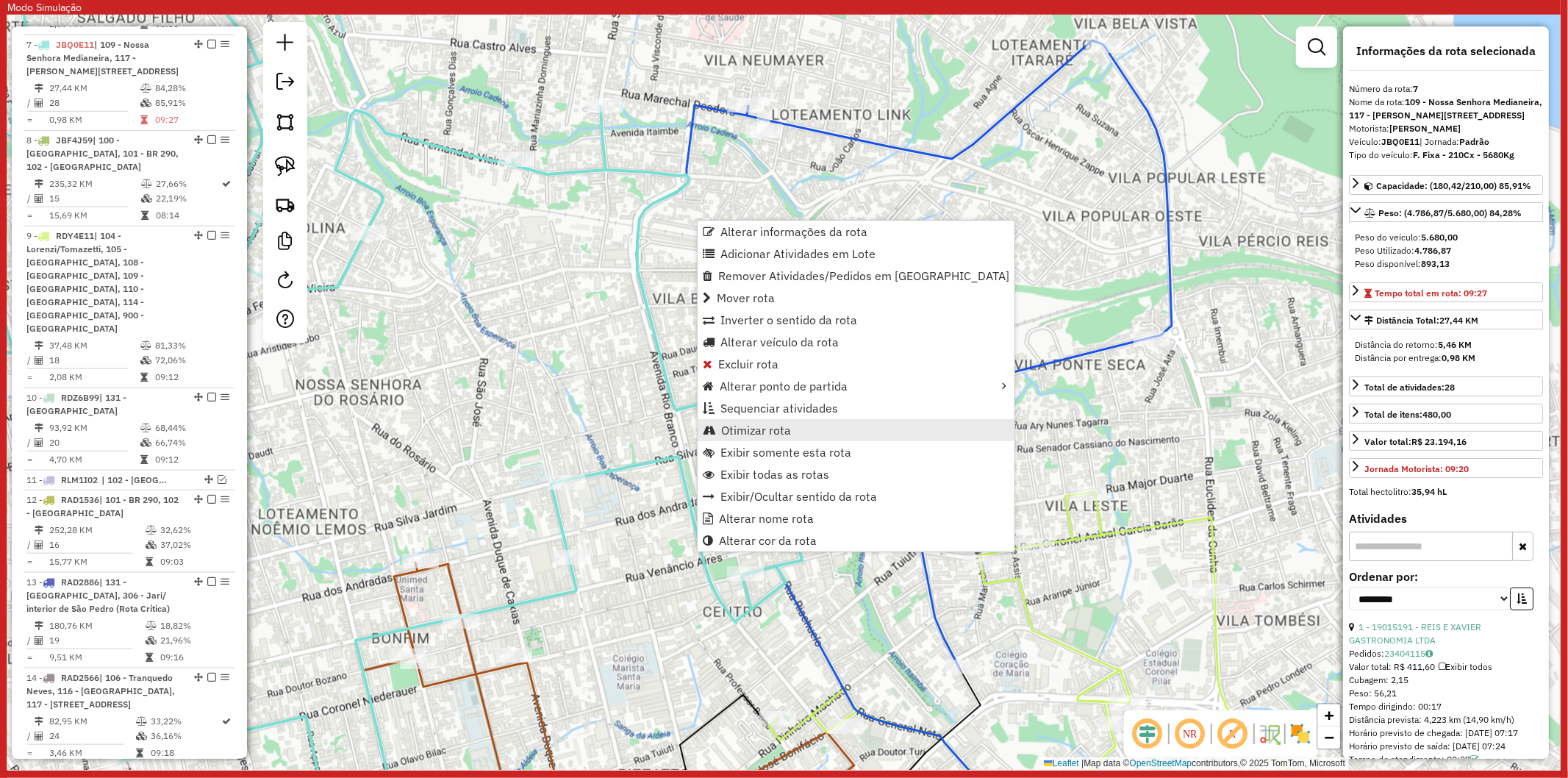
click at [775, 429] on span "Otimizar rota" at bounding box center [756, 430] width 70 height 12
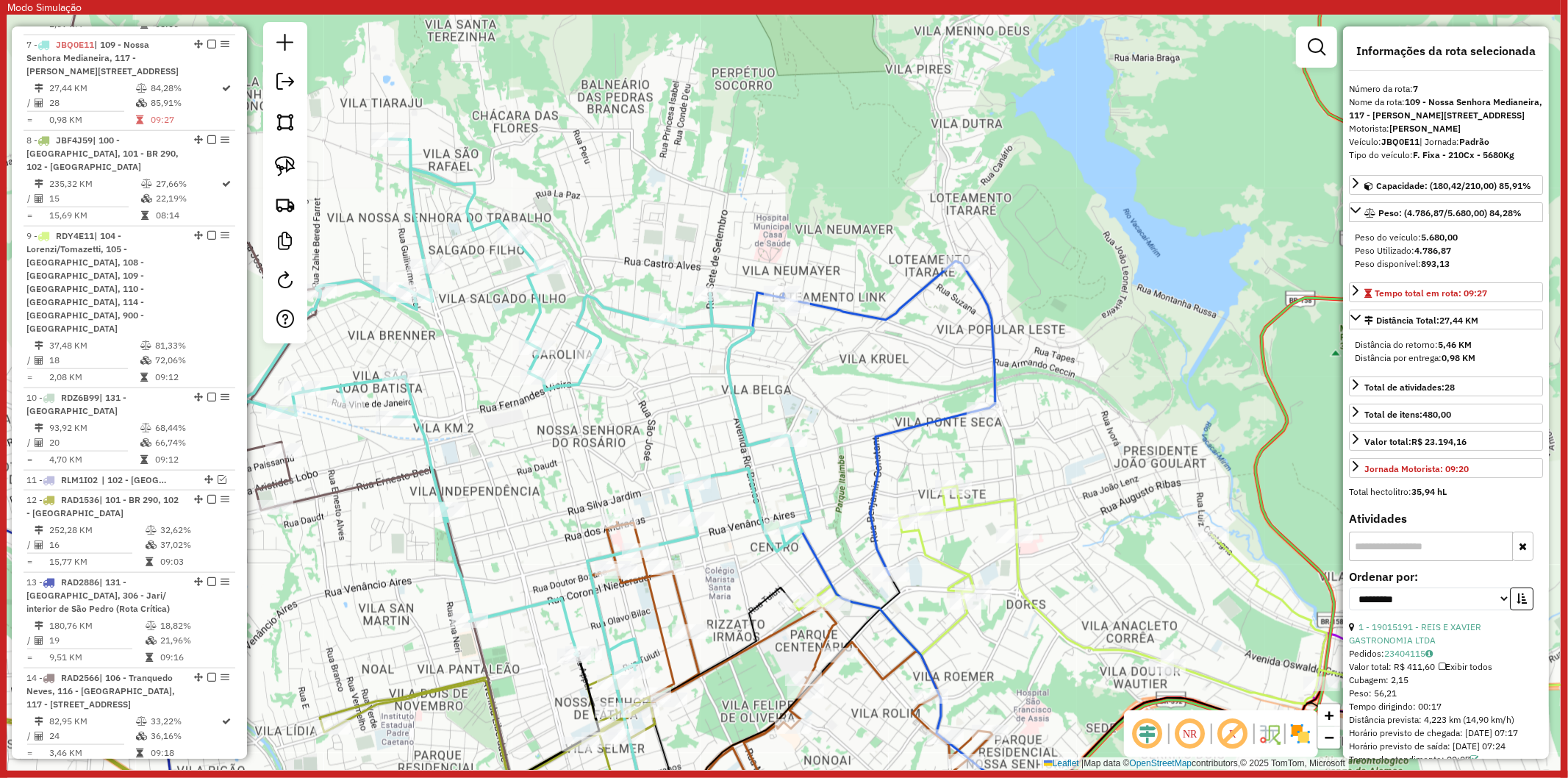
click at [813, 550] on icon at bounding box center [862, 499] width 268 height 478
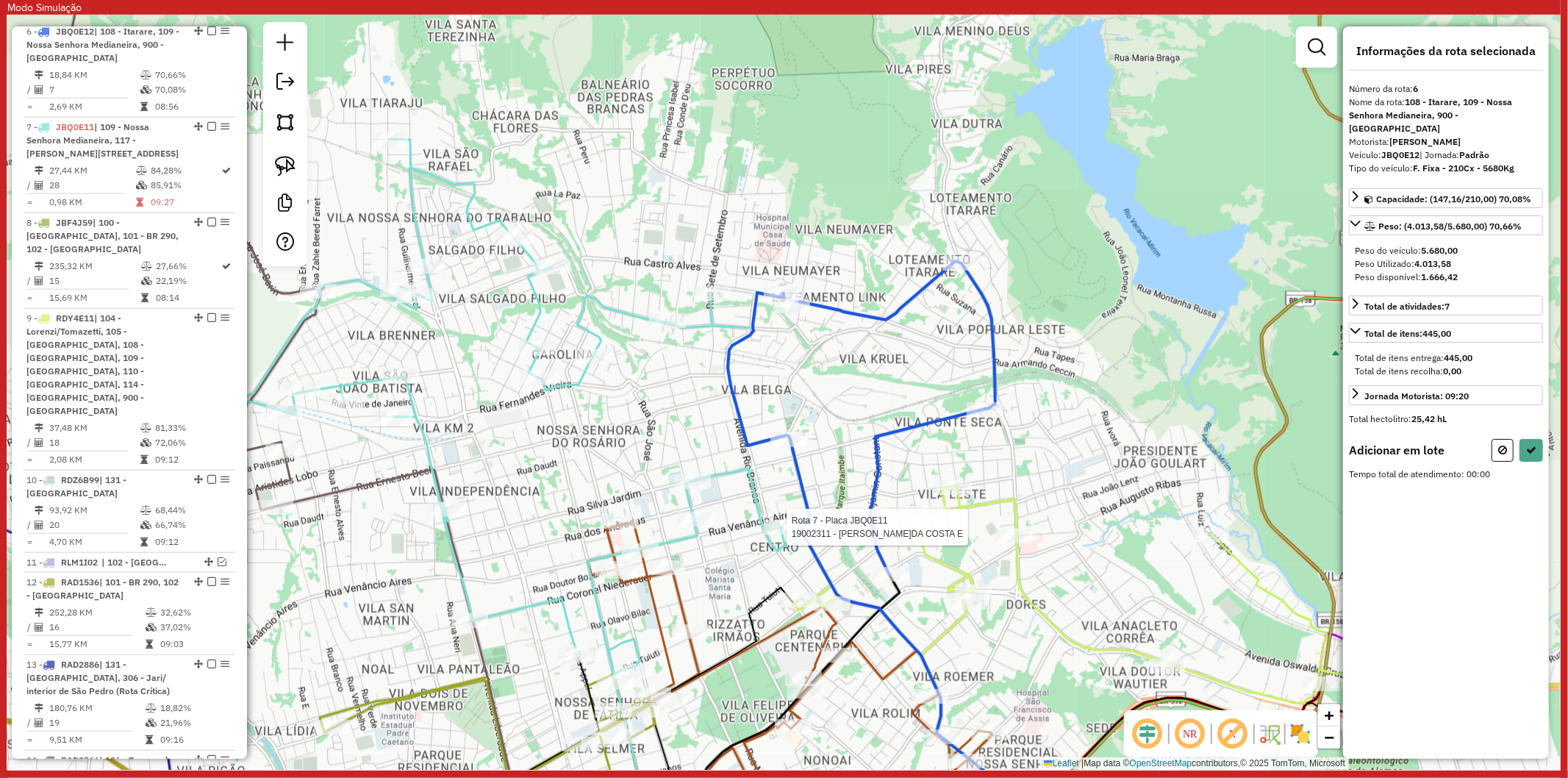
scroll to position [1126, 0]
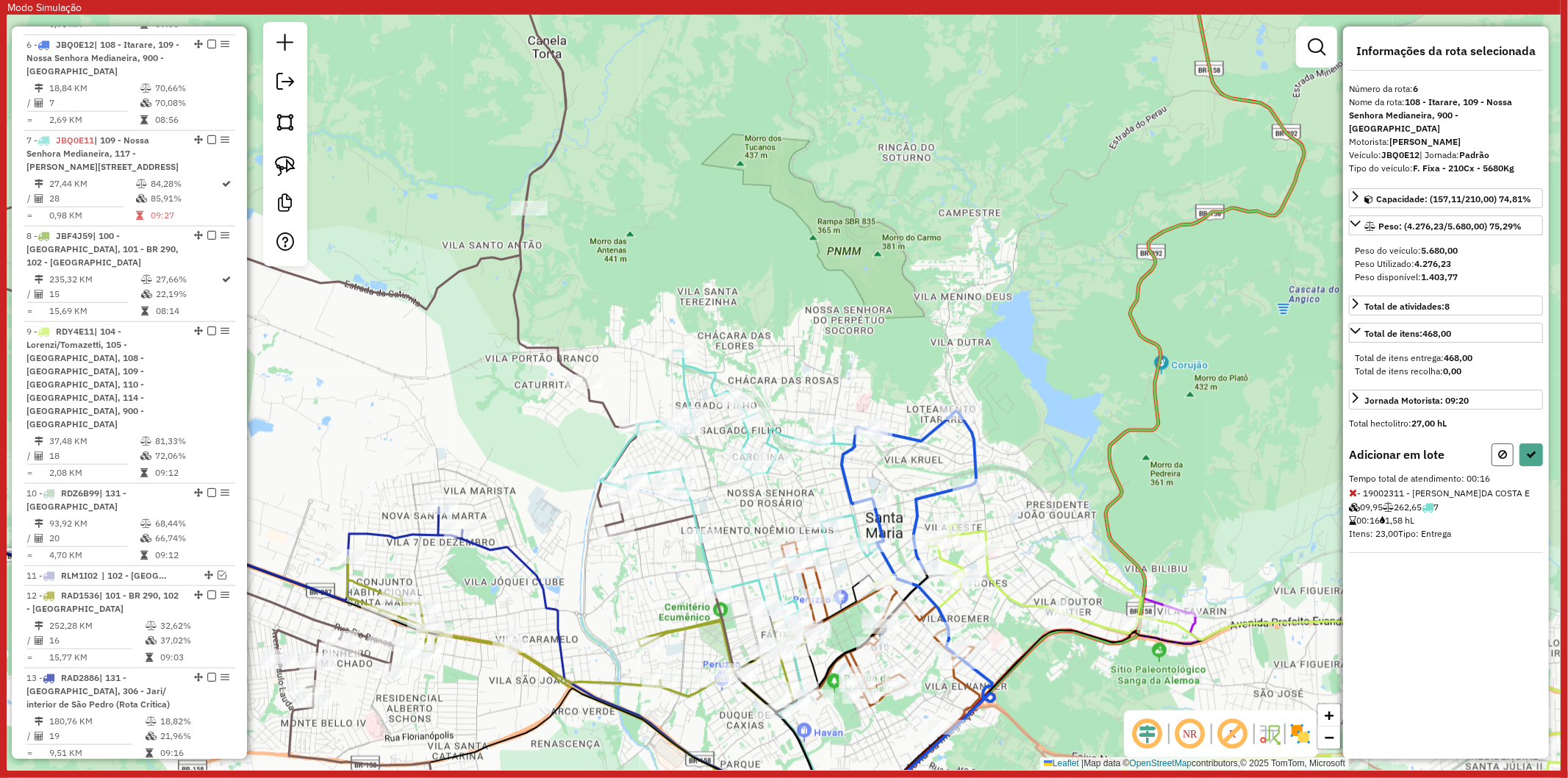
click at [1492, 443] on button at bounding box center [1503, 455] width 22 height 23
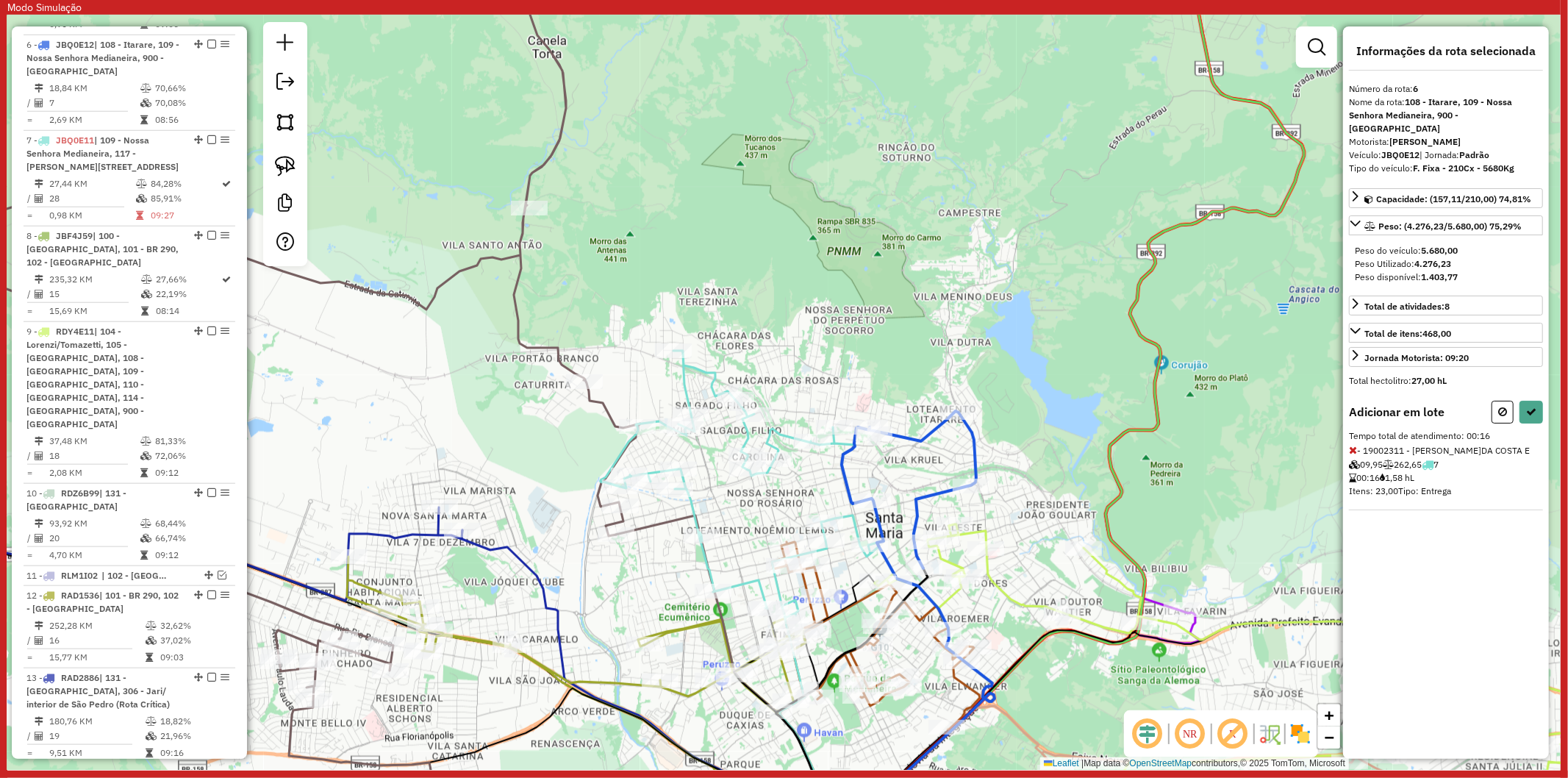
select select "**********"
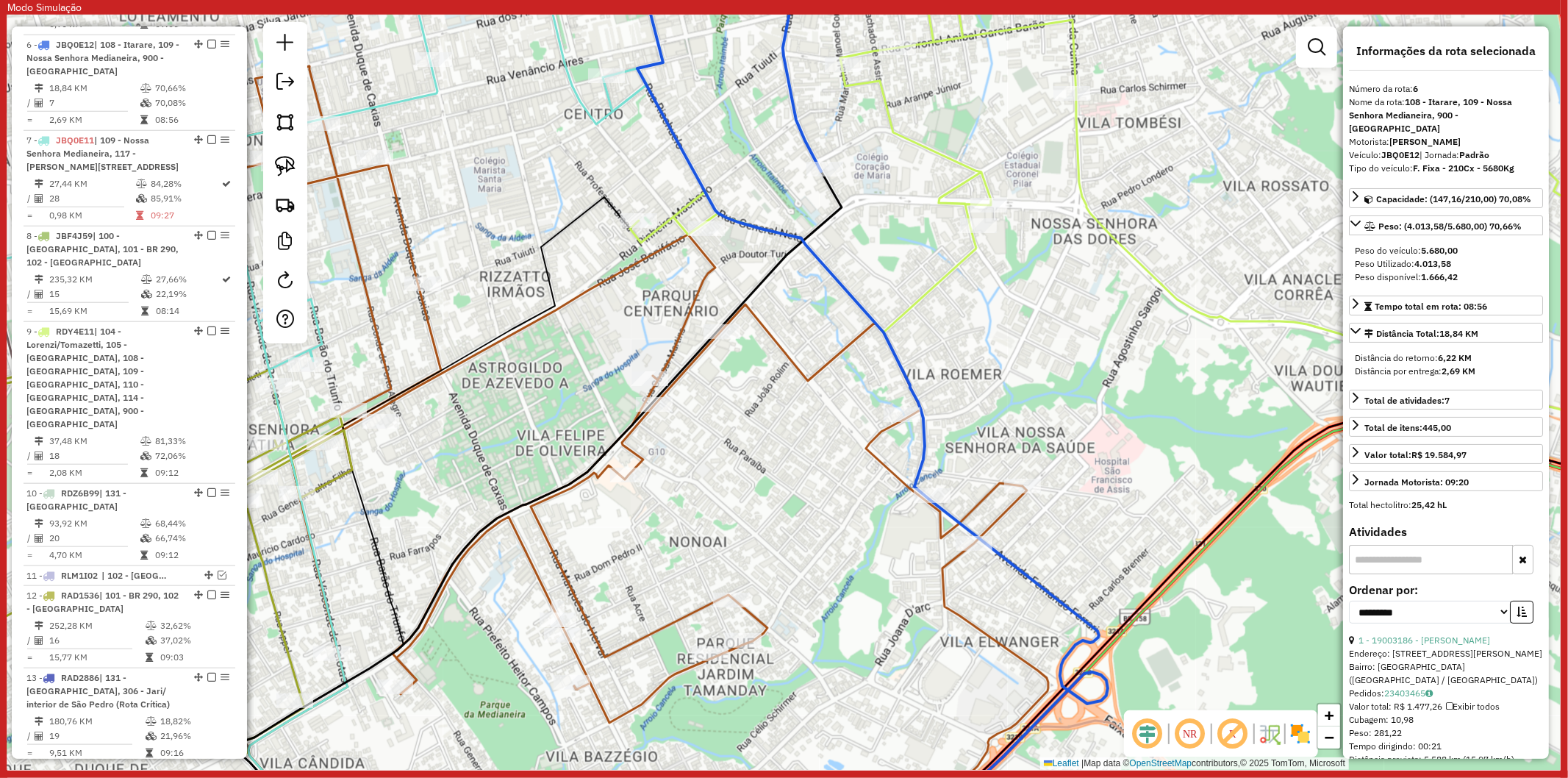
click at [976, 621] on icon at bounding box center [633, 439] width 832 height 751
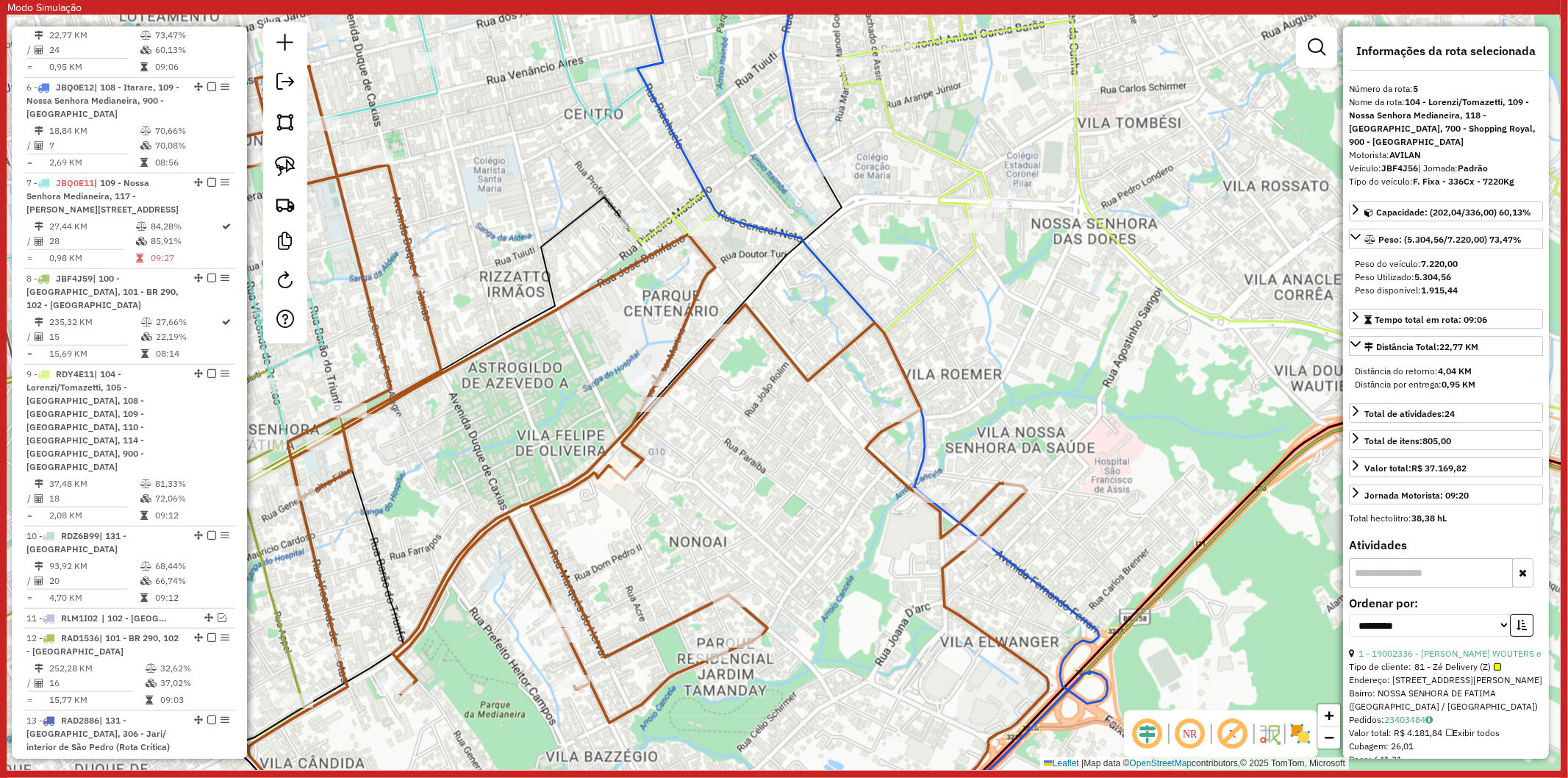
click at [974, 623] on icon at bounding box center [633, 439] width 832 height 751
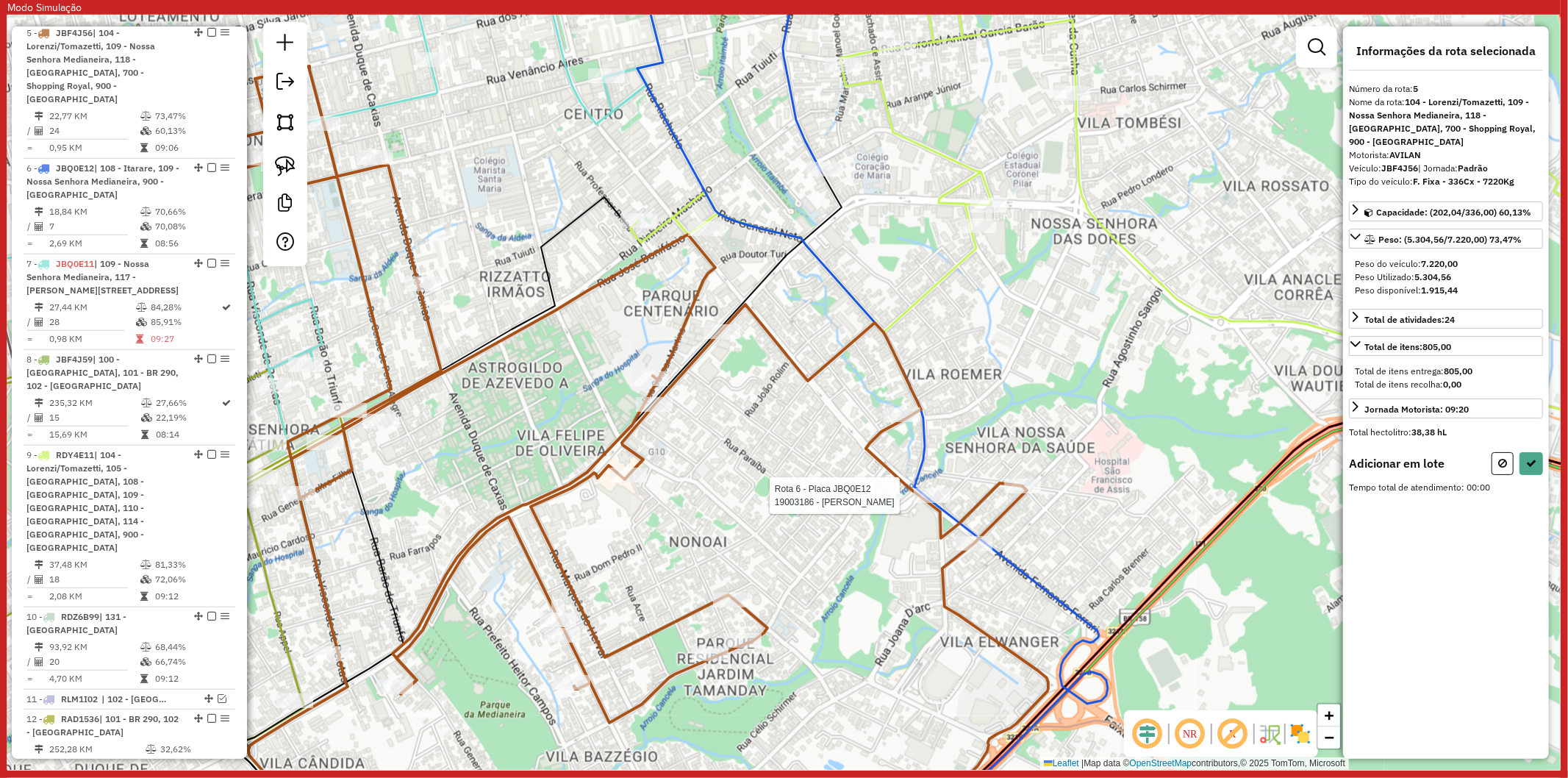
scroll to position [1003, 0]
click at [1535, 467] on icon at bounding box center [1531, 468] width 11 height 11
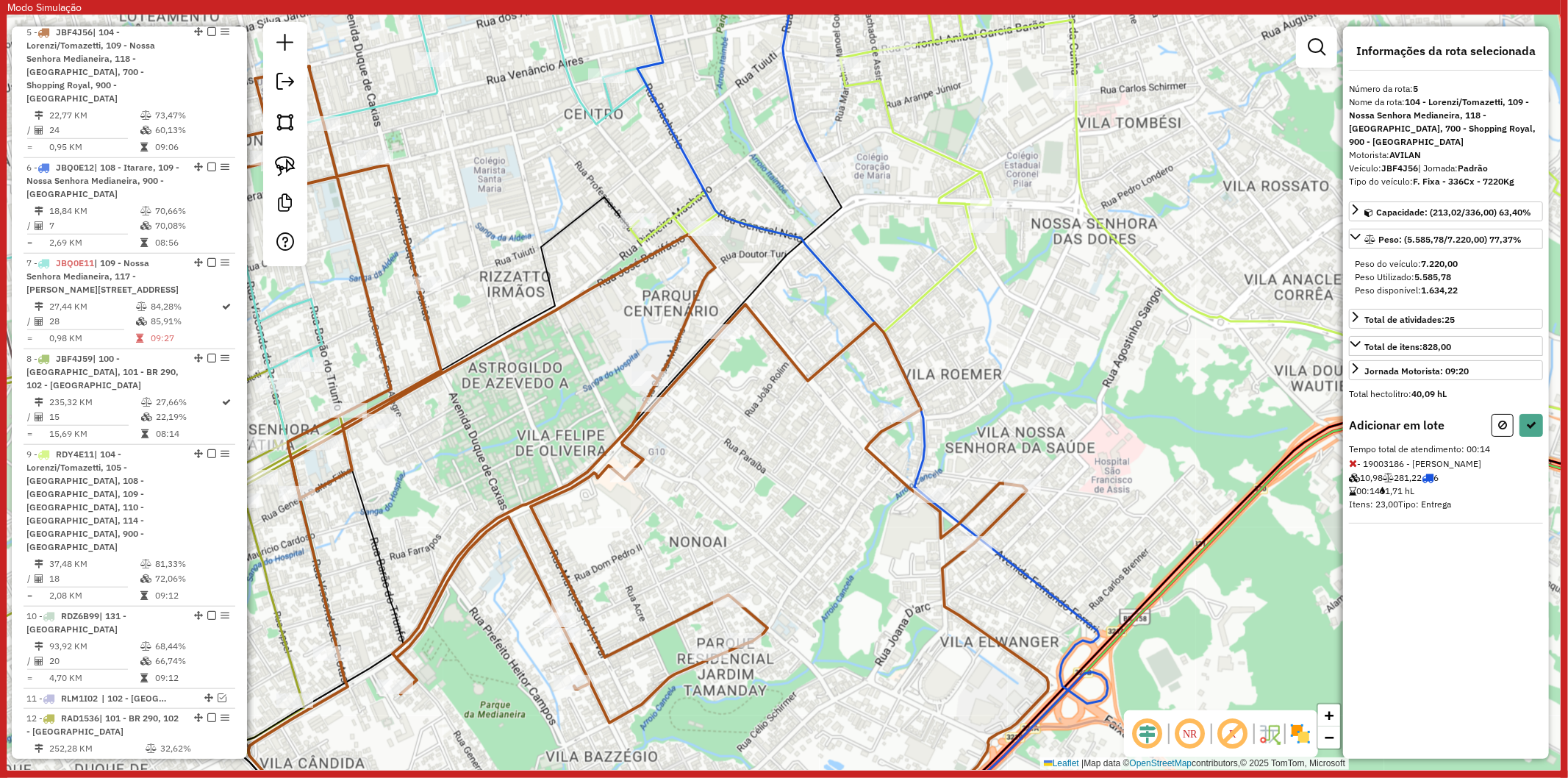
select select "**********"
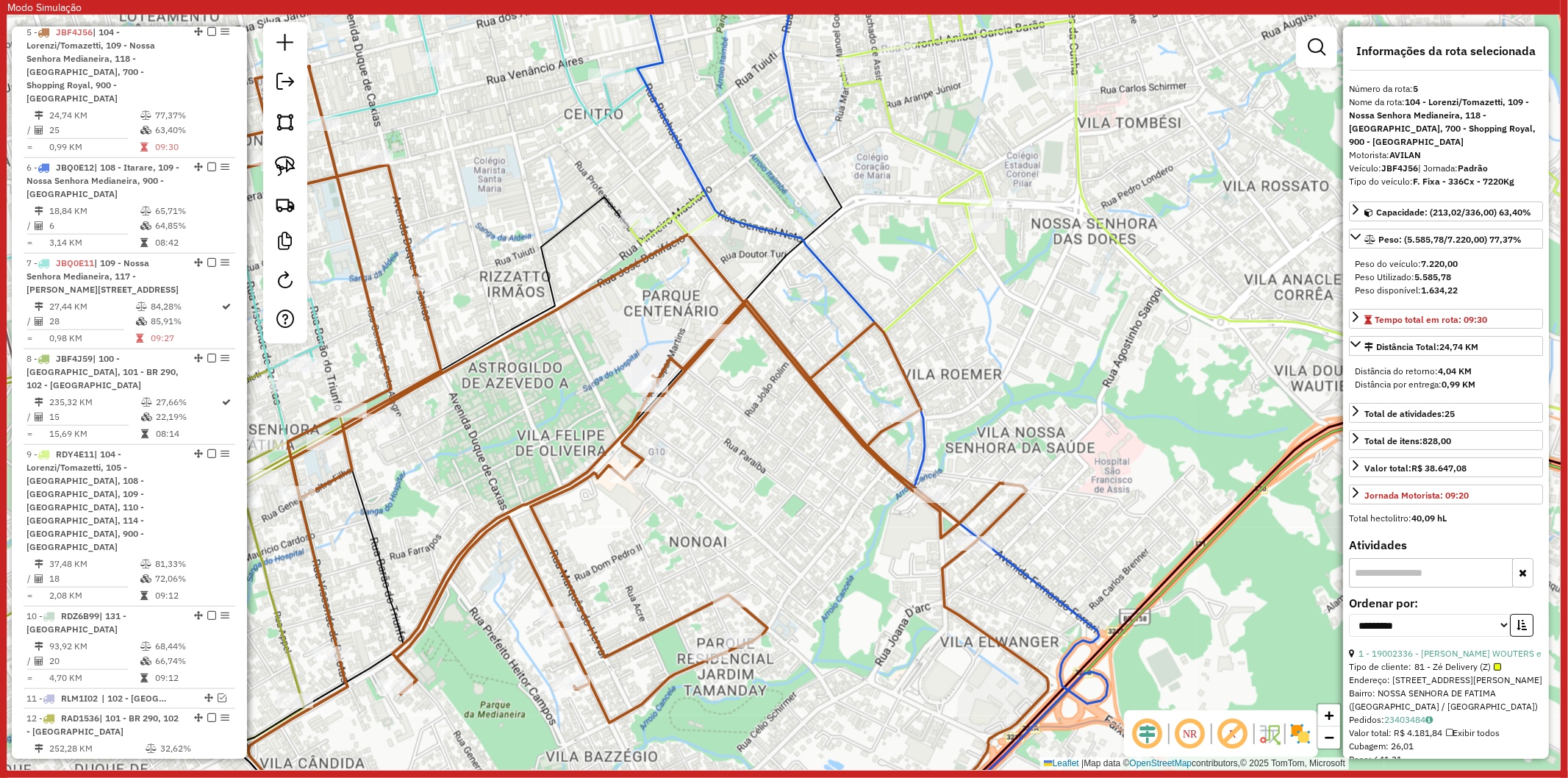
click at [874, 465] on icon at bounding box center [633, 439] width 832 height 751
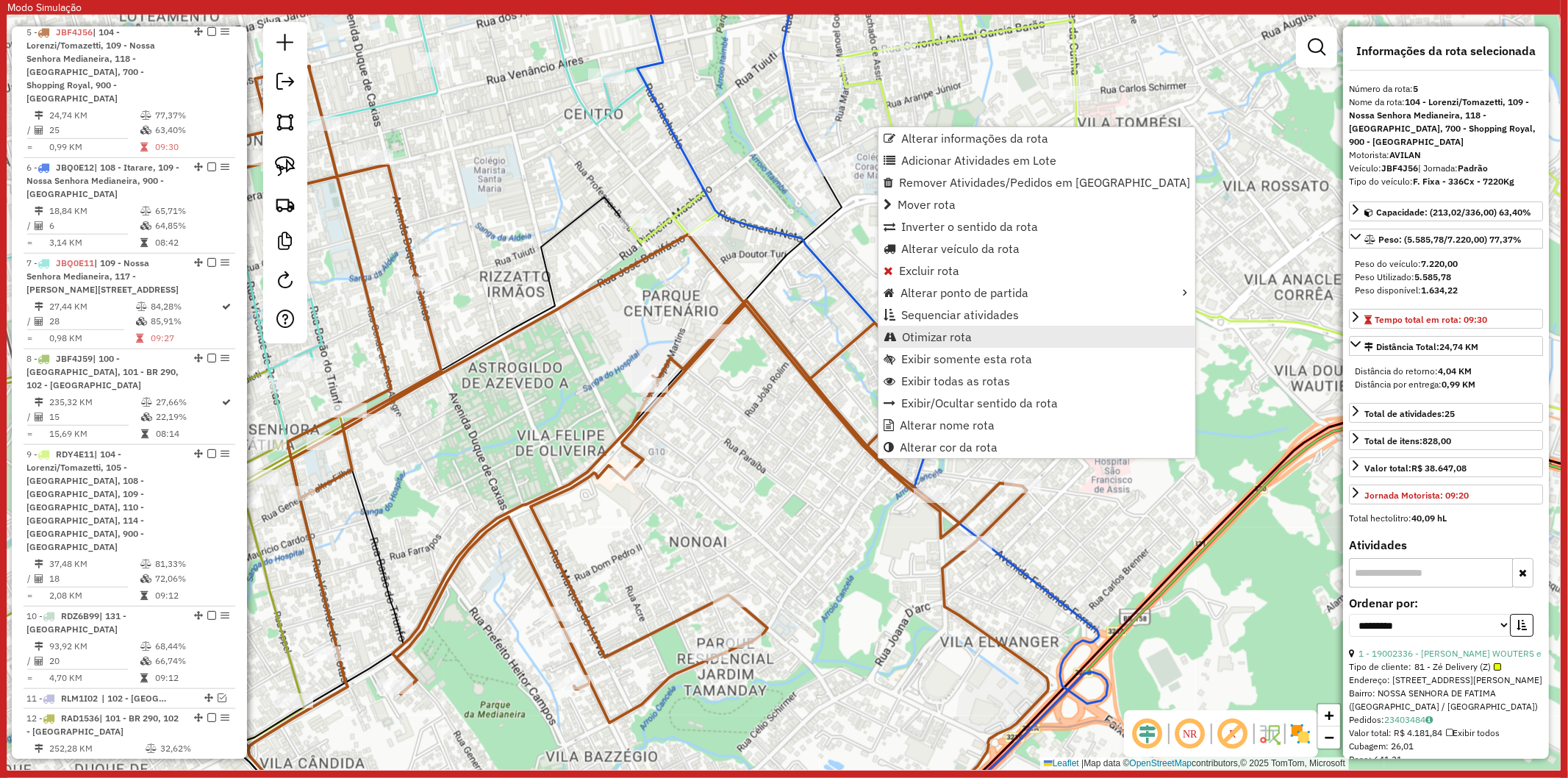
click at [949, 334] on span "Otimizar rota" at bounding box center [937, 336] width 70 height 12
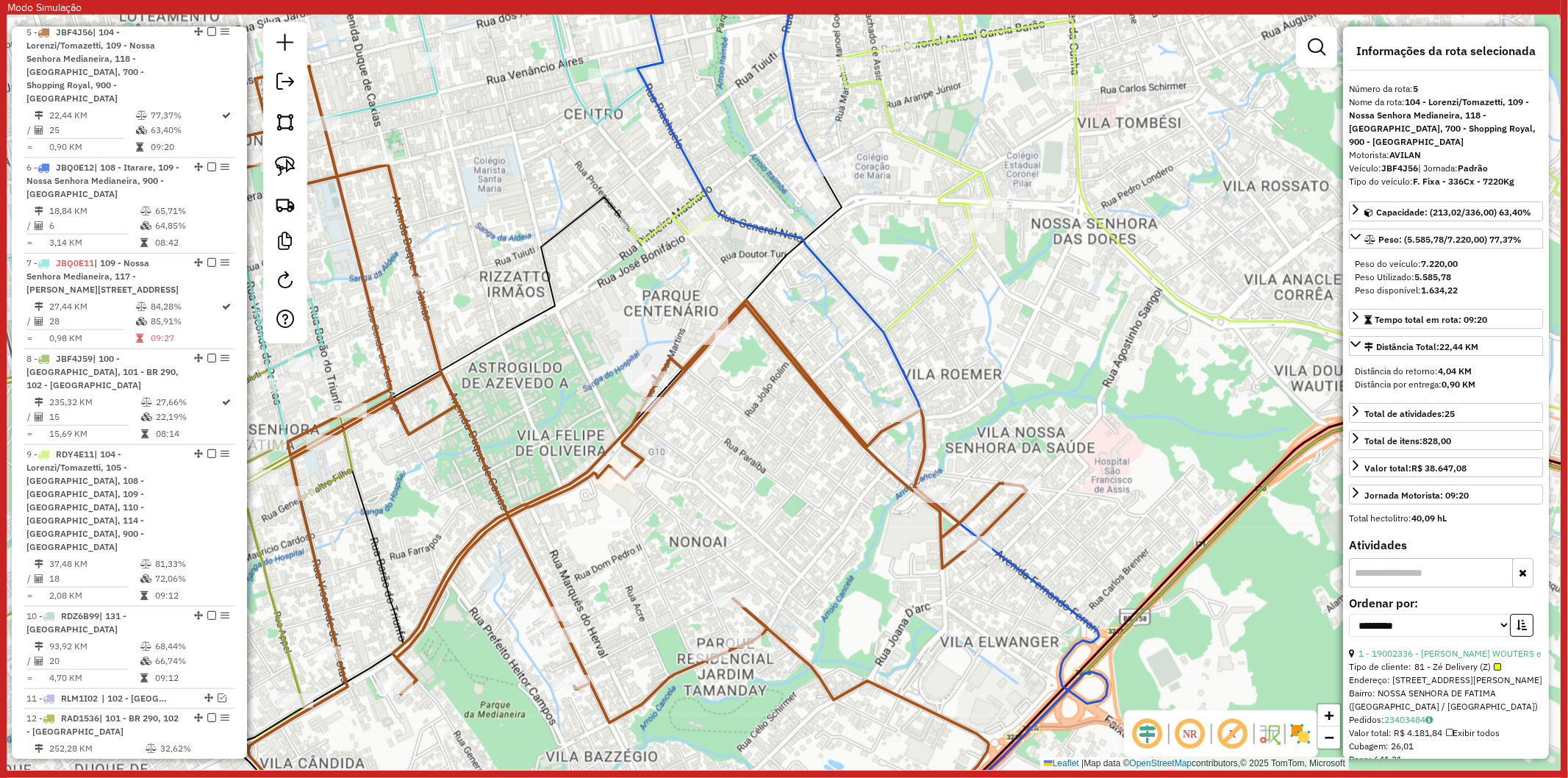
click at [806, 375] on icon at bounding box center [622, 439] width 810 height 751
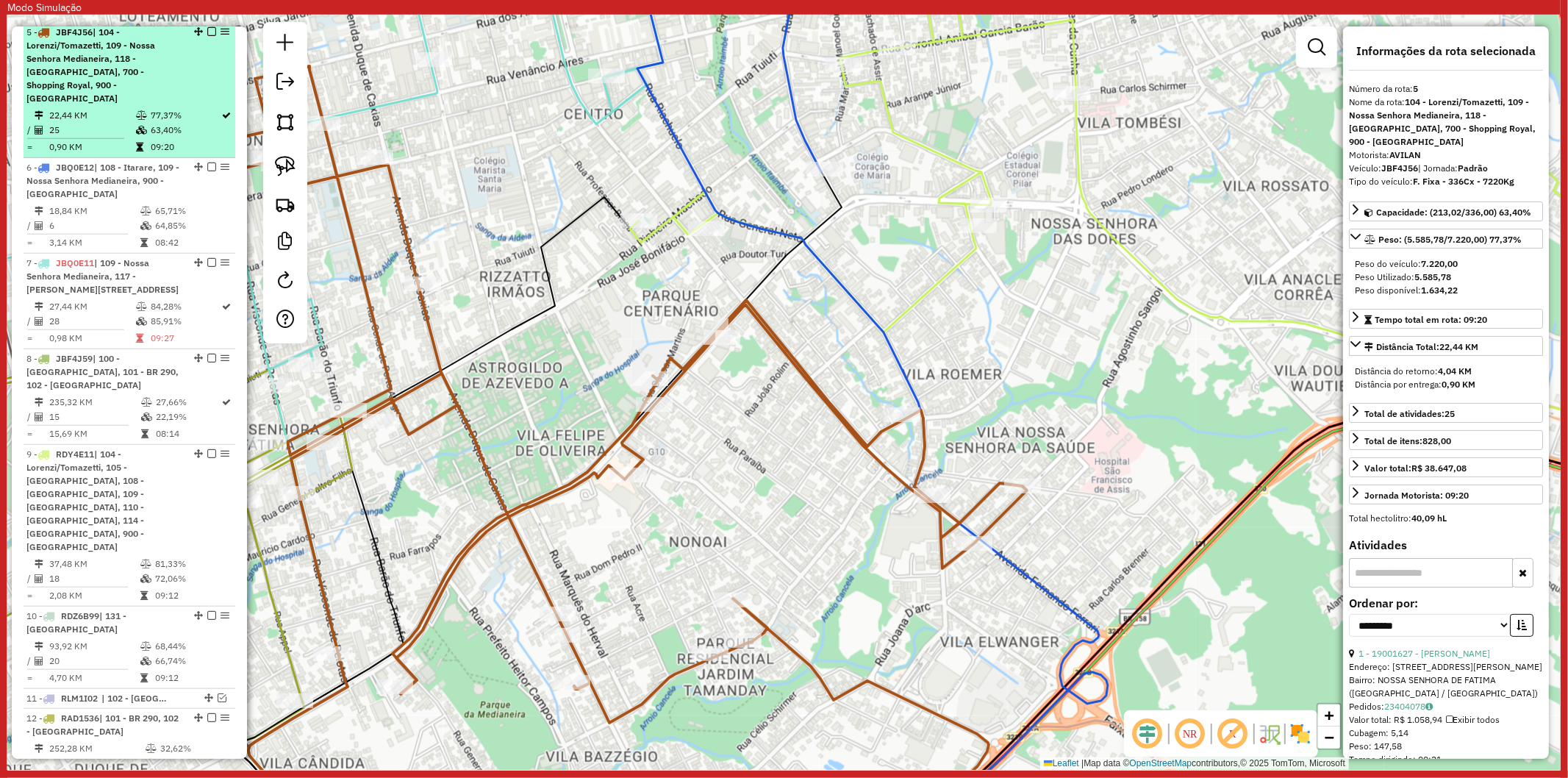
click at [207, 36] on em at bounding box center [212, 31] width 9 height 9
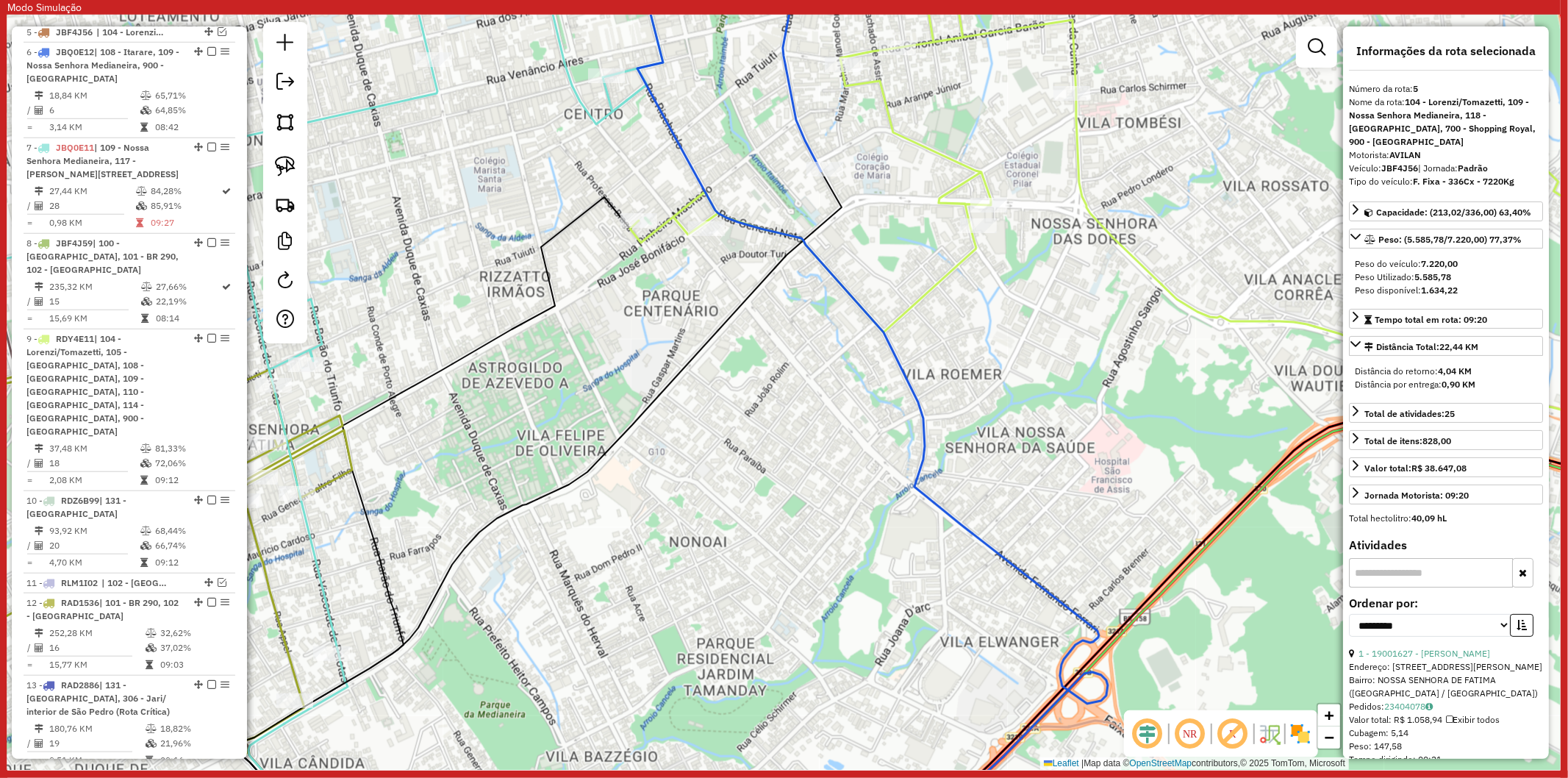
click at [874, 314] on icon at bounding box center [869, 392] width 476 height 907
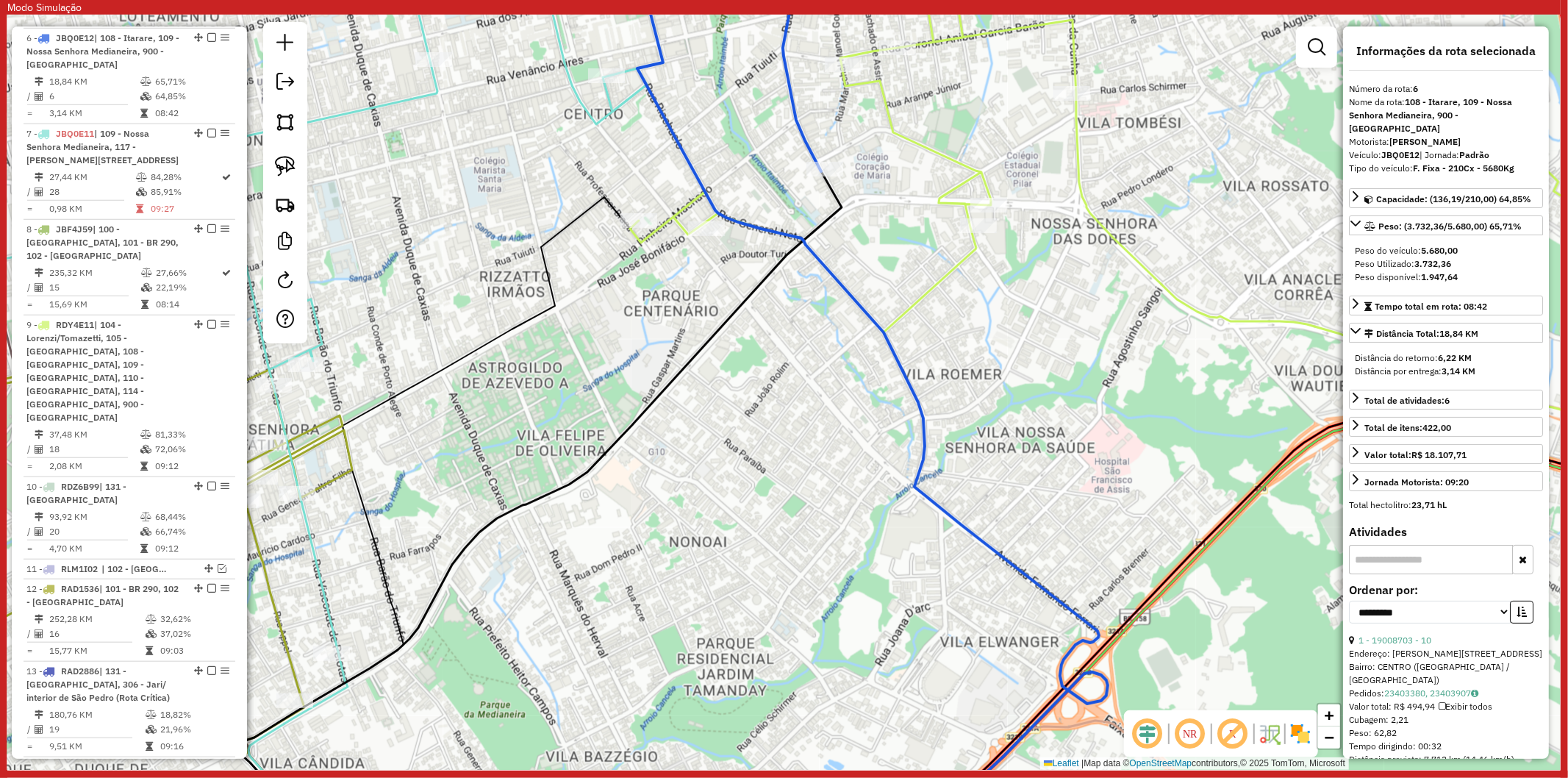
drag, startPoint x: 816, startPoint y: 452, endPoint x: 854, endPoint y: 539, distance: 94.9
click at [854, 539] on div "Janela de atendimento Grade de atendimento Capacidade Transportadoras Veículos …" at bounding box center [784, 391] width 1554 height 755
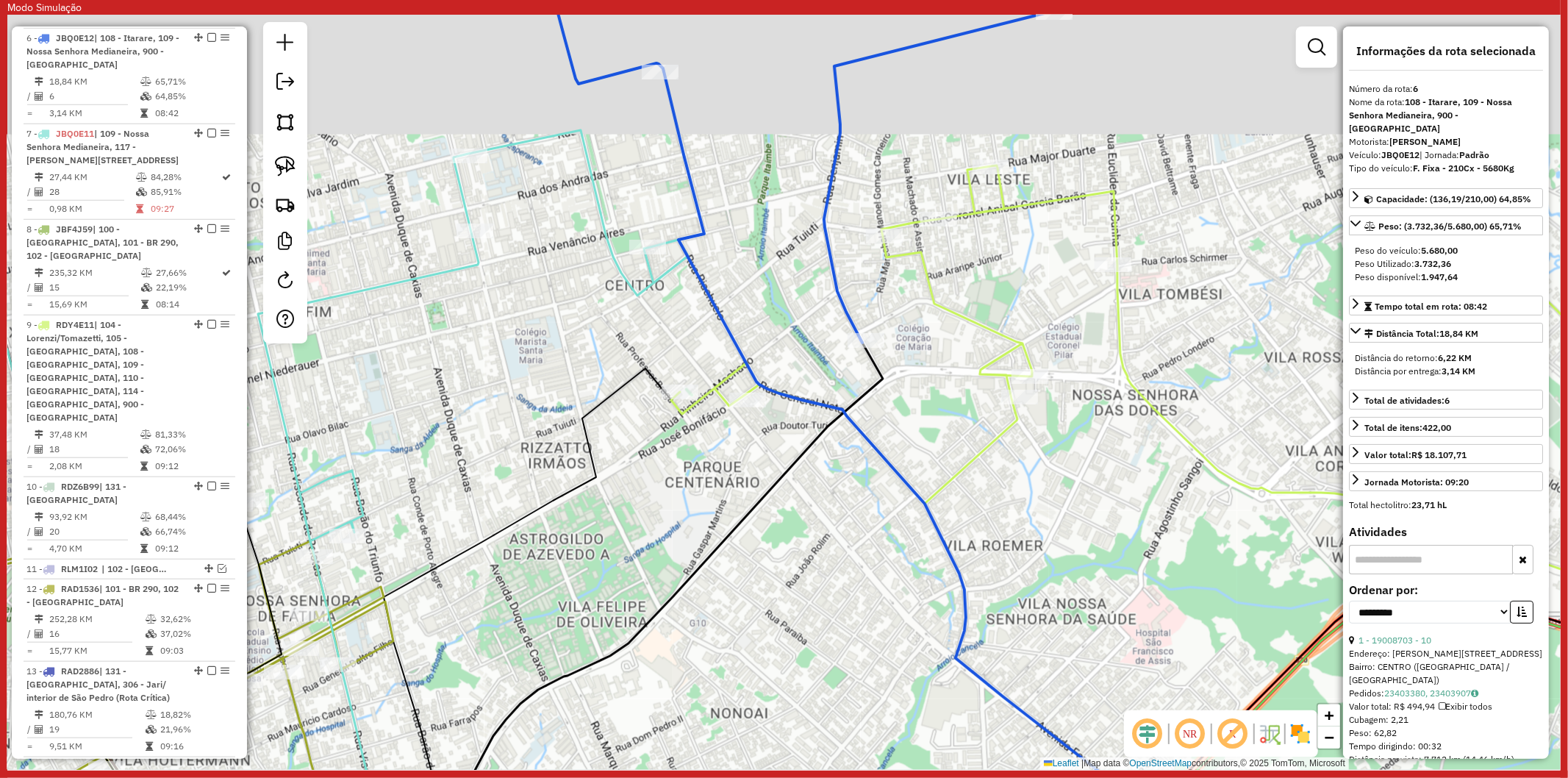
scroll to position [1025, 0]
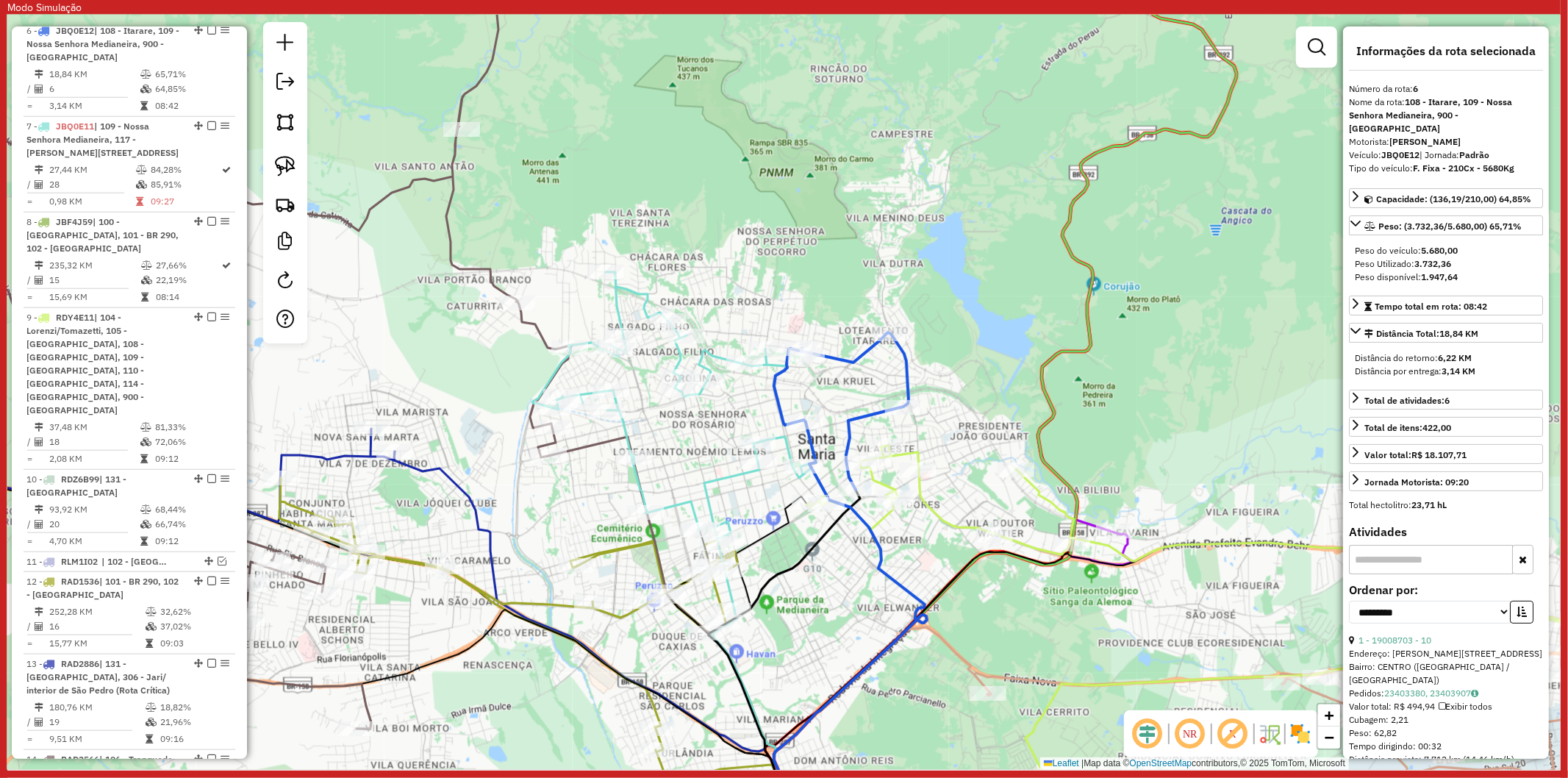
click at [784, 442] on icon at bounding box center [675, 440] width 283 height 338
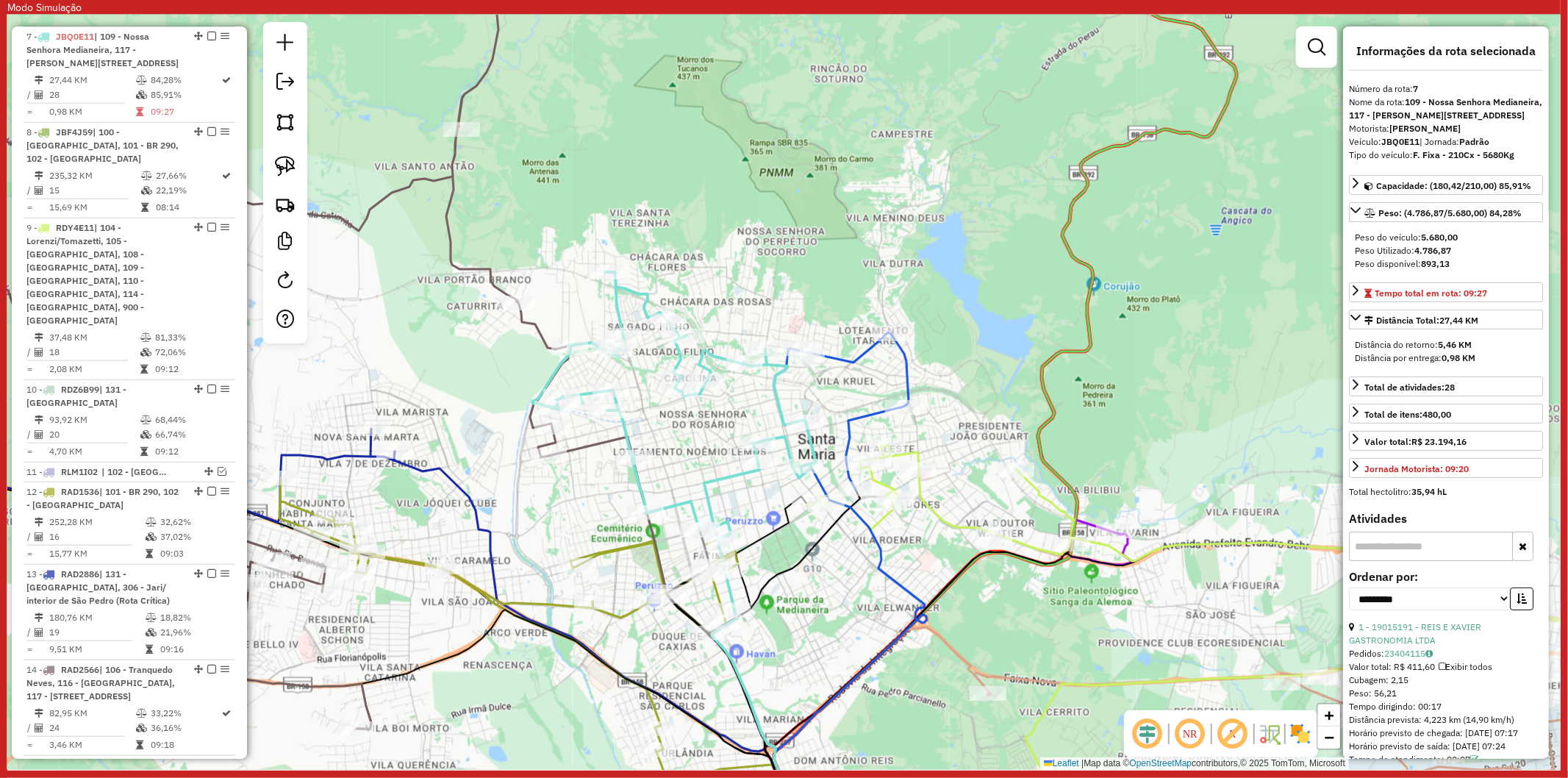
scroll to position [1119, 0]
click at [783, 400] on icon at bounding box center [675, 440] width 283 height 338
click at [857, 412] on icon at bounding box center [842, 411] width 135 height 157
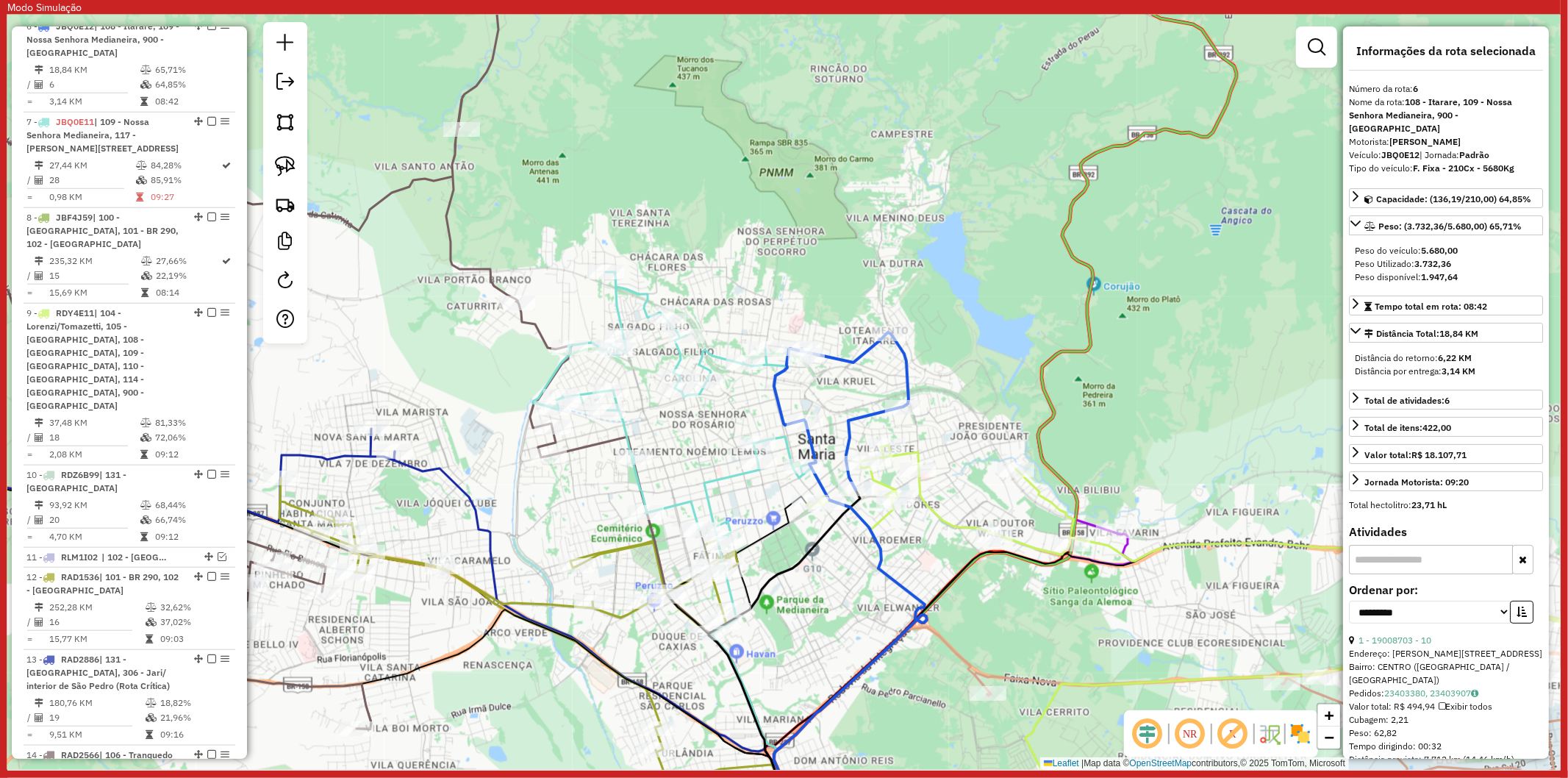
scroll to position [1025, 0]
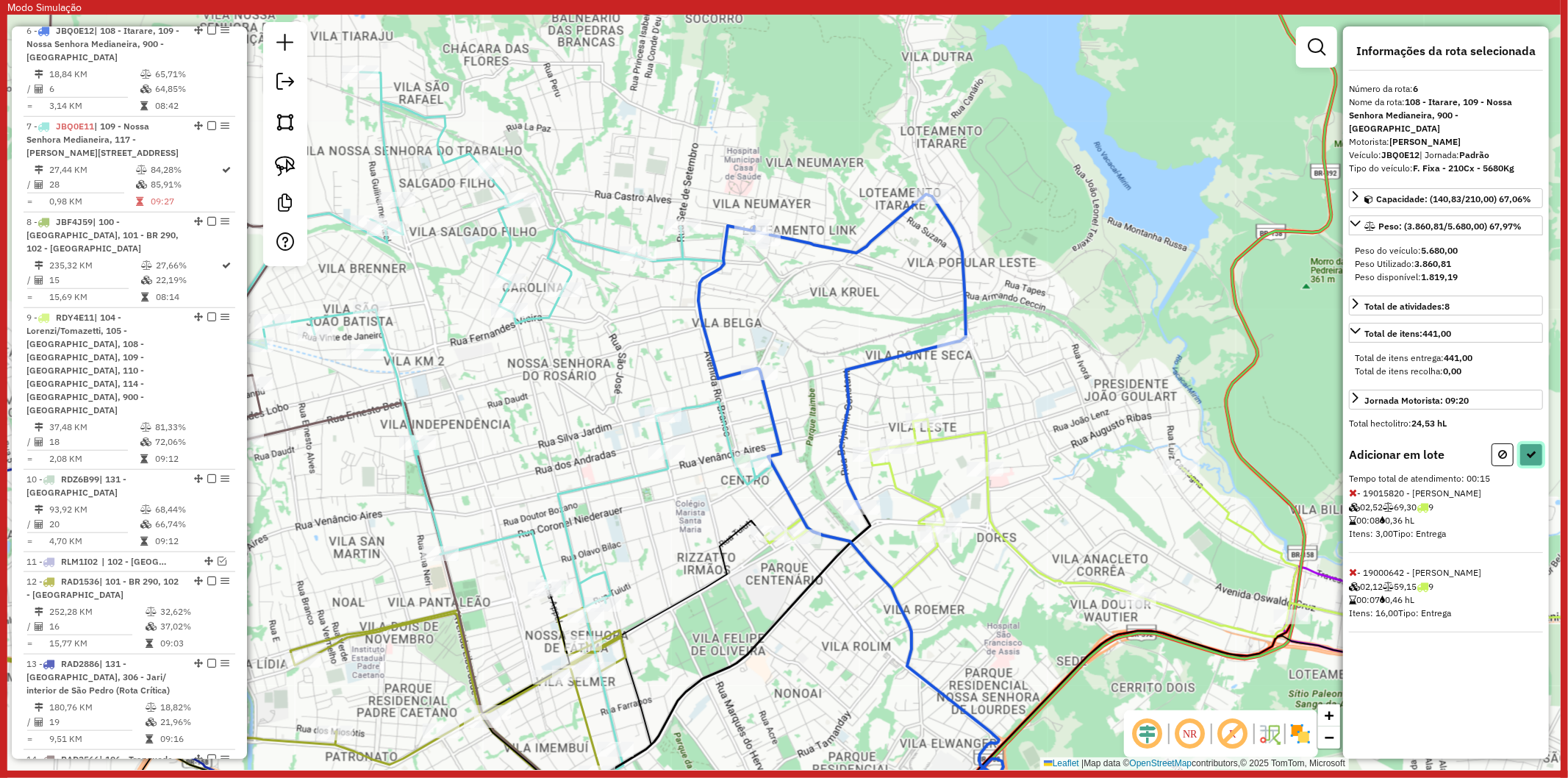
click at [1534, 449] on icon at bounding box center [1531, 455] width 11 height 11
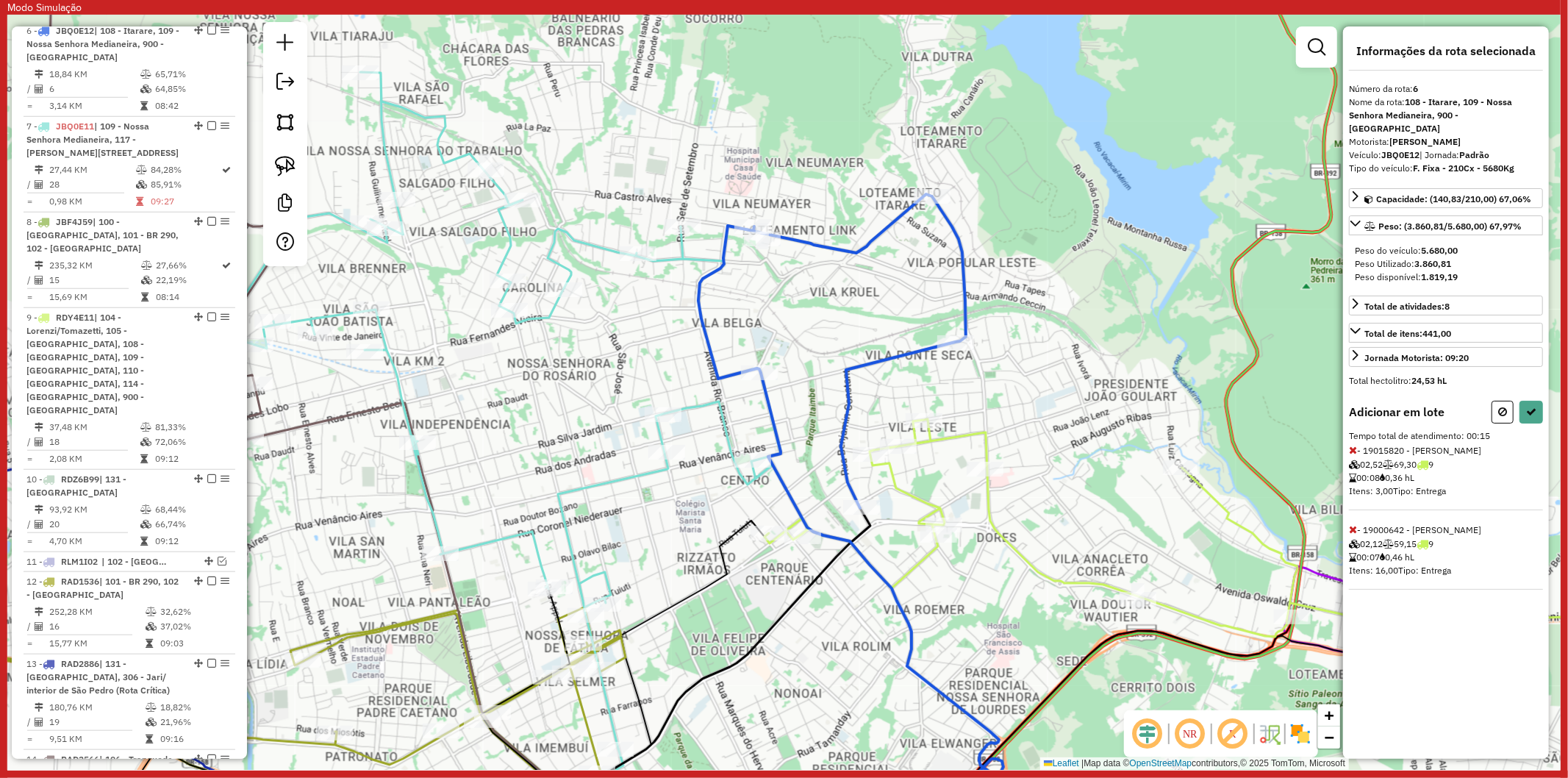
select select "**********"
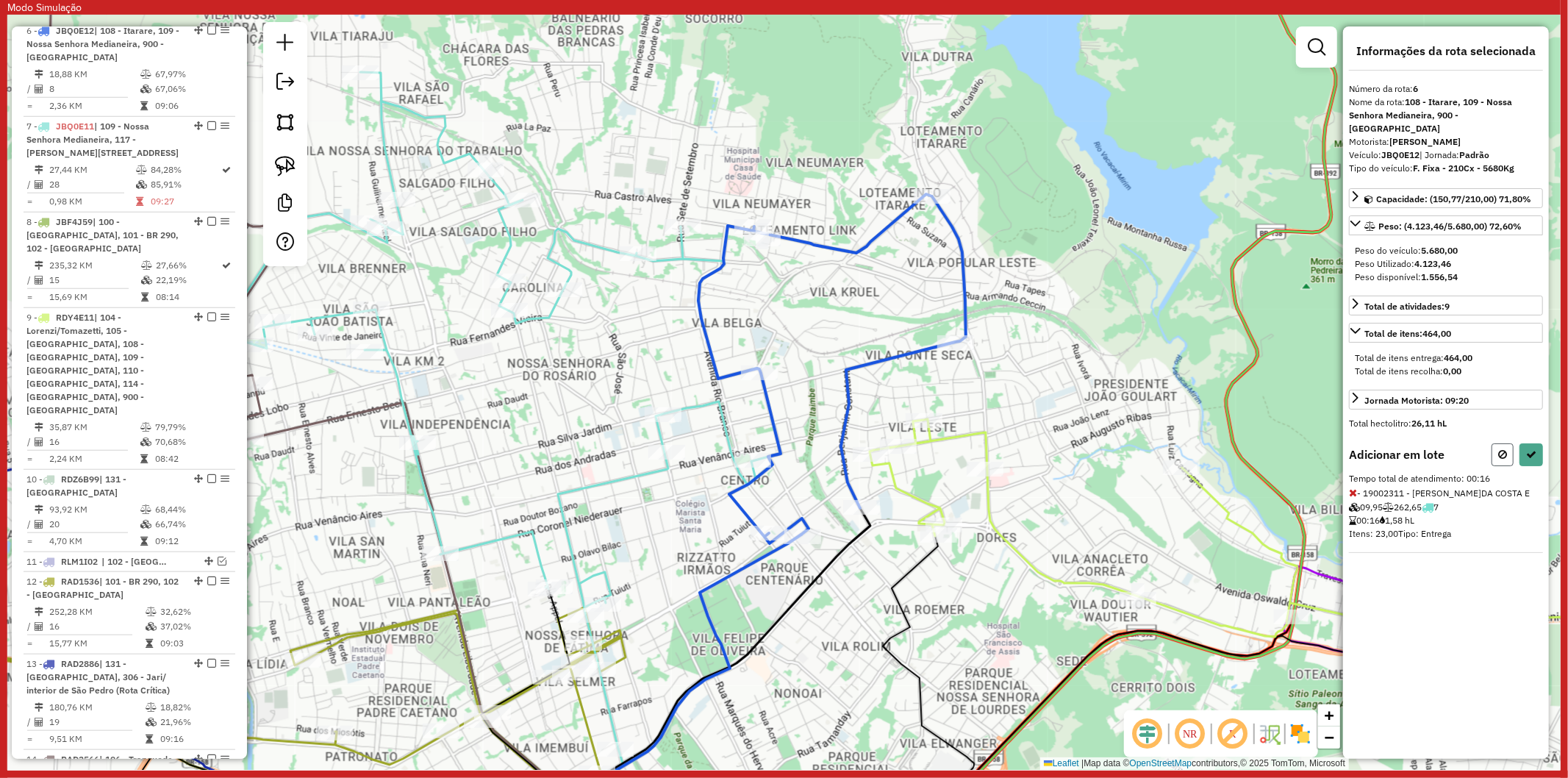
click at [1509, 443] on button at bounding box center [1503, 455] width 22 height 23
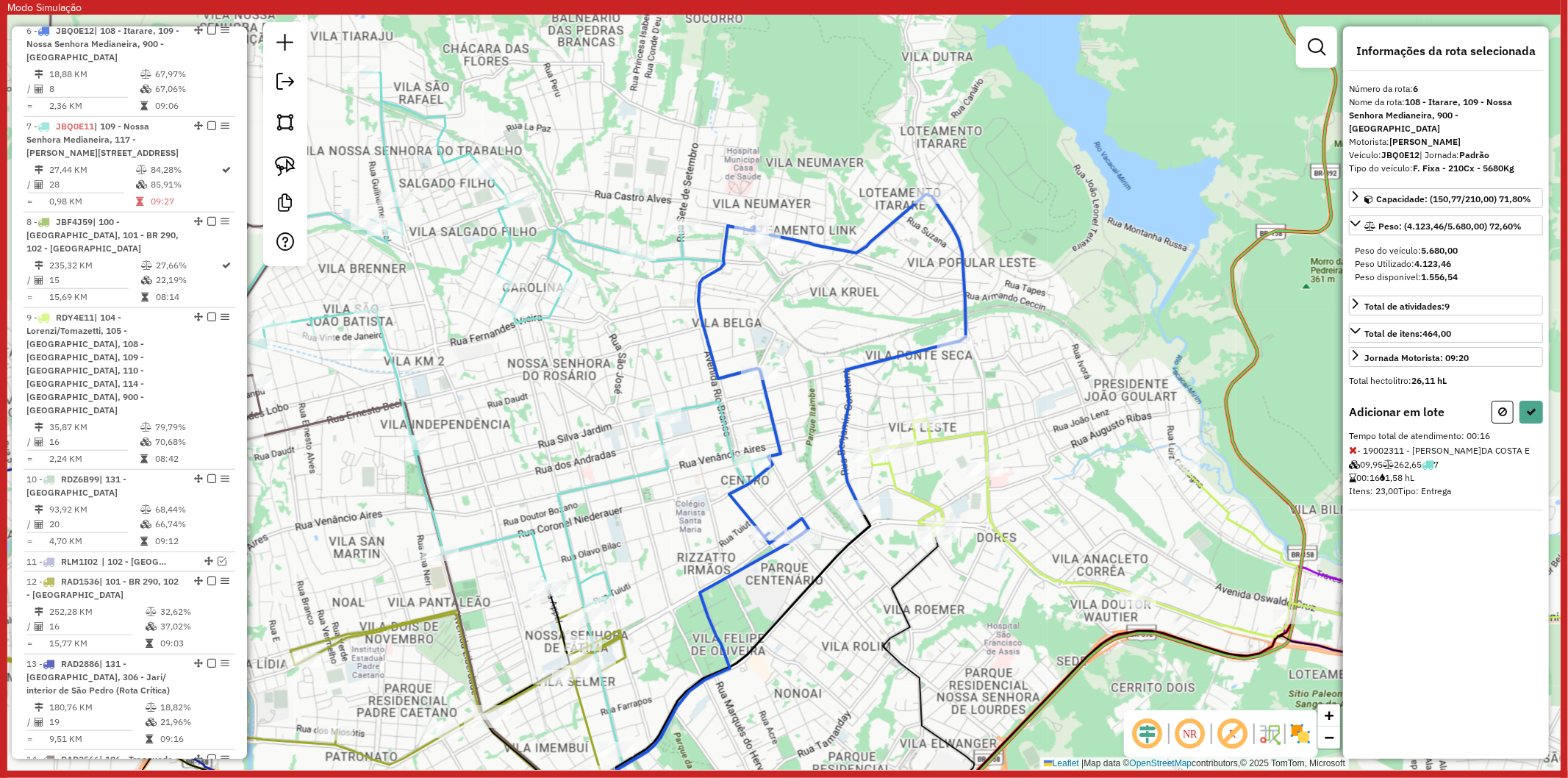
select select "**********"
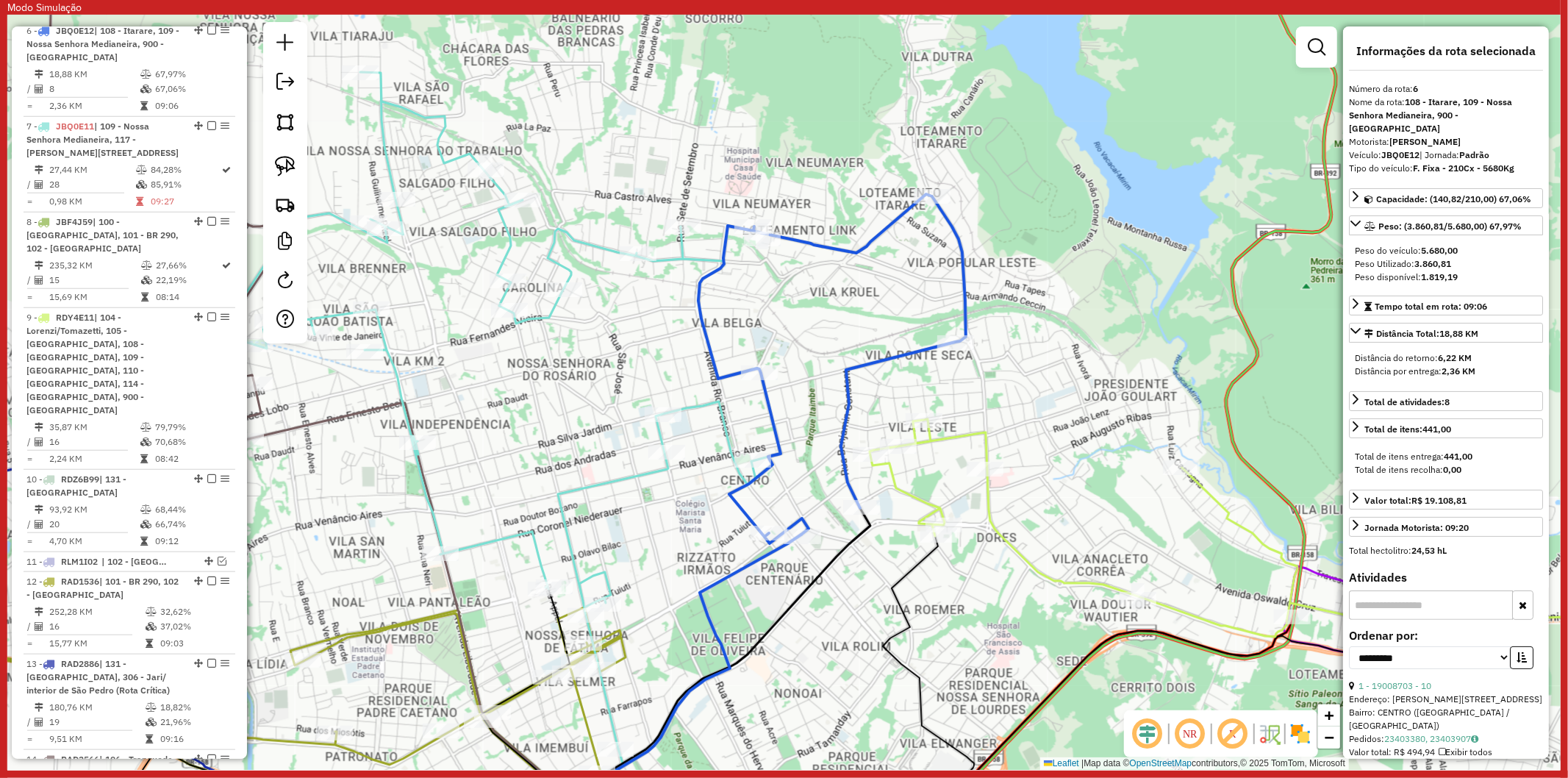
drag, startPoint x: 1144, startPoint y: 465, endPoint x: 943, endPoint y: 395, distance: 212.8
click at [947, 359] on div "Janela de atendimento Grade de atendimento Capacidade Transportadoras Veículos …" at bounding box center [784, 391] width 1554 height 755
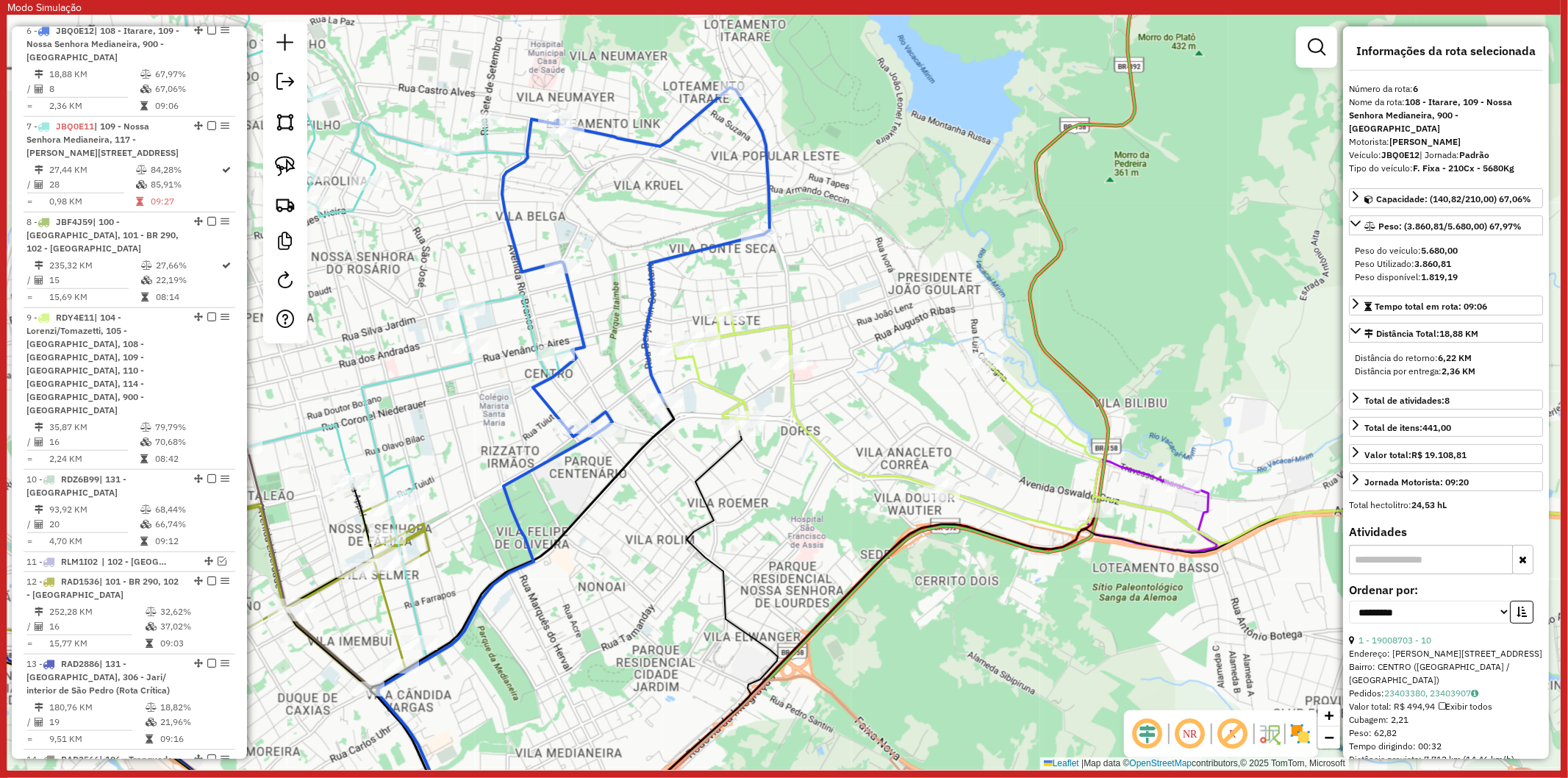
click at [886, 471] on icon at bounding box center [1195, 579] width 1044 height 533
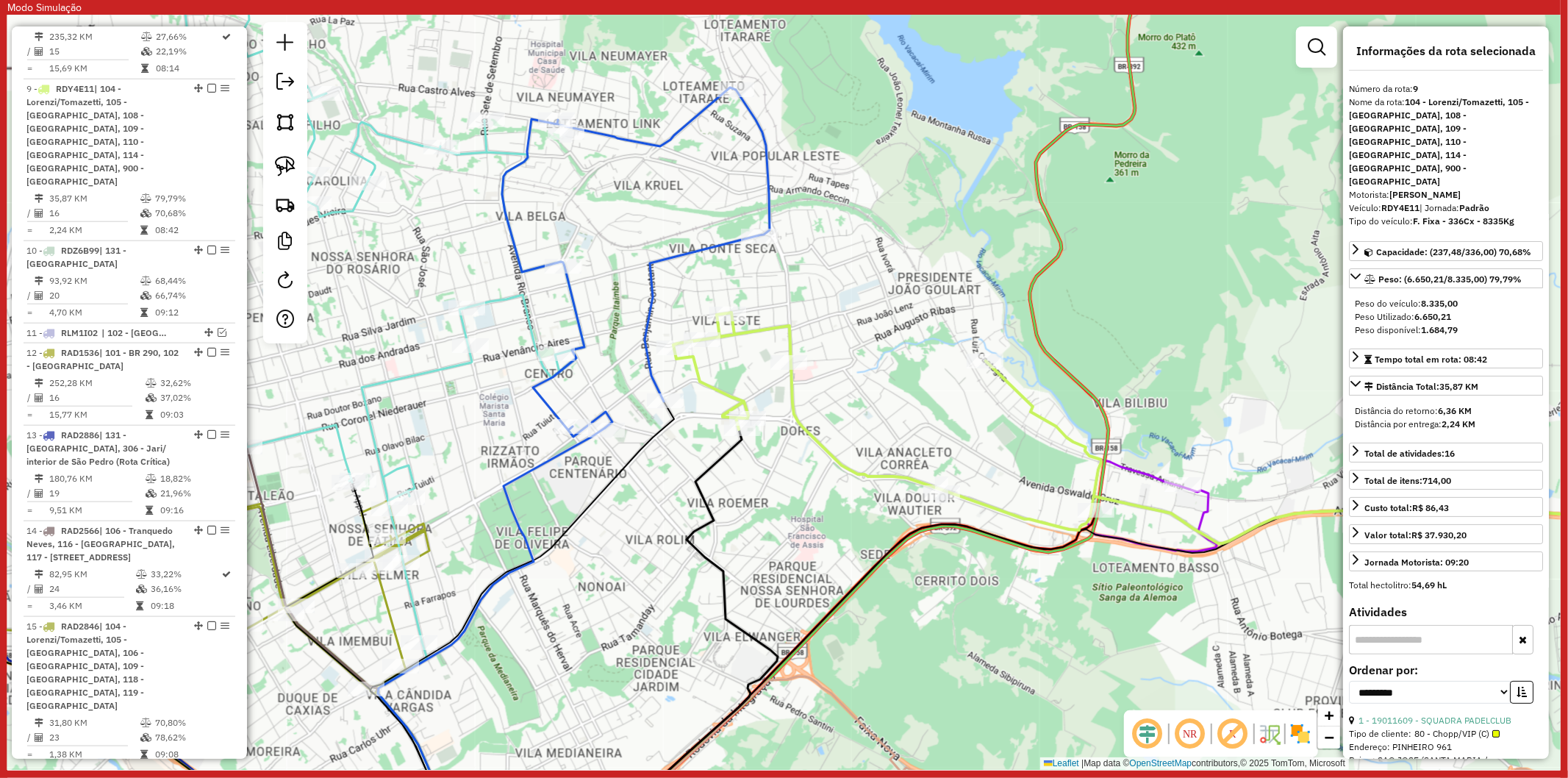
scroll to position [1310, 0]
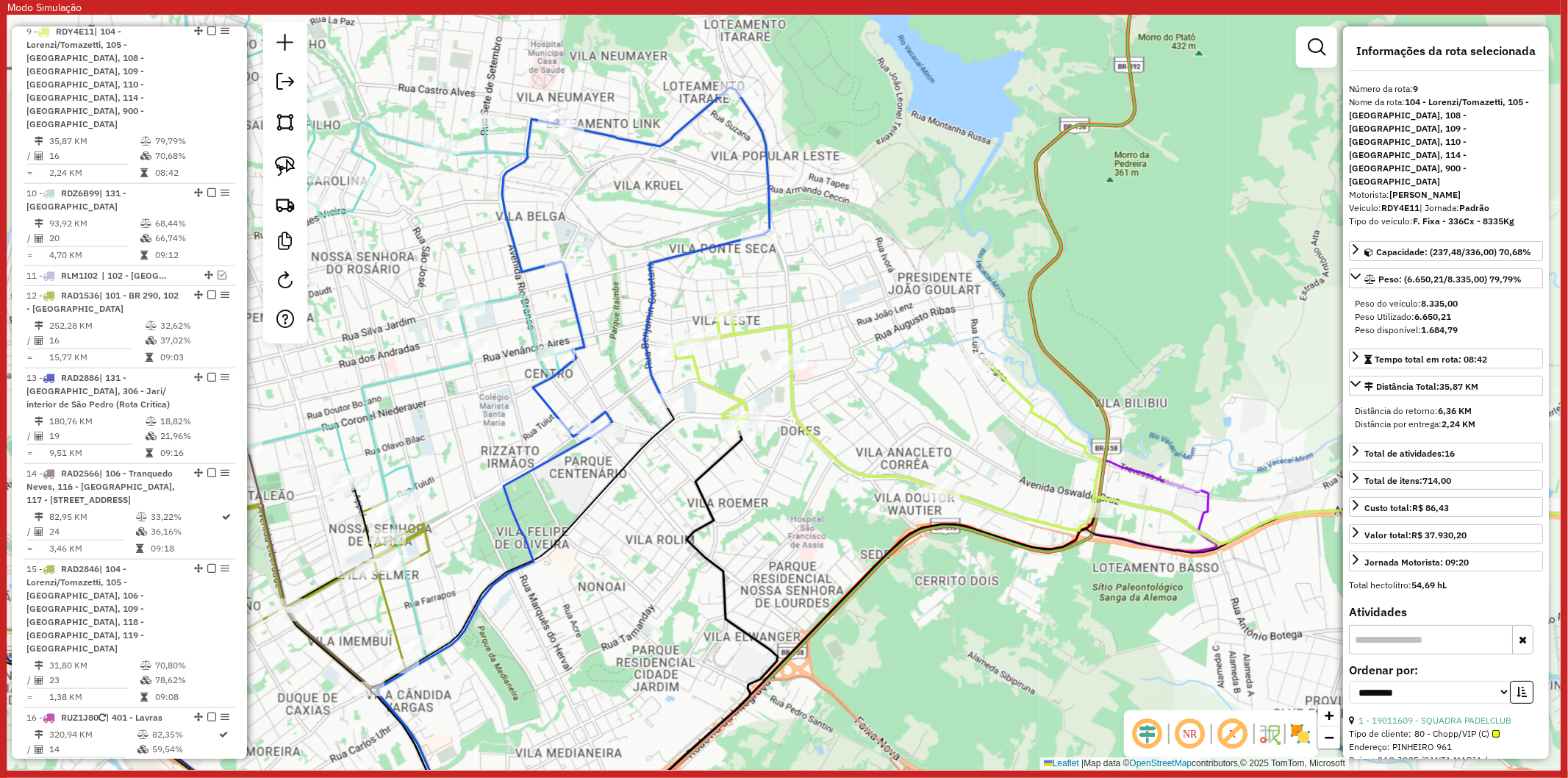
click at [1022, 510] on icon at bounding box center [1195, 579] width 1044 height 533
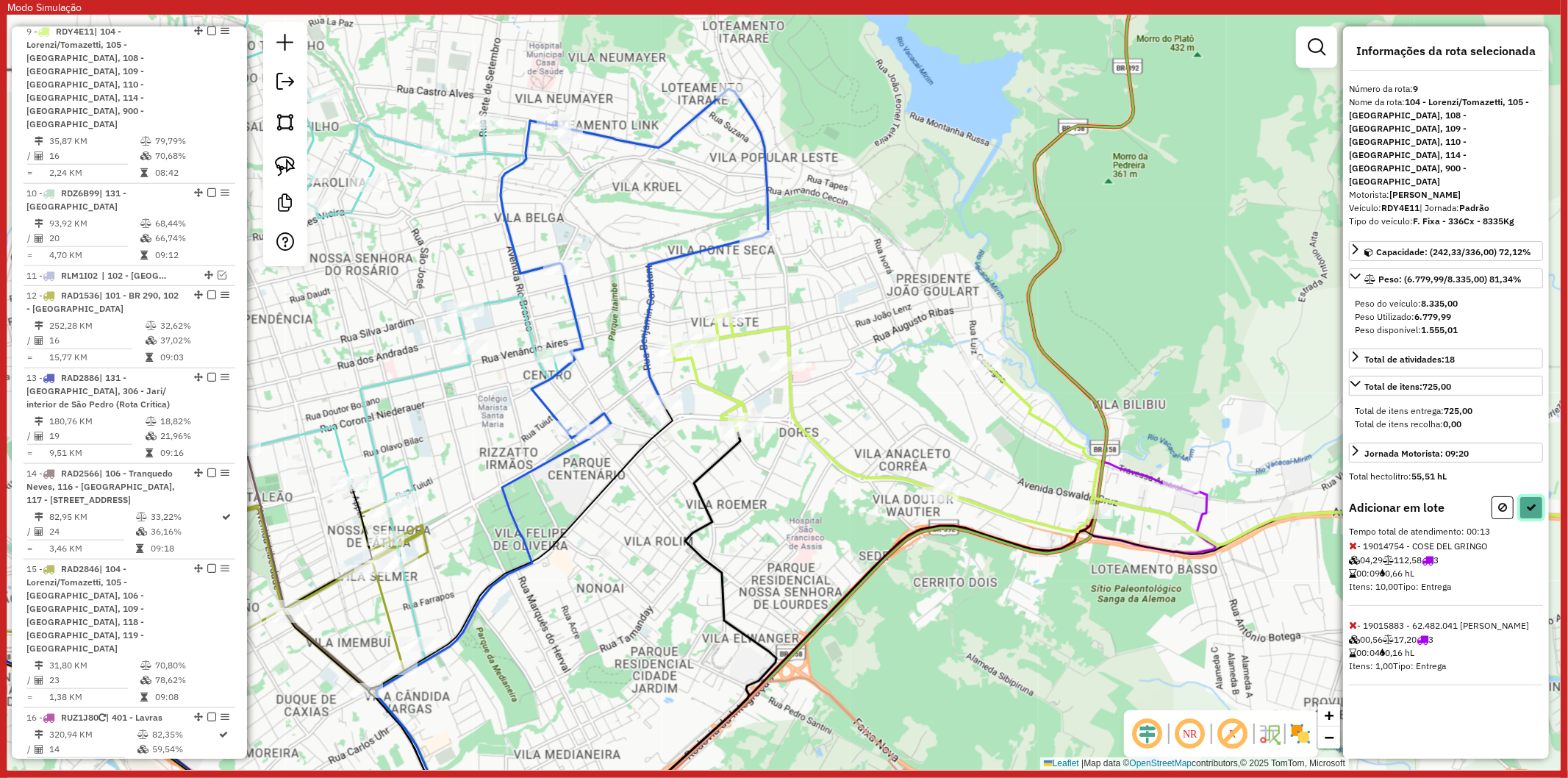
click at [1533, 496] on button at bounding box center [1531, 507] width 23 height 23
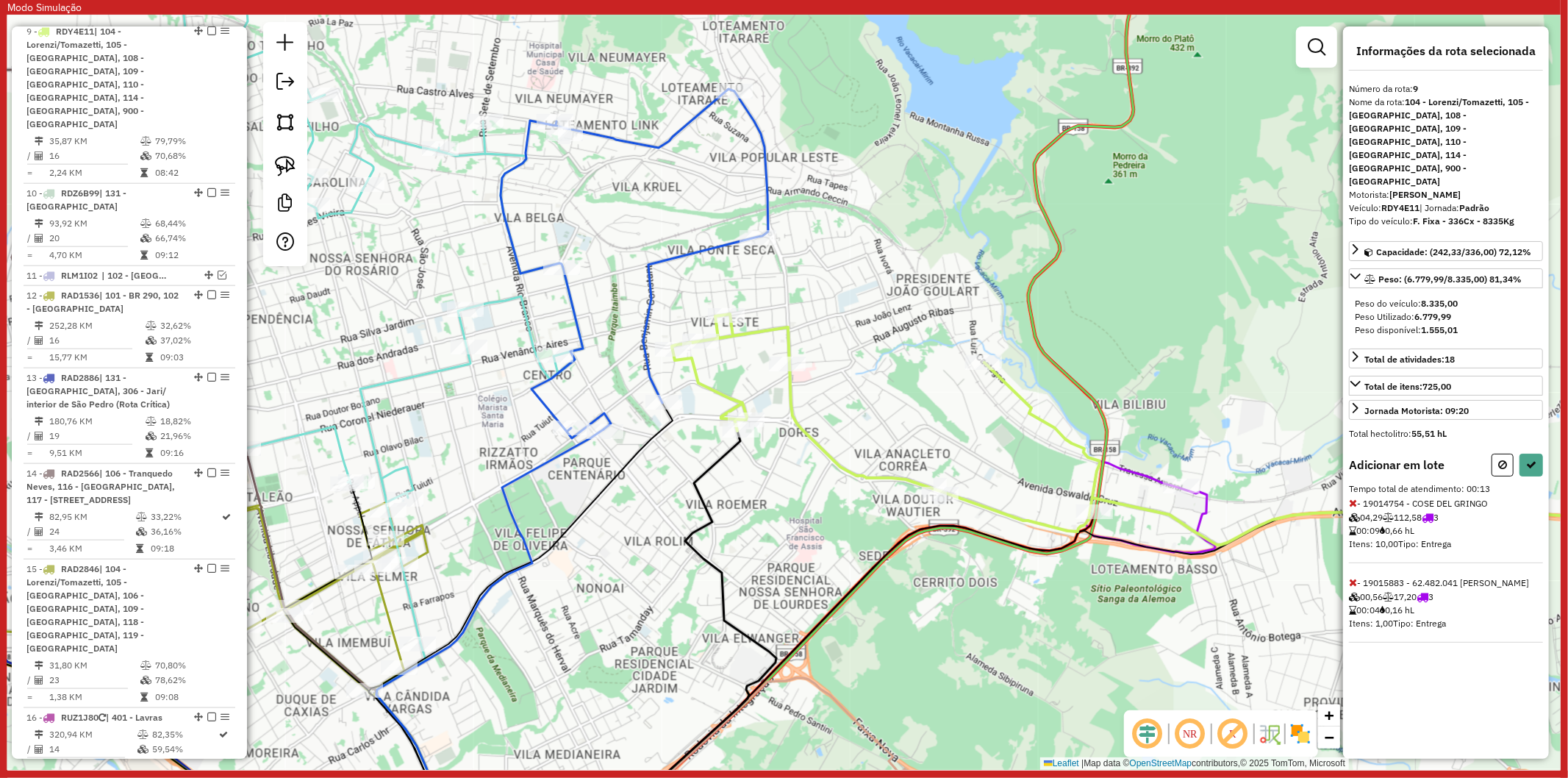
select select "**********"
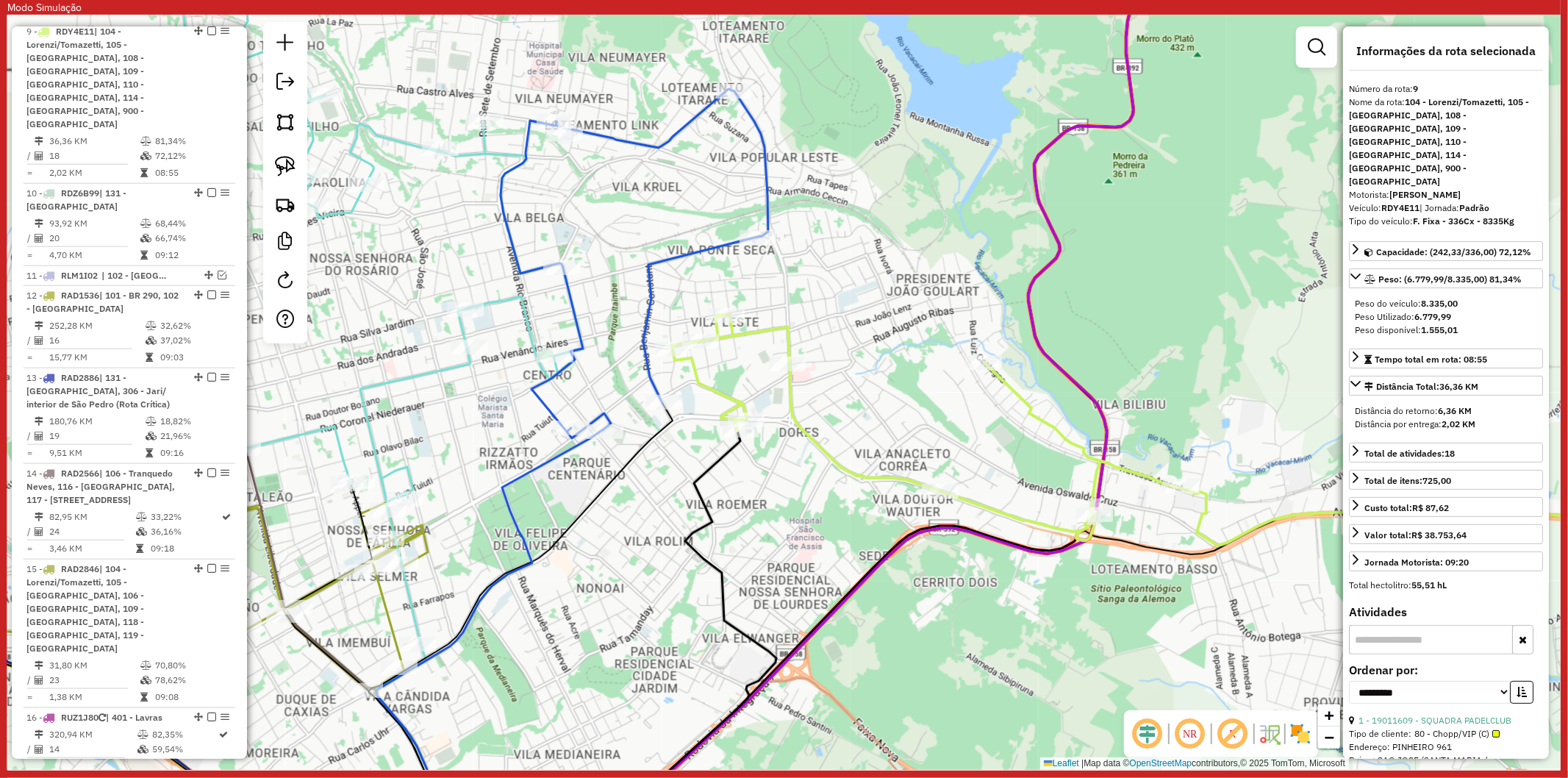
click at [710, 392] on icon at bounding box center [1194, 580] width 1044 height 532
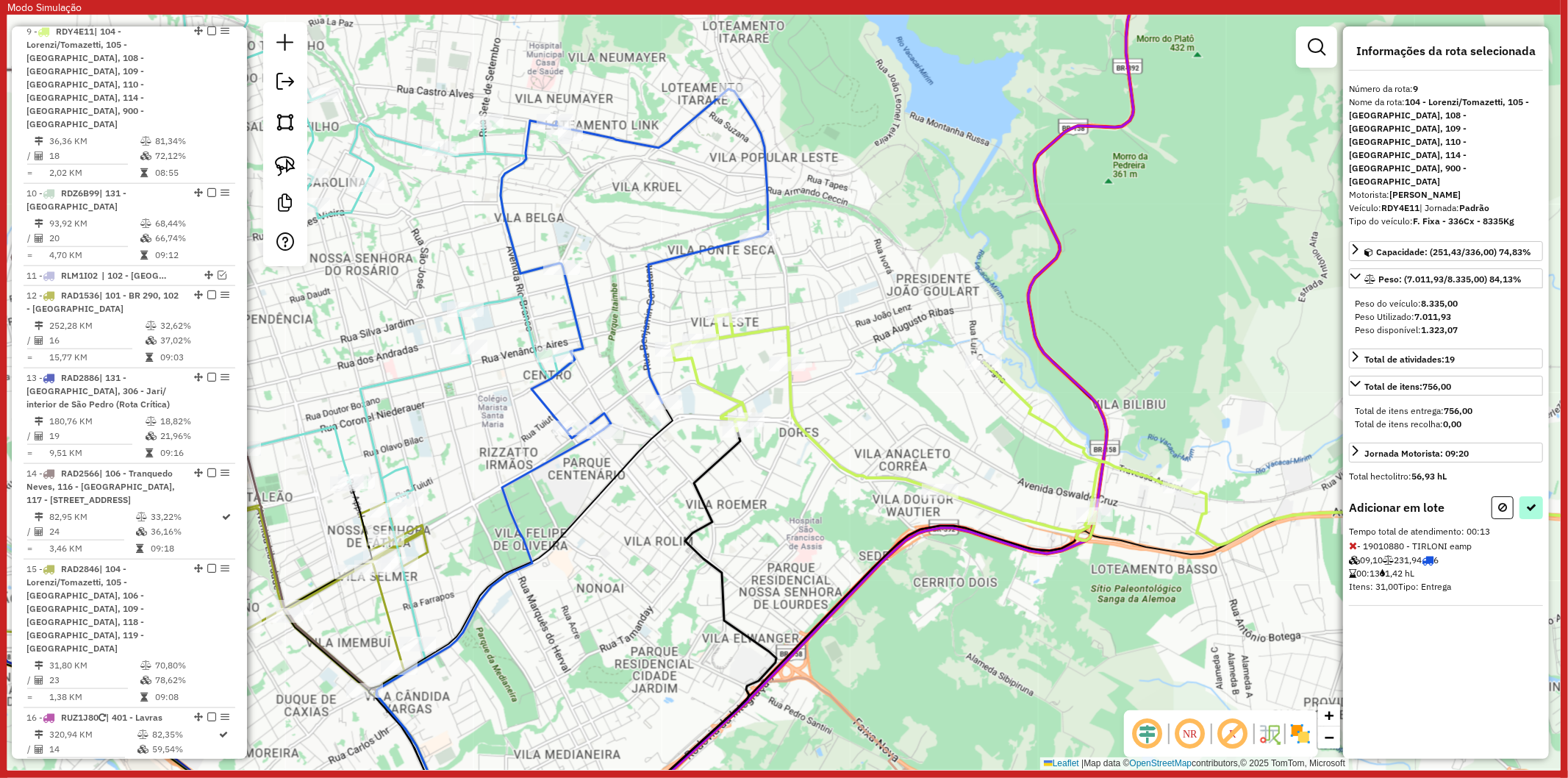
click at [1544, 462] on div "Informações da rota selecionada Número da rota: 9 Nome da rota: 104 - Lorenzi/T…" at bounding box center [1446, 393] width 205 height 732
click at [1534, 502] on icon at bounding box center [1531, 507] width 11 height 11
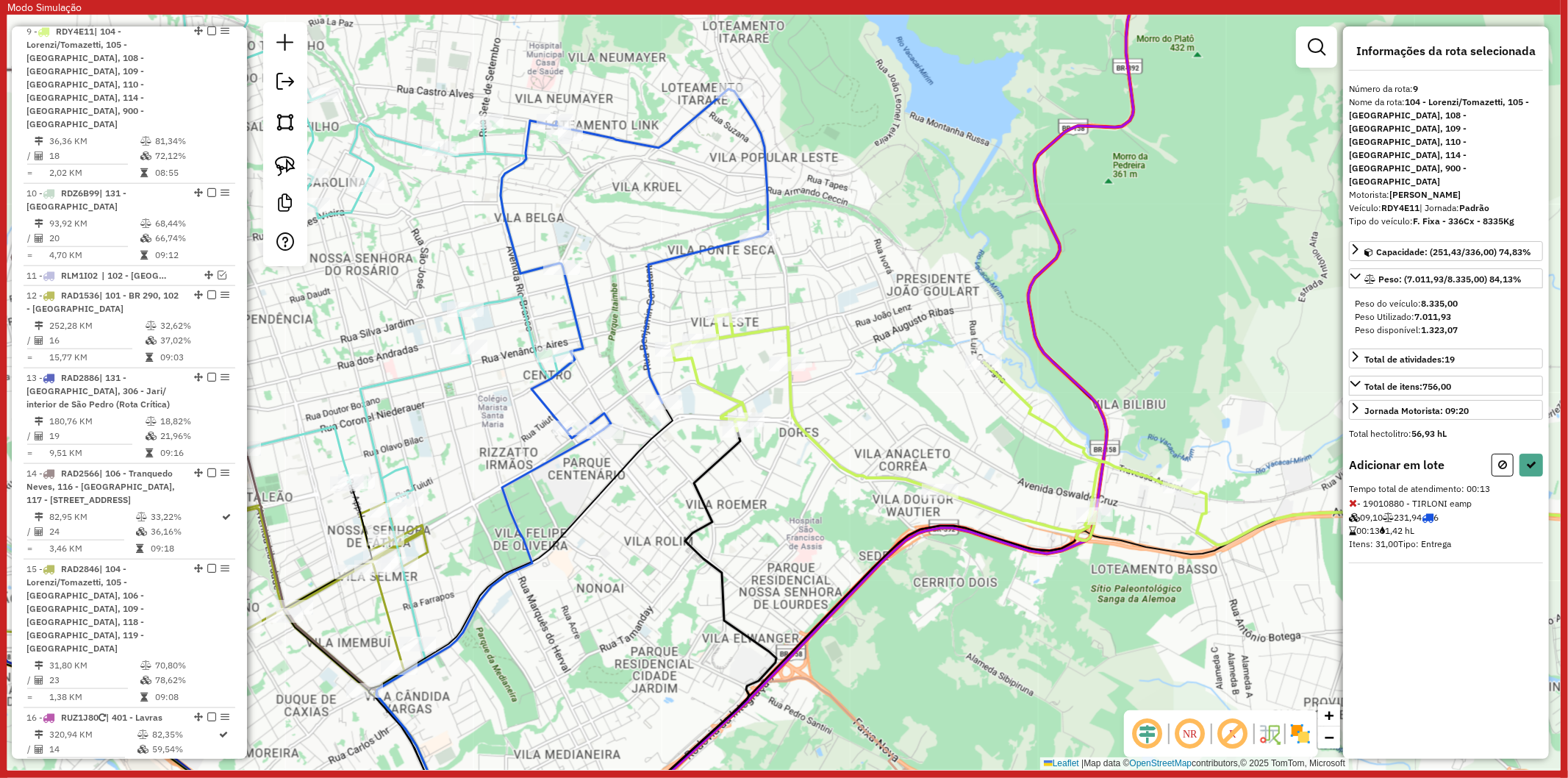
select select "**********"
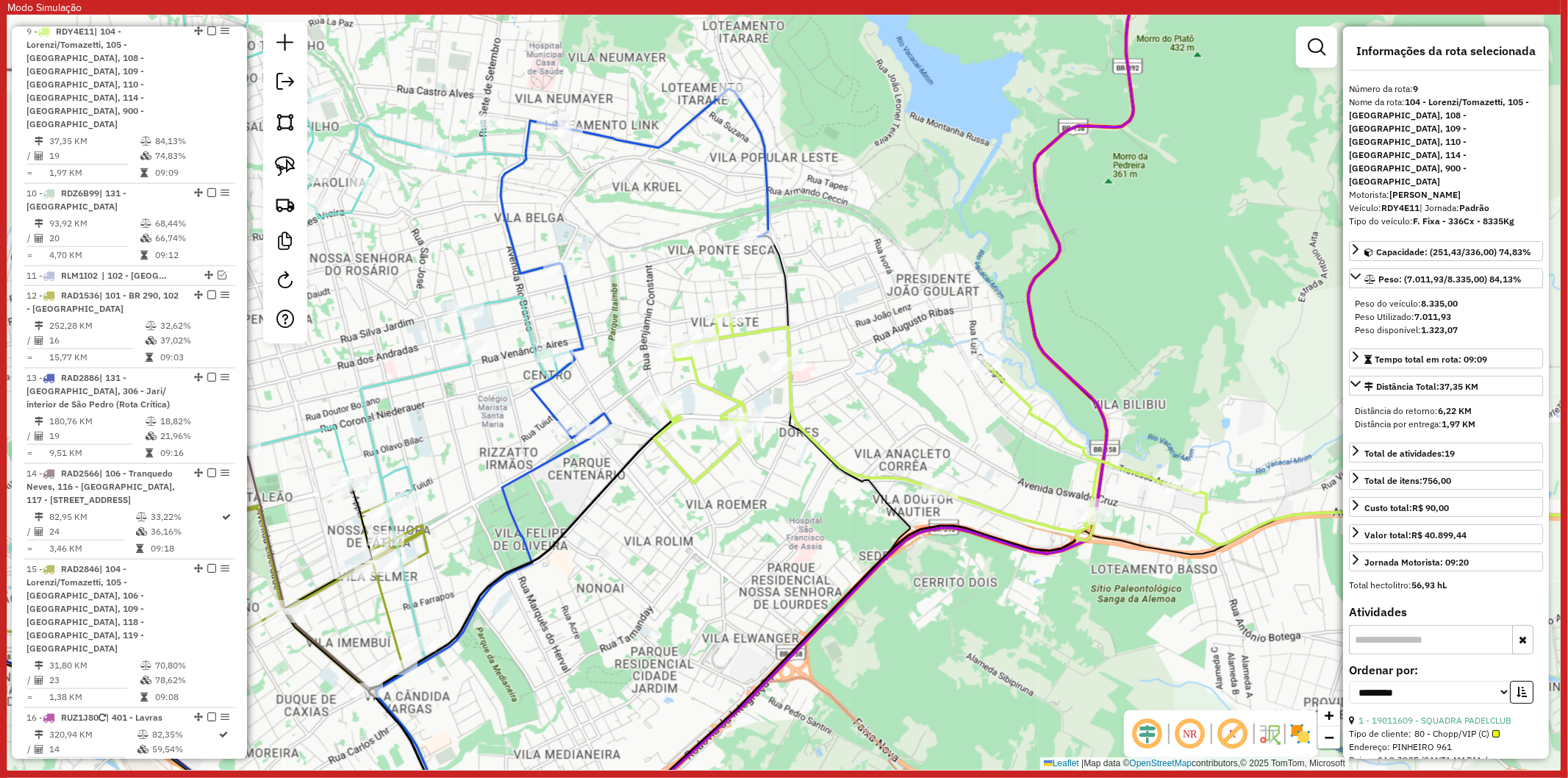
click at [575, 314] on icon at bounding box center [634, 264] width 268 height 349
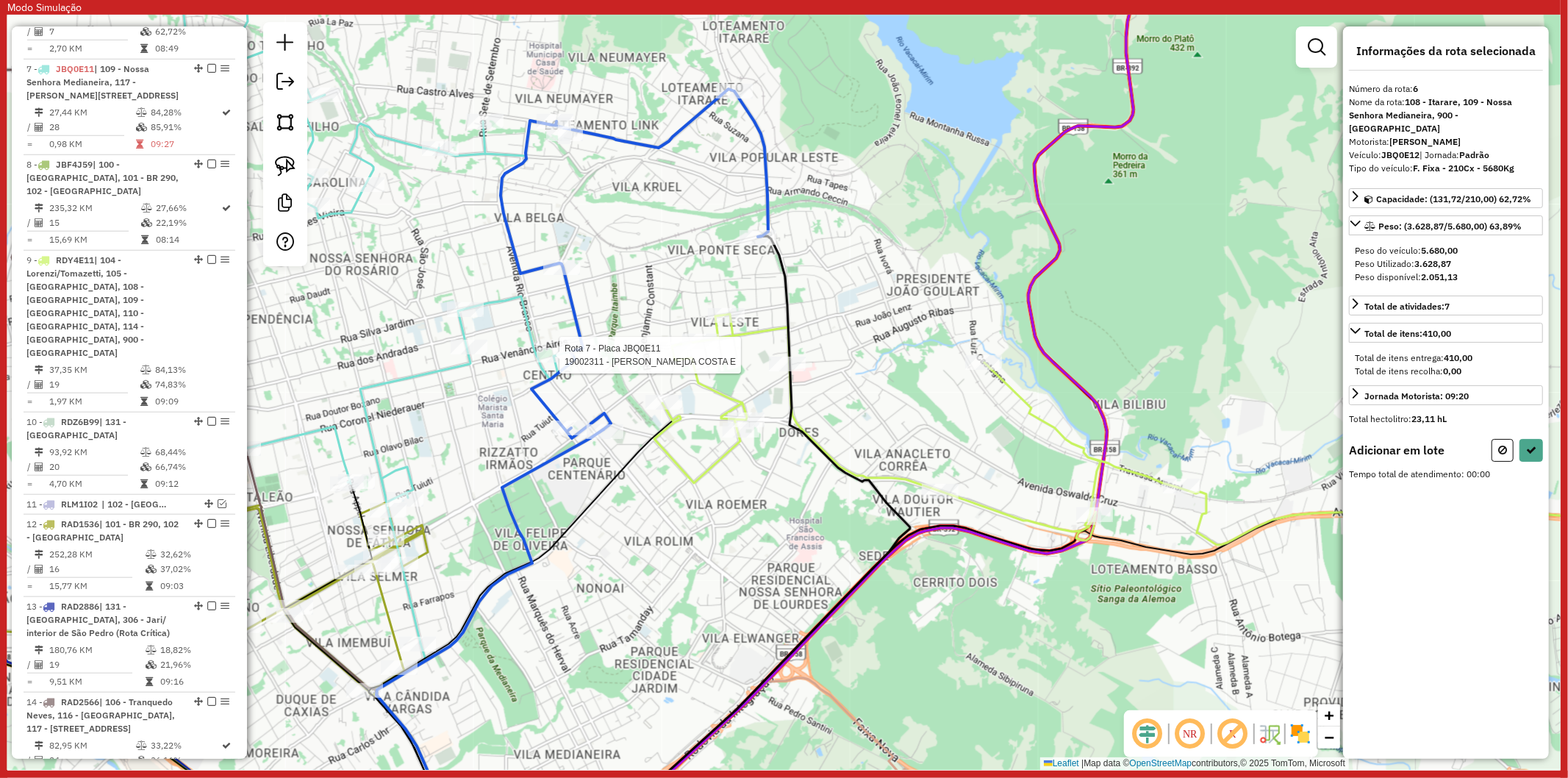
scroll to position [1025, 0]
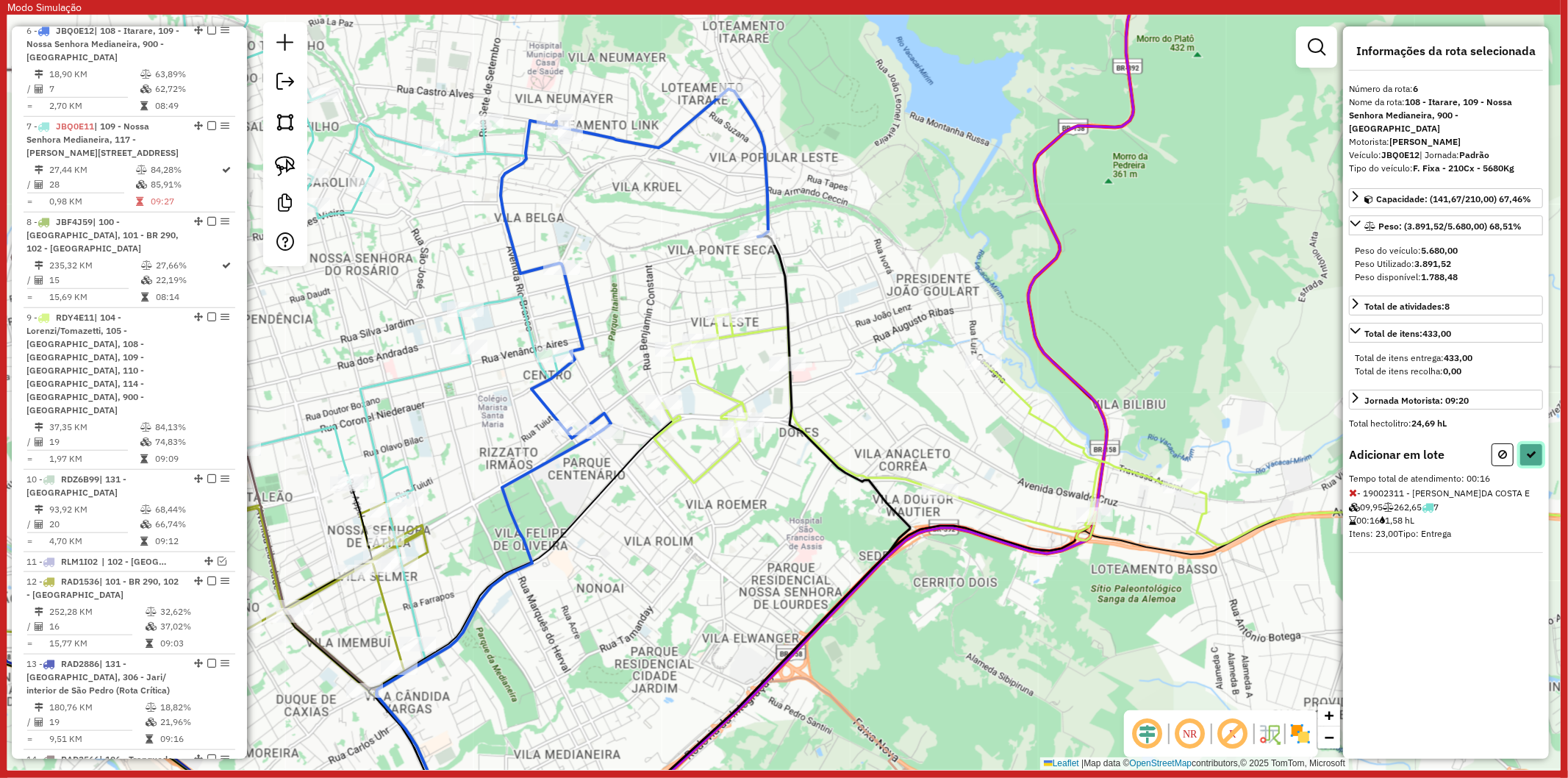
click at [1530, 443] on button at bounding box center [1531, 455] width 23 height 23
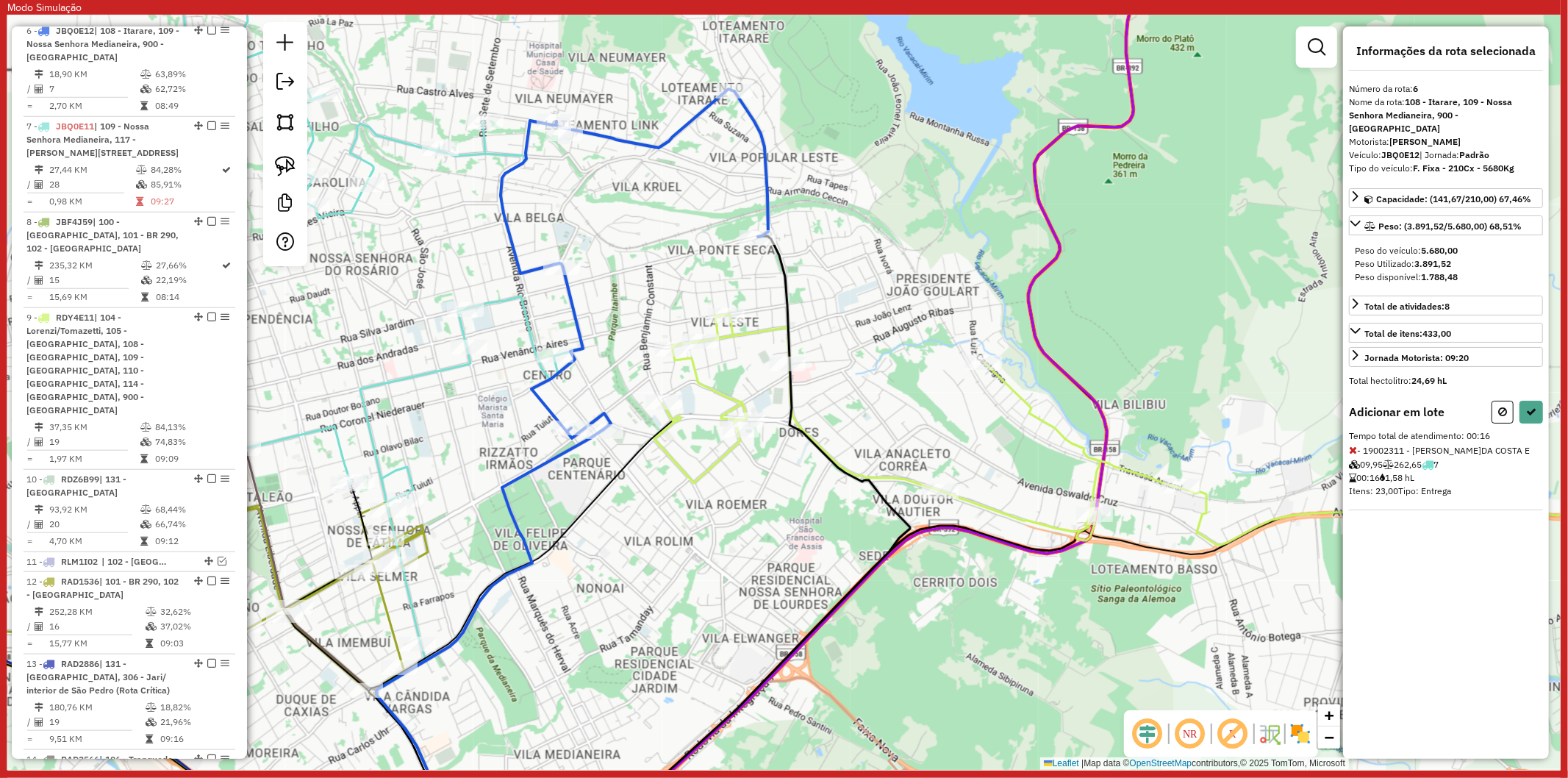
select select "**********"
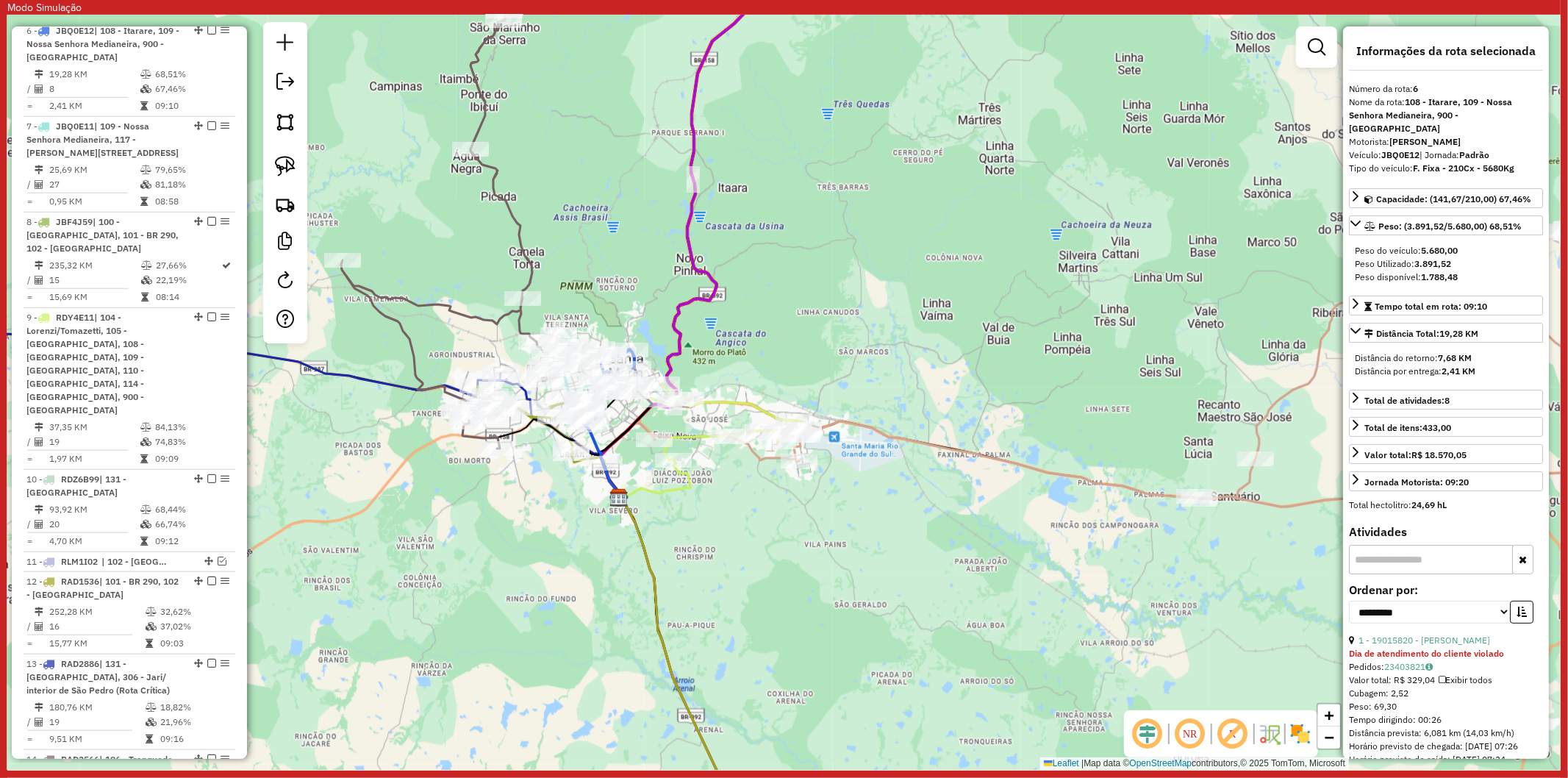
click at [1082, 481] on icon at bounding box center [1120, 330] width 938 height 354
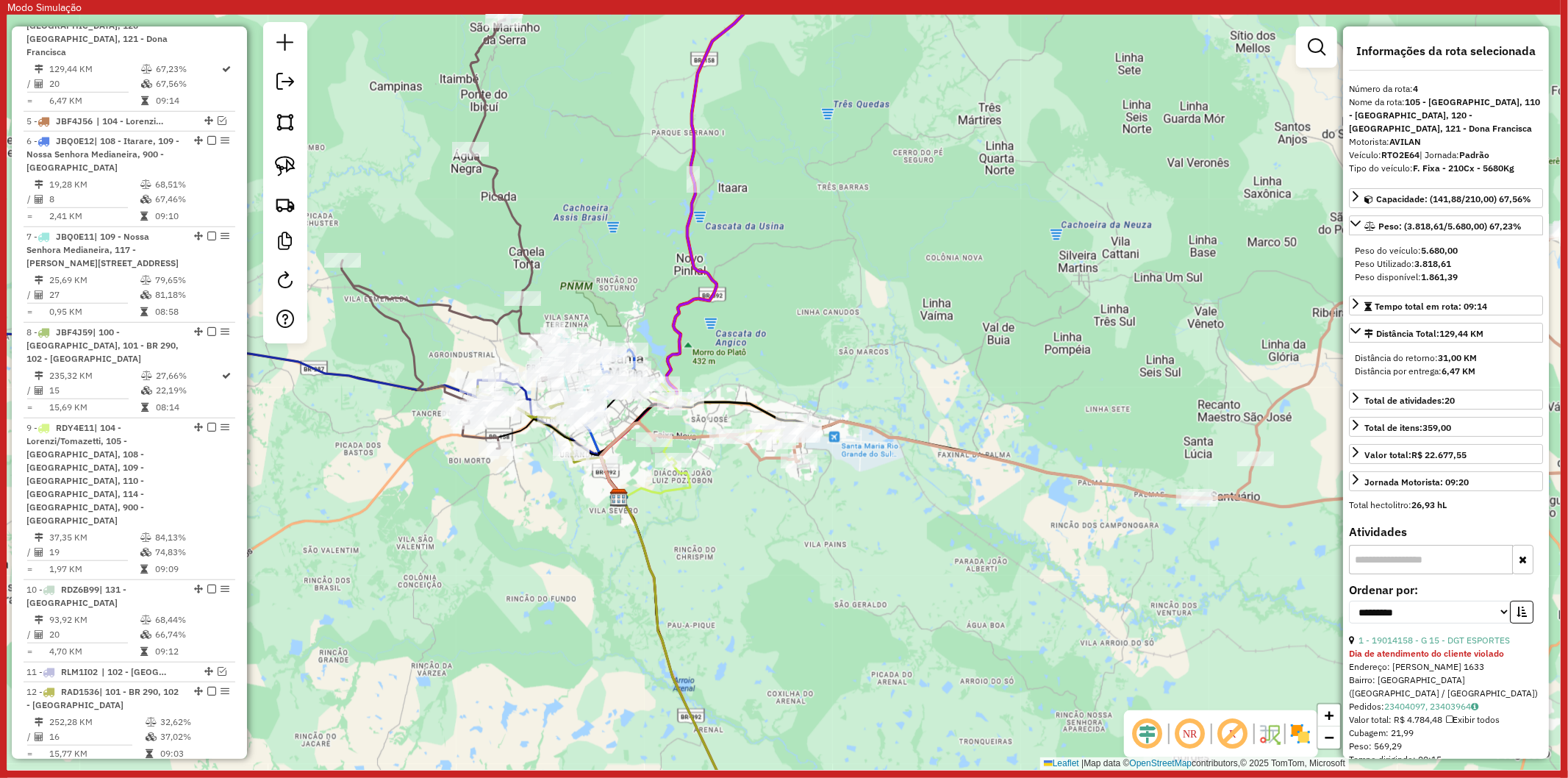
scroll to position [895, 0]
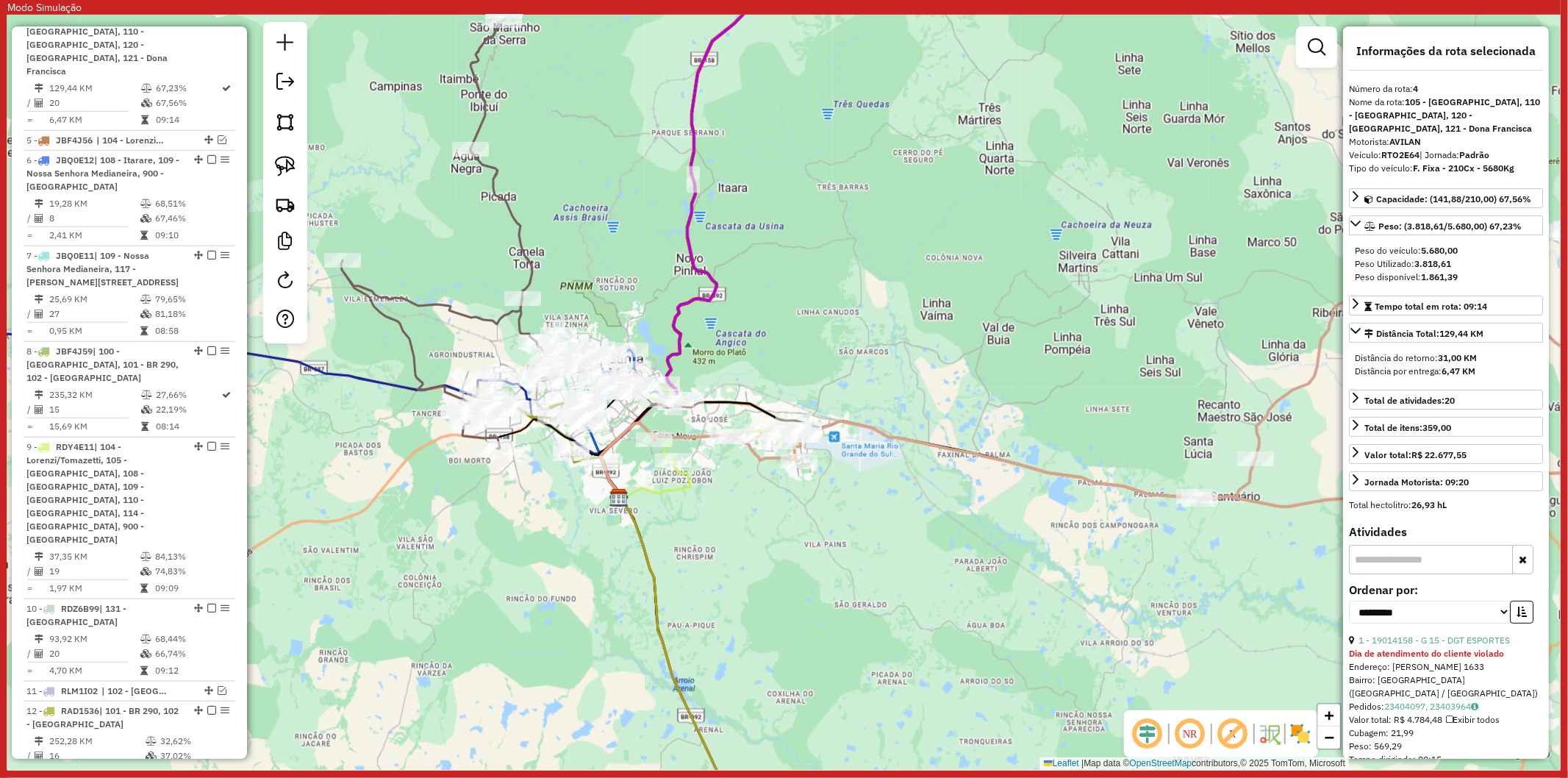
drag, startPoint x: 883, startPoint y: 493, endPoint x: 695, endPoint y: 446, distance: 193.8
click at [883, 491] on div "Janela de atendimento Grade de atendimento Capacidade Transportadoras Veículos …" at bounding box center [784, 391] width 1554 height 755
click at [690, 442] on icon at bounding box center [1120, 328] width 938 height 354
click at [788, 498] on div "Janela de atendimento Grade de atendimento Capacidade Transportadoras Veículos …" at bounding box center [784, 391] width 1554 height 755
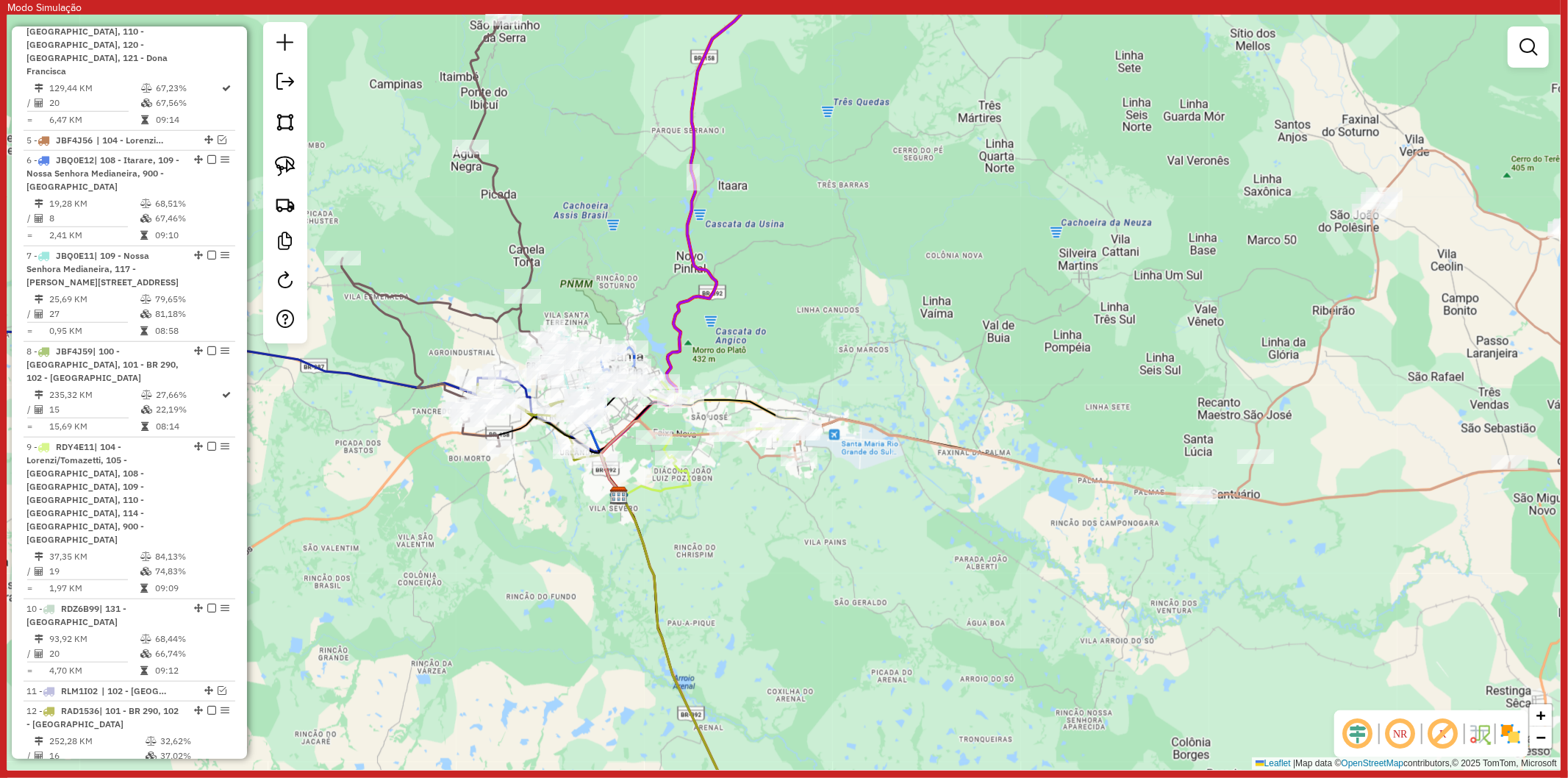
click at [658, 489] on icon at bounding box center [655, 477] width 71 height 39
select select "**********"
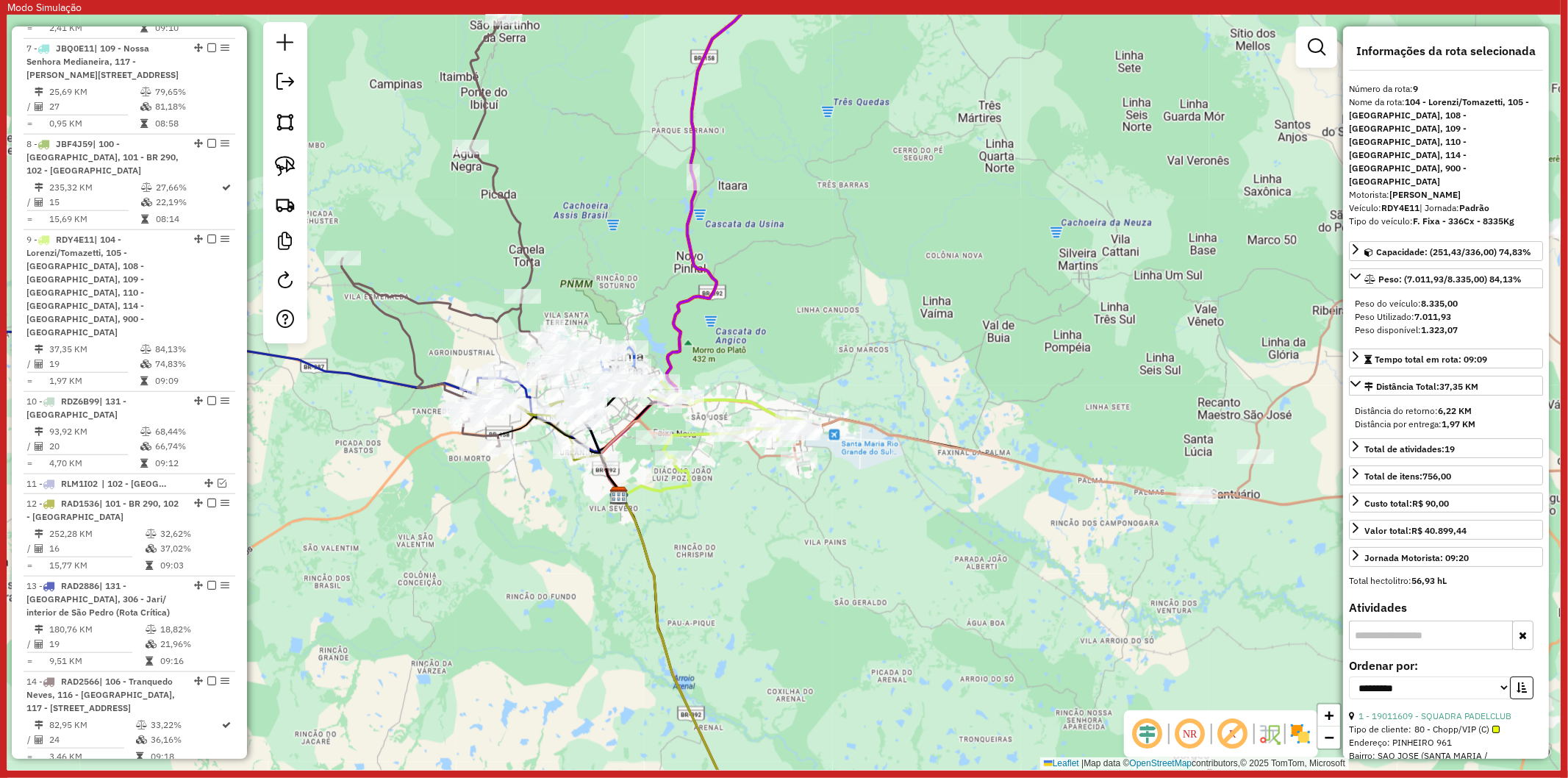
scroll to position [1310, 0]
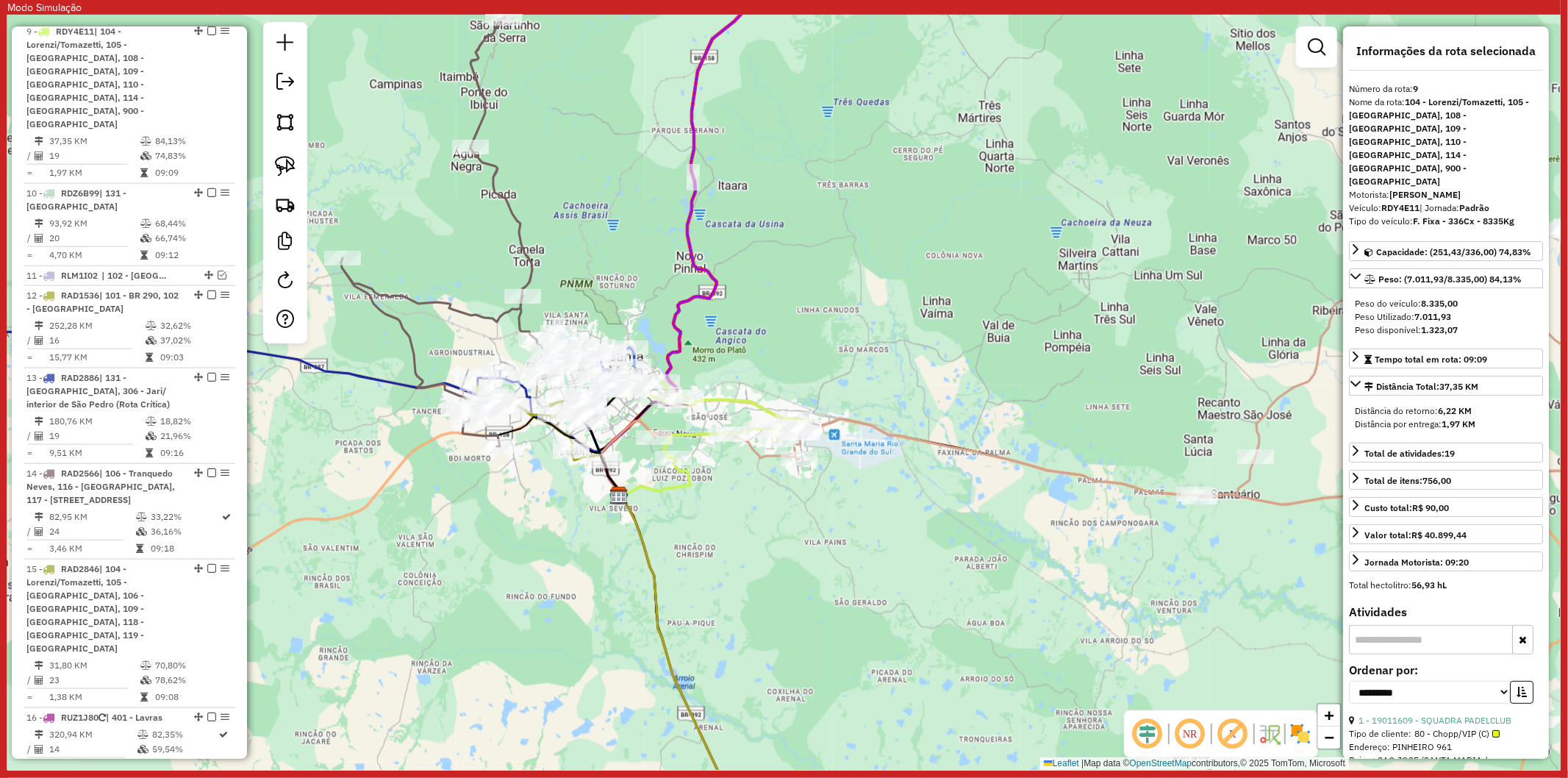
click at [814, 479] on div "Janela de atendimento Grade de atendimento Capacidade Transportadoras Veículos …" at bounding box center [784, 391] width 1554 height 755
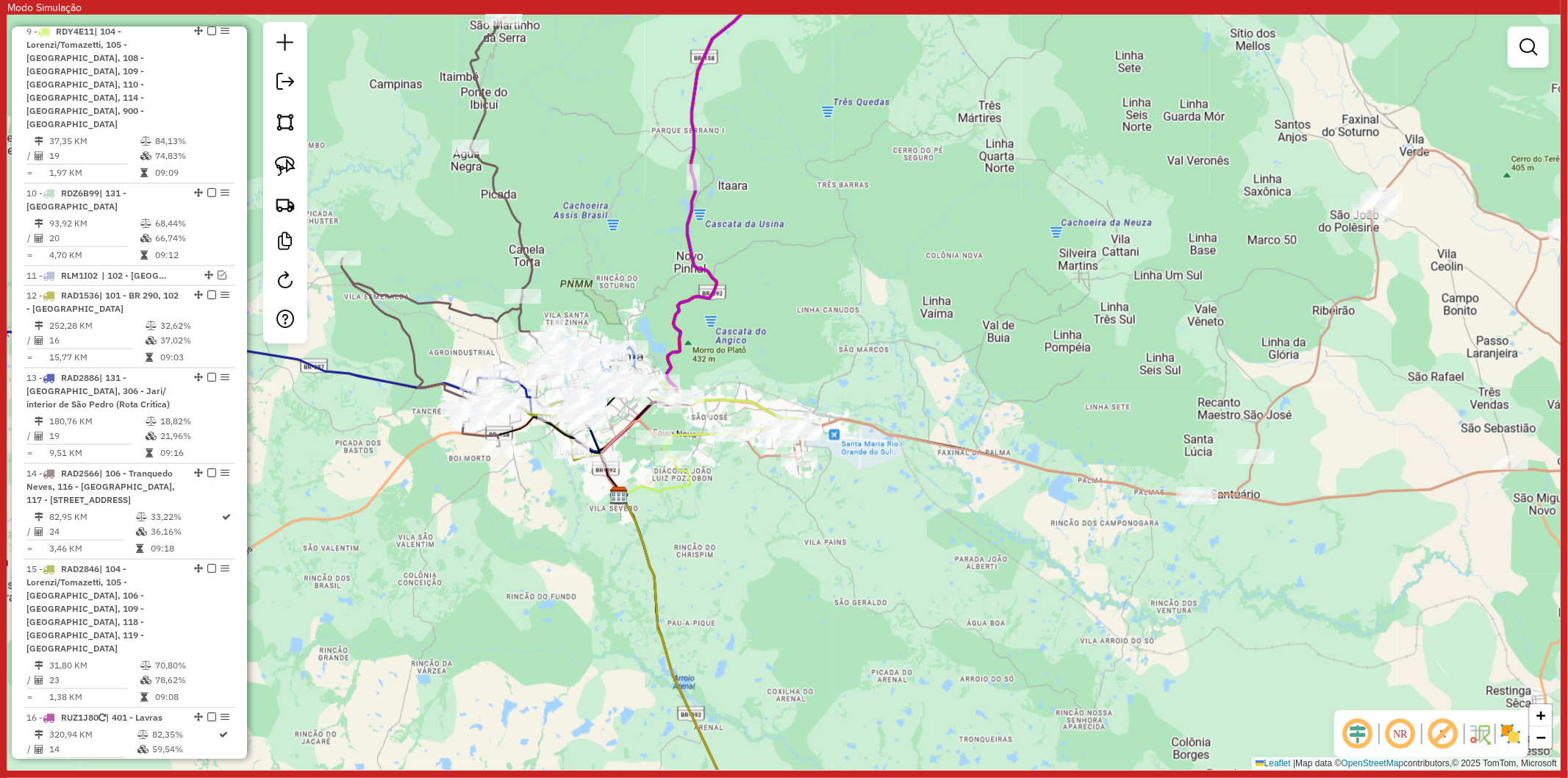
click at [880, 423] on icon at bounding box center [1120, 328] width 938 height 354
select select "**********"
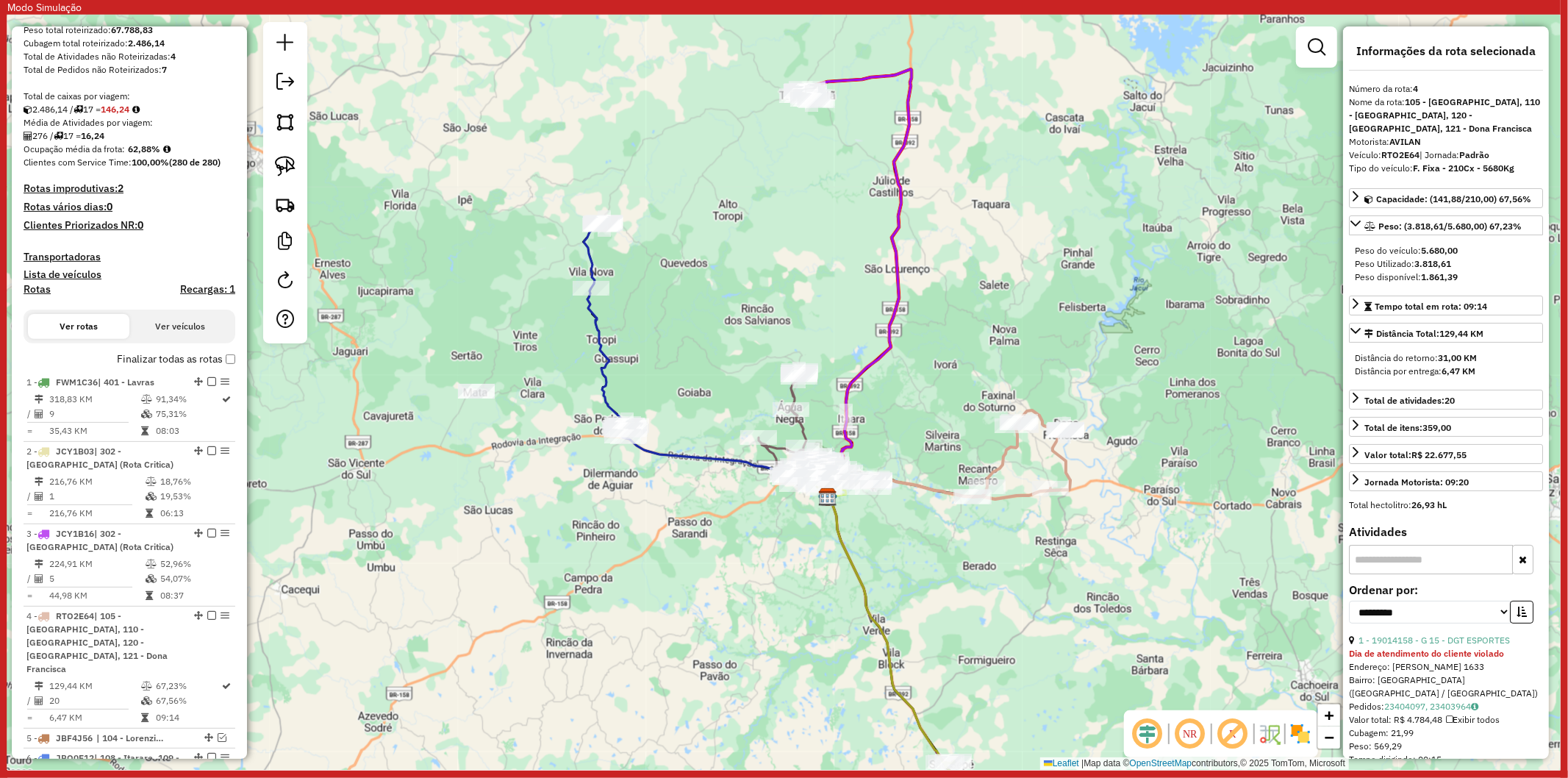
scroll to position [247, 0]
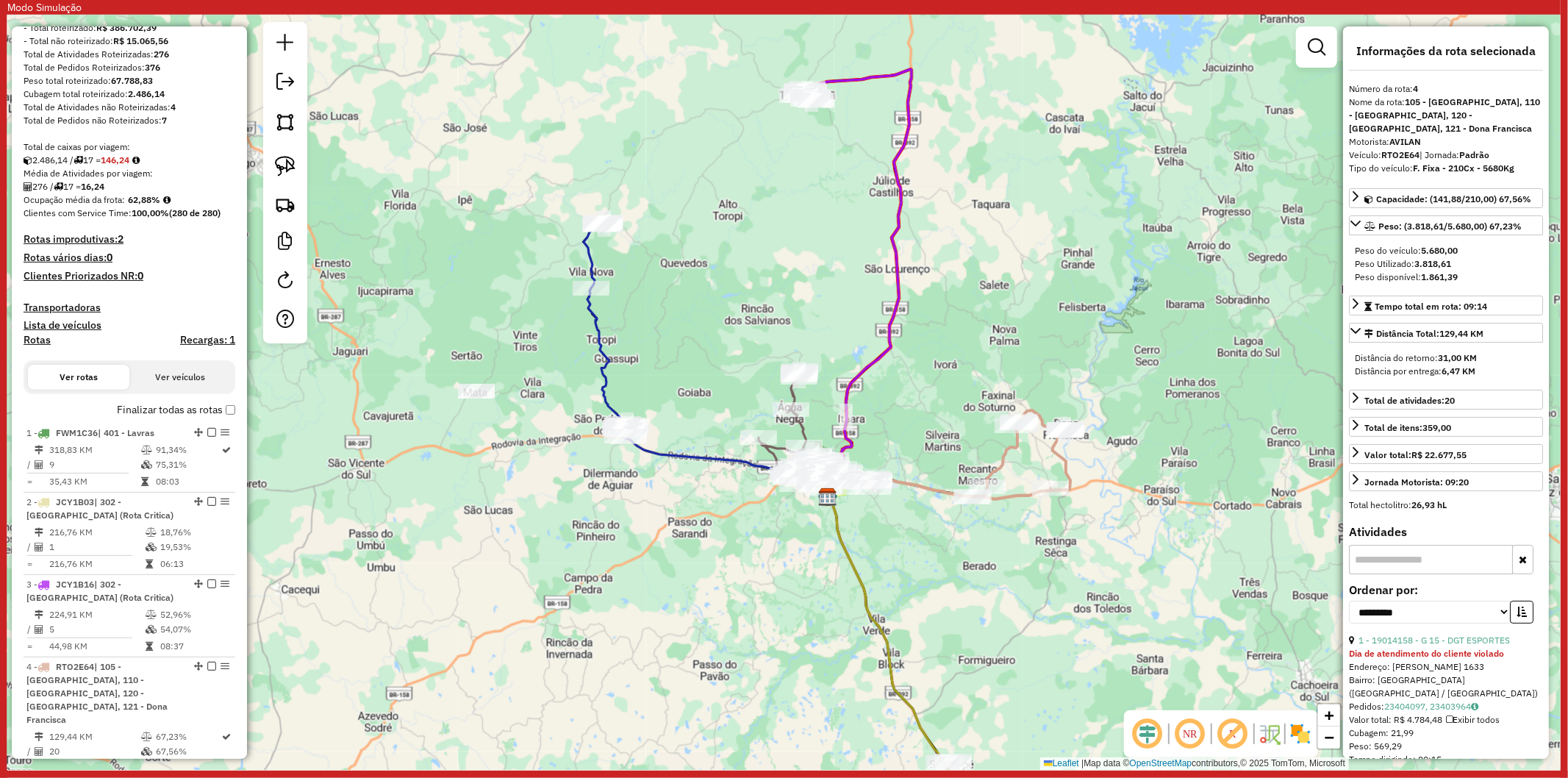
click at [204, 347] on h4 "Recargas: 1" at bounding box center [208, 340] width 55 height 13
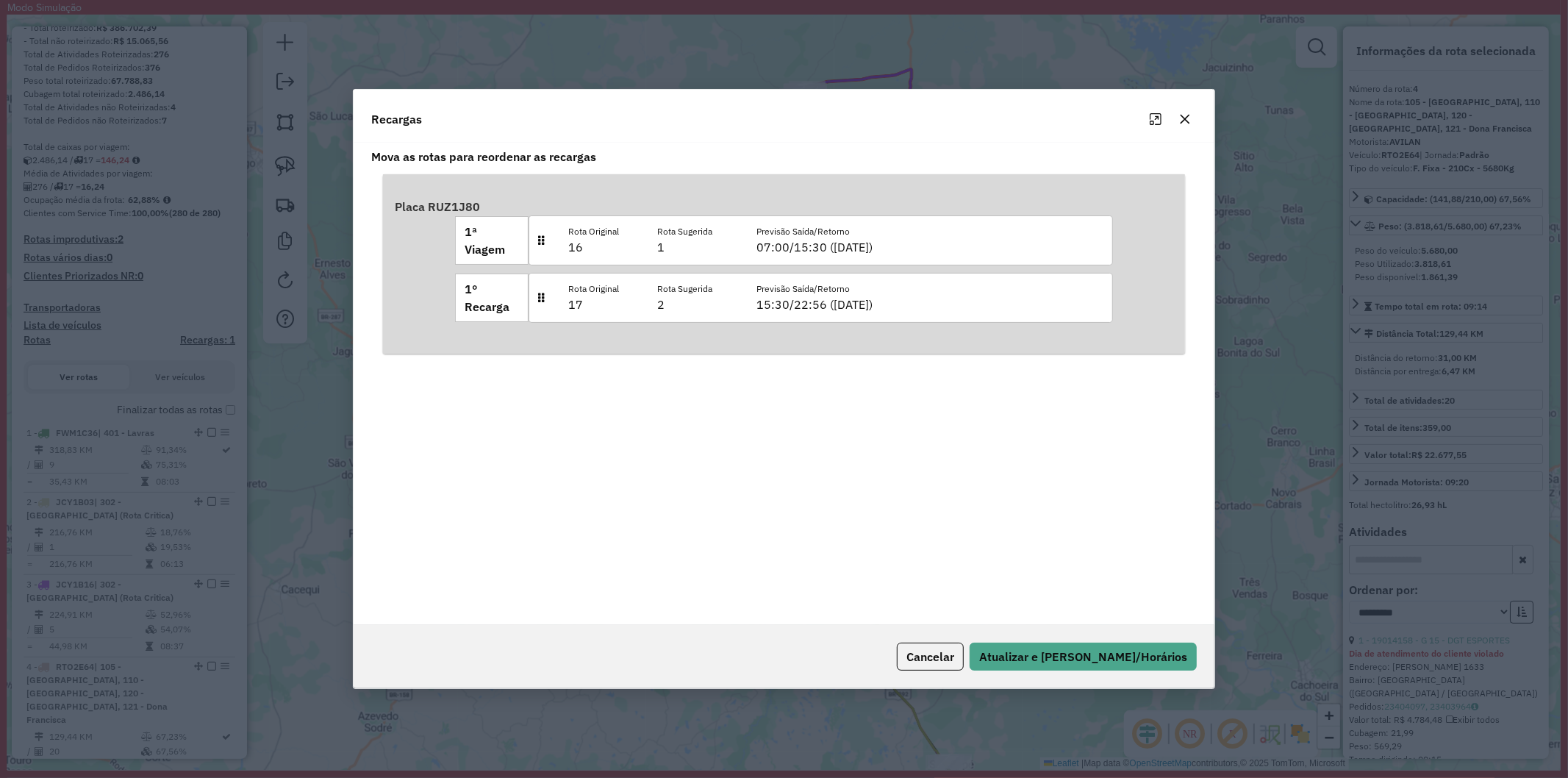
click at [1181, 121] on icon "button" at bounding box center [1185, 119] width 12 height 12
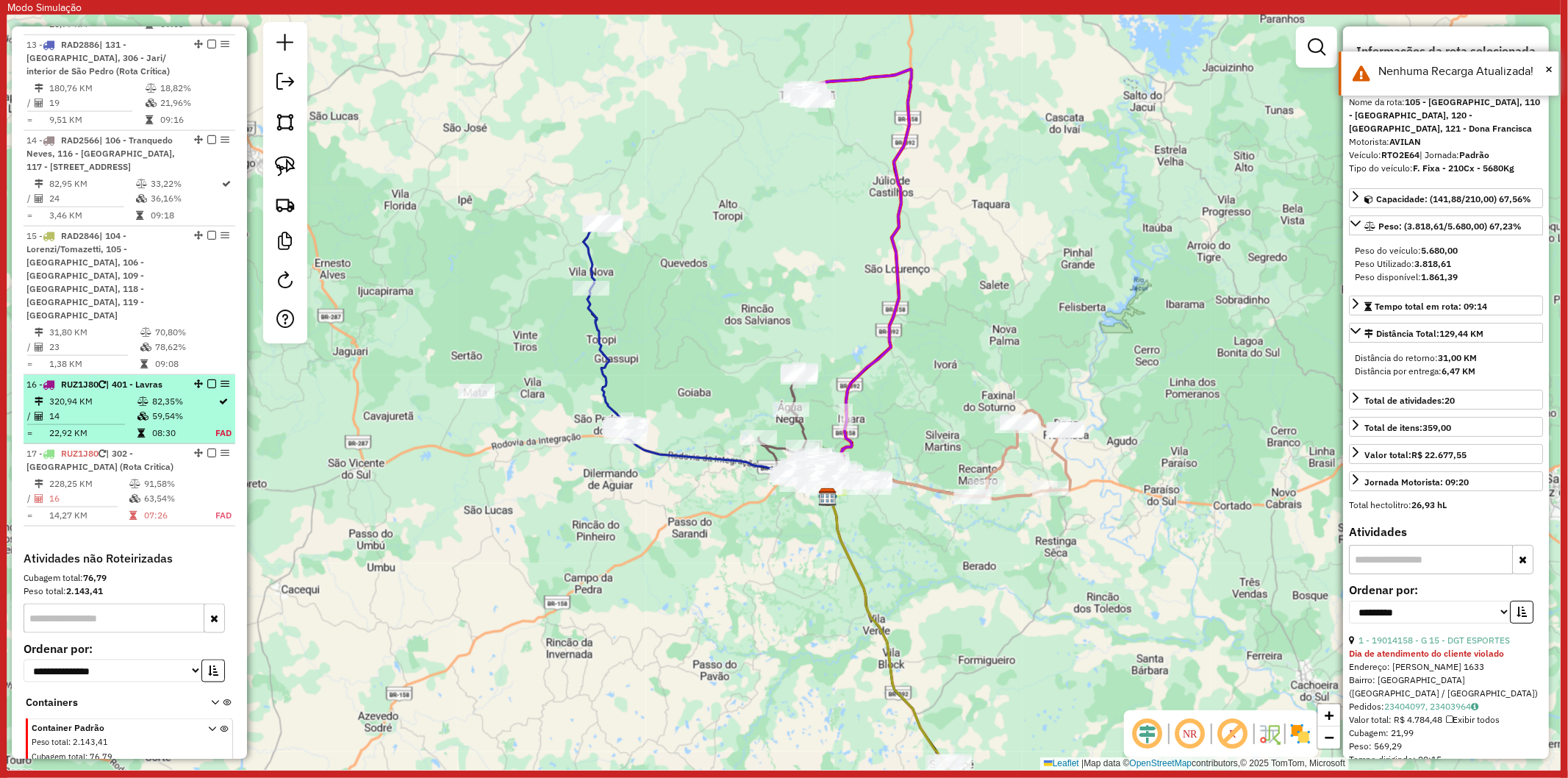
scroll to position [1717, 0]
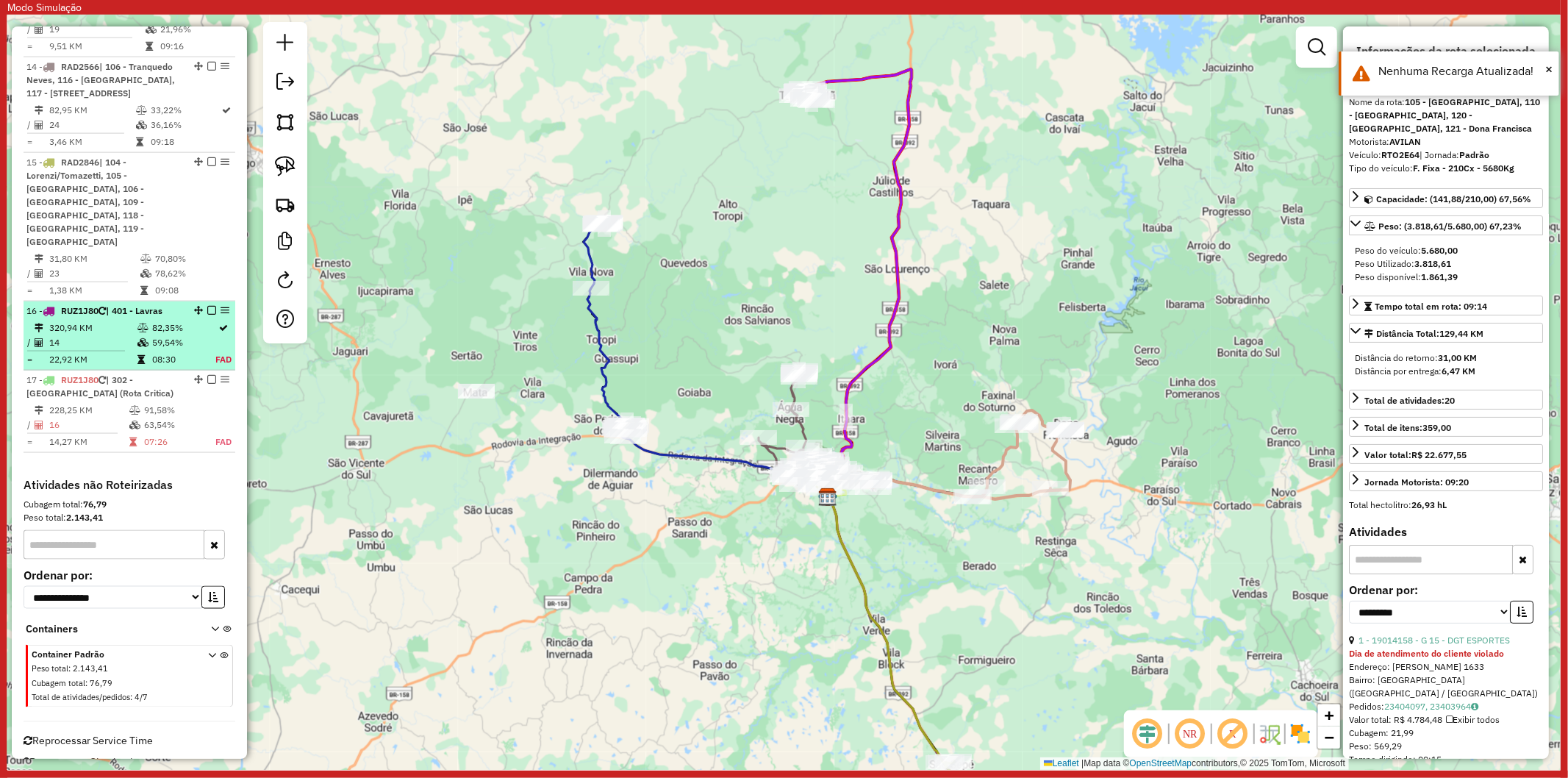
click at [107, 335] on td "14" at bounding box center [92, 342] width 88 height 14
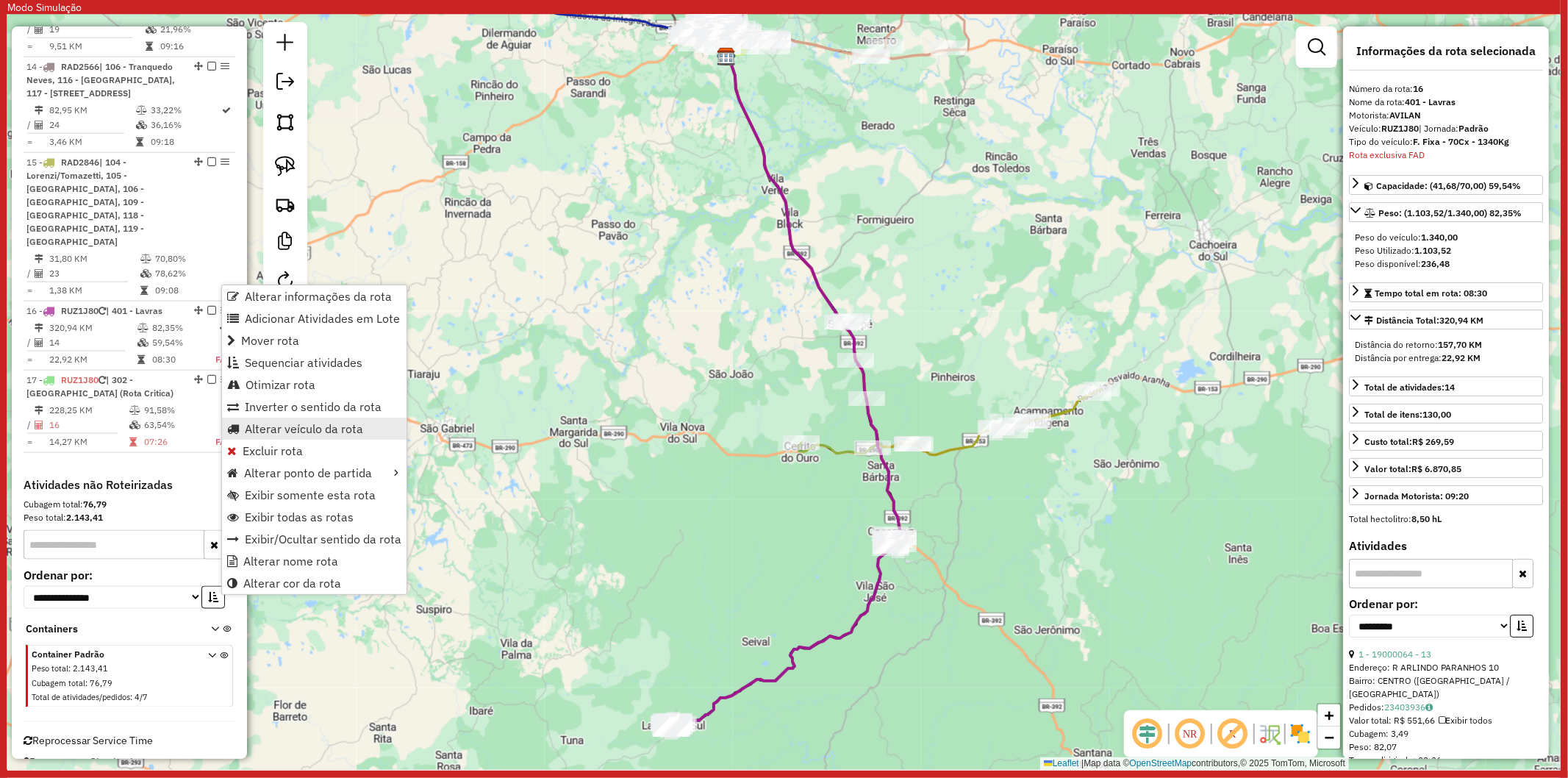
click at [317, 431] on span "Alterar veículo da rota" at bounding box center [304, 428] width 118 height 12
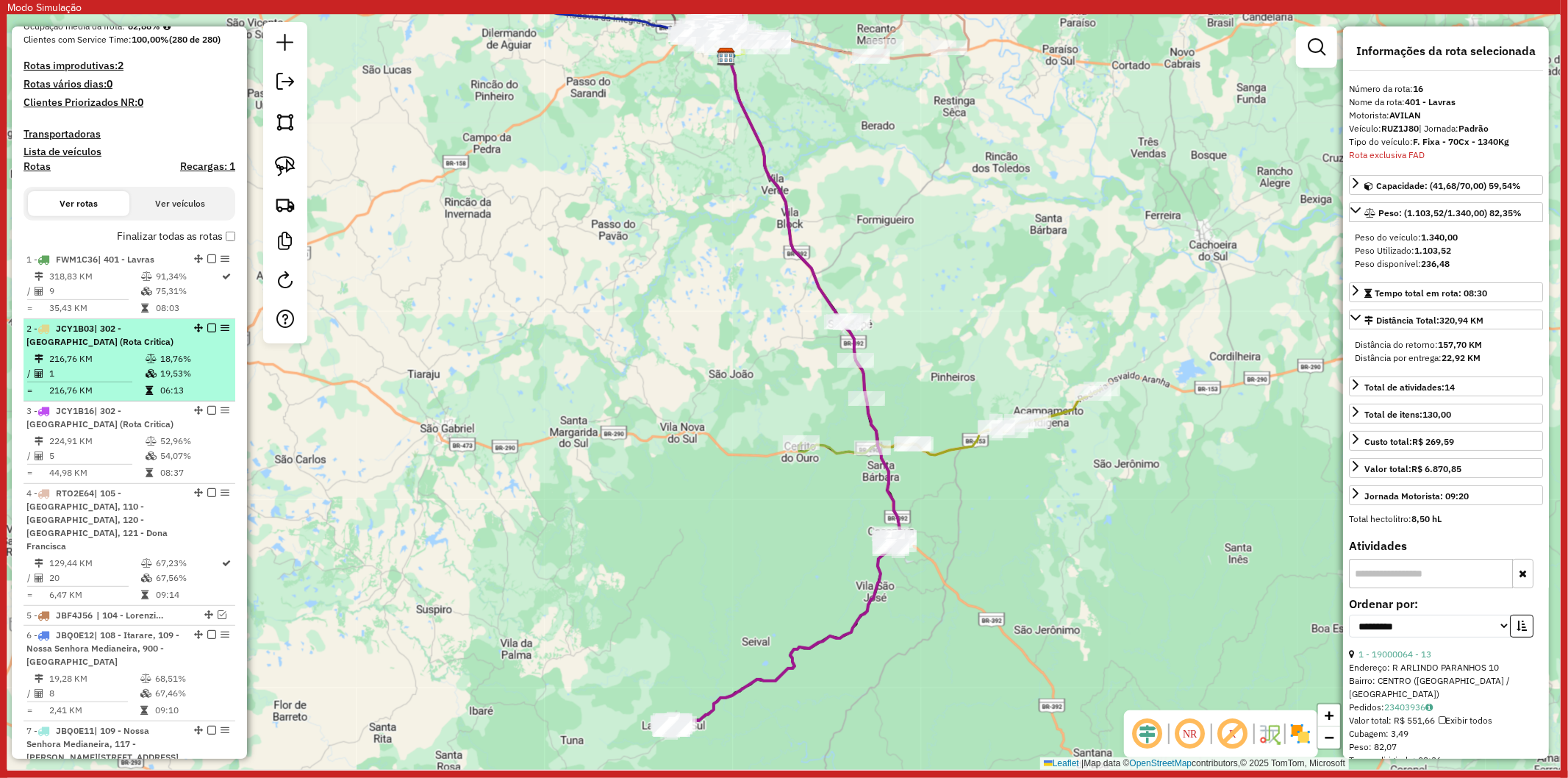
scroll to position [410, 0]
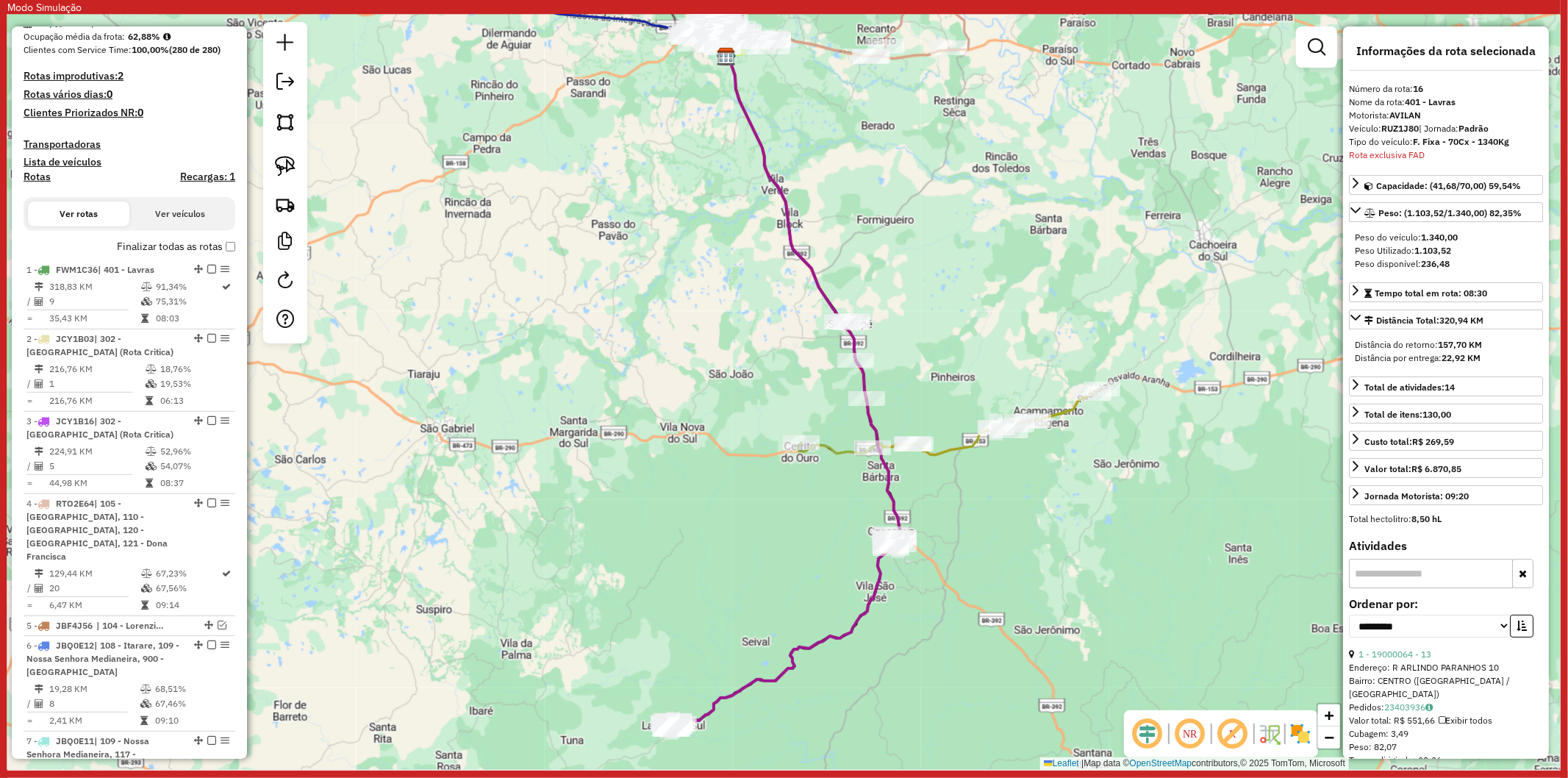
drag, startPoint x: 692, startPoint y: 223, endPoint x: 713, endPoint y: 613, distance: 390.6
click at [696, 637] on div "Janela de atendimento Grade de atendimento Capacidade Transportadoras Veículos …" at bounding box center [784, 391] width 1554 height 755
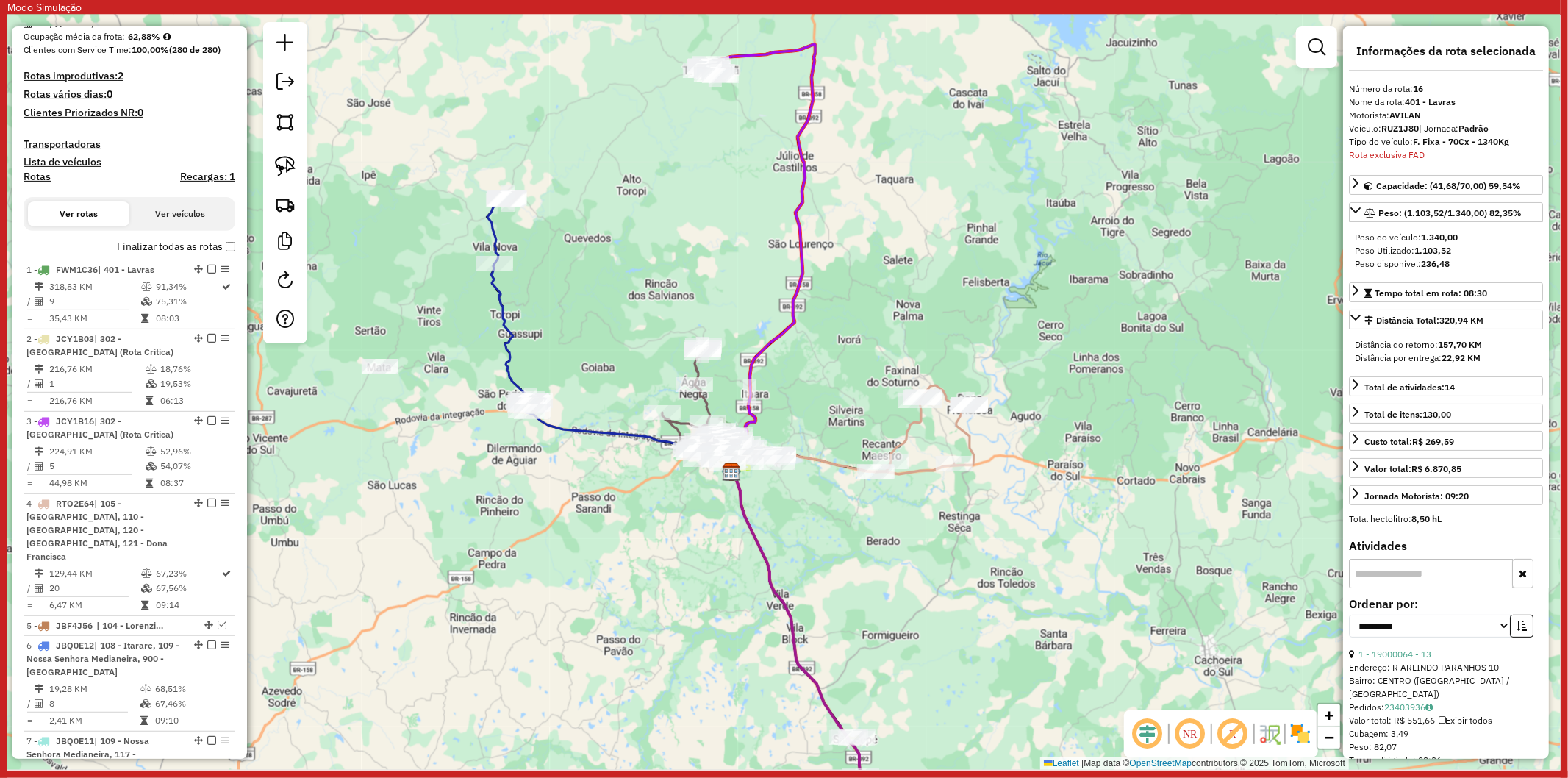
drag, startPoint x: 822, startPoint y: 284, endPoint x: 827, endPoint y: 339, distance: 55.2
click at [829, 343] on div "Janela de atendimento Grade de atendimento Capacidade Transportadoras Veículos …" at bounding box center [784, 391] width 1554 height 755
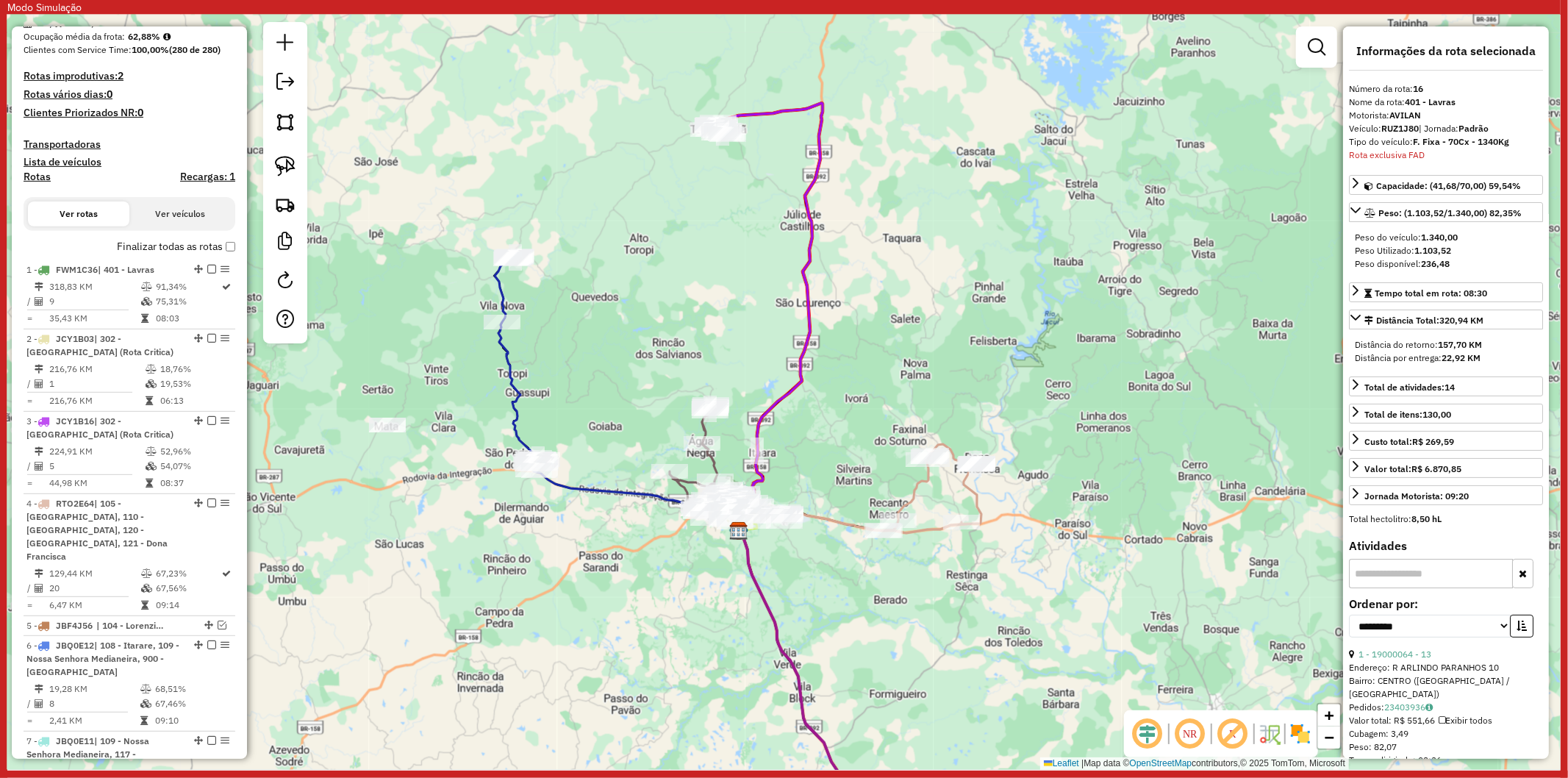
click at [811, 305] on icon at bounding box center [768, 316] width 108 height 428
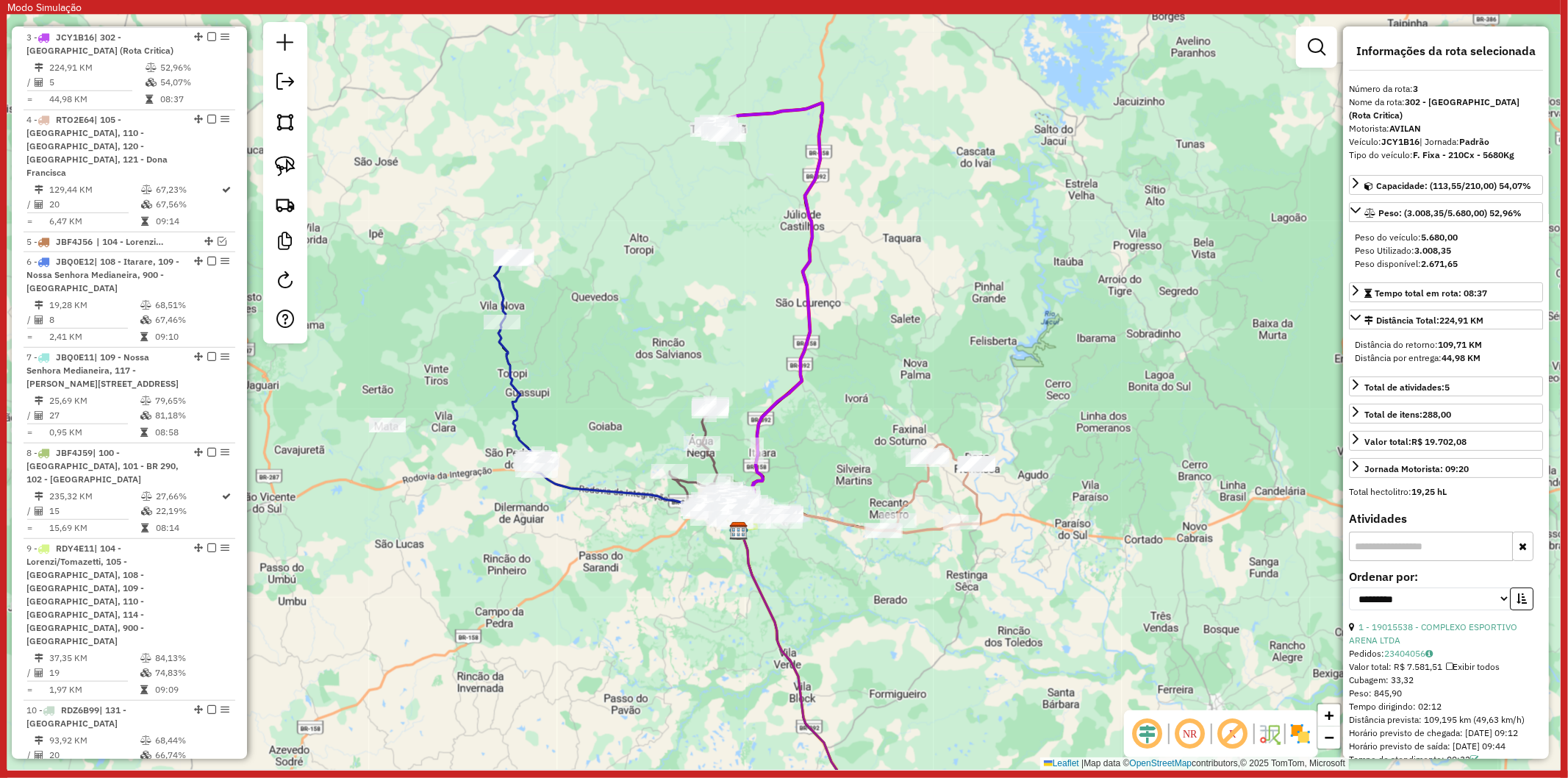
scroll to position [813, 0]
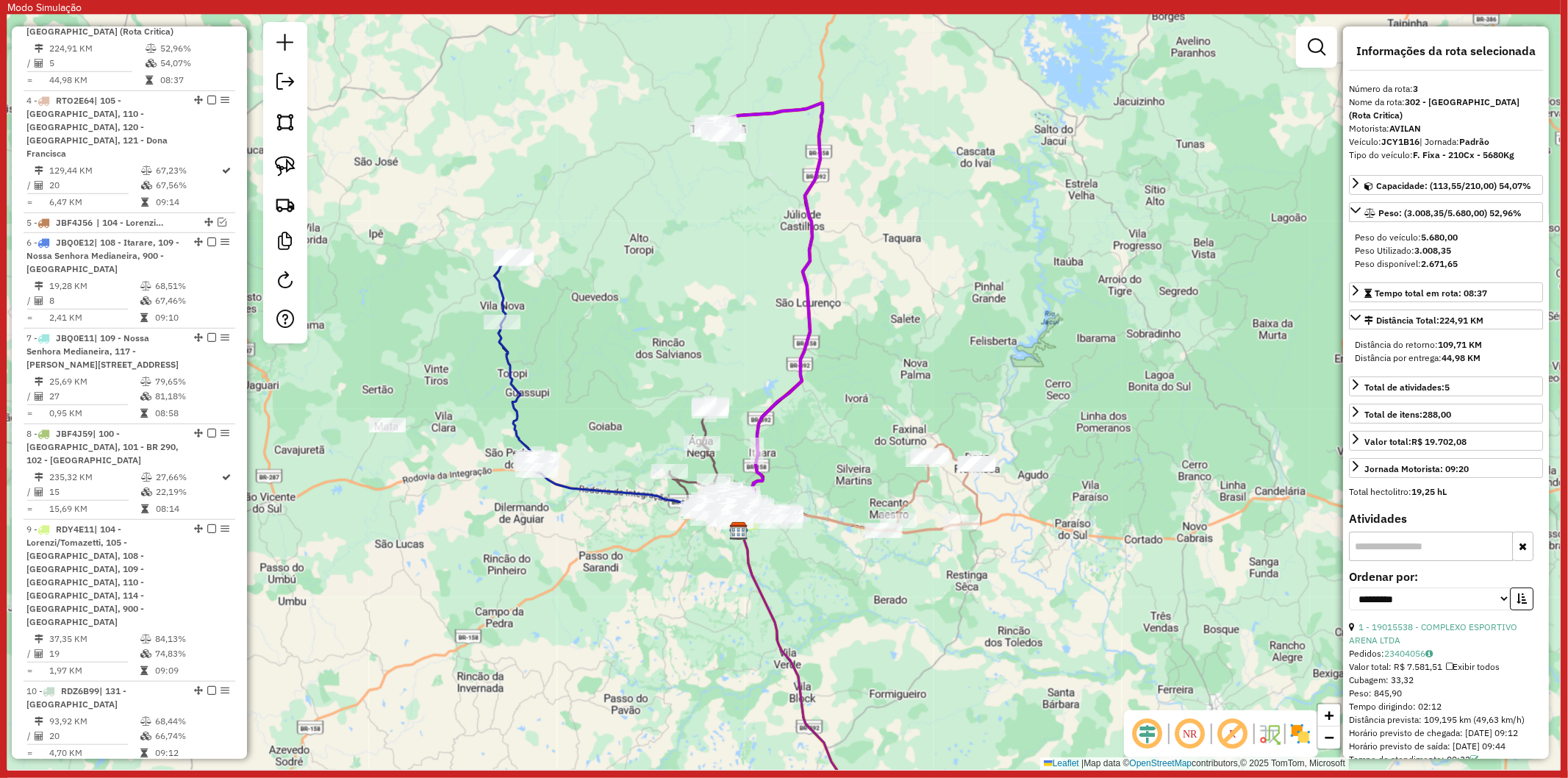
drag, startPoint x: 756, startPoint y: 253, endPoint x: 747, endPoint y: 406, distance: 153.3
click at [747, 406] on div "Janela de atendimento Grade de atendimento Capacidade Transportadoras Veículos …" at bounding box center [784, 391] width 1554 height 755
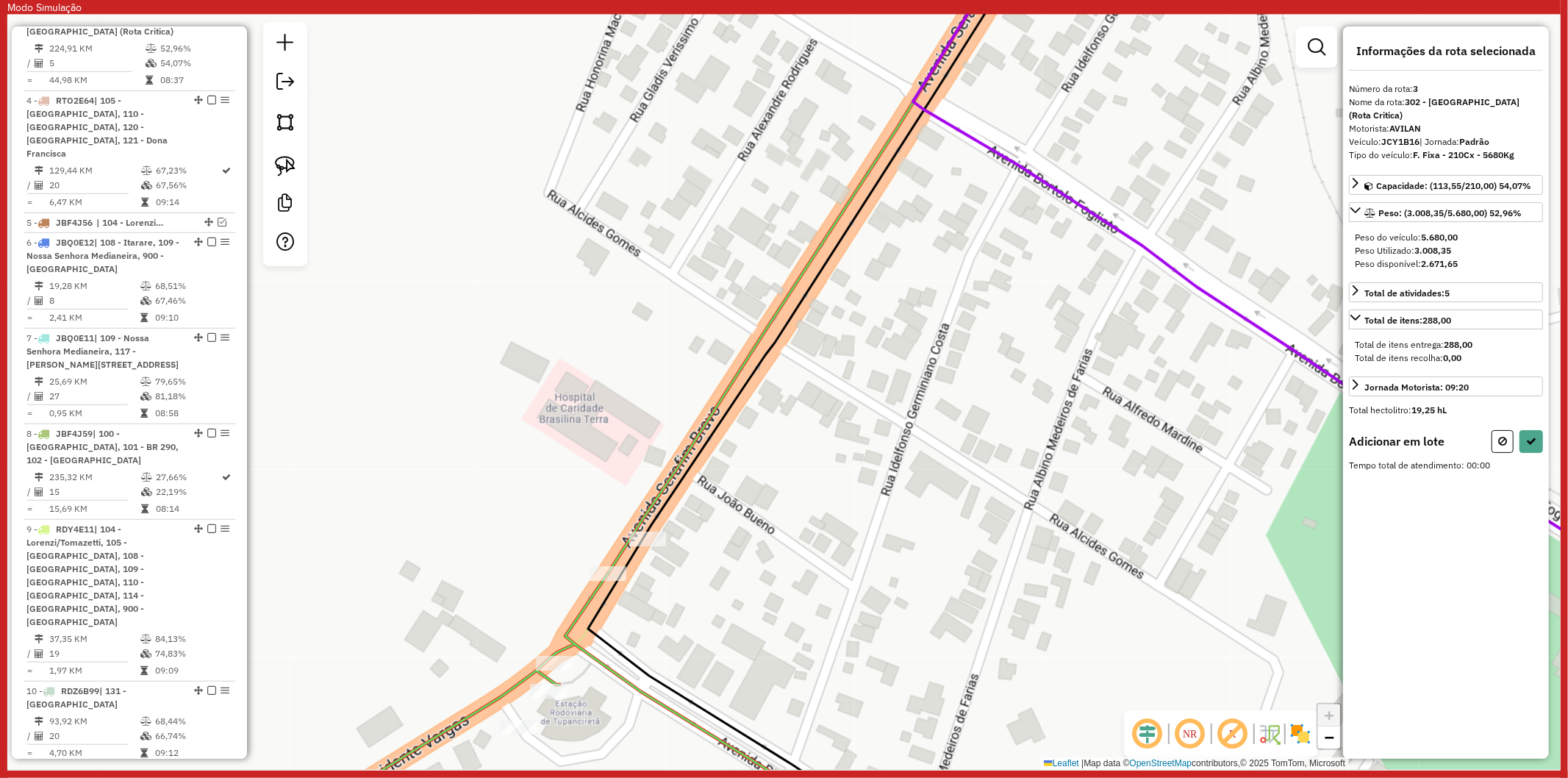
click at [638, 529] on icon at bounding box center [809, 392] width 444 height 907
click at [1537, 430] on button at bounding box center [1531, 441] width 23 height 23
select select "**********"
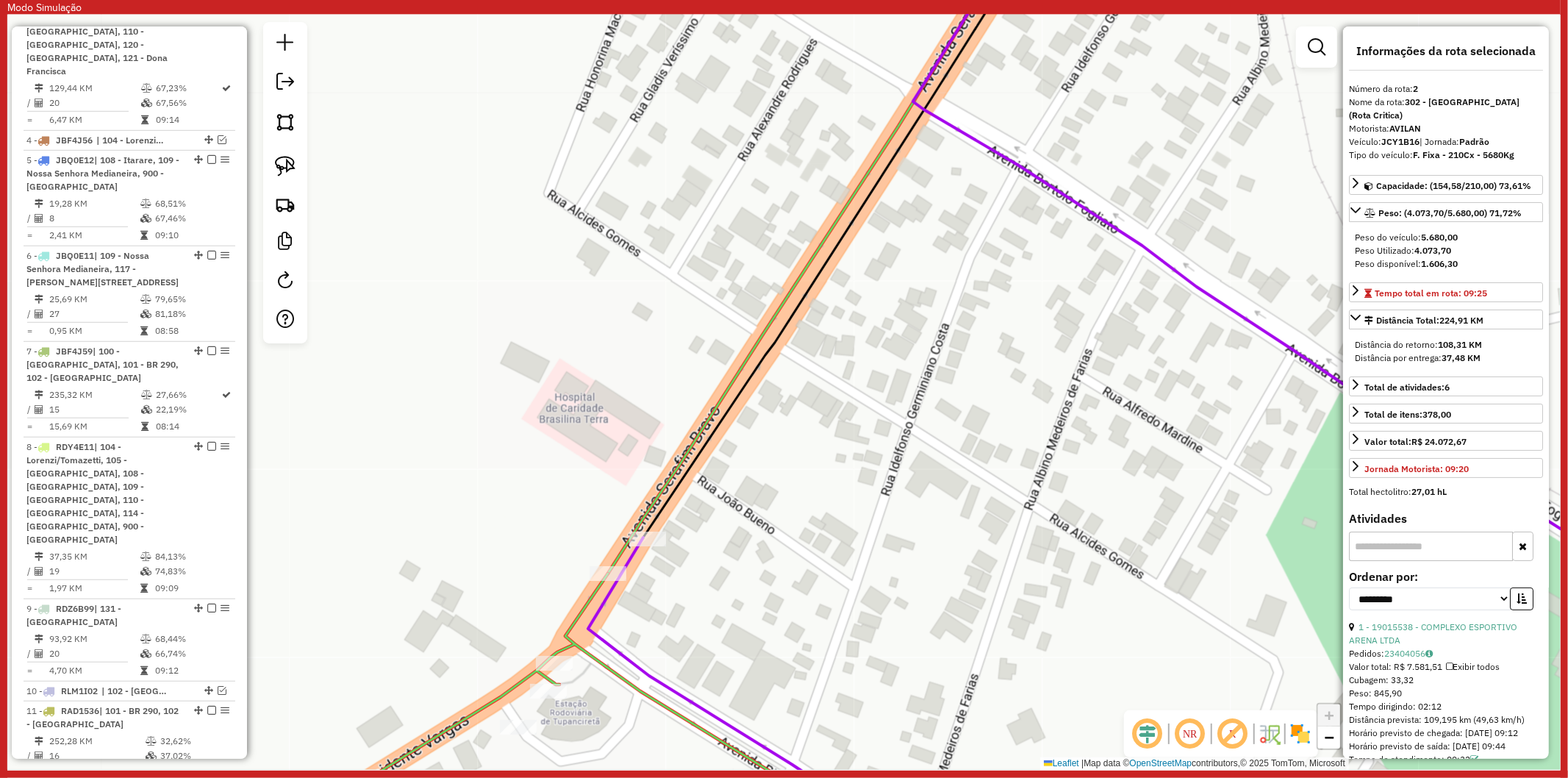
click at [598, 623] on icon at bounding box center [759, 692] width 344 height 309
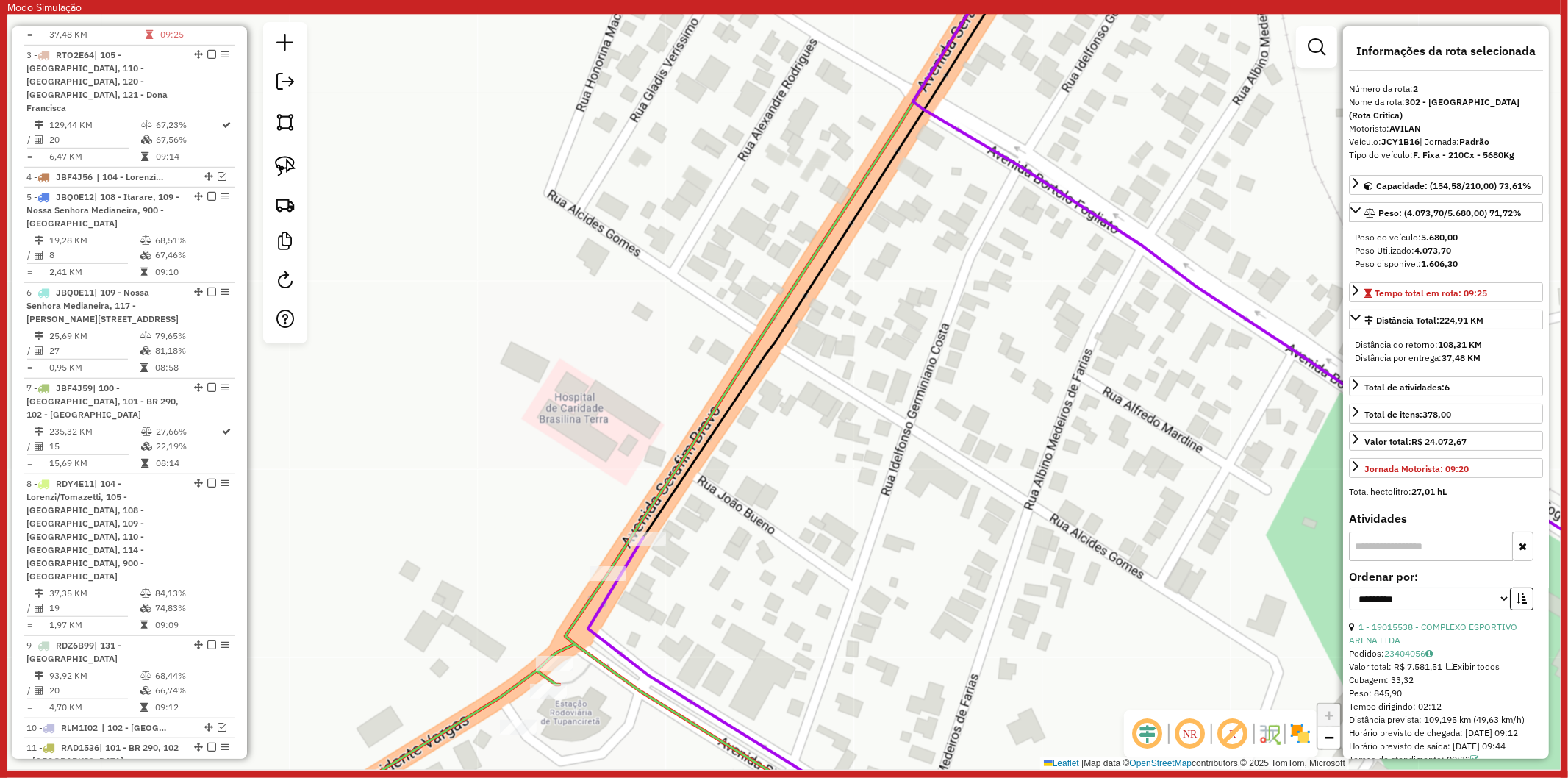
scroll to position [732, 0]
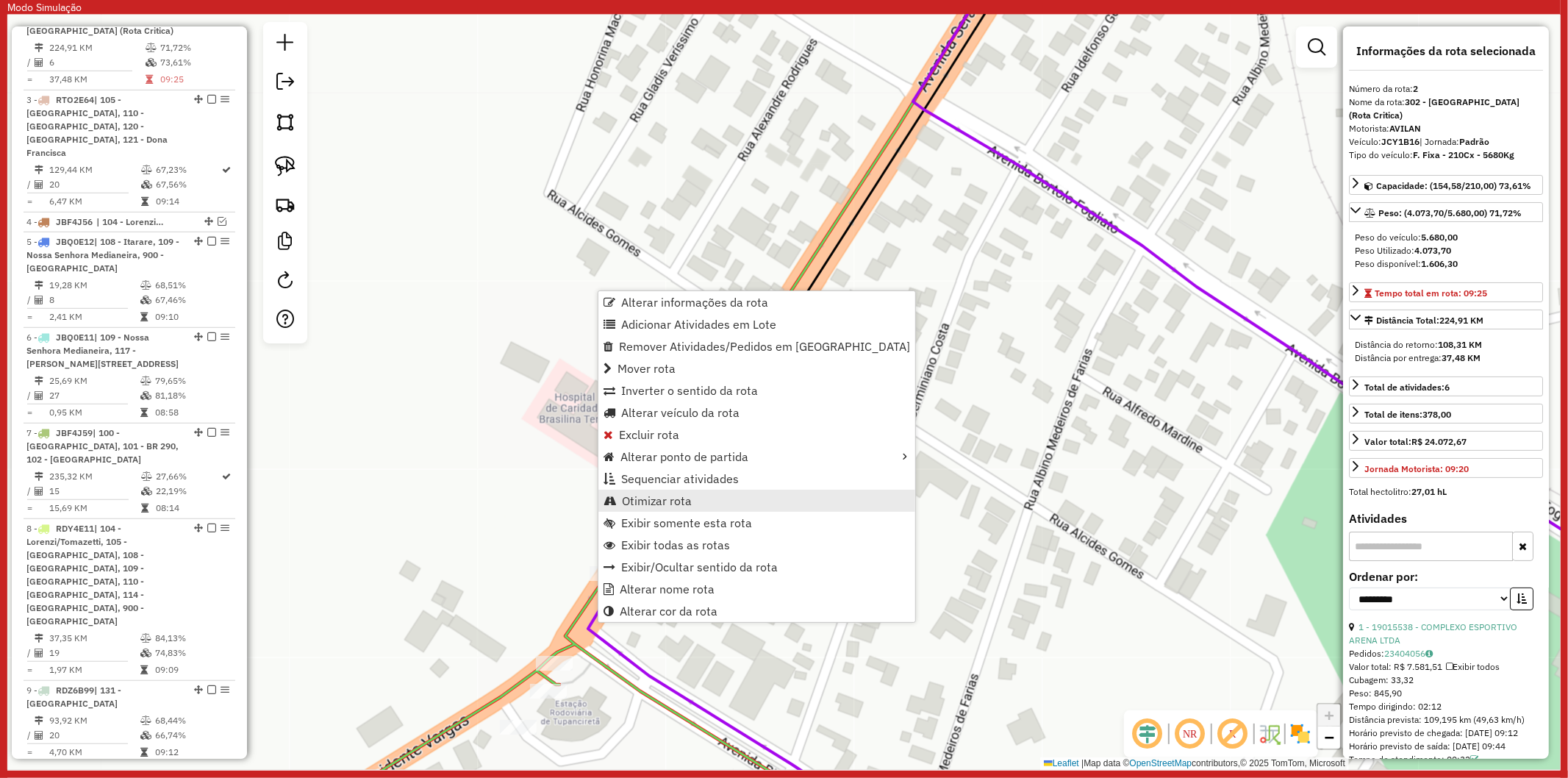
click at [708, 503] on link "Otimizar rota" at bounding box center [757, 500] width 317 height 22
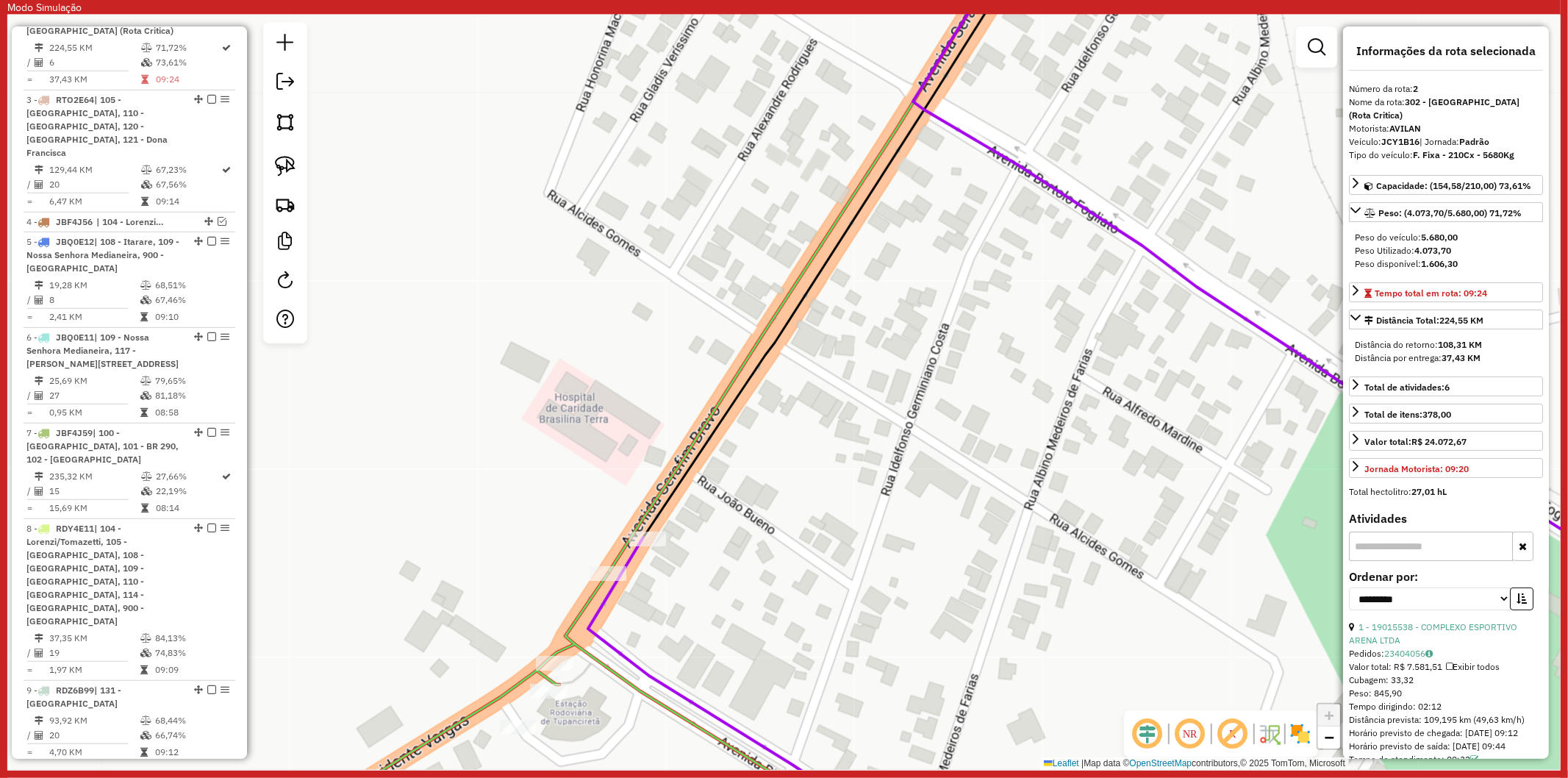
click at [601, 667] on icon at bounding box center [988, 453] width 1458 height 787
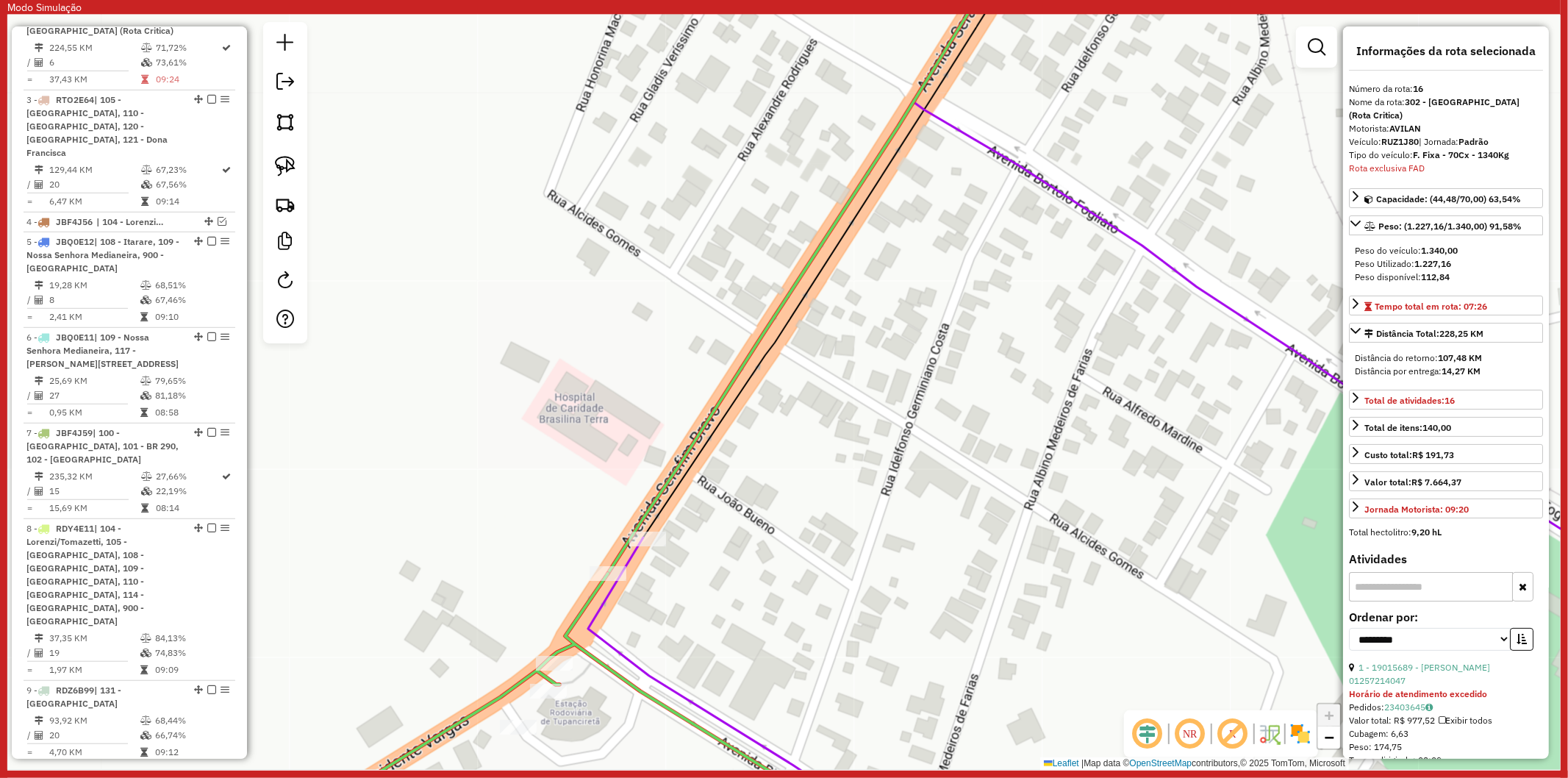
scroll to position [1635, 0]
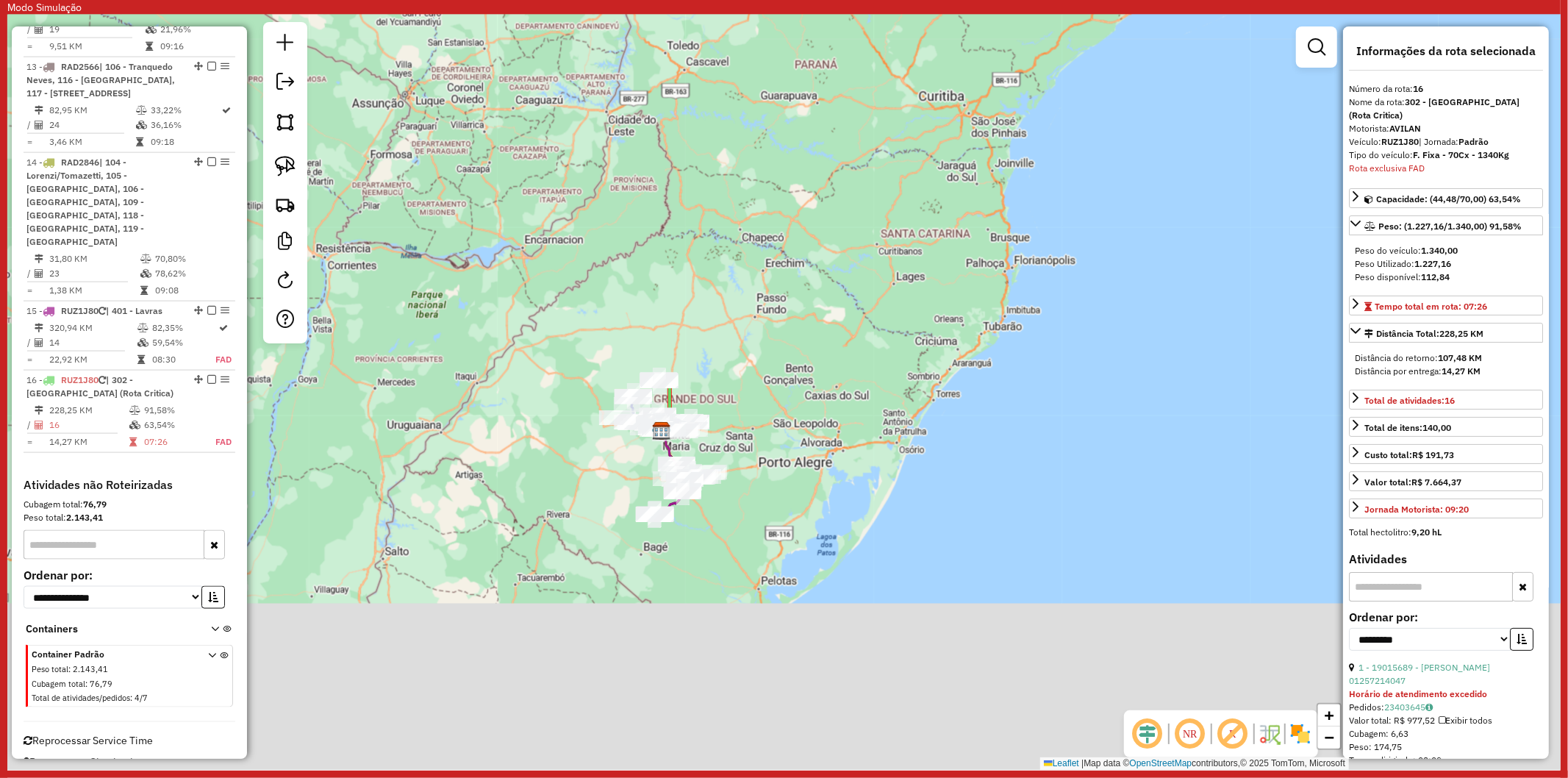
drag, startPoint x: 673, startPoint y: 670, endPoint x: 741, endPoint y: 343, distance: 334.0
click at [745, 305] on div "Janela de atendimento Grade de atendimento Capacidade Transportadoras Veículos …" at bounding box center [784, 391] width 1554 height 755
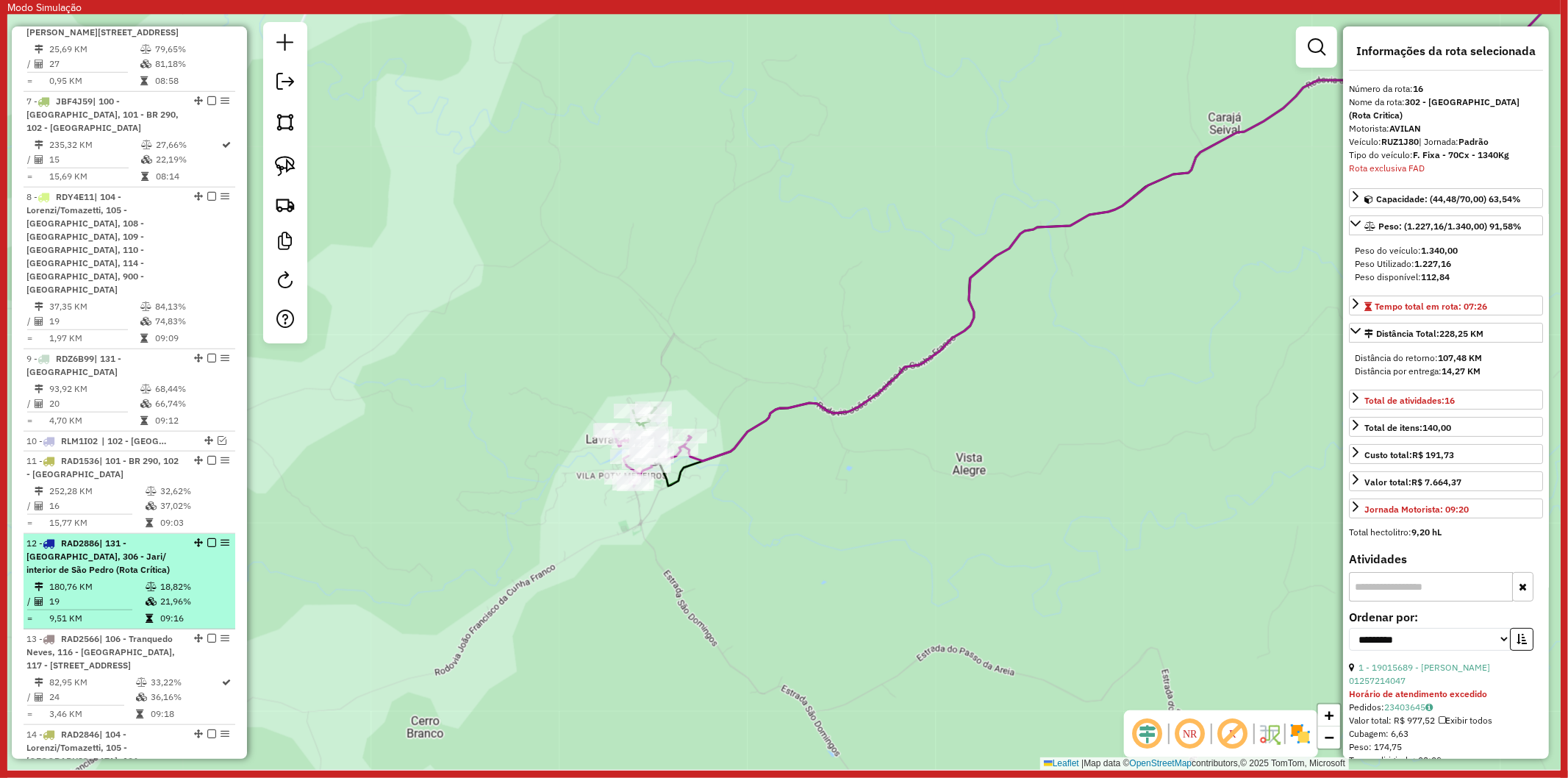
scroll to position [409, 0]
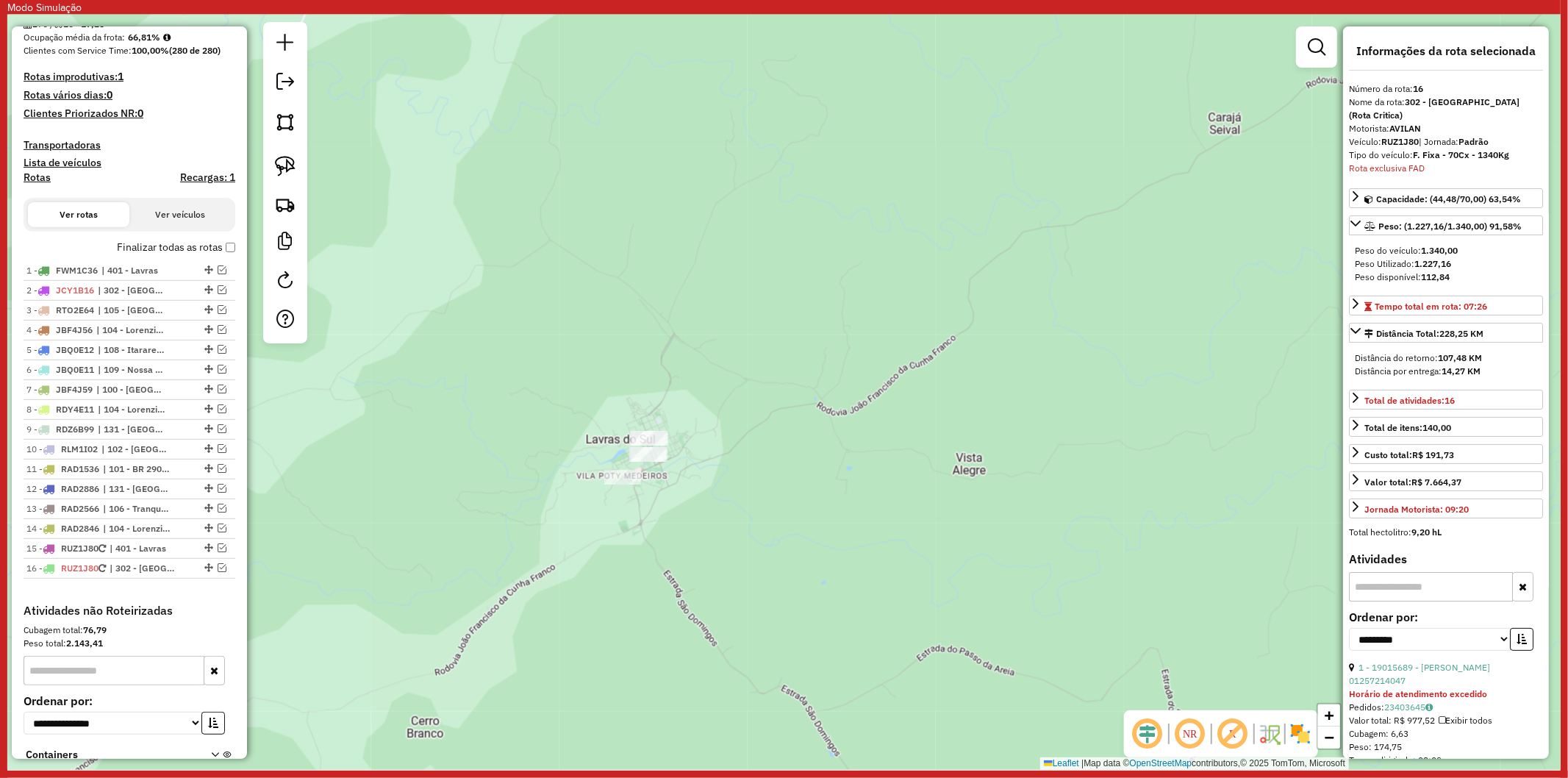
drag, startPoint x: 294, startPoint y: 160, endPoint x: 524, endPoint y: 285, distance: 261.8
click at [293, 160] on img at bounding box center [285, 165] width 21 height 21
click at [225, 261] on div "Finalizar todas as rotas" at bounding box center [129, 252] width 212 height 18
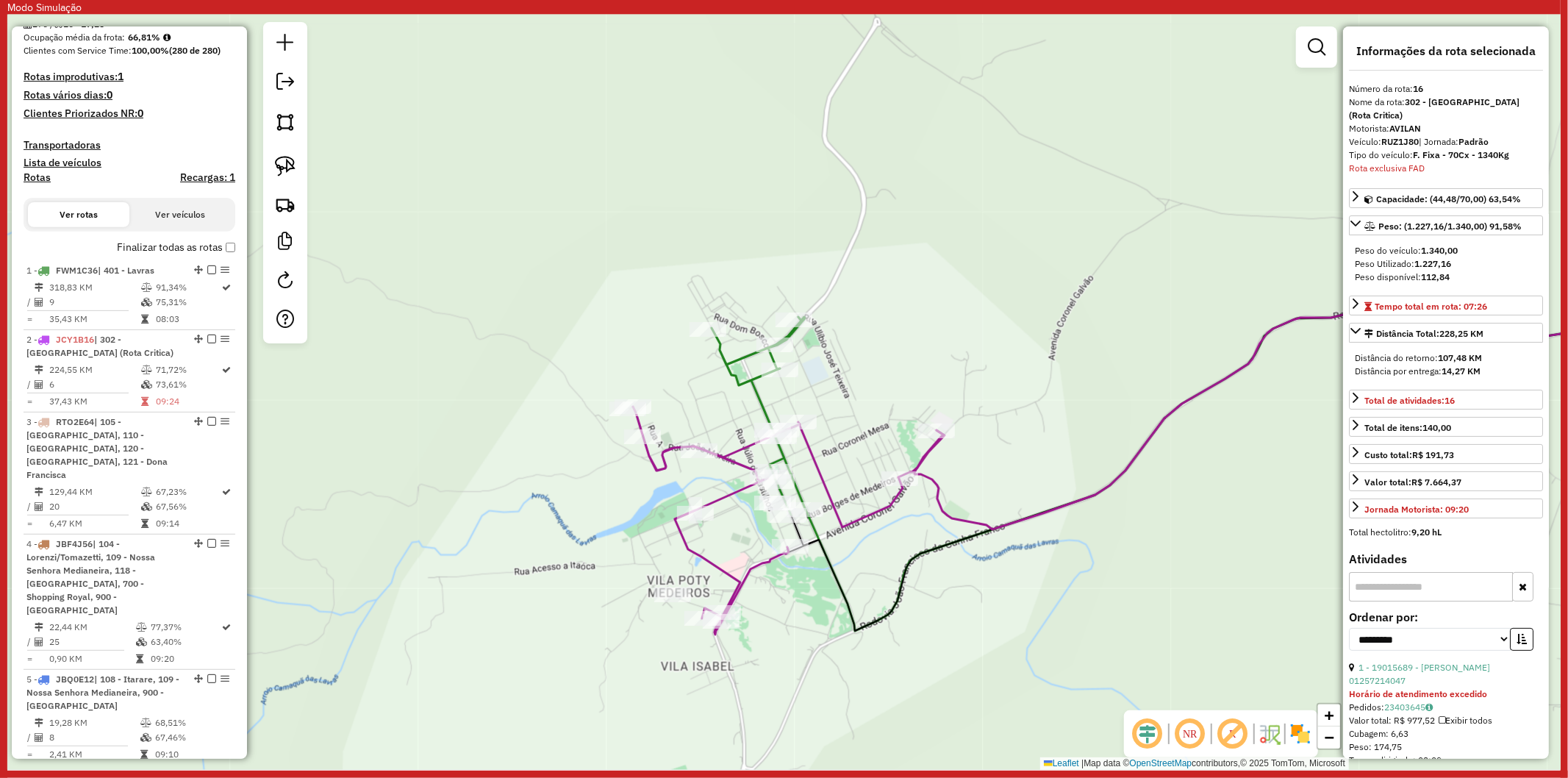
click at [722, 502] on icon at bounding box center [788, 520] width 310 height 228
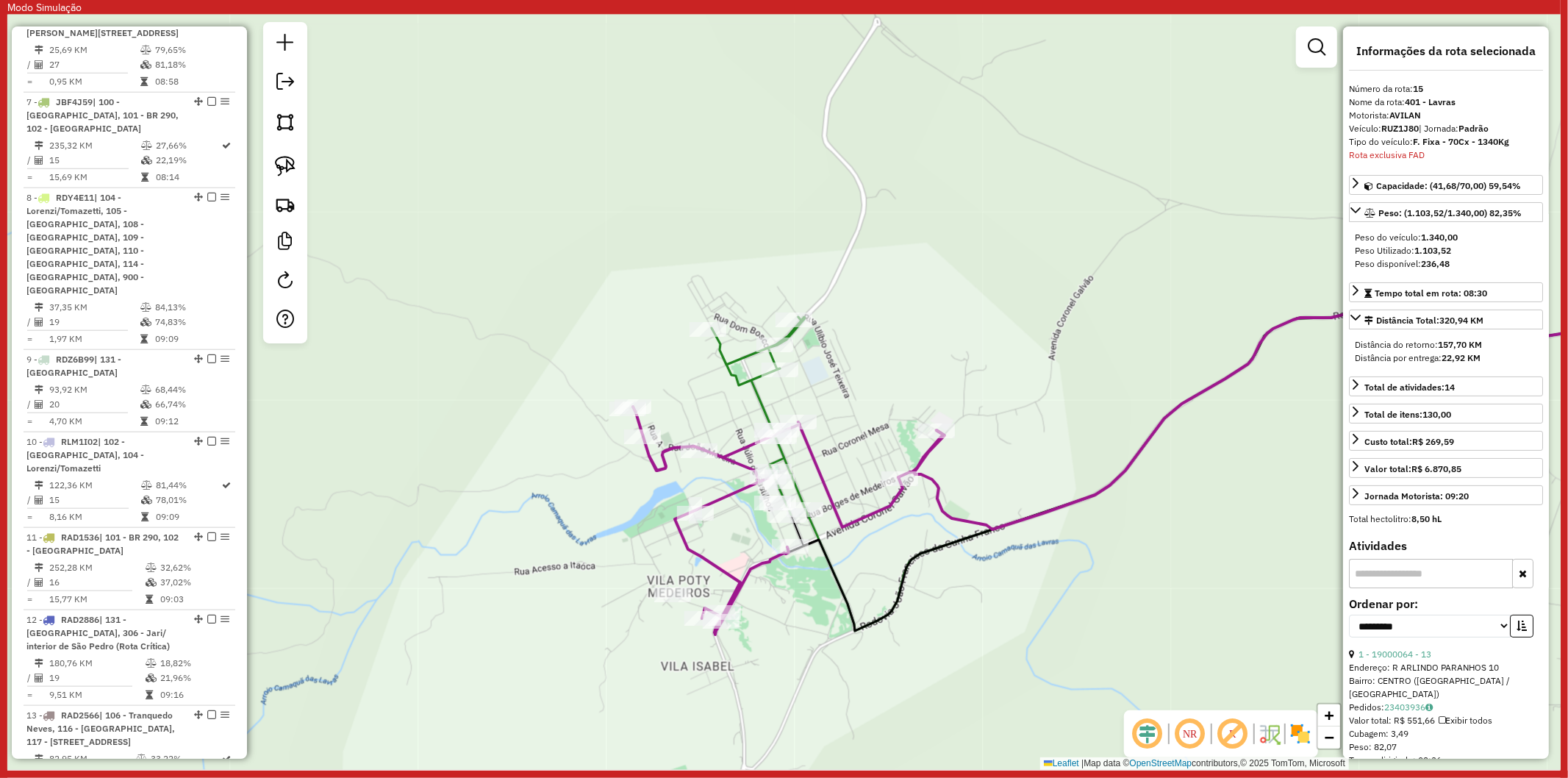
scroll to position [1799, 0]
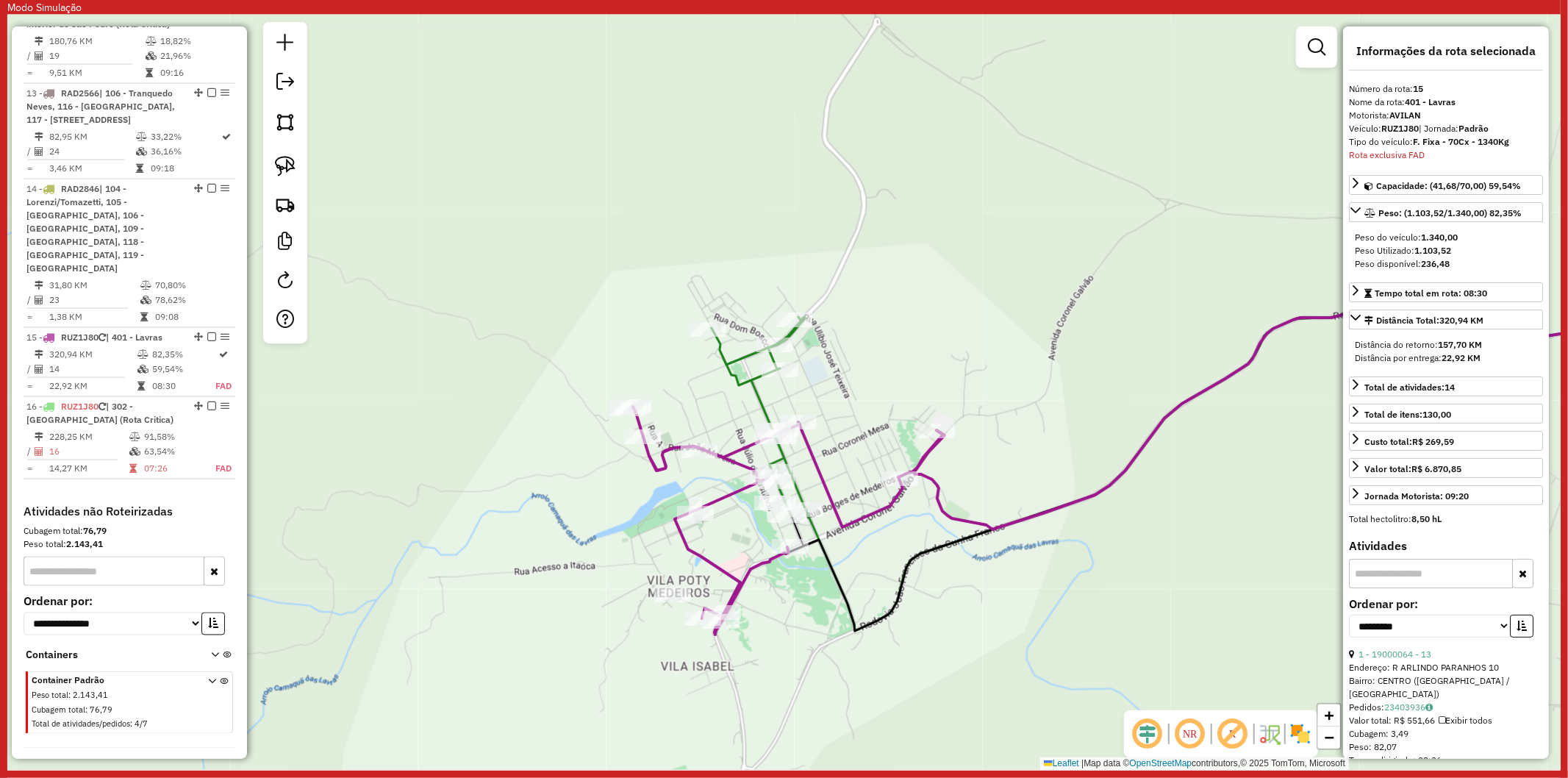
click at [723, 493] on icon at bounding box center [788, 520] width 310 height 228
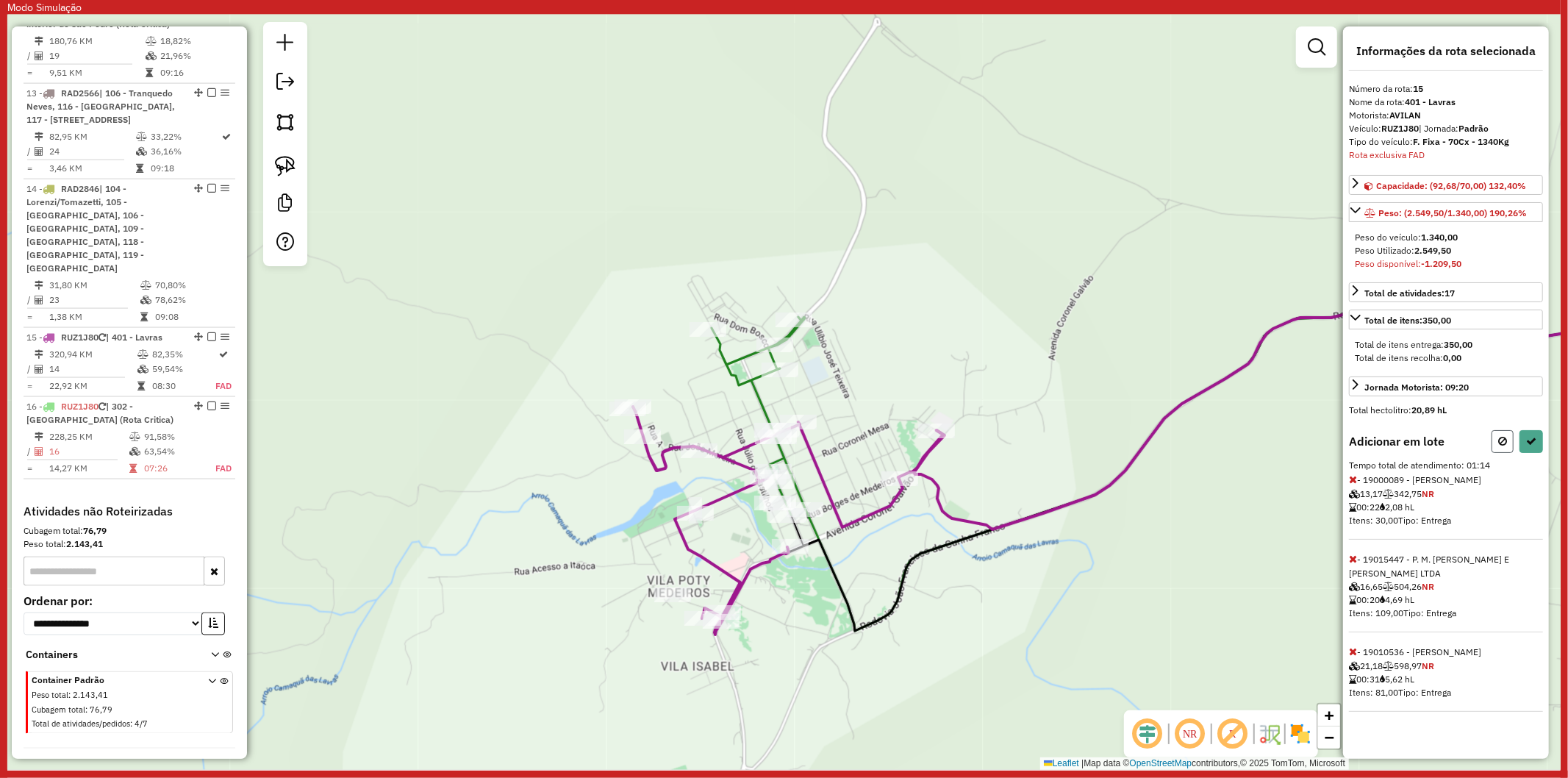
click at [1500, 444] on icon at bounding box center [1503, 441] width 9 height 11
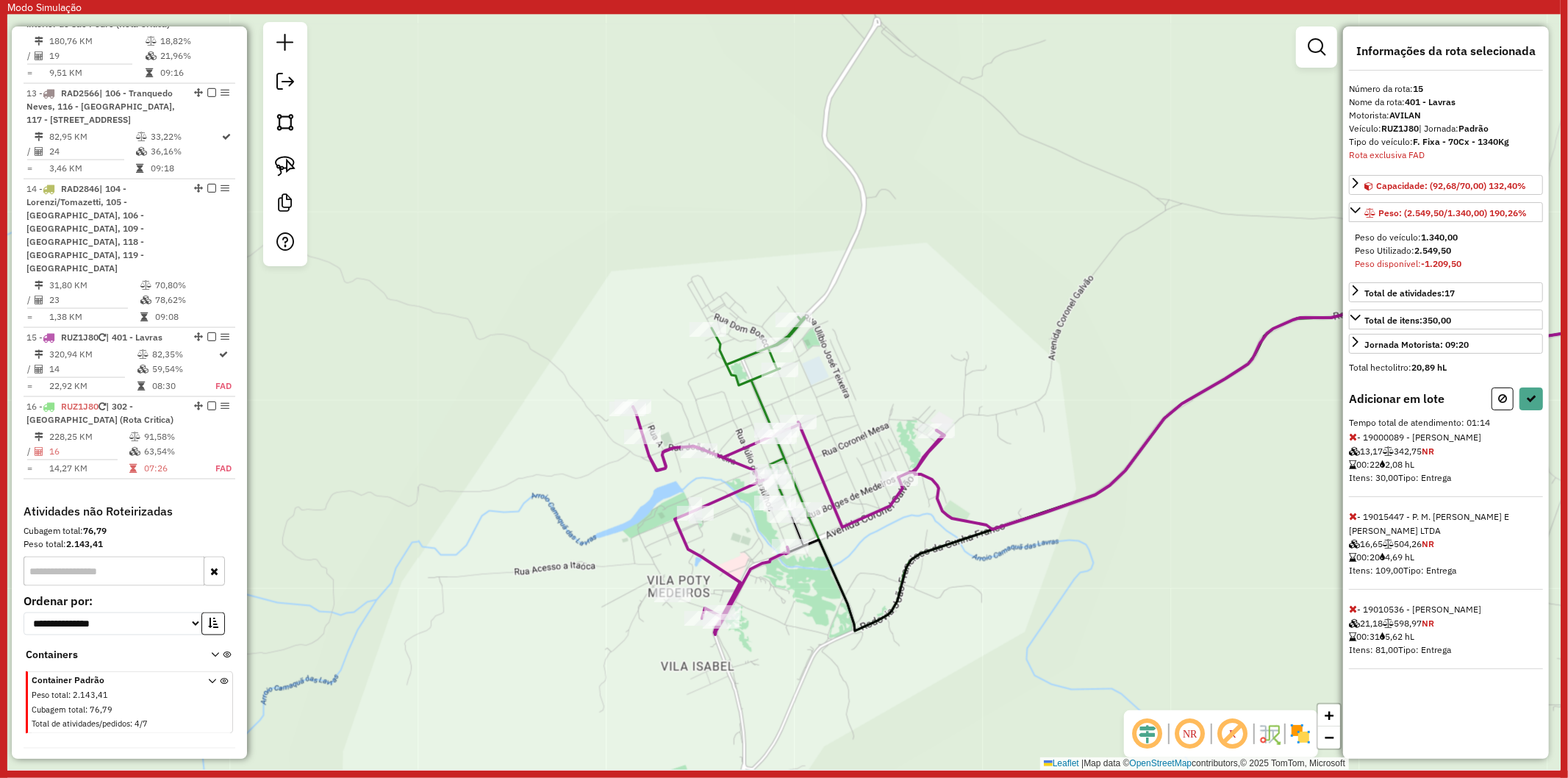
select select "**********"
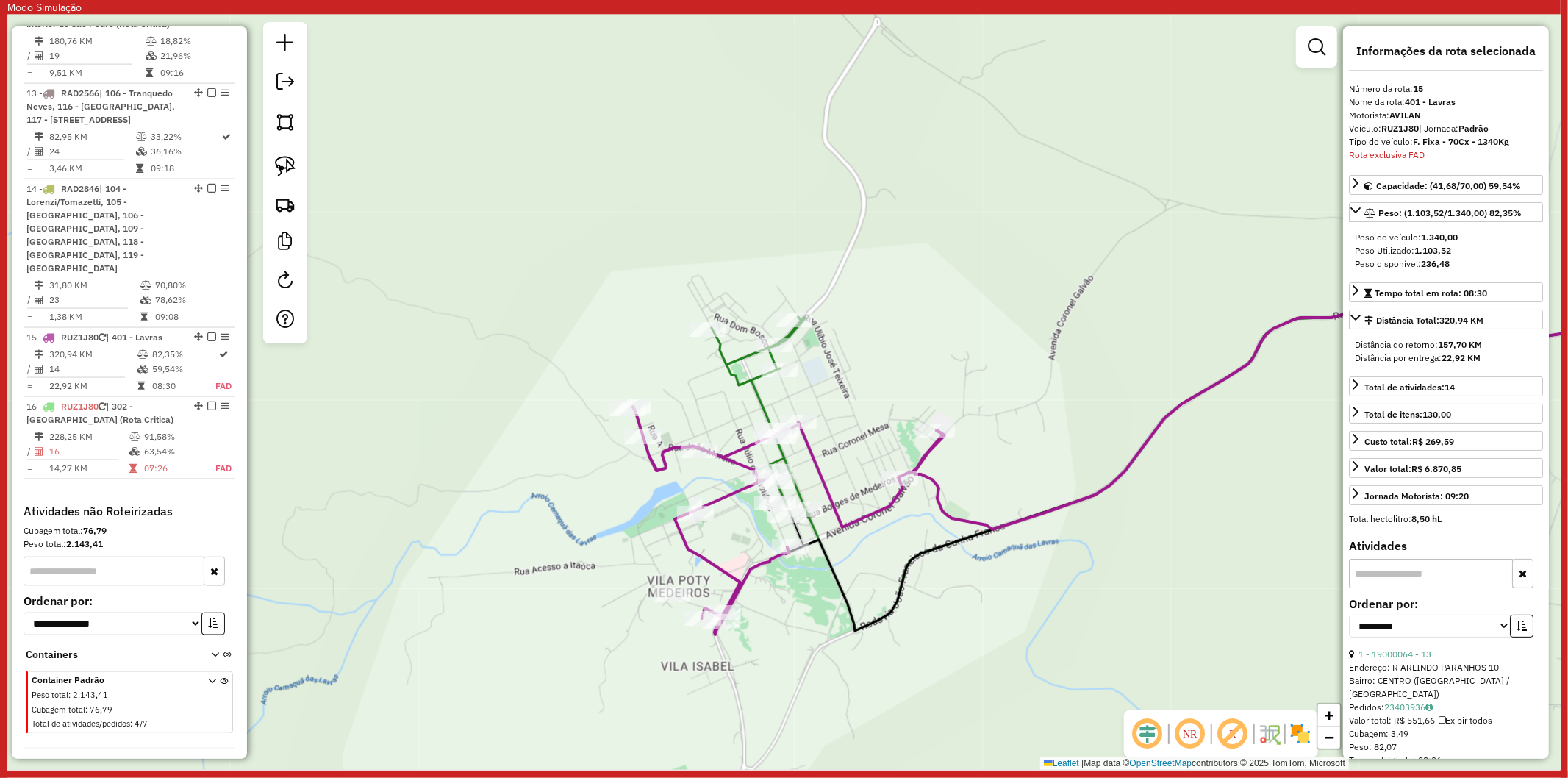
click at [725, 496] on icon at bounding box center [788, 520] width 310 height 228
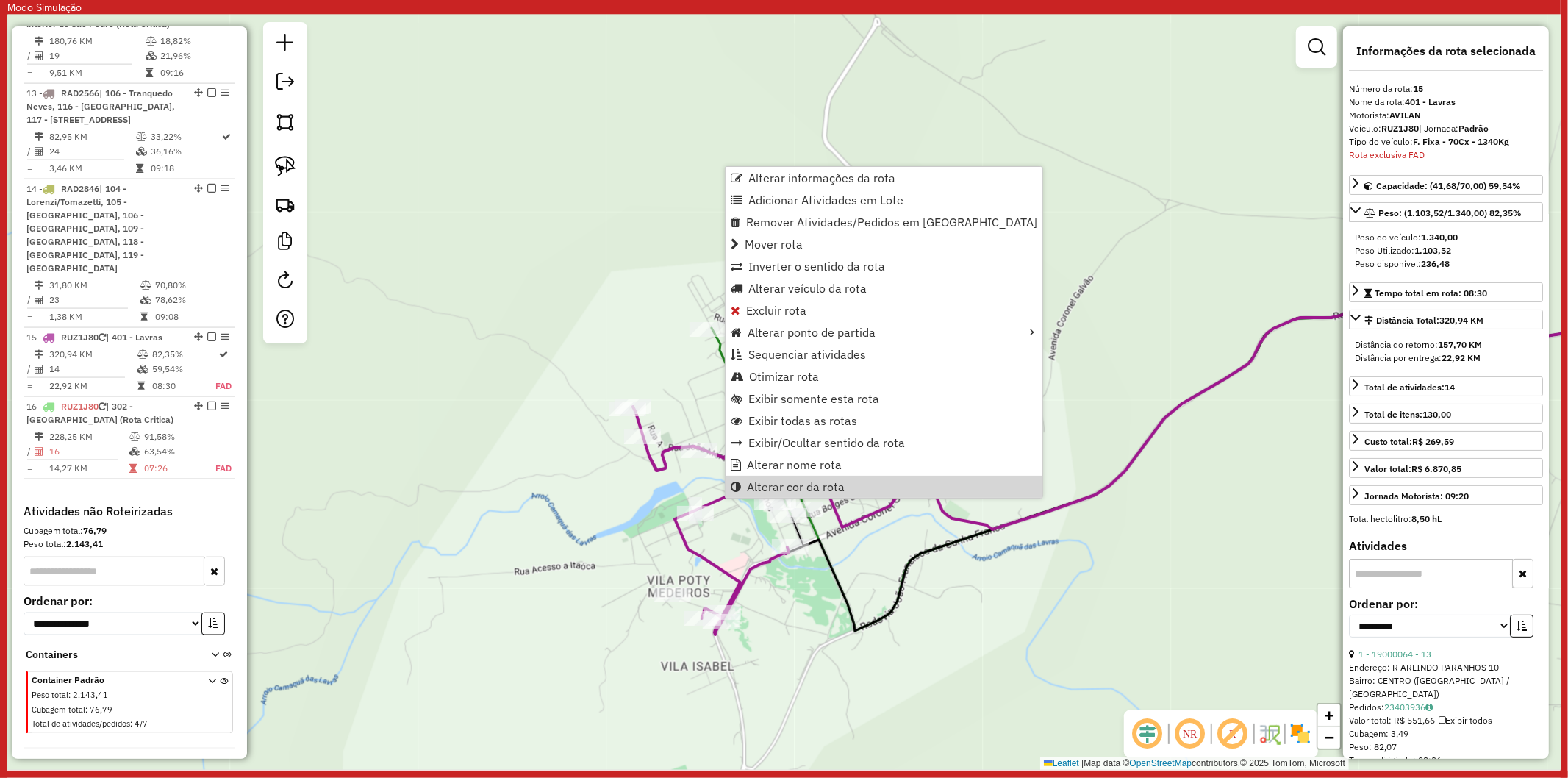
click at [726, 540] on div "Janela de atendimento Grade de atendimento Capacidade Transportadoras Veículos …" at bounding box center [784, 391] width 1554 height 755
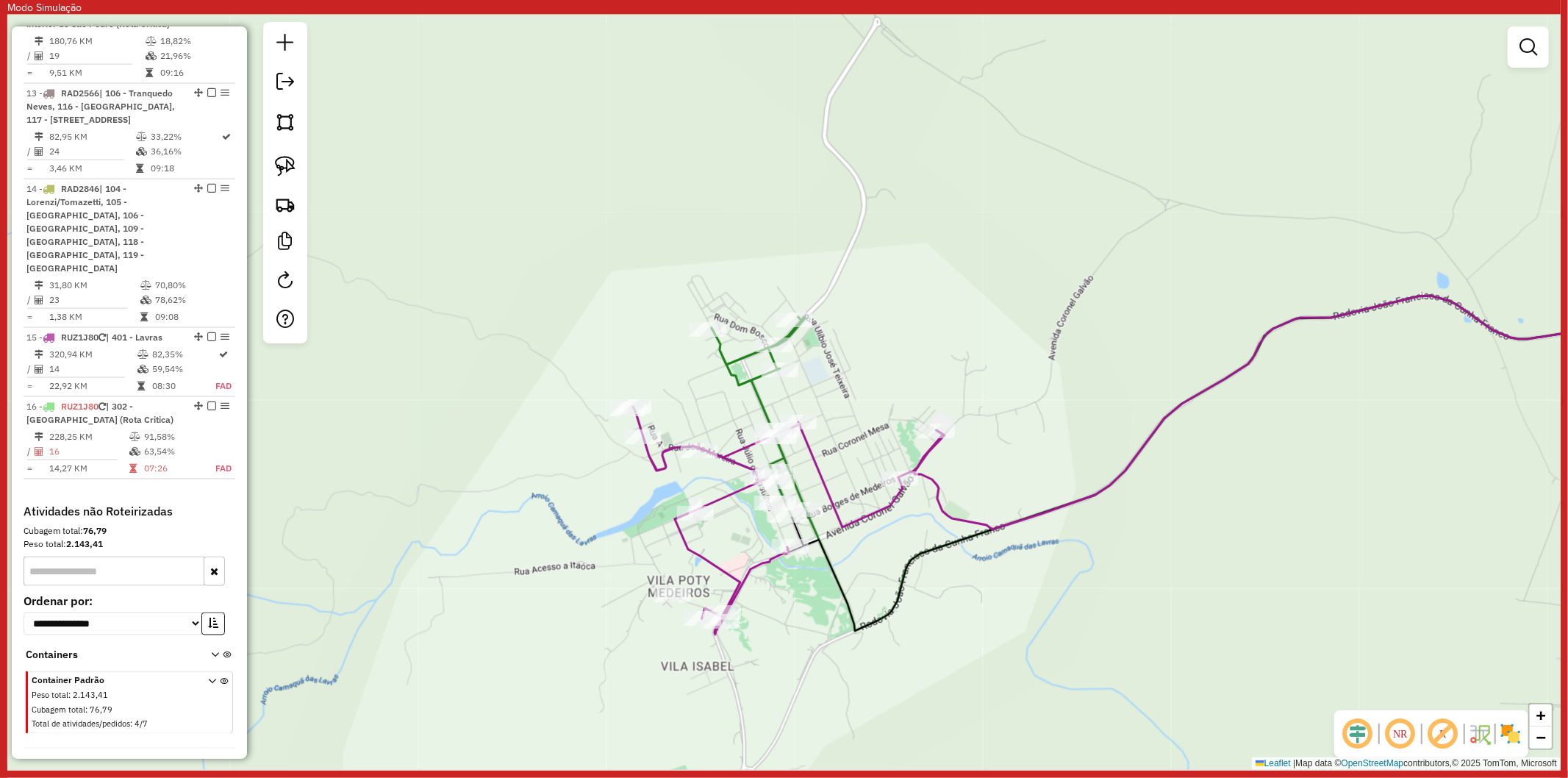
click at [765, 391] on icon at bounding box center [759, 415] width 94 height 197
select select "**********"
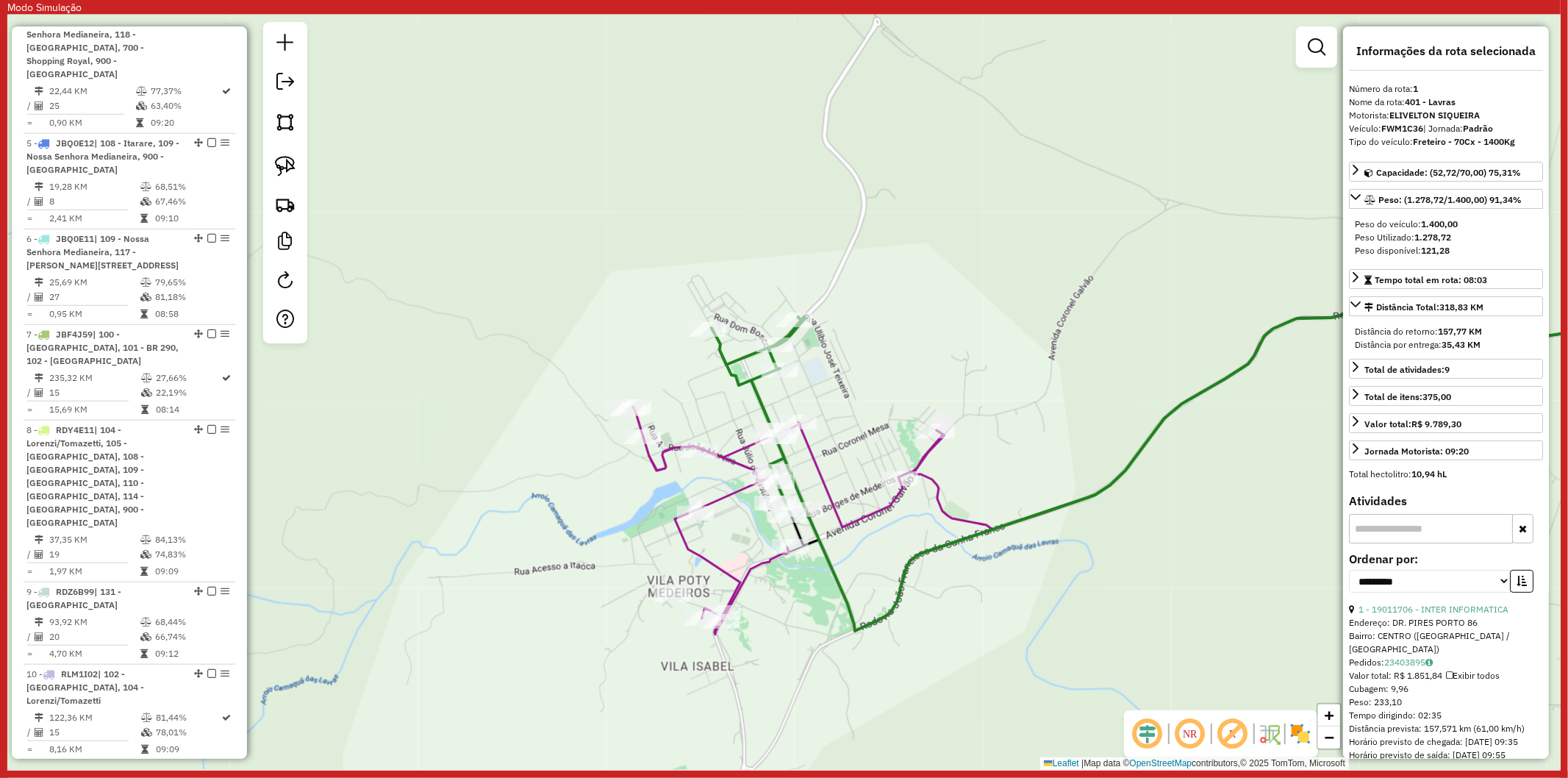
scroll to position [662, 0]
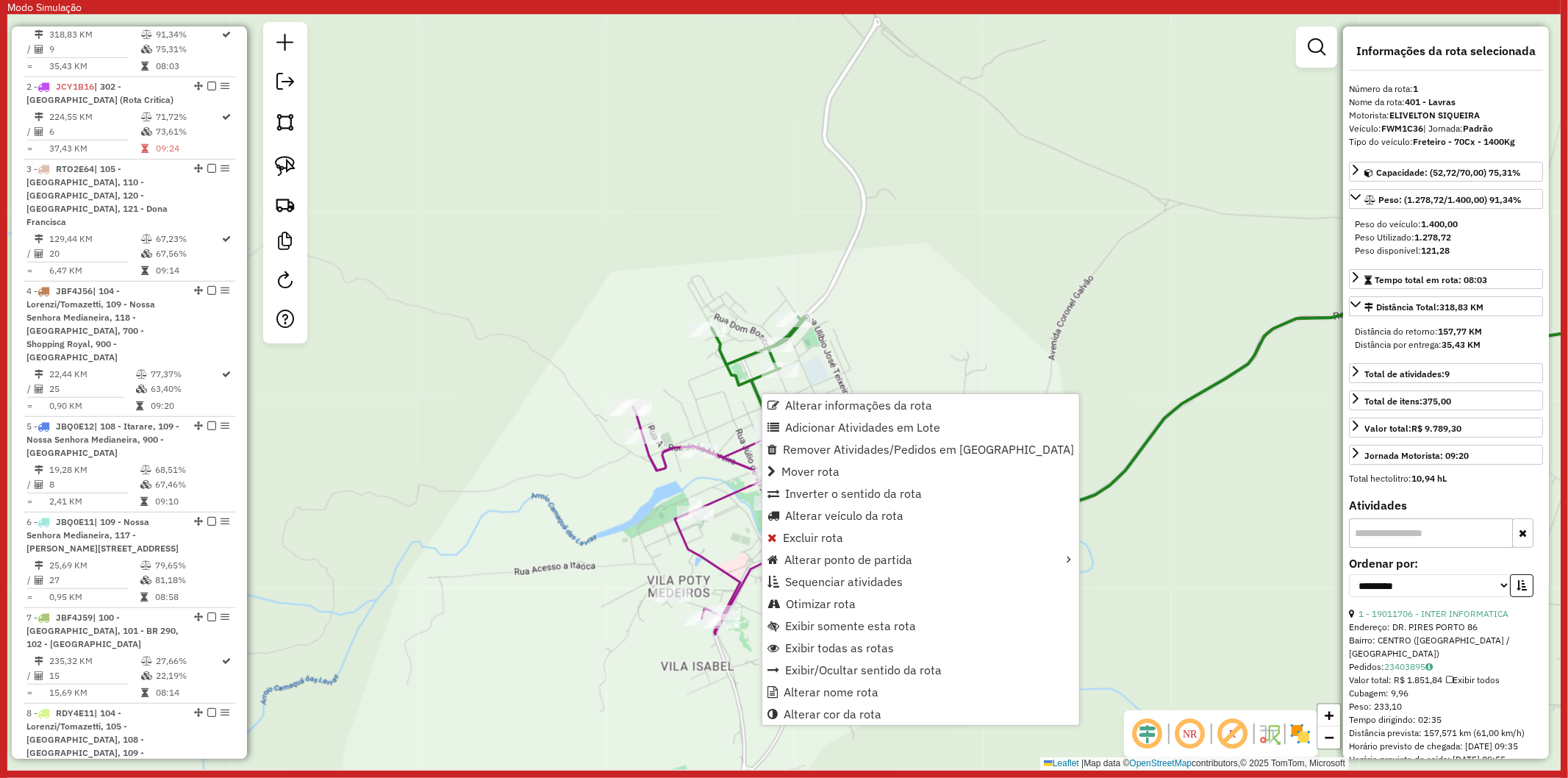
click at [719, 489] on icon at bounding box center [788, 520] width 310 height 228
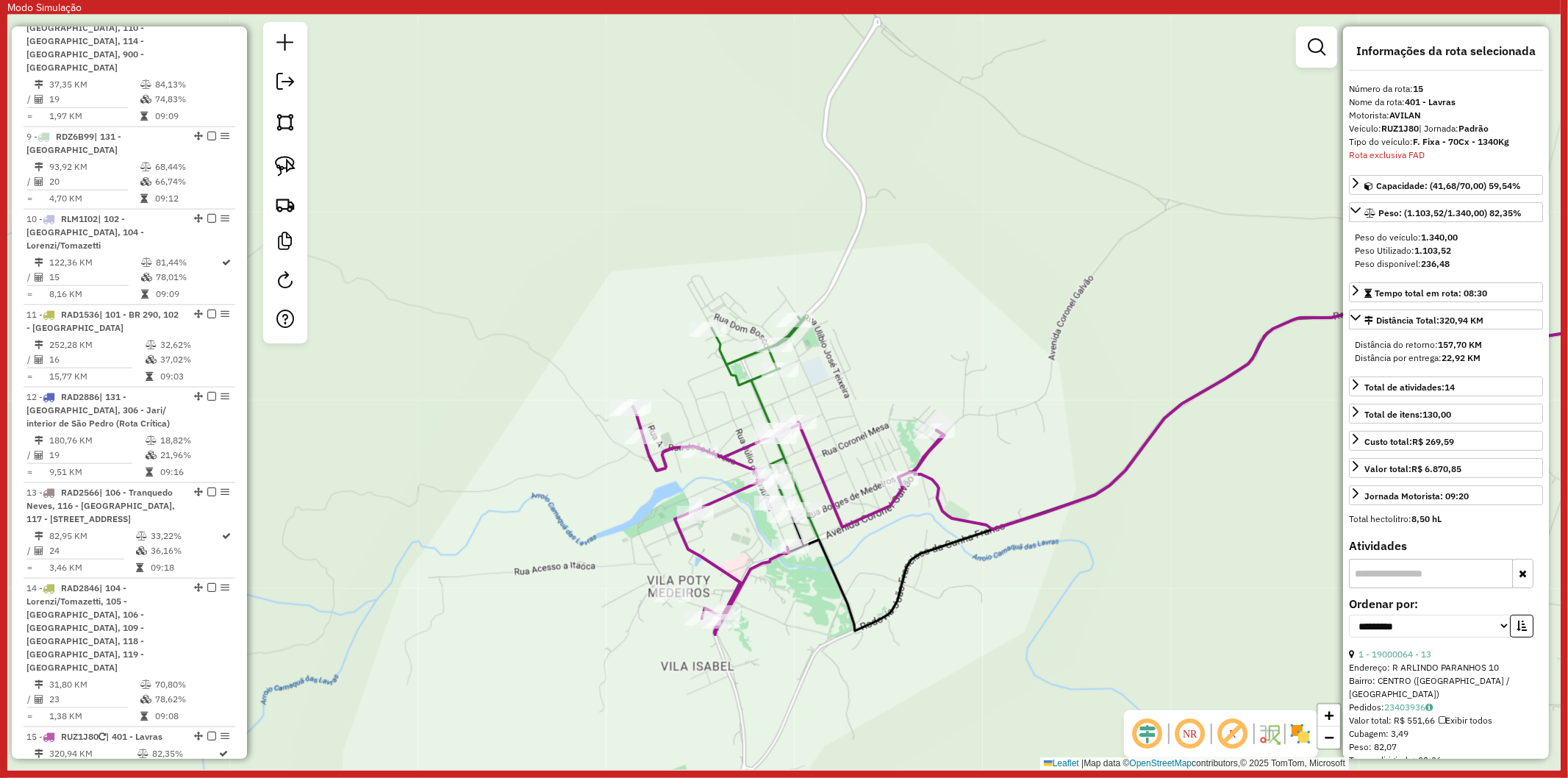
scroll to position [1799, 0]
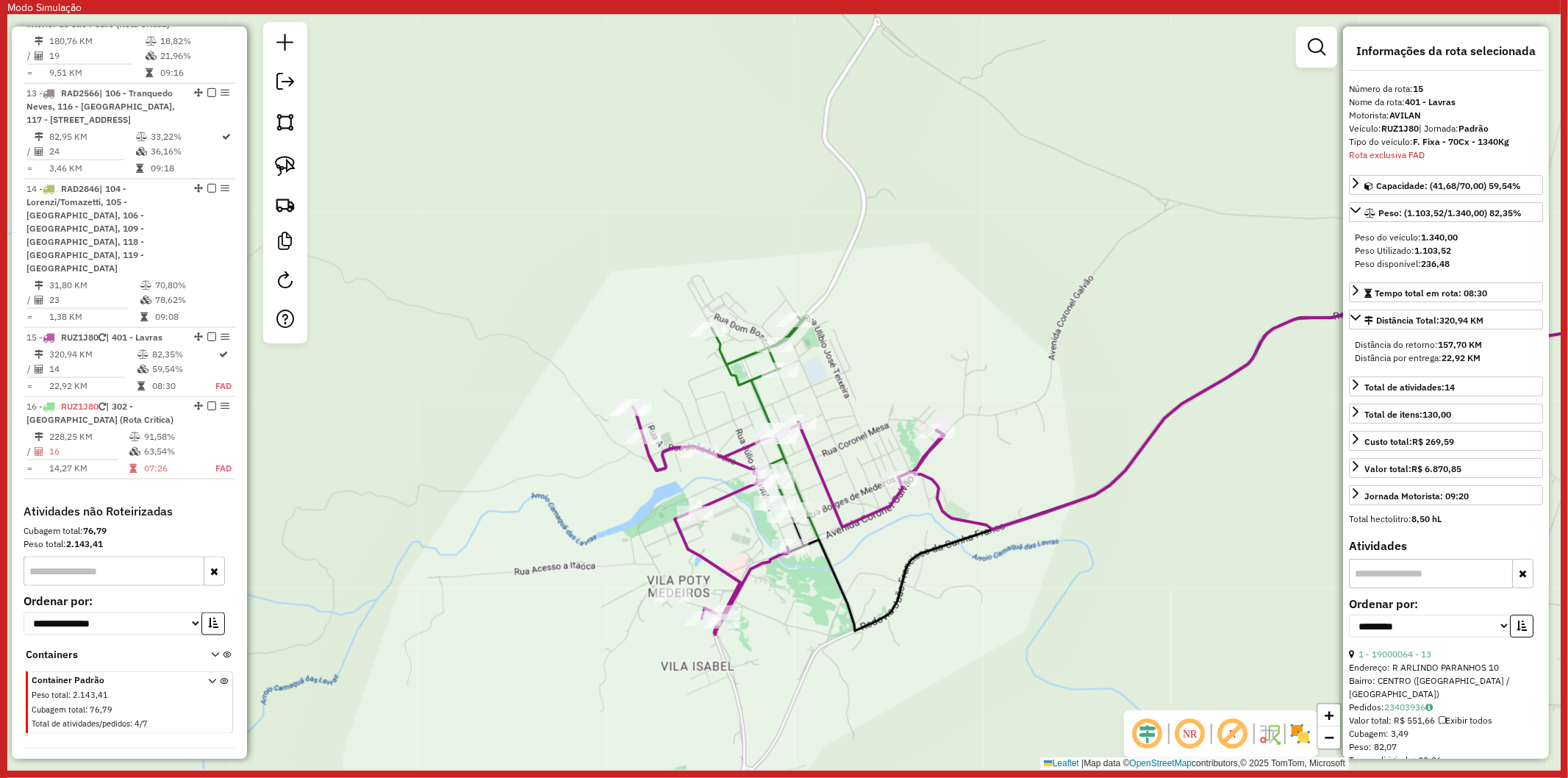
click at [725, 489] on icon at bounding box center [788, 520] width 310 height 228
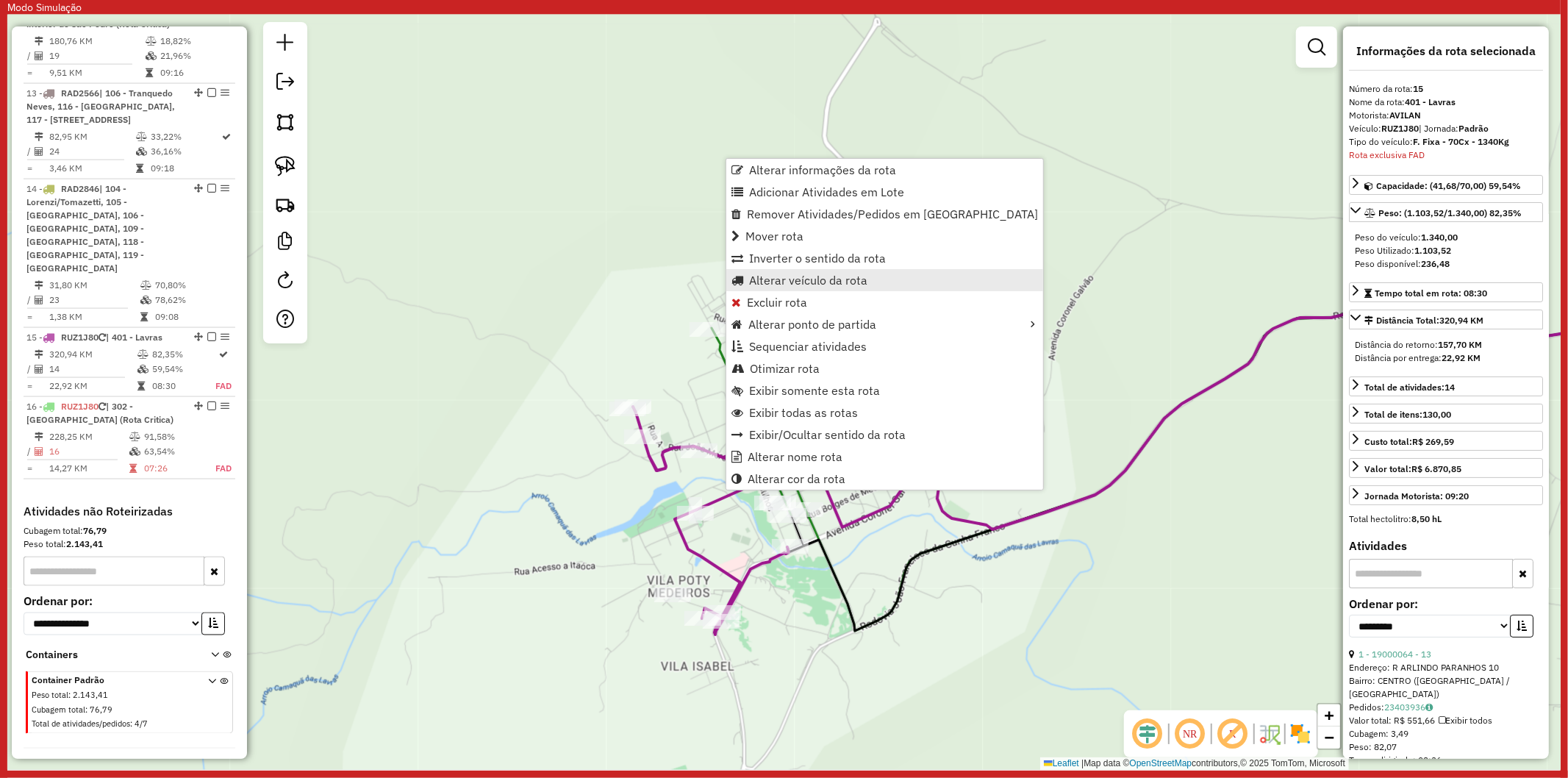
click at [807, 285] on span "Alterar veículo da rota" at bounding box center [809, 280] width 118 height 12
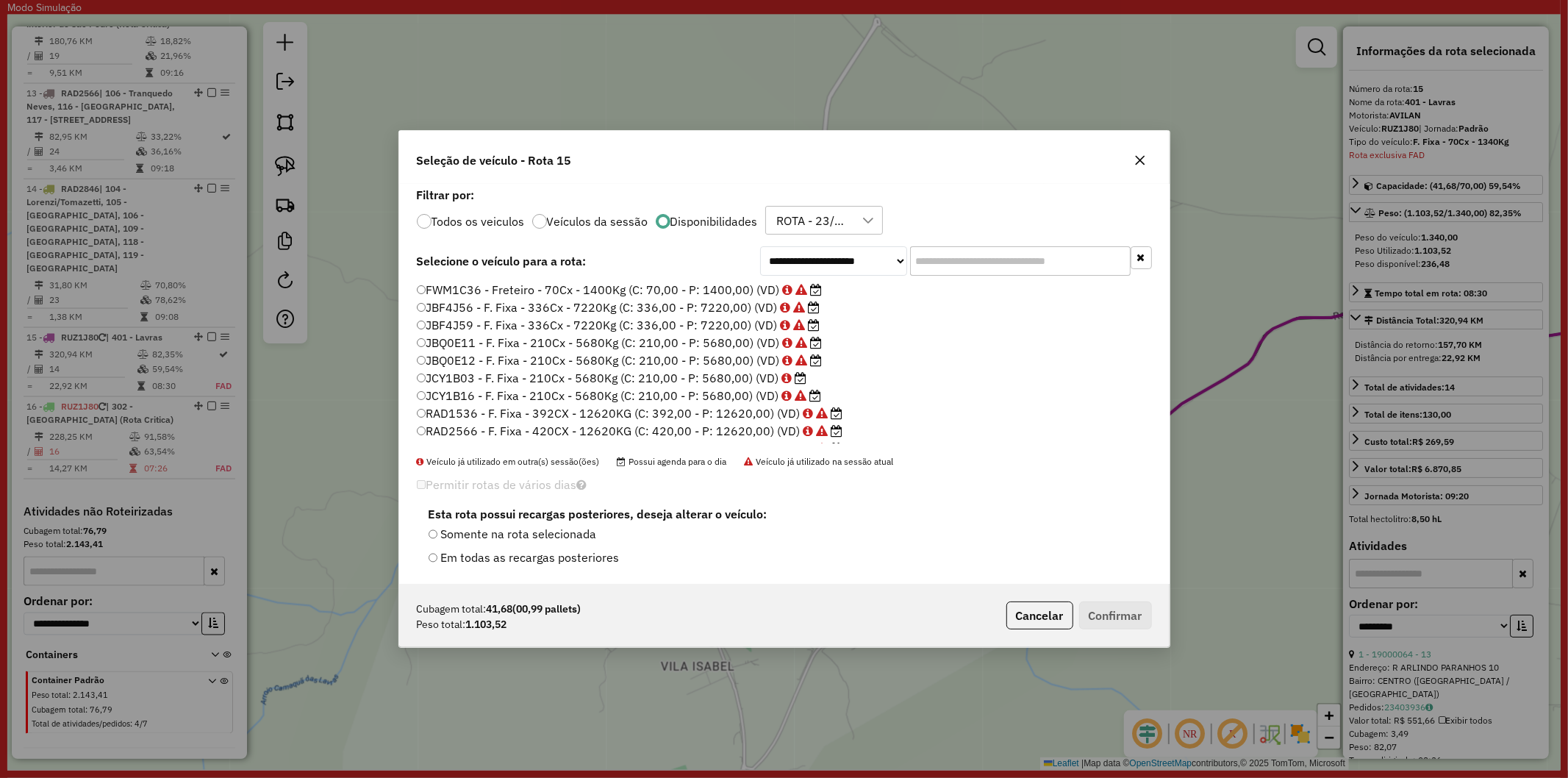
scroll to position [8, 4]
click at [716, 384] on label "JCY1B03 - F. Fixa - 210Cx - 5680Kg (C: 210,00 - P: 5680,00) (VD)" at bounding box center [612, 378] width 390 height 18
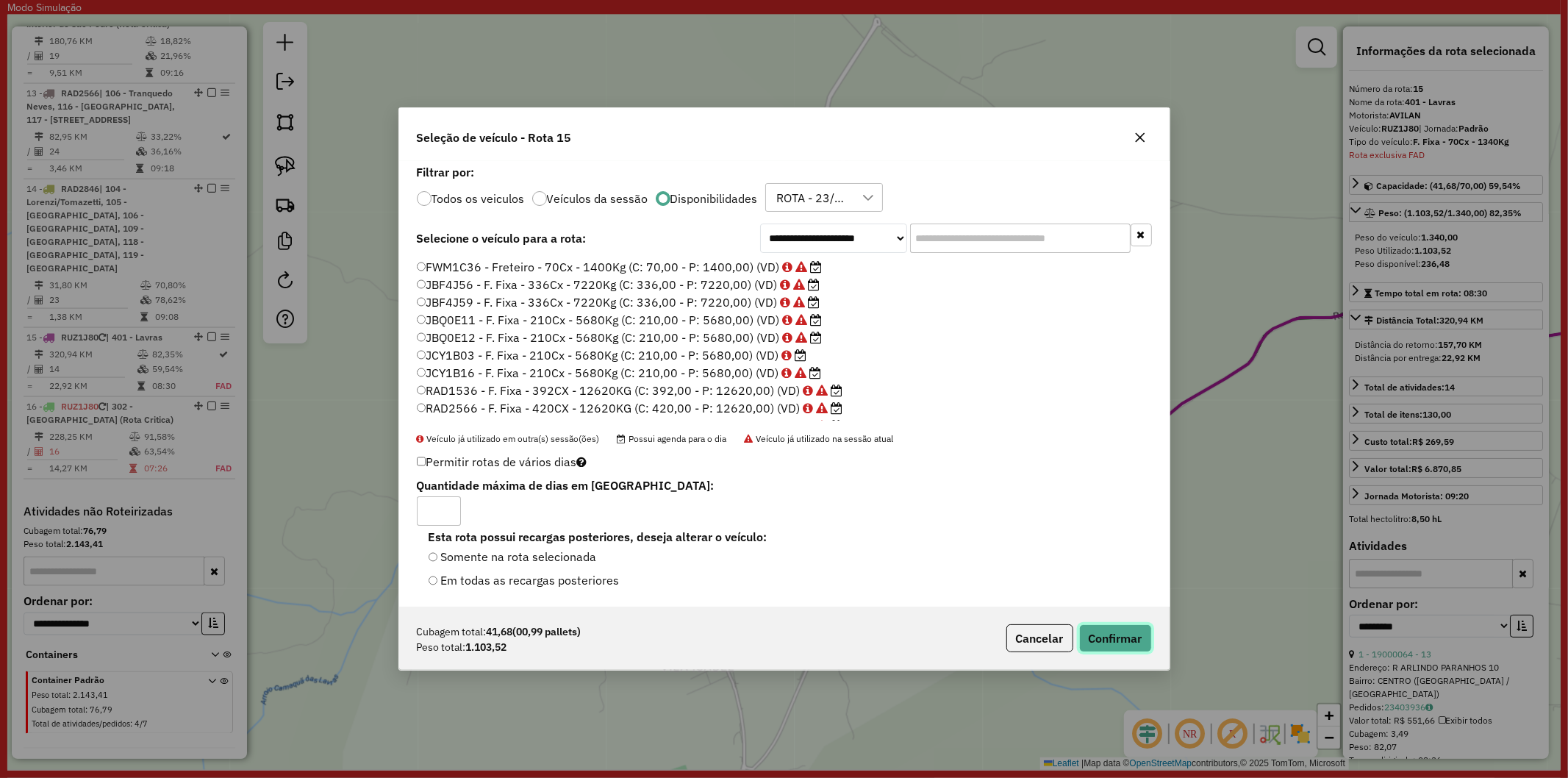
click at [1129, 644] on button "Confirmar" at bounding box center [1115, 638] width 72 height 28
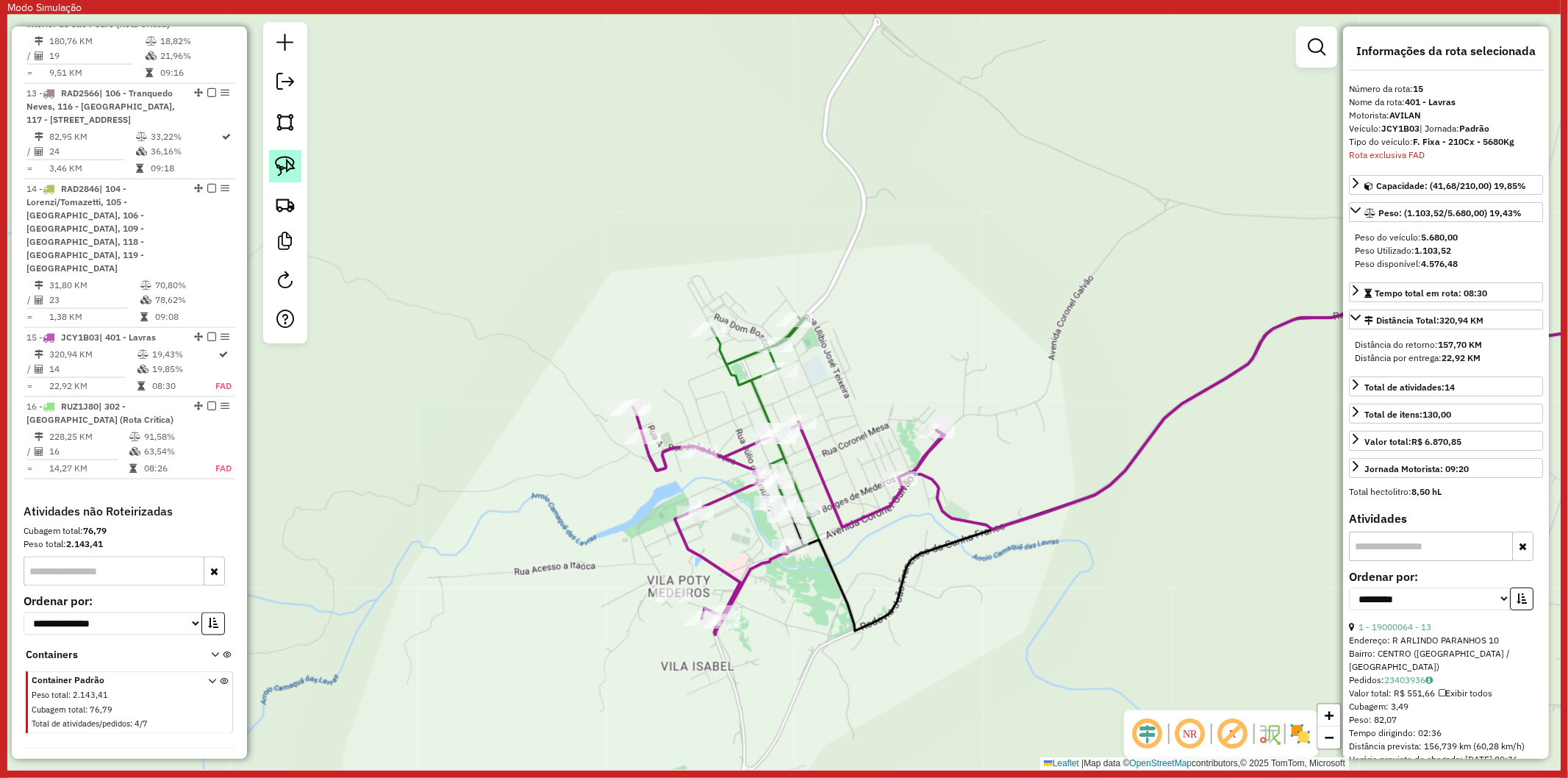
click at [287, 172] on img at bounding box center [285, 165] width 21 height 21
drag, startPoint x: 672, startPoint y: 566, endPoint x: 748, endPoint y: 426, distance: 159.3
click at [717, 459] on icon at bounding box center [788, 520] width 310 height 228
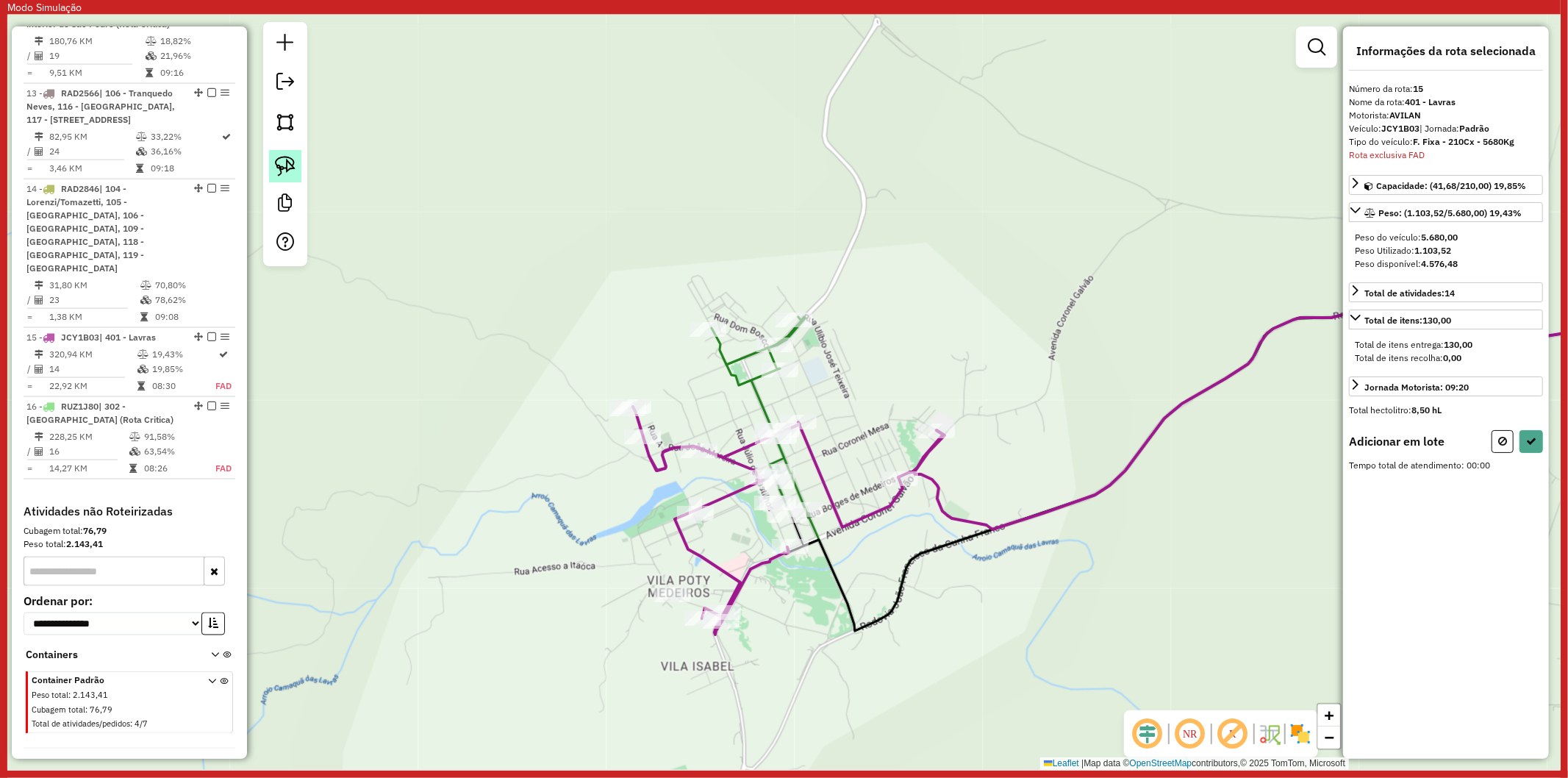
click at [291, 159] on img at bounding box center [285, 165] width 21 height 21
drag, startPoint x: 824, startPoint y: 458, endPoint x: 835, endPoint y: 531, distance: 73.8
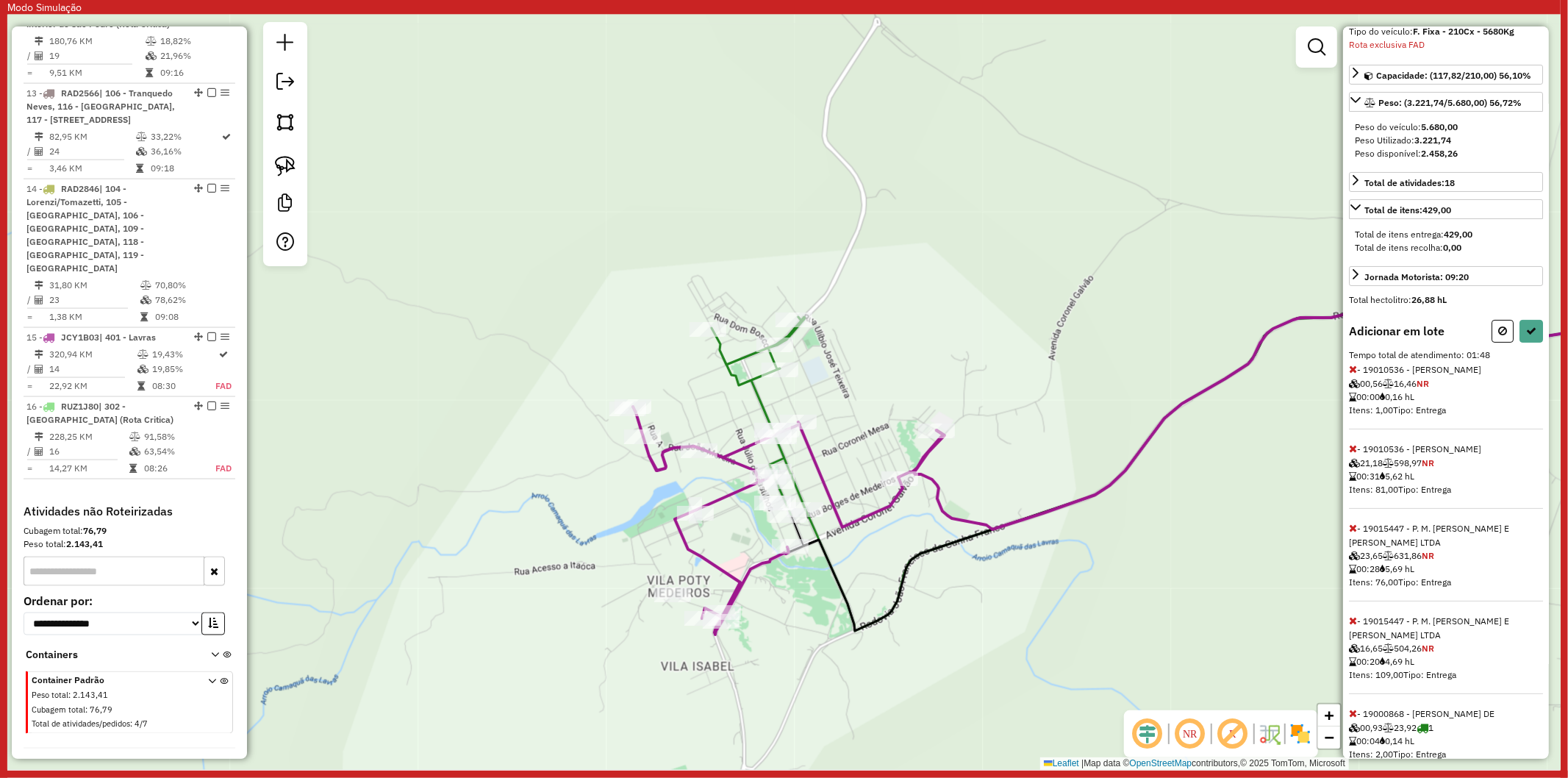
scroll to position [221, 0]
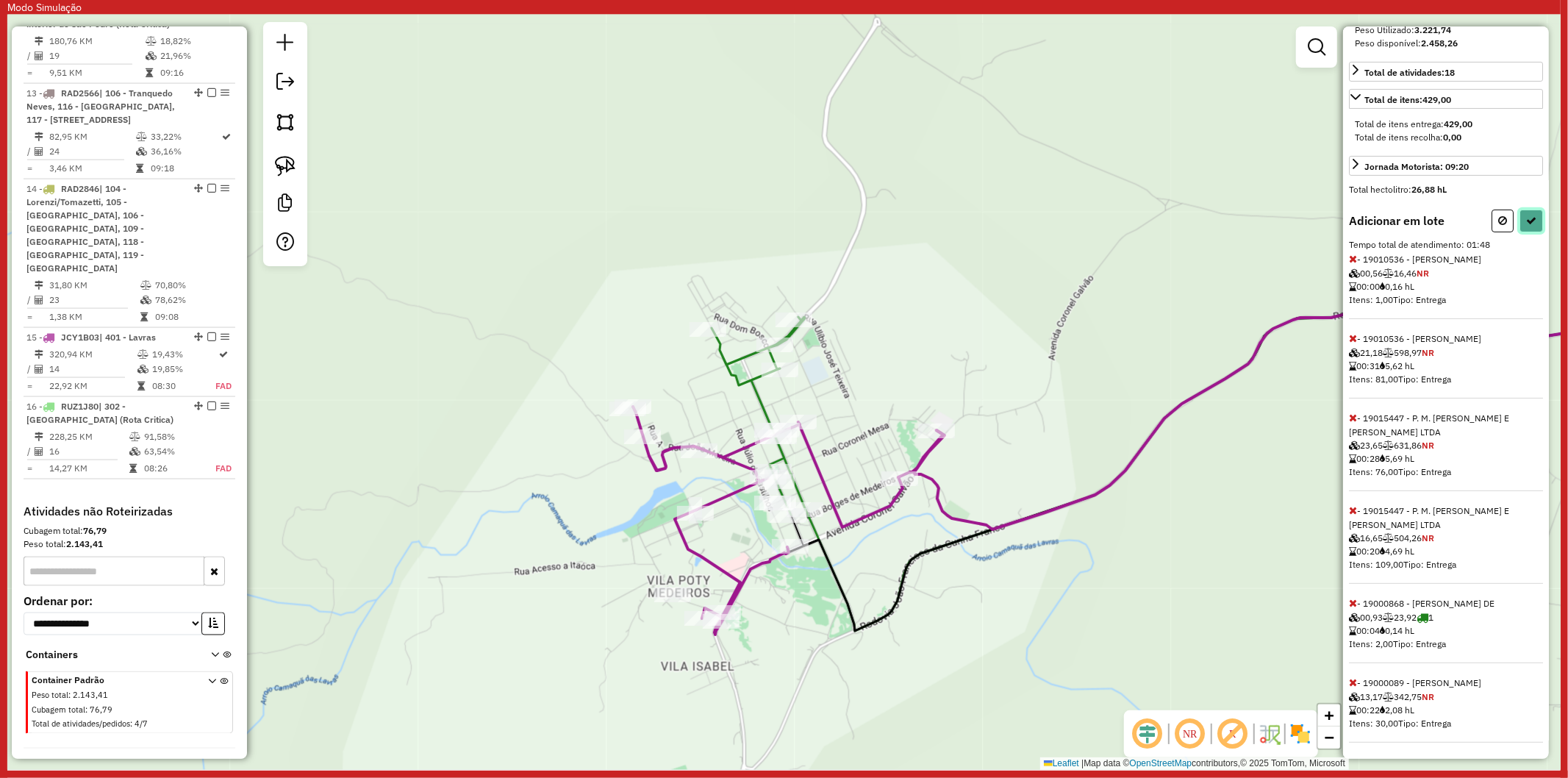
click at [1532, 222] on icon at bounding box center [1531, 221] width 11 height 11
select select "**********"
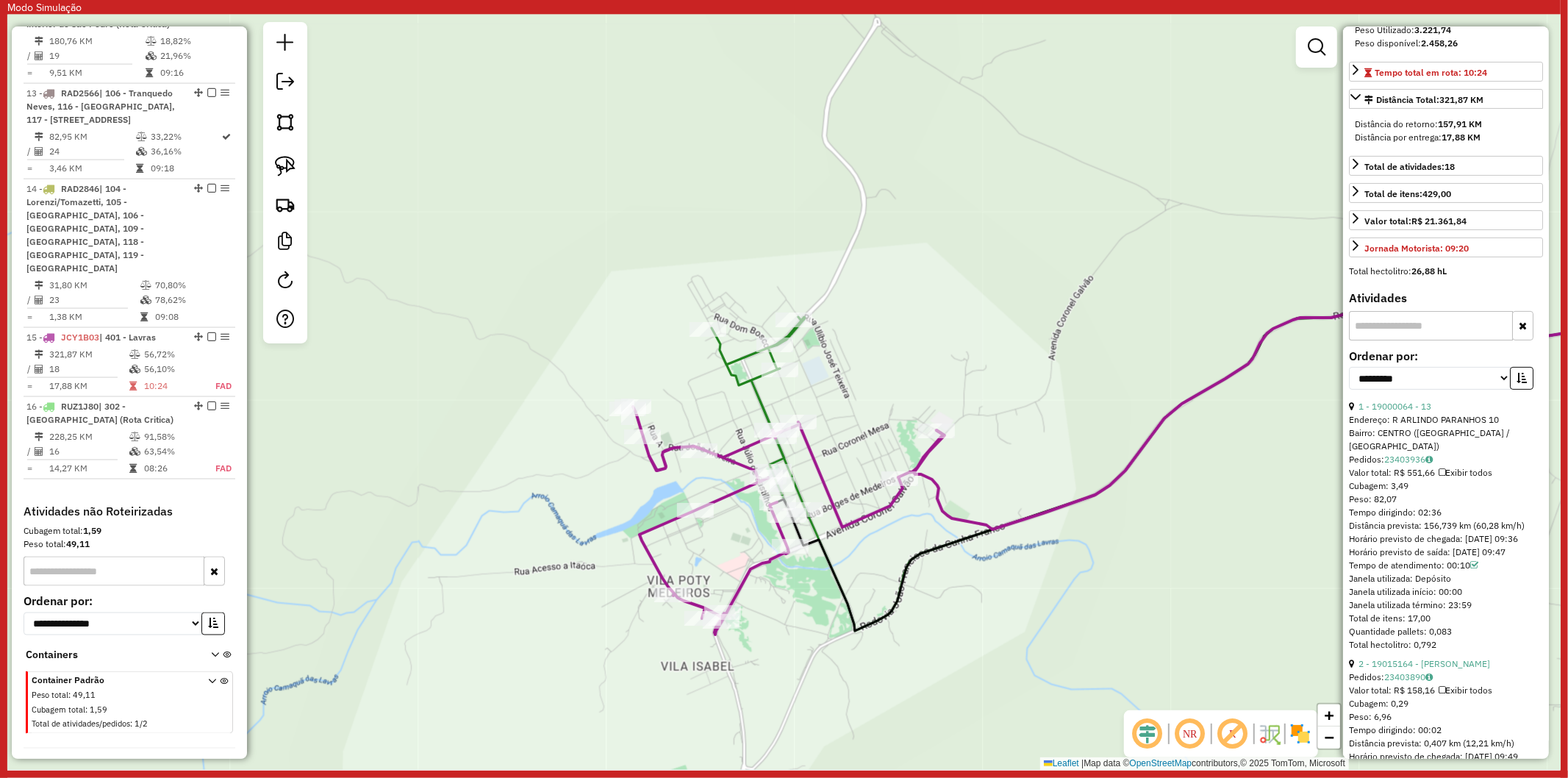
click at [826, 481] on icon at bounding box center [788, 520] width 310 height 228
click at [755, 405] on icon at bounding box center [759, 415] width 94 height 197
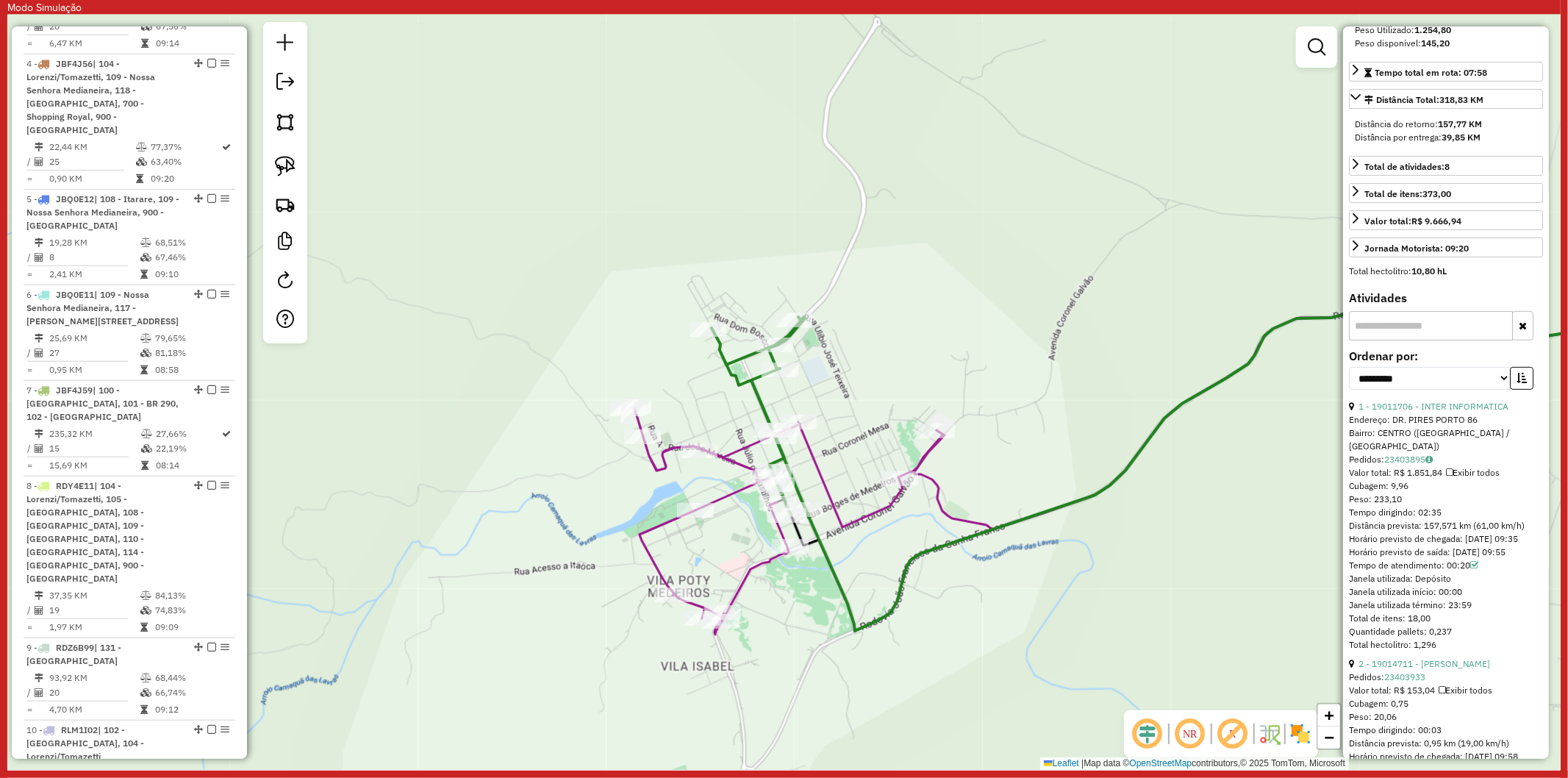
scroll to position [662, 0]
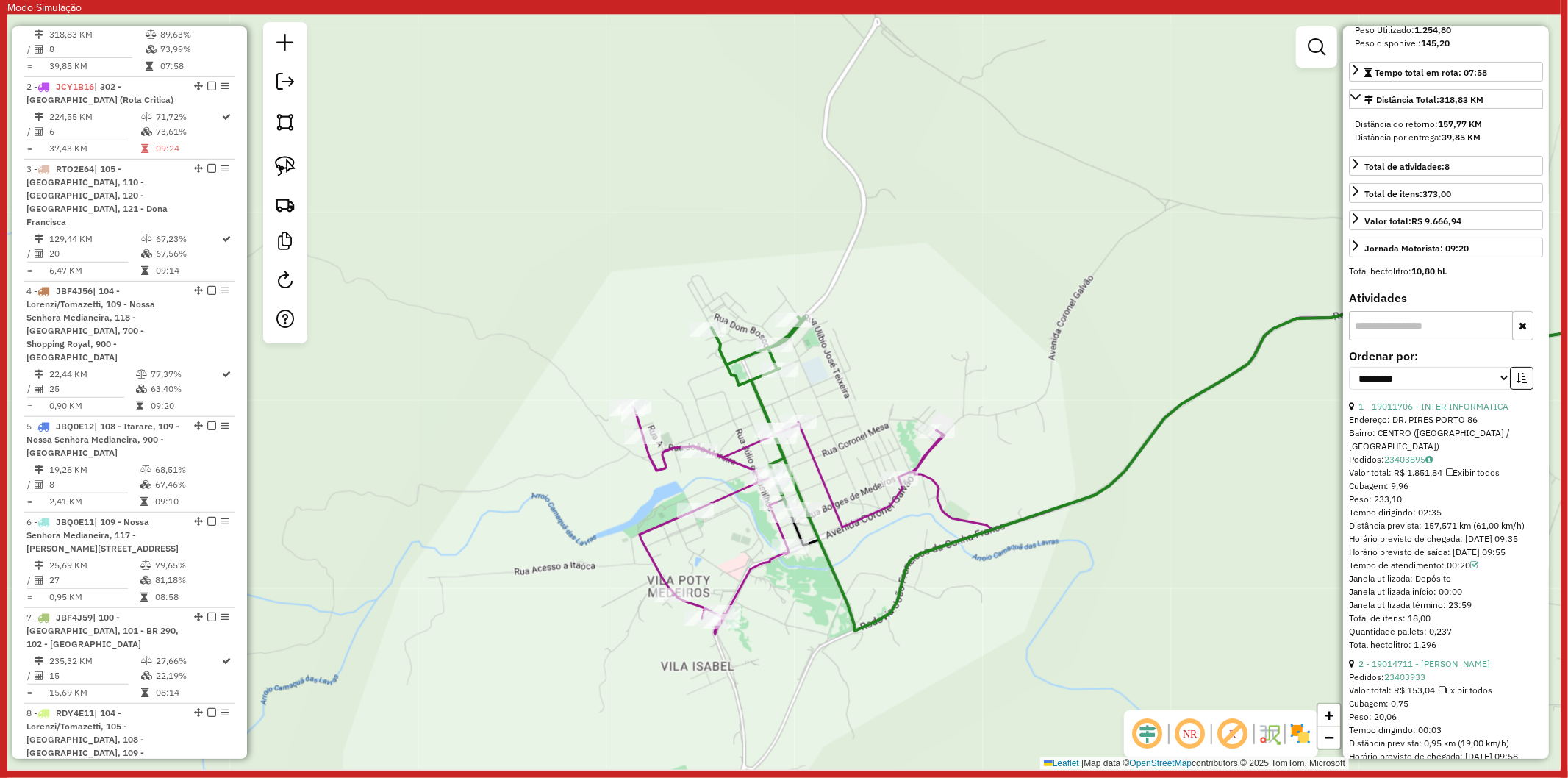
click at [1319, 55] on link at bounding box center [1316, 46] width 29 height 29
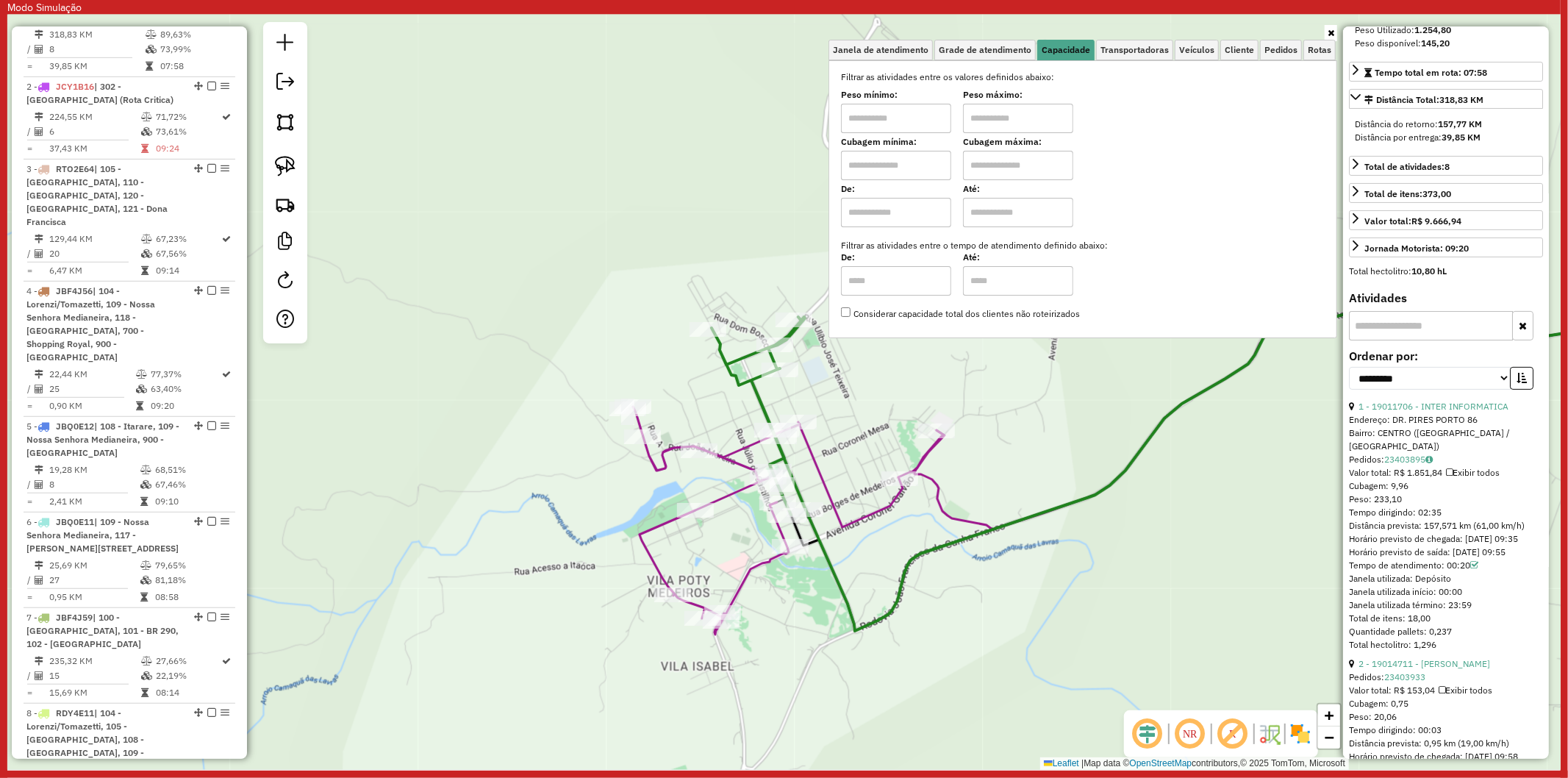
click at [989, 164] on input "text" at bounding box center [1018, 165] width 110 height 29
type input "****"
click at [872, 175] on input "text" at bounding box center [895, 165] width 110 height 29
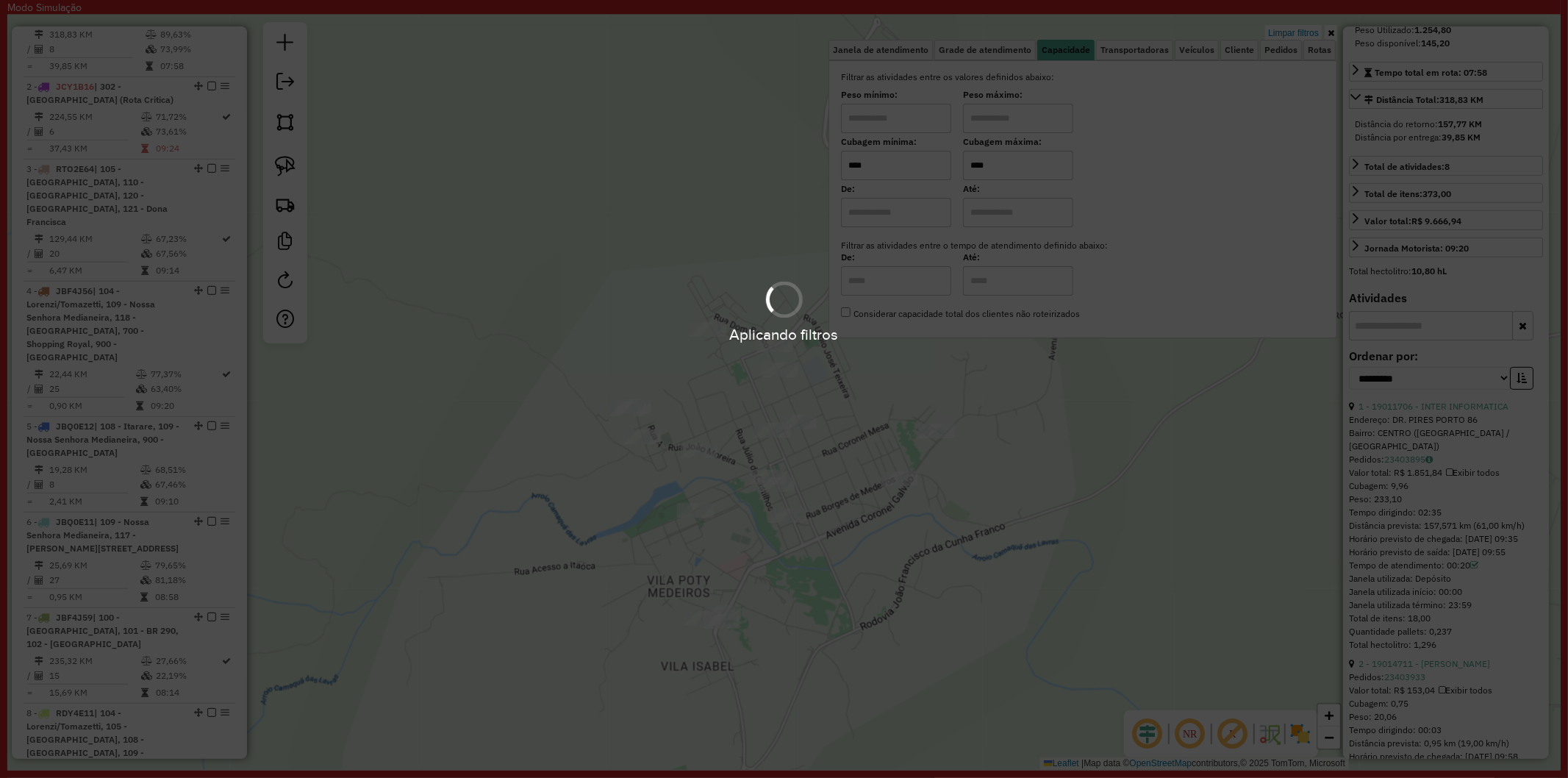
type input "****"
click at [636, 262] on div "Aplicando filtros" at bounding box center [784, 389] width 1568 height 778
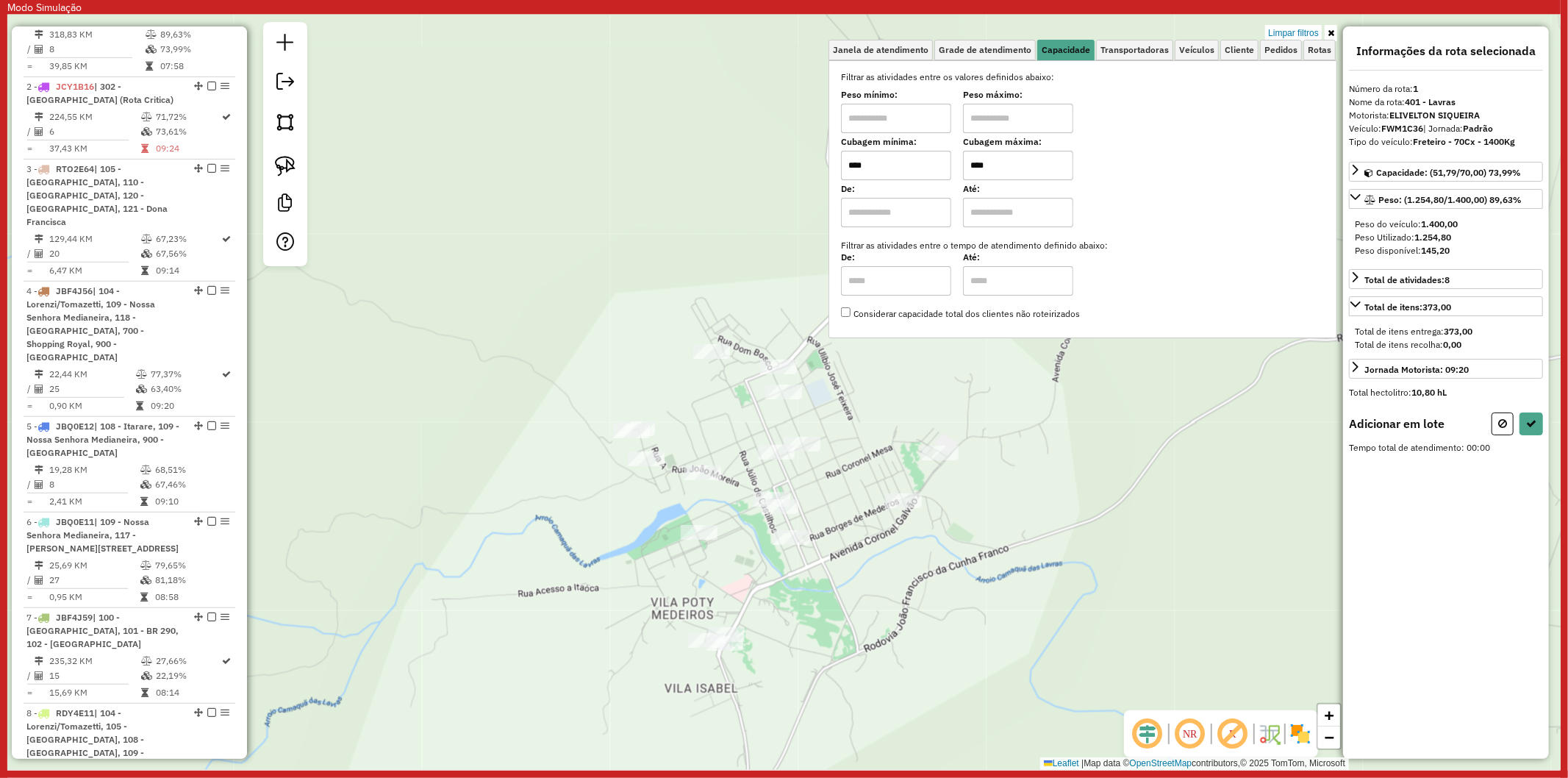
scroll to position [0, 0]
click at [283, 171] on img at bounding box center [285, 165] width 21 height 21
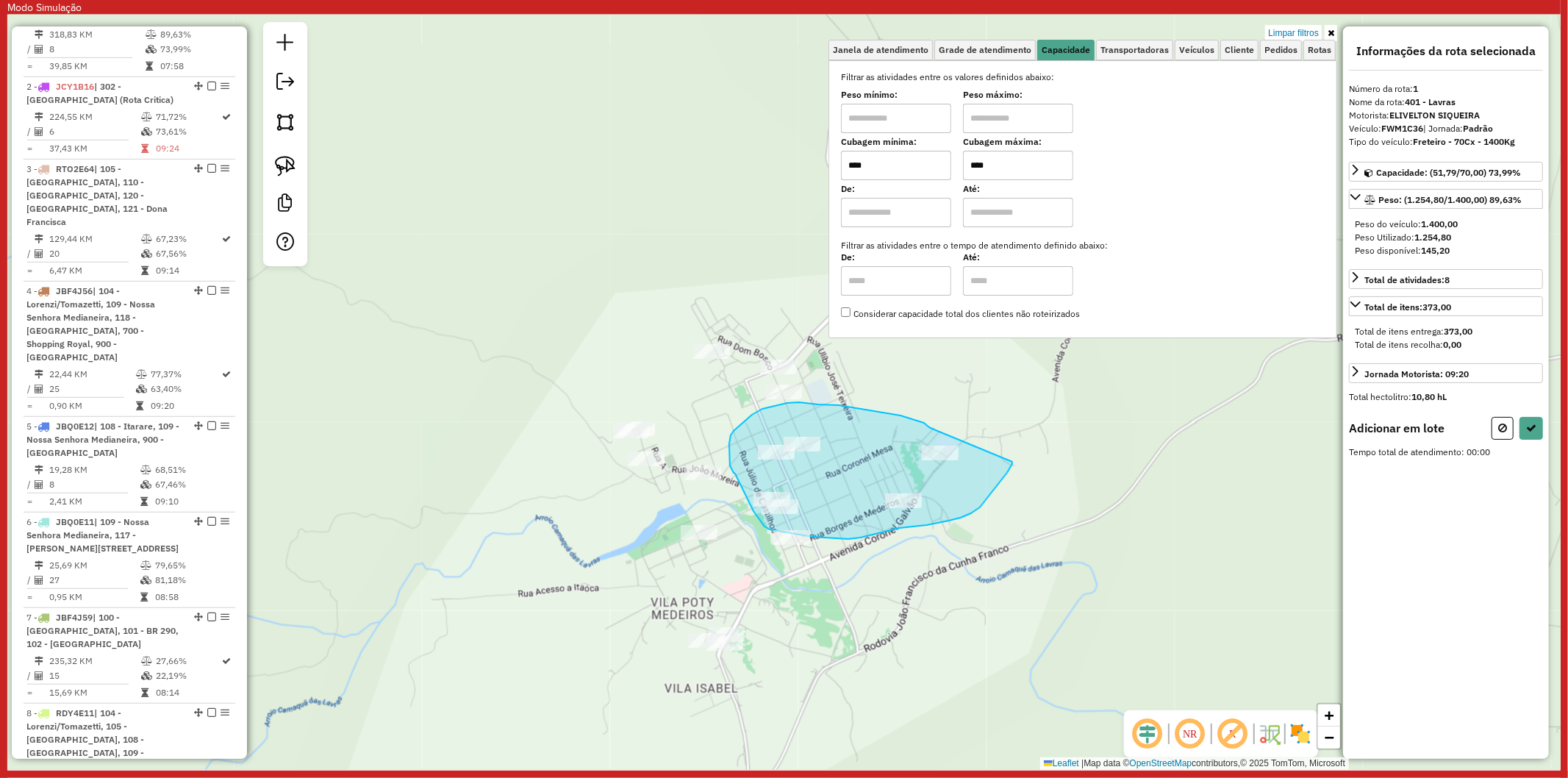
drag, startPoint x: 882, startPoint y: 413, endPoint x: 1048, endPoint y: 464, distance: 173.7
click at [1013, 461] on div "Limpar filtros Janela de atendimento Grade de atendimento Capacidade Transporta…" at bounding box center [784, 391] width 1554 height 755
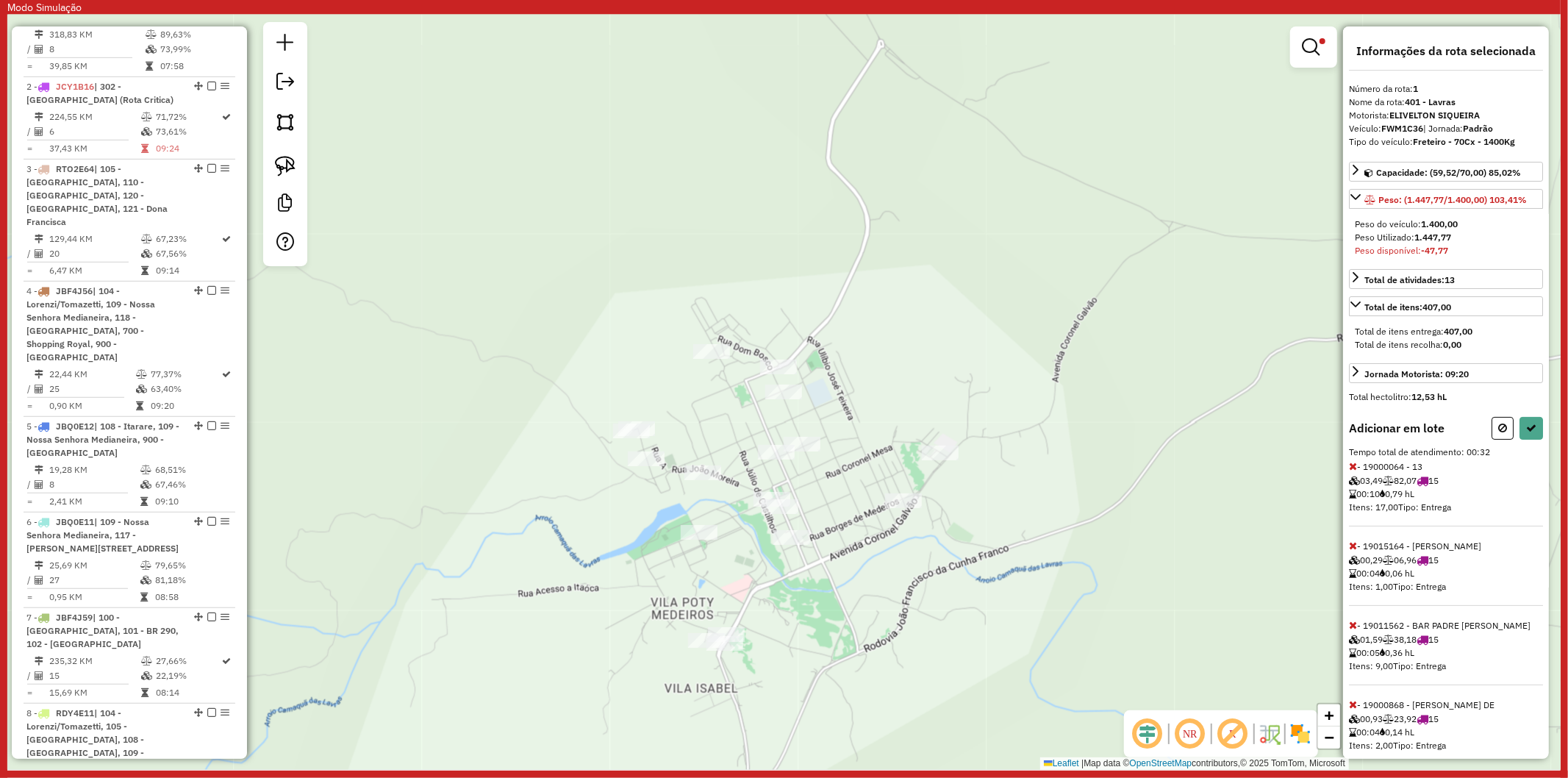
scroll to position [101, 0]
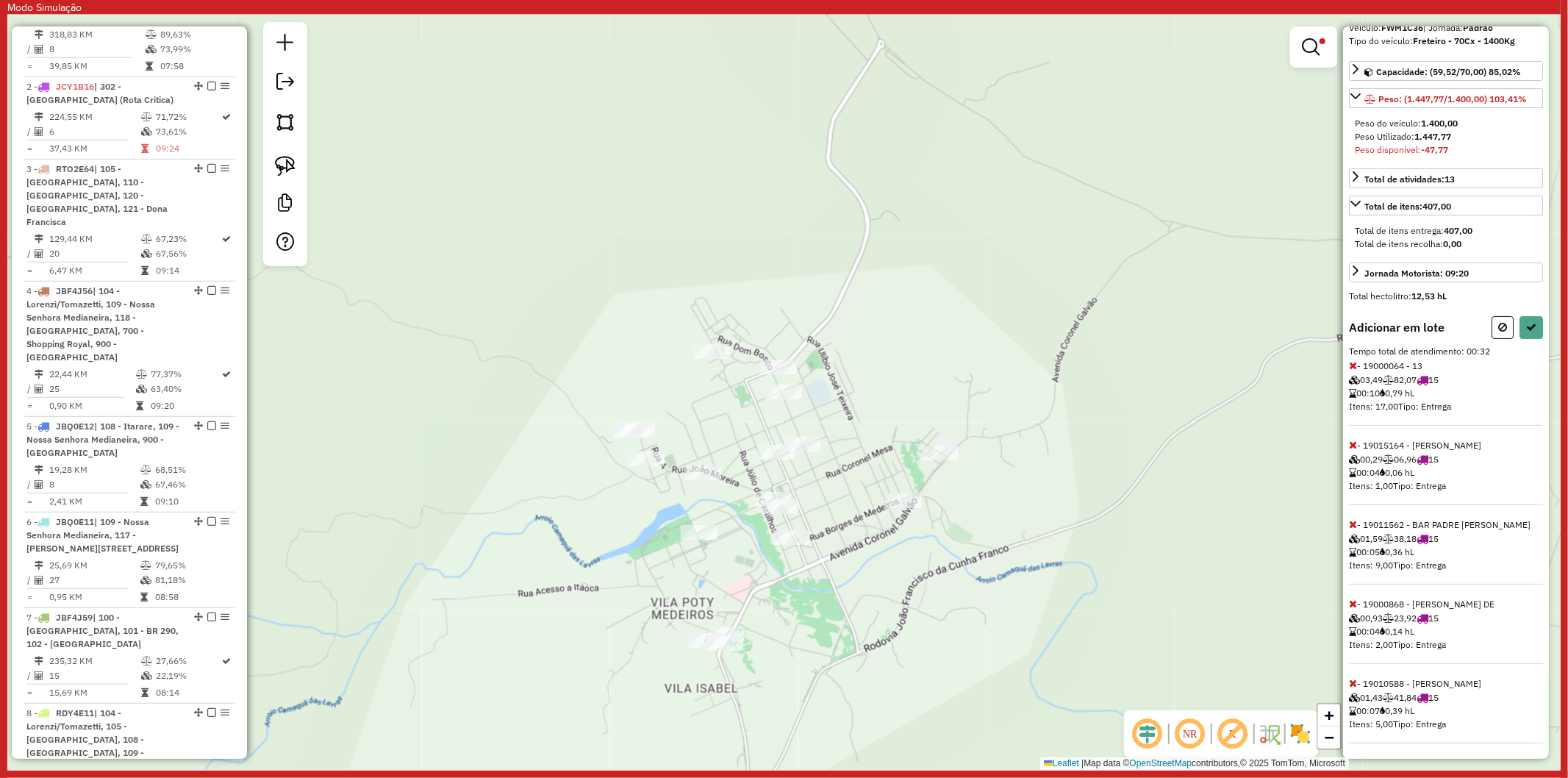
click at [1350, 362] on icon at bounding box center [1353, 365] width 8 height 11
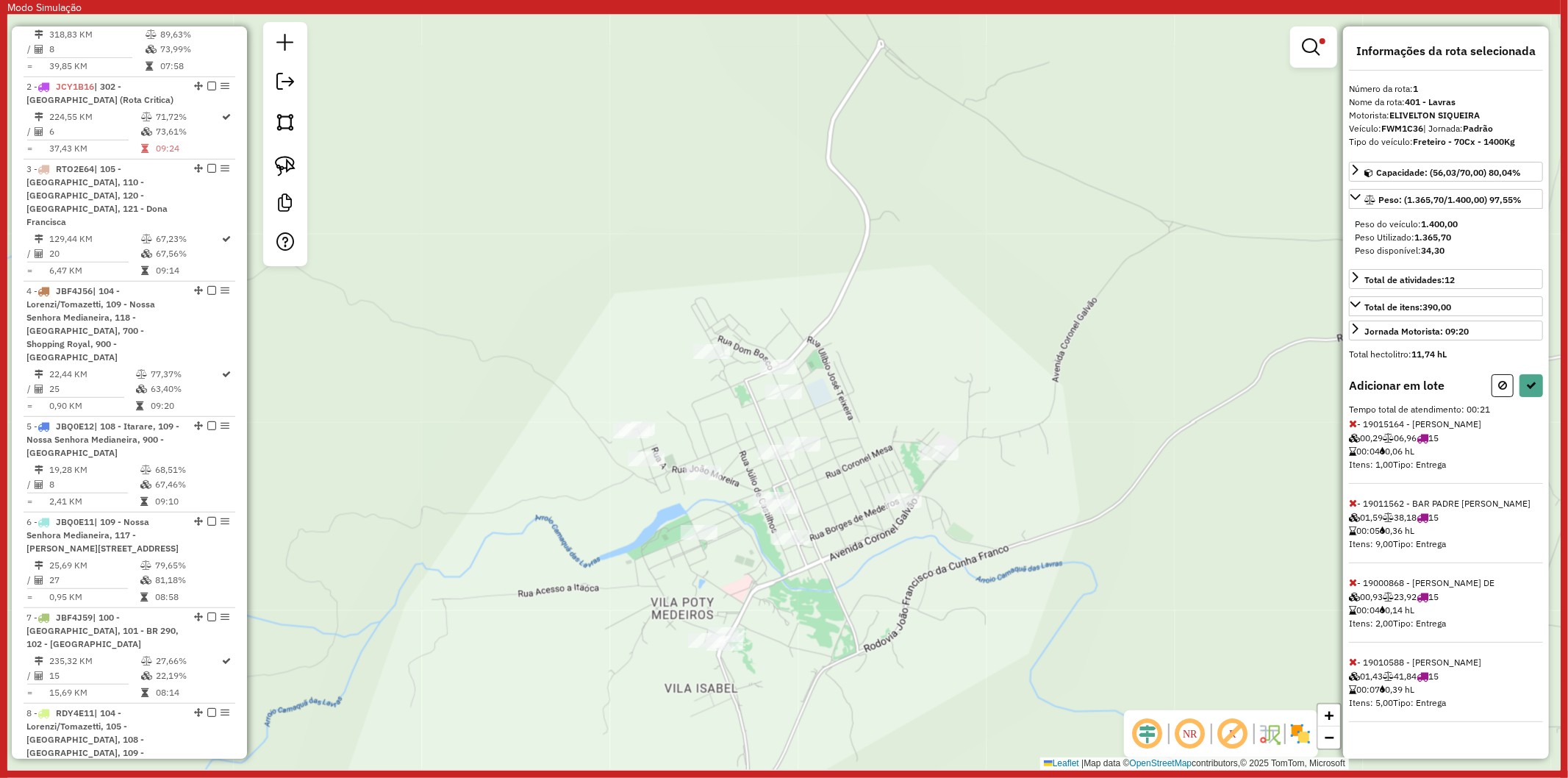
select select "**********"
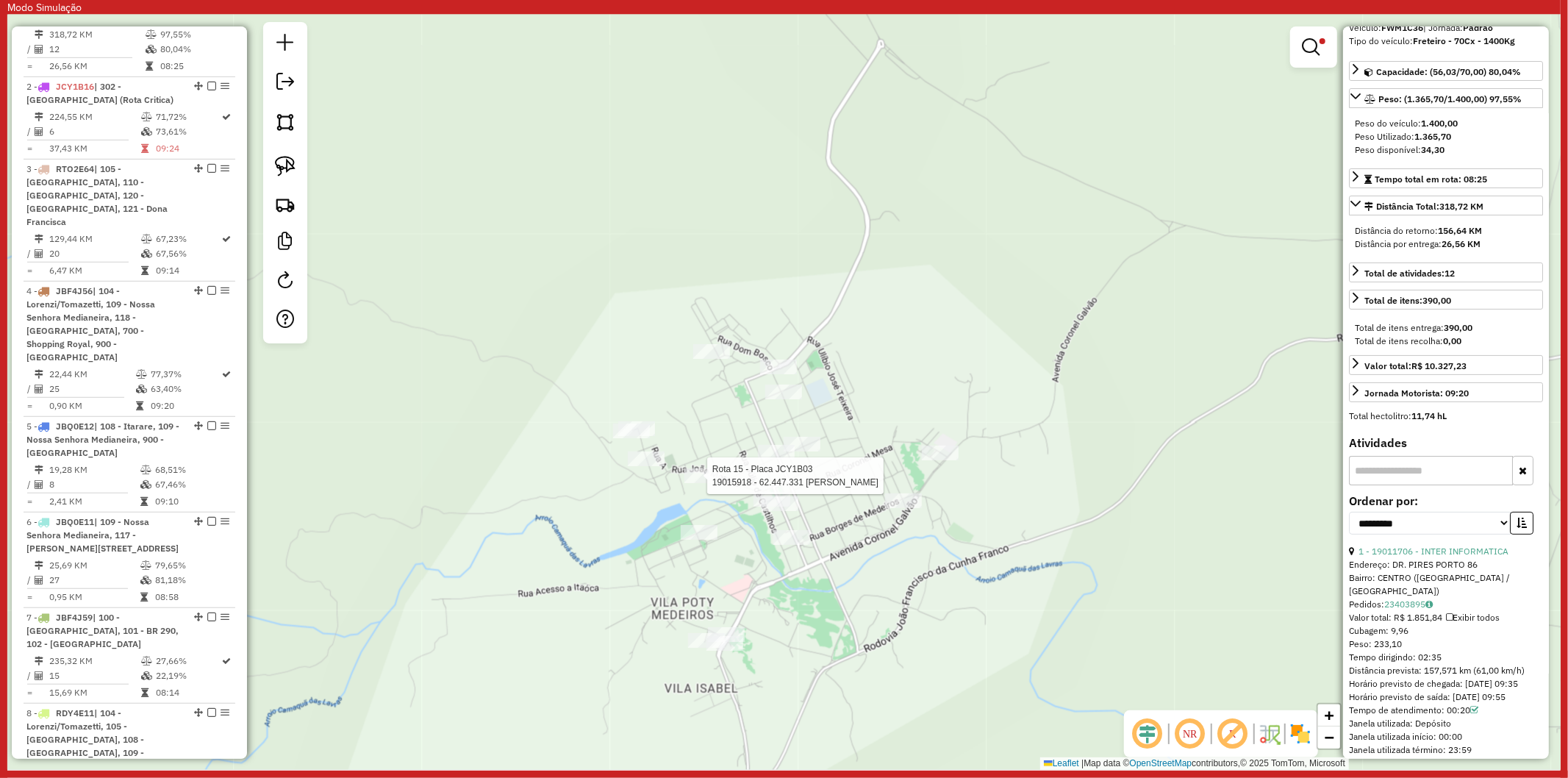
scroll to position [0, 0]
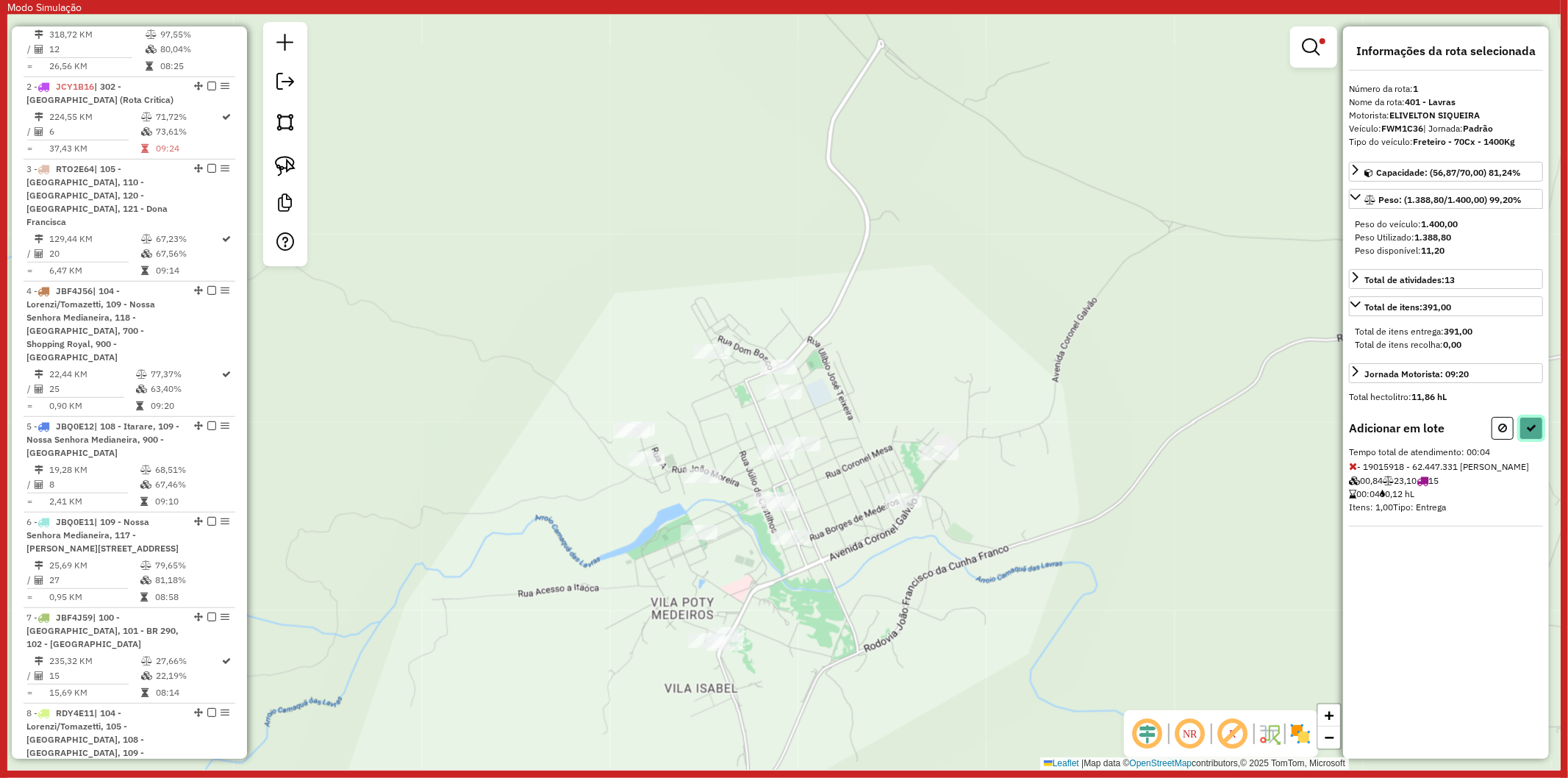
click at [1535, 425] on icon at bounding box center [1531, 428] width 11 height 11
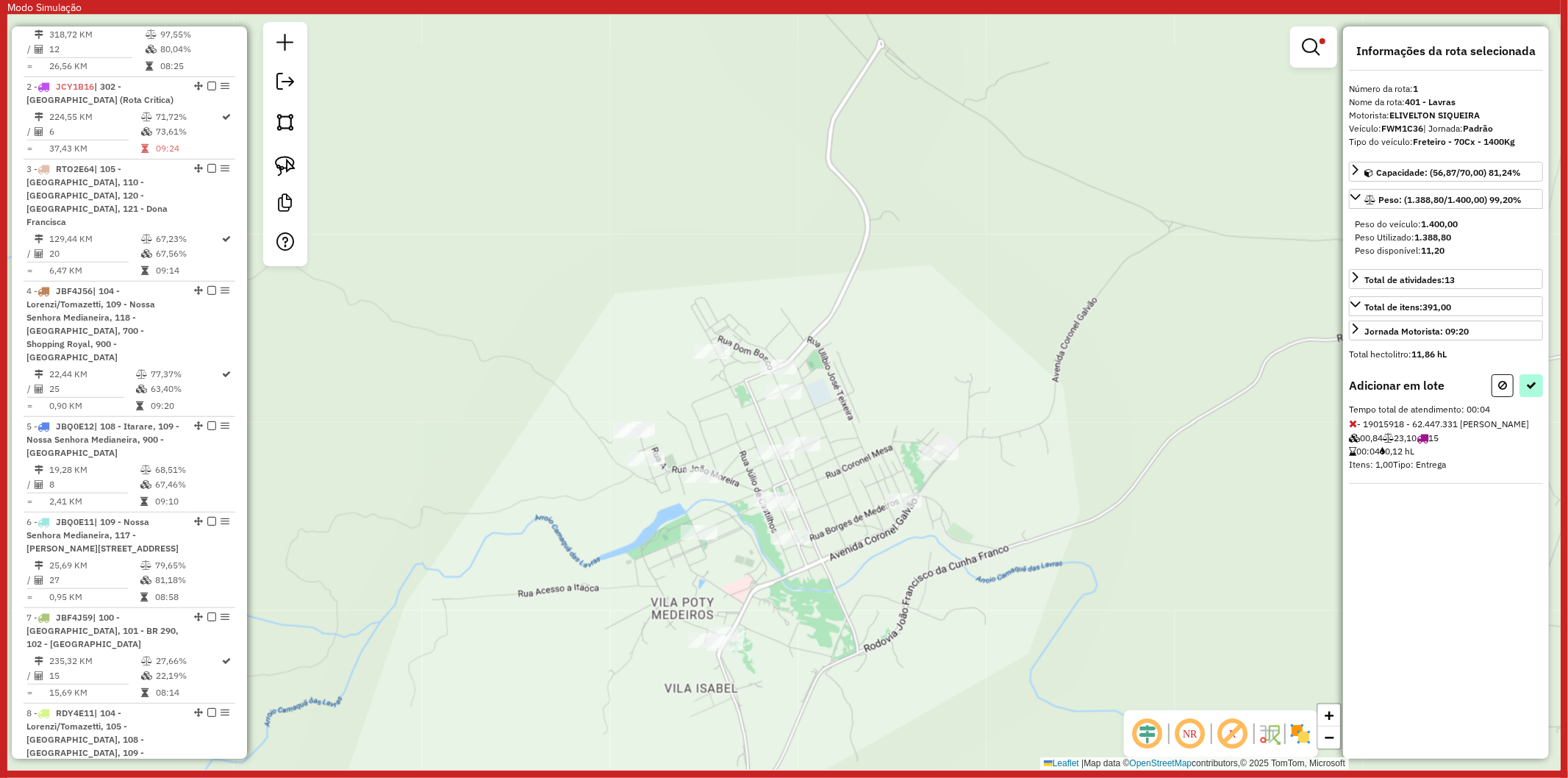
select select "**********"
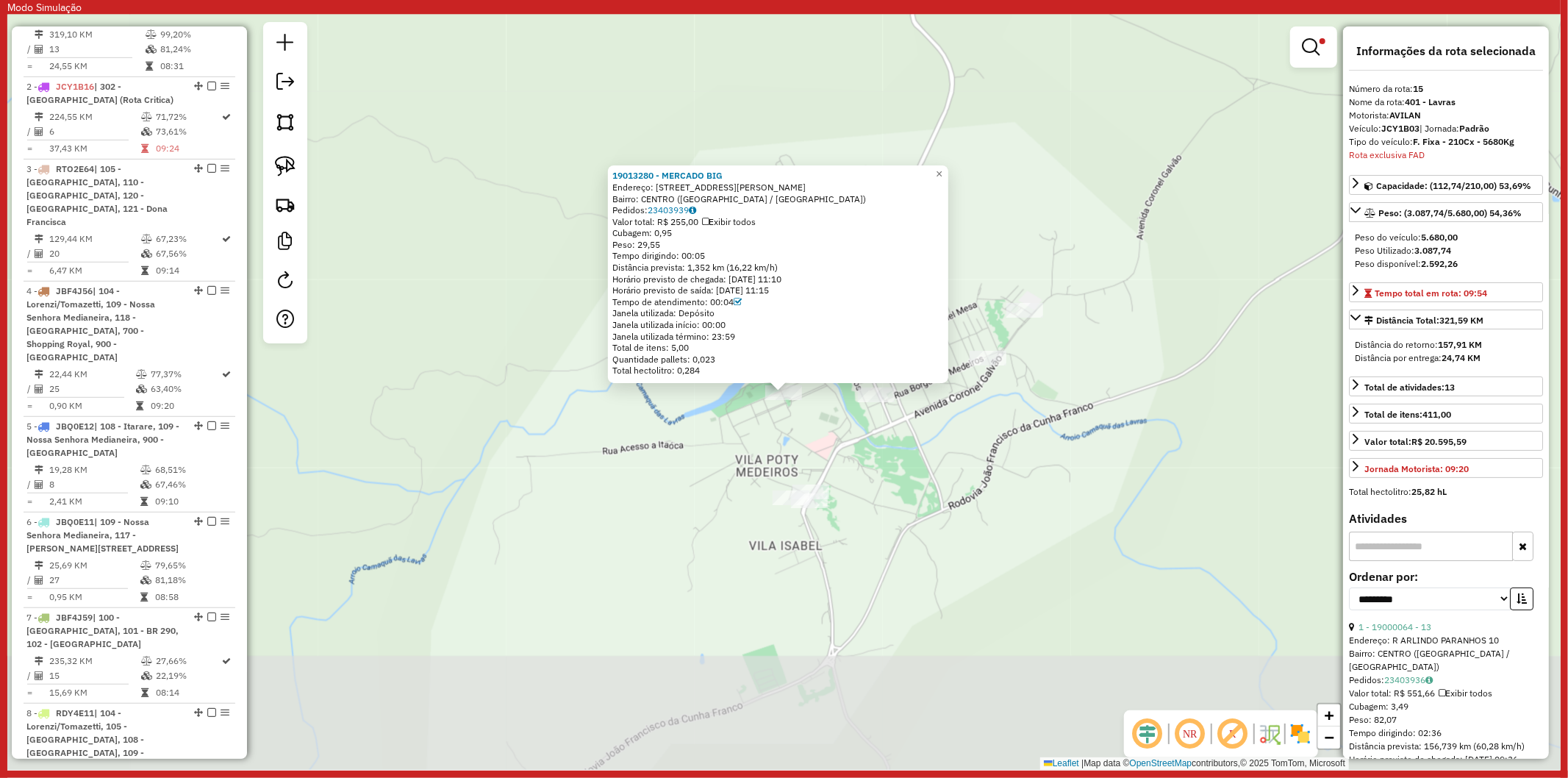
scroll to position [1799, 0]
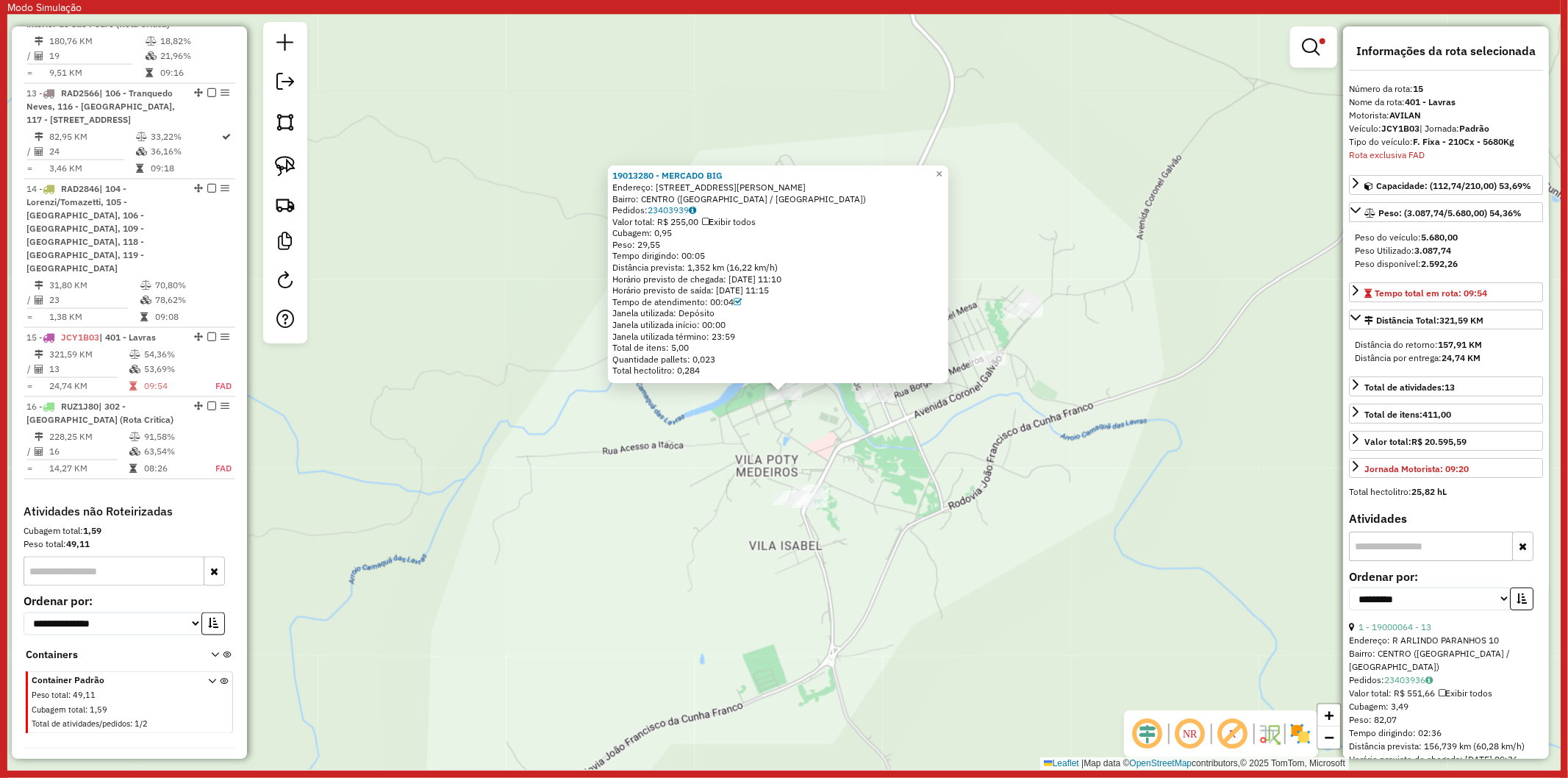
click at [702, 475] on div "19013280 - MERCADO BIG Endereço: RUA CORONEL EDSON MARCONE GOGI 1215 Bairro: CE…" at bounding box center [784, 391] width 1554 height 755
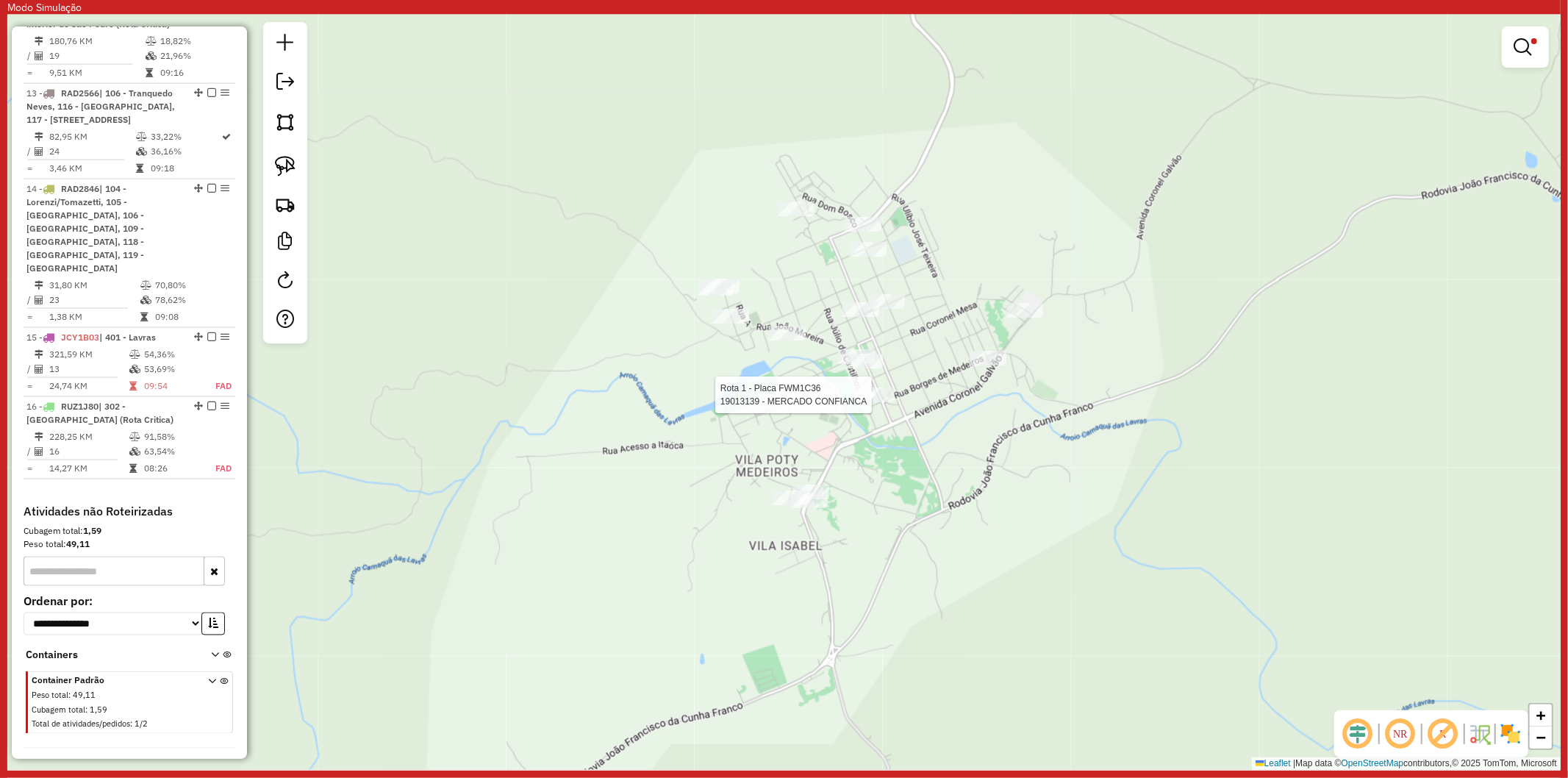
select select "**********"
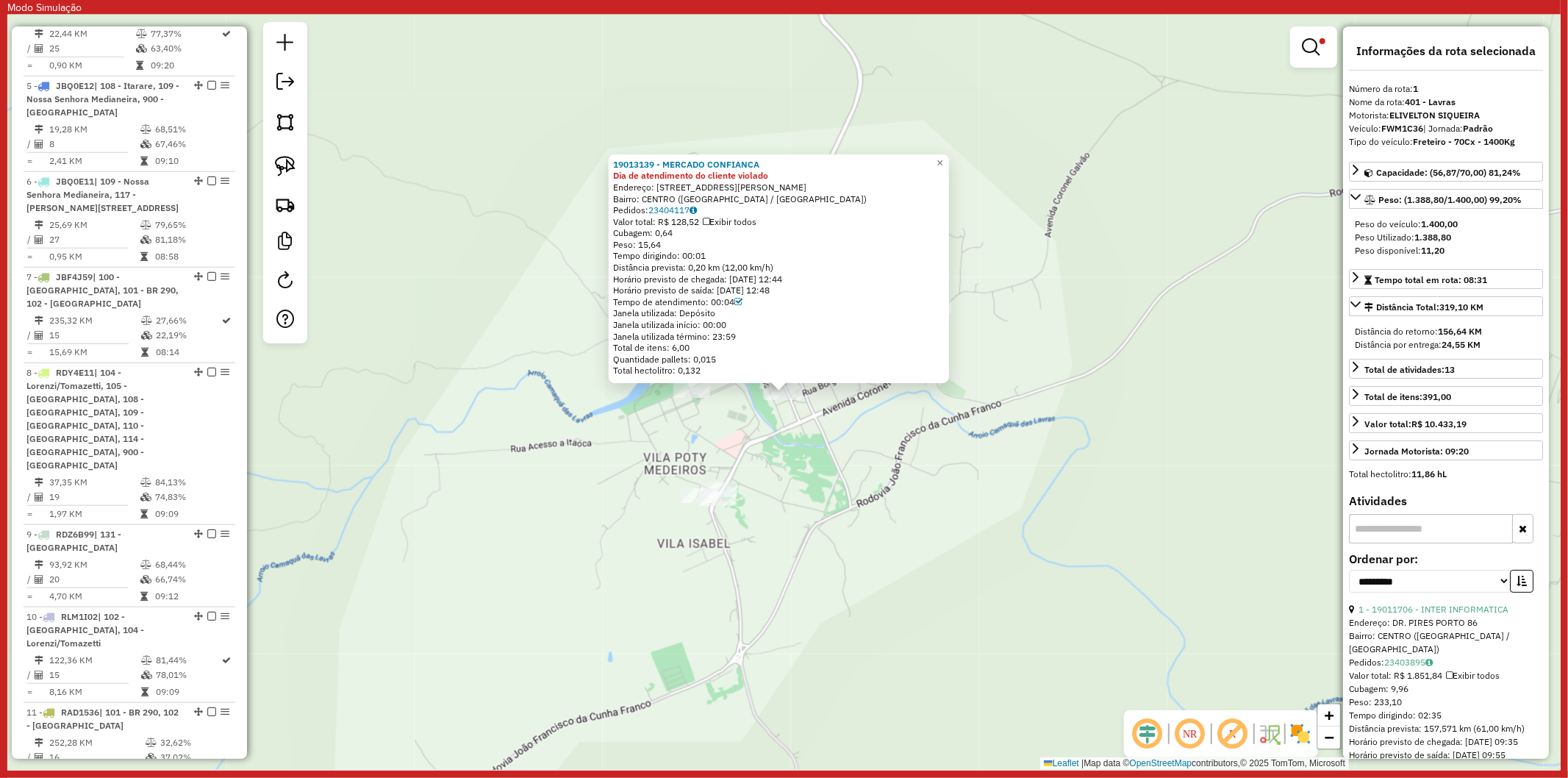
scroll to position [662, 0]
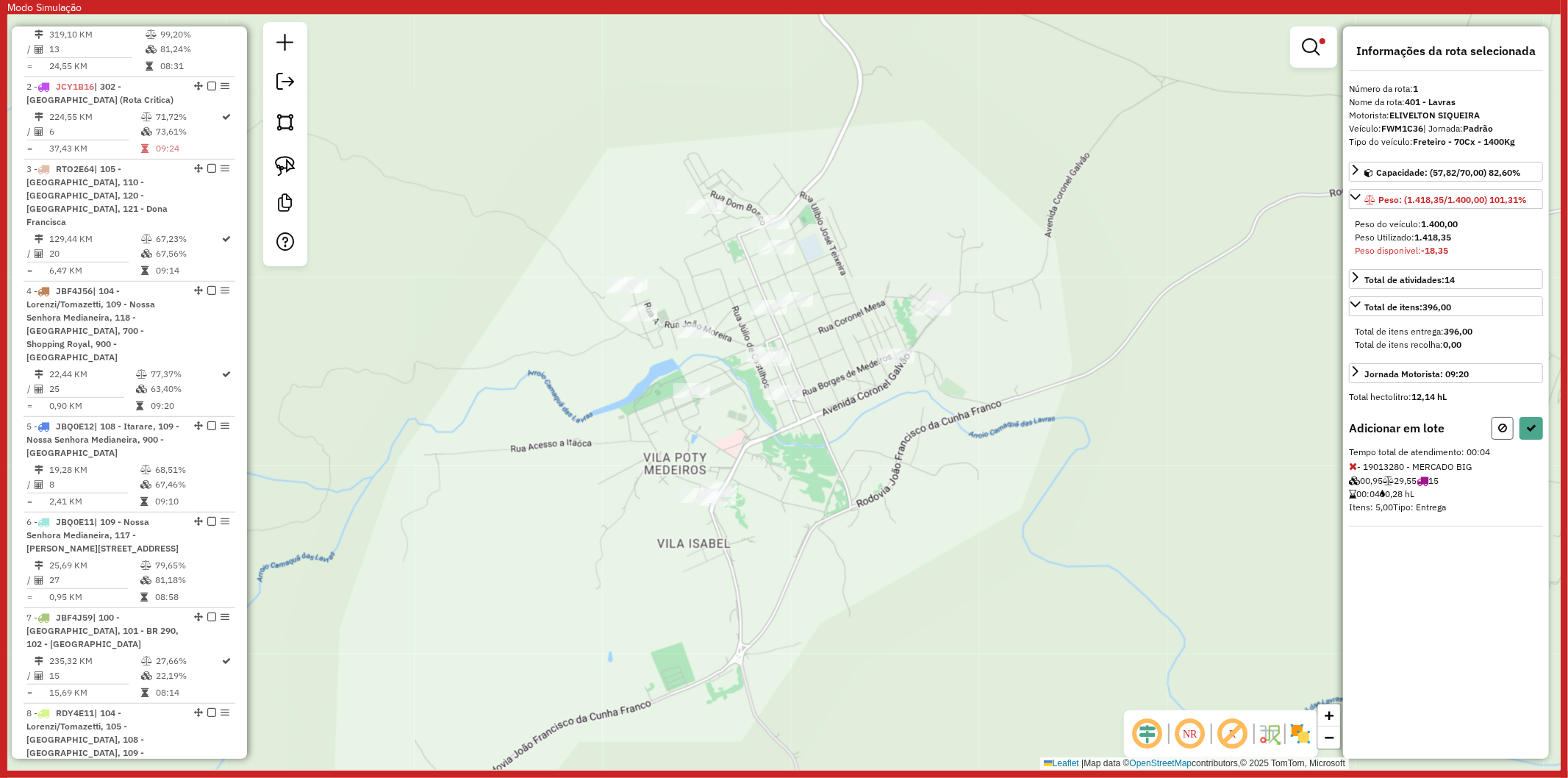
click at [1497, 417] on button at bounding box center [1503, 429] width 22 height 23
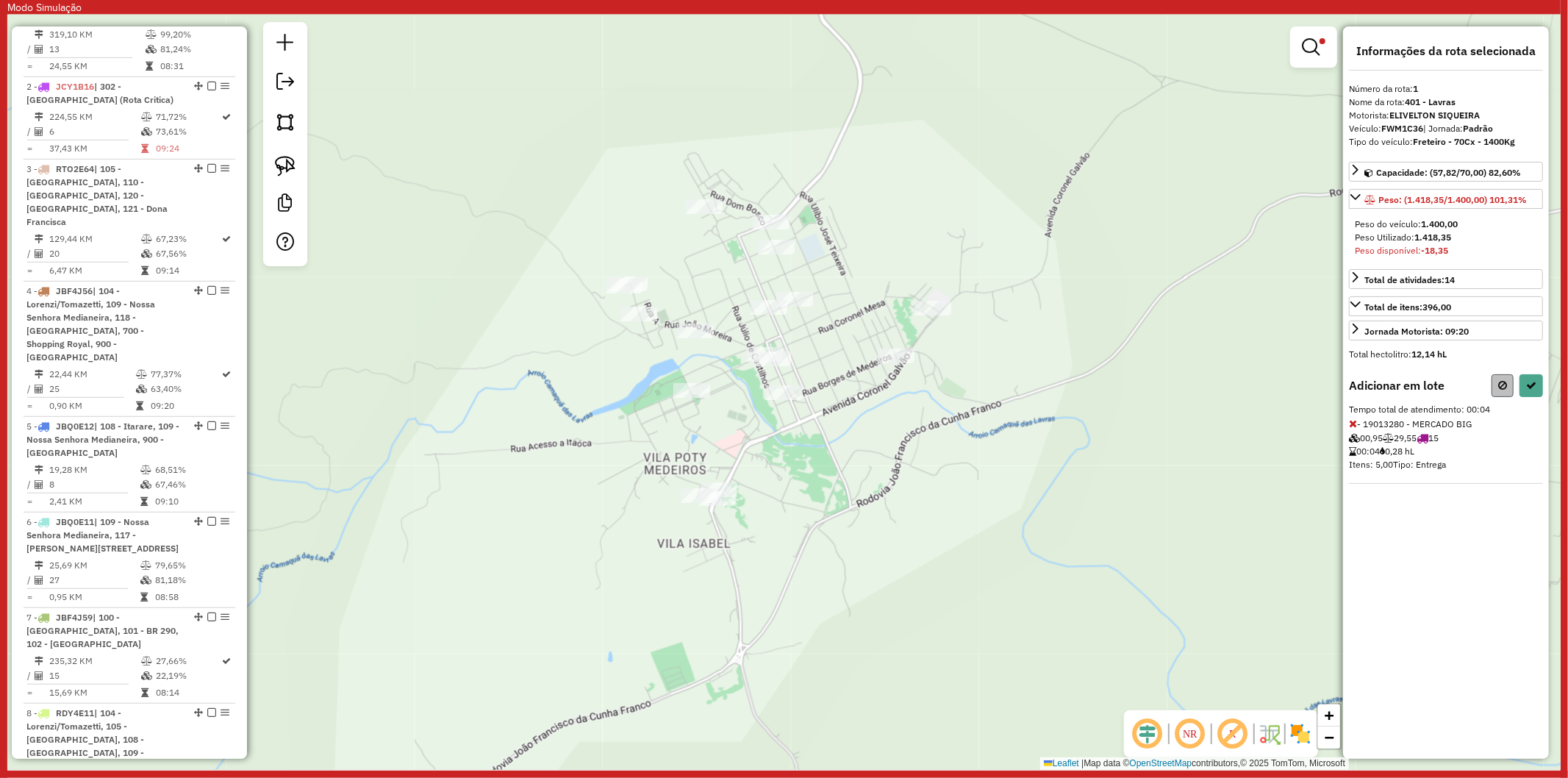
select select "**********"
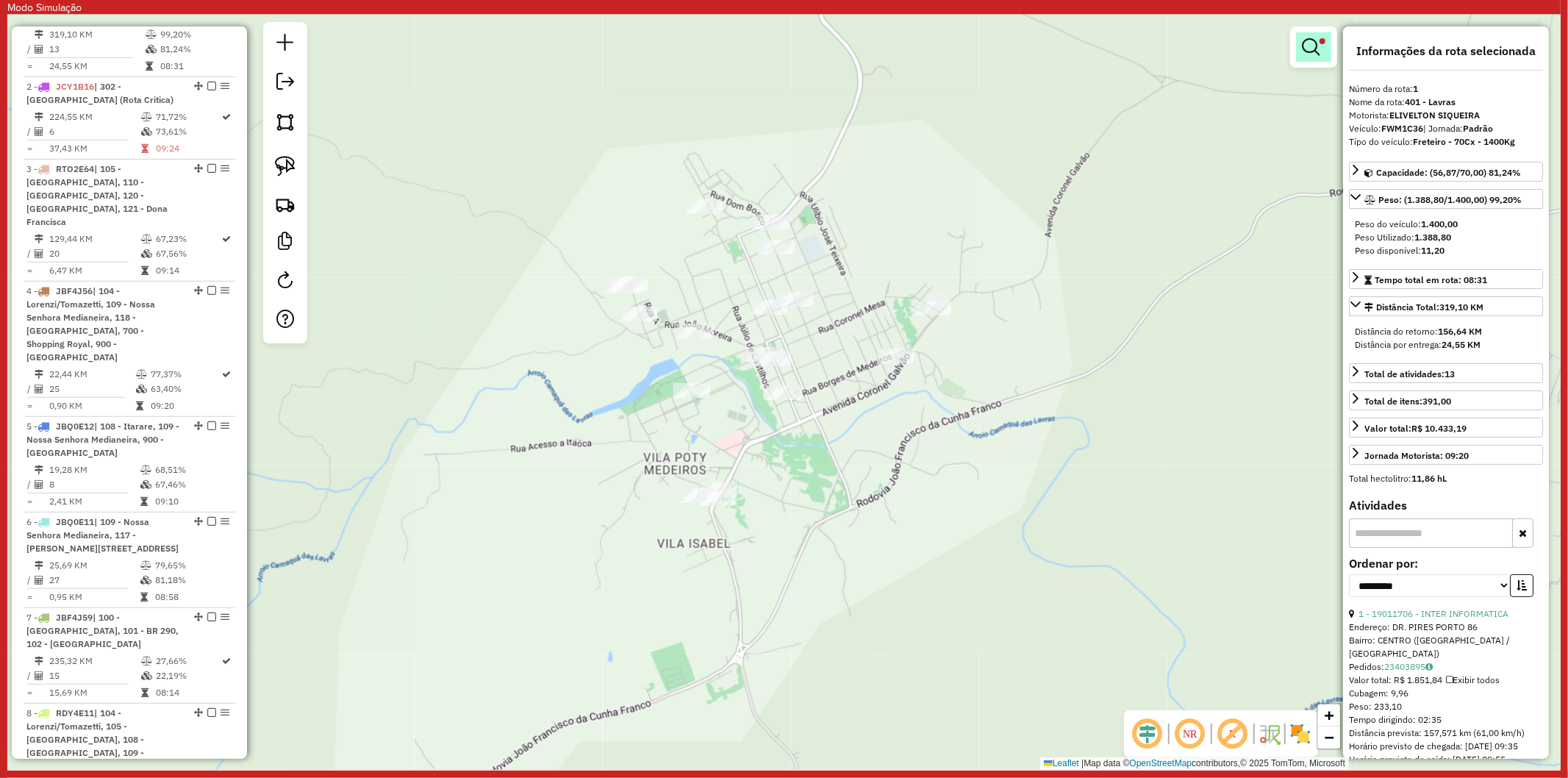
click at [1321, 56] on link at bounding box center [1313, 46] width 35 height 29
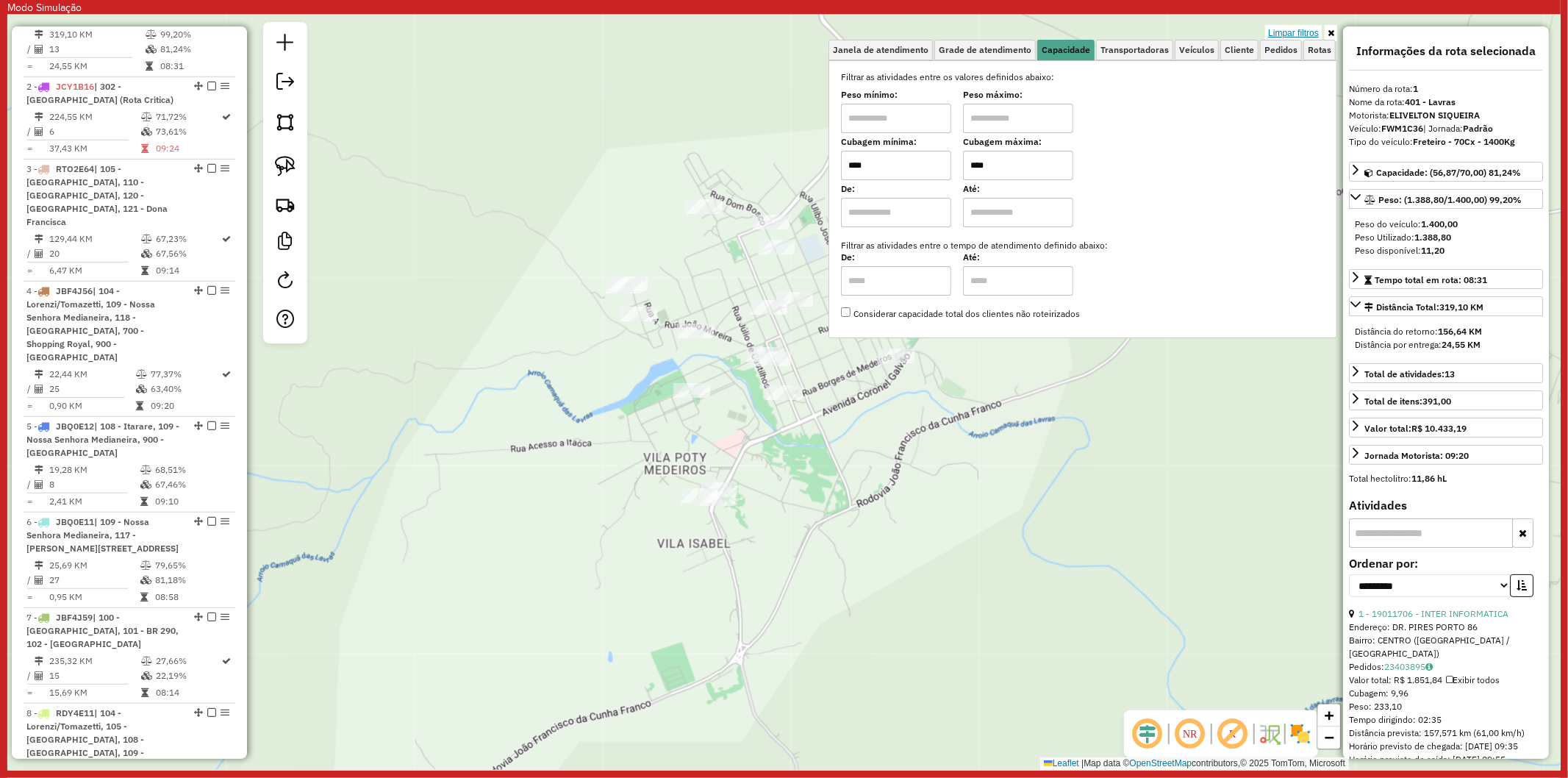
click at [1300, 33] on link "Limpar filtros" at bounding box center [1293, 33] width 56 height 16
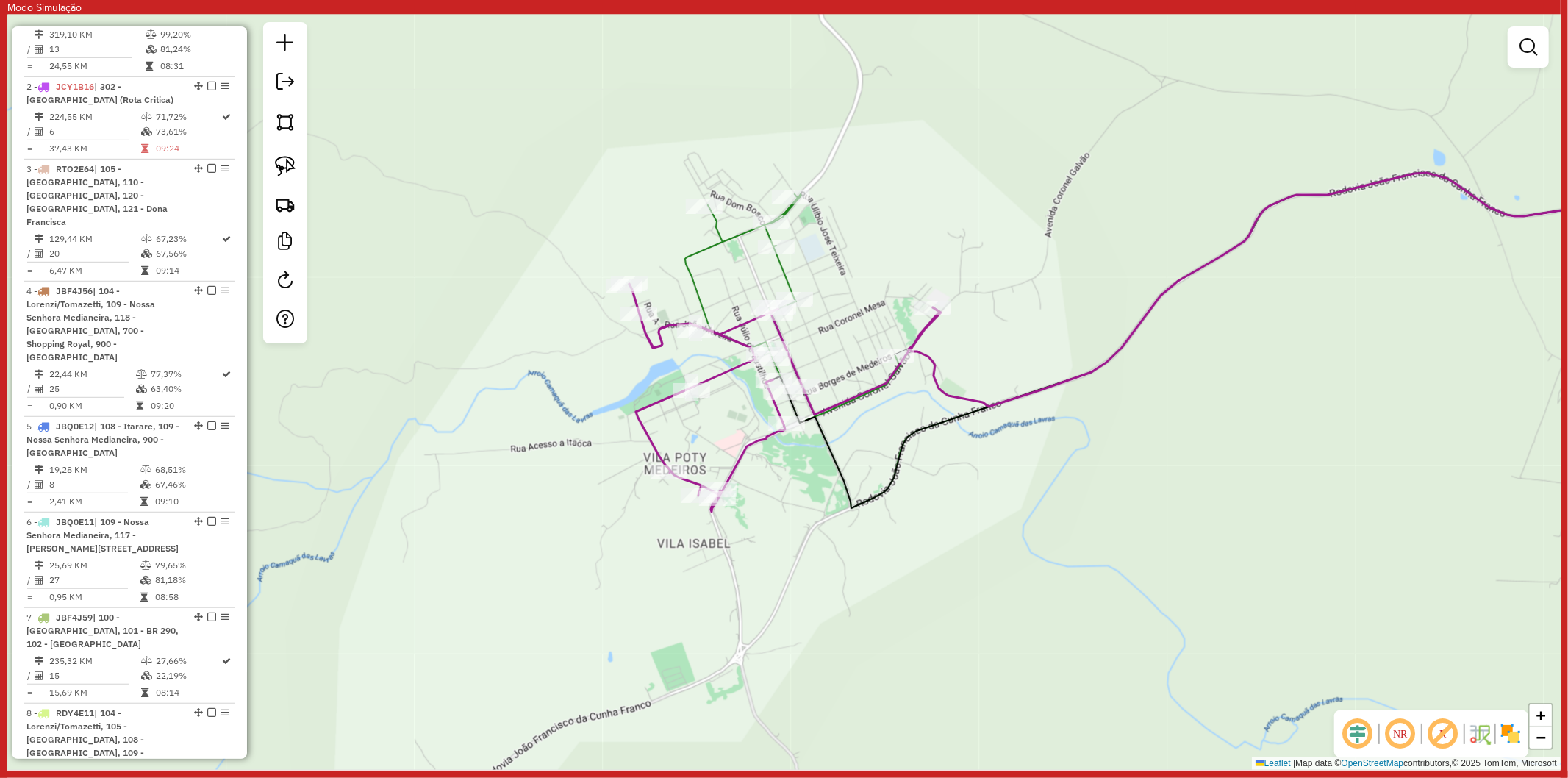
click at [784, 264] on icon at bounding box center [792, 308] width 214 height 229
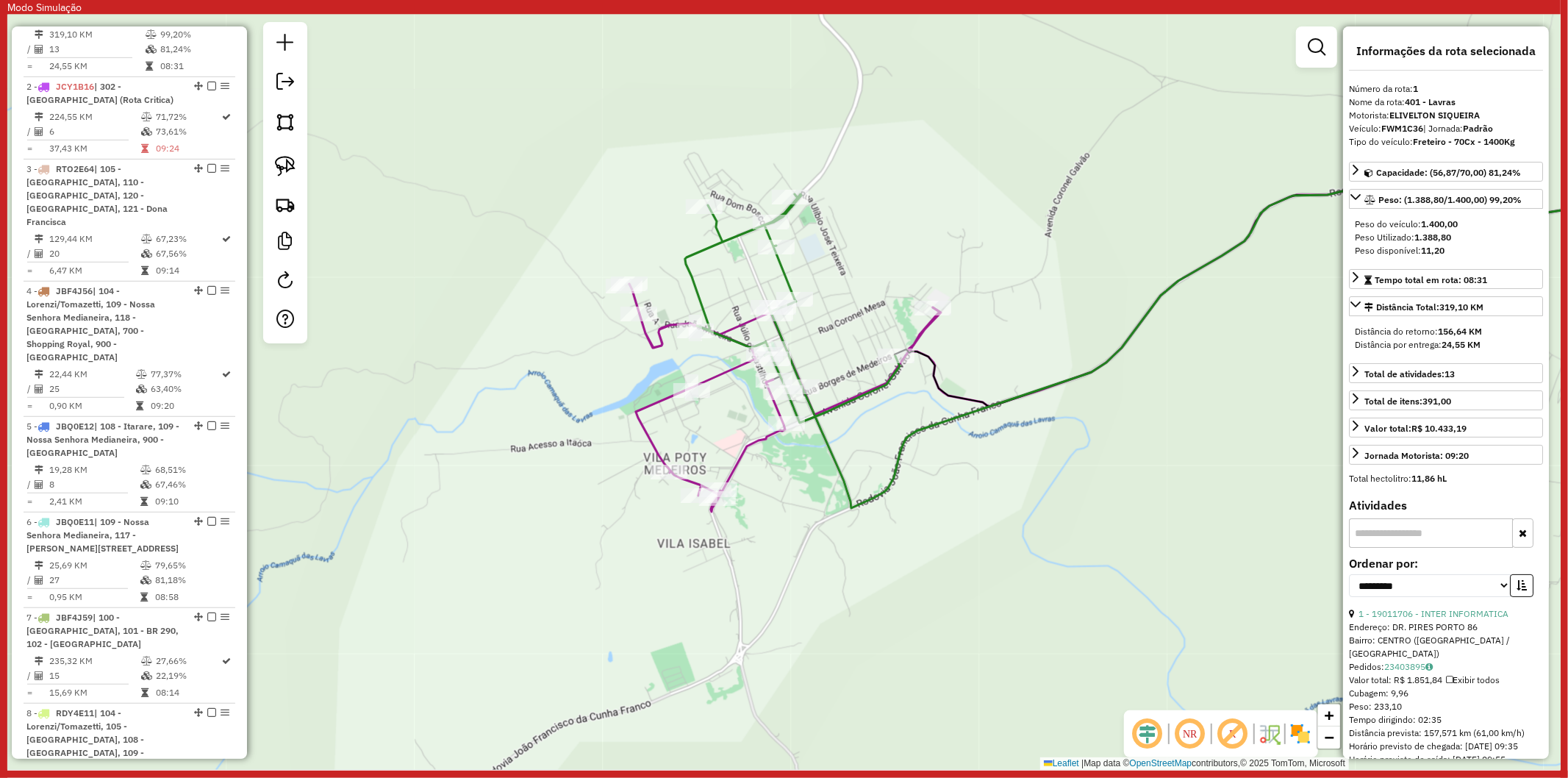
click at [1446, 599] on div "**********" at bounding box center [1446, 582] width 194 height 49
click at [1430, 589] on select "**********" at bounding box center [1430, 586] width 162 height 23
select select "**********"
click at [1349, 574] on select "**********" at bounding box center [1430, 586] width 162 height 23
click at [1524, 583] on button "button" at bounding box center [1522, 586] width 23 height 23
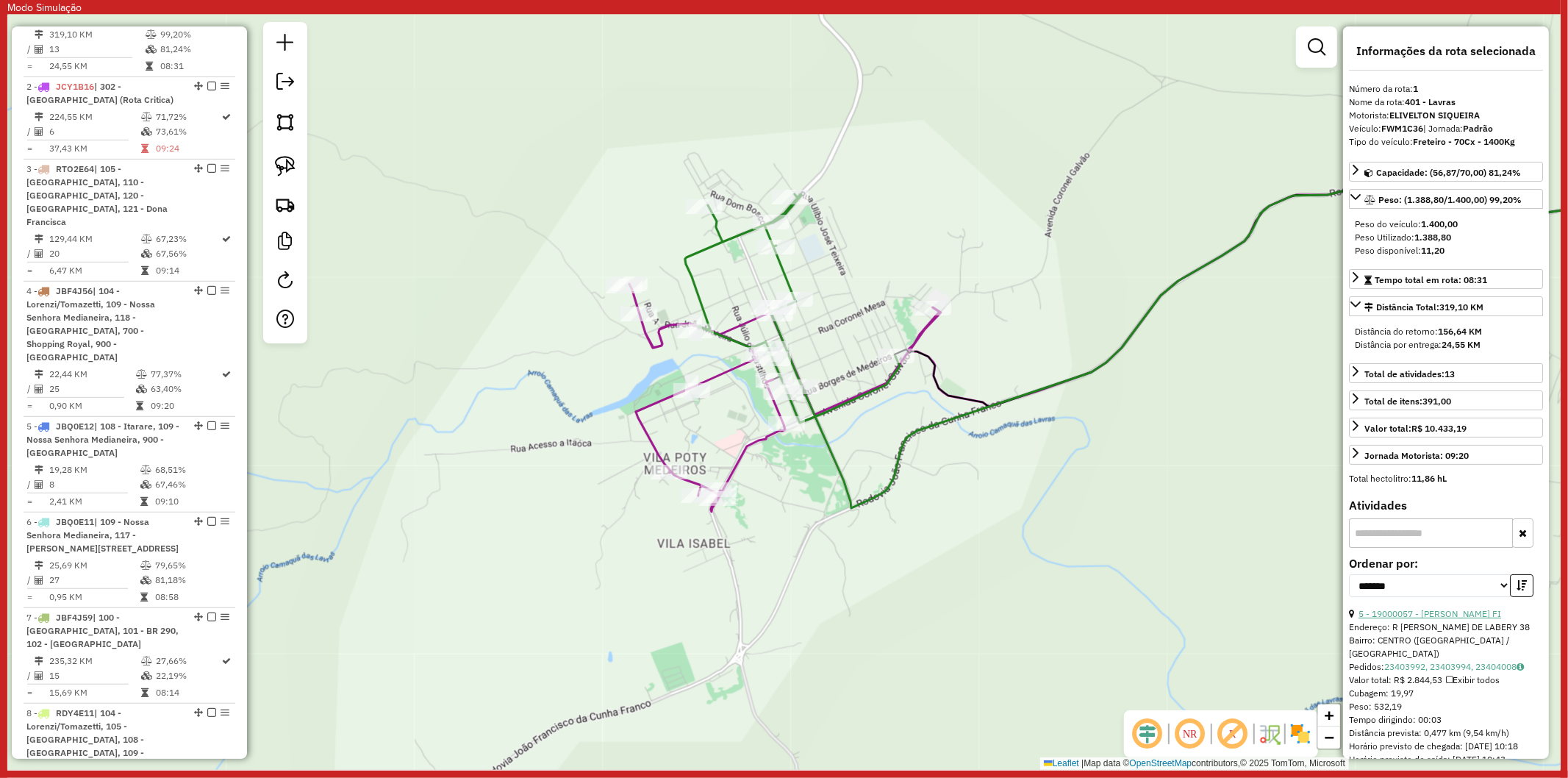
click at [1466, 615] on link "5 - 19000057 - MARILENE SILVEIRA FI" at bounding box center [1430, 614] width 143 height 11
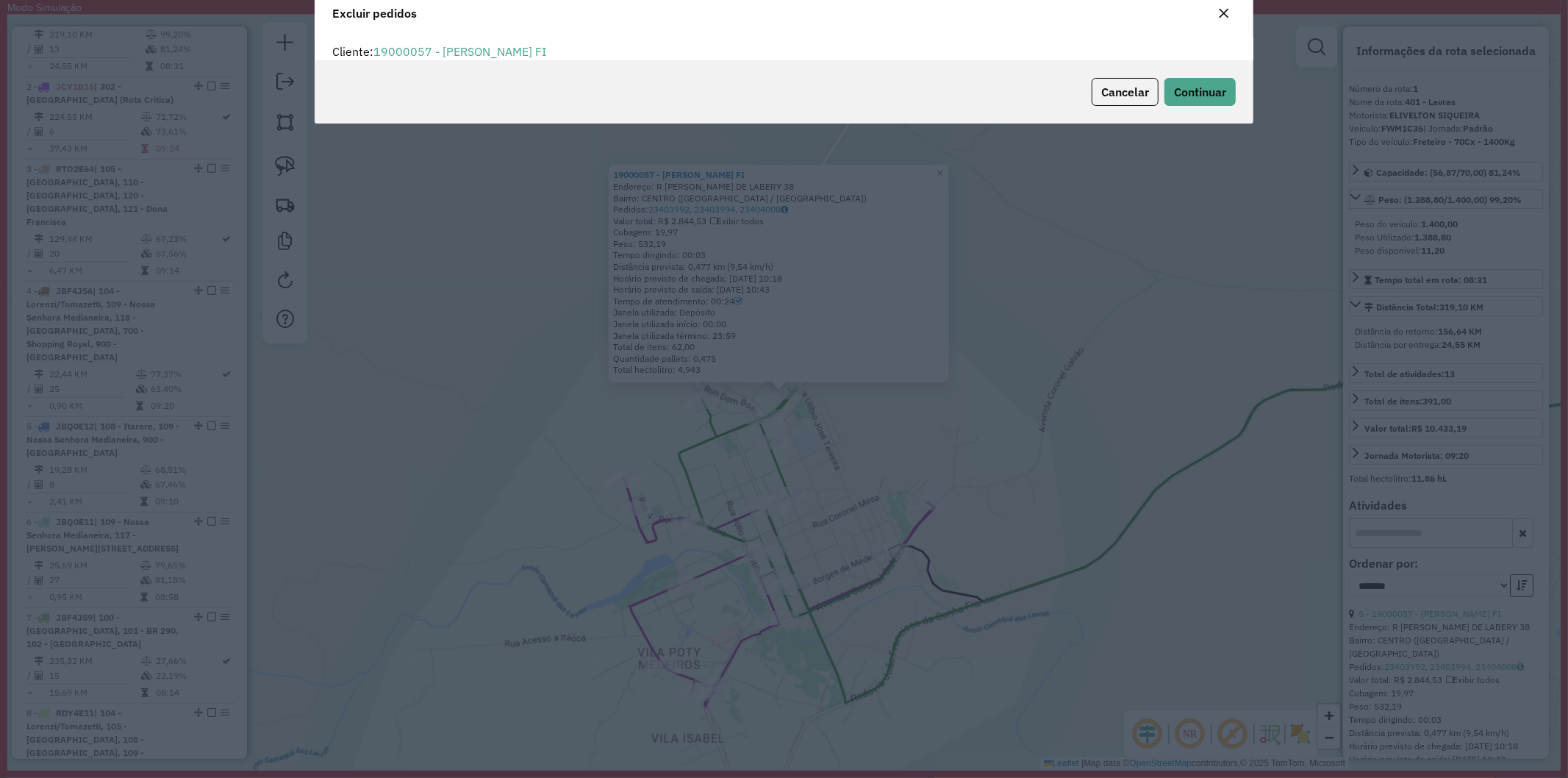
scroll to position [8, 4]
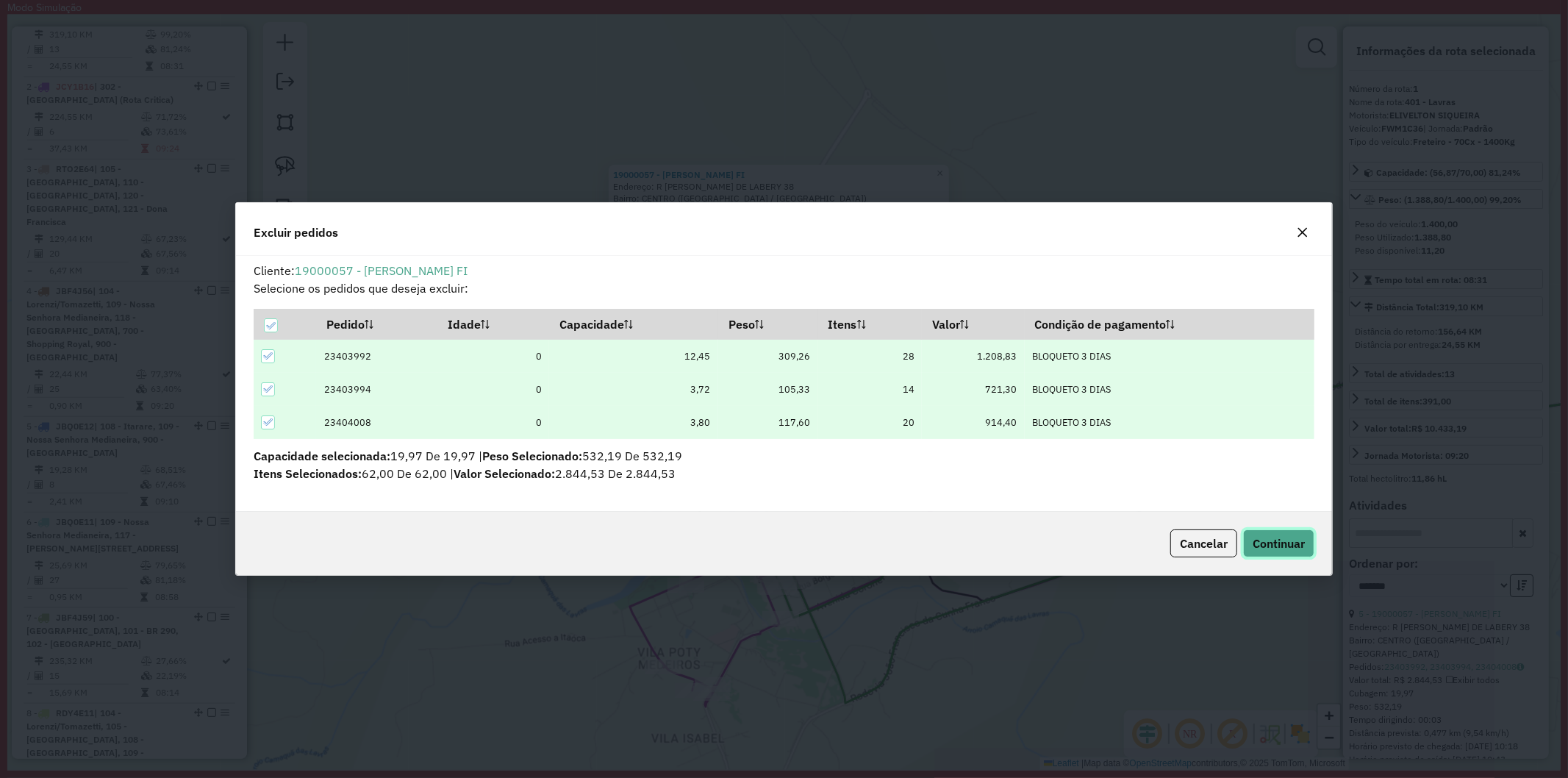
click at [1295, 542] on span "Continuar" at bounding box center [1279, 543] width 52 height 14
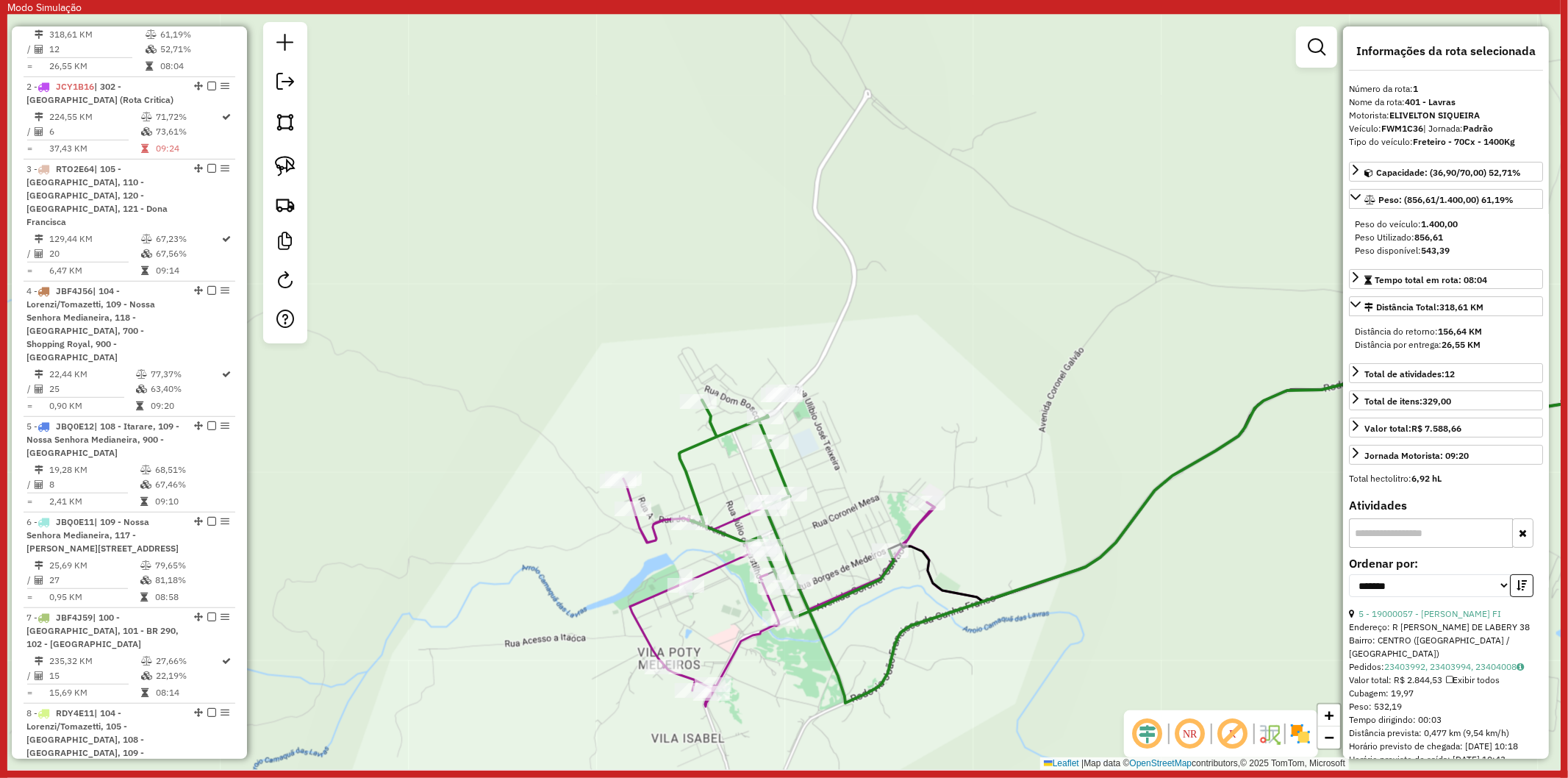
click at [656, 538] on icon at bounding box center [778, 592] width 310 height 228
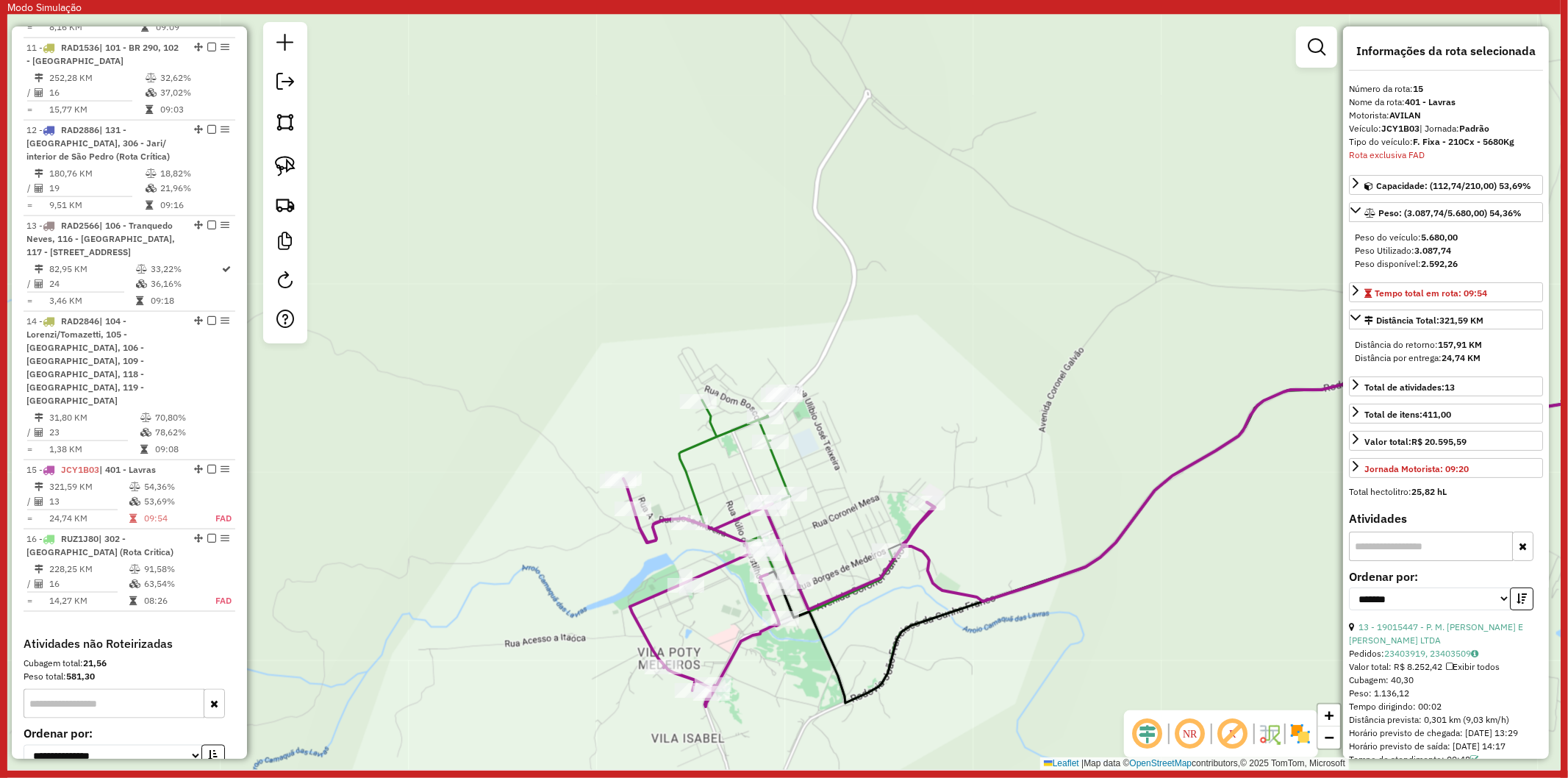
scroll to position [1799, 0]
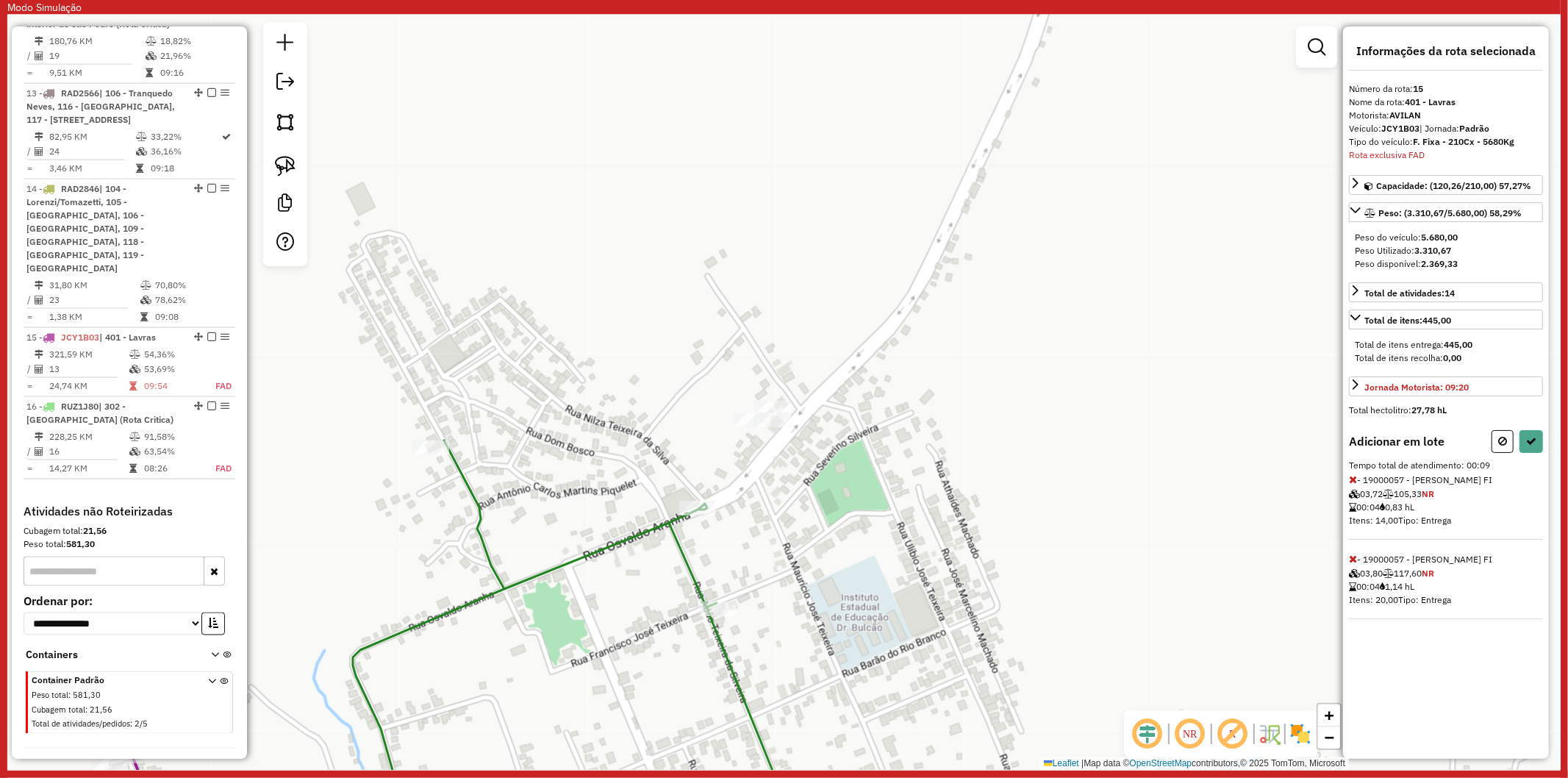
click at [741, 409] on div "Janela de atendimento Grade de atendimento Capacidade Transportadoras Veículos …" at bounding box center [784, 391] width 1554 height 755
click at [1533, 445] on icon at bounding box center [1531, 441] width 11 height 11
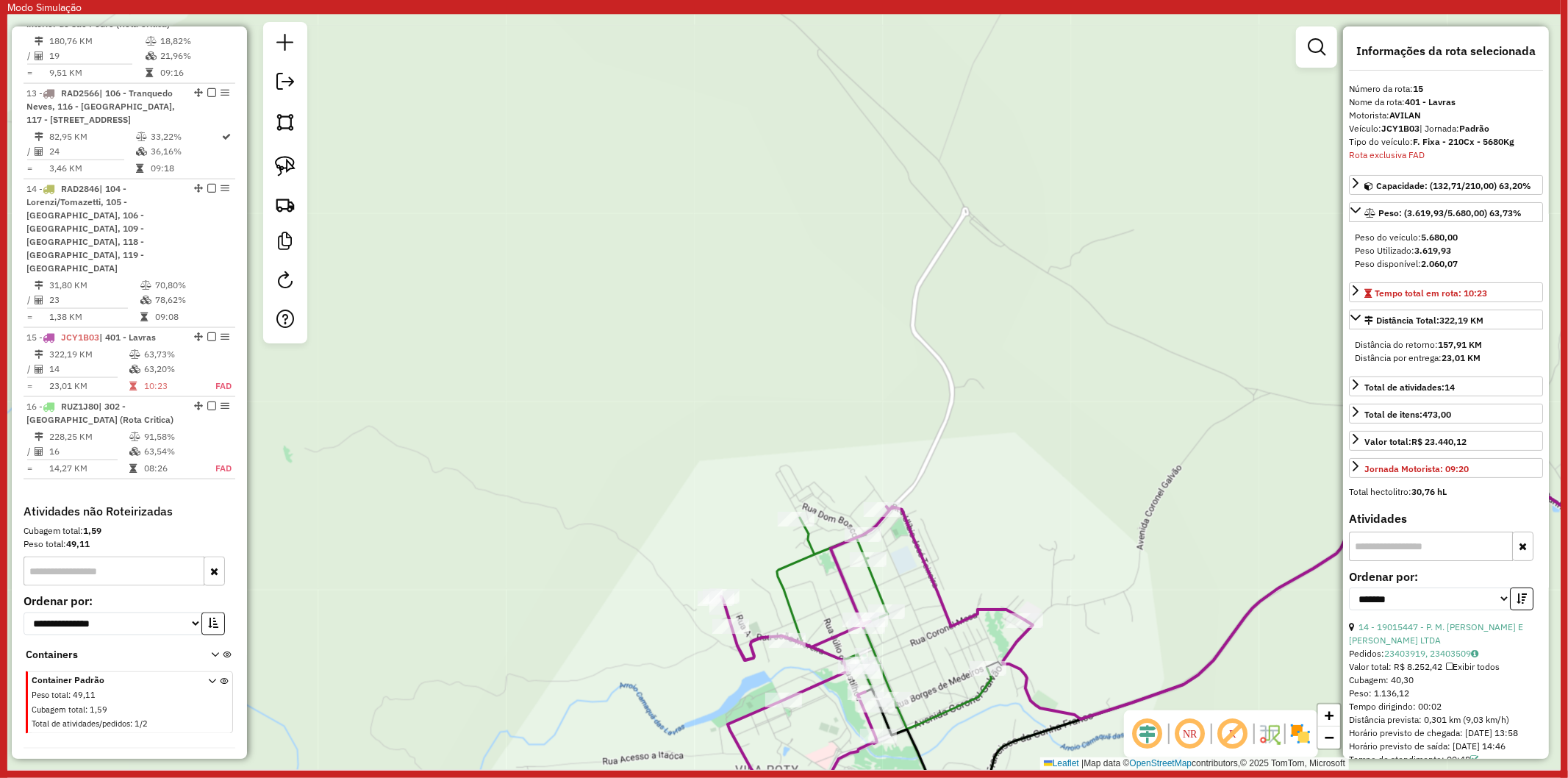
drag, startPoint x: 1069, startPoint y: 442, endPoint x: 1052, endPoint y: 437, distance: 17.7
click at [1069, 422] on div "Janela de atendimento Grade de atendimento Capacidade Transportadoras Veículos …" at bounding box center [784, 391] width 1554 height 755
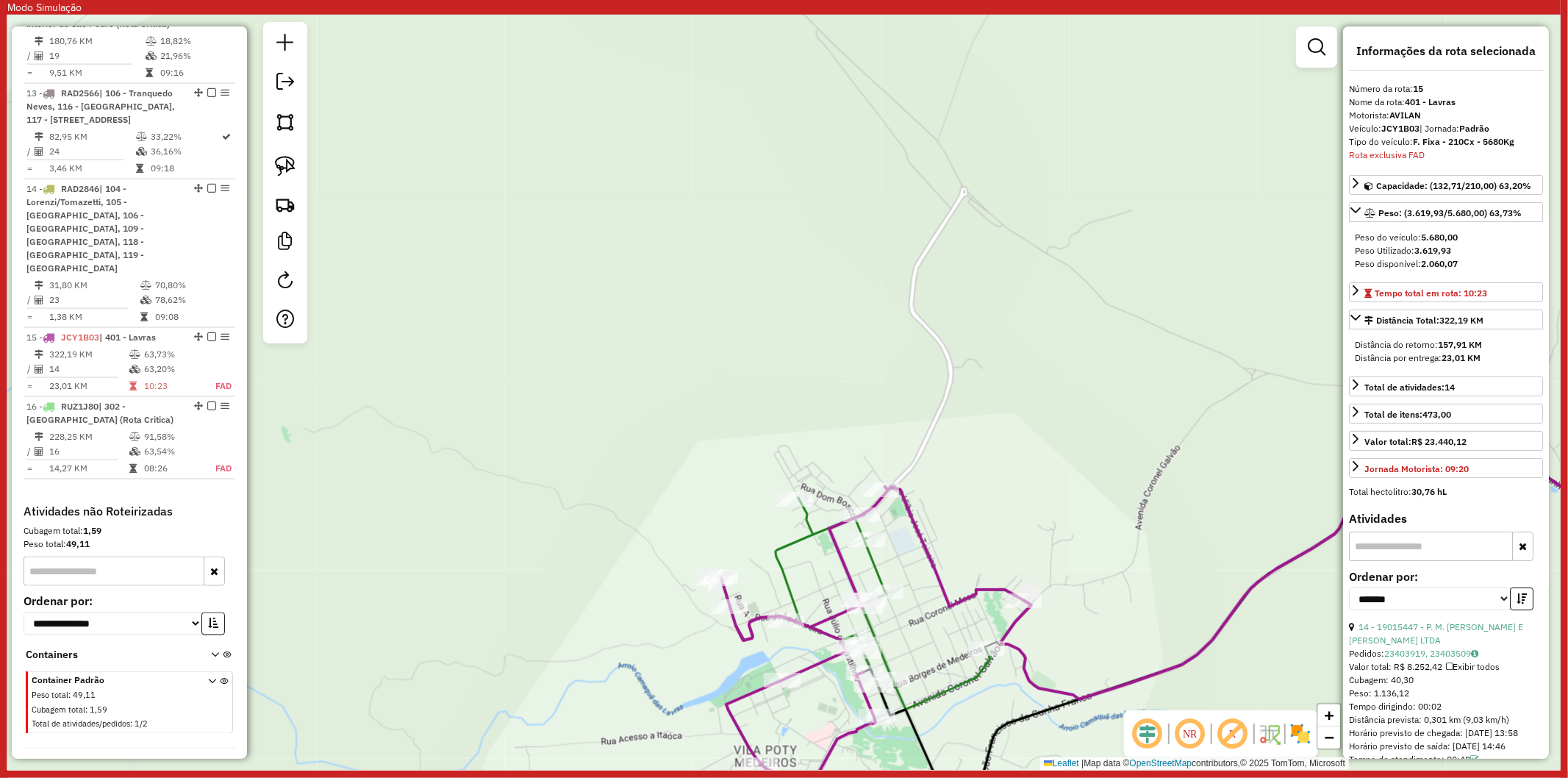
click at [790, 545] on icon at bounding box center [883, 607] width 214 height 218
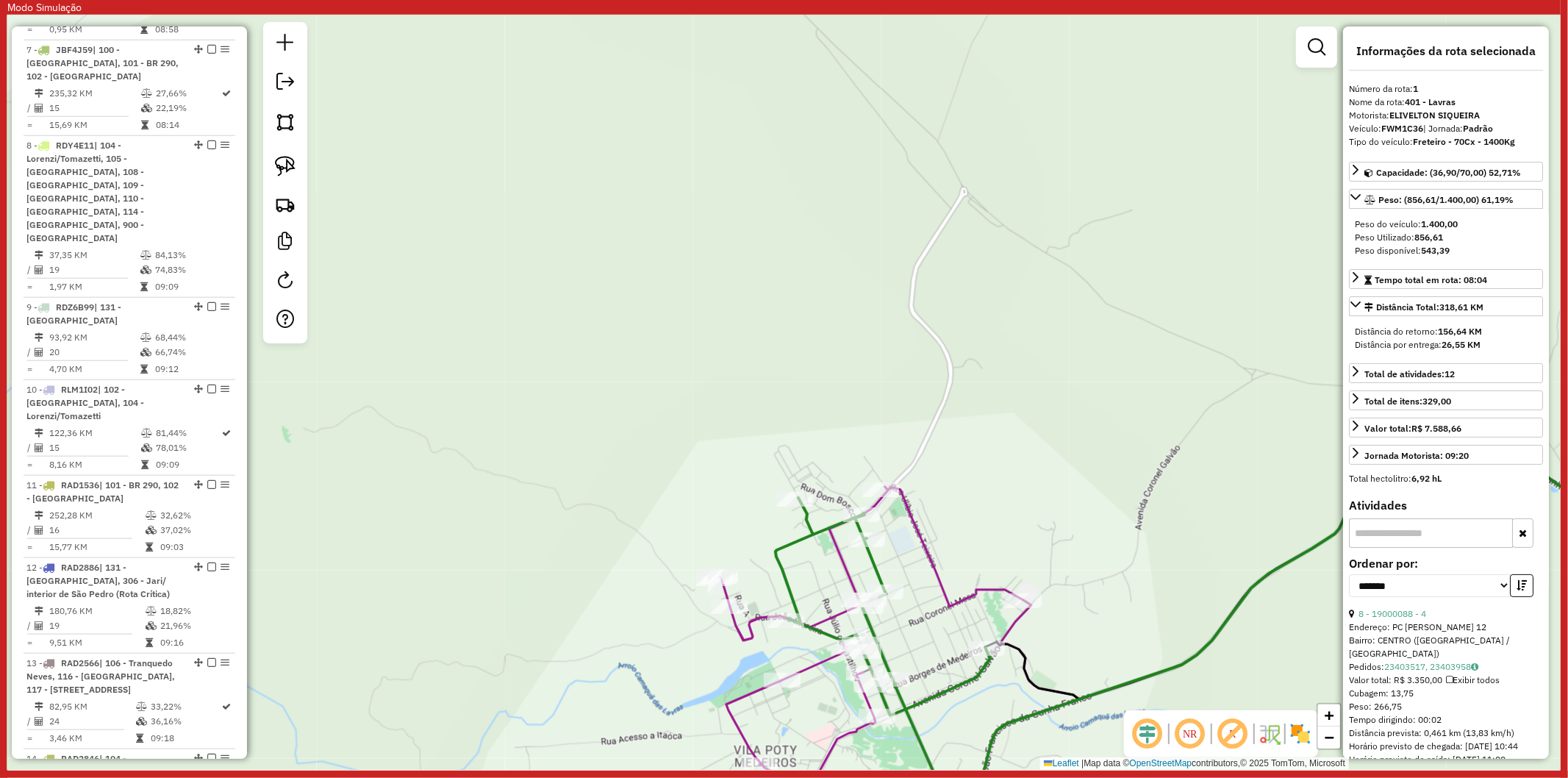
scroll to position [662, 0]
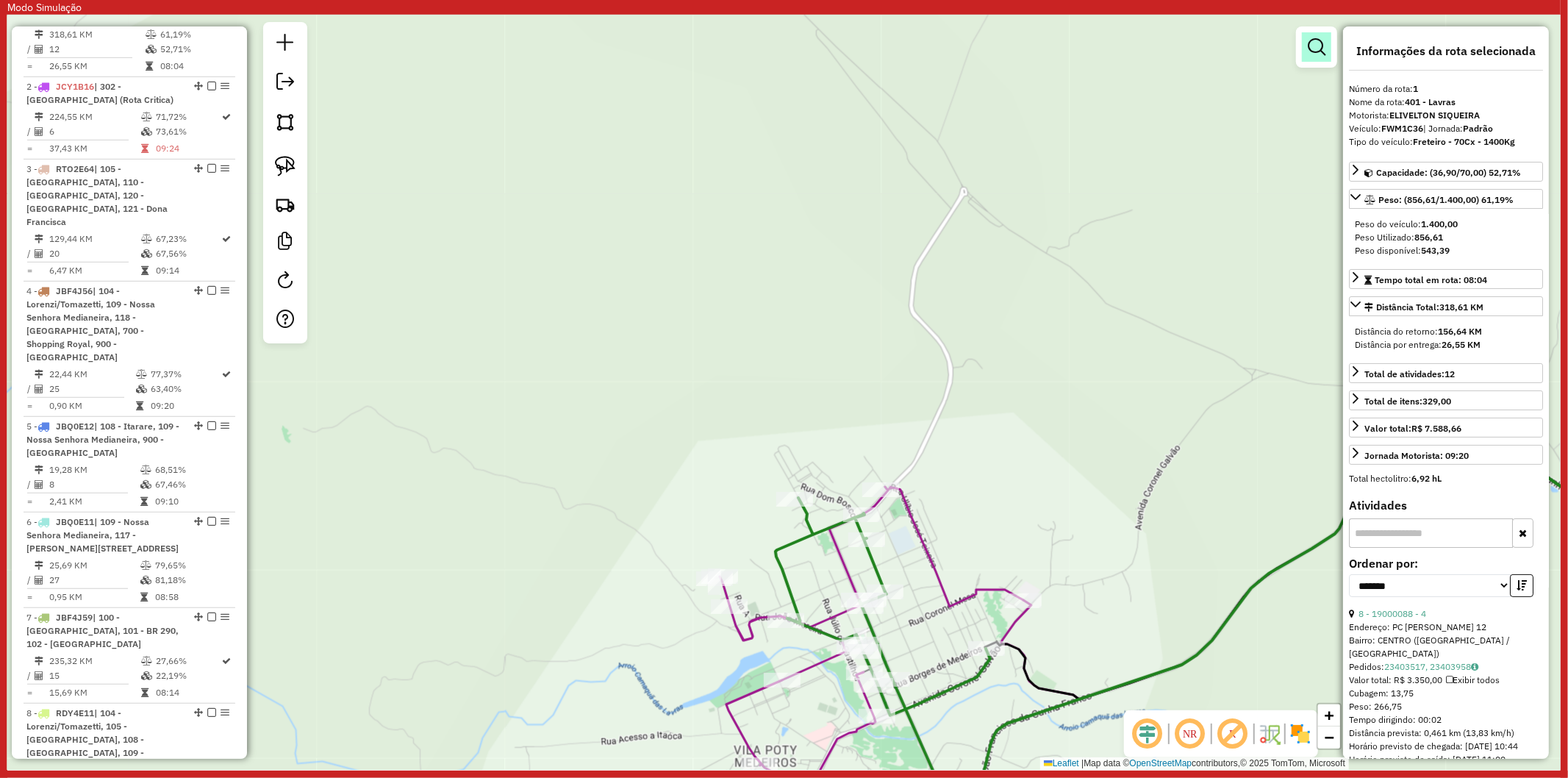
click at [1311, 50] on em at bounding box center [1317, 47] width 18 height 18
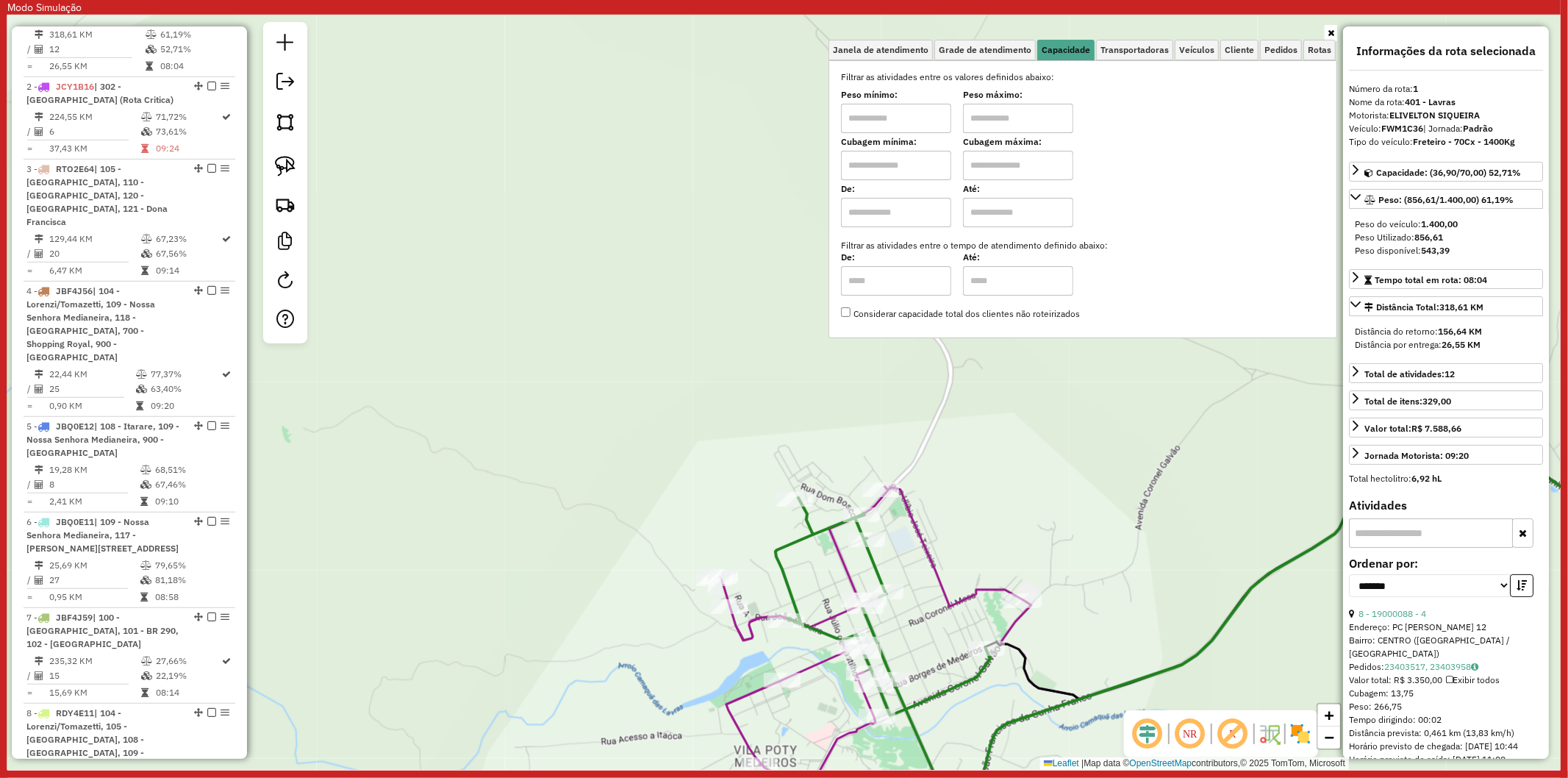
click at [922, 172] on input "text" at bounding box center [895, 165] width 110 height 29
type input "****"
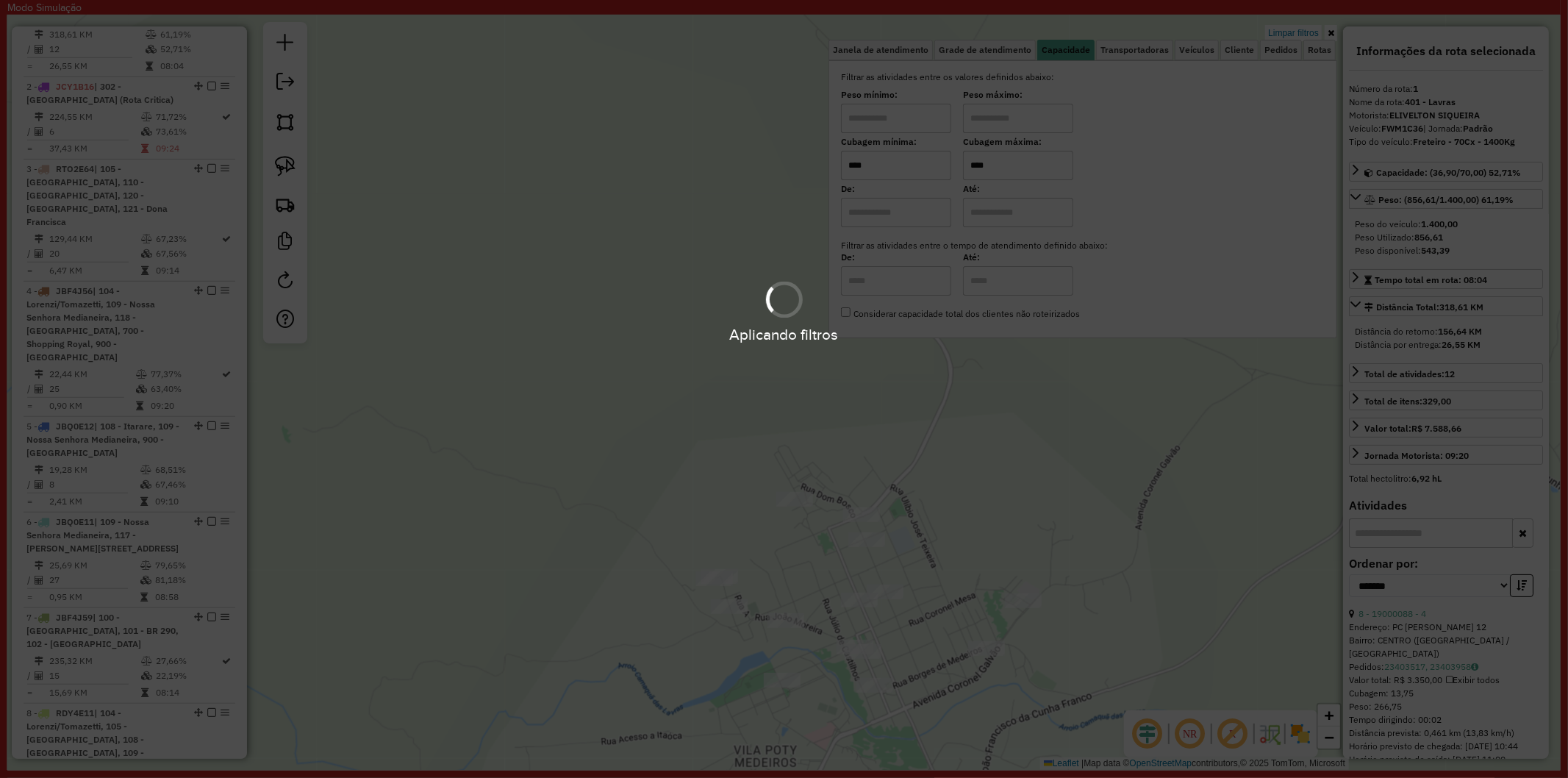
type input "****"
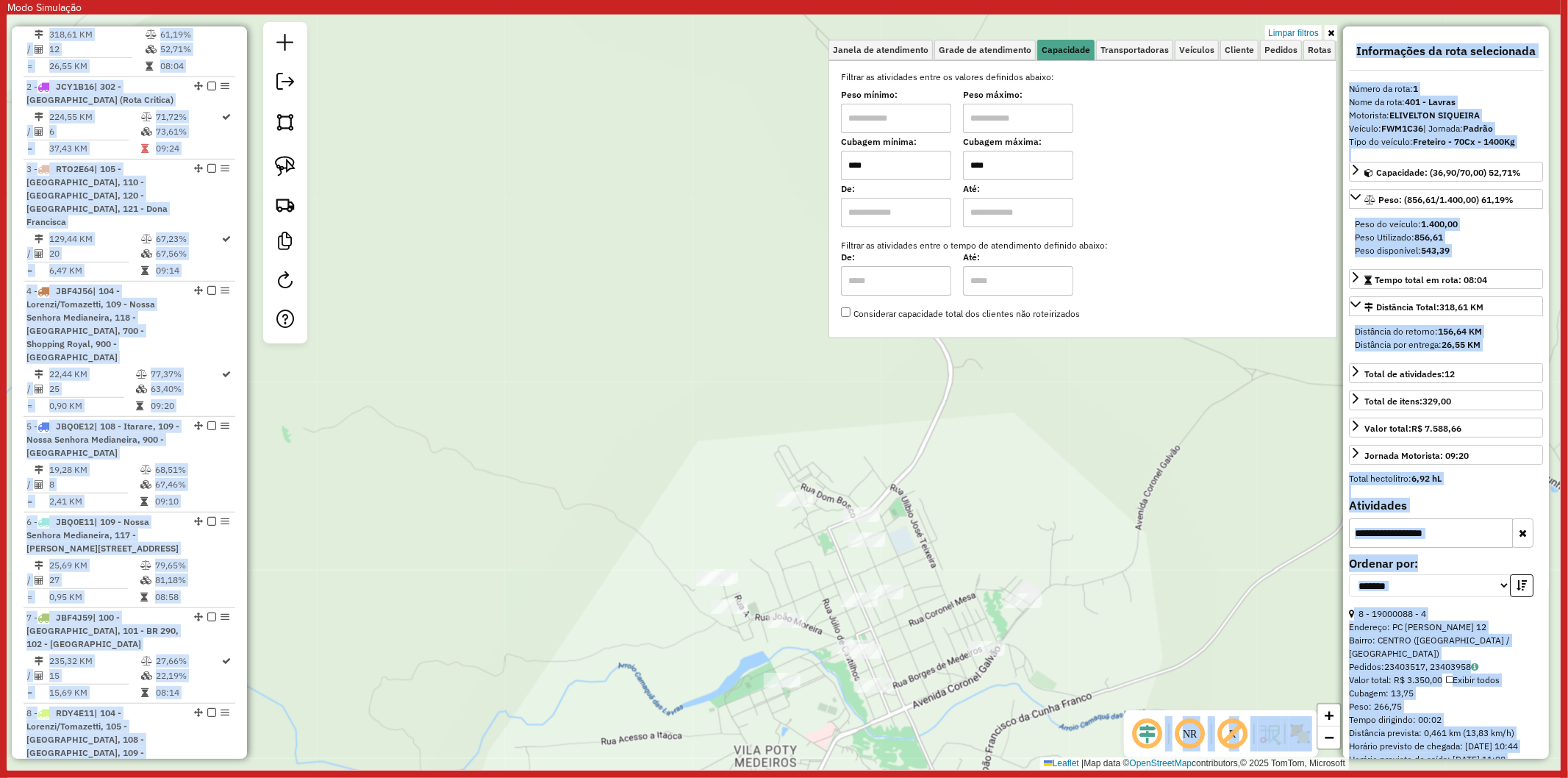
drag, startPoint x: 1016, startPoint y: 439, endPoint x: 1009, endPoint y: 460, distance: 22.1
click at [1013, 427] on hb-app "Modo Simulação Aplicando filtros Pop-up bloqueado! Seu navegador bloqueou autom…" at bounding box center [784, 385] width 1554 height 770
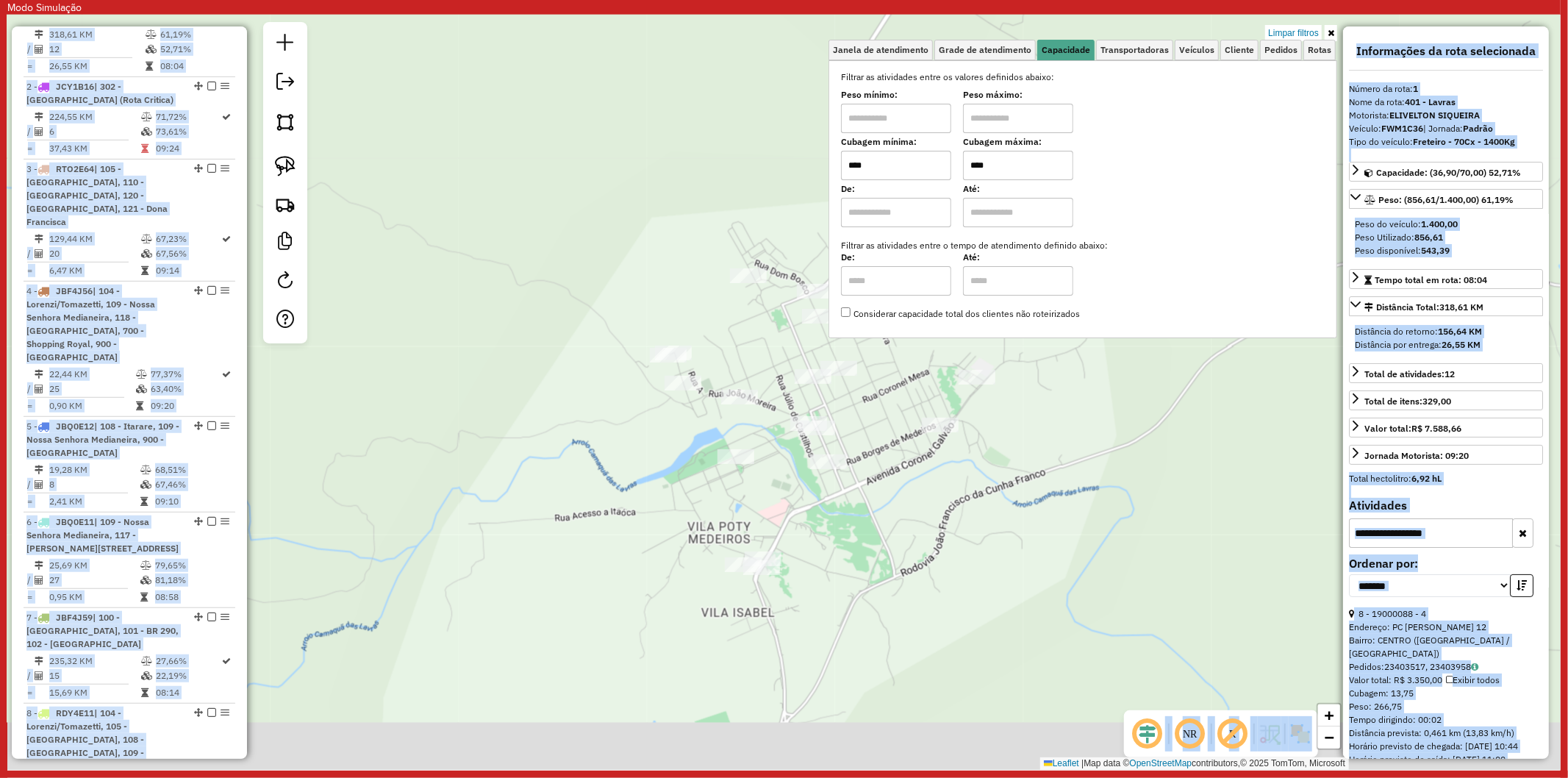
drag, startPoint x: 944, startPoint y: 300, endPoint x: 994, endPoint y: 407, distance: 118.1
click at [946, 307] on div "Limpar filtros Janela de atendimento Grade de atendimento Capacidade Transporta…" at bounding box center [784, 391] width 1554 height 755
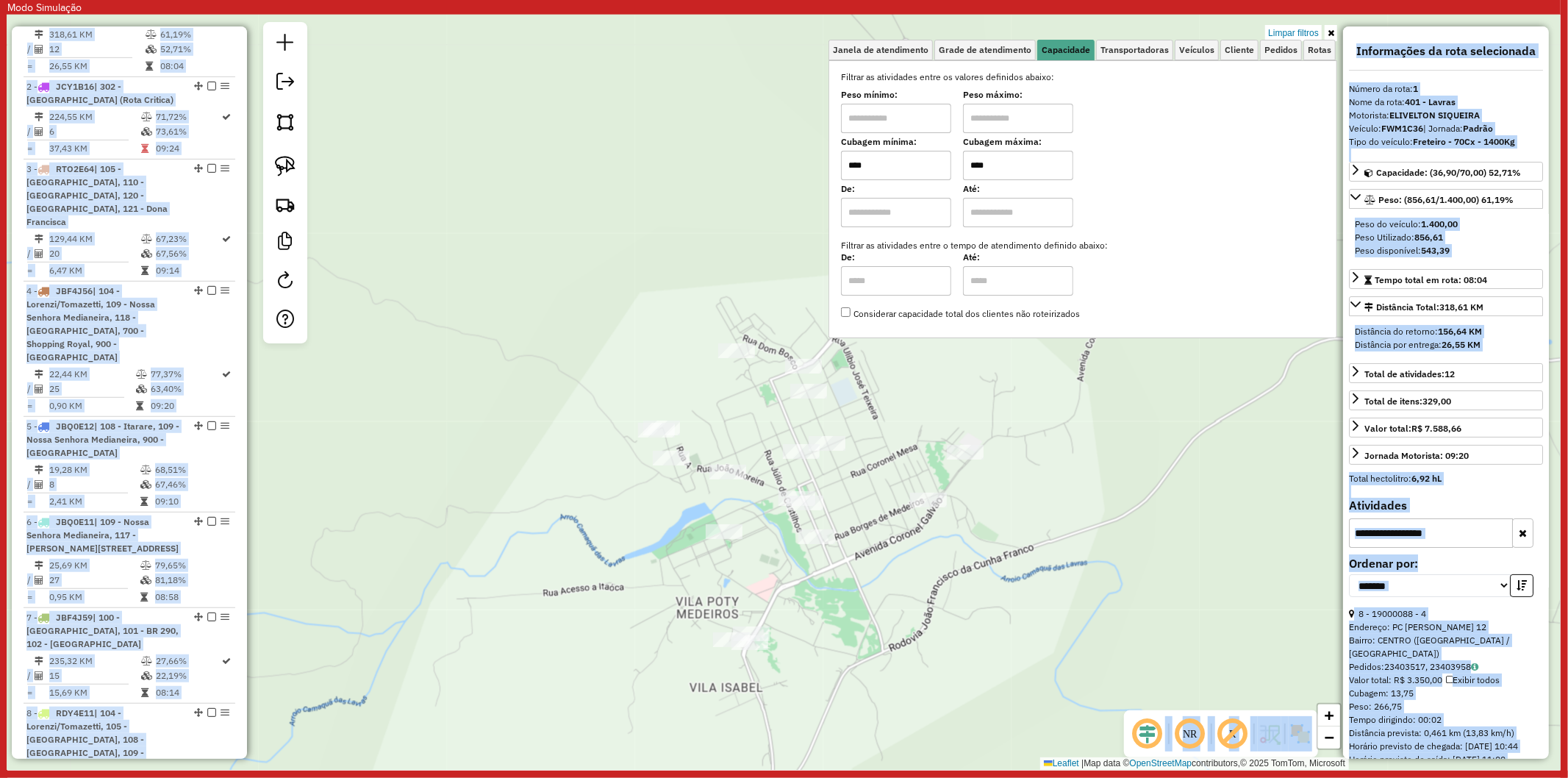
drag, startPoint x: 984, startPoint y: 524, endPoint x: 984, endPoint y: 532, distance: 8.0
click at [984, 532] on div "Limpar filtros Janela de atendimento Grade de atendimento Capacidade Transporta…" at bounding box center [784, 391] width 1554 height 755
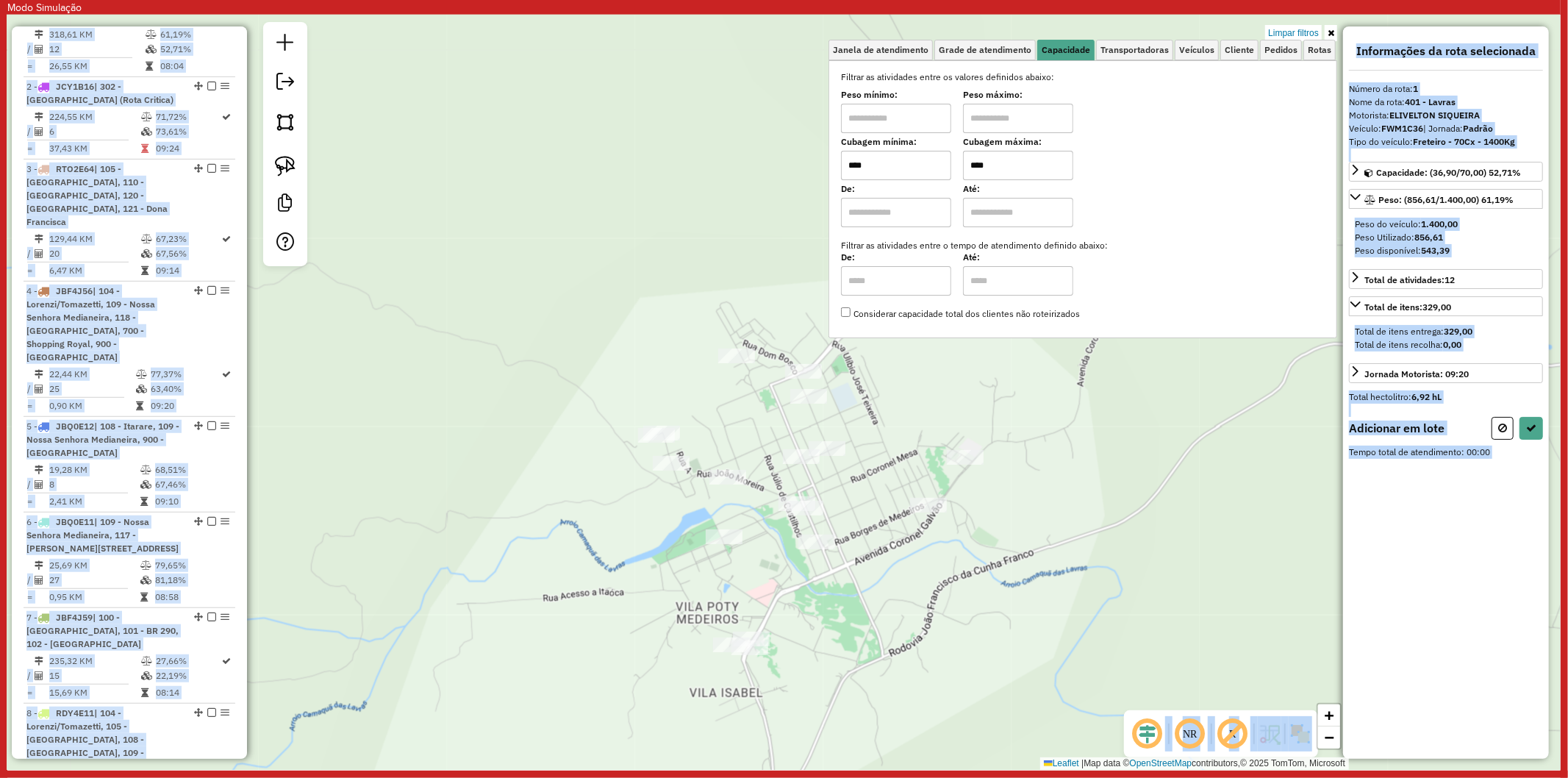
drag, startPoint x: 276, startPoint y: 164, endPoint x: 658, endPoint y: 381, distance: 439.3
click at [276, 164] on img at bounding box center [285, 165] width 21 height 21
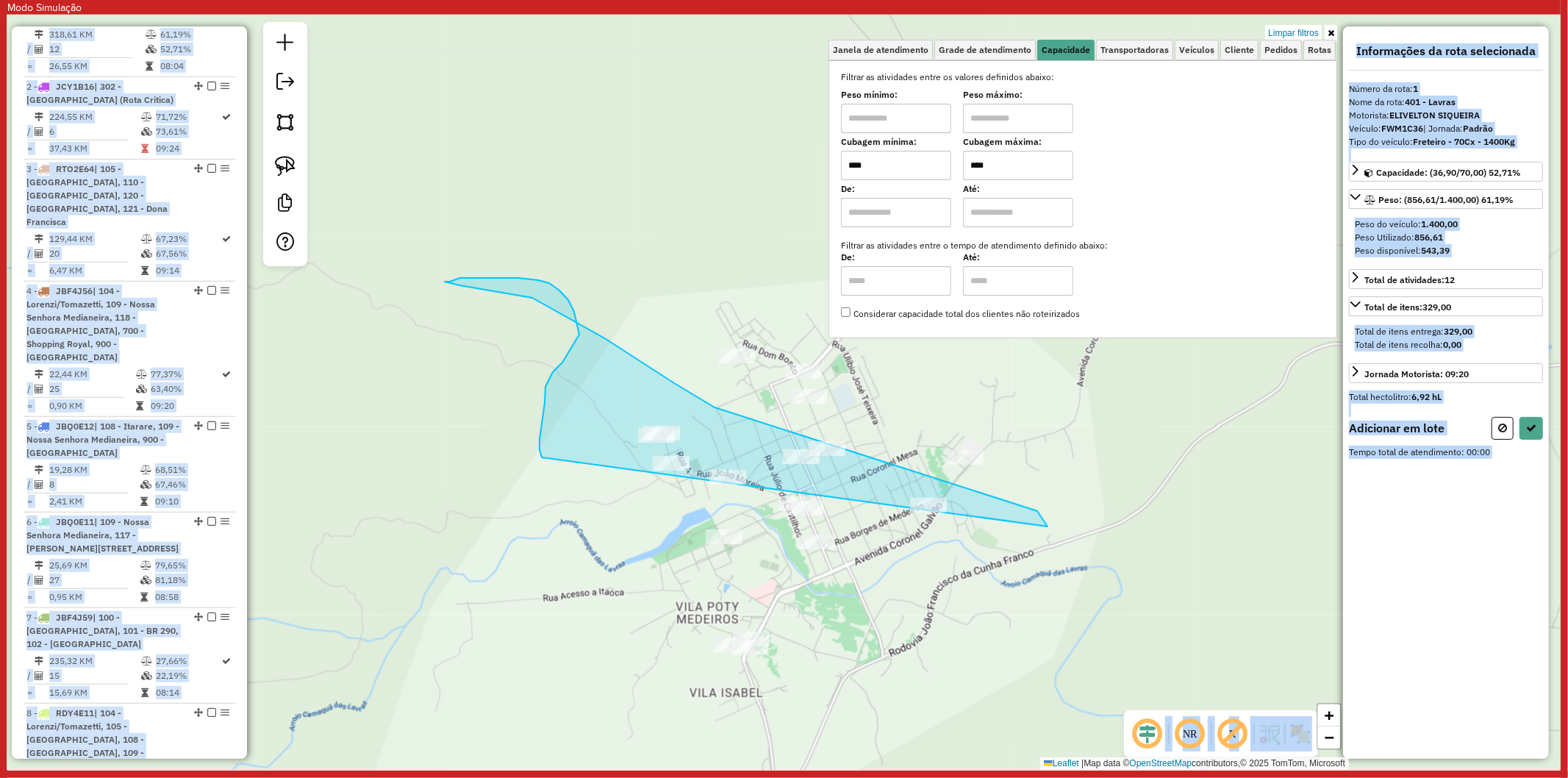
drag, startPoint x: 541, startPoint y: 457, endPoint x: 604, endPoint y: 648, distance: 201.1
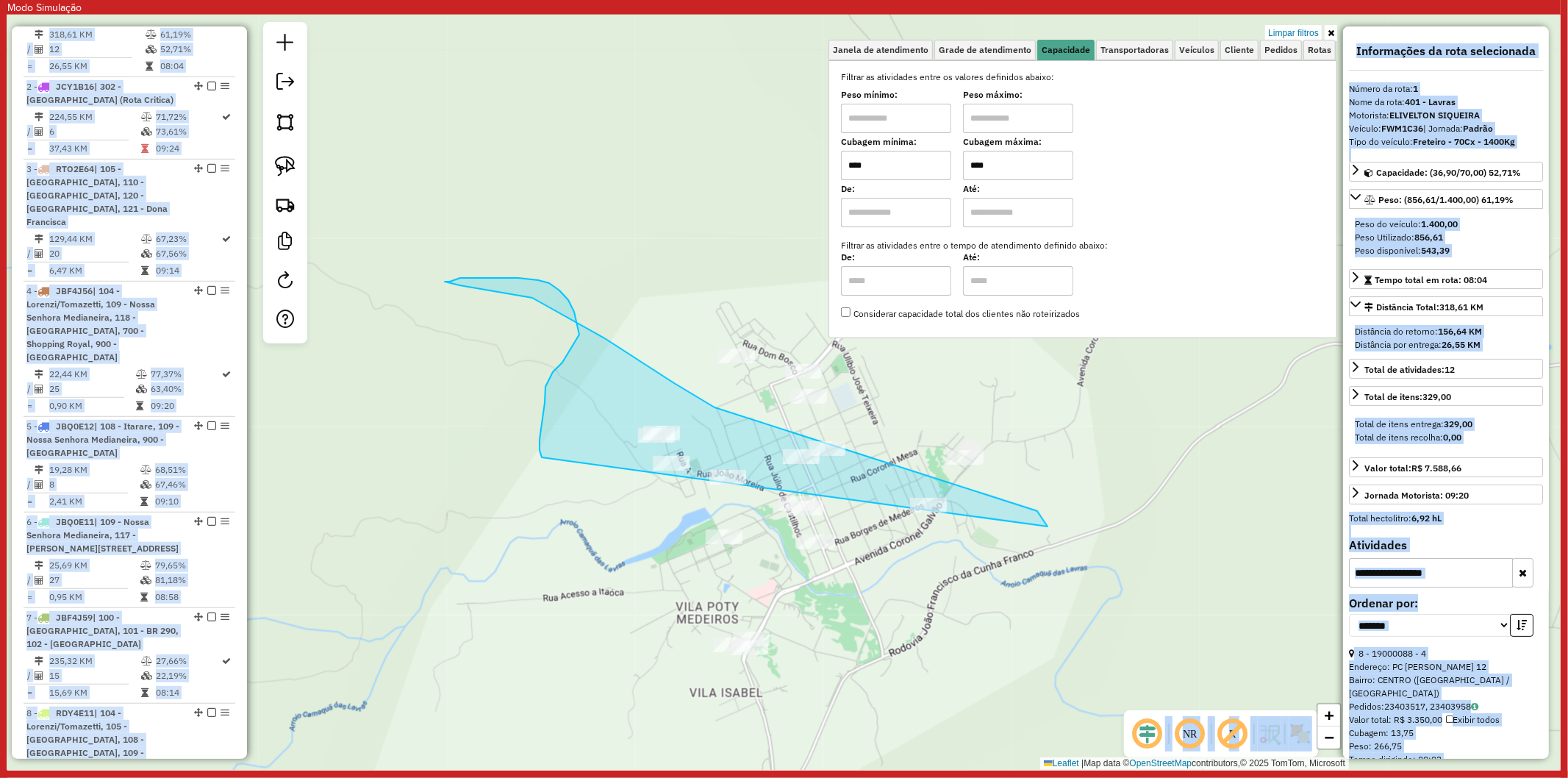
click at [899, 633] on div "Limpar filtros Janela de atendimento Grade de atendimento Capacidade Transporta…" at bounding box center [784, 391] width 1554 height 755
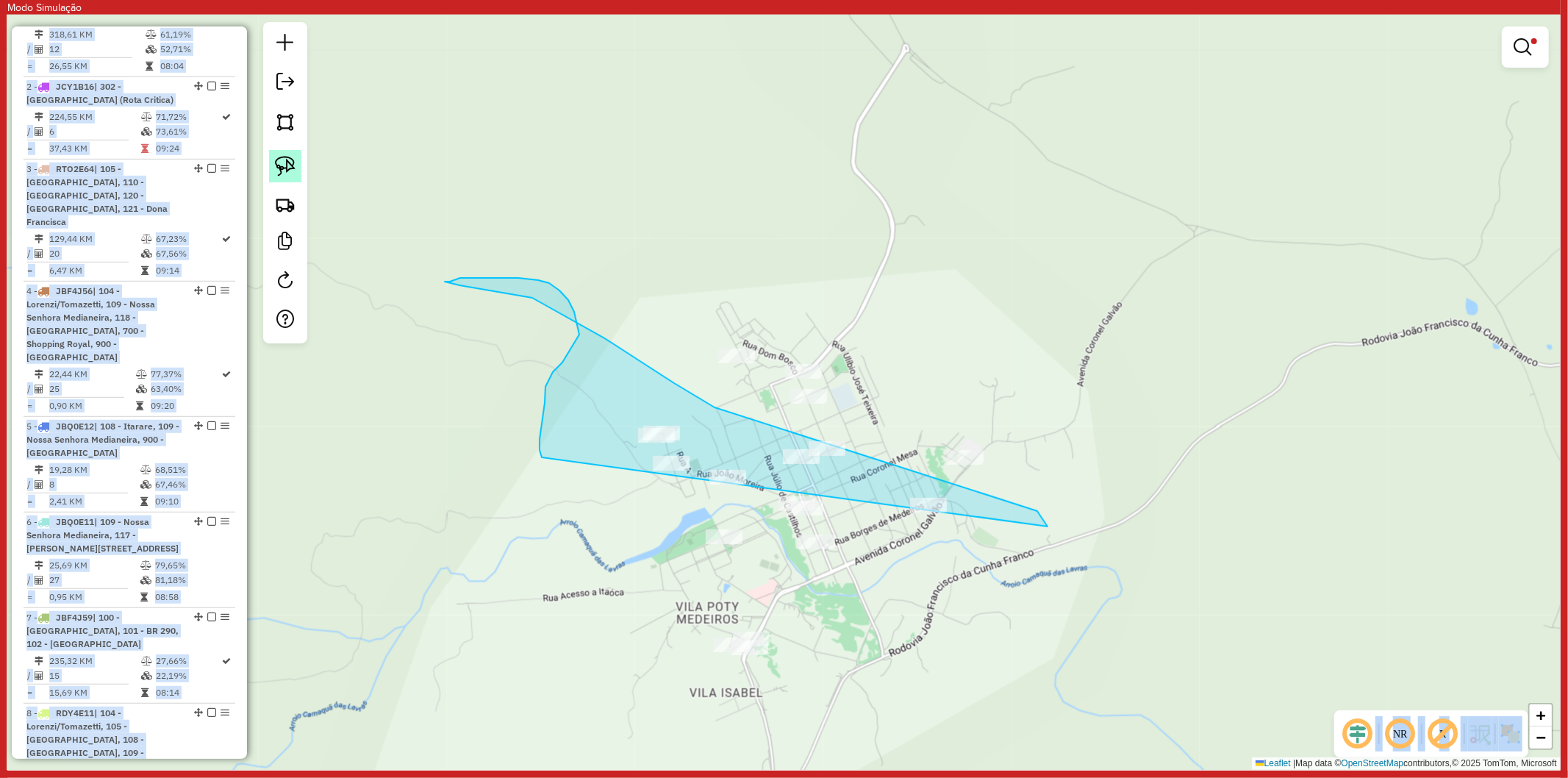
click at [276, 166] on img at bounding box center [285, 165] width 21 height 21
click at [1016, 362] on div "Limpar filtros Janela de atendimento Grade de atendimento Capacidade Transporta…" at bounding box center [784, 391] width 1554 height 755
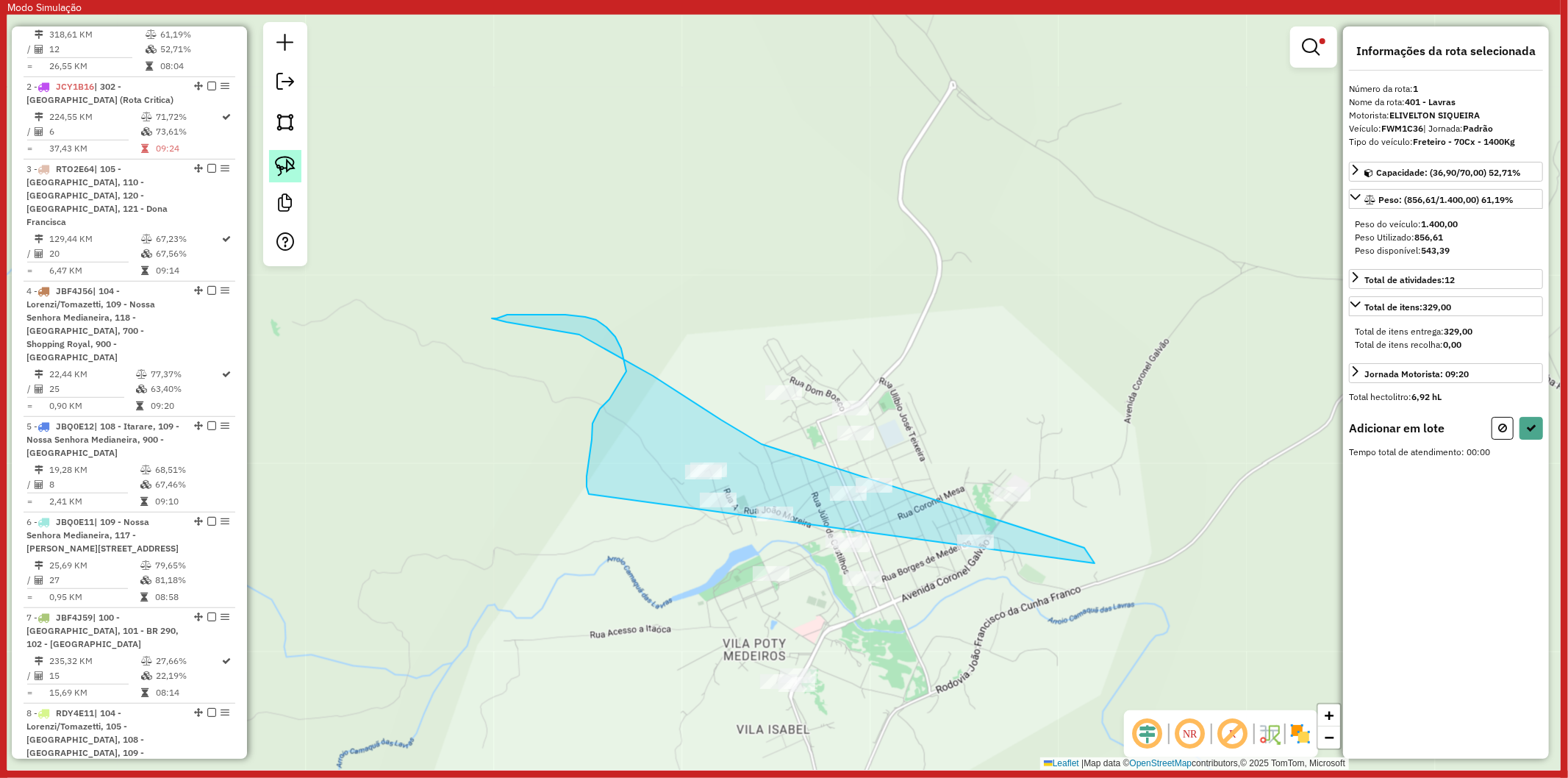
click at [282, 175] on img at bounding box center [285, 165] width 21 height 21
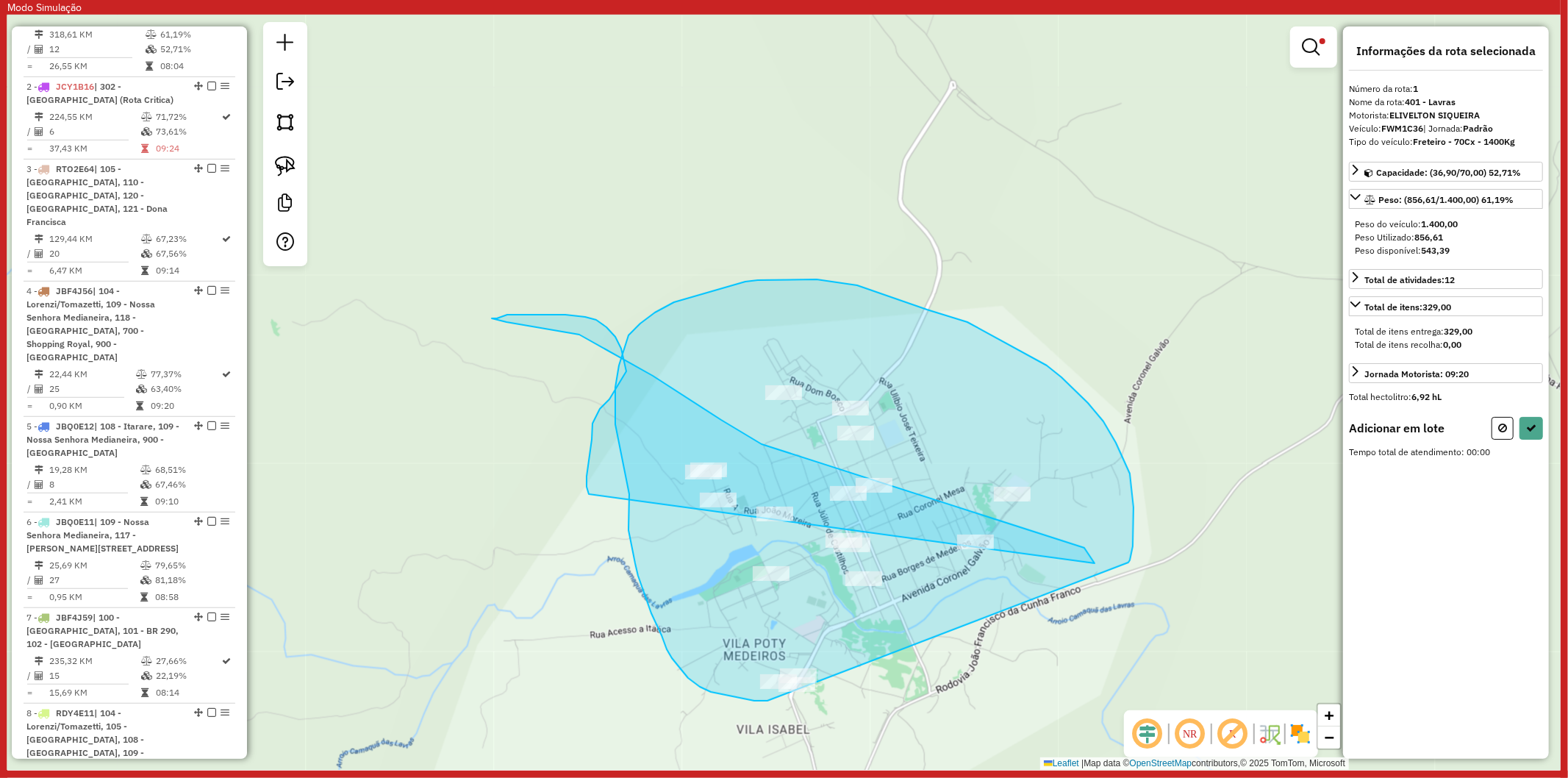
drag, startPoint x: 1130, startPoint y: 473, endPoint x: 861, endPoint y: 673, distance: 335.2
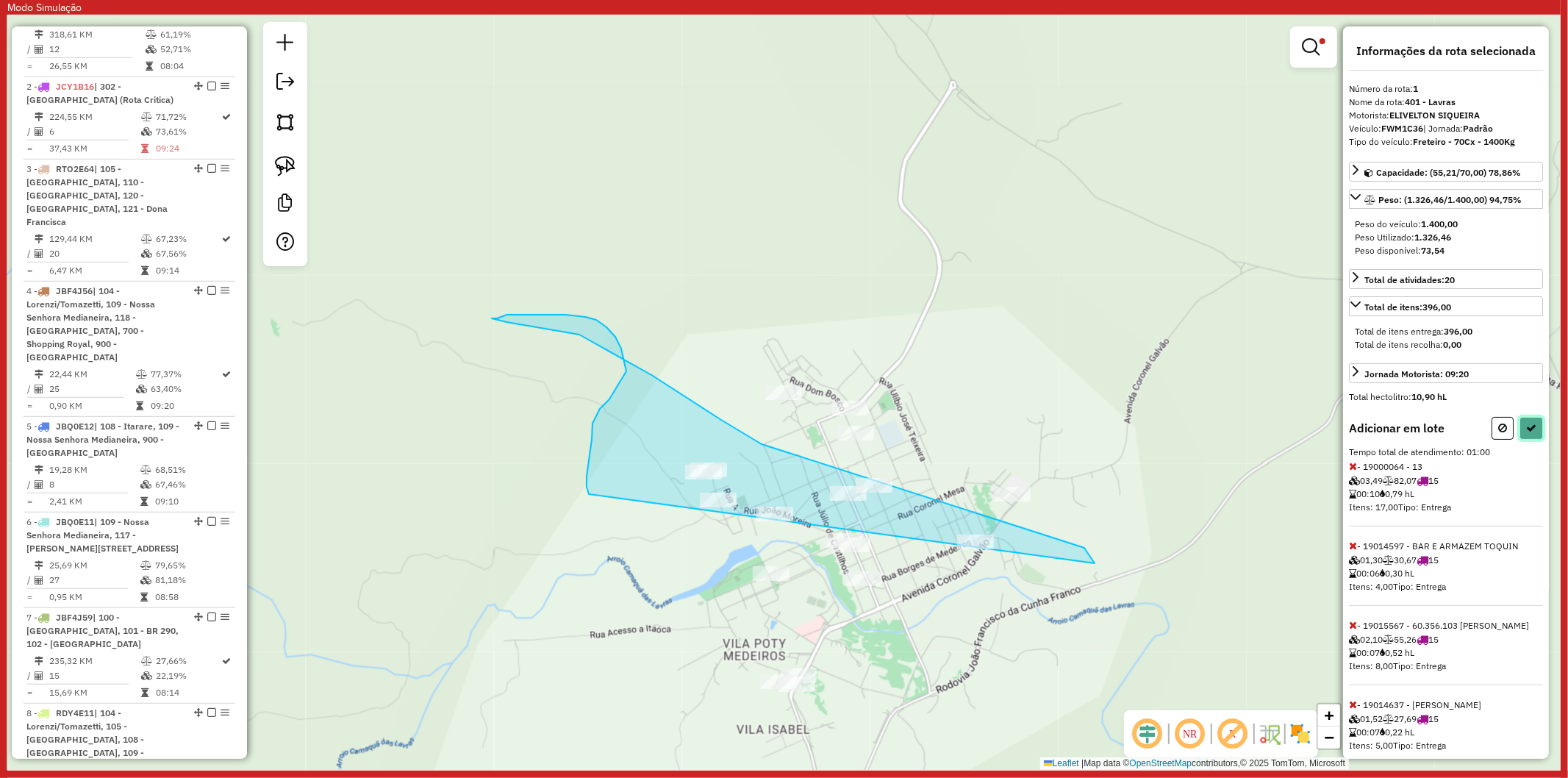
click at [1524, 417] on button at bounding box center [1531, 429] width 23 height 23
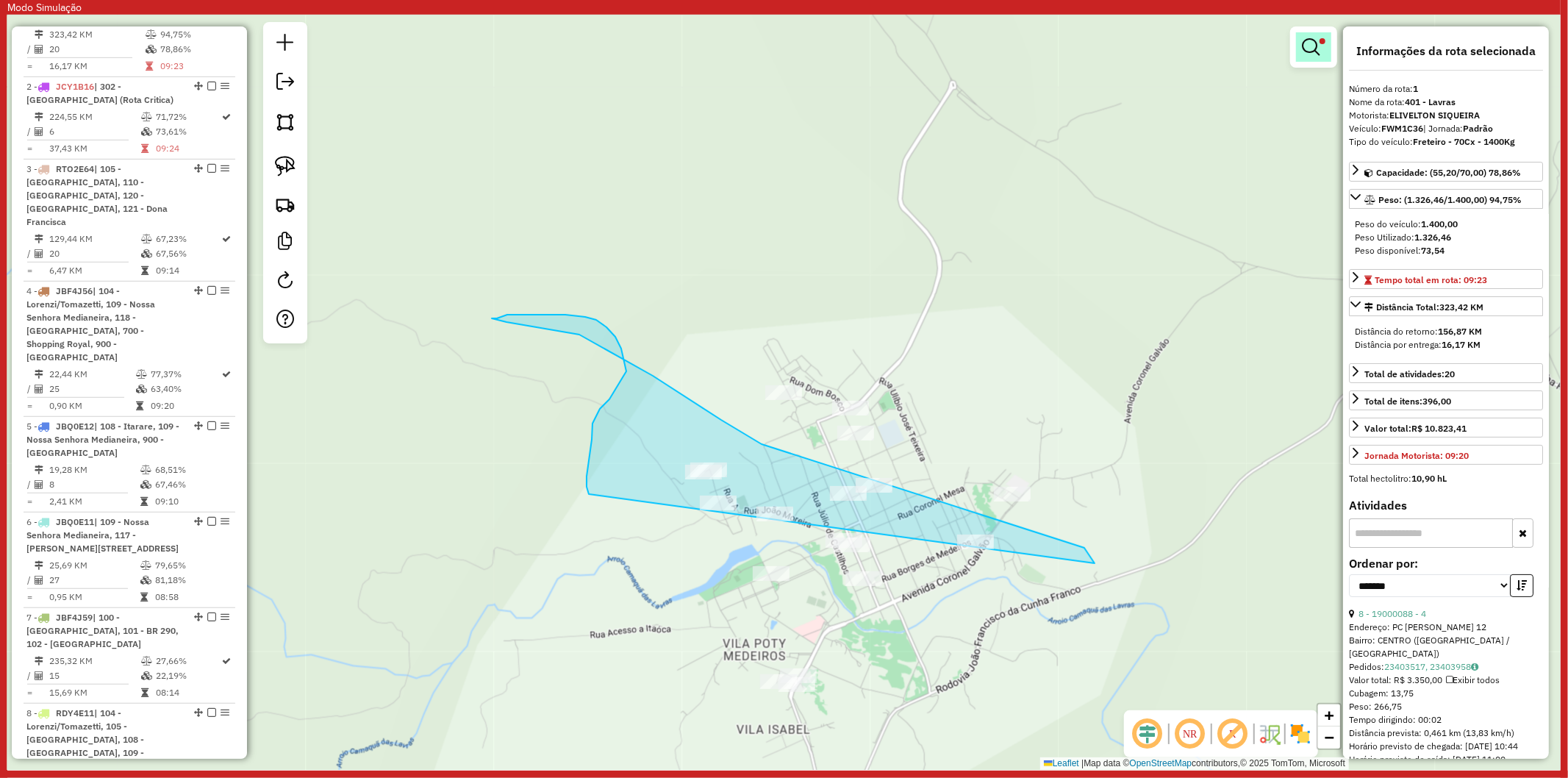
click at [1314, 45] on em at bounding box center [1311, 47] width 18 height 18
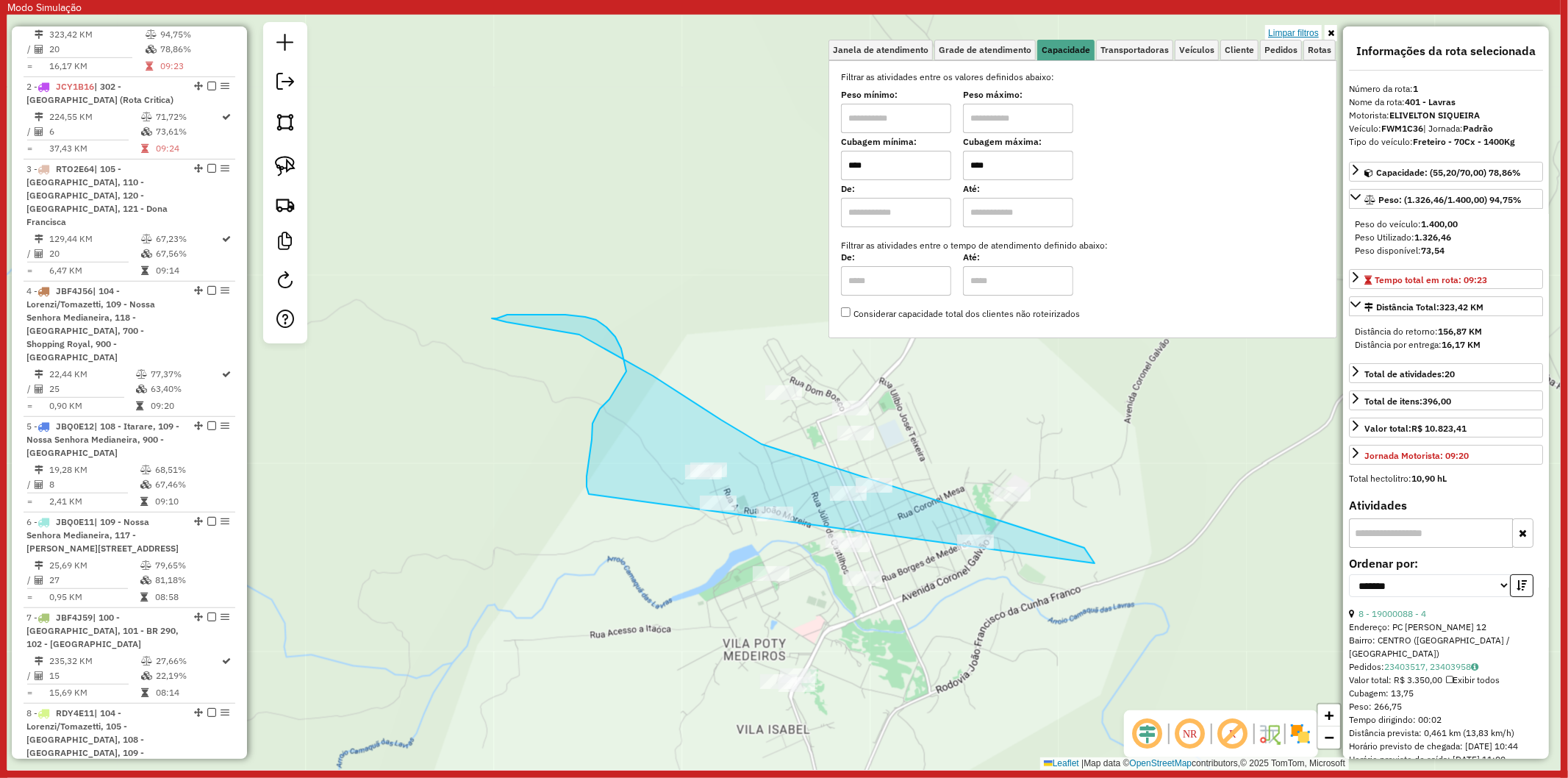
click at [1281, 29] on link "Limpar filtros" at bounding box center [1293, 33] width 56 height 16
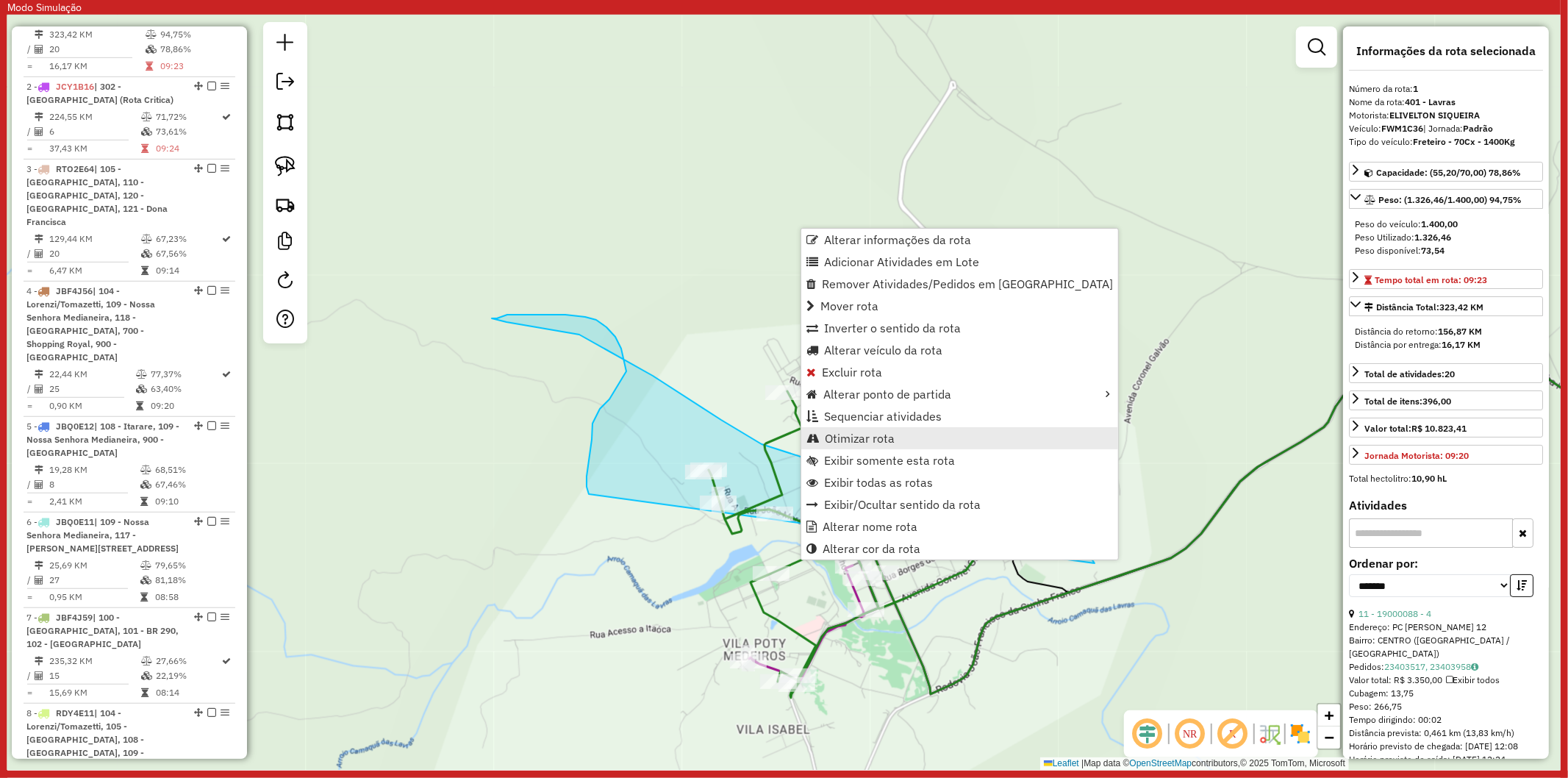
click at [868, 435] on span "Otimizar rota" at bounding box center [859, 438] width 70 height 12
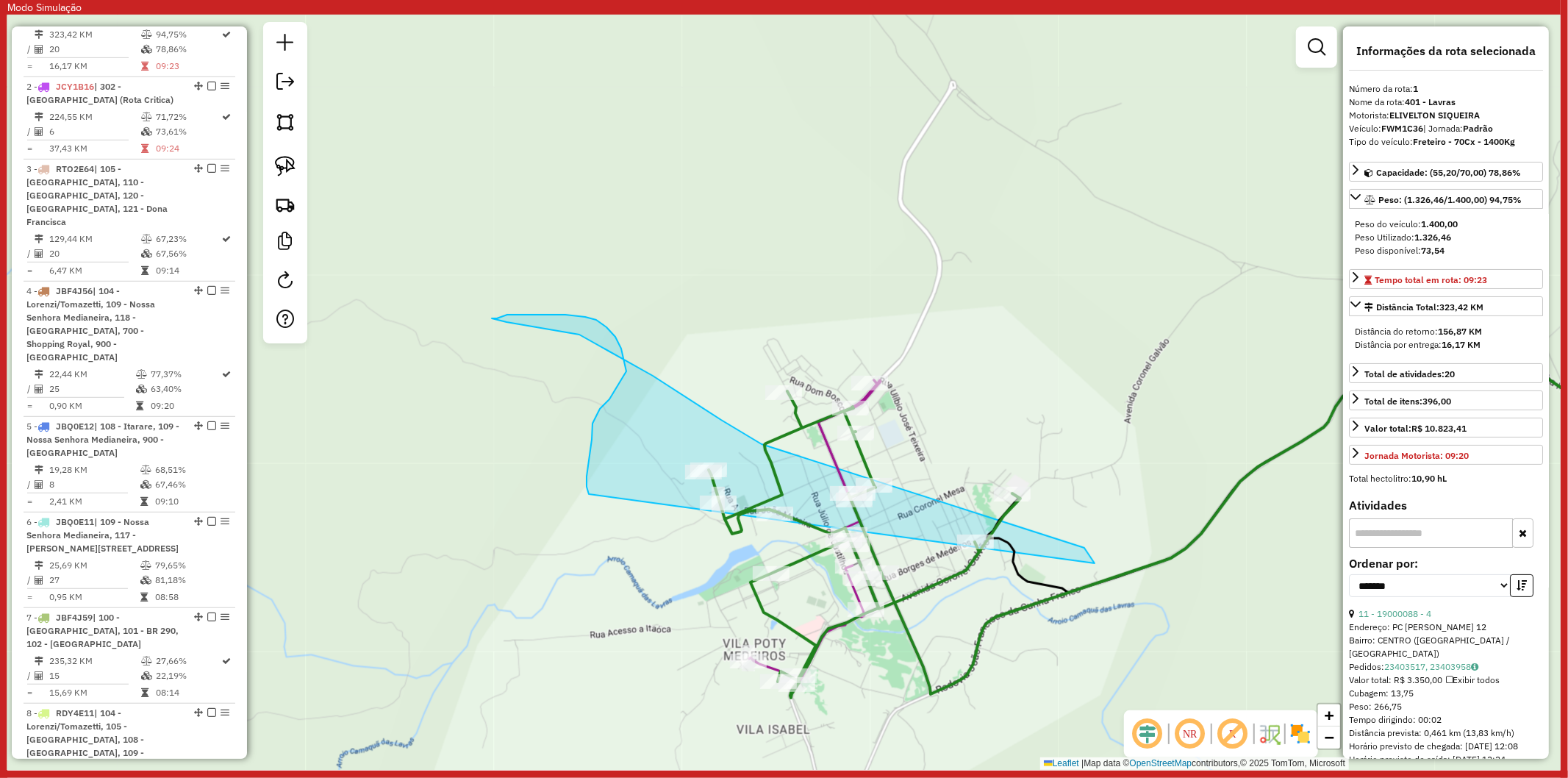
click at [829, 450] on icon at bounding box center [814, 530] width 130 height 301
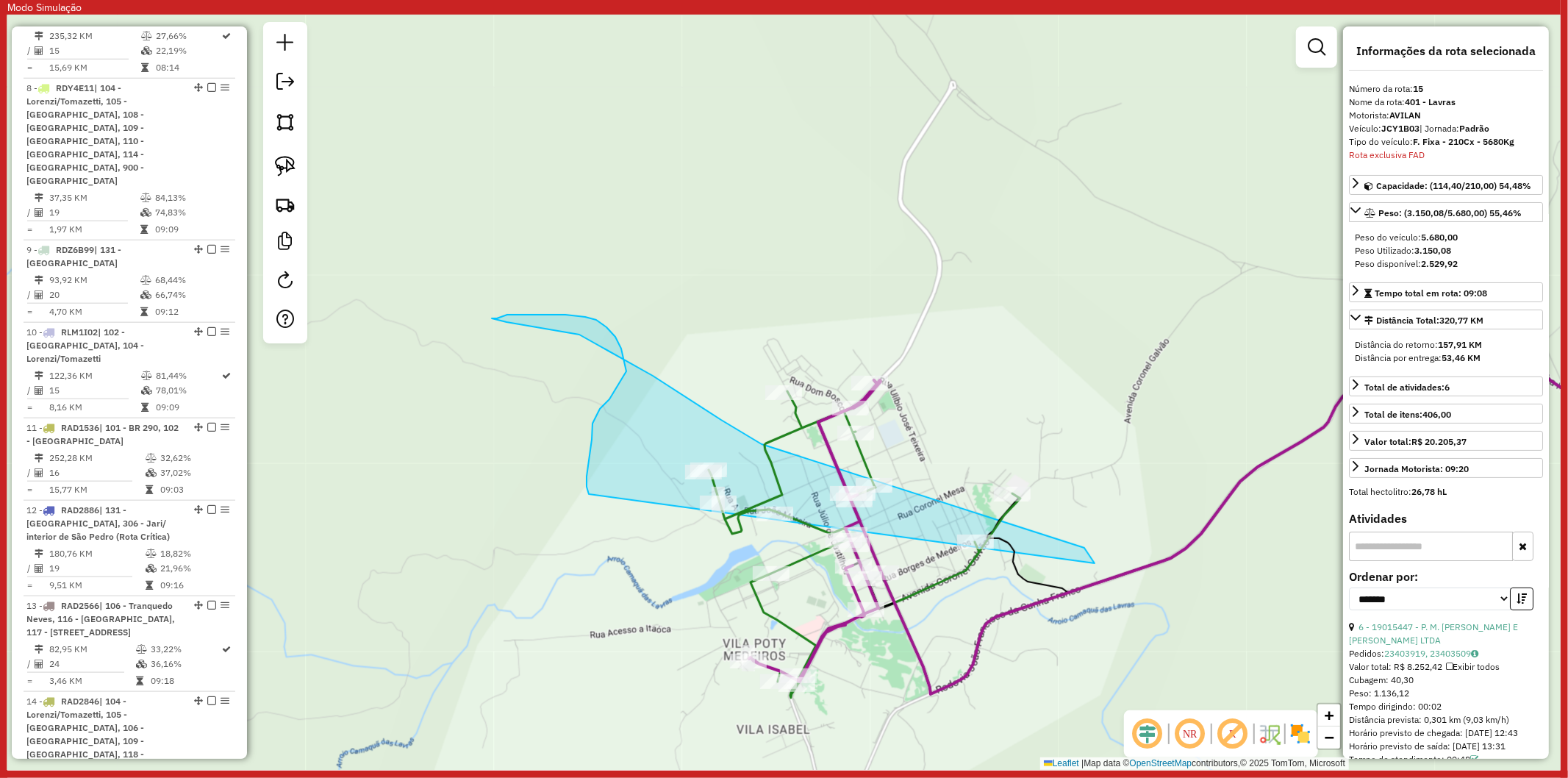
scroll to position [1799, 0]
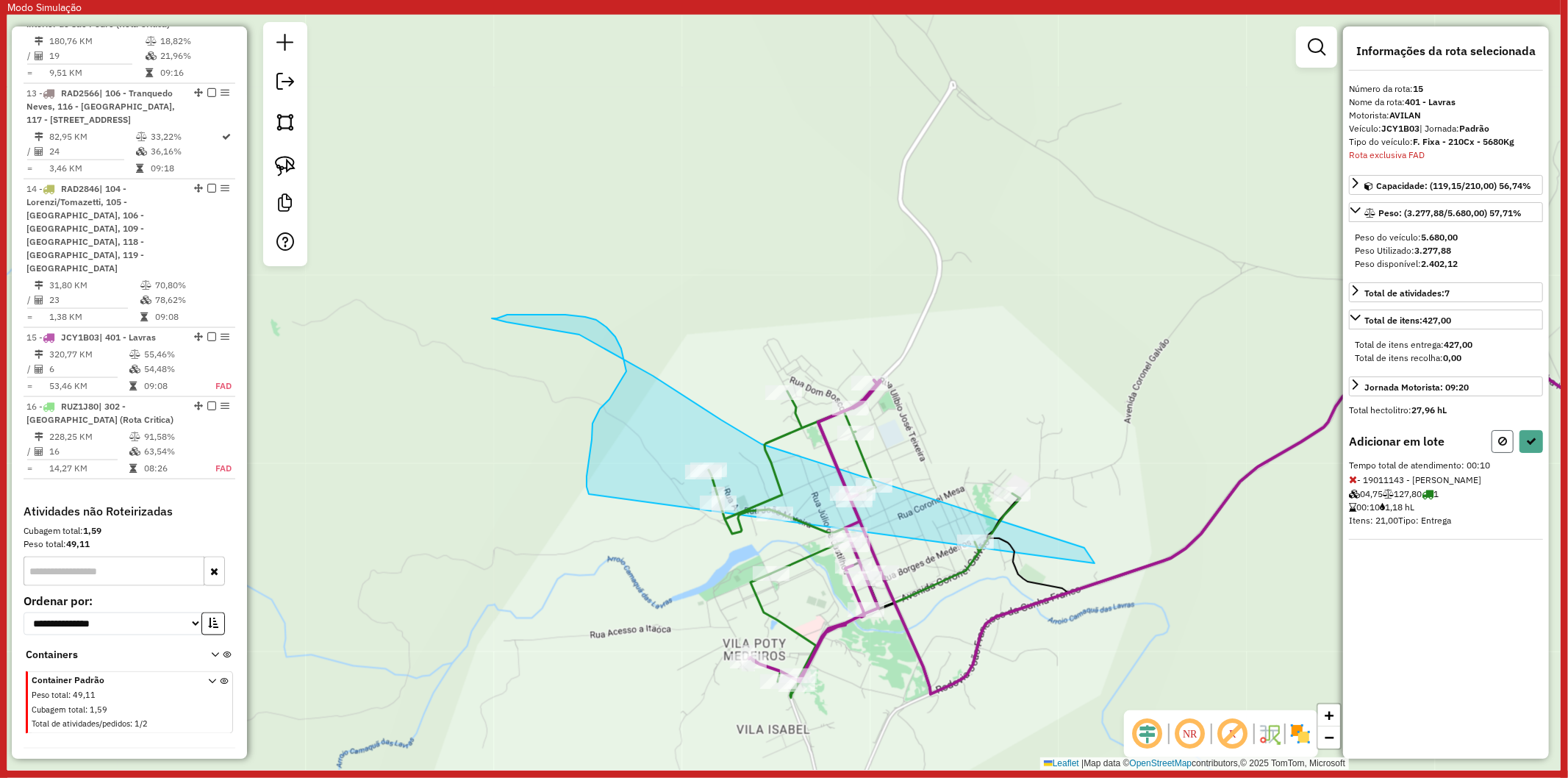
click at [1502, 437] on icon at bounding box center [1503, 441] width 9 height 11
click at [1503, 438] on icon at bounding box center [1503, 441] width 9 height 11
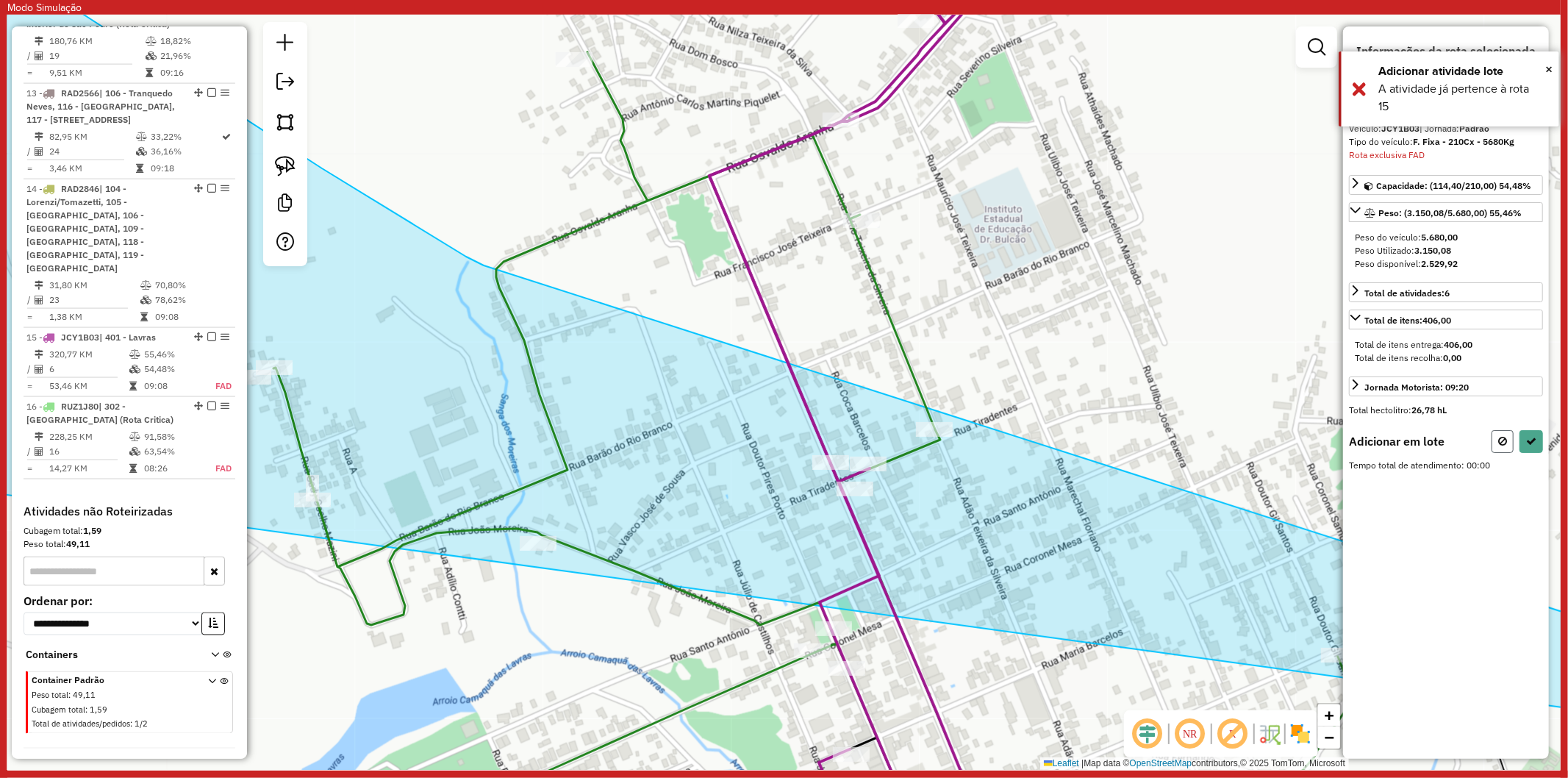
click at [1502, 442] on icon at bounding box center [1503, 441] width 9 height 11
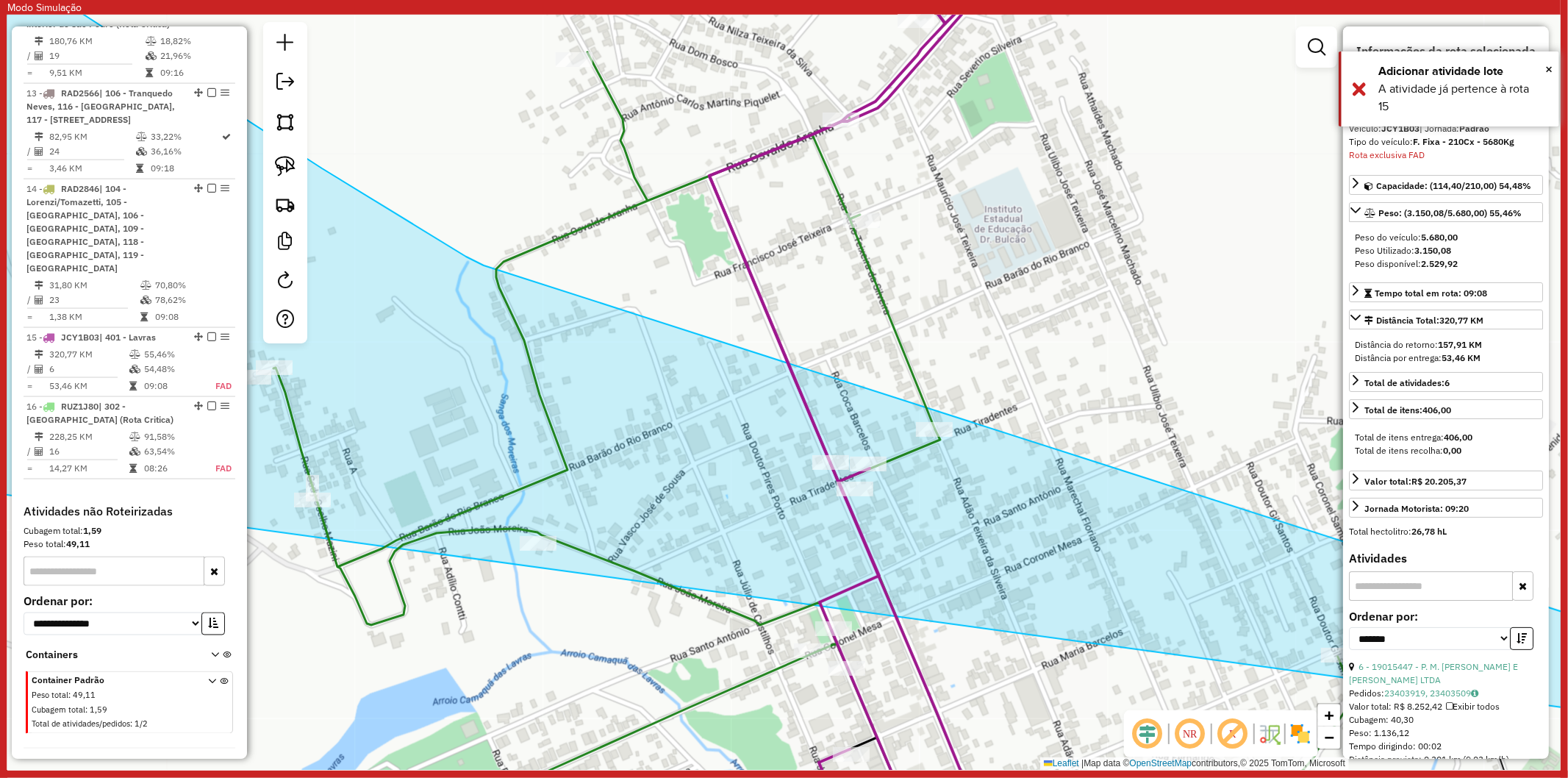
click at [1073, 333] on div "Janela de atendimento Grade de atendimento Capacidade Transportadoras Veículos …" at bounding box center [784, 391] width 1554 height 755
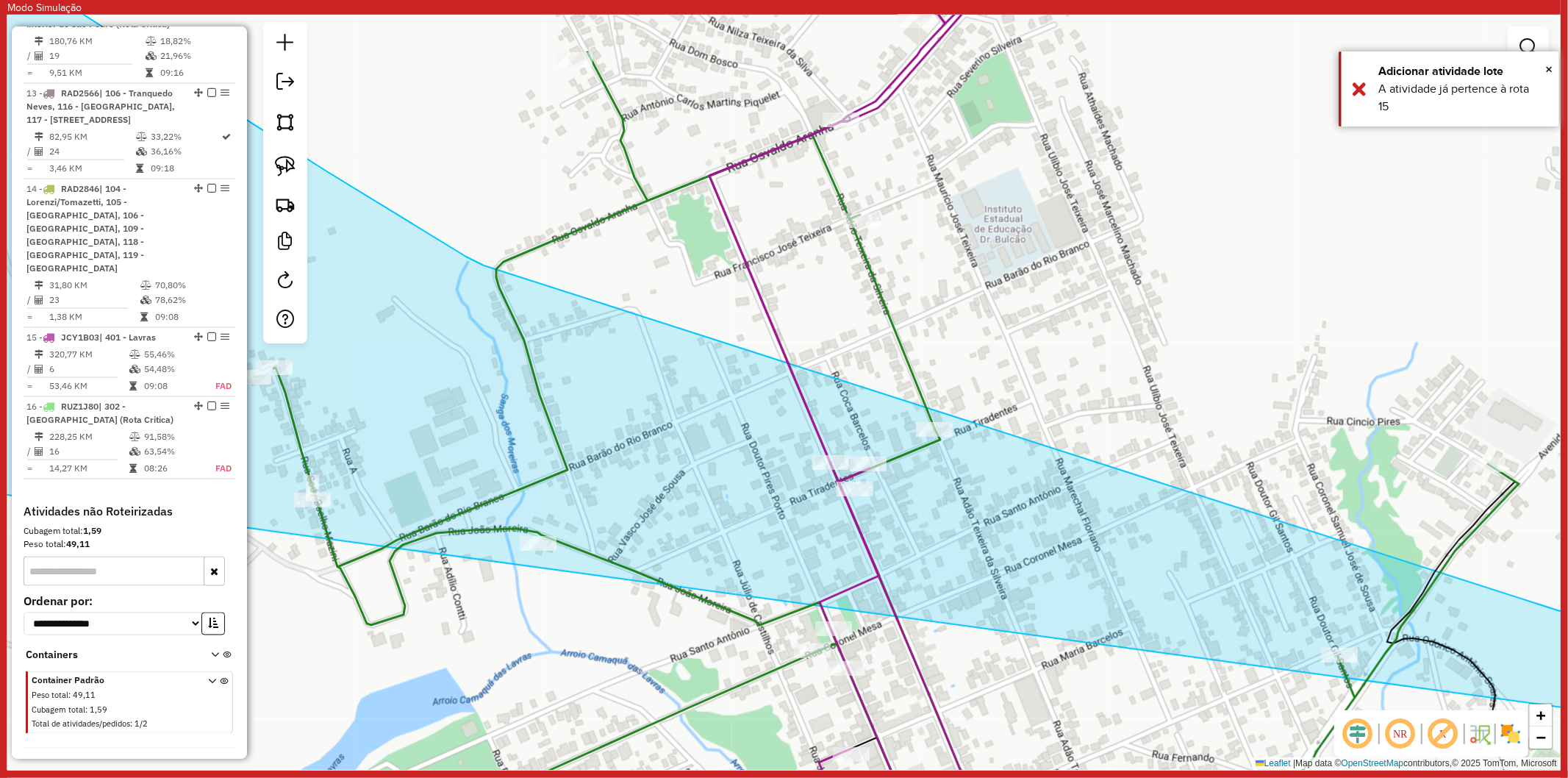
click at [916, 380] on icon at bounding box center [896, 448] width 1245 height 794
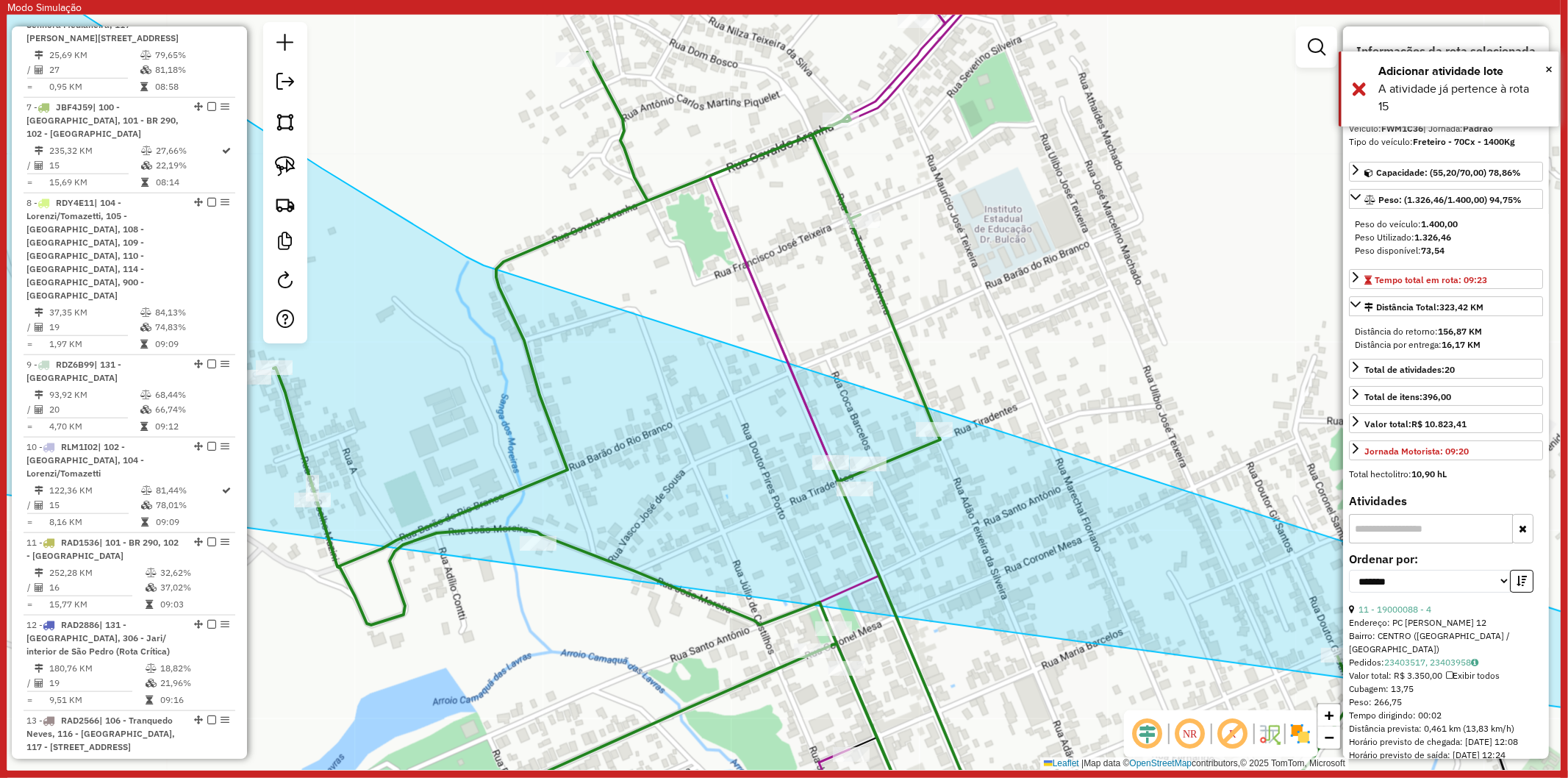
scroll to position [662, 0]
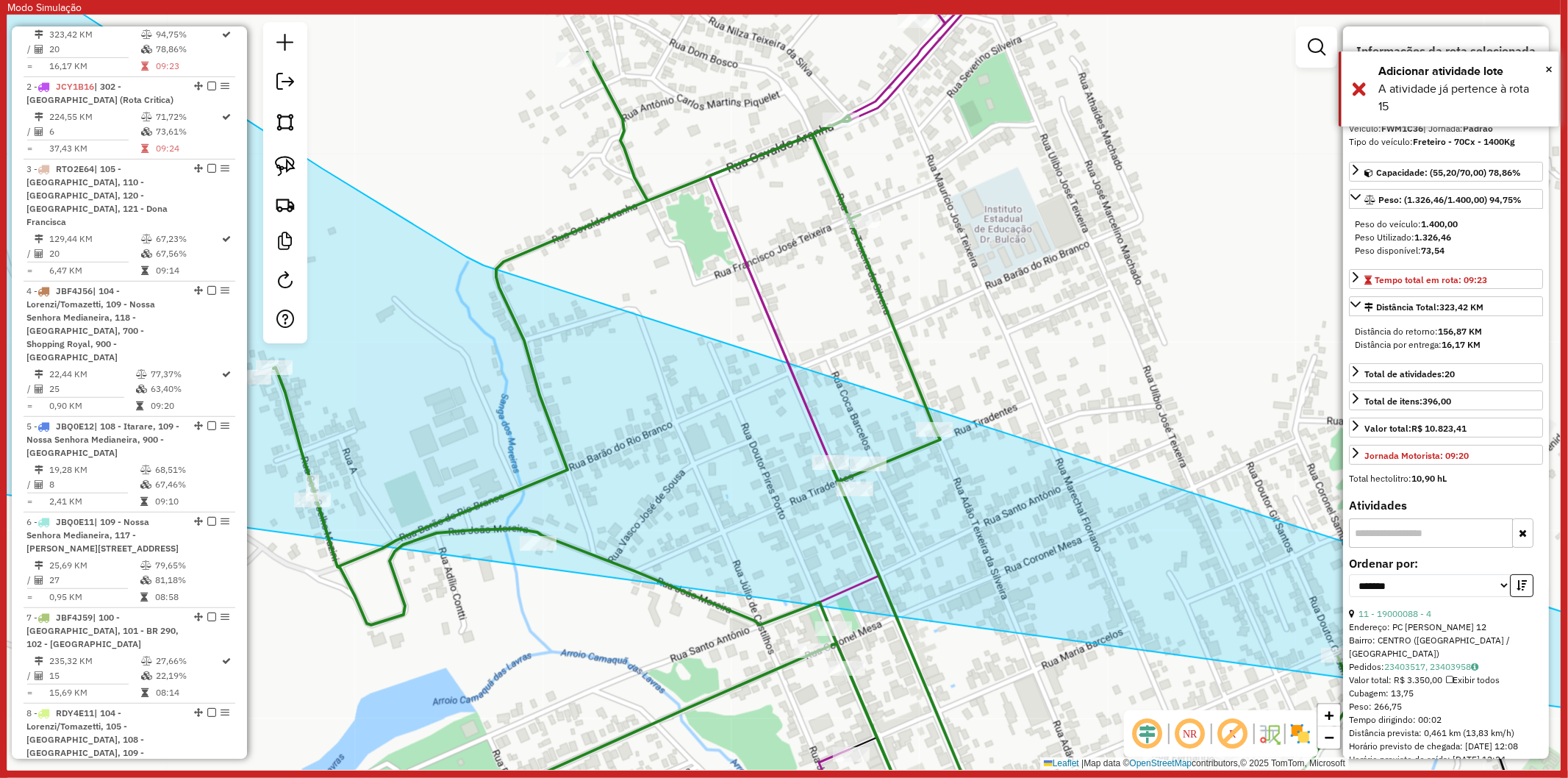
click at [777, 339] on icon at bounding box center [827, 427] width 236 height 838
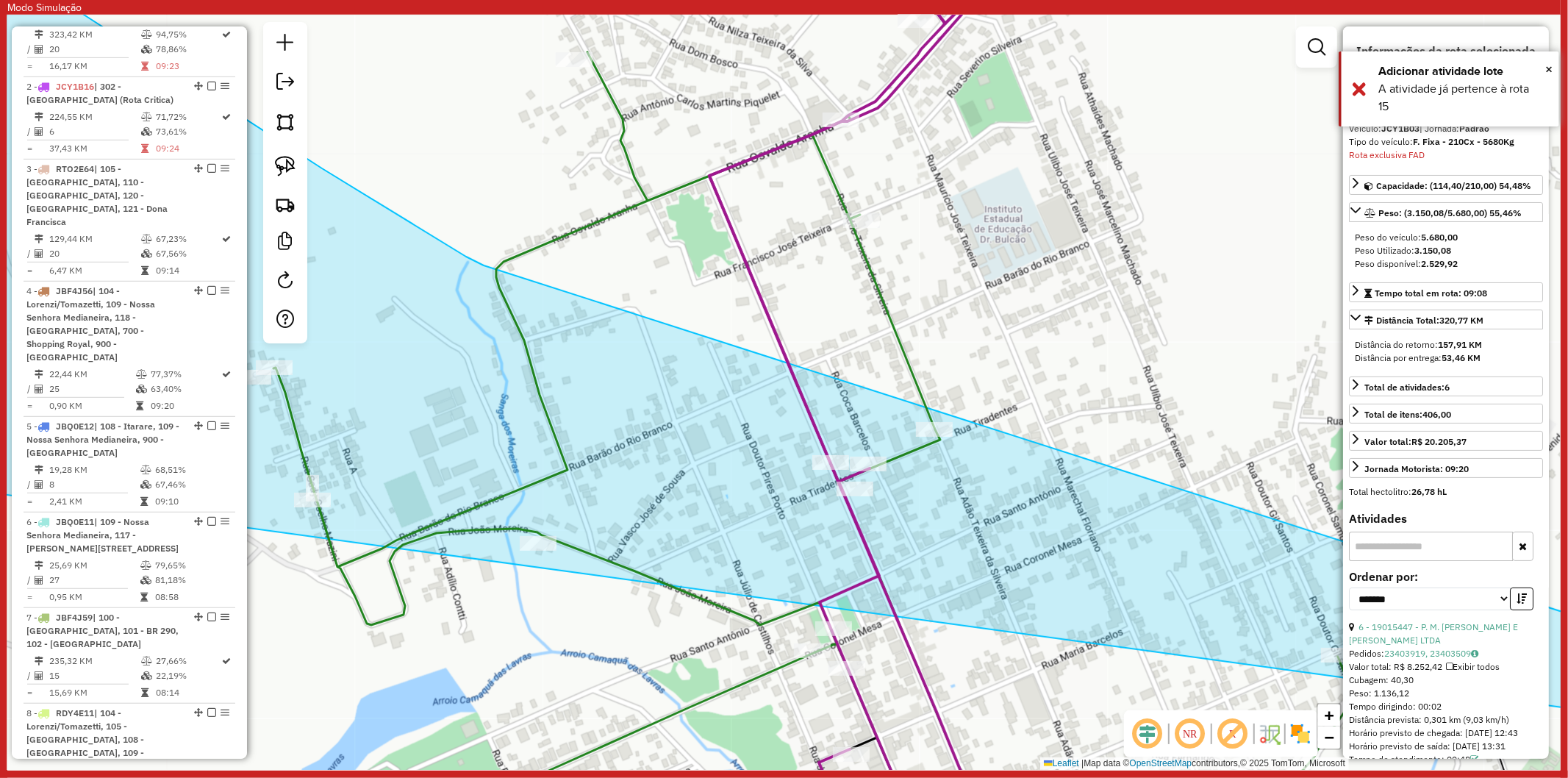
scroll to position [1799, 0]
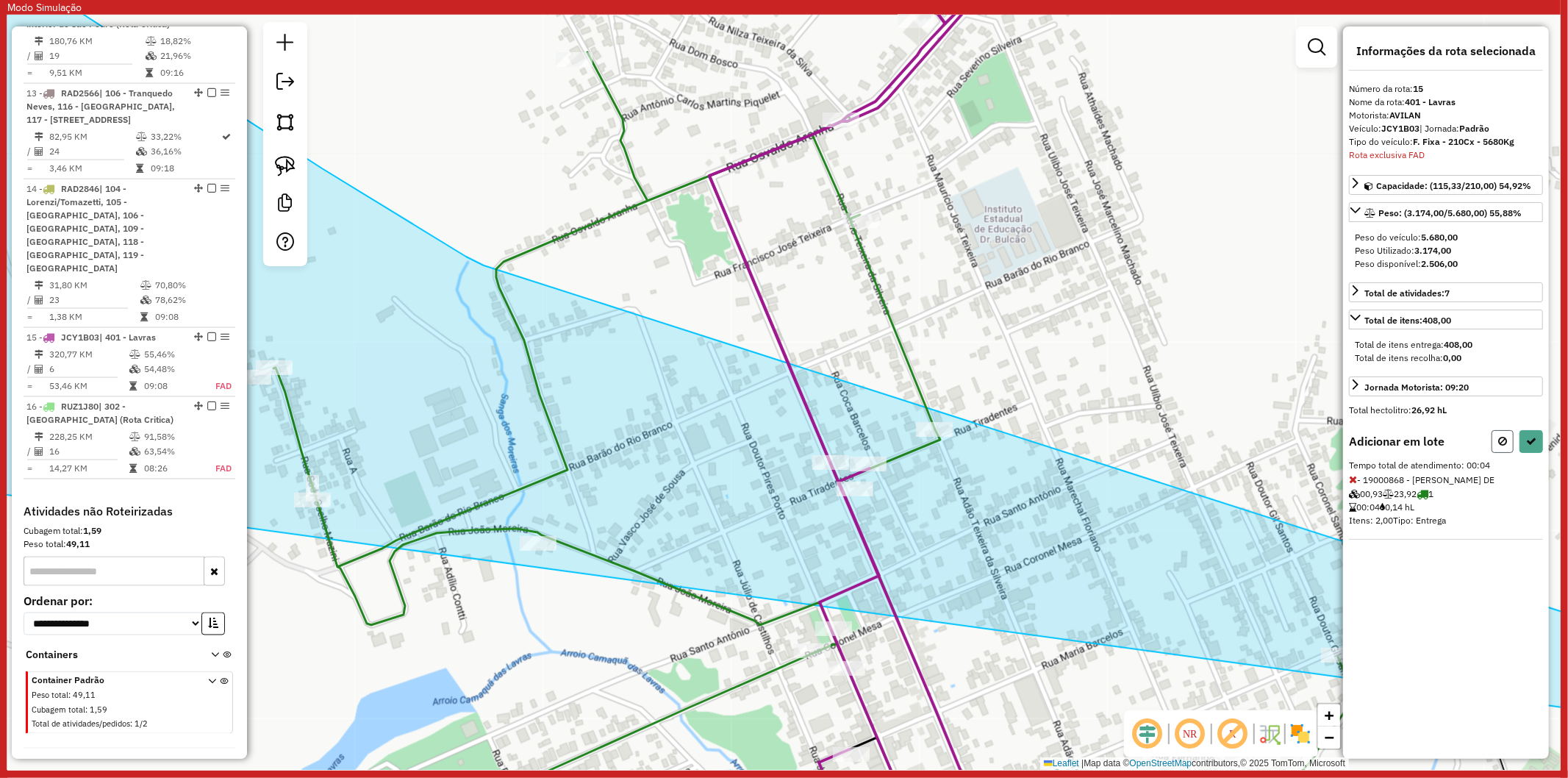
click at [1501, 437] on icon at bounding box center [1503, 441] width 9 height 11
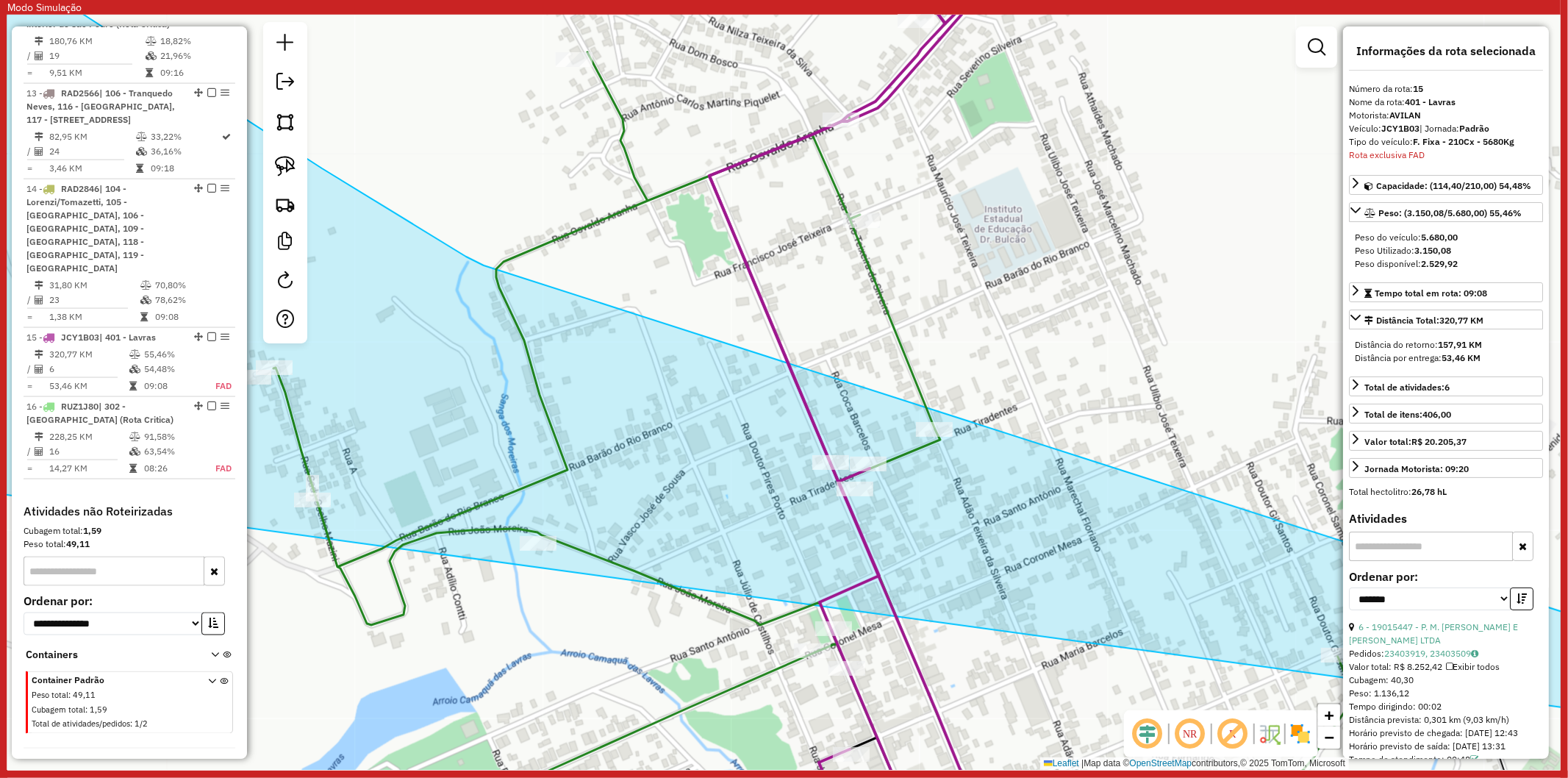
click at [921, 401] on icon at bounding box center [896, 448] width 1245 height 794
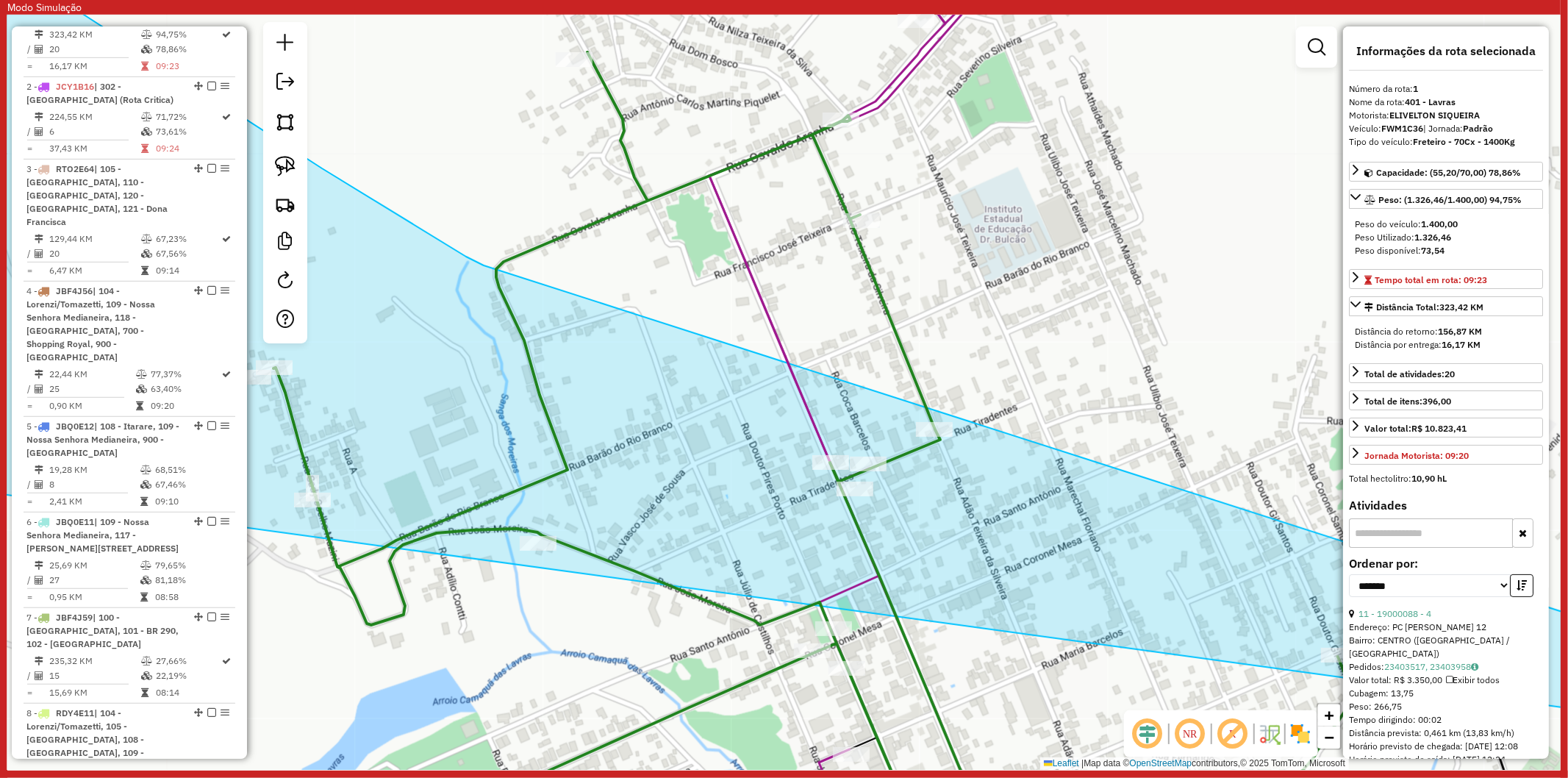
click at [782, 339] on icon at bounding box center [827, 427] width 236 height 838
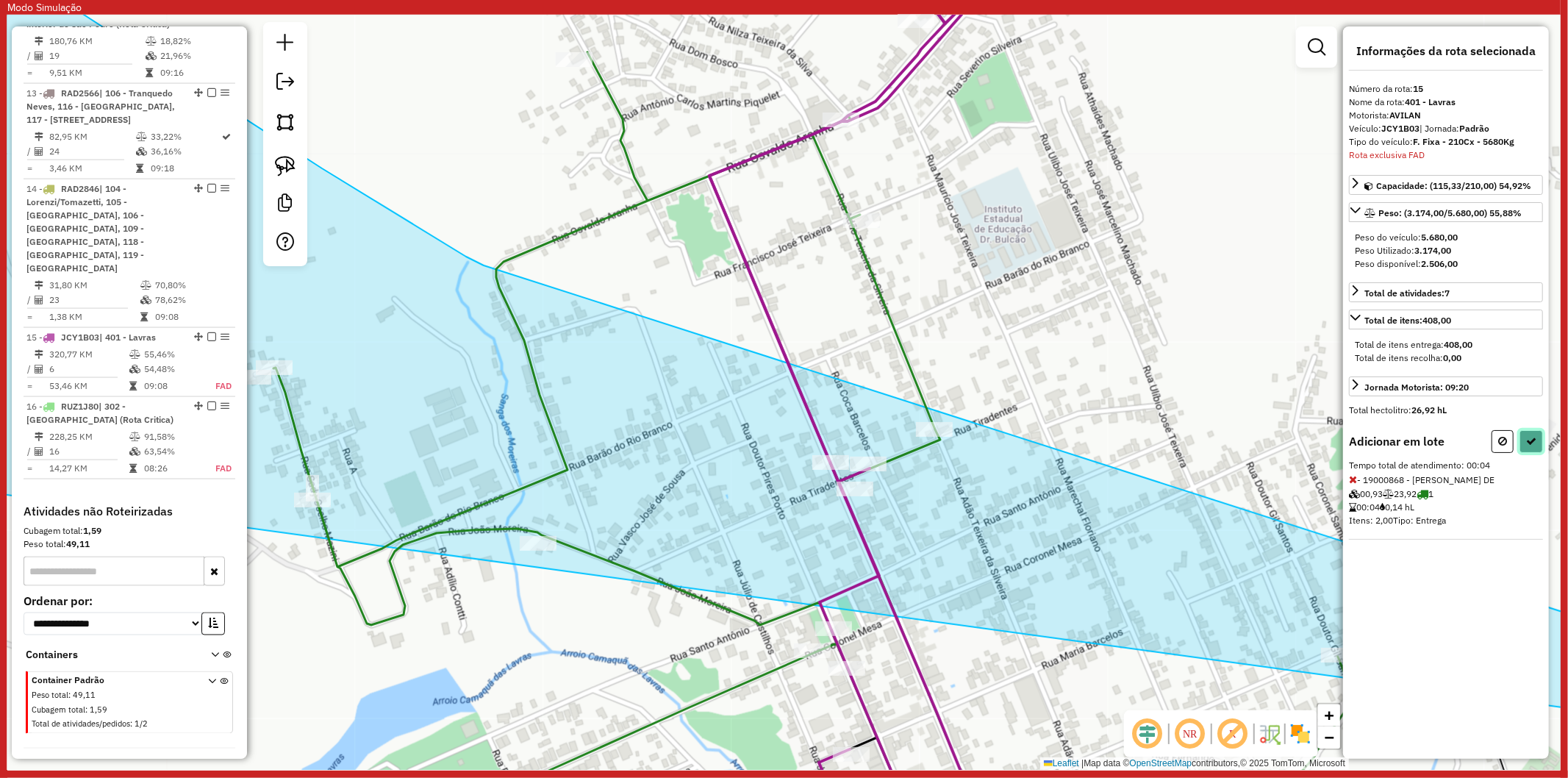
click at [1539, 435] on button at bounding box center [1531, 441] width 23 height 23
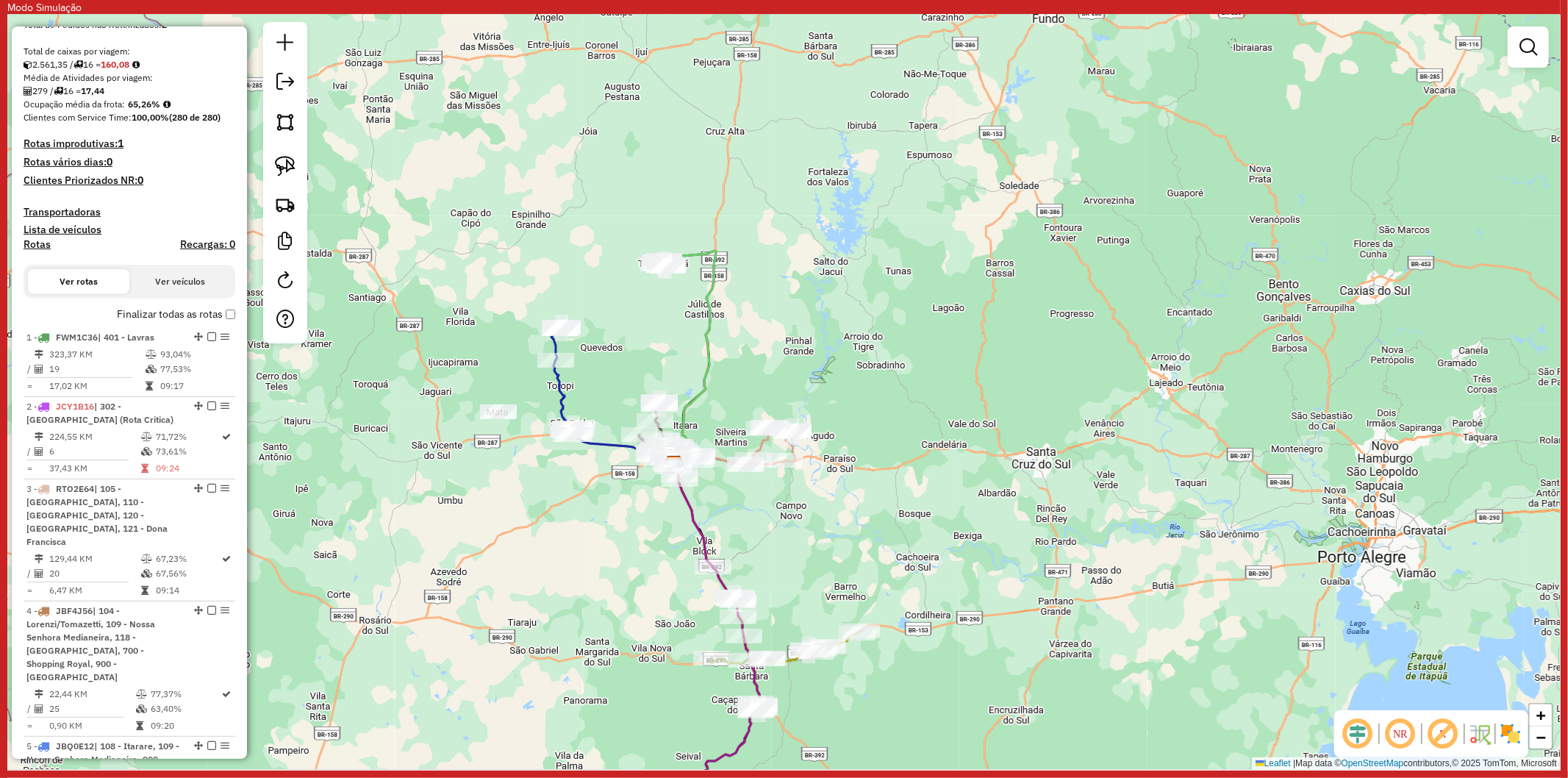
scroll to position [84, 0]
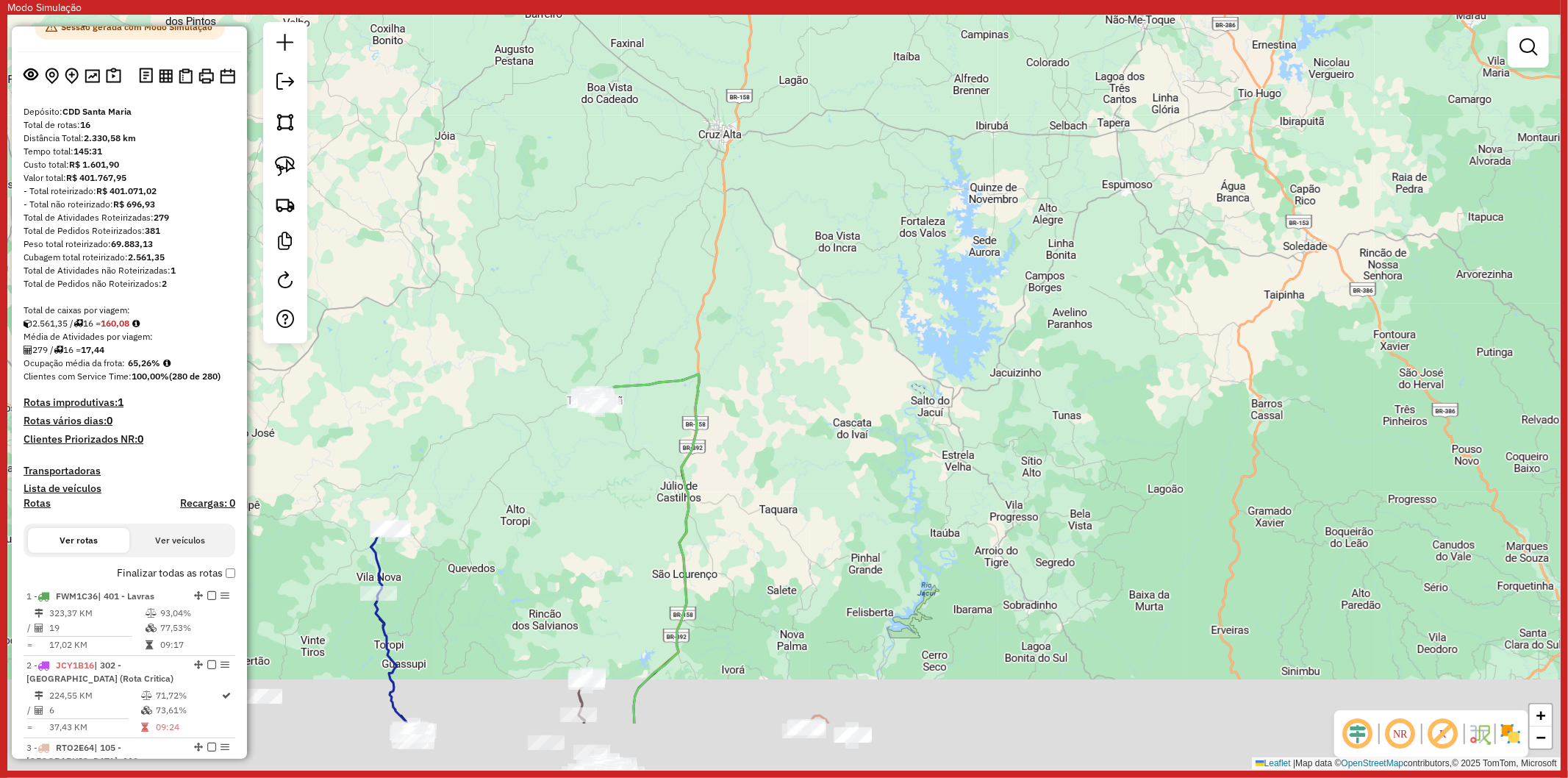
drag, startPoint x: 588, startPoint y: 607, endPoint x: 581, endPoint y: 322, distance: 285.1
click at [581, 322] on div "Janela de atendimento Grade de atendimento Capacidade Transportadoras Veículos …" at bounding box center [784, 391] width 1554 height 755
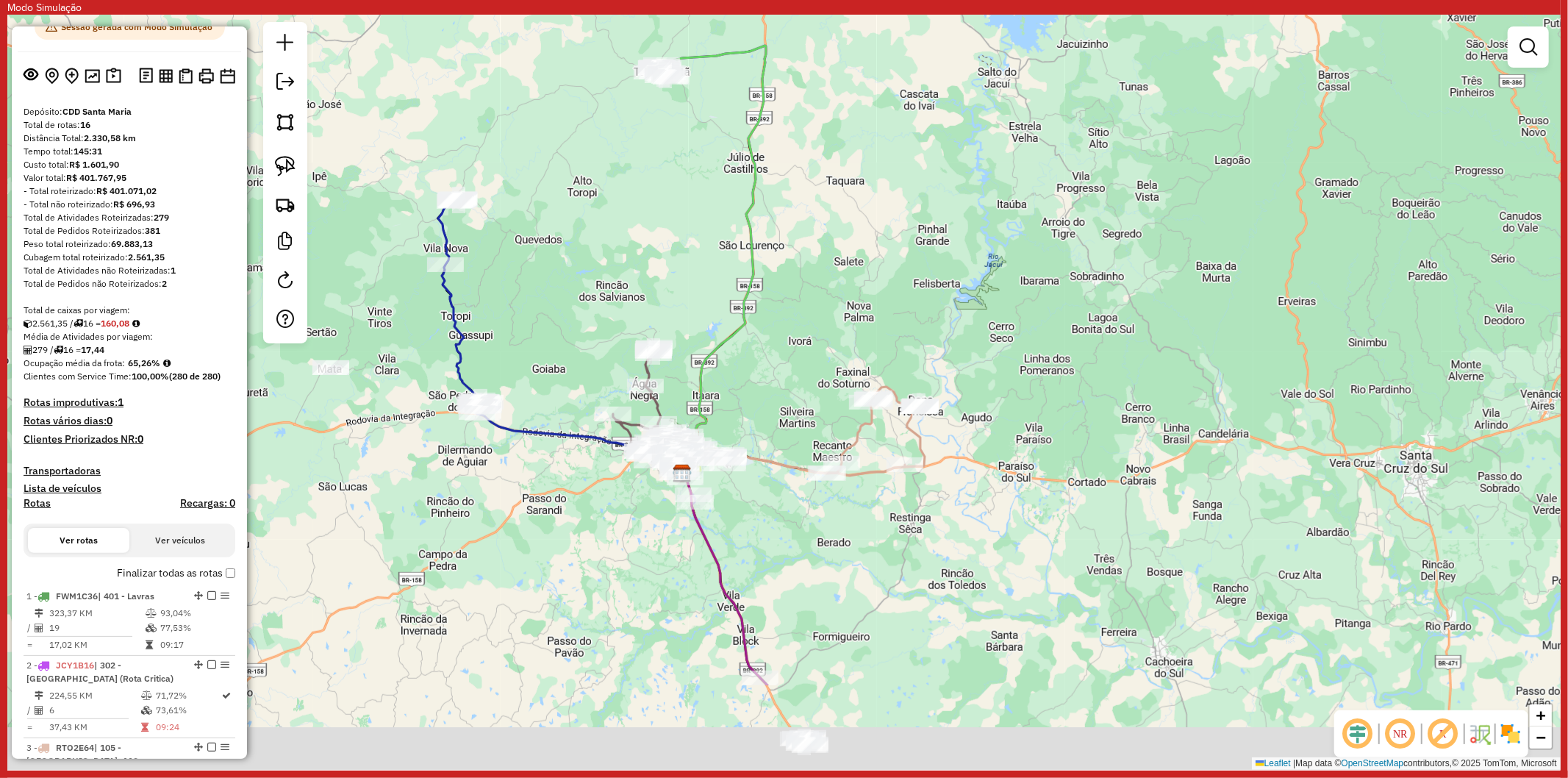
drag, startPoint x: 513, startPoint y: 464, endPoint x: 588, endPoint y: 304, distance: 176.7
click at [588, 304] on div "Janela de atendimento Grade de atendimento Capacidade Transportadoras Veículos …" at bounding box center [784, 391] width 1554 height 755
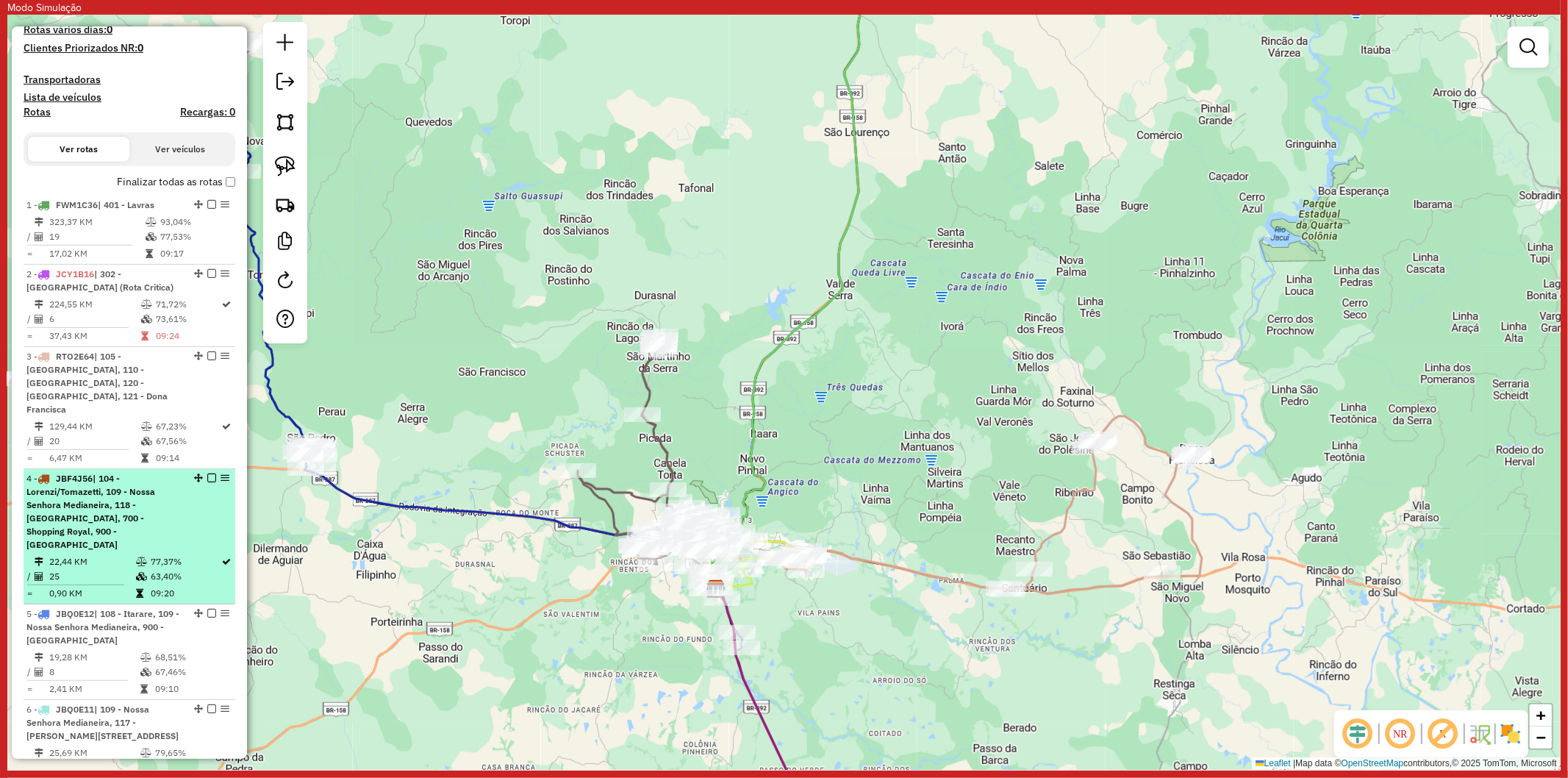
scroll to position [492, 0]
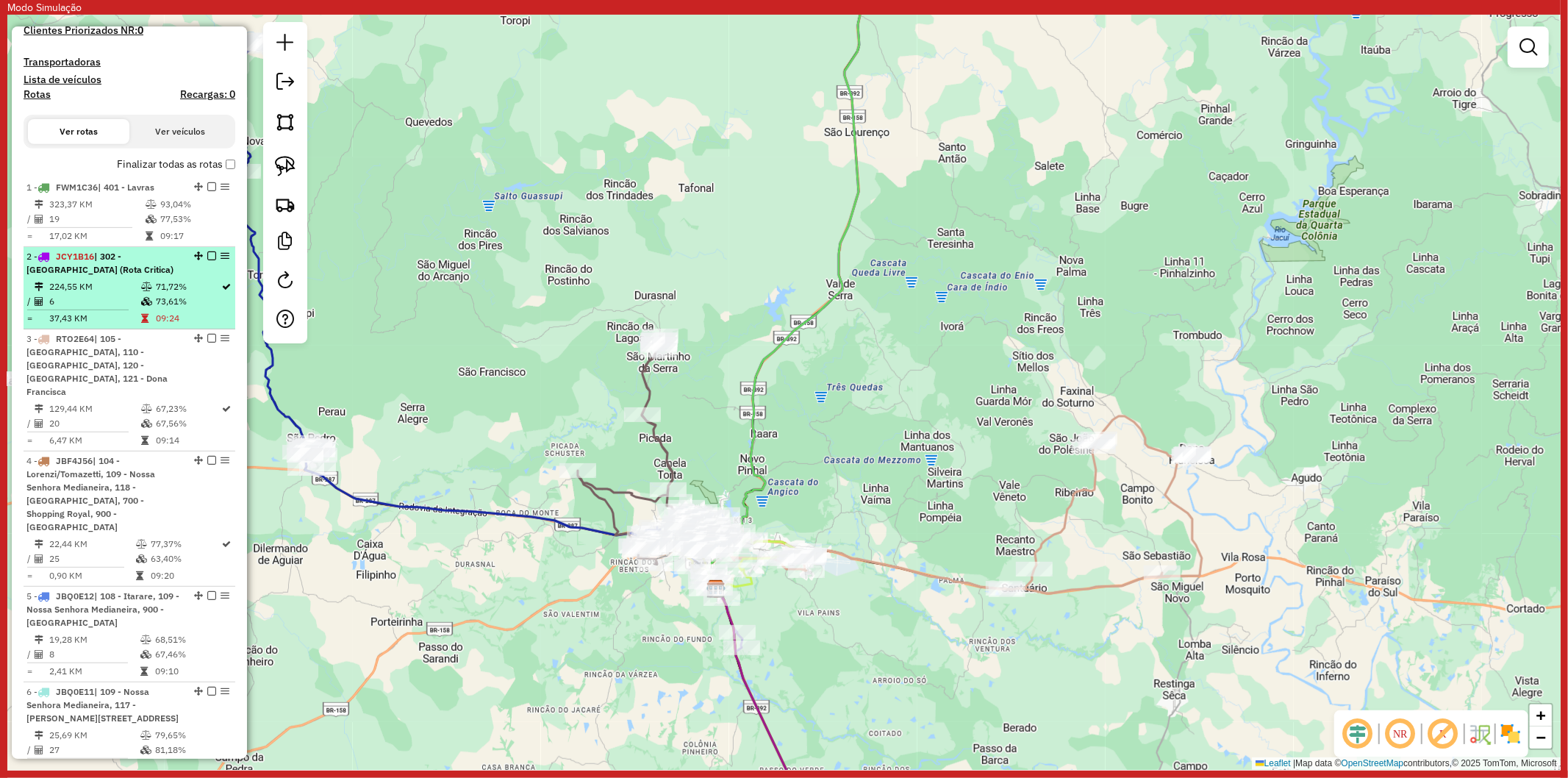
click at [144, 305] on icon at bounding box center [147, 301] width 11 height 9
select select "**********"
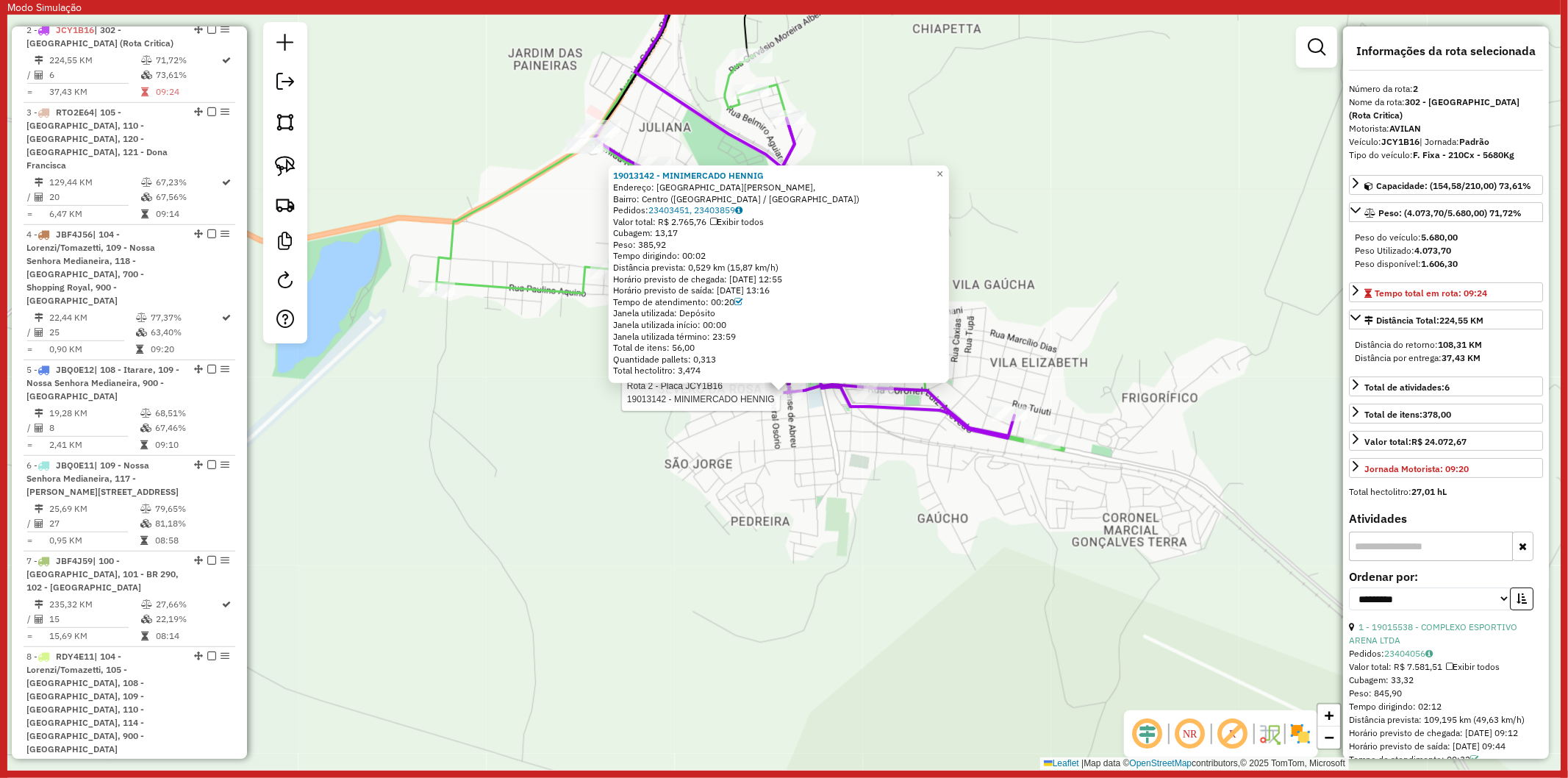
scroll to position [732, 0]
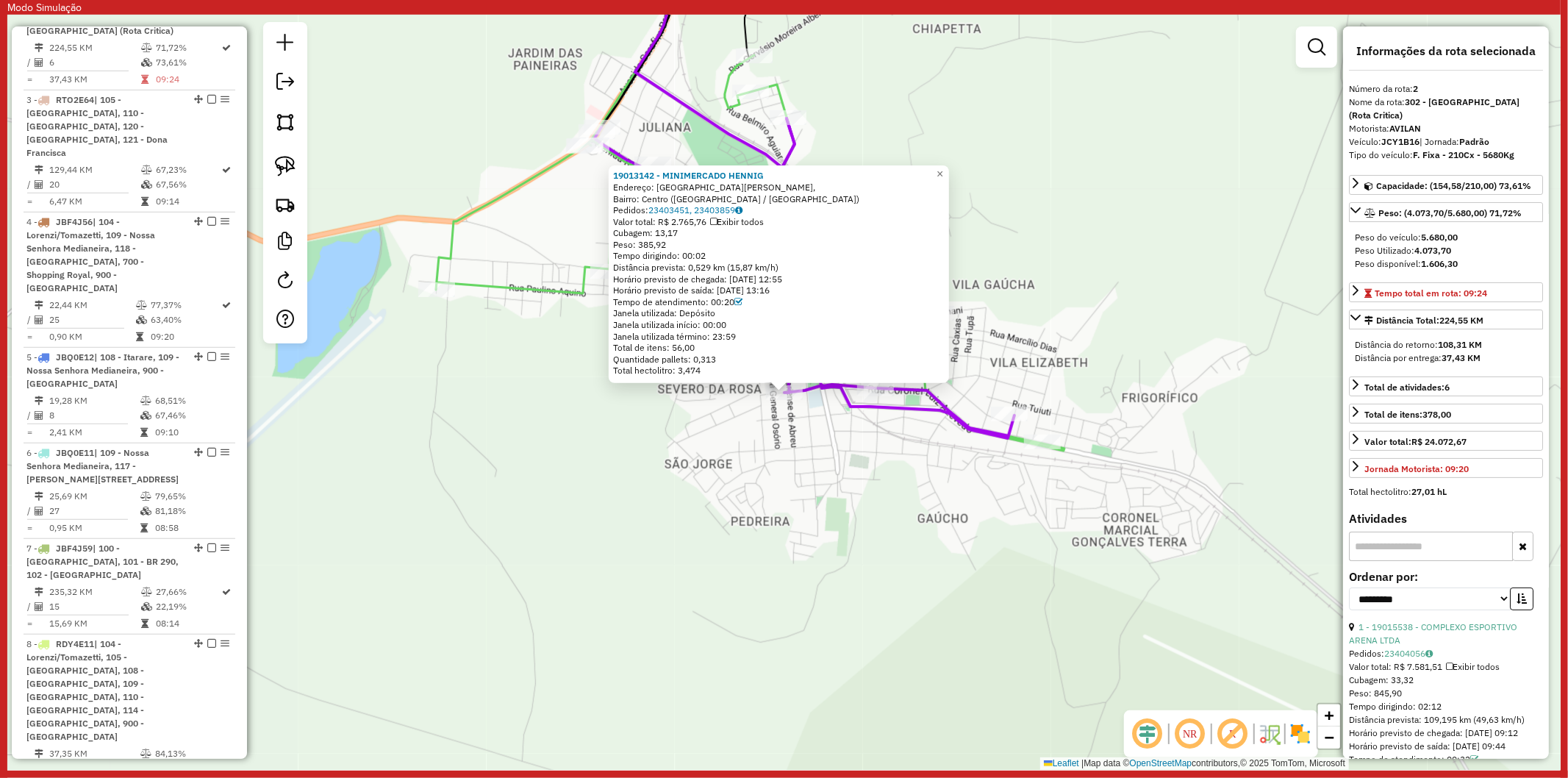
click at [820, 442] on div "19013142 - MINIMERCADO [PERSON_NAME]: [GEOGRAPHIC_DATA][PERSON_NAME]: [GEOGRAPH…" at bounding box center [784, 391] width 1554 height 755
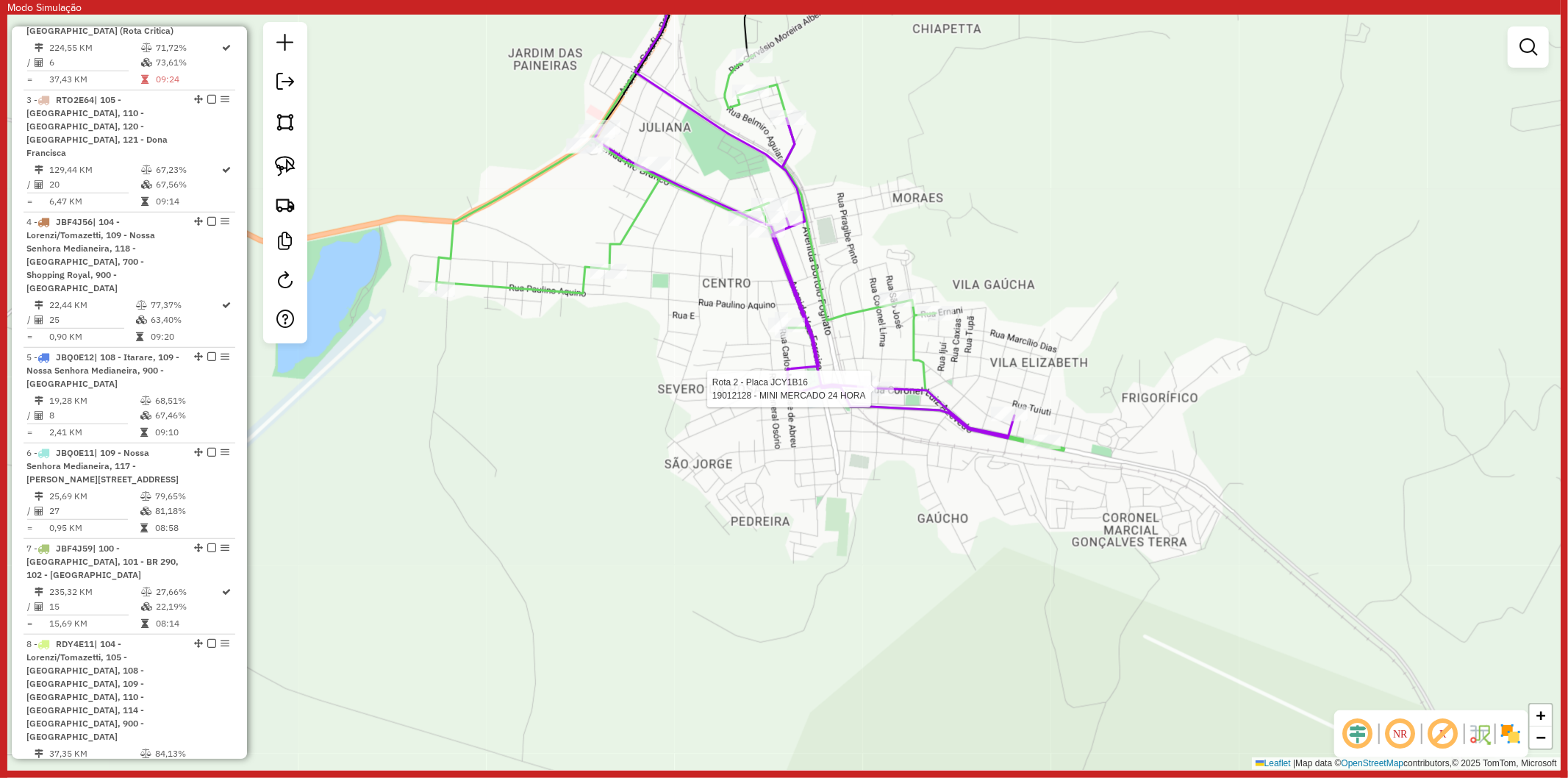
select select "**********"
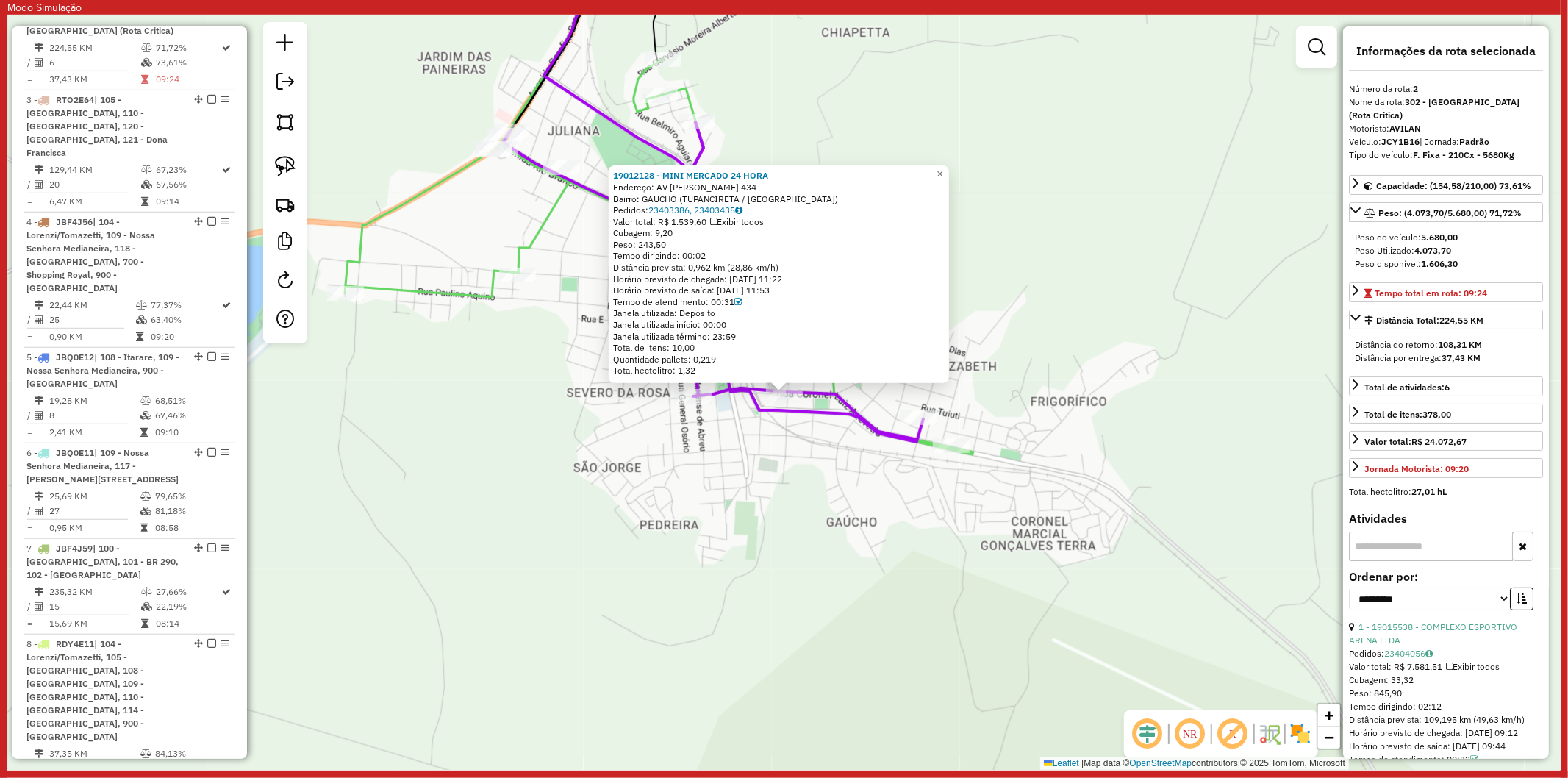
click at [927, 443] on icon at bounding box center [659, 256] width 629 height 396
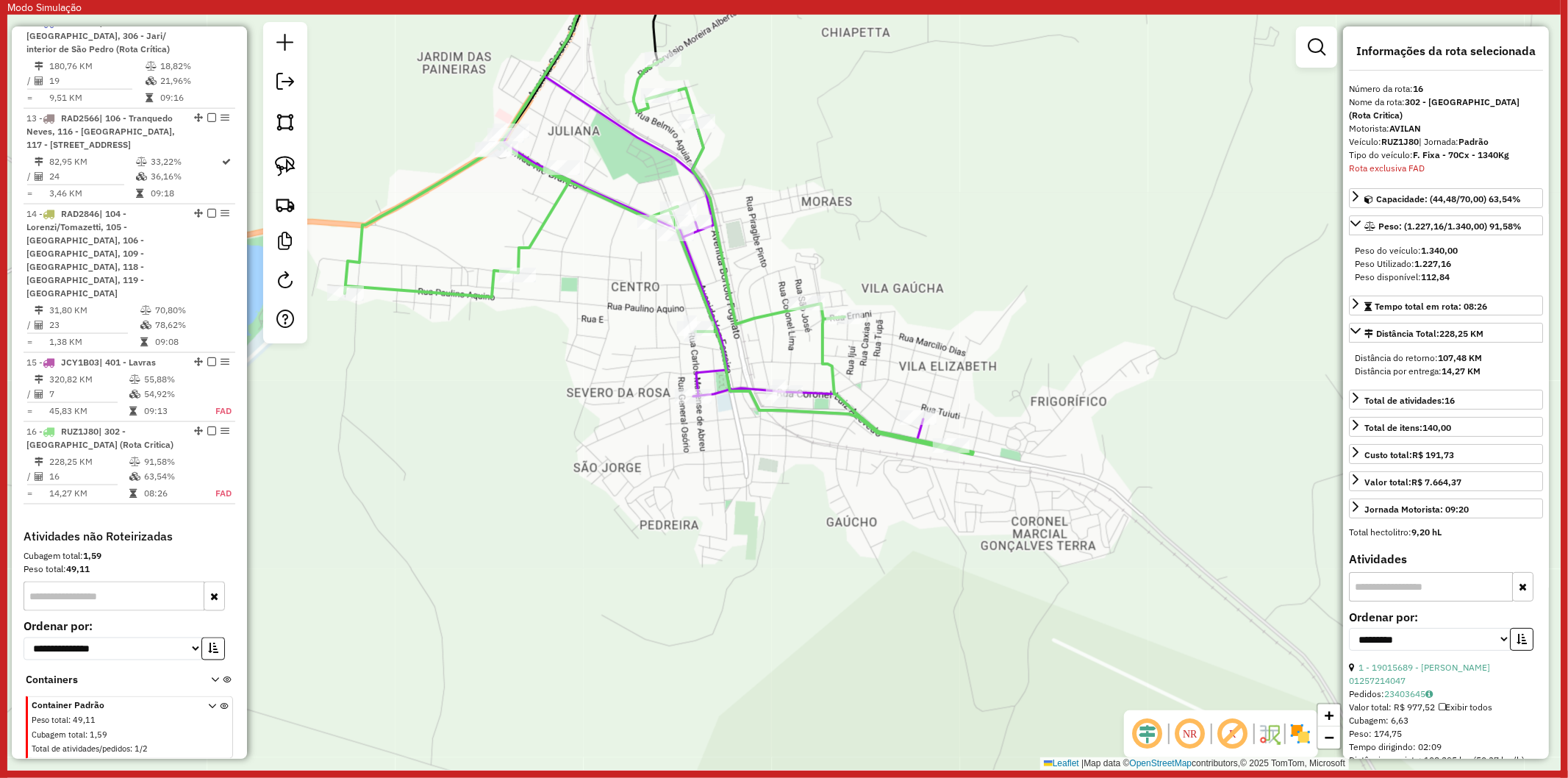
scroll to position [1799, 0]
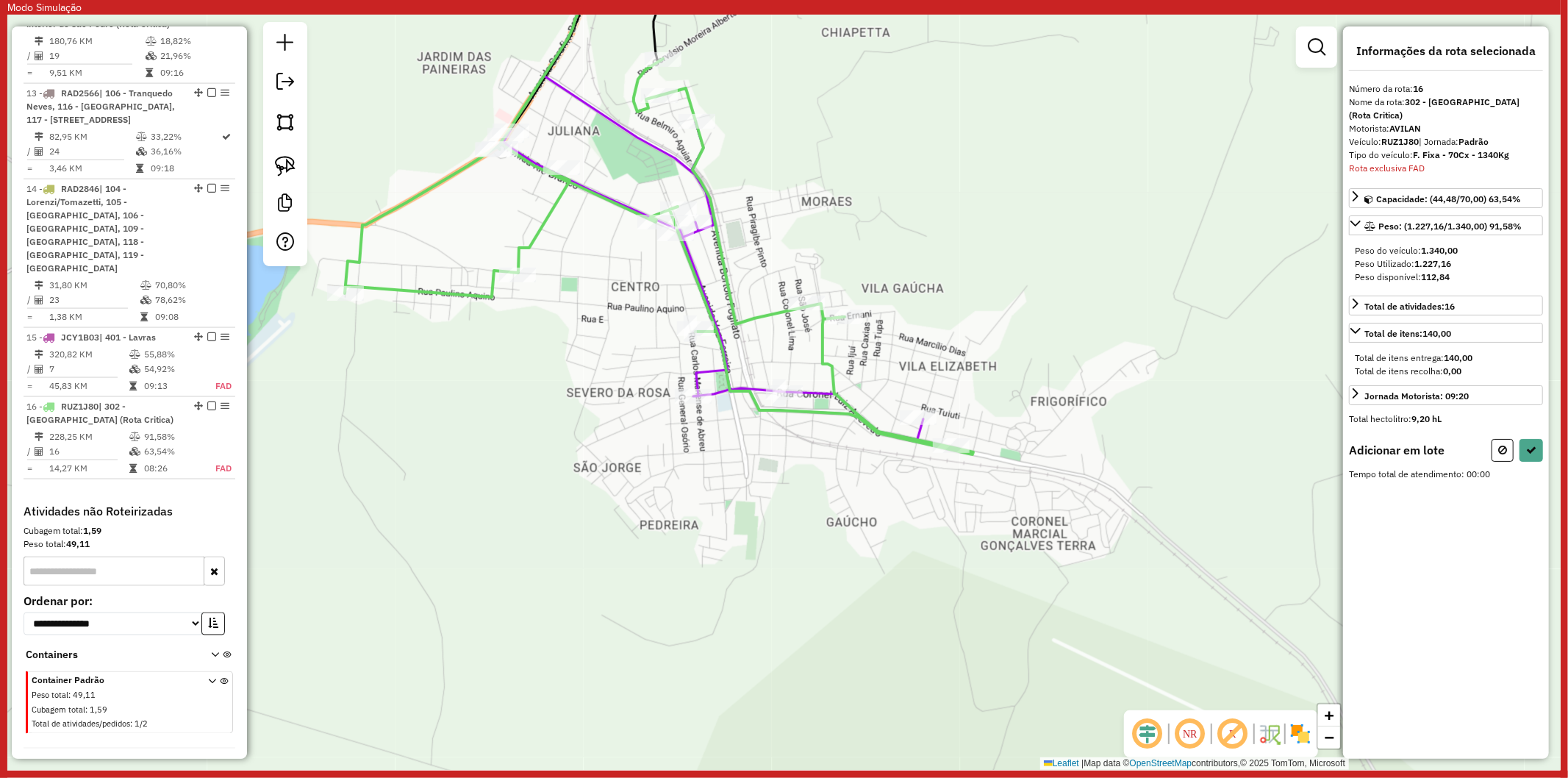
click at [917, 409] on div "Rota 2 - Placa JCY1B16 19003890 - [PERSON_NAME] TURCHET Janela de atendimento G…" at bounding box center [784, 391] width 1554 height 755
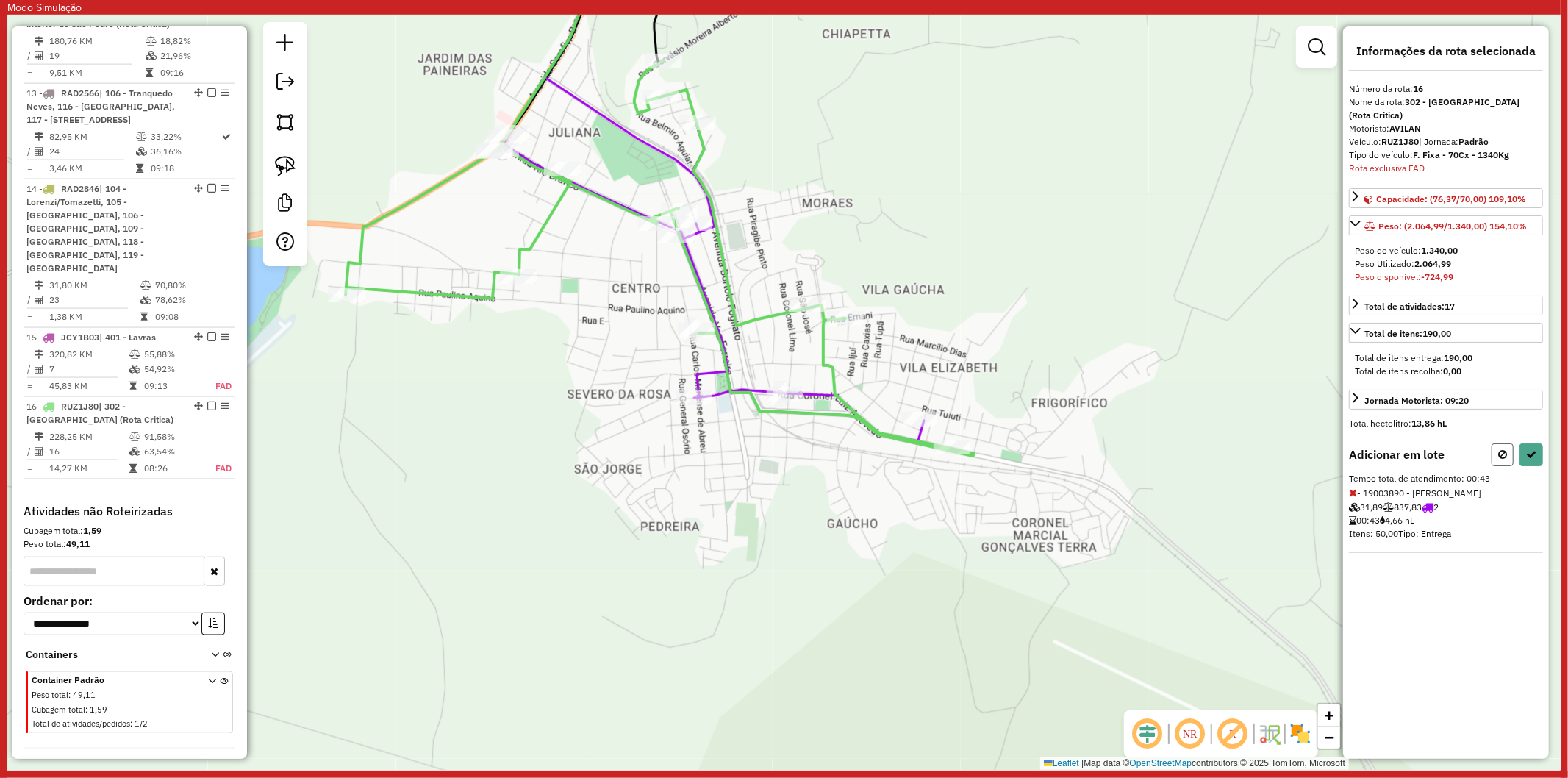
click at [1505, 449] on icon at bounding box center [1503, 455] width 9 height 11
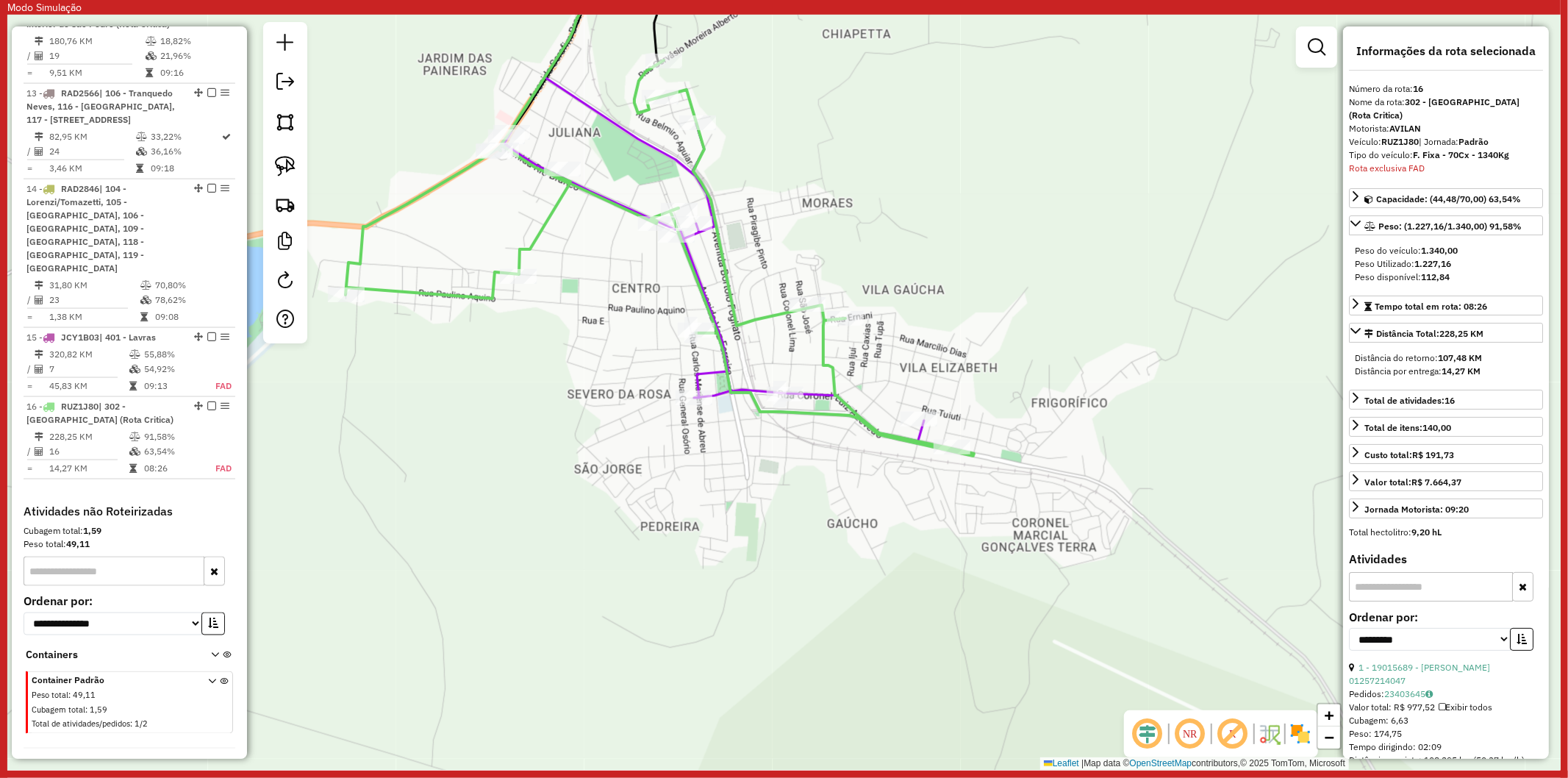
click at [663, 159] on icon at bounding box center [747, 56] width 404 height 234
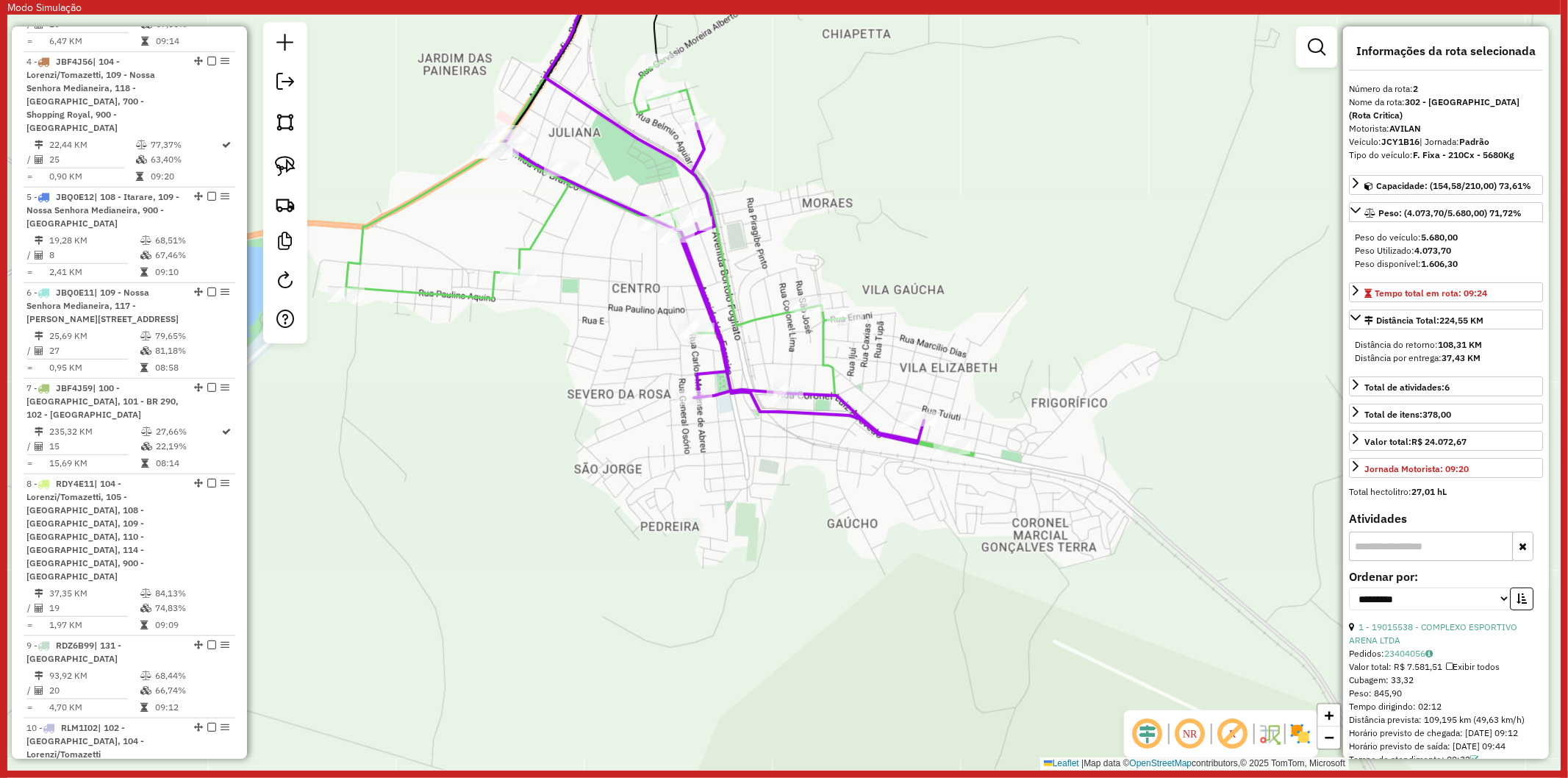
scroll to position [732, 0]
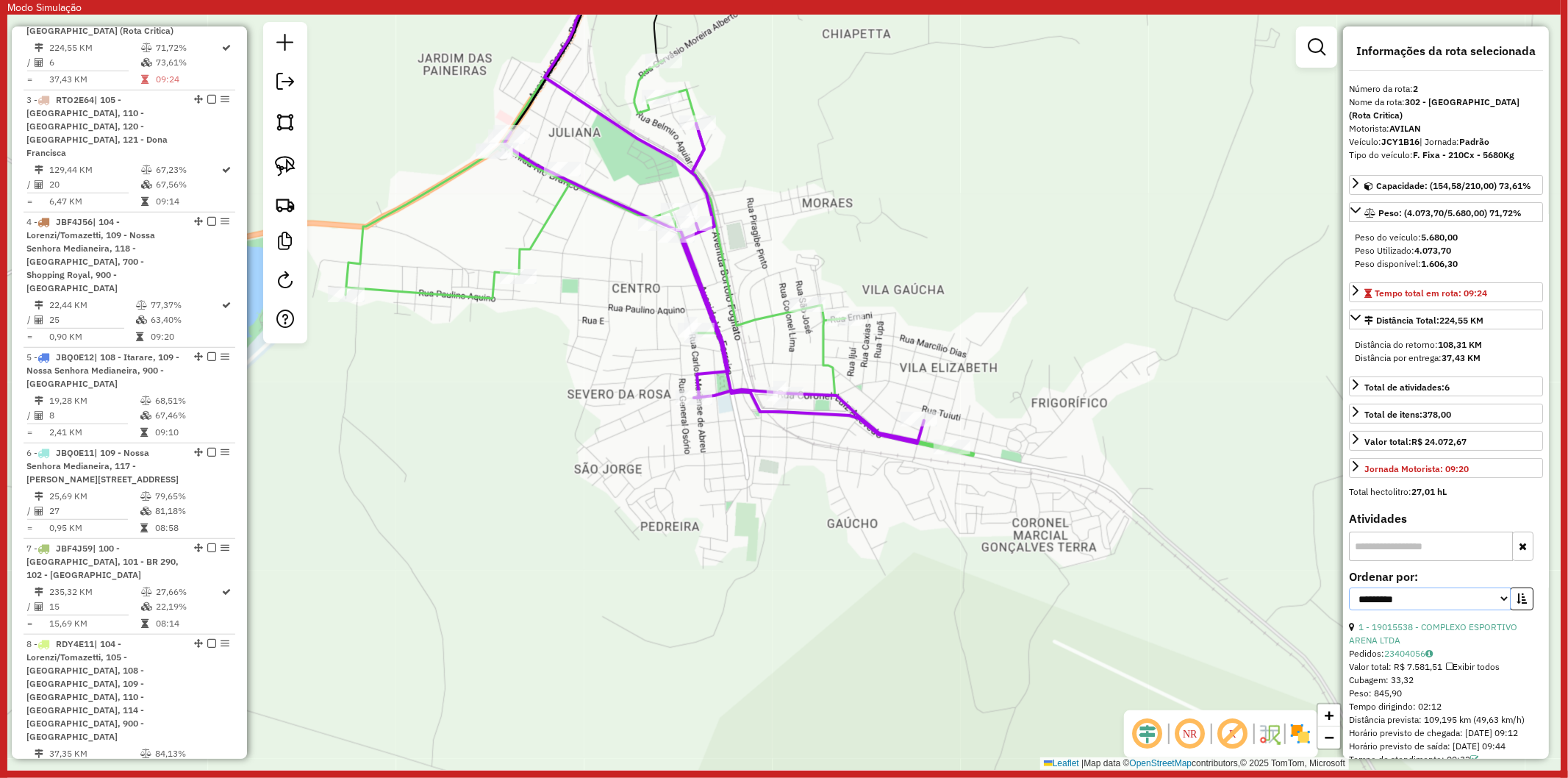
click at [1443, 592] on select "**********" at bounding box center [1430, 599] width 162 height 23
select select "**********"
click at [1349, 588] on select "**********" at bounding box center [1430, 599] width 162 height 23
click at [985, 362] on div "Janela de atendimento Grade de atendimento Capacidade Transportadoras Veículos …" at bounding box center [784, 391] width 1554 height 755
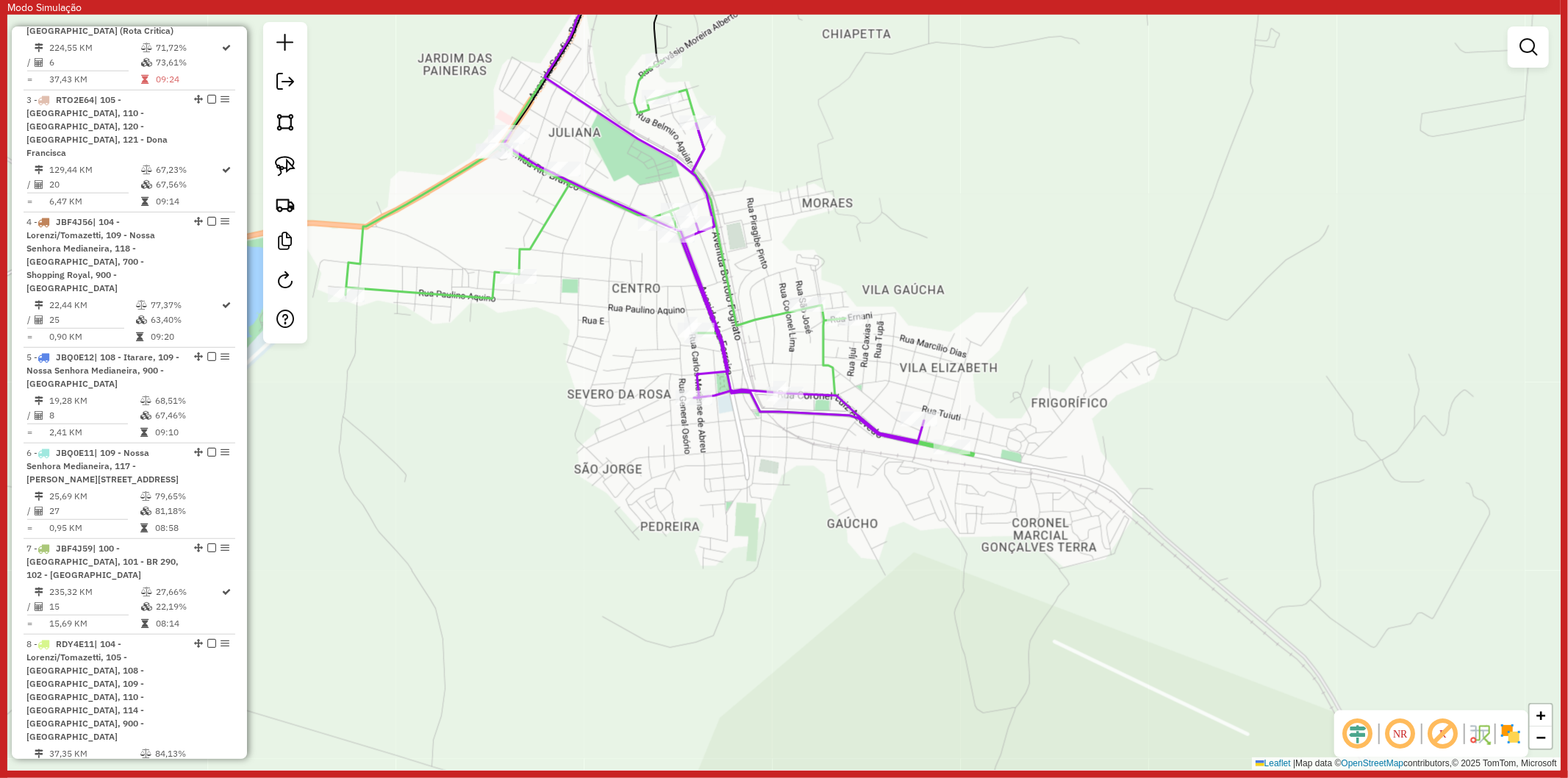
click at [825, 349] on icon at bounding box center [660, 257] width 629 height 396
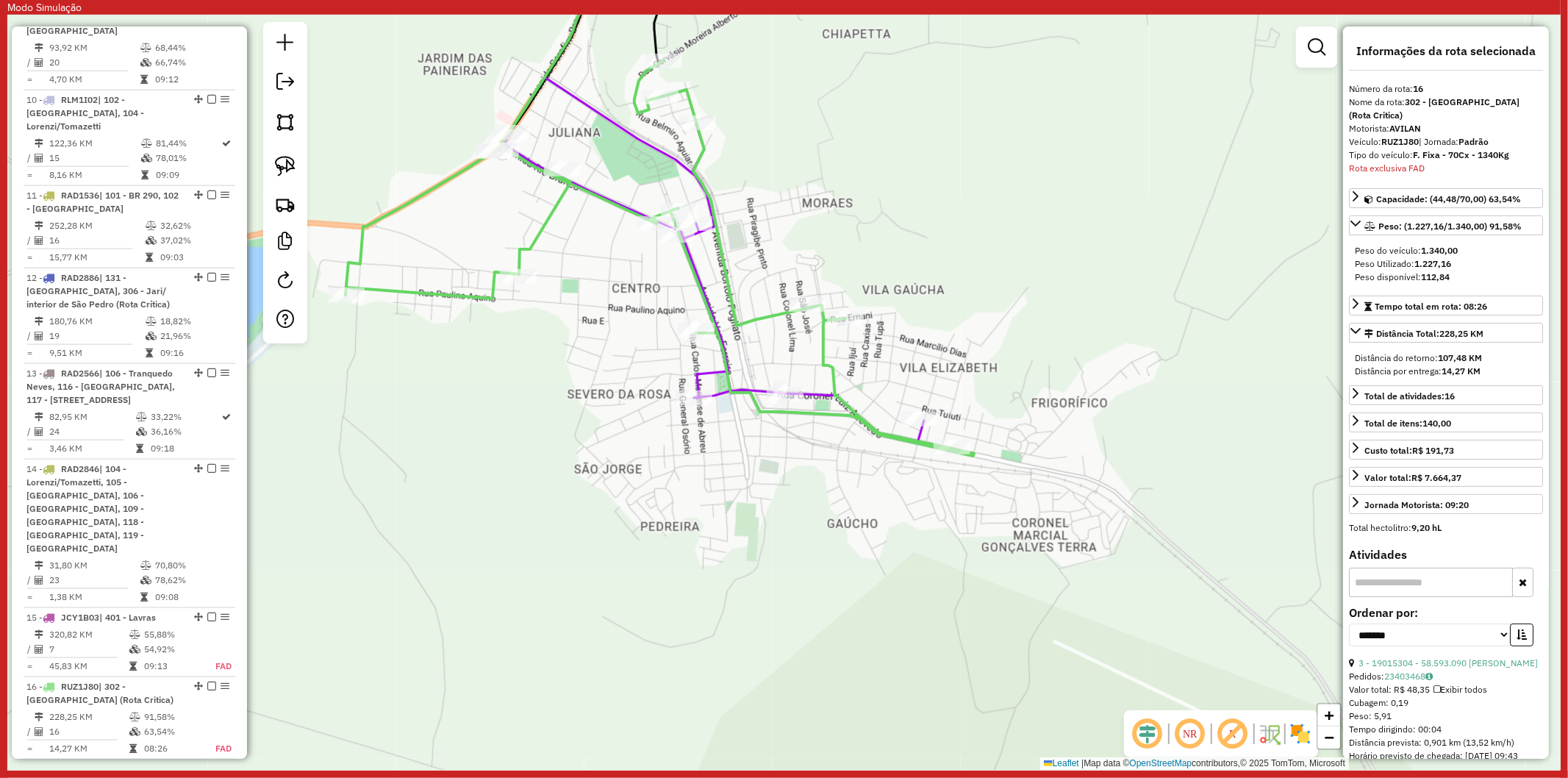
scroll to position [1799, 0]
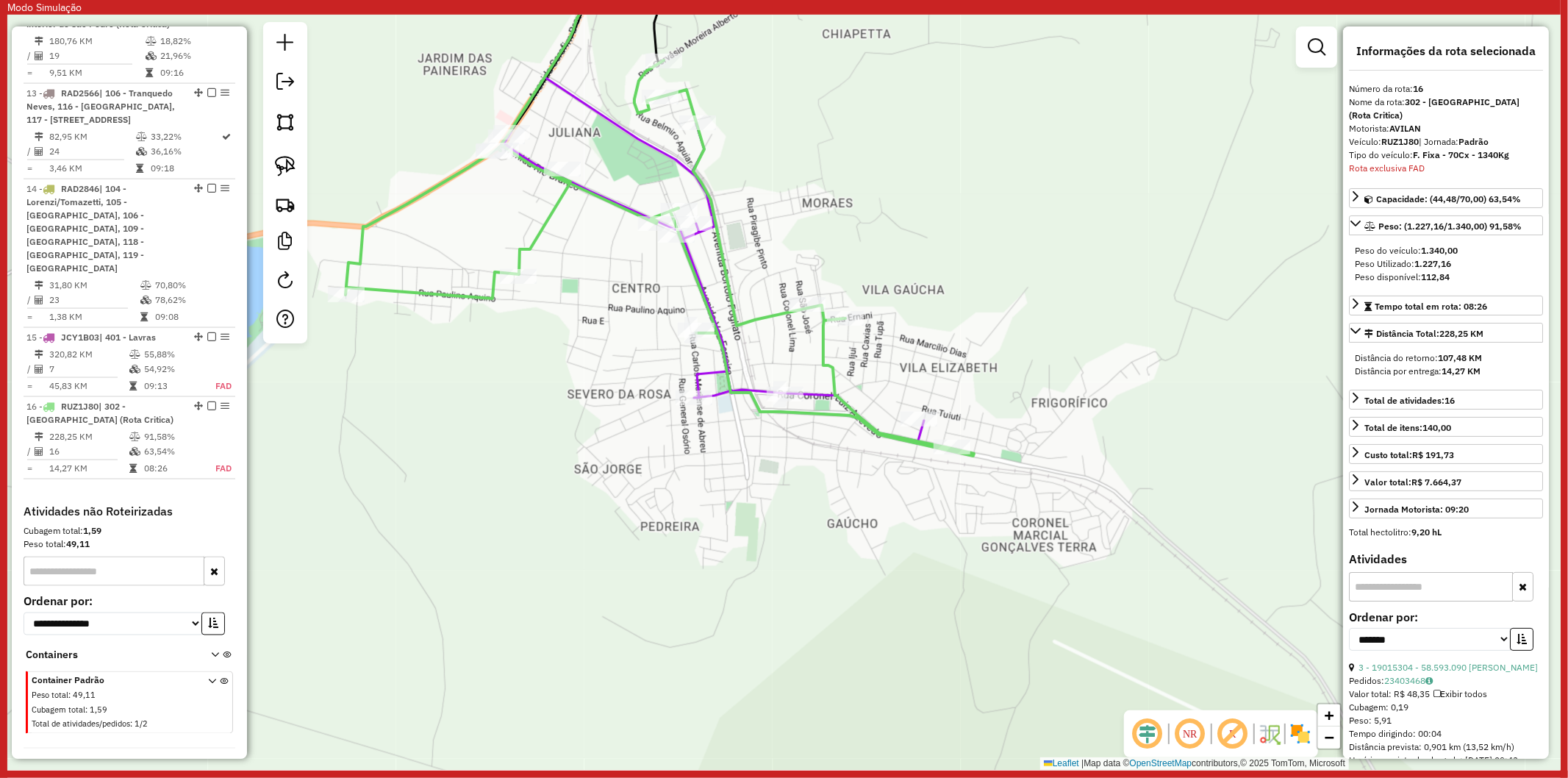
click at [549, 226] on icon at bounding box center [660, 257] width 629 height 396
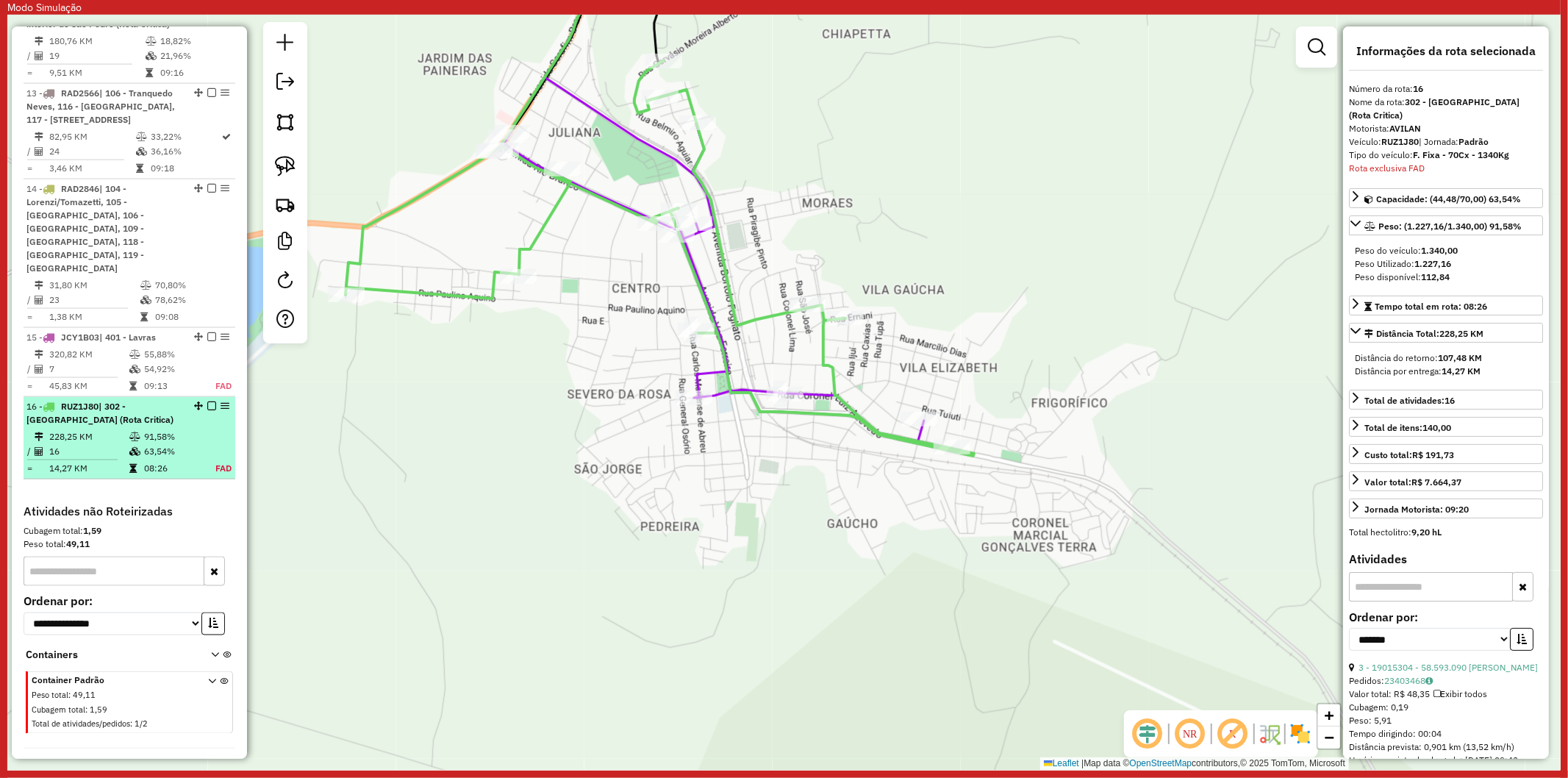
click at [209, 401] on em at bounding box center [212, 406] width 9 height 9
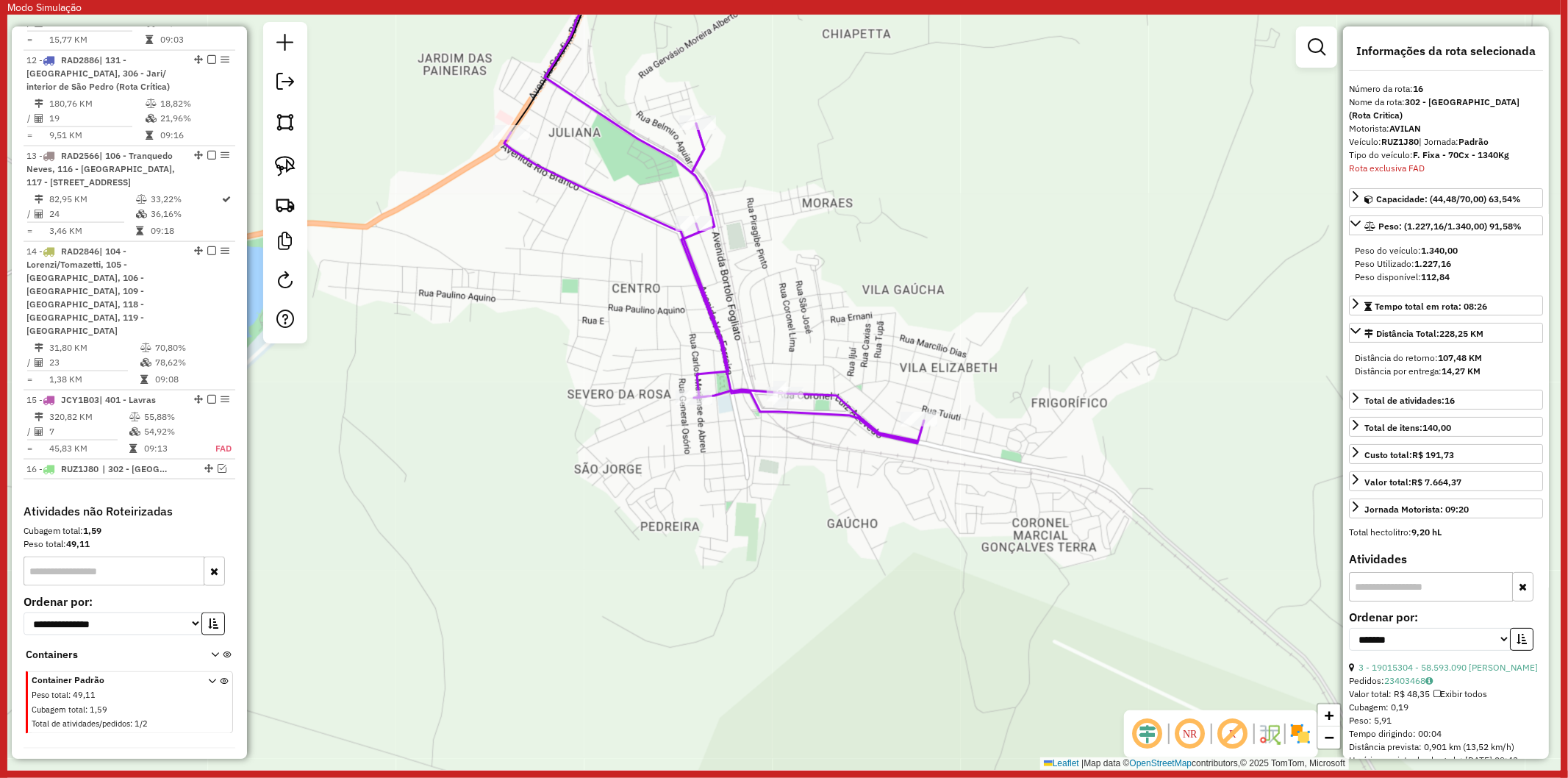
click at [640, 219] on icon at bounding box center [715, 283] width 420 height 320
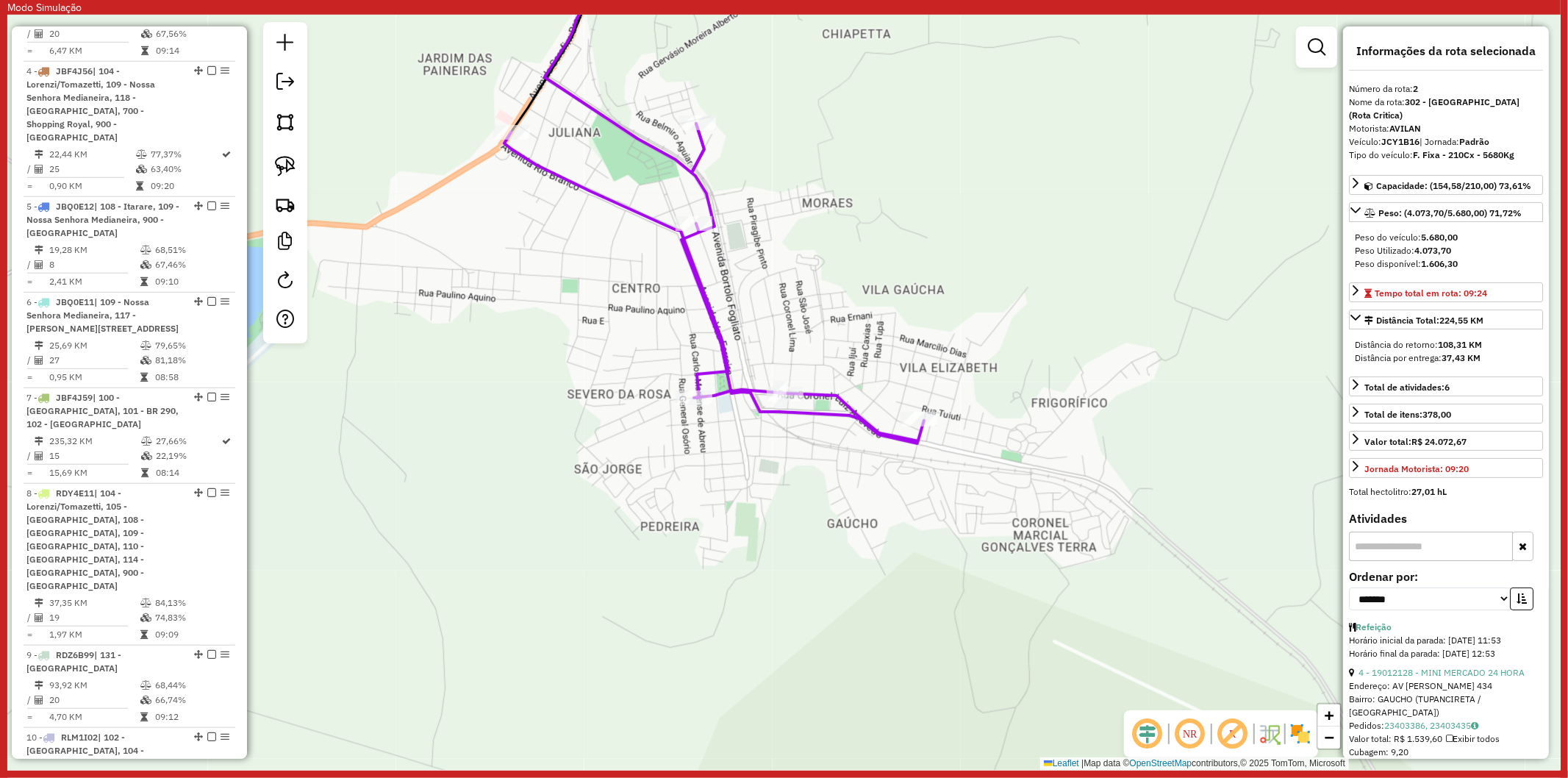
scroll to position [732, 0]
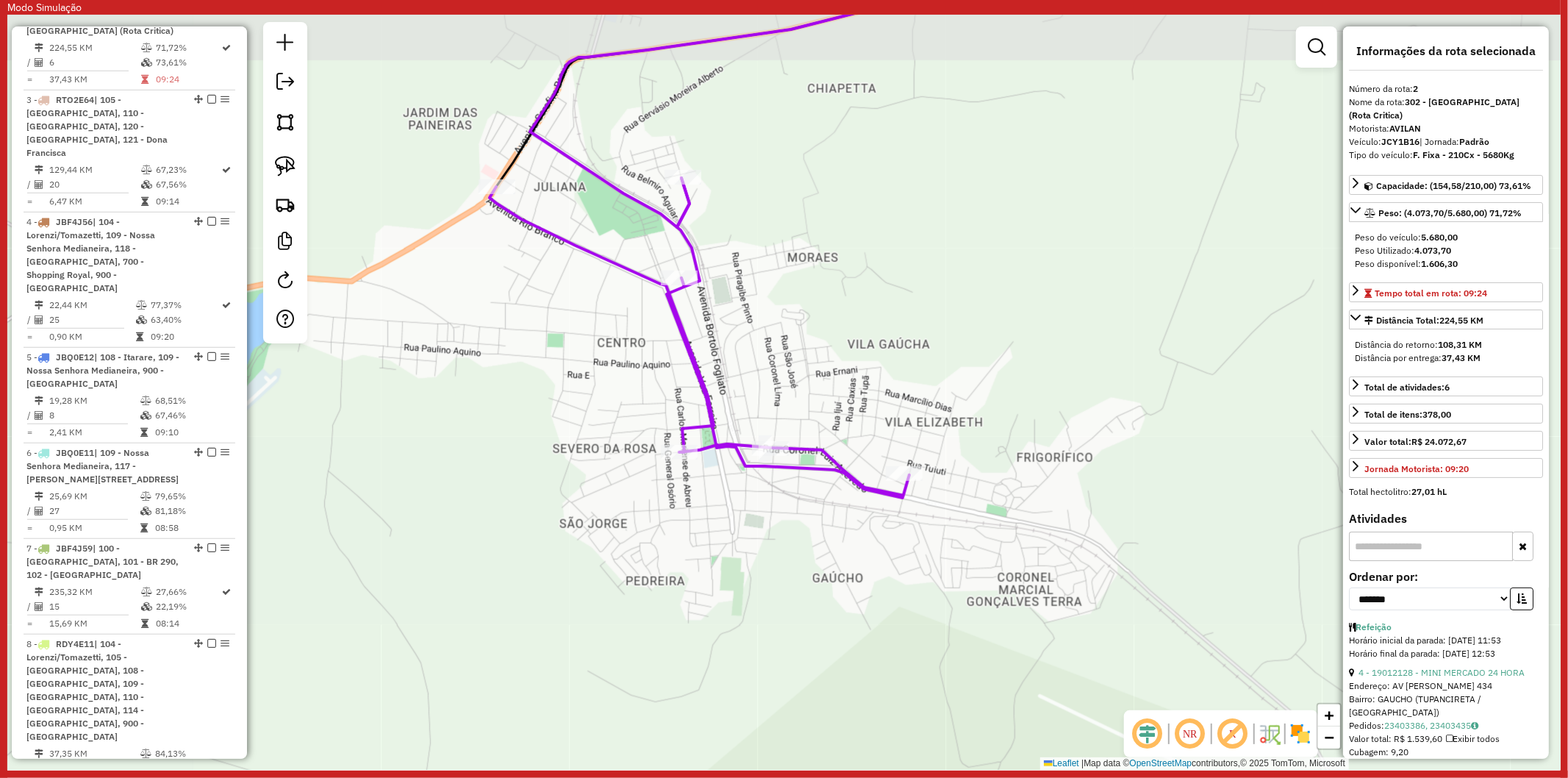
drag, startPoint x: 625, startPoint y: 290, endPoint x: 630, endPoint y: 375, distance: 85.1
click at [617, 305] on div "Janela de atendimento Grade de atendimento Capacidade Transportadoras Veículos …" at bounding box center [784, 391] width 1554 height 755
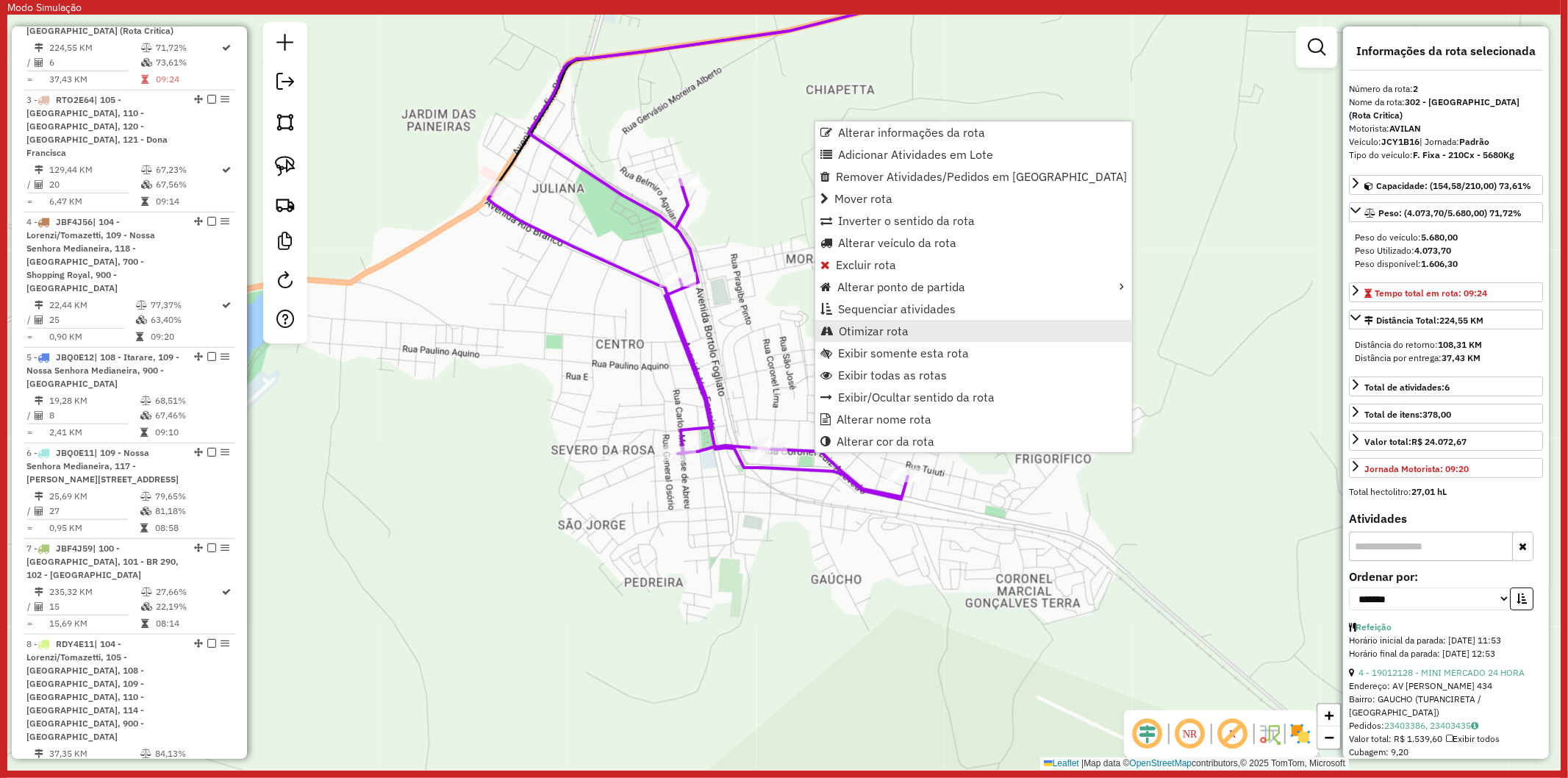
click at [890, 329] on span "Otimizar rota" at bounding box center [874, 330] width 70 height 12
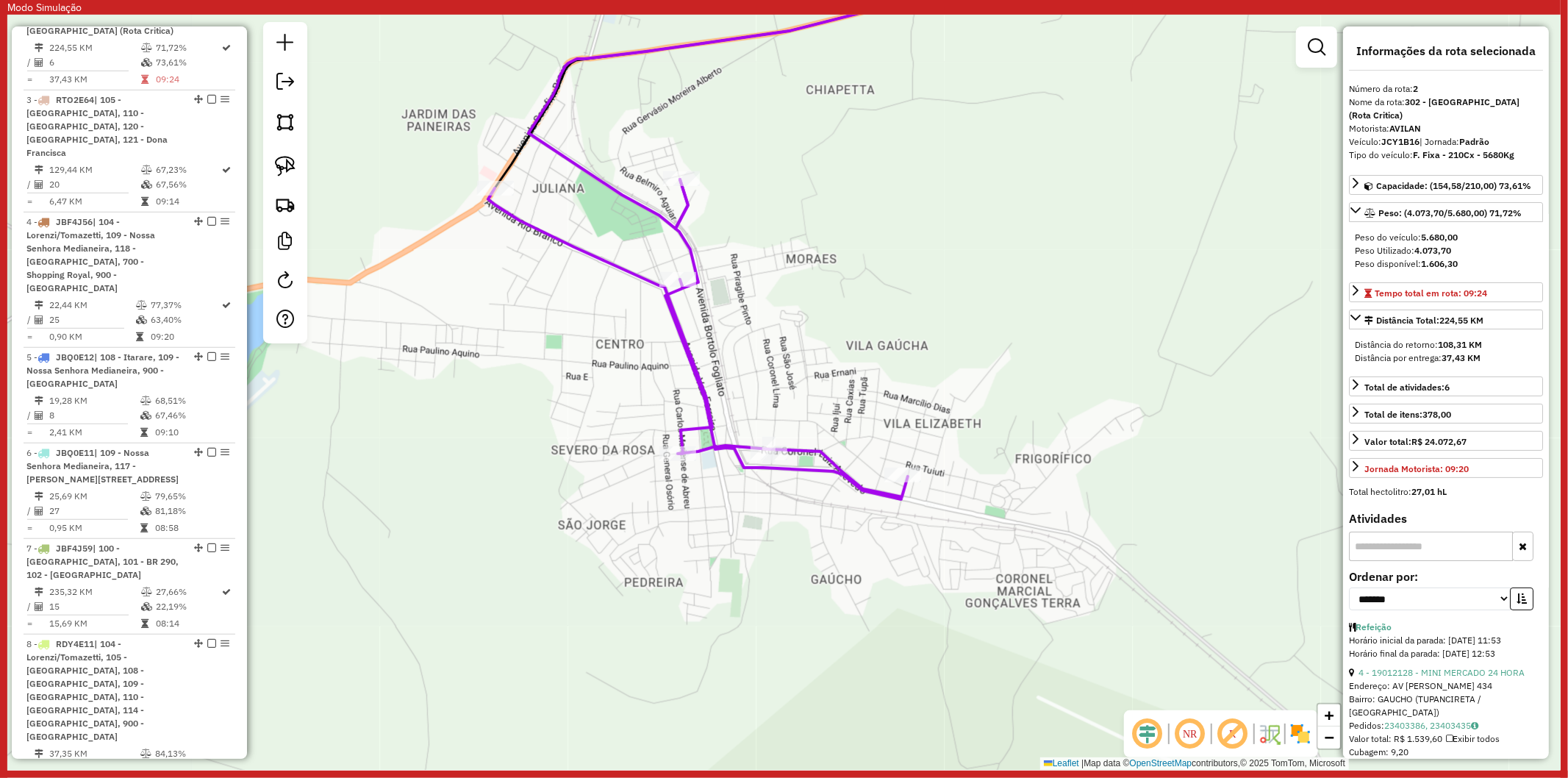
click at [836, 455] on div "Janela de atendimento Grade de atendimento Capacidade Transportadoras Veículos …" at bounding box center [784, 391] width 1554 height 755
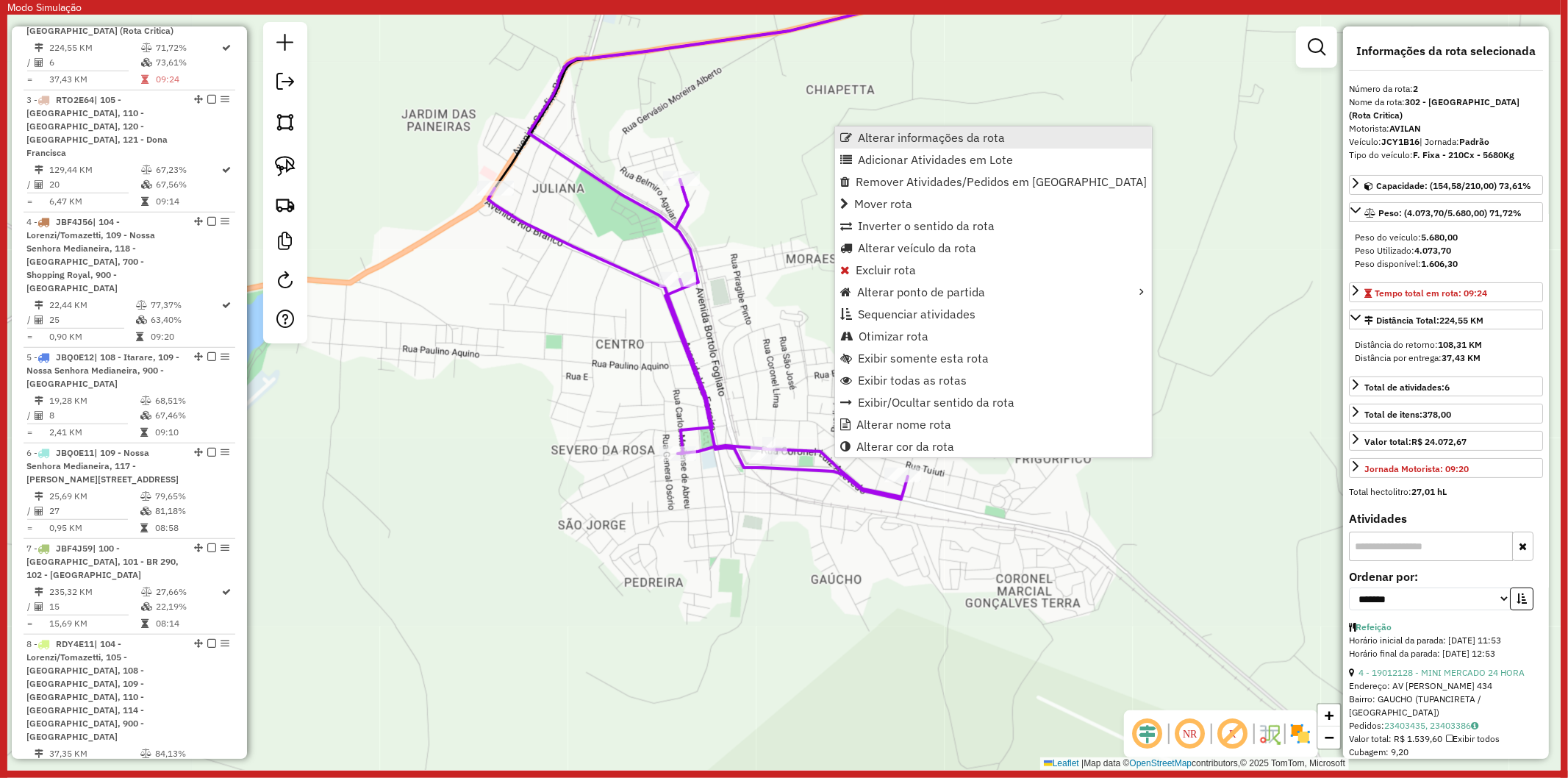
click at [943, 138] on span "Alterar informações da rota" at bounding box center [931, 137] width 147 height 12
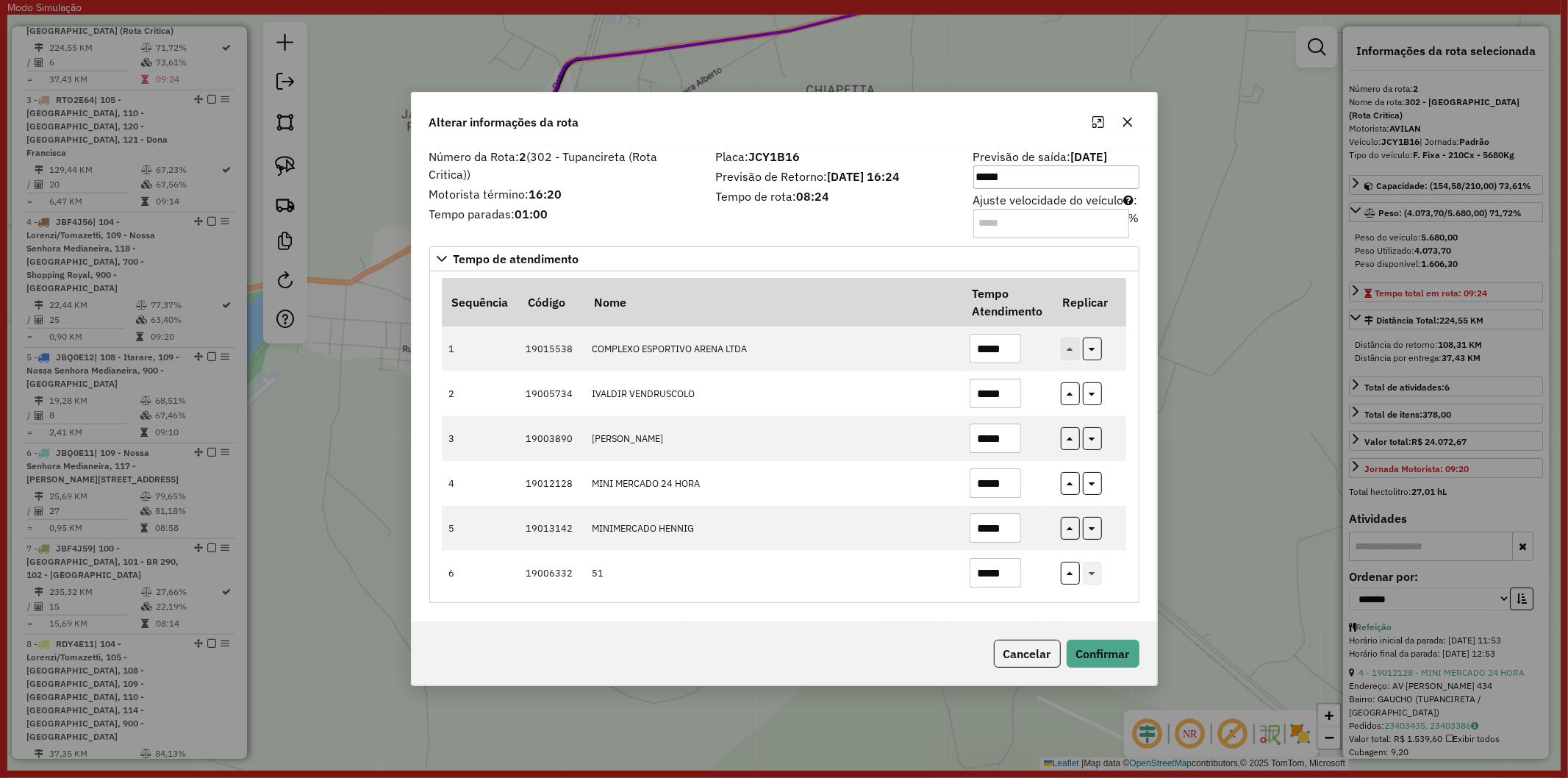
click at [990, 216] on input "Ajuste velocidade do veículo : %" at bounding box center [1052, 223] width 155 height 29
click at [991, 222] on input "Ajuste velocidade do veículo : %" at bounding box center [1052, 223] width 155 height 29
click at [996, 222] on input "Ajuste velocidade do veículo : %" at bounding box center [1052, 223] width 155 height 29
type input "**"
click at [920, 222] on div "Placa: JCY1B16 Previsão de Retorno: 23/09/2025 16:24 Tempo de rota: 08:24" at bounding box center [836, 193] width 257 height 83
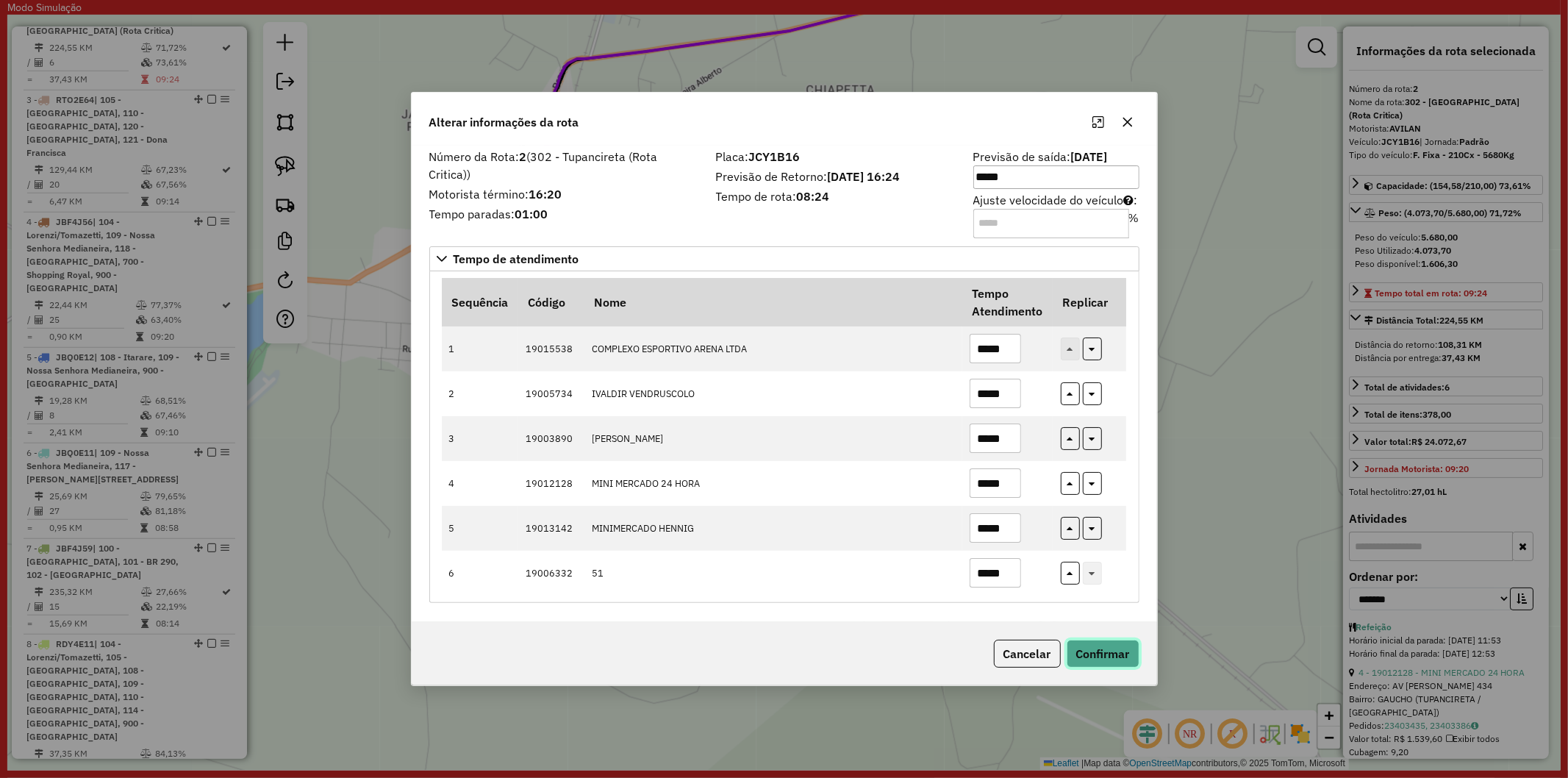
click at [1109, 658] on button "Confirmar" at bounding box center [1103, 653] width 72 height 28
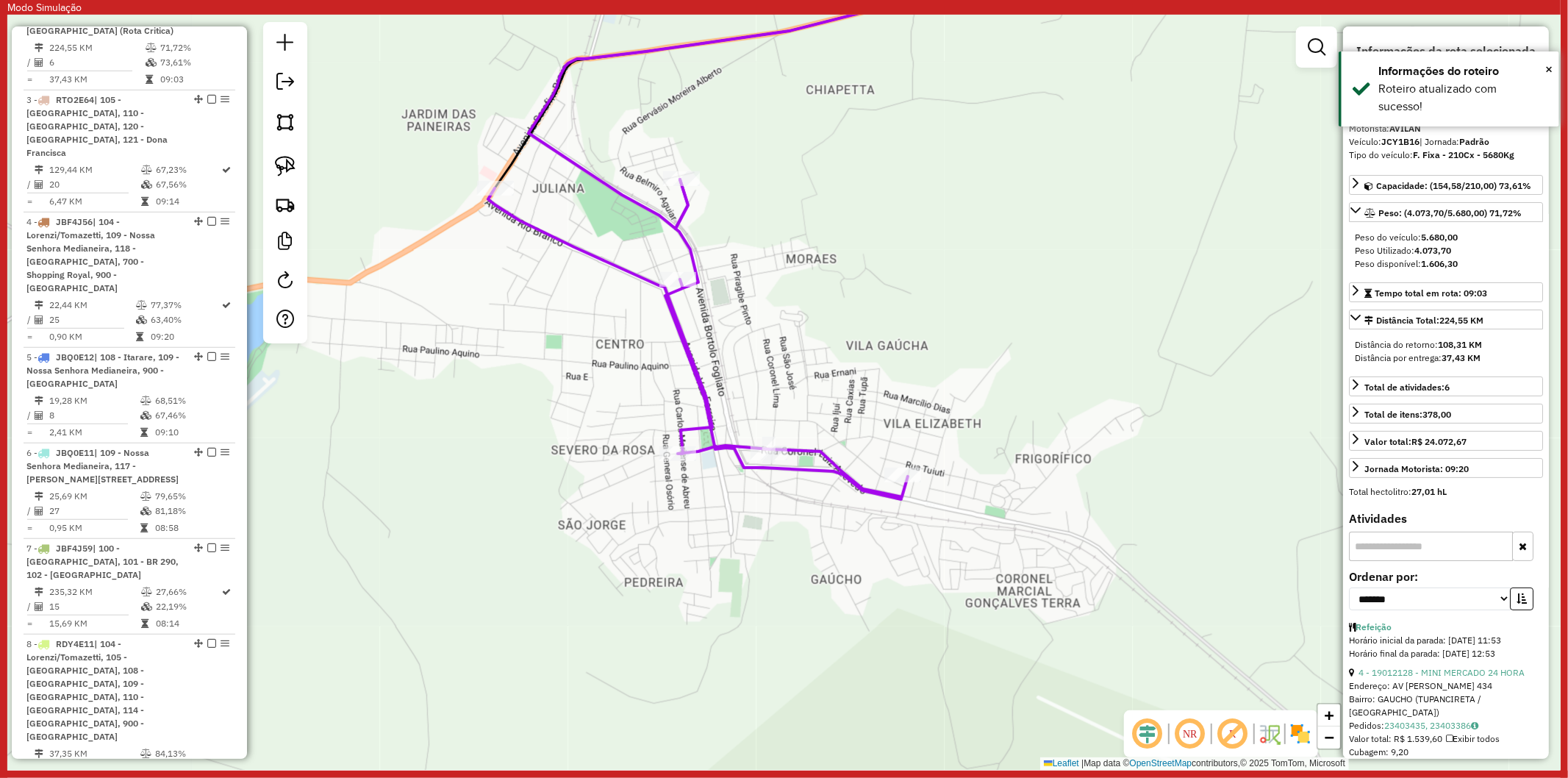
click at [824, 455] on icon at bounding box center [698, 339] width 420 height 320
click at [1552, 68] on span "×" at bounding box center [1549, 69] width 7 height 16
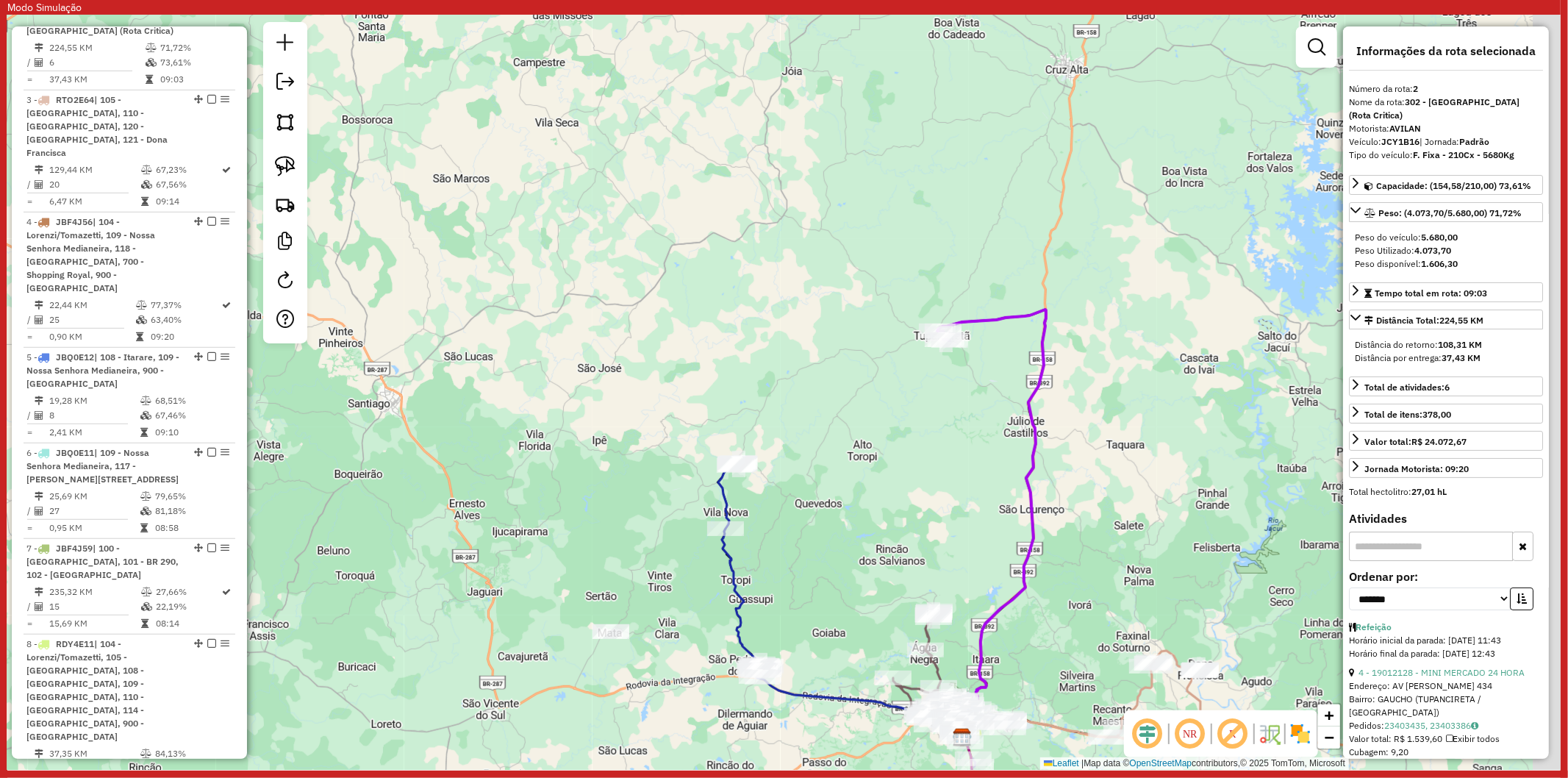
drag, startPoint x: 1101, startPoint y: 478, endPoint x: 1011, endPoint y: 434, distance: 100.2
click at [1011, 434] on div "Janela de atendimento Grade de atendimento Capacidade Transportadoras Veículos …" at bounding box center [784, 391] width 1554 height 755
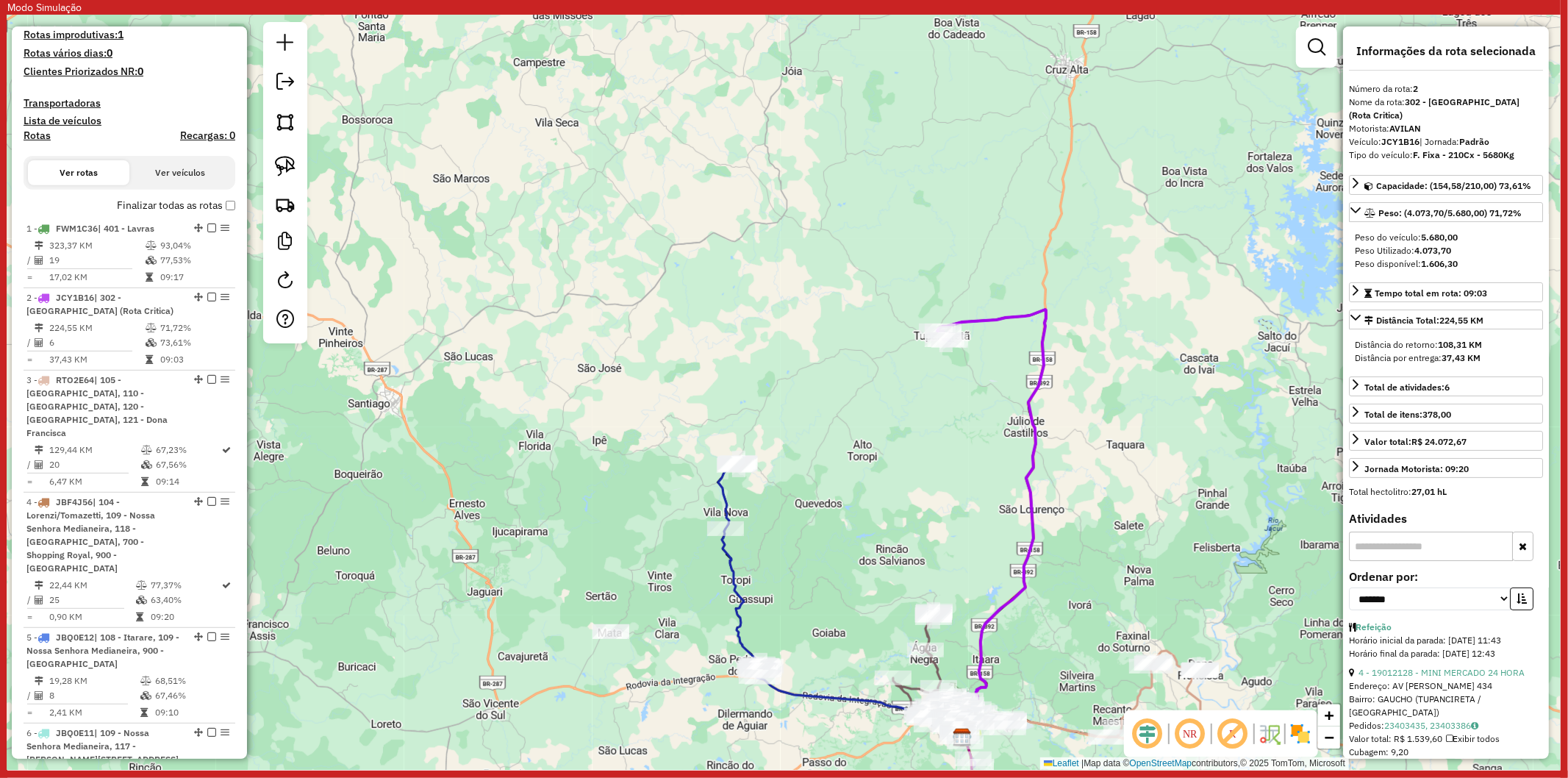
scroll to position [241, 0]
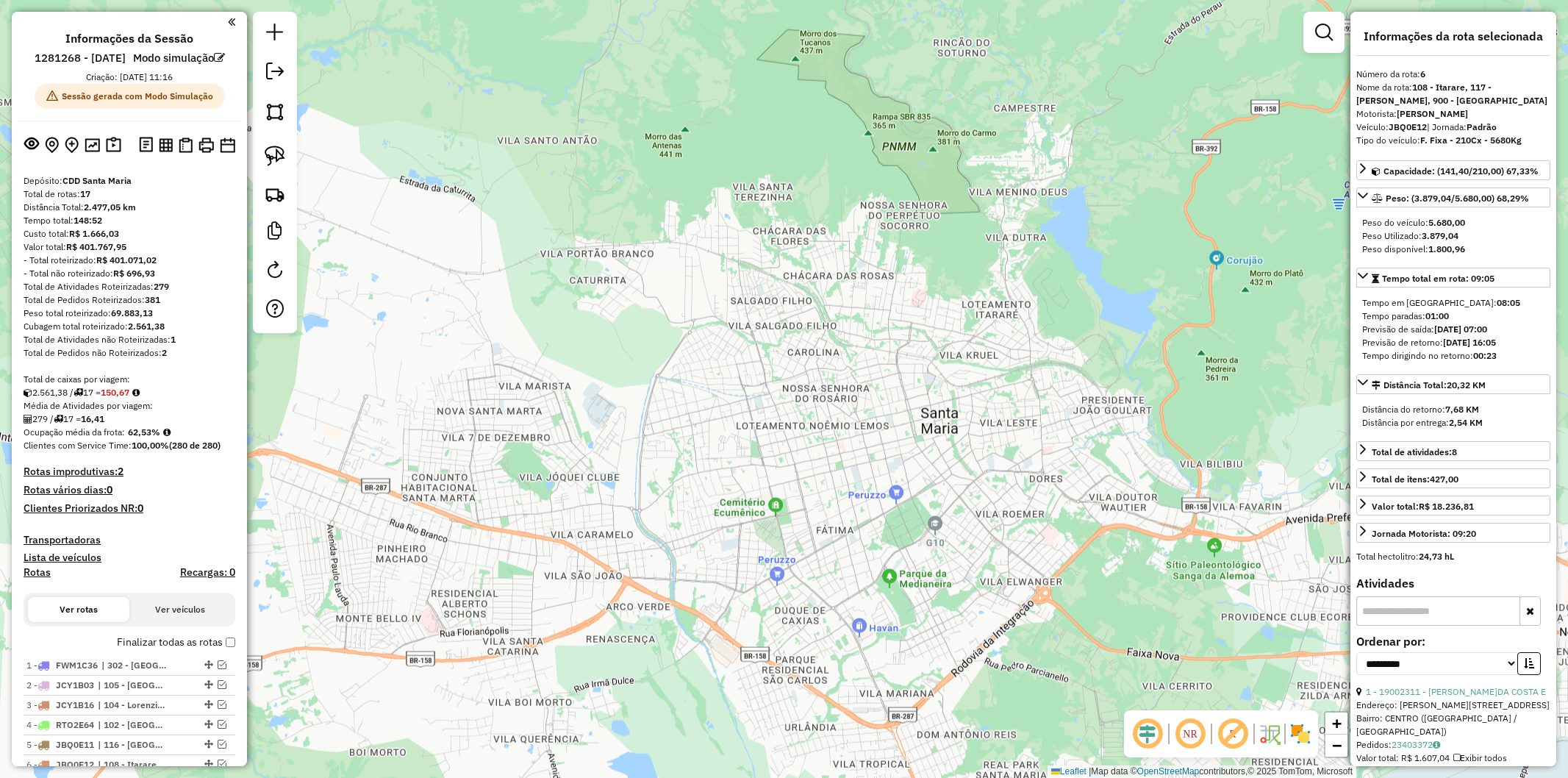
select select "**********"
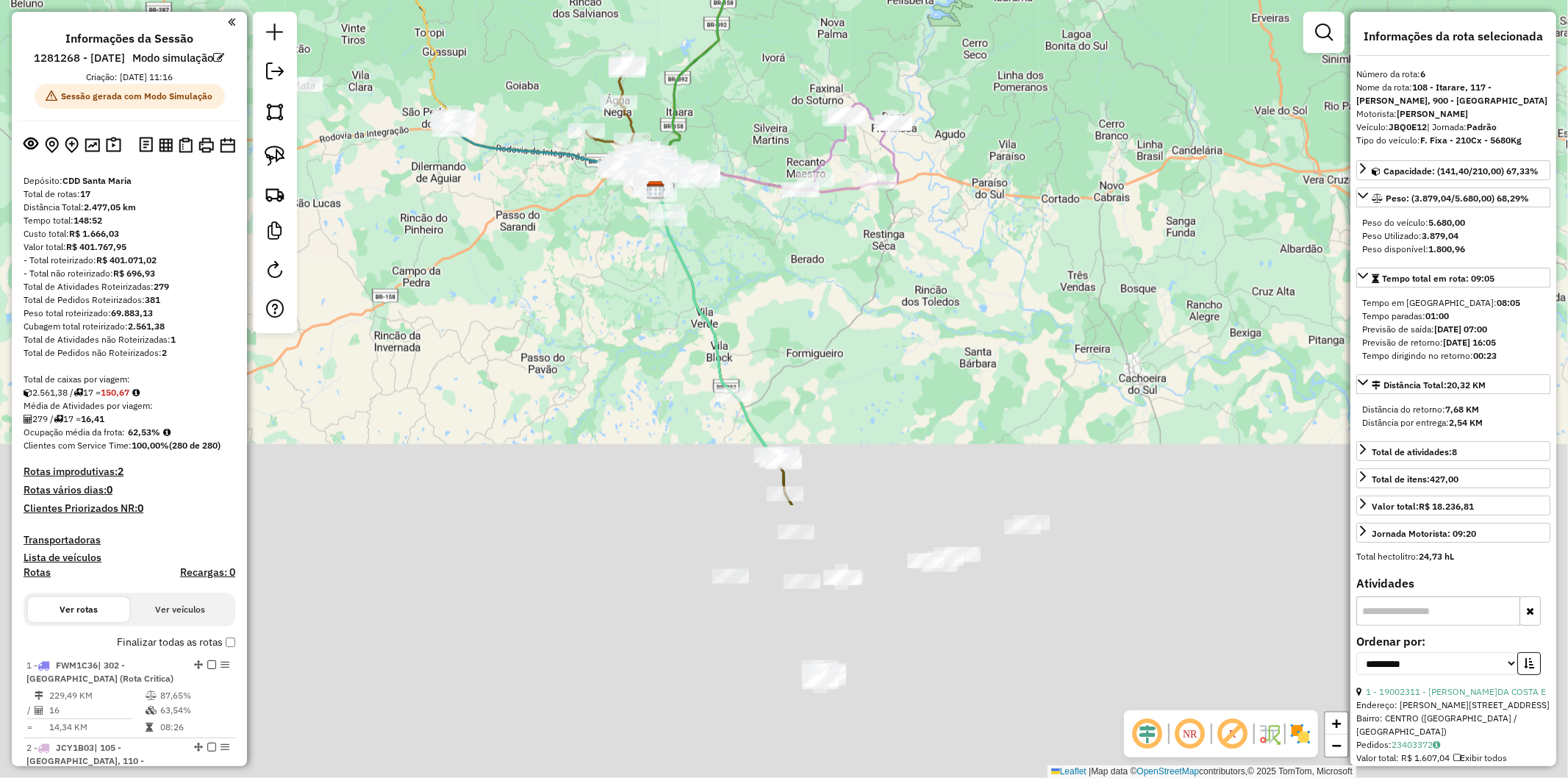
drag, startPoint x: 637, startPoint y: 316, endPoint x: 627, endPoint y: 270, distance: 47.1
click at [627, 270] on div "Janela de atendimento Grade de atendimento Capacidade Transportadoras Veículos …" at bounding box center [784, 389] width 1568 height 778
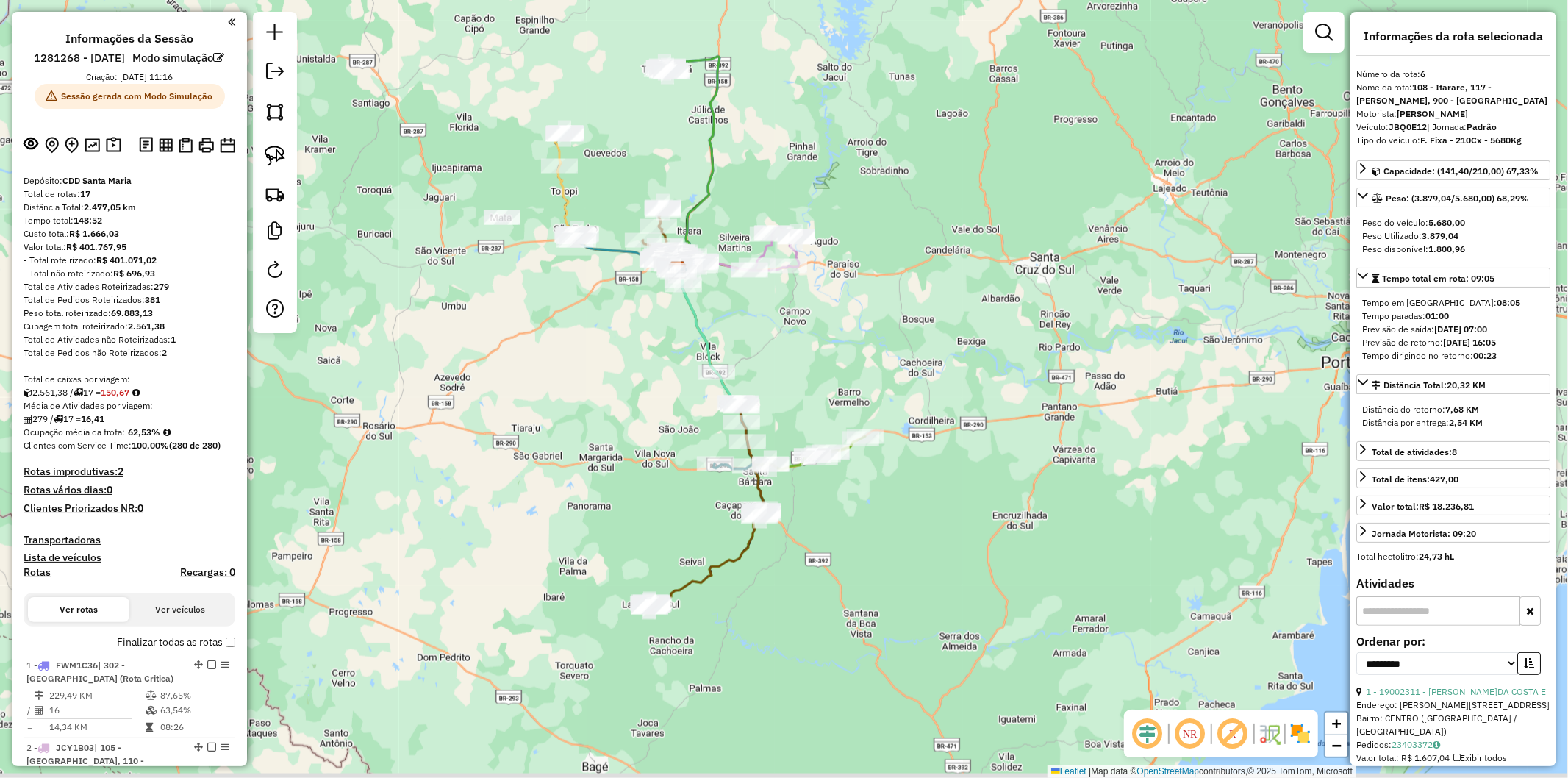
drag, startPoint x: 633, startPoint y: 640, endPoint x: 633, endPoint y: 570, distance: 70.0
click at [633, 570] on div "Janela de atendimento Grade de atendimento Capacidade Transportadoras Veículos …" at bounding box center [784, 389] width 1568 height 778
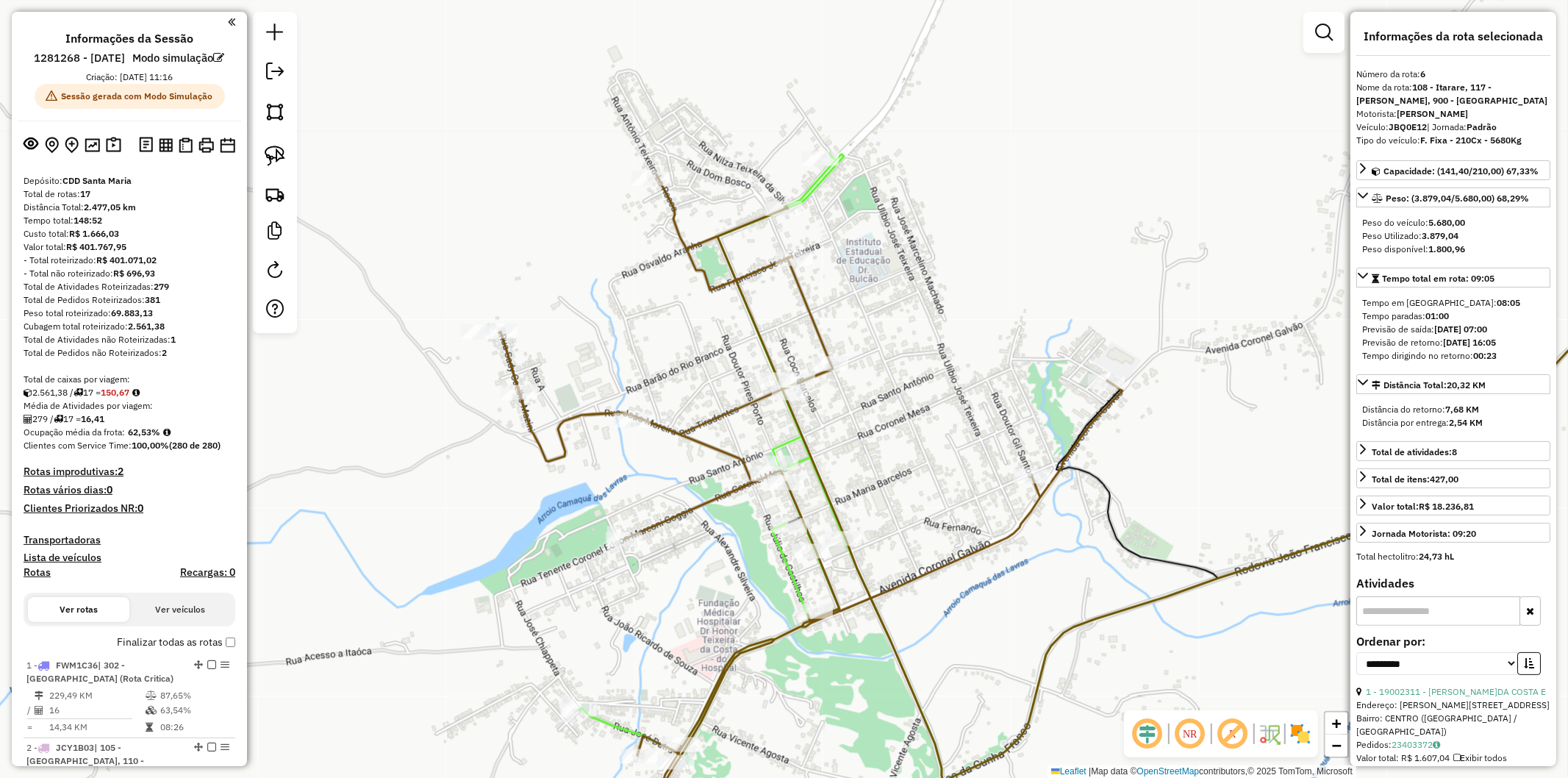
click at [616, 729] on icon at bounding box center [711, 455] width 264 height 604
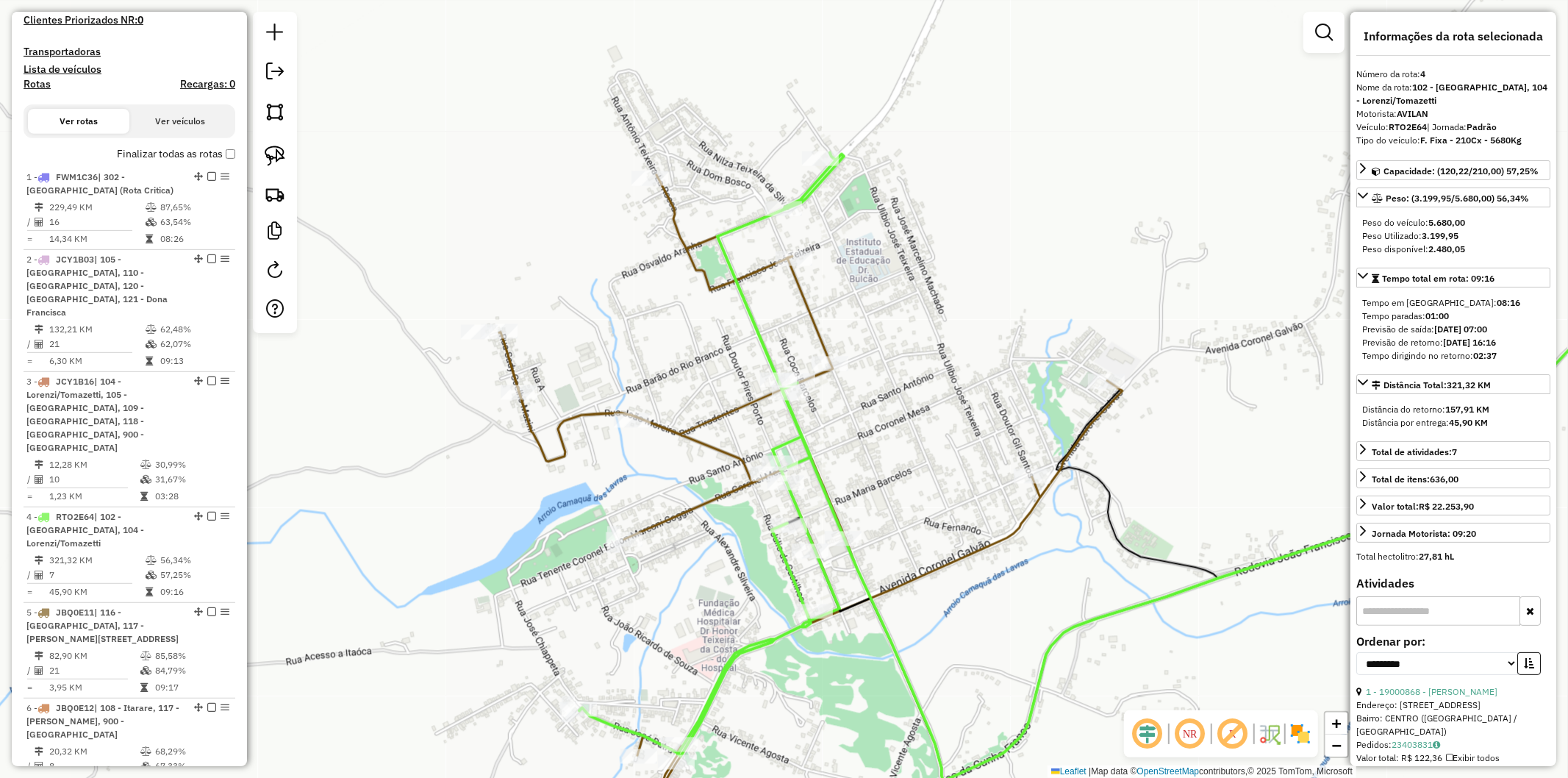
scroll to position [974, 0]
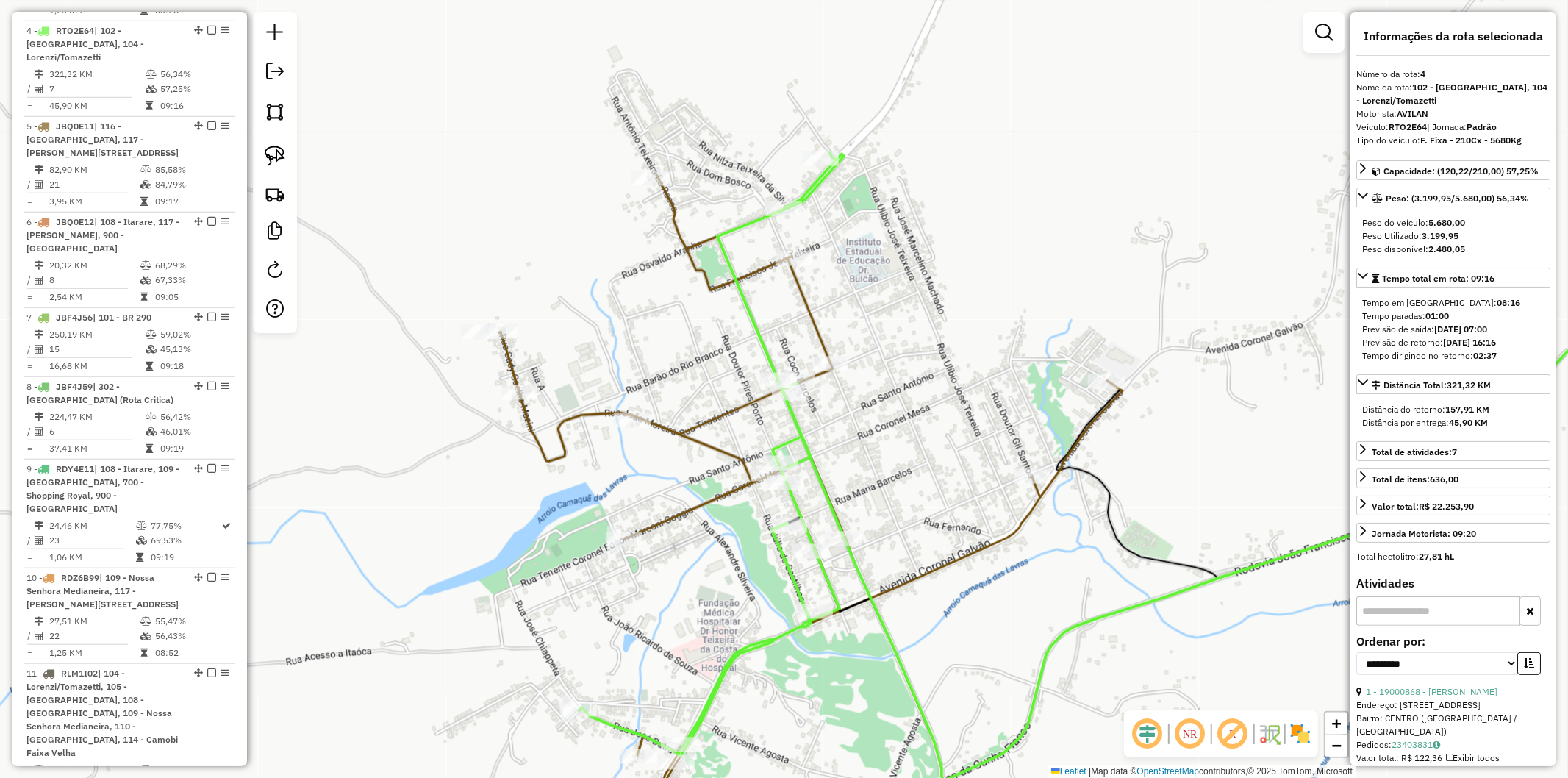
click at [655, 637] on div "Janela de atendimento Grade de atendimento Capacidade Transportadoras Veículos …" at bounding box center [784, 389] width 1568 height 778
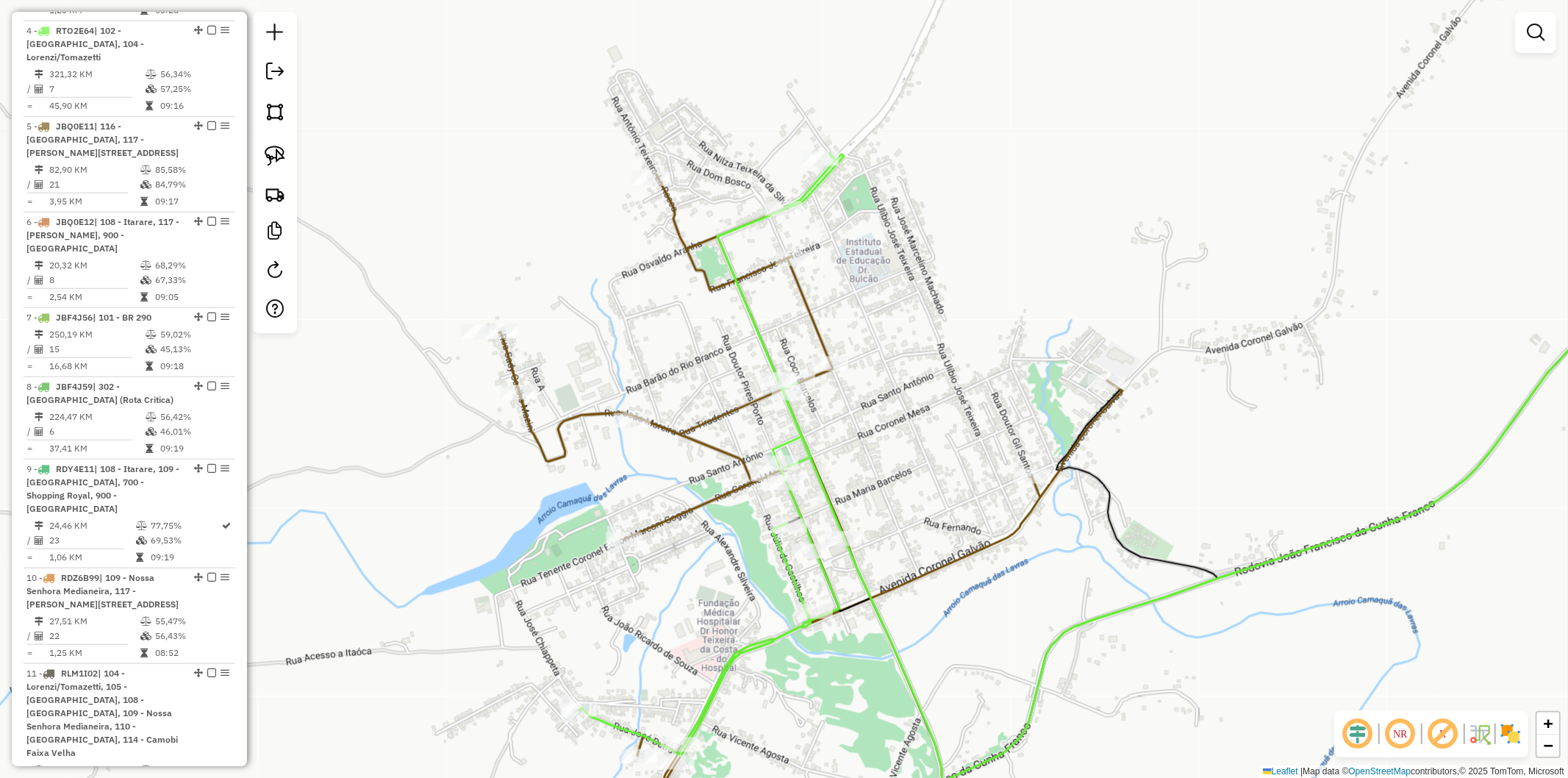
click at [677, 512] on icon at bounding box center [811, 481] width 624 height 614
select select "**********"
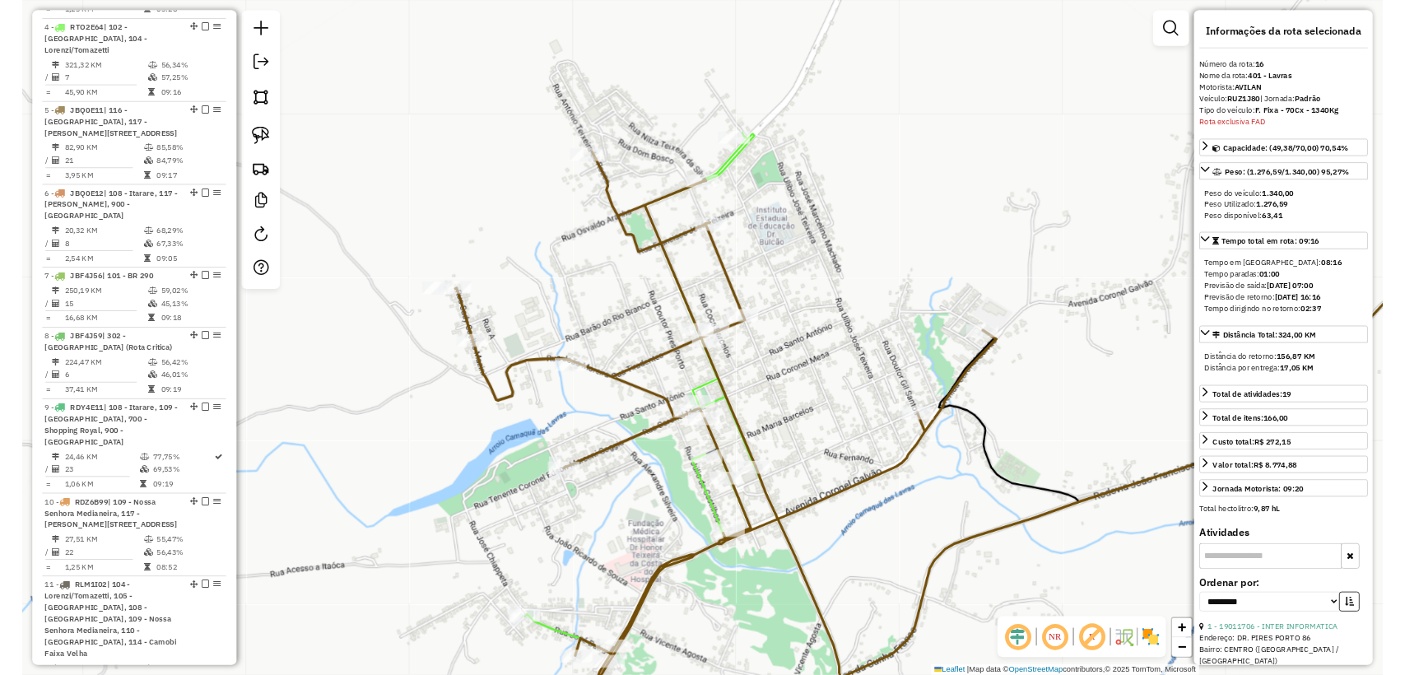
scroll to position [1993, 0]
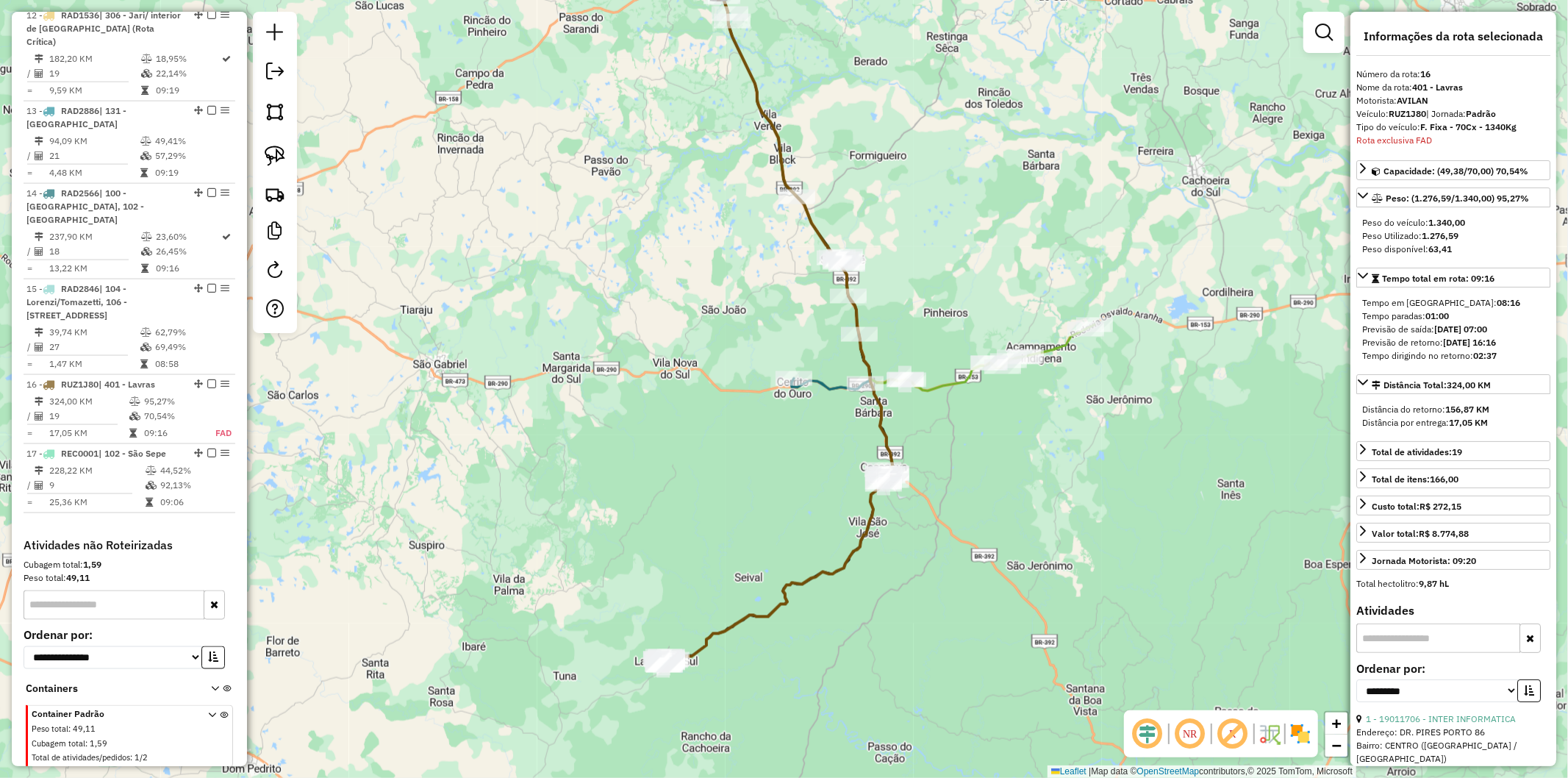
drag, startPoint x: 937, startPoint y: 546, endPoint x: 876, endPoint y: 597, distance: 79.5
click at [876, 597] on div "Janela de atendimento Grade de atendimento Capacidade Transportadoras Veículos …" at bounding box center [784, 389] width 1568 height 778
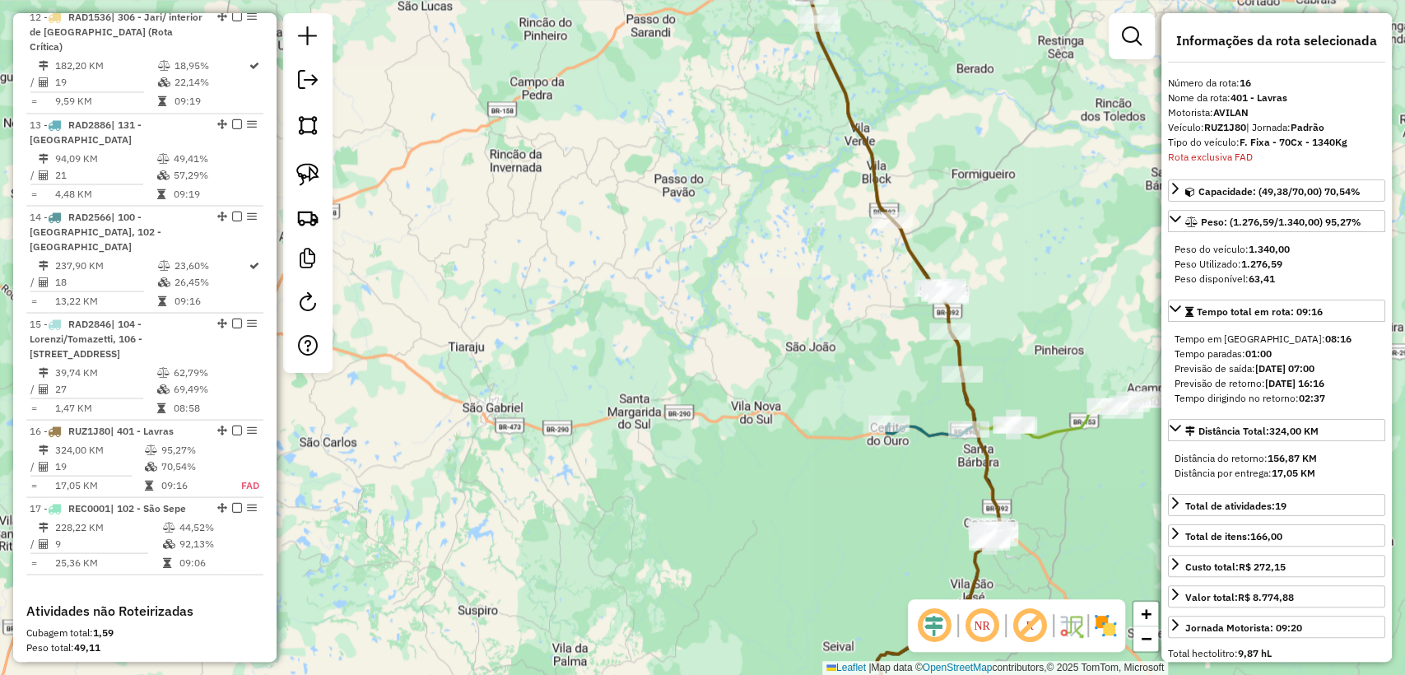
scroll to position [1992, 0]
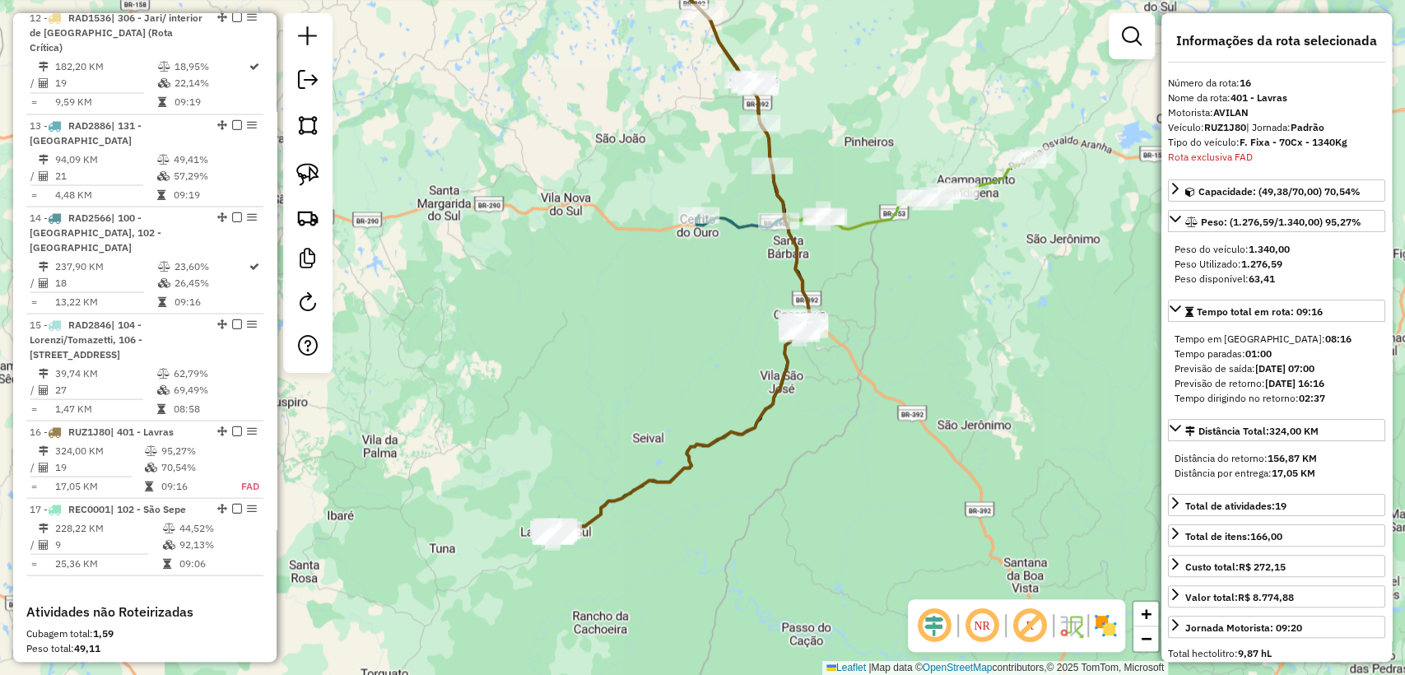
drag, startPoint x: 662, startPoint y: 533, endPoint x: 648, endPoint y: 423, distance: 111.3
click at [648, 423] on div "Janela de atendimento Grade de atendimento Capacidade Transportadoras Veículos …" at bounding box center [702, 337] width 1405 height 675
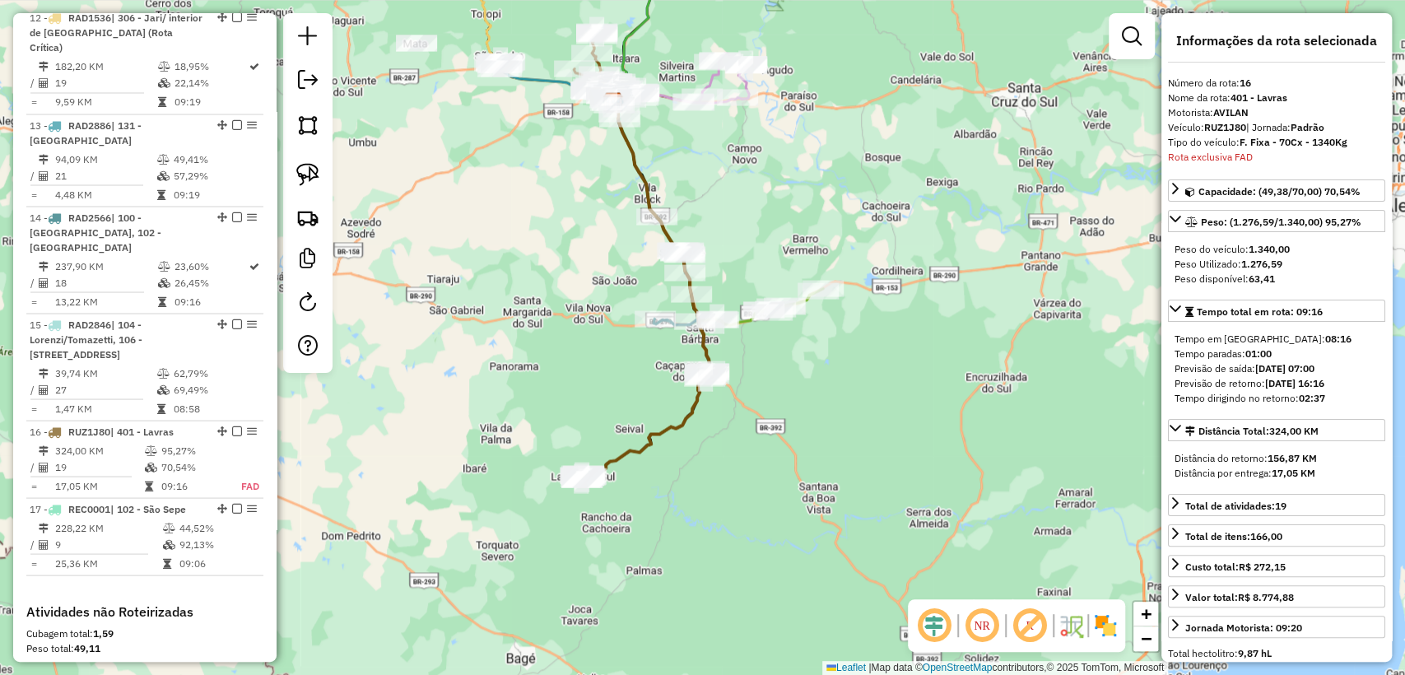
click at [621, 454] on icon at bounding box center [646, 290] width 126 height 377
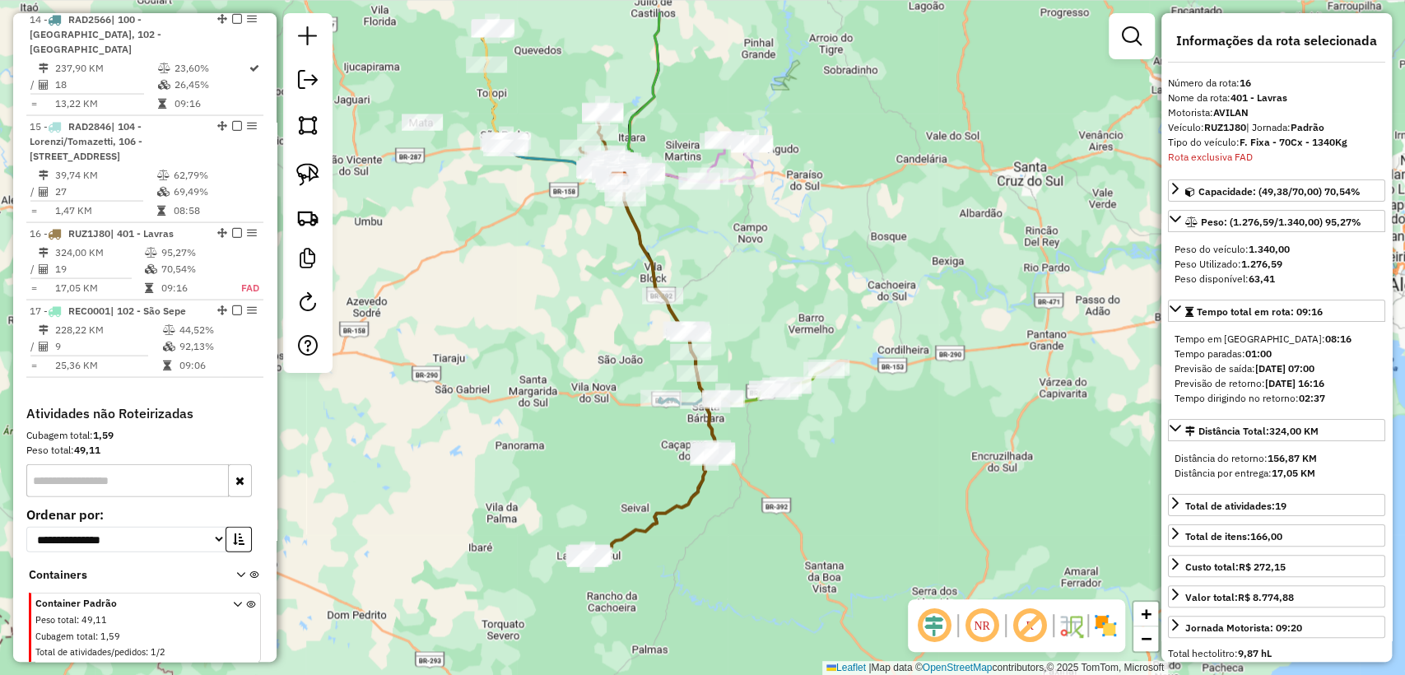
drag, startPoint x: 593, startPoint y: 324, endPoint x: 599, endPoint y: 404, distance: 80.0
click at [599, 404] on div "Janela de atendimento Grade de atendimento Capacidade Transportadoras Veículos …" at bounding box center [702, 337] width 1405 height 675
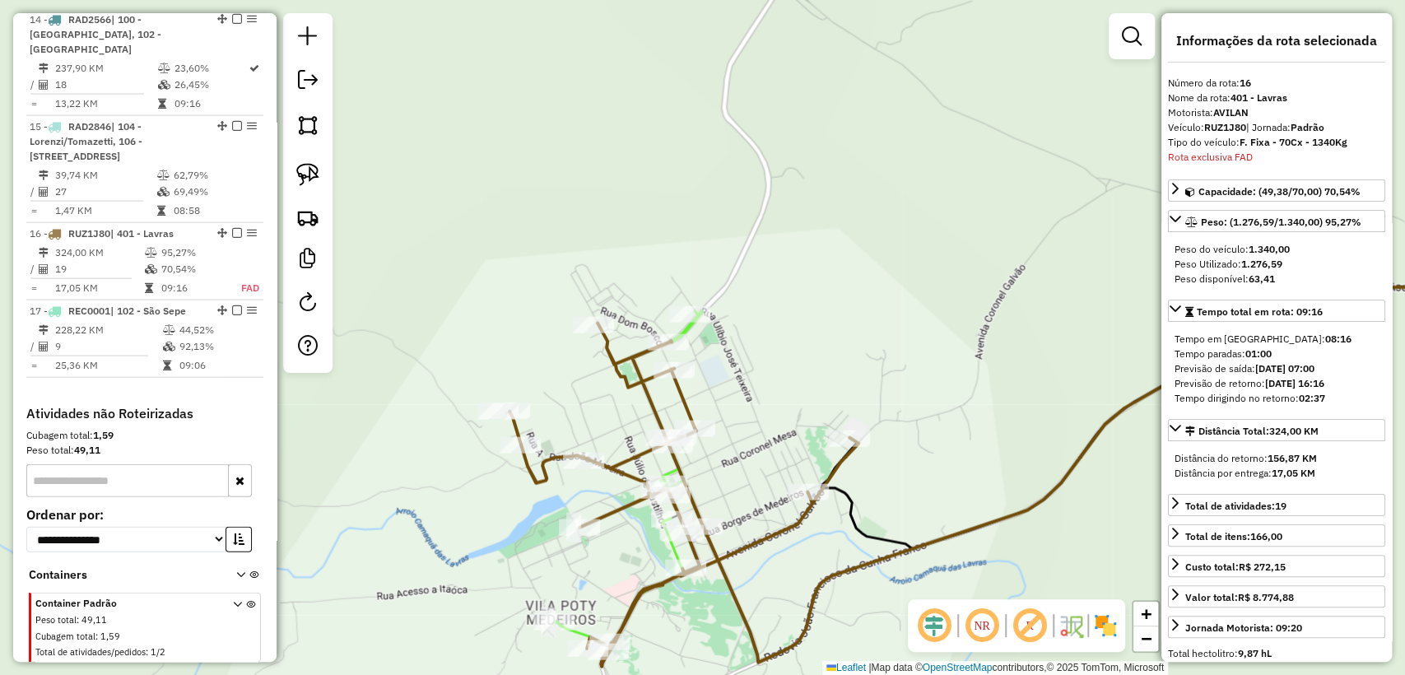
click at [599, 587] on div "Janela de atendimento Grade de atendimento Capacidade Transportadoras Veículos …" at bounding box center [702, 337] width 1405 height 675
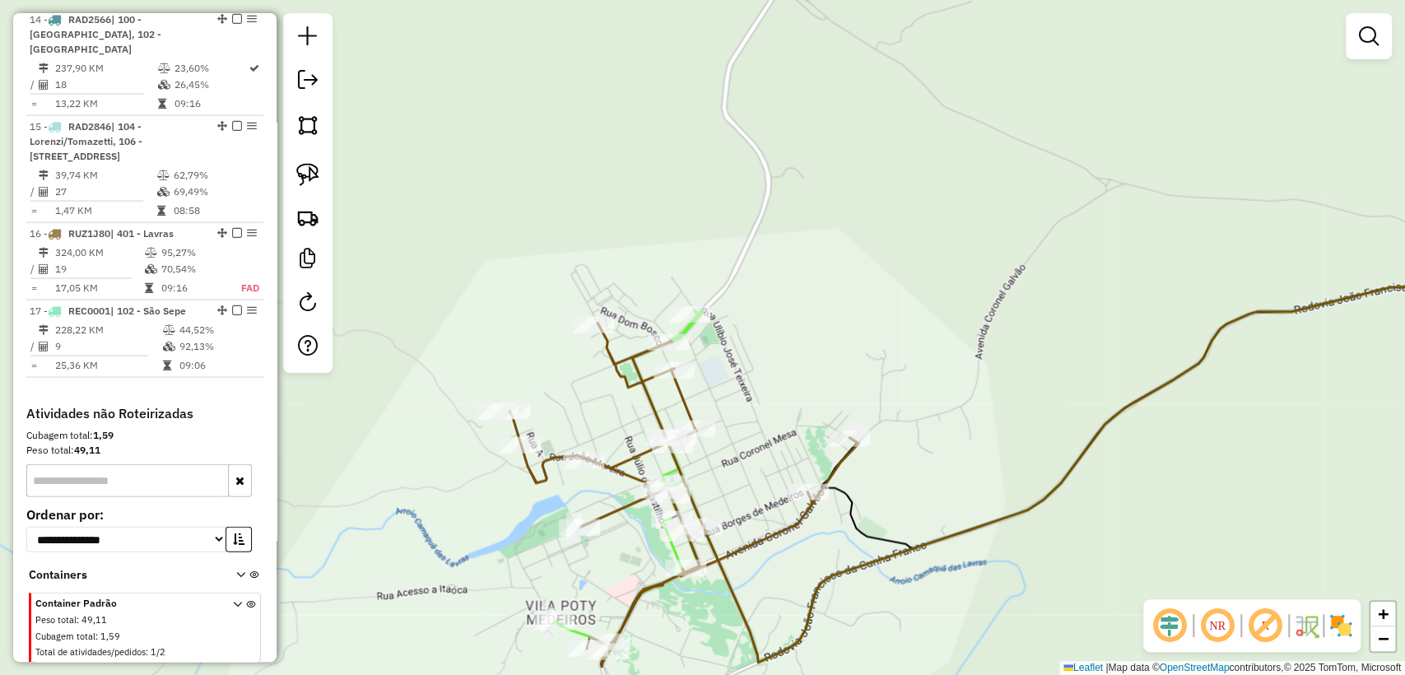
click at [611, 513] on icon at bounding box center [683, 494] width 349 height 343
select select "**********"
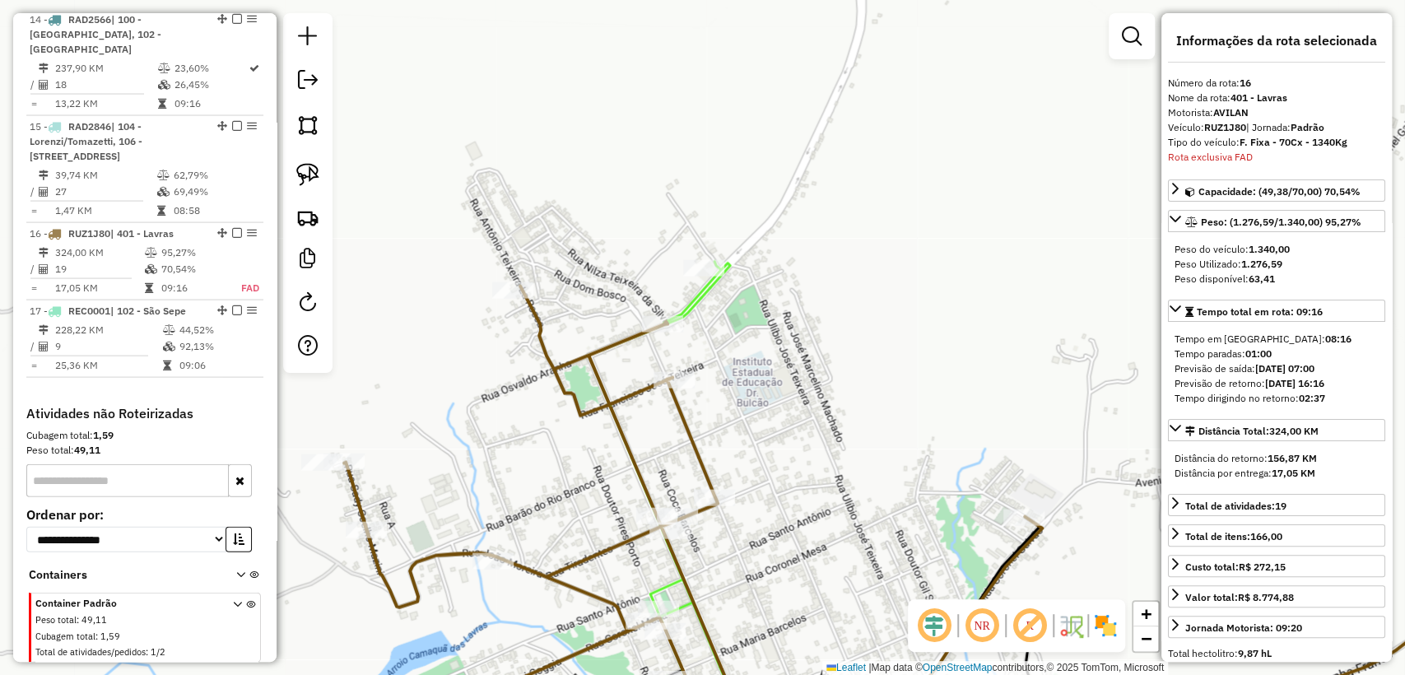
click at [699, 290] on icon at bounding box center [659, 502] width 142 height 481
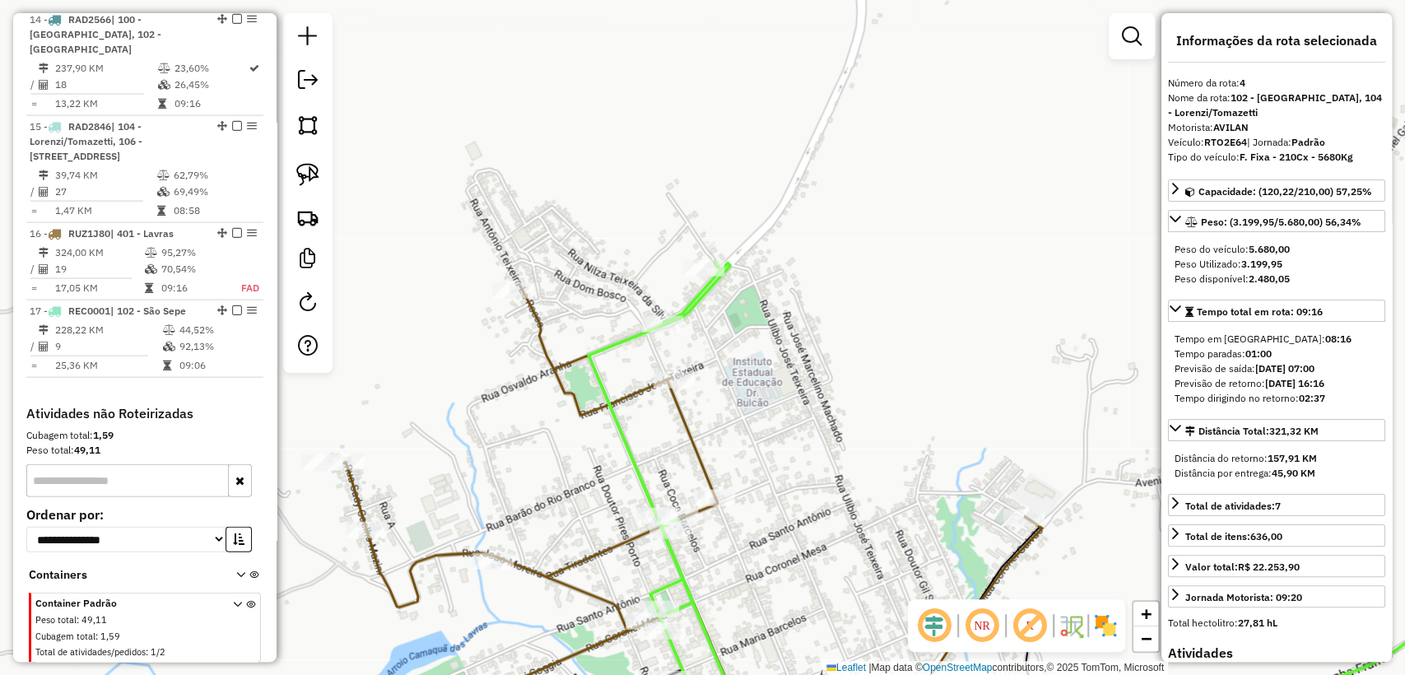
scroll to position [1092, 0]
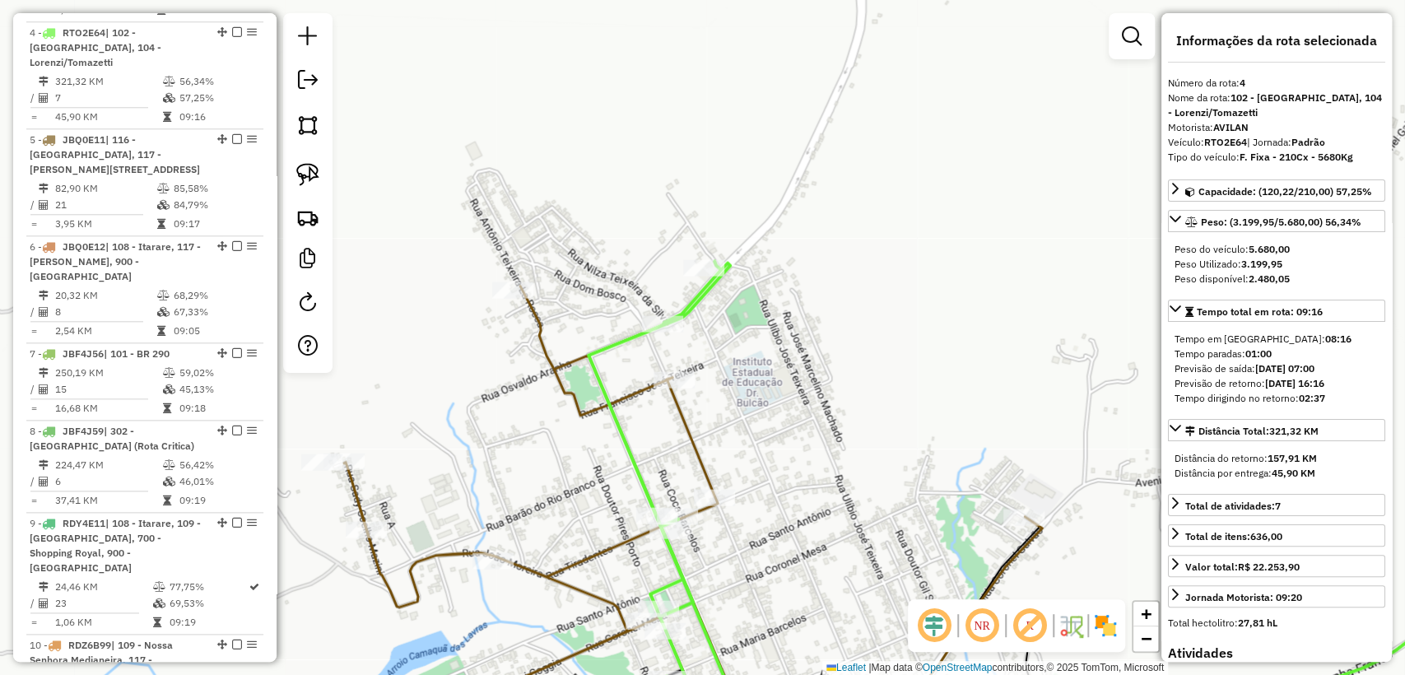
click at [693, 441] on icon at bounding box center [693, 514] width 698 height 456
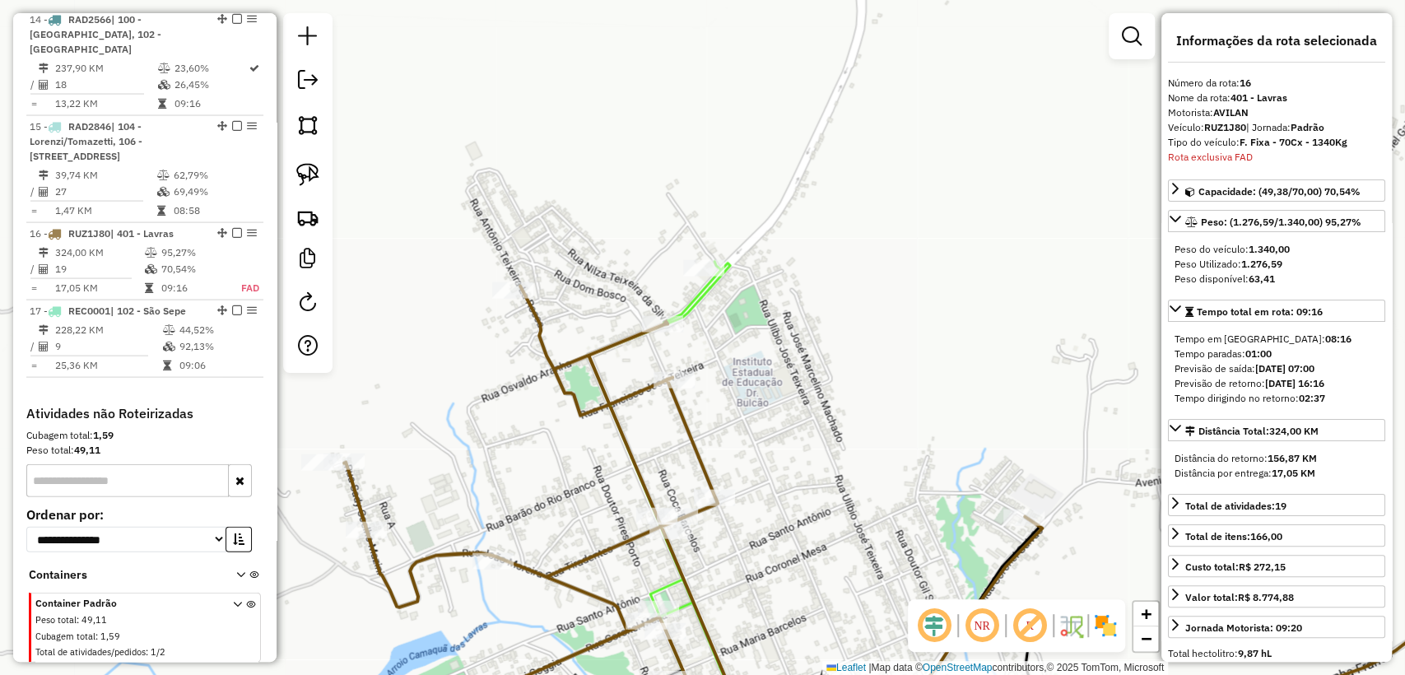
scroll to position [2190, 0]
click at [631, 399] on icon at bounding box center [693, 514] width 698 height 456
drag, startPoint x: 714, startPoint y: 342, endPoint x: 704, endPoint y: 323, distance: 21.0
click at [714, 337] on div "Janela de atendimento Grade de atendimento Capacidade Transportadoras Veículos …" at bounding box center [702, 337] width 1405 height 675
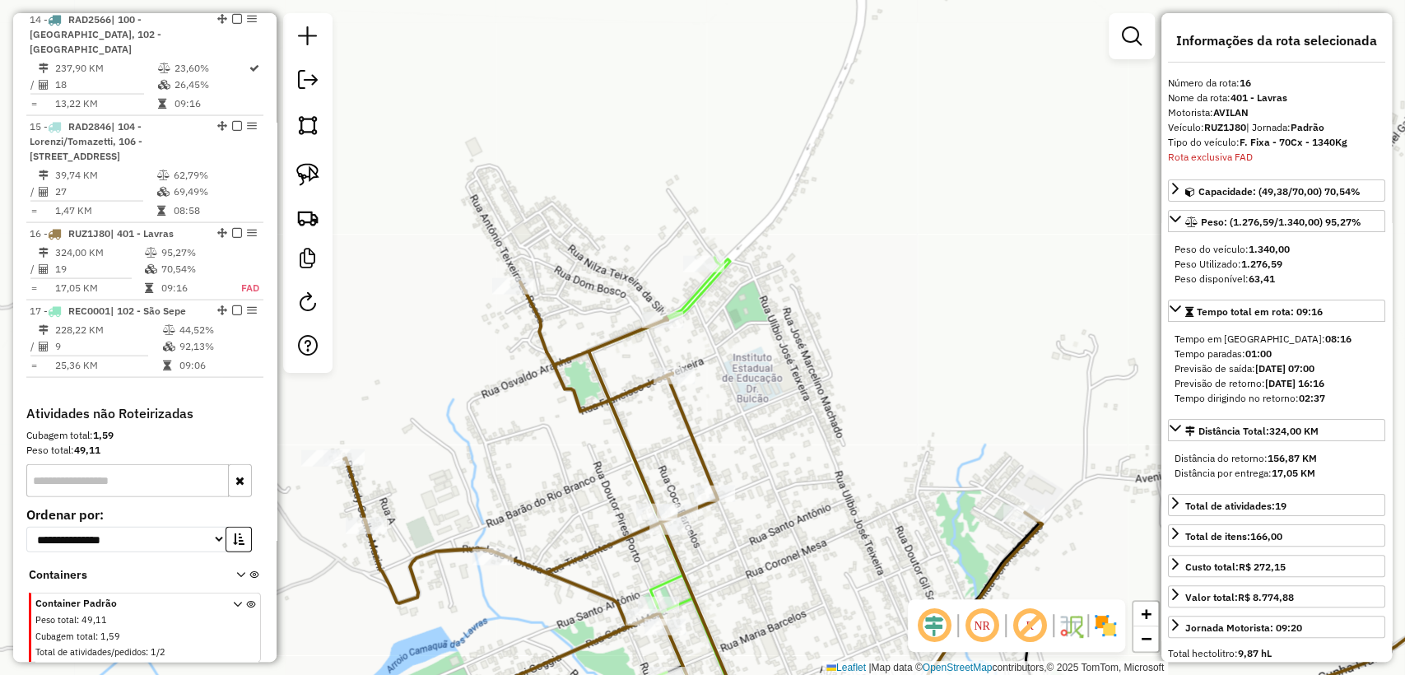
click at [686, 298] on icon at bounding box center [659, 500] width 142 height 485
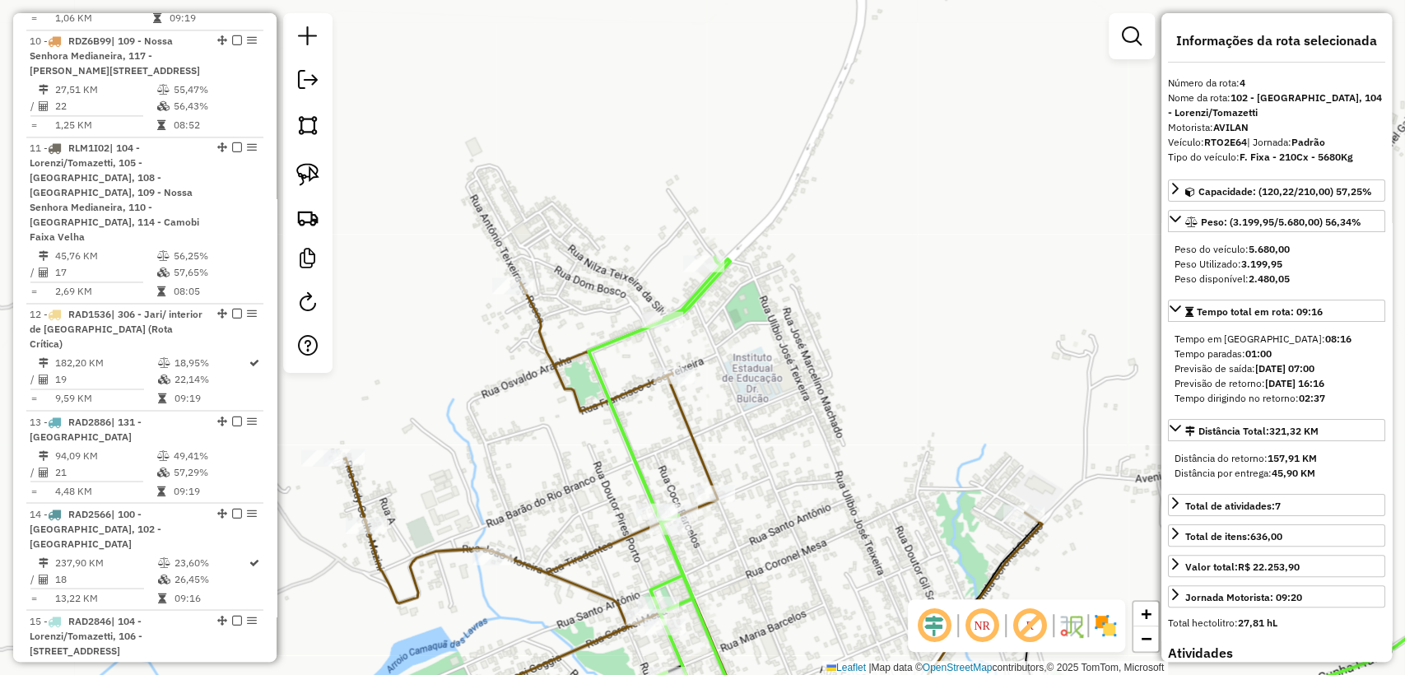
scroll to position [1092, 0]
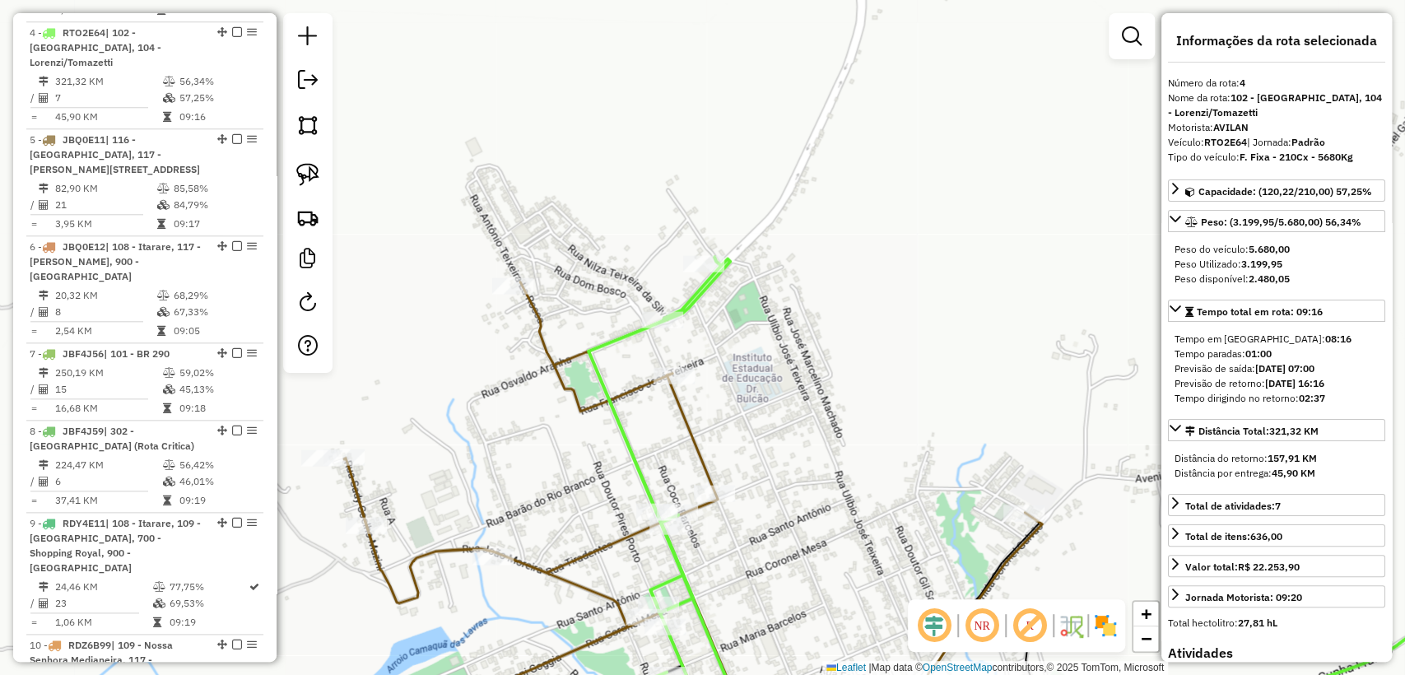
click at [561, 383] on icon at bounding box center [693, 512] width 698 height 460
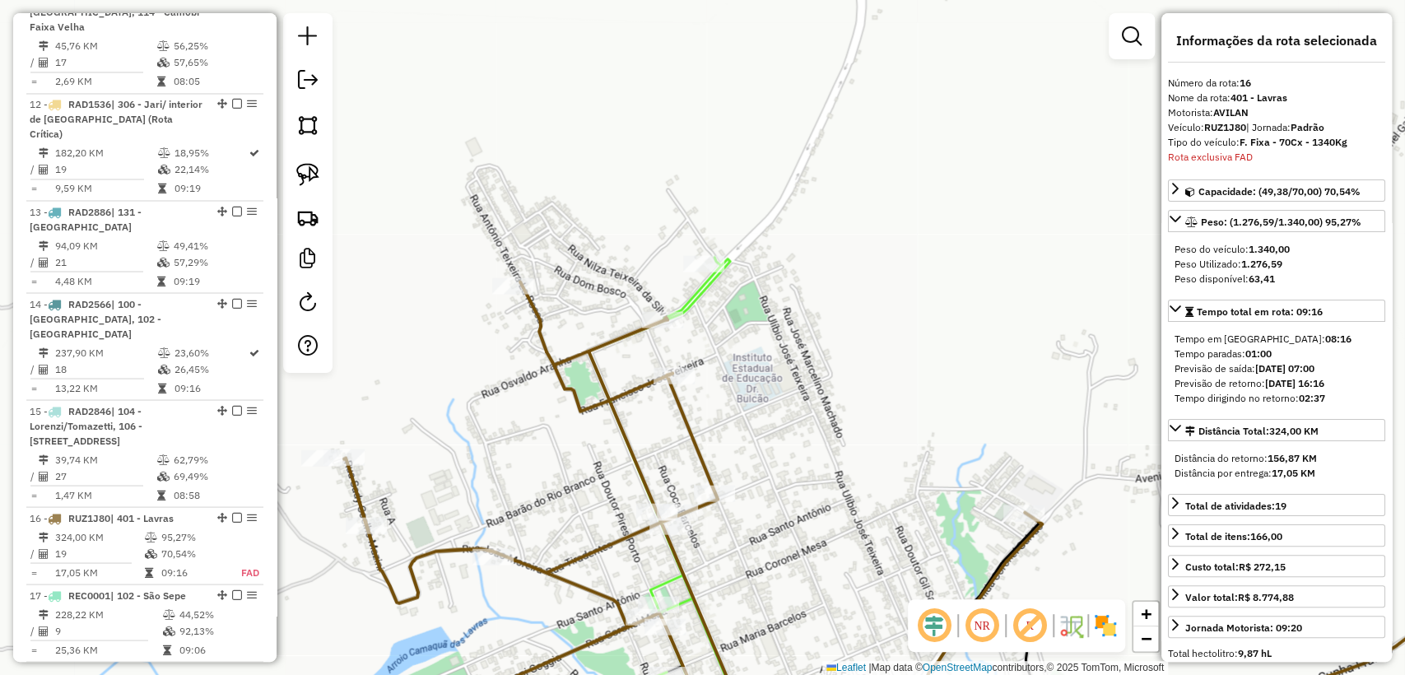
scroll to position [2190, 0]
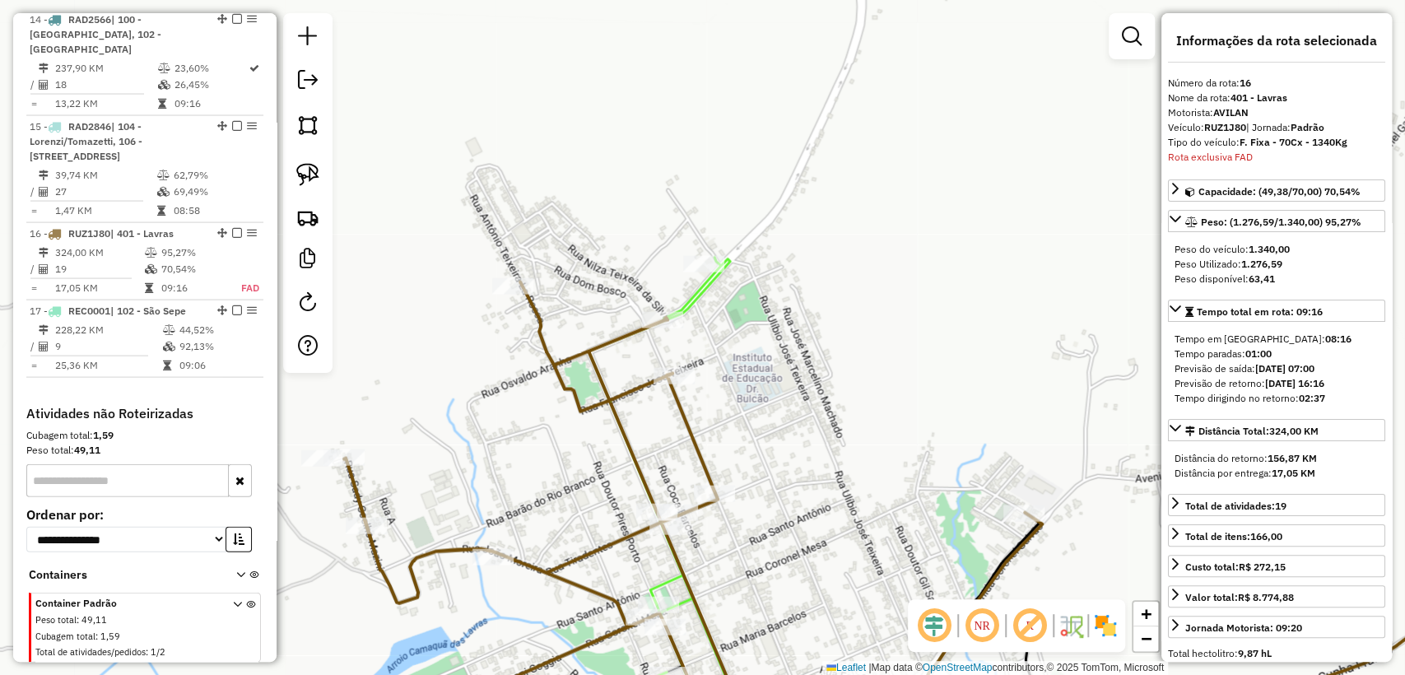
click at [698, 298] on icon at bounding box center [659, 500] width 142 height 485
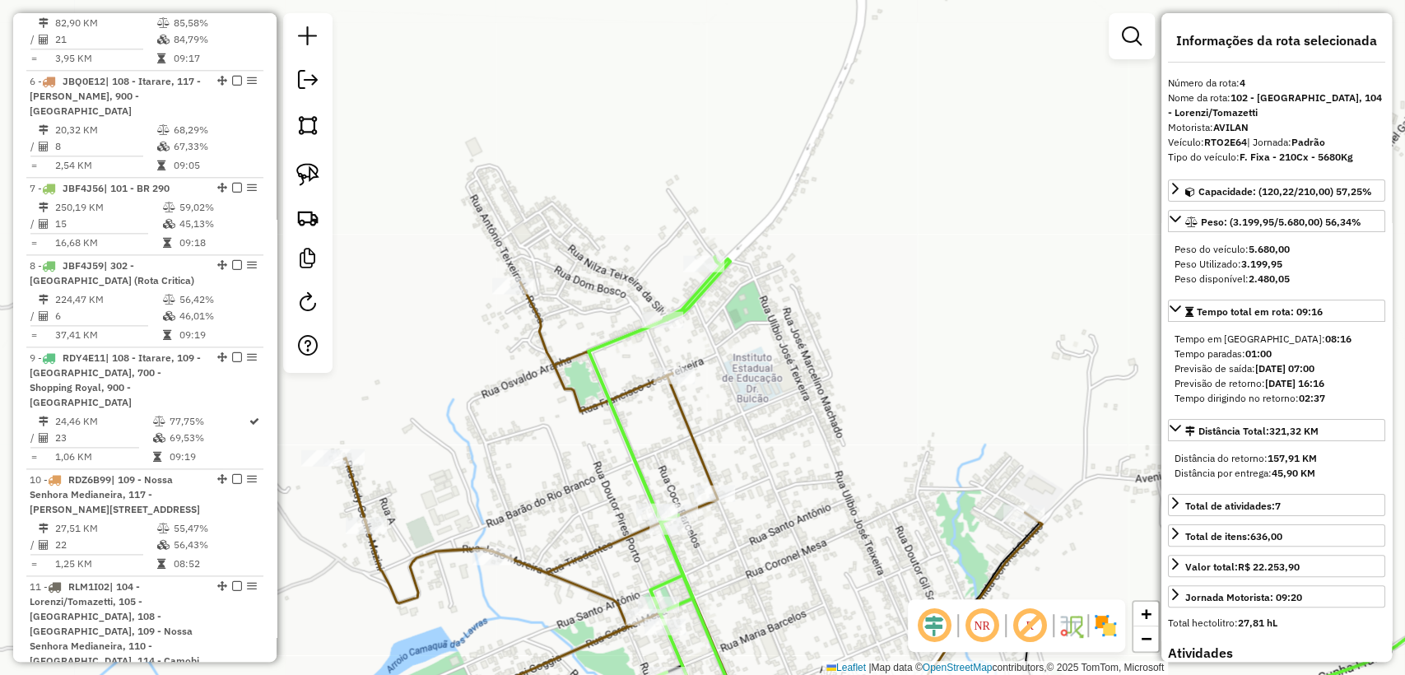
scroll to position [1092, 0]
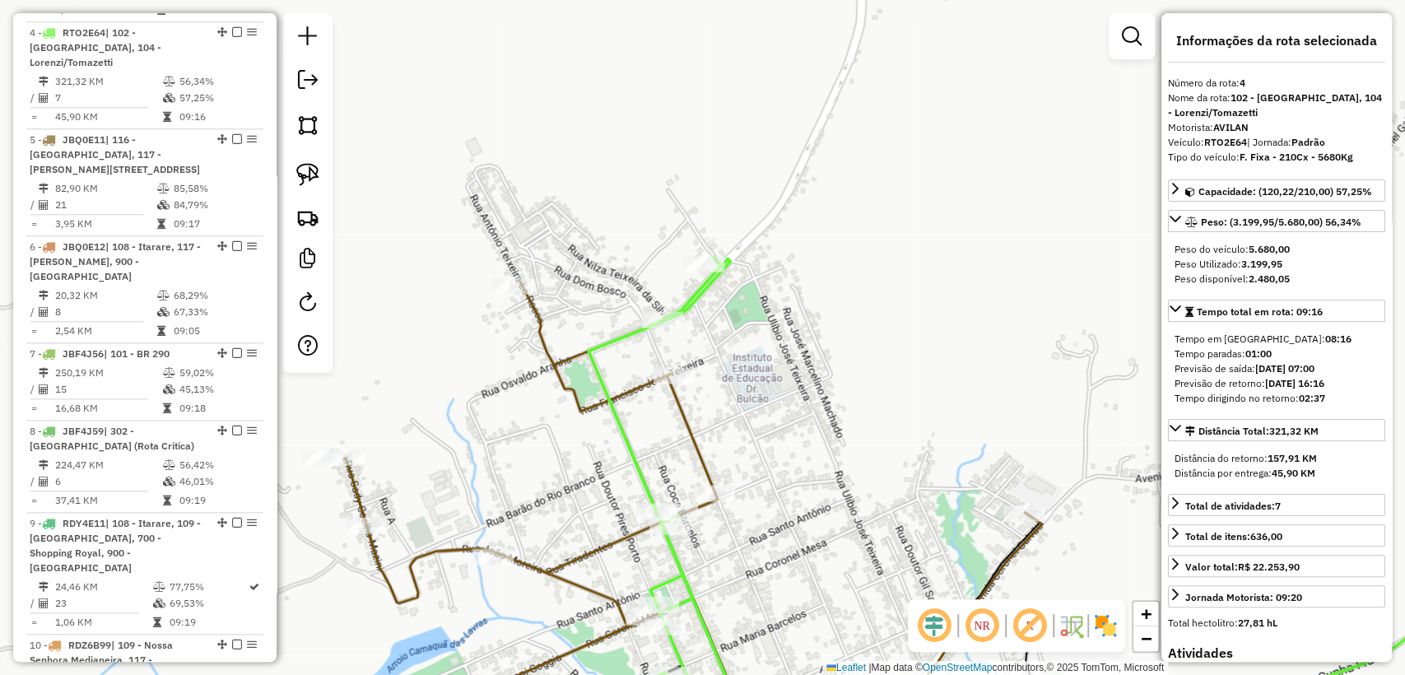
click at [541, 318] on icon at bounding box center [693, 512] width 698 height 460
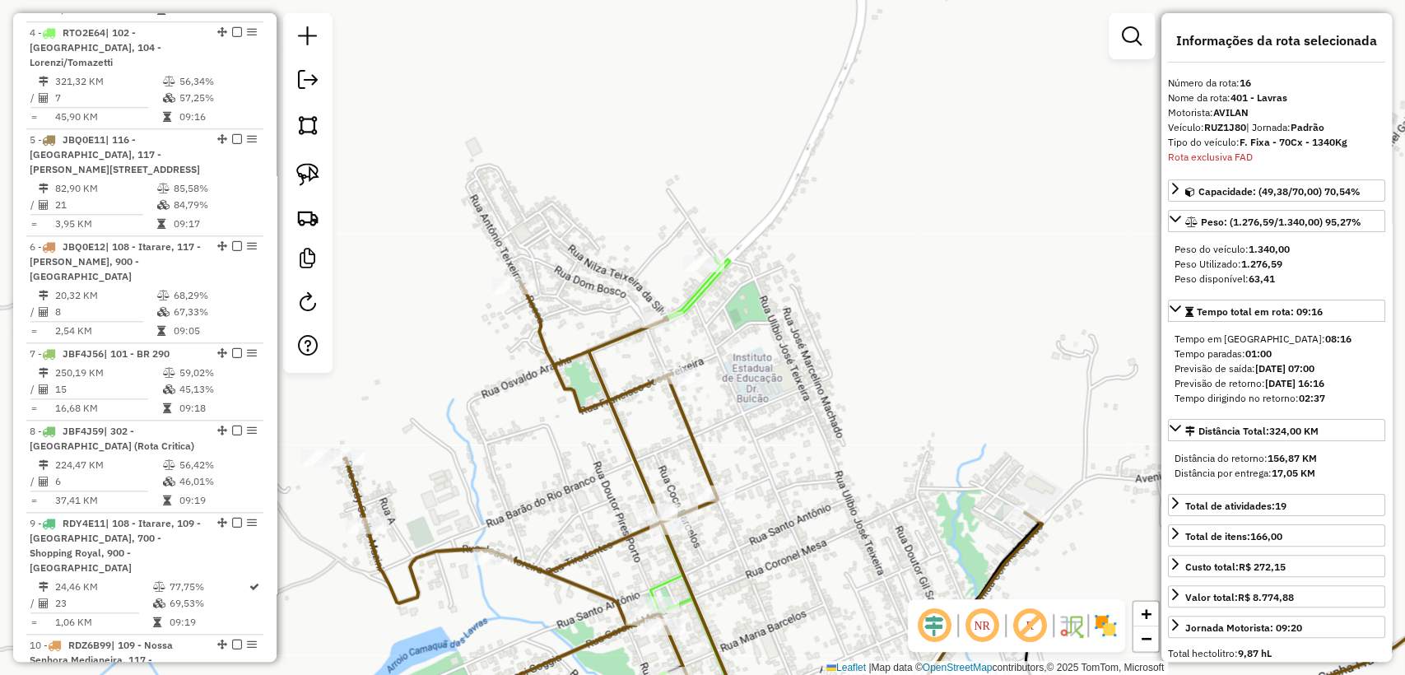
scroll to position [2190, 0]
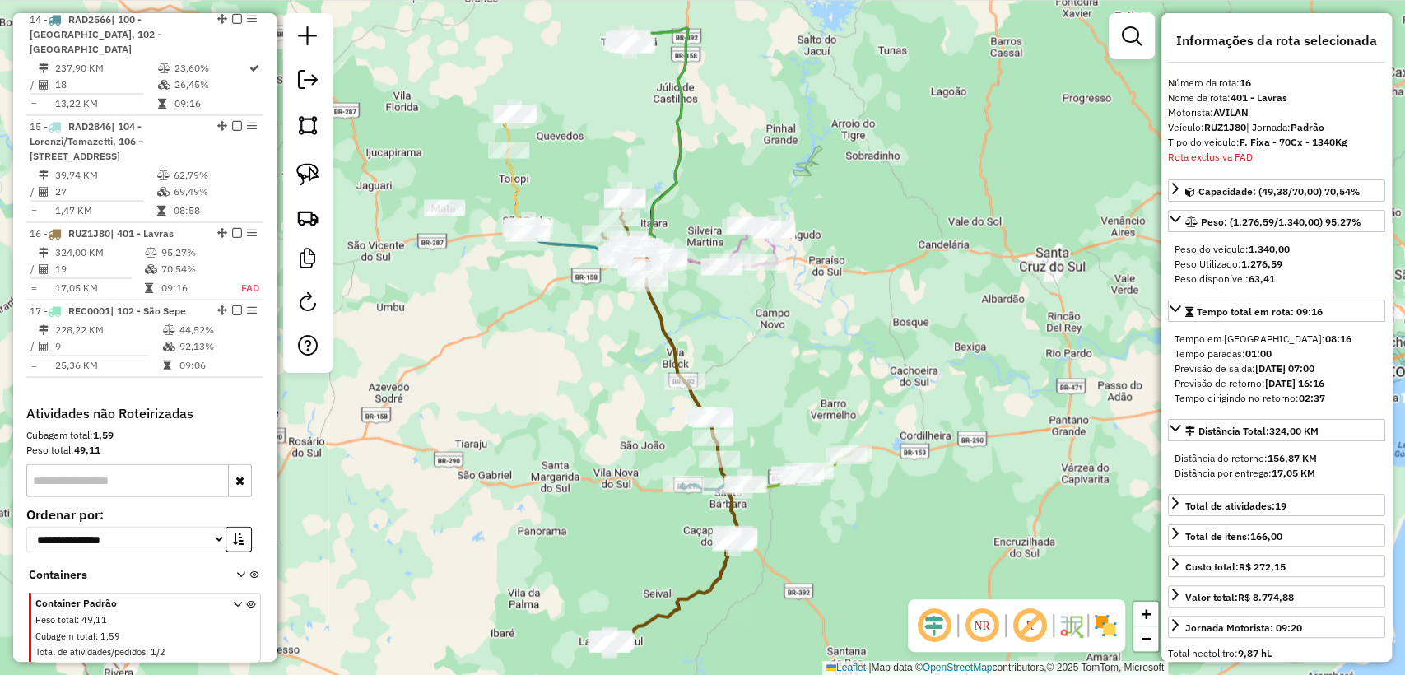
drag, startPoint x: 633, startPoint y: 324, endPoint x: 632, endPoint y: 354, distance: 29.6
click at [632, 354] on div "Janela de atendimento Grade de atendimento Capacidade Transportadoras Veículos …" at bounding box center [702, 337] width 1405 height 675
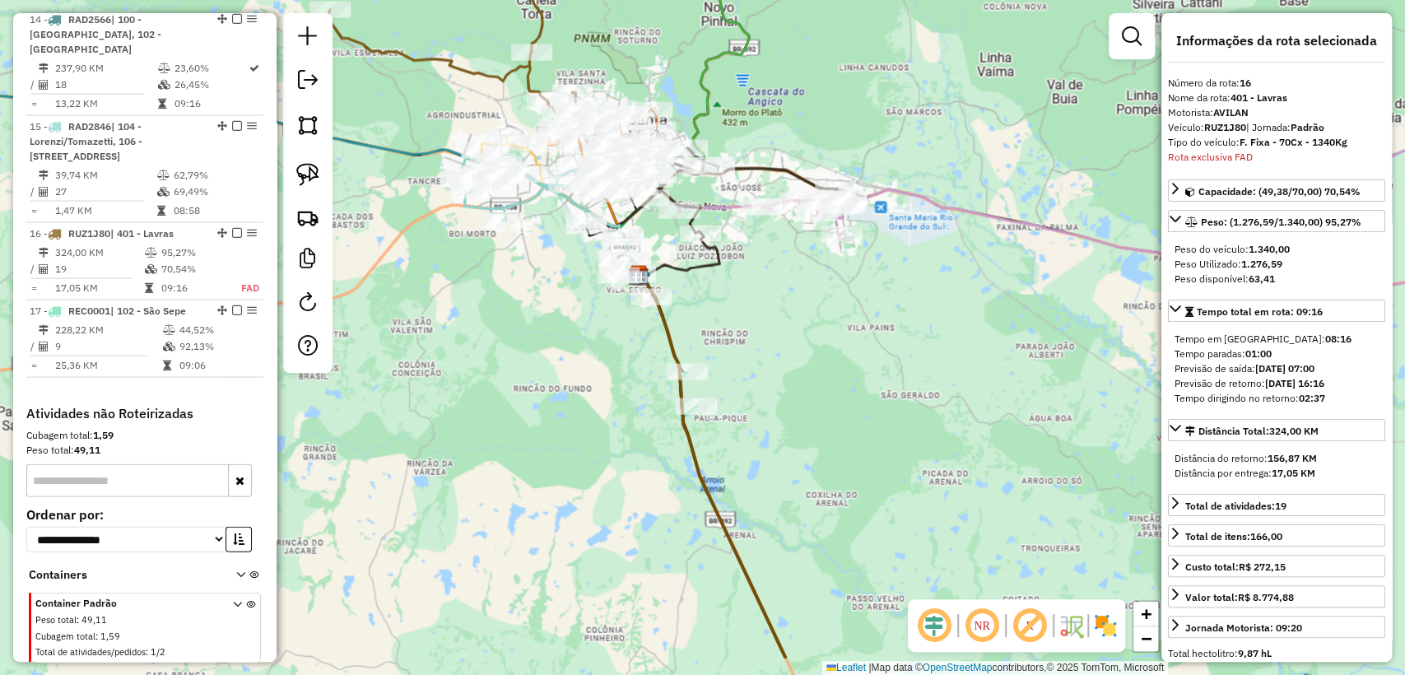
drag, startPoint x: 579, startPoint y: 476, endPoint x: 539, endPoint y: 364, distance: 119.0
click at [539, 364] on div "Janela de atendimento Grade de atendimento Capacidade Transportadoras Veículos …" at bounding box center [702, 337] width 1405 height 675
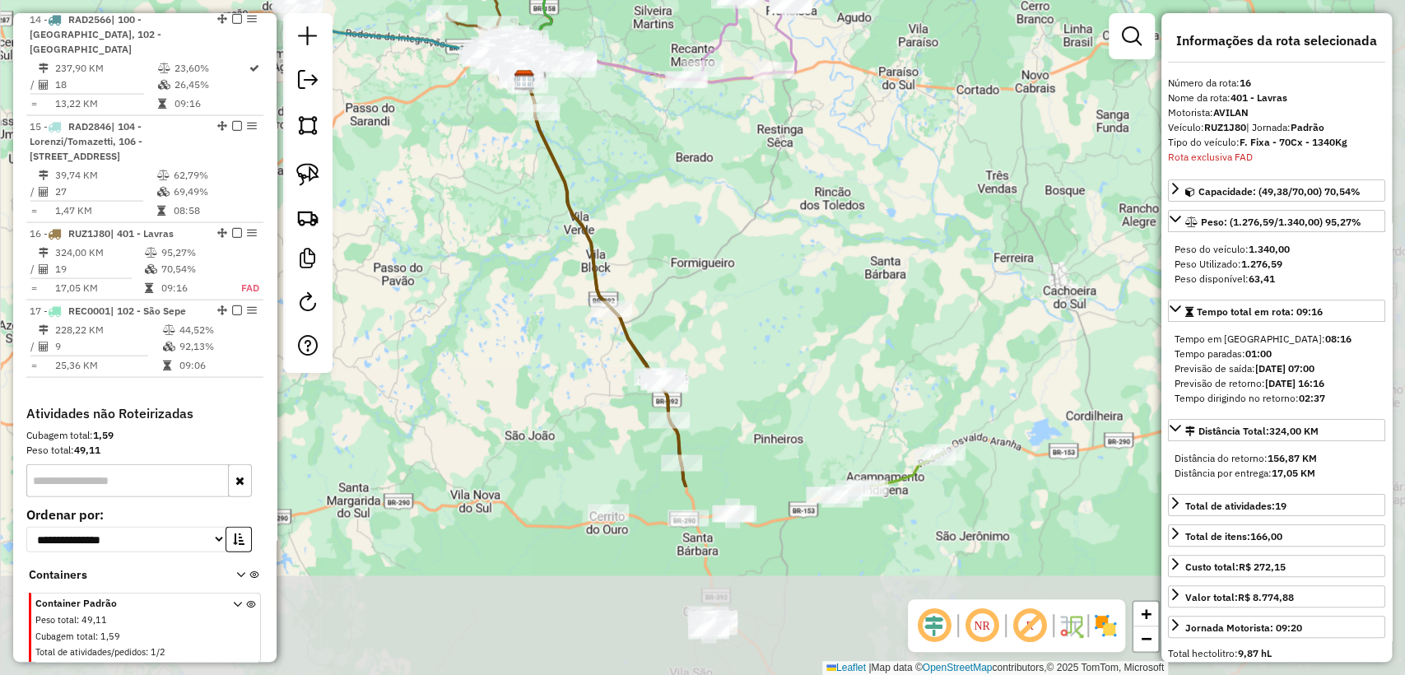
drag, startPoint x: 528, startPoint y: 462, endPoint x: 495, endPoint y: 217, distance: 247.5
click at [495, 217] on div "Janela de atendimento Grade de atendimento Capacidade Transportadoras Veículos …" at bounding box center [702, 337] width 1405 height 675
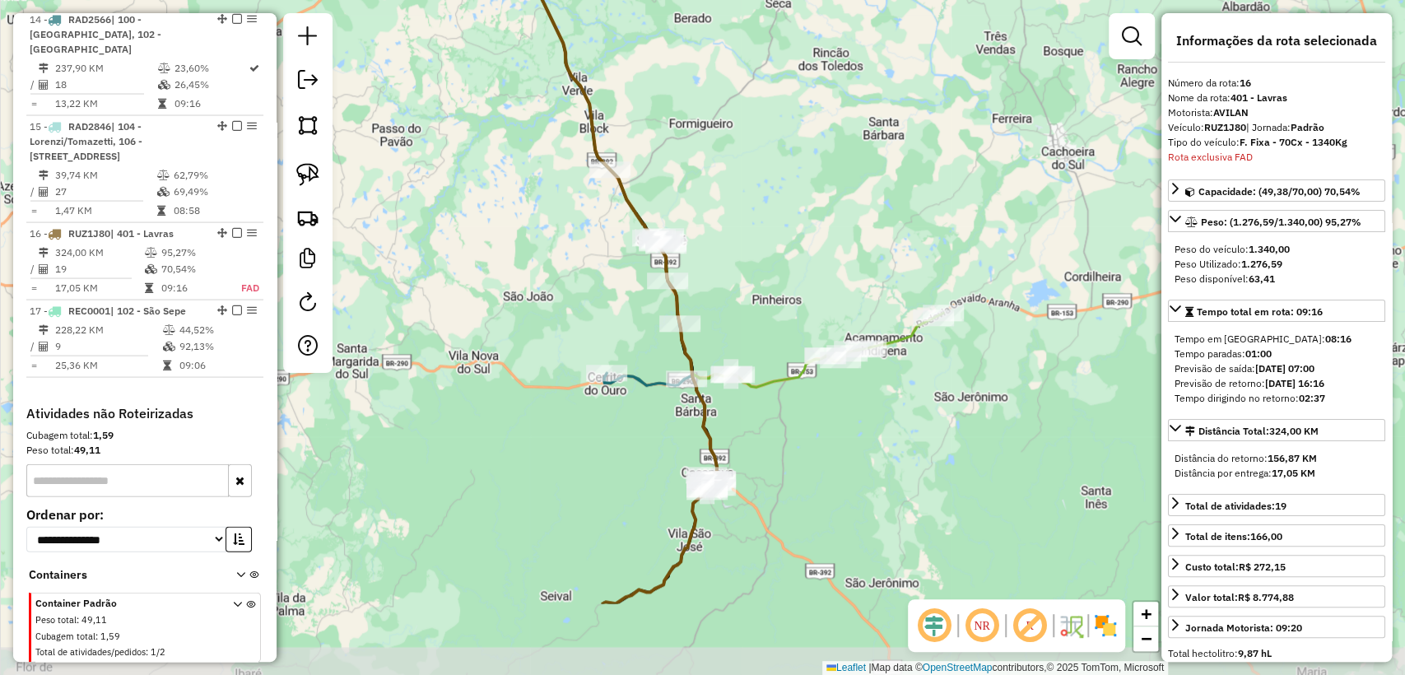
drag, startPoint x: 499, startPoint y: 516, endPoint x: 498, endPoint y: 389, distance: 126.7
click at [498, 389] on div "Janela de atendimento Grade de atendimento Capacidade Transportadoras Veículos …" at bounding box center [702, 337] width 1405 height 675
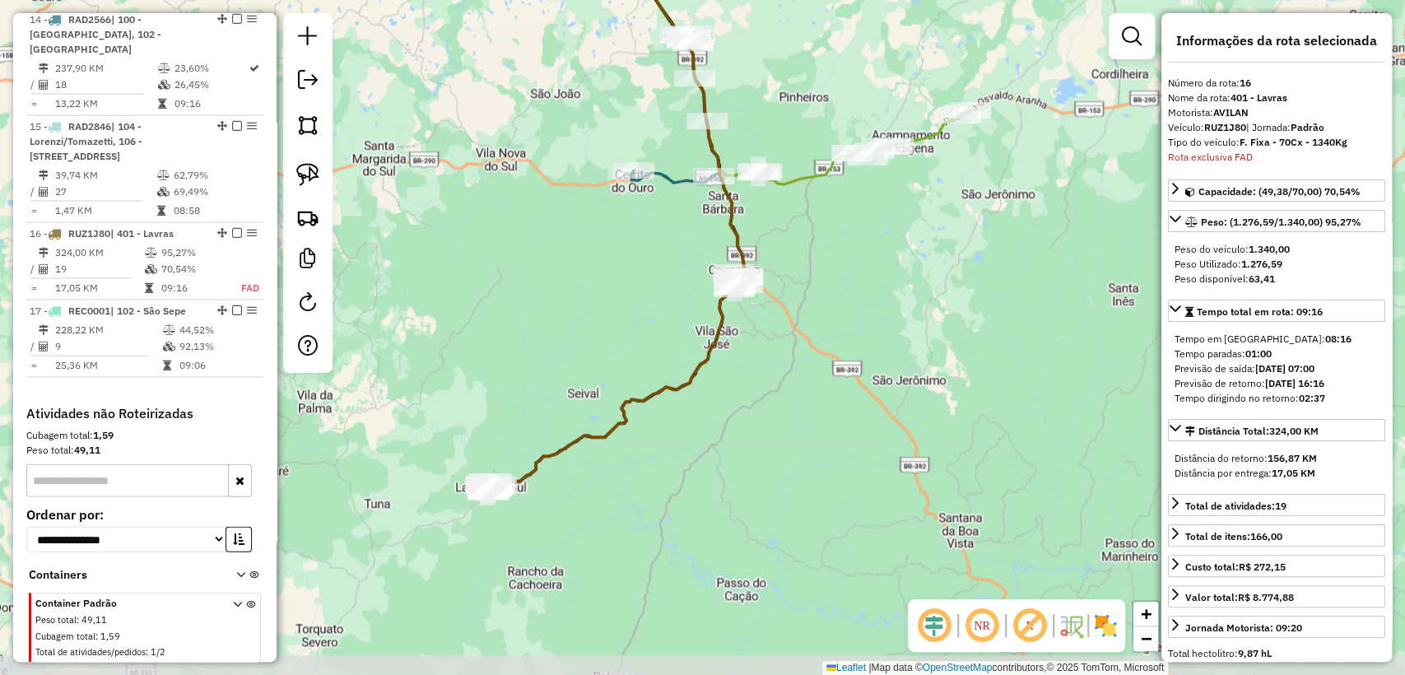
drag, startPoint x: 494, startPoint y: 476, endPoint x: 522, endPoint y: 285, distance: 193.0
click at [522, 285] on div "Janela de atendimento Grade de atendimento Capacidade Transportadoras Veículos …" at bounding box center [702, 337] width 1405 height 675
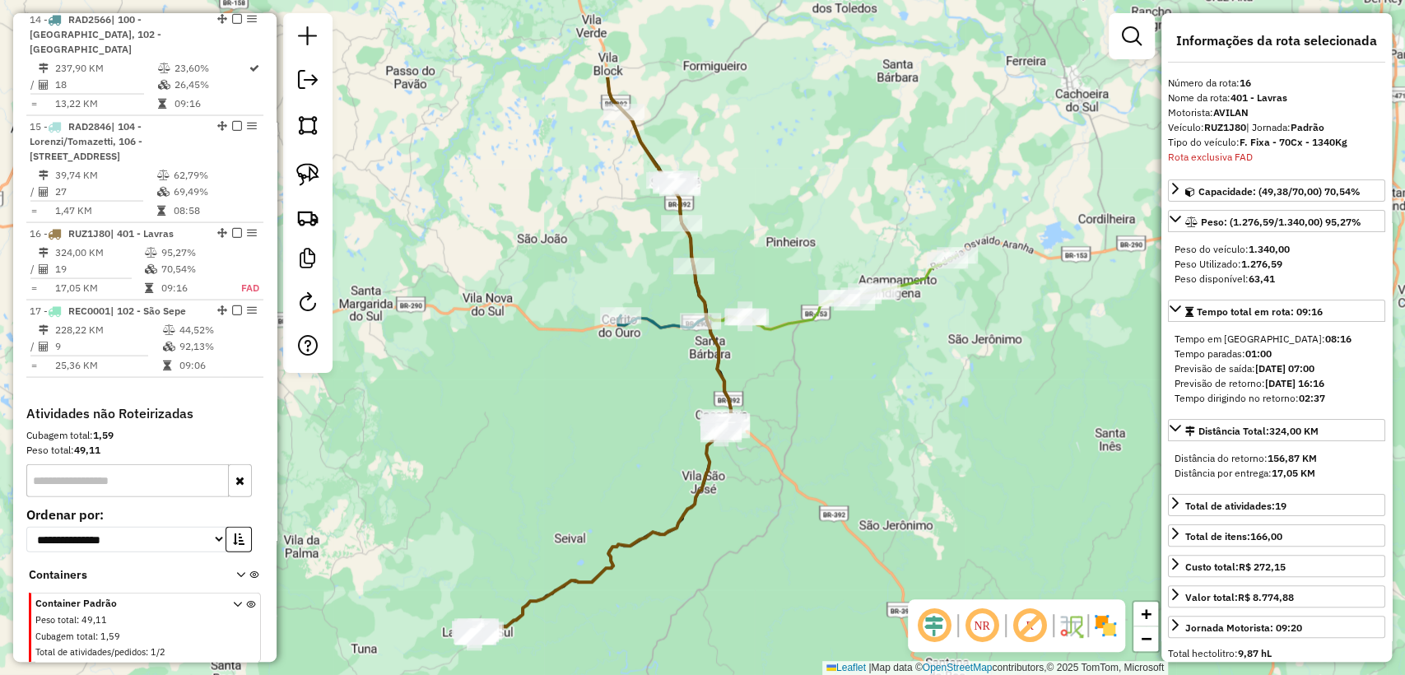
drag, startPoint x: 531, startPoint y: 239, endPoint x: 523, endPoint y: 366, distance: 127.0
click at [519, 397] on div "Janela de atendimento Grade de atendimento Capacidade Transportadoras Veículos …" at bounding box center [702, 337] width 1405 height 675
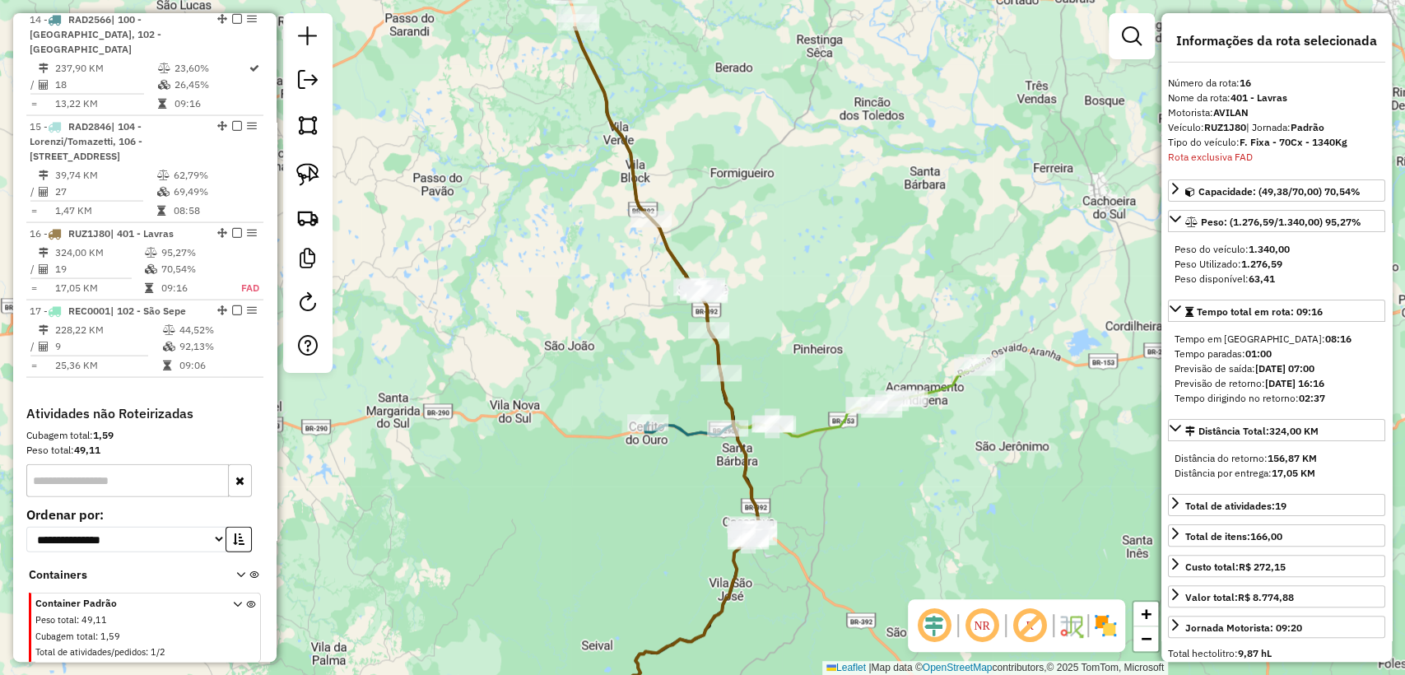
drag, startPoint x: 500, startPoint y: 210, endPoint x: 525, endPoint y: 303, distance: 96.4
click at [525, 303] on div "Janela de atendimento Grade de atendimento Capacidade Transportadoras Veículos …" at bounding box center [702, 337] width 1405 height 675
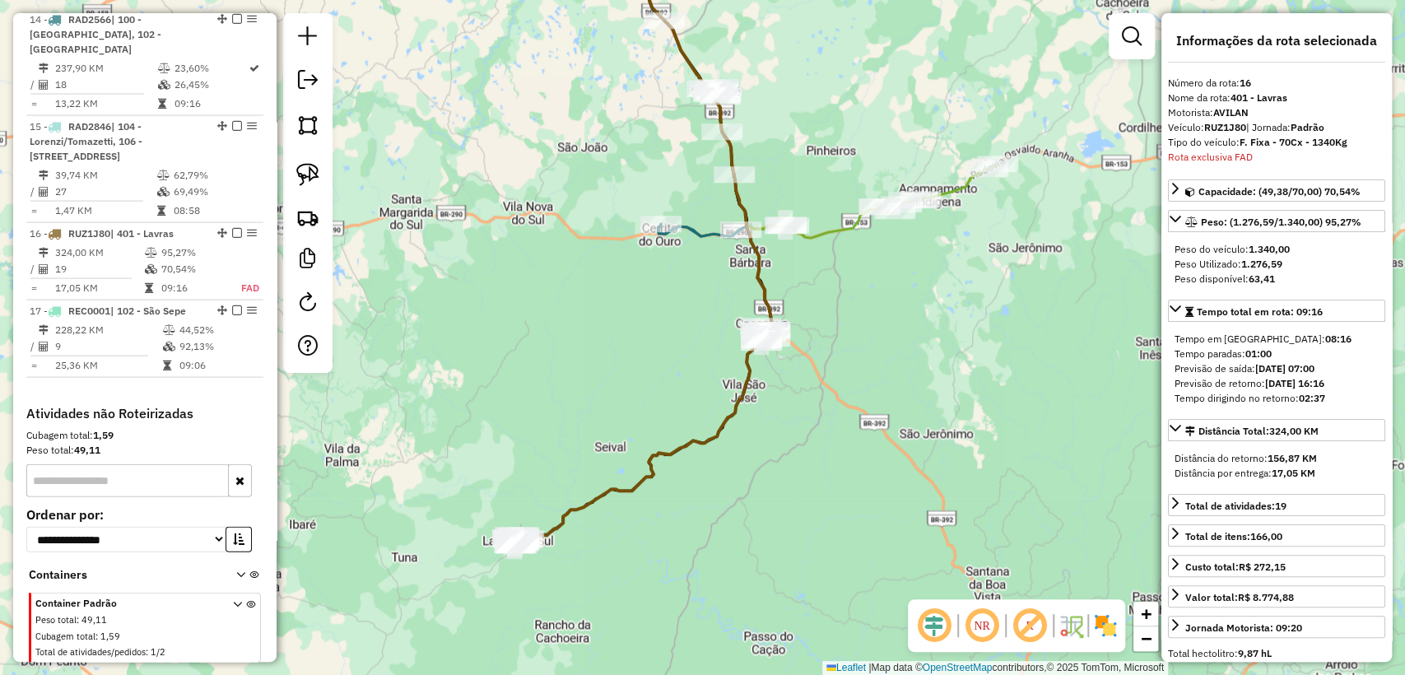
drag, startPoint x: 493, startPoint y: 447, endPoint x: 490, endPoint y: 426, distance: 20.7
click at [504, 331] on div "Janela de atendimento Grade de atendimento Capacidade Transportadoras Veículos …" at bounding box center [702, 337] width 1405 height 675
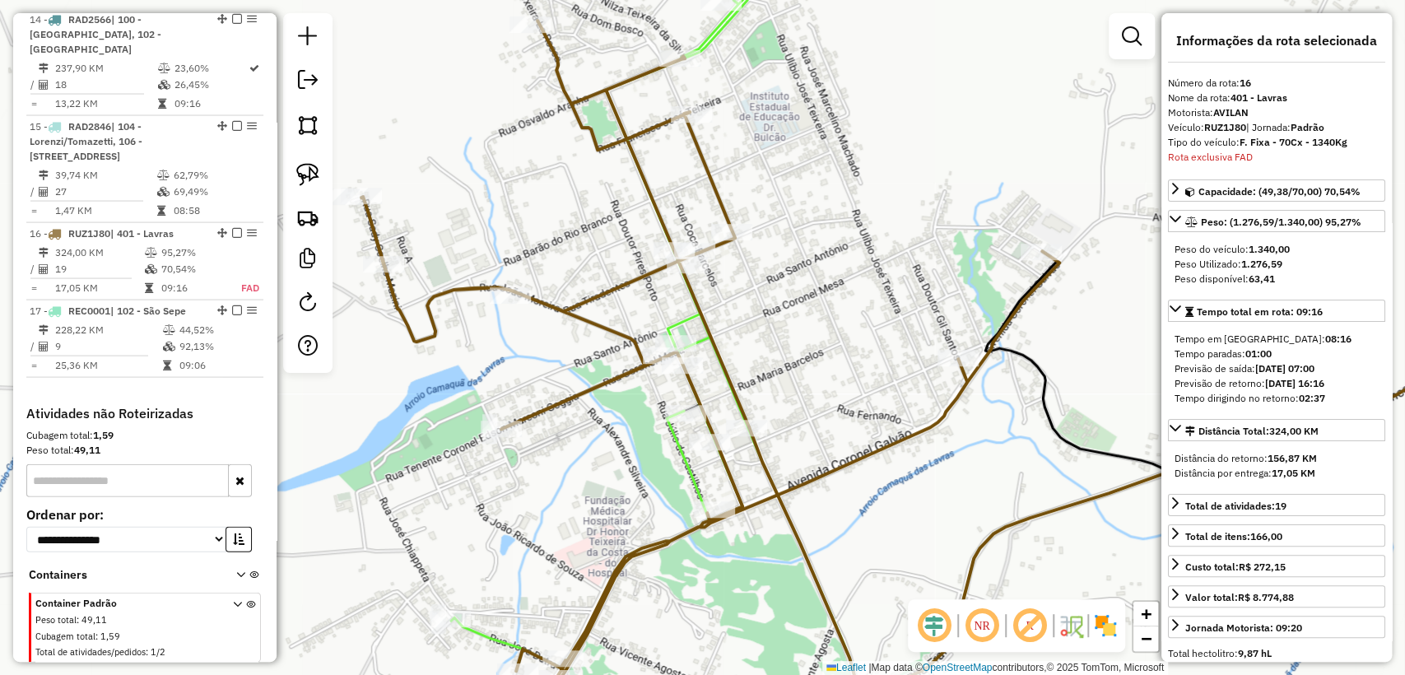
click at [494, 635] on icon at bounding box center [599, 334] width 296 height 676
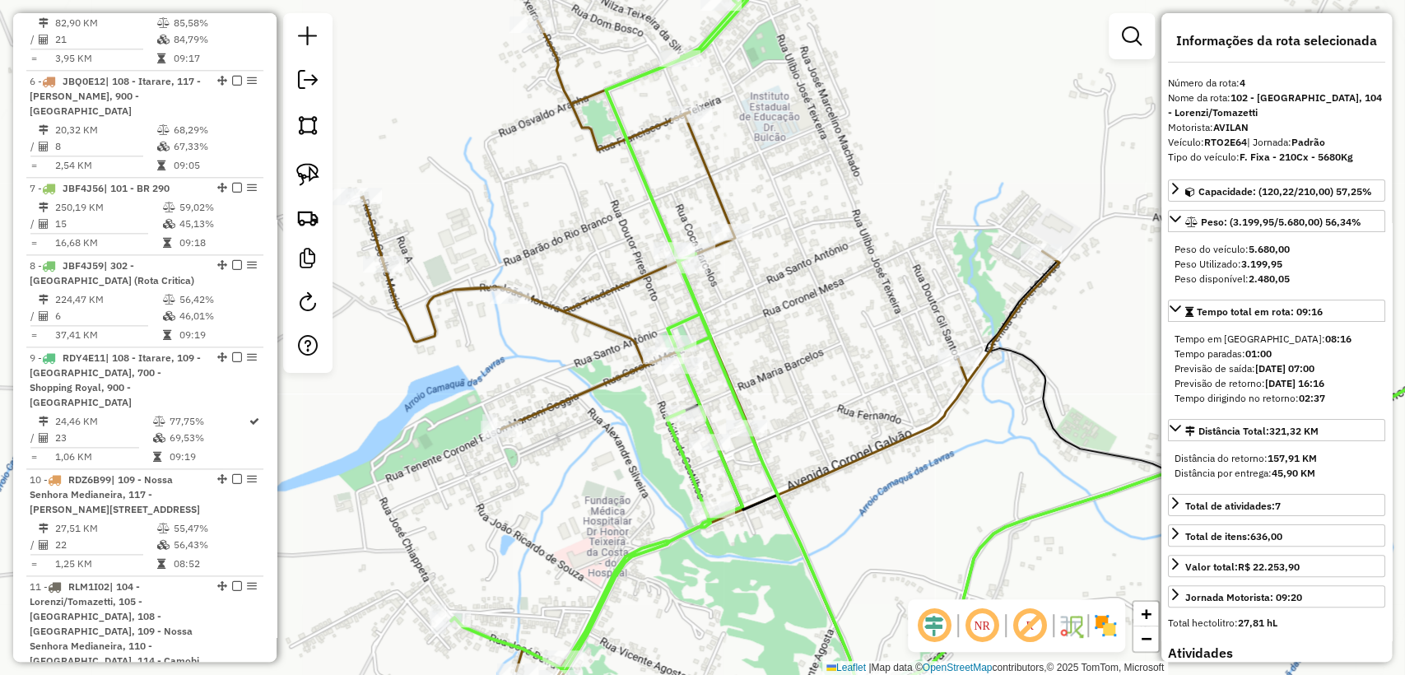
scroll to position [1092, 0]
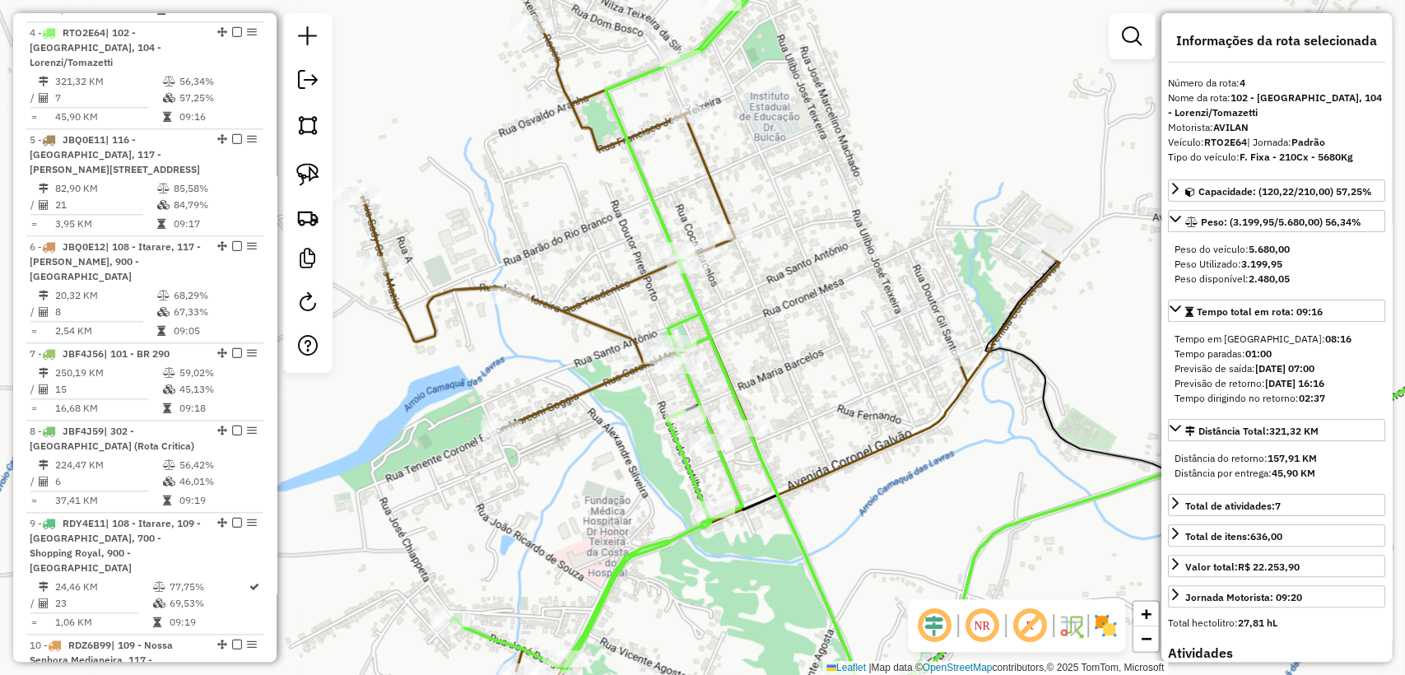
click at [701, 173] on icon at bounding box center [710, 364] width 698 height 687
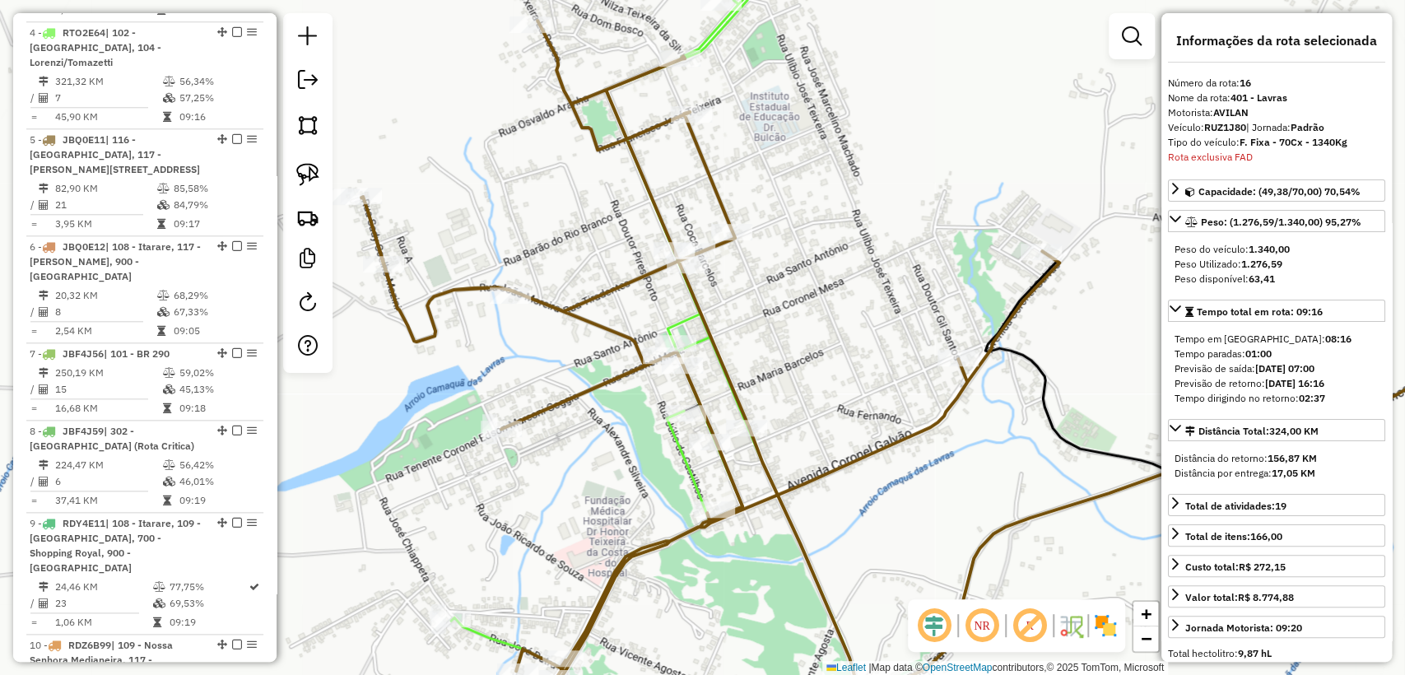
scroll to position [2190, 0]
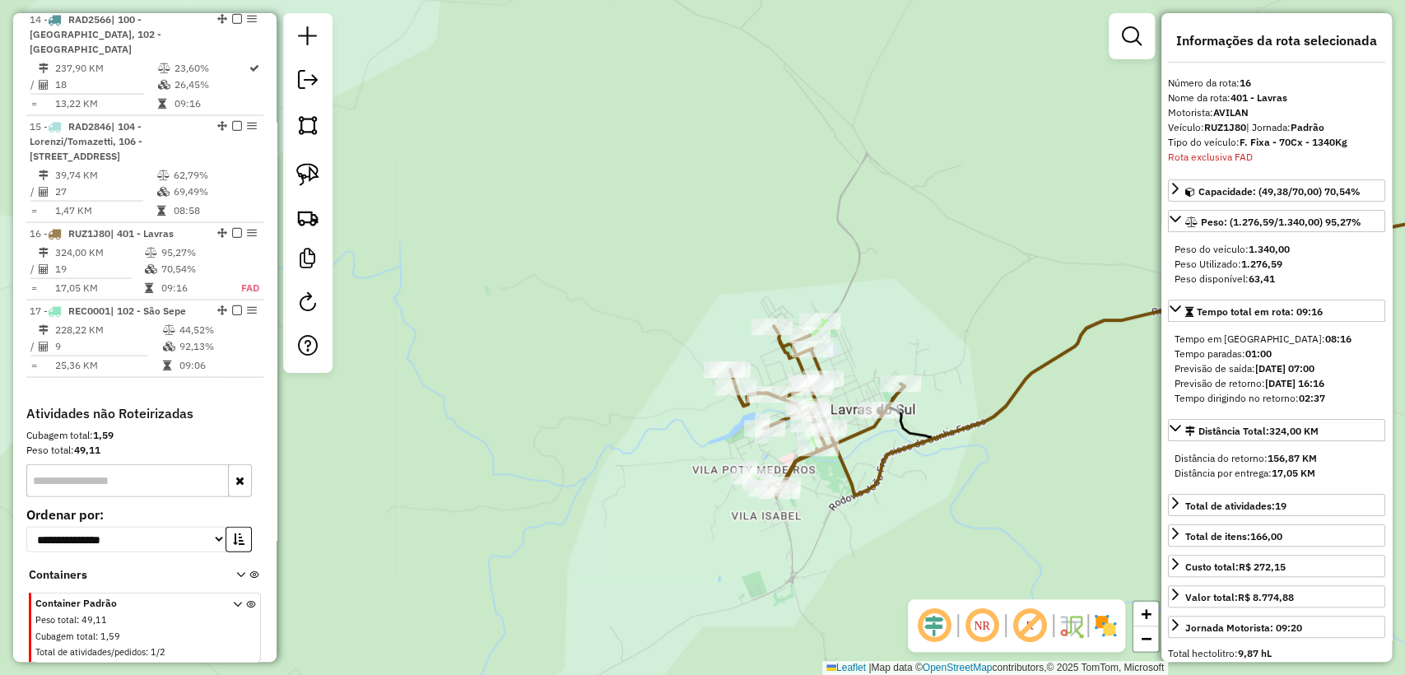
drag, startPoint x: 931, startPoint y: 445, endPoint x: 867, endPoint y: 444, distance: 64.2
click at [867, 444] on div "Janela de atendimento Grade de atendimento Capacidade Transportadoras Veículos …" at bounding box center [702, 337] width 1405 height 675
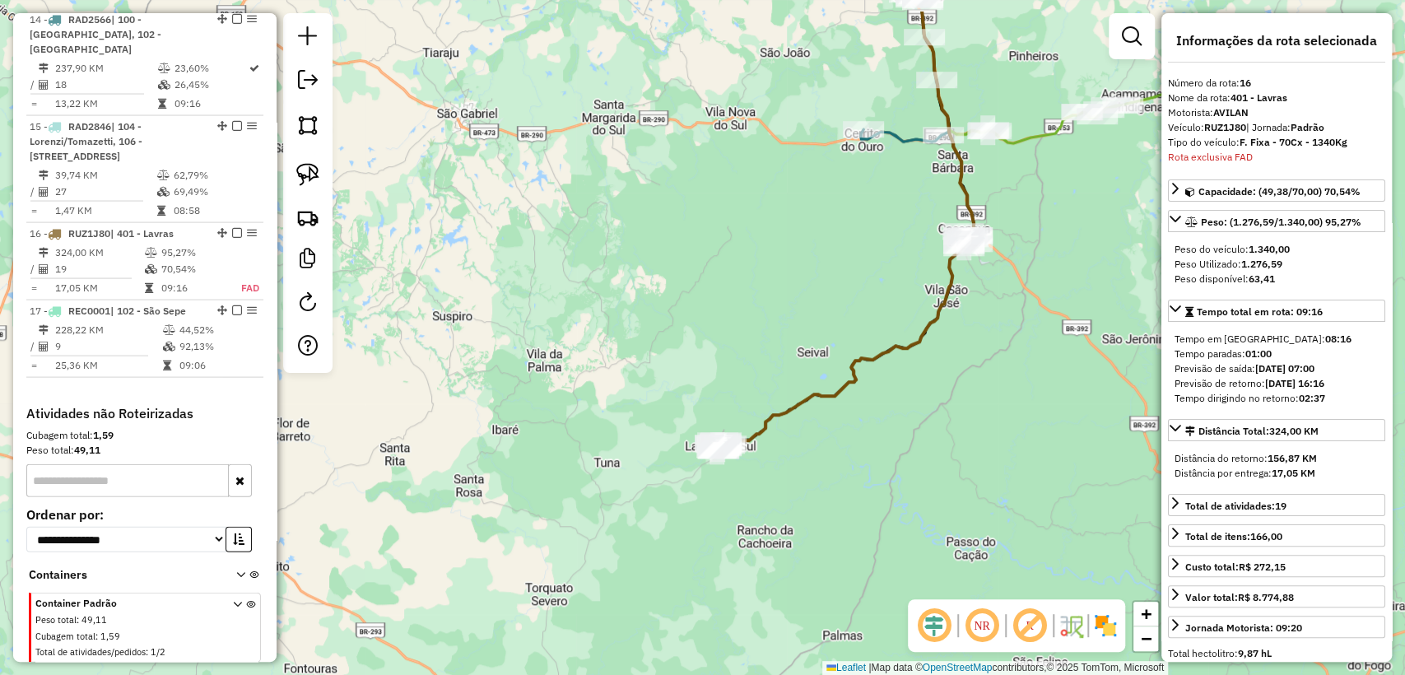
drag, startPoint x: 849, startPoint y: 379, endPoint x: 783, endPoint y: 462, distance: 106.0
click at [788, 465] on div "Rota 16 - Placa RUZ1J80 19015749 - 61.452.232 LISANDRA SOARES DA ROSA LEITE Jan…" at bounding box center [702, 337] width 1405 height 675
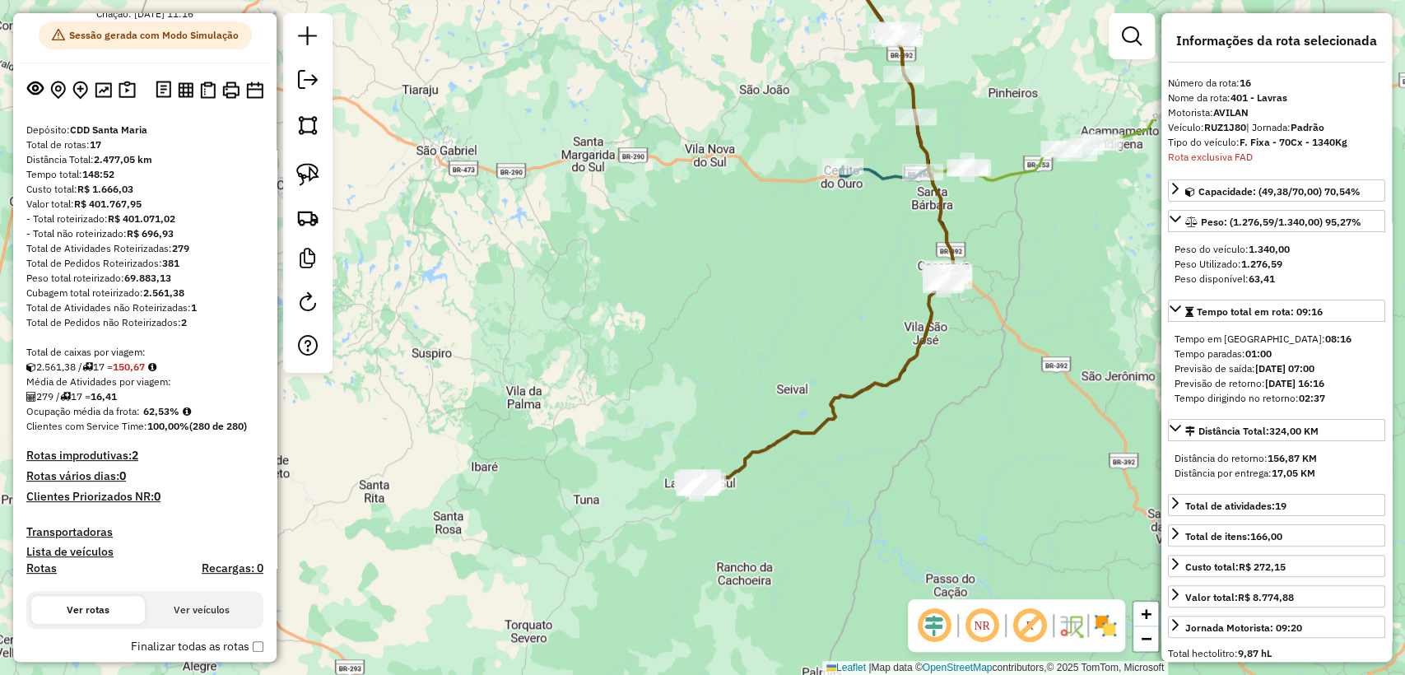
scroll to position [0, 0]
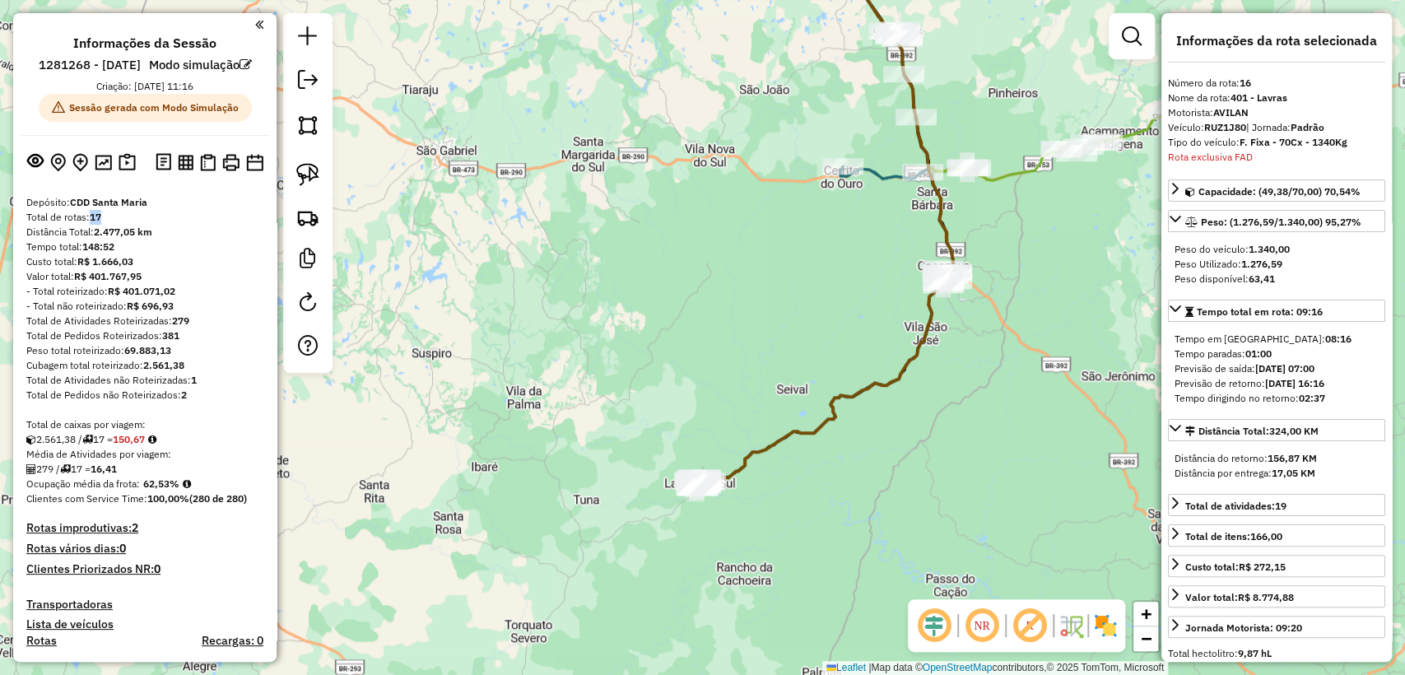
drag, startPoint x: 106, startPoint y: 239, endPoint x: 93, endPoint y: 239, distance: 13.2
click at [93, 225] on div "Total de rotas: 17" at bounding box center [144, 217] width 237 height 15
click at [158, 239] on div "Distância Total: 2.477,05 km" at bounding box center [144, 232] width 237 height 15
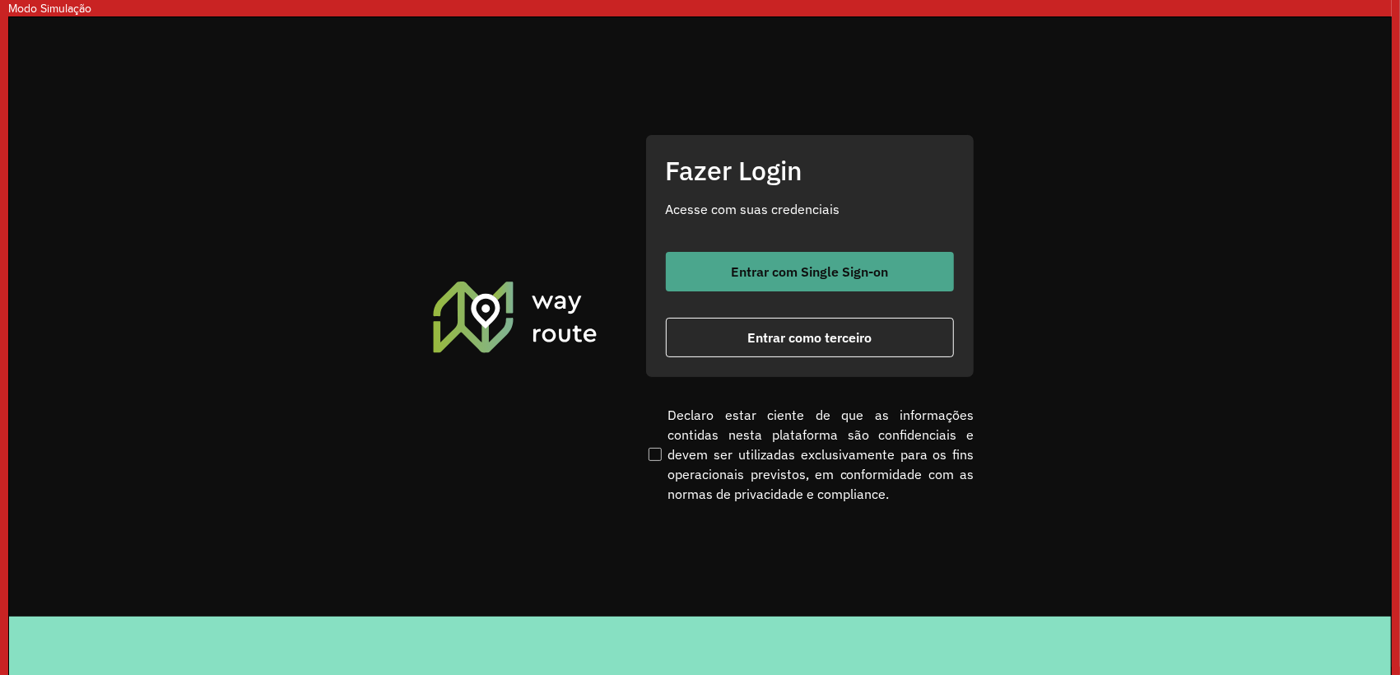
click at [820, 268] on span "Entrar com Single Sign-on" at bounding box center [809, 271] width 157 height 13
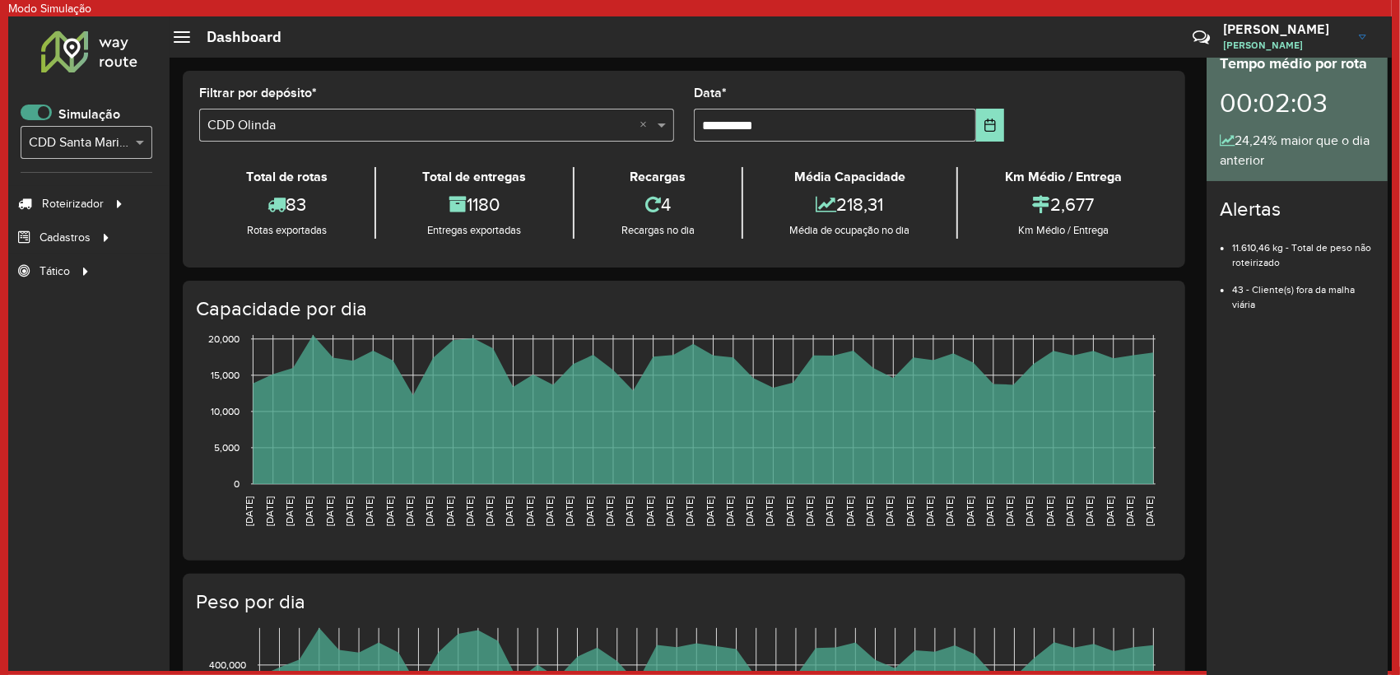
click at [39, 118] on span at bounding box center [36, 113] width 31 height 16
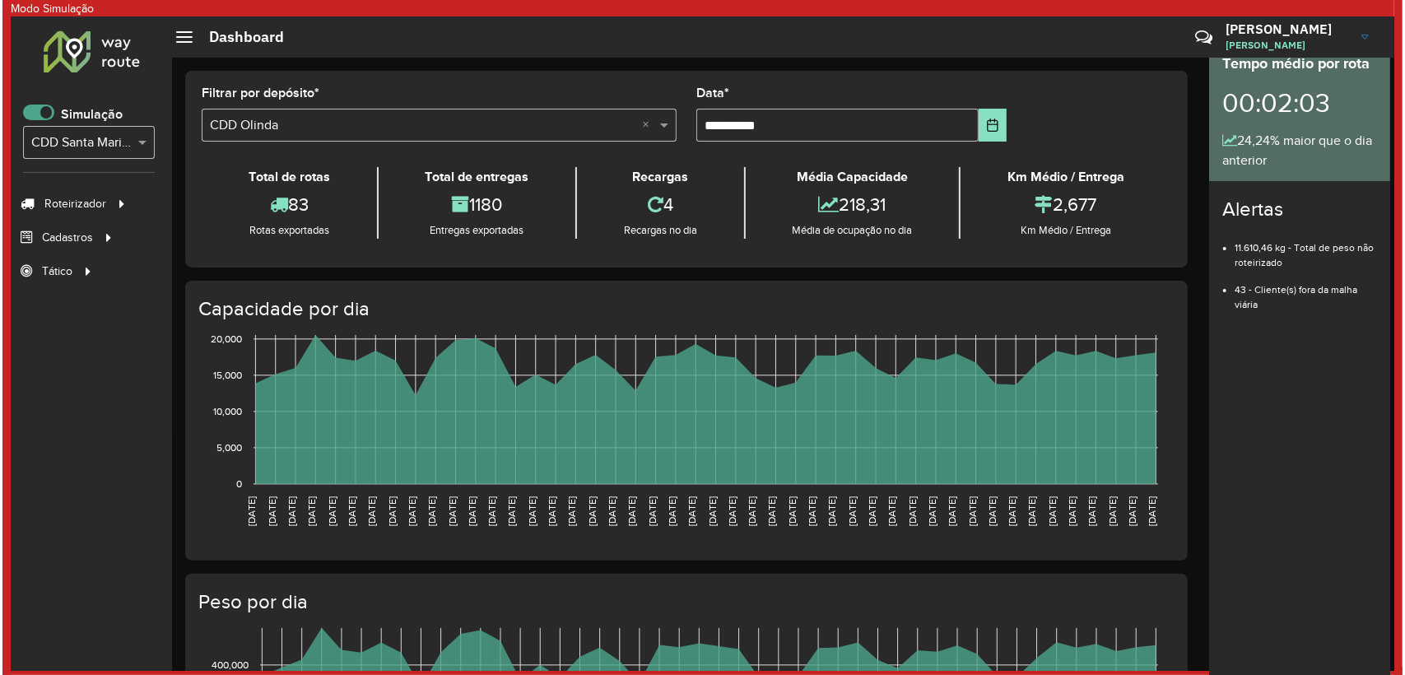
scroll to position [9, 5]
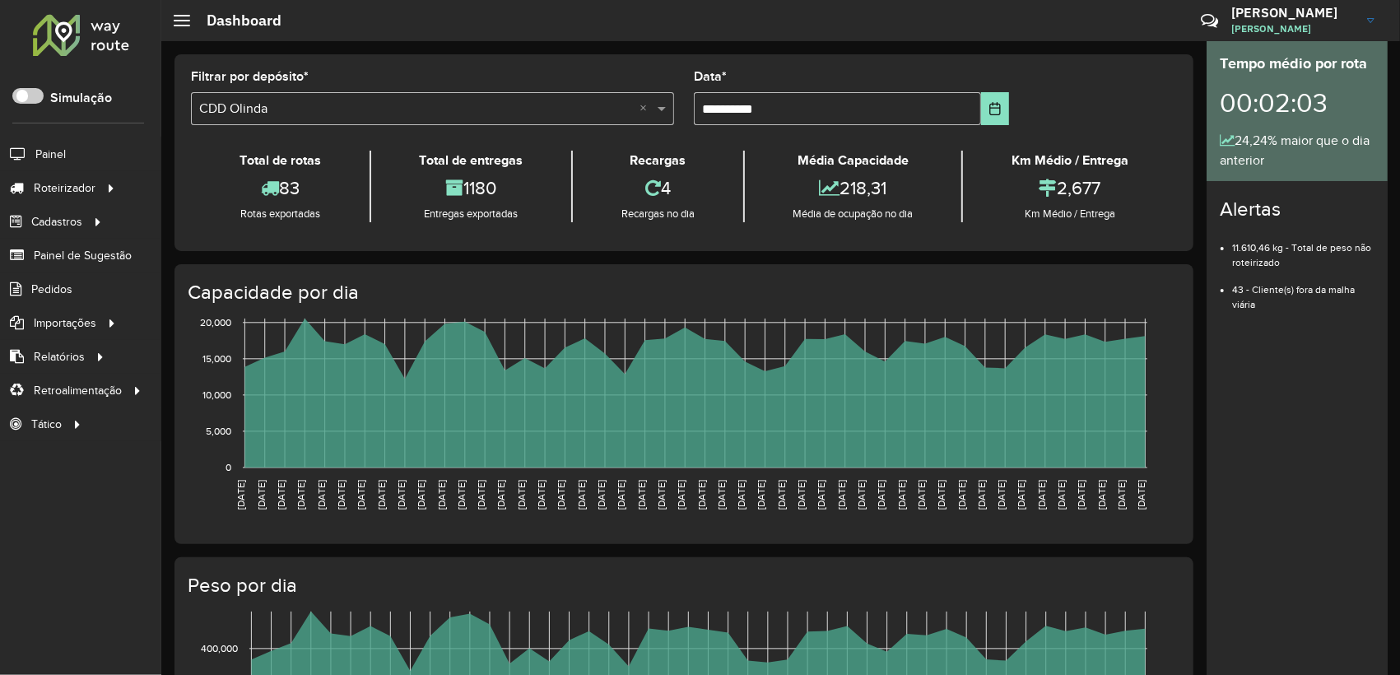
click at [1027, 104] on formly-group "**********" at bounding box center [684, 104] width 1006 height 67
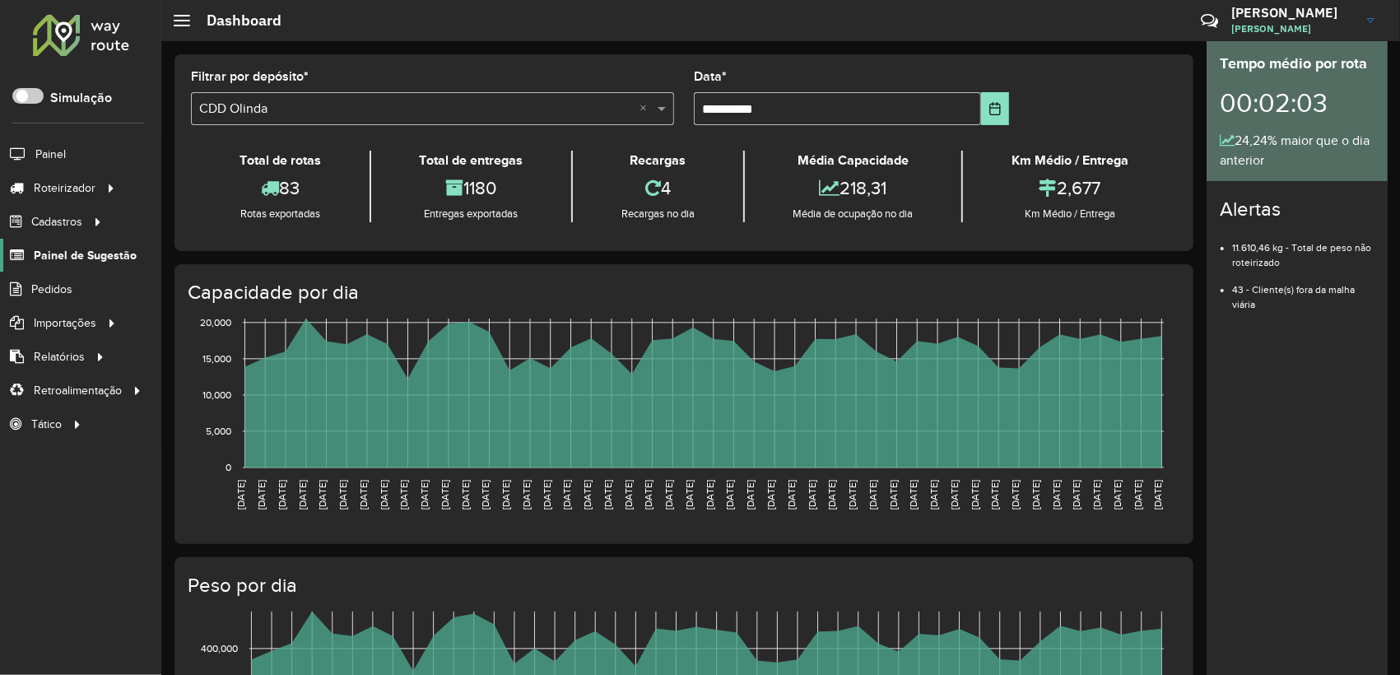
click at [67, 262] on span "Painel de Sugestão" at bounding box center [85, 255] width 103 height 17
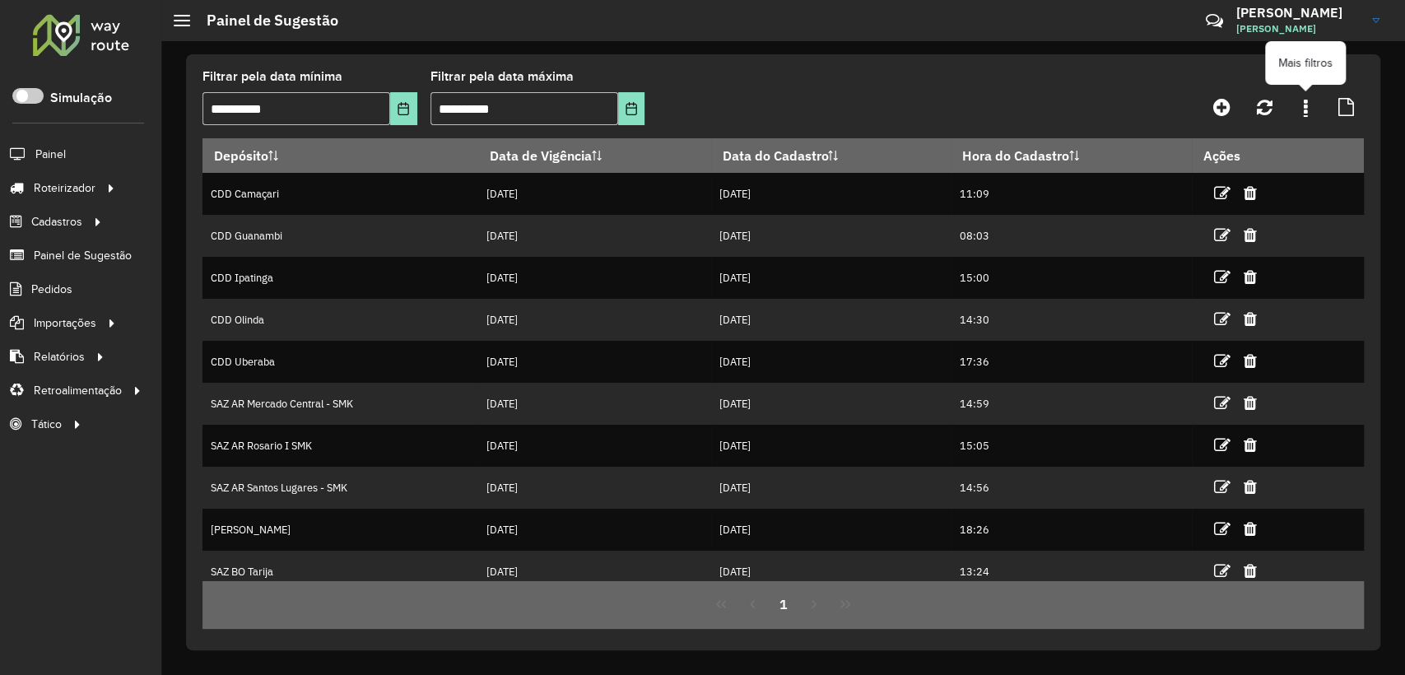
click at [1311, 112] on link at bounding box center [1305, 107] width 33 height 30
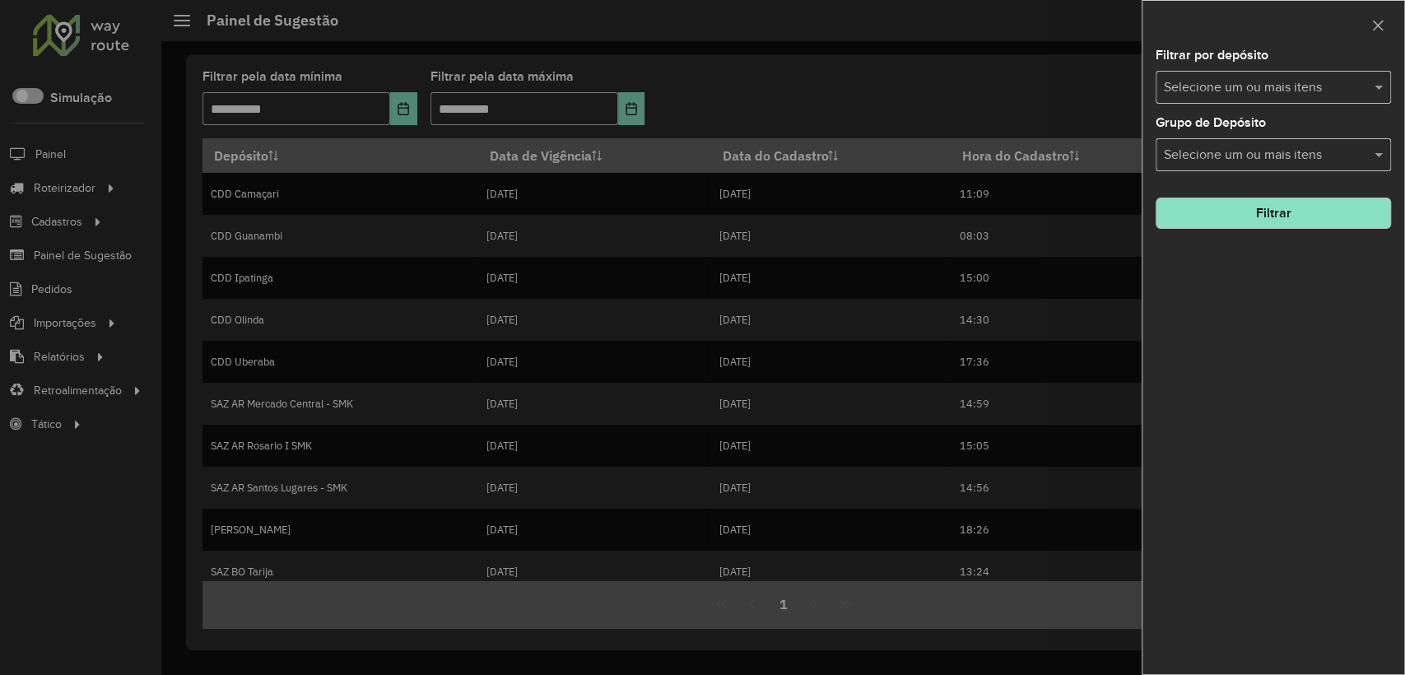
click at [1270, 87] on input "text" at bounding box center [1264, 88] width 211 height 20
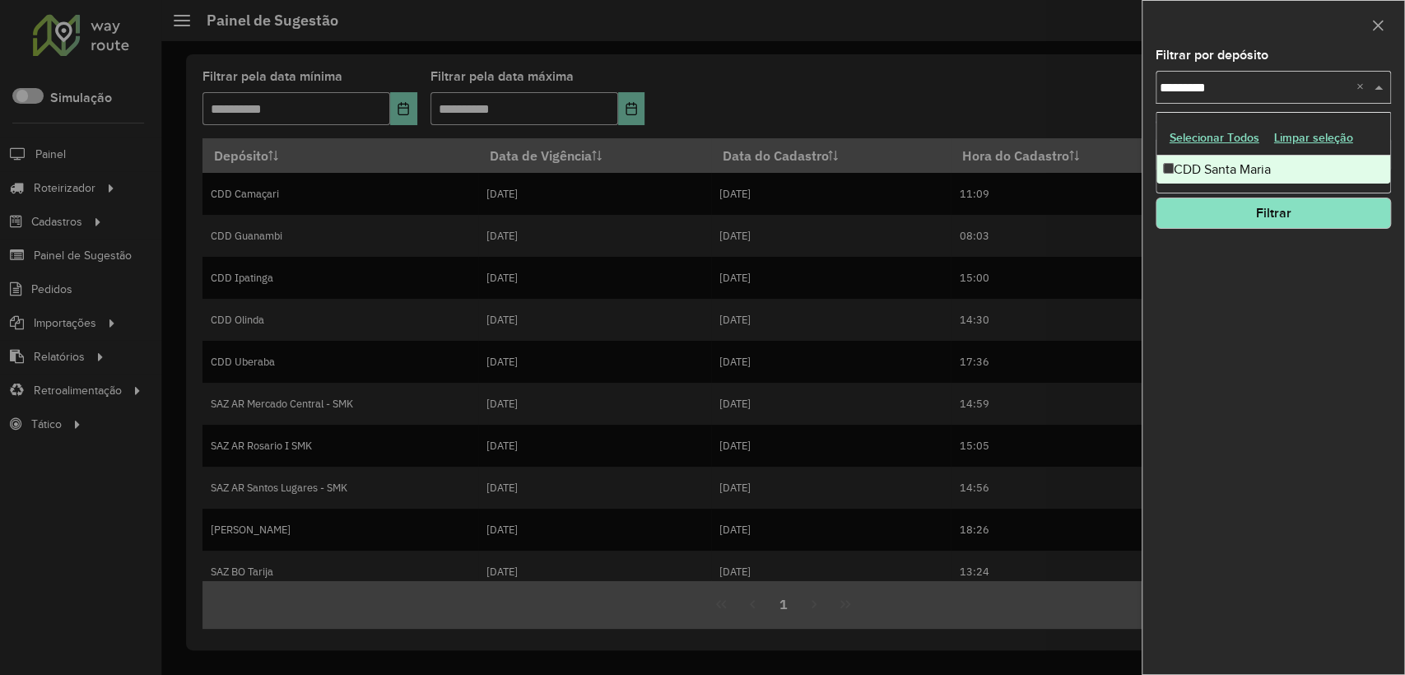
type input "**********"
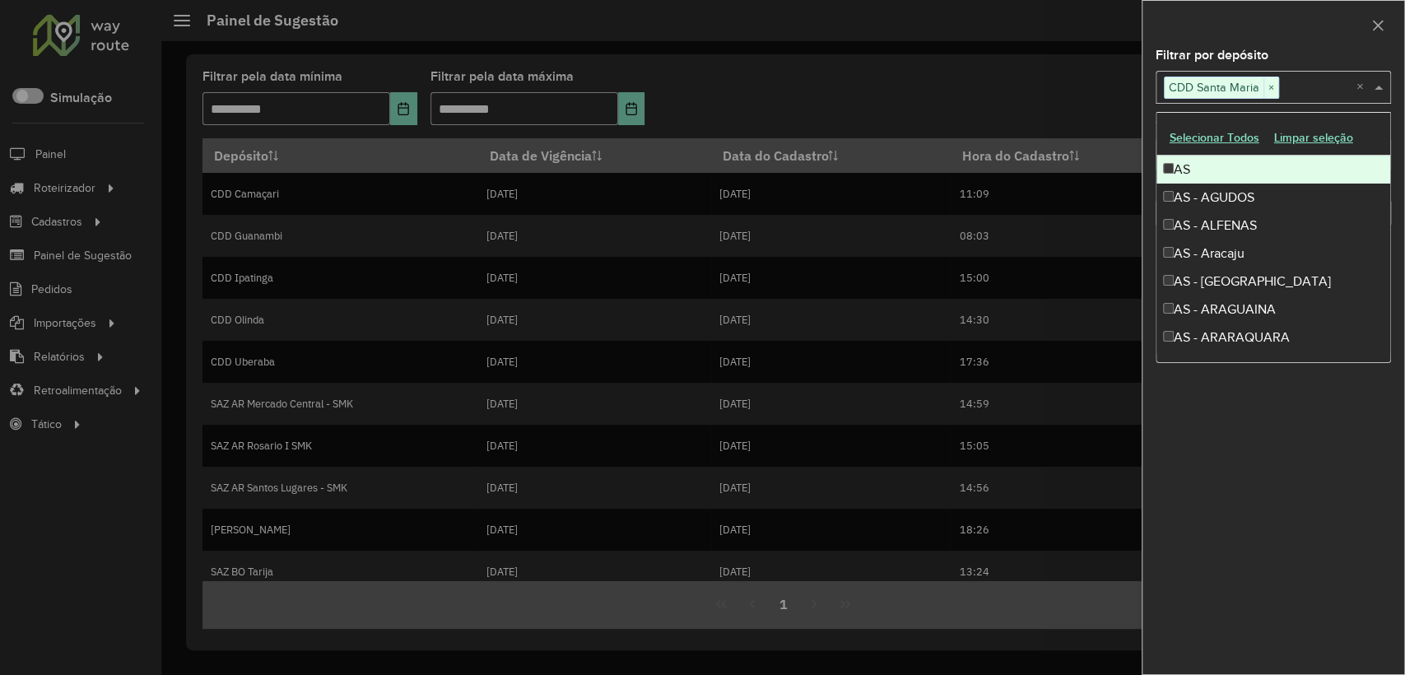
click at [1220, 15] on div at bounding box center [1273, 25] width 262 height 49
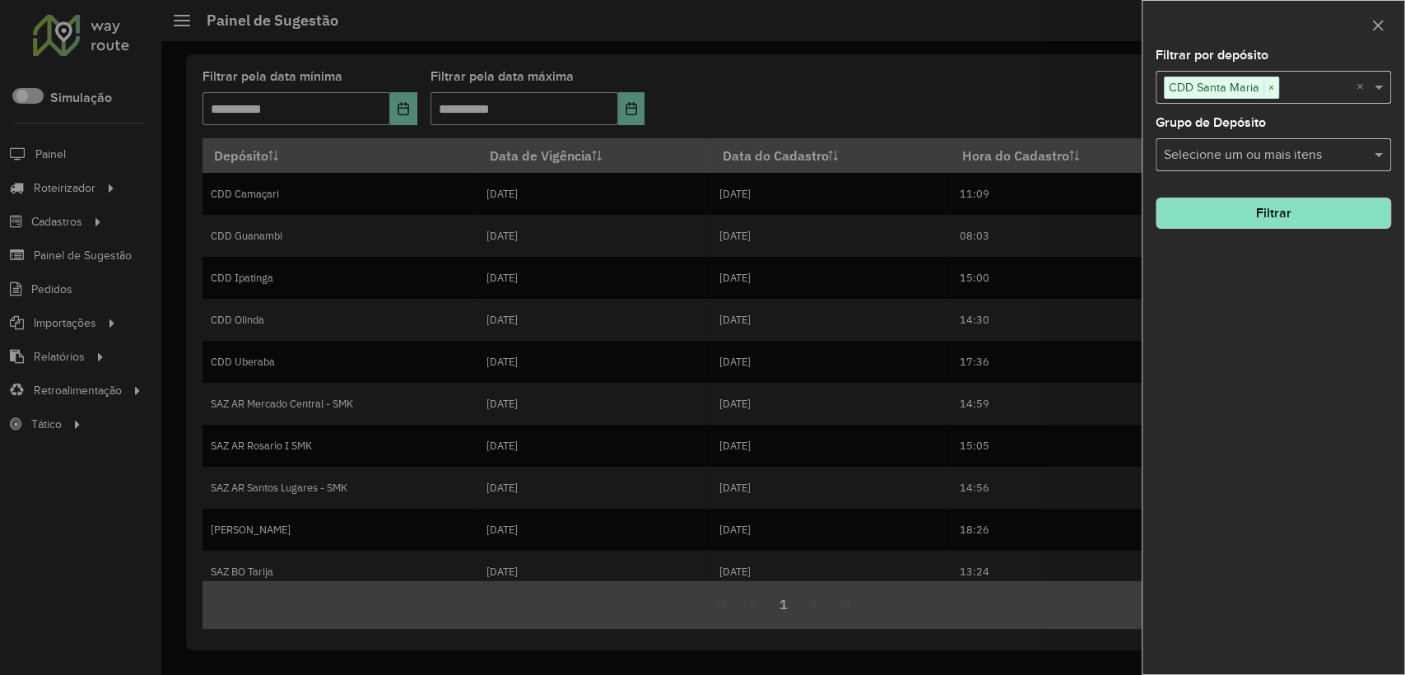
click at [1272, 191] on hb-field-button "Filtrar" at bounding box center [1272, 206] width 235 height 44
click at [1271, 209] on button "Filtrar" at bounding box center [1272, 212] width 235 height 31
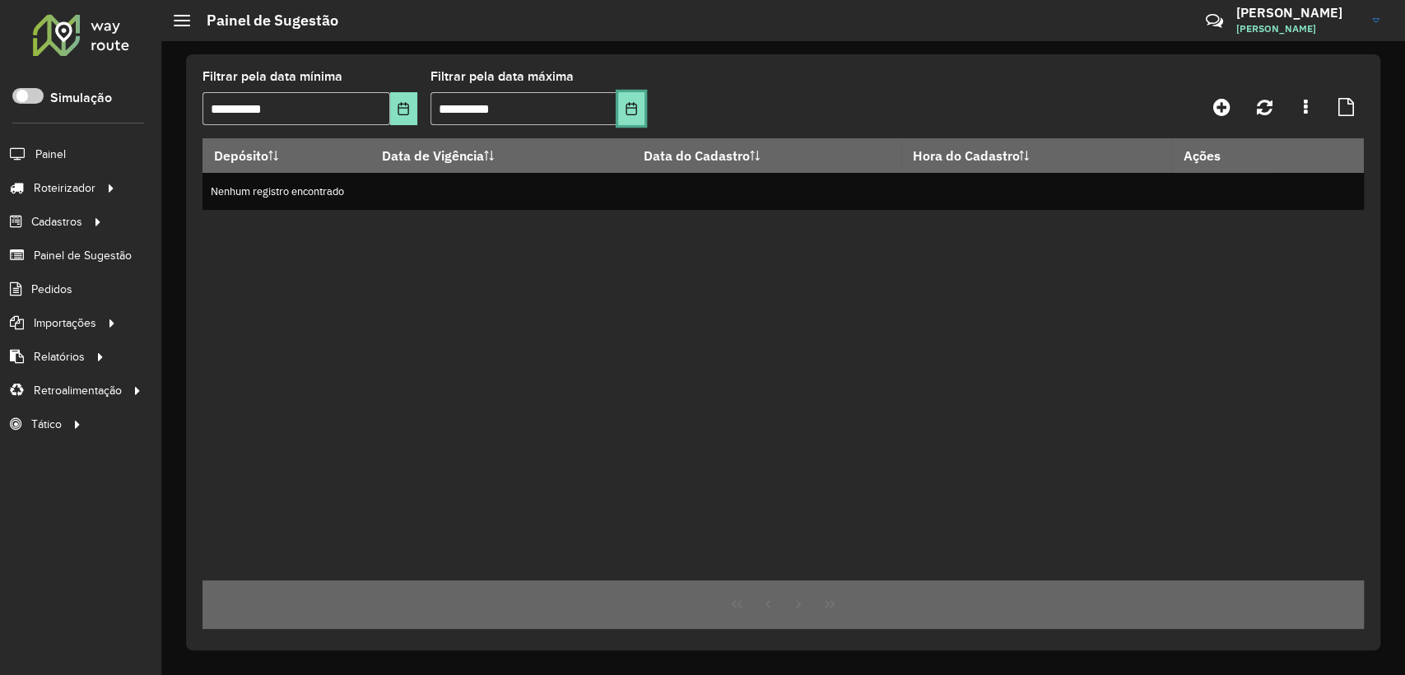
click at [639, 110] on button "Choose Date" at bounding box center [631, 108] width 27 height 33
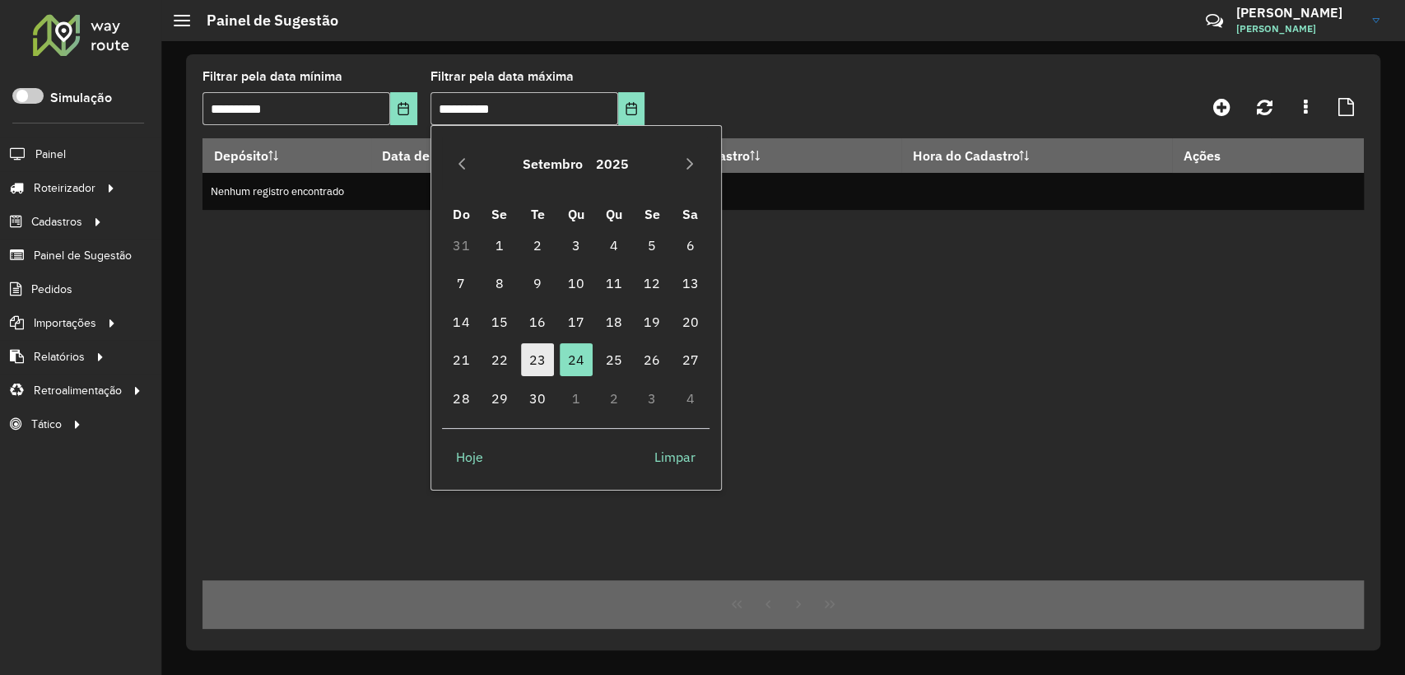
click at [527, 357] on span "23" at bounding box center [537, 359] width 33 height 33
type input "**********"
click at [739, 87] on formly-group "**********" at bounding box center [630, 104] width 857 height 67
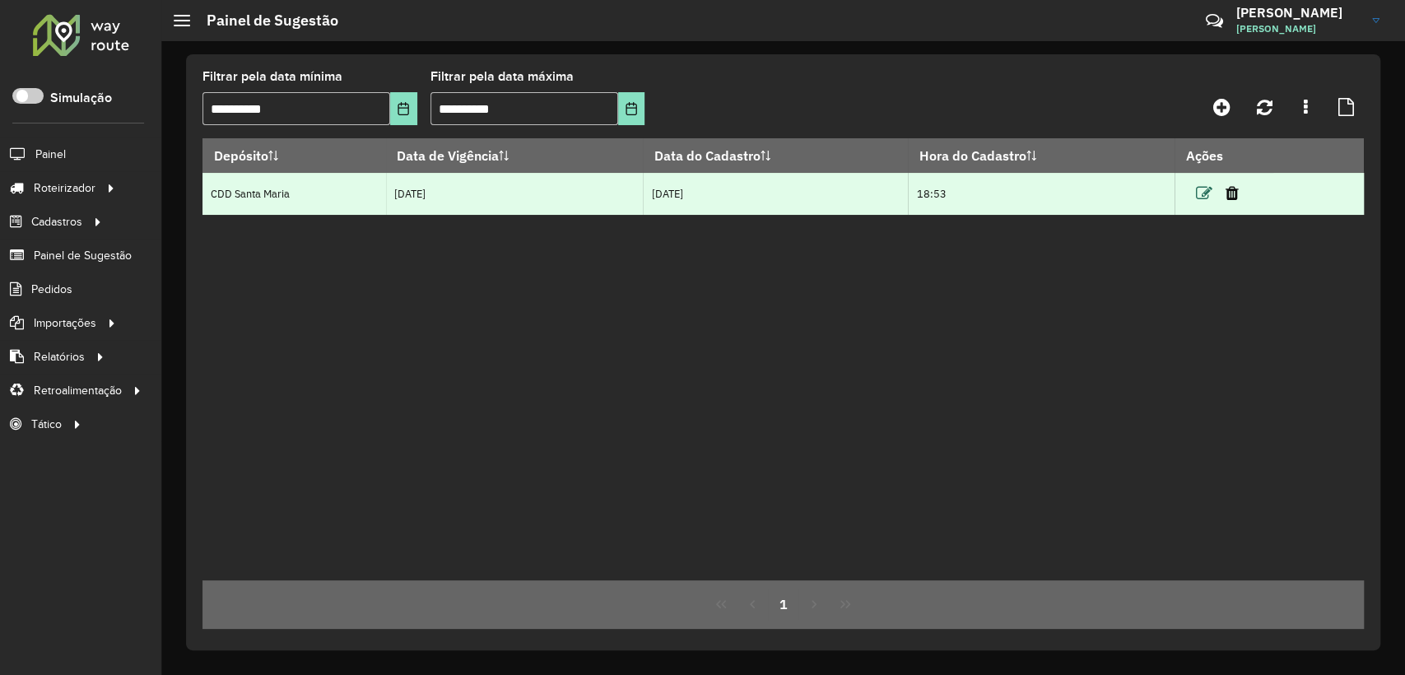
click at [1207, 193] on icon at bounding box center [1204, 193] width 16 height 16
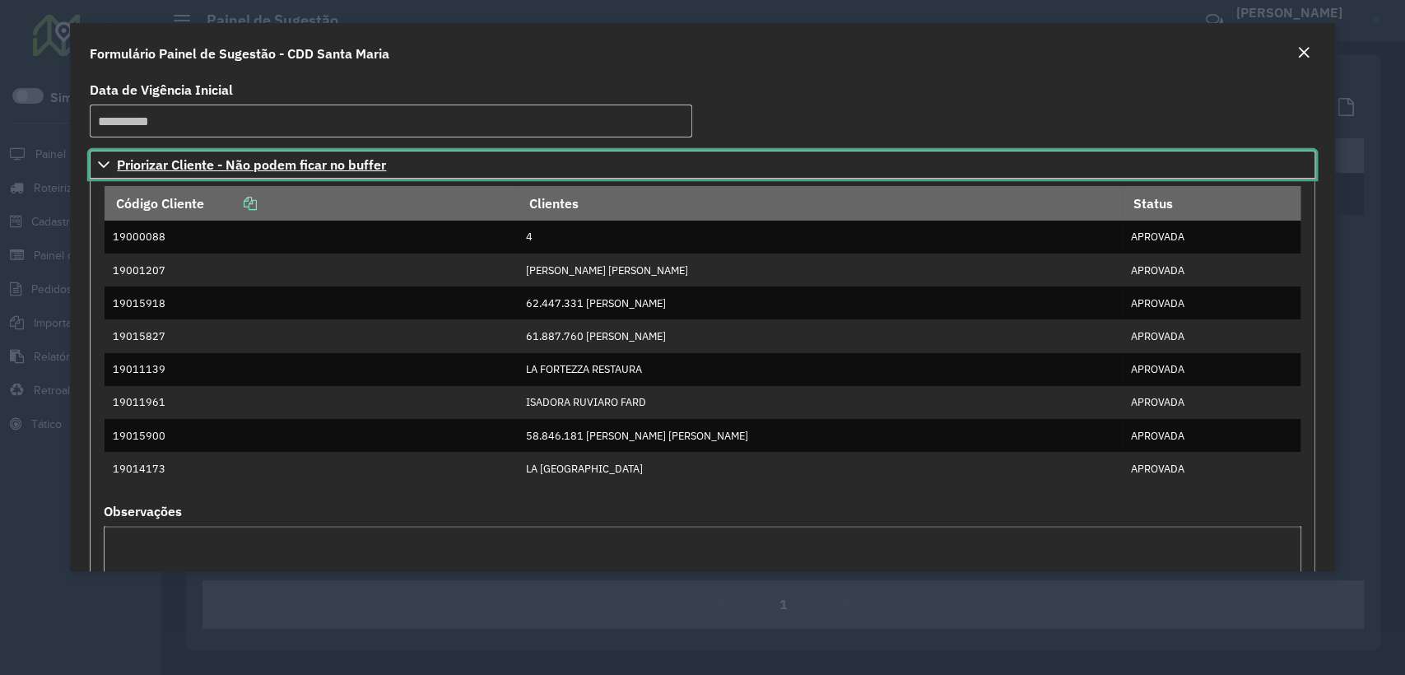
click at [100, 166] on icon at bounding box center [103, 164] width 13 height 13
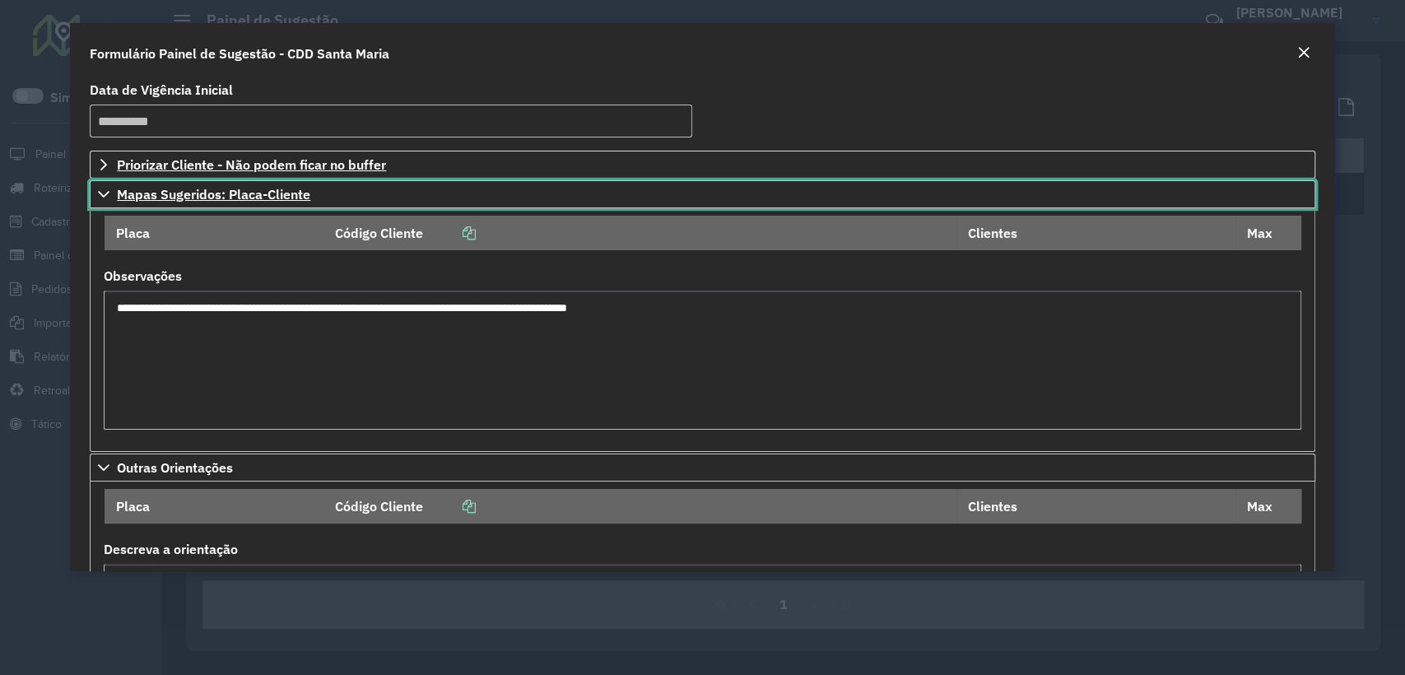
click at [100, 196] on icon at bounding box center [103, 194] width 13 height 13
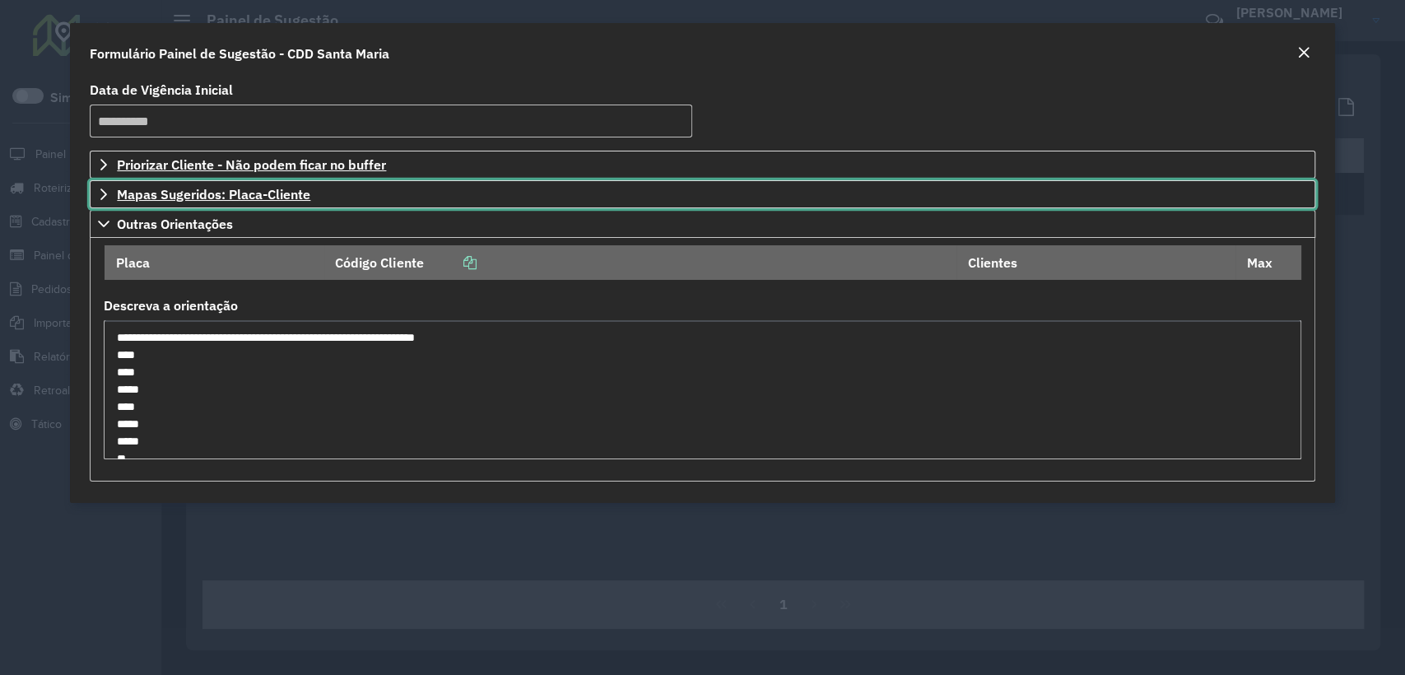
click at [100, 196] on icon at bounding box center [103, 194] width 13 height 13
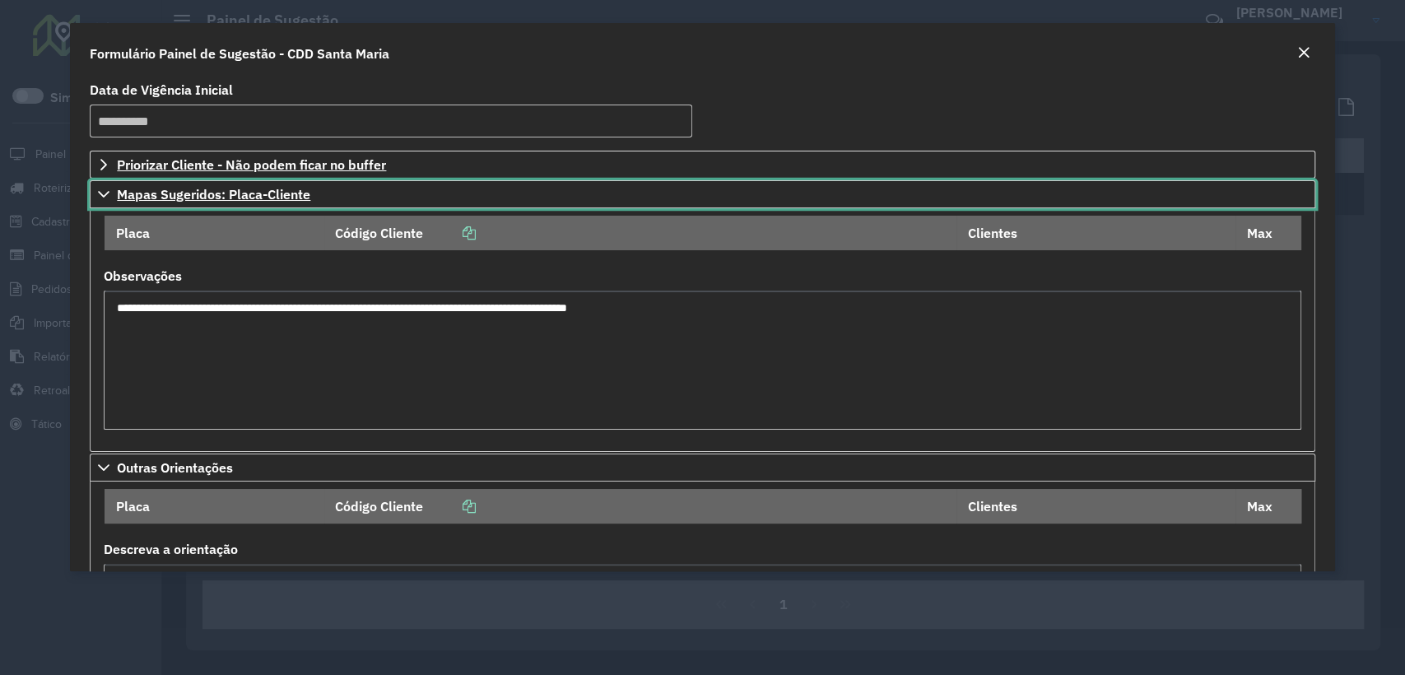
click at [101, 196] on icon at bounding box center [103, 194] width 13 height 13
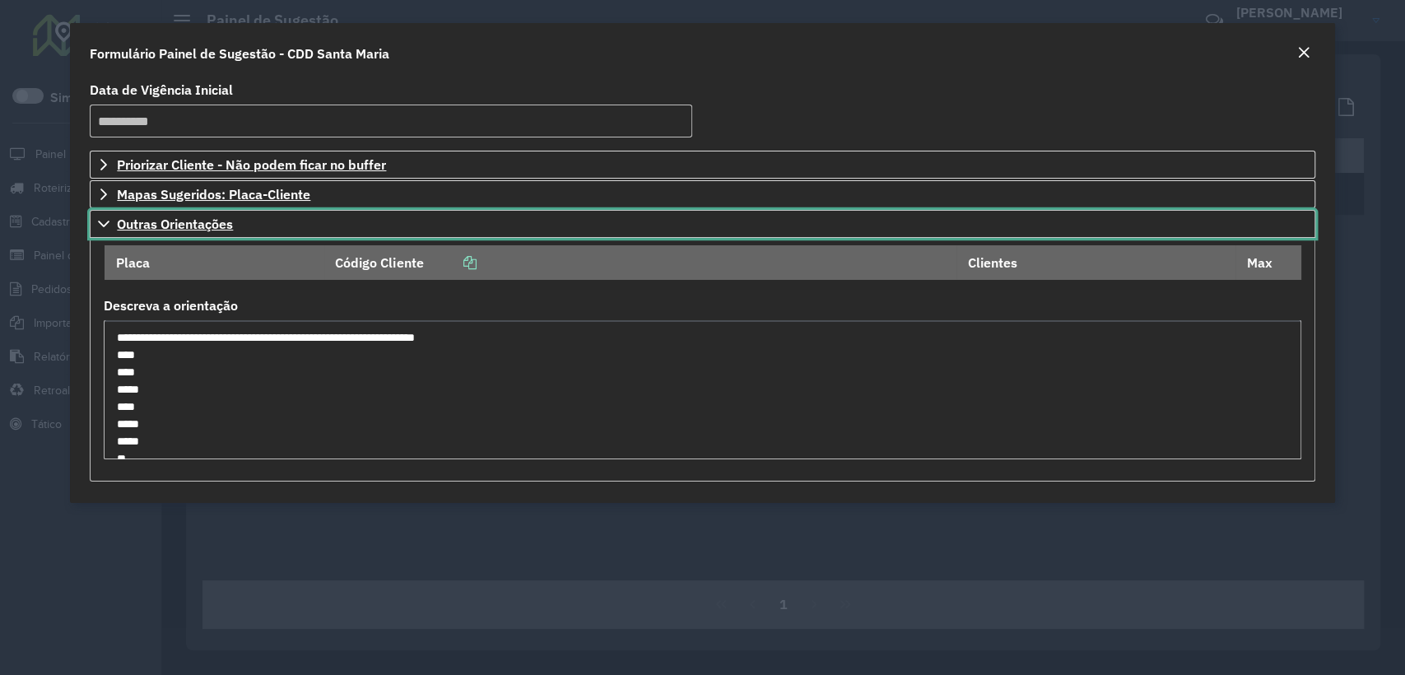
click at [101, 221] on icon at bounding box center [103, 223] width 13 height 13
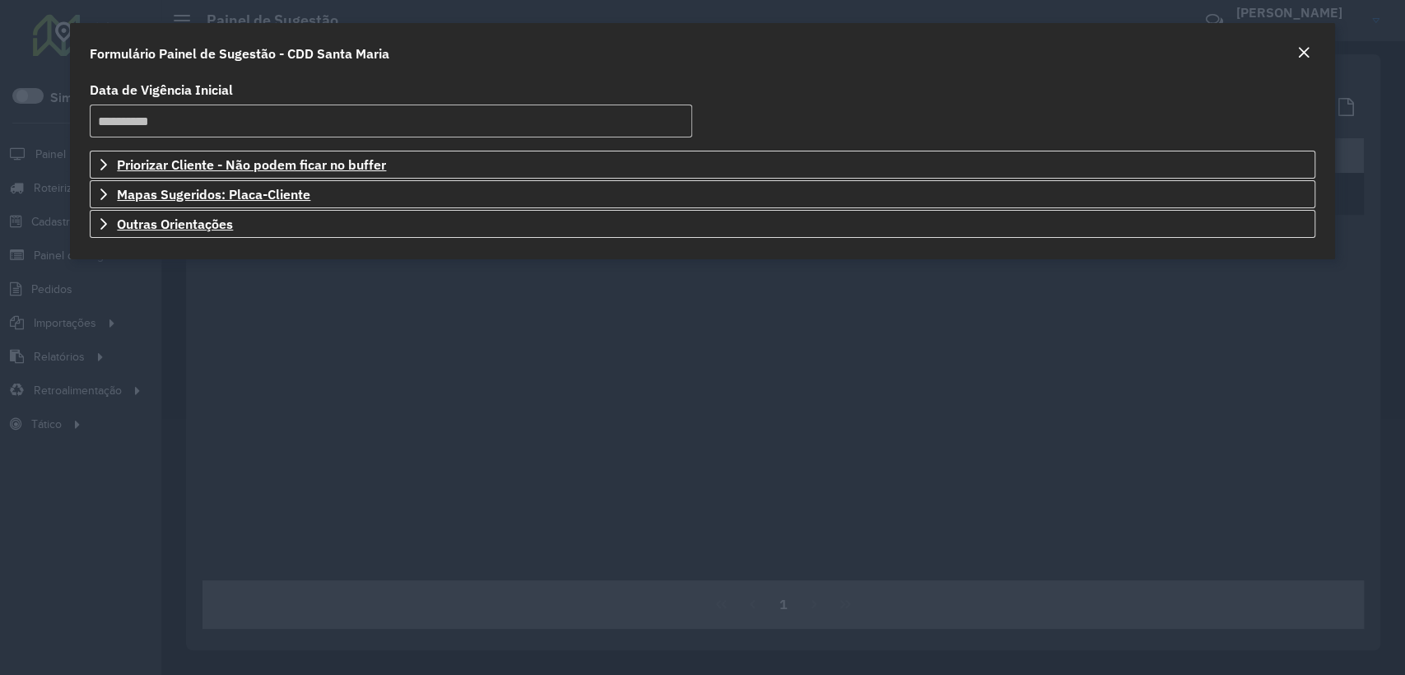
click at [1302, 54] on em "Close" at bounding box center [1303, 52] width 13 height 13
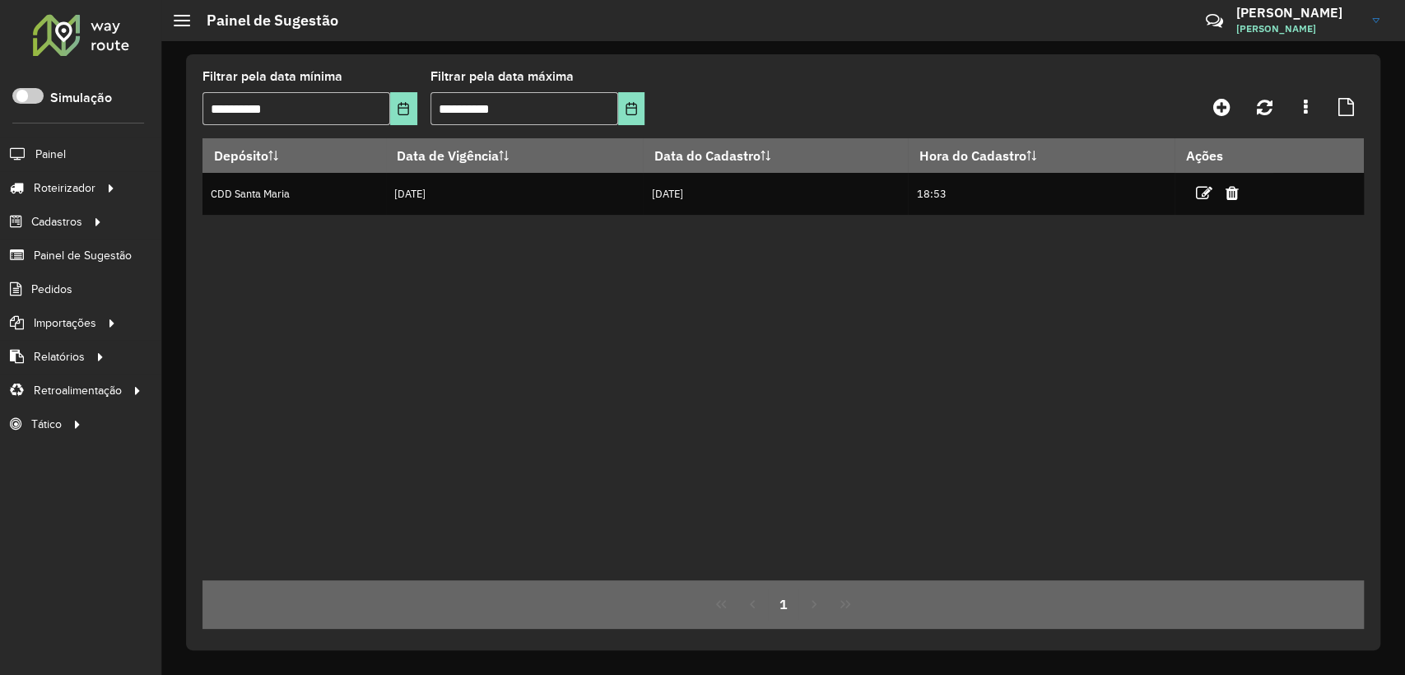
click at [64, 24] on div at bounding box center [81, 34] width 100 height 43
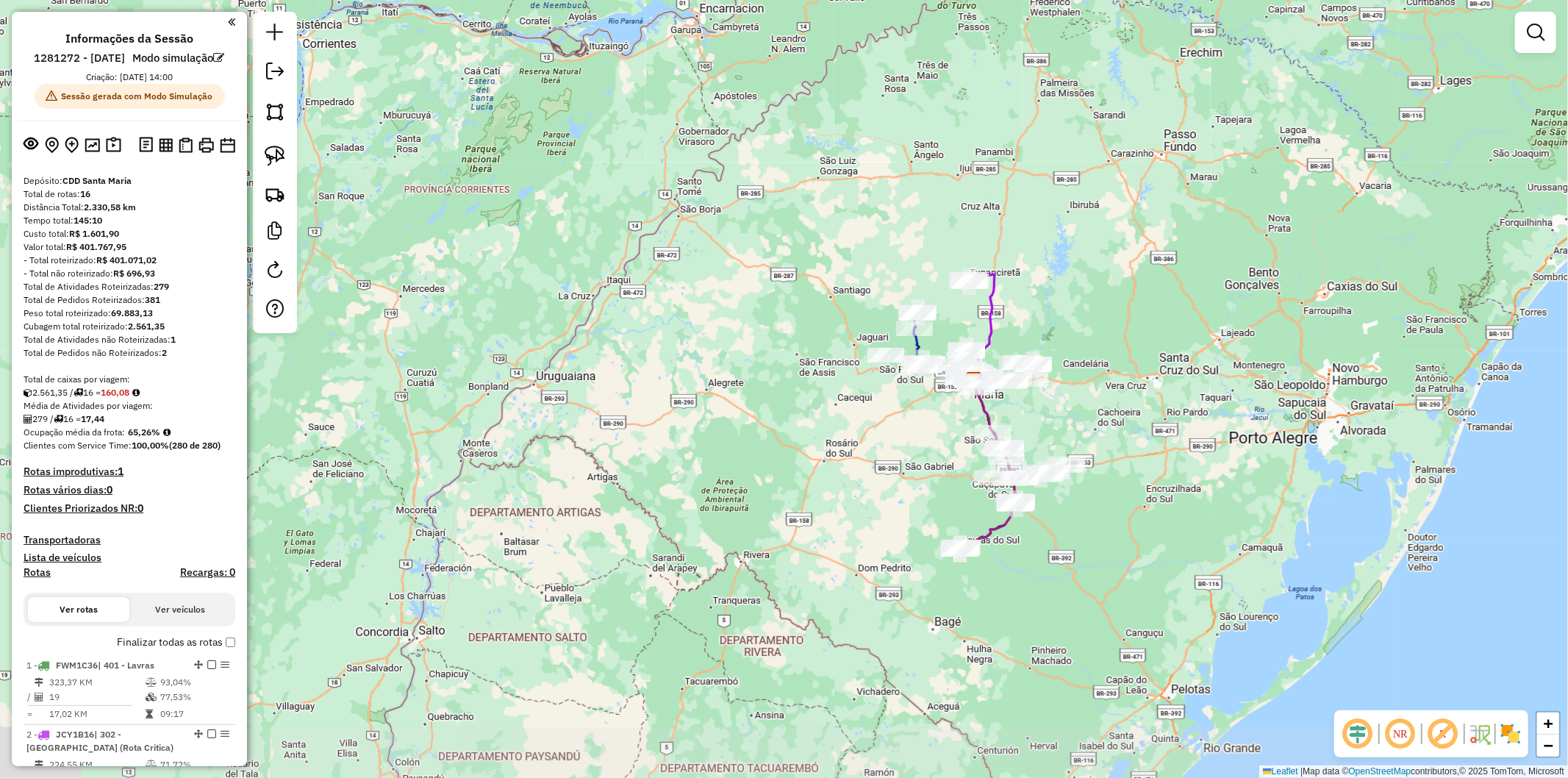
drag, startPoint x: 1135, startPoint y: 413, endPoint x: 1112, endPoint y: 357, distance: 60.5
click at [1112, 357] on div "Janela de atendimento Grade de atendimento Capacidade Transportadoras Veículos …" at bounding box center [784, 389] width 1568 height 778
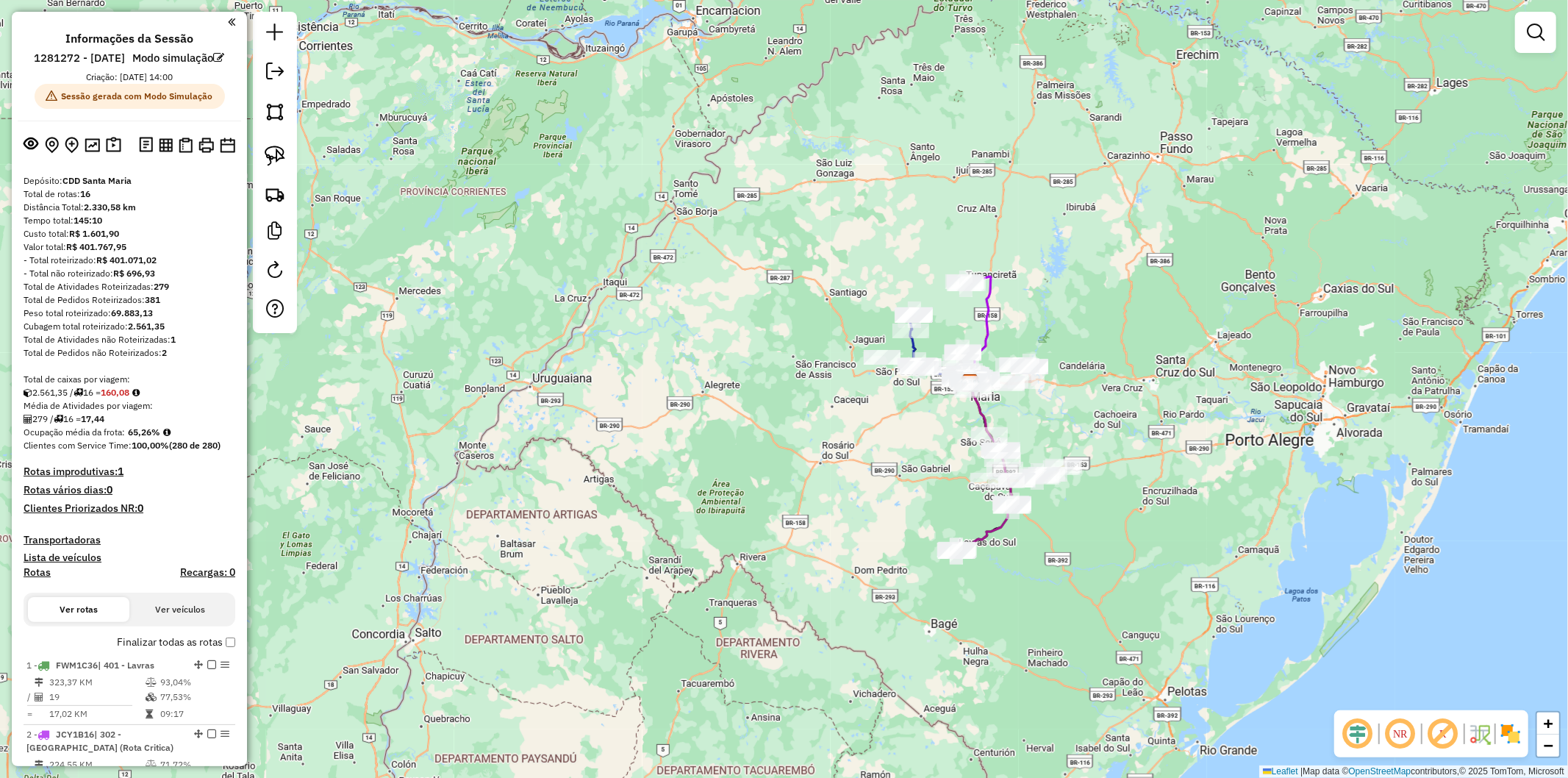
drag, startPoint x: 1252, startPoint y: 400, endPoint x: 898, endPoint y: 637, distance: 426.0
click at [898, 637] on div "Janela de atendimento Grade de atendimento Capacidade Transportadoras Veículos …" at bounding box center [784, 389] width 1568 height 778
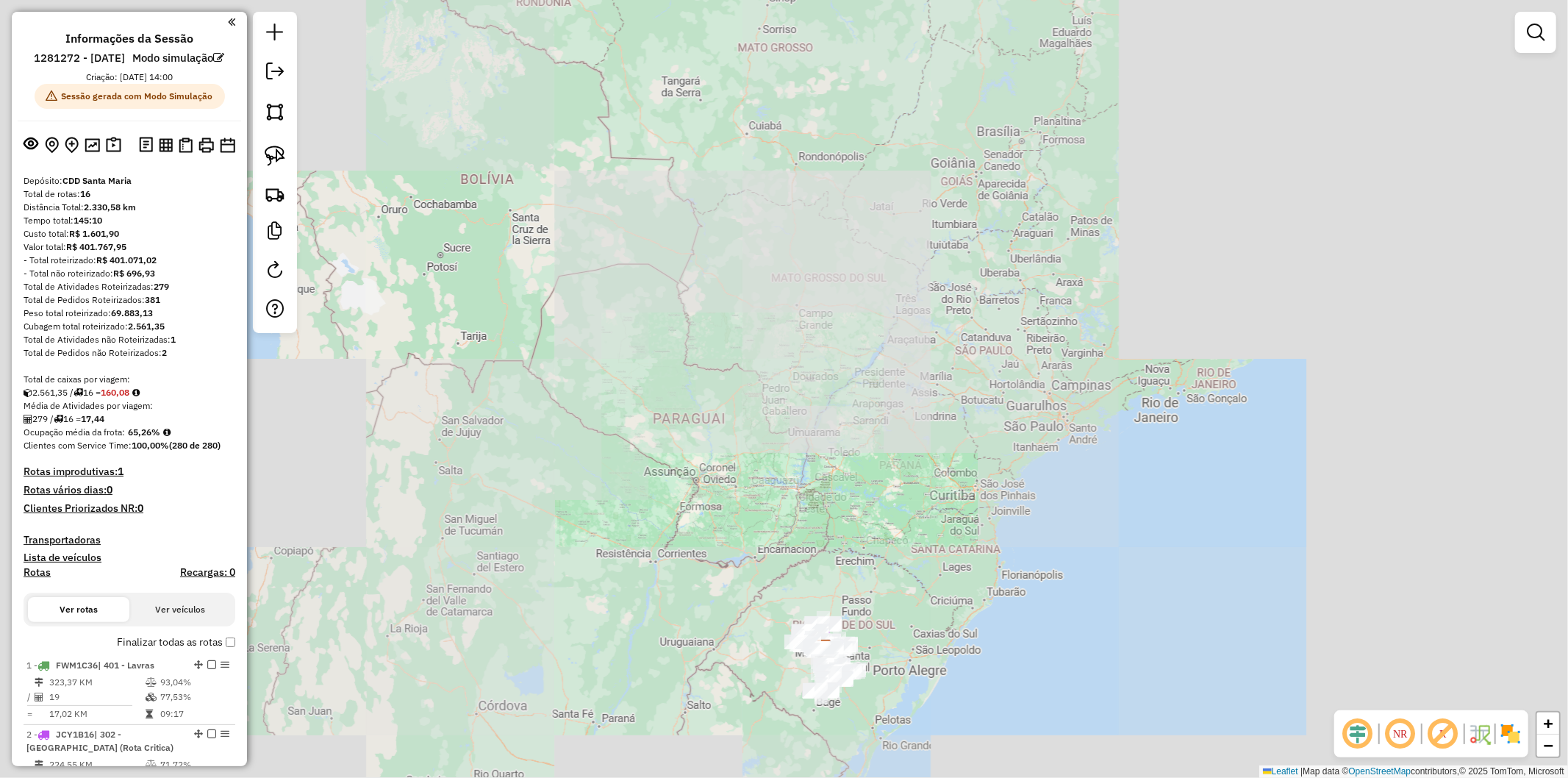
drag, startPoint x: 985, startPoint y: 544, endPoint x: 949, endPoint y: 581, distance: 51.6
click at [949, 581] on div "Janela de atendimento Grade de atendimento Capacidade Transportadoras Veículos …" at bounding box center [784, 389] width 1568 height 778
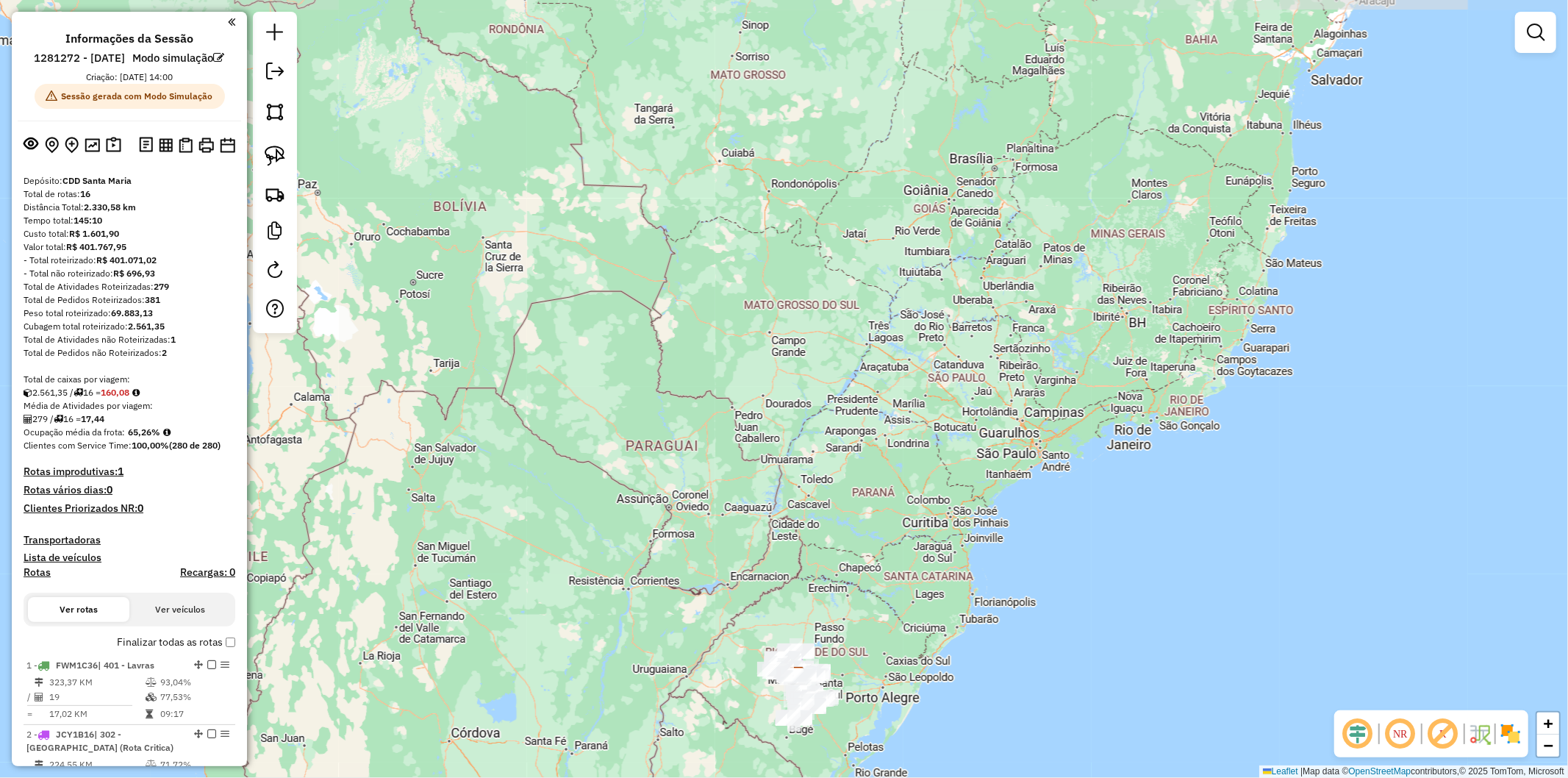
drag, startPoint x: 1032, startPoint y: 488, endPoint x: 1026, endPoint y: 493, distance: 7.8
click at [1026, 493] on div "Janela de atendimento Grade de atendimento Capacidade Transportadoras Veículos …" at bounding box center [784, 389] width 1568 height 778
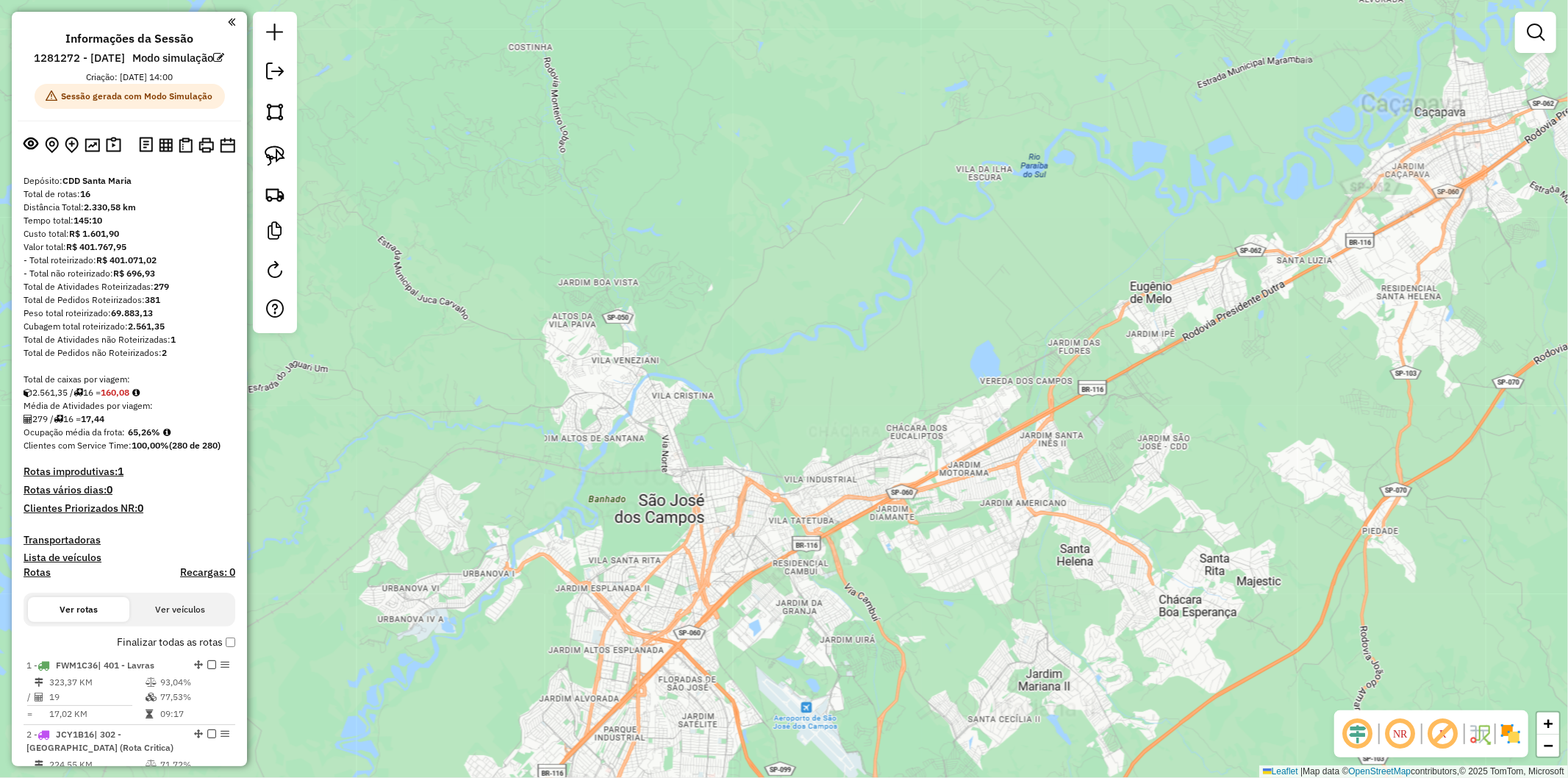
drag, startPoint x: 759, startPoint y: 720, endPoint x: 812, endPoint y: 658, distance: 81.6
click at [812, 658] on div "Janela de atendimento Grade de atendimento Capacidade Transportadoras Veículos …" at bounding box center [784, 389] width 1568 height 778
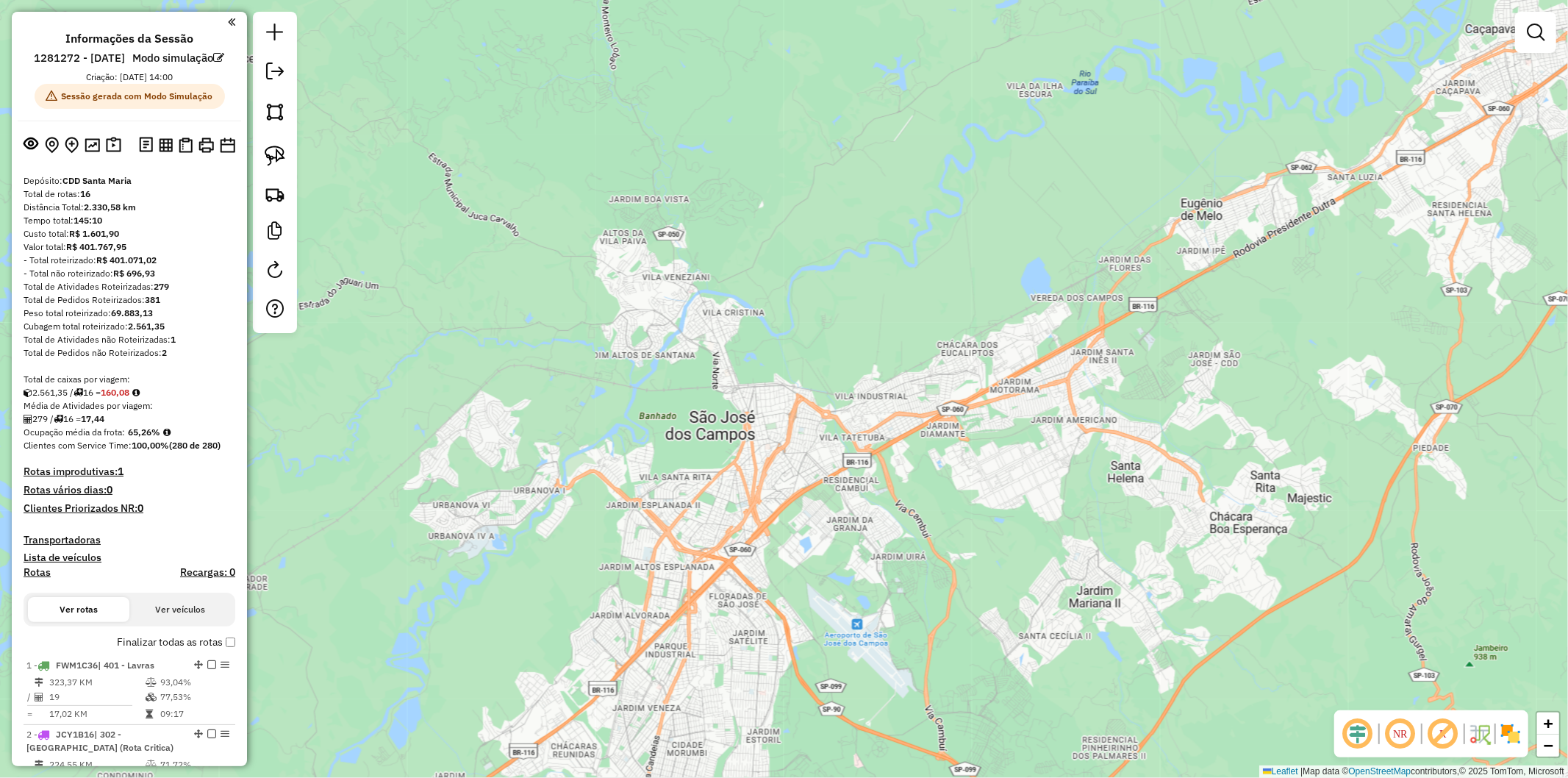
drag, startPoint x: 640, startPoint y: 649, endPoint x: 665, endPoint y: 597, distance: 57.7
click at [665, 597] on div "Janela de atendimento Grade de atendimento Capacidade Transportadoras Veículos …" at bounding box center [784, 389] width 1568 height 778
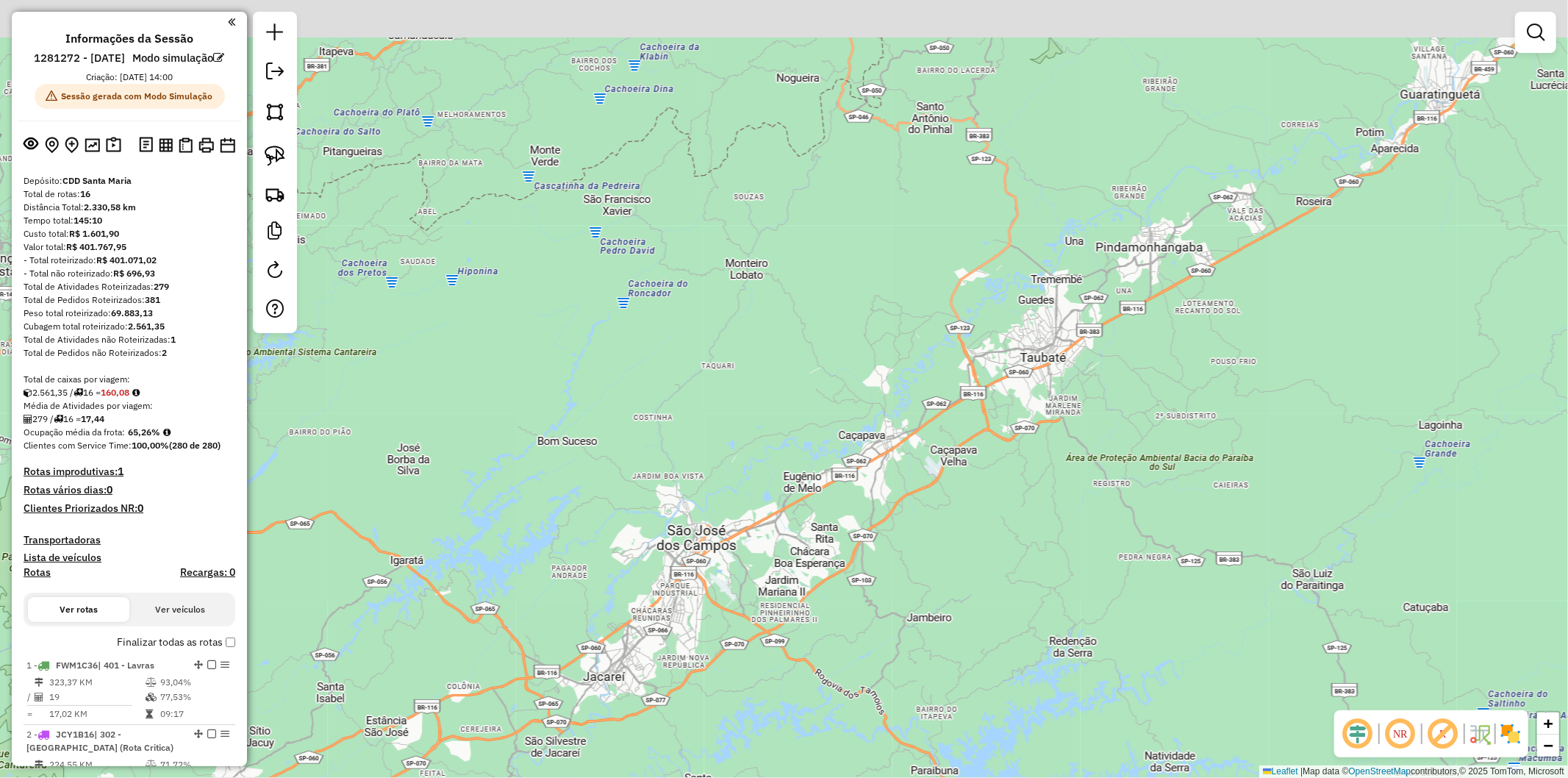
drag, startPoint x: 895, startPoint y: 388, endPoint x: 800, endPoint y: 529, distance: 170.0
click at [800, 529] on div "Janela de atendimento Grade de atendimento Capacidade Transportadoras Veículos …" at bounding box center [784, 389] width 1568 height 778
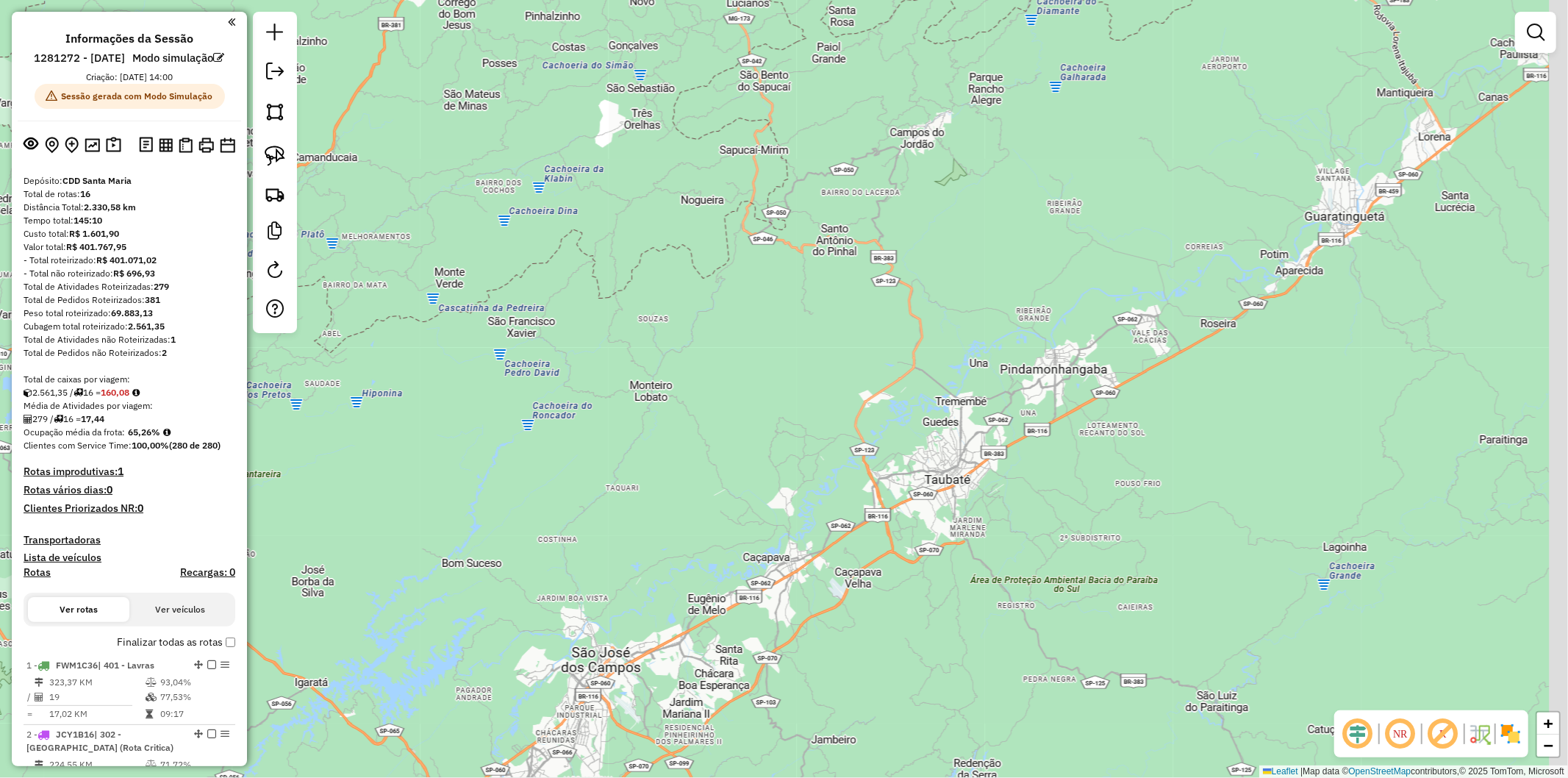
drag, startPoint x: 858, startPoint y: 503, endPoint x: 798, endPoint y: 554, distance: 78.7
click at [798, 554] on div "Janela de atendimento Grade de atendimento Capacidade Transportadoras Veículos …" at bounding box center [784, 389] width 1568 height 778
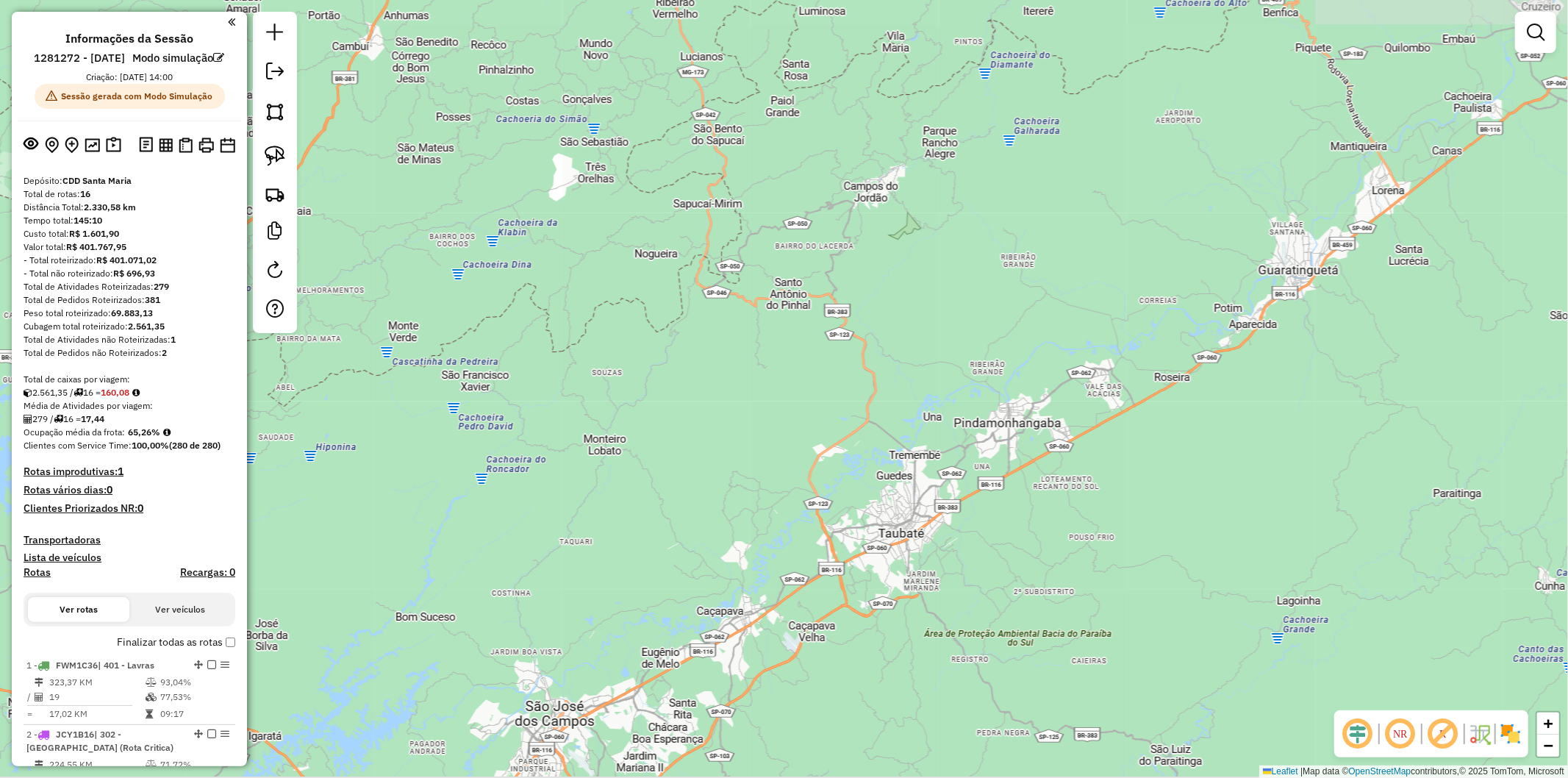
drag, startPoint x: 991, startPoint y: 412, endPoint x: 944, endPoint y: 465, distance: 70.8
click at [944, 465] on div "Janela de atendimento Grade de atendimento Capacidade Transportadoras Veículos …" at bounding box center [784, 389] width 1568 height 778
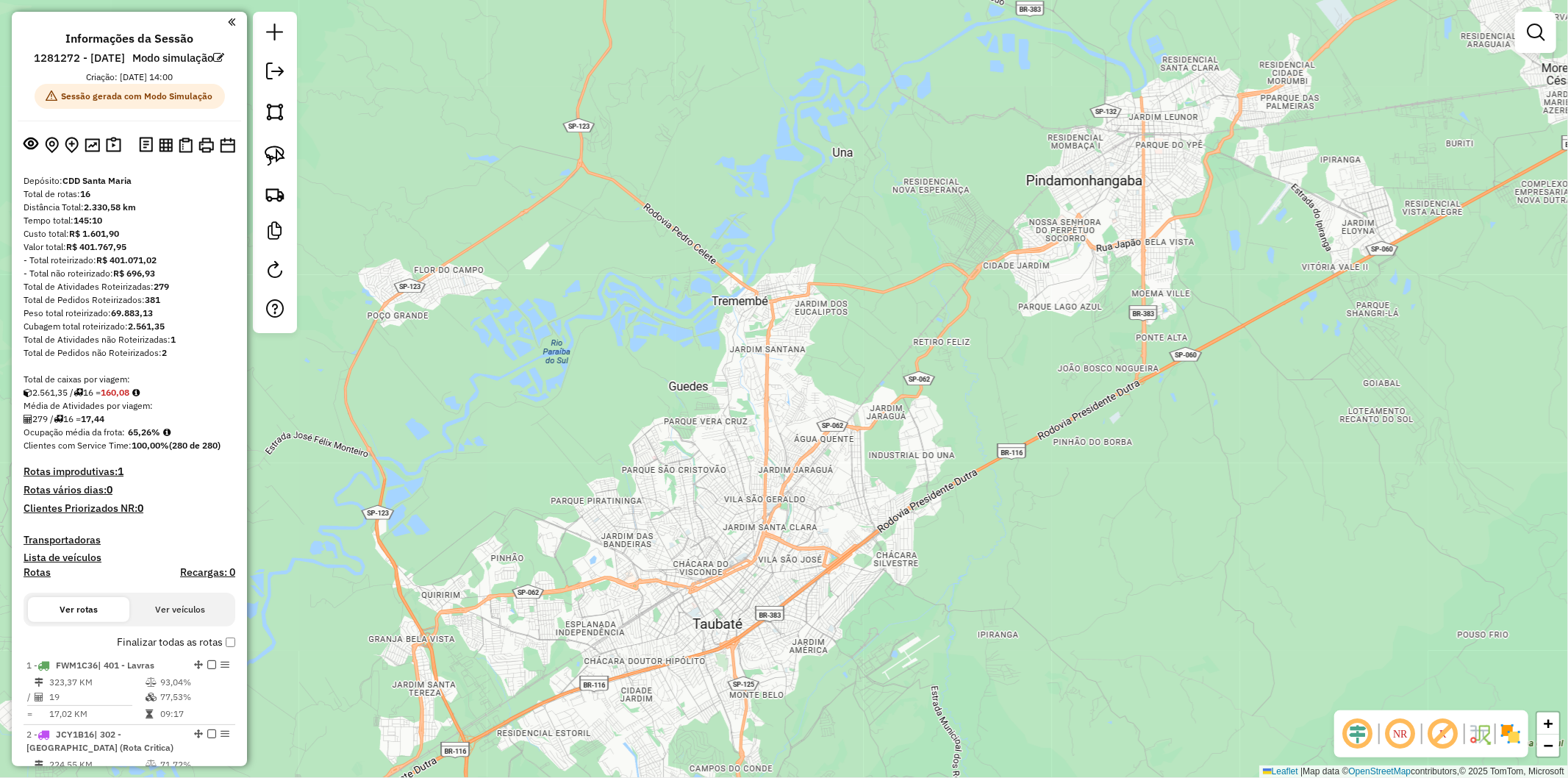
drag, startPoint x: 743, startPoint y: 430, endPoint x: 743, endPoint y: 386, distance: 44.0
click at [743, 386] on div "Janela de atendimento Grade de atendimento Capacidade Transportadoras Veículos …" at bounding box center [784, 389] width 1568 height 778
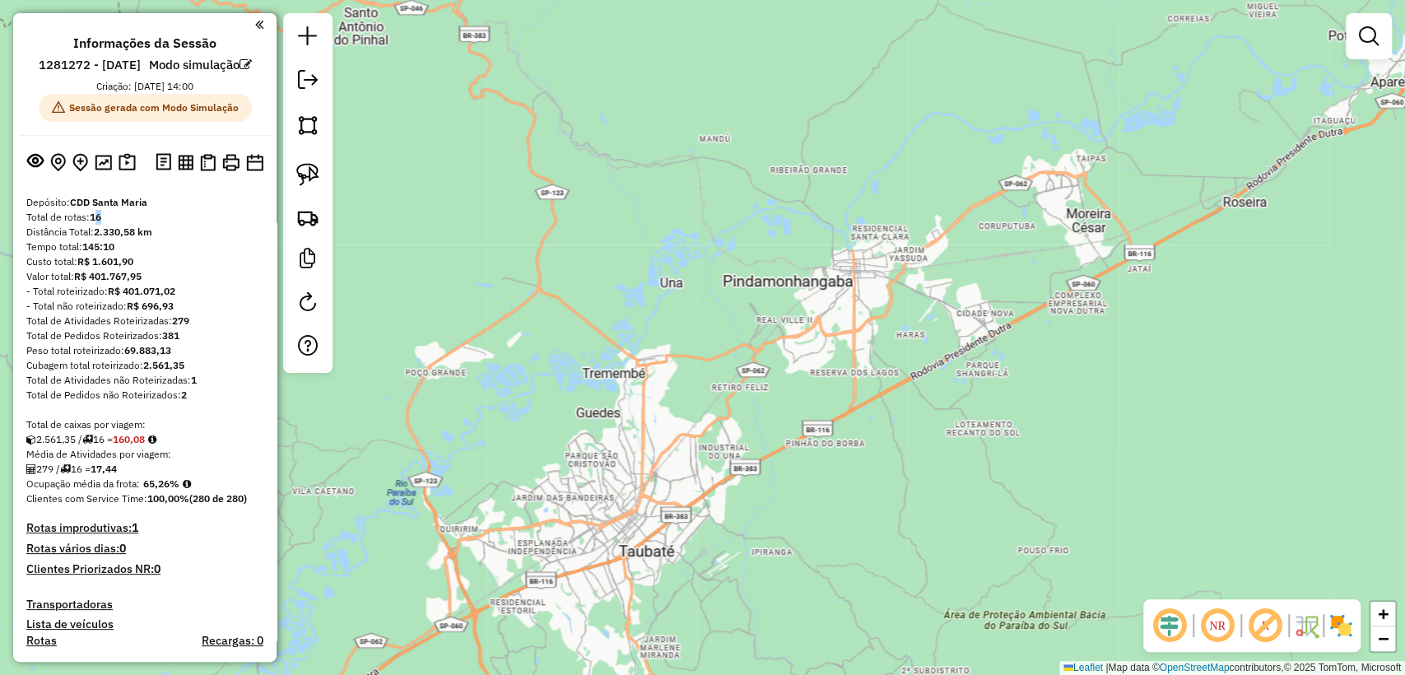
drag, startPoint x: 97, startPoint y: 239, endPoint x: 109, endPoint y: 240, distance: 12.5
click at [109, 225] on div "Total de rotas: 16" at bounding box center [144, 217] width 237 height 15
click at [133, 238] on strong "2.330,58 km" at bounding box center [123, 231] width 58 height 12
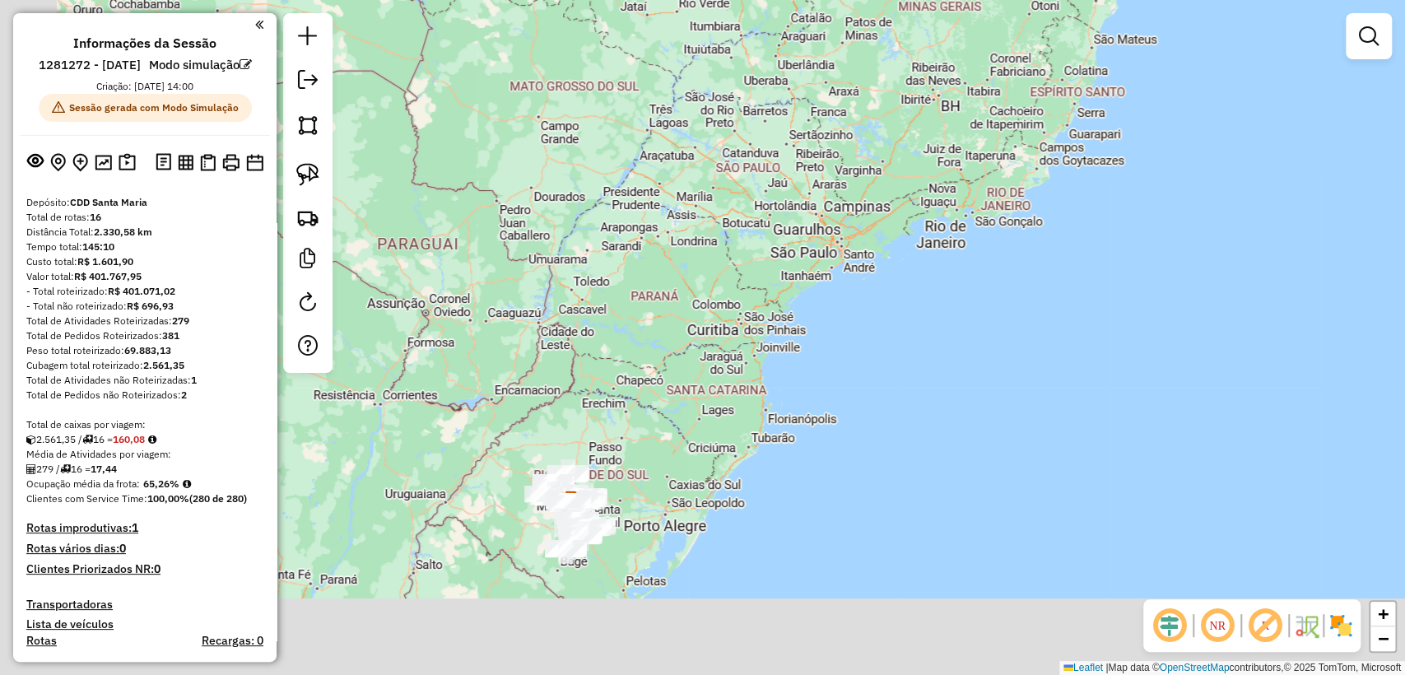
drag, startPoint x: 590, startPoint y: 461, endPoint x: 799, endPoint y: 262, distance: 288.7
click at [813, 236] on div "Janela de atendimento Grade de atendimento Capacidade Transportadoras Veículos …" at bounding box center [702, 337] width 1405 height 675
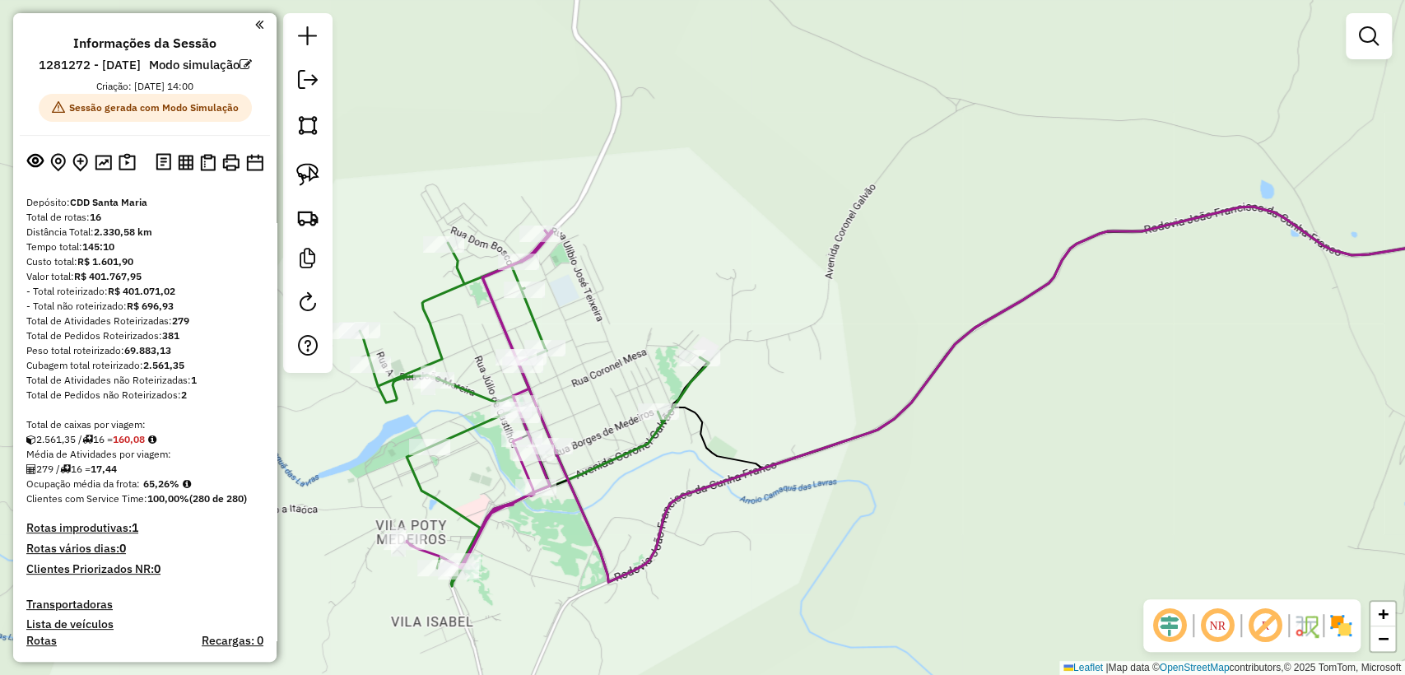
click at [467, 387] on icon at bounding box center [534, 414] width 349 height 343
select select "**********"
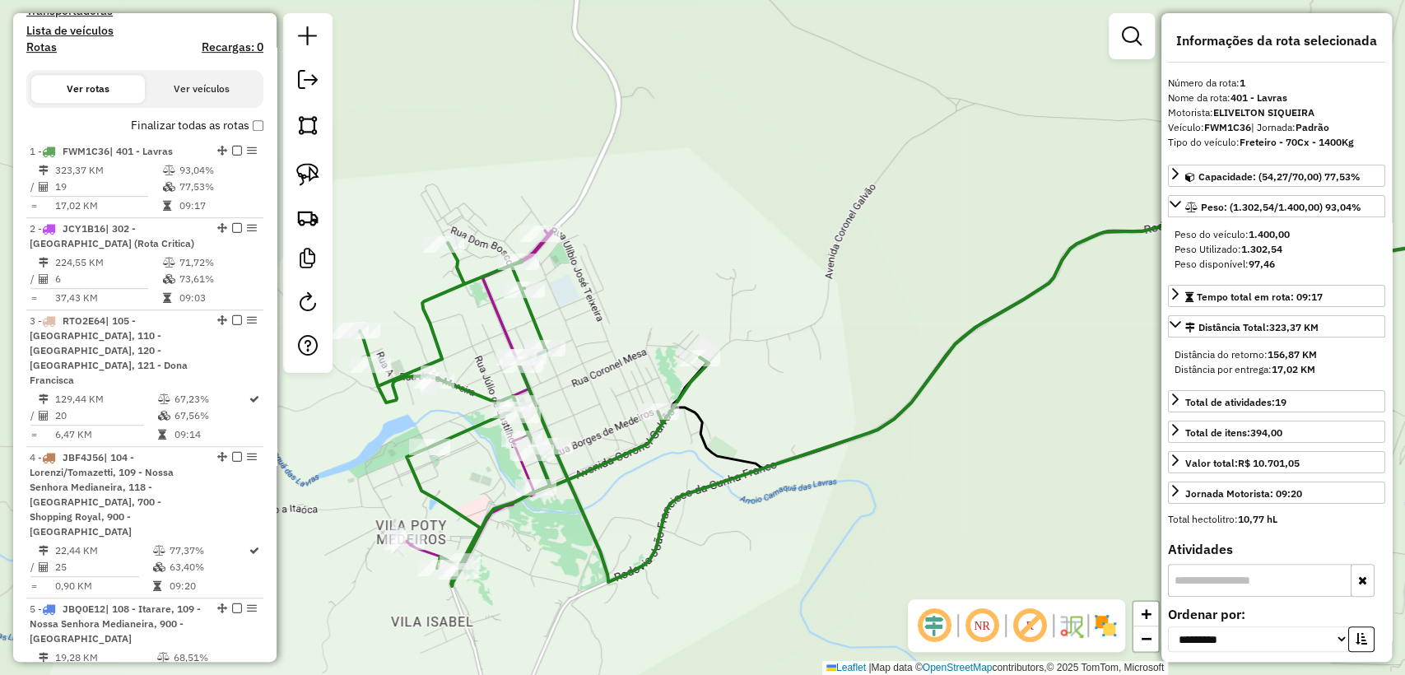
scroll to position [741, 0]
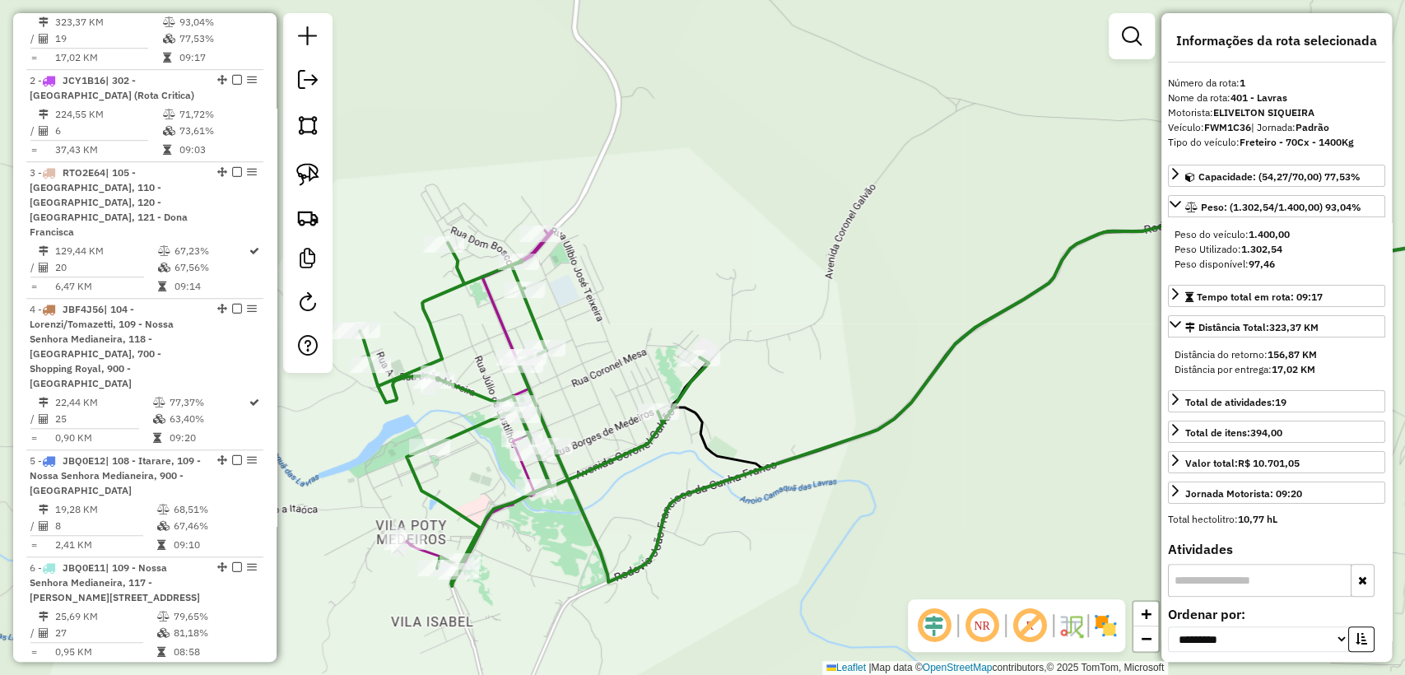
click at [502, 331] on icon at bounding box center [477, 398] width 145 height 337
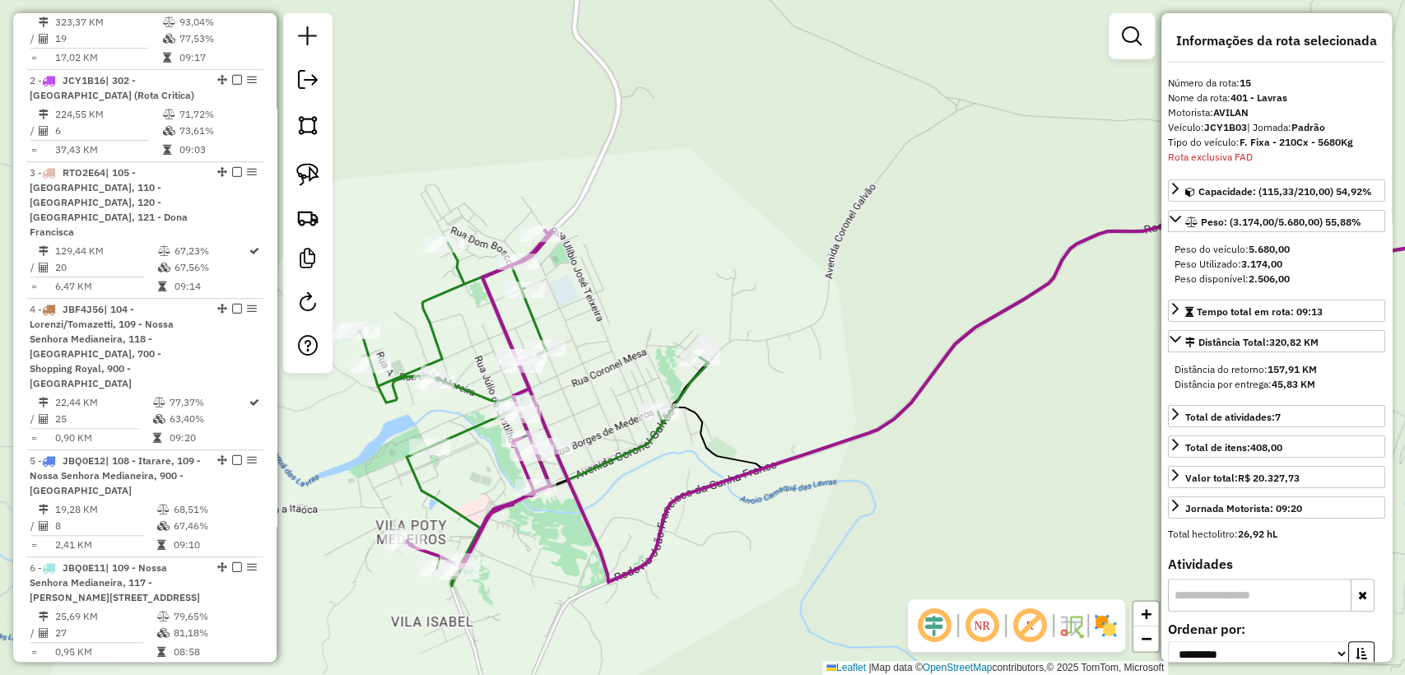
scroll to position [2117, 0]
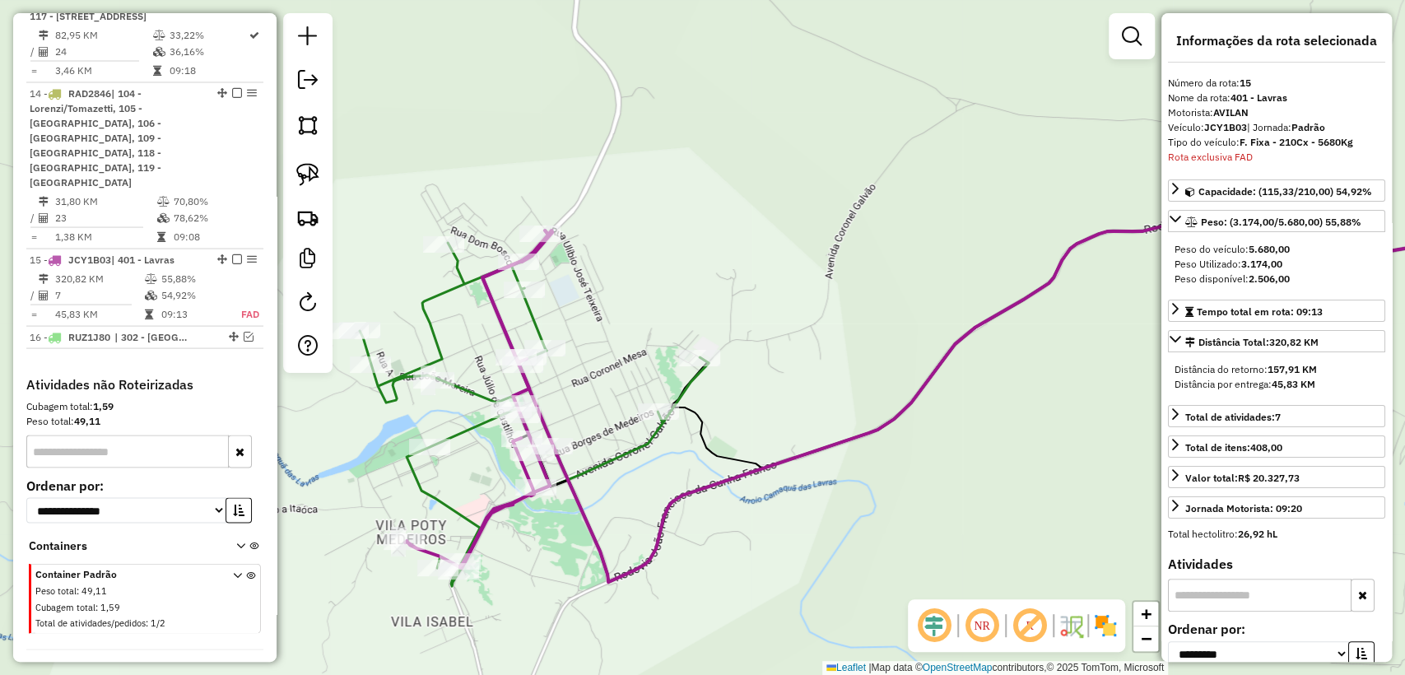
click at [428, 328] on icon at bounding box center [534, 414] width 349 height 343
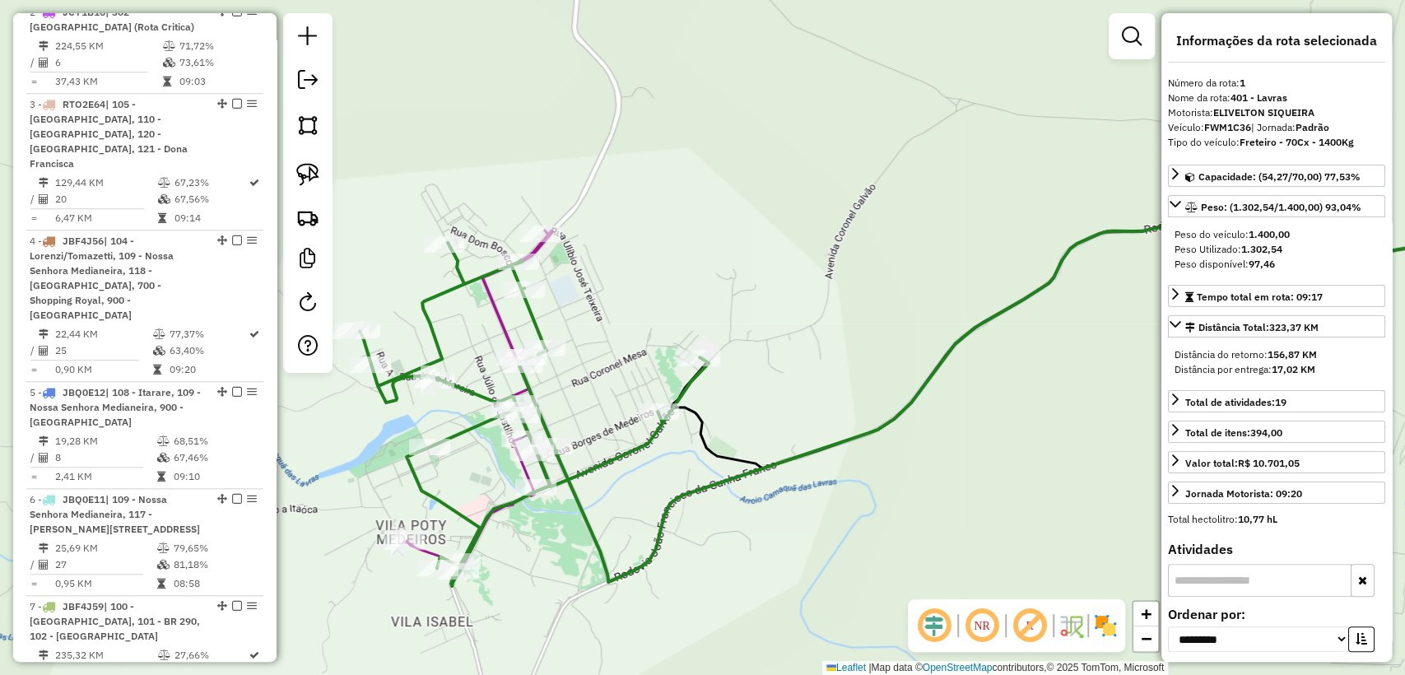
scroll to position [741, 0]
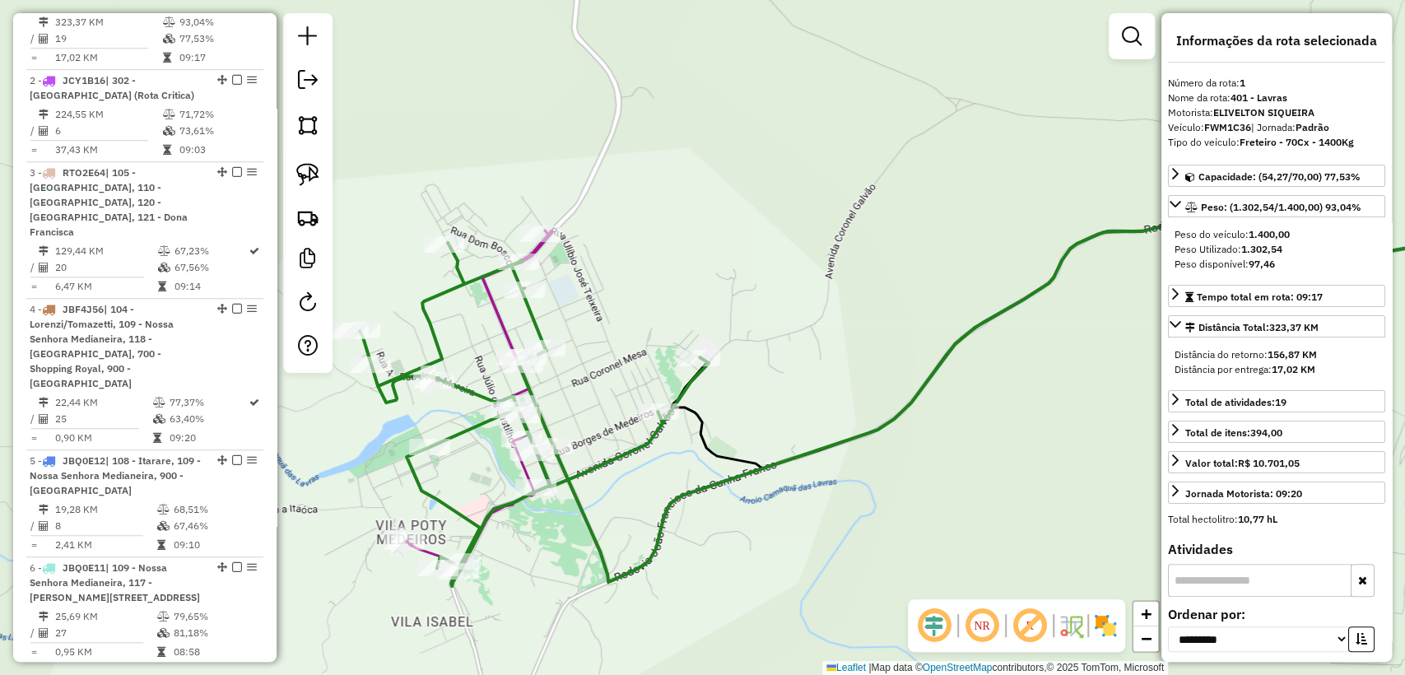
click at [490, 307] on icon at bounding box center [477, 398] width 145 height 337
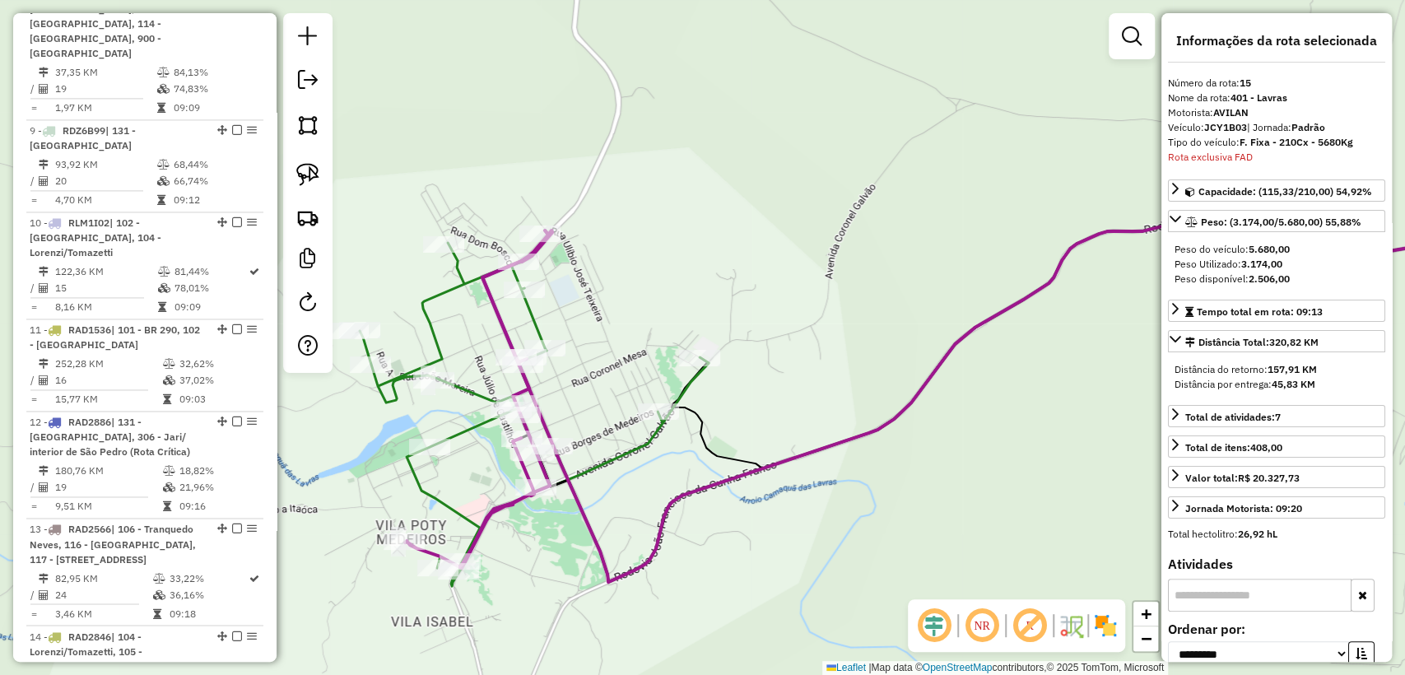
scroll to position [2117, 0]
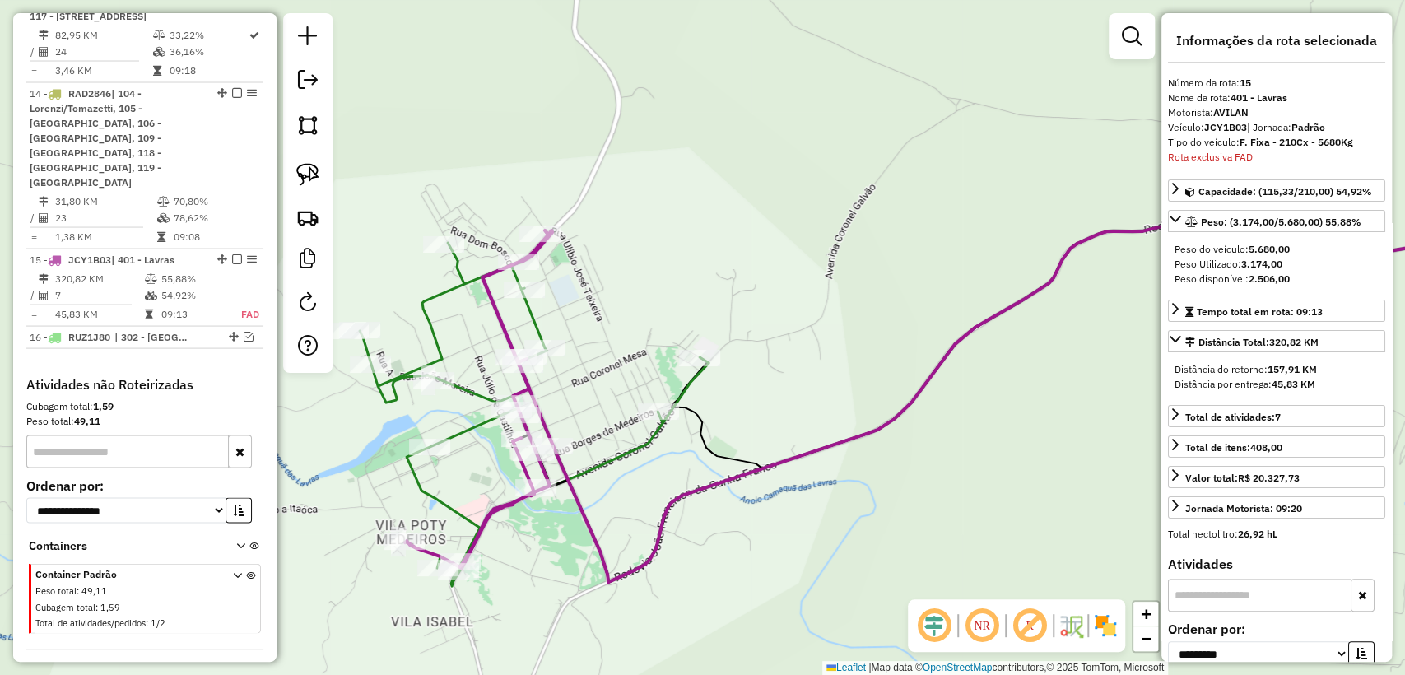
click at [689, 330] on div "Janela de atendimento Grade de atendimento Capacidade Transportadoras Veículos …" at bounding box center [702, 337] width 1405 height 675
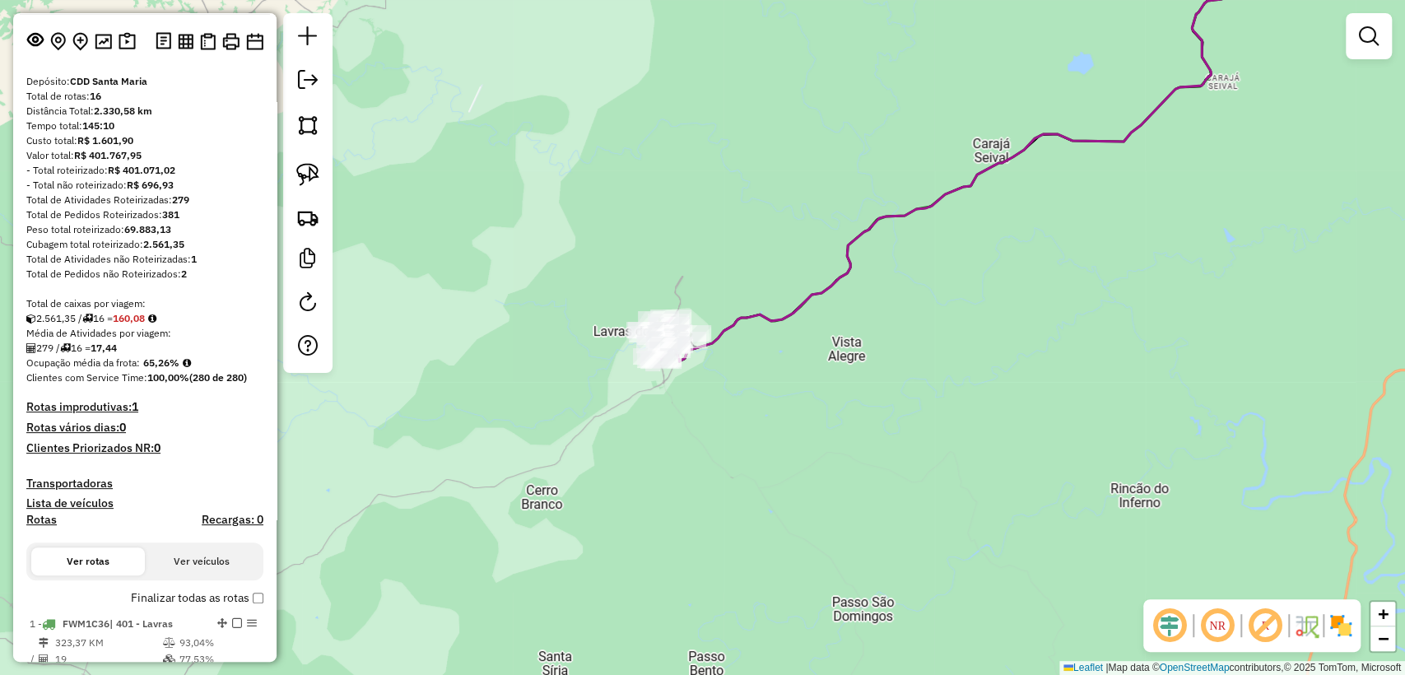
scroll to position [0, 0]
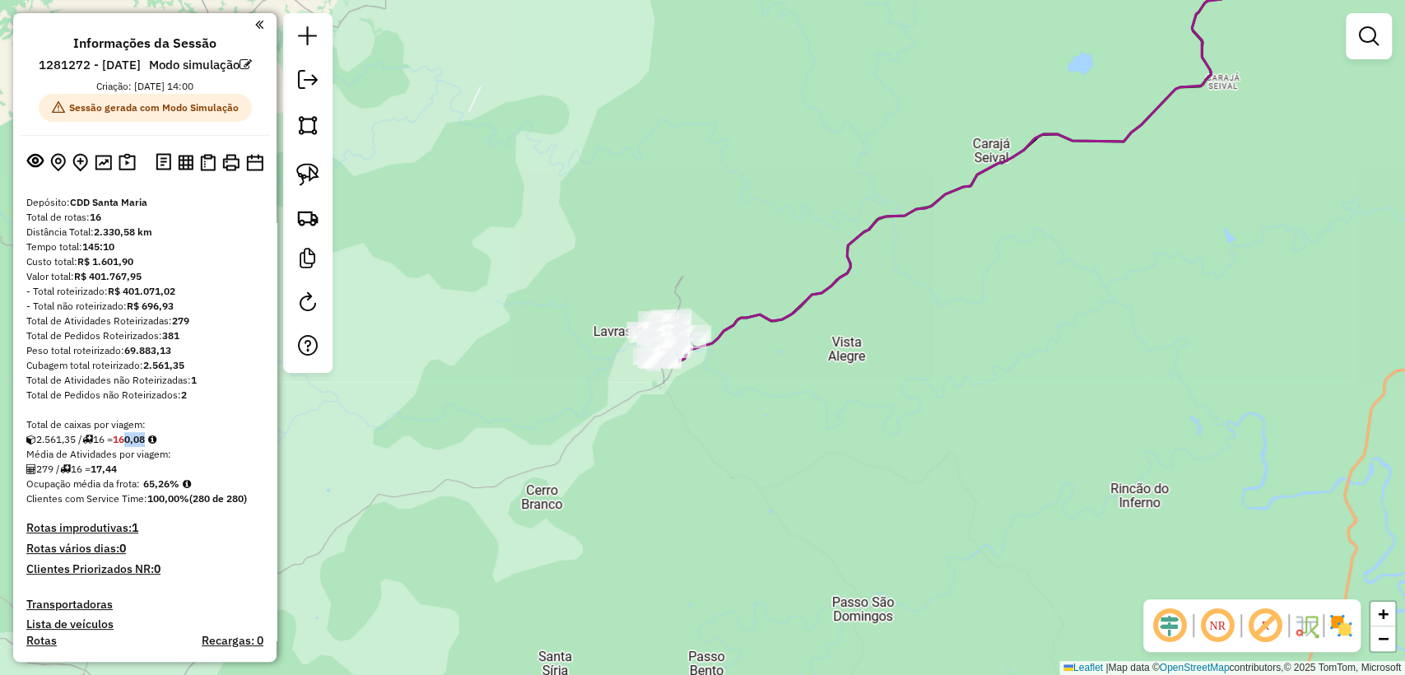
drag, startPoint x: 170, startPoint y: 457, endPoint x: 171, endPoint y: 502, distance: 45.3
click at [137, 447] on div "2.561,35 / 16 = 160,08" at bounding box center [144, 439] width 237 height 15
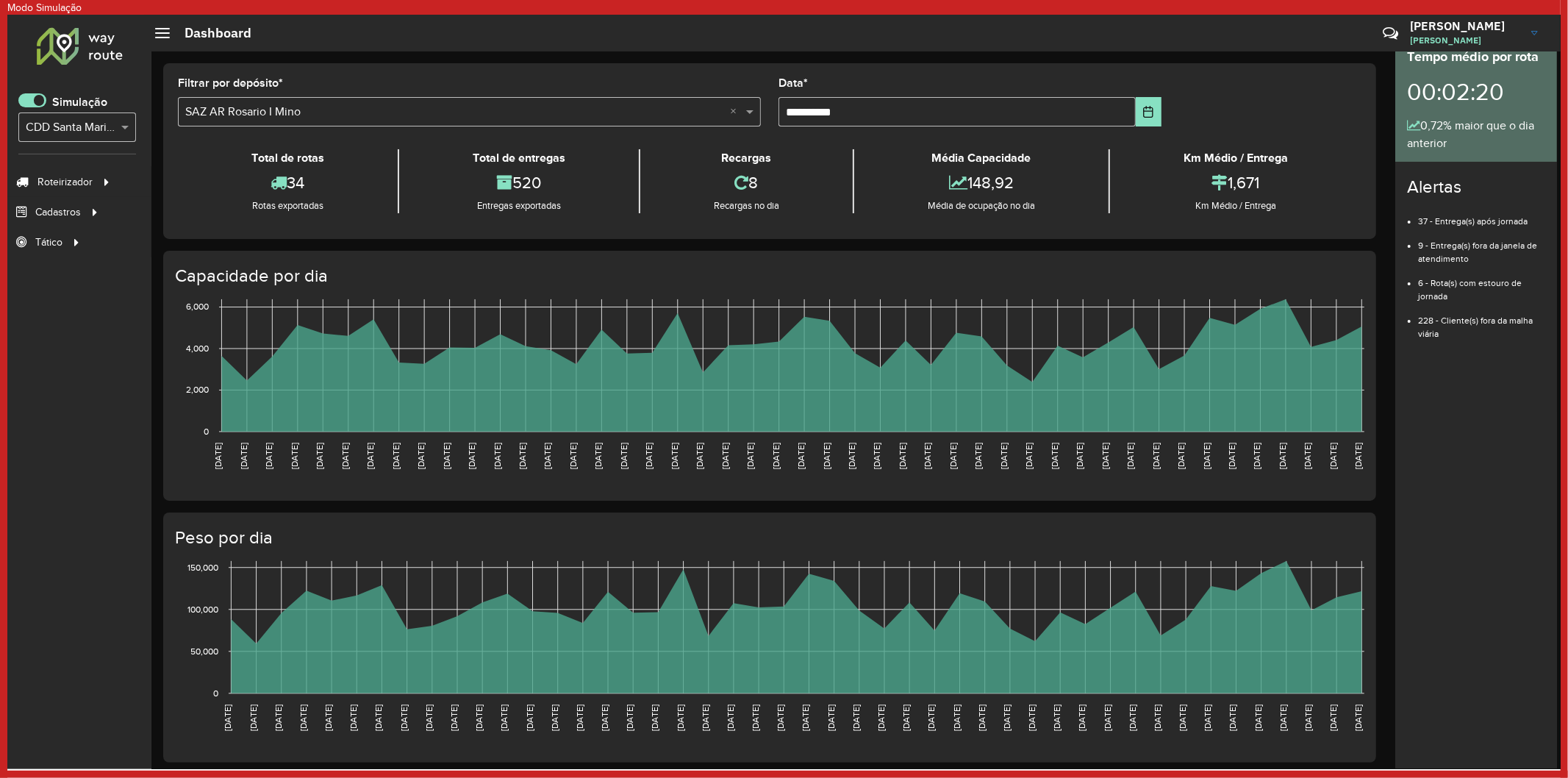
scroll to position [8, 4]
click at [41, 102] on span at bounding box center [32, 101] width 28 height 14
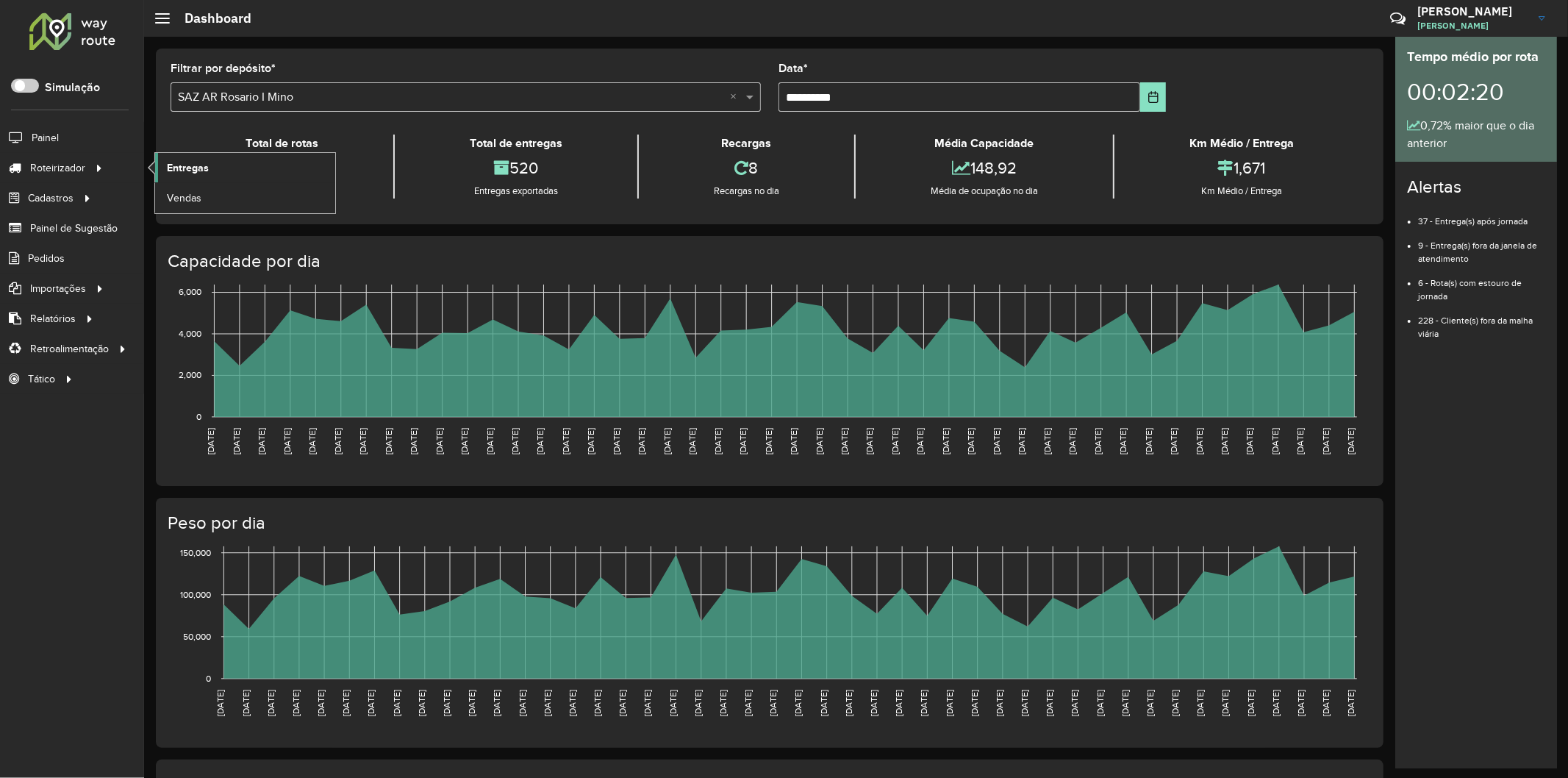
click at [169, 167] on span "Entregas" at bounding box center [188, 167] width 42 height 15
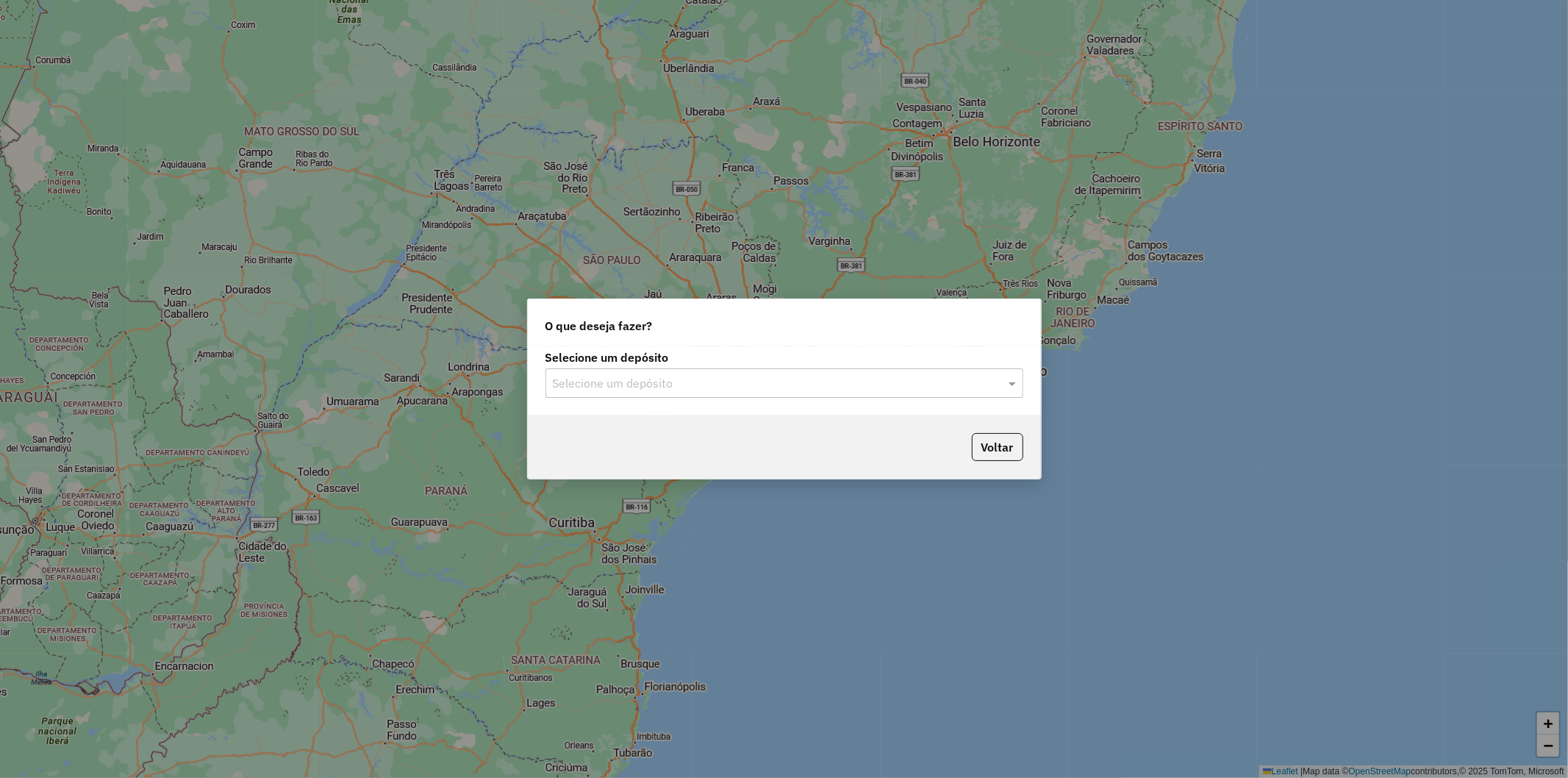
click at [635, 372] on div "Selecione um depósito" at bounding box center [784, 382] width 478 height 29
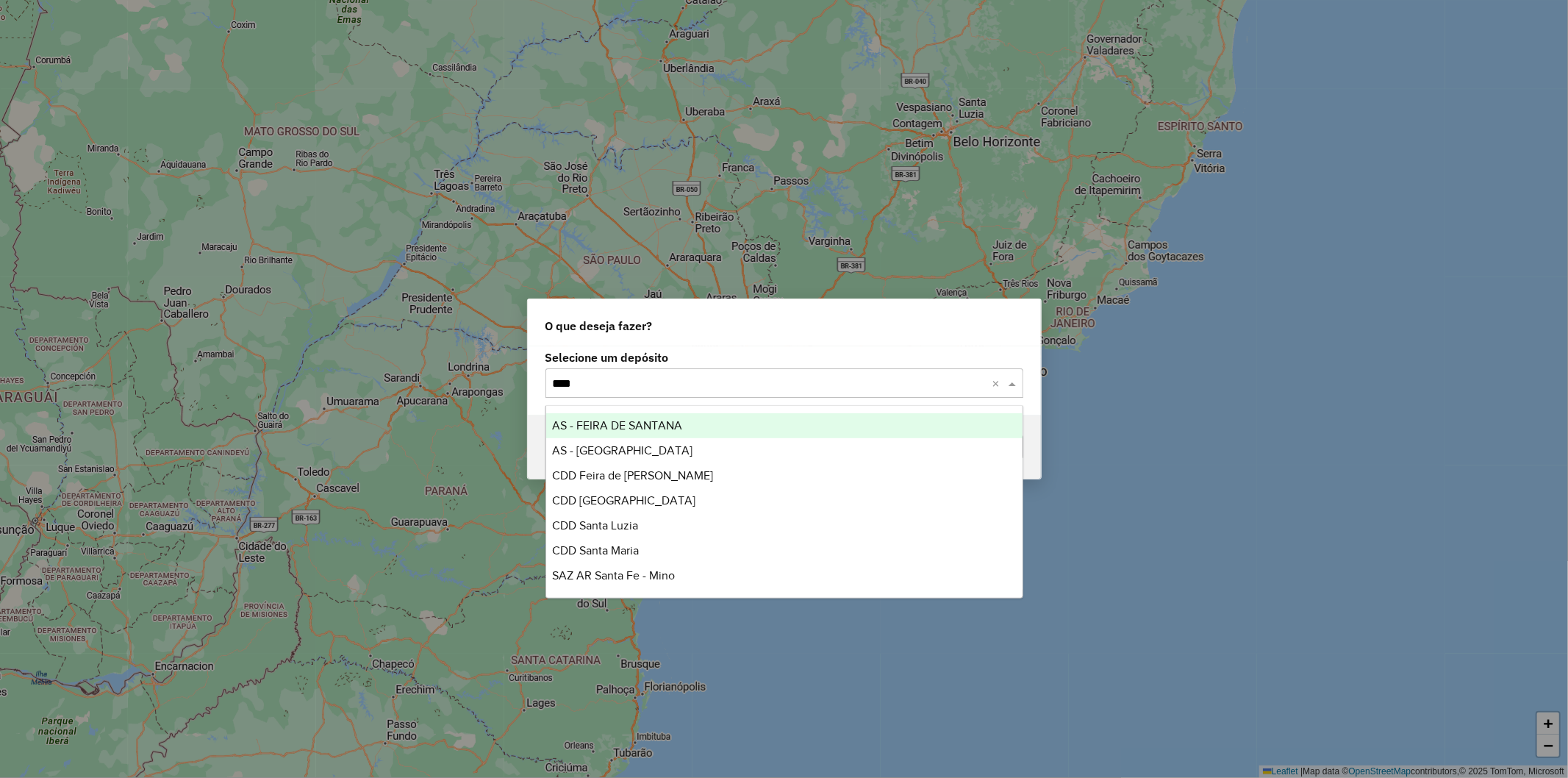
type input "*****"
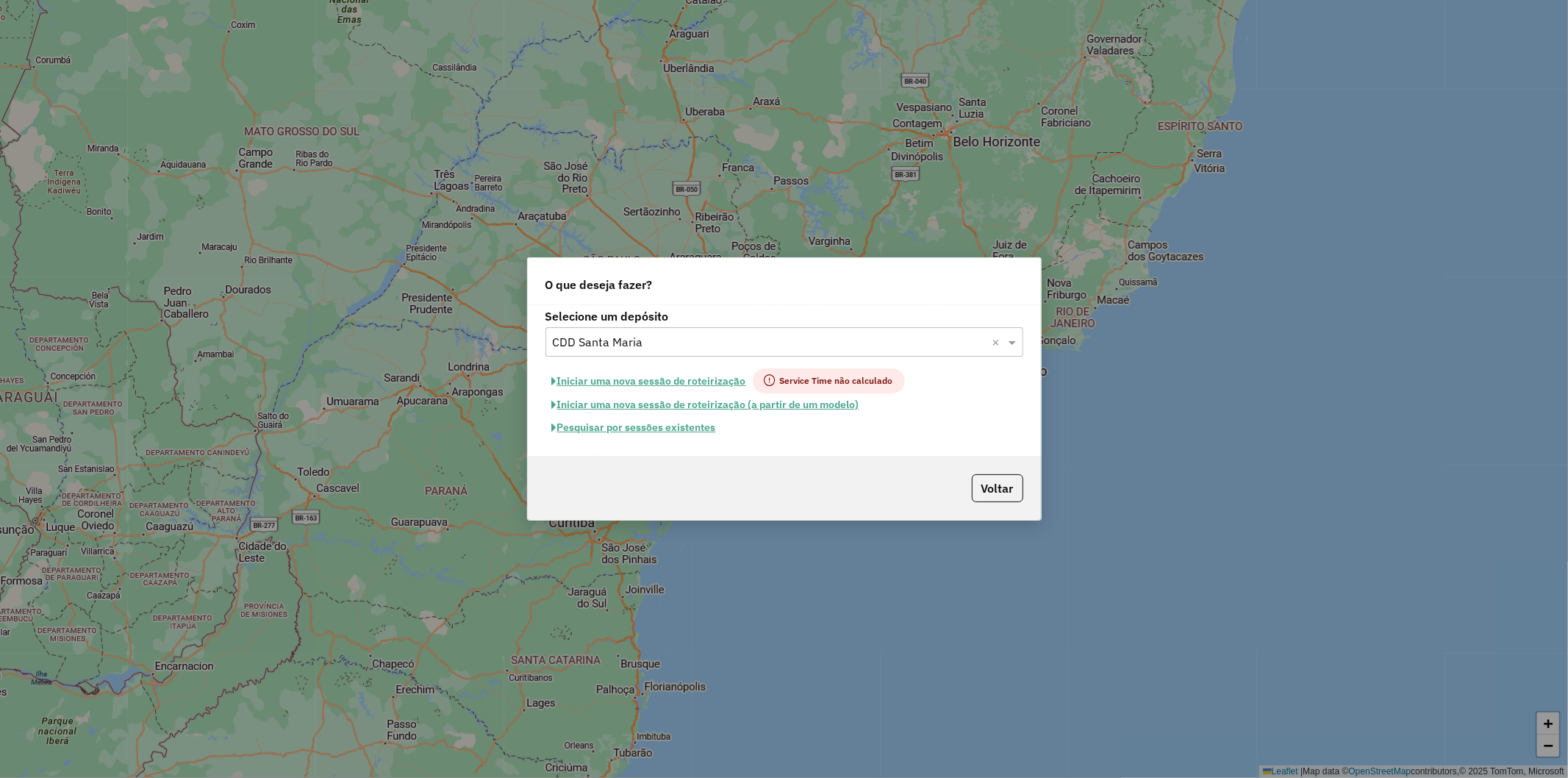
click at [675, 430] on button "Pesquisar por sessões existentes" at bounding box center [634, 428] width 177 height 23
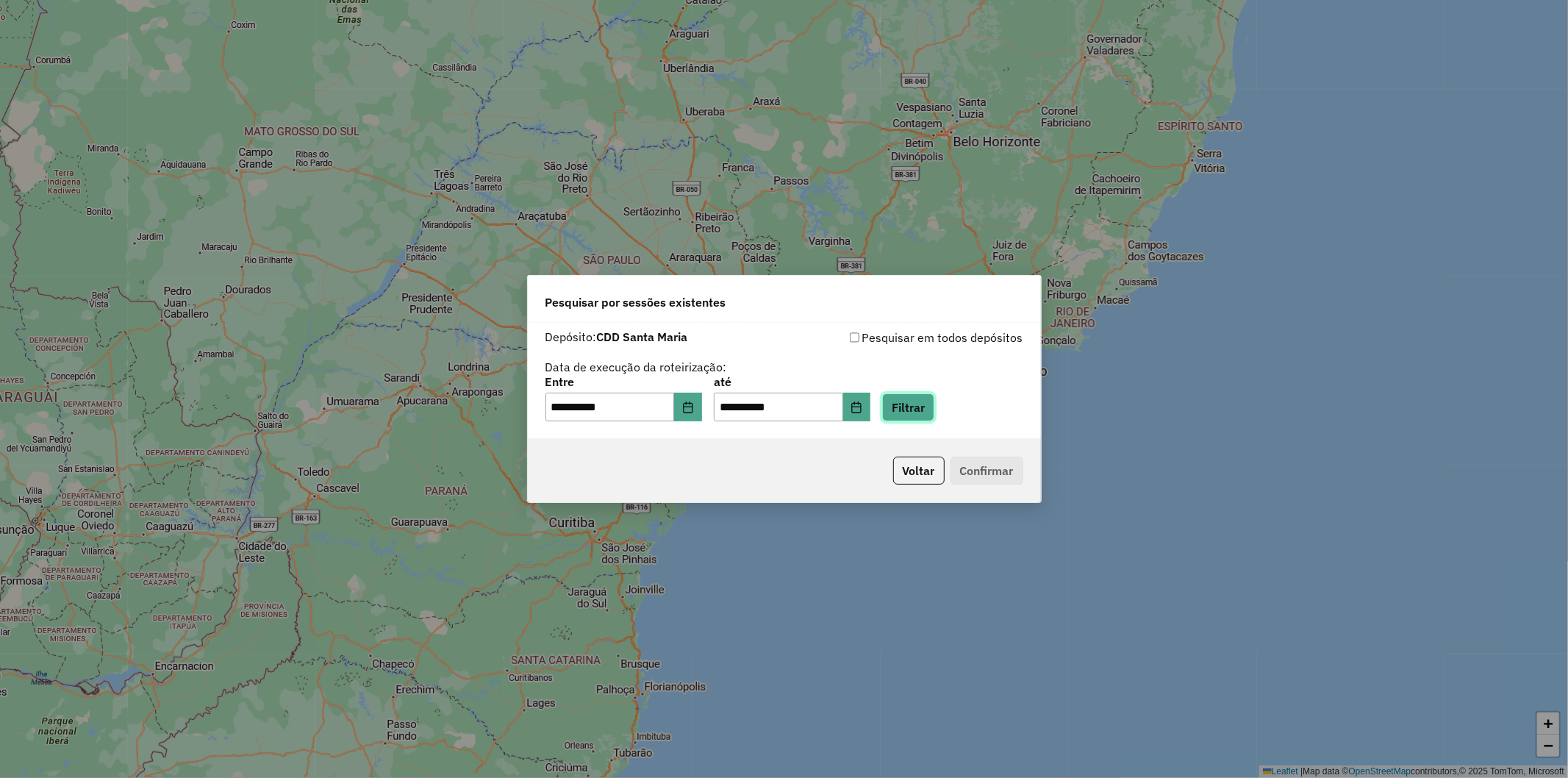
click at [932, 414] on button "Filtrar" at bounding box center [908, 406] width 52 height 28
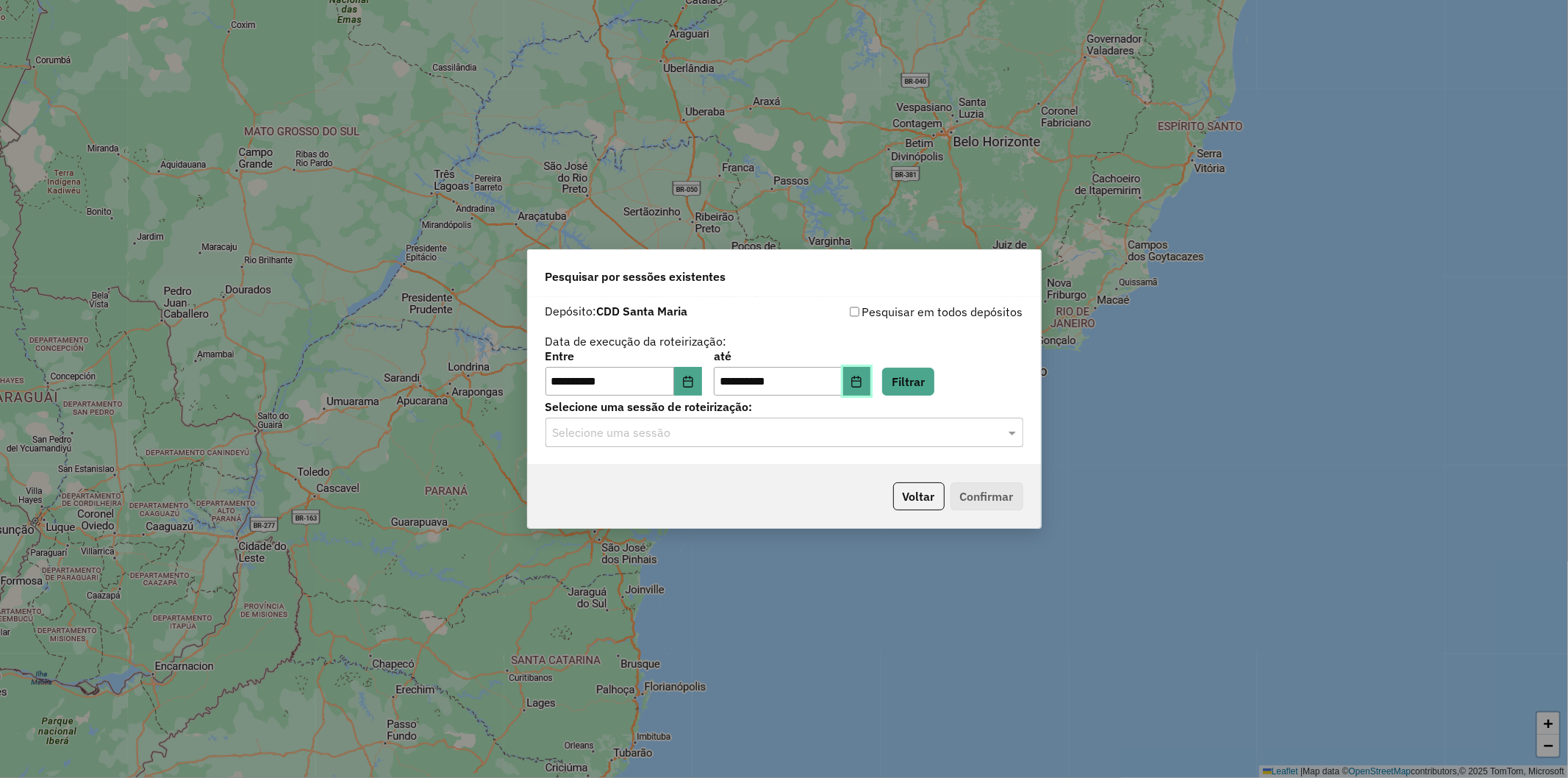
click at [861, 387] on icon "Choose Date" at bounding box center [857, 381] width 10 height 12
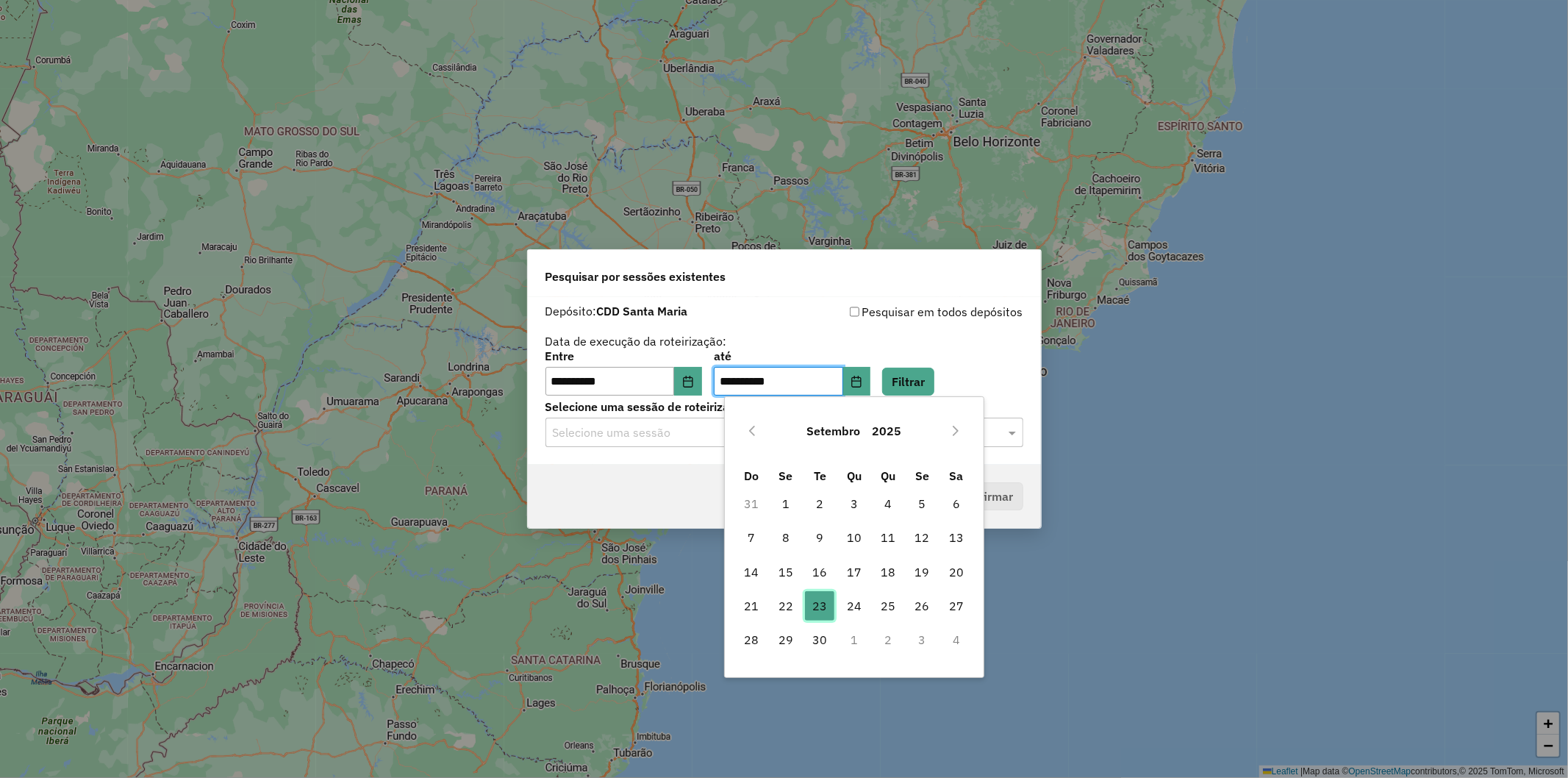
click at [818, 603] on span "23" at bounding box center [819, 606] width 29 height 29
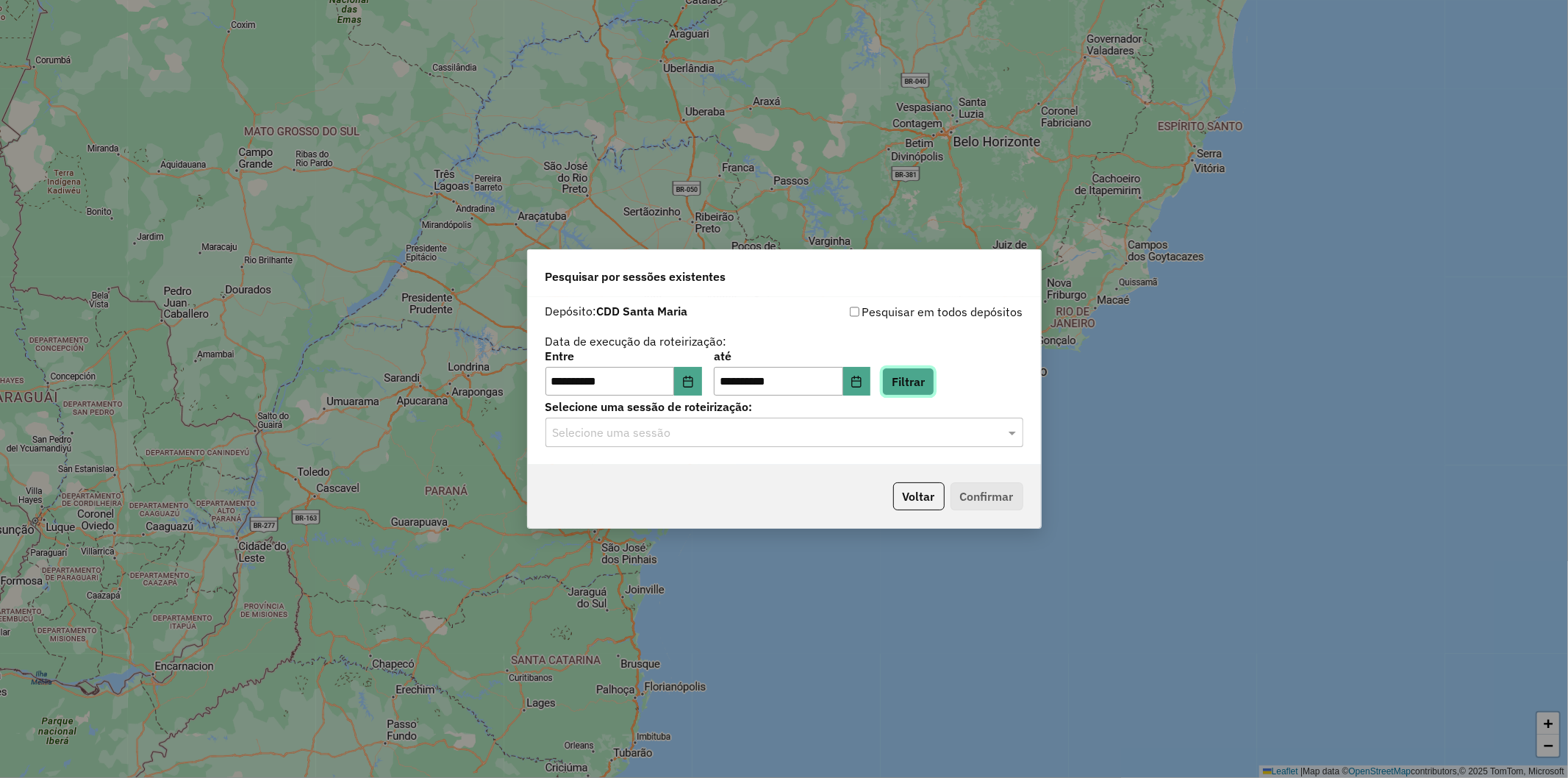
click at [928, 383] on button "Filtrar" at bounding box center [908, 381] width 52 height 28
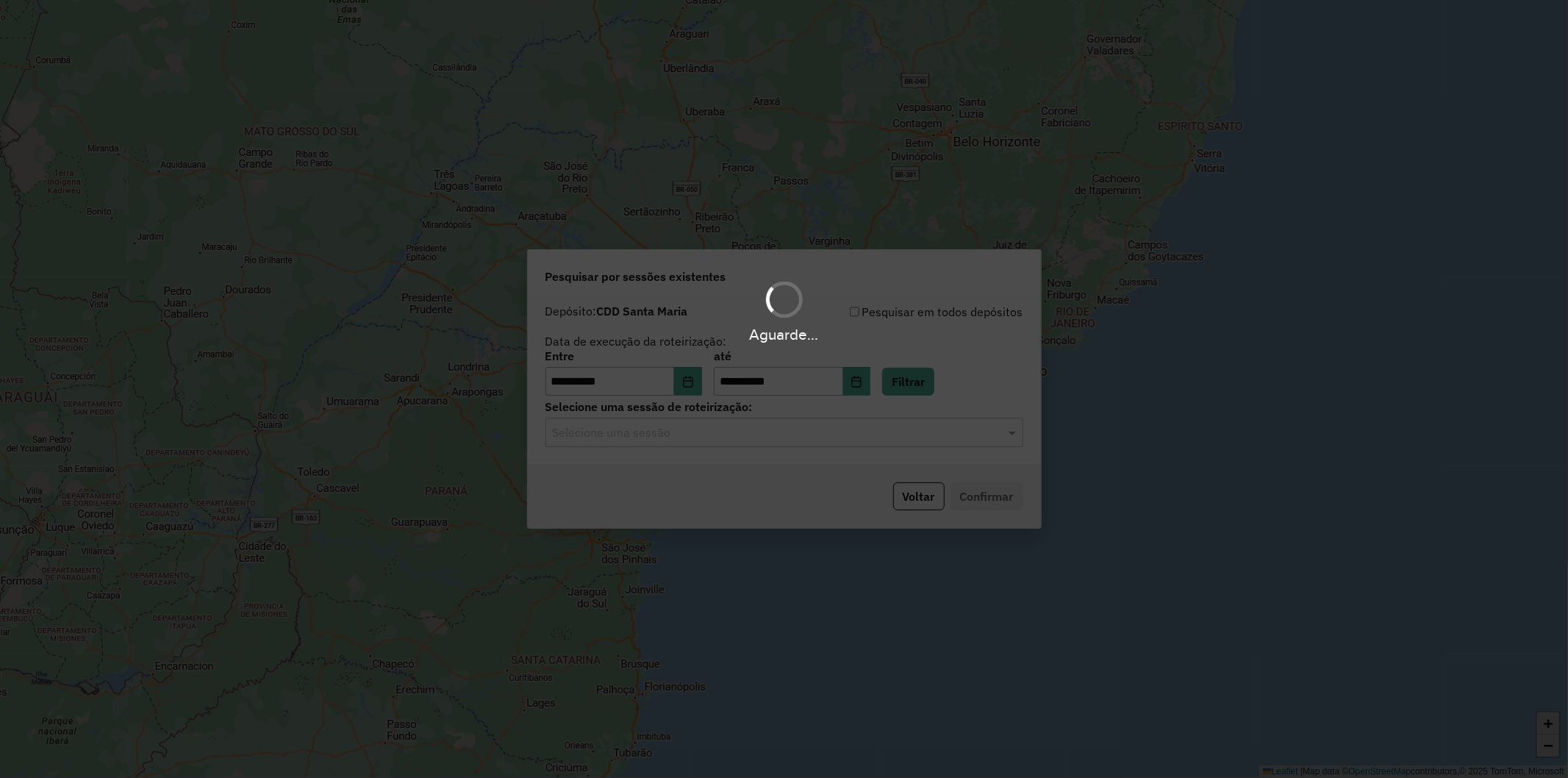
click at [791, 435] on hb-app "**********" at bounding box center [784, 389] width 1568 height 778
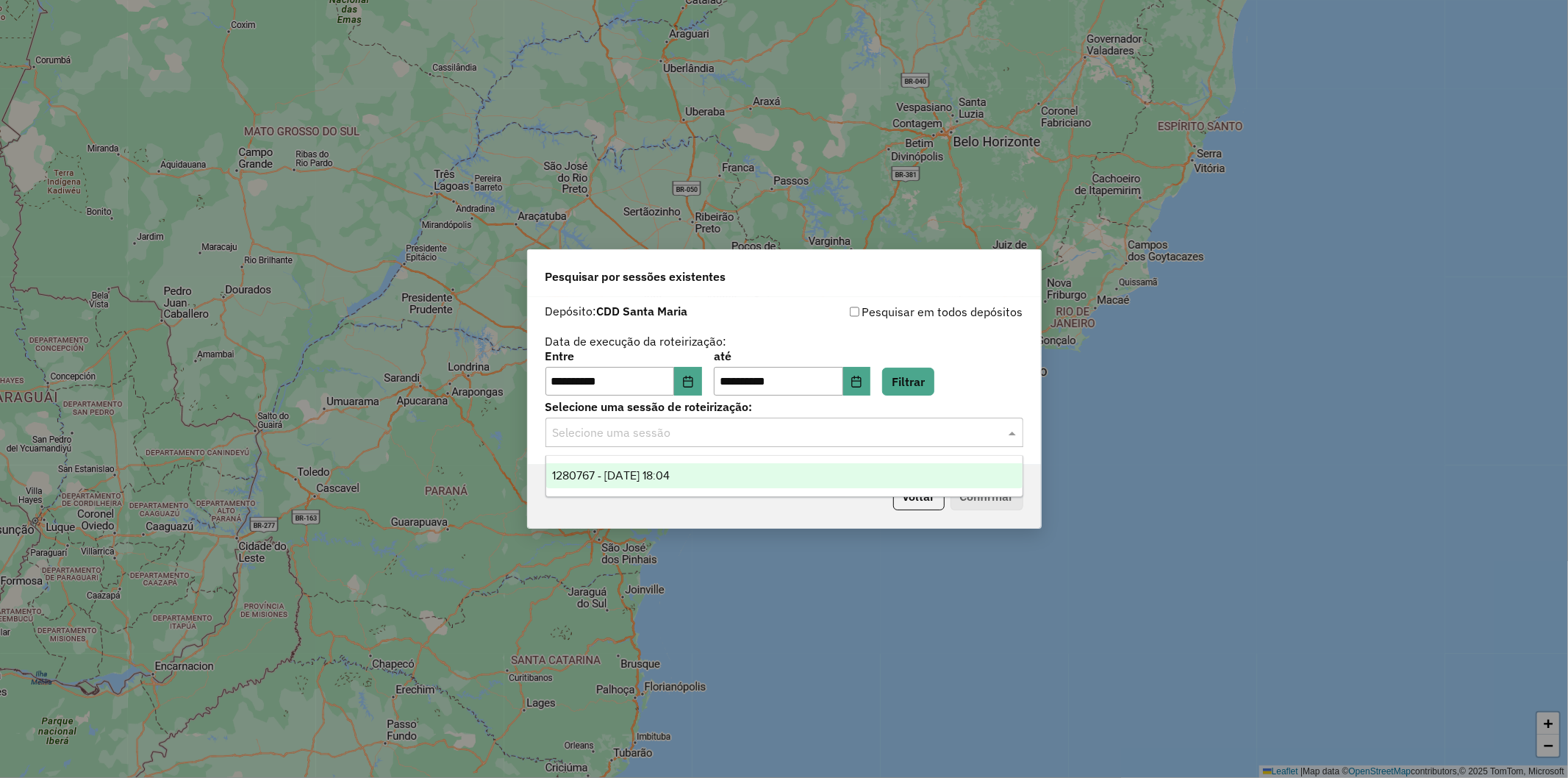
click at [772, 438] on input "text" at bounding box center [770, 433] width 434 height 18
drag, startPoint x: 738, startPoint y: 474, endPoint x: 767, endPoint y: 488, distance: 32.2
click at [737, 474] on div "1280767 - 23/09/2025 18:04" at bounding box center [784, 475] width 476 height 25
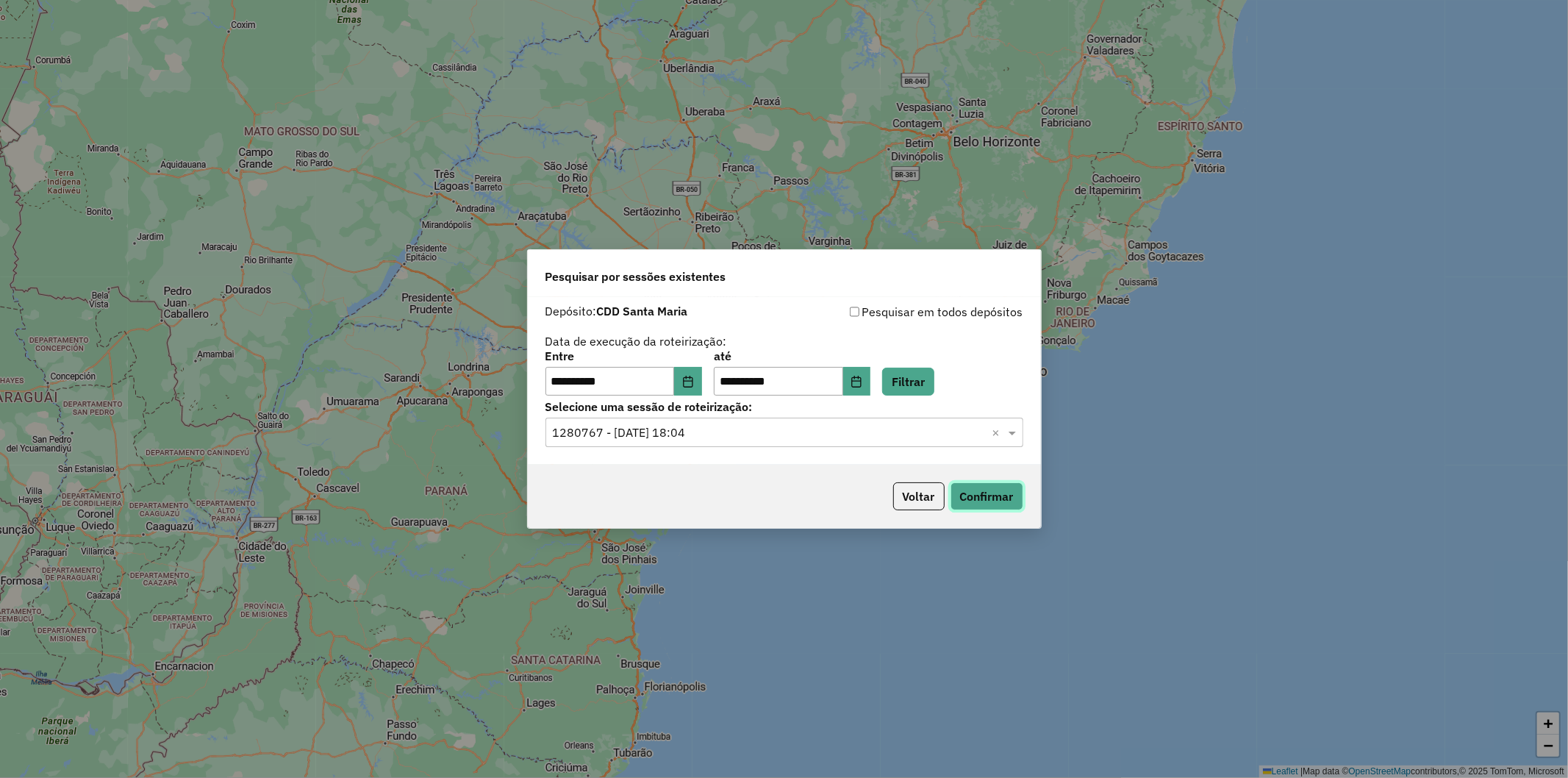
click at [1001, 492] on button "Confirmar" at bounding box center [986, 496] width 72 height 28
click at [912, 507] on button "Voltar" at bounding box center [919, 496] width 52 height 28
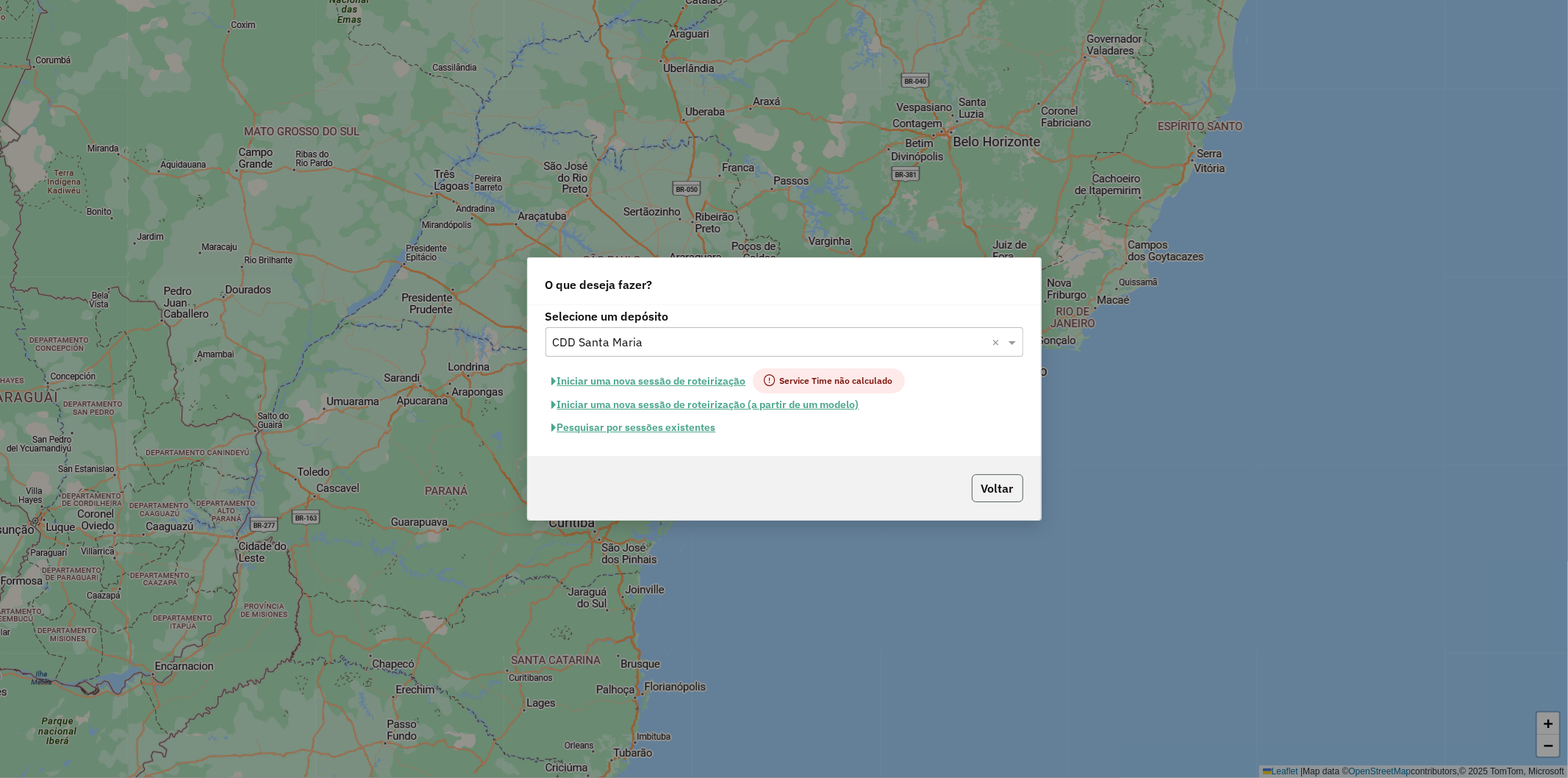
click at [988, 481] on button "Voltar" at bounding box center [998, 488] width 52 height 28
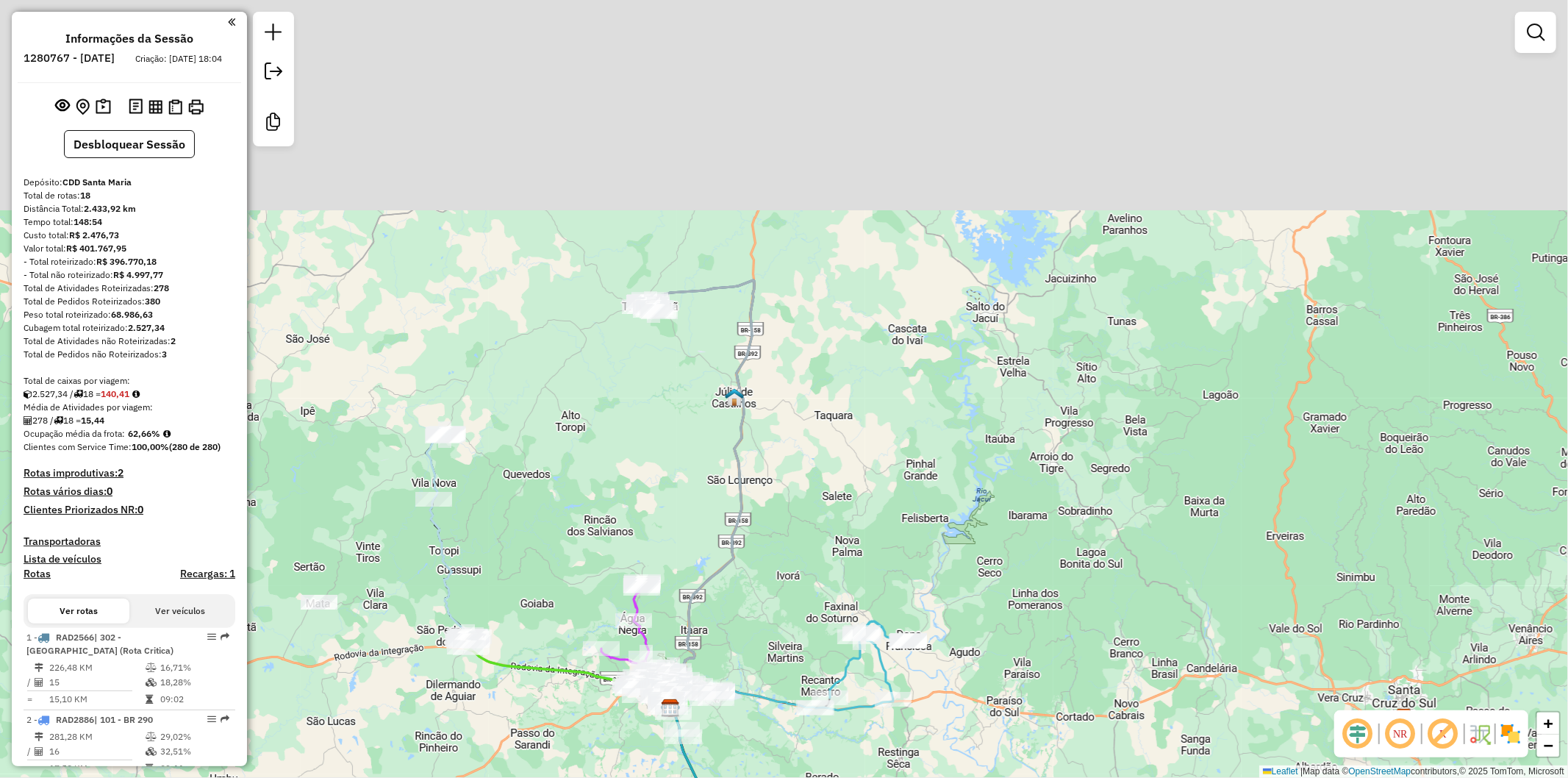
drag, startPoint x: 704, startPoint y: 155, endPoint x: 601, endPoint y: 456, distance: 318.1
click at [585, 486] on div "Janela de atendimento Grade de atendimento Capacidade Transportadoras Veículos …" at bounding box center [784, 389] width 1568 height 778
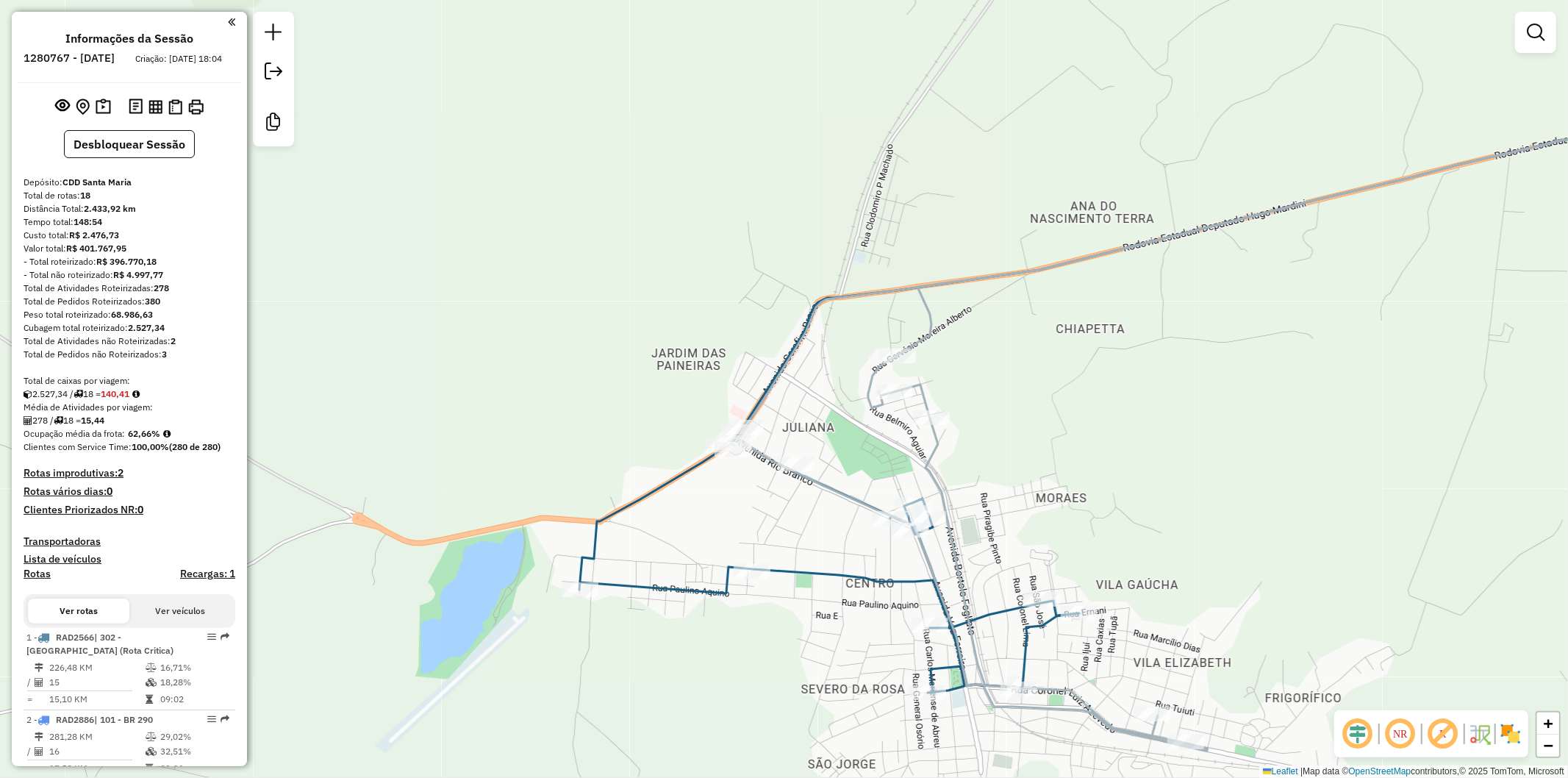
click at [692, 585] on icon at bounding box center [829, 562] width 500 height 261
select select "**********"
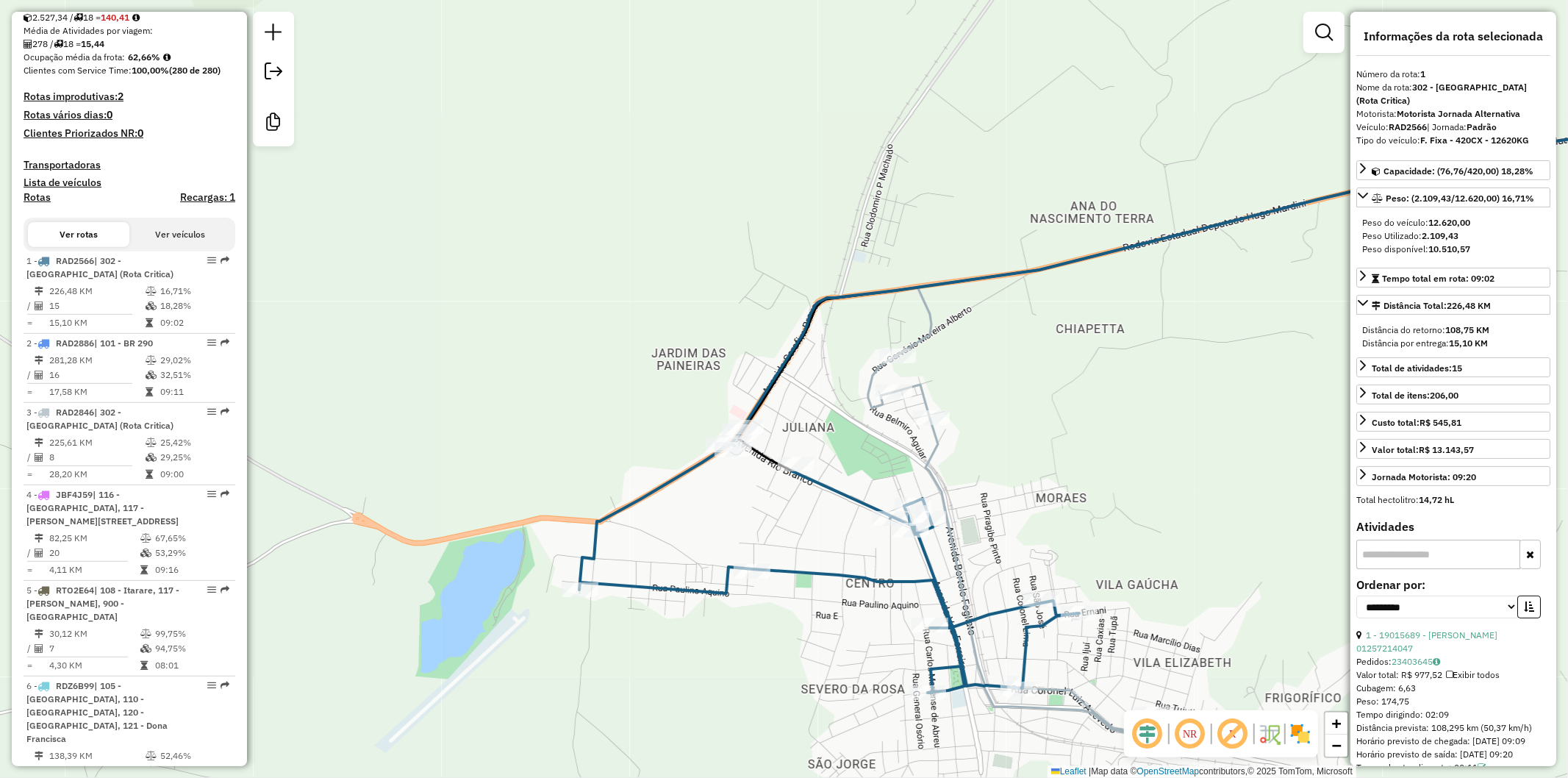
scroll to position [629, 0]
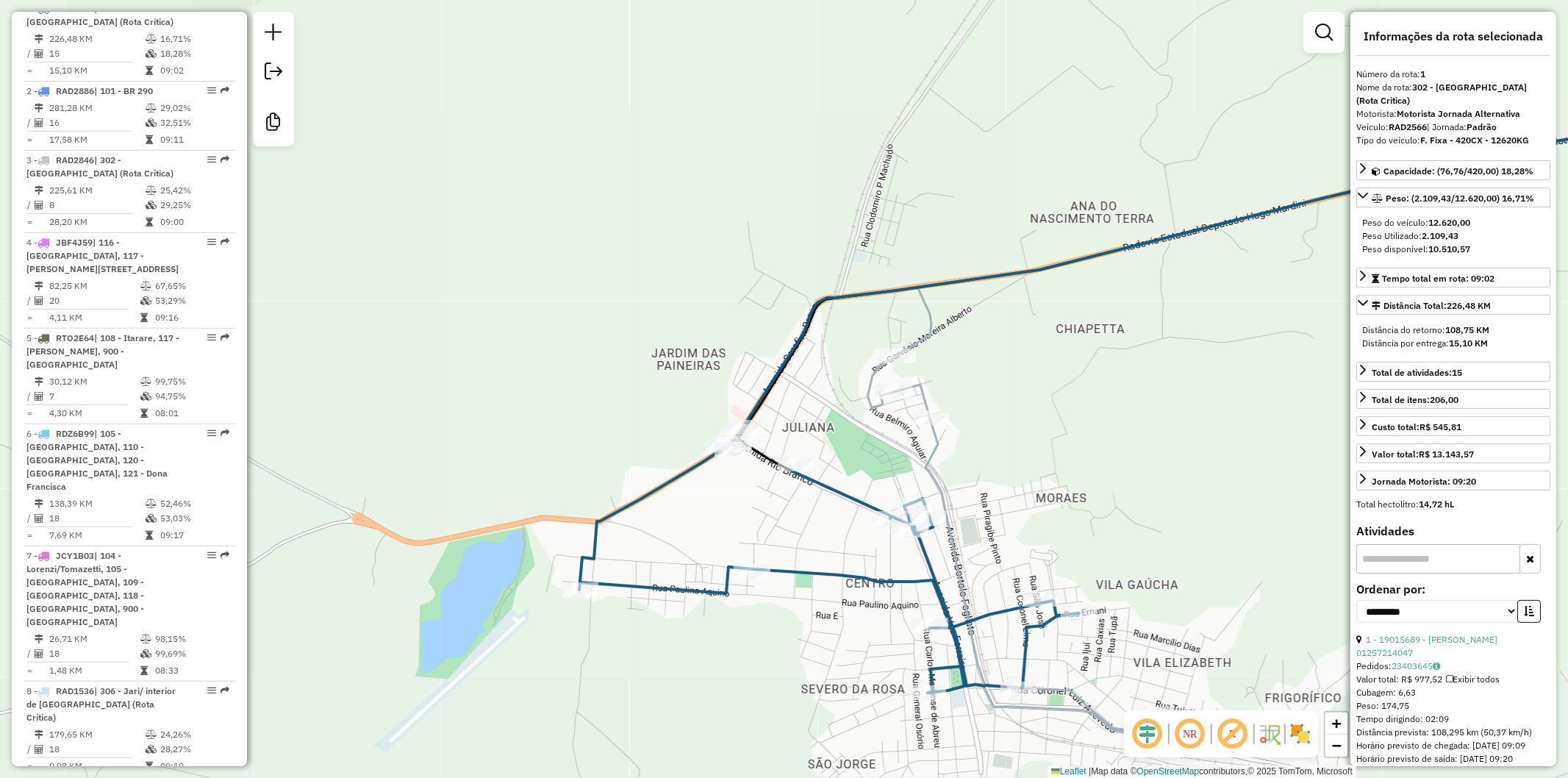
click at [925, 439] on div "Janela de atendimento Grade de atendimento Capacidade Transportadoras Veículos …" at bounding box center [784, 389] width 1568 height 778
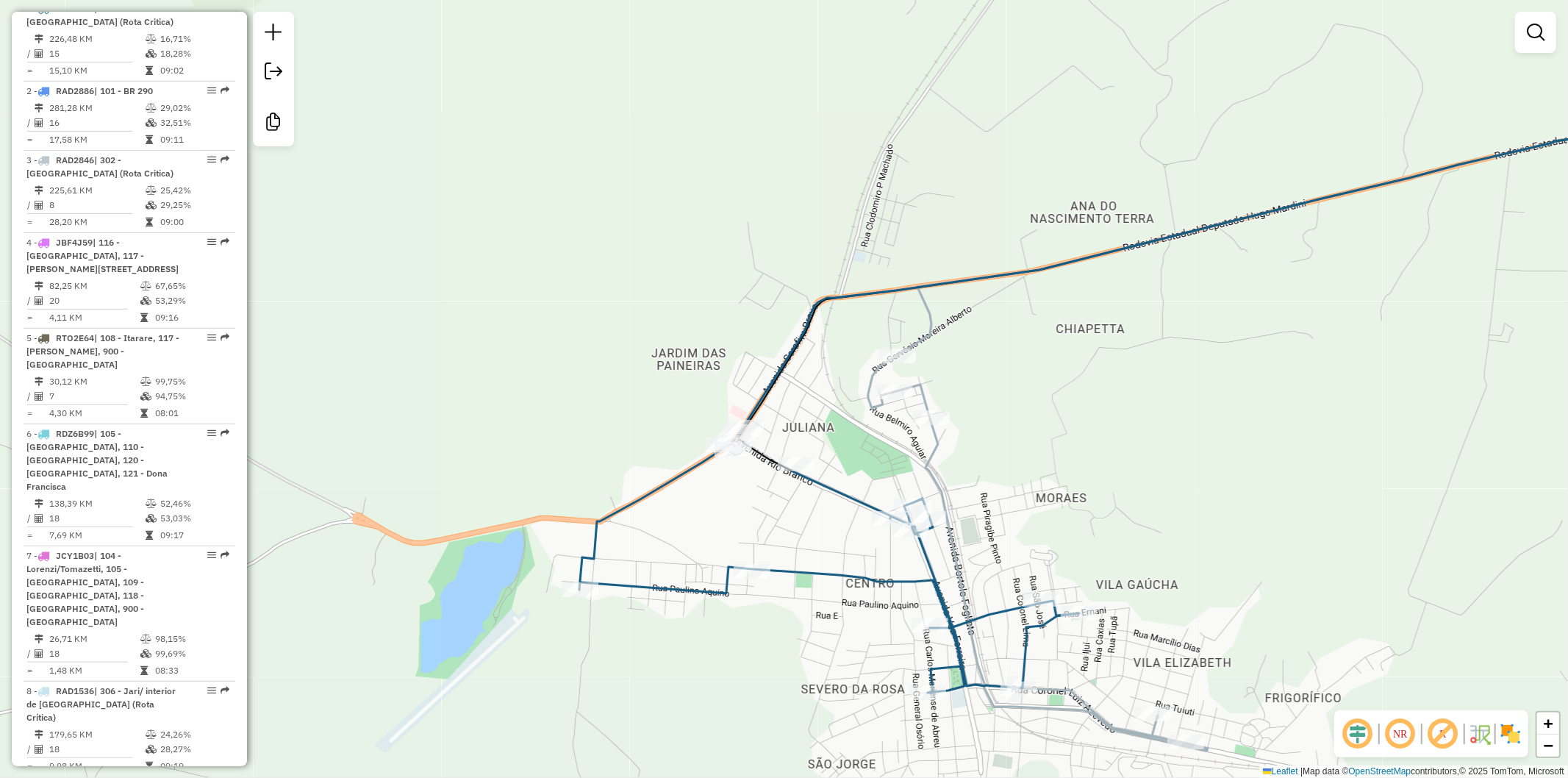
click at [932, 447] on icon at bounding box center [1231, 433] width 987 height 634
select select "**********"
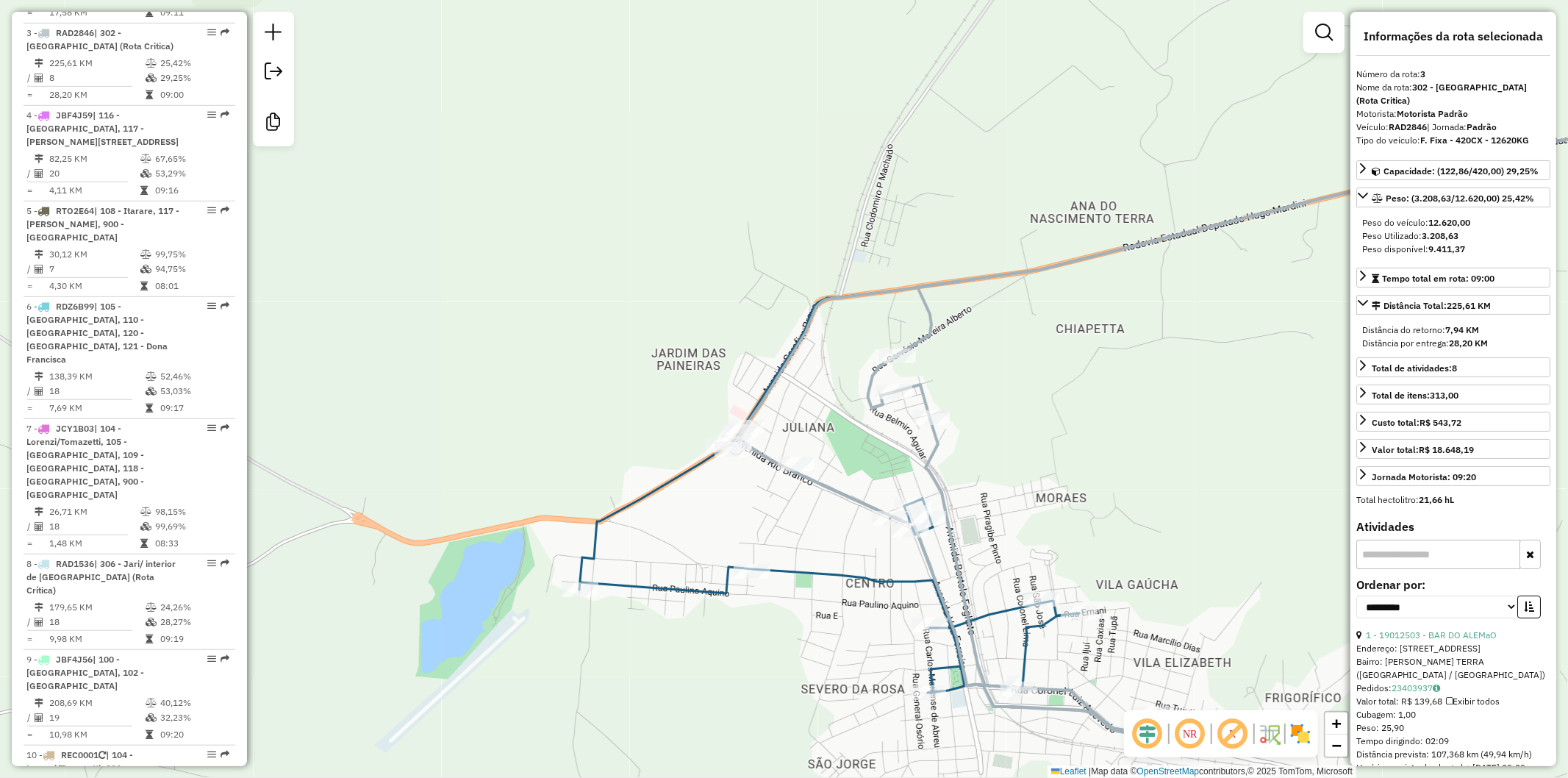
scroll to position [780, 0]
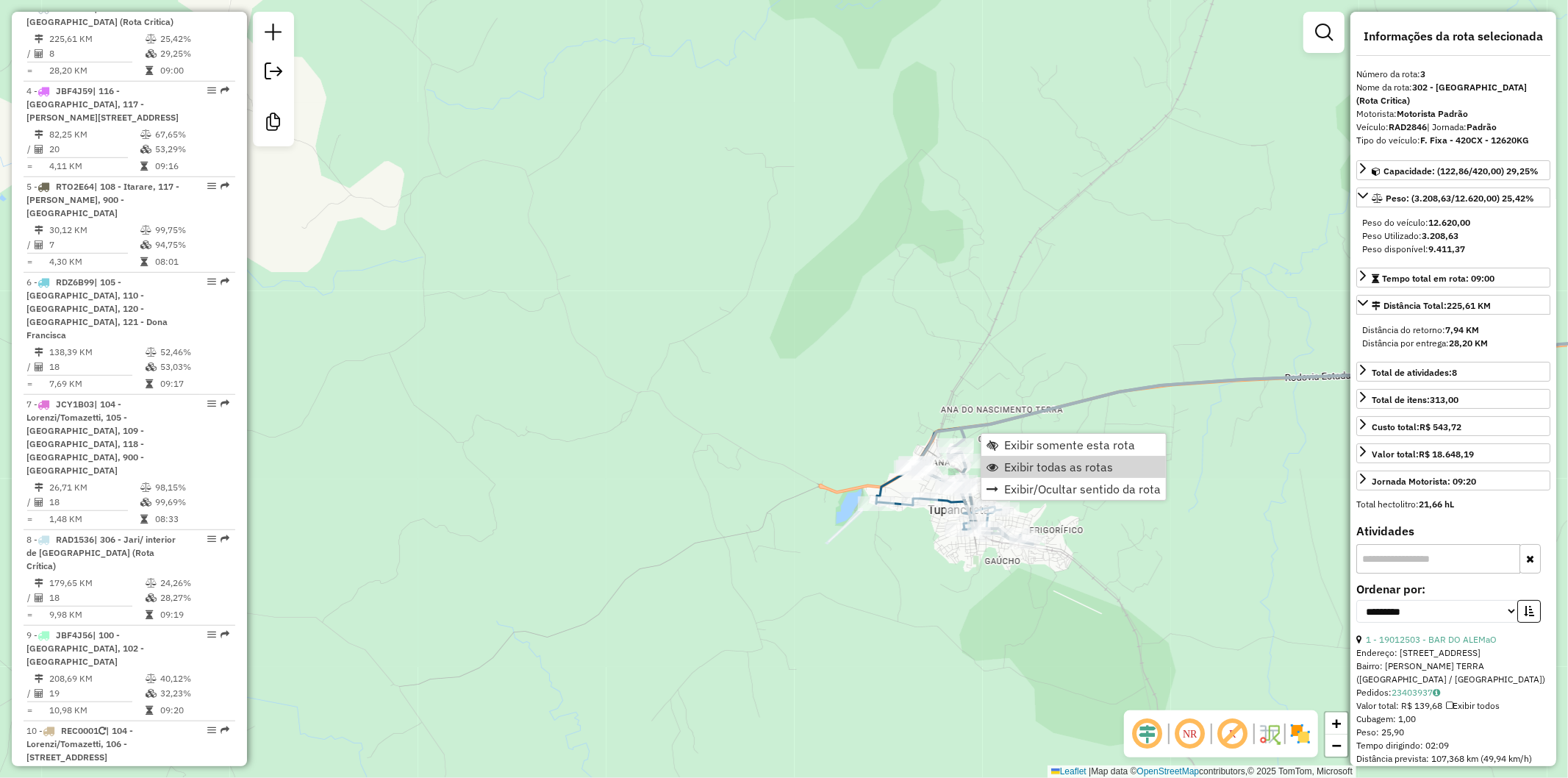
click at [1161, 621] on div "Janela de atendimento Grade de atendimento Capacidade Transportadoras Veículos …" at bounding box center [784, 389] width 1568 height 778
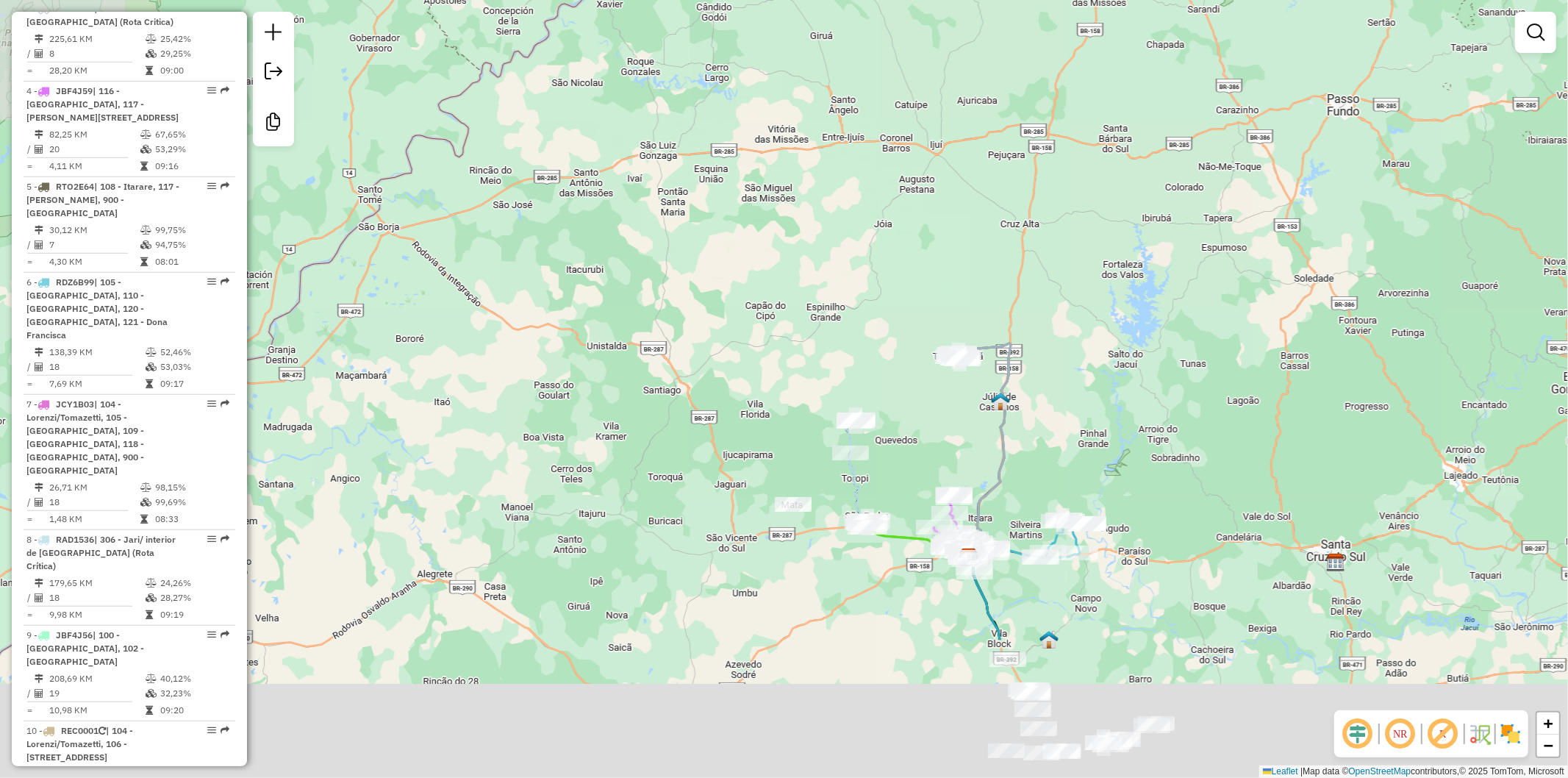
drag, startPoint x: 942, startPoint y: 425, endPoint x: 916, endPoint y: 309, distance: 118.9
click at [916, 309] on div "Janela de atendimento Grade de atendimento Capacidade Transportadoras Veículos …" at bounding box center [784, 389] width 1568 height 778
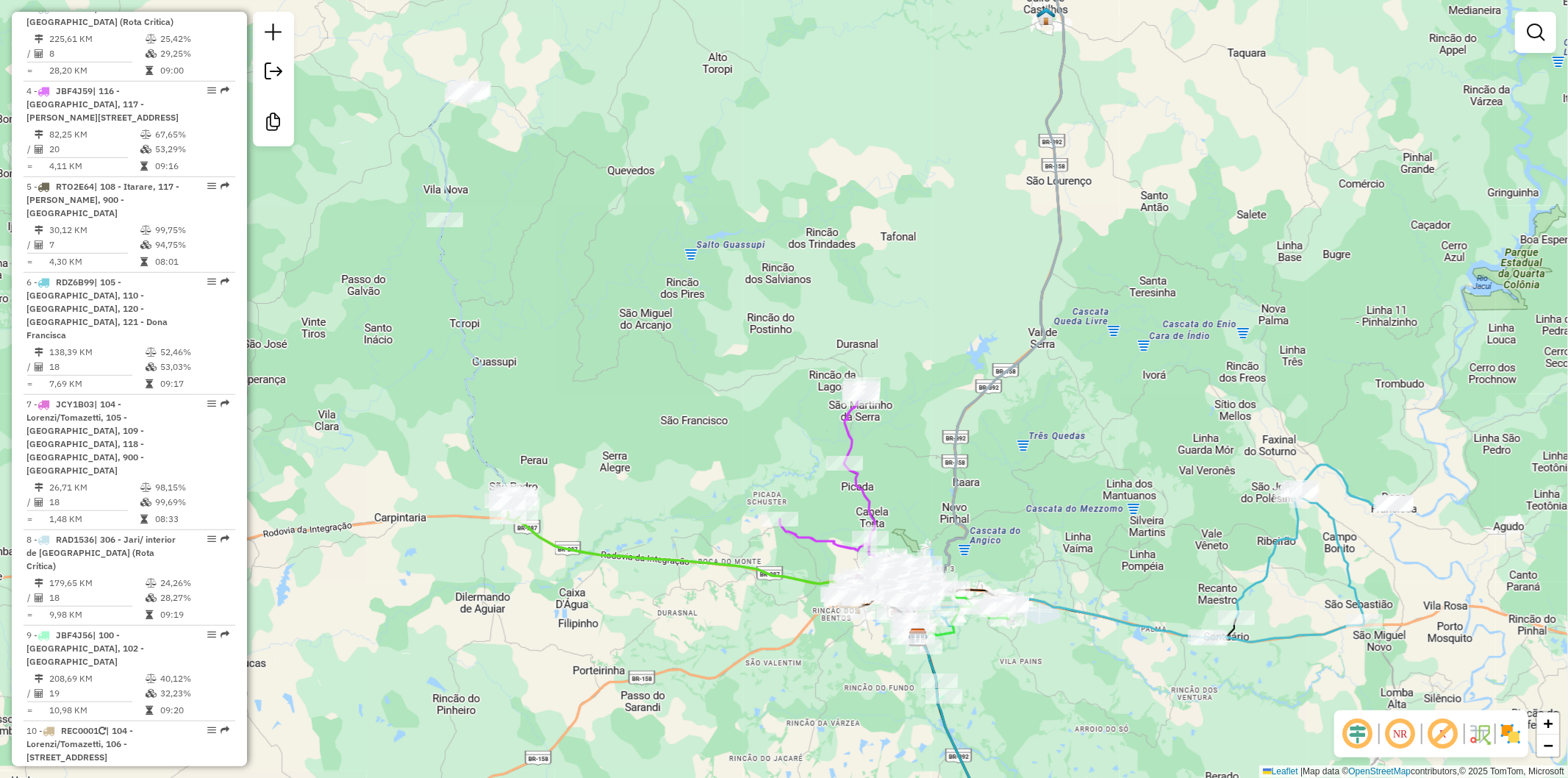
drag, startPoint x: 893, startPoint y: 164, endPoint x: 882, endPoint y: 615, distance: 451.1
click at [882, 615] on div "Janela de atendimento Grade de atendimento Capacidade Transportadoras Veículos …" at bounding box center [784, 389] width 1568 height 778
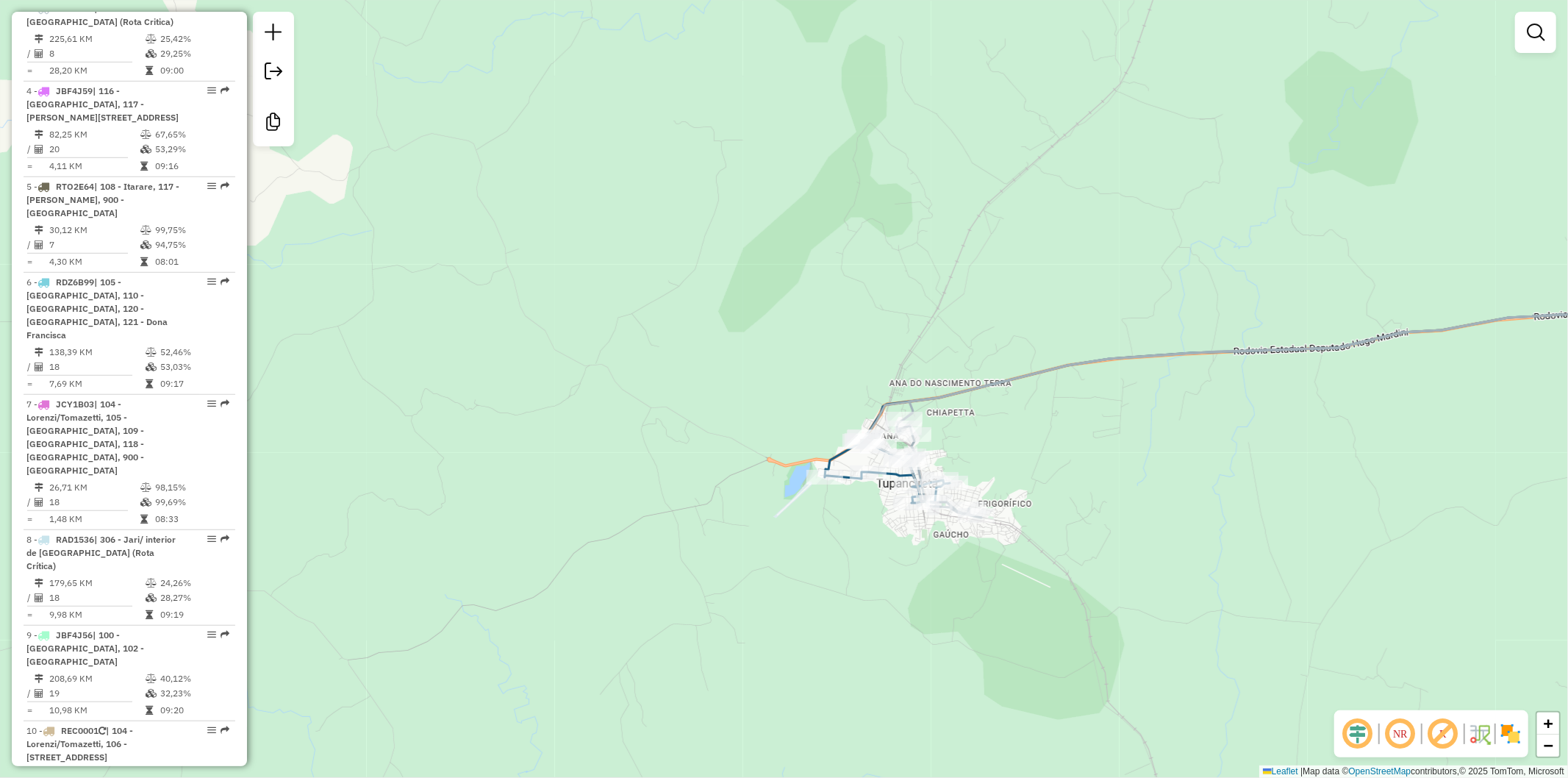
click at [834, 458] on icon at bounding box center [887, 470] width 125 height 65
select select "**********"
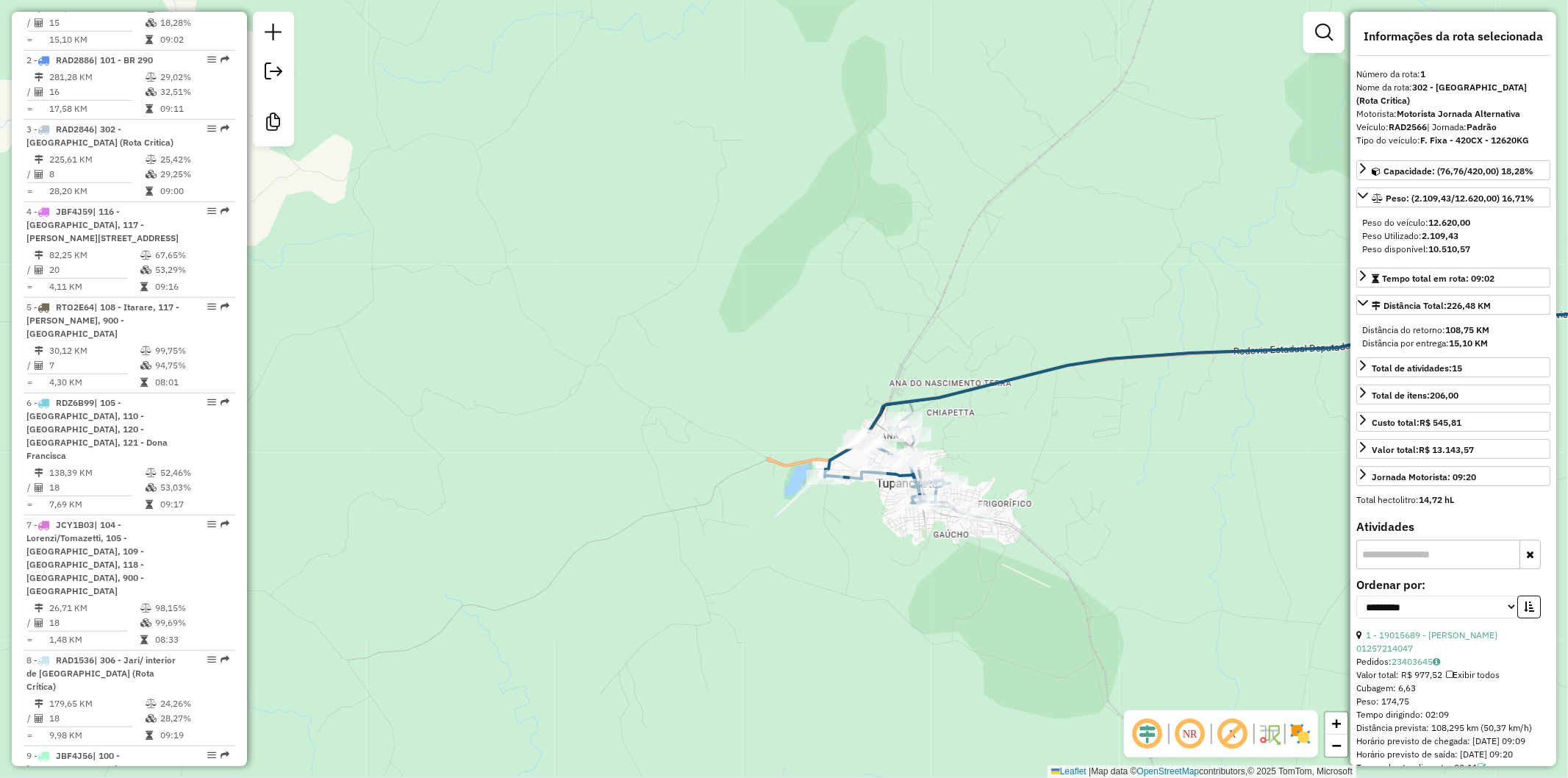
scroll to position [629, 0]
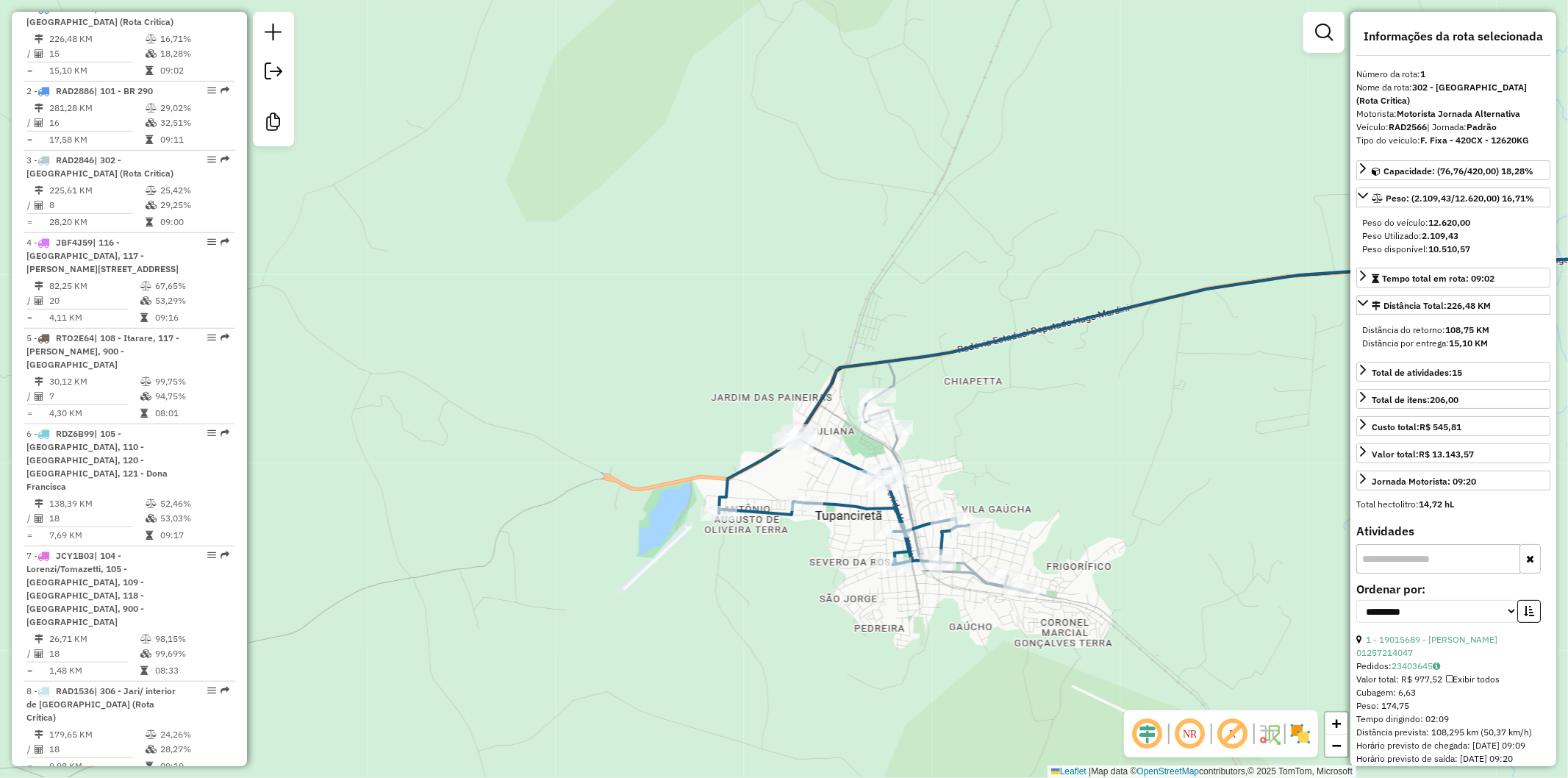
click at [897, 450] on icon at bounding box center [1262, 423] width 928 height 339
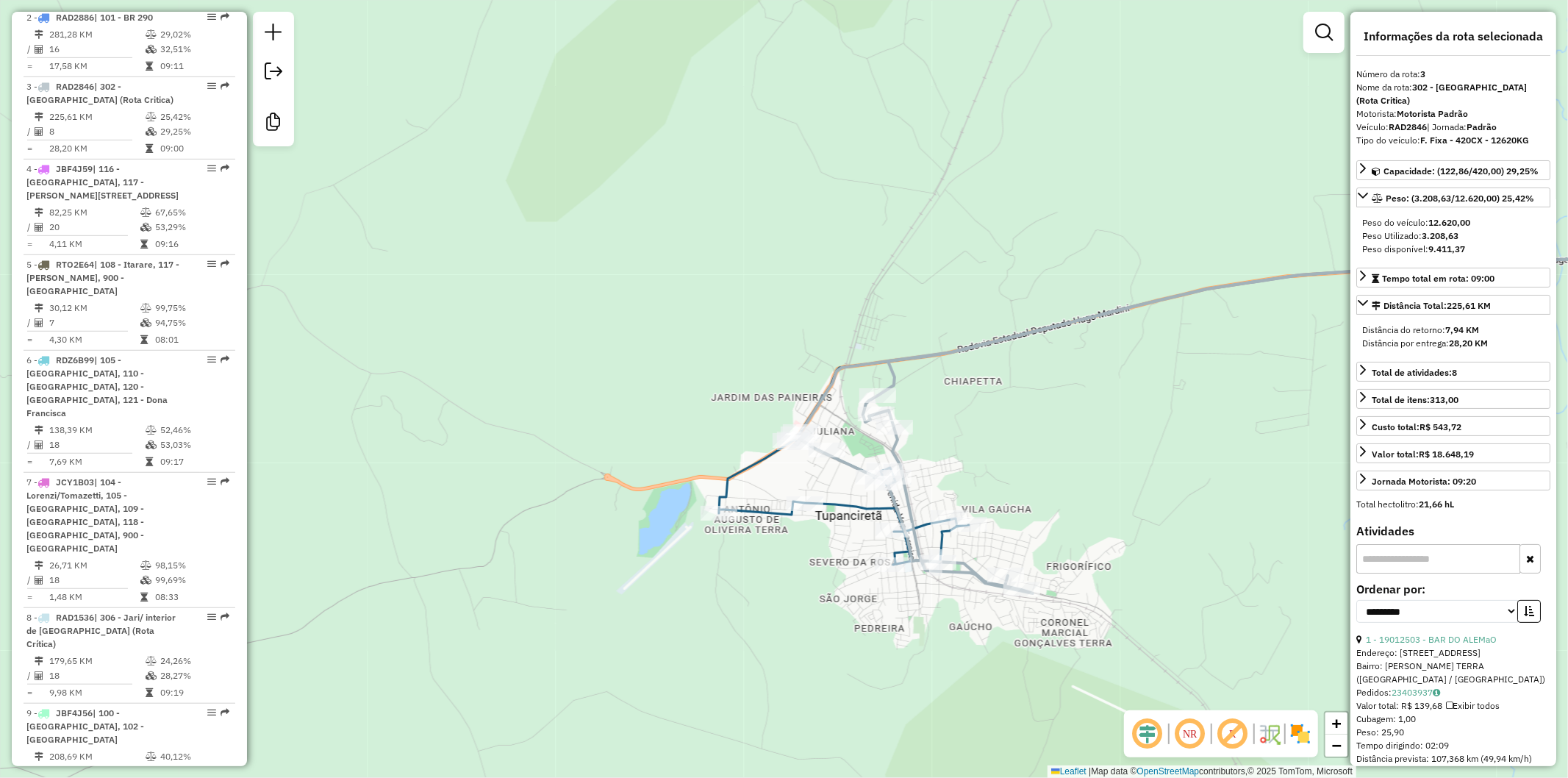
scroll to position [780, 0]
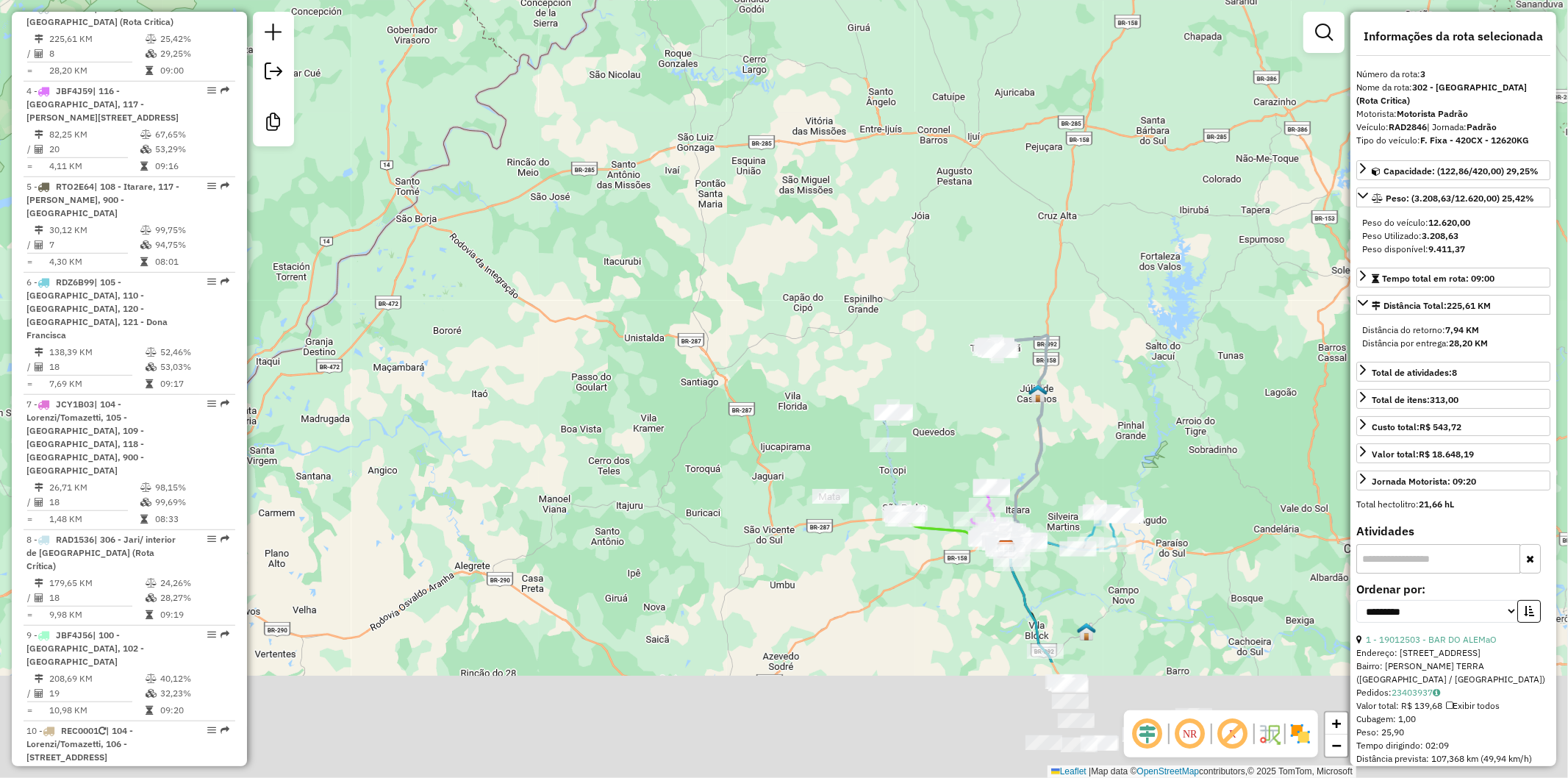
drag, startPoint x: 1061, startPoint y: 643, endPoint x: 968, endPoint y: 449, distance: 215.1
click at [968, 449] on div "Janela de atendimento Grade de atendimento Capacidade Transportadoras Veículos …" at bounding box center [784, 389] width 1568 height 778
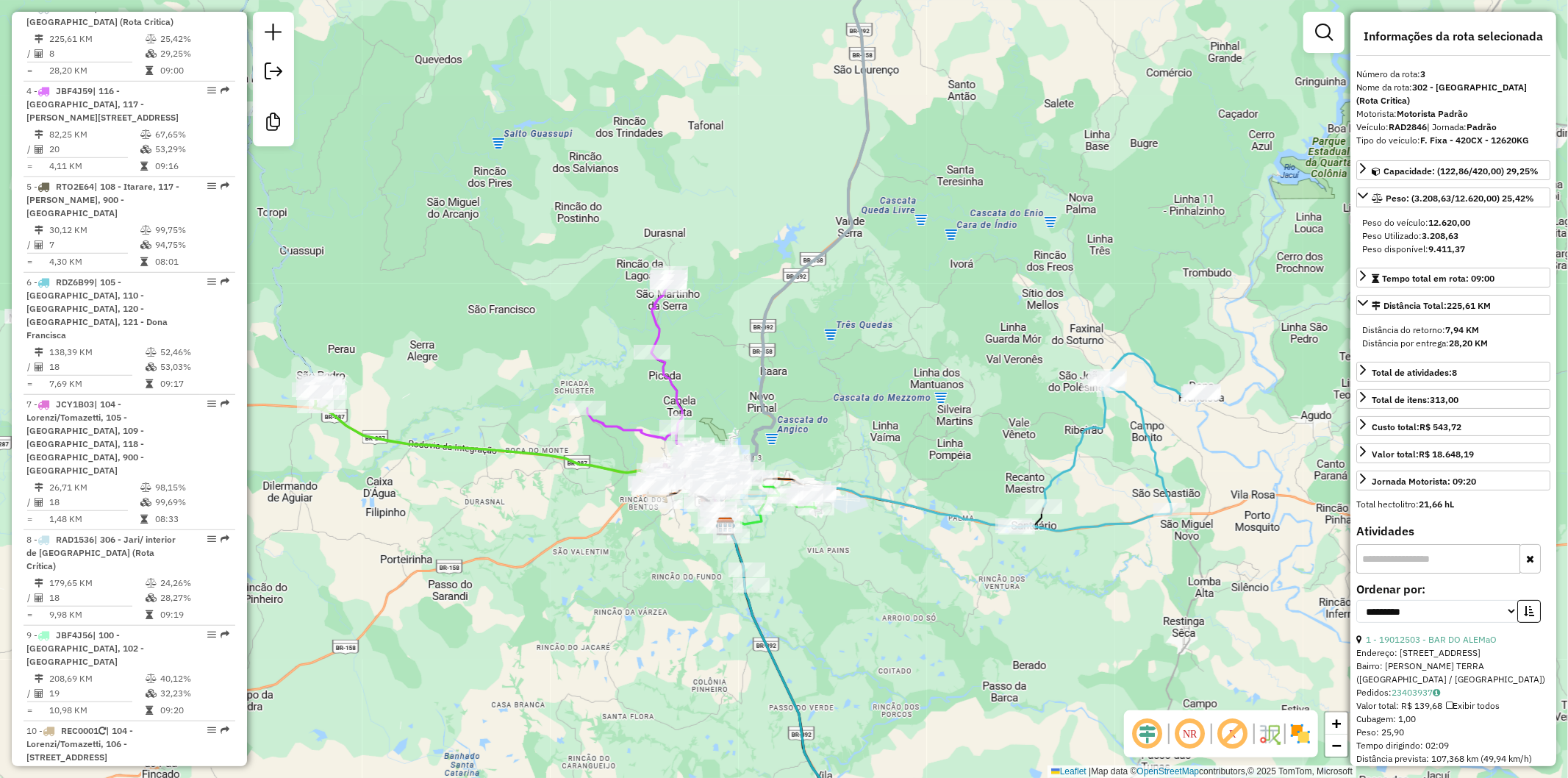
click at [1067, 461] on icon at bounding box center [971, 442] width 462 height 177
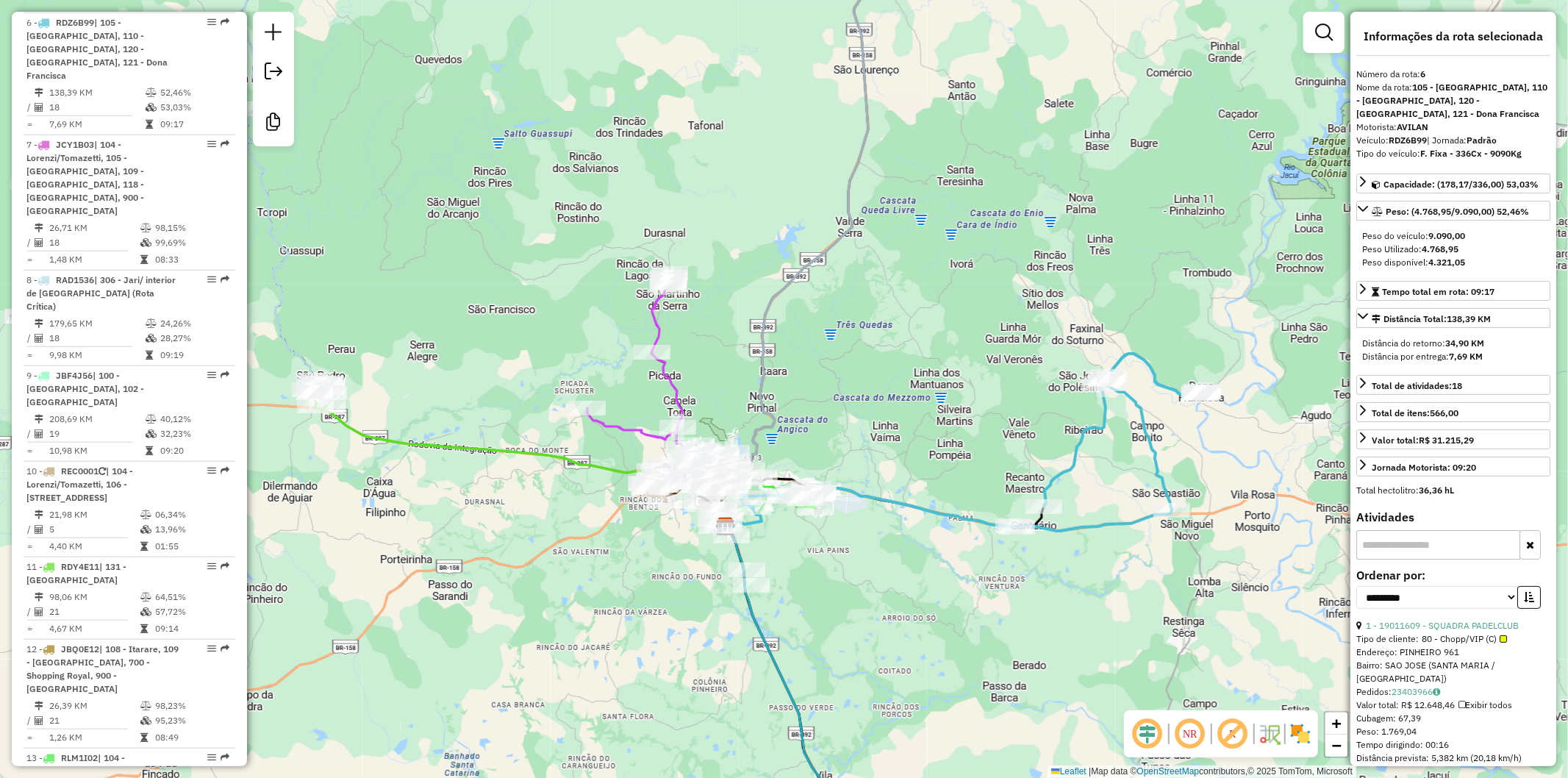
scroll to position [1053, 0]
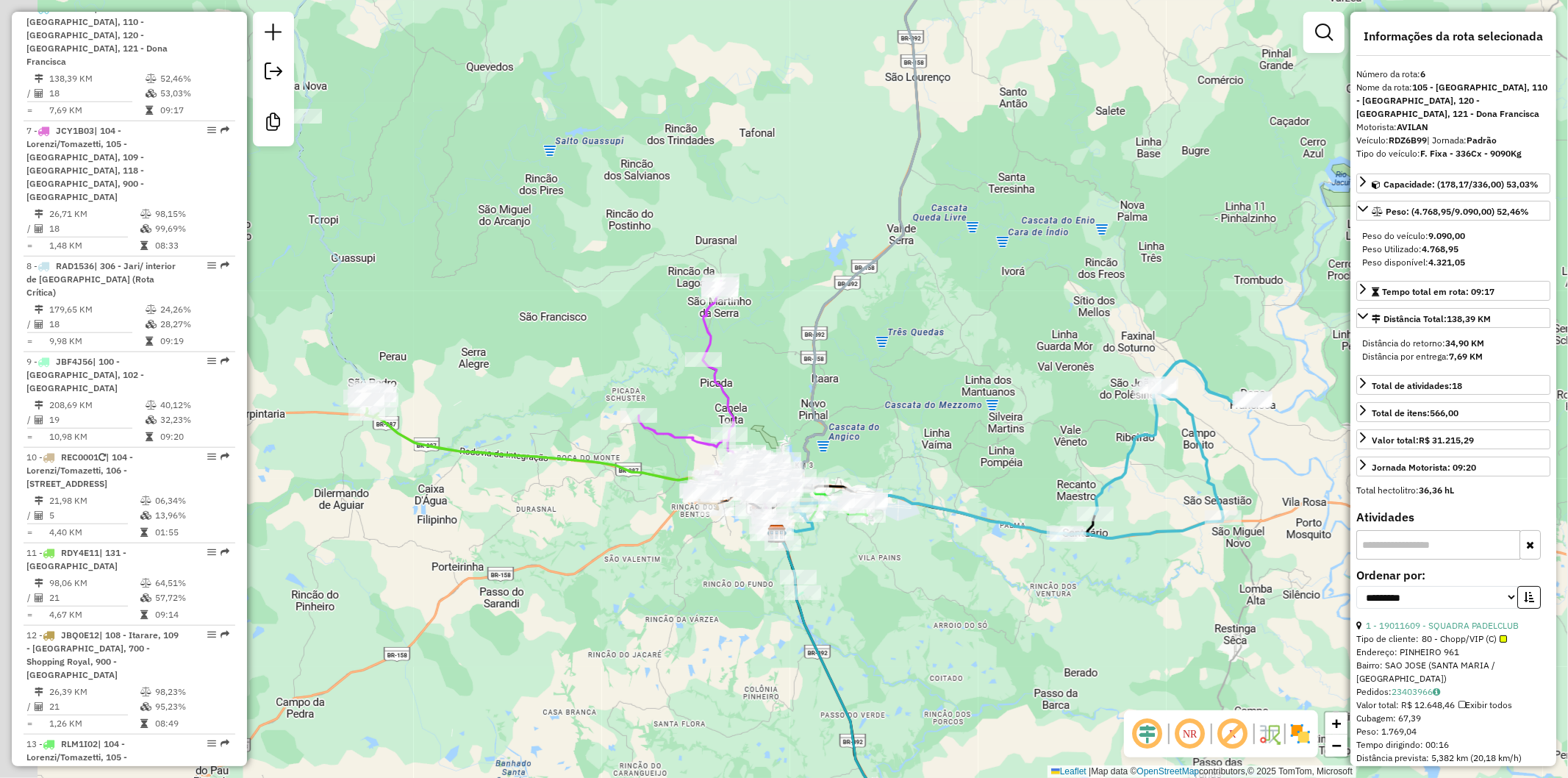
drag, startPoint x: 851, startPoint y: 617, endPoint x: 820, endPoint y: 559, distance: 65.8
click at [873, 615] on div "Janela de atendimento Grade de atendimento Capacidade Transportadoras Veículos …" at bounding box center [784, 389] width 1568 height 778
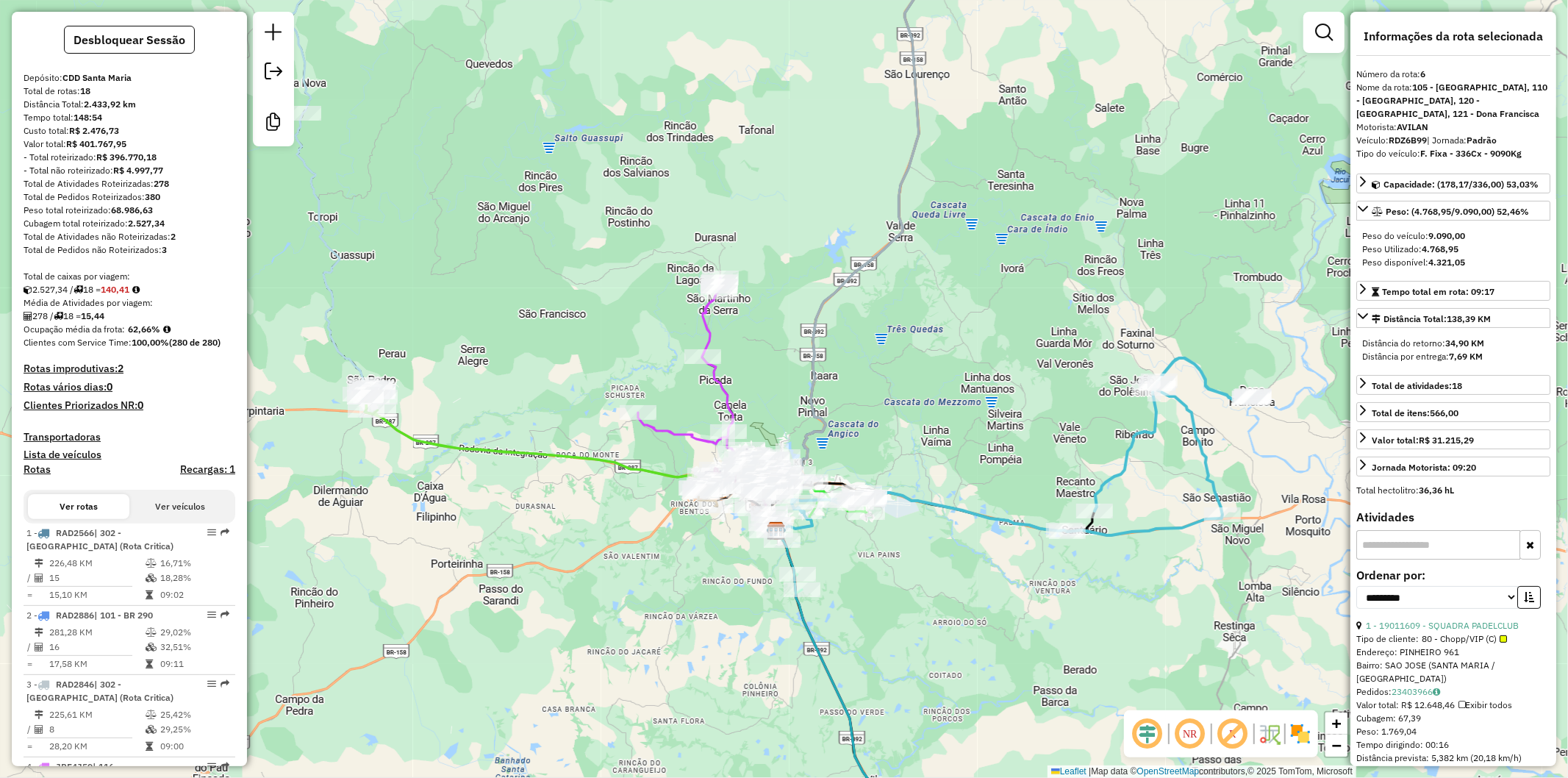
scroll to position [0, 0]
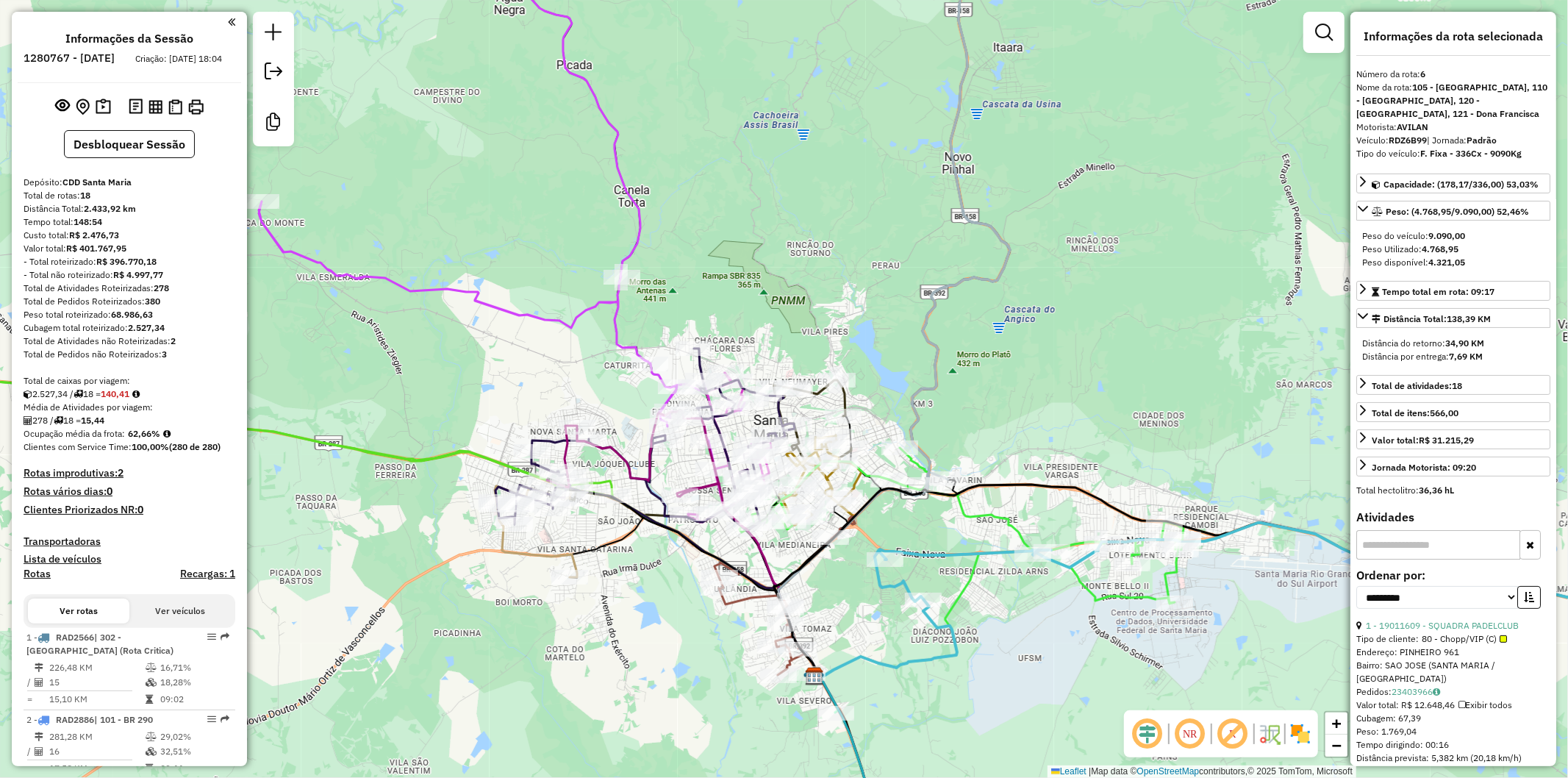
click at [611, 309] on icon at bounding box center [502, 181] width 486 height 519
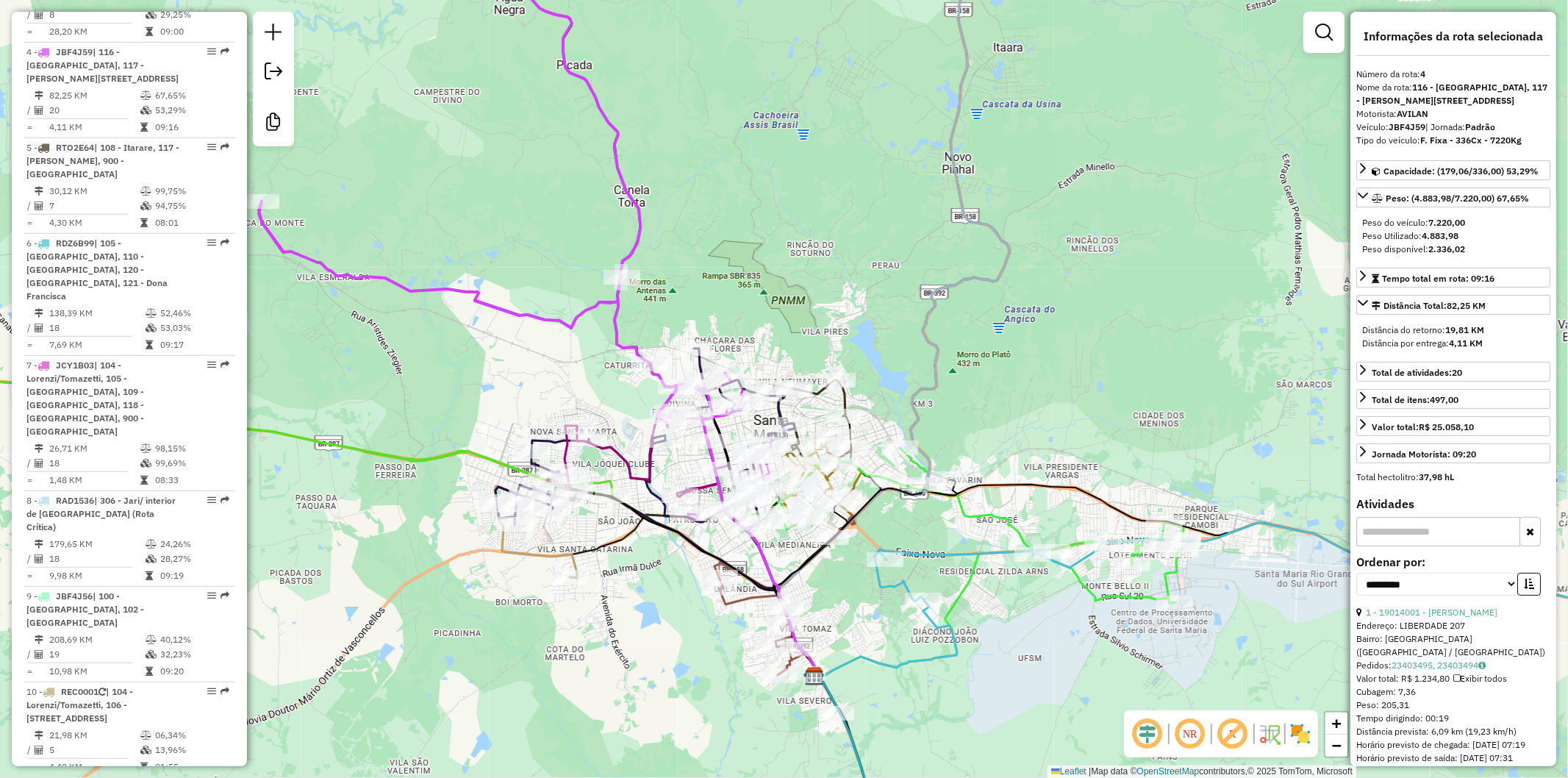
scroll to position [862, 0]
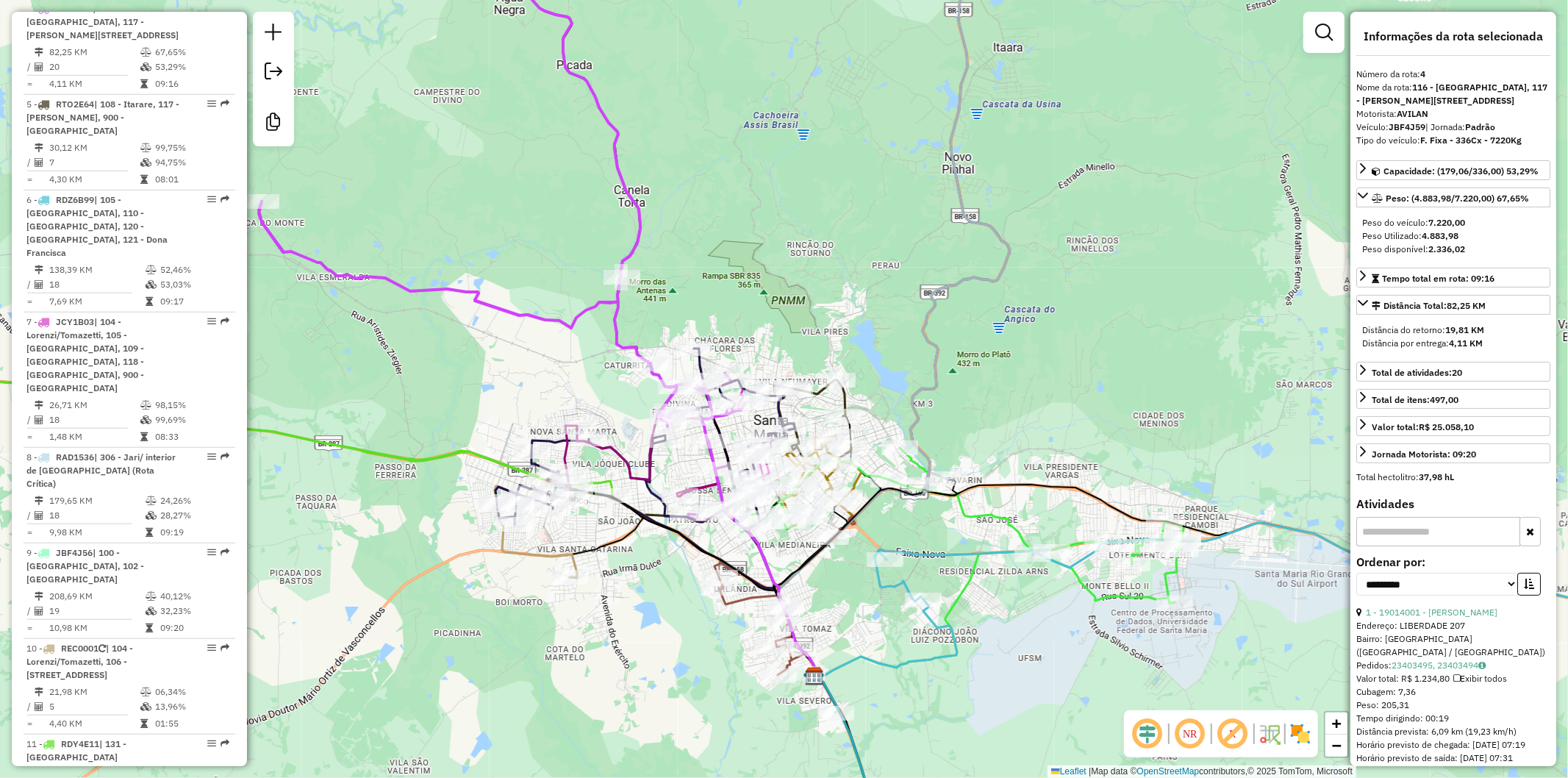
click at [472, 463] on div "Janela de atendimento Grade de atendimento Capacidade Transportadoras Veículos …" at bounding box center [784, 389] width 1568 height 778
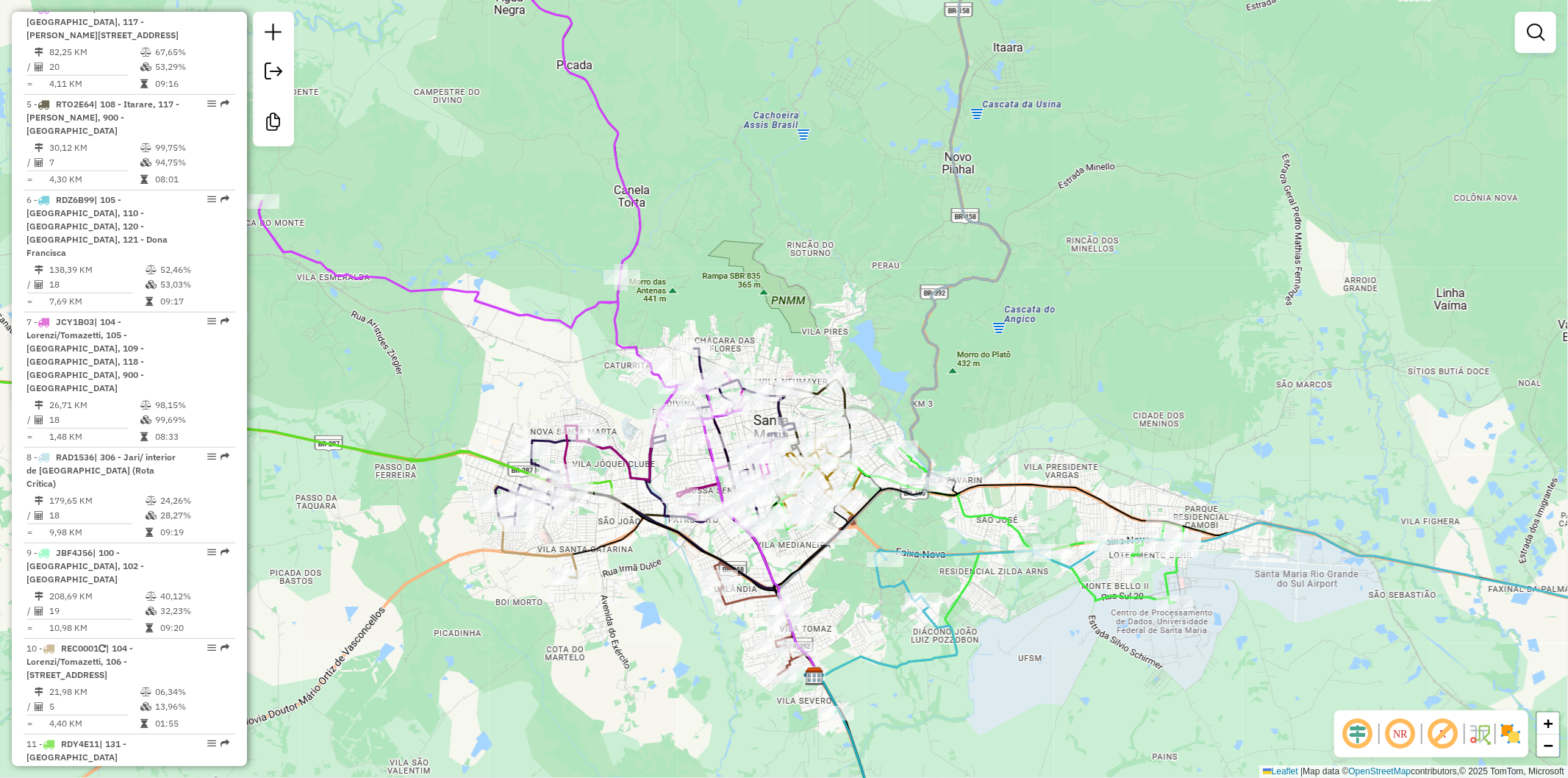
click at [472, 455] on icon at bounding box center [229, 432] width 770 height 130
select select "**********"
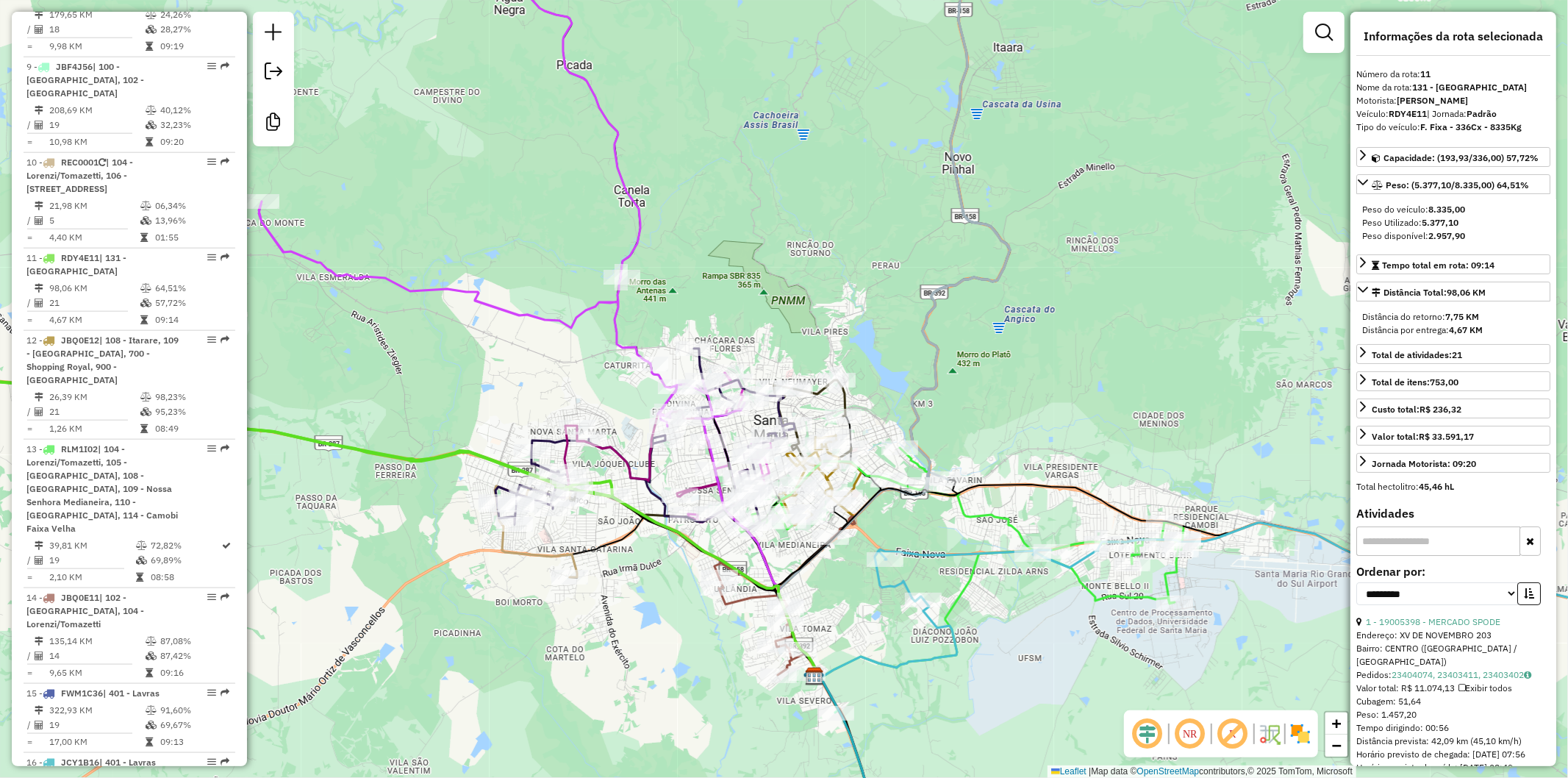
scroll to position [1556, 0]
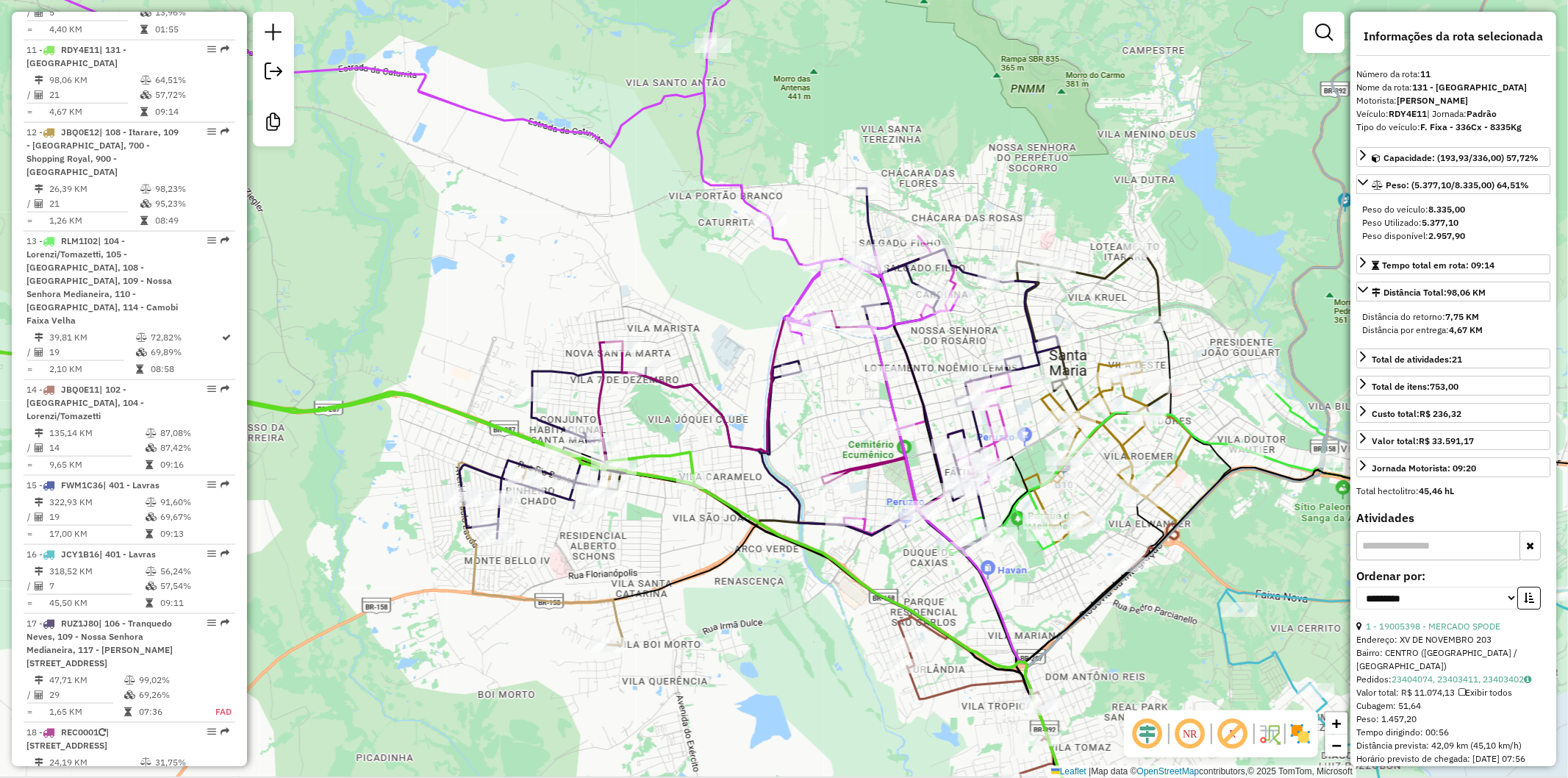
click at [553, 597] on icon at bounding box center [541, 554] width 164 height 182
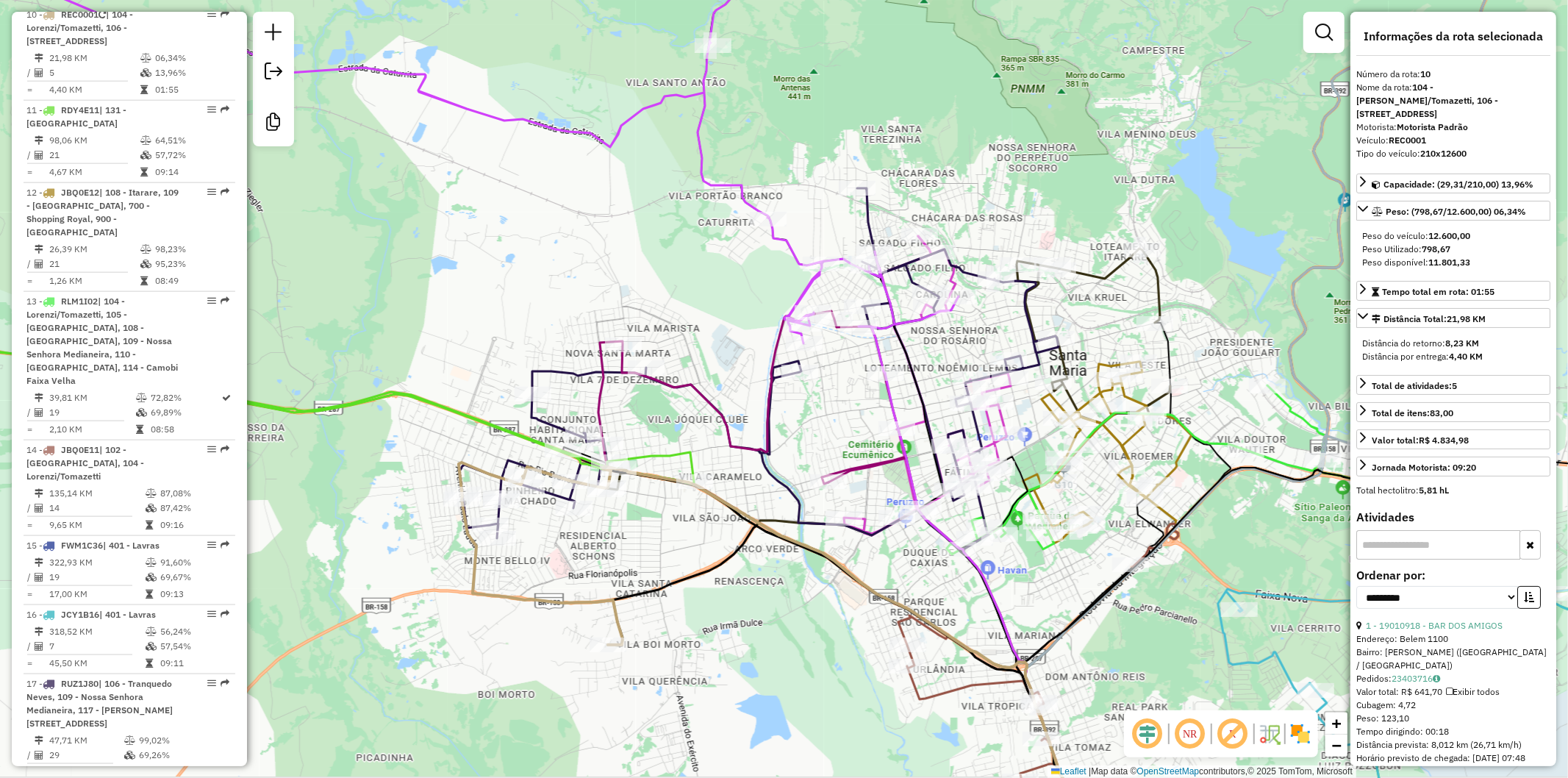
scroll to position [1448, 0]
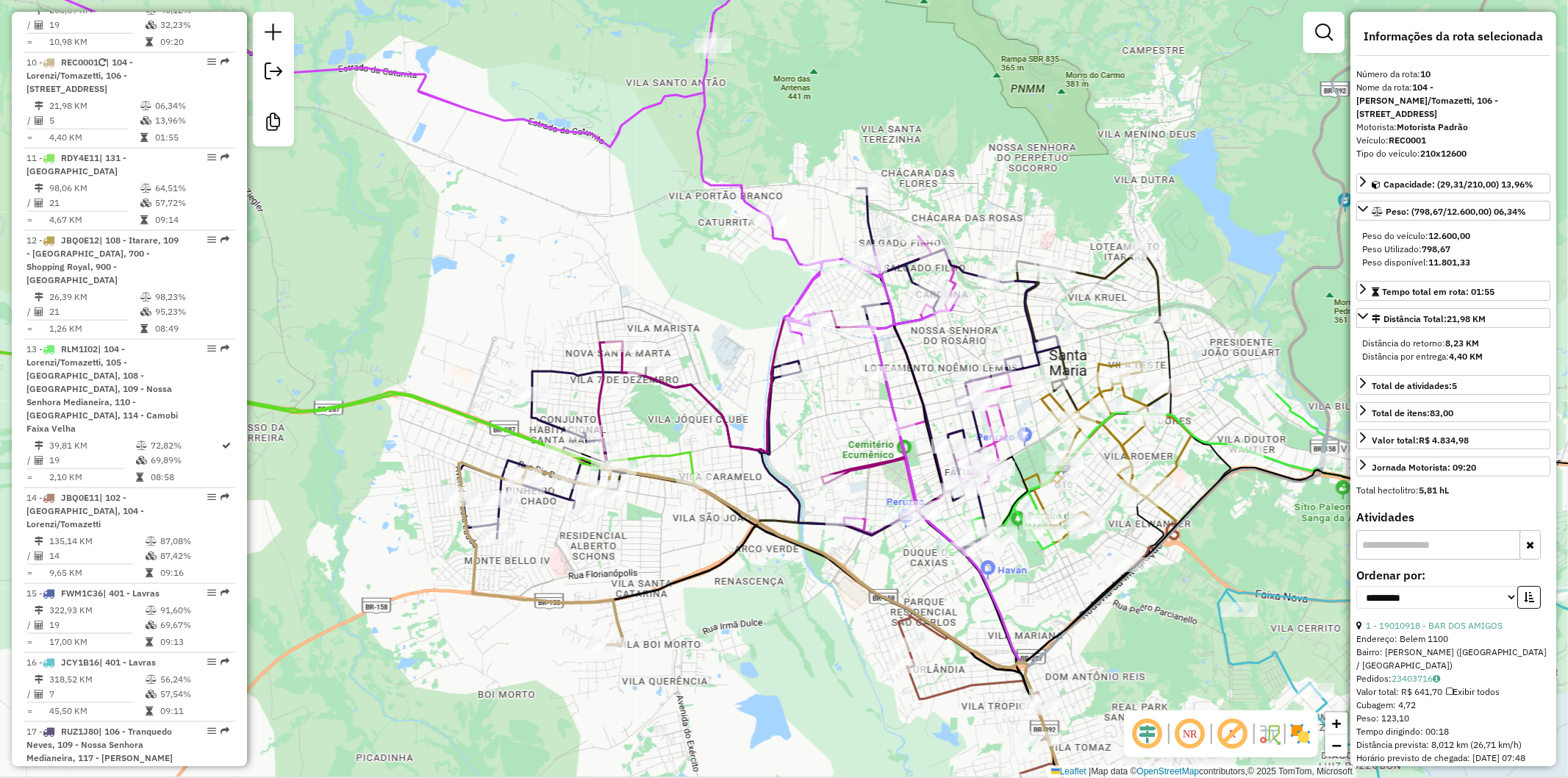
click at [553, 596] on icon at bounding box center [541, 554] width 164 height 182
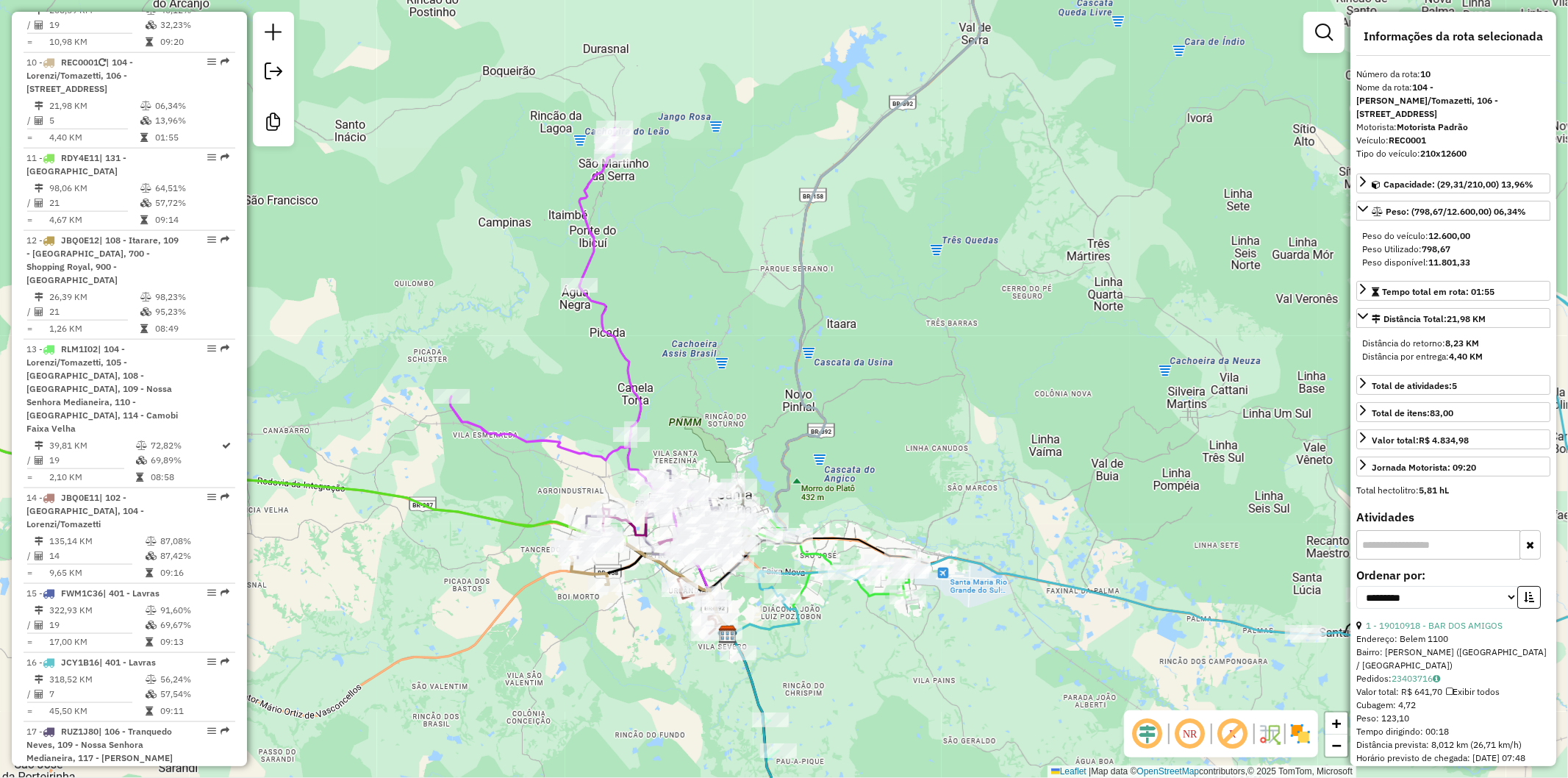
click at [798, 621] on icon at bounding box center [764, 615] width 71 height 39
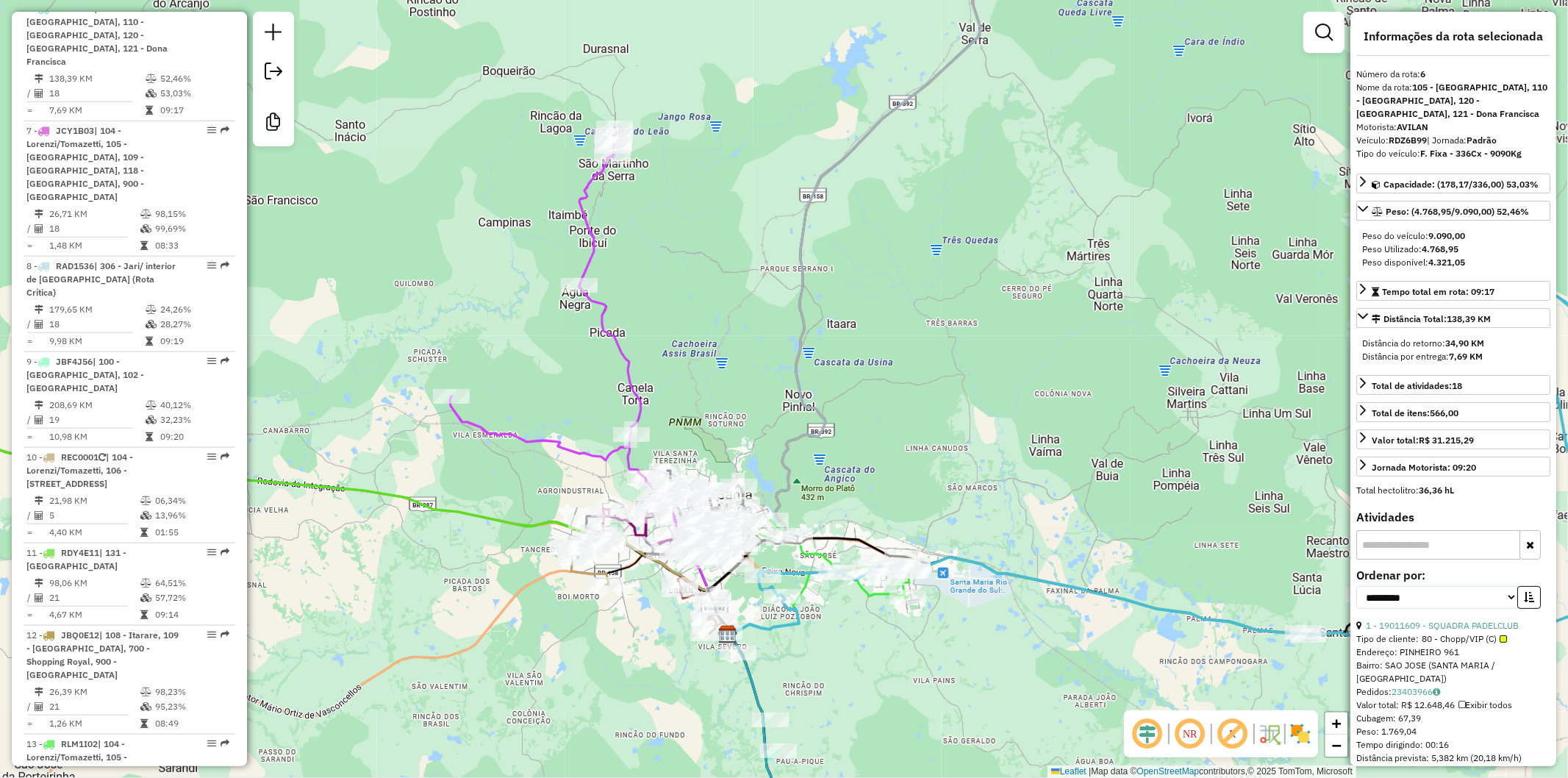
click at [846, 653] on div "Janela de atendimento Grade de atendimento Capacidade Transportadoras Veículos …" at bounding box center [784, 389] width 1568 height 778
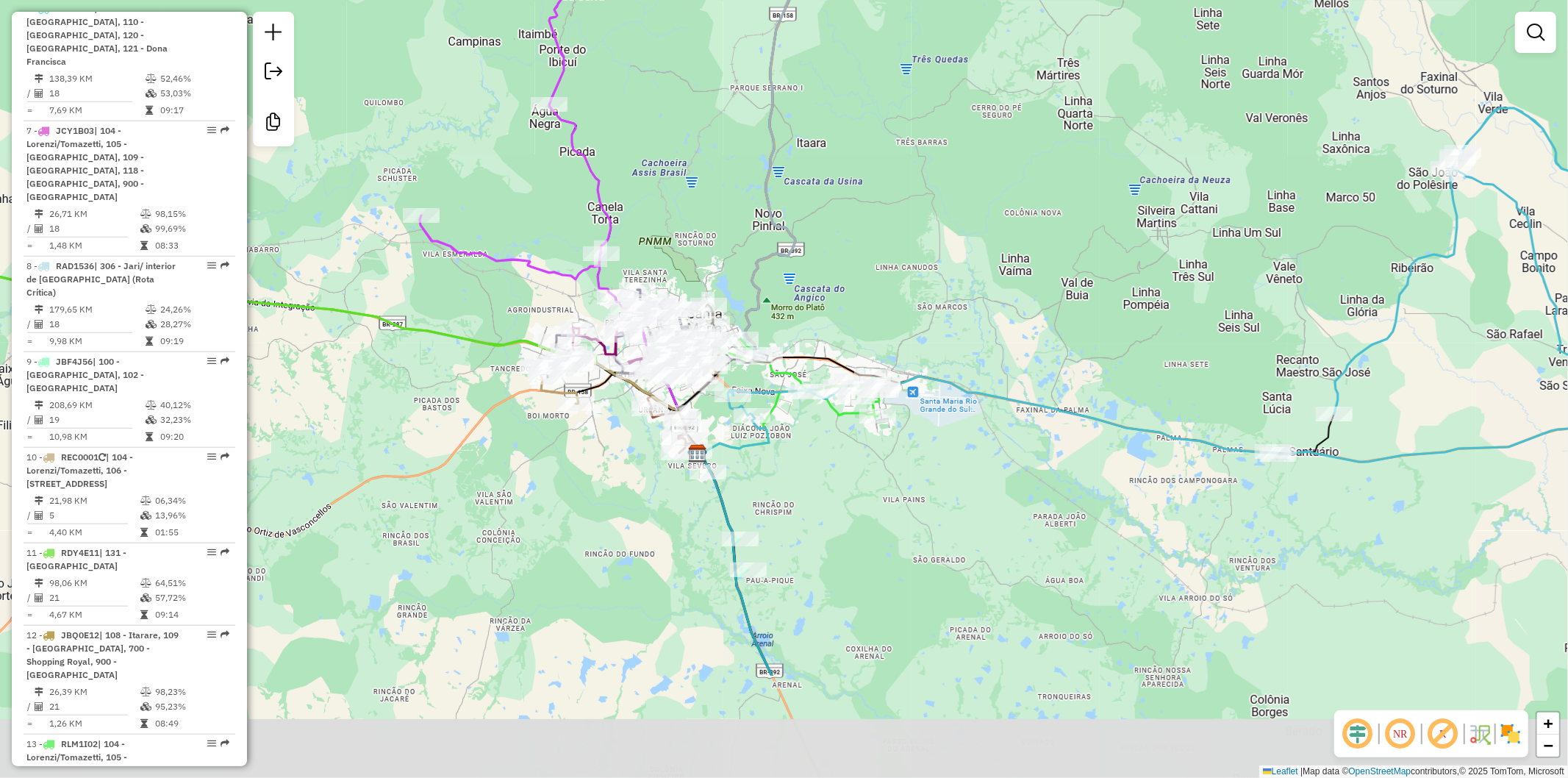
drag, startPoint x: 847, startPoint y: 678, endPoint x: 817, endPoint y: 496, distance: 184.5
click at [817, 496] on div "Janela de atendimento Grade de atendimento Capacidade Transportadoras Veículos …" at bounding box center [784, 389] width 1568 height 778
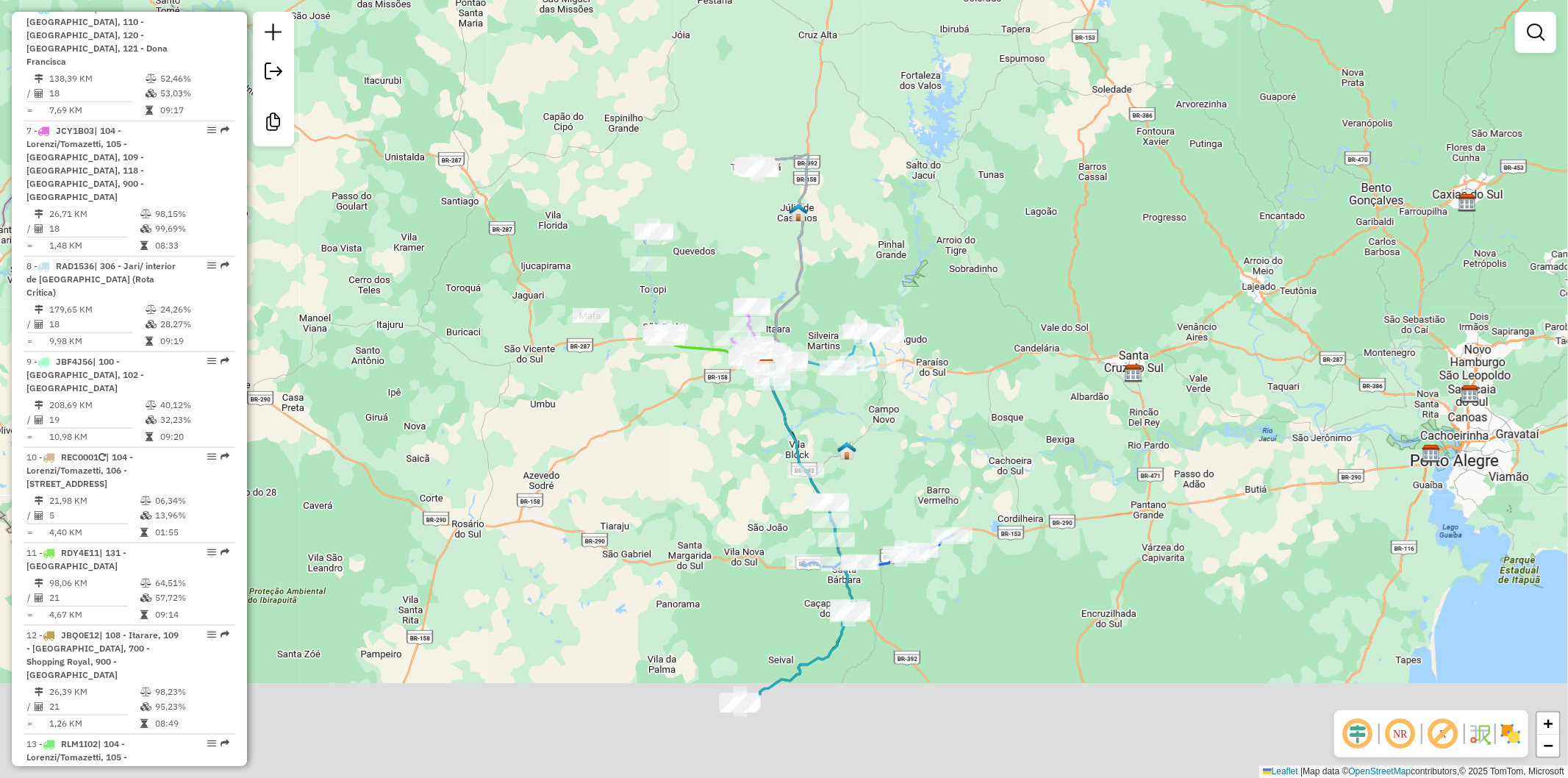
drag, startPoint x: 898, startPoint y: 638, endPoint x: 873, endPoint y: 480, distance: 160.0
click at [873, 480] on div "Janela de atendimento Grade de atendimento Capacidade Transportadoras Veículos …" at bounding box center [784, 389] width 1568 height 778
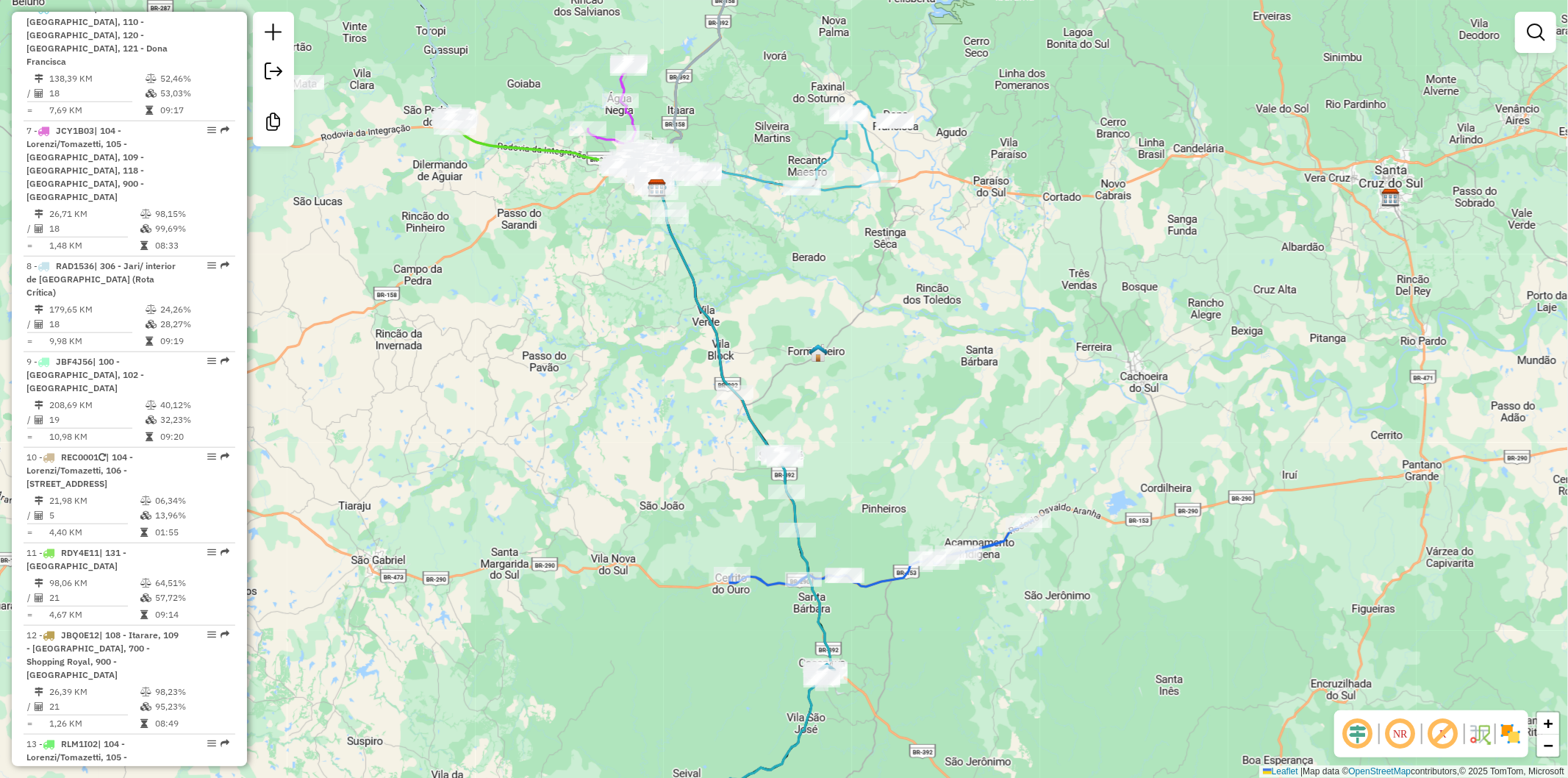
click at [883, 577] on icon at bounding box center [881, 489] width 303 height 194
select select "**********"
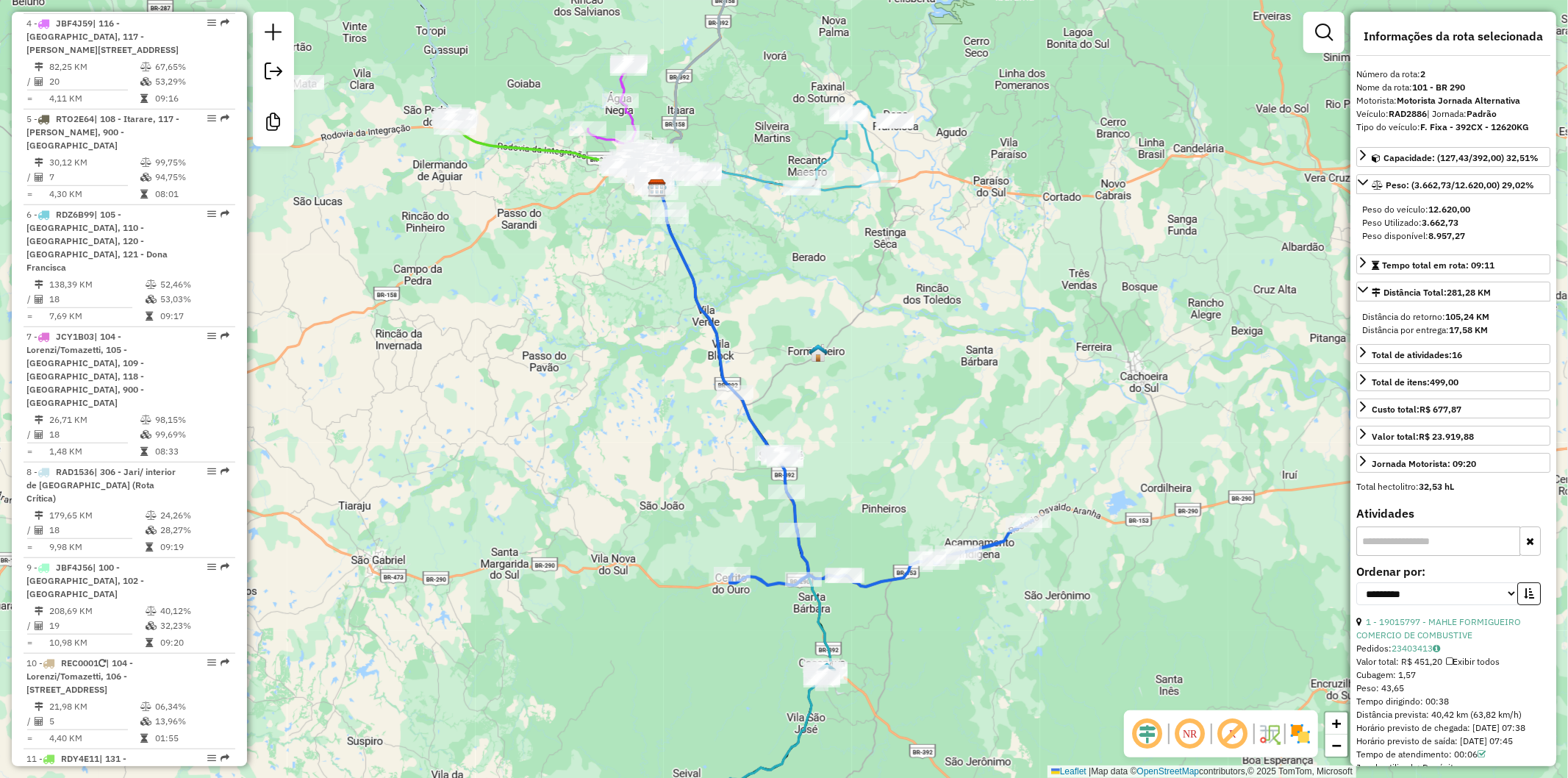
scroll to position [710, 0]
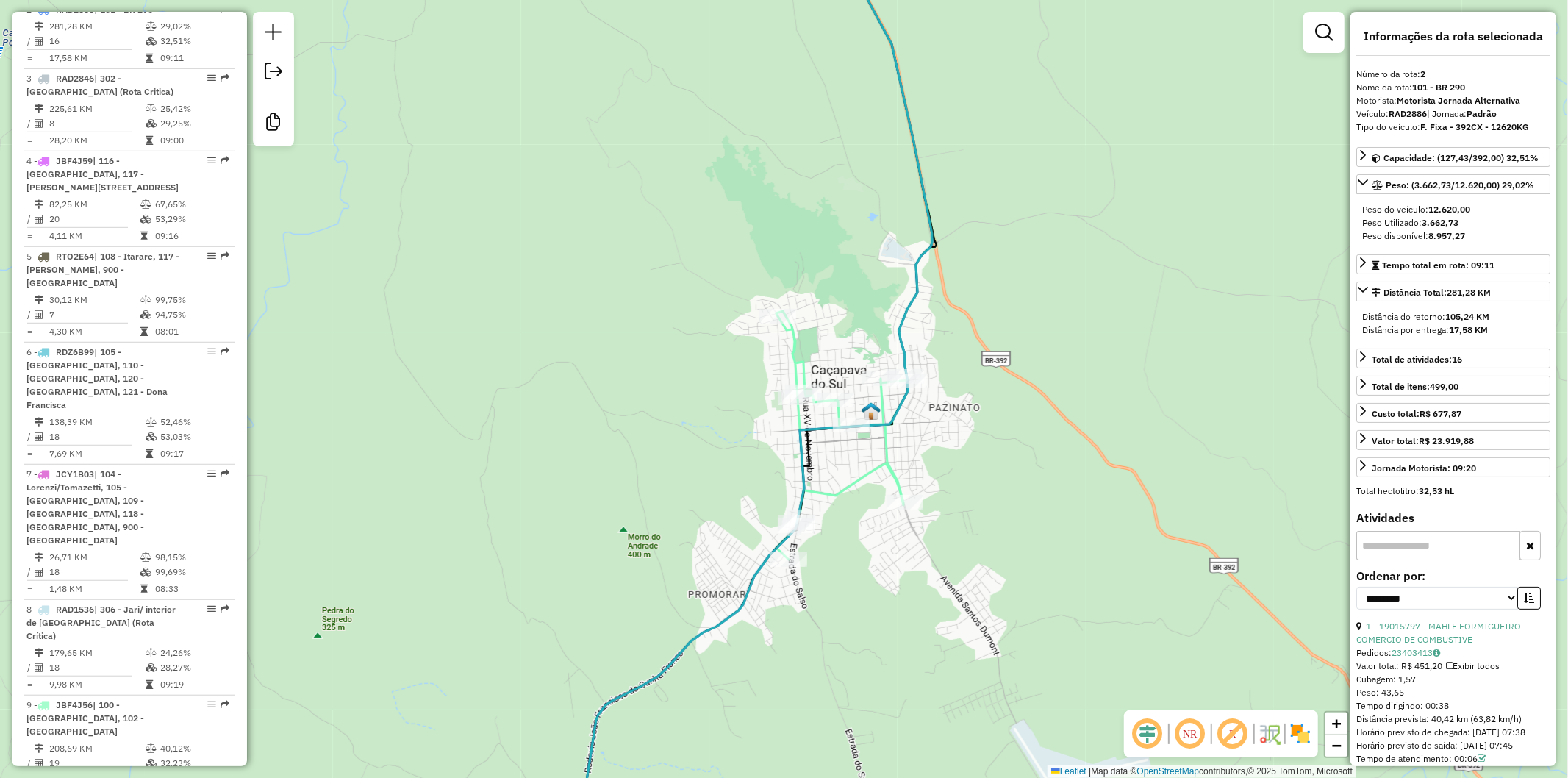
click at [799, 365] on icon at bounding box center [856, 240] width 160 height 637
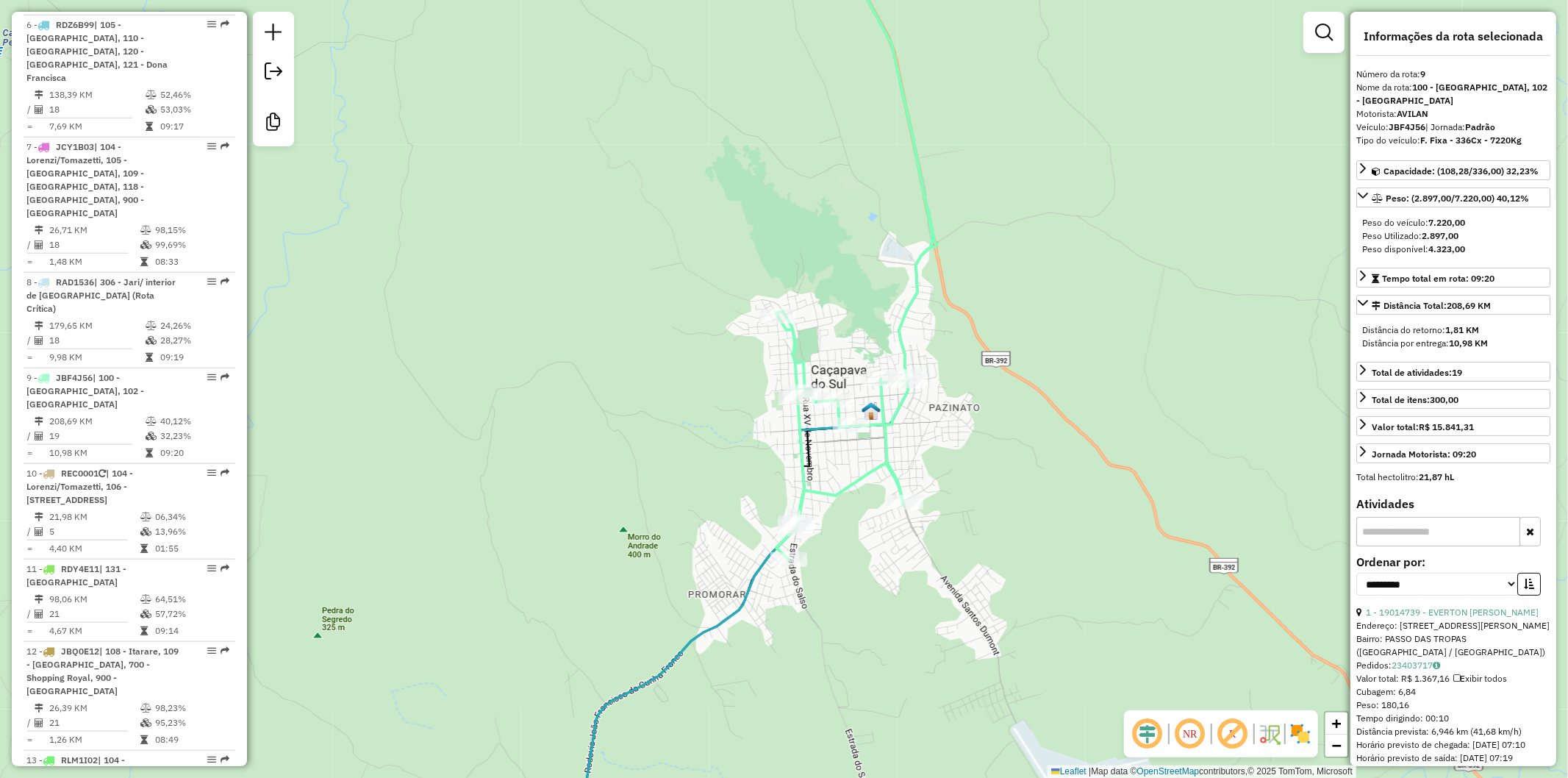
scroll to position [1365, 0]
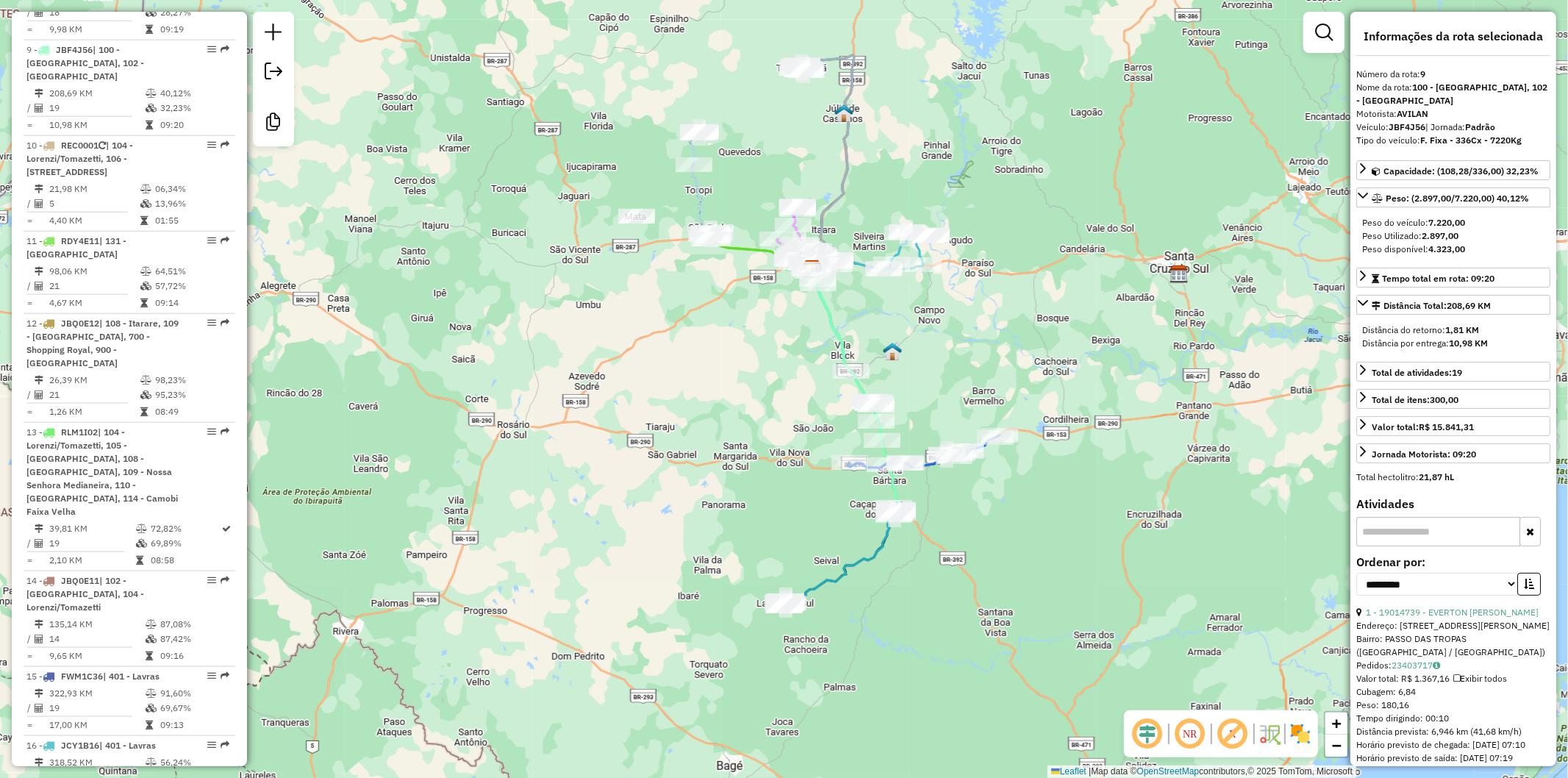
drag, startPoint x: 814, startPoint y: 614, endPoint x: 817, endPoint y: 537, distance: 77.1
click at [817, 537] on div "Janela de atendimento Grade de atendimento Capacidade Transportadoras Veículos …" at bounding box center [784, 389] width 1568 height 778
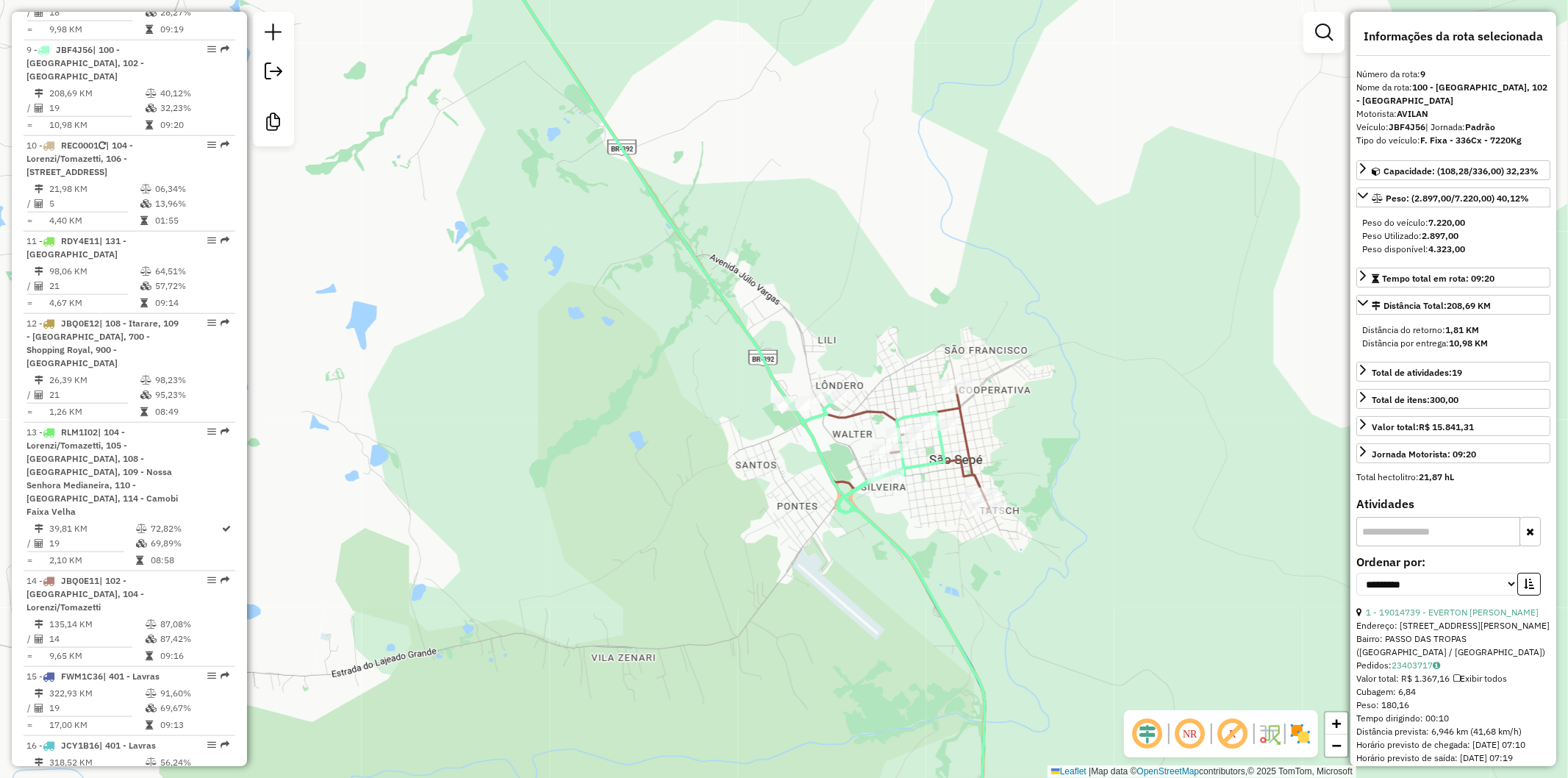
click at [966, 428] on icon at bounding box center [730, 215] width 517 height 587
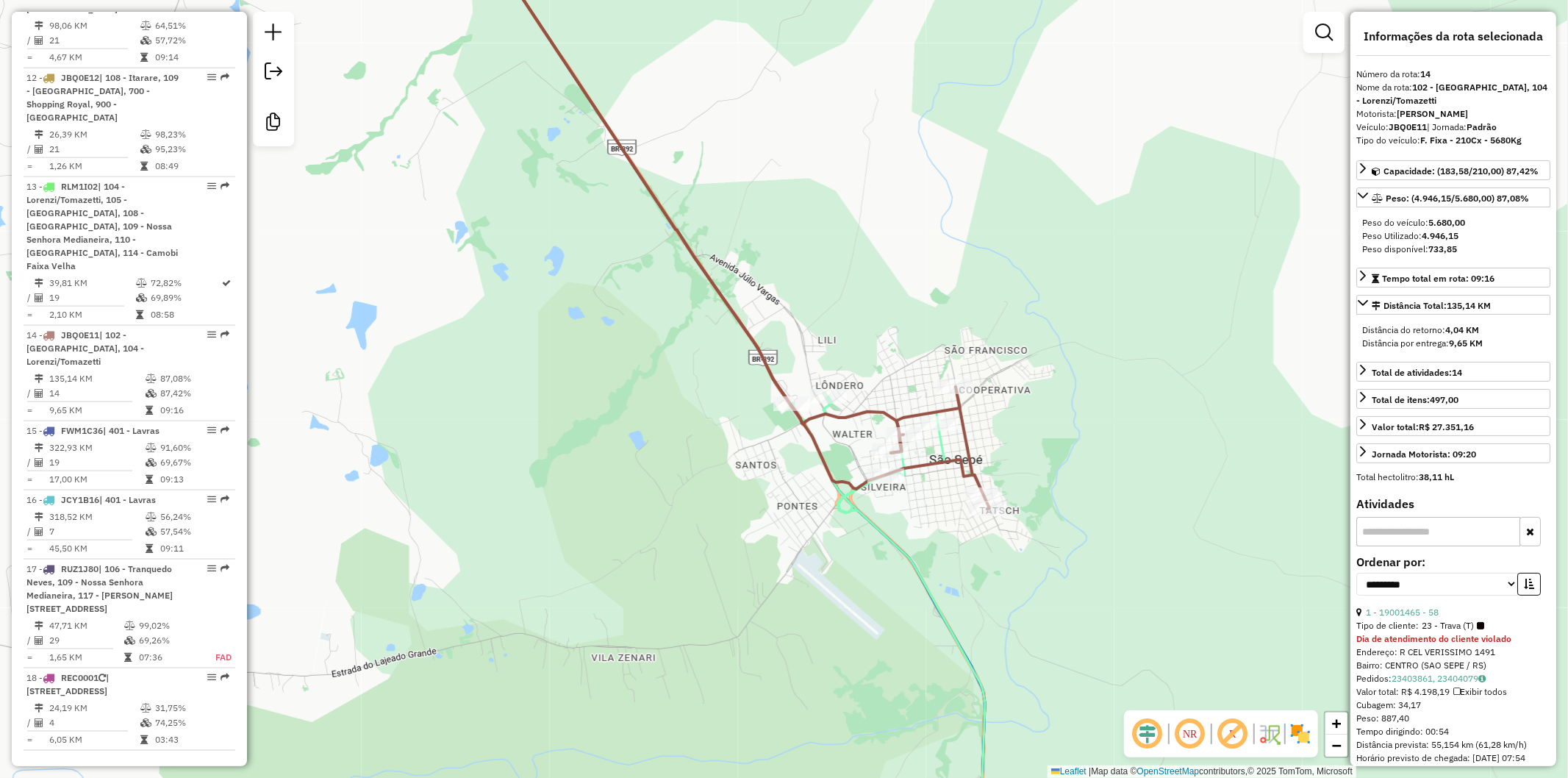
scroll to position [1795, 0]
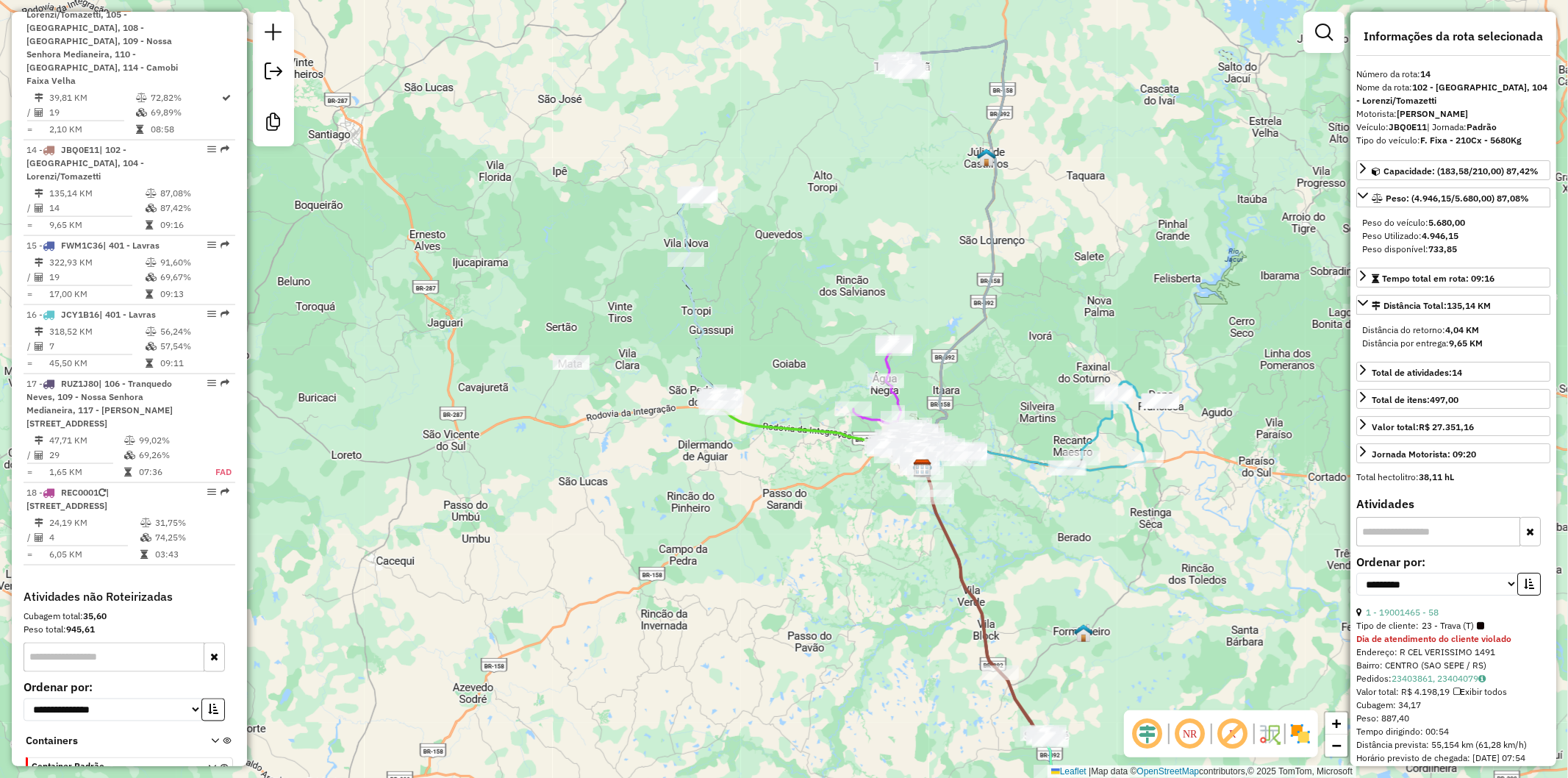
click at [1106, 424] on icon at bounding box center [1046, 426] width 231 height 89
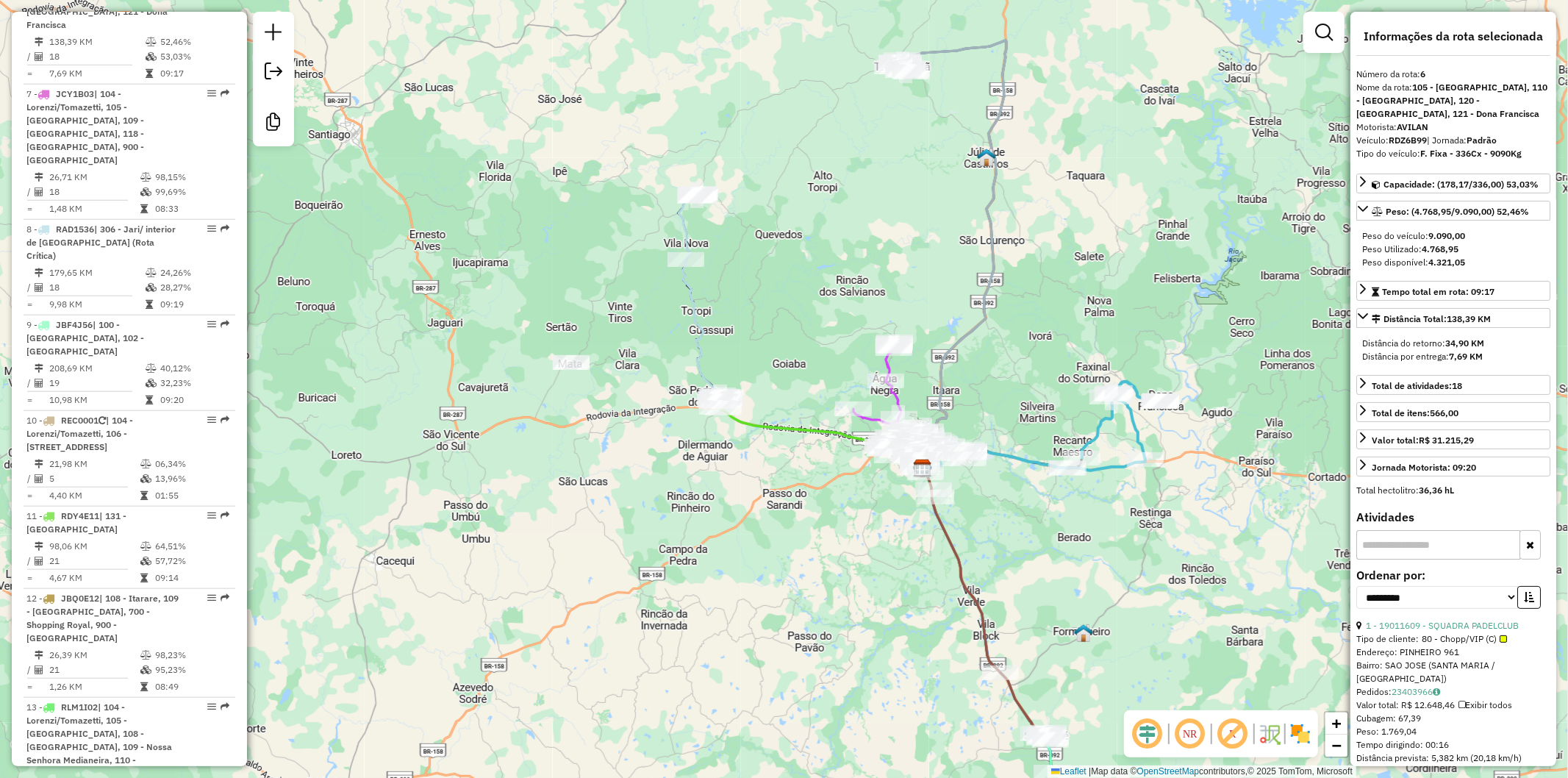
scroll to position [1053, 0]
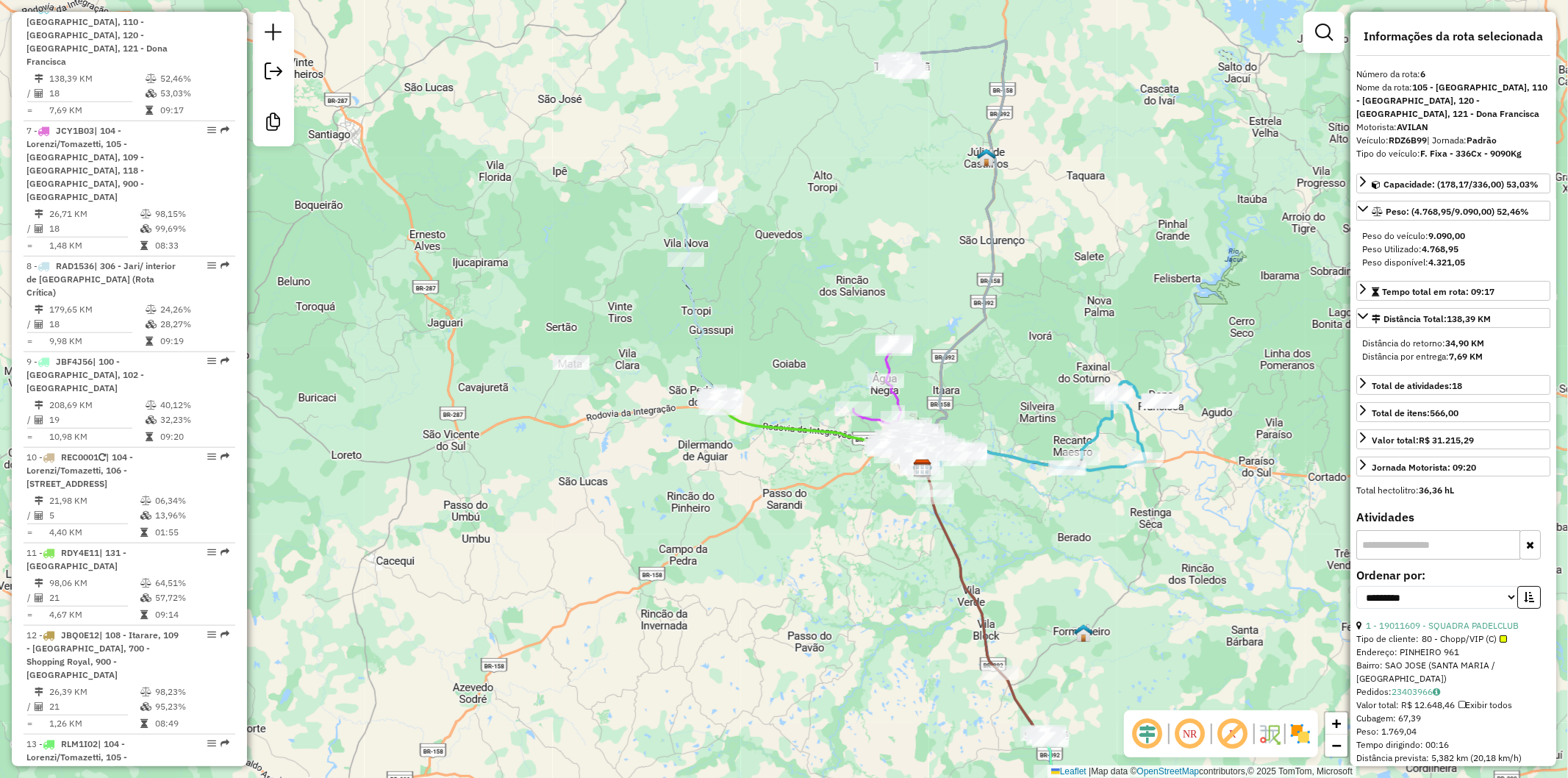
click at [1103, 422] on icon at bounding box center [1046, 426] width 231 height 89
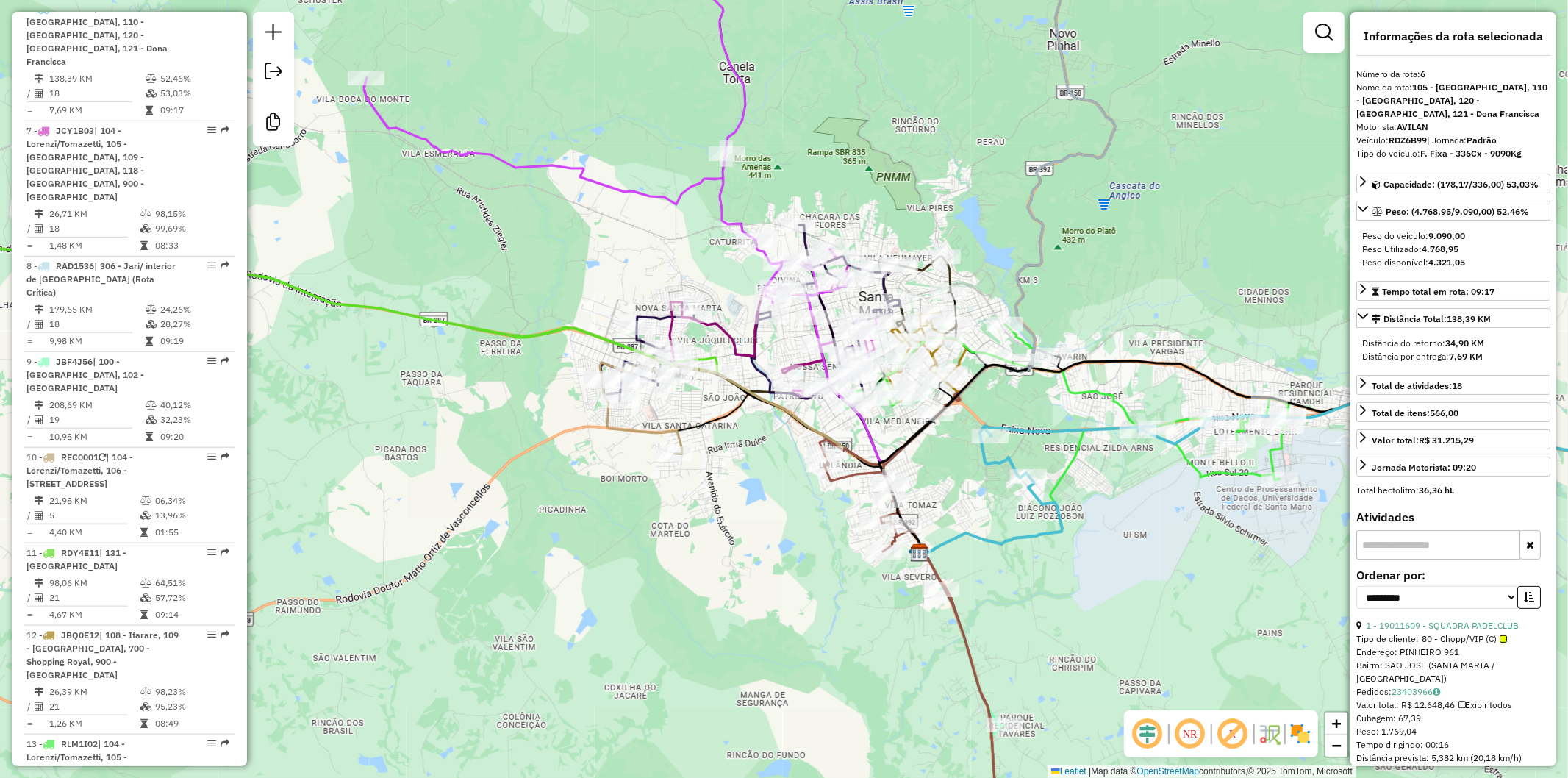
click at [1098, 397] on icon at bounding box center [1067, 439] width 444 height 230
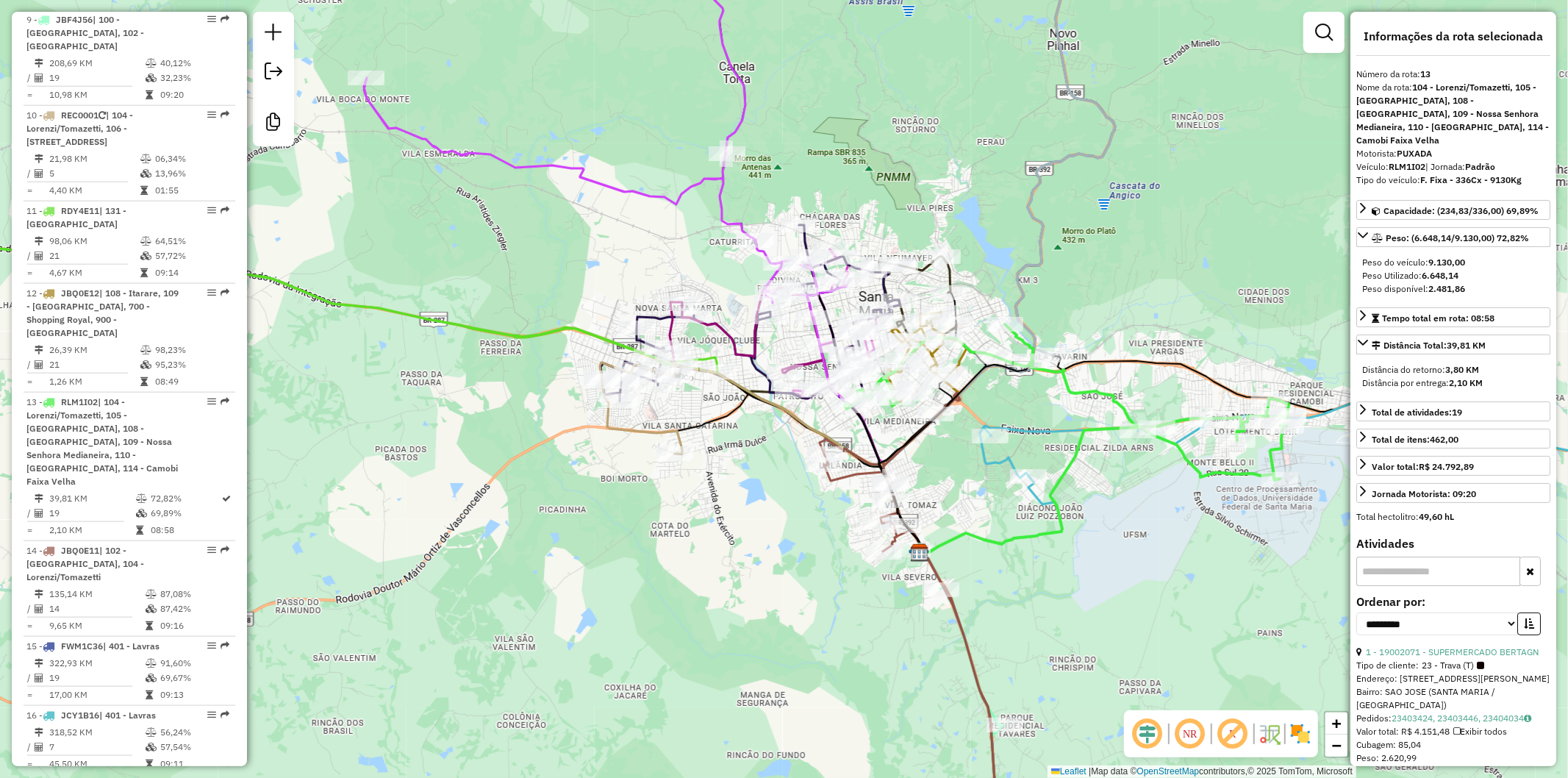
scroll to position [1735, 0]
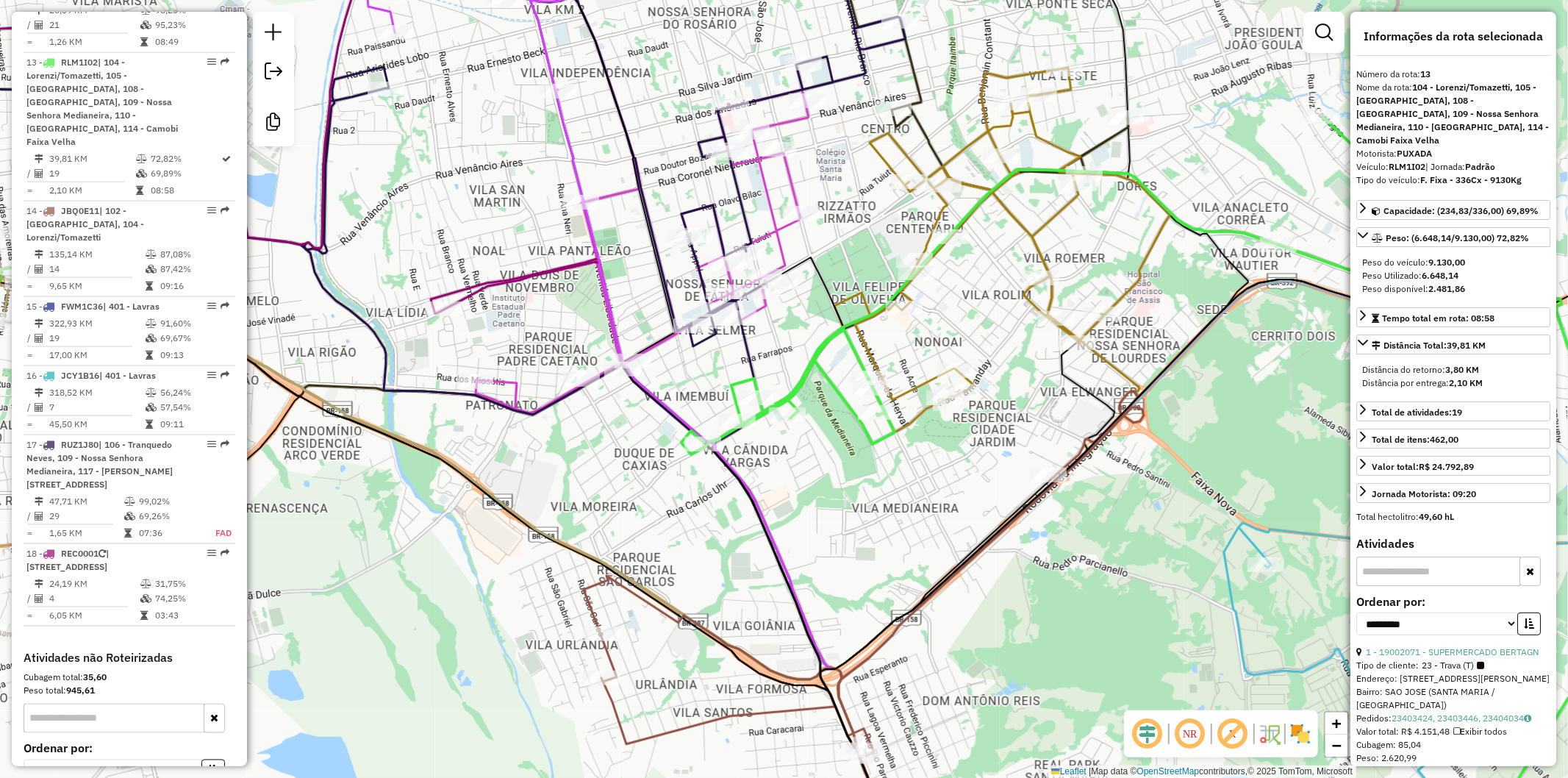
click at [863, 289] on icon at bounding box center [1002, 250] width 336 height 364
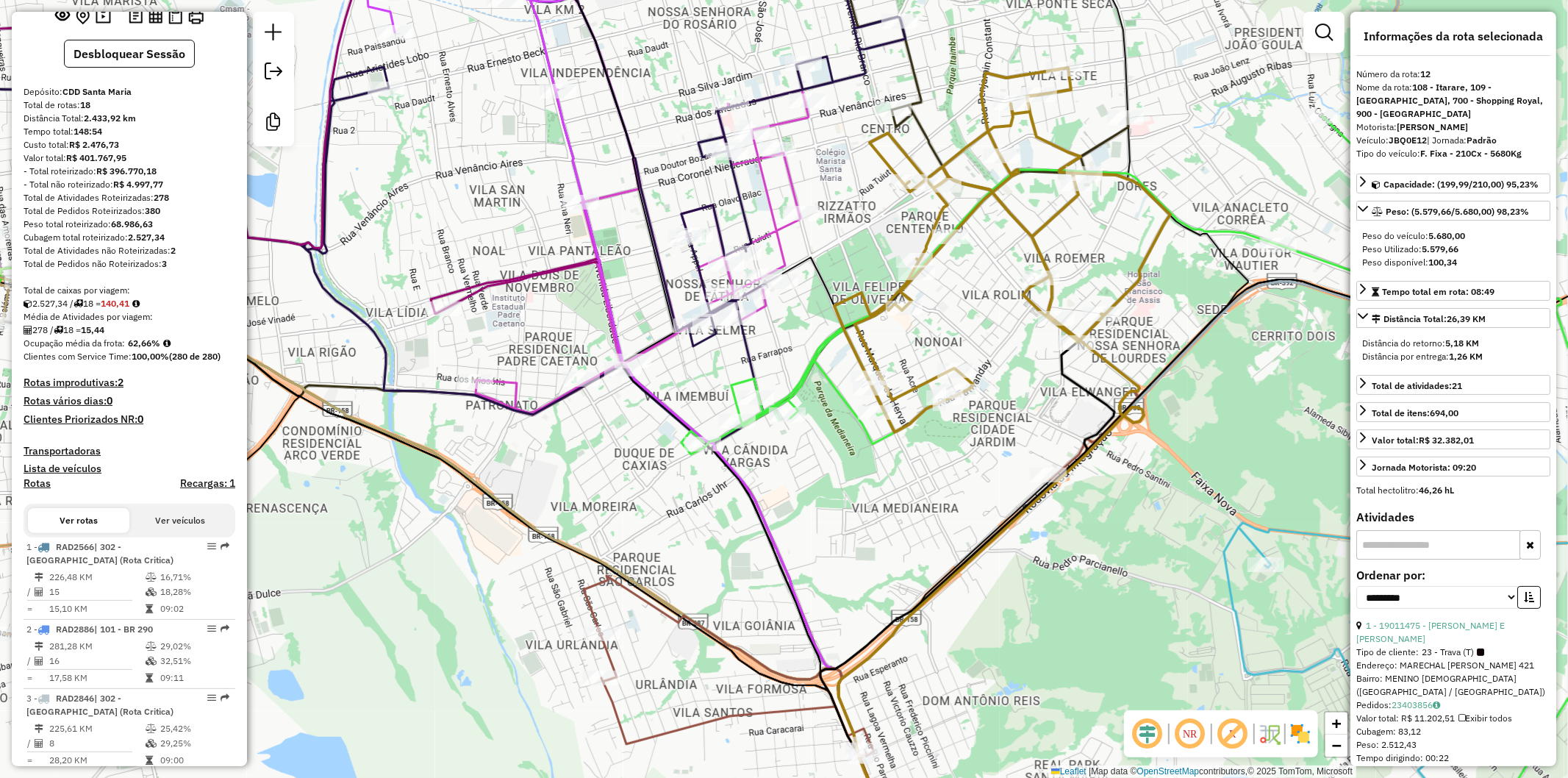
scroll to position [0, 0]
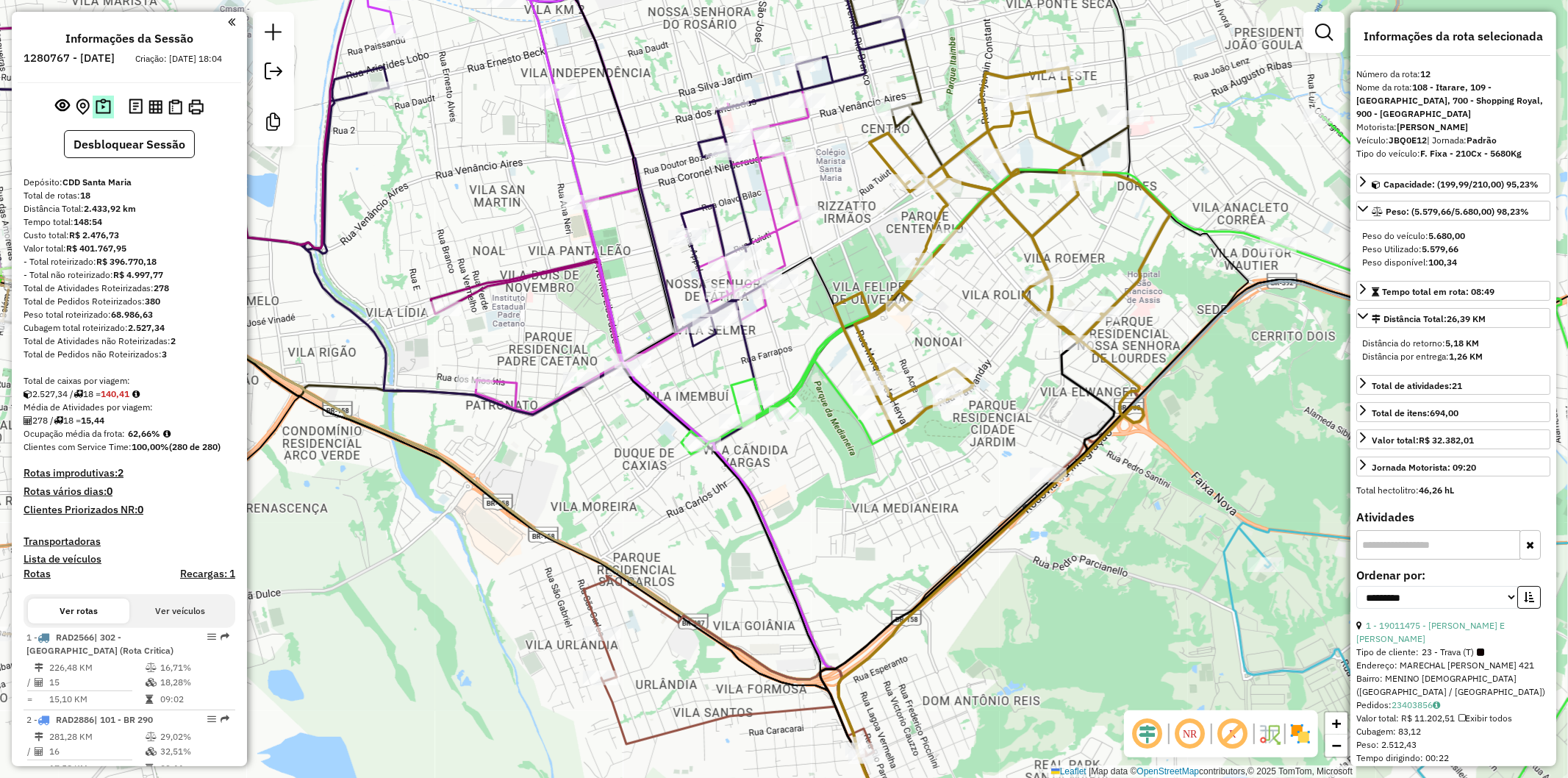
click at [101, 115] on img at bounding box center [103, 106] width 15 height 17
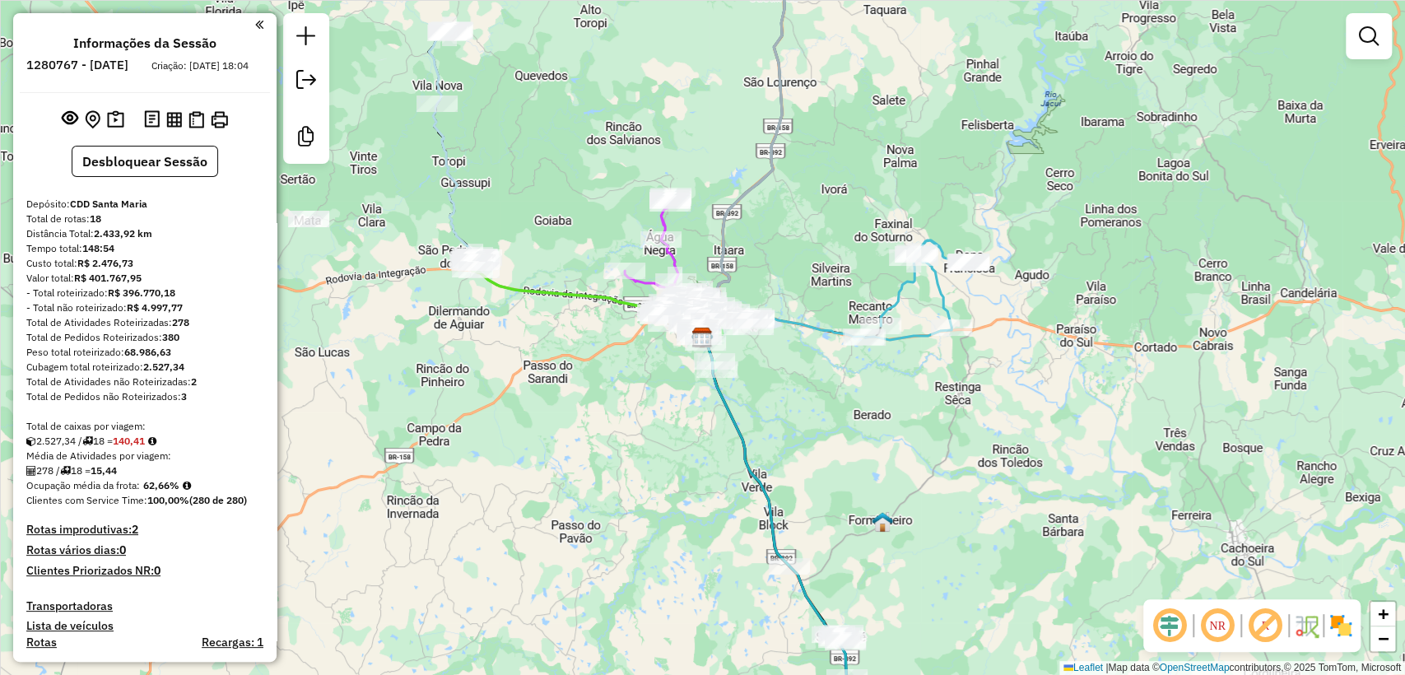
drag, startPoint x: 594, startPoint y: 265, endPoint x: 599, endPoint y: 183, distance: 82.4
click at [599, 183] on div "Janela de atendimento Grade de atendimento Capacidade Transportadoras Veículos …" at bounding box center [702, 337] width 1405 height 675
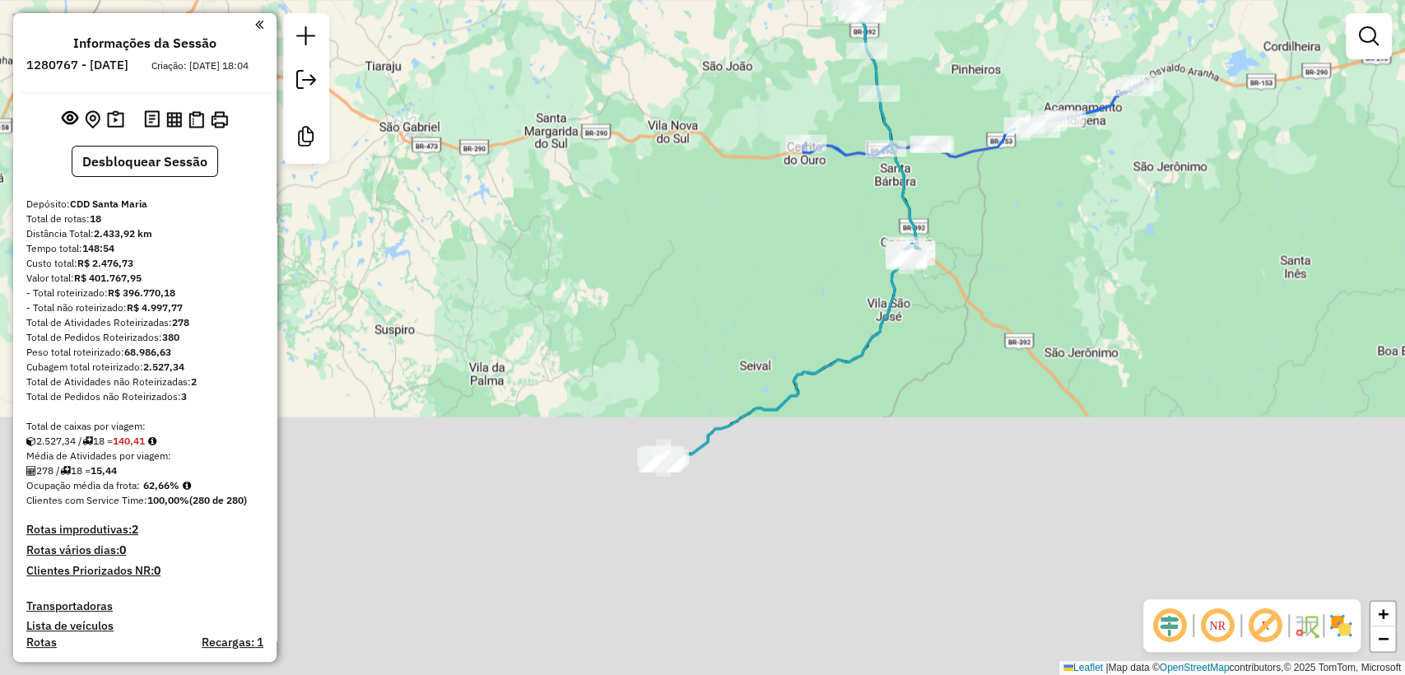
drag, startPoint x: 768, startPoint y: 306, endPoint x: 787, endPoint y: 273, distance: 38.0
click at [787, 273] on div "Janela de atendimento Grade de atendimento Capacidade Transportadoras Veículos …" at bounding box center [702, 337] width 1405 height 675
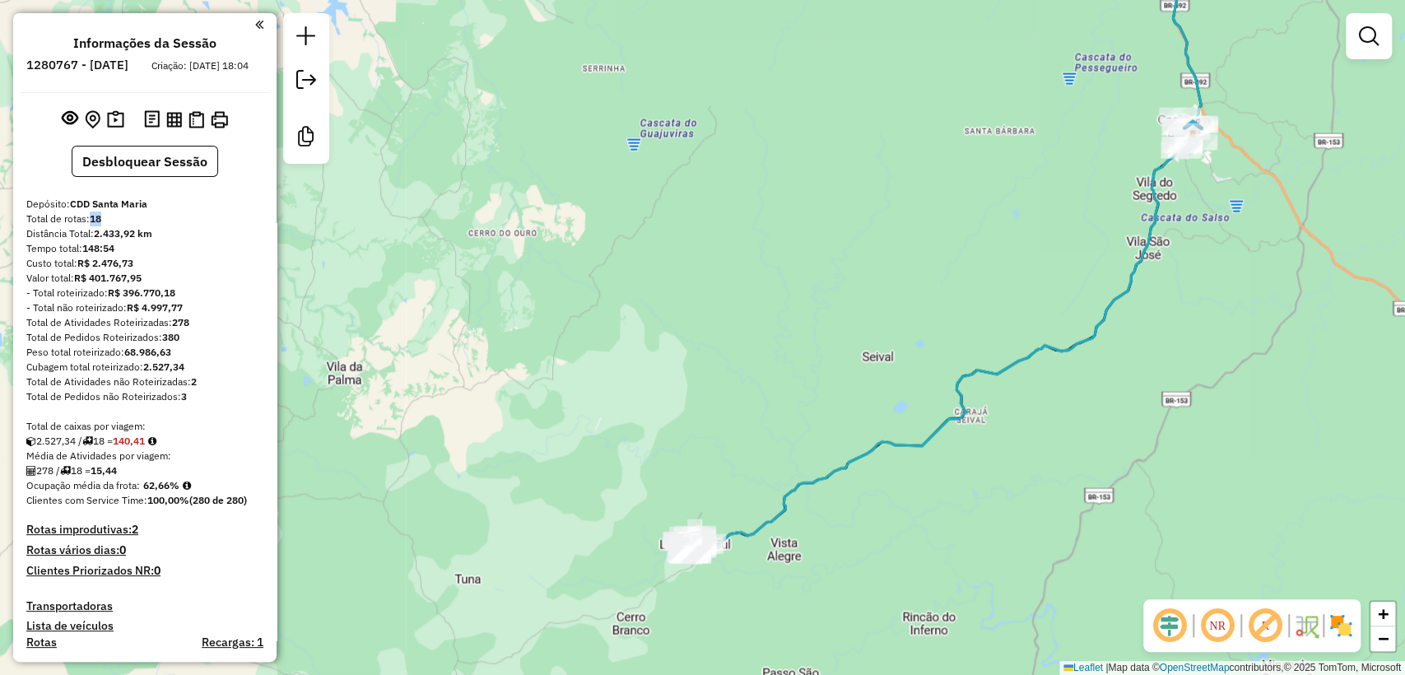
drag, startPoint x: 92, startPoint y: 235, endPoint x: 117, endPoint y: 230, distance: 25.2
click at [117, 226] on div "Total de rotas: 18" at bounding box center [144, 218] width 237 height 15
click at [189, 315] on div "- Total não roteirizado: R$ 4.997,77" at bounding box center [144, 307] width 237 height 15
click at [171, 358] on strong "68.986,63" at bounding box center [147, 352] width 47 height 12
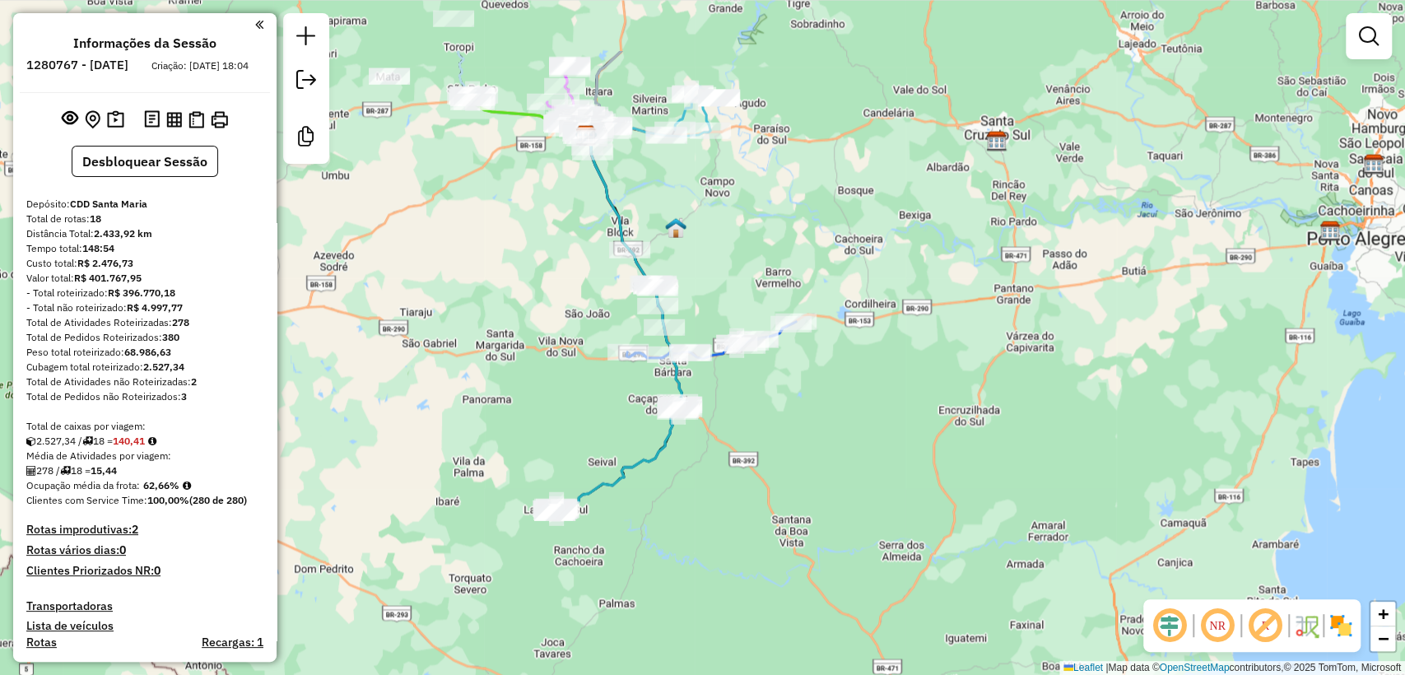
drag, startPoint x: 535, startPoint y: 285, endPoint x: 527, endPoint y: 403, distance: 118.8
click at [527, 403] on div "Janela de atendimento Grade de atendimento Capacidade Transportadoras Veículos …" at bounding box center [702, 337] width 1405 height 675
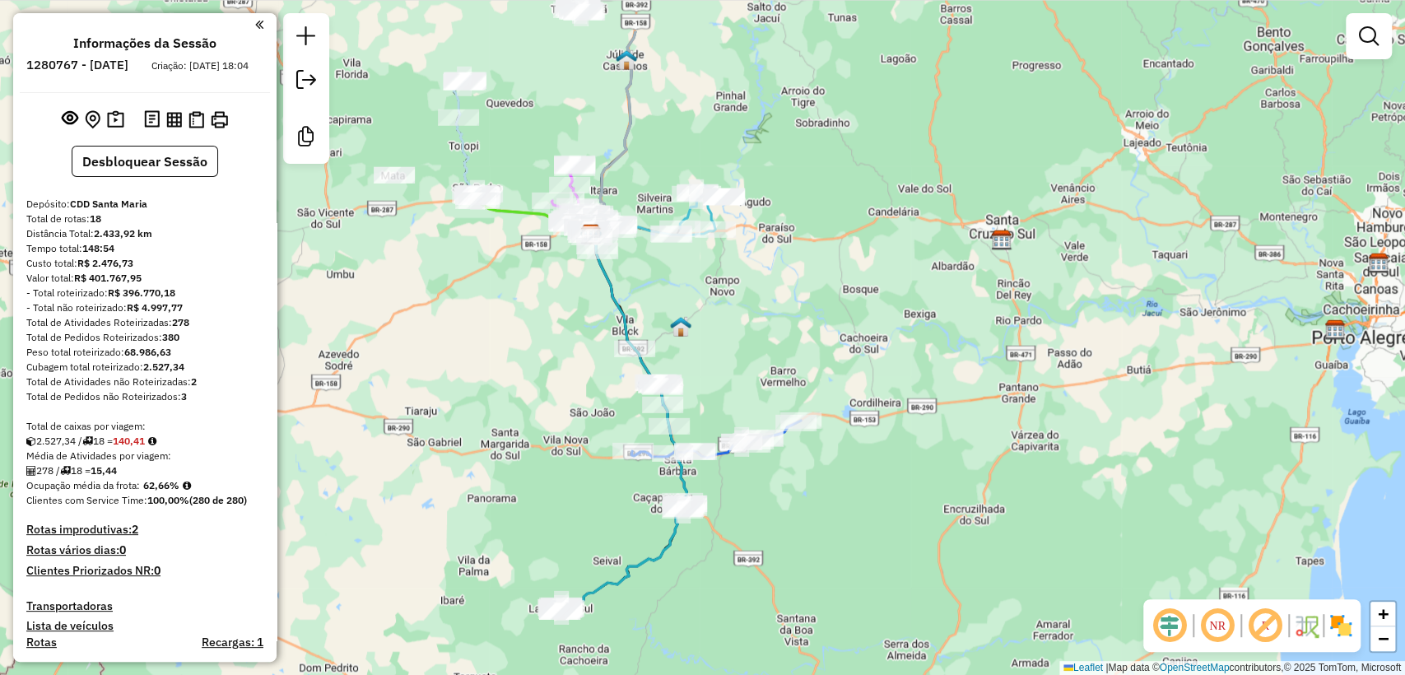
drag, startPoint x: 549, startPoint y: 272, endPoint x: 553, endPoint y: 364, distance: 91.4
click at [553, 364] on div "Janela de atendimento Grade de atendimento Capacidade Transportadoras Veículos …" at bounding box center [702, 337] width 1405 height 675
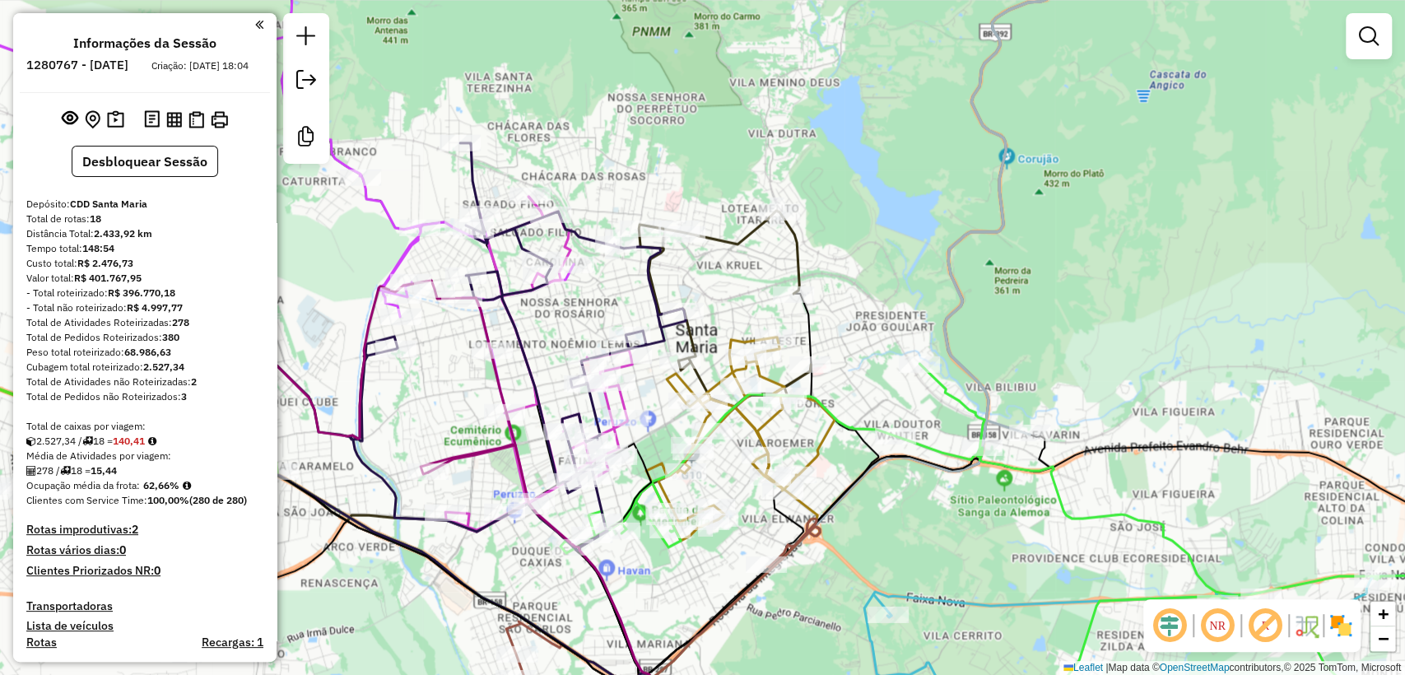
click at [407, 250] on icon at bounding box center [216, 141] width 714 height 417
select select "**********"
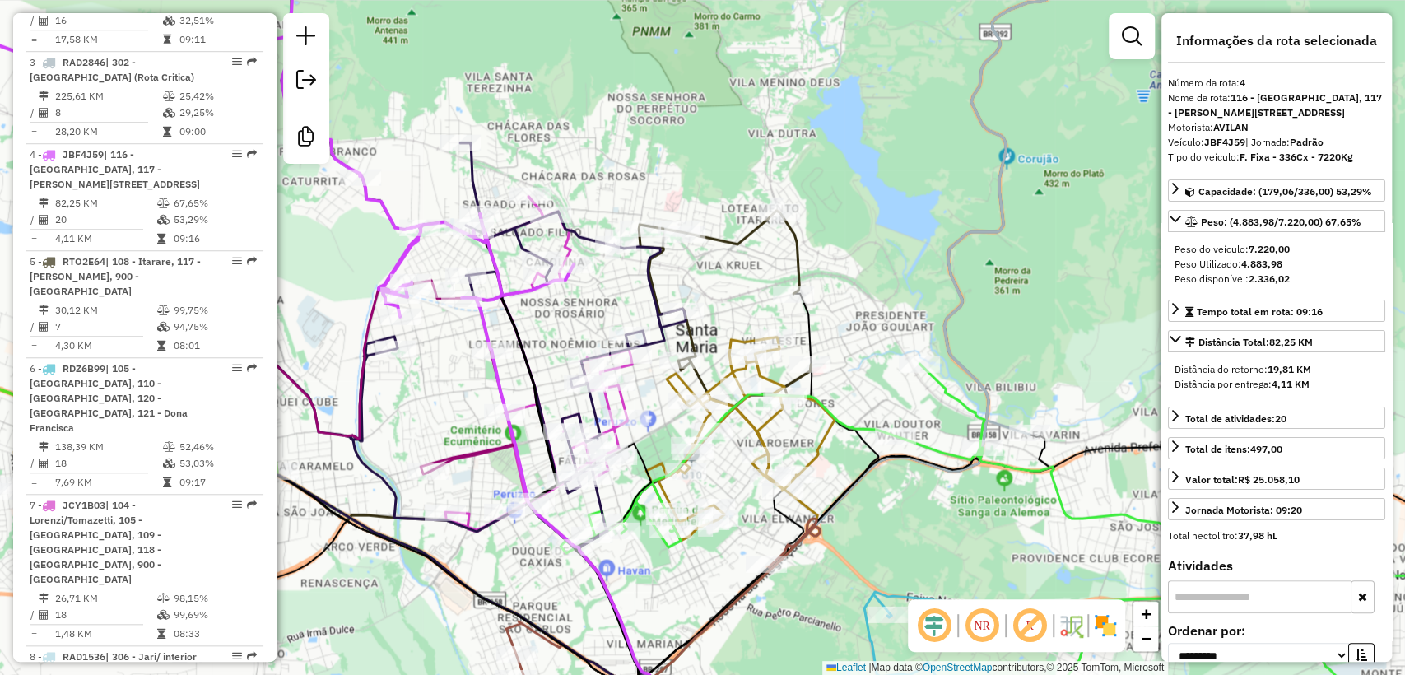
scroll to position [965, 0]
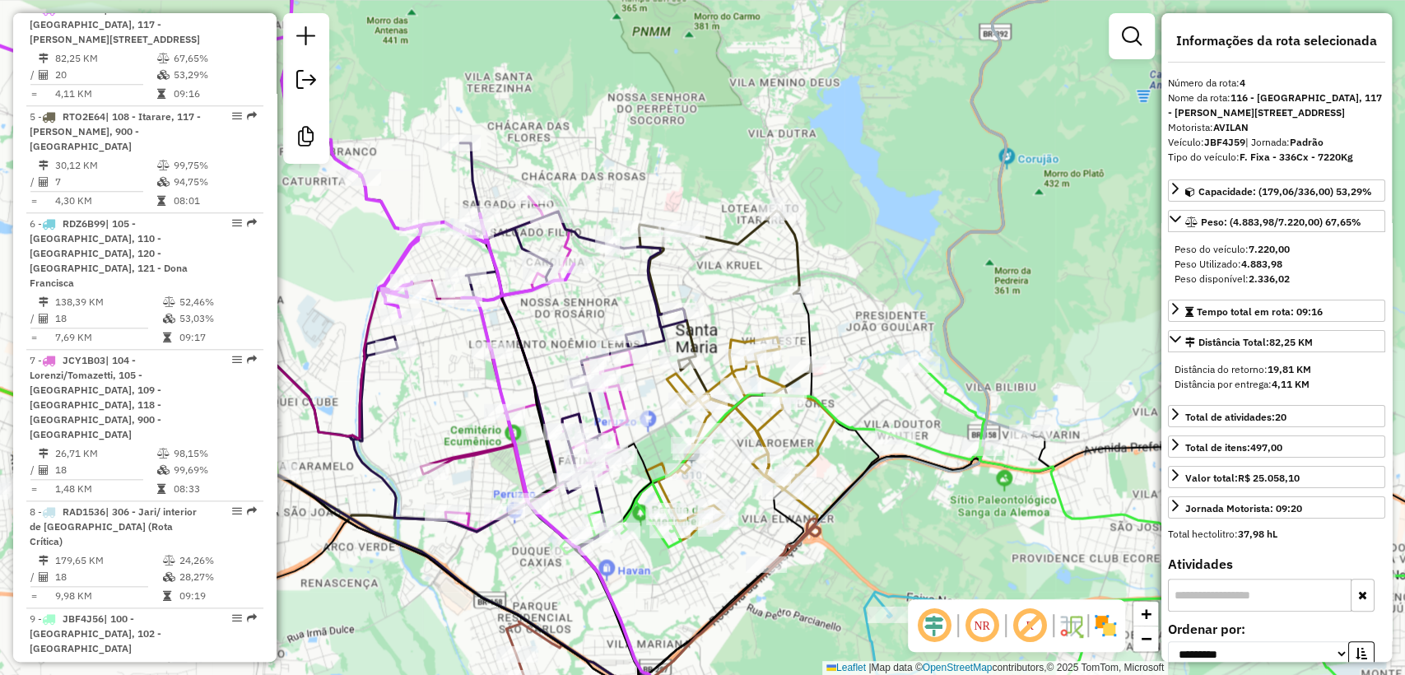
click at [428, 253] on div "Janela de atendimento Grade de atendimento Capacidade Transportadoras Veículos …" at bounding box center [702, 337] width 1405 height 675
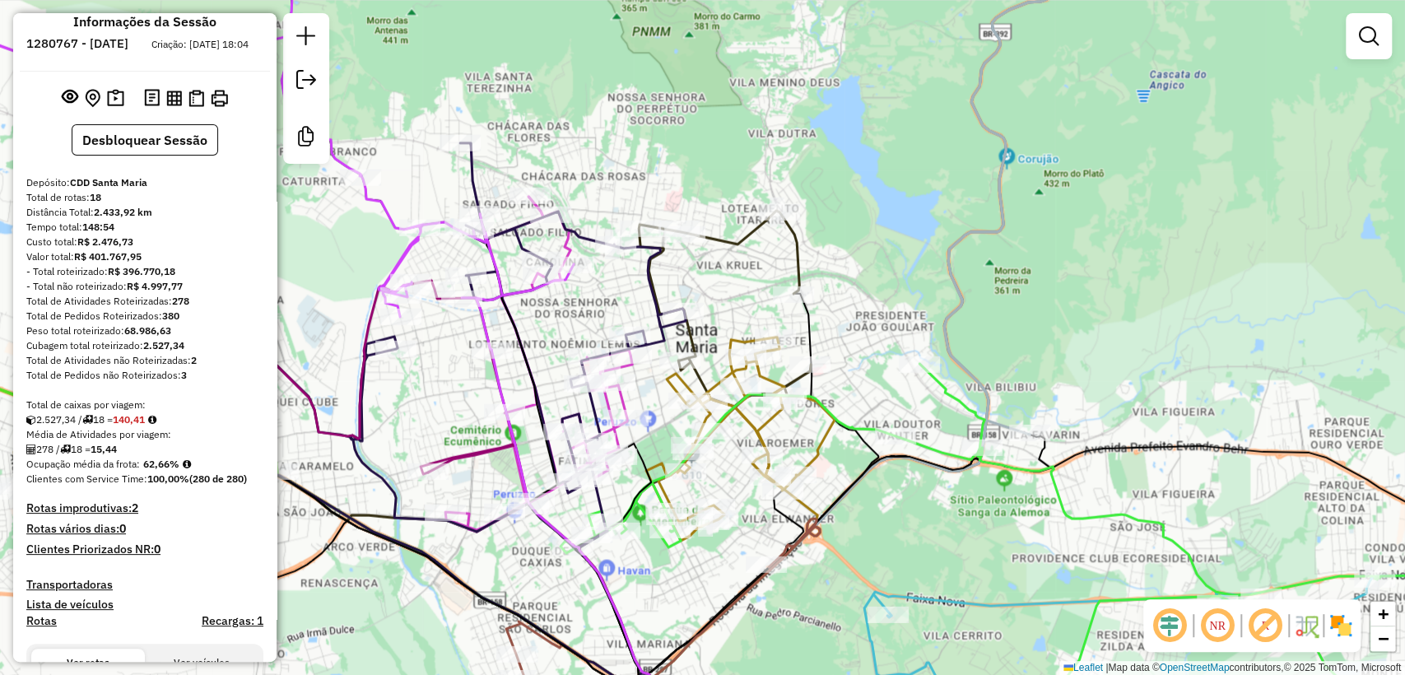
scroll to position [0, 0]
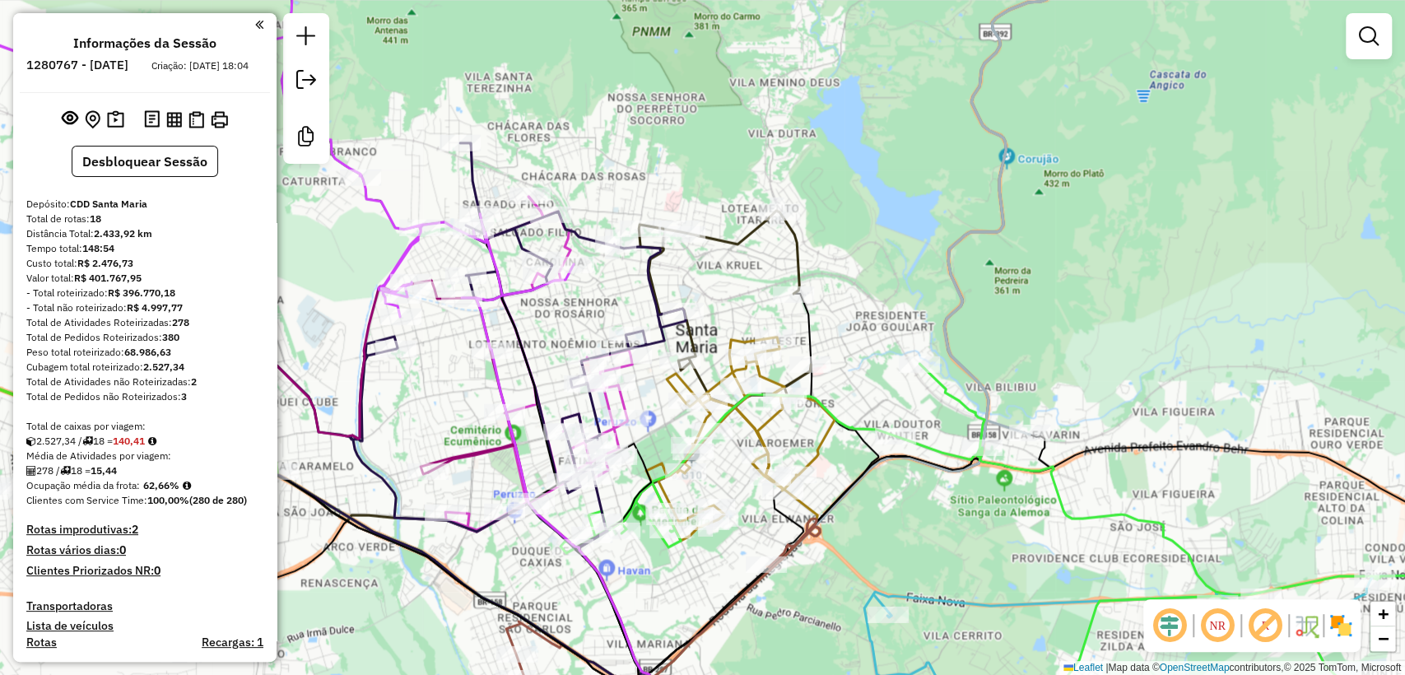
click at [365, 371] on icon at bounding box center [322, 377] width 385 height 192
select select "**********"
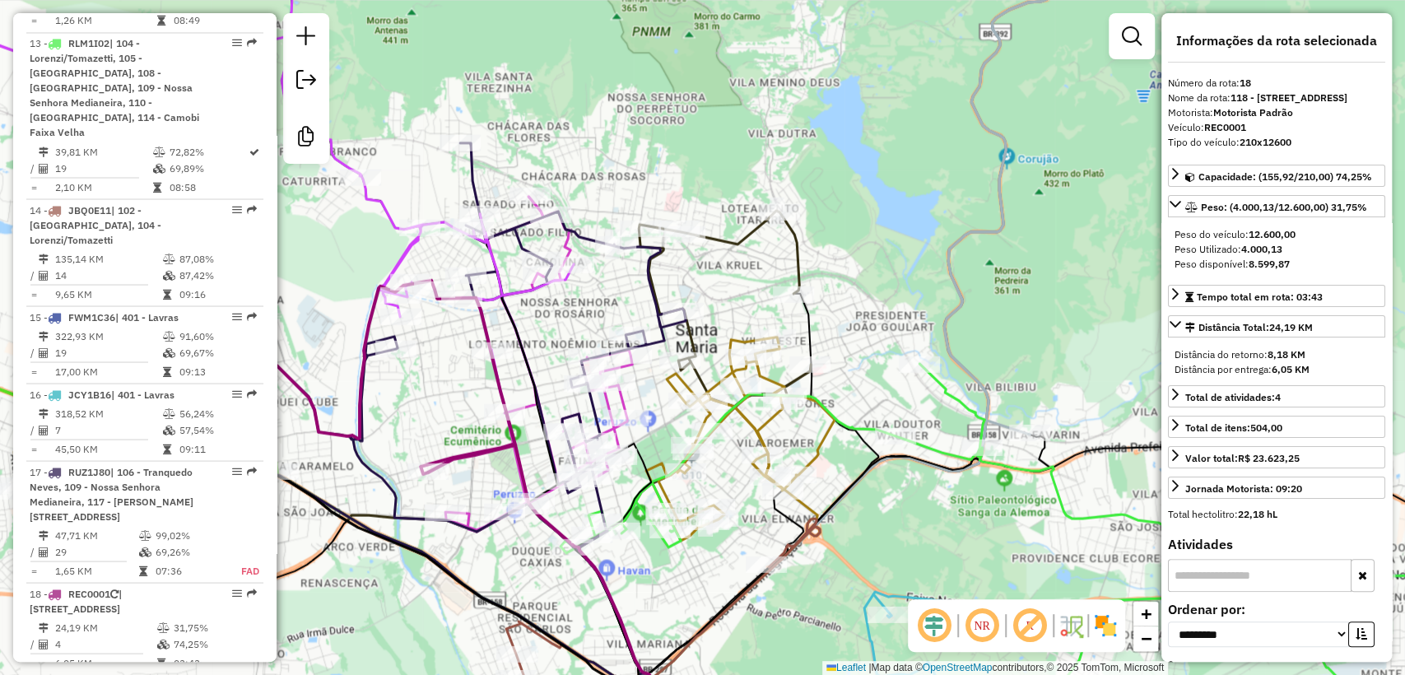
scroll to position [2206, 0]
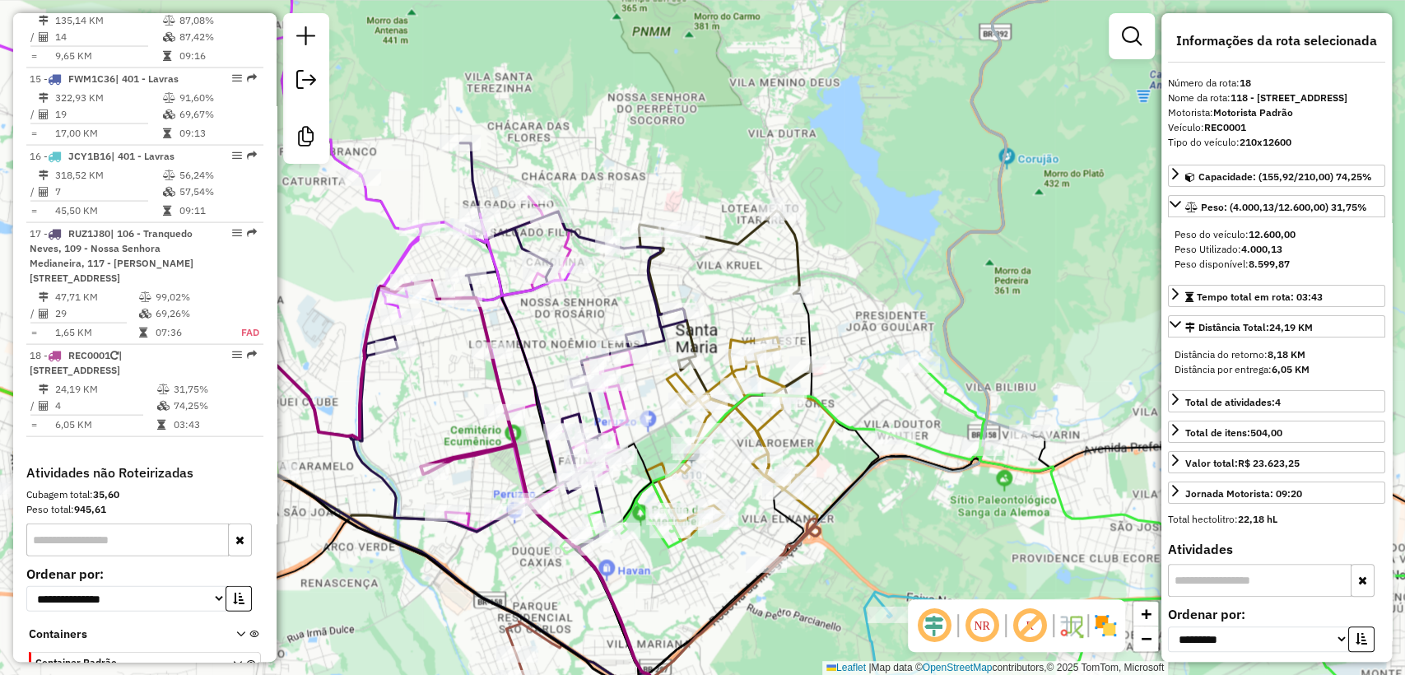
click at [683, 278] on div "Janela de atendimento Grade de atendimento Capacidade Transportadoras Veículos …" at bounding box center [702, 337] width 1405 height 675
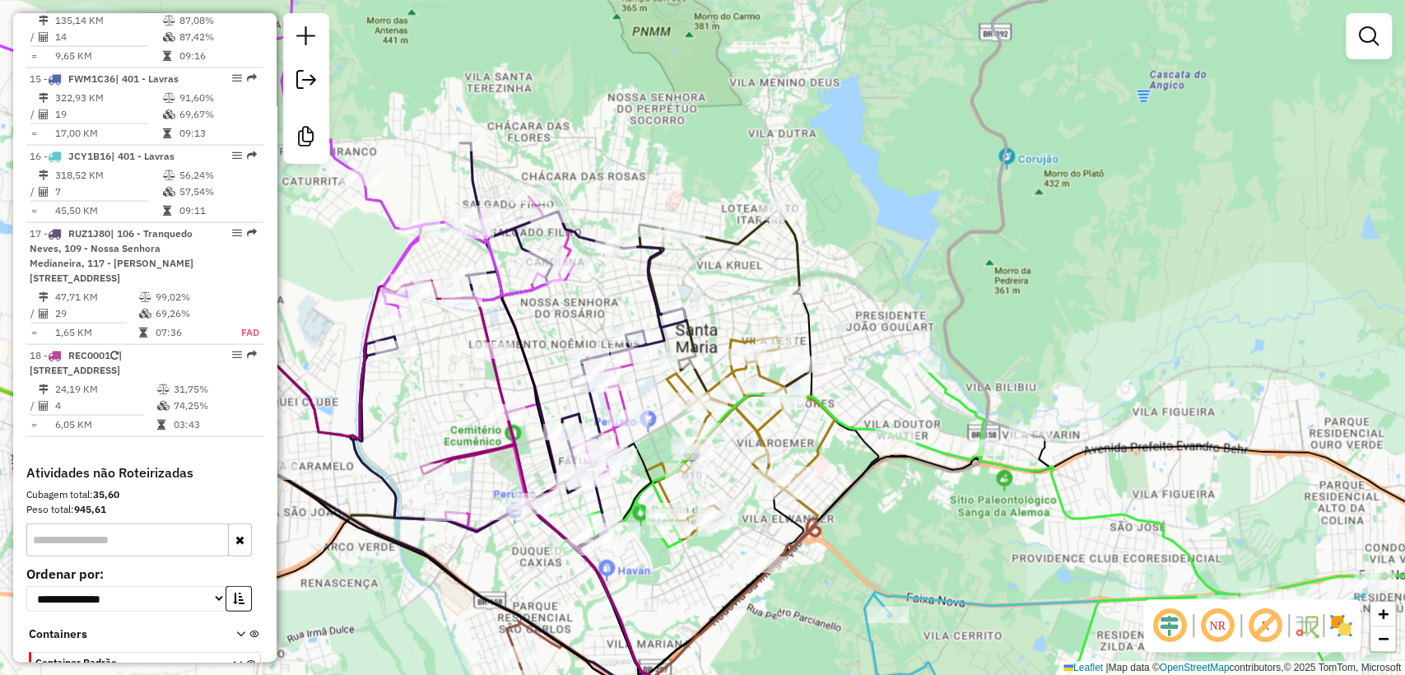
click at [648, 272] on icon at bounding box center [350, 346] width 671 height 407
select select "**********"
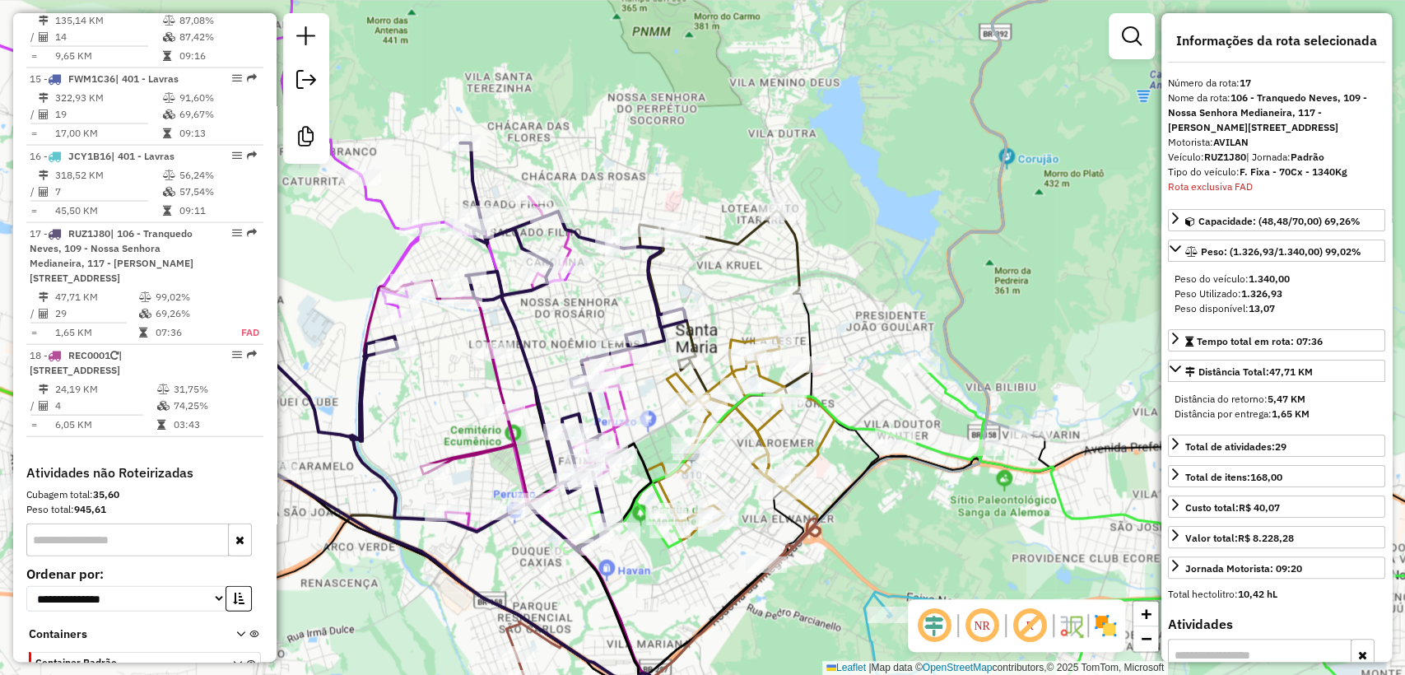
click at [606, 300] on div "Janela de atendimento Grade de atendimento Capacidade Transportadoras Veículos …" at bounding box center [702, 337] width 1405 height 675
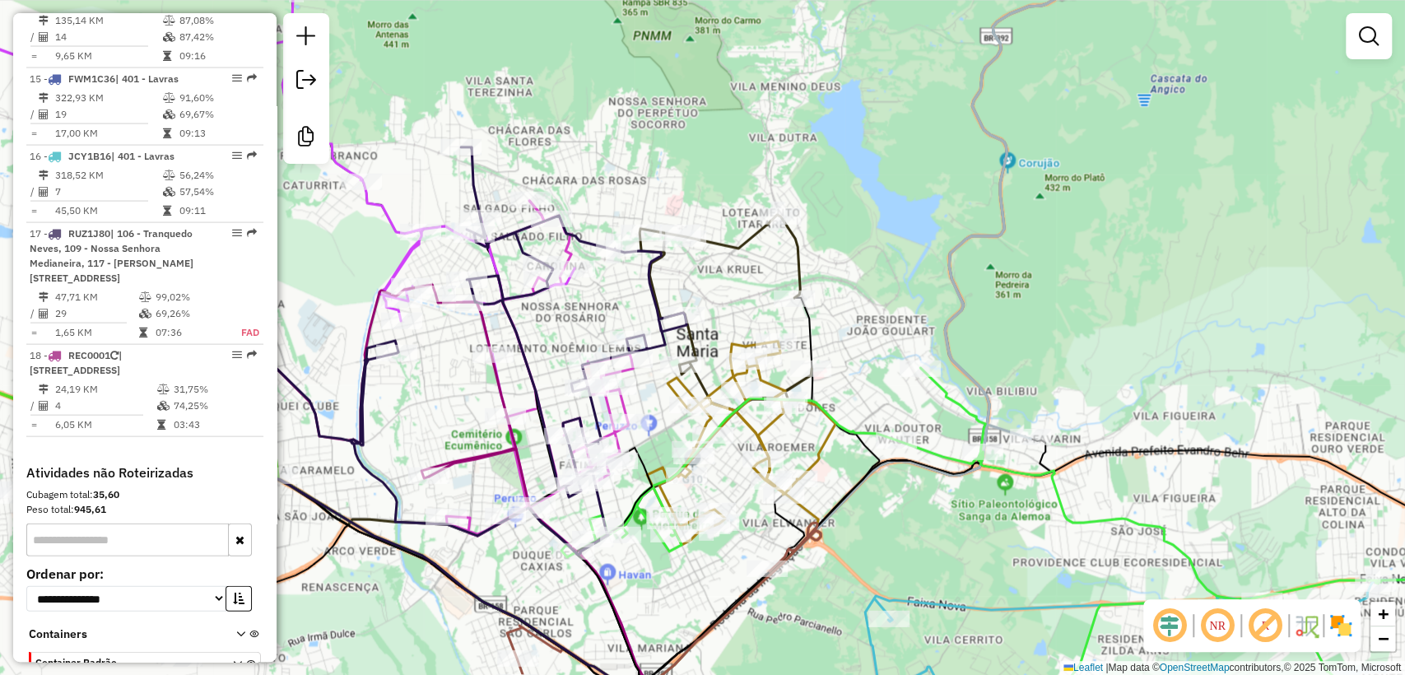
click at [765, 118] on div "Janela de atendimento Grade de atendimento Capacidade Transportadoras Veículos …" at bounding box center [702, 337] width 1405 height 675
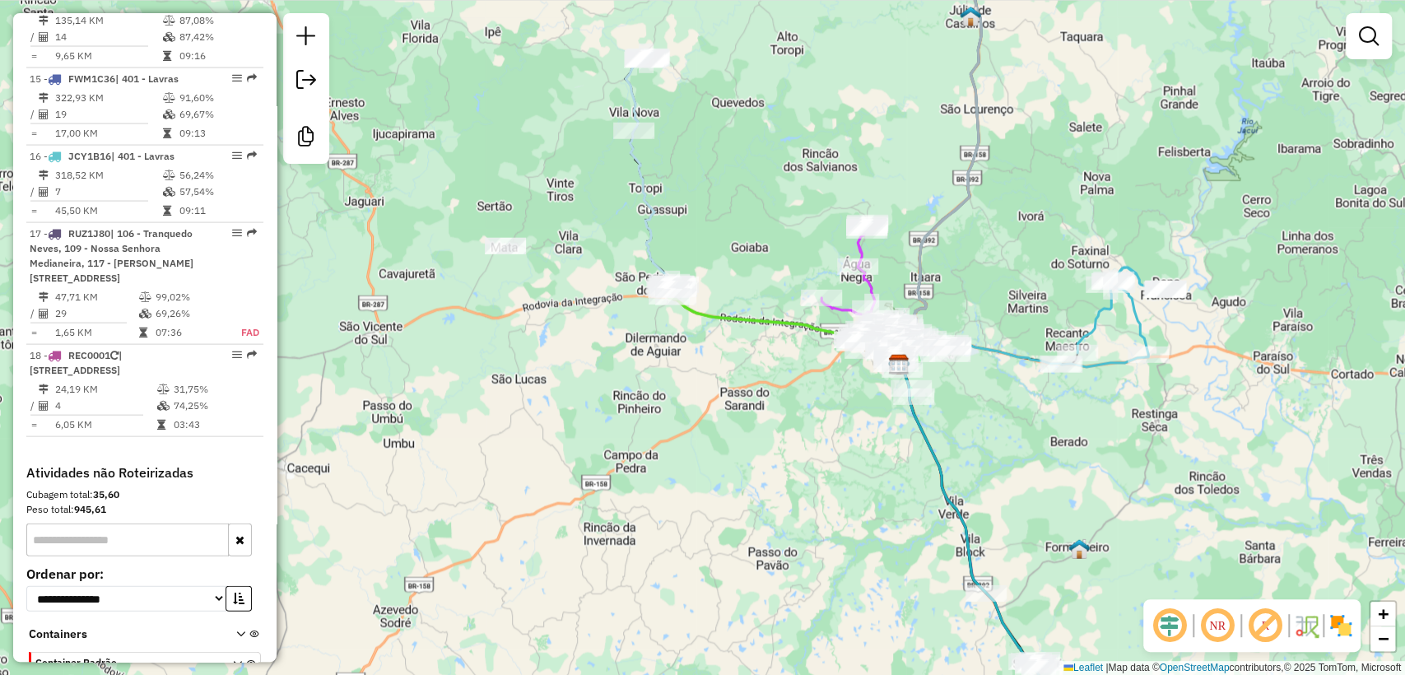
click at [698, 216] on div "Janela de atendimento Grade de atendimento Capacidade Transportadoras Veículos …" at bounding box center [702, 337] width 1405 height 675
click at [645, 193] on icon at bounding box center [649, 171] width 49 height 230
select select "**********"
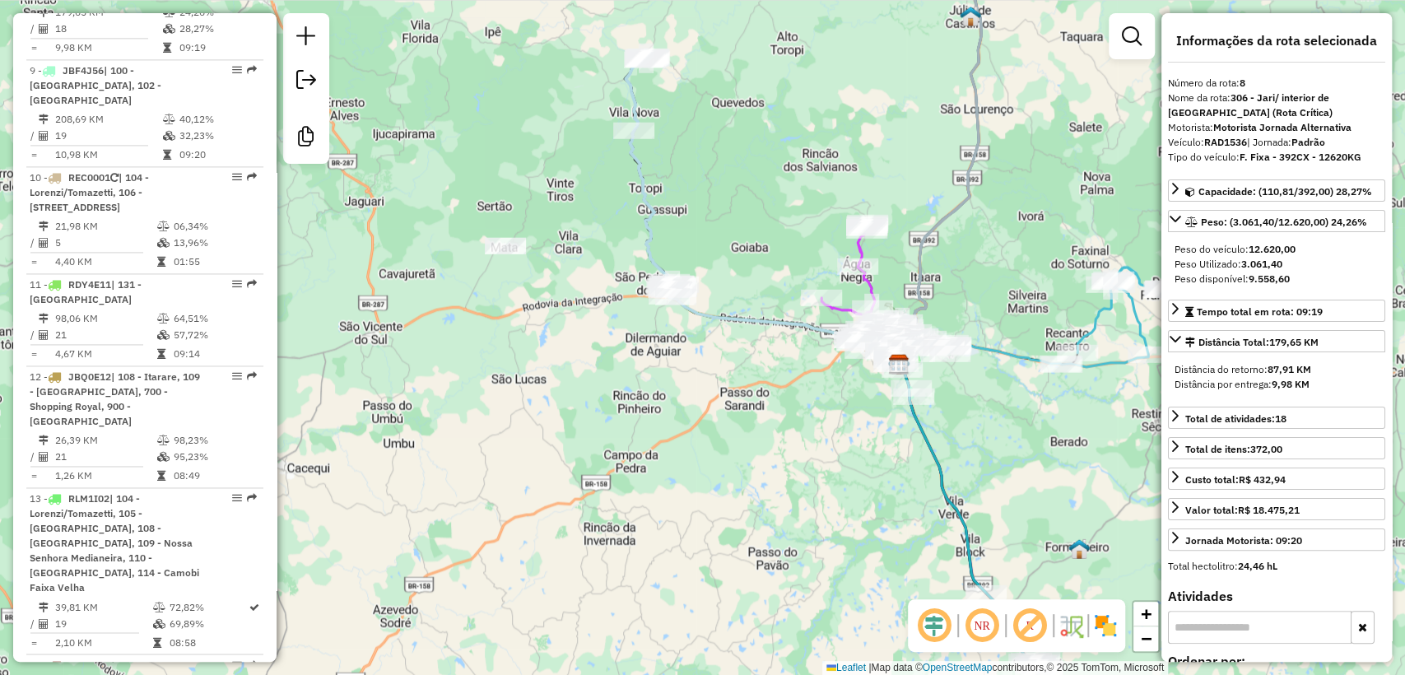
scroll to position [1436, 0]
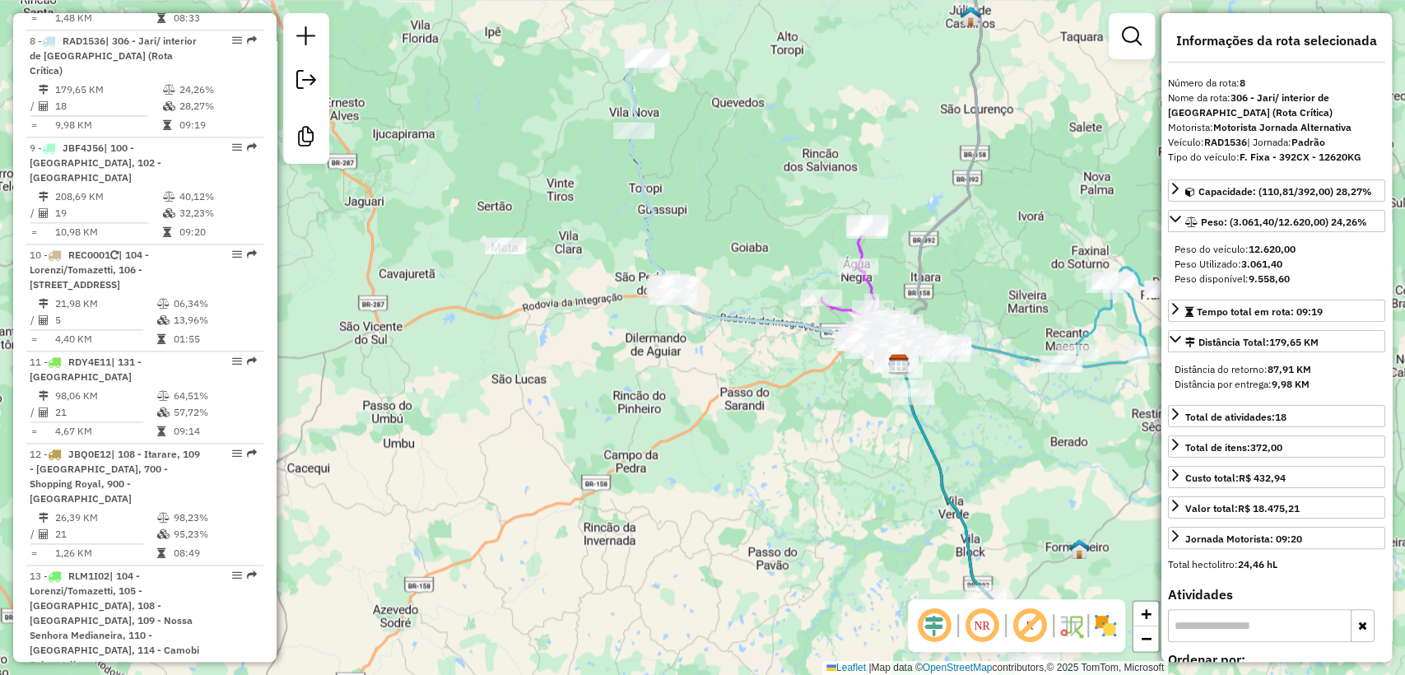
click at [718, 232] on div "Janela de atendimento Grade de atendimento Capacidade Transportadoras Veículos …" at bounding box center [702, 337] width 1405 height 675
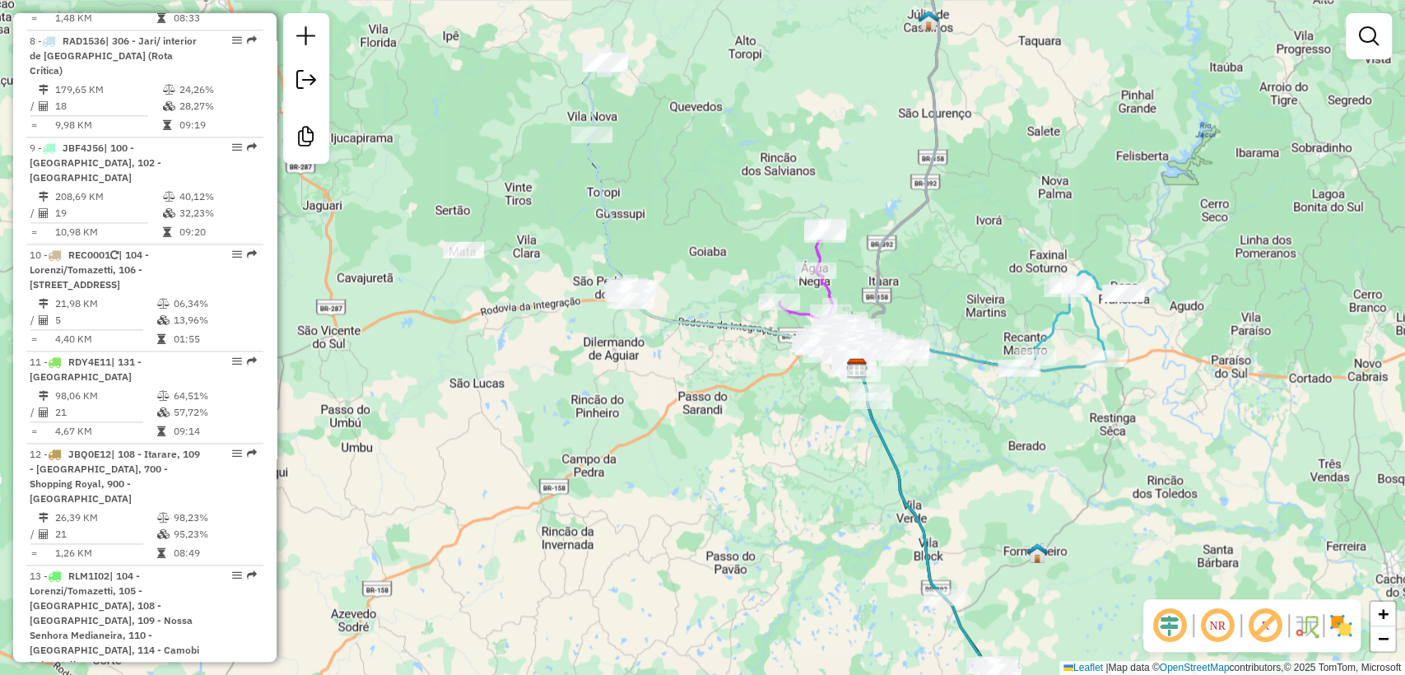
drag, startPoint x: 732, startPoint y: 146, endPoint x: 688, endPoint y: 146, distance: 43.6
click at [688, 146] on div "Janela de atendimento Grade de atendimento Capacidade Transportadoras Veículos …" at bounding box center [702, 337] width 1405 height 675
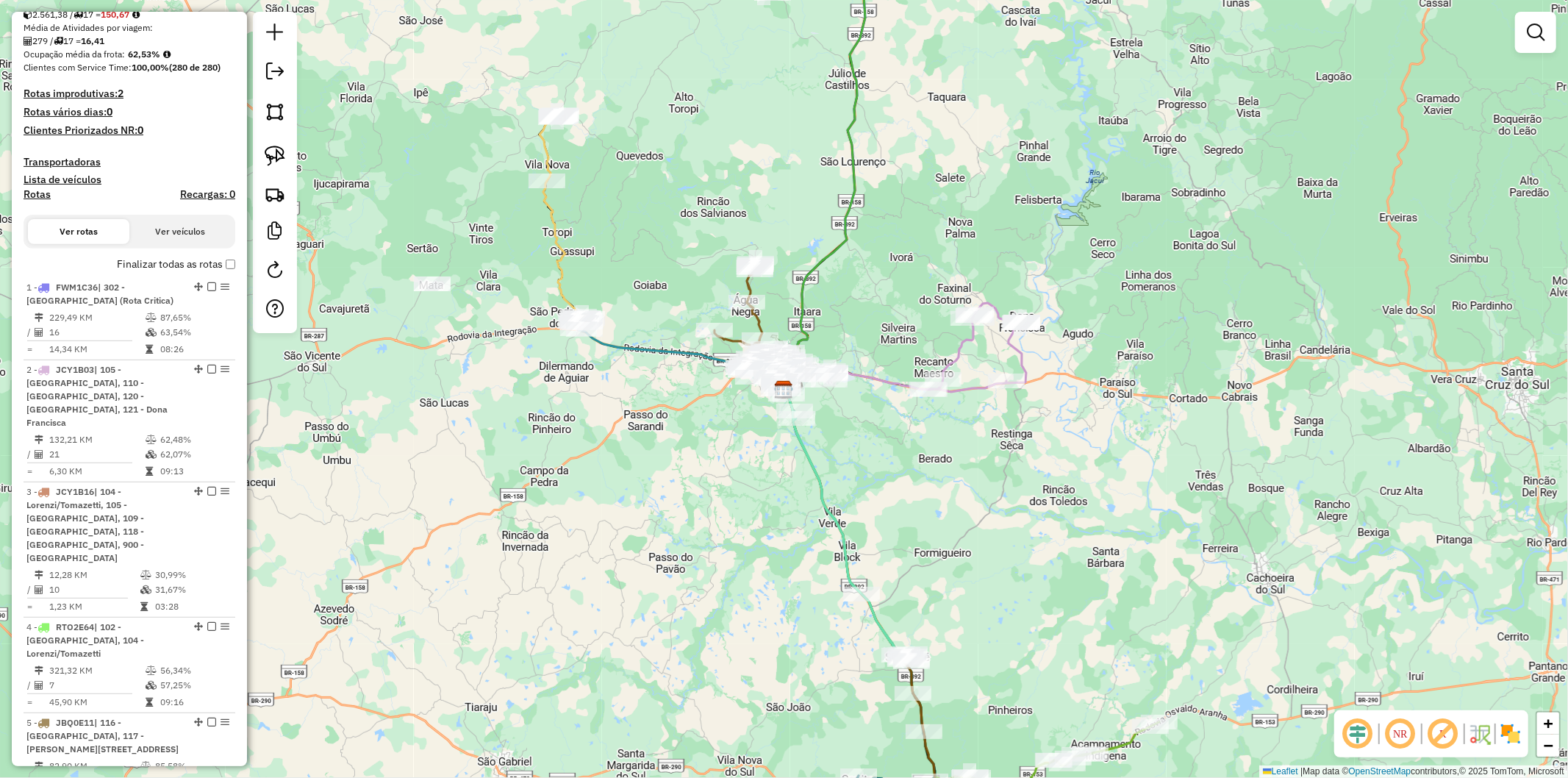
scroll to position [489, 0]
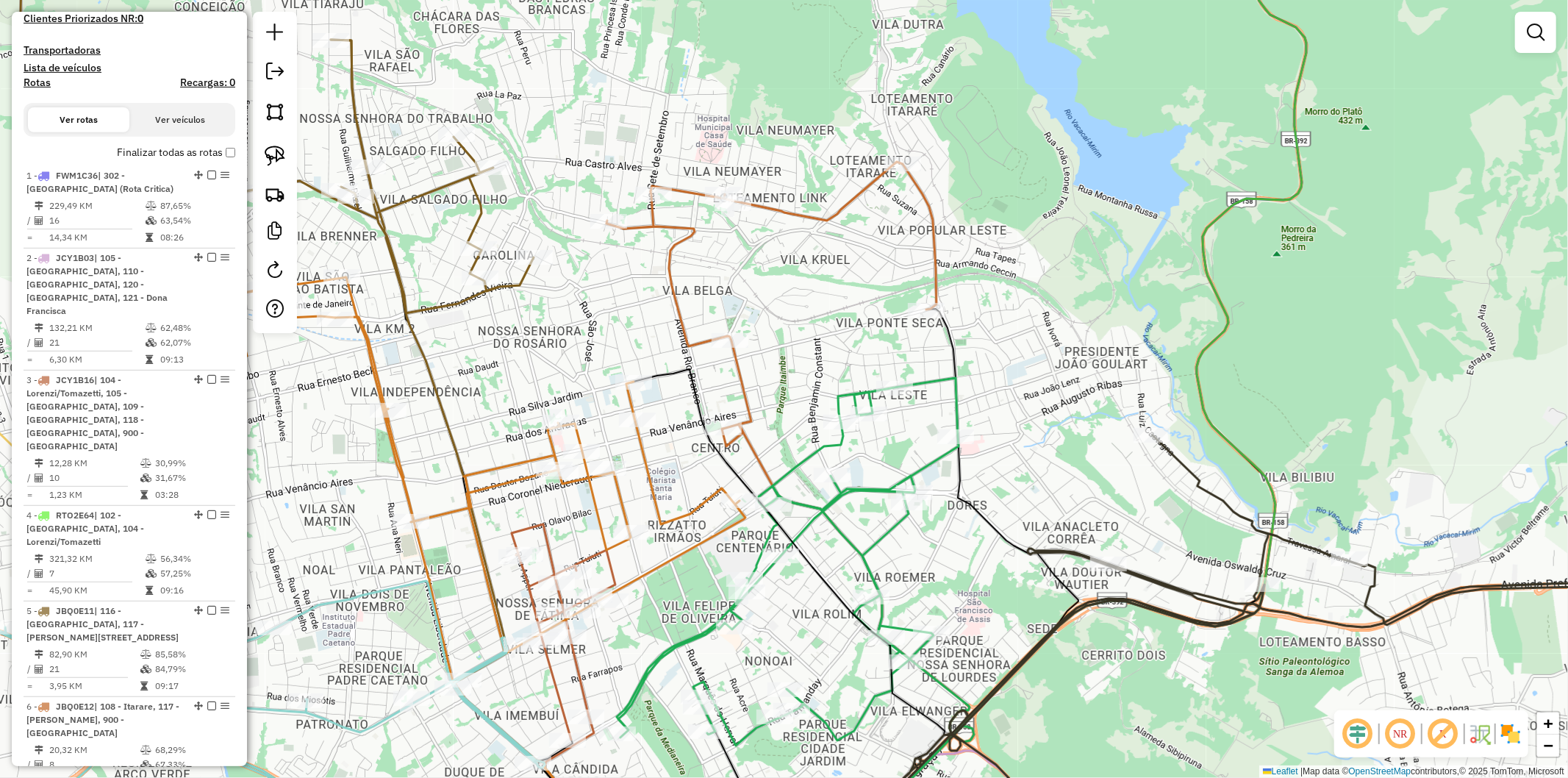
click at [826, 509] on icon at bounding box center [787, 561] width 342 height 367
select select "**********"
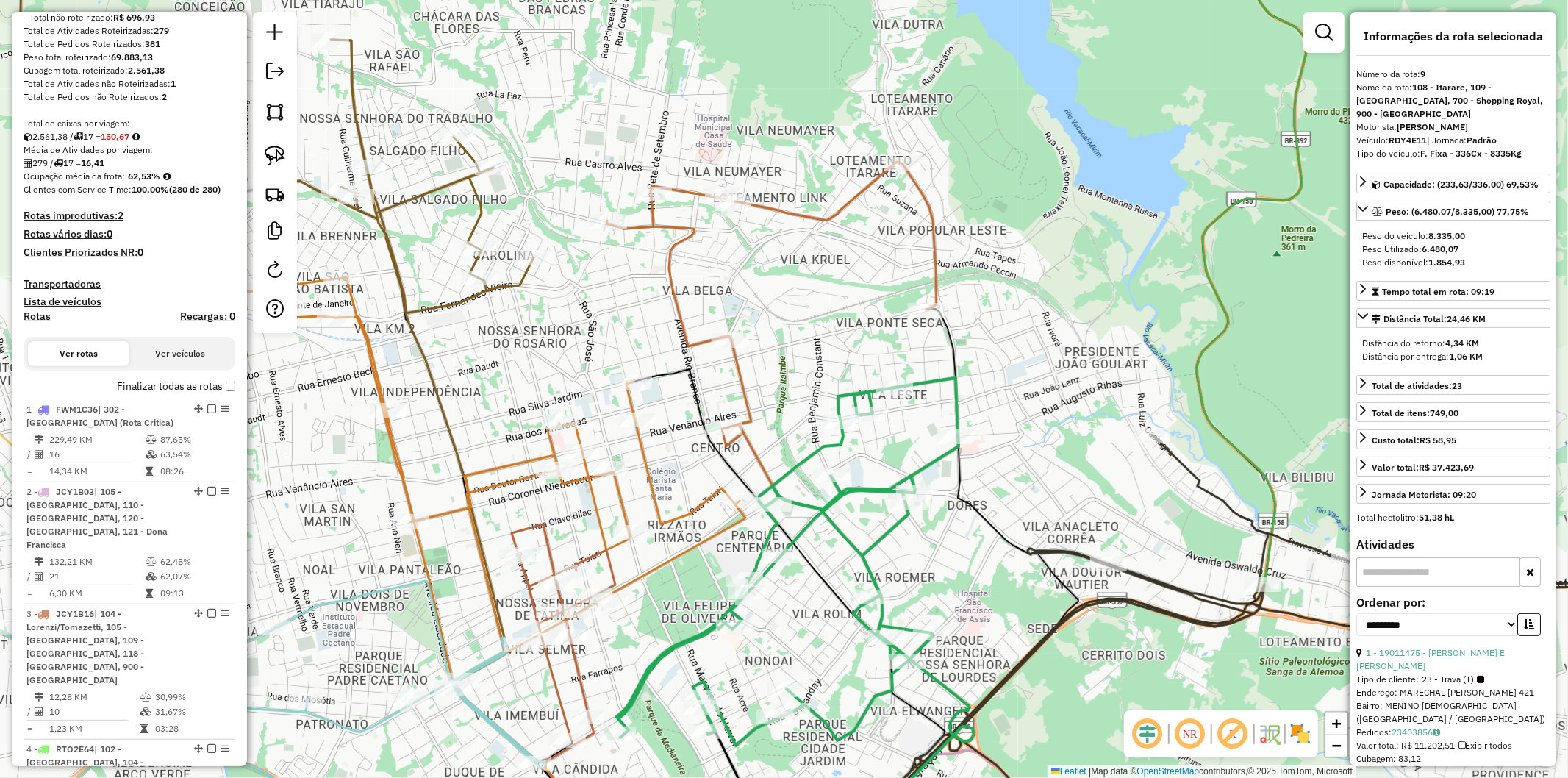
scroll to position [0, 0]
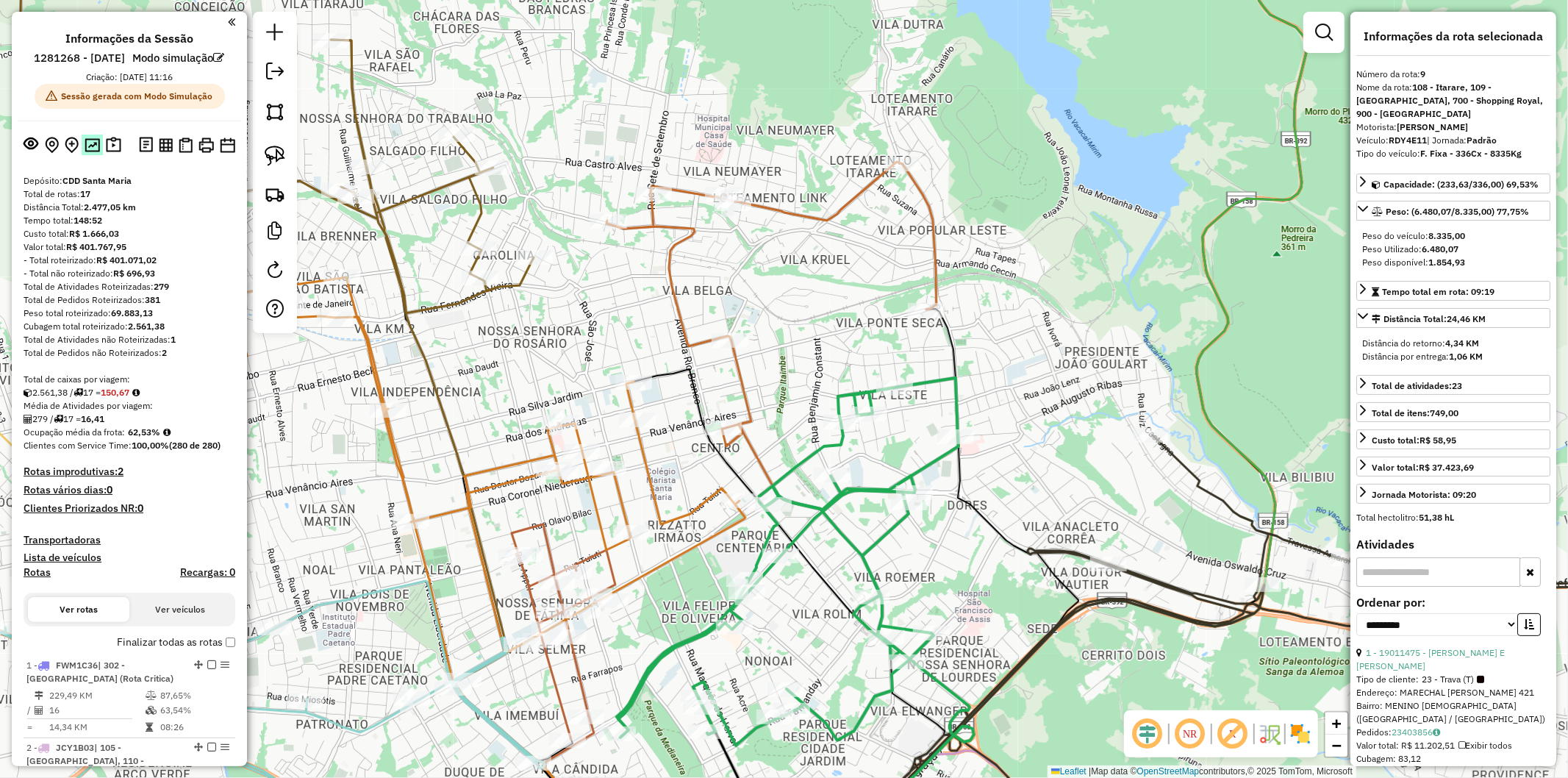
click at [85, 152] on img at bounding box center [92, 146] width 15 height 14
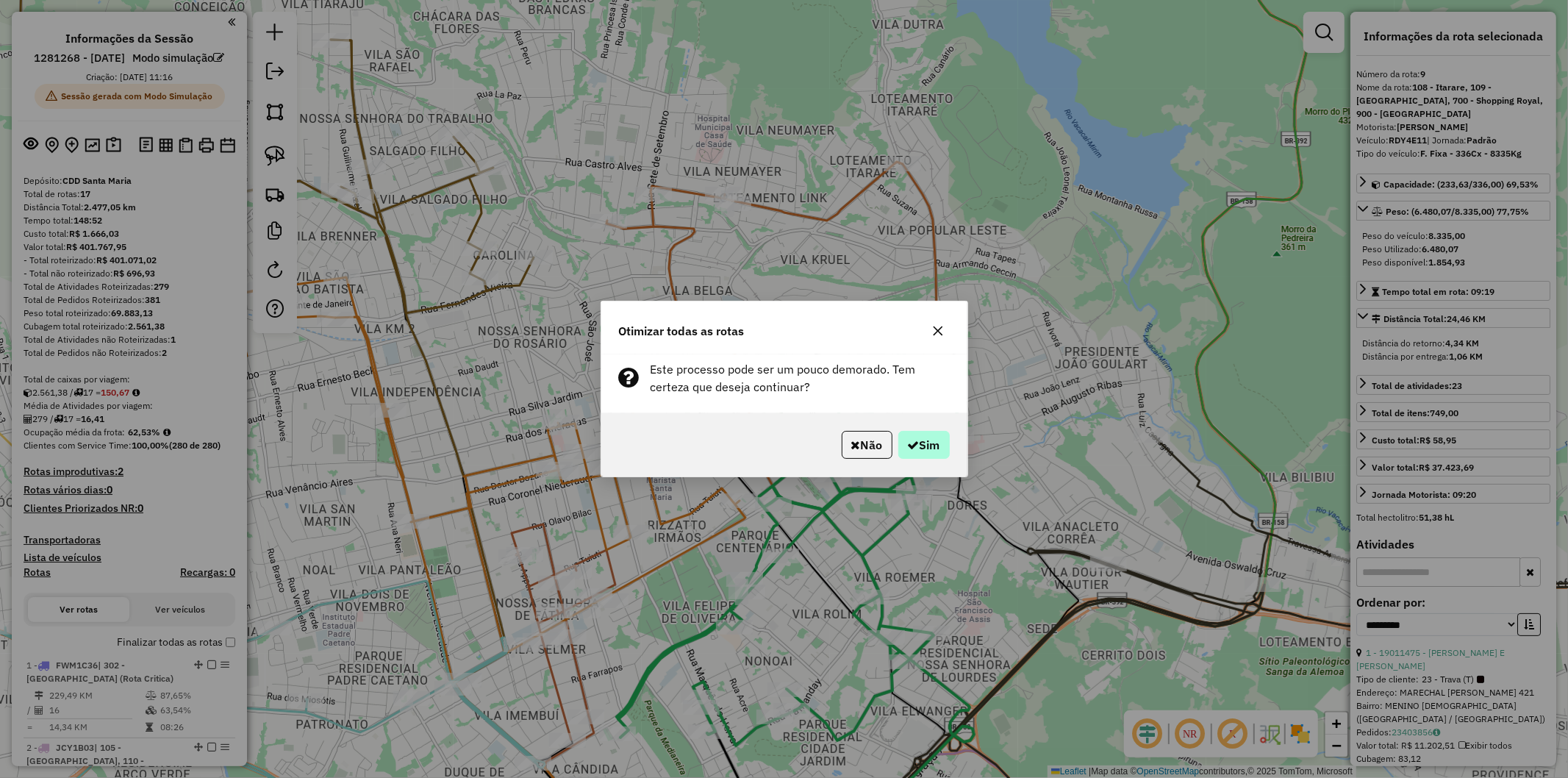
click at [894, 444] on p-footer "Não Sim" at bounding box center [893, 444] width 114 height 28
click at [908, 439] on icon "button" at bounding box center [913, 444] width 12 height 12
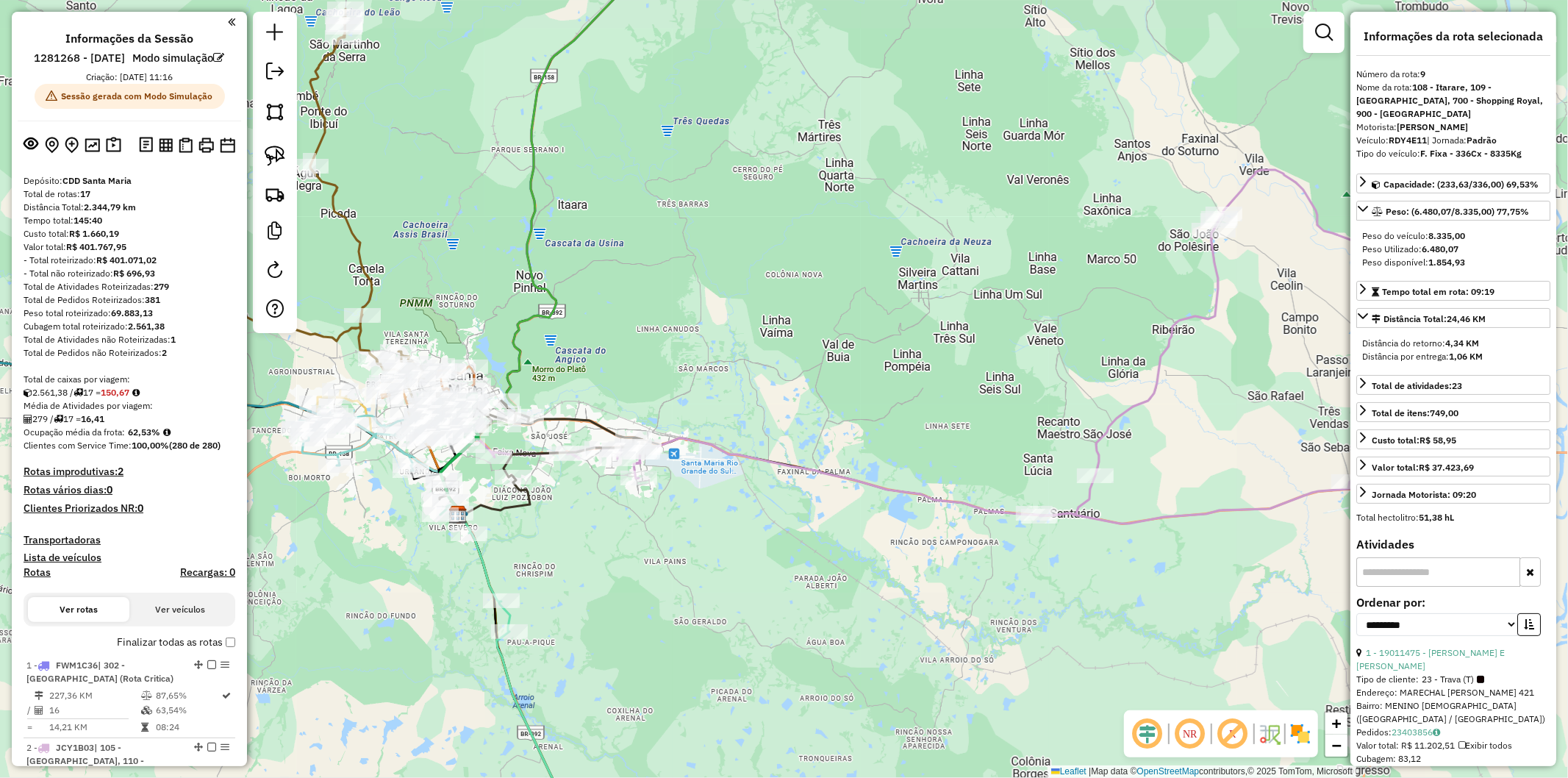
scroll to position [735, 0]
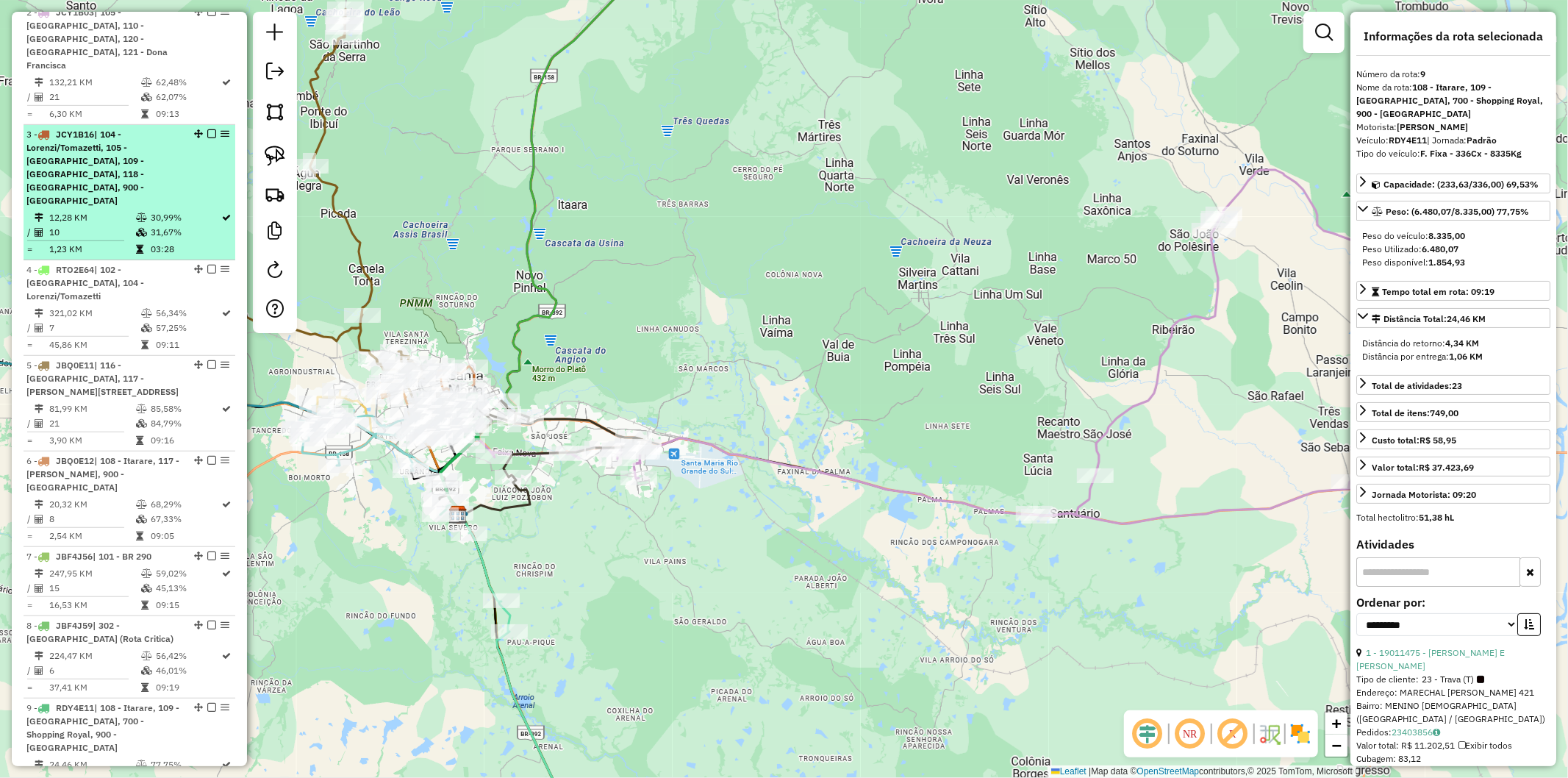
click at [91, 195] on div "3 - JCY1B16 | 104 - Lorenzi/Tomazetti, 105 - [GEOGRAPHIC_DATA], 109 - [GEOGRAPH…" at bounding box center [105, 167] width 155 height 79
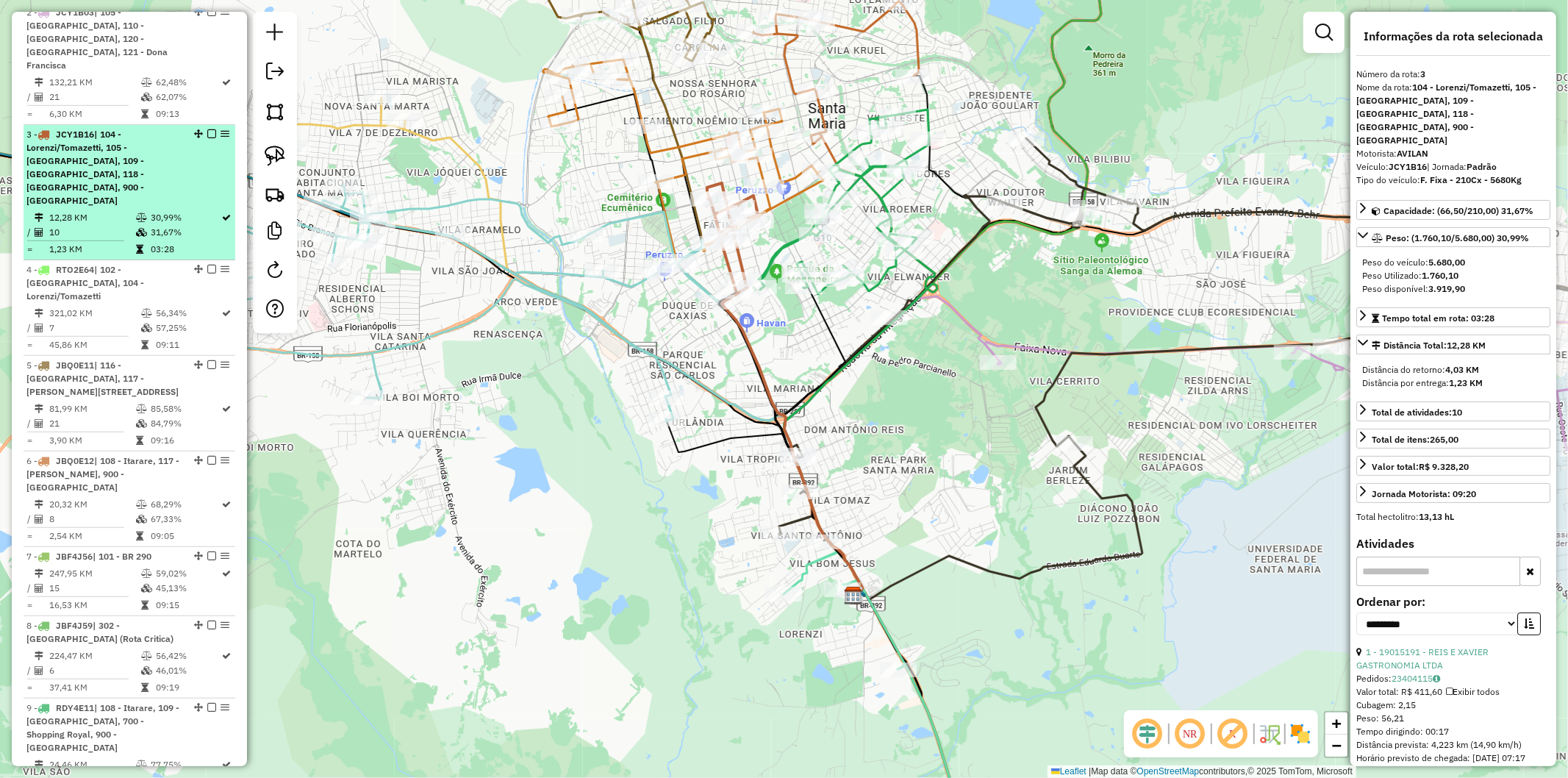
click at [91, 195] on div "3 - JCY1B16 | 104 - Lorenzi/Tomazetti, 105 - [GEOGRAPHIC_DATA], 109 - [GEOGRAPH…" at bounding box center [105, 167] width 155 height 79
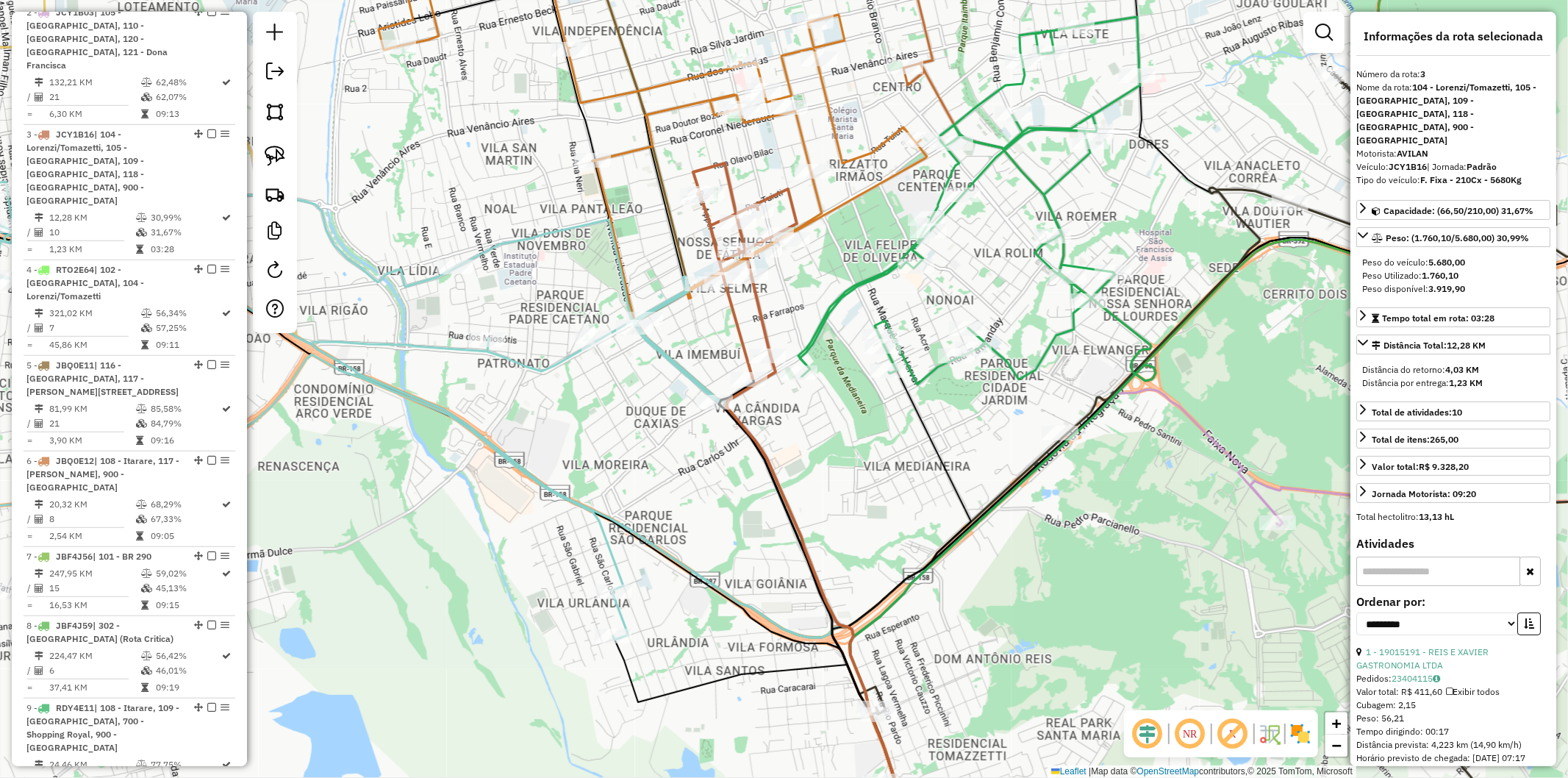
click at [760, 314] on icon at bounding box center [745, 271] width 104 height 215
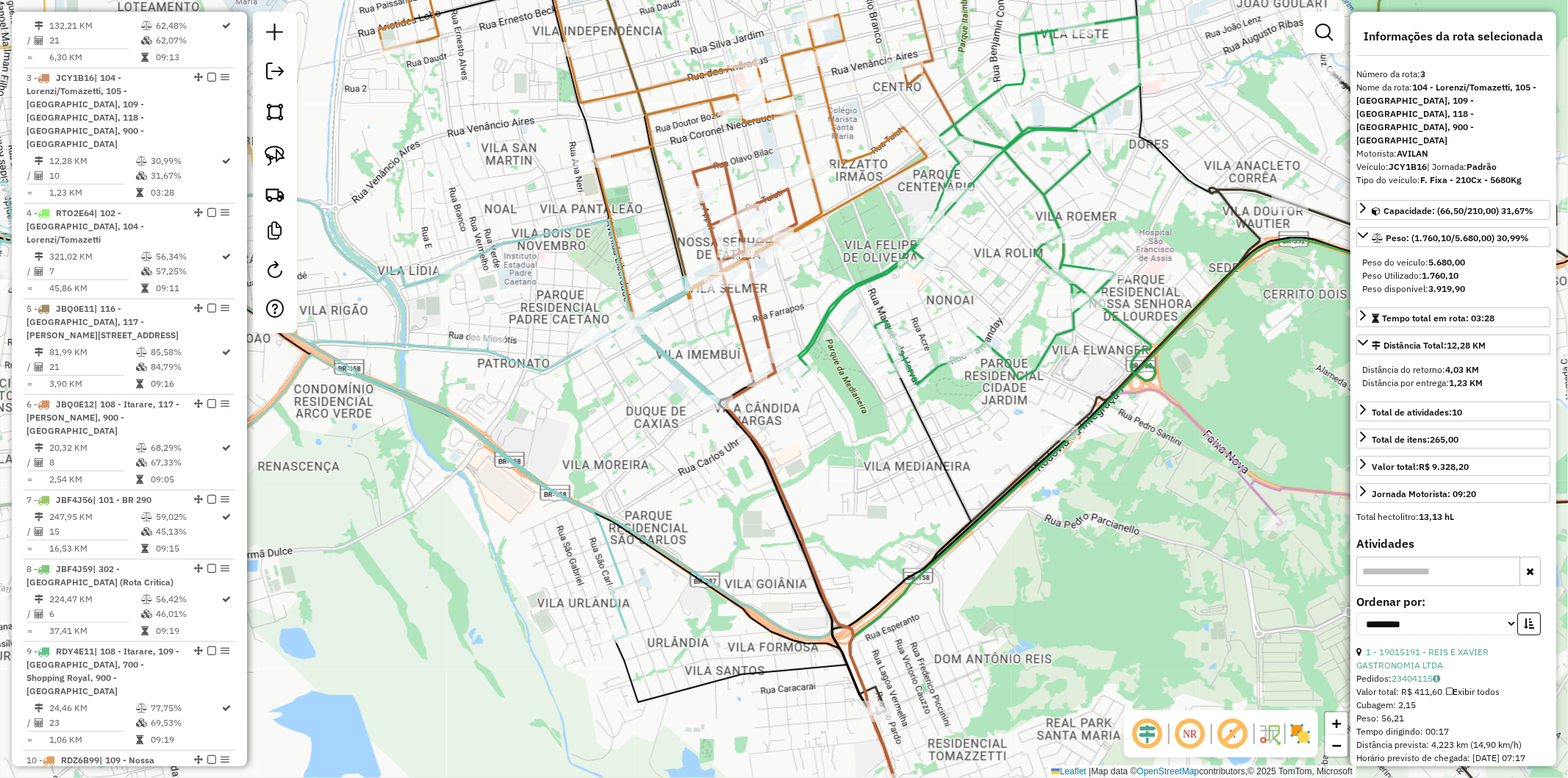
scroll to position [853, 0]
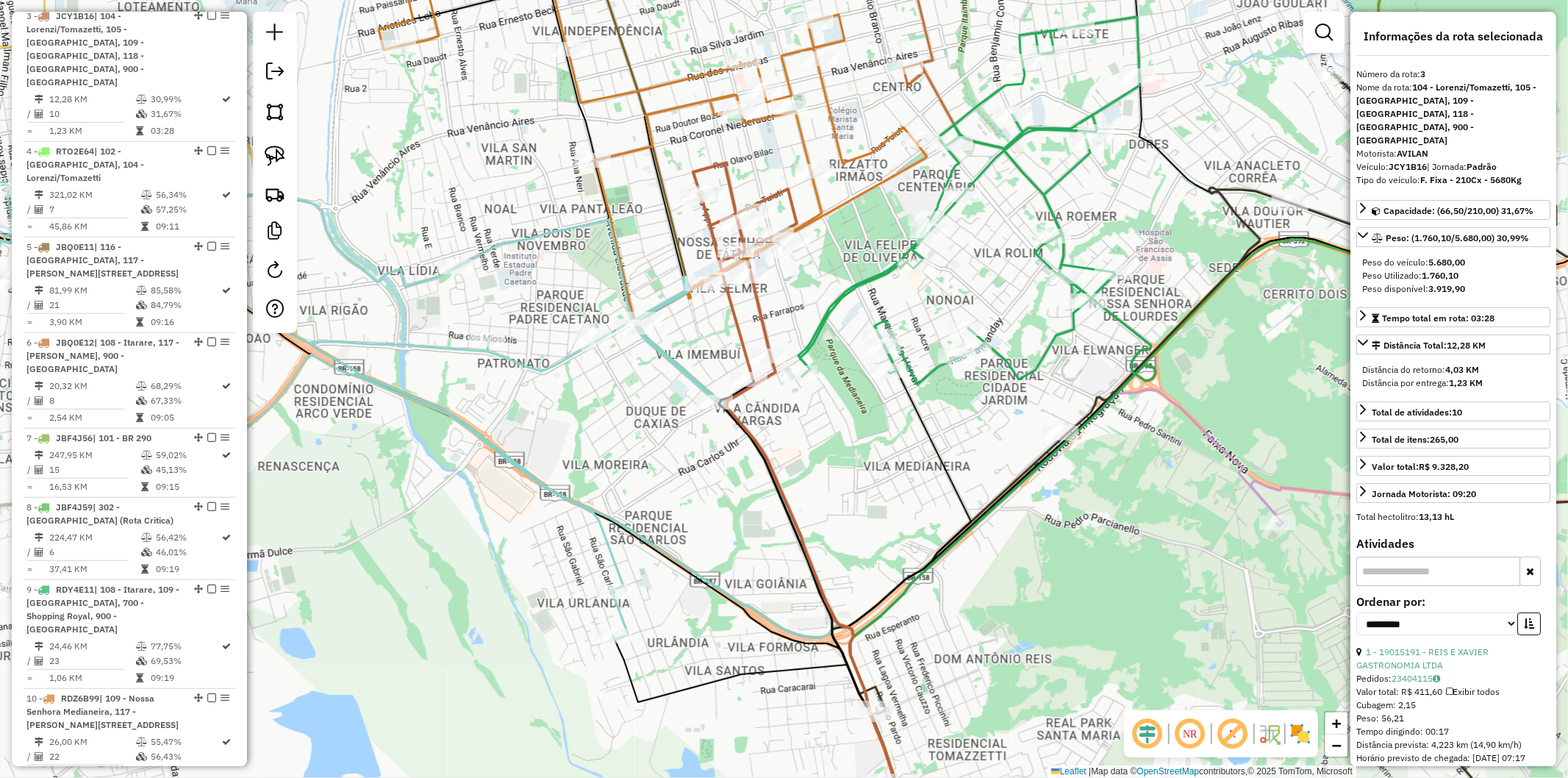
click at [758, 310] on icon at bounding box center [745, 271] width 104 height 215
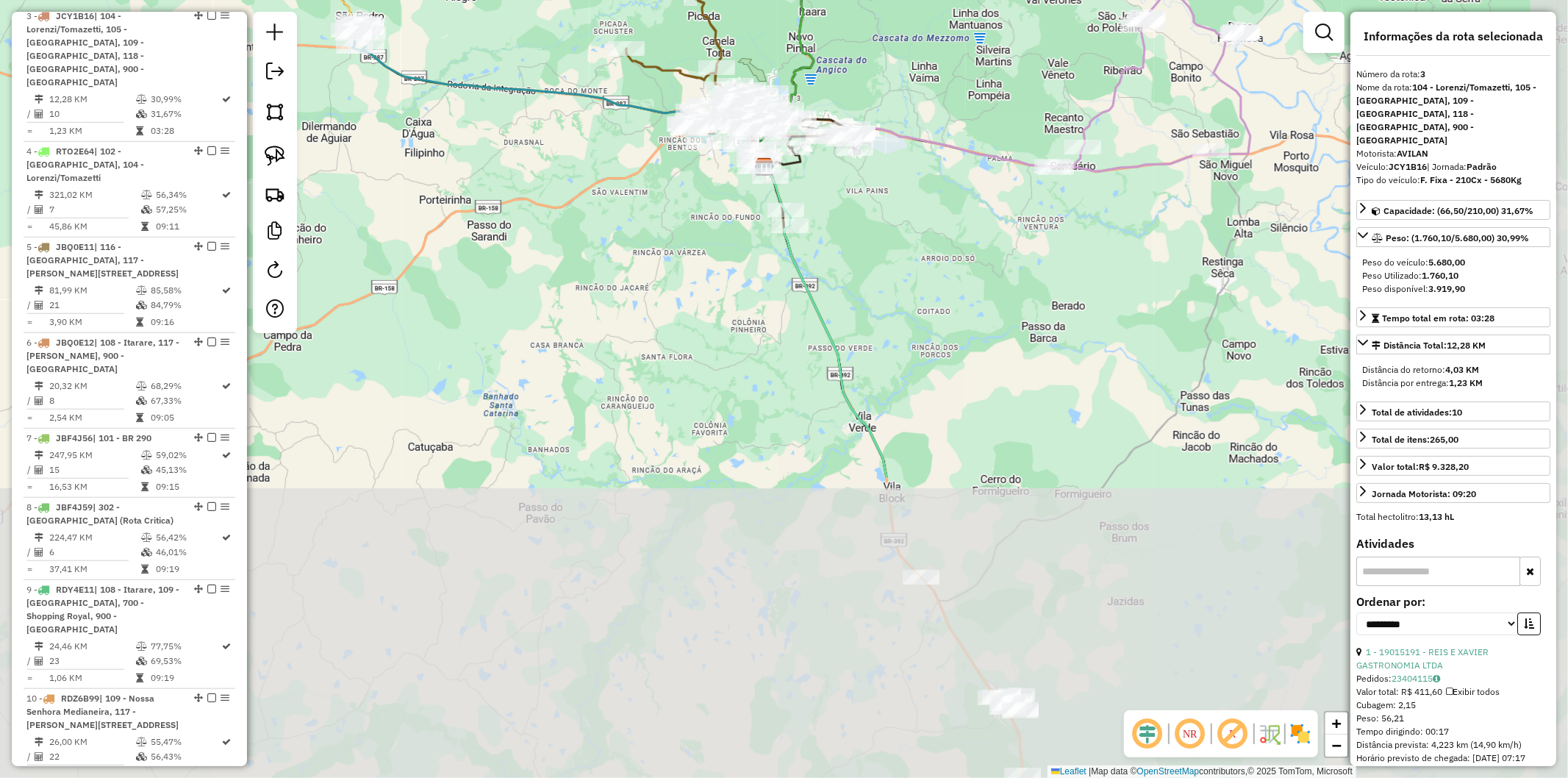
drag, startPoint x: 957, startPoint y: 600, endPoint x: 849, endPoint y: 222, distance: 393.1
click at [849, 222] on div "Janela de atendimento Grade de atendimento Capacidade Transportadoras Veículos …" at bounding box center [784, 389] width 1568 height 778
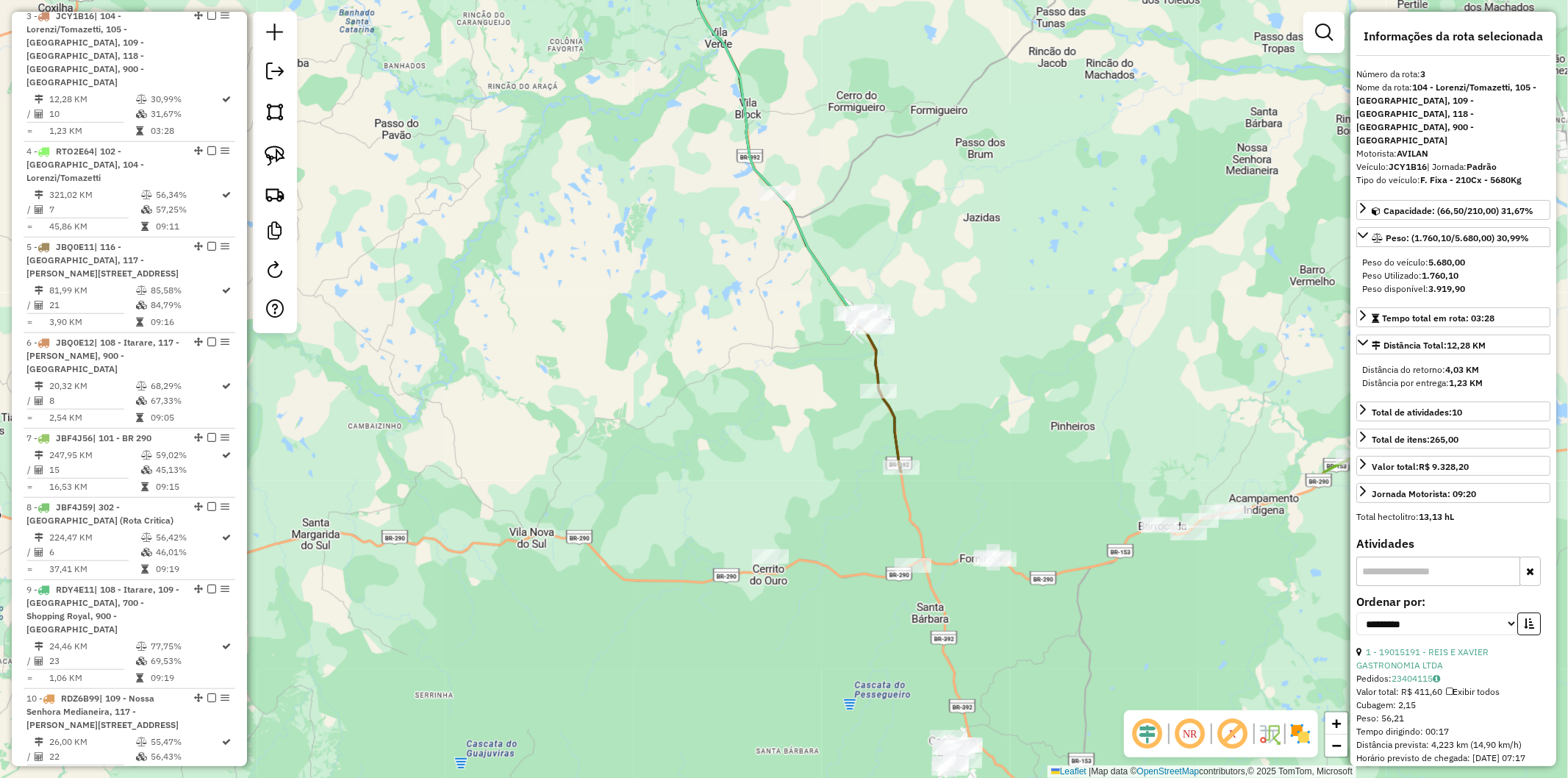
drag, startPoint x: 1054, startPoint y: 538, endPoint x: 910, endPoint y: 155, distance: 409.2
click at [910, 155] on div "Janela de atendimento Grade de atendimento Capacidade Transportadoras Veículos …" at bounding box center [784, 389] width 1568 height 778
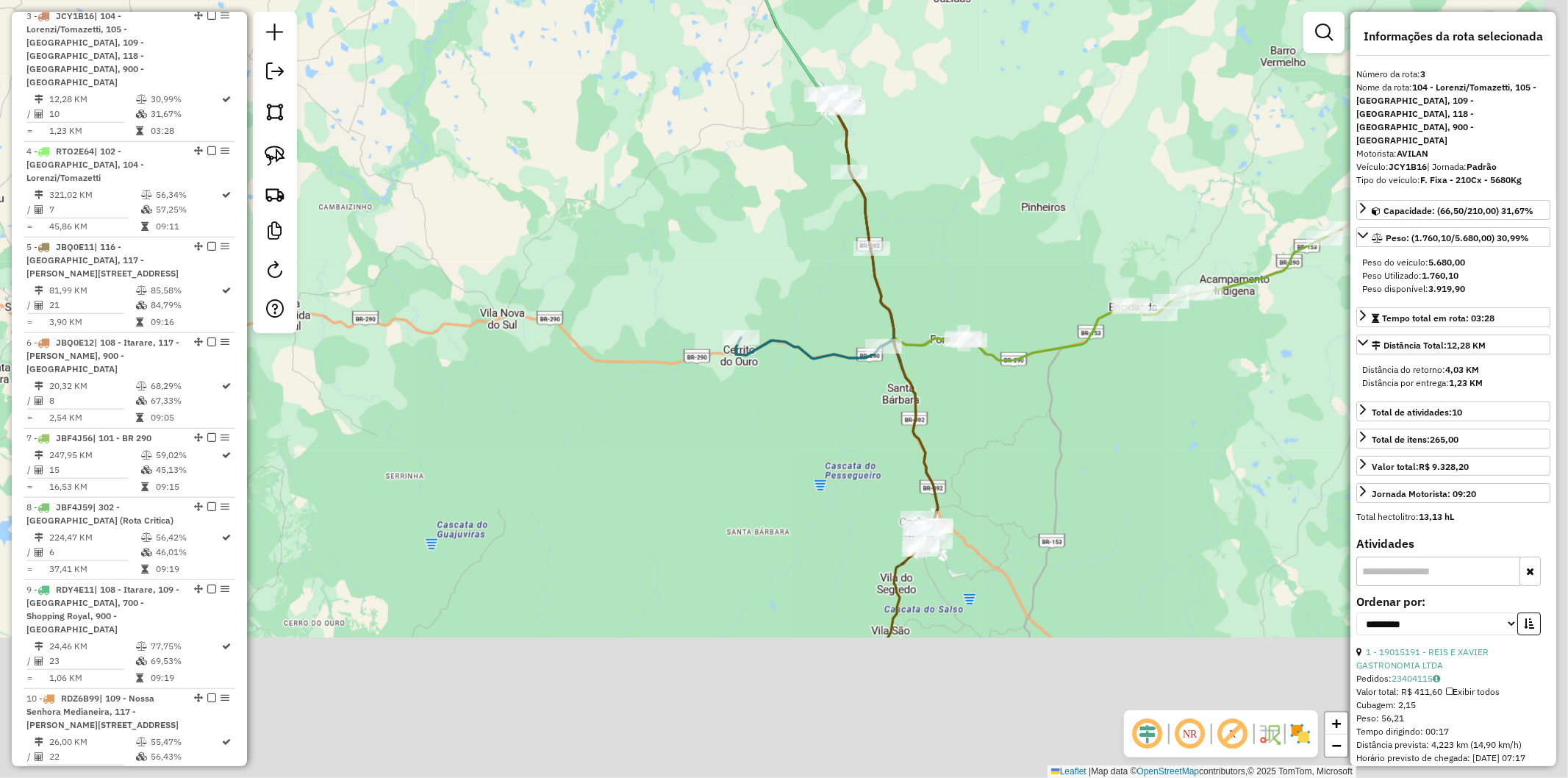
drag, startPoint x: 966, startPoint y: 264, endPoint x: 952, endPoint y: 125, distance: 139.7
click at [952, 125] on div "Janela de atendimento Grade de atendimento Capacidade Transportadoras Veículos …" at bounding box center [784, 389] width 1568 height 778
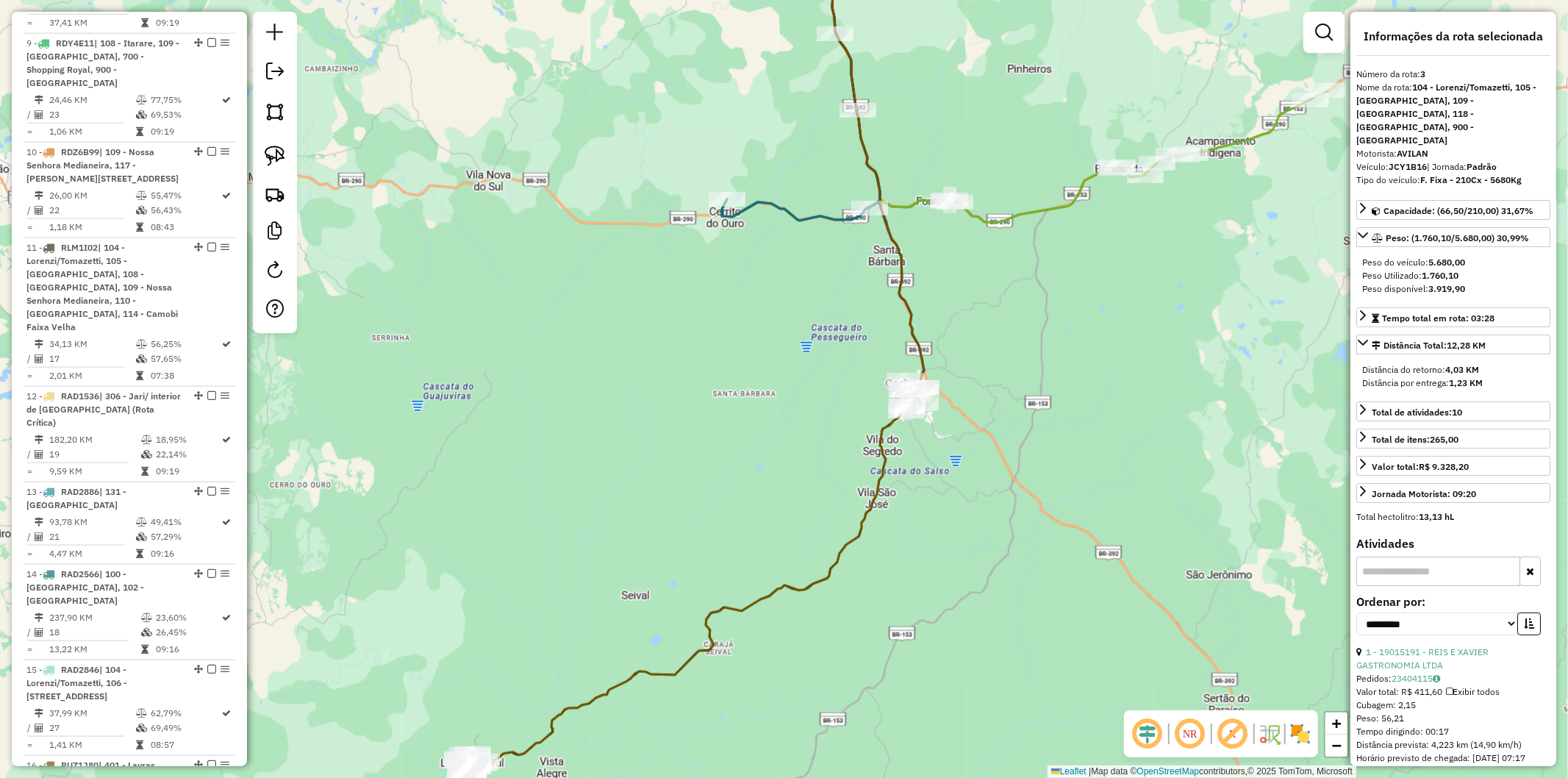
scroll to position [1588, 0]
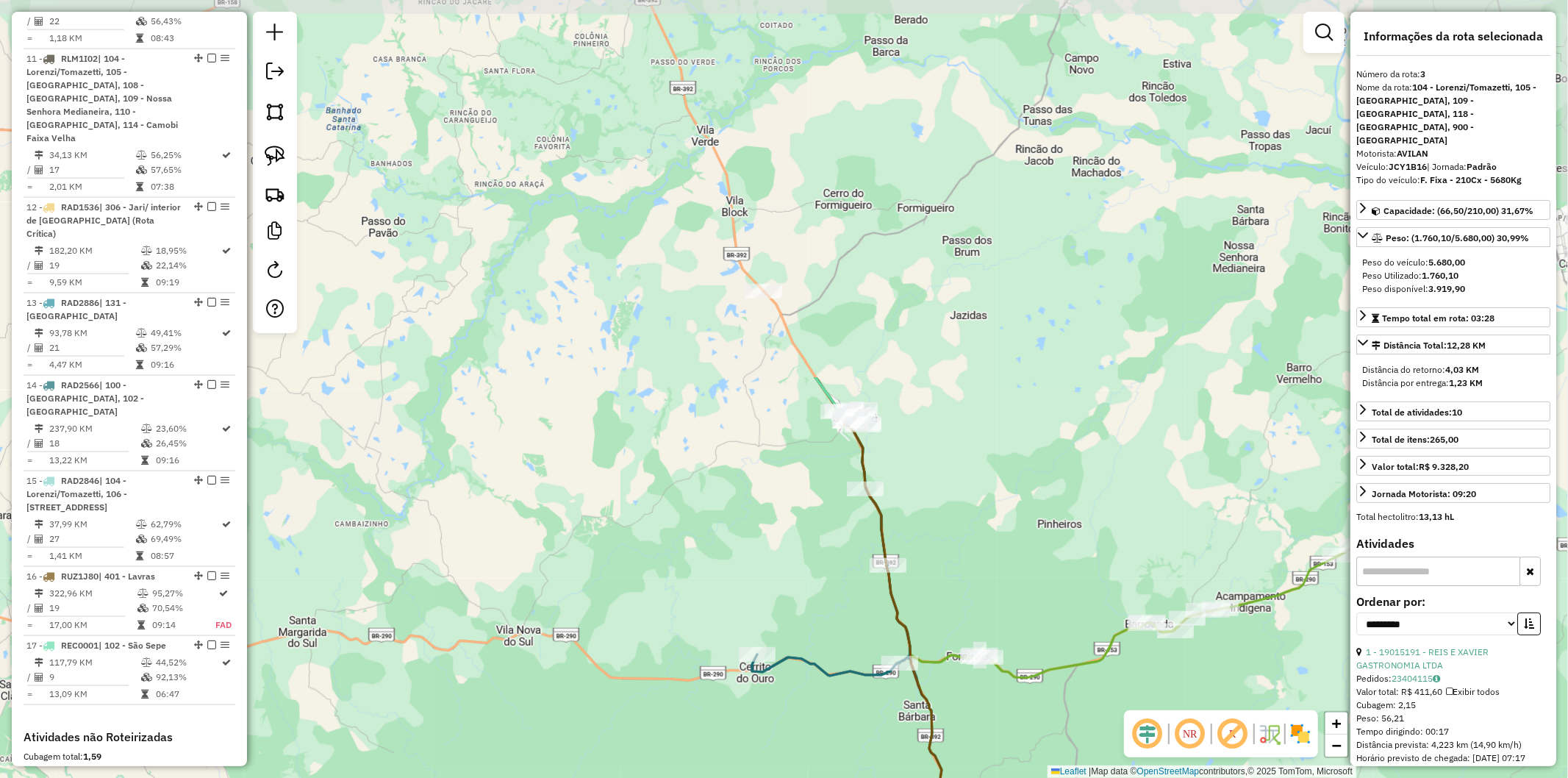
drag, startPoint x: 767, startPoint y: 275, endPoint x: 792, endPoint y: 652, distance: 377.8
click at [792, 652] on icon at bounding box center [853, 637] width 202 height 456
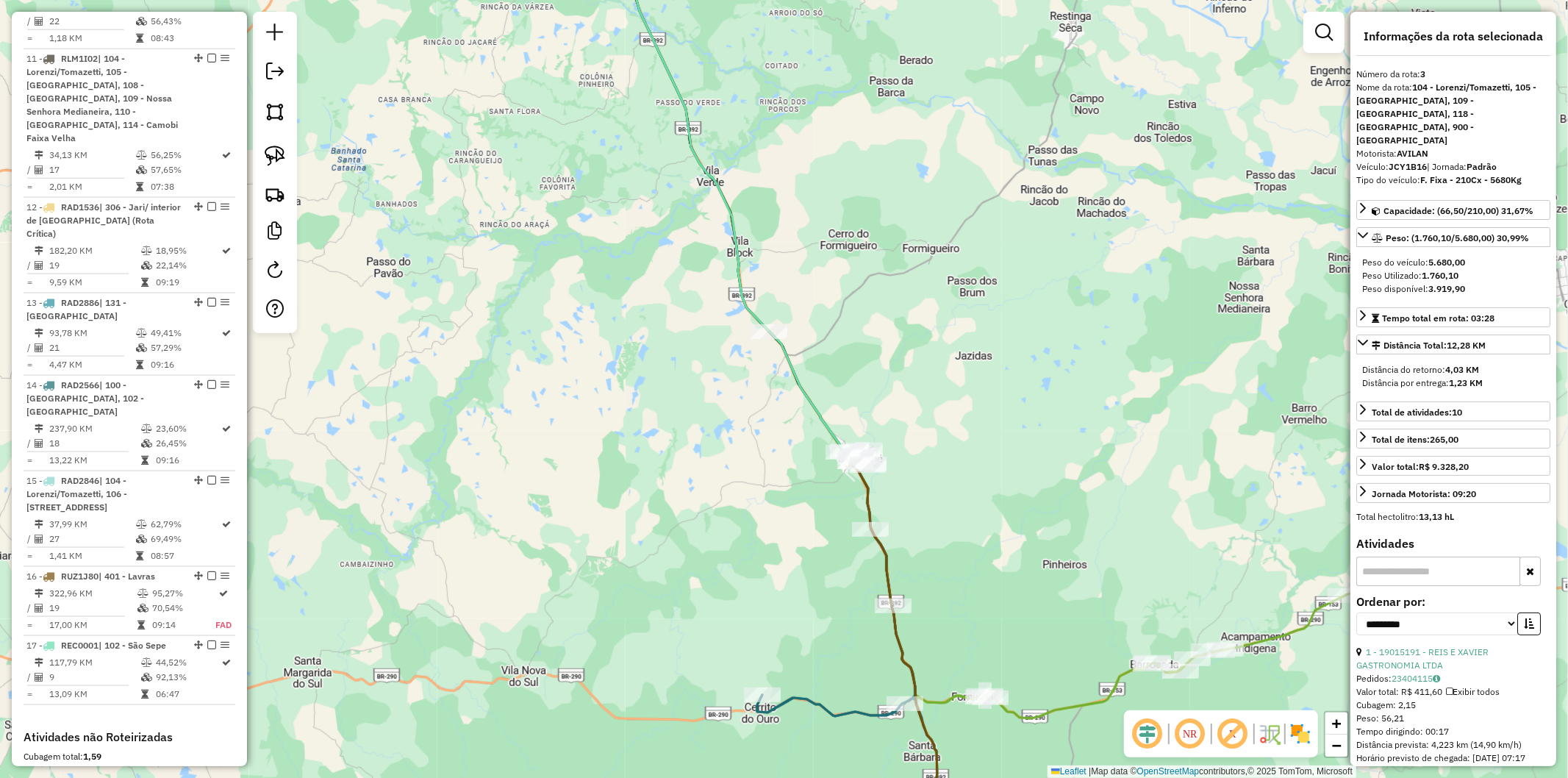
drag, startPoint x: 666, startPoint y: 431, endPoint x: 662, endPoint y: 376, distance: 55.1
click at [662, 376] on div "Janela de atendimento Grade de atendimento Capacidade Transportadoras Veículos …" at bounding box center [784, 389] width 1568 height 778
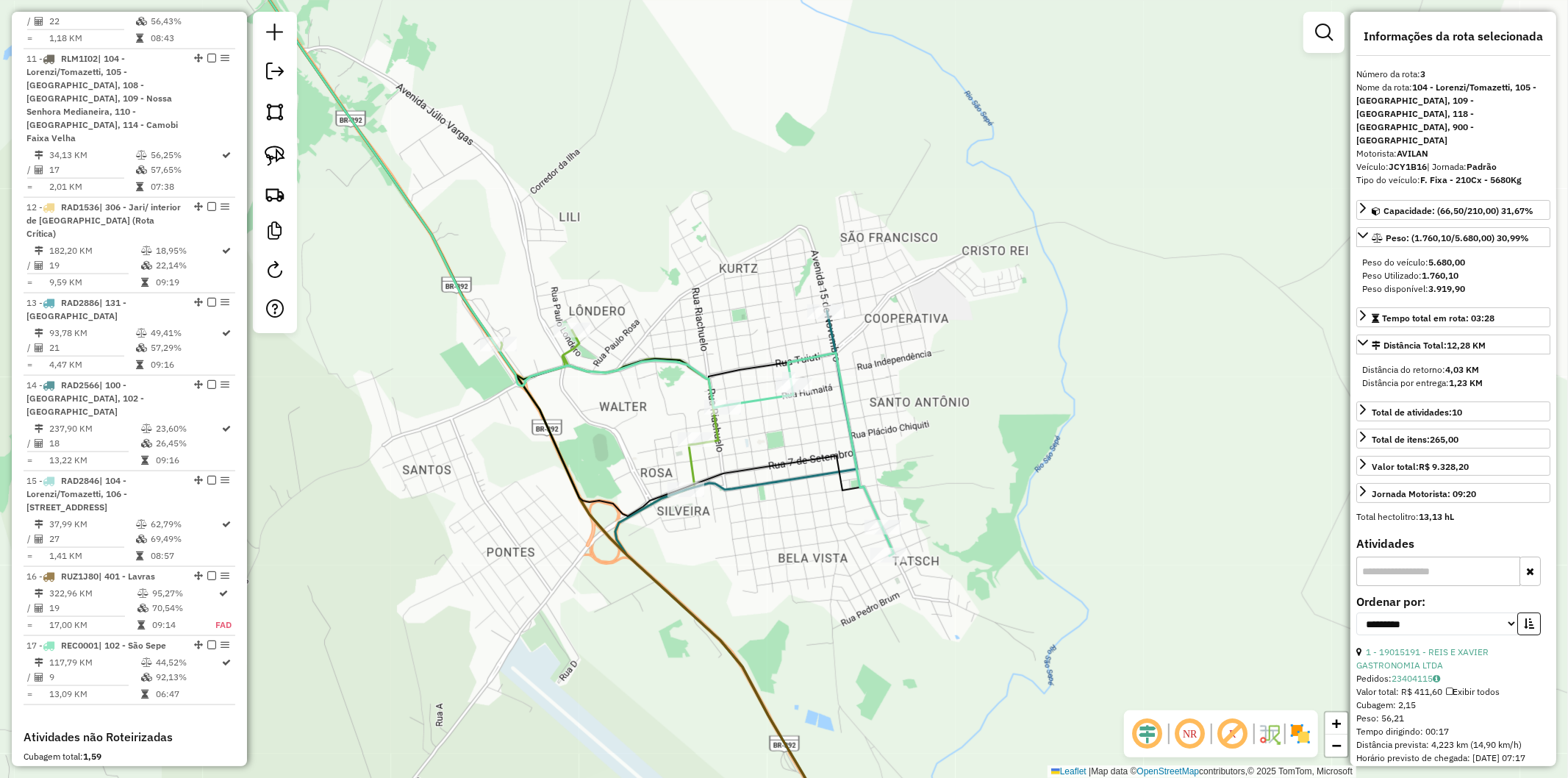
click at [850, 416] on icon at bounding box center [556, 238] width 676 height 633
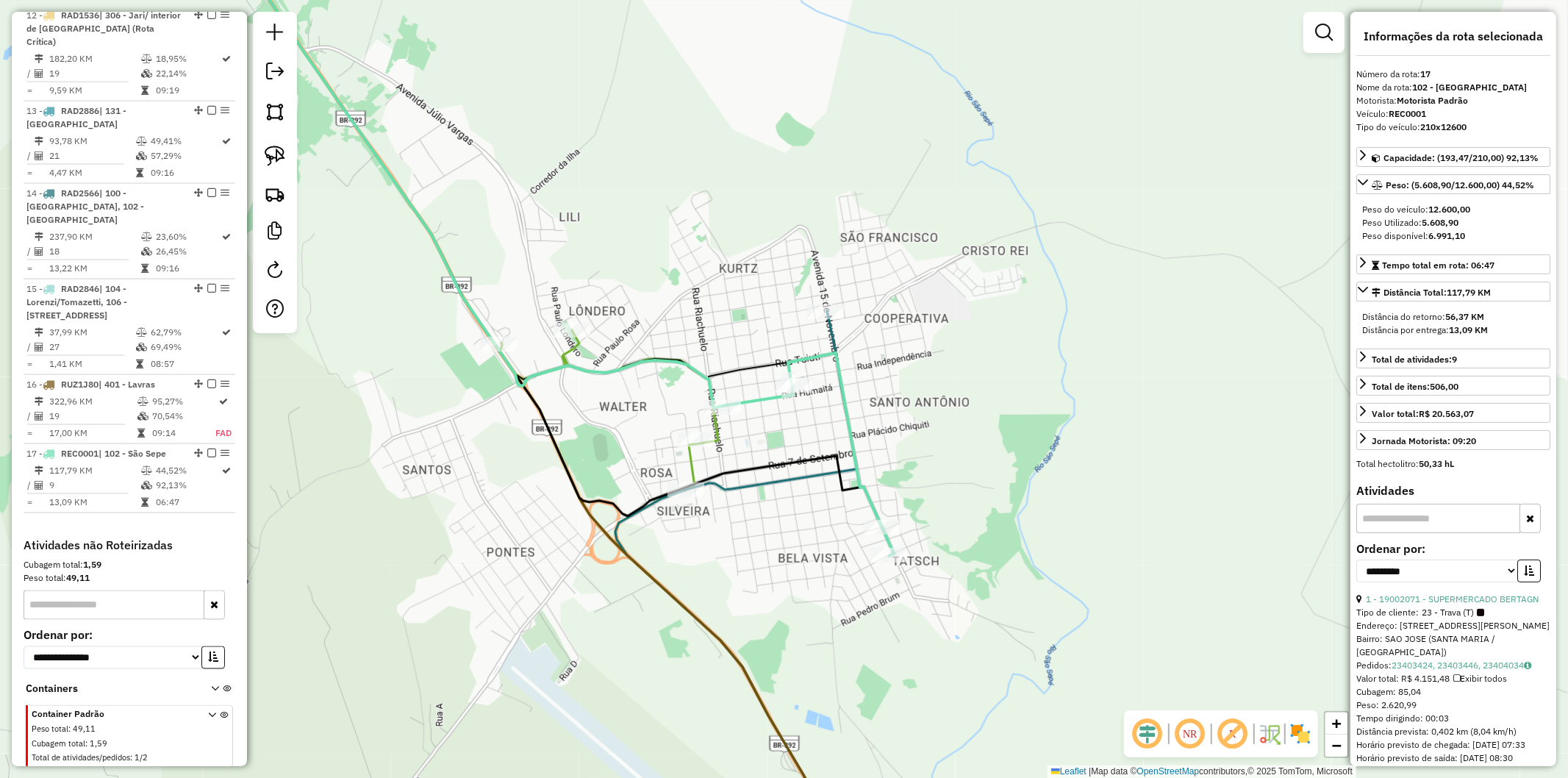
click at [566, 349] on icon at bounding box center [533, 389] width 632 height 934
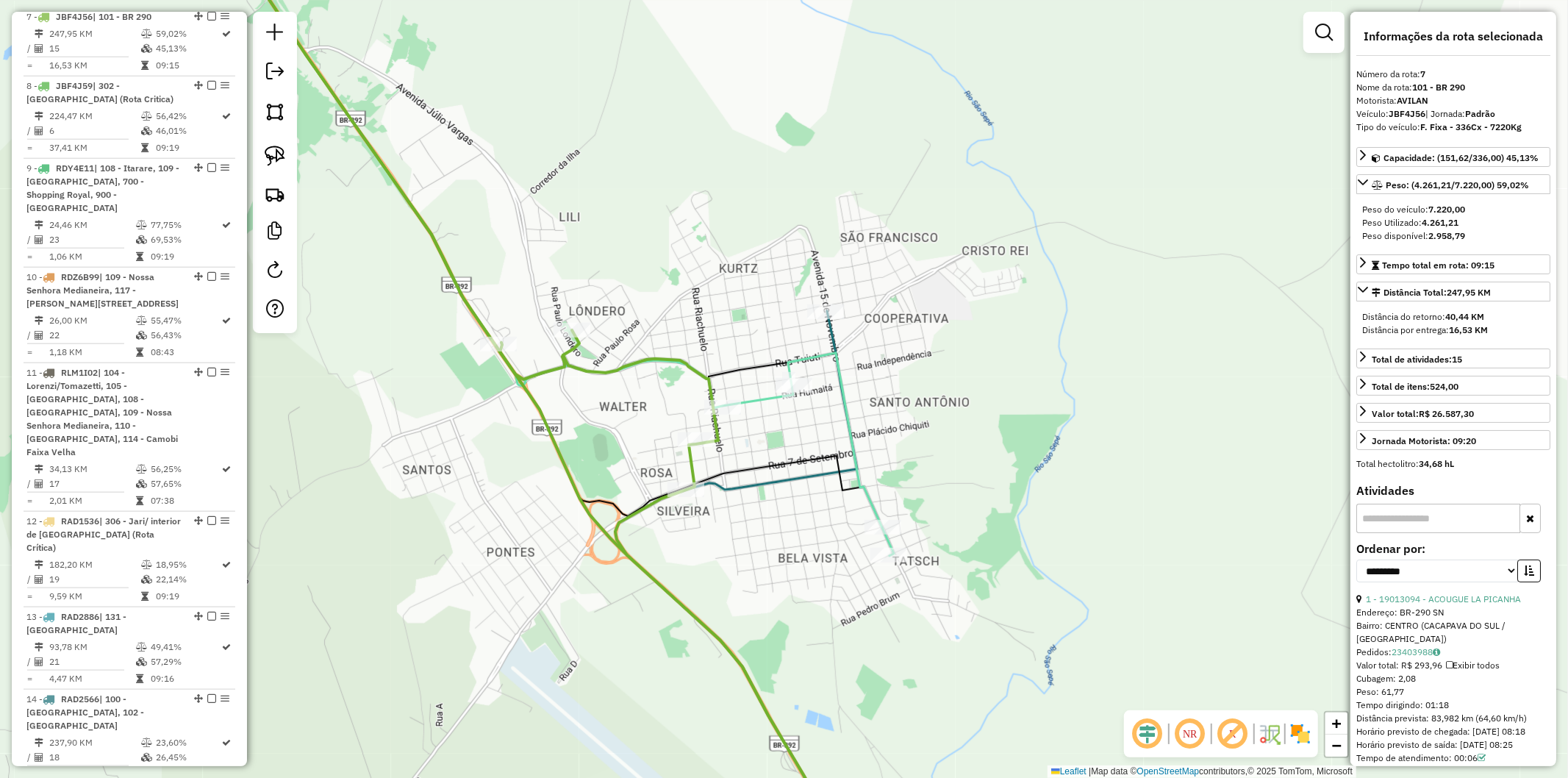
scroll to position [1247, 0]
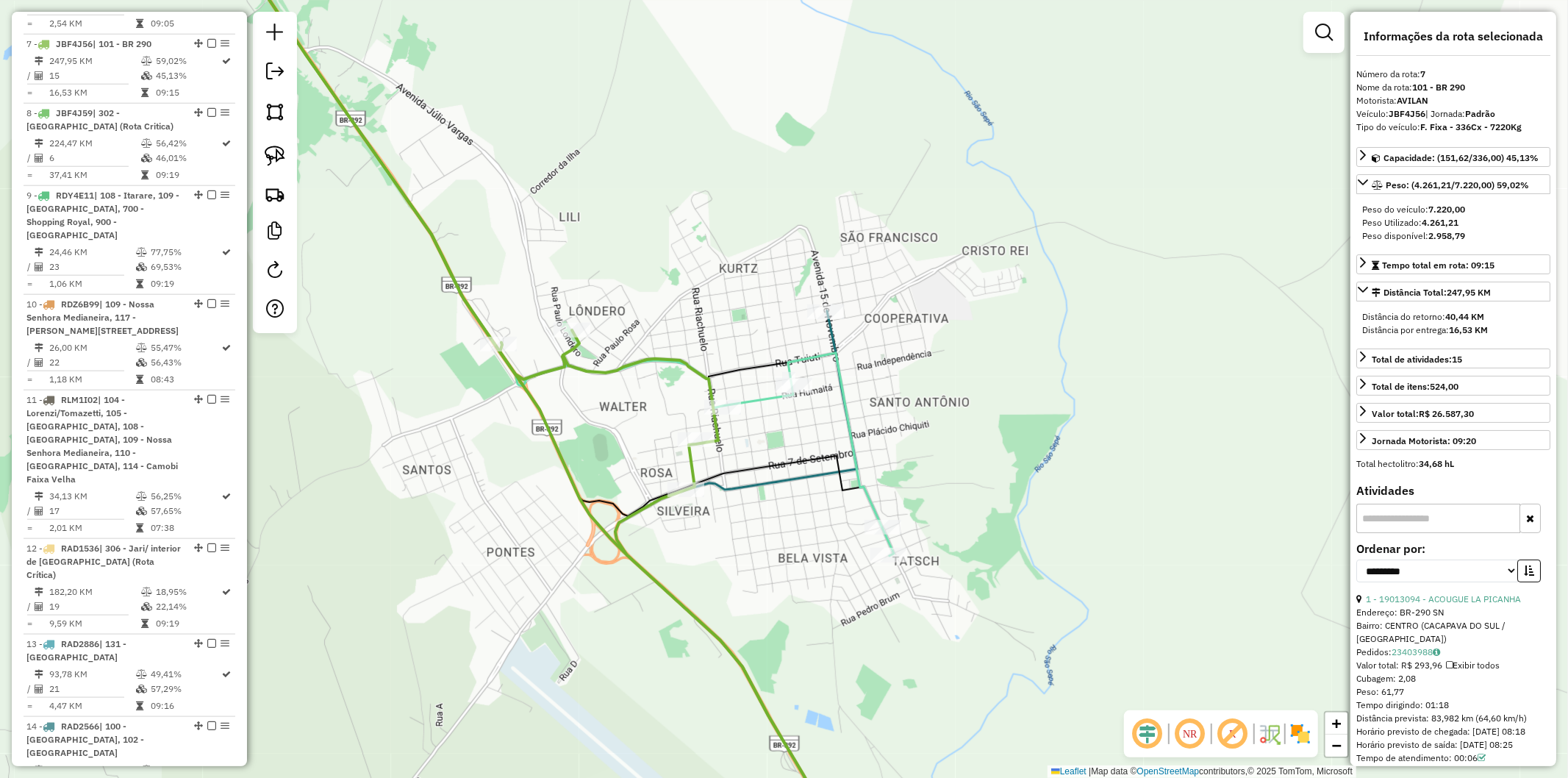
click at [745, 490] on icon at bounding box center [736, 583] width 242 height 546
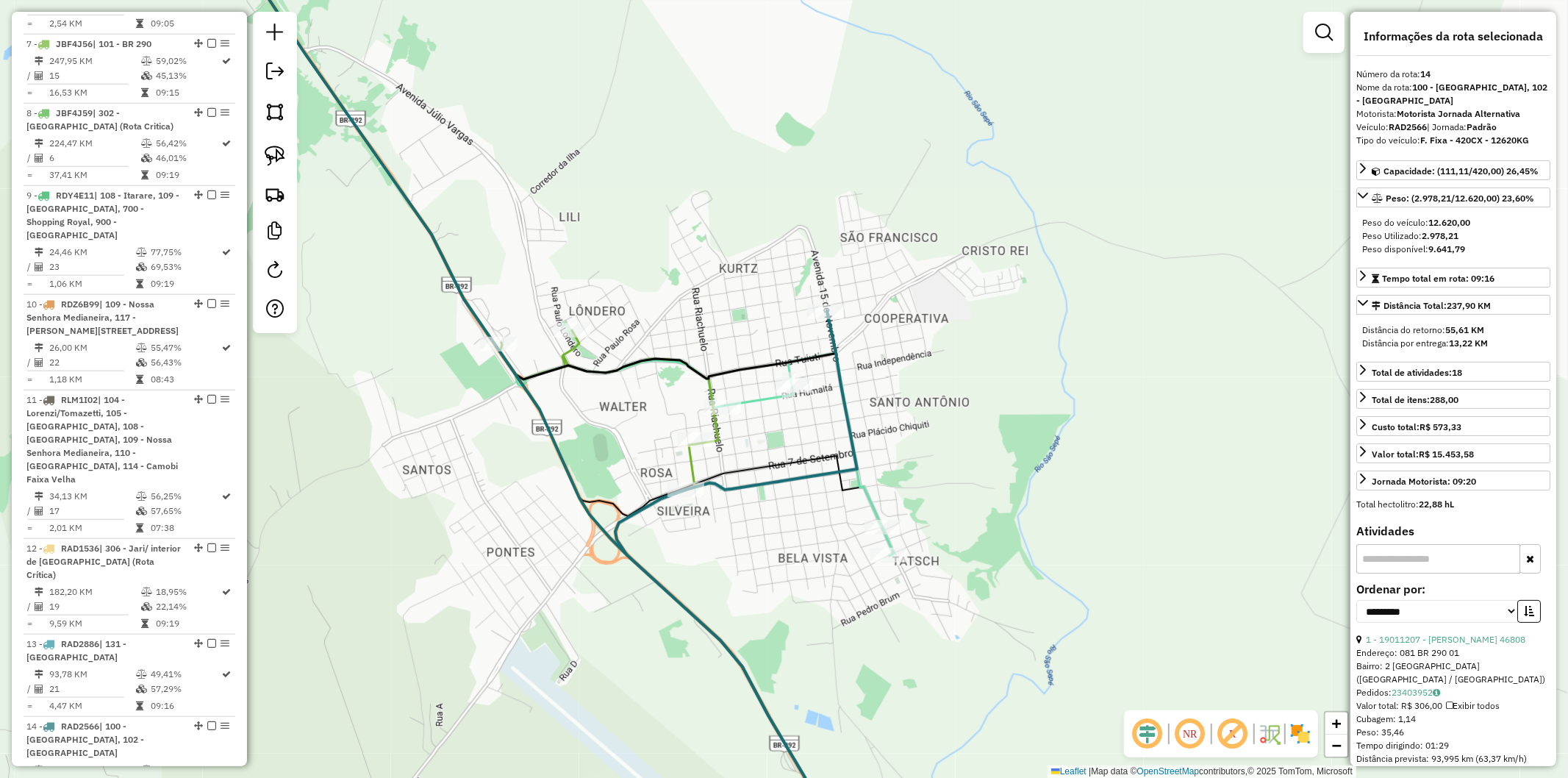
scroll to position [1780, 0]
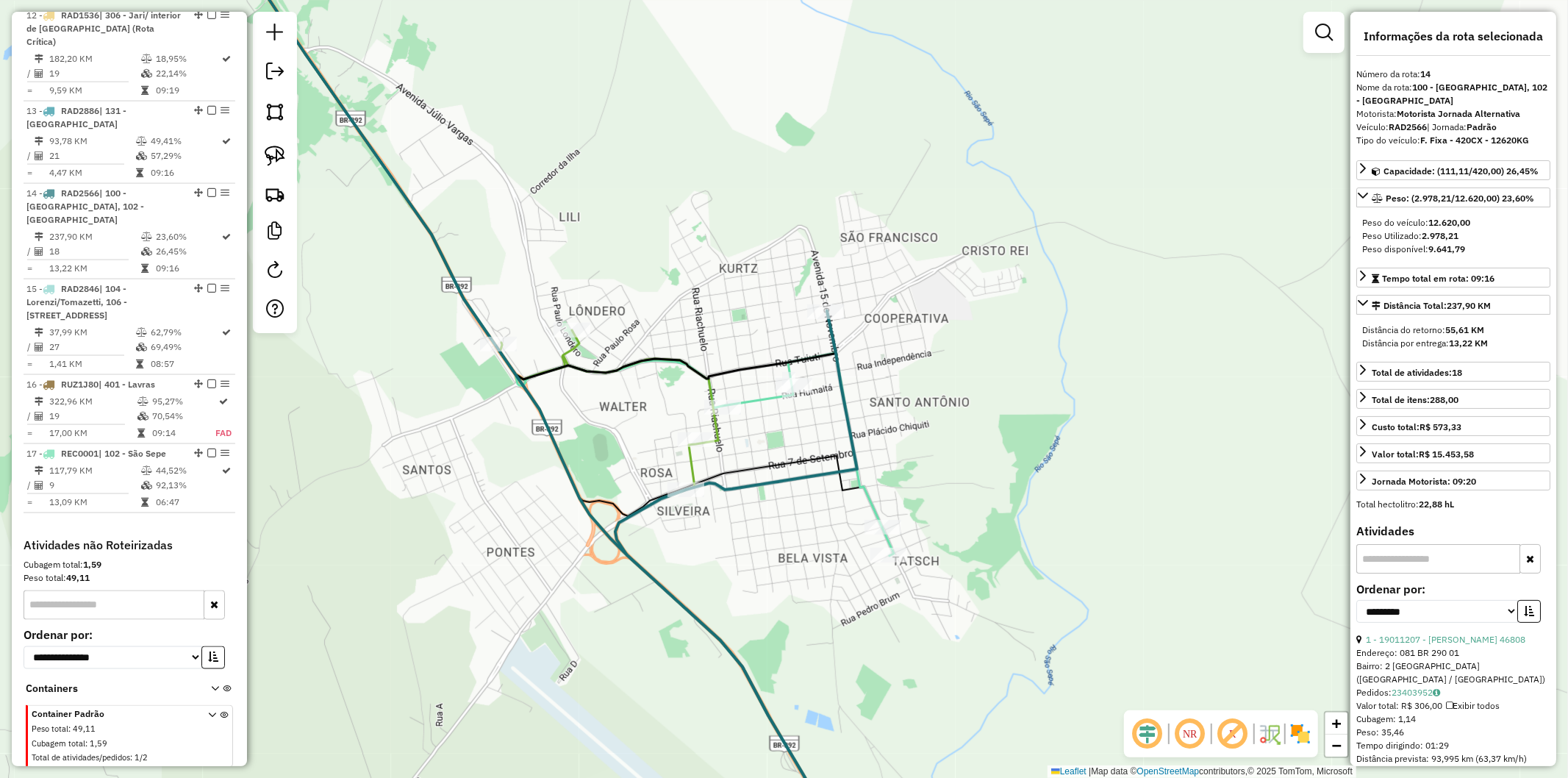
click at [740, 487] on icon at bounding box center [736, 583] width 242 height 546
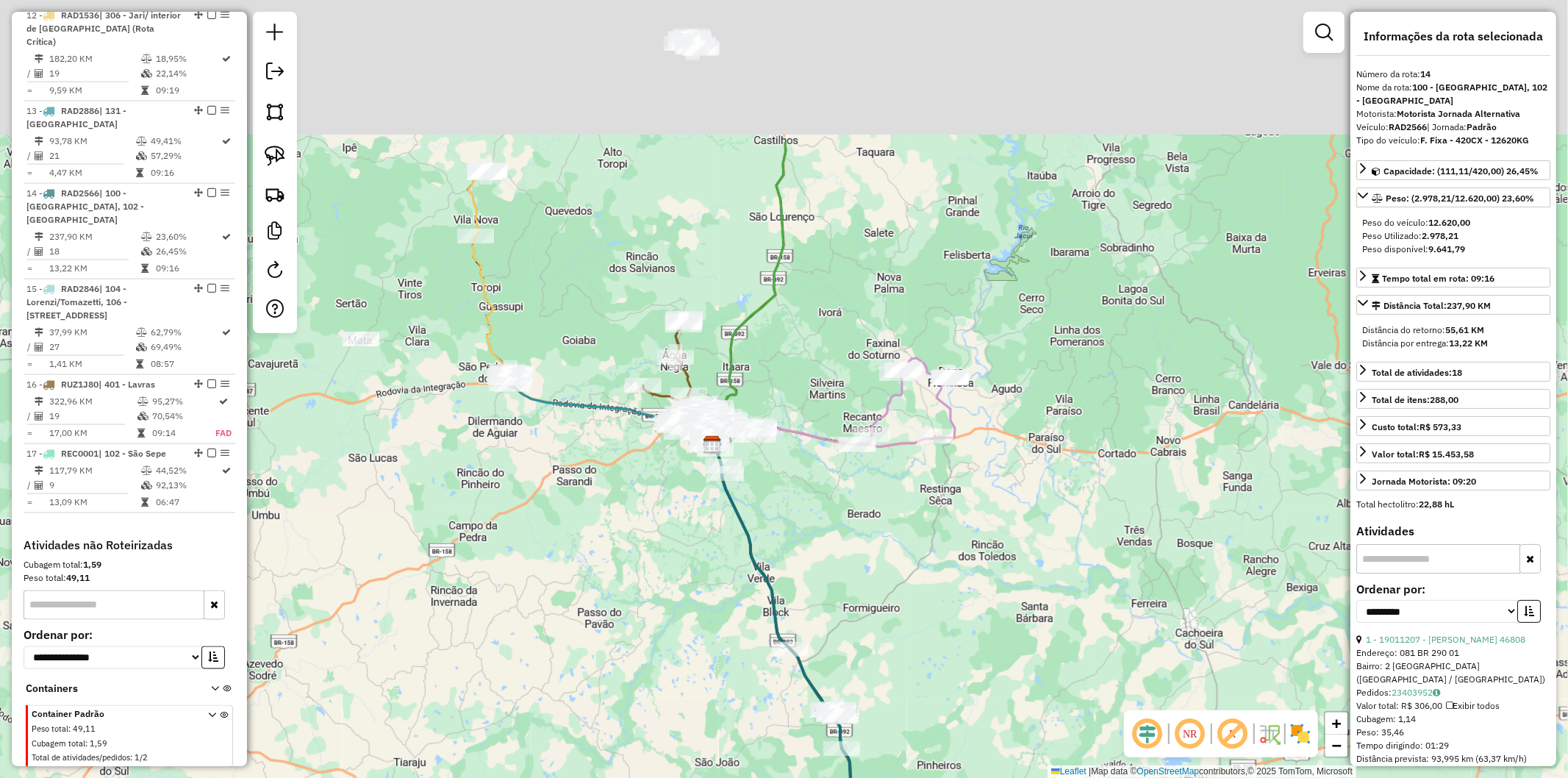
drag, startPoint x: 487, startPoint y: 356, endPoint x: 569, endPoint y: 556, distance: 216.2
click at [569, 556] on div "Janela de atendimento Grade de atendimento Capacidade Transportadoras Veículos …" at bounding box center [784, 389] width 1568 height 778
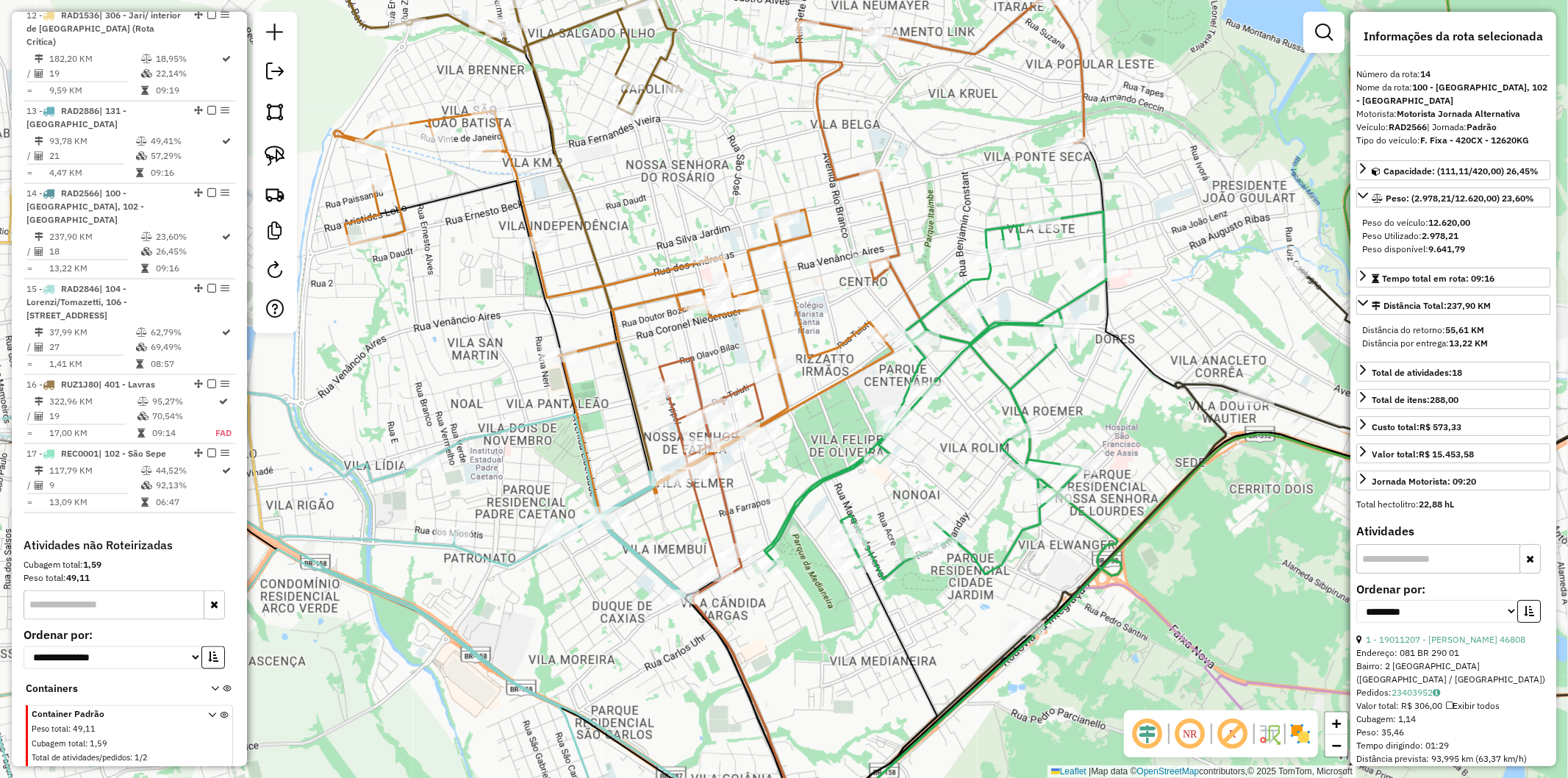
click at [773, 330] on icon at bounding box center [614, 302] width 559 height 382
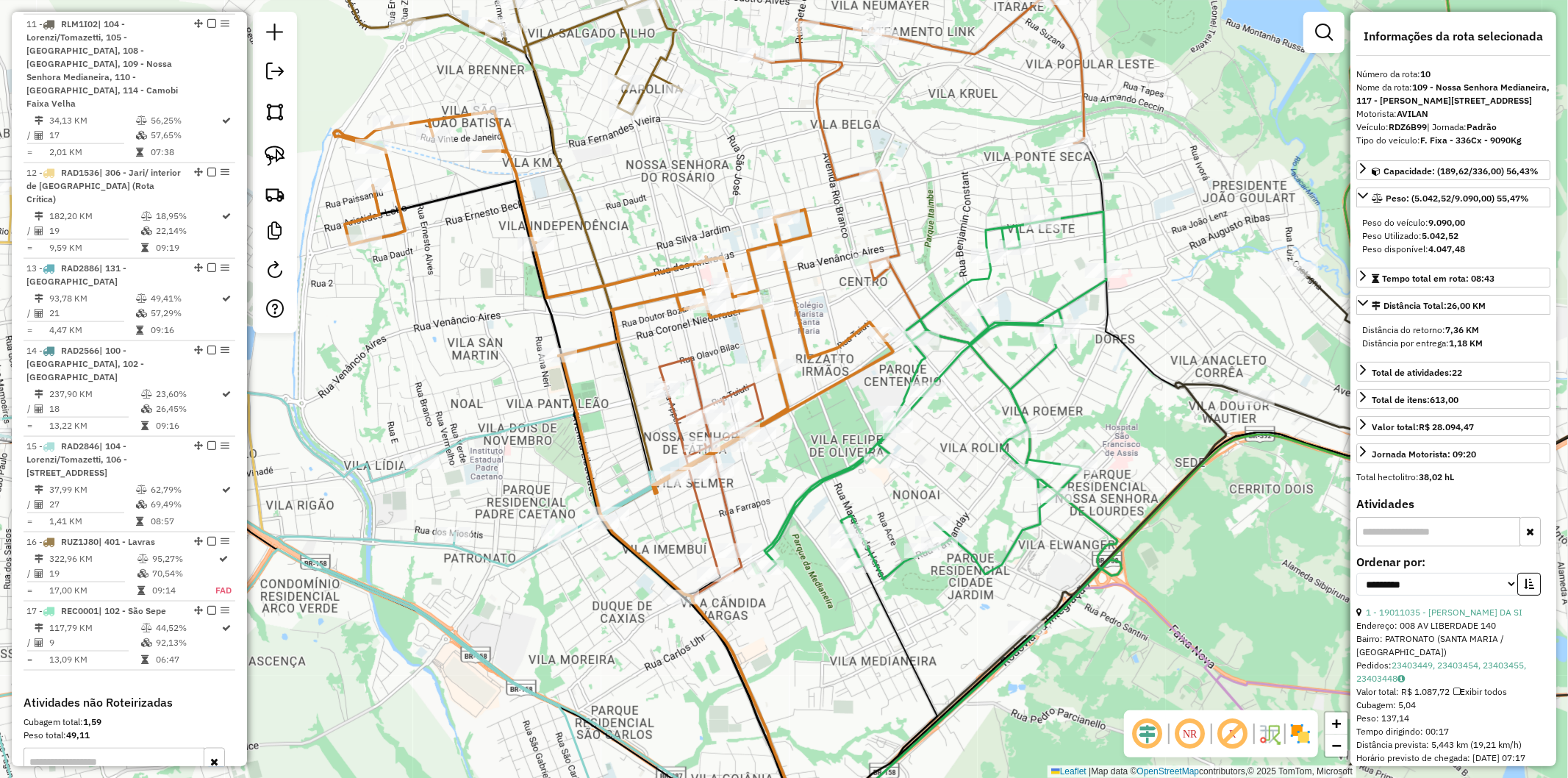
scroll to position [1495, 0]
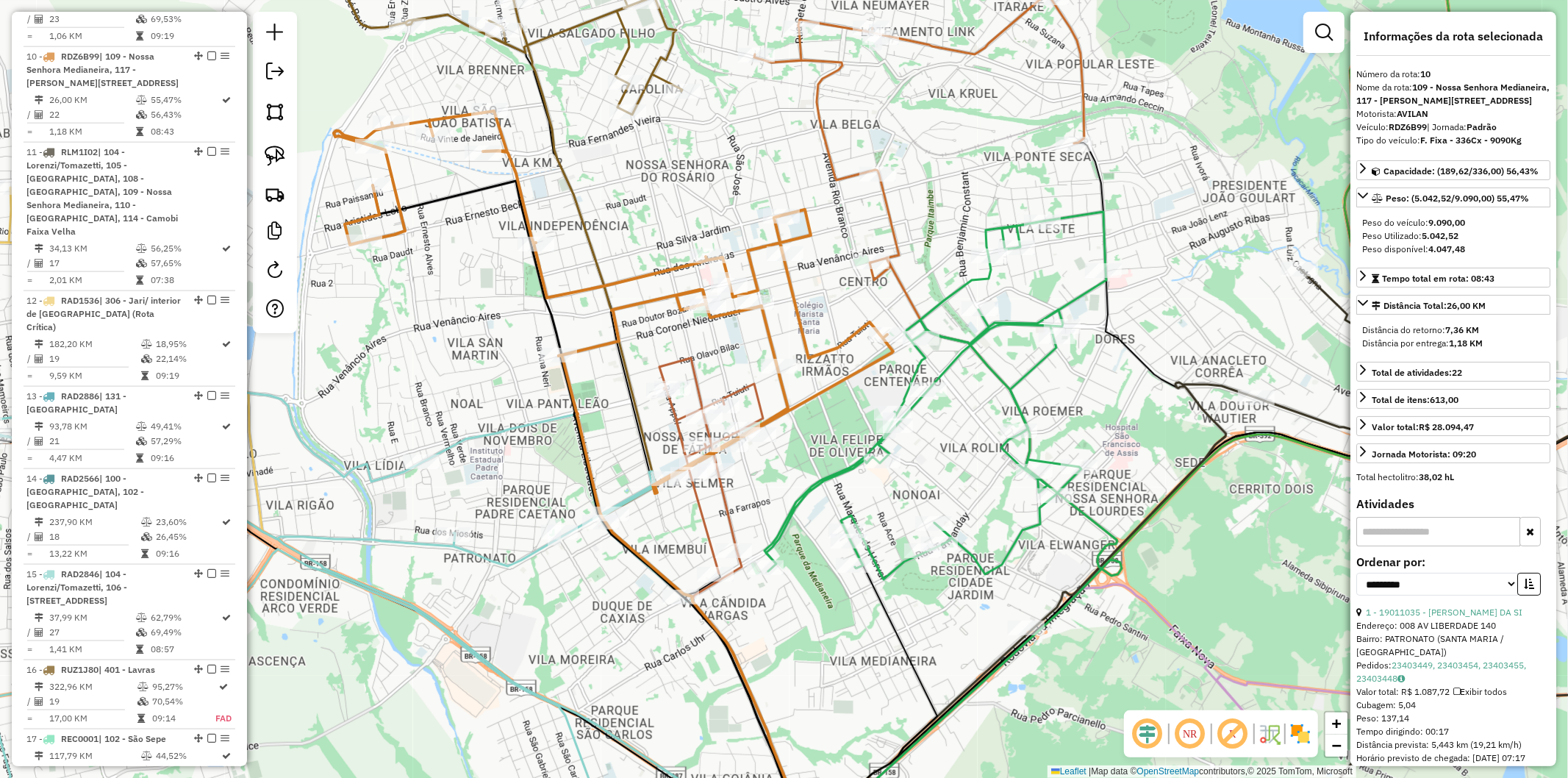
click at [579, 422] on icon at bounding box center [689, 605] width 261 height 501
click at [629, 488] on icon at bounding box center [268, 598] width 849 height 471
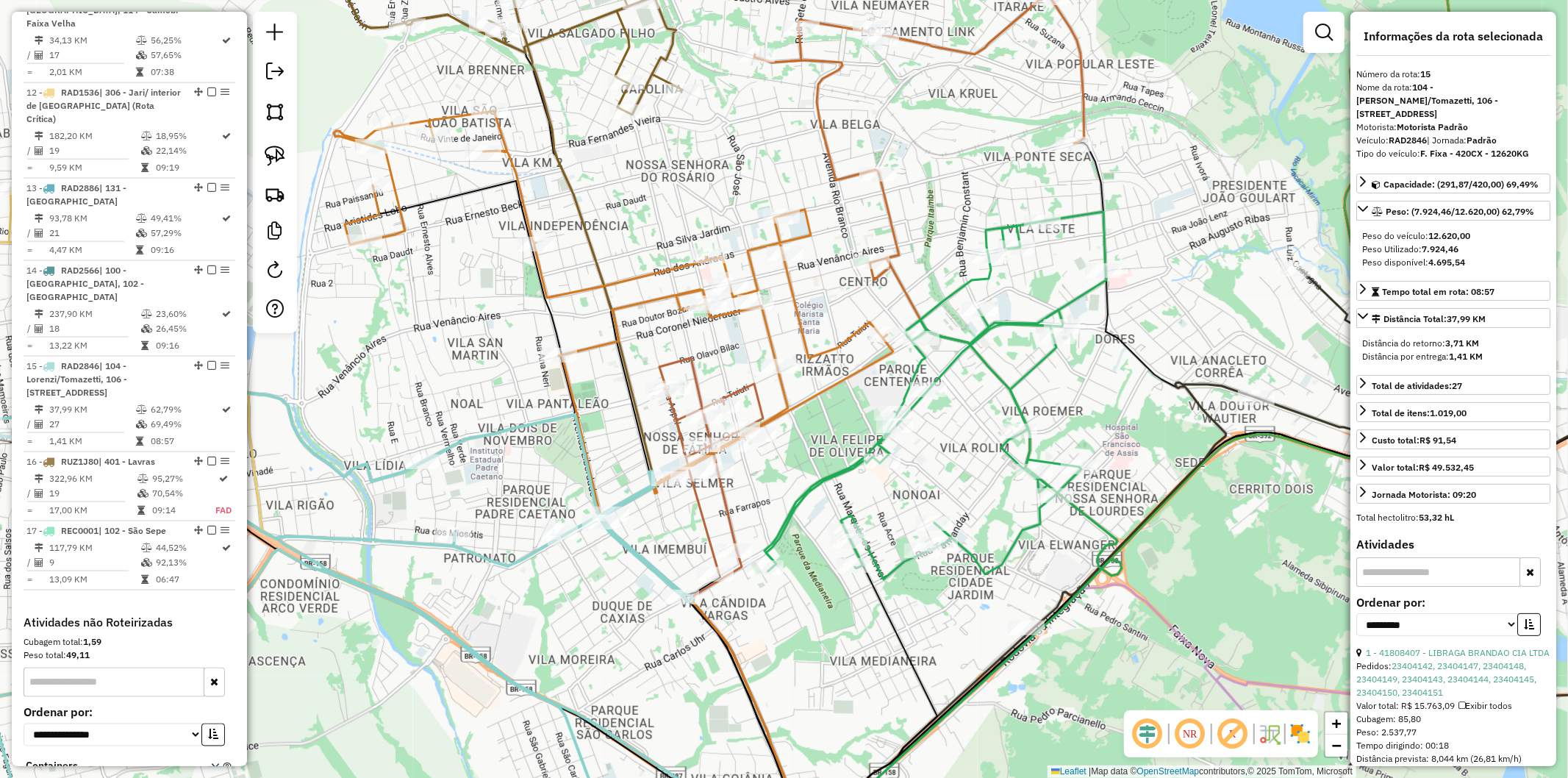
scroll to position [1780, 0]
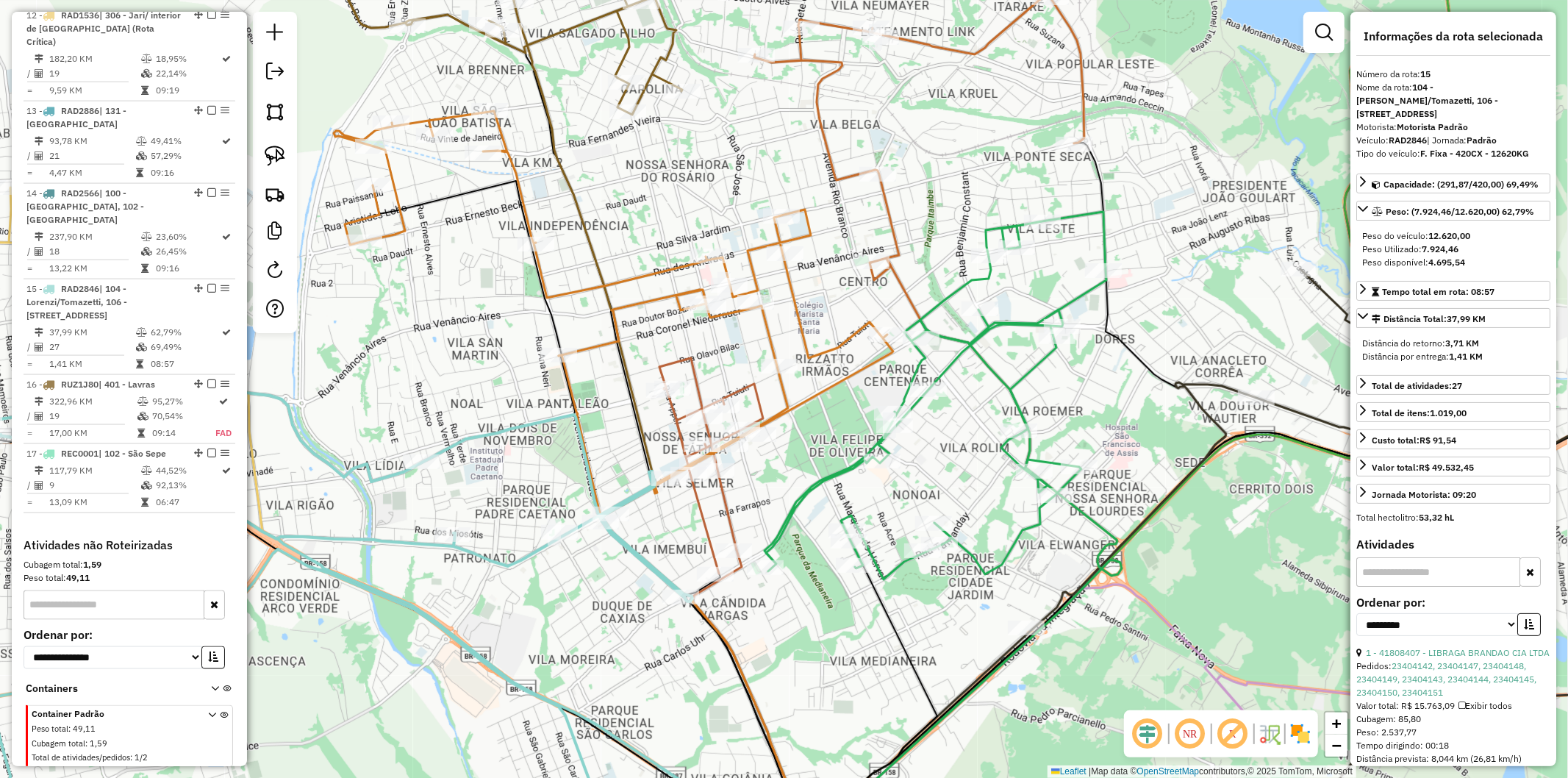
click at [677, 413] on icon at bounding box center [711, 465] width 104 height 215
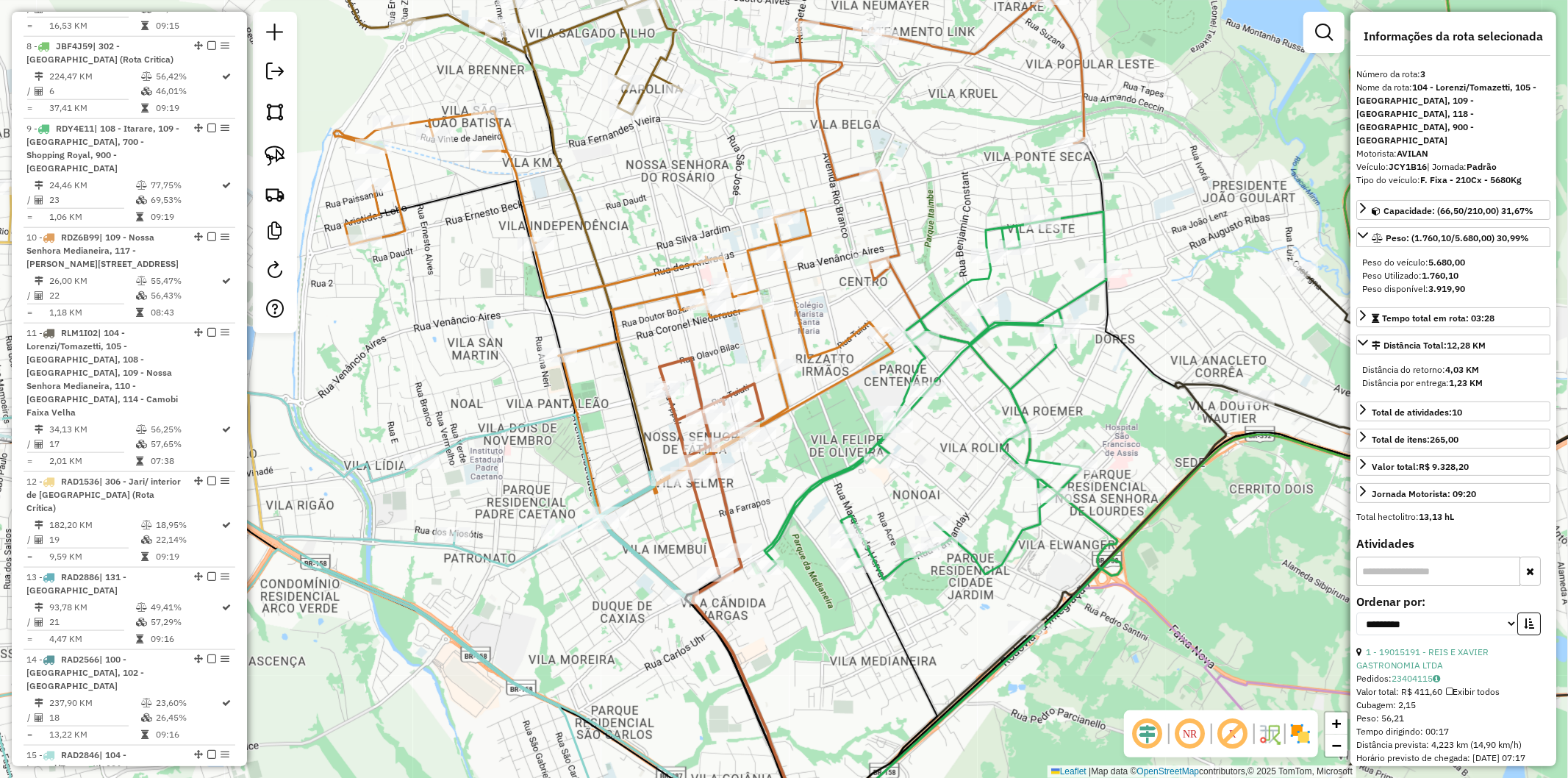
scroll to position [853, 0]
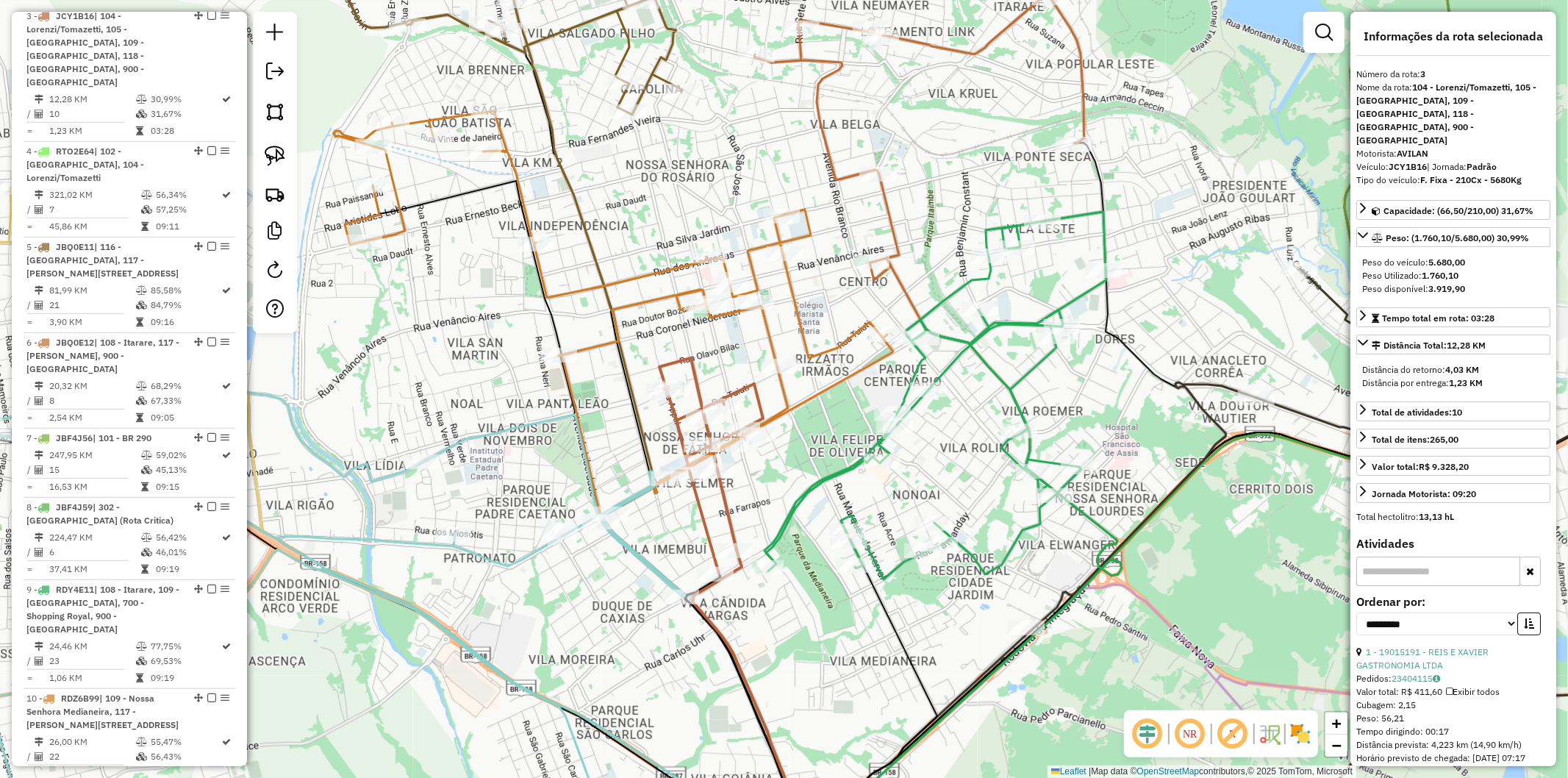
click at [777, 534] on icon at bounding box center [935, 395] width 342 height 367
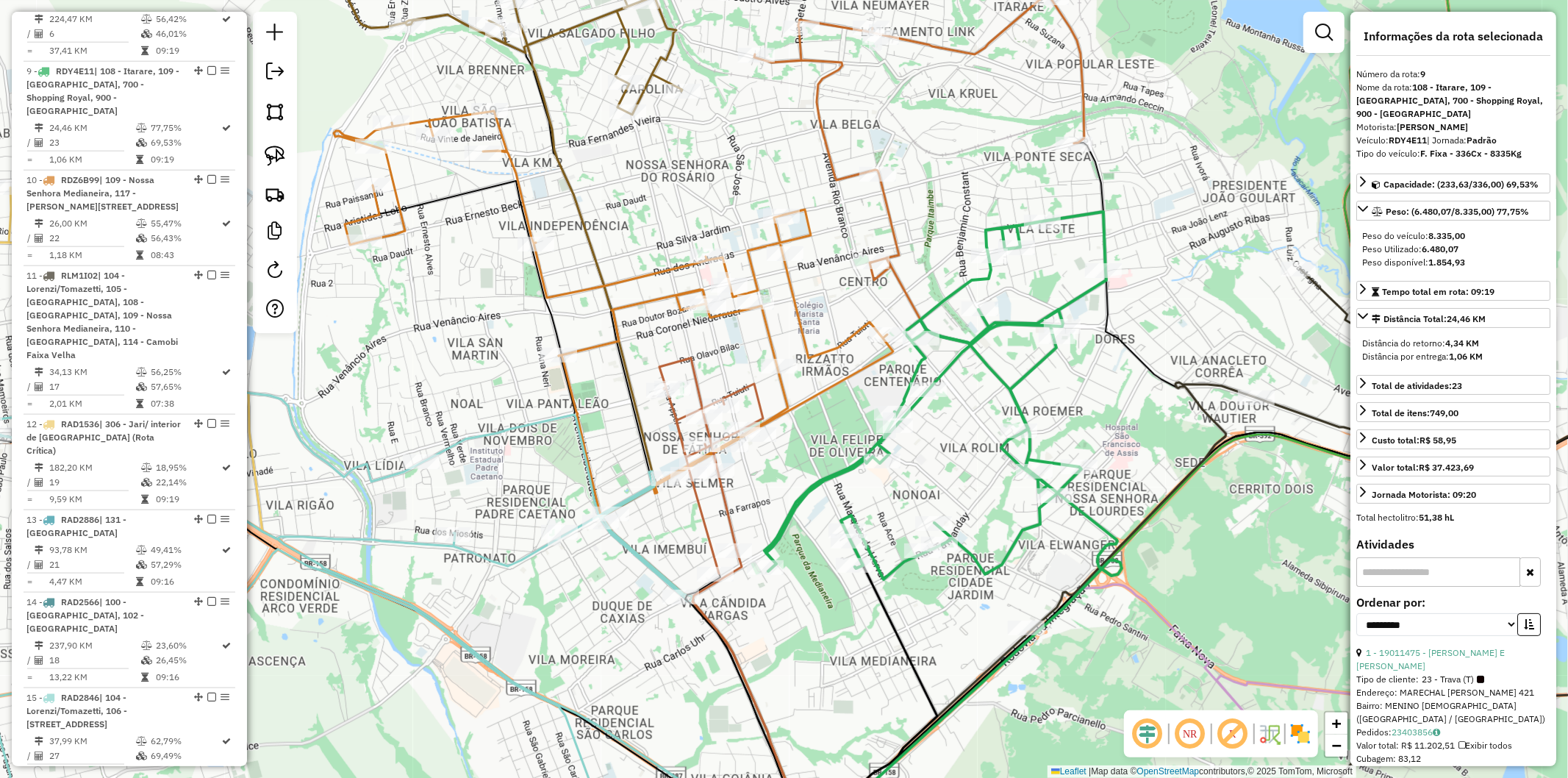
scroll to position [1400, 0]
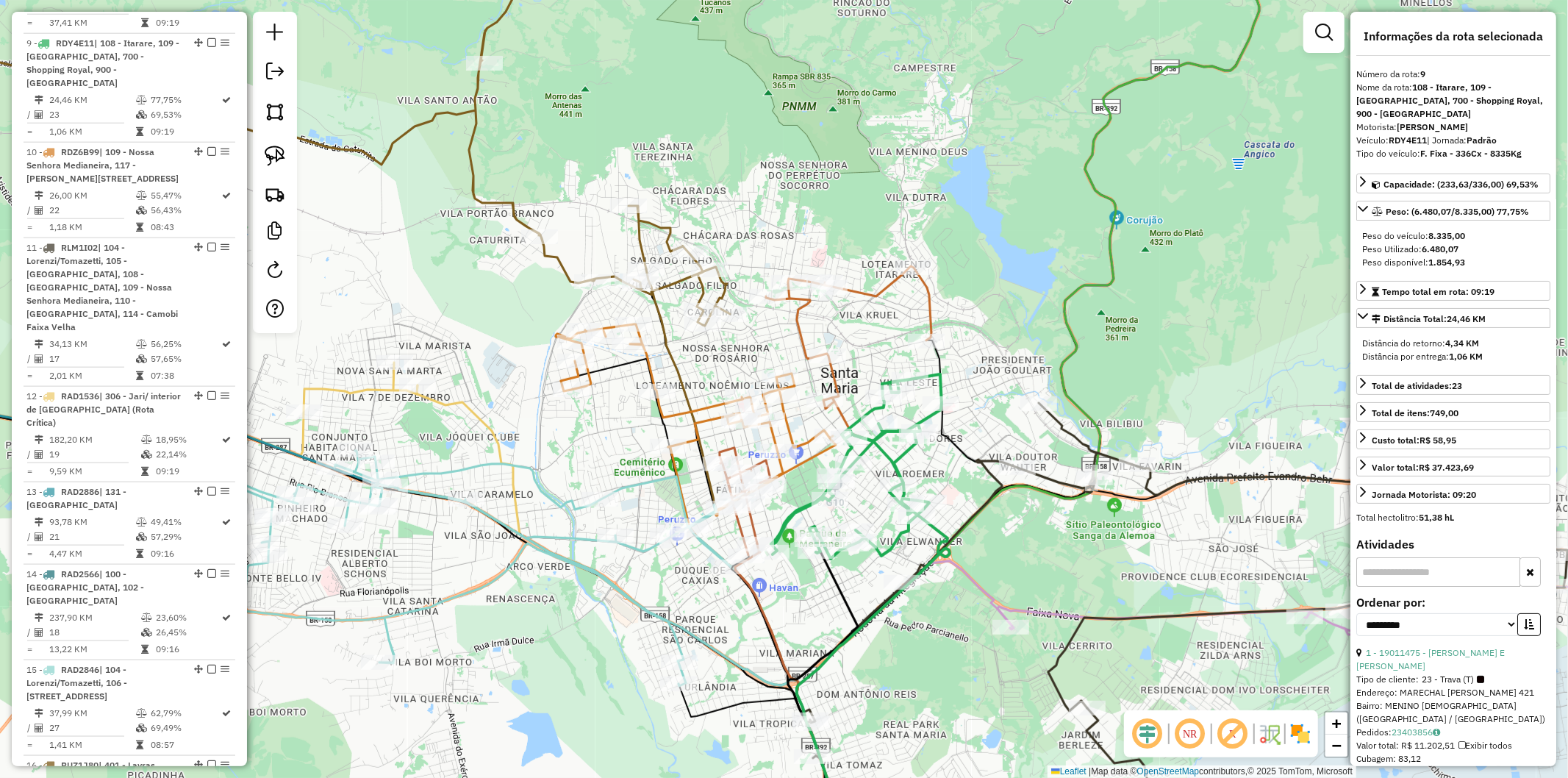
click at [1041, 474] on icon at bounding box center [1198, 604] width 820 height 402
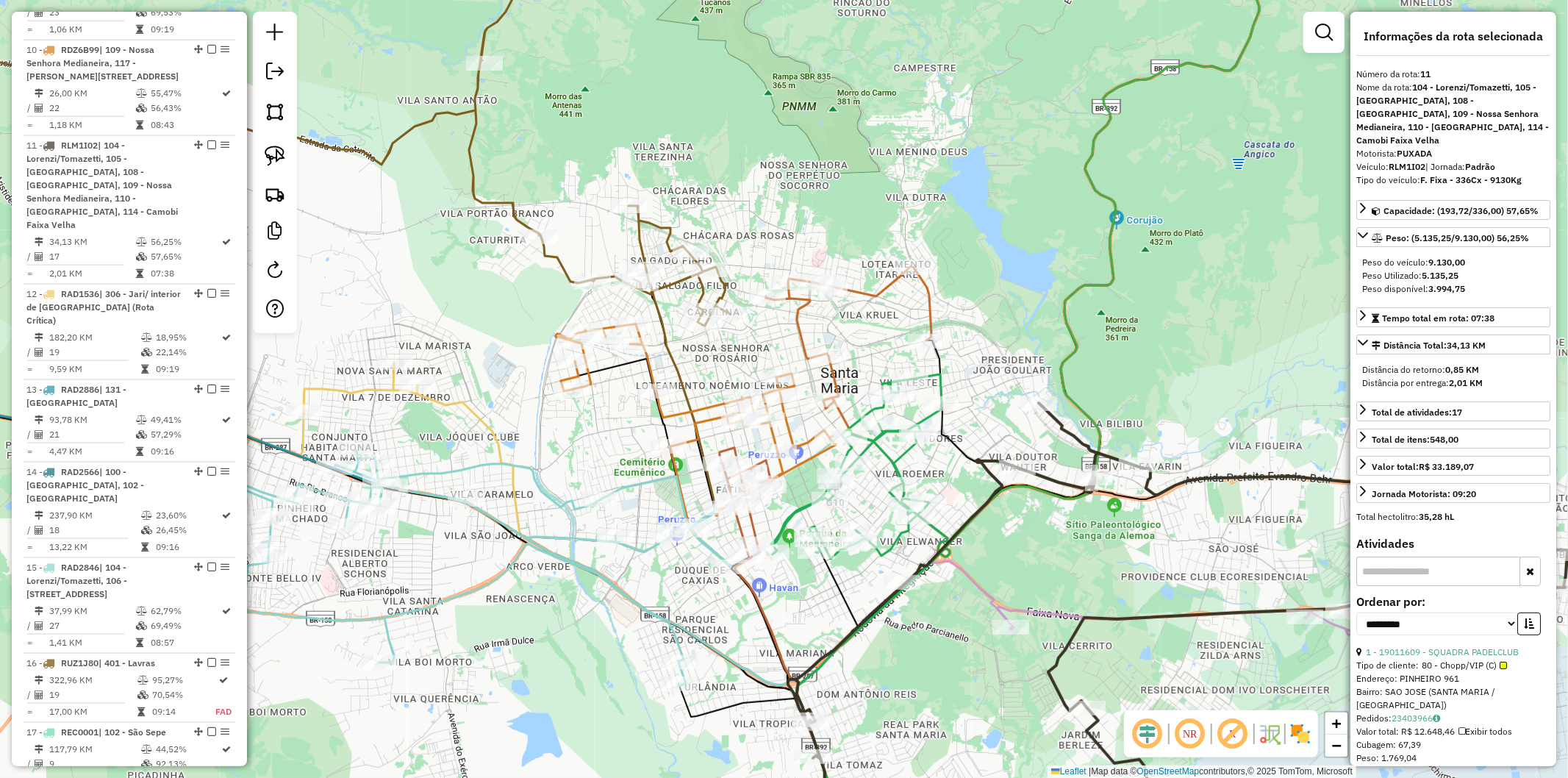
scroll to position [1604, 0]
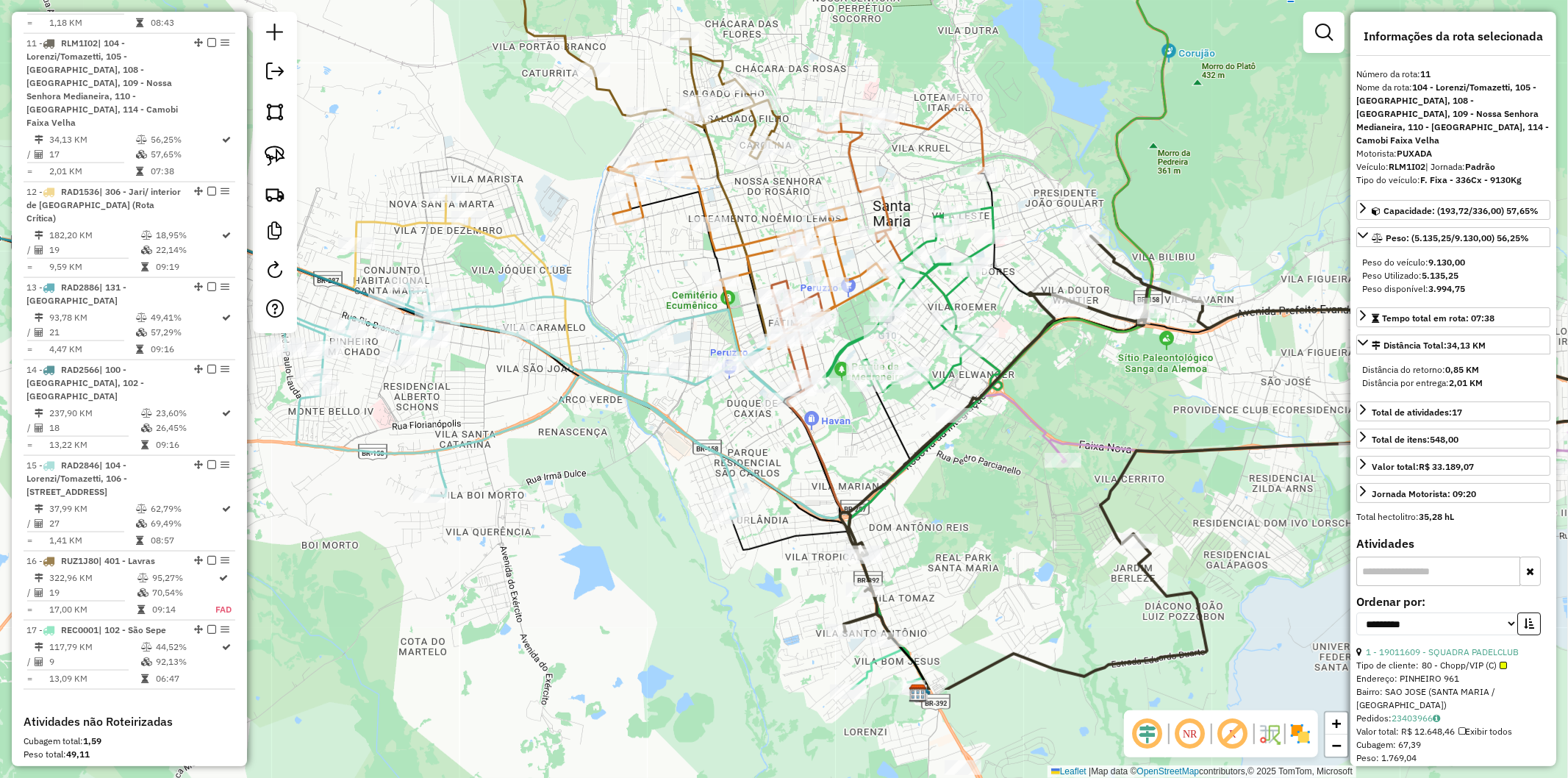
drag, startPoint x: 880, startPoint y: 695, endPoint x: 935, endPoint y: 534, distance: 170.1
click at [935, 534] on div "Janela de atendimento Grade de atendimento Capacidade Transportadoras Veículos …" at bounding box center [784, 389] width 1568 height 778
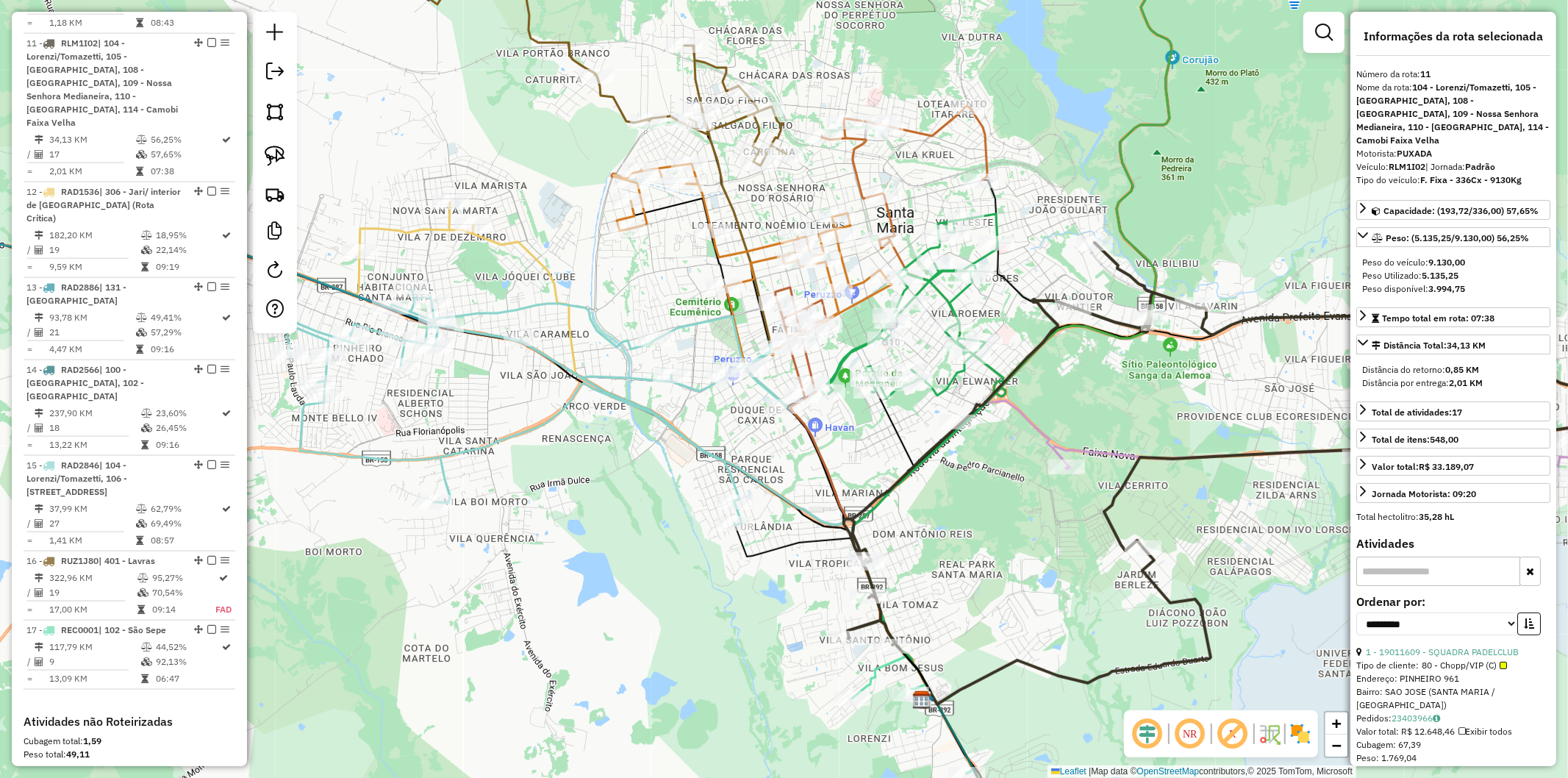
click at [1002, 665] on icon at bounding box center [1067, 625] width 287 height 156
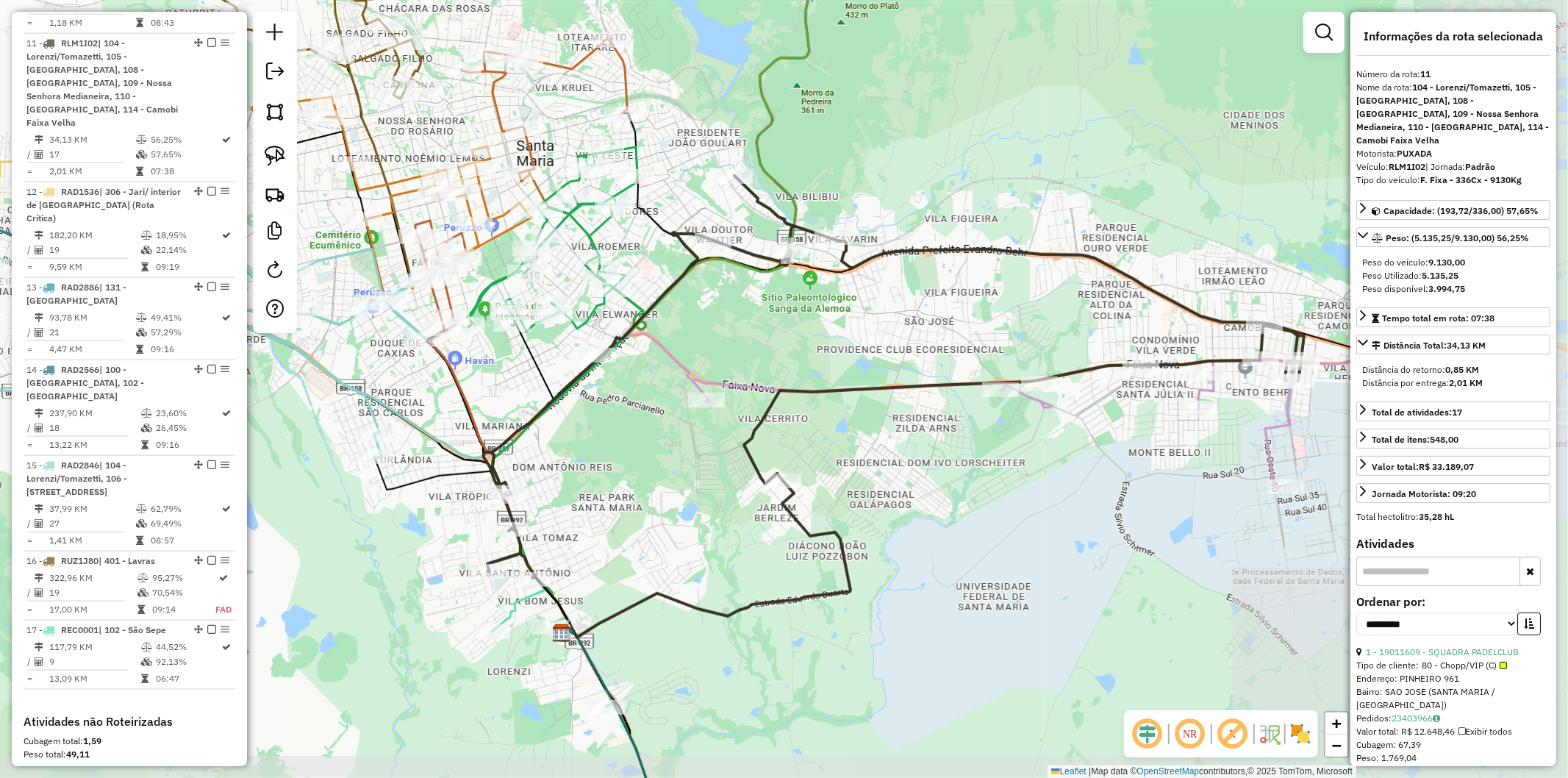
drag, startPoint x: 1034, startPoint y: 523, endPoint x: 674, endPoint y: 456, distance: 366.2
click at [674, 456] on div "Janela de atendimento Grade de atendimento Capacidade Transportadoras Veículos …" at bounding box center [784, 389] width 1568 height 778
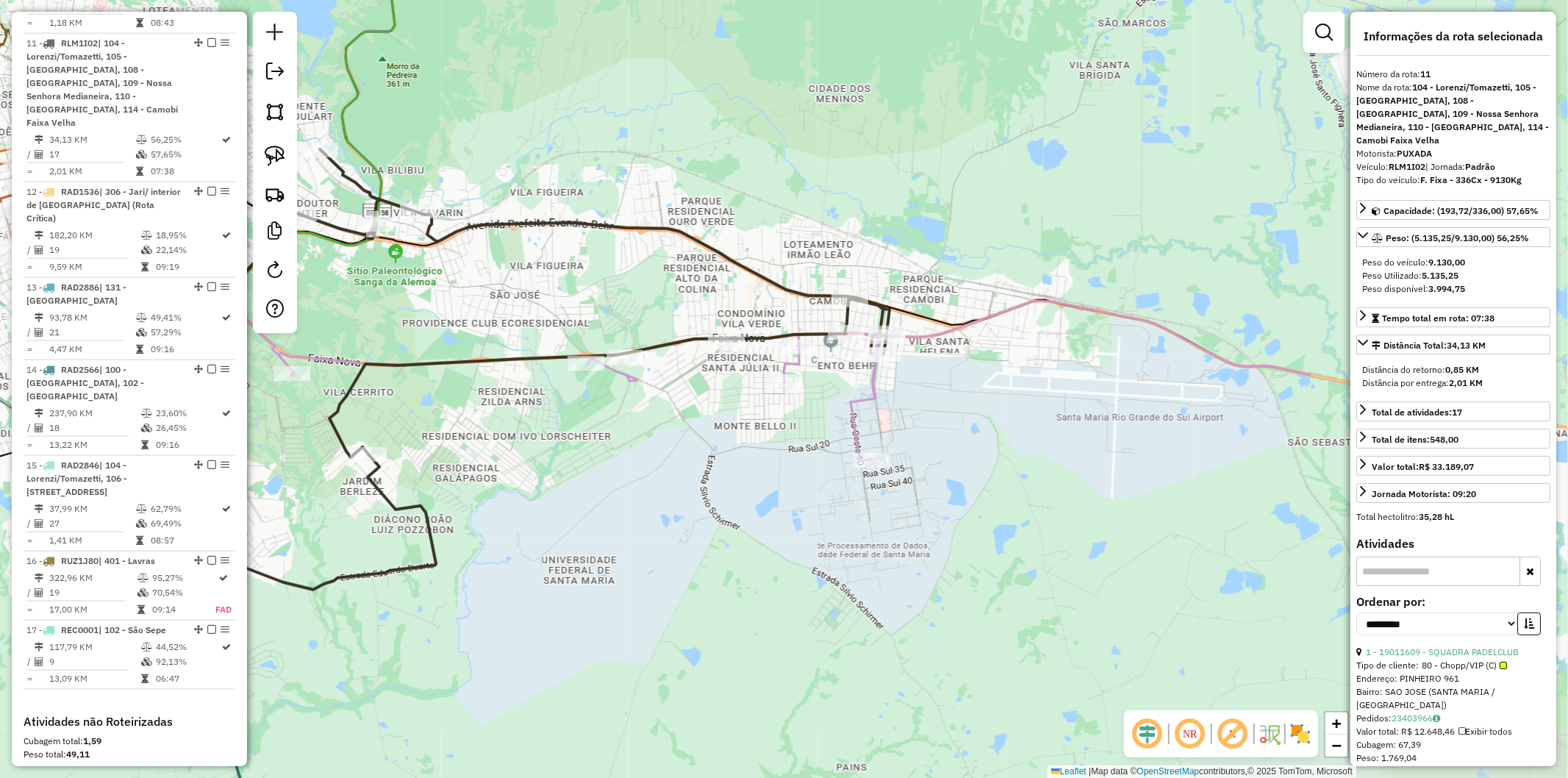
drag, startPoint x: 1016, startPoint y: 501, endPoint x: 600, endPoint y: 475, distance: 416.8
click at [600, 475] on div "Janela de atendimento Grade de atendimento Capacidade Transportadoras Veículos …" at bounding box center [784, 389] width 1568 height 778
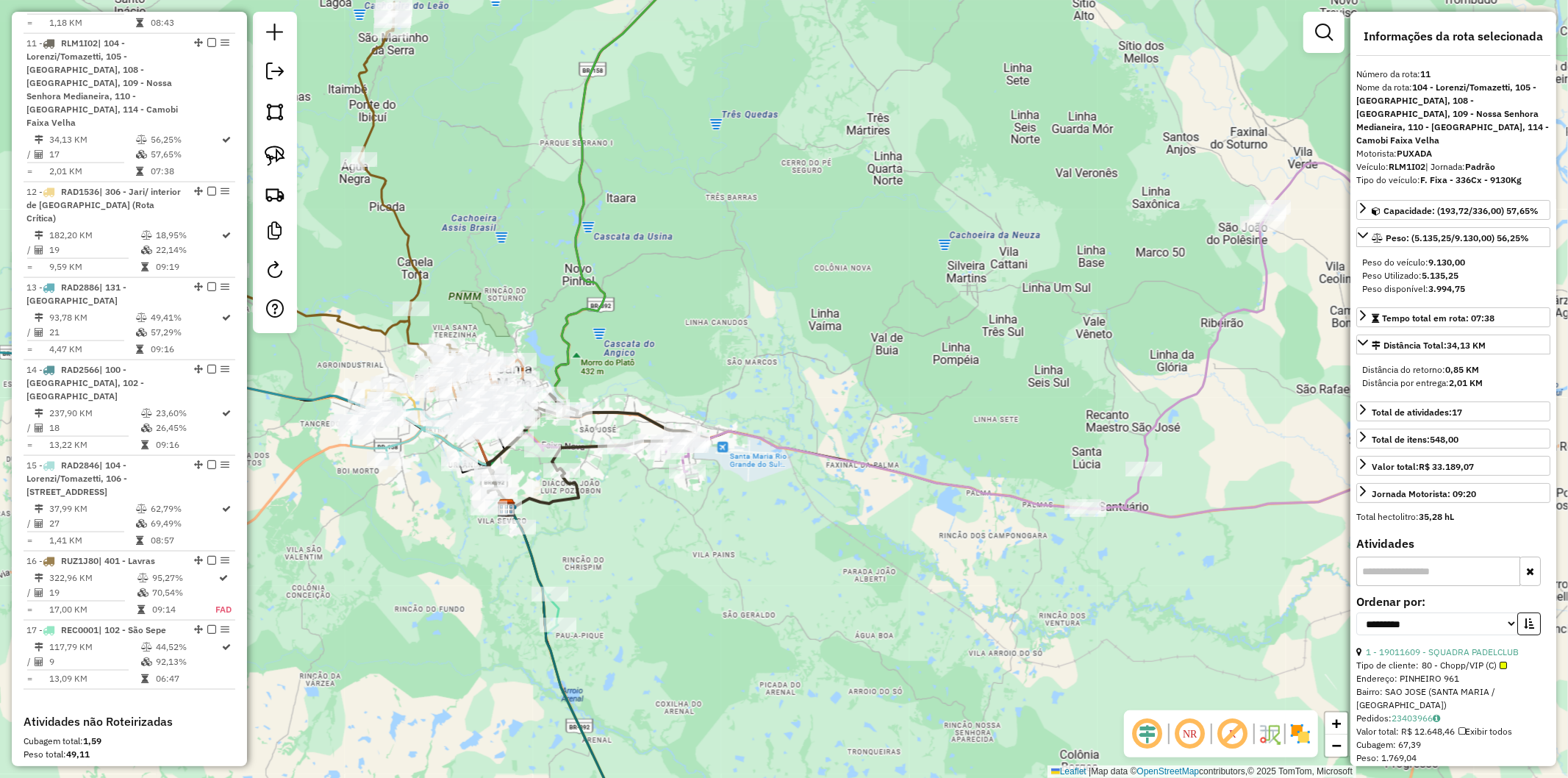
click at [815, 448] on icon at bounding box center [1009, 340] width 938 height 354
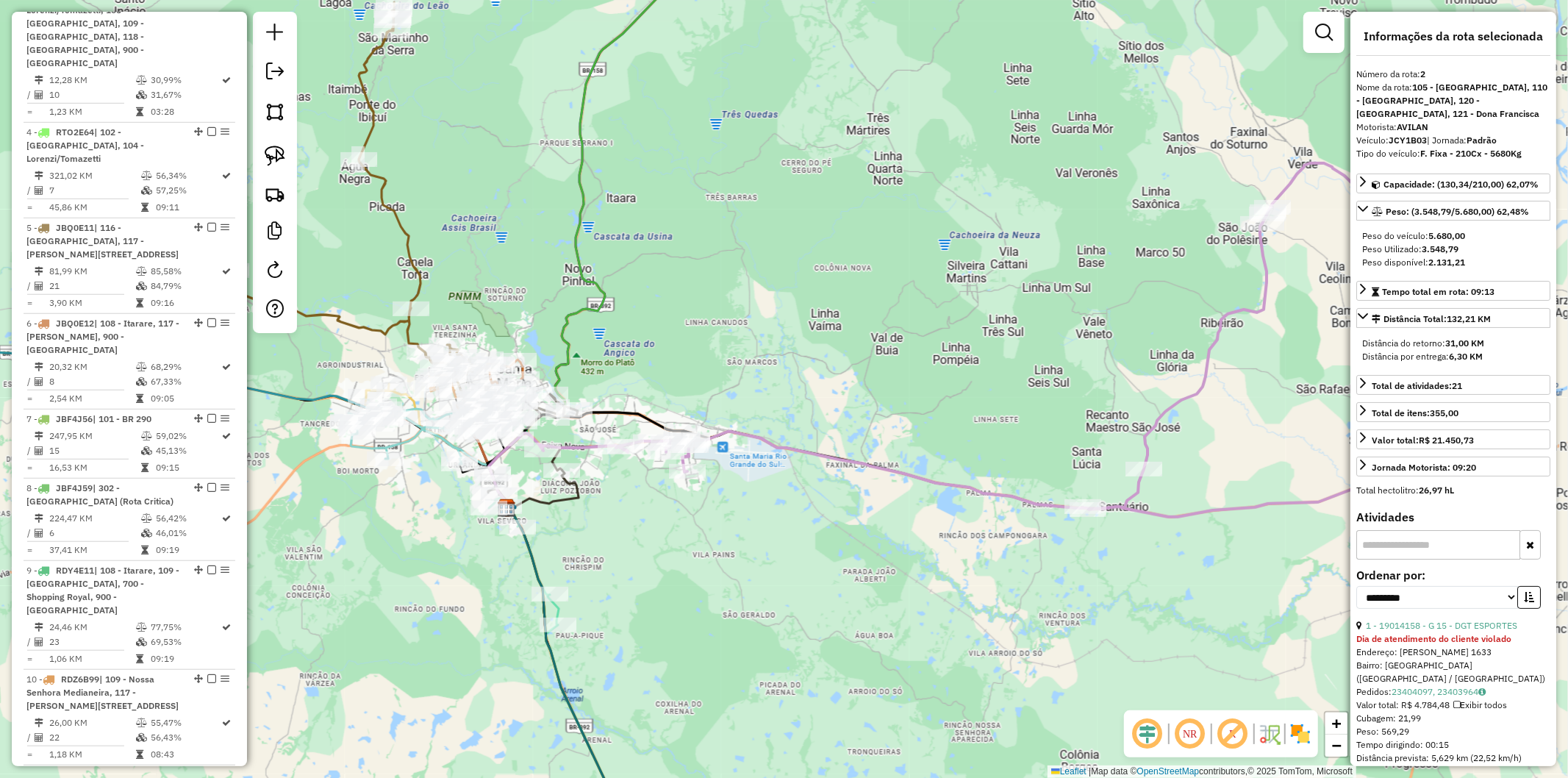
scroll to position [745, 0]
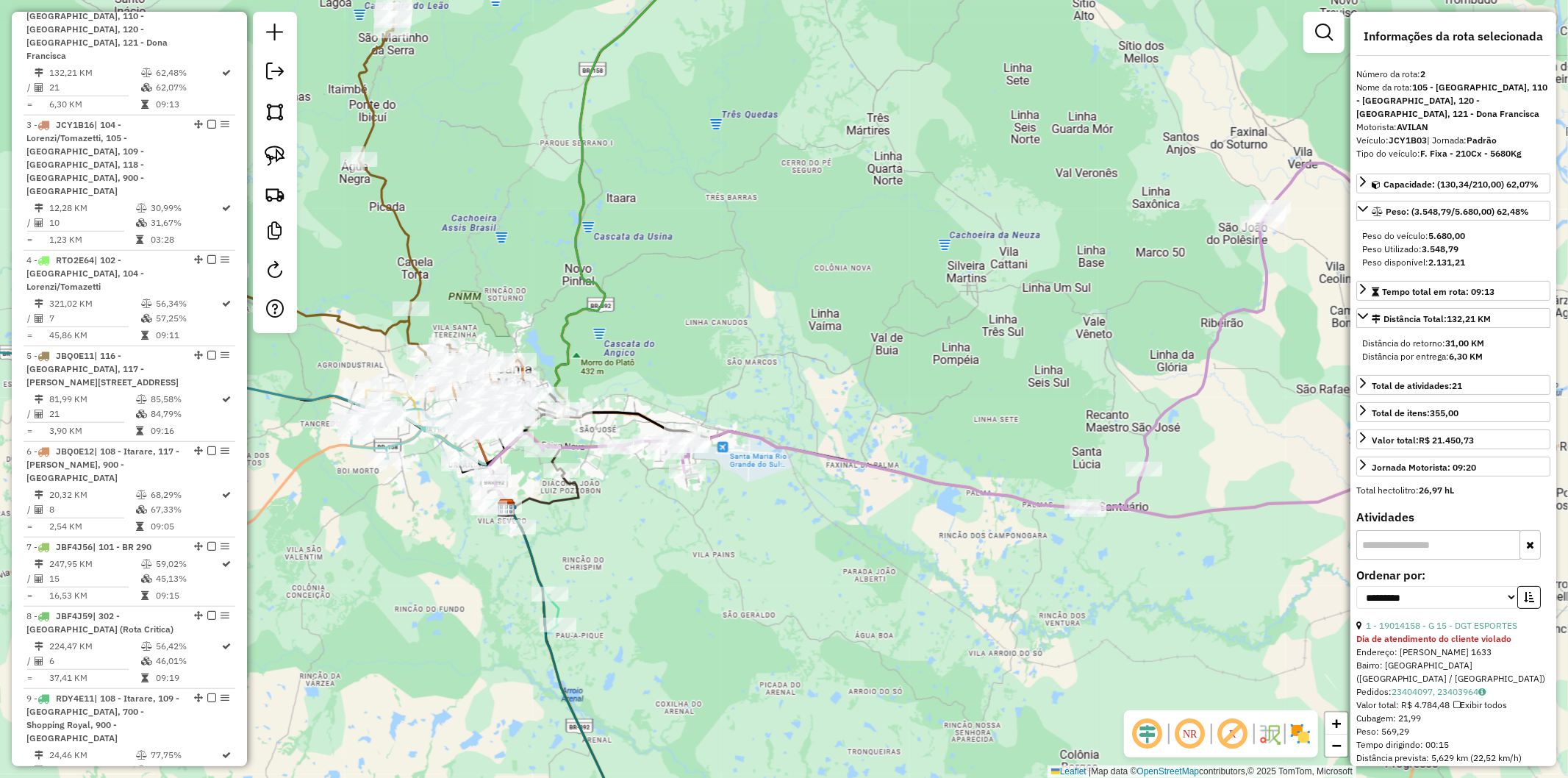
click at [814, 451] on icon at bounding box center [1009, 340] width 938 height 354
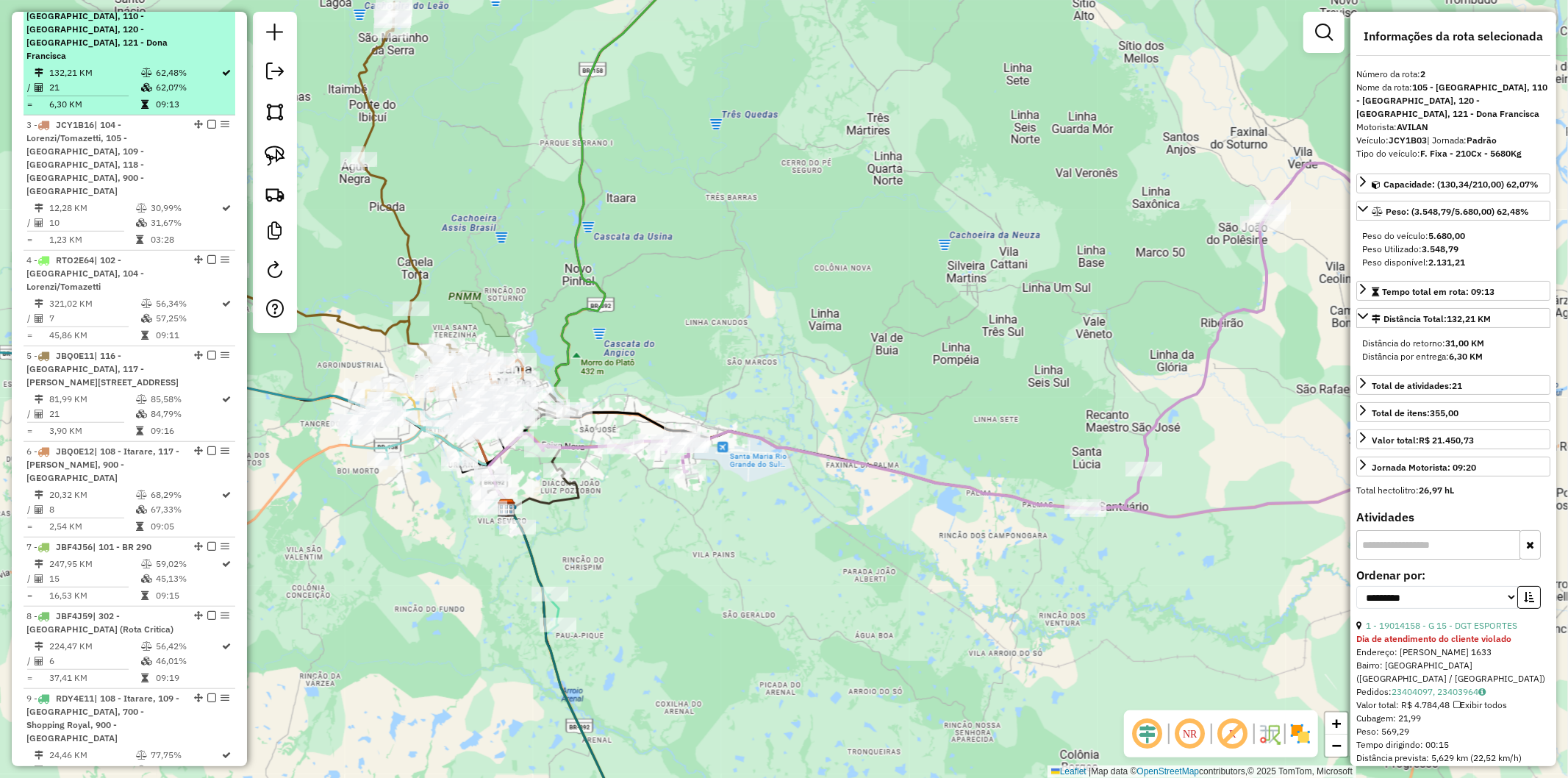
click at [199, 6] on div at bounding box center [206, 3] width 44 height 9
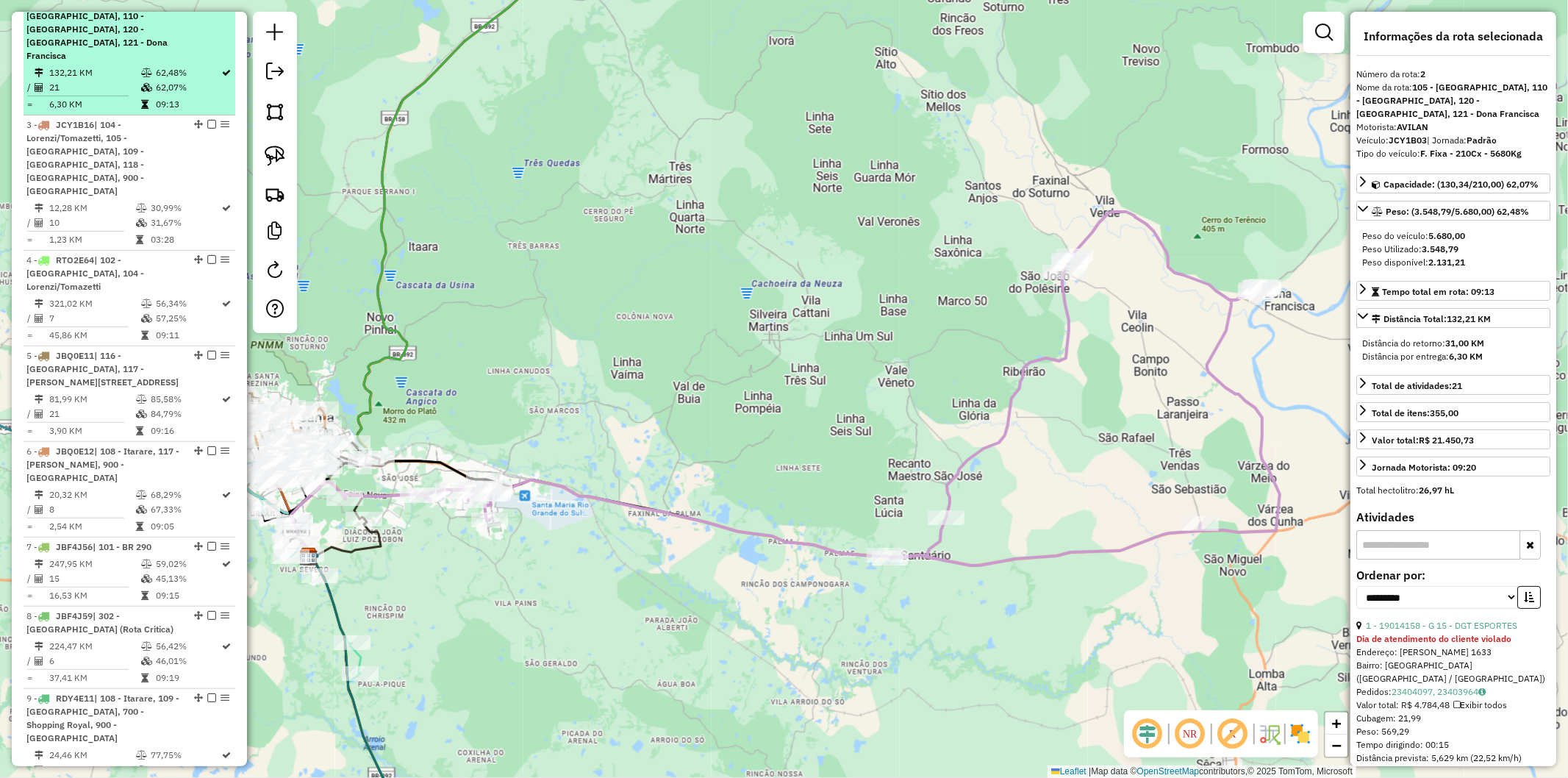
click at [210, 6] on em at bounding box center [212, 3] width 9 height 9
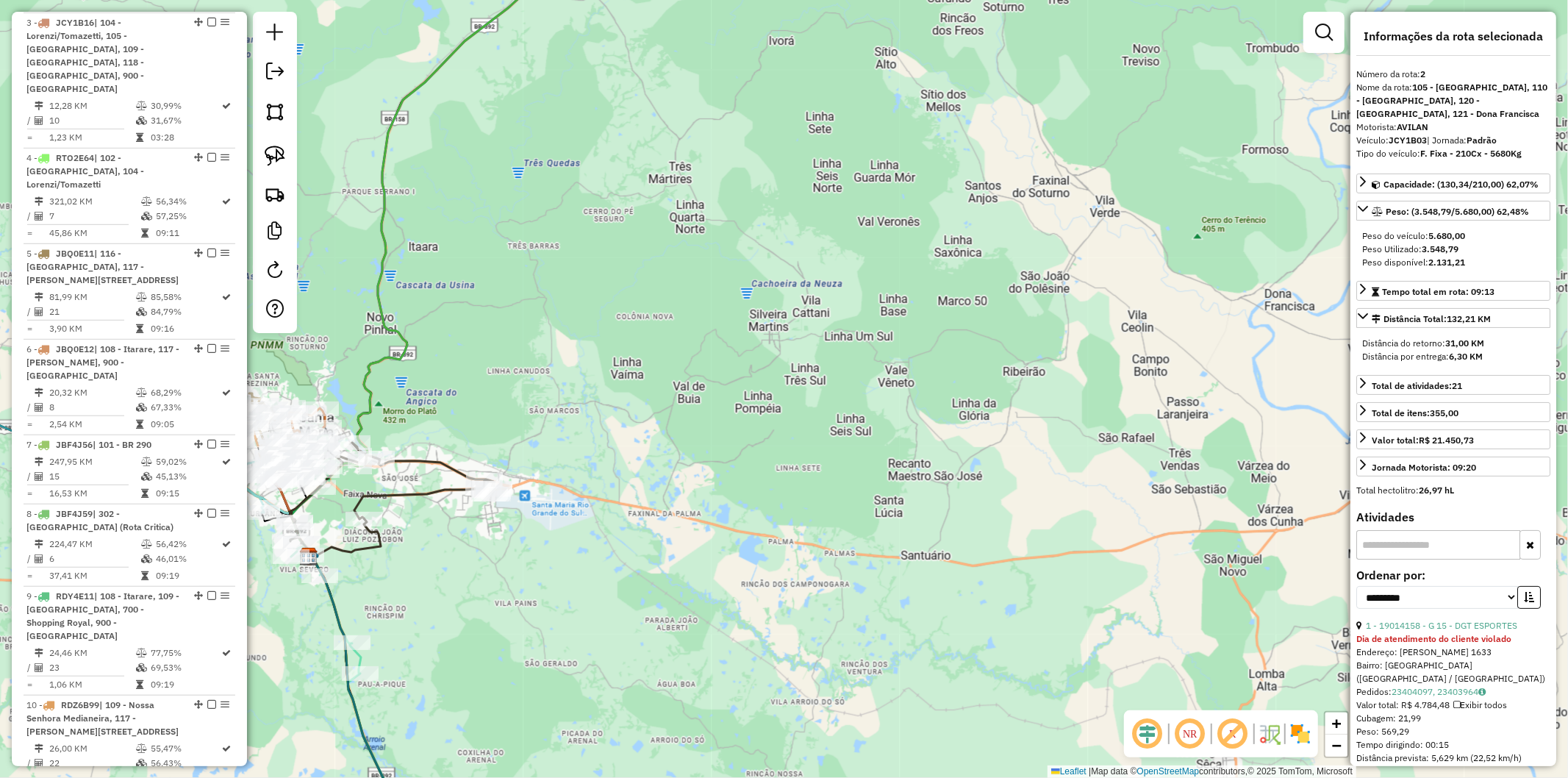
click at [432, 489] on icon at bounding box center [392, 492] width 205 height 101
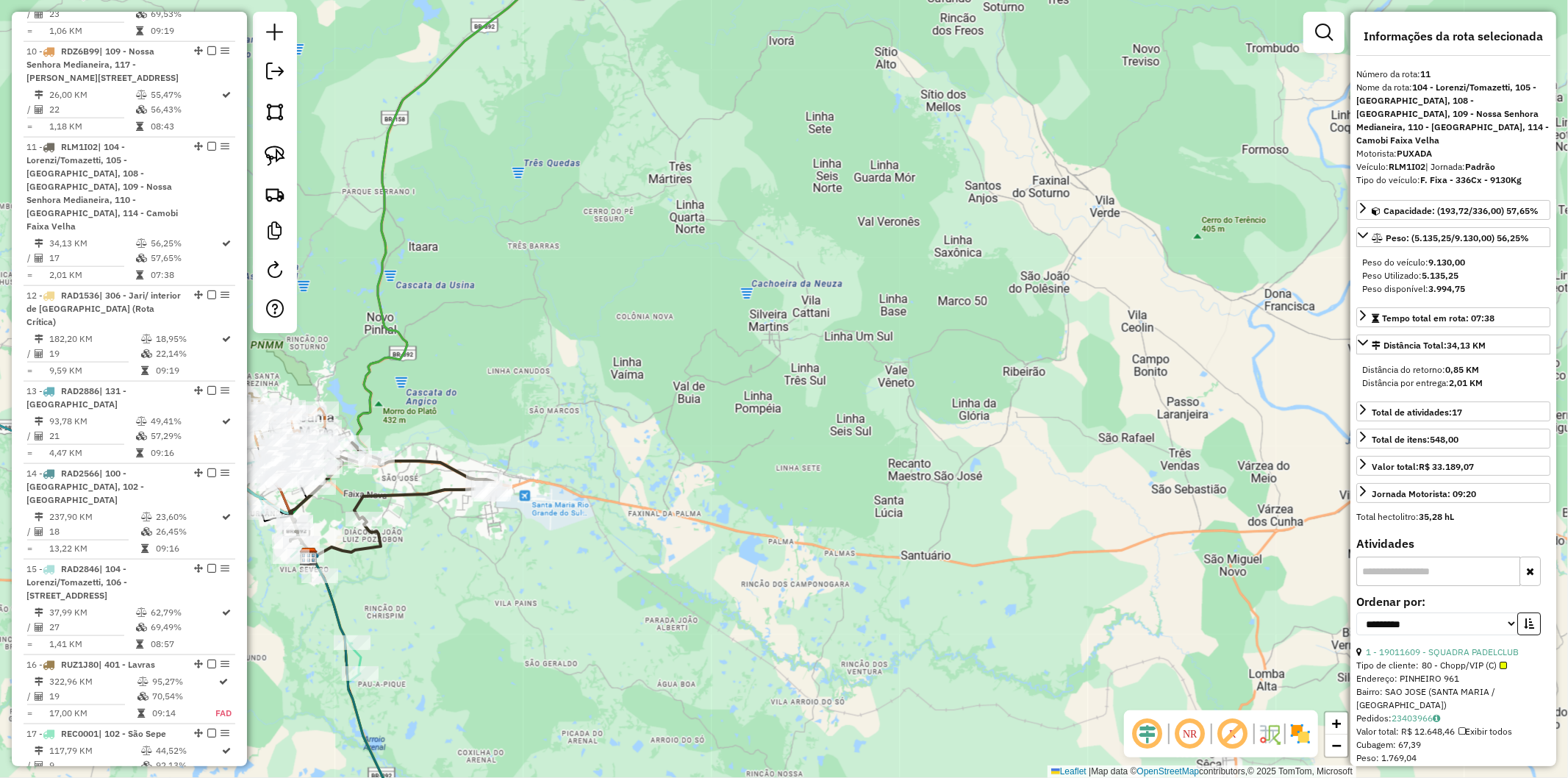
scroll to position [1515, 0]
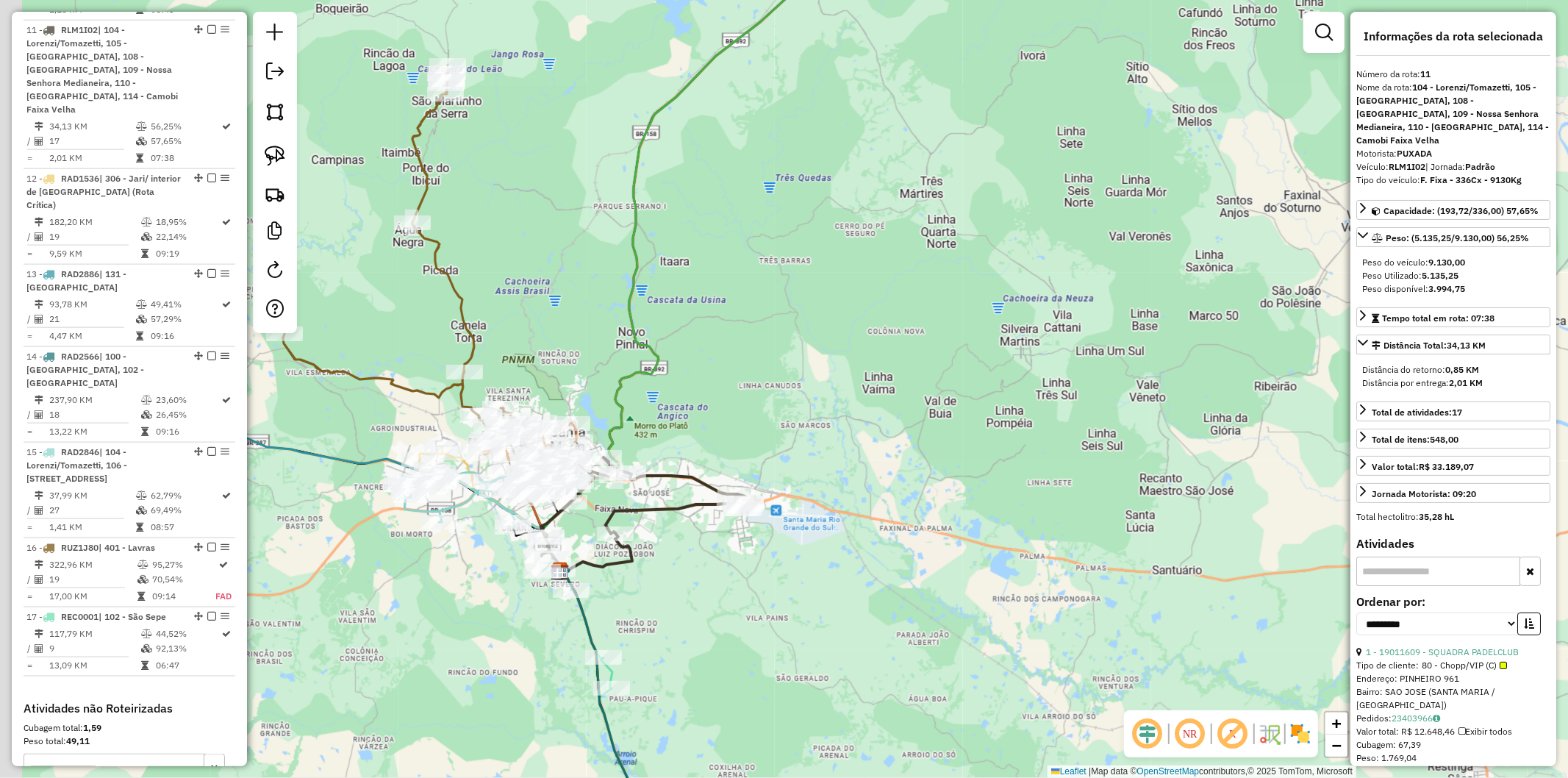
drag, startPoint x: 423, startPoint y: 537, endPoint x: 604, endPoint y: 518, distance: 182.0
click at [674, 550] on div "Janela de atendimento Grade de atendimento Capacidade Transportadoras Veículos …" at bounding box center [784, 389] width 1568 height 778
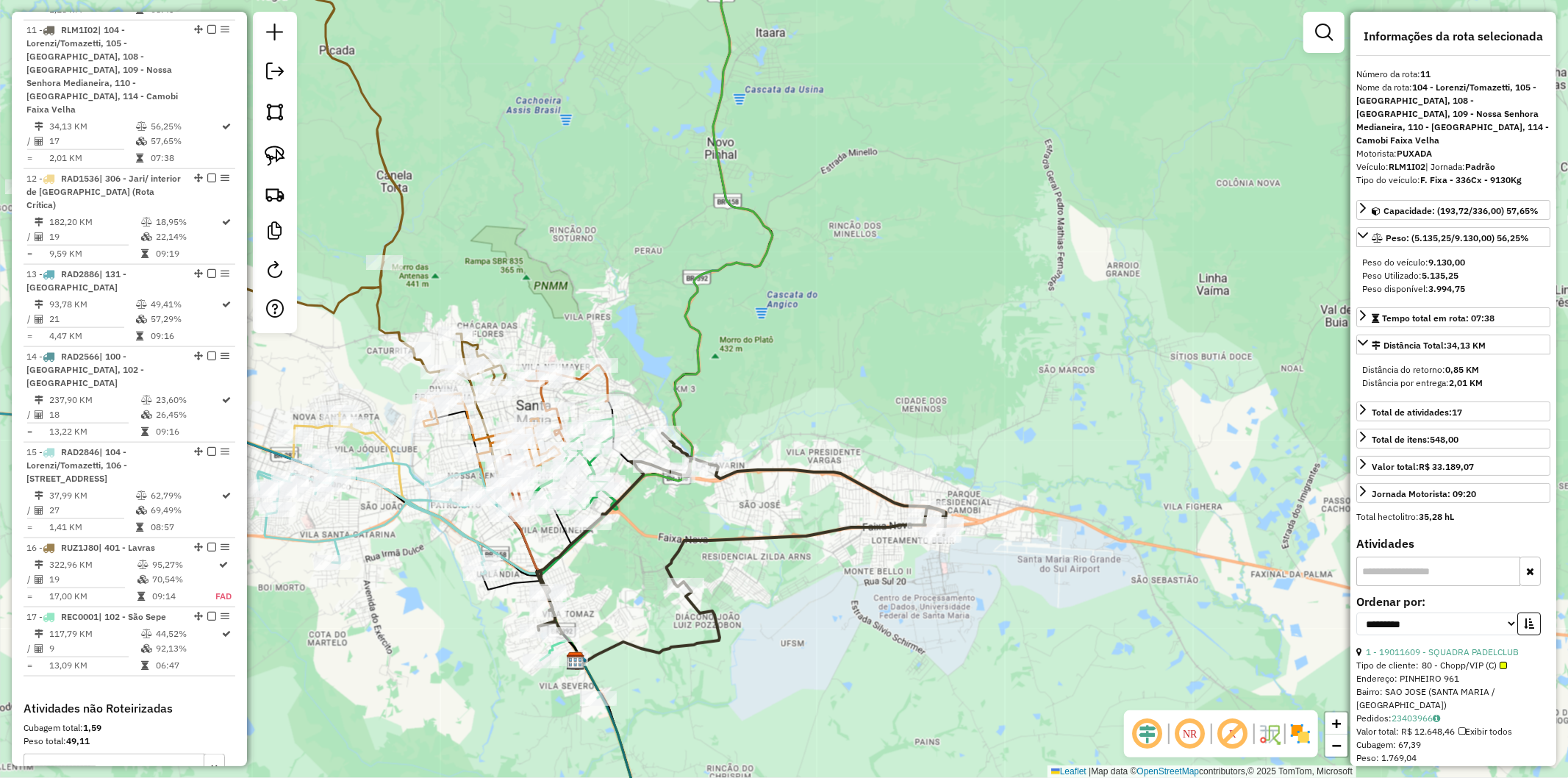
click at [695, 342] on icon at bounding box center [657, 291] width 231 height 739
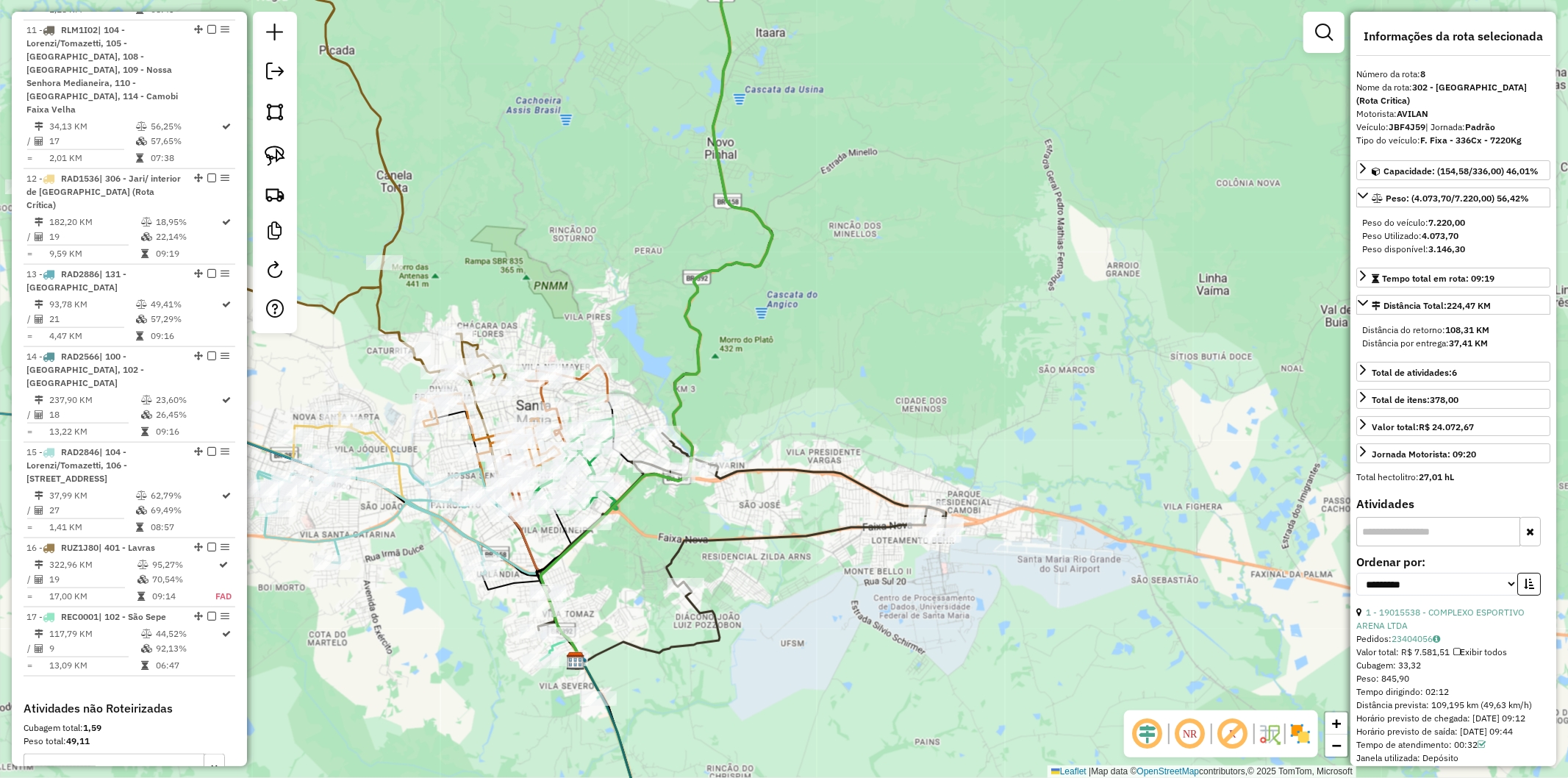
scroll to position [1228, 0]
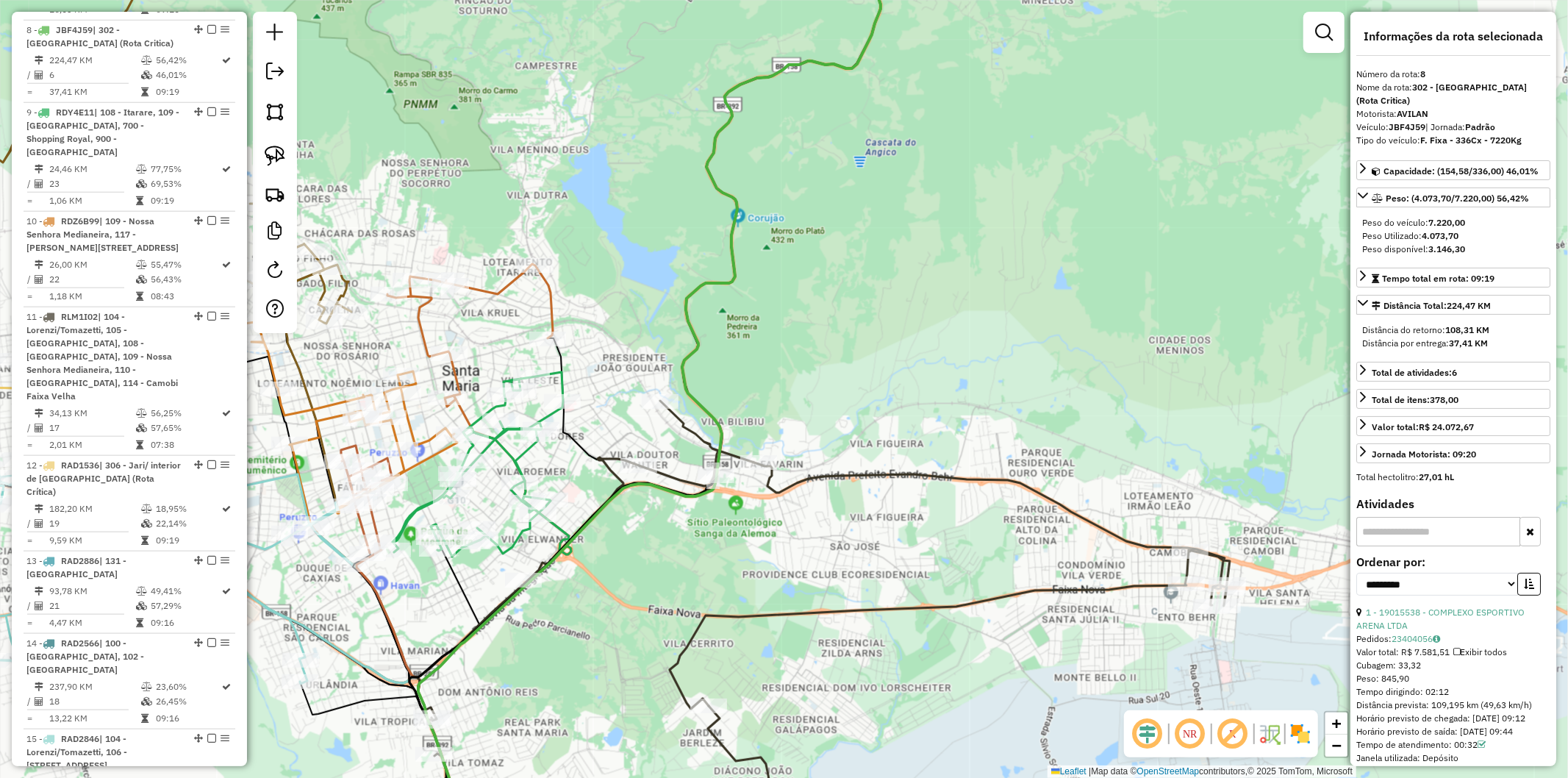
drag, startPoint x: 800, startPoint y: 465, endPoint x: 783, endPoint y: 488, distance: 28.6
click at [799, 465] on div "Janela de atendimento Grade de atendimento Capacidade Transportadoras Veículos …" at bounding box center [784, 389] width 1568 height 778
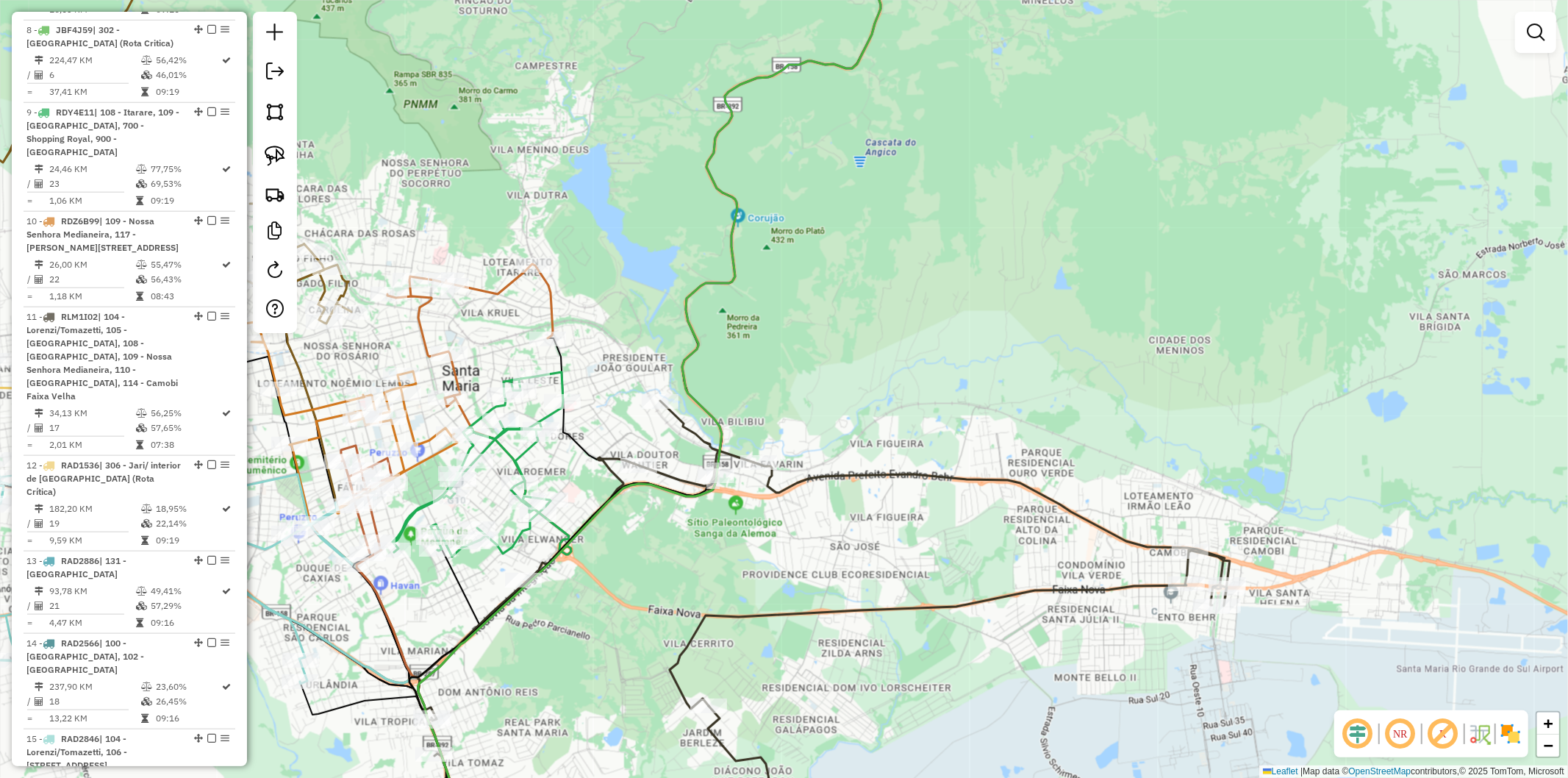
click at [783, 489] on icon at bounding box center [819, 601] width 820 height 402
select select "**********"
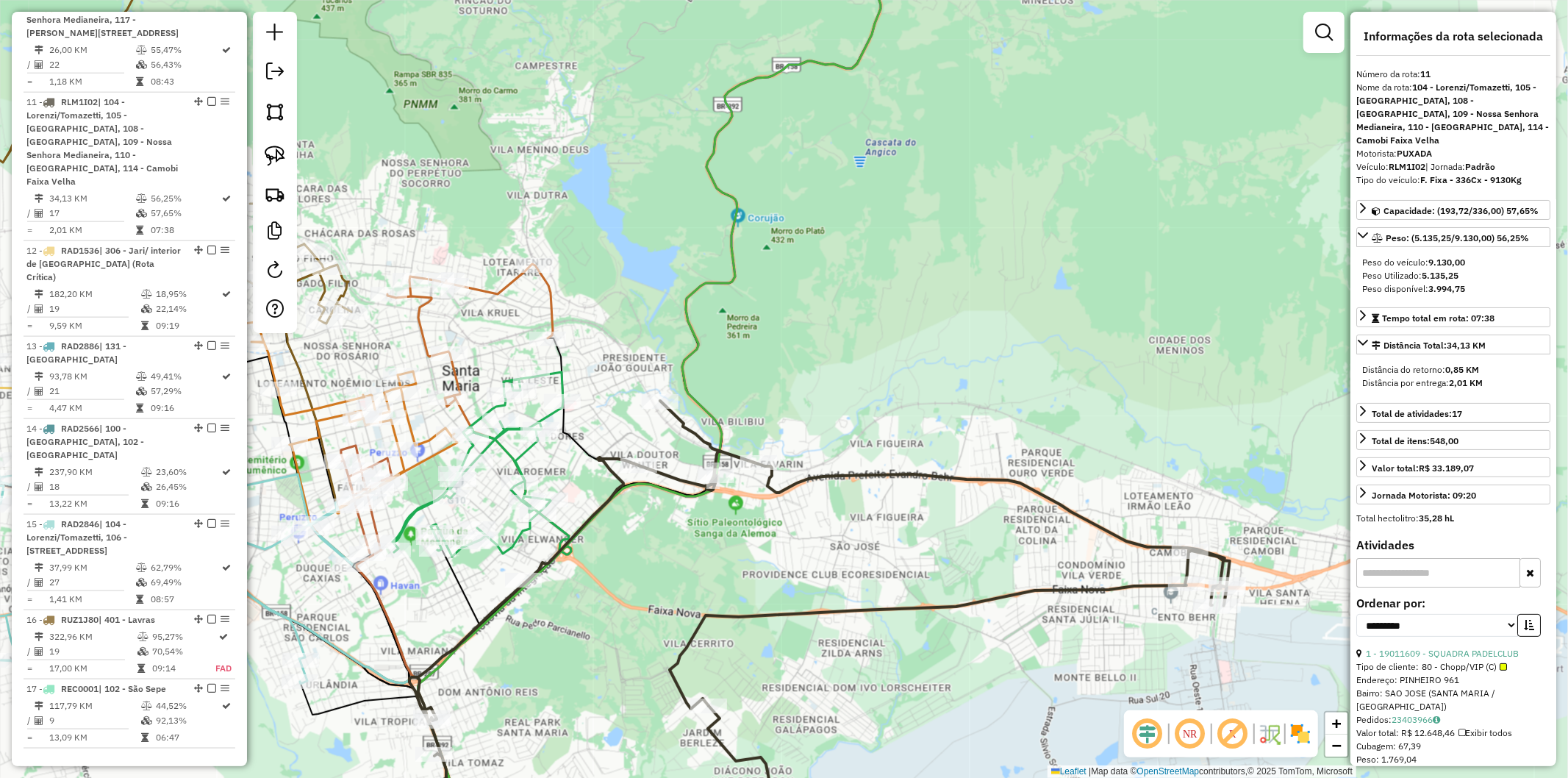
scroll to position [1515, 0]
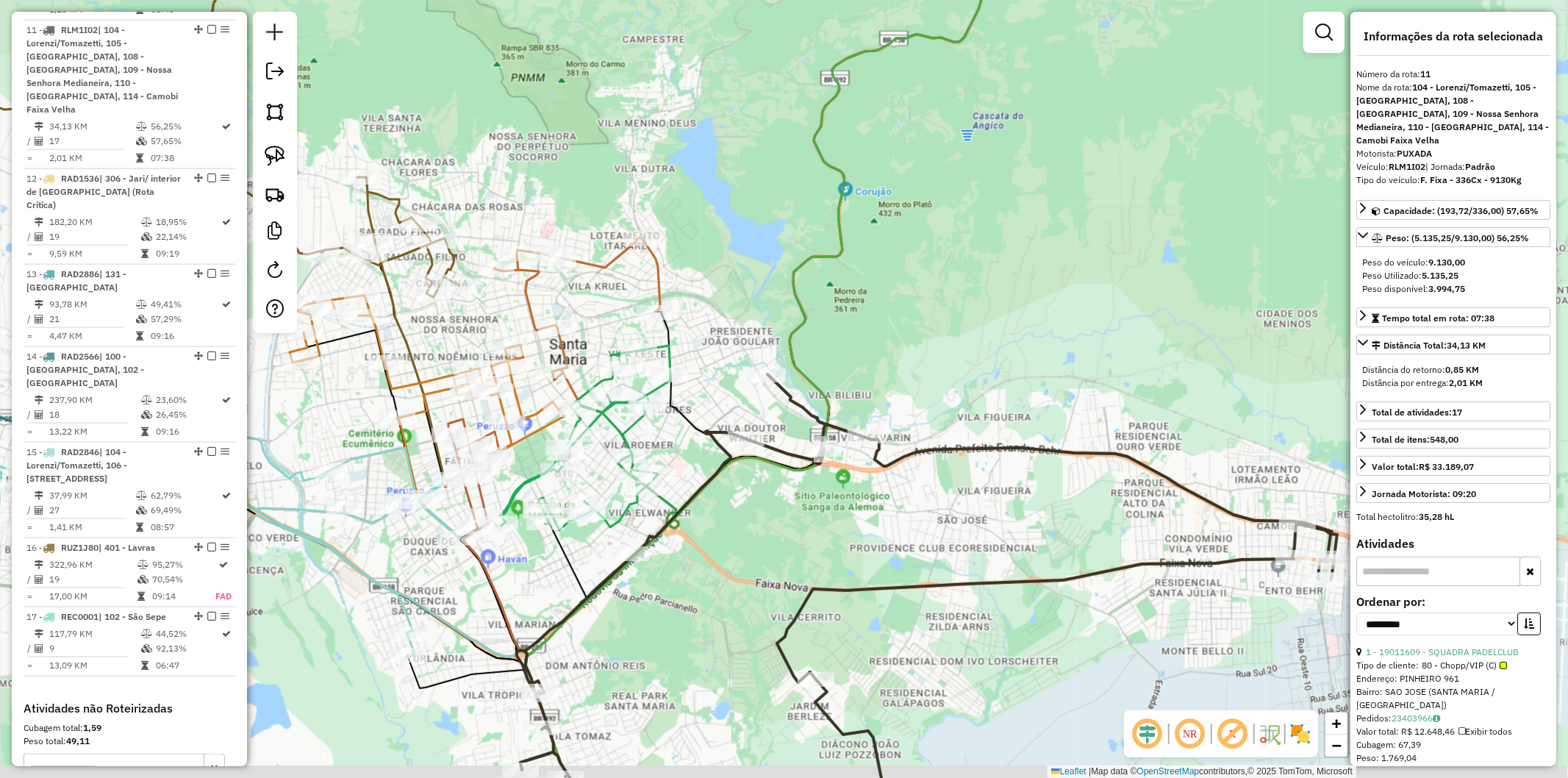
drag, startPoint x: 747, startPoint y: 525, endPoint x: 770, endPoint y: 520, distance: 23.5
click at [770, 520] on div "Janela de atendimento Grade de atendimento Capacidade Transportadoras Veículos …" at bounding box center [784, 389] width 1568 height 778
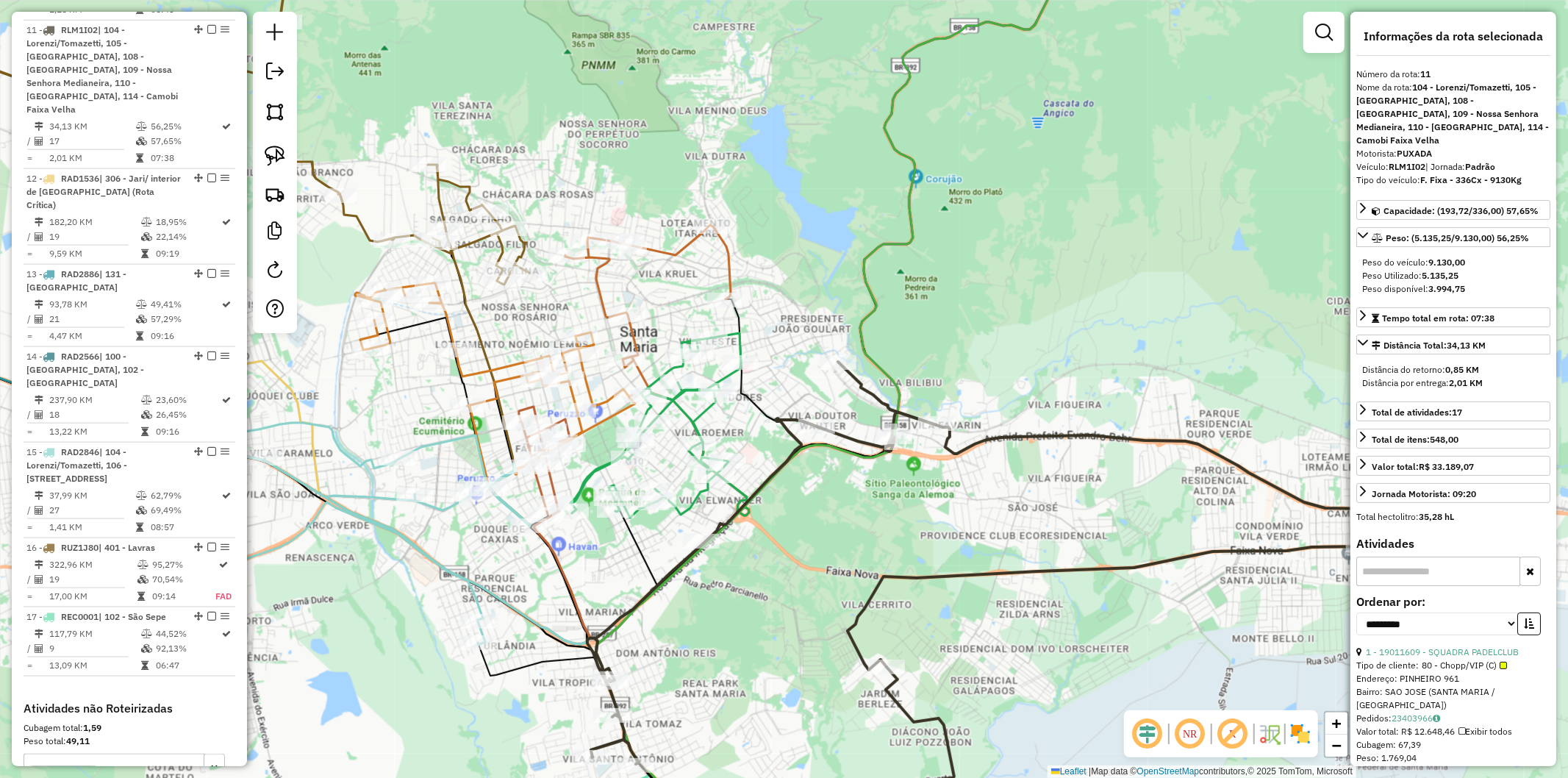
drag, startPoint x: 599, startPoint y: 679, endPoint x: 671, endPoint y: 667, distance: 73.0
click at [671, 667] on div "Janela de atendimento Grade de atendimento Capacidade Transportadoras Veículos …" at bounding box center [784, 389] width 1568 height 778
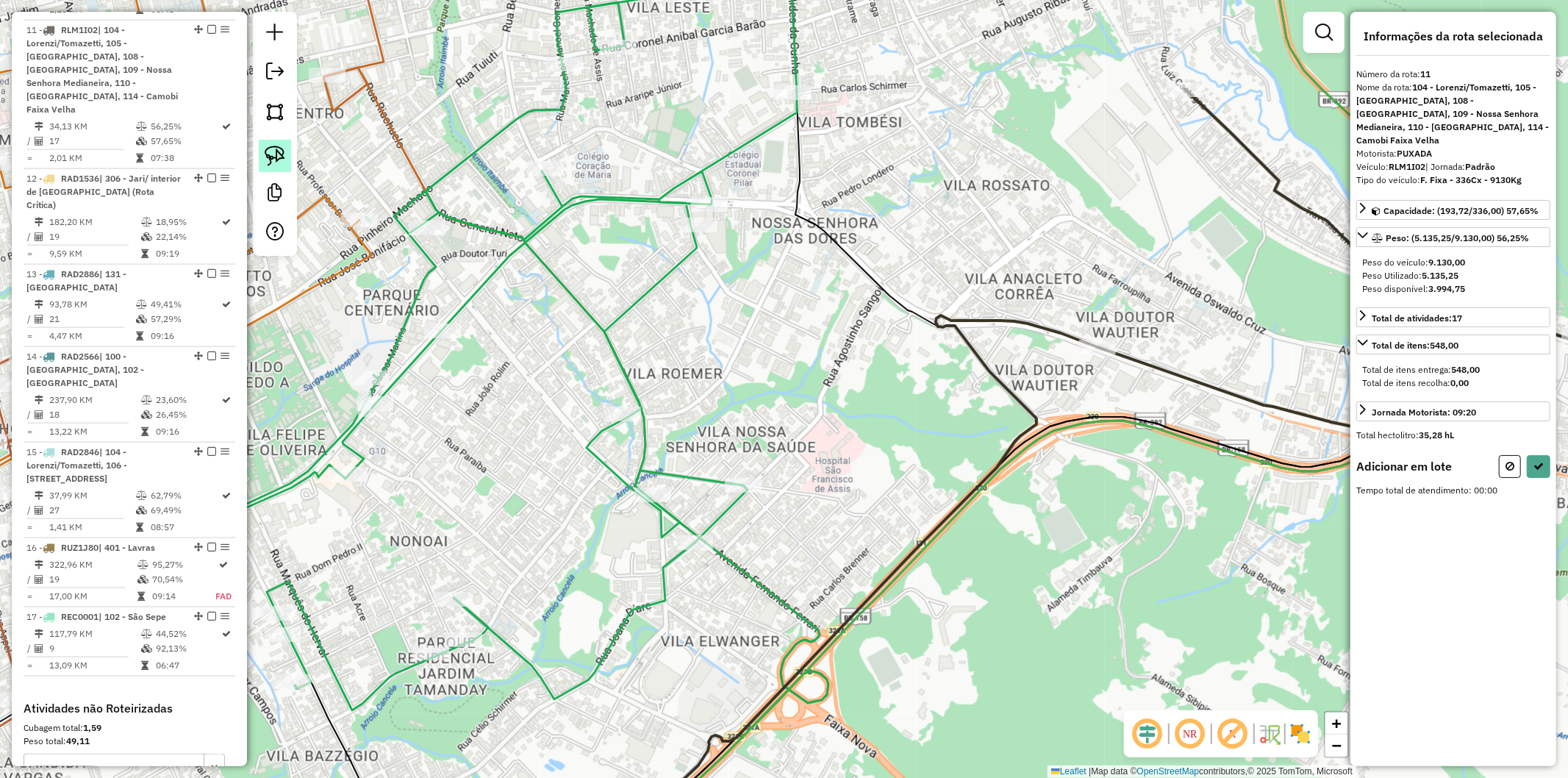
click at [283, 152] on img at bounding box center [274, 155] width 21 height 21
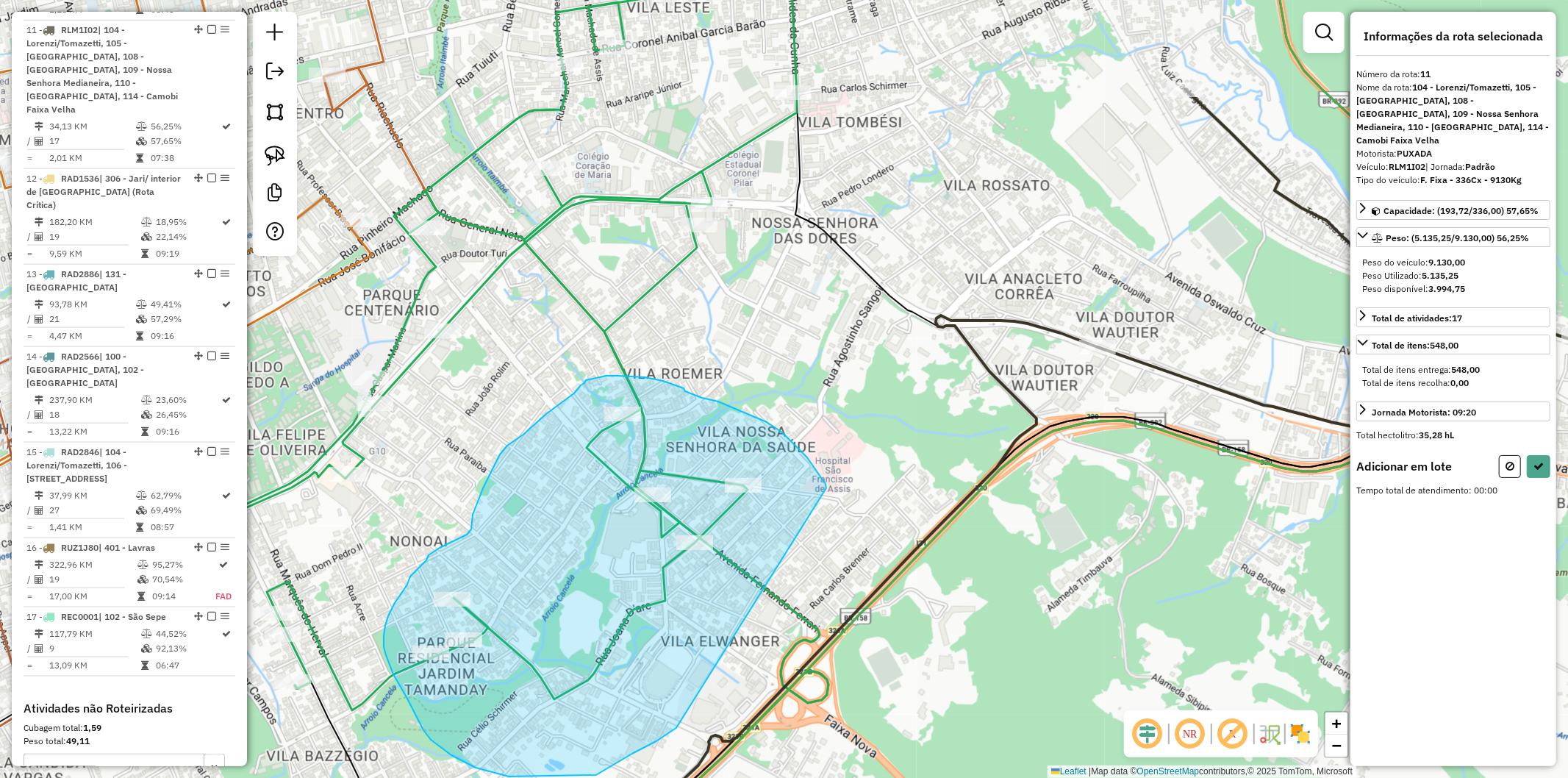
drag, startPoint x: 735, startPoint y: 408, endPoint x: 693, endPoint y: 691, distance: 286.1
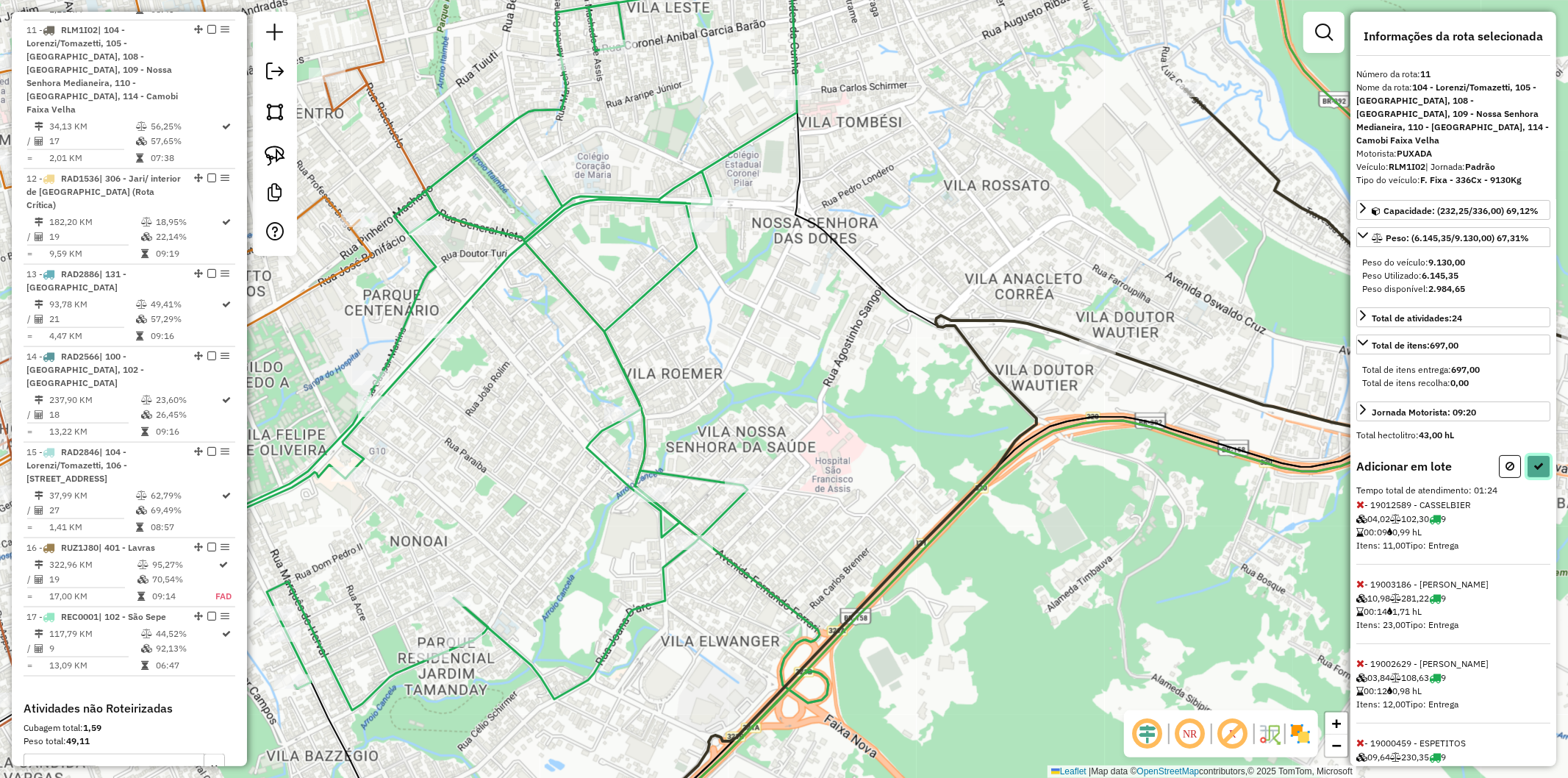
click at [1534, 461] on icon at bounding box center [1539, 466] width 11 height 11
select select "**********"
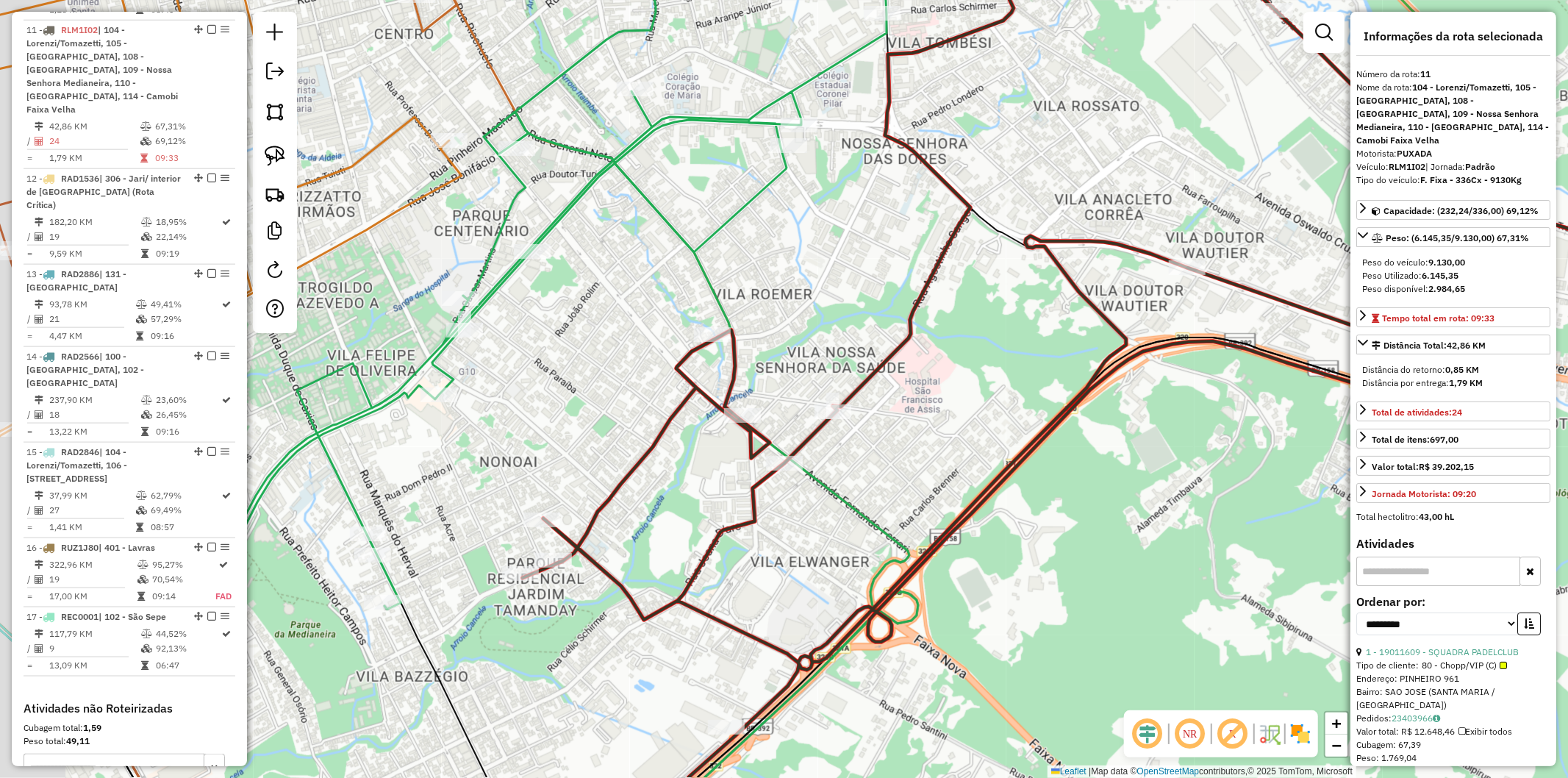
drag, startPoint x: 711, startPoint y: 623, endPoint x: 741, endPoint y: 589, distance: 45.3
click at [747, 590] on div "Janela de atendimento Grade de atendimento Capacidade Transportadoras Veículos …" at bounding box center [784, 389] width 1568 height 778
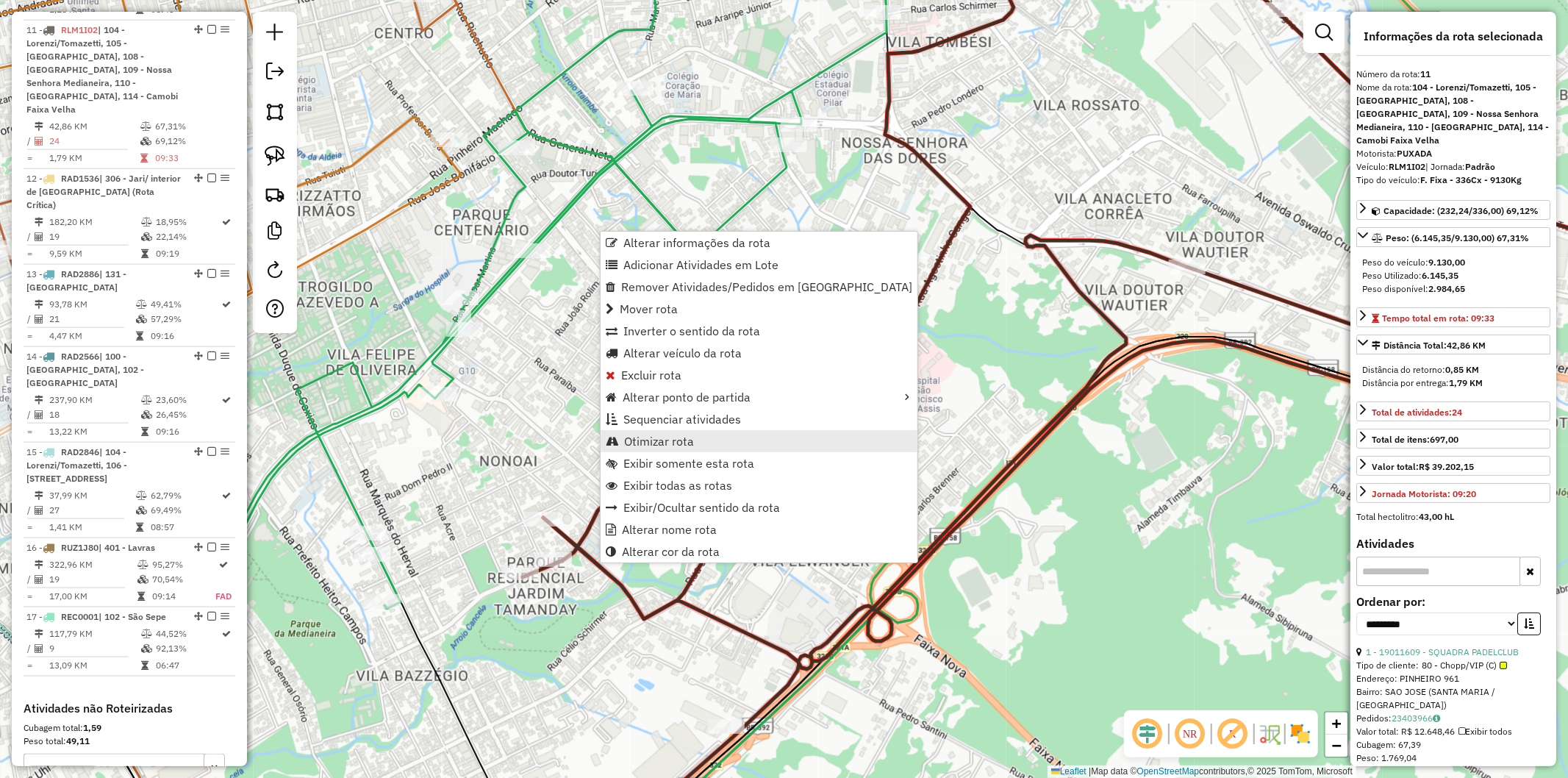
click at [683, 441] on span "Otimizar rota" at bounding box center [659, 440] width 70 height 12
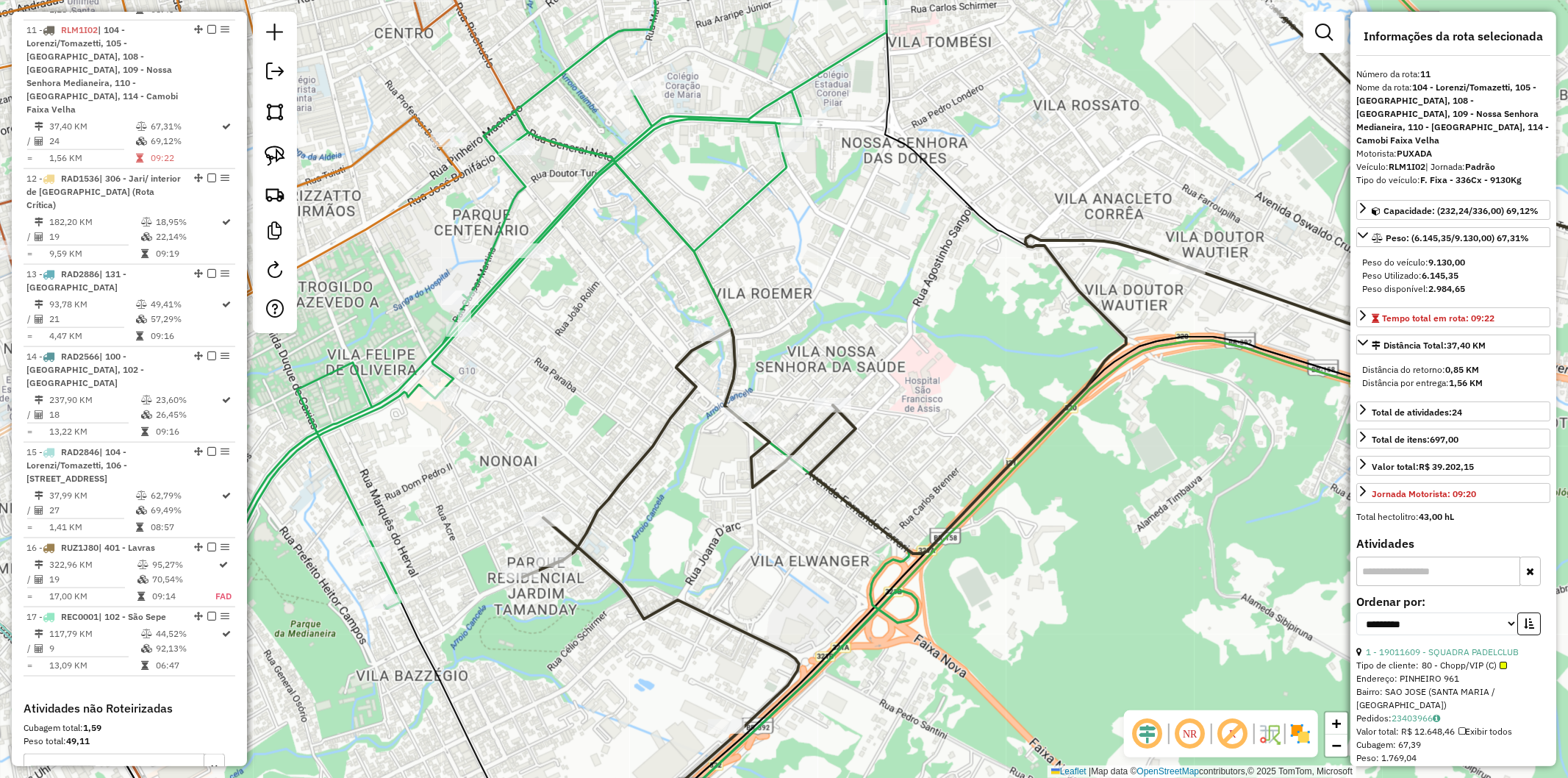
click at [387, 575] on icon at bounding box center [544, 268] width 683 height 691
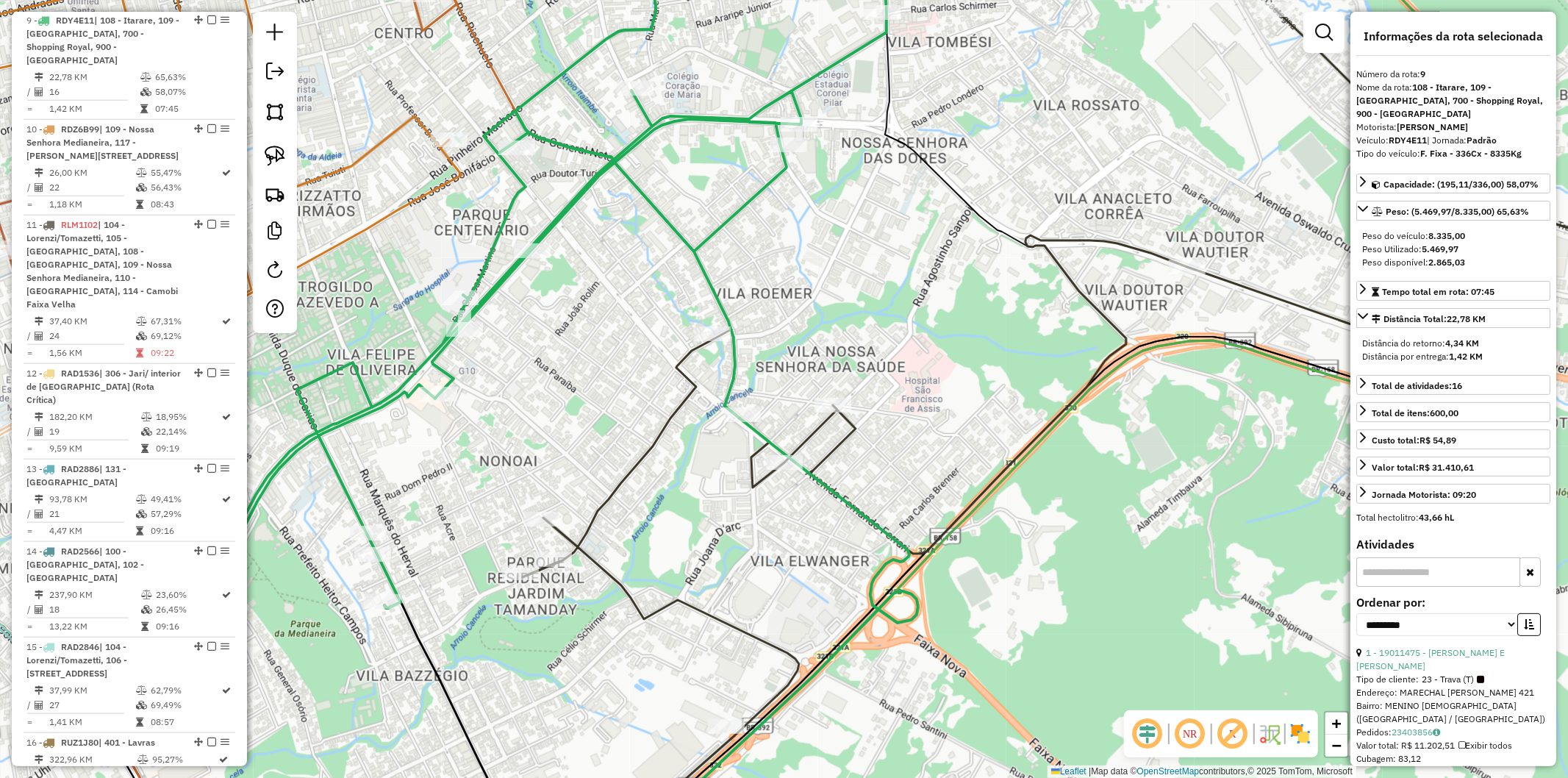
scroll to position [1310, 0]
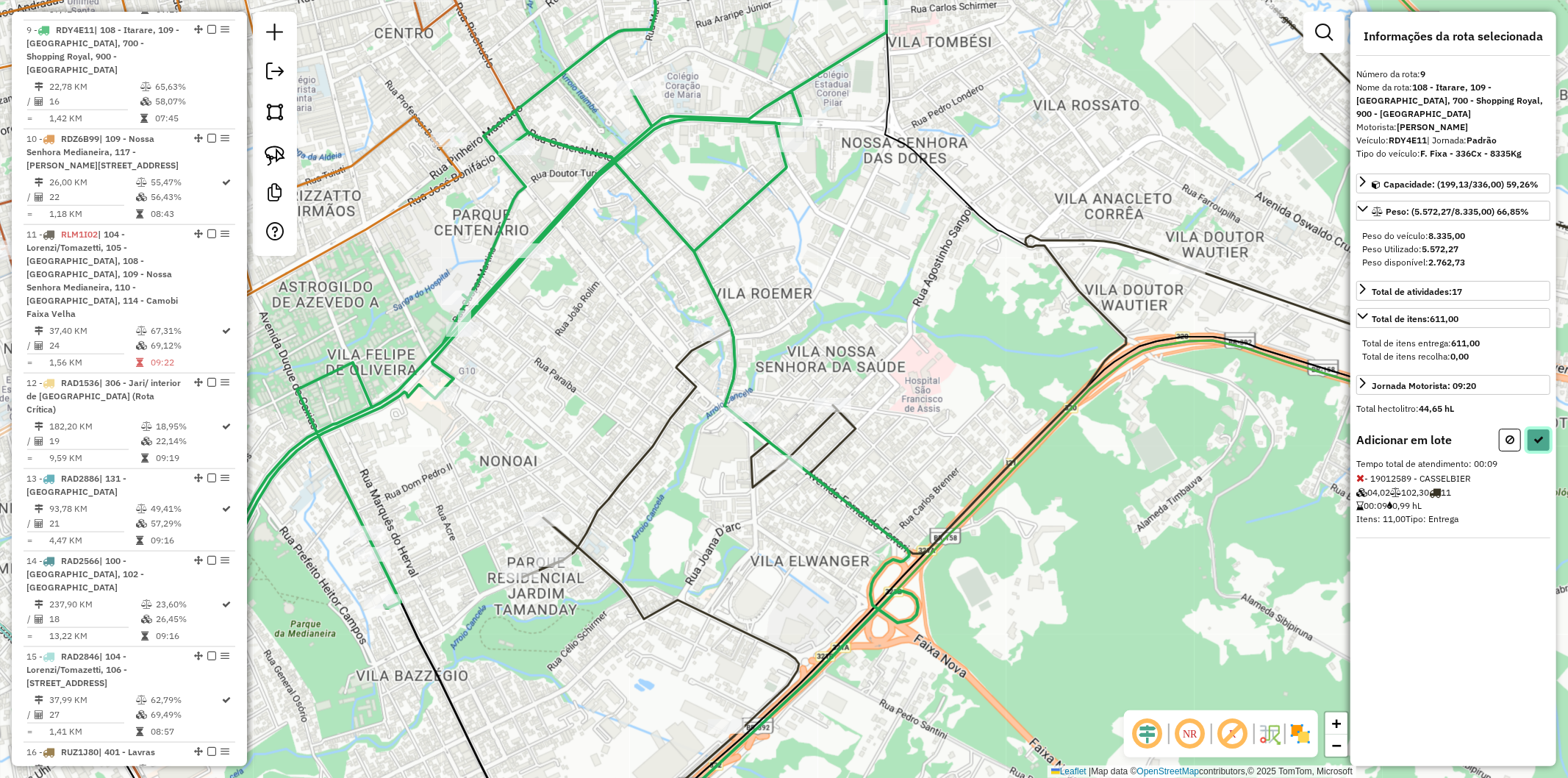
click at [1539, 436] on icon at bounding box center [1539, 439] width 11 height 11
select select "**********"
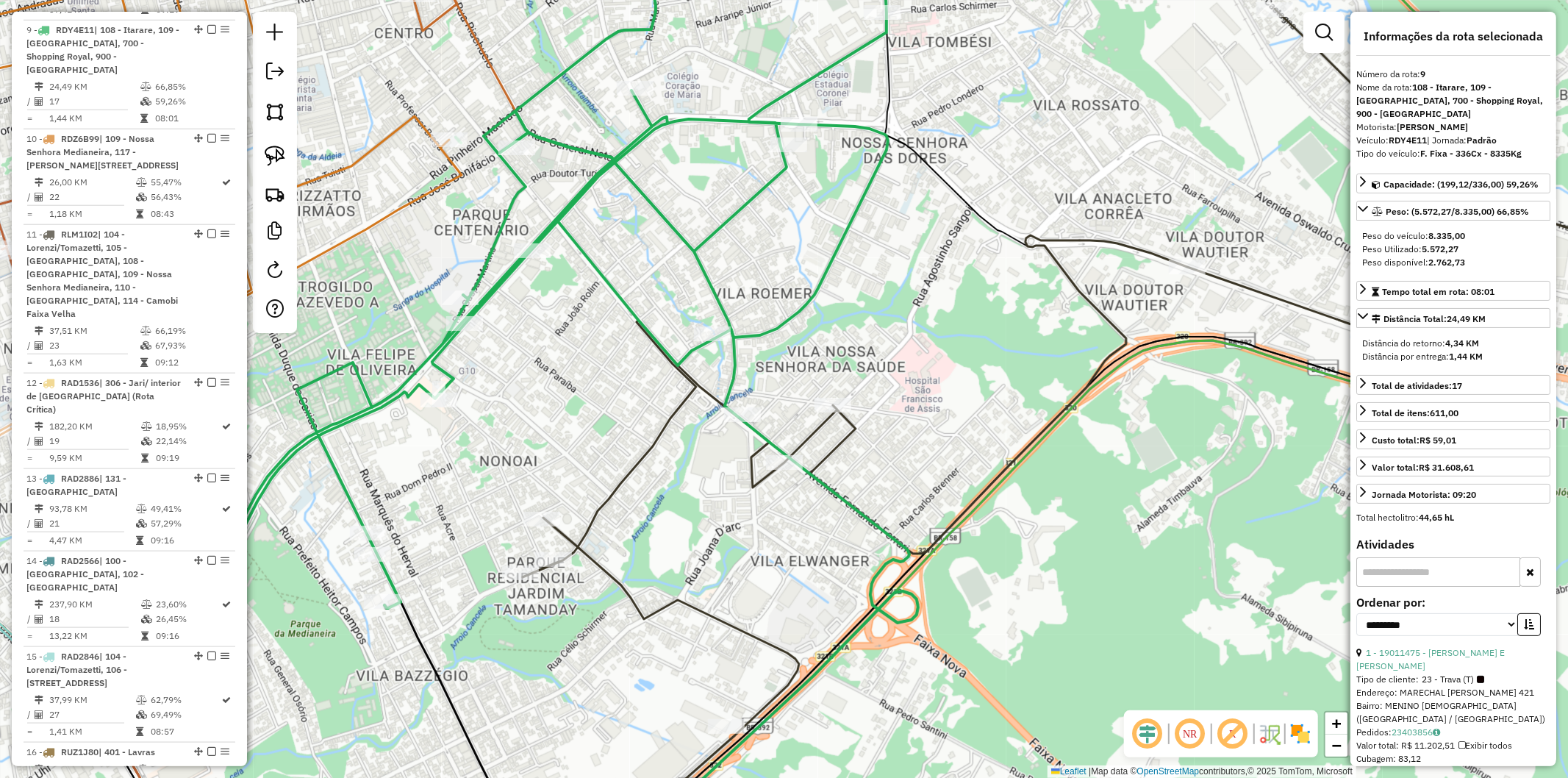
click at [669, 422] on icon at bounding box center [1124, 432] width 1203 height 848
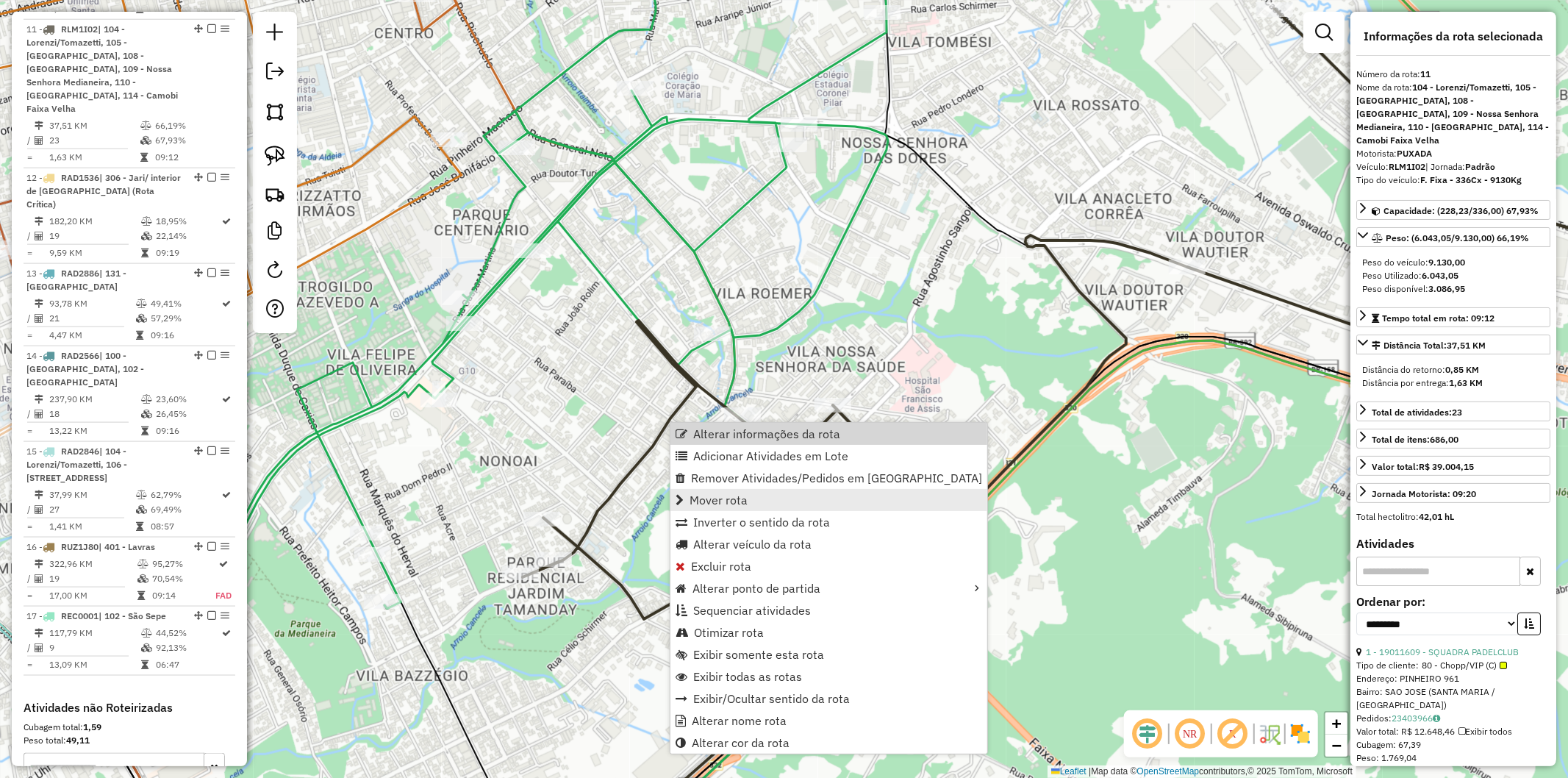
scroll to position [1515, 0]
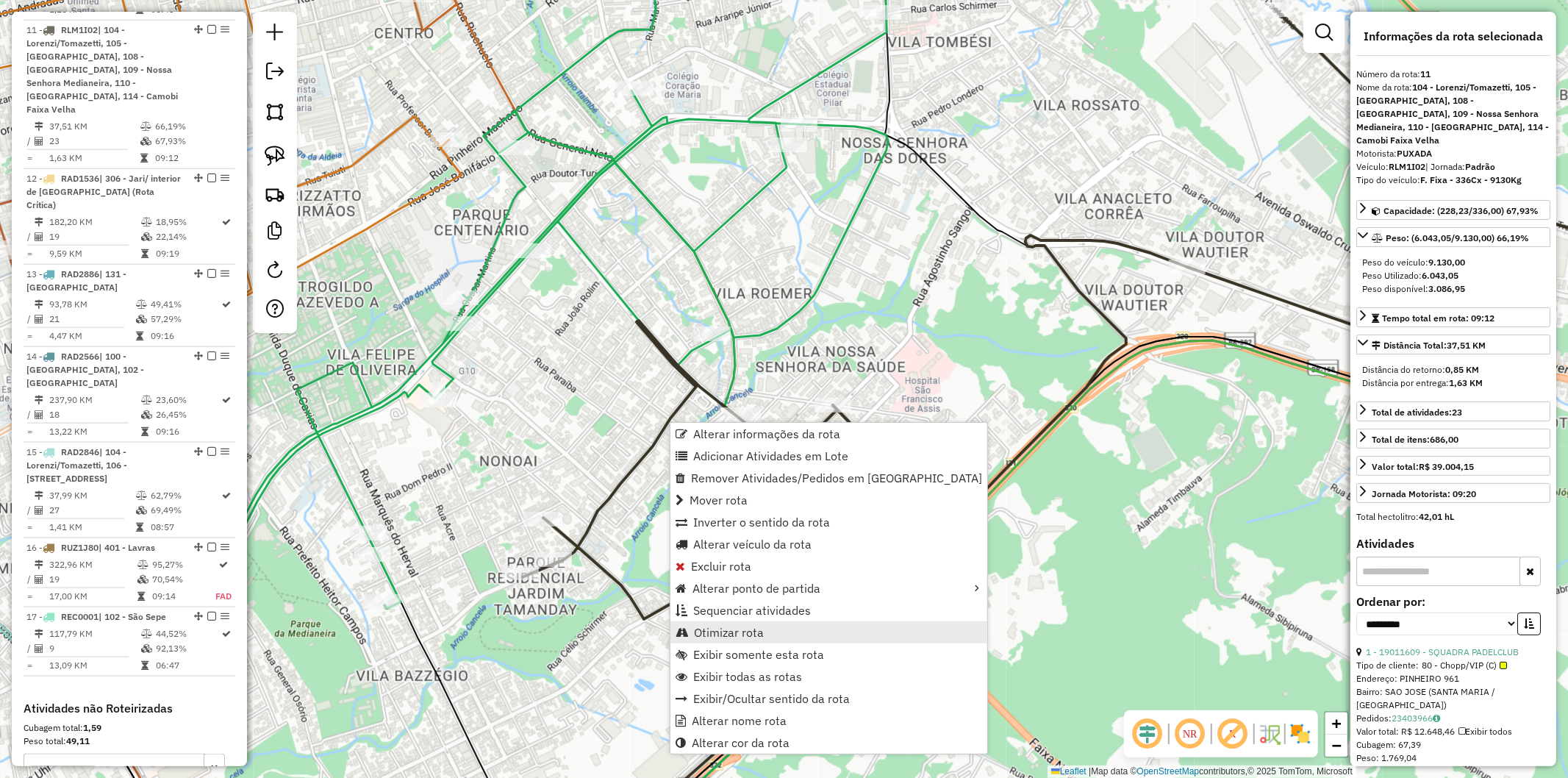
click at [770, 638] on link "Otimizar rota" at bounding box center [828, 632] width 317 height 22
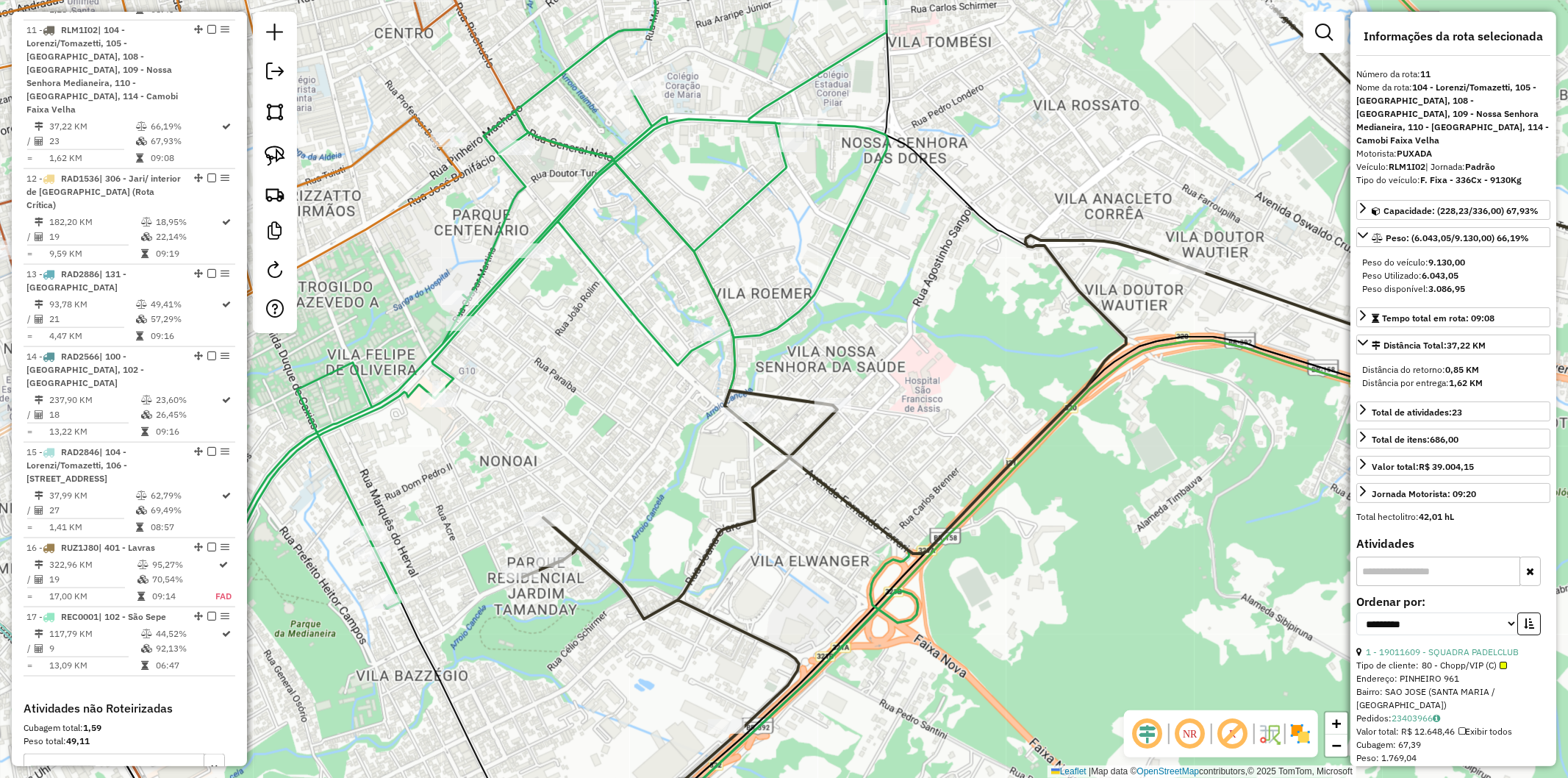
click at [641, 456] on div "Janela de atendimento Grade de atendimento Capacidade Transportadoras Veículos …" at bounding box center [784, 389] width 1568 height 778
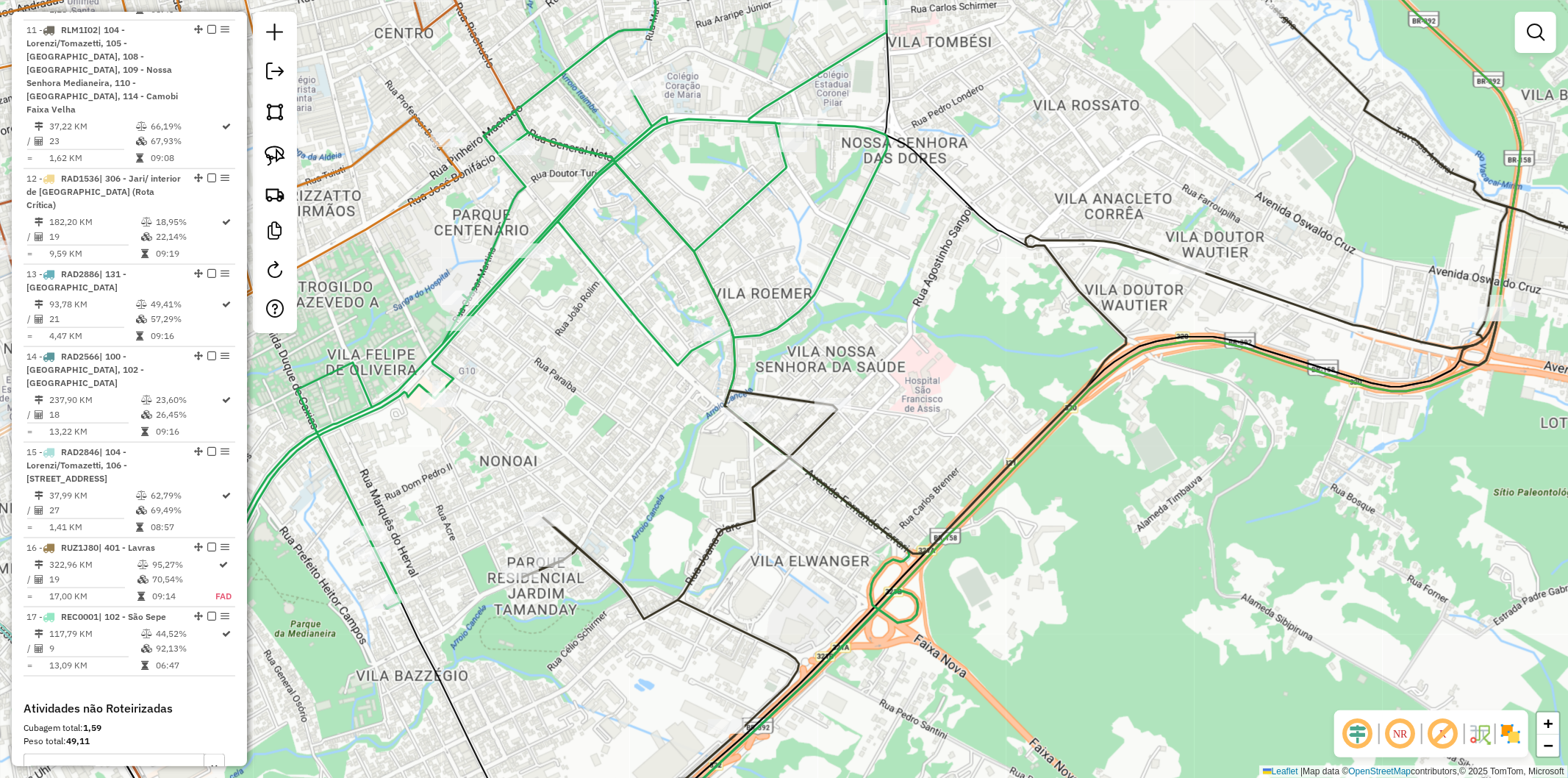
click at [759, 510] on icon at bounding box center [1124, 432] width 1203 height 848
select select "**********"
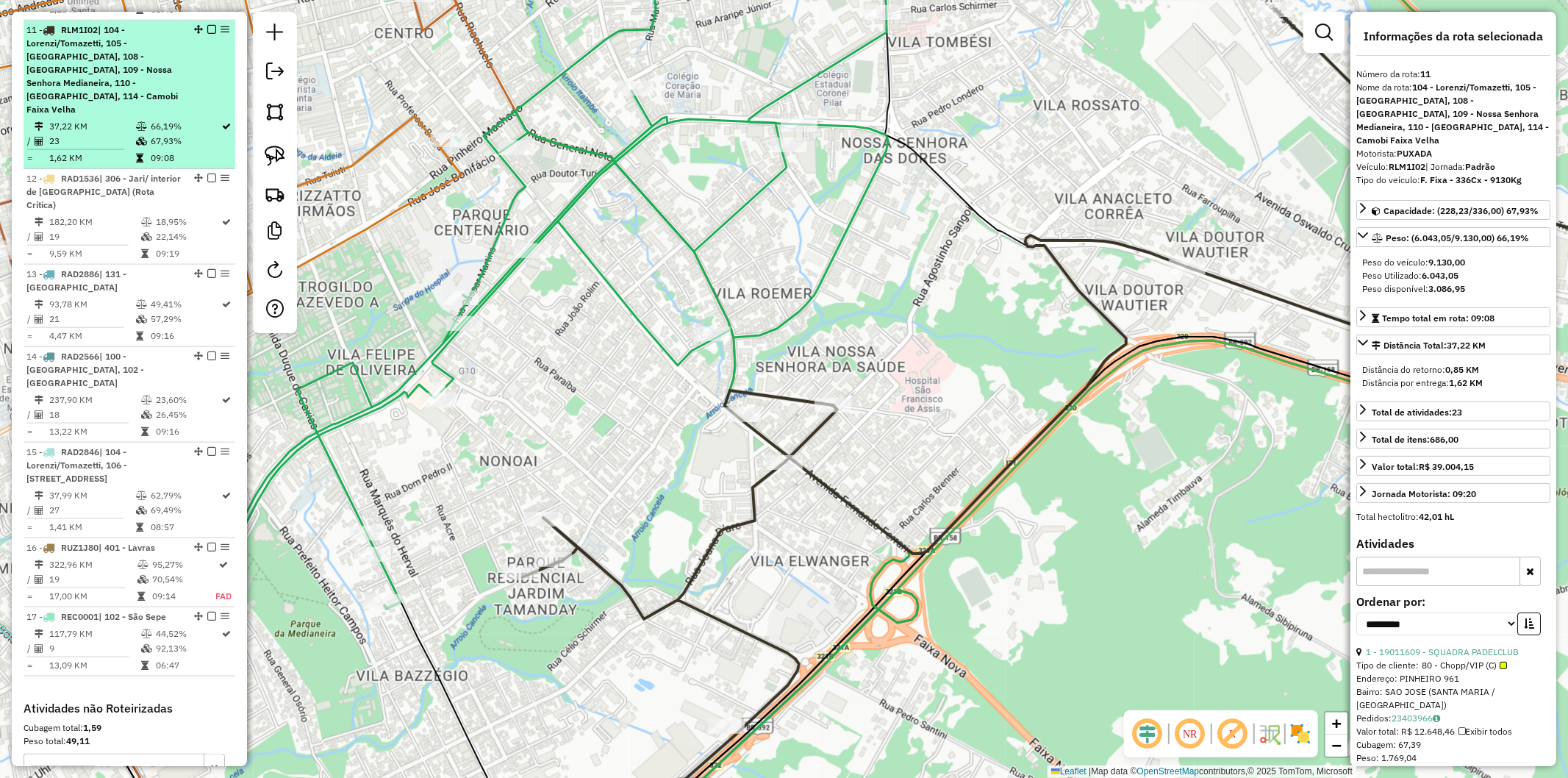
click at [207, 25] on em at bounding box center [212, 29] width 9 height 9
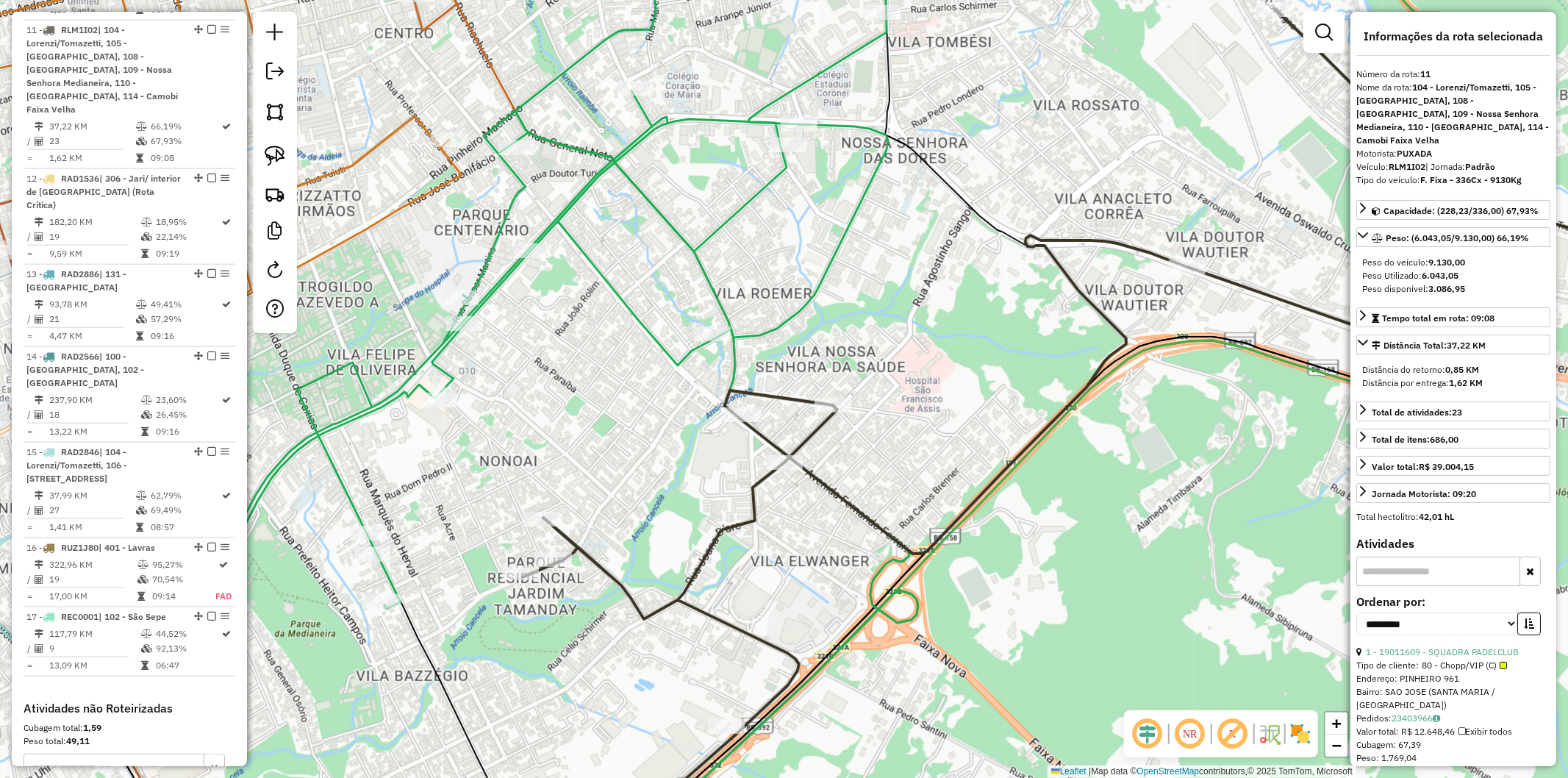
scroll to position [1413, 0]
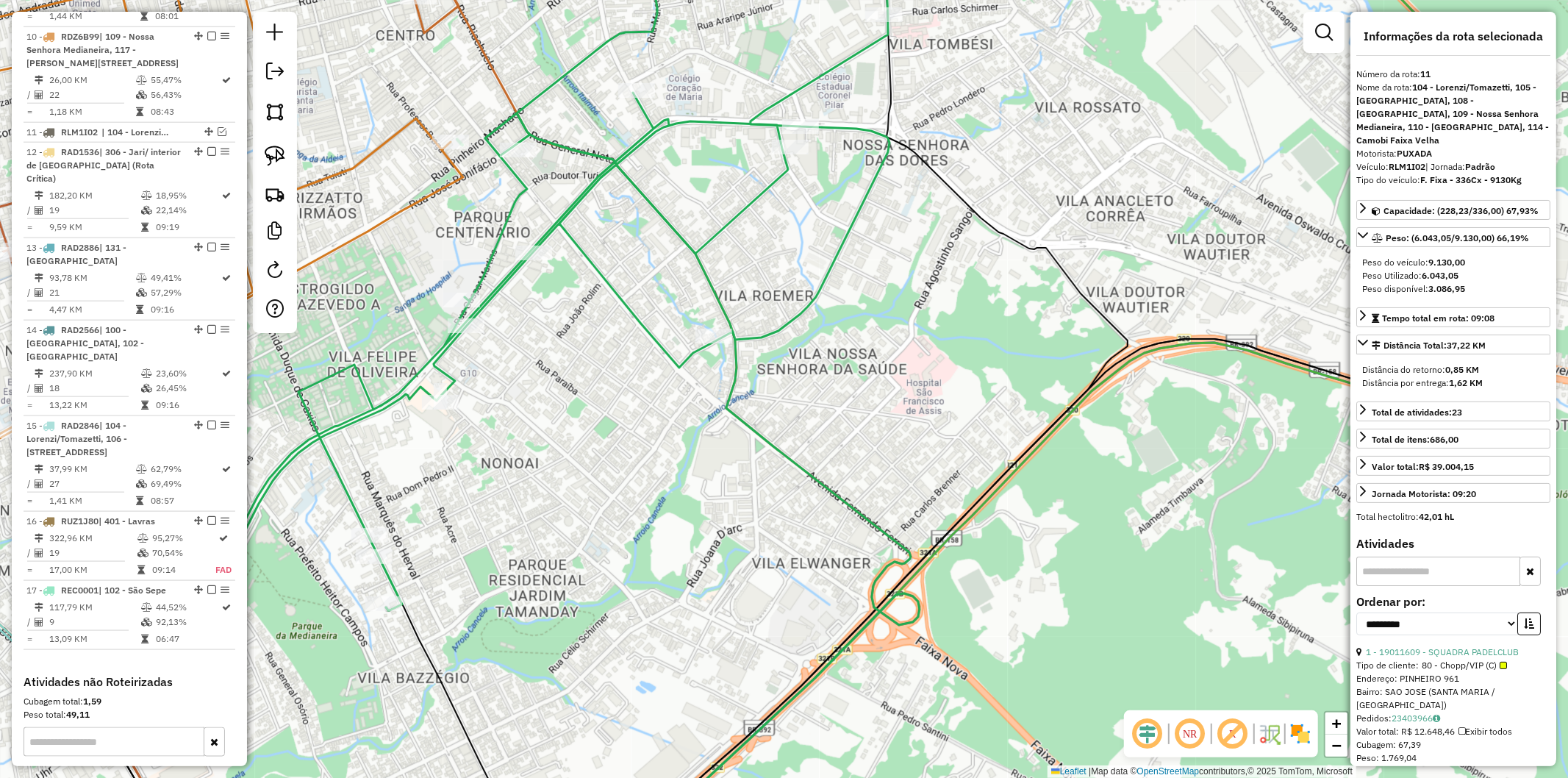
drag, startPoint x: 461, startPoint y: 439, endPoint x: 673, endPoint y: 563, distance: 245.6
click at [673, 563] on div "Janela de atendimento Grade de atendimento Capacidade Transportadoras Veículos …" at bounding box center [784, 389] width 1568 height 778
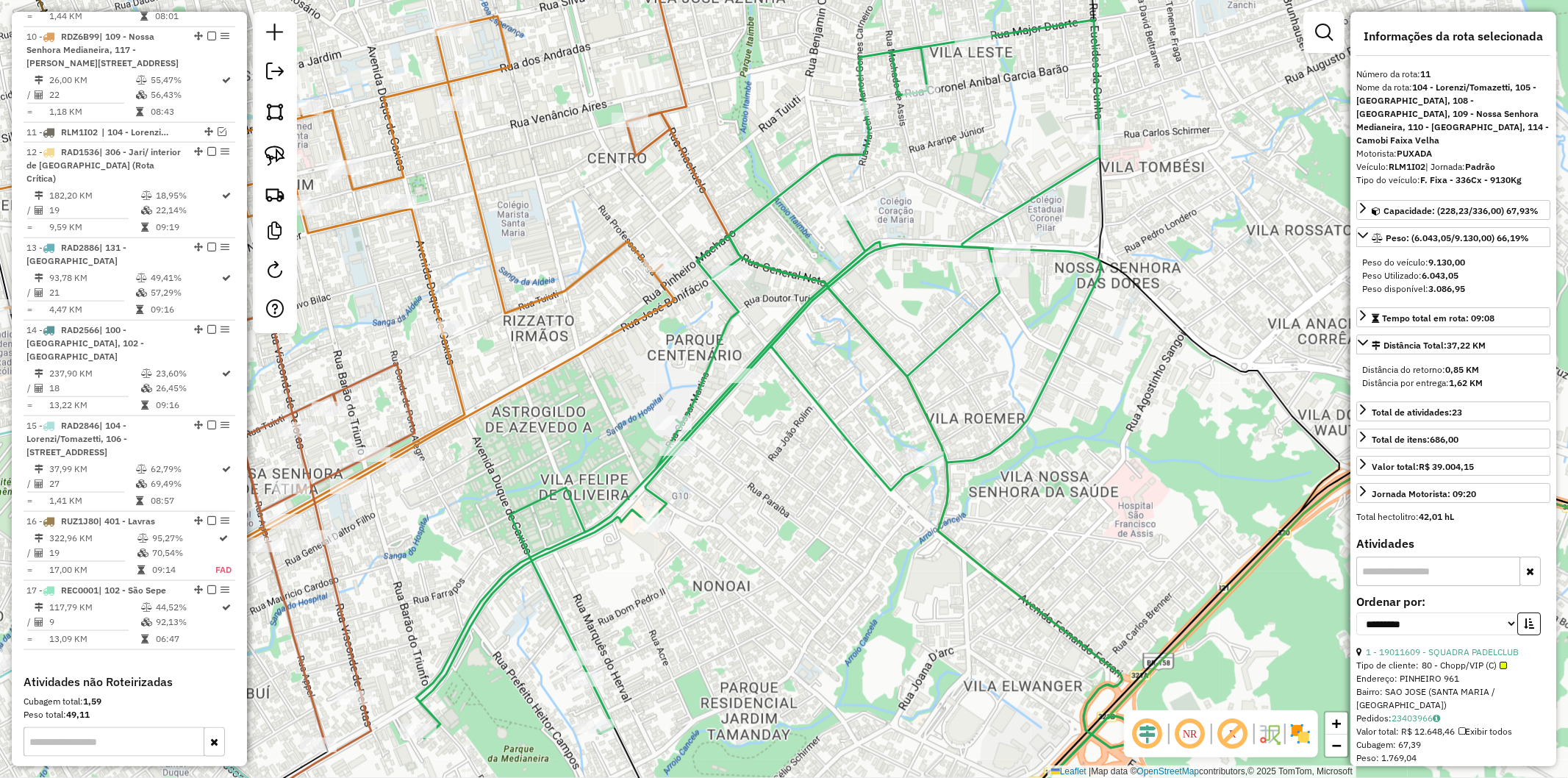
click at [722, 392] on icon at bounding box center [759, 379] width 685 height 718
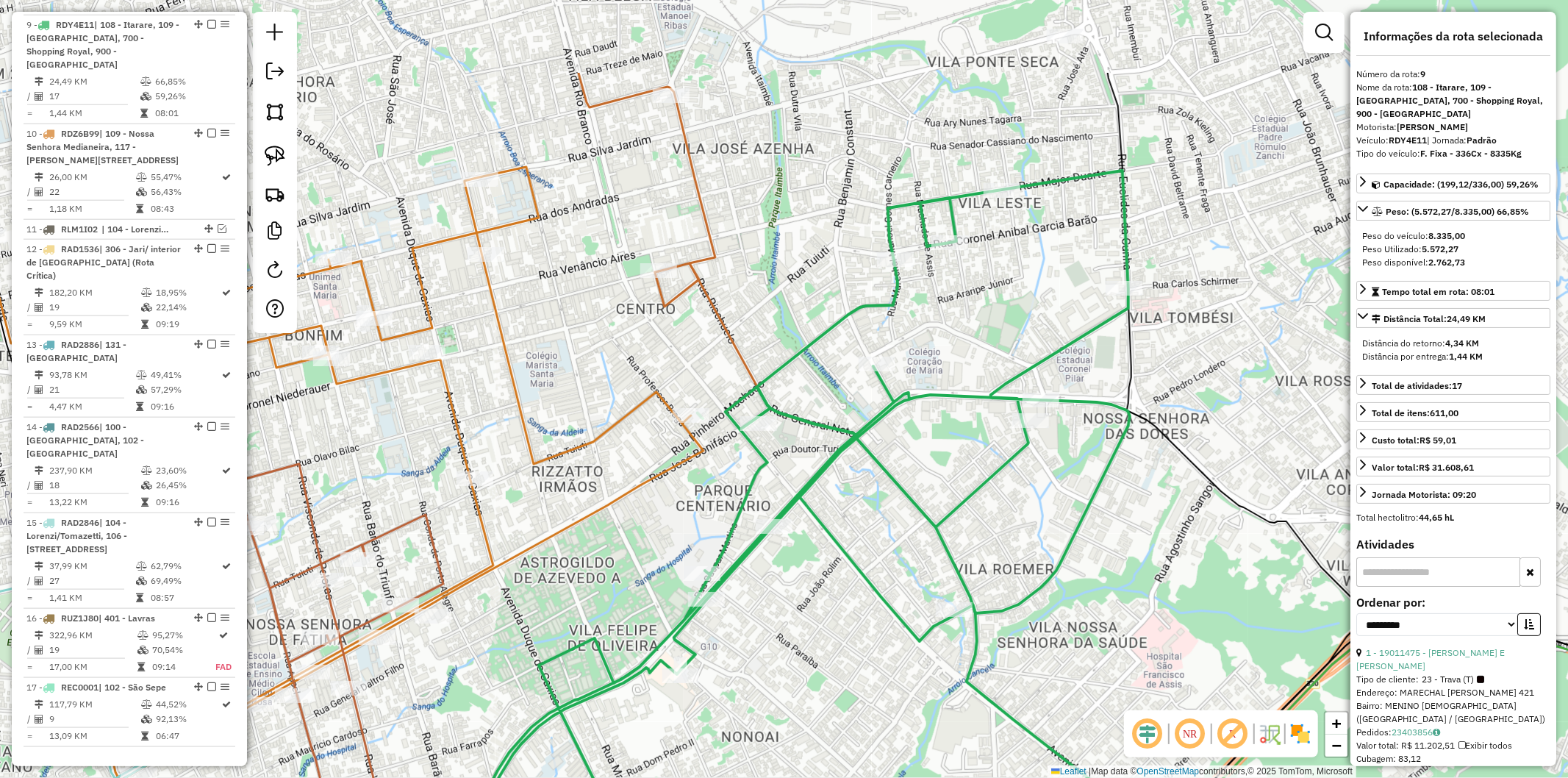
scroll to position [1310, 0]
drag, startPoint x: 784, startPoint y: 515, endPoint x: 792, endPoint y: 683, distance: 168.2
click at [794, 682] on div "Janela de atendimento Grade de atendimento Capacidade Transportadoras Veículos …" at bounding box center [784, 389] width 1568 height 778
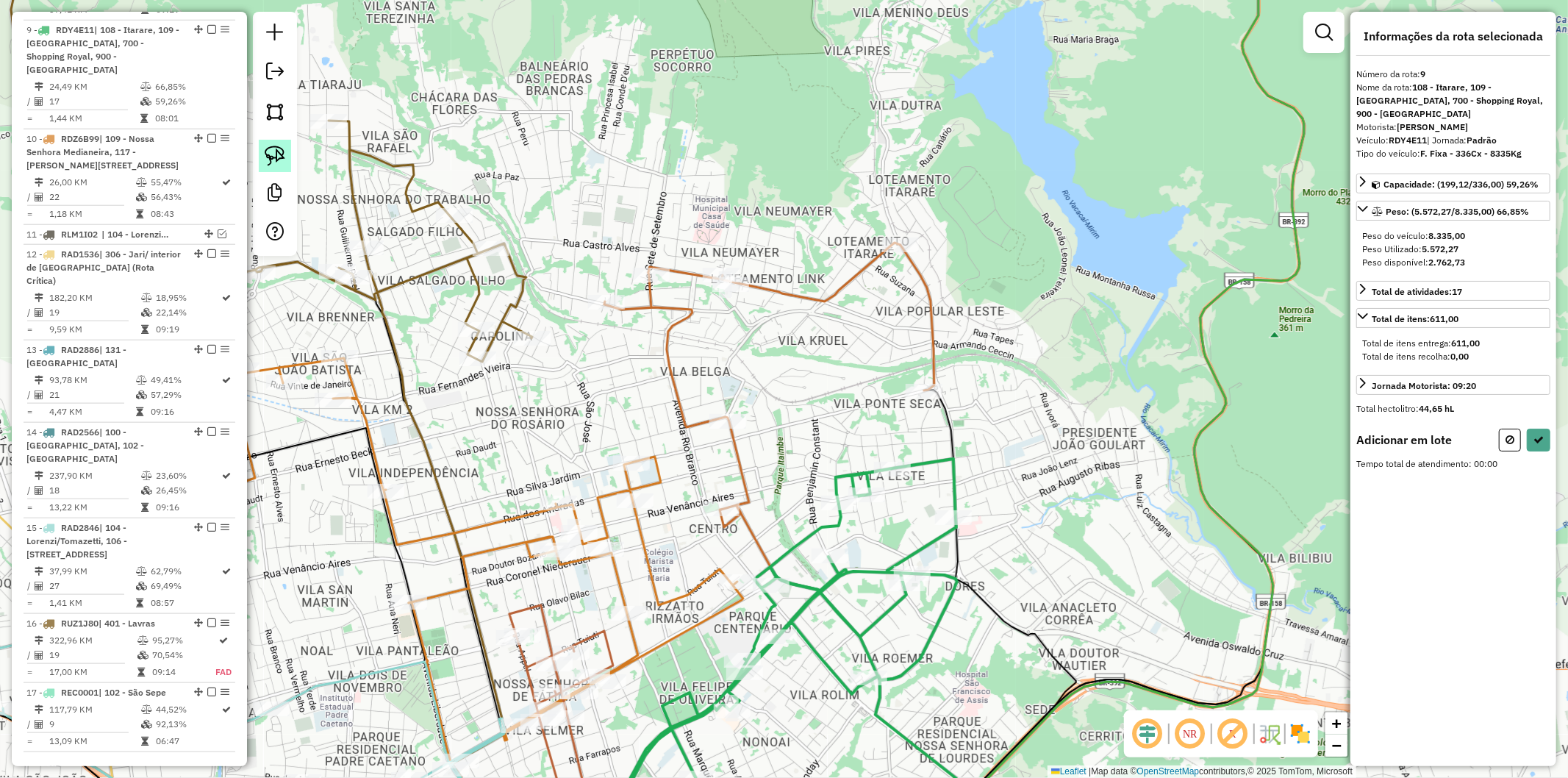
click at [281, 156] on img at bounding box center [274, 155] width 21 height 21
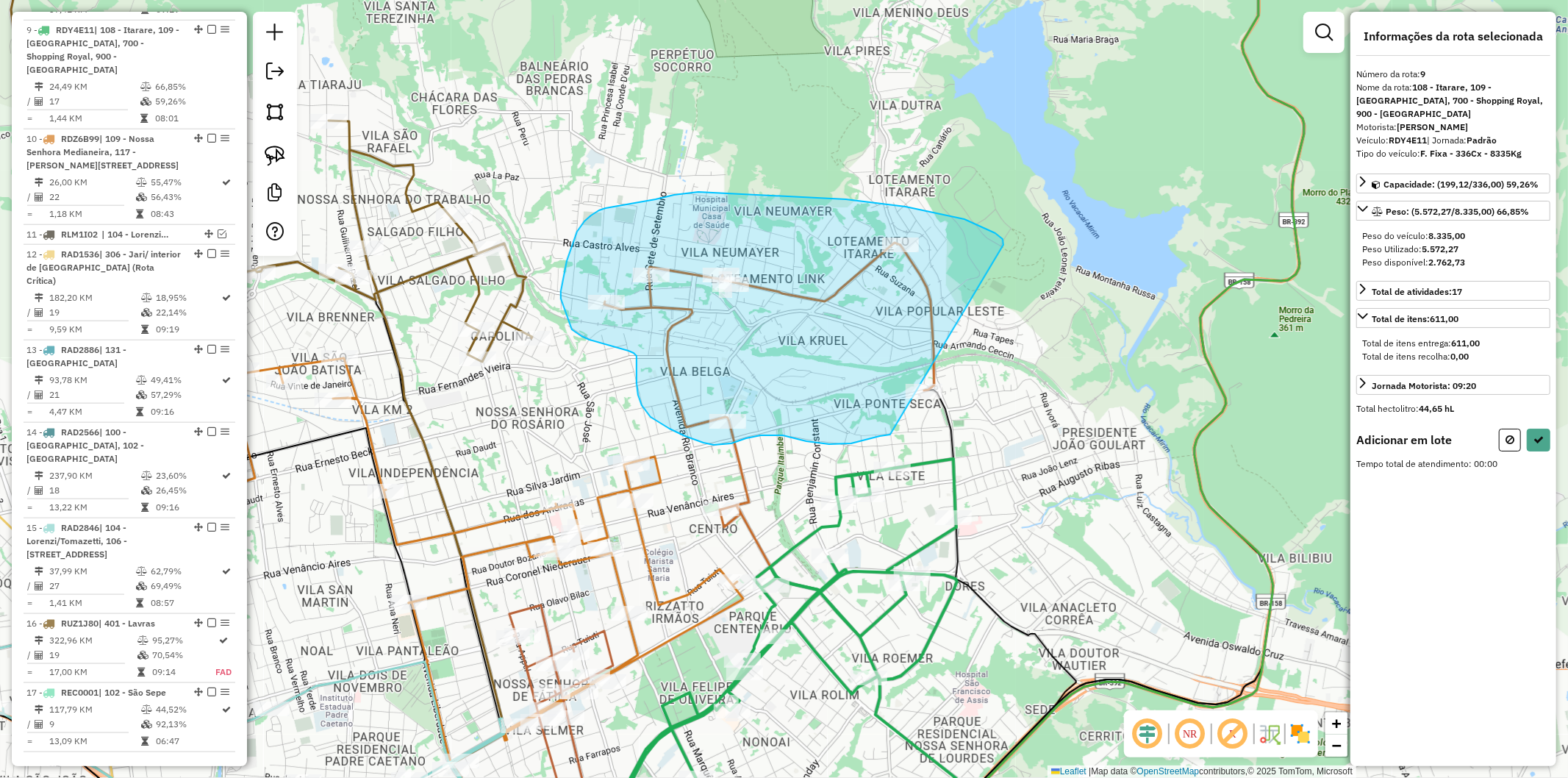
drag, startPoint x: 1003, startPoint y: 244, endPoint x: 986, endPoint y: 406, distance: 162.9
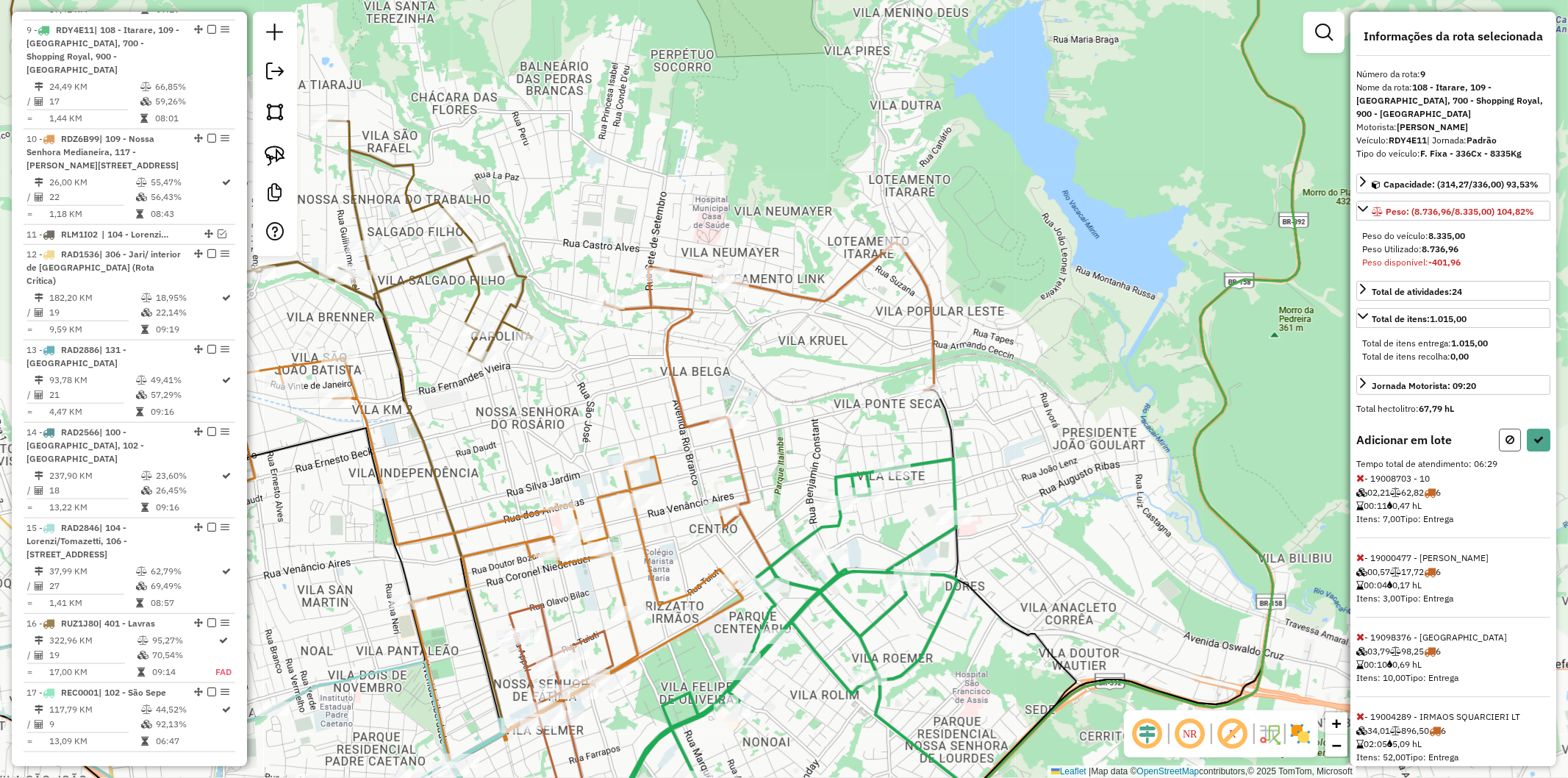
click at [1508, 439] on icon at bounding box center [1510, 439] width 9 height 11
select select "**********"
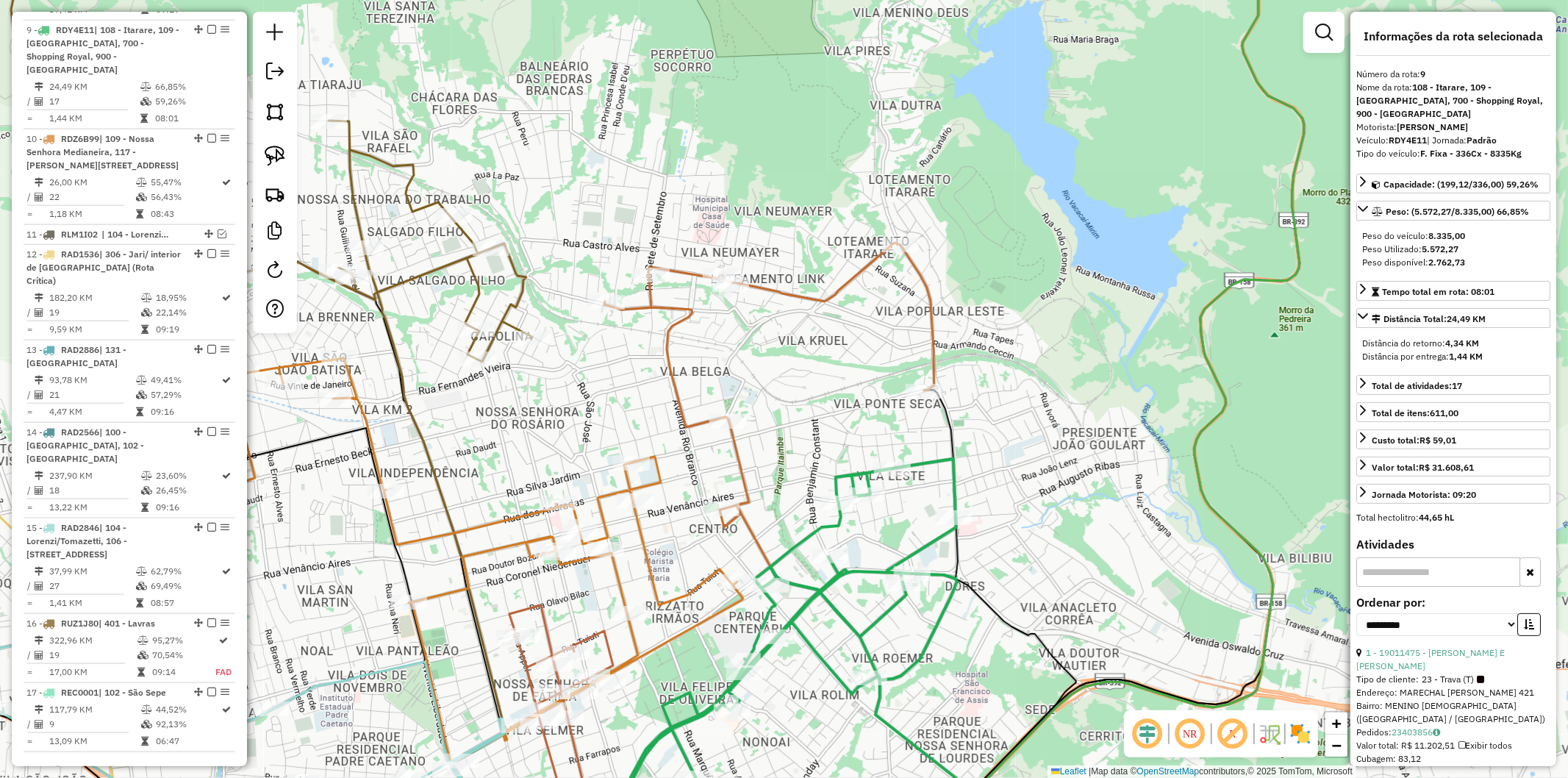
click at [953, 475] on icon at bounding box center [785, 638] width 342 height 359
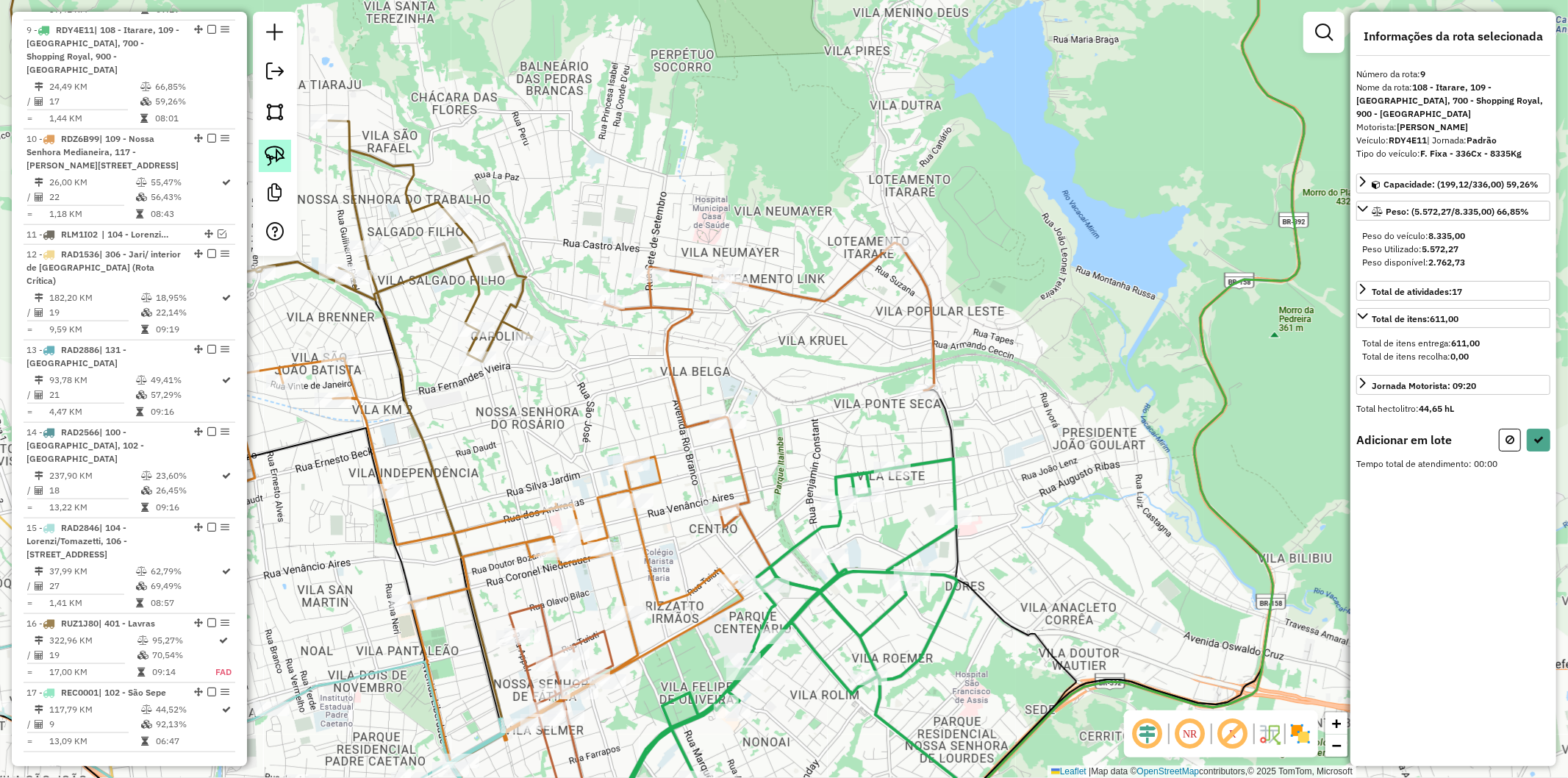
drag, startPoint x: 278, startPoint y: 160, endPoint x: 949, endPoint y: 241, distance: 675.9
click at [281, 160] on img at bounding box center [274, 155] width 21 height 21
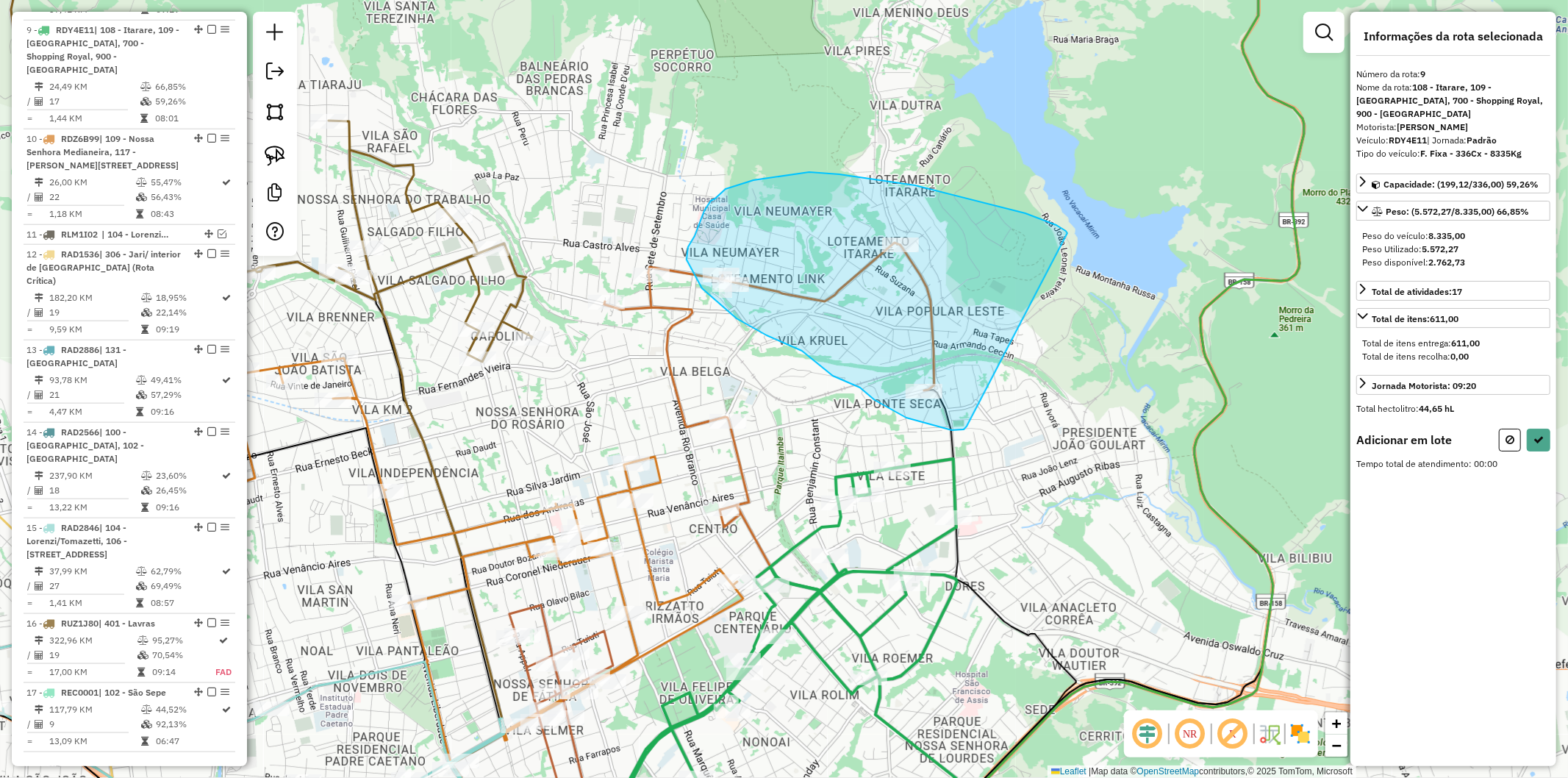
drag, startPoint x: 840, startPoint y: 174, endPoint x: 967, endPoint y: 426, distance: 282.2
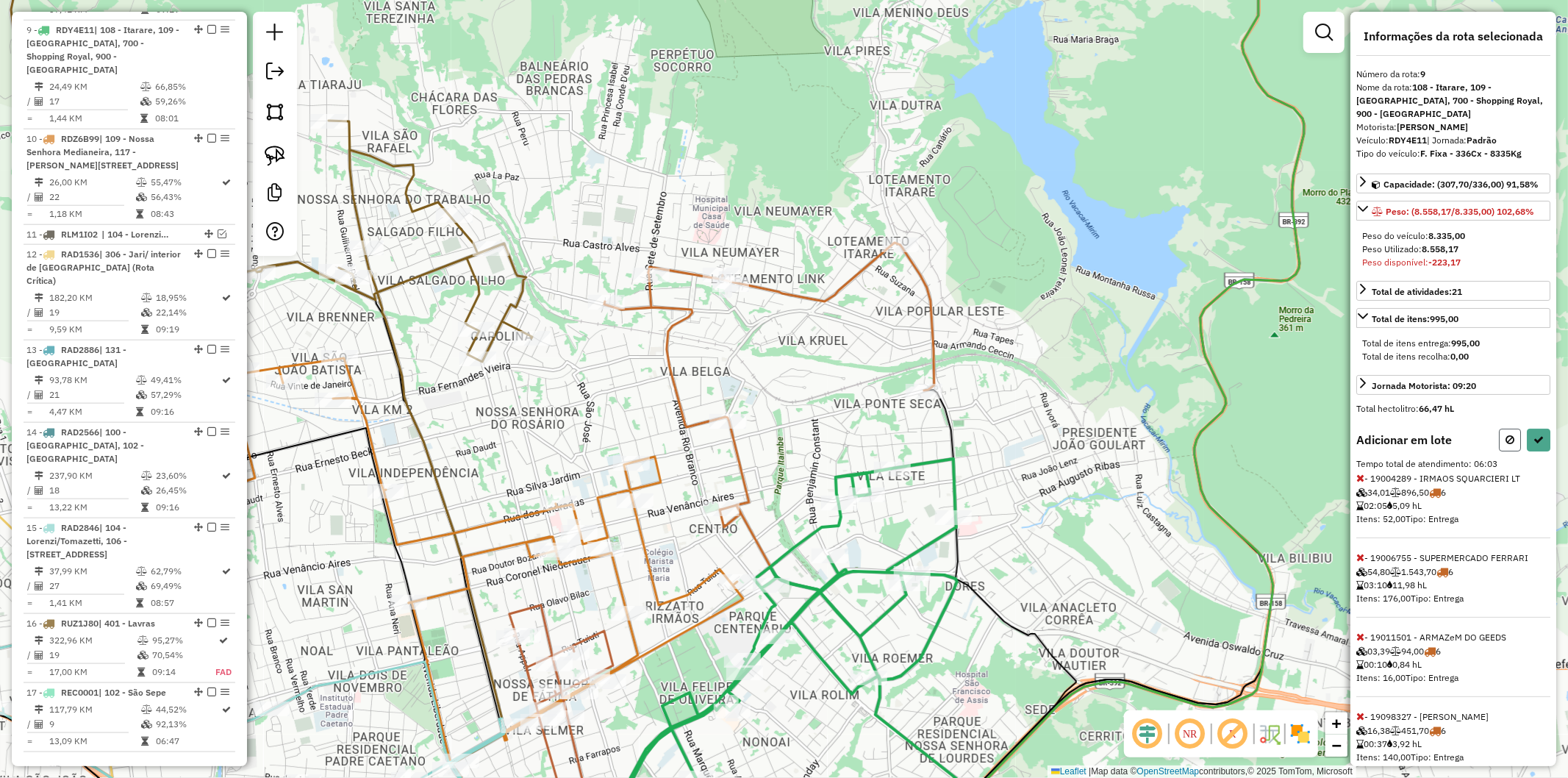
click at [1509, 434] on button at bounding box center [1510, 440] width 22 height 23
select select "**********"
click at [1545, 430] on button at bounding box center [1539, 440] width 23 height 23
select select "**********"
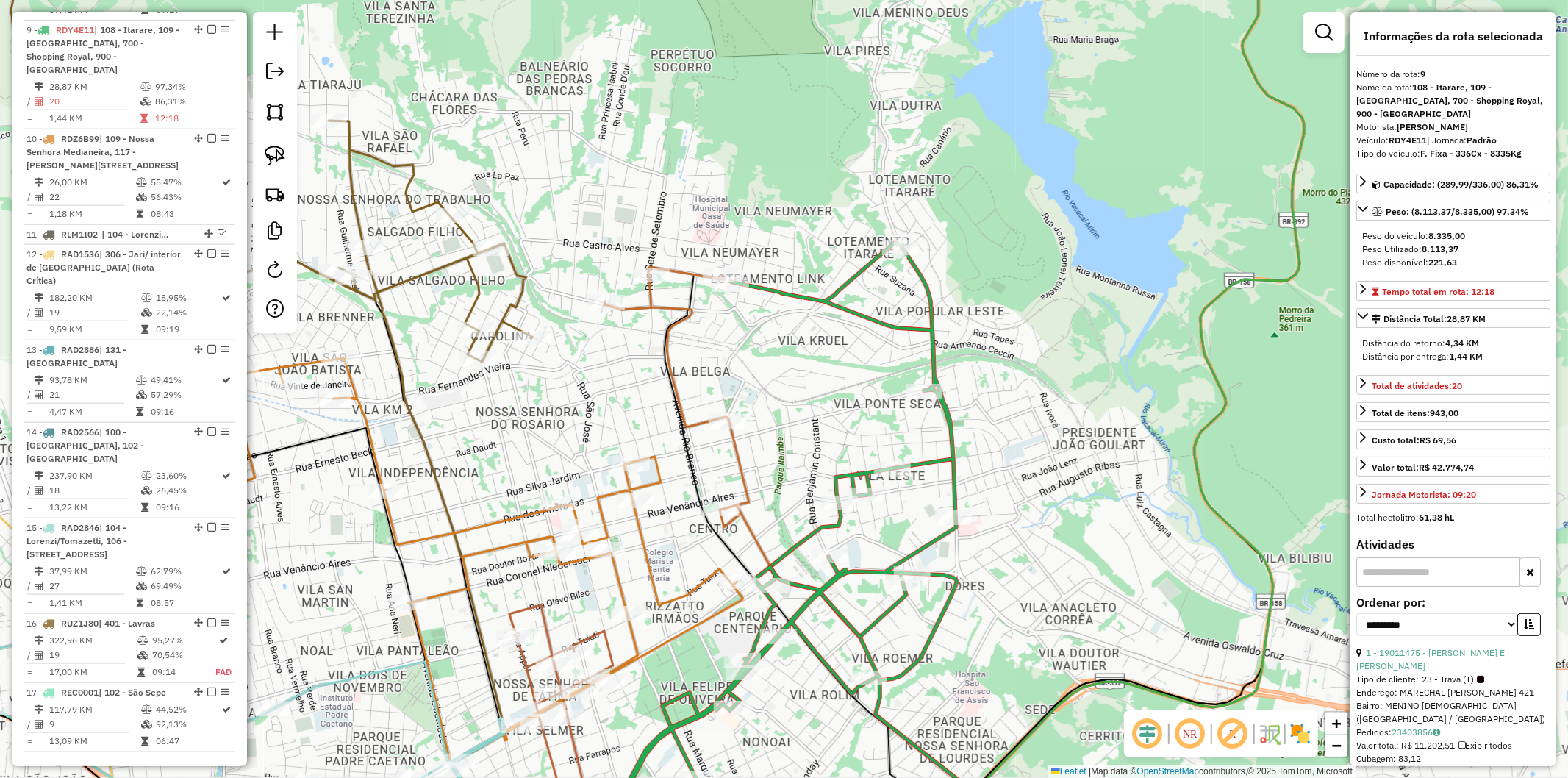
click at [927, 462] on icon at bounding box center [785, 531] width 342 height 575
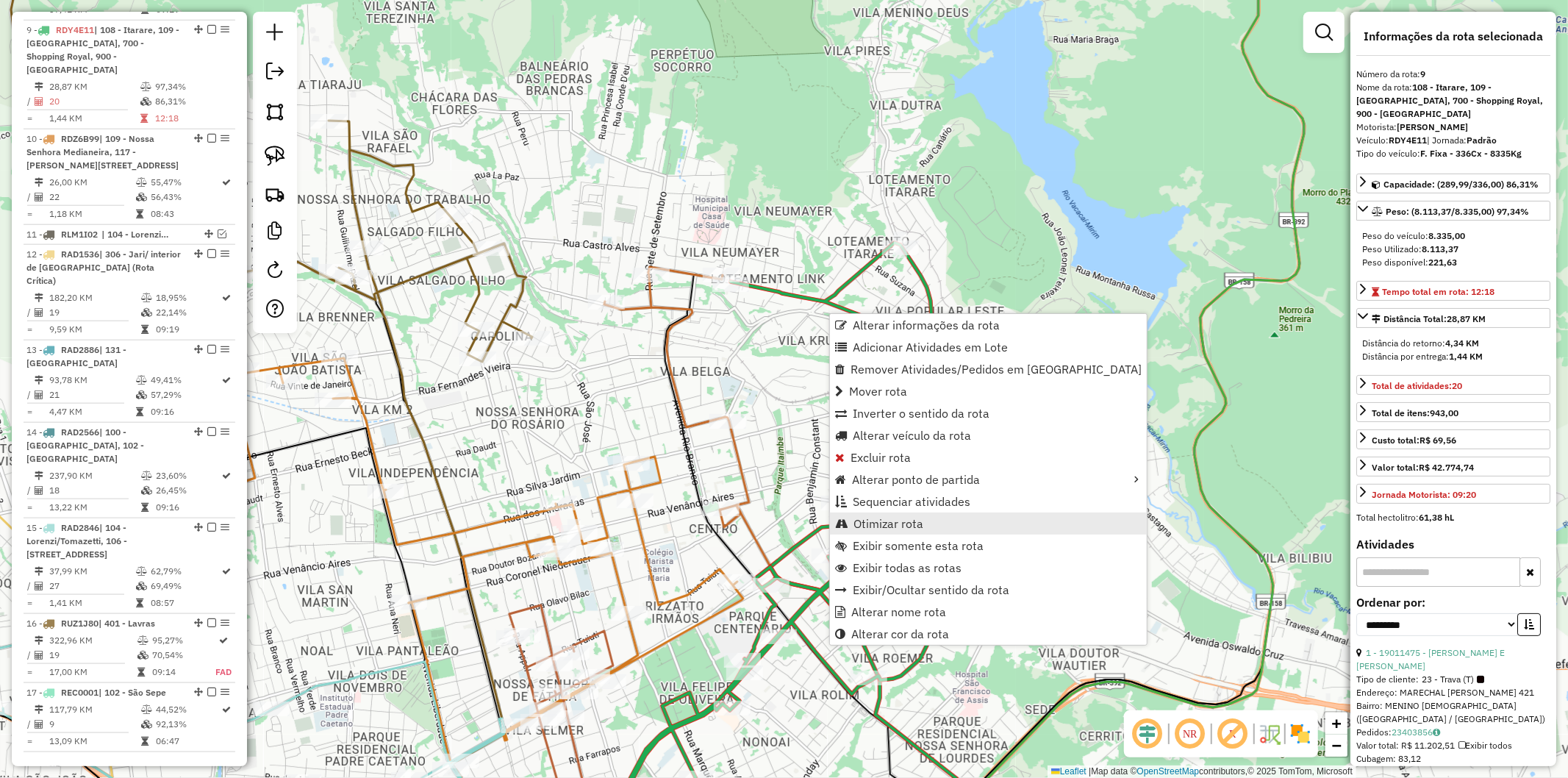
click at [899, 519] on span "Otimizar rota" at bounding box center [888, 523] width 70 height 12
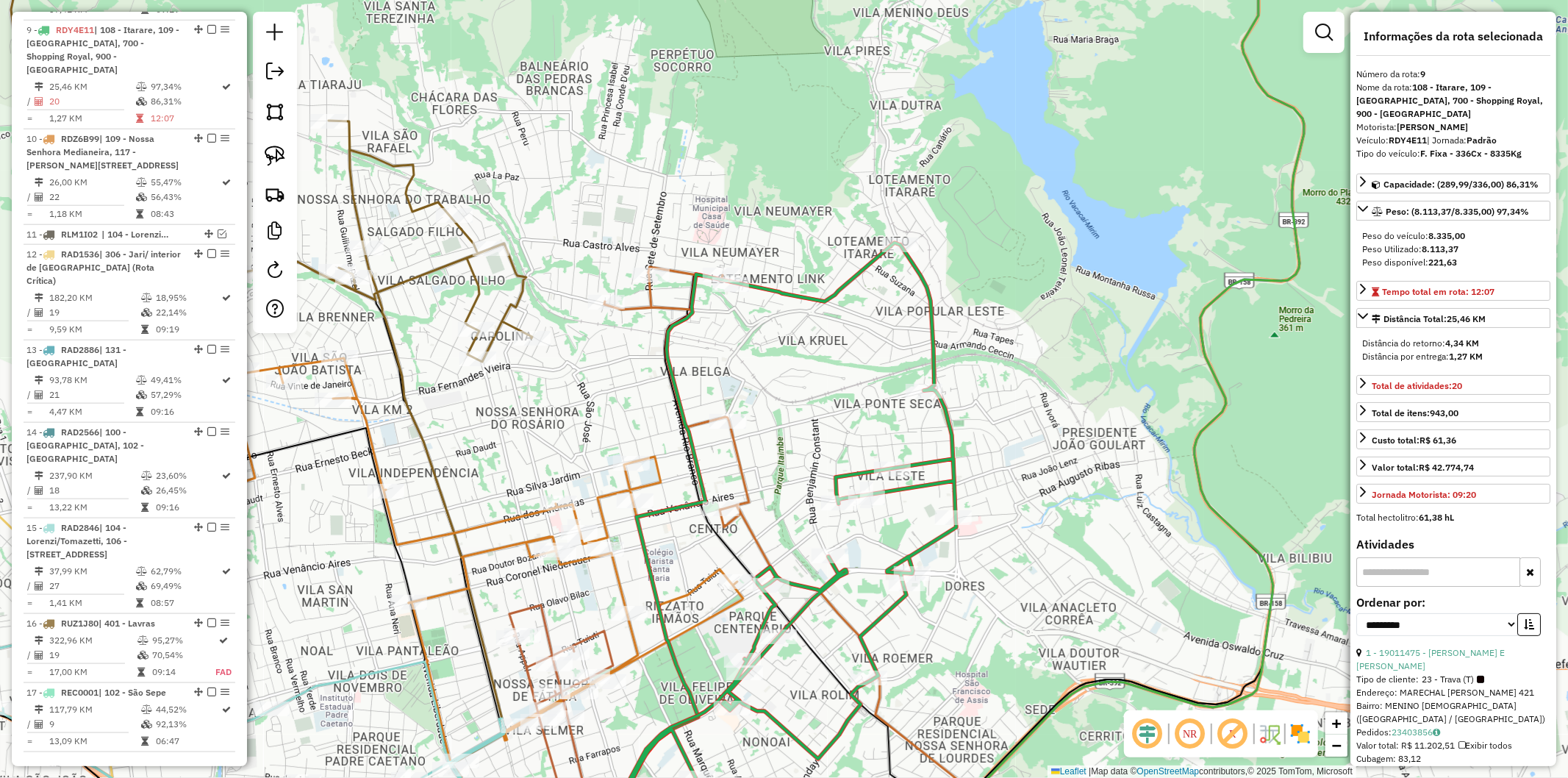
click at [650, 297] on icon at bounding box center [676, 397] width 145 height 260
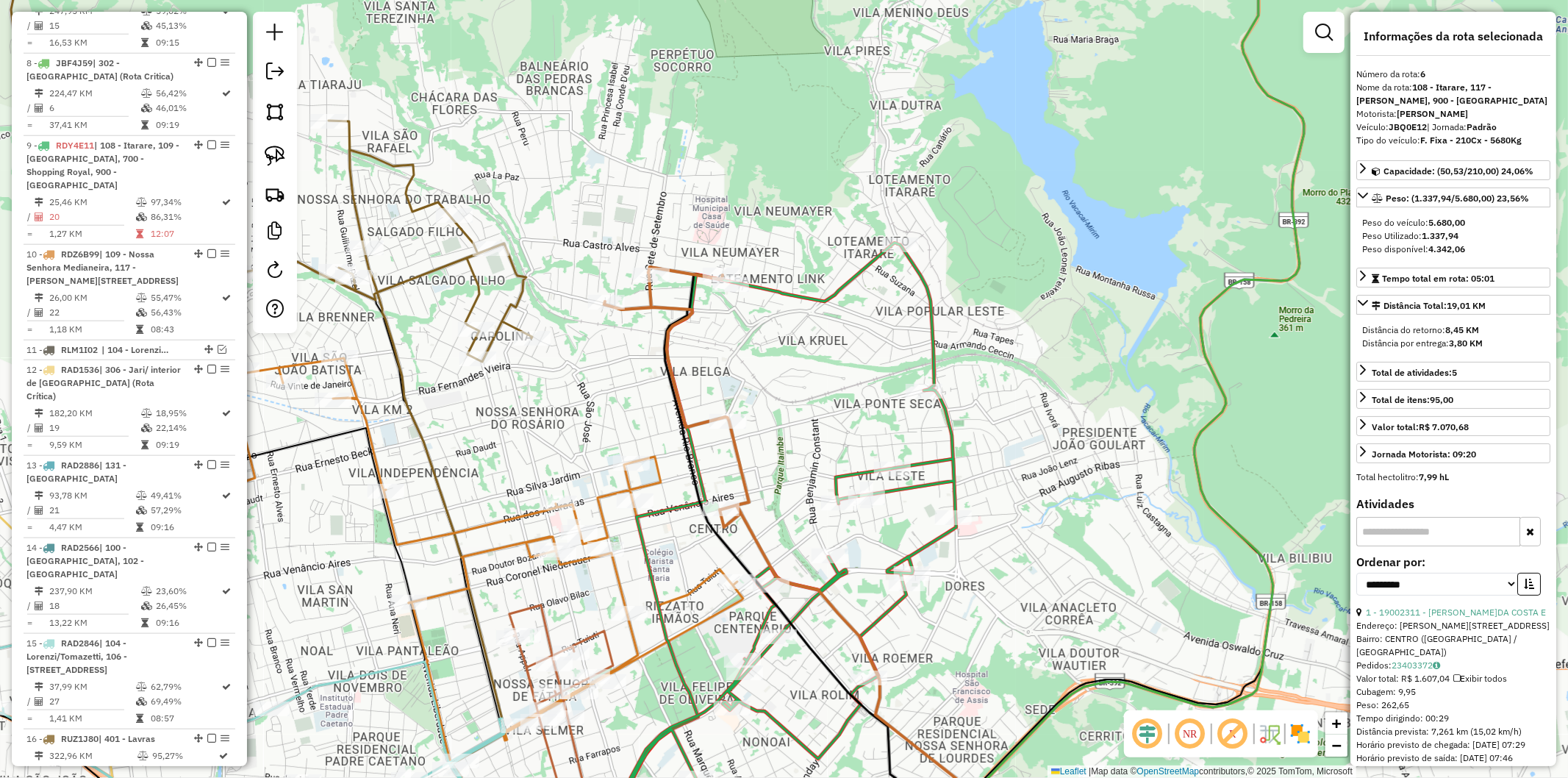
scroll to position [1077, 0]
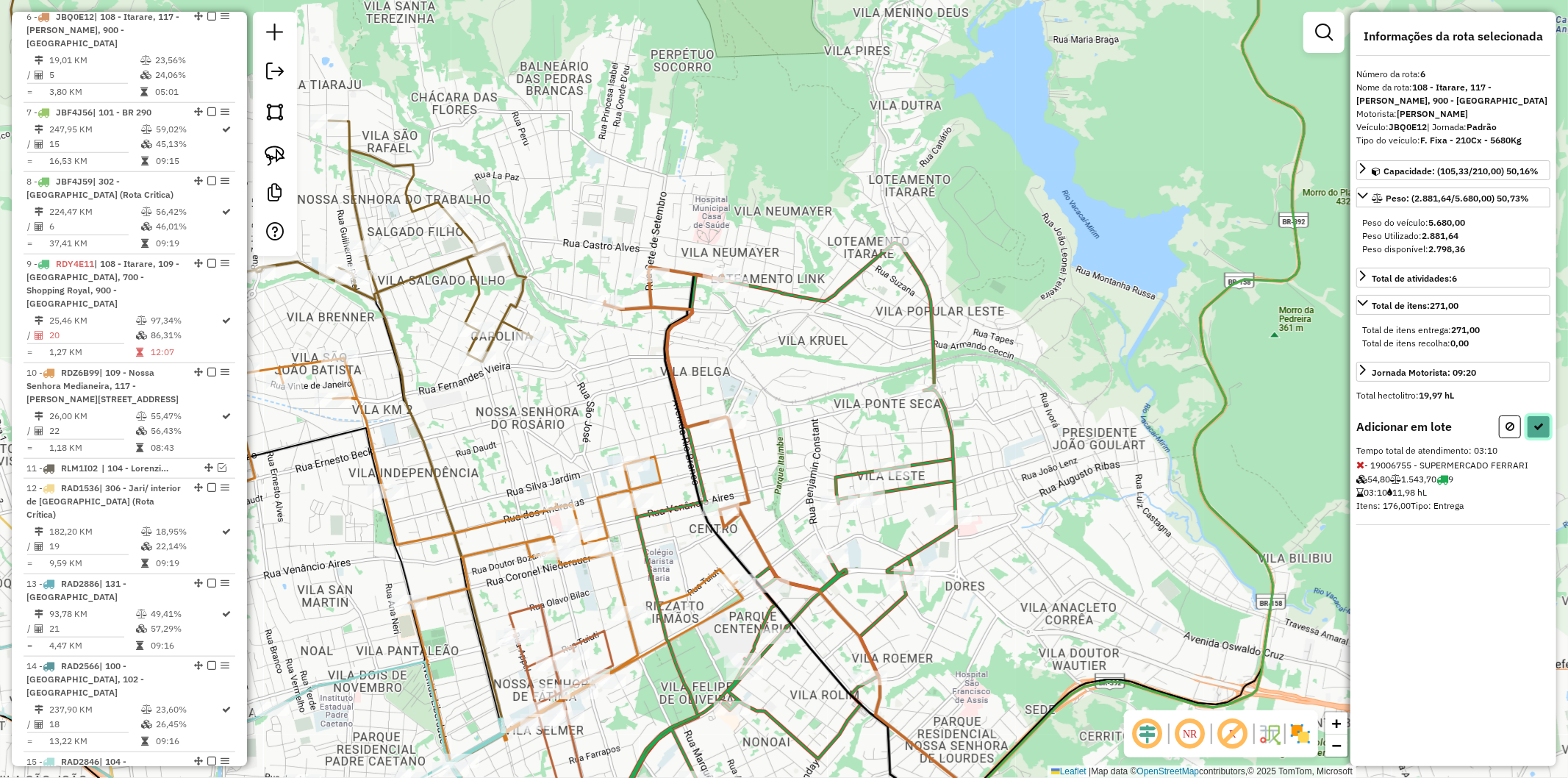
click at [1538, 425] on icon at bounding box center [1539, 427] width 11 height 11
select select "**********"
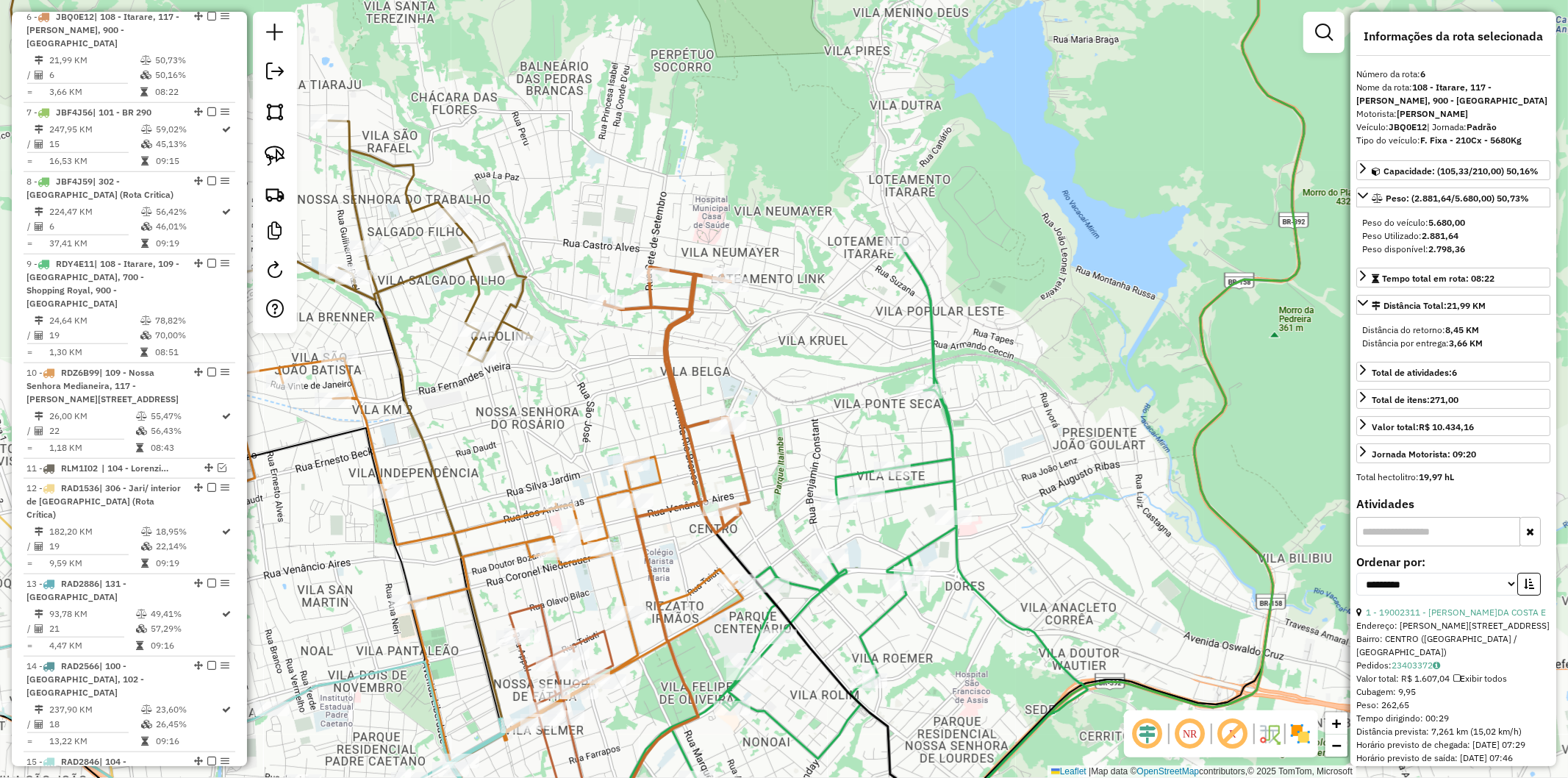
click at [930, 285] on icon at bounding box center [785, 531] width 342 height 573
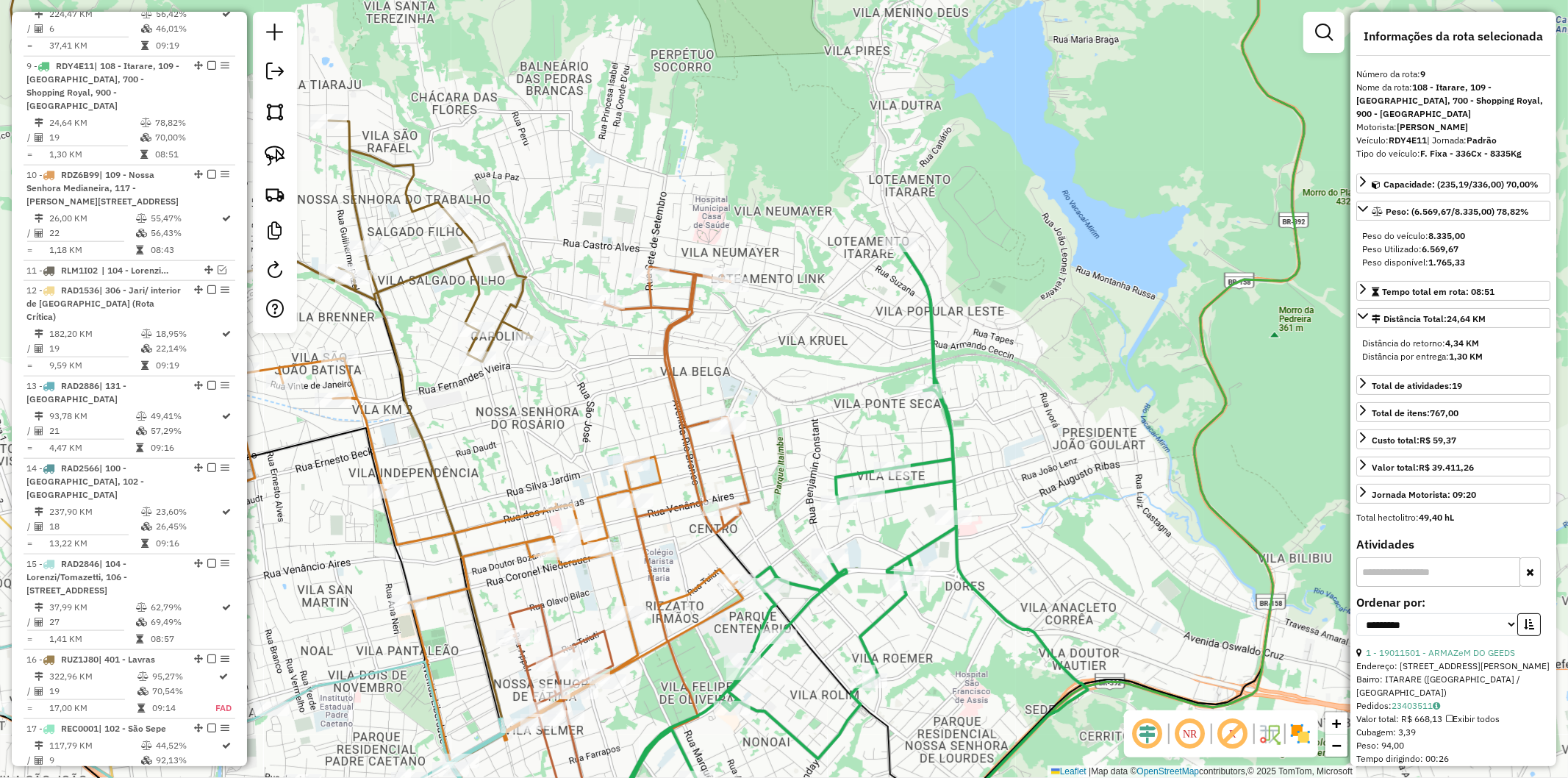
scroll to position [1310, 0]
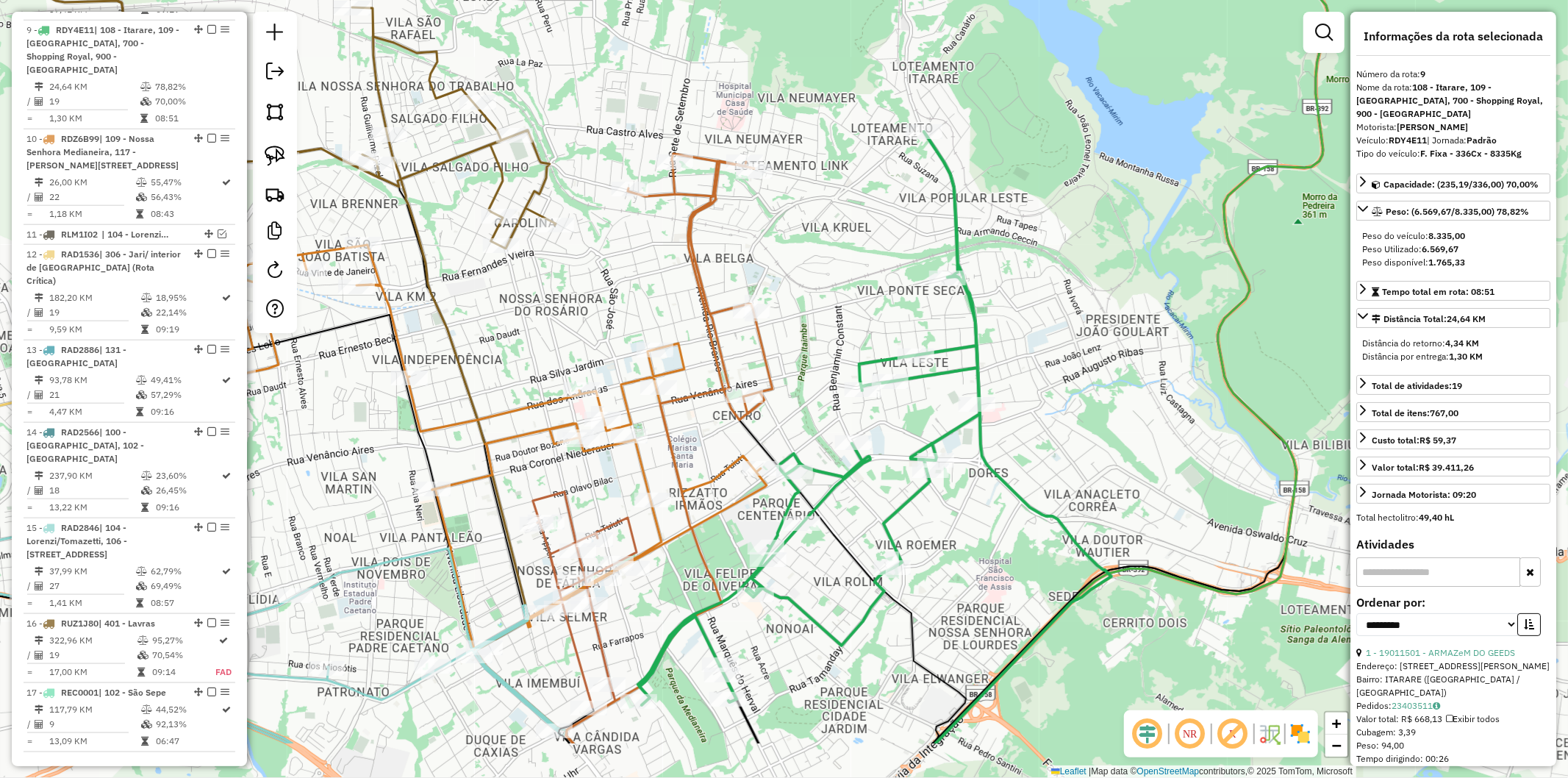
drag, startPoint x: 836, startPoint y: 417, endPoint x: 860, endPoint y: 305, distance: 114.5
click at [860, 305] on div "Janela de atendimento Grade de atendimento Capacidade Transportadoras Veículos …" at bounding box center [784, 389] width 1568 height 778
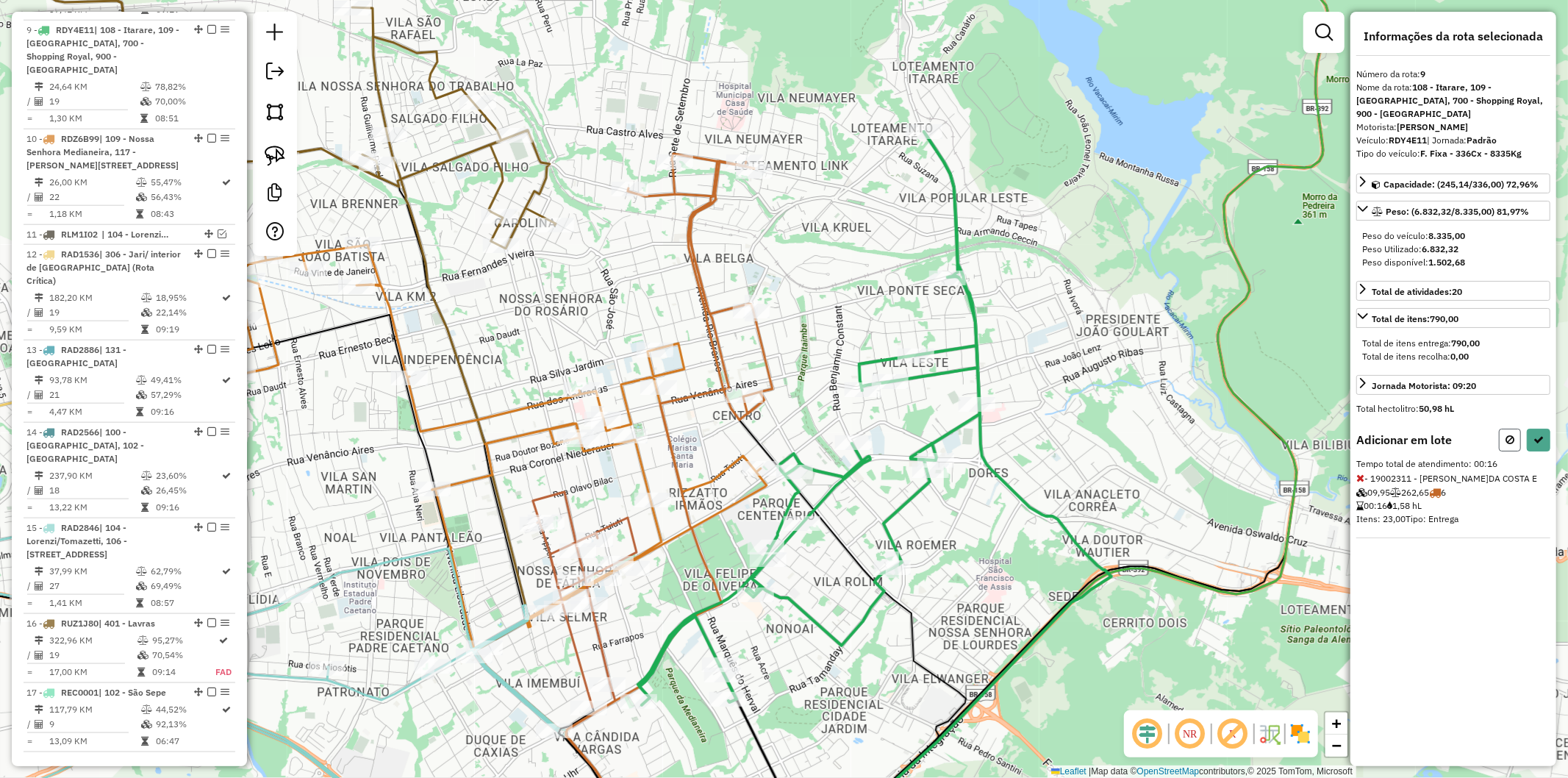
click at [1501, 436] on button at bounding box center [1510, 440] width 22 height 23
select select "**********"
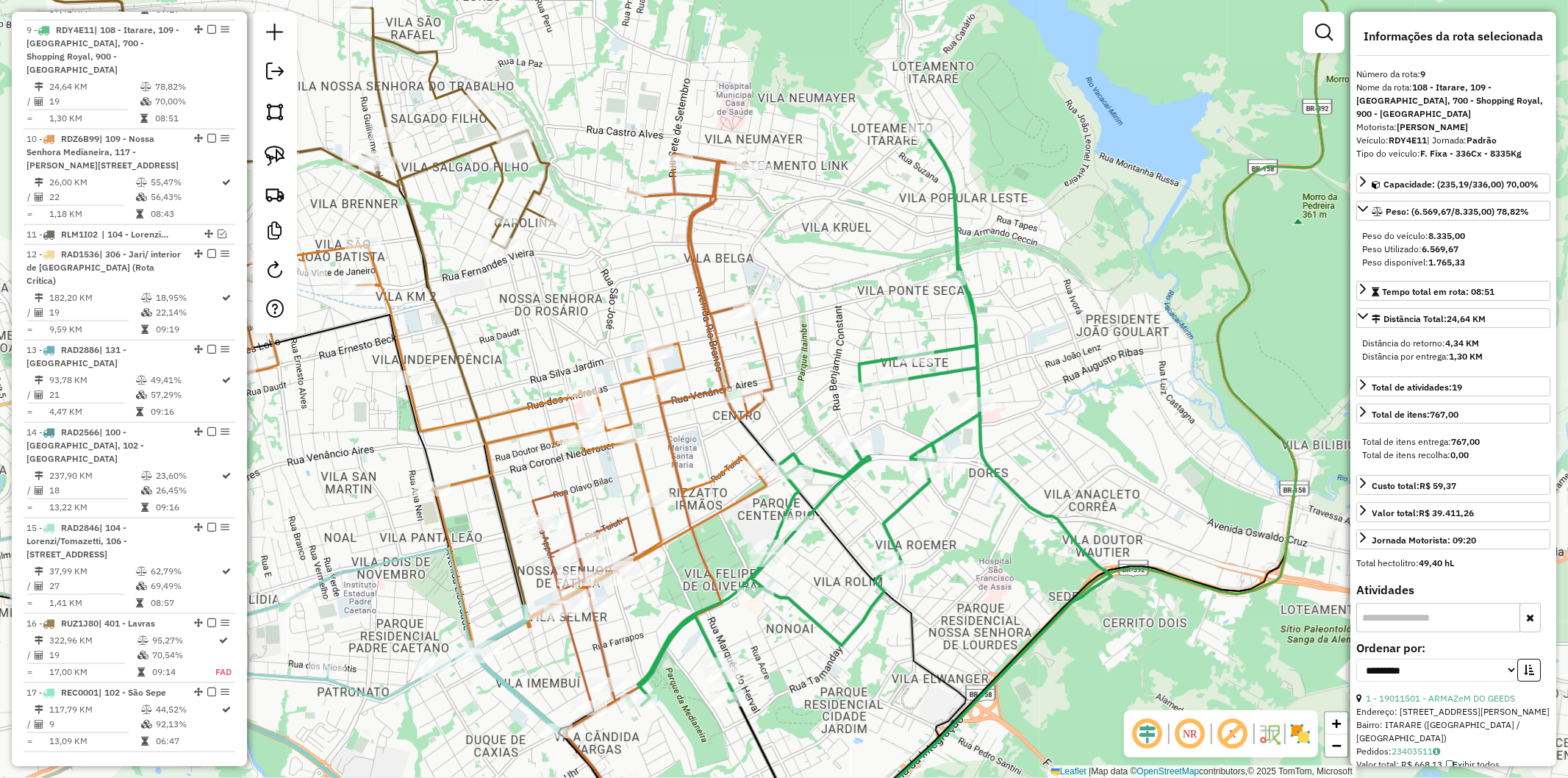
click at [894, 240] on div "Janela de atendimento Grade de atendimento Capacidade Transportadoras Veículos …" at bounding box center [784, 389] width 1568 height 778
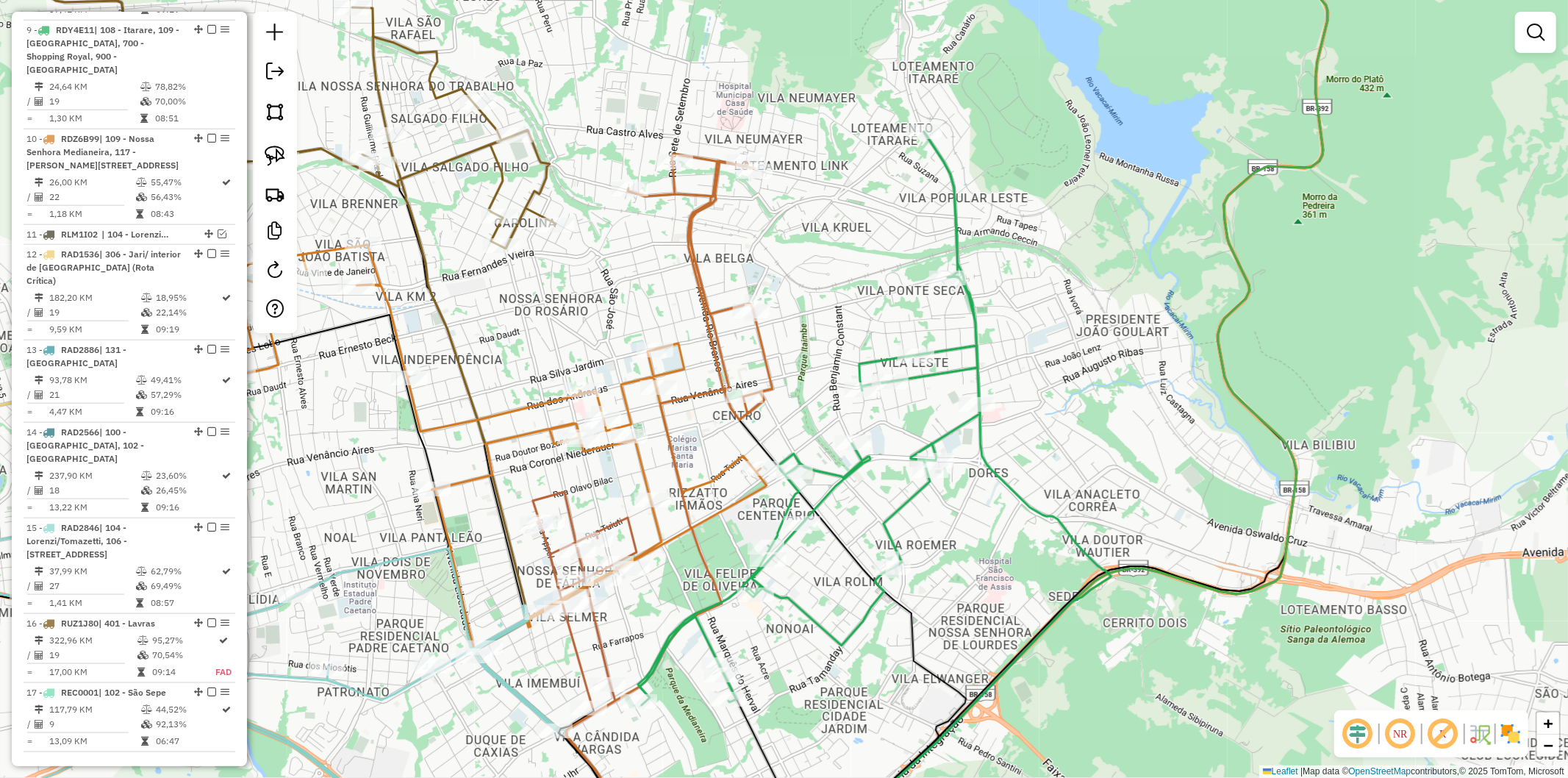
click at [957, 229] on icon at bounding box center [809, 418] width 342 height 573
select select "**********"
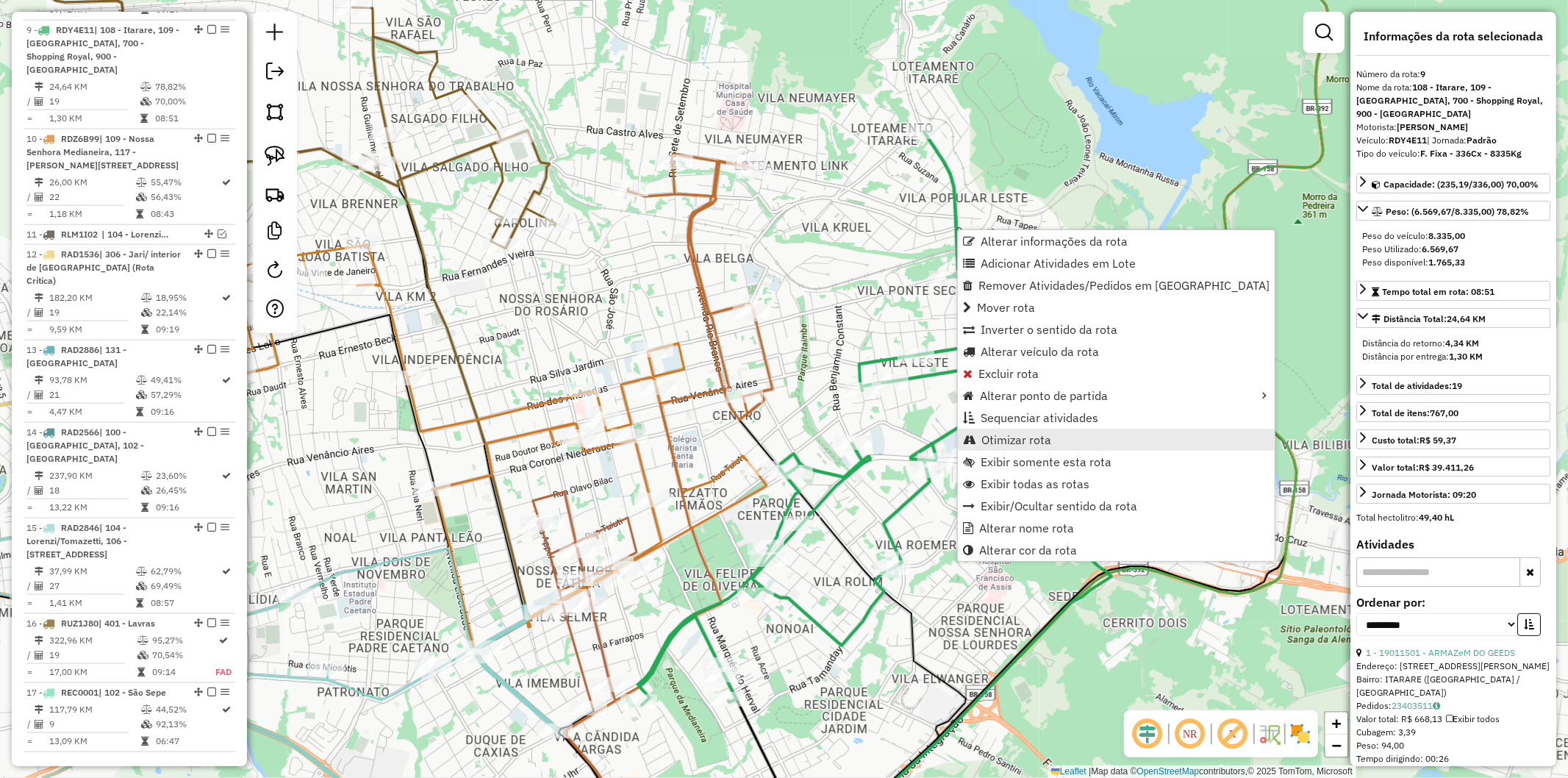
click at [1019, 435] on span "Otimizar rota" at bounding box center [1017, 439] width 70 height 12
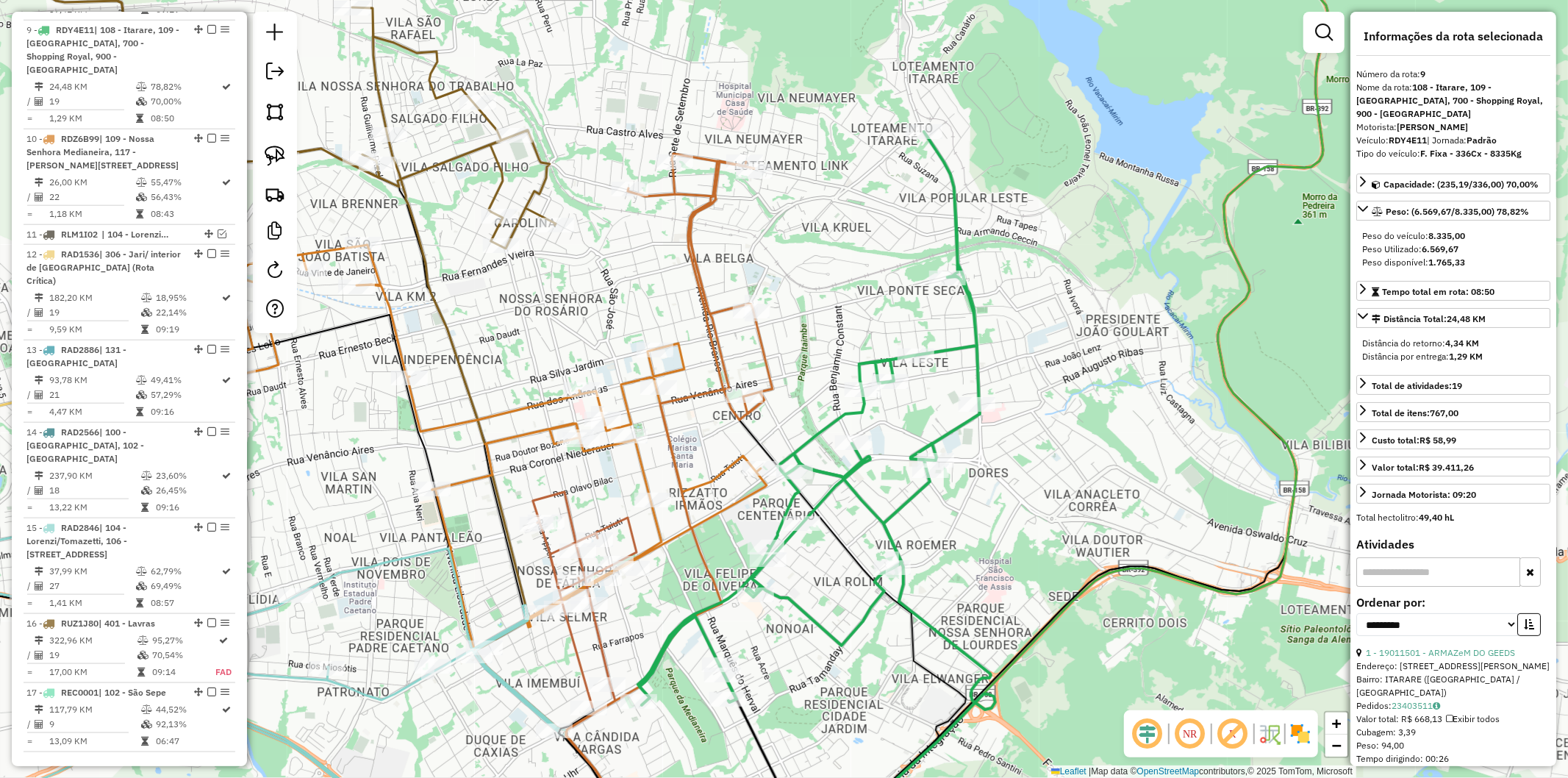
click at [956, 348] on icon at bounding box center [809, 418] width 342 height 573
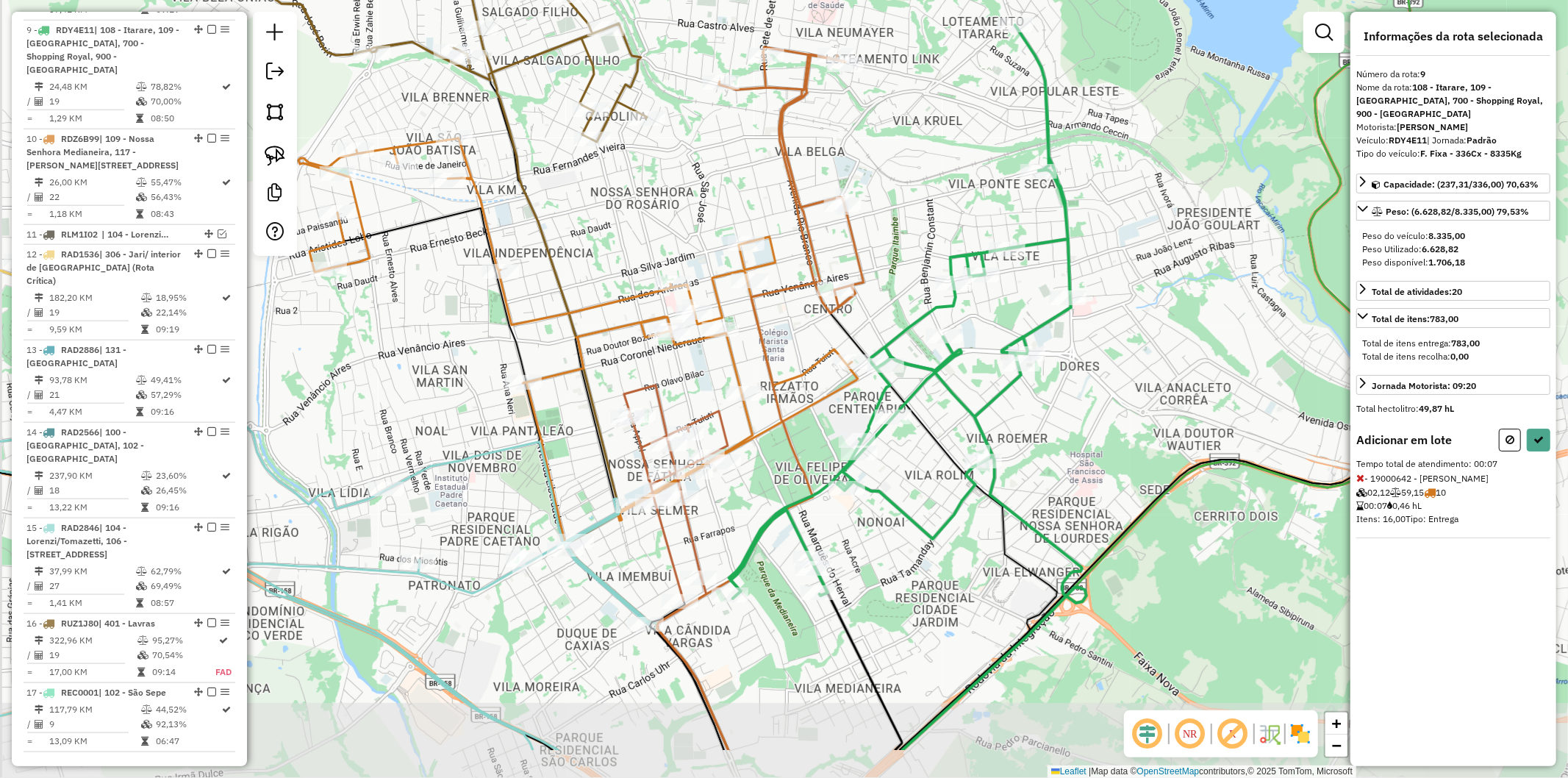
drag, startPoint x: 722, startPoint y: 540, endPoint x: 813, endPoint y: 434, distance: 139.7
click at [813, 434] on div "Janela de atendimento Grade de atendimento Capacidade Transportadoras Veículos …" at bounding box center [784, 389] width 1568 height 778
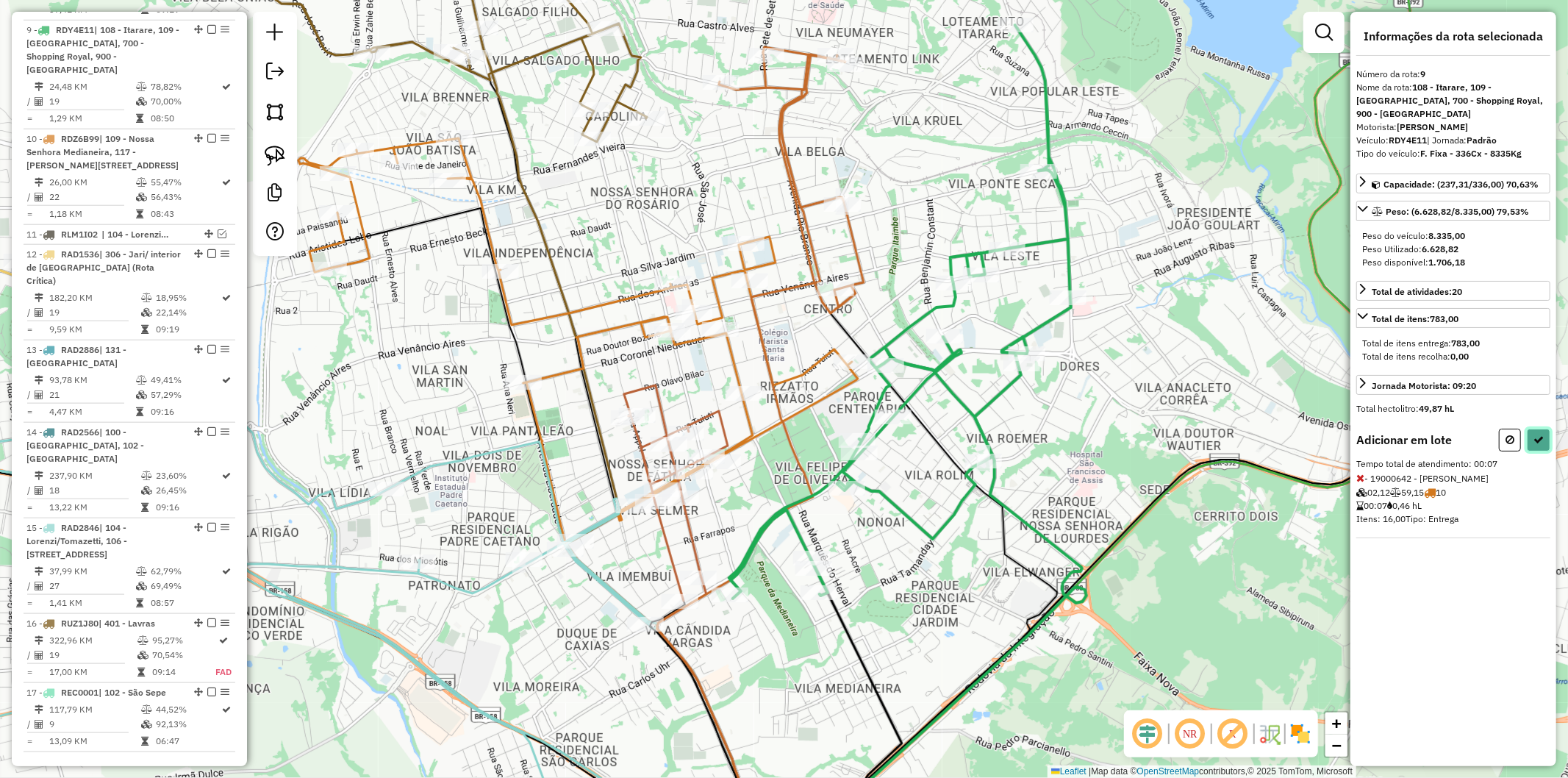
click at [1539, 439] on icon at bounding box center [1539, 439] width 11 height 11
select select "**********"
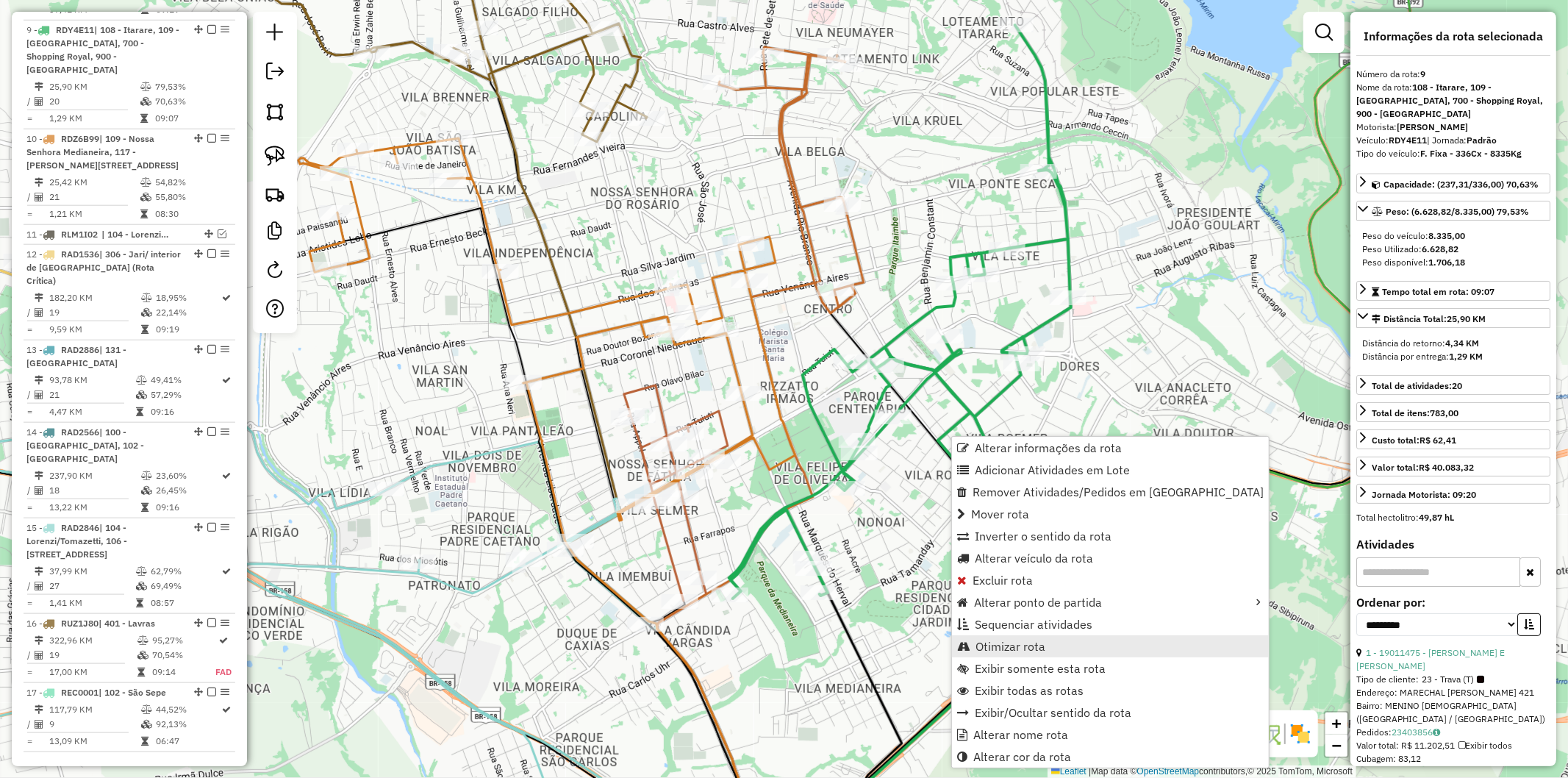
click at [997, 644] on span "Otimizar rota" at bounding box center [1010, 646] width 70 height 12
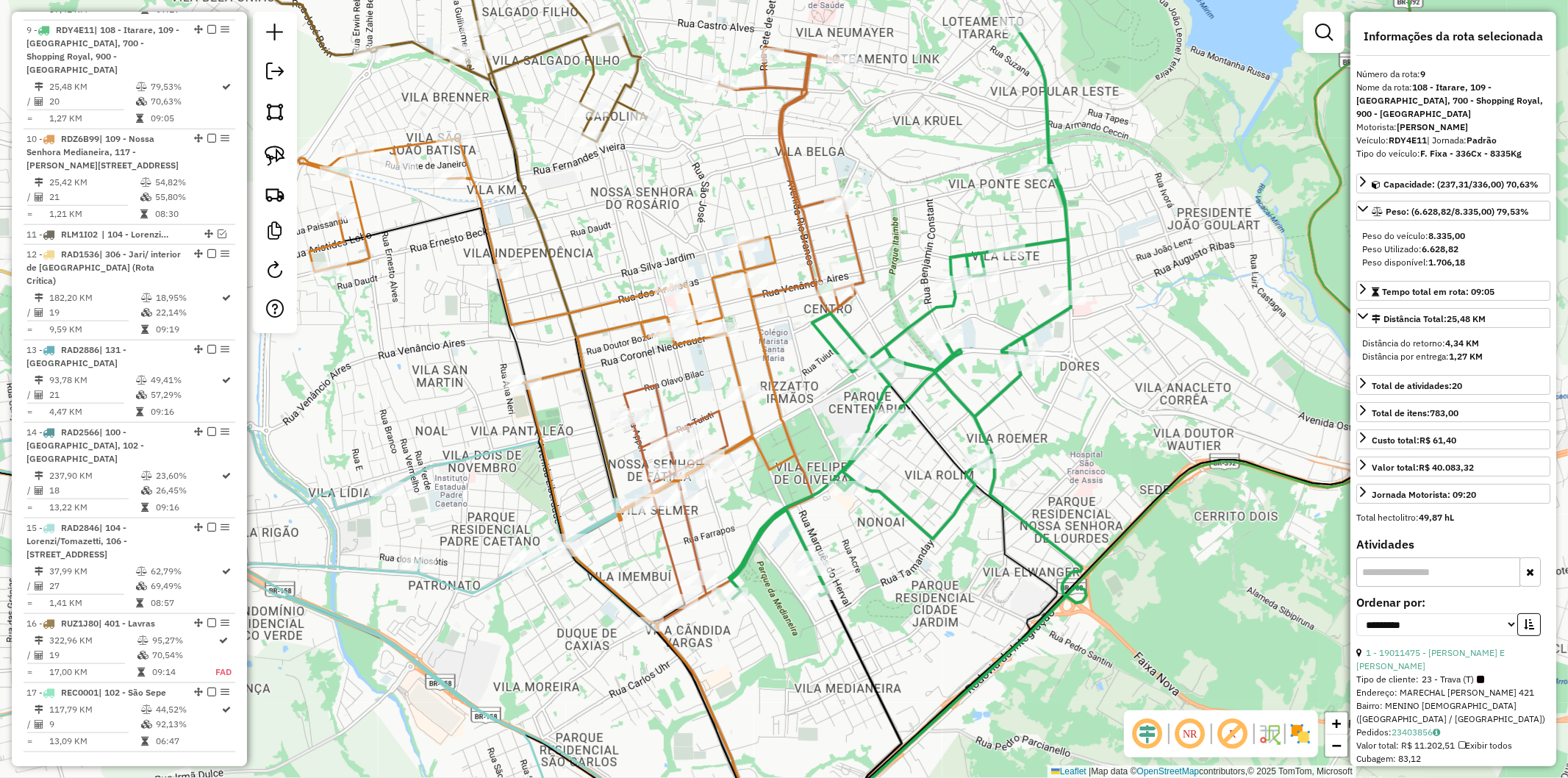
click at [934, 372] on icon at bounding box center [900, 312] width 342 height 573
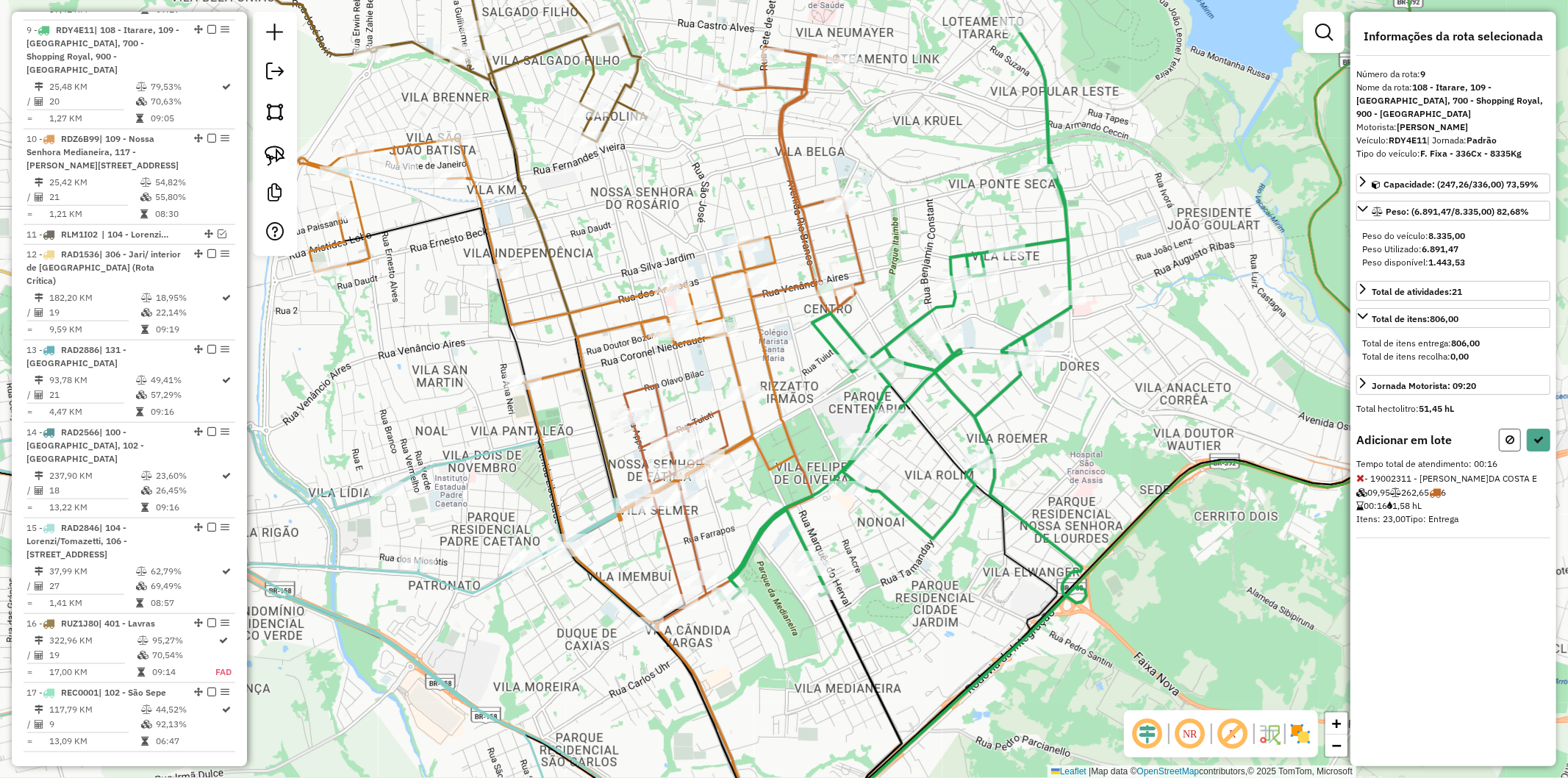
click at [1511, 438] on icon at bounding box center [1510, 439] width 9 height 11
select select "**********"
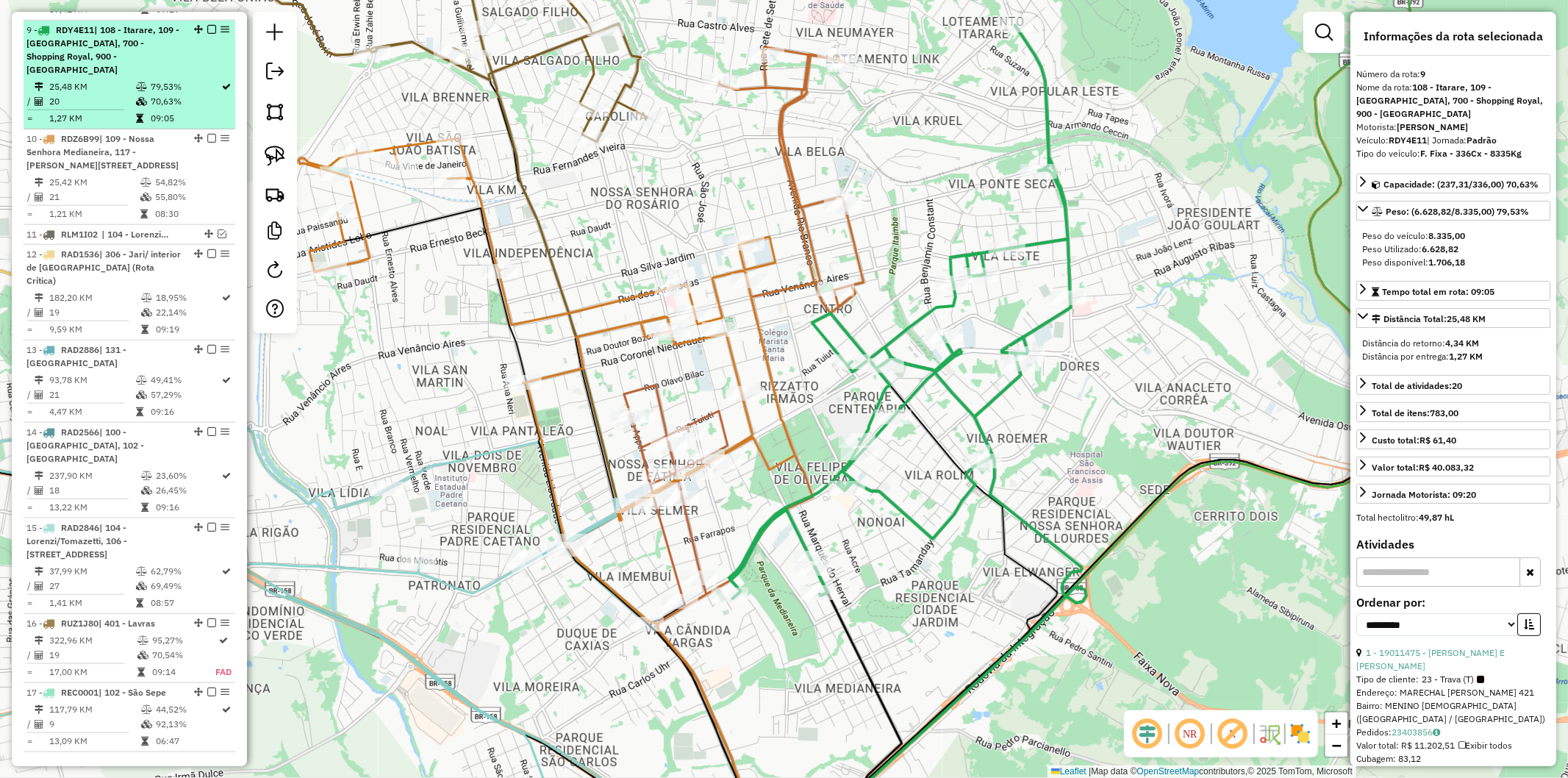
click at [207, 25] on em at bounding box center [212, 29] width 9 height 9
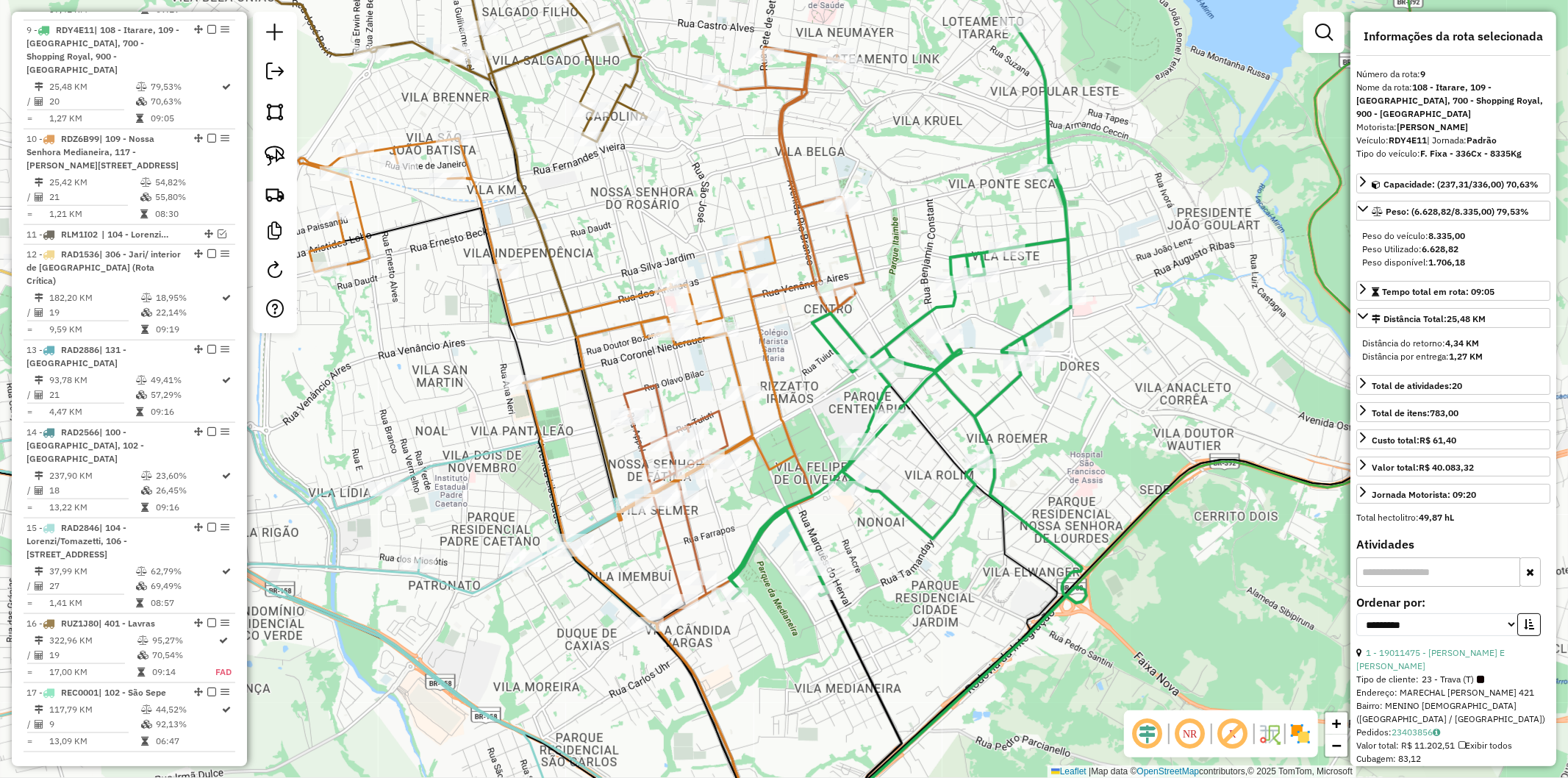
scroll to position [1234, 0]
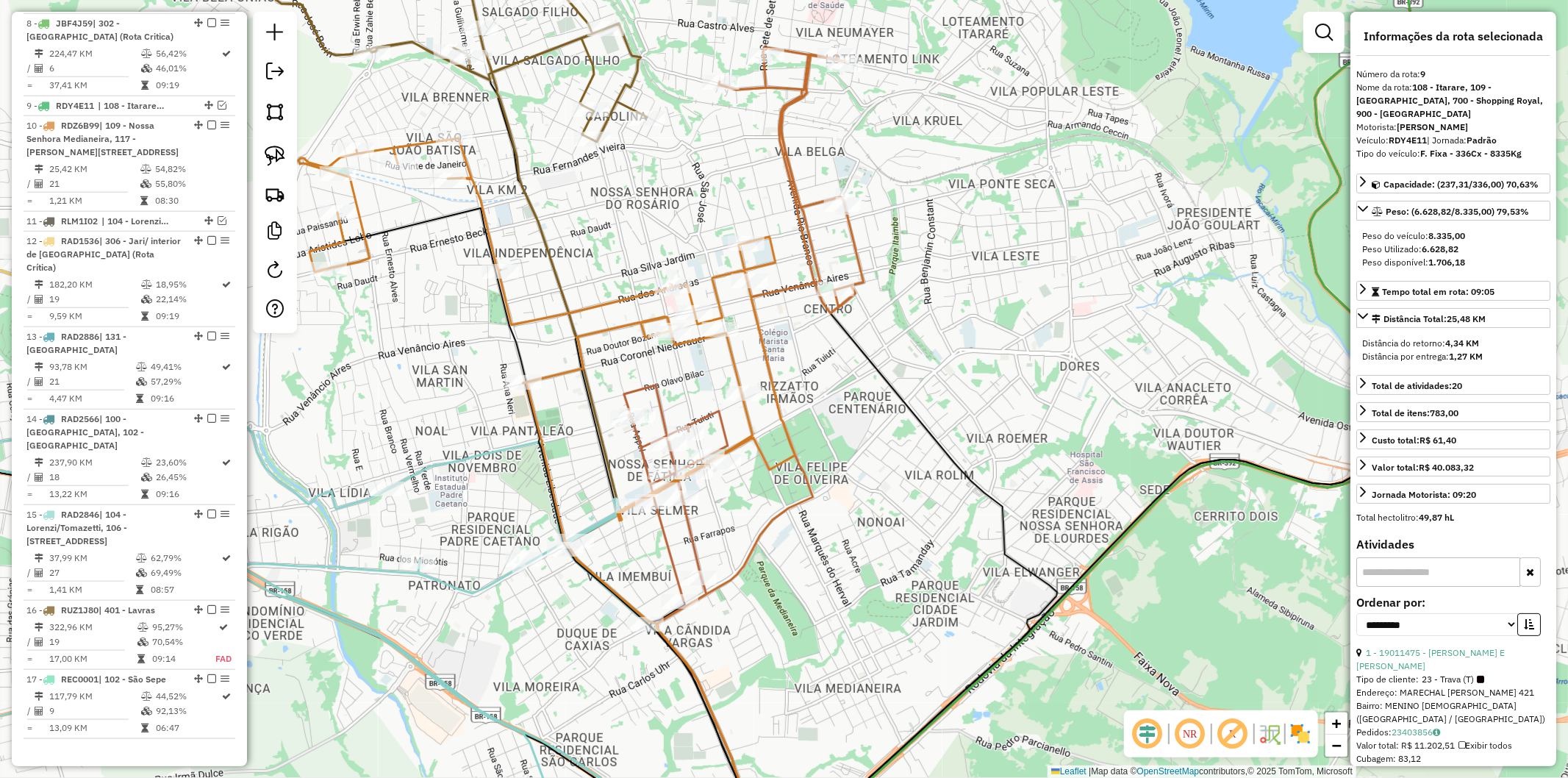
click at [857, 238] on icon at bounding box center [792, 180] width 145 height 266
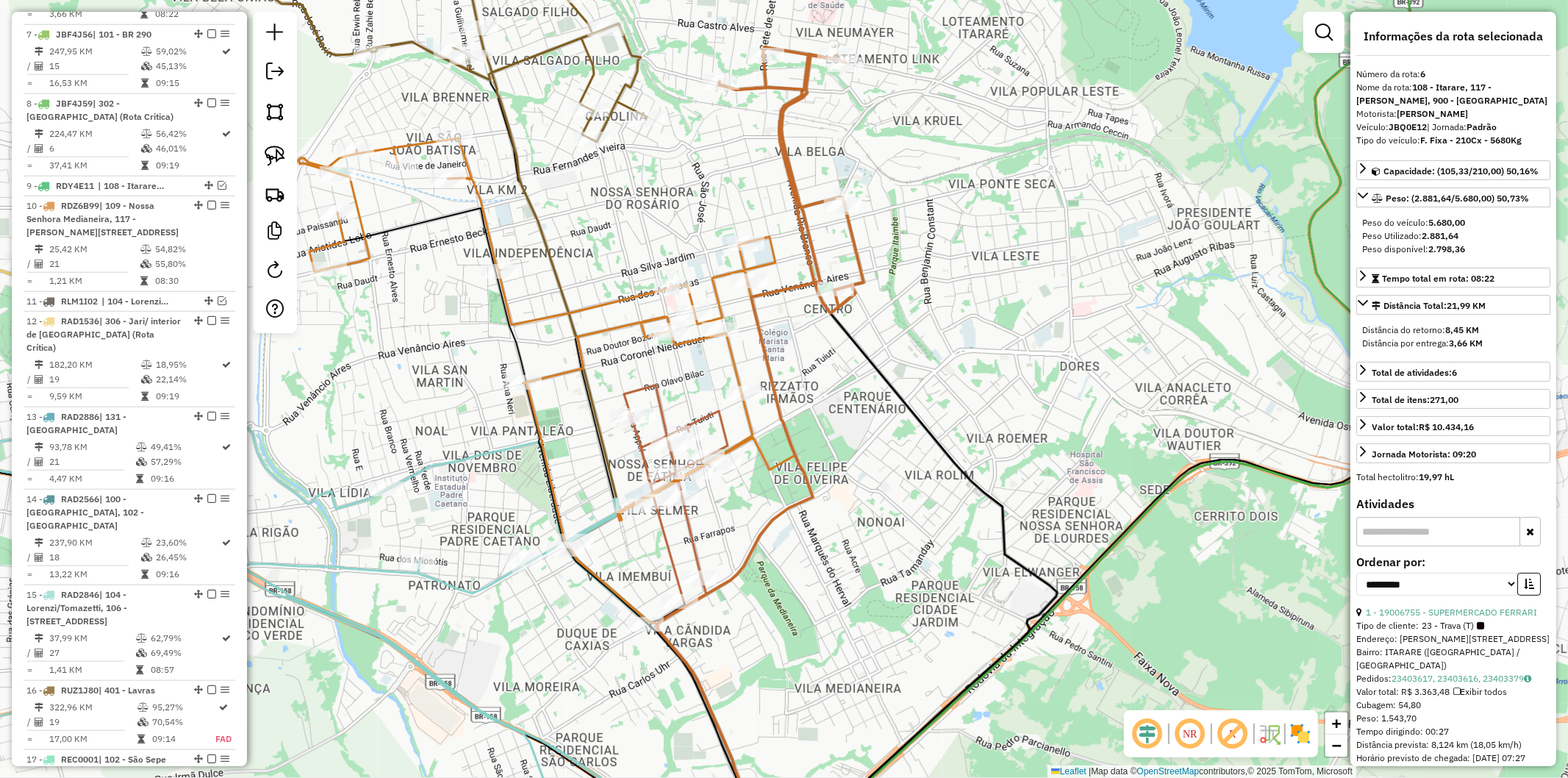
scroll to position [1077, 0]
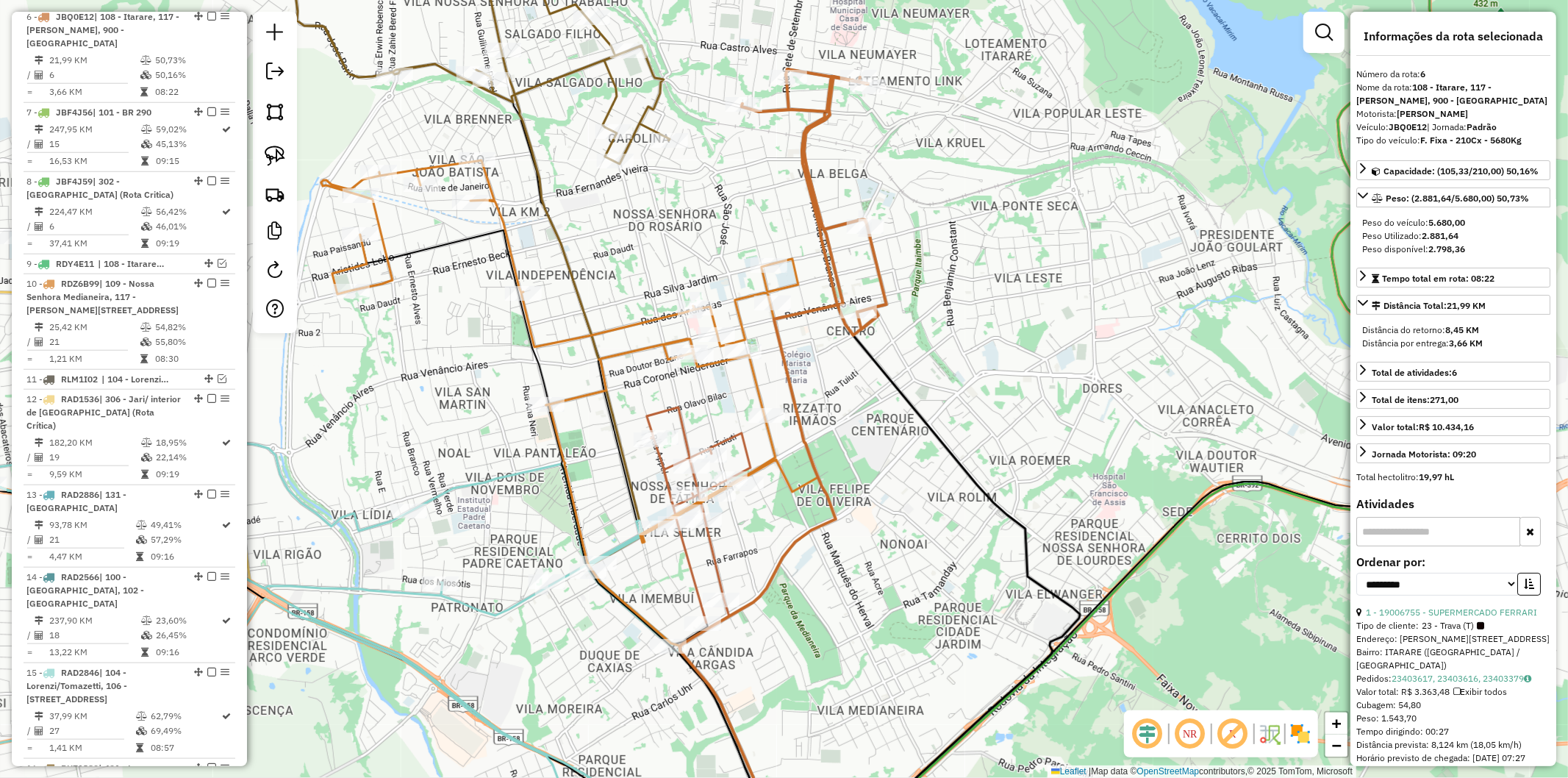
drag, startPoint x: 975, startPoint y: 293, endPoint x: 1084, endPoint y: 431, distance: 175.9
click at [1084, 431] on div "Janela de atendimento Grade de atendimento Capacidade Transportadoras Veículos …" at bounding box center [784, 389] width 1568 height 778
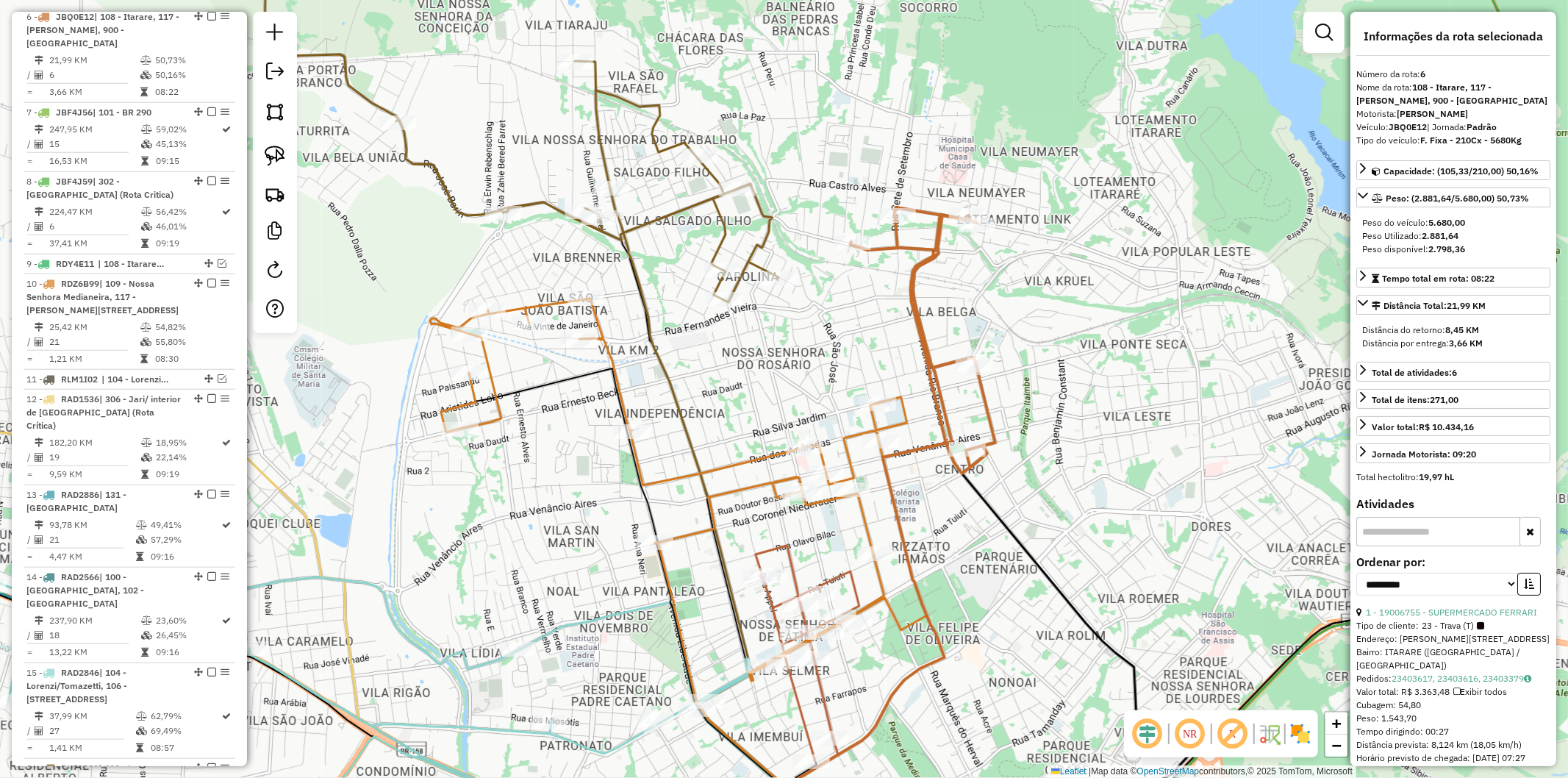
click at [768, 219] on icon at bounding box center [318, 112] width 922 height 380
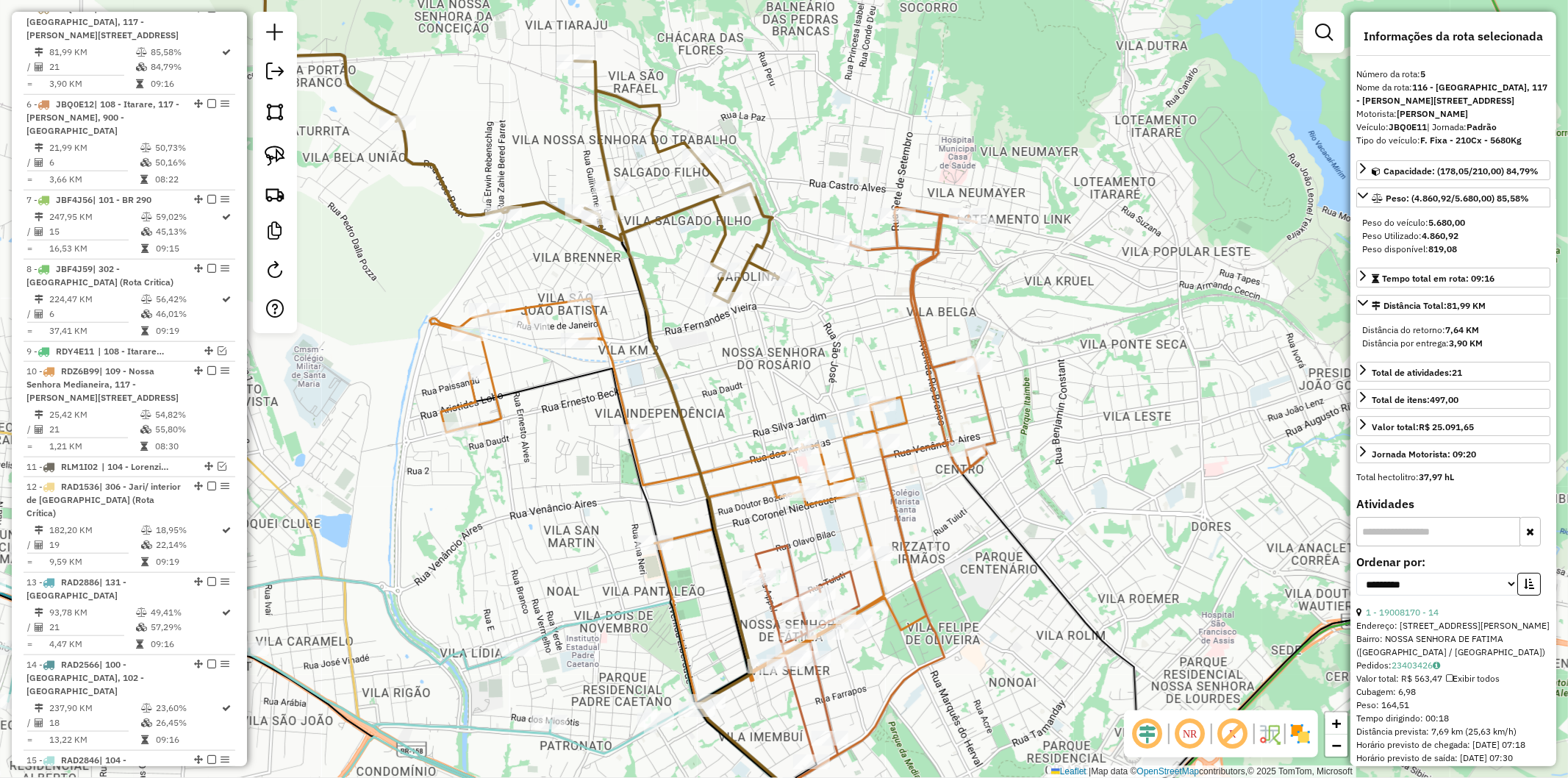
scroll to position [968, 0]
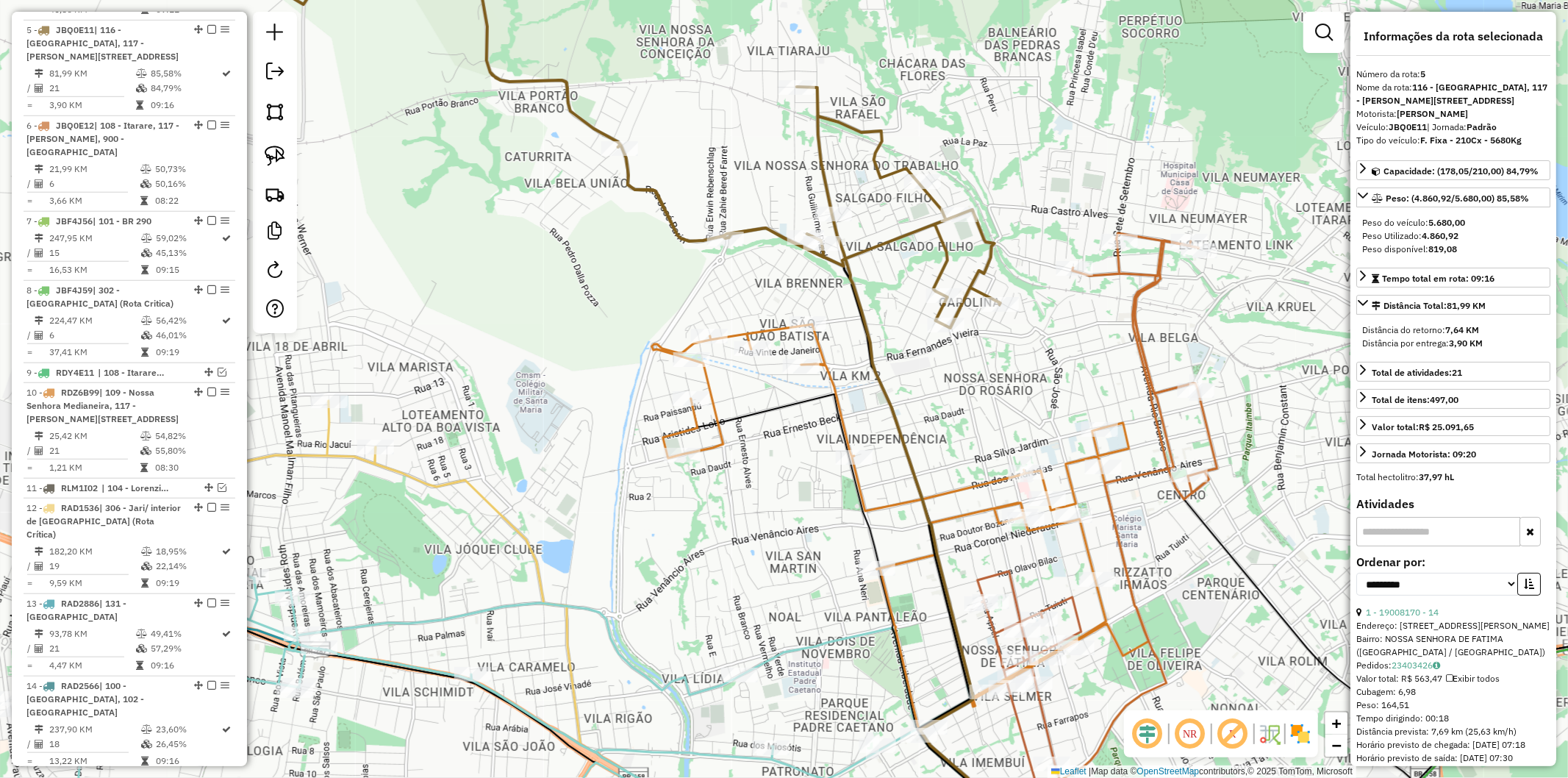
drag, startPoint x: 843, startPoint y: 403, endPoint x: 972, endPoint y: 408, distance: 129.1
click at [972, 408] on div "Janela de atendimento Grade de atendimento Capacidade Transportadoras Veículos …" at bounding box center [784, 389] width 1568 height 778
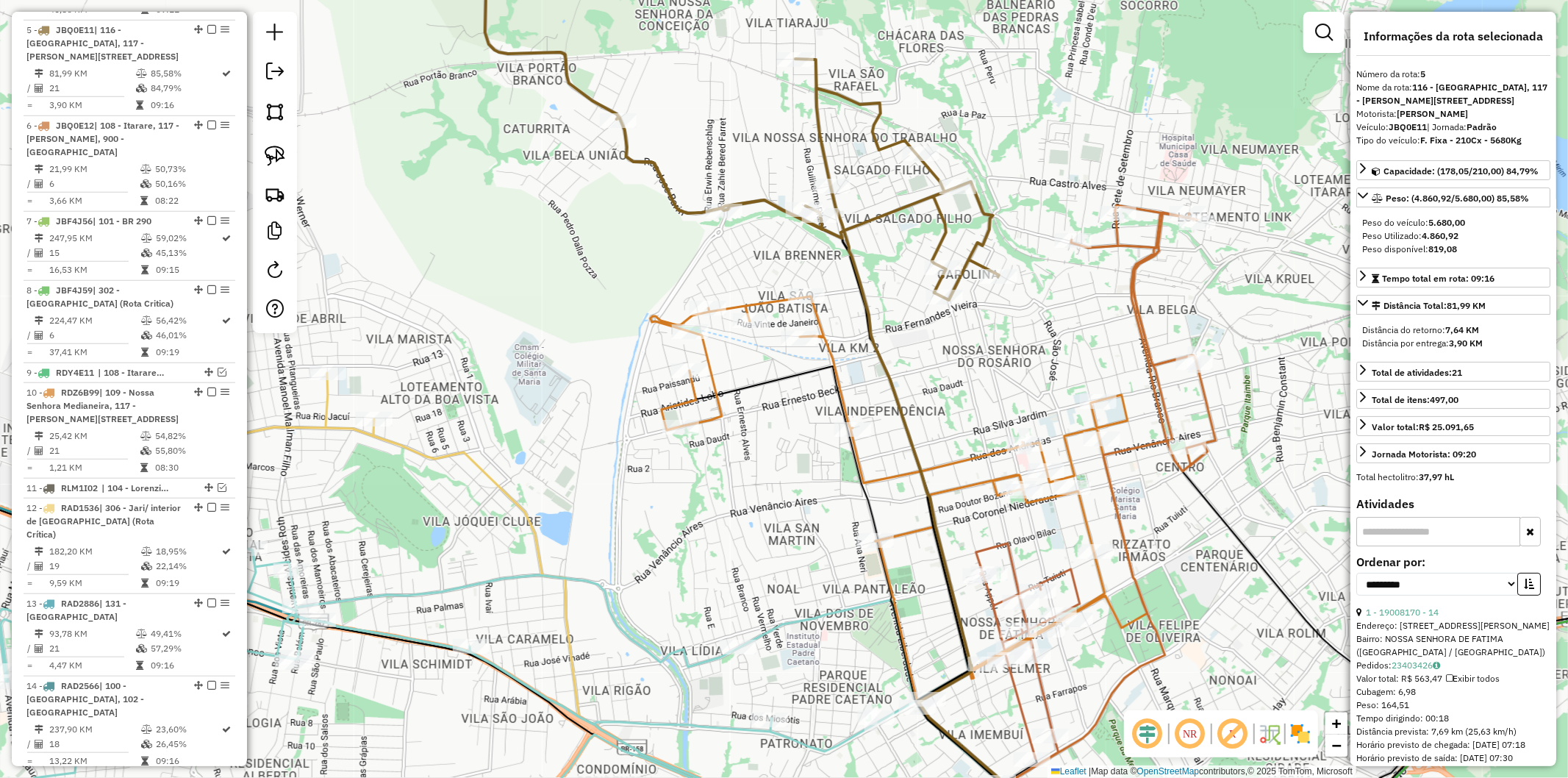
drag, startPoint x: 968, startPoint y: 409, endPoint x: 803, endPoint y: 322, distance: 186.5
click at [996, 263] on div "Janela de atendimento Grade de atendimento Capacidade Transportadoras Veículos …" at bounding box center [784, 389] width 1568 height 778
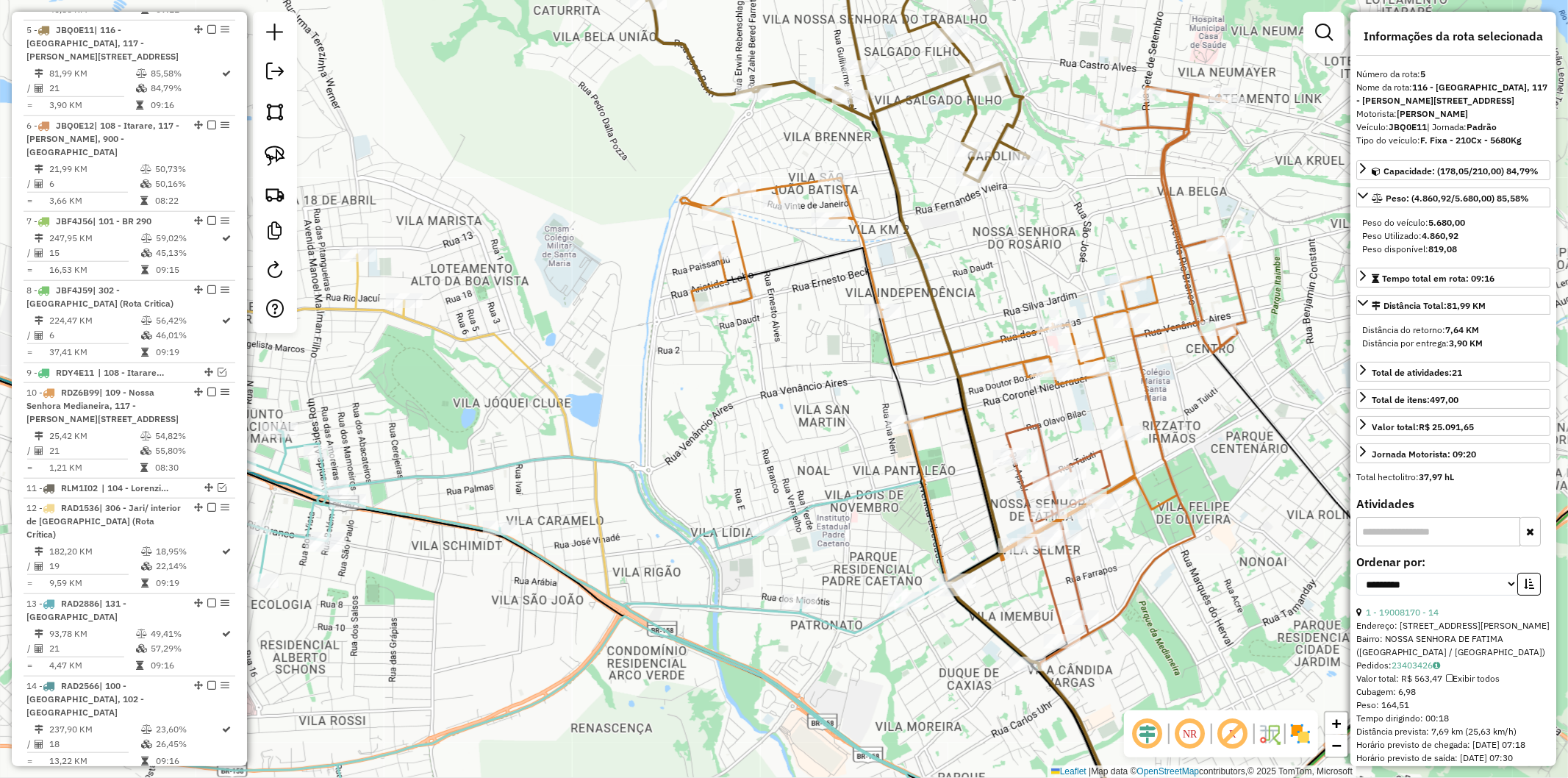
click at [545, 380] on icon at bounding box center [722, 579] width 637 height 556
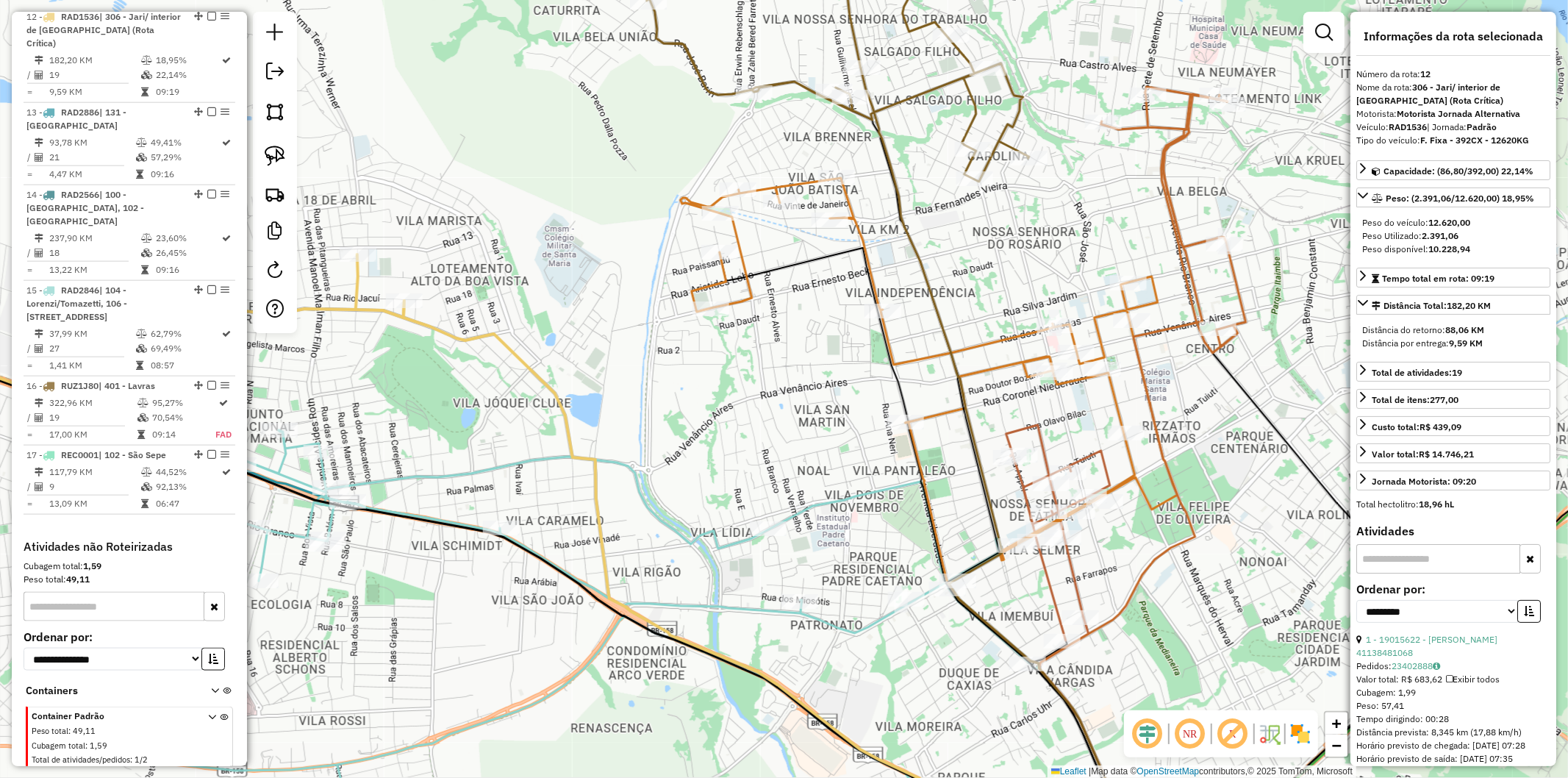
click at [442, 480] on icon at bounding box center [534, 642] width 1011 height 426
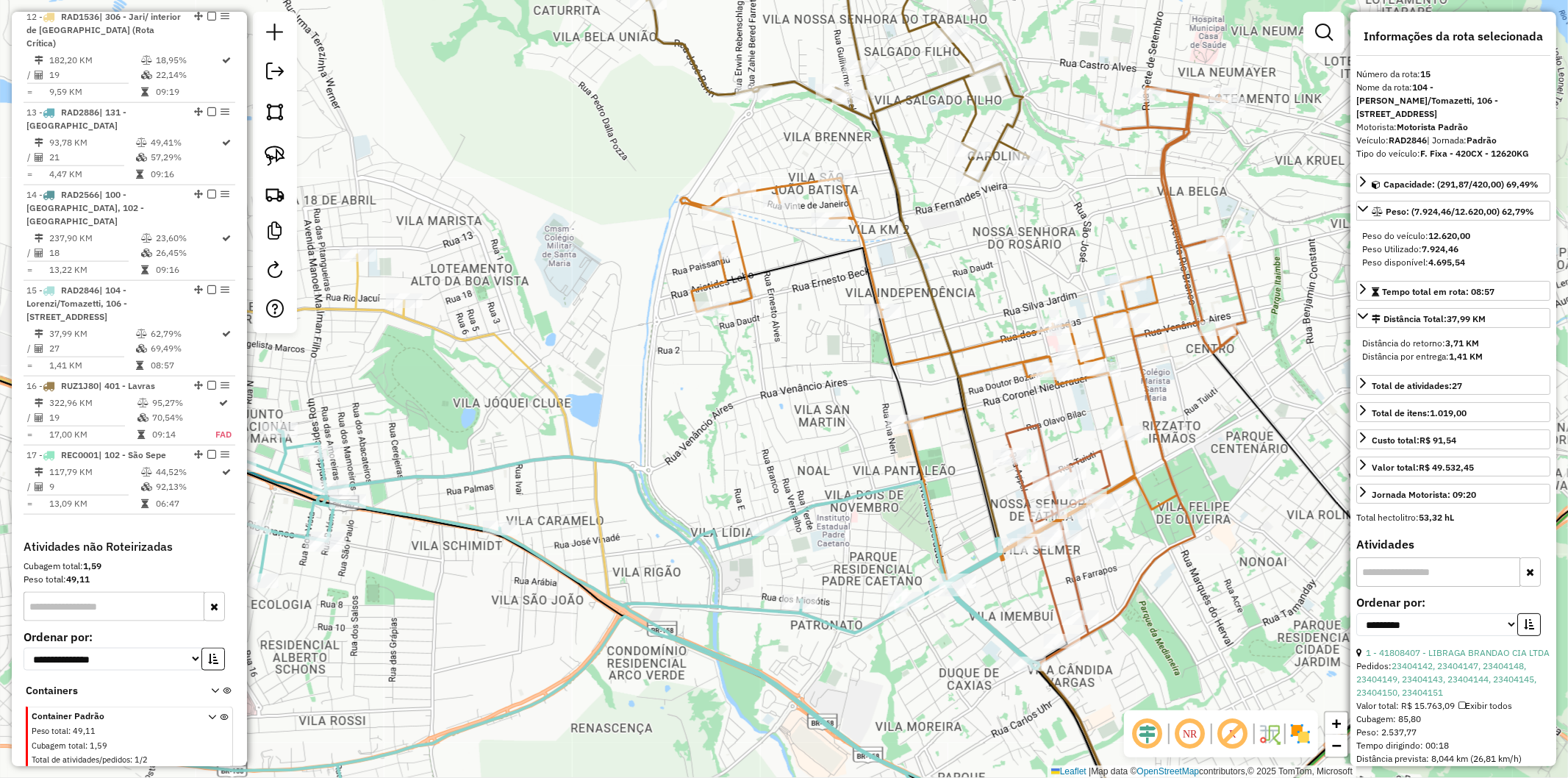
scroll to position [1514, 0]
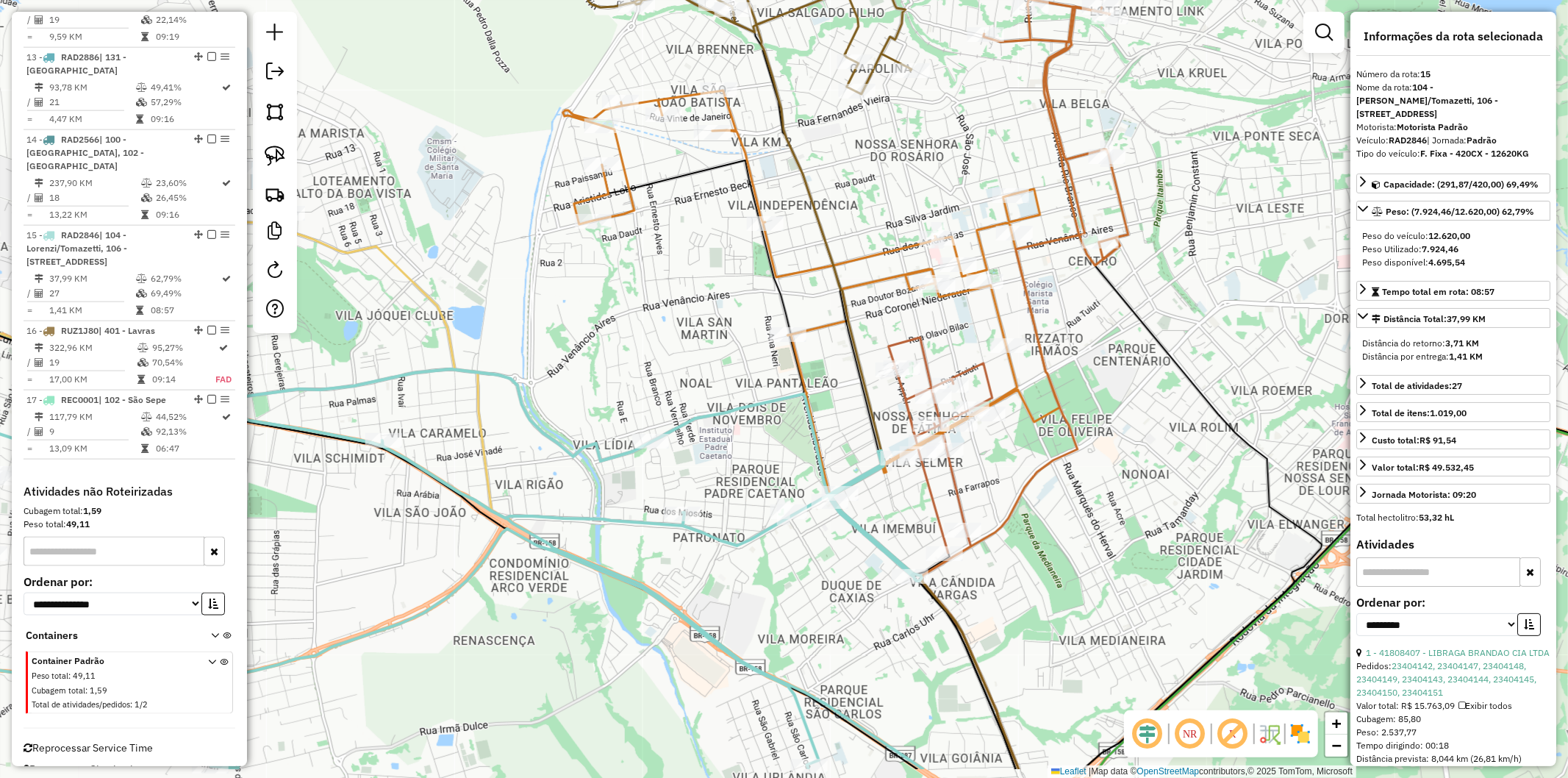
drag, startPoint x: 723, startPoint y: 548, endPoint x: 587, endPoint y: 473, distance: 155.3
click at [587, 473] on icon at bounding box center [416, 555] width 1011 height 426
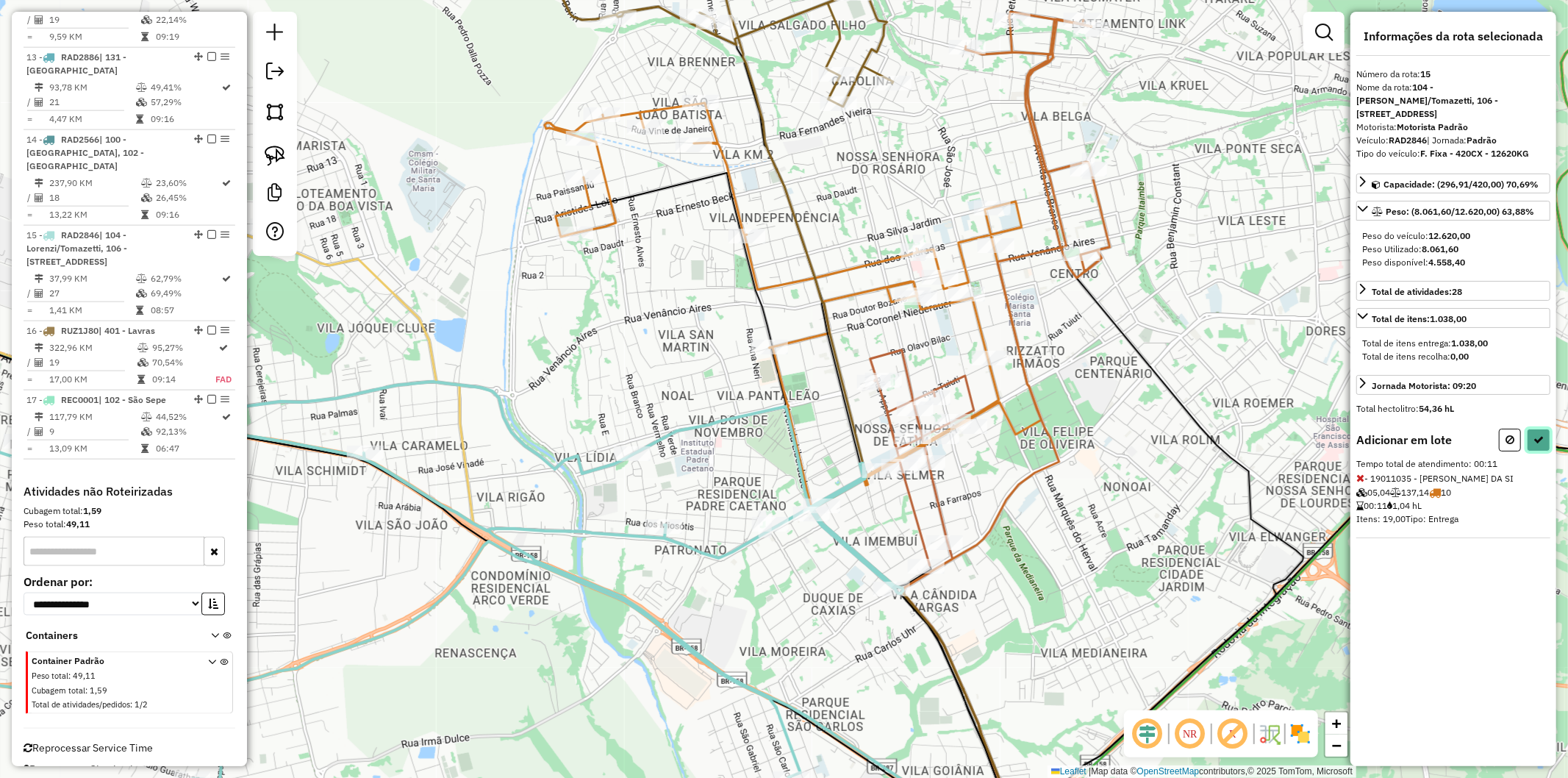
click at [1539, 438] on icon at bounding box center [1539, 439] width 11 height 11
select select "**********"
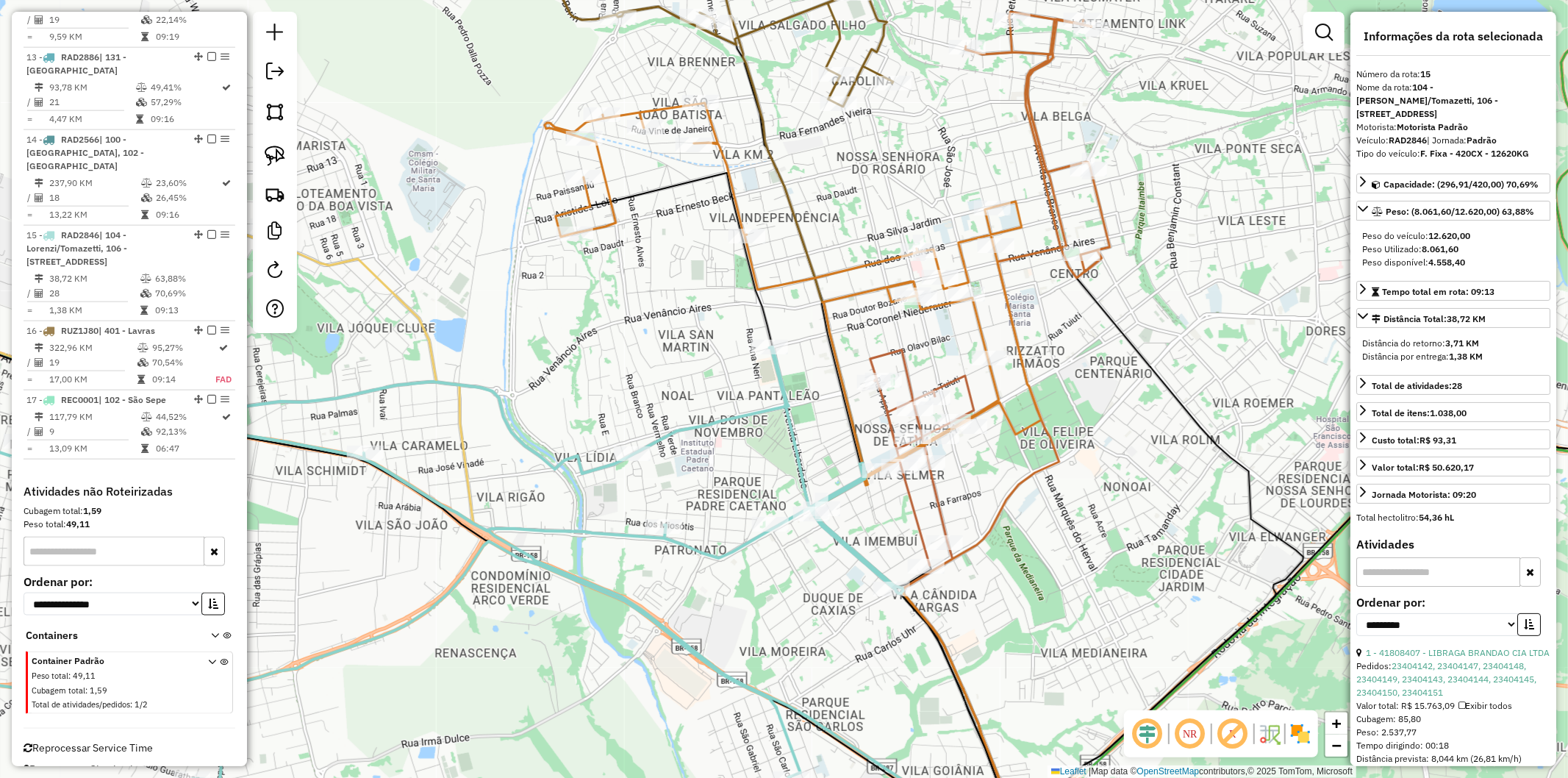
click at [734, 417] on icon at bounding box center [398, 586] width 1011 height 480
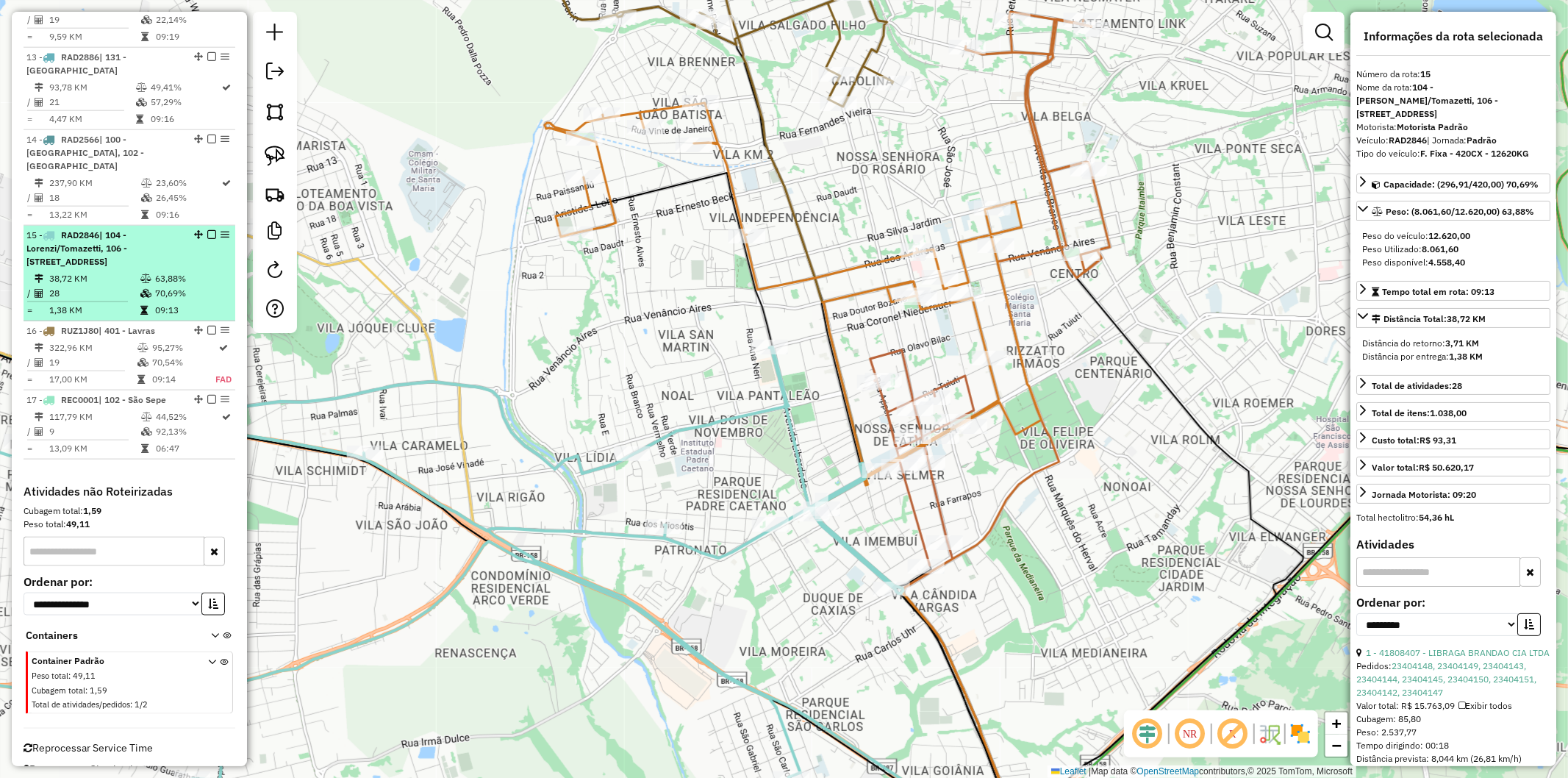
click at [211, 230] on em at bounding box center [212, 235] width 9 height 9
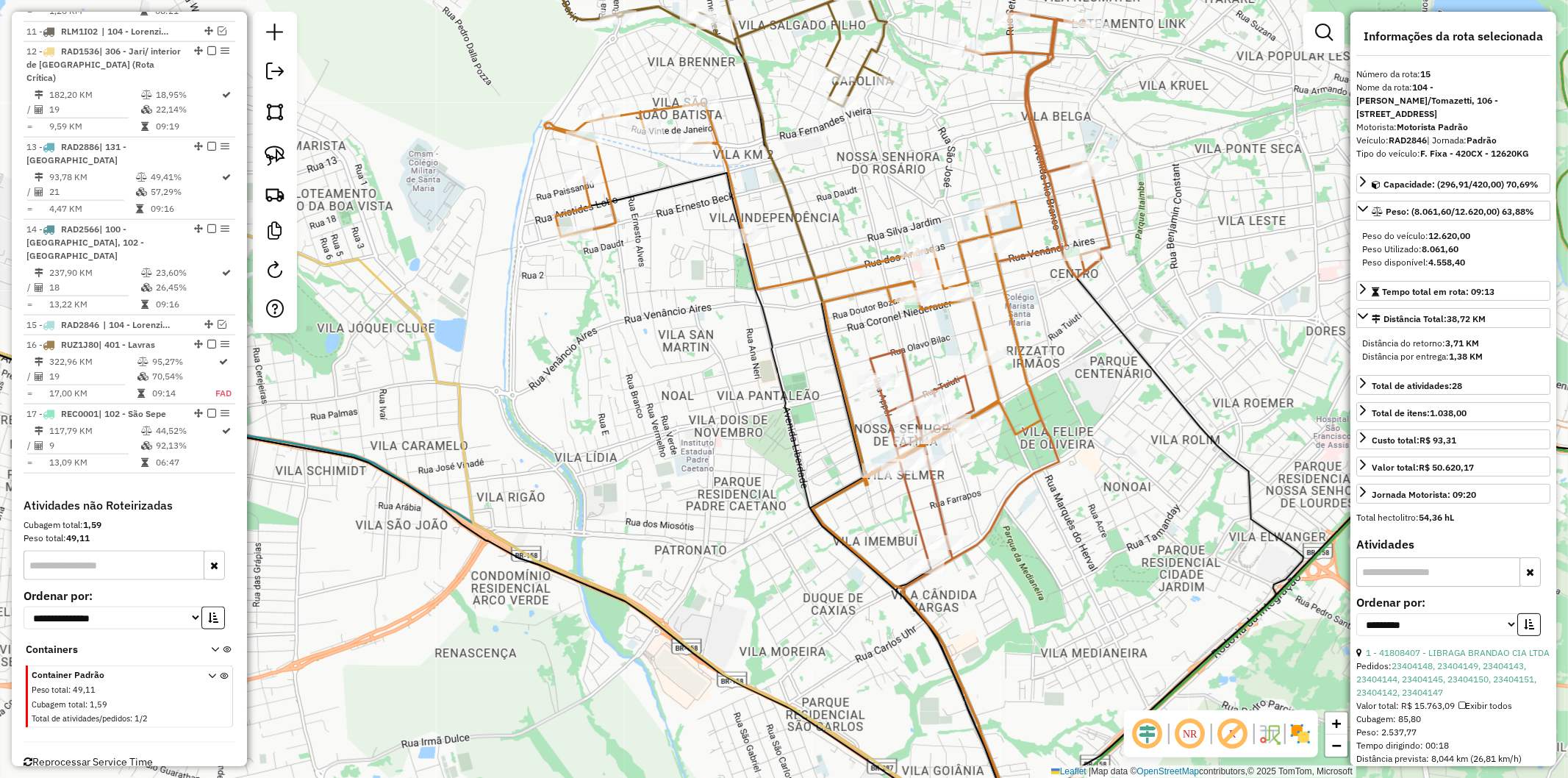
click at [791, 276] on icon at bounding box center [793, 294] width 497 height 382
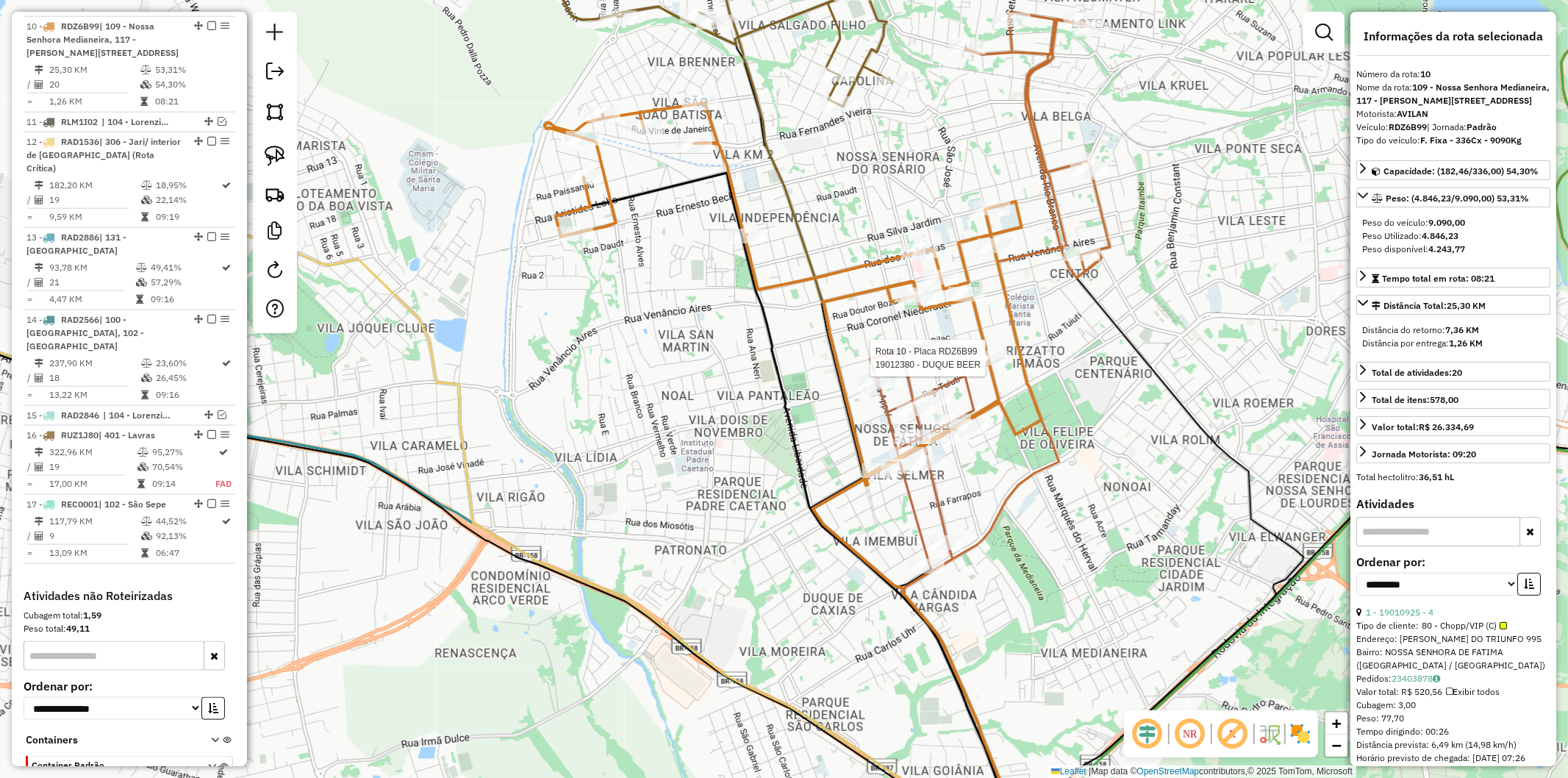
scroll to position [1330, 0]
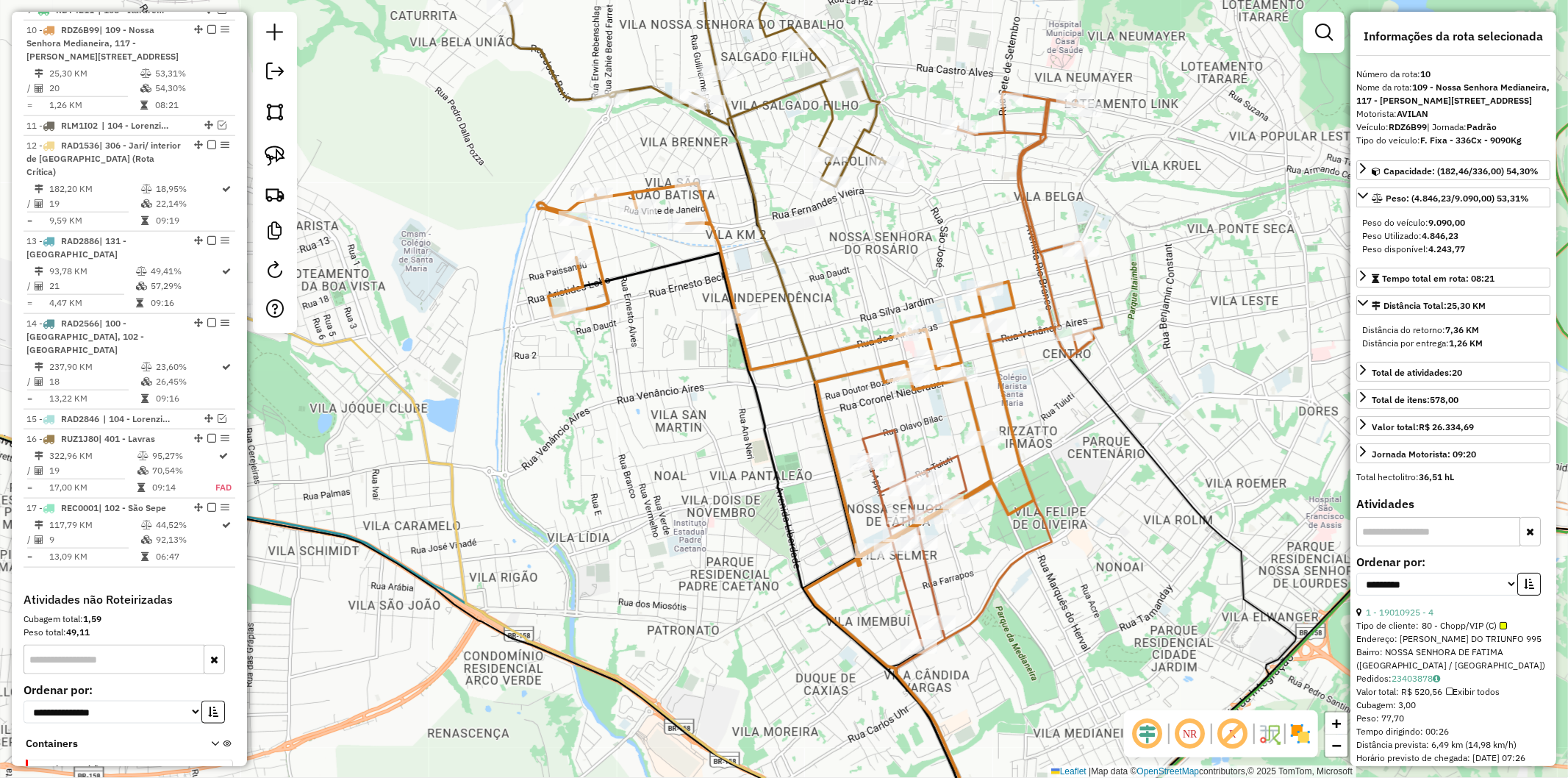
drag, startPoint x: 1113, startPoint y: 377, endPoint x: 1108, endPoint y: 464, distance: 87.1
click at [1108, 464] on div "Janela de atendimento Grade de atendimento Capacidade Transportadoras Veículos …" at bounding box center [784, 389] width 1568 height 778
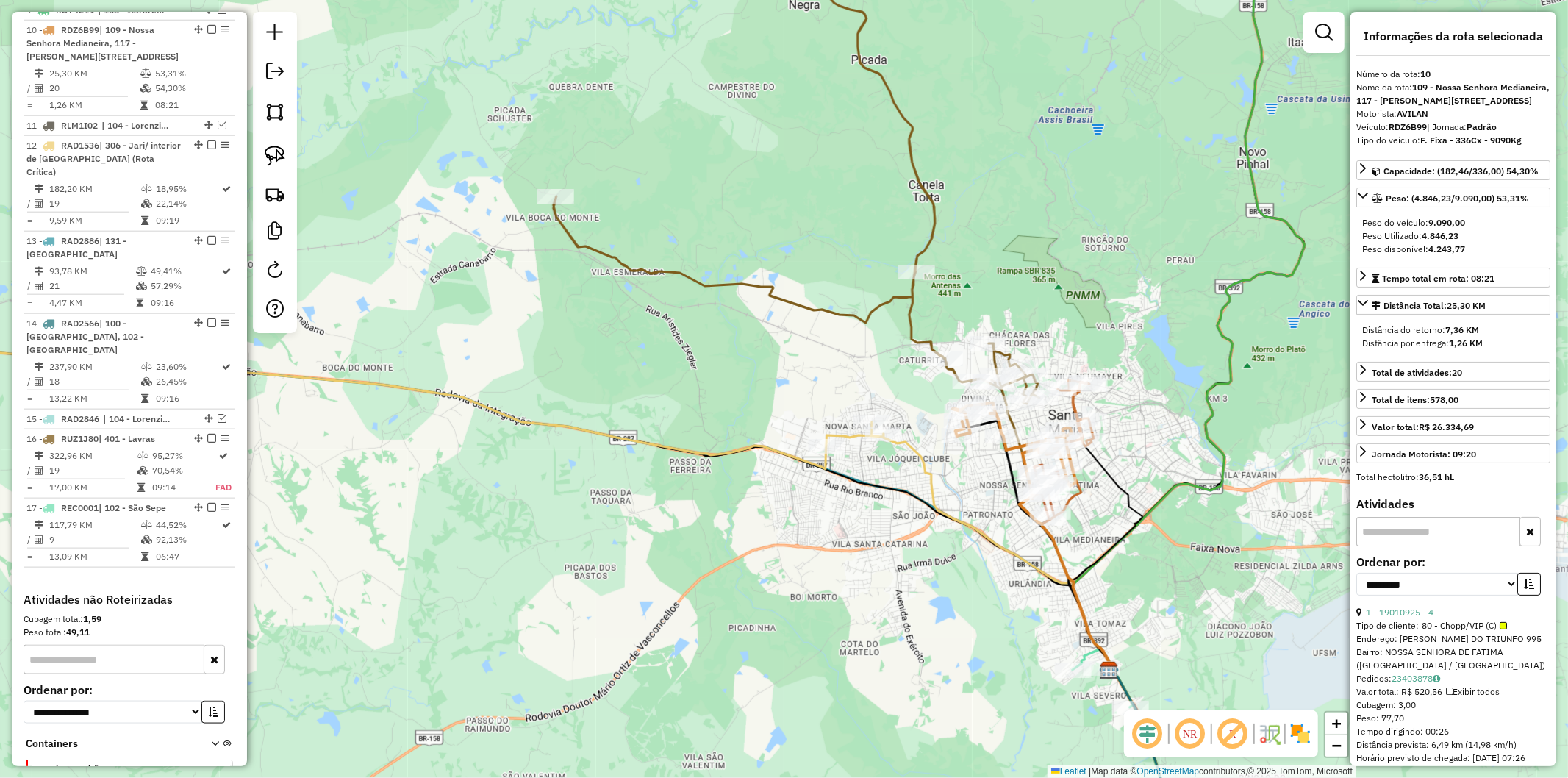
drag, startPoint x: 1111, startPoint y: 505, endPoint x: 968, endPoint y: 321, distance: 233.0
click at [1106, 505] on div "Janela de atendimento Grade de atendimento Capacidade Transportadoras Veículos …" at bounding box center [784, 389] width 1568 height 778
click at [913, 314] on icon at bounding box center [796, 163] width 486 height 481
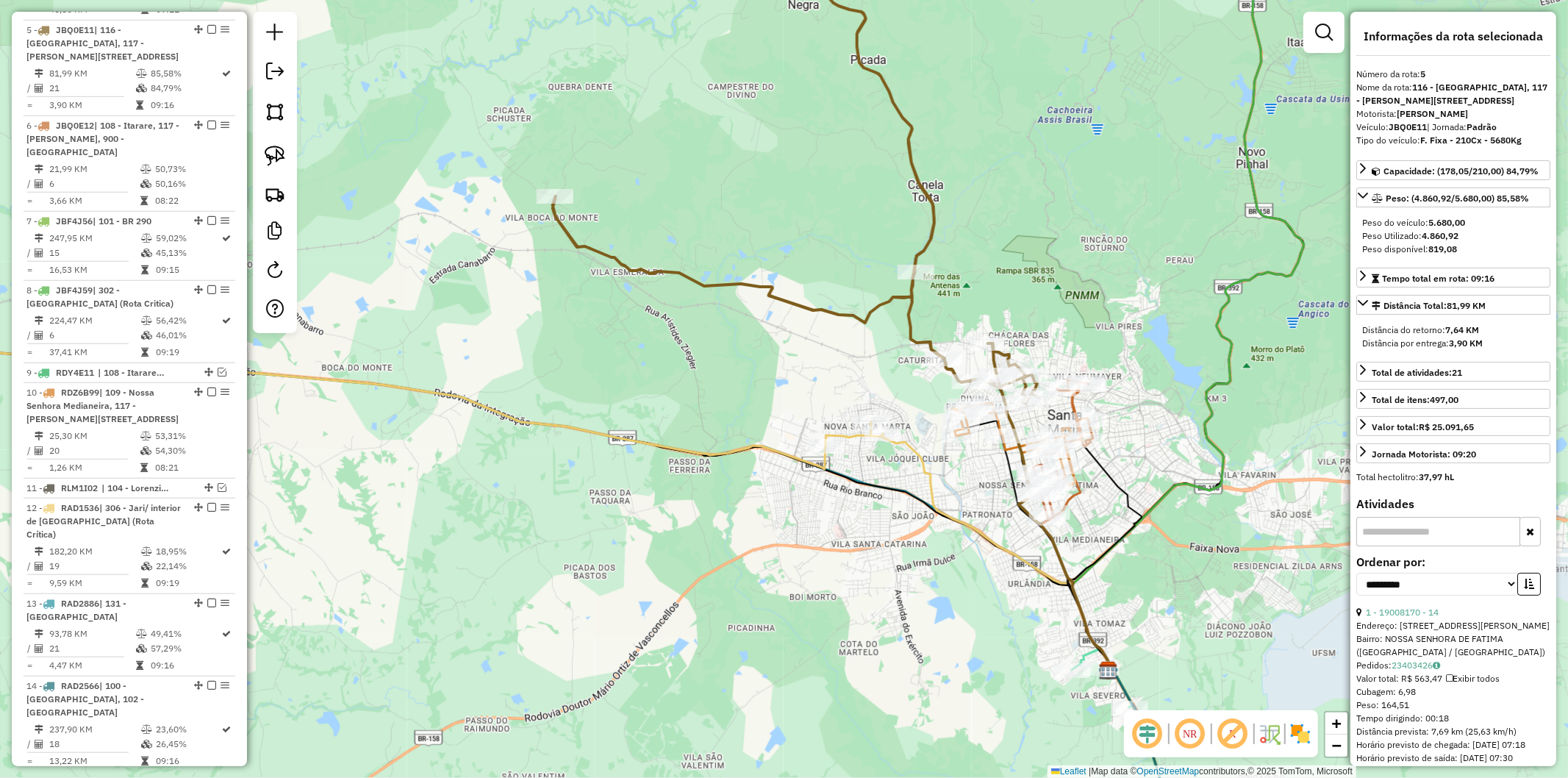
click at [908, 442] on icon at bounding box center [997, 552] width 229 height 237
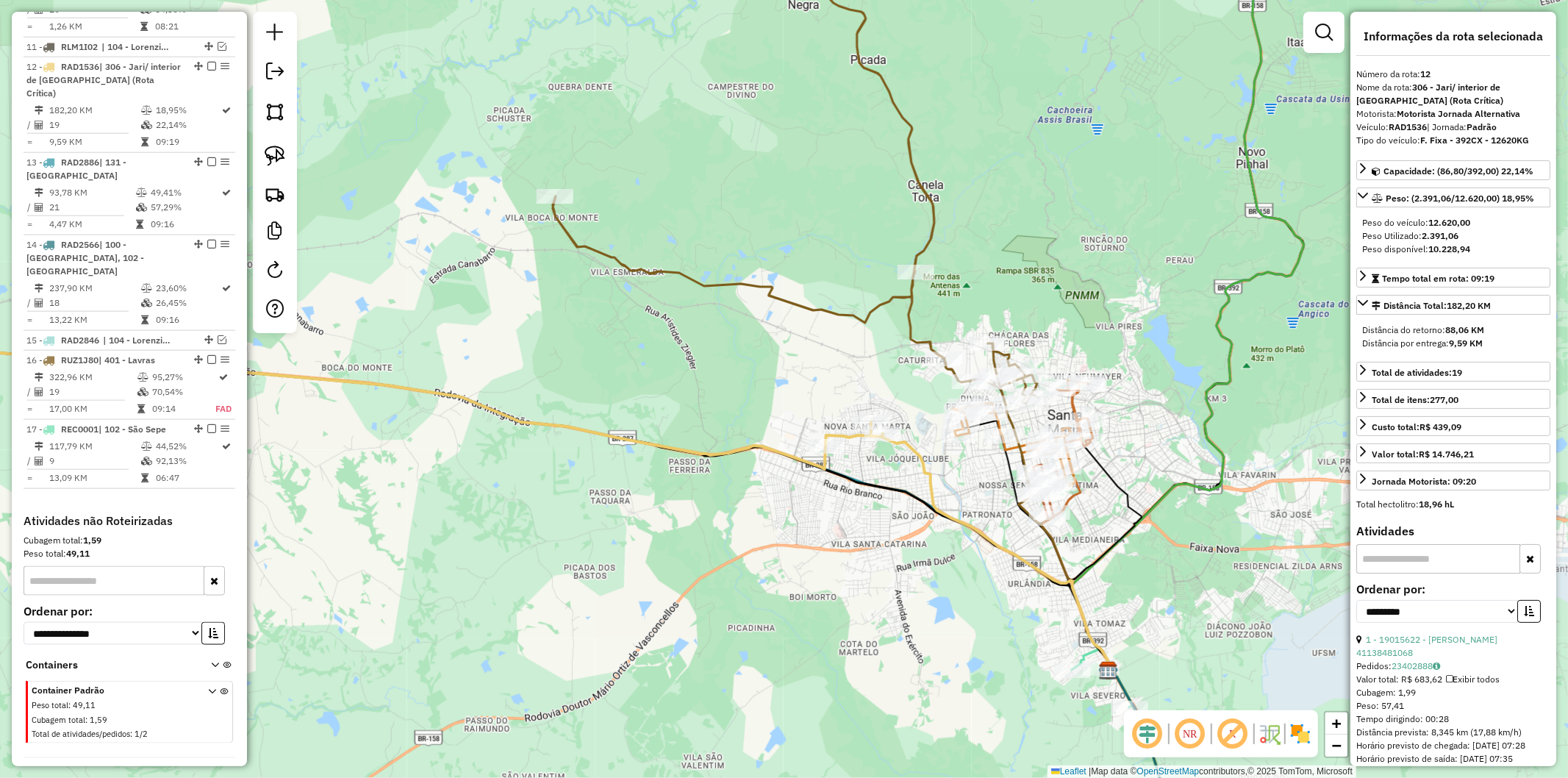
scroll to position [1425, 0]
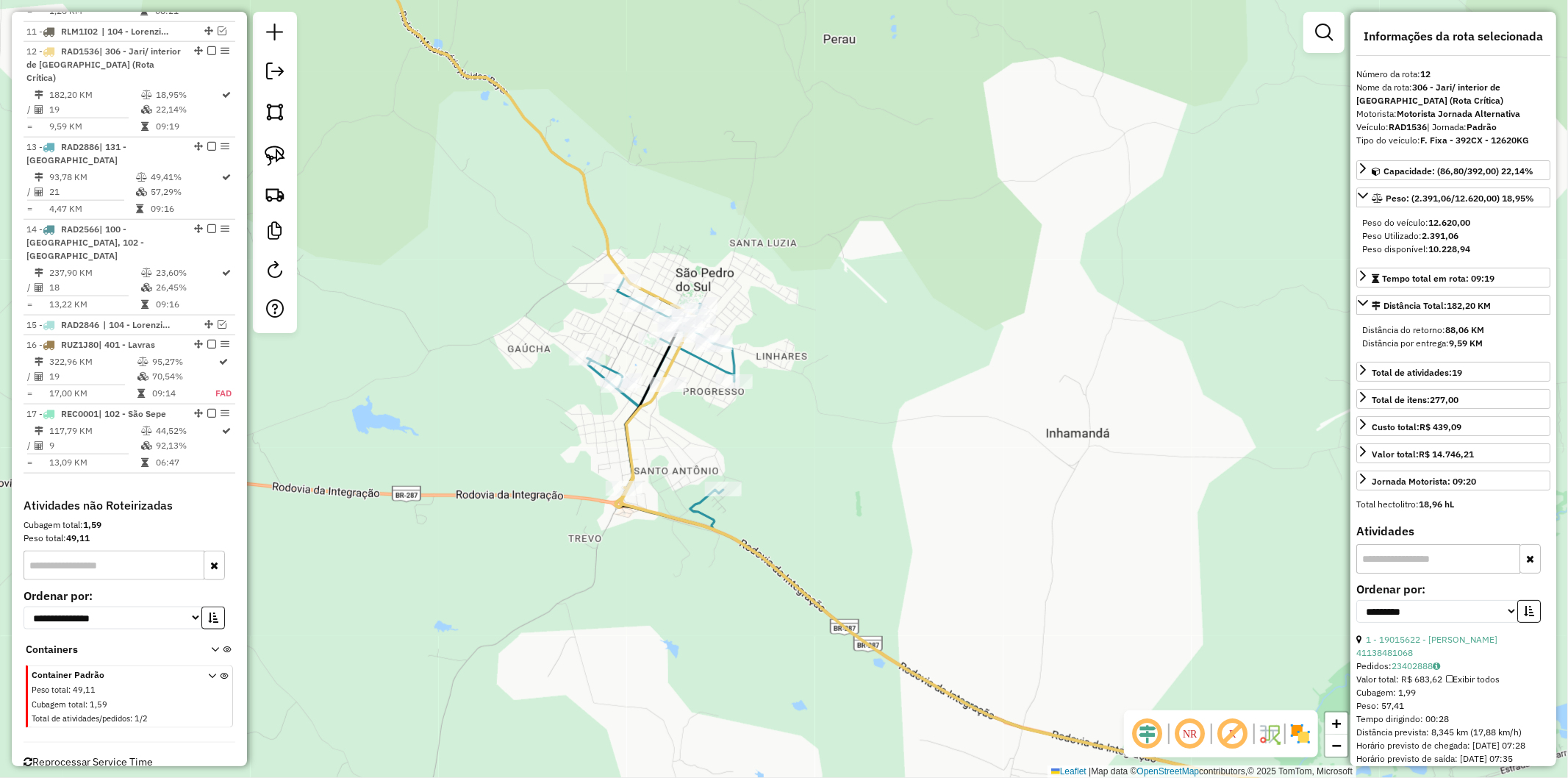
click at [709, 363] on icon at bounding box center [661, 402] width 147 height 253
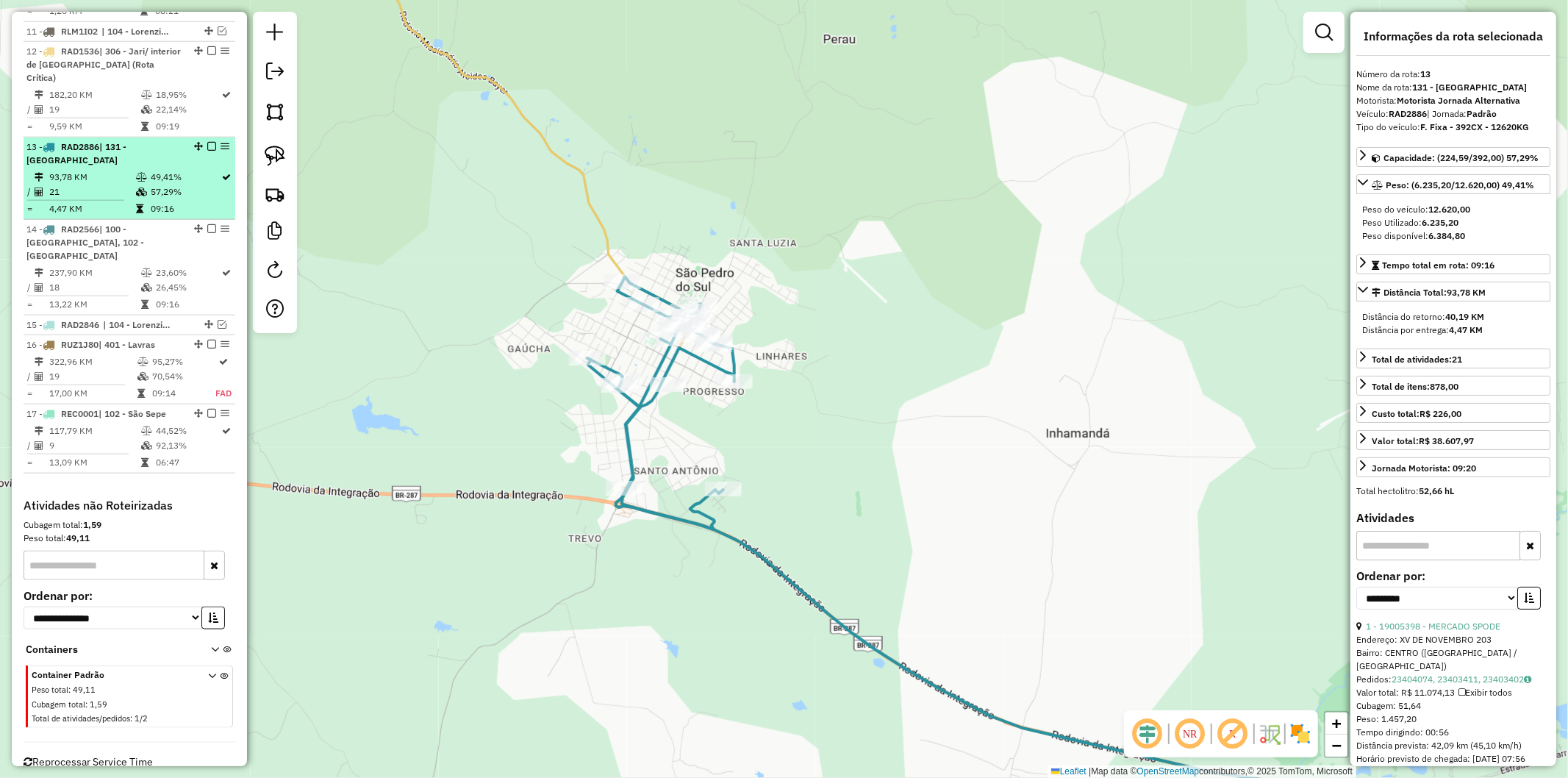
click at [207, 142] on em at bounding box center [212, 146] width 9 height 9
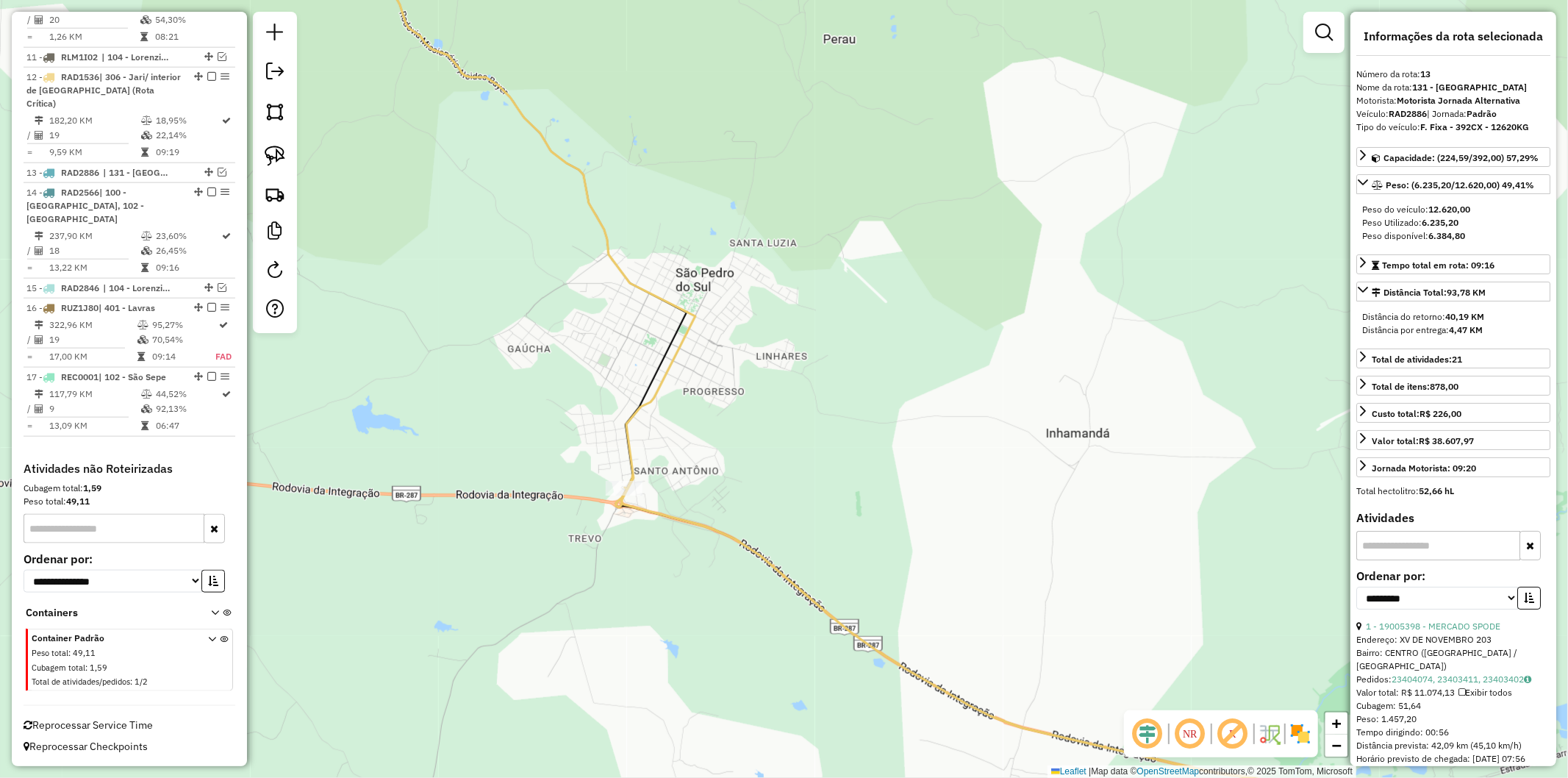
scroll to position [1376, 0]
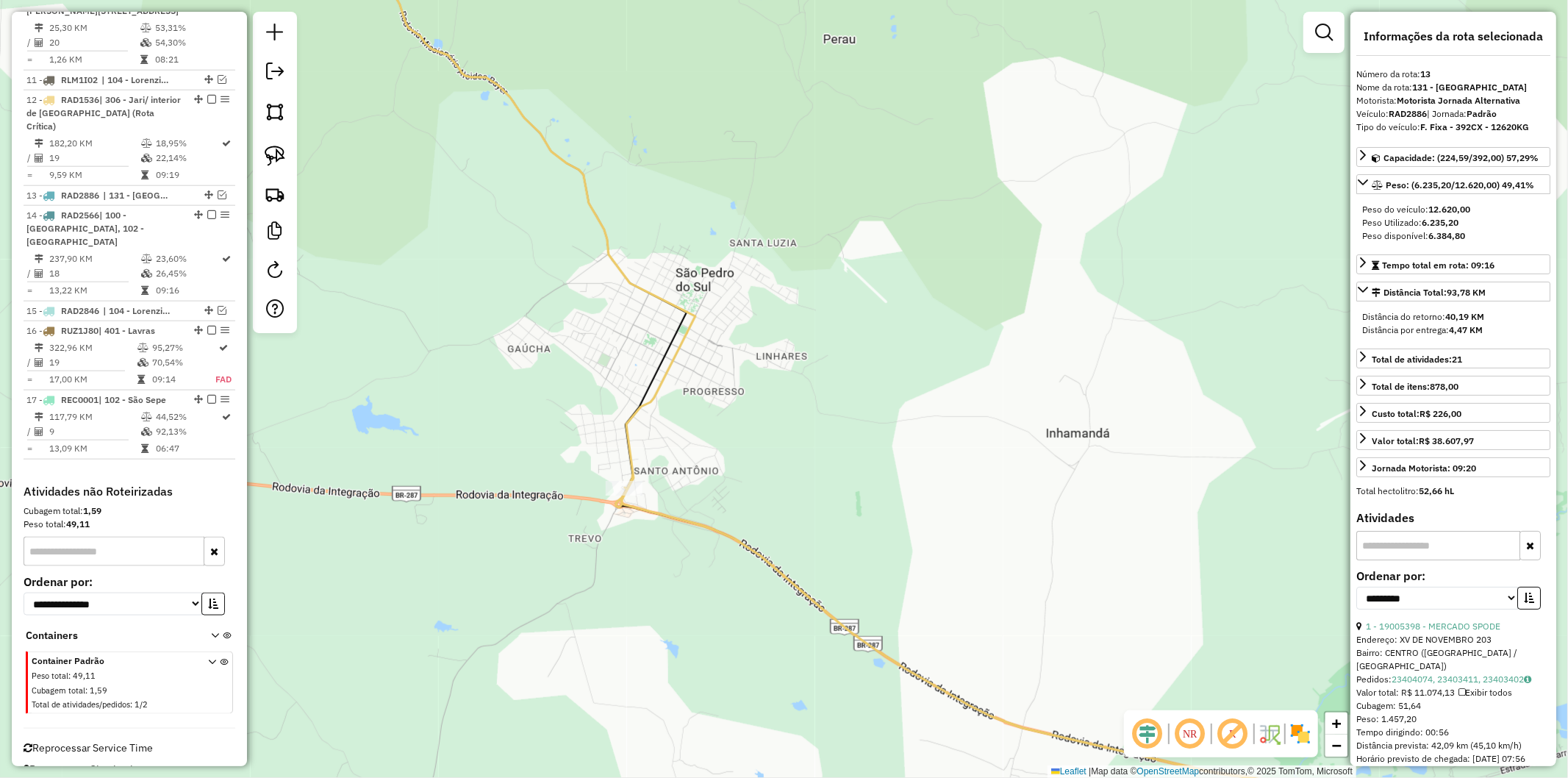
click at [628, 429] on icon at bounding box center [1040, 372] width 1371 height 899
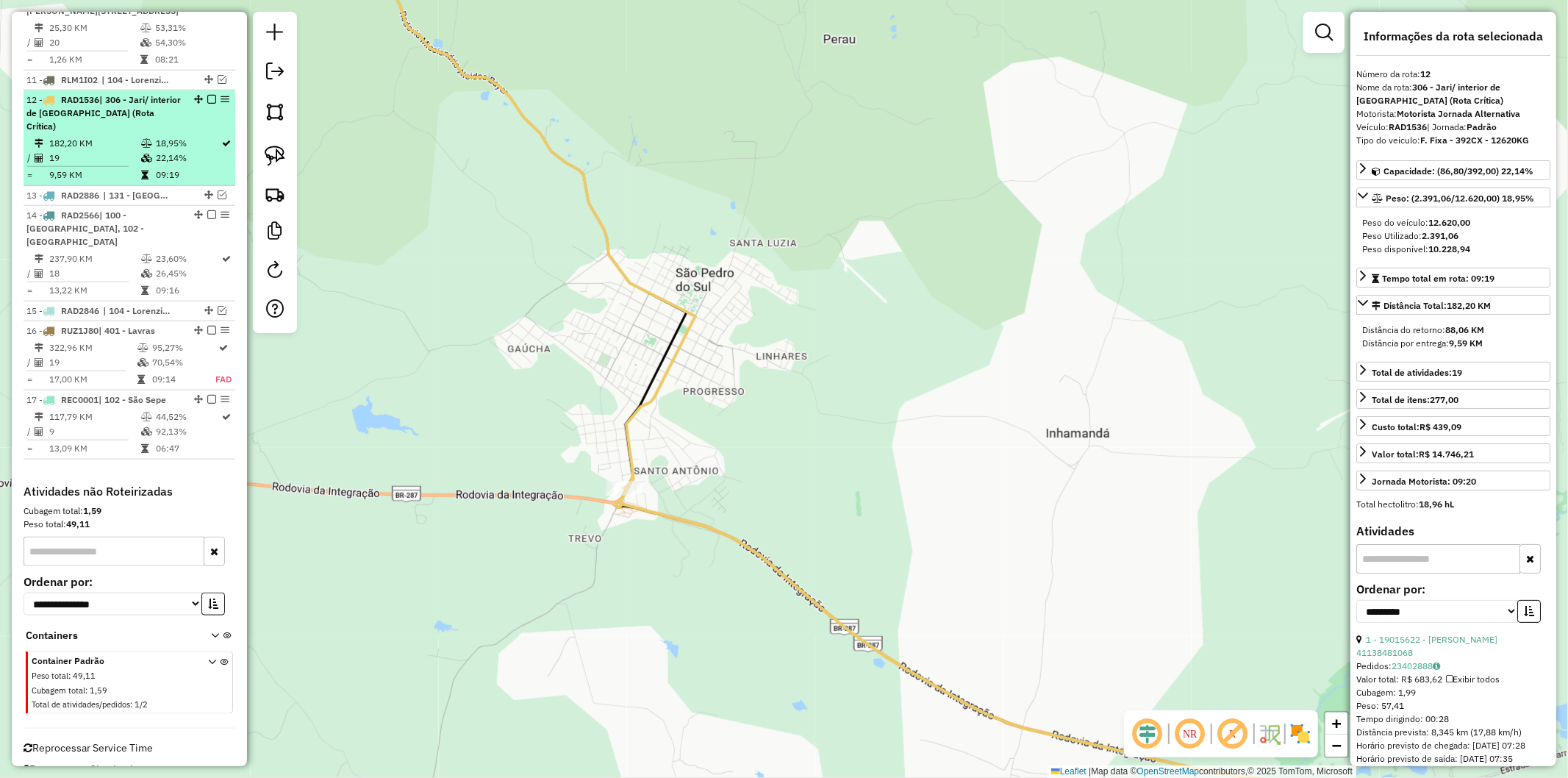
click at [207, 104] on em at bounding box center [212, 99] width 9 height 9
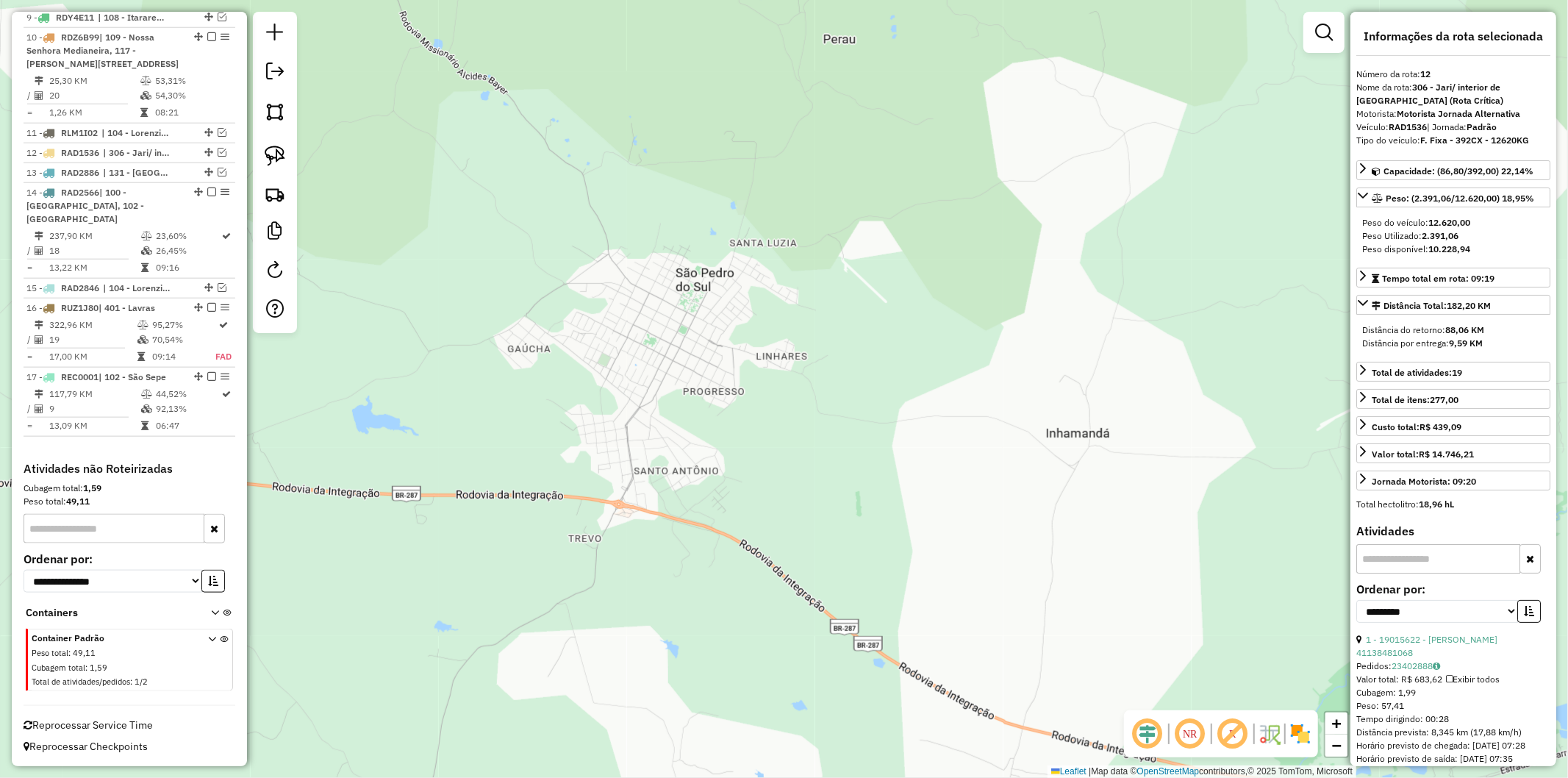
scroll to position [1314, 0]
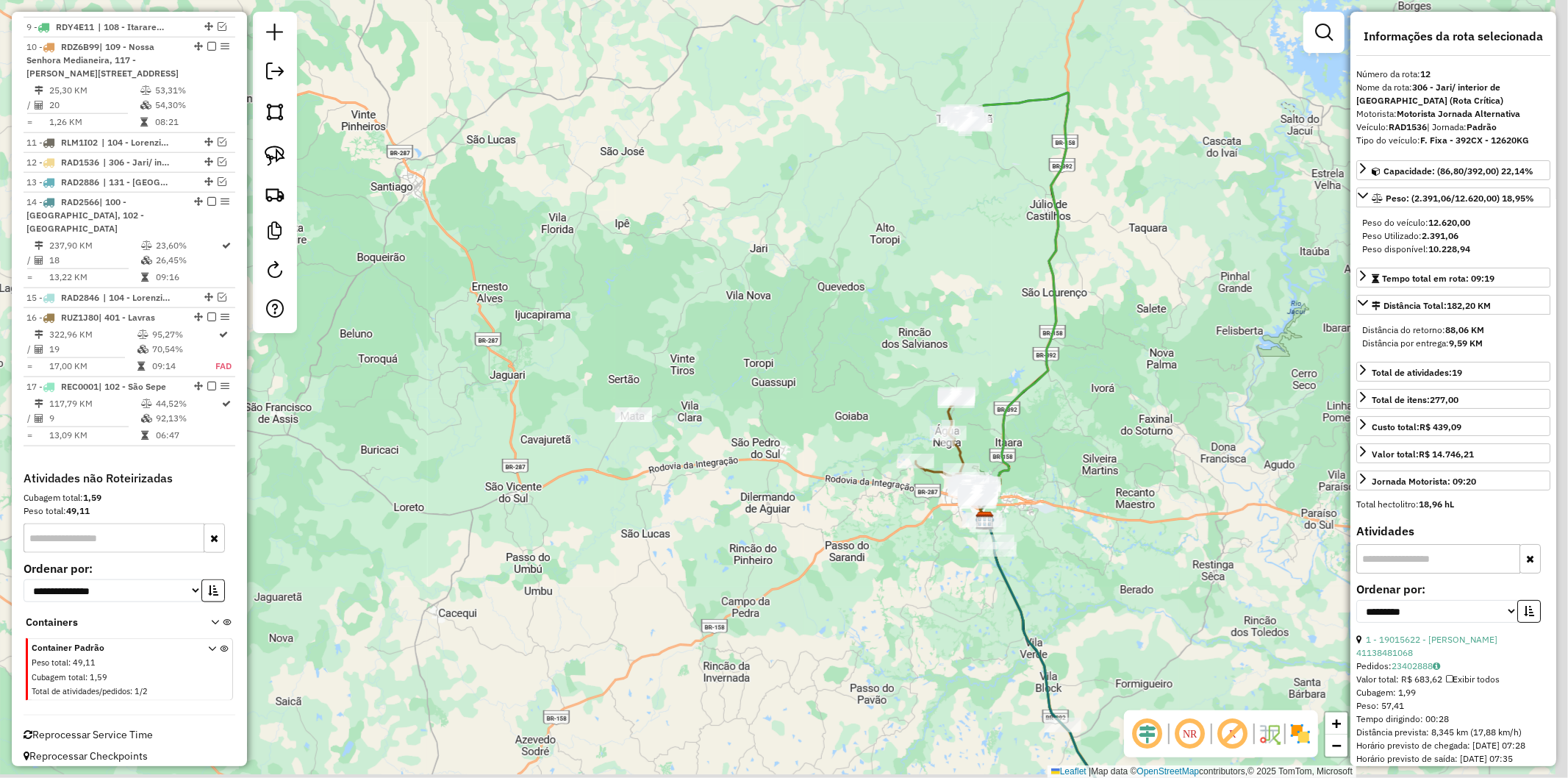
drag, startPoint x: 961, startPoint y: 557, endPoint x: 761, endPoint y: 531, distance: 201.7
click at [761, 531] on div "Janela de atendimento Grade de atendimento Capacidade Transportadoras Veículos …" at bounding box center [784, 389] width 1568 height 778
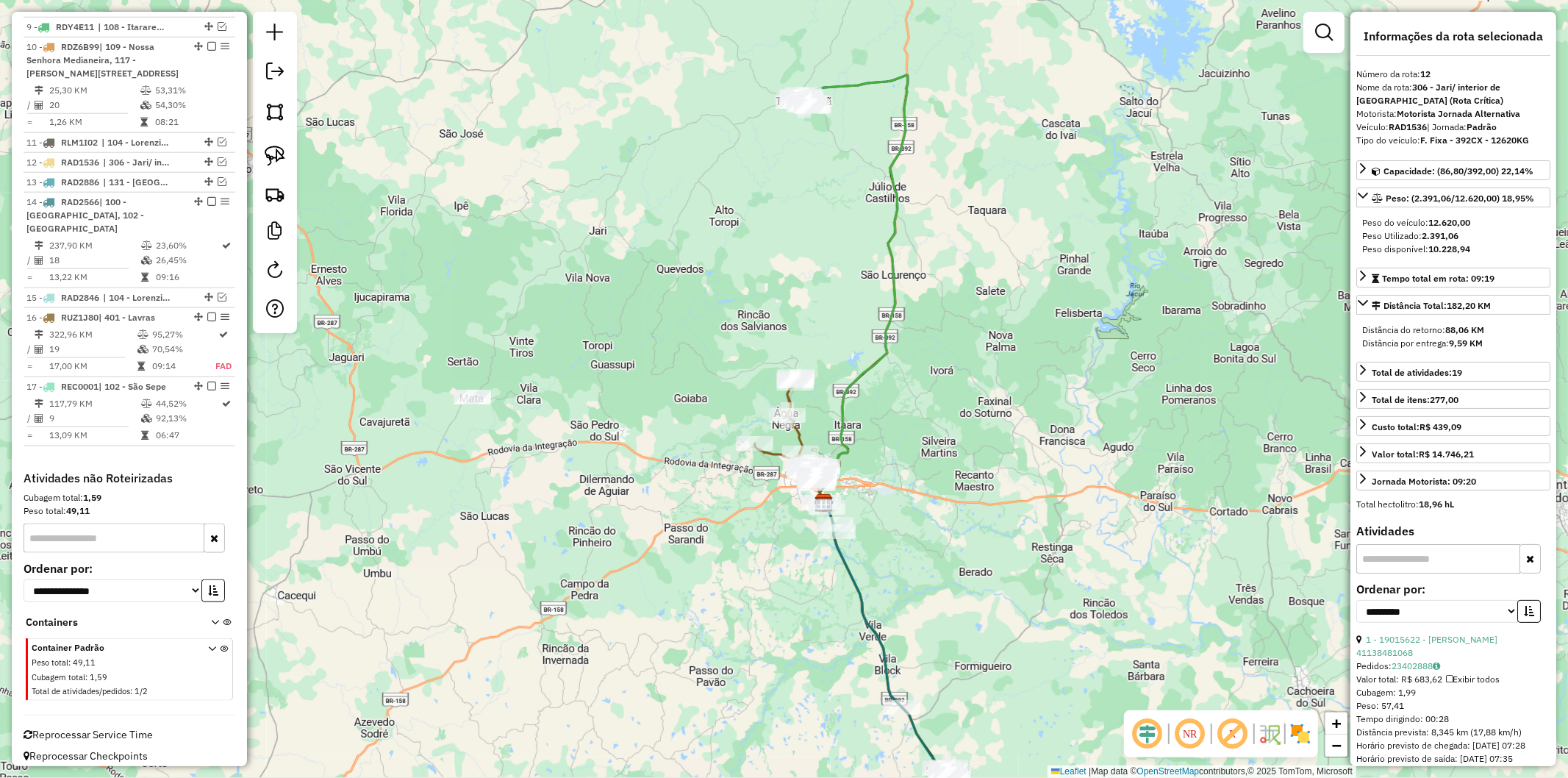
click at [887, 268] on icon at bounding box center [853, 289] width 108 height 428
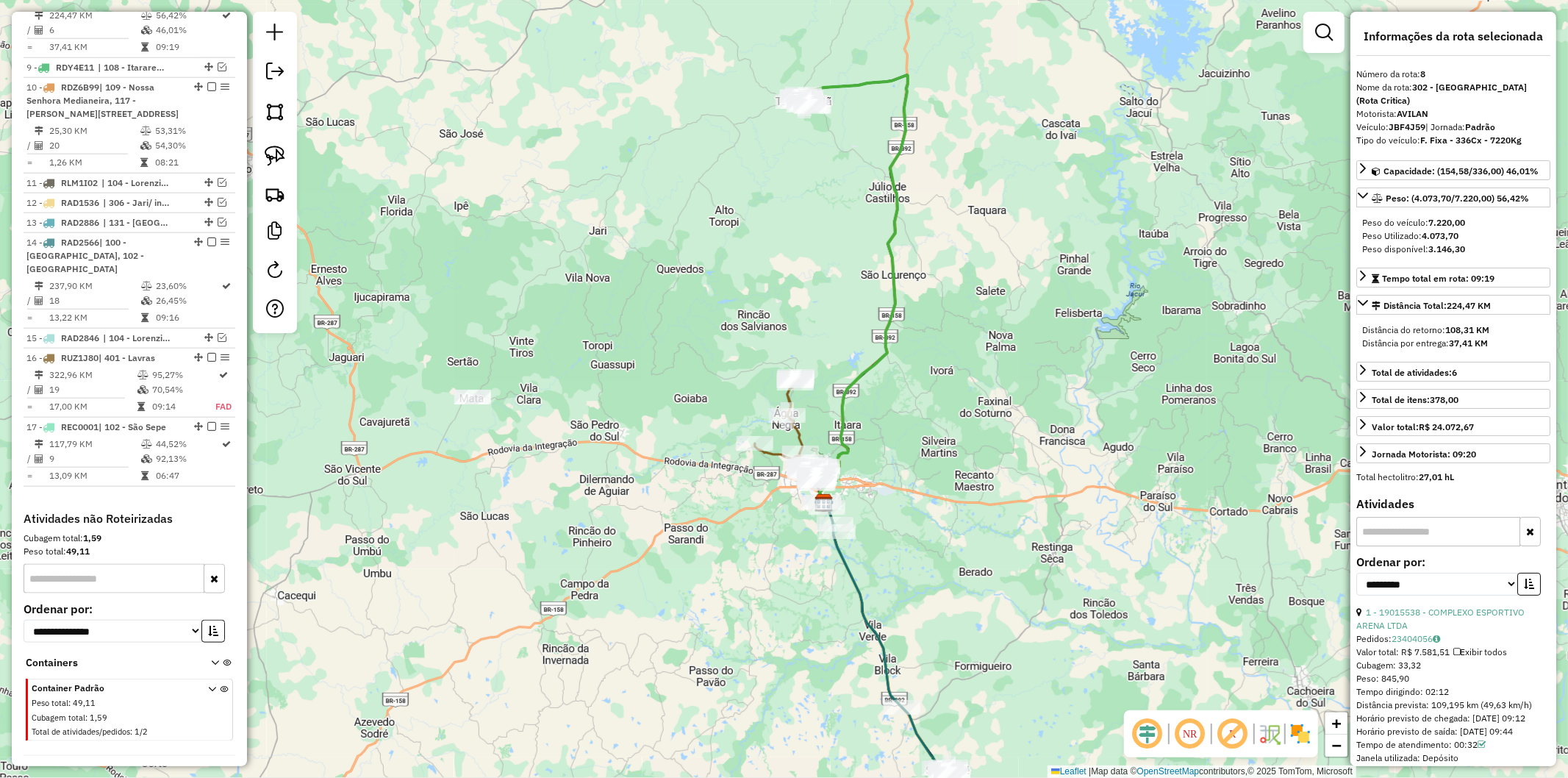
scroll to position [1228, 0]
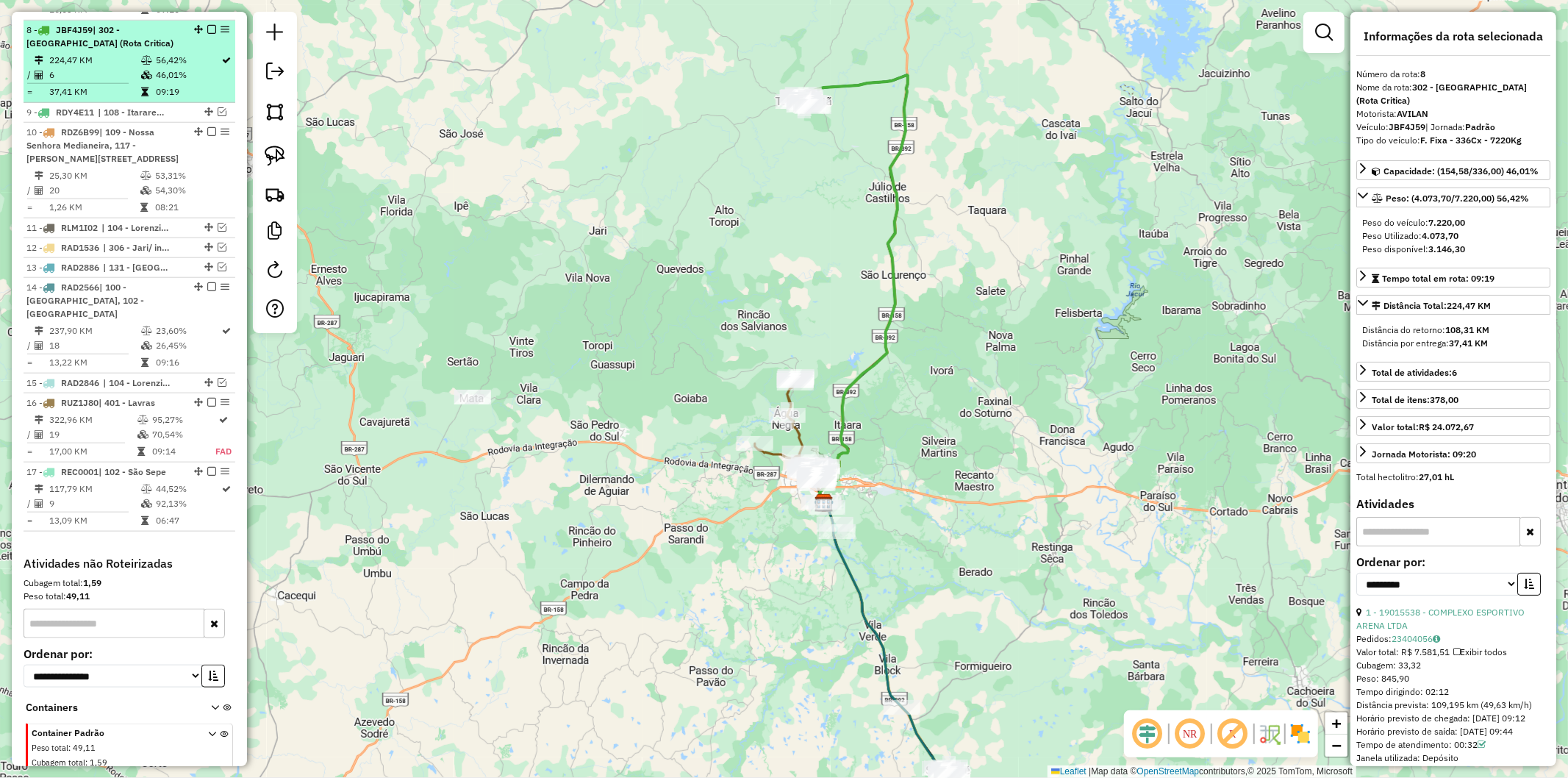
drag, startPoint x: 206, startPoint y: 18, endPoint x: 775, endPoint y: 26, distance: 569.1
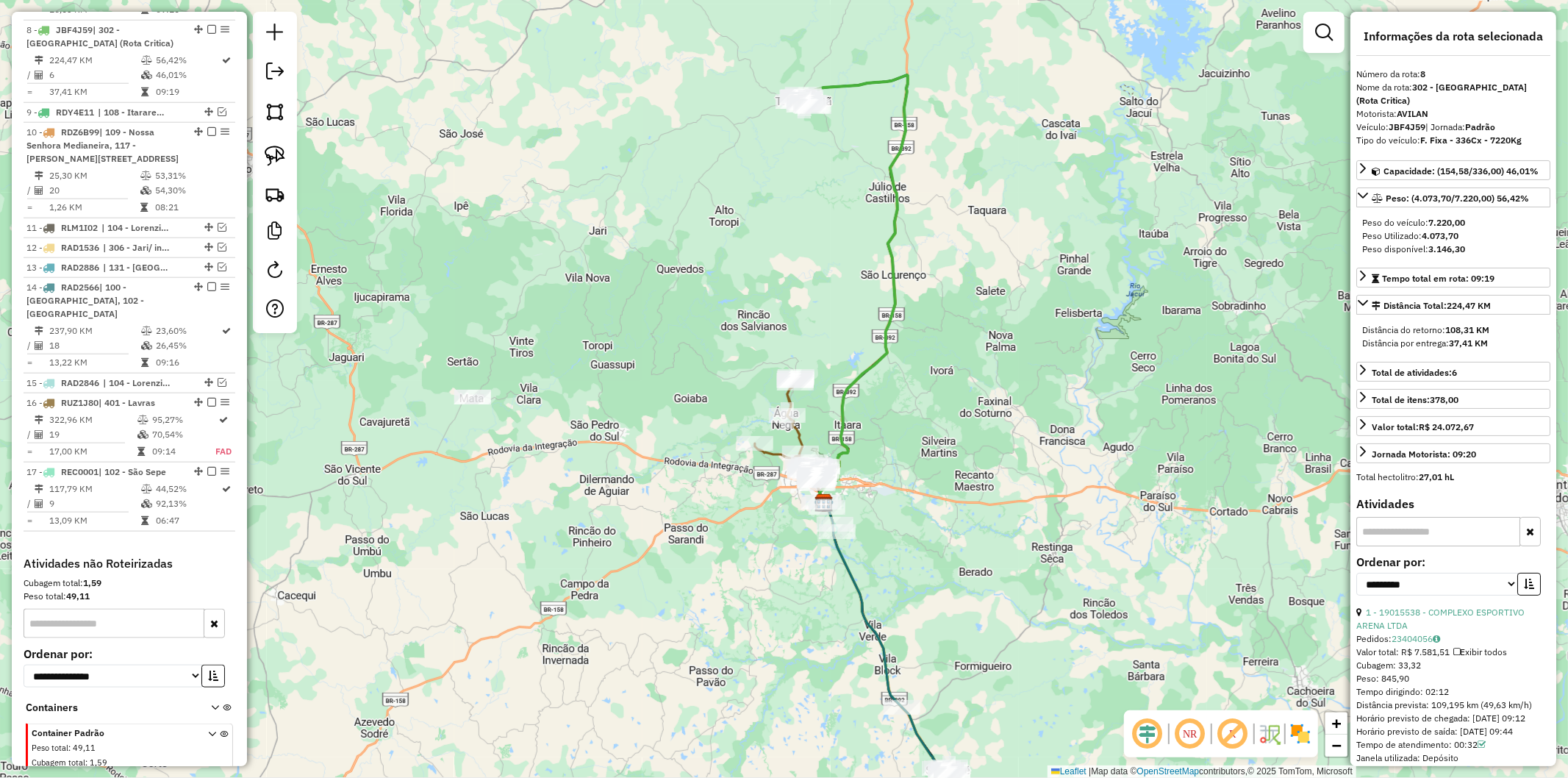
click at [207, 25] on em at bounding box center [212, 29] width 9 height 9
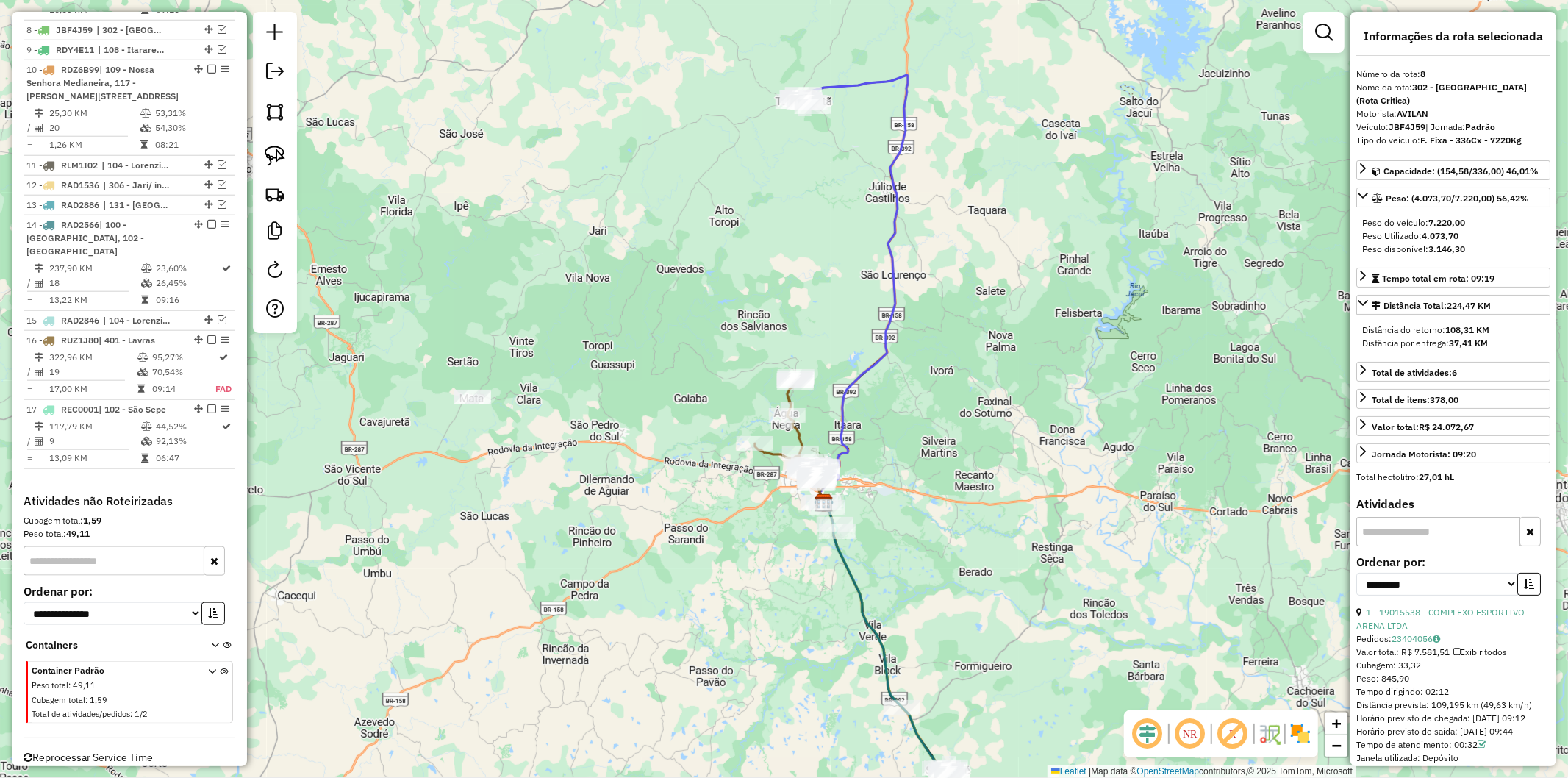
click at [843, 81] on icon at bounding box center [854, 289] width 109 height 428
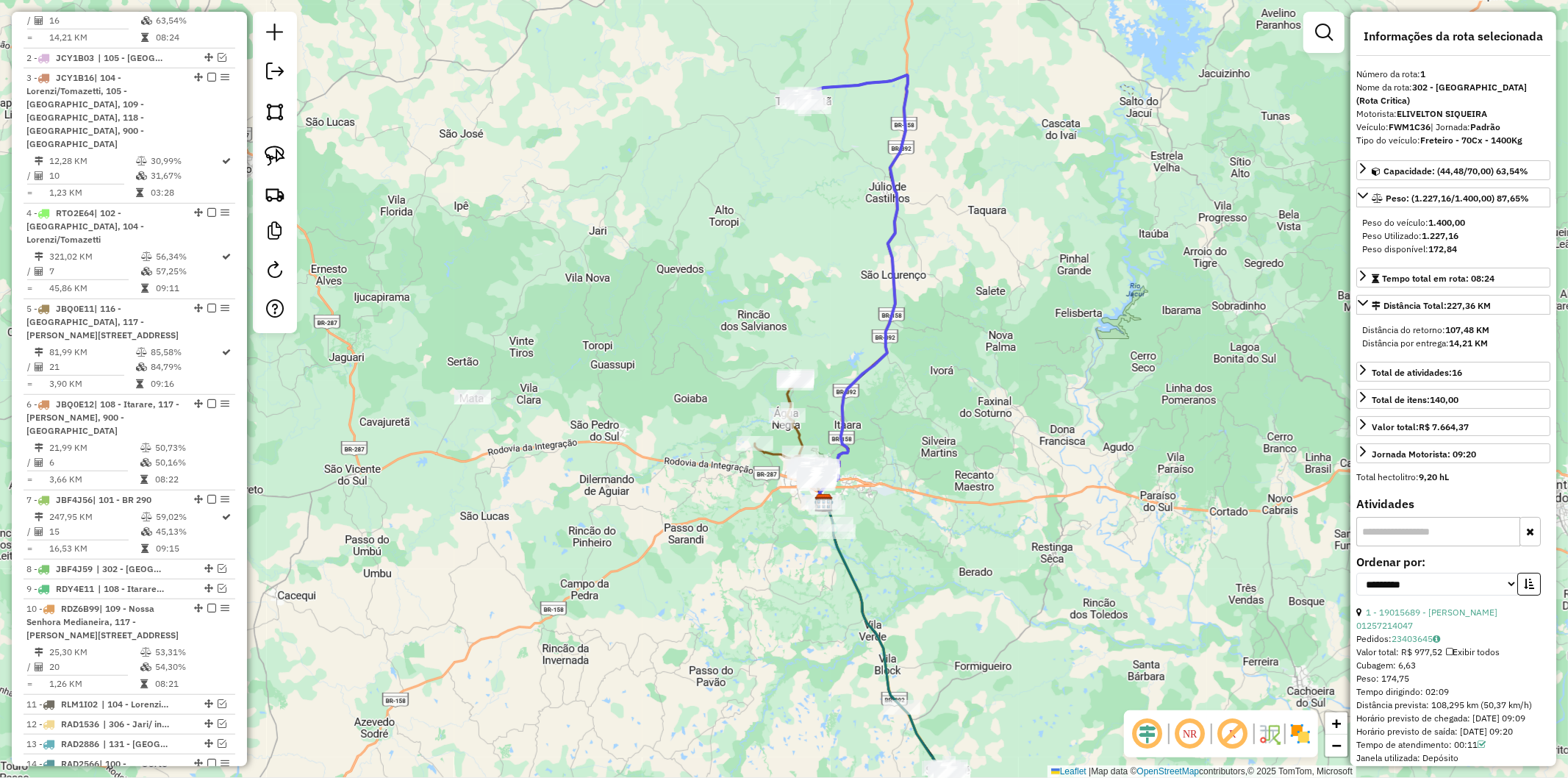
scroll to position [662, 0]
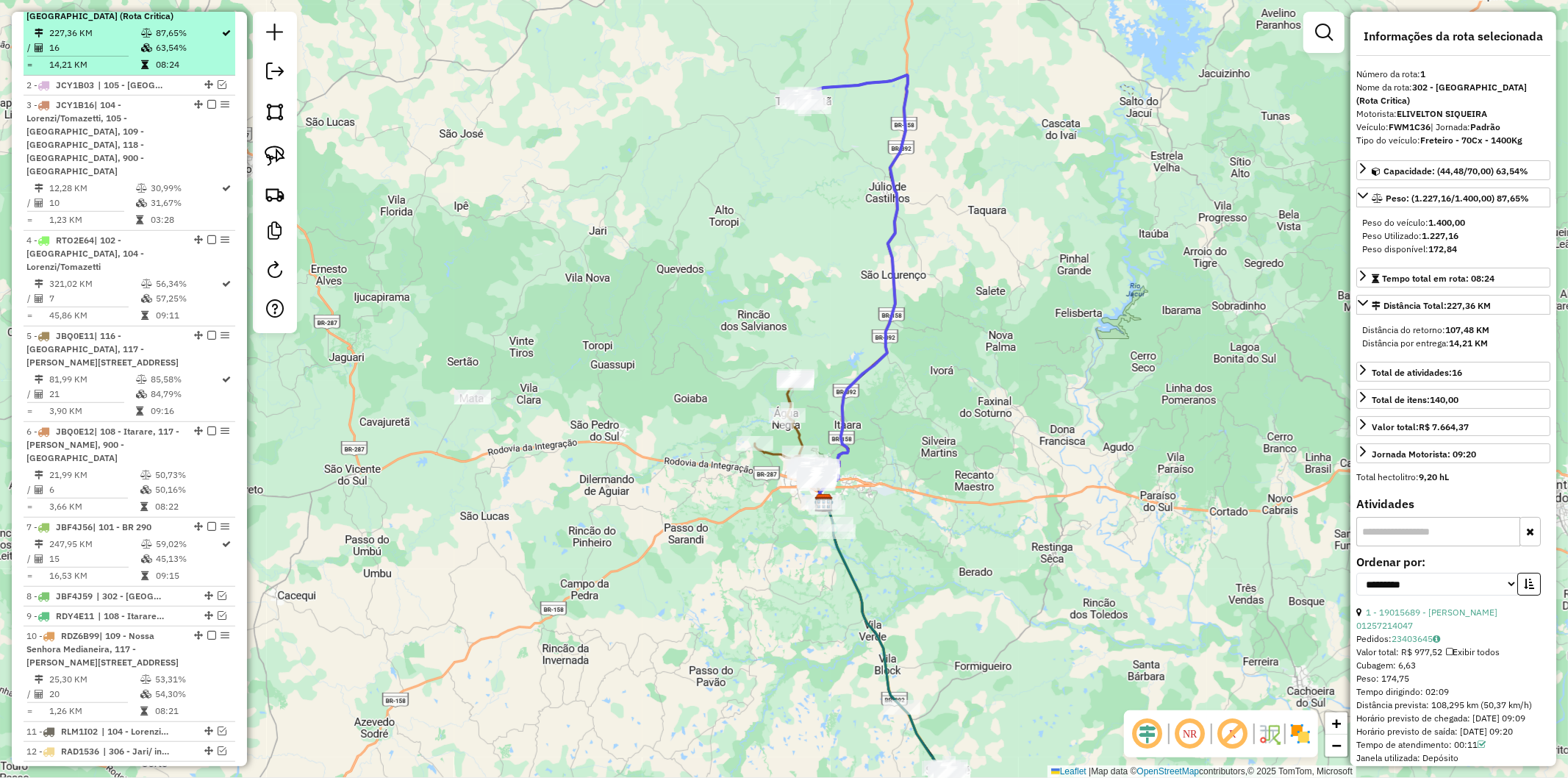
click at [207, 6] on em at bounding box center [212, 3] width 9 height 9
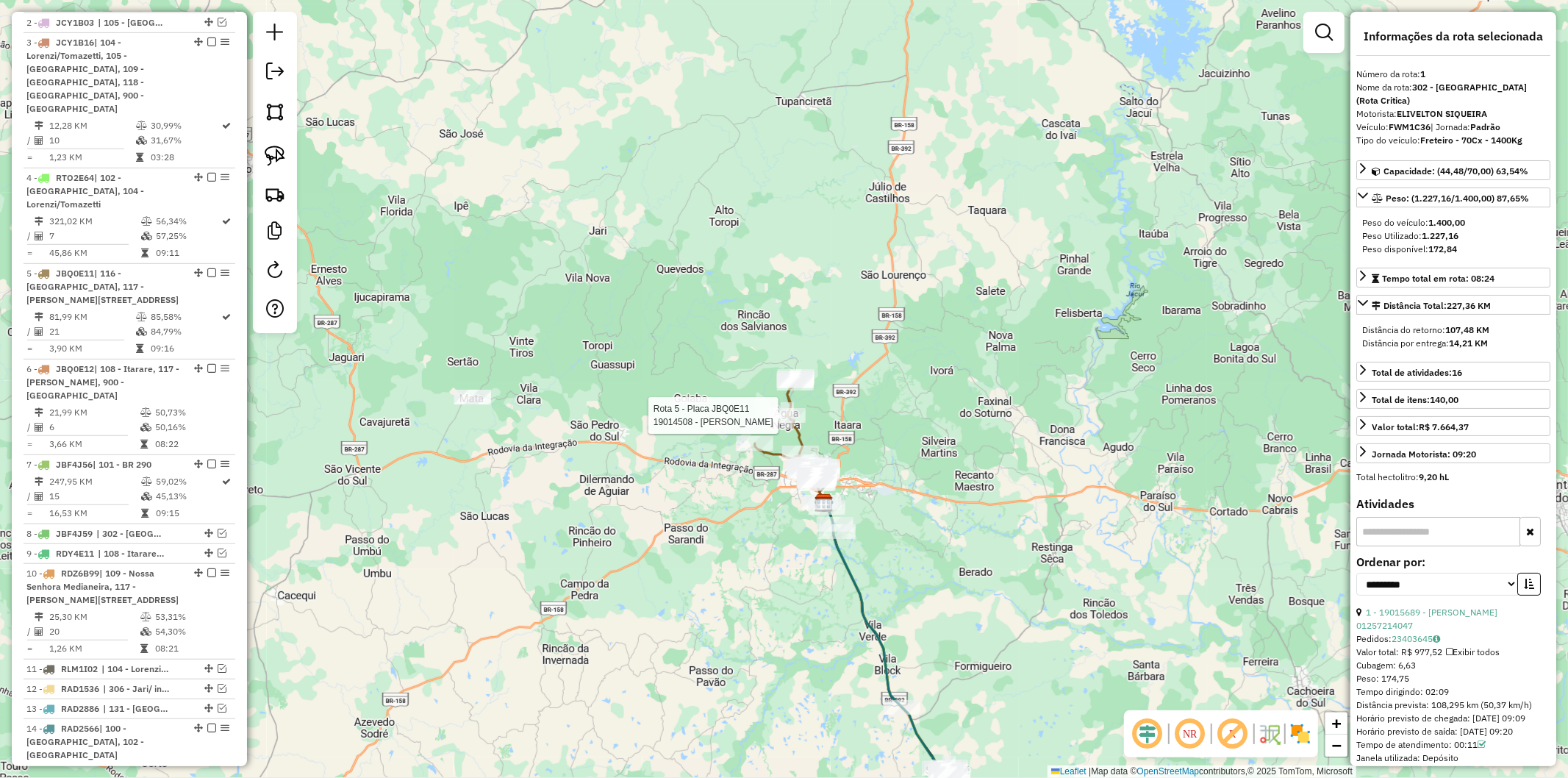
click at [796, 422] on div at bounding box center [787, 415] width 37 height 14
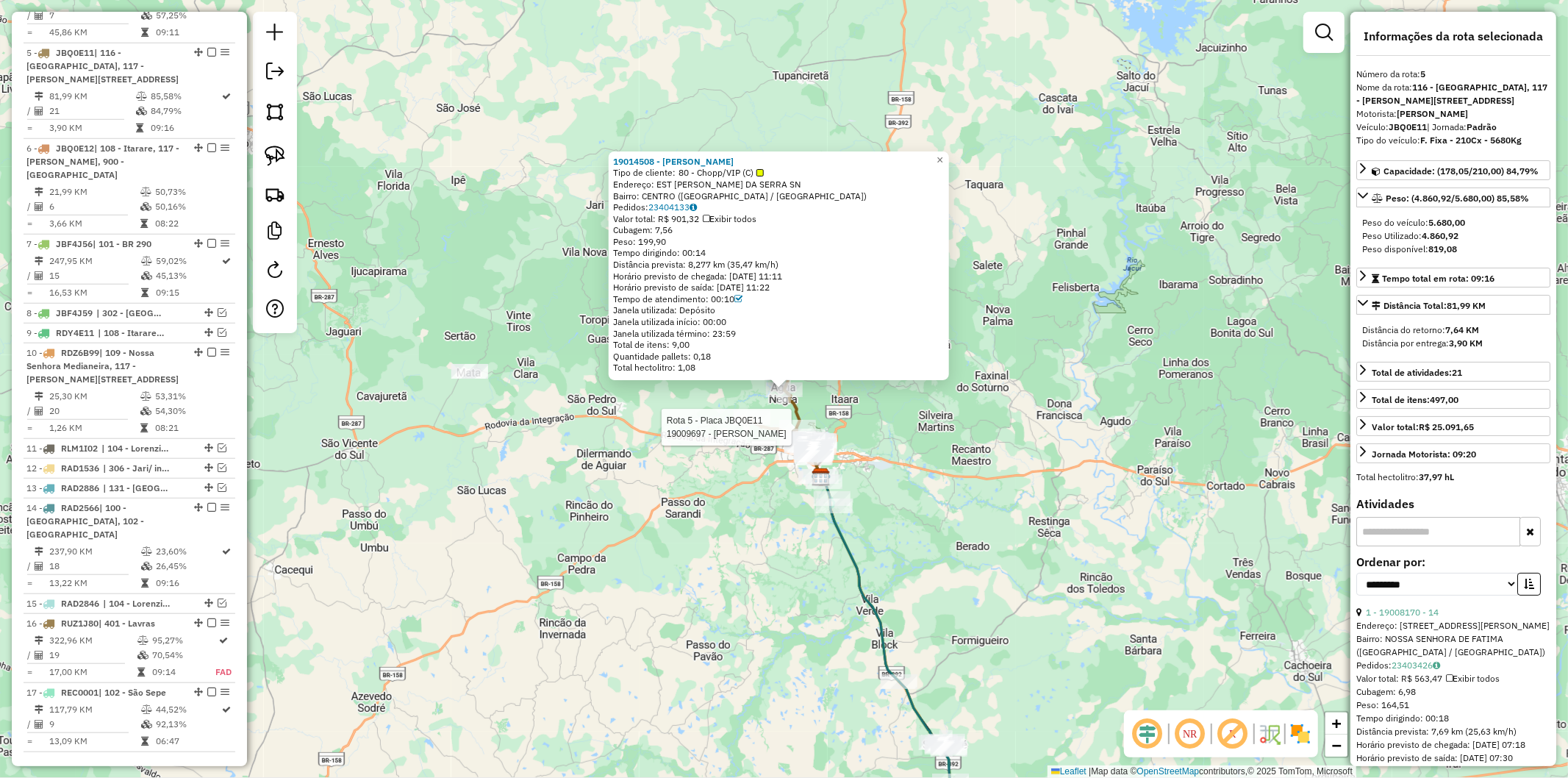
scroll to position [907, 0]
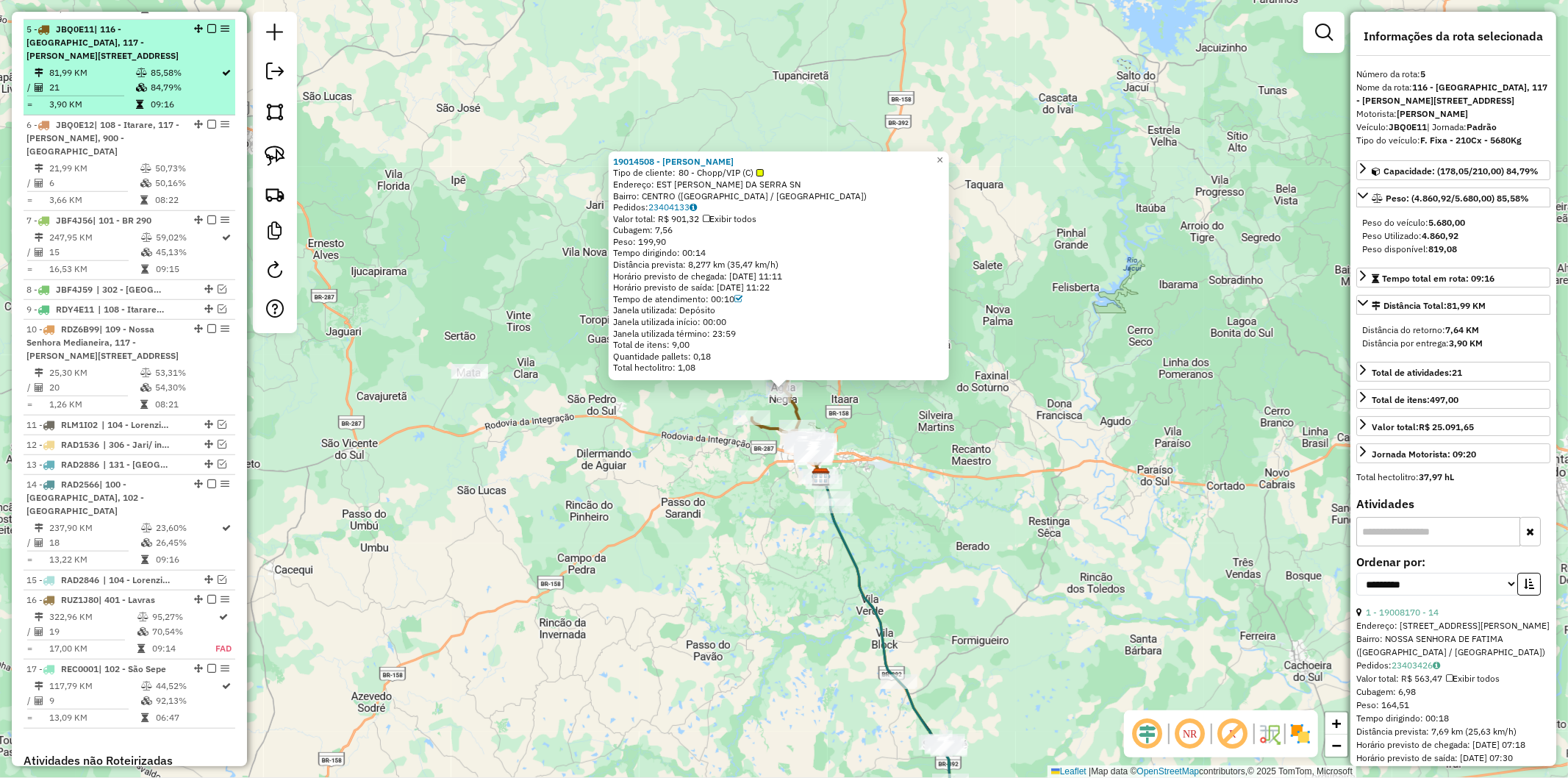
click at [207, 24] on em at bounding box center [212, 29] width 9 height 9
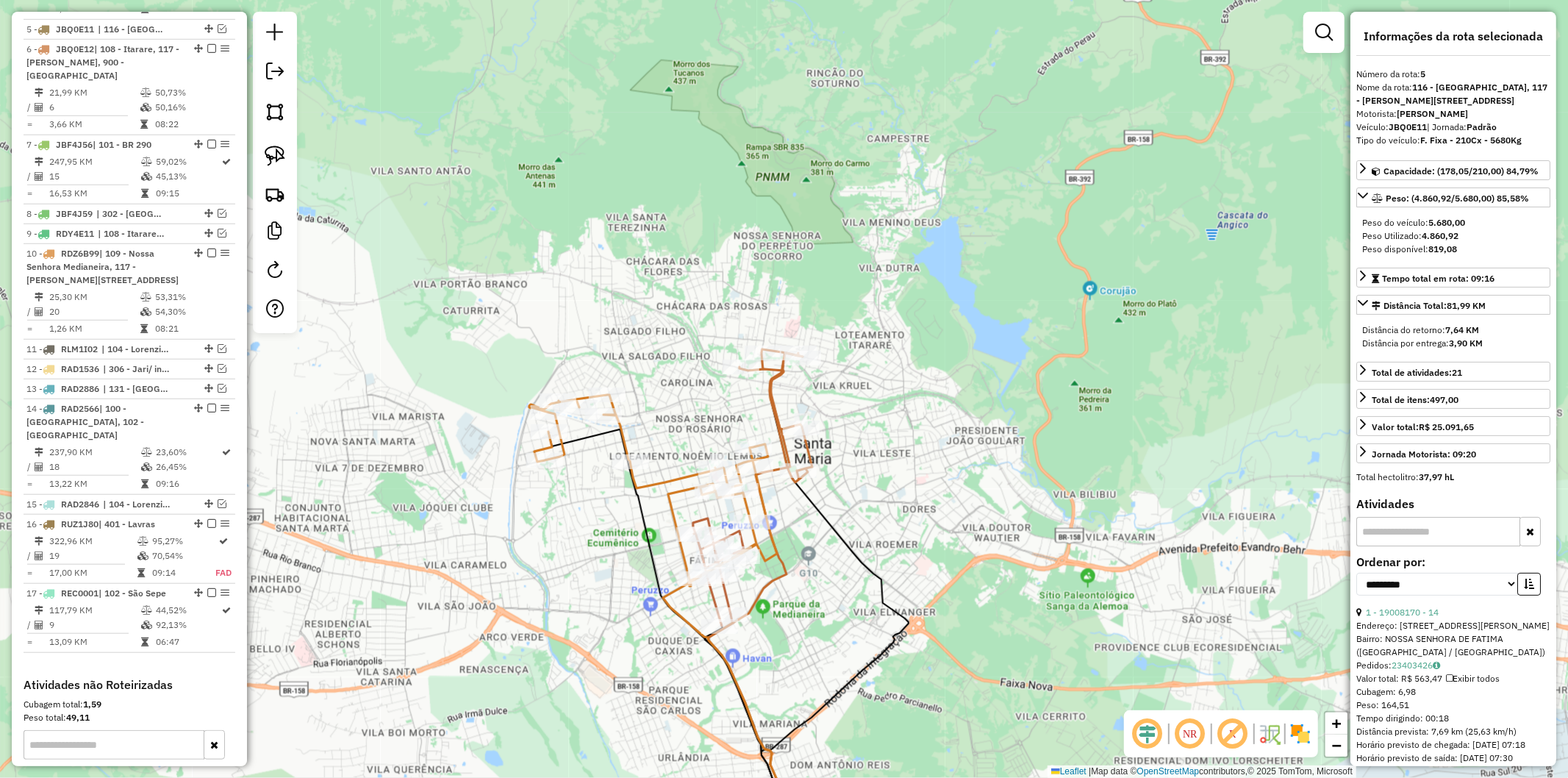
click at [616, 434] on icon at bounding box center [652, 490] width 247 height 191
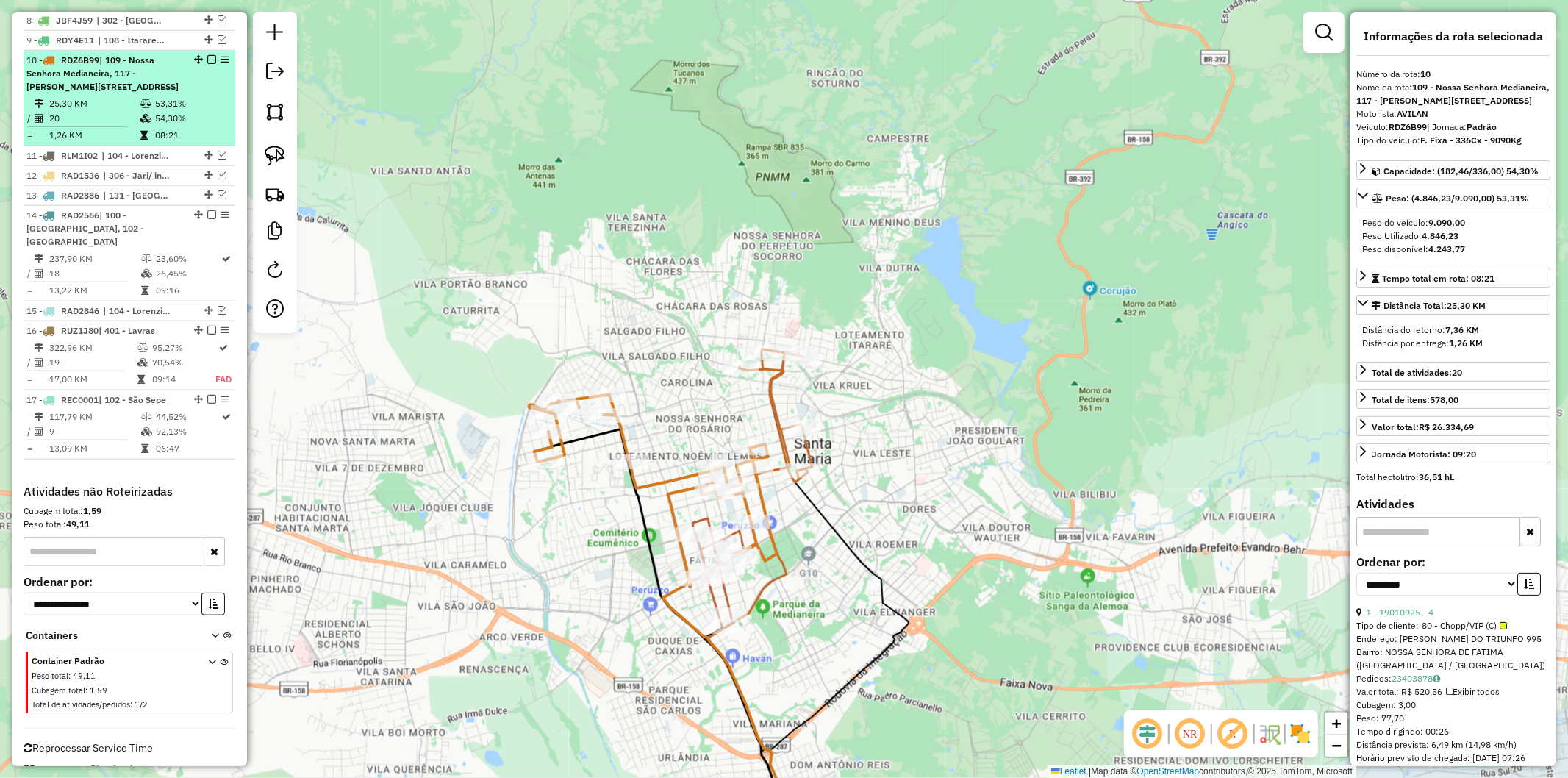
click at [207, 55] on em at bounding box center [212, 60] width 9 height 9
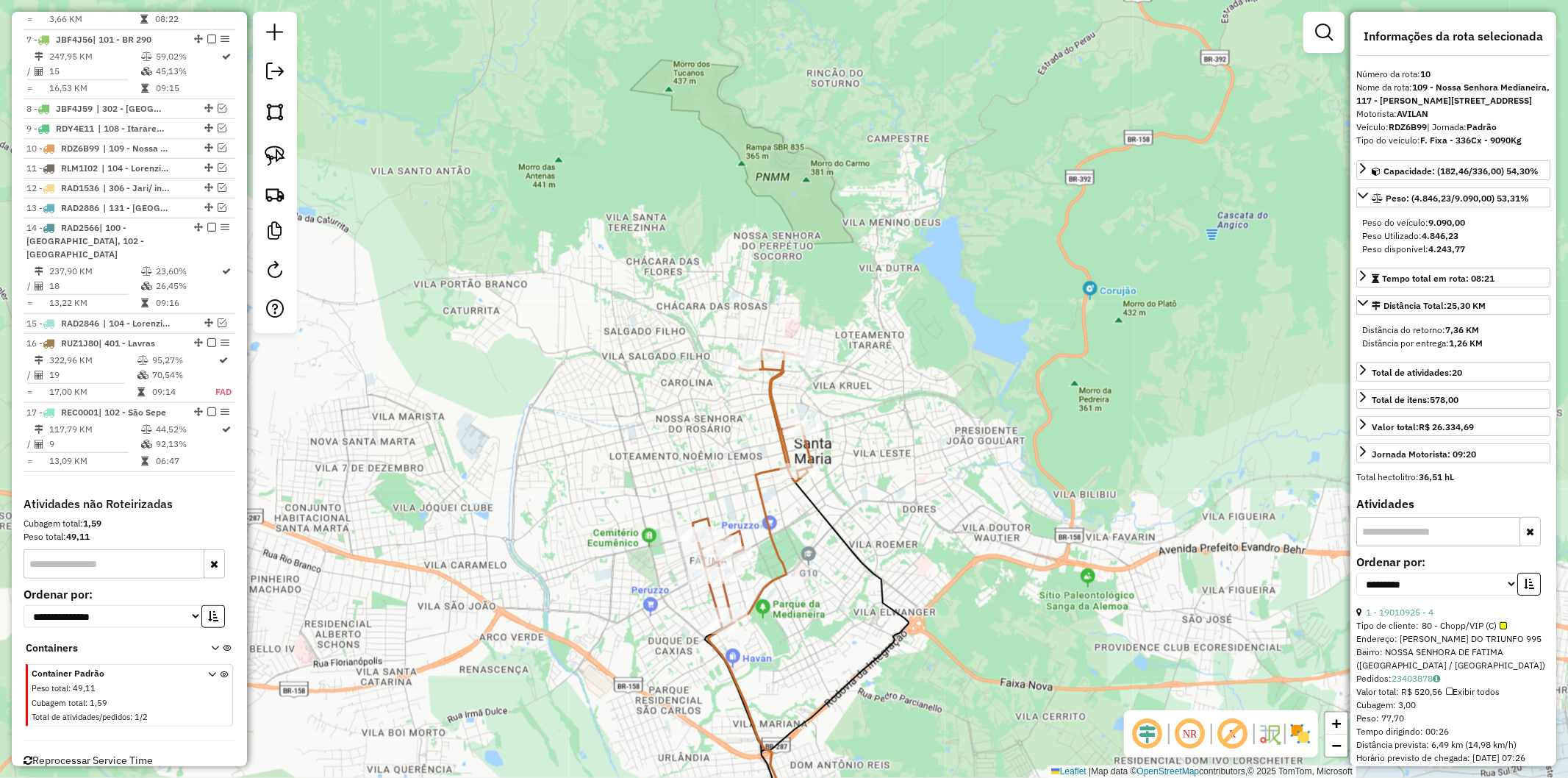
click at [760, 474] on icon at bounding box center [756, 605] width 95 height 504
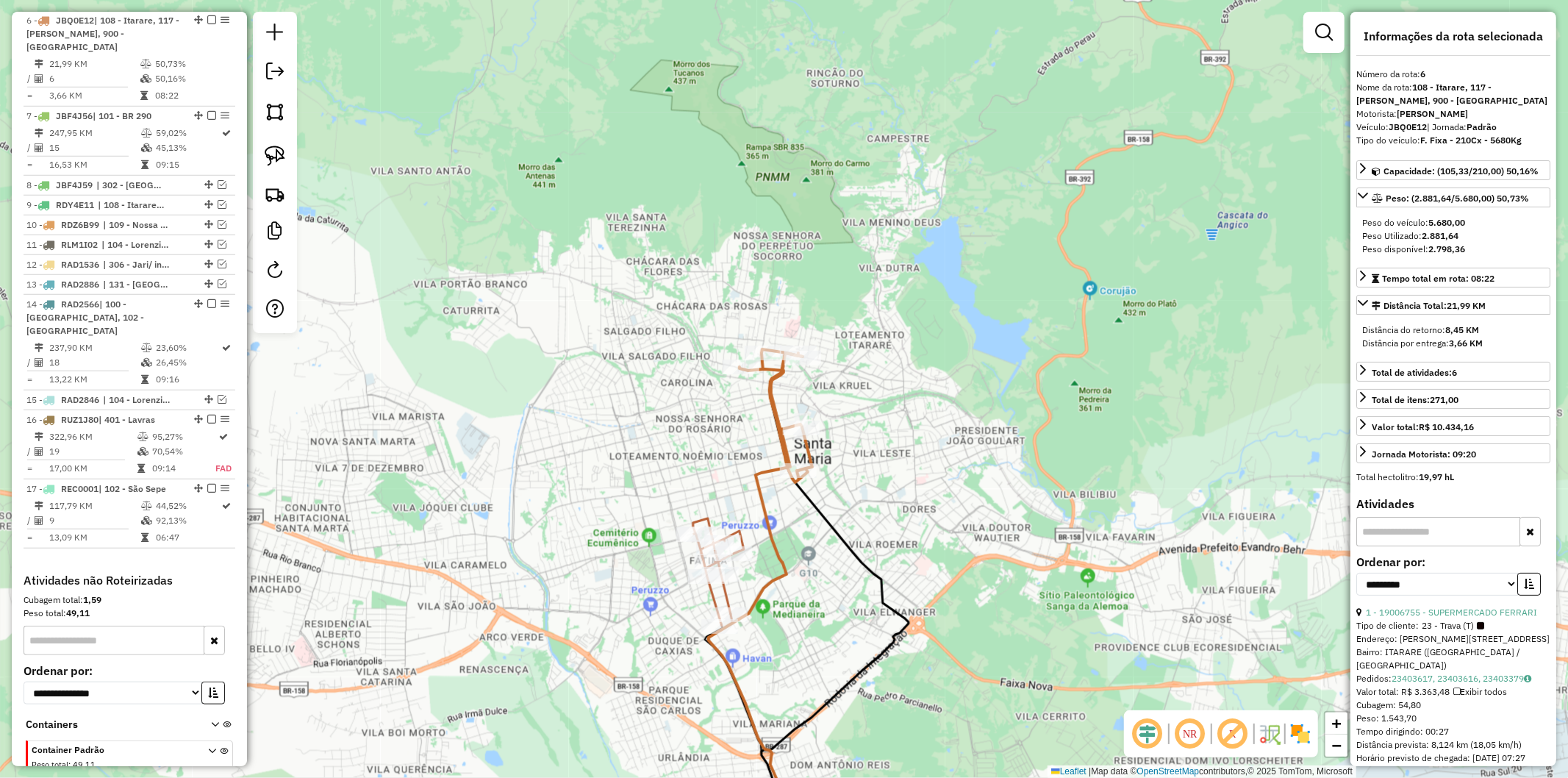
scroll to position [926, 0]
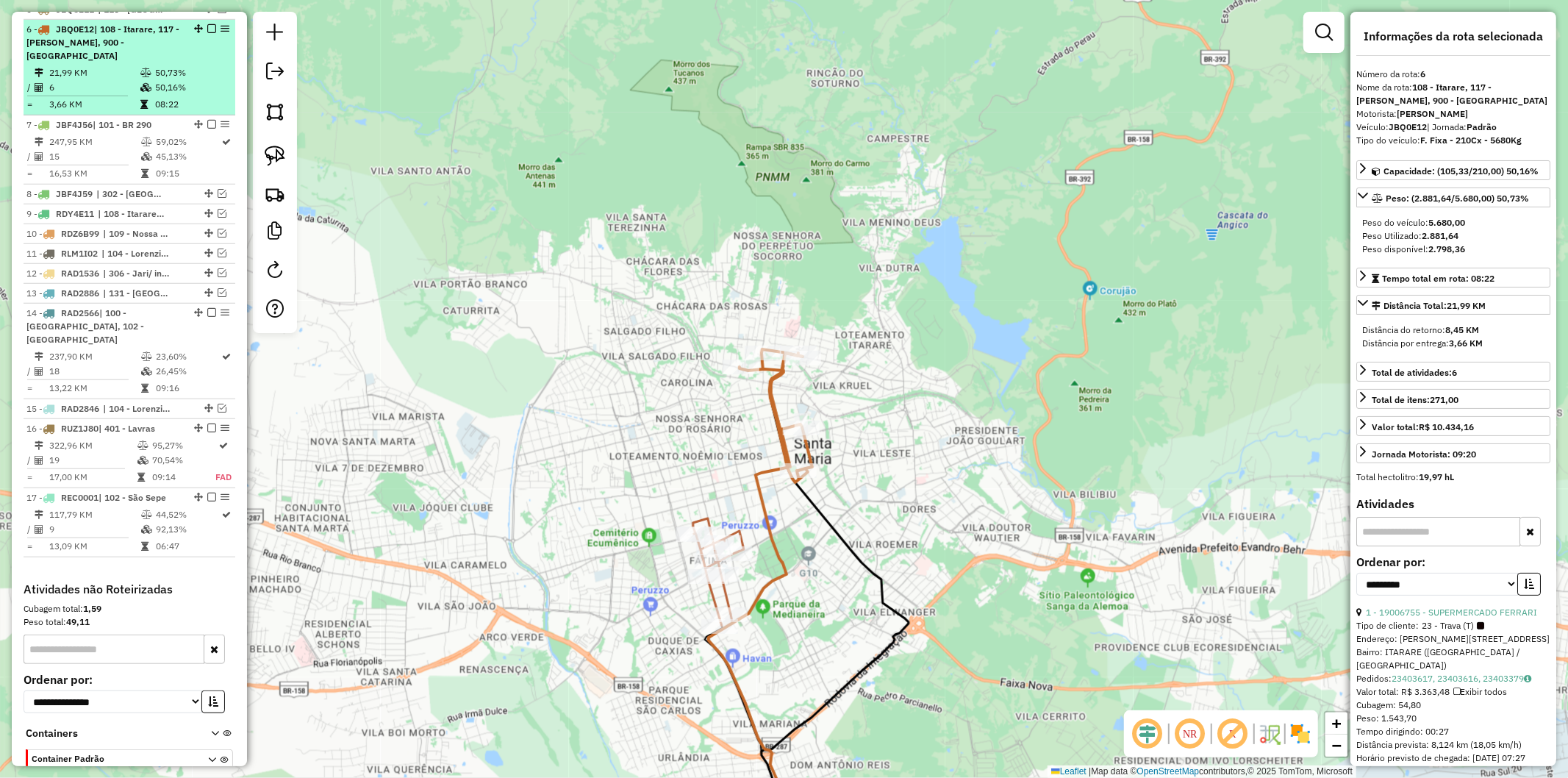
click at [207, 24] on em at bounding box center [212, 29] width 9 height 9
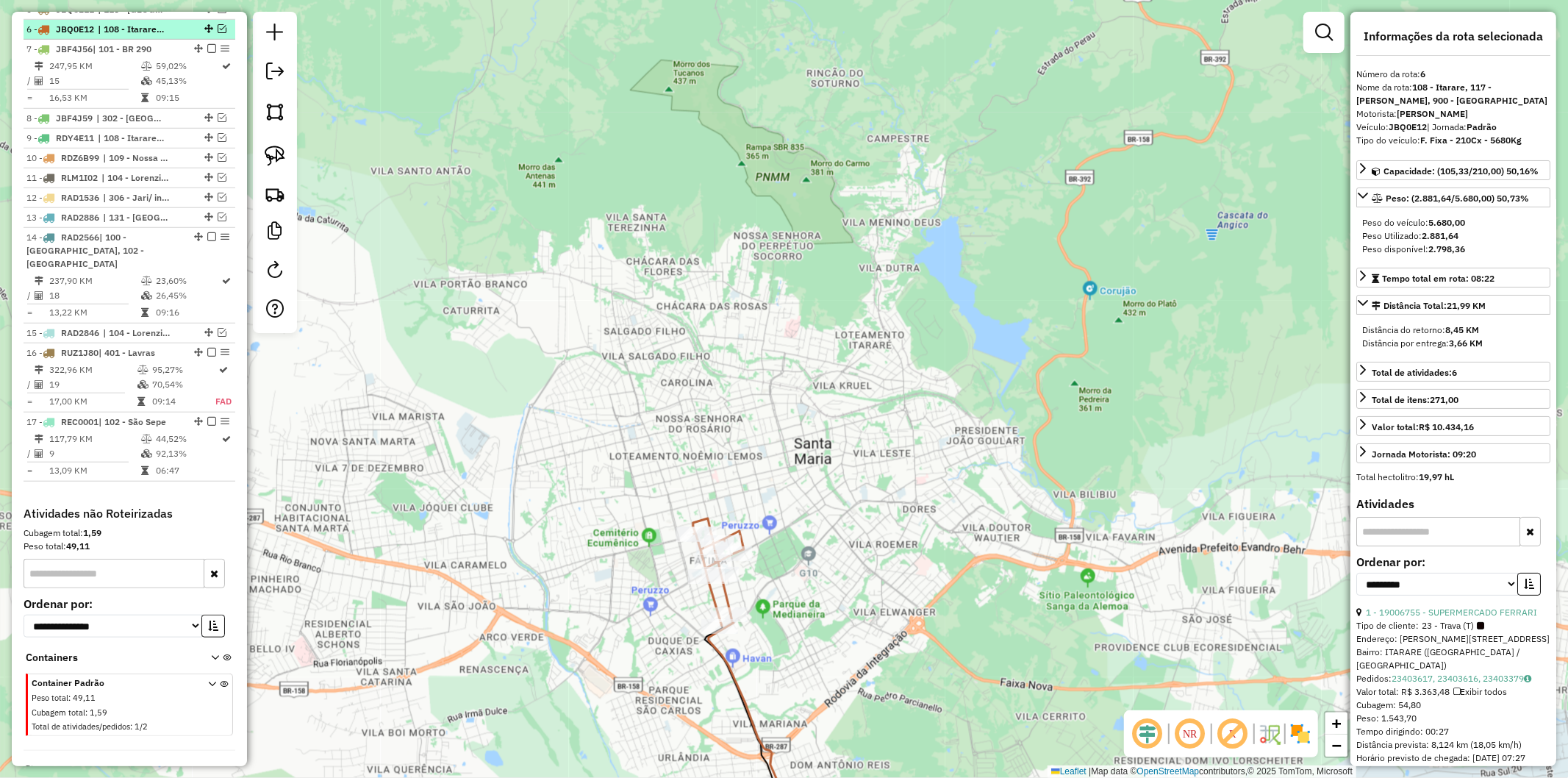
click at [218, 24] on em at bounding box center [222, 29] width 9 height 9
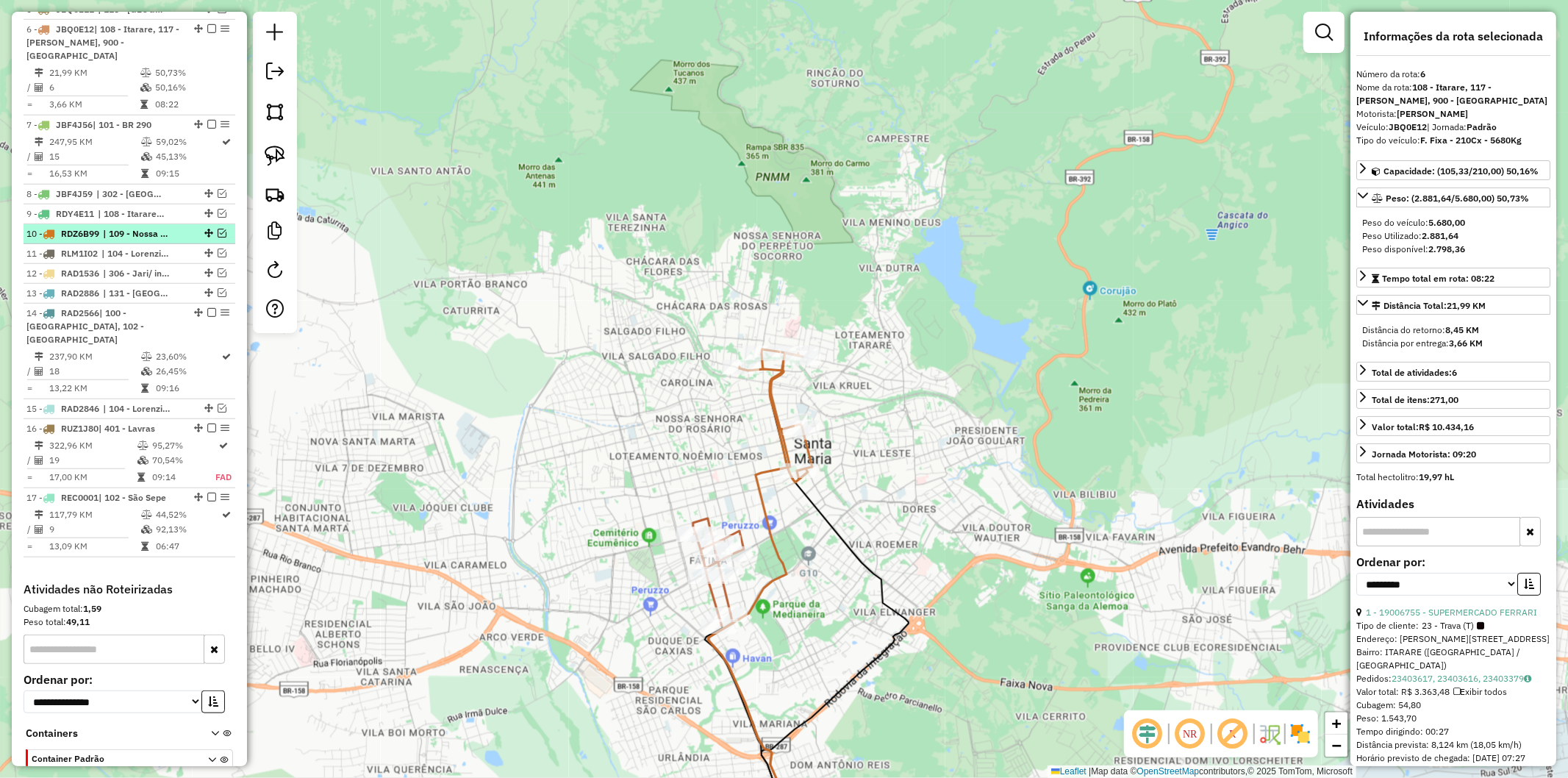
click at [221, 229] on em at bounding box center [222, 233] width 9 height 9
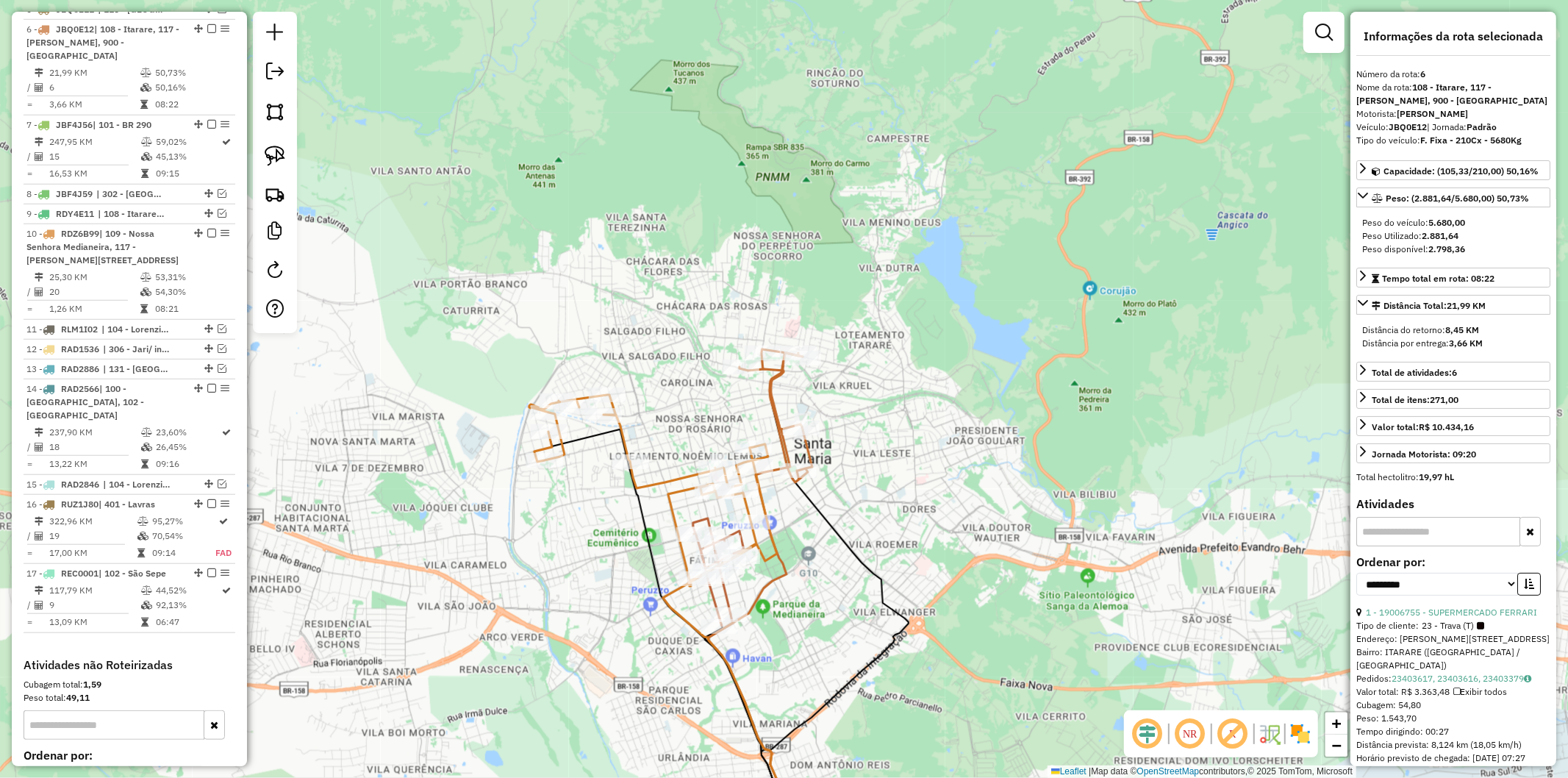
click at [666, 478] on icon at bounding box center [652, 490] width 247 height 191
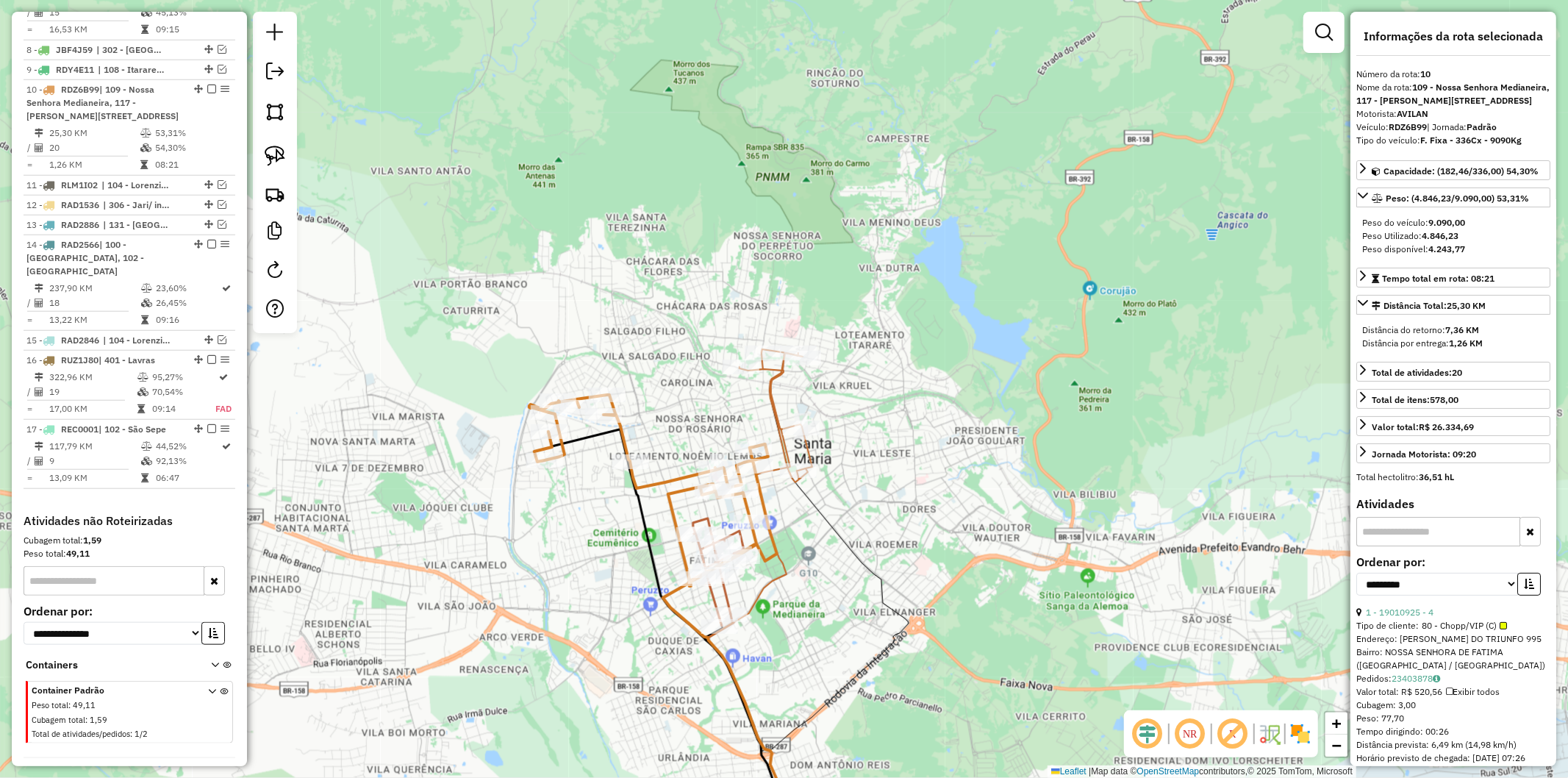
scroll to position [1100, 0]
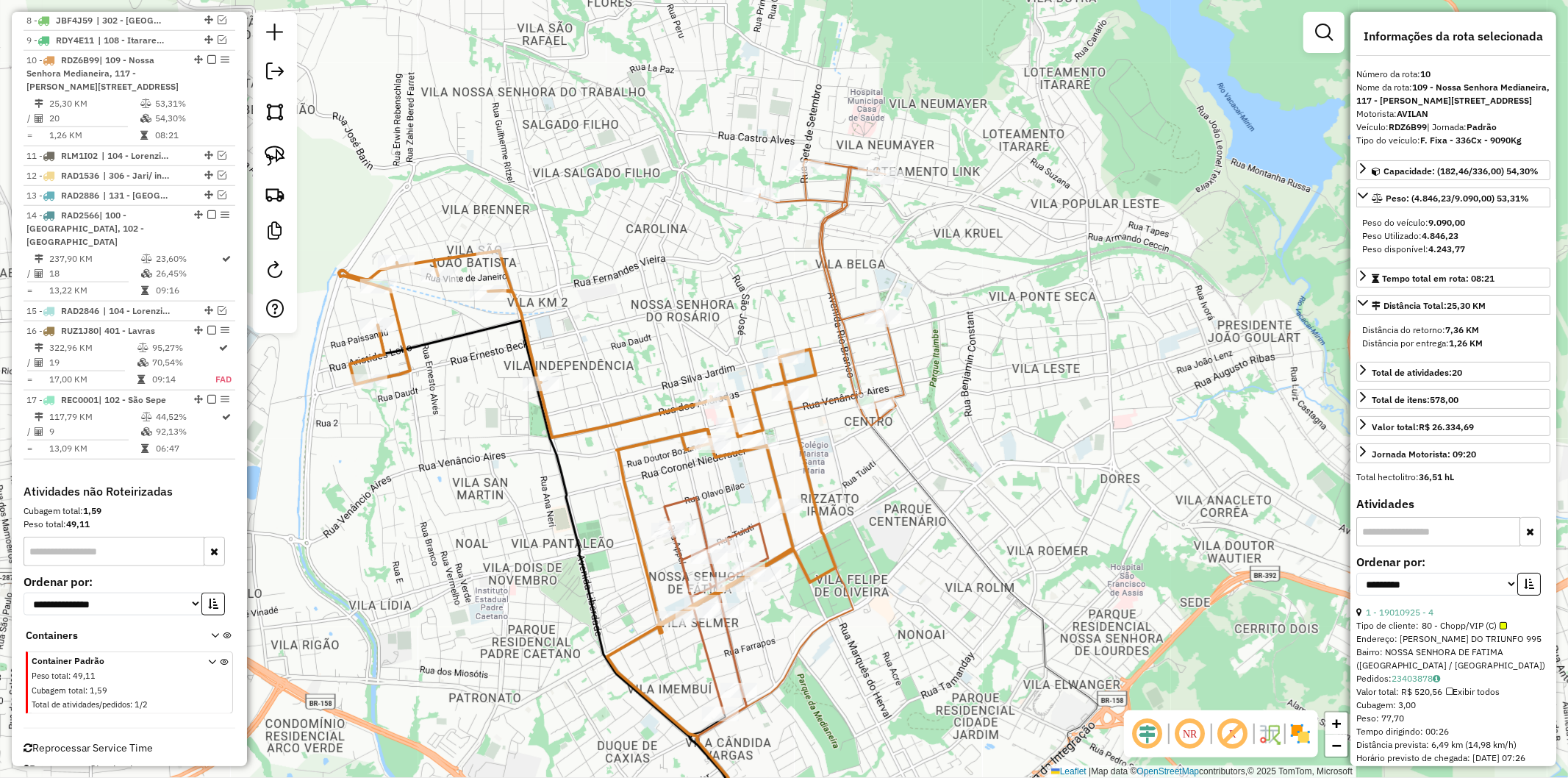
click at [818, 238] on icon at bounding box center [832, 293] width 145 height 266
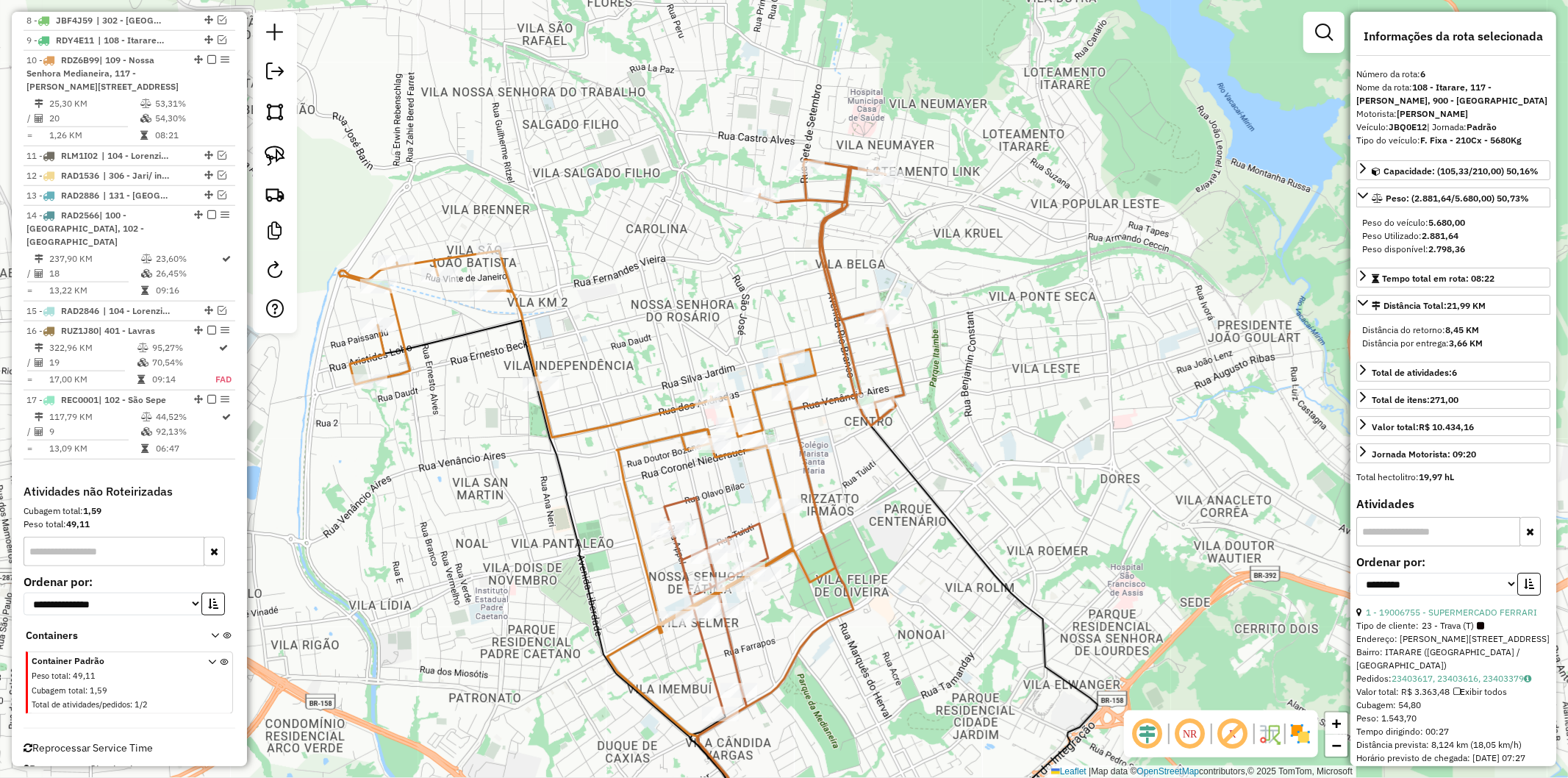
scroll to position [926, 0]
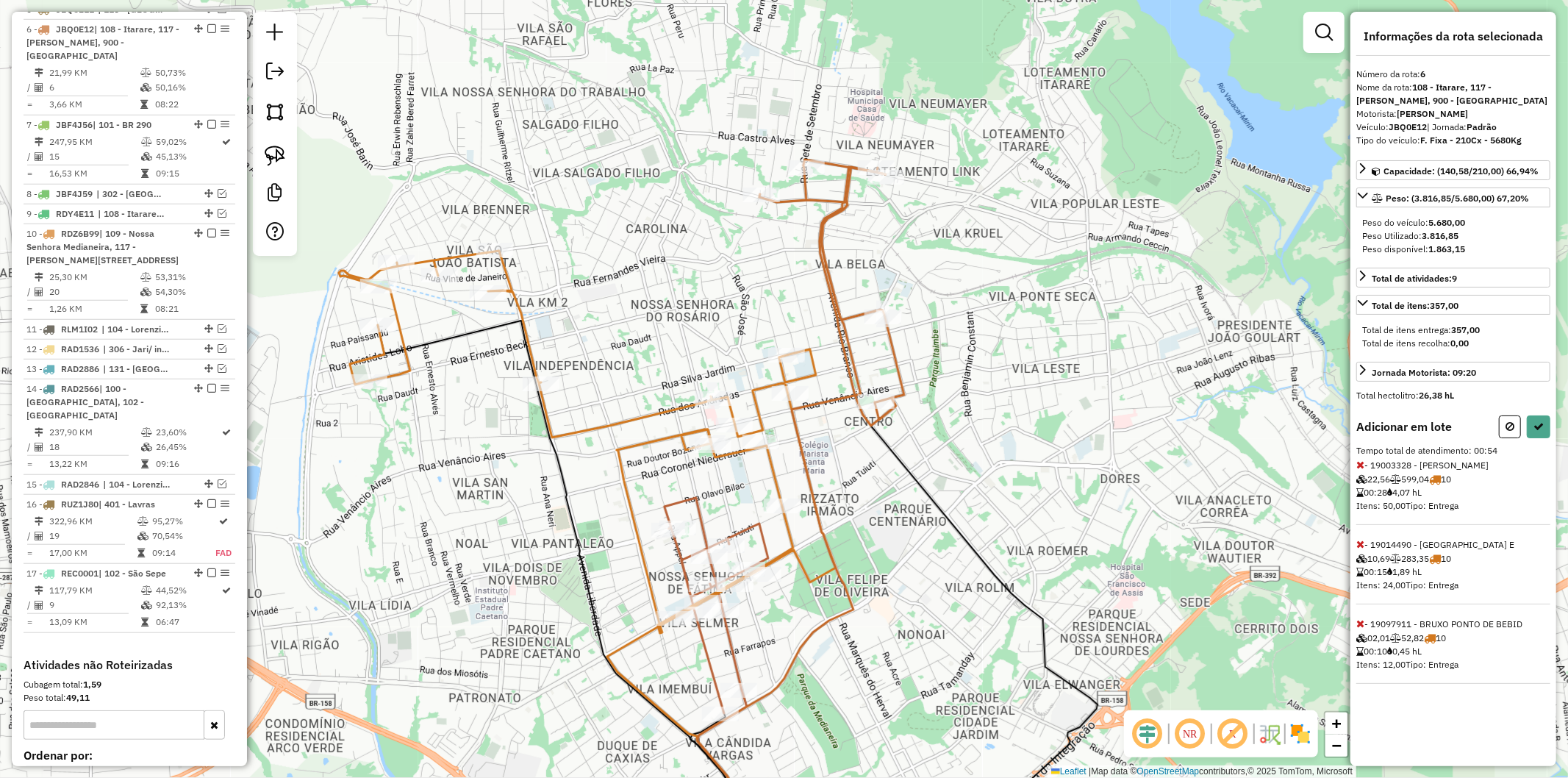
click at [795, 416] on icon at bounding box center [792, 512] width 189 height 690
click at [792, 406] on icon at bounding box center [792, 512] width 189 height 690
click at [1532, 429] on button at bounding box center [1539, 427] width 23 height 23
select select "**********"
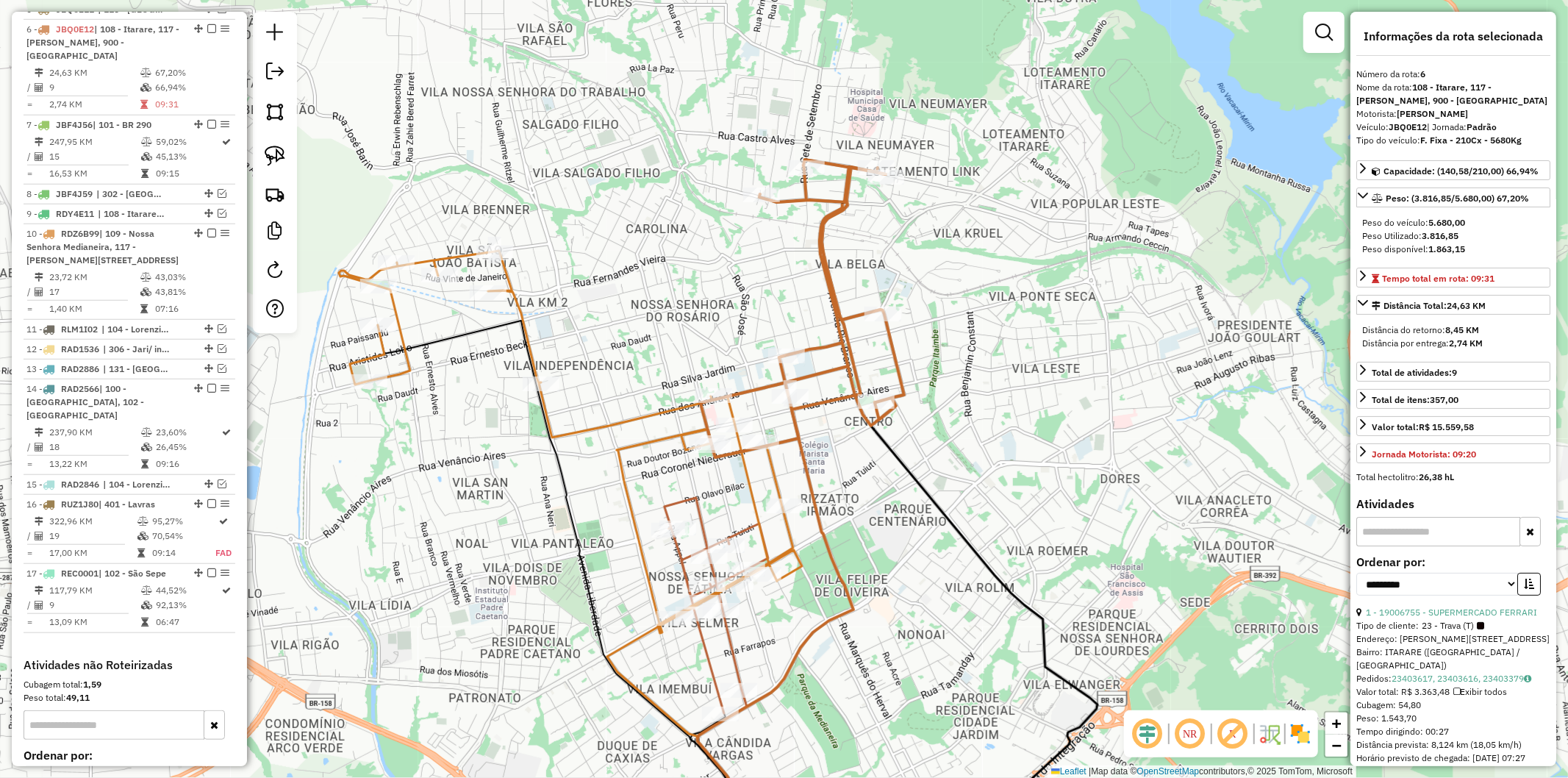
click at [828, 399] on icon at bounding box center [792, 512] width 189 height 690
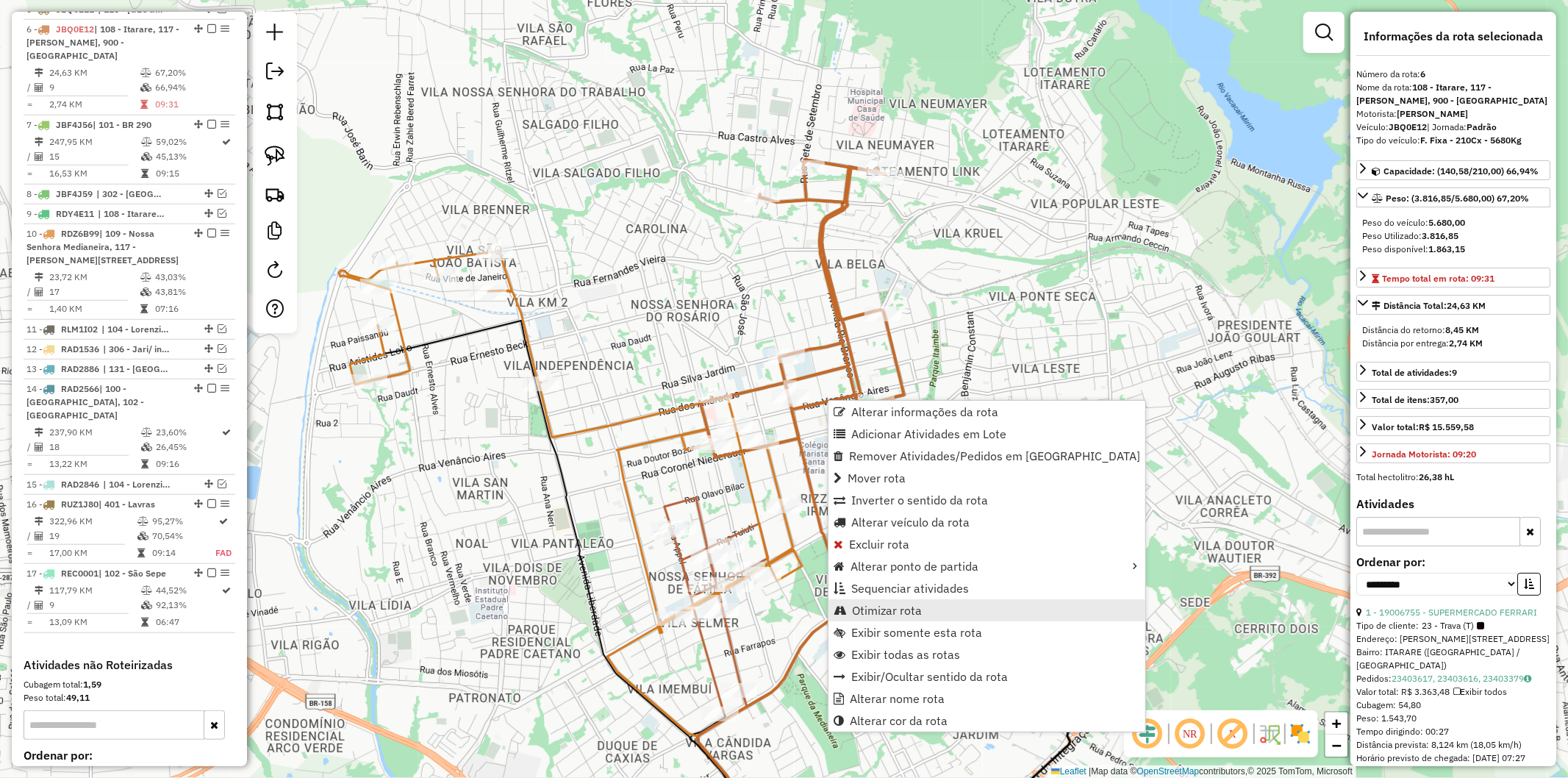
click at [928, 607] on link "Otimizar rota" at bounding box center [986, 610] width 317 height 22
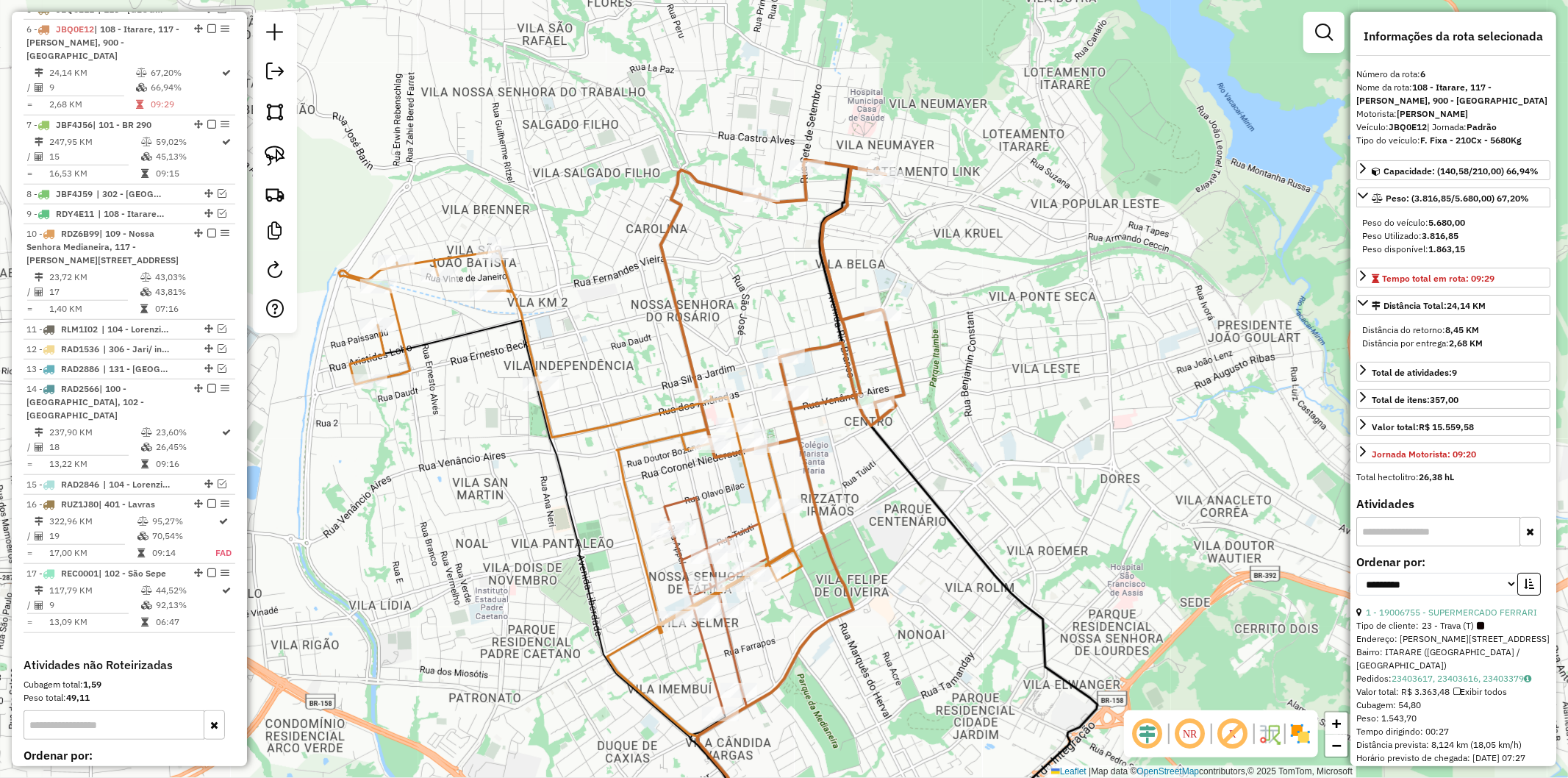
click at [833, 396] on icon at bounding box center [792, 512] width 189 height 690
click at [660, 406] on icon at bounding box center [570, 442] width 463 height 382
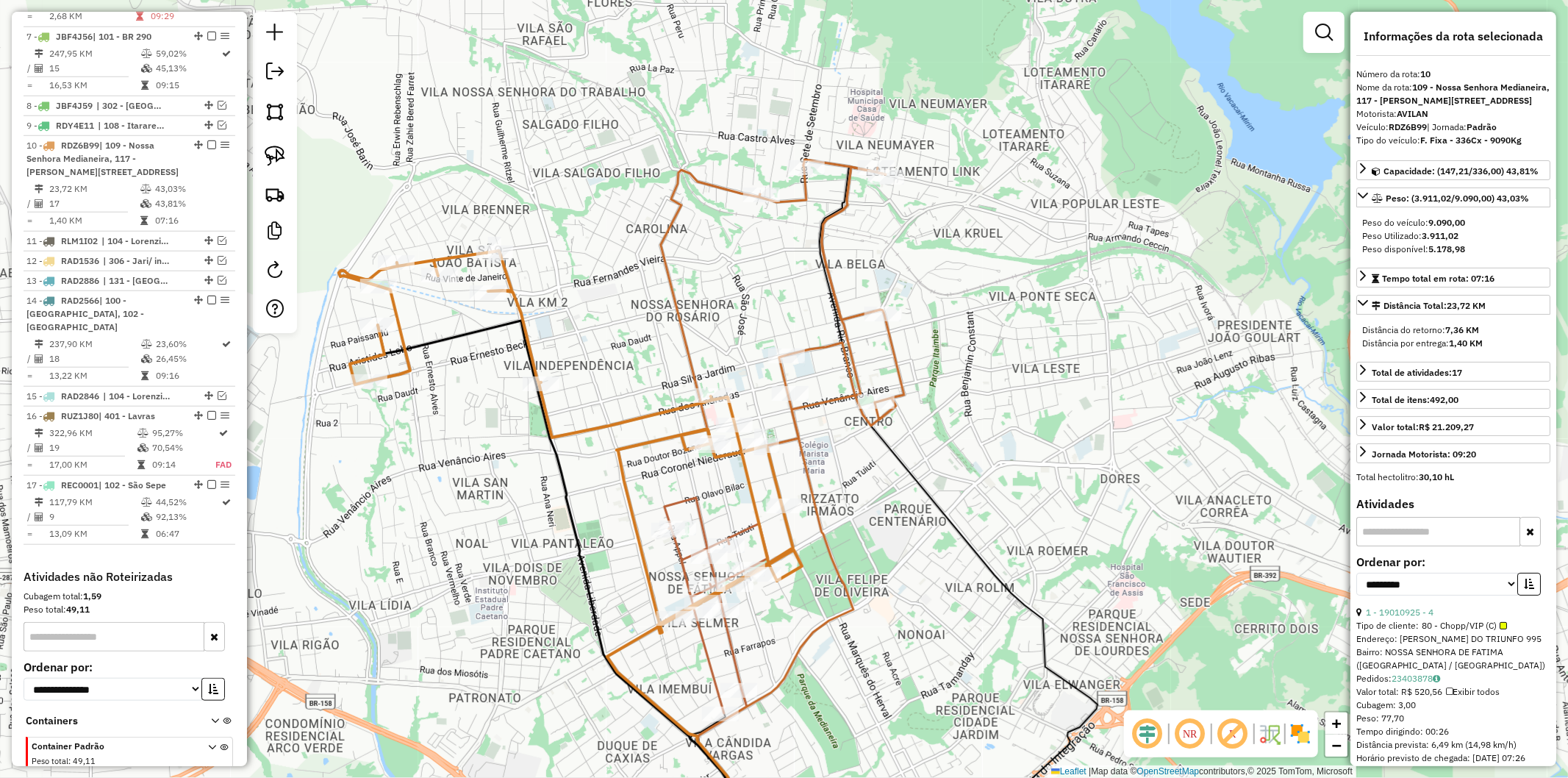
scroll to position [1100, 0]
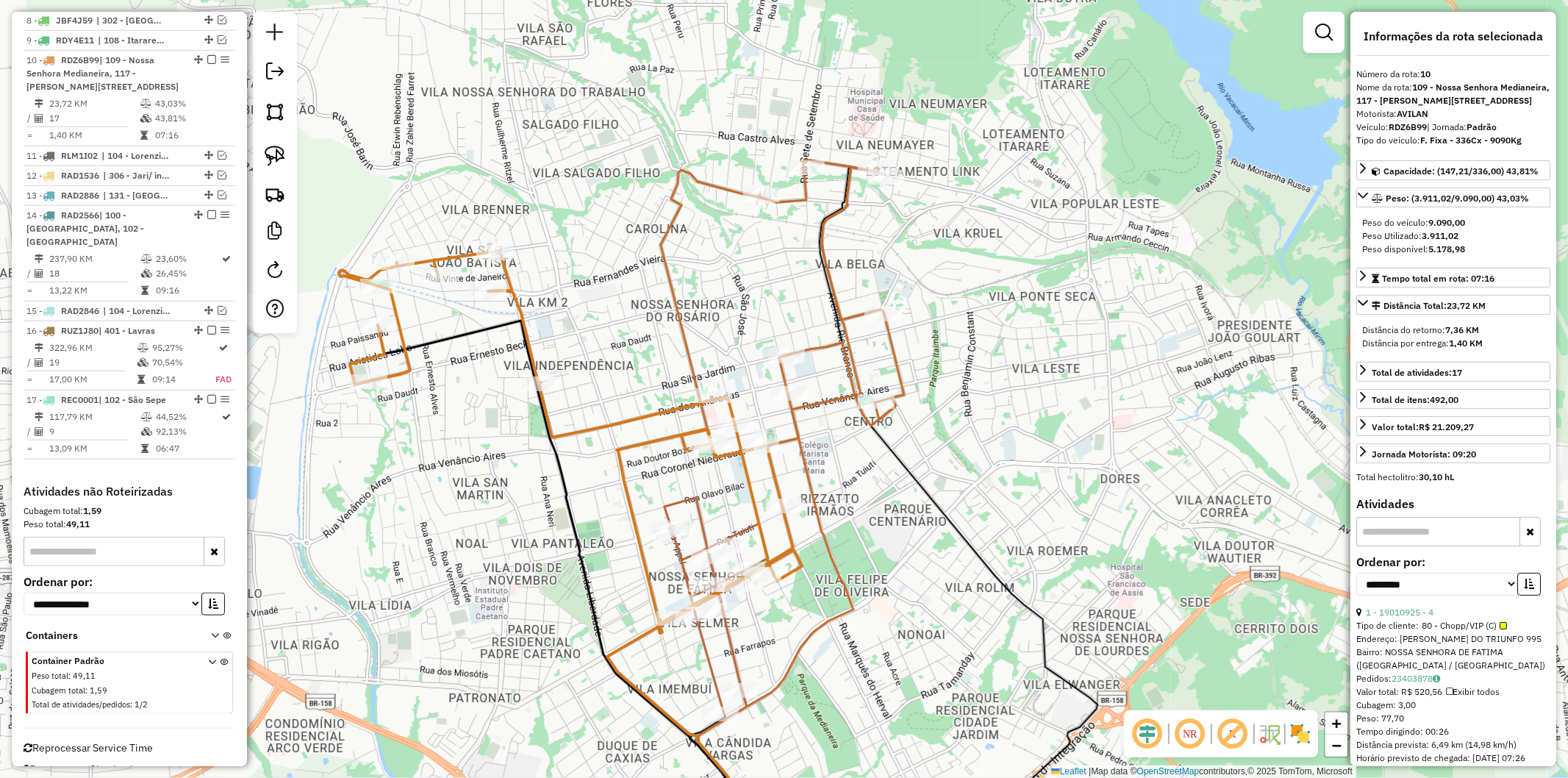
click at [809, 423] on div "Janela de atendimento Grade de atendimento Capacidade Transportadoras Veículos …" at bounding box center [784, 389] width 1568 height 778
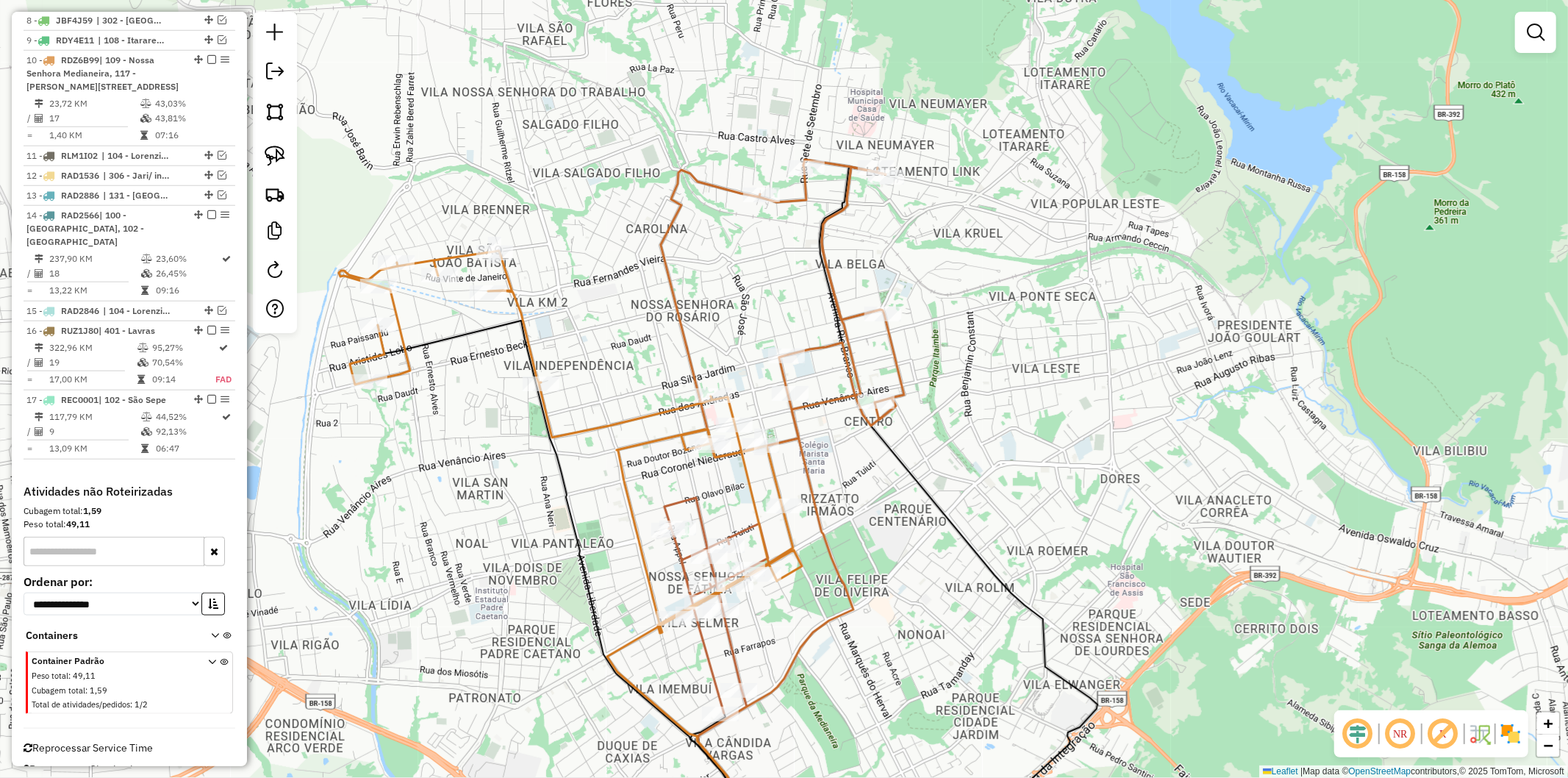
click at [818, 403] on icon at bounding box center [792, 512] width 189 height 690
select select "**********"
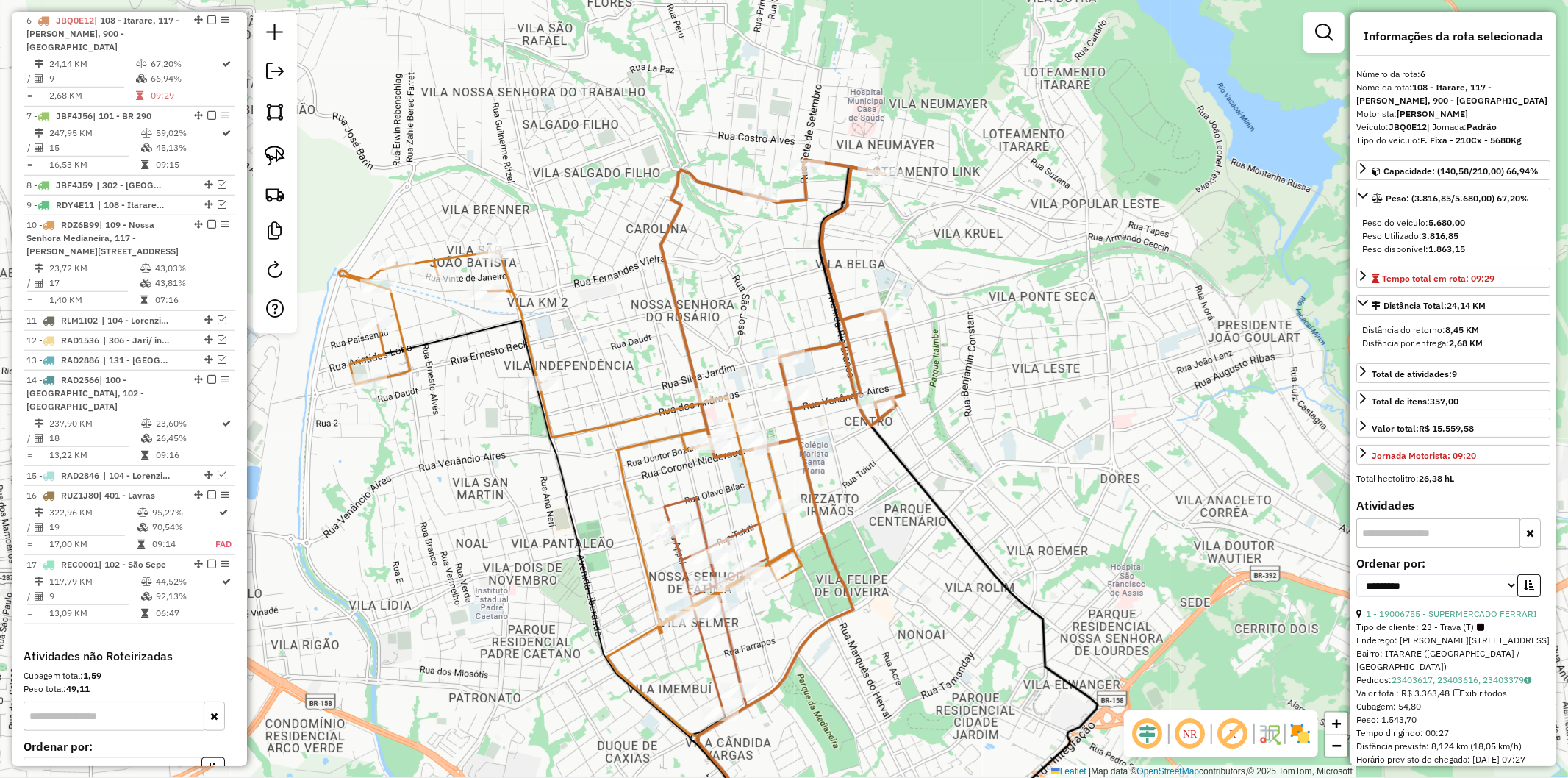
scroll to position [926, 0]
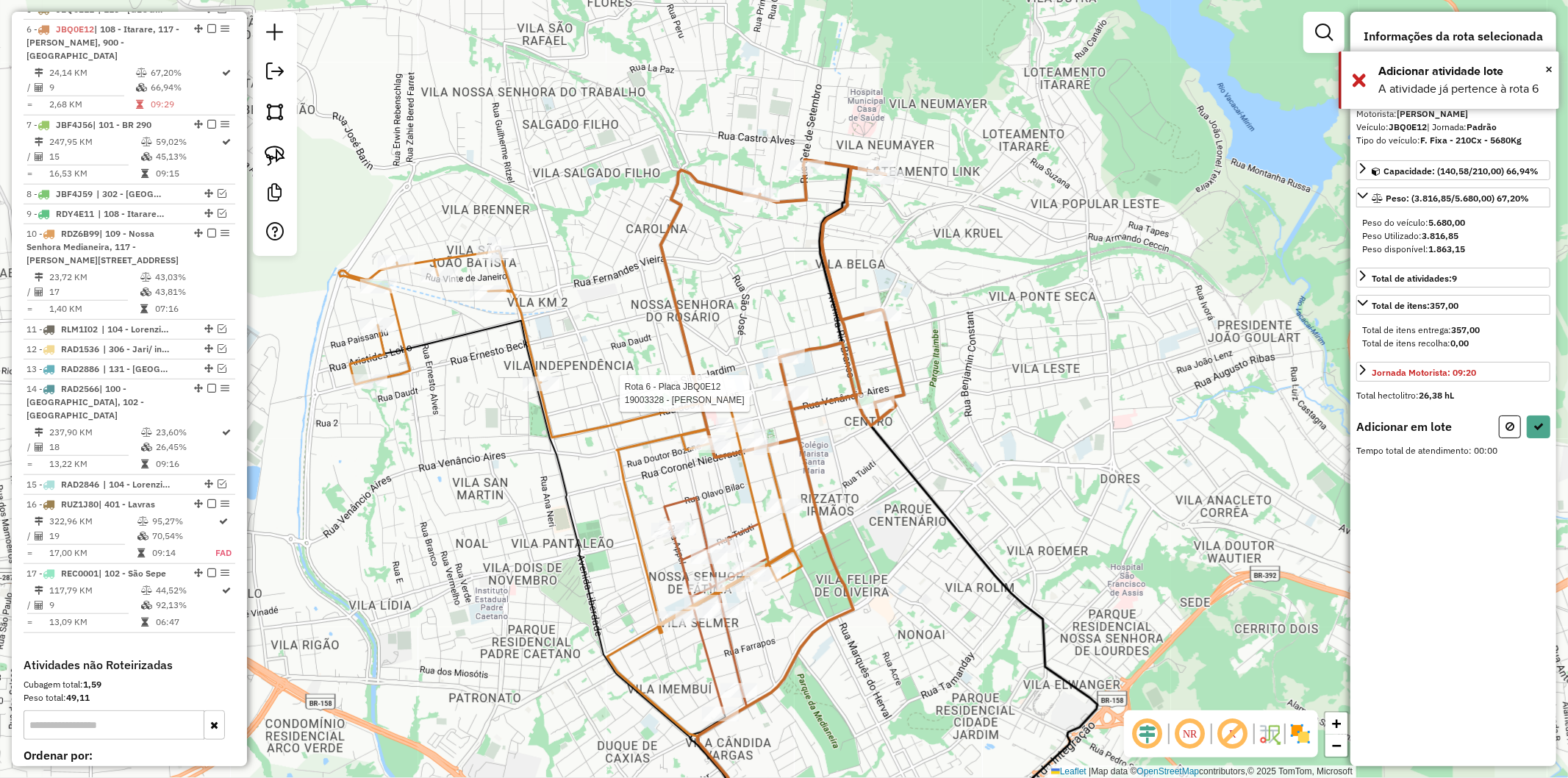
drag, startPoint x: 787, startPoint y: 403, endPoint x: 1502, endPoint y: 441, distance: 716.0
click at [787, 400] on div at bounding box center [790, 393] width 37 height 14
click at [1512, 435] on button at bounding box center [1510, 427] width 22 height 23
select select "**********"
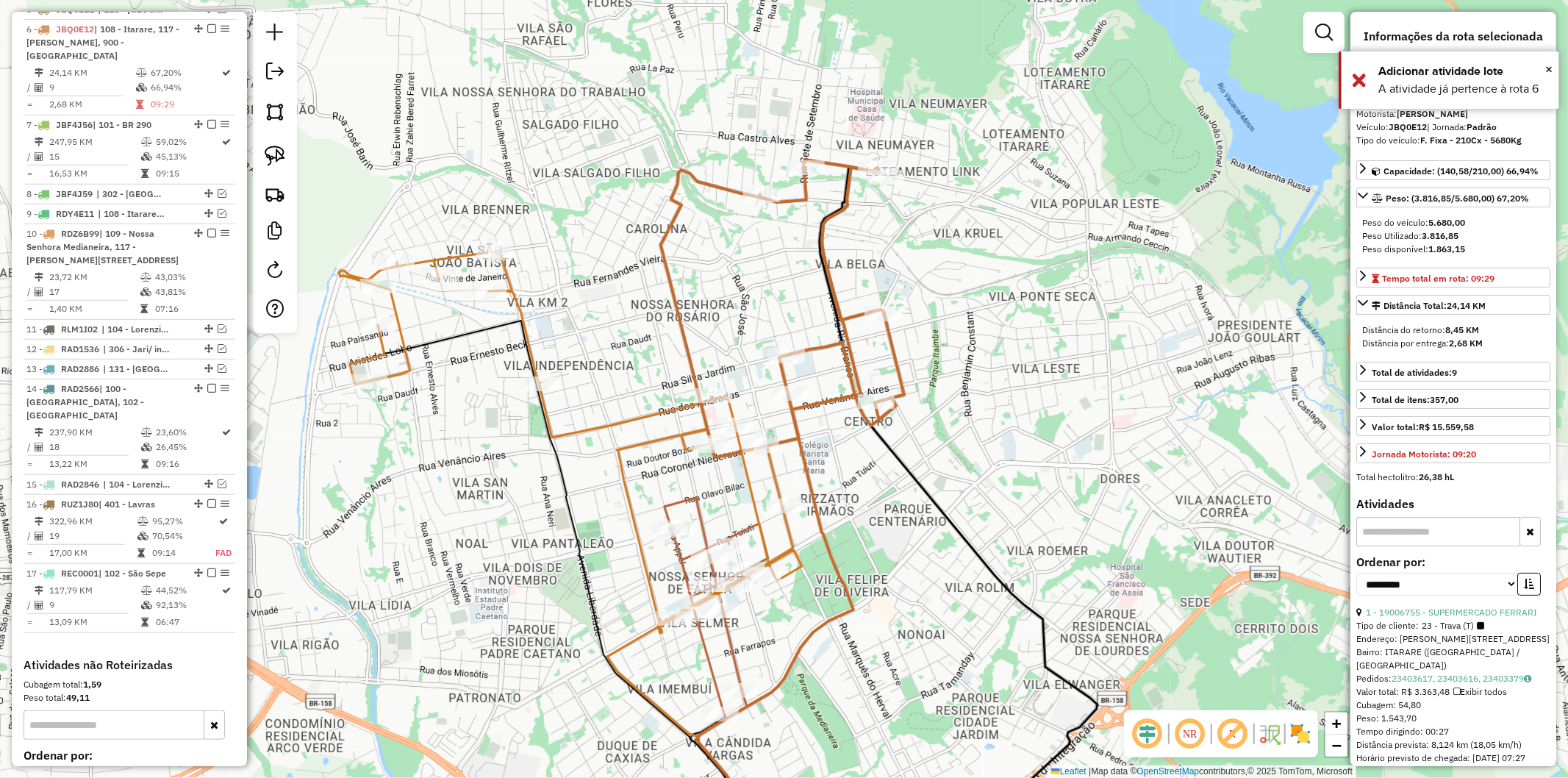
click at [900, 364] on icon at bounding box center [783, 308] width 243 height 297
click at [1554, 60] on div "× Adicionar atividade lote A atividade já pertence à rota 6" at bounding box center [1449, 80] width 221 height 57
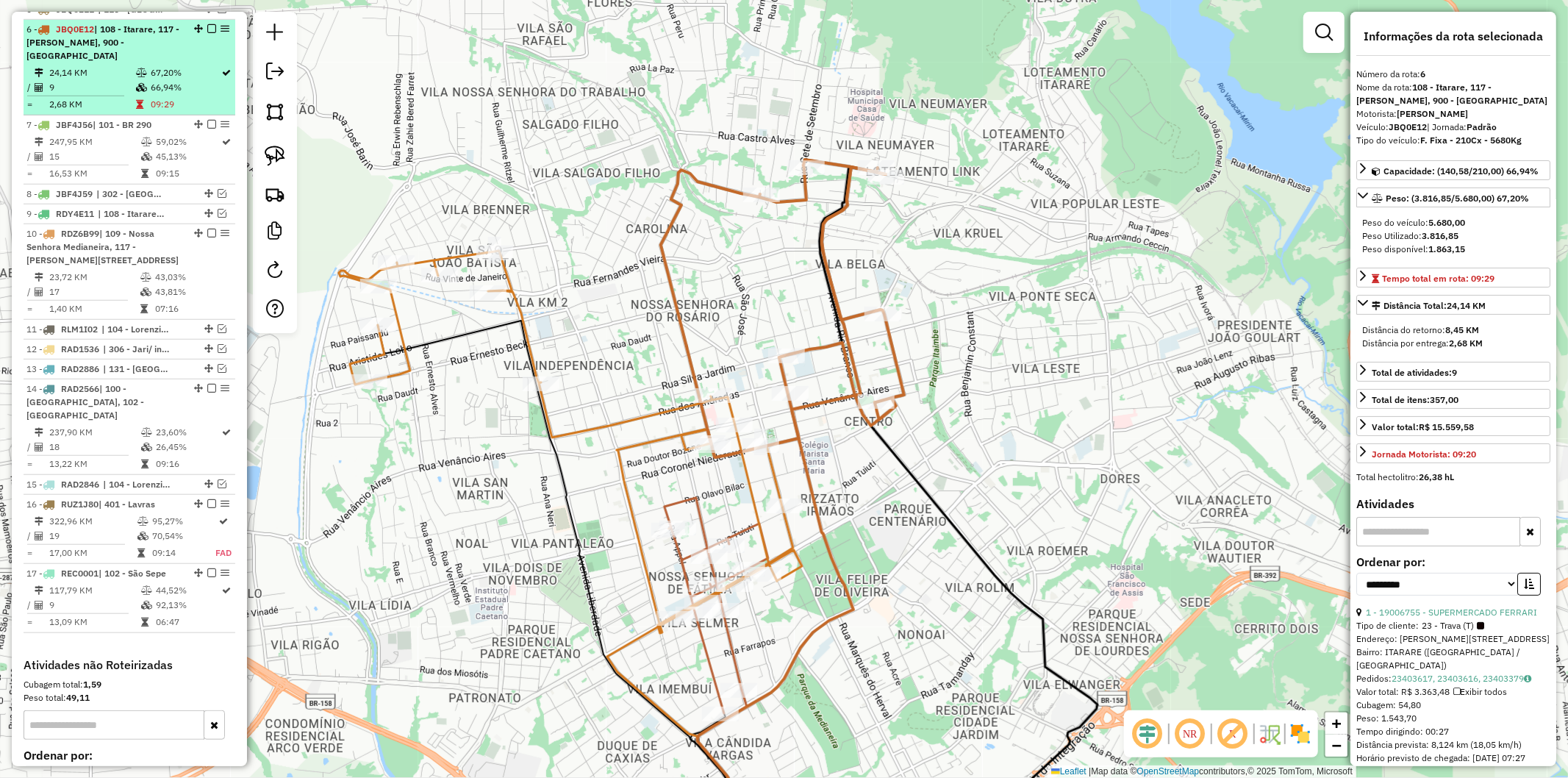
click at [207, 24] on em at bounding box center [212, 29] width 9 height 9
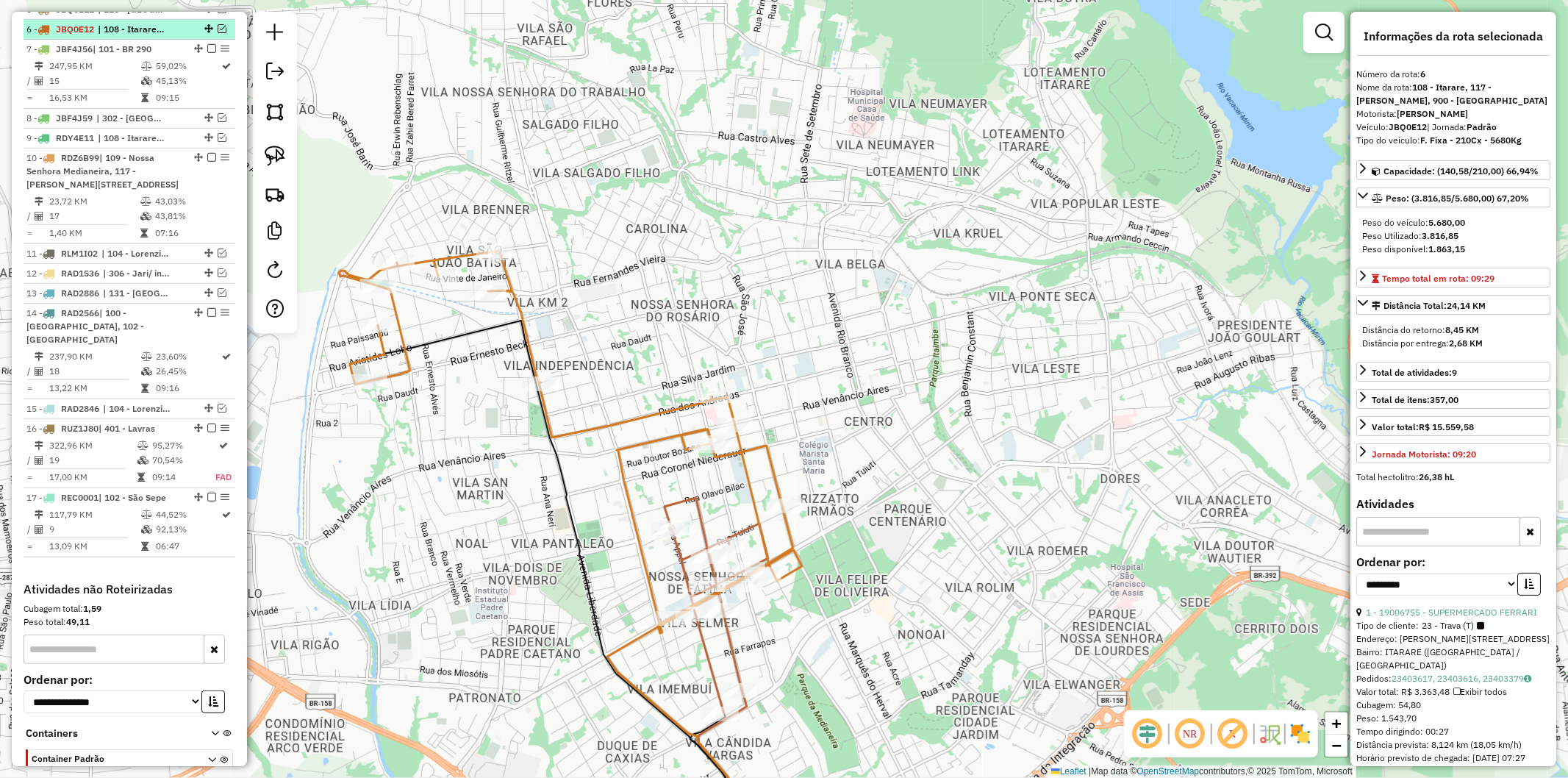
click at [218, 24] on em at bounding box center [222, 29] width 9 height 9
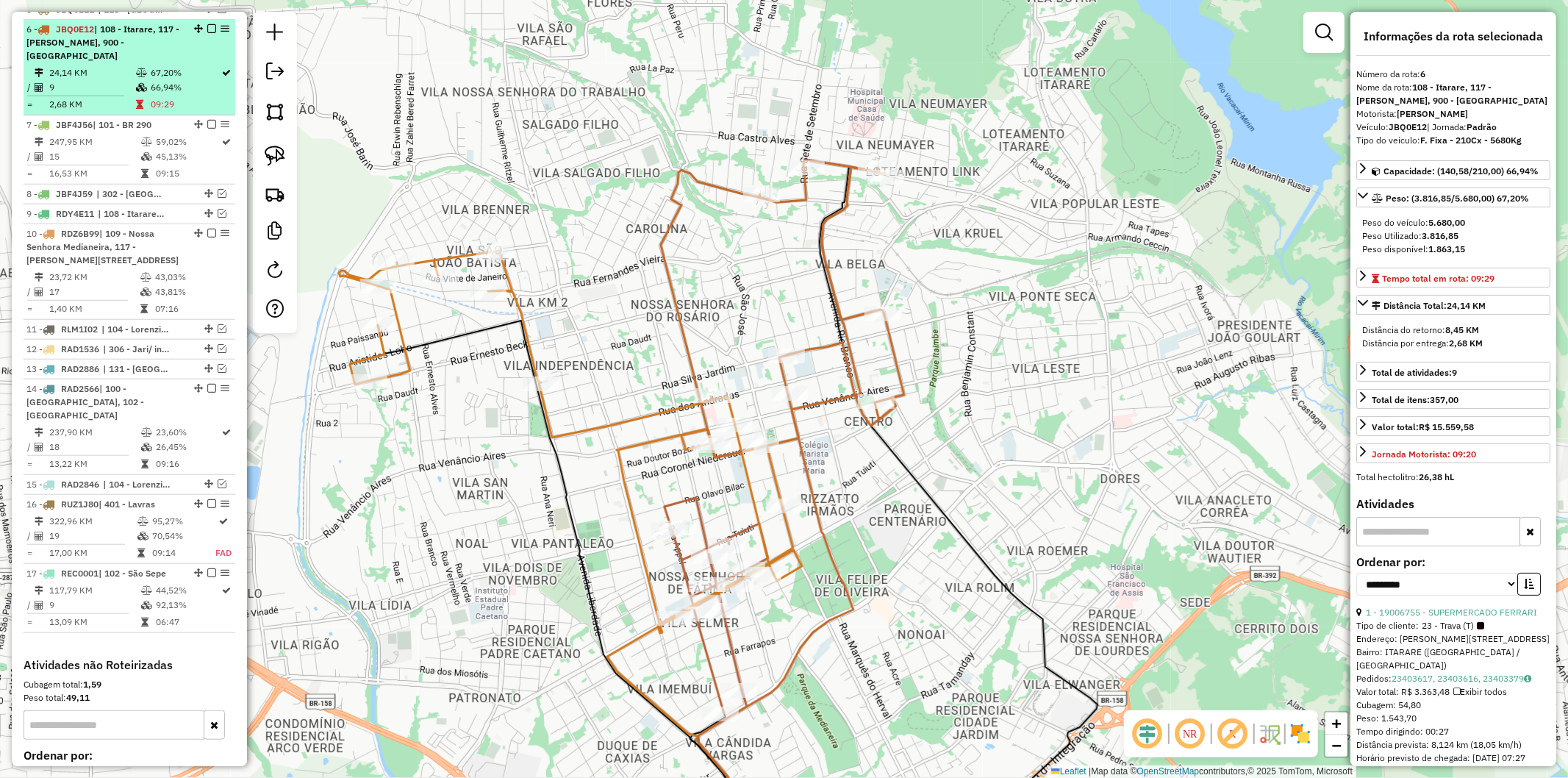
click at [208, 24] on em at bounding box center [212, 29] width 9 height 9
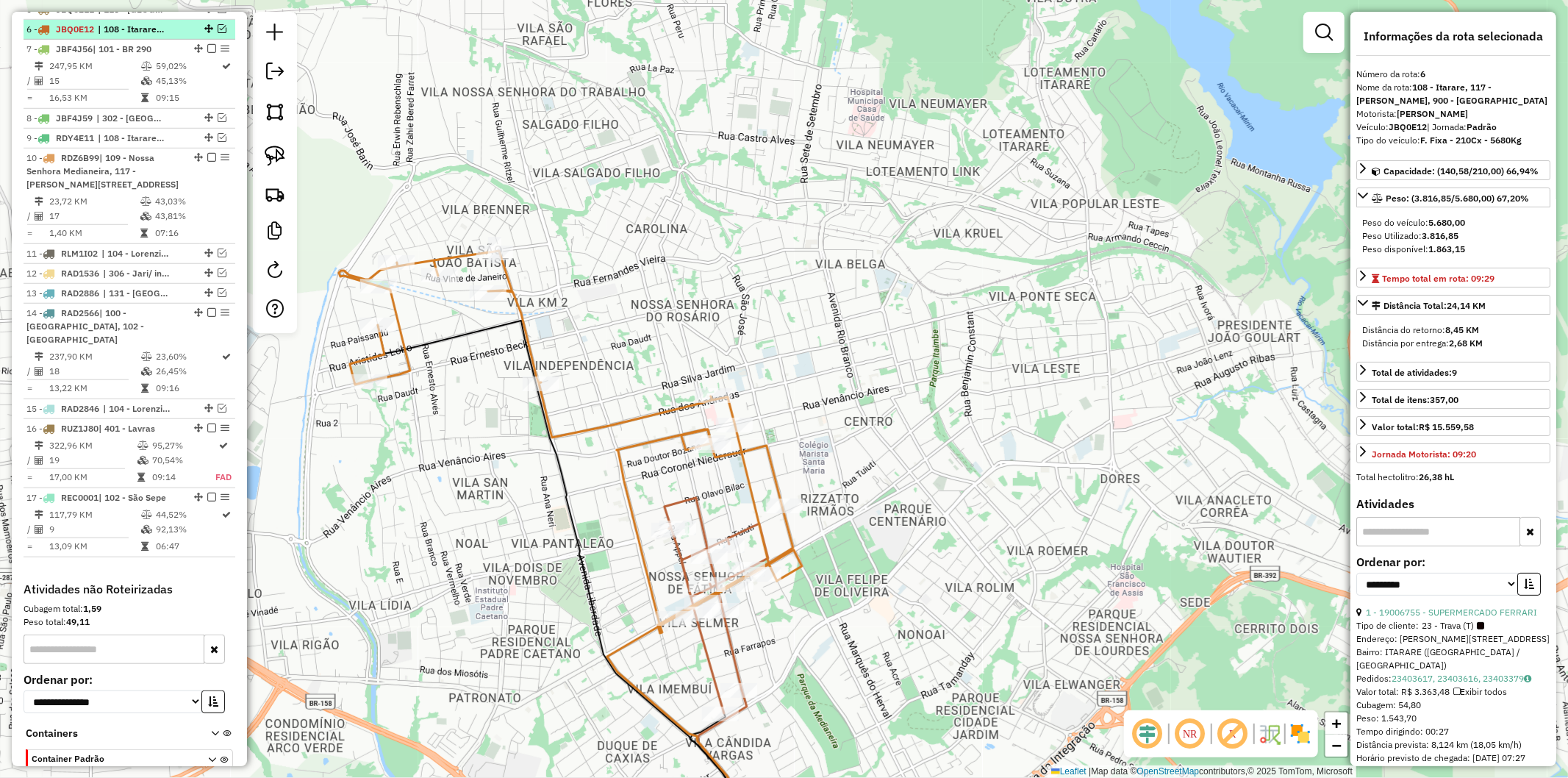
click at [208, 24] on em at bounding box center [209, 29] width 9 height 9
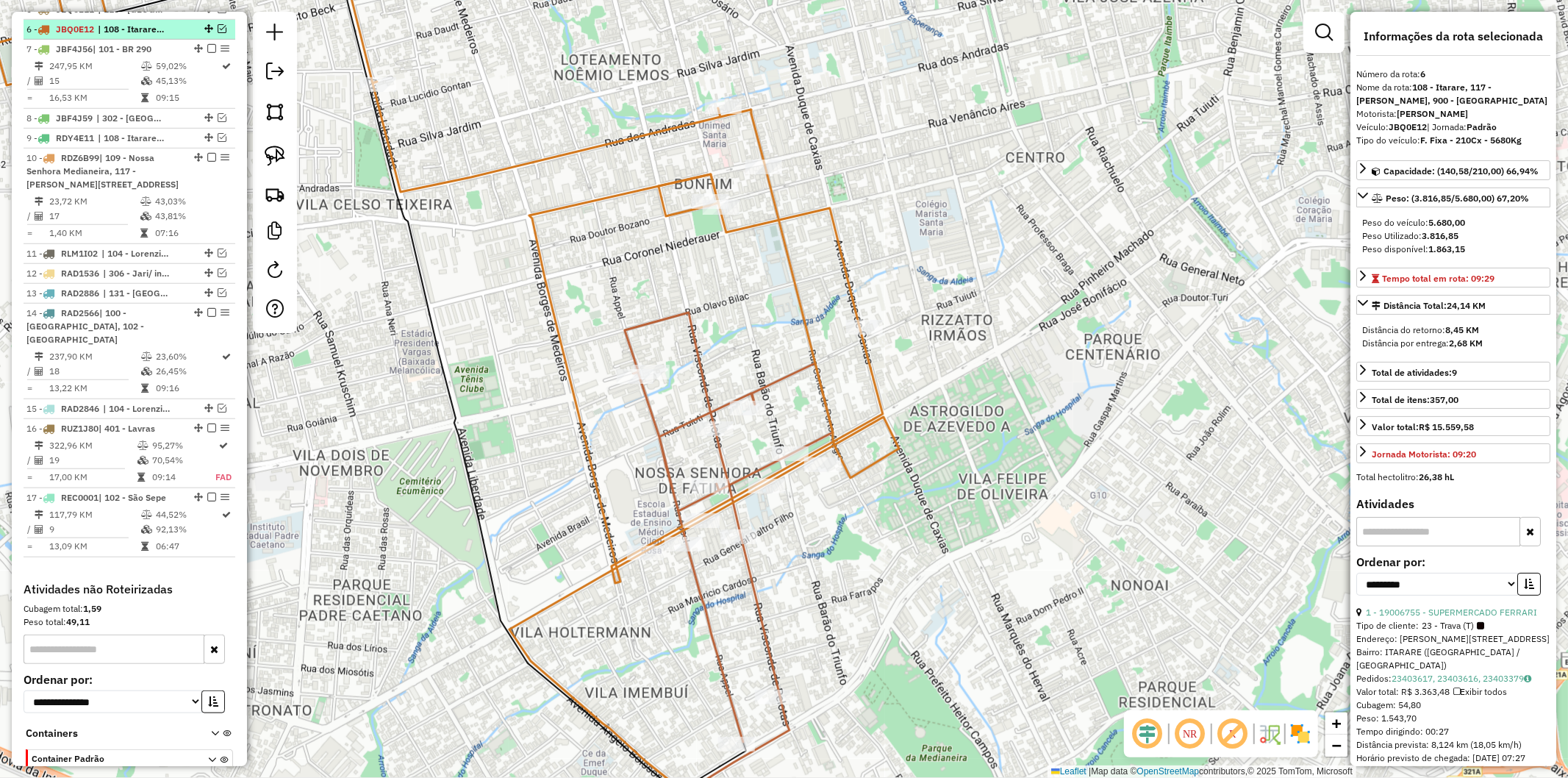
click at [218, 24] on em at bounding box center [222, 29] width 9 height 9
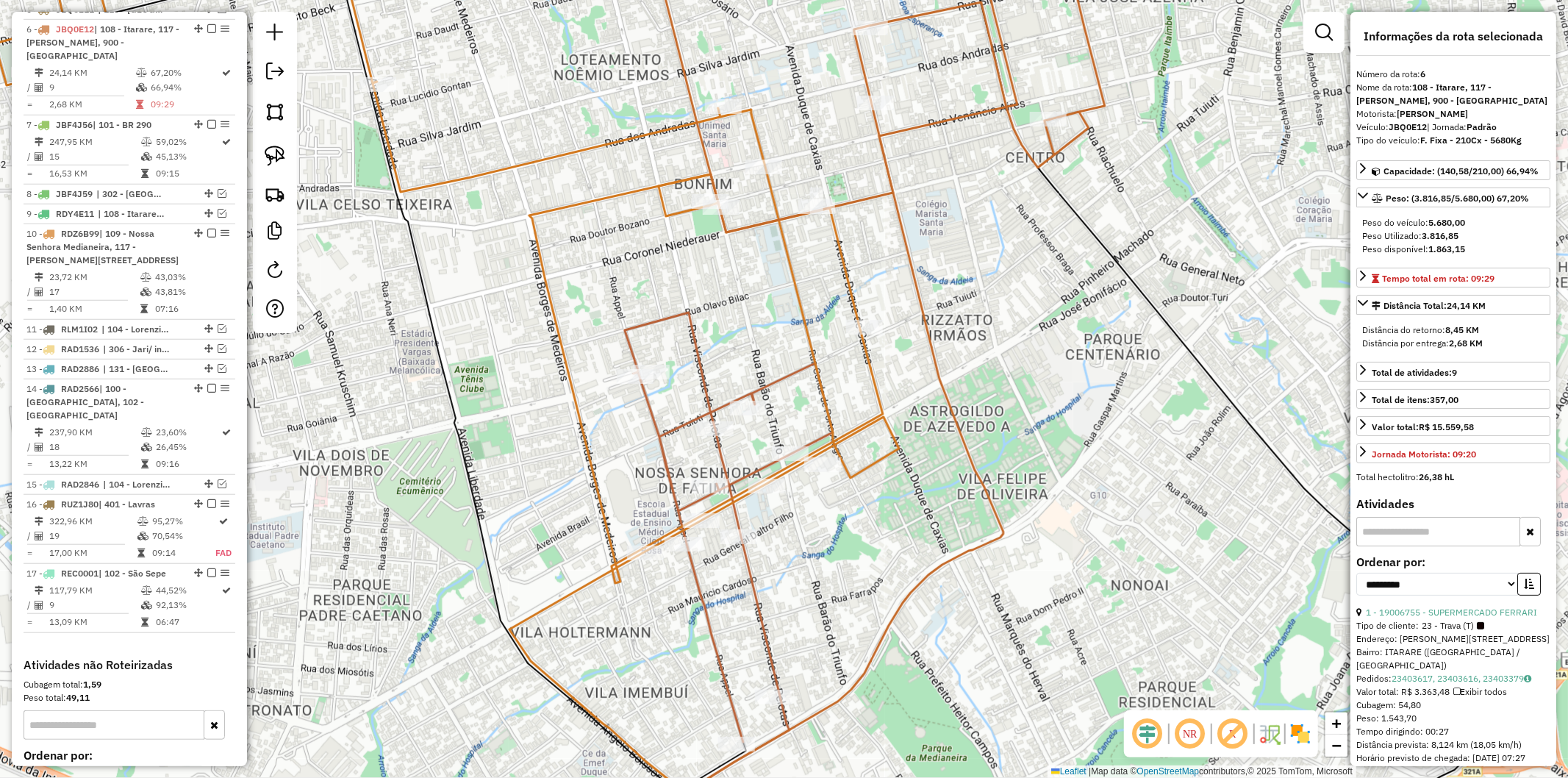
click at [768, 194] on icon at bounding box center [447, 253] width 904 height 661
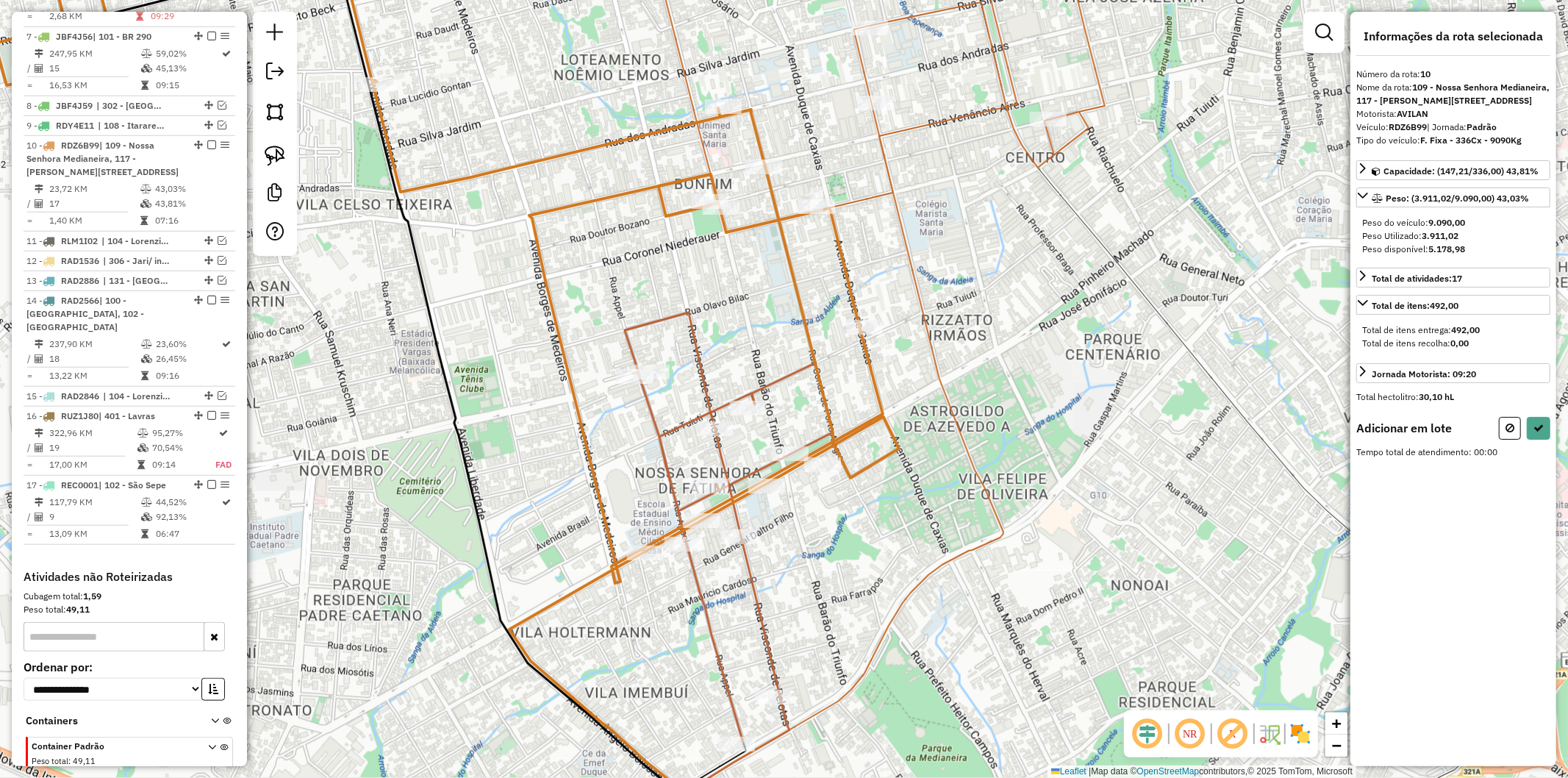
scroll to position [1100, 0]
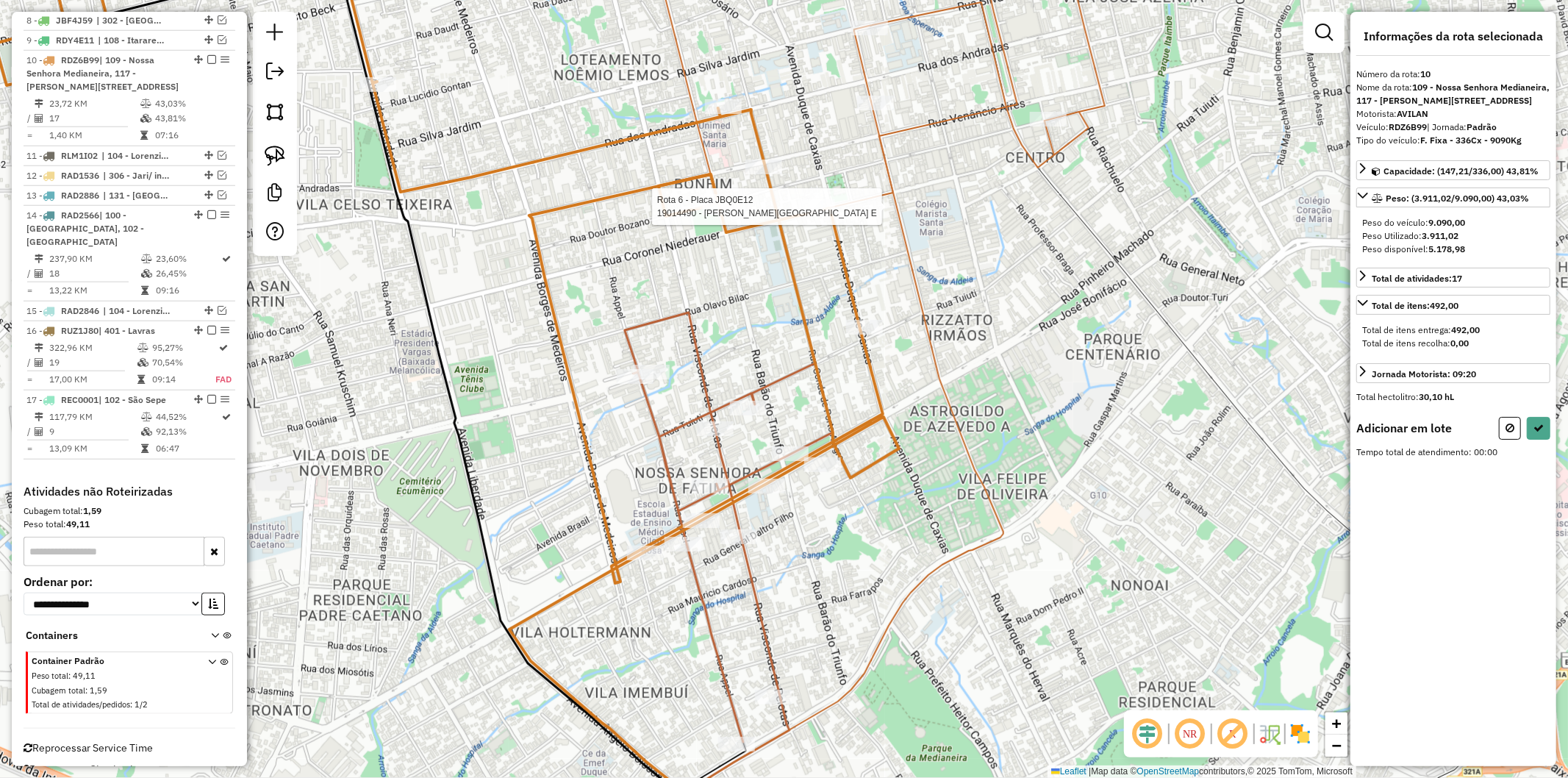
click at [811, 213] on div at bounding box center [817, 206] width 37 height 14
click at [1540, 431] on icon at bounding box center [1539, 427] width 11 height 11
select select "**********"
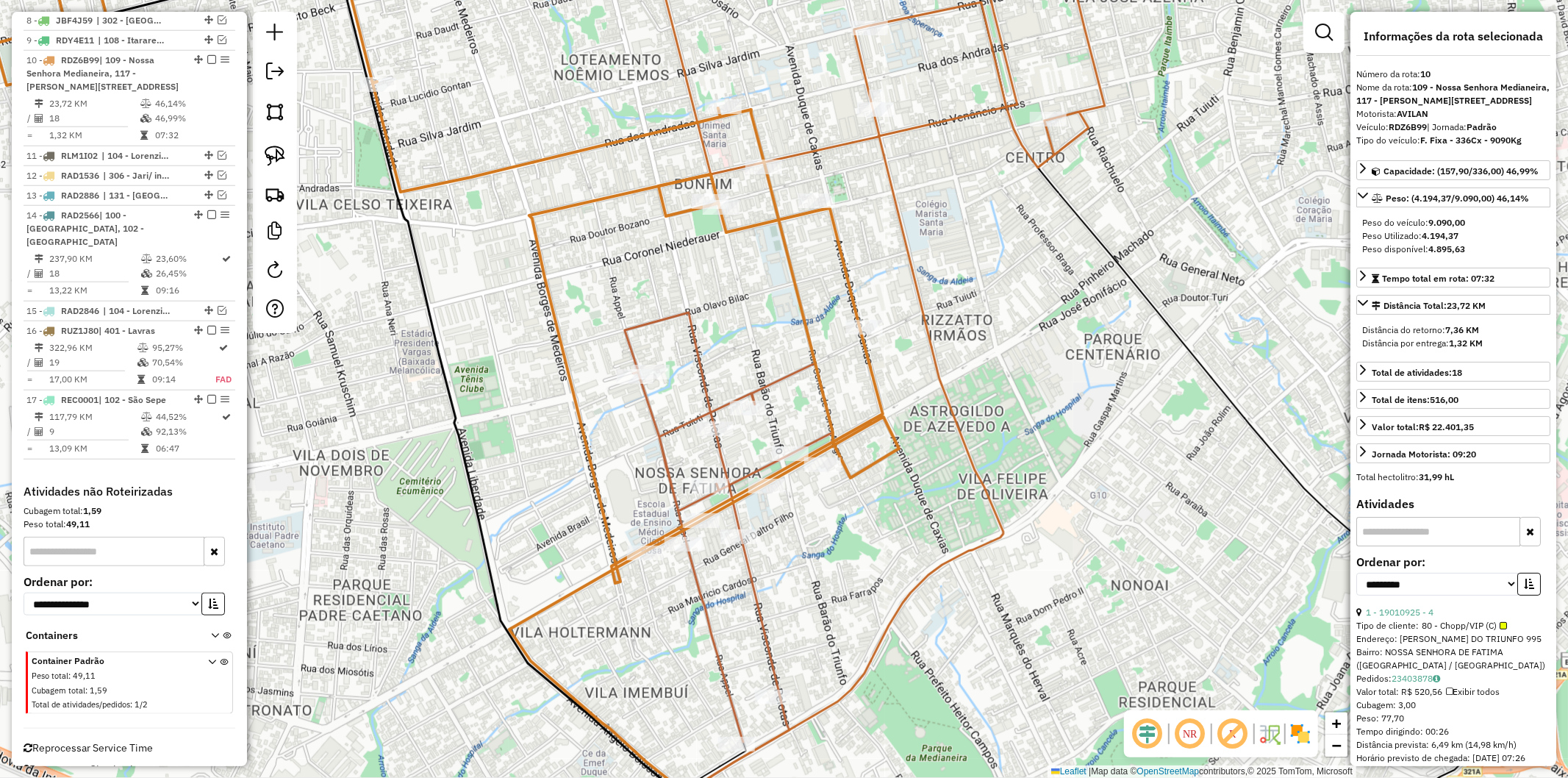
click at [888, 175] on icon at bounding box center [854, 389] width 327 height 934
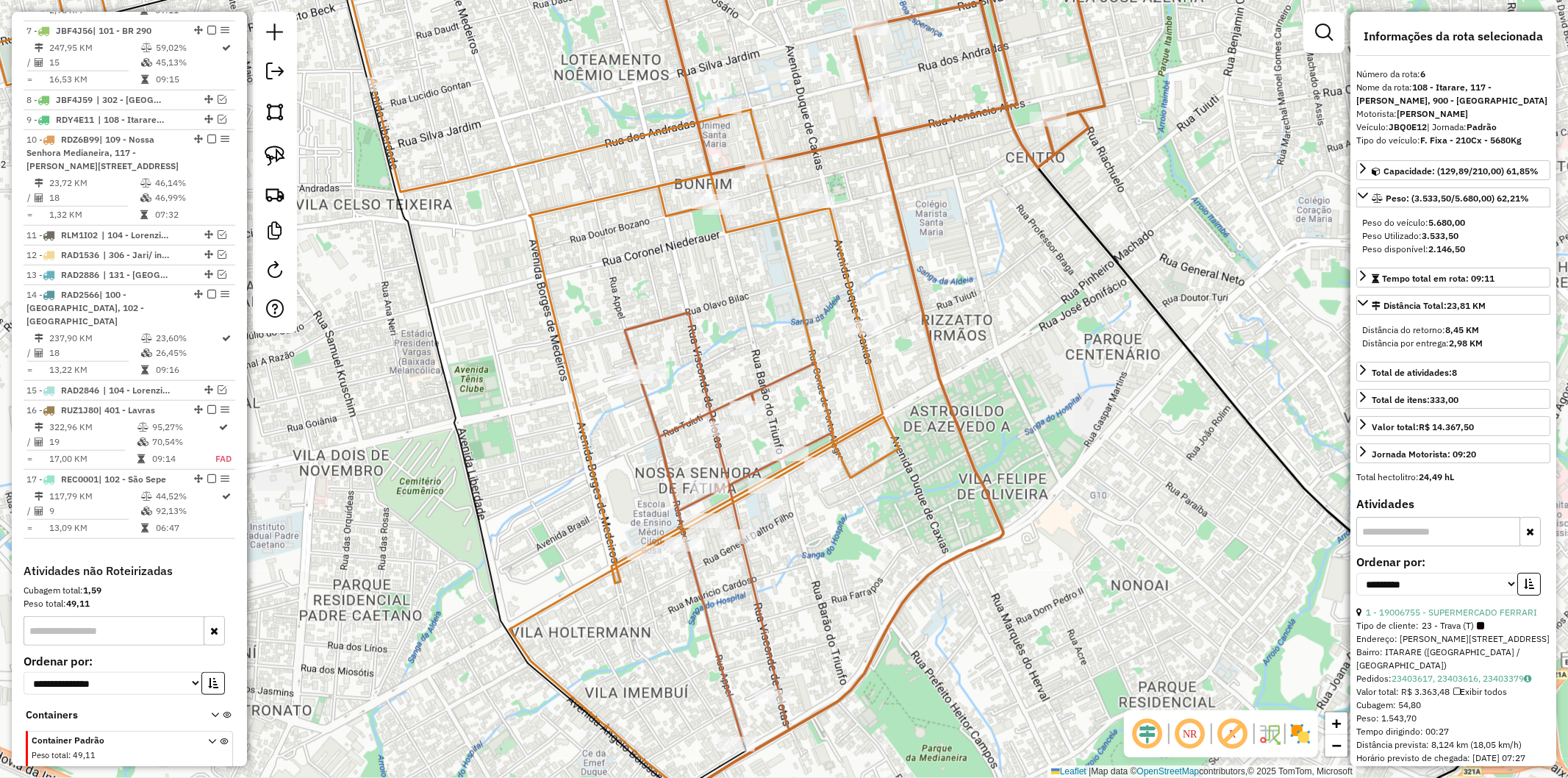
scroll to position [926, 0]
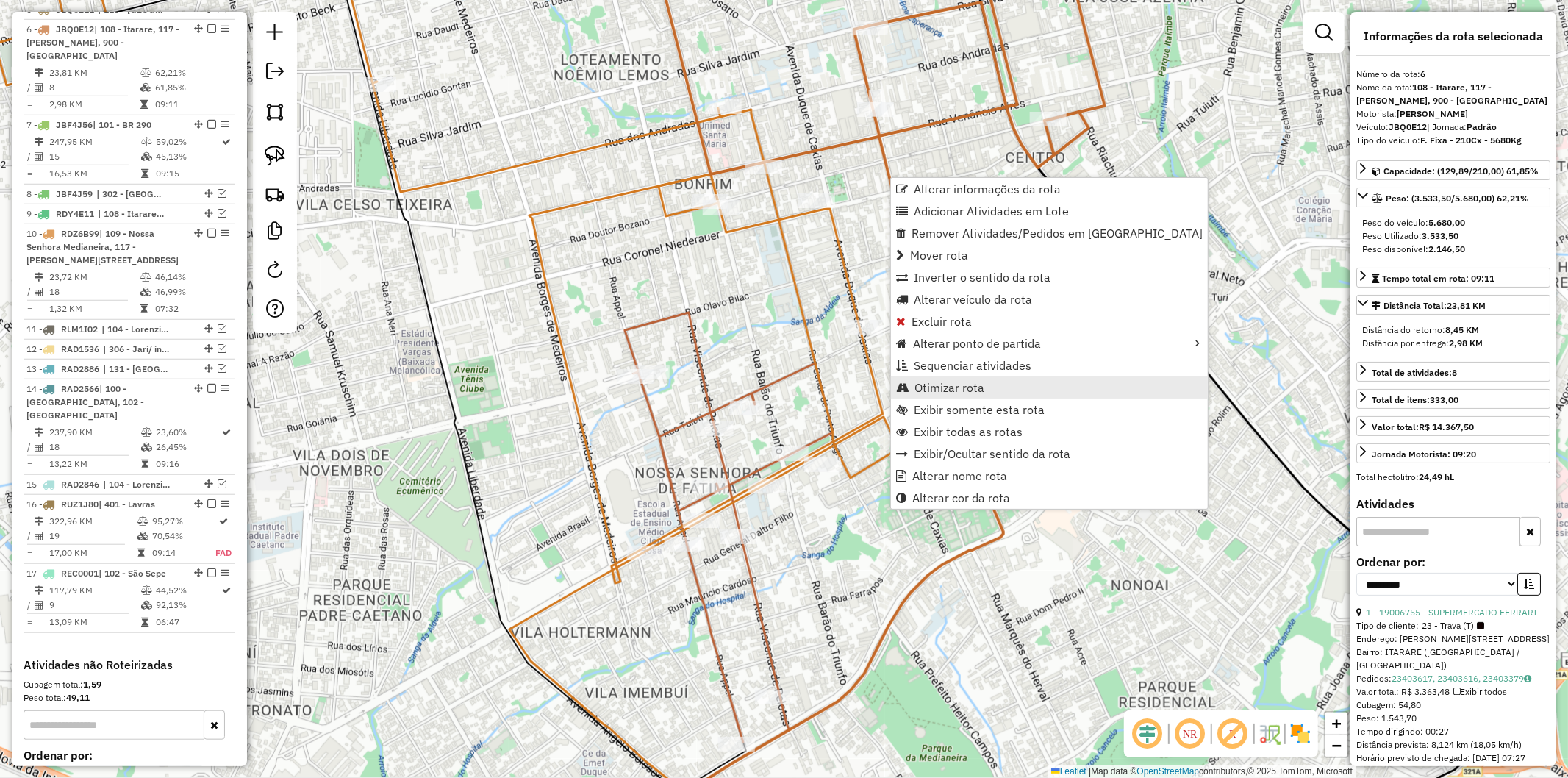
click at [978, 391] on span "Otimizar rota" at bounding box center [950, 387] width 70 height 12
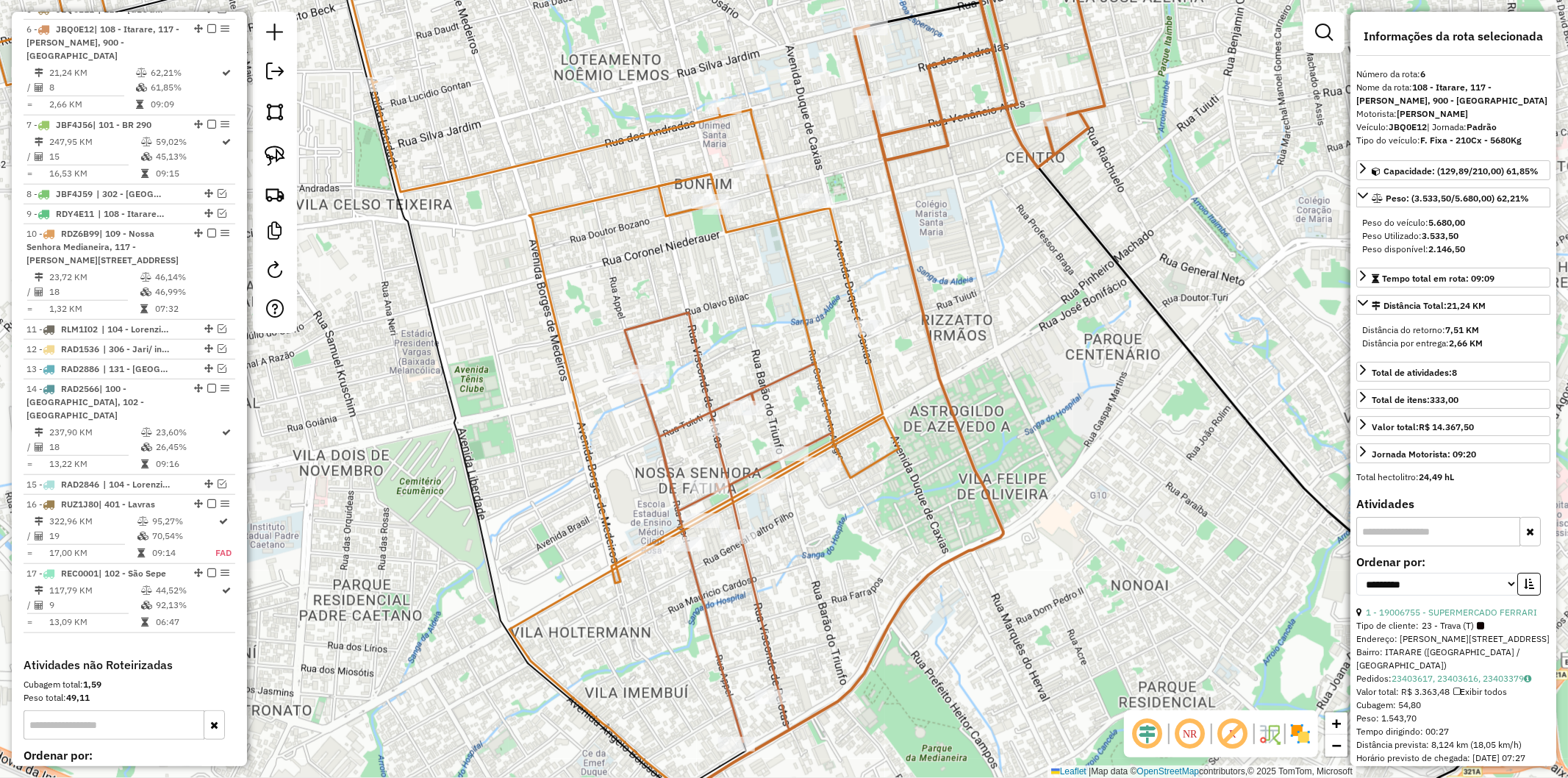
click at [907, 239] on icon at bounding box center [854, 389] width 327 height 934
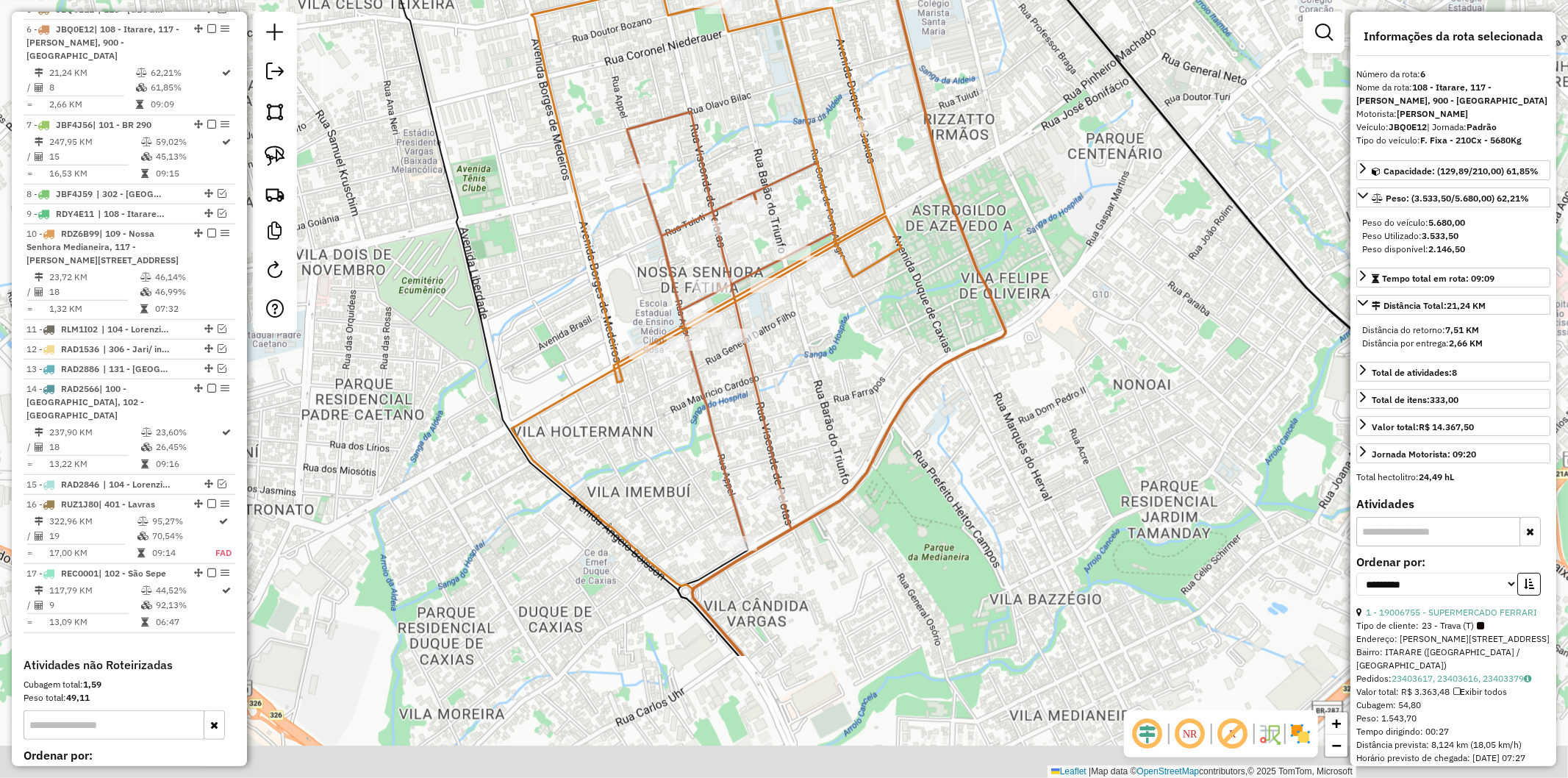
drag, startPoint x: 831, startPoint y: 615, endPoint x: 833, endPoint y: 414, distance: 201.0
click at [833, 414] on div "Janela de atendimento Grade de atendimento Capacidade Transportadoras Veículos …" at bounding box center [784, 389] width 1568 height 778
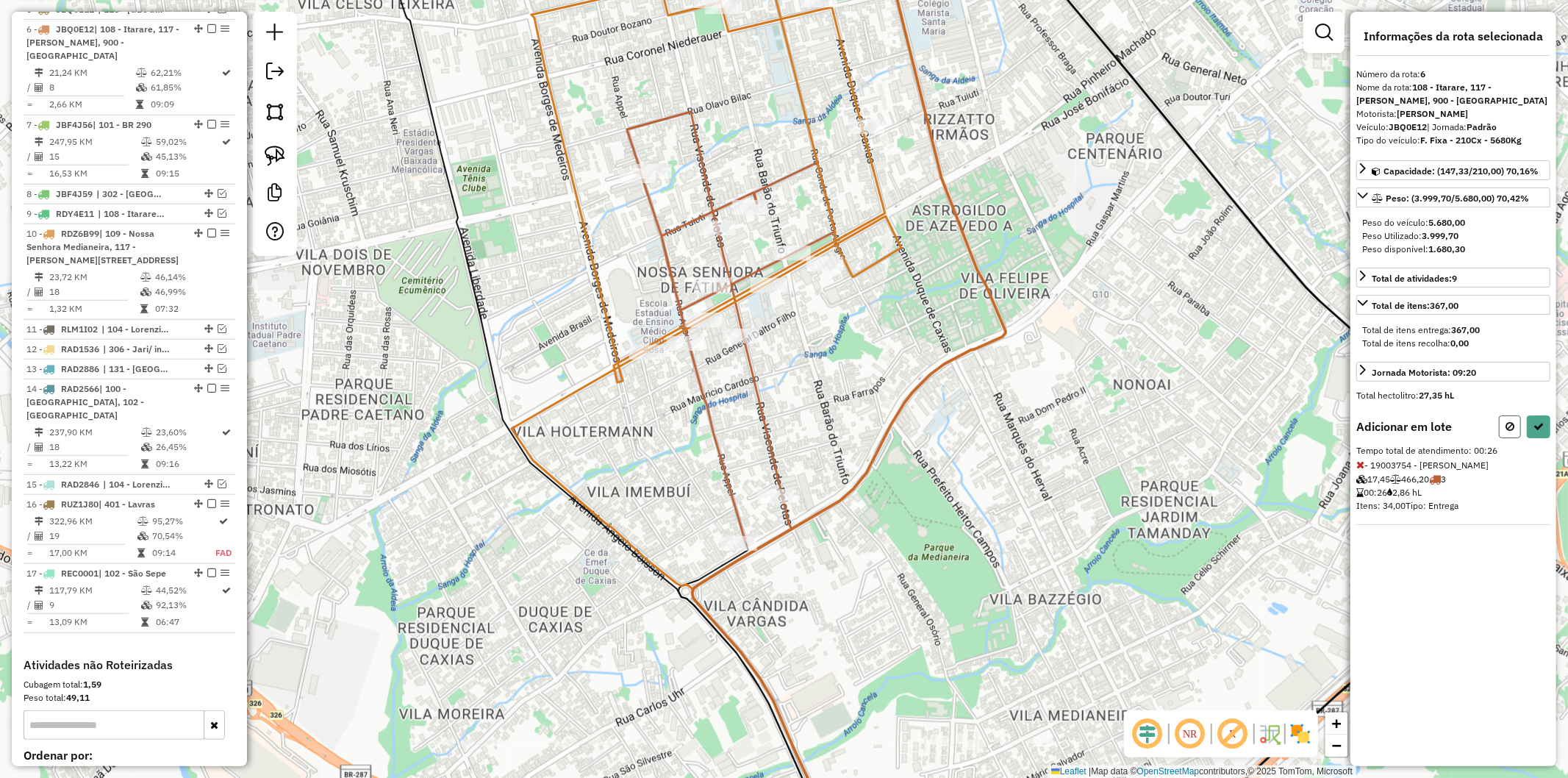
click at [1512, 426] on icon at bounding box center [1510, 427] width 9 height 11
select select "**********"
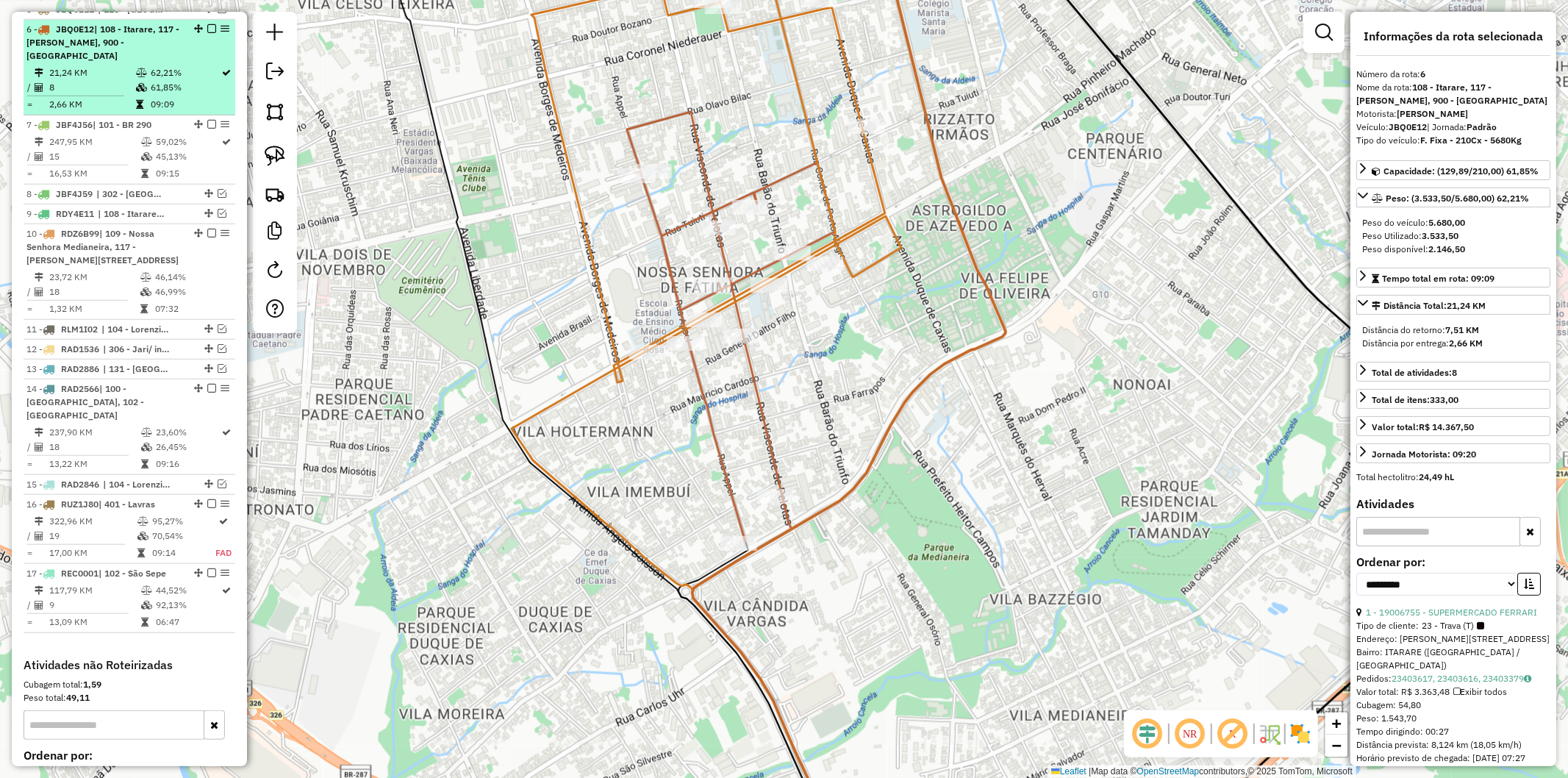
click at [207, 24] on em at bounding box center [212, 29] width 9 height 9
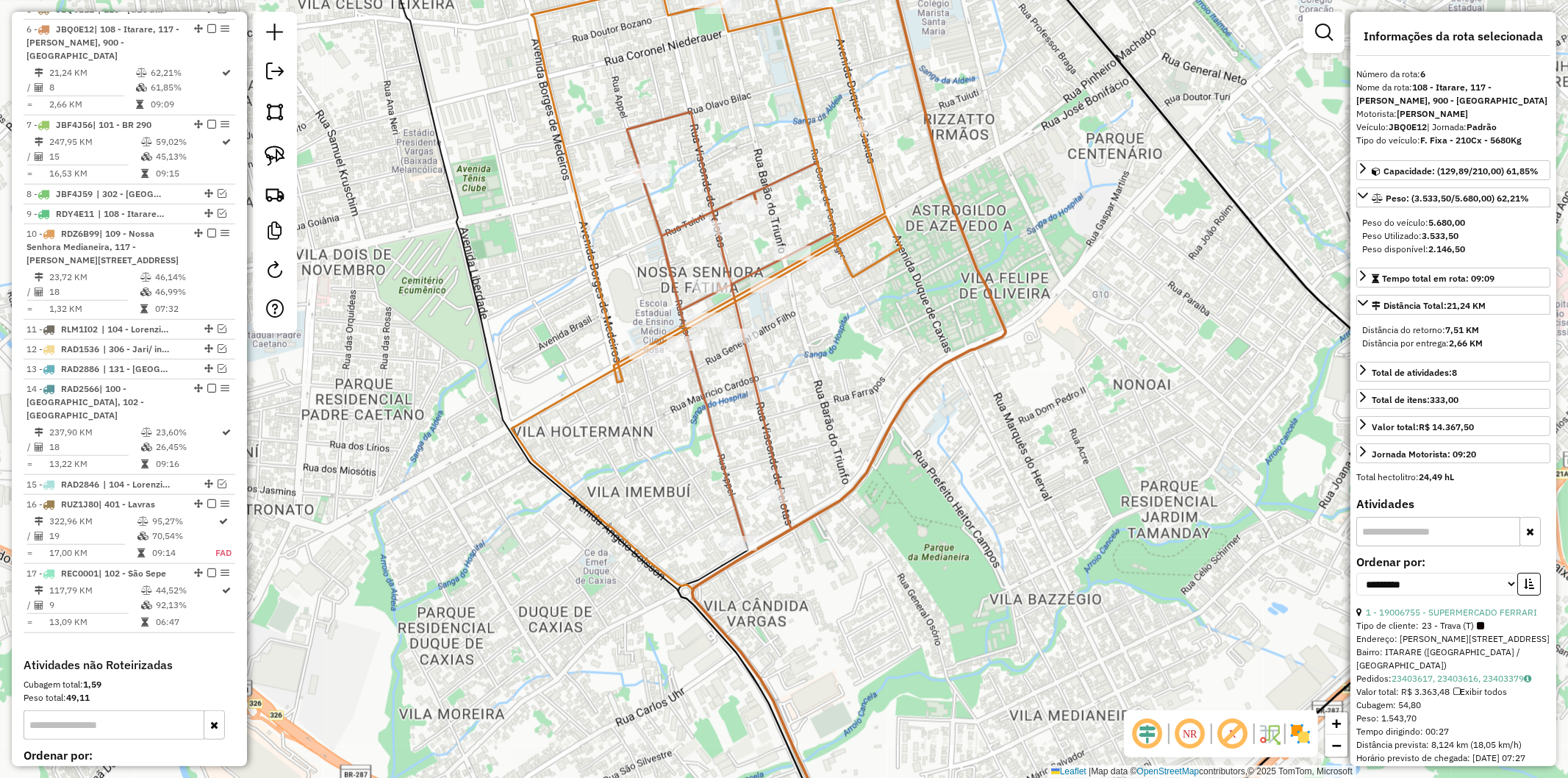
scroll to position [863, 0]
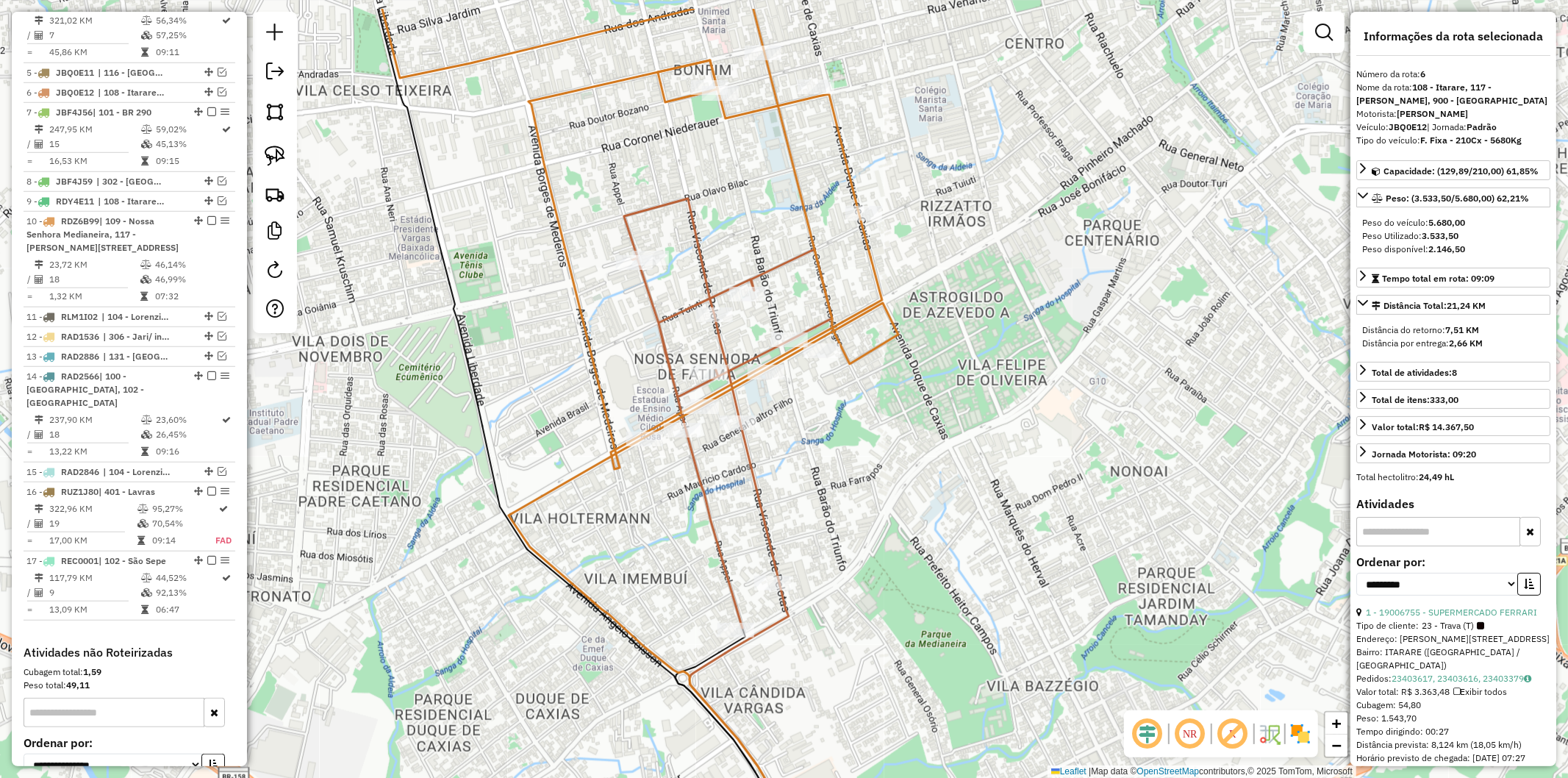
drag, startPoint x: 847, startPoint y: 141, endPoint x: 826, endPoint y: 212, distance: 74.0
click at [843, 228] on div "Janela de atendimento Grade de atendimento Capacidade Transportadoras Veículos …" at bounding box center [784, 389] width 1568 height 778
click at [850, 164] on icon at bounding box center [446, 196] width 904 height 547
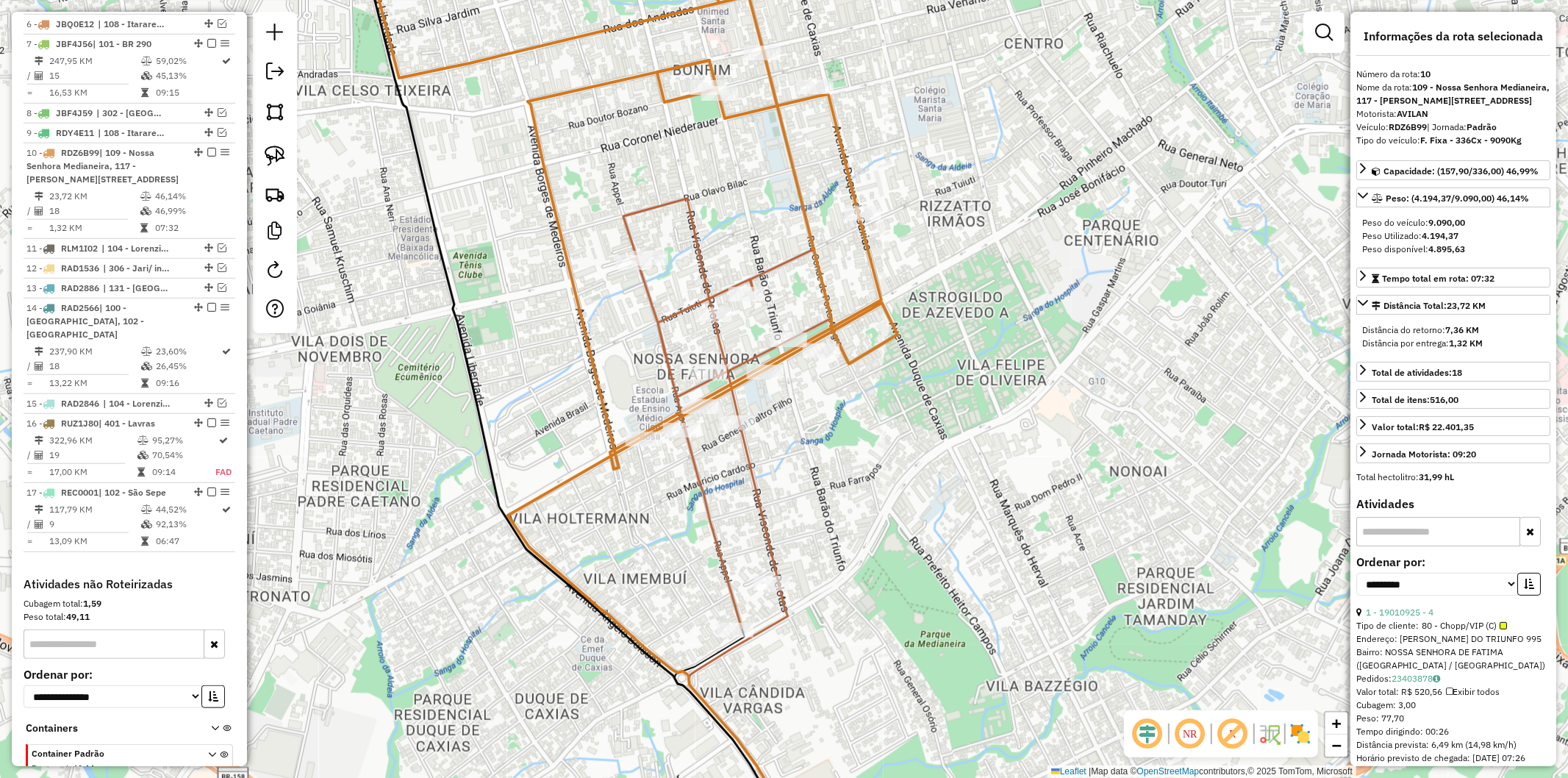
scroll to position [1038, 0]
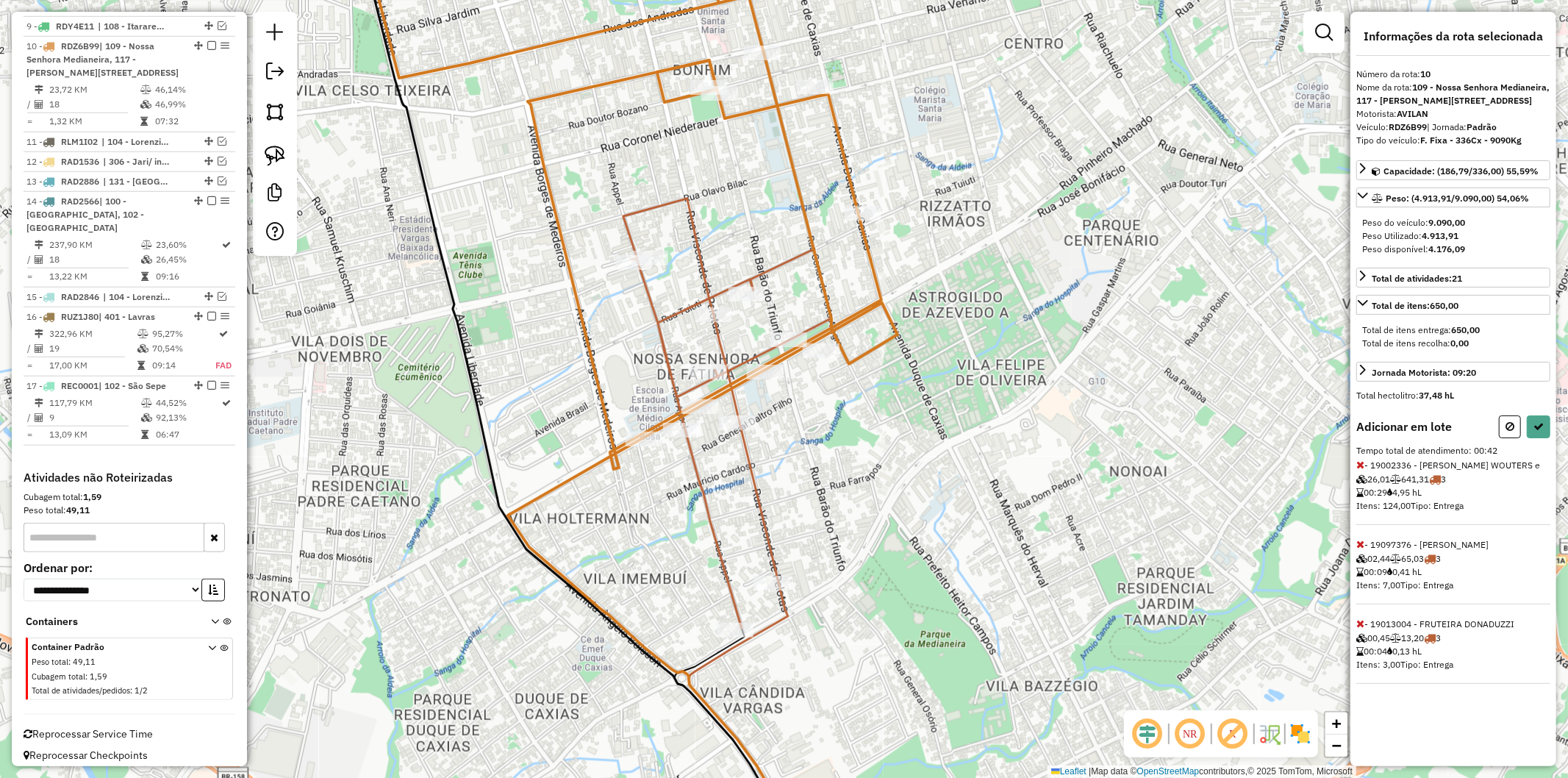
click at [735, 641] on icon at bounding box center [744, 719] width 111 height 275
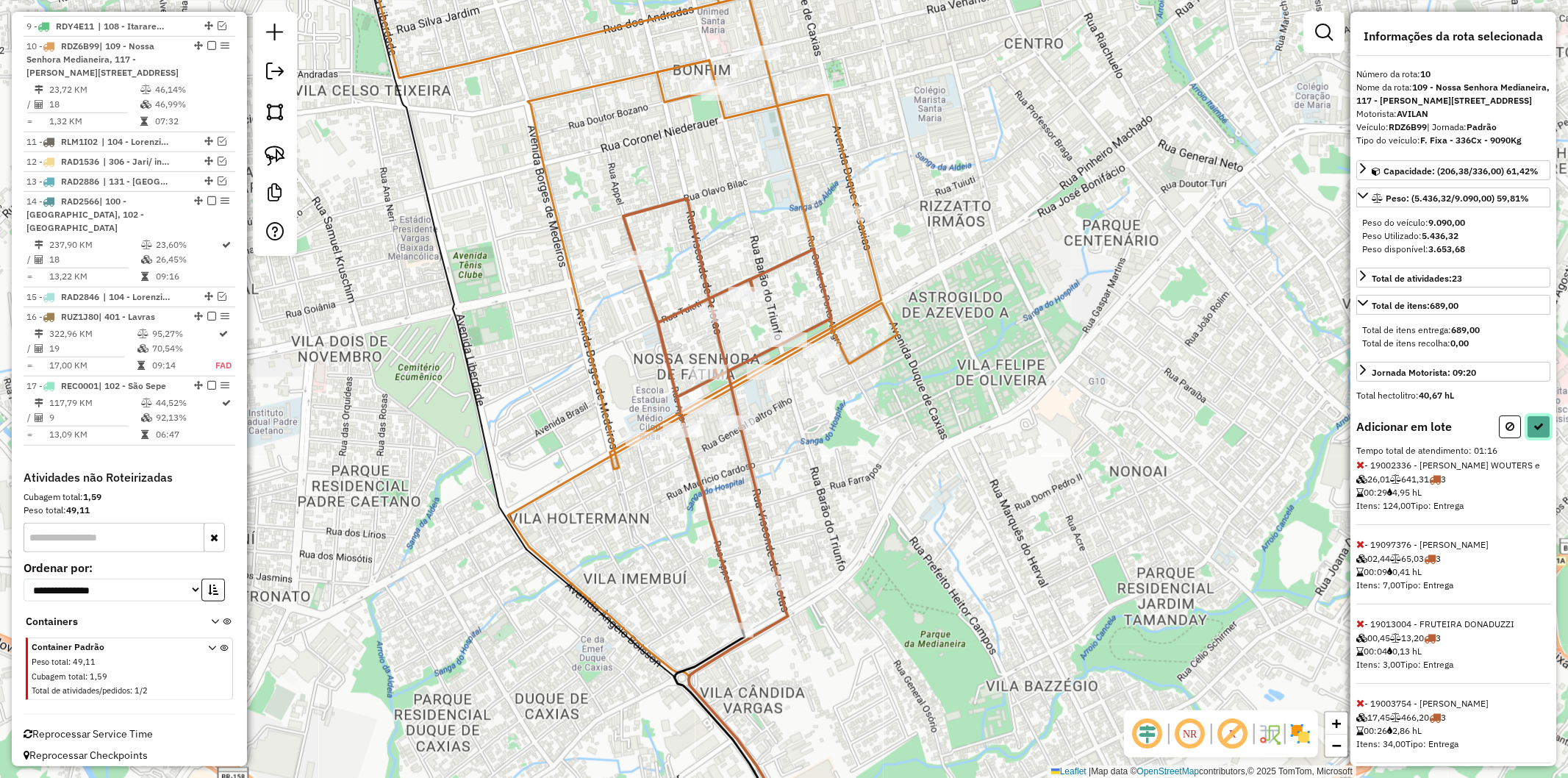
click at [1534, 431] on icon at bounding box center [1539, 427] width 11 height 11
select select "**********"
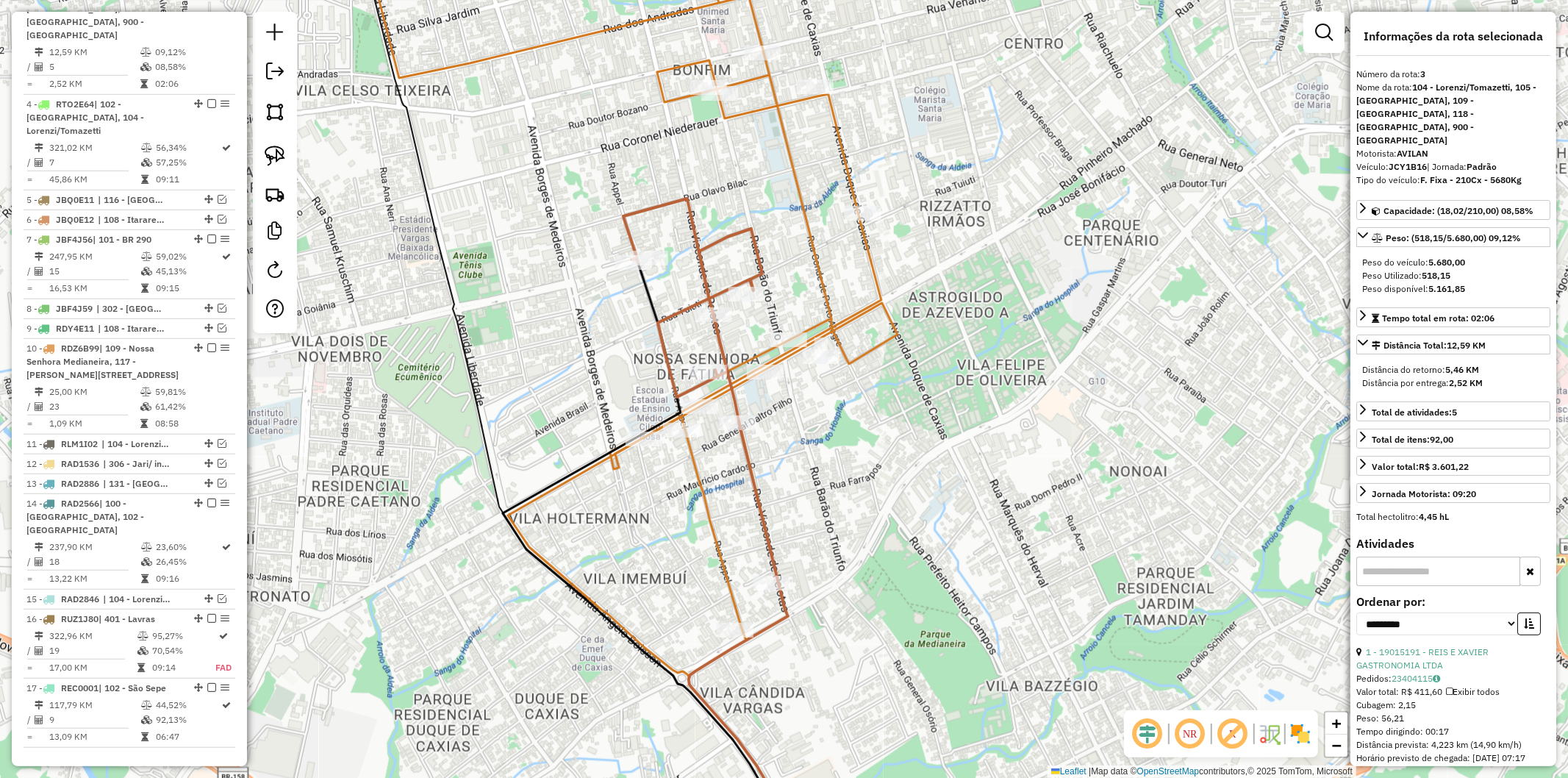
scroll to position [702, 0]
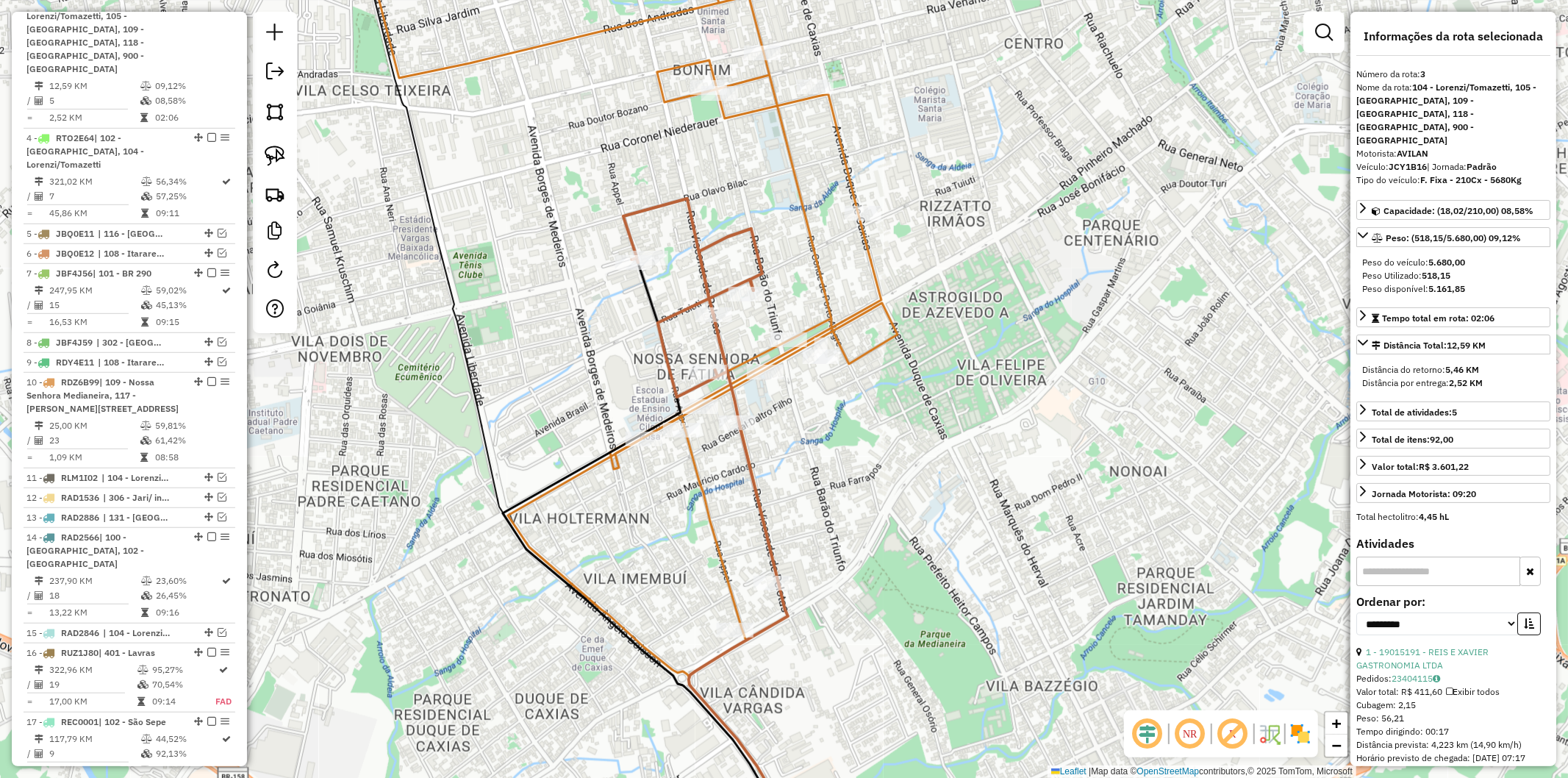
click at [860, 342] on div "Janela de atendimento Grade de atendimento Capacidade Transportadoras Veículos …" at bounding box center [784, 389] width 1568 height 778
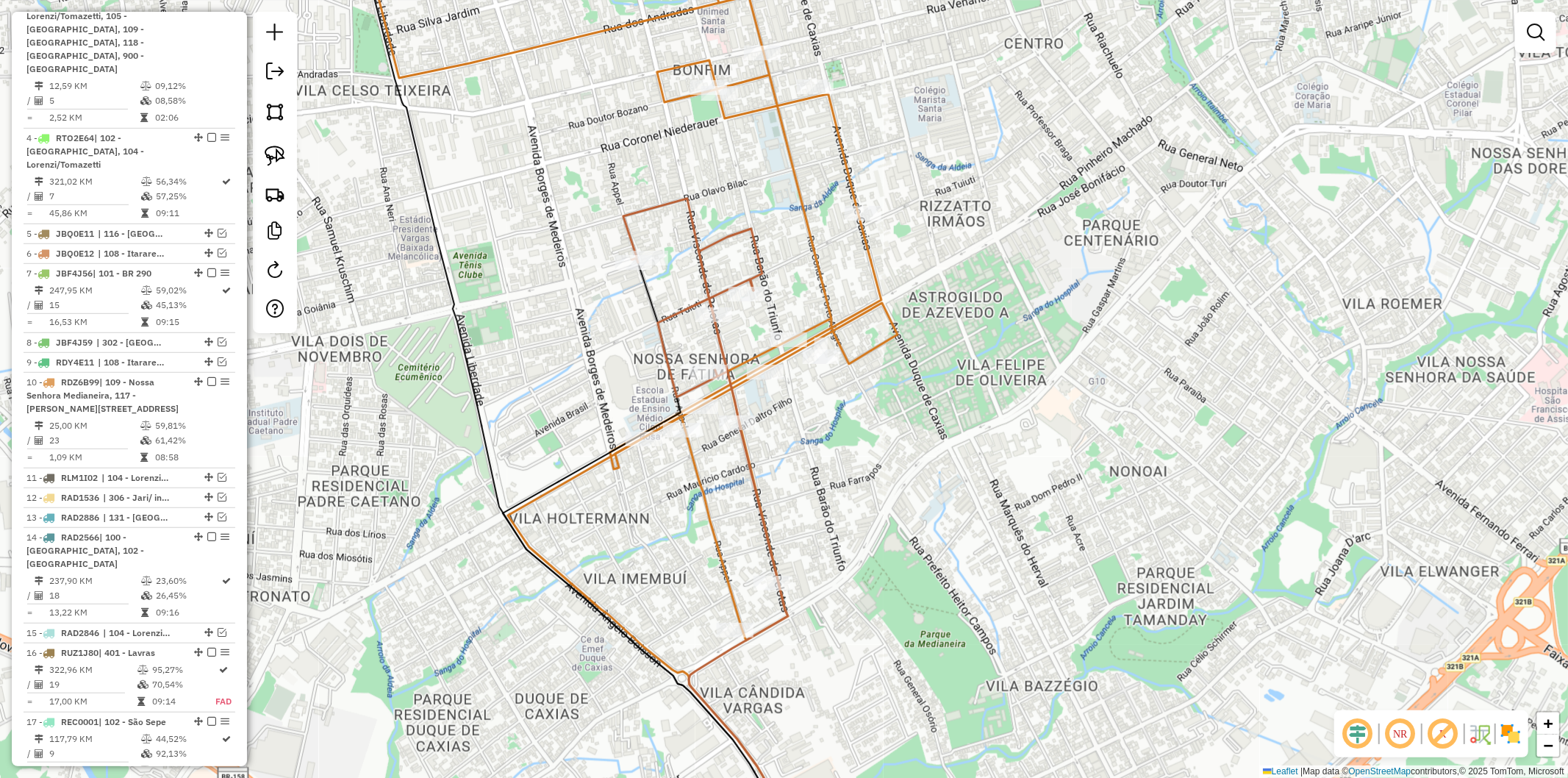
click at [864, 356] on icon at bounding box center [446, 281] width 904 height 718
select select "**********"
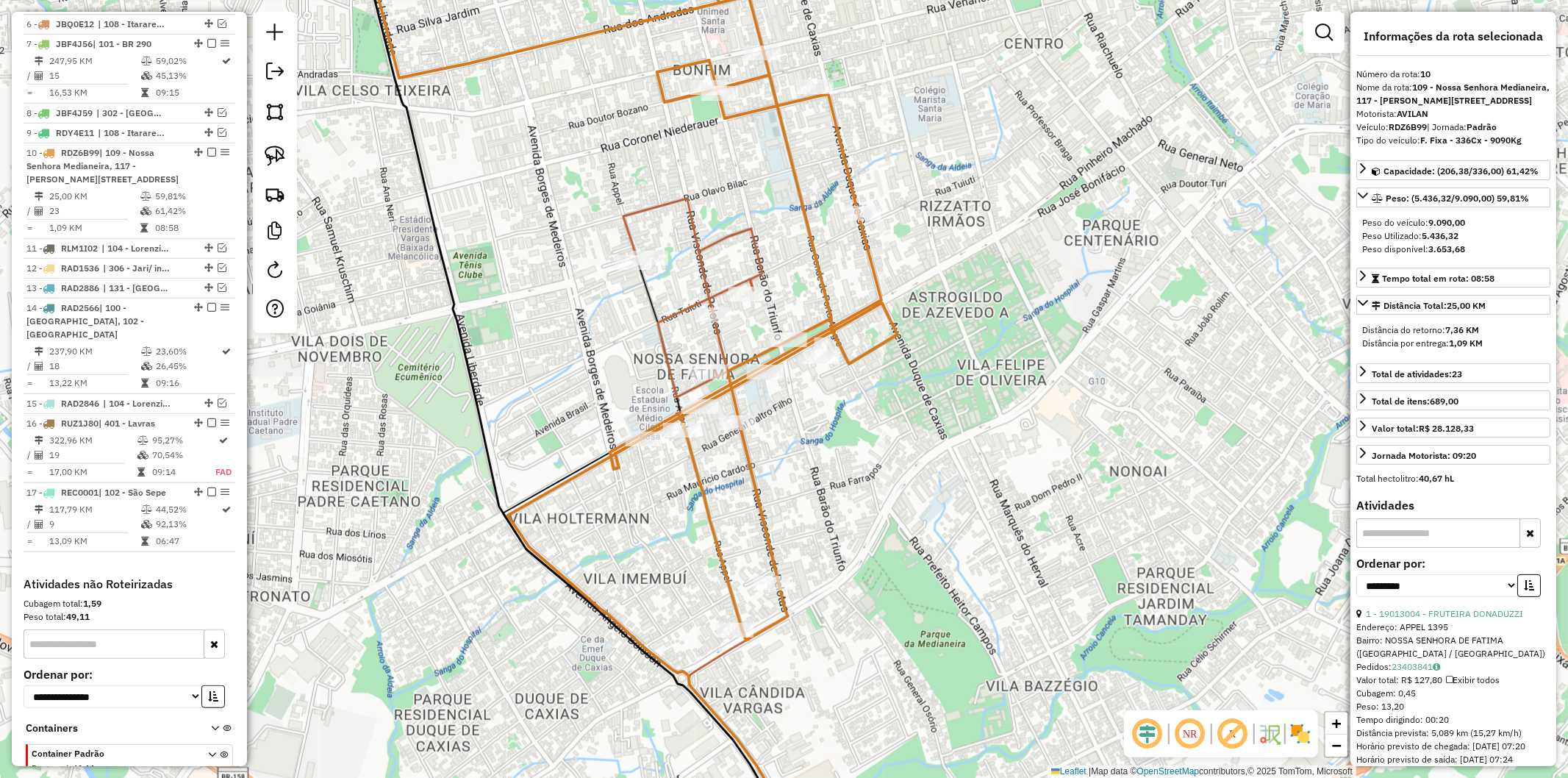
scroll to position [1038, 0]
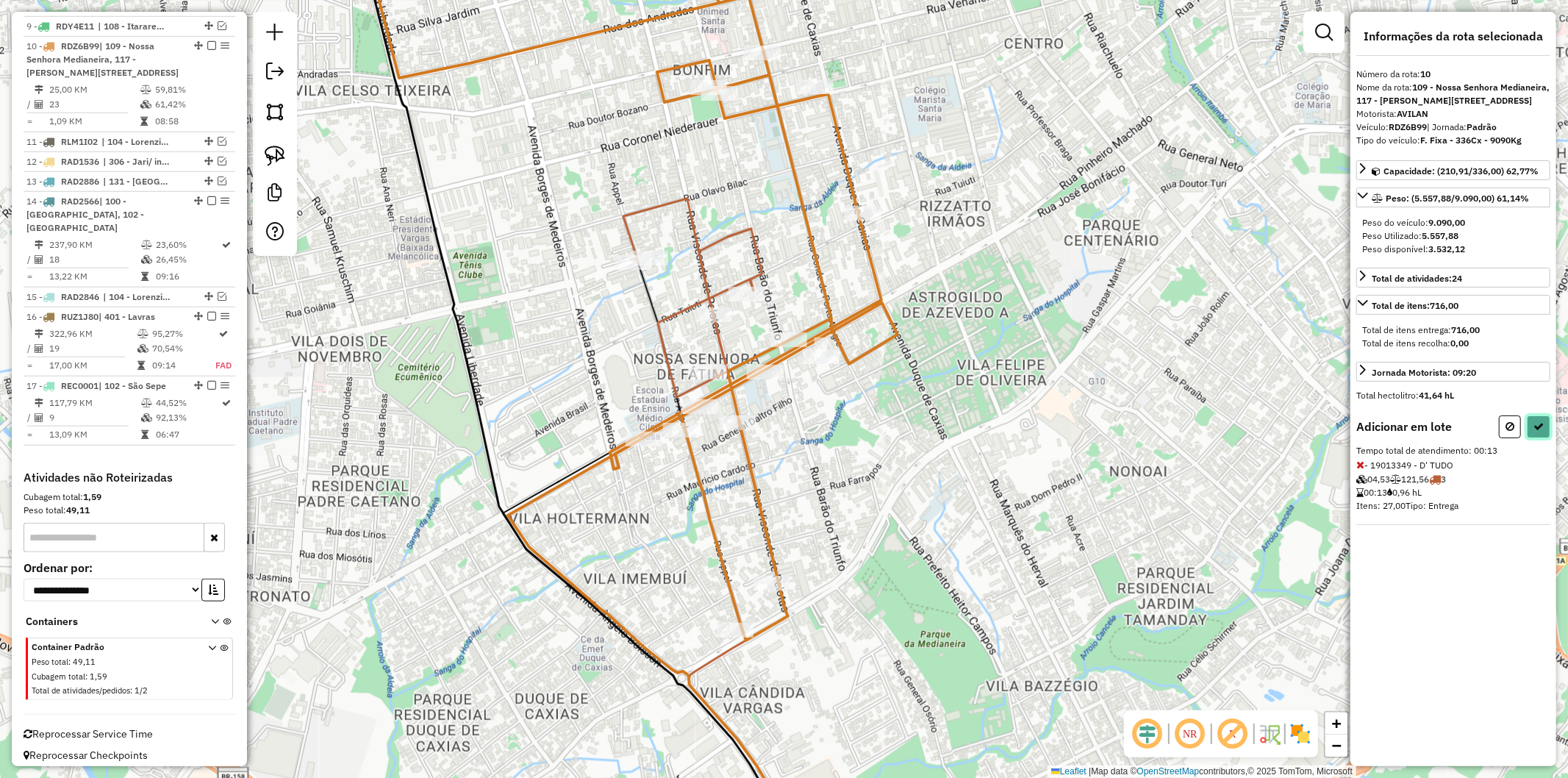
click at [1535, 431] on icon at bounding box center [1539, 427] width 11 height 11
select select "**********"
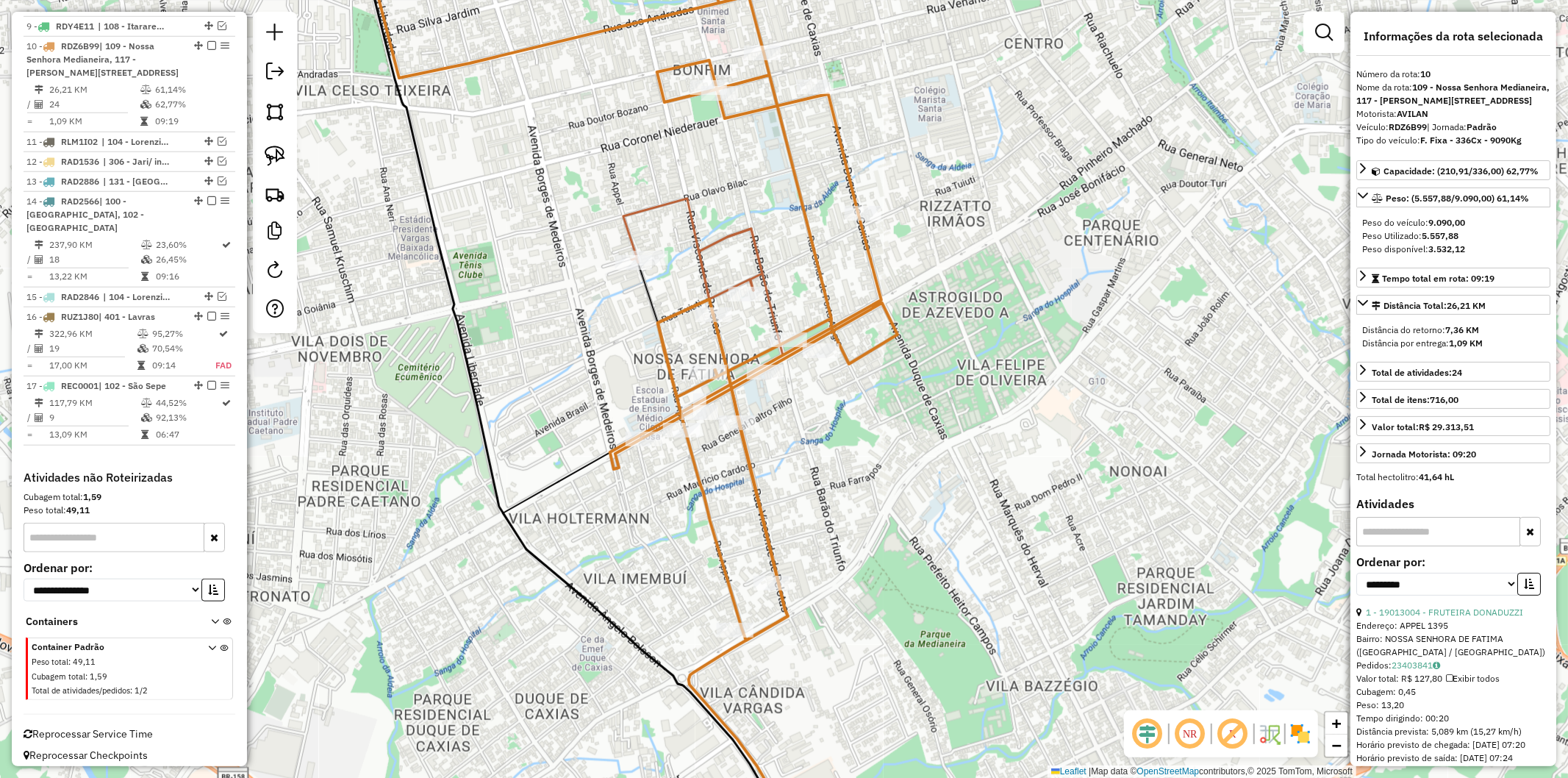
click at [826, 300] on icon at bounding box center [446, 281] width 904 height 718
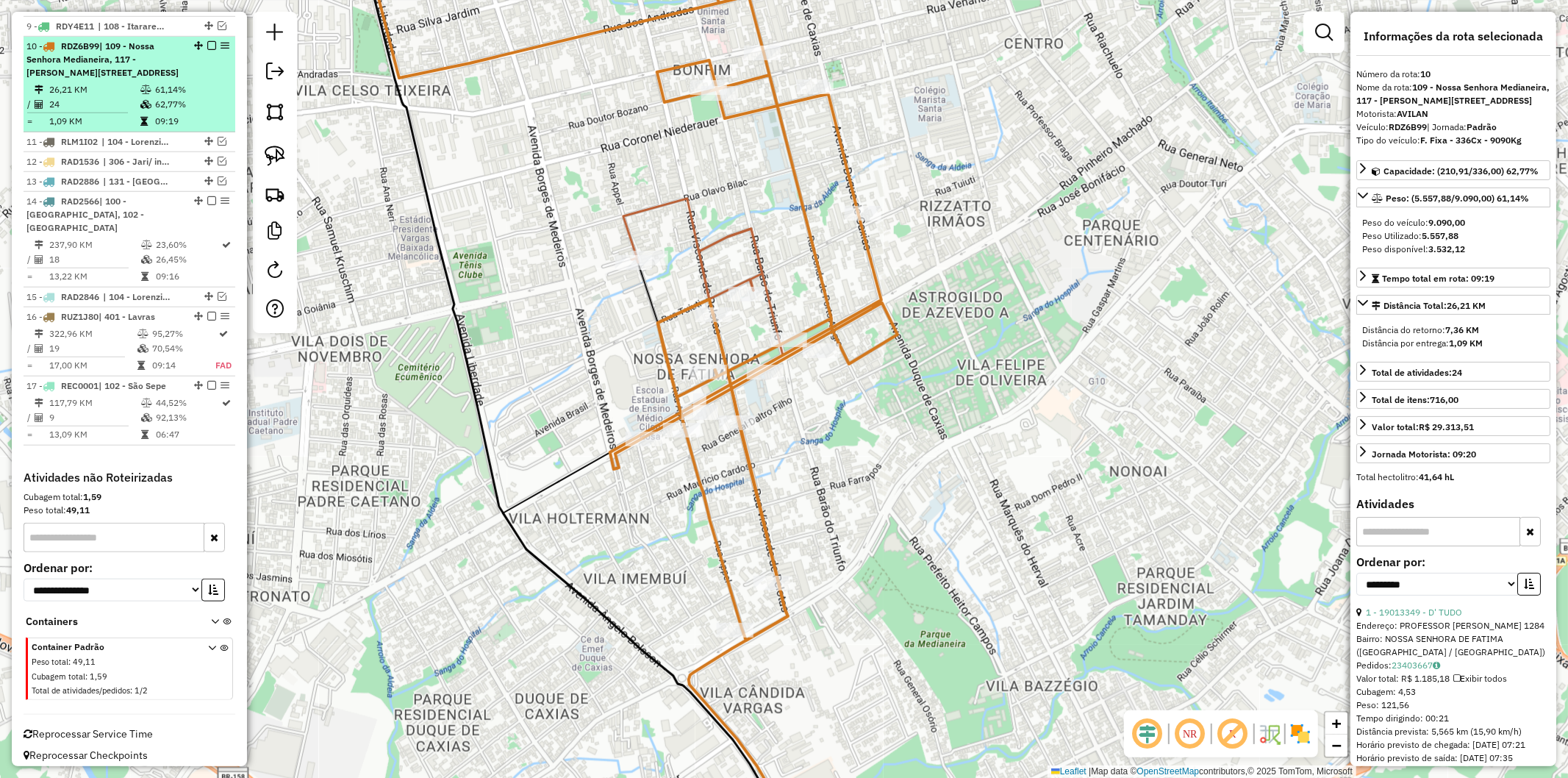
click at [207, 41] on em at bounding box center [212, 46] width 9 height 9
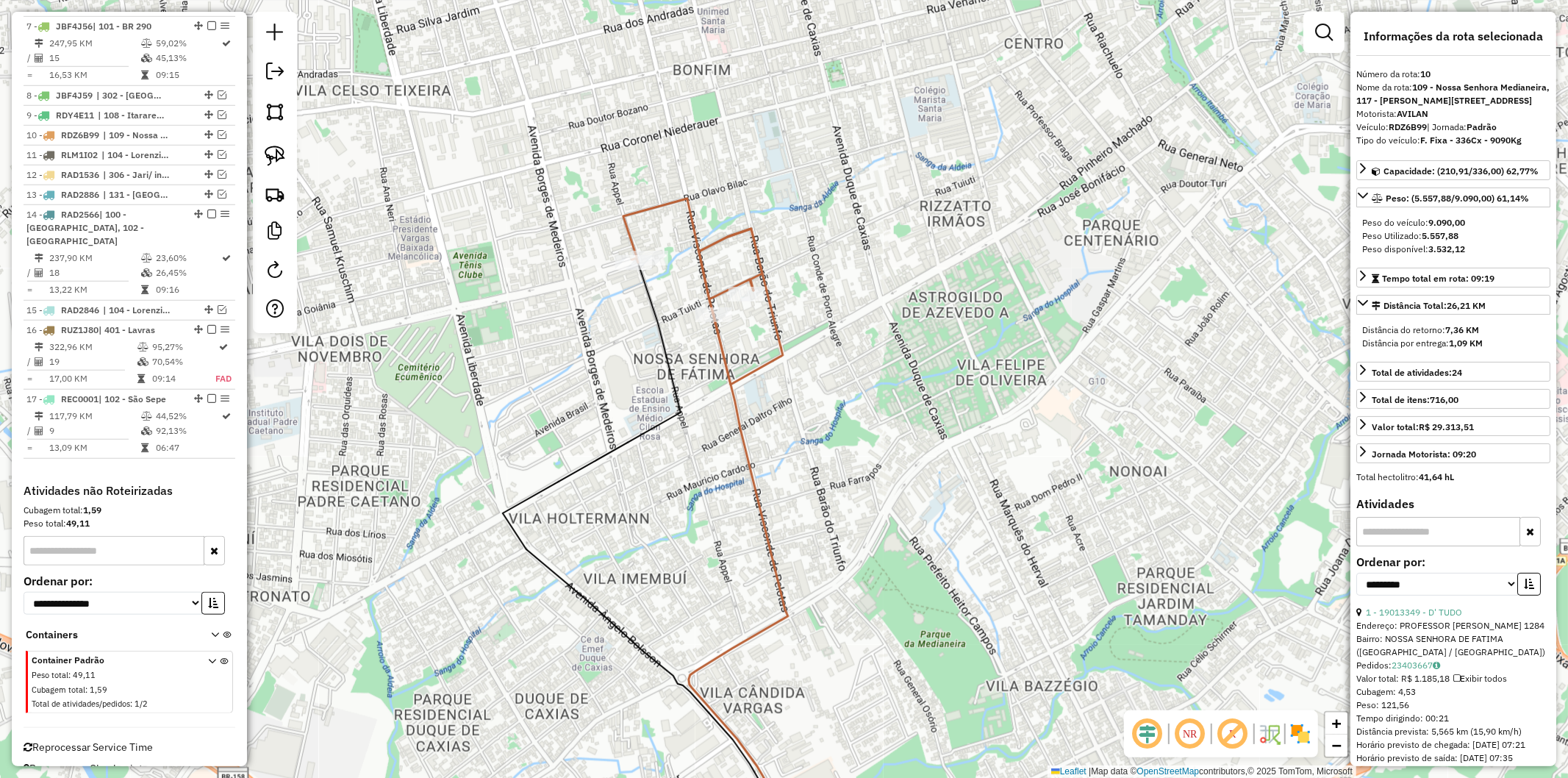
click at [753, 248] on icon at bounding box center [703, 291] width 160 height 186
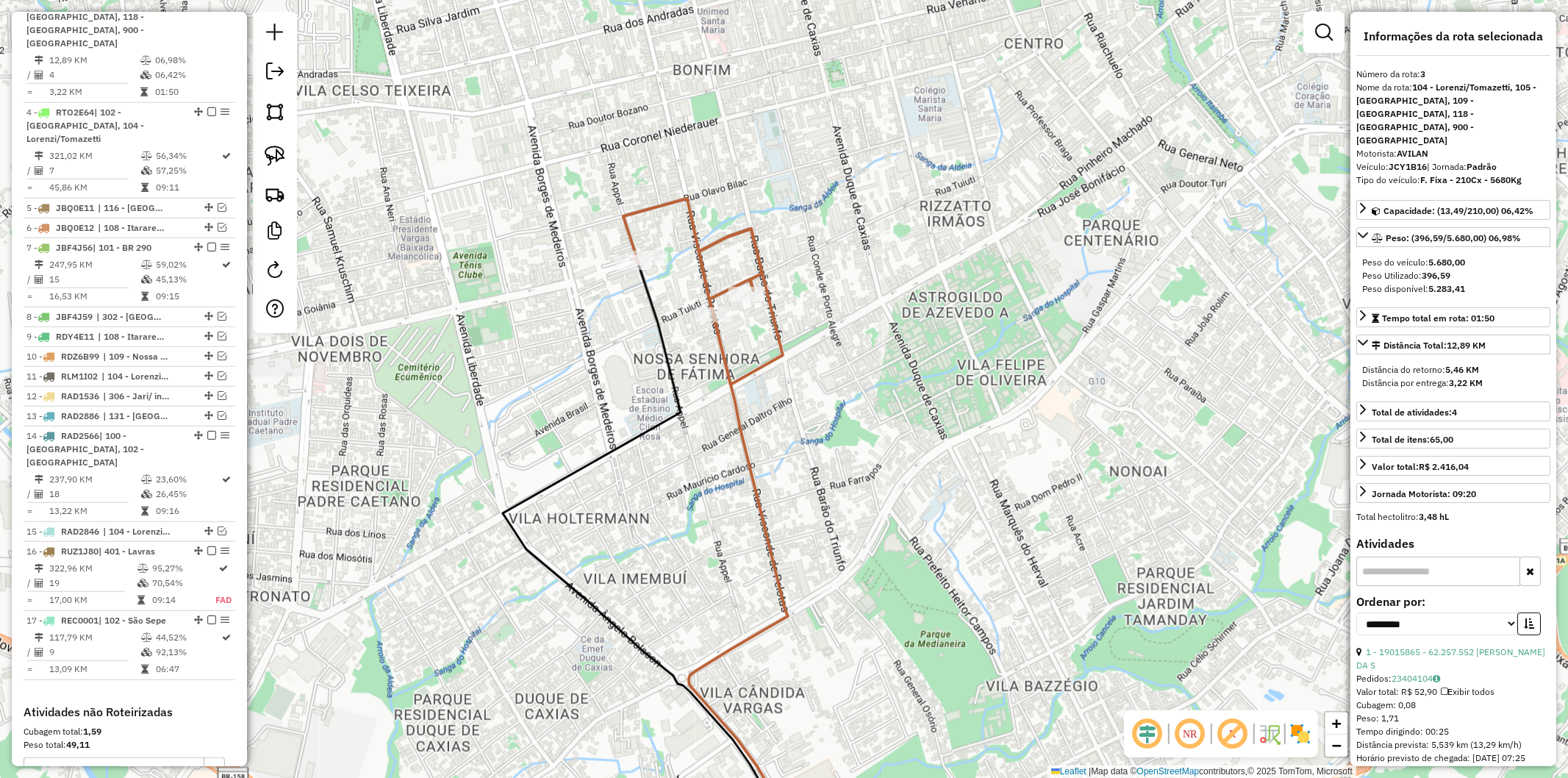
scroll to position [702, 0]
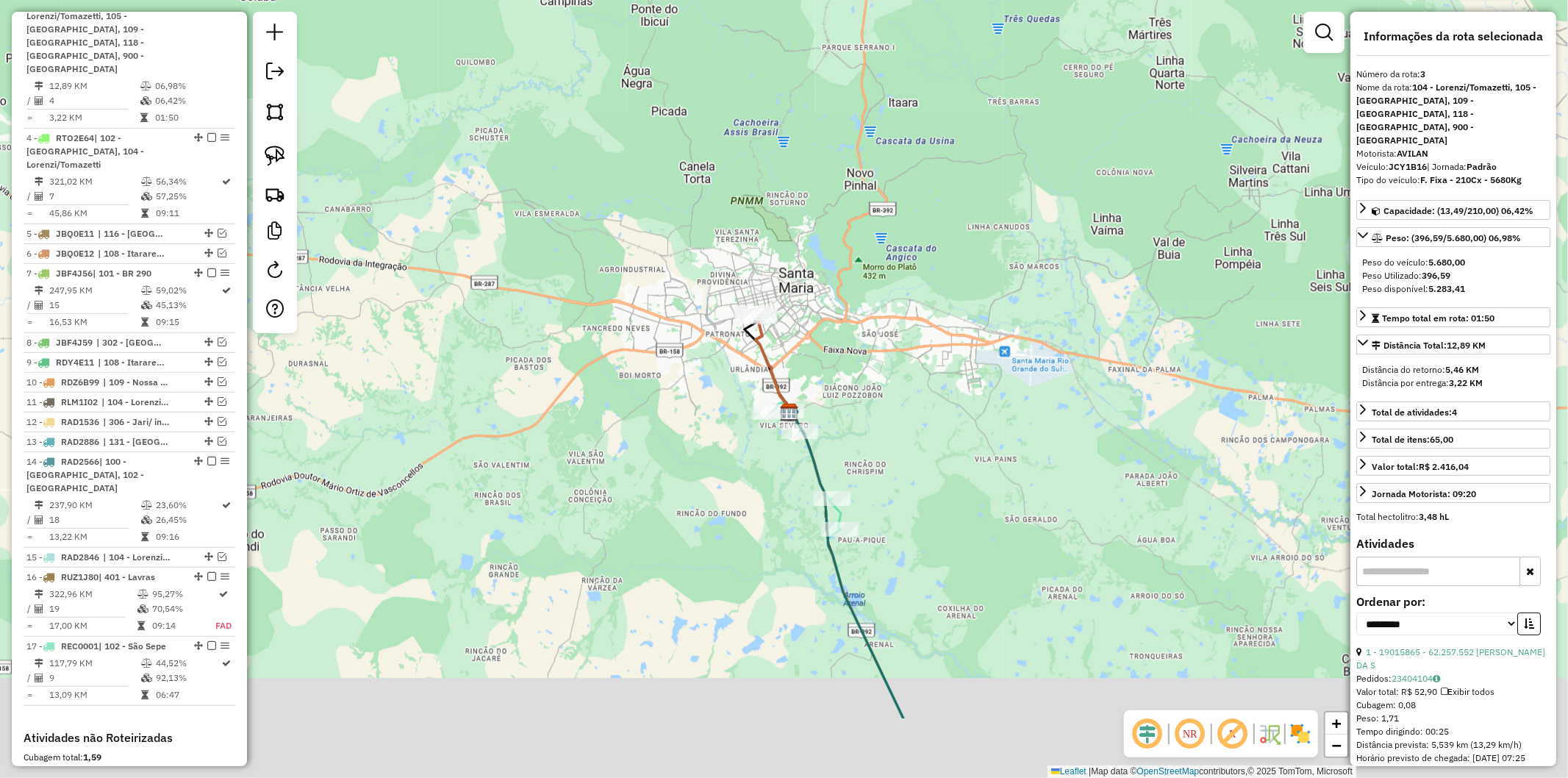
drag, startPoint x: 900, startPoint y: 535, endPoint x: 873, endPoint y: 396, distance: 141.6
click at [873, 396] on div "Janela de atendimento Grade de atendimento Capacidade Transportadoras Veículos …" at bounding box center [784, 389] width 1568 height 778
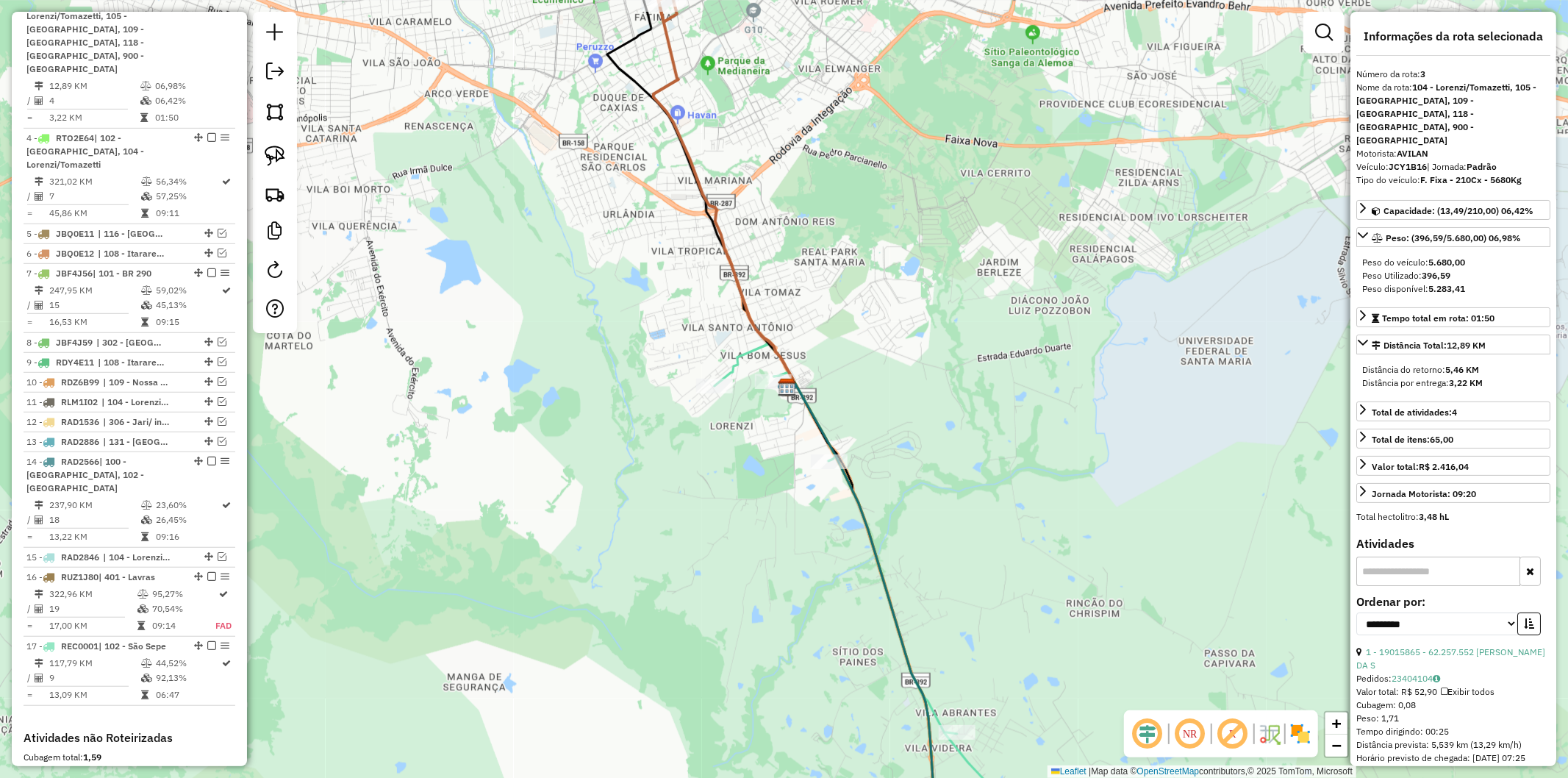
click at [737, 357] on icon at bounding box center [854, 598] width 280 height 515
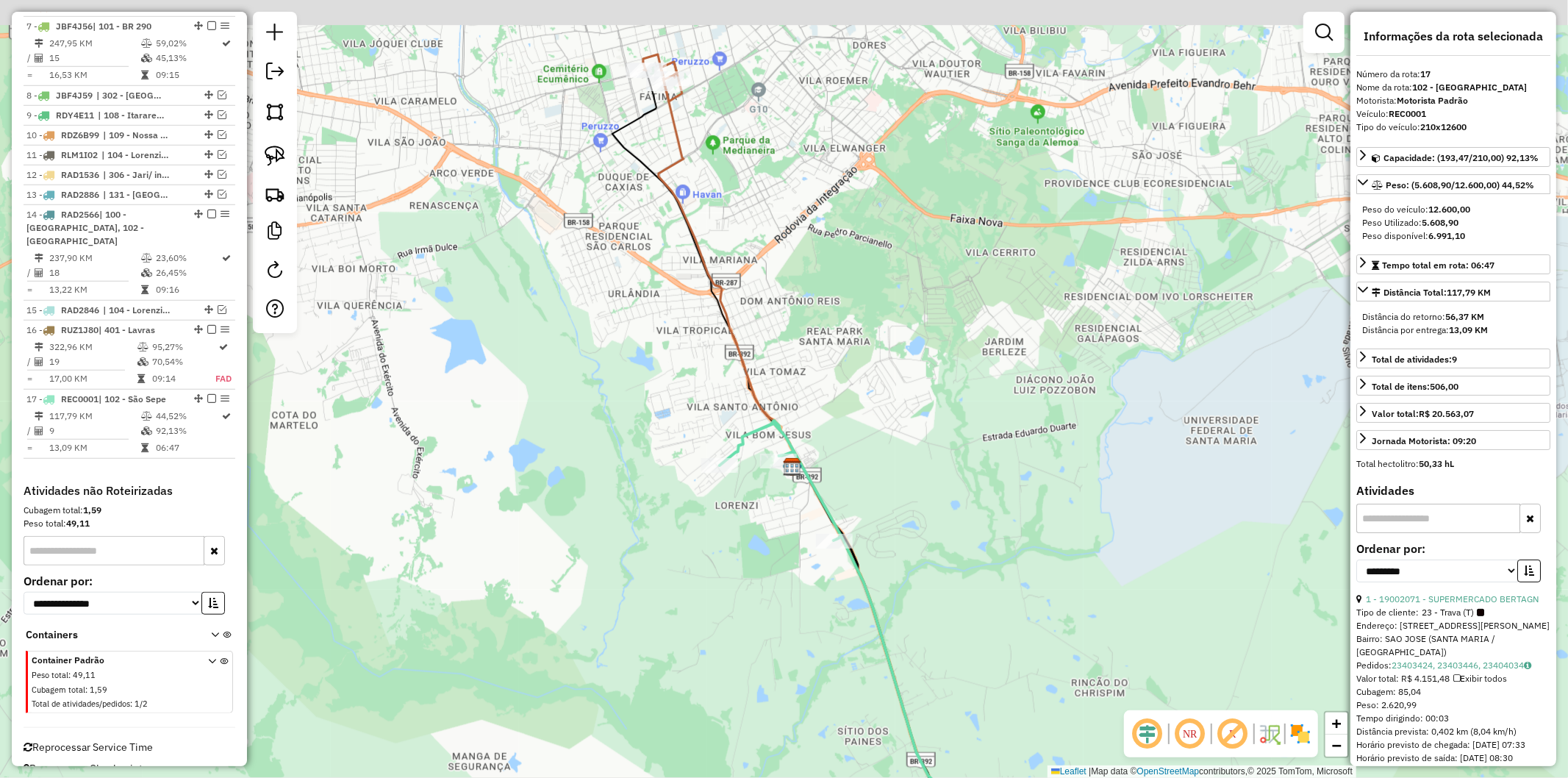
drag, startPoint x: 682, startPoint y: 368, endPoint x: 683, endPoint y: 463, distance: 95.0
click at [683, 463] on div "Janela de atendimento Grade de atendimento Capacidade Transportadoras Veículos …" at bounding box center [784, 389] width 1568 height 778
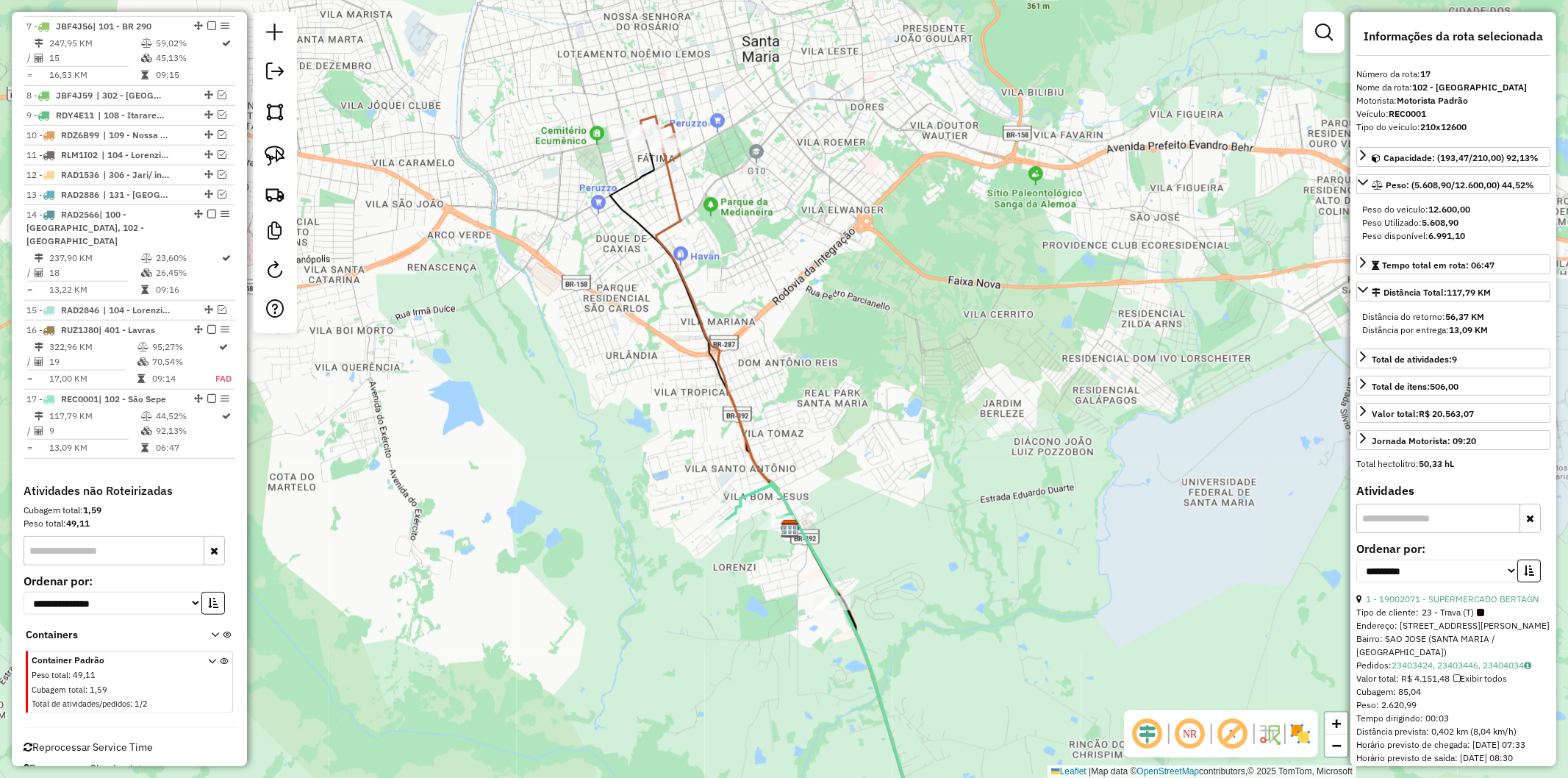
click at [669, 221] on icon at bounding box center [726, 325] width 139 height 405
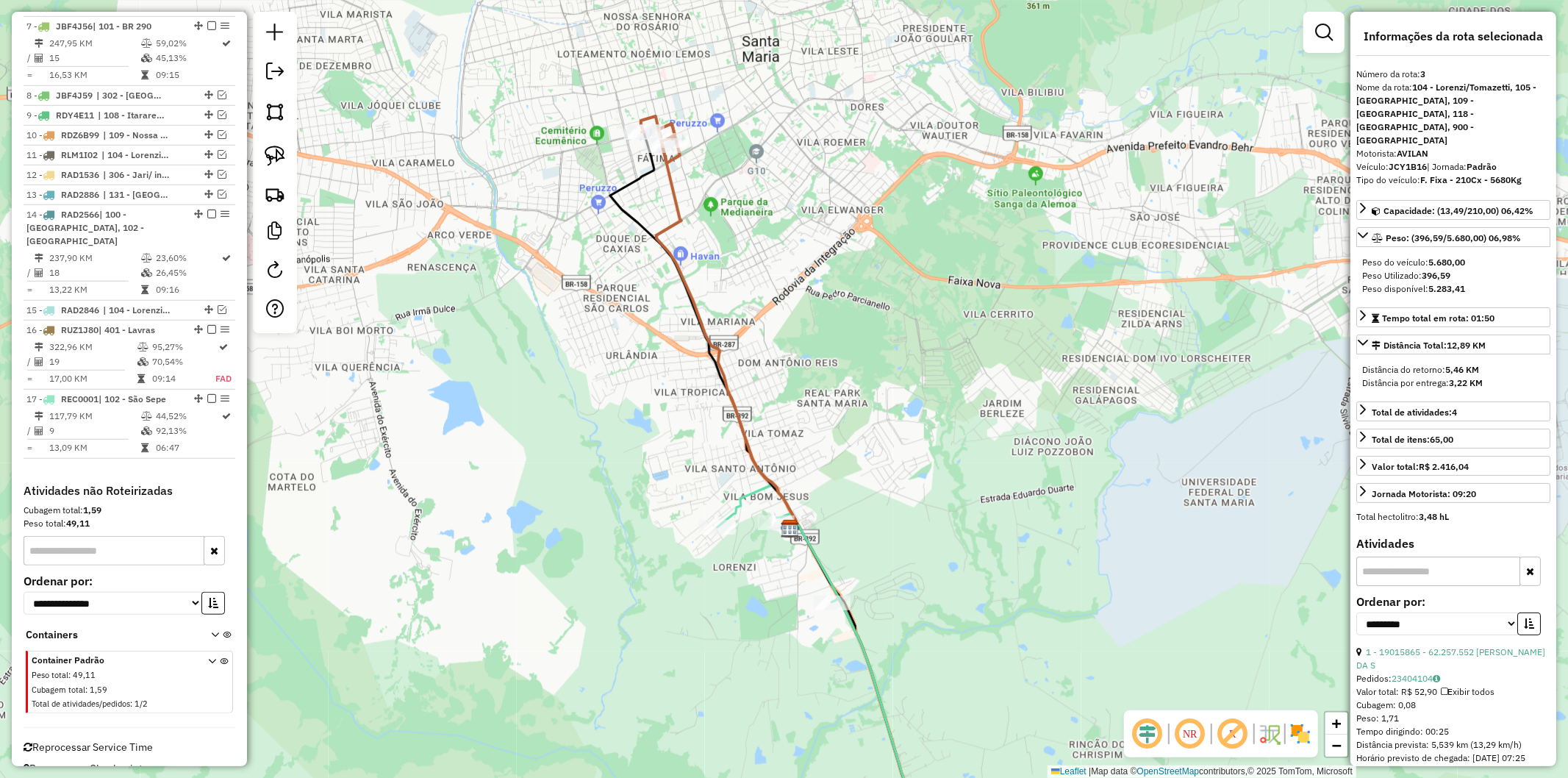
scroll to position [702, 0]
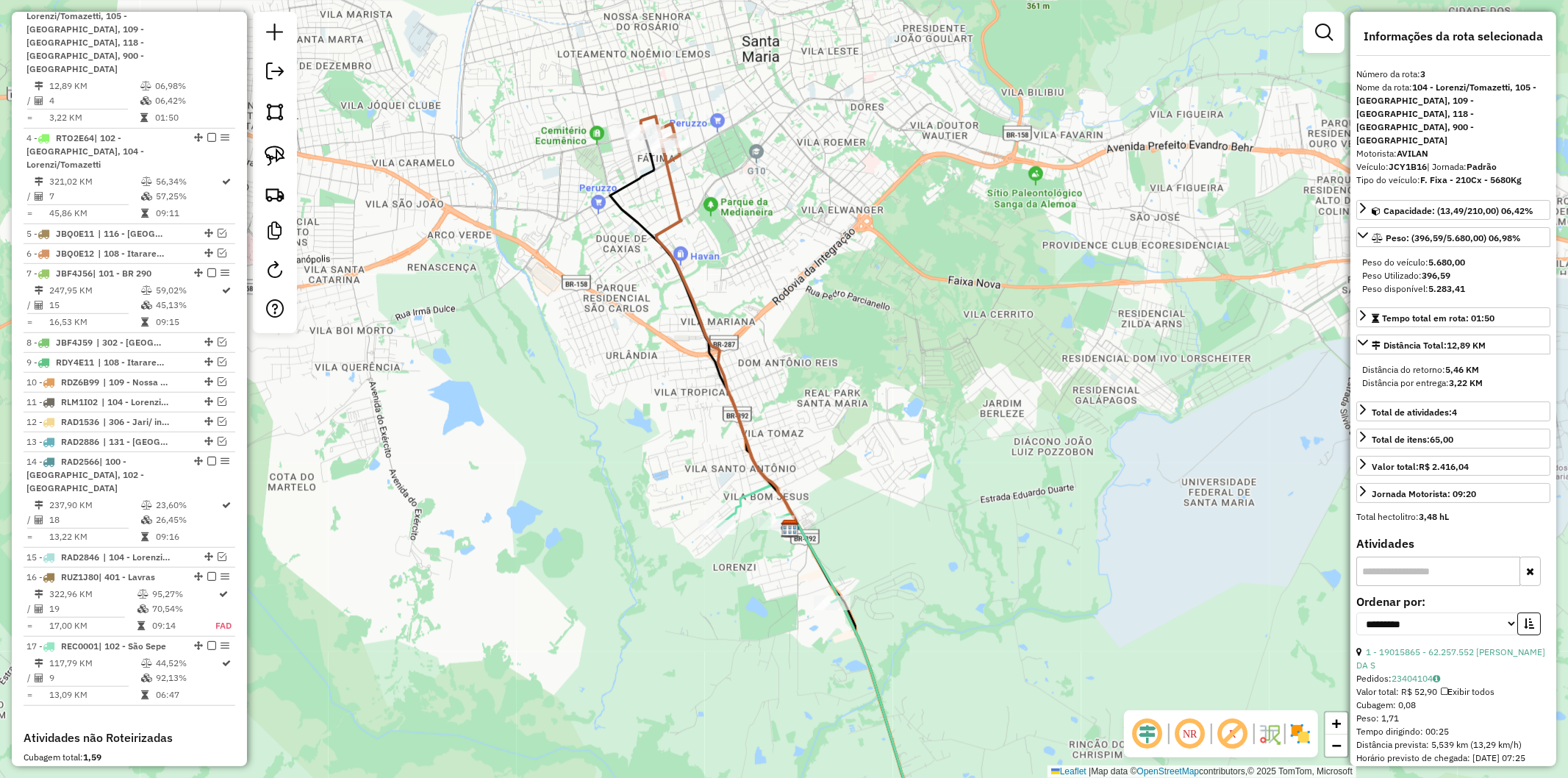
click at [742, 496] on icon at bounding box center [827, 669] width 221 height 374
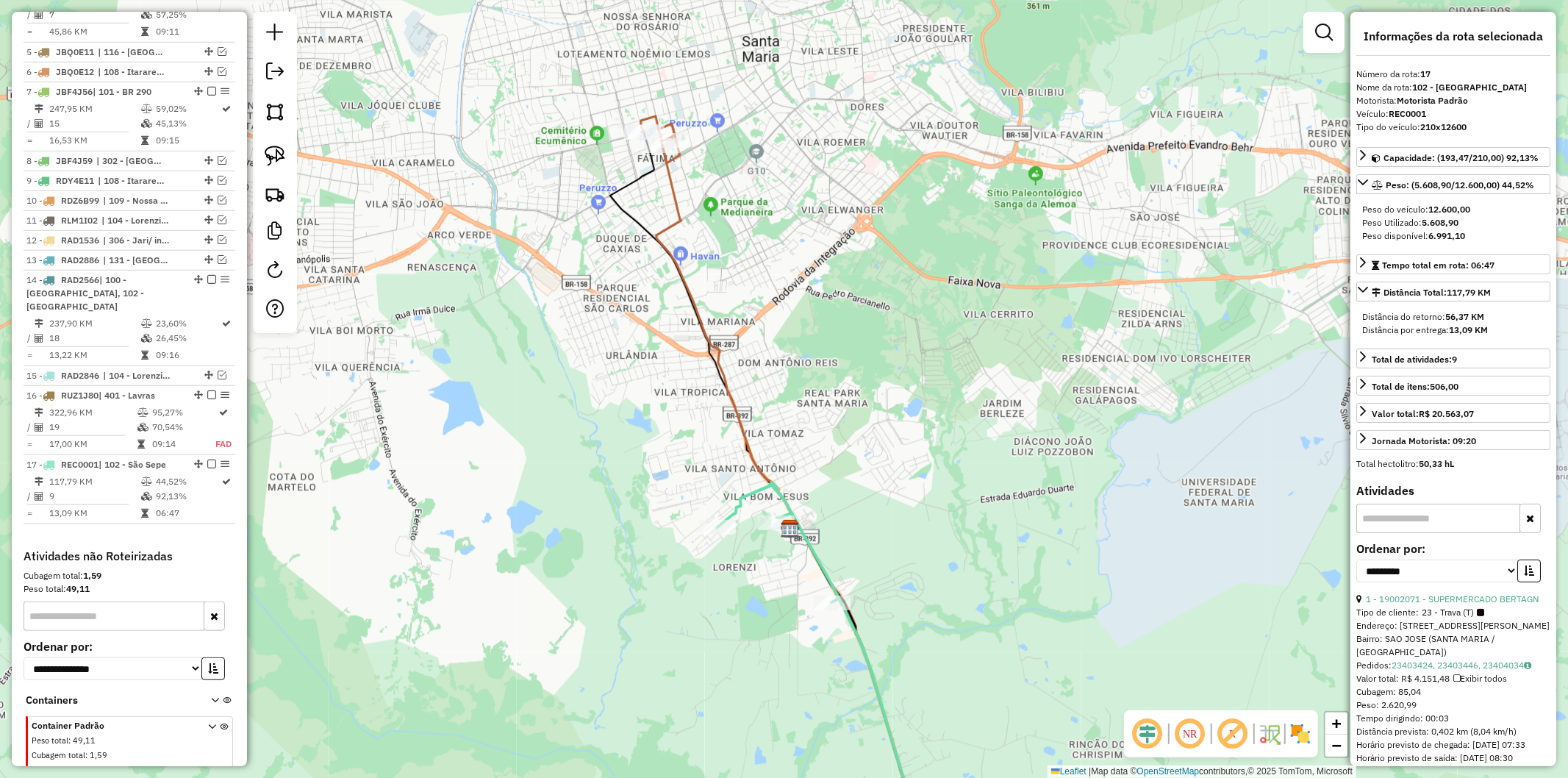
click at [742, 496] on icon at bounding box center [827, 669] width 221 height 374
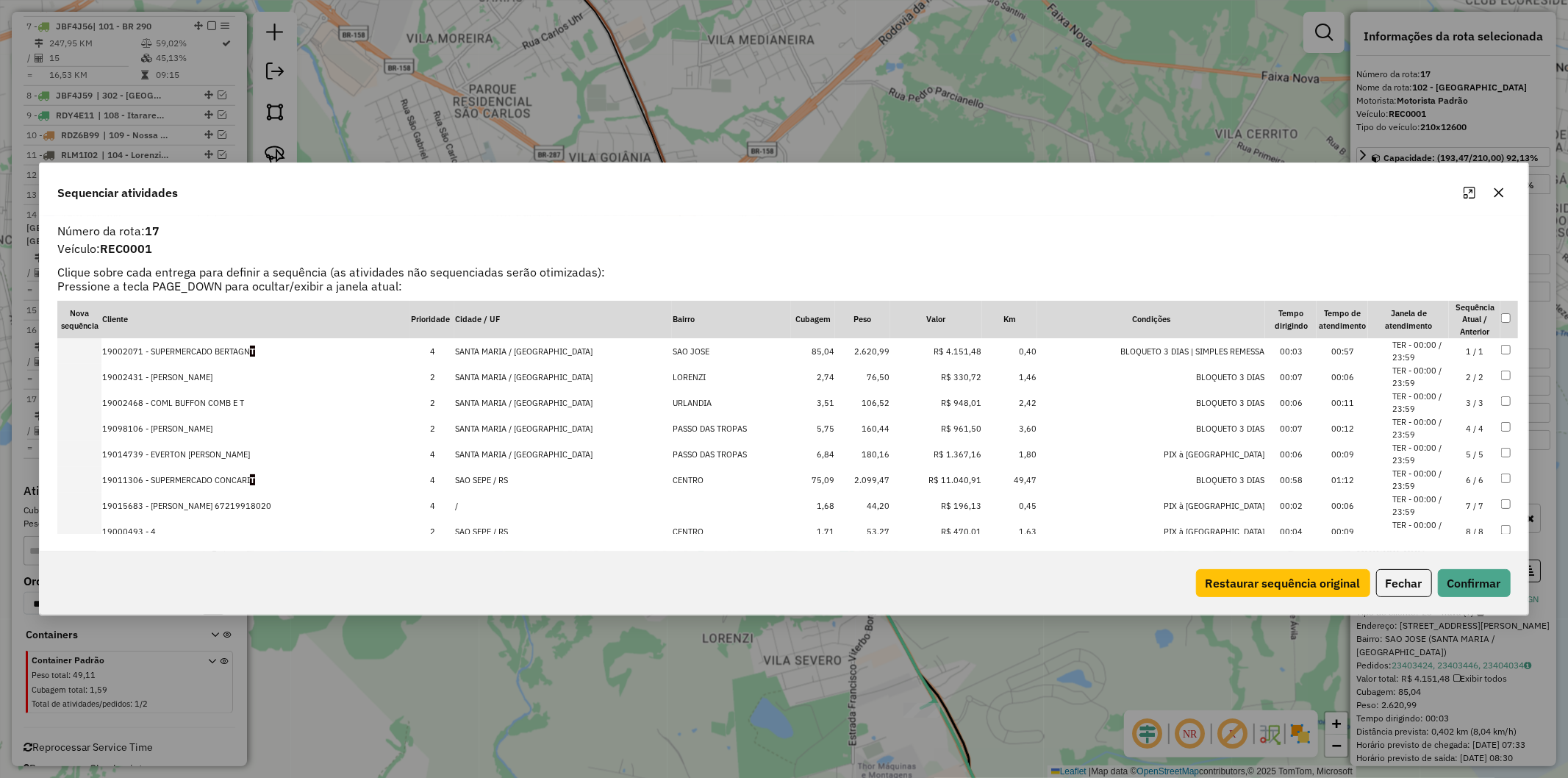
click at [1498, 189] on icon "button" at bounding box center [1498, 192] width 12 height 12
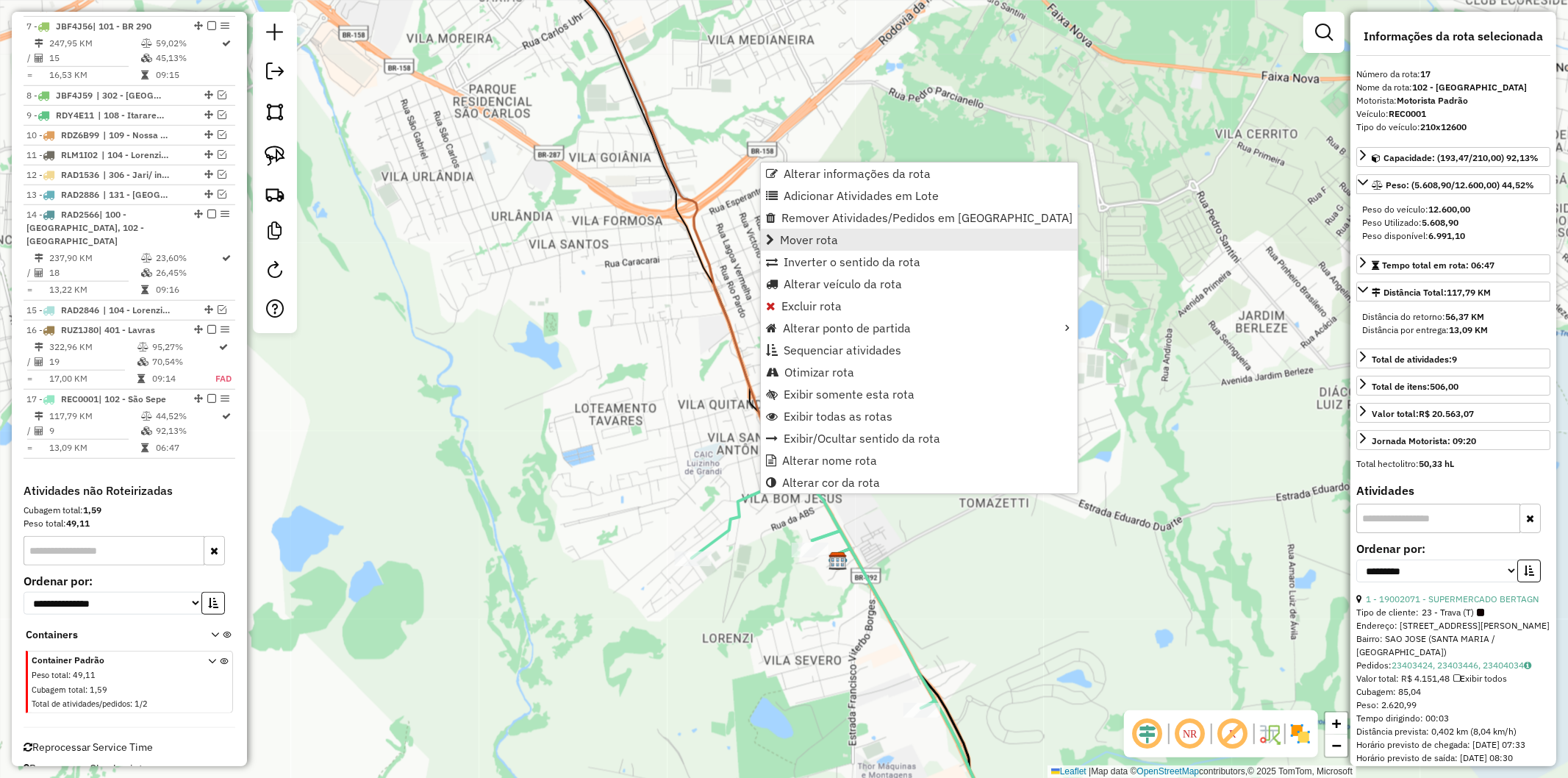
click at [874, 236] on link "Mover rota" at bounding box center [919, 239] width 317 height 22
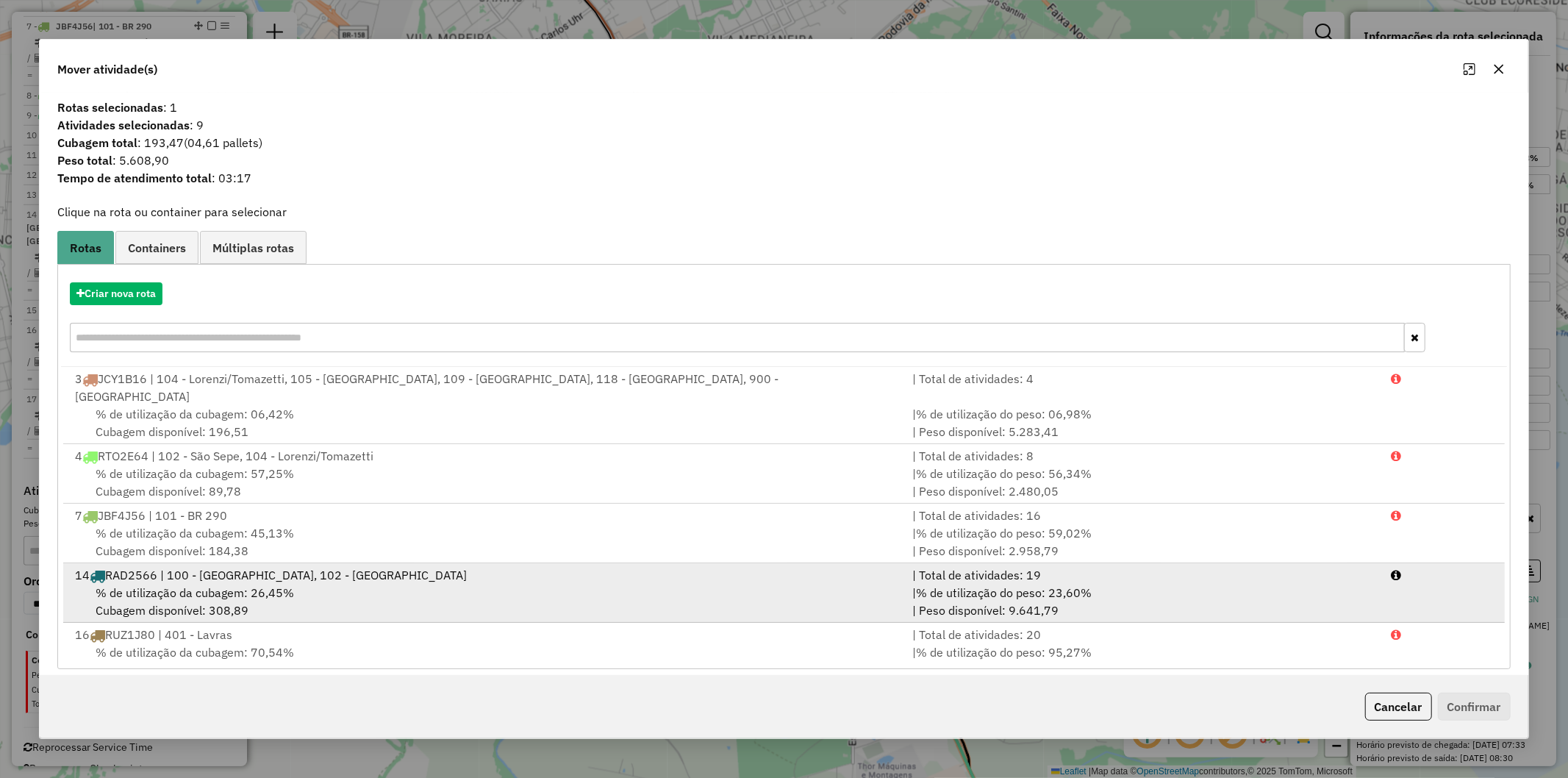
scroll to position [4, 0]
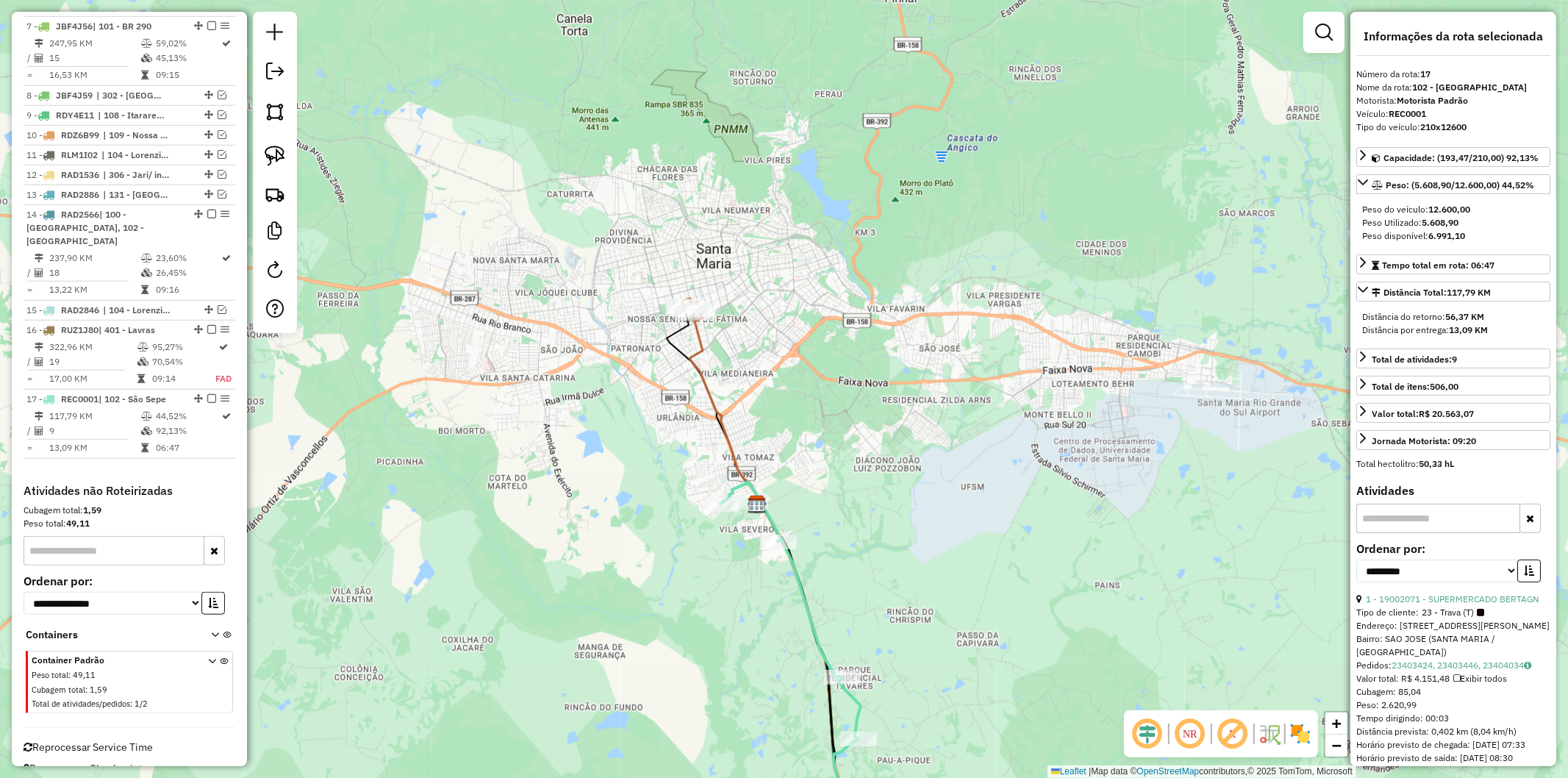
click at [700, 336] on icon at bounding box center [725, 403] width 70 height 202
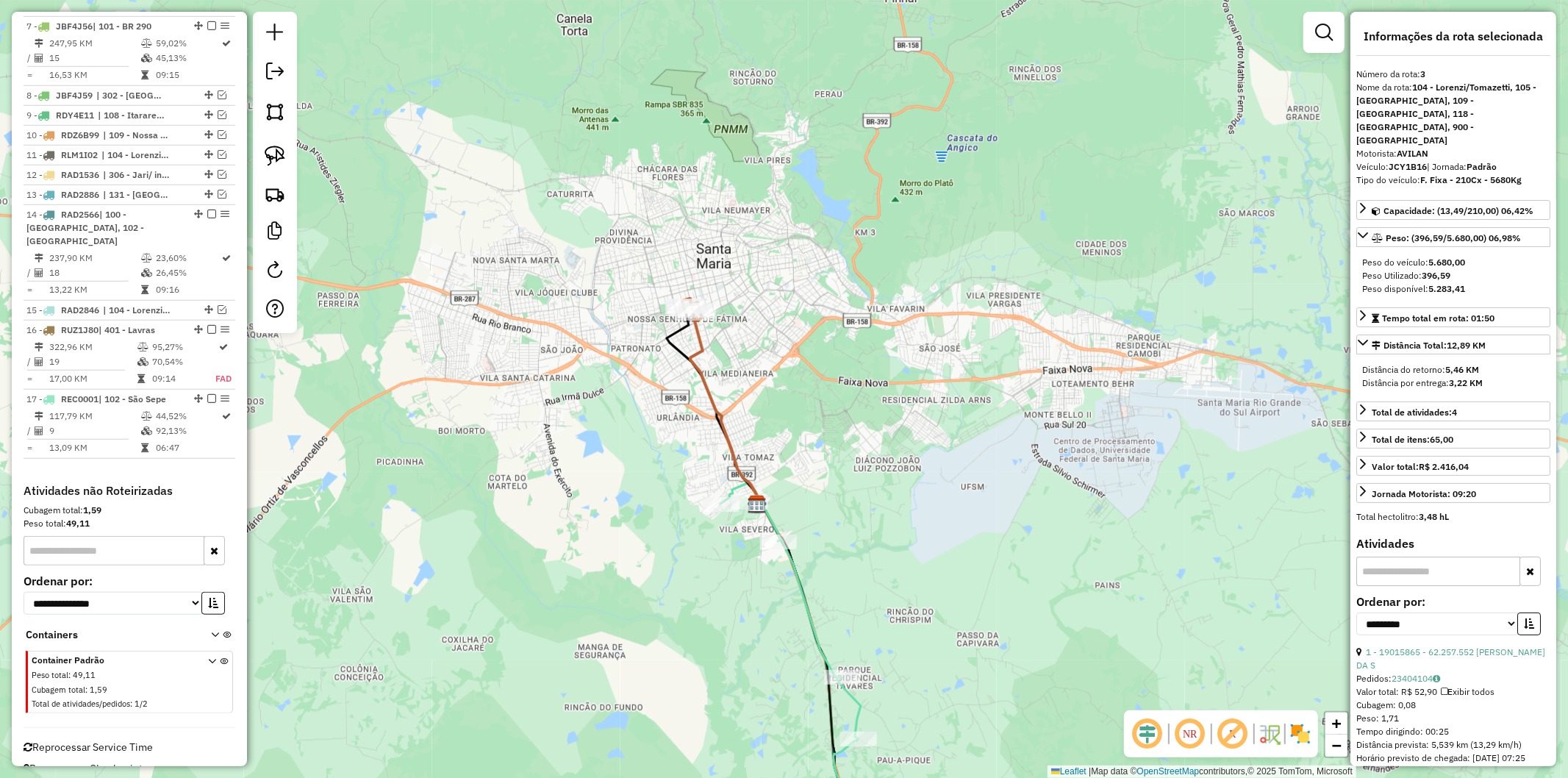
scroll to position [702, 0]
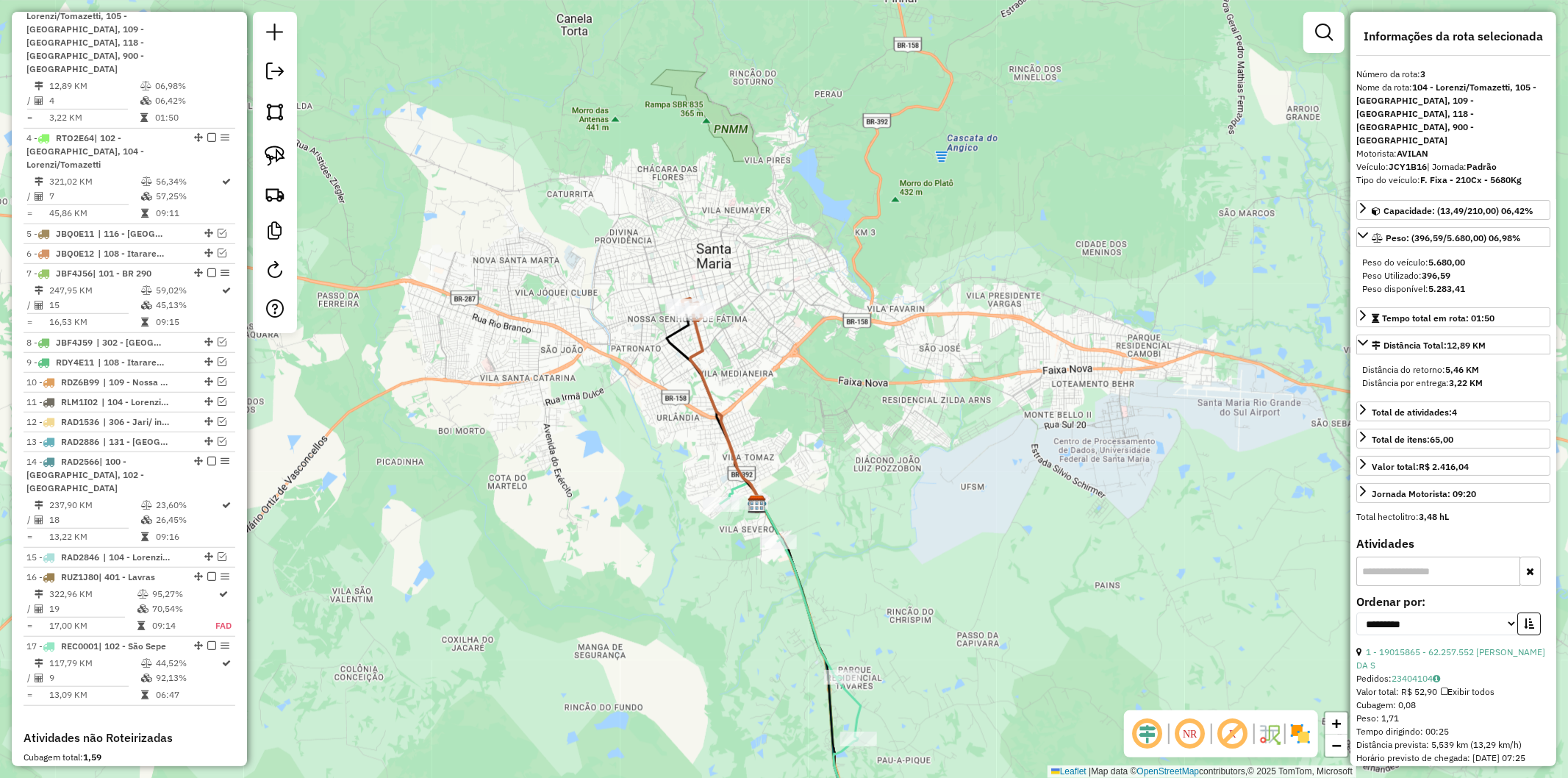
click at [1403, 161] on strong "JCY1B16" at bounding box center [1407, 166] width 38 height 11
copy div "JCY1B16"
click at [810, 592] on icon at bounding box center [792, 669] width 143 height 375
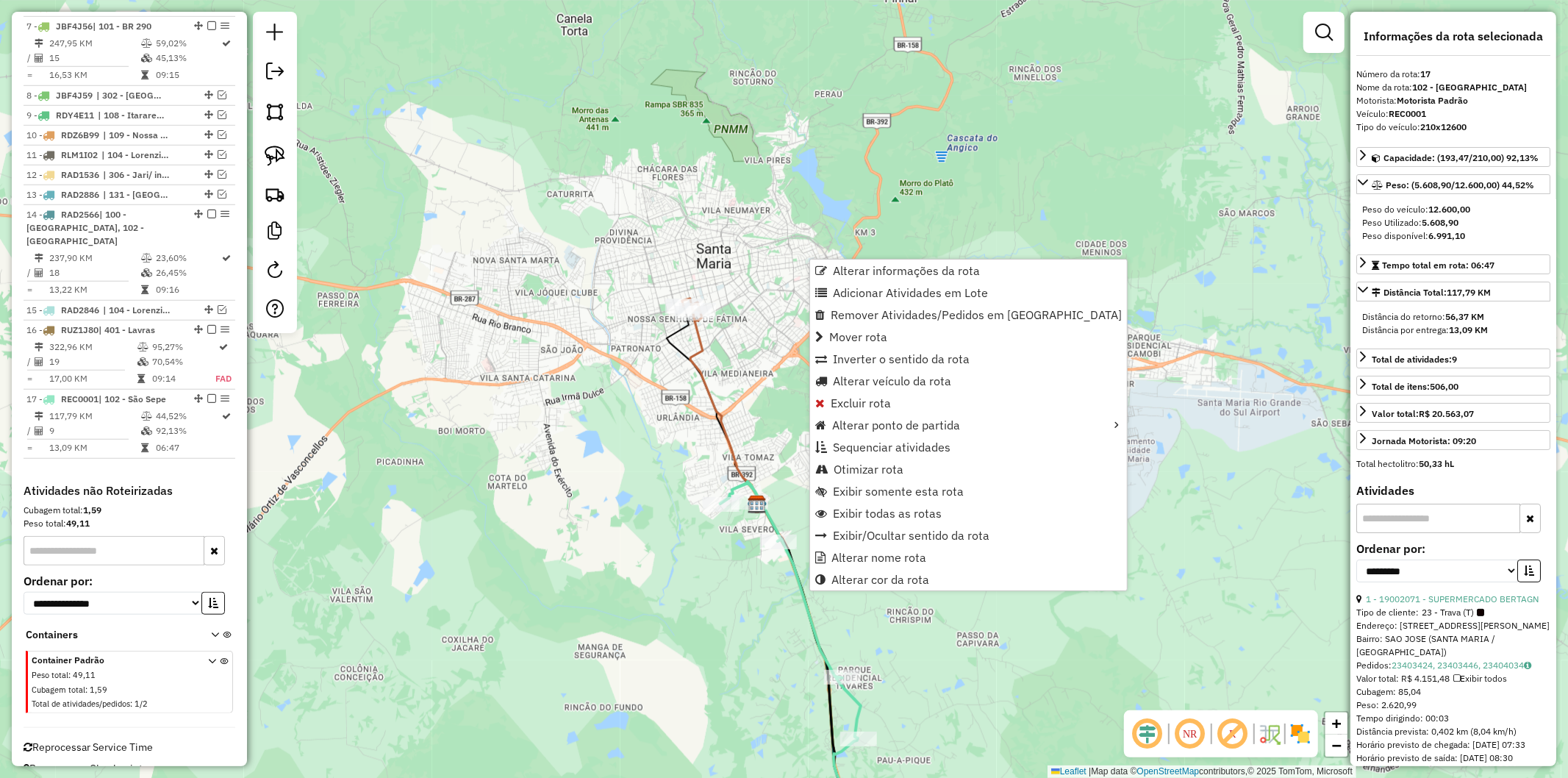
click at [695, 351] on icon at bounding box center [725, 403] width 70 height 202
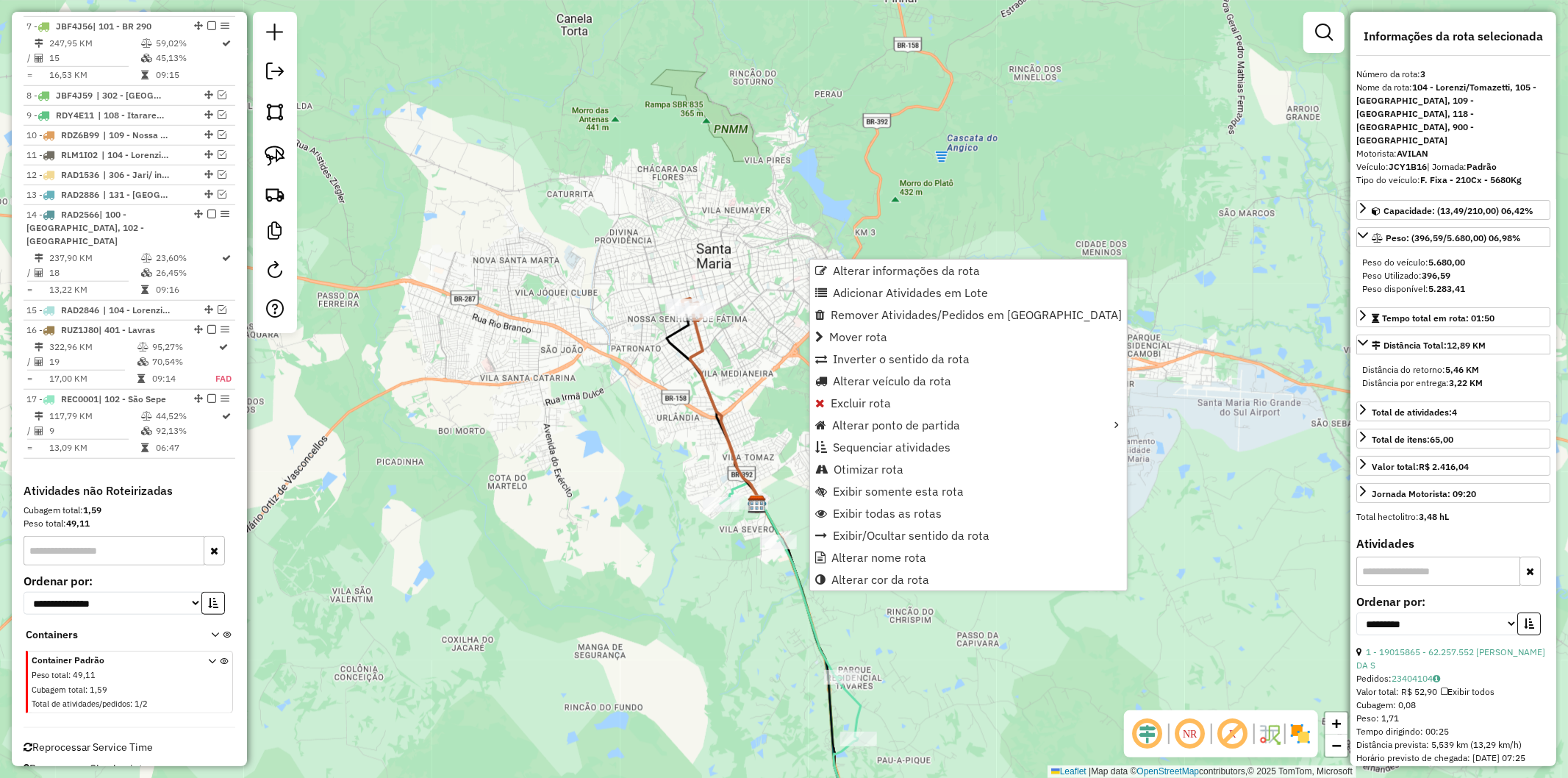
scroll to position [702, 0]
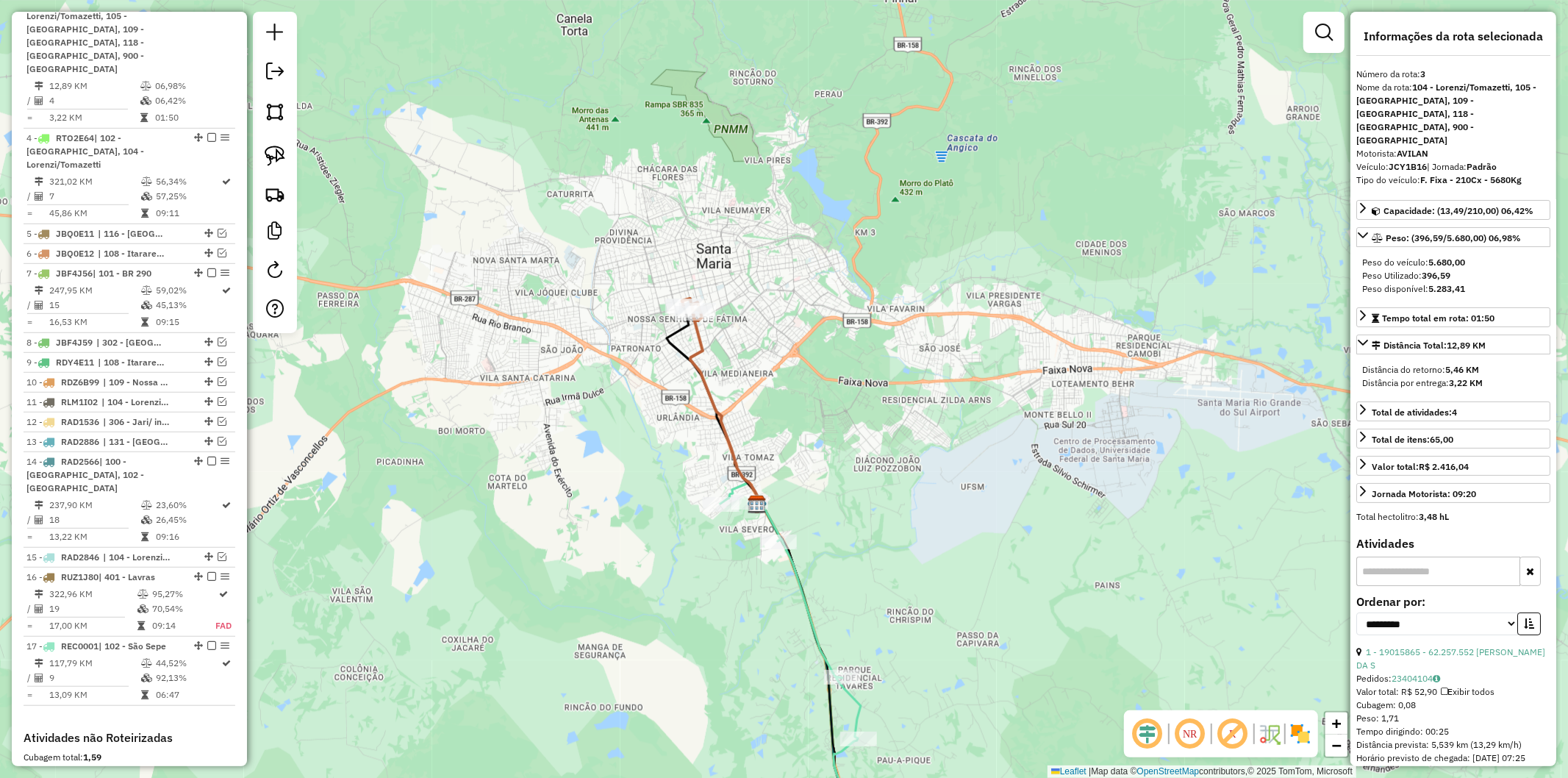
click at [797, 567] on icon at bounding box center [792, 669] width 143 height 375
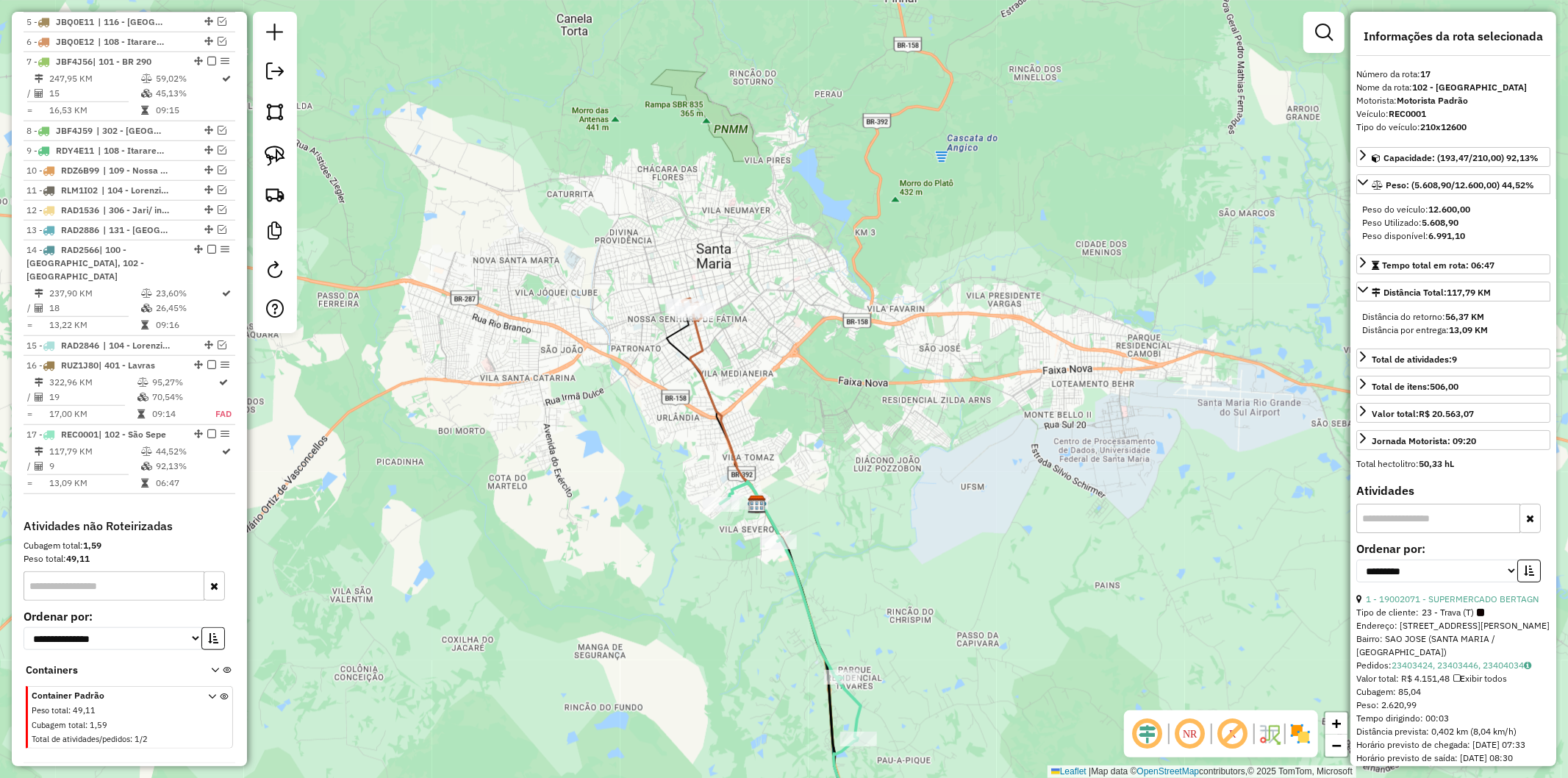
scroll to position [949, 0]
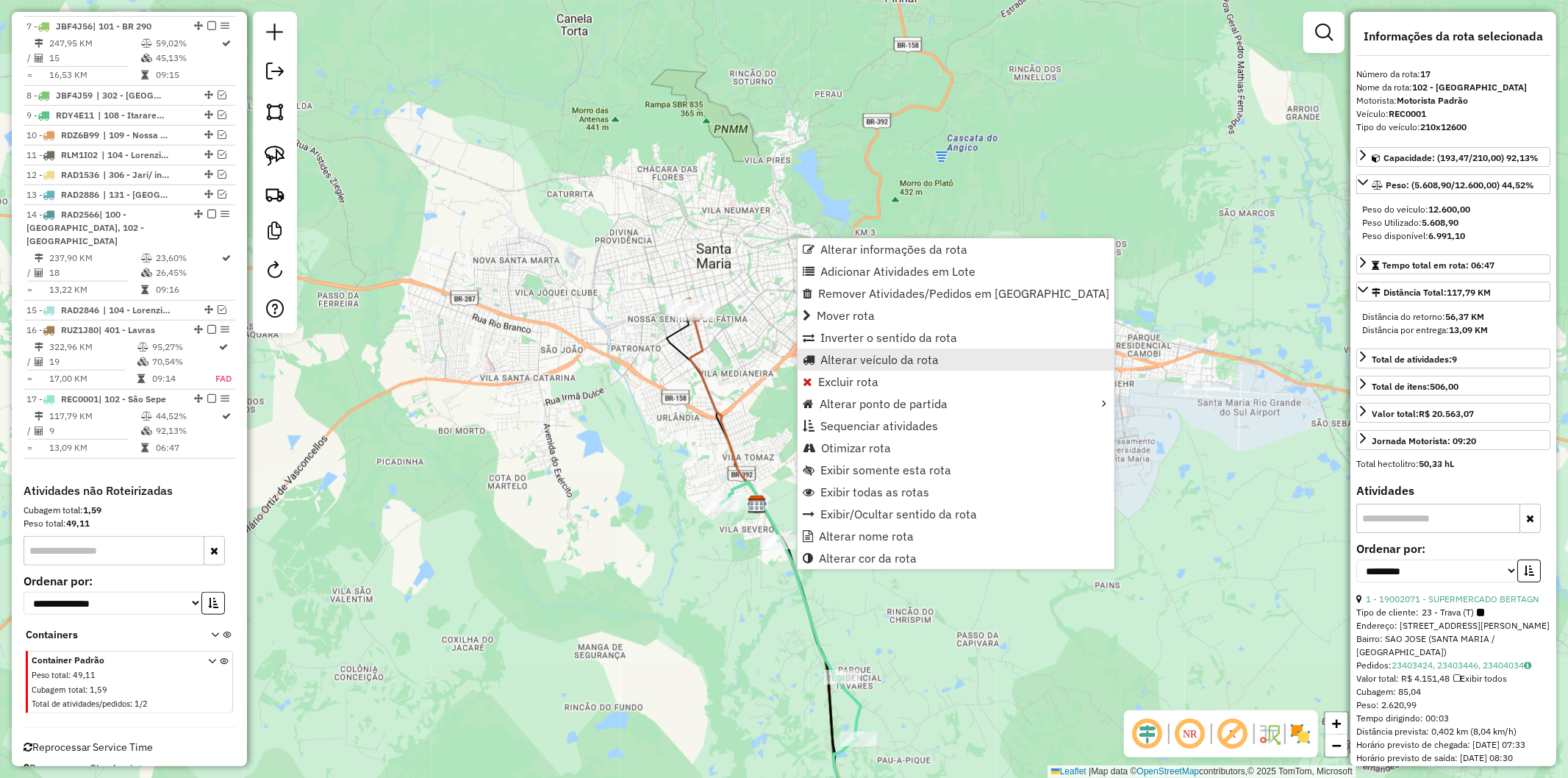
click at [905, 360] on span "Alterar veículo da rota" at bounding box center [879, 359] width 118 height 12
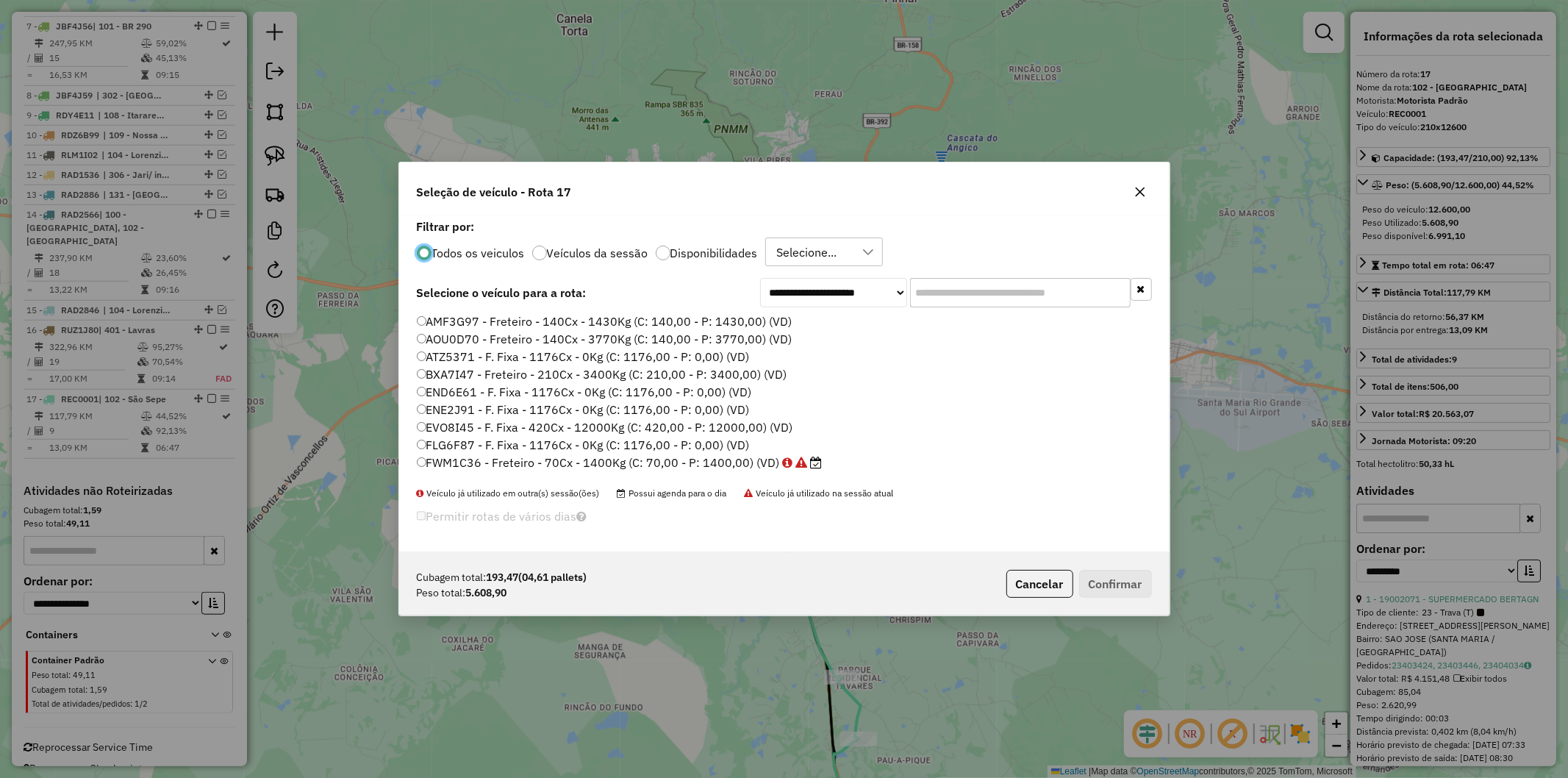
scroll to position [8, 4]
click at [1032, 575] on button "Cancelar" at bounding box center [1040, 583] width 67 height 28
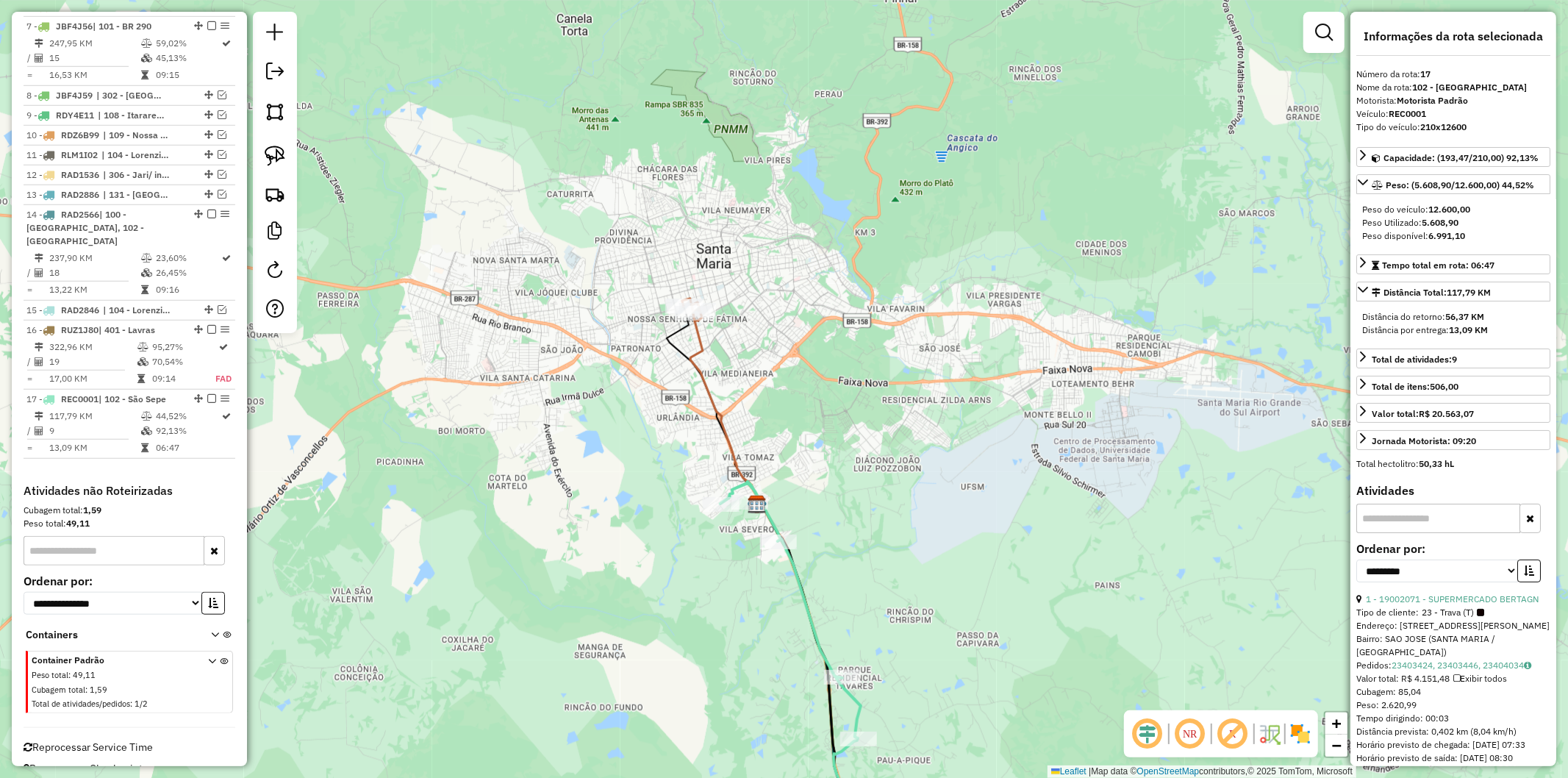
click at [693, 344] on icon at bounding box center [725, 403] width 70 height 202
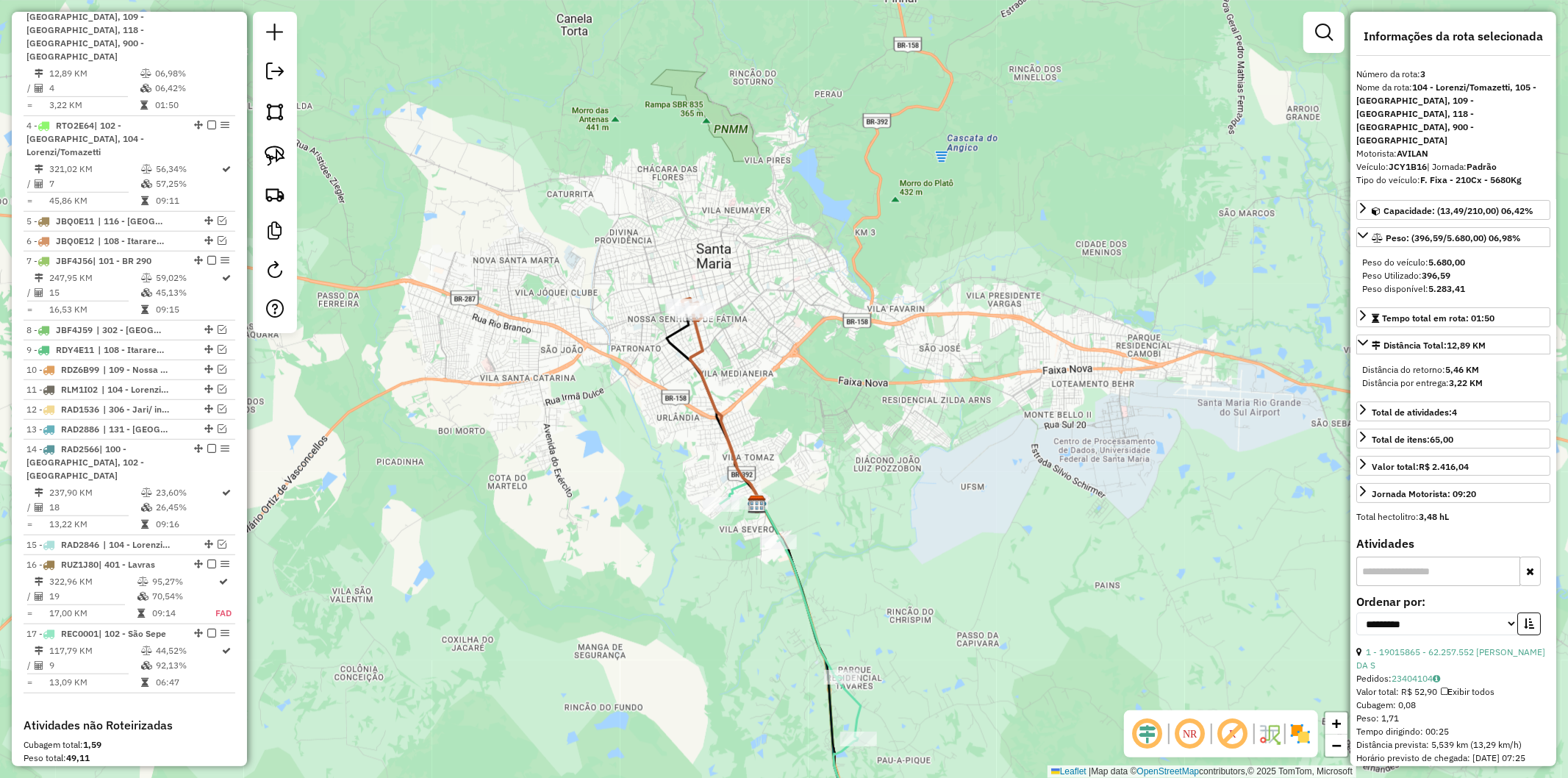
scroll to position [702, 0]
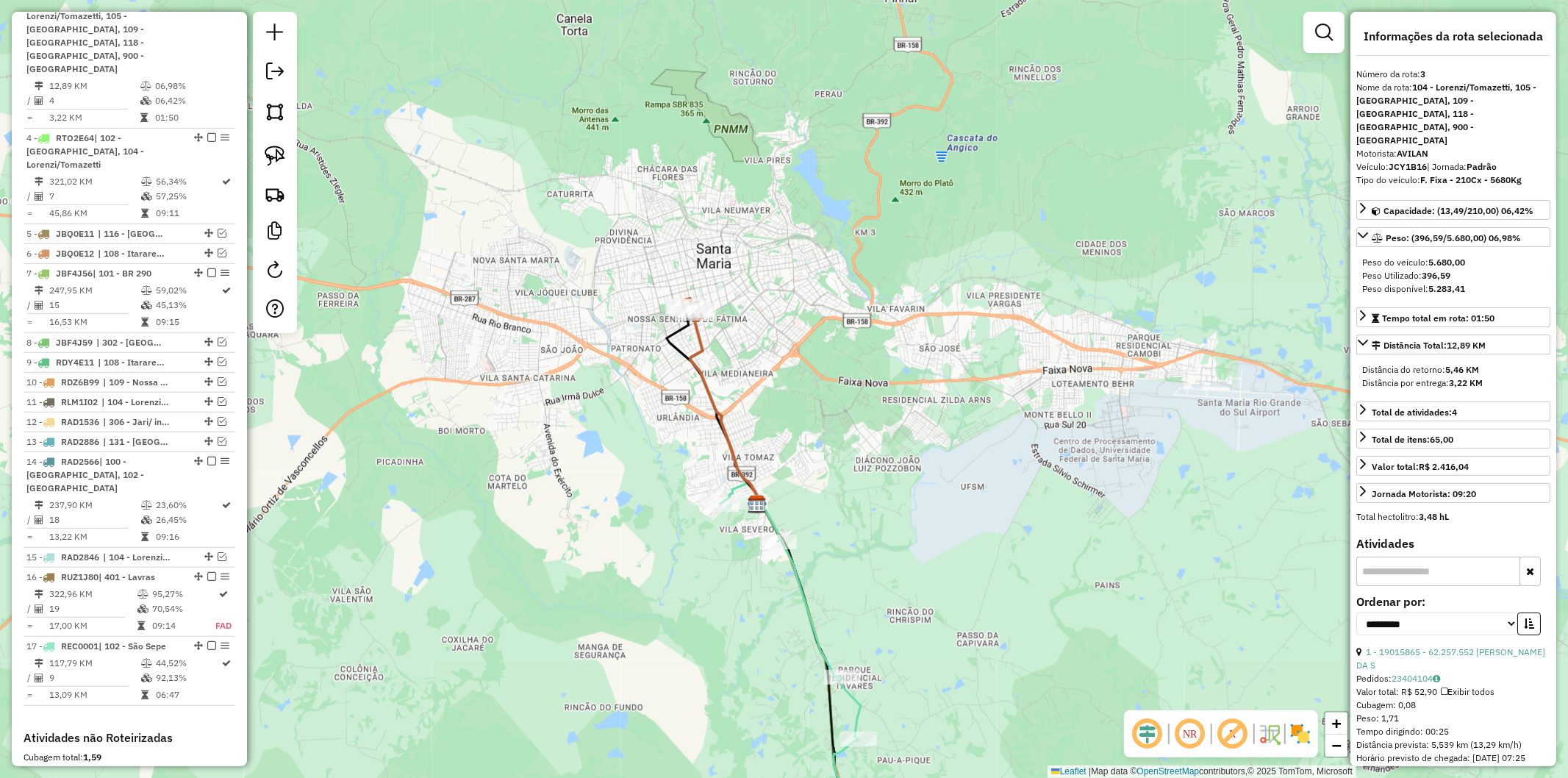
click at [799, 579] on icon at bounding box center [792, 669] width 143 height 375
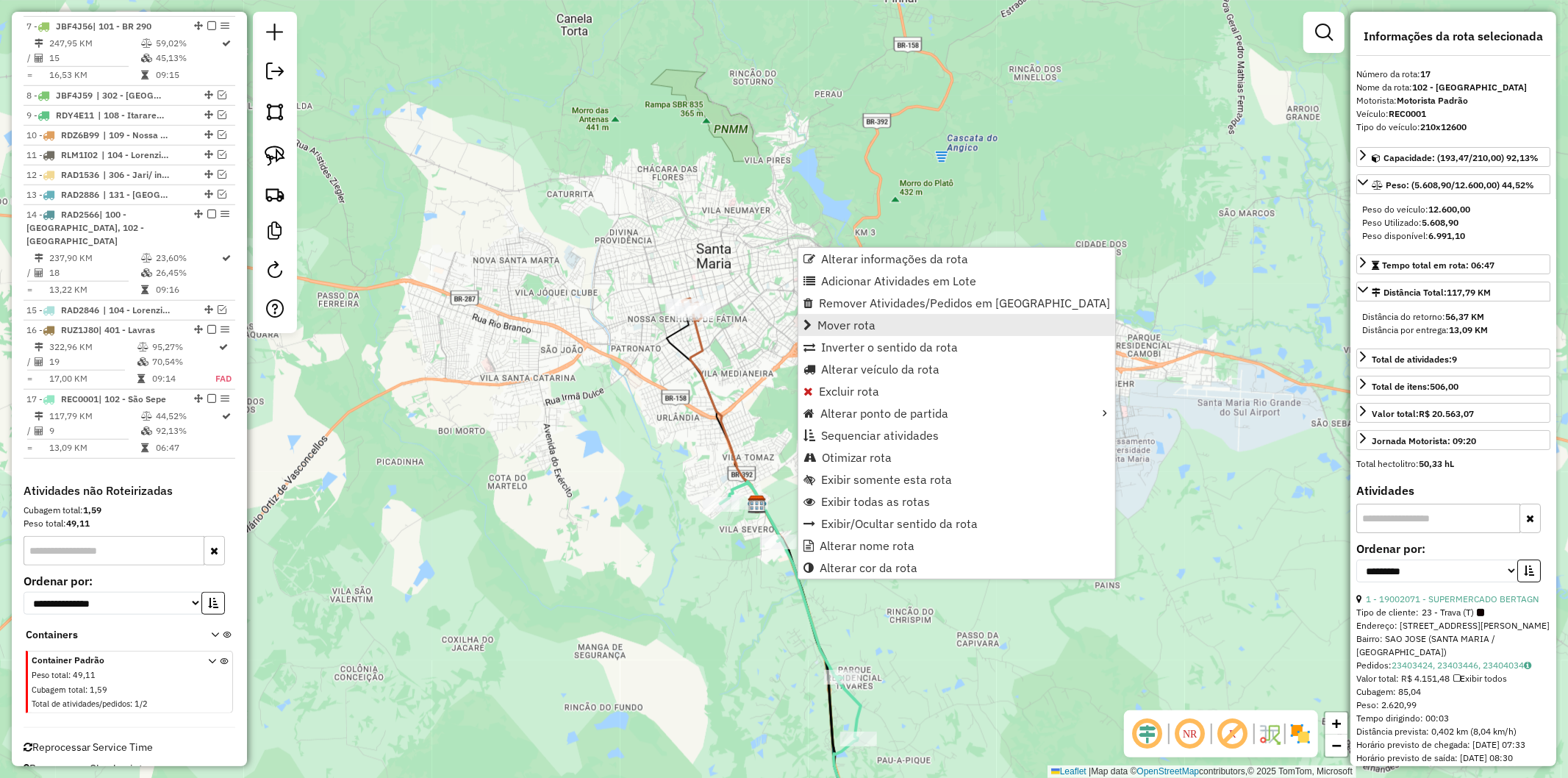
click at [872, 330] on span "Mover rota" at bounding box center [846, 324] width 58 height 12
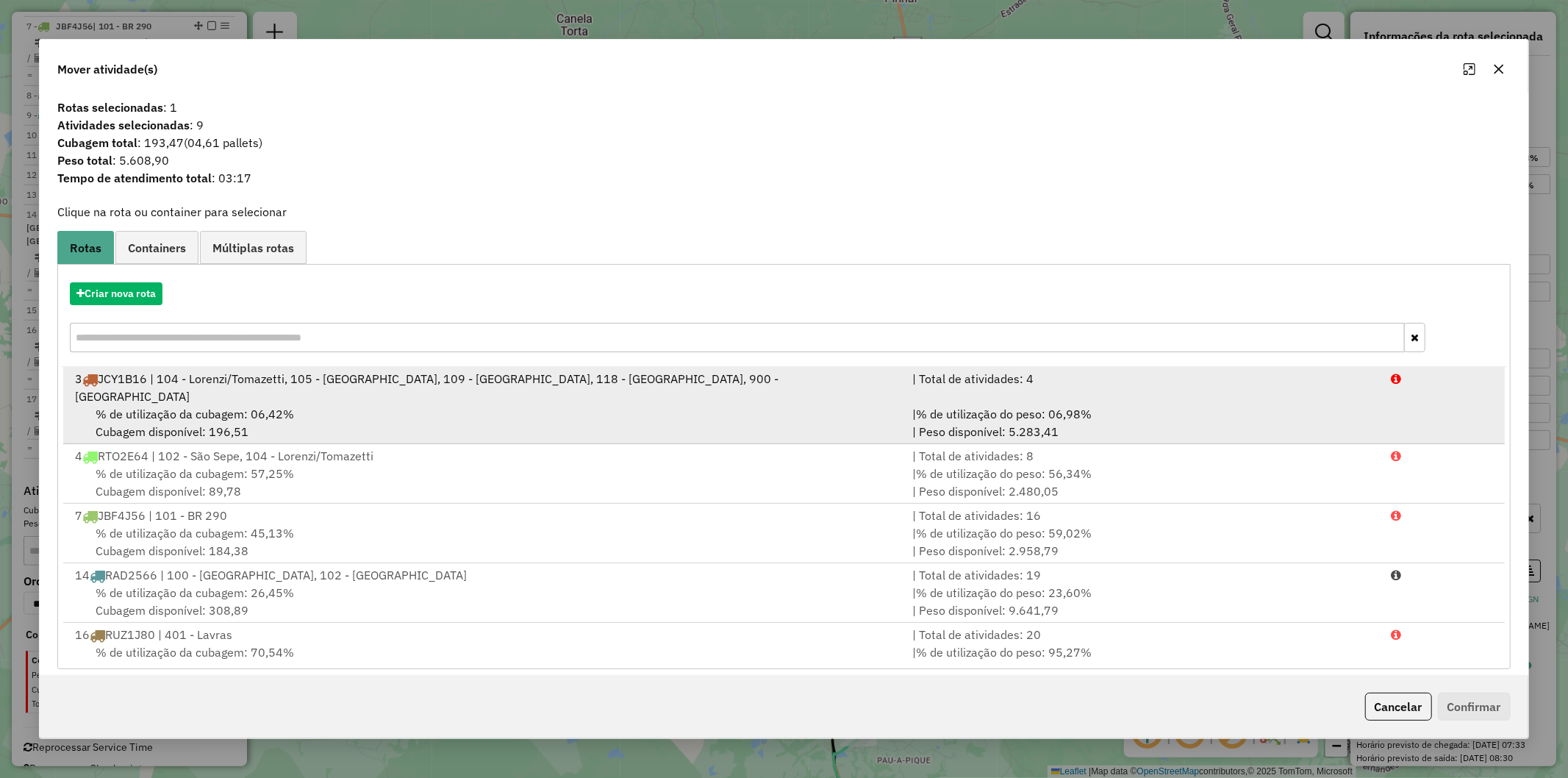
click at [488, 381] on div "3 JCY1B16 | 104 - Lorenzi/Tomazetti, 105 - Urlandia, 109 - Nossa Senhora Median…" at bounding box center [484, 387] width 837 height 35
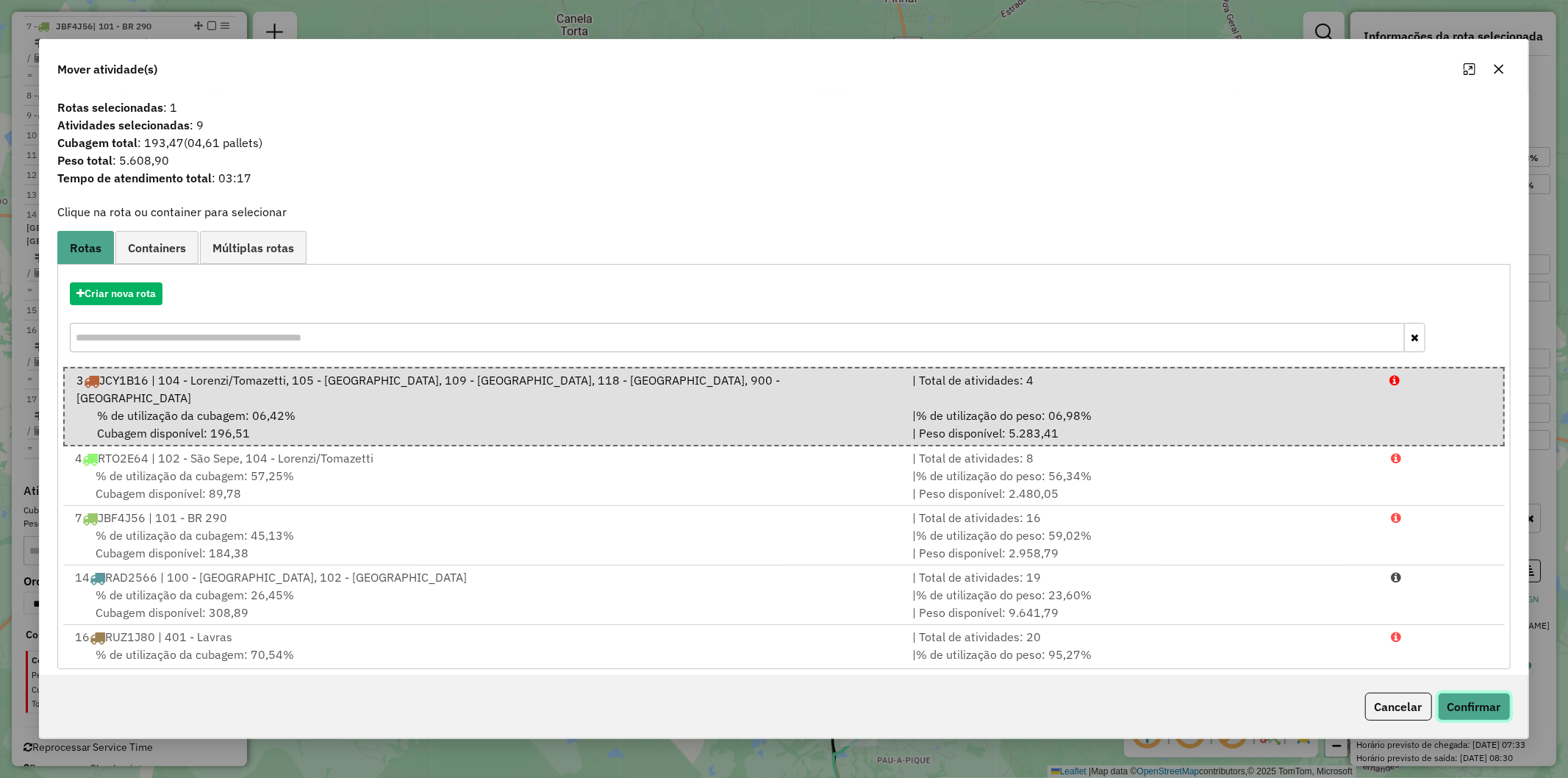
click at [1483, 704] on button "Confirmar" at bounding box center [1474, 706] width 72 height 28
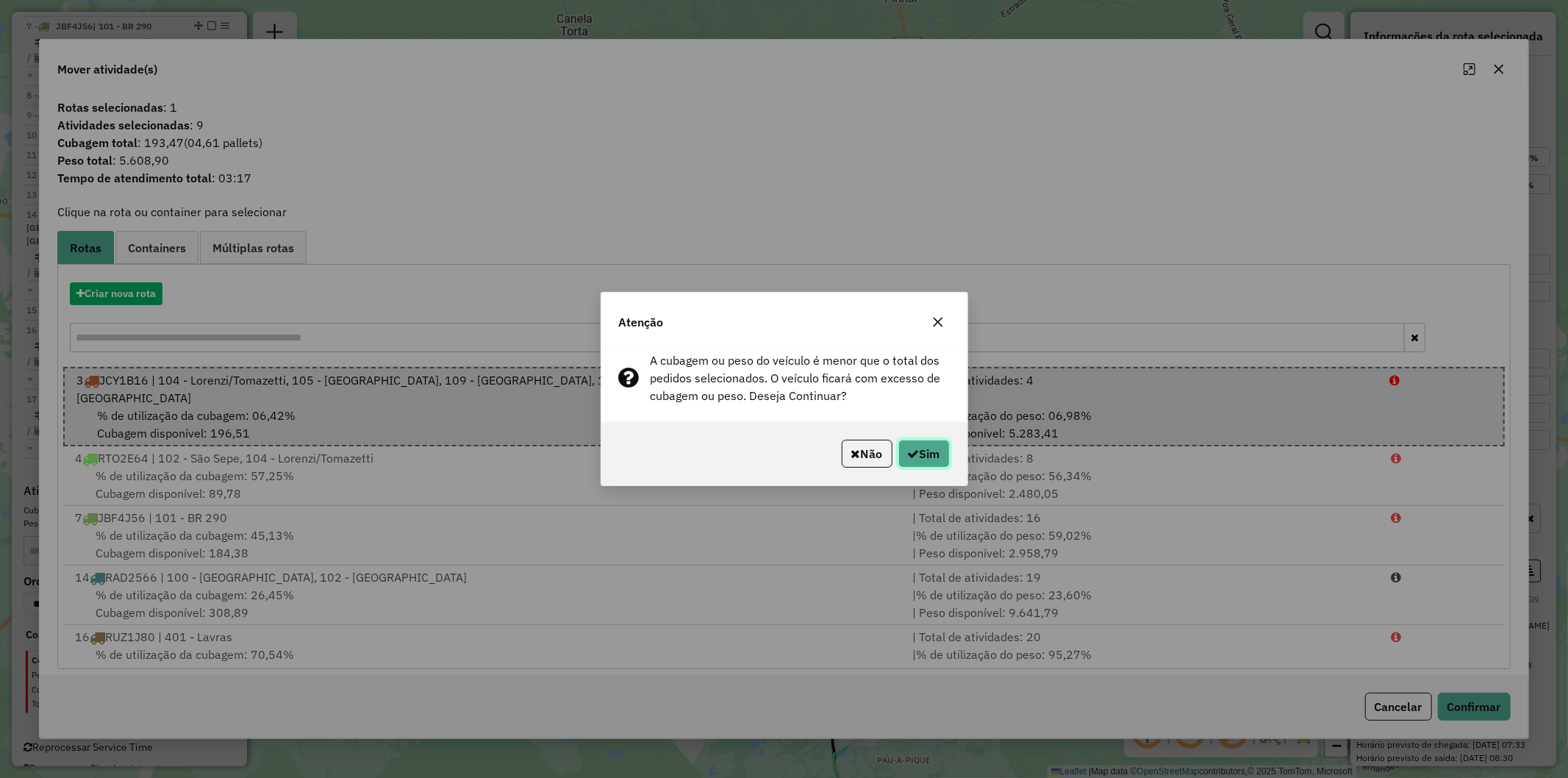
click at [916, 448] on button "Sim" at bounding box center [925, 453] width 52 height 28
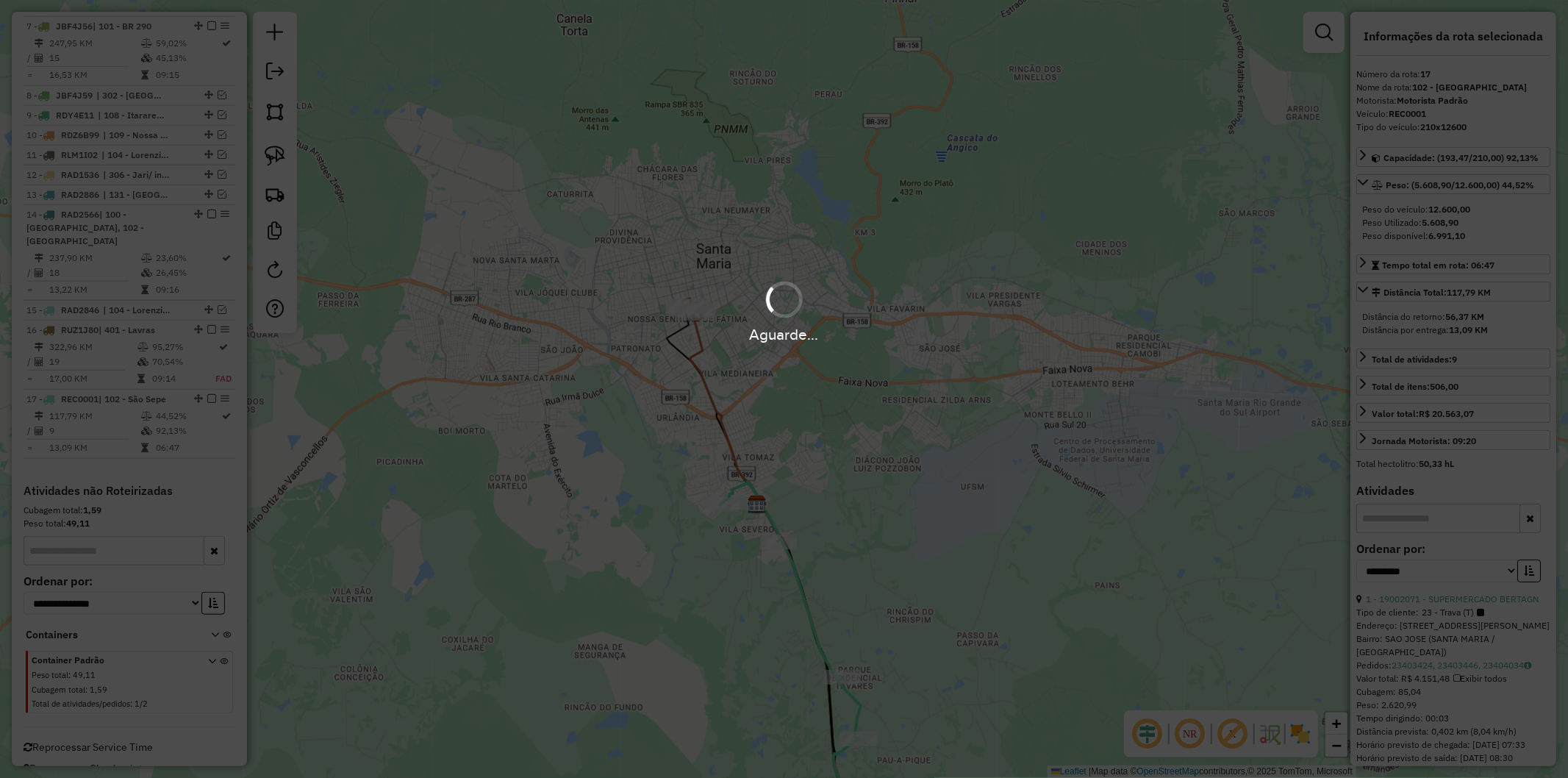
scroll to position [861, 0]
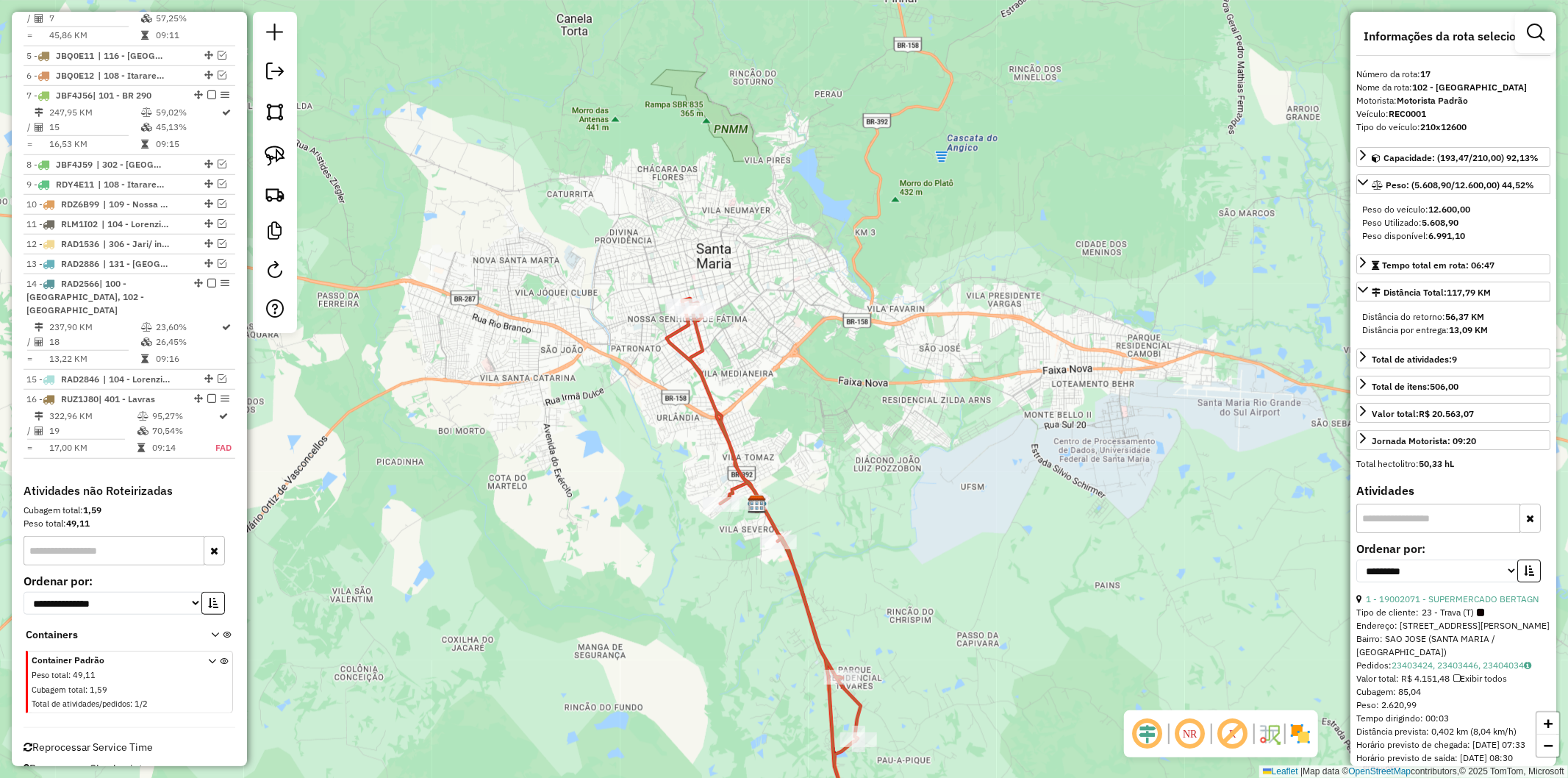
click at [737, 371] on div "Janela de atendimento Grade de atendimento Capacidade Transportadoras Veículos …" at bounding box center [784, 389] width 1568 height 778
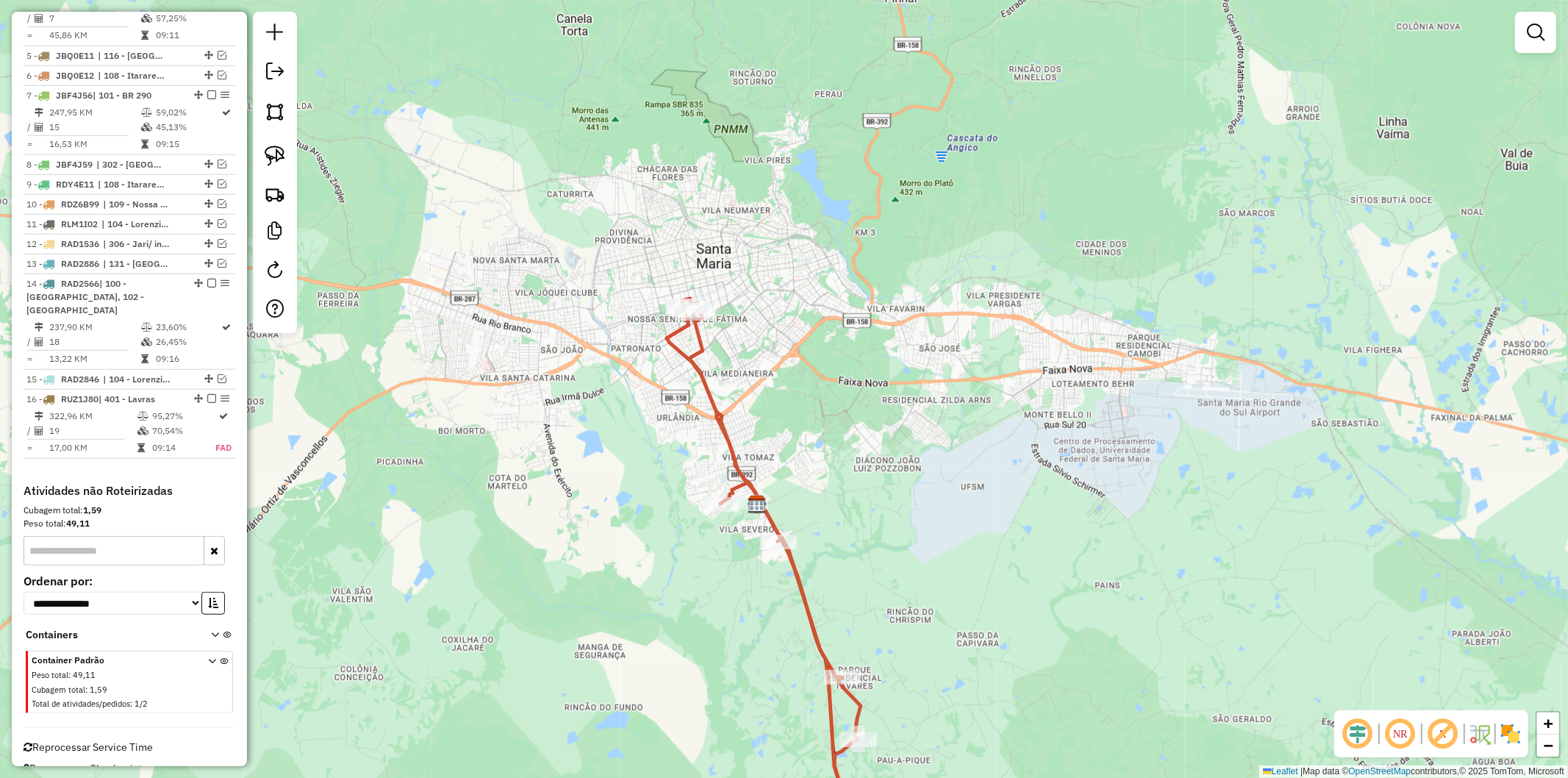
click at [693, 347] on icon at bounding box center [765, 577] width 197 height 558
select select "**********"
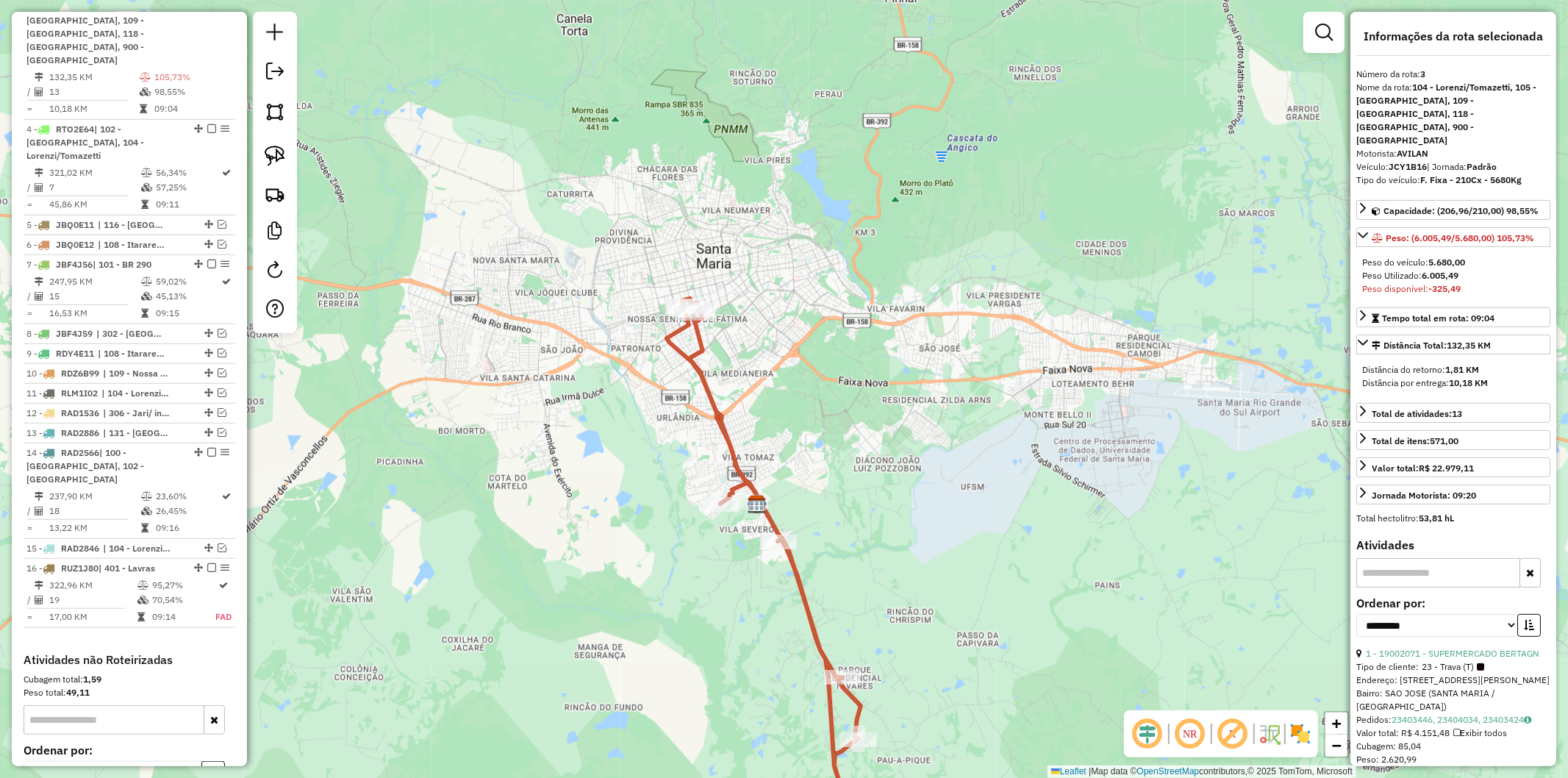
scroll to position [683, 0]
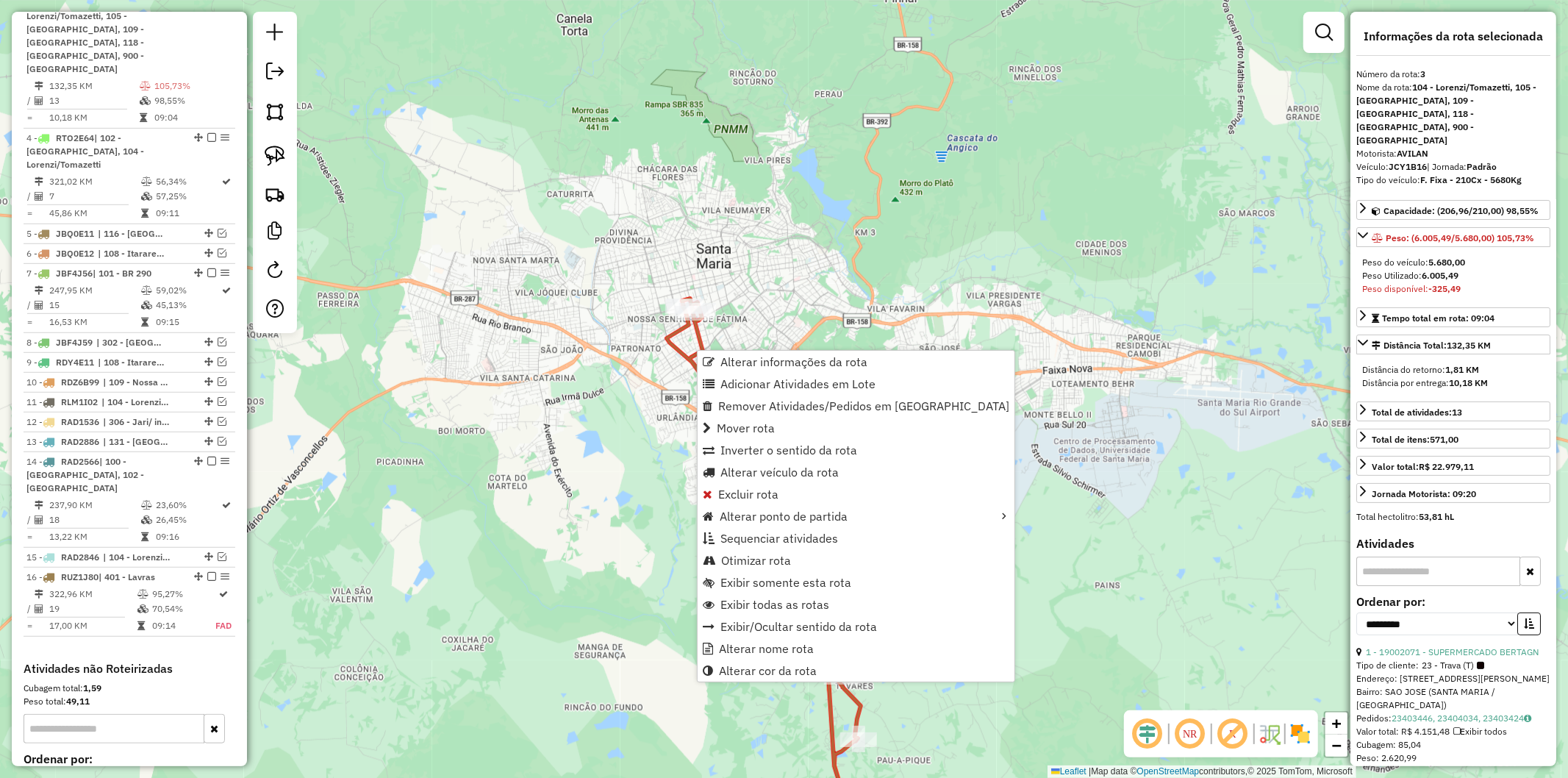
click at [801, 245] on div "Janela de atendimento Grade de atendimento Capacidade Transportadoras Veículos …" at bounding box center [784, 389] width 1568 height 778
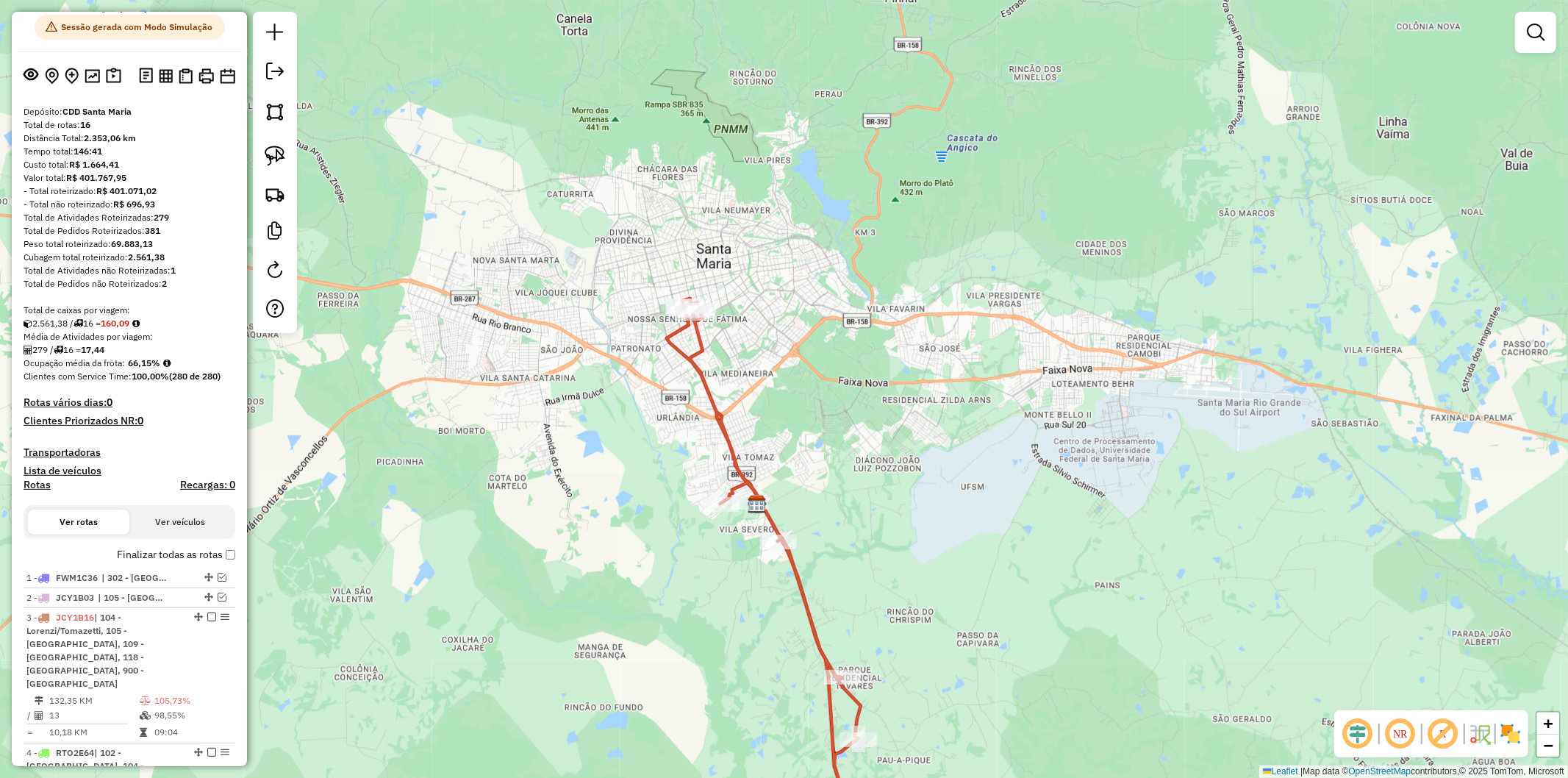
scroll to position [0, 0]
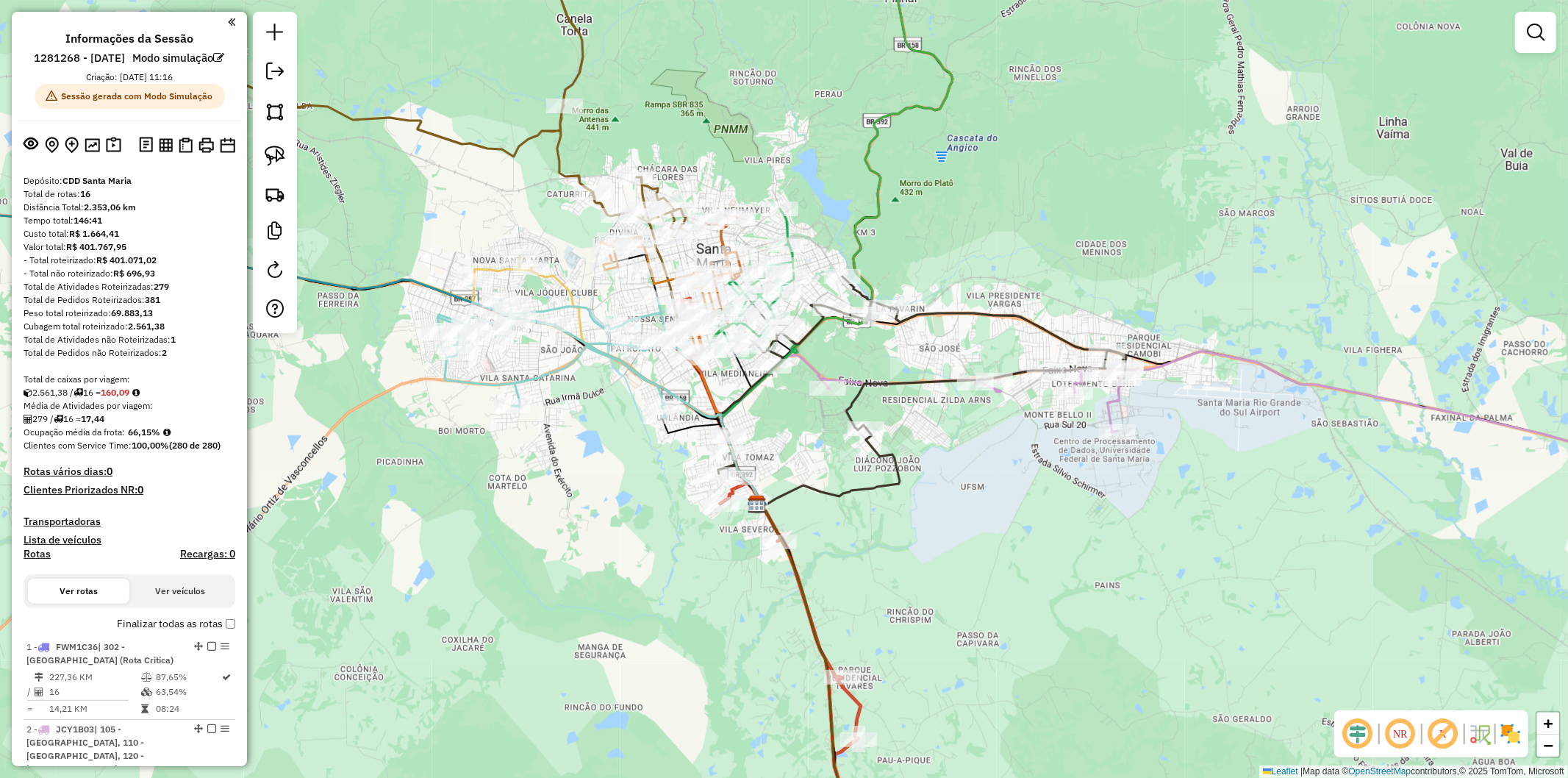
click at [558, 289] on icon at bounding box center [646, 386] width 229 height 237
select select "**********"
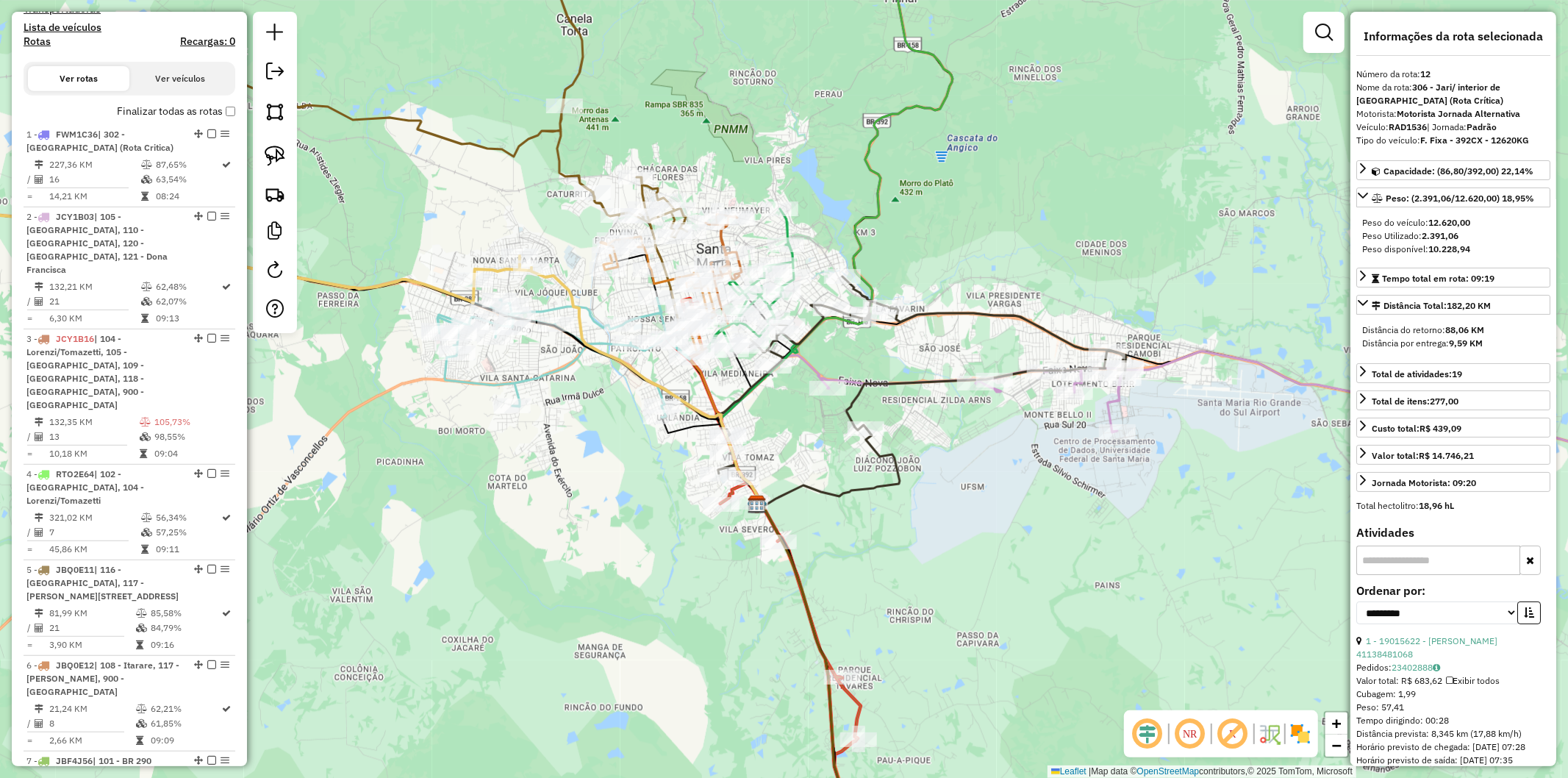
scroll to position [1693, 0]
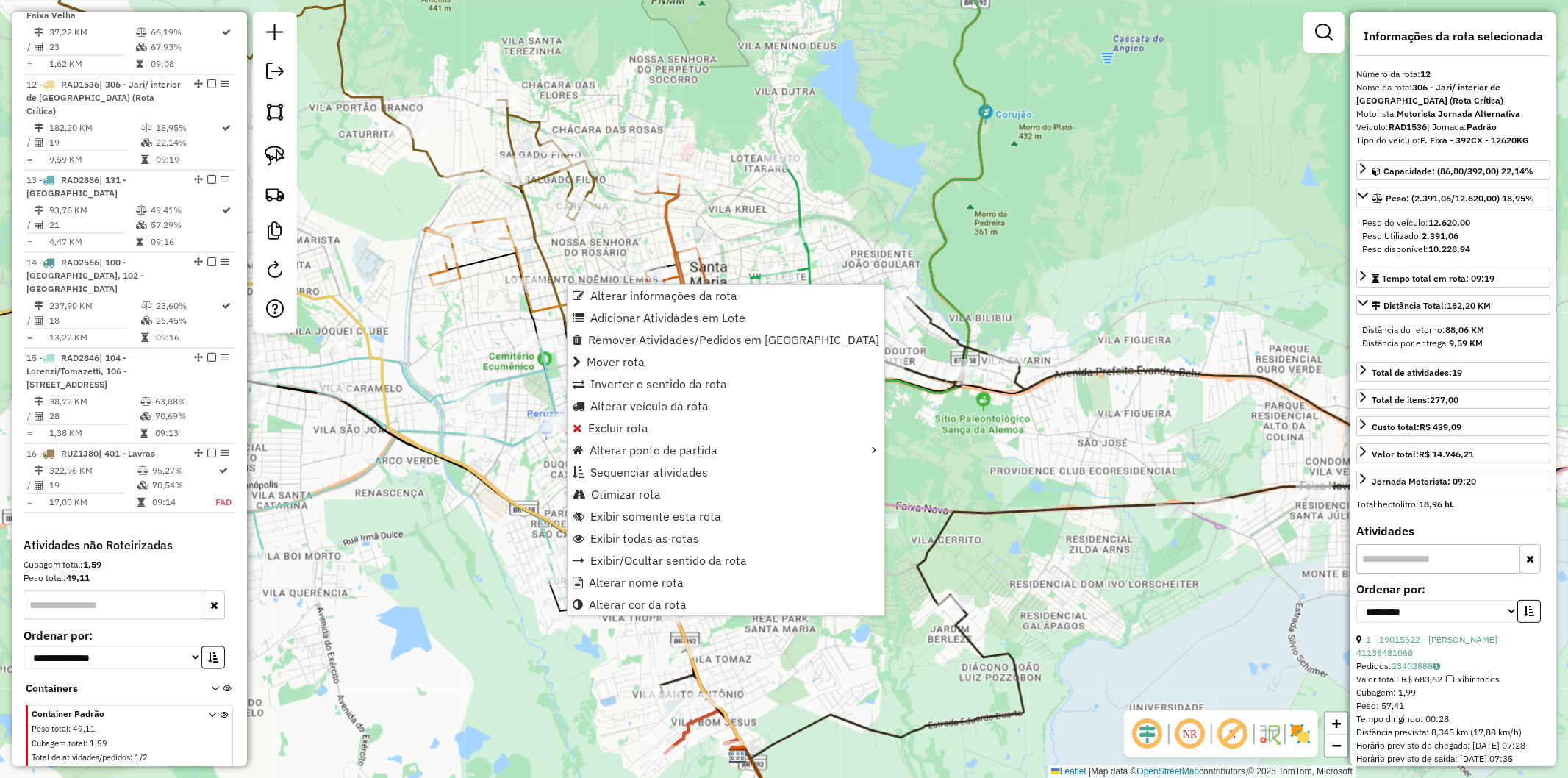
click at [792, 226] on icon at bounding box center [725, 305] width 171 height 287
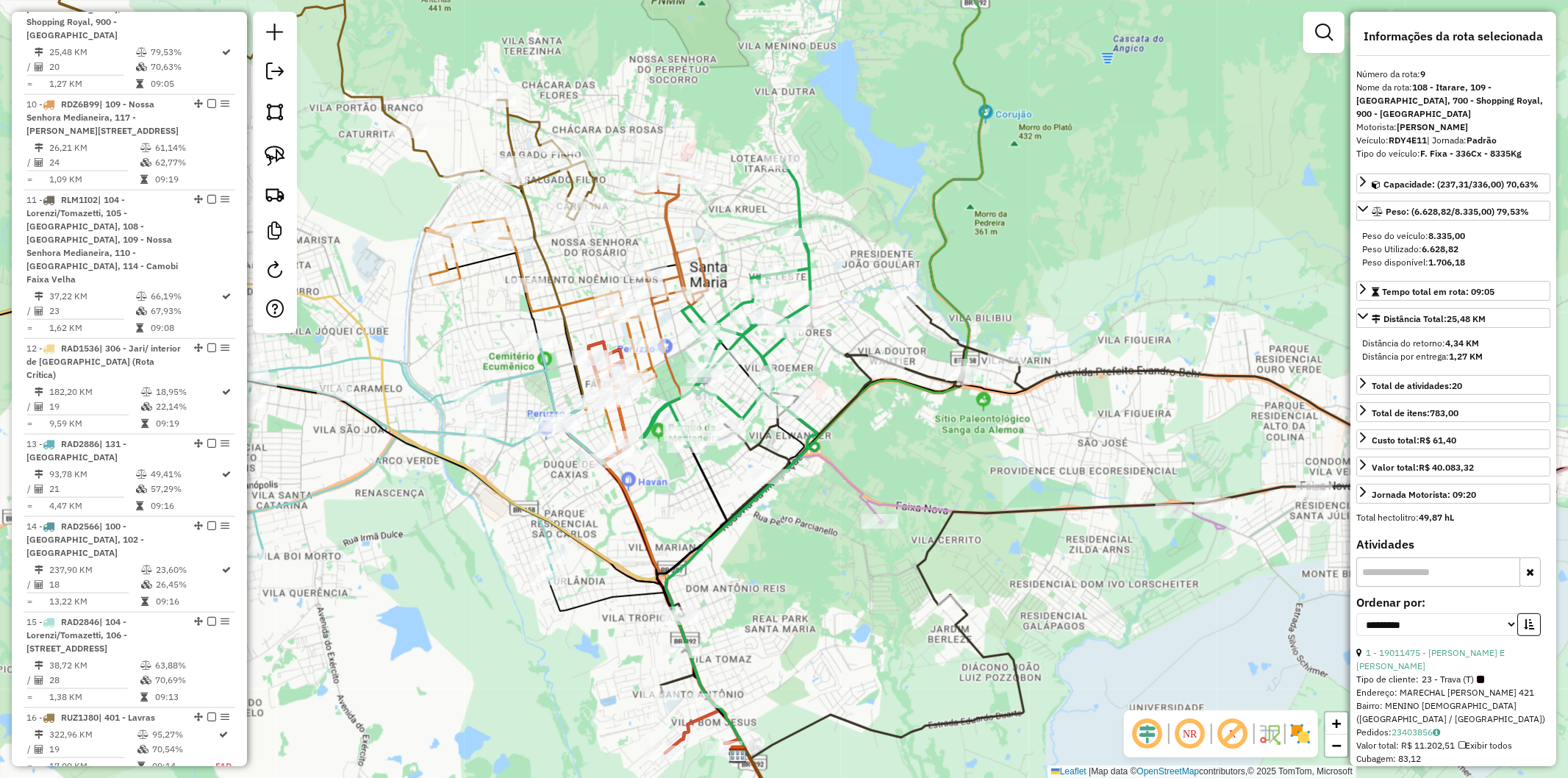
scroll to position [1380, 0]
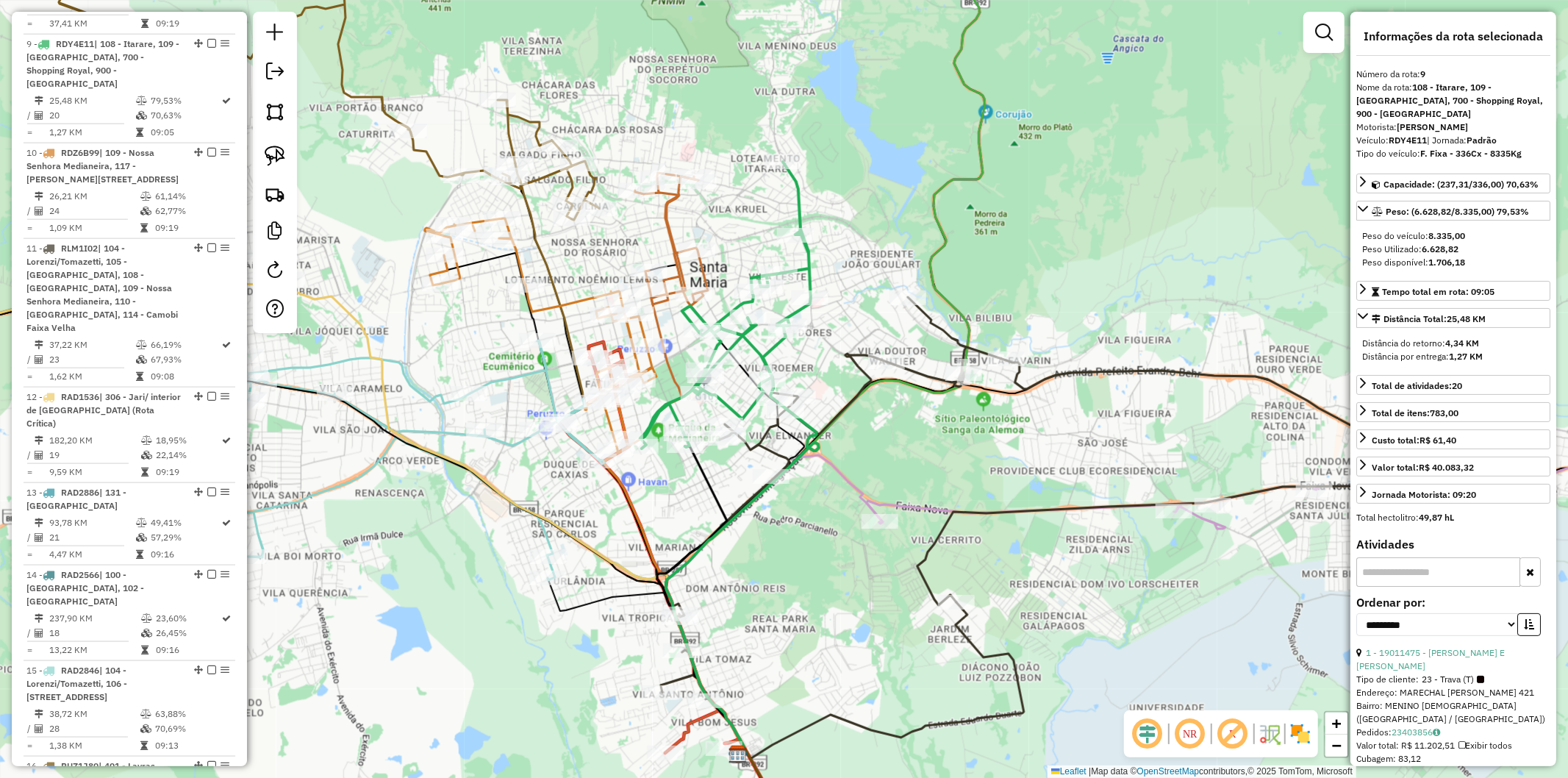
click at [841, 247] on div "Janela de atendimento Grade de atendimento Capacidade Transportadoras Veículos …" at bounding box center [784, 389] width 1568 height 778
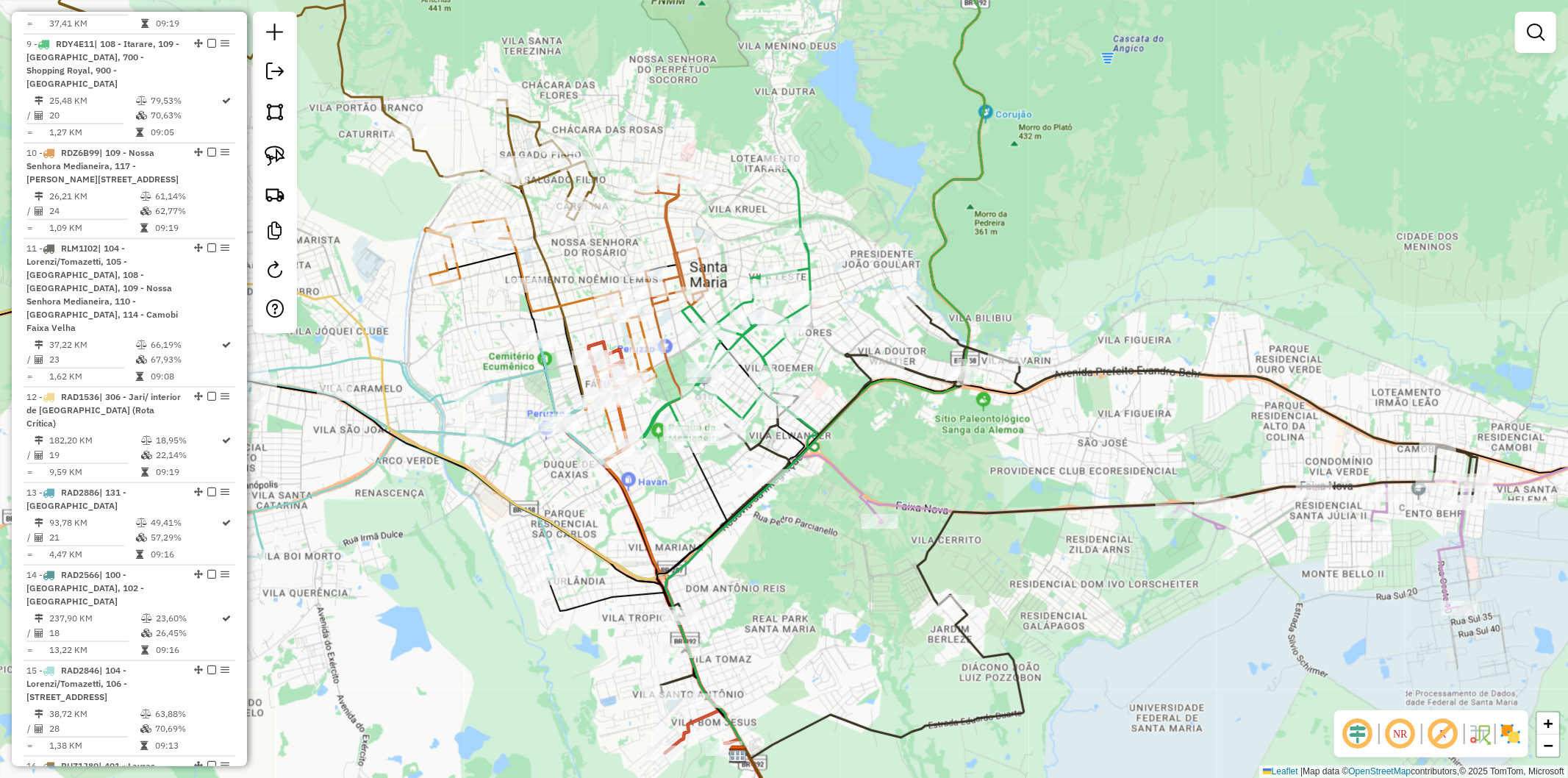
click at [929, 309] on icon at bounding box center [1068, 498] width 820 height 402
select select "**********"
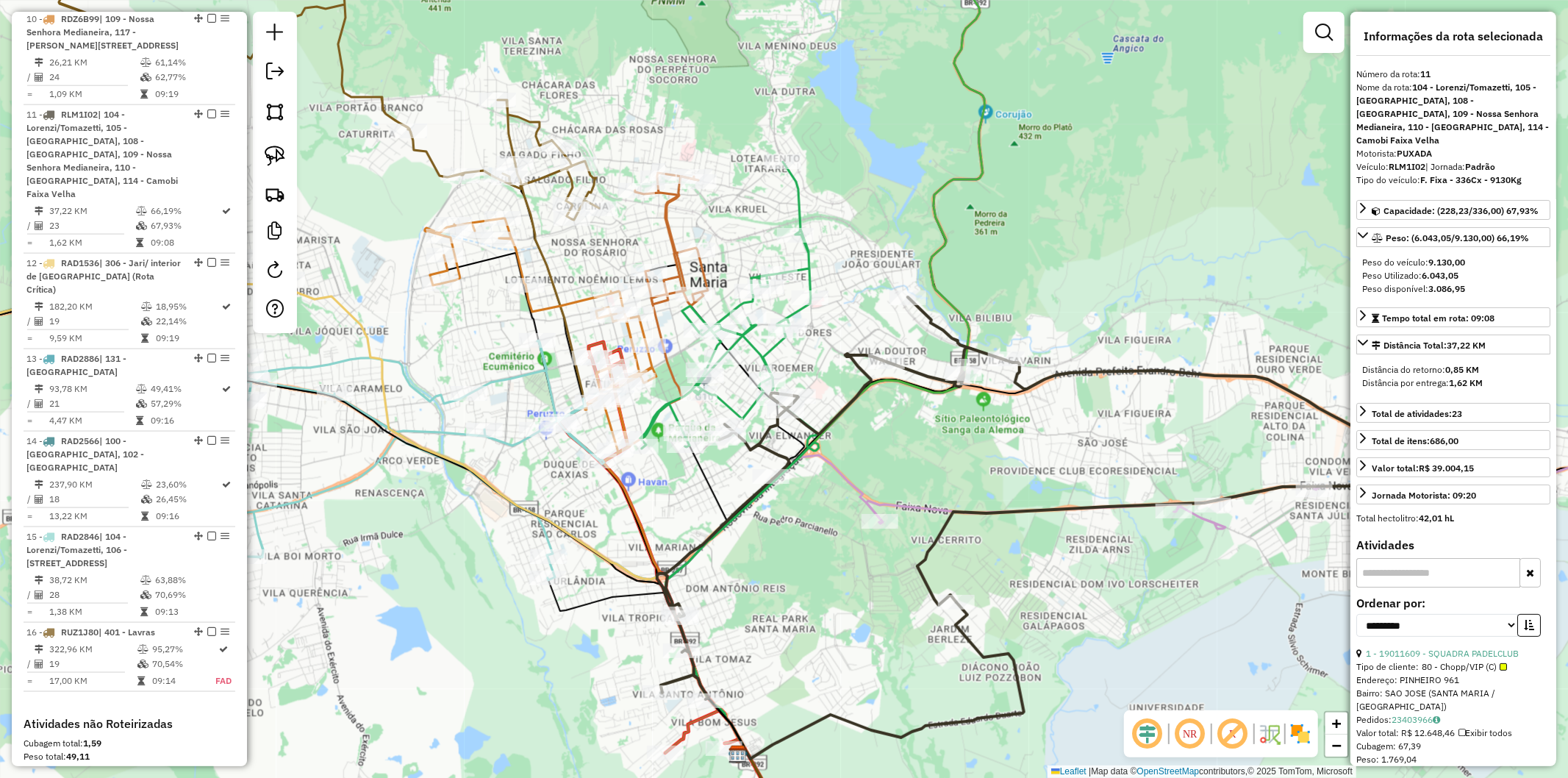
scroll to position [1585, 0]
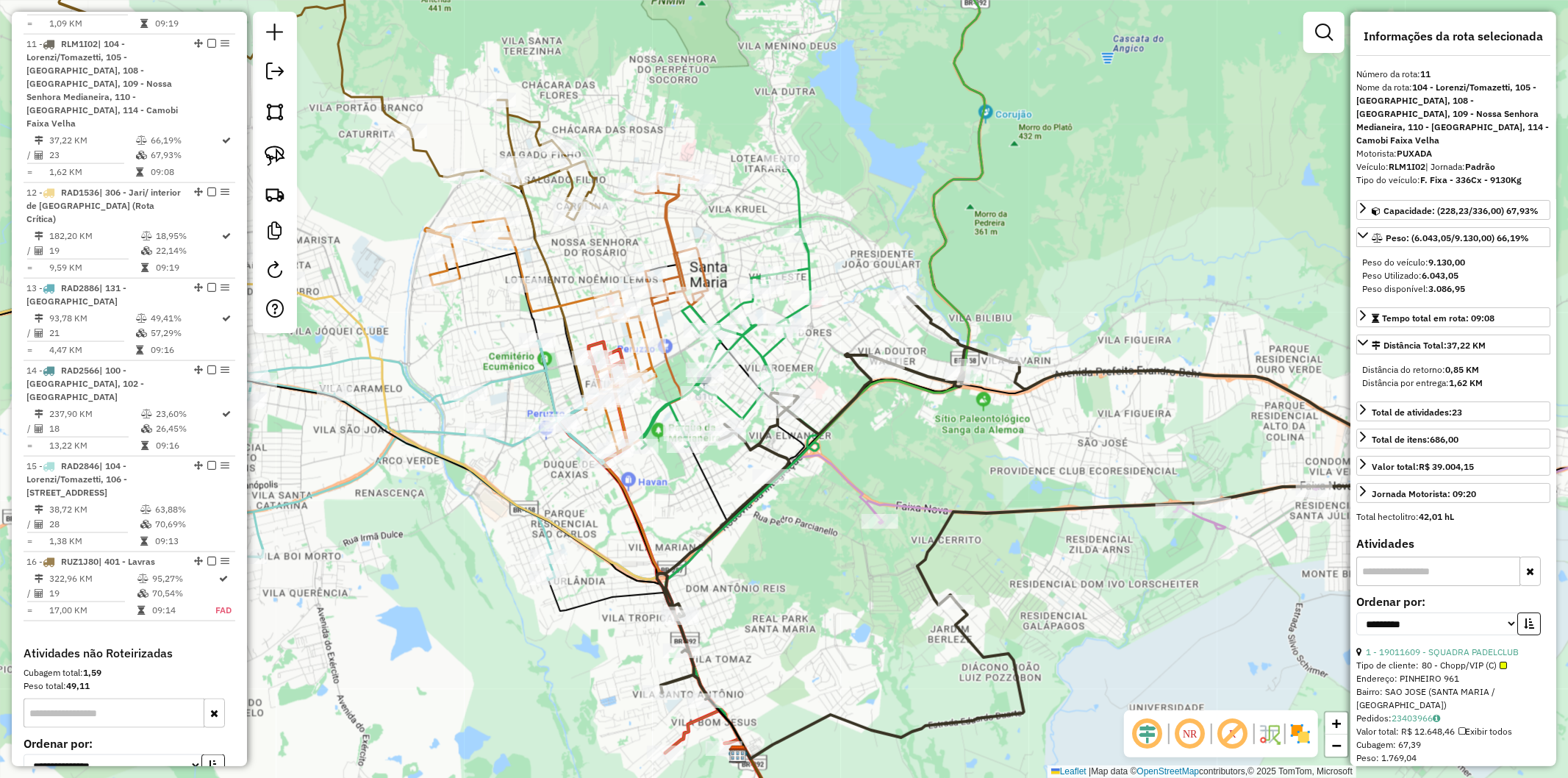
click at [919, 388] on icon at bounding box center [894, 339] width 456 height 832
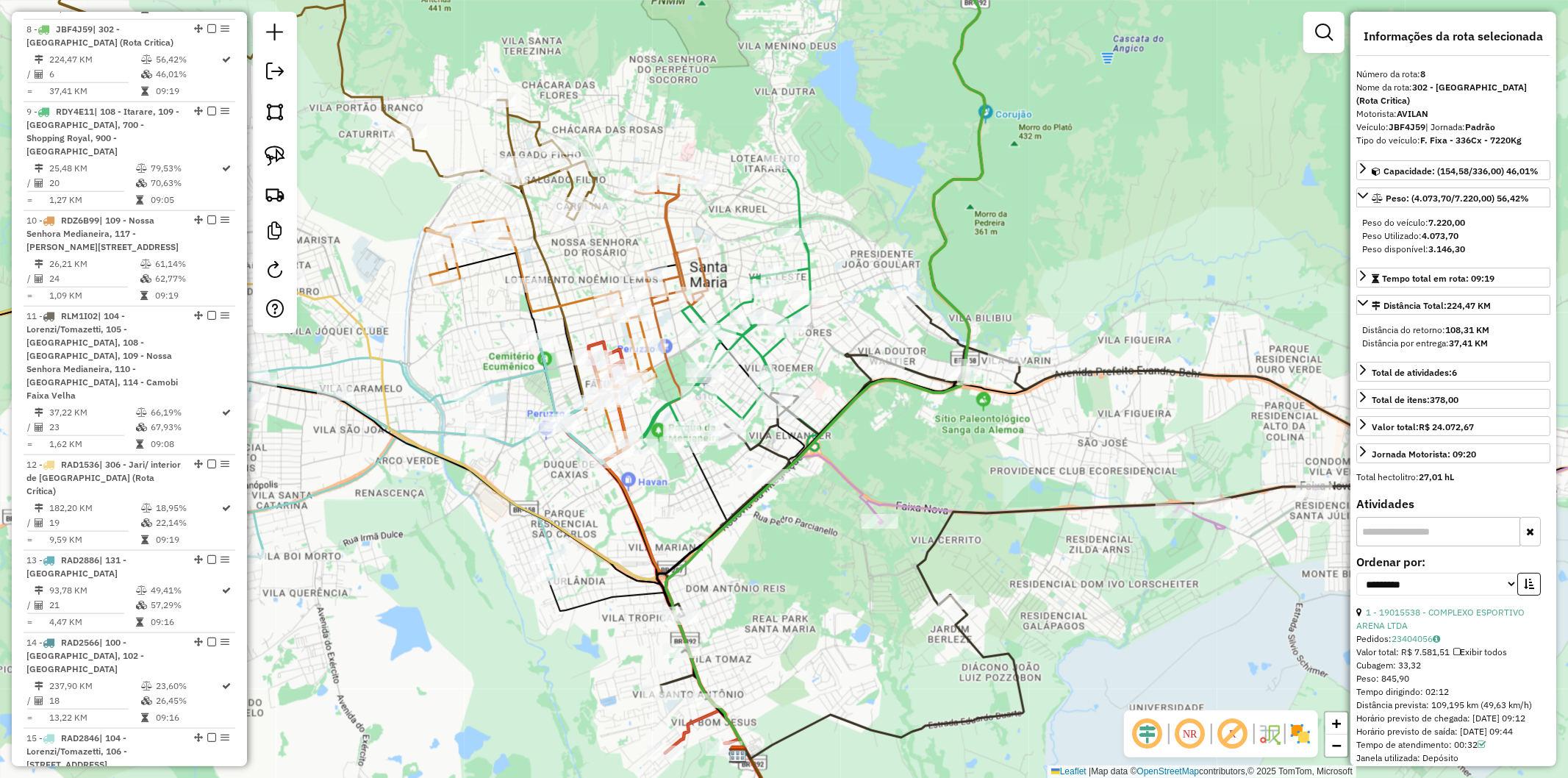
scroll to position [1298, 0]
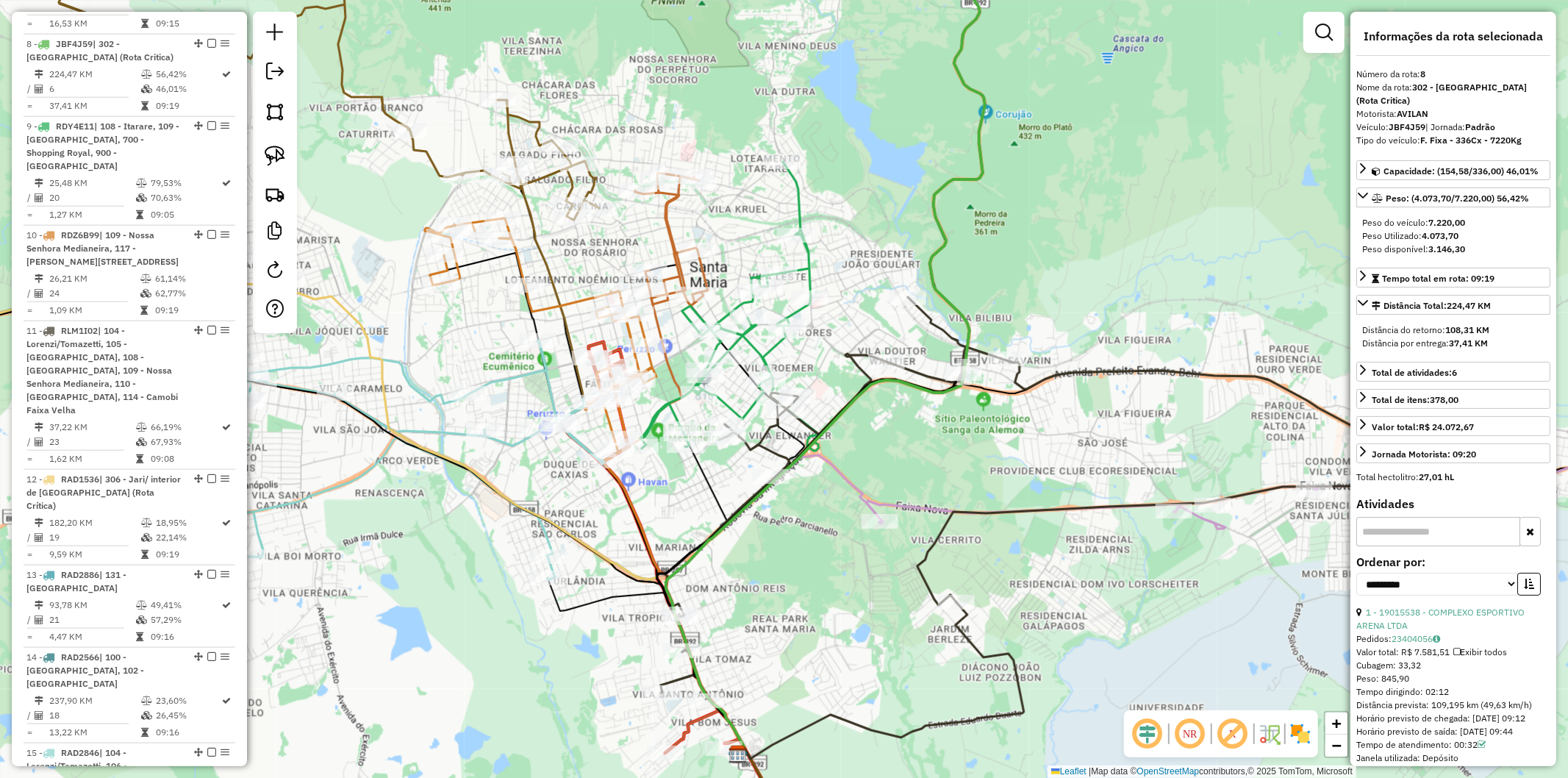
click at [533, 180] on icon at bounding box center [222, 71] width 756 height 297
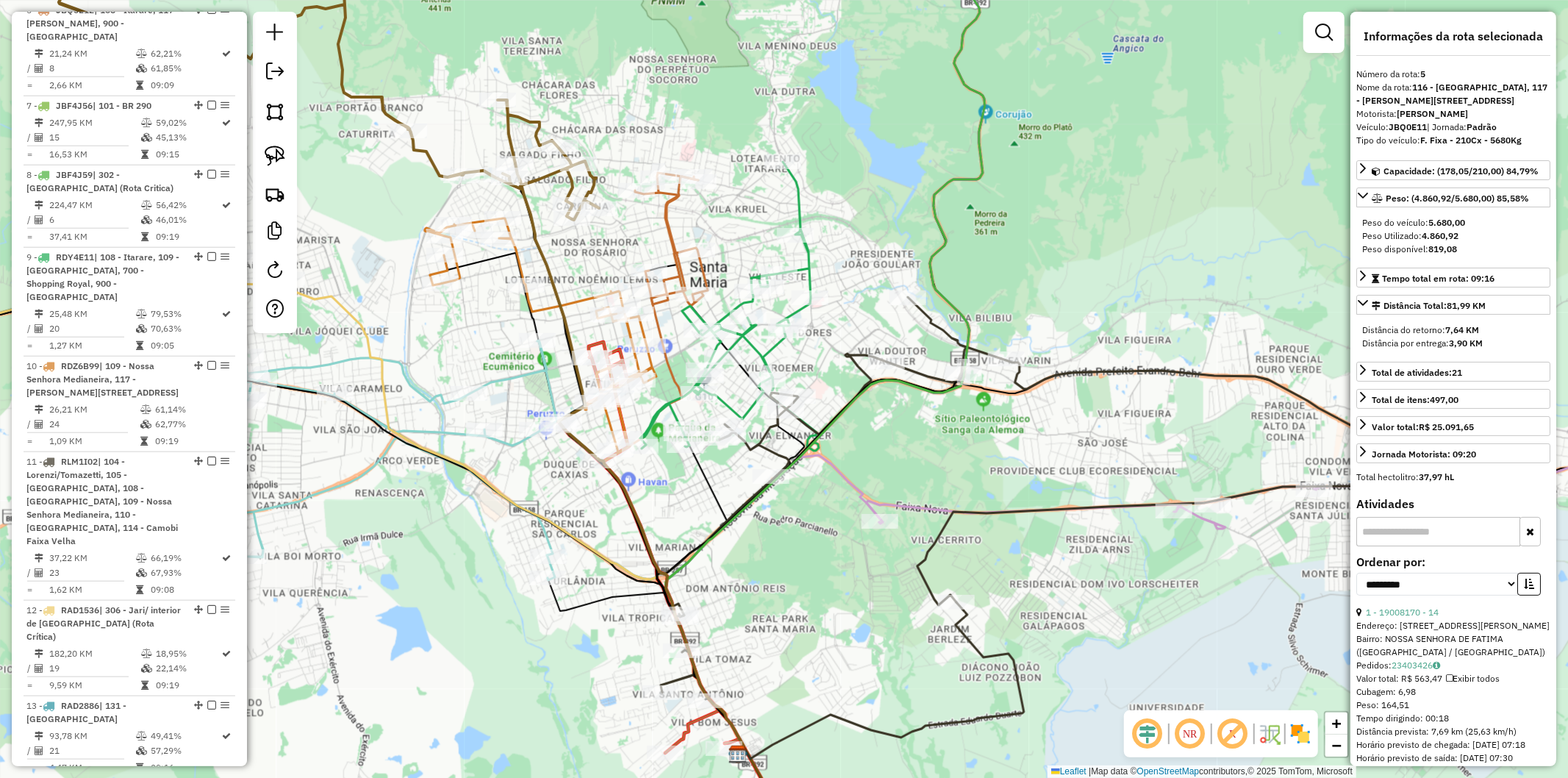
scroll to position [1040, 0]
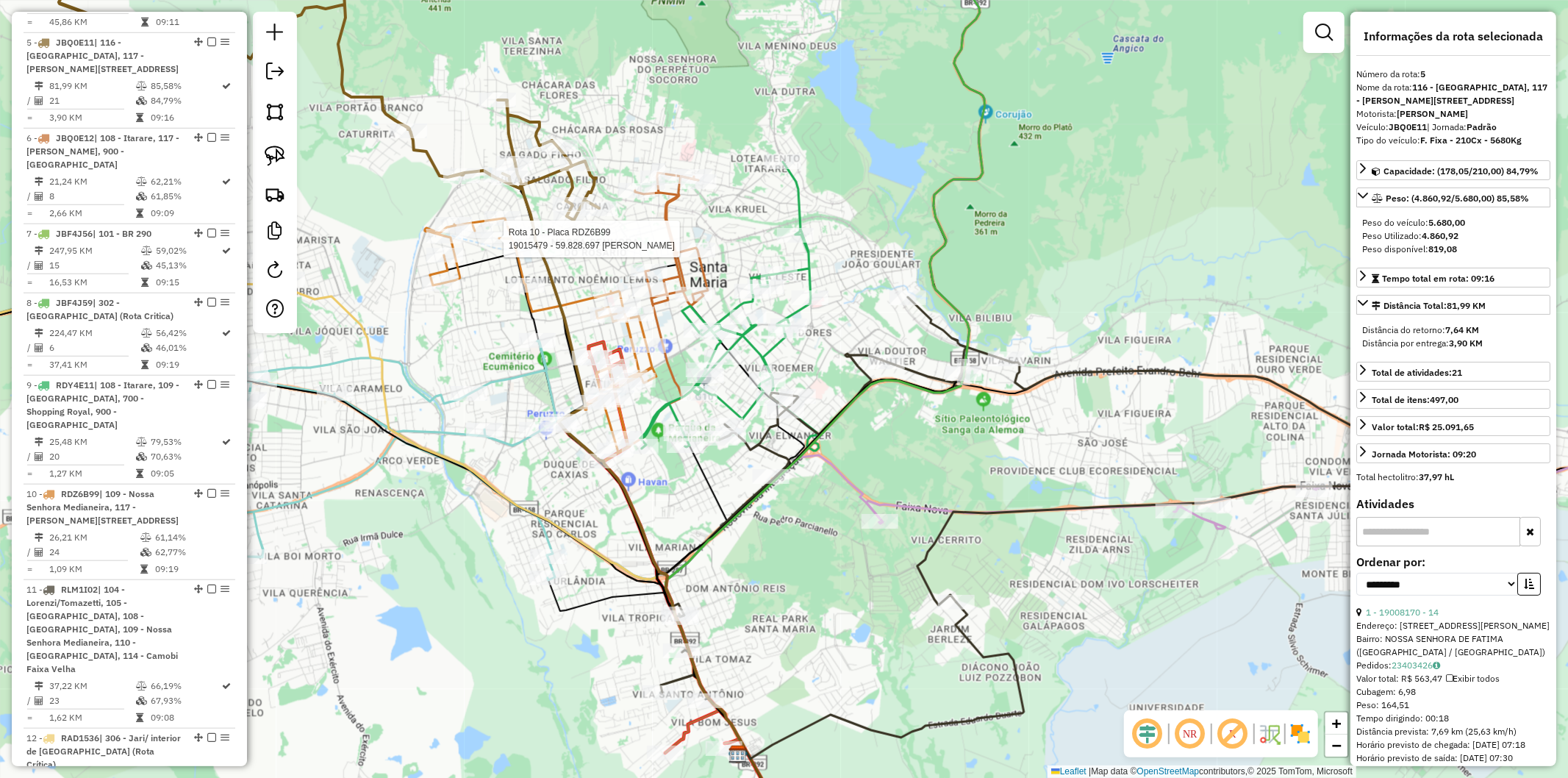
click at [513, 247] on div at bounding box center [499, 238] width 37 height 14
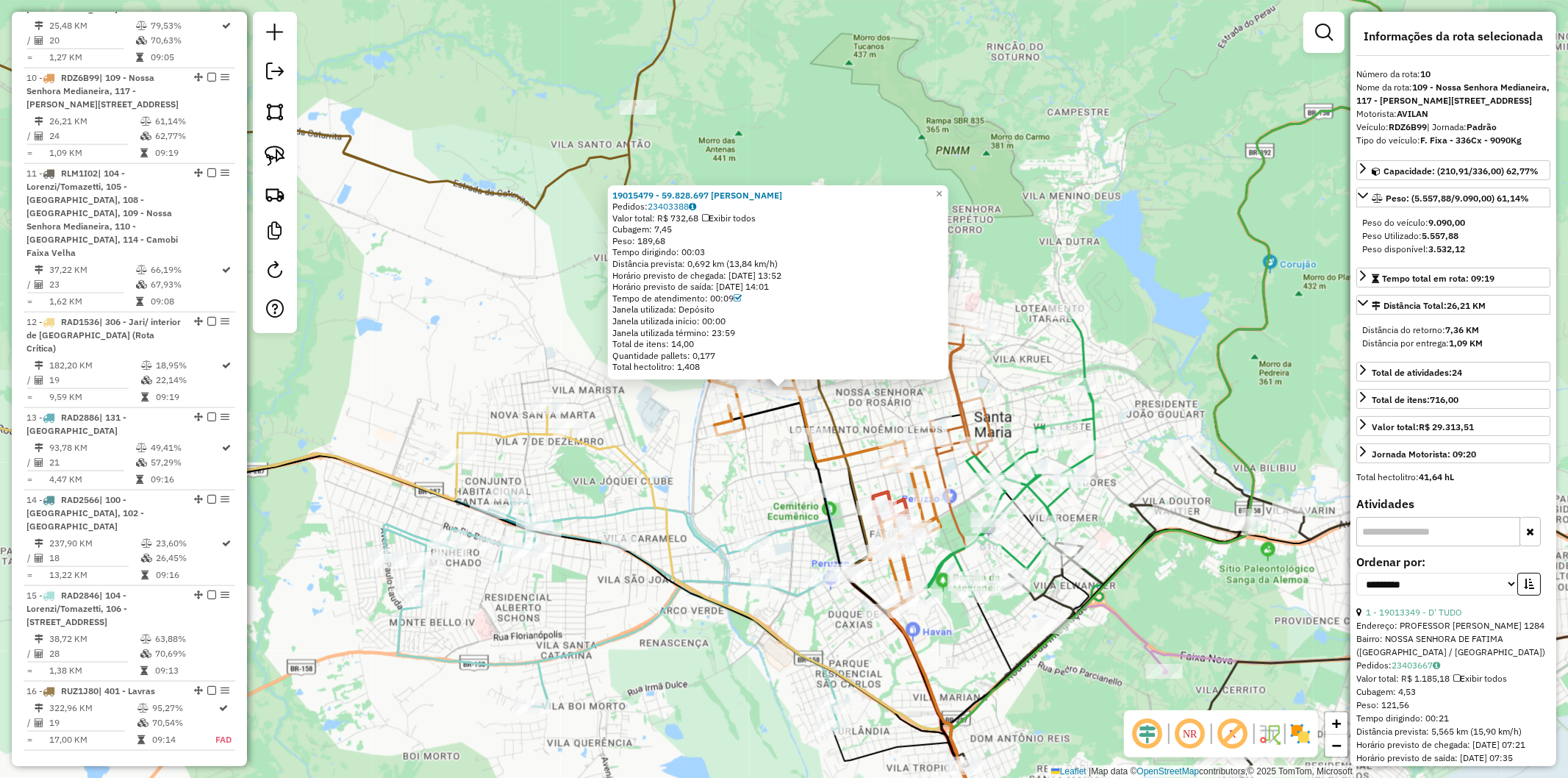
scroll to position [1476, 0]
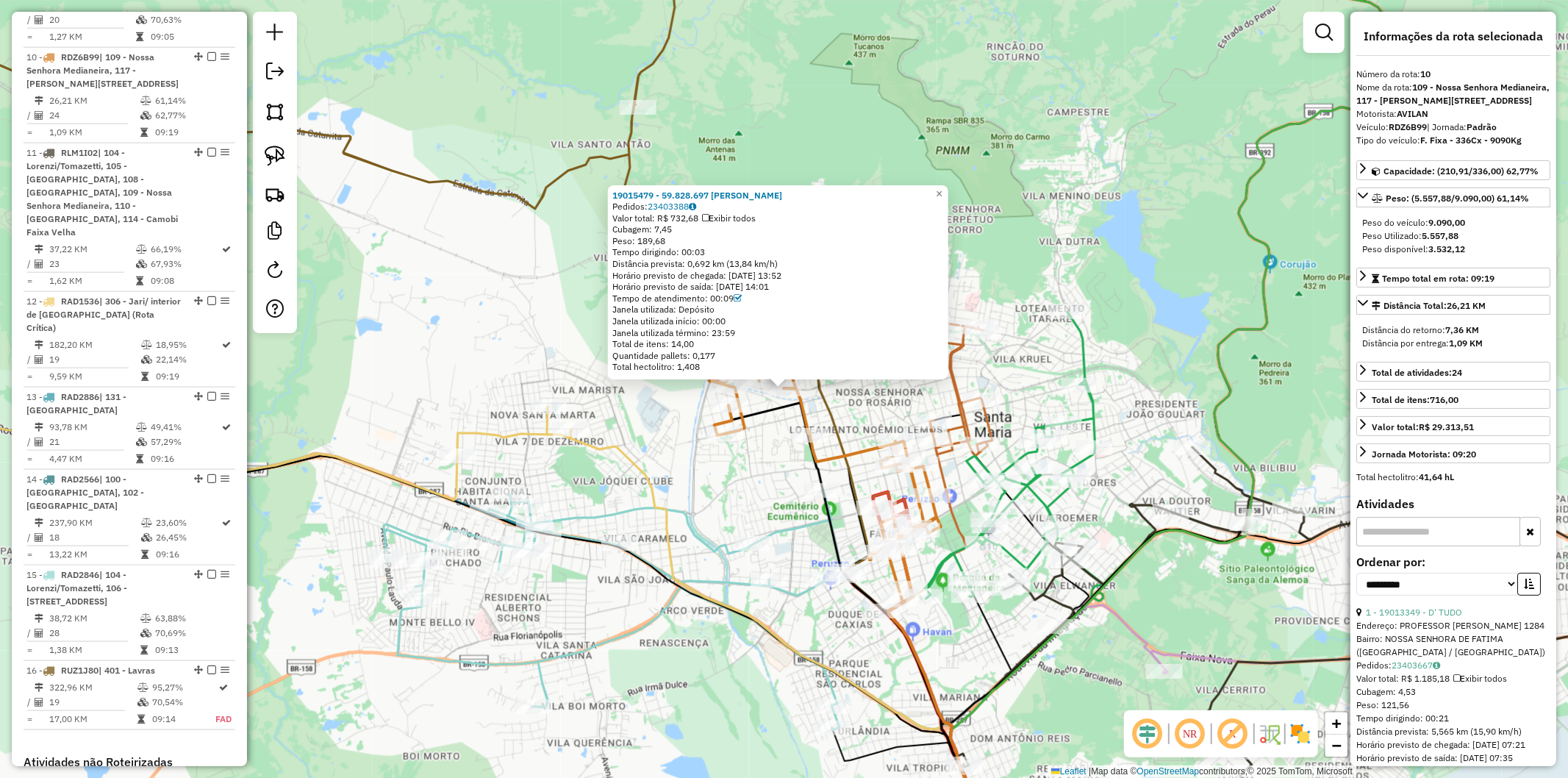
click at [747, 426] on icon at bounding box center [825, 485] width 231 height 235
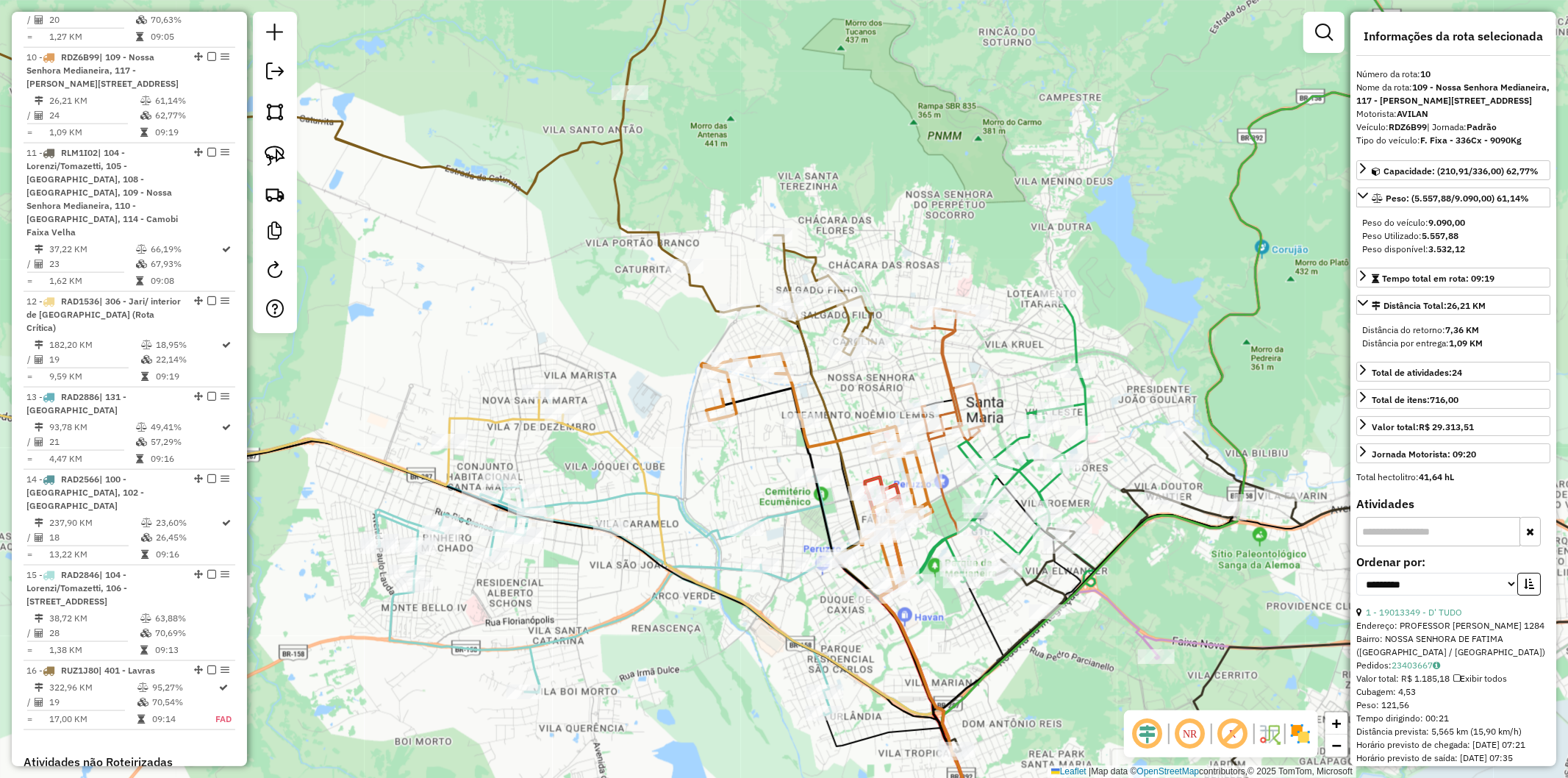
drag, startPoint x: 766, startPoint y: 455, endPoint x: 712, endPoint y: 384, distance: 89.2
click at [712, 384] on div "Janela de atendimento Grade de atendimento Capacidade Transportadoras Veículos …" at bounding box center [784, 389] width 1568 height 778
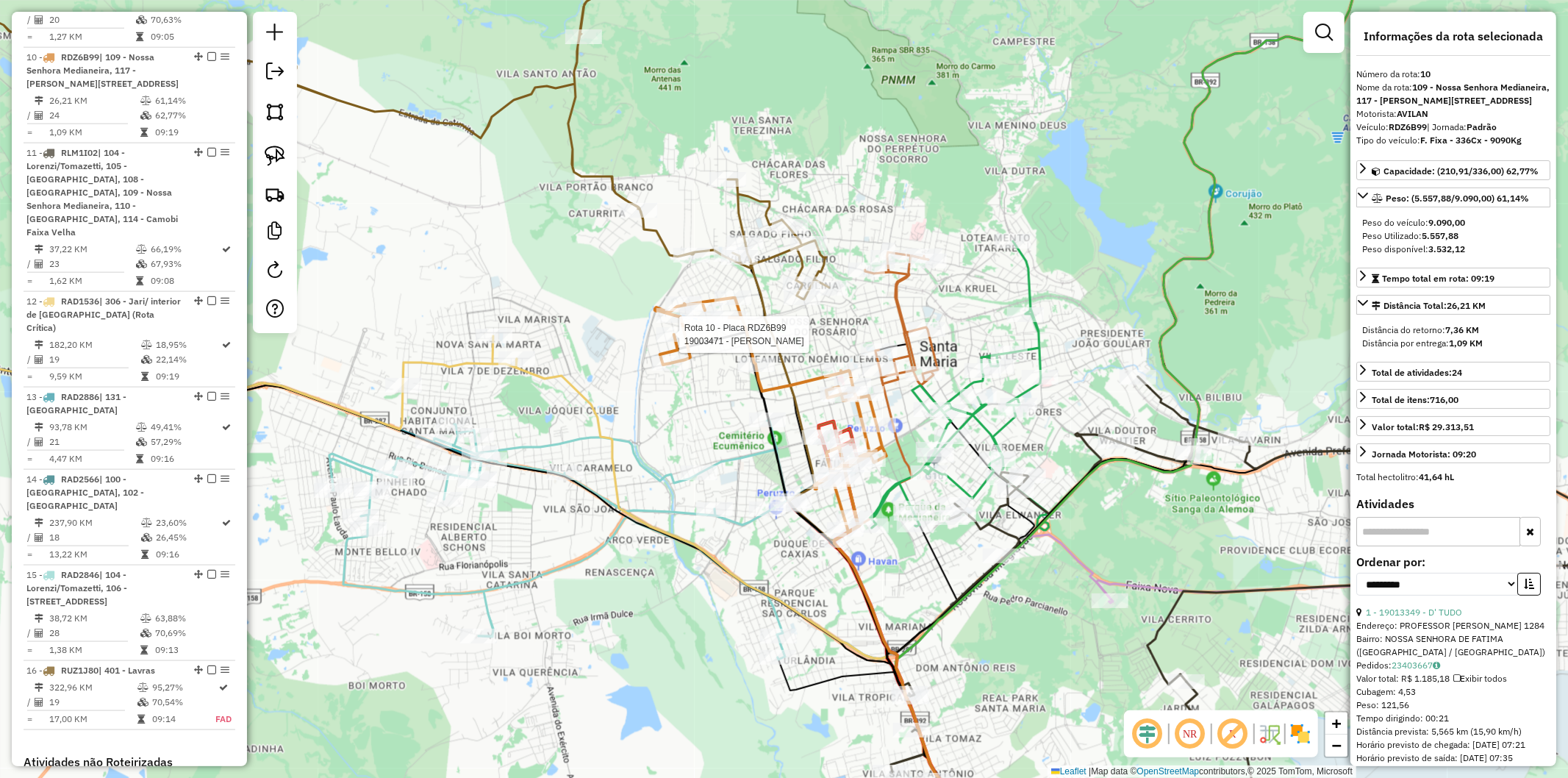
click at [741, 461] on icon at bounding box center [582, 540] width 505 height 239
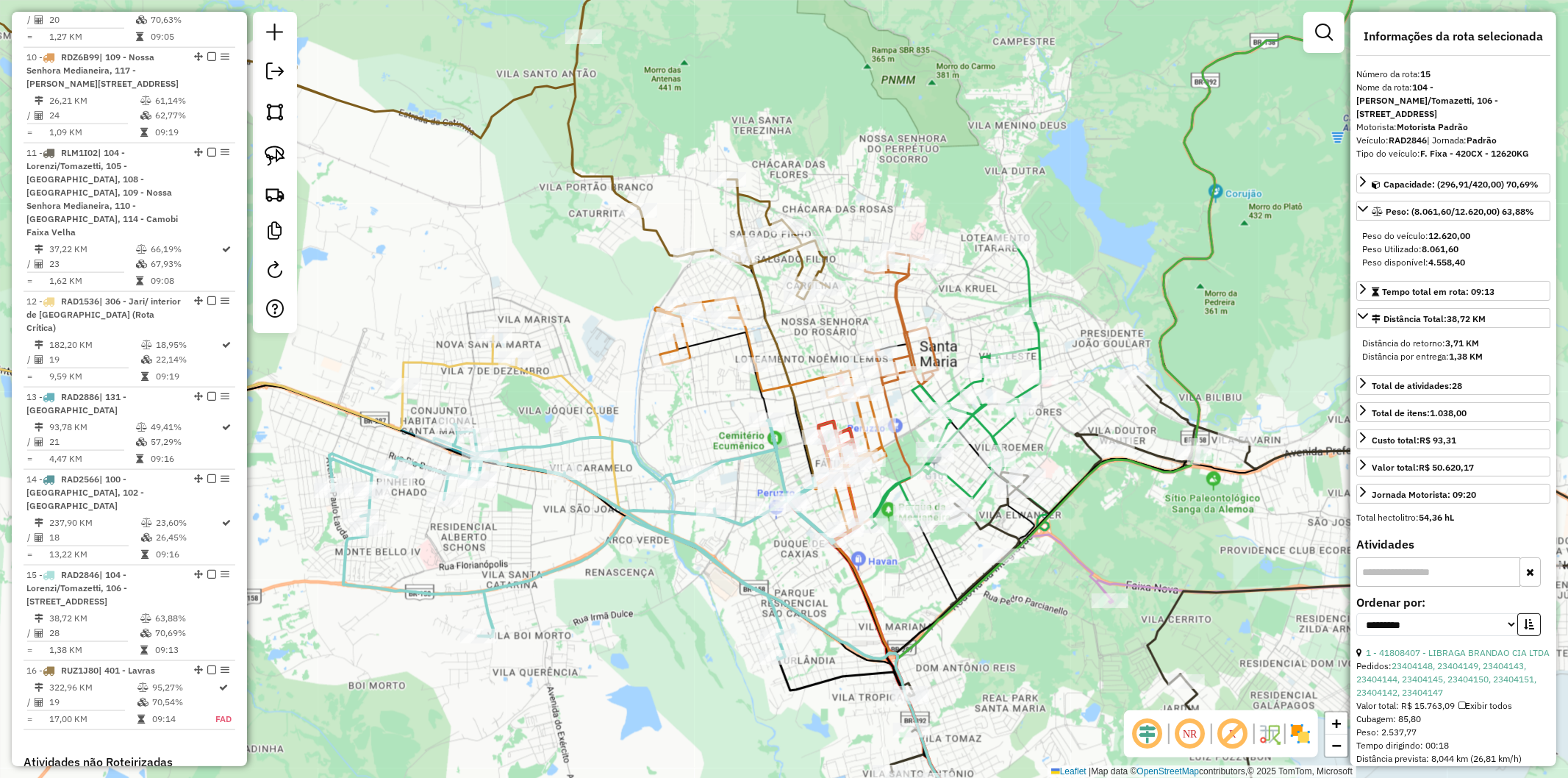
scroll to position [1693, 0]
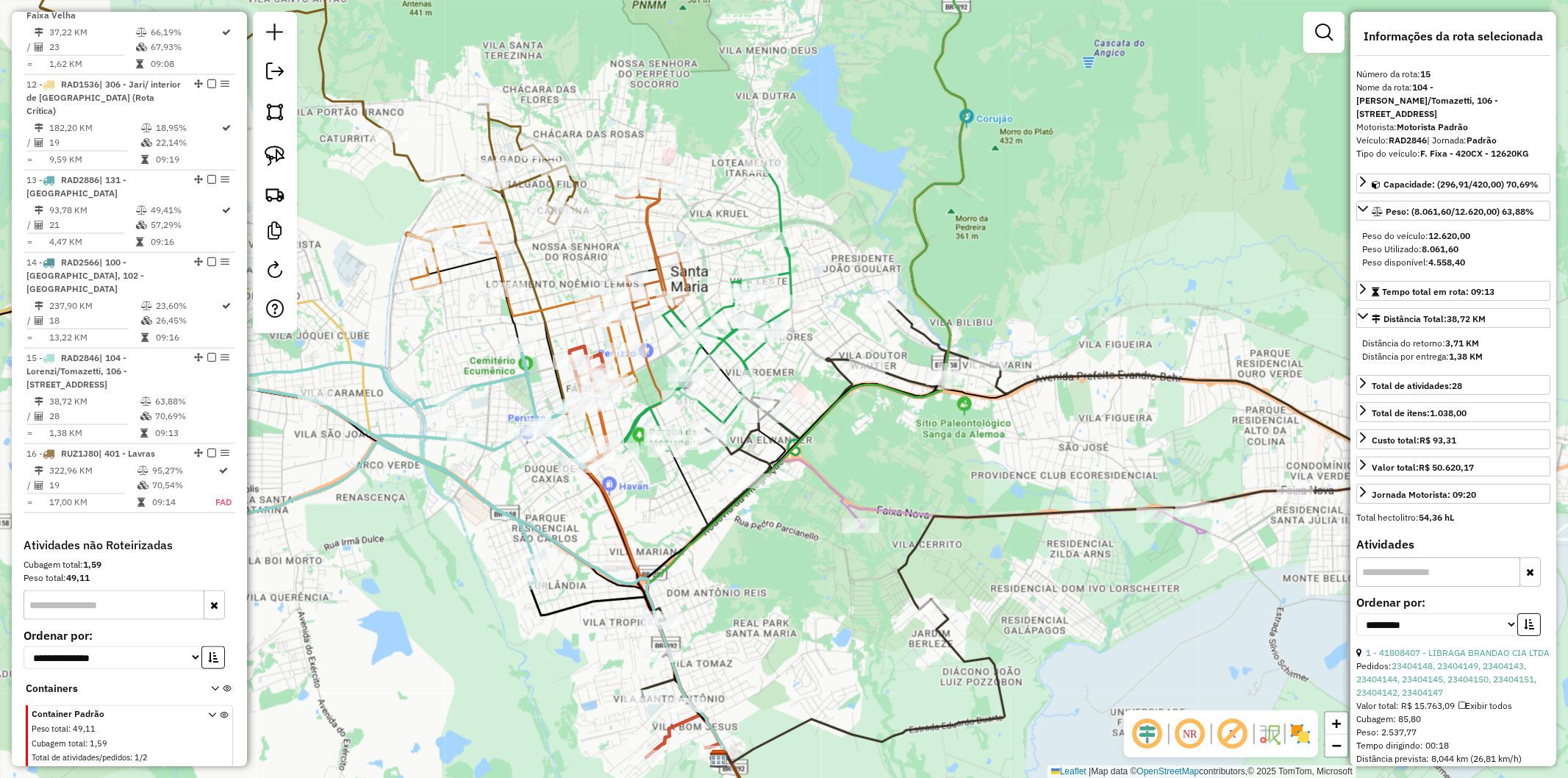
drag, startPoint x: 1023, startPoint y: 557, endPoint x: 783, endPoint y: 491, distance: 248.9
click at [783, 491] on div "Rota 11 - Placa RLM1I02 19014426 - FAIR PLAY ARENA Janela de atendimento Grade …" at bounding box center [784, 389] width 1568 height 778
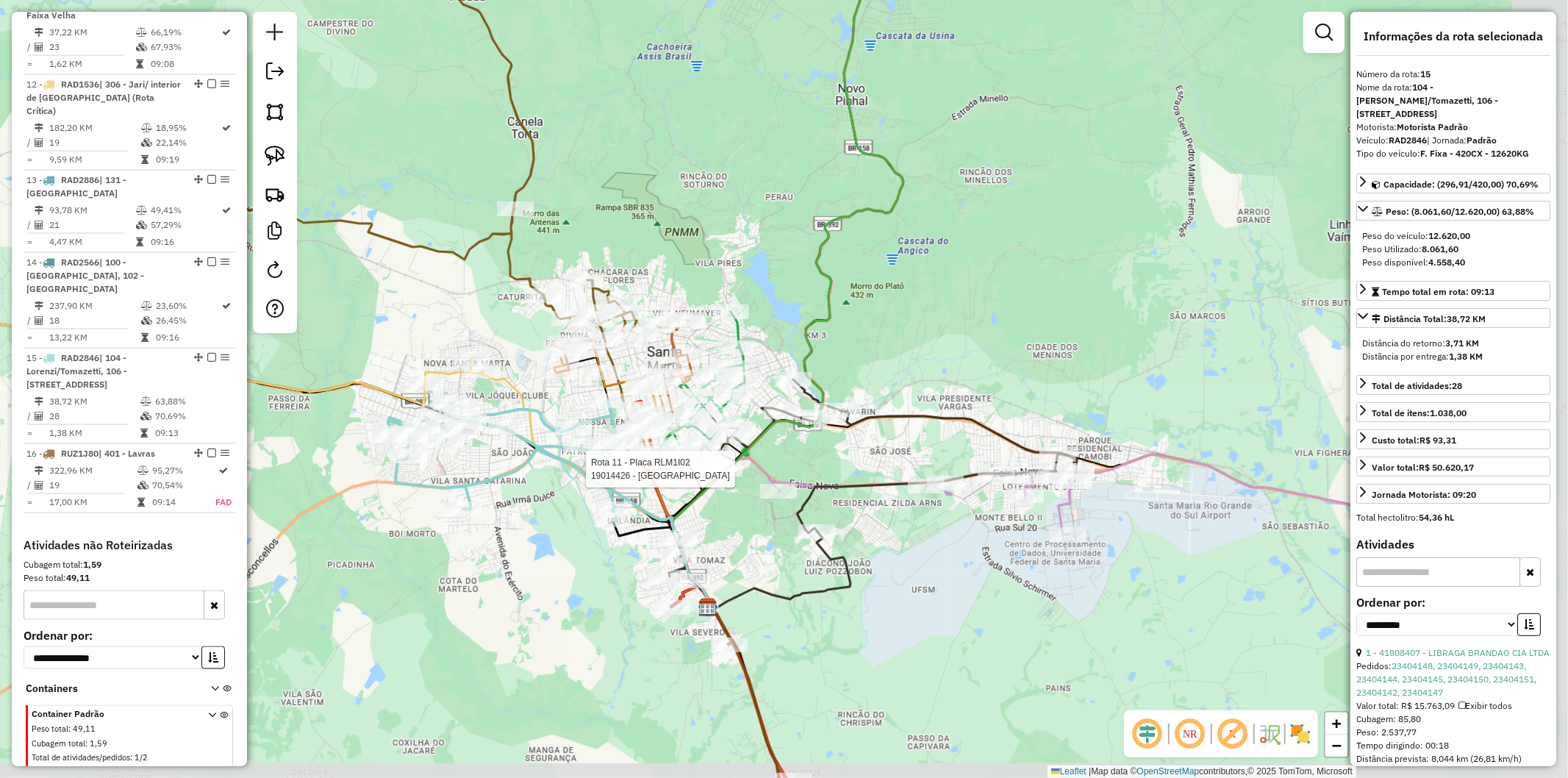
drag, startPoint x: 1213, startPoint y: 586, endPoint x: 1000, endPoint y: 554, distance: 215.4
click at [1000, 554] on div "Rota 11 - Placa RLM1I02 19014426 - FAIR PLAY ARENA Janela de atendimento Grade …" at bounding box center [784, 389] width 1568 height 778
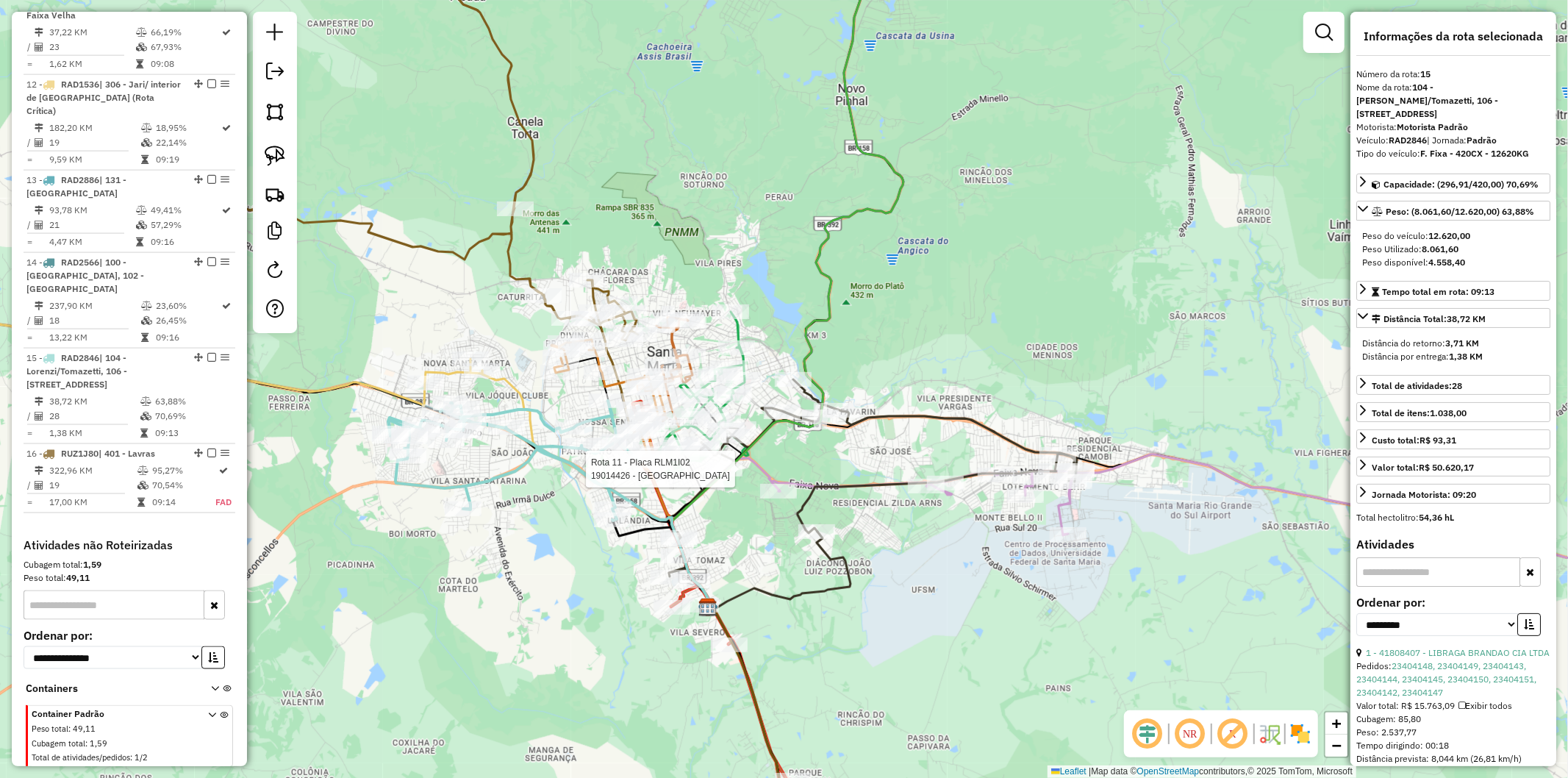
click at [1184, 461] on icon at bounding box center [1248, 521] width 953 height 132
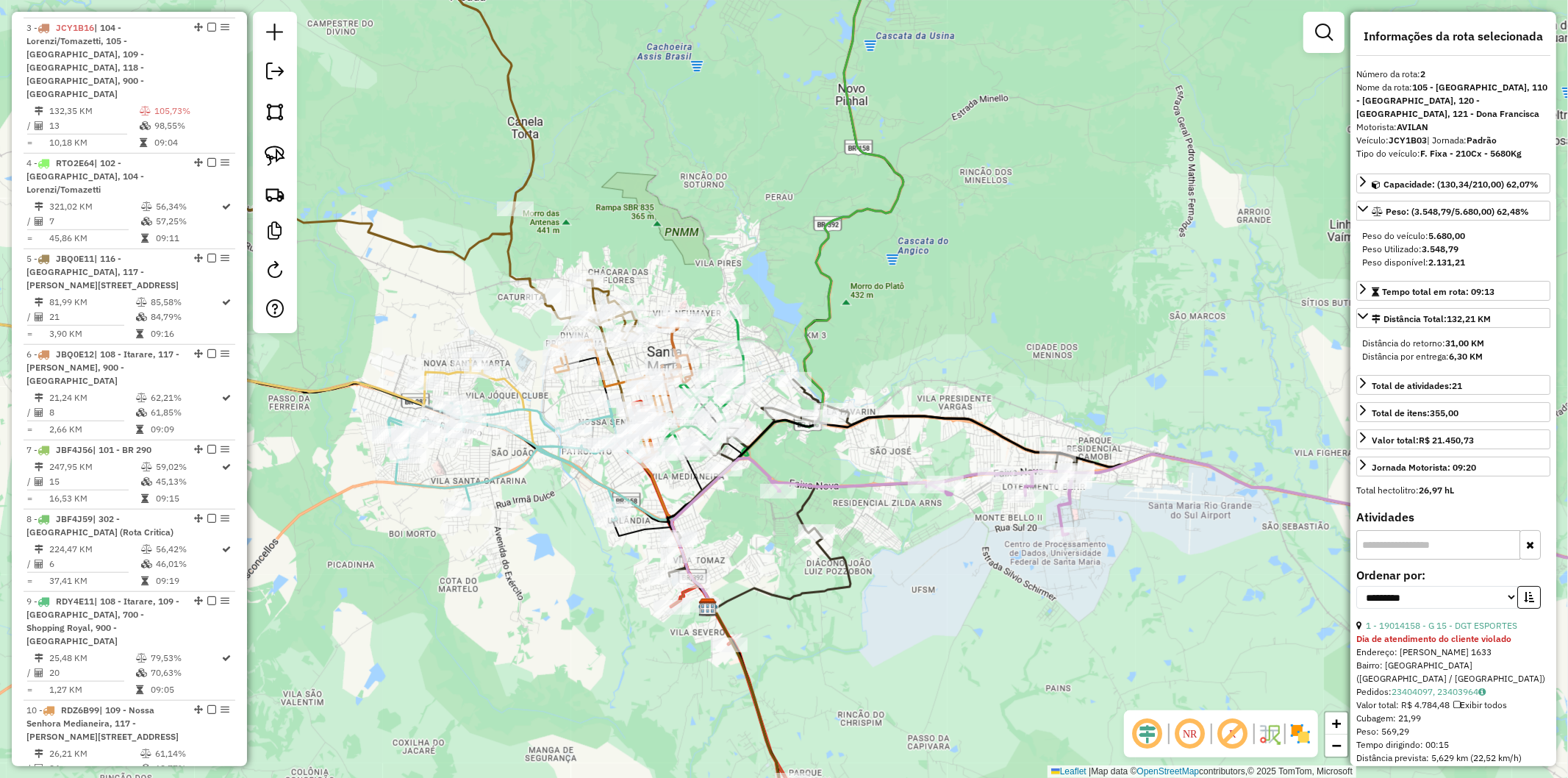
scroll to position [725, 0]
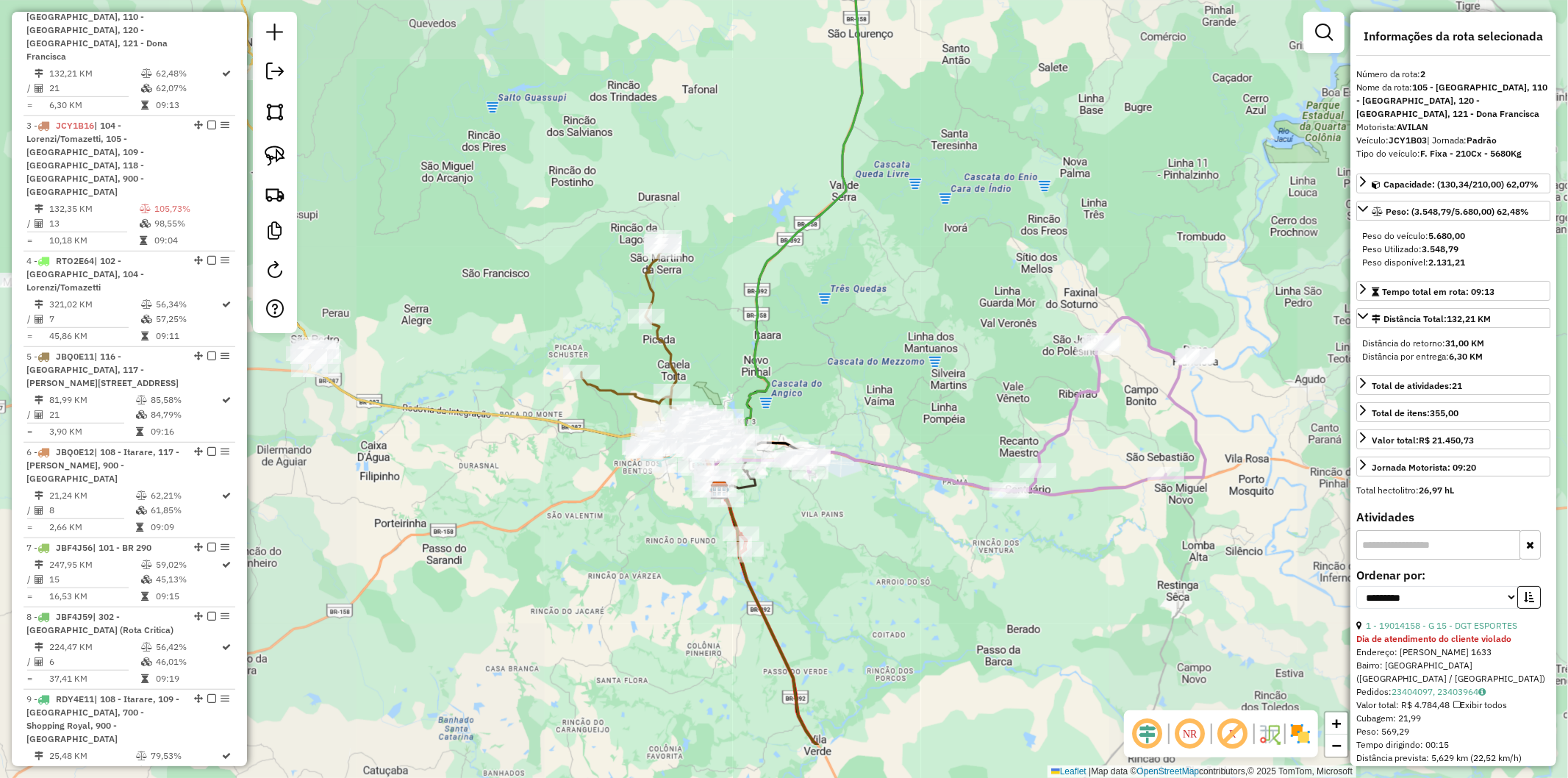
drag, startPoint x: 832, startPoint y: 531, endPoint x: 824, endPoint y: 266, distance: 265.1
click at [824, 266] on div "Janela de atendimento Grade de atendimento Capacidade Transportadoras Veículos …" at bounding box center [784, 389] width 1568 height 778
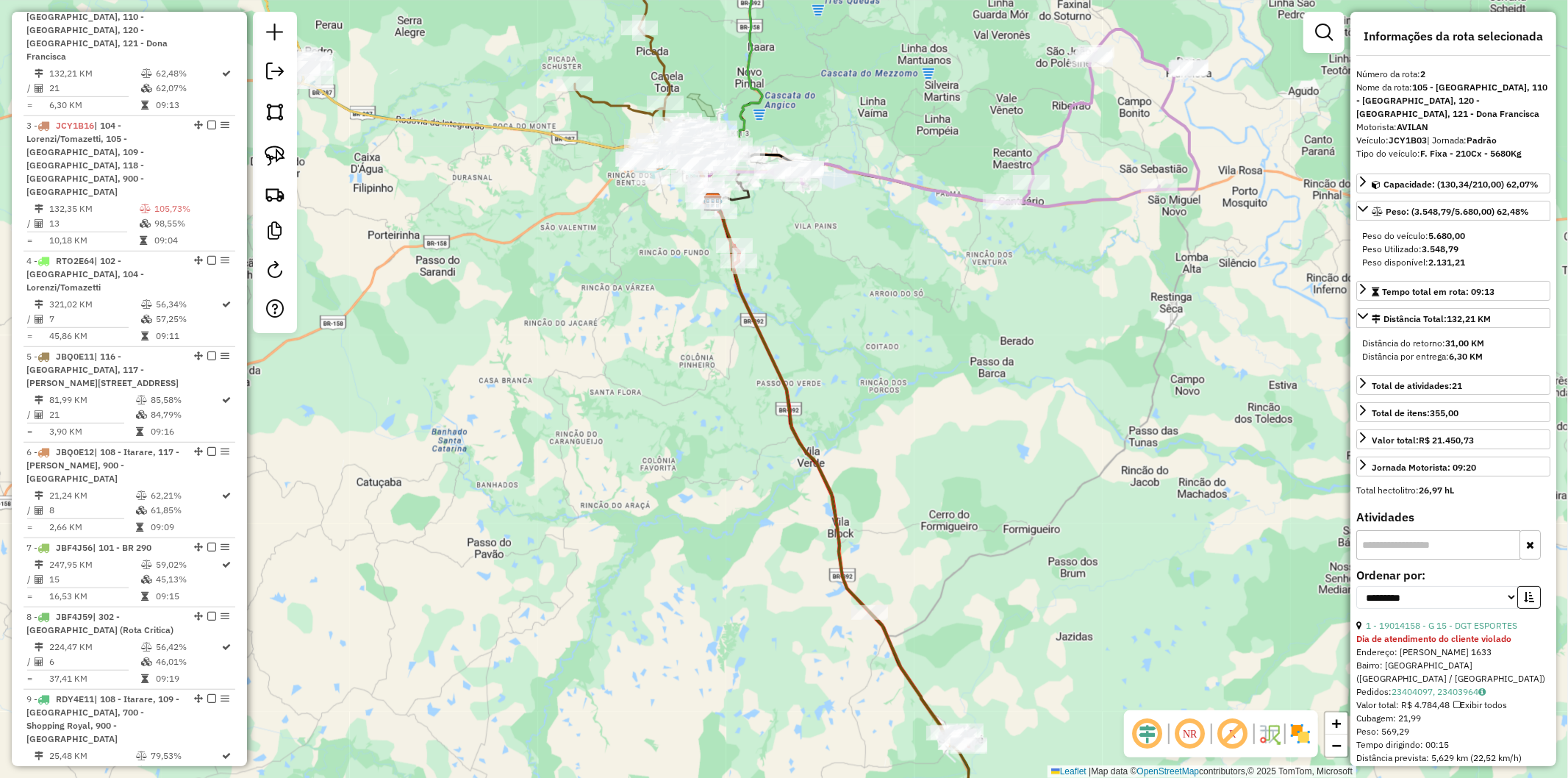
drag, startPoint x: 851, startPoint y: 511, endPoint x: 791, endPoint y: 73, distance: 442.1
click at [788, 73] on div "Janela de atendimento Grade de atendimento Capacidade Transportadoras Veículos …" at bounding box center [784, 389] width 1568 height 778
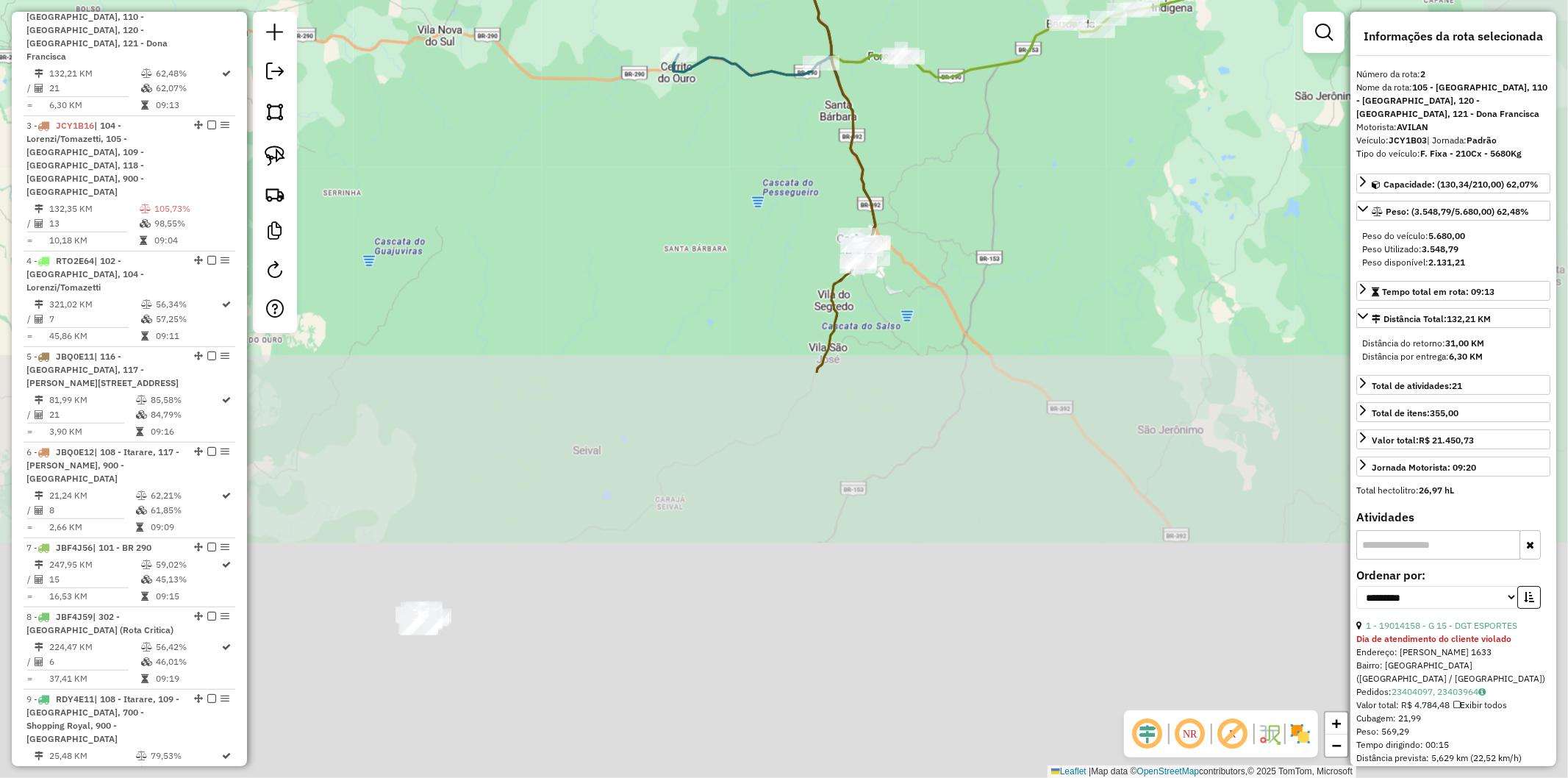
click at [762, 180] on div "Janela de atendimento Grade de atendimento Capacidade Transportadoras Veículos …" at bounding box center [784, 389] width 1568 height 778
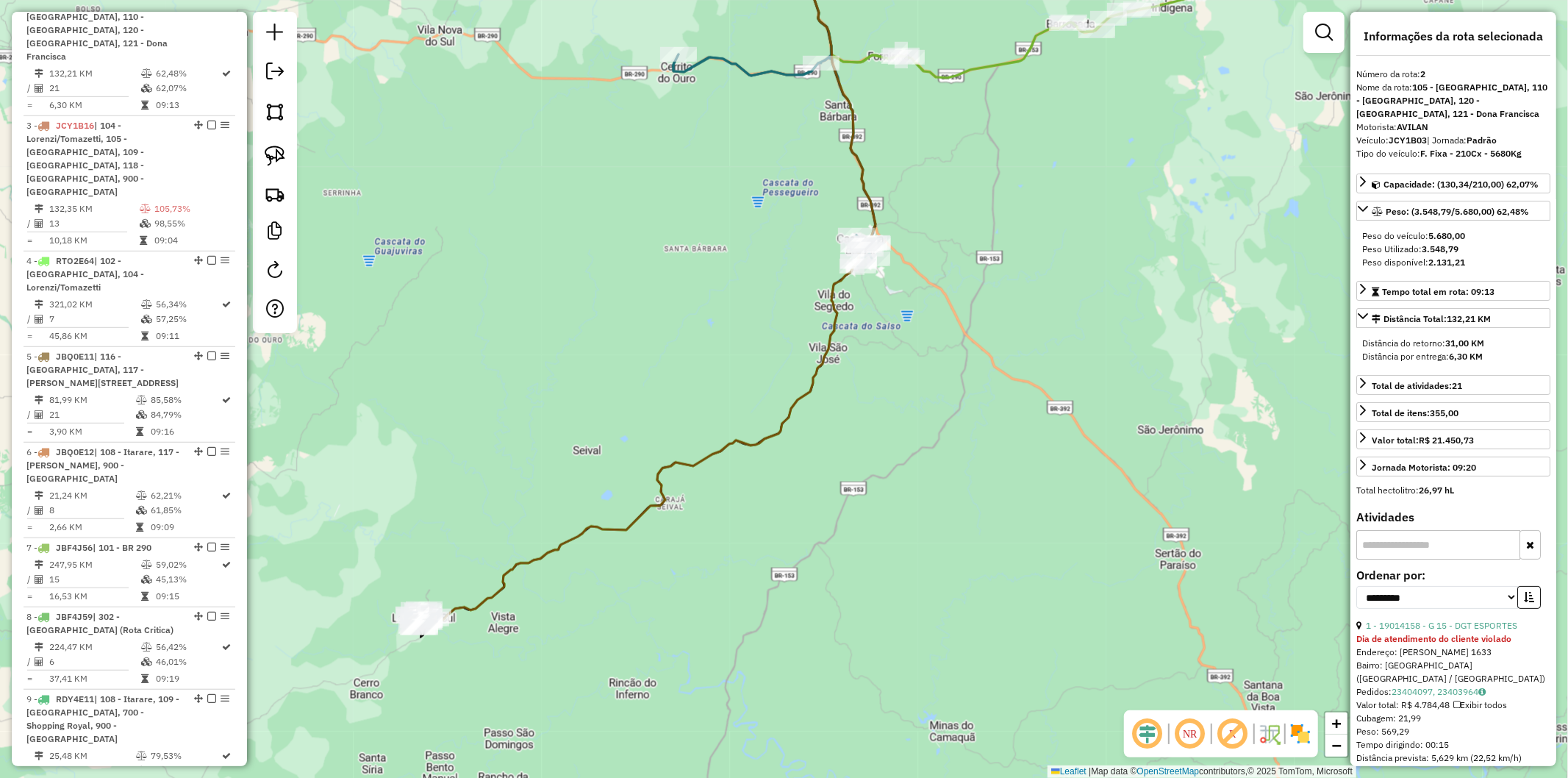
click at [504, 579] on icon at bounding box center [654, 272] width 442 height 699
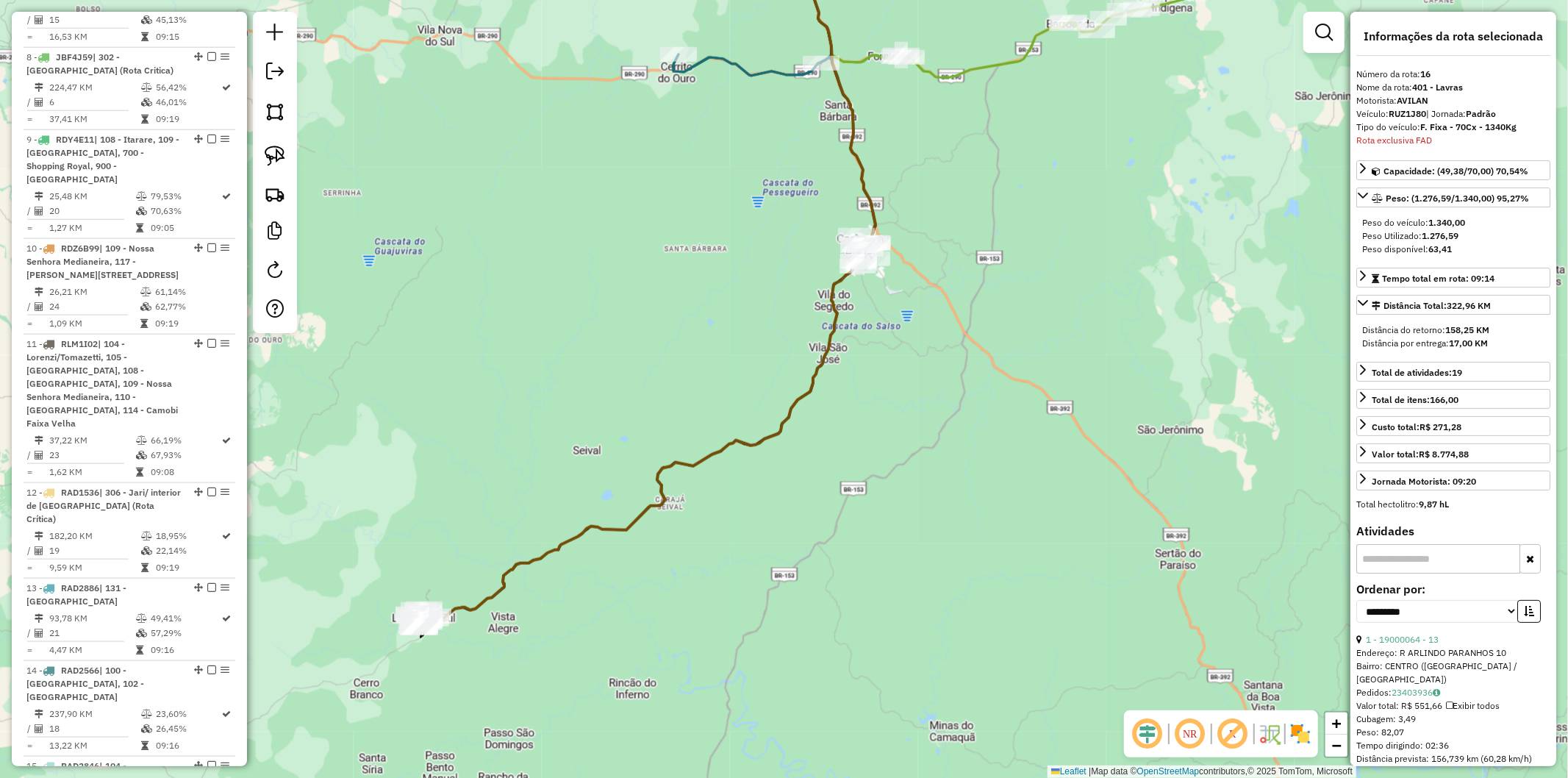
scroll to position [1693, 0]
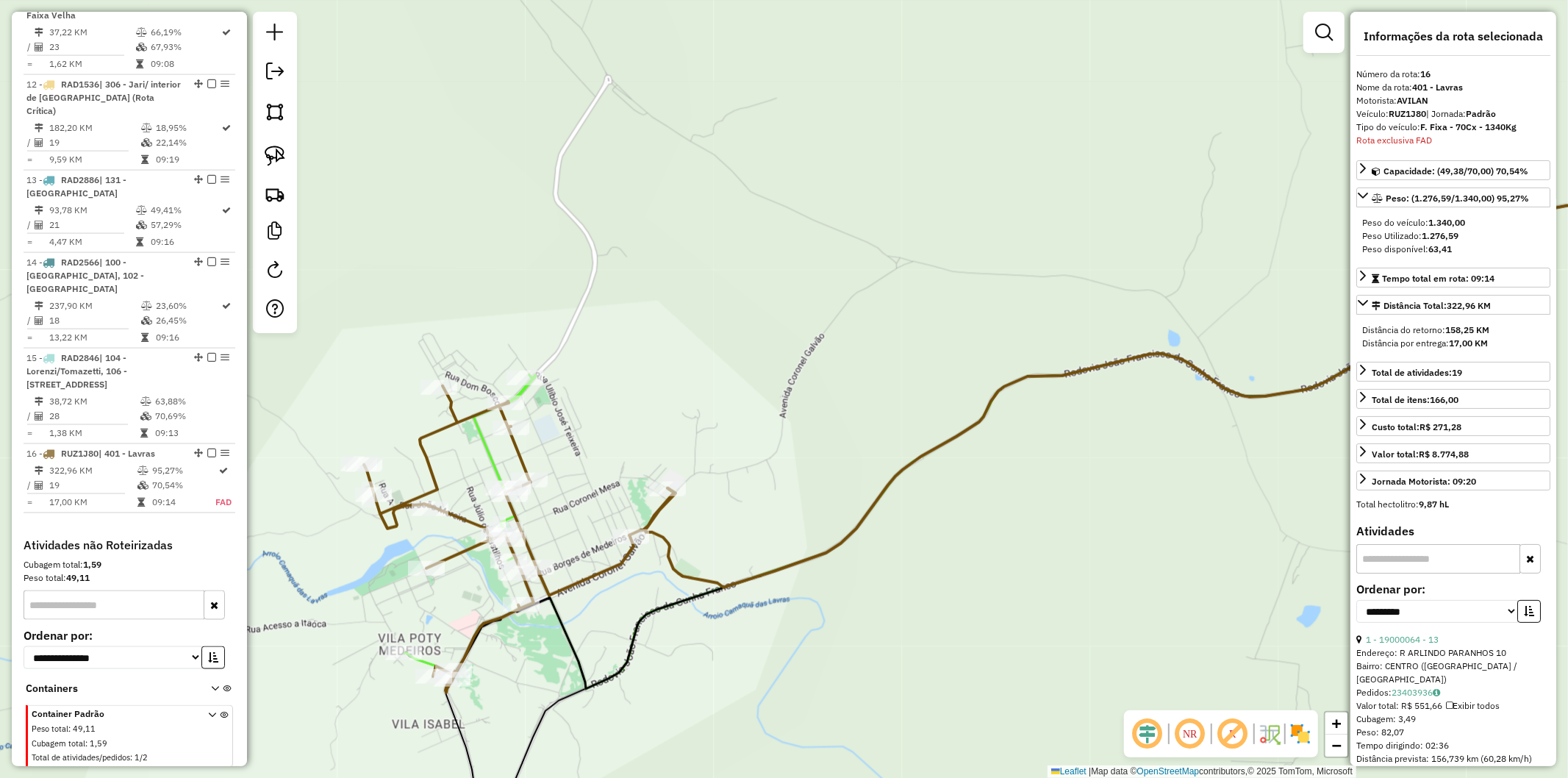
click at [485, 451] on icon at bounding box center [469, 525] width 130 height 301
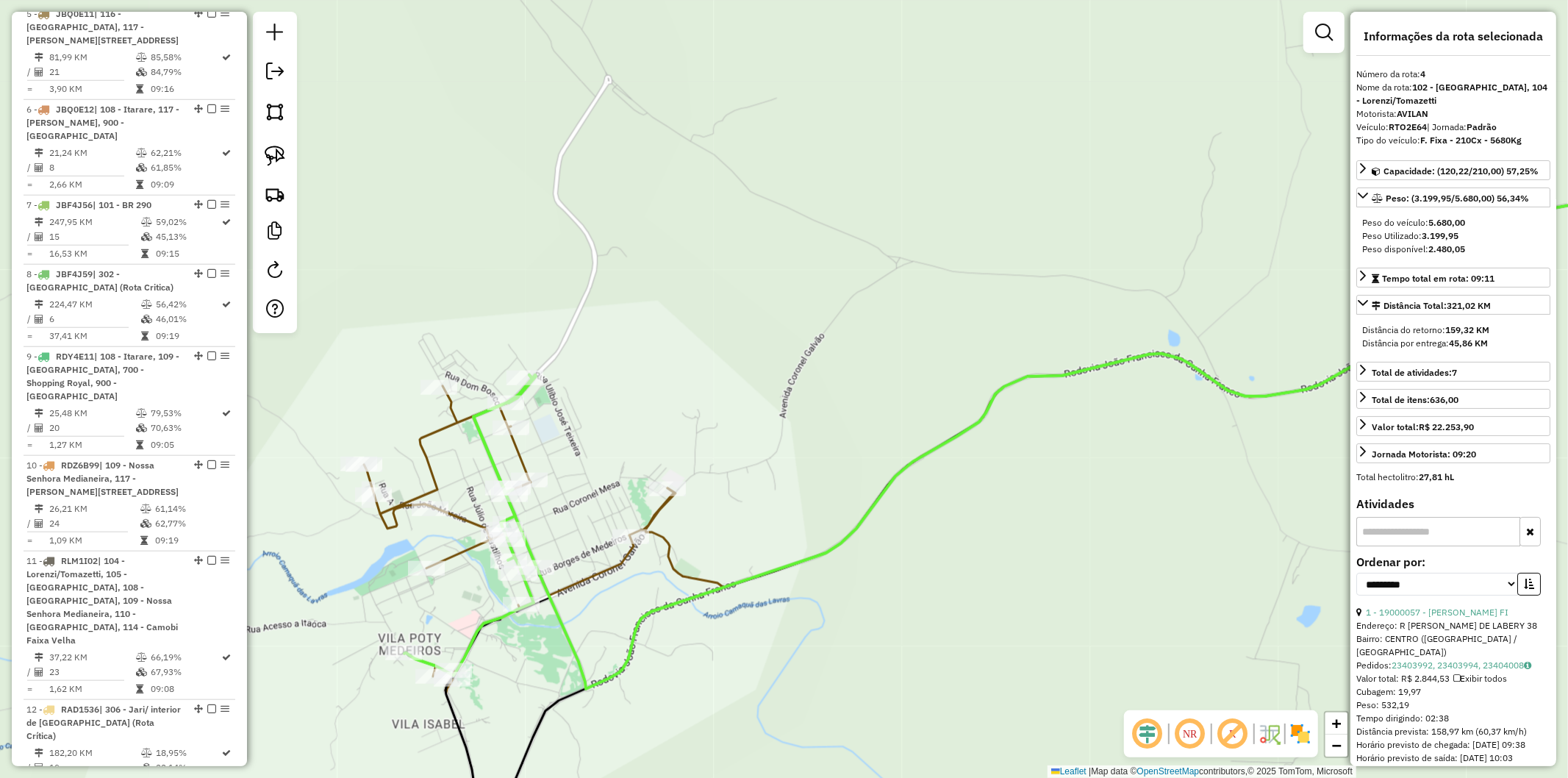
scroll to position [957, 0]
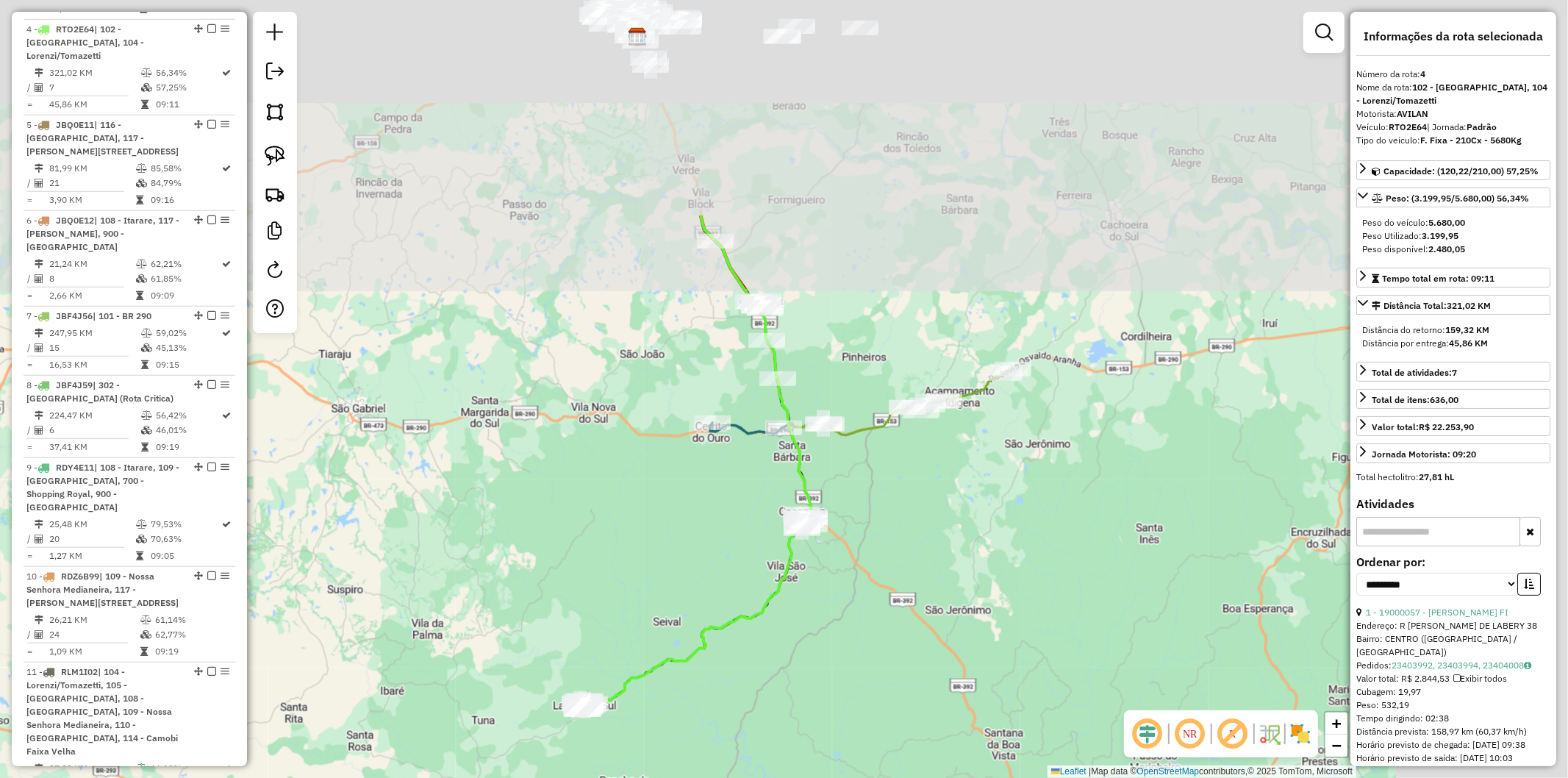
click at [656, 560] on div "Janela de atendimento Grade de atendimento Capacidade Transportadoras Veículos …" at bounding box center [784, 389] width 1568 height 778
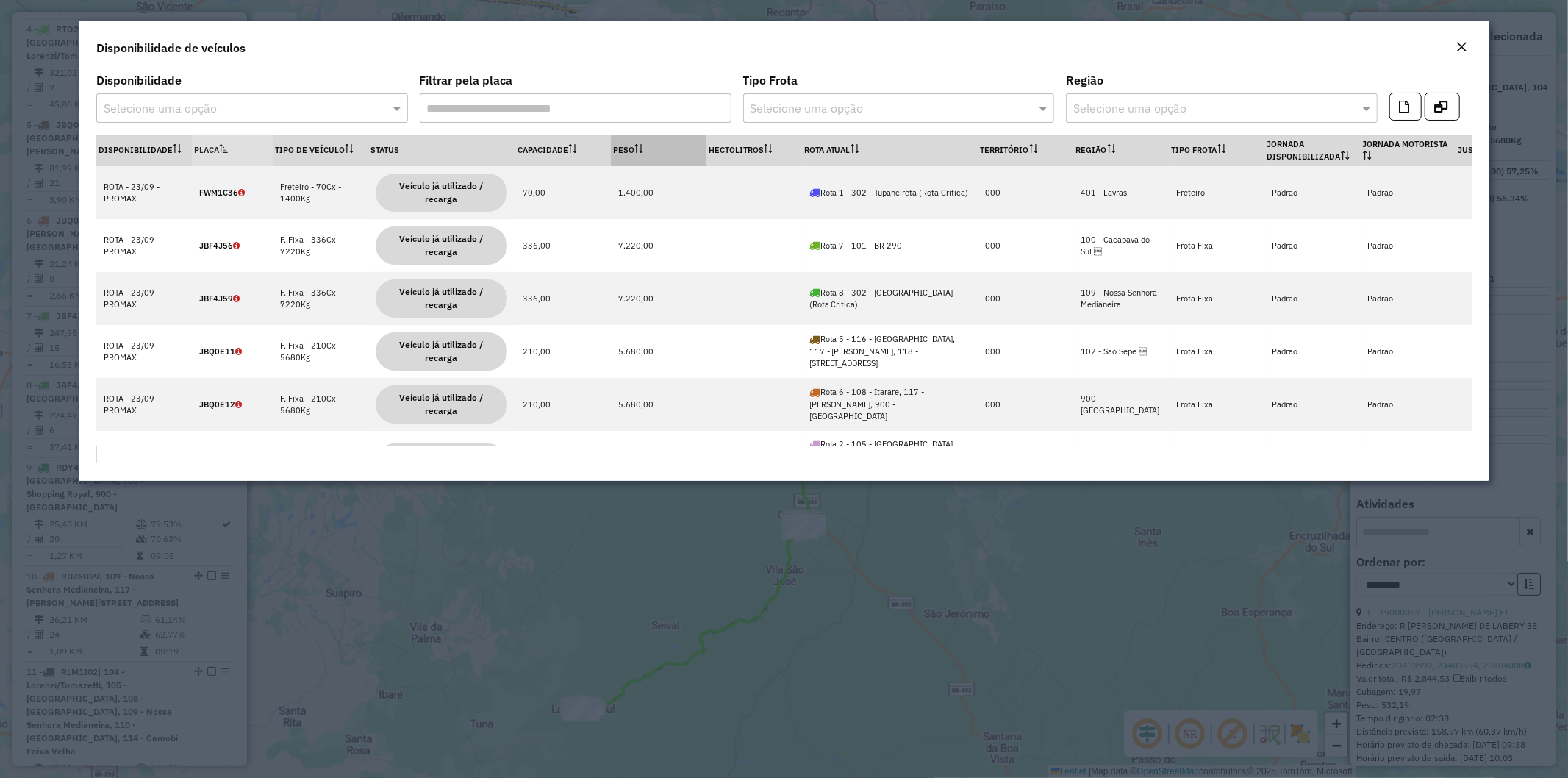
click at [637, 152] on icon at bounding box center [636, 148] width 1 height 9
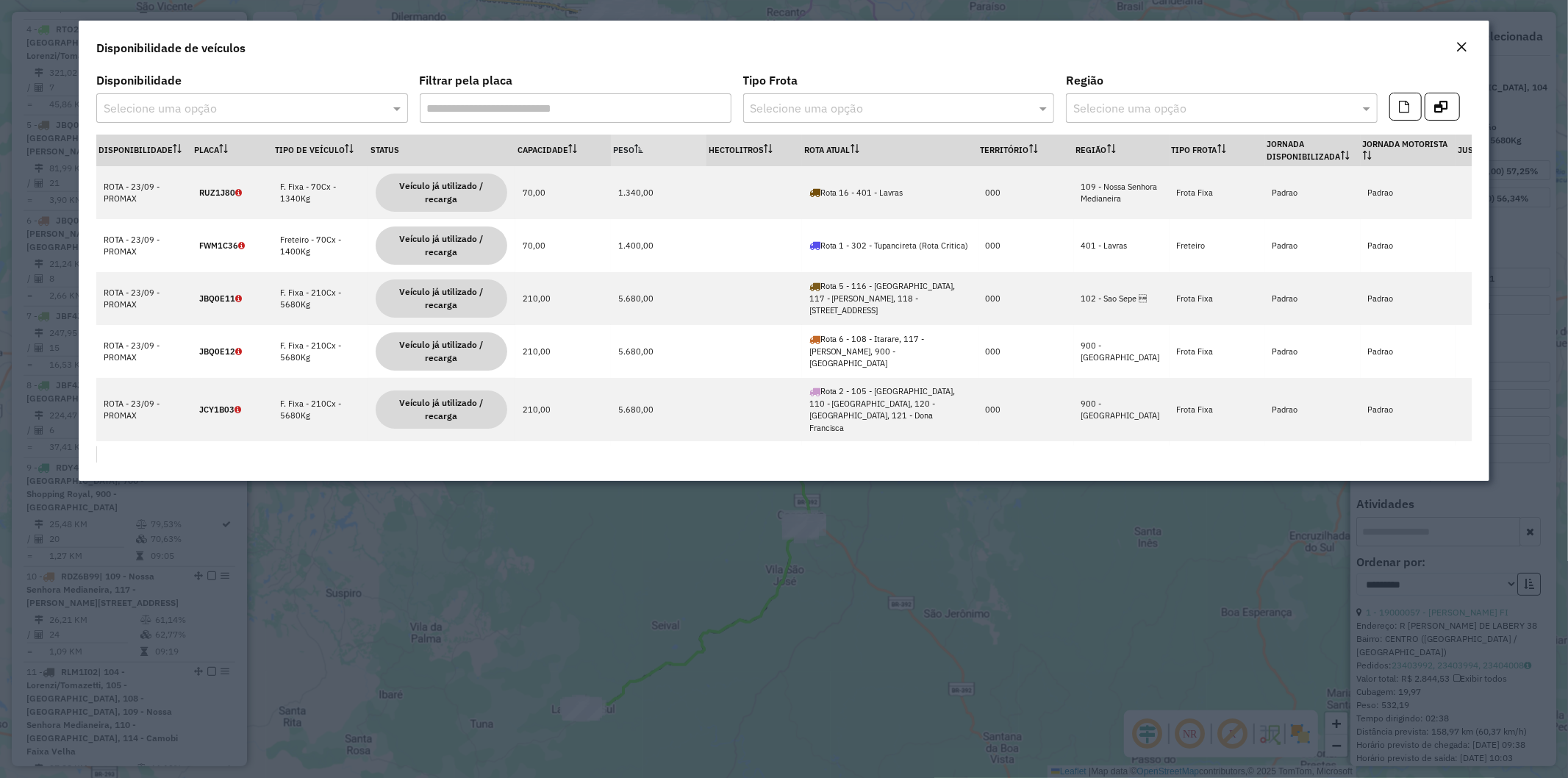
click at [633, 144] on th "Peso" at bounding box center [658, 150] width 96 height 31
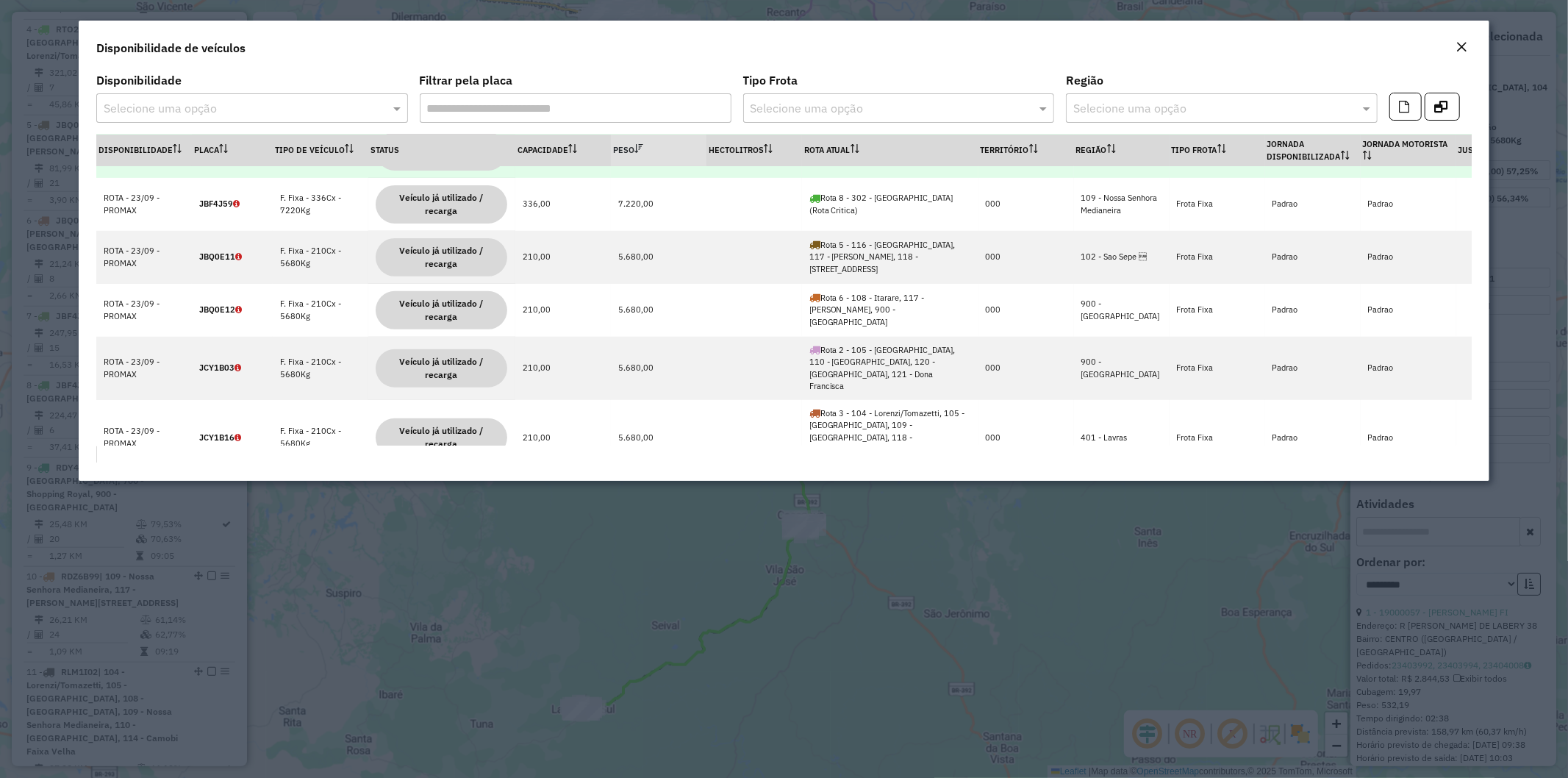
scroll to position [489, 0]
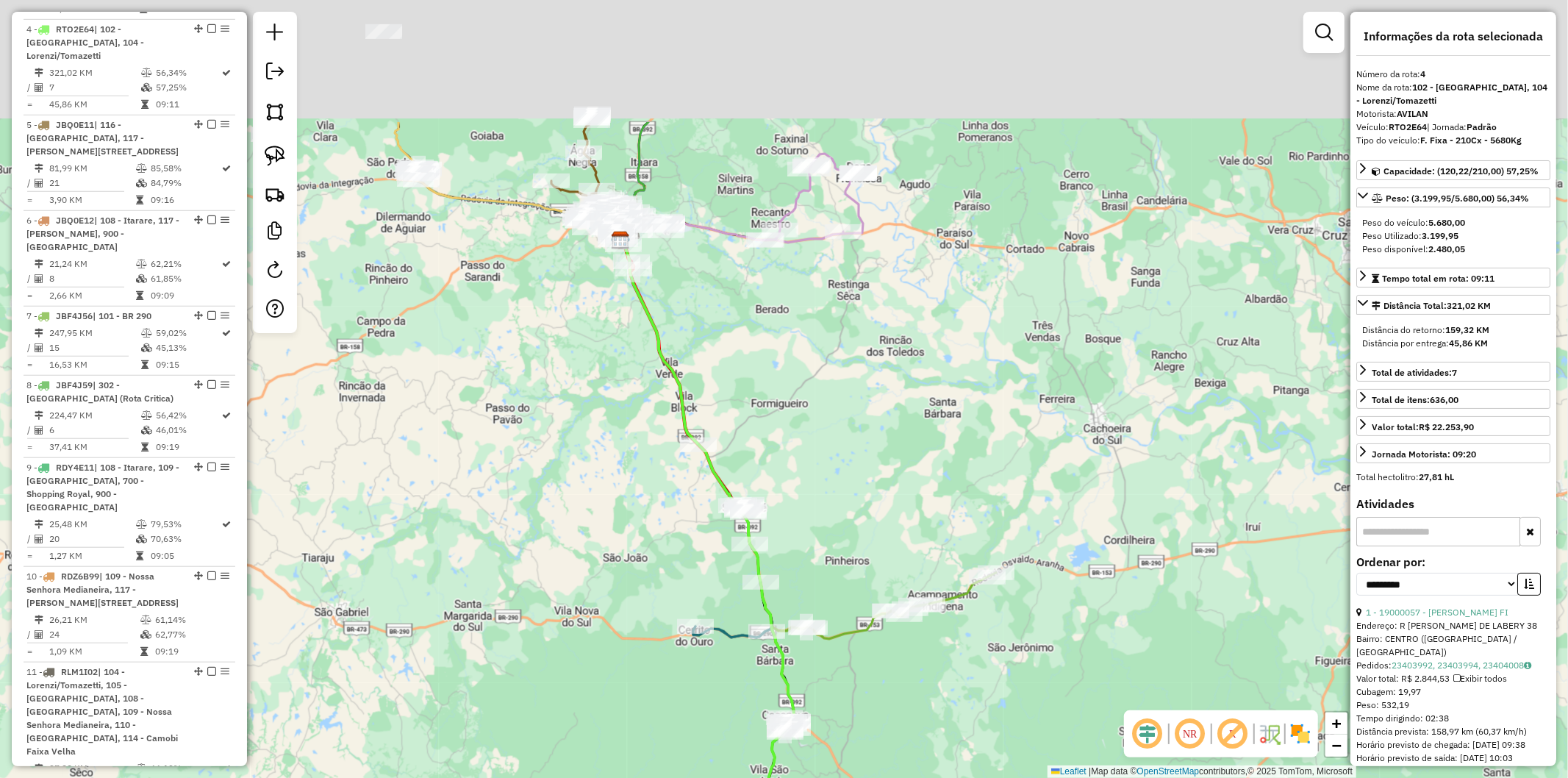
drag, startPoint x: 676, startPoint y: 483, endPoint x: 664, endPoint y: 461, distance: 25.1
click at [686, 532] on div "Janela de atendimento Grade de atendimento Capacidade Transportadoras Veículos …" at bounding box center [784, 389] width 1568 height 778
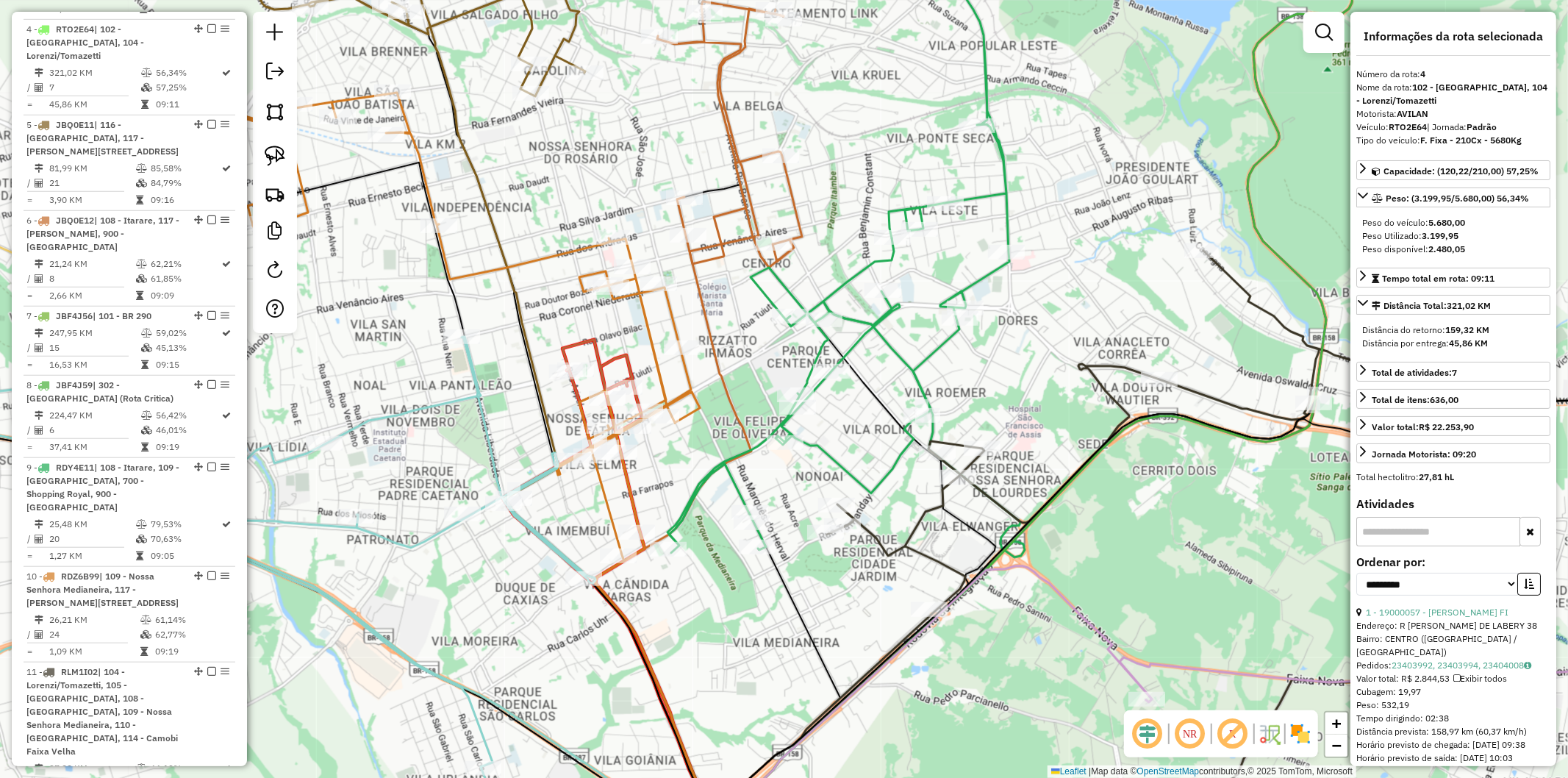
click at [597, 357] on icon at bounding box center [616, 598] width 228 height 517
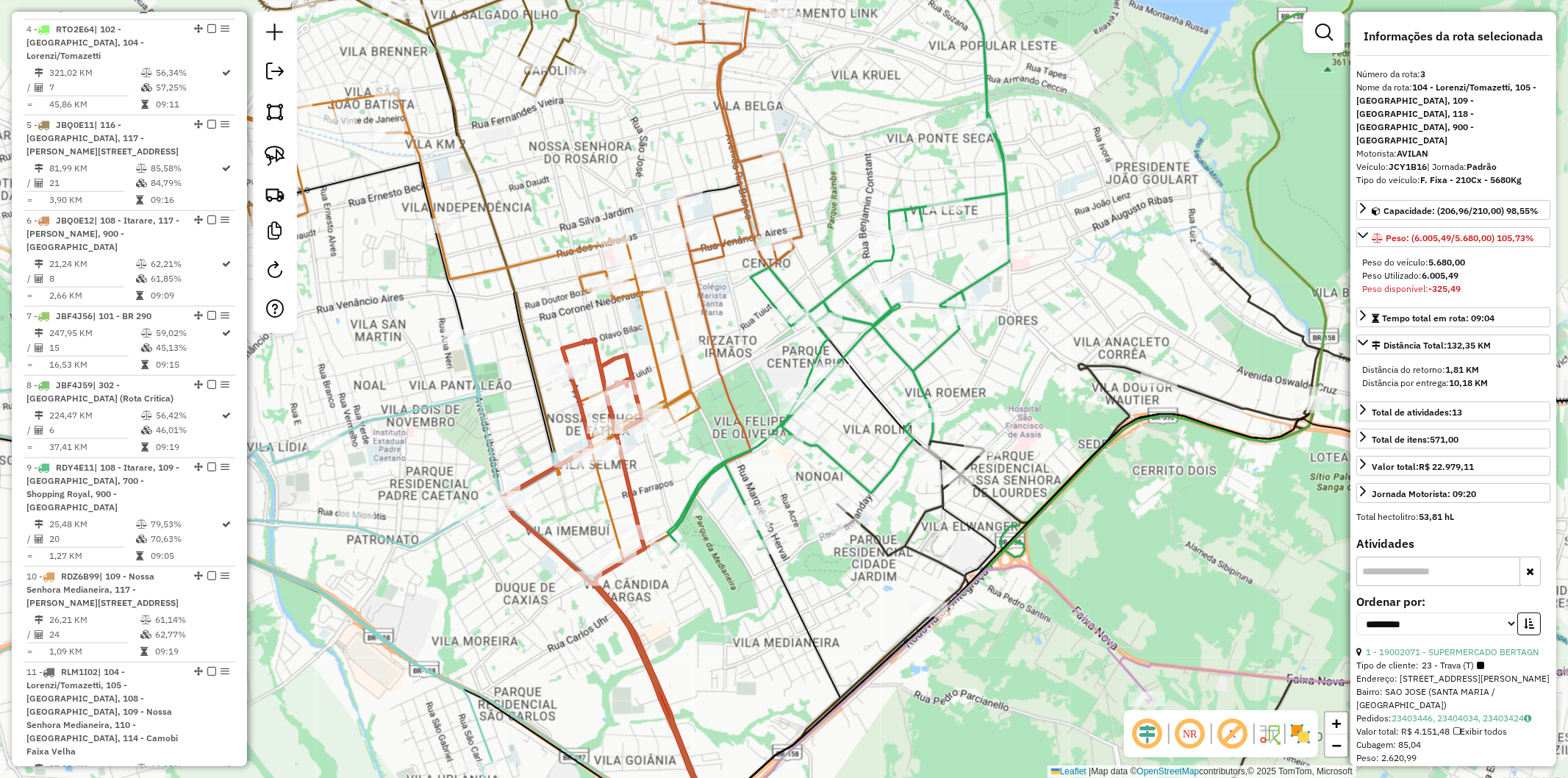
scroll to position [834, 0]
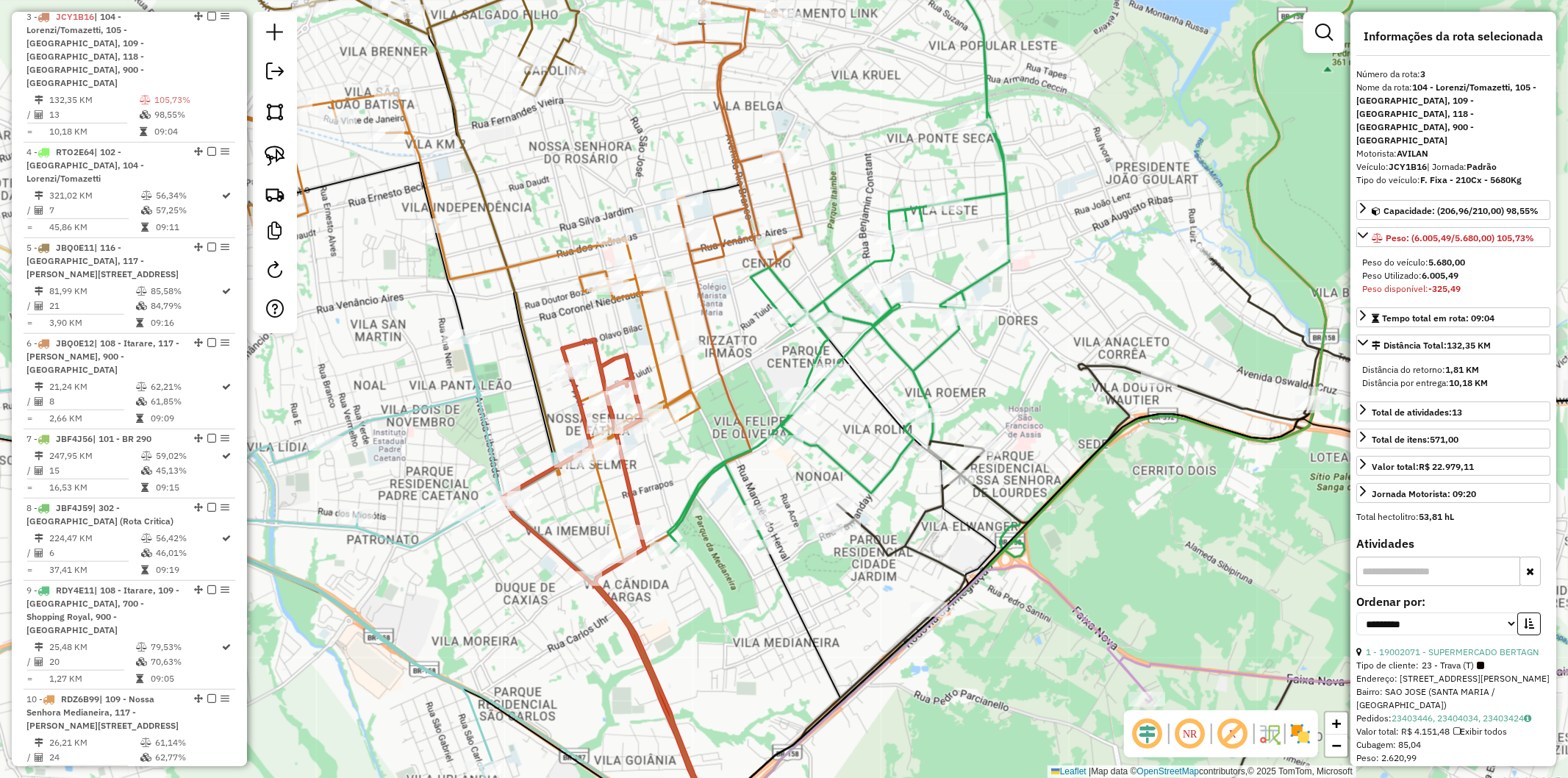
click at [649, 312] on icon at bounding box center [468, 327] width 463 height 468
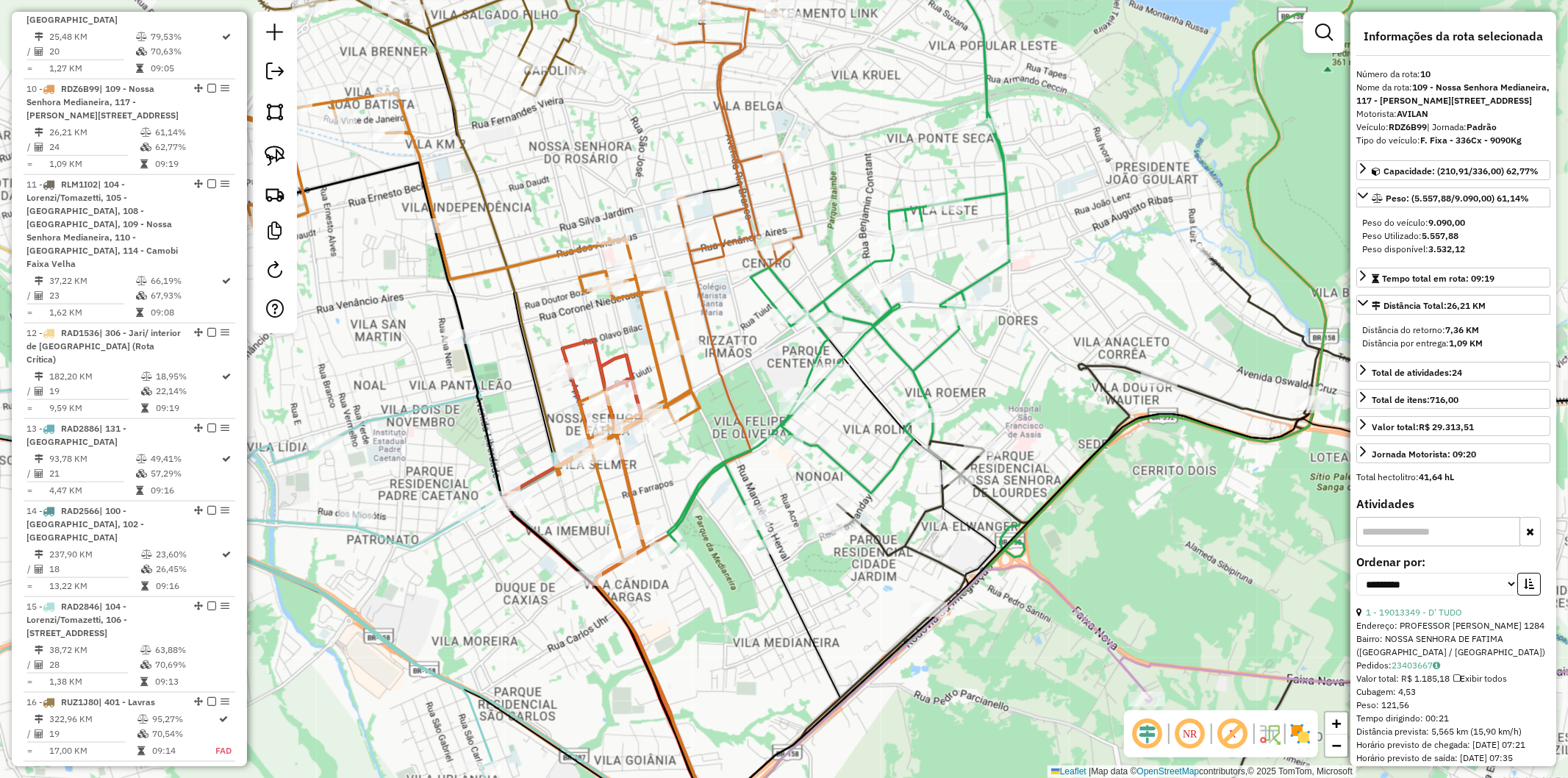
scroll to position [1476, 0]
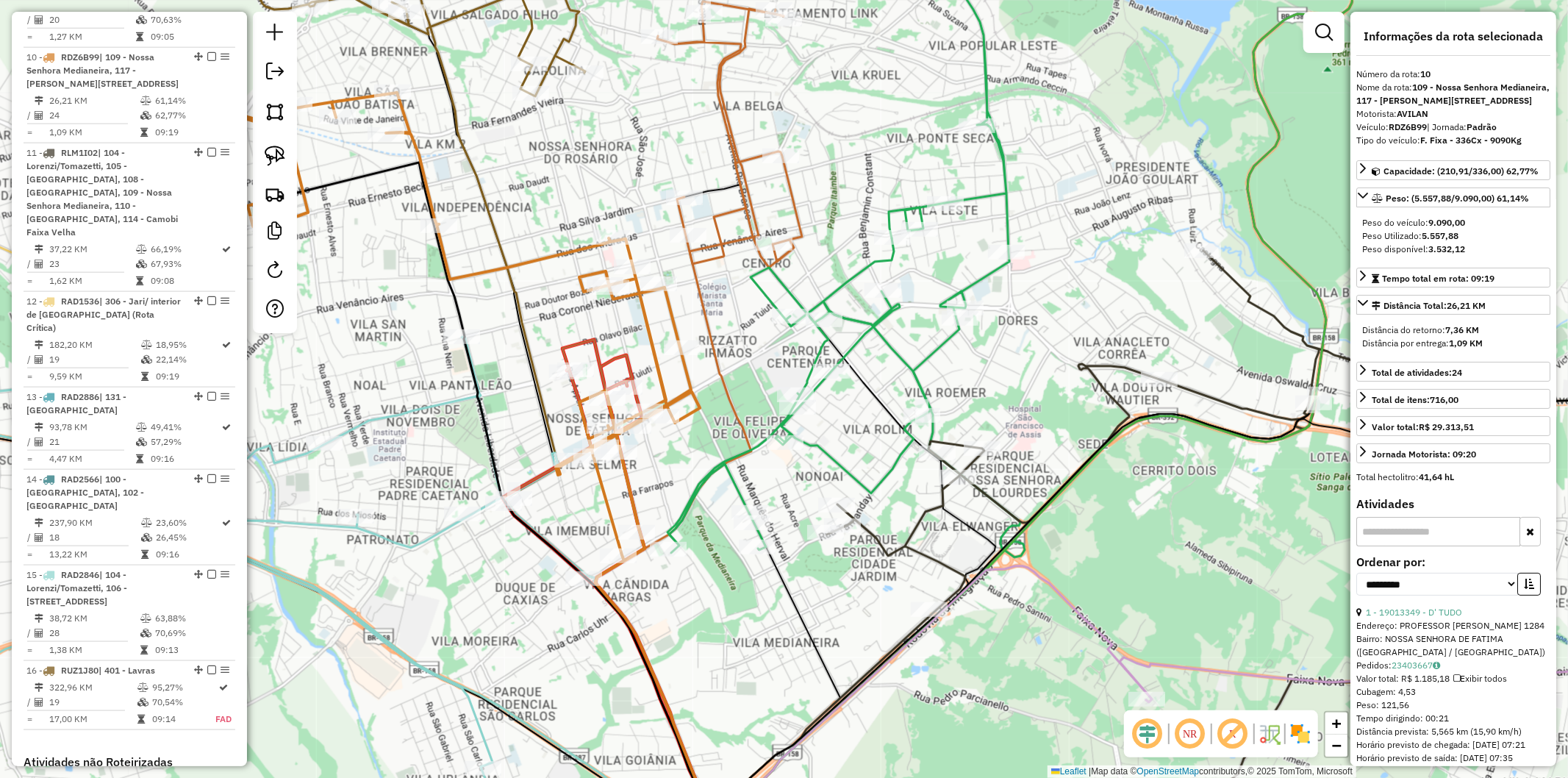
click at [1410, 132] on strong "RDZ6B99" at bounding box center [1407, 127] width 38 height 11
copy div "RDZ6B99"
click at [610, 356] on icon at bounding box center [616, 598] width 228 height 517
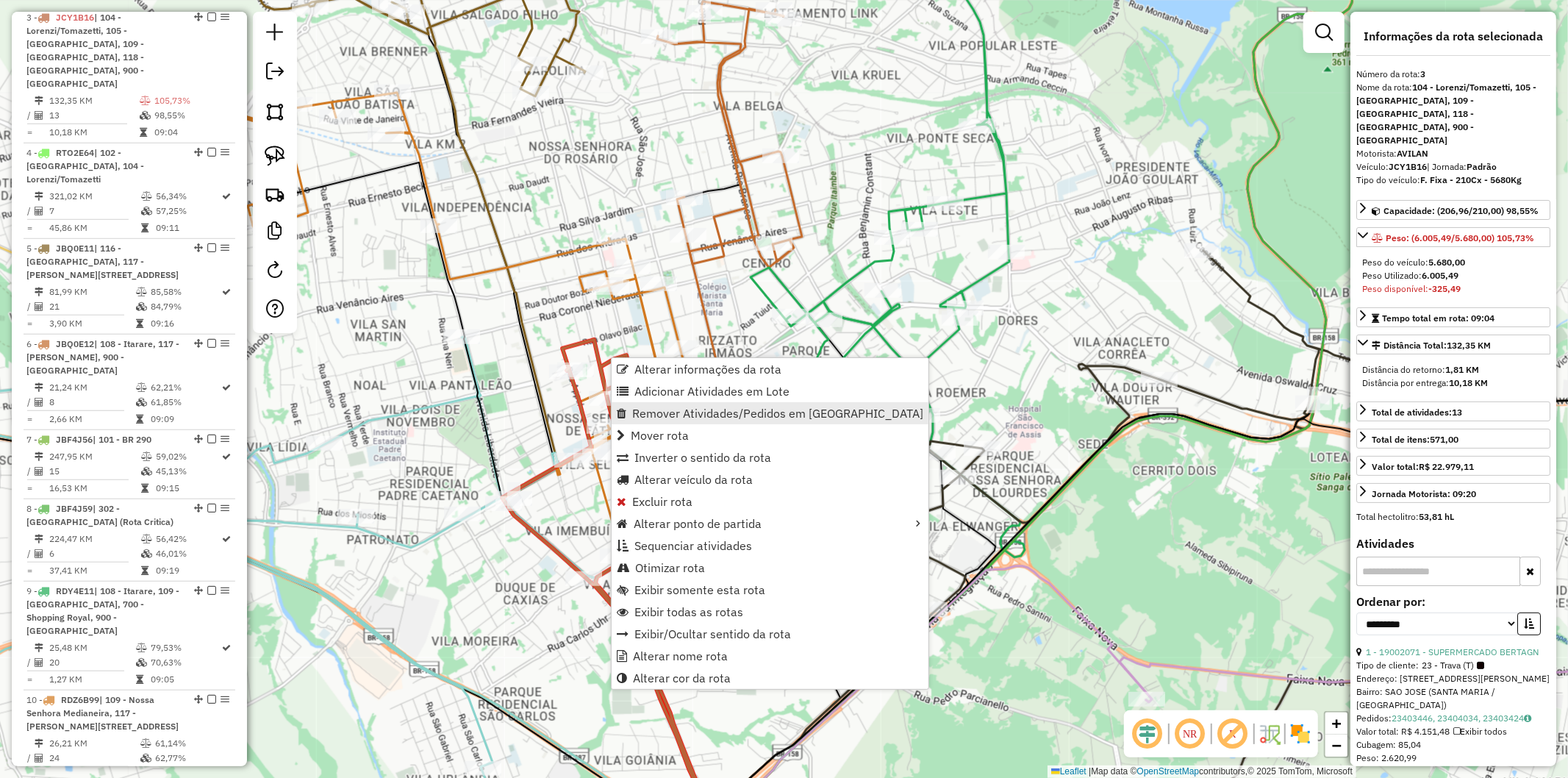
scroll to position [834, 0]
click at [735, 475] on span "Alterar veículo da rota" at bounding box center [693, 479] width 118 height 12
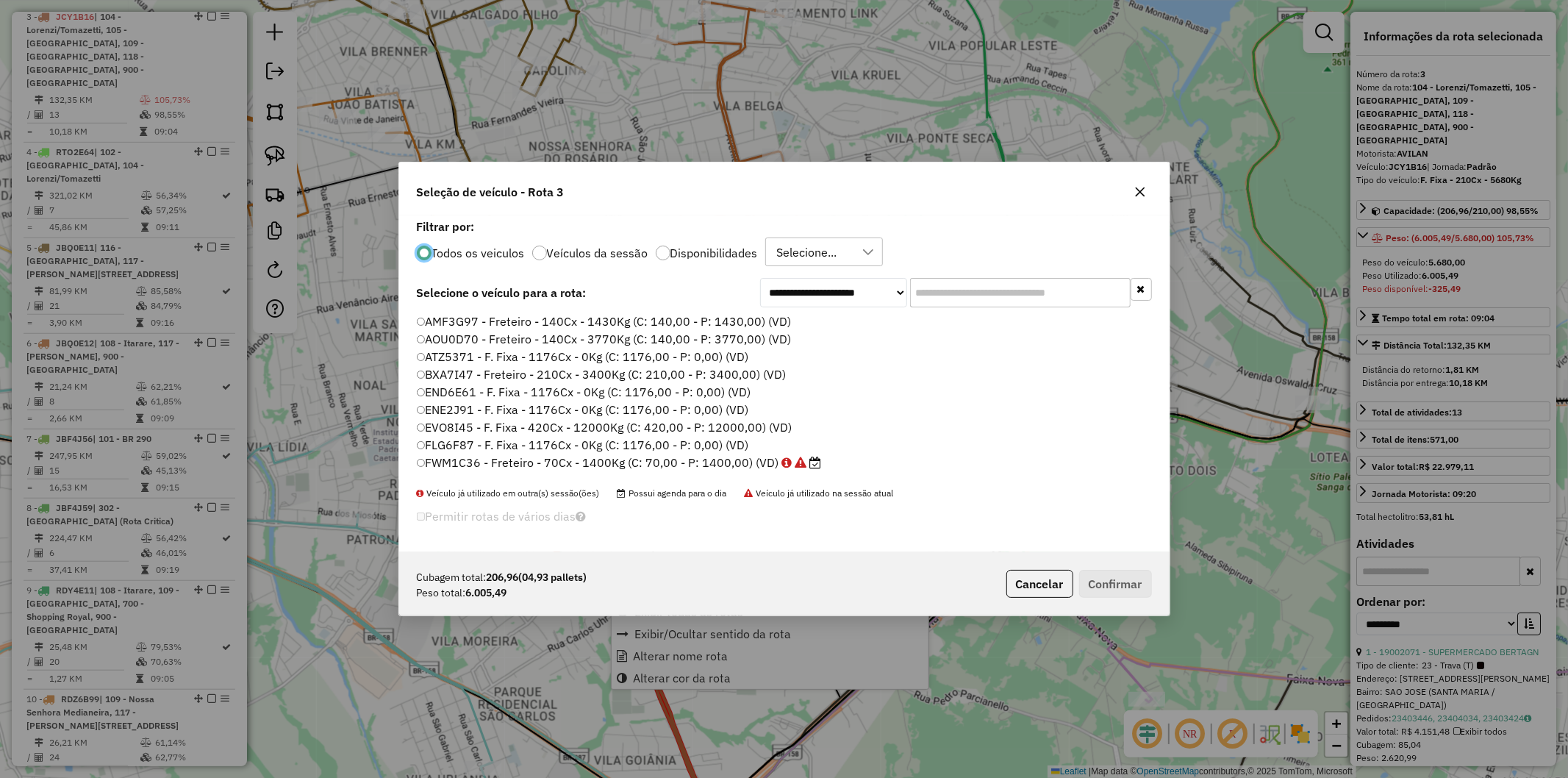
scroll to position [8, 4]
click at [1061, 290] on input "text" at bounding box center [1020, 292] width 221 height 29
paste input "*******"
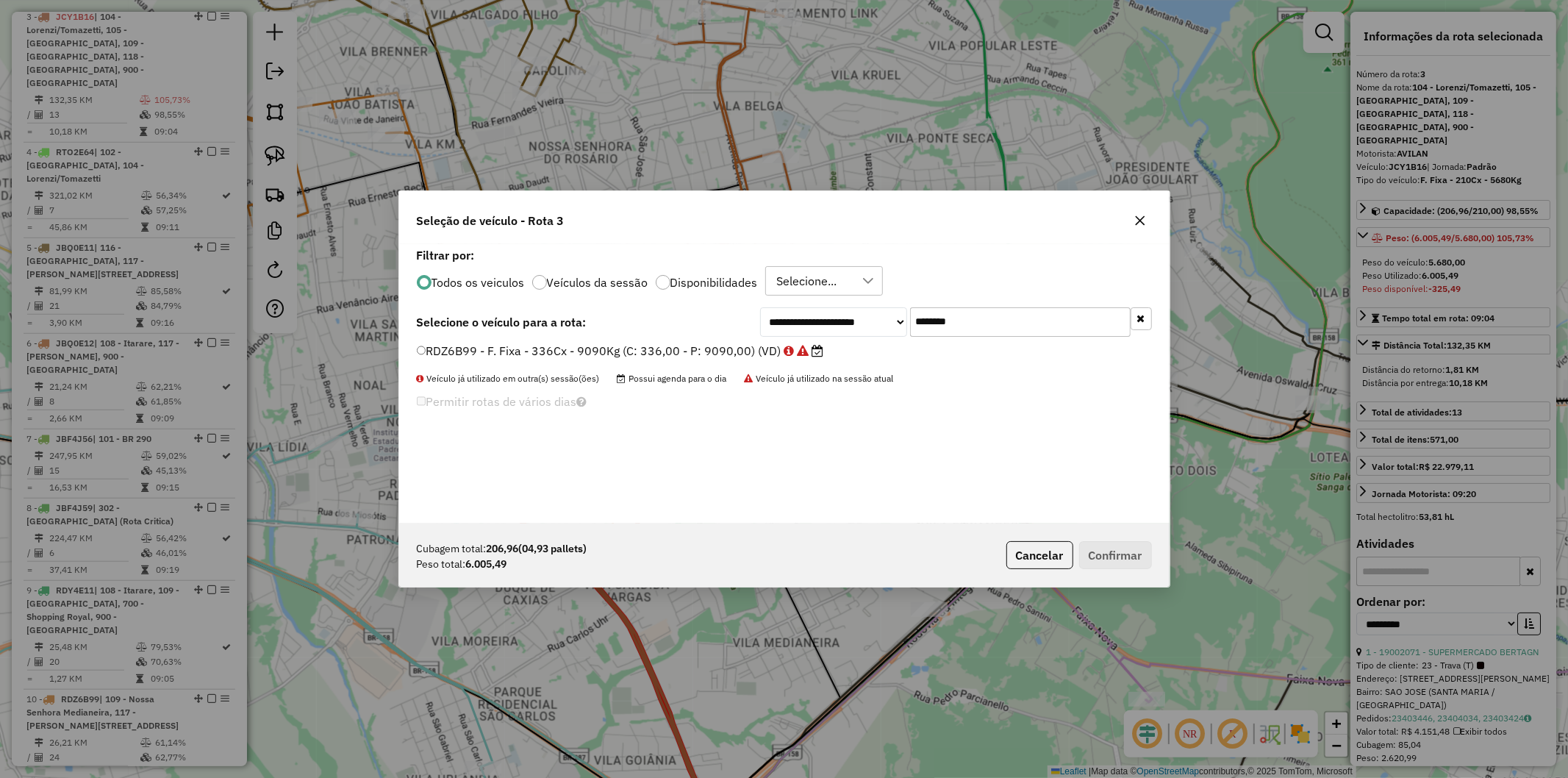
type input "*******"
click at [664, 346] on label "RDZ6B99 - F. Fixa - 336Cx - 9090Kg (C: 336,00 - P: 9090,00) (VD)" at bounding box center [621, 351] width 407 height 18
drag, startPoint x: 1121, startPoint y: 551, endPoint x: 1088, endPoint y: 552, distance: 33.0
click at [1120, 549] on button "Confirmar" at bounding box center [1115, 555] width 72 height 28
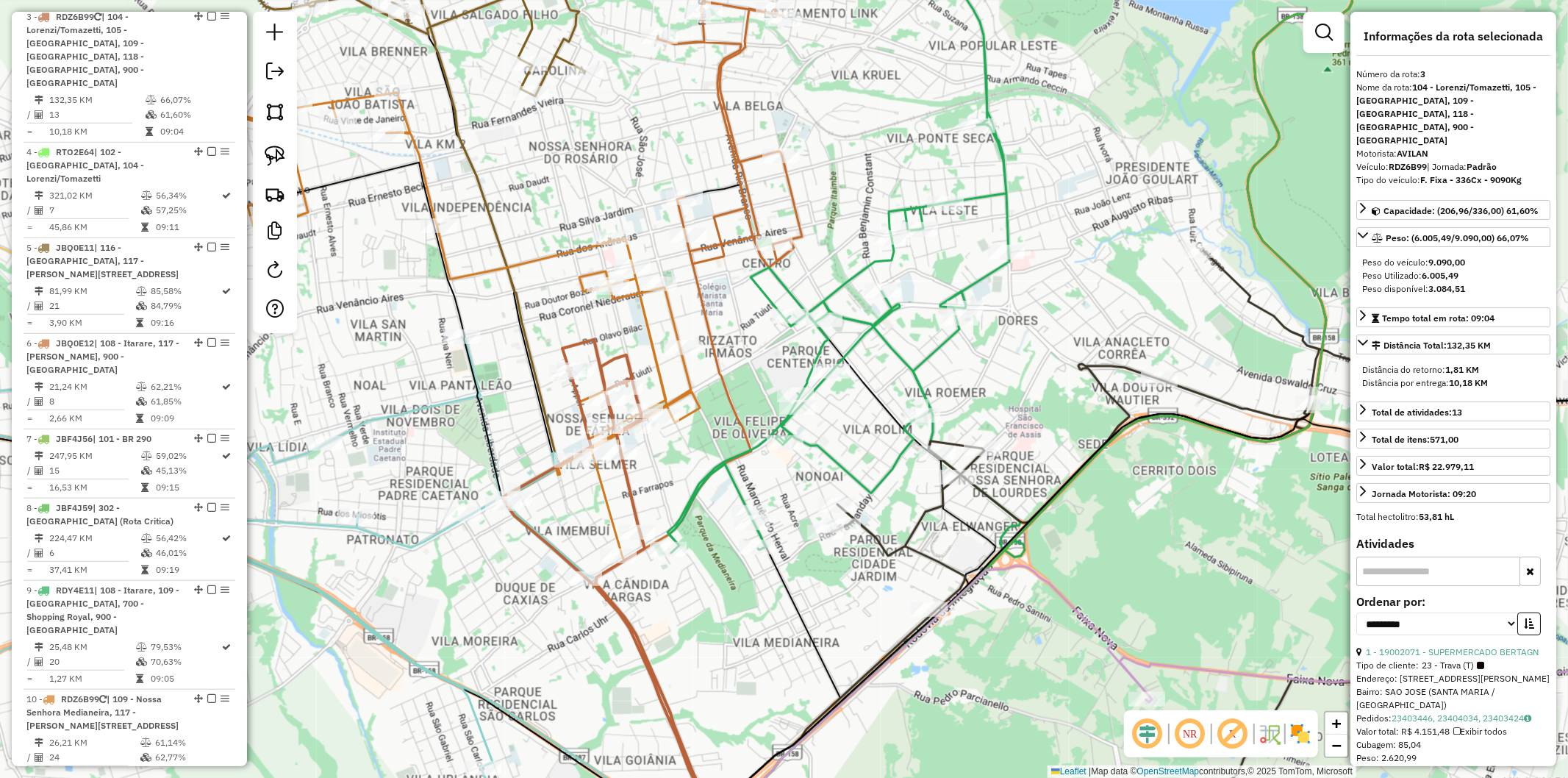
click at [649, 330] on icon at bounding box center [468, 327] width 463 height 468
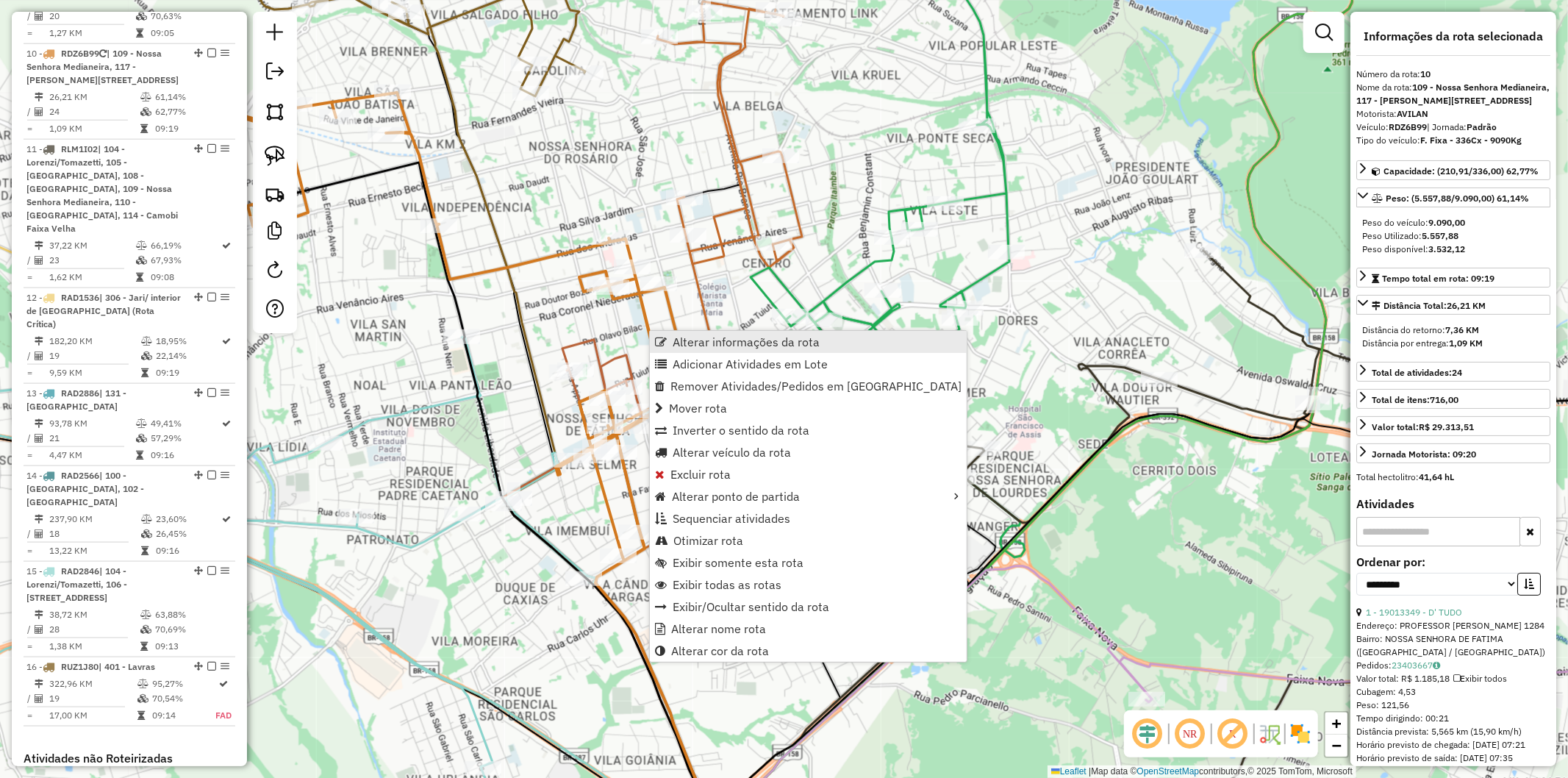
scroll to position [1476, 0]
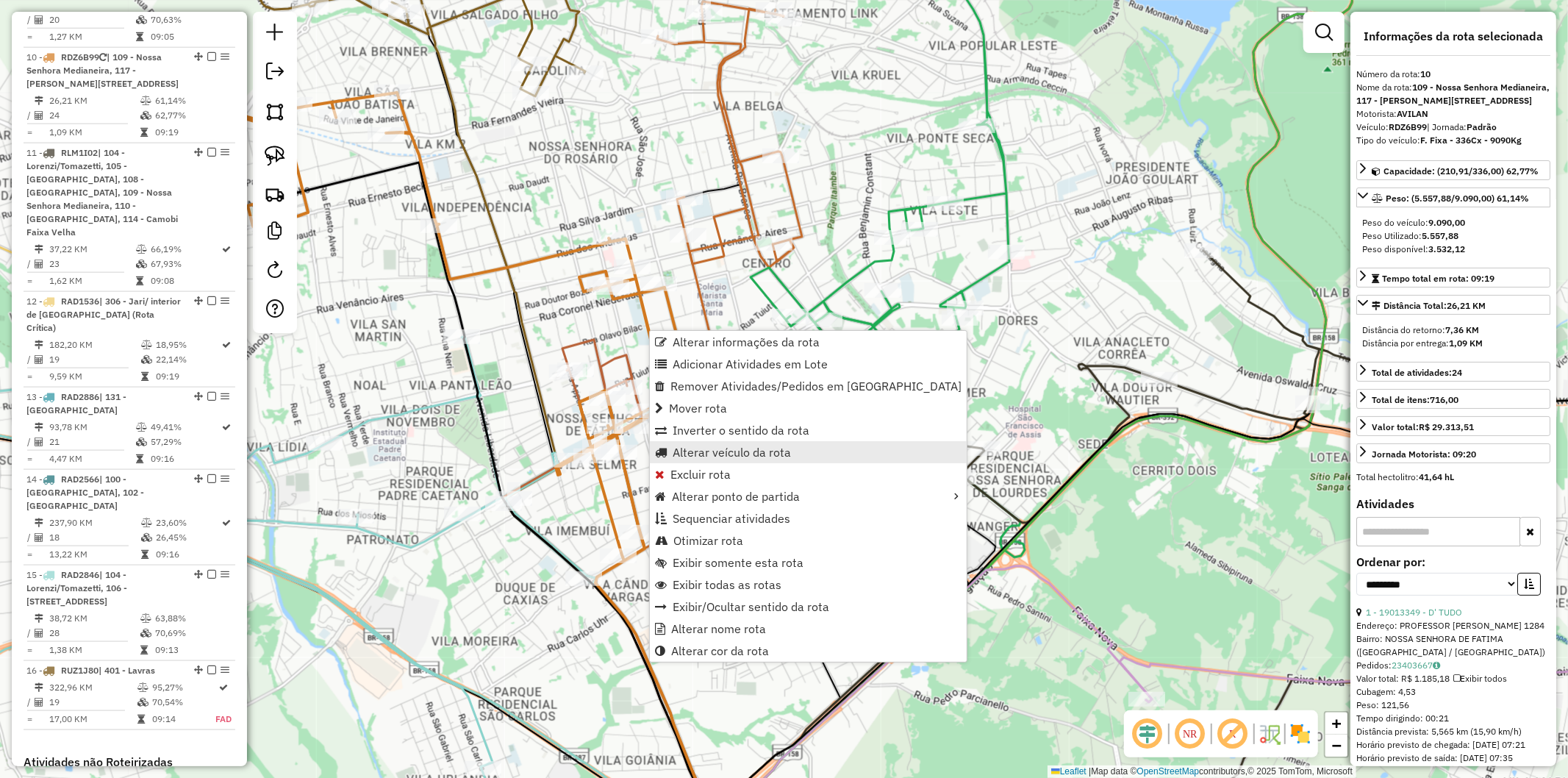
click at [720, 451] on span "Alterar veículo da rota" at bounding box center [732, 452] width 118 height 12
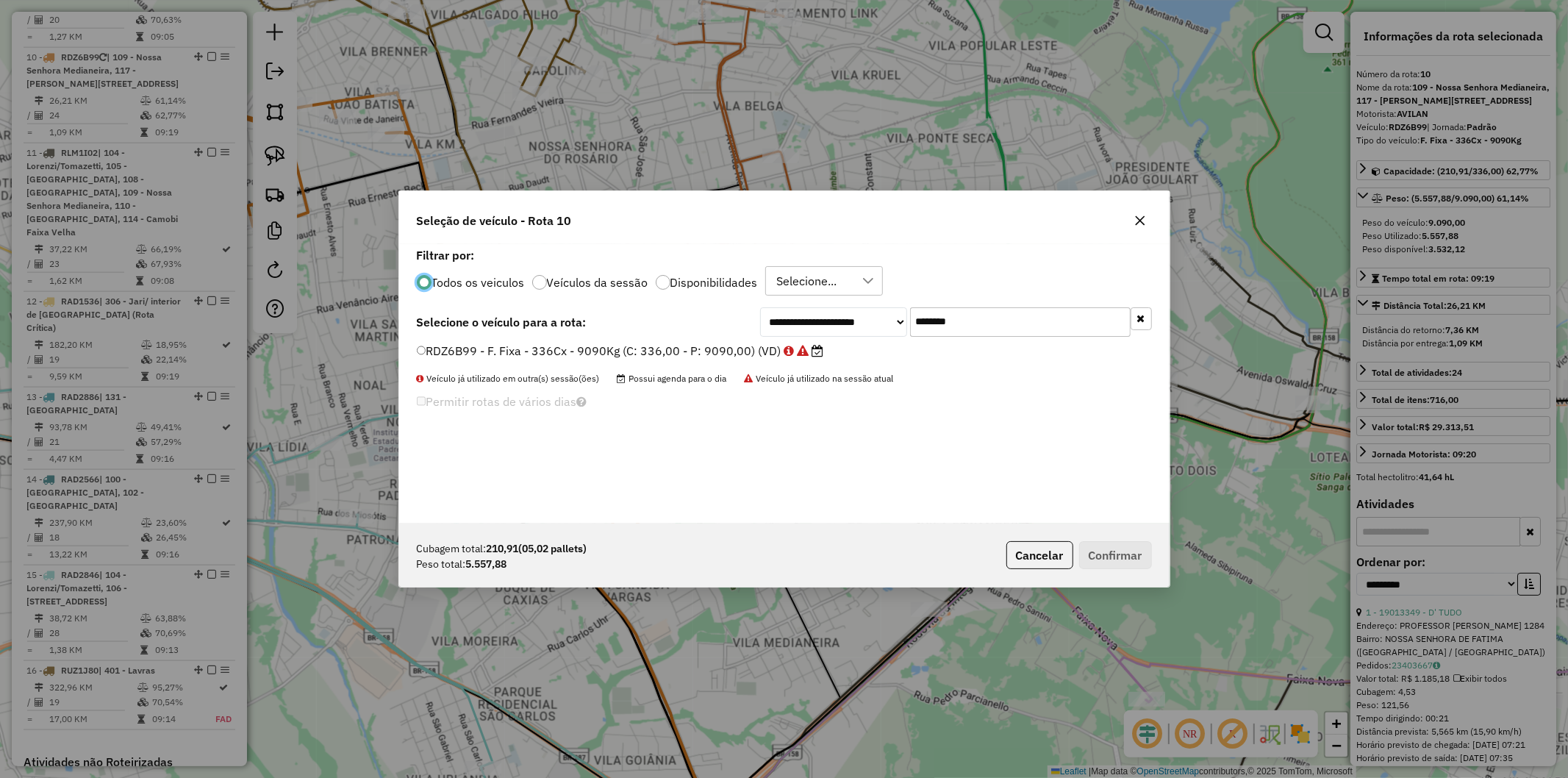
scroll to position [8, 4]
click at [508, 351] on label "RDZ6B99 - F. Fixa - 336Cx - 9090Kg (C: 336,00 - P: 9090,00) (VD)" at bounding box center [621, 351] width 407 height 18
drag, startPoint x: 1061, startPoint y: 370, endPoint x: 1091, endPoint y: 339, distance: 43.1
click at [1065, 366] on div "RDZ6B99 - F. Fixa - 336Cx - 9090Kg (C: 336,00 - P: 9090,00) (VD)" at bounding box center [784, 356] width 753 height 29
click at [1142, 317] on icon "button" at bounding box center [1141, 319] width 8 height 11
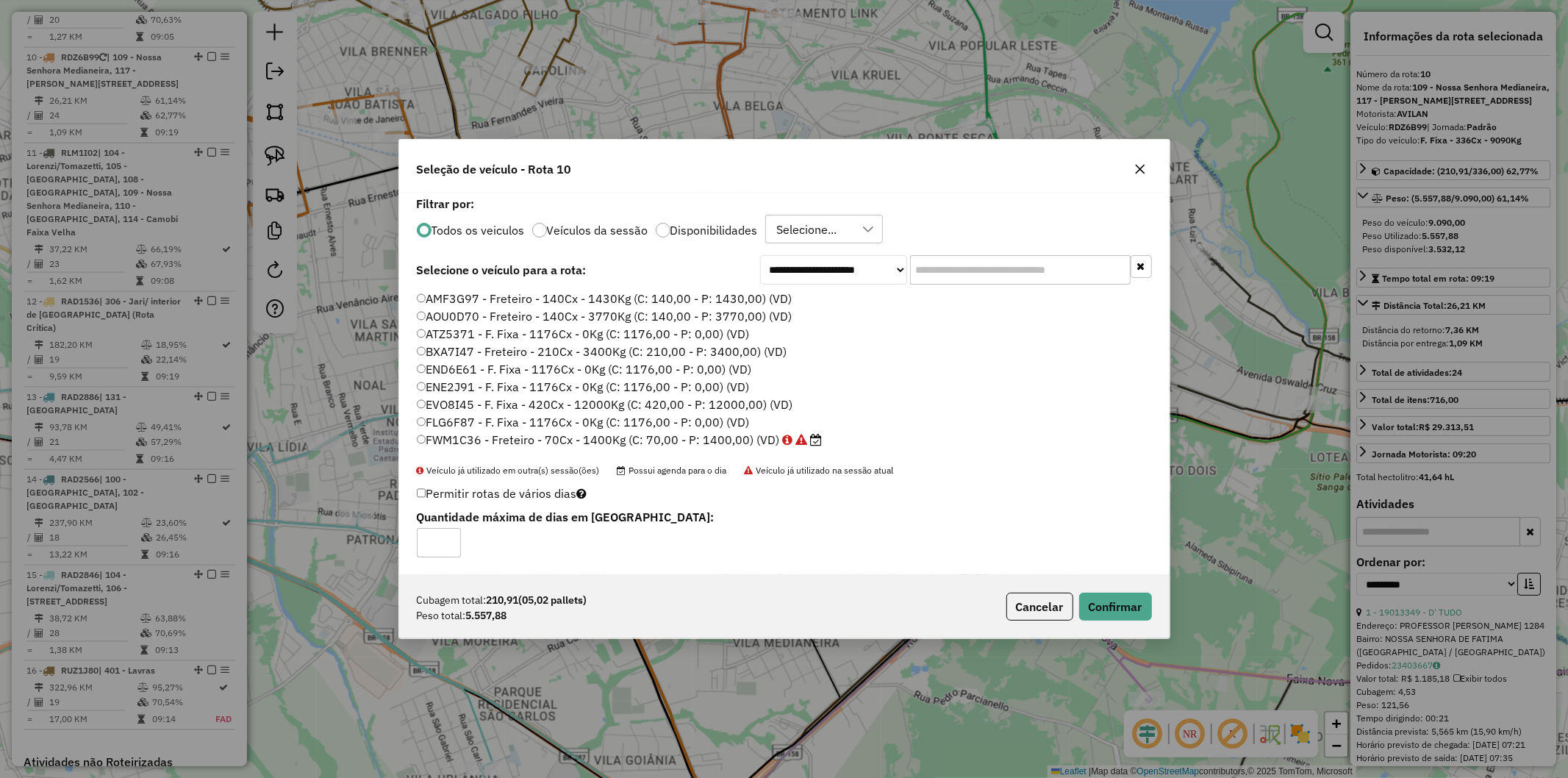
click at [706, 222] on div "Todos os veiculos Veículos da sessão Disponibilidades Selecione..." at bounding box center [784, 229] width 735 height 29
click at [697, 241] on div "Todos os veiculos Veículos da sessão Disponibilidades Selecione..." at bounding box center [784, 229] width 735 height 29
click at [687, 230] on label "Disponibilidades" at bounding box center [714, 230] width 88 height 12
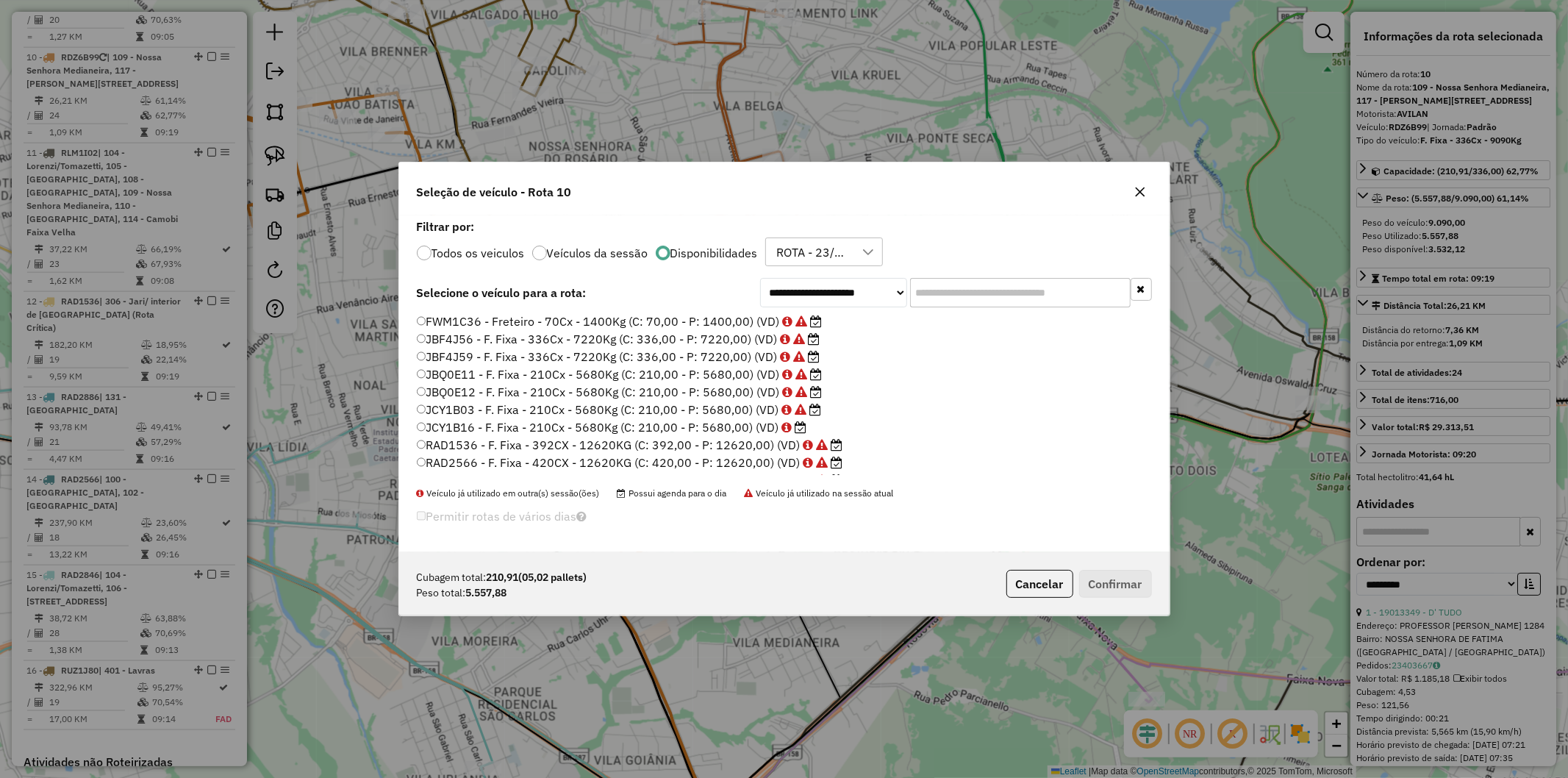
drag, startPoint x: 687, startPoint y: 425, endPoint x: 960, endPoint y: 505, distance: 284.5
click at [686, 425] on label "JCY1B16 - F. Fixa - 210Cx - 5680Kg (C: 210,00 - P: 5680,00) (VD)" at bounding box center [612, 427] width 390 height 18
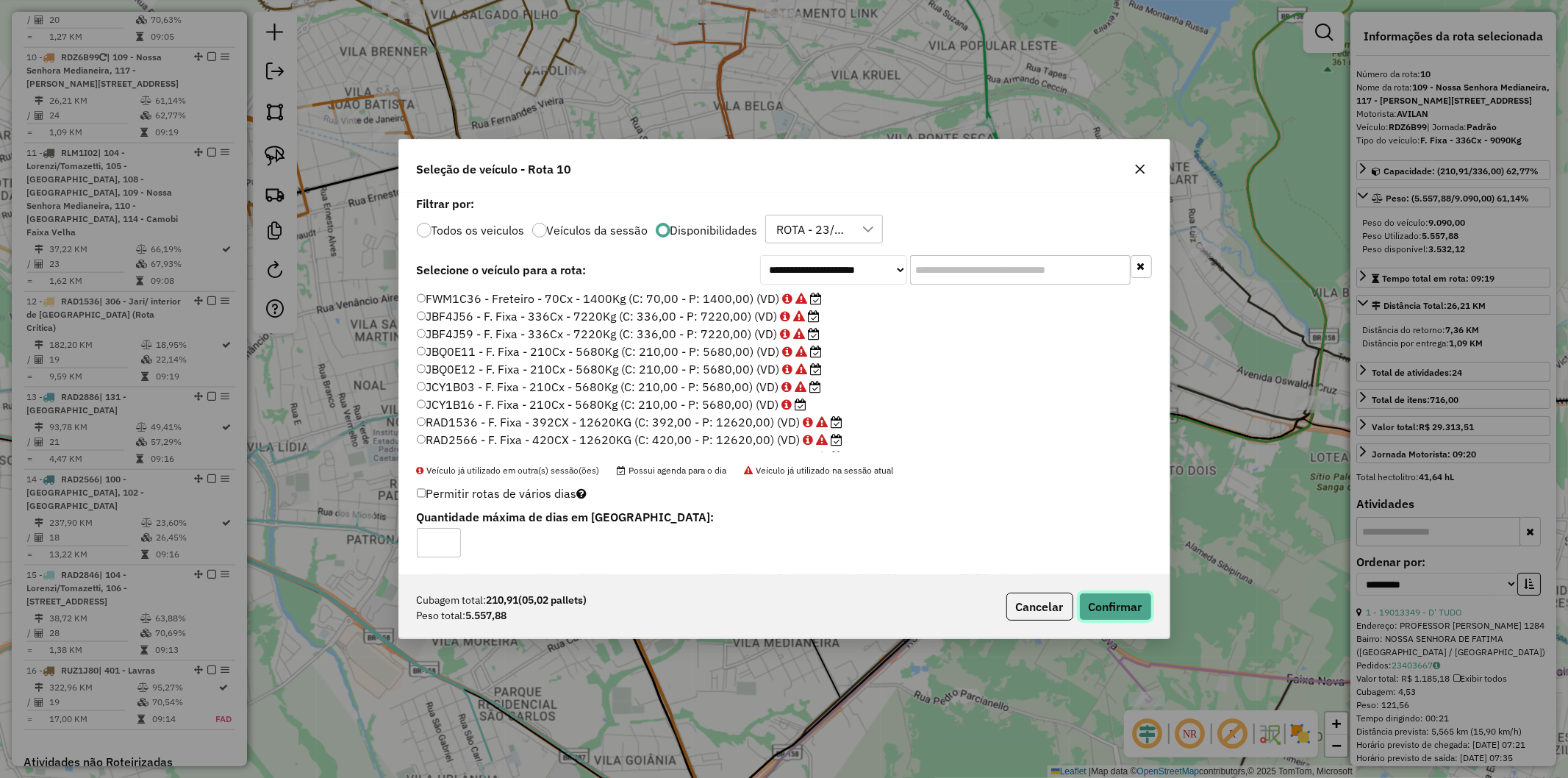
click at [1097, 612] on button "Confirmar" at bounding box center [1115, 606] width 72 height 28
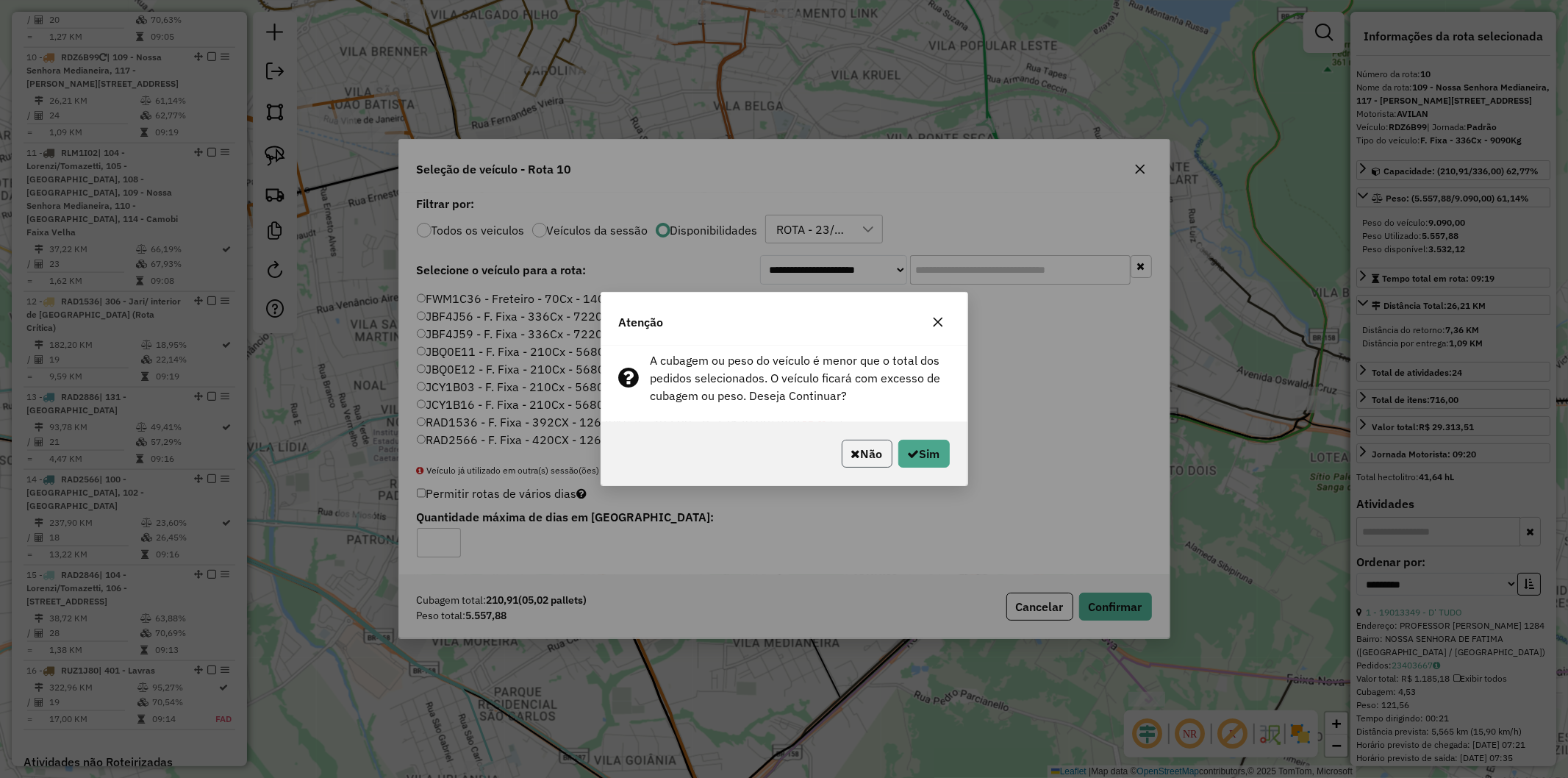
click at [869, 460] on button "Não" at bounding box center [867, 453] width 51 height 28
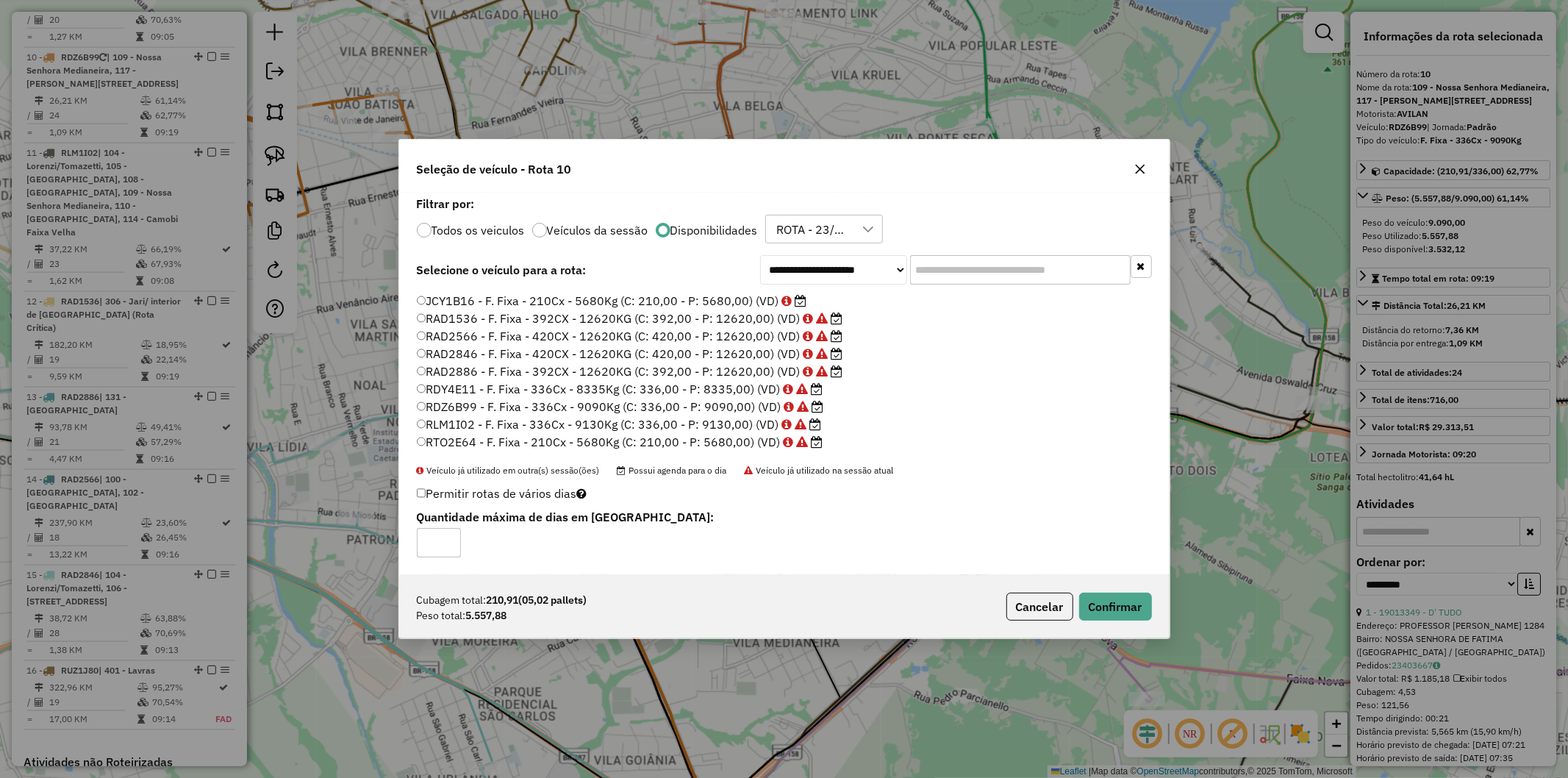
scroll to position [121, 0]
click at [1115, 616] on button "Confirmar" at bounding box center [1115, 606] width 72 height 28
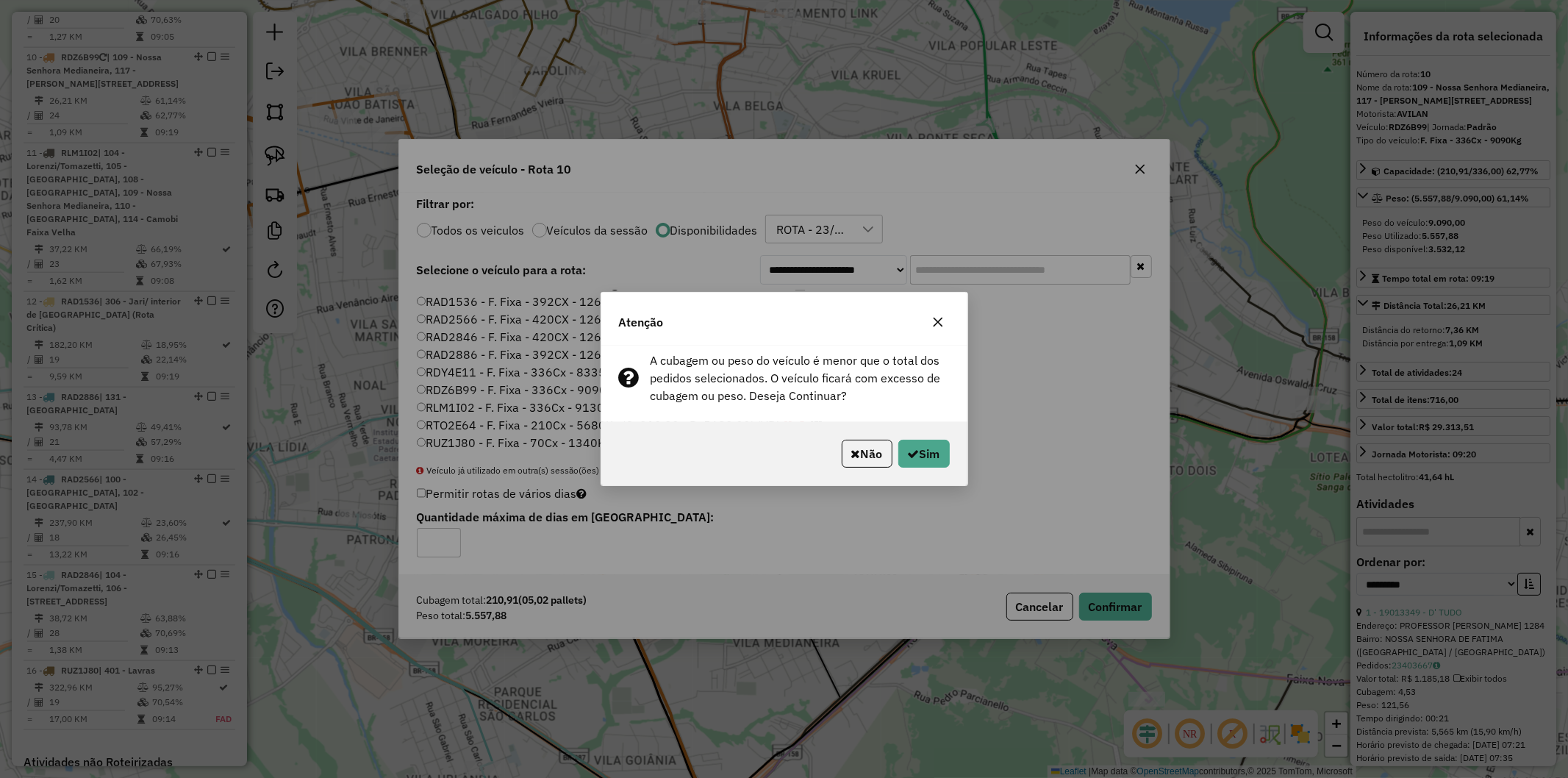
click at [915, 475] on div "Não Sim" at bounding box center [784, 453] width 366 height 63
click at [917, 465] on button "Sim" at bounding box center [925, 453] width 52 height 28
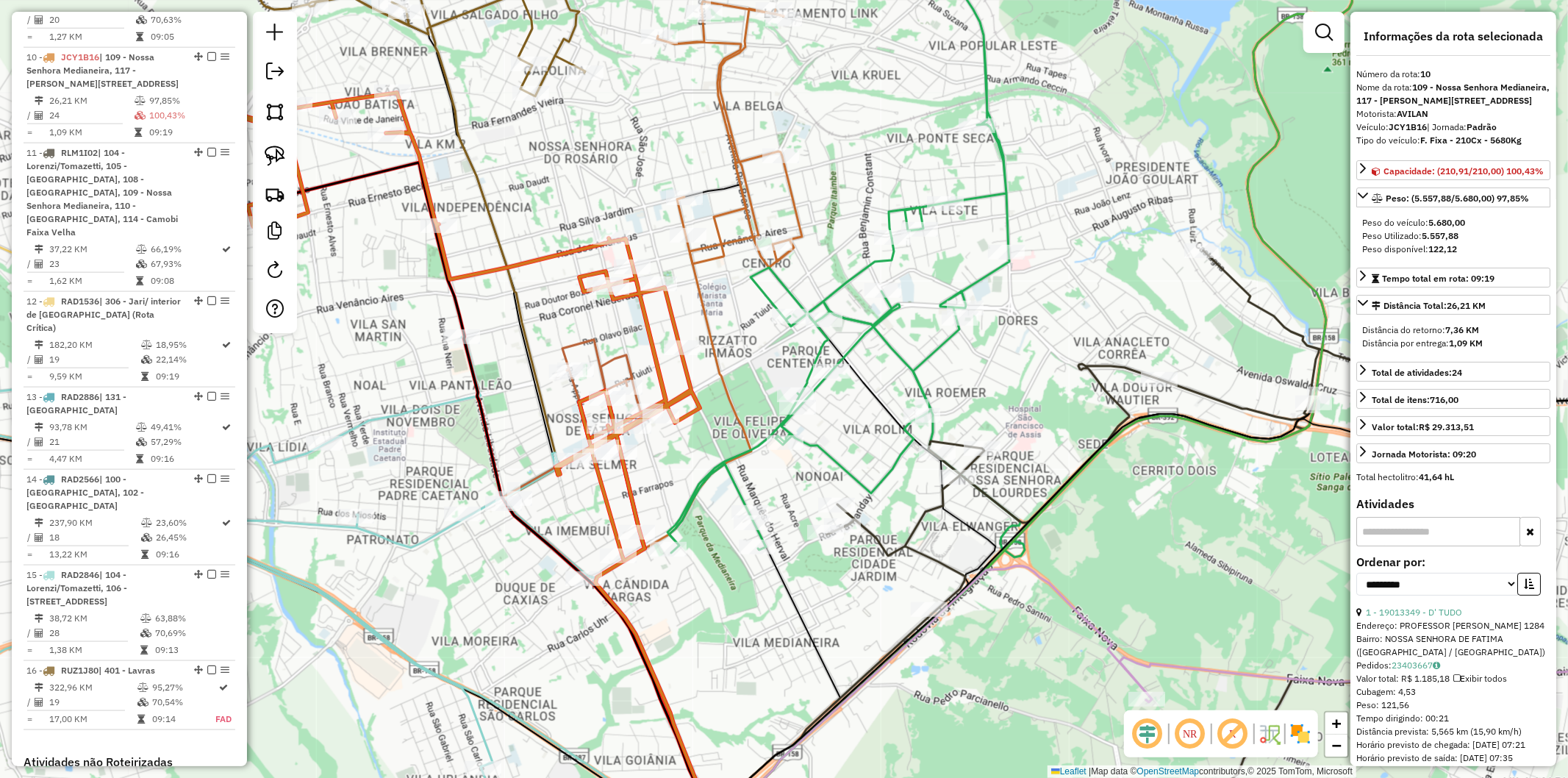
click at [700, 494] on icon at bounding box center [838, 266] width 342 height 573
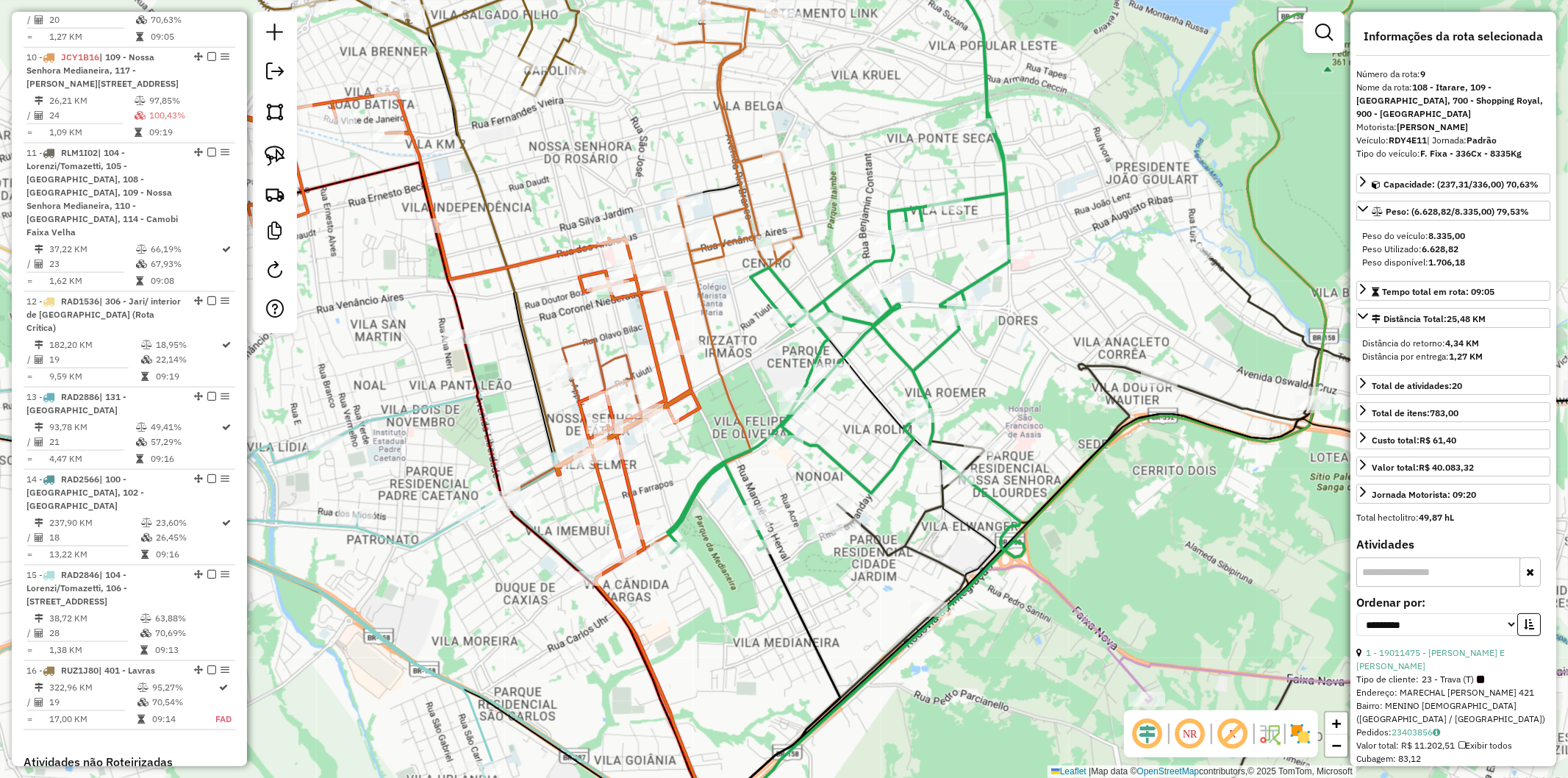
scroll to position [1380, 0]
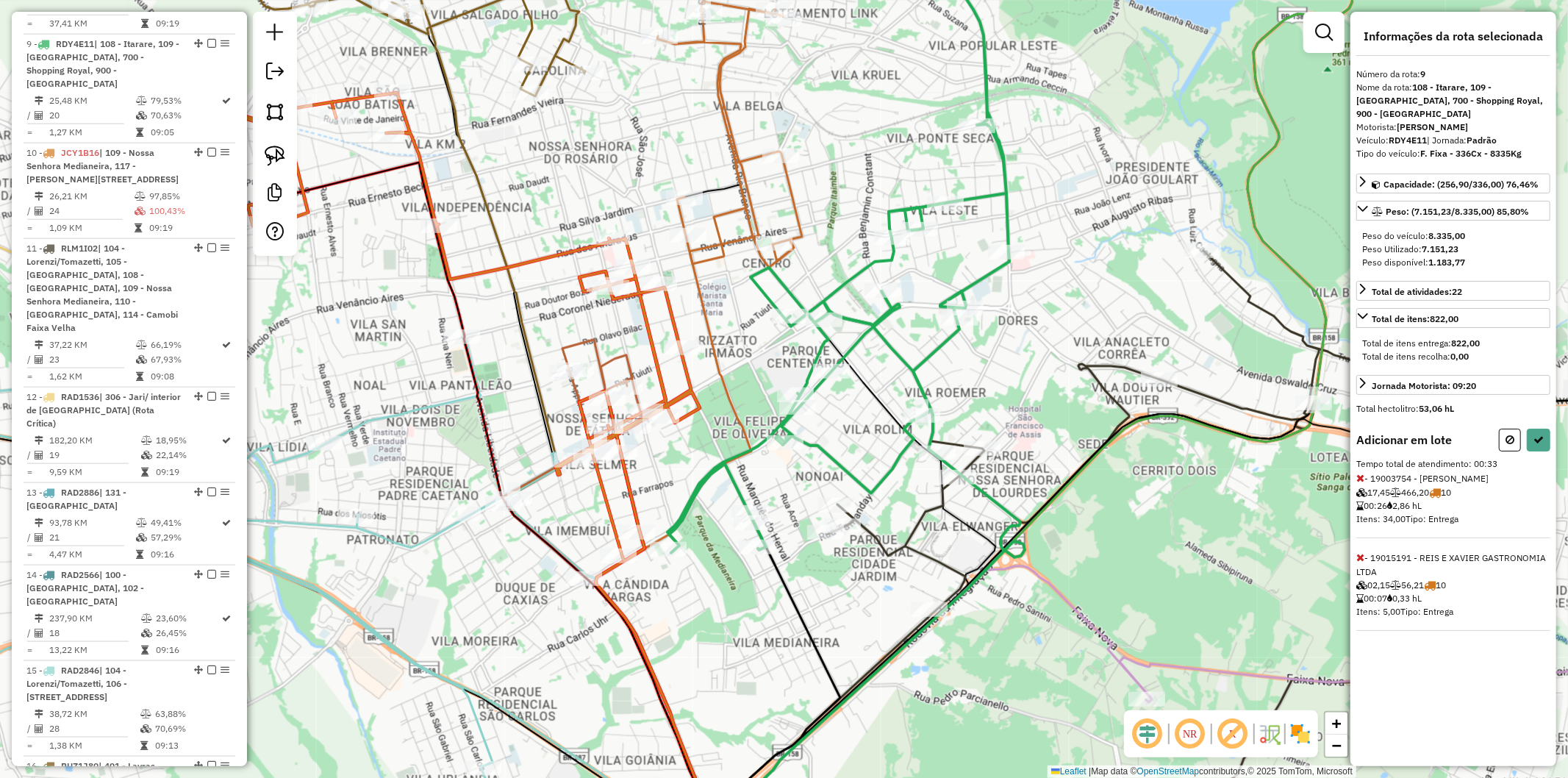
click at [1360, 476] on icon at bounding box center [1360, 478] width 8 height 11
click at [1549, 439] on button at bounding box center [1539, 440] width 23 height 23
select select "**********"
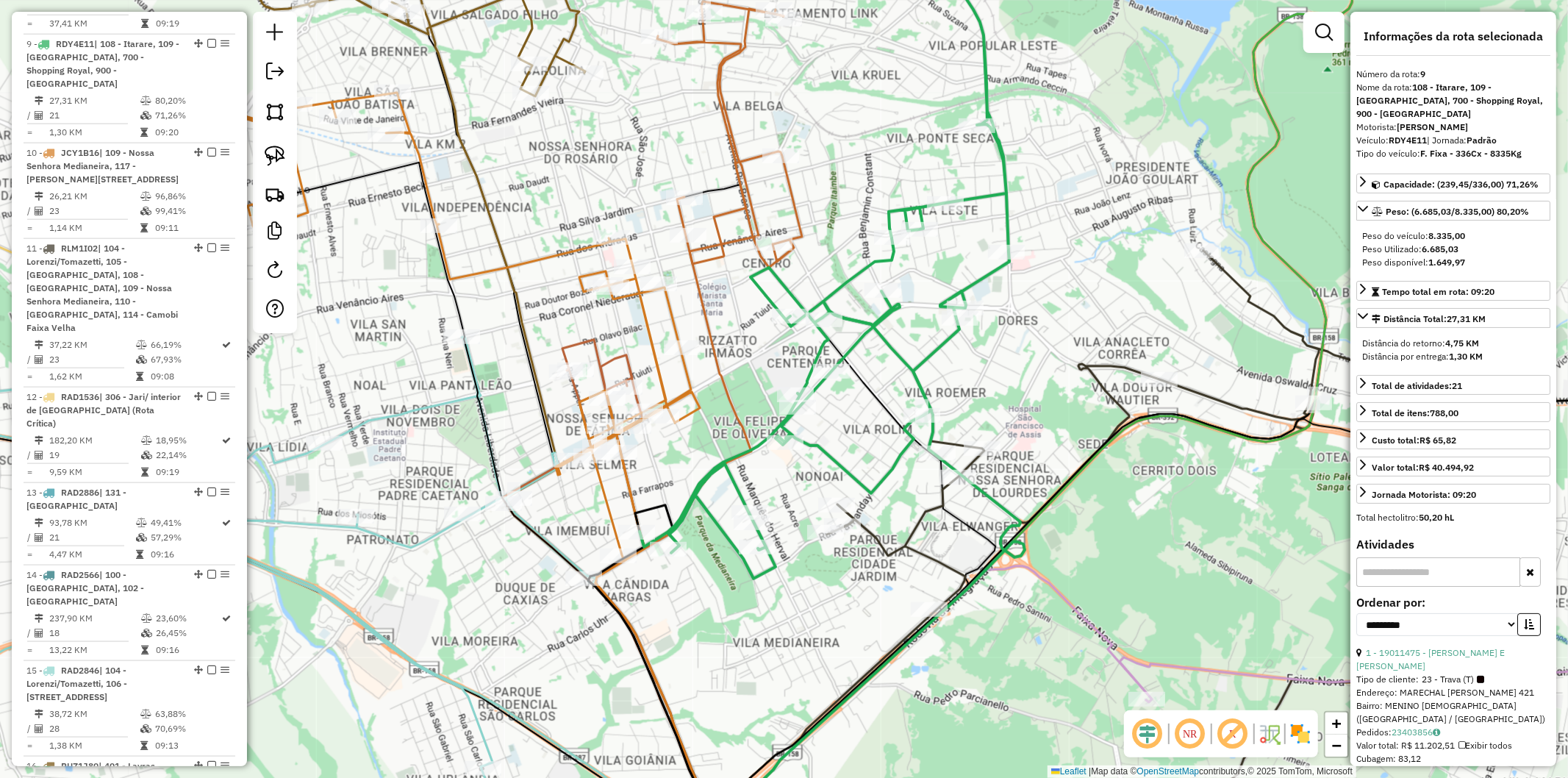
click at [626, 498] on icon at bounding box center [468, 327] width 463 height 468
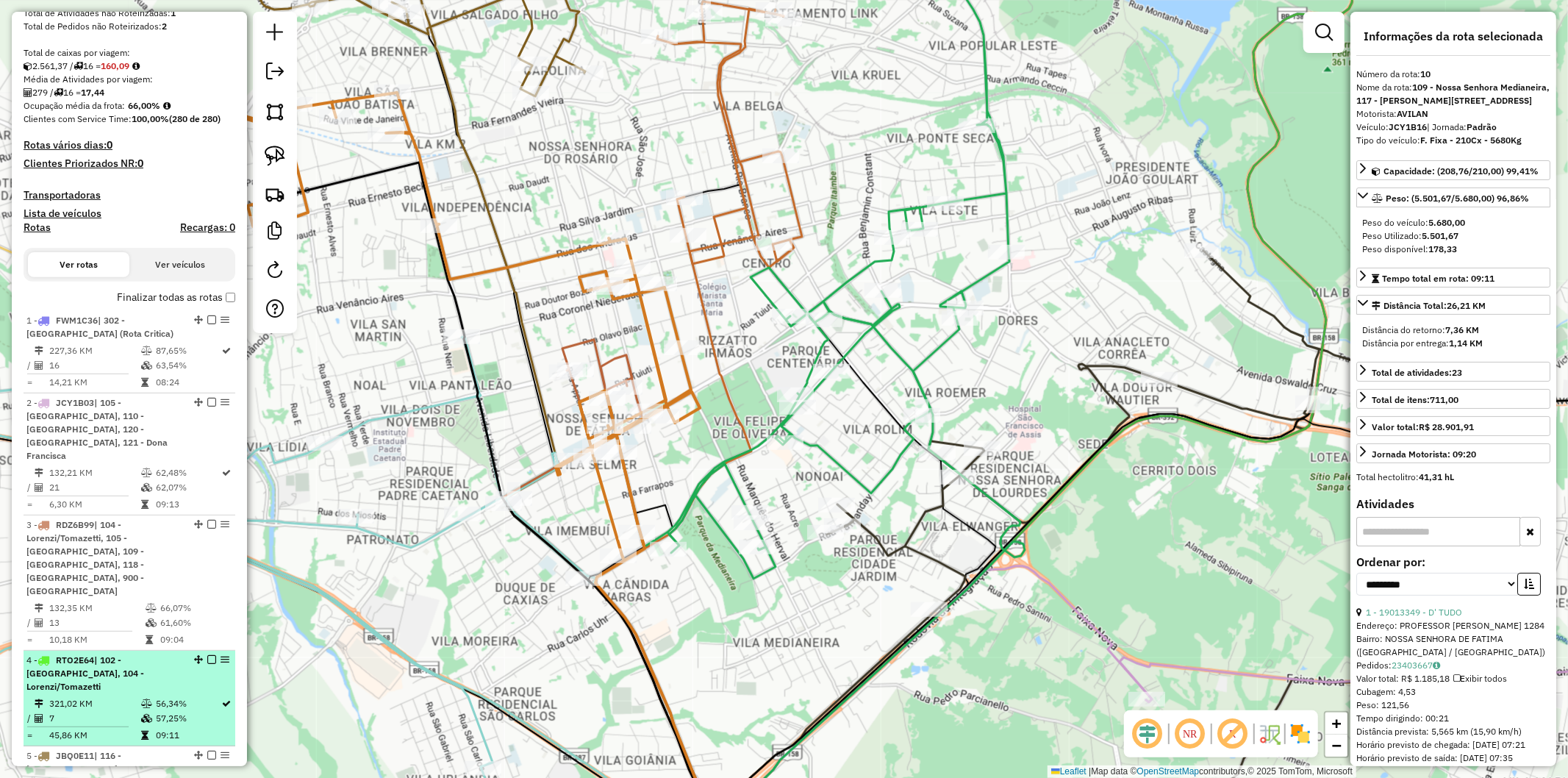
scroll to position [6, 0]
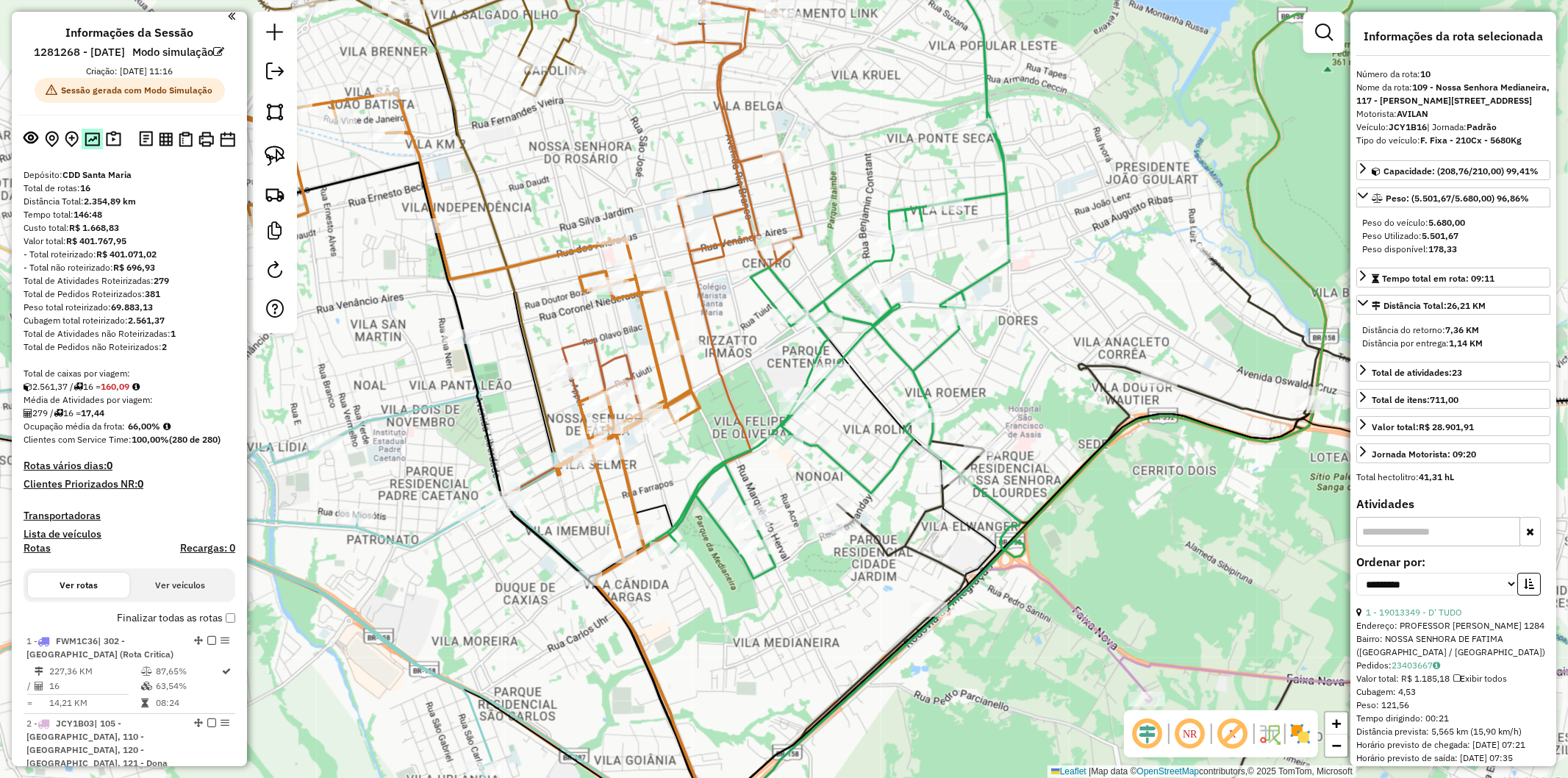
click at [89, 146] on img at bounding box center [92, 139] width 15 height 14
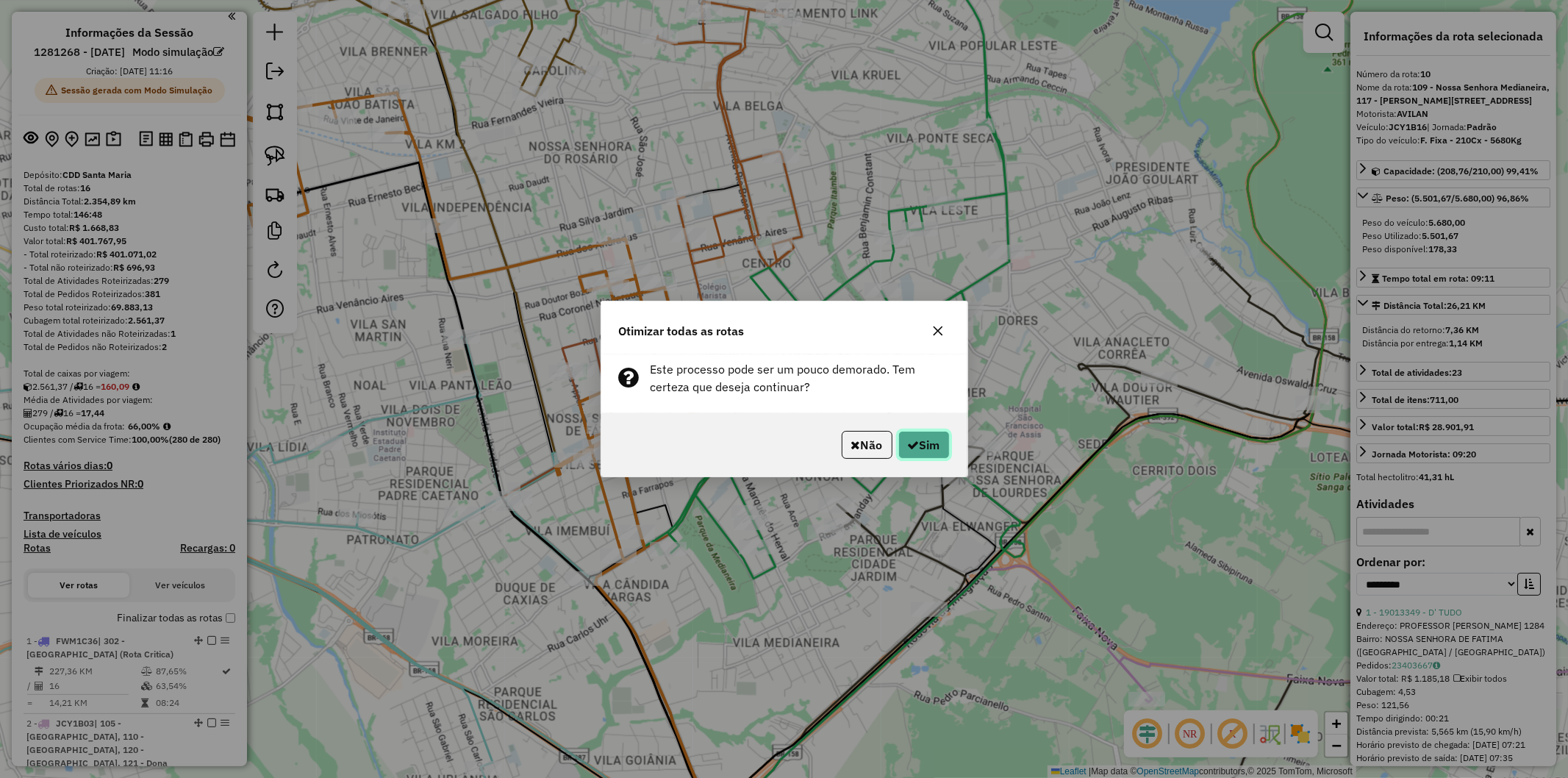
click at [915, 443] on icon "button" at bounding box center [913, 444] width 12 height 12
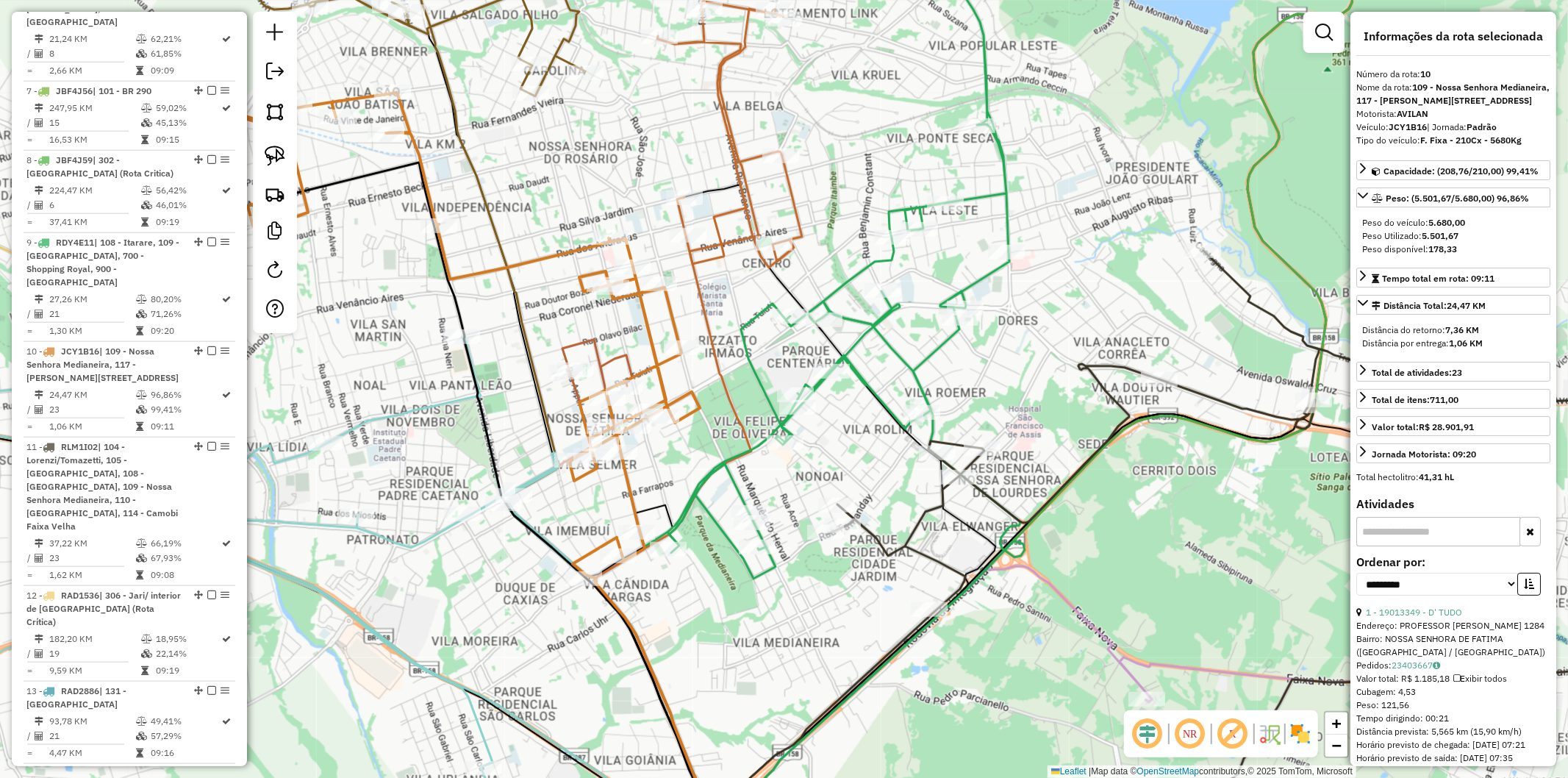
scroll to position [1476, 0]
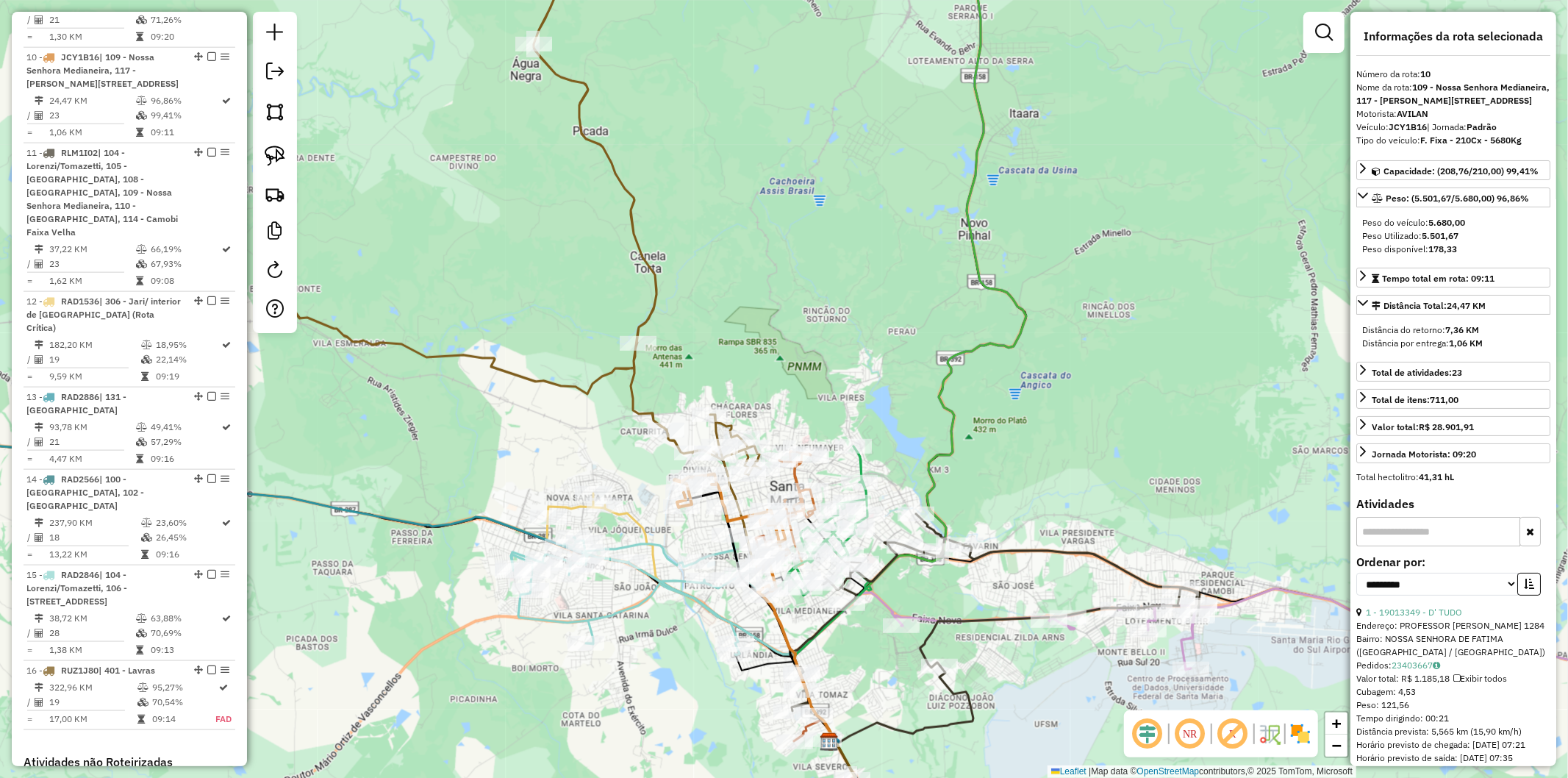
click at [996, 459] on div "Janela de atendimento Grade de atendimento Capacidade Transportadoras Veículos …" at bounding box center [784, 389] width 1568 height 778
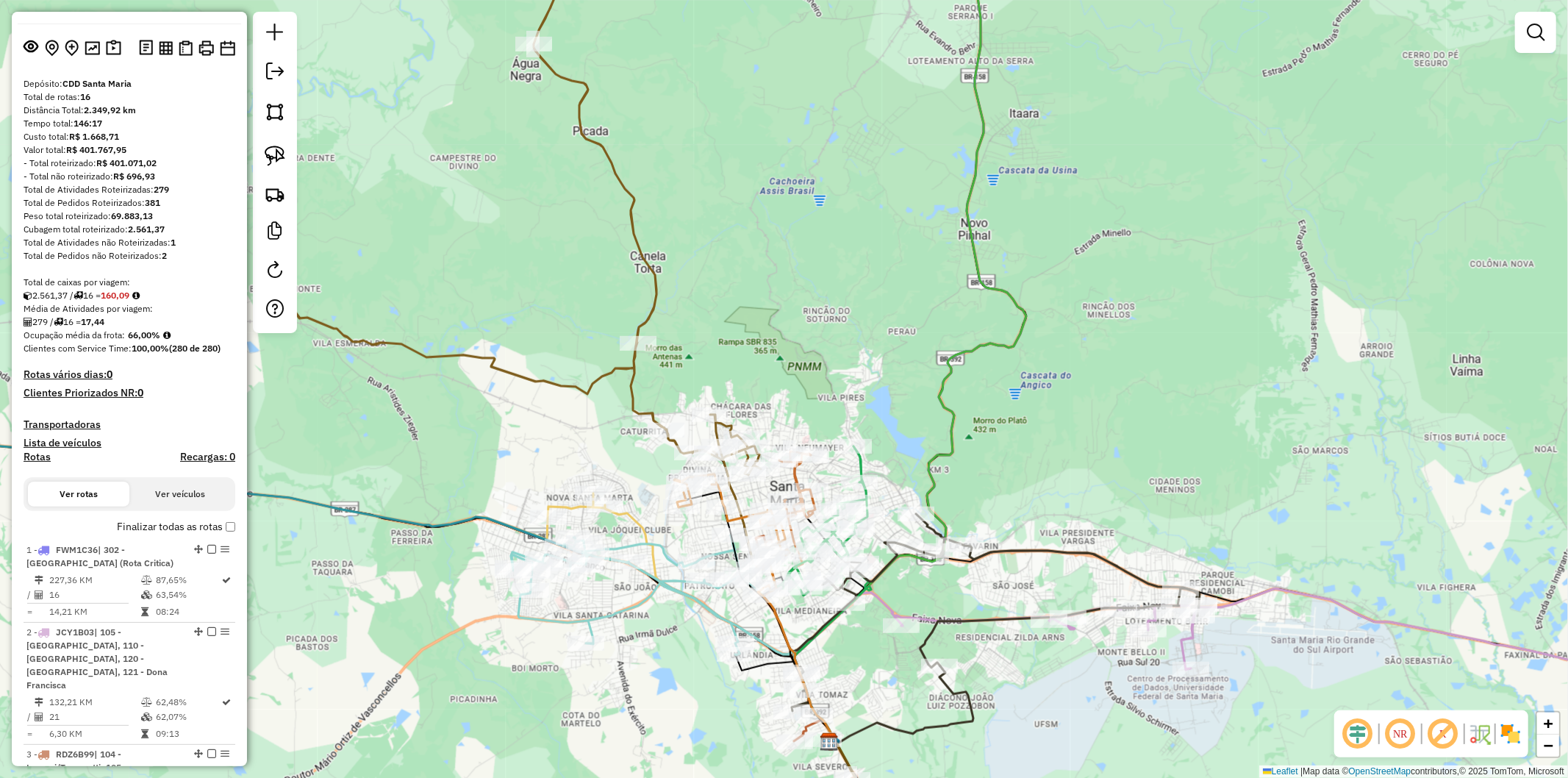
scroll to position [0, 0]
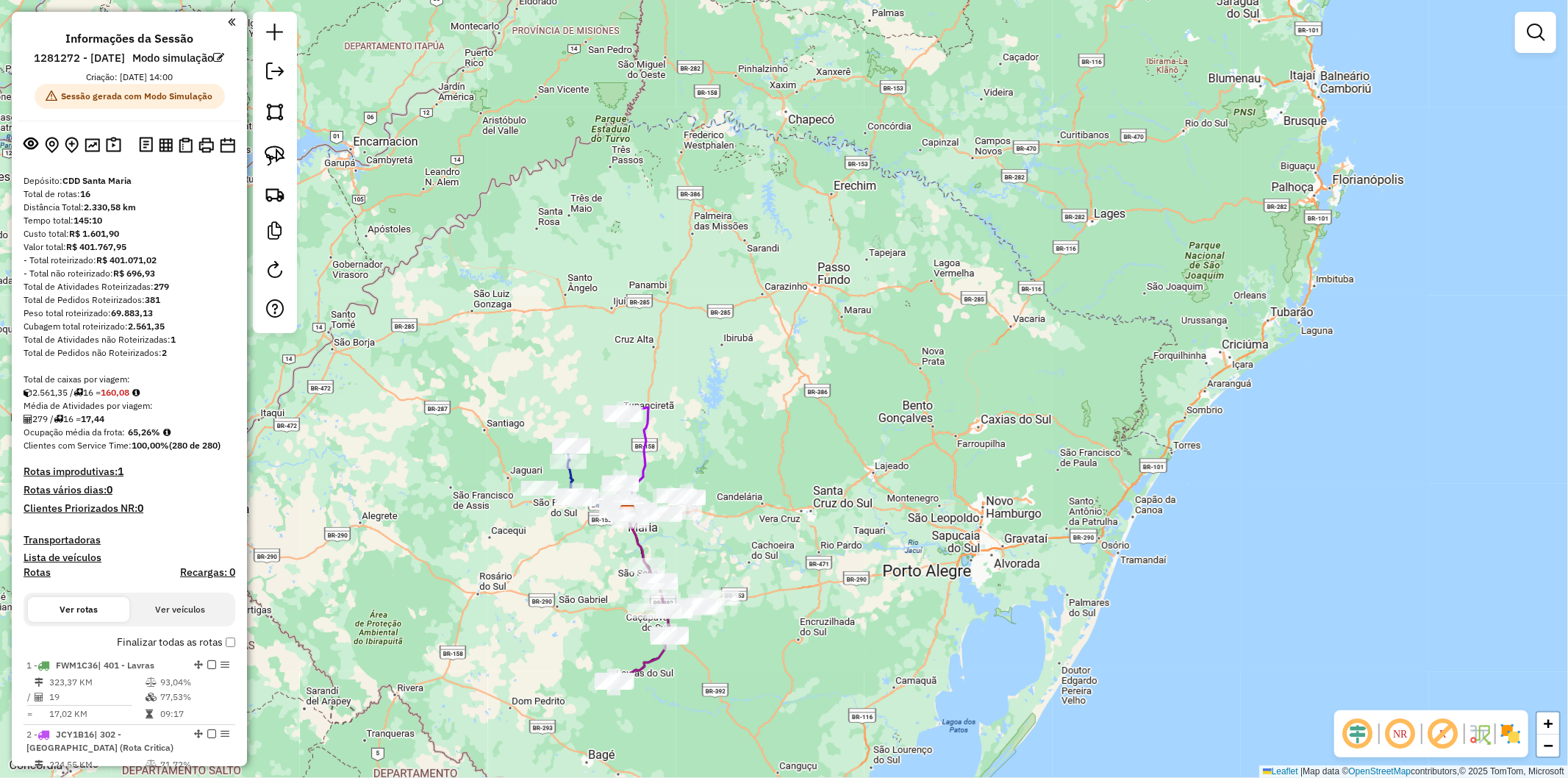
click at [648, 439] on icon at bounding box center [635, 460] width 27 height 106
select select "**********"
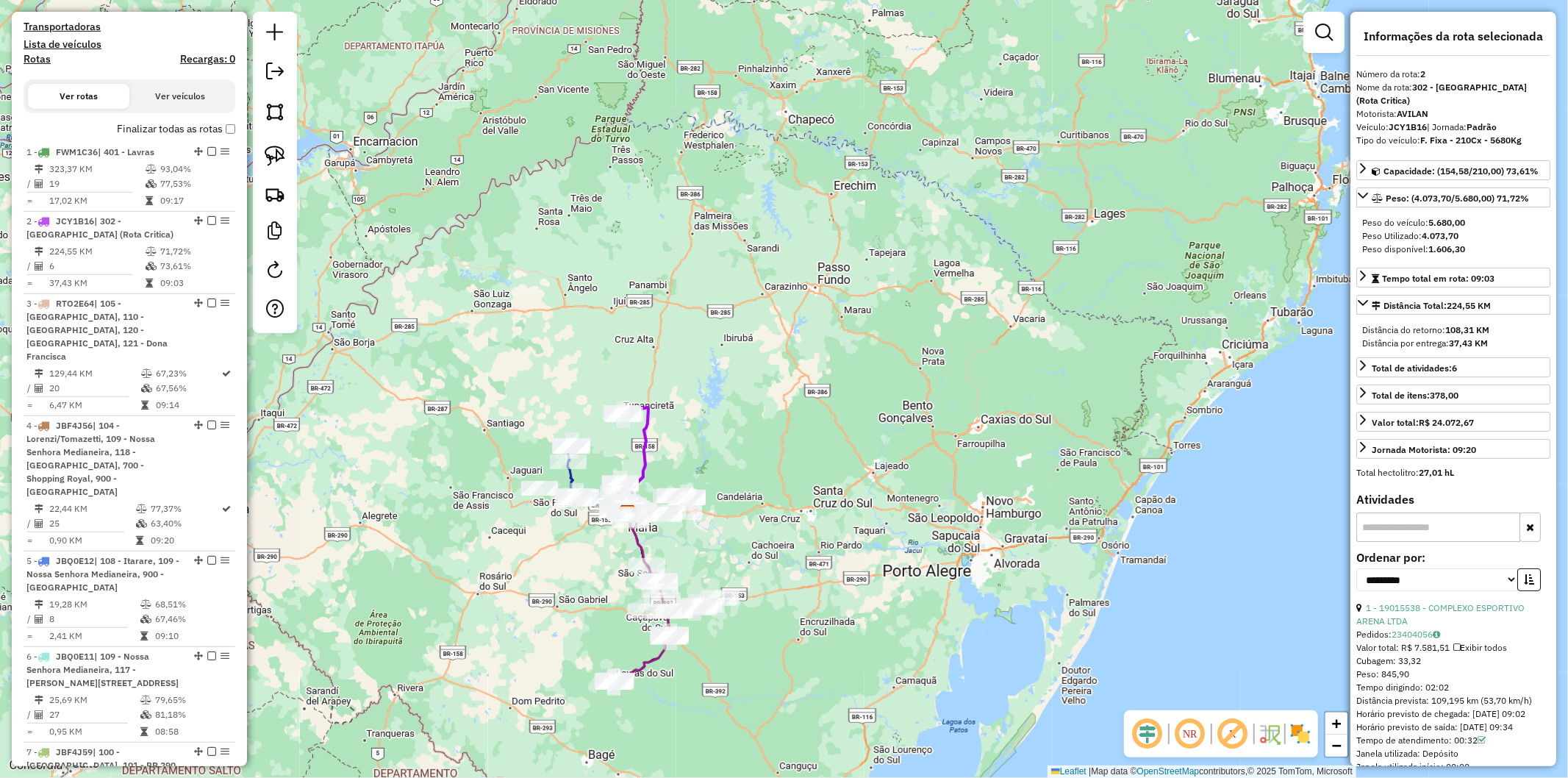
scroll to position [732, 0]
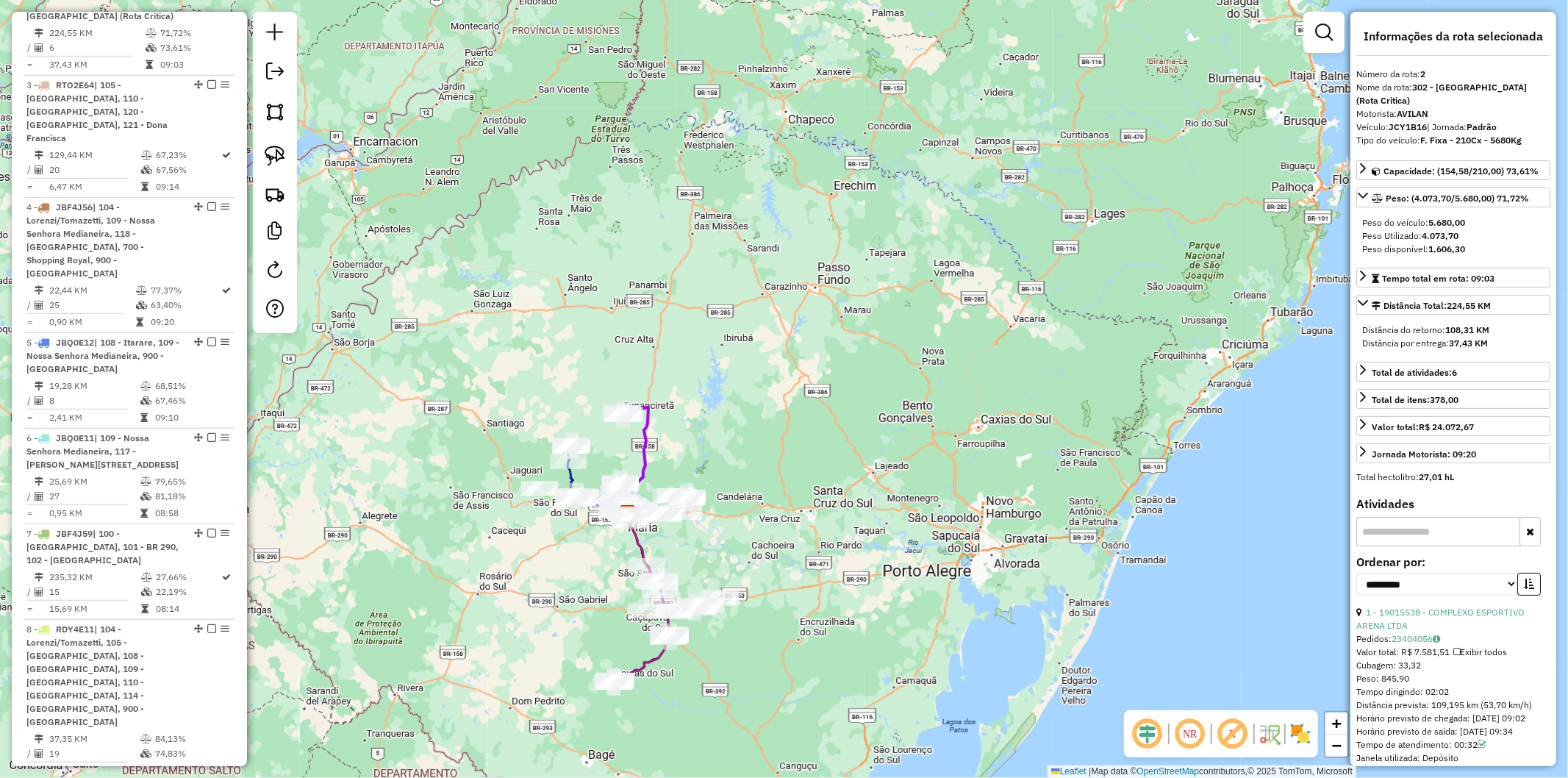
click at [721, 416] on div "Janela de atendimento Grade de atendimento Capacidade Transportadoras Veículos …" at bounding box center [784, 389] width 1568 height 778
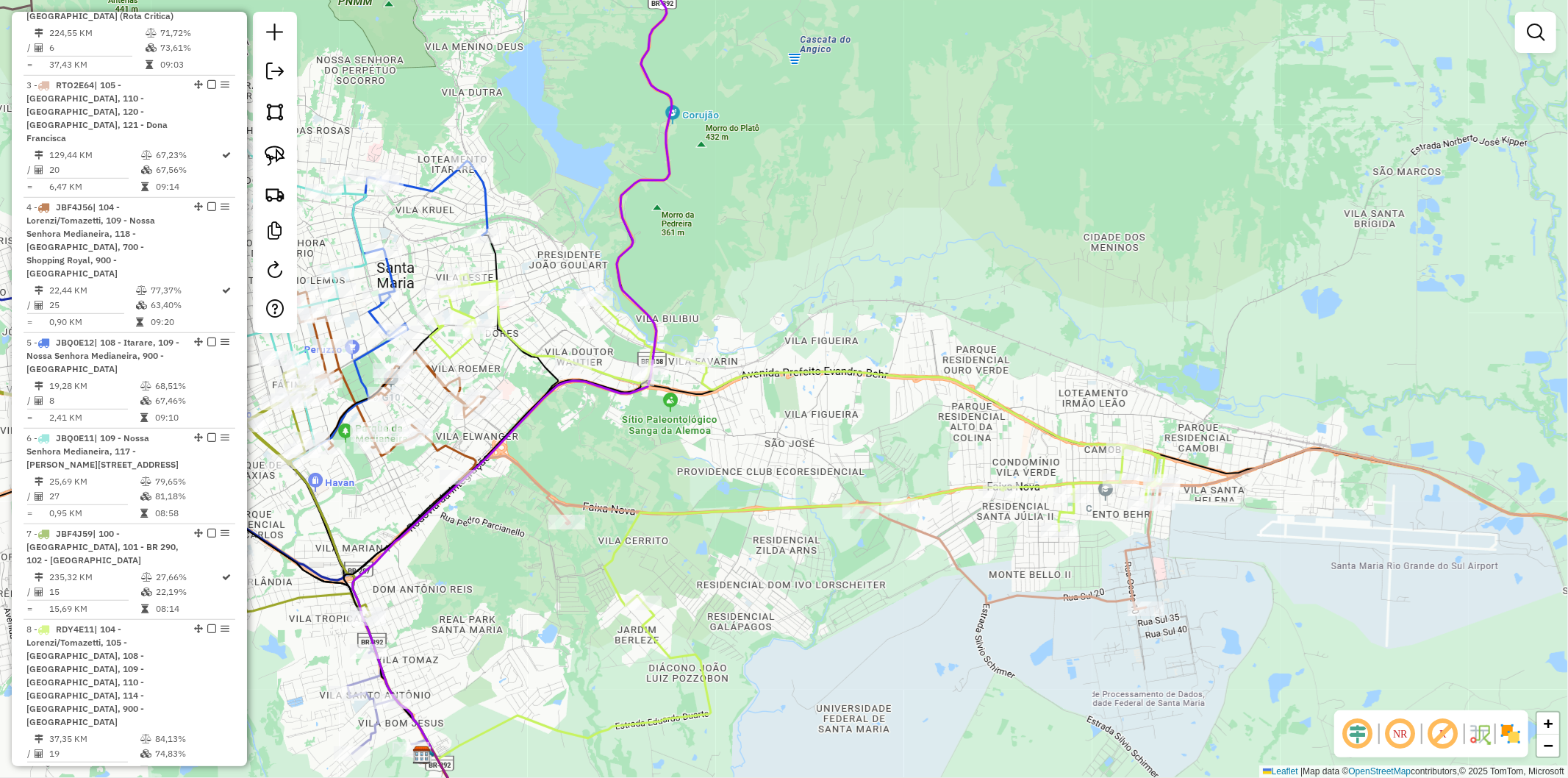
click at [449, 437] on icon at bounding box center [384, 386] width 202 height 188
select select "**********"
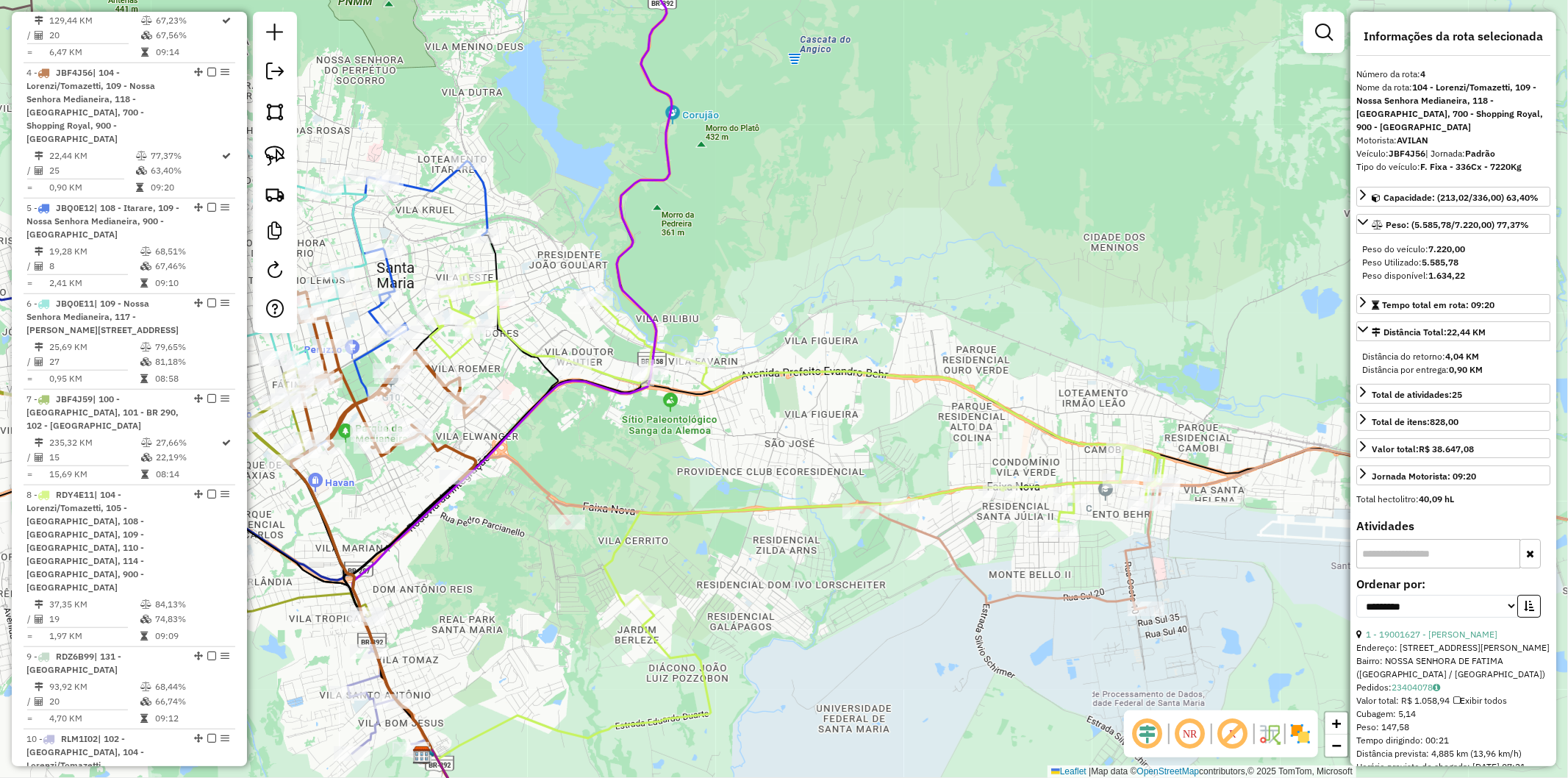
scroll to position [923, 0]
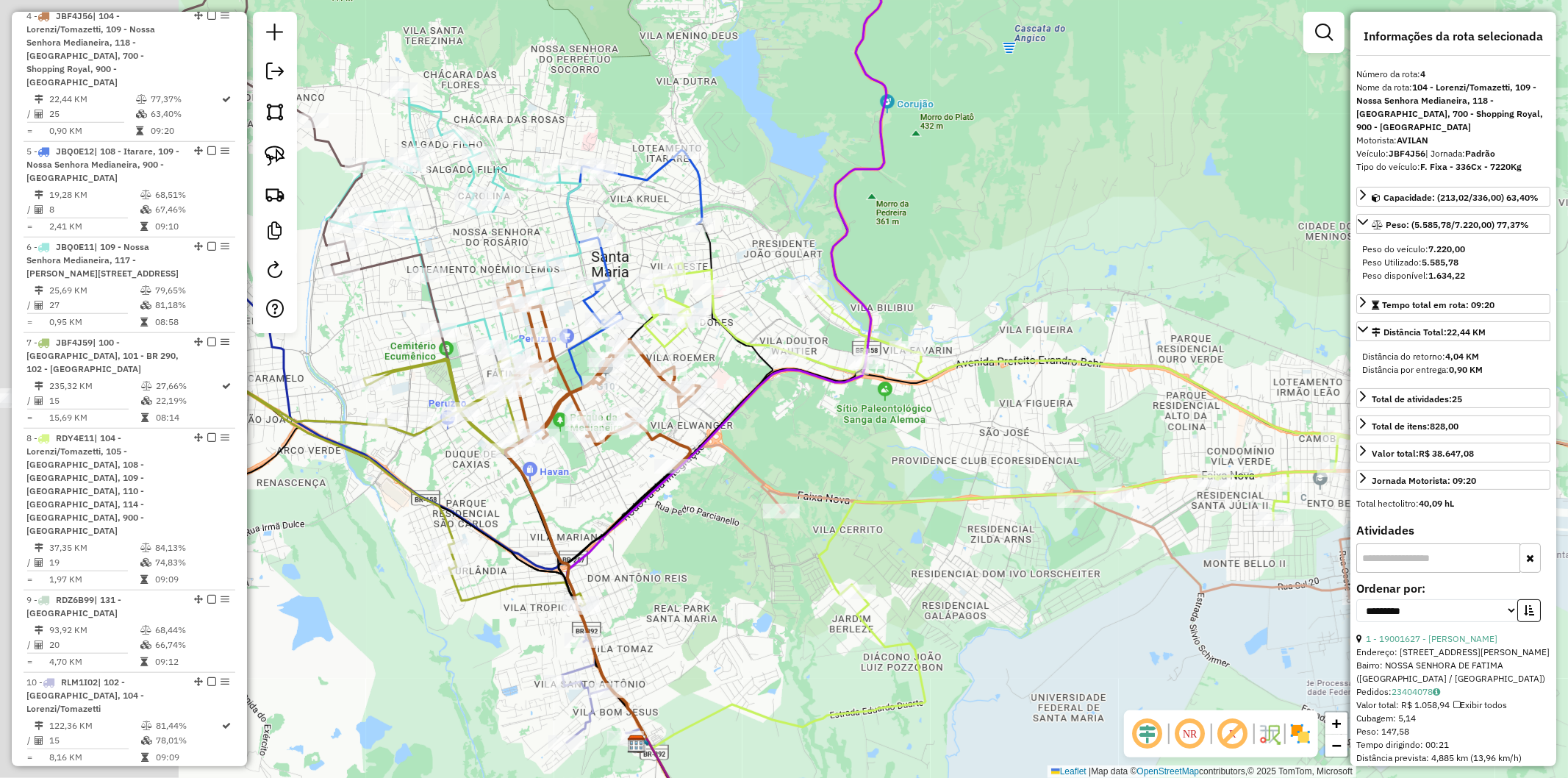
drag, startPoint x: 413, startPoint y: 489, endPoint x: 627, endPoint y: 478, distance: 214.3
click at [627, 478] on div "Janela de atendimento Grade de atendimento Capacidade Transportadoras Veículos …" at bounding box center [784, 389] width 1568 height 778
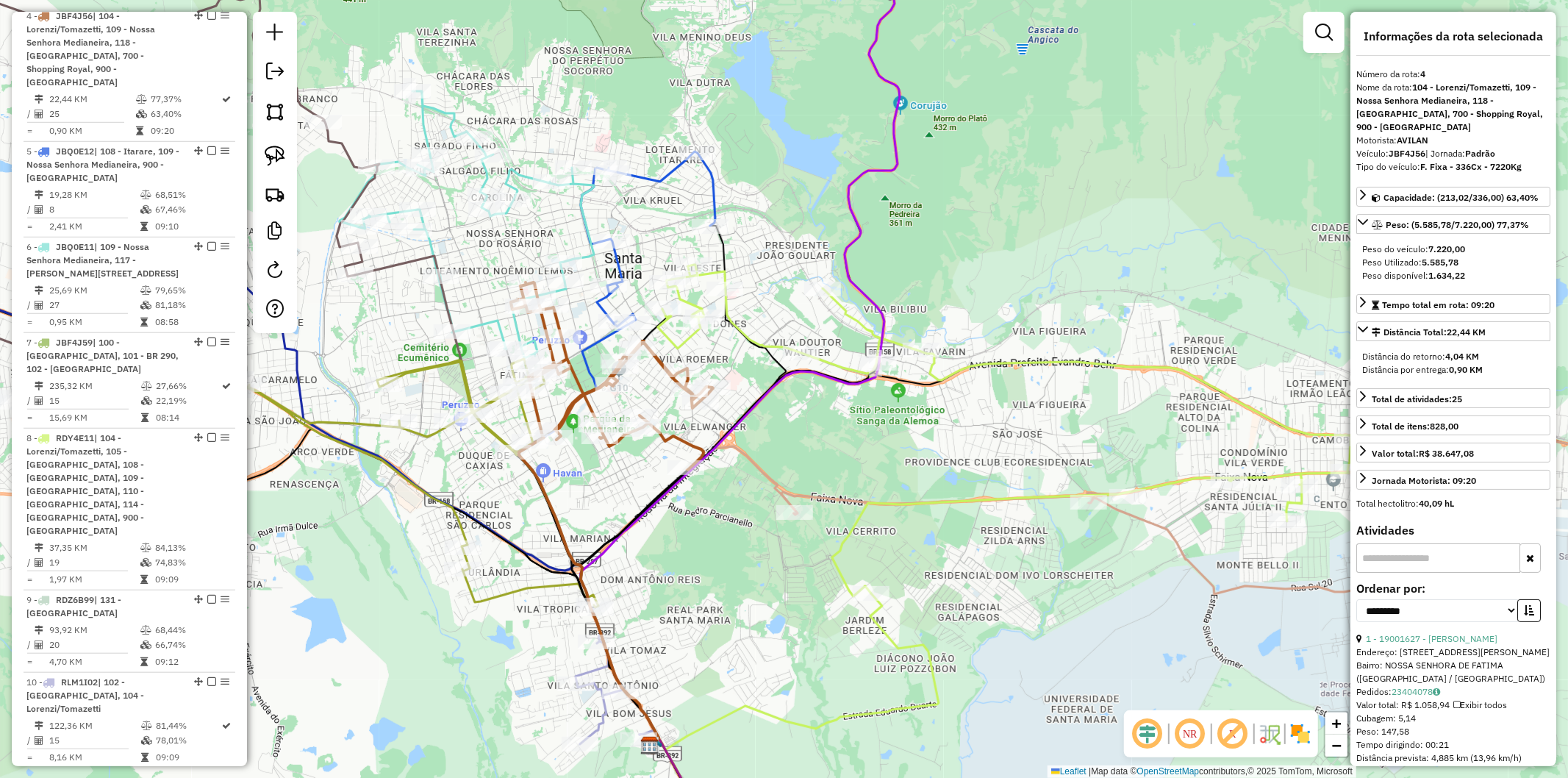
click at [440, 297] on icon at bounding box center [507, 500] width 304 height 489
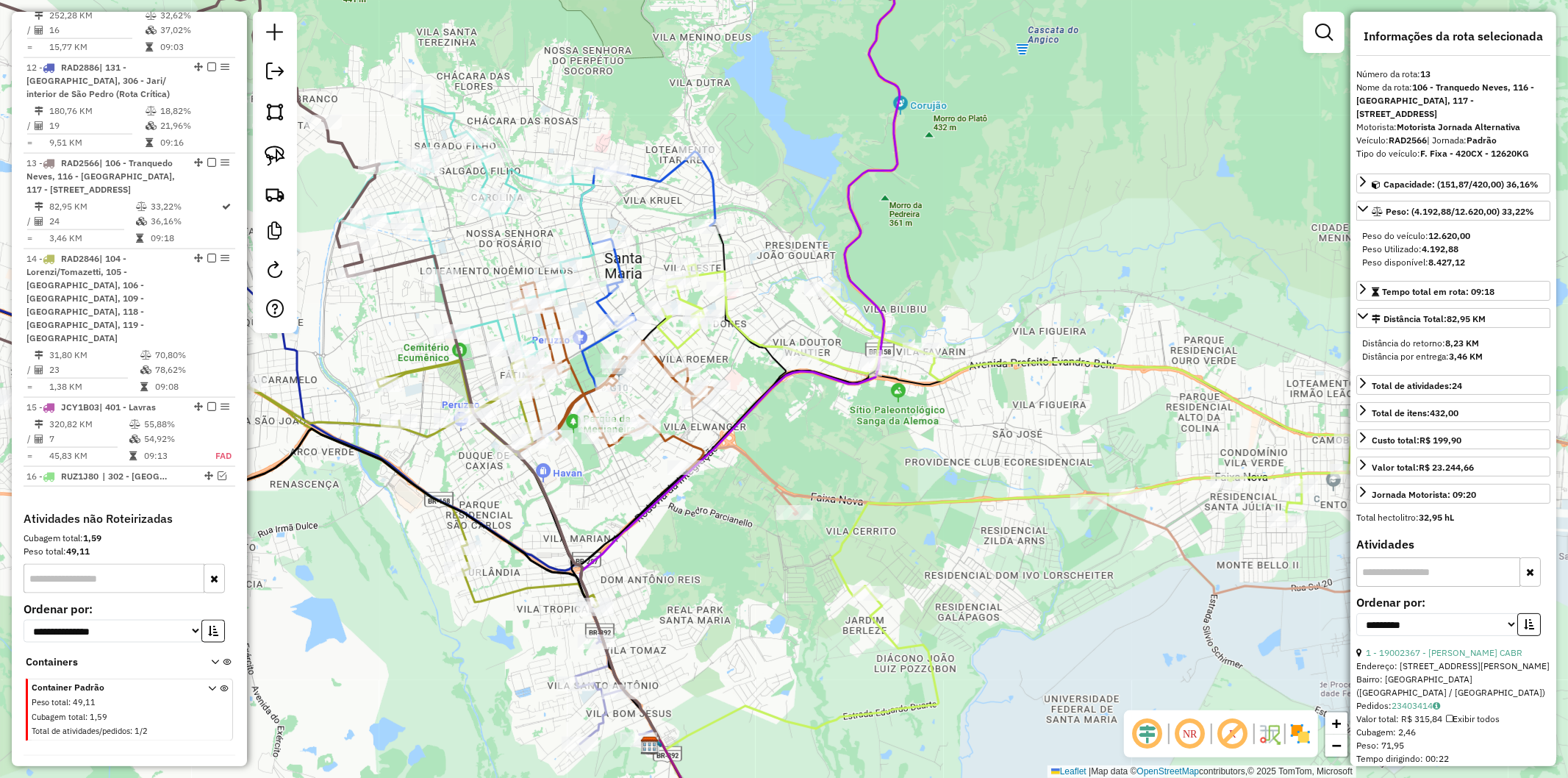
click at [486, 319] on icon at bounding box center [466, 260] width 255 height 338
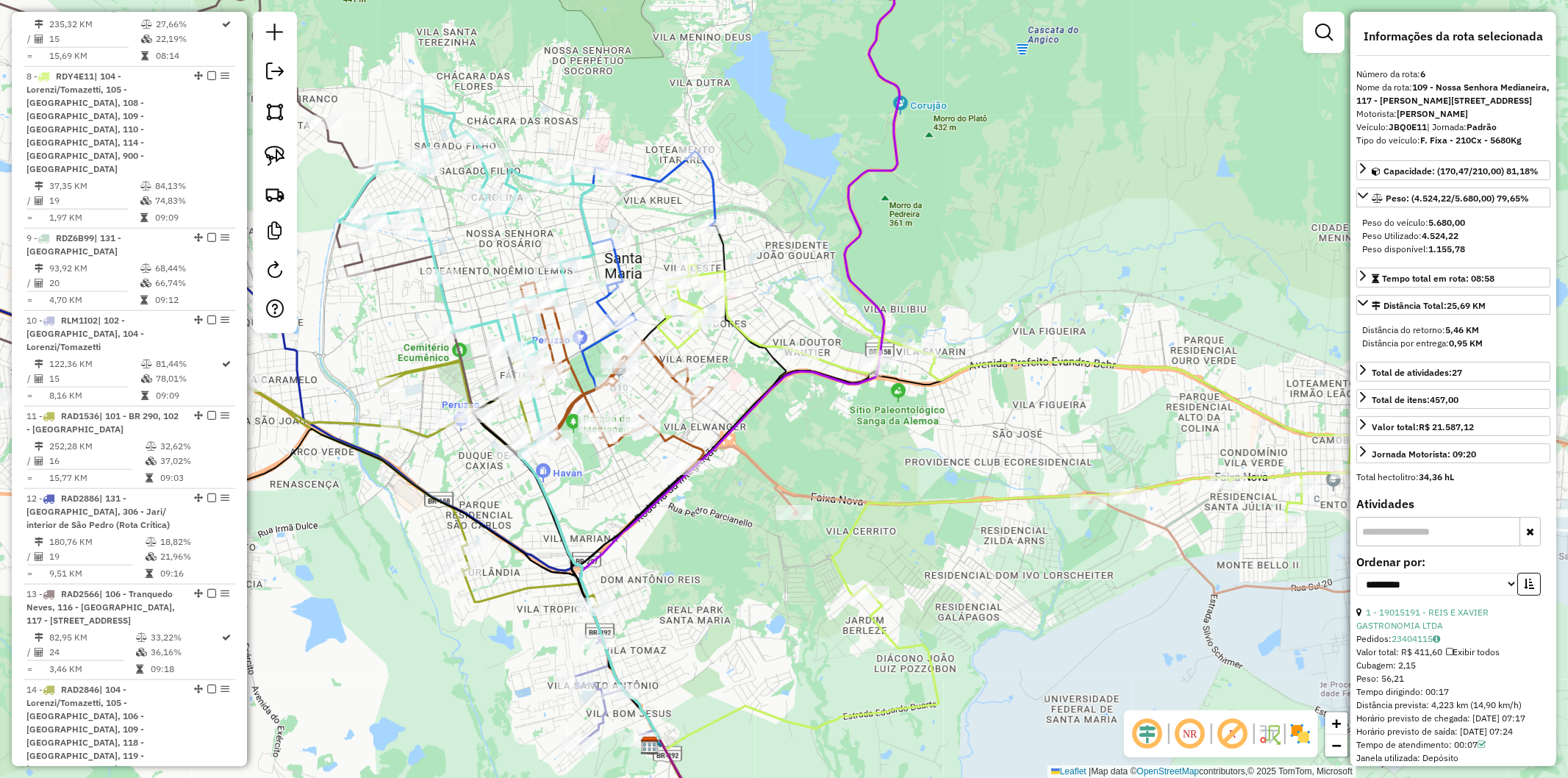
scroll to position [1140, 0]
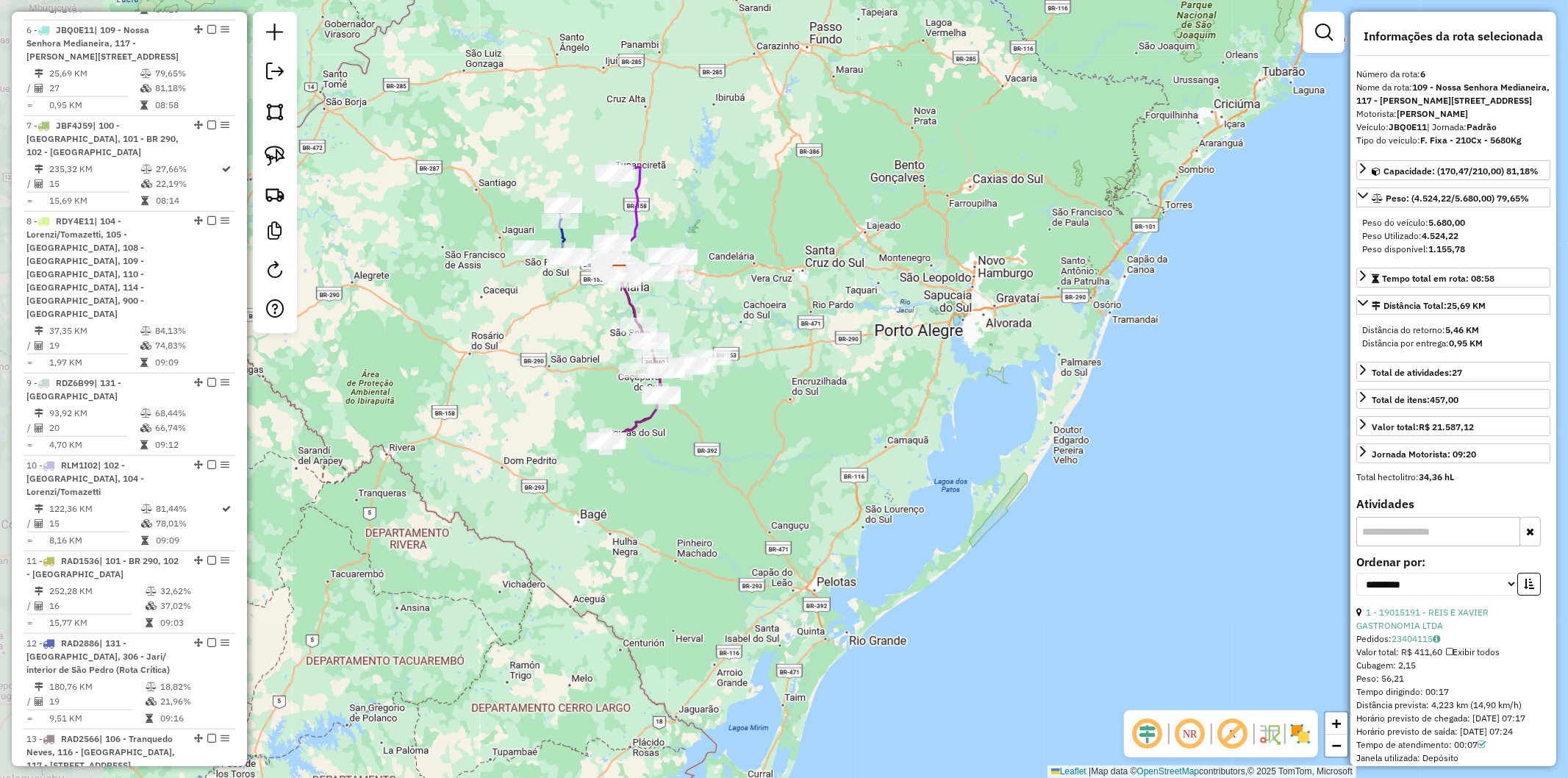
drag, startPoint x: 642, startPoint y: 465, endPoint x: 729, endPoint y: 376, distance: 124.5
click at [729, 376] on div "Janela de atendimento Grade de atendimento Capacidade Transportadoras Veículos …" at bounding box center [784, 389] width 1568 height 778
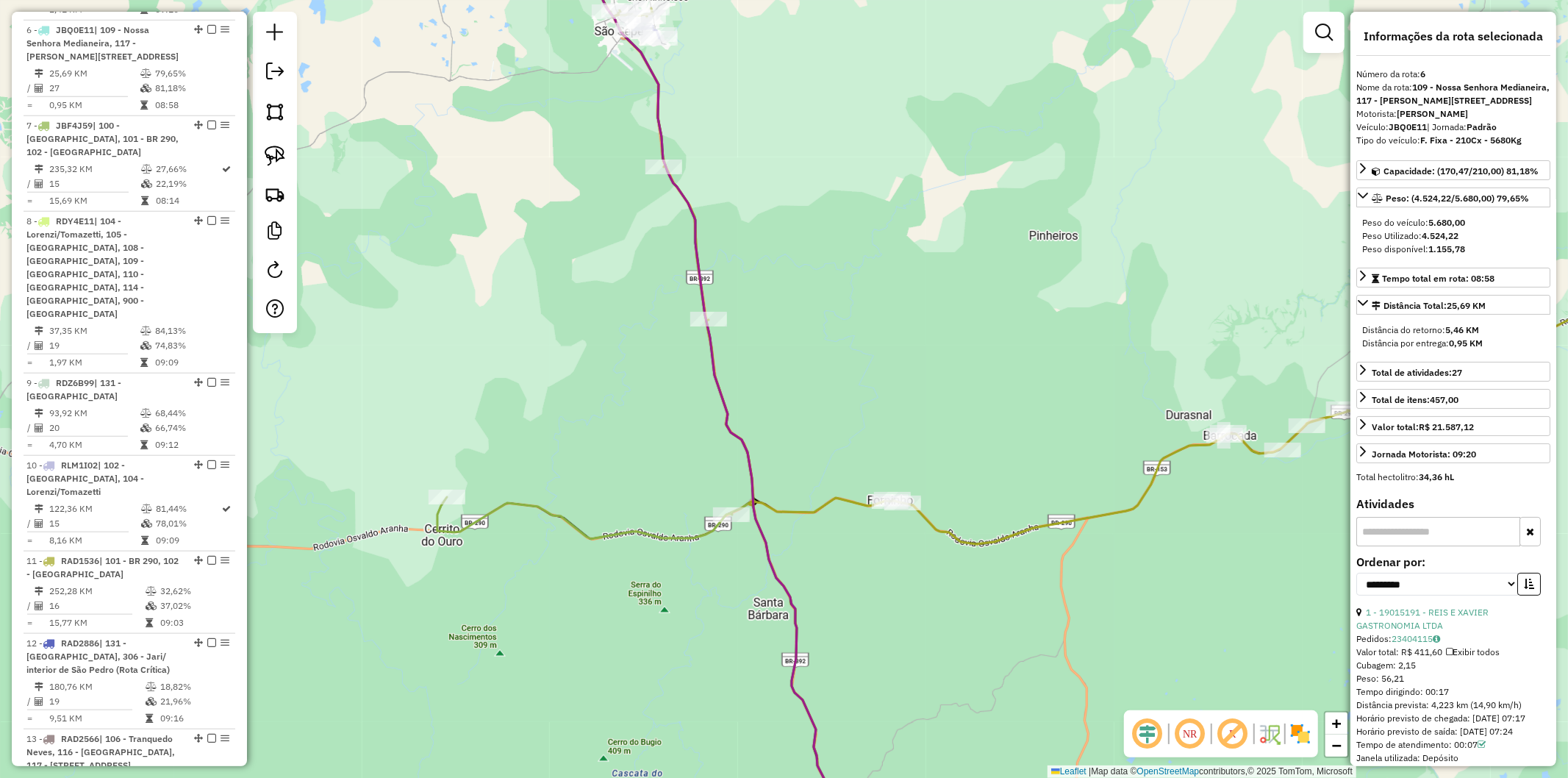
click at [669, 534] on icon at bounding box center [640, 434] width 405 height 845
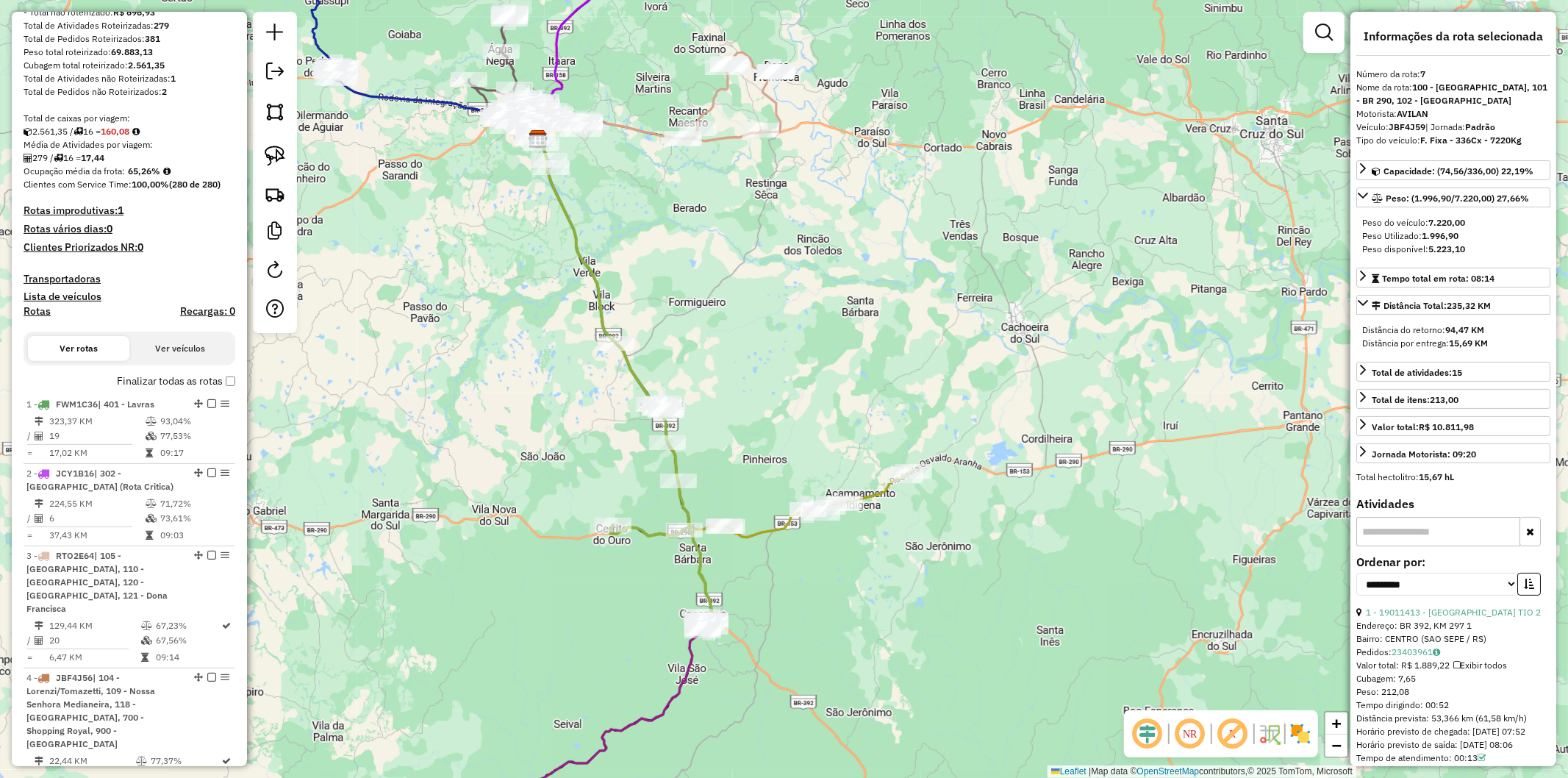
scroll to position [105, 0]
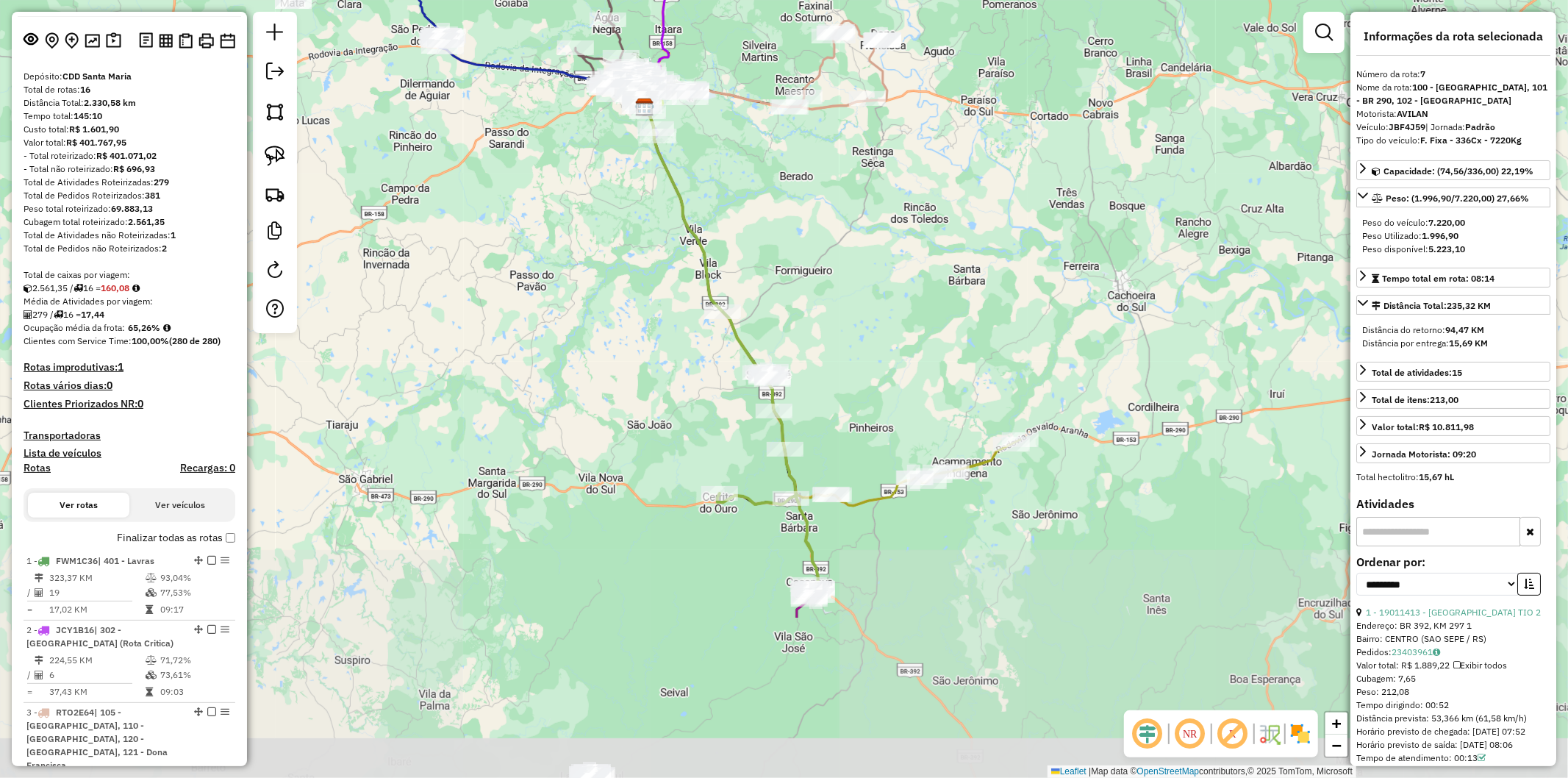
drag, startPoint x: 814, startPoint y: 619, endPoint x: 826, endPoint y: 380, distance: 239.3
click at [826, 380] on div "Janela de atendimento Grade de atendimento Capacidade Transportadoras Veículos …" at bounding box center [784, 389] width 1568 height 778
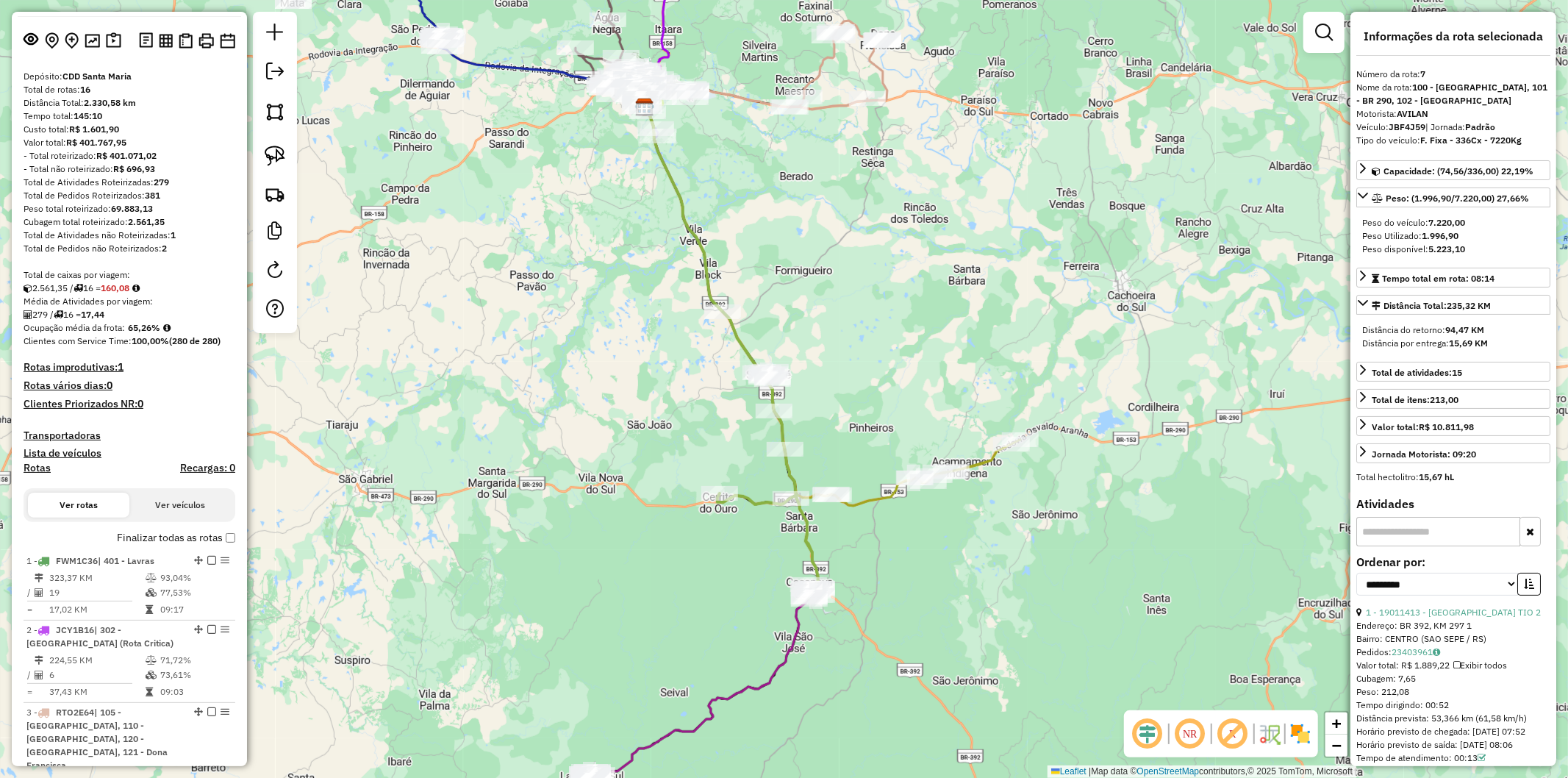
click at [861, 468] on div "Janela de atendimento Grade de atendimento Capacidade Transportadoras Veículos …" at bounding box center [784, 389] width 1568 height 778
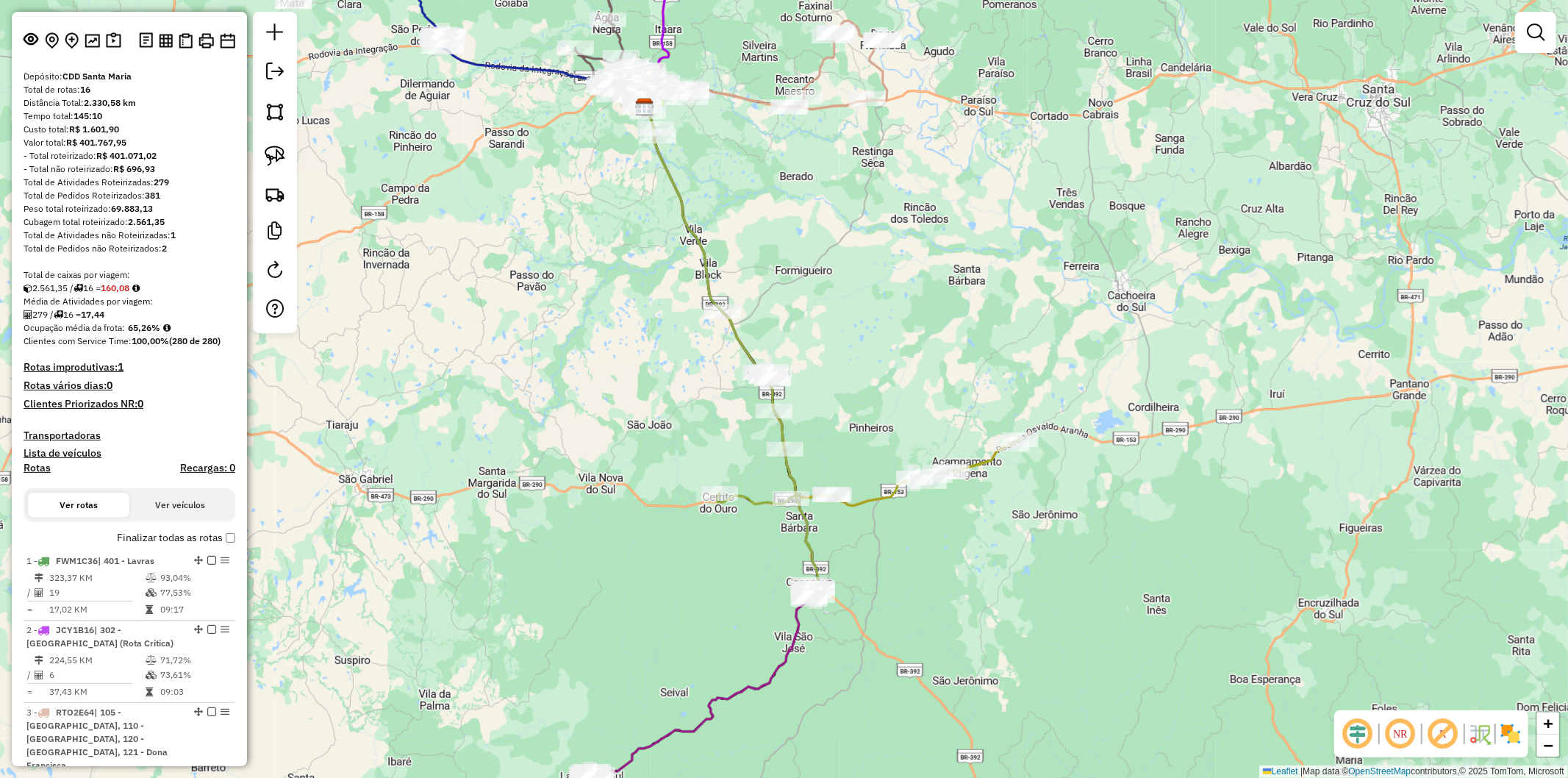
click at [870, 512] on div "Janela de atendimento Grade de atendimento Capacidade Transportadoras Veículos …" at bounding box center [784, 389] width 1568 height 778
click at [869, 506] on icon at bounding box center [892, 439] width 259 height 135
select select "**********"
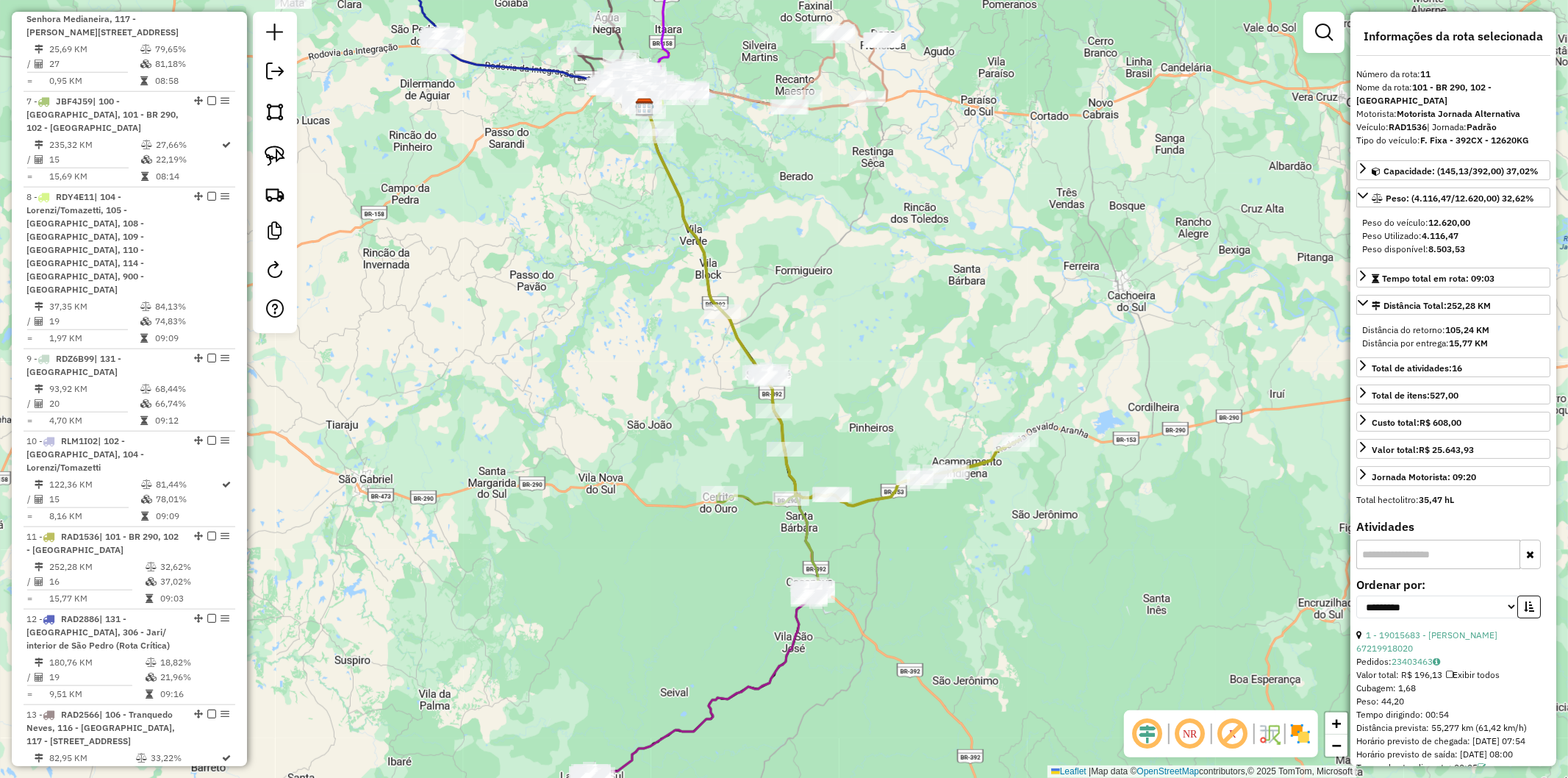
scroll to position [1617, 0]
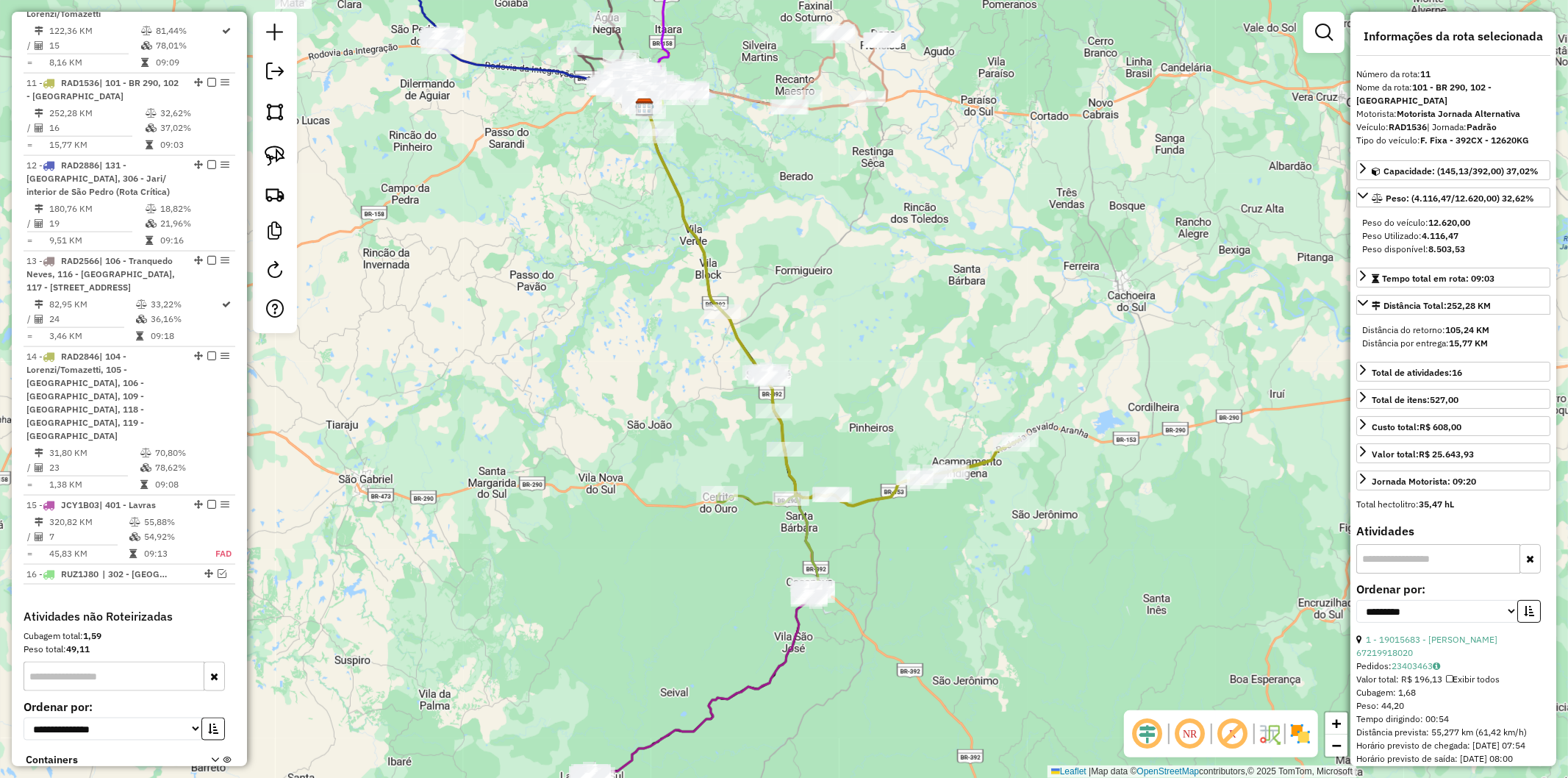
click at [802, 533] on icon at bounding box center [767, 485] width 101 height 226
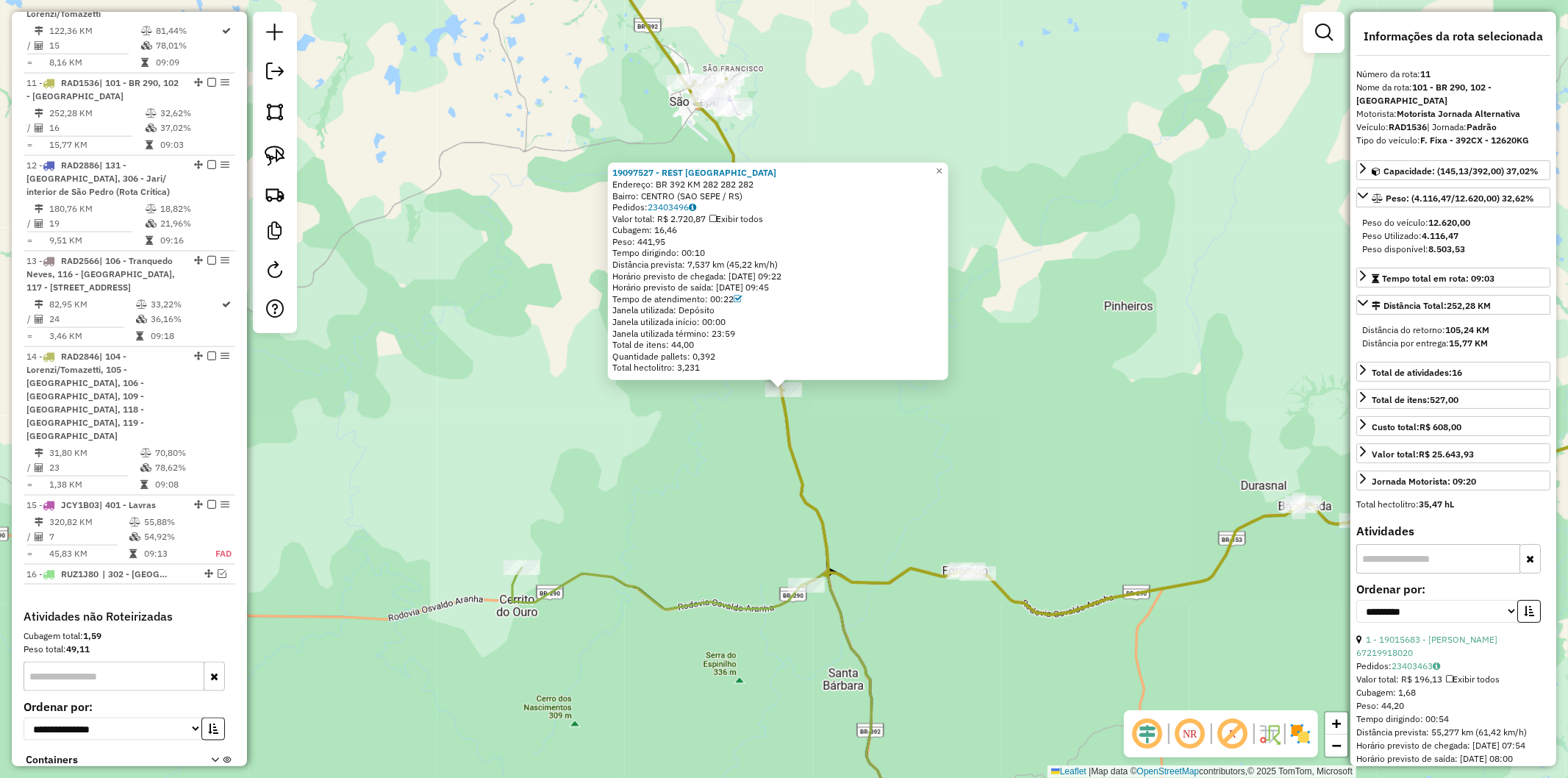
drag, startPoint x: 718, startPoint y: 506, endPoint x: 724, endPoint y: 583, distance: 77.2
click at [718, 507] on div "19097527 - REST [GEOGRAPHIC_DATA] Endereço: BR 392 KM 282 282 282 Bairro: [GEOG…" at bounding box center [784, 389] width 1568 height 778
click at [717, 596] on div "19097527 - REST [GEOGRAPHIC_DATA] Endereço: BR 392 KM 282 282 282 Bairro: [GEOG…" at bounding box center [784, 389] width 1568 height 778
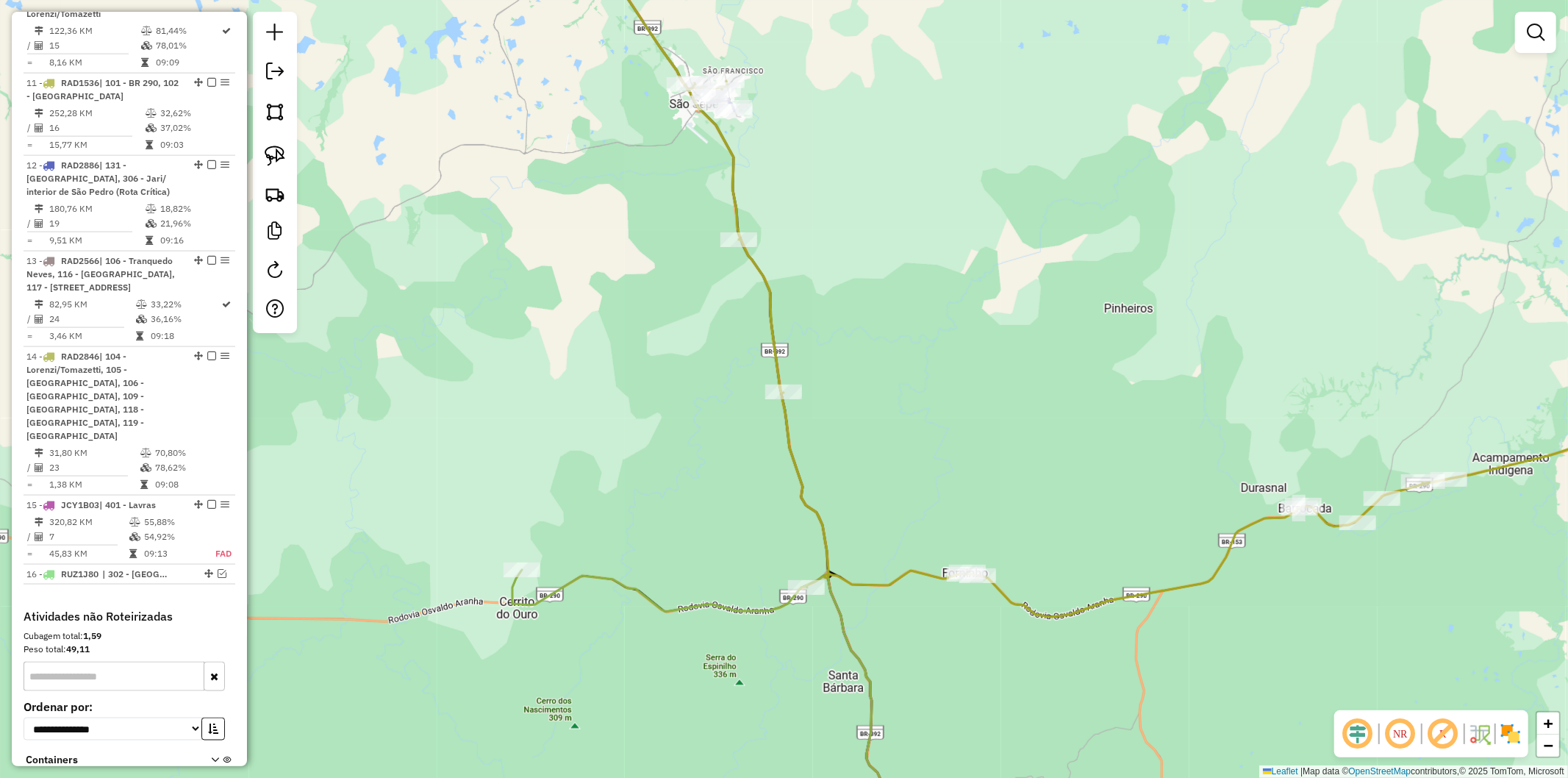
click at [716, 599] on icon at bounding box center [708, 471] width 390 height 772
select select "**********"
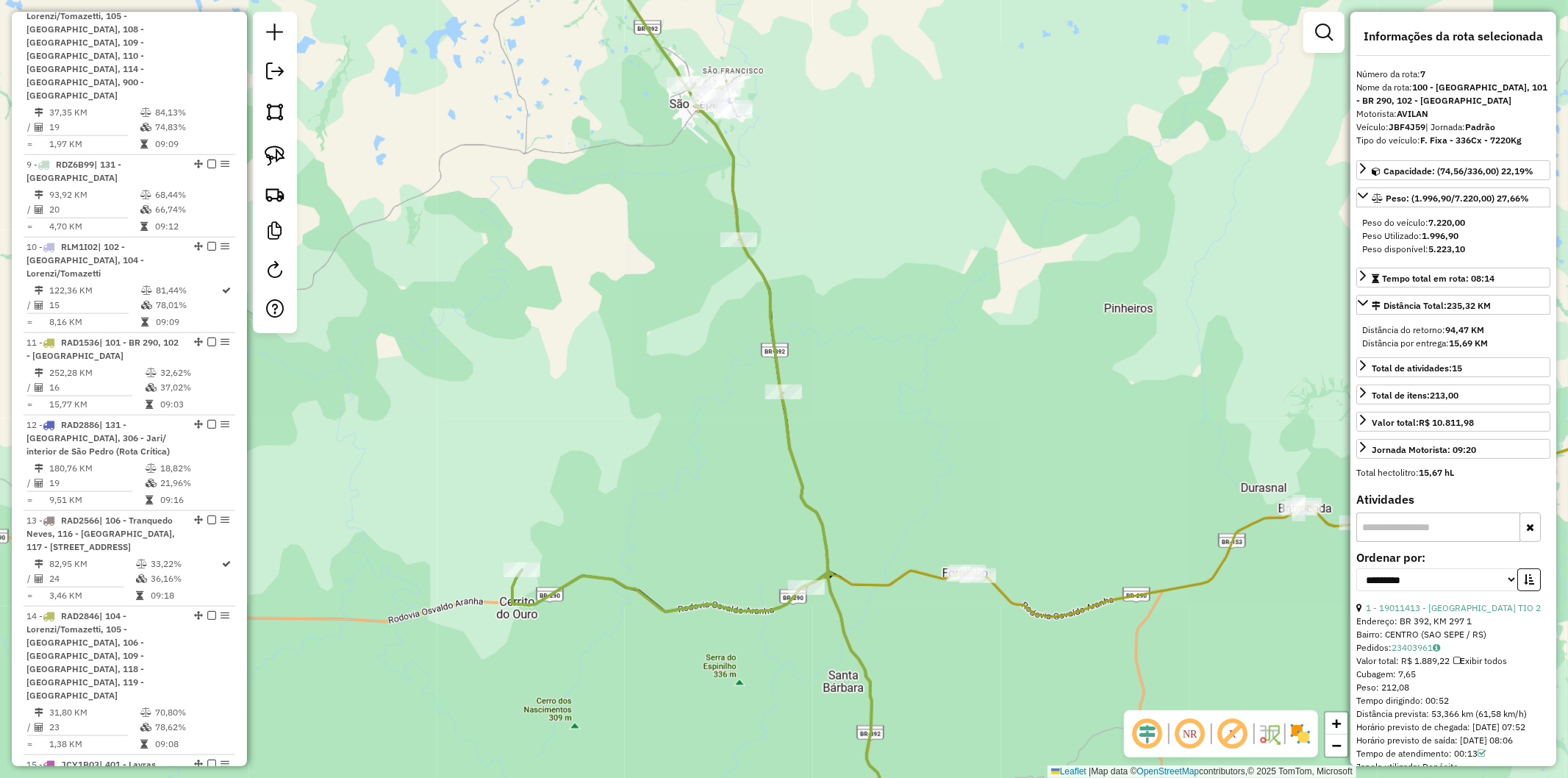
scroll to position [1247, 0]
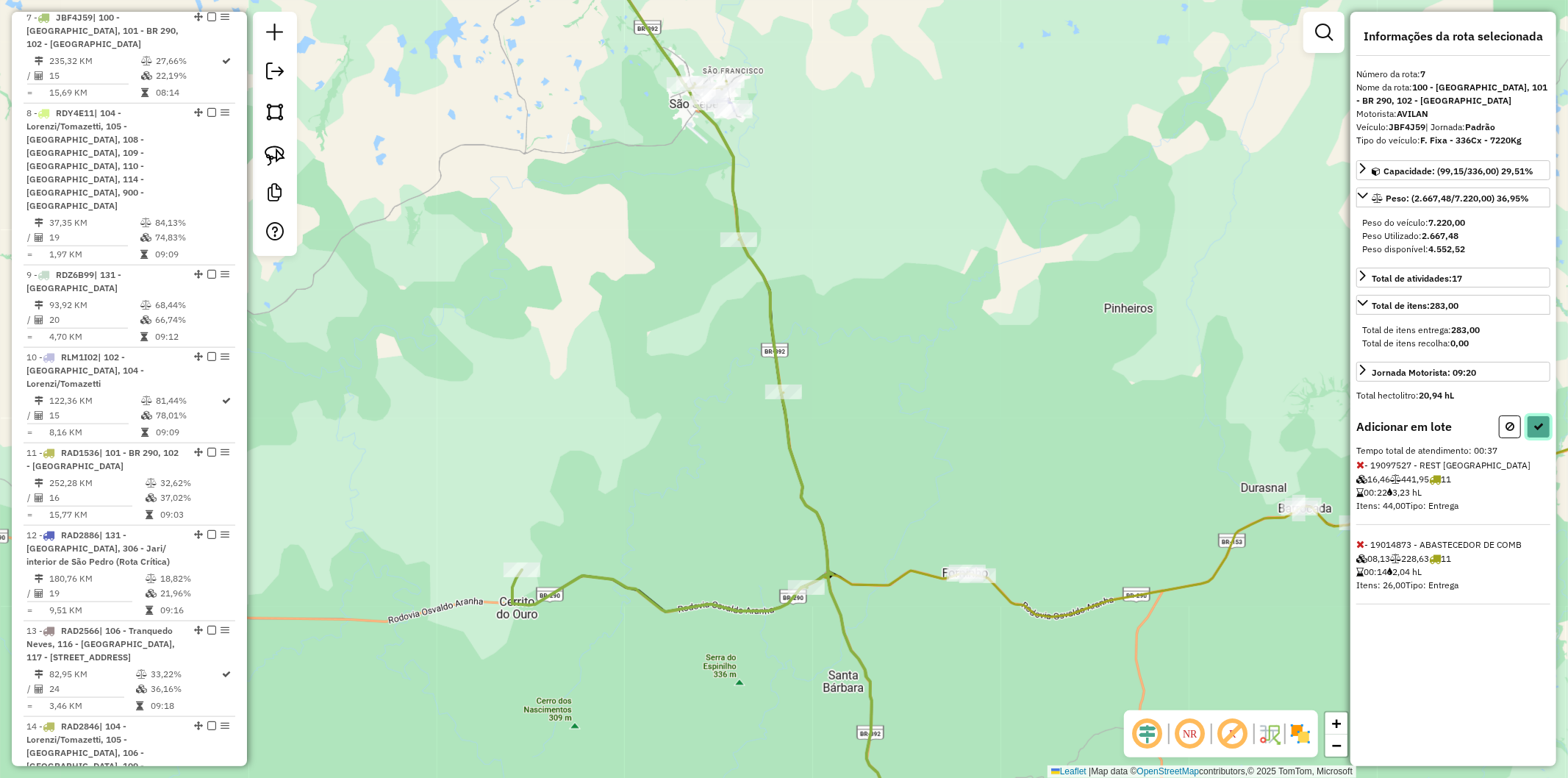
click at [1535, 423] on icon at bounding box center [1539, 427] width 11 height 11
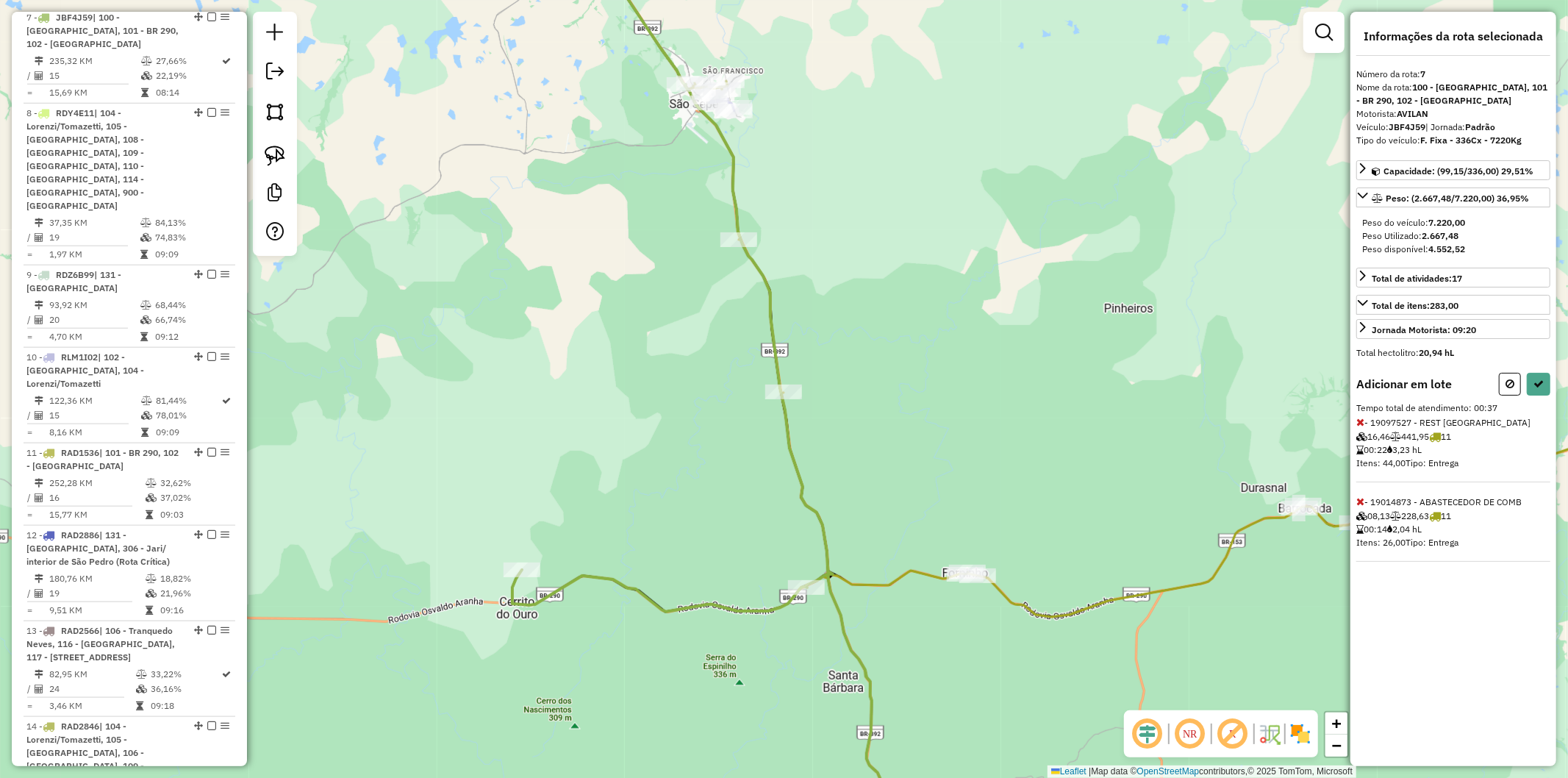
select select "**********"
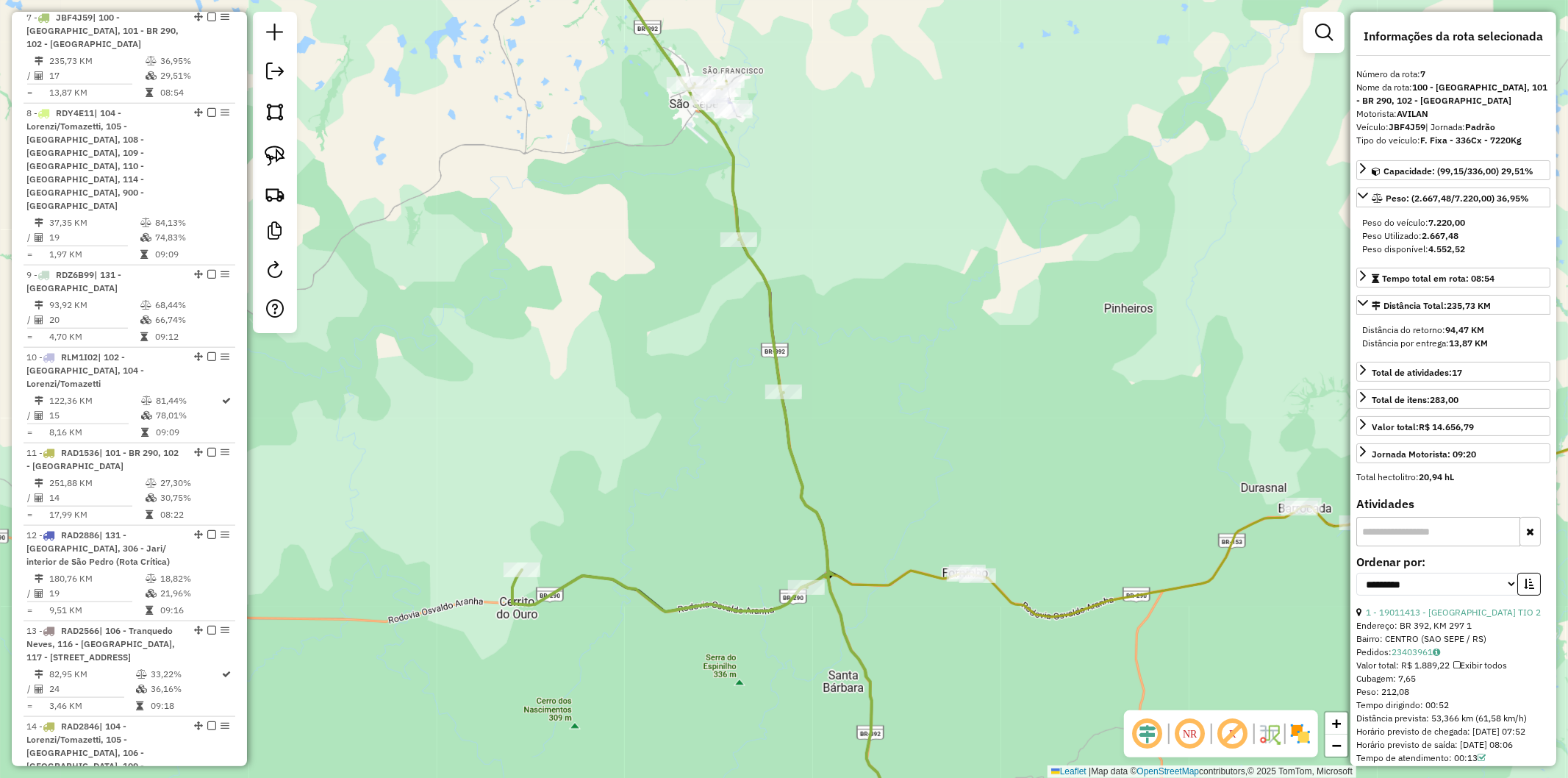
click at [1019, 600] on icon at bounding box center [1205, 349] width 1036 height 536
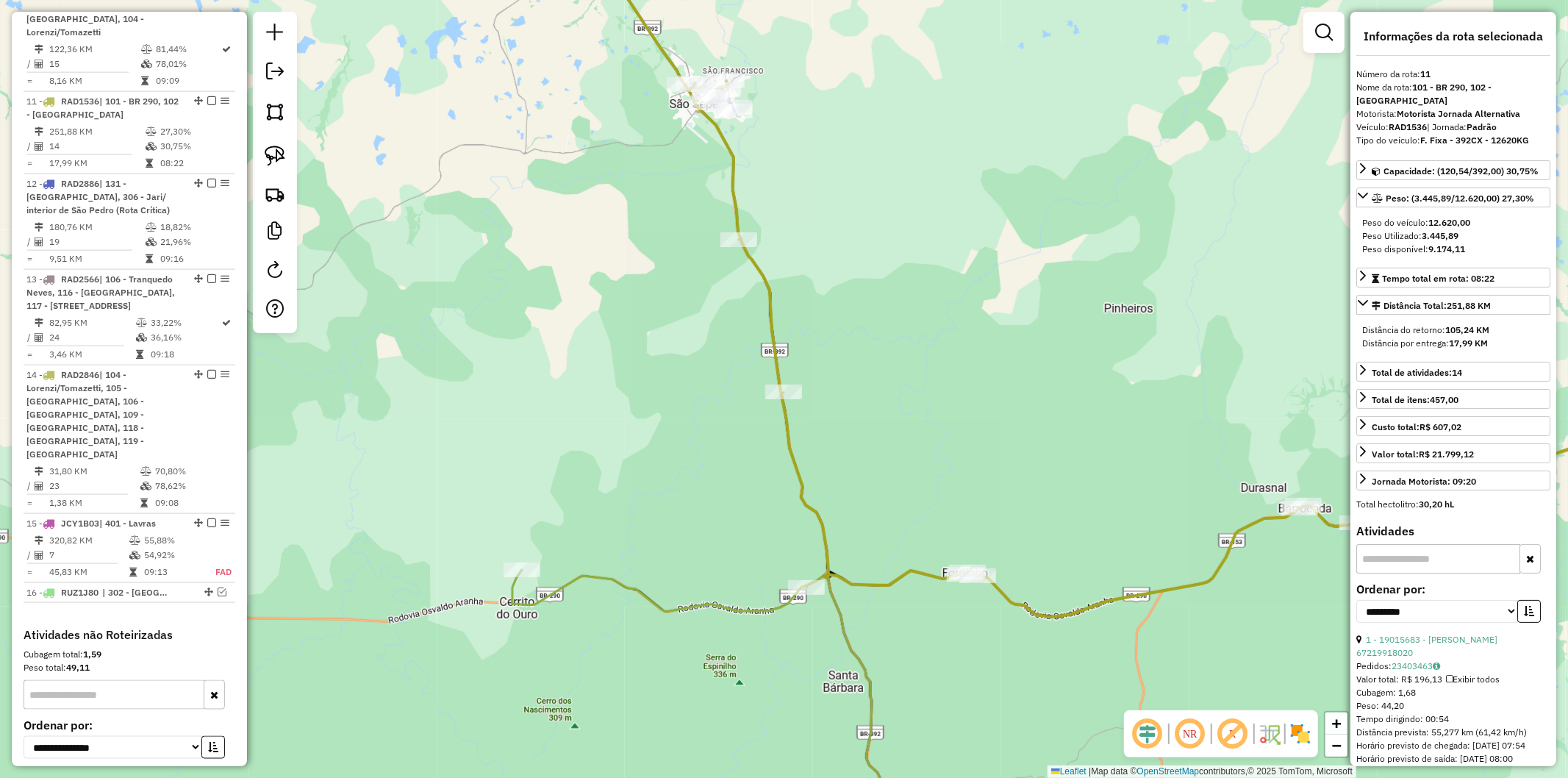
scroll to position [1617, 0]
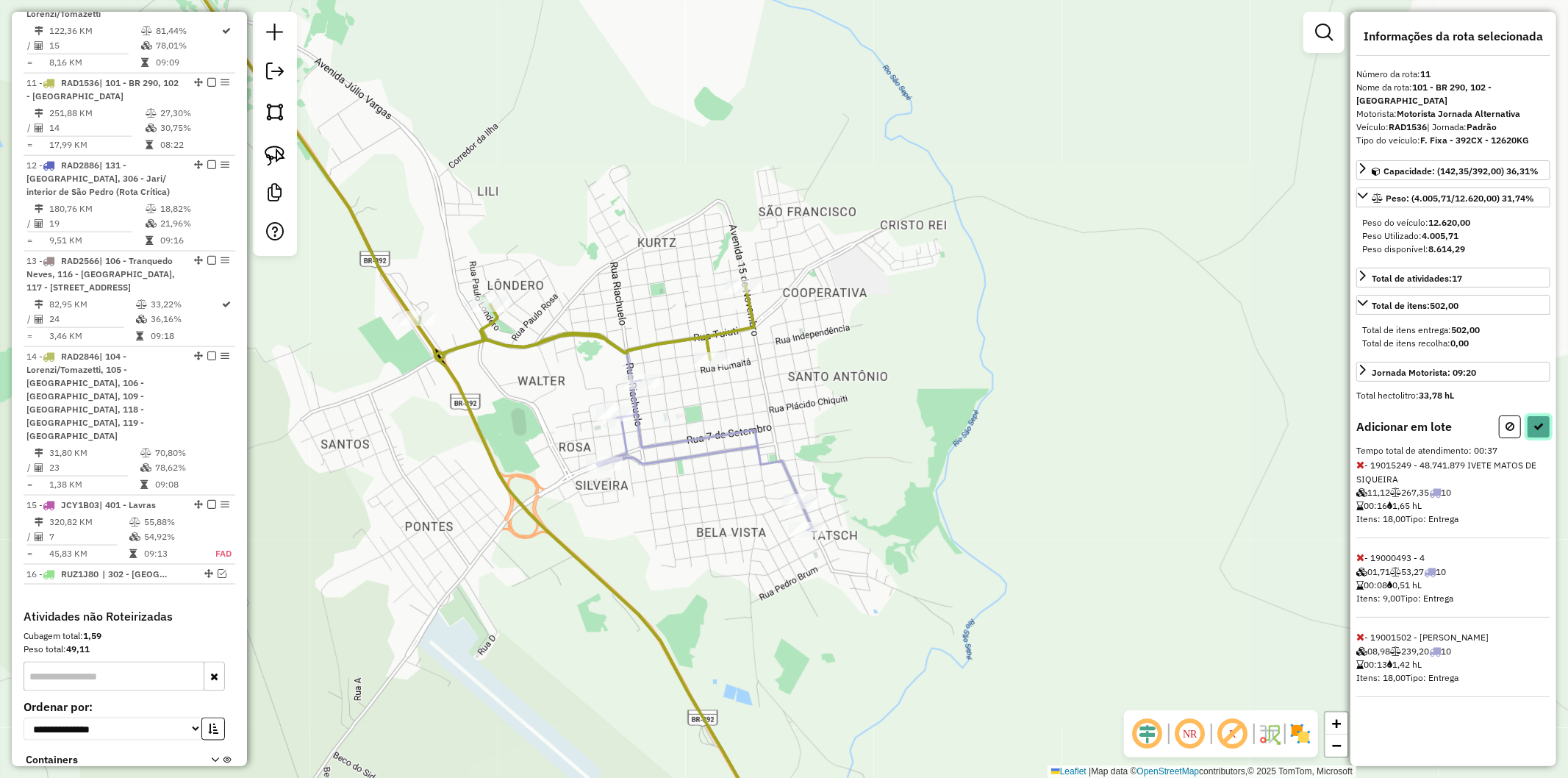
click at [1547, 415] on button at bounding box center [1539, 427] width 23 height 23
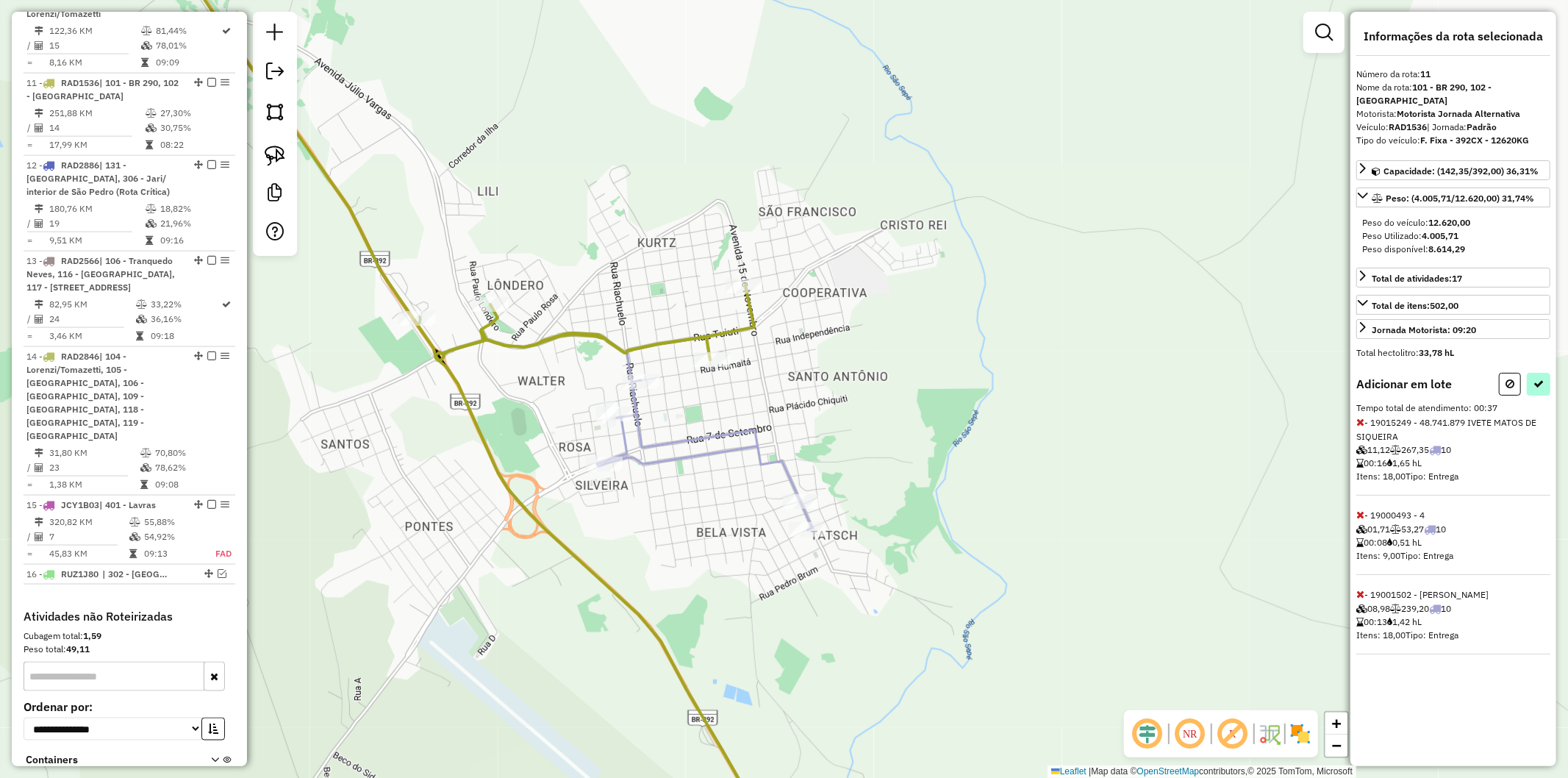
select select "**********"
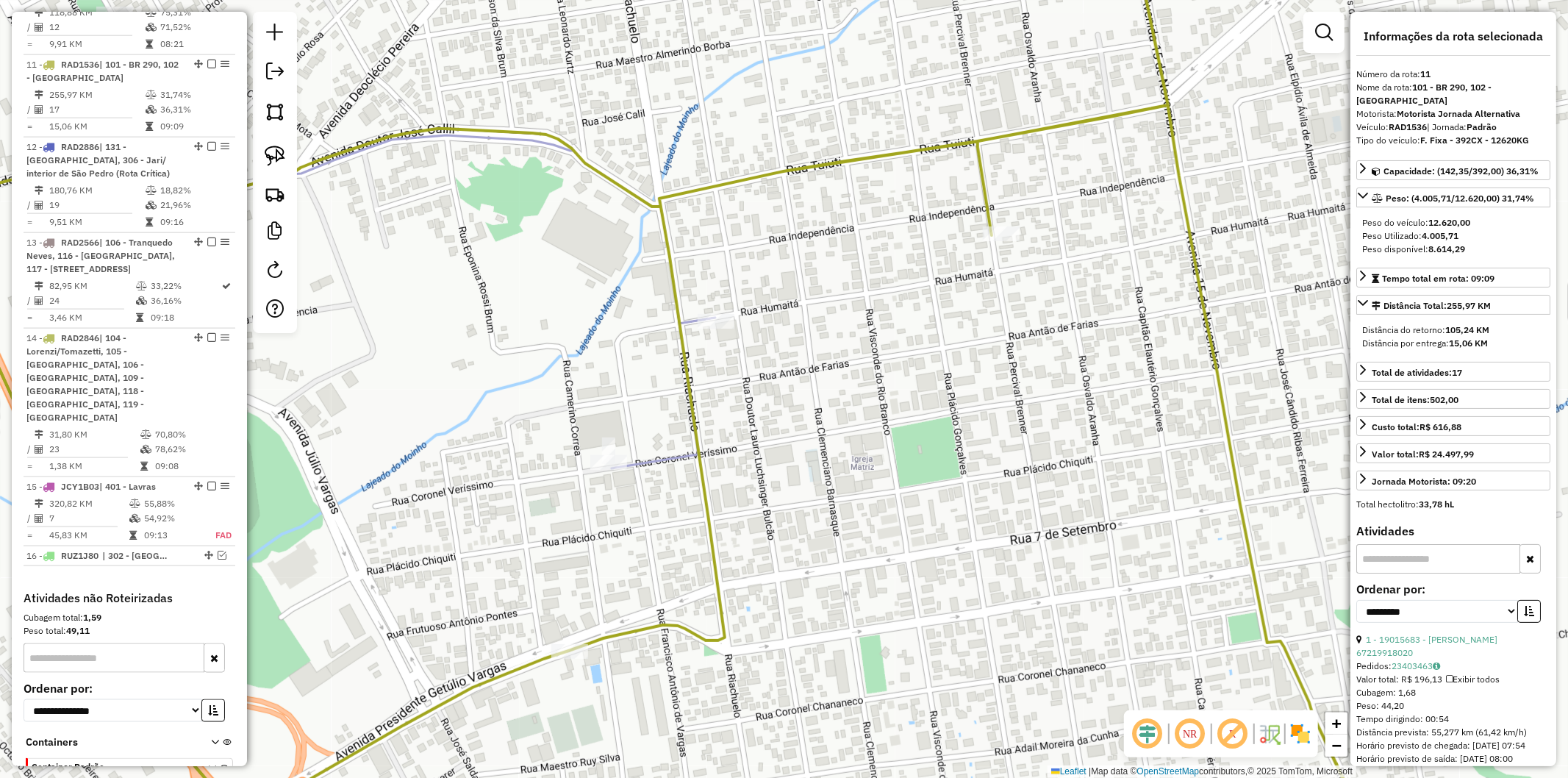
click at [658, 453] on icon at bounding box center [280, 297] width 872 height 340
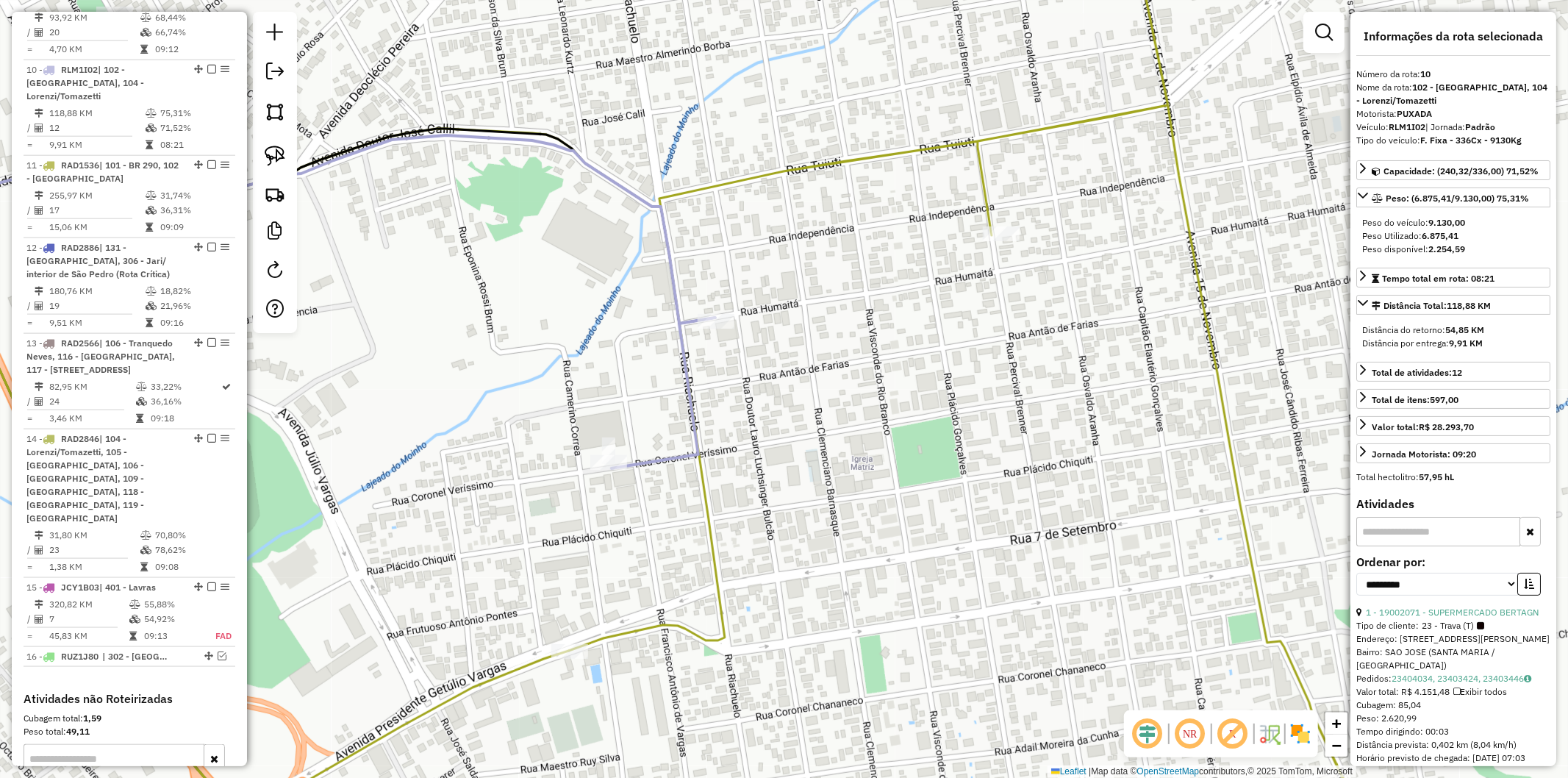
click at [706, 514] on icon at bounding box center [637, 397] width 1483 height 919
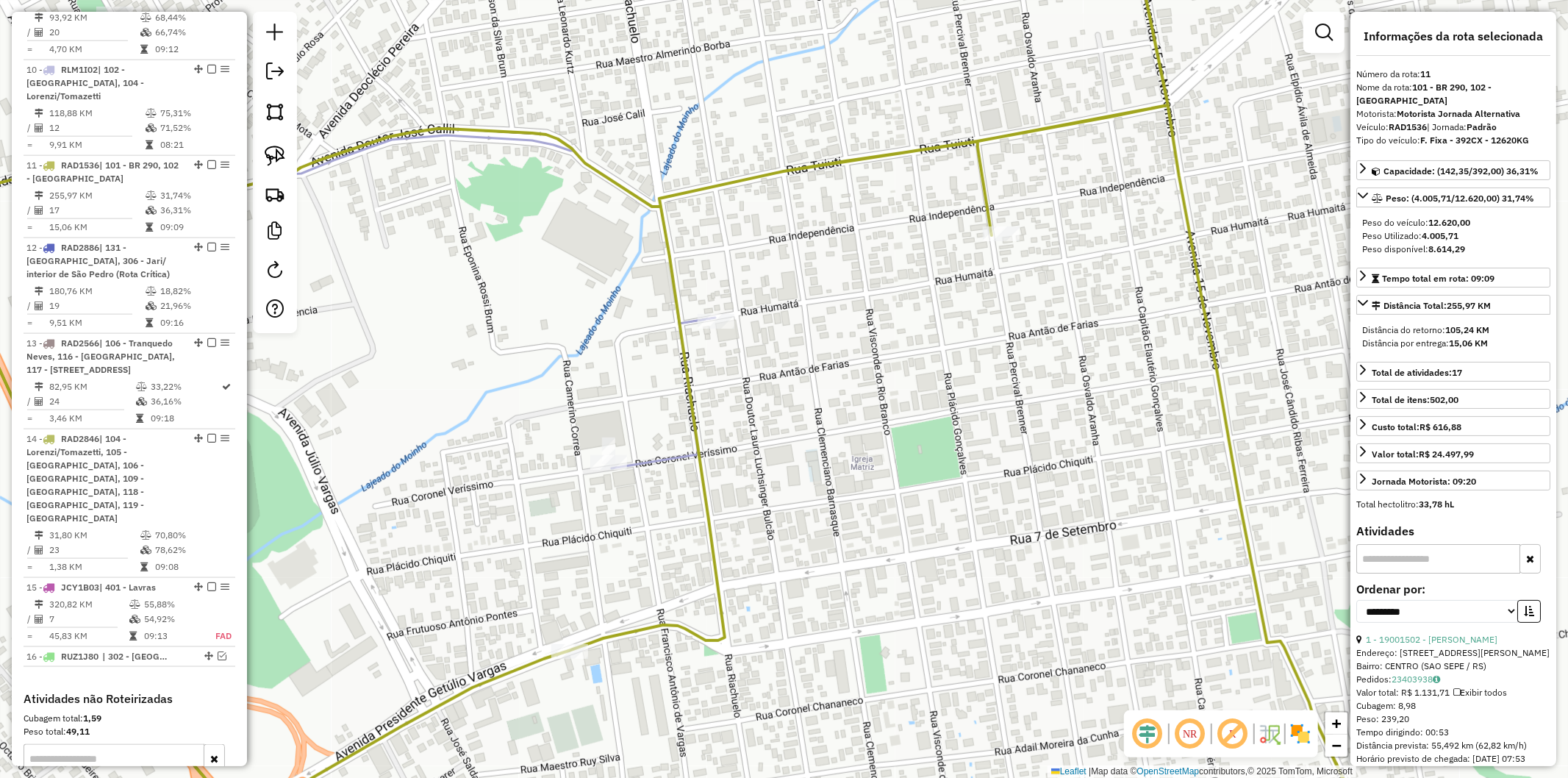
scroll to position [1599, 0]
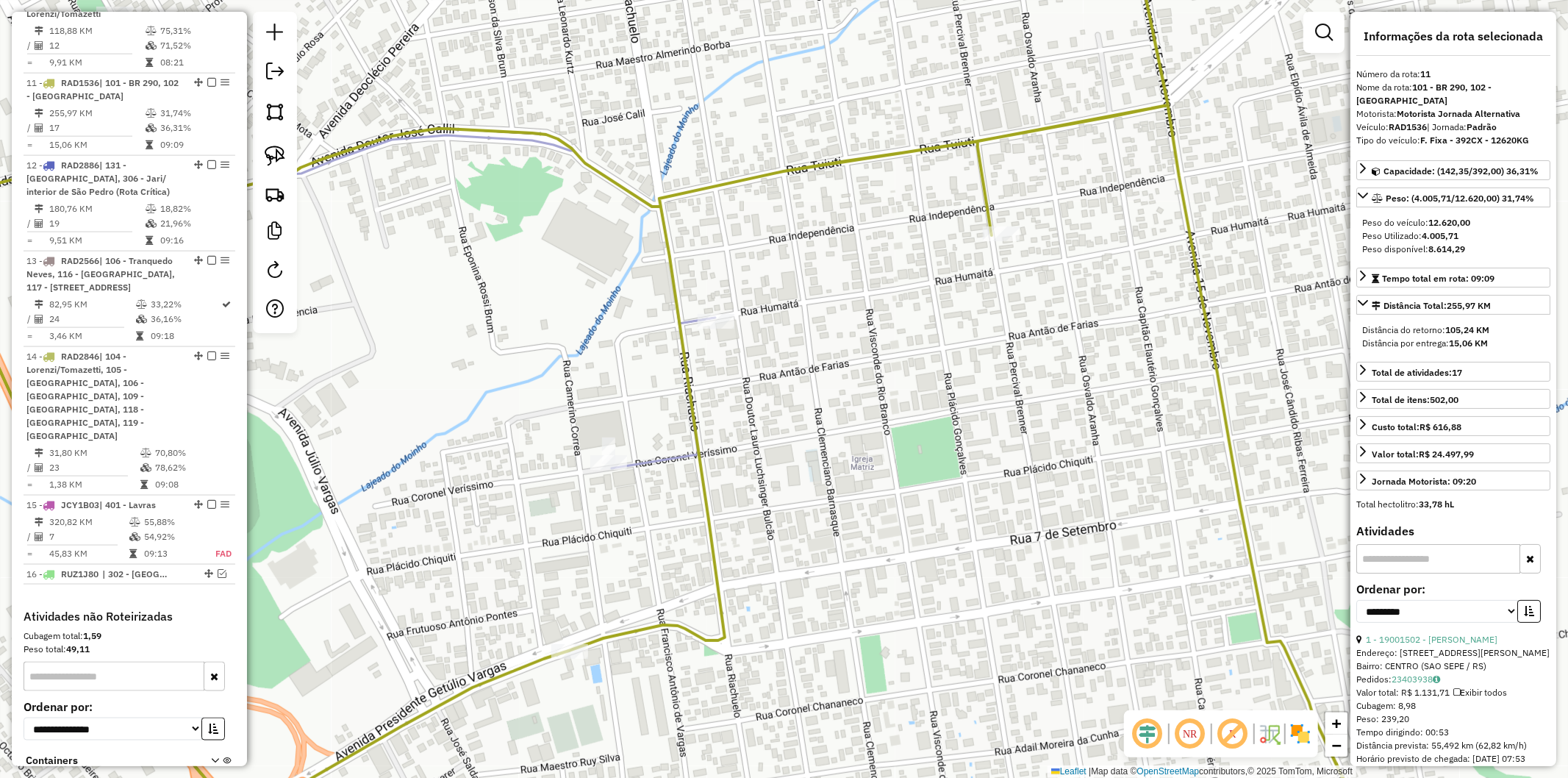
click at [680, 455] on icon at bounding box center [280, 297] width 872 height 340
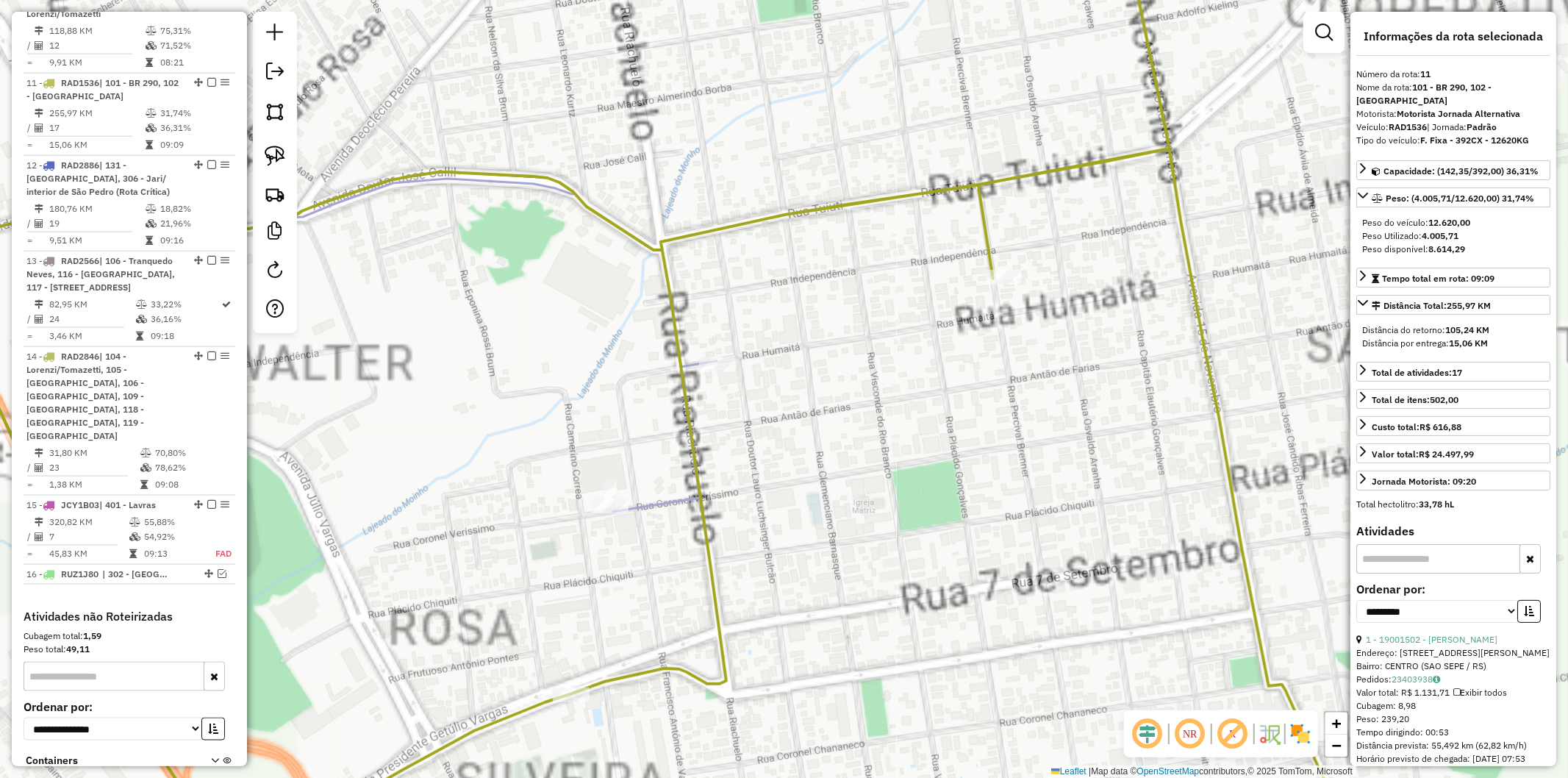
drag, startPoint x: 665, startPoint y: 494, endPoint x: 675, endPoint y: 512, distance: 20.6
click at [666, 494] on icon at bounding box center [281, 339] width 874 height 342
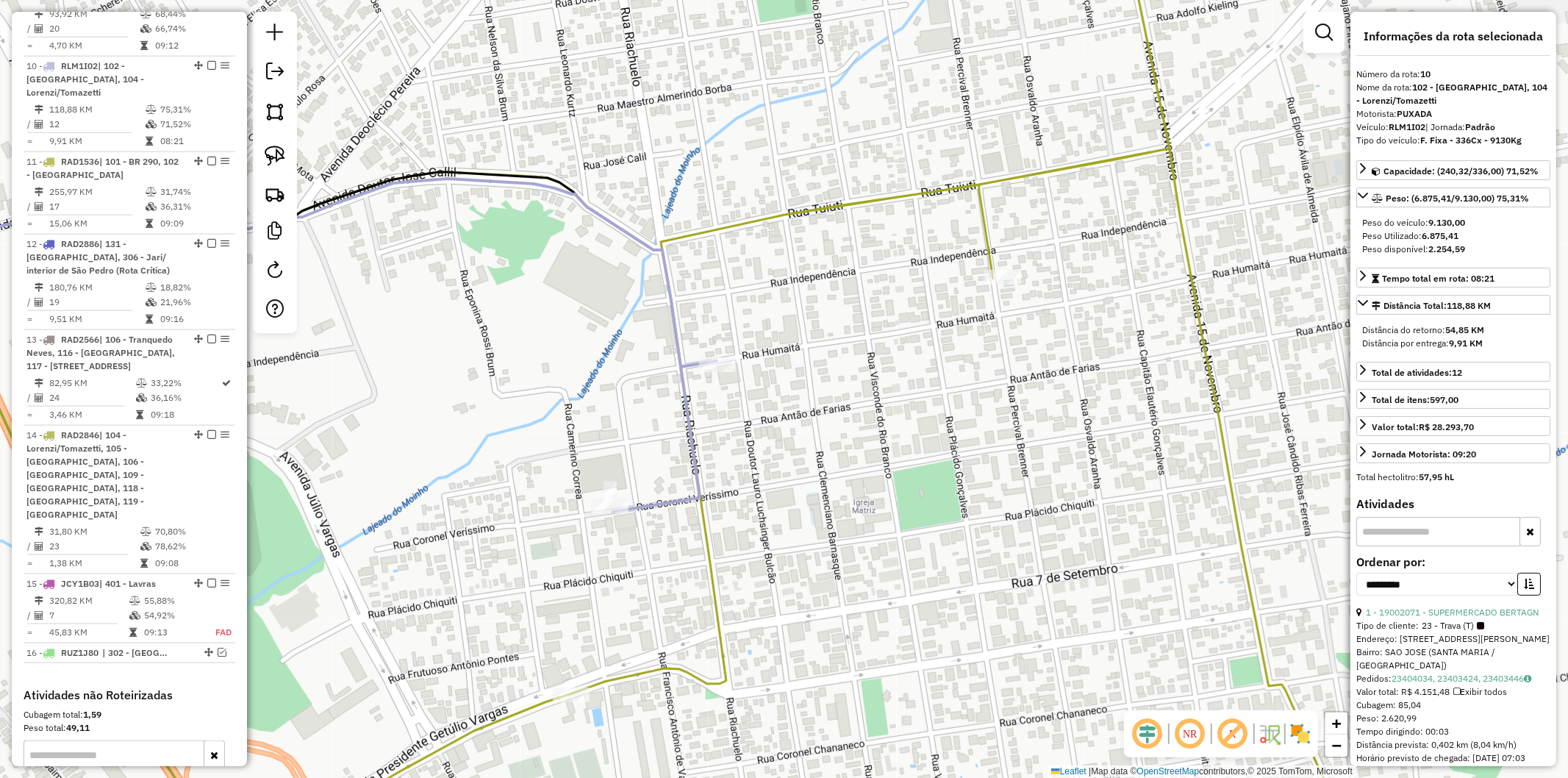
scroll to position [1517, 0]
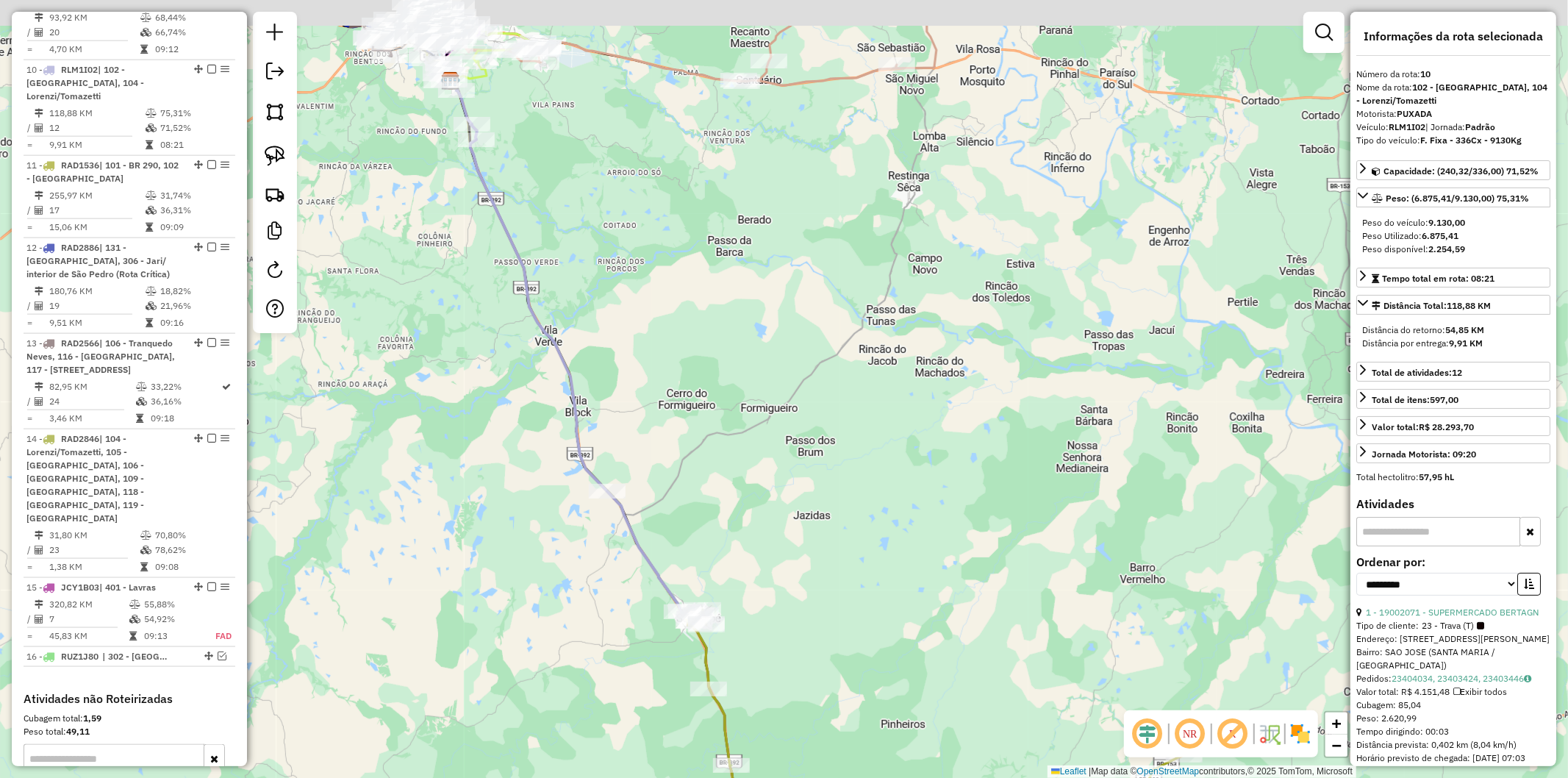
drag, startPoint x: 467, startPoint y: 306, endPoint x: 637, endPoint y: 653, distance: 386.4
click at [637, 653] on div "Janela de atendimento Grade de atendimento Capacidade Transportadoras Veículos …" at bounding box center [784, 389] width 1568 height 778
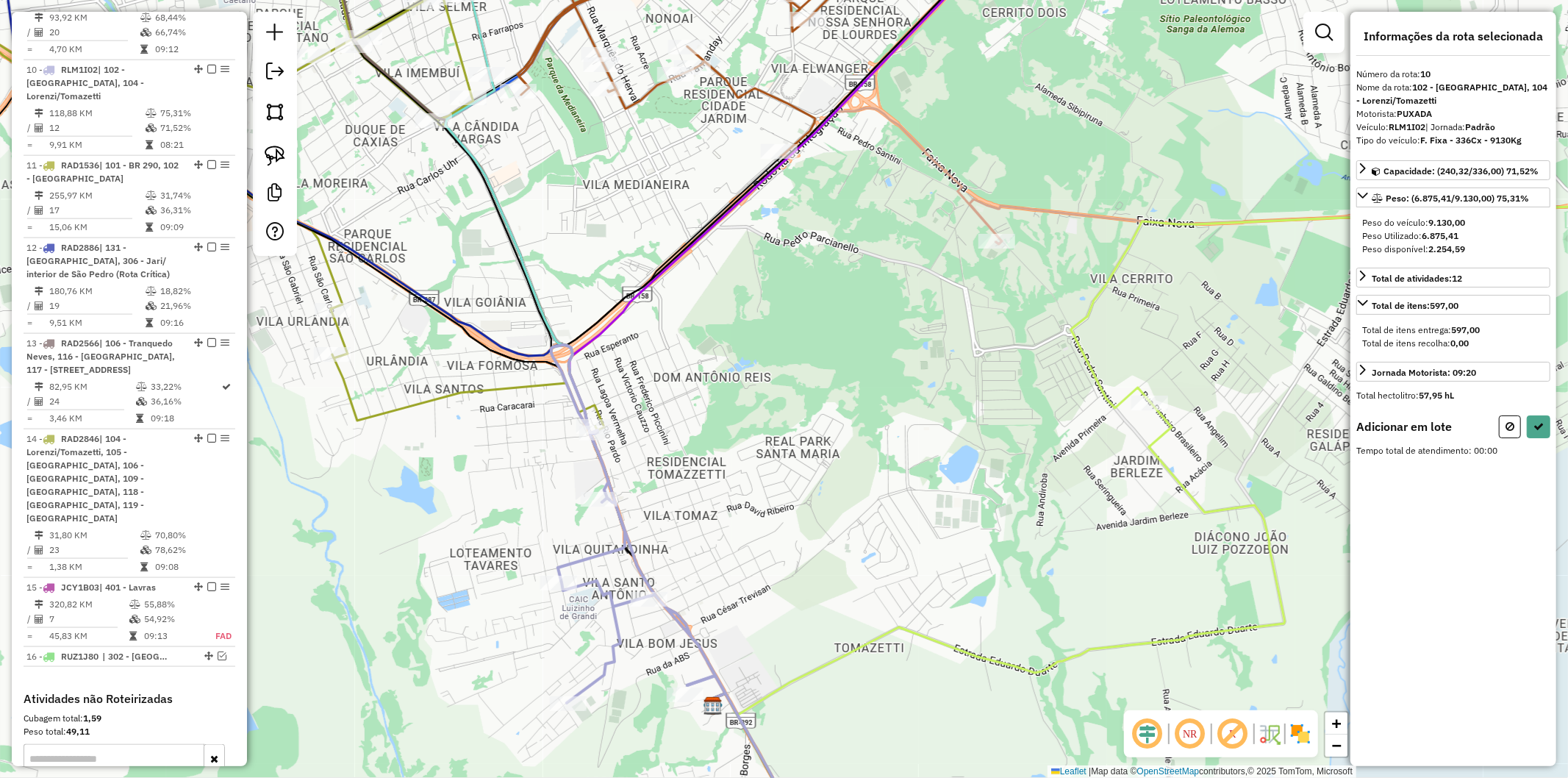
click at [590, 417] on icon at bounding box center [683, 600] width 264 height 512
click at [1540, 425] on icon at bounding box center [1539, 427] width 11 height 11
select select "**********"
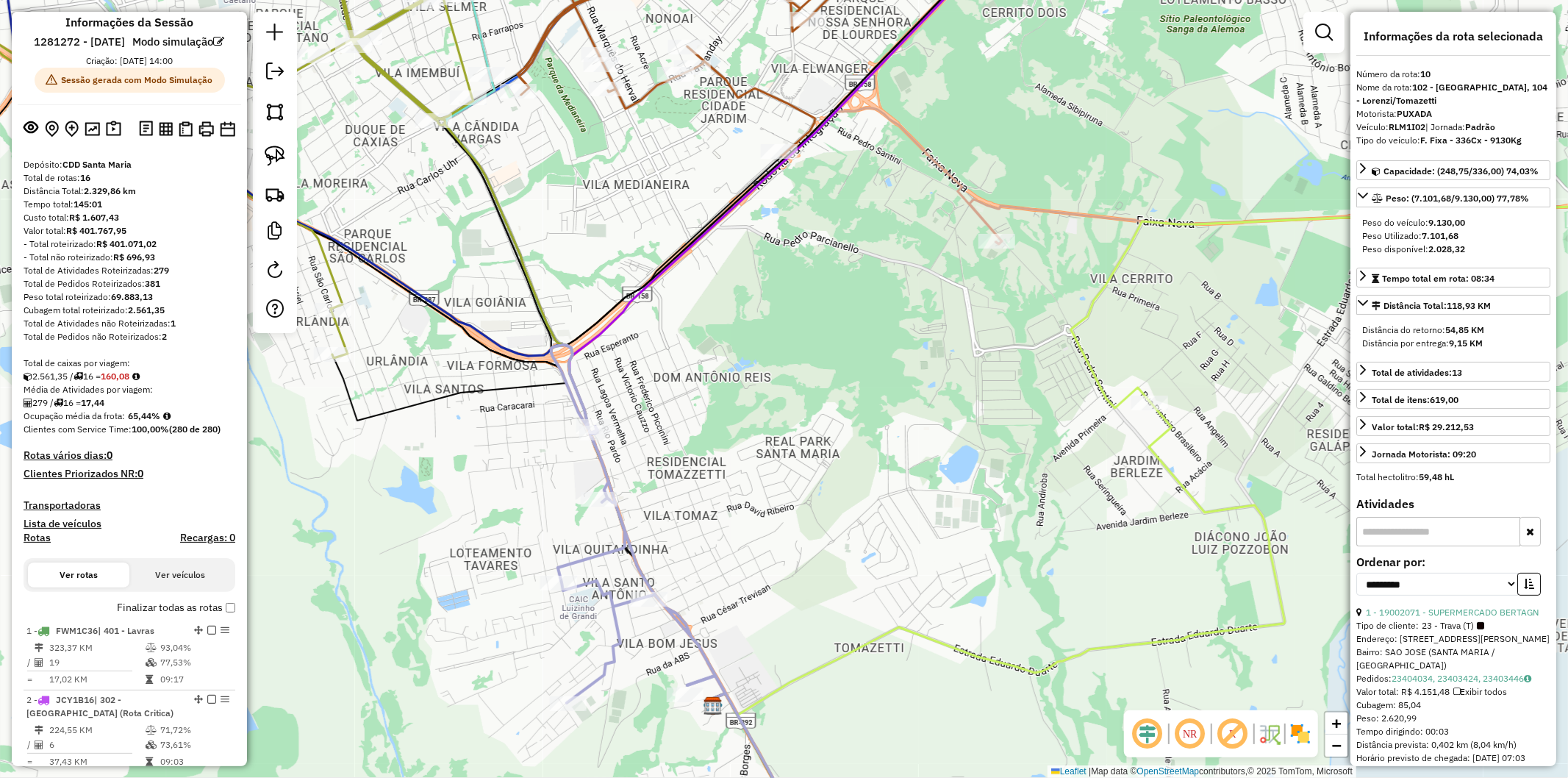
scroll to position [0, 0]
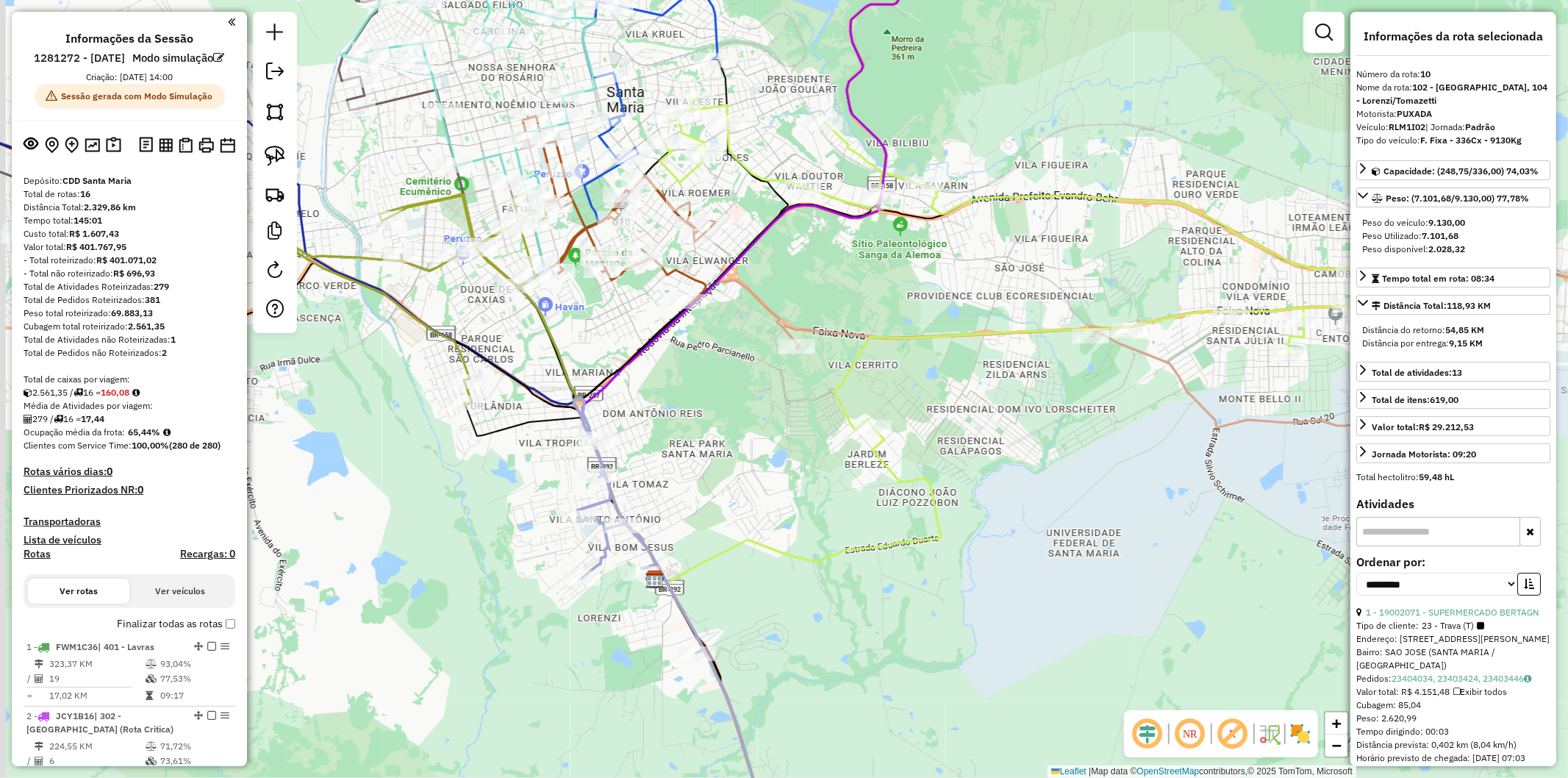
drag, startPoint x: 388, startPoint y: 494, endPoint x: 480, endPoint y: 475, distance: 93.9
click at [480, 475] on div "Janela de atendimento Grade de atendimento Capacidade Transportadoras Veículos …" at bounding box center [784, 389] width 1568 height 778
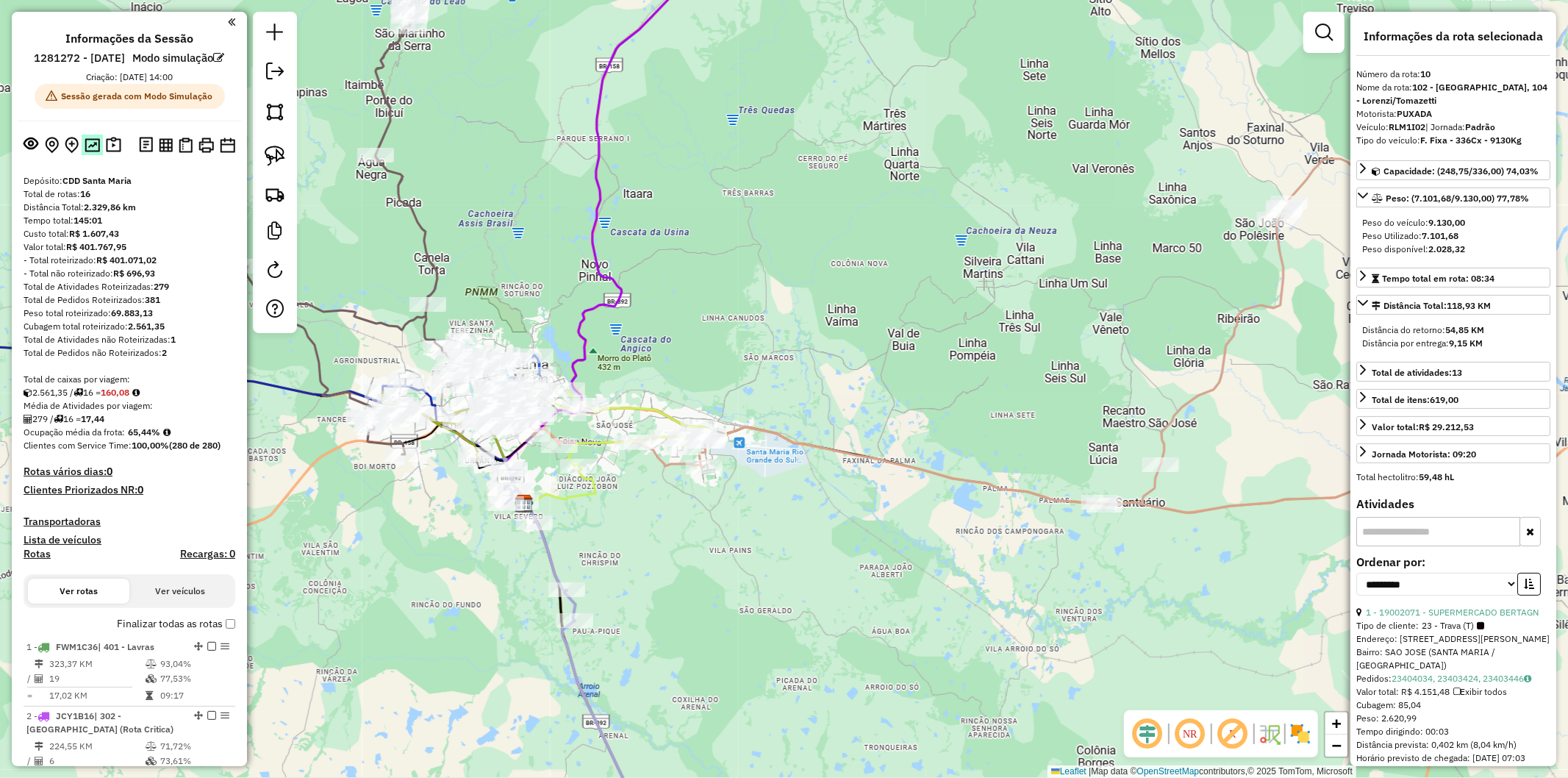
click at [91, 152] on img at bounding box center [92, 146] width 15 height 14
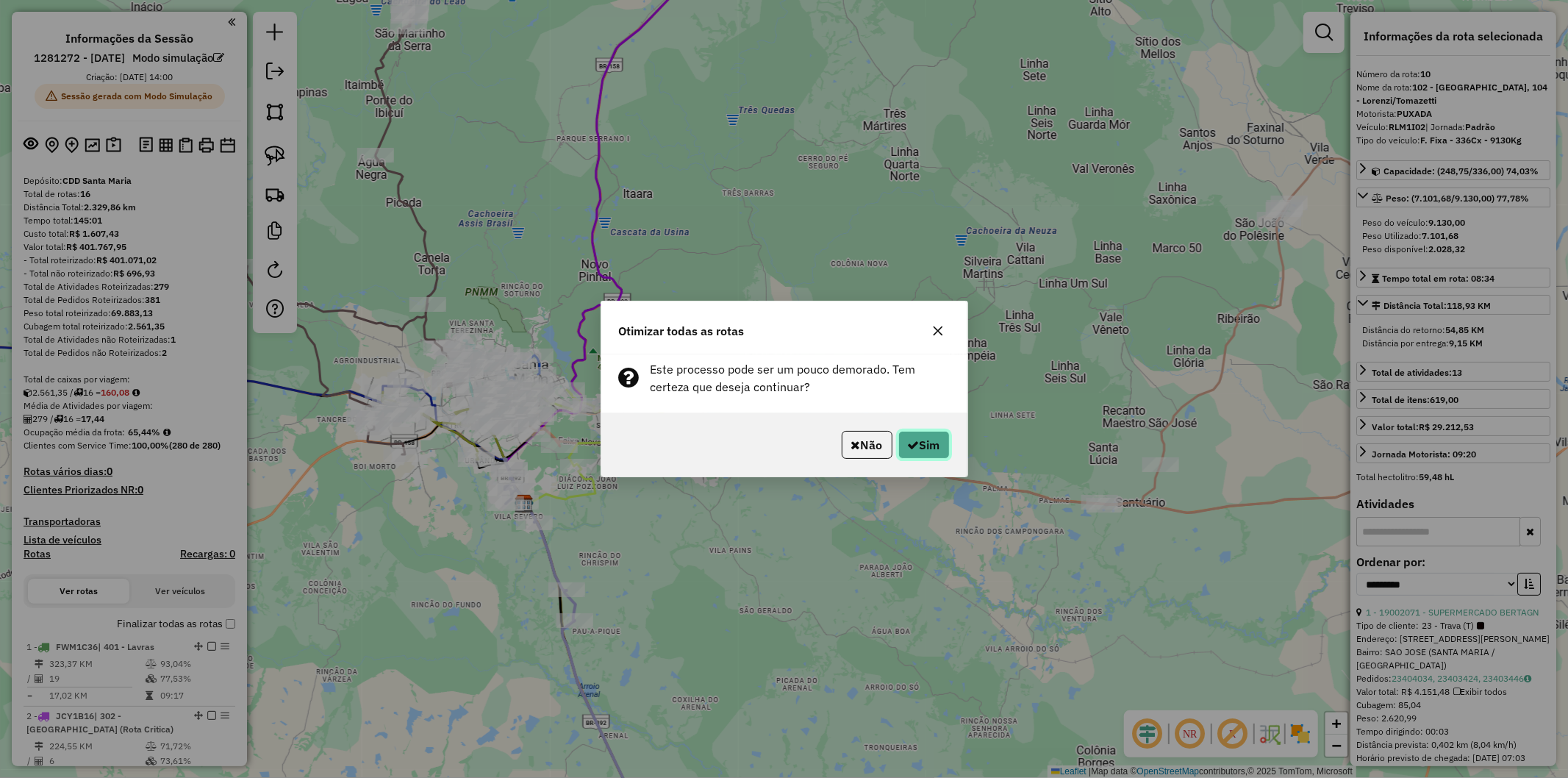
click at [904, 438] on button "Sim" at bounding box center [925, 444] width 52 height 28
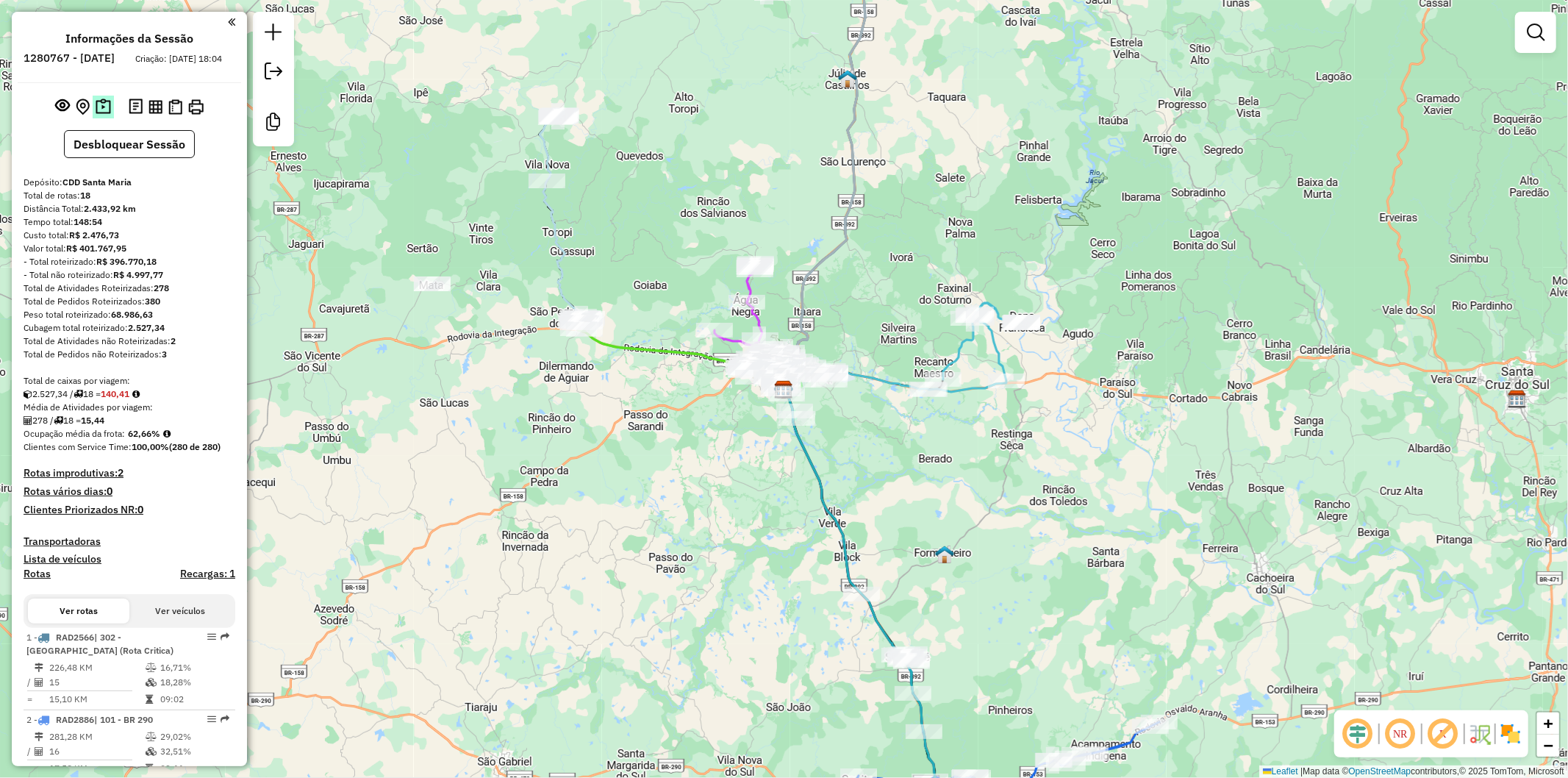
click at [100, 115] on img at bounding box center [103, 106] width 15 height 17
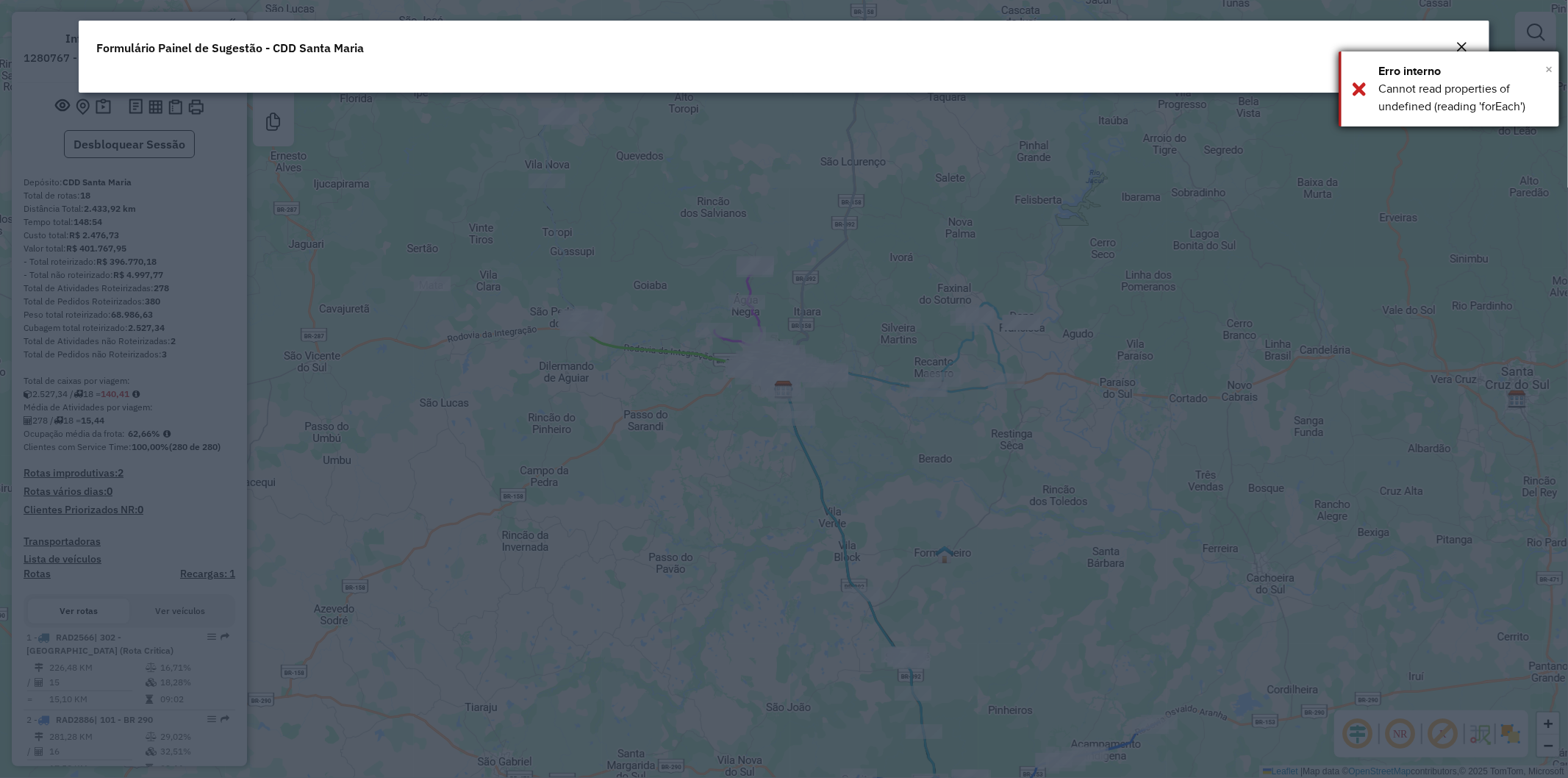
click at [1548, 66] on span "×" at bounding box center [1549, 69] width 7 height 16
